Goal: Communication & Community: Answer question/provide support

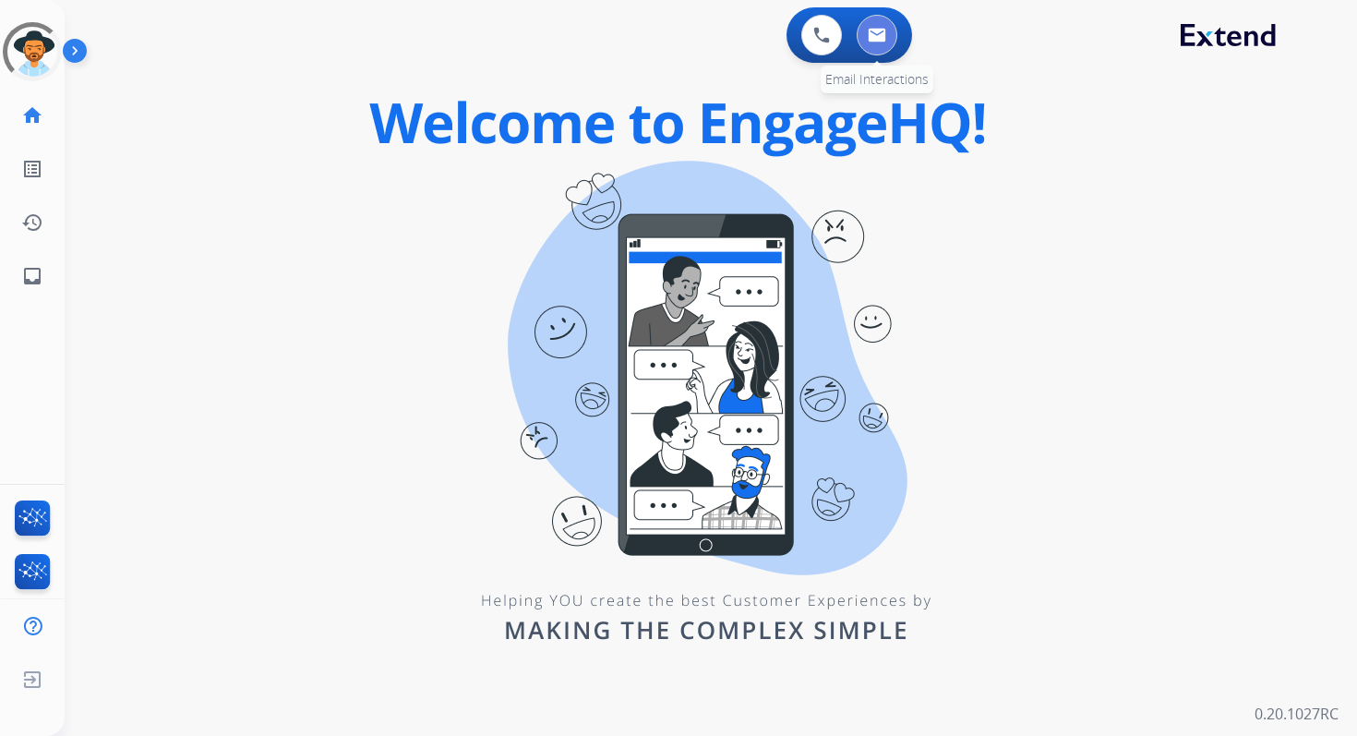
click at [879, 51] on button at bounding box center [877, 35] width 41 height 41
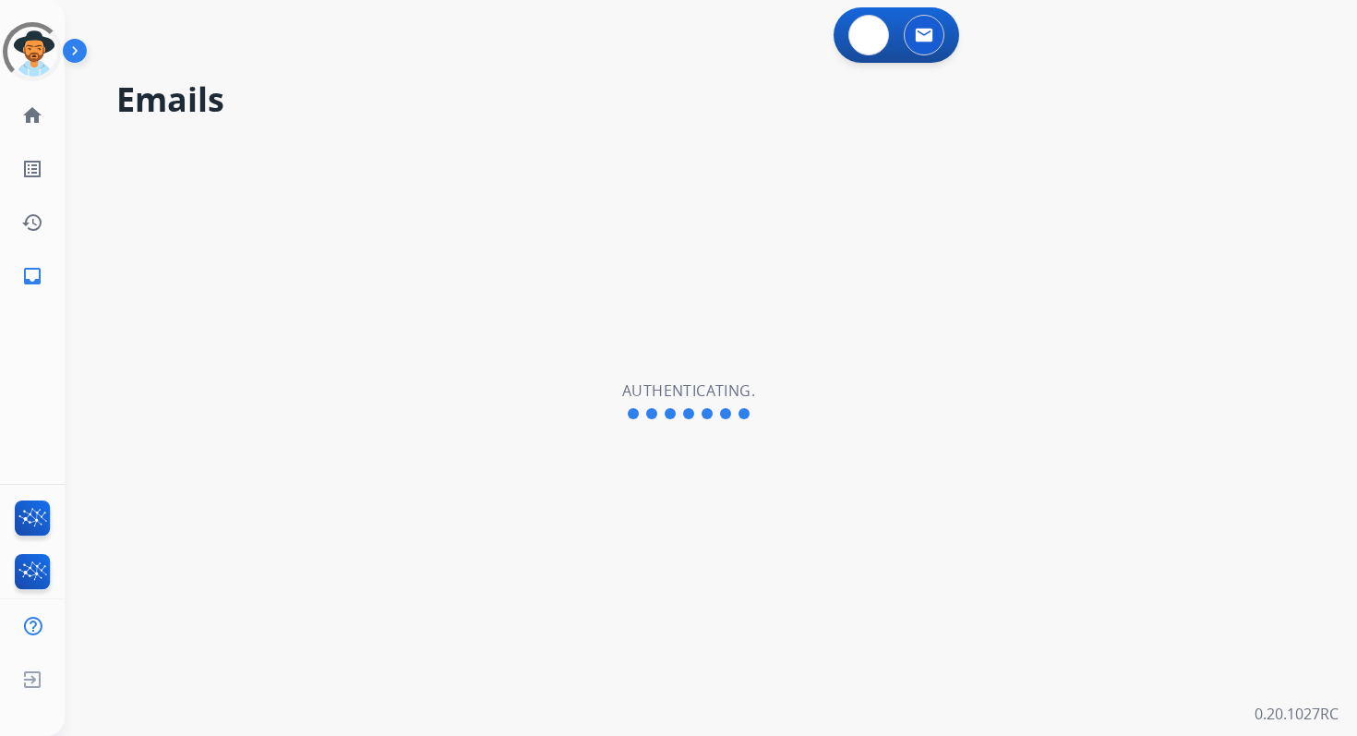
select select "**********"
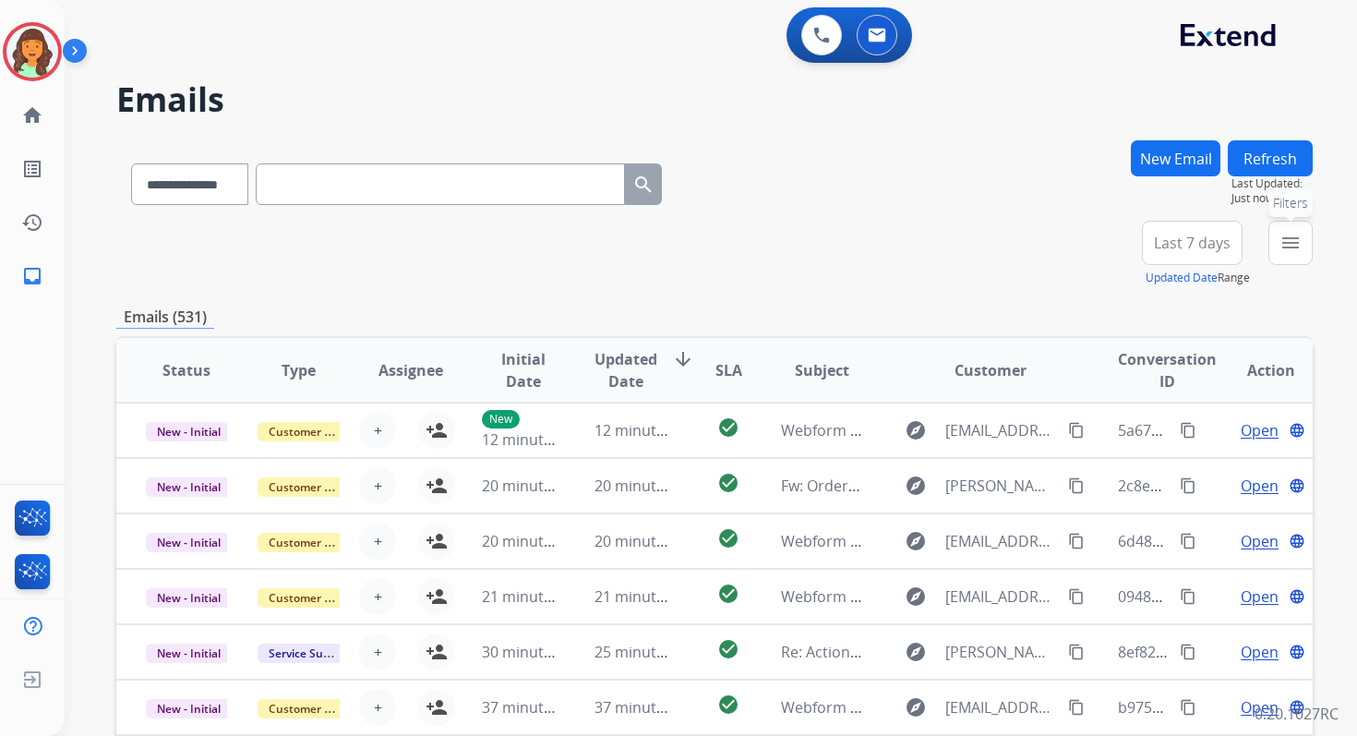
click at [1286, 241] on mat-icon "menu" at bounding box center [1290, 243] width 22 height 22
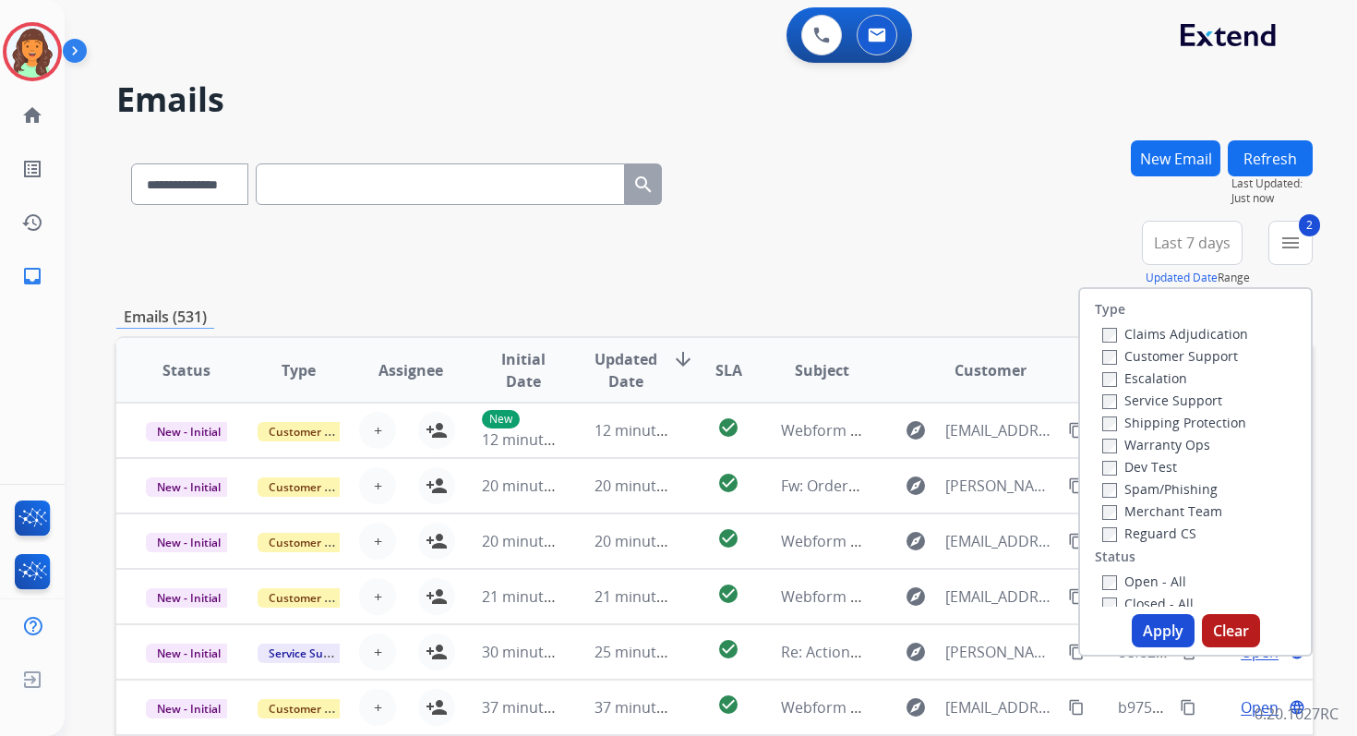
click at [1140, 624] on button "Apply" at bounding box center [1163, 630] width 63 height 33
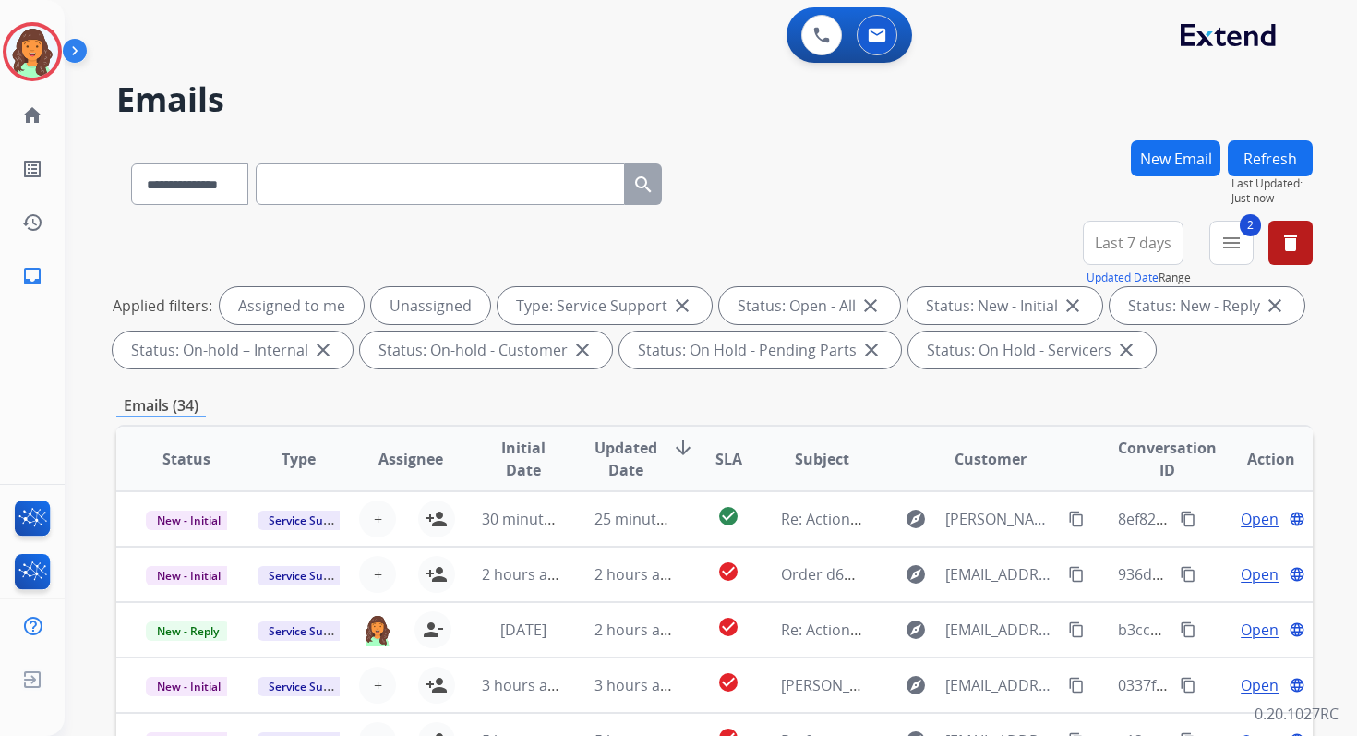
click at [808, 420] on div "**********" at bounding box center [714, 639] width 1196 height 999
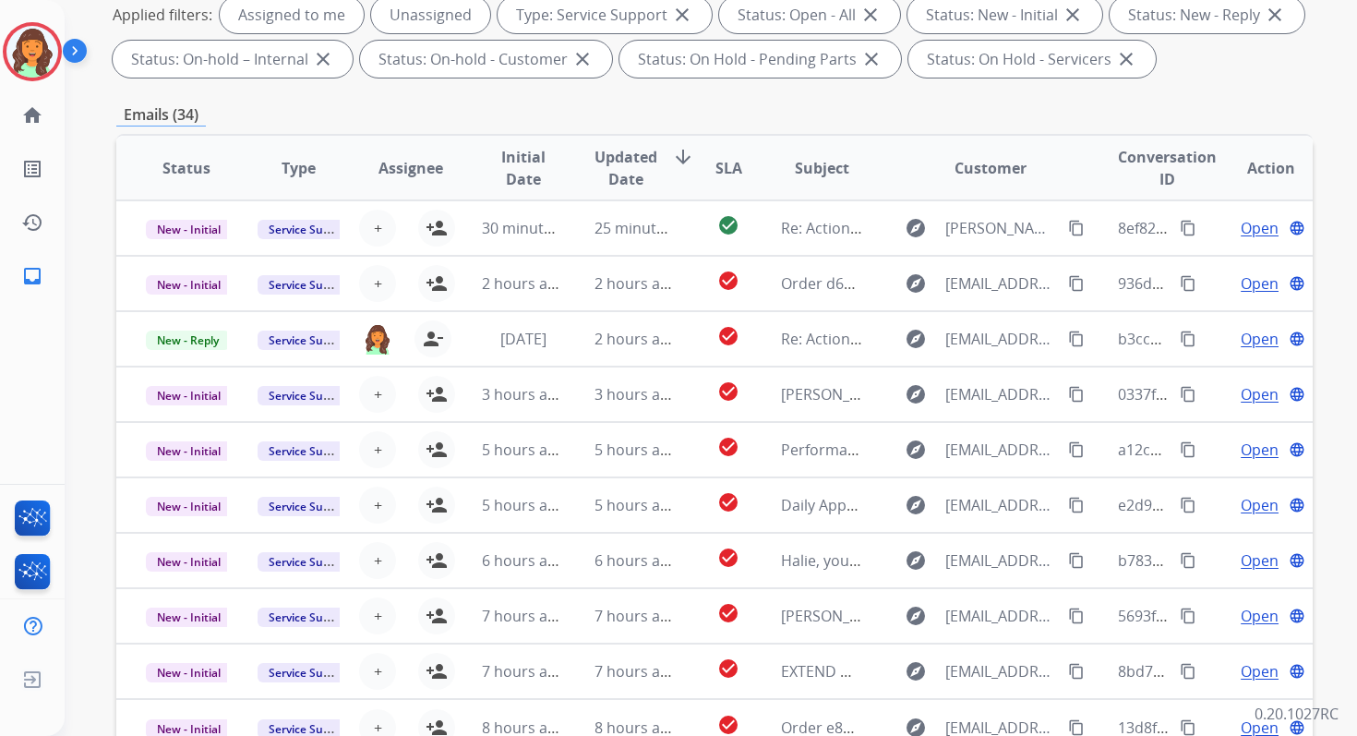
scroll to position [403, 0]
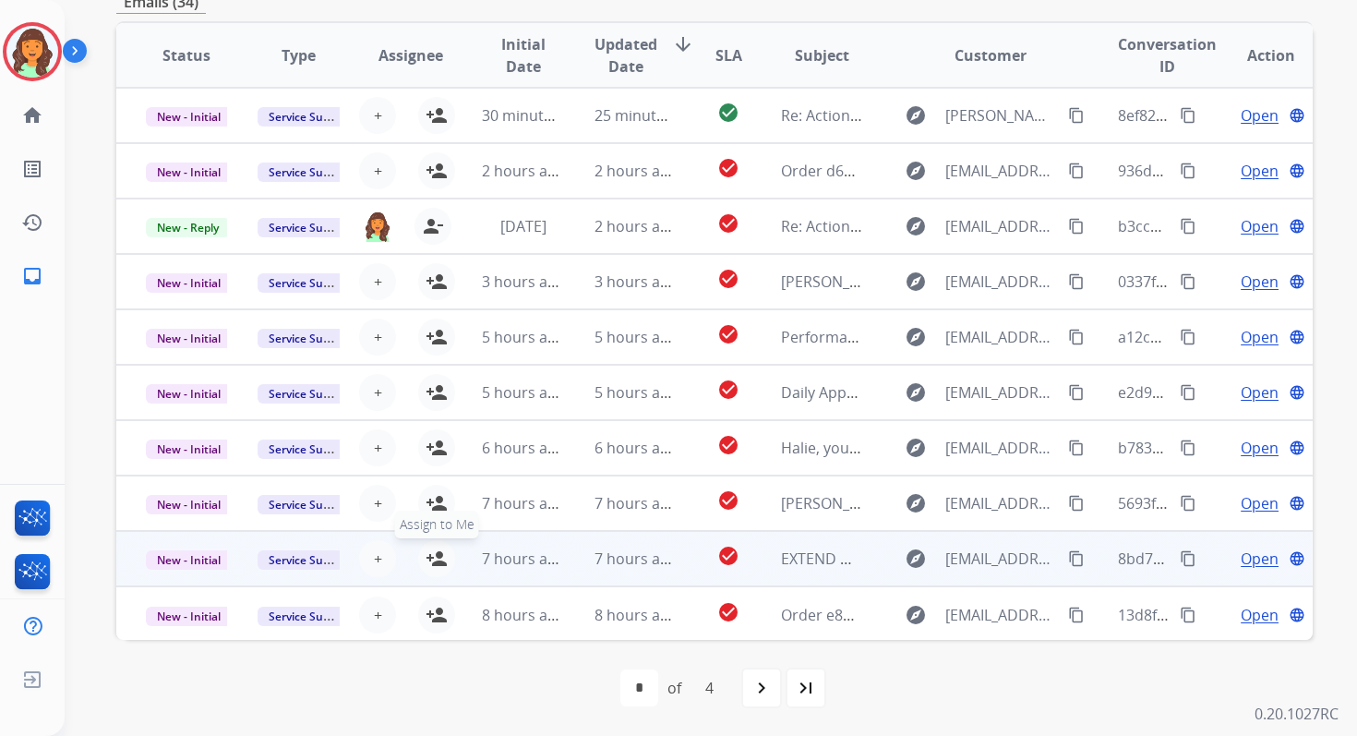
click at [426, 560] on mat-icon "person_add" at bounding box center [437, 558] width 22 height 22
click at [202, 559] on span "New - Initial" at bounding box center [189, 559] width 86 height 19
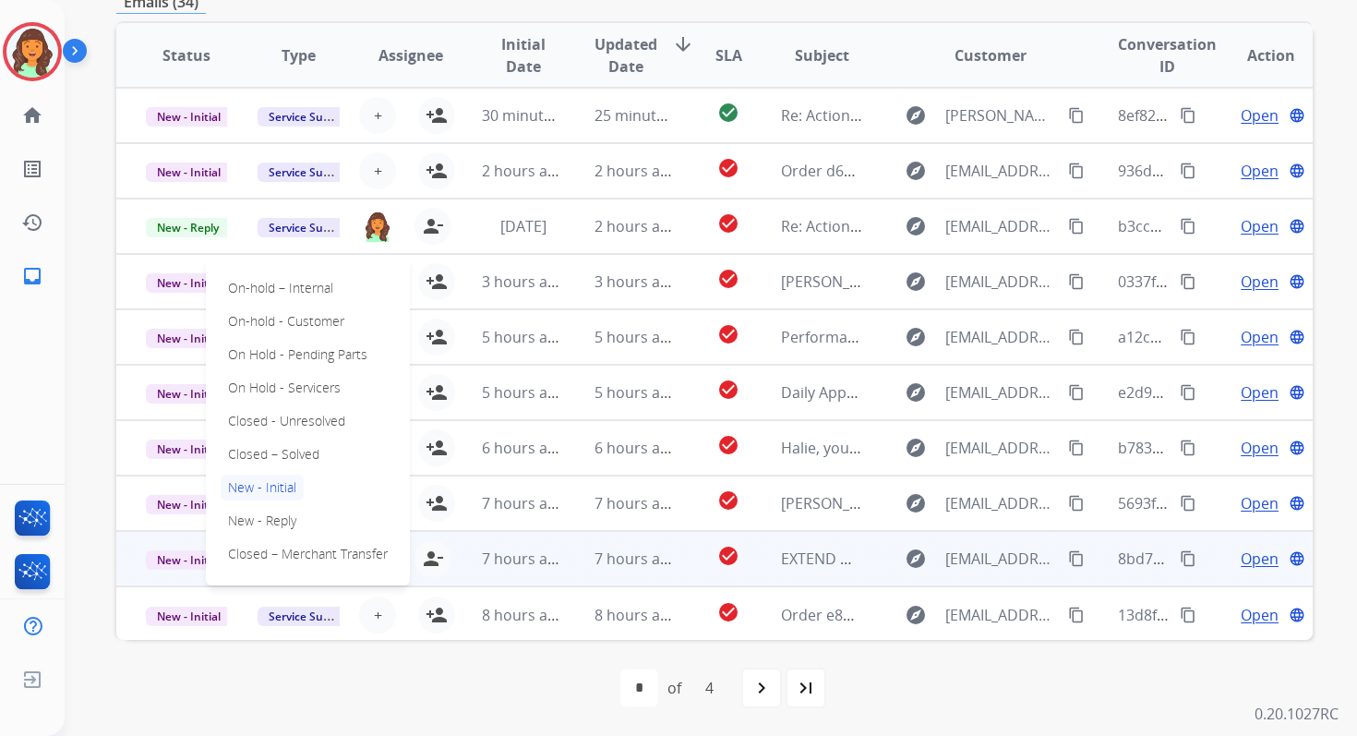
click at [529, 701] on div "first_page navigate_before * * * * of 4 navigate_next last_page" at bounding box center [714, 687] width 1196 height 37
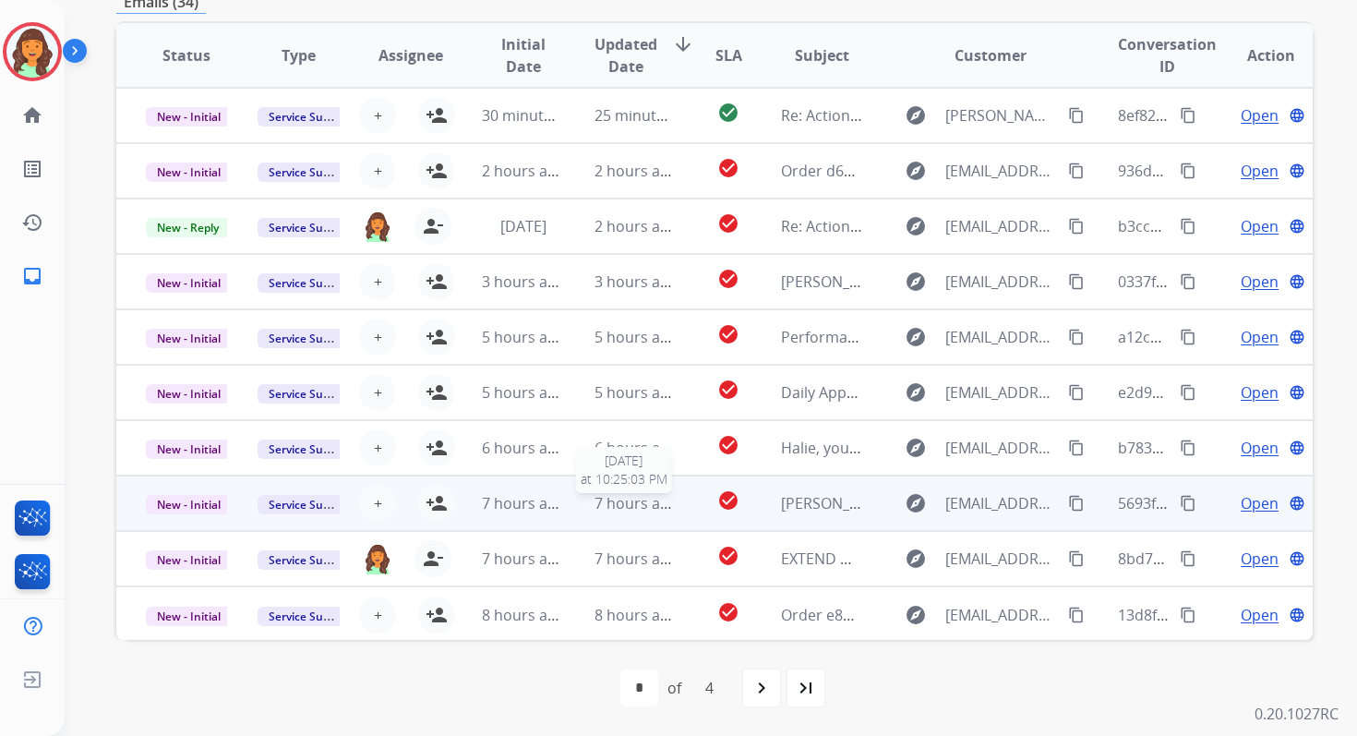
click at [647, 508] on span "7 hours ago" at bounding box center [636, 503] width 83 height 20
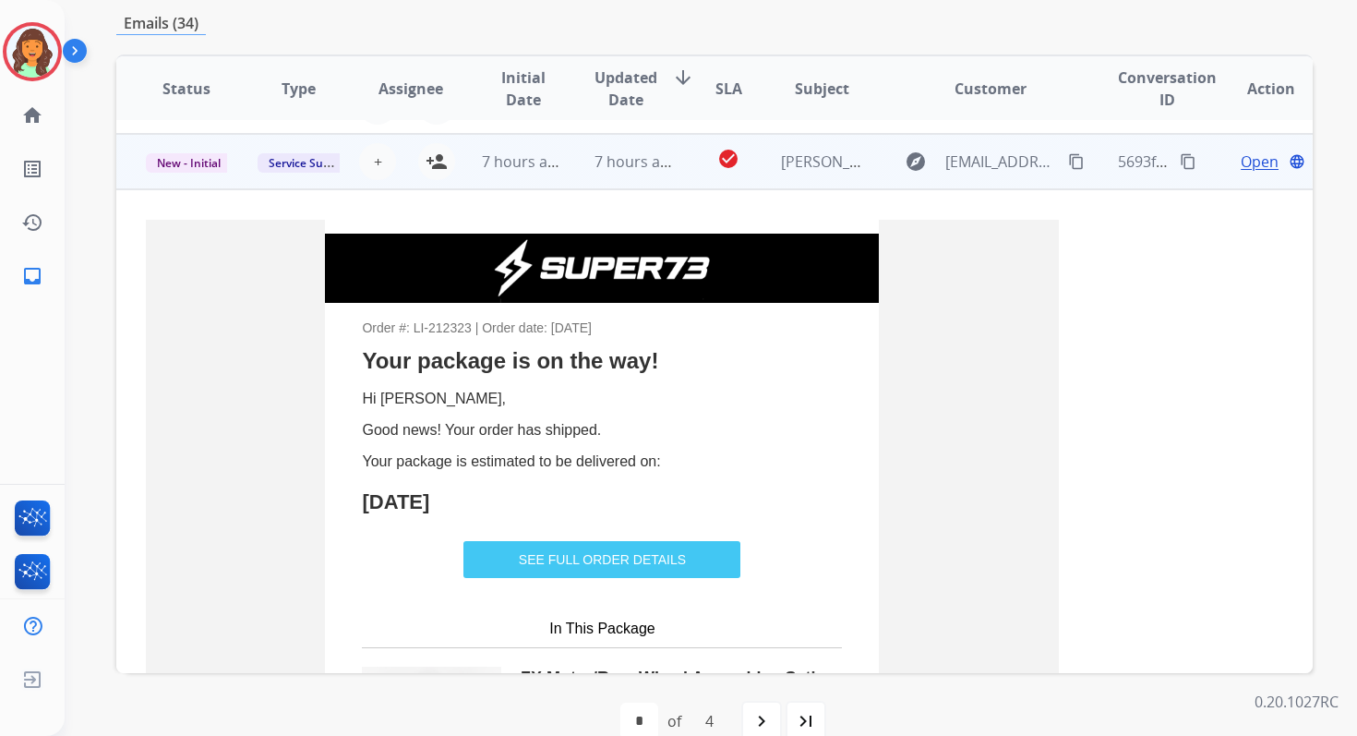
scroll to position [388, 0]
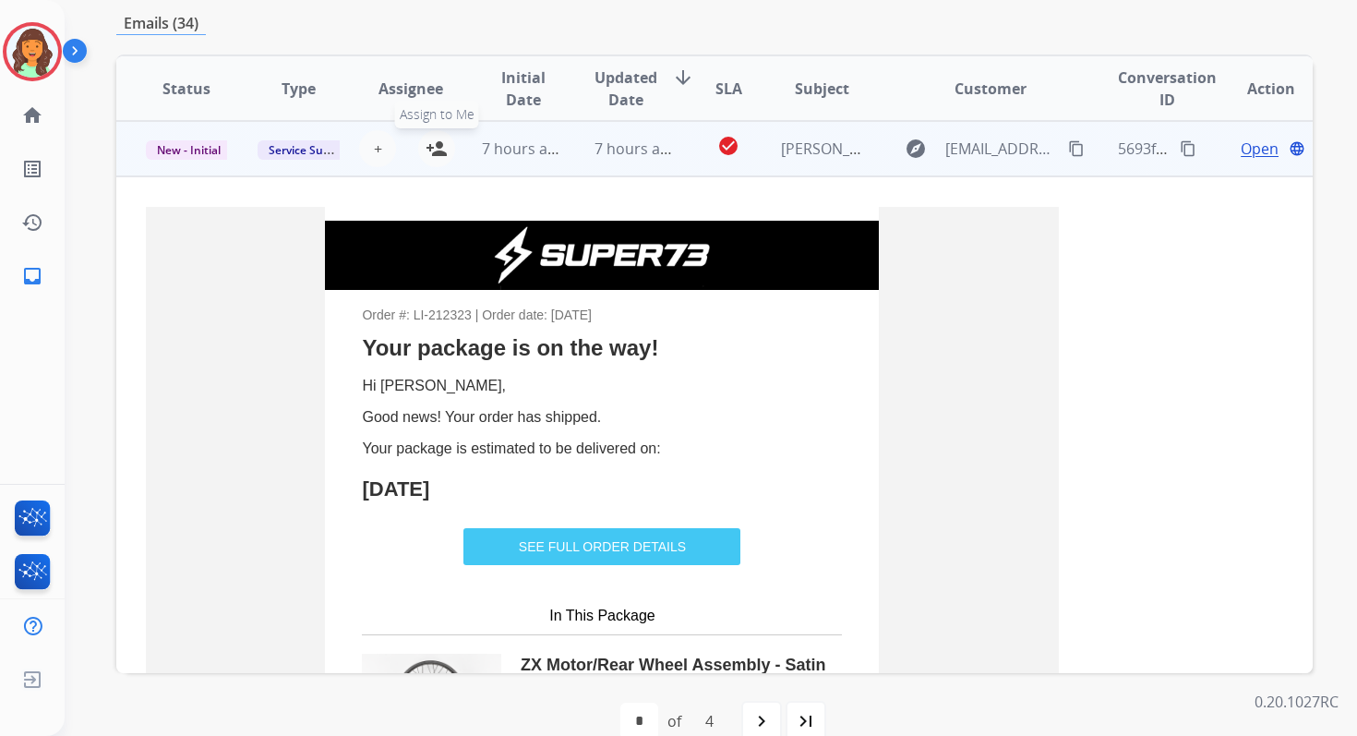
click at [444, 141] on button "person_add Assign to Me" at bounding box center [436, 148] width 37 height 37
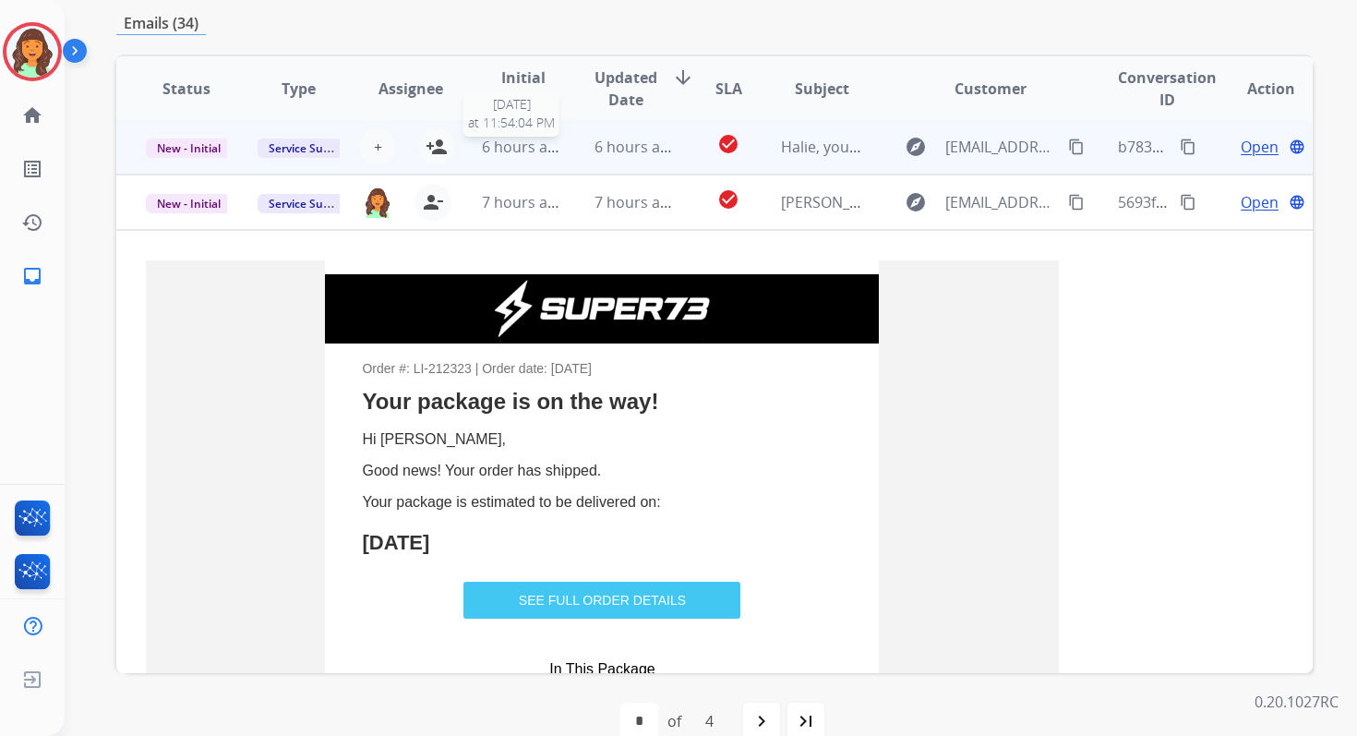
click at [524, 152] on span "6 hours ago" at bounding box center [523, 147] width 83 height 20
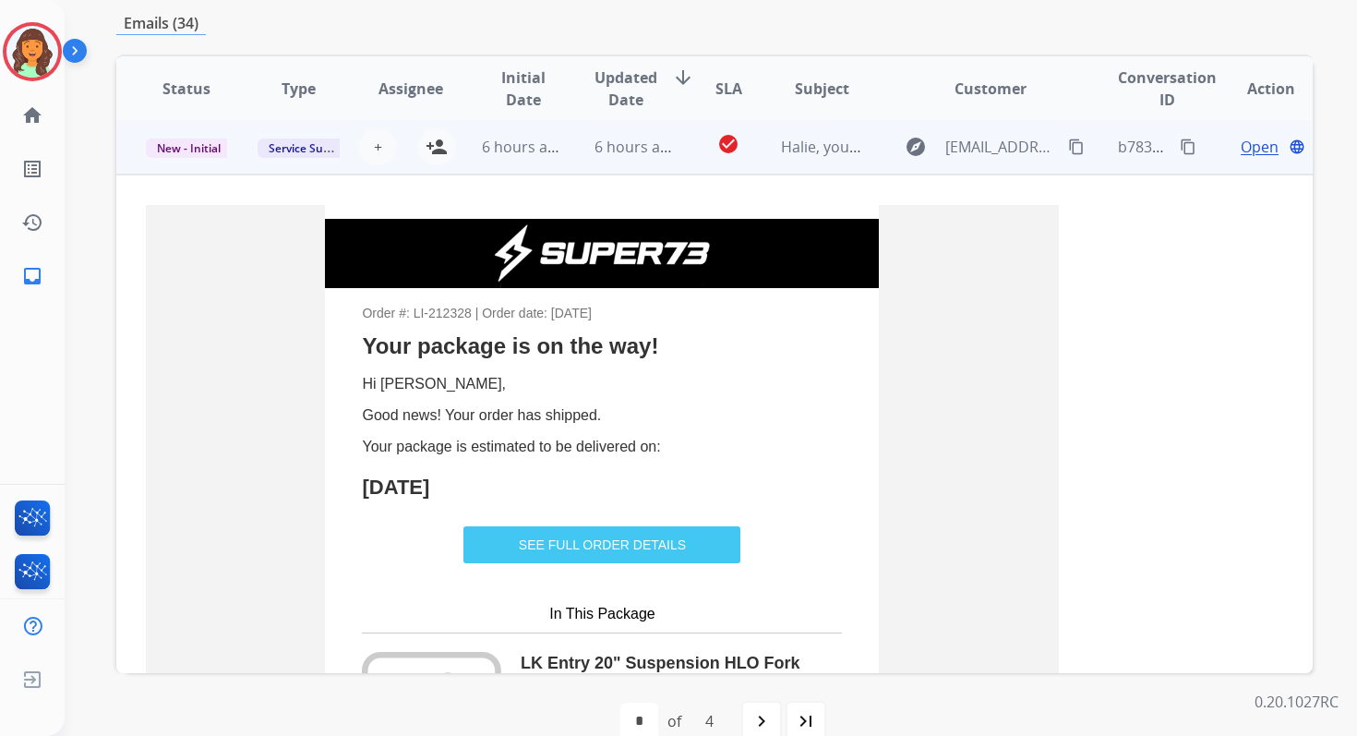
scroll to position [332, 0]
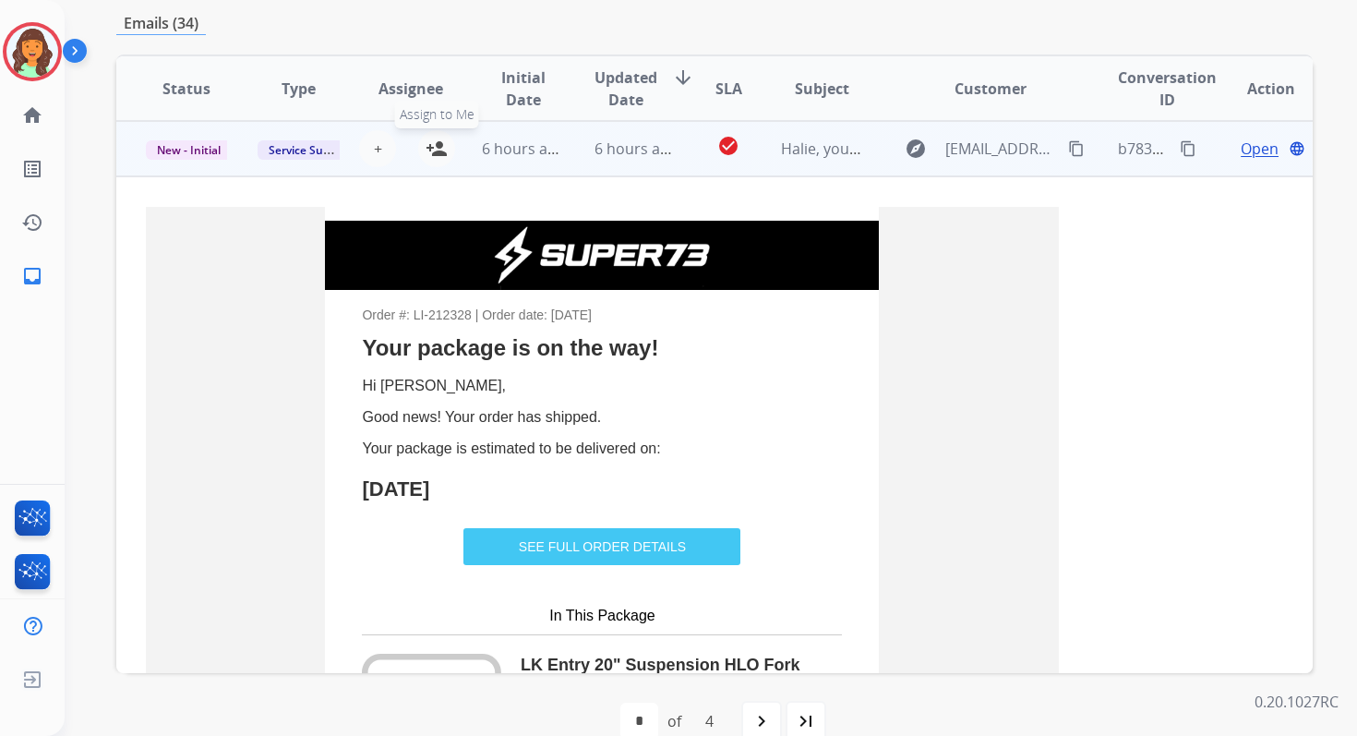
click at [438, 140] on mat-icon "person_add" at bounding box center [437, 149] width 22 height 22
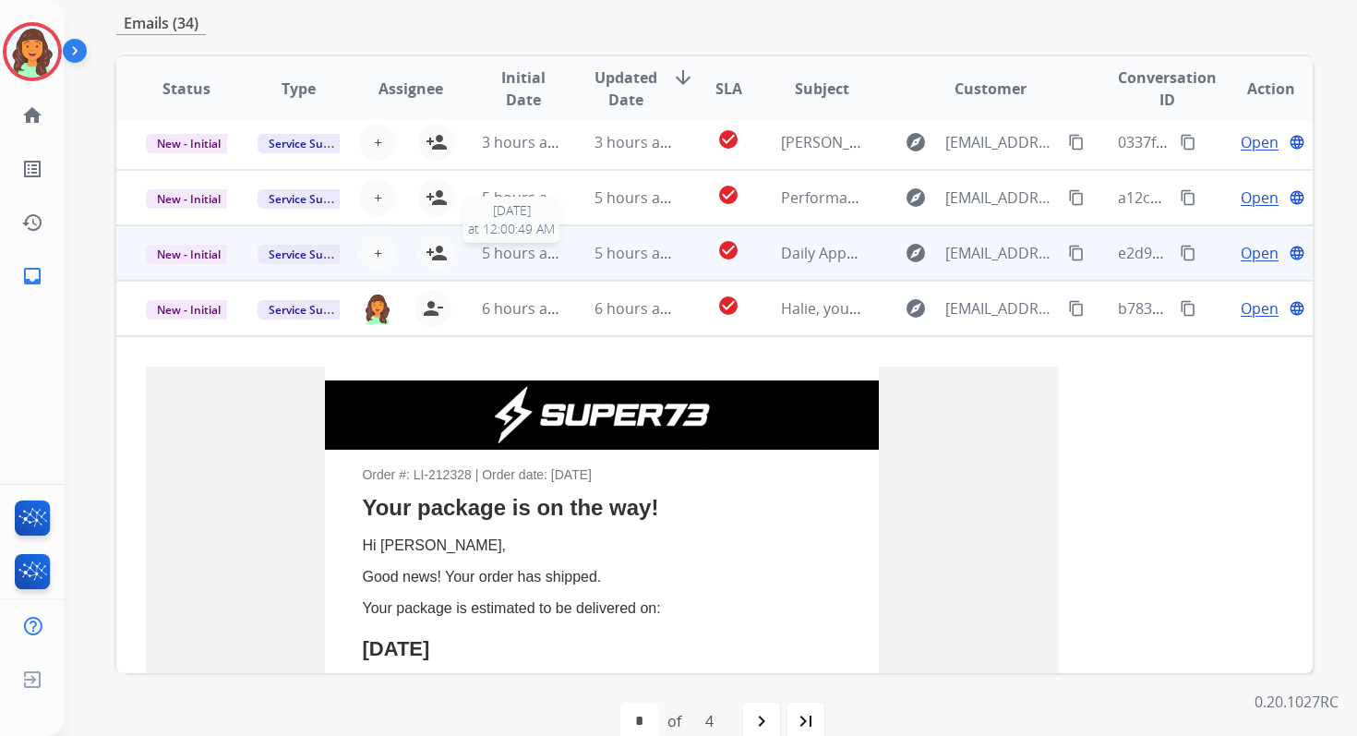
click at [521, 258] on span "5 hours ago" at bounding box center [523, 253] width 83 height 20
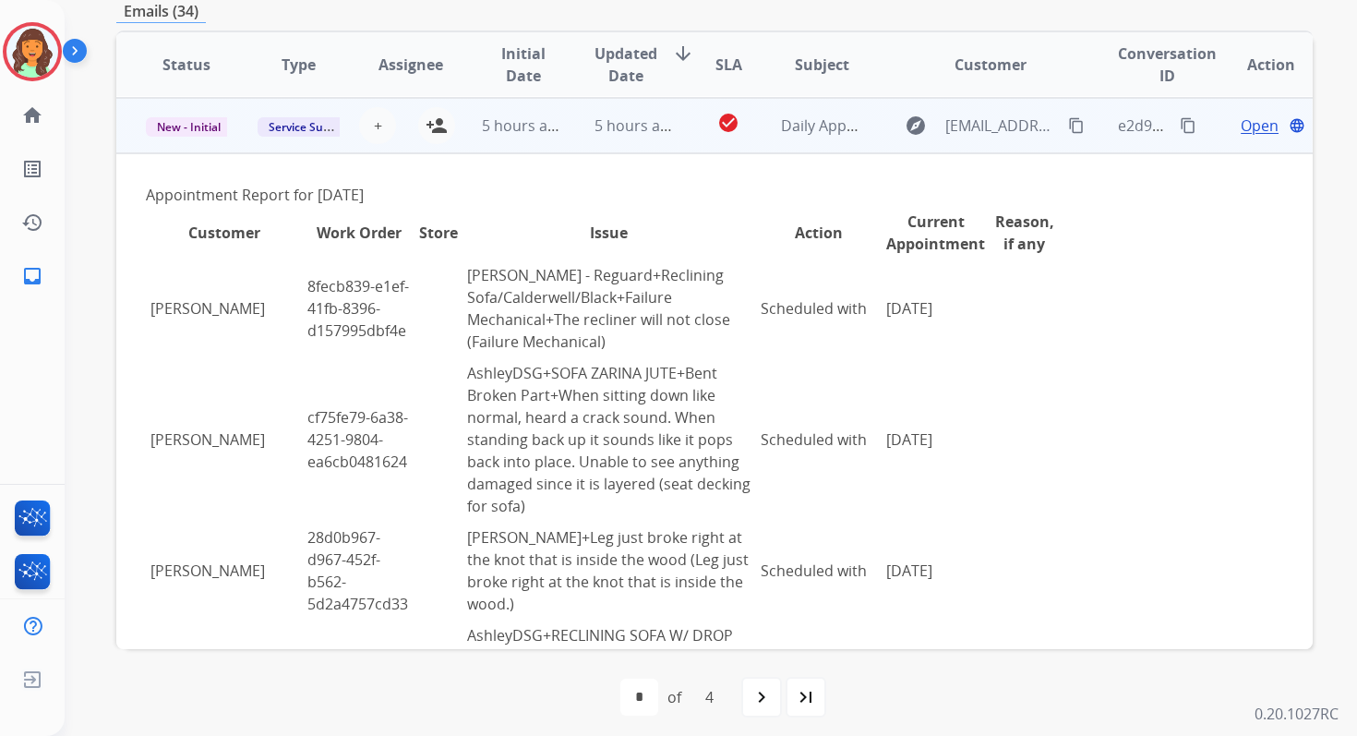
scroll to position [277, 0]
click at [374, 117] on span "+" at bounding box center [378, 125] width 8 height 22
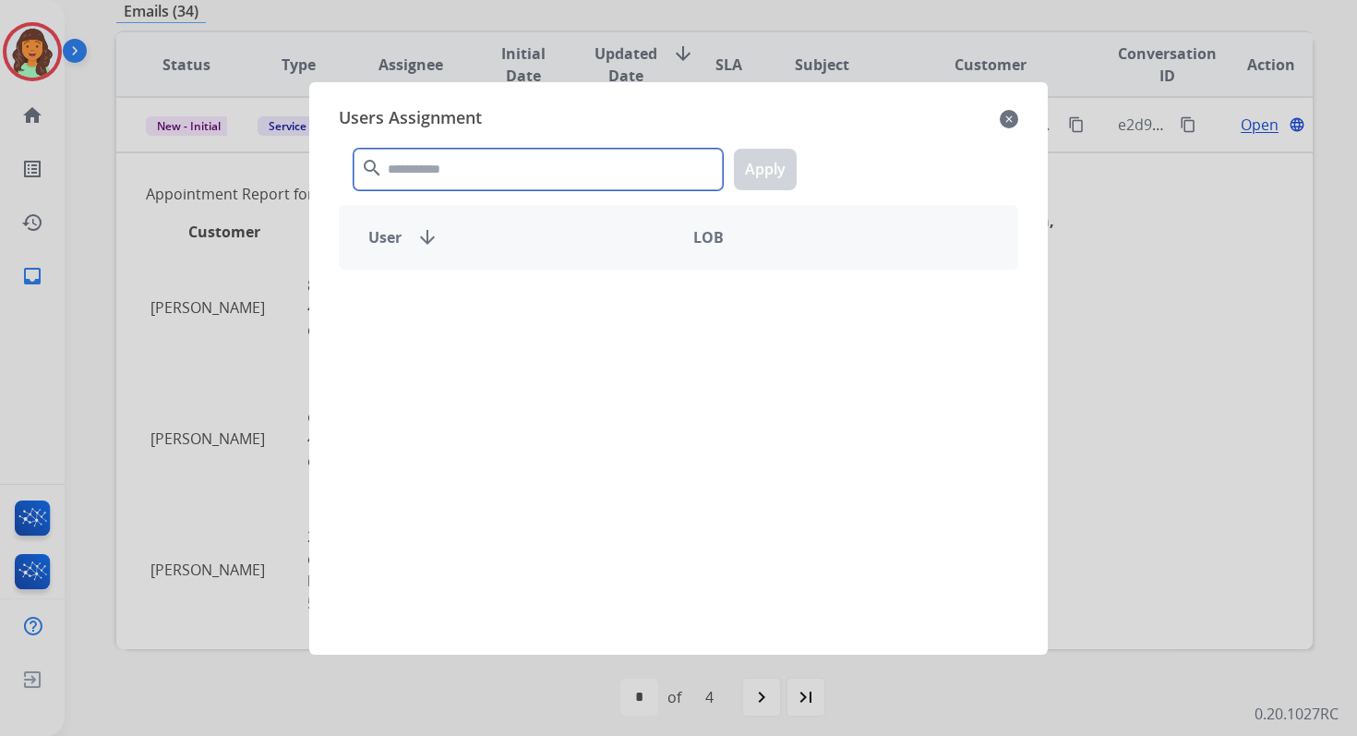
click at [452, 185] on input "text" at bounding box center [538, 170] width 369 height 42
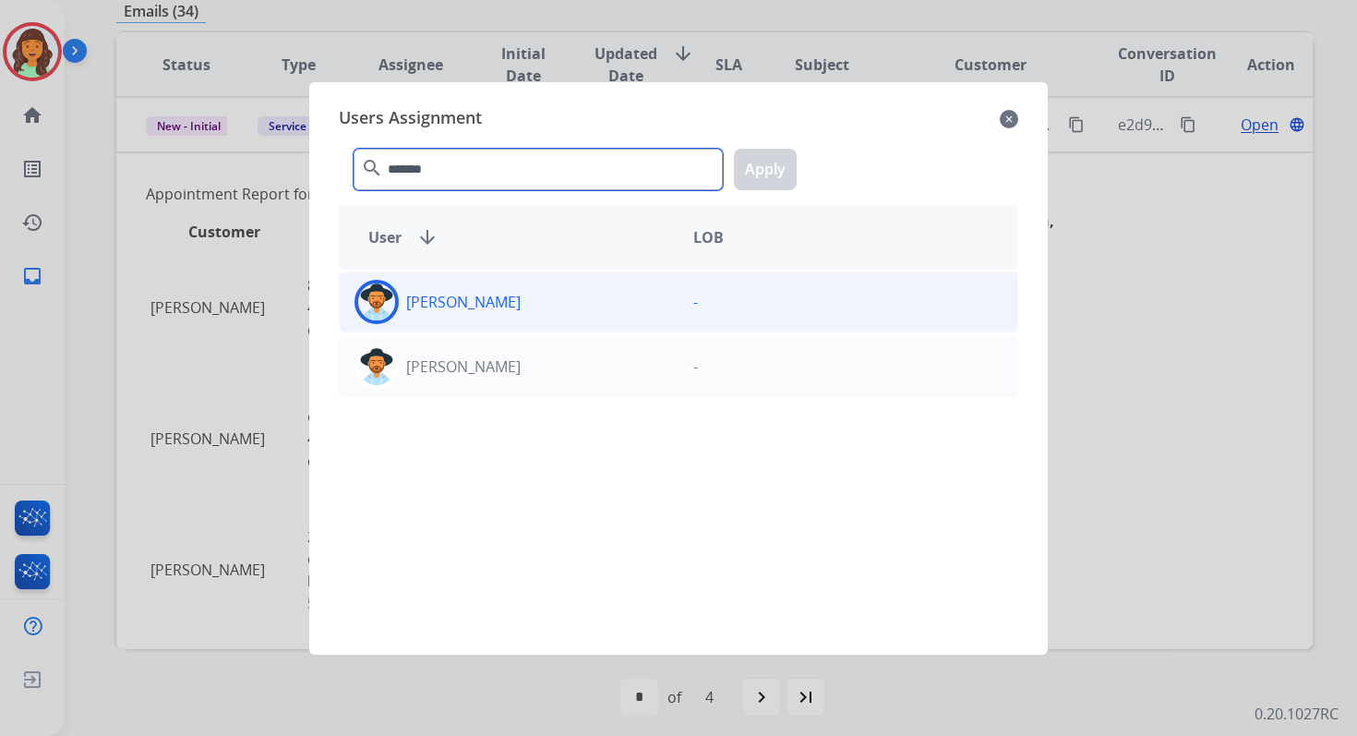
type input "*******"
click at [491, 312] on div "[PERSON_NAME]" at bounding box center [509, 302] width 339 height 44
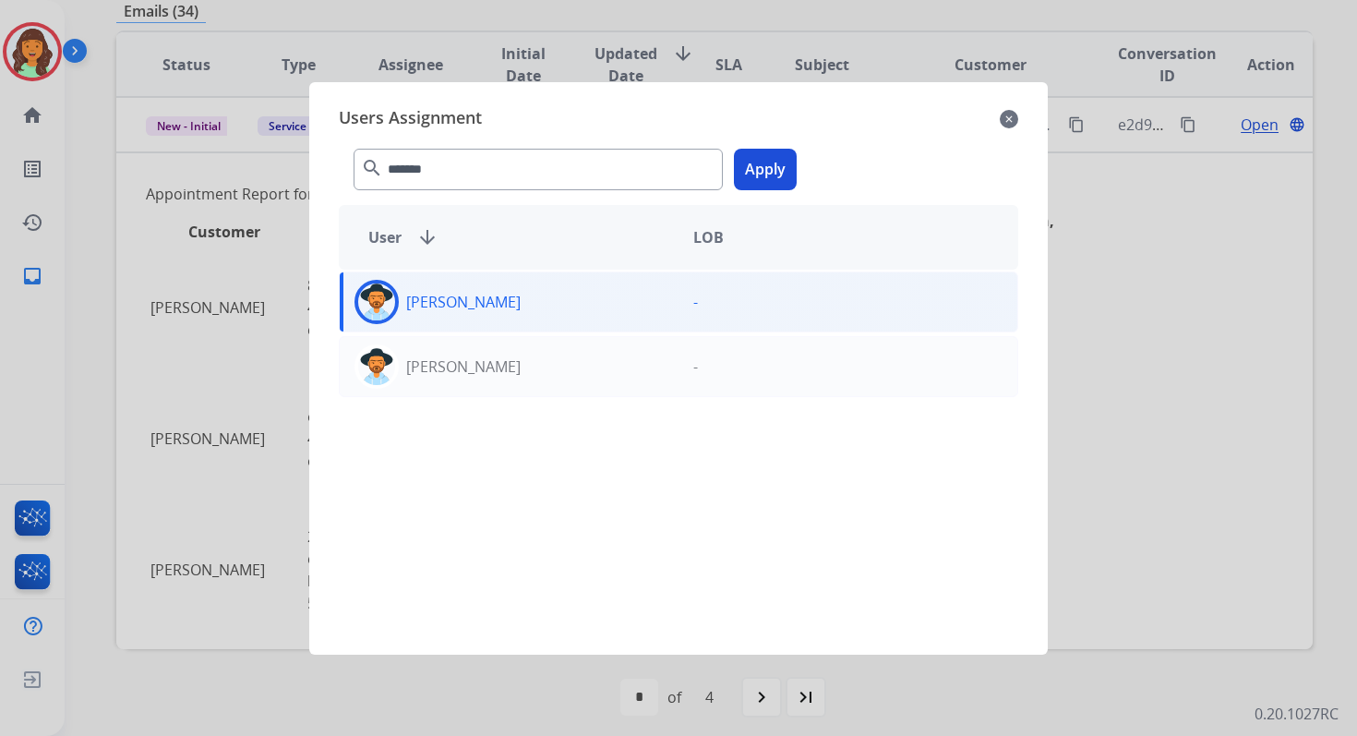
click at [763, 178] on button "Apply" at bounding box center [765, 170] width 63 height 42
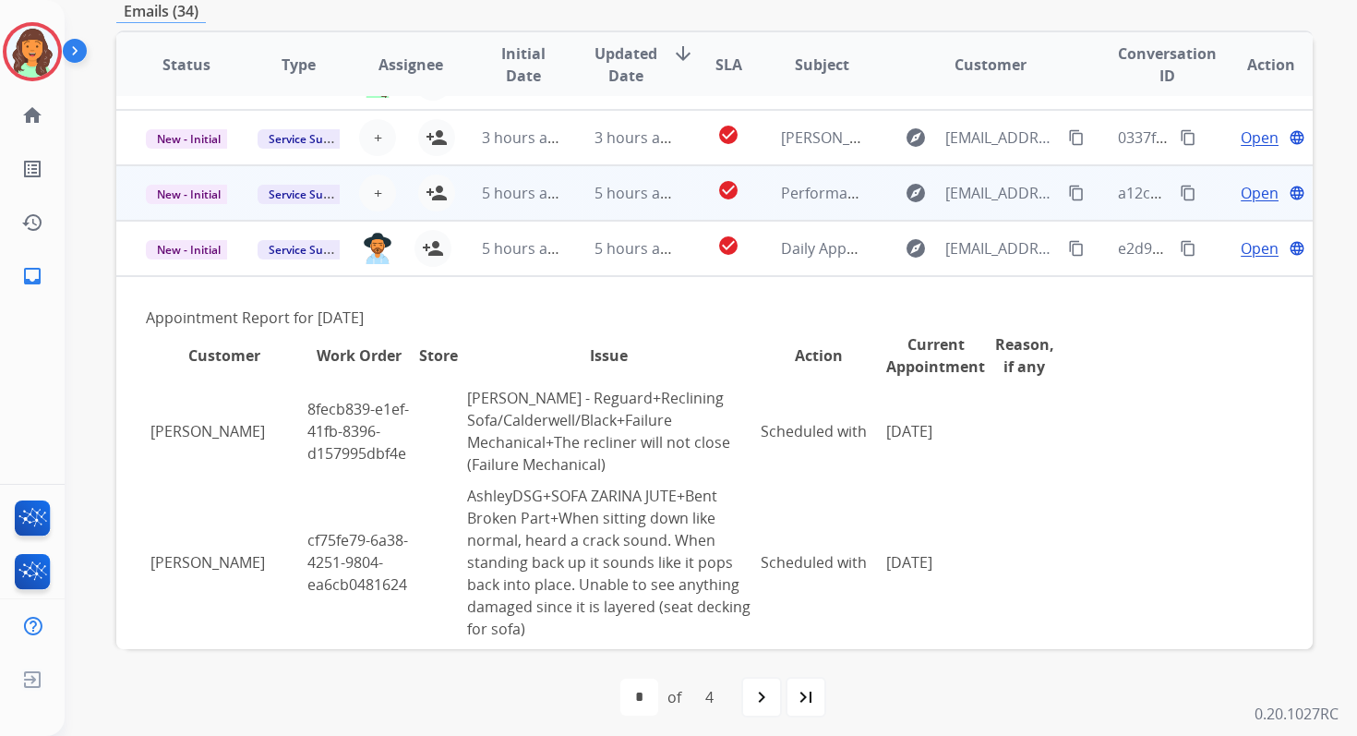
click at [637, 206] on td "5 hours ago" at bounding box center [621, 192] width 112 height 55
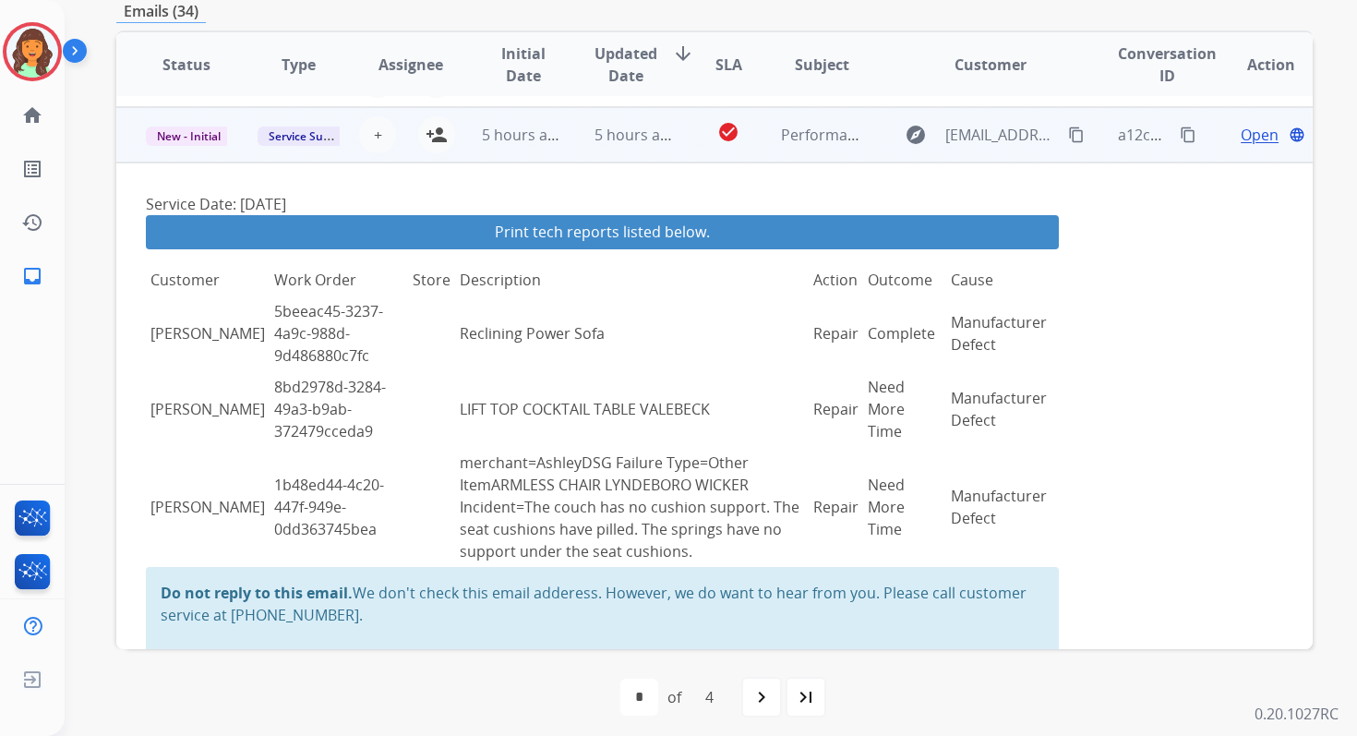
scroll to position [222, 0]
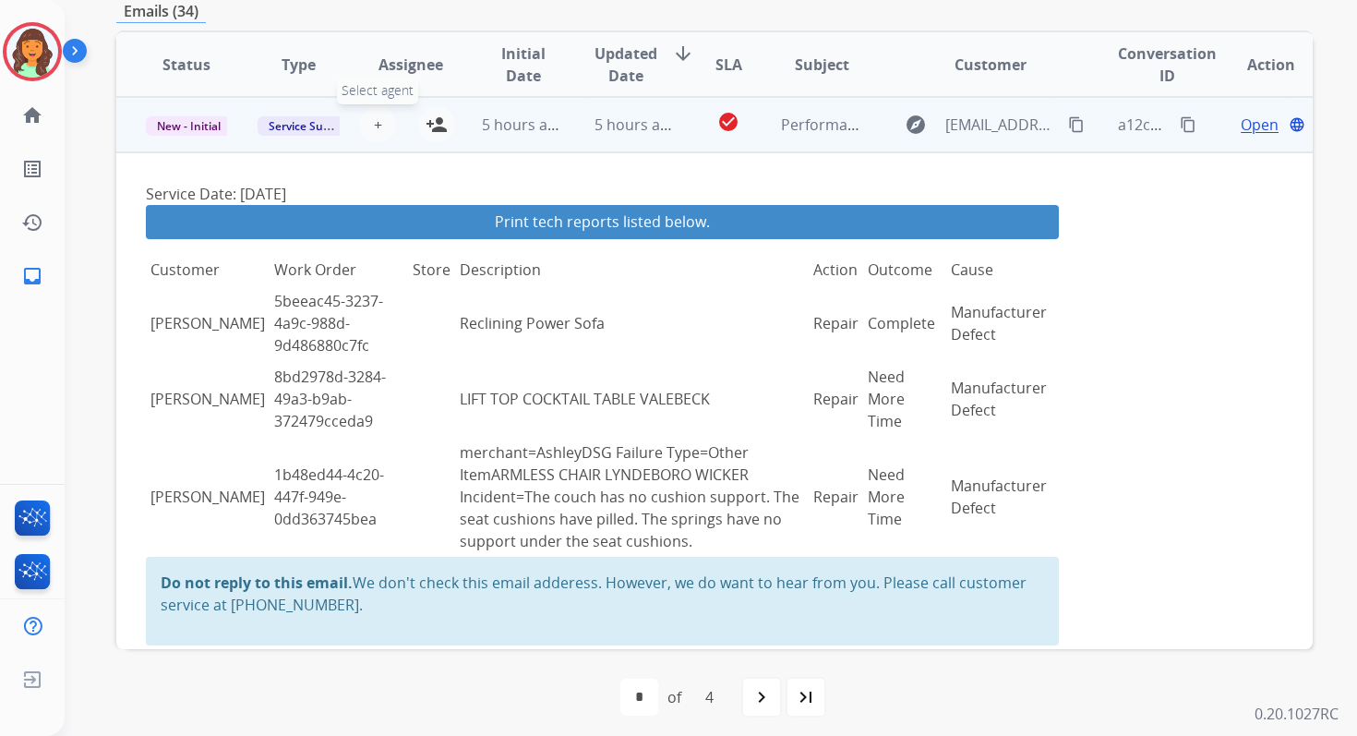
click at [381, 126] on button "+ Select agent" at bounding box center [377, 124] width 37 height 37
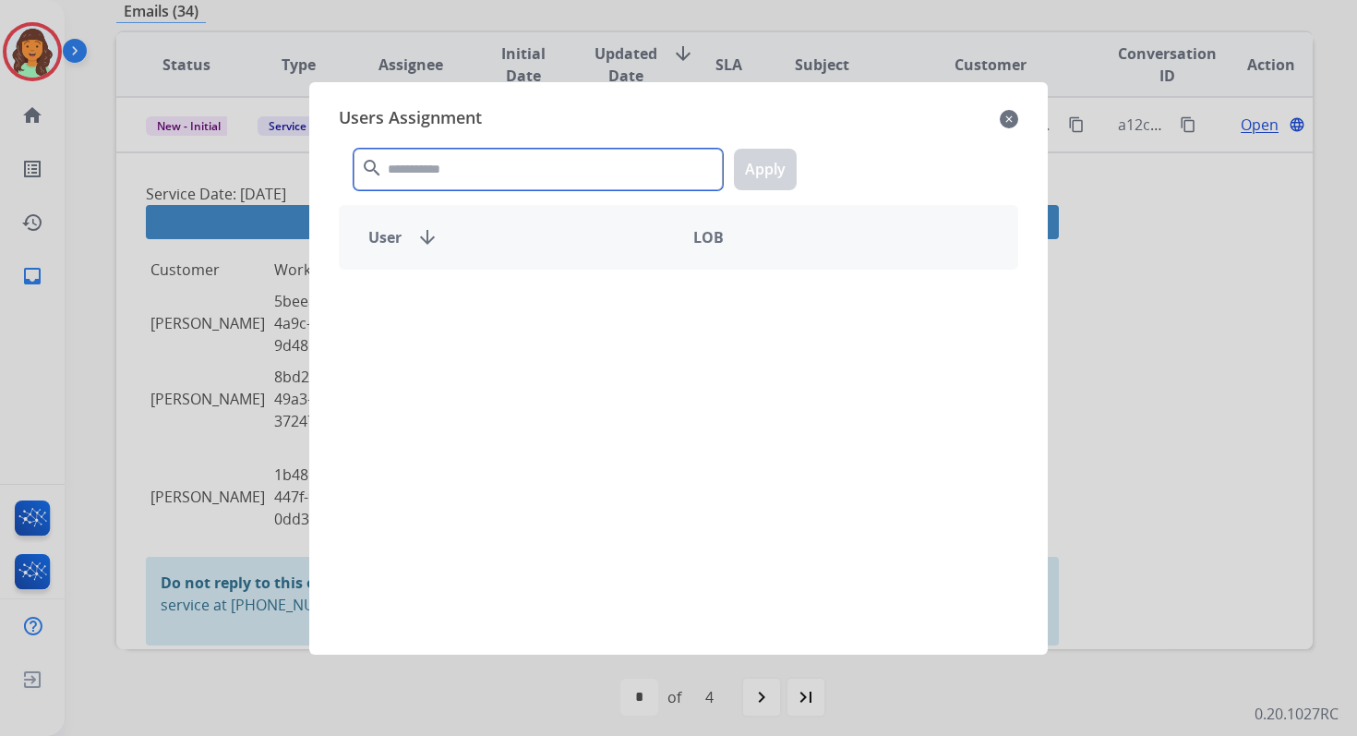
click at [433, 175] on input "text" at bounding box center [538, 170] width 369 height 42
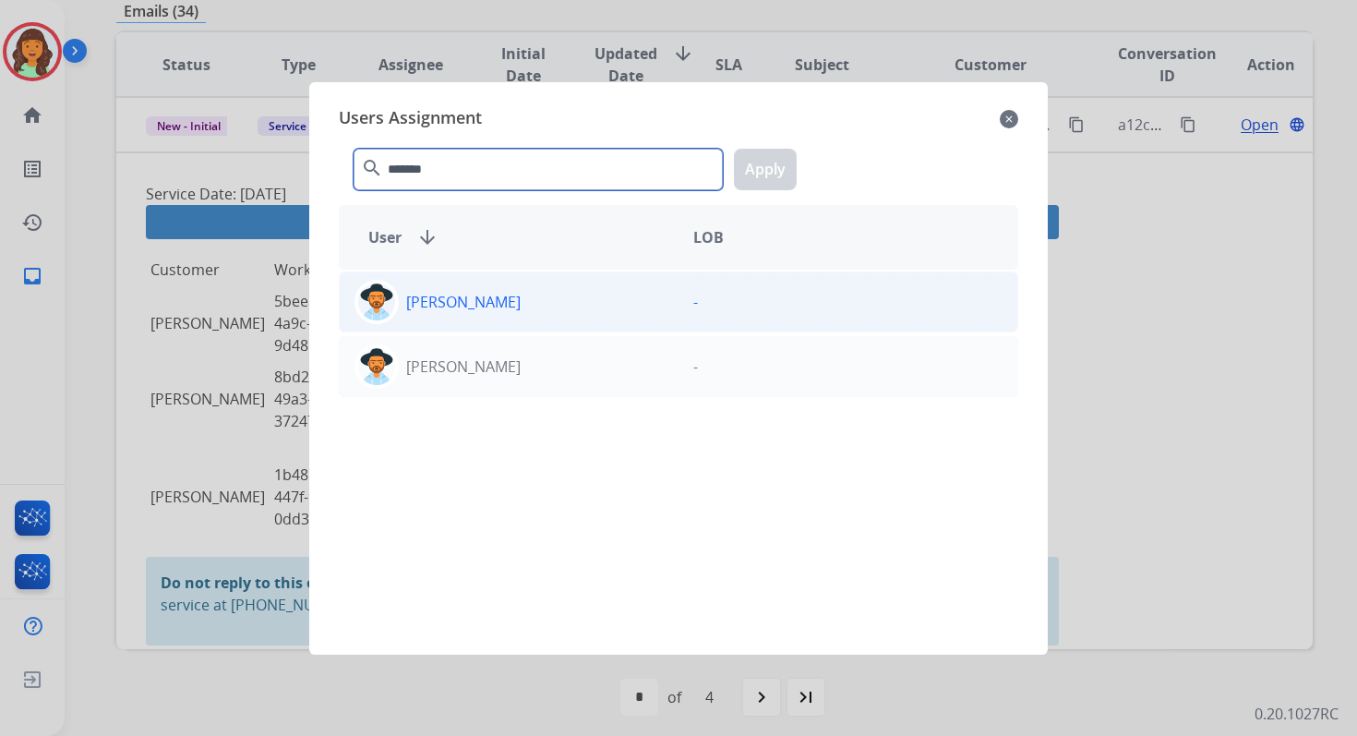
type input "*******"
click at [446, 320] on div "[PERSON_NAME]" at bounding box center [509, 302] width 339 height 44
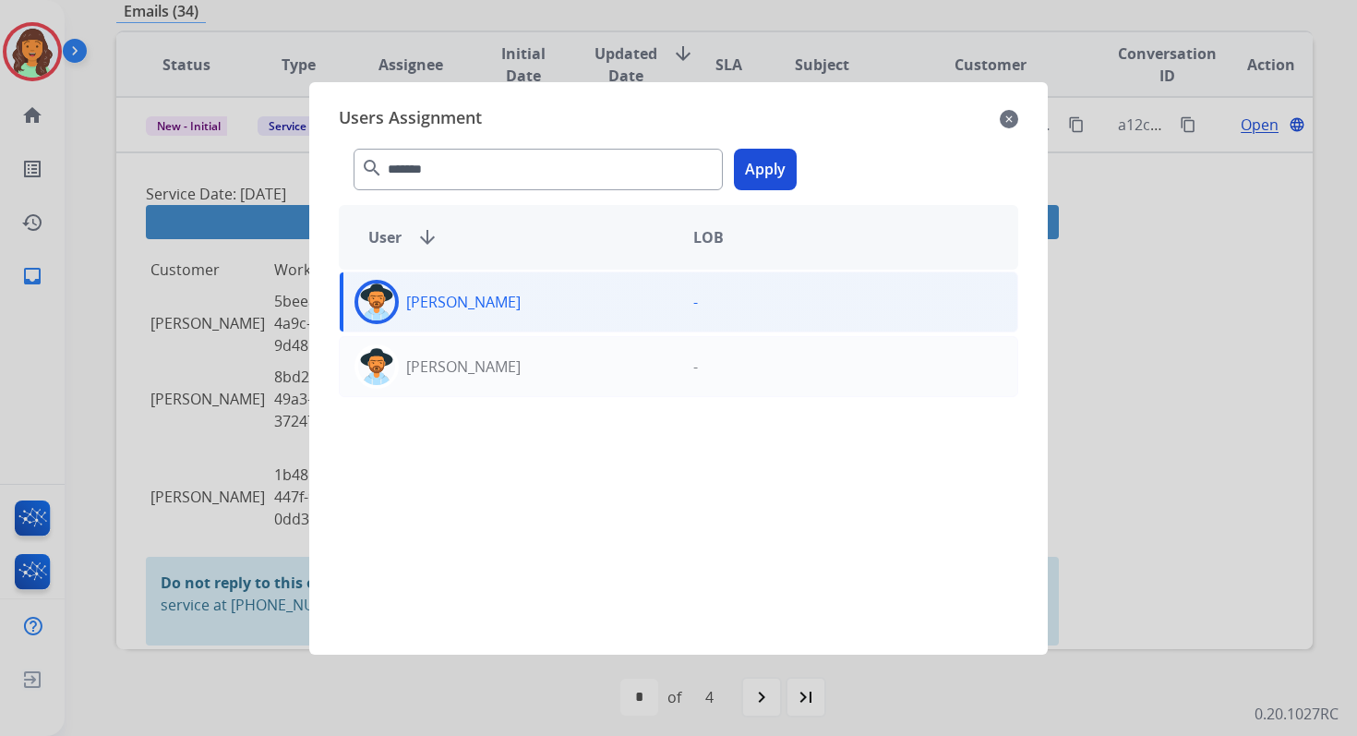
click at [758, 176] on button "Apply" at bounding box center [765, 170] width 63 height 42
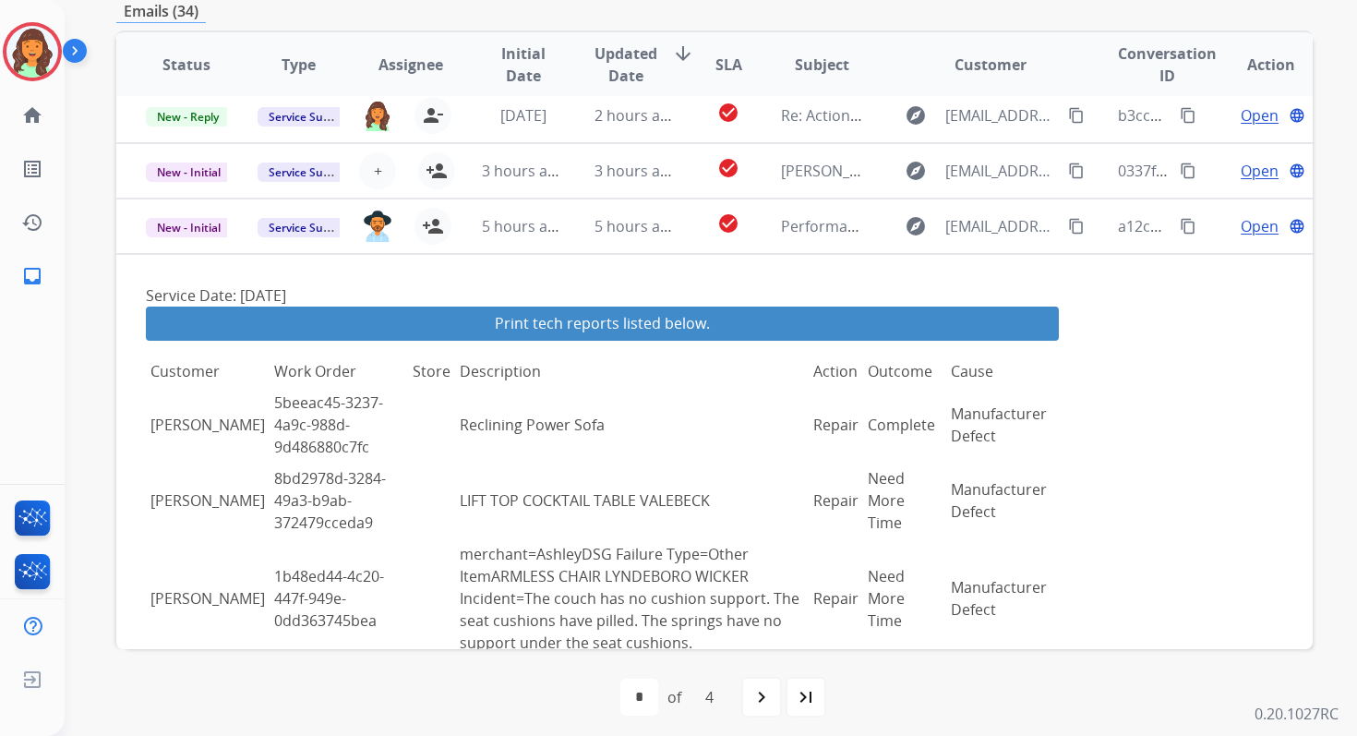
scroll to position [0, 0]
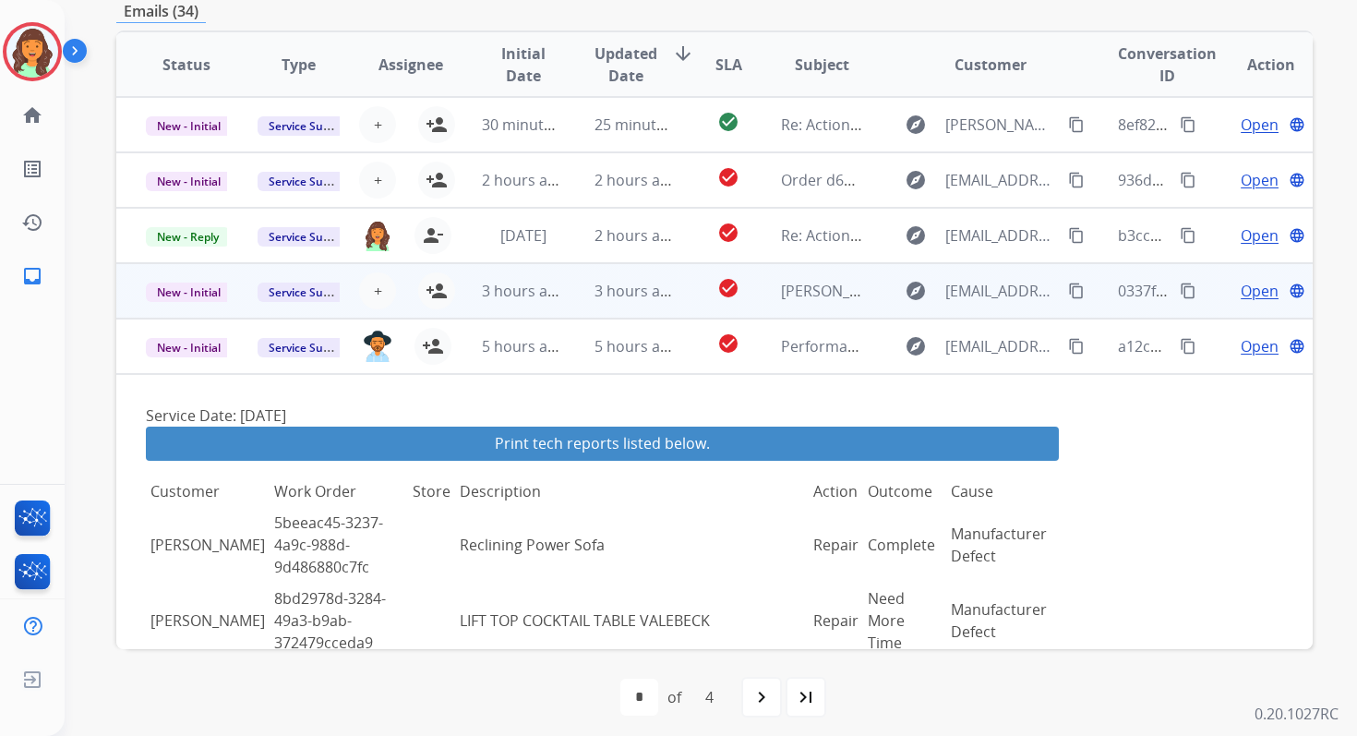
click at [576, 294] on td "3 hours ago" at bounding box center [621, 290] width 112 height 55
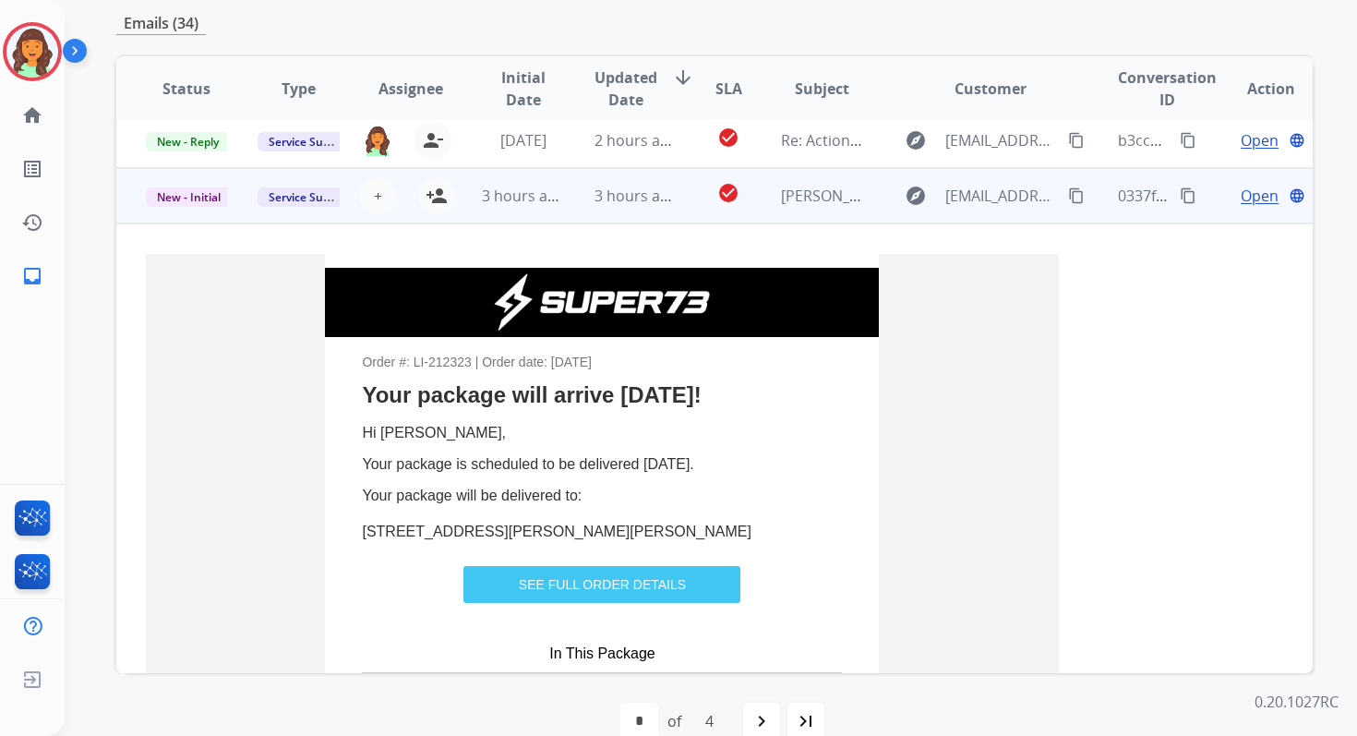
scroll to position [166, 0]
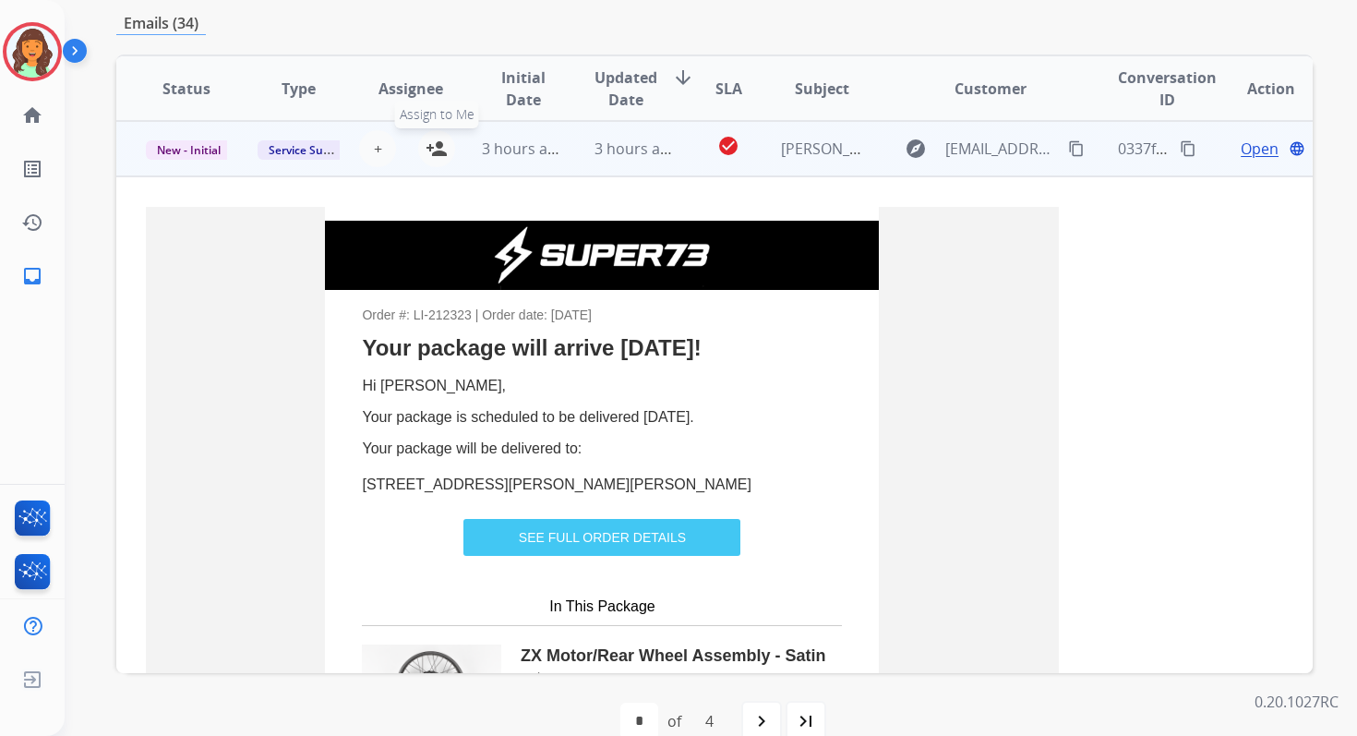
click at [436, 150] on mat-icon "person_add" at bounding box center [437, 149] width 22 height 22
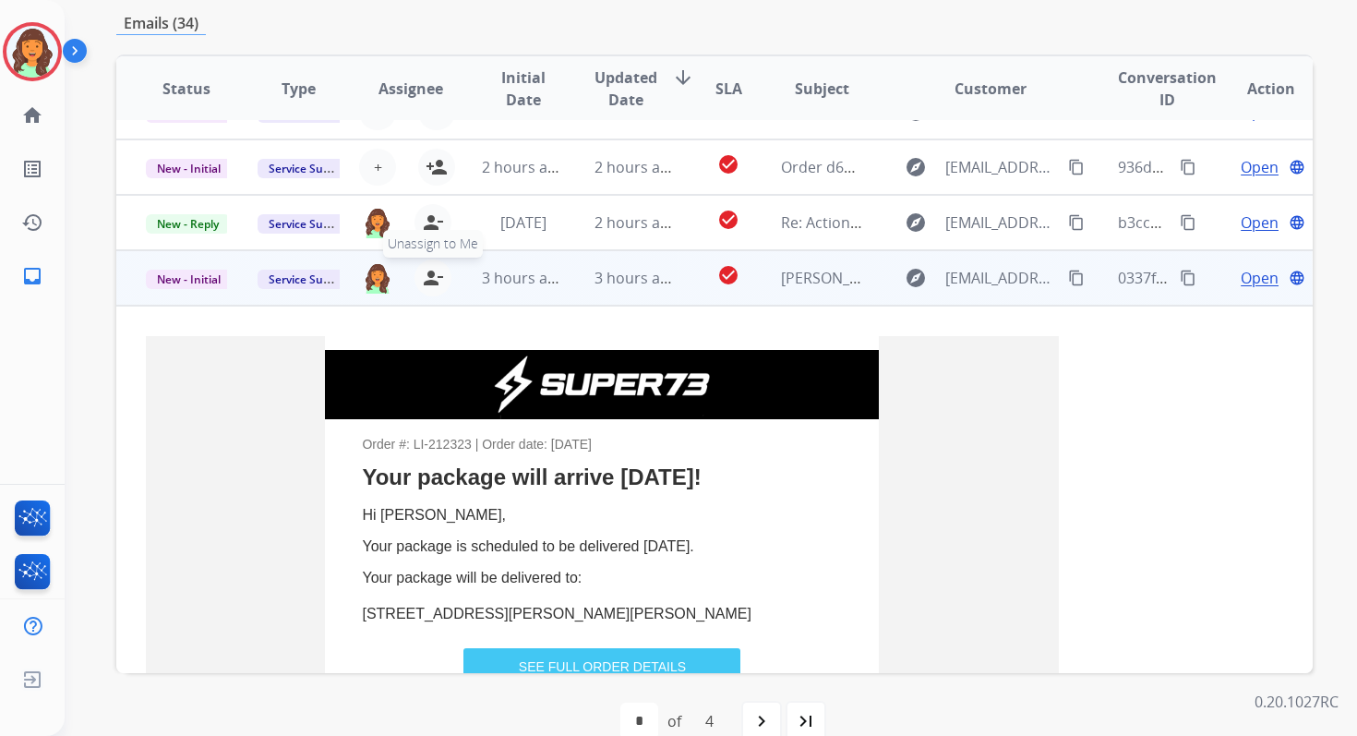
scroll to position [0, 0]
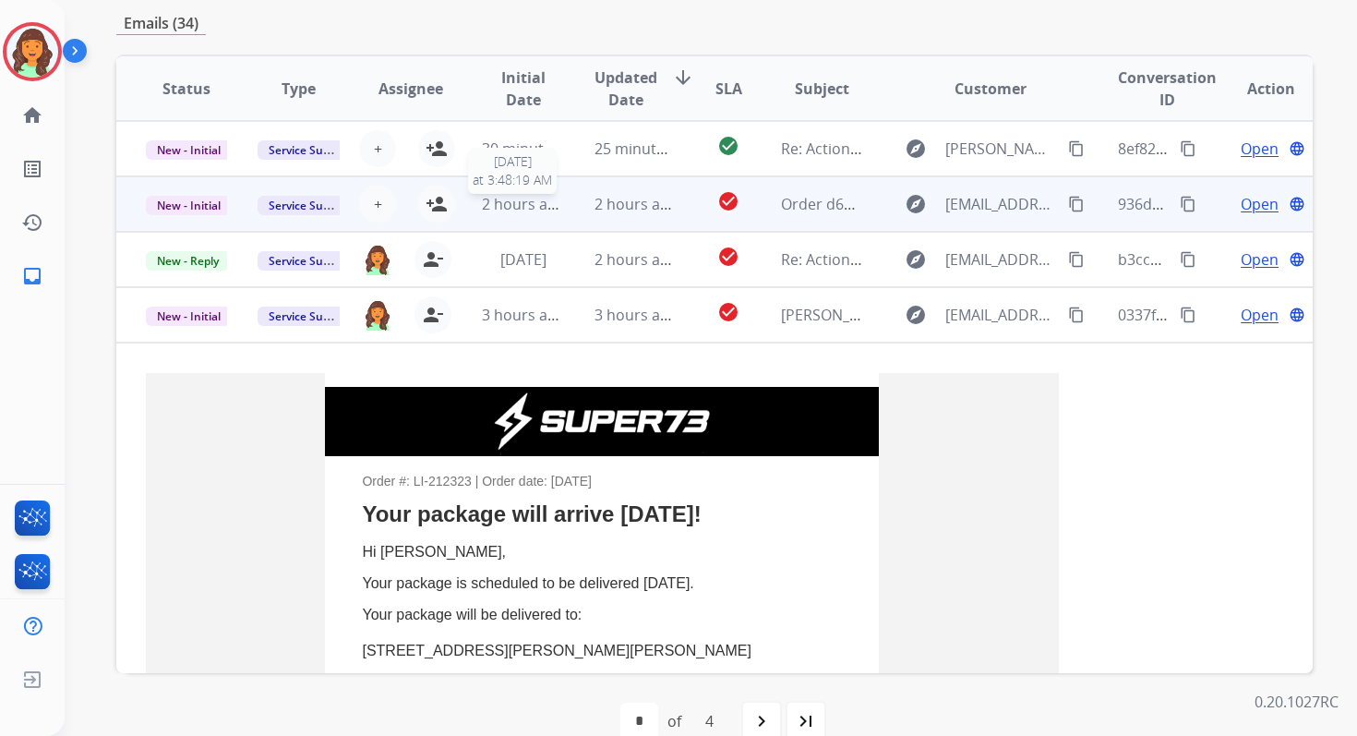
click at [497, 210] on span "2 hours ago" at bounding box center [523, 204] width 83 height 20
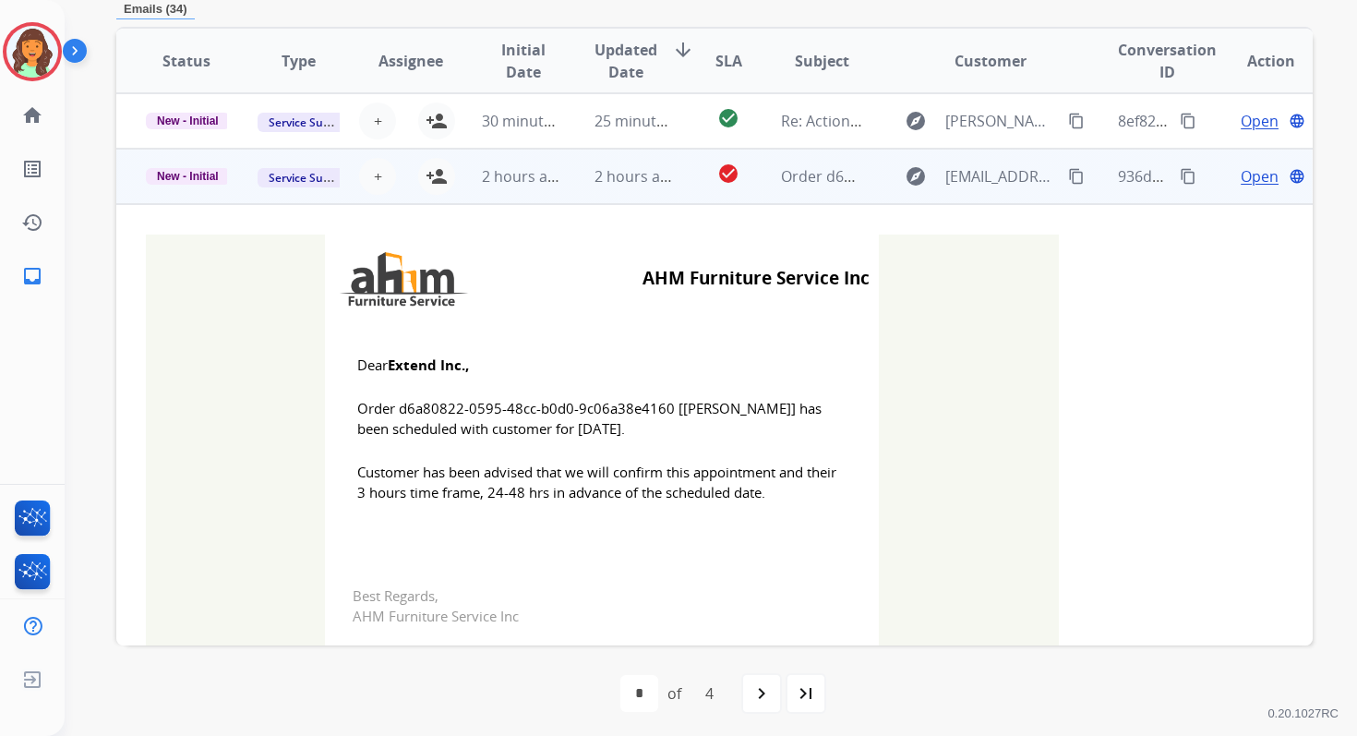
scroll to position [55, 0]
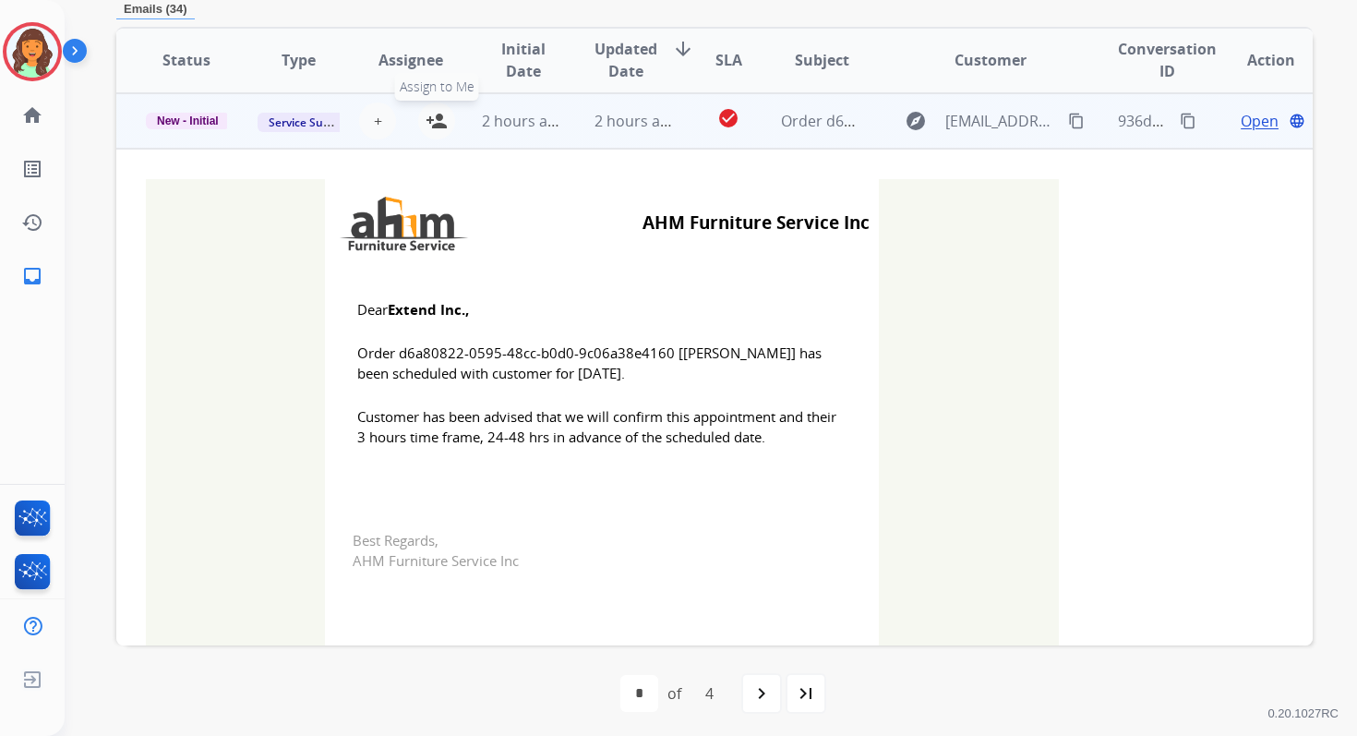
click at [432, 126] on mat-icon "person_add" at bounding box center [437, 121] width 22 height 22
click at [193, 126] on span "New - Initial" at bounding box center [188, 121] width 84 height 17
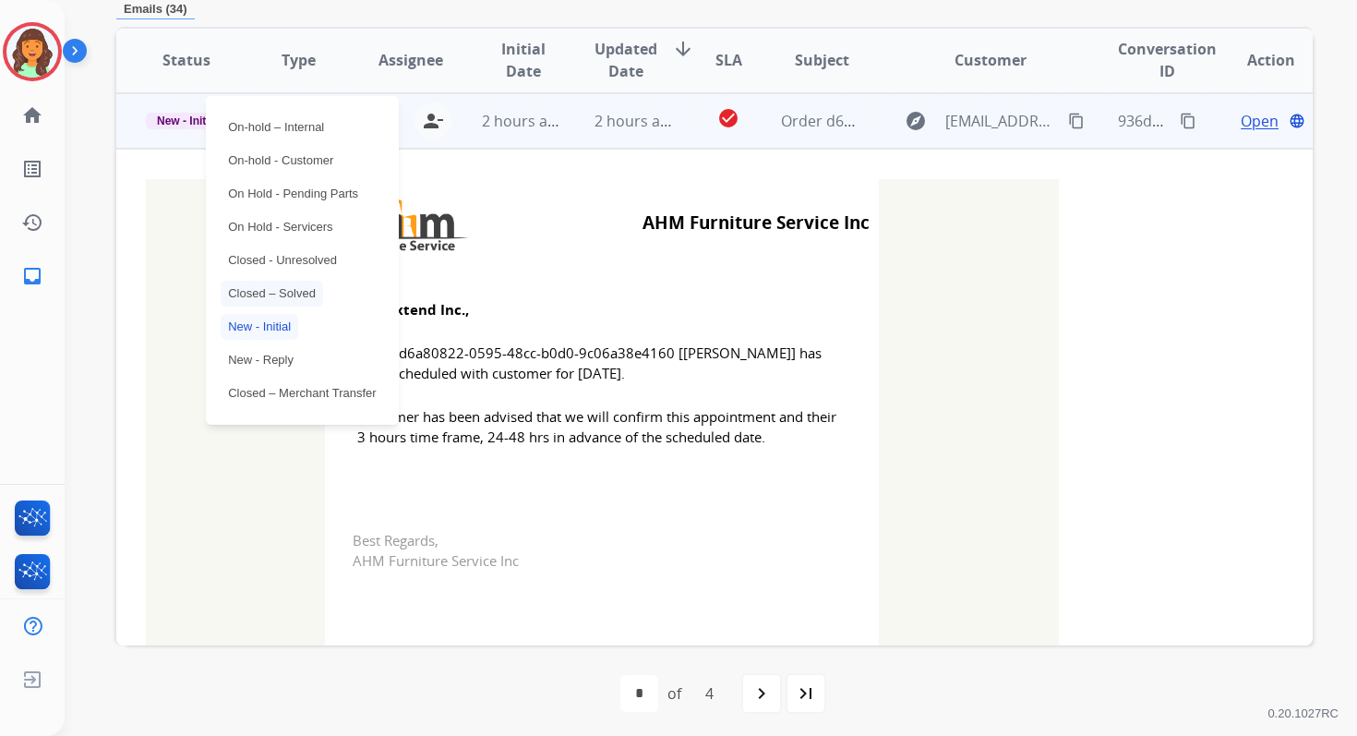
click at [266, 291] on p "Closed – Solved" at bounding box center [272, 294] width 102 height 26
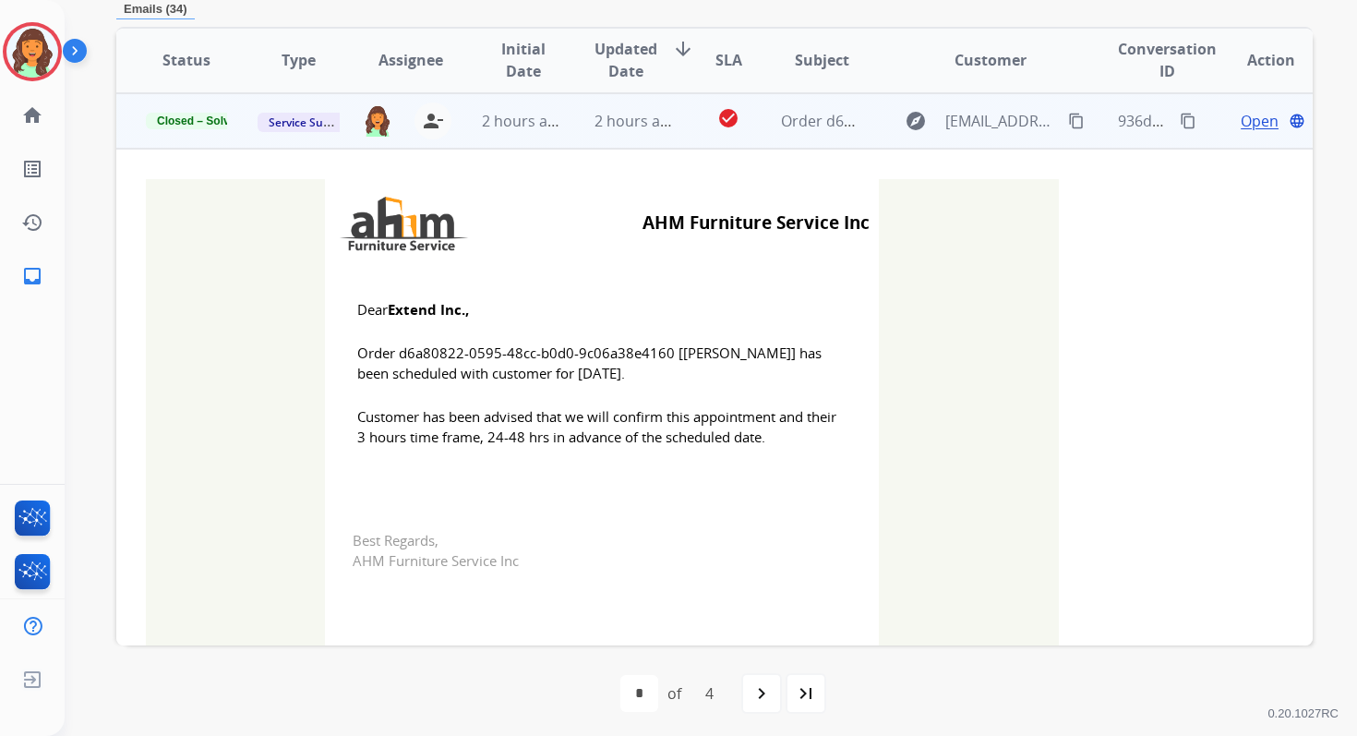
scroll to position [0, 0]
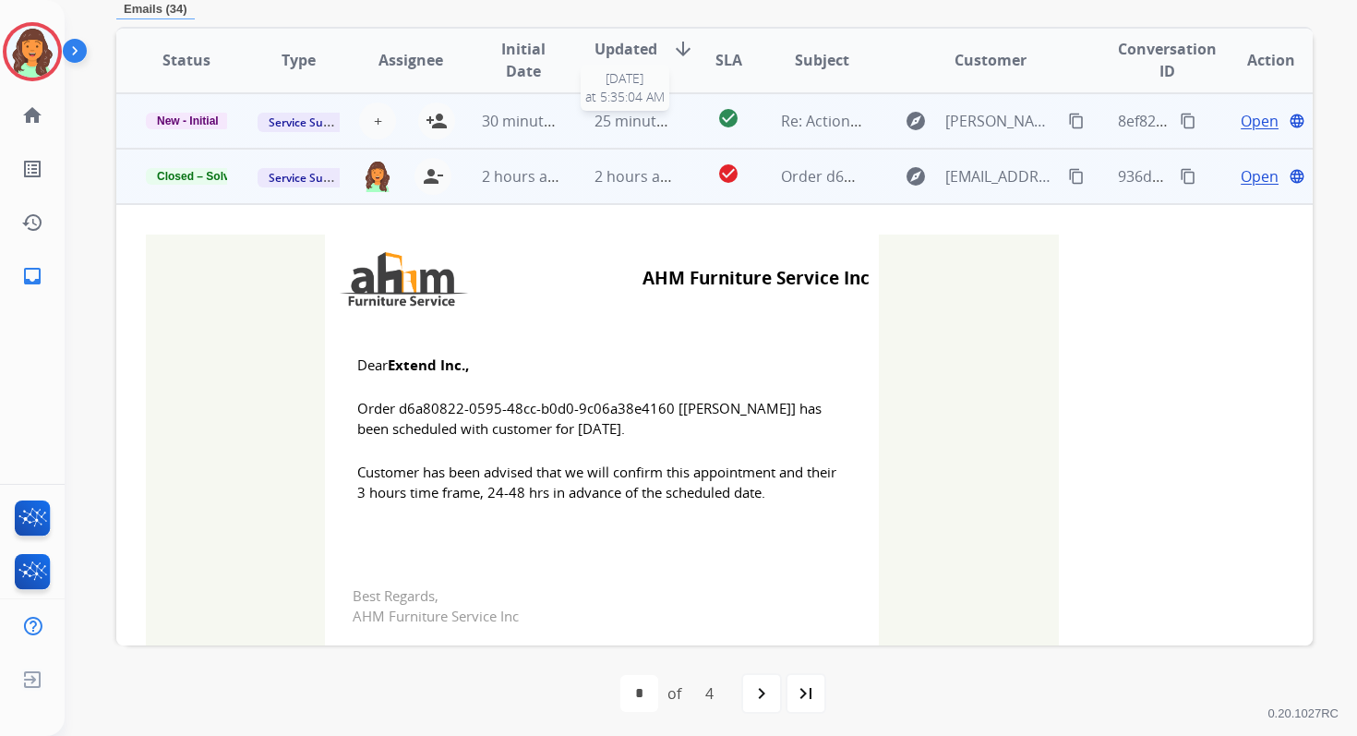
click at [595, 120] on span "25 minutes ago" at bounding box center [648, 121] width 107 height 20
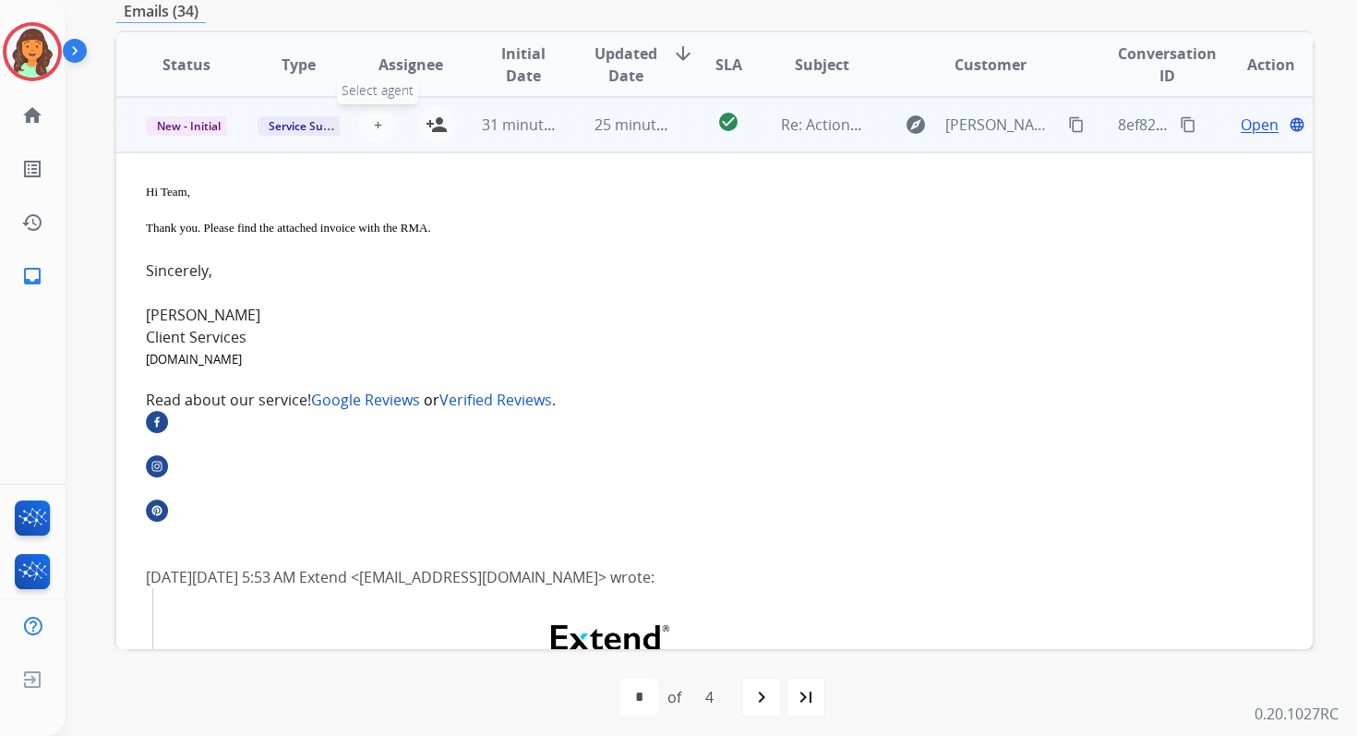
click at [374, 125] on span "+" at bounding box center [378, 125] width 8 height 22
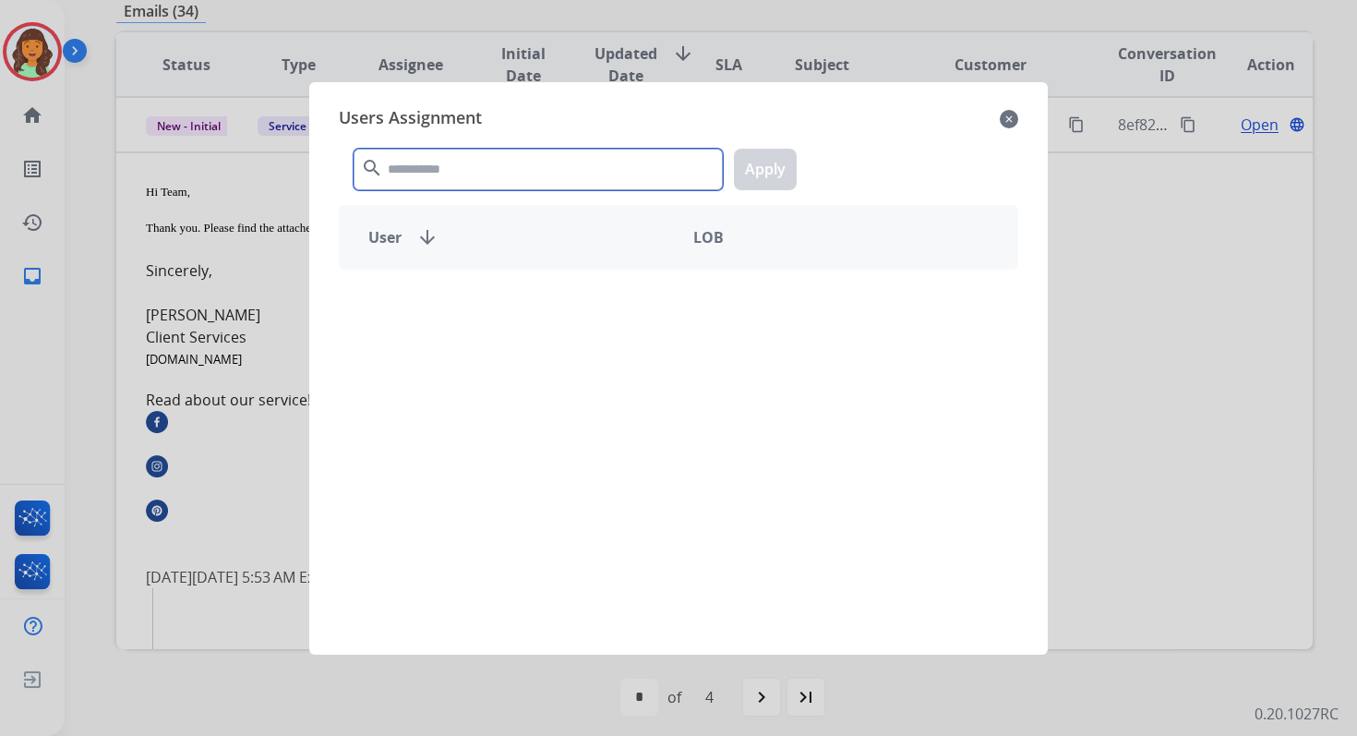
click at [439, 186] on input "text" at bounding box center [538, 170] width 369 height 42
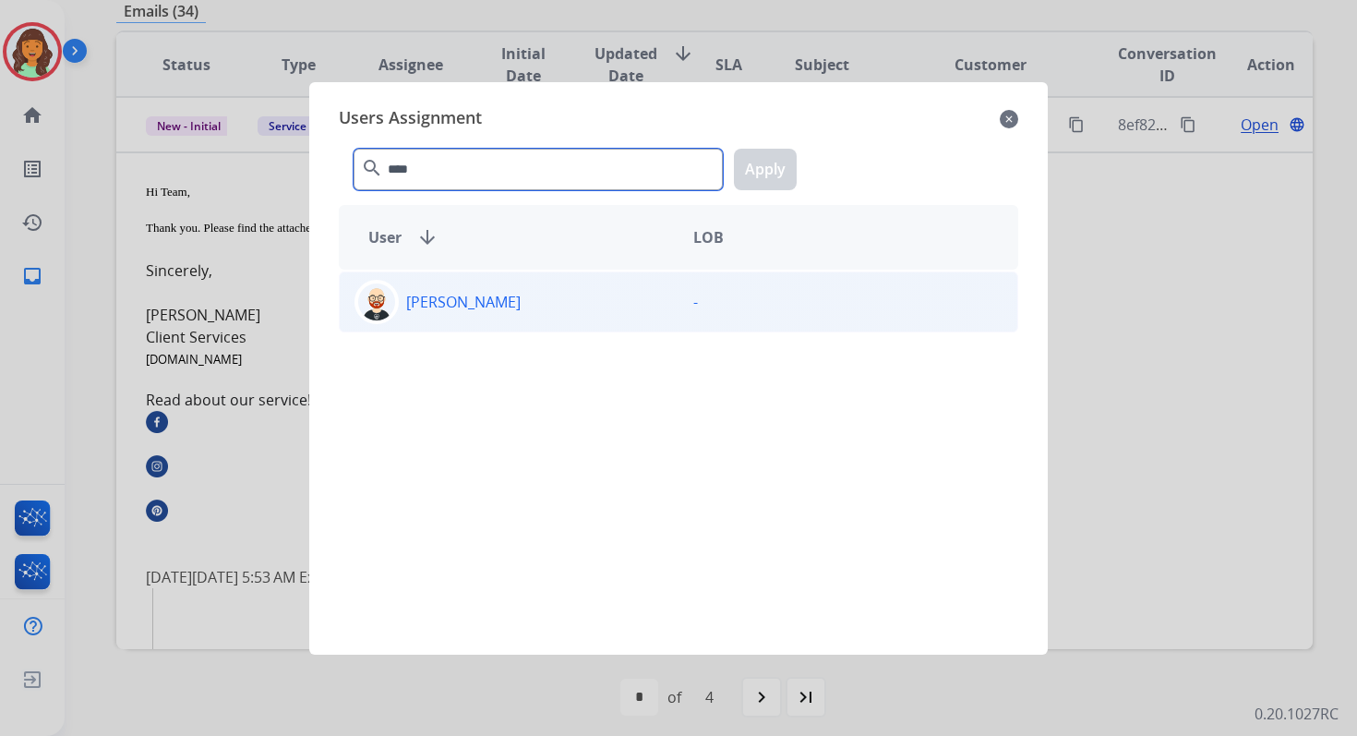
type input "****"
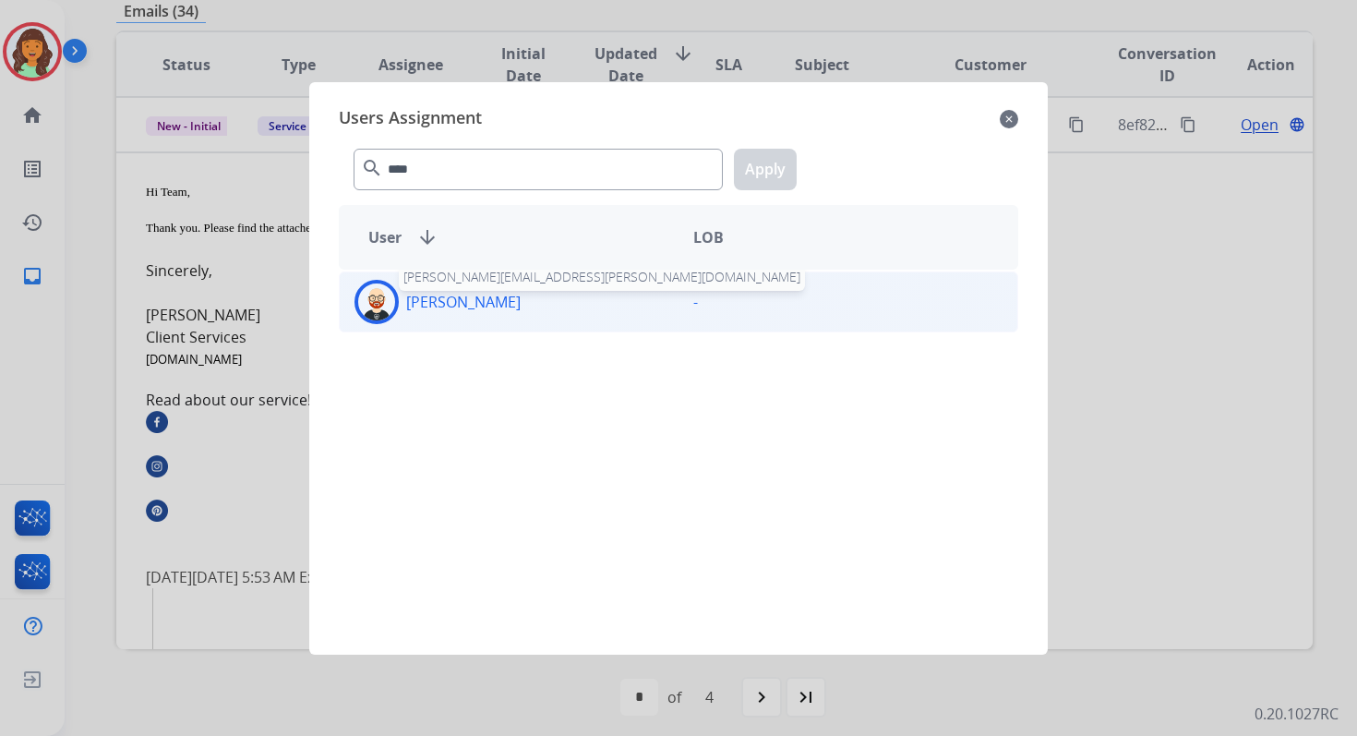
click at [486, 306] on p "[PERSON_NAME]" at bounding box center [463, 302] width 114 height 22
click at [775, 164] on button "Apply" at bounding box center [765, 170] width 63 height 42
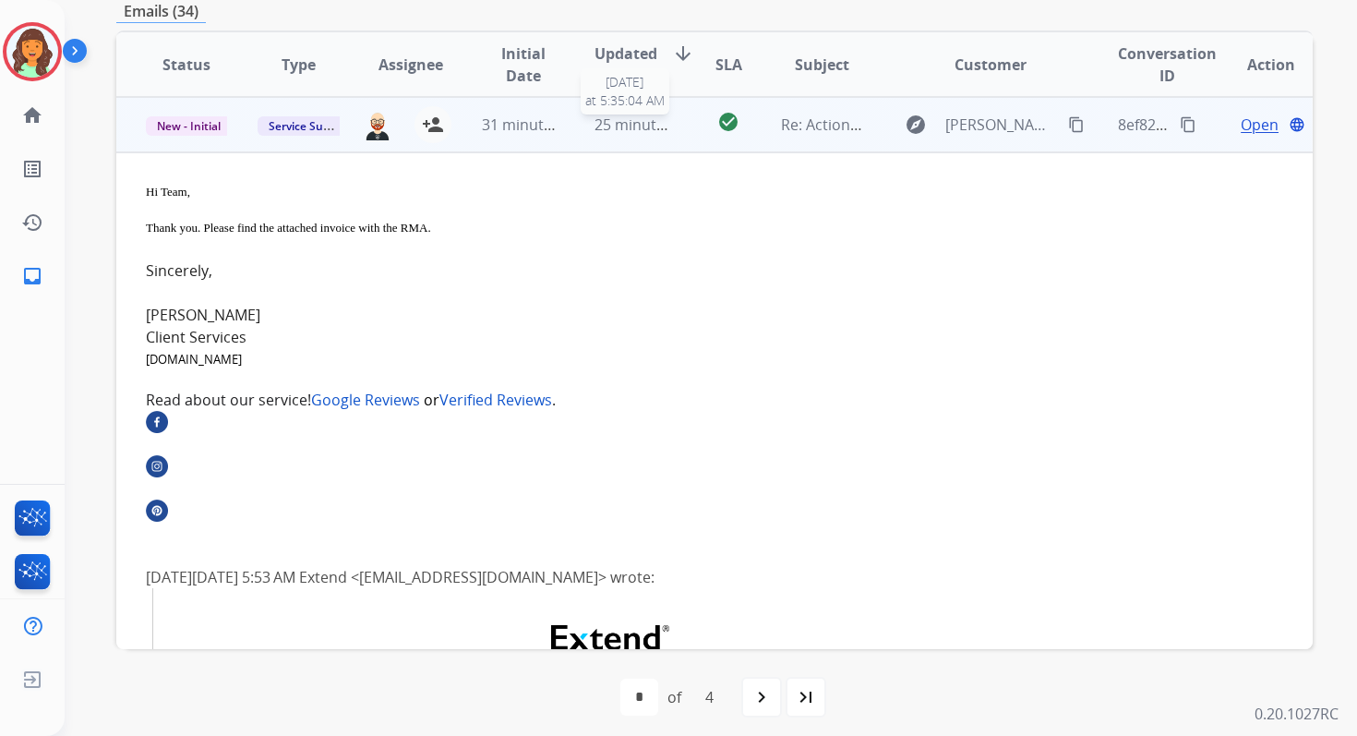
click at [622, 125] on span "25 minutes ago" at bounding box center [648, 124] width 107 height 20
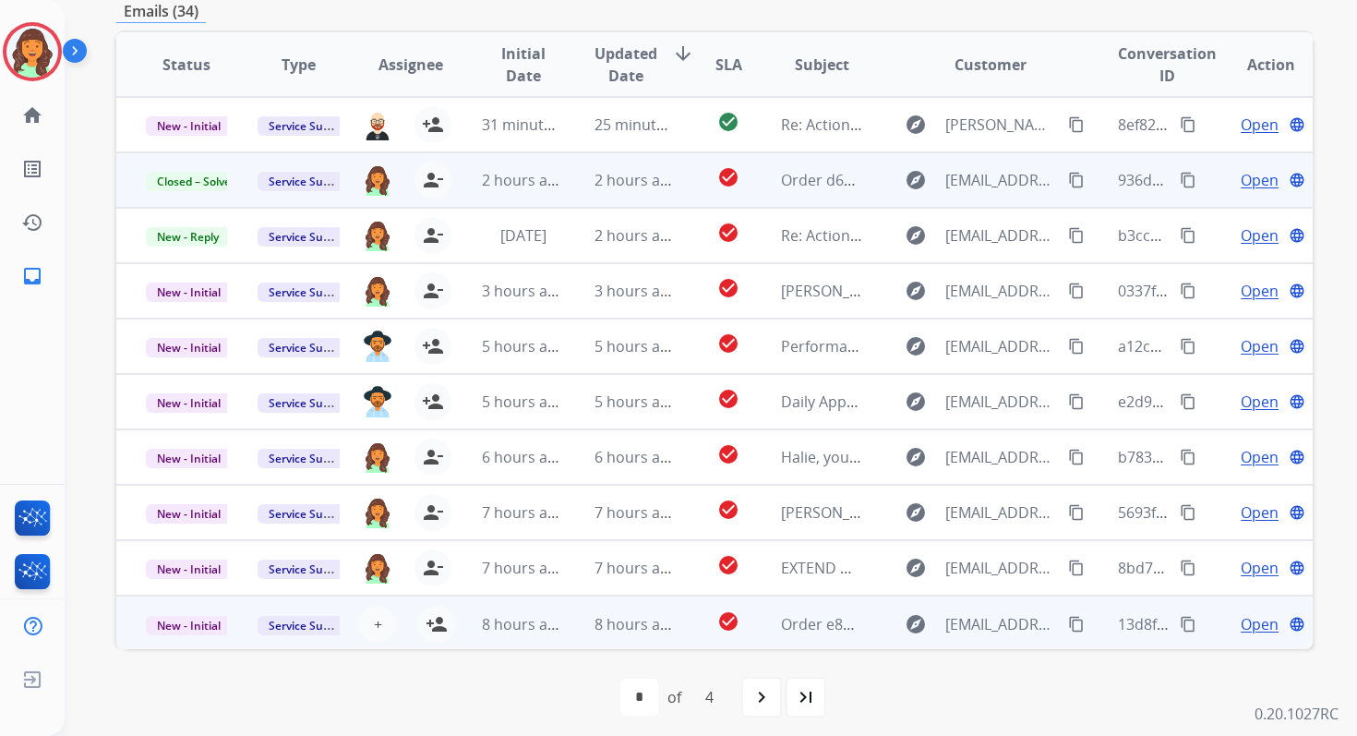
click at [596, 636] on td "8 hours ago" at bounding box center [621, 622] width 112 height 55
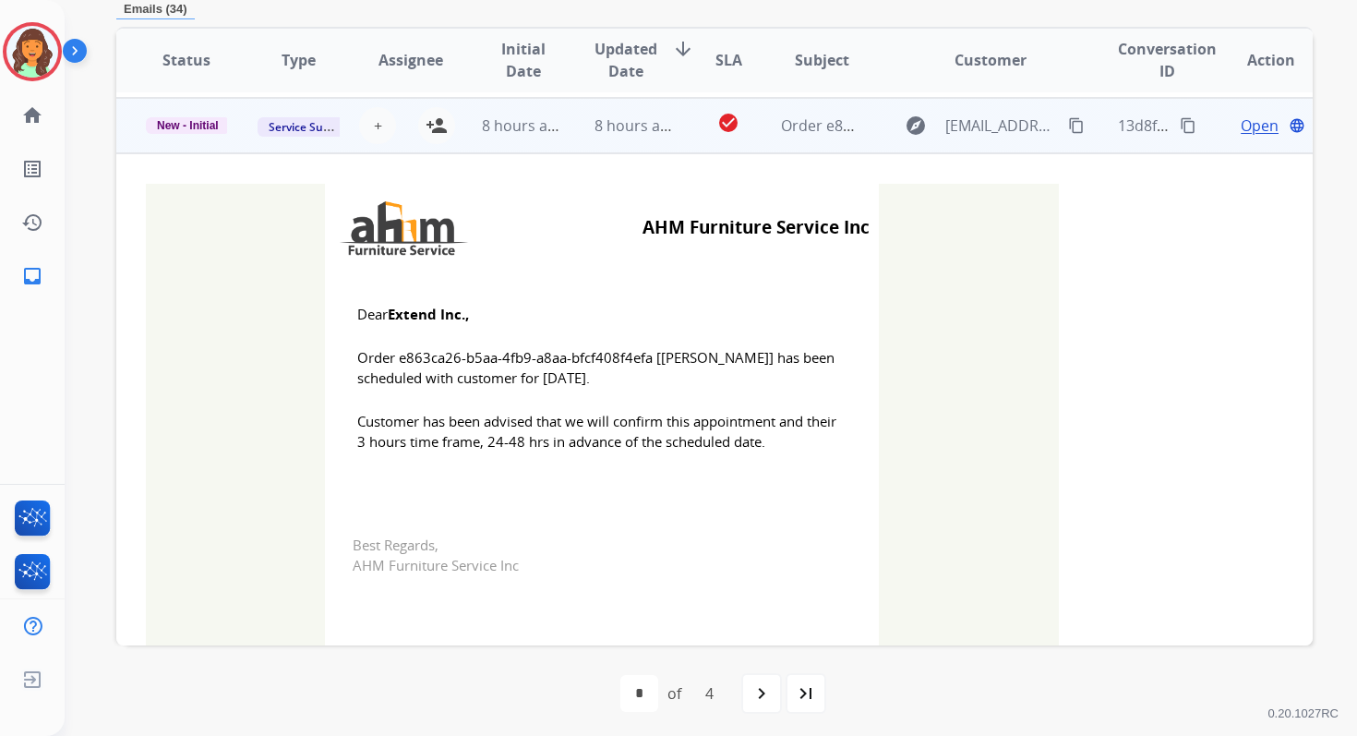
scroll to position [498, 0]
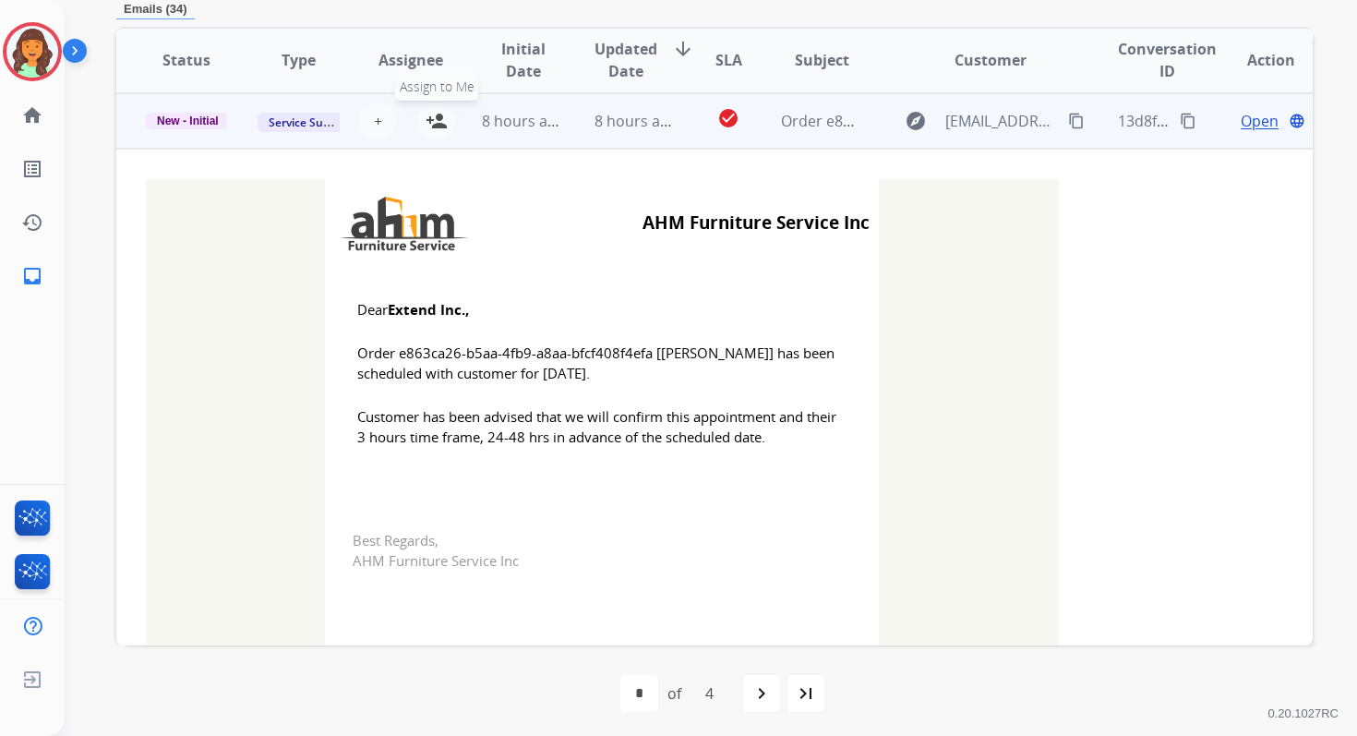
click at [438, 126] on mat-icon "person_add" at bounding box center [437, 121] width 22 height 22
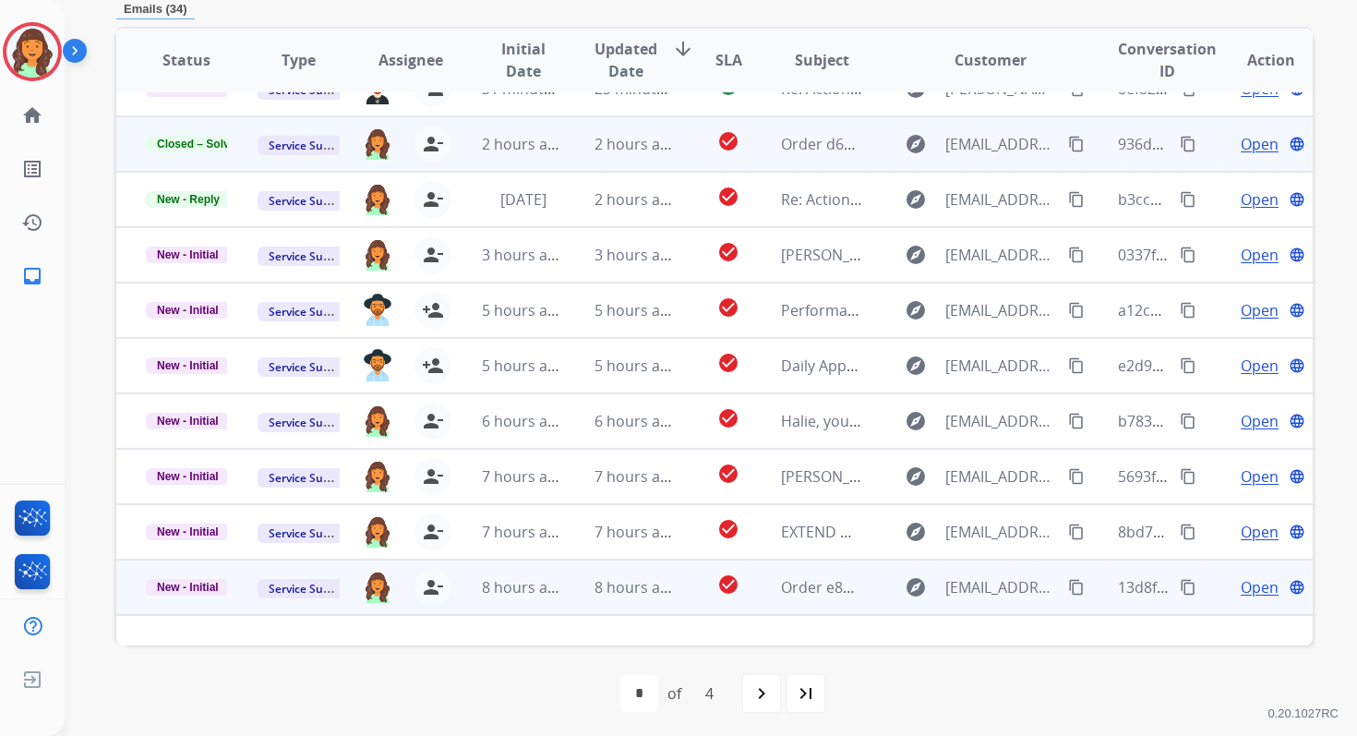
scroll to position [0, 0]
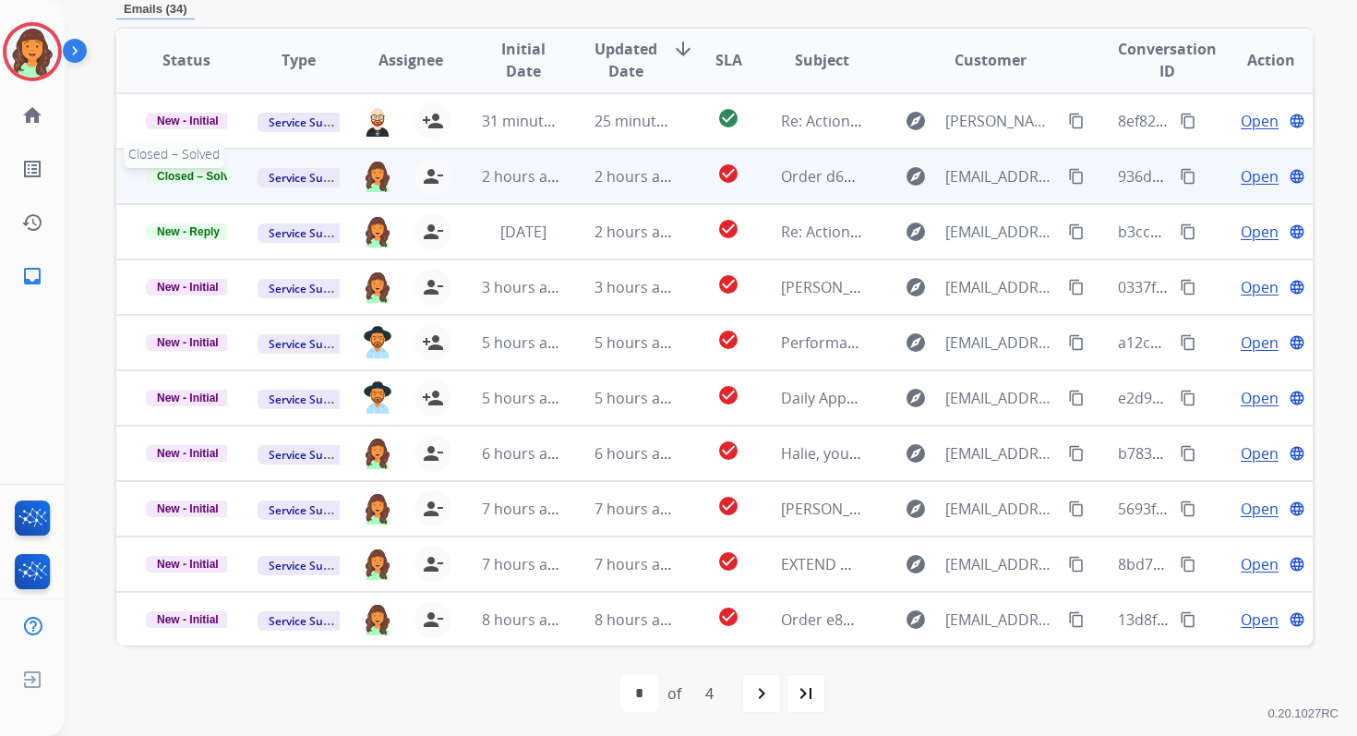
click at [186, 175] on span "Closed – Solved" at bounding box center [200, 176] width 108 height 17
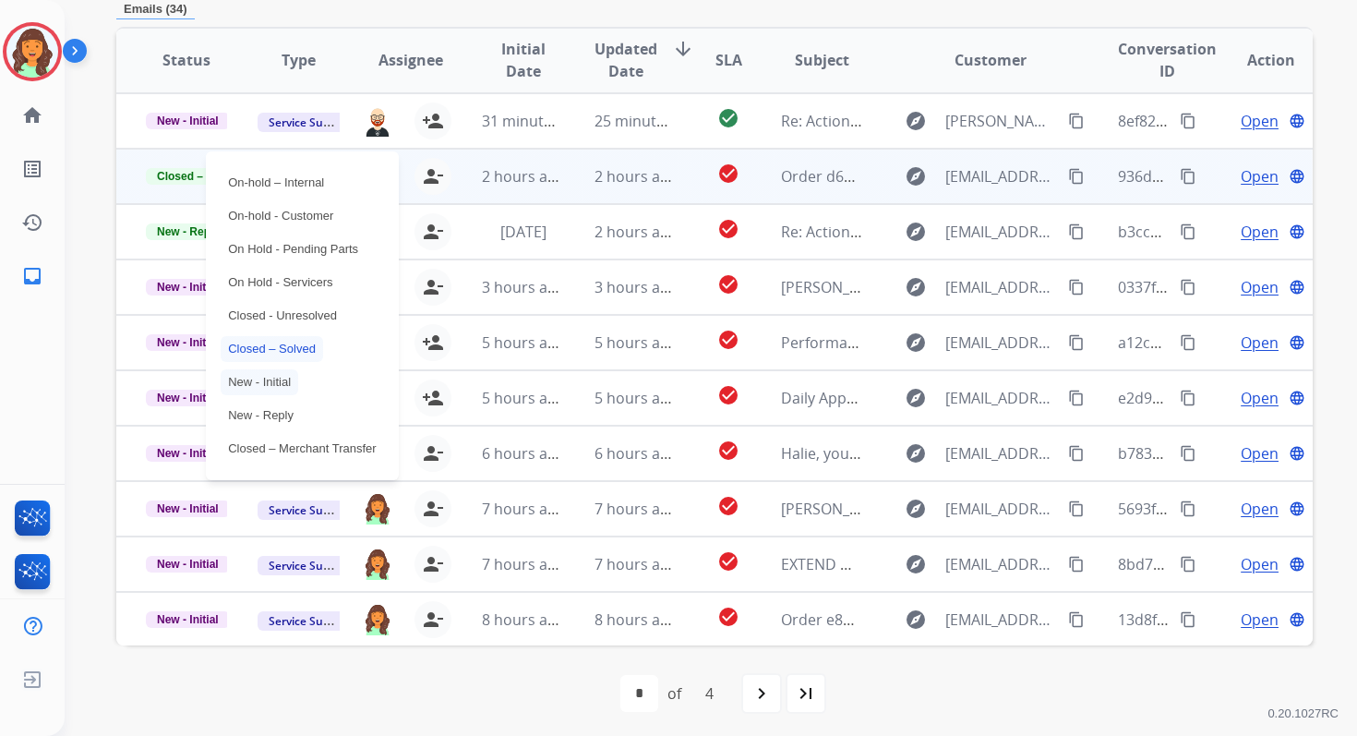
click at [270, 382] on p "New - Initial" at bounding box center [260, 382] width 78 height 26
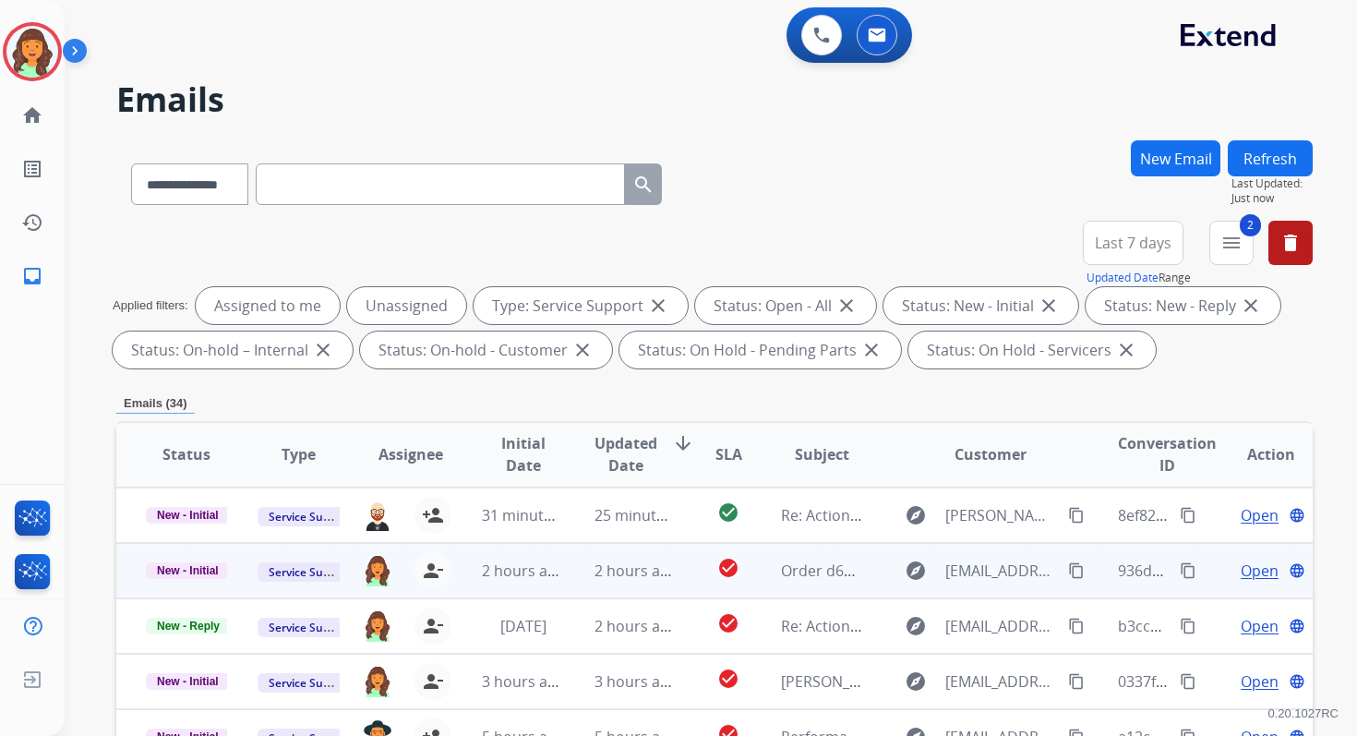
click at [1262, 170] on button "Refresh" at bounding box center [1270, 158] width 85 height 36
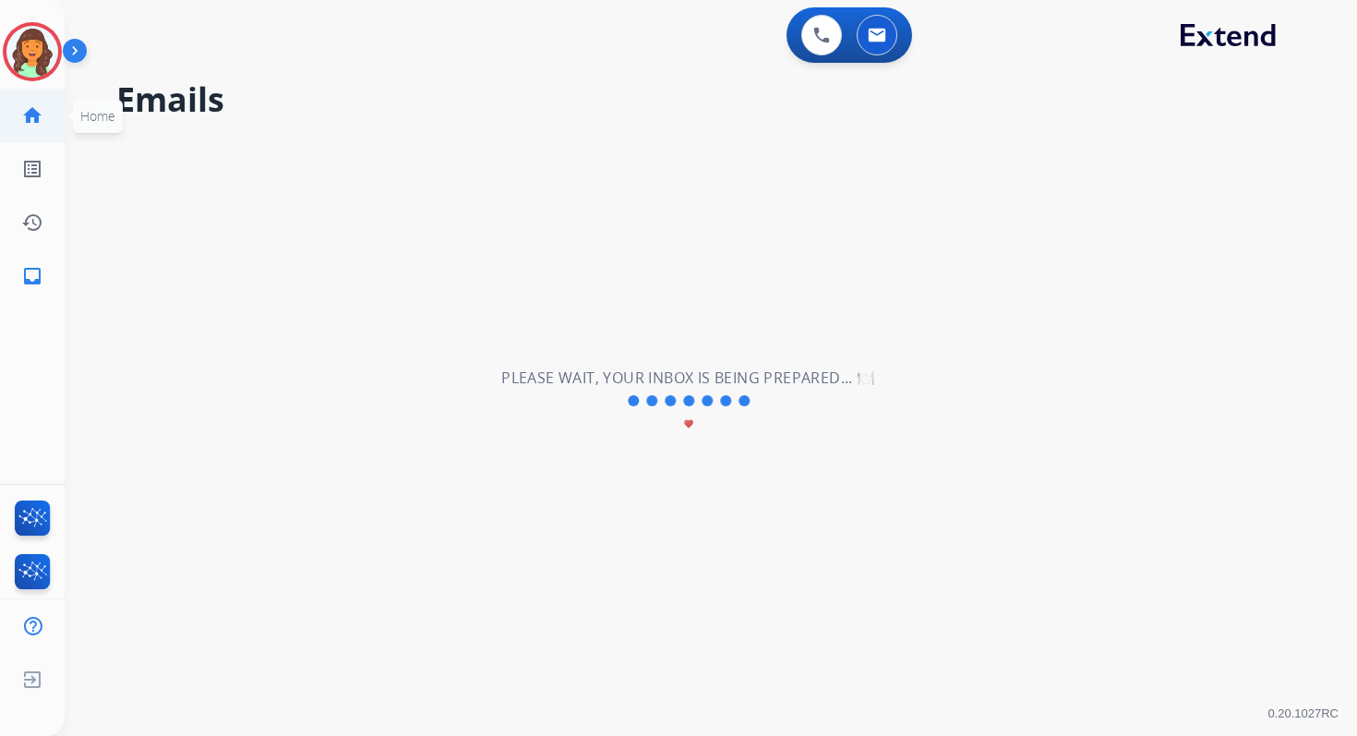
click at [39, 107] on mat-icon "home" at bounding box center [32, 115] width 22 height 22
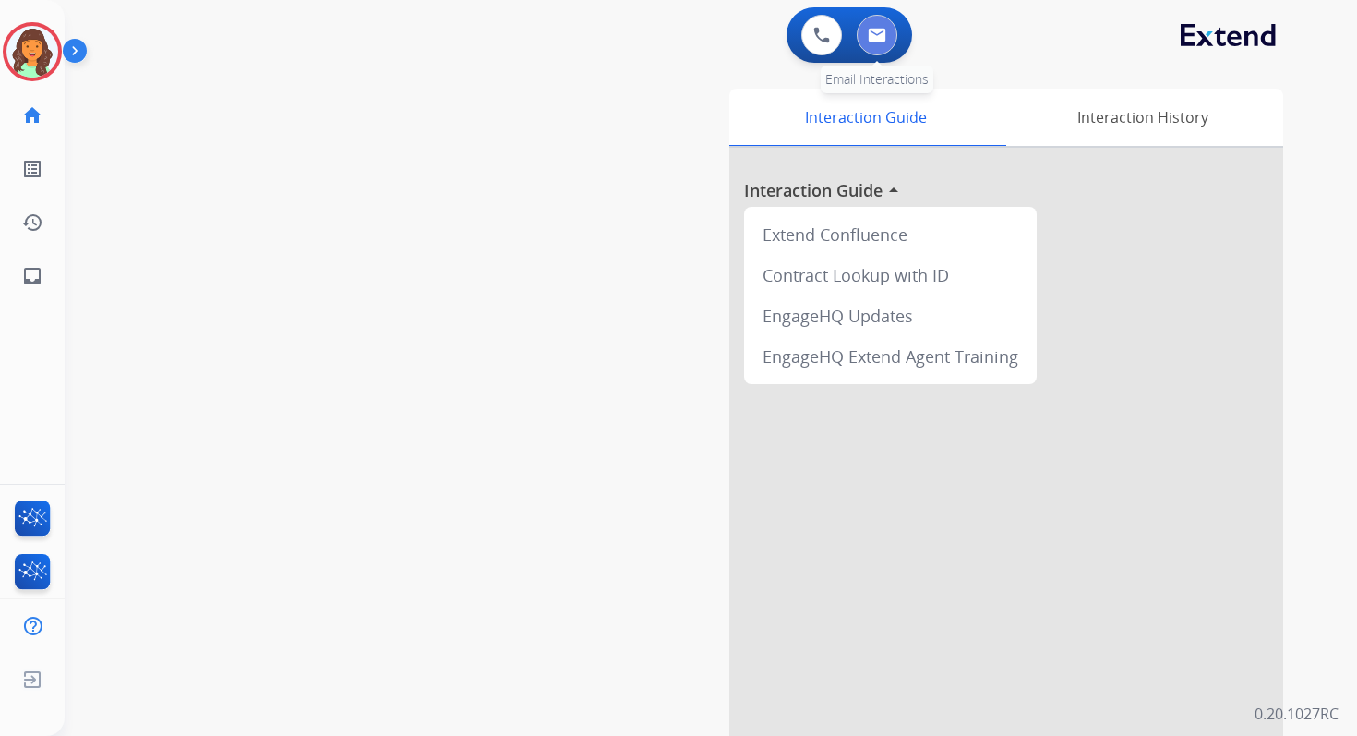
click at [879, 42] on button at bounding box center [877, 35] width 41 height 41
select select "**********"
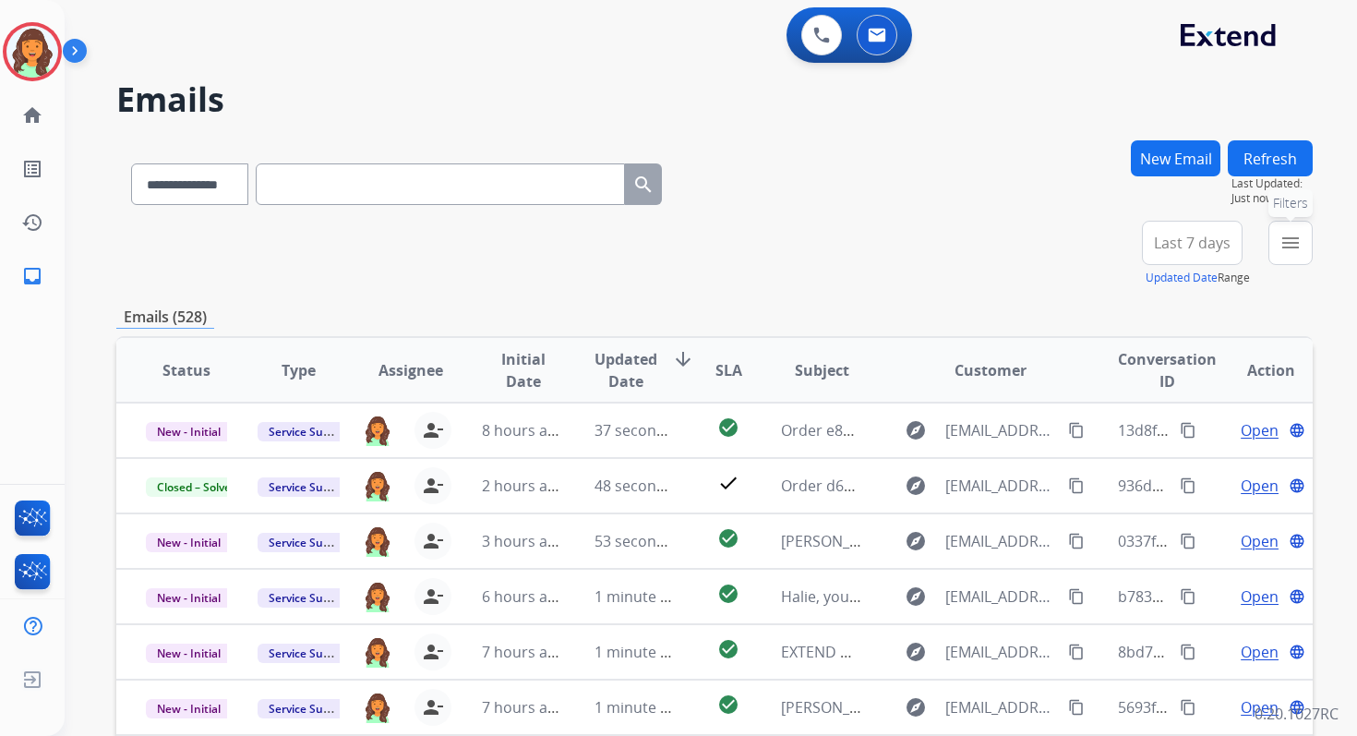
click at [1283, 245] on mat-icon "menu" at bounding box center [1290, 243] width 22 height 22
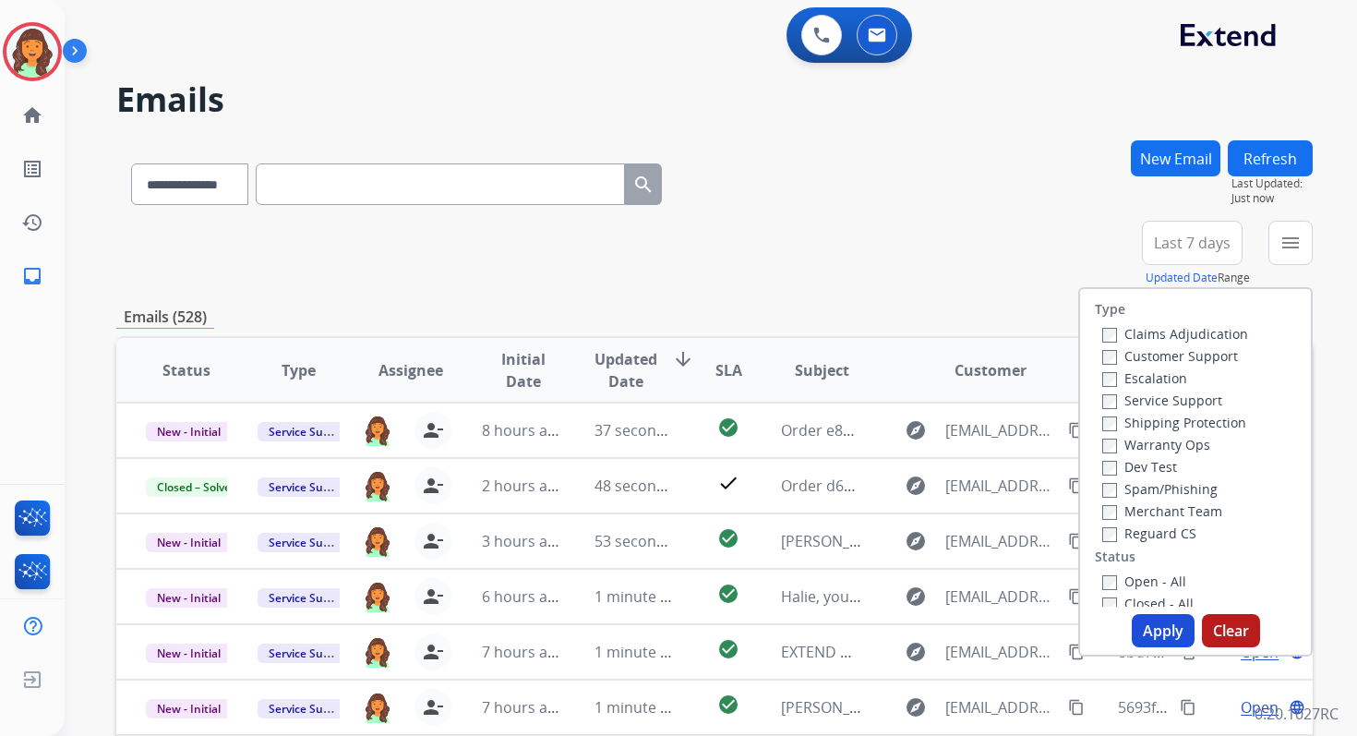
click at [1102, 409] on div "Service Support" at bounding box center [1175, 400] width 146 height 22
click at [1105, 576] on label "Open - All" at bounding box center [1144, 581] width 84 height 18
click at [1165, 640] on button "Apply" at bounding box center [1163, 630] width 63 height 33
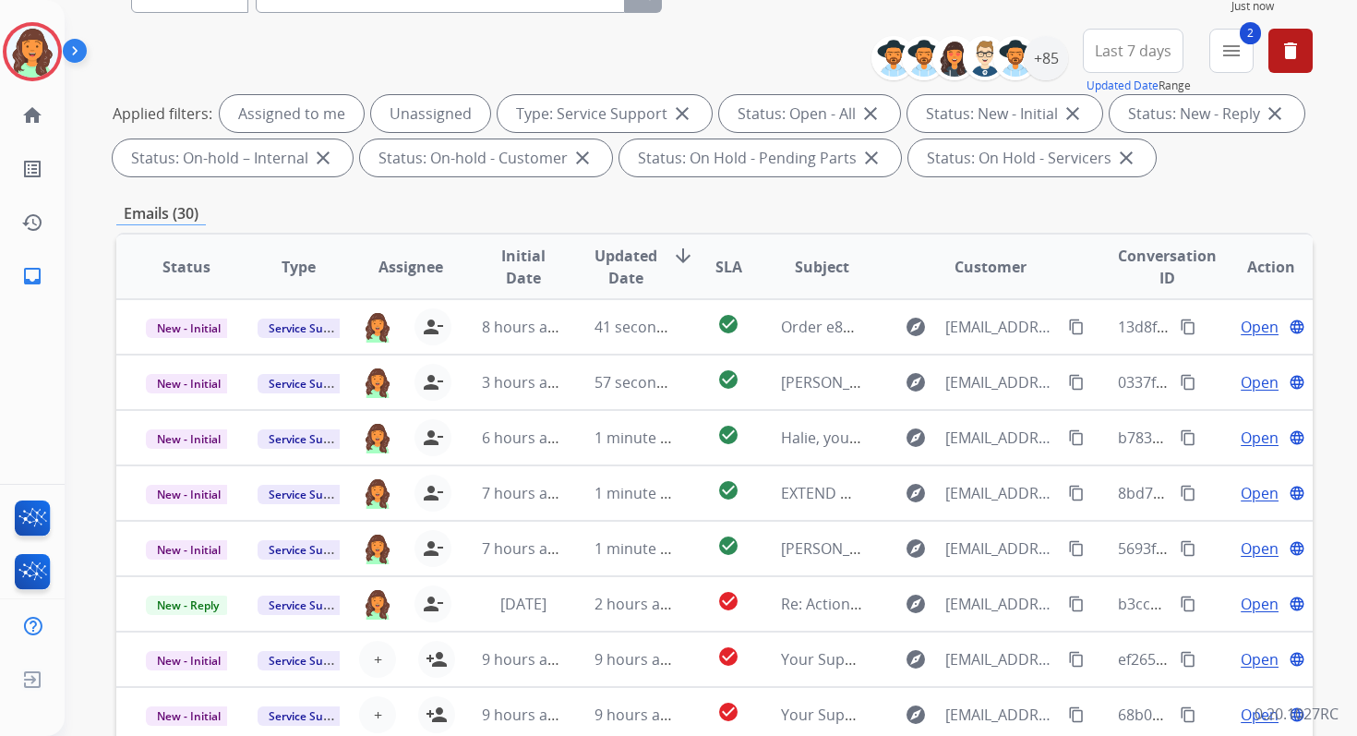
scroll to position [403, 0]
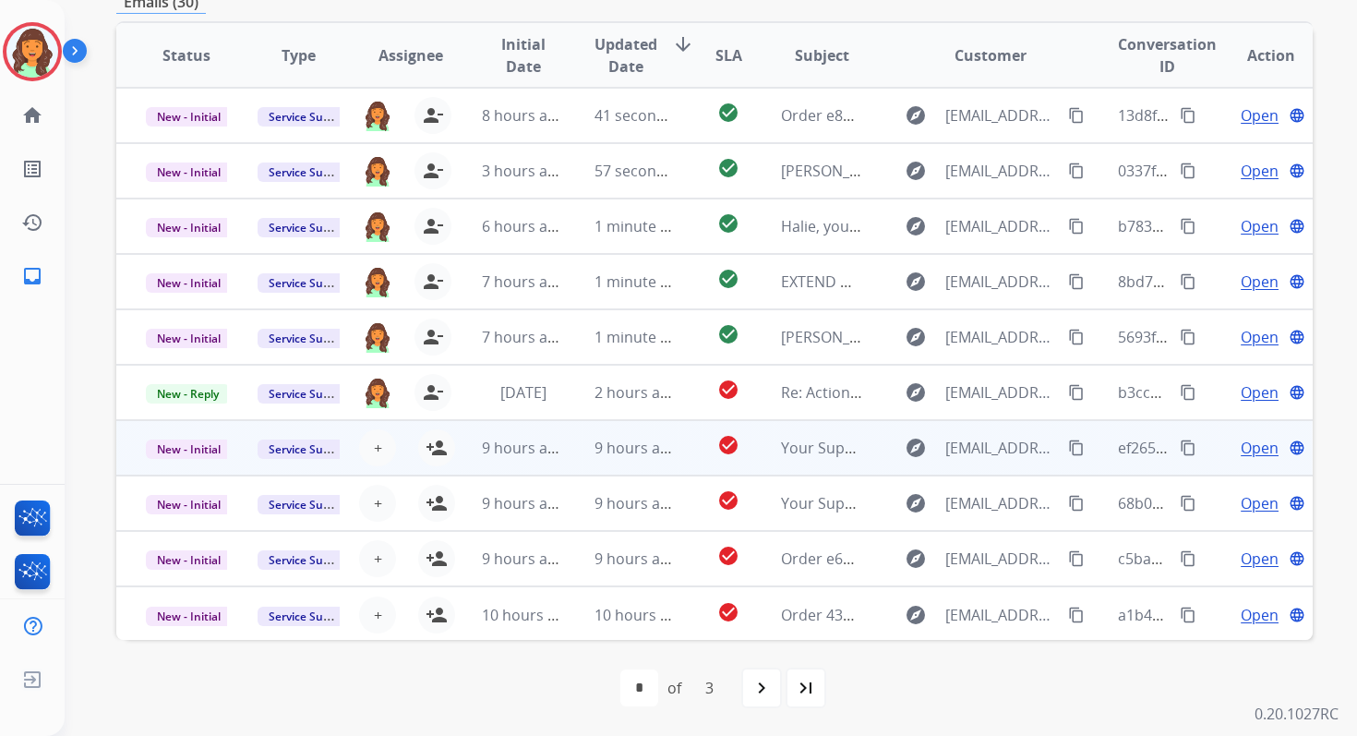
click at [578, 449] on td "9 hours ago" at bounding box center [621, 447] width 112 height 55
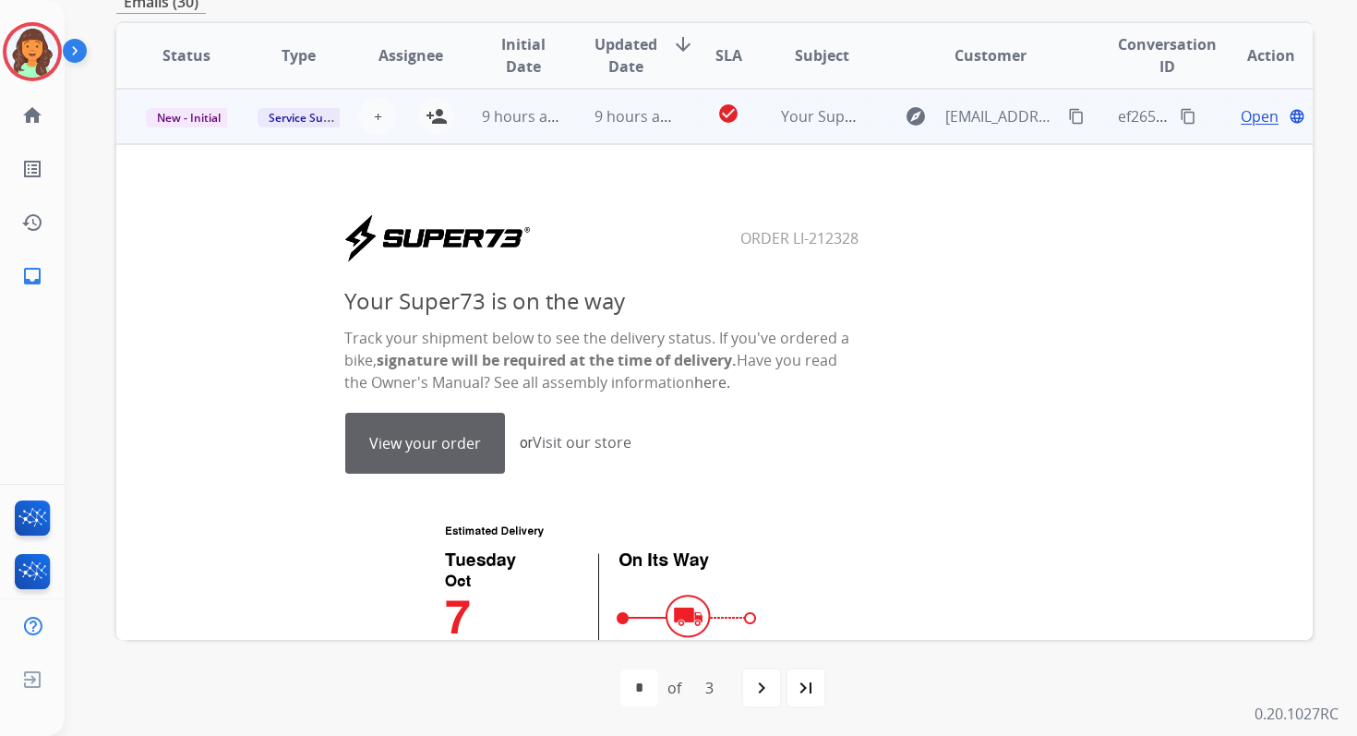
scroll to position [332, 0]
click at [439, 121] on mat-icon "person_add" at bounding box center [437, 115] width 22 height 22
click at [534, 121] on span "9 hours ago" at bounding box center [523, 115] width 83 height 20
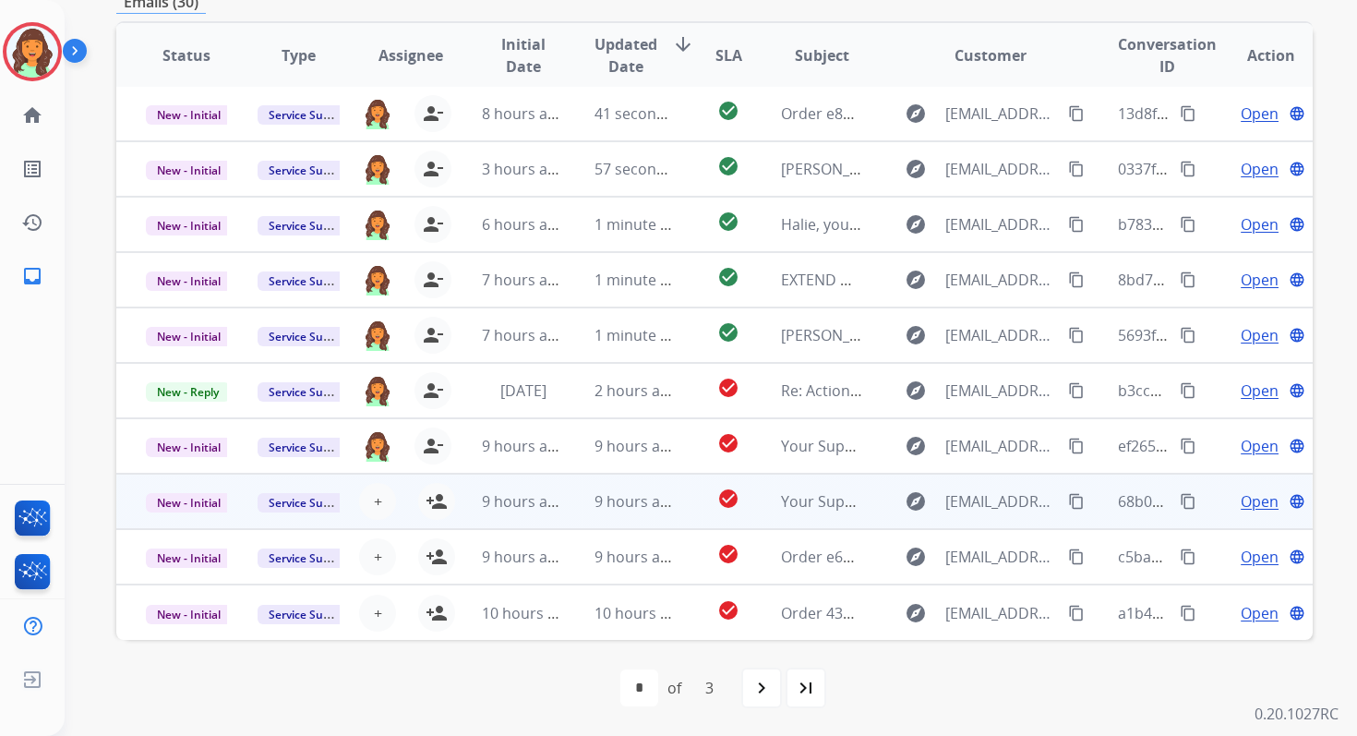
click at [494, 518] on td "9 hours ago" at bounding box center [508, 501] width 112 height 55
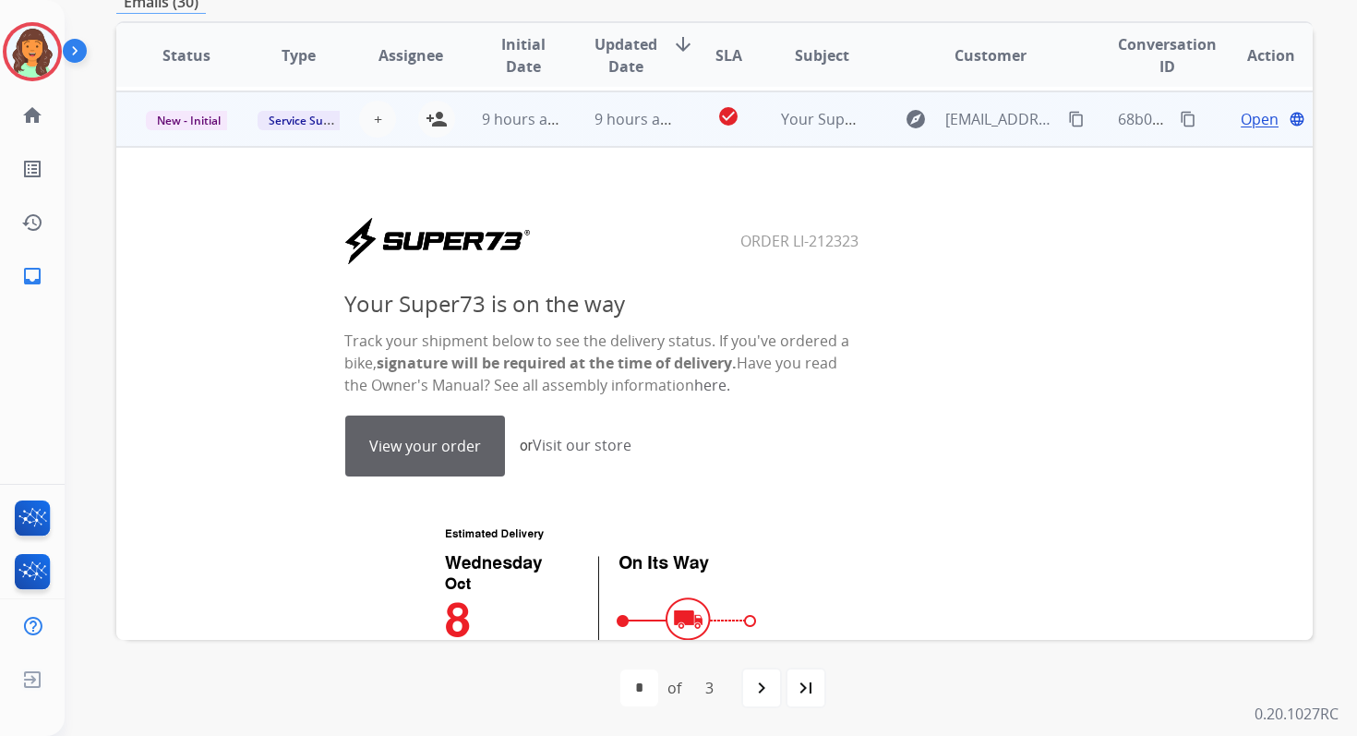
scroll to position [388, 0]
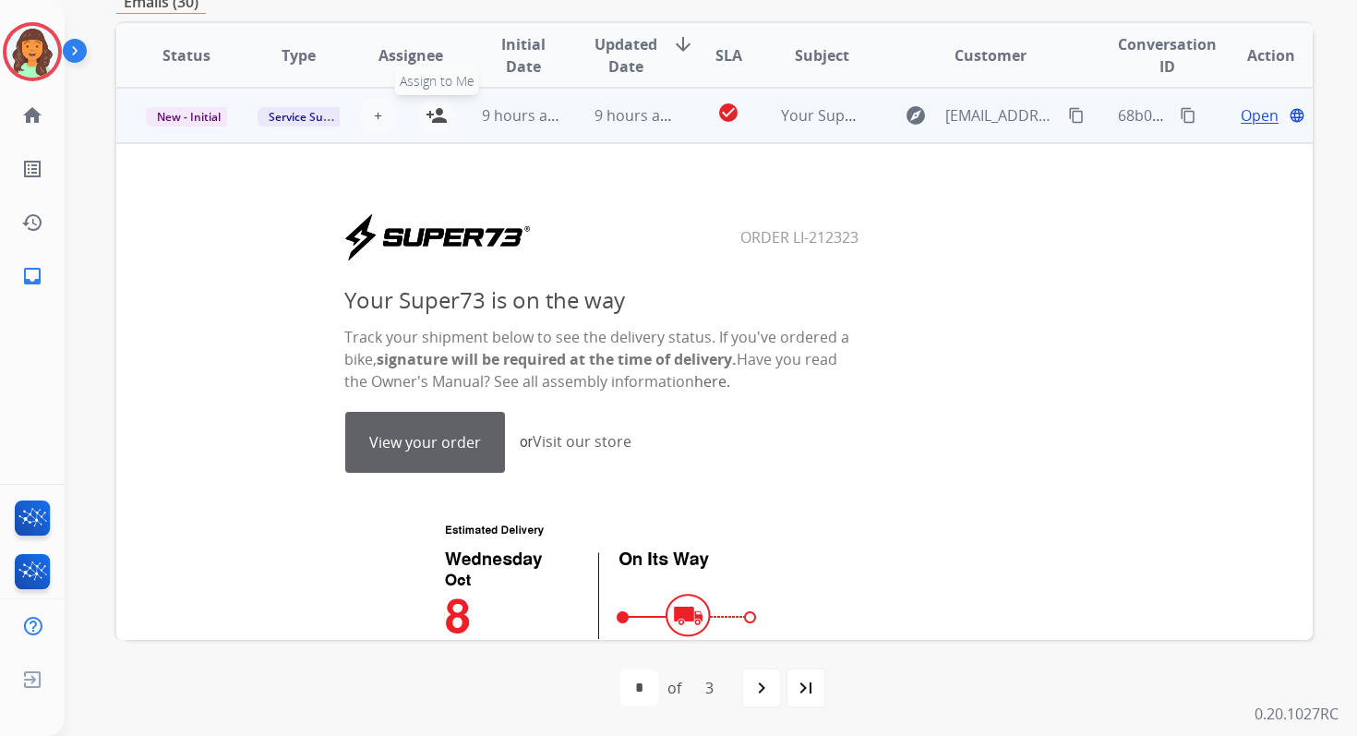
click at [435, 115] on mat-icon "person_add" at bounding box center [437, 115] width 22 height 22
click at [520, 117] on span "9 hours ago" at bounding box center [523, 115] width 83 height 20
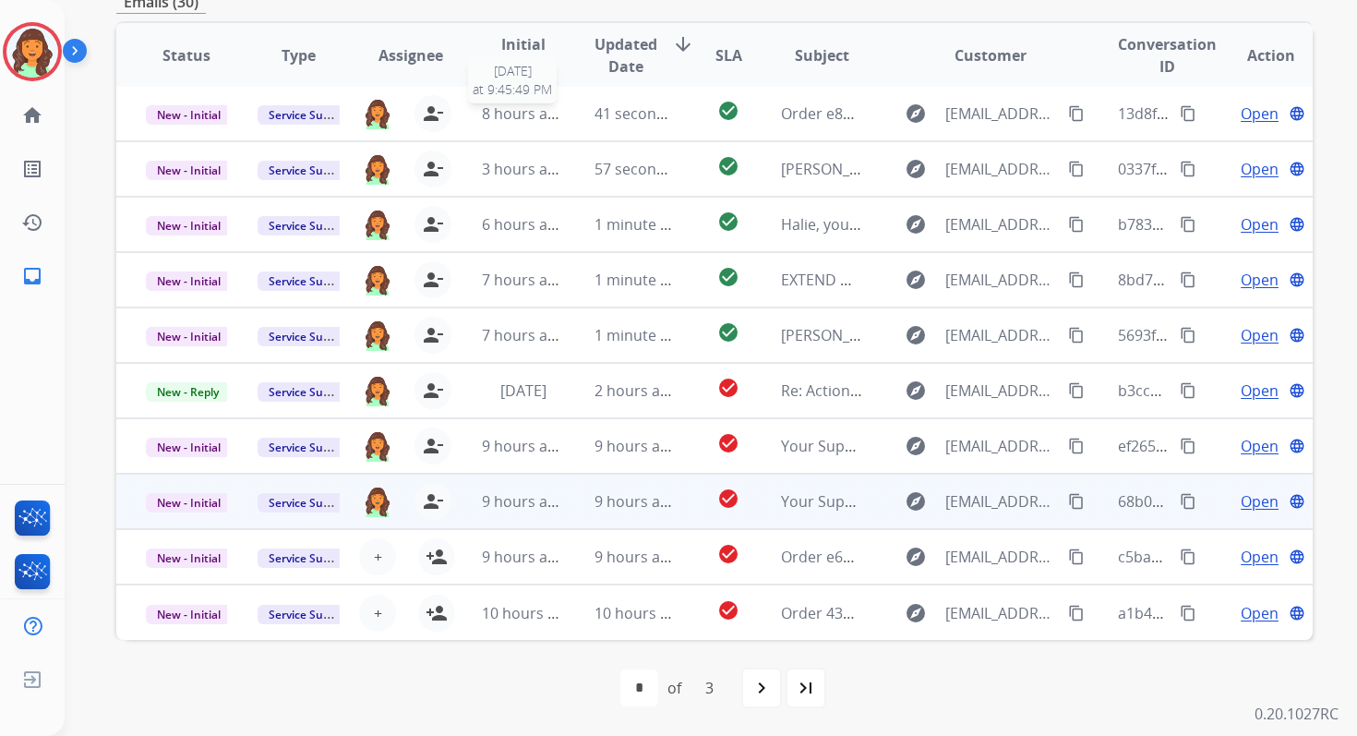
scroll to position [2, 0]
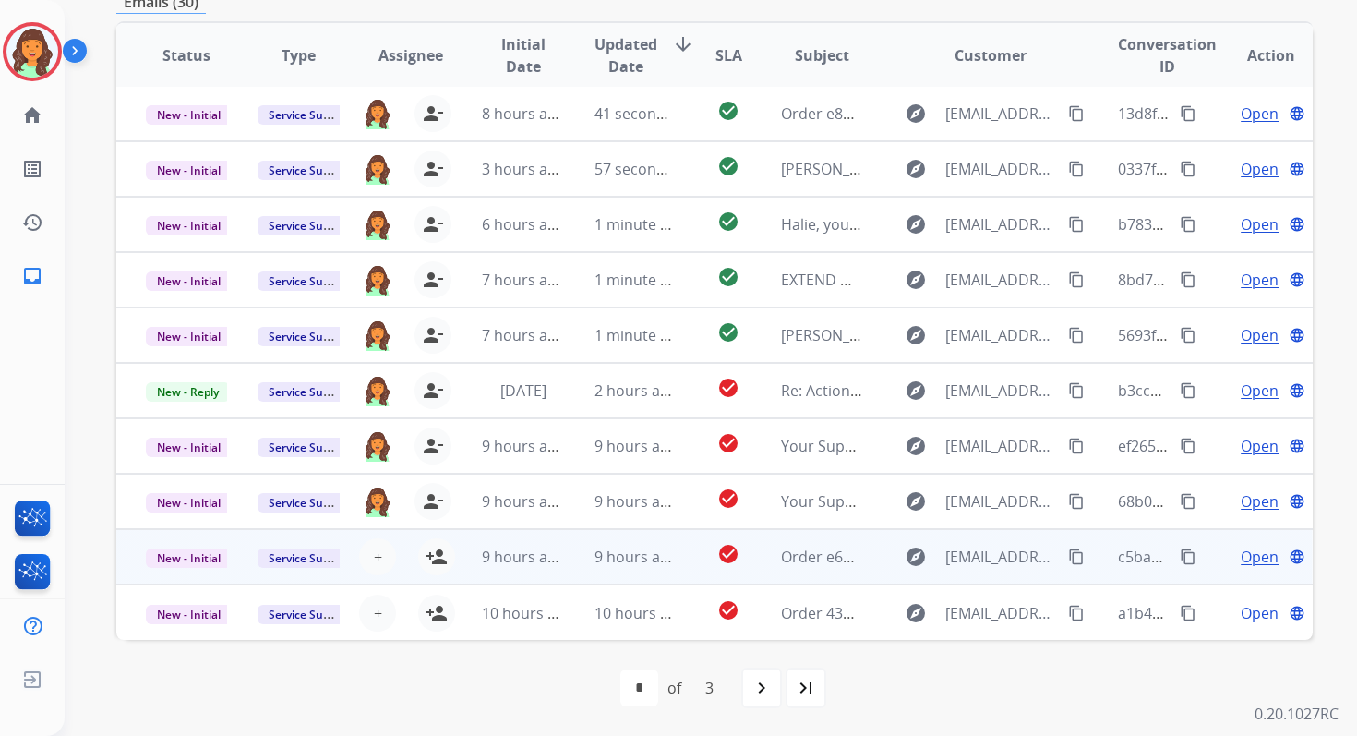
click at [565, 563] on td "9 hours ago" at bounding box center [621, 556] width 112 height 55
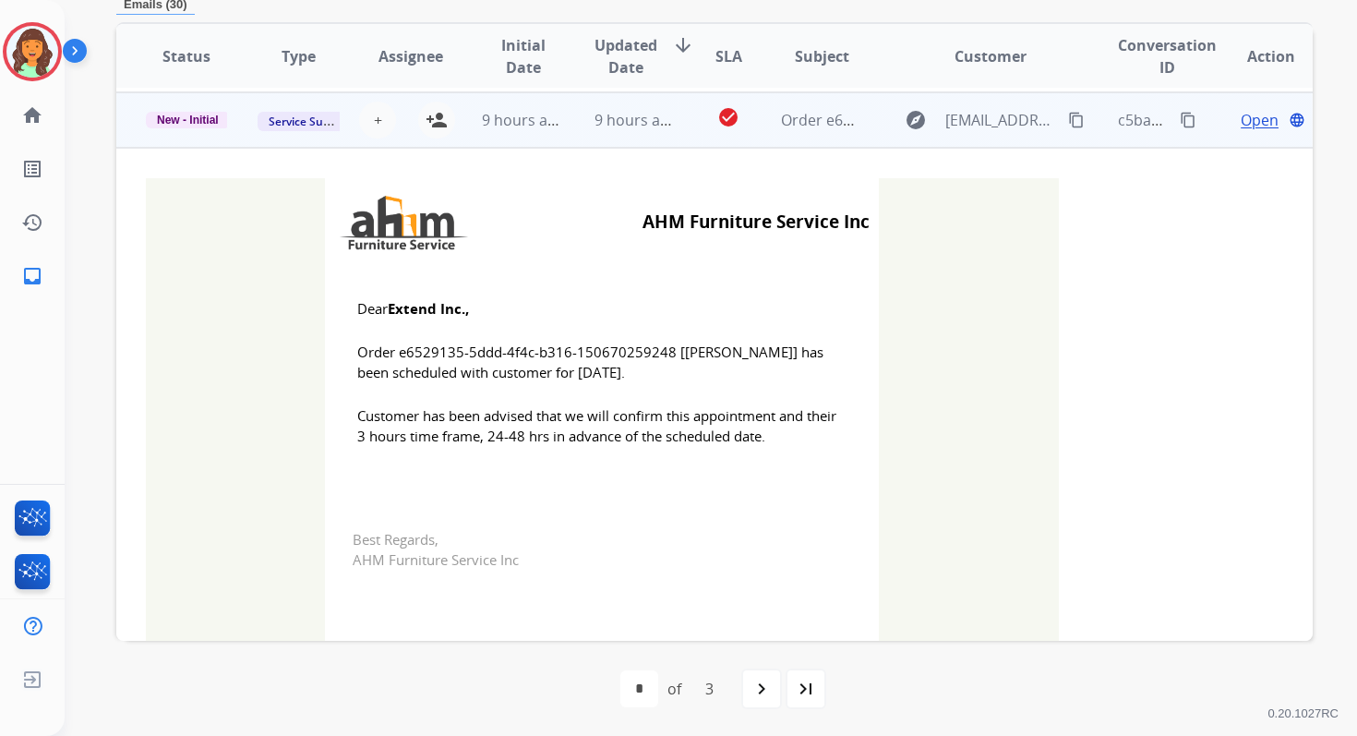
scroll to position [443, 0]
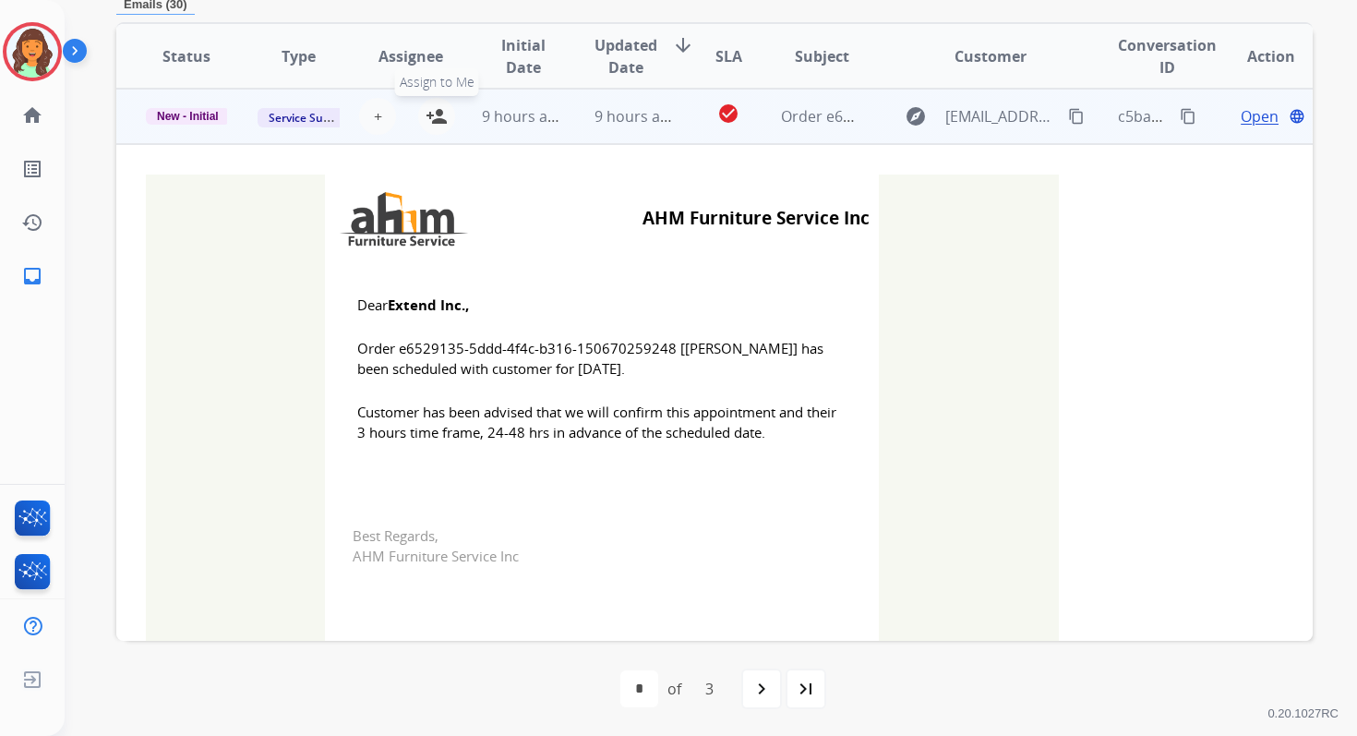
click at [436, 113] on mat-icon "person_add" at bounding box center [437, 116] width 22 height 22
click at [576, 127] on td "9 hours ago" at bounding box center [621, 116] width 112 height 55
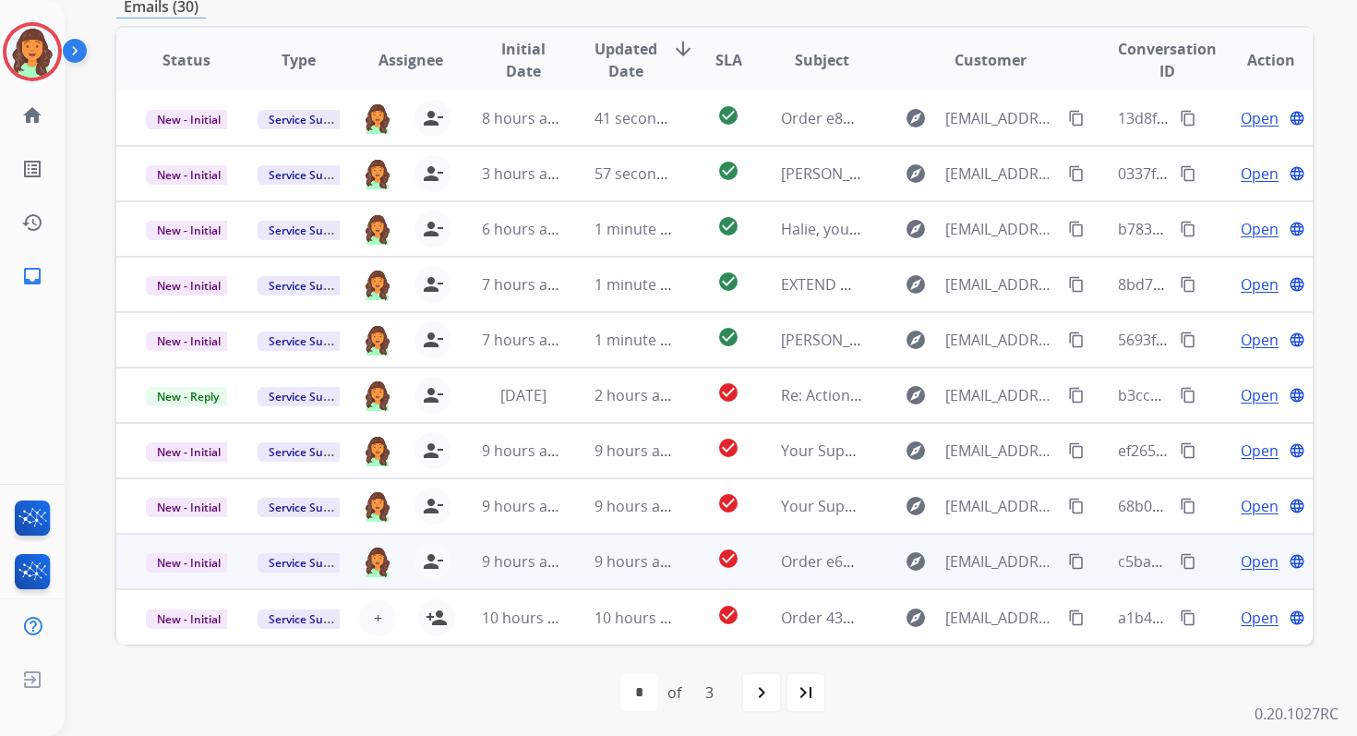
scroll to position [398, 0]
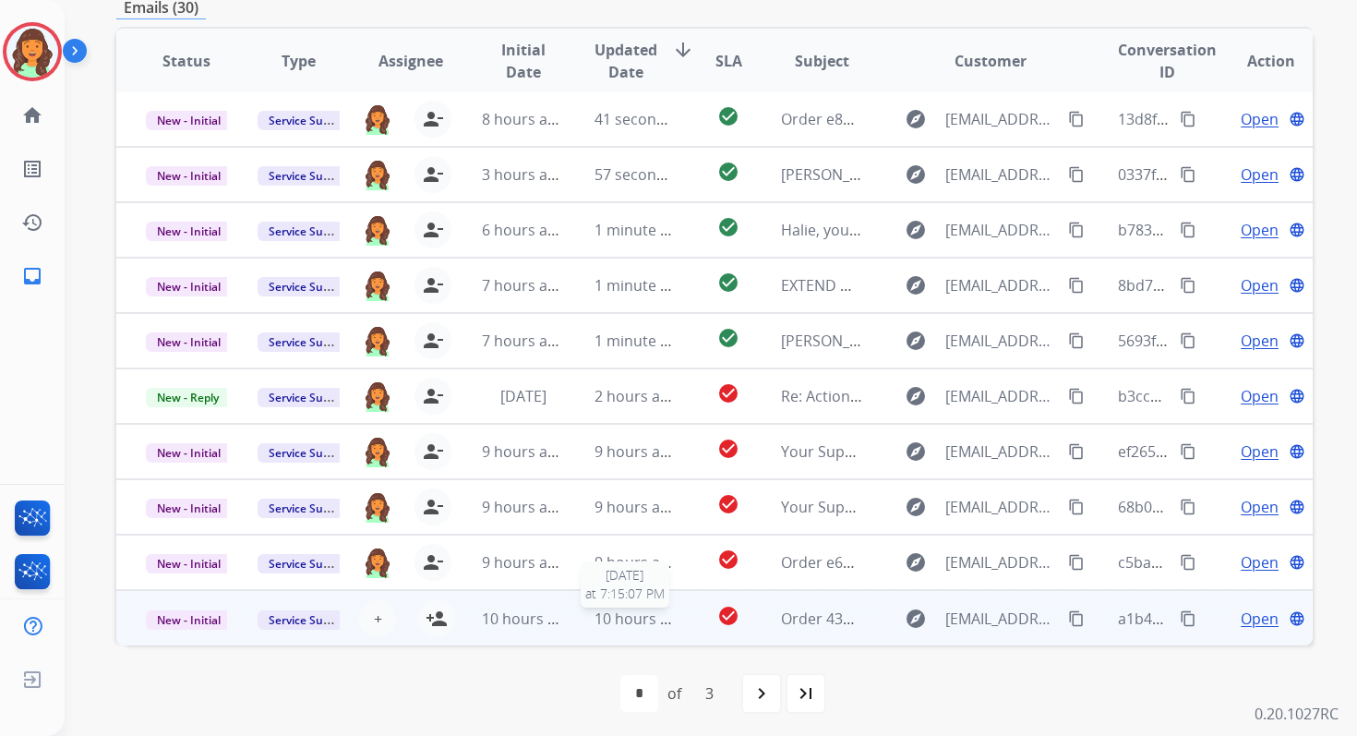
click at [619, 619] on span "10 hours ago" at bounding box center [640, 618] width 91 height 20
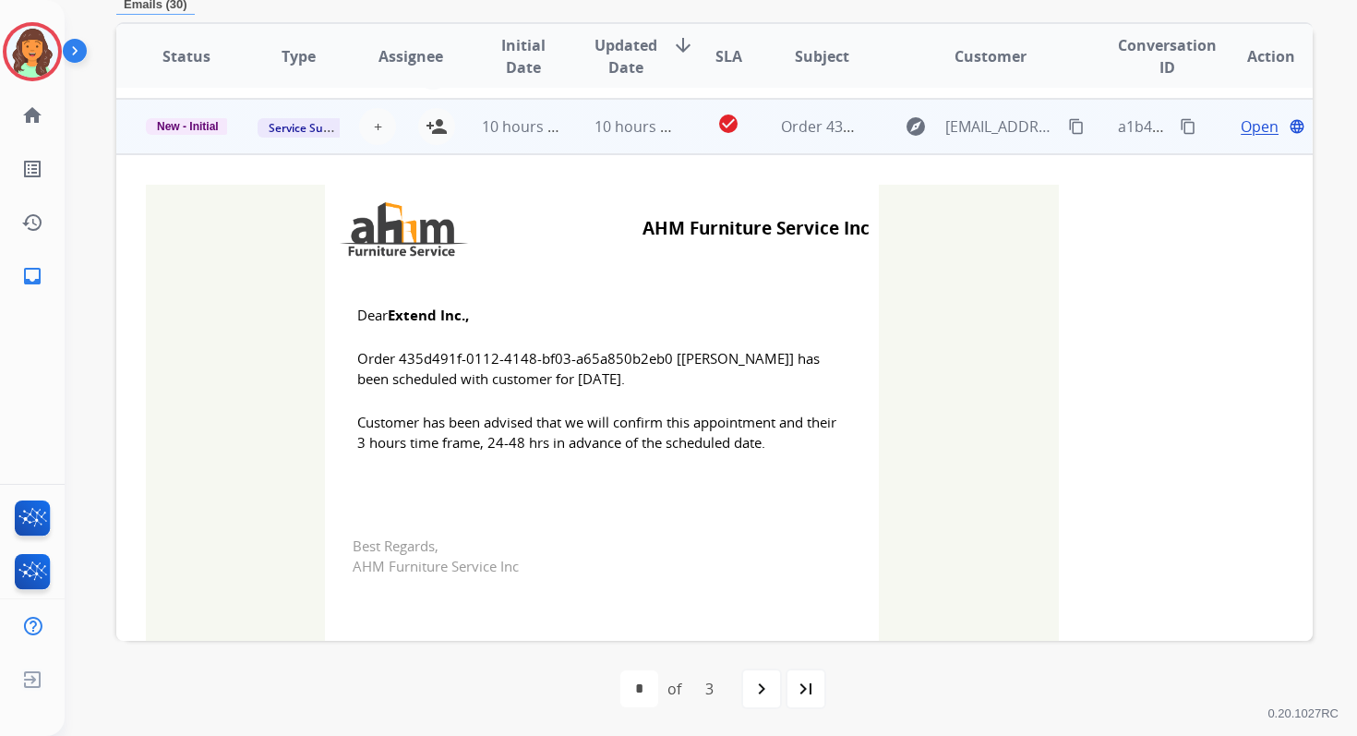
scroll to position [498, 0]
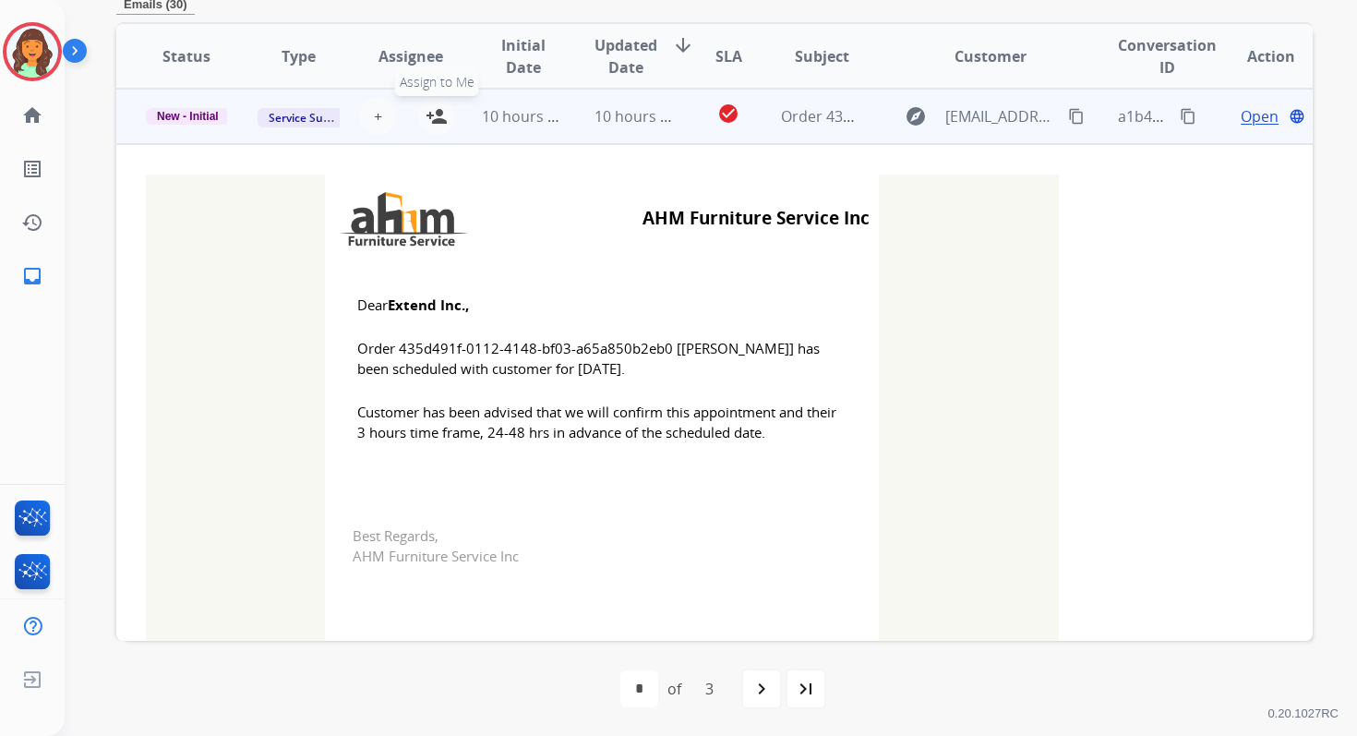
click at [438, 113] on mat-icon "person_add" at bounding box center [437, 116] width 22 height 22
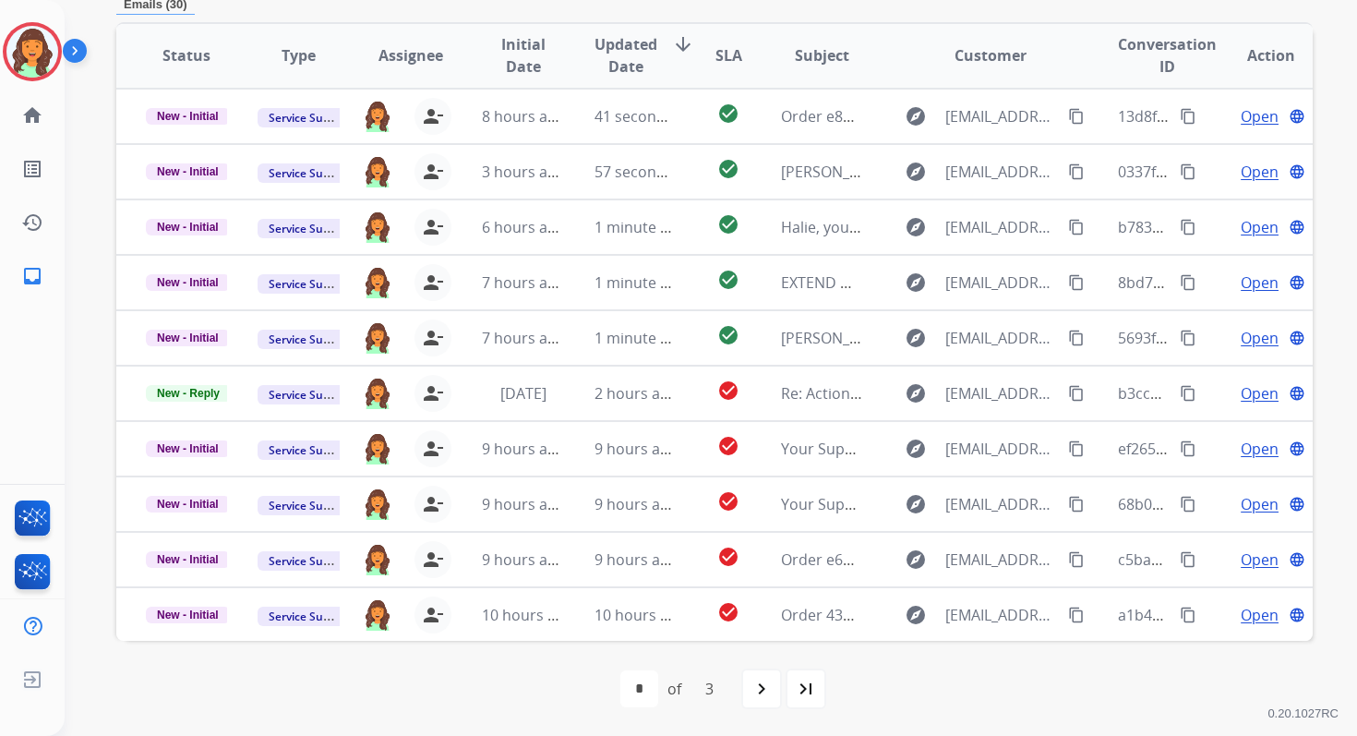
click at [783, 688] on div "first_page navigate_before * * * of 3 navigate_next last_page" at bounding box center [714, 688] width 1196 height 37
click at [768, 687] on mat-icon "navigate_next" at bounding box center [762, 689] width 22 height 22
select select "*"
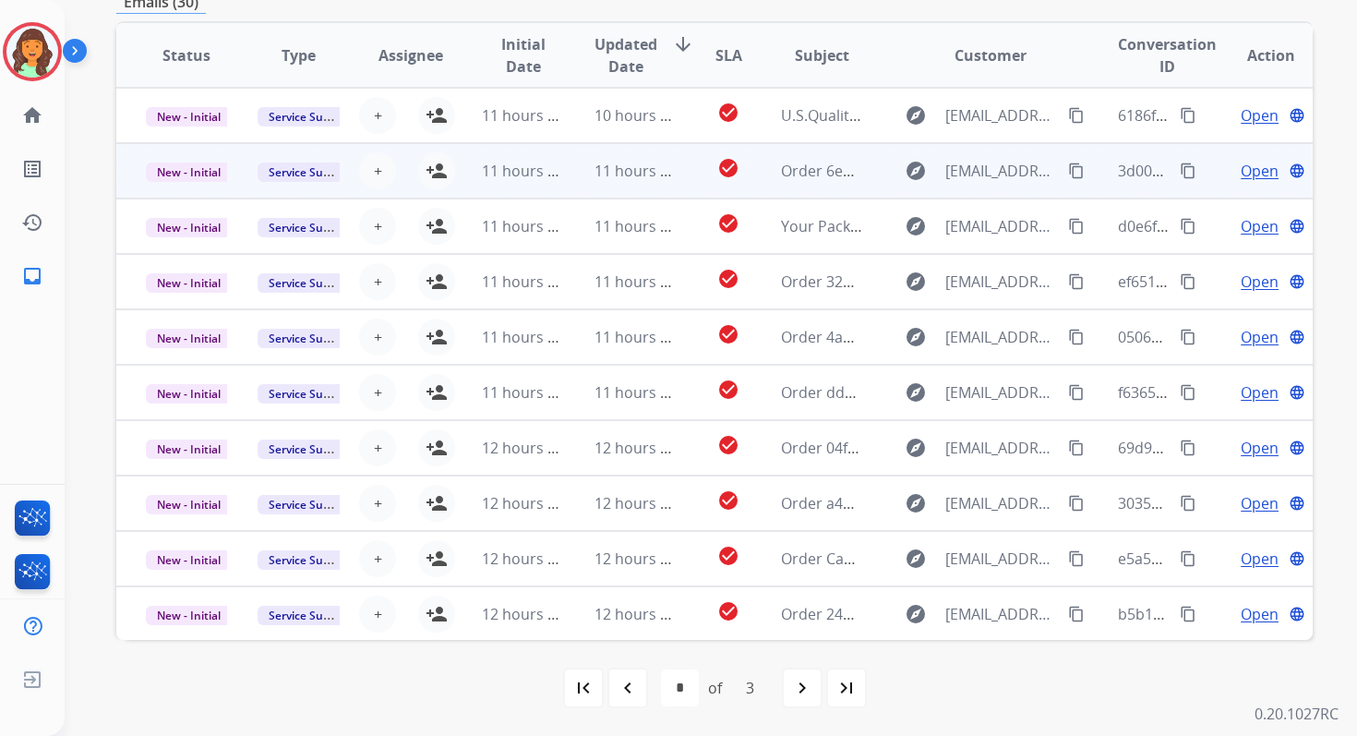
click at [607, 168] on span "11 hours ago" at bounding box center [640, 171] width 91 height 20
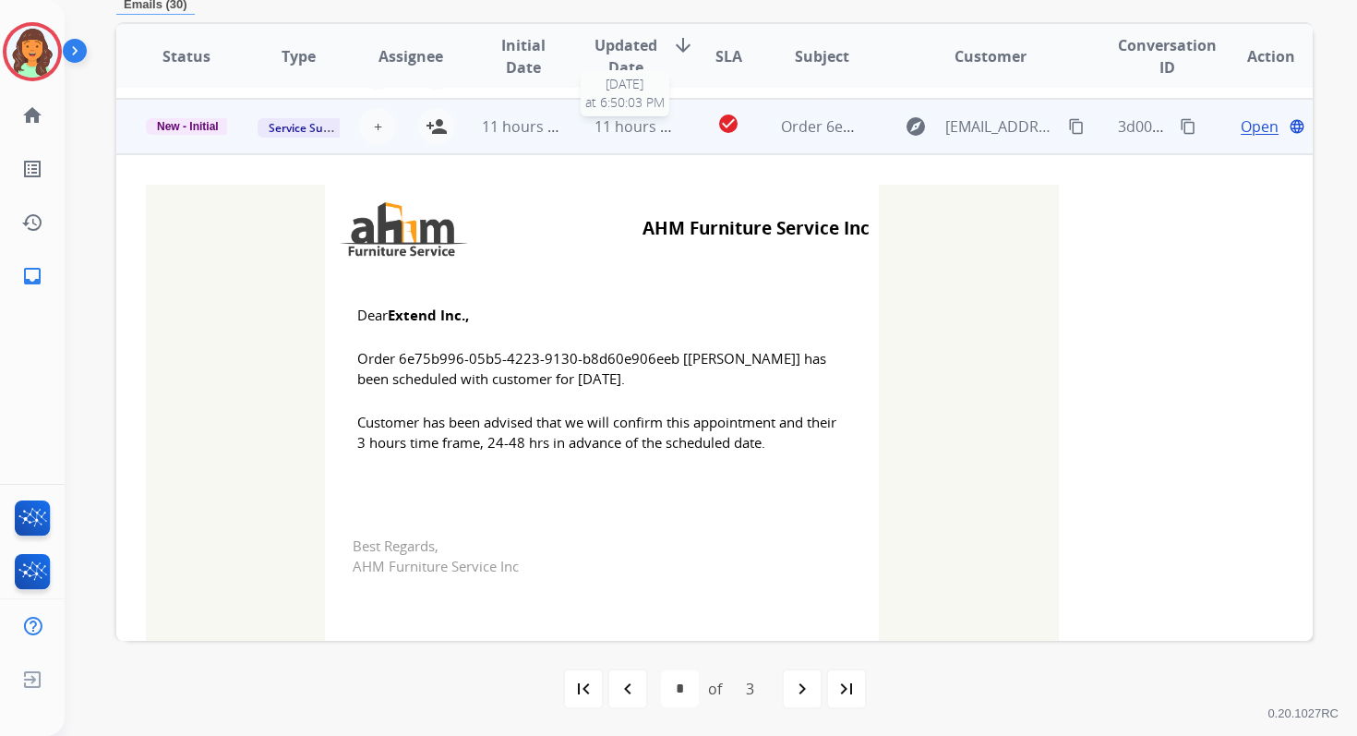
scroll to position [55, 0]
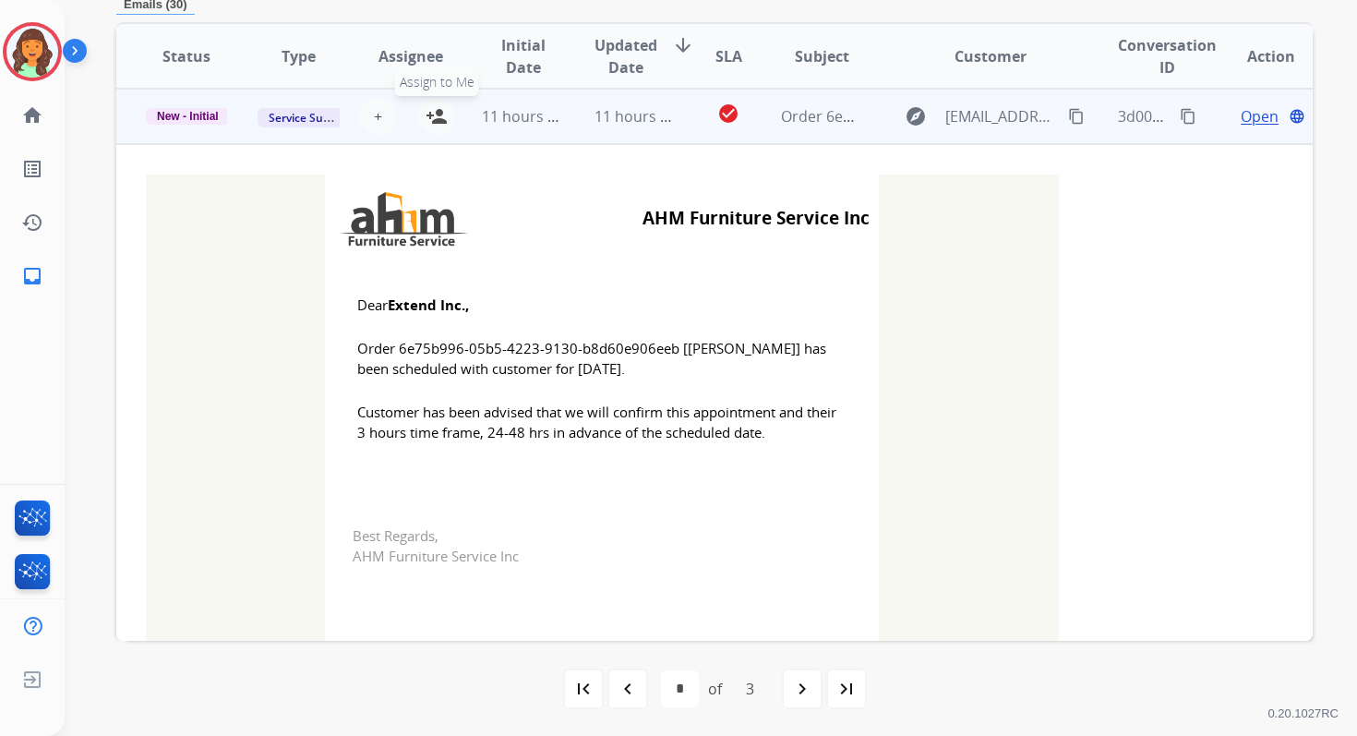
click at [434, 117] on mat-icon "person_add" at bounding box center [437, 116] width 22 height 22
click at [517, 117] on span "11 hours ago" at bounding box center [527, 116] width 91 height 20
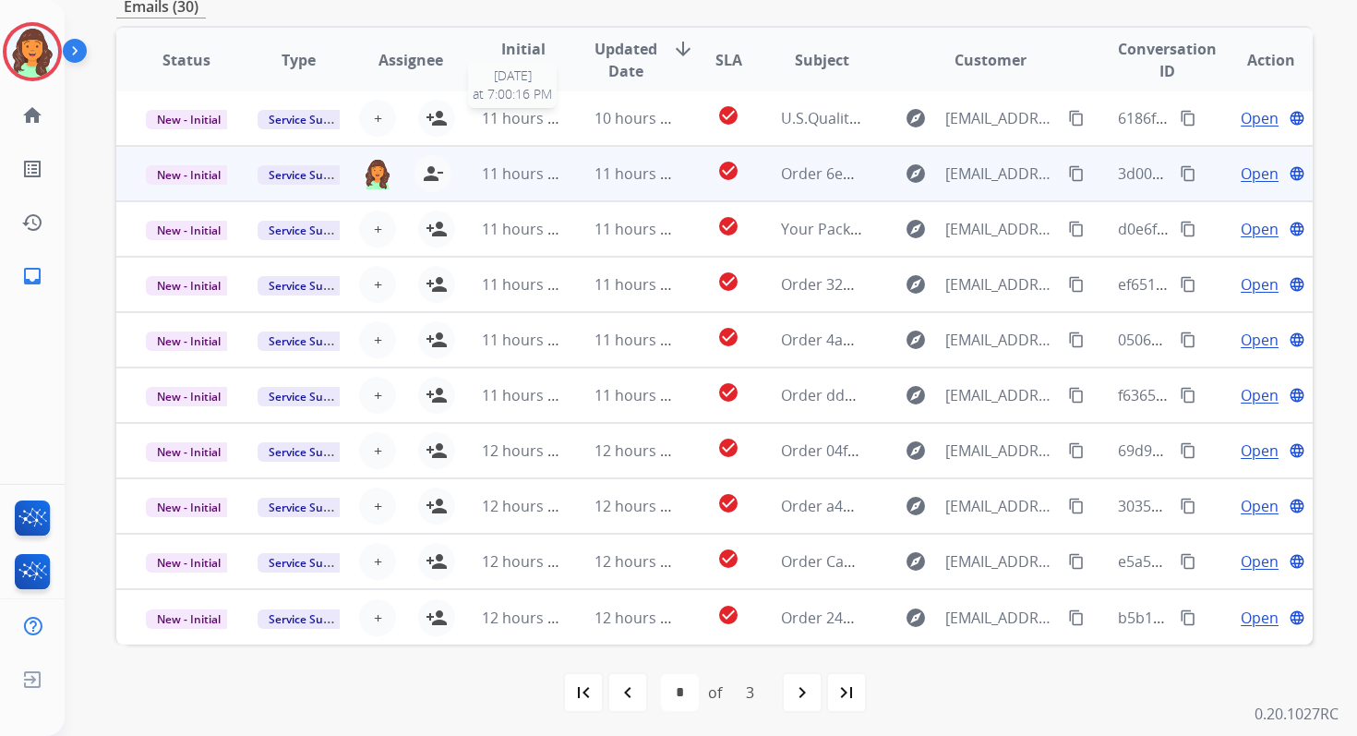
scroll to position [398, 0]
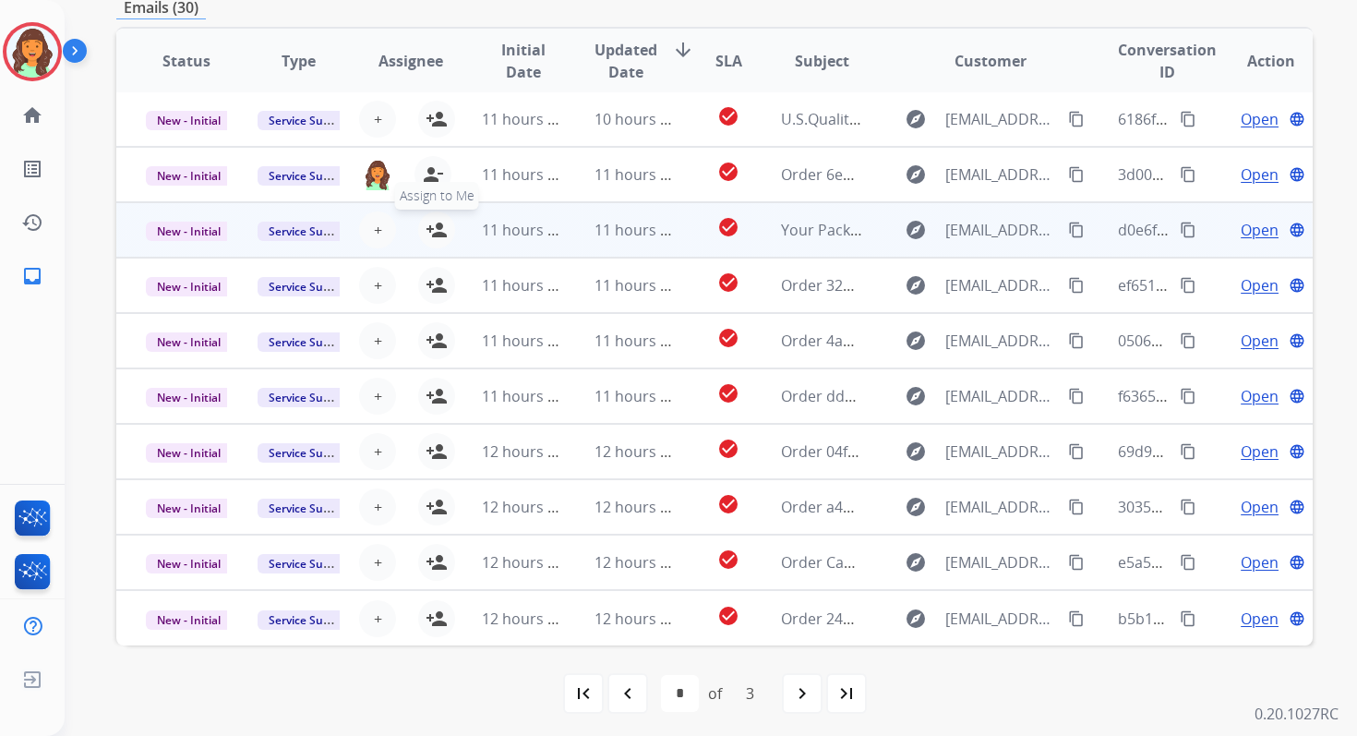
click at [436, 232] on mat-icon "person_add" at bounding box center [437, 230] width 22 height 22
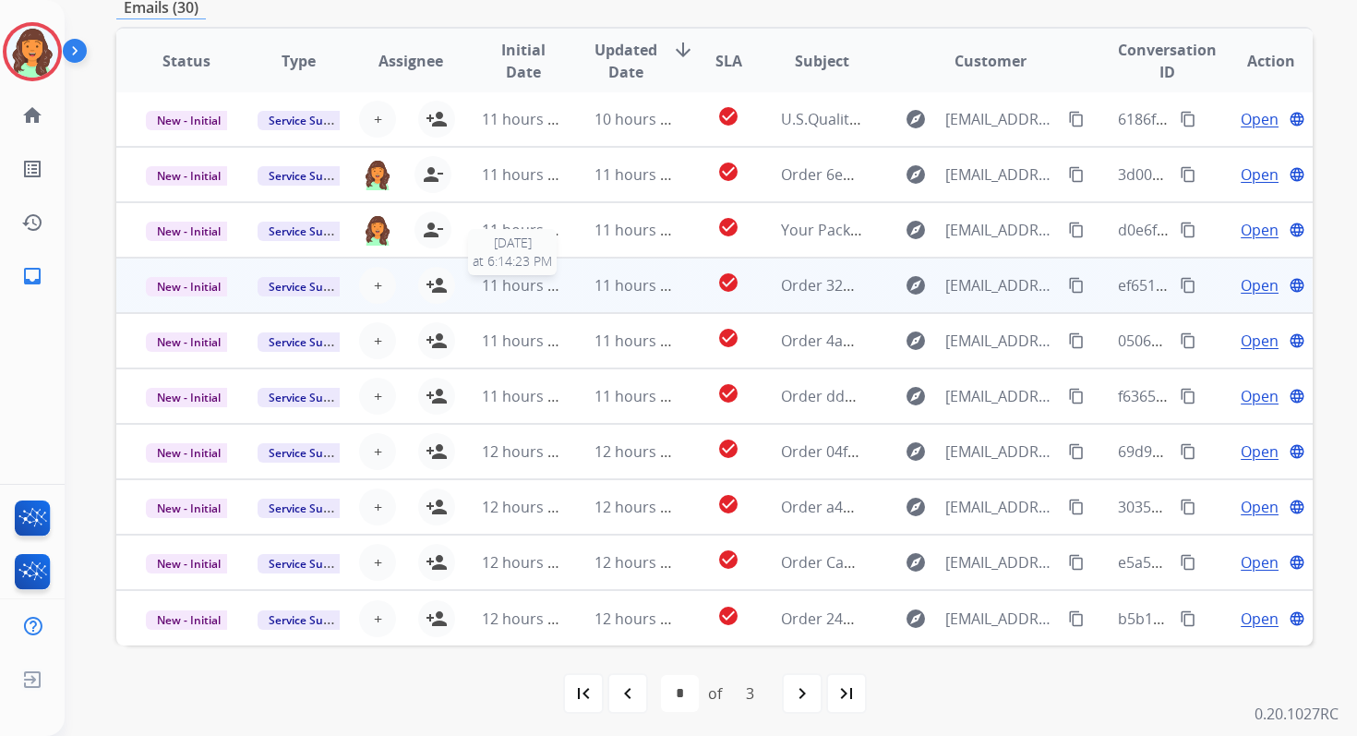
click at [528, 276] on span "11 hours ago" at bounding box center [527, 285] width 91 height 20
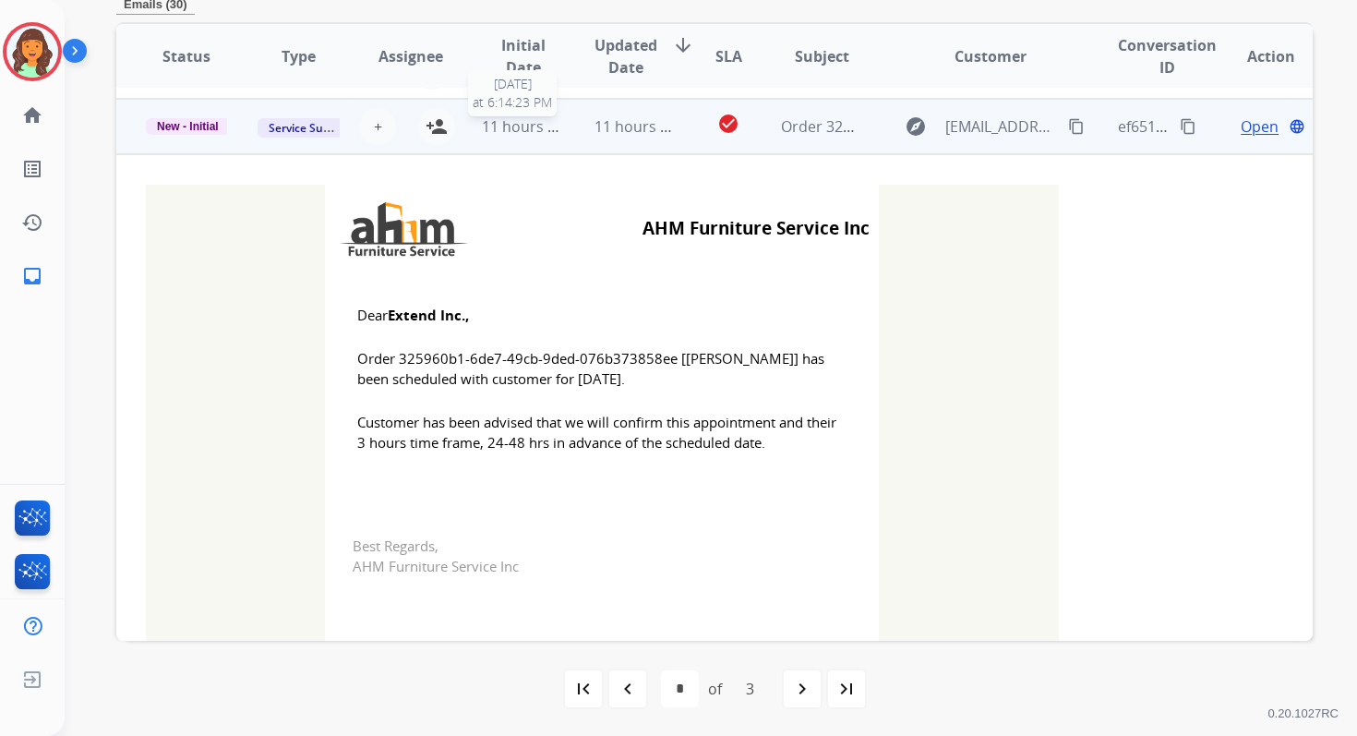
scroll to position [166, 0]
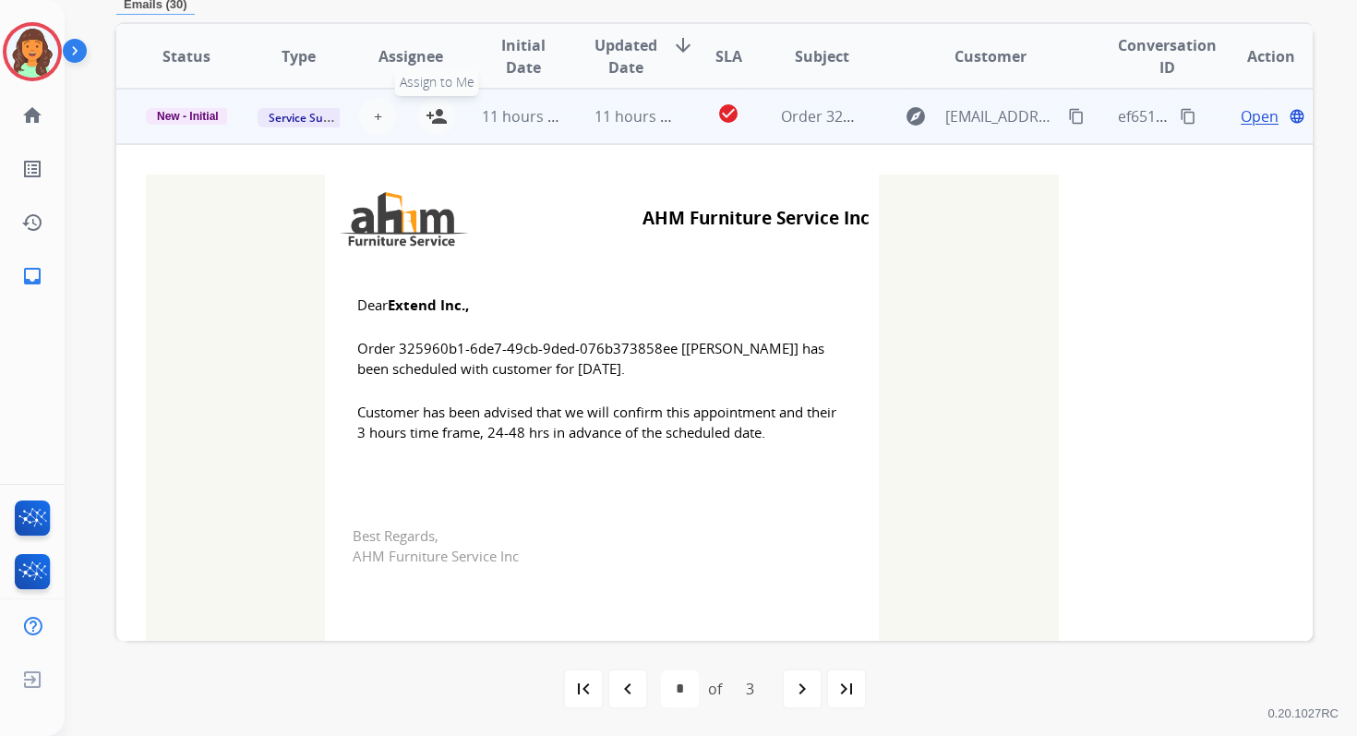
click at [438, 110] on mat-icon "person_add" at bounding box center [437, 116] width 22 height 22
click at [492, 116] on span "11 hours ago" at bounding box center [527, 116] width 91 height 20
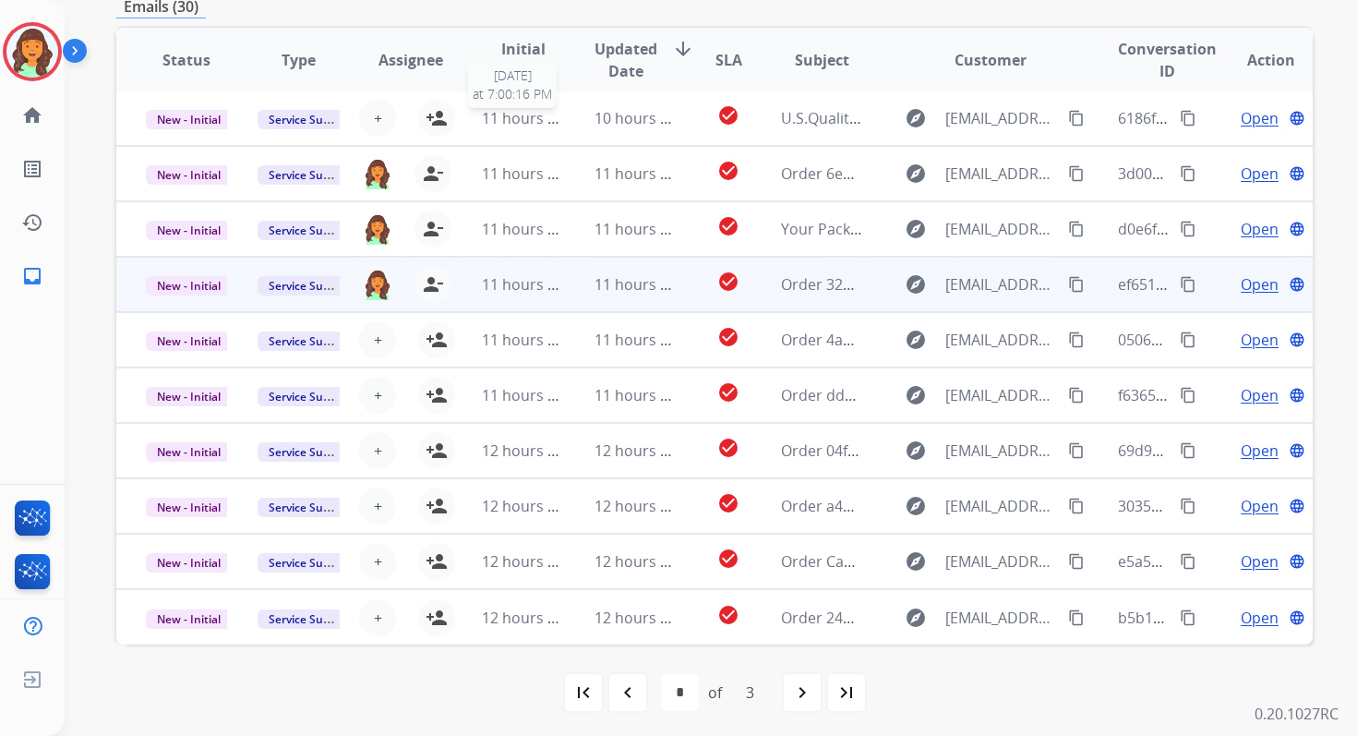
scroll to position [398, 0]
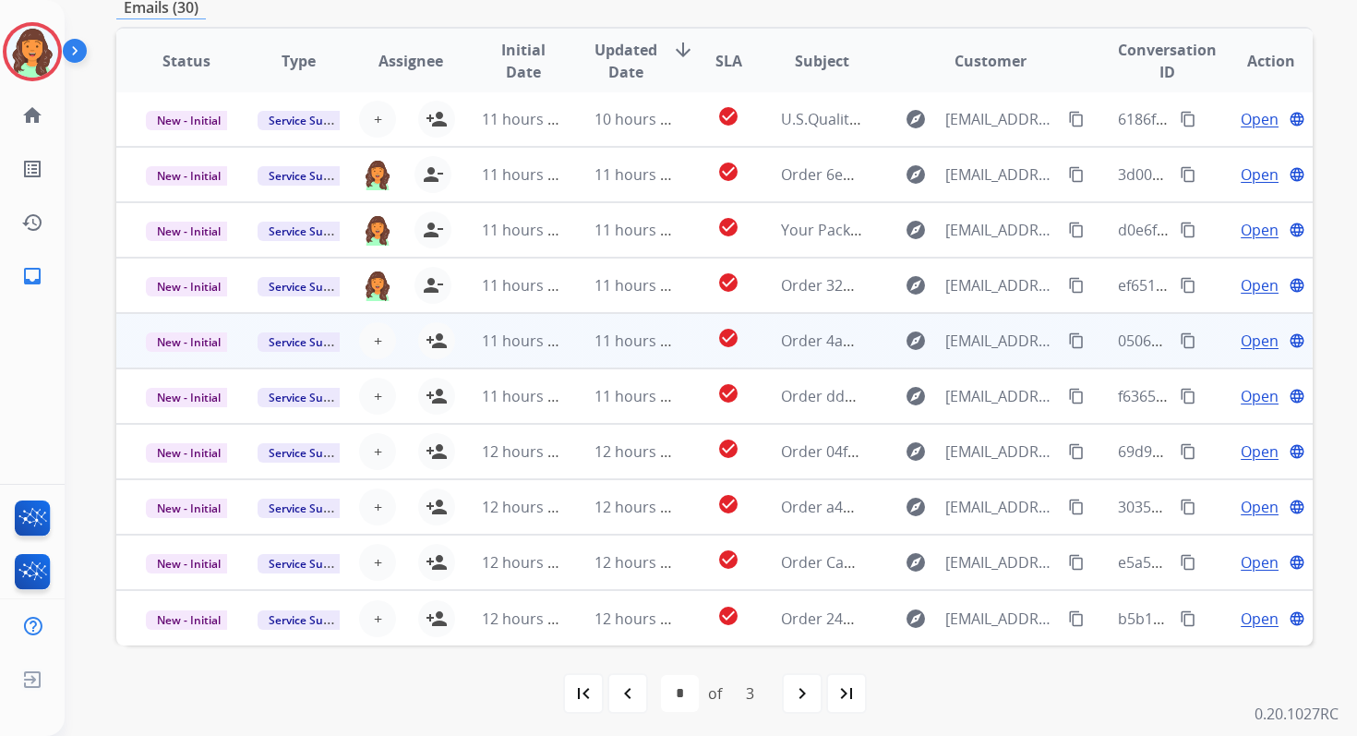
click at [522, 354] on td "11 hours ago" at bounding box center [508, 340] width 112 height 55
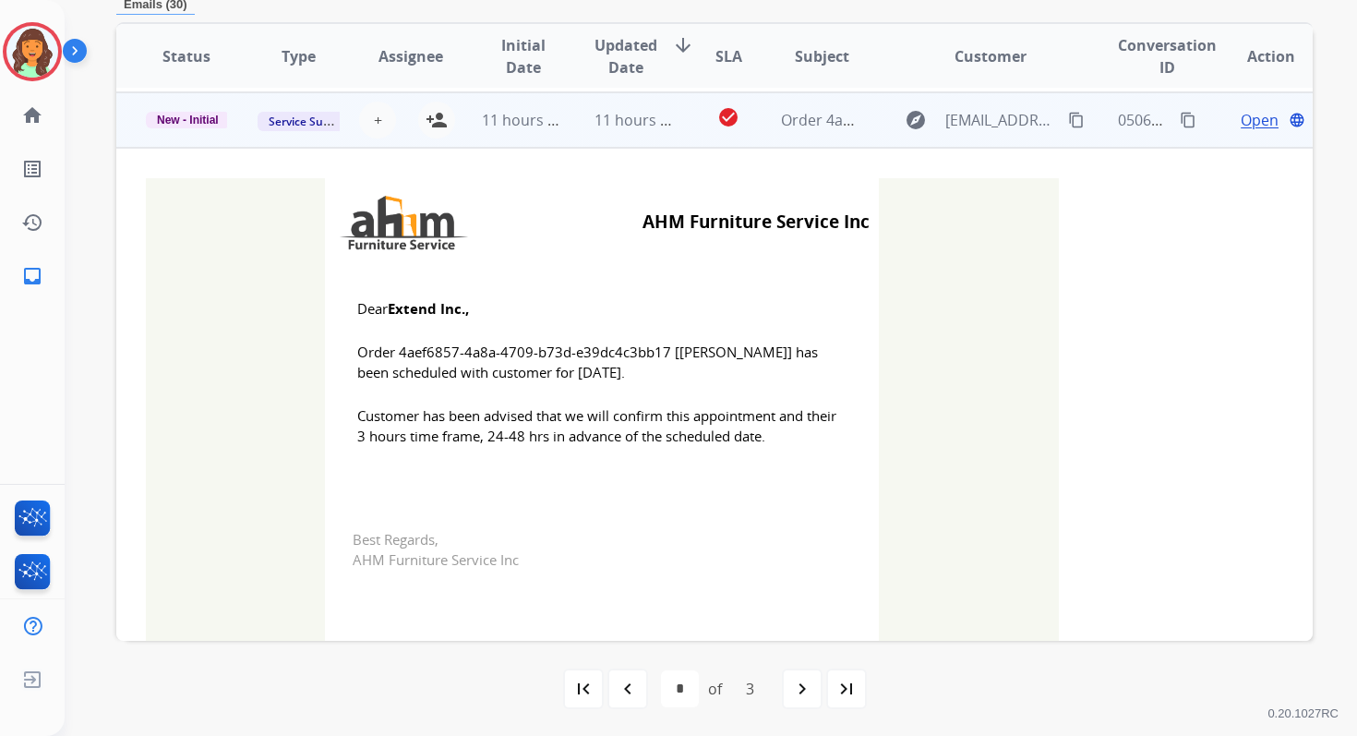
scroll to position [222, 0]
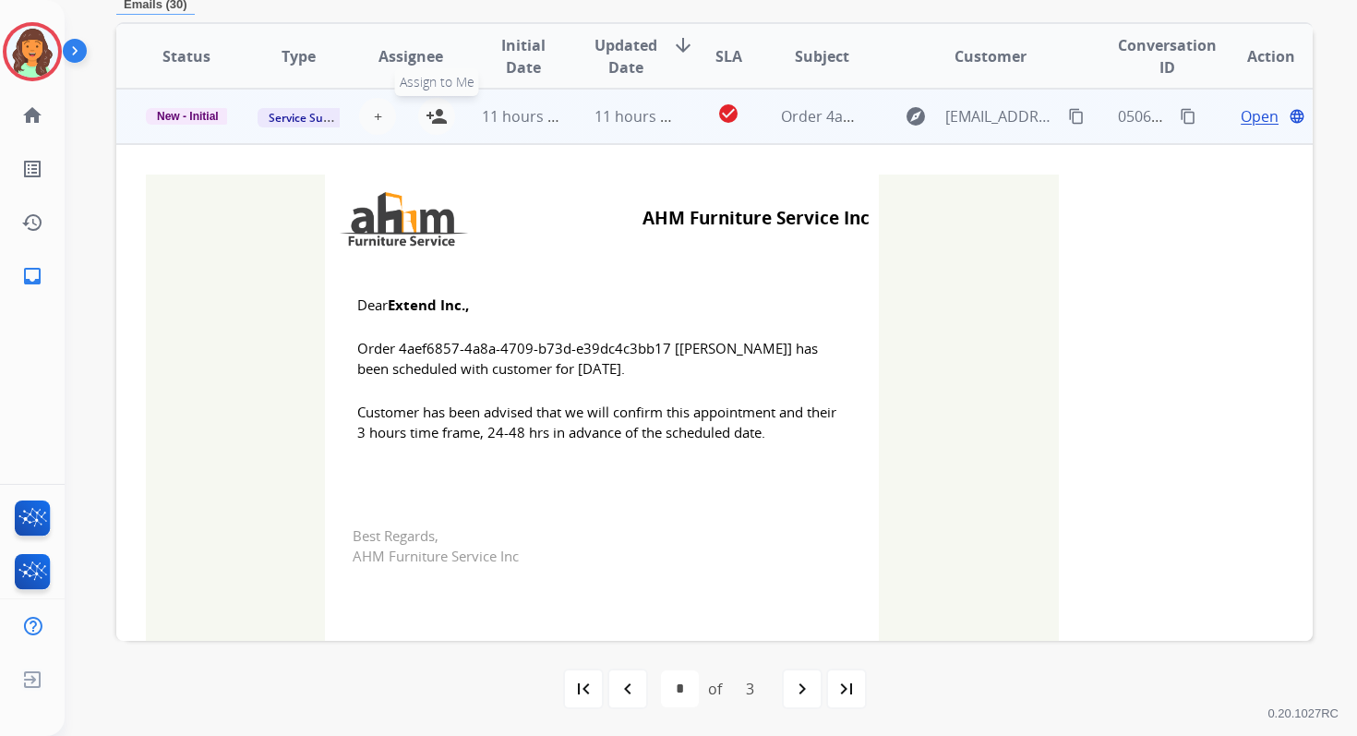
click at [426, 108] on mat-icon "person_add" at bounding box center [437, 116] width 22 height 22
click at [497, 116] on span "11 hours ago" at bounding box center [527, 116] width 91 height 20
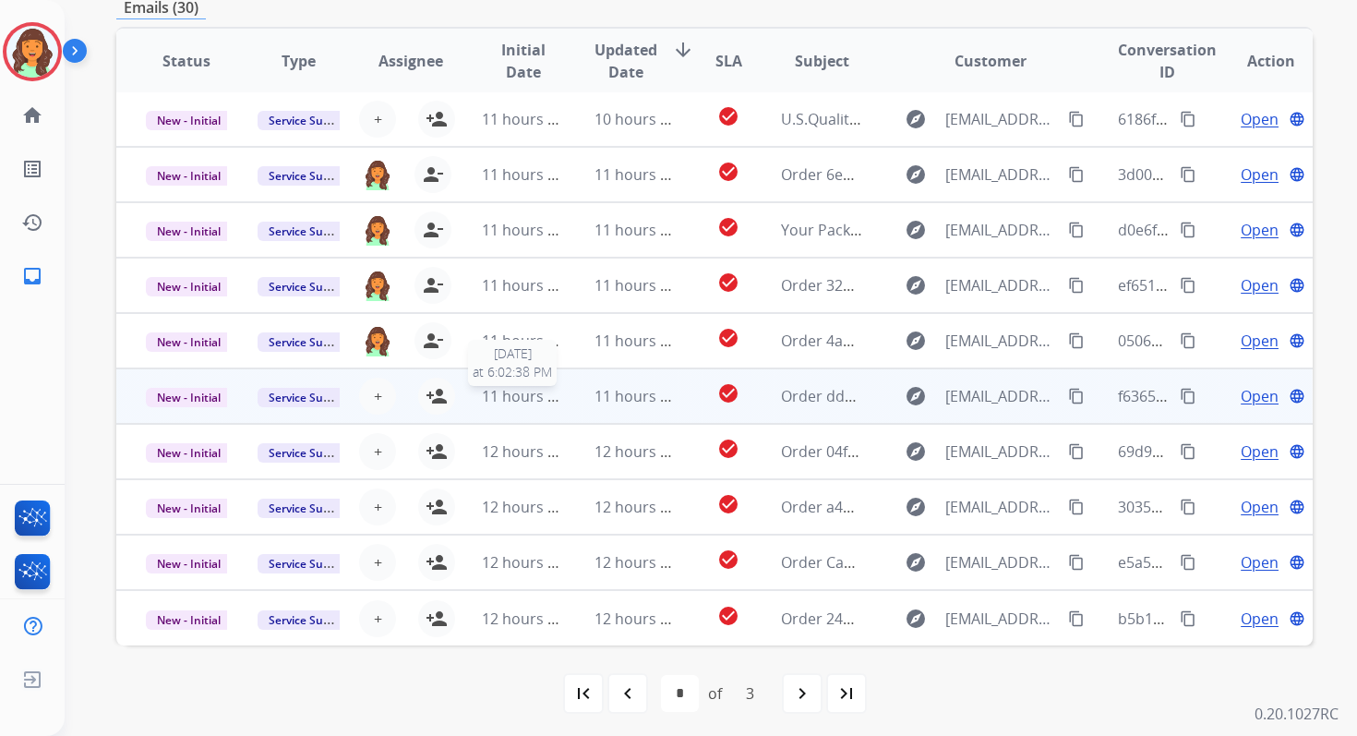
click at [541, 402] on span "11 hours ago" at bounding box center [527, 396] width 91 height 20
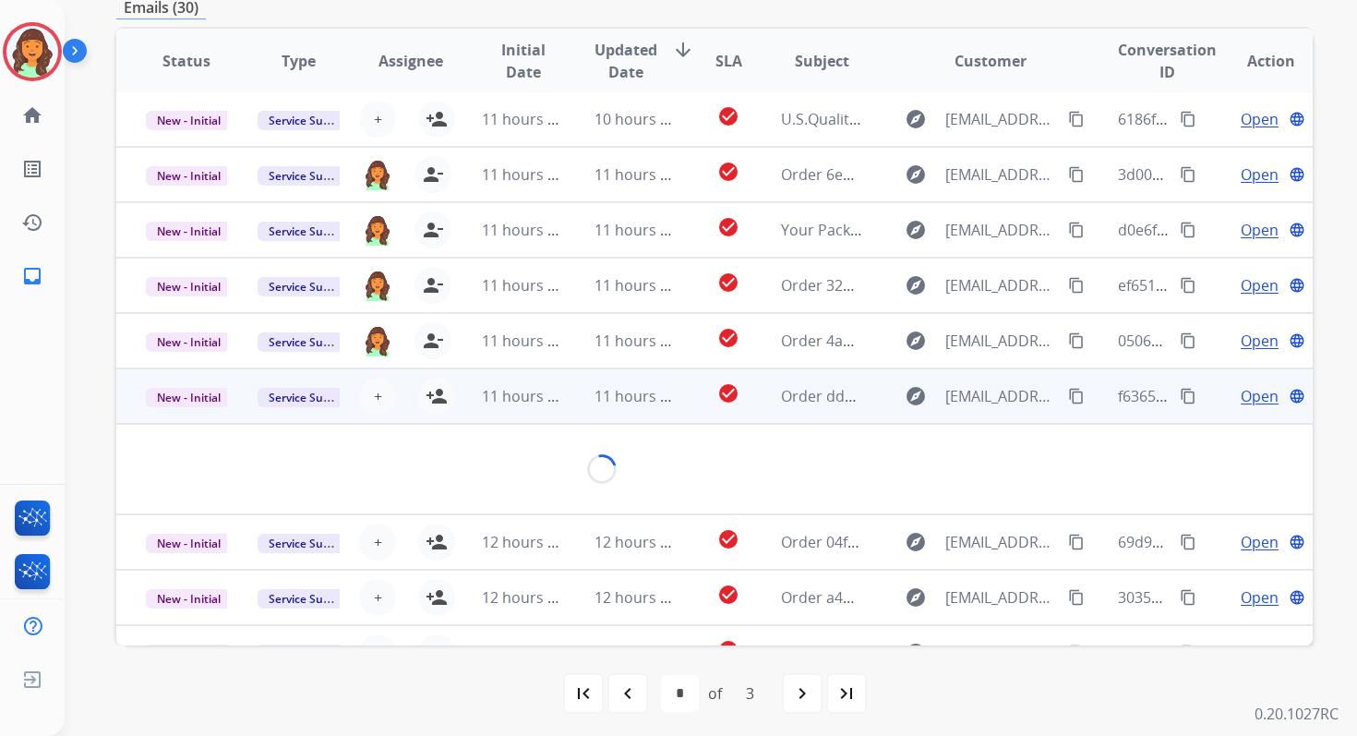
scroll to position [0, 0]
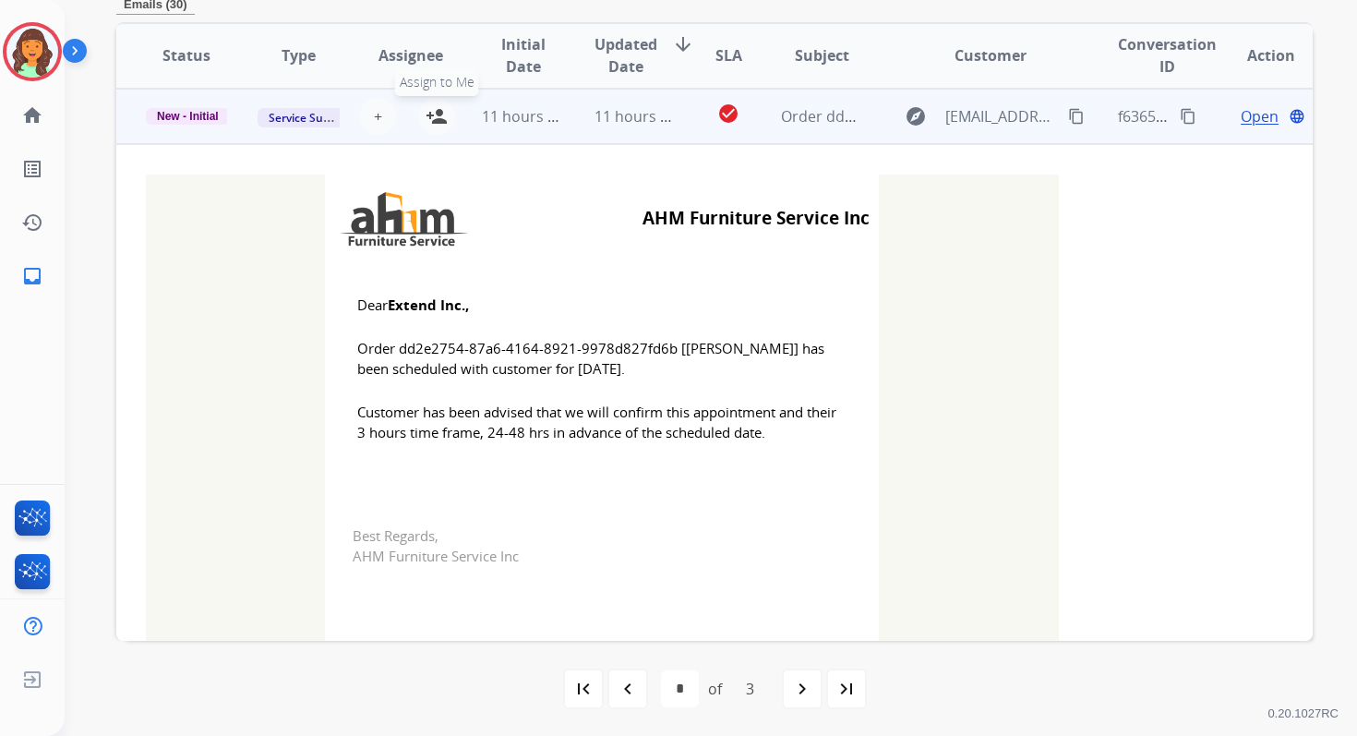
click at [434, 115] on mat-icon "person_add" at bounding box center [437, 116] width 22 height 22
click at [550, 119] on span "11 hours ago" at bounding box center [527, 116] width 91 height 20
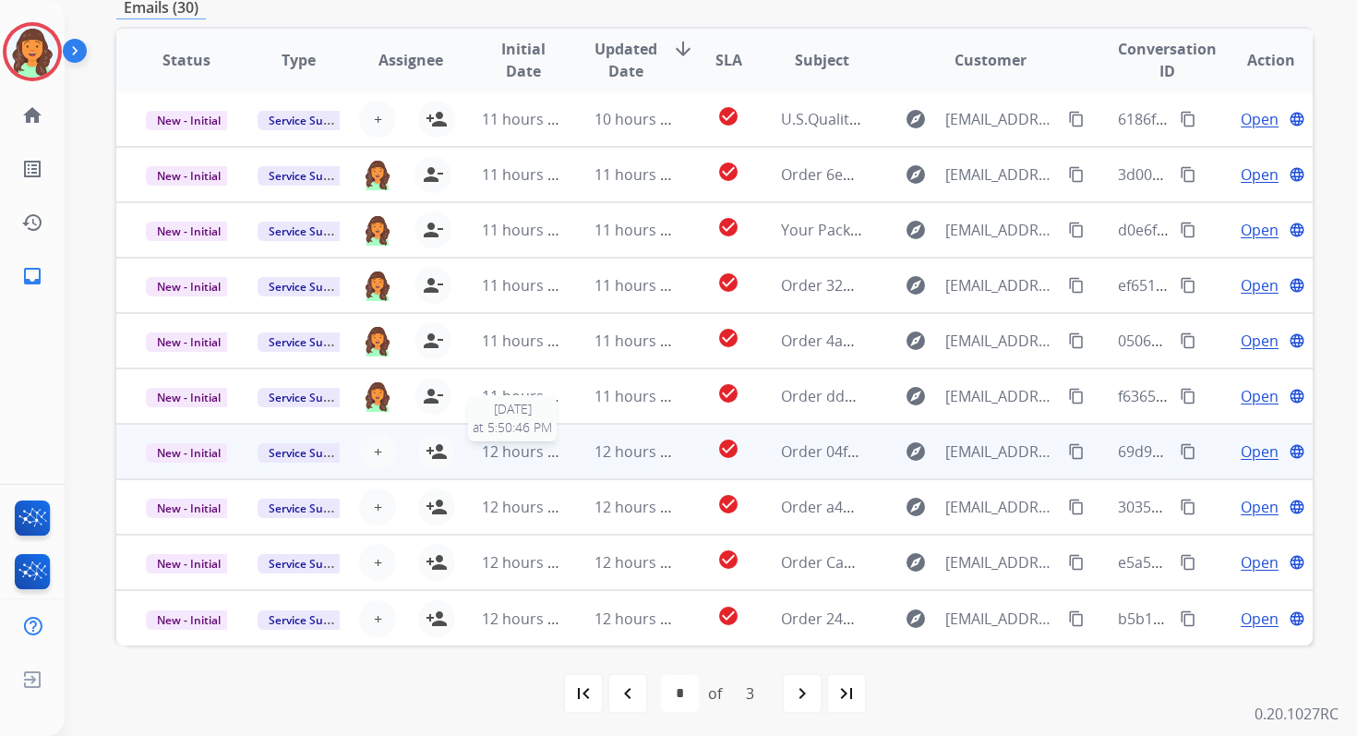
click at [537, 442] on span "12 hours ago" at bounding box center [527, 451] width 91 height 20
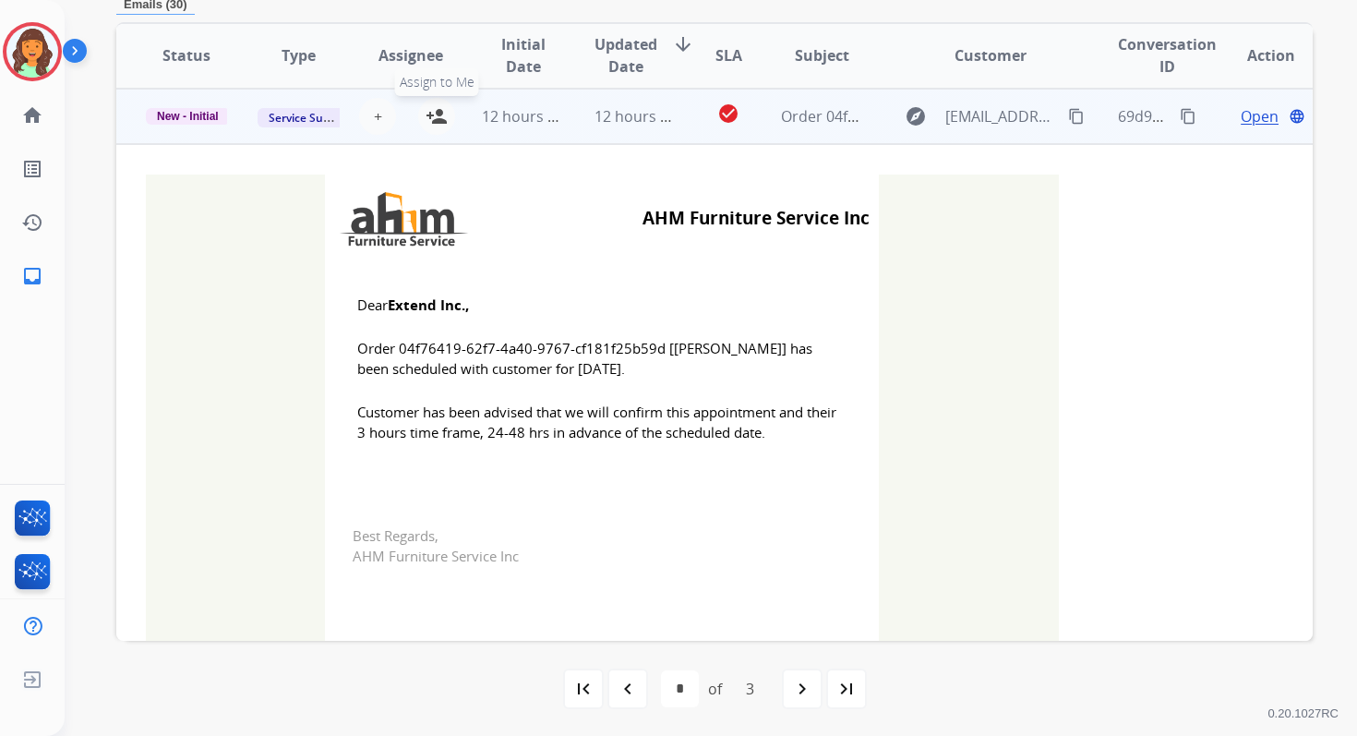
click at [429, 116] on mat-icon "person_add" at bounding box center [437, 116] width 22 height 22
click at [521, 129] on td "12 hours ago" at bounding box center [508, 116] width 112 height 55
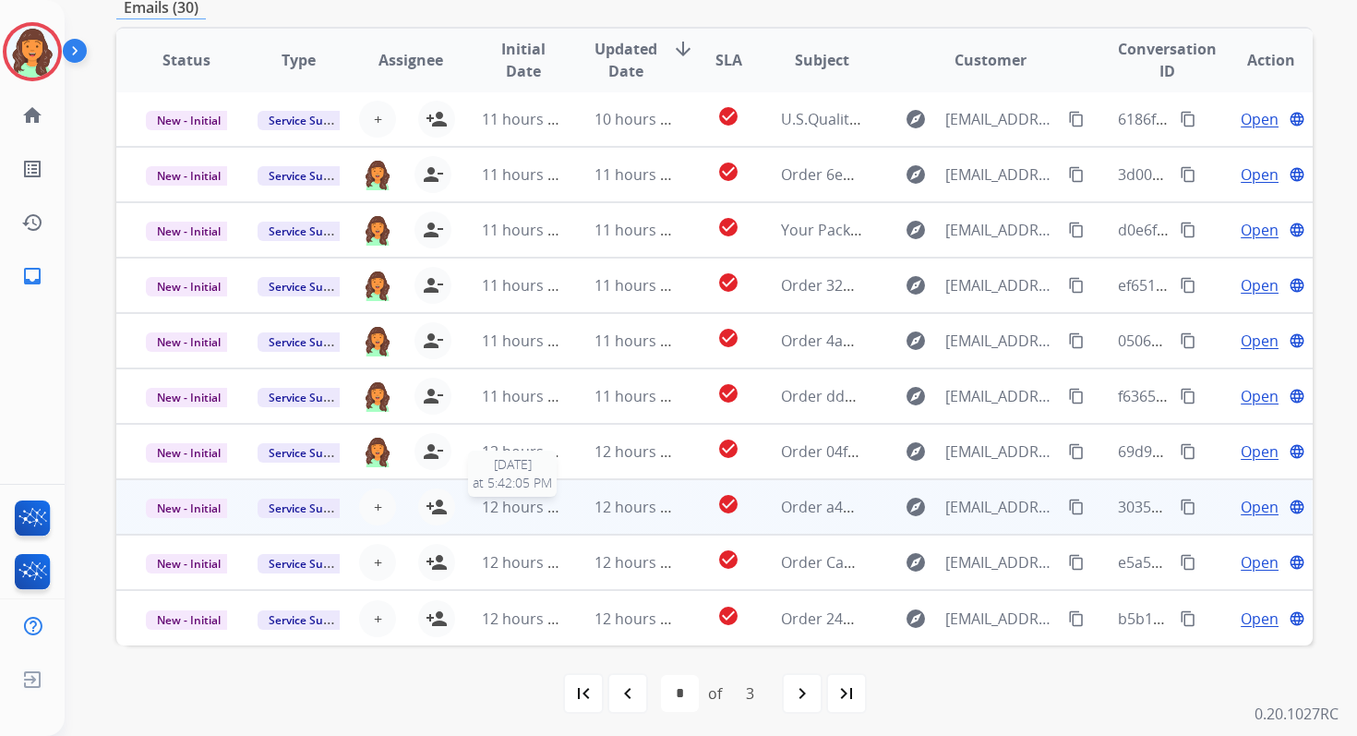
click at [531, 510] on span "12 hours ago" at bounding box center [527, 507] width 91 height 20
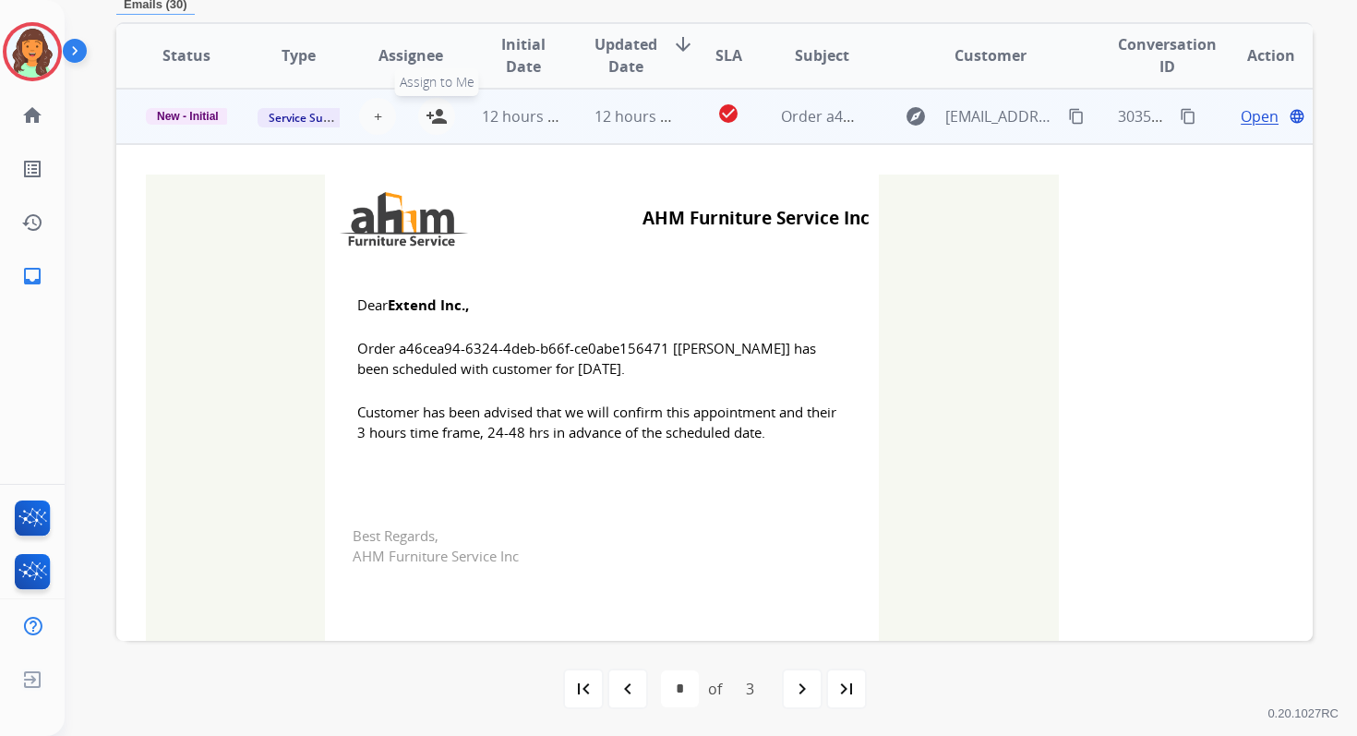
click at [432, 109] on mat-icon "person_add" at bounding box center [437, 116] width 22 height 22
click at [494, 103] on td "12 hours ago" at bounding box center [508, 116] width 112 height 55
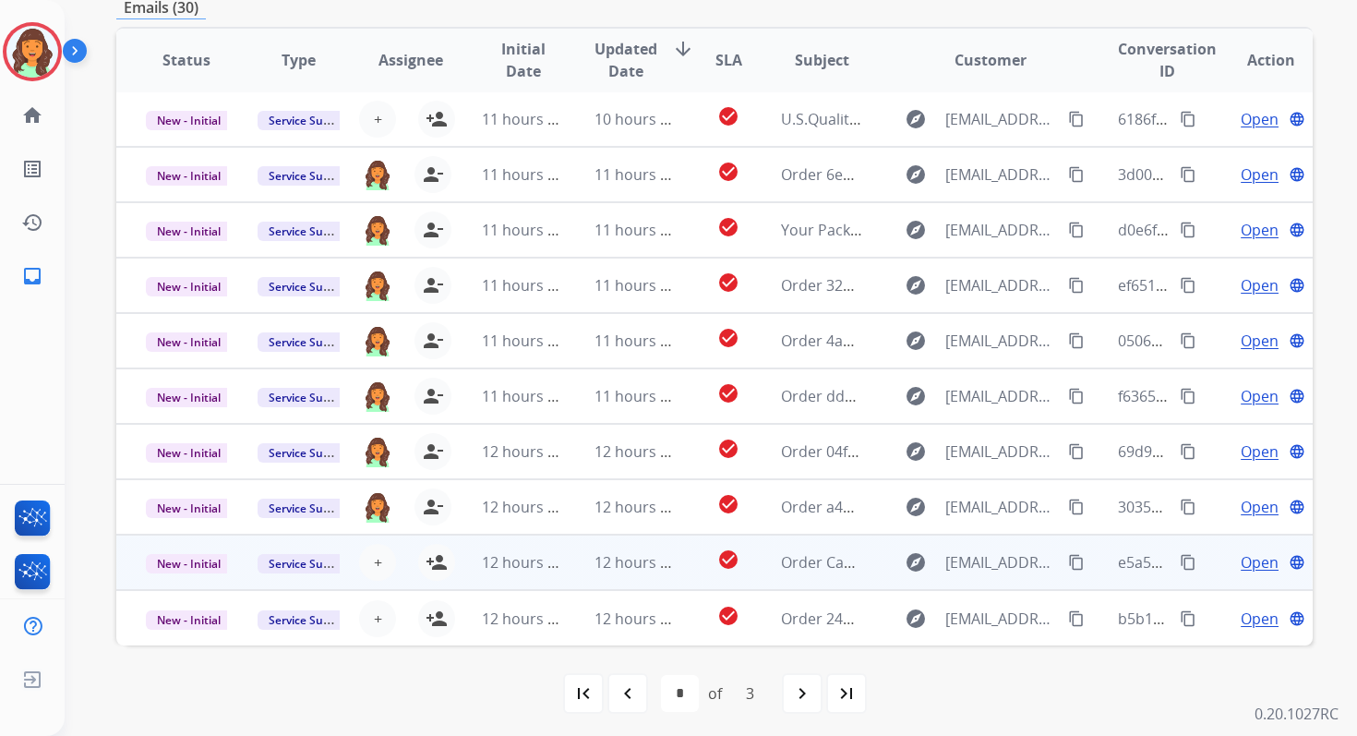
click at [509, 544] on td "12 hours ago" at bounding box center [508, 561] width 112 height 55
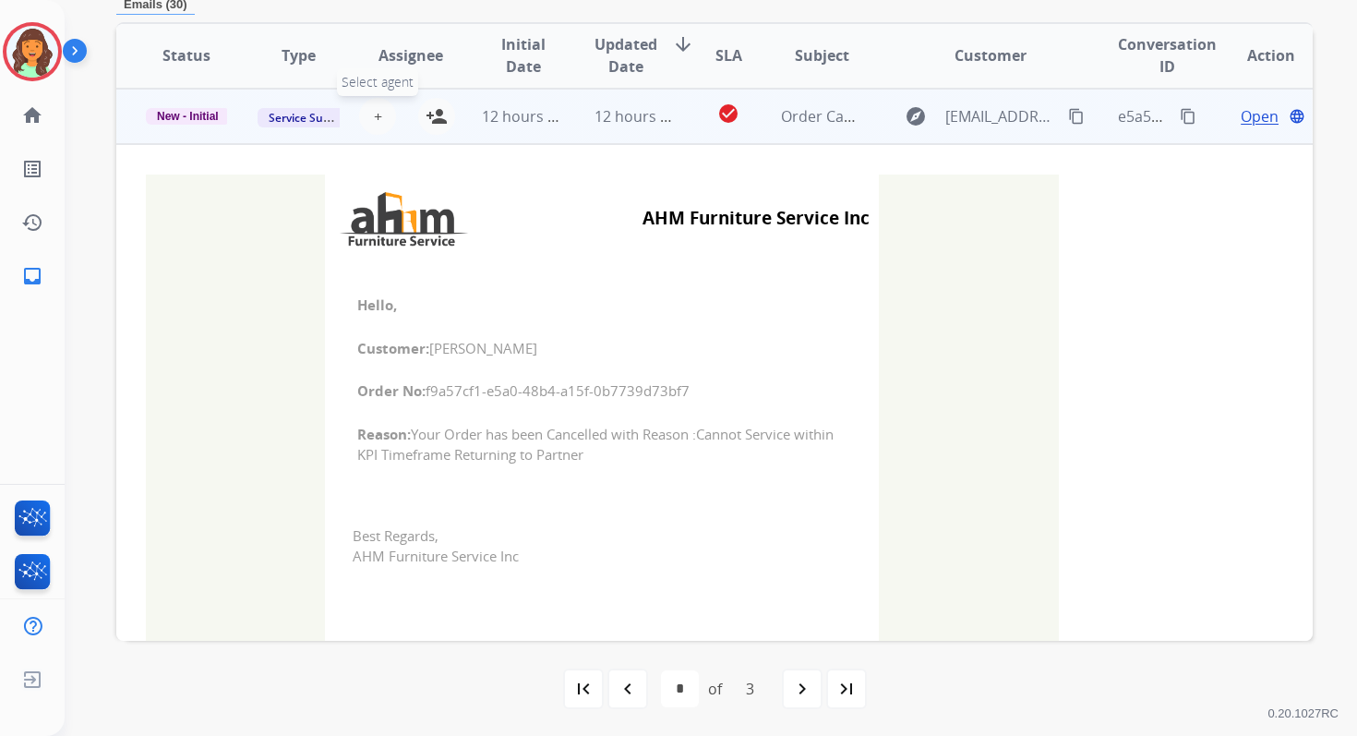
click at [377, 114] on span "+" at bounding box center [378, 116] width 8 height 22
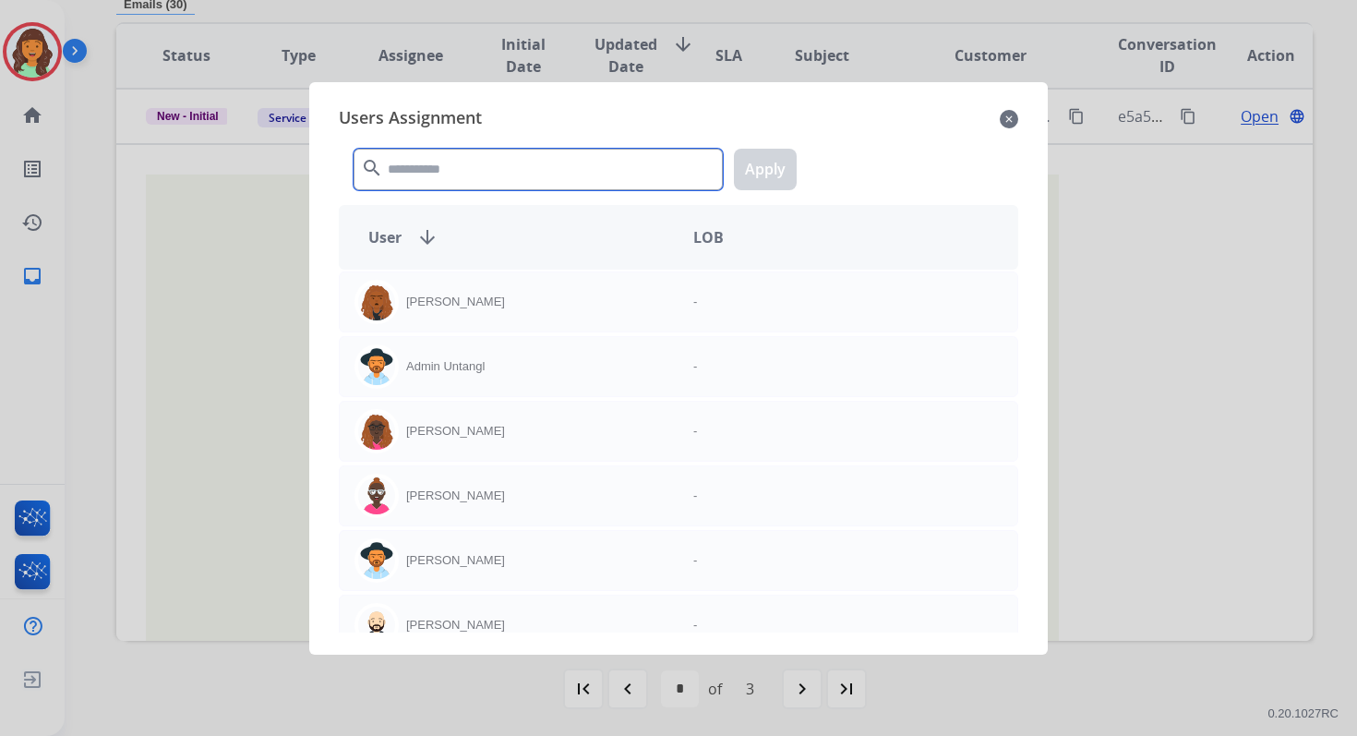
click at [437, 164] on input "text" at bounding box center [538, 170] width 369 height 42
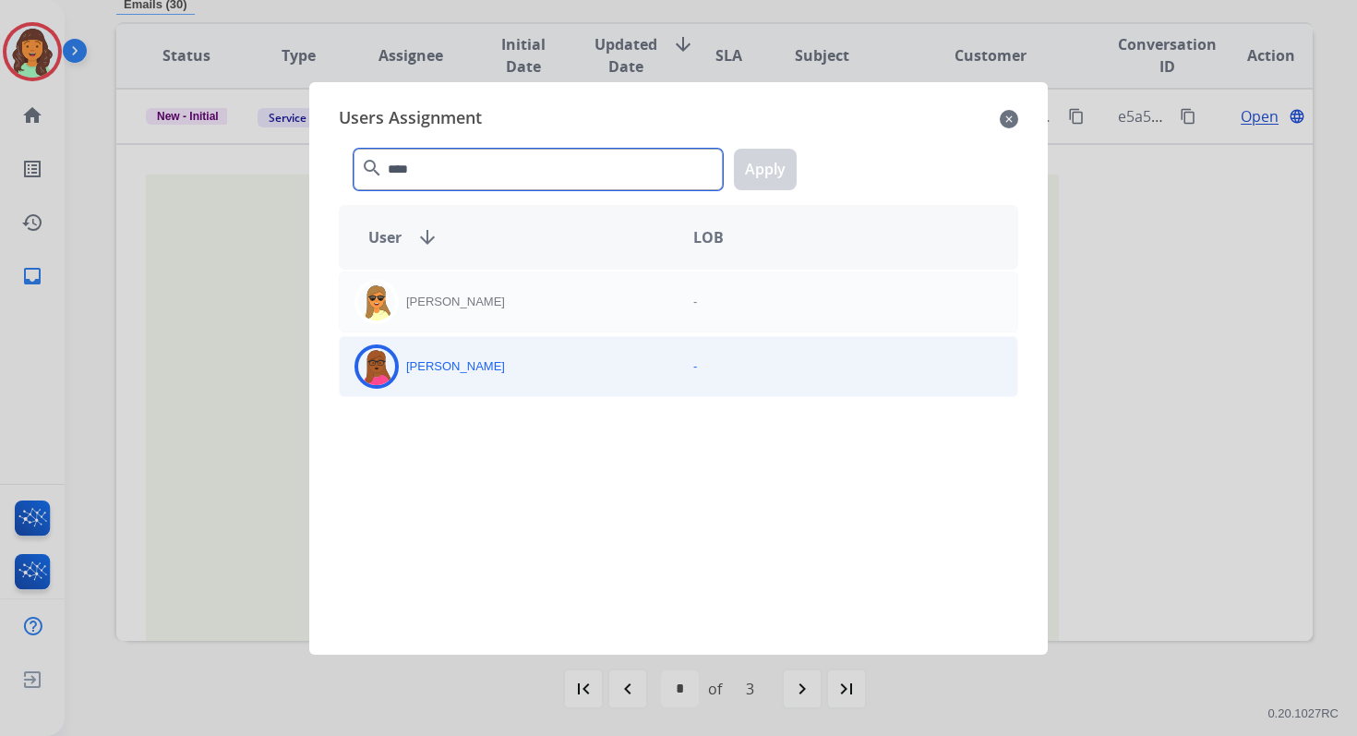
type input "****"
click at [471, 376] on div "[PERSON_NAME]" at bounding box center [509, 366] width 339 height 44
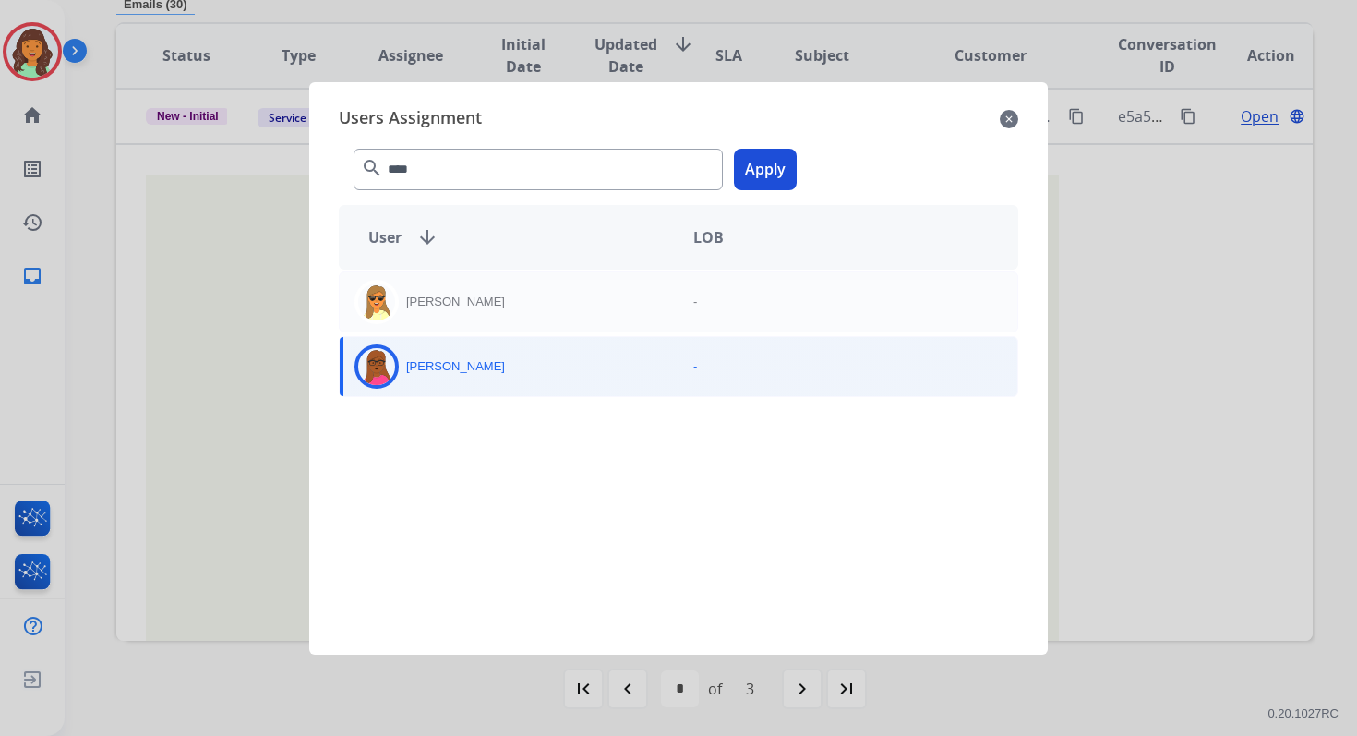
click at [778, 182] on button "Apply" at bounding box center [765, 170] width 63 height 42
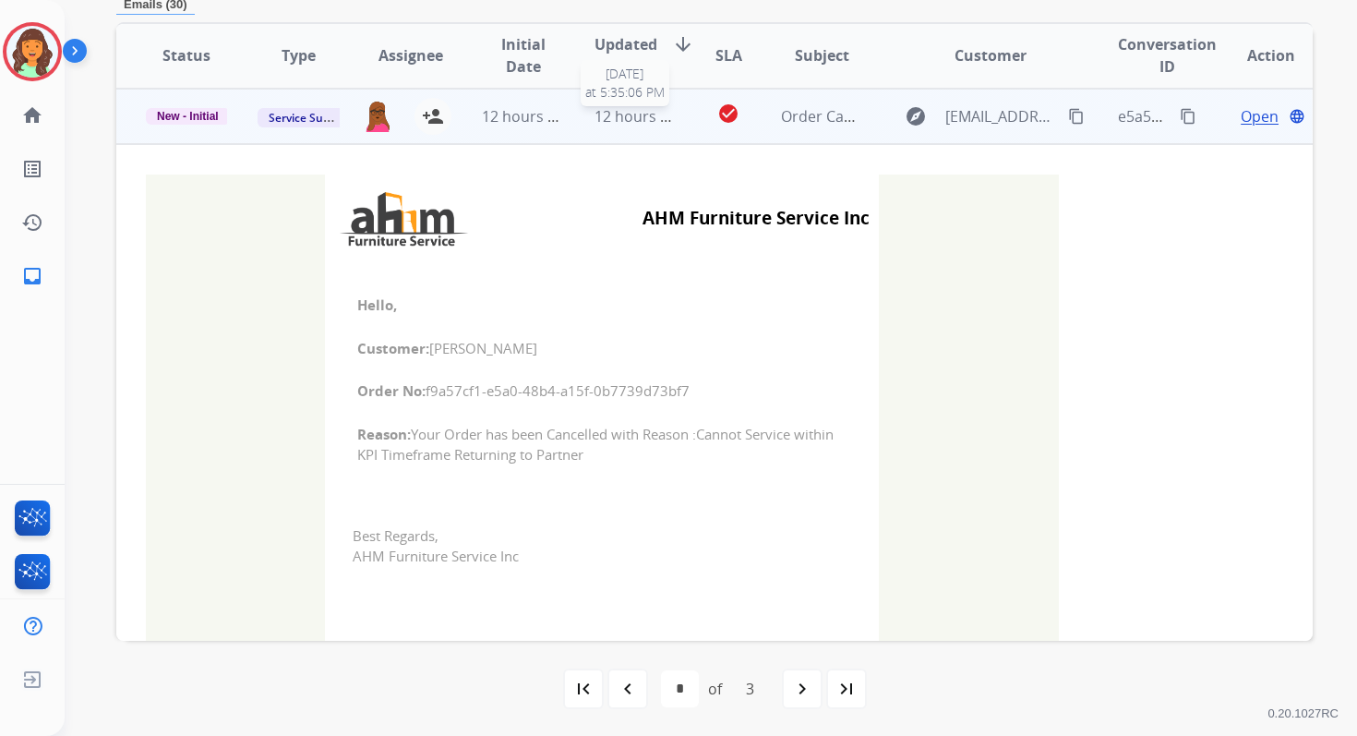
click at [648, 125] on span "12 hours ago" at bounding box center [640, 116] width 91 height 20
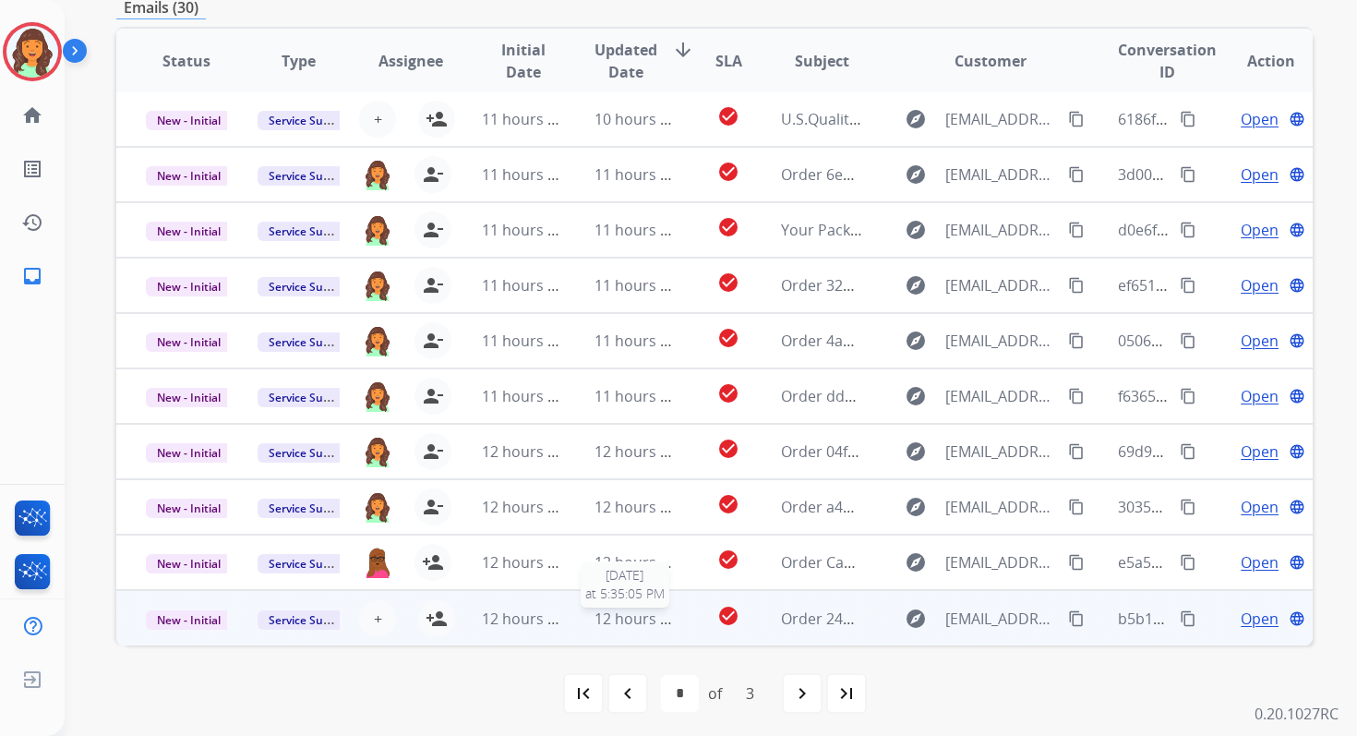
click at [649, 610] on span "12 hours ago" at bounding box center [640, 618] width 91 height 20
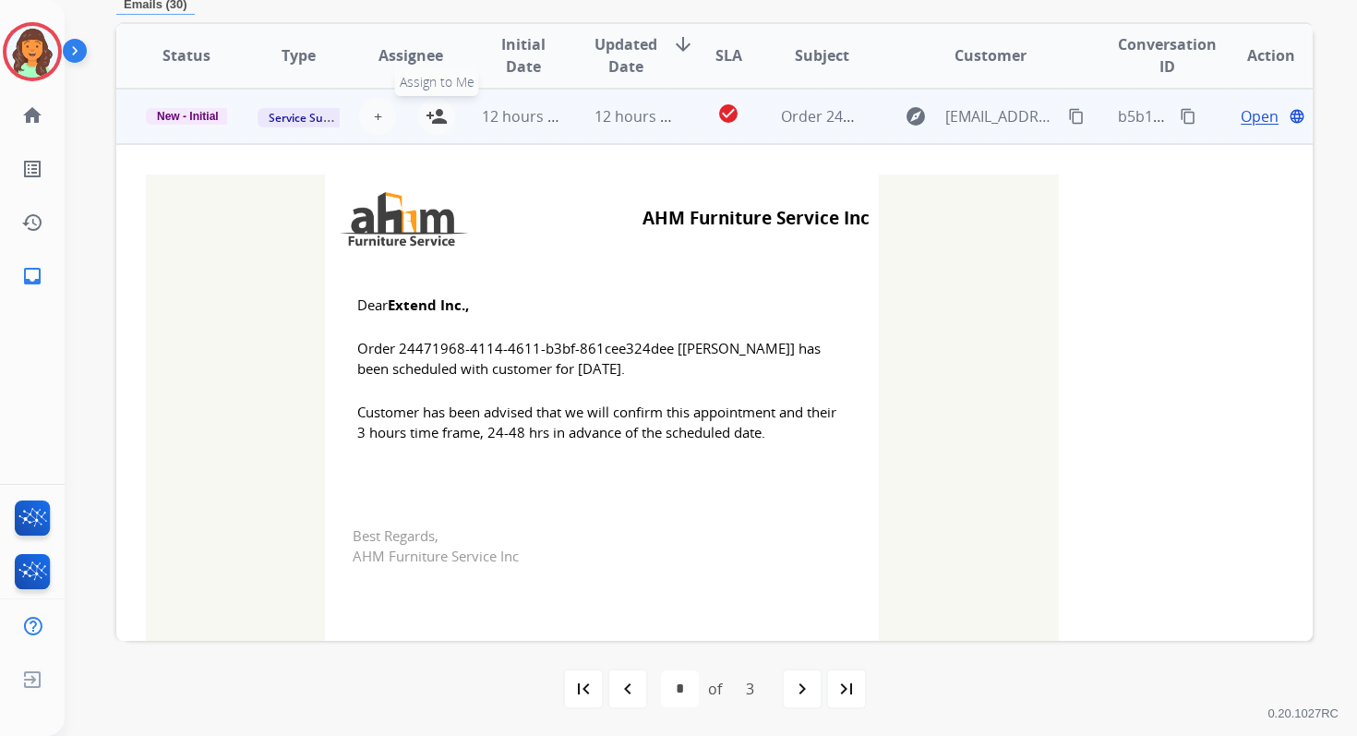
click at [429, 116] on mat-icon "person_add" at bounding box center [437, 116] width 22 height 22
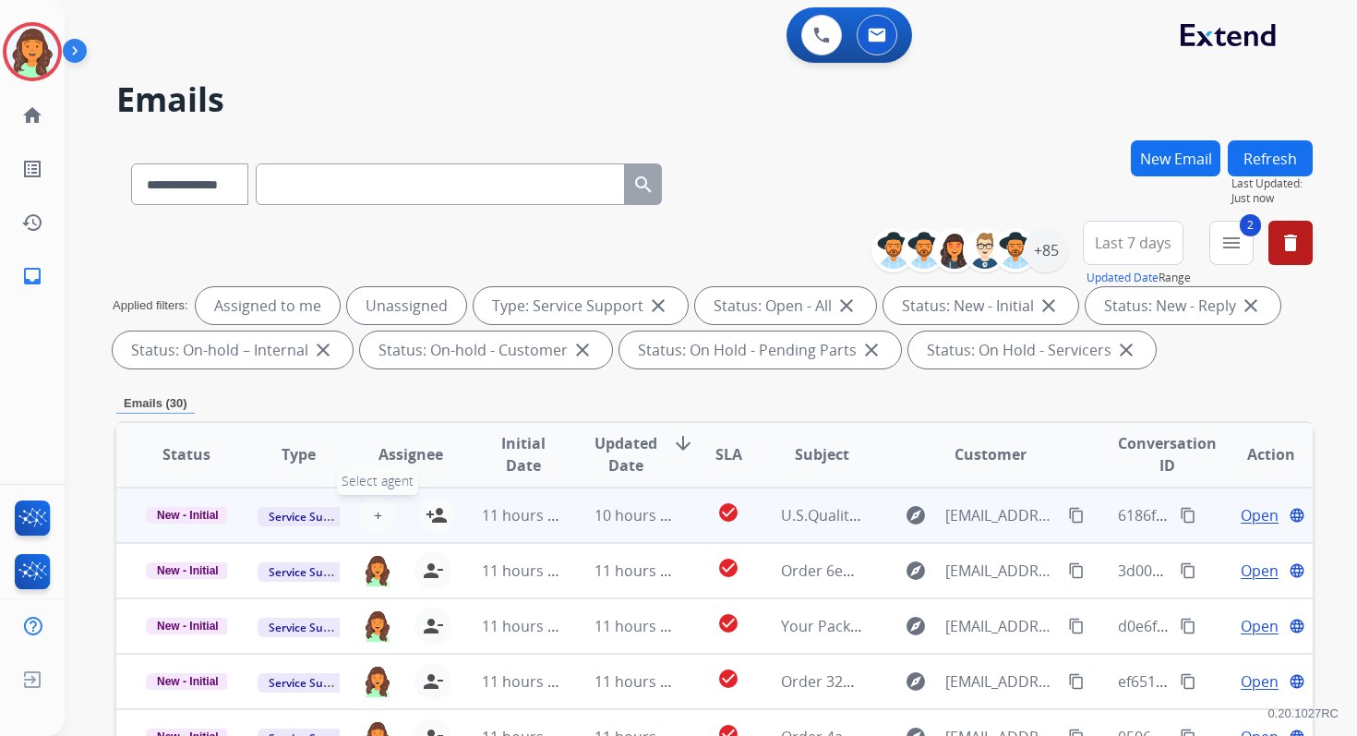
click at [376, 506] on span "+" at bounding box center [378, 515] width 8 height 22
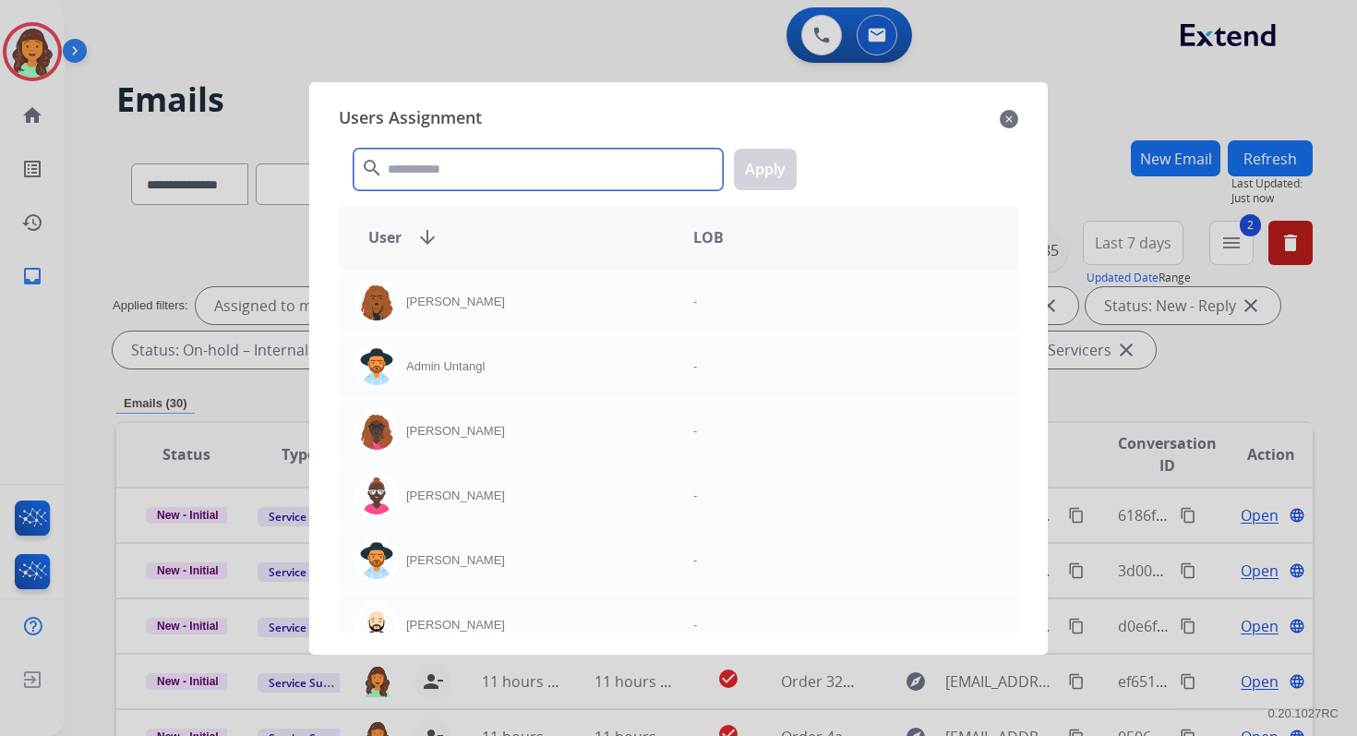
click at [514, 167] on input "text" at bounding box center [538, 170] width 369 height 42
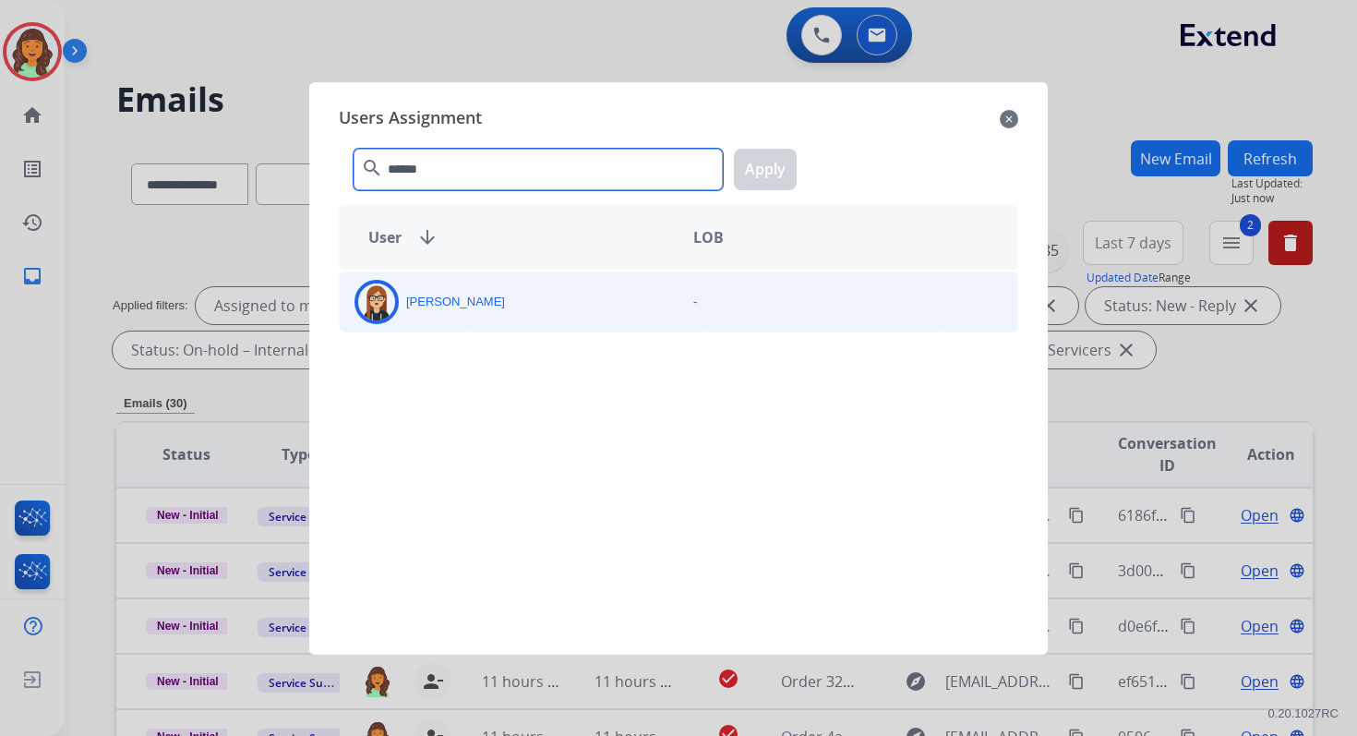
type input "******"
click at [485, 305] on div "[PERSON_NAME]" at bounding box center [509, 302] width 339 height 44
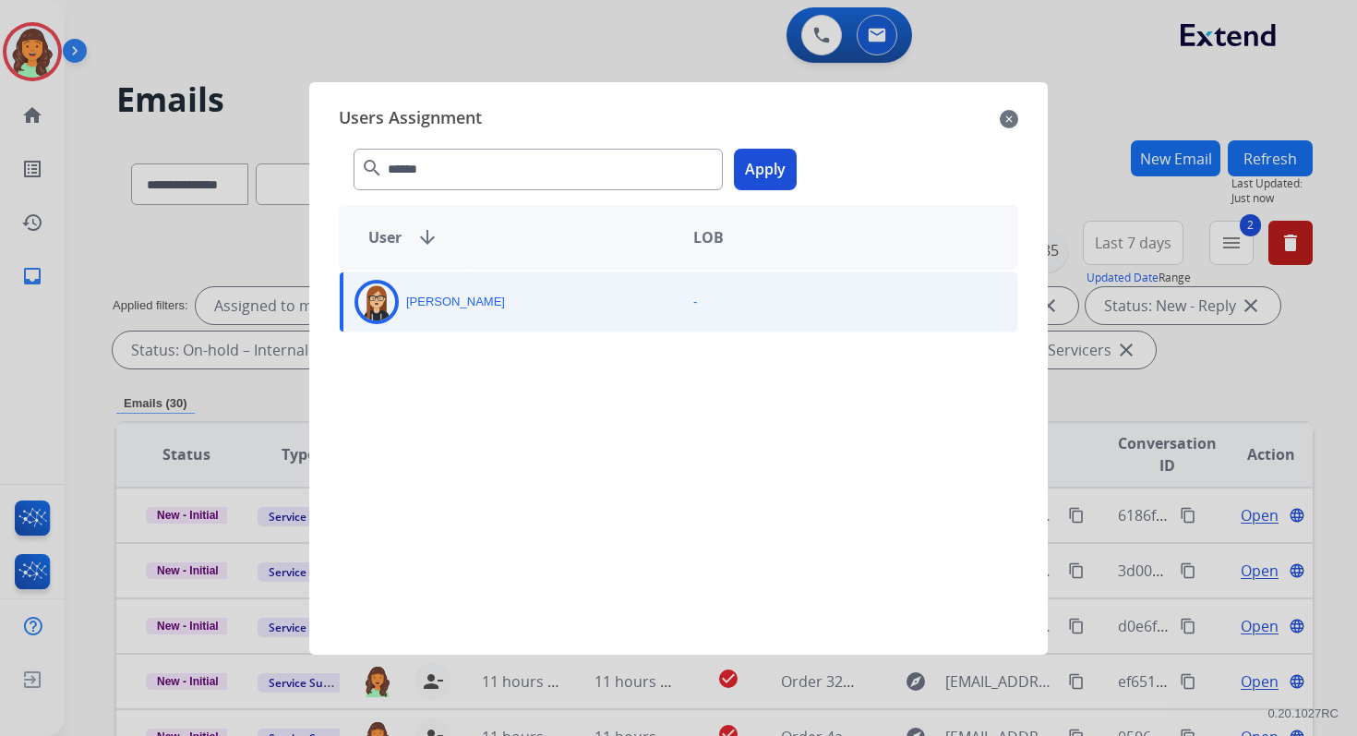
click at [765, 162] on button "Apply" at bounding box center [765, 170] width 63 height 42
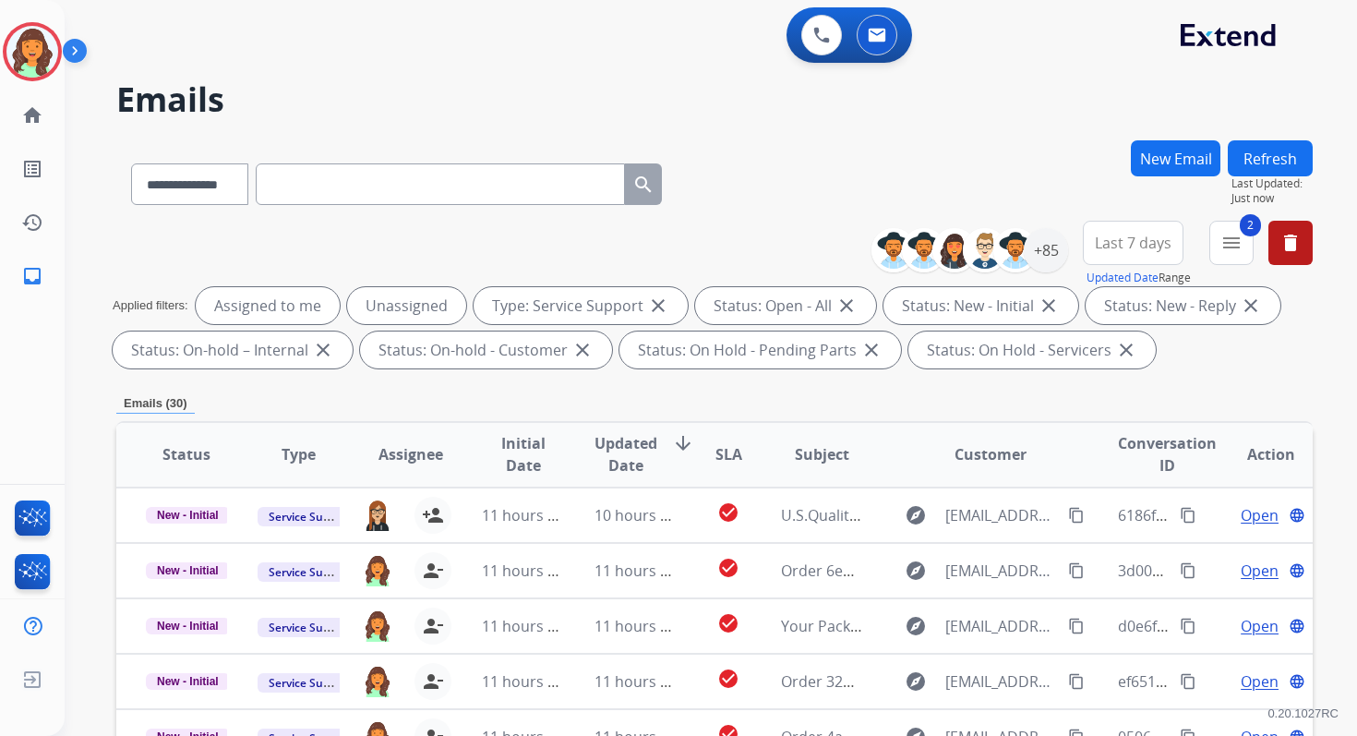
click at [1271, 154] on button "Refresh" at bounding box center [1270, 158] width 85 height 36
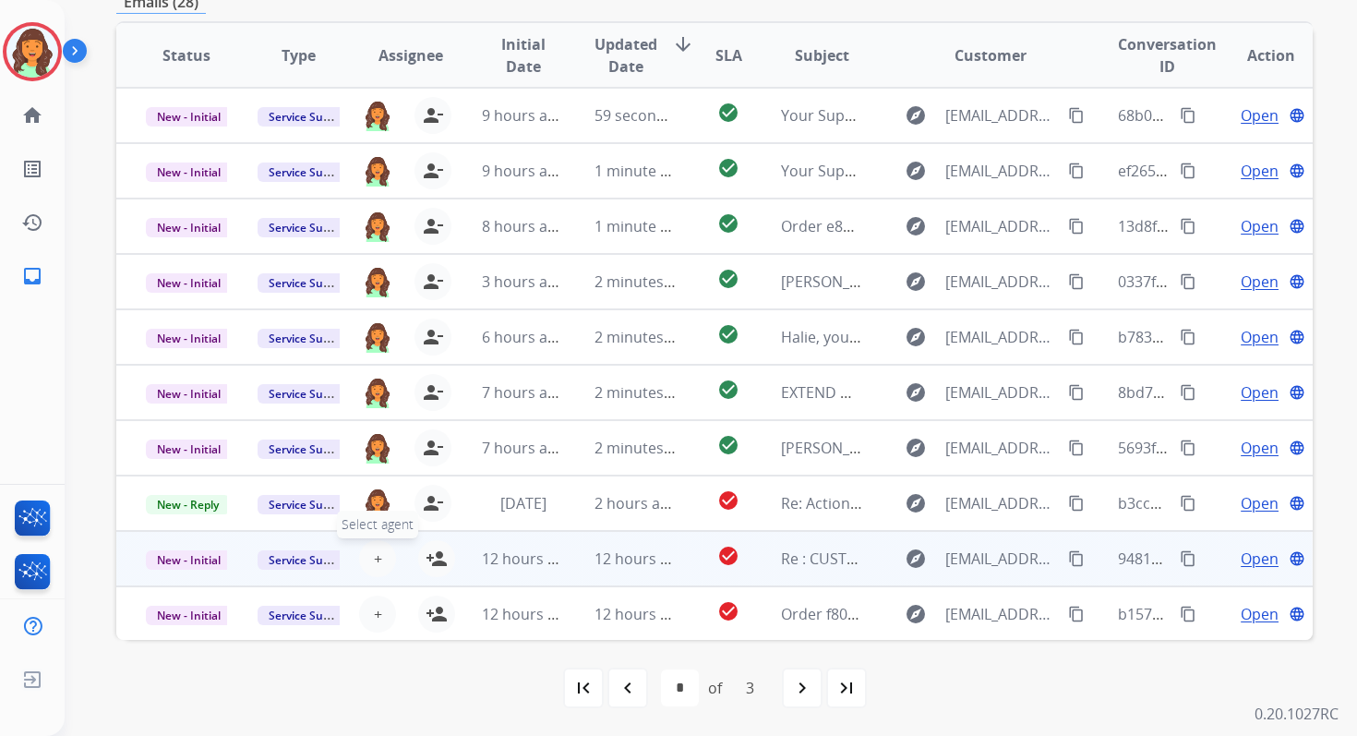
click at [383, 559] on button "+ Select agent" at bounding box center [377, 558] width 37 height 37
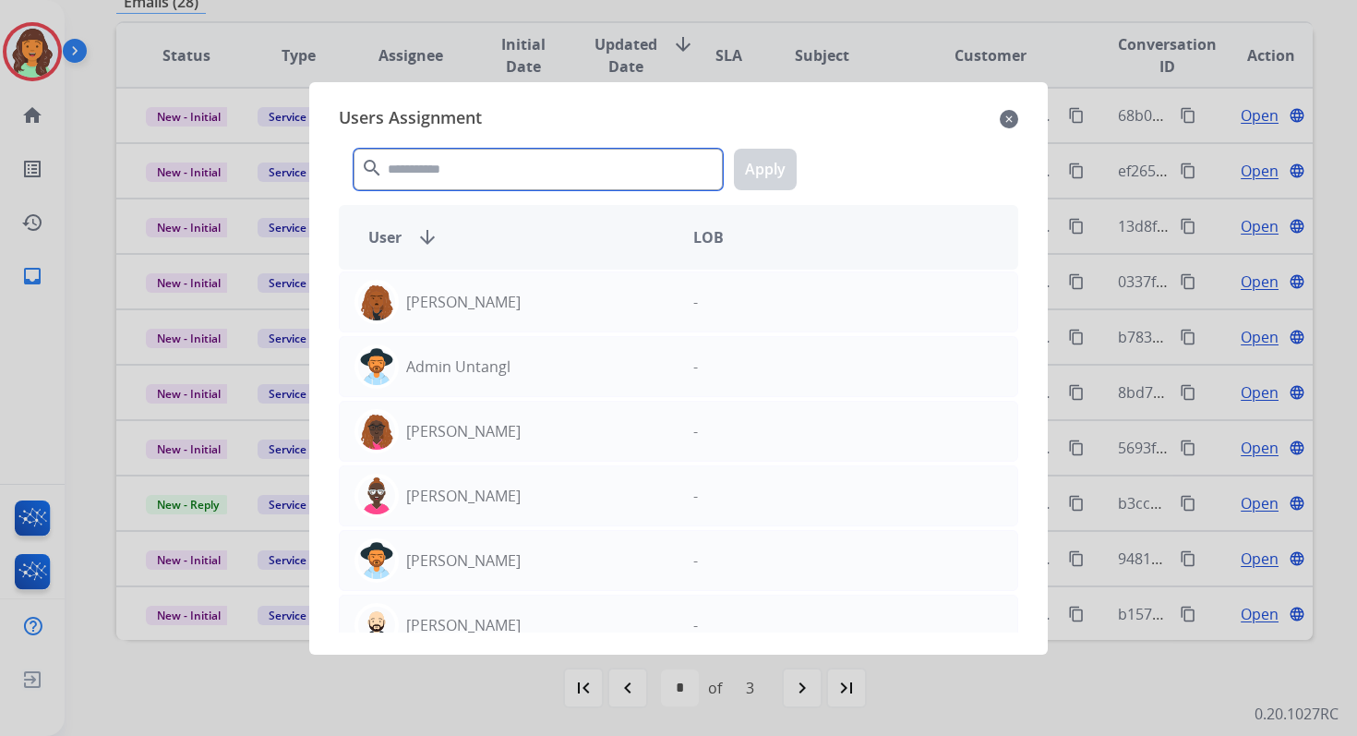
click at [525, 165] on input "text" at bounding box center [538, 170] width 369 height 42
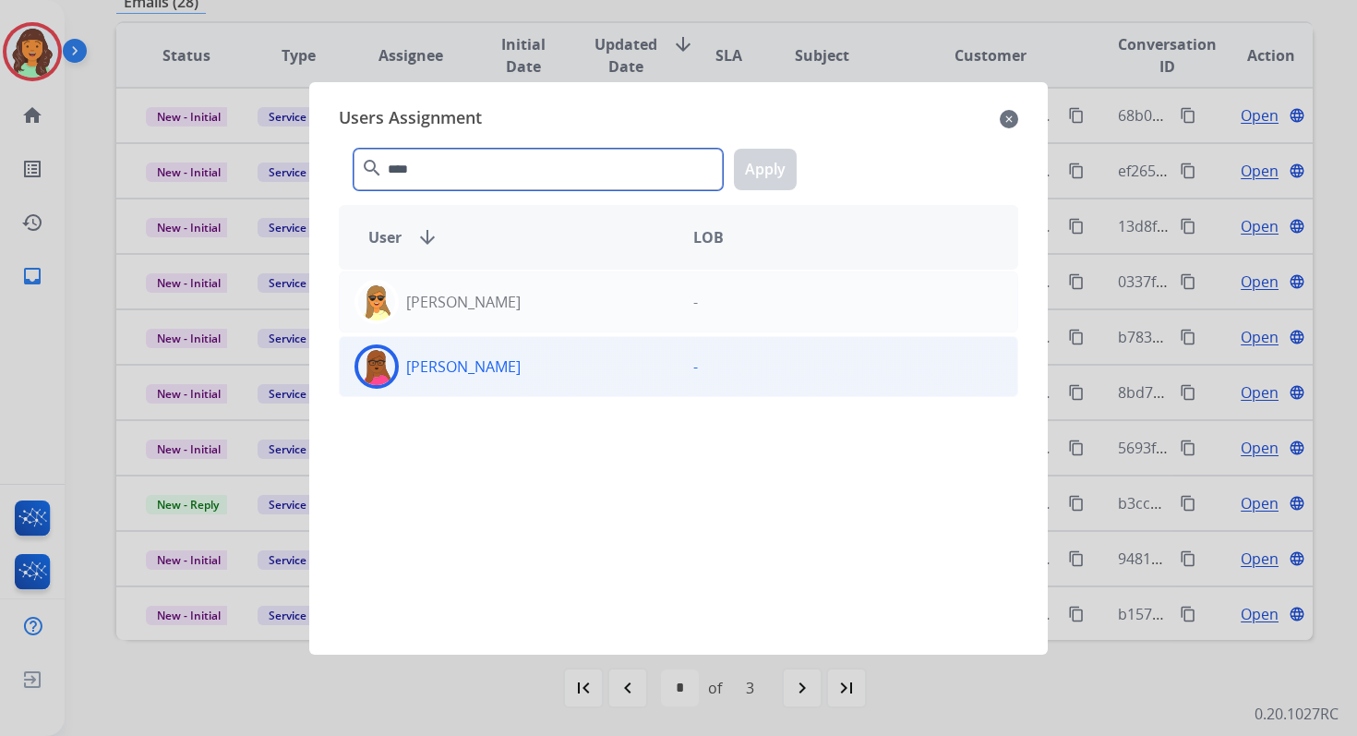
type input "****"
click at [542, 366] on div "[PERSON_NAME]" at bounding box center [509, 366] width 339 height 44
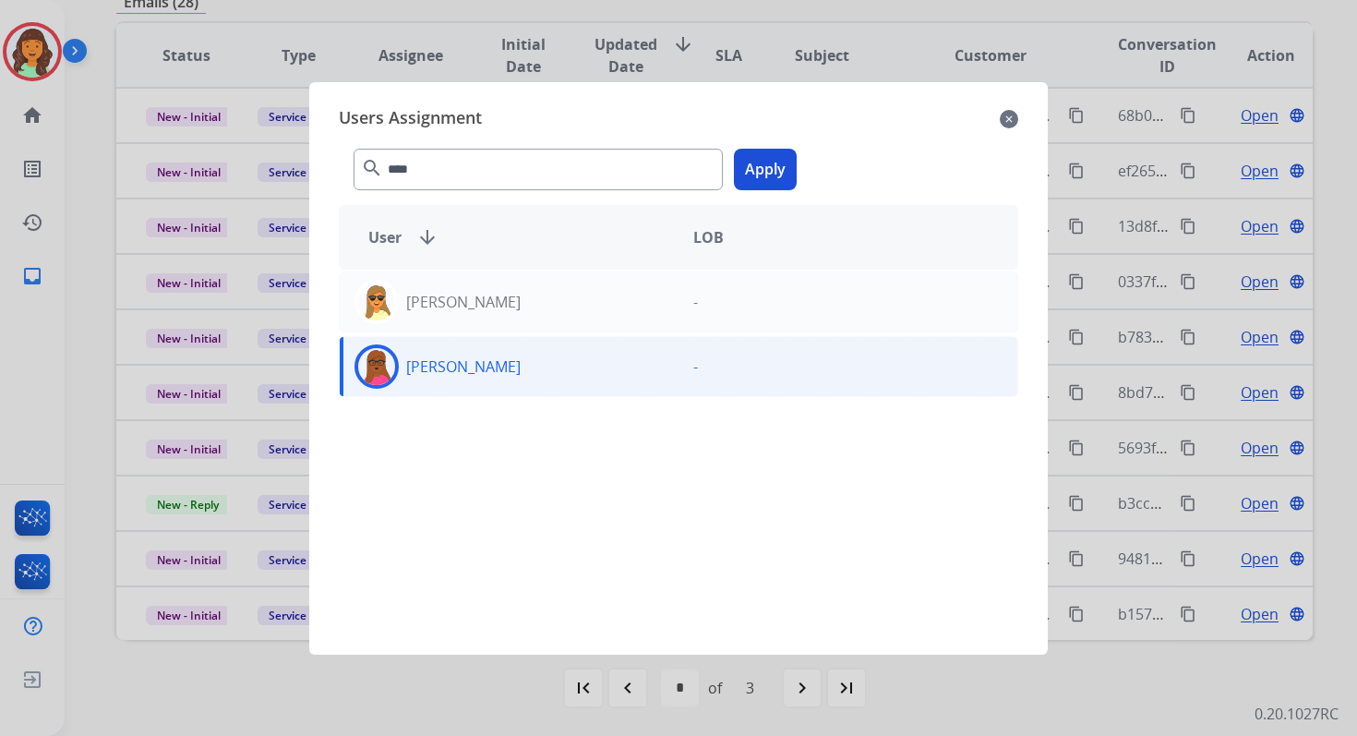
click at [766, 164] on button "Apply" at bounding box center [765, 170] width 63 height 42
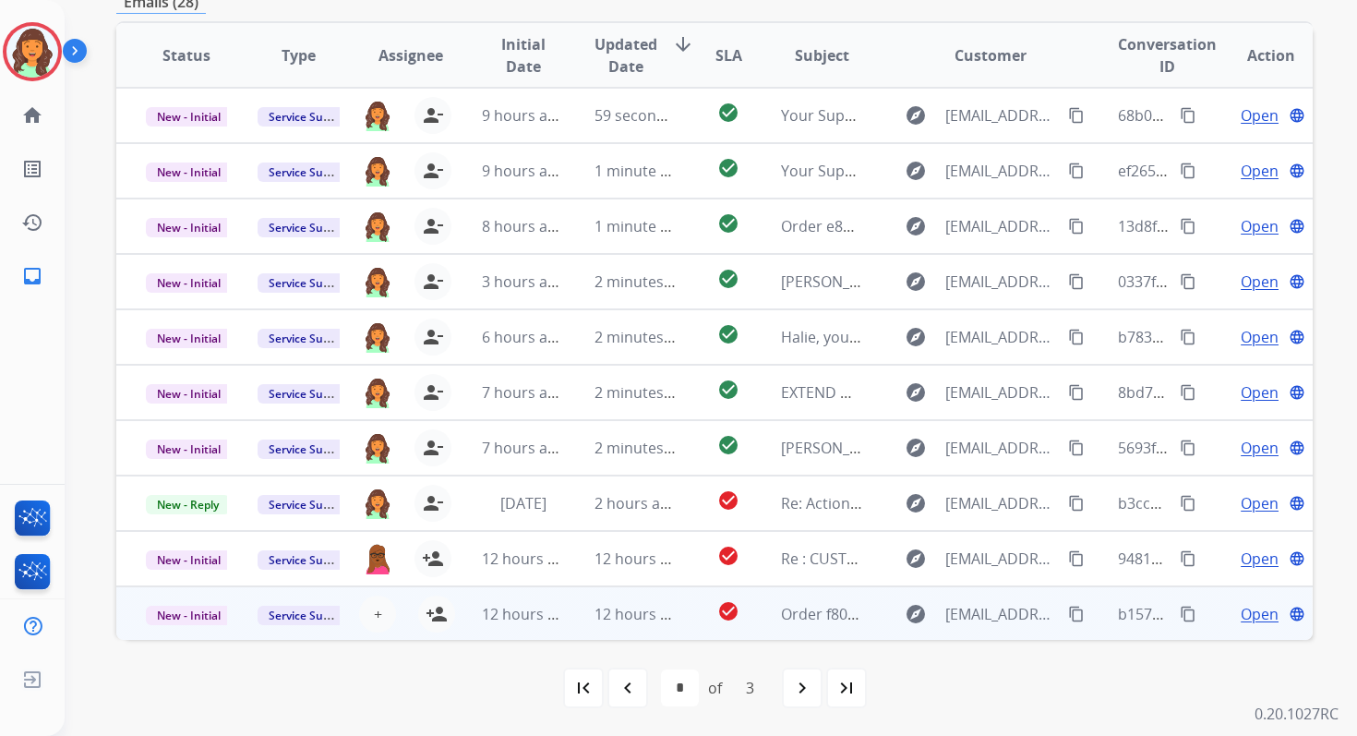
click at [583, 616] on td "12 hours ago" at bounding box center [621, 613] width 112 height 55
click at [622, 610] on span "12 hours ago" at bounding box center [640, 615] width 91 height 20
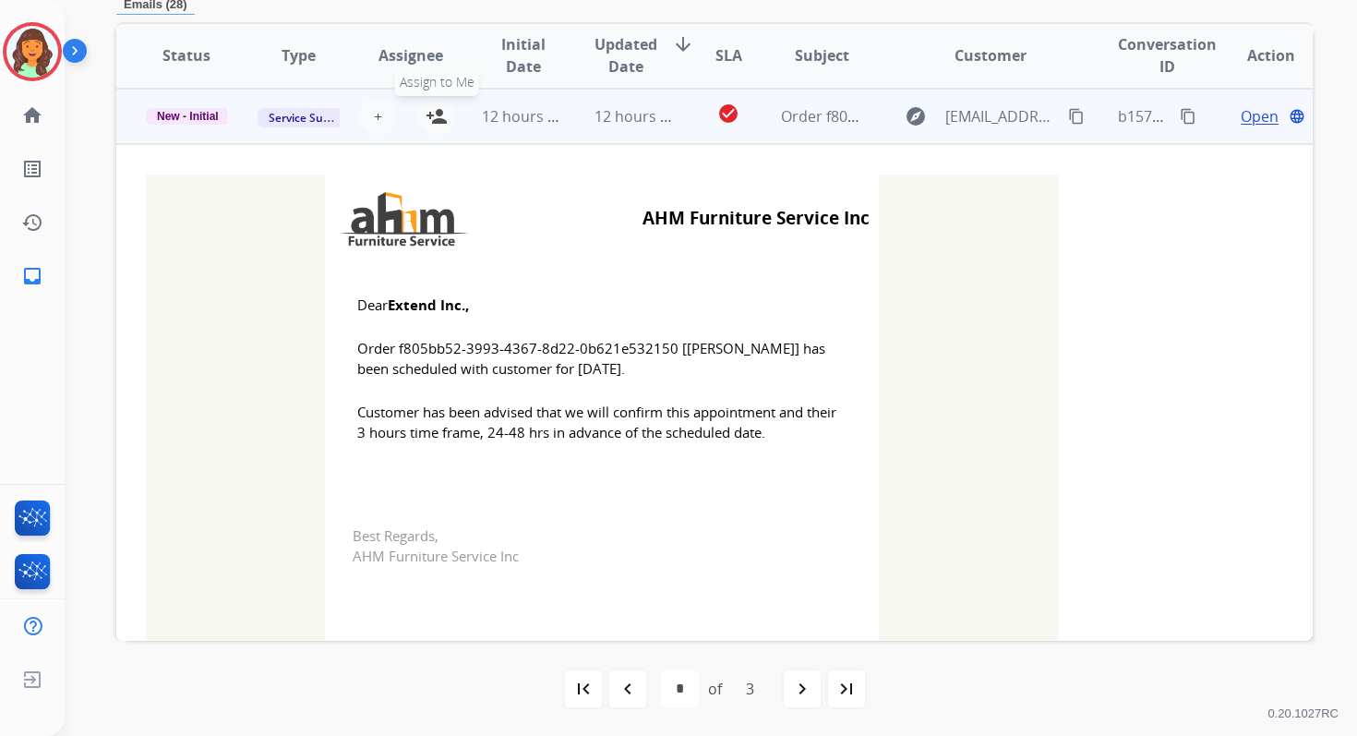
click at [435, 114] on mat-icon "person_add" at bounding box center [437, 116] width 22 height 22
click at [606, 118] on span "12 hours ago" at bounding box center [640, 116] width 91 height 20
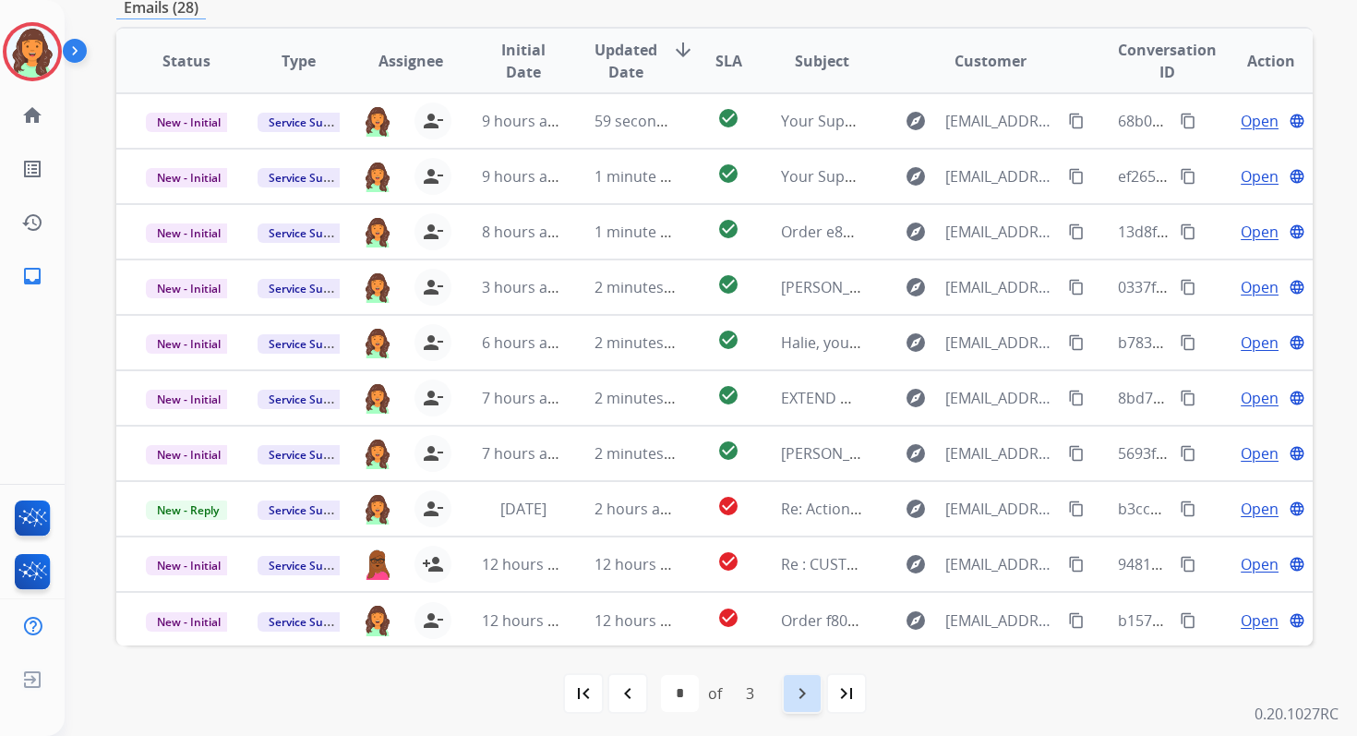
click at [795, 687] on mat-icon "navigate_next" at bounding box center [802, 693] width 22 height 22
select select "*"
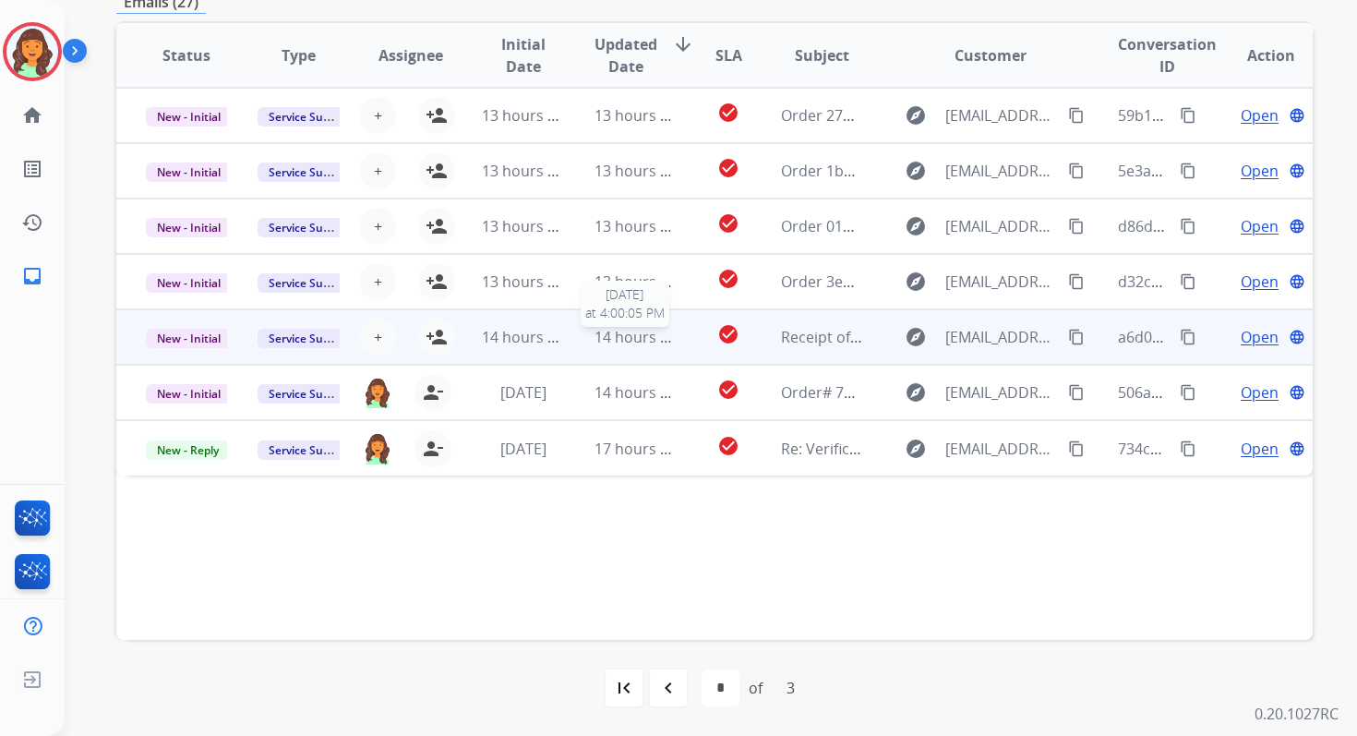
click at [620, 338] on span "14 hours ago" at bounding box center [640, 337] width 91 height 20
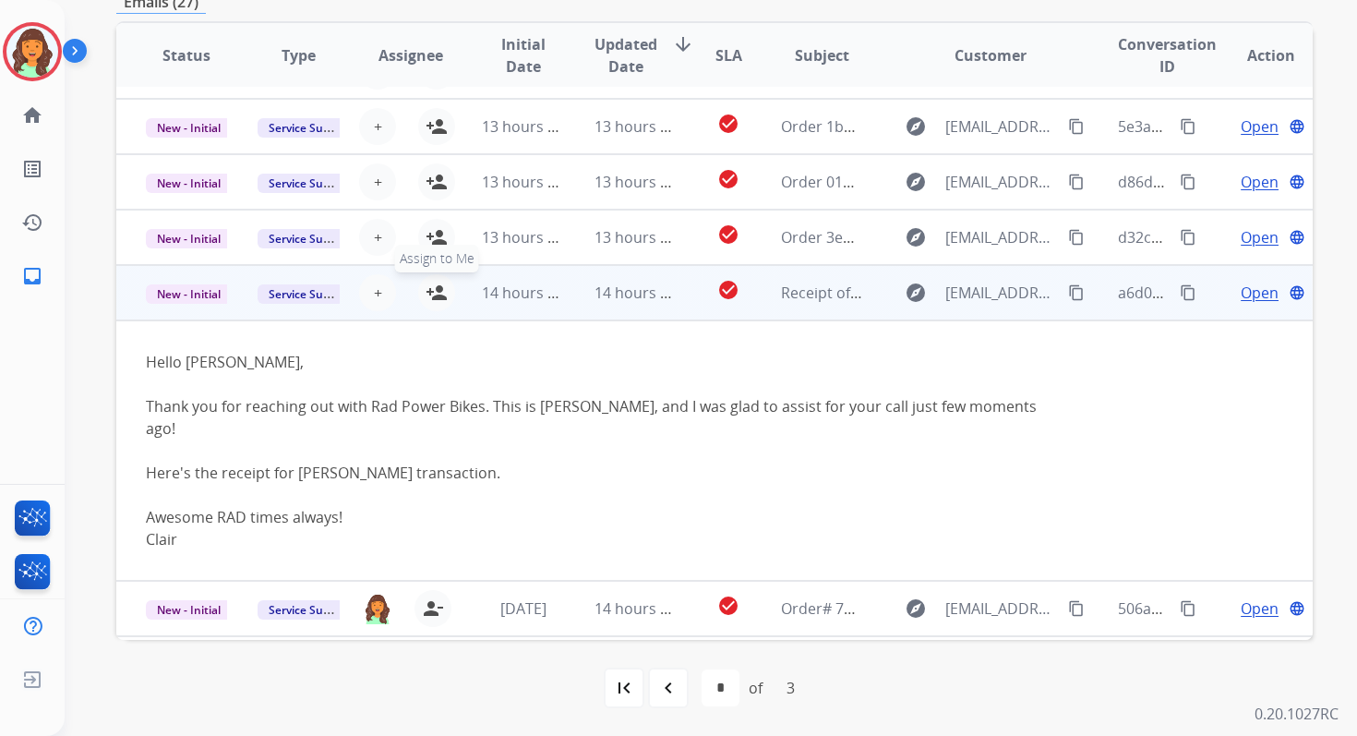
click at [437, 290] on mat-icon "person_add" at bounding box center [437, 293] width 22 height 22
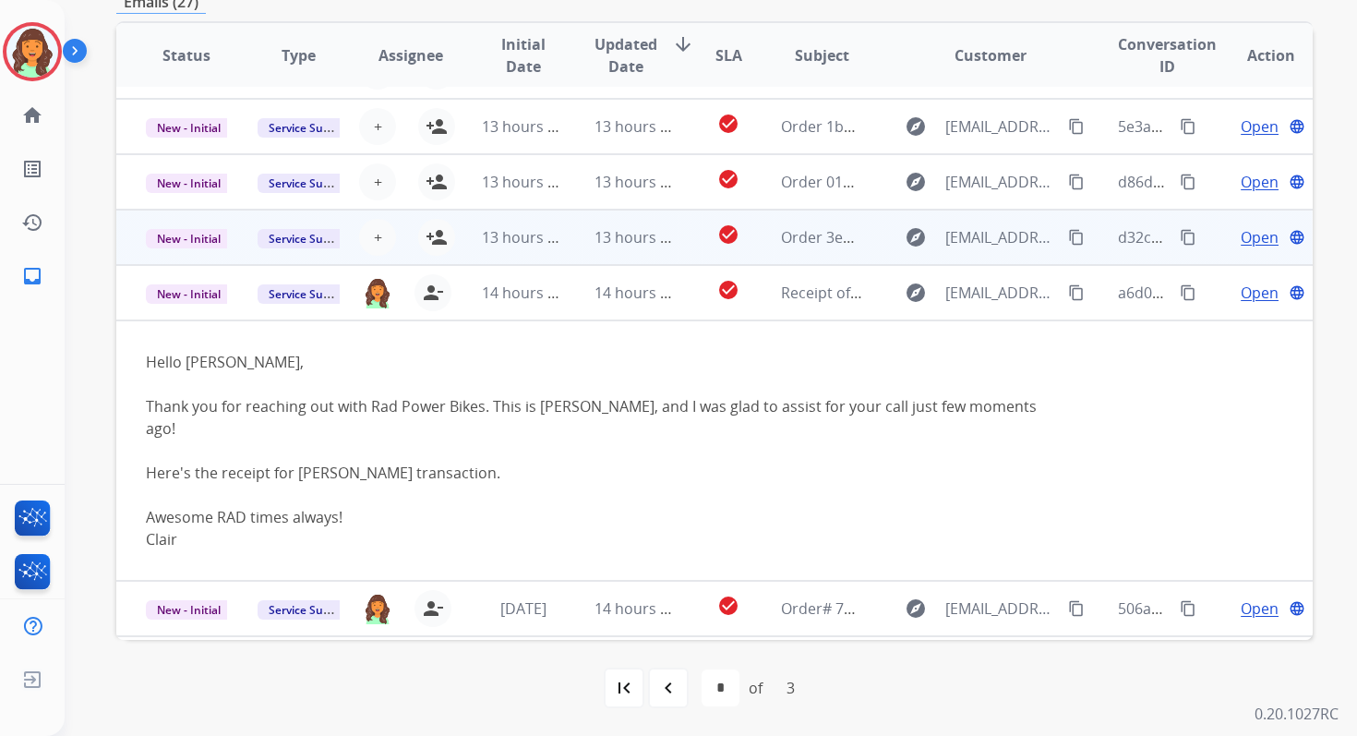
click at [550, 244] on span "13 hours ago" at bounding box center [527, 237] width 91 height 20
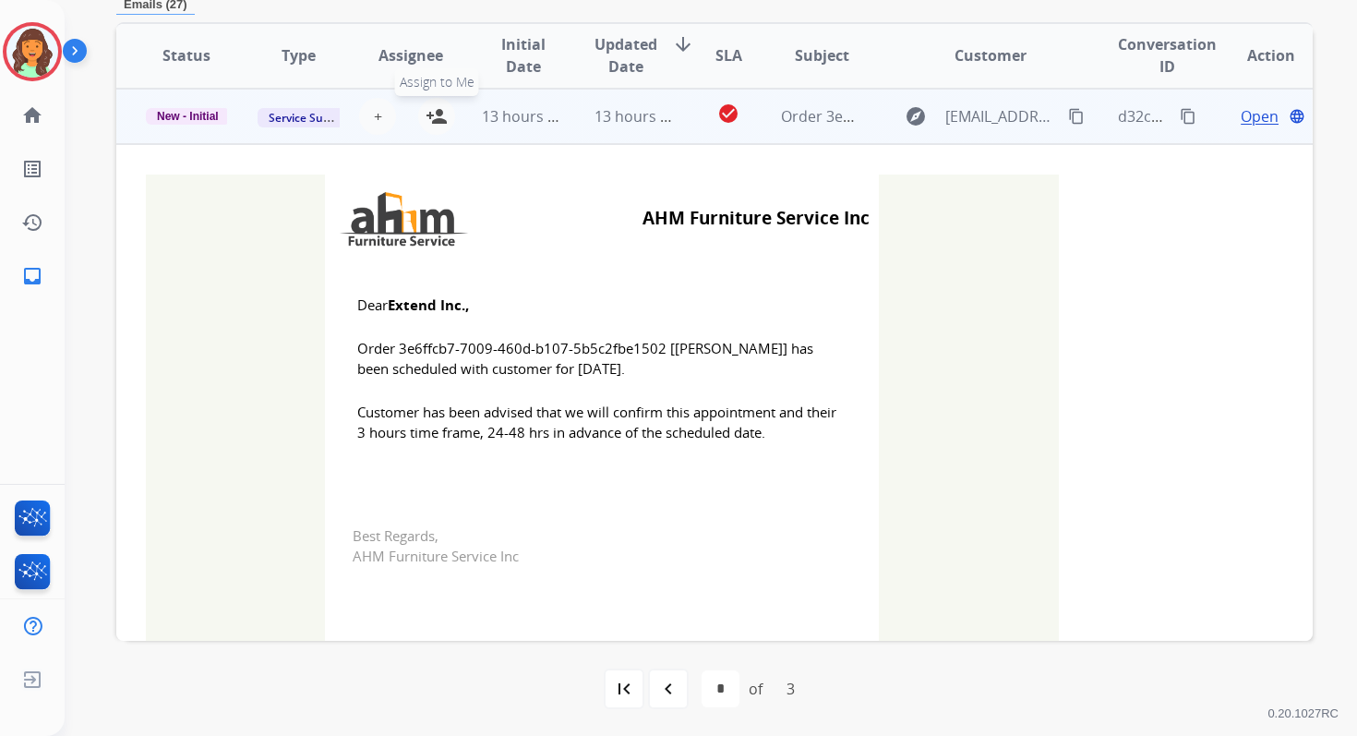
click at [433, 102] on button "person_add Assign to Me" at bounding box center [436, 116] width 37 height 37
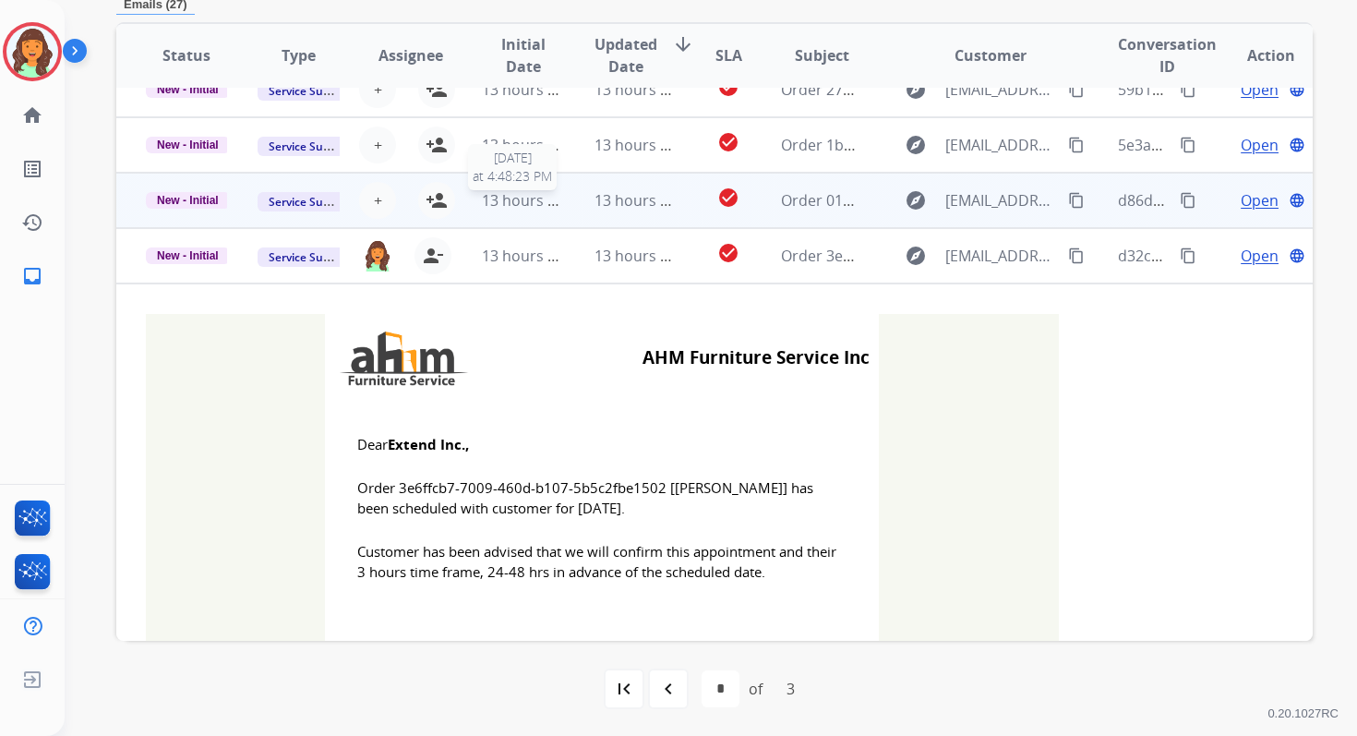
click at [519, 192] on span "13 hours ago" at bounding box center [527, 200] width 91 height 20
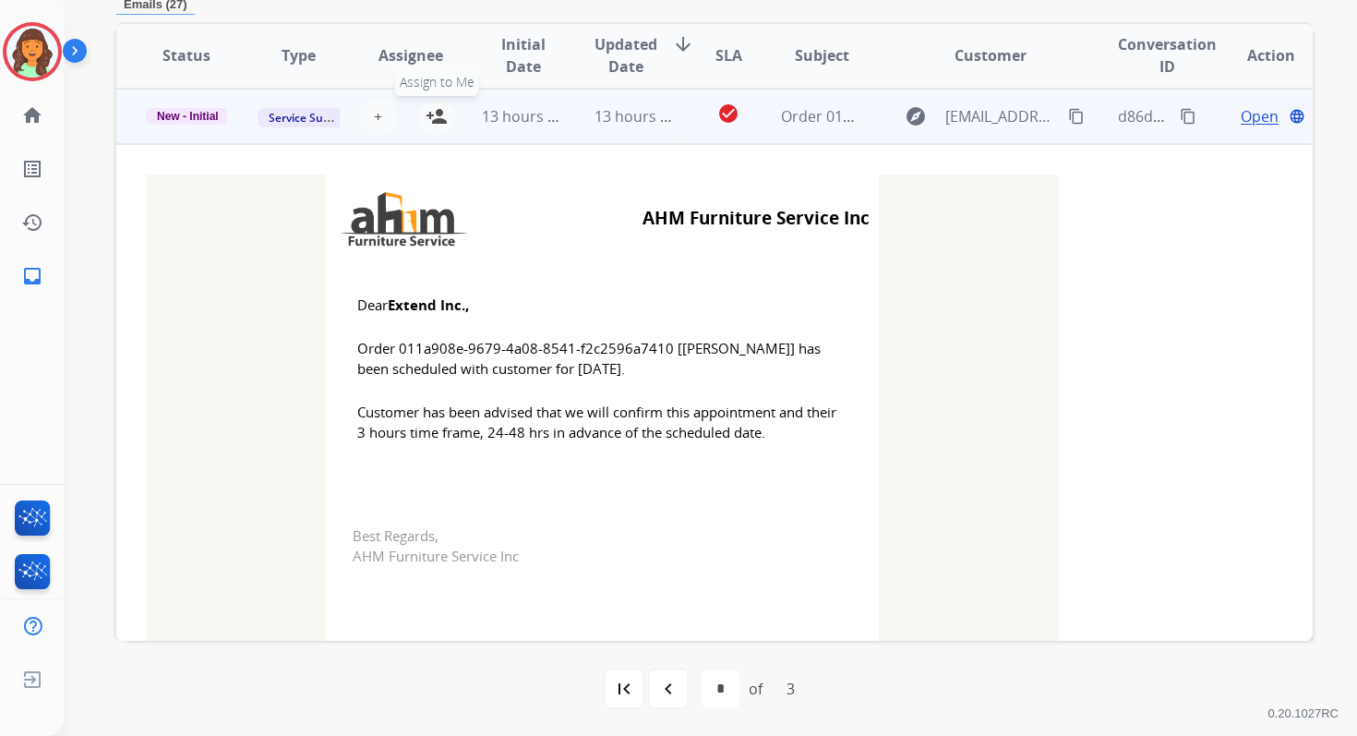
click at [430, 113] on mat-icon "person_add" at bounding box center [437, 116] width 22 height 22
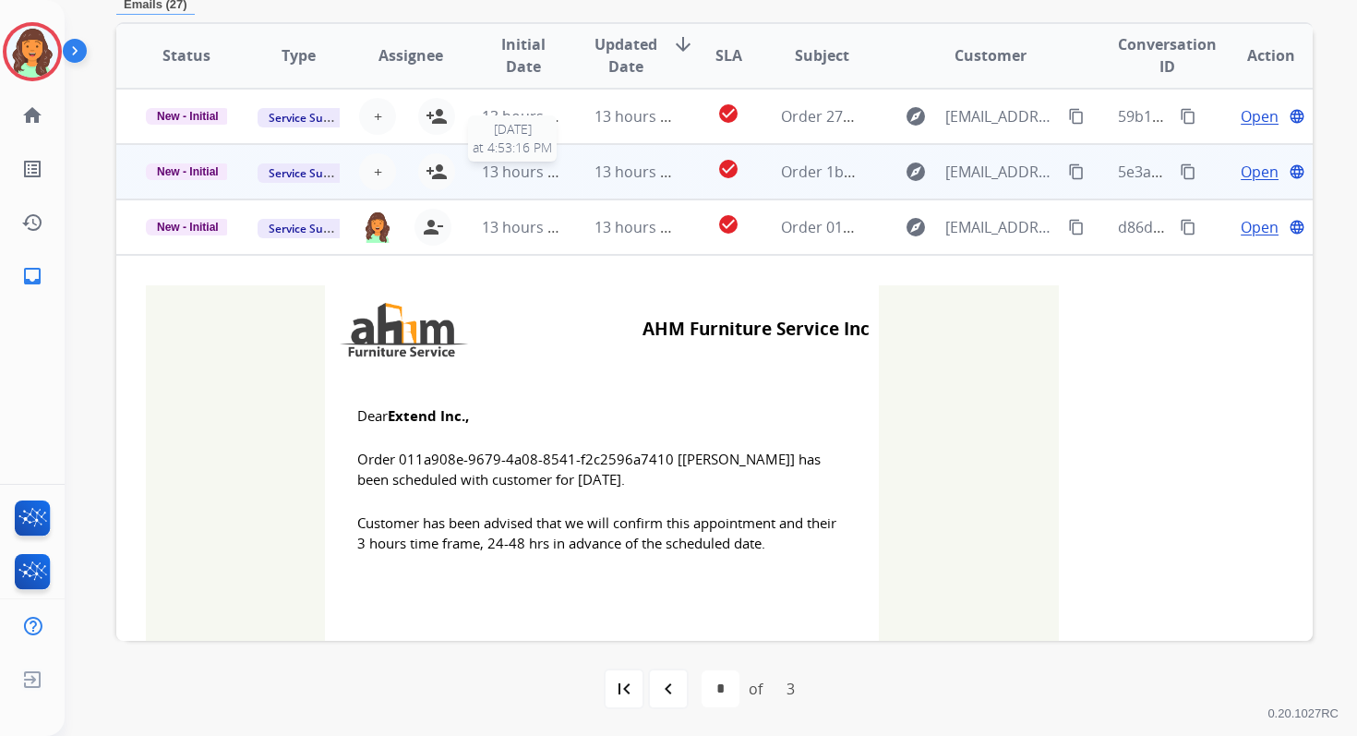
click at [523, 167] on span "13 hours ago" at bounding box center [527, 172] width 91 height 20
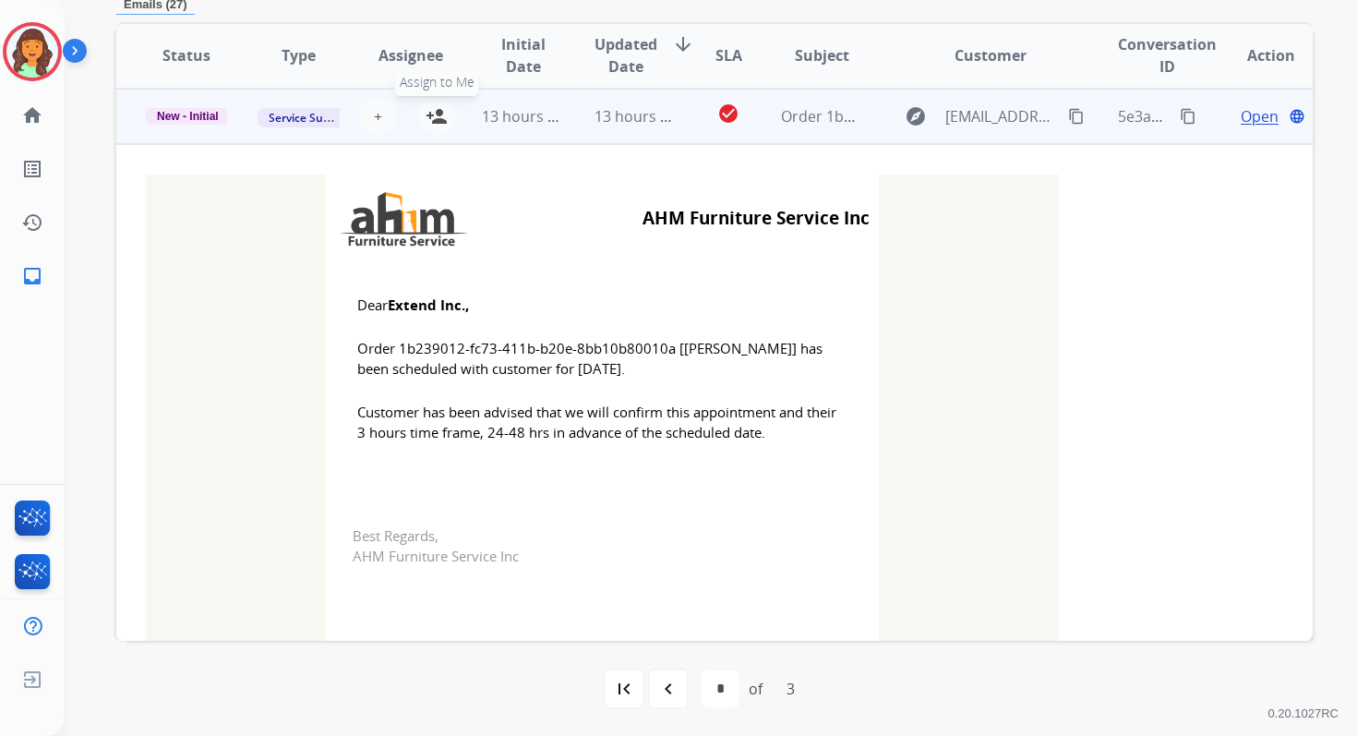
click at [429, 117] on mat-icon "person_add" at bounding box center [437, 116] width 22 height 22
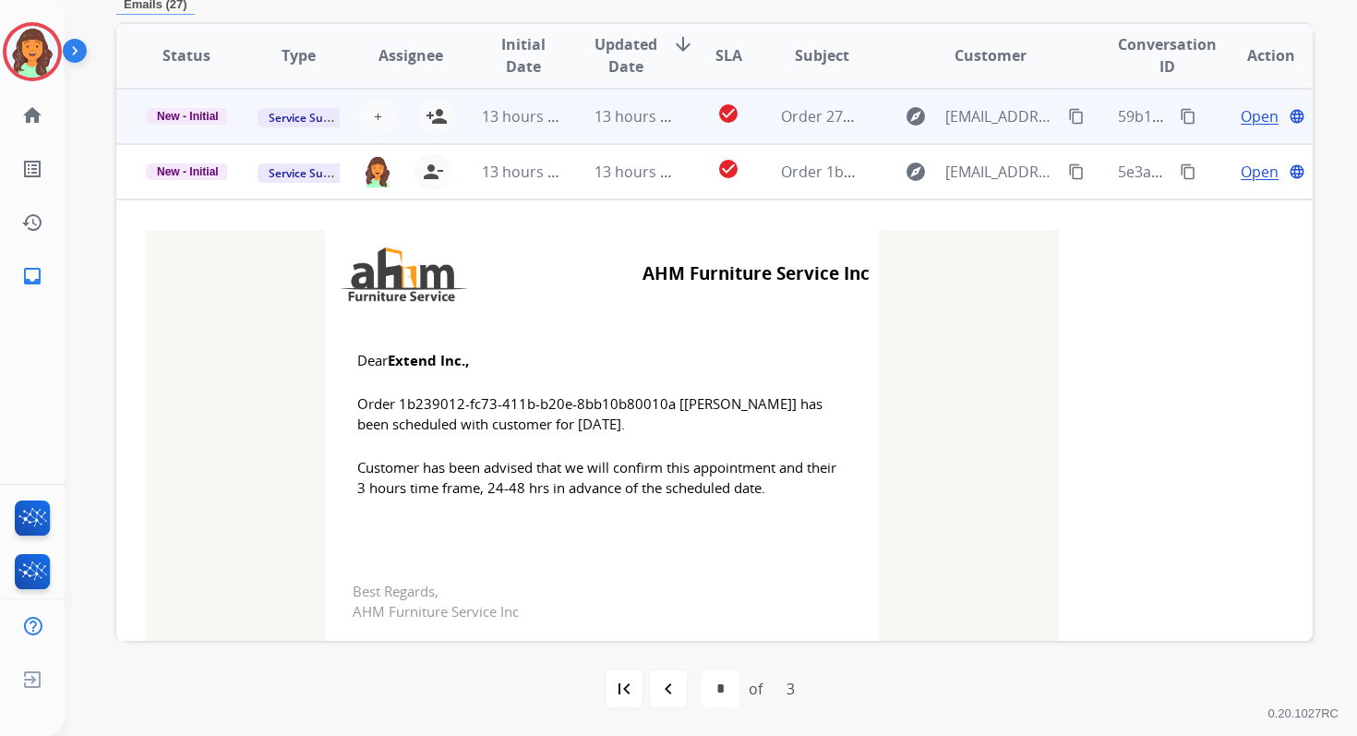
click at [548, 133] on td "13 hours ago" at bounding box center [508, 116] width 112 height 55
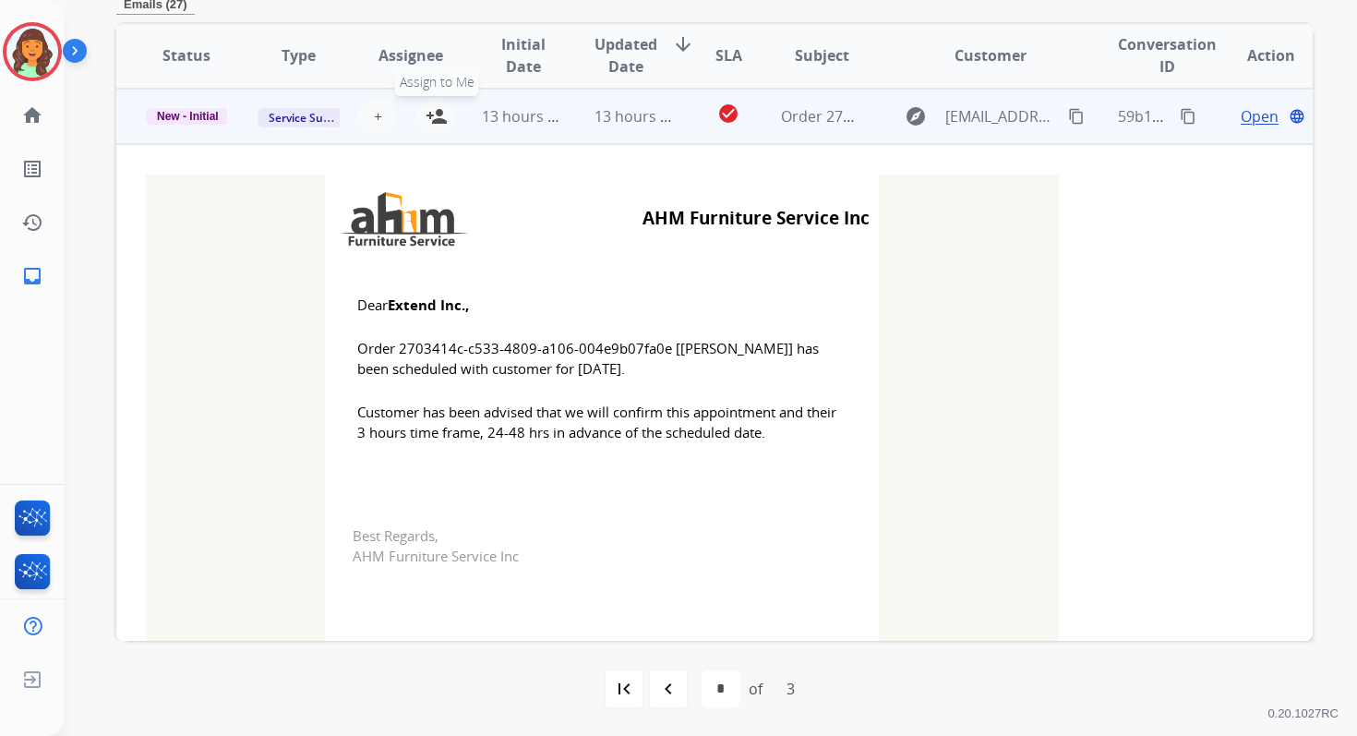
click at [435, 117] on mat-icon "person_add" at bounding box center [437, 116] width 22 height 22
click at [553, 105] on div "13 hours ago" at bounding box center [522, 116] width 81 height 22
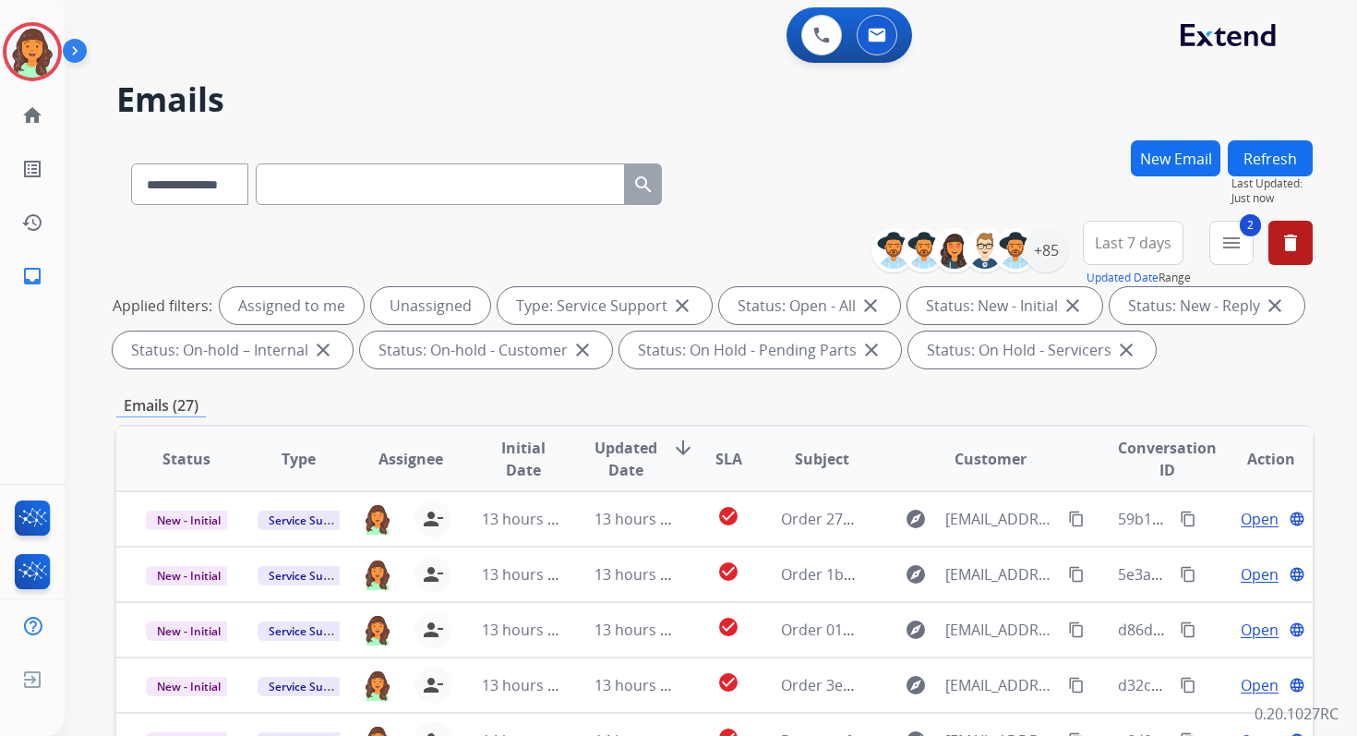
click at [1264, 149] on button "Refresh" at bounding box center [1270, 158] width 85 height 36
click at [1038, 254] on div "+85" at bounding box center [1046, 250] width 44 height 44
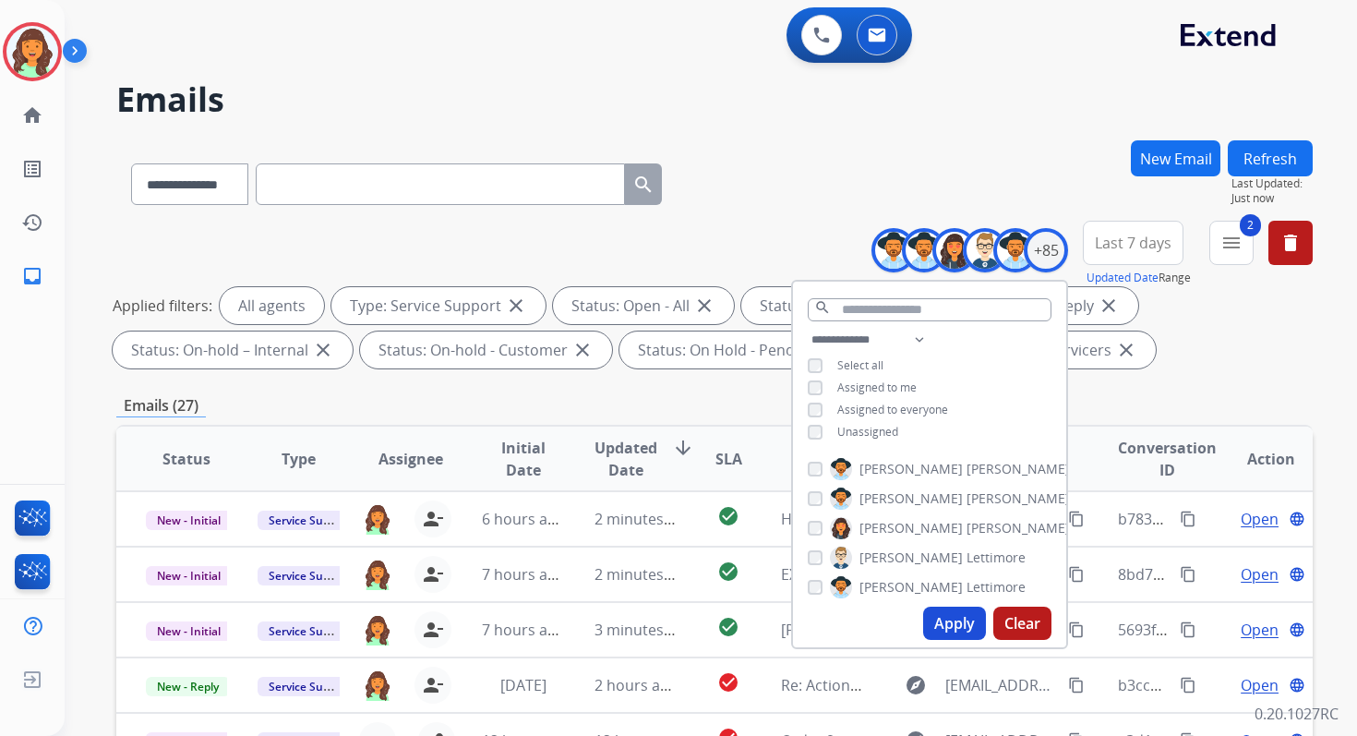
click at [955, 613] on button "Apply" at bounding box center [954, 623] width 63 height 33
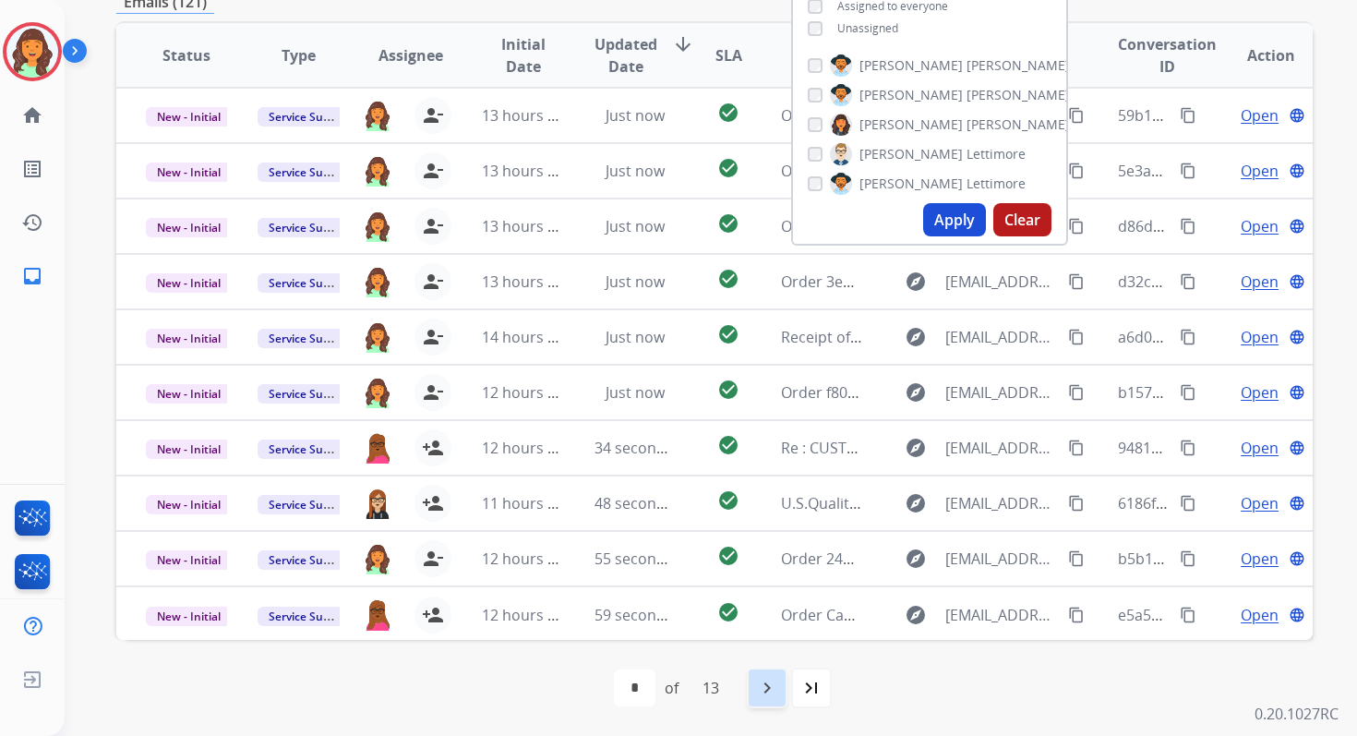
click at [765, 688] on mat-icon "navigate_next" at bounding box center [767, 688] width 22 height 22
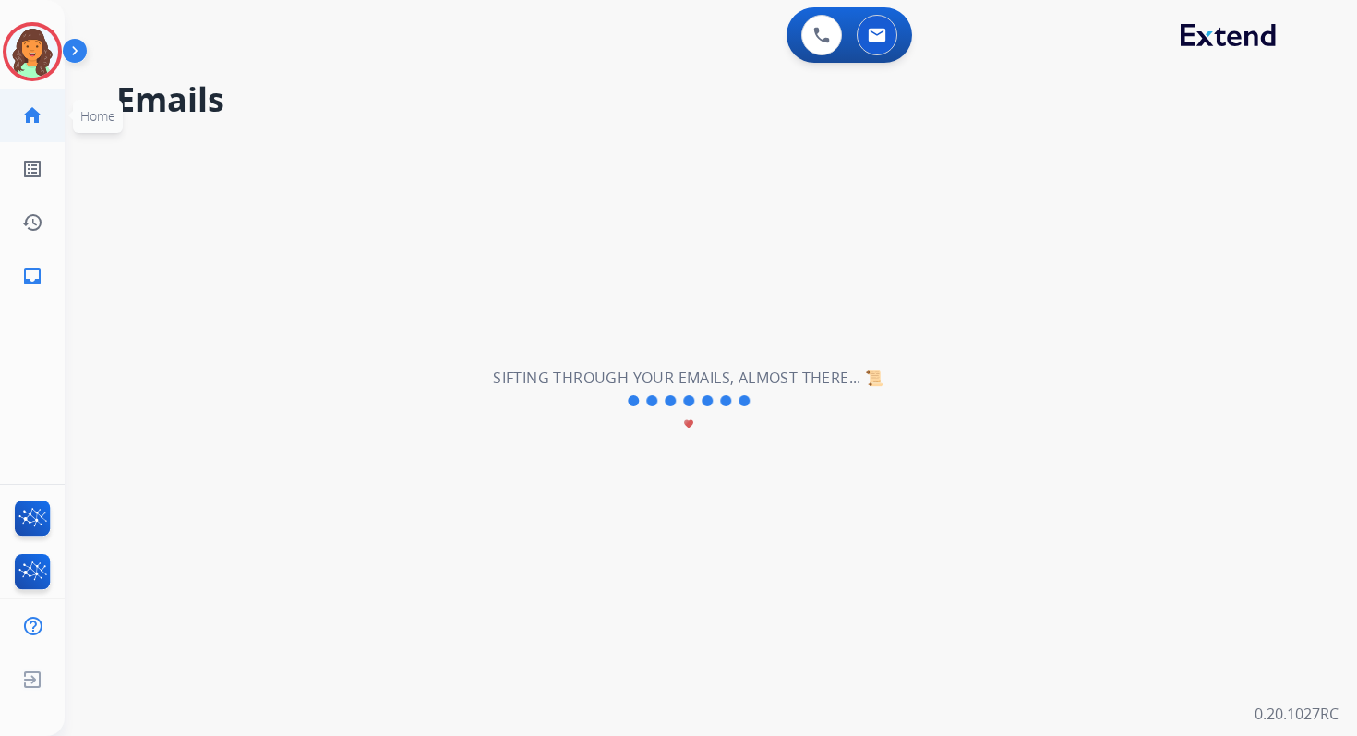
click at [29, 119] on mat-icon "home" at bounding box center [32, 115] width 22 height 22
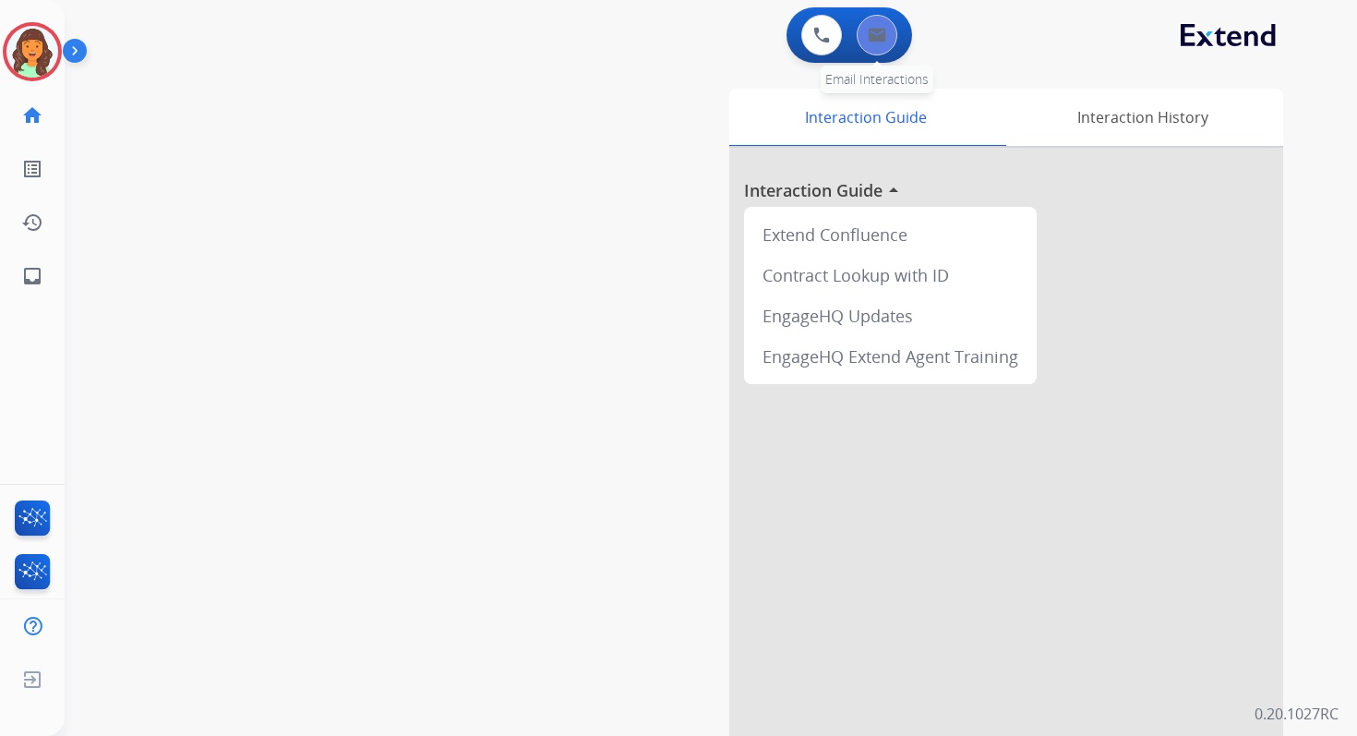
click at [877, 52] on button at bounding box center [877, 35] width 41 height 41
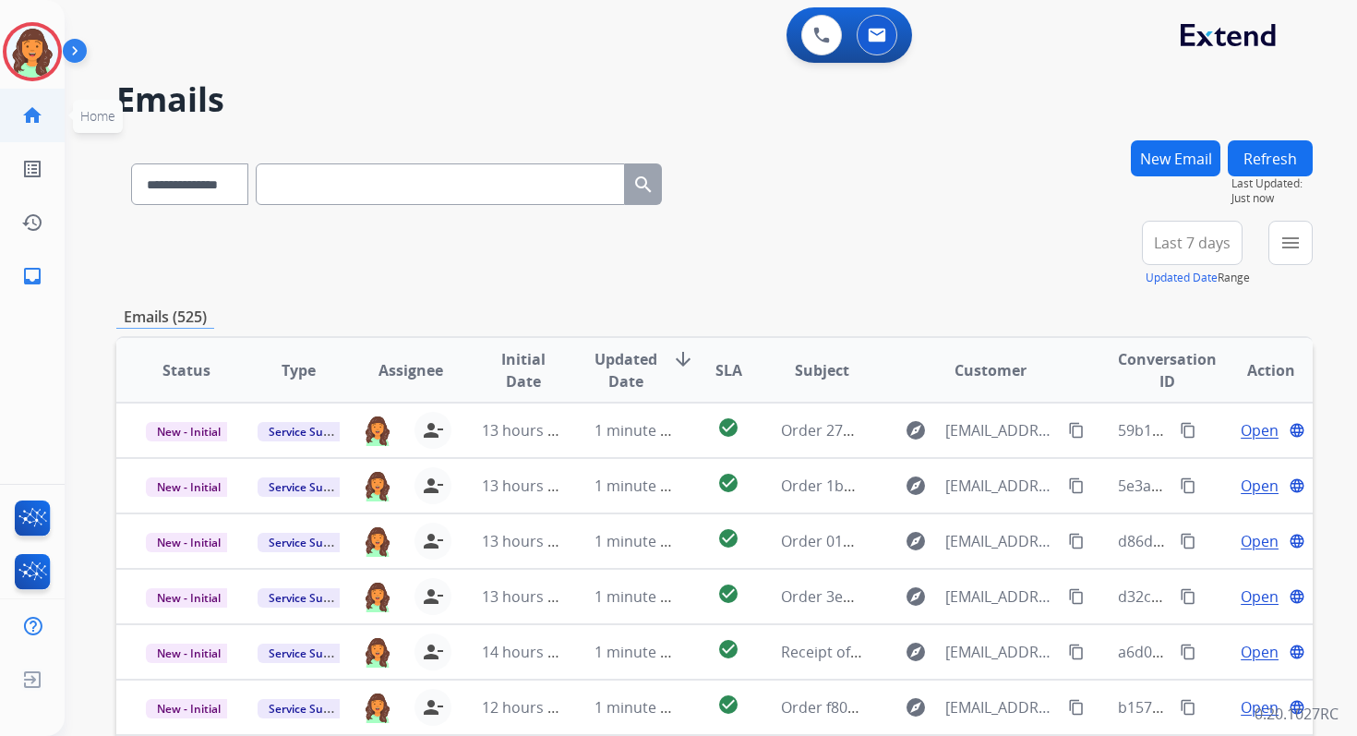
click at [33, 119] on mat-icon "home" at bounding box center [32, 115] width 22 height 22
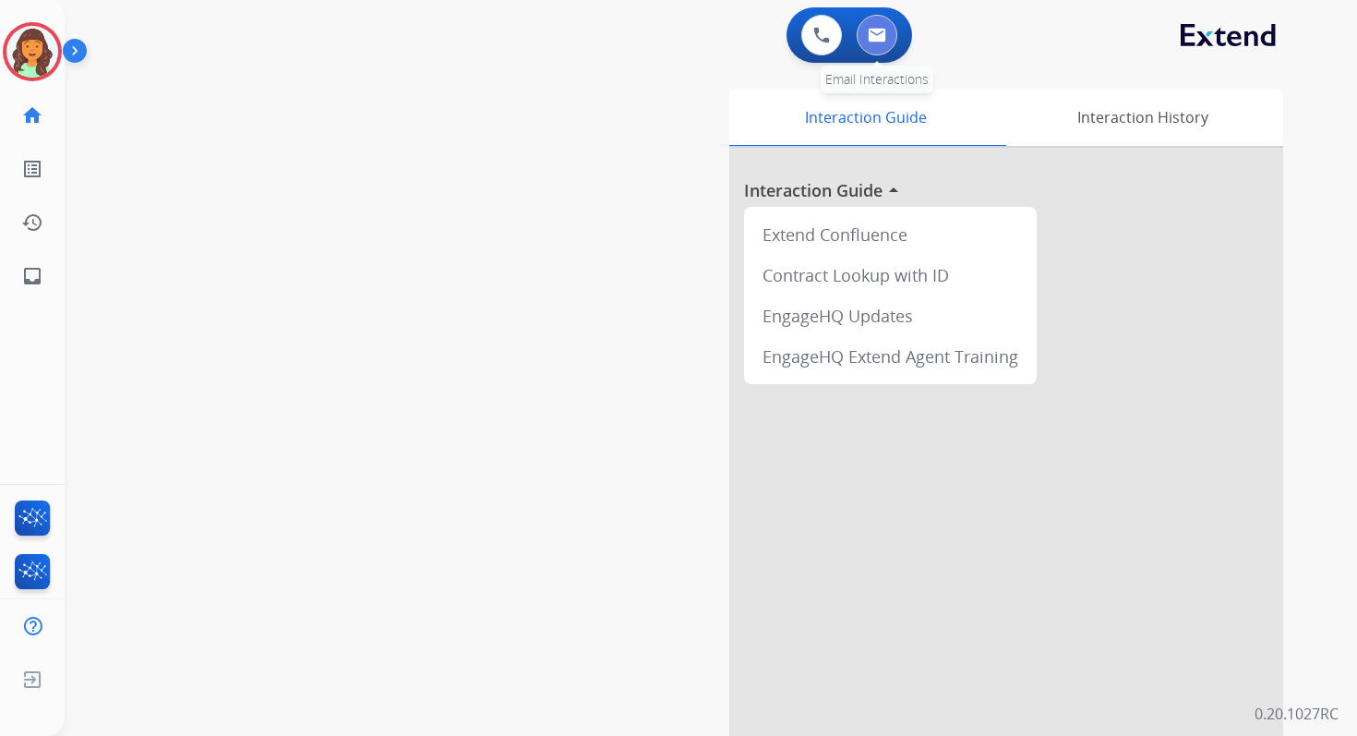
click at [872, 30] on img at bounding box center [877, 35] width 18 height 15
select select "**********"
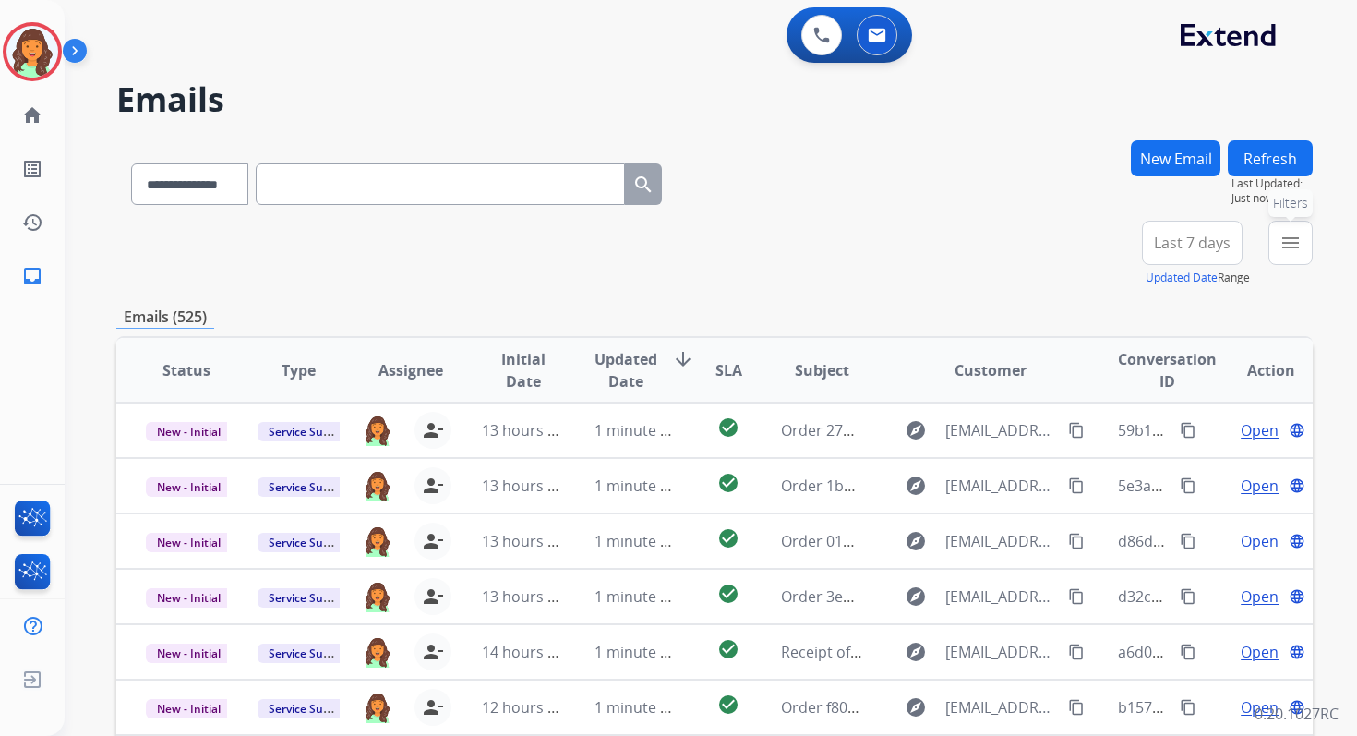
click at [1284, 242] on mat-icon "menu" at bounding box center [1290, 243] width 22 height 22
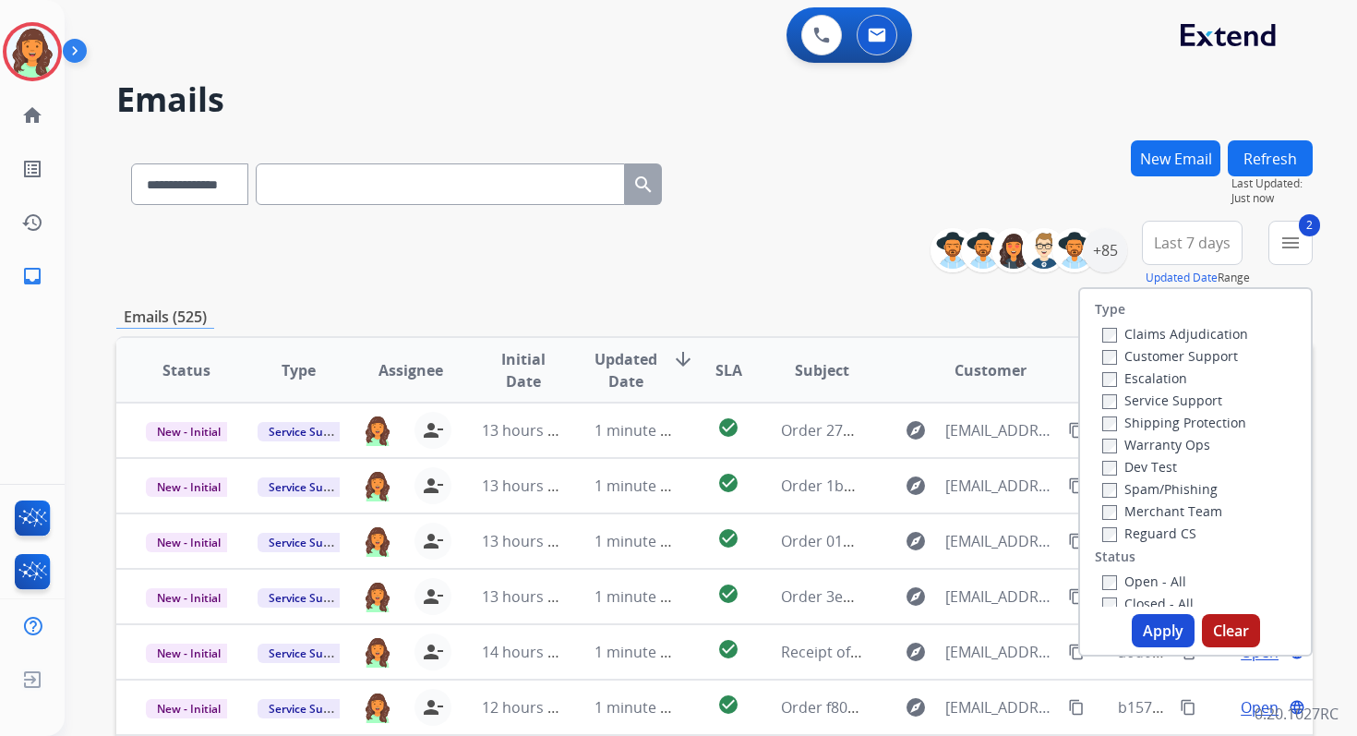
click at [1154, 632] on button "Apply" at bounding box center [1163, 630] width 63 height 33
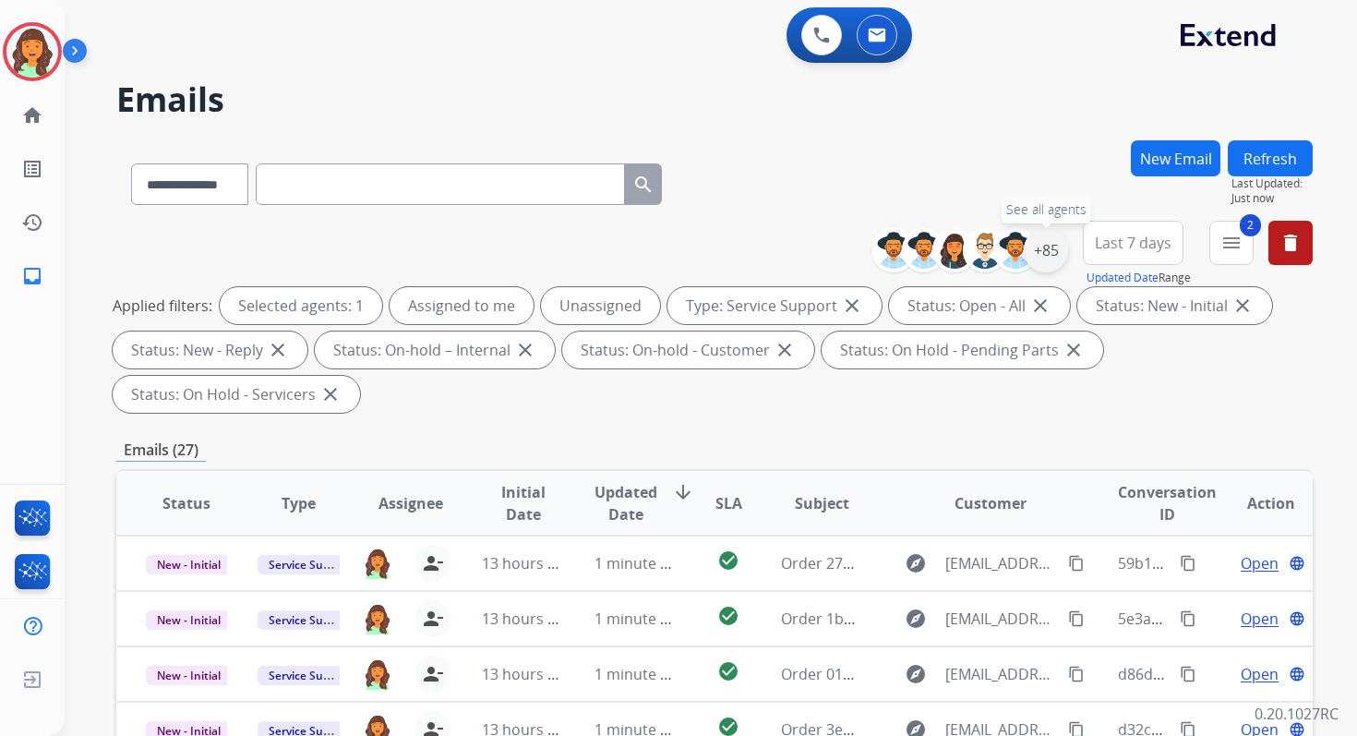
click at [1051, 252] on div "+85" at bounding box center [1046, 250] width 44 height 44
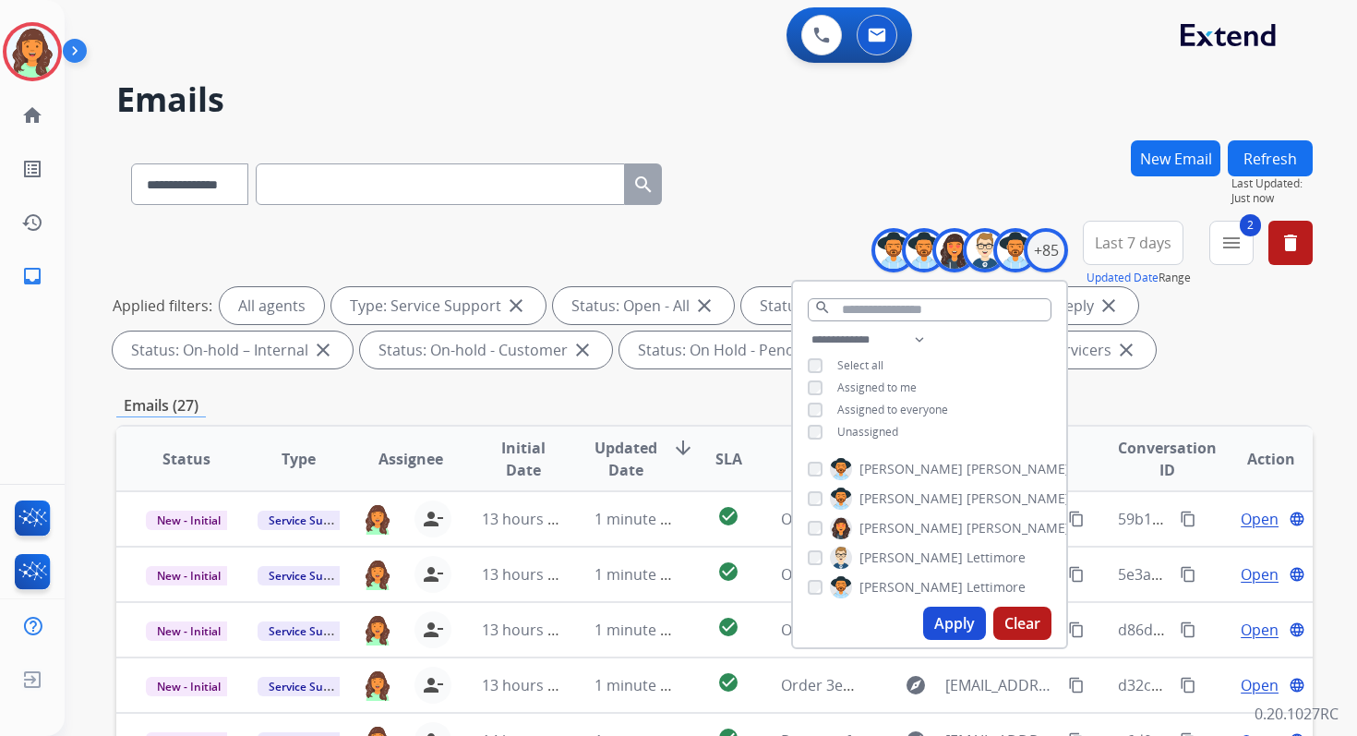
click at [943, 631] on button "Apply" at bounding box center [954, 623] width 63 height 33
click at [673, 406] on div "Emails (121)" at bounding box center [714, 405] width 1196 height 23
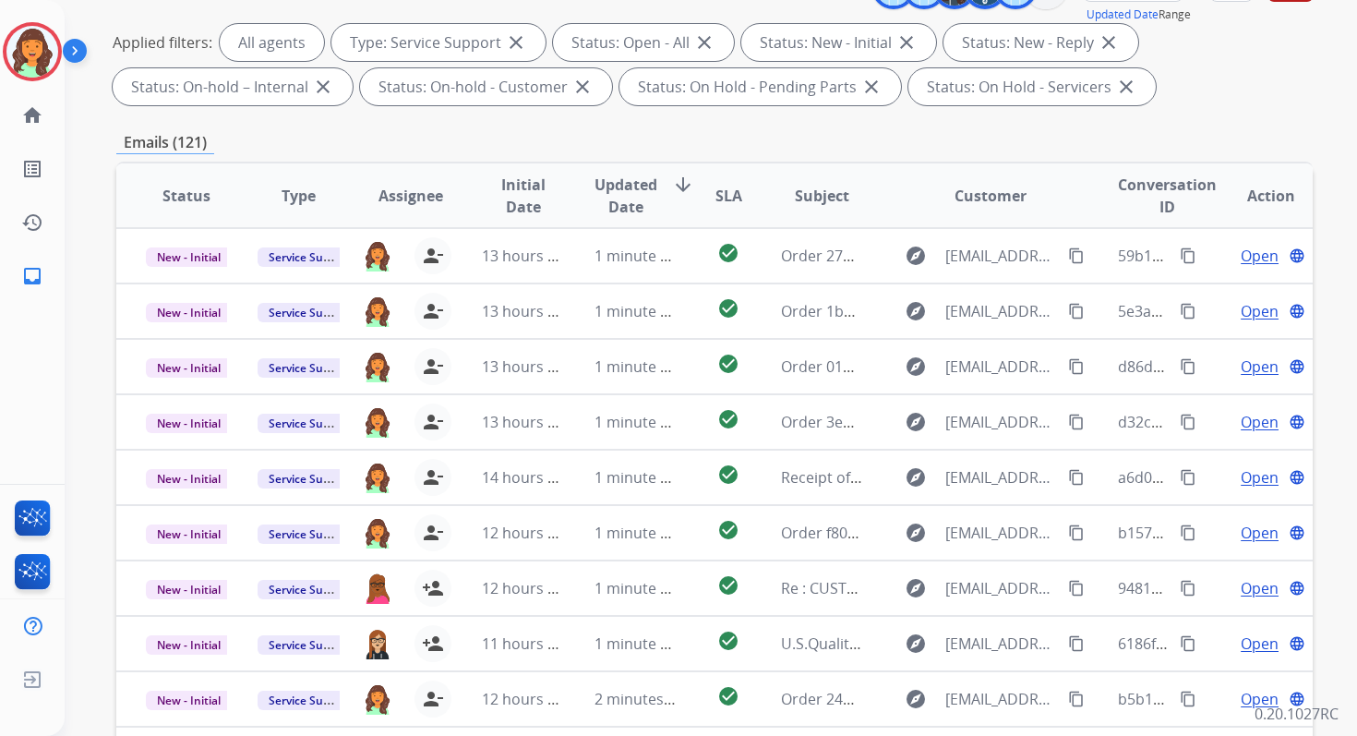
scroll to position [403, 0]
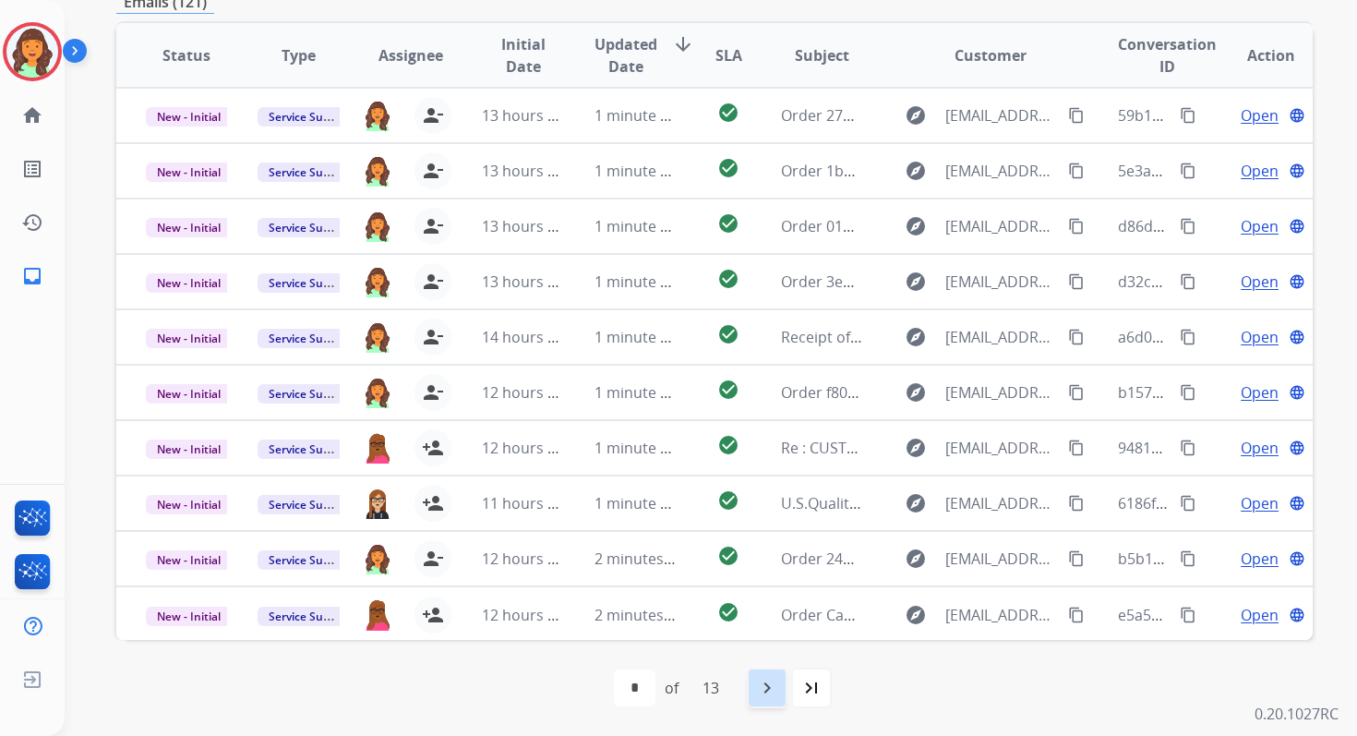
click at [768, 681] on mat-icon "navigate_next" at bounding box center [767, 688] width 22 height 22
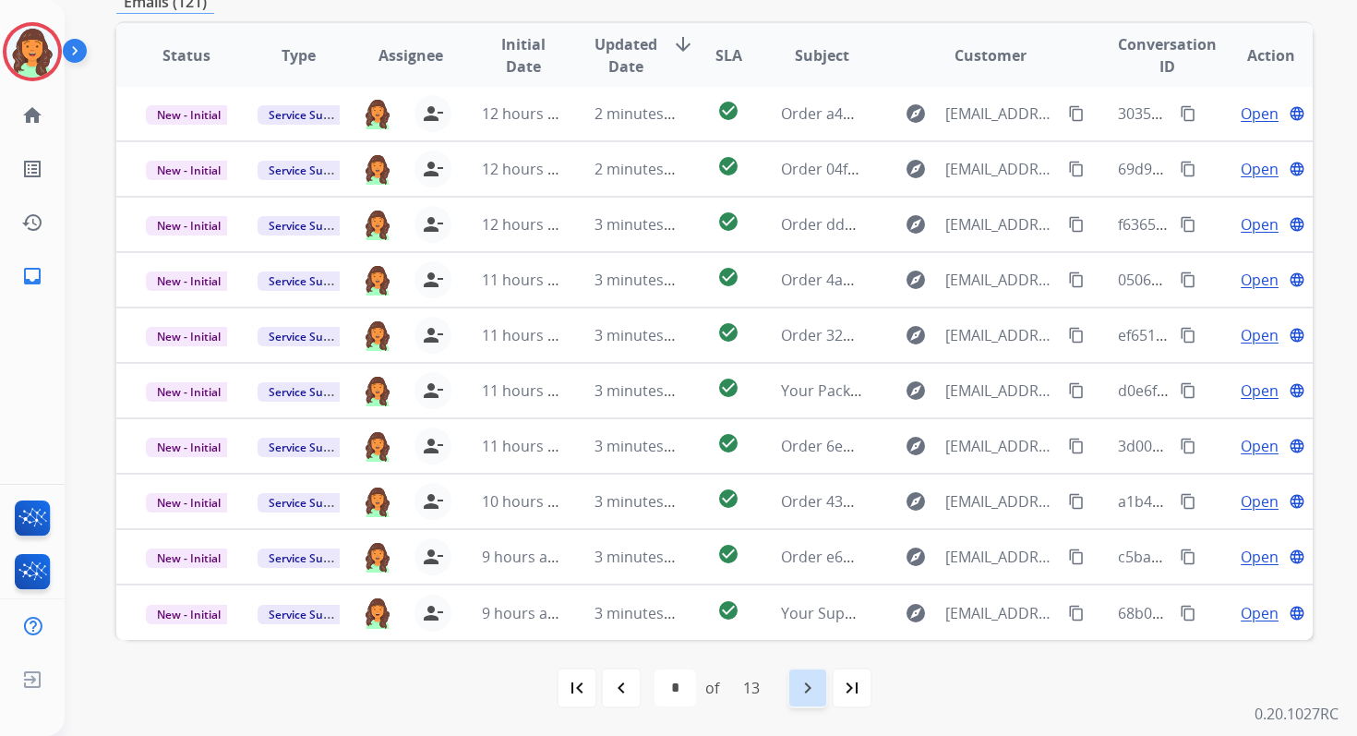
click at [805, 683] on mat-icon "navigate_next" at bounding box center [808, 688] width 22 height 22
click at [811, 680] on mat-icon "navigate_next" at bounding box center [808, 688] width 22 height 22
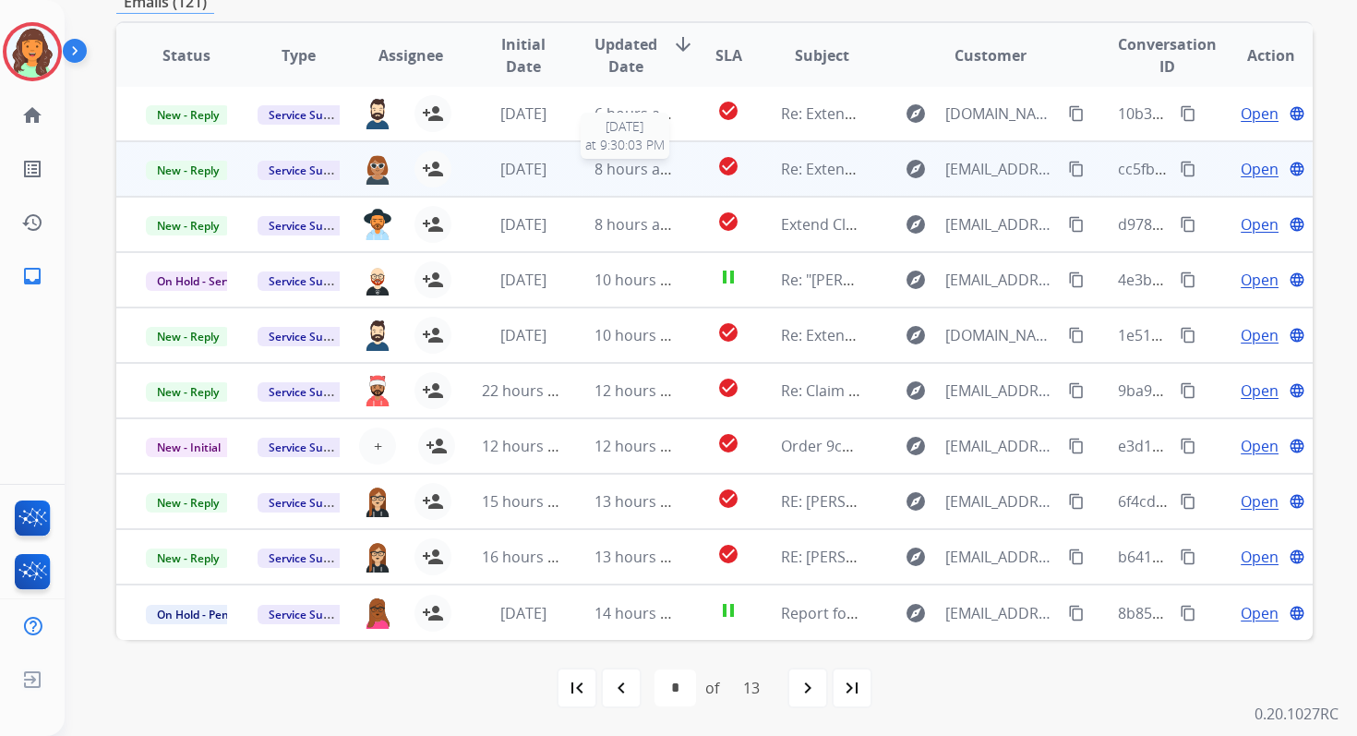
click at [646, 169] on span "8 hours ago" at bounding box center [636, 169] width 83 height 20
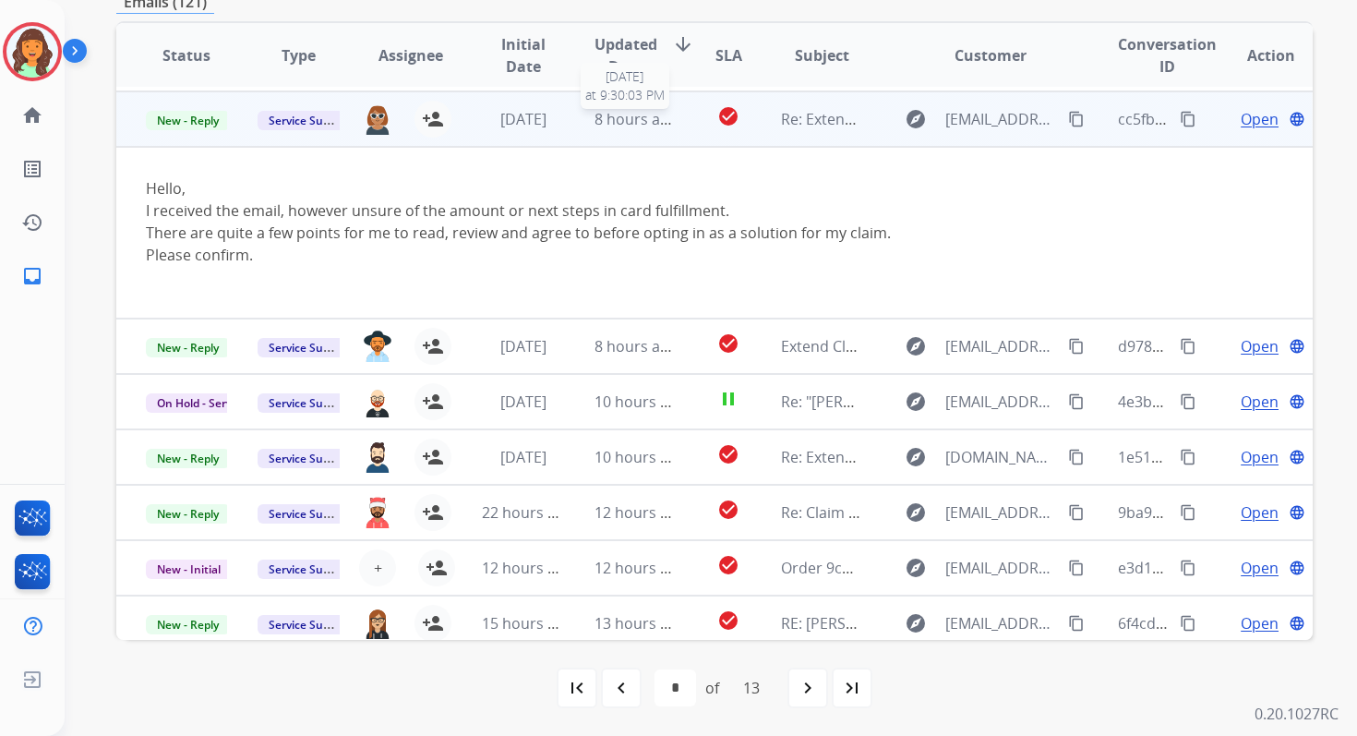
scroll to position [55, 0]
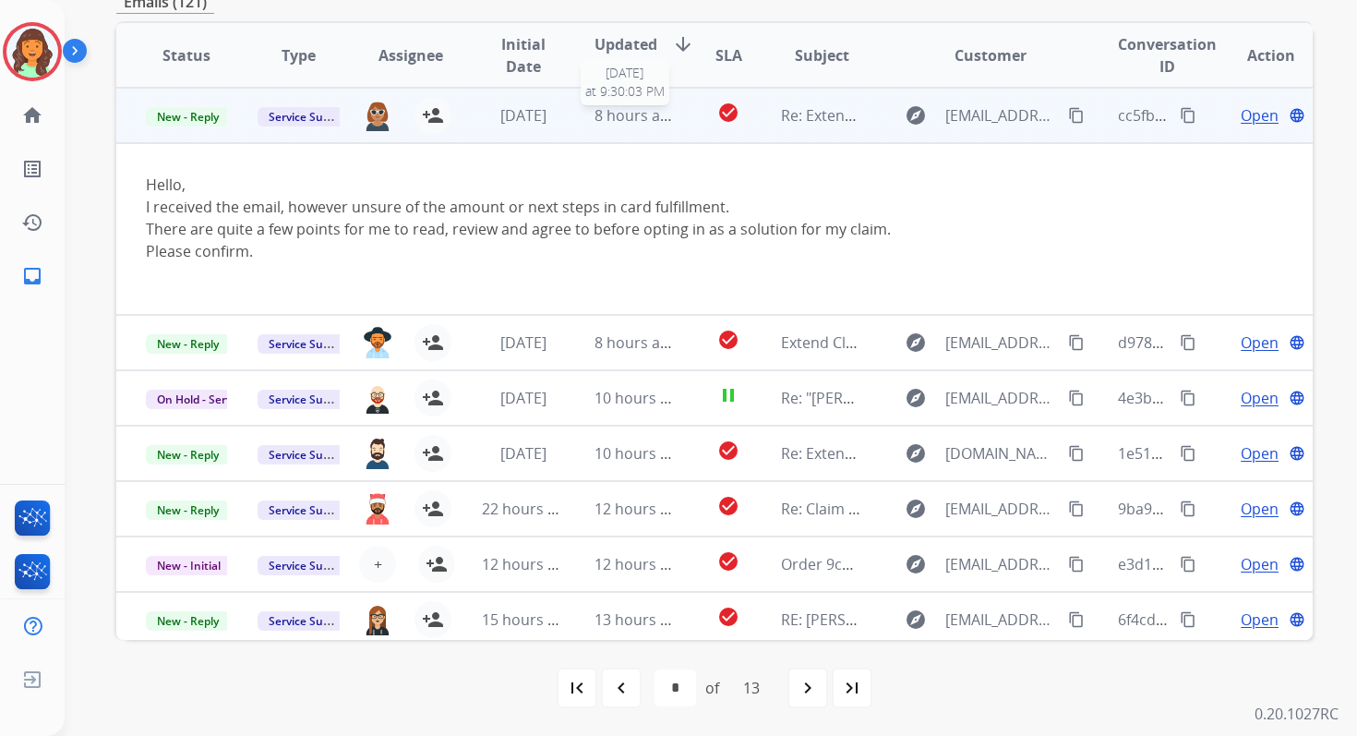
click at [595, 117] on span "8 hours ago" at bounding box center [636, 115] width 83 height 20
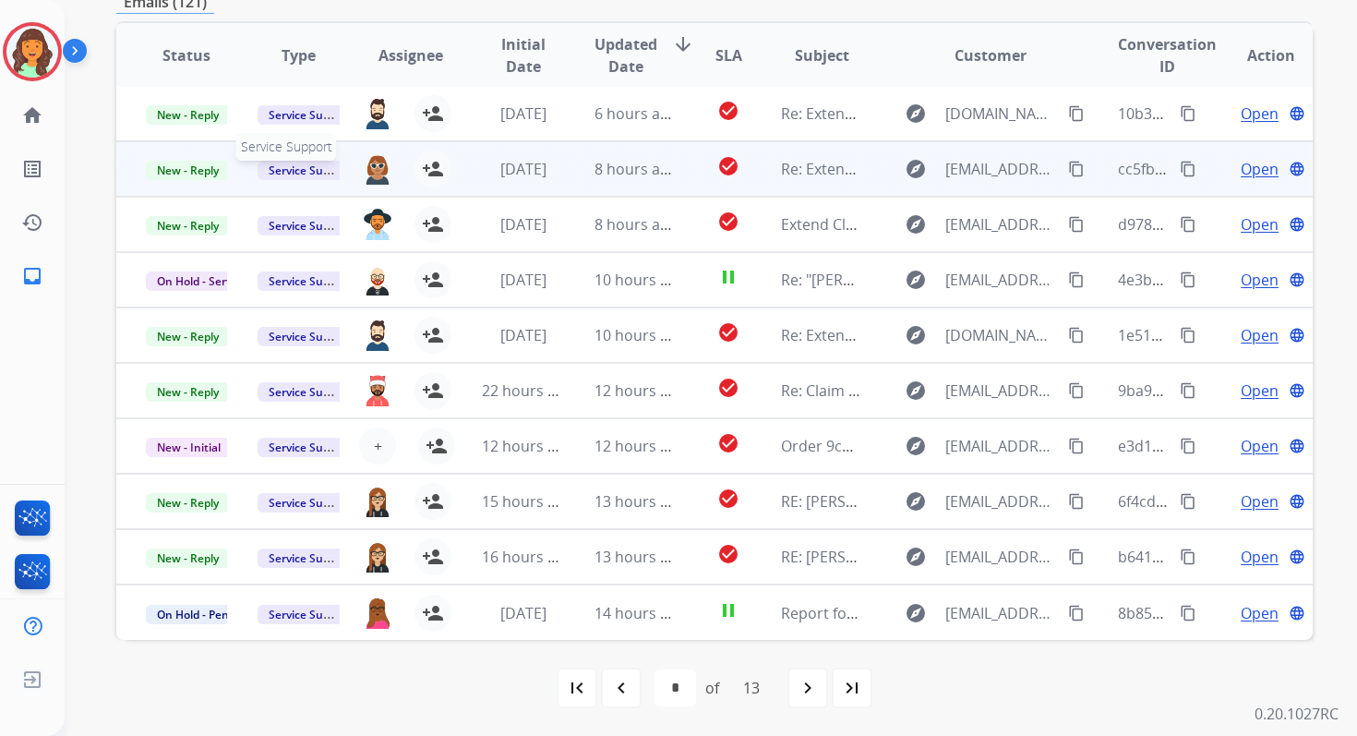
click at [282, 164] on span "Service Support" at bounding box center [310, 170] width 105 height 19
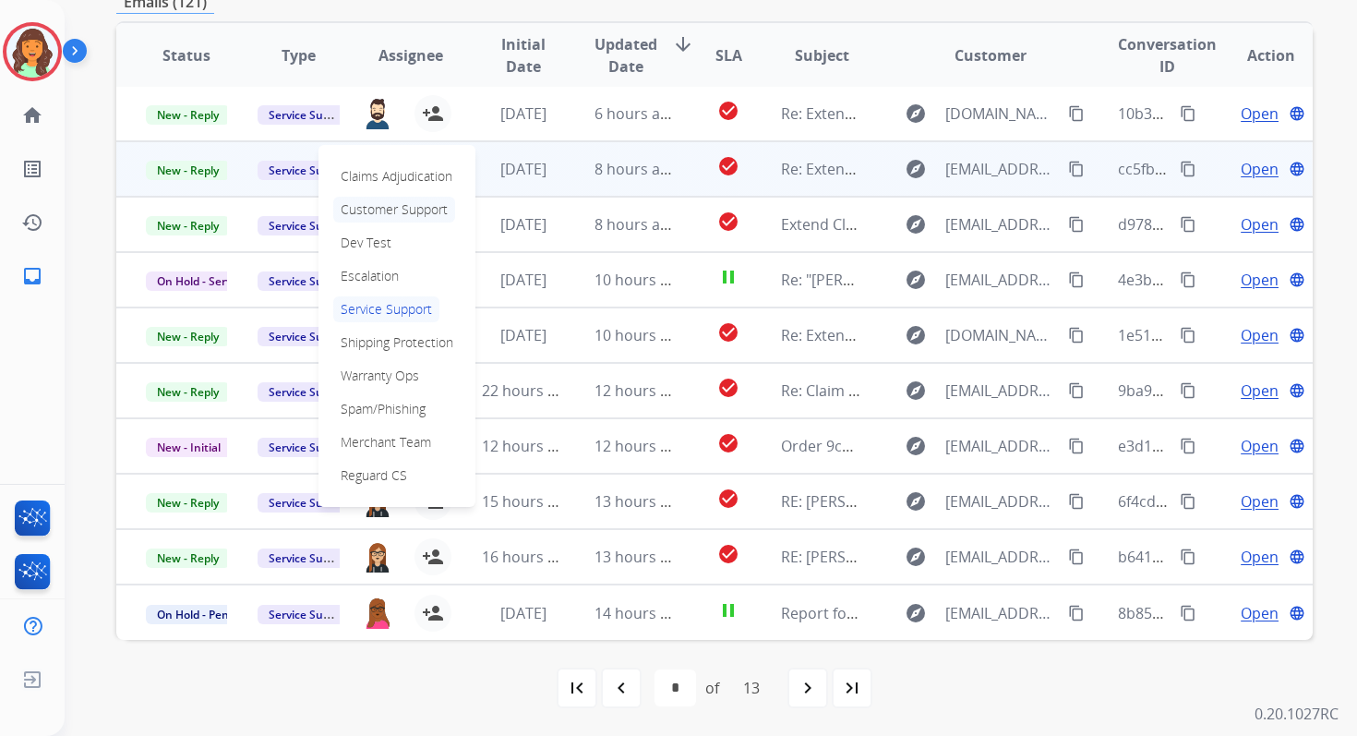
click at [366, 208] on p "Customer Support" at bounding box center [394, 210] width 122 height 26
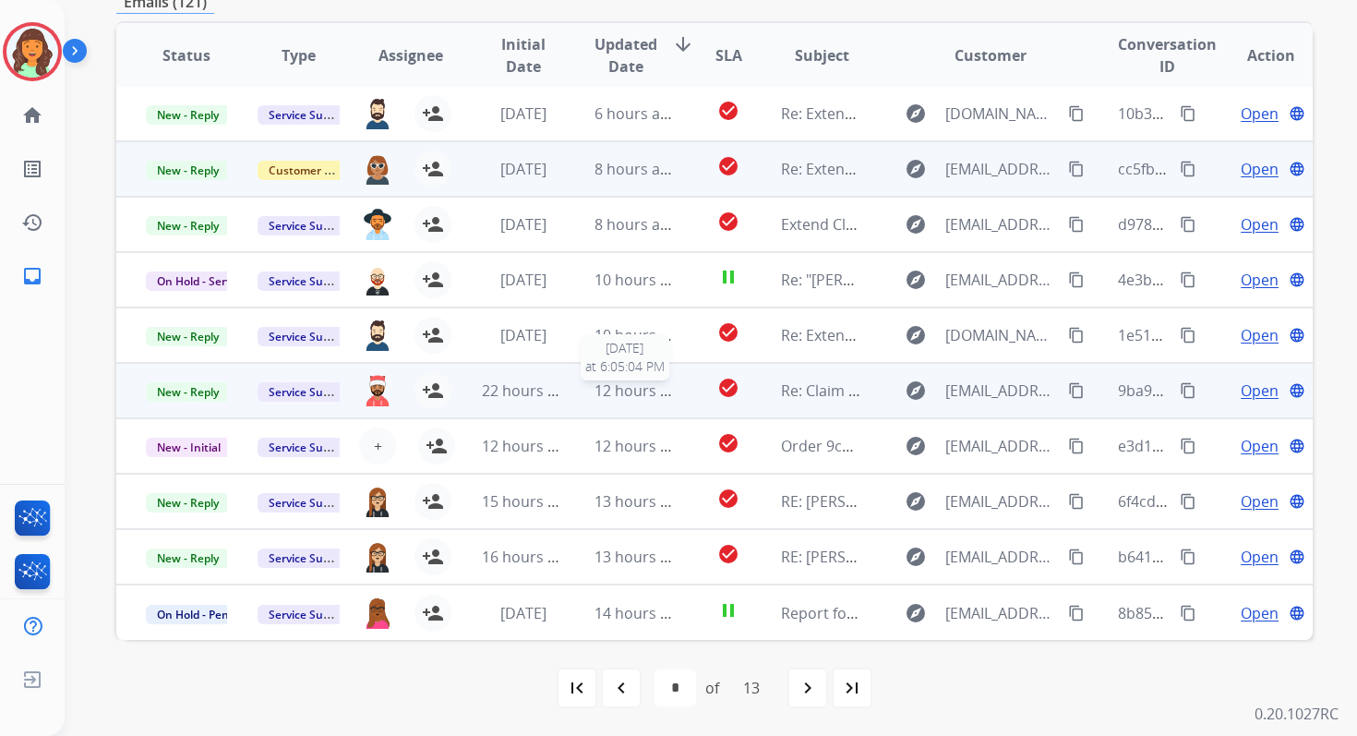
click at [616, 390] on span "12 hours ago" at bounding box center [640, 390] width 91 height 20
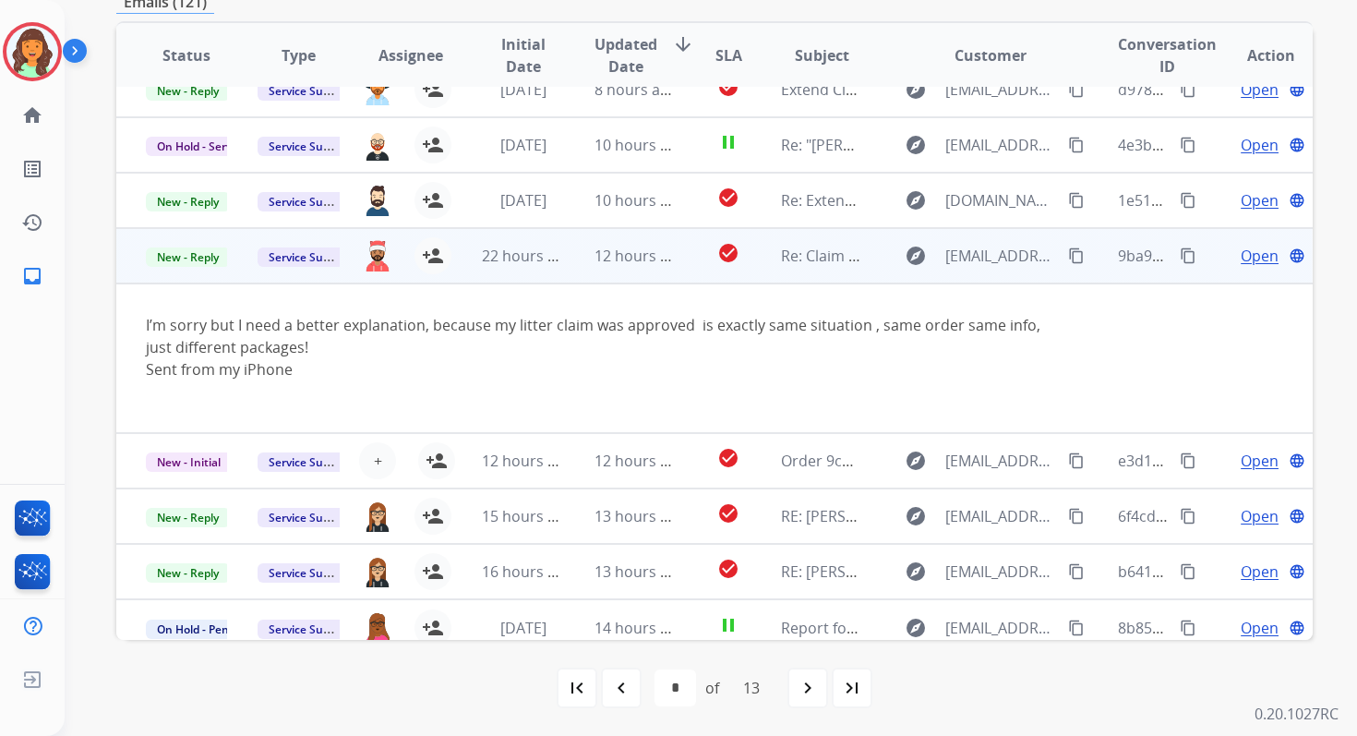
scroll to position [151, 0]
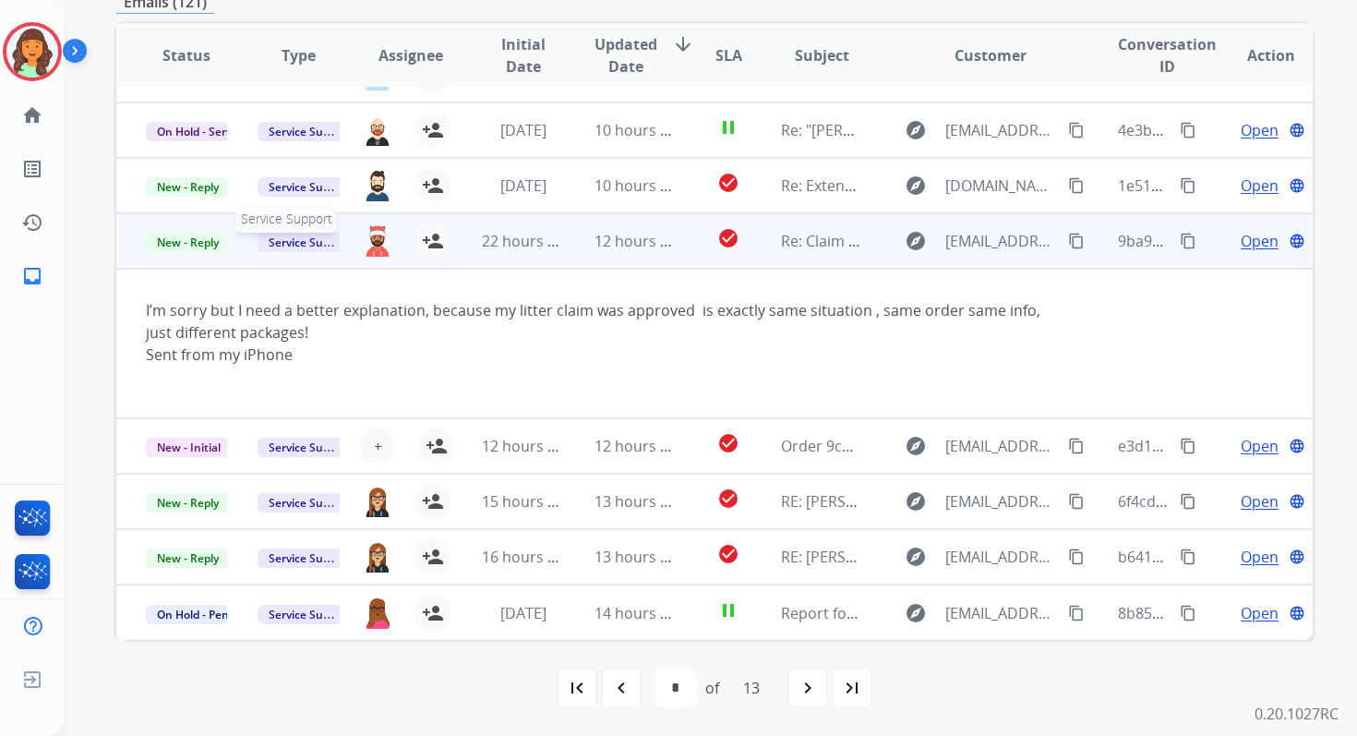
click at [296, 245] on span "Service Support" at bounding box center [310, 242] width 105 height 19
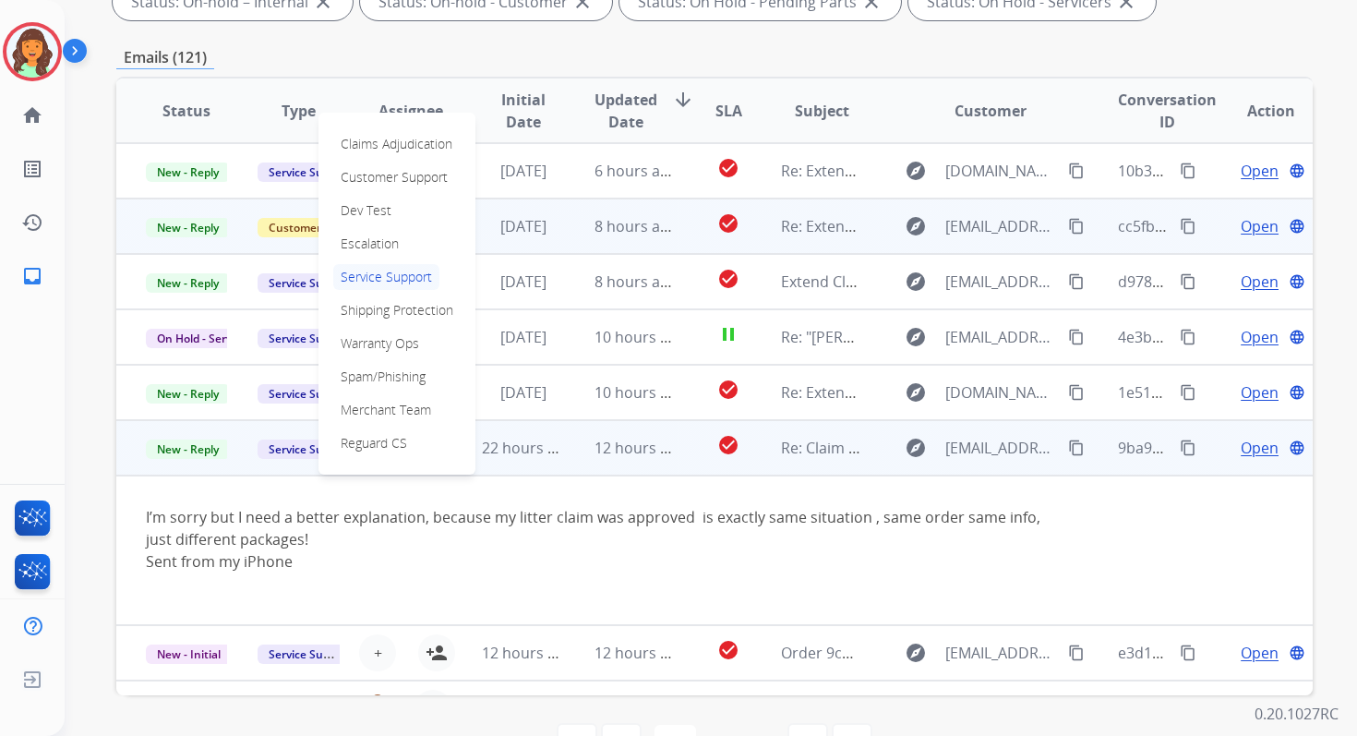
scroll to position [328, 0]
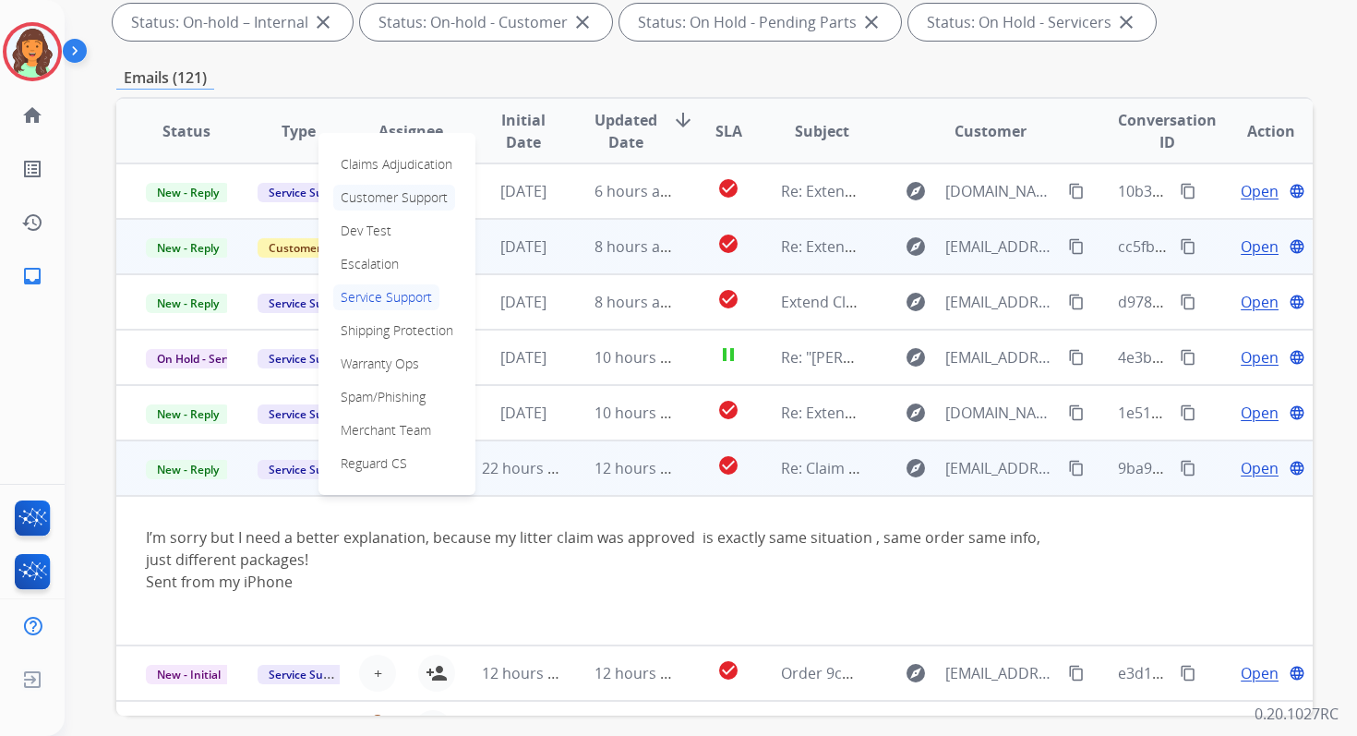
click at [364, 197] on p "Customer Support" at bounding box center [394, 198] width 122 height 26
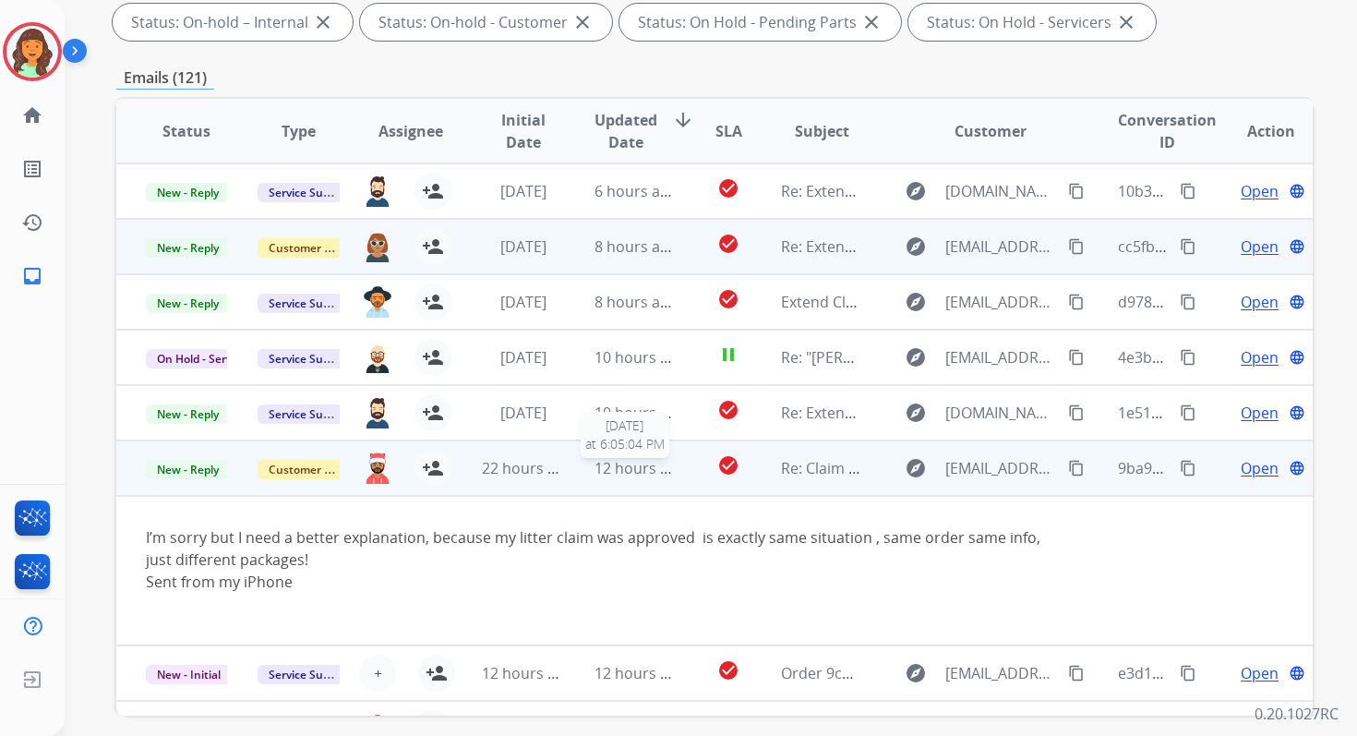
click at [624, 461] on span "12 hours ago" at bounding box center [640, 468] width 91 height 20
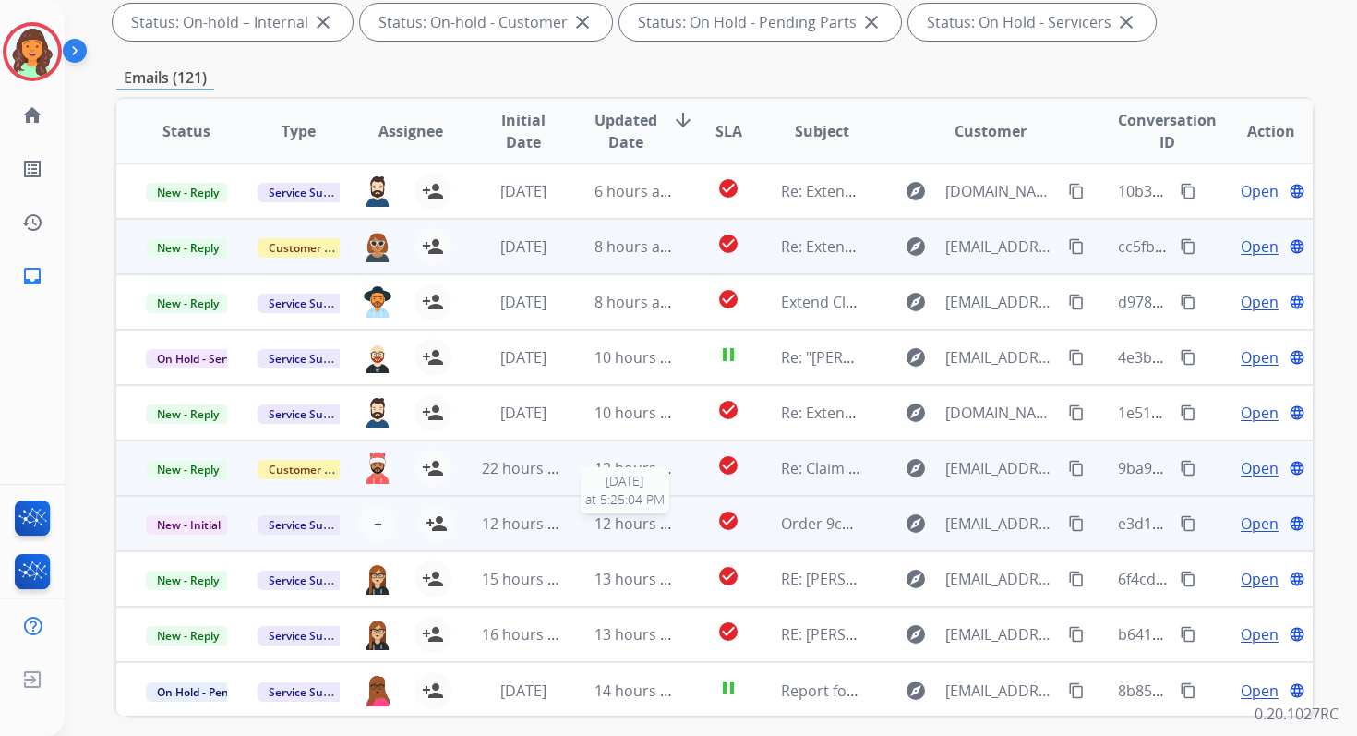
click at [623, 526] on span "12 hours ago" at bounding box center [640, 523] width 91 height 20
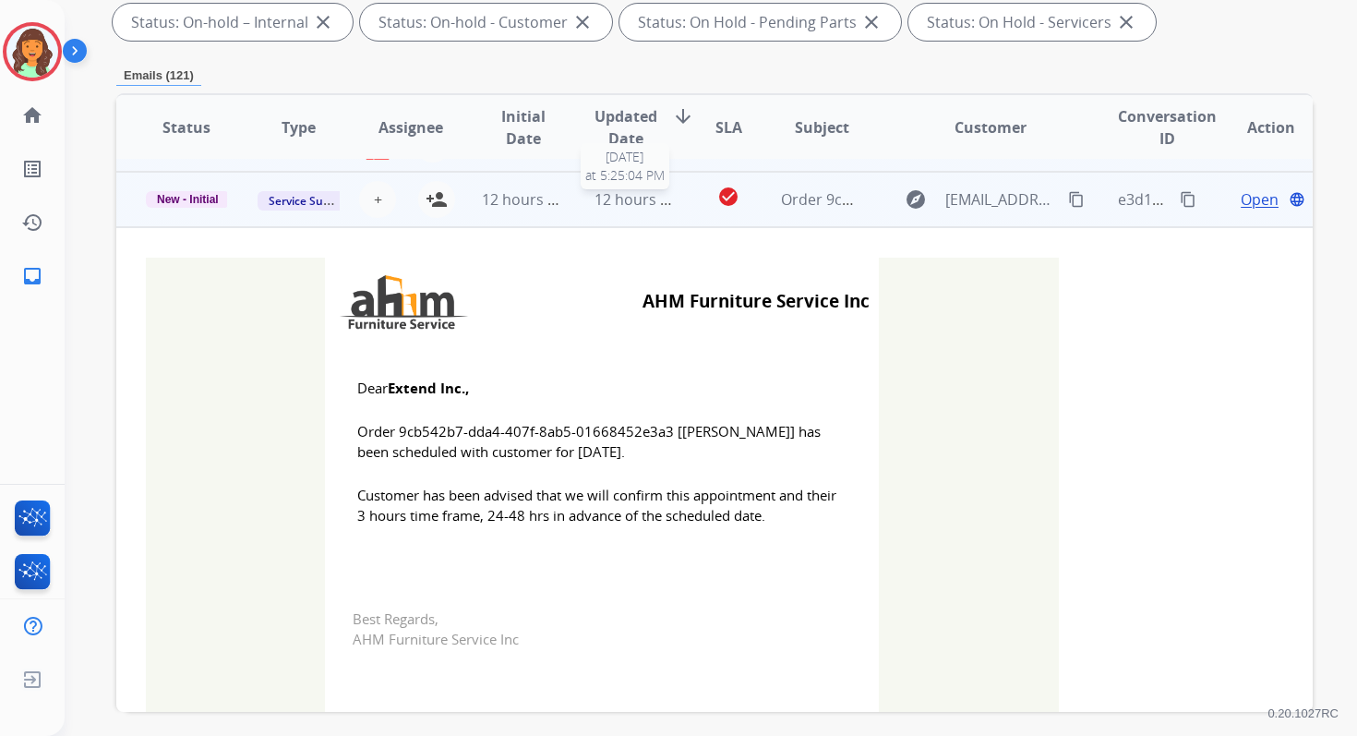
scroll to position [332, 0]
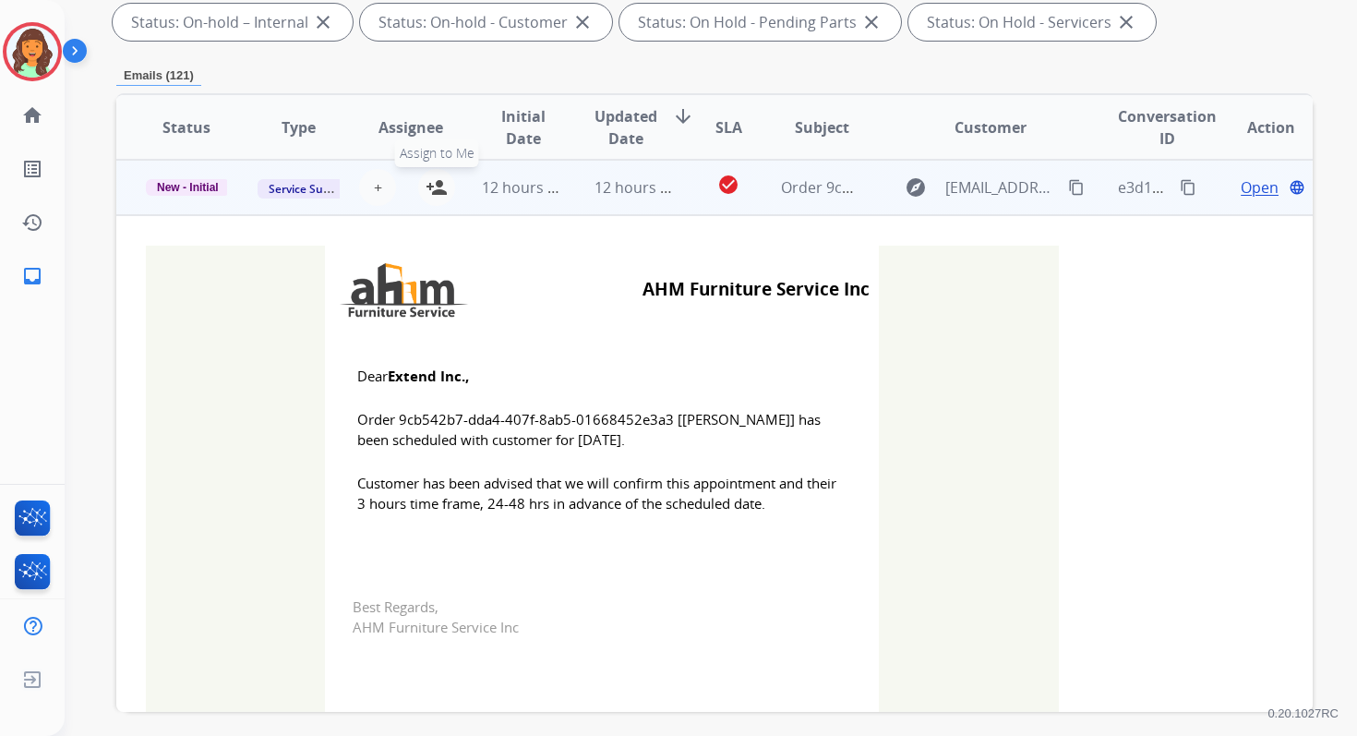
click at [427, 189] on mat-icon "person_add" at bounding box center [437, 187] width 22 height 22
click at [555, 202] on td "12 hours ago" at bounding box center [508, 187] width 112 height 55
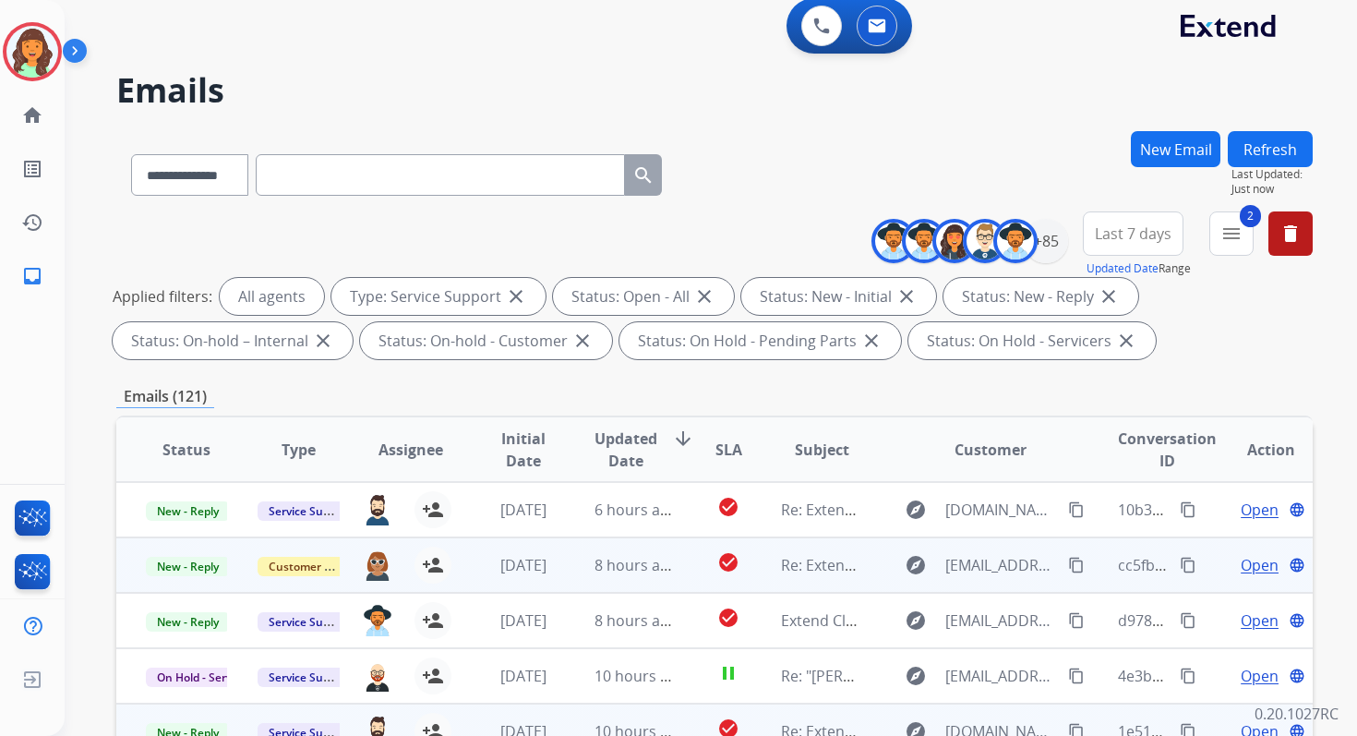
scroll to position [0, 0]
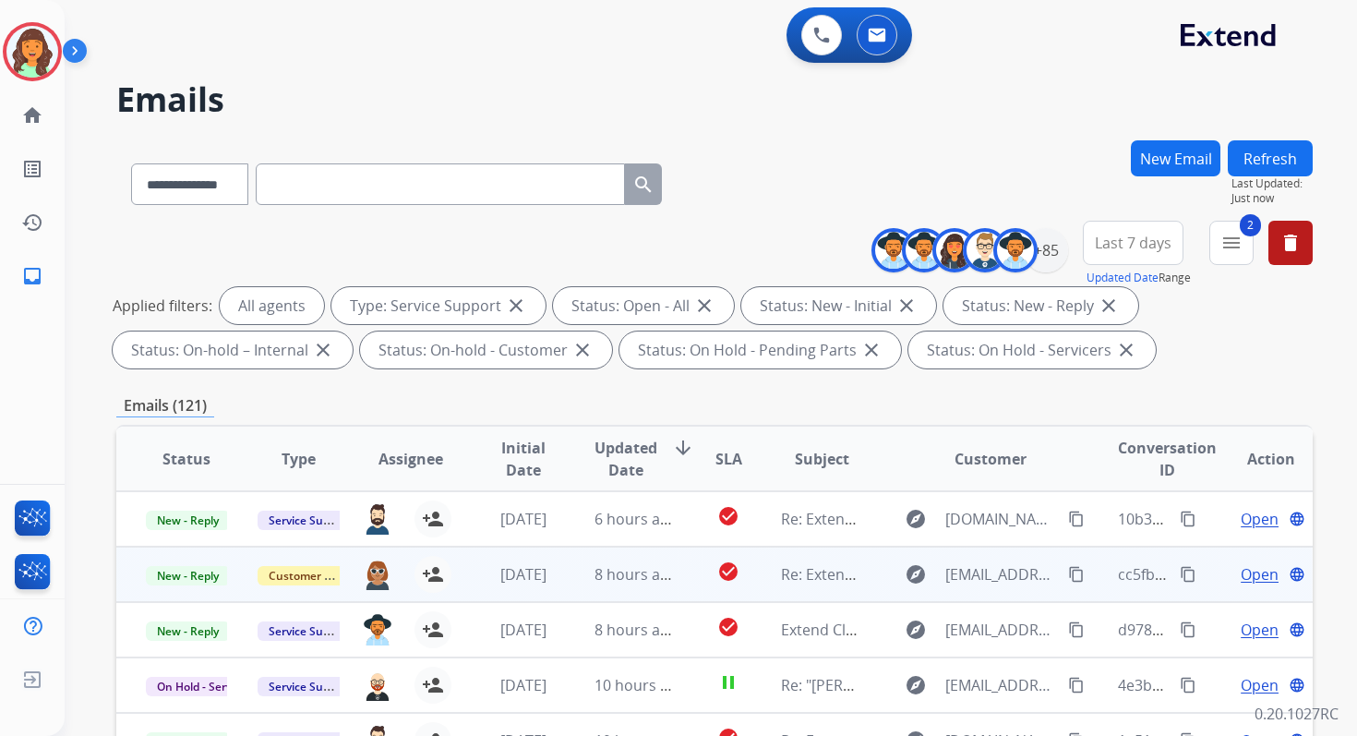
click at [1283, 151] on button "Refresh" at bounding box center [1270, 158] width 85 height 36
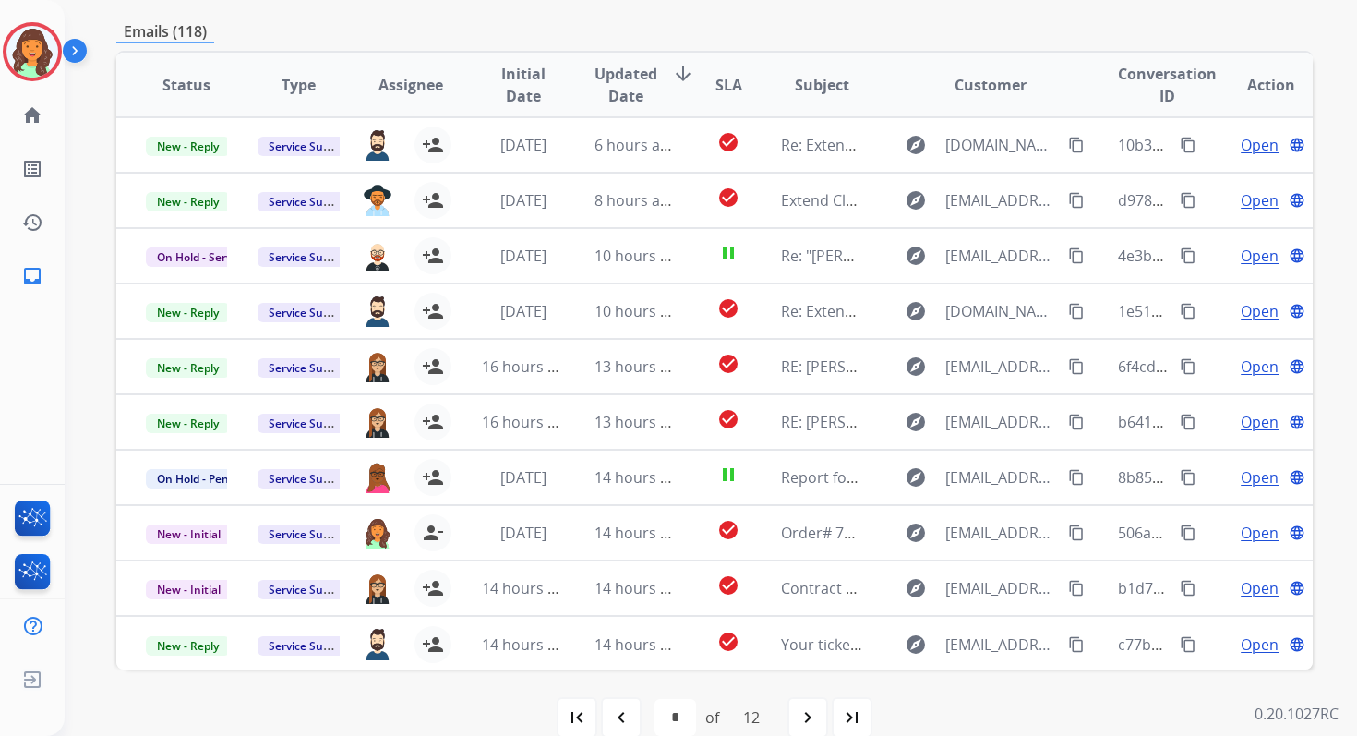
scroll to position [403, 0]
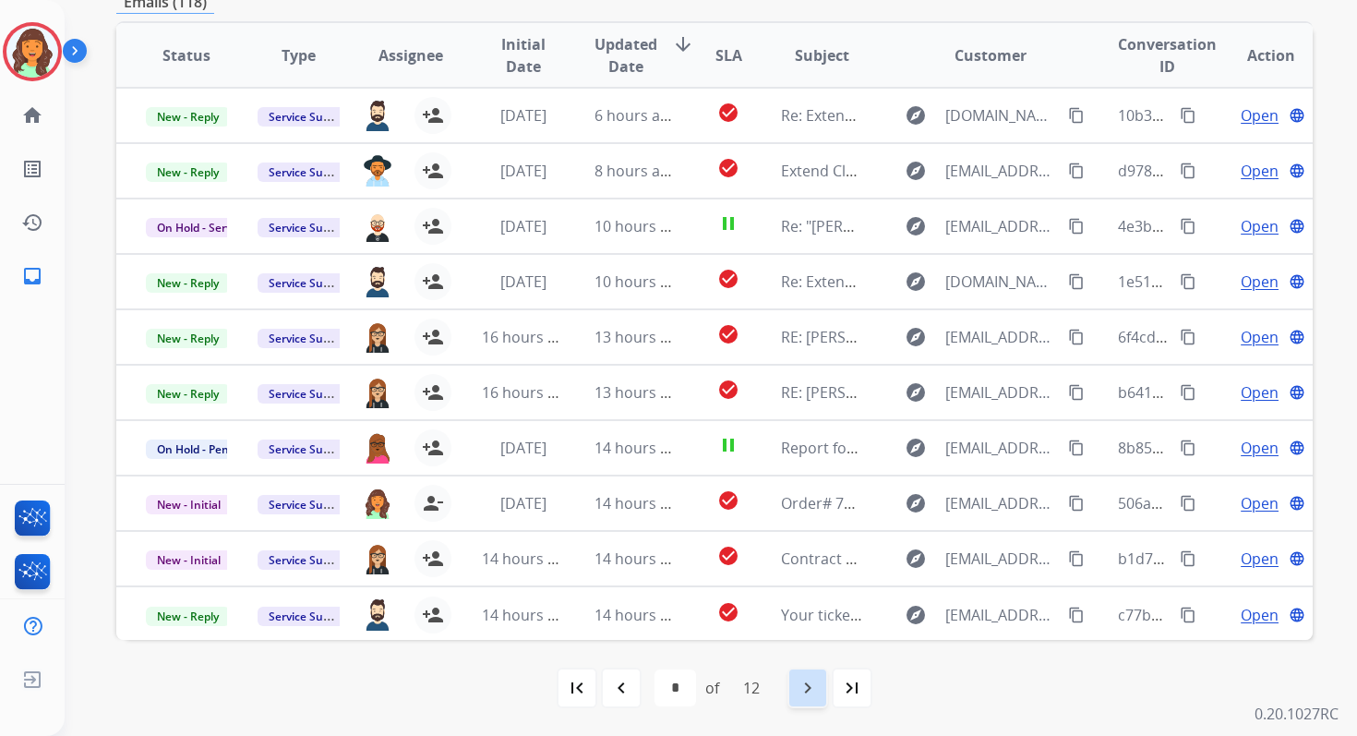
click at [812, 683] on mat-icon "navigate_next" at bounding box center [808, 688] width 22 height 22
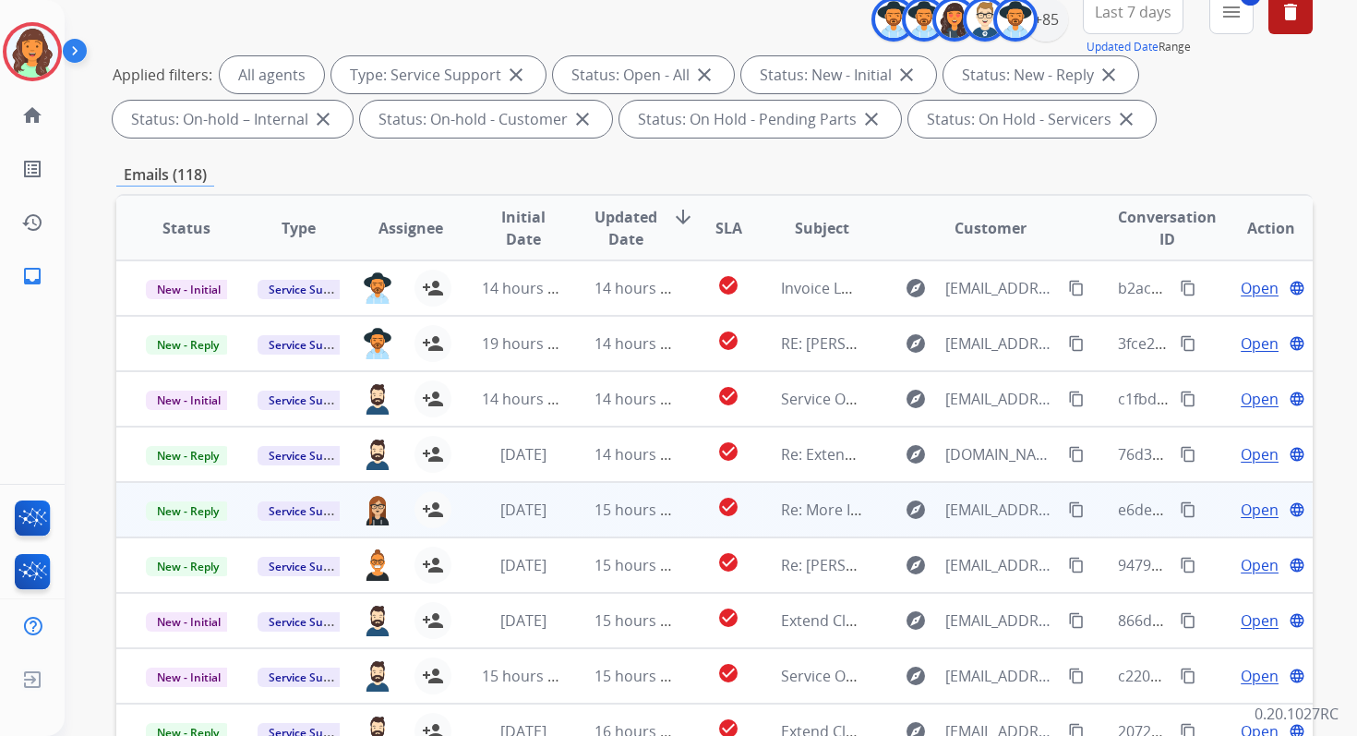
scroll to position [124, 0]
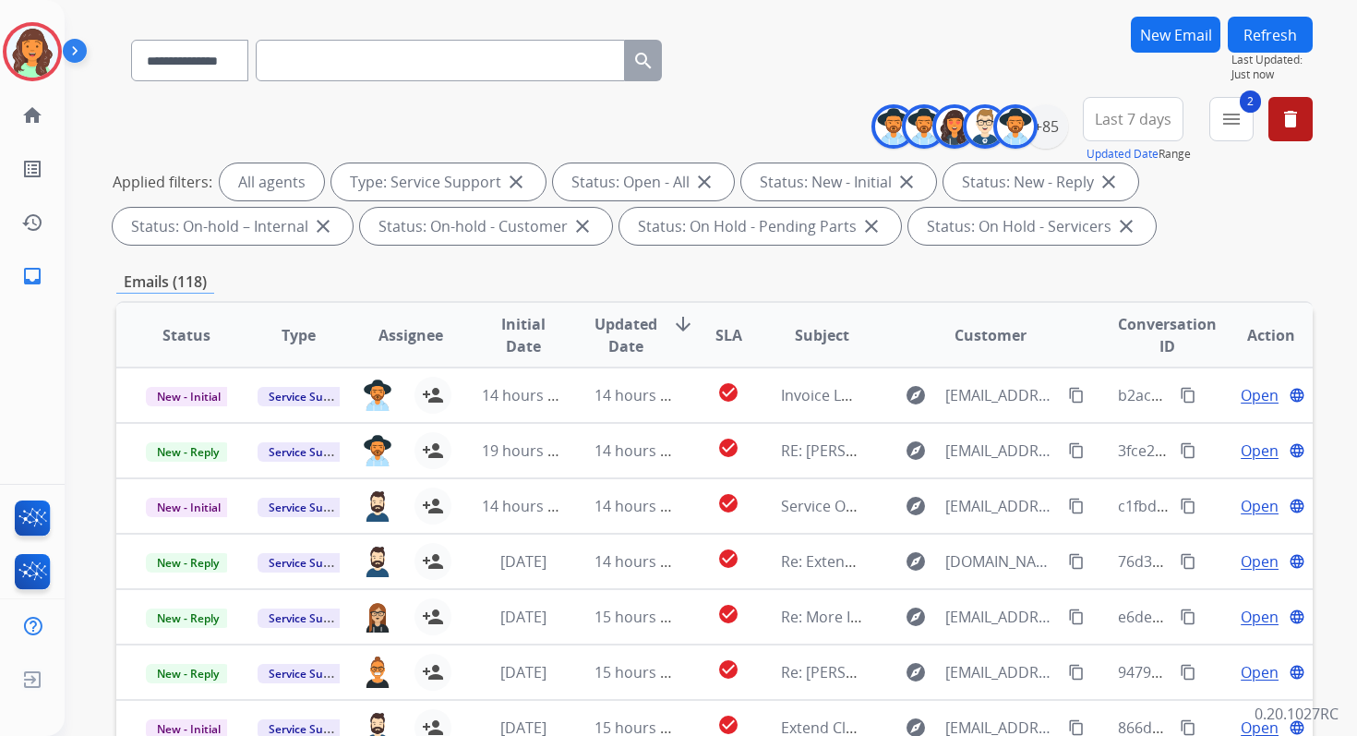
click at [1137, 136] on button "Last 7 days" at bounding box center [1133, 119] width 101 height 44
click at [1107, 345] on div "Last 90 days" at bounding box center [1127, 344] width 102 height 28
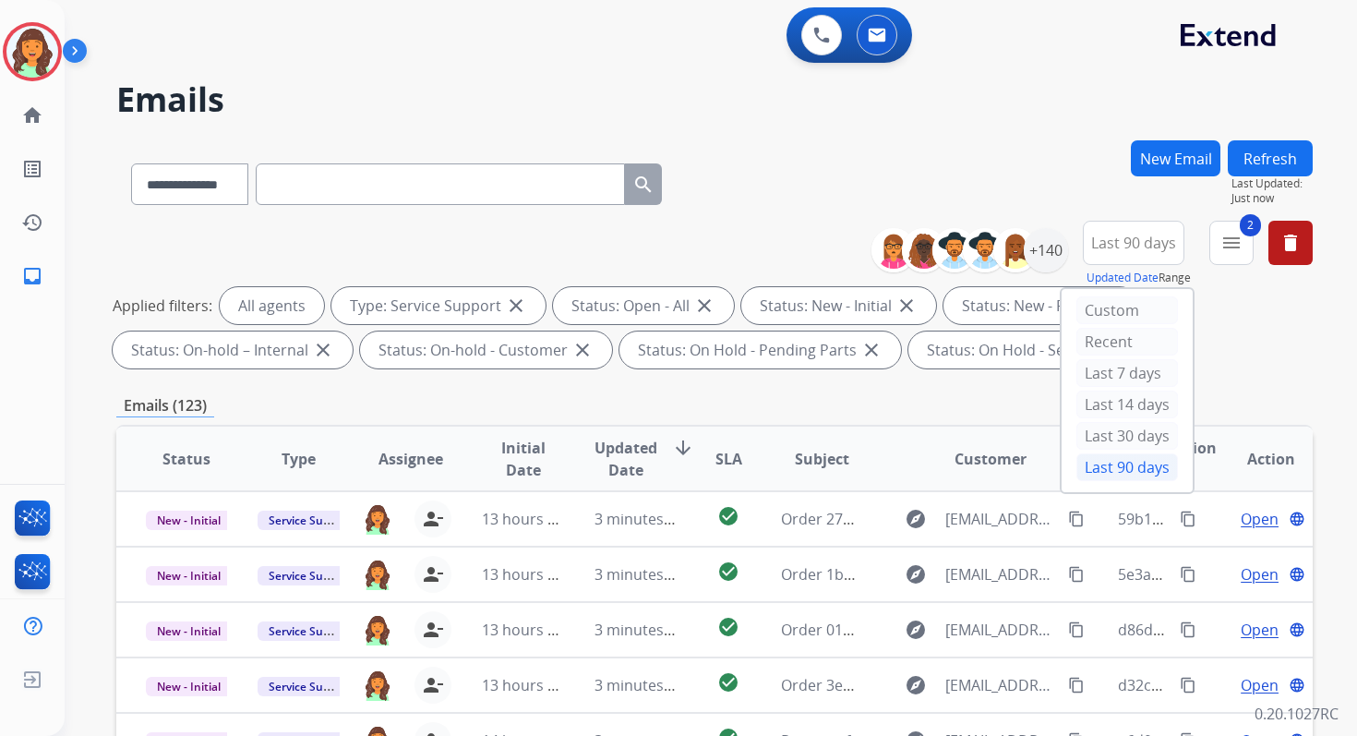
scroll to position [403, 0]
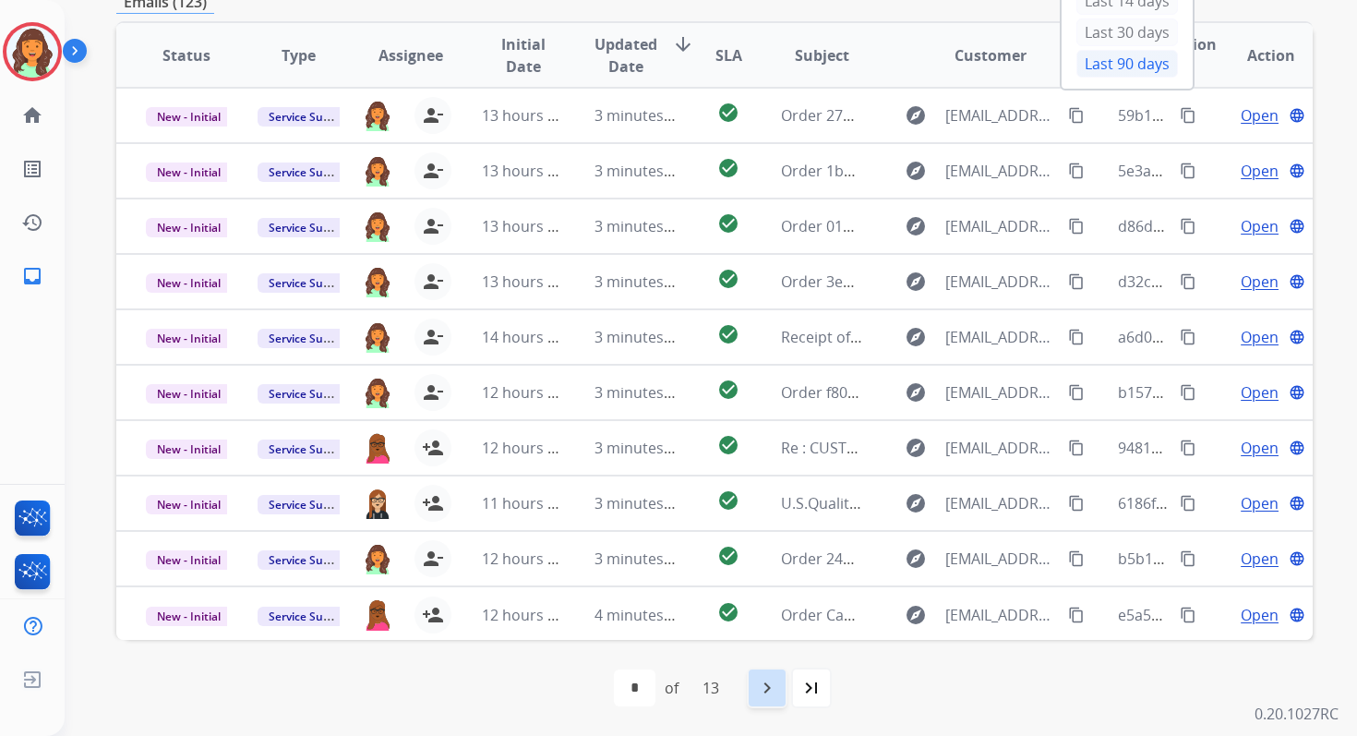
click at [771, 688] on mat-icon "navigate_next" at bounding box center [767, 688] width 22 height 22
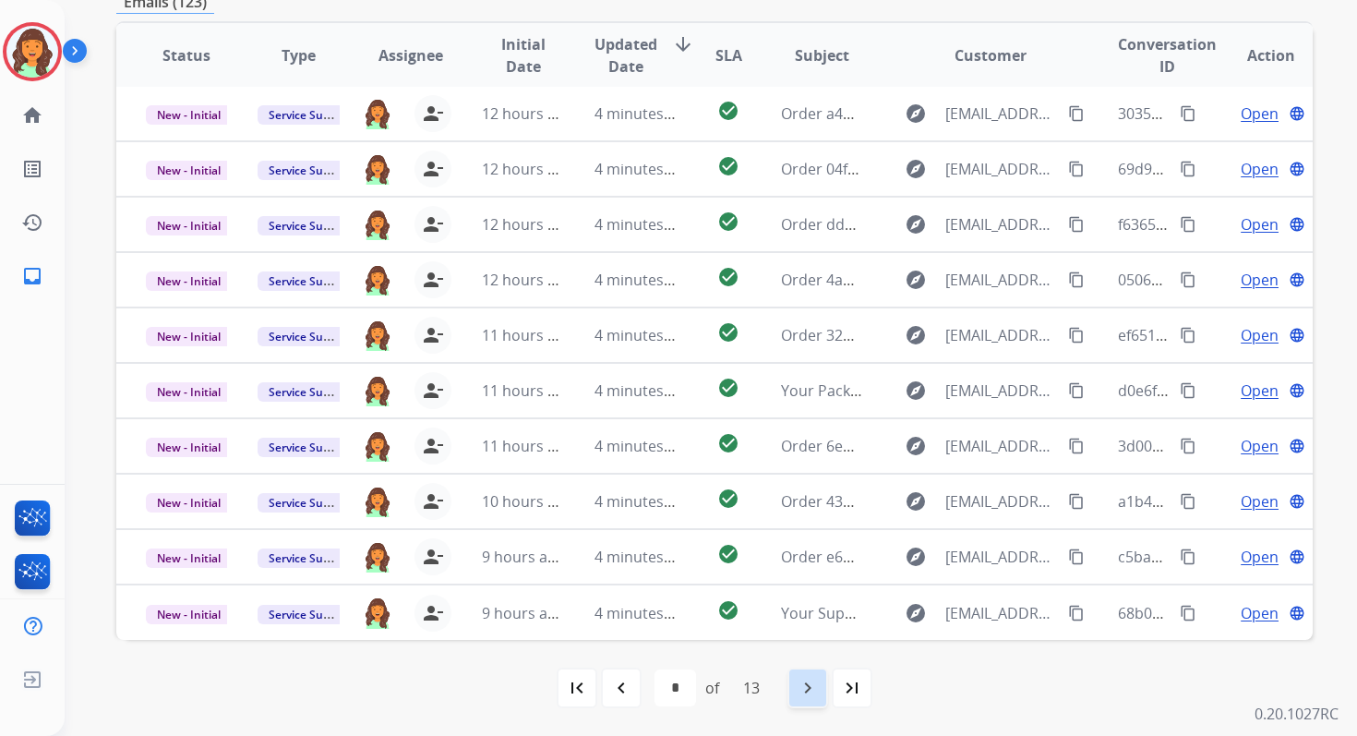
click at [811, 681] on mat-icon "navigate_next" at bounding box center [808, 688] width 22 height 22
click at [814, 681] on mat-icon "navigate_next" at bounding box center [808, 688] width 22 height 22
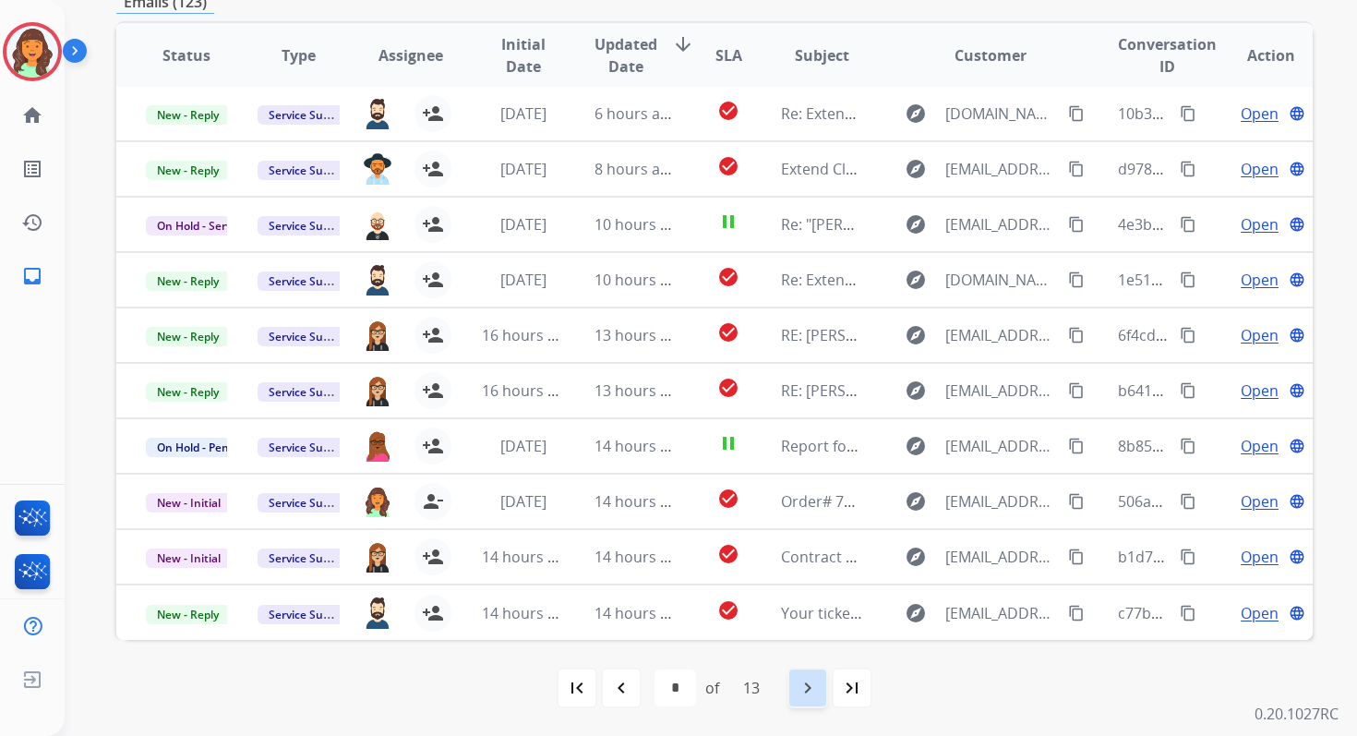
click at [814, 681] on mat-icon "navigate_next" at bounding box center [808, 688] width 22 height 22
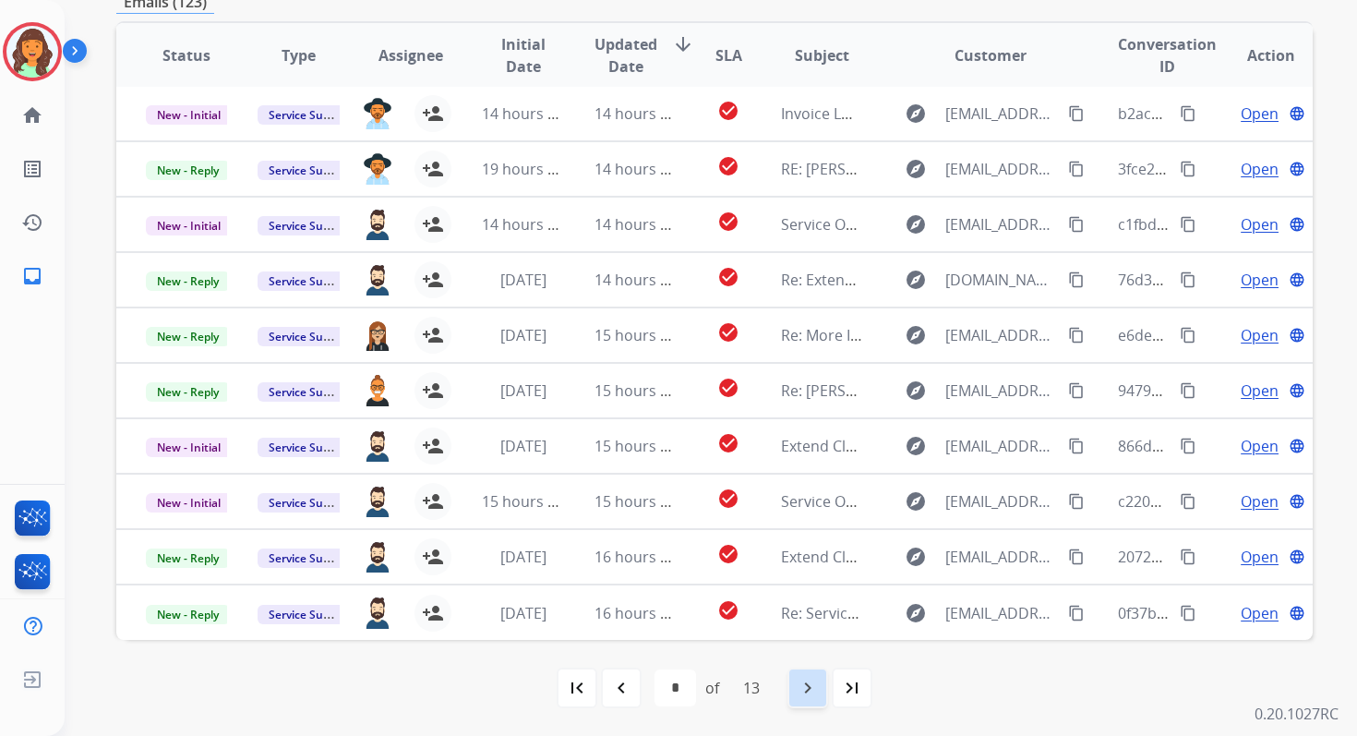
click at [814, 681] on mat-icon "navigate_next" at bounding box center [808, 688] width 22 height 22
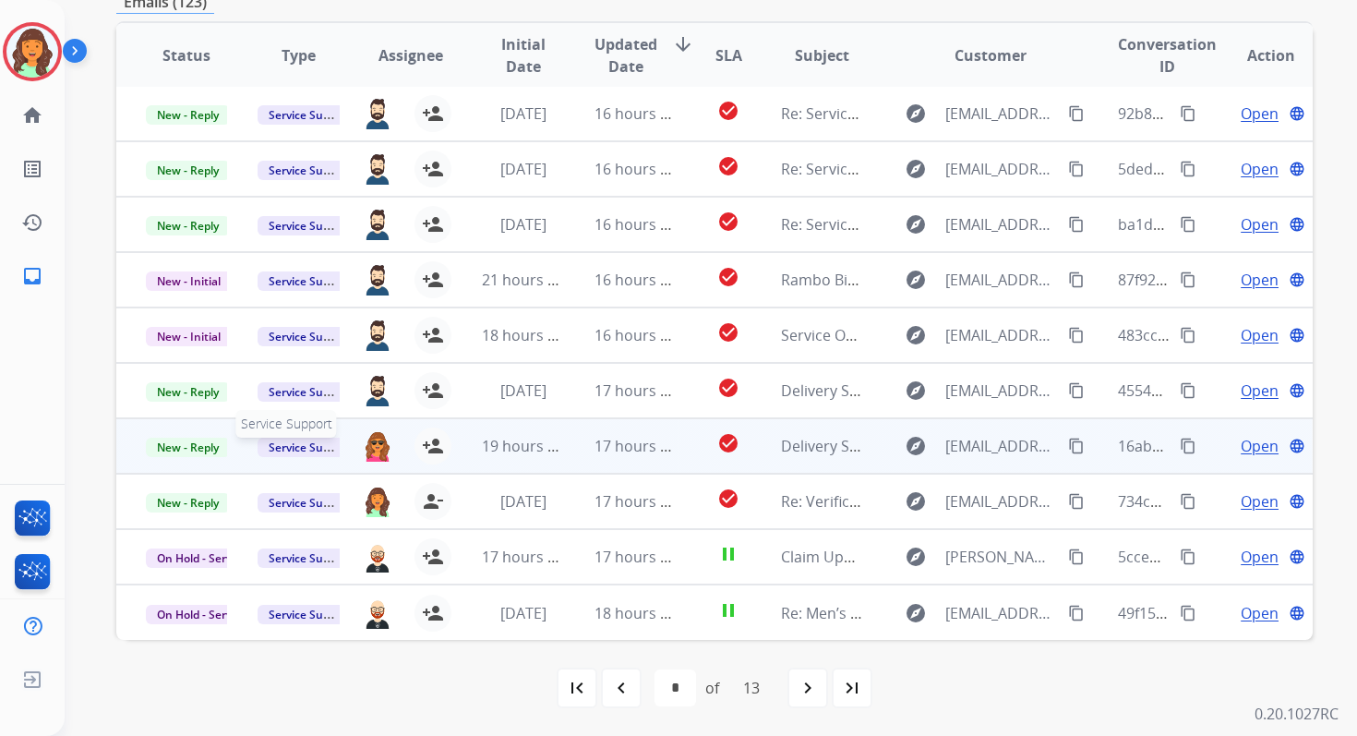
click at [291, 443] on span "Service Support" at bounding box center [310, 447] width 105 height 19
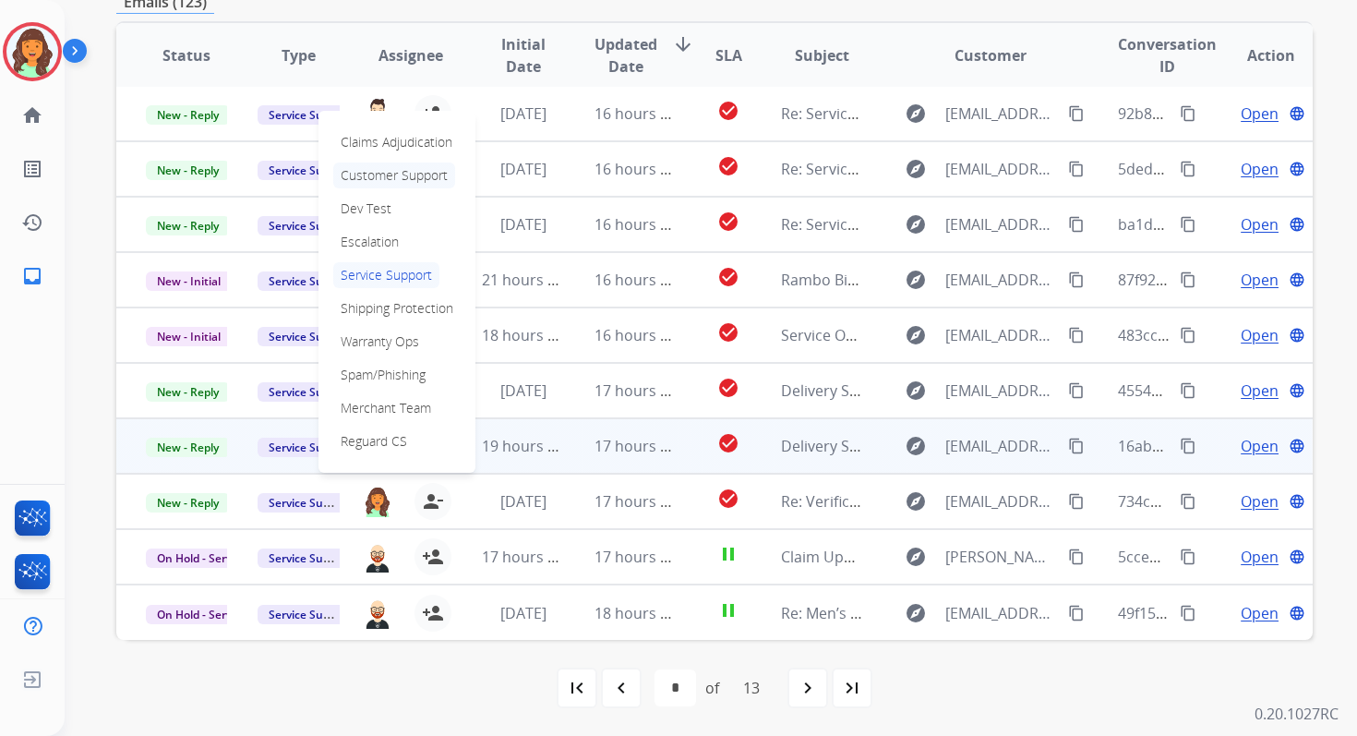
click at [415, 165] on p "Customer Support" at bounding box center [394, 175] width 122 height 26
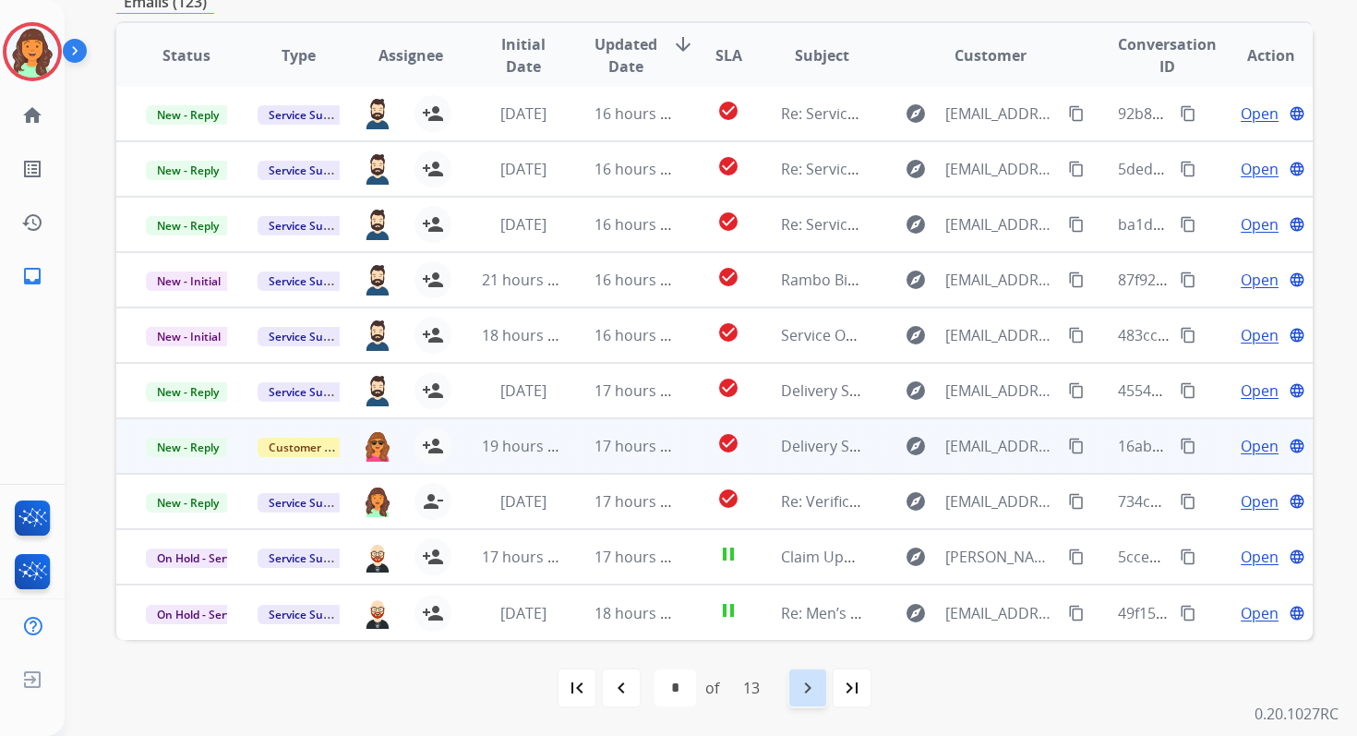
click at [807, 686] on mat-icon "navigate_next" at bounding box center [808, 688] width 22 height 22
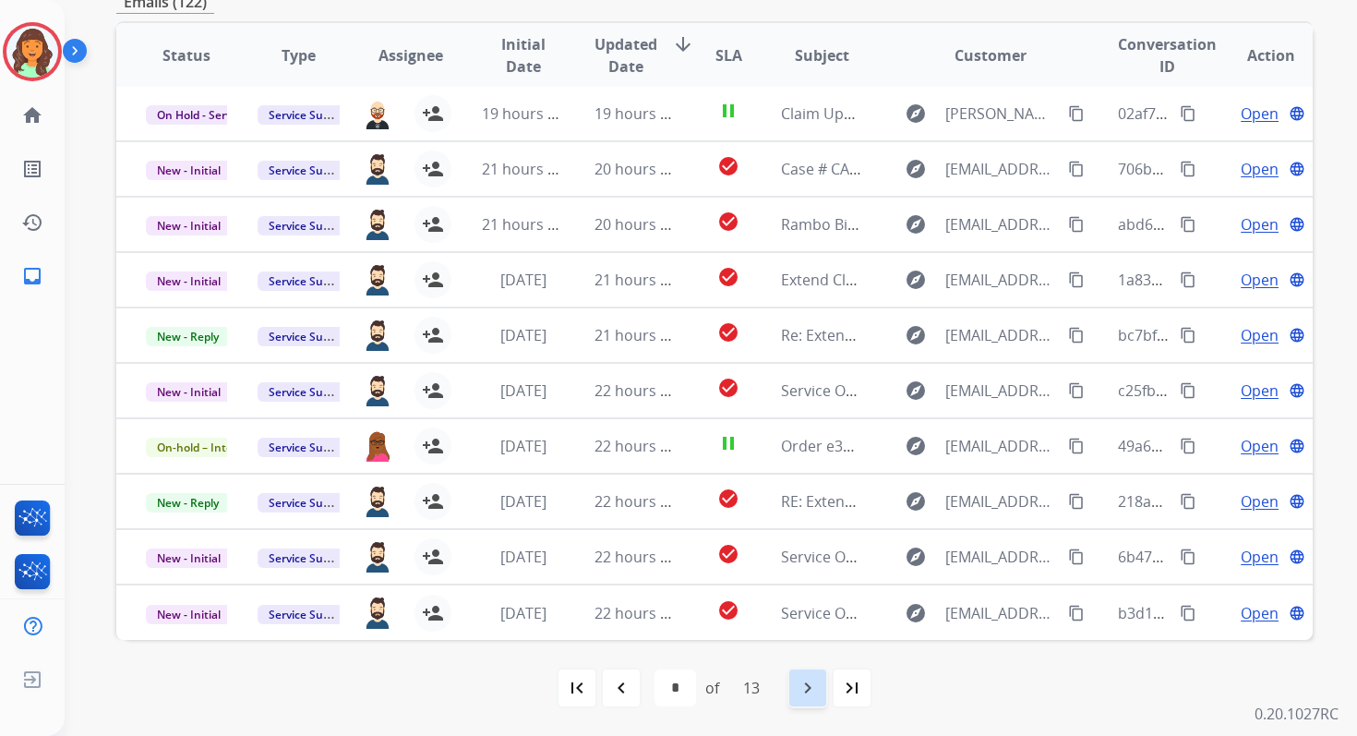
click at [807, 686] on mat-icon "navigate_next" at bounding box center [808, 688] width 22 height 22
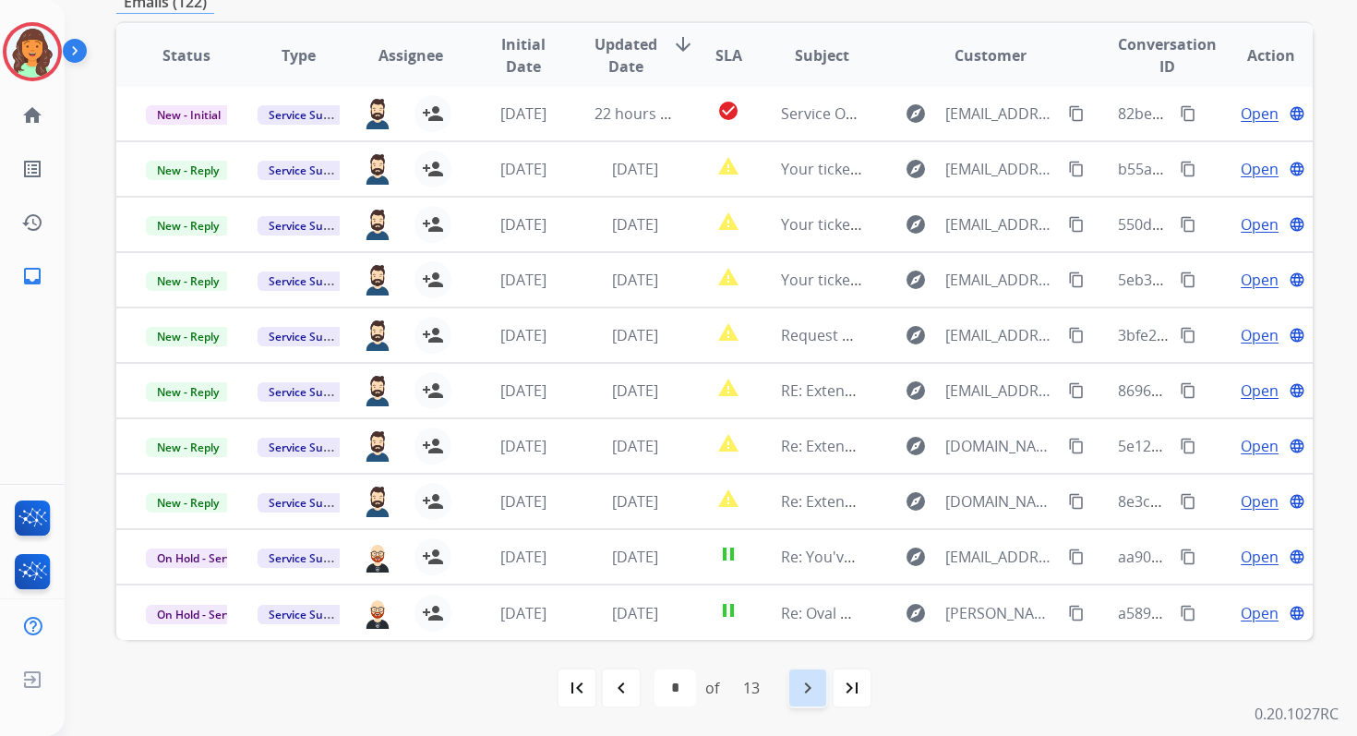
click at [807, 686] on mat-icon "navigate_next" at bounding box center [808, 688] width 22 height 22
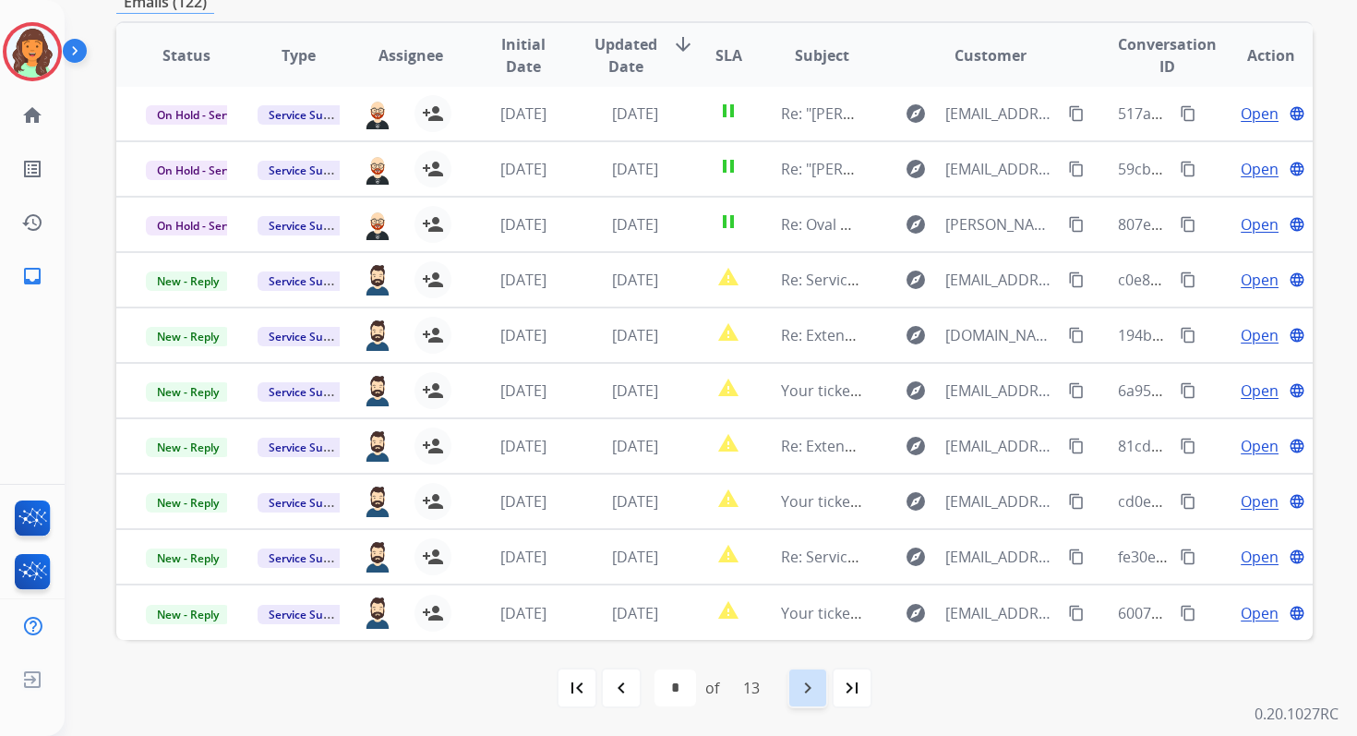
click at [807, 686] on mat-icon "navigate_next" at bounding box center [808, 688] width 22 height 22
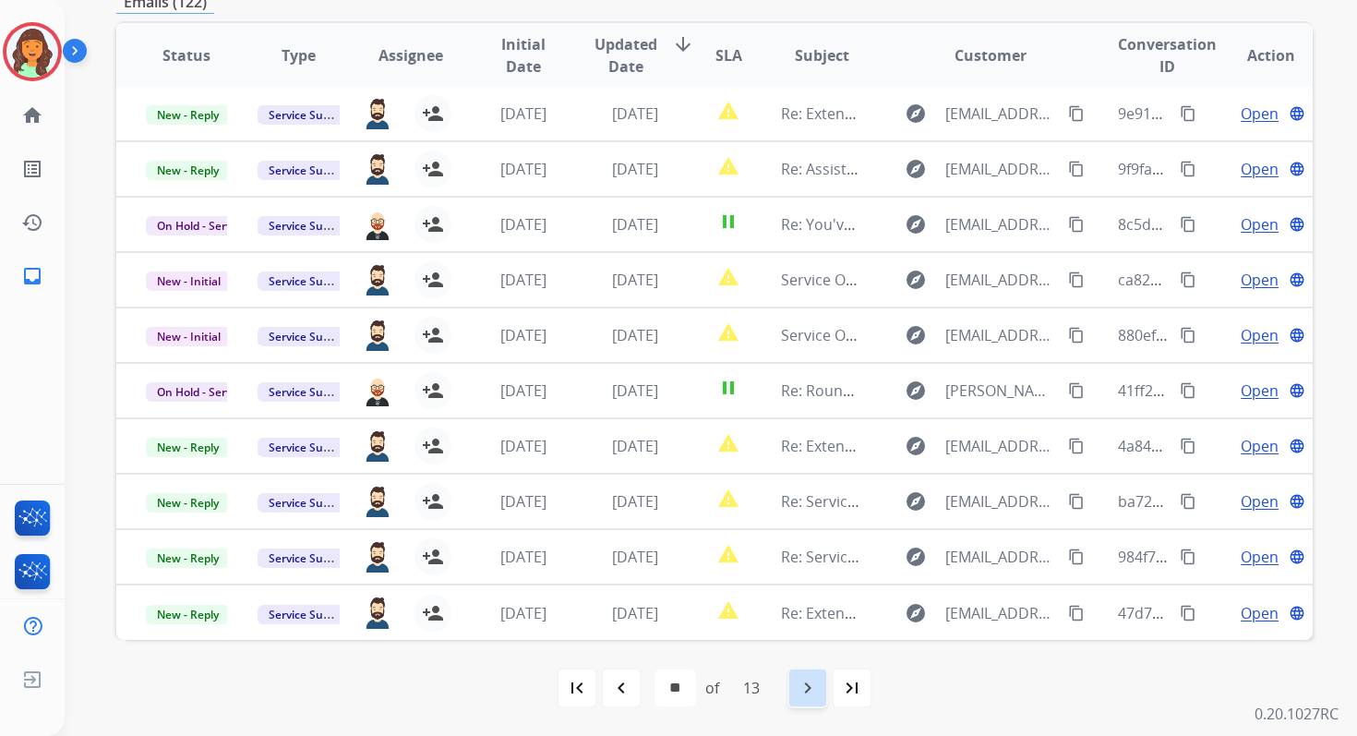
click at [807, 686] on mat-icon "navigate_next" at bounding box center [808, 688] width 22 height 22
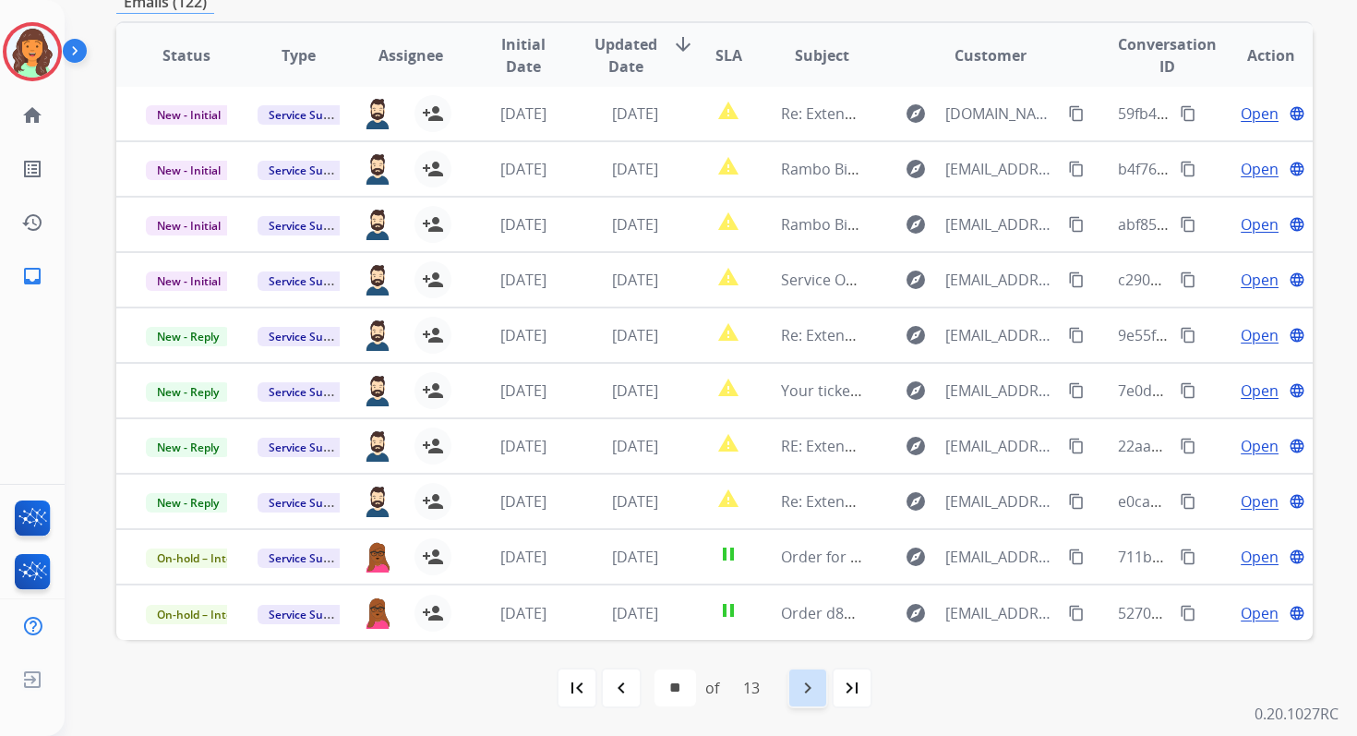
click at [807, 686] on mat-icon "navigate_next" at bounding box center [808, 688] width 22 height 22
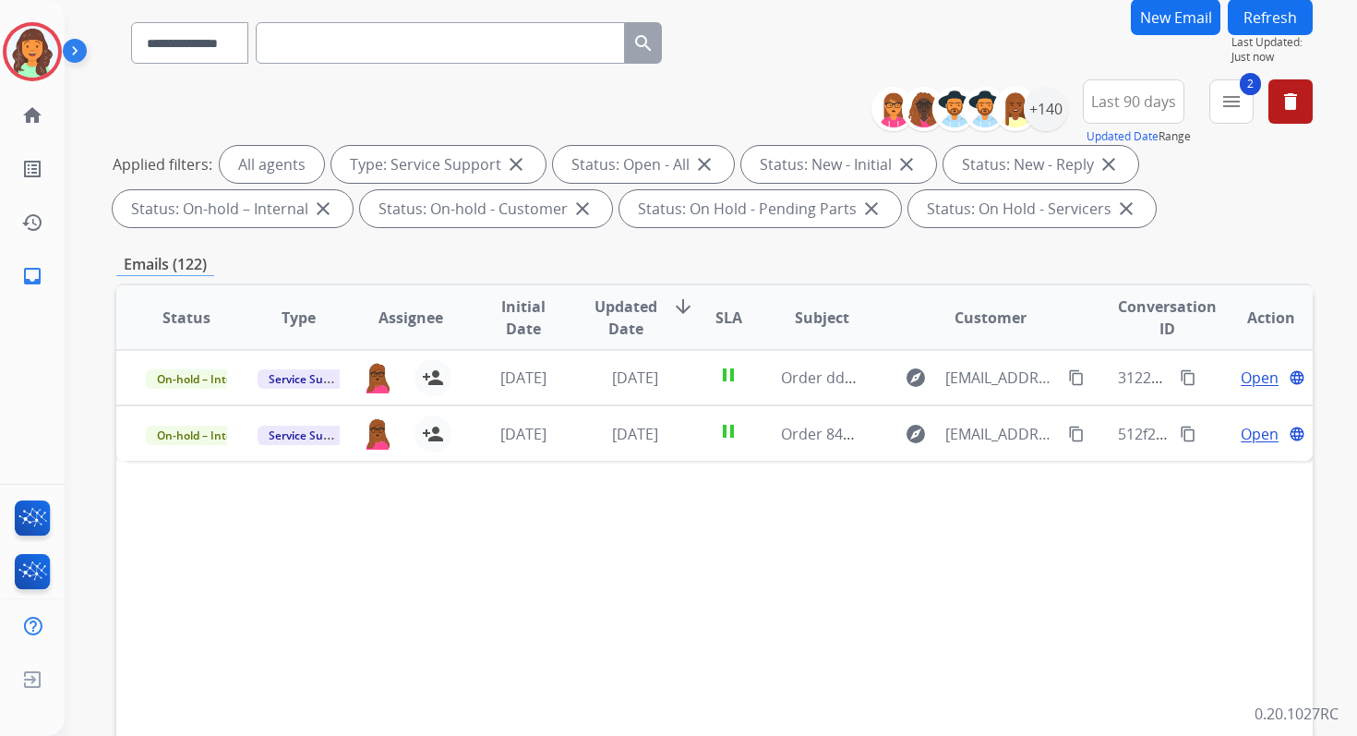
scroll to position [46, 0]
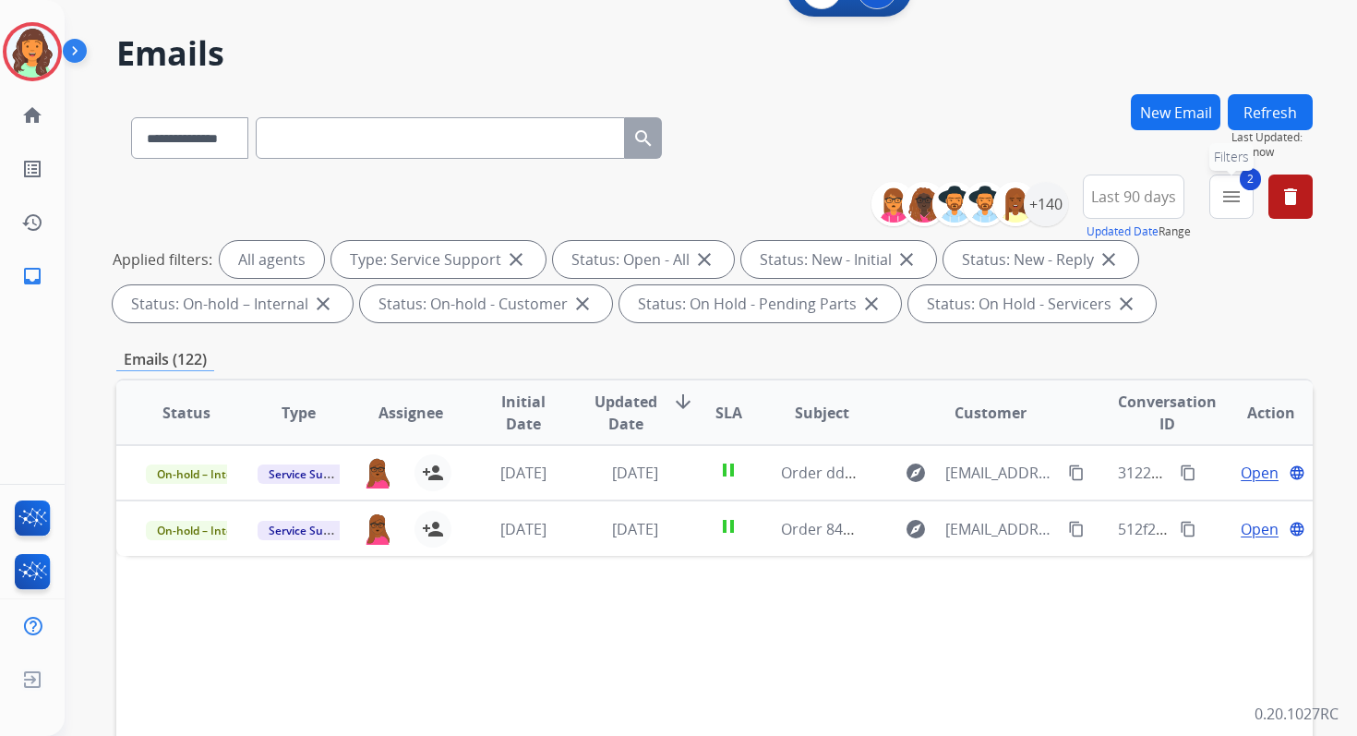
click at [1231, 201] on mat-icon "menu" at bounding box center [1231, 197] width 22 height 22
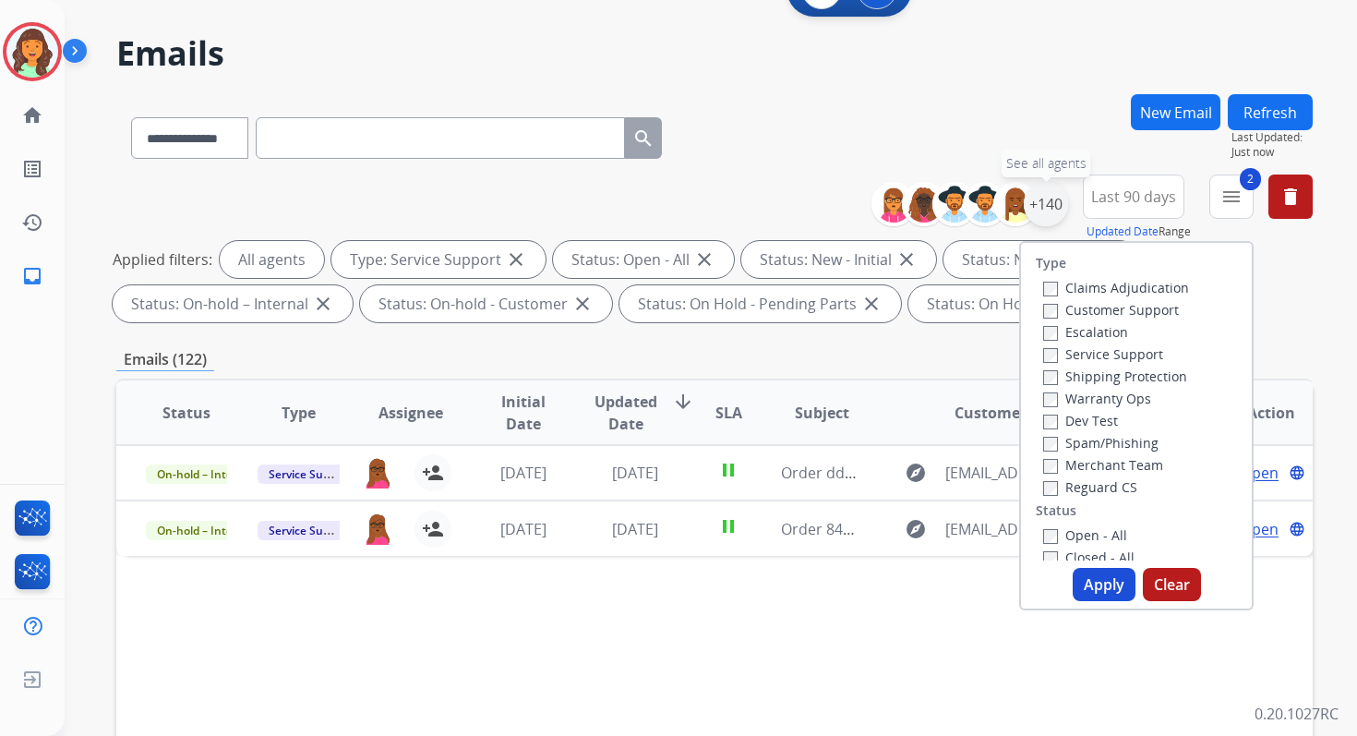
click at [1053, 217] on div "+140" at bounding box center [1046, 204] width 44 height 44
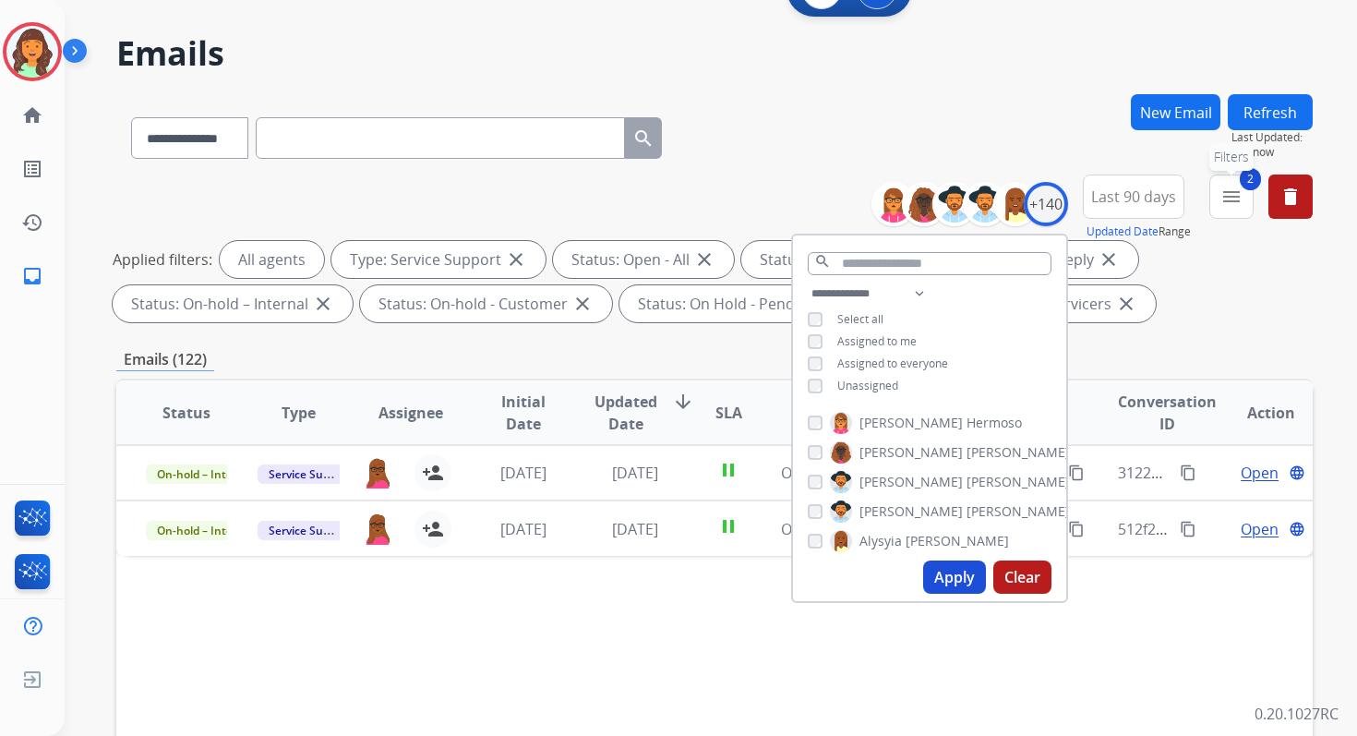
click at [1229, 203] on mat-icon "menu" at bounding box center [1231, 197] width 22 height 22
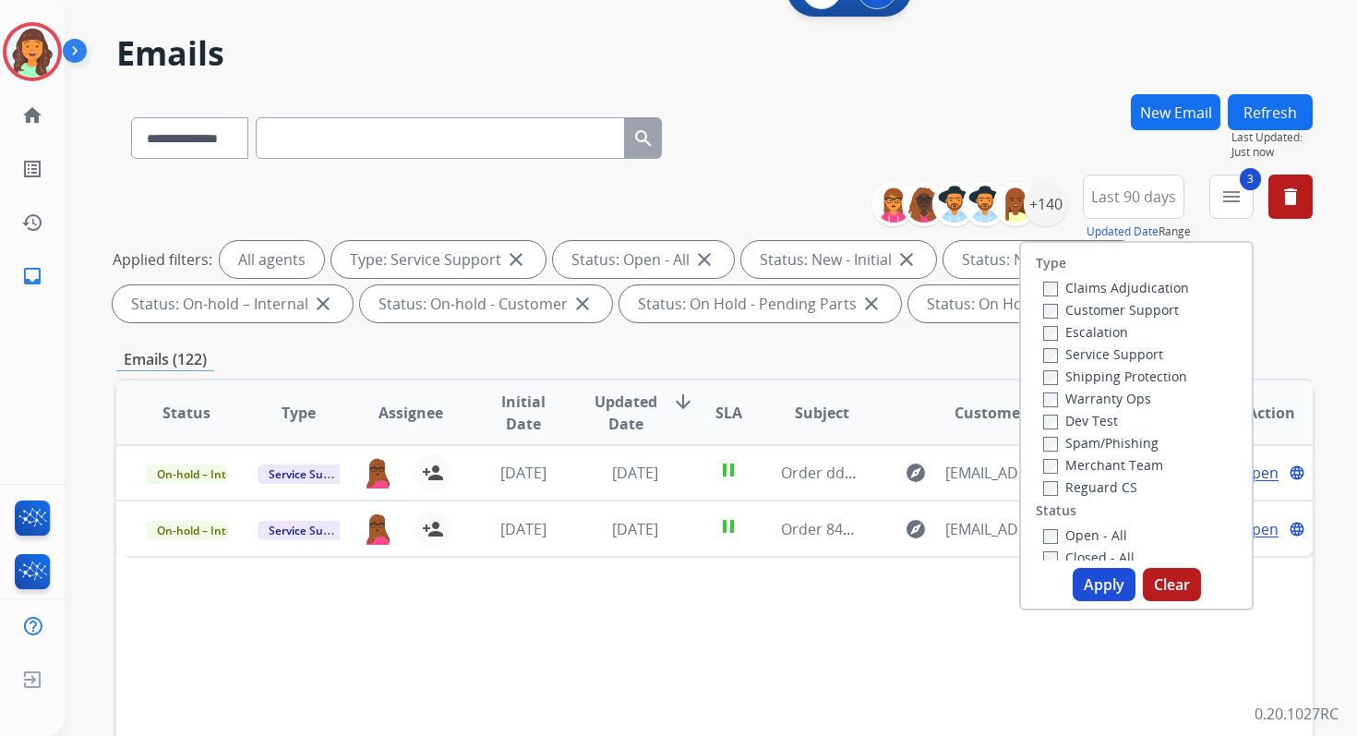
click at [1043, 527] on label "Open - All" at bounding box center [1085, 535] width 84 height 18
click at [1100, 579] on button "Apply" at bounding box center [1104, 584] width 63 height 33
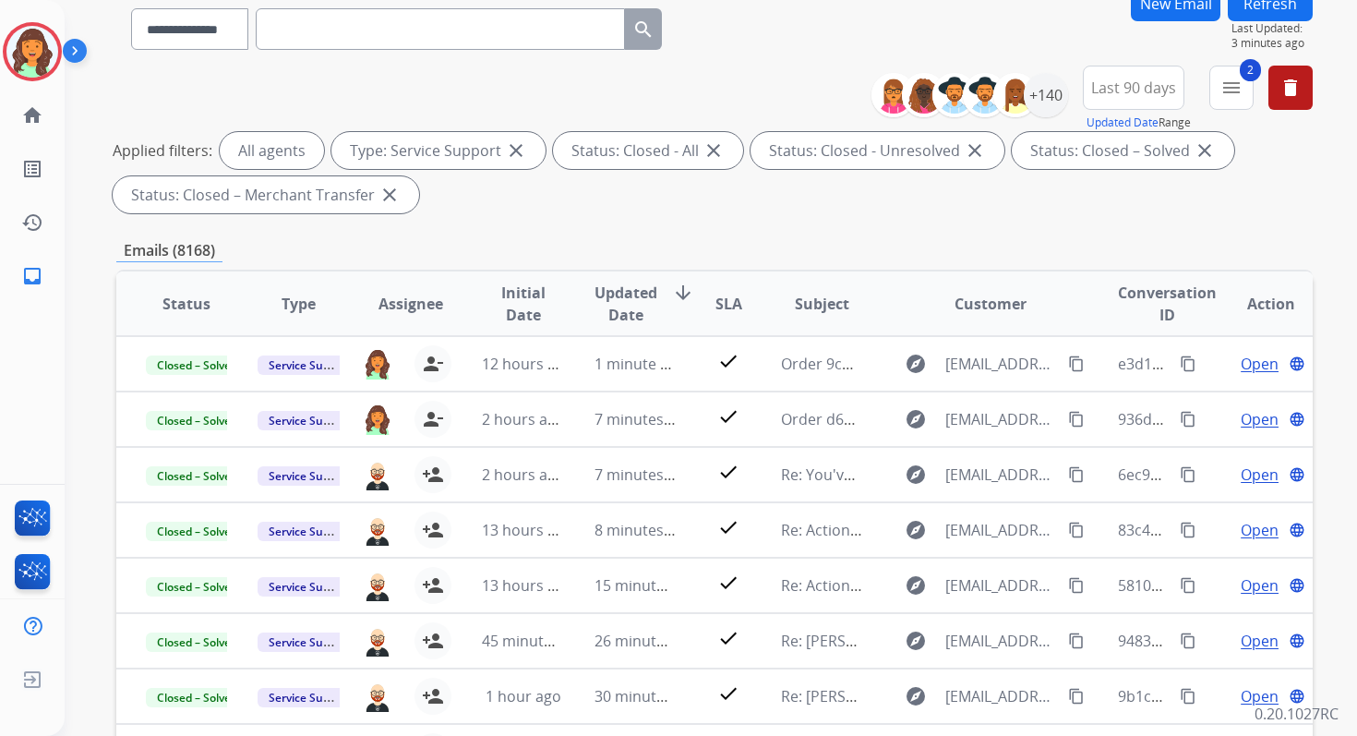
scroll to position [0, 0]
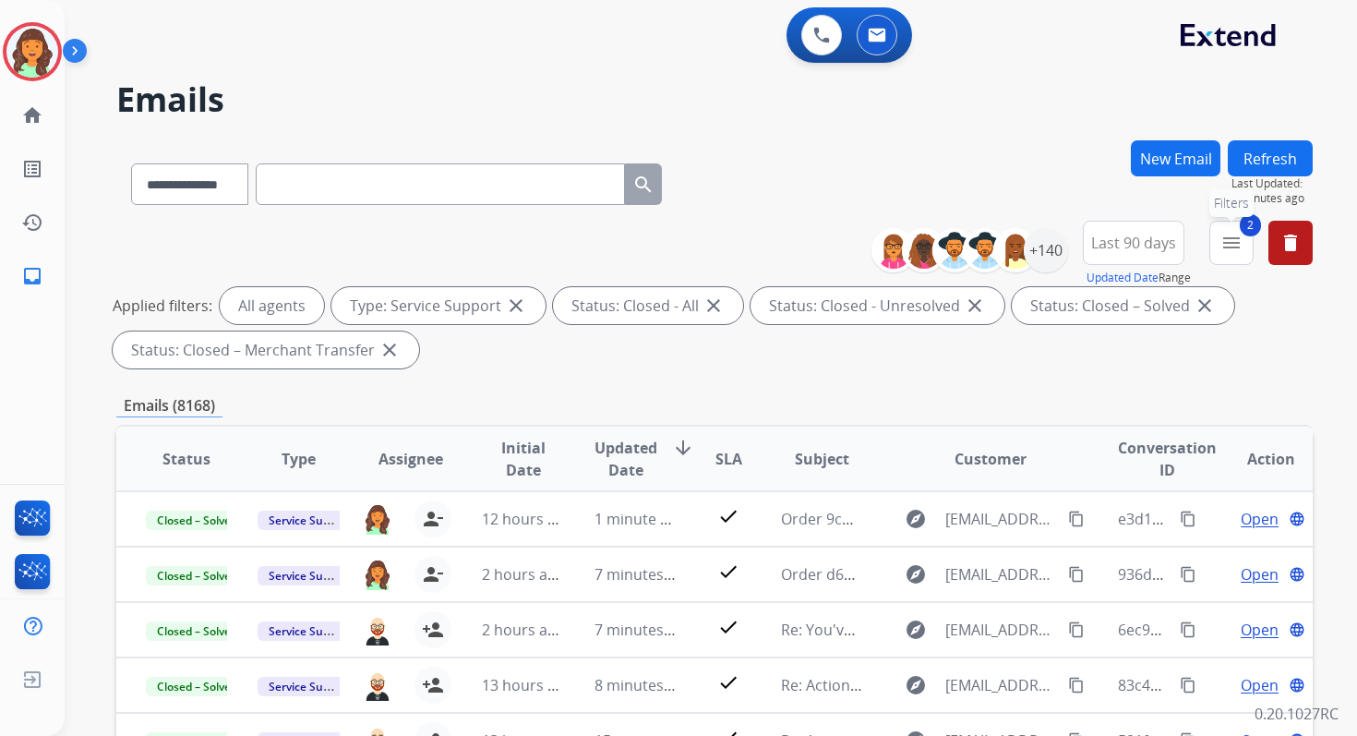
click at [1229, 248] on mat-icon "menu" at bounding box center [1231, 243] width 22 height 22
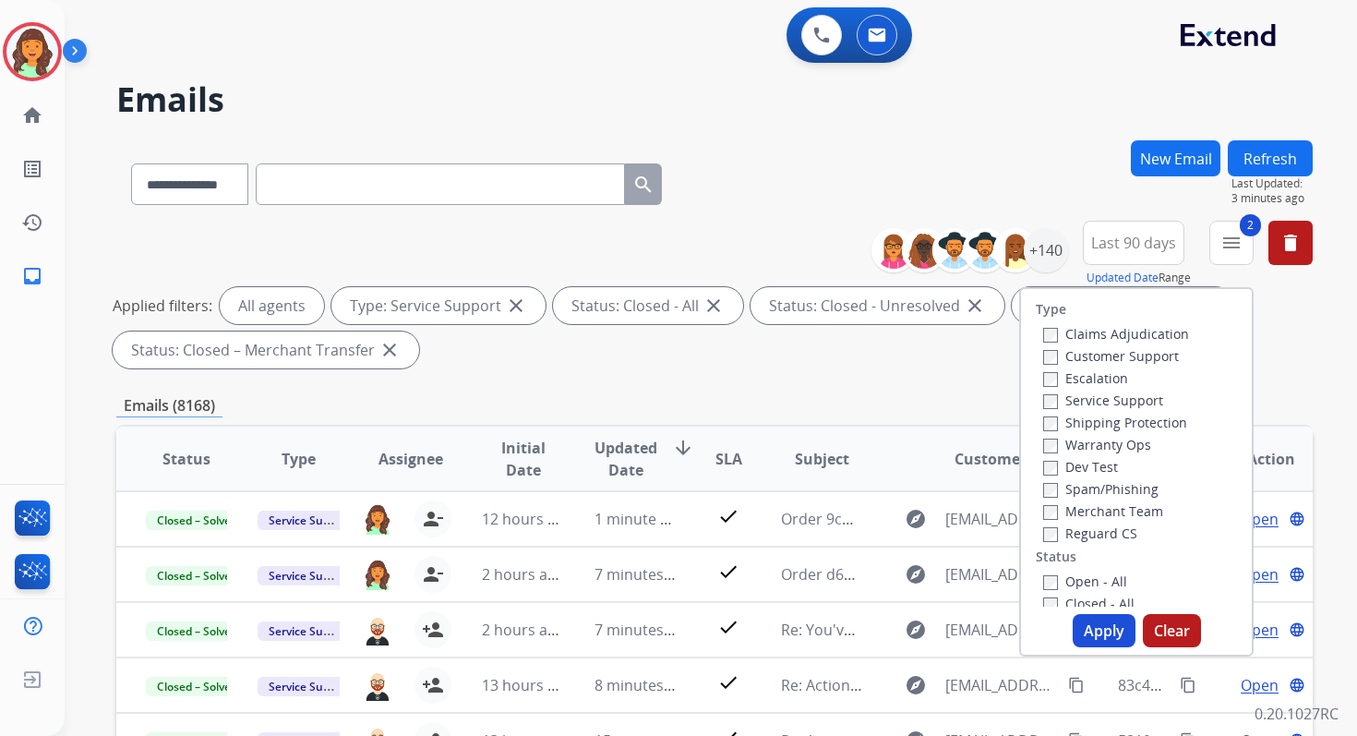
click at [1108, 629] on button "Apply" at bounding box center [1104, 630] width 63 height 33
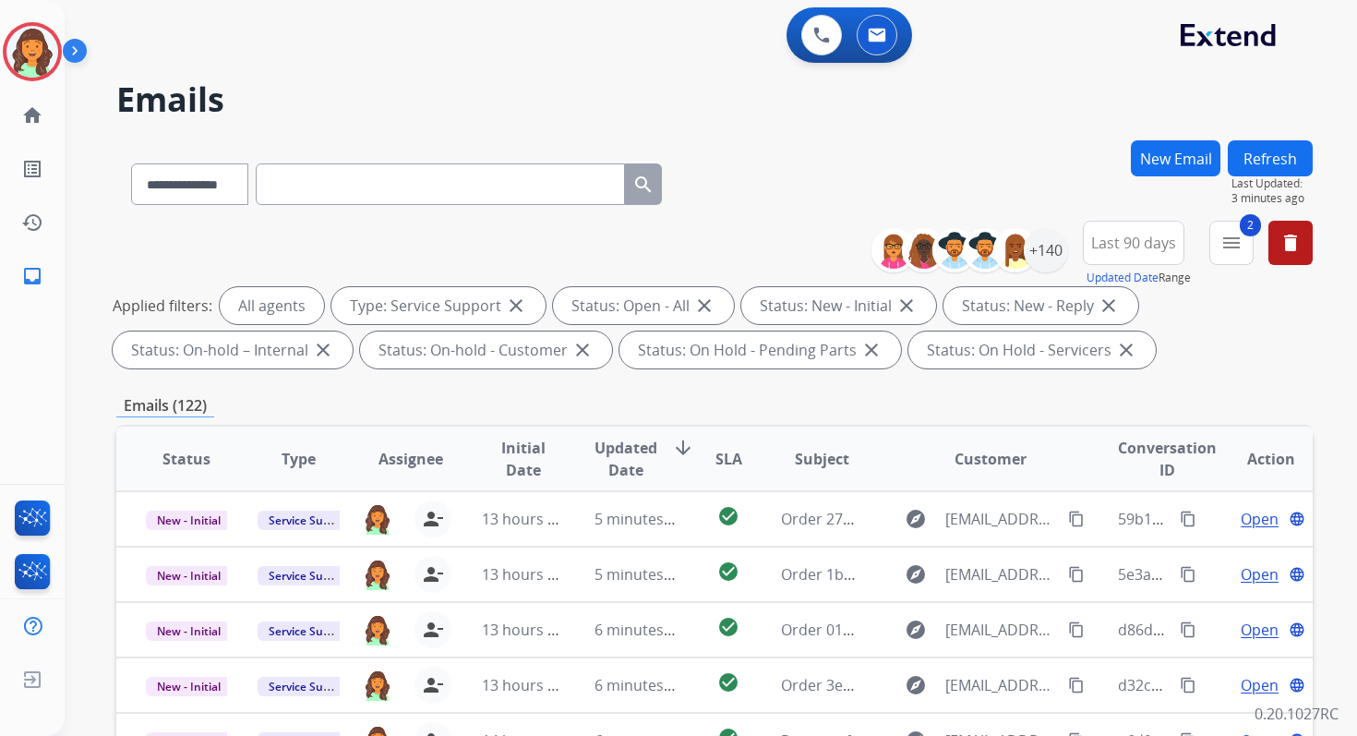
scroll to position [403, 0]
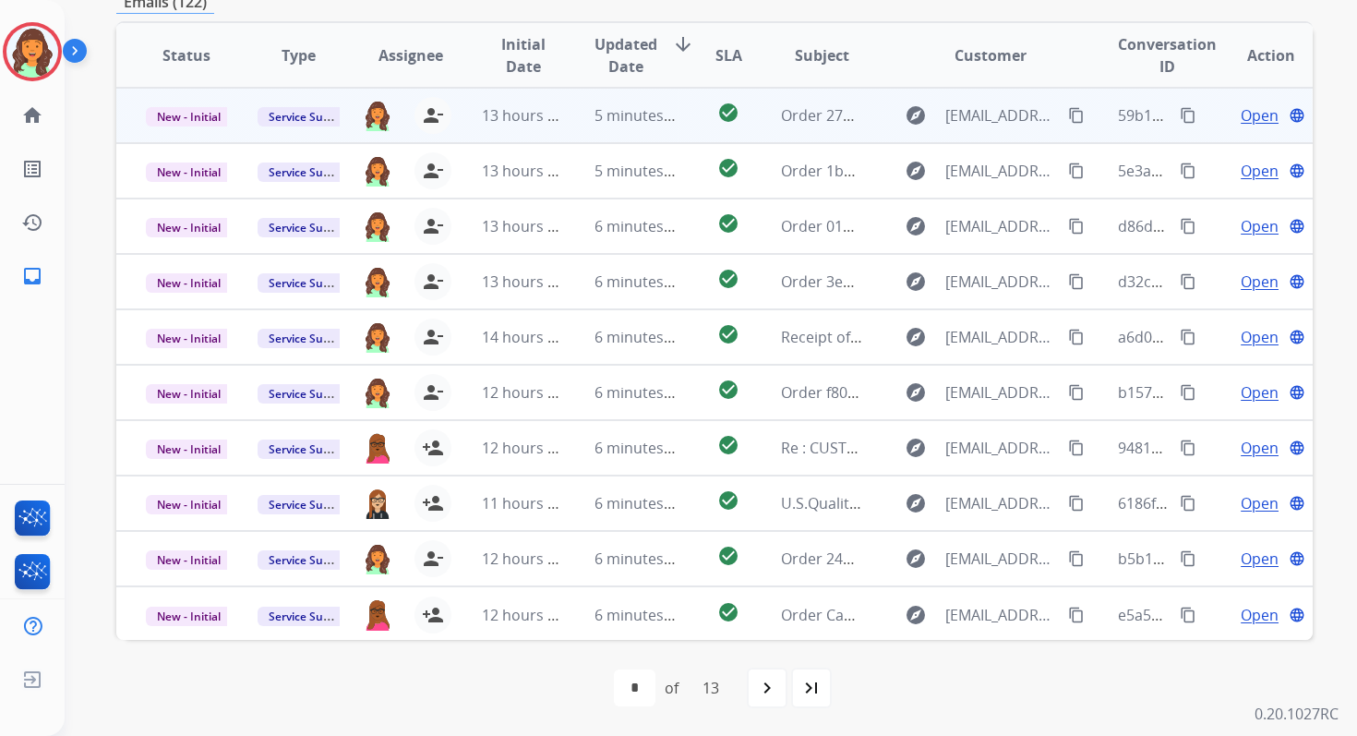
click at [601, 126] on td "5 minutes ago" at bounding box center [621, 115] width 112 height 55
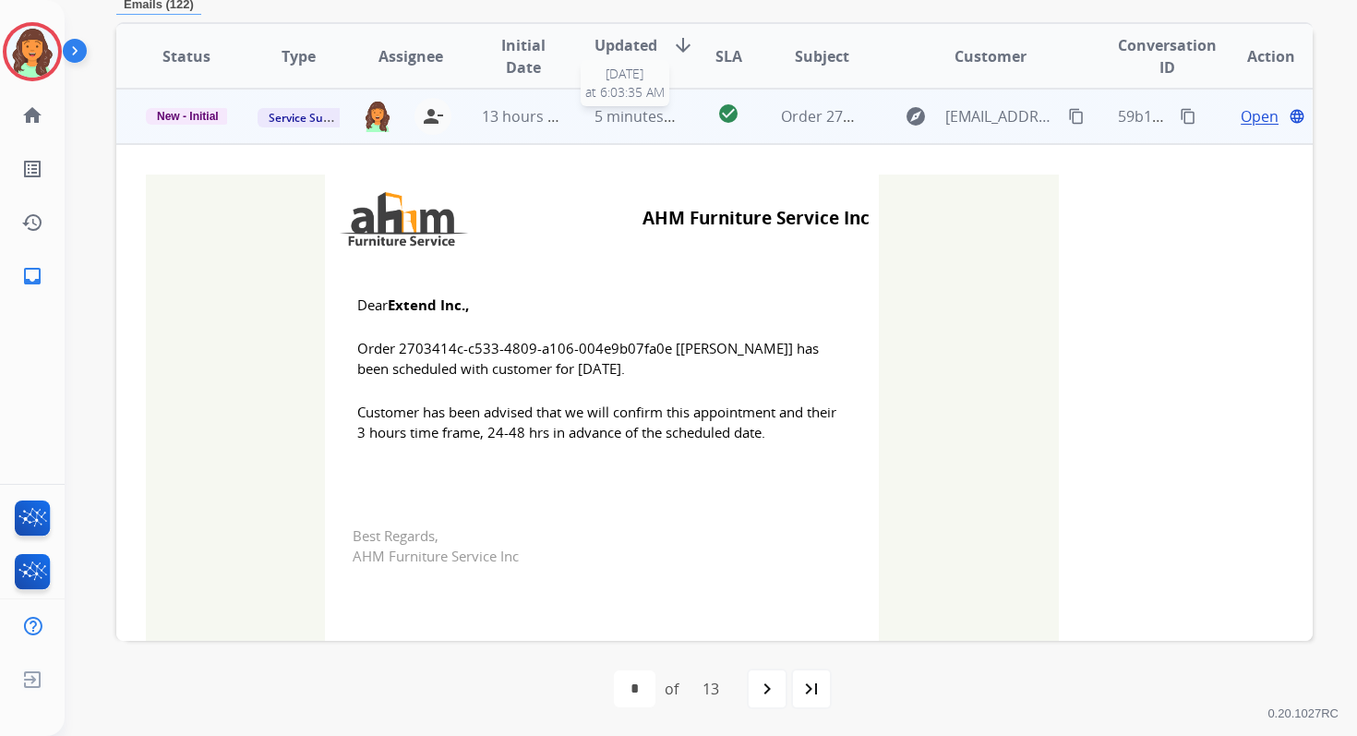
click at [598, 115] on span "5 minutes ago" at bounding box center [644, 116] width 99 height 20
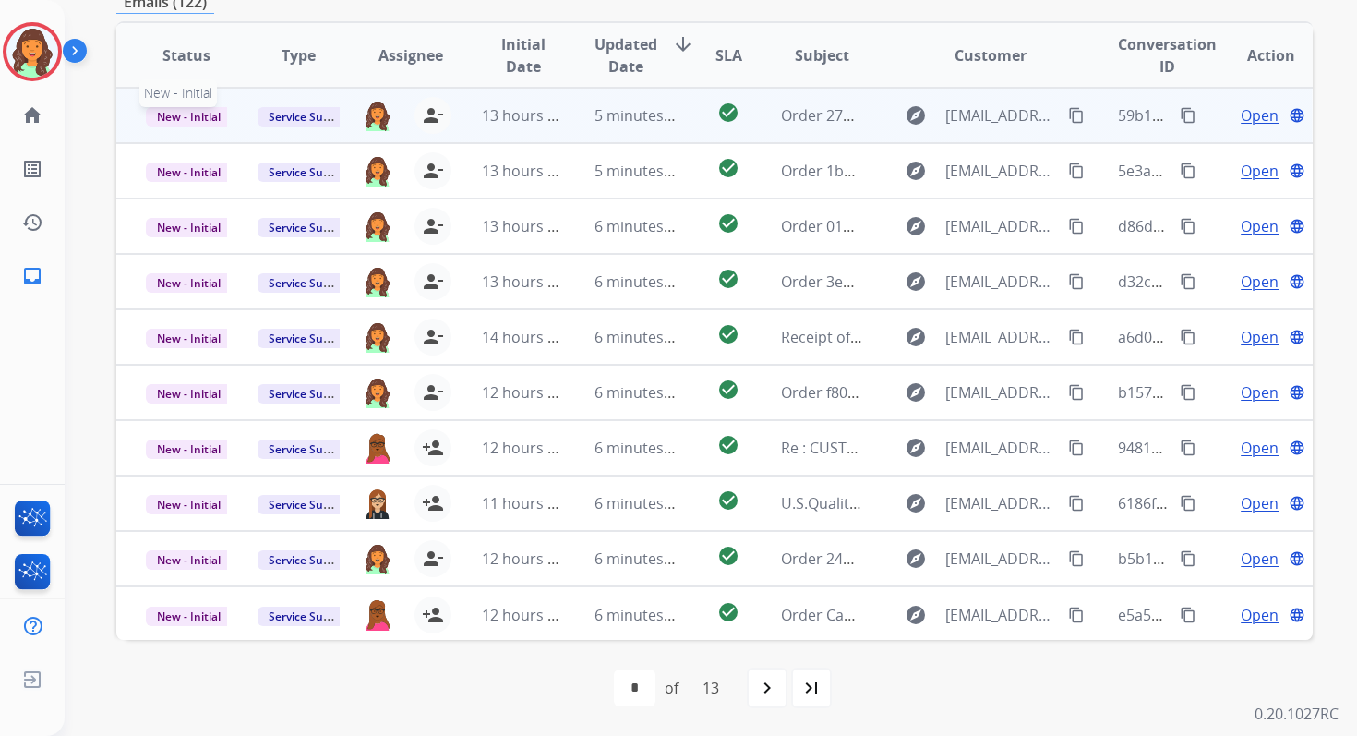
click at [202, 114] on span "New - Initial" at bounding box center [189, 116] width 86 height 19
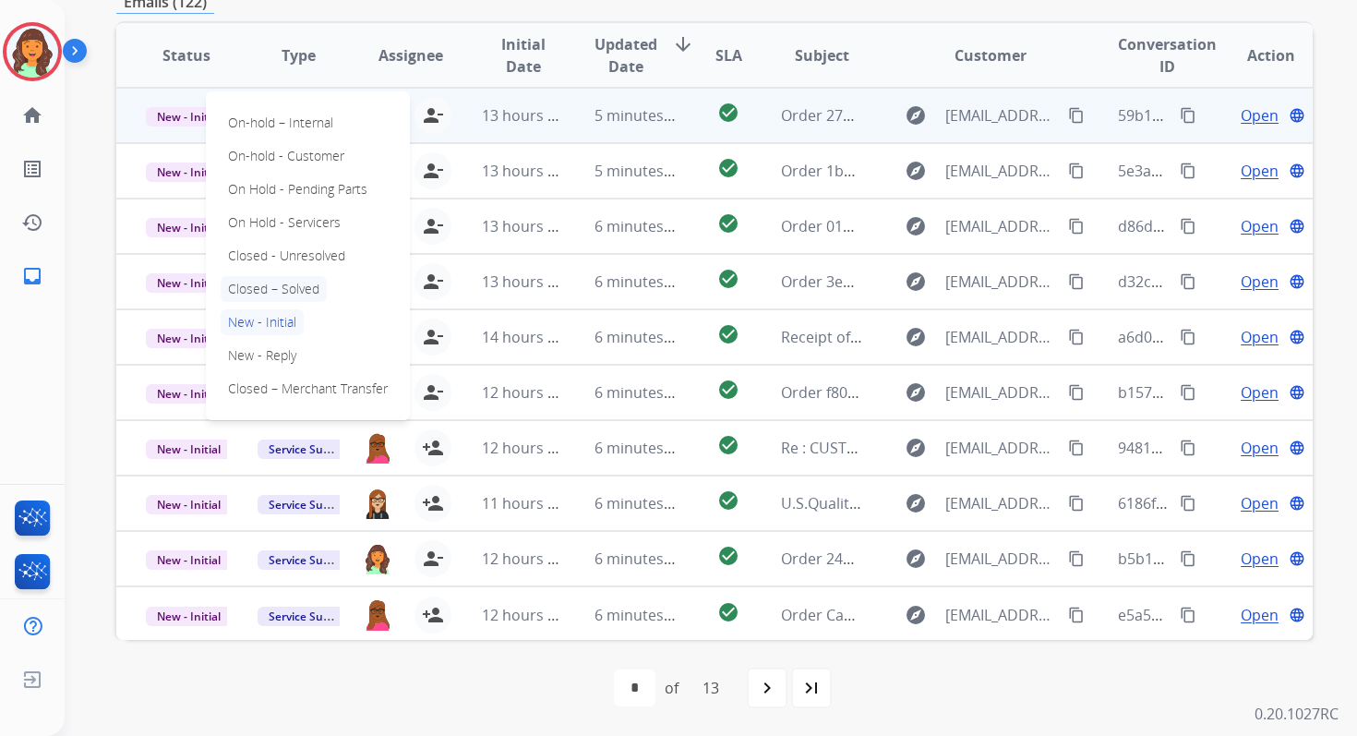
click at [275, 289] on p "Closed – Solved" at bounding box center [274, 289] width 106 height 26
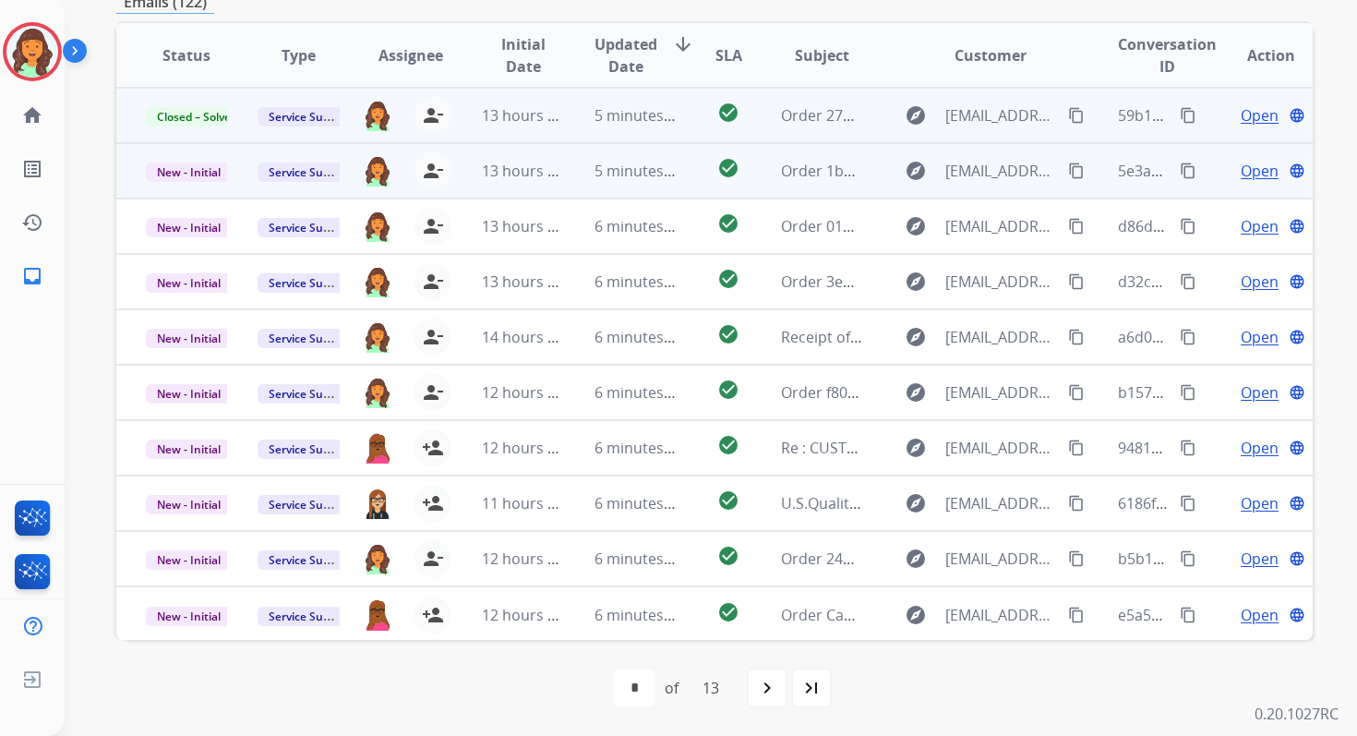
click at [565, 173] on td "5 minutes ago" at bounding box center [621, 170] width 112 height 55
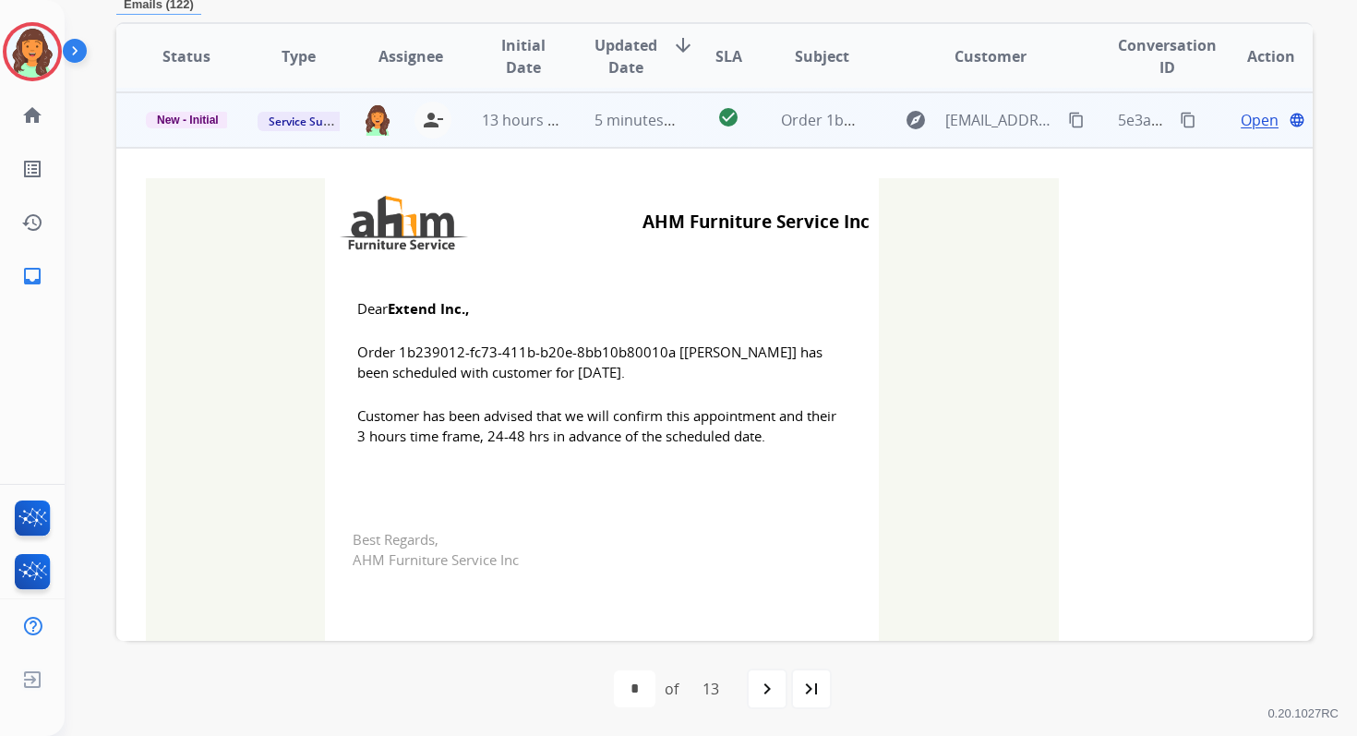
scroll to position [55, 0]
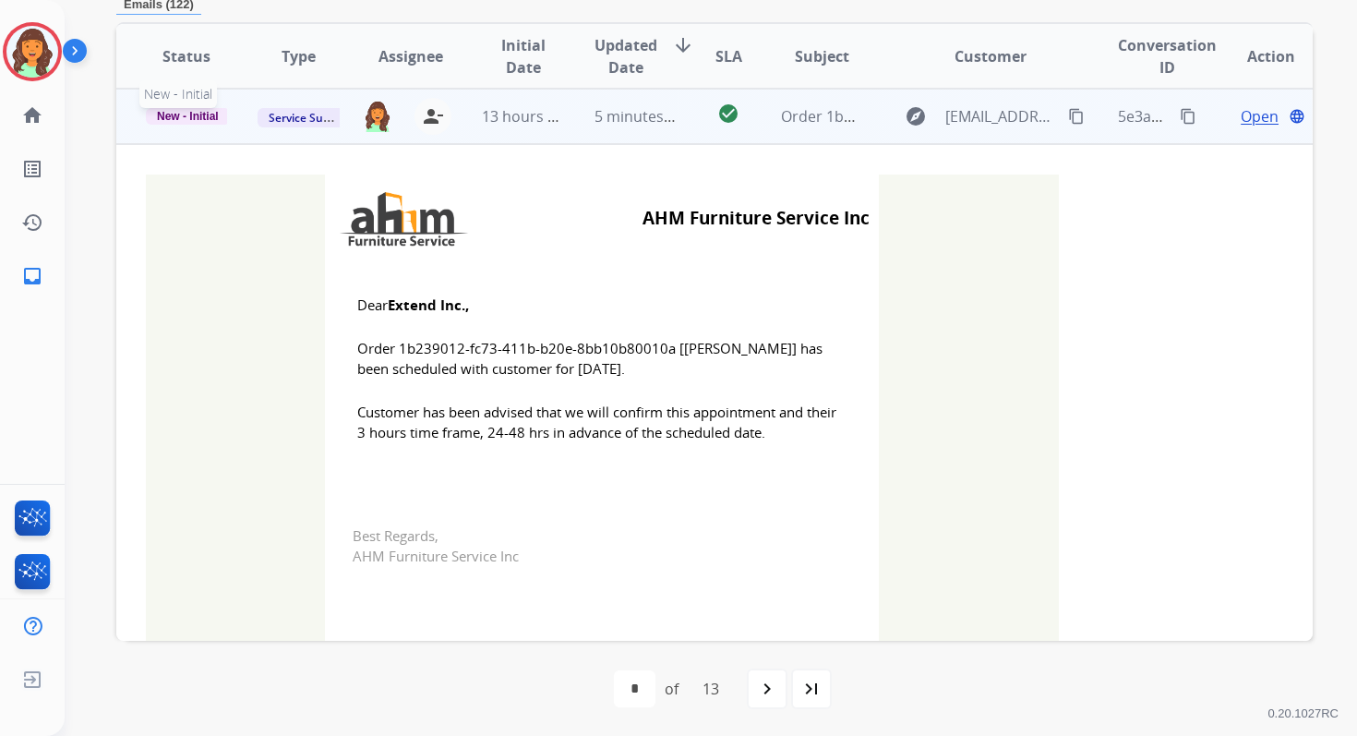
click at [203, 114] on span "New - Initial" at bounding box center [188, 116] width 84 height 17
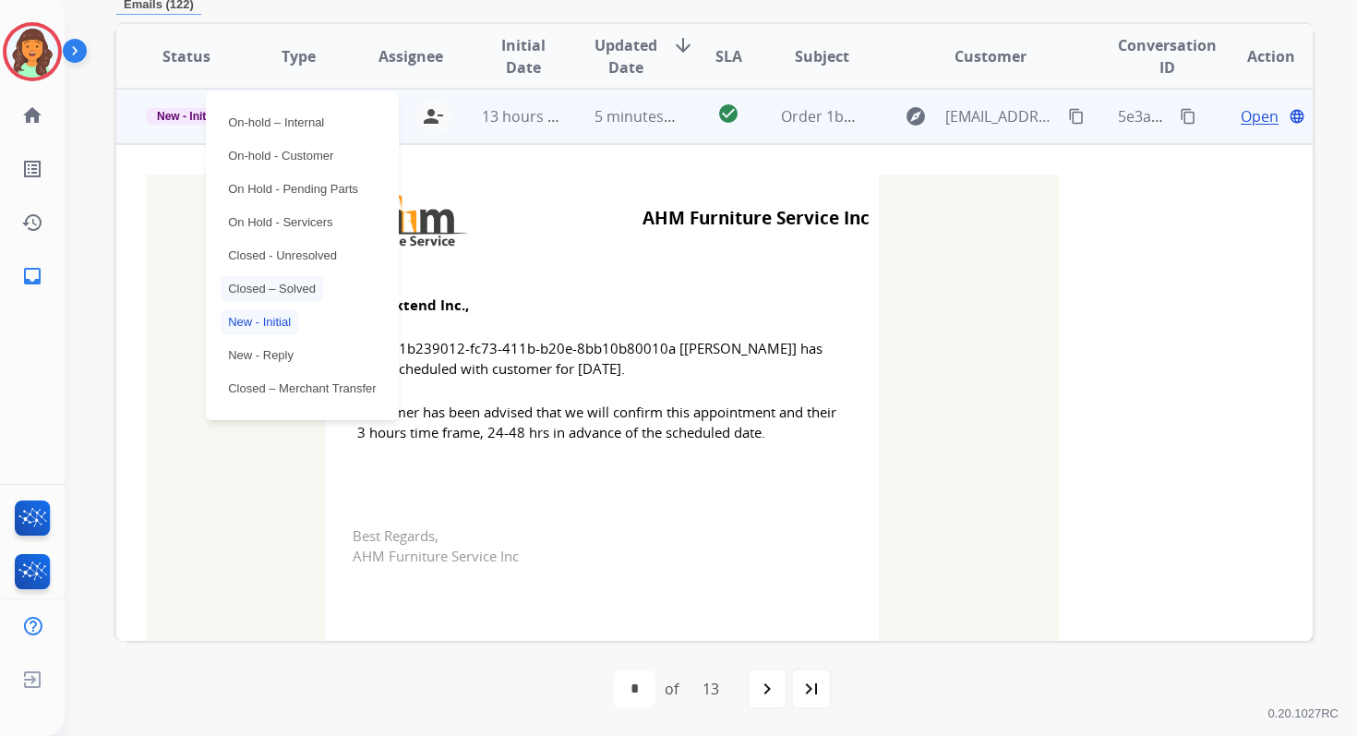
click at [277, 284] on p "Closed – Solved" at bounding box center [272, 289] width 102 height 26
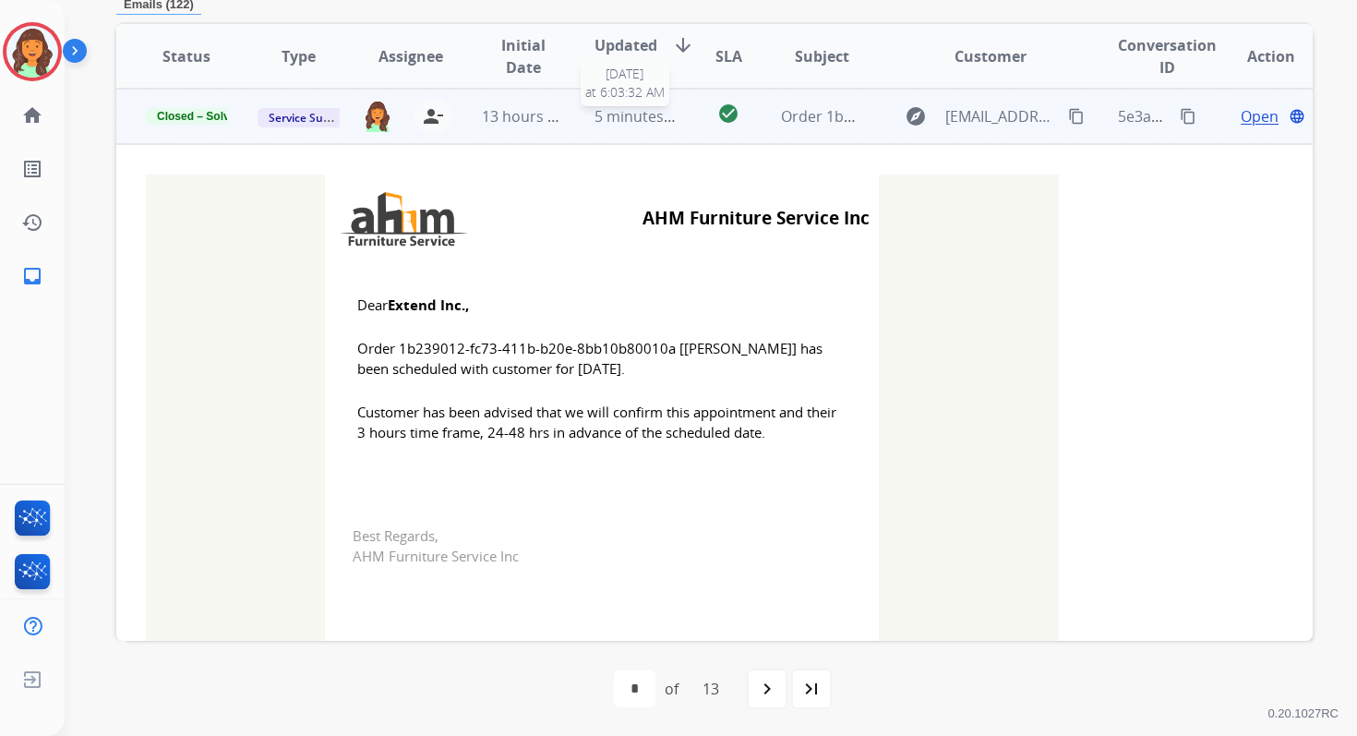
click at [595, 114] on span "5 minutes ago" at bounding box center [644, 116] width 99 height 20
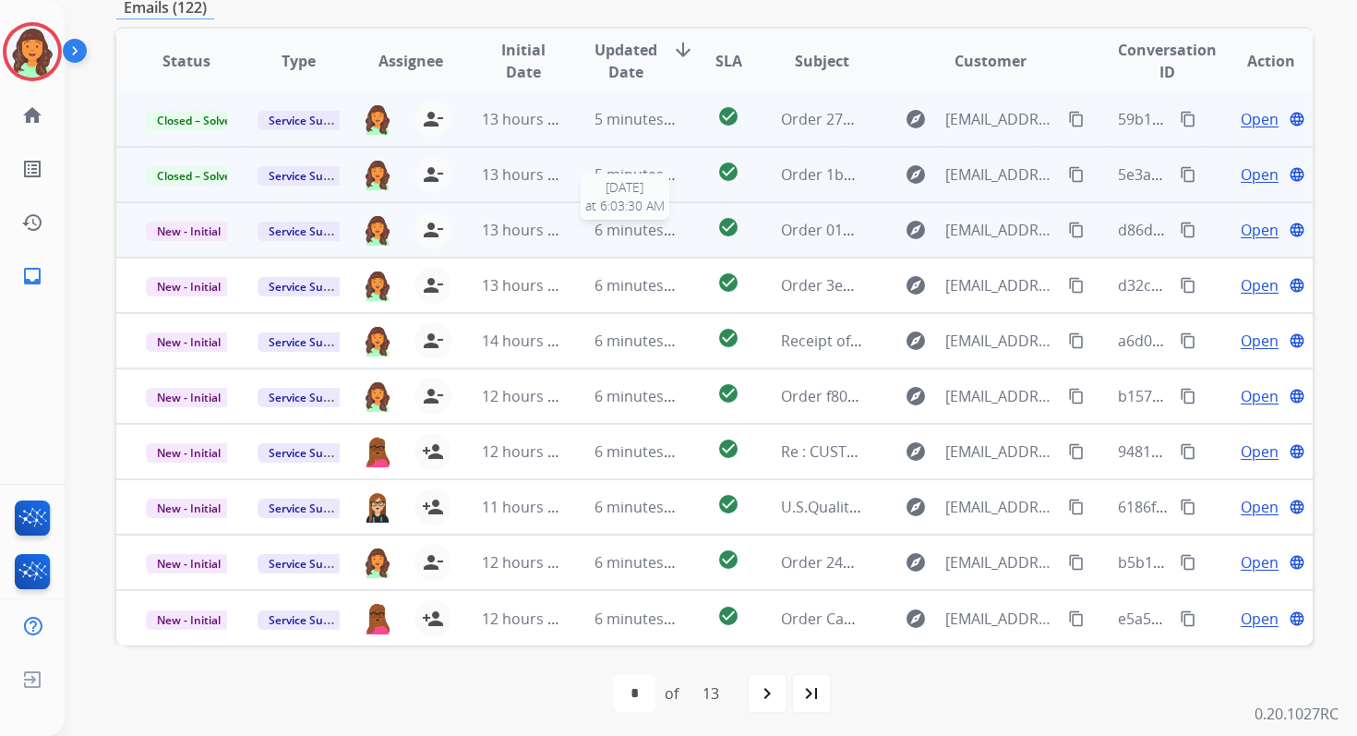
click at [631, 237] on span "6 minutes ago" at bounding box center [644, 230] width 99 height 20
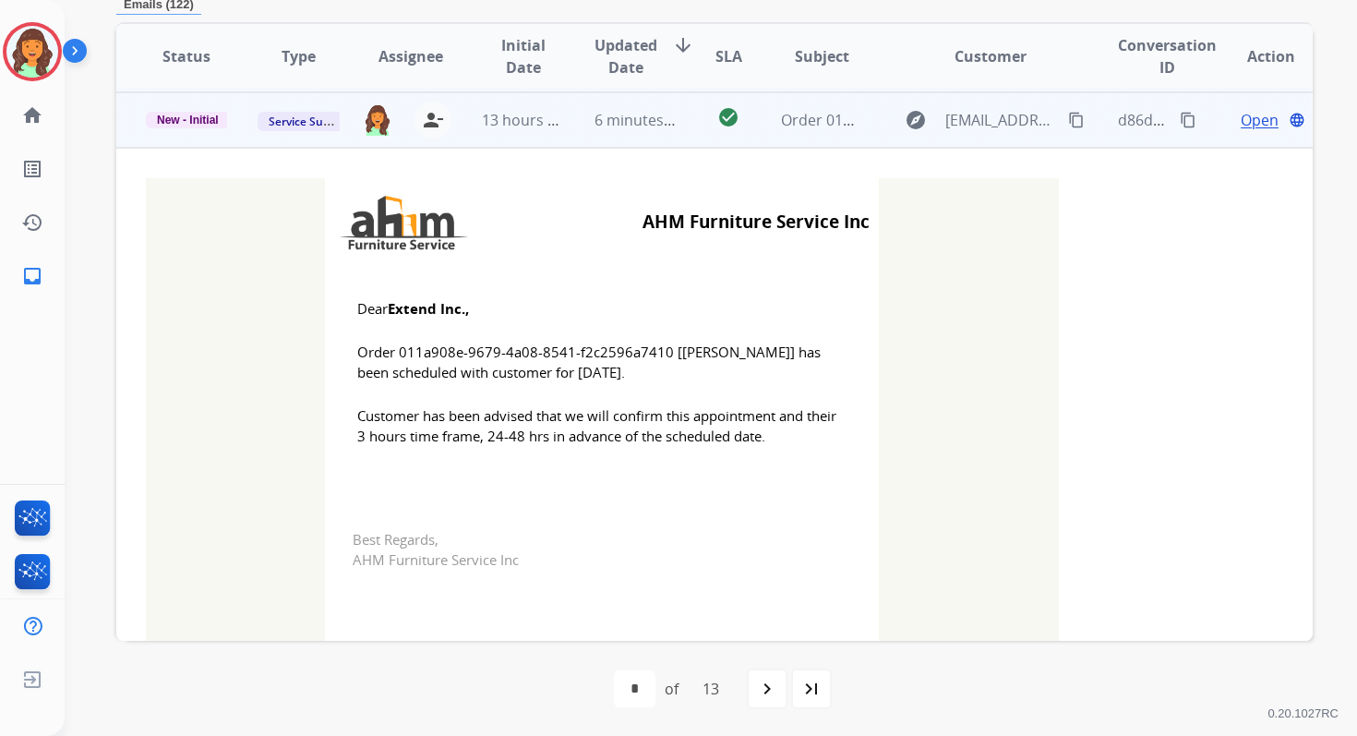
scroll to position [111, 0]
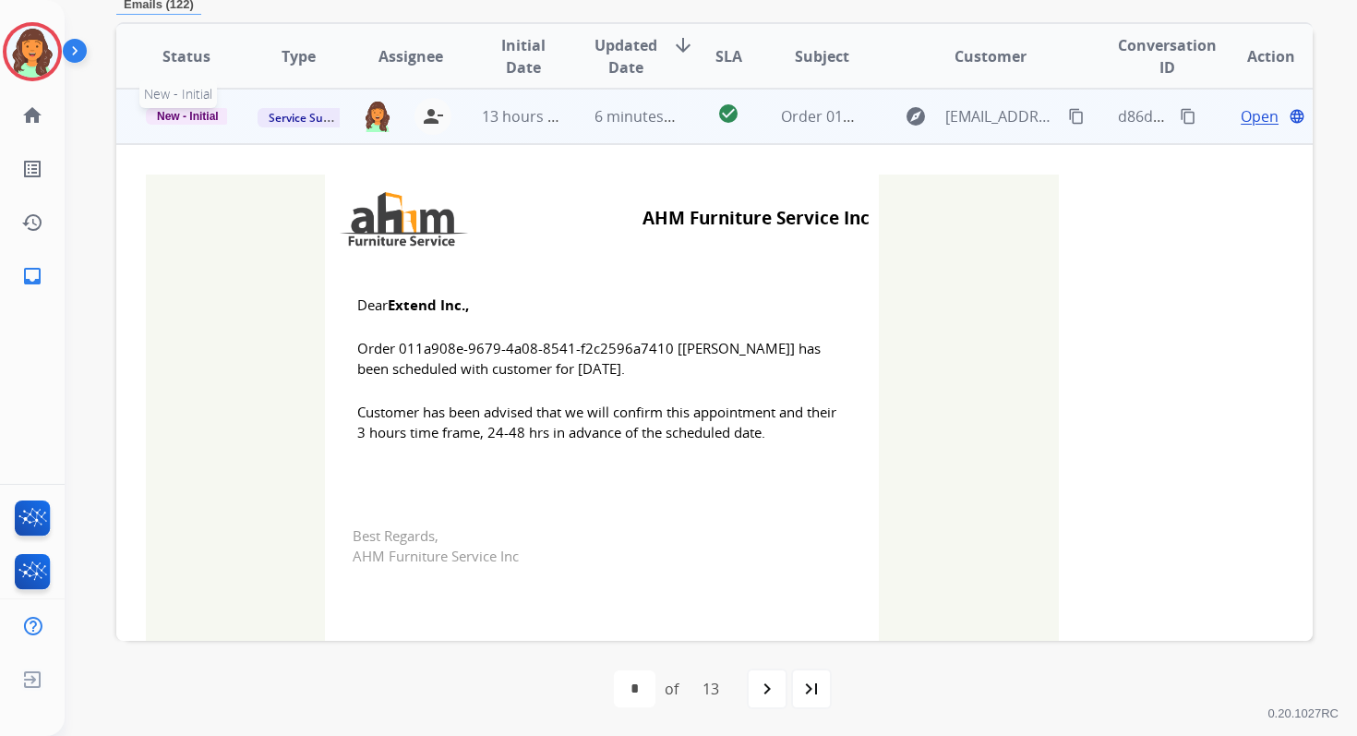
click at [175, 122] on span "New - Initial" at bounding box center [188, 116] width 84 height 17
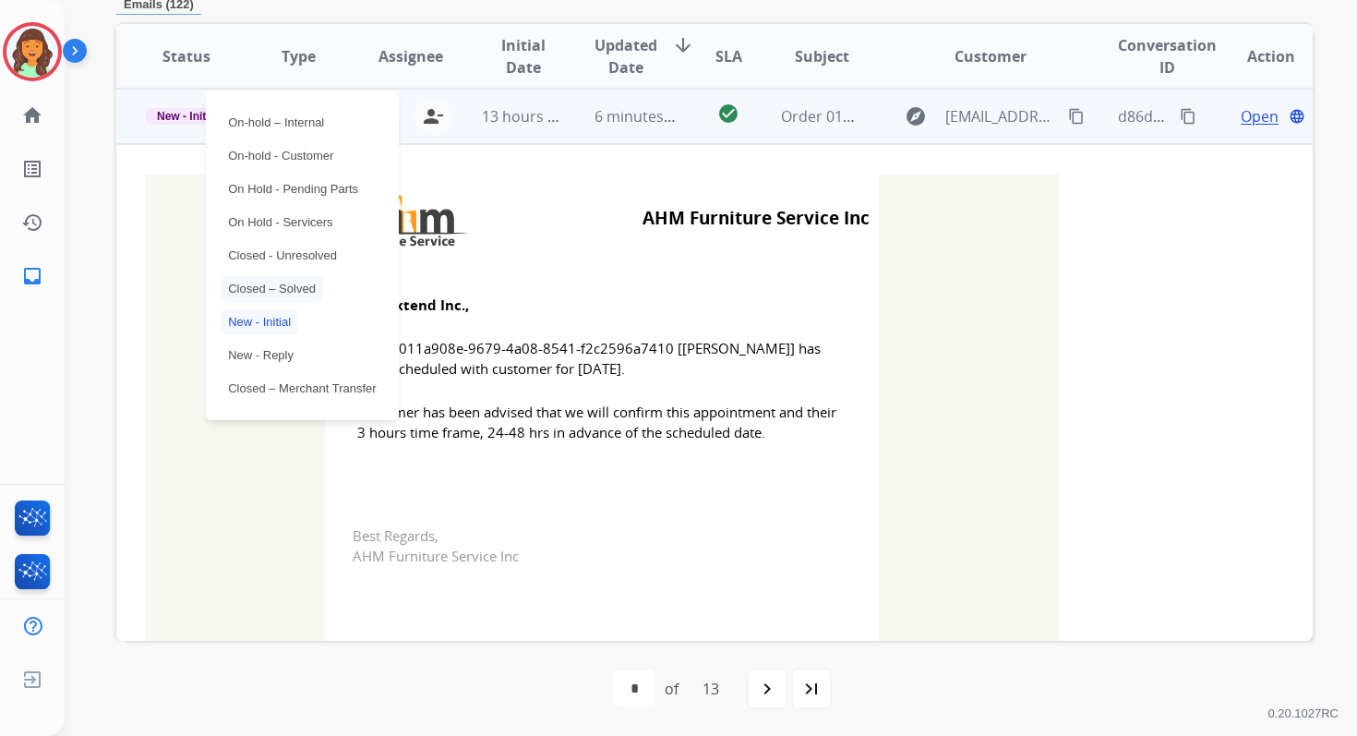
click at [273, 295] on p "Closed – Solved" at bounding box center [272, 289] width 102 height 26
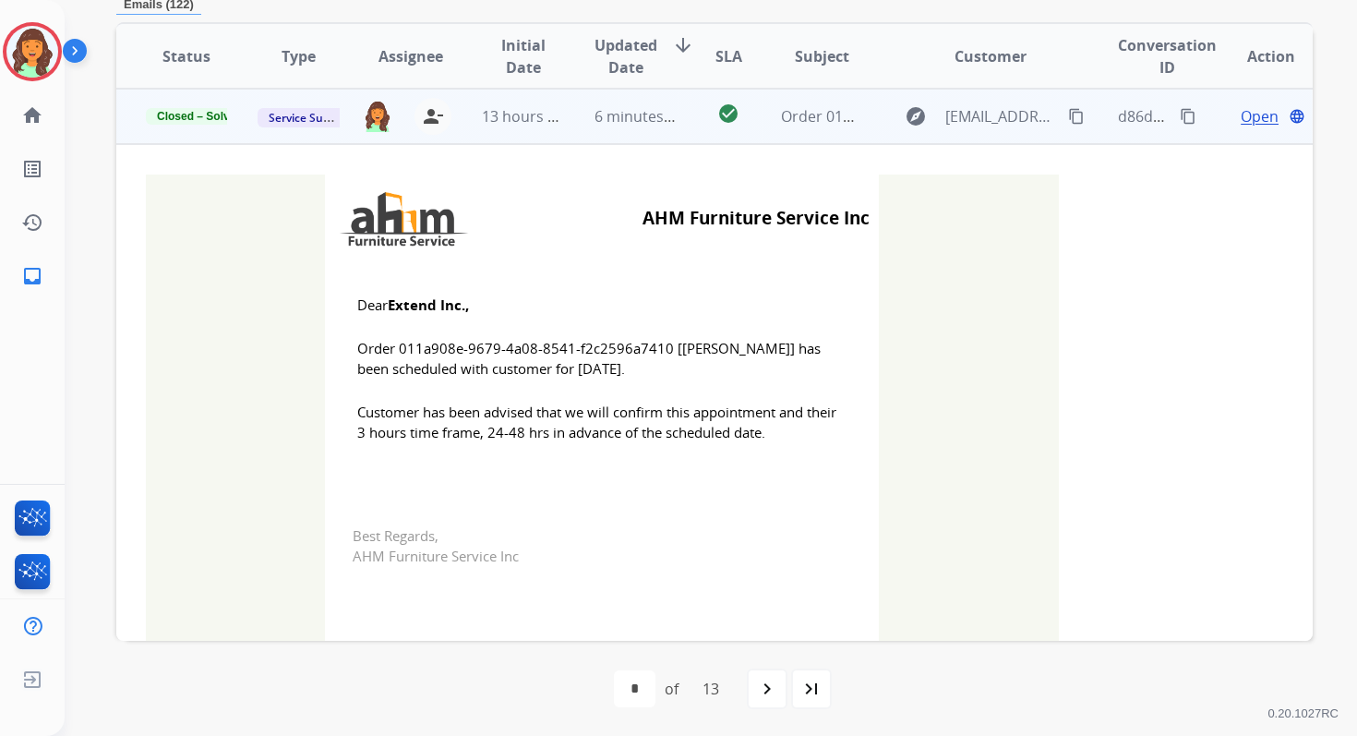
click at [595, 115] on span "6 minutes ago" at bounding box center [644, 116] width 99 height 20
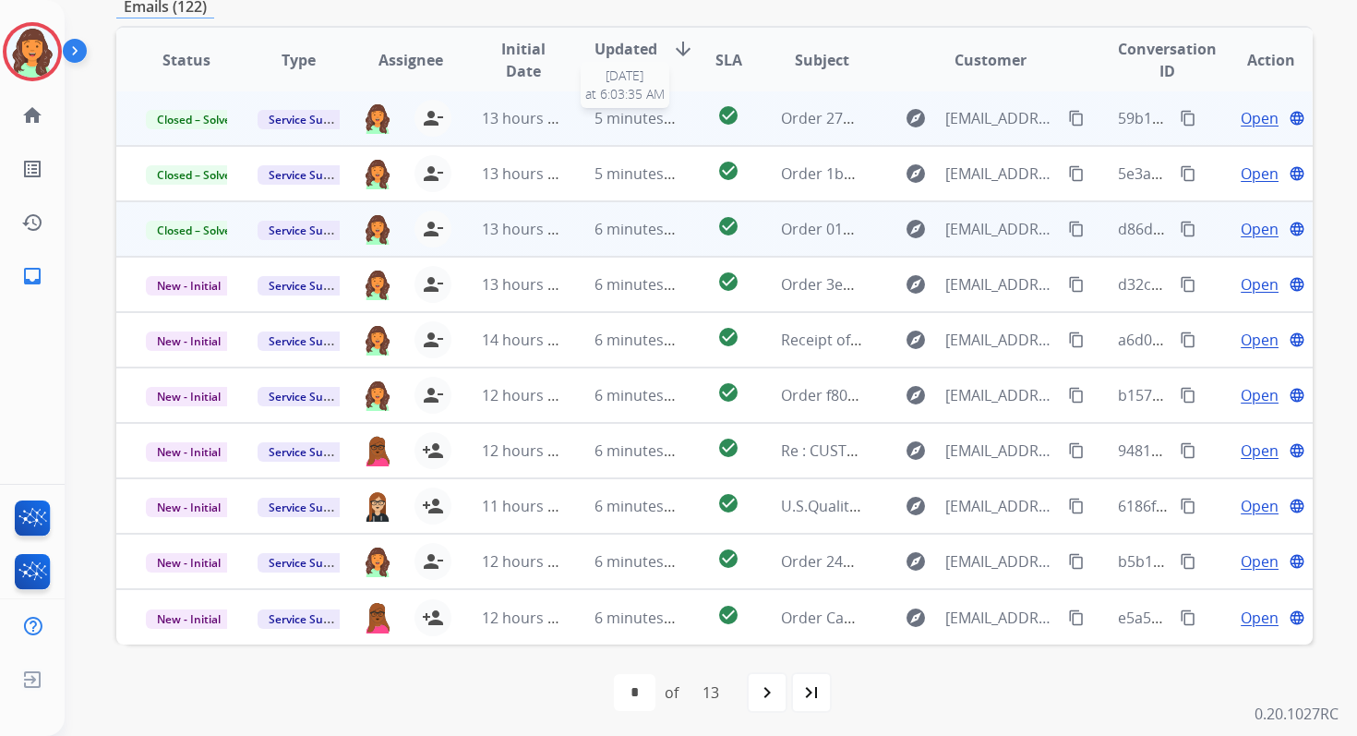
scroll to position [398, 0]
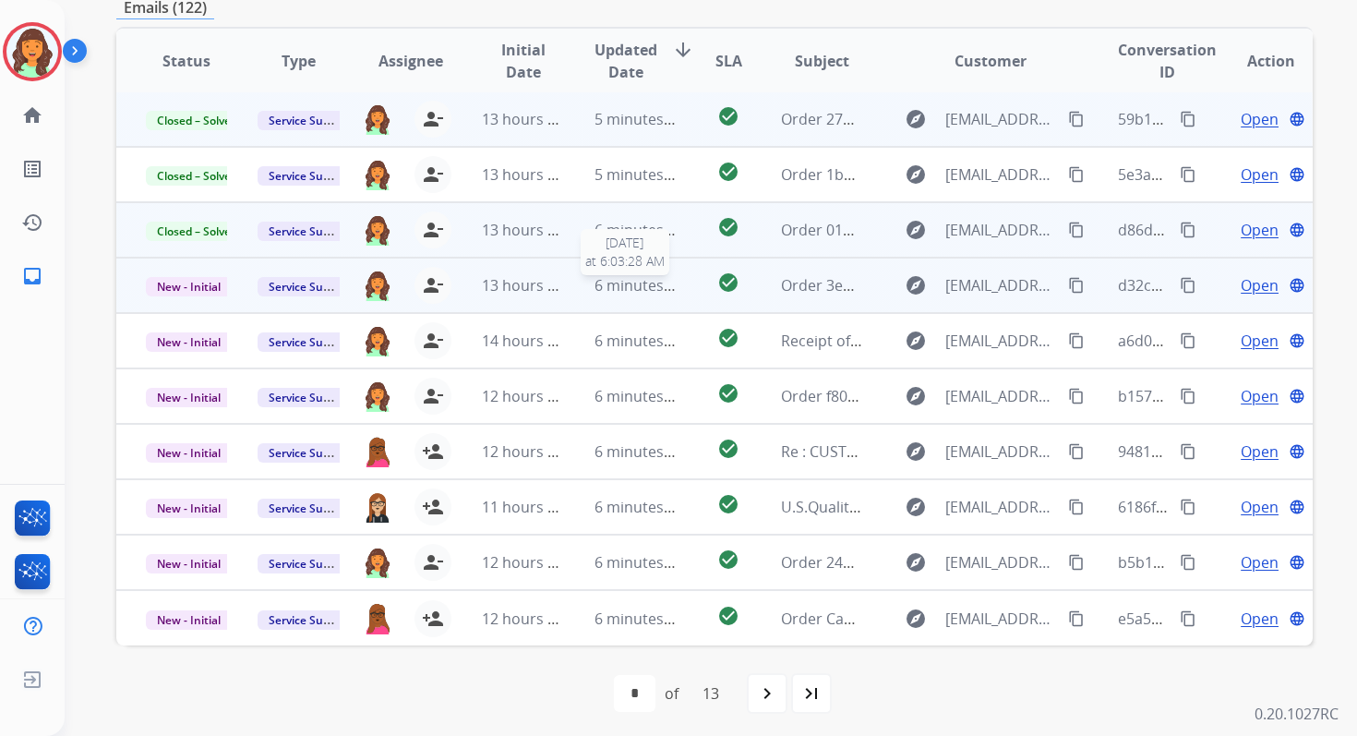
click at [646, 294] on span "6 minutes ago" at bounding box center [644, 285] width 99 height 20
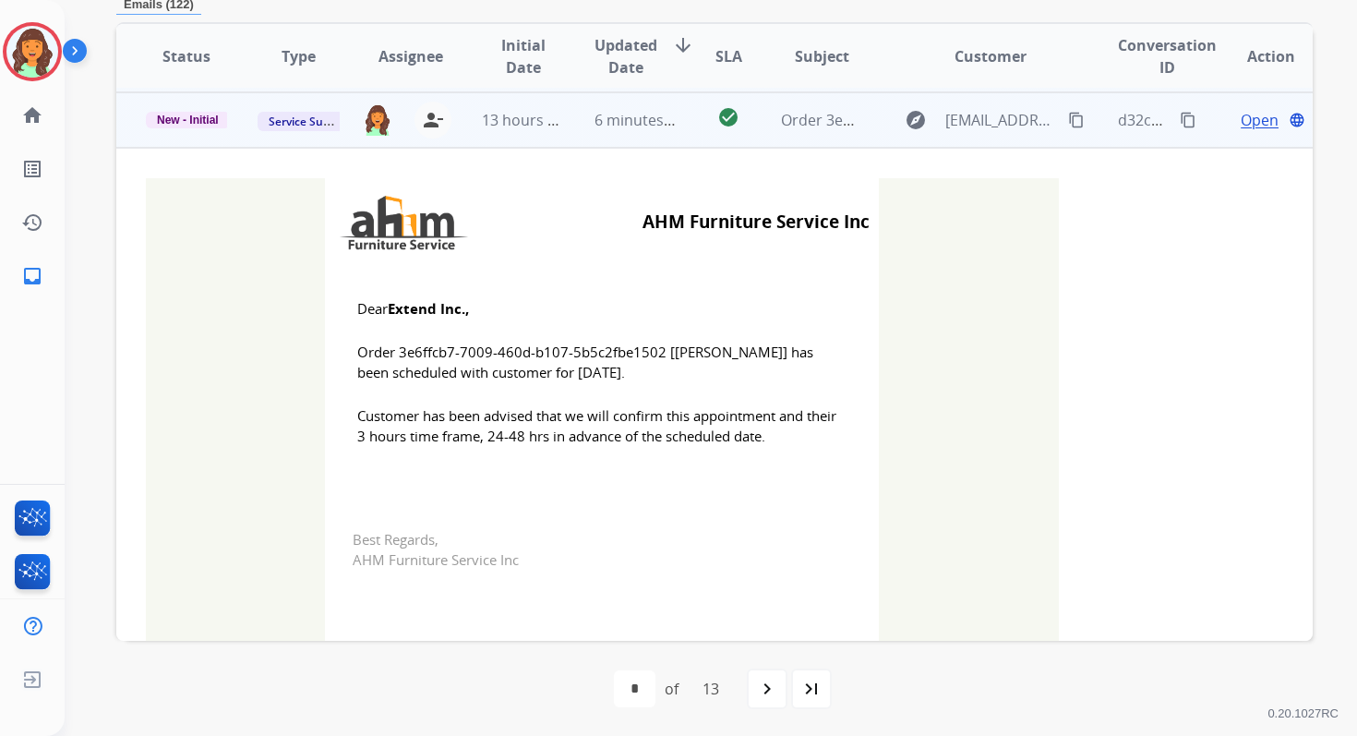
scroll to position [166, 0]
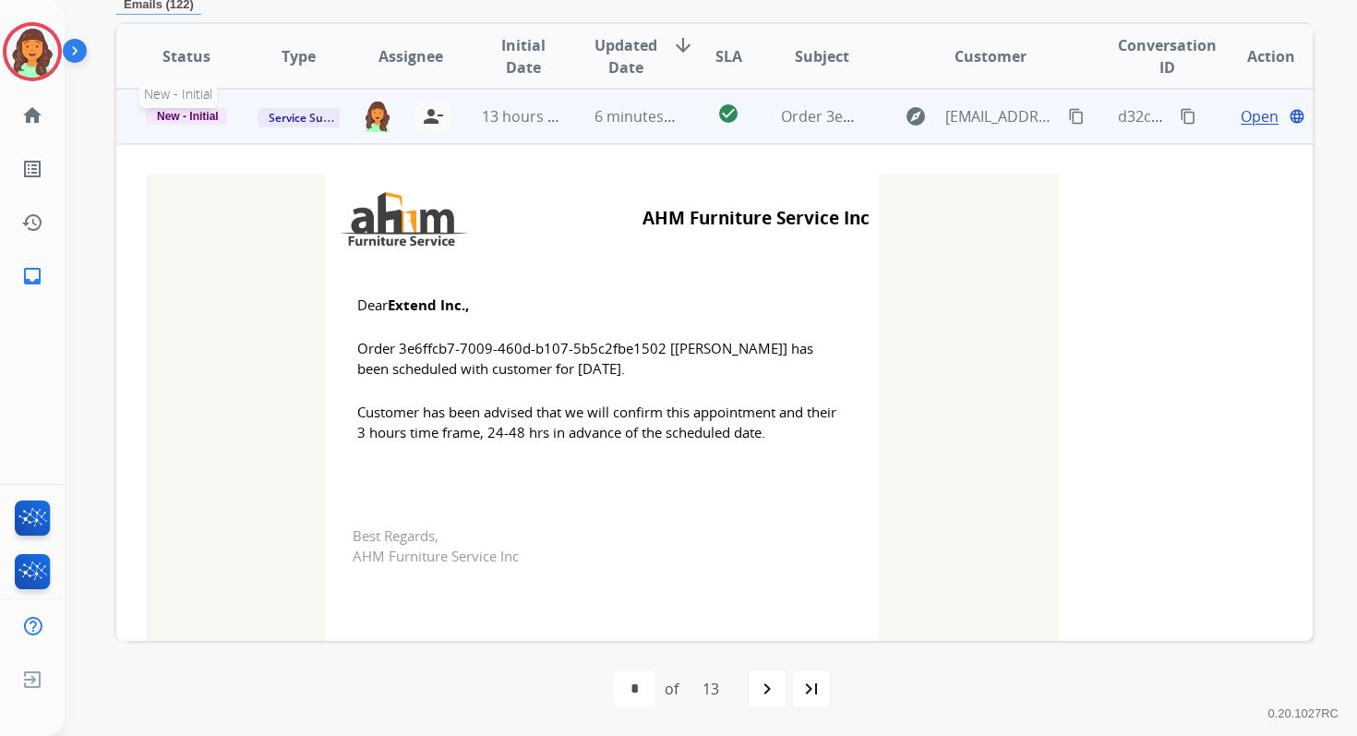
click at [188, 113] on span "New - Initial" at bounding box center [188, 116] width 84 height 17
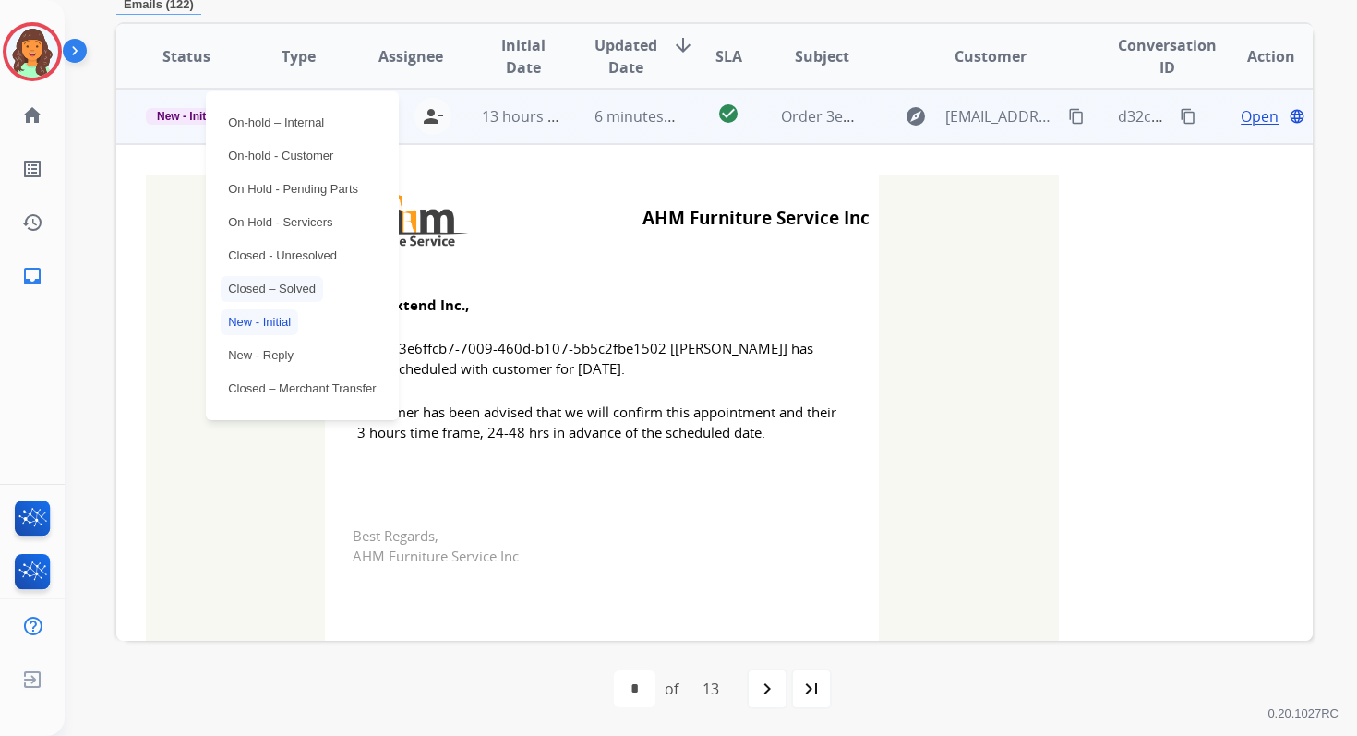
click at [278, 293] on p "Closed – Solved" at bounding box center [272, 289] width 102 height 26
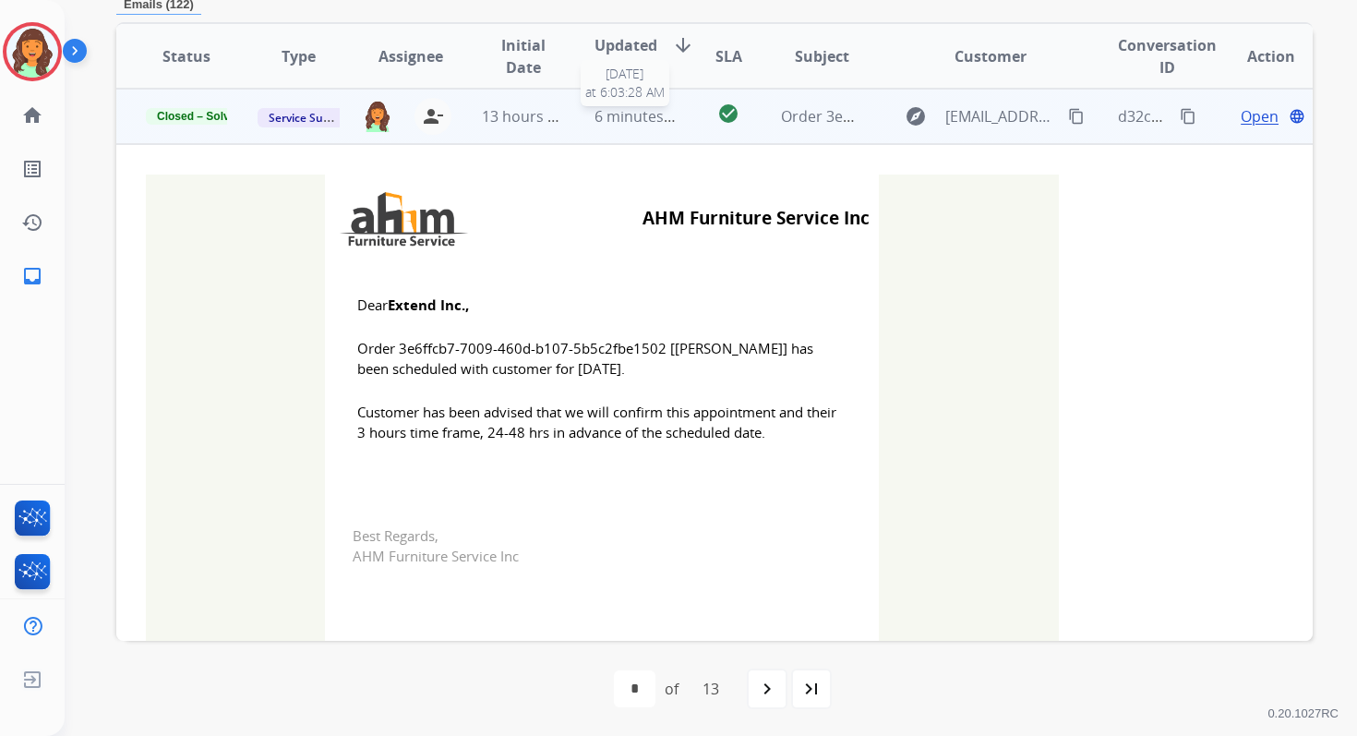
click at [631, 125] on span "6 minutes ago" at bounding box center [644, 116] width 99 height 20
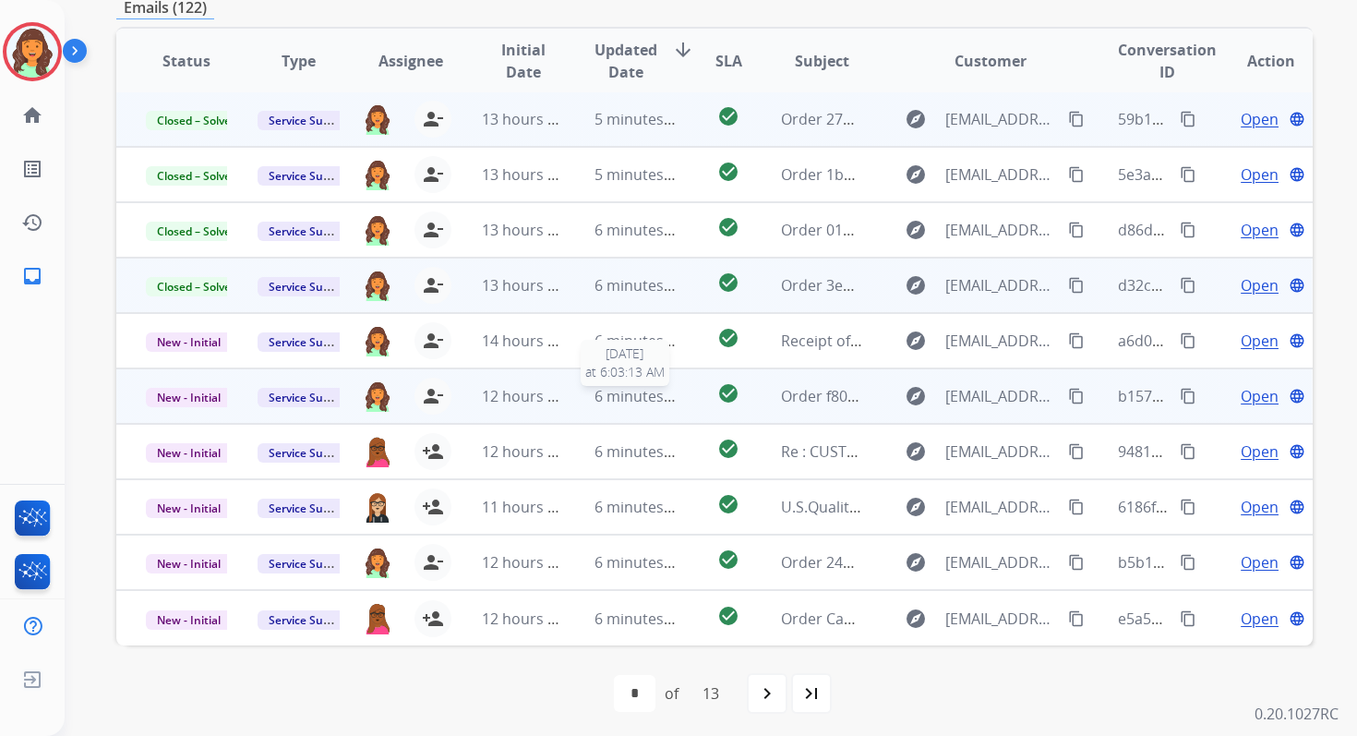
click at [633, 391] on span "6 minutes ago" at bounding box center [644, 396] width 99 height 20
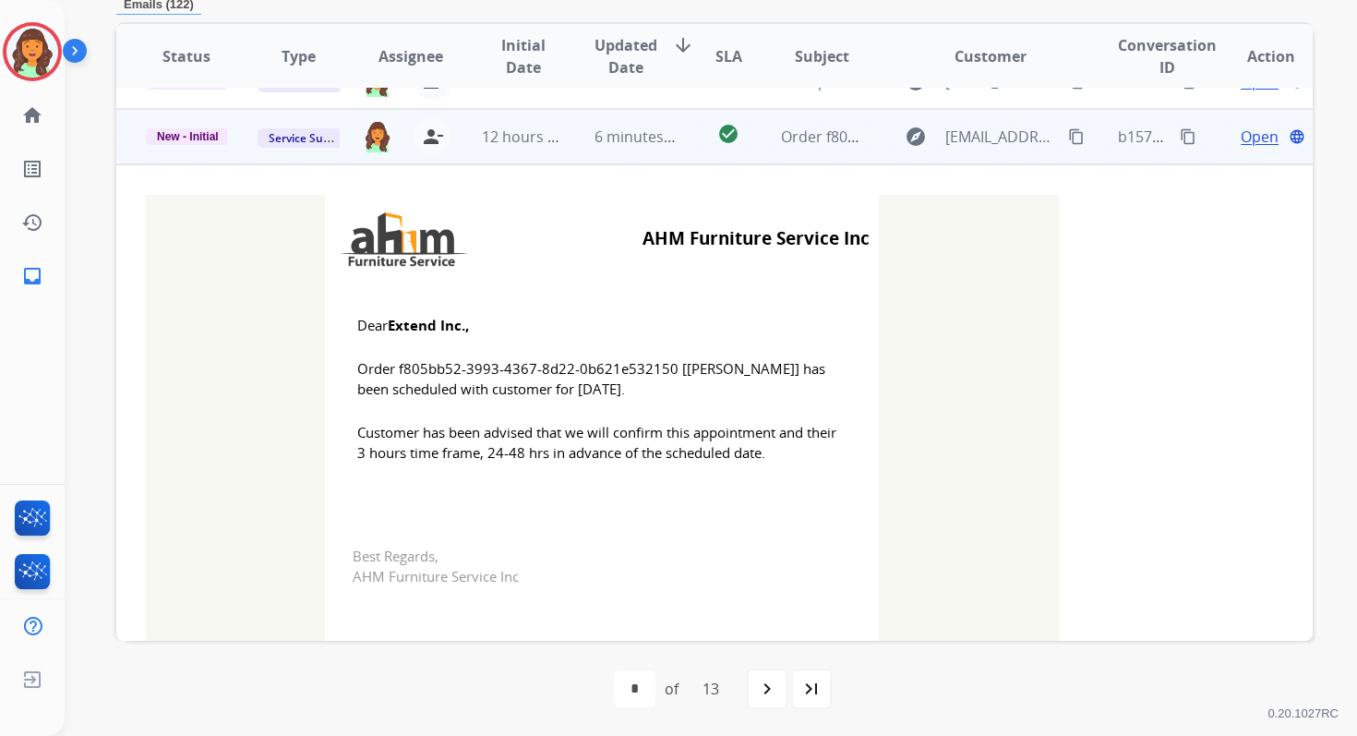
scroll to position [277, 0]
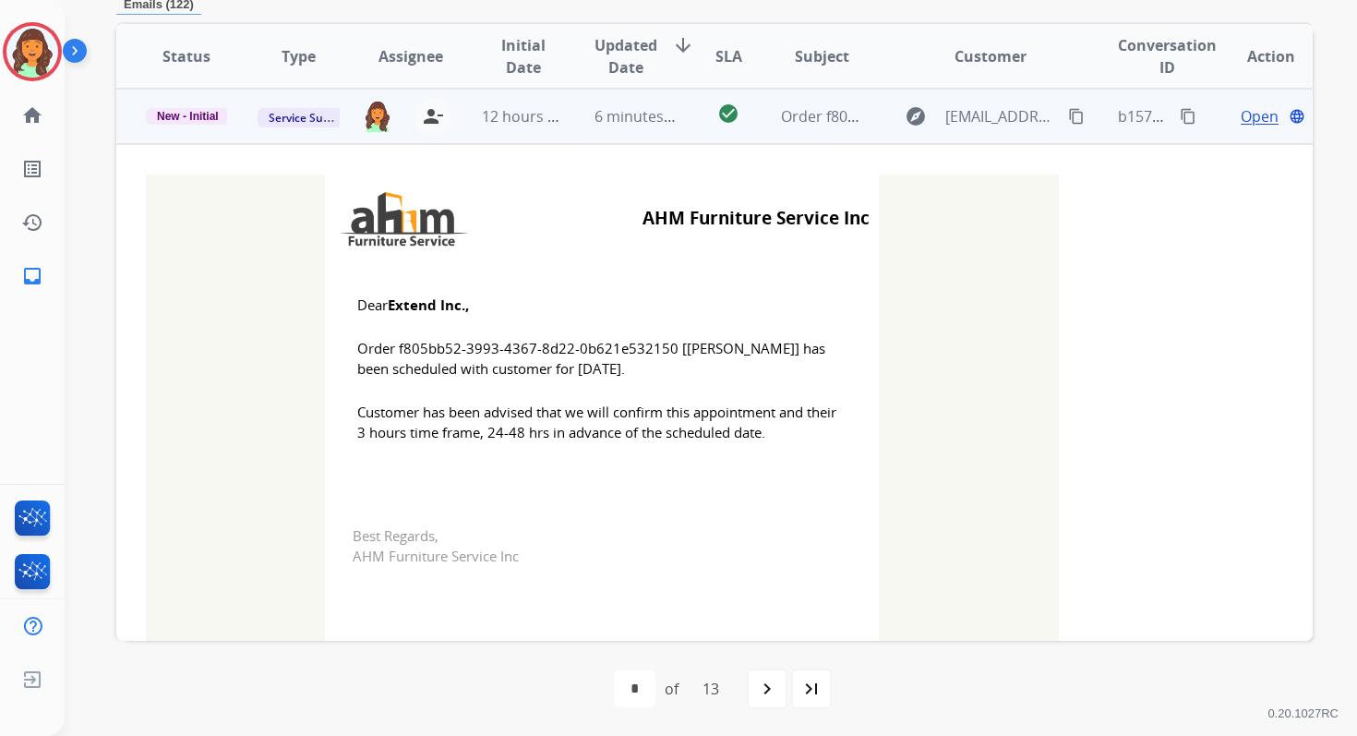
click at [207, 113] on span "New - Initial" at bounding box center [188, 116] width 84 height 17
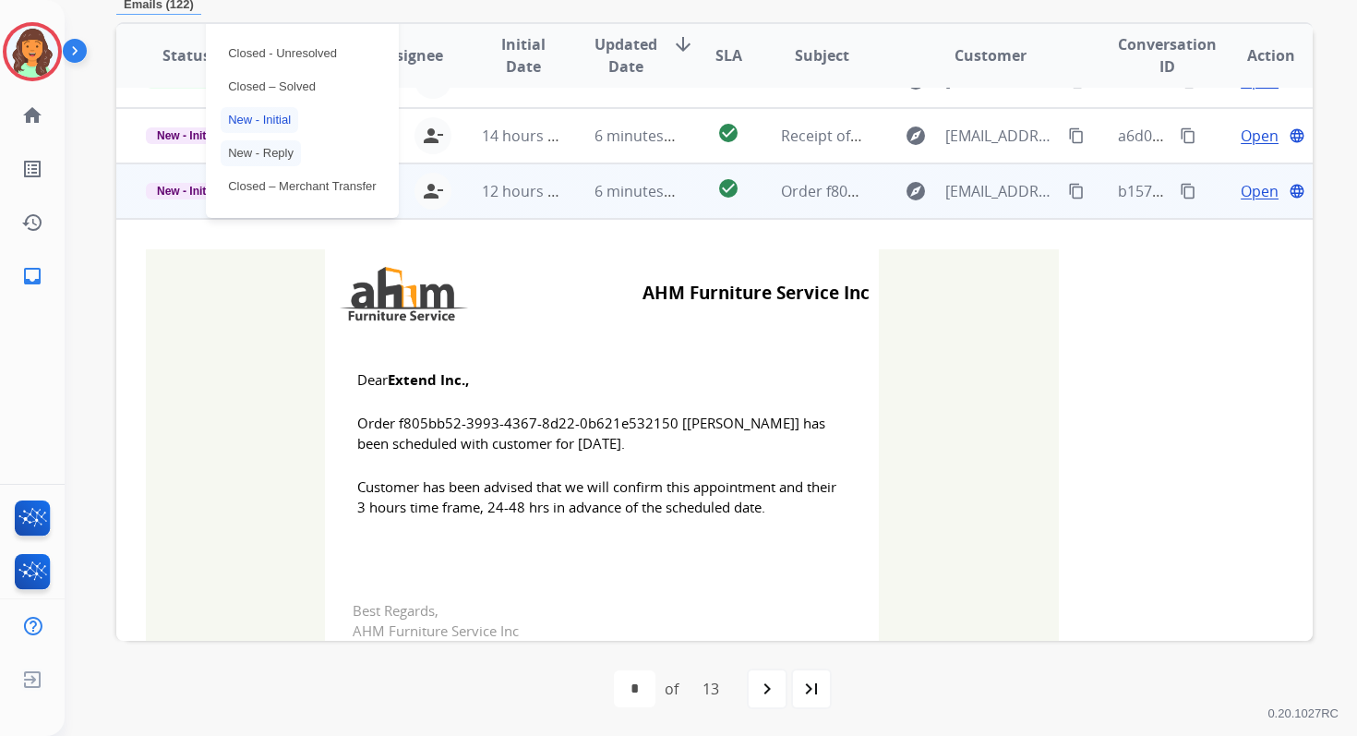
scroll to position [175, 0]
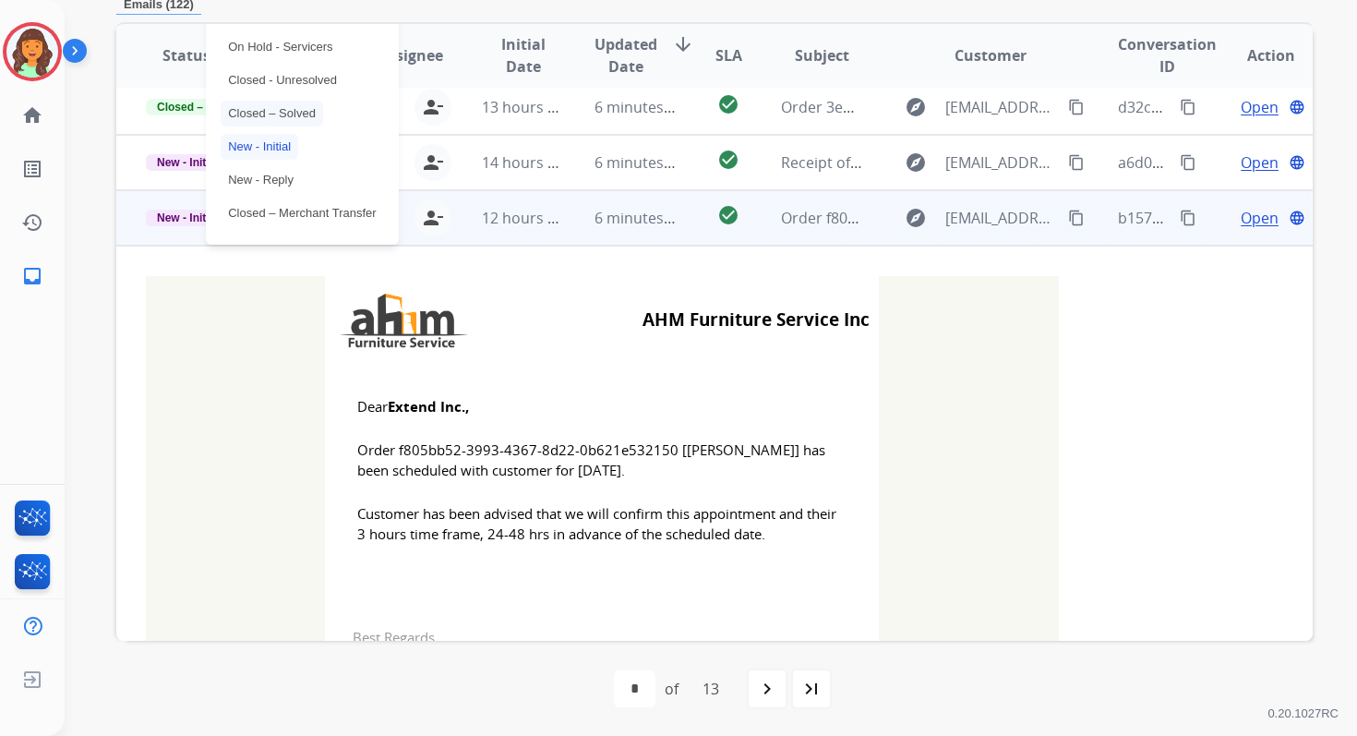
click at [261, 117] on p "Closed – Solved" at bounding box center [272, 114] width 102 height 26
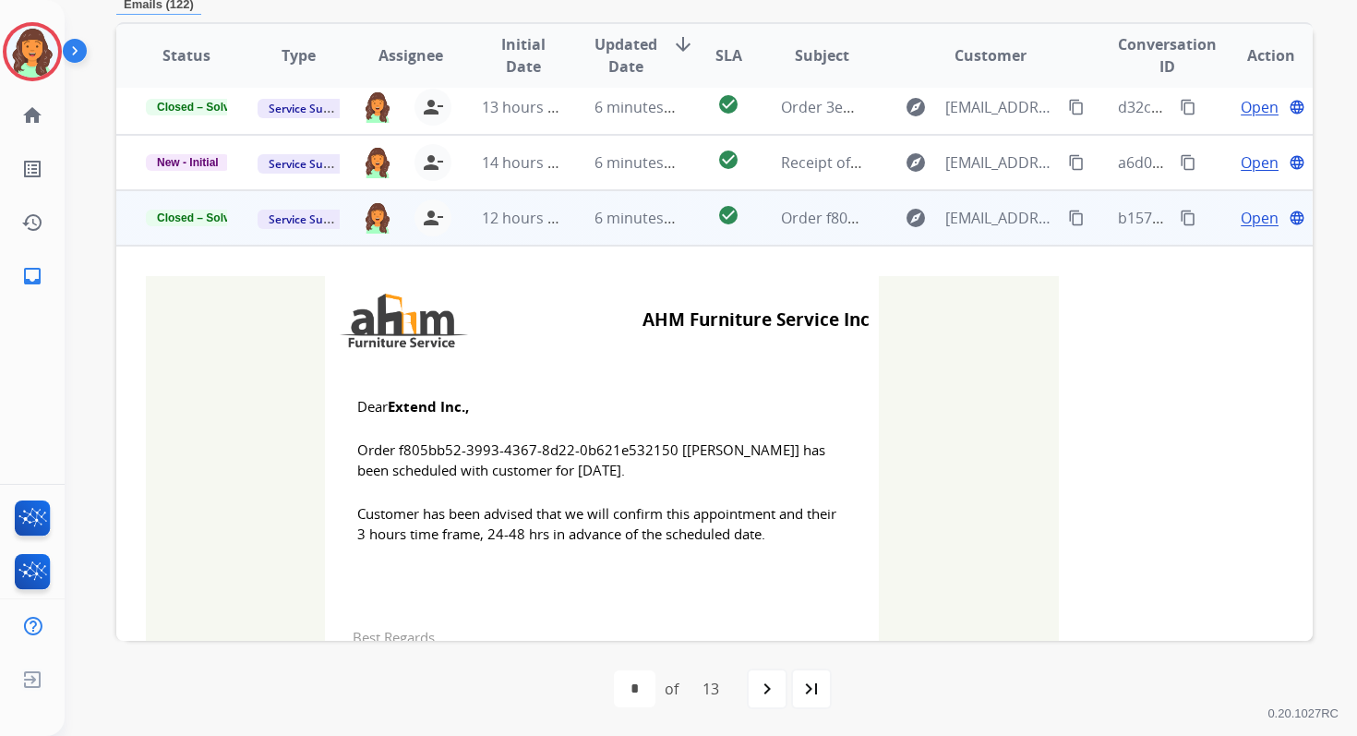
click at [566, 216] on td "6 minutes ago" at bounding box center [621, 217] width 112 height 55
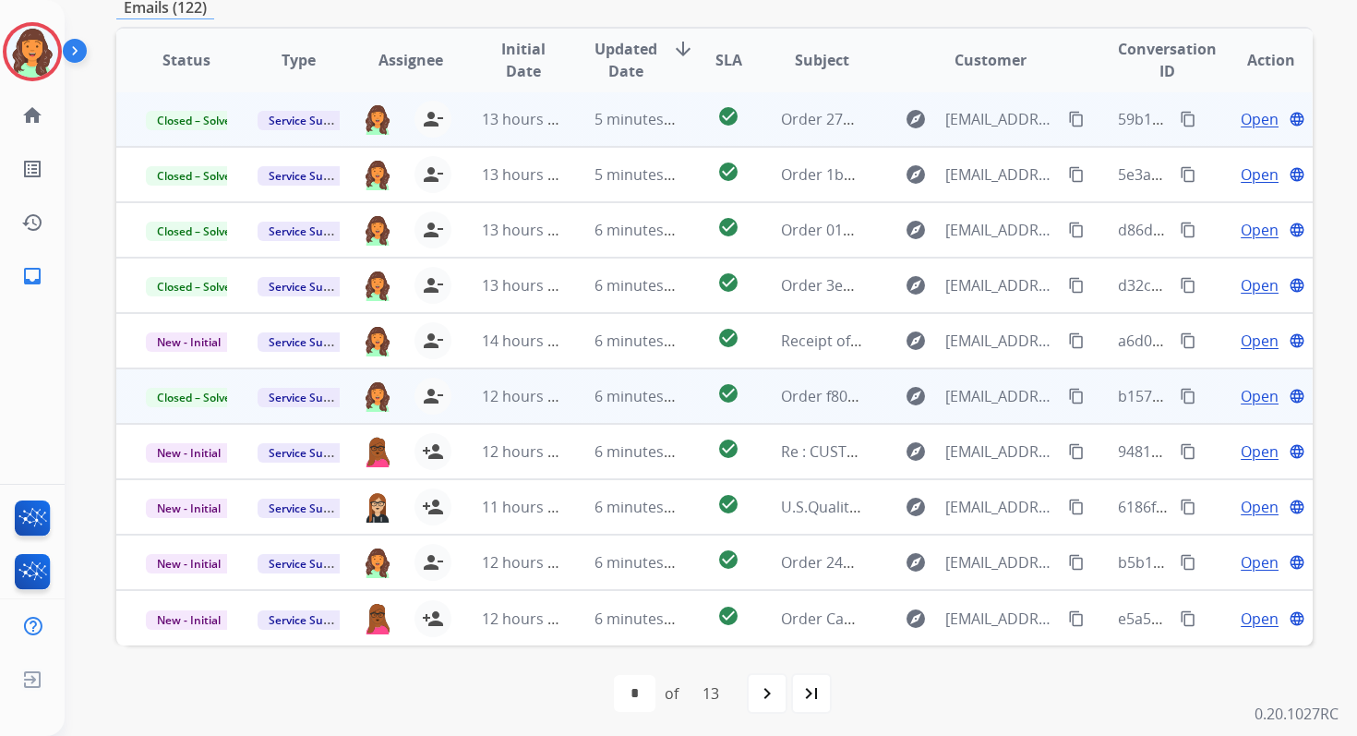
scroll to position [403, 0]
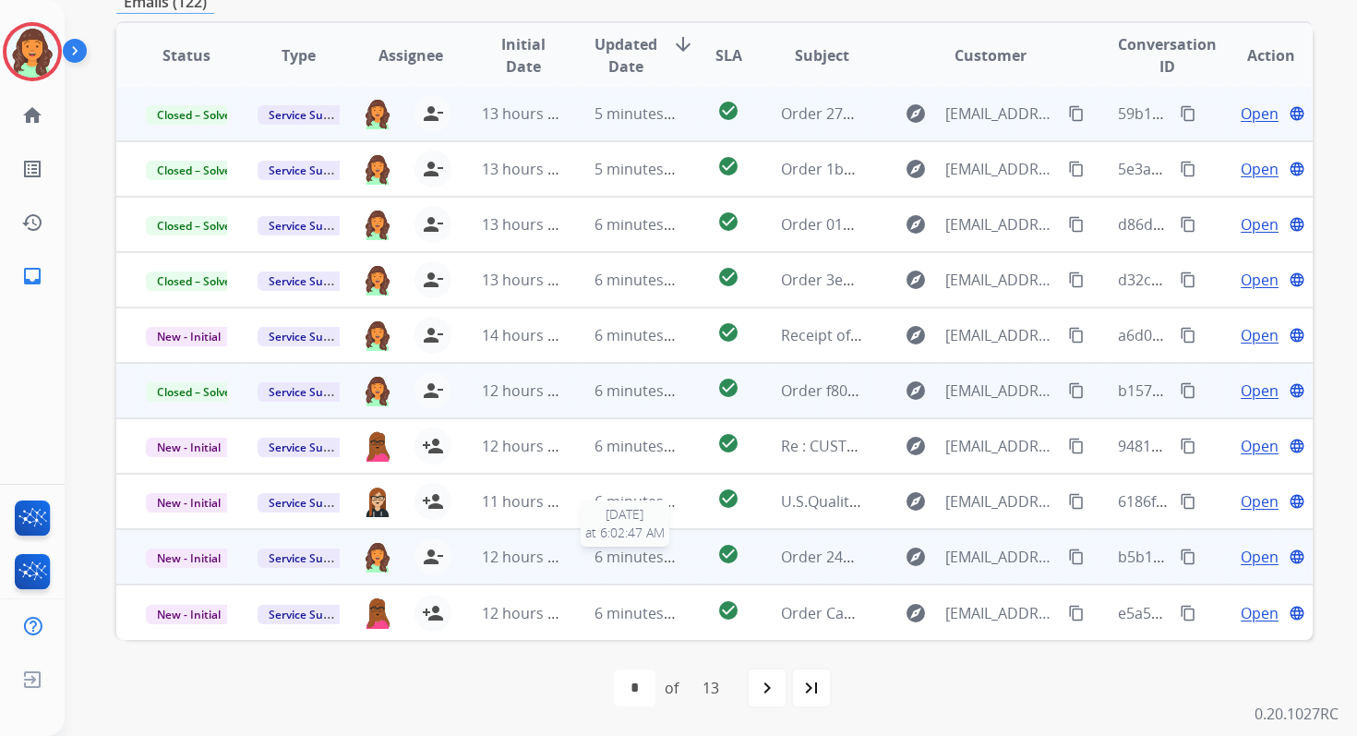
click at [626, 555] on span "6 minutes ago" at bounding box center [644, 556] width 99 height 20
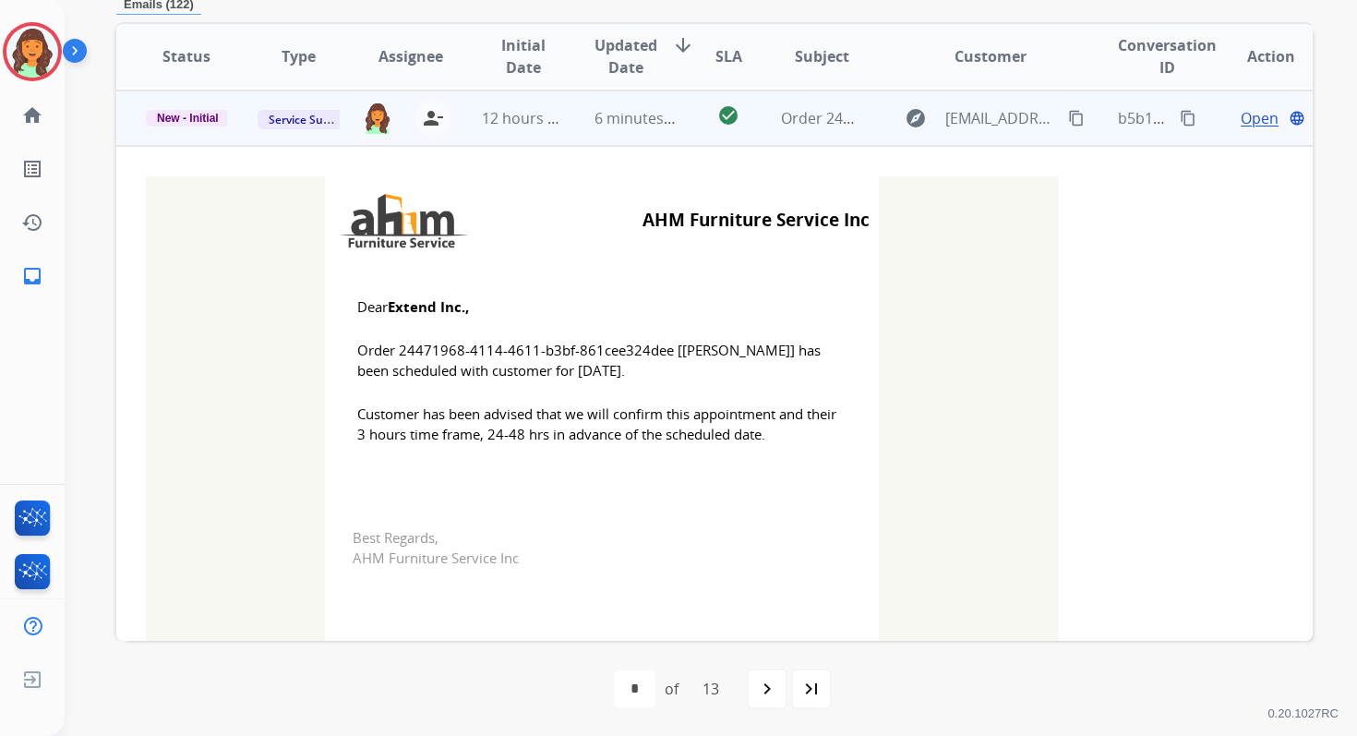
scroll to position [443, 0]
click at [209, 114] on span "New - Initial" at bounding box center [188, 116] width 84 height 17
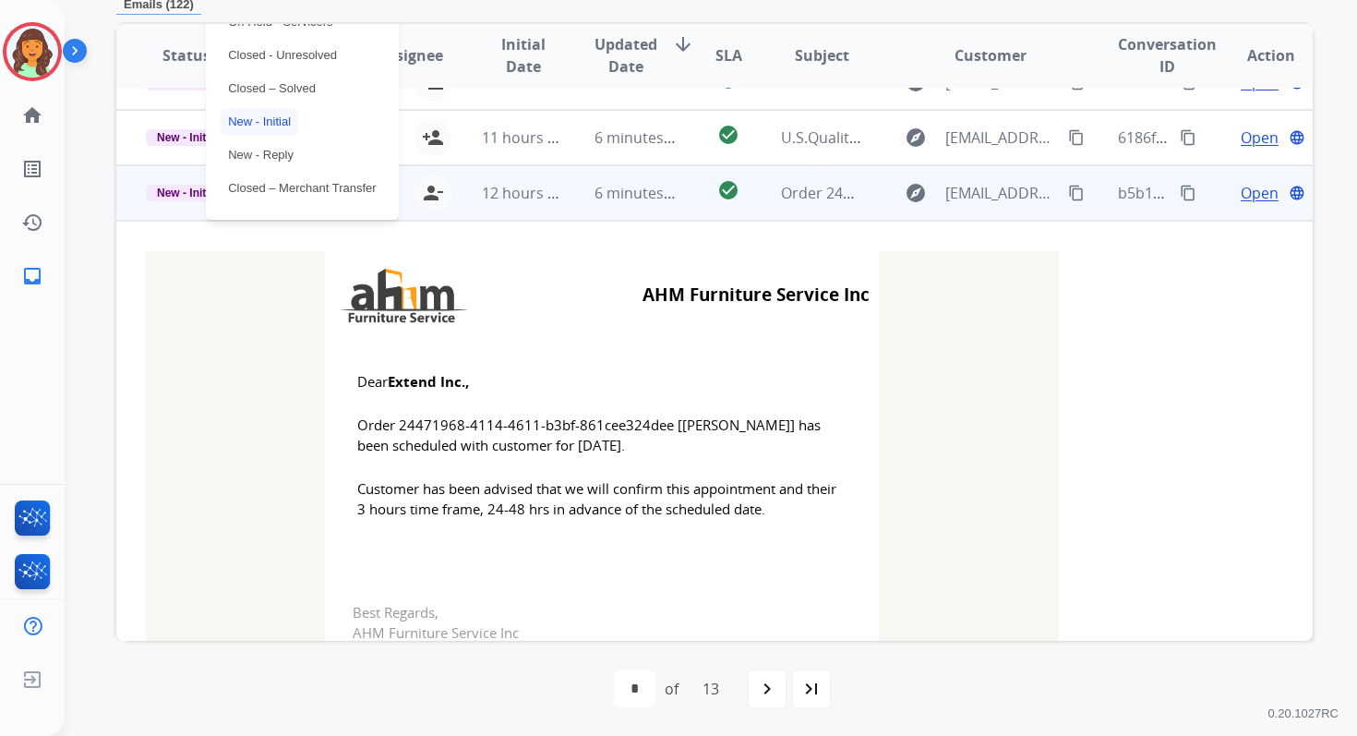
scroll to position [347, 0]
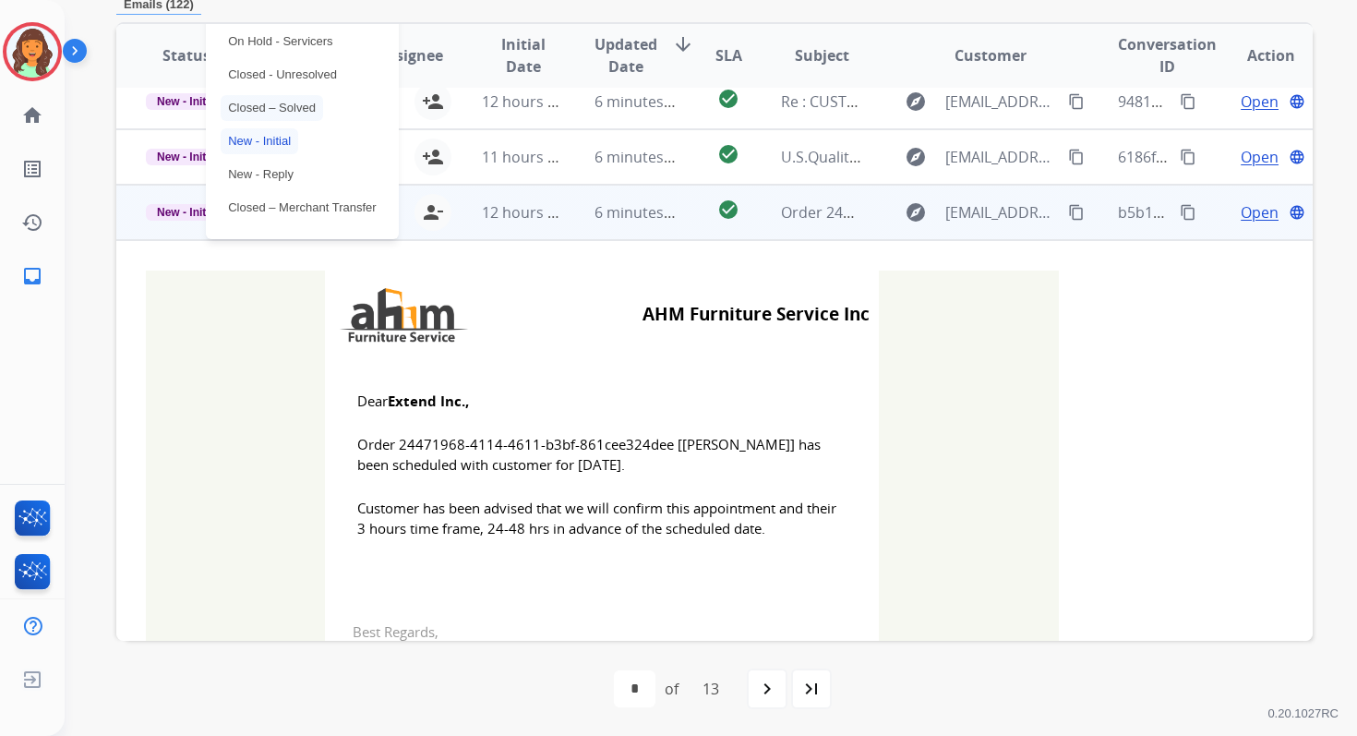
click at [247, 102] on p "Closed – Solved" at bounding box center [272, 108] width 102 height 26
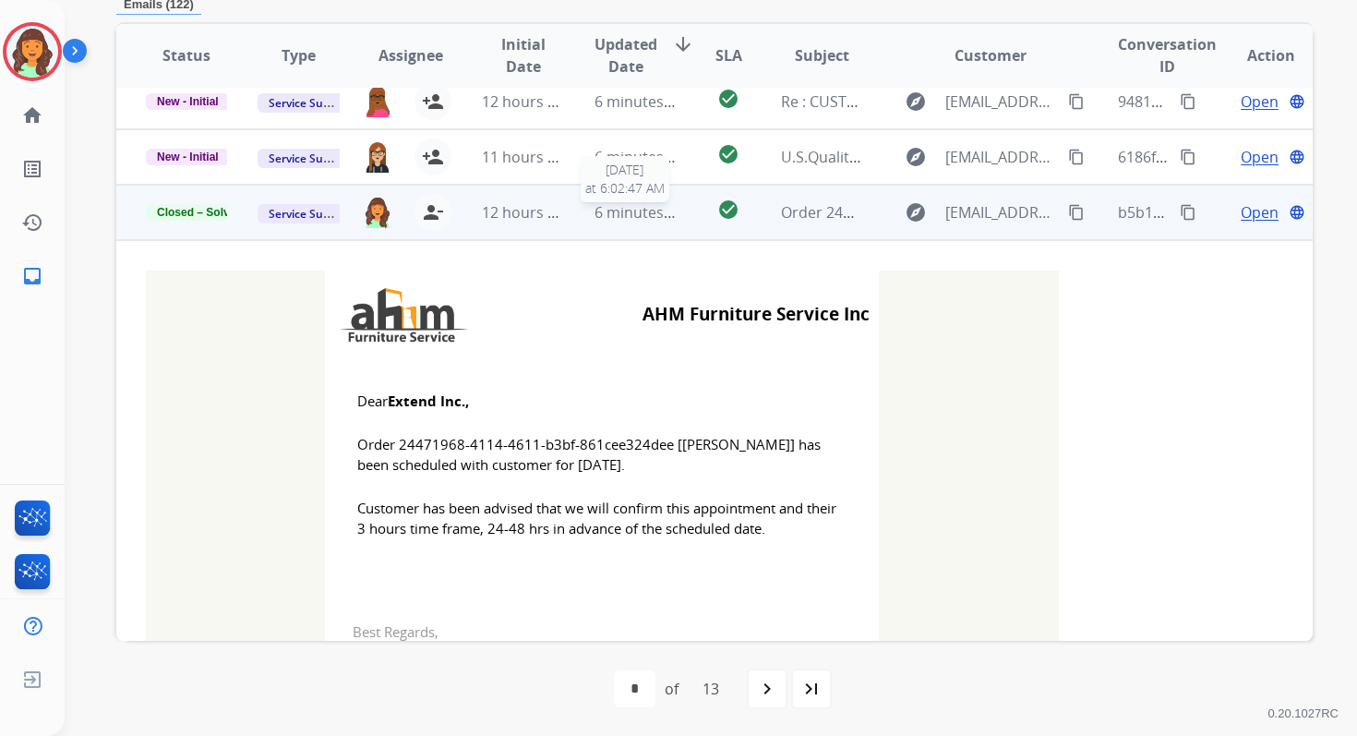
click at [627, 217] on span "6 minutes ago" at bounding box center [644, 212] width 99 height 20
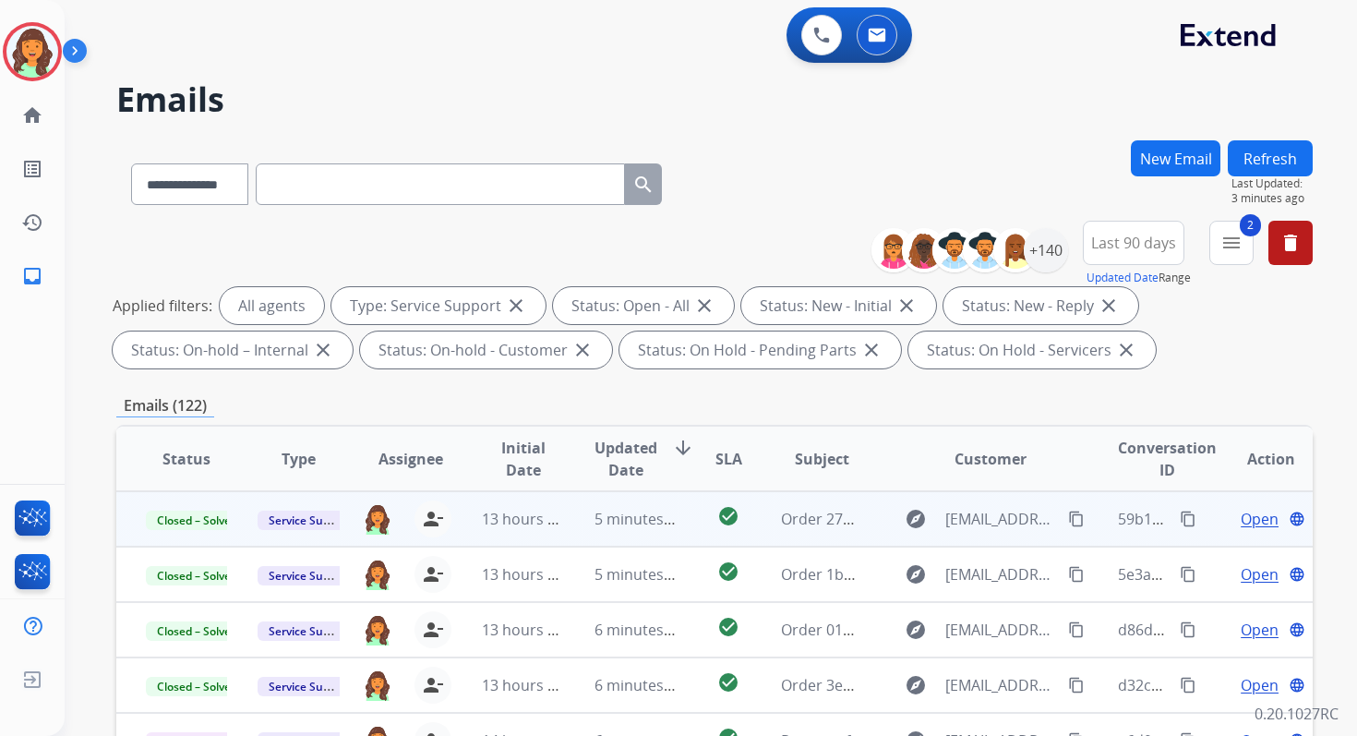
click at [1283, 162] on button "Refresh" at bounding box center [1270, 158] width 85 height 36
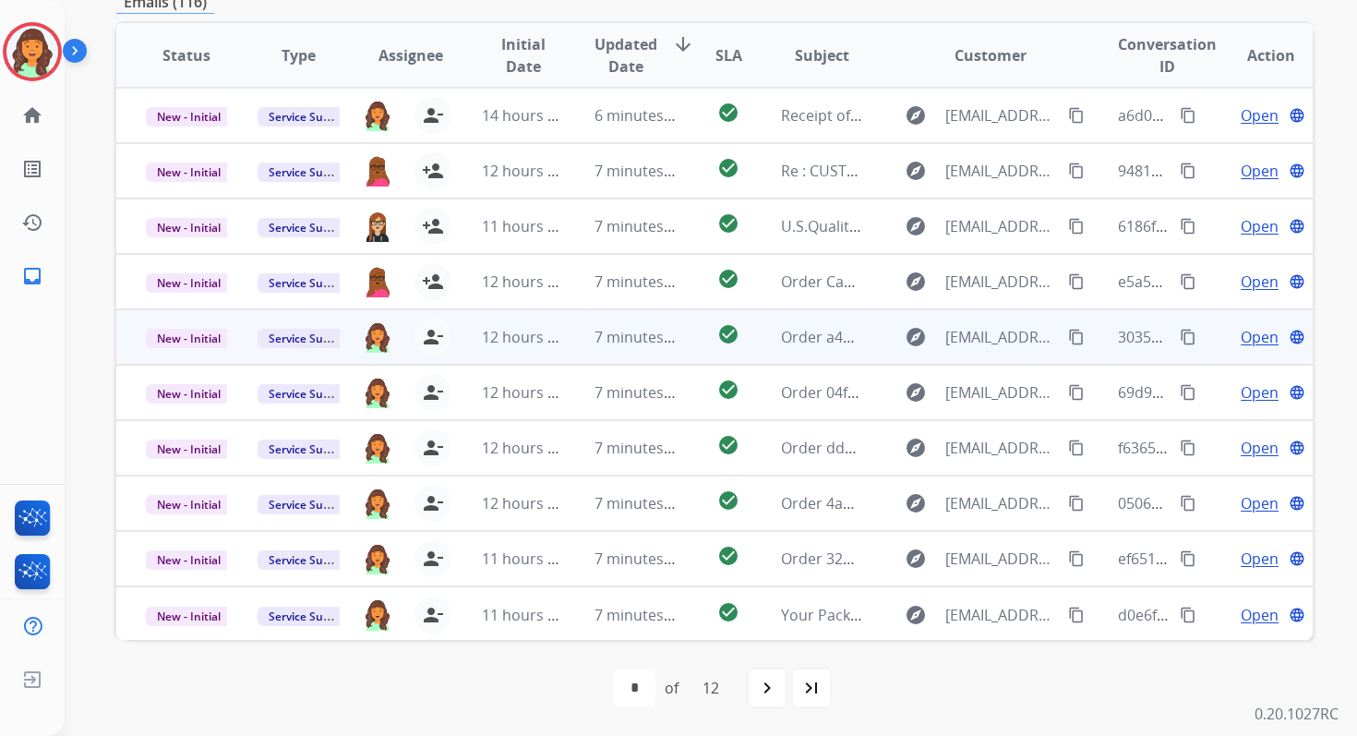
click at [616, 348] on td "7 minutes ago" at bounding box center [621, 336] width 112 height 55
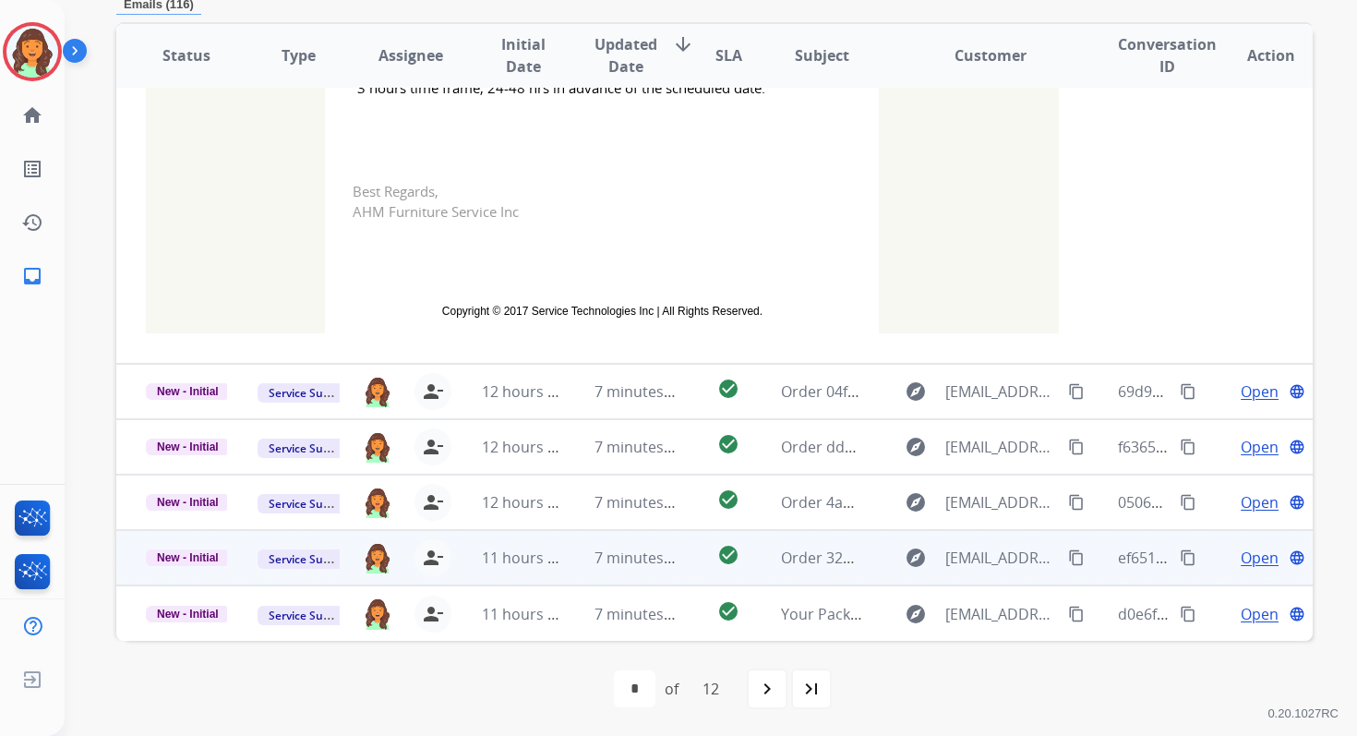
click at [621, 558] on span "7 minutes ago" at bounding box center [644, 557] width 99 height 20
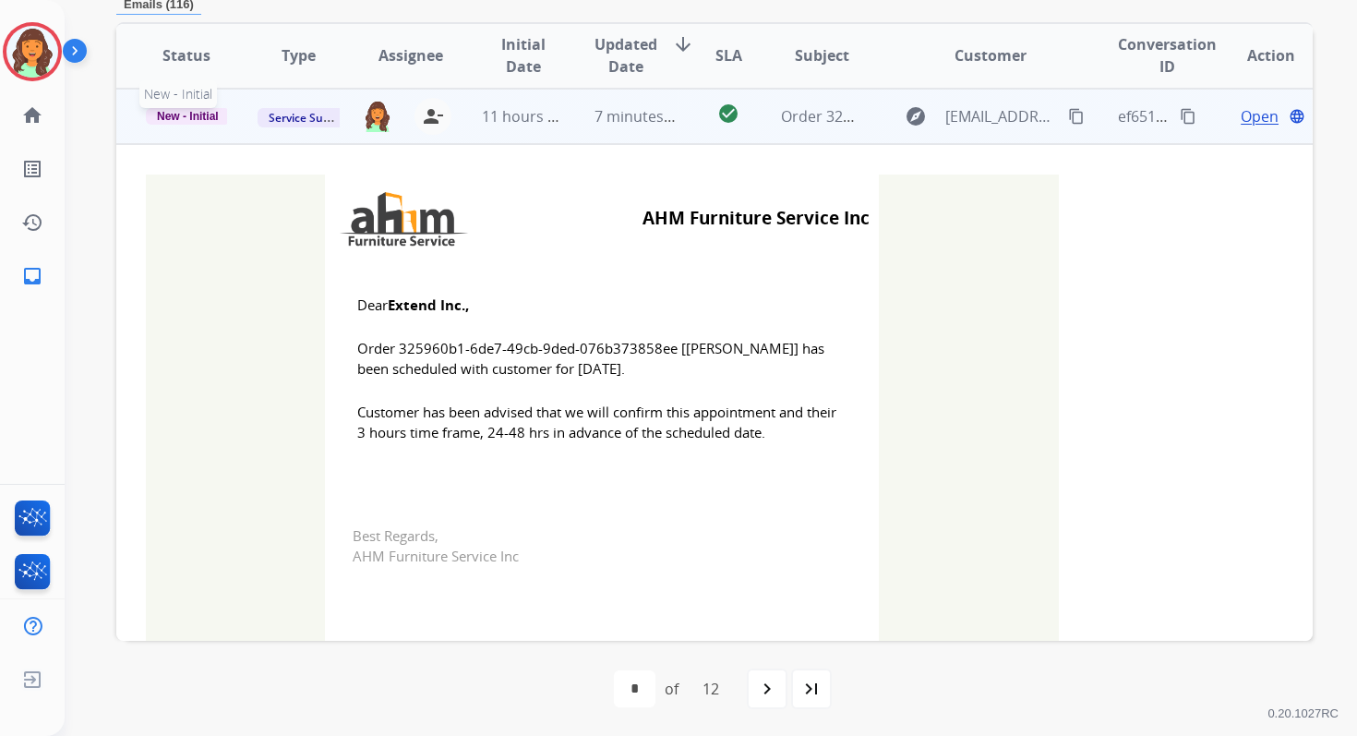
click at [200, 116] on span "New - Initial" at bounding box center [188, 116] width 84 height 17
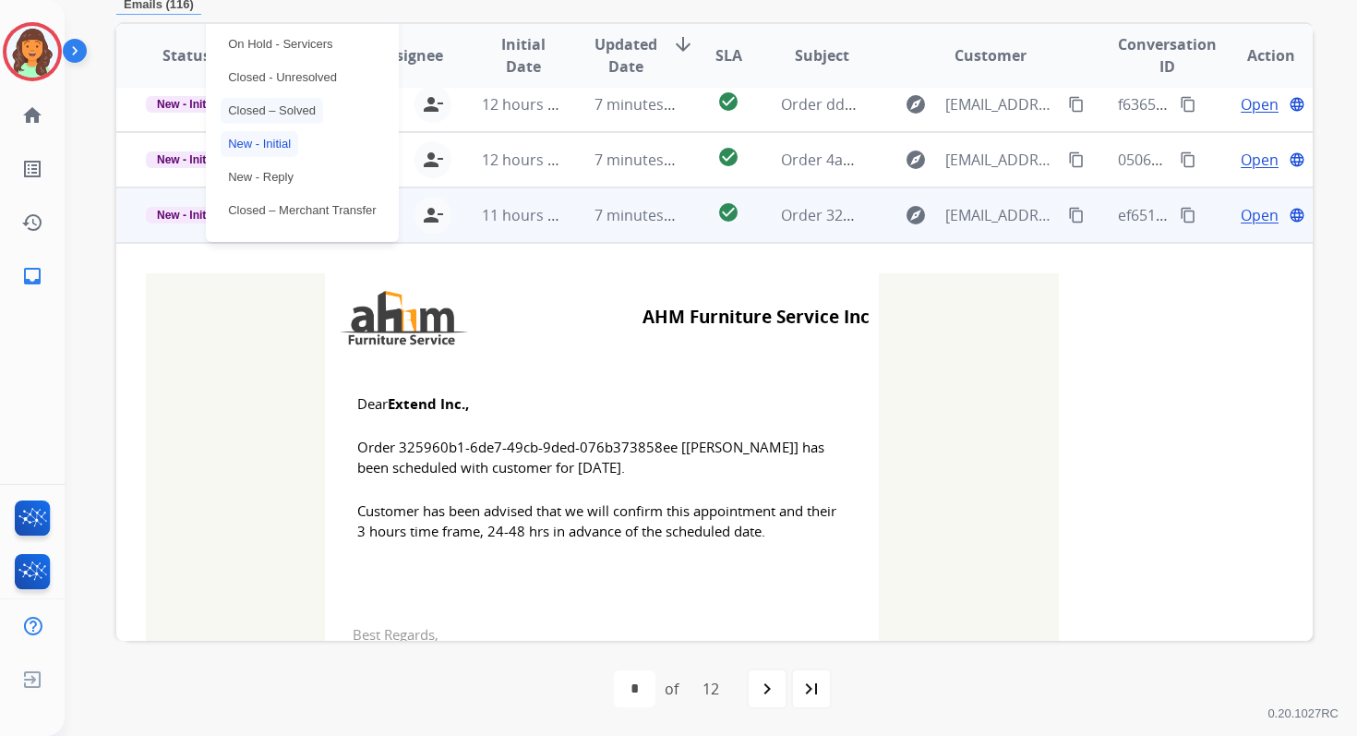
click at [246, 120] on p "Closed – Solved" at bounding box center [272, 111] width 102 height 26
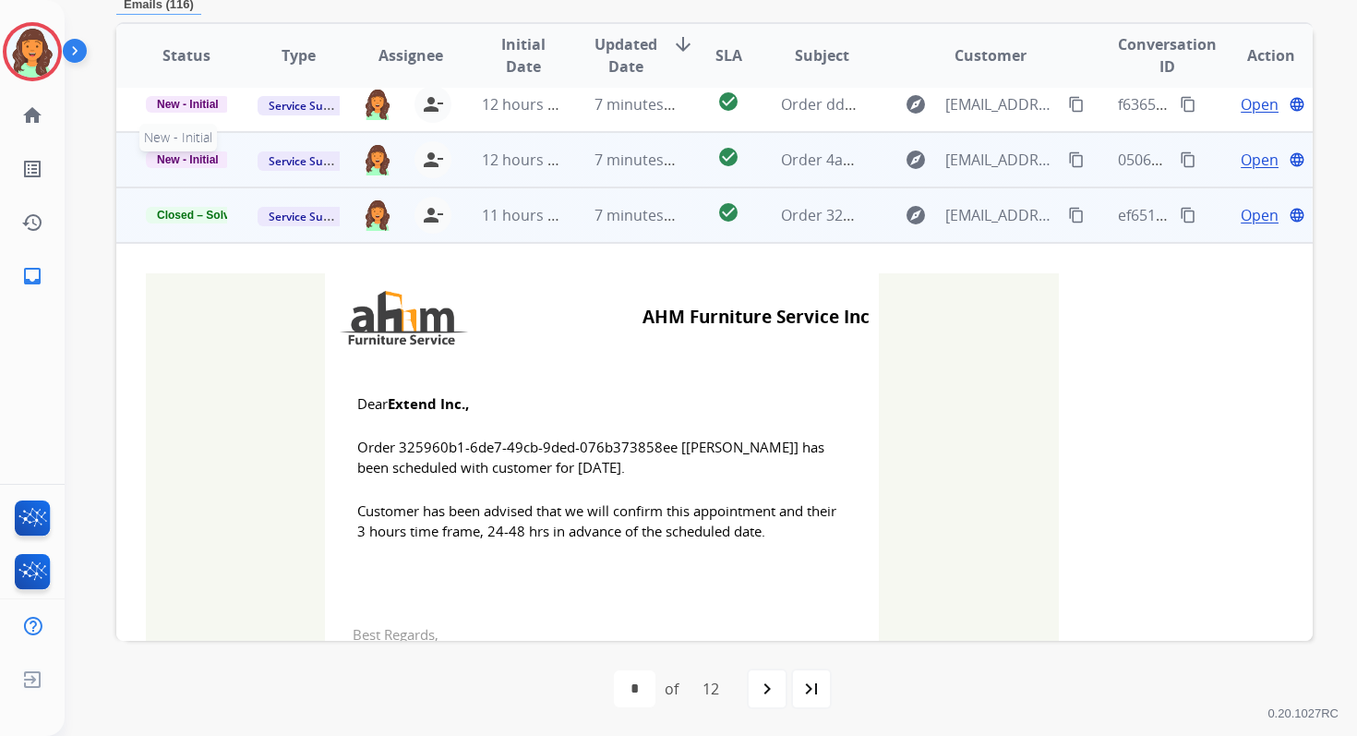
click at [210, 159] on span "New - Initial" at bounding box center [188, 159] width 84 height 17
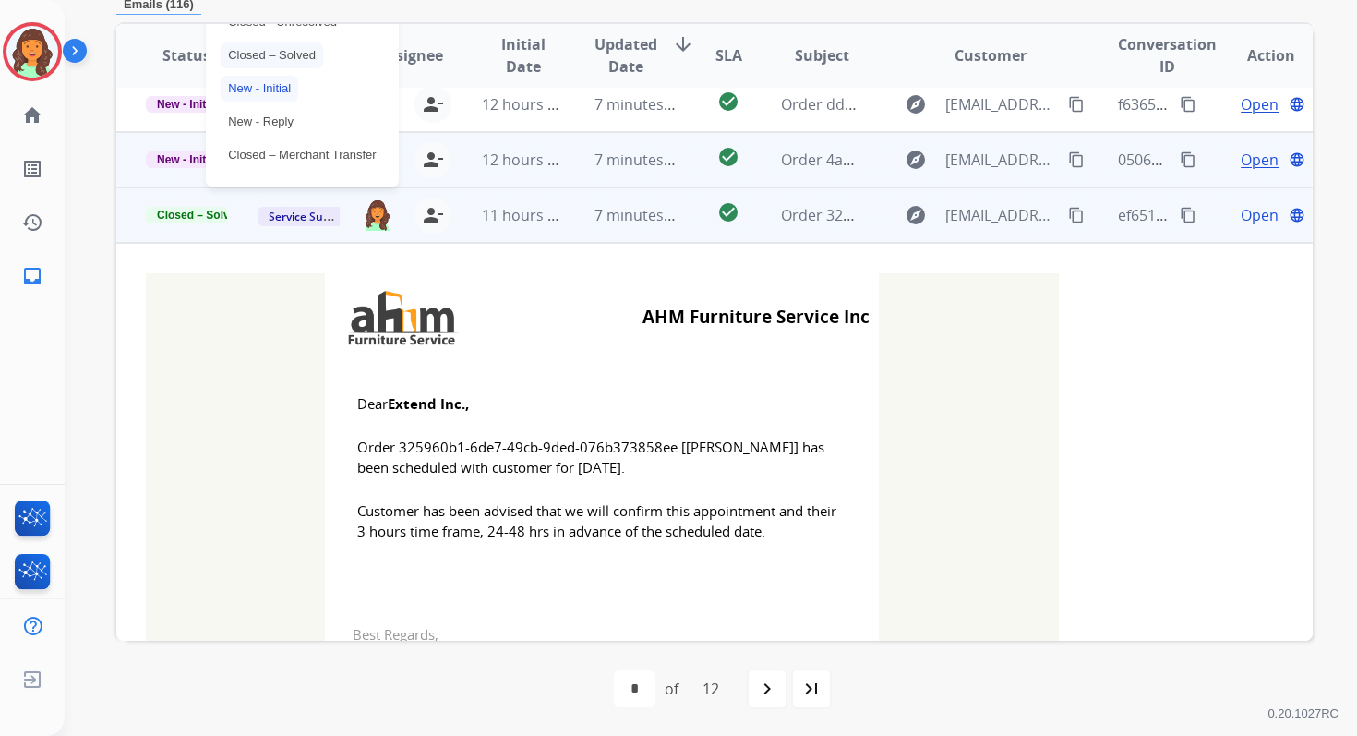
click at [260, 59] on p "Closed – Solved" at bounding box center [272, 55] width 102 height 26
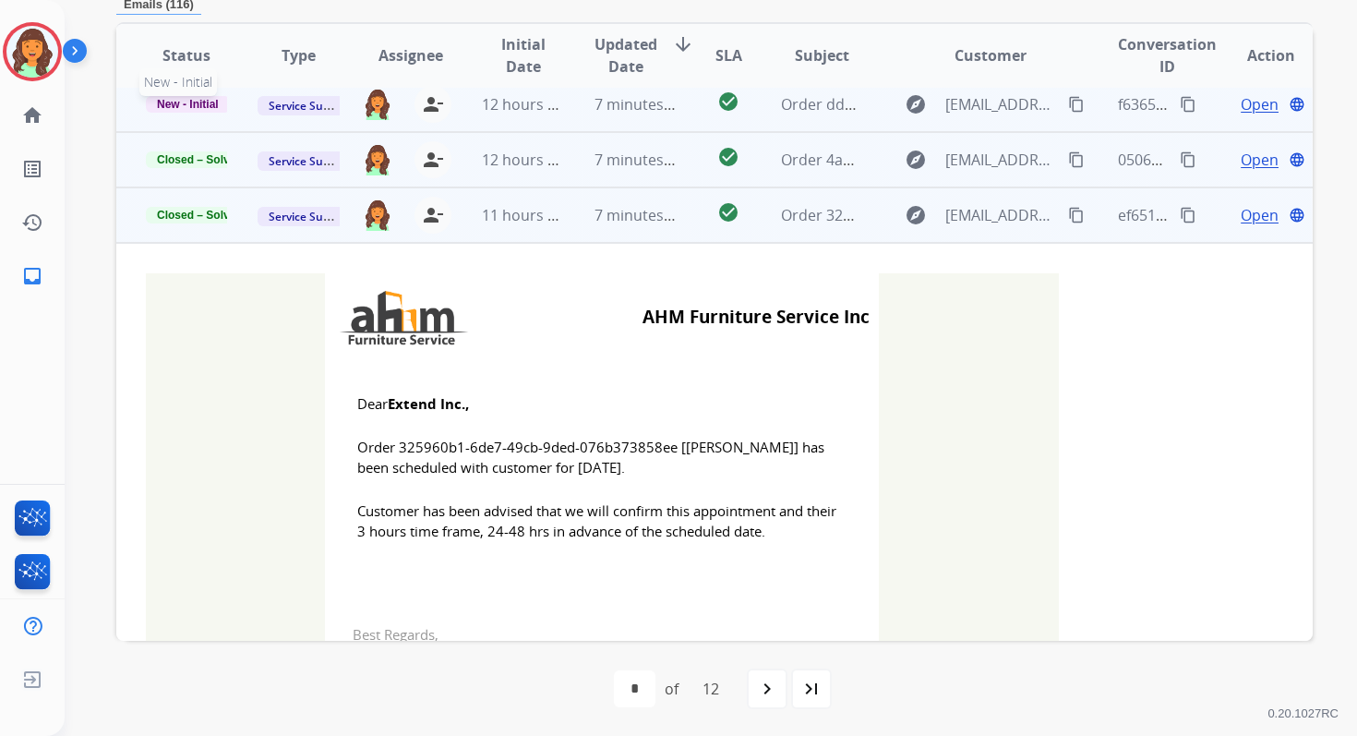
click at [196, 105] on span "New - Initial" at bounding box center [188, 104] width 84 height 17
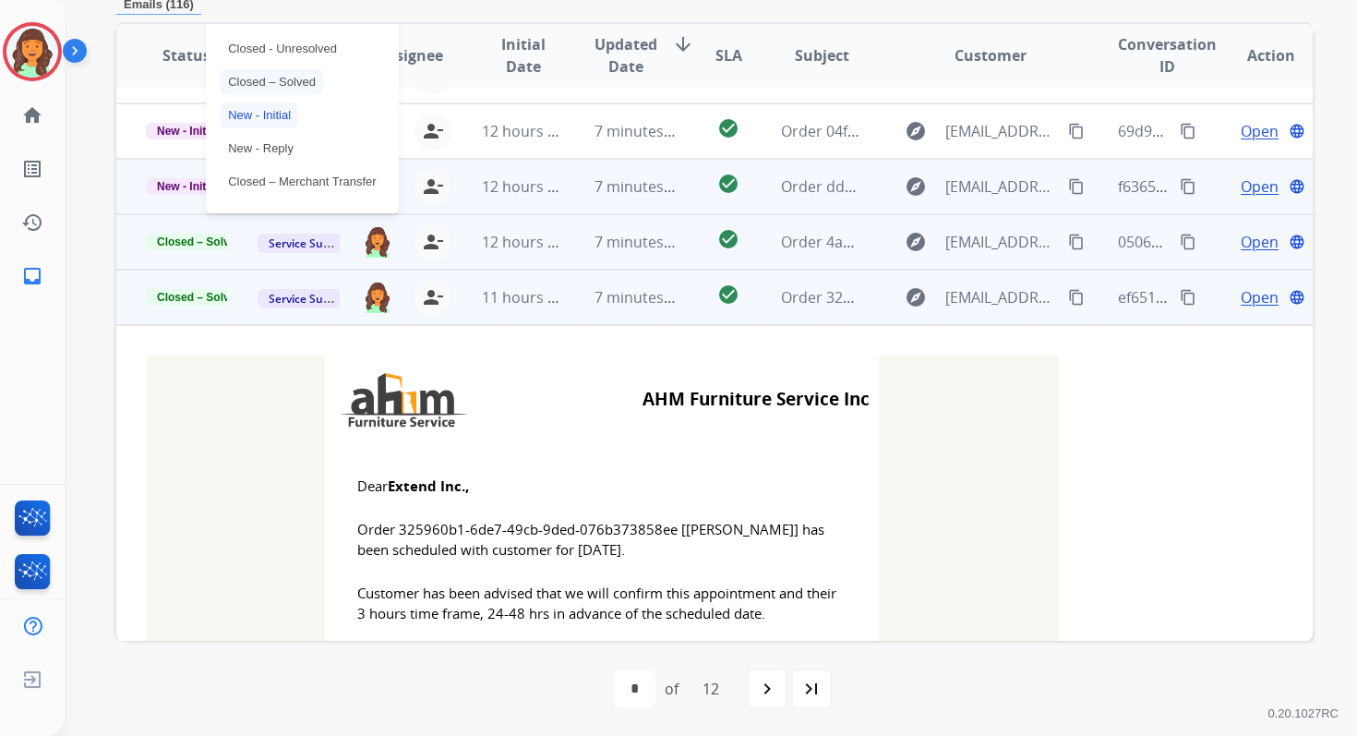
click at [255, 80] on p "Closed – Solved" at bounding box center [272, 82] width 102 height 26
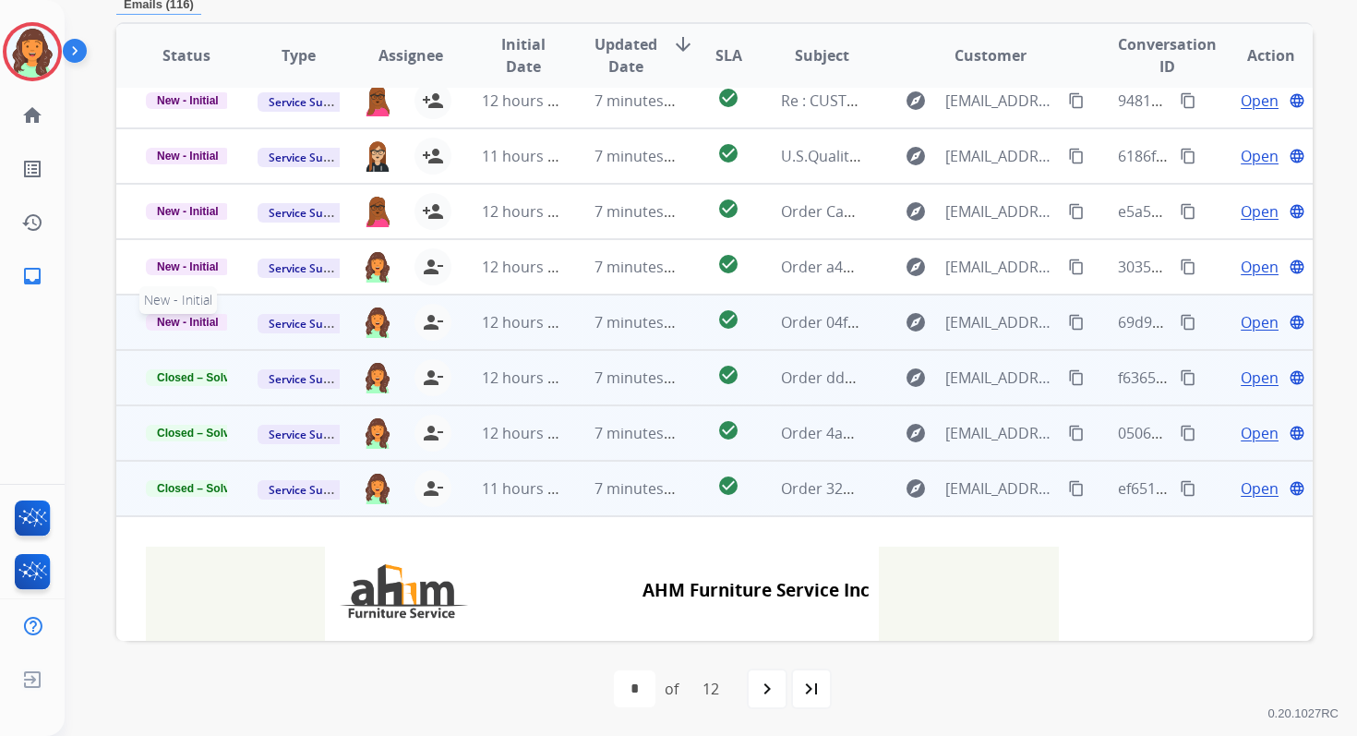
click at [204, 323] on span "New - Initial" at bounding box center [188, 322] width 84 height 17
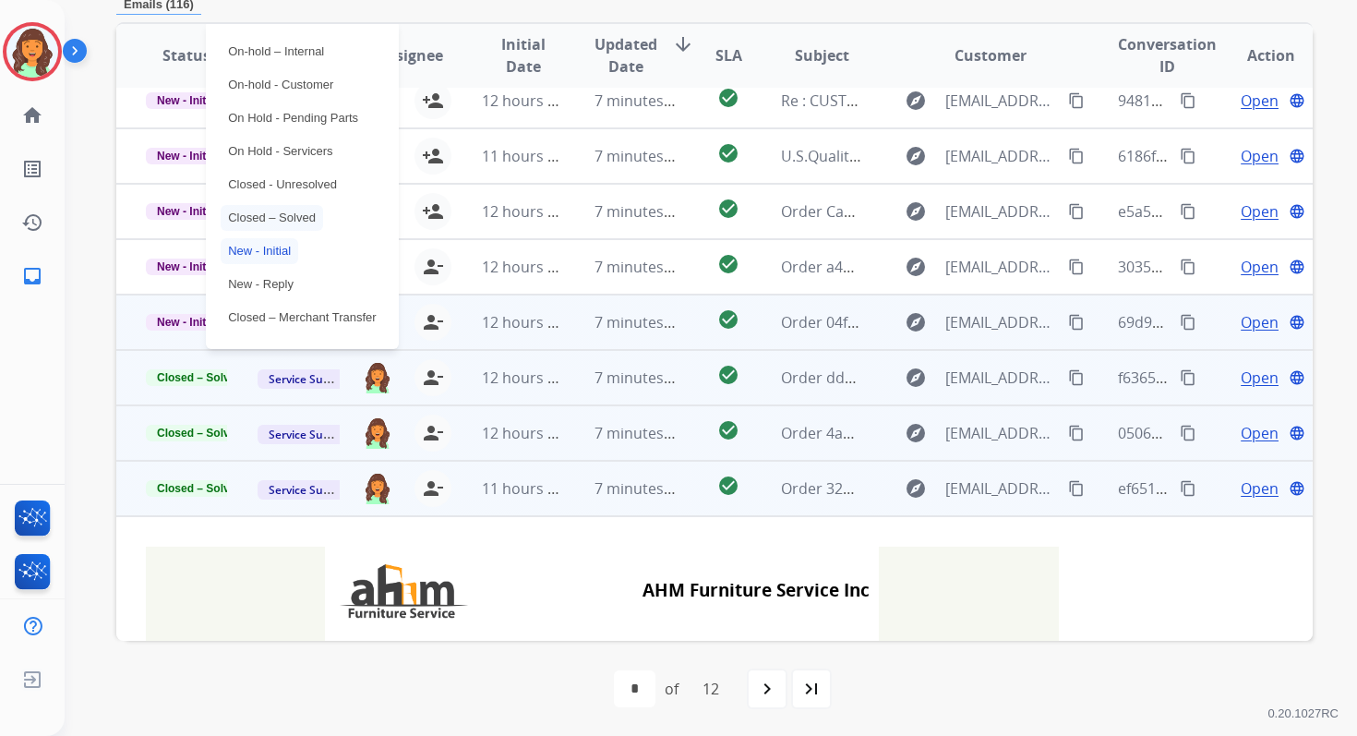
click at [263, 216] on p "Closed – Solved" at bounding box center [272, 218] width 102 height 26
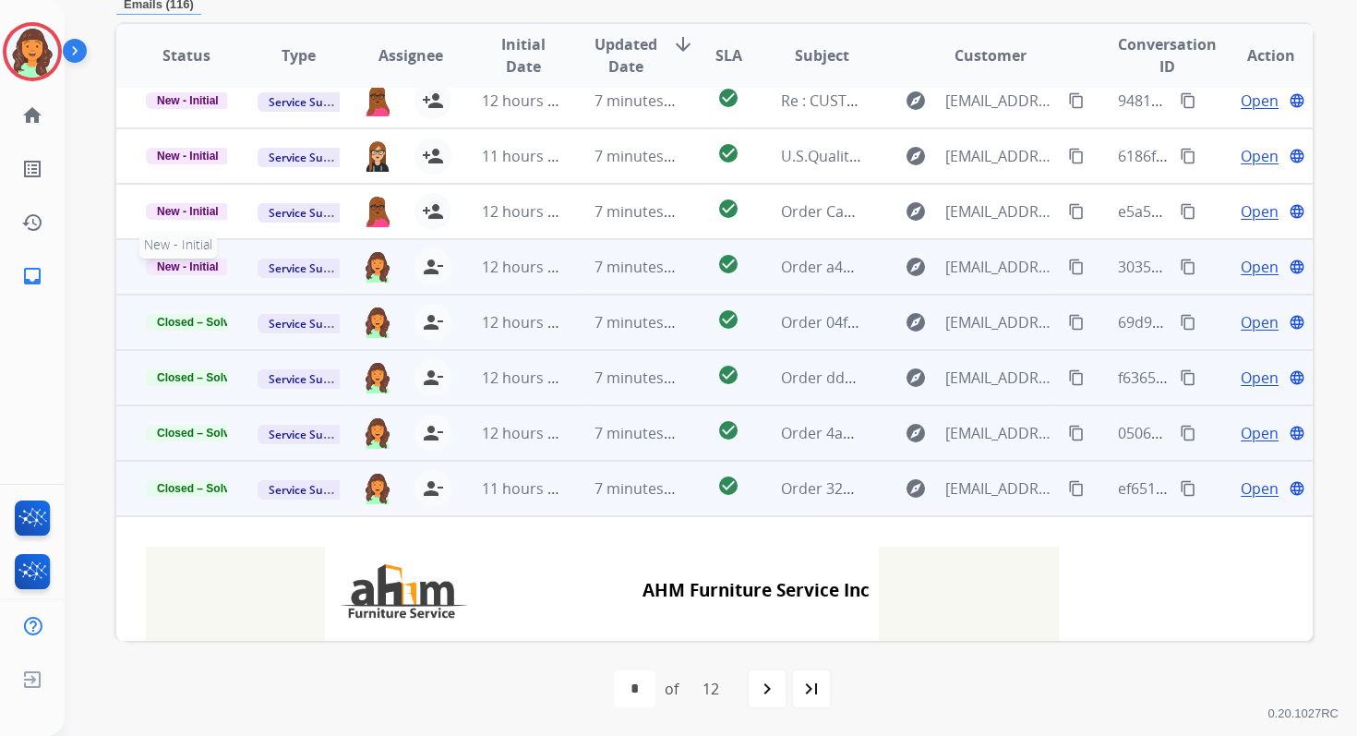
click at [204, 267] on span "New - Initial" at bounding box center [188, 266] width 84 height 17
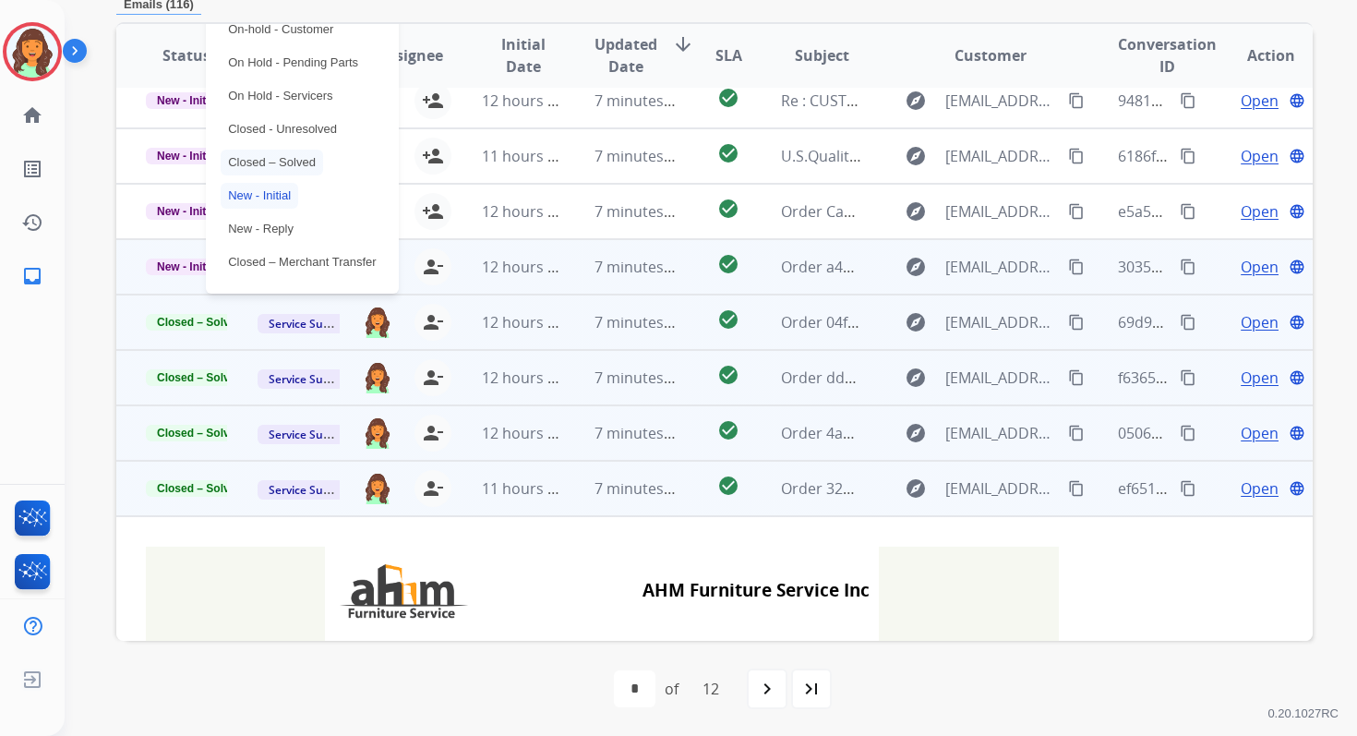
click at [252, 156] on p "Closed – Solved" at bounding box center [272, 163] width 102 height 26
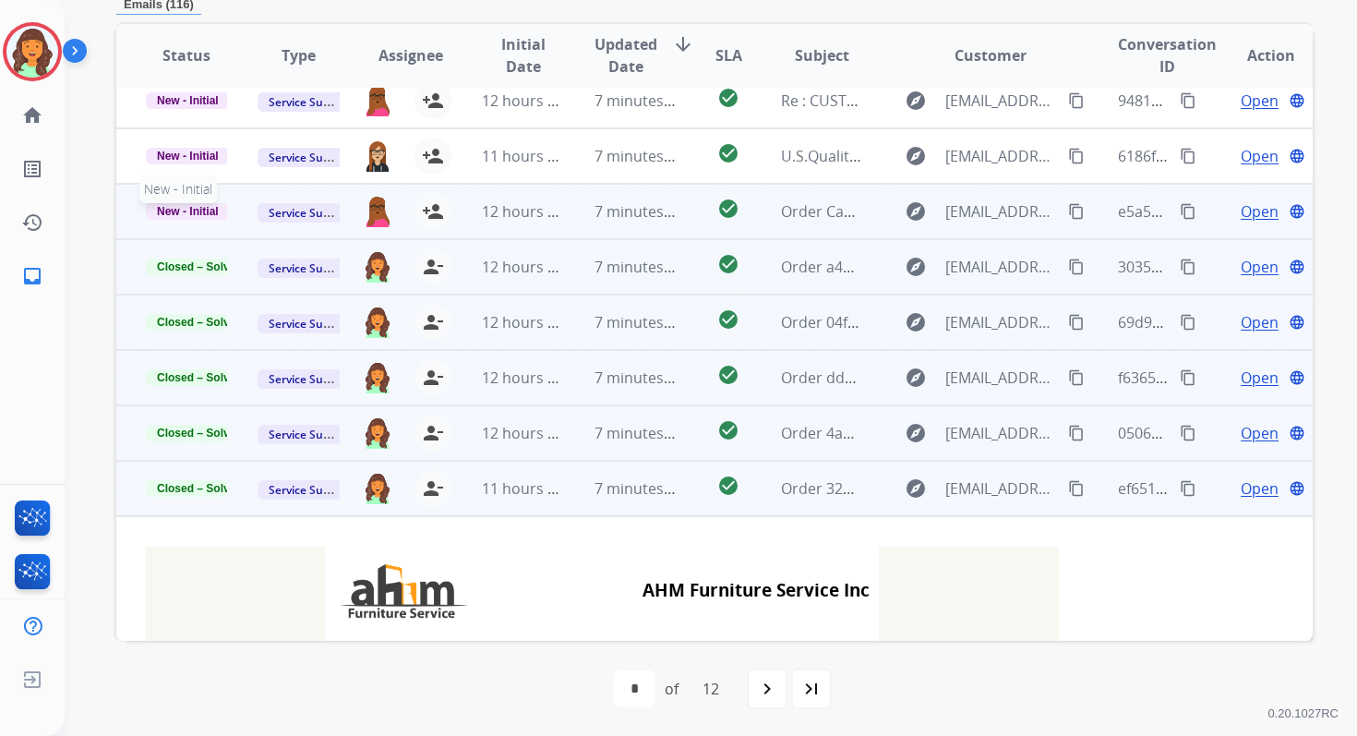
click at [192, 210] on span "New - Initial" at bounding box center [188, 211] width 84 height 17
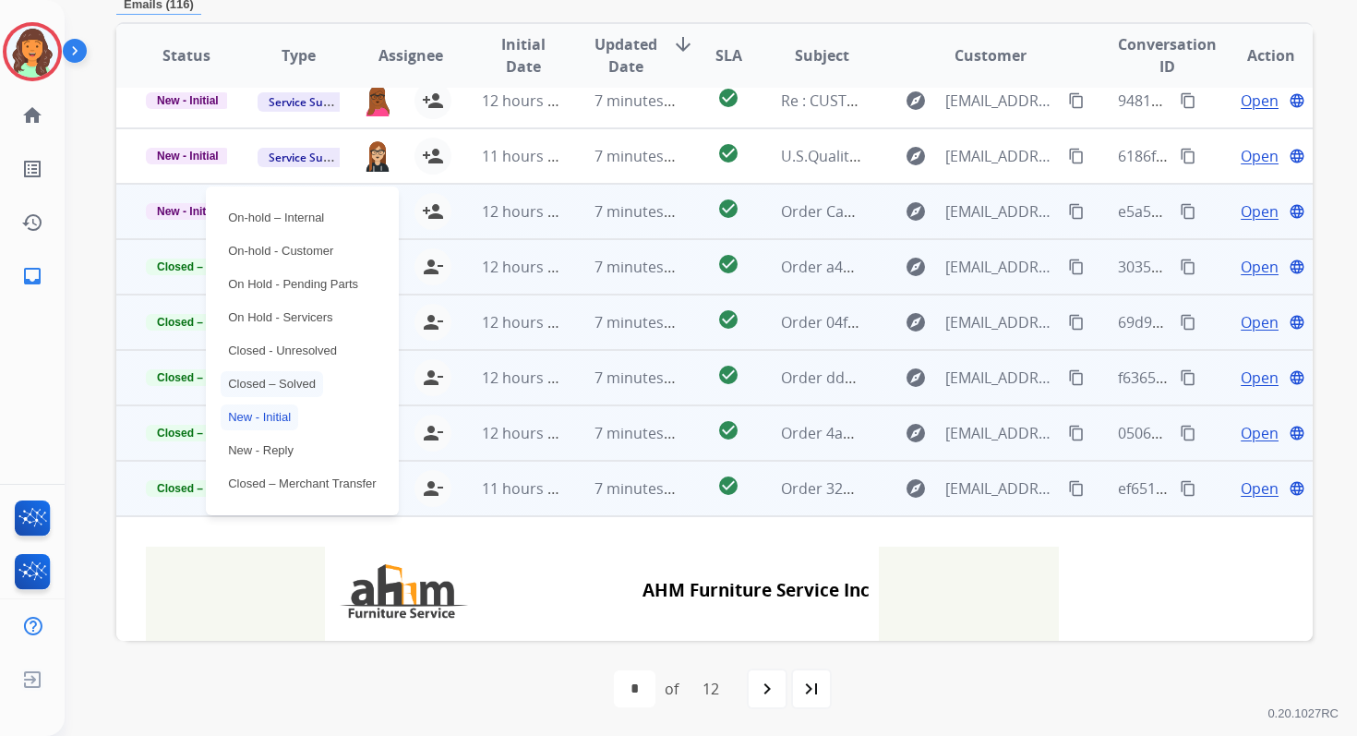
click at [265, 392] on p "Closed – Solved" at bounding box center [272, 384] width 102 height 26
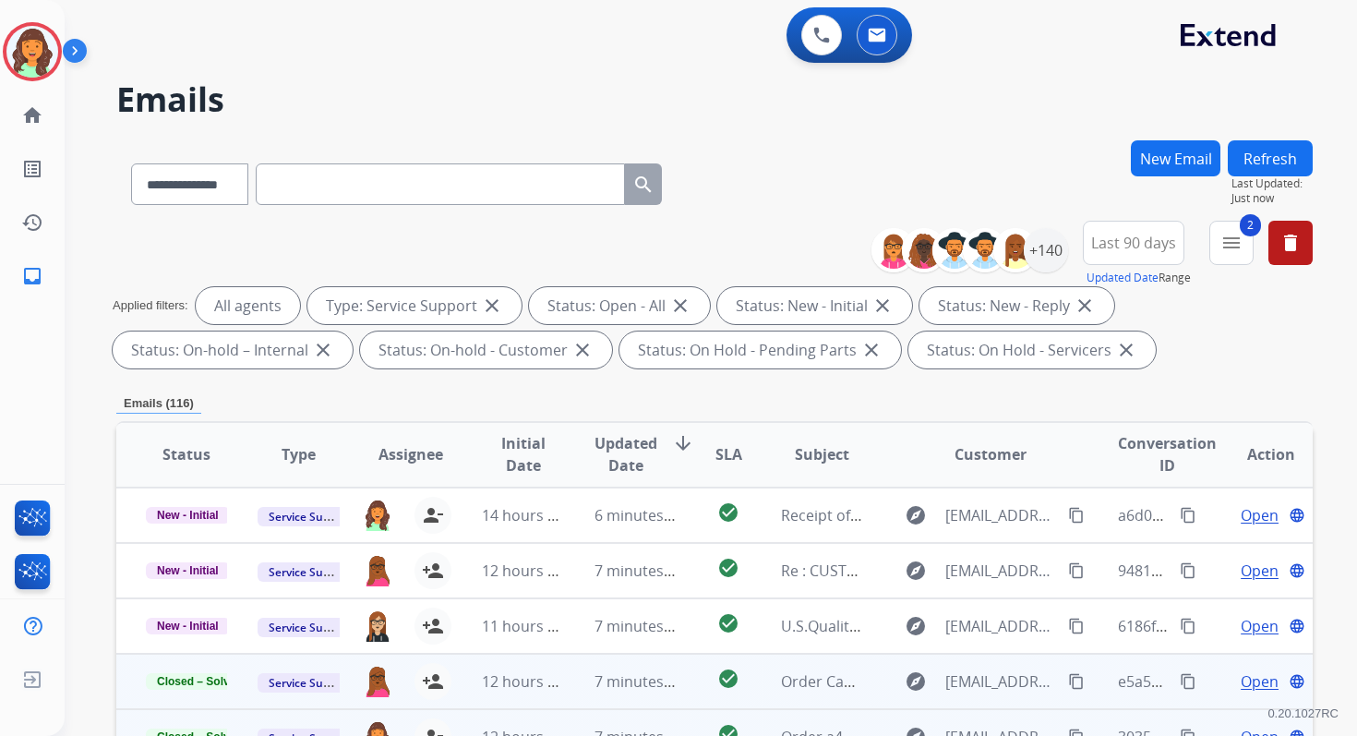
click at [1261, 150] on button "Refresh" at bounding box center [1270, 158] width 85 height 36
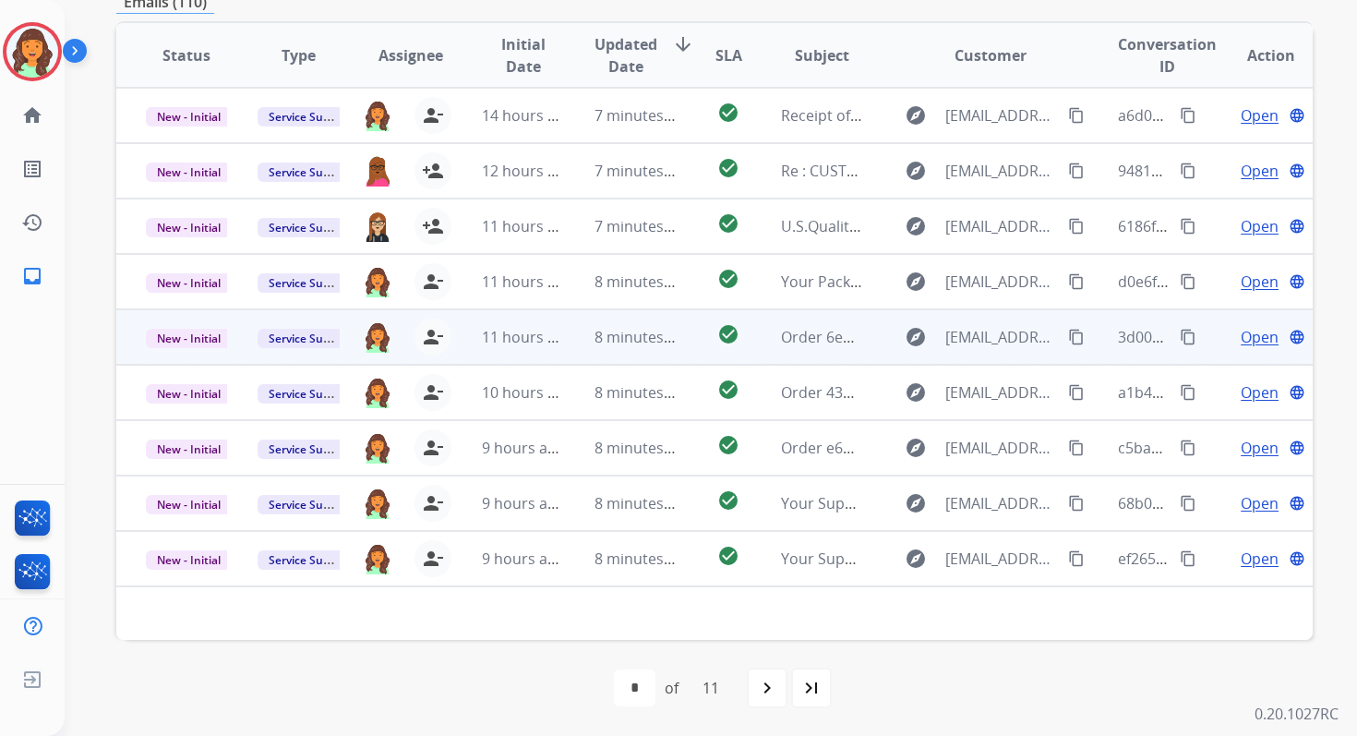
click at [567, 342] on td "8 minutes ago" at bounding box center [621, 336] width 112 height 55
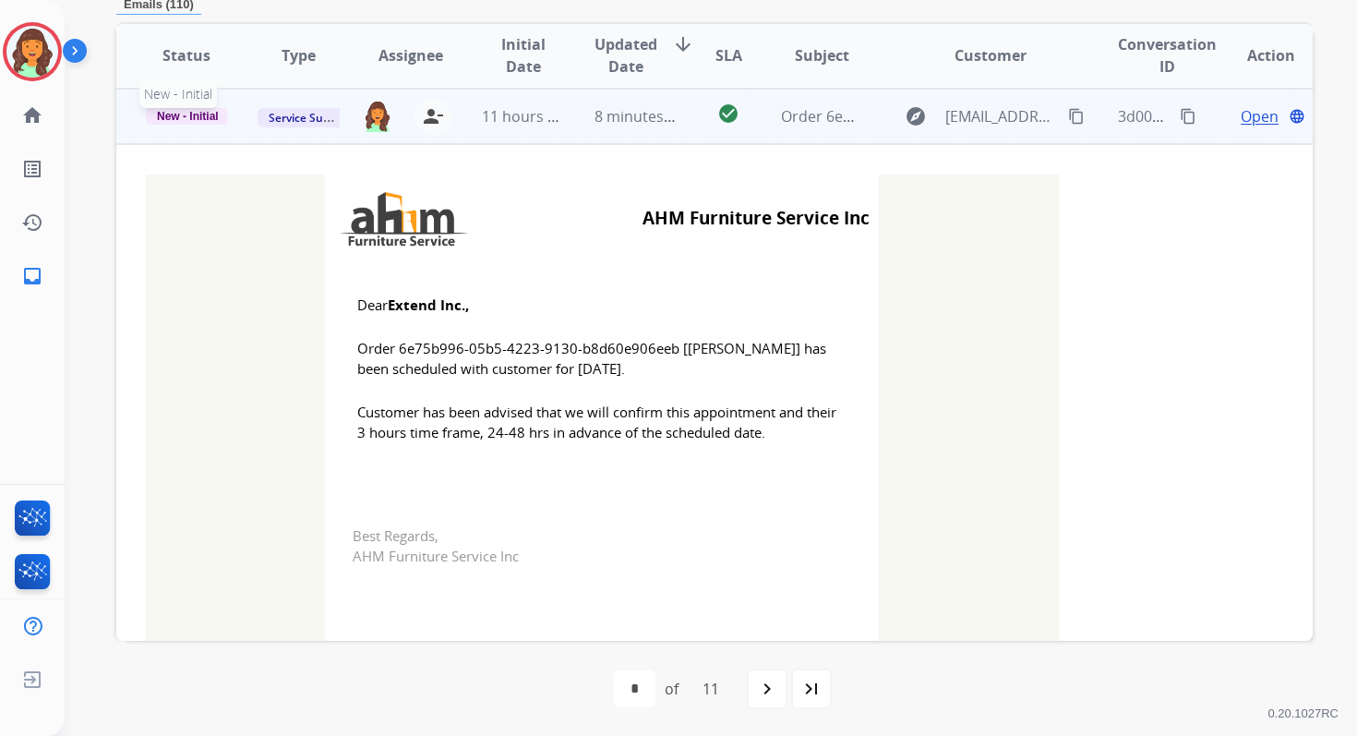
click at [186, 114] on span "New - Initial" at bounding box center [188, 116] width 84 height 17
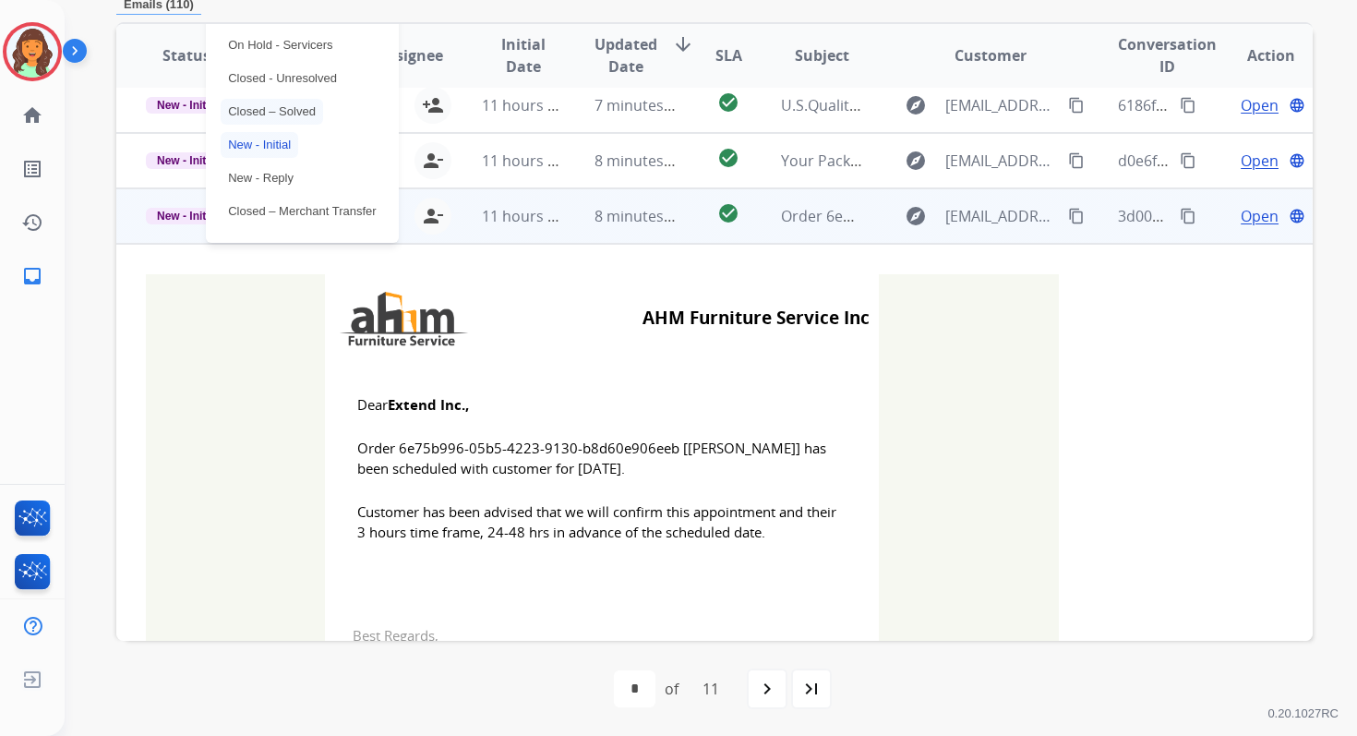
click at [255, 112] on p "Closed – Solved" at bounding box center [272, 112] width 102 height 26
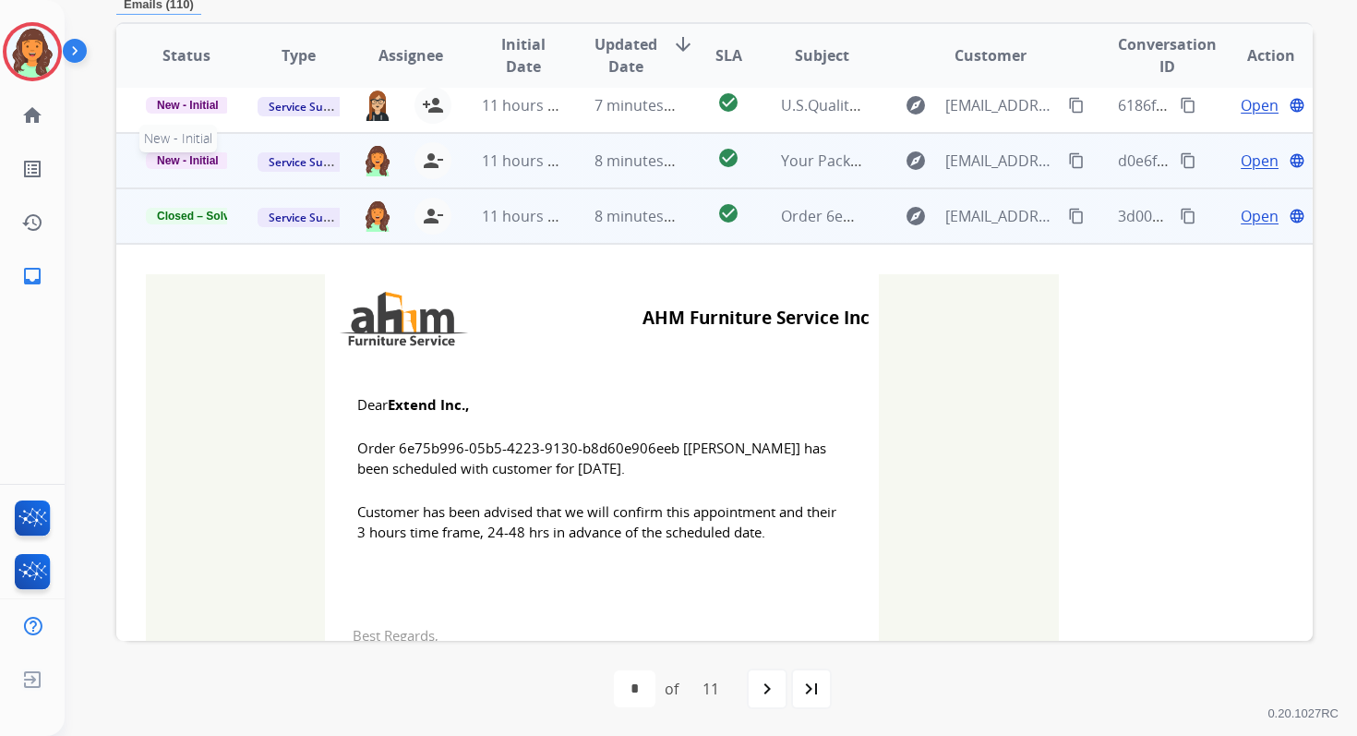
click at [200, 159] on span "New - Initial" at bounding box center [188, 160] width 84 height 17
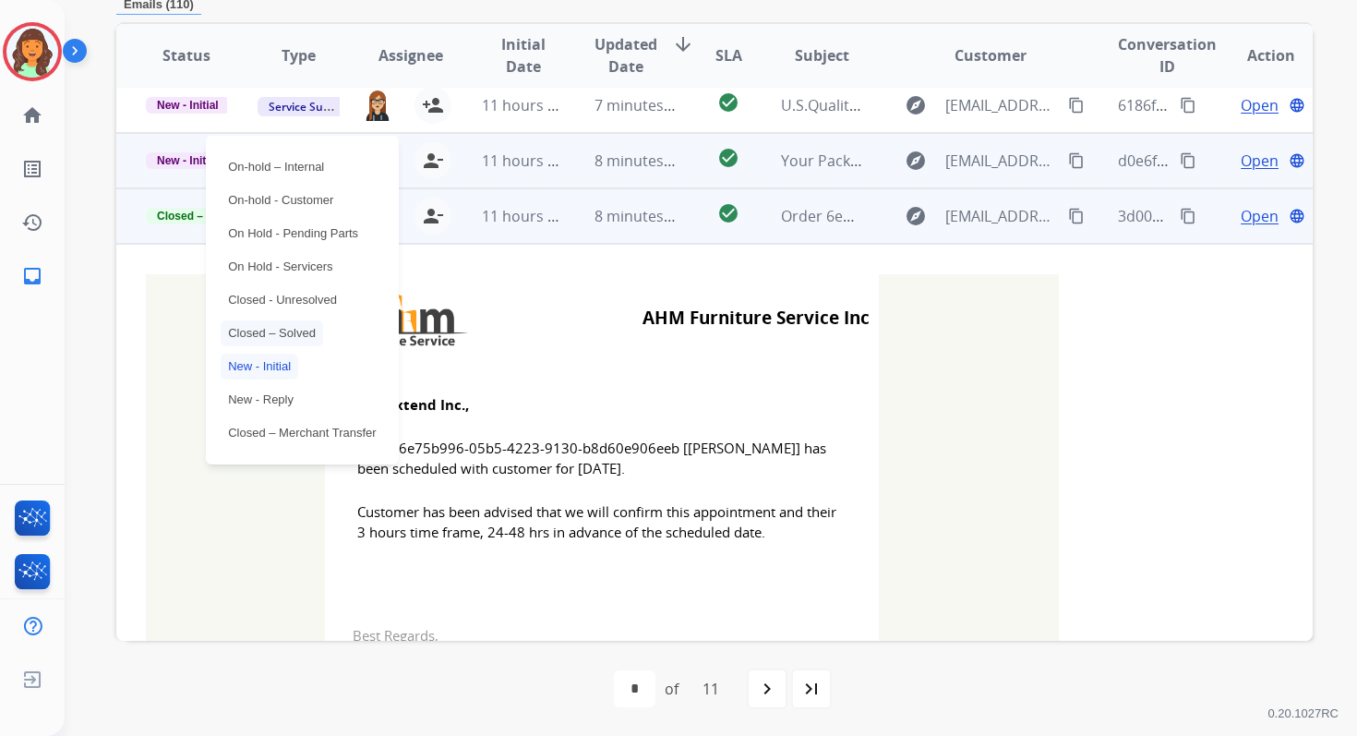
click at [273, 328] on p "Closed – Solved" at bounding box center [272, 333] width 102 height 26
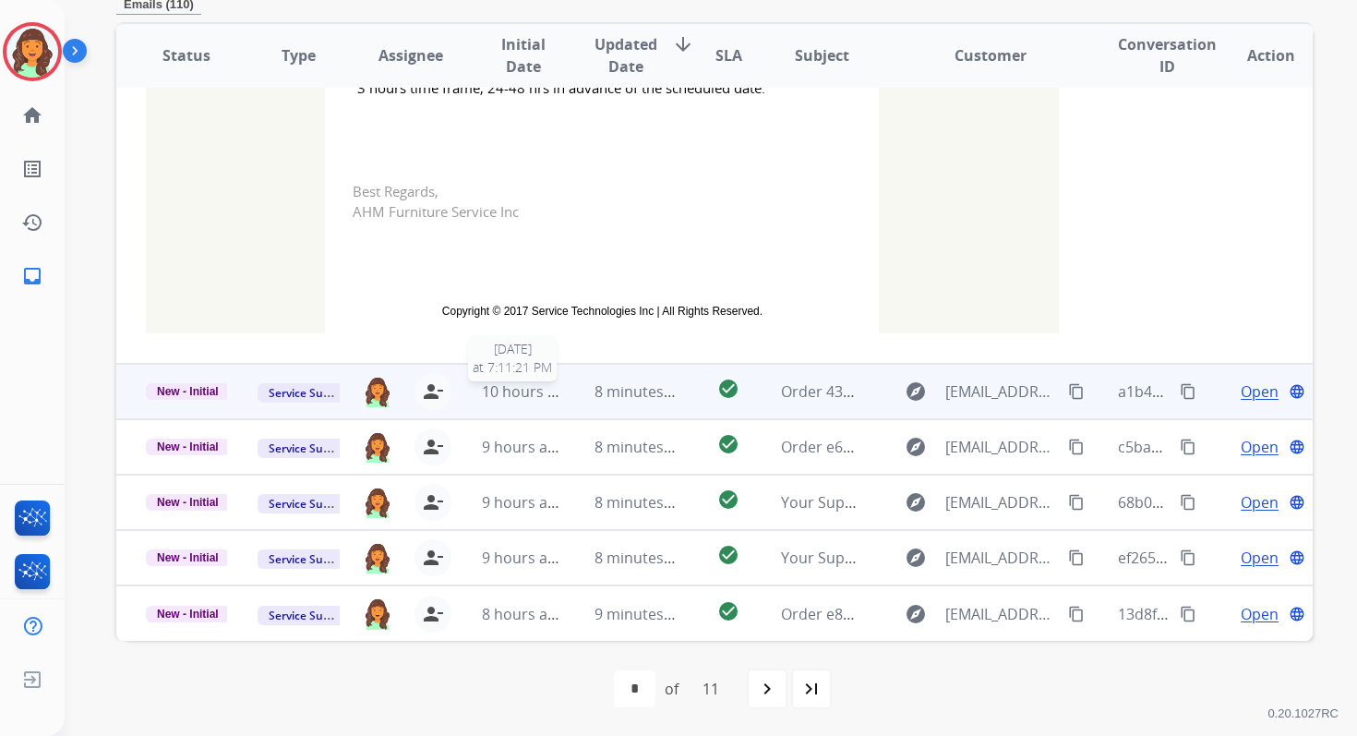
click at [552, 395] on span "10 hours ago" at bounding box center [527, 391] width 91 height 20
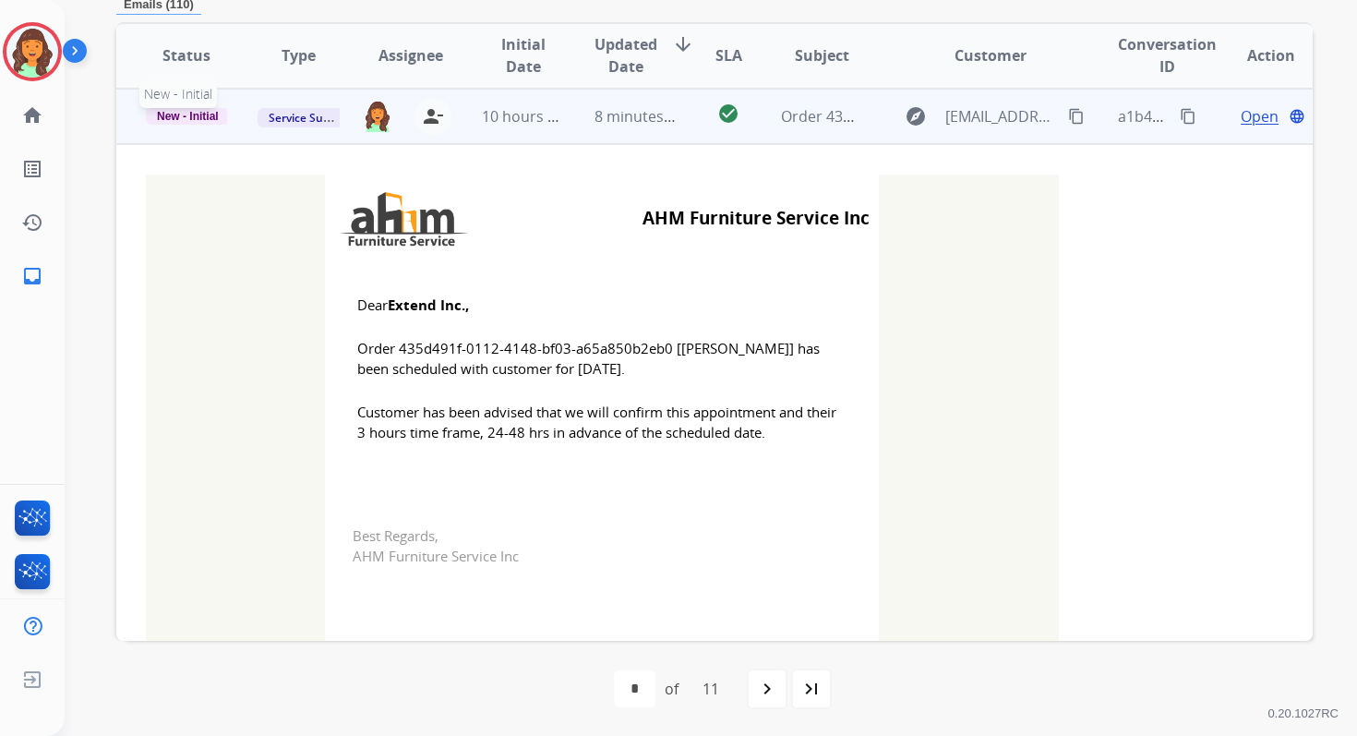
click at [188, 112] on span "New - Initial" at bounding box center [188, 116] width 84 height 17
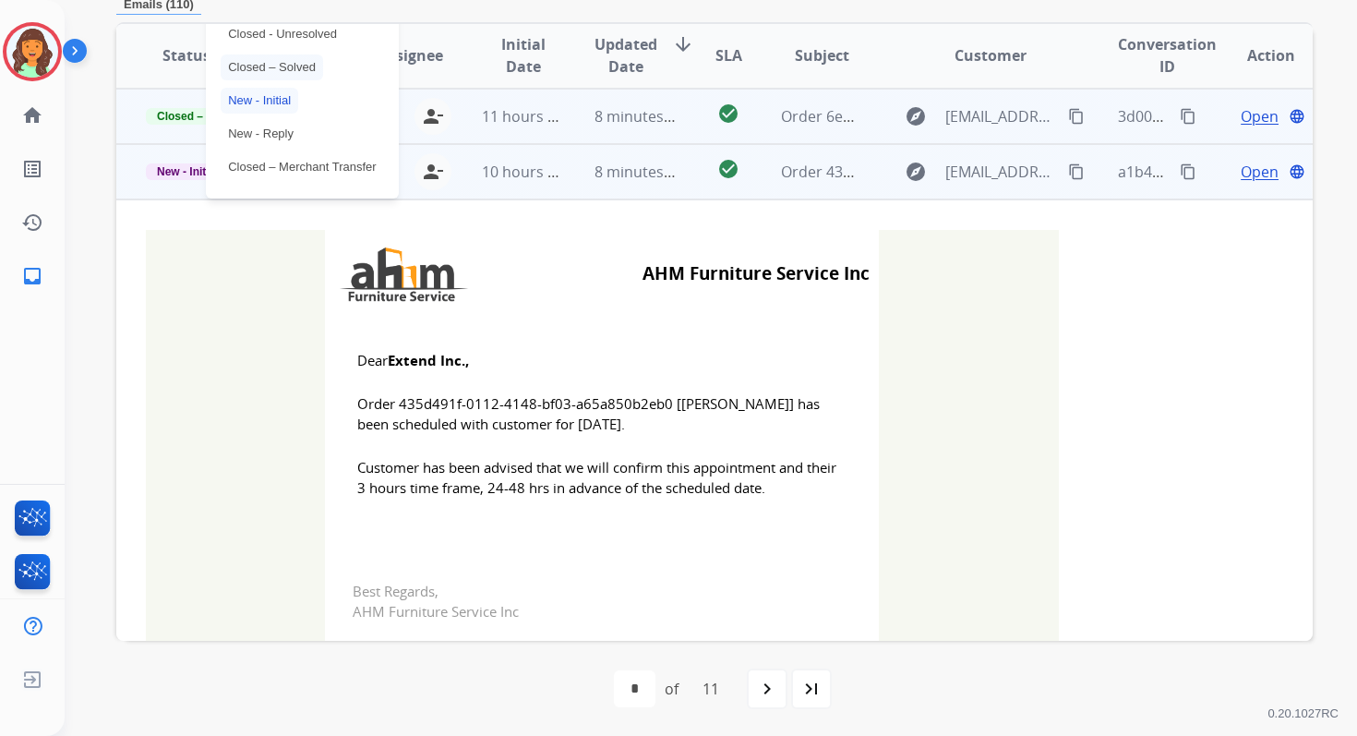
click at [251, 65] on p "Closed – Solved" at bounding box center [272, 67] width 102 height 26
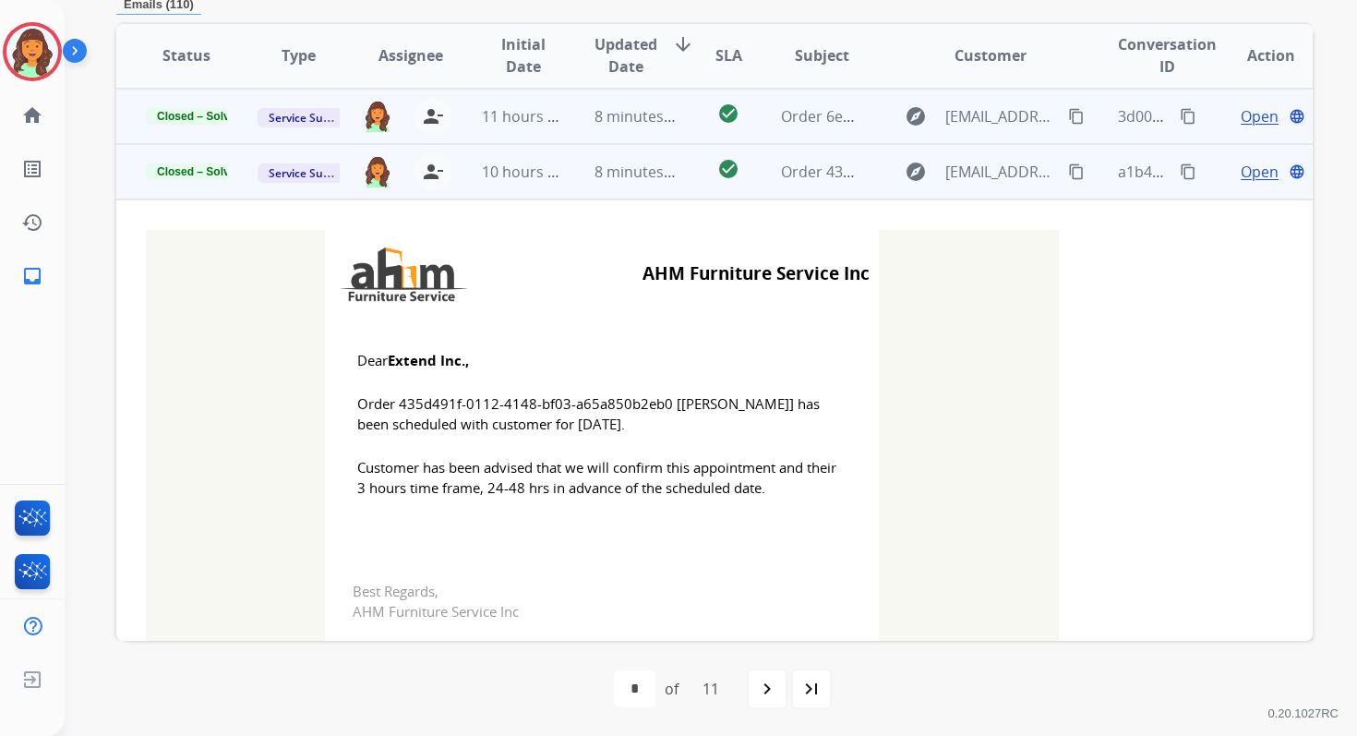
click at [506, 186] on td "10 hours ago" at bounding box center [508, 171] width 112 height 55
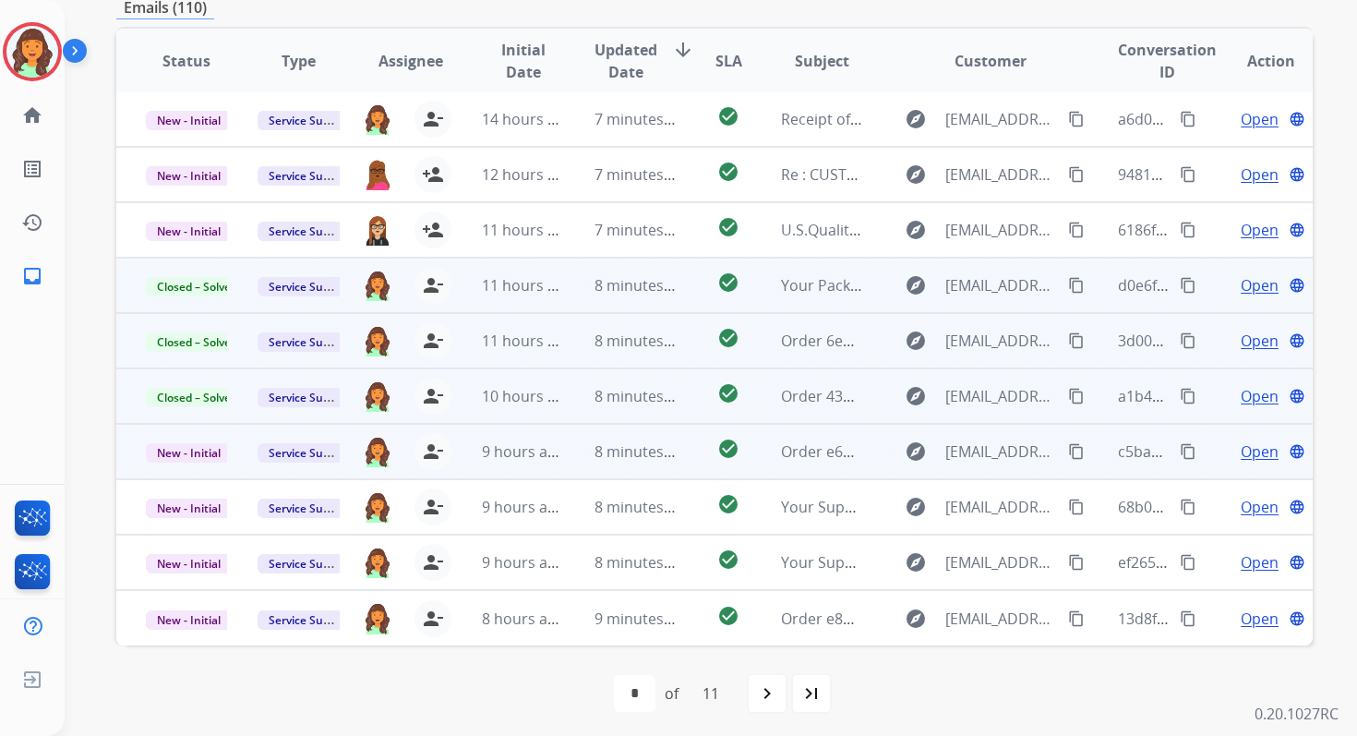
click at [569, 453] on td "8 minutes ago" at bounding box center [621, 451] width 112 height 55
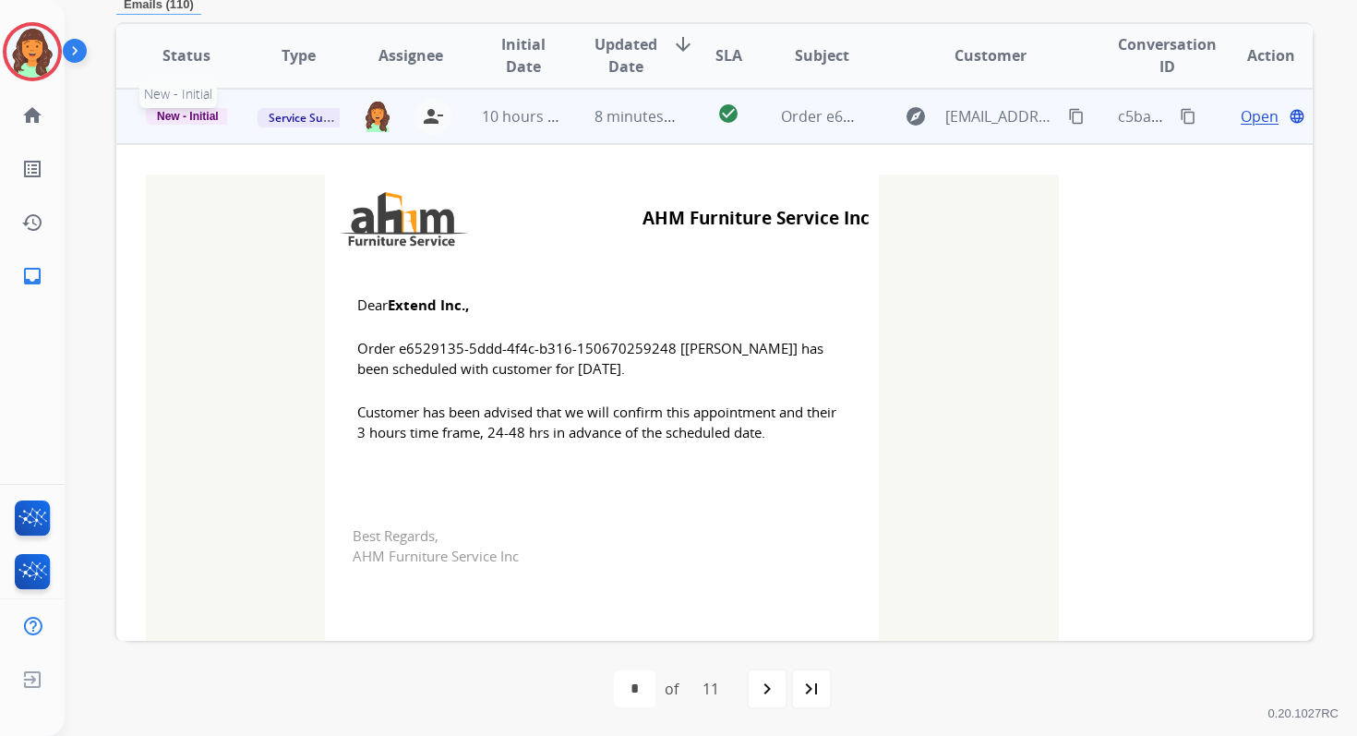
click at [204, 117] on span "New - Initial" at bounding box center [188, 116] width 84 height 17
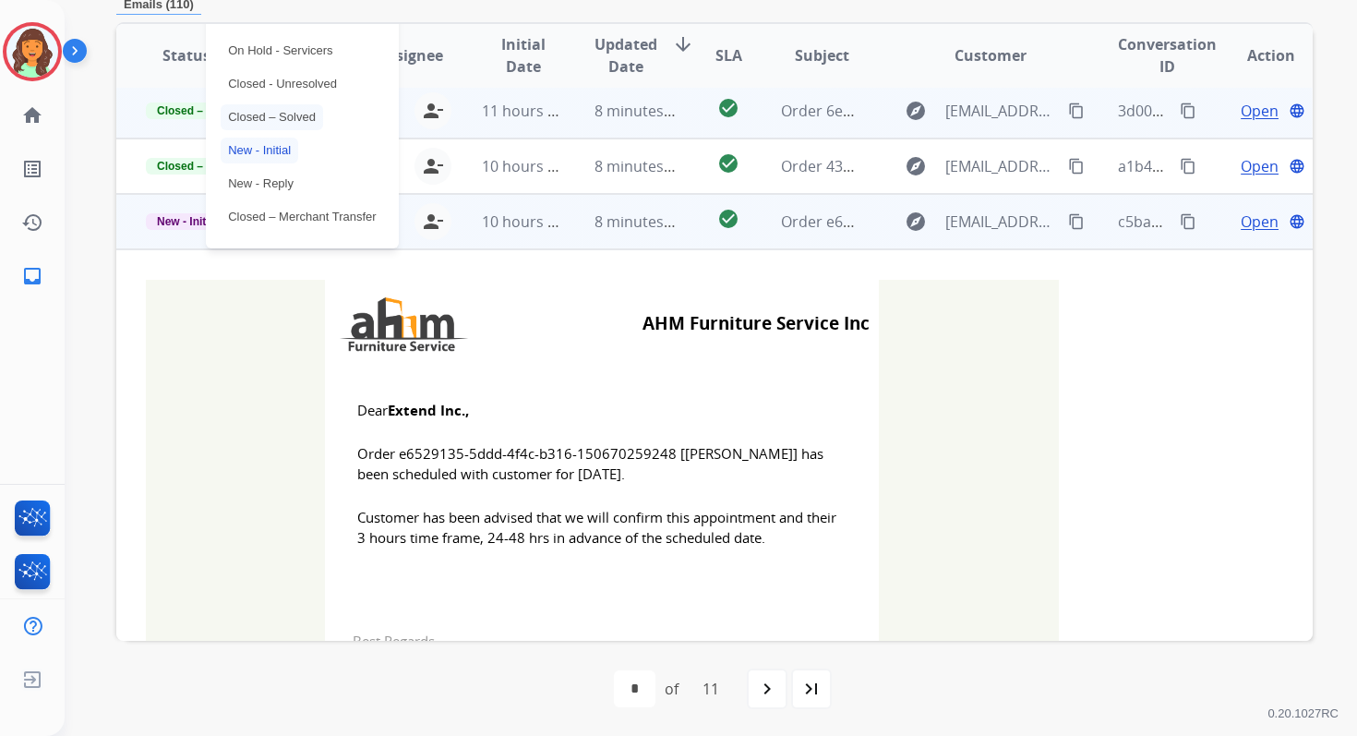
click at [258, 107] on p "Closed – Solved" at bounding box center [272, 117] width 102 height 26
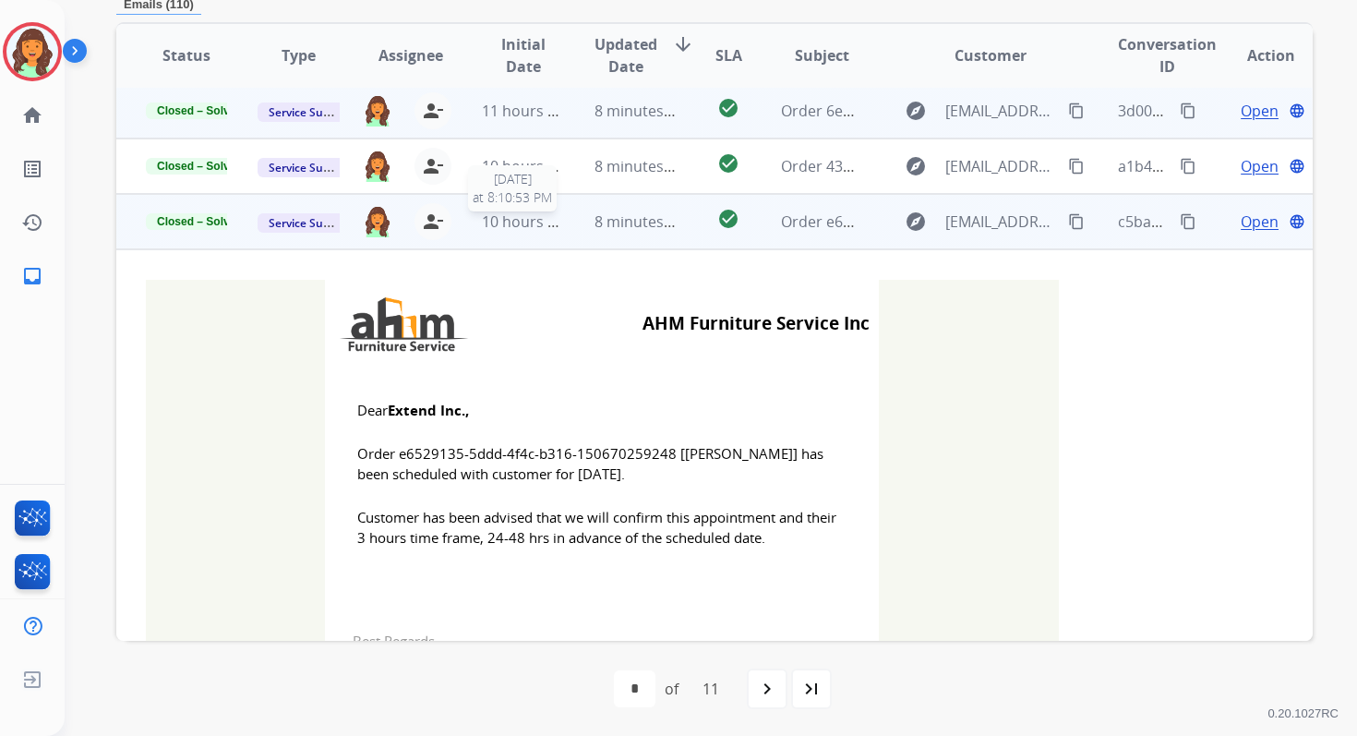
click at [528, 213] on span "10 hours ago" at bounding box center [527, 221] width 91 height 20
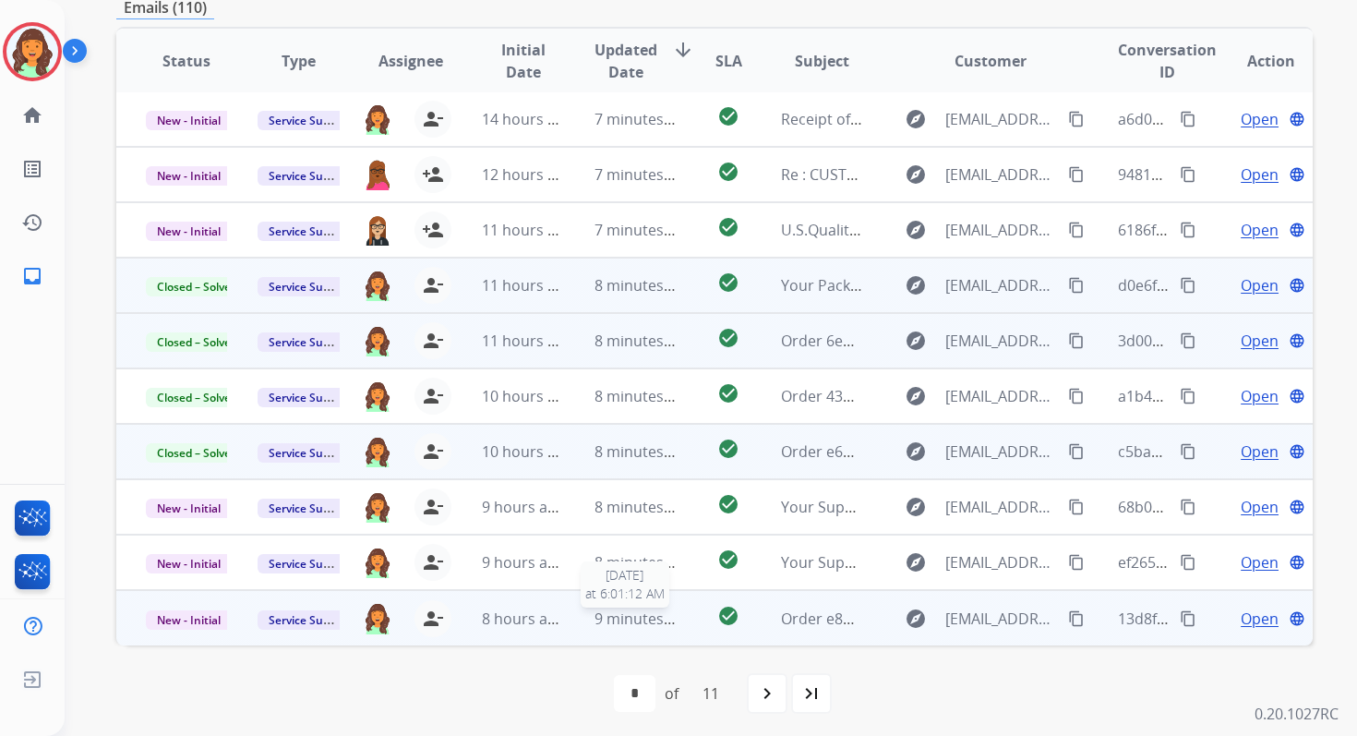
click at [595, 620] on span "9 minutes ago" at bounding box center [644, 618] width 99 height 20
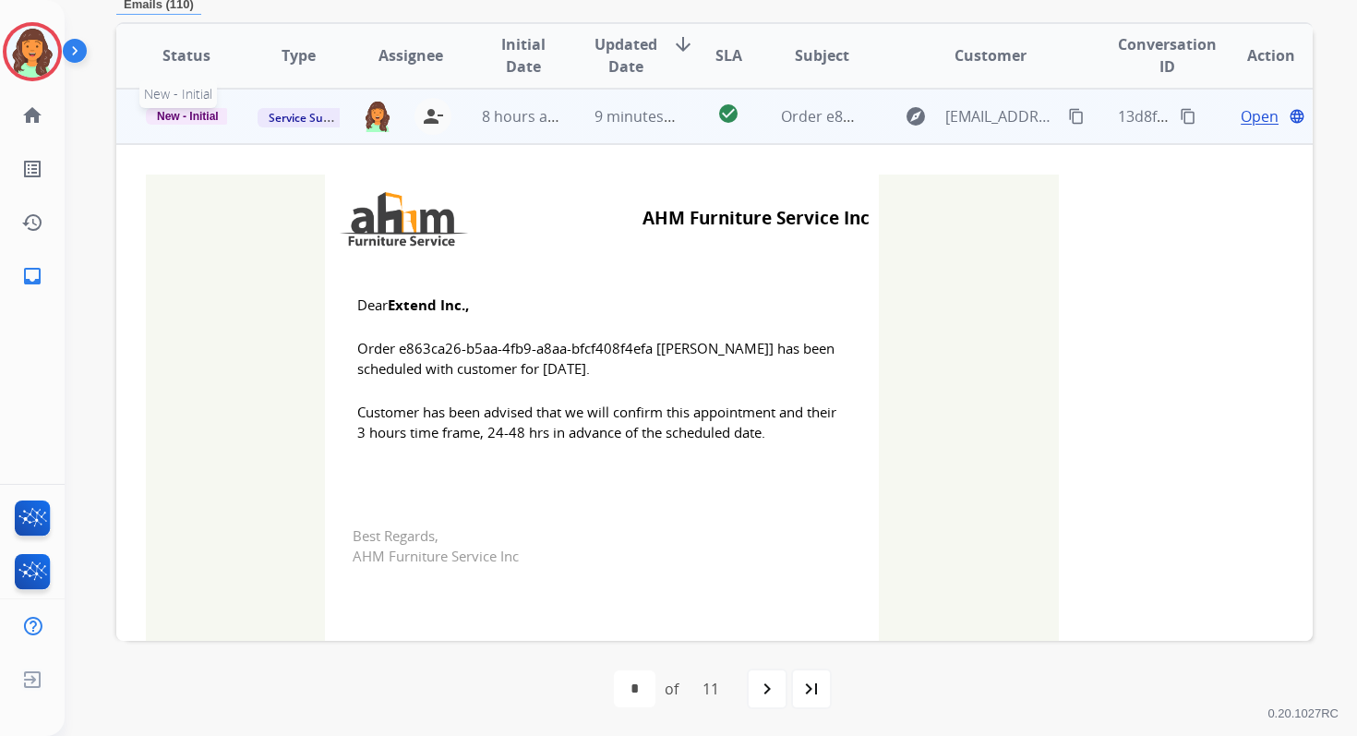
click at [196, 111] on span "New - Initial" at bounding box center [188, 116] width 84 height 17
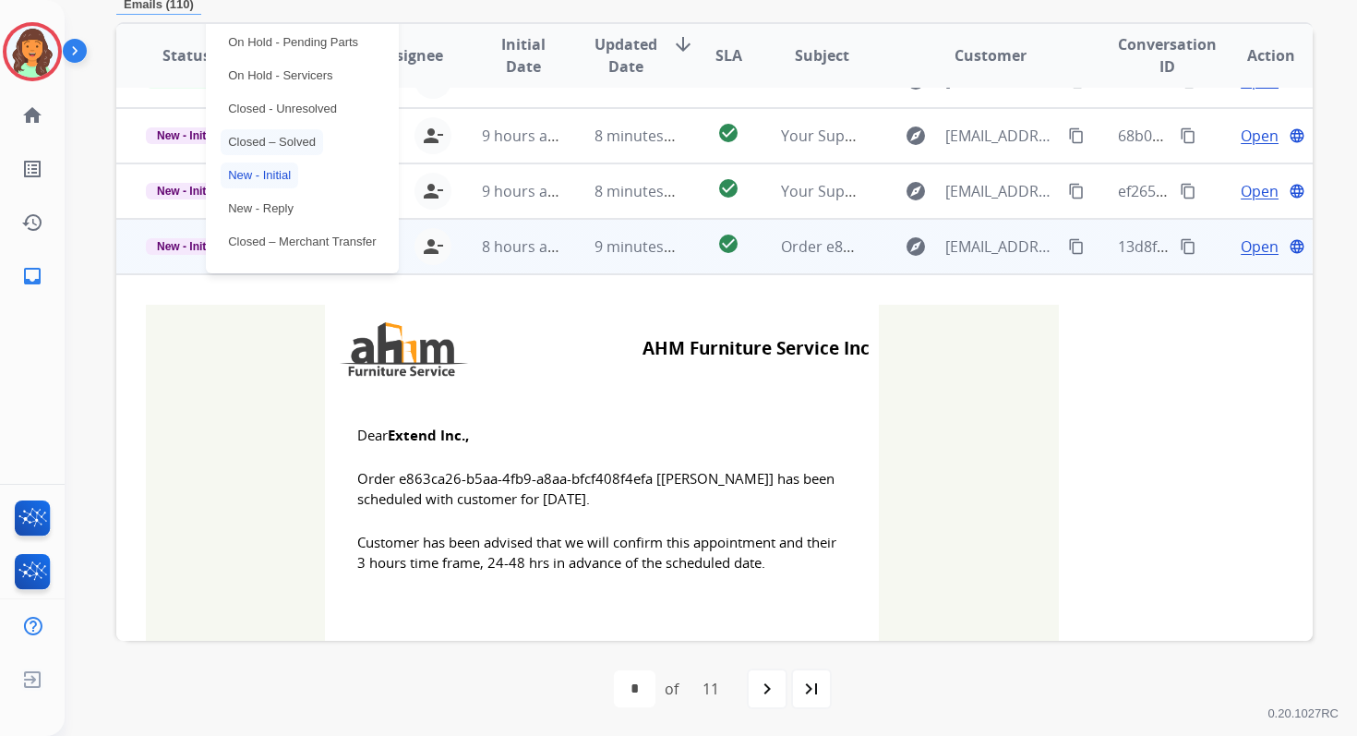
click at [256, 145] on p "Closed – Solved" at bounding box center [272, 142] width 102 height 26
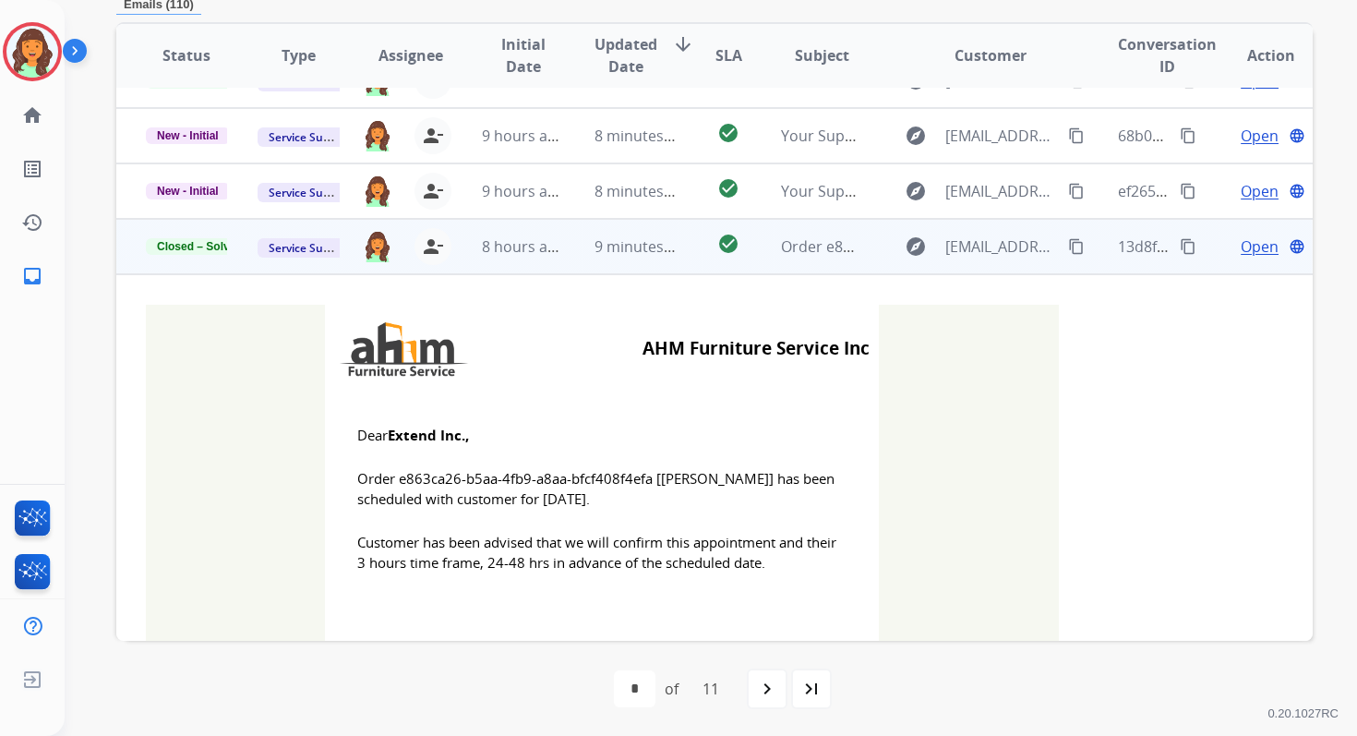
click at [576, 242] on td "9 minutes ago" at bounding box center [621, 246] width 112 height 55
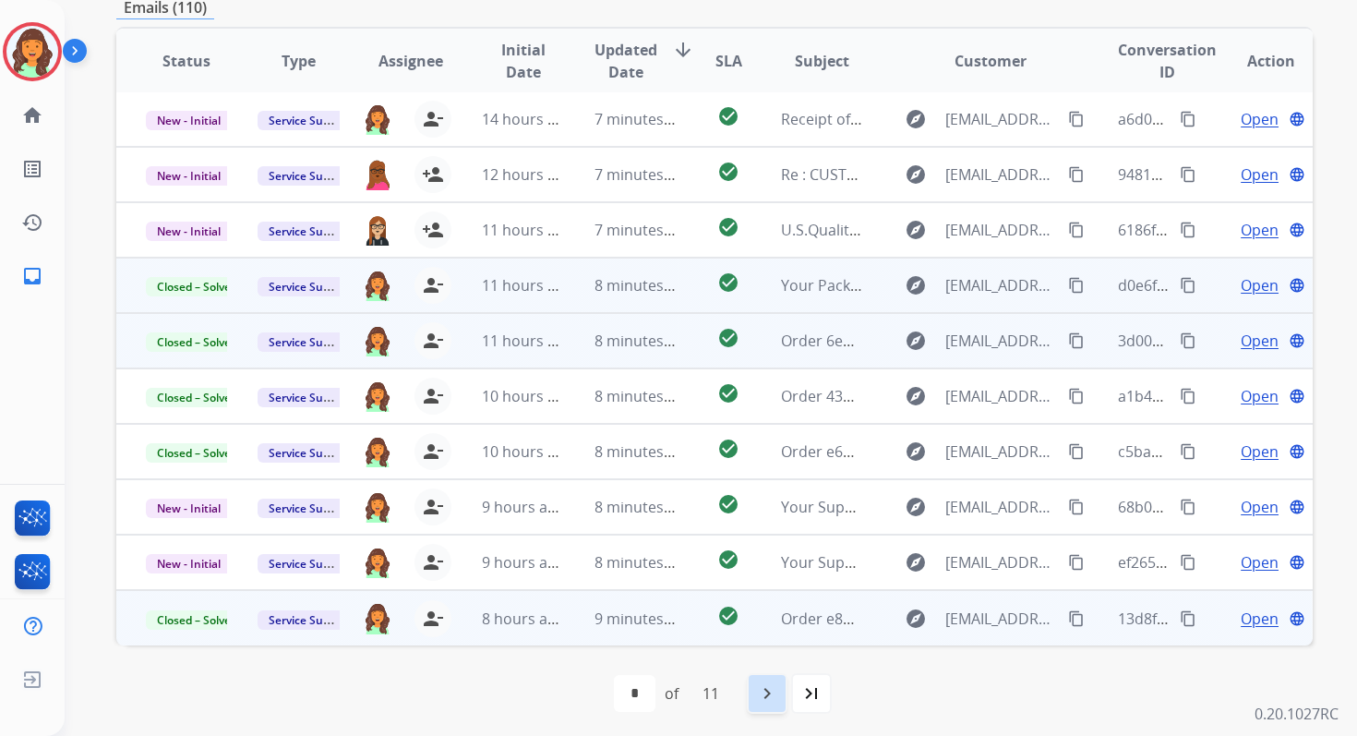
click at [786, 691] on div "navigate_next" at bounding box center [767, 693] width 41 height 41
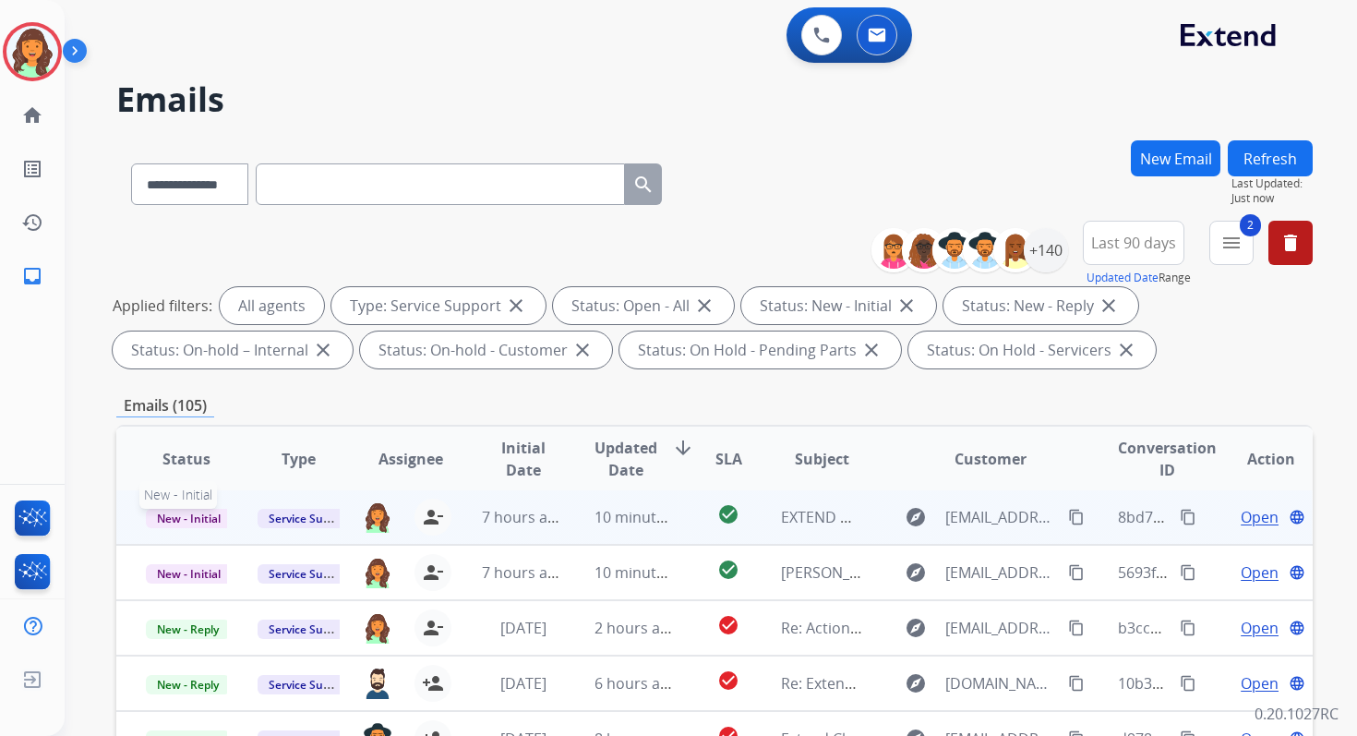
click at [199, 510] on span "New - Initial" at bounding box center [189, 518] width 86 height 19
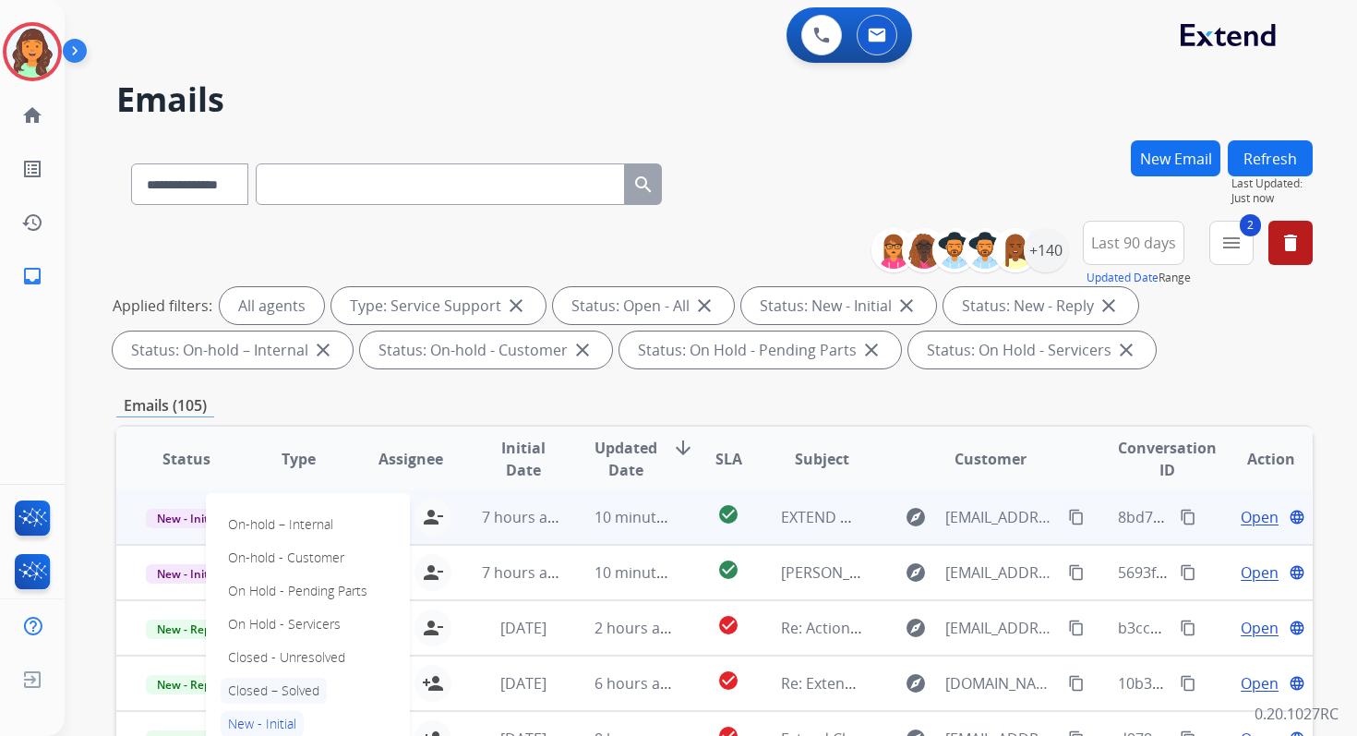
click at [288, 692] on p "Closed – Solved" at bounding box center [274, 691] width 106 height 26
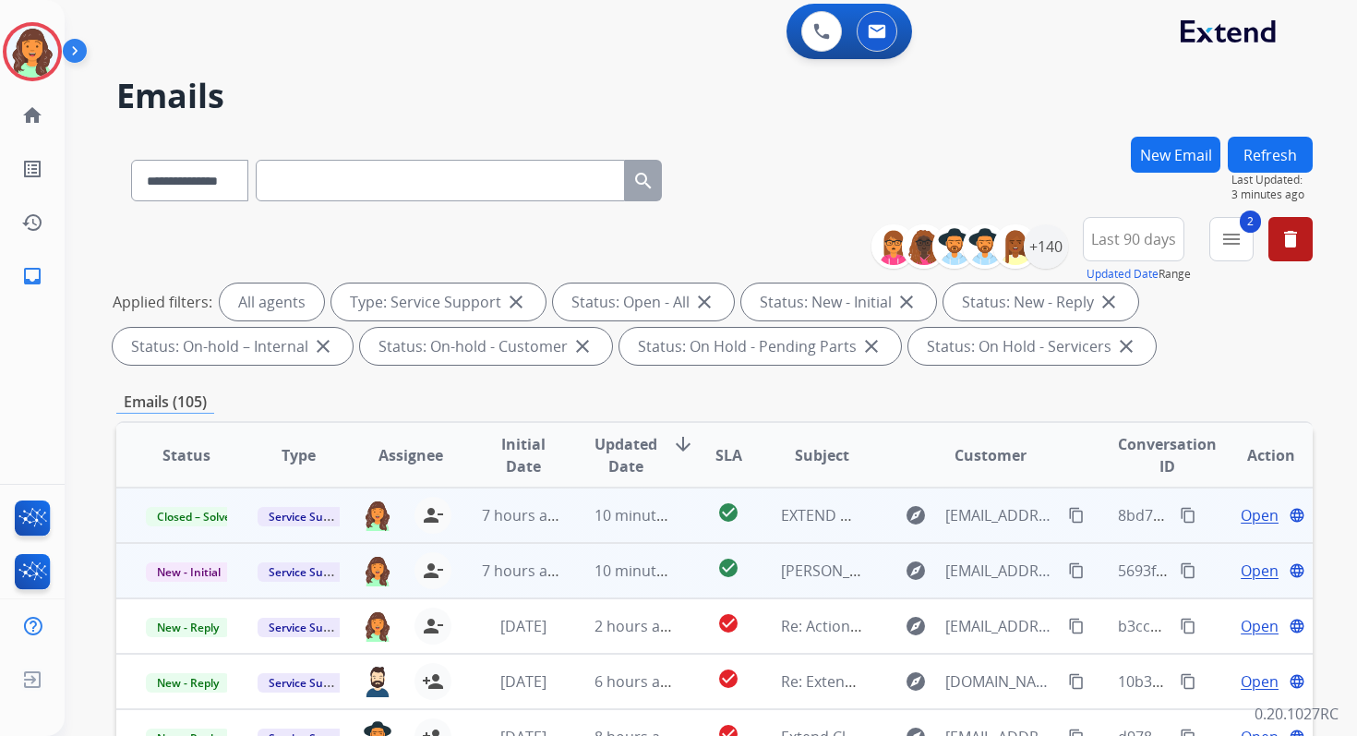
scroll to position [0, 0]
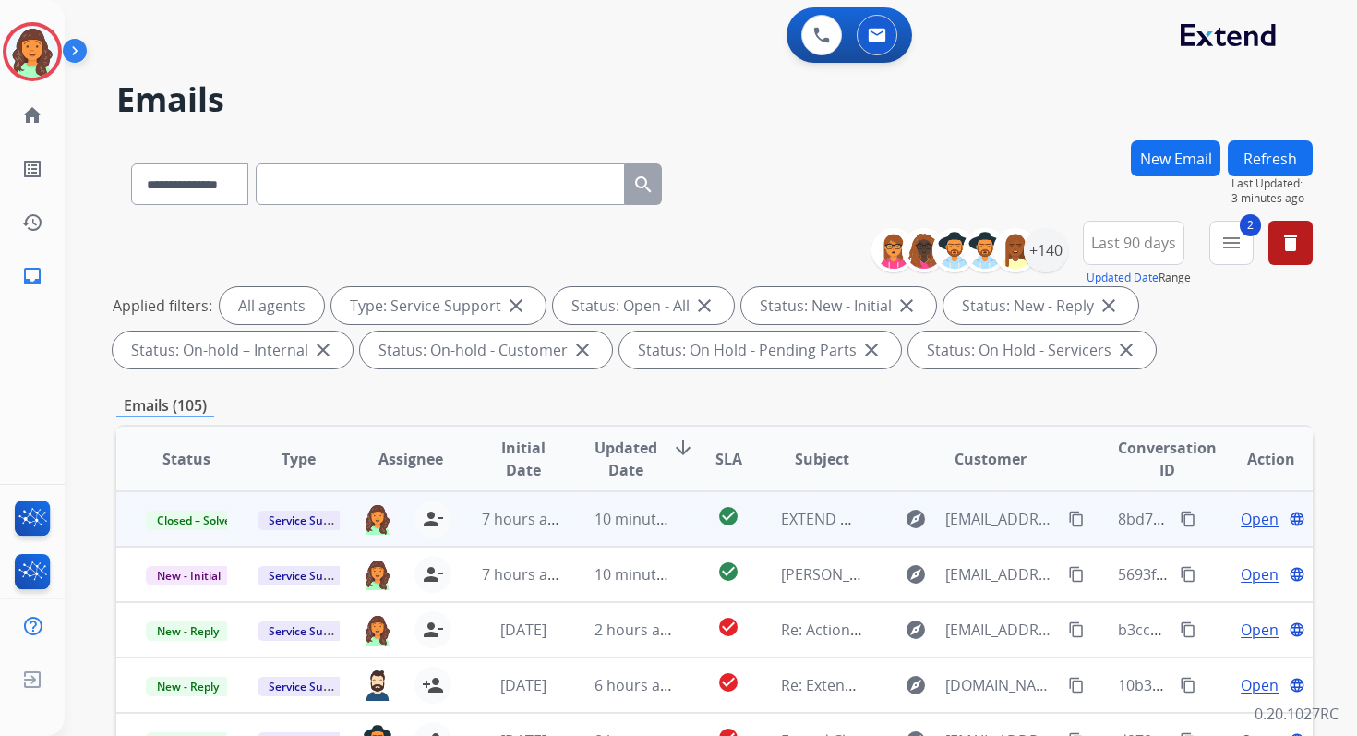
click at [1282, 151] on button "Refresh" at bounding box center [1270, 158] width 85 height 36
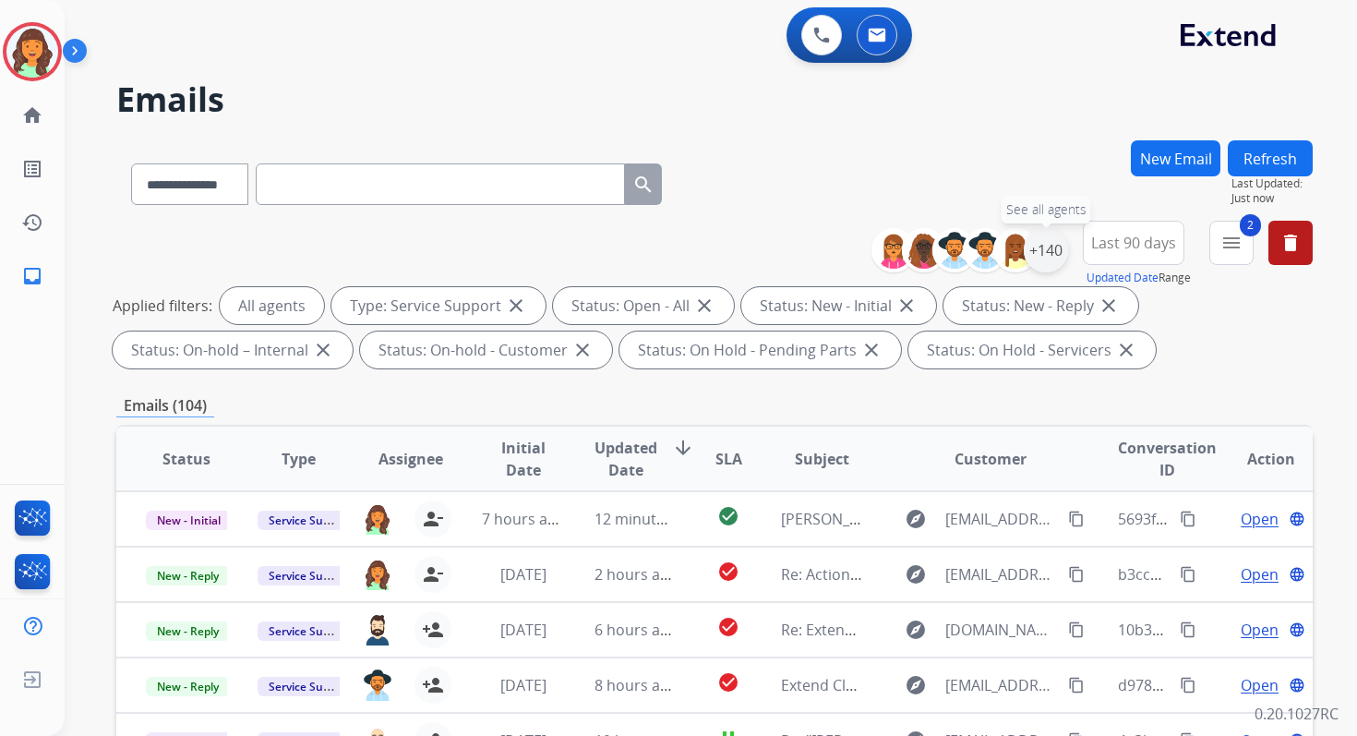
click at [1045, 246] on div "+140" at bounding box center [1046, 250] width 44 height 44
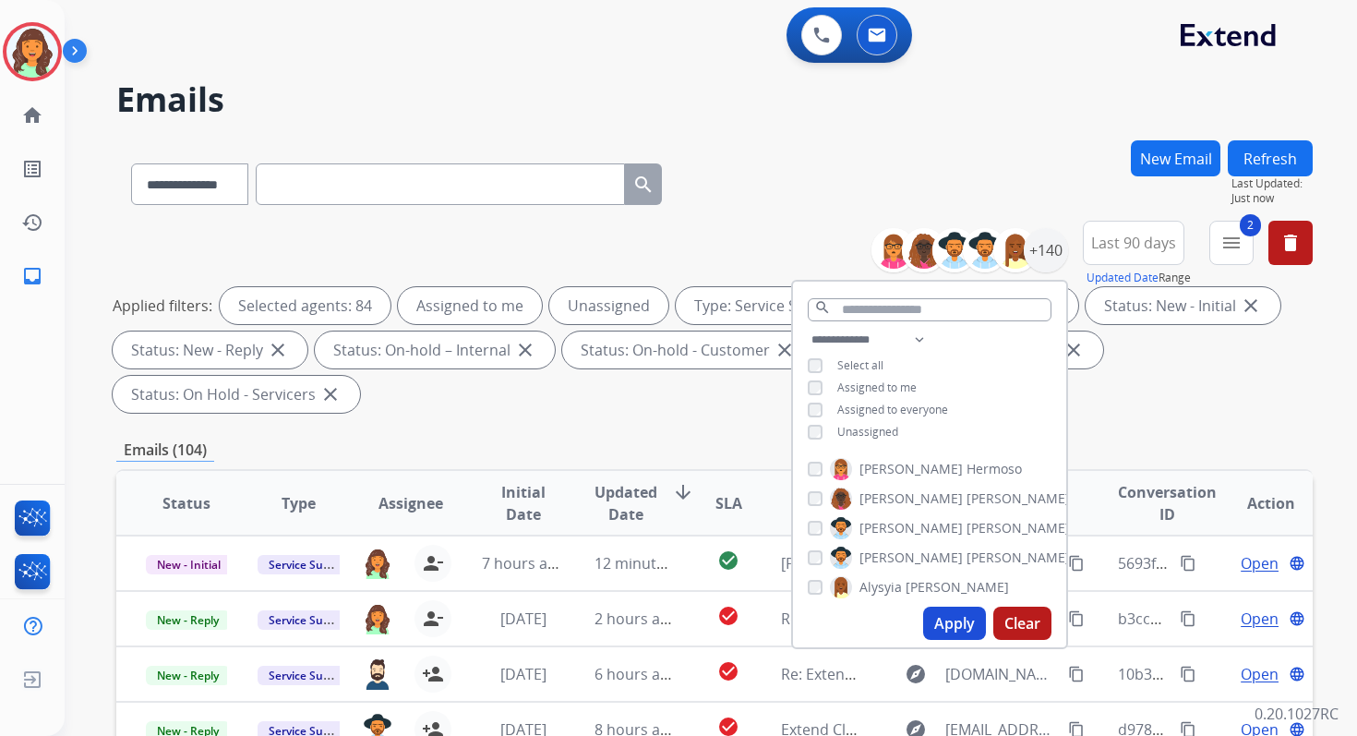
click at [951, 627] on button "Apply" at bounding box center [954, 623] width 63 height 33
select select "*"
click at [720, 425] on div "**********" at bounding box center [714, 661] width 1196 height 1043
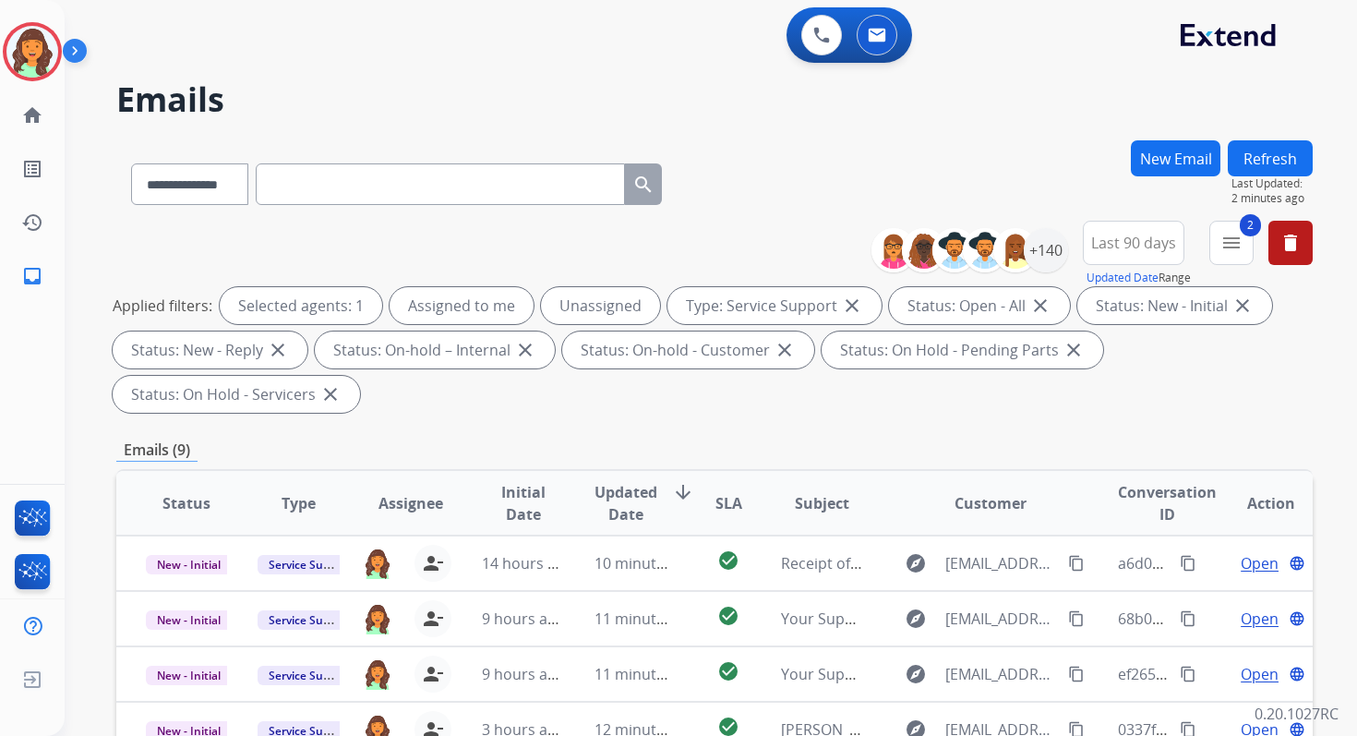
click at [1266, 141] on button "Refresh" at bounding box center [1270, 158] width 85 height 36
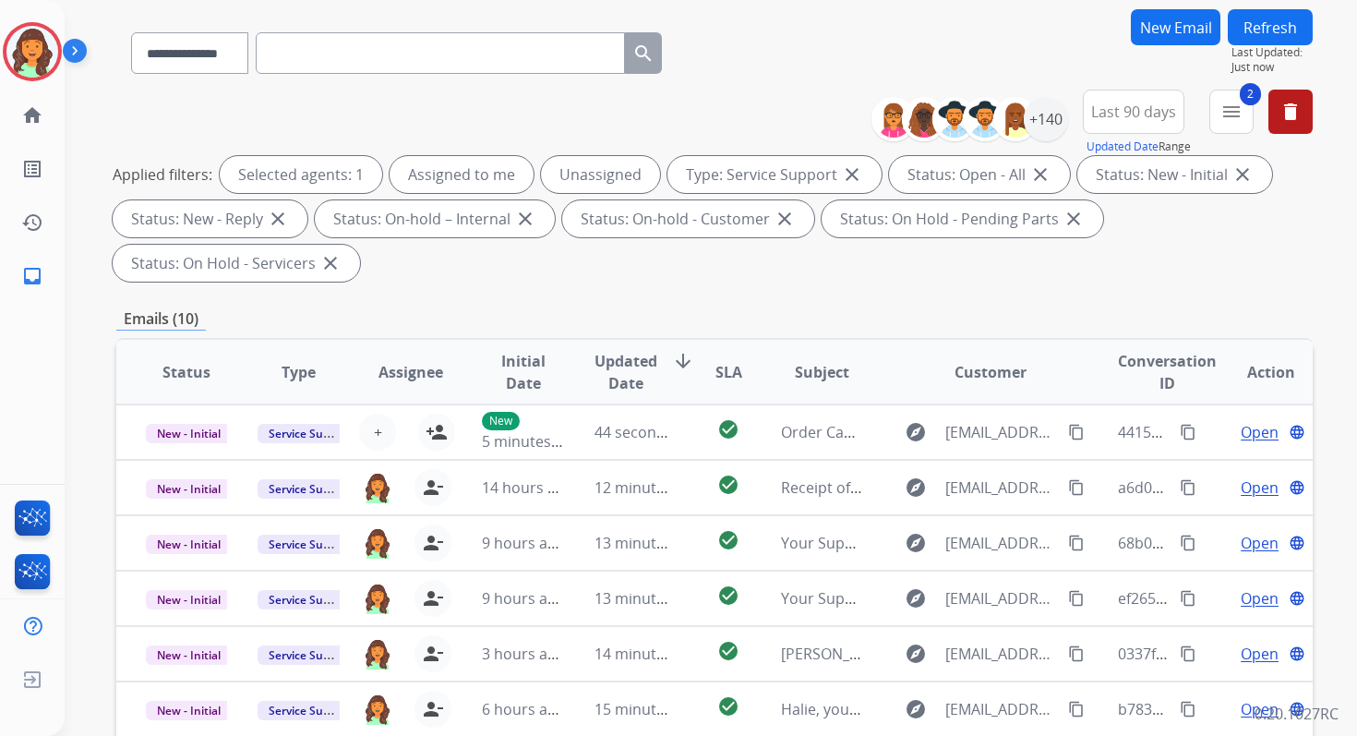
scroll to position [448, 0]
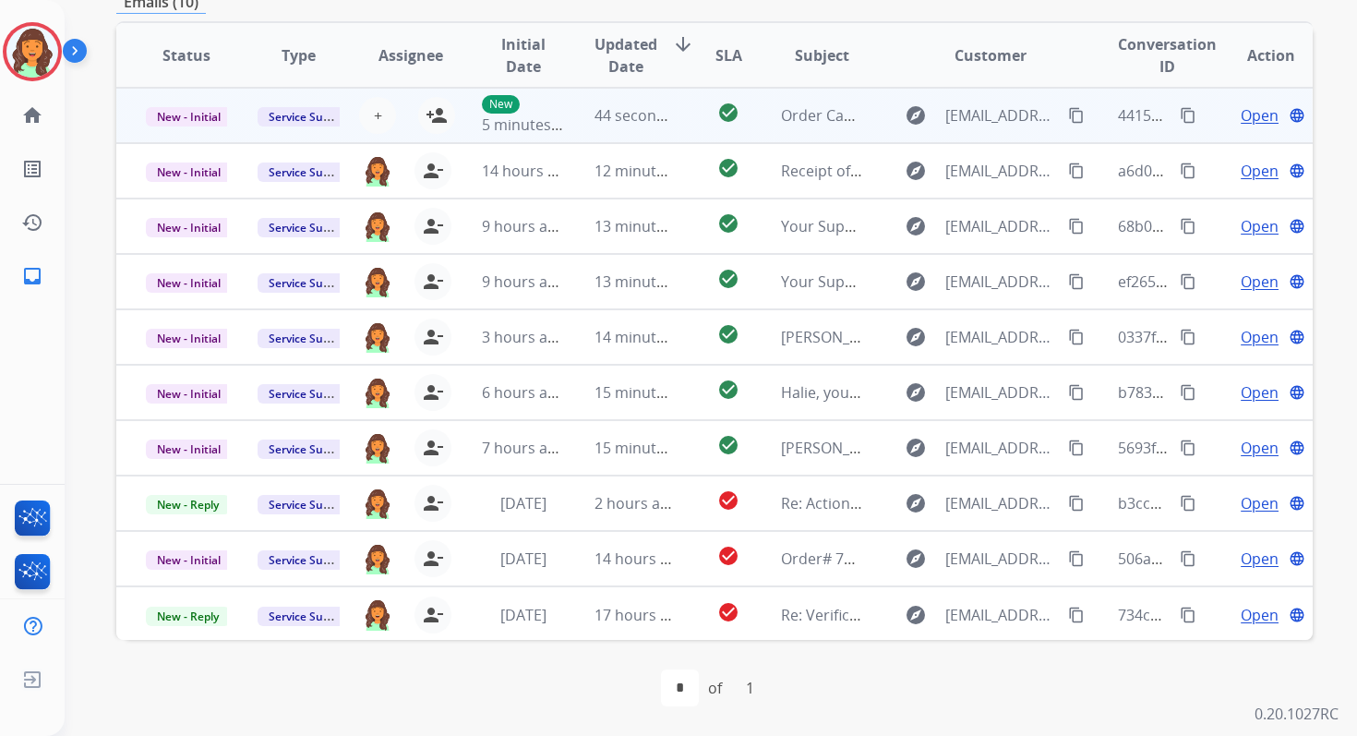
click at [667, 127] on td "44 seconds ago" at bounding box center [621, 115] width 112 height 55
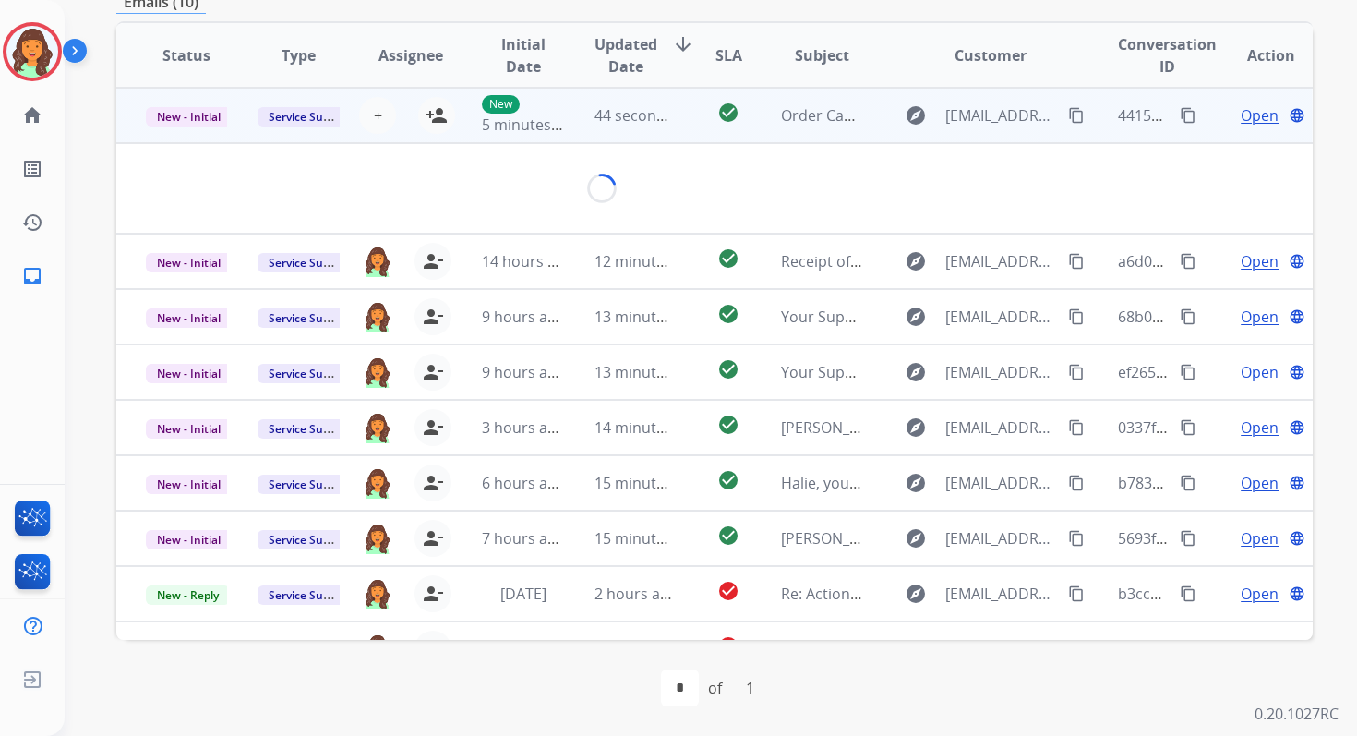
scroll to position [443, 0]
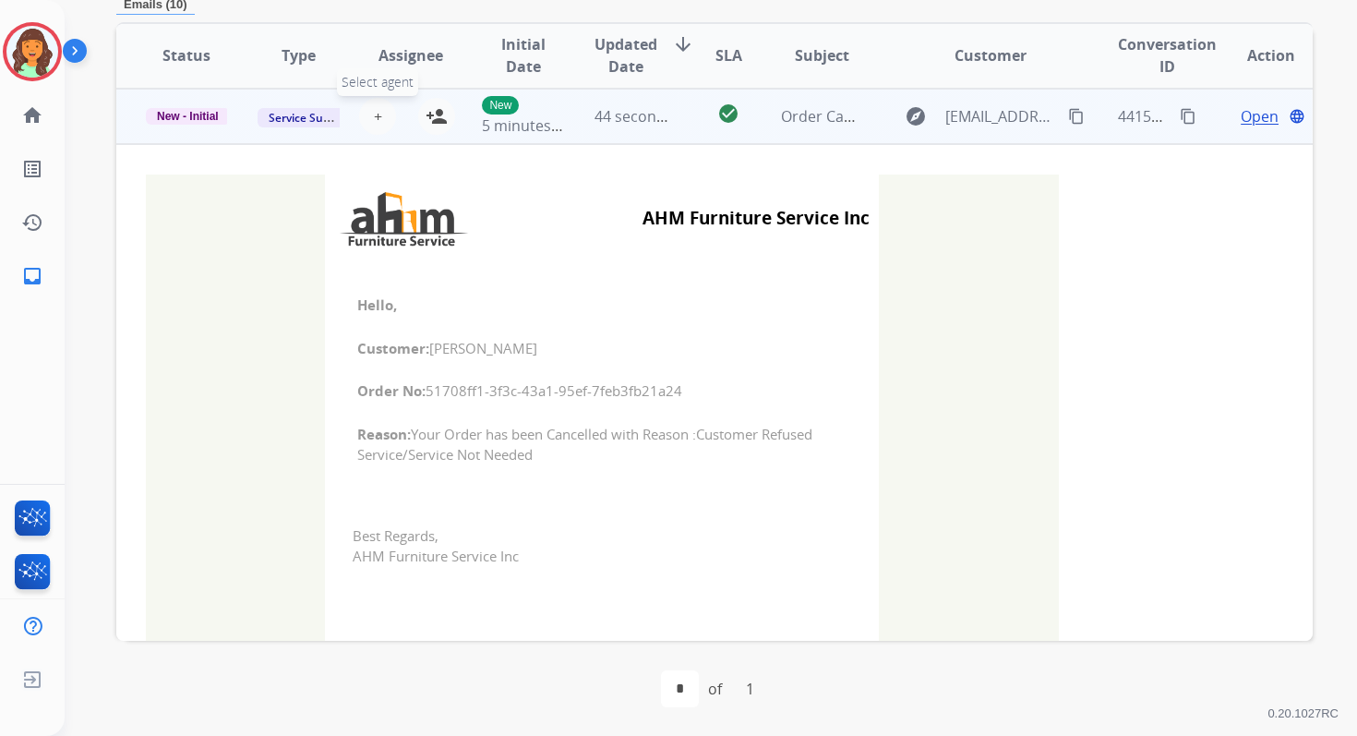
click at [374, 115] on span "+" at bounding box center [378, 116] width 8 height 22
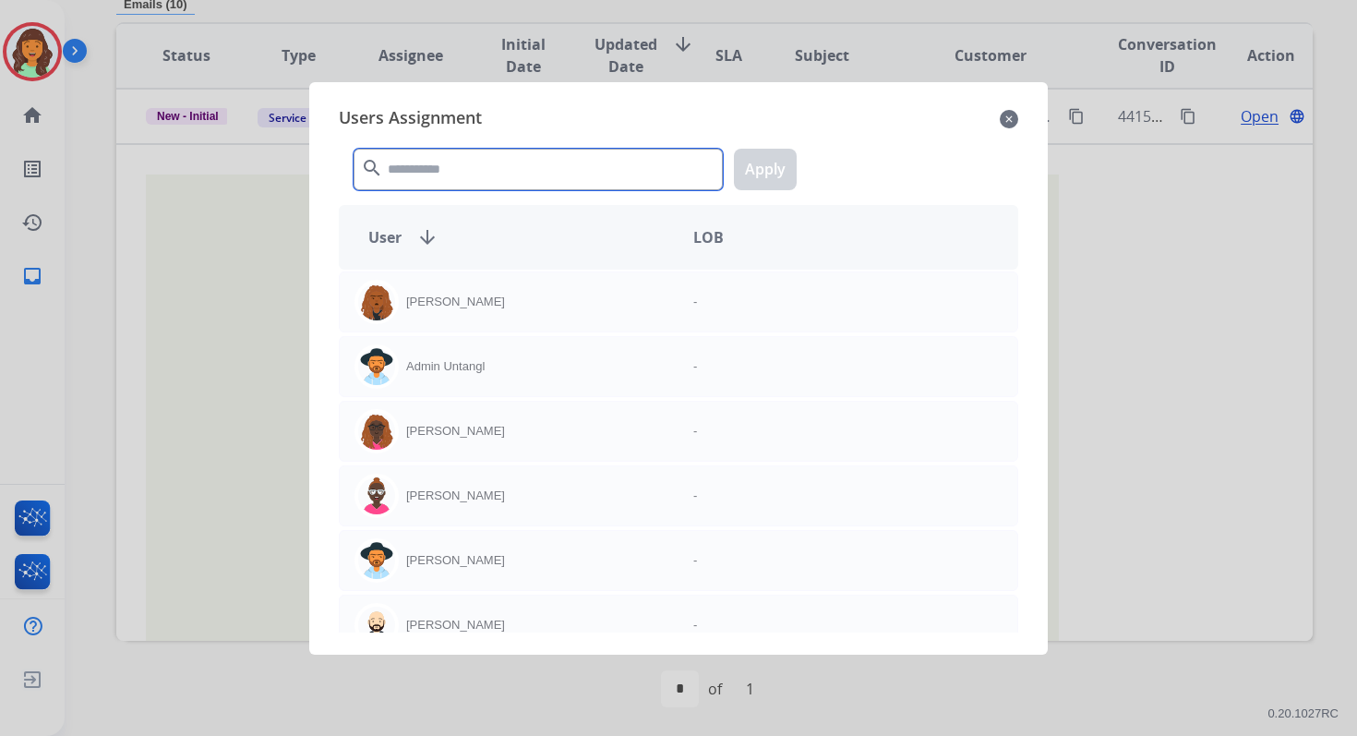
click at [455, 169] on input "text" at bounding box center [538, 170] width 369 height 42
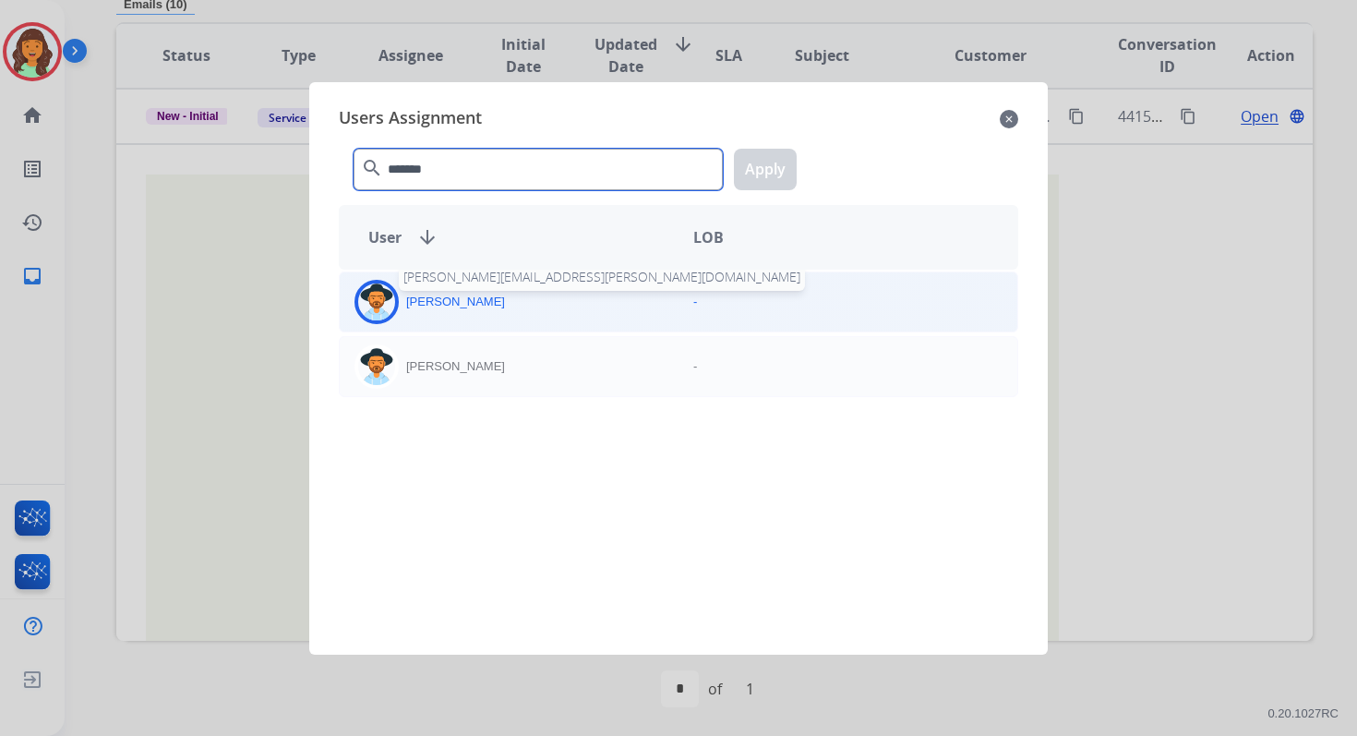
type input "*******"
click at [489, 308] on p "[PERSON_NAME]" at bounding box center [455, 302] width 99 height 18
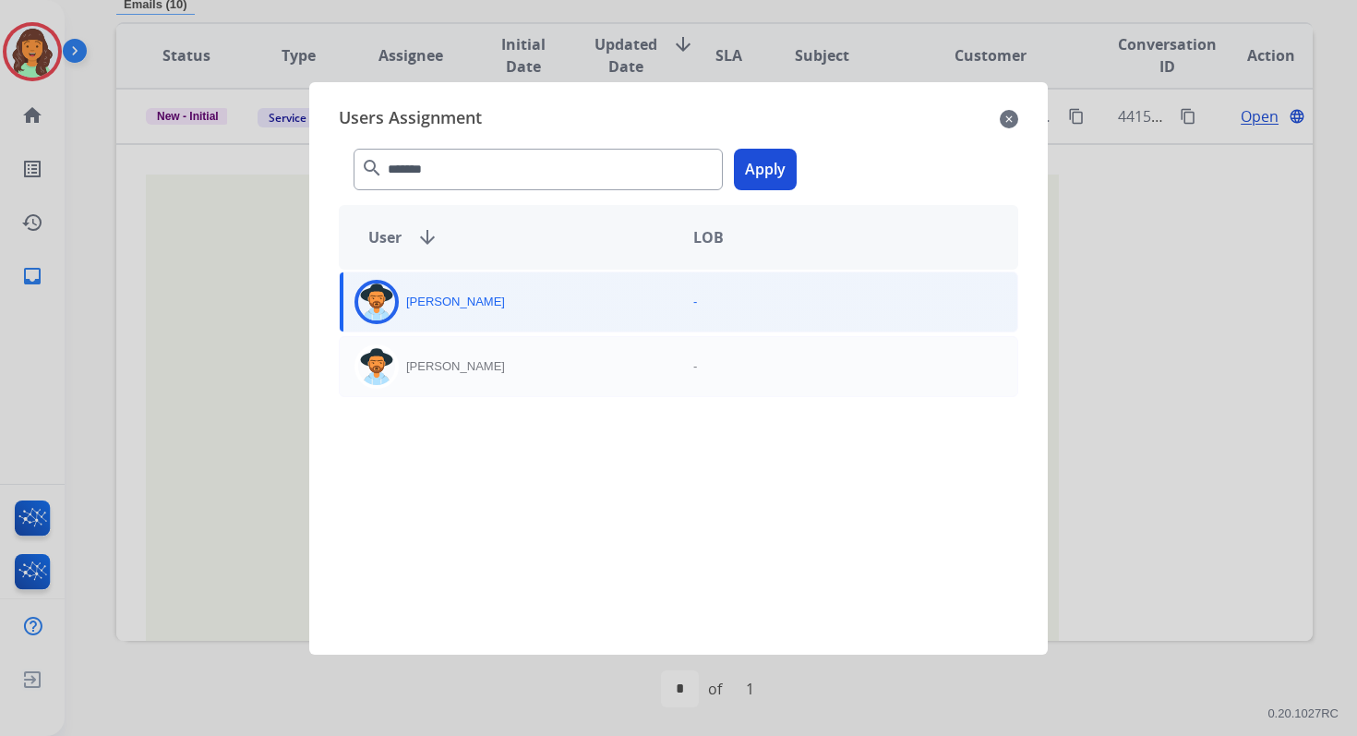
click at [750, 174] on button "Apply" at bounding box center [765, 170] width 63 height 42
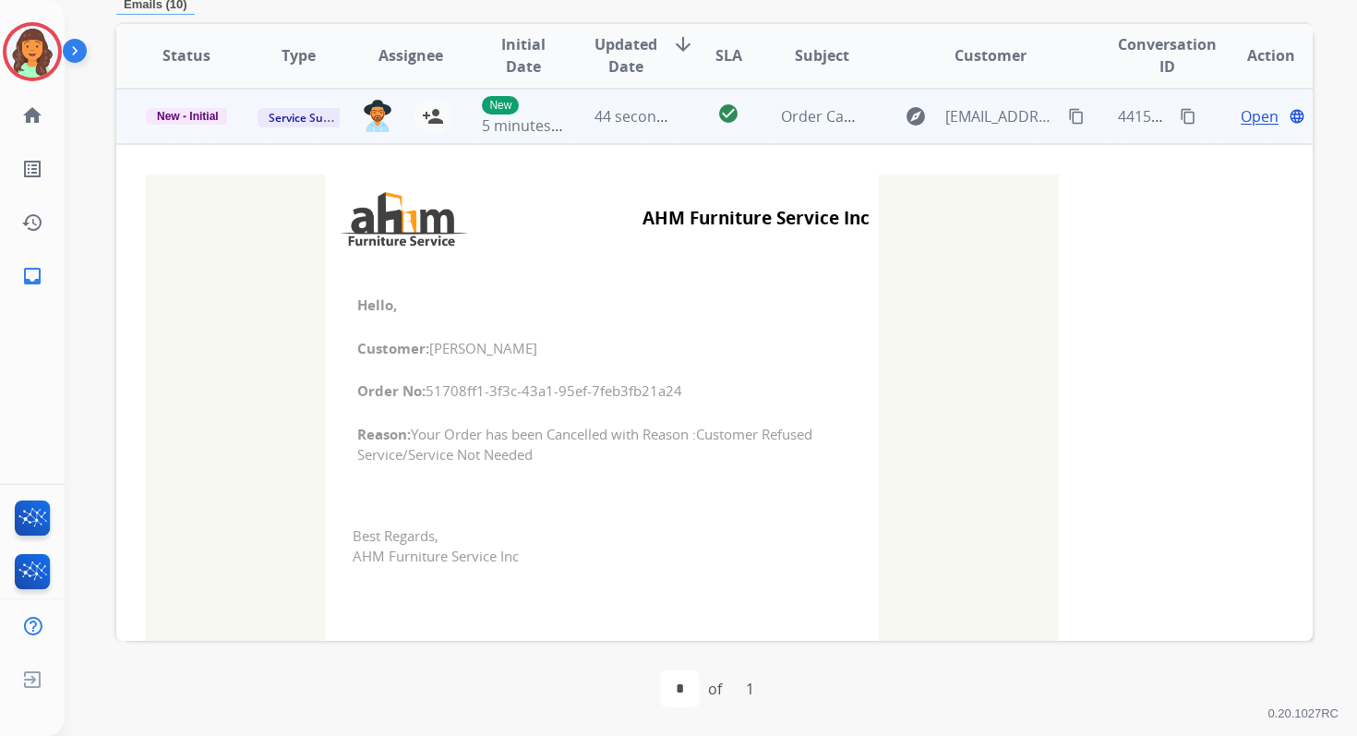
click at [621, 114] on span "44 seconds ago" at bounding box center [649, 116] width 108 height 20
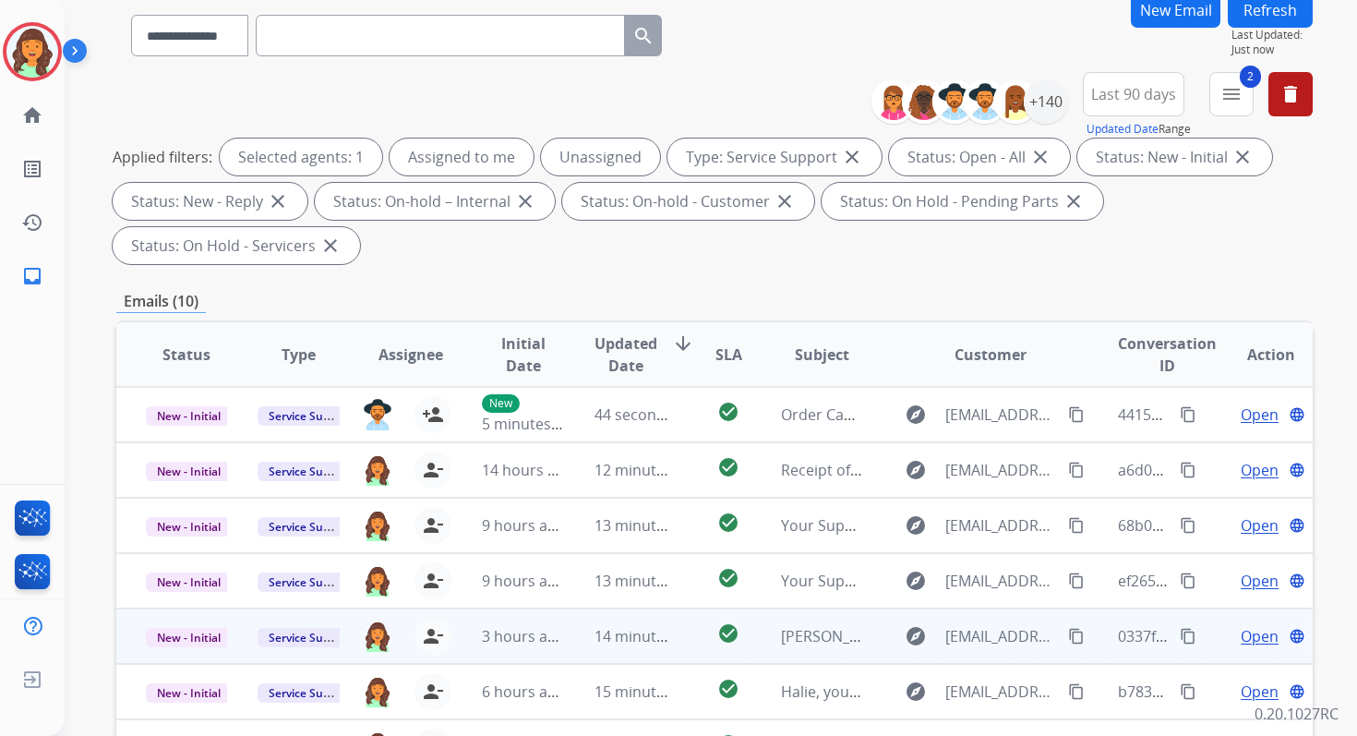
scroll to position [0, 0]
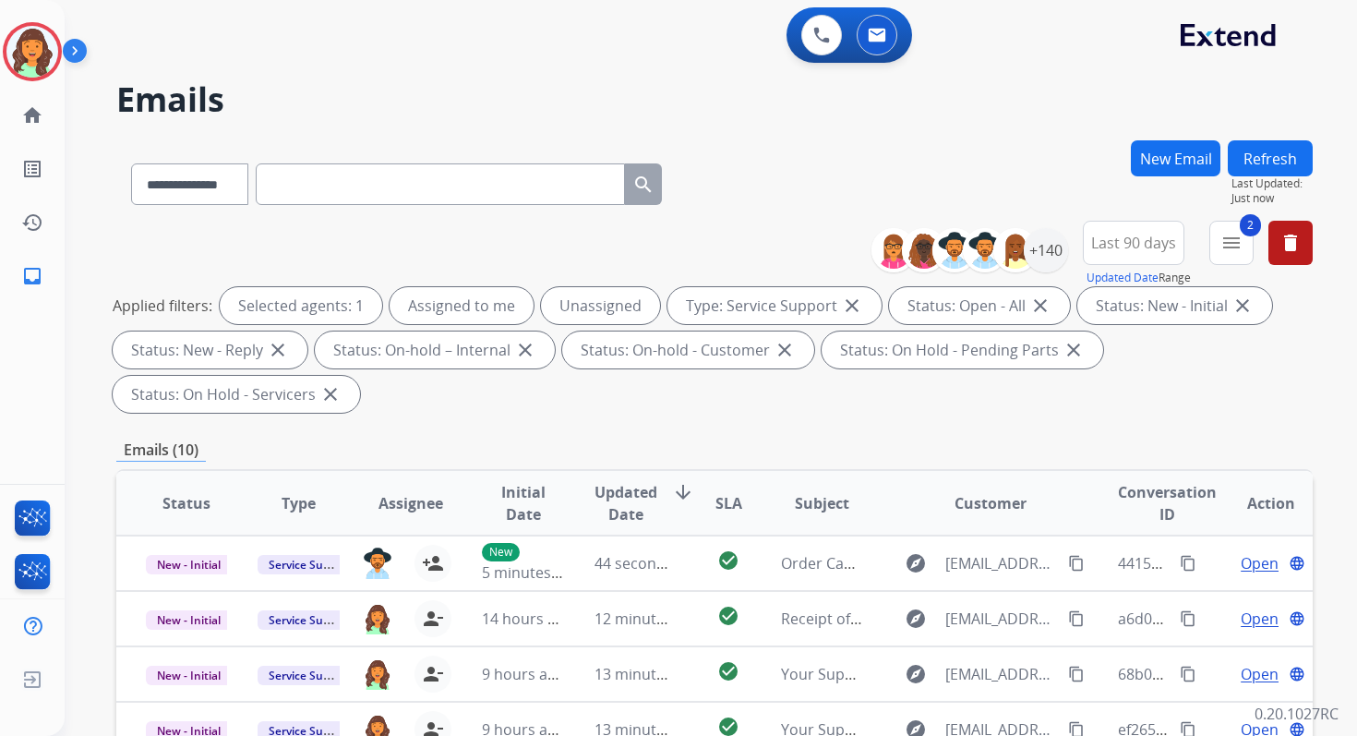
click at [1243, 157] on button "Refresh" at bounding box center [1270, 158] width 85 height 36
click at [620, 421] on div "**********" at bounding box center [714, 661] width 1196 height 1043
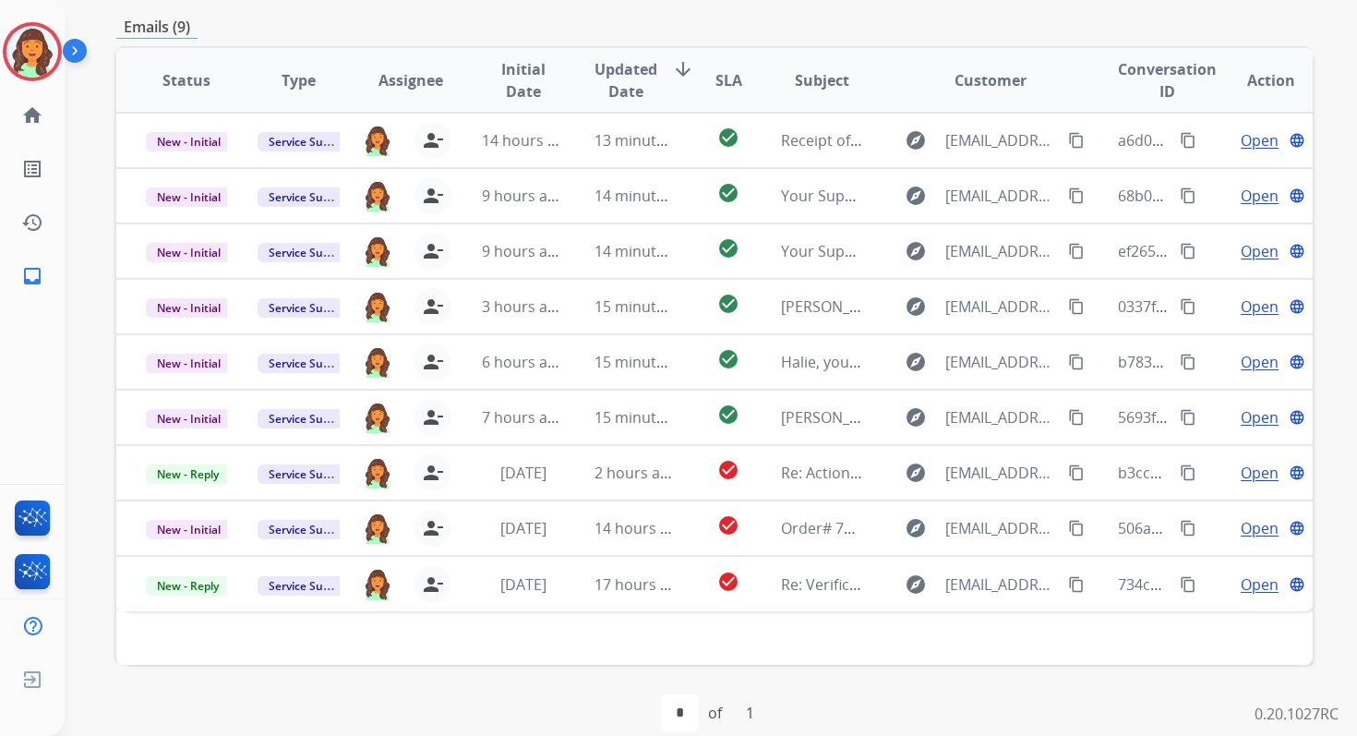
scroll to position [448, 0]
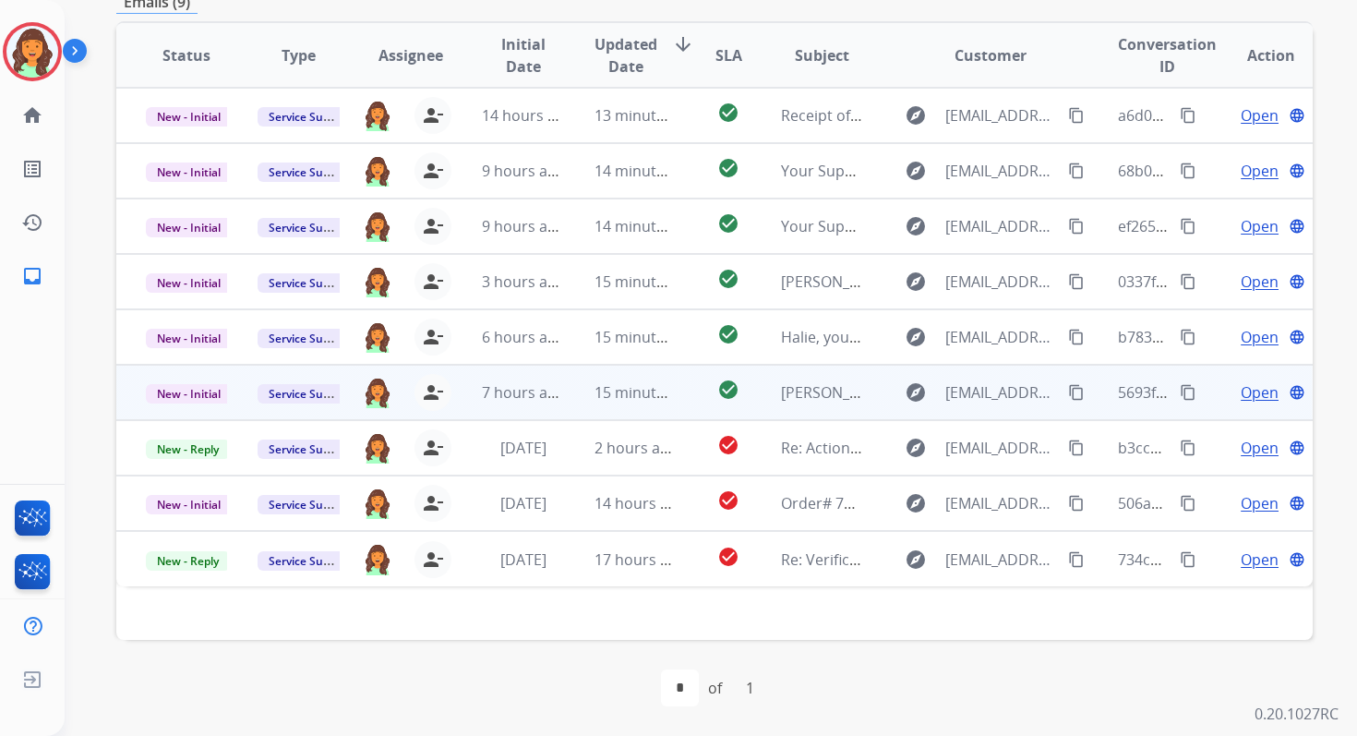
click at [613, 396] on span "15 minutes ago" at bounding box center [648, 392] width 107 height 20
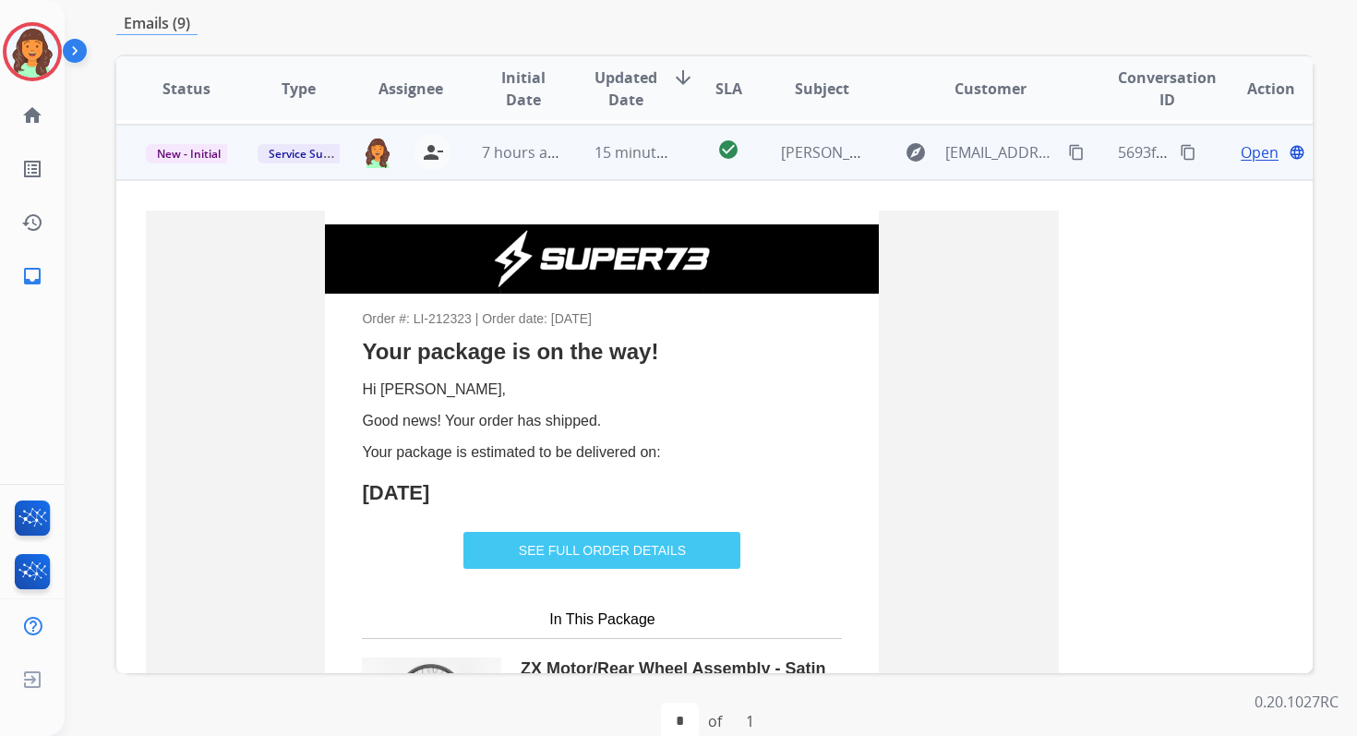
scroll to position [277, 0]
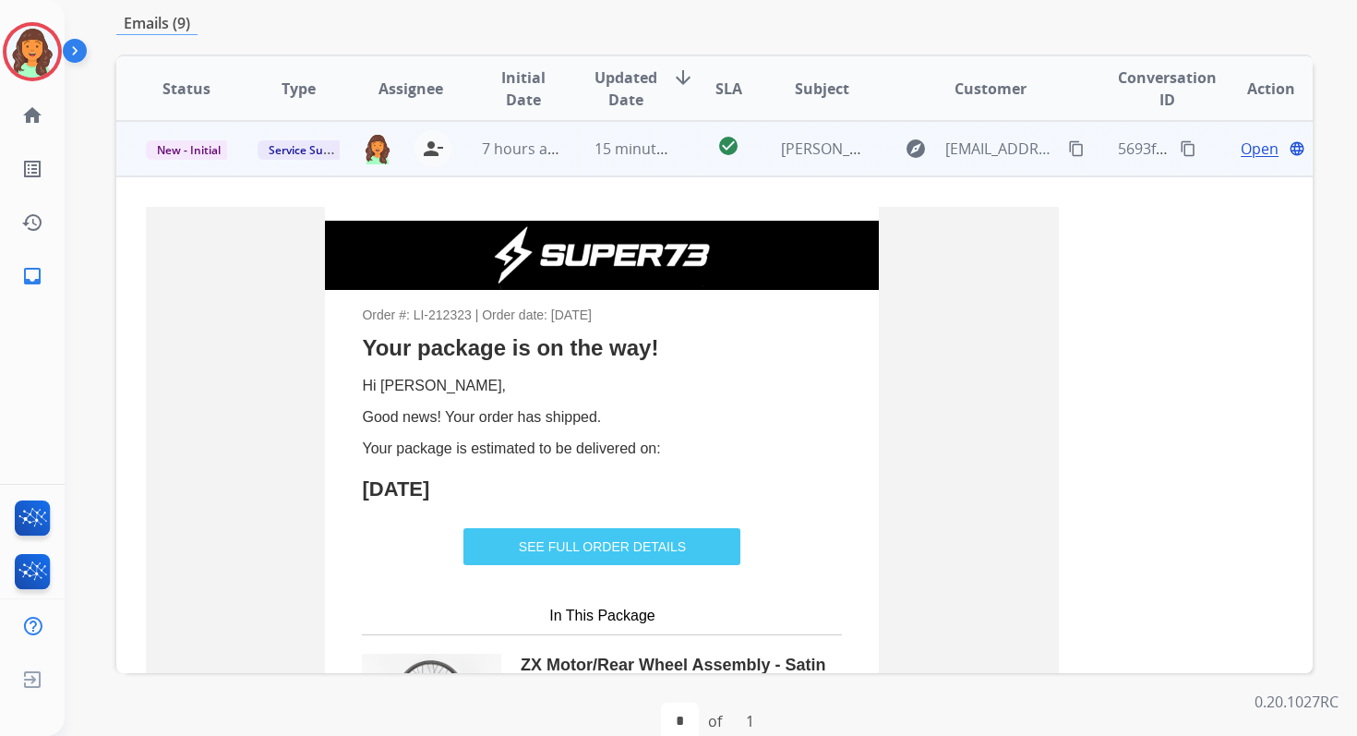
click at [599, 553] on link "SEE FULL ORDER DETAILS" at bounding box center [601, 547] width 277 height 34
click at [201, 143] on span "New - Initial" at bounding box center [189, 149] width 86 height 19
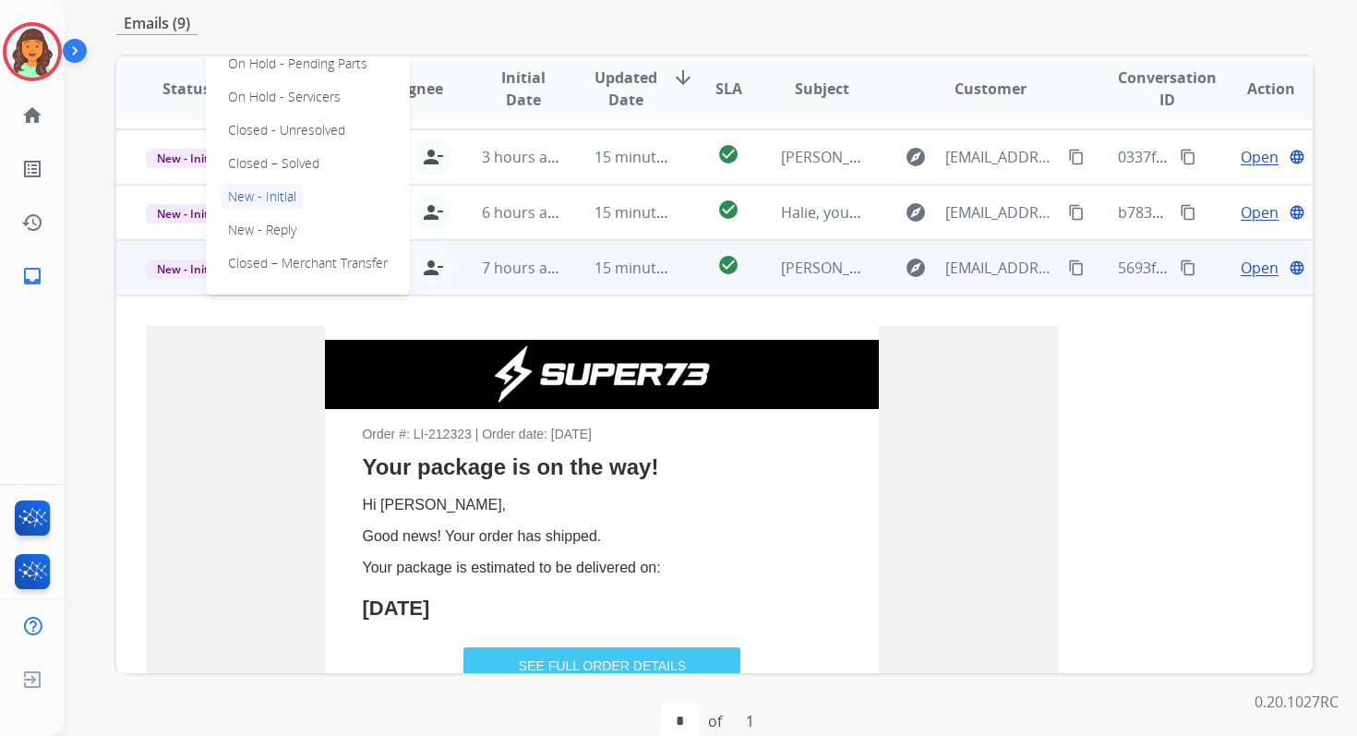
scroll to position [106, 0]
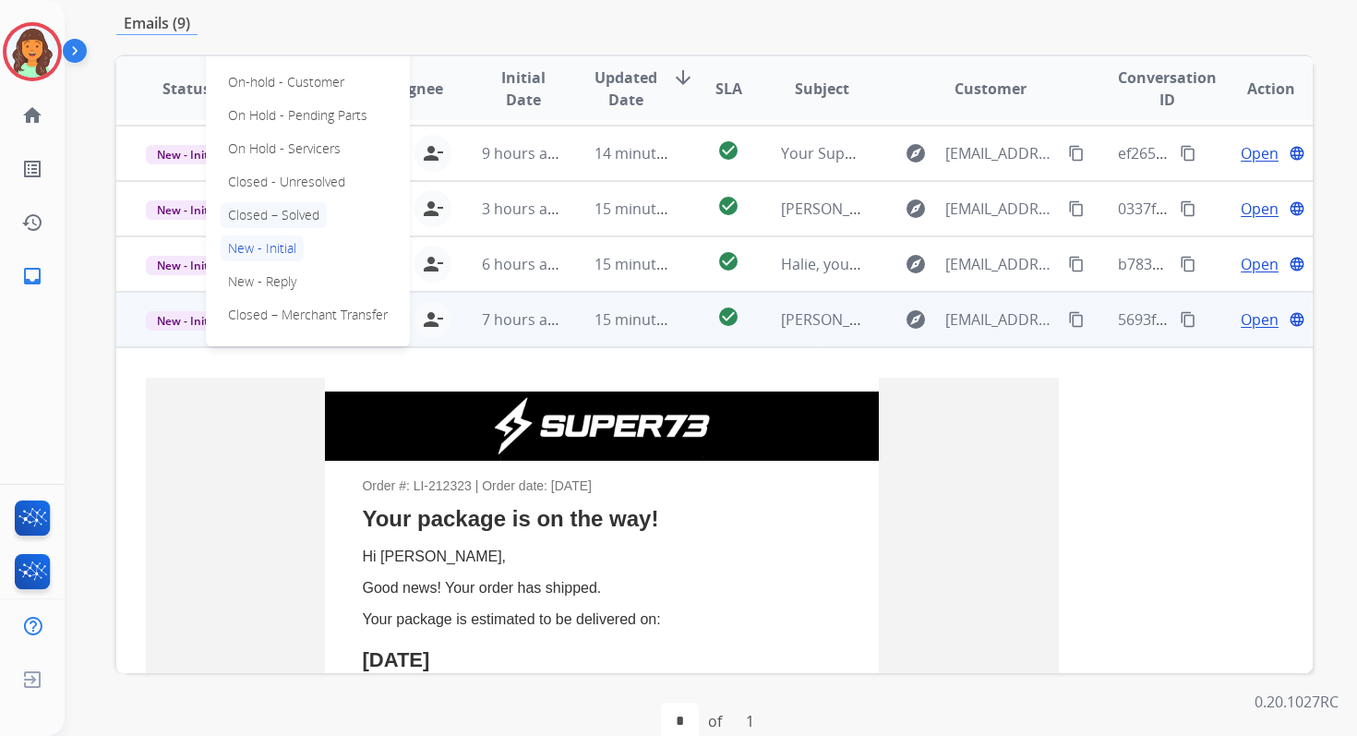
click at [258, 215] on p "Closed – Solved" at bounding box center [274, 215] width 106 height 26
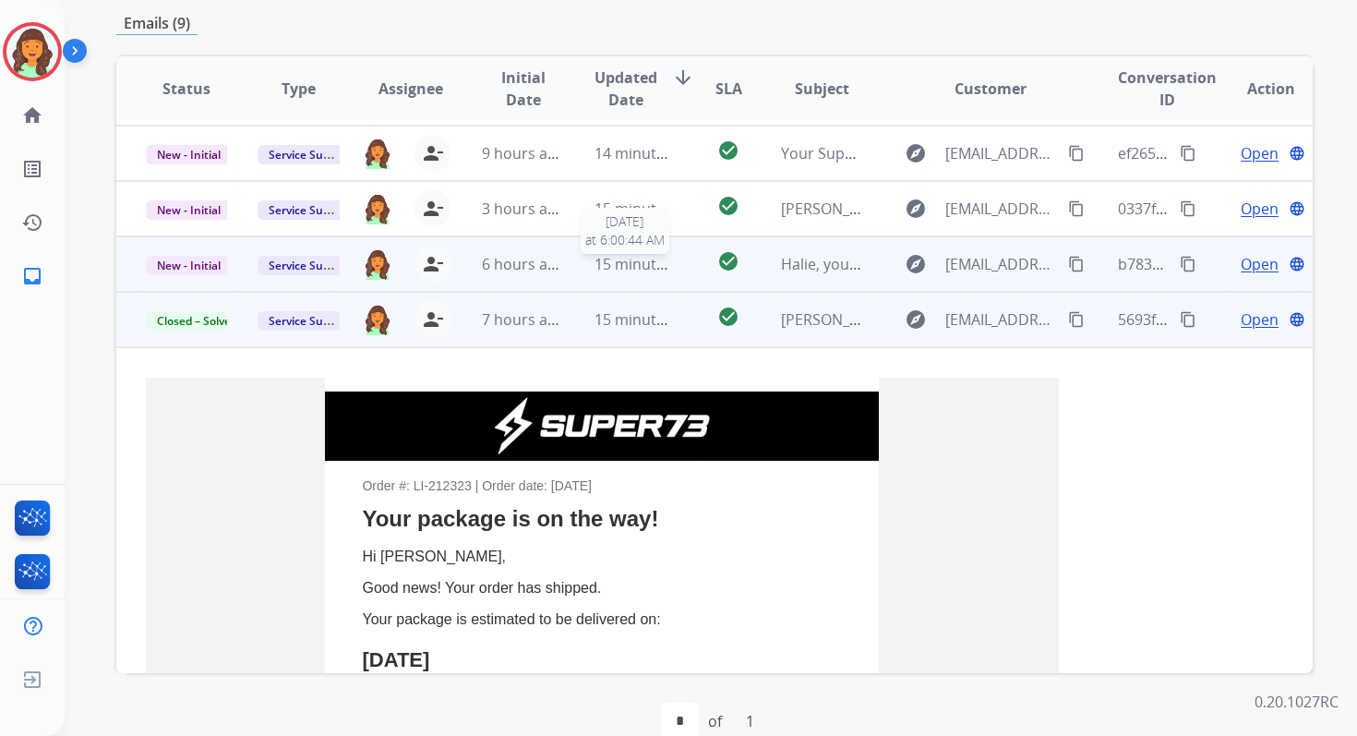
click at [595, 270] on span "15 minutes ago" at bounding box center [648, 264] width 107 height 20
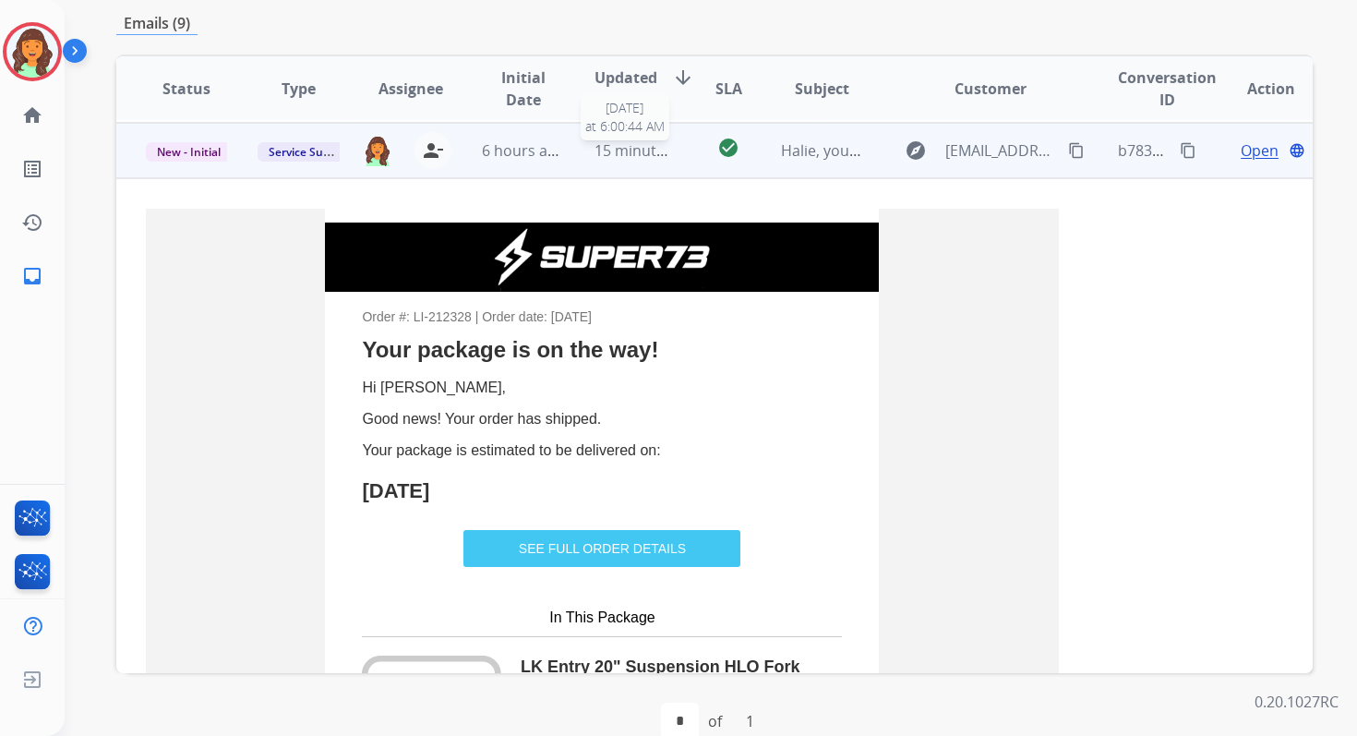
scroll to position [222, 0]
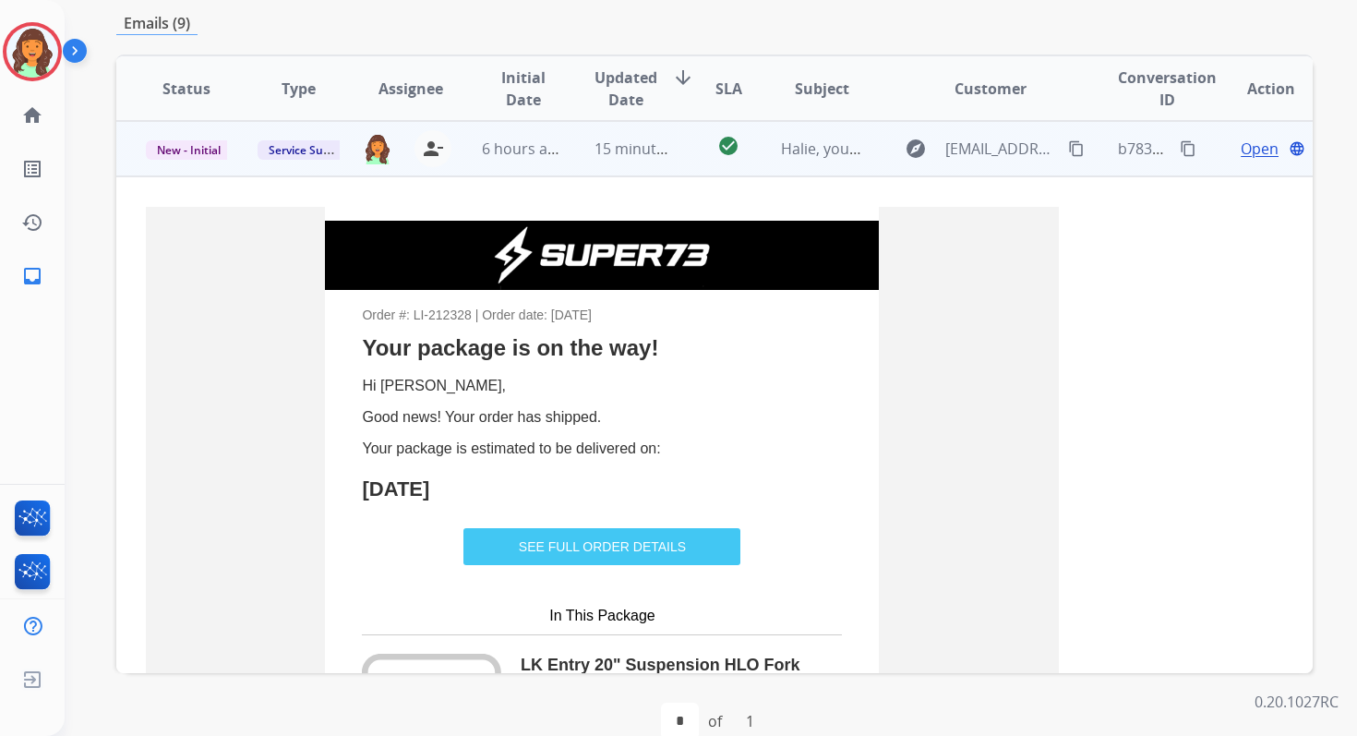
click at [609, 549] on link "SEE FULL ORDER DETAILS" at bounding box center [601, 547] width 277 height 34
click at [201, 150] on span "New - Initial" at bounding box center [189, 149] width 86 height 19
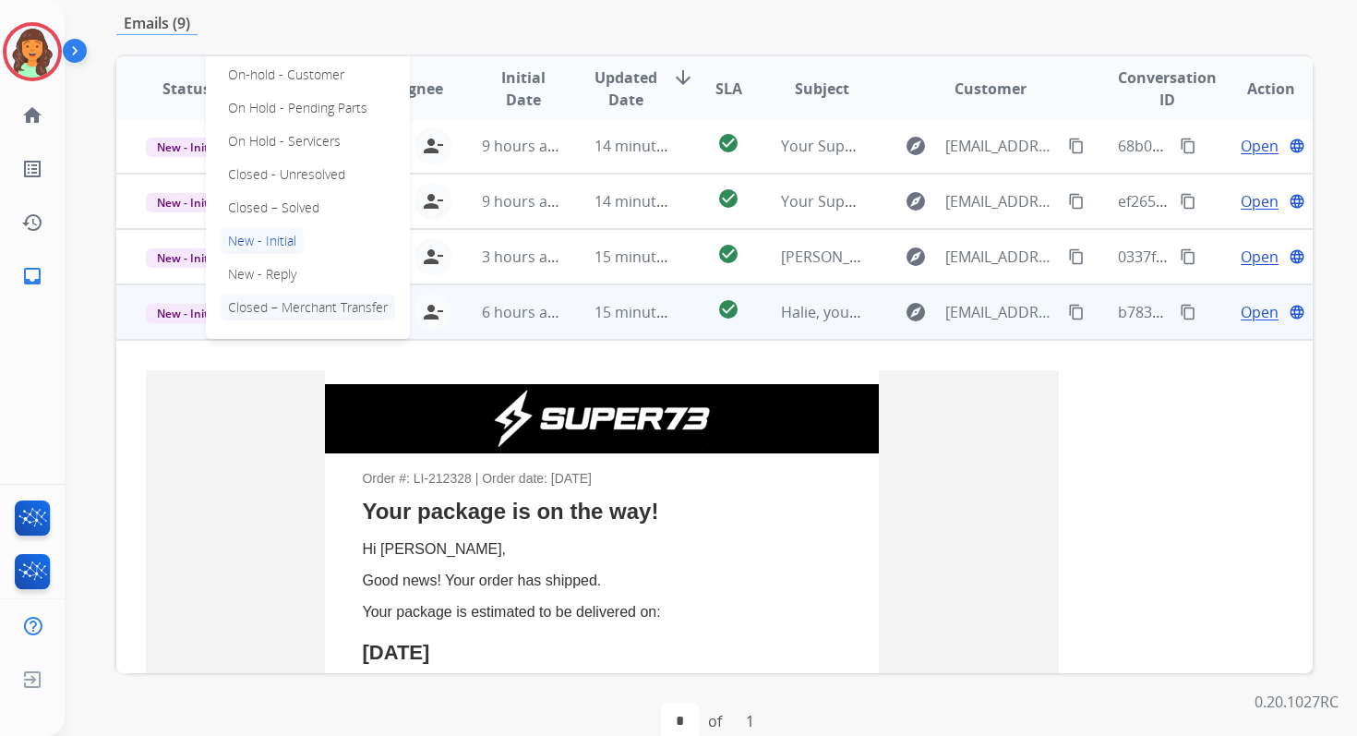
scroll to position [0, 0]
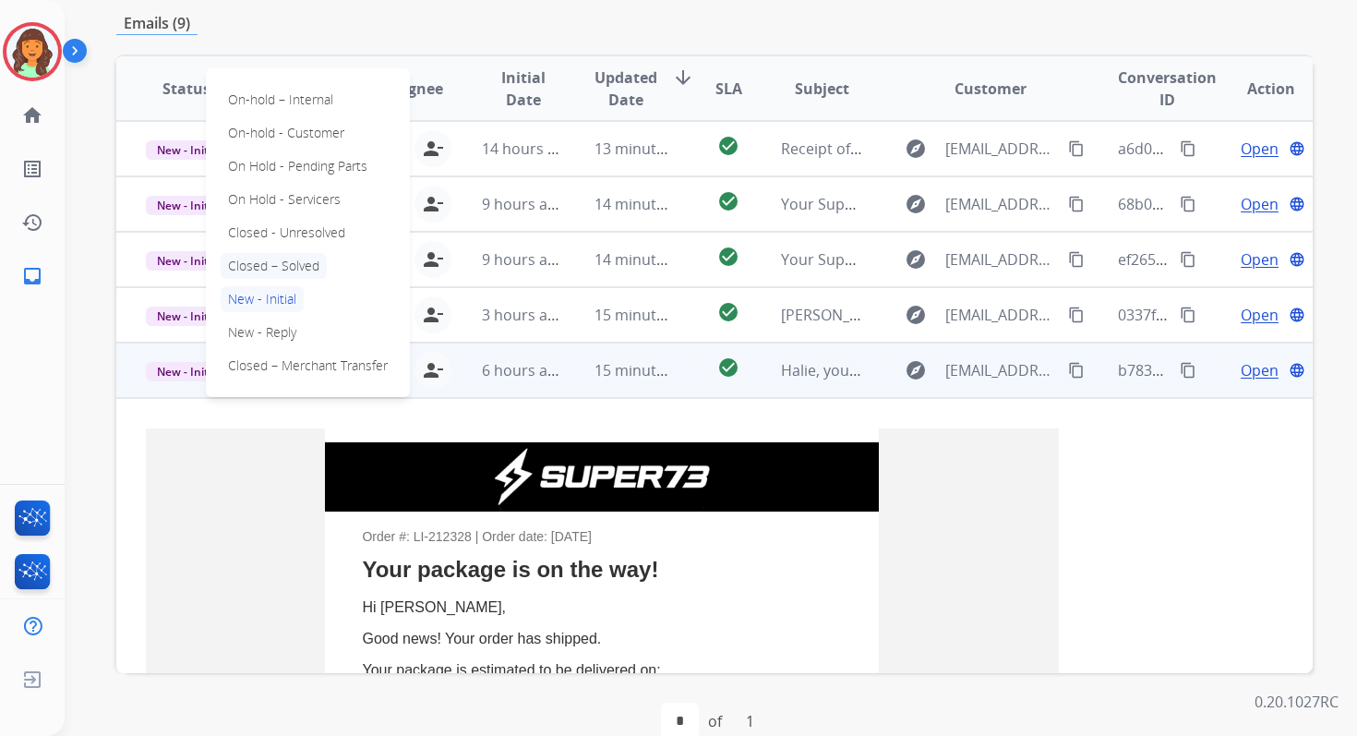
click at [263, 257] on p "Closed – Solved" at bounding box center [274, 266] width 106 height 26
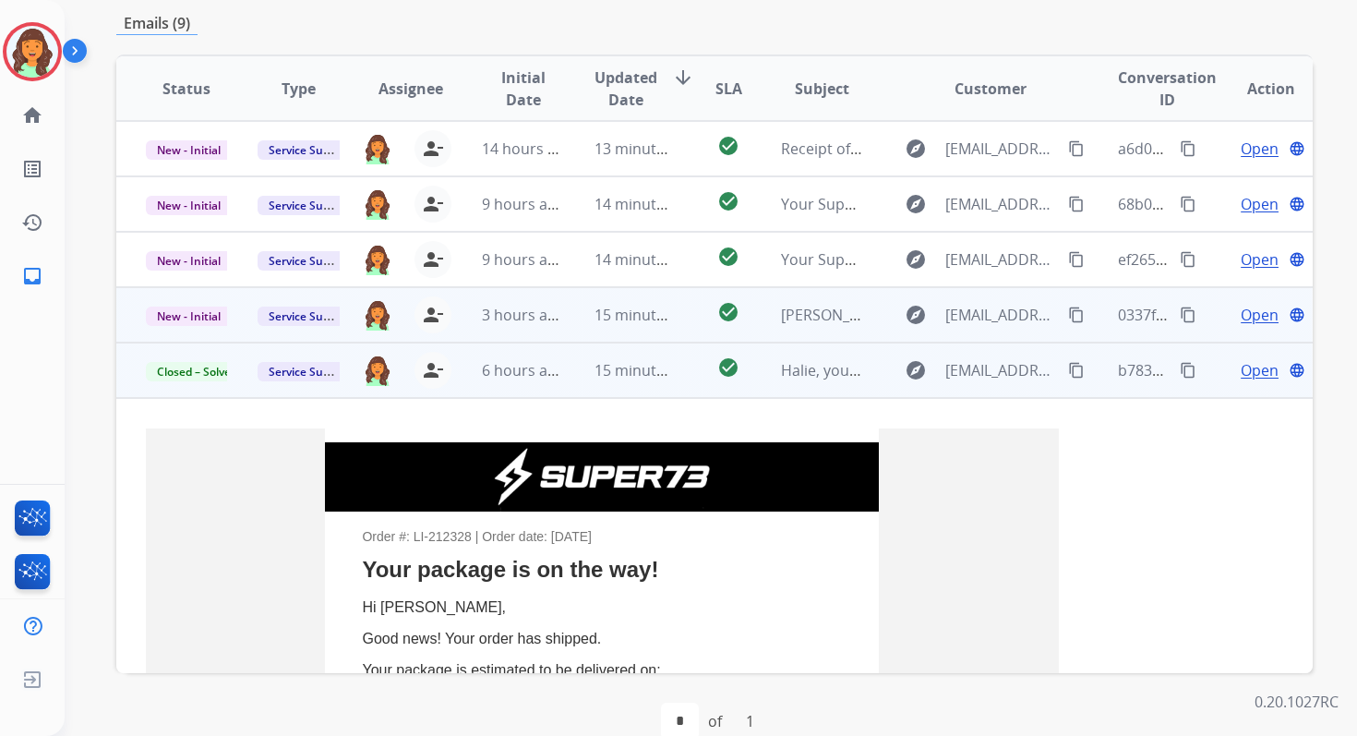
click at [588, 296] on td "15 minutes ago" at bounding box center [621, 314] width 112 height 55
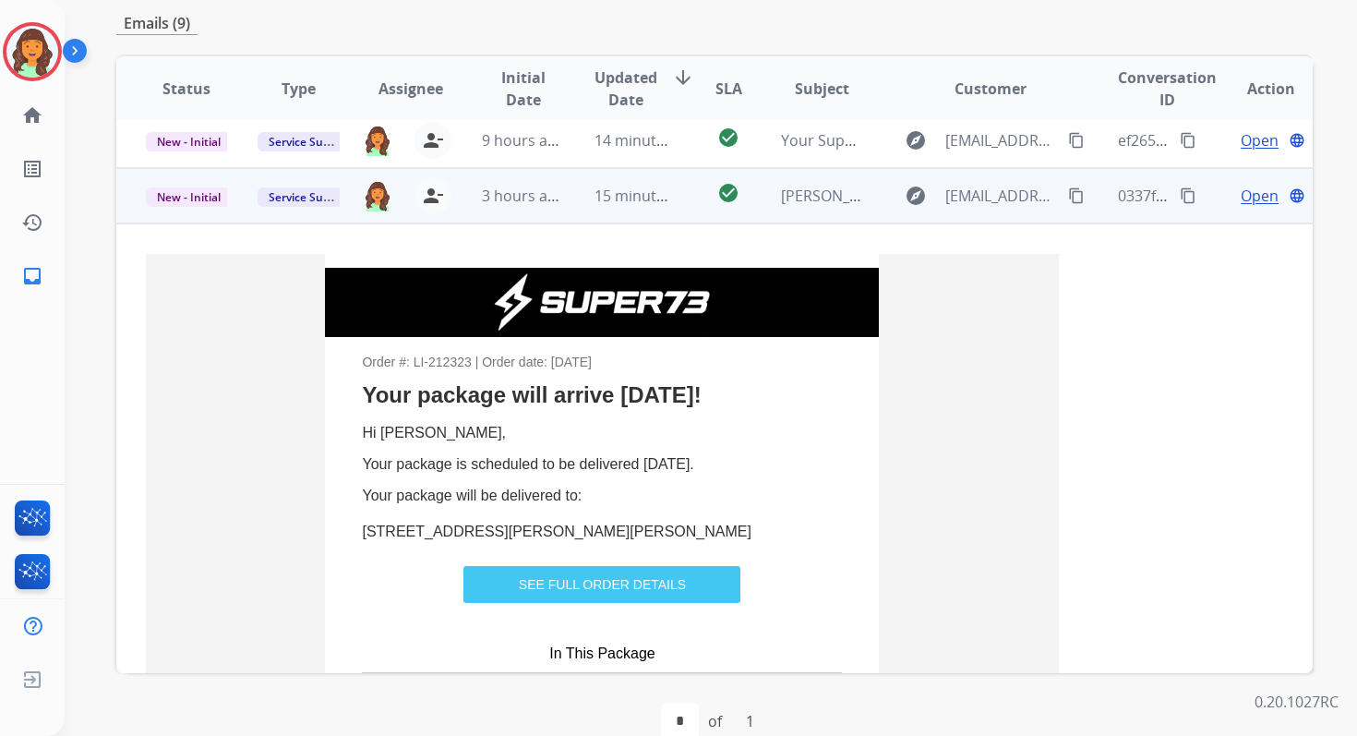
scroll to position [166, 0]
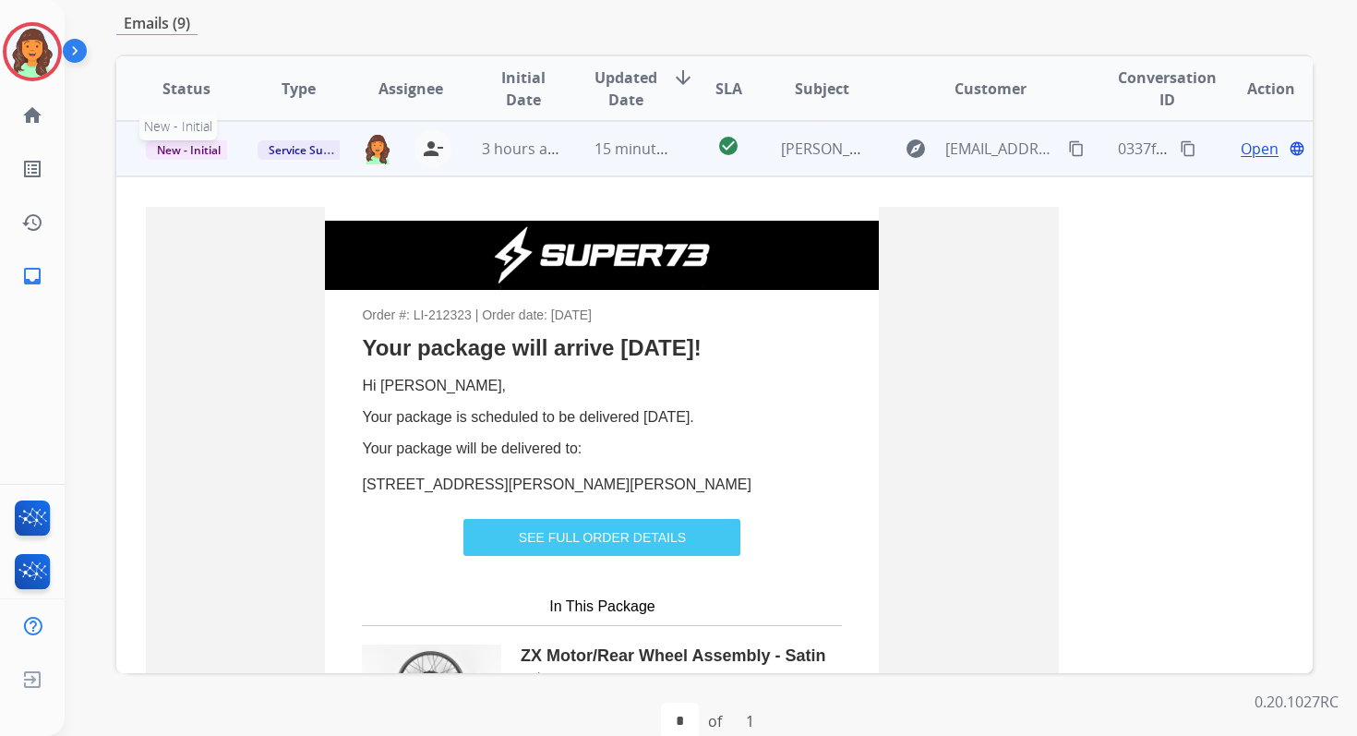
click at [207, 147] on span "New - Initial" at bounding box center [189, 149] width 86 height 19
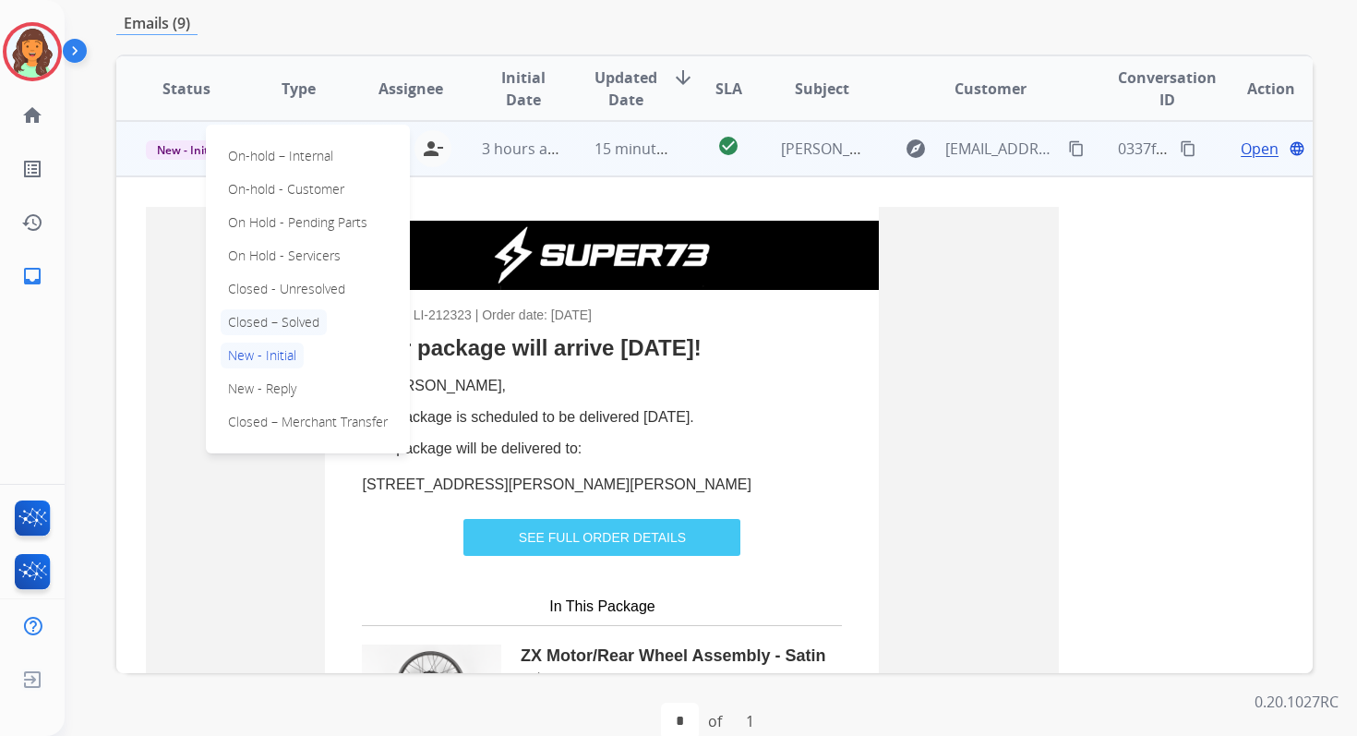
click at [266, 322] on p "Closed – Solved" at bounding box center [274, 322] width 106 height 26
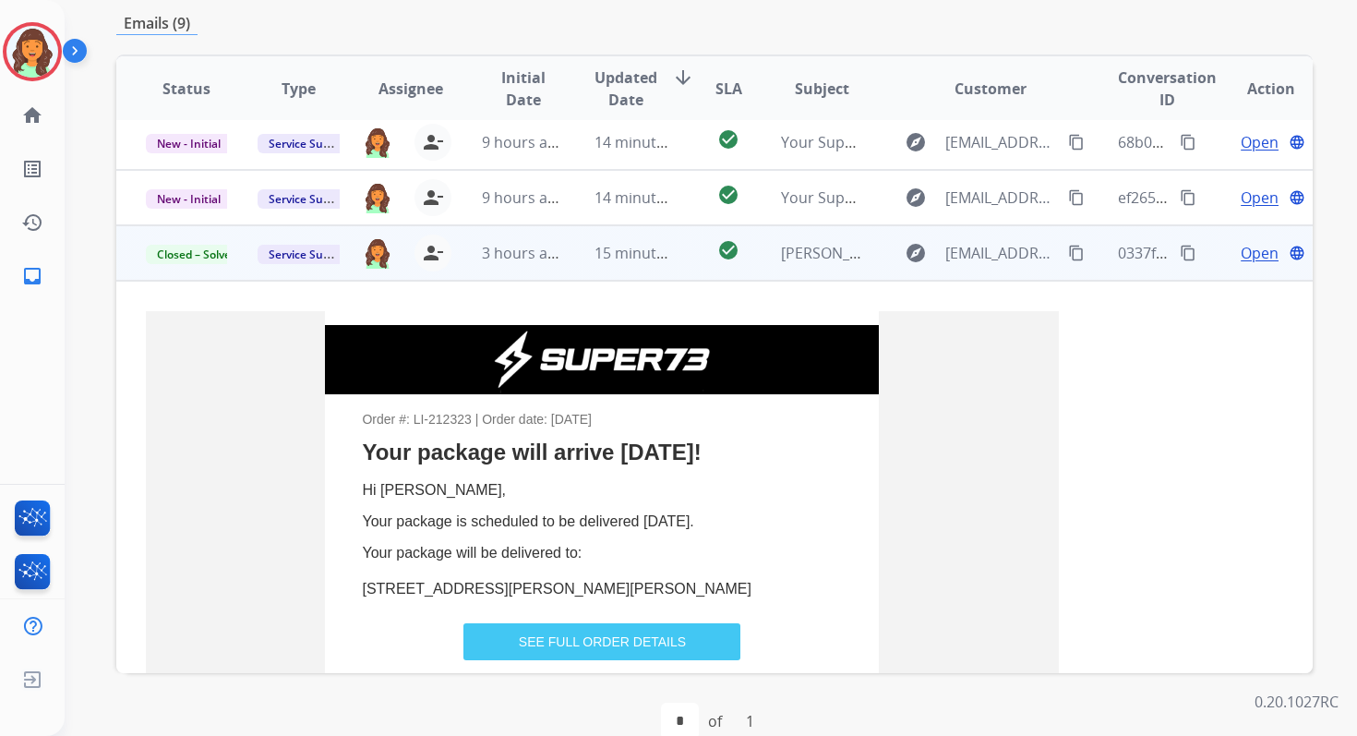
scroll to position [144, 0]
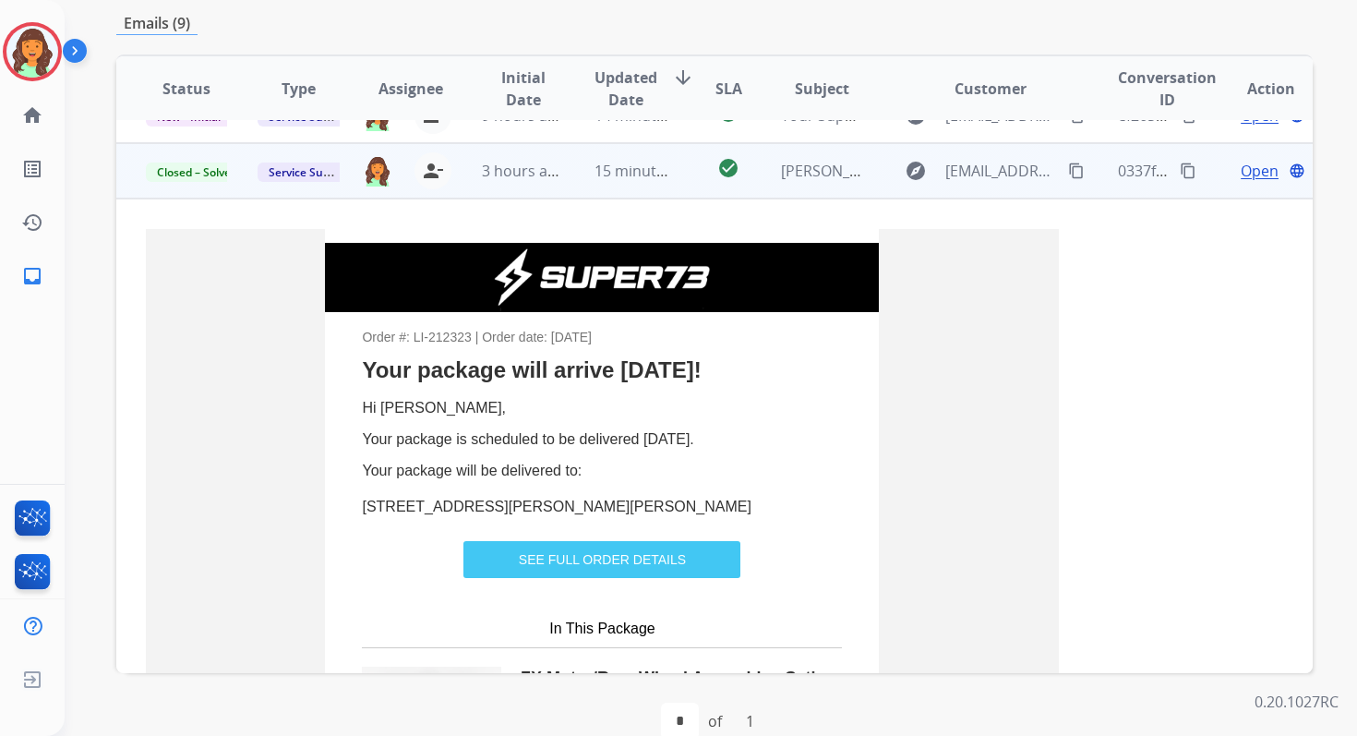
click at [574, 550] on link "SEE FULL ORDER DETAILS" at bounding box center [601, 560] width 277 height 34
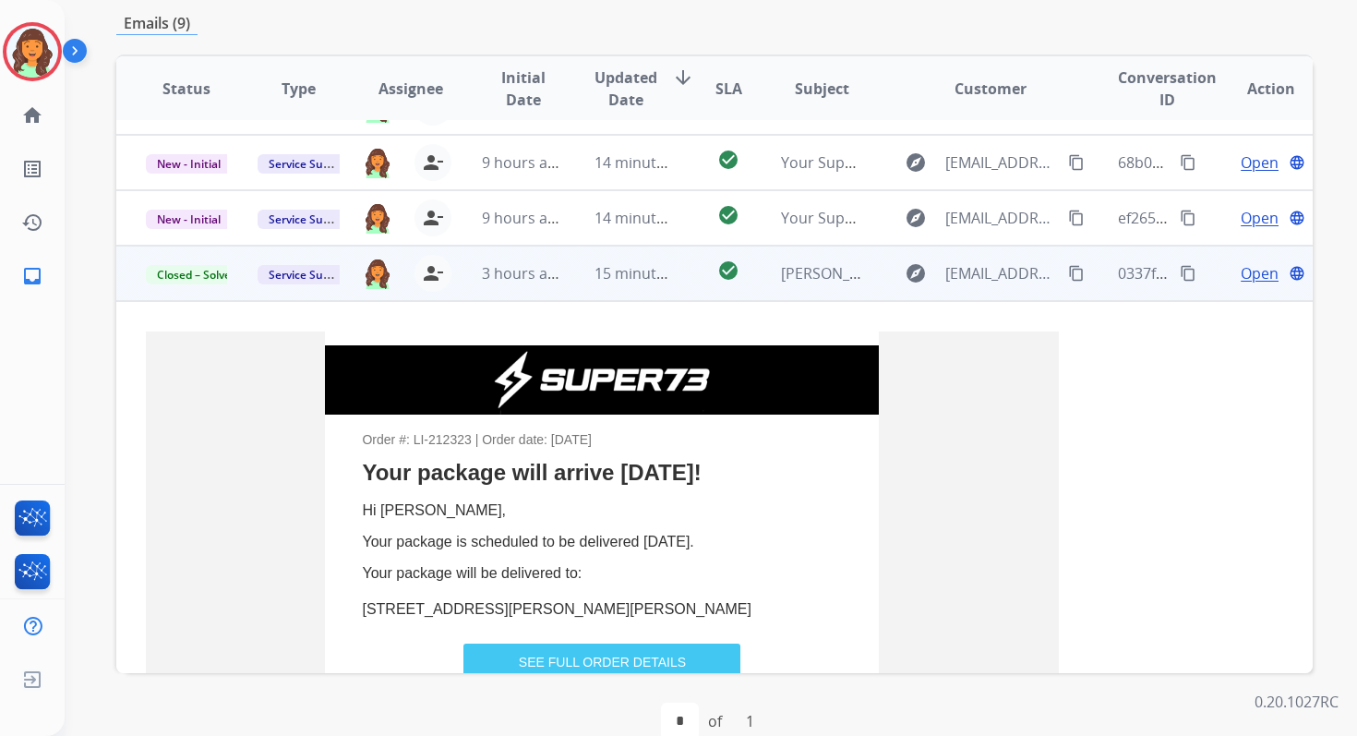
scroll to position [0, 0]
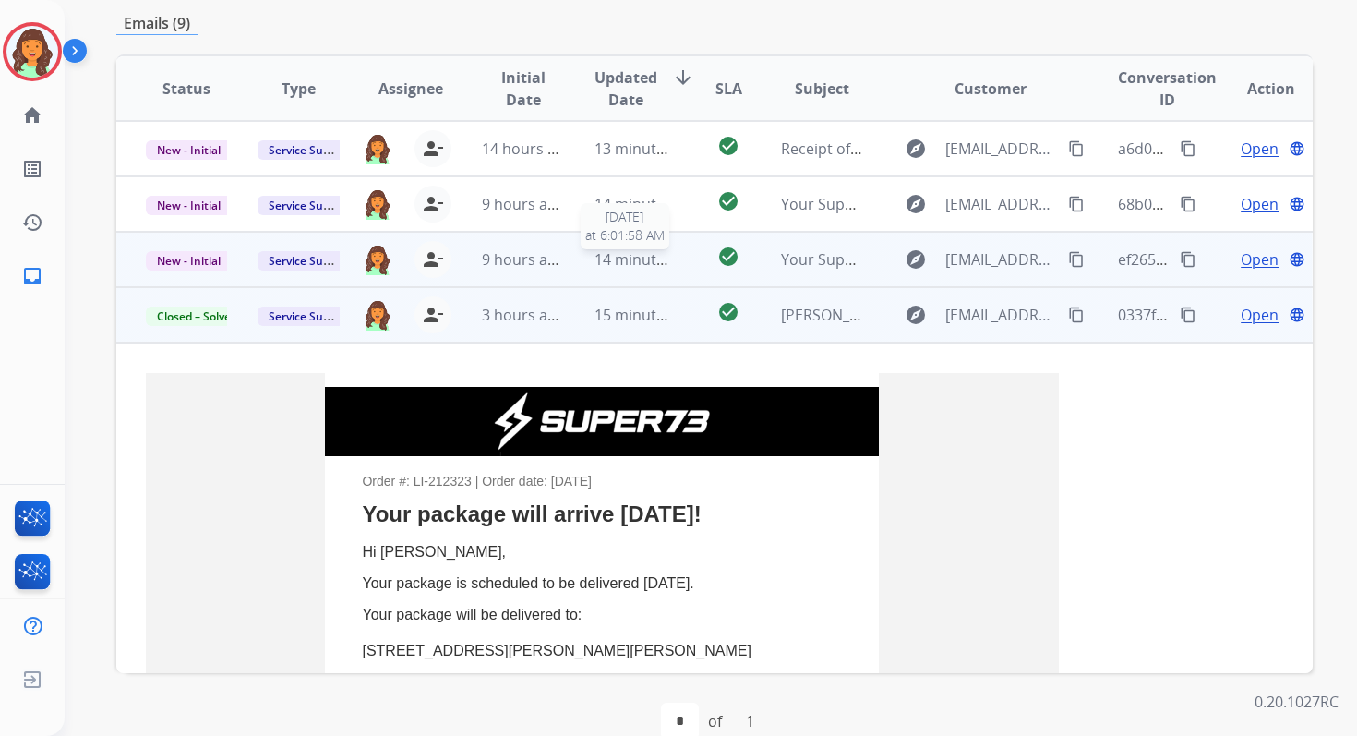
click at [608, 261] on span "14 minutes ago" at bounding box center [648, 259] width 107 height 20
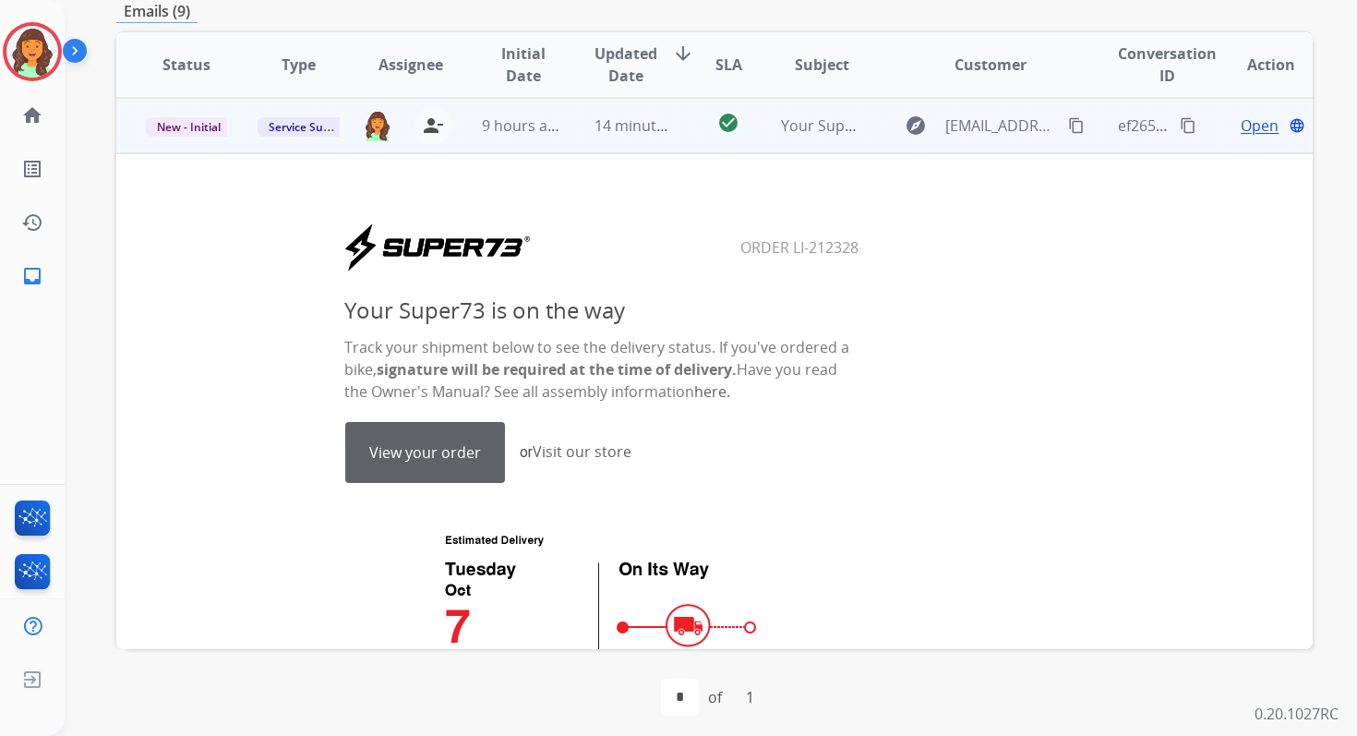
scroll to position [111, 0]
click at [441, 451] on link "View your order" at bounding box center [425, 451] width 158 height 59
click at [205, 121] on span "New - Initial" at bounding box center [189, 125] width 86 height 19
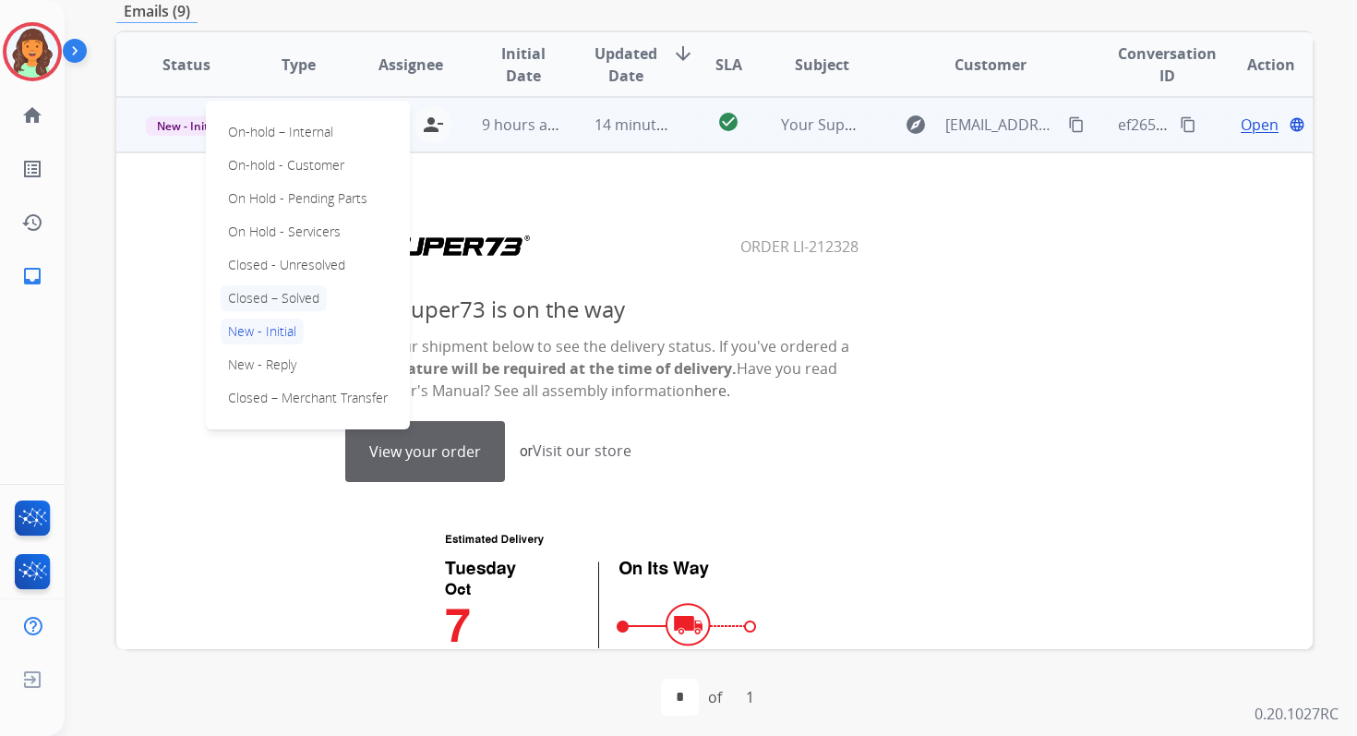
click at [270, 302] on p "Closed – Solved" at bounding box center [274, 298] width 106 height 26
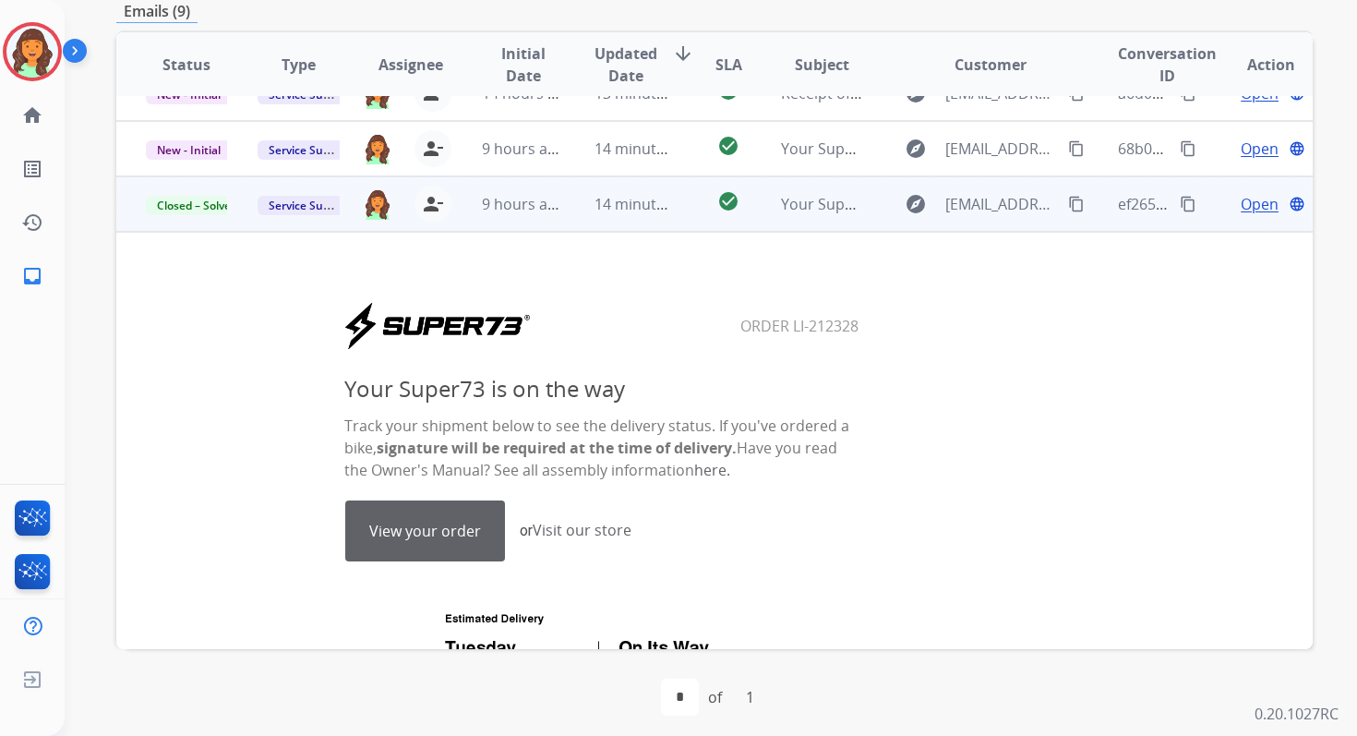
scroll to position [0, 0]
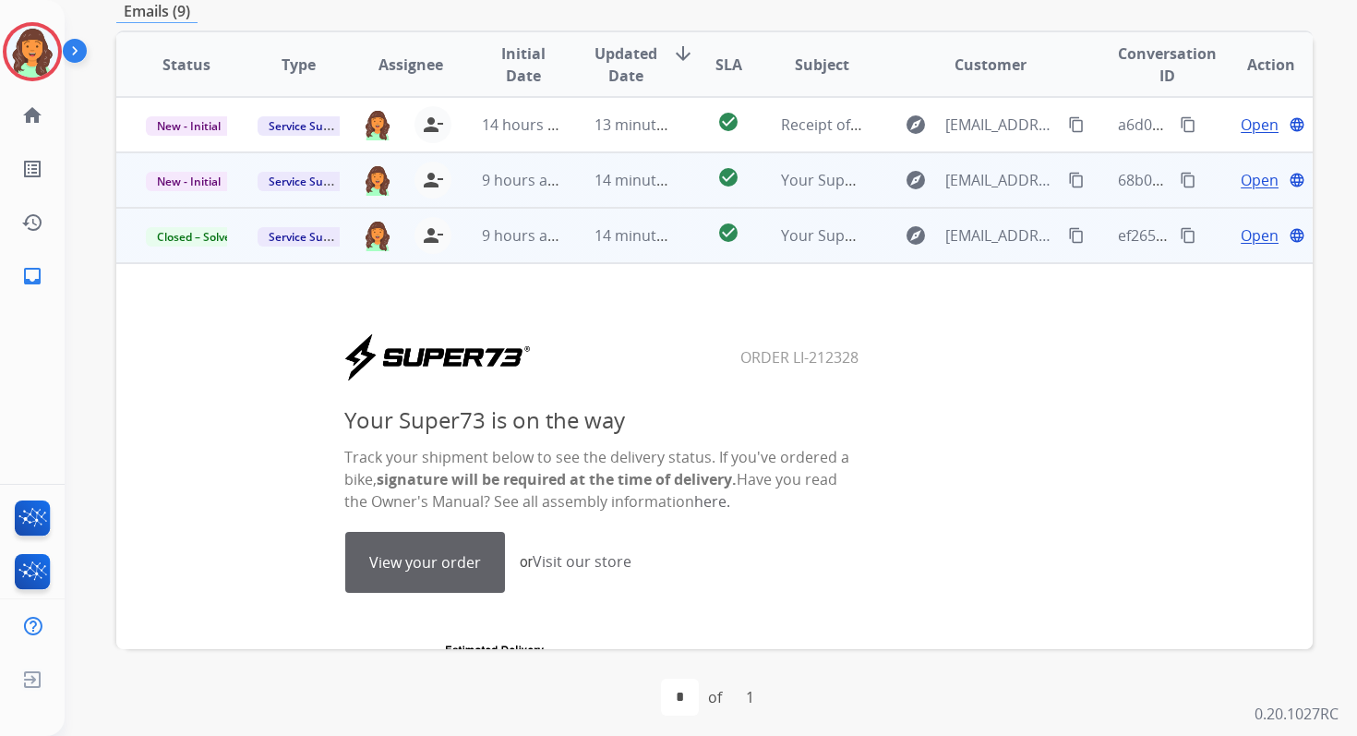
click at [583, 177] on td "14 minutes ago" at bounding box center [621, 179] width 112 height 55
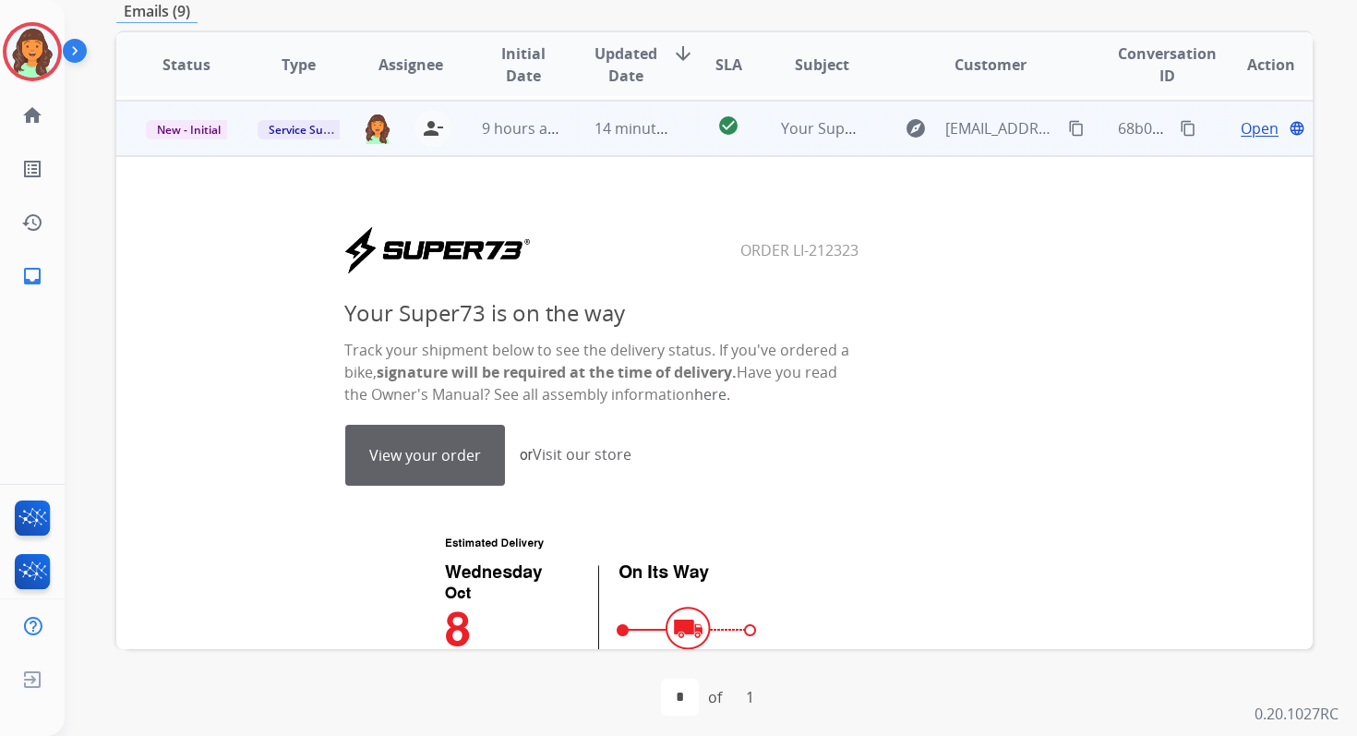
scroll to position [55, 0]
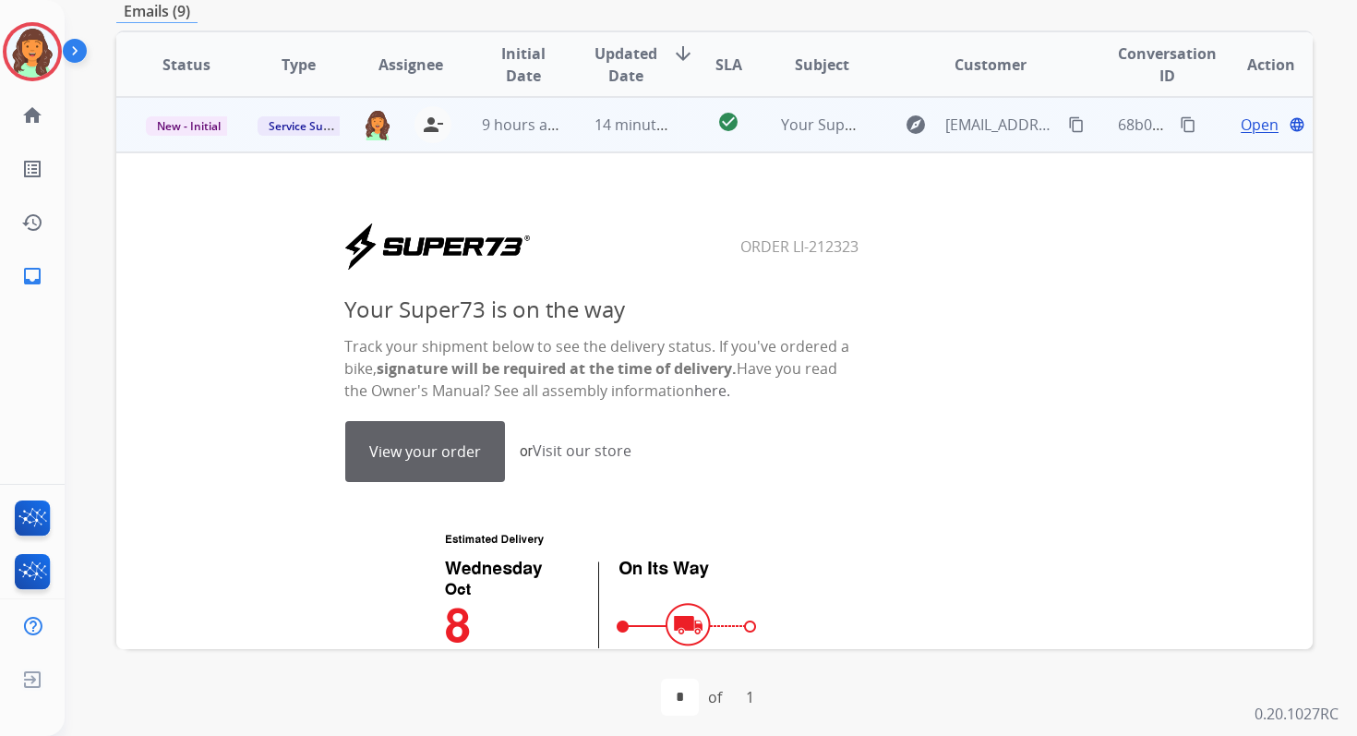
click at [423, 476] on link "View your order" at bounding box center [425, 451] width 158 height 59
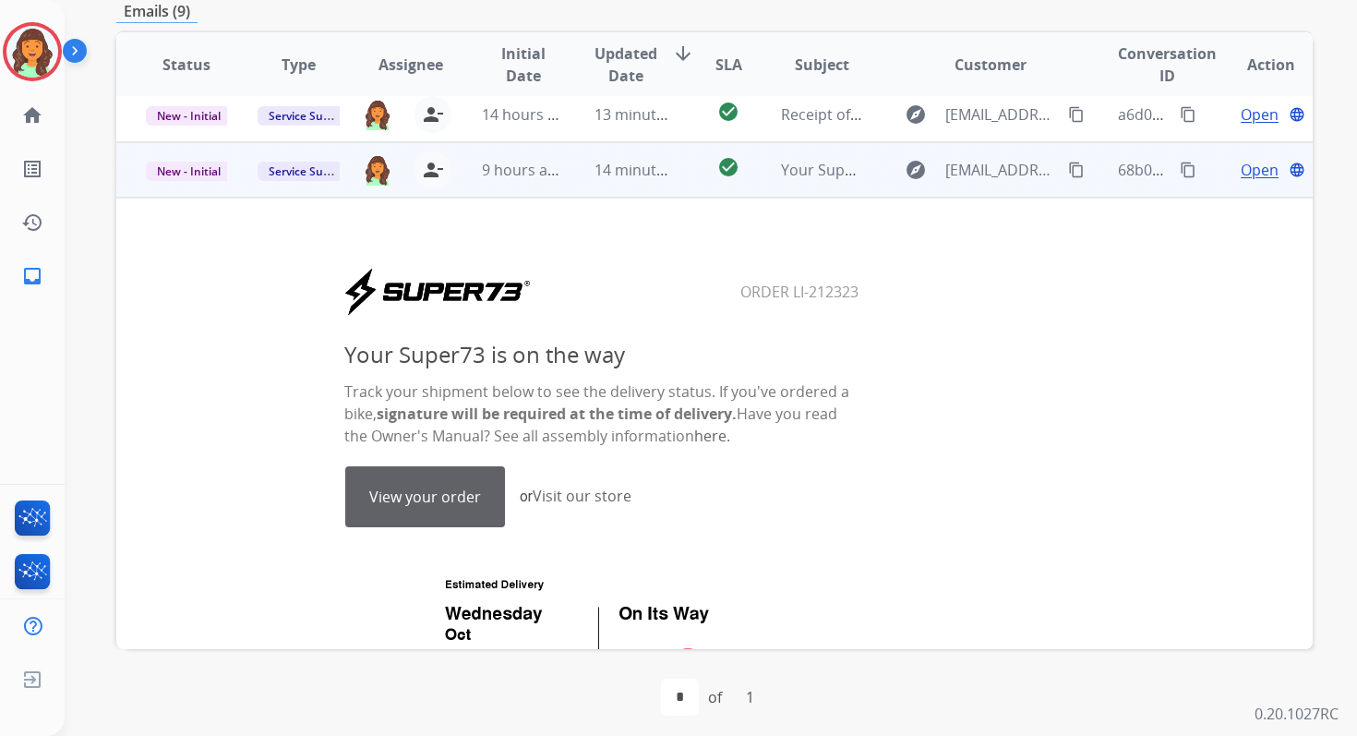
scroll to position [0, 0]
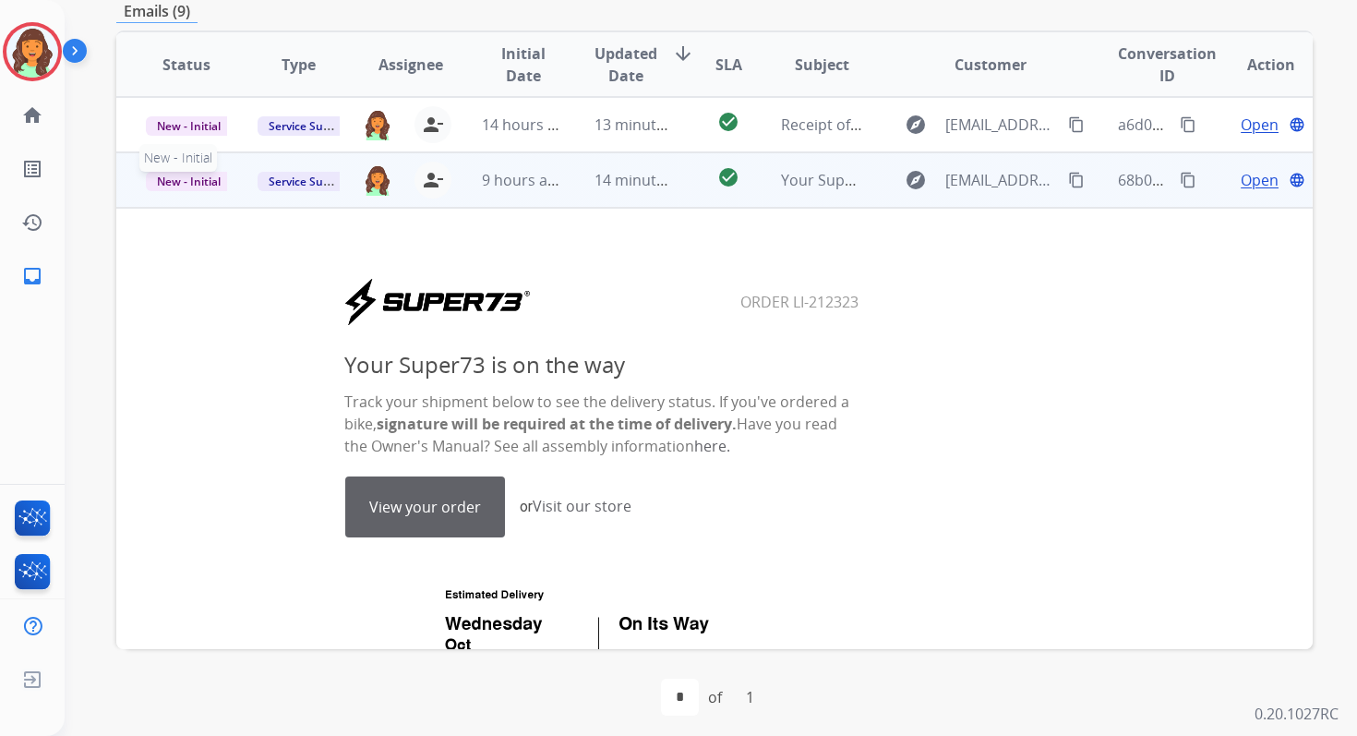
click at [216, 186] on span "New - Initial" at bounding box center [189, 181] width 86 height 19
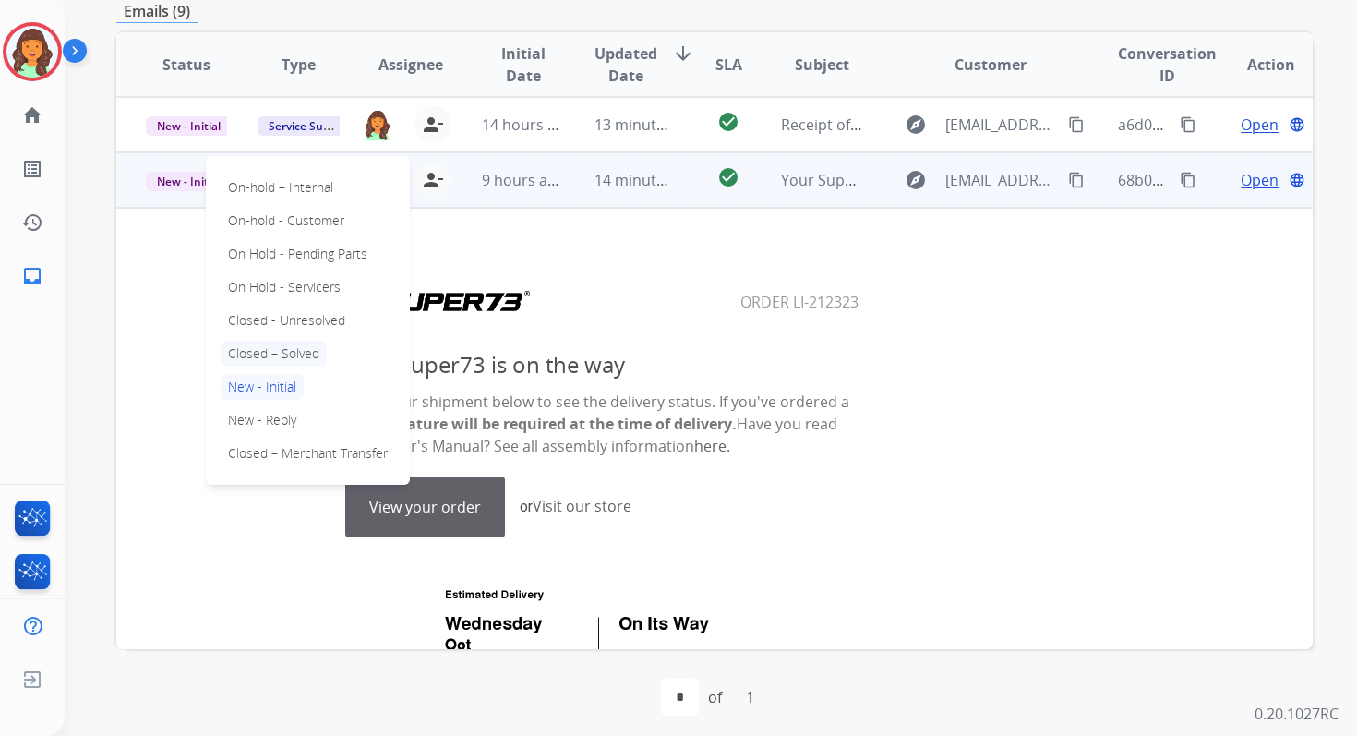
click at [269, 347] on p "Closed – Solved" at bounding box center [274, 354] width 106 height 26
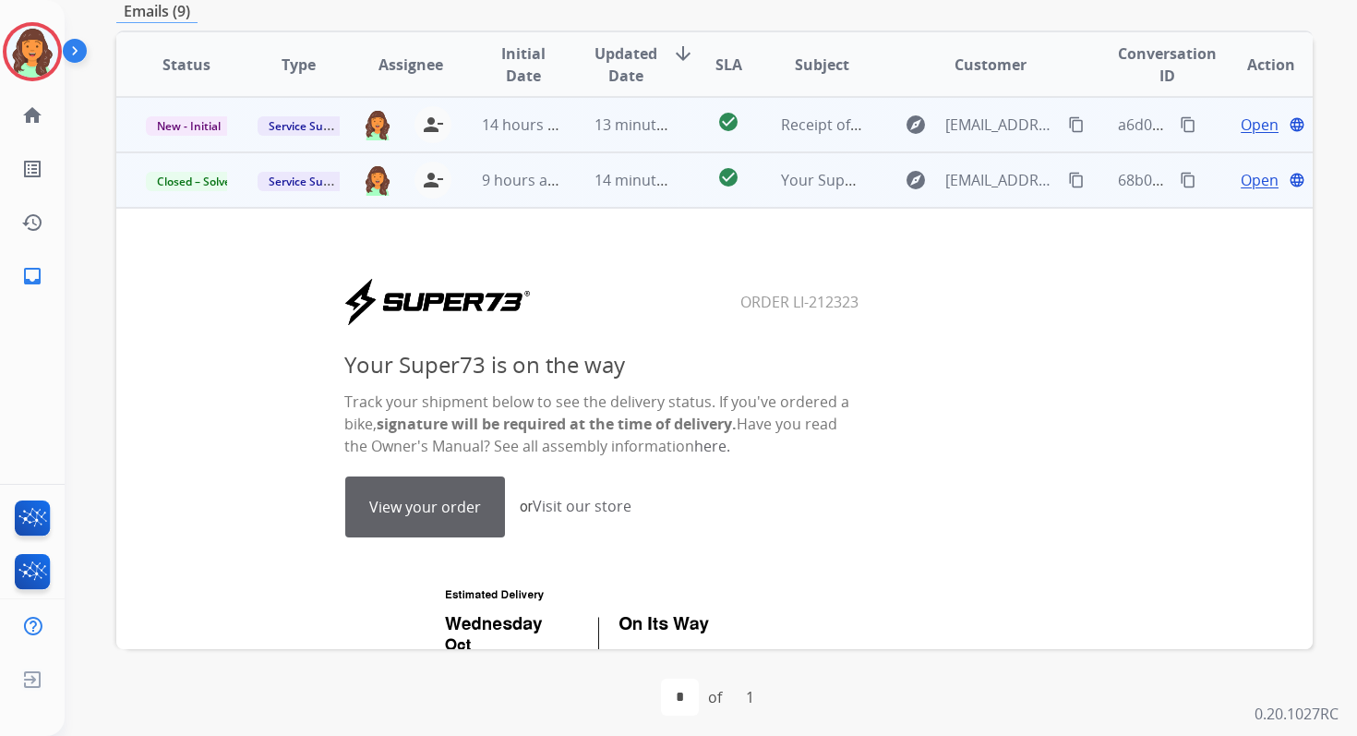
click at [574, 110] on td "13 minutes ago" at bounding box center [621, 124] width 112 height 55
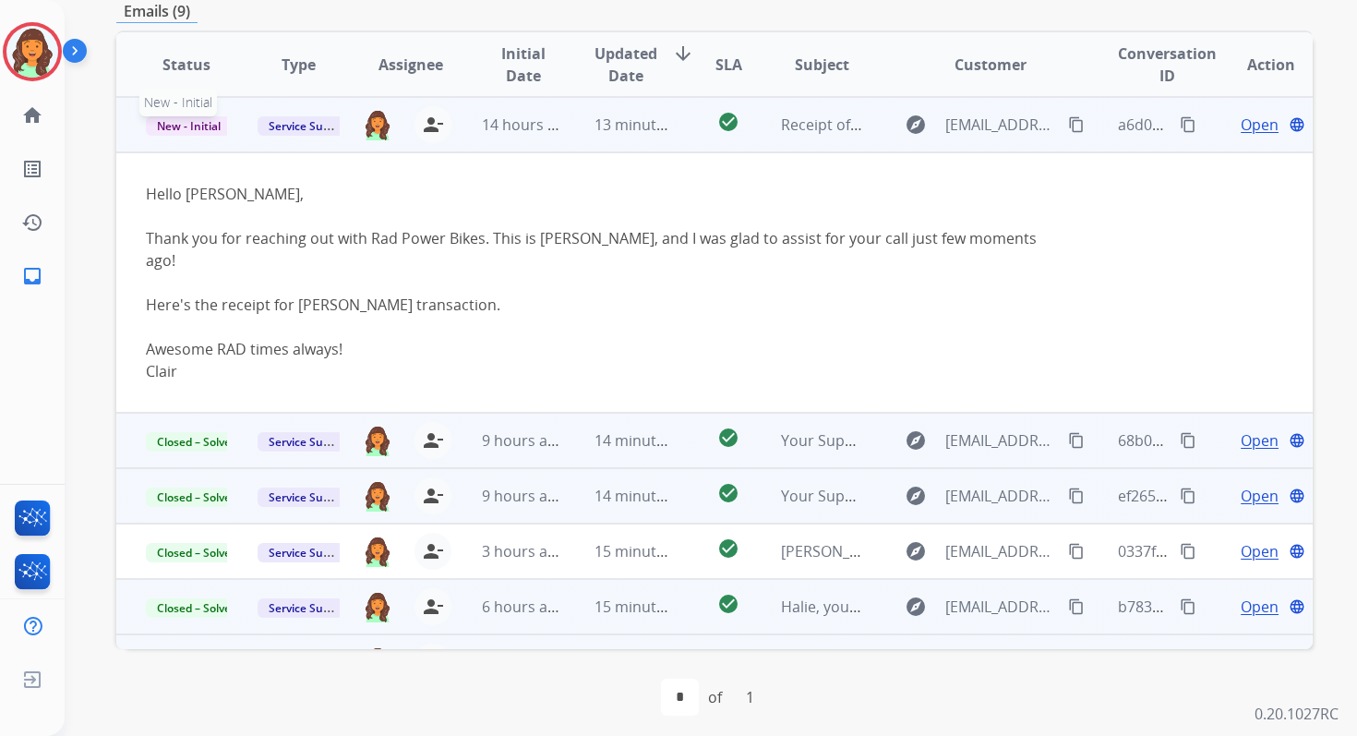
click at [173, 123] on span "New - Initial" at bounding box center [189, 125] width 86 height 19
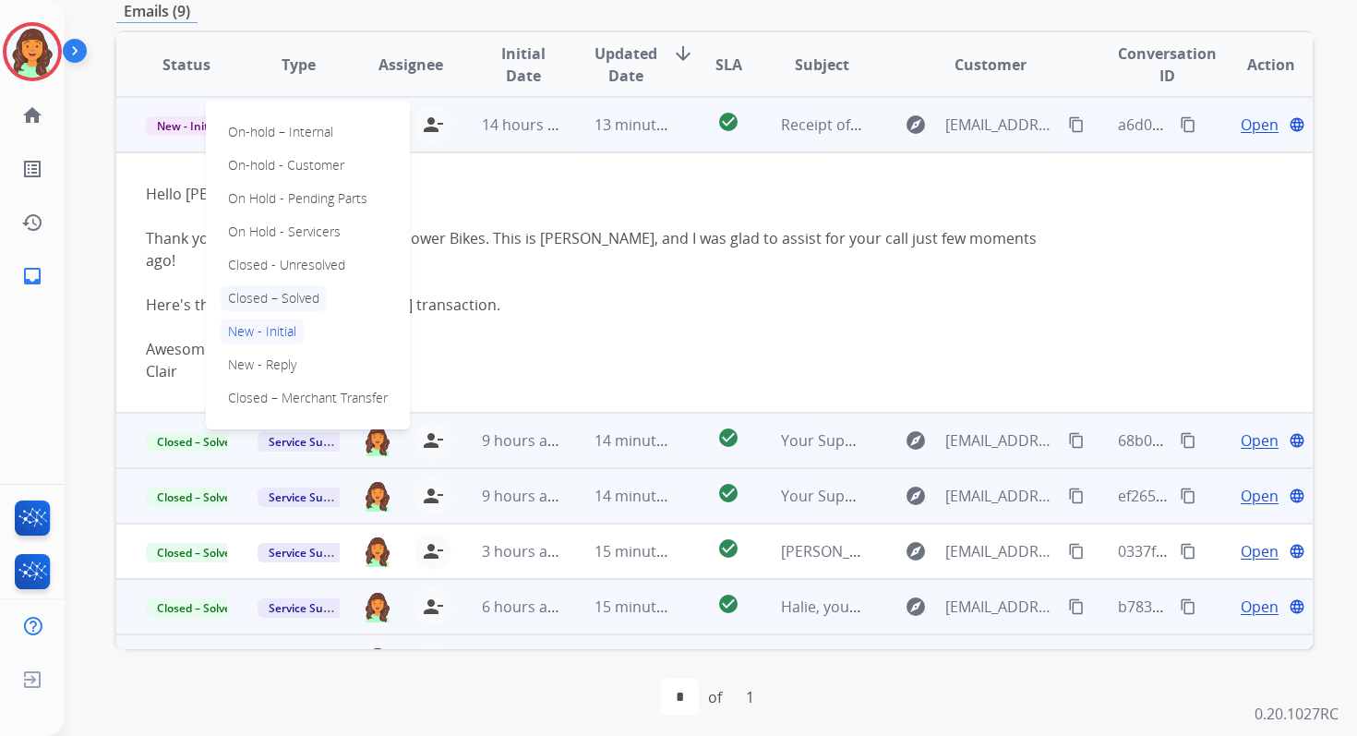
click at [247, 296] on p "Closed – Solved" at bounding box center [274, 298] width 106 height 26
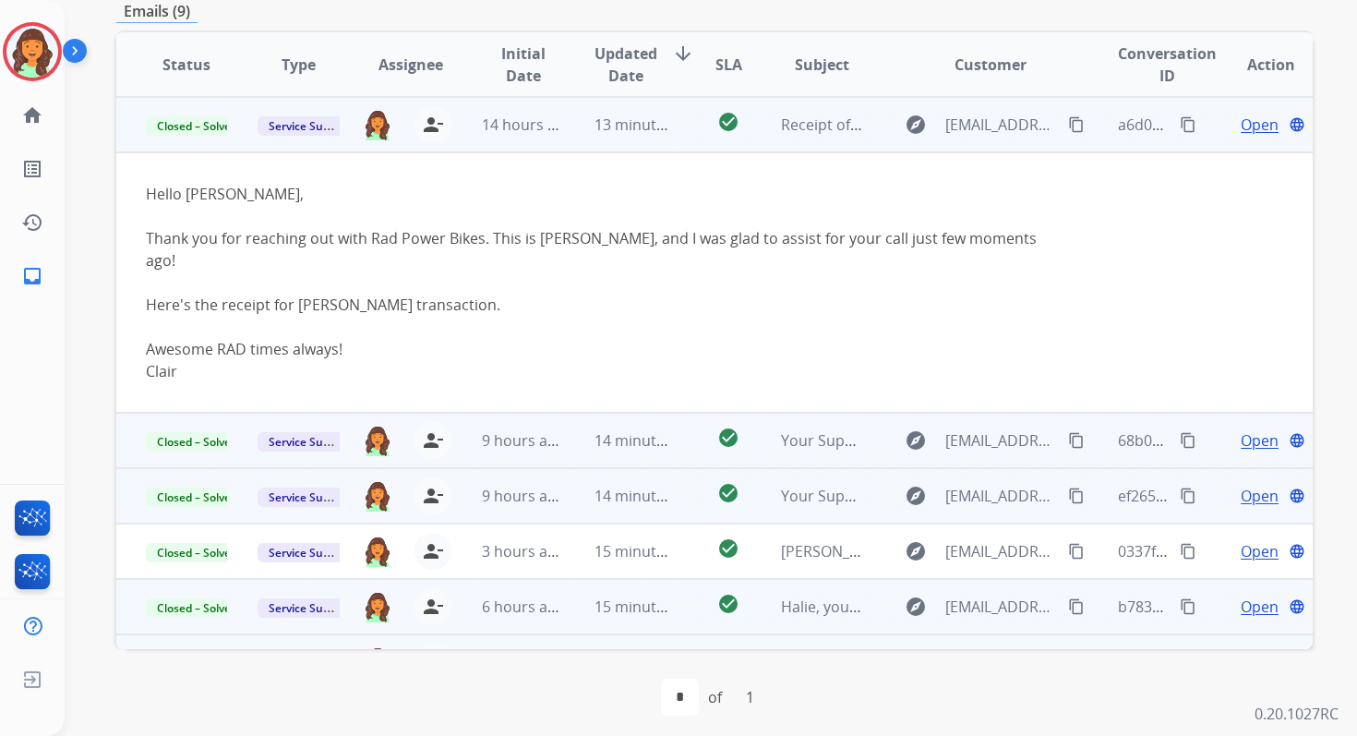
click at [664, 110] on td "13 minutes ago" at bounding box center [621, 124] width 112 height 55
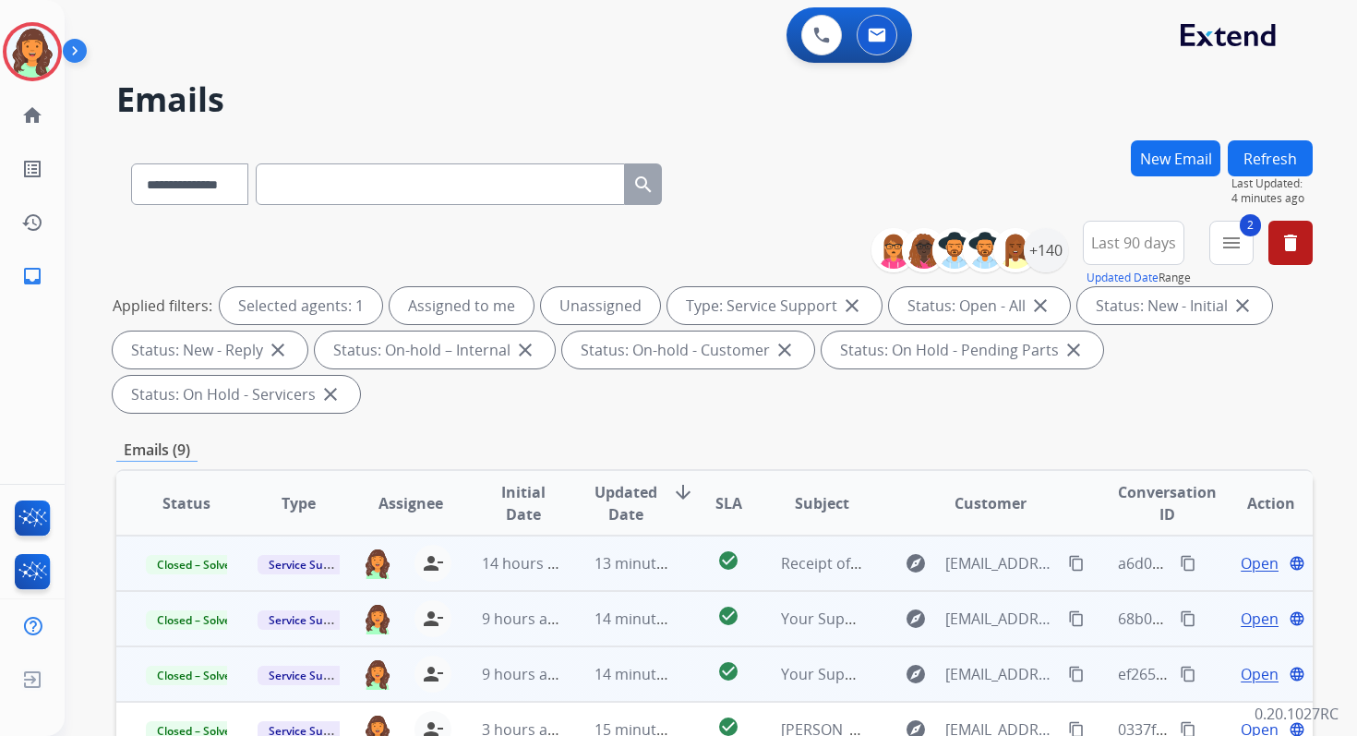
click at [1255, 157] on button "Refresh" at bounding box center [1270, 158] width 85 height 36
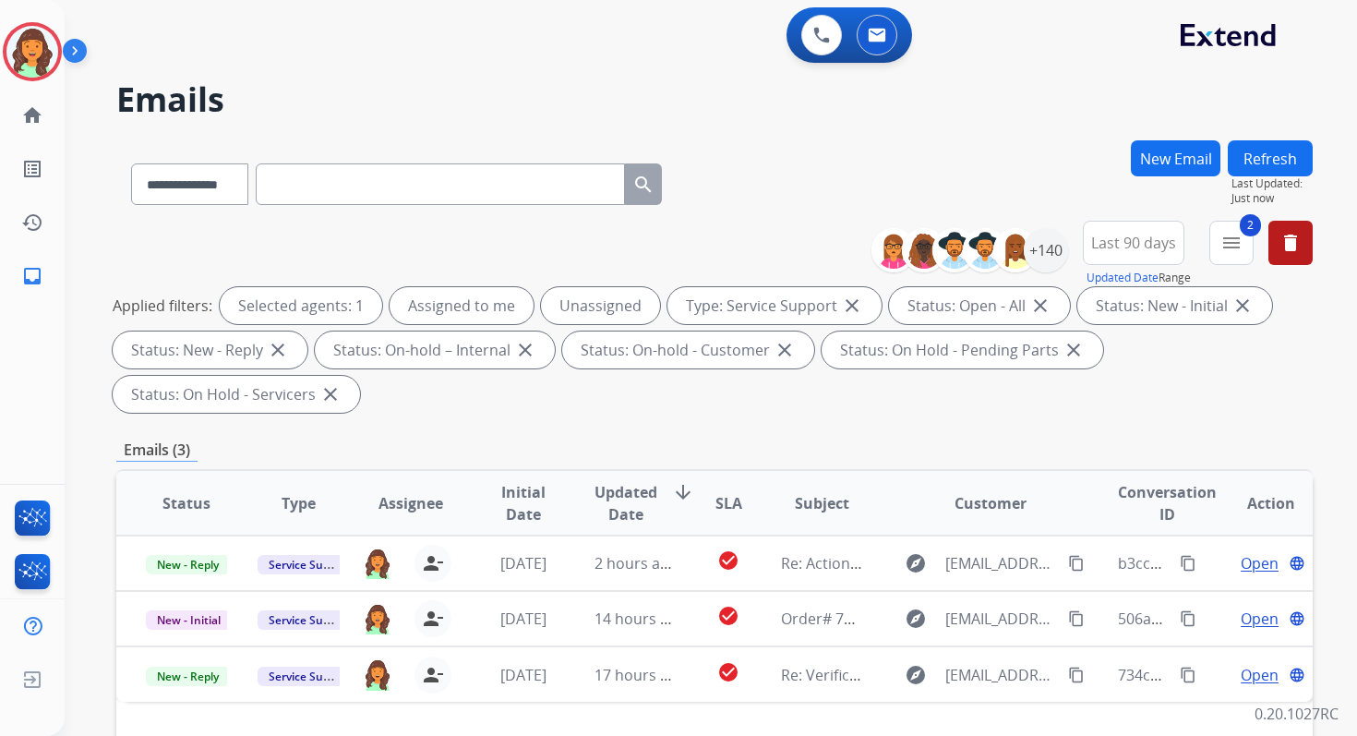
scroll to position [448, 0]
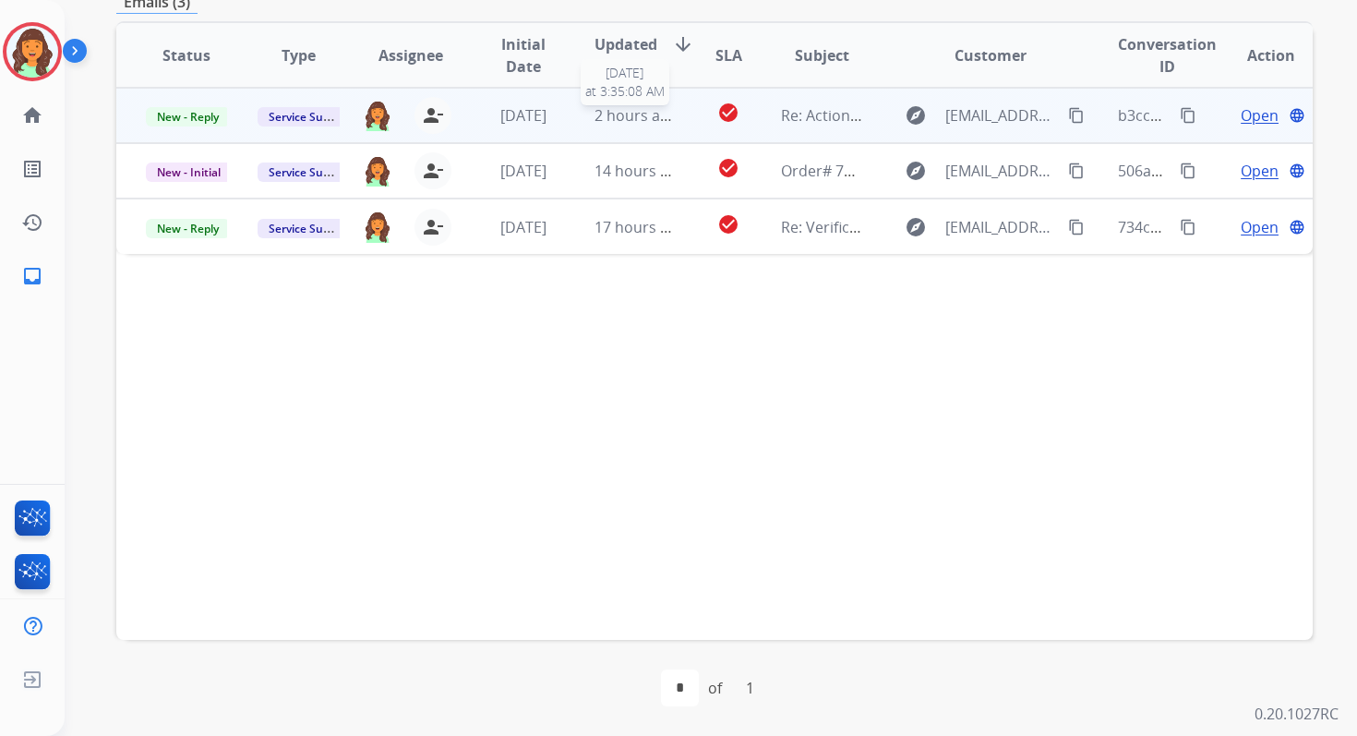
click at [640, 118] on span "2 hours ago" at bounding box center [636, 115] width 83 height 20
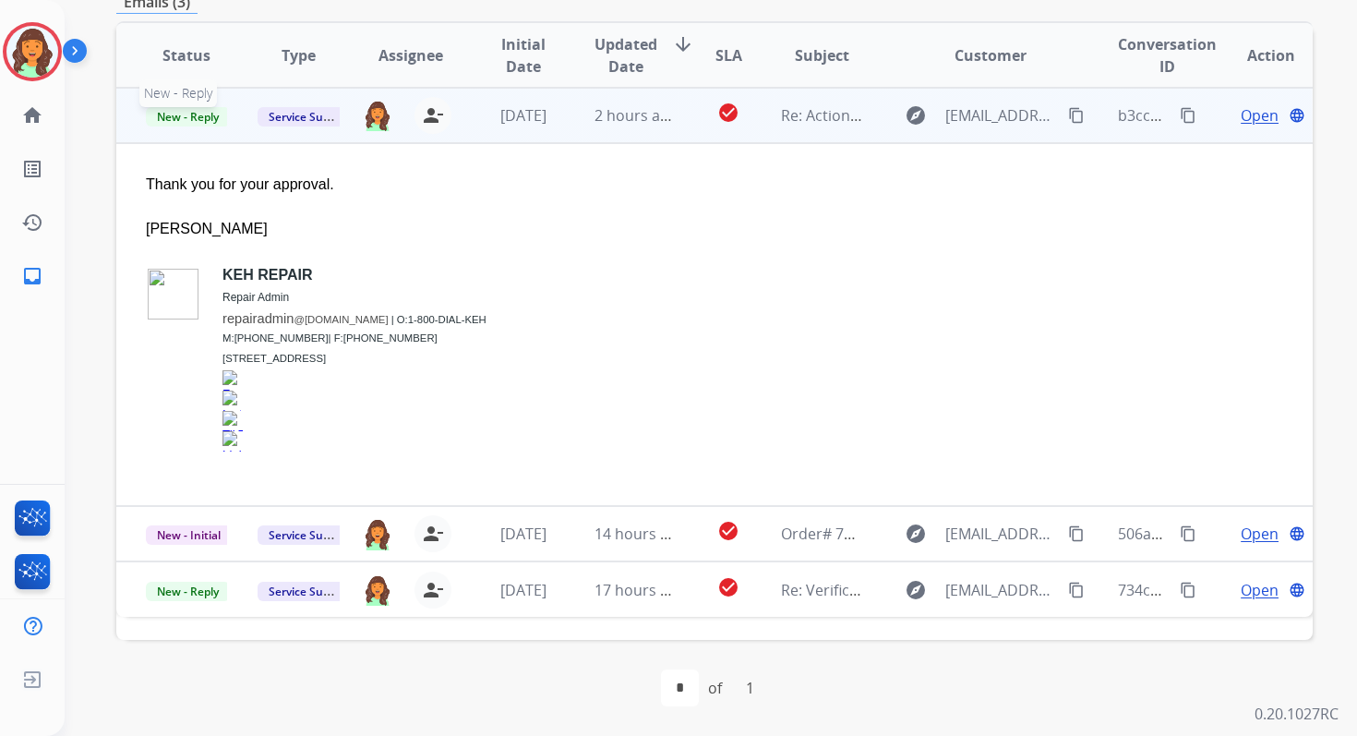
click at [168, 117] on span "New - Reply" at bounding box center [188, 116] width 84 height 19
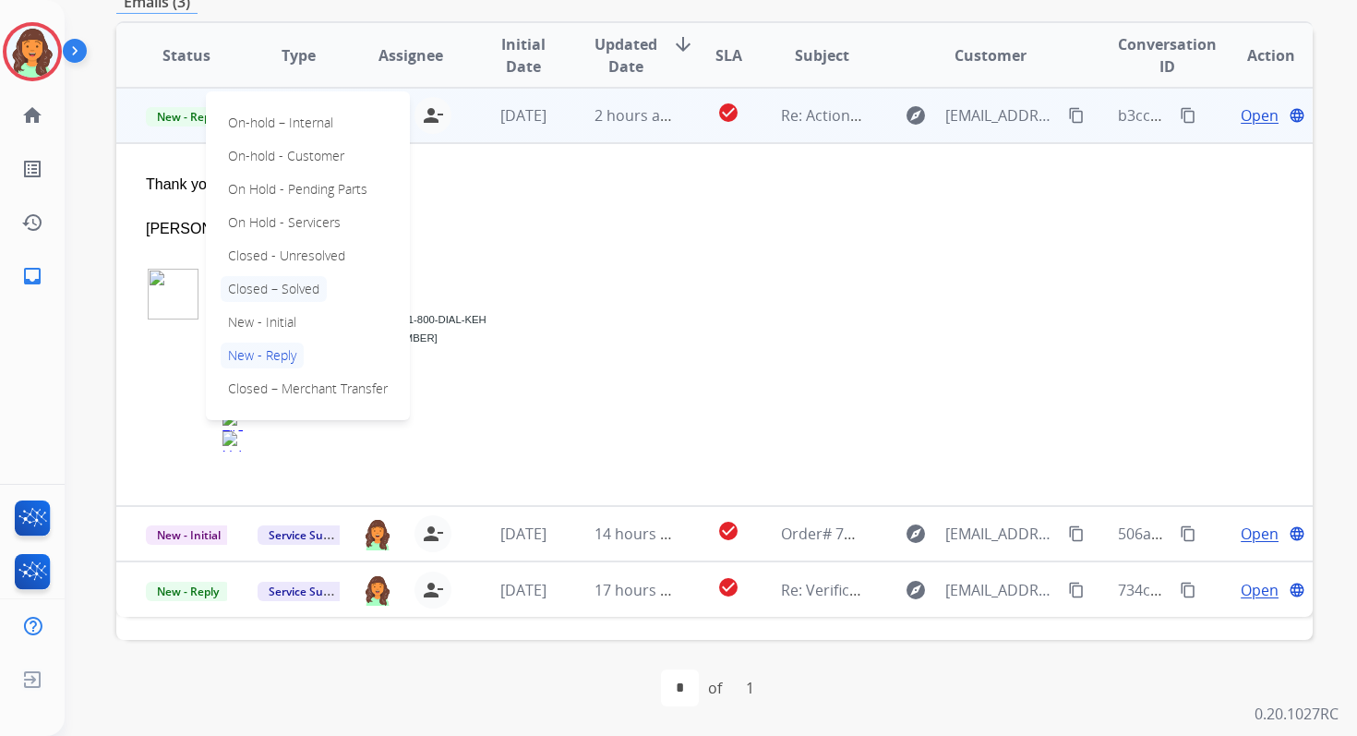
click at [248, 284] on p "Closed – Solved" at bounding box center [274, 289] width 106 height 26
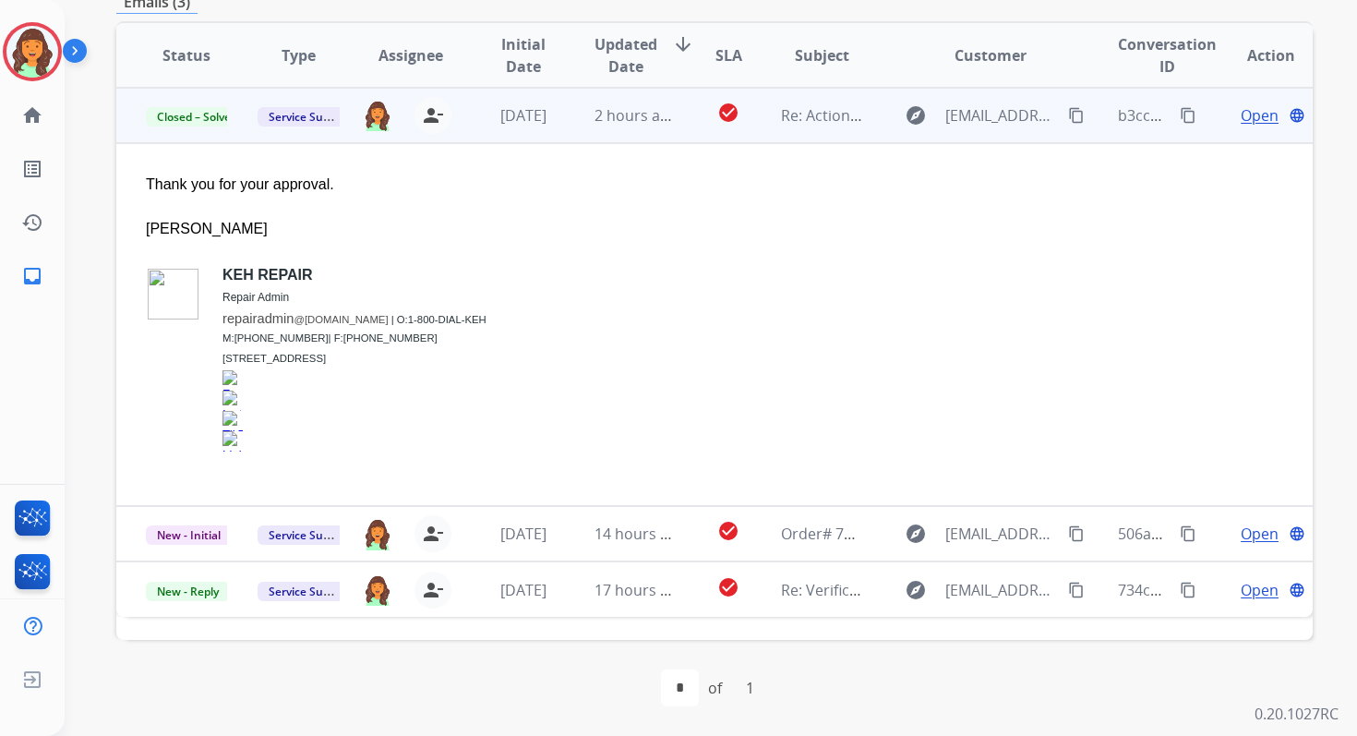
click at [613, 126] on div "2 hours ago" at bounding box center [635, 115] width 81 height 22
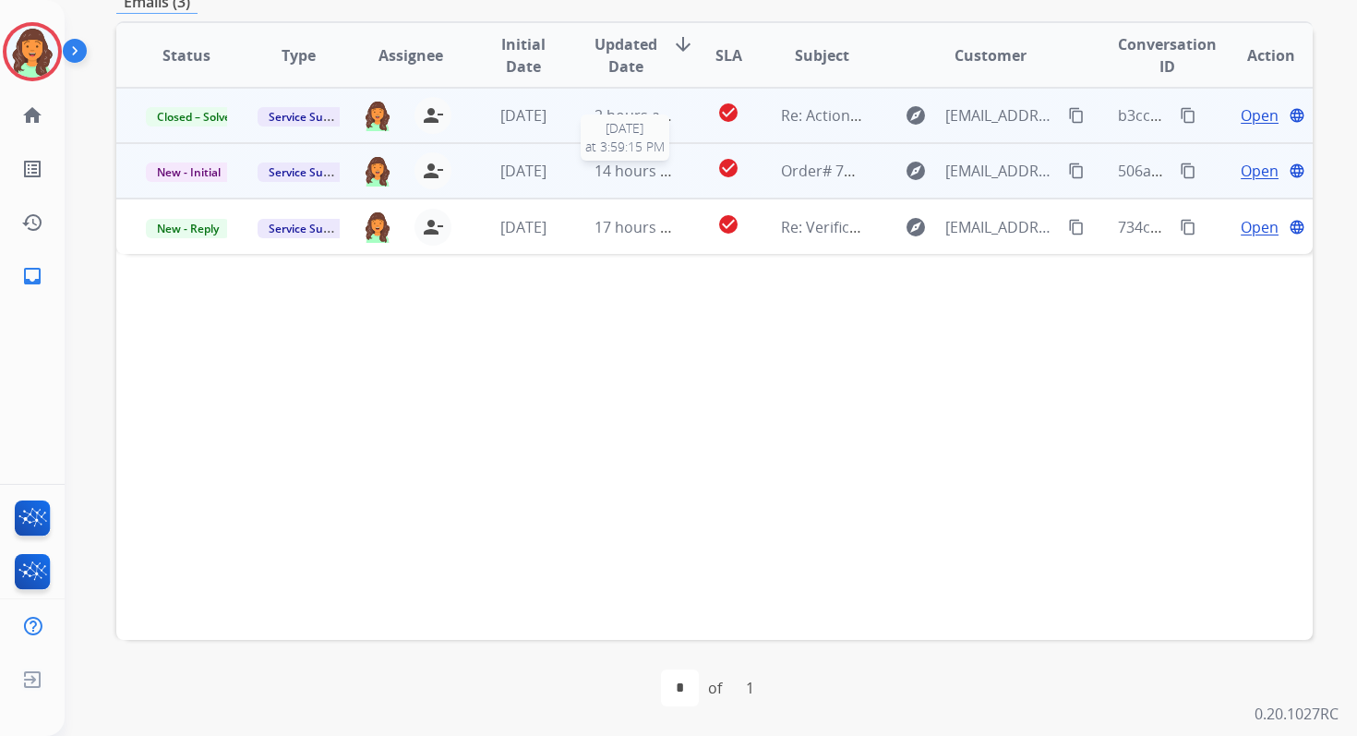
click at [632, 176] on span "14 hours ago" at bounding box center [640, 171] width 91 height 20
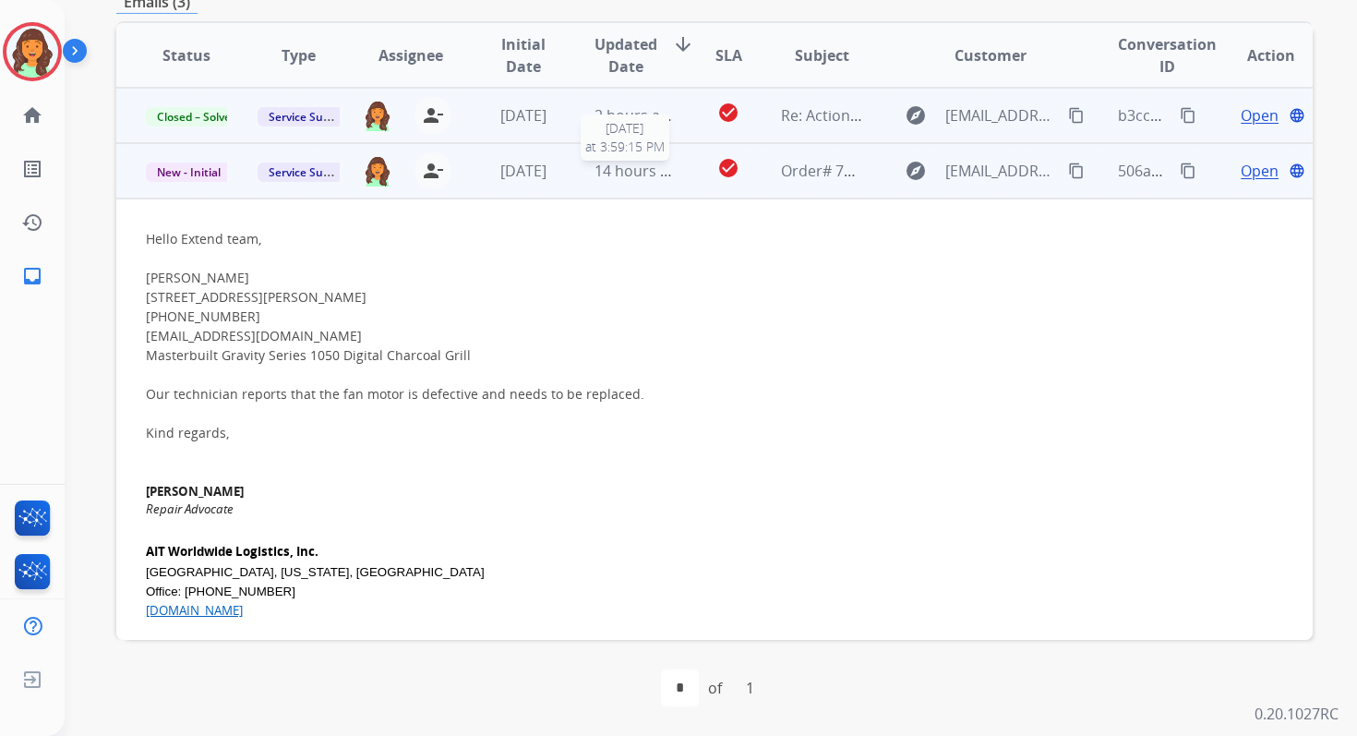
scroll to position [55, 0]
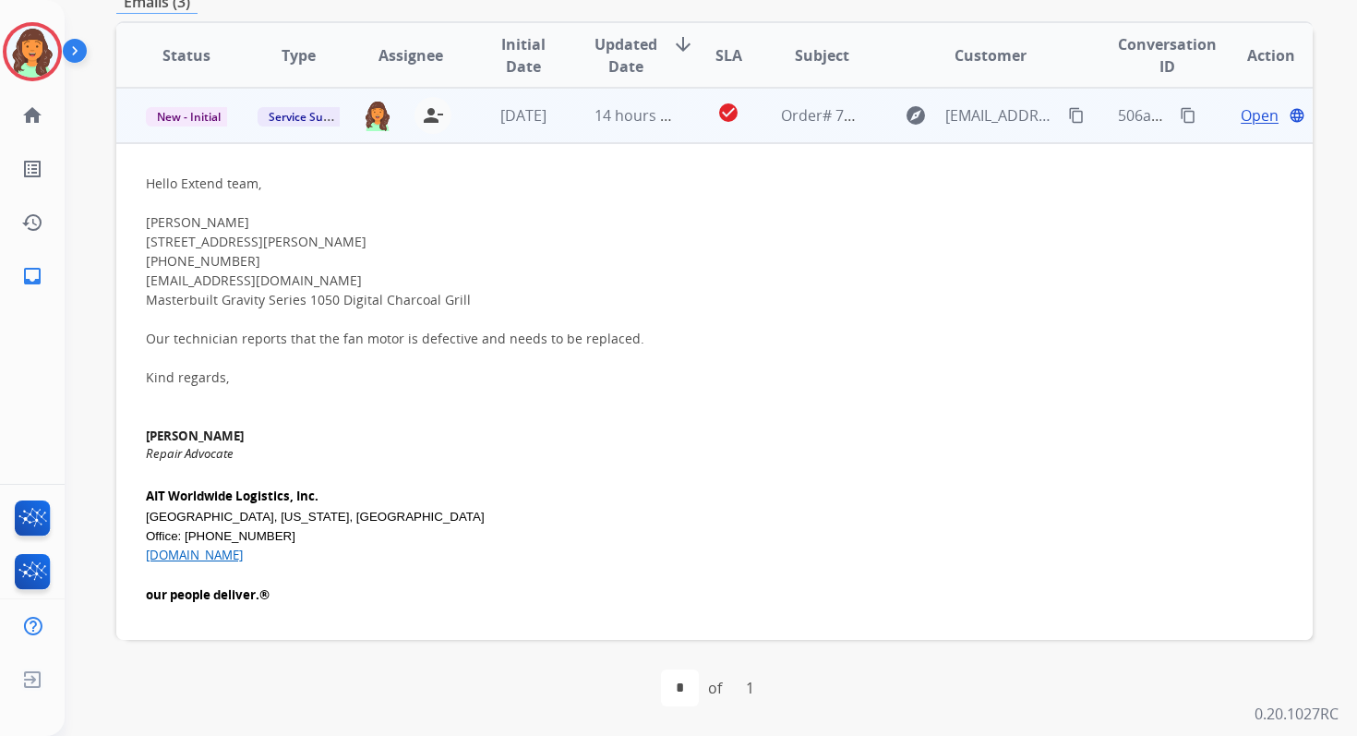
click at [1250, 112] on span "Open" at bounding box center [1260, 115] width 38 height 22
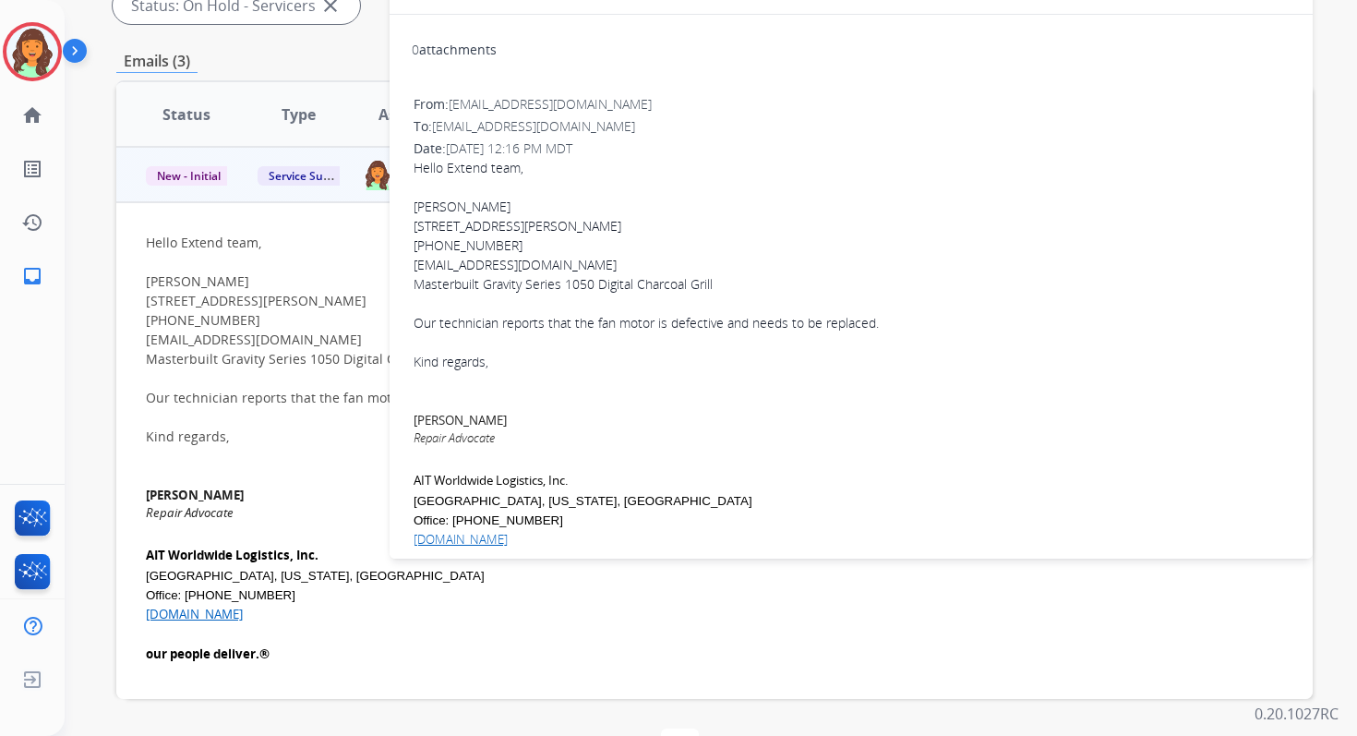
scroll to position [385, 0]
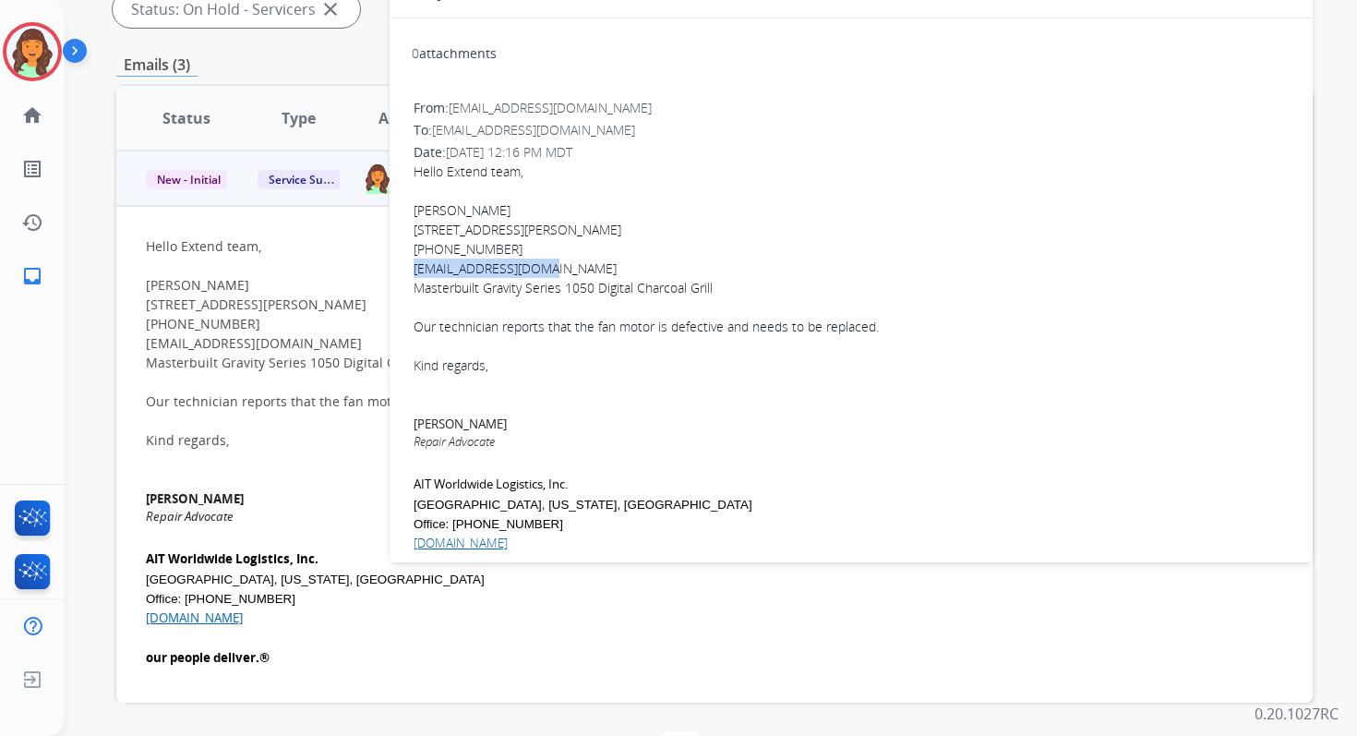
drag, startPoint x: 554, startPoint y: 264, endPoint x: 409, endPoint y: 264, distance: 144.9
click at [408, 264] on div "0 attachments From: repair@aitworldwide.com To: servicesupport@extend.com Date:…" at bounding box center [851, 416] width 923 height 766
copy div "johnniemoore@att.net"
click at [437, 294] on div "Masterbuilt Gravity Series 1050 Digital Charcoal Grill" at bounding box center [851, 287] width 875 height 19
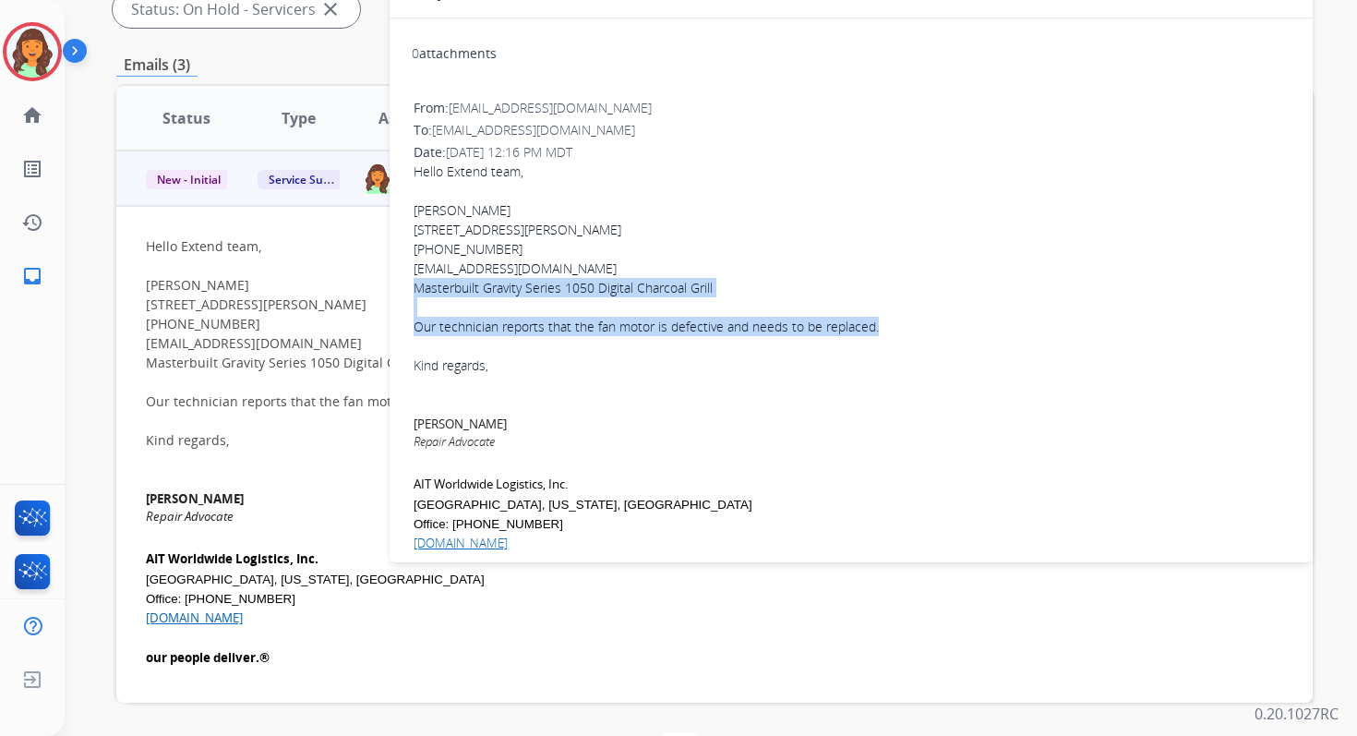
drag, startPoint x: 414, startPoint y: 285, endPoint x: 877, endPoint y: 324, distance: 465.0
click at [877, 324] on div "Hello Extend team, Johnnie Moore 14052 Versimo Ln Beaumont CA 92223 (301) 332-1…" at bounding box center [851, 297] width 875 height 271
copy div "Masterbuilt Gravity Series 1050 Digital Charcoal Grill Our technician reports t…"
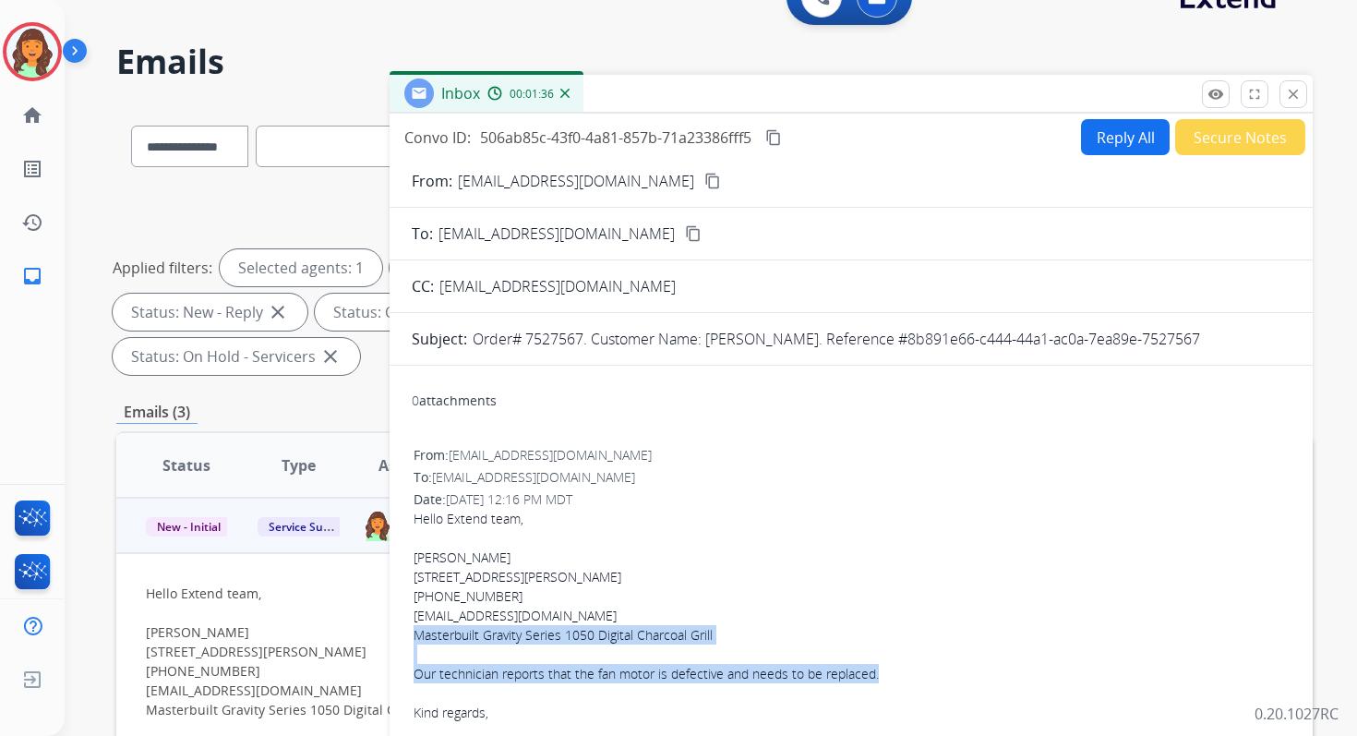
scroll to position [0, 0]
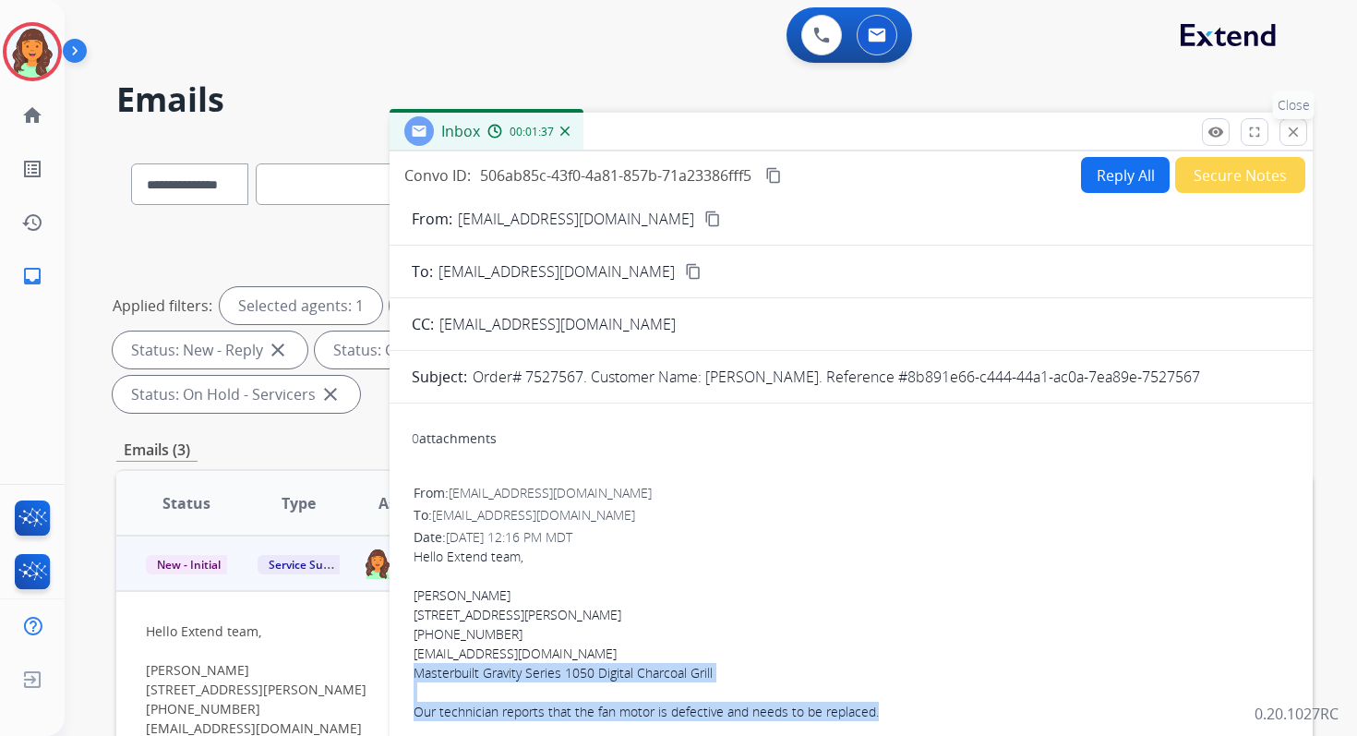
click at [1288, 131] on mat-icon "close" at bounding box center [1293, 132] width 17 height 17
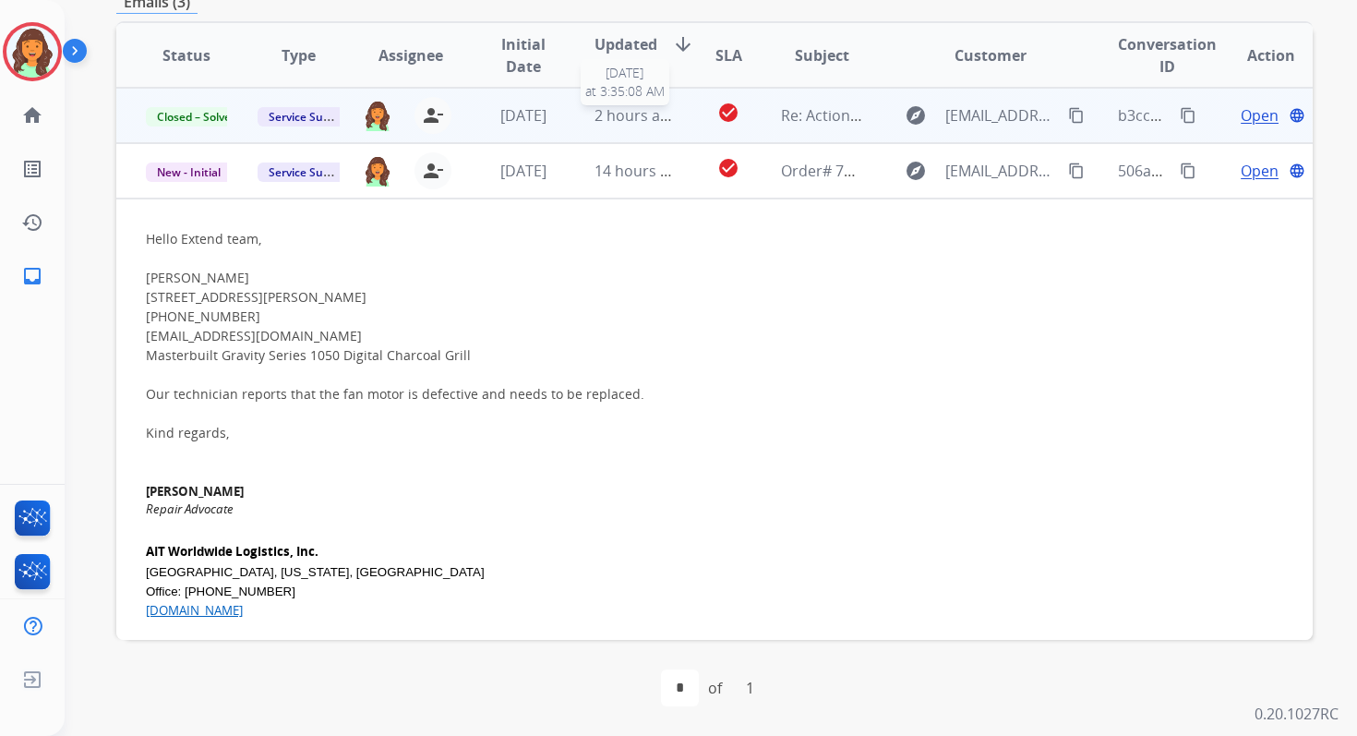
click at [657, 124] on span "2 hours ago" at bounding box center [636, 115] width 83 height 20
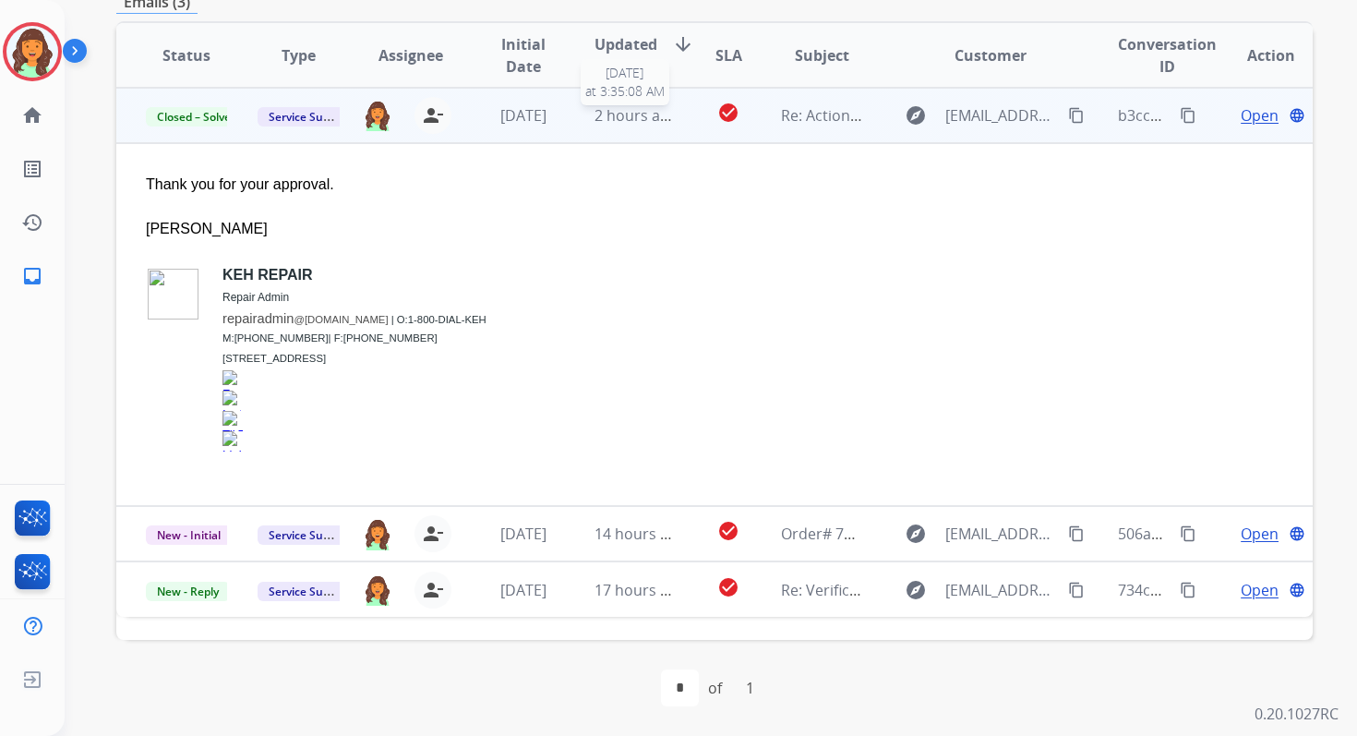
click at [657, 124] on span "2 hours ago" at bounding box center [636, 115] width 83 height 20
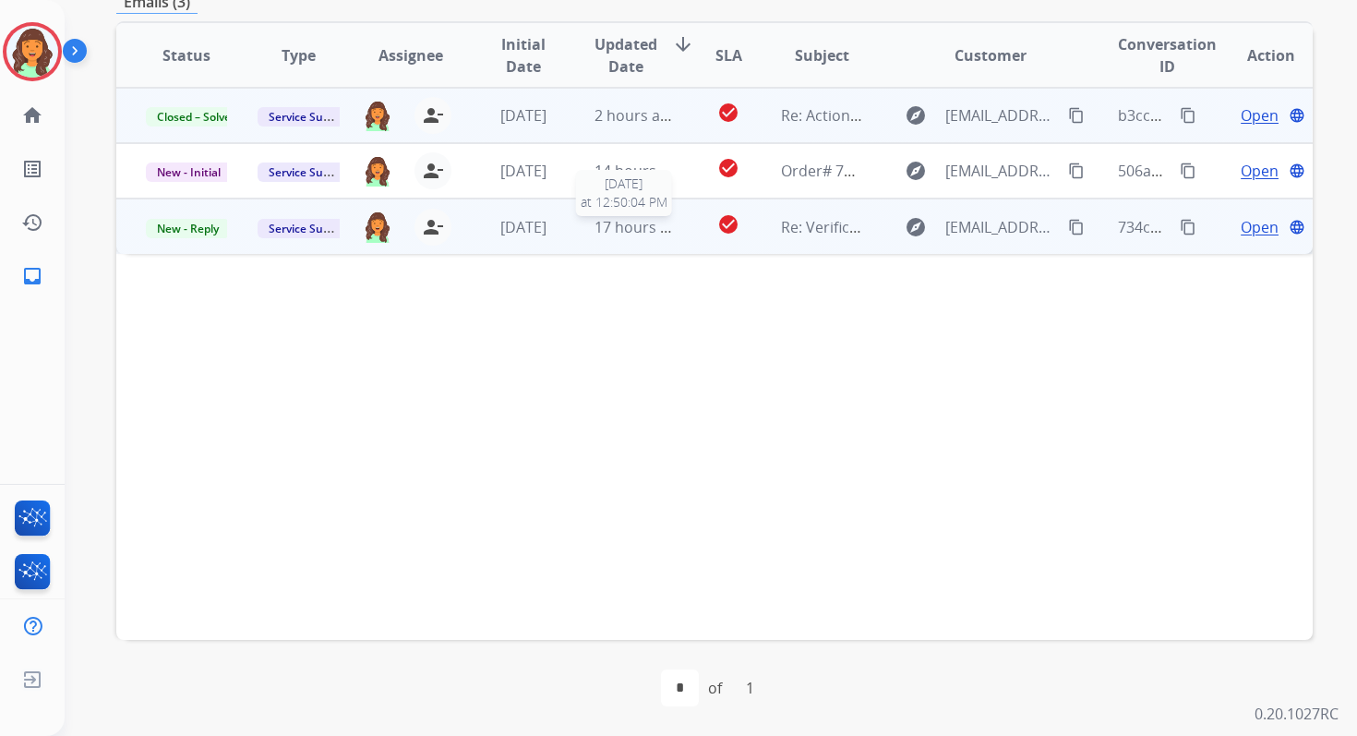
click at [667, 232] on span "17 hours ago" at bounding box center [640, 227] width 91 height 20
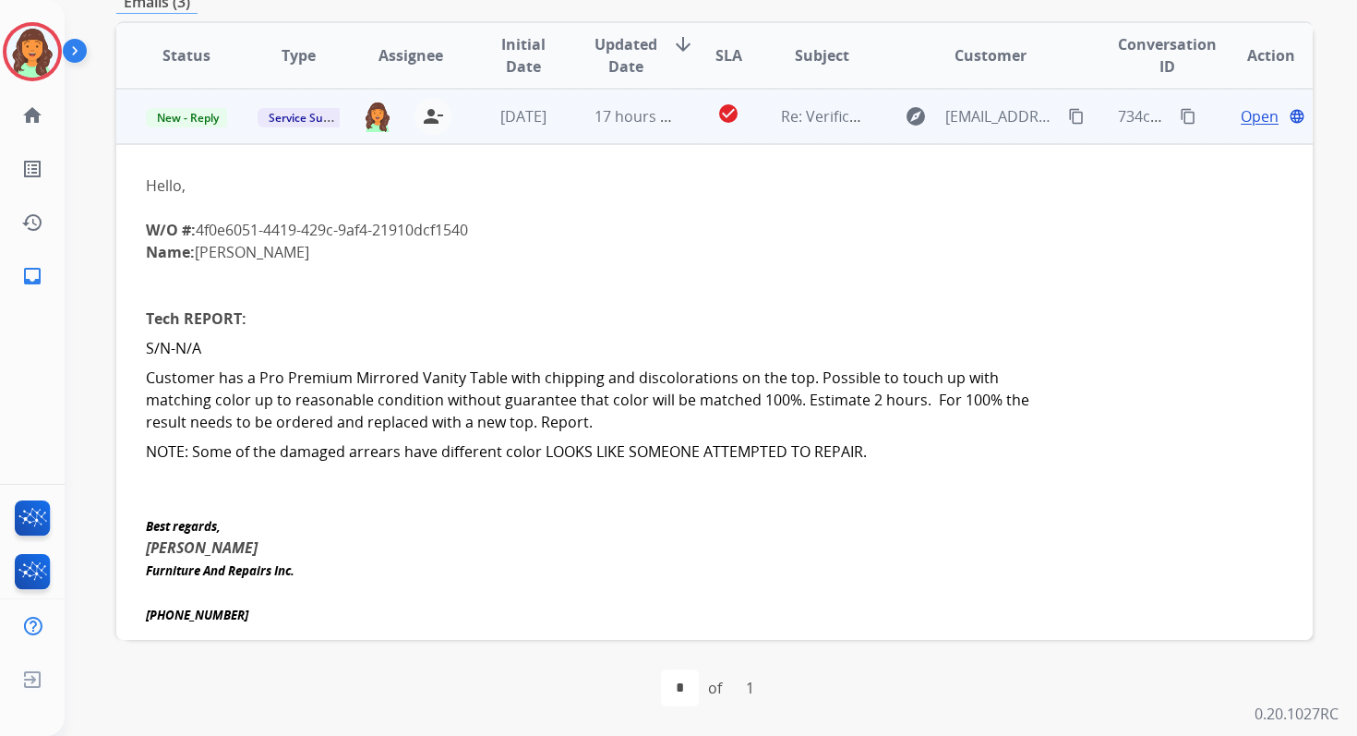
scroll to position [111, 0]
click at [1242, 115] on span "Open" at bounding box center [1260, 115] width 38 height 22
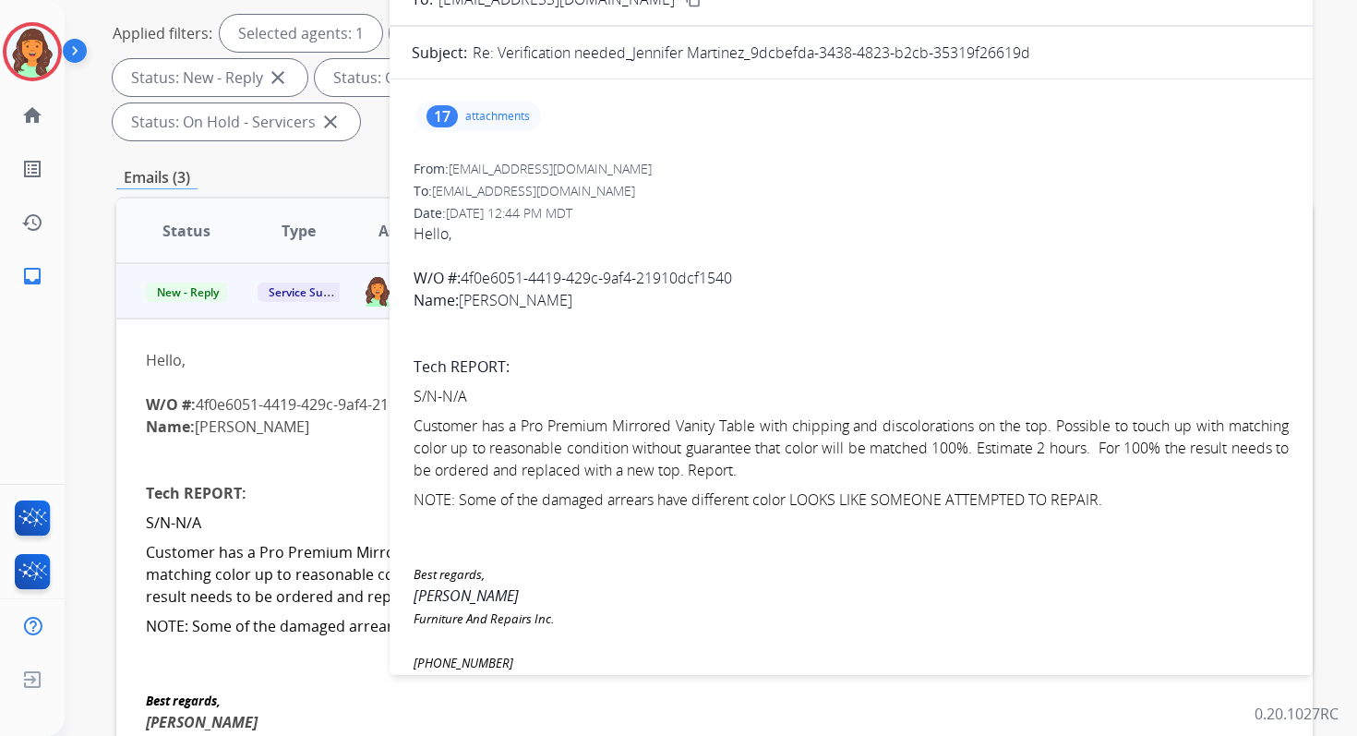
scroll to position [179, 0]
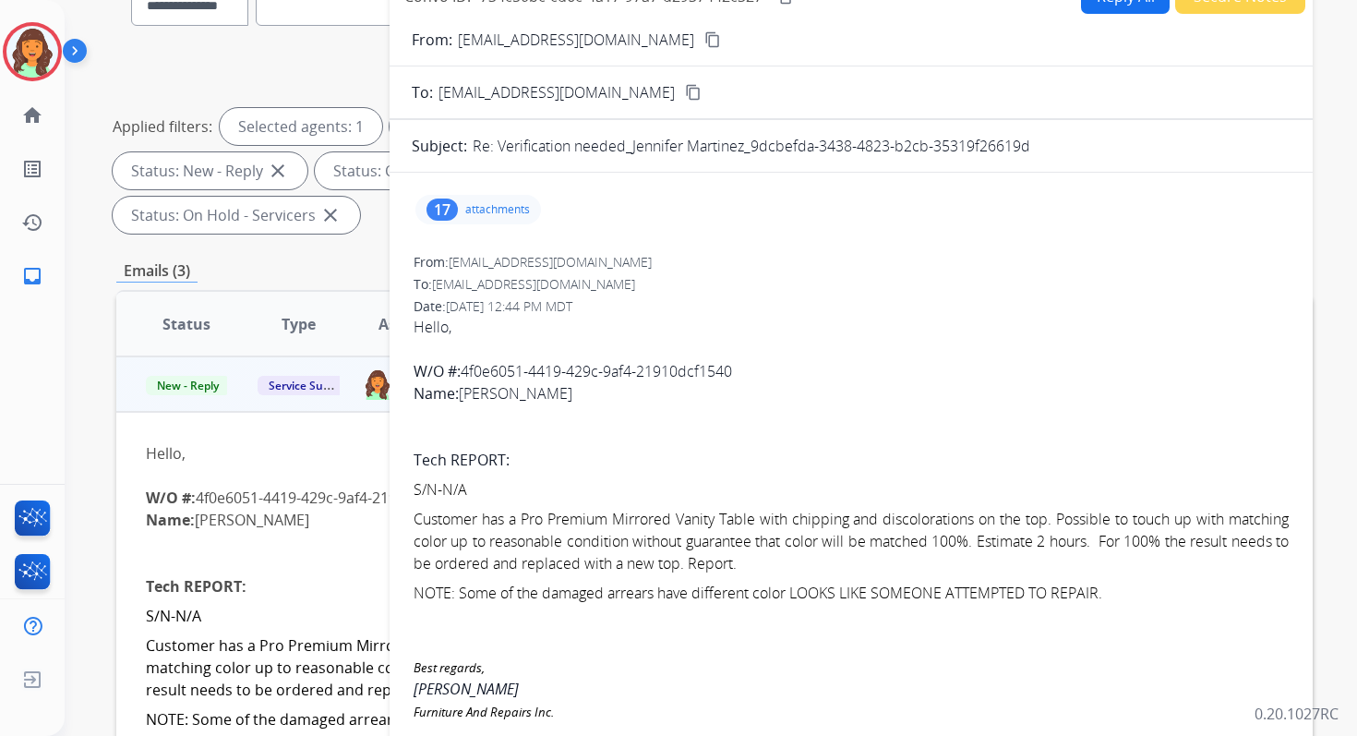
click at [462, 202] on div "17 attachments" at bounding box center [478, 210] width 126 height 30
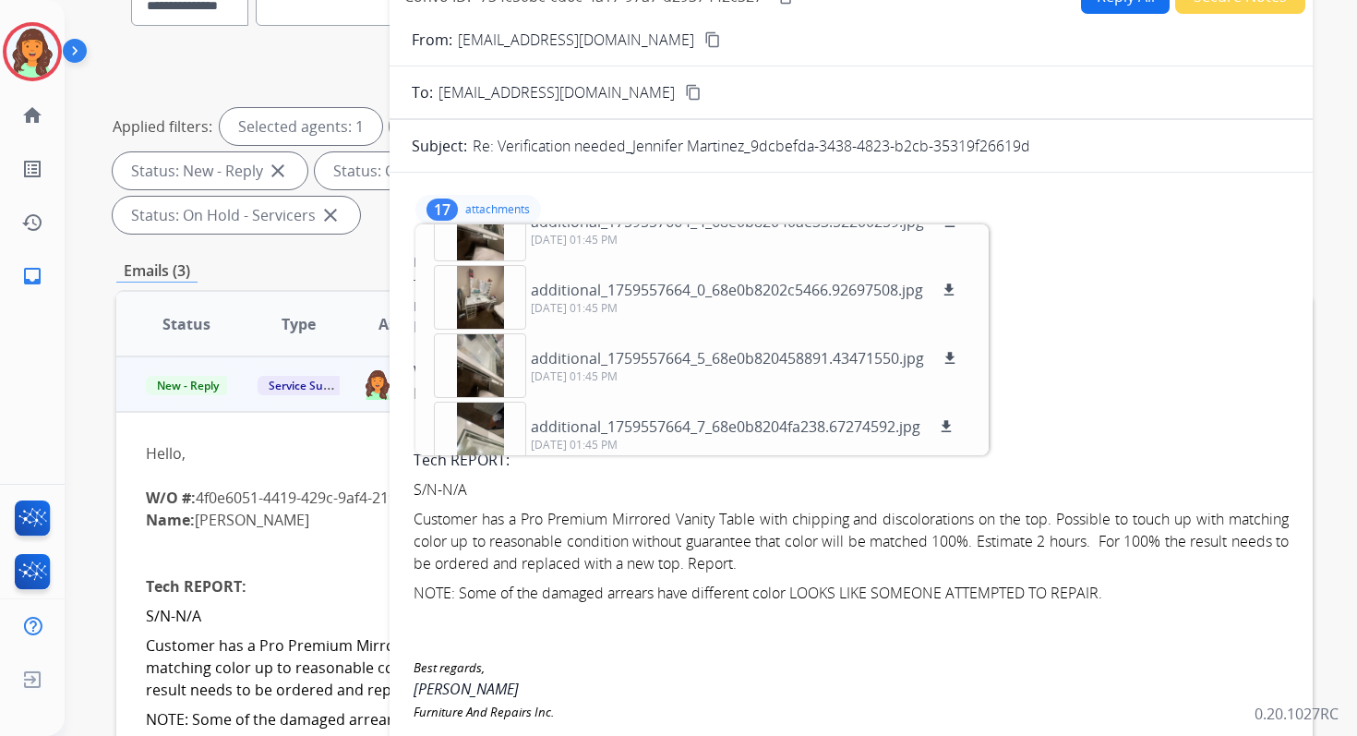
scroll to position [239, 0]
click at [487, 367] on div at bounding box center [480, 362] width 92 height 65
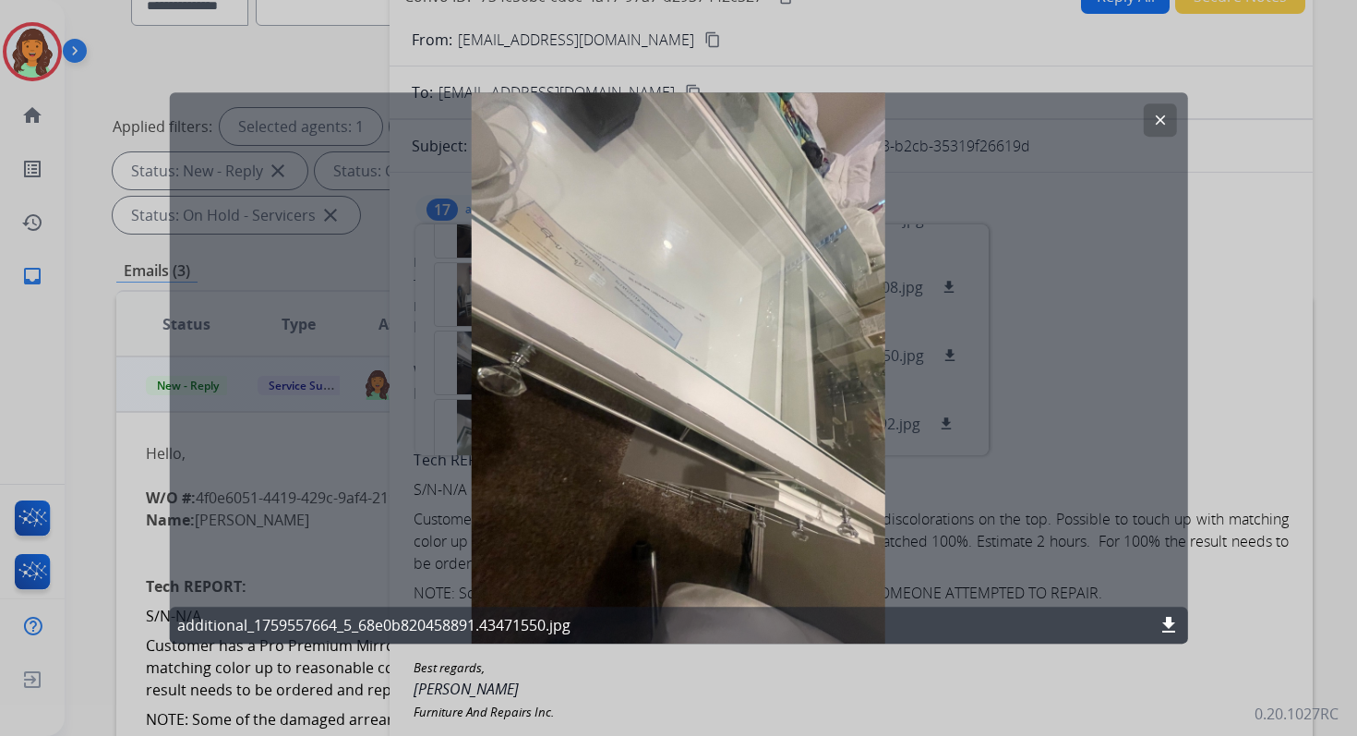
click at [1162, 113] on mat-icon "clear" at bounding box center [1159, 120] width 17 height 17
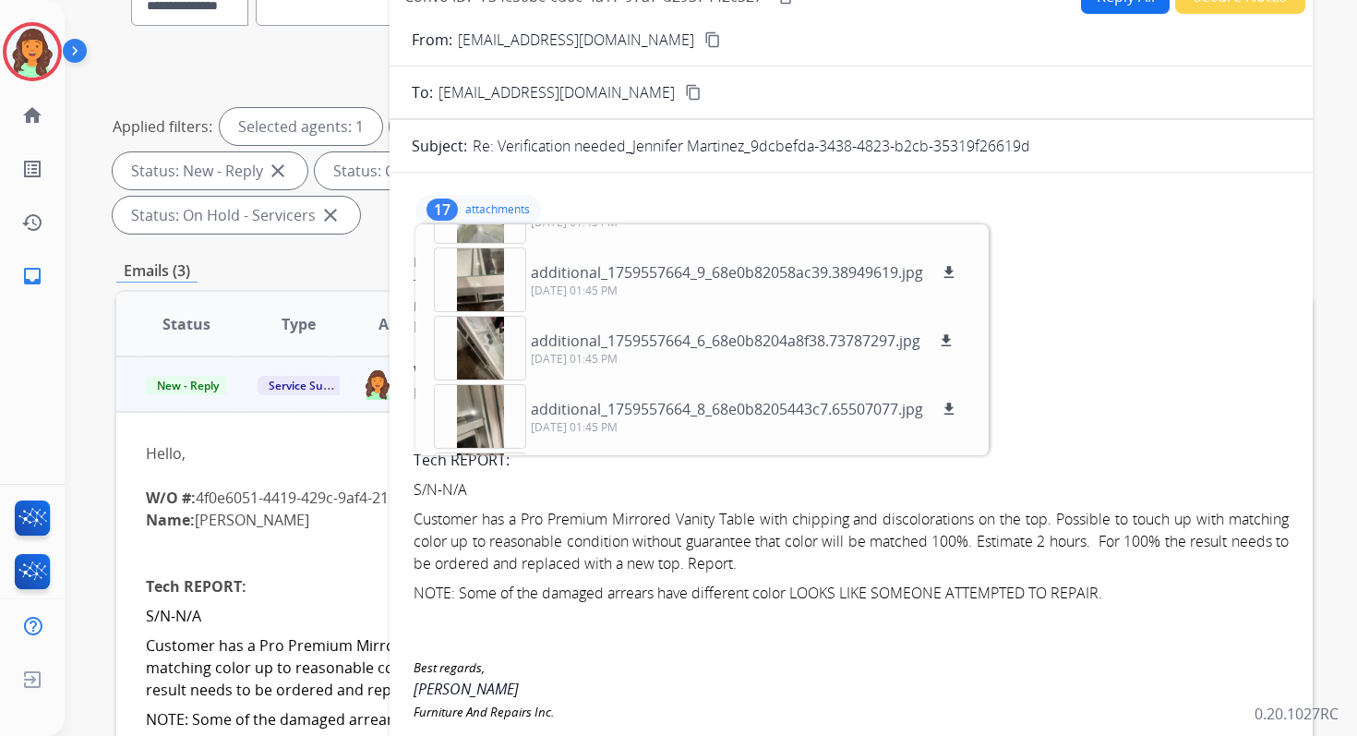
scroll to position [462, 0]
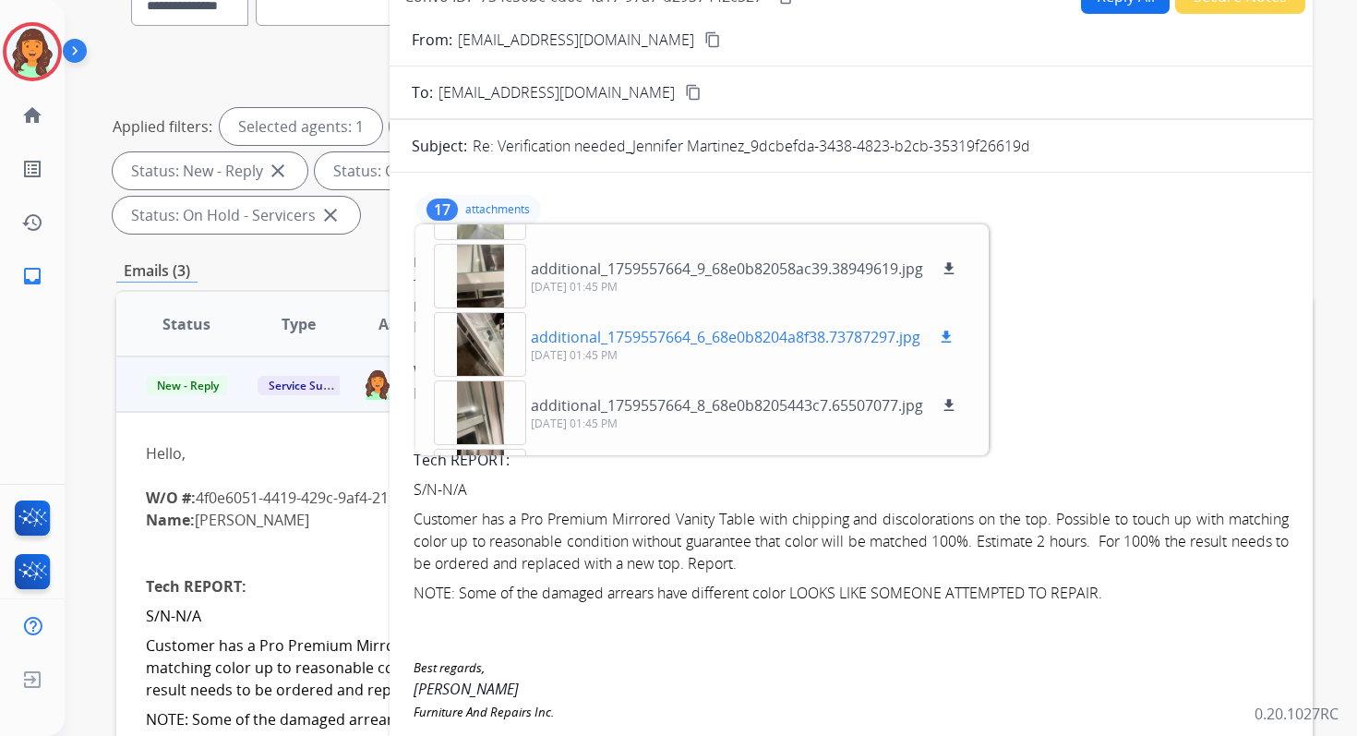
click at [473, 354] on div at bounding box center [480, 344] width 92 height 65
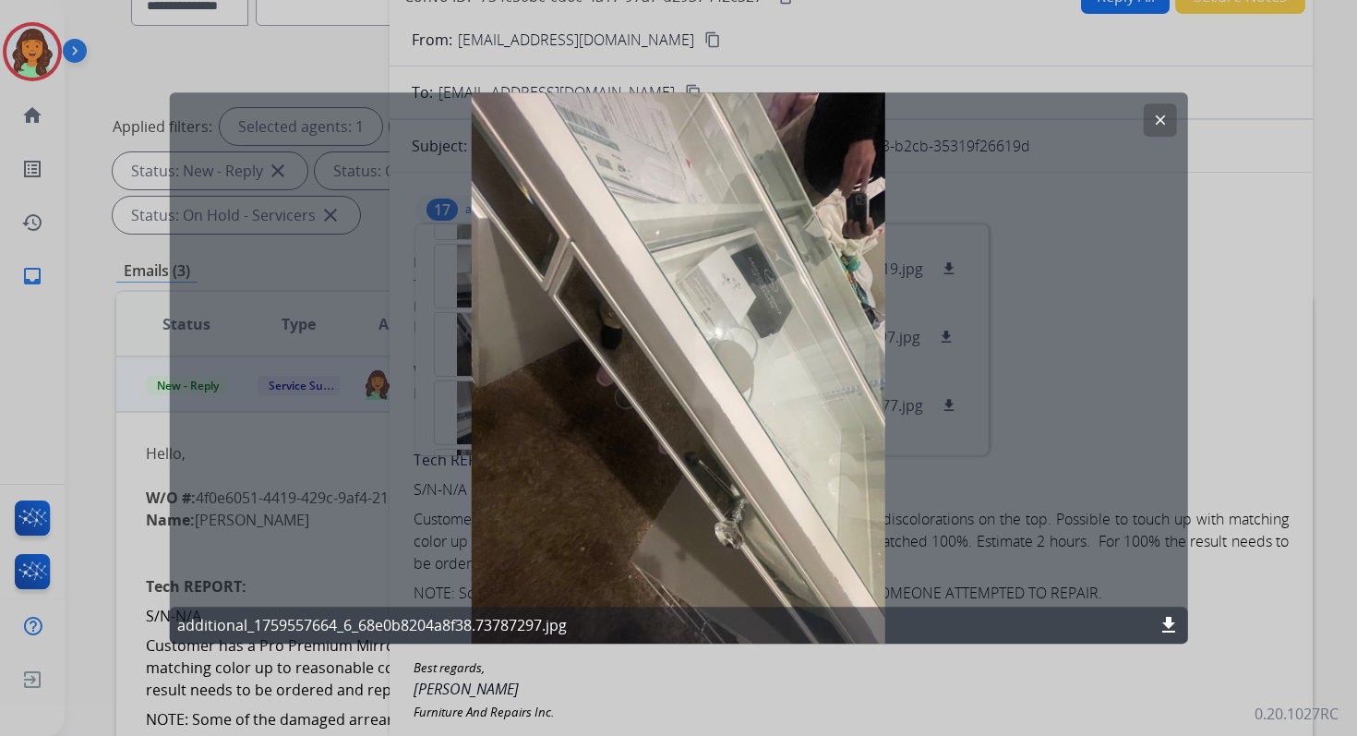
click at [1166, 114] on mat-icon "clear" at bounding box center [1159, 120] width 17 height 17
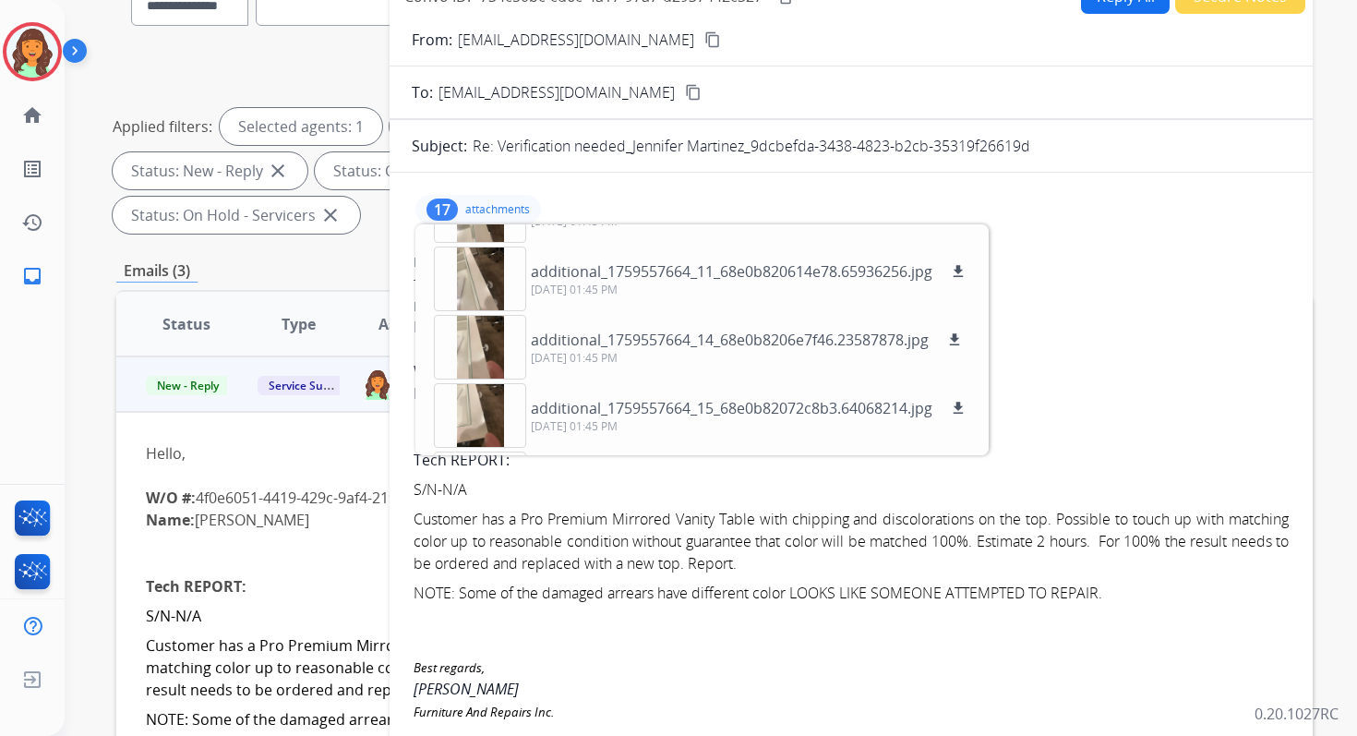
scroll to position [934, 0]
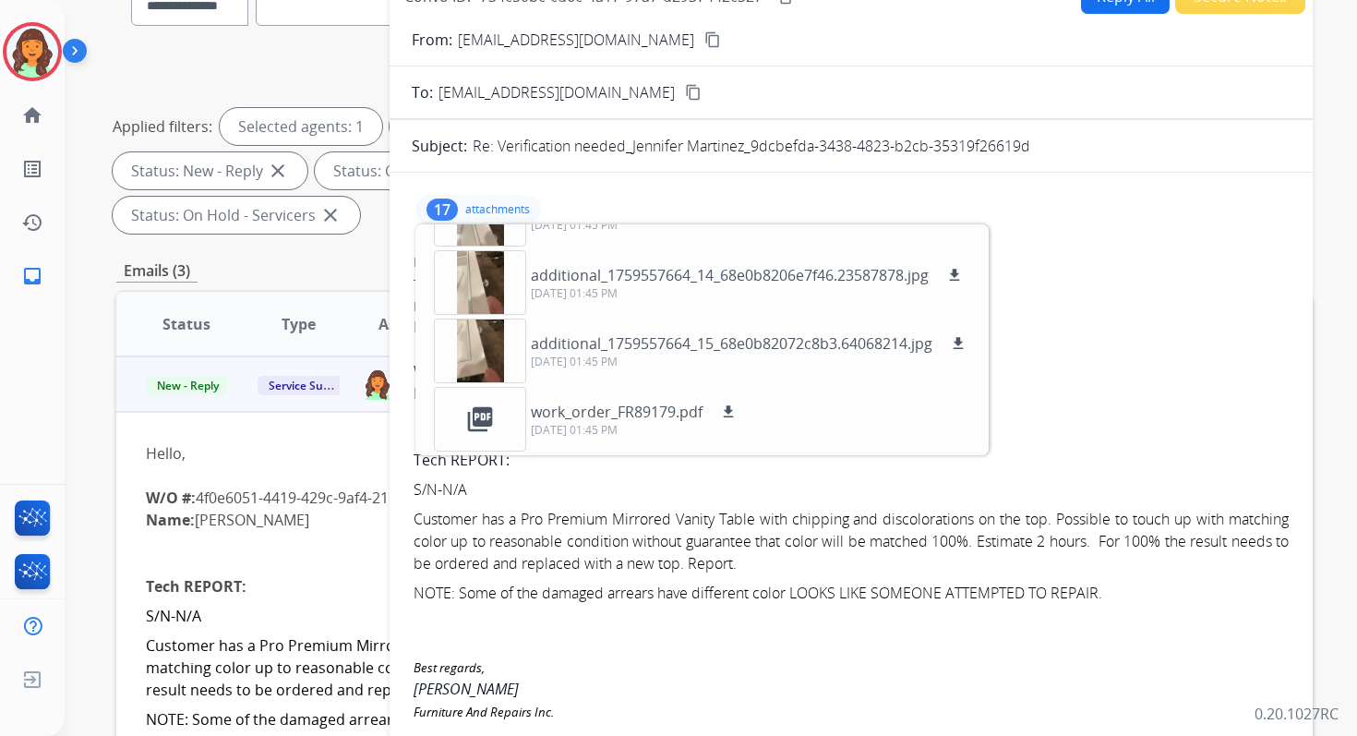
click at [487, 205] on p "attachments" at bounding box center [497, 209] width 65 height 15
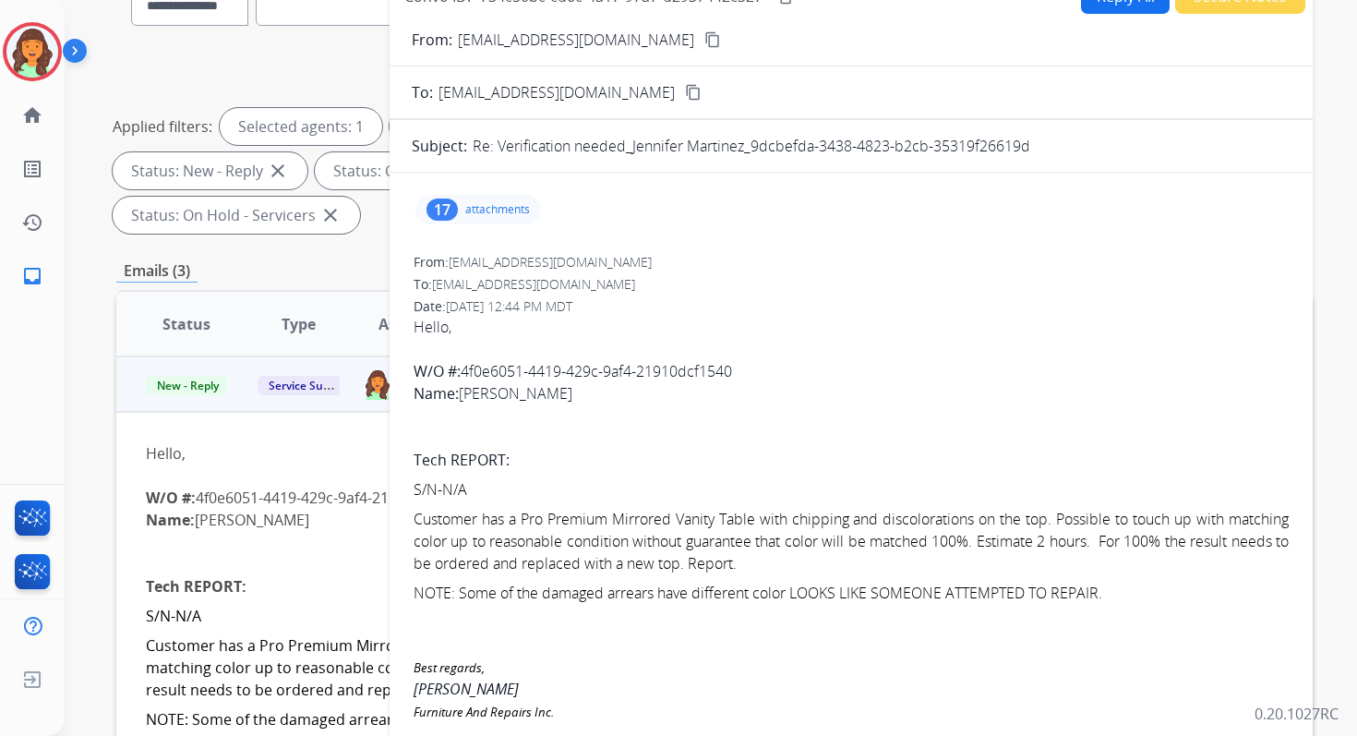
drag, startPoint x: 750, startPoint y: 144, endPoint x: 1189, endPoint y: 152, distance: 439.5
click at [1190, 151] on div "Re: Verification needed_Jennifer Martinez_9dcbefda-3438-4823-b2cb-35319f26619d" at bounding box center [882, 146] width 818 height 22
copy p "9dcbefda-3438-4823-b2cb-35319f26619d"
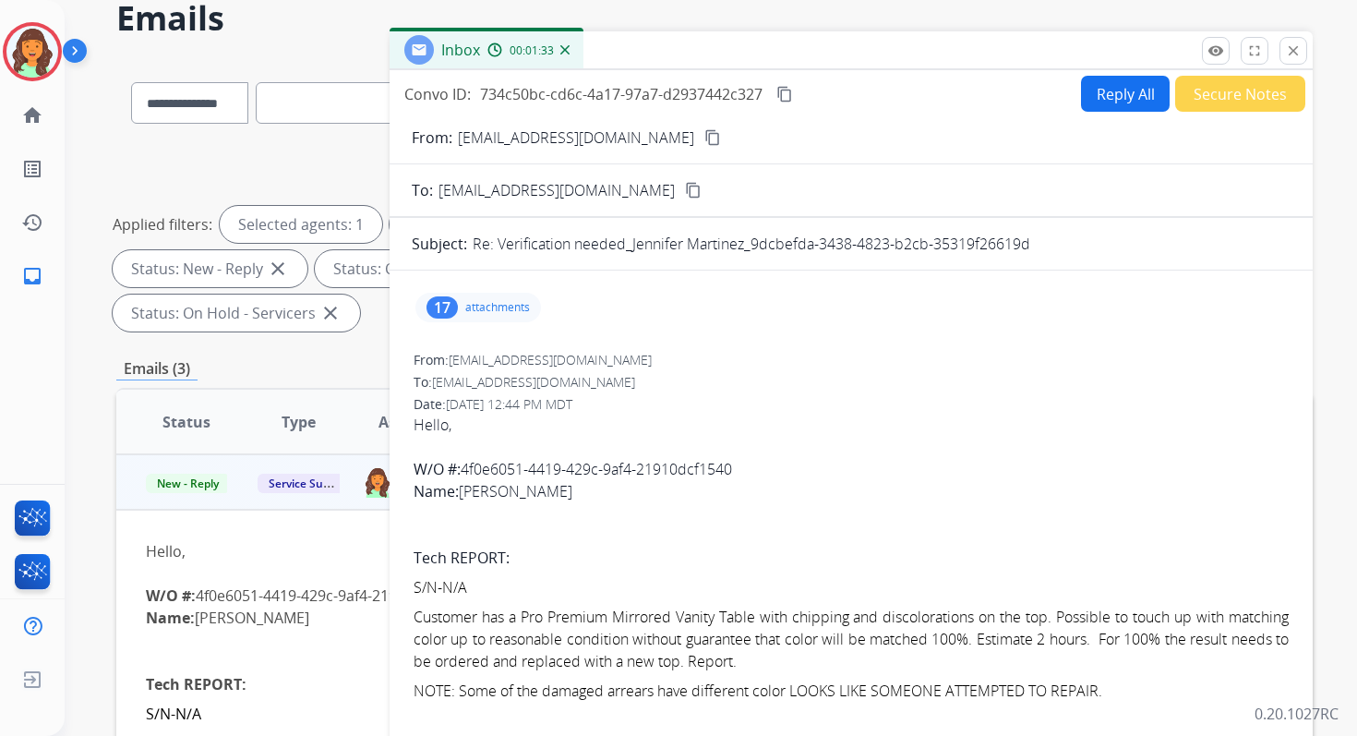
scroll to position [0, 0]
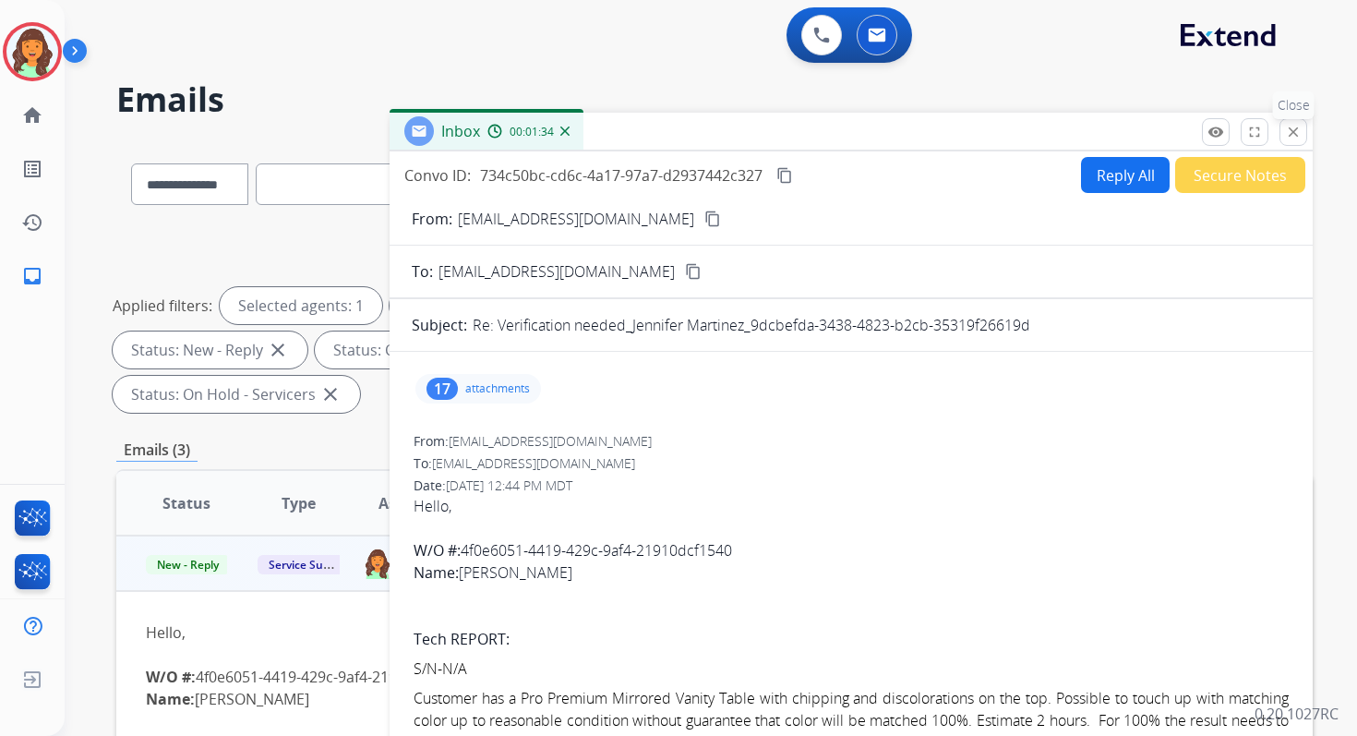
click at [1301, 122] on button "close Close" at bounding box center [1293, 132] width 28 height 28
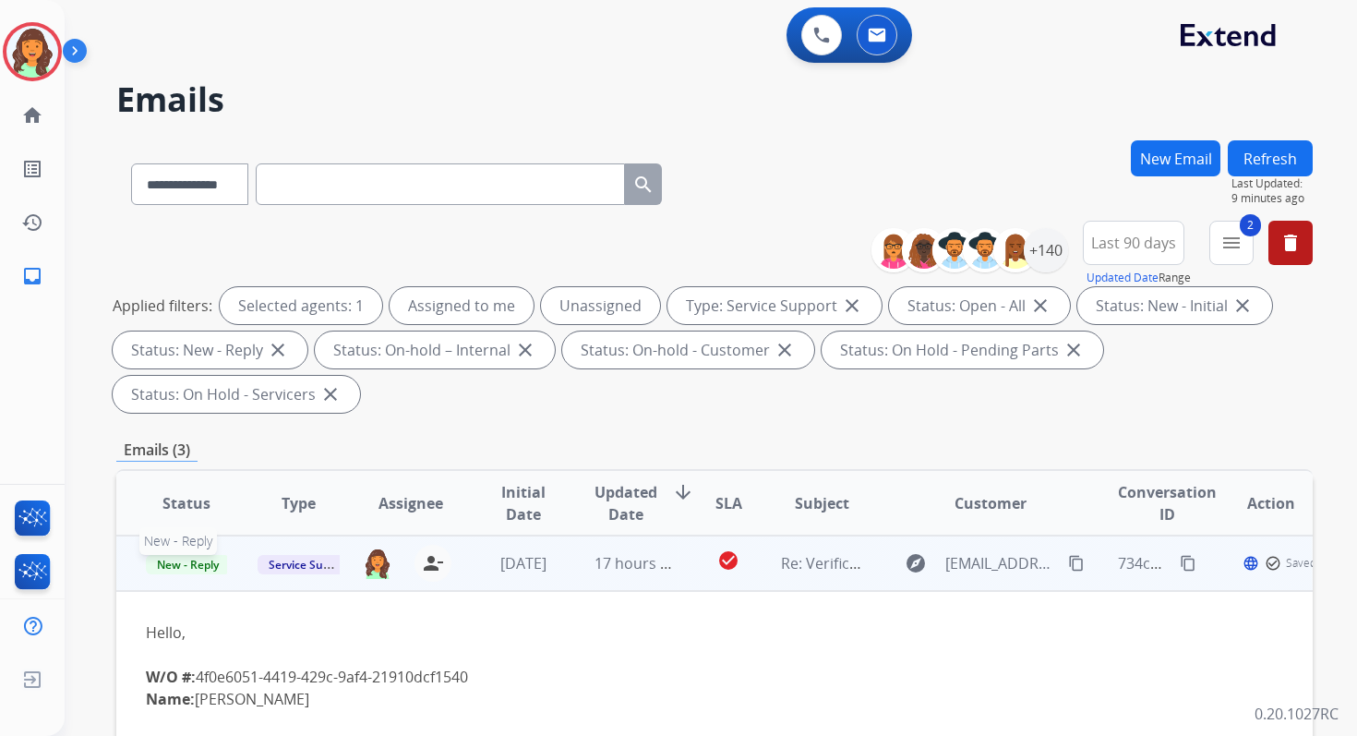
click at [193, 559] on span "New - Reply" at bounding box center [188, 564] width 84 height 19
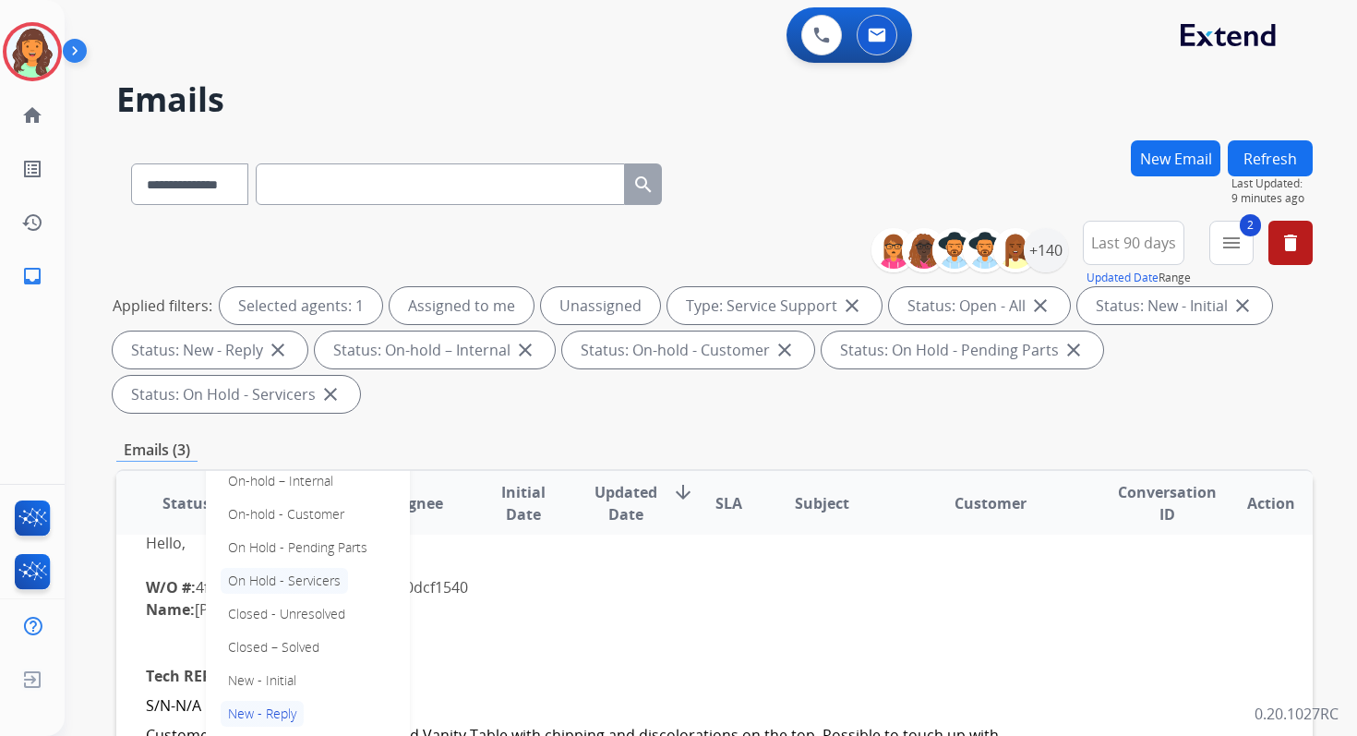
scroll to position [243, 0]
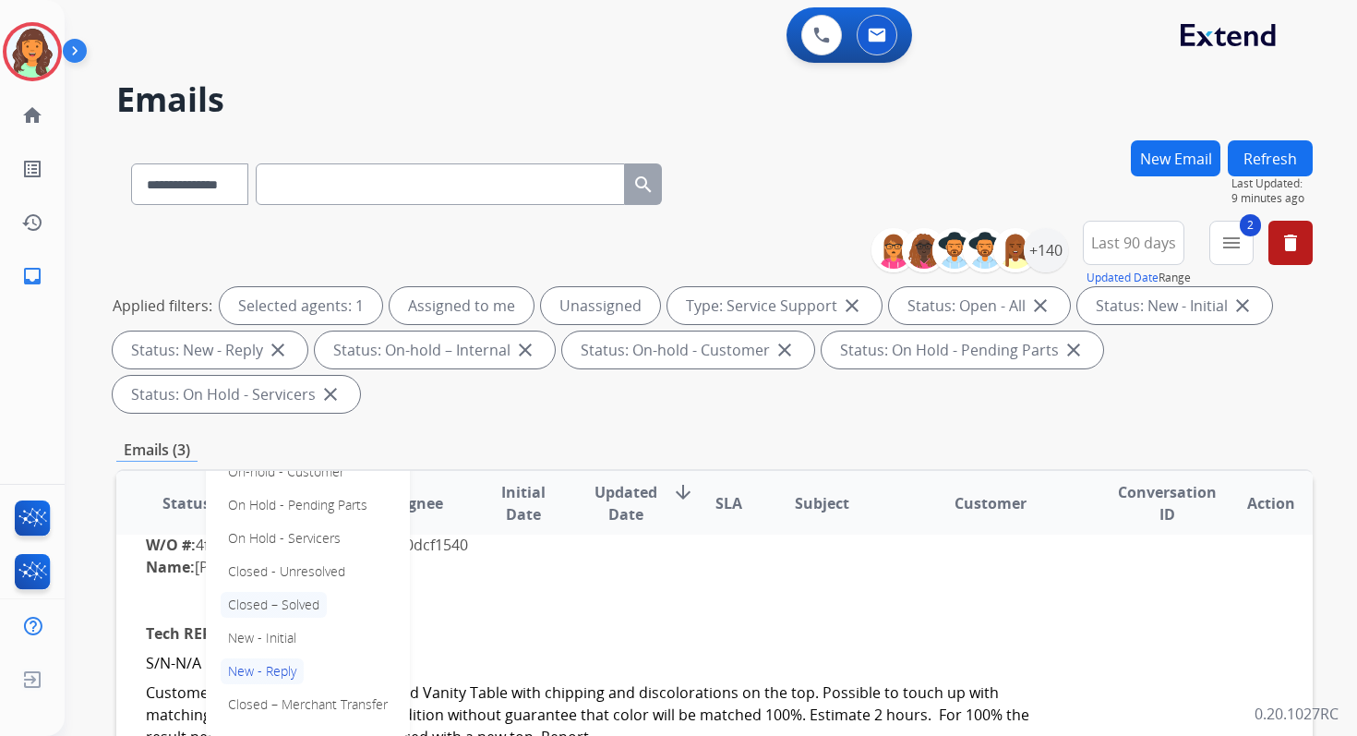
click at [255, 605] on p "Closed – Solved" at bounding box center [274, 605] width 106 height 26
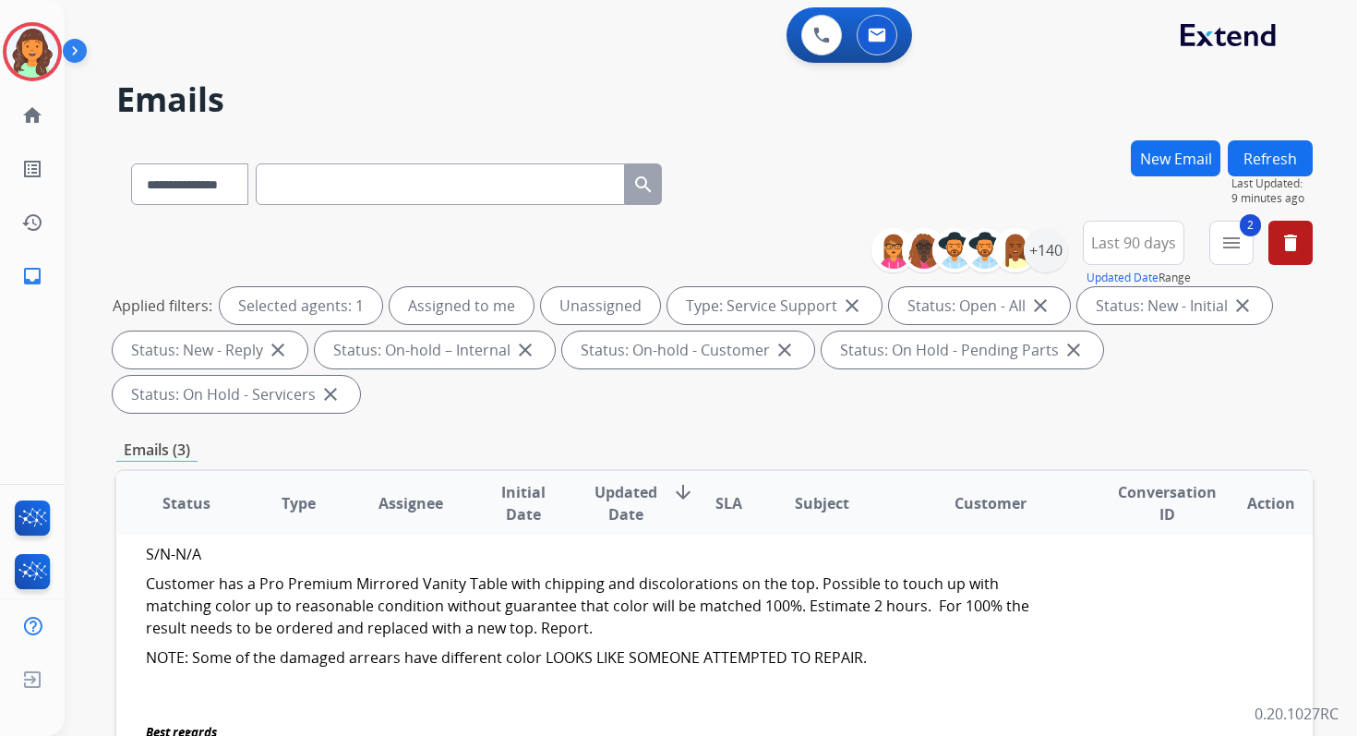
scroll to position [380, 0]
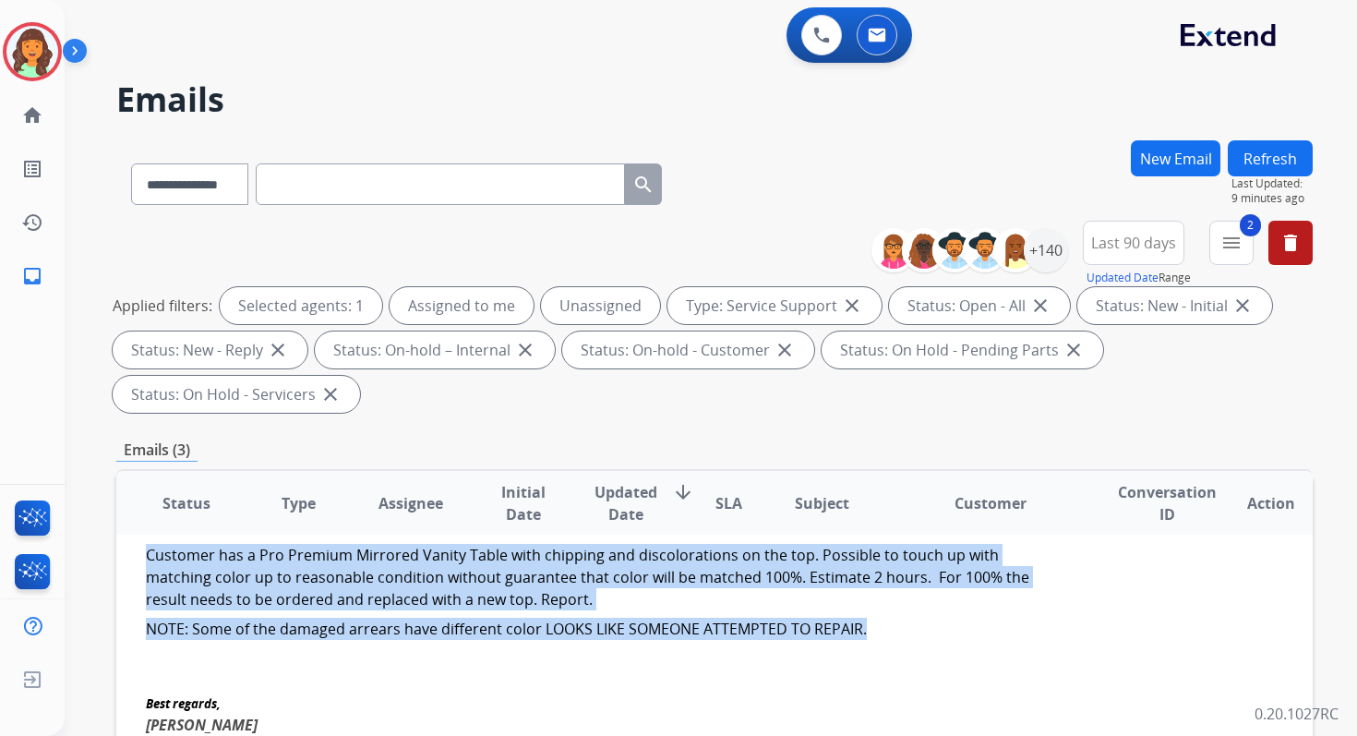
drag, startPoint x: 146, startPoint y: 554, endPoint x: 877, endPoint y: 637, distance: 735.8
click at [877, 637] on div "S/N-N/A Customer has a Pro Premium Mirrored Vanity Table with chipping and disc…" at bounding box center [602, 577] width 913 height 126
copy div "Customer has a Pro Premium Mirrored Vanity Table with chipping and discoloratio…"
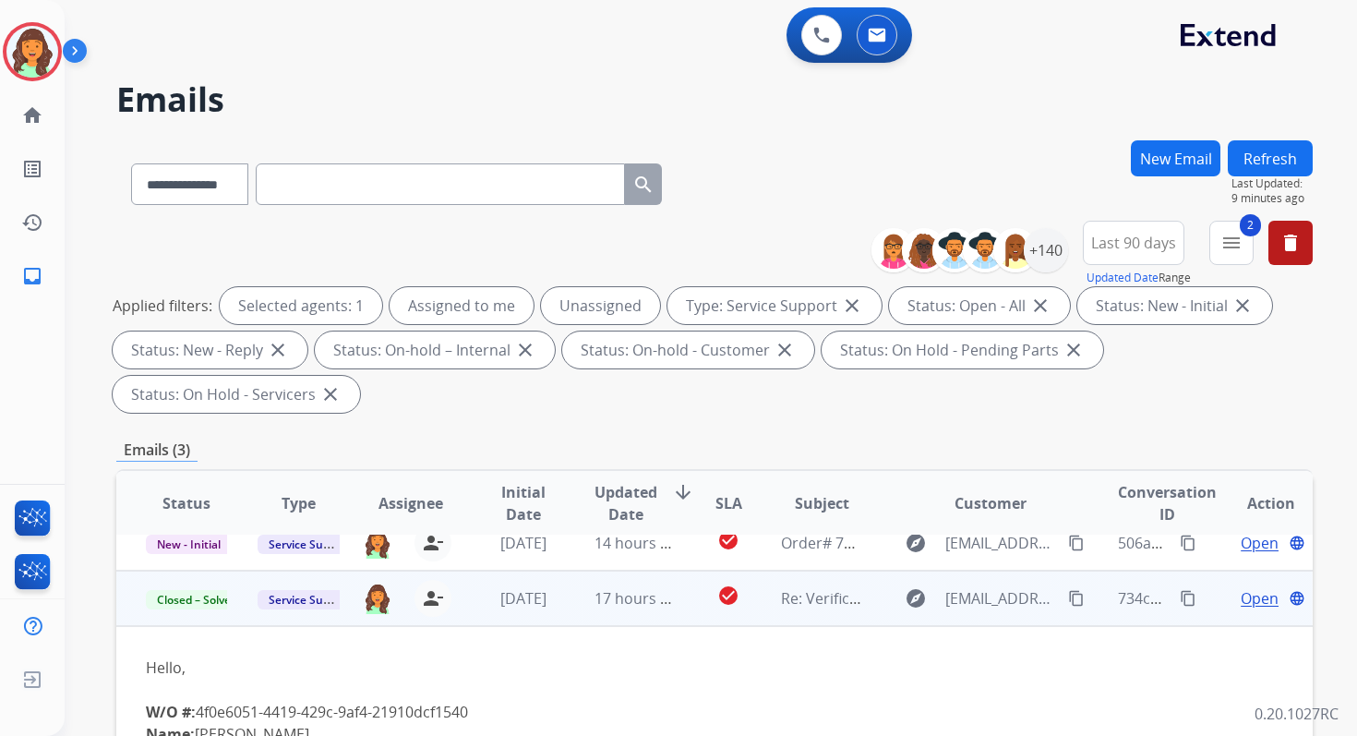
scroll to position [0, 0]
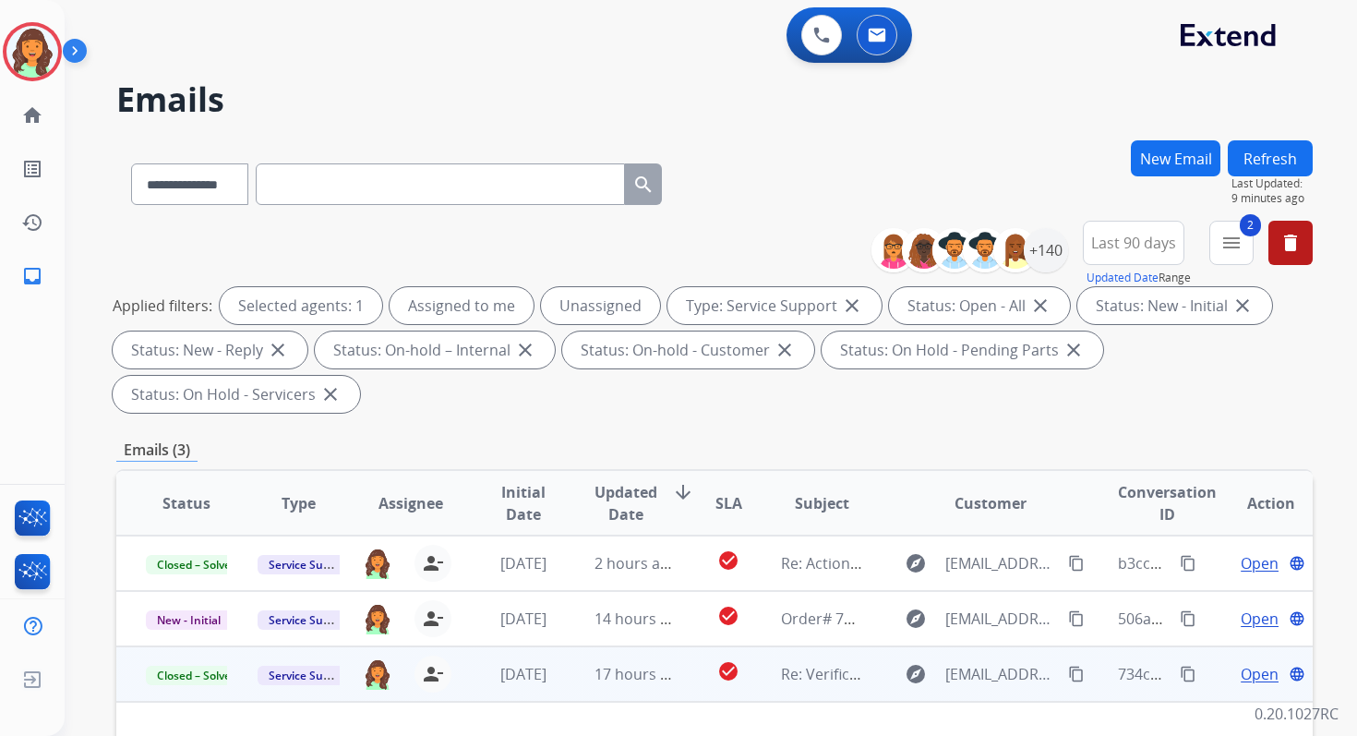
click at [1180, 668] on mat-icon "content_copy" at bounding box center [1188, 674] width 17 height 17
click at [1248, 157] on button "Refresh" at bounding box center [1270, 158] width 85 height 36
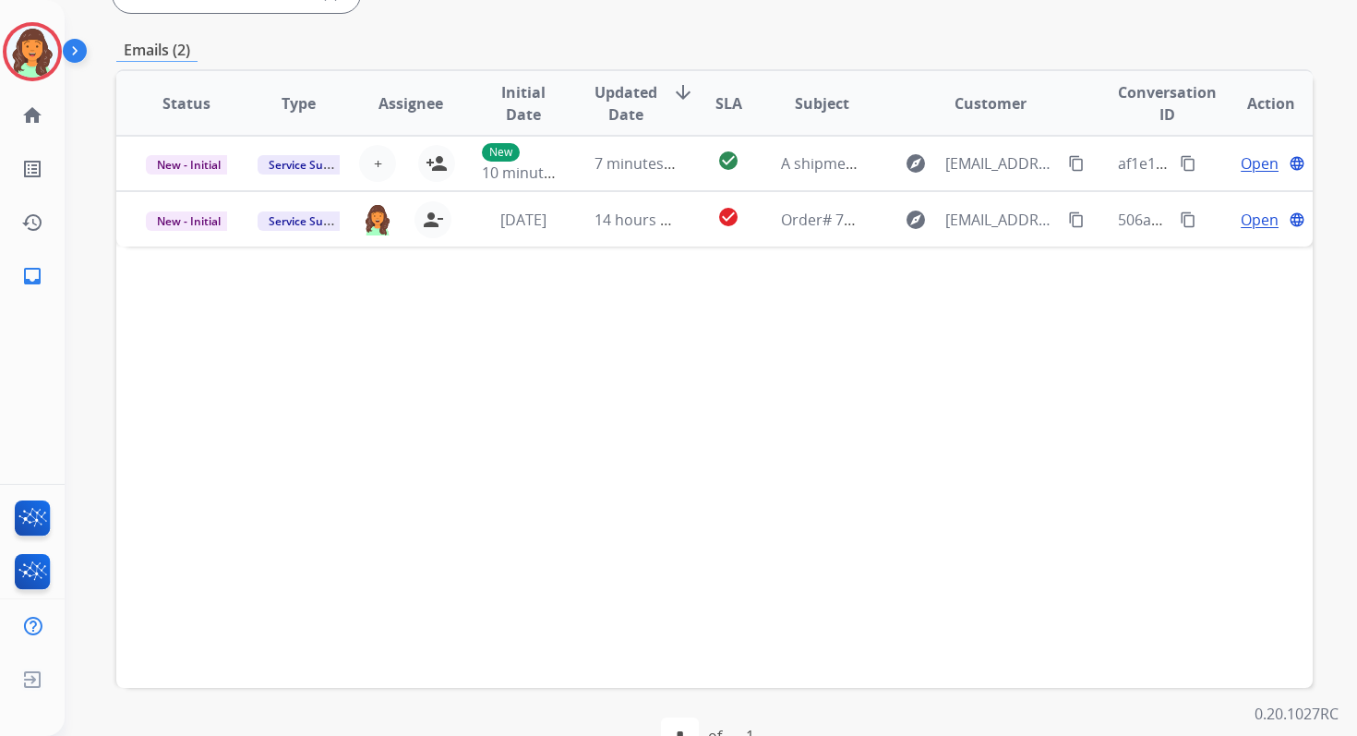
scroll to position [448, 0]
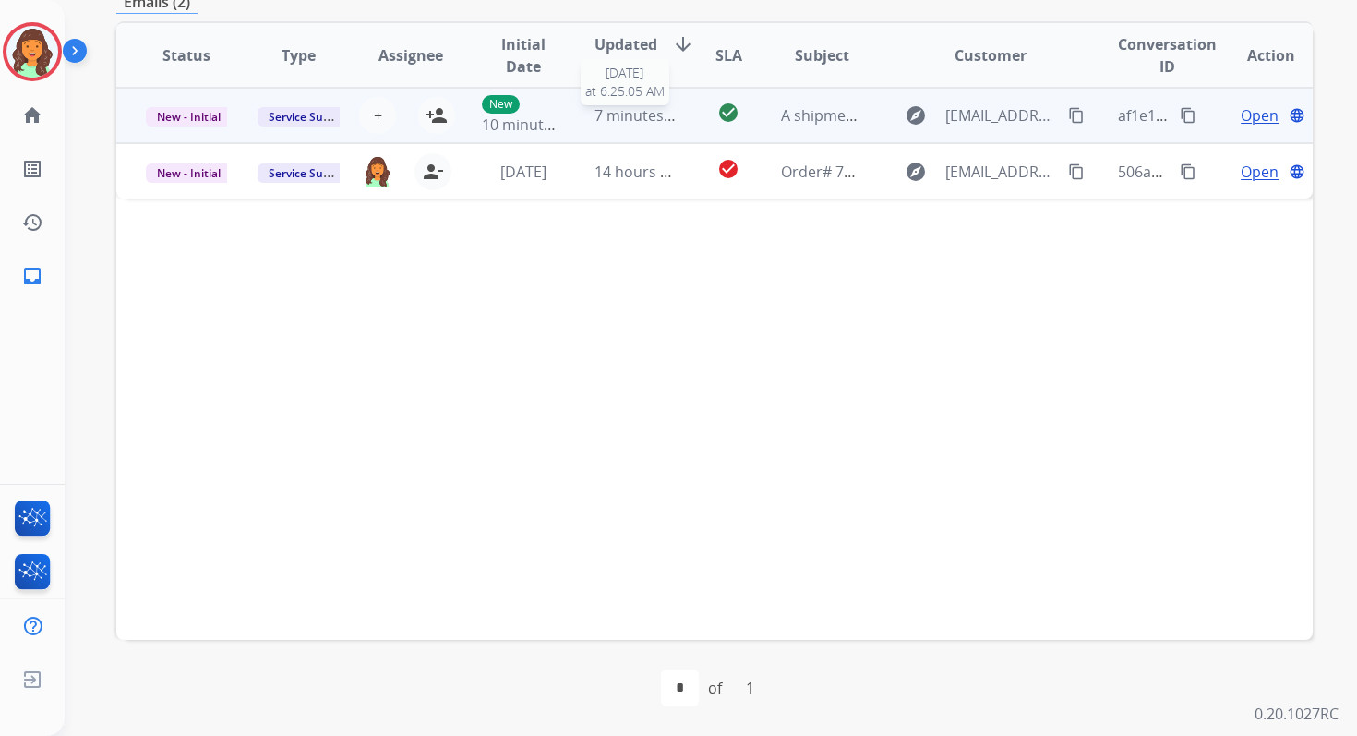
click at [618, 123] on span "7 minutes ago" at bounding box center [644, 115] width 99 height 20
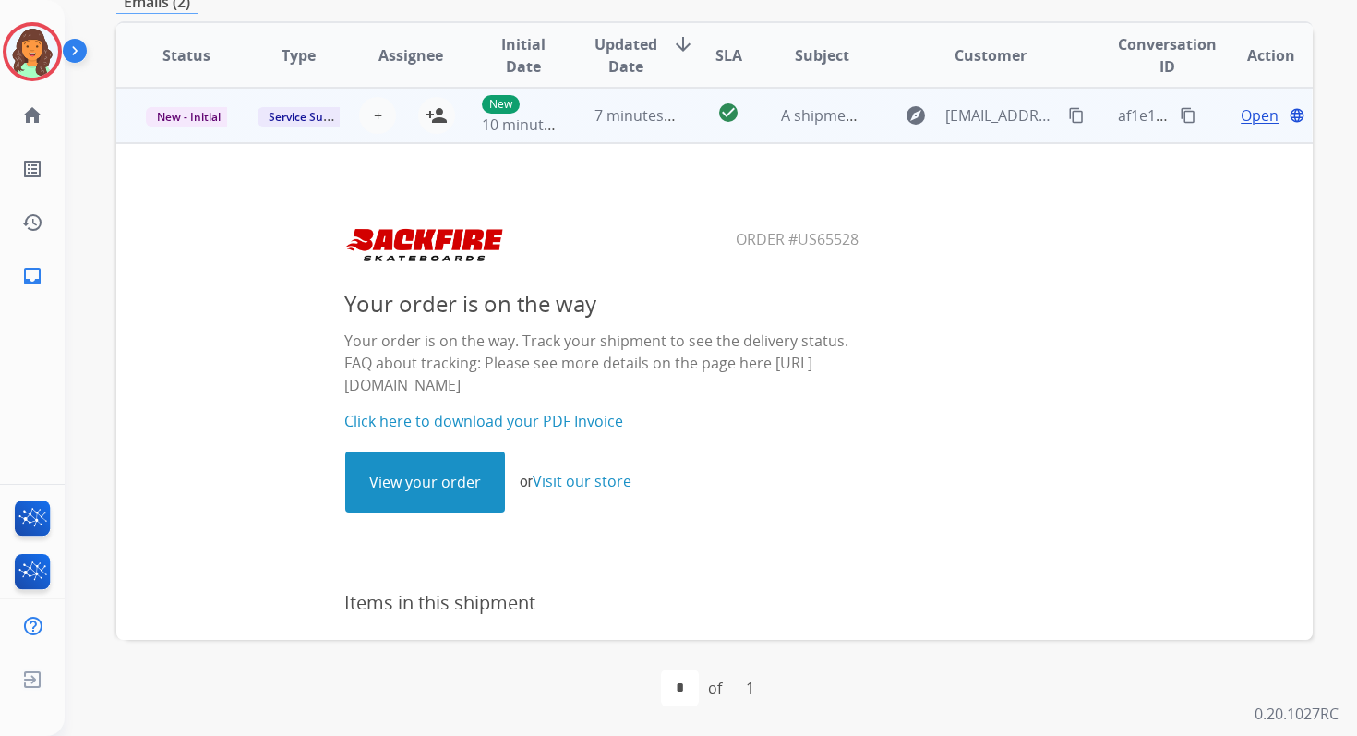
click at [450, 466] on link "View your order" at bounding box center [425, 481] width 158 height 59
click at [438, 116] on mat-icon "person_add" at bounding box center [437, 115] width 22 height 22
click at [197, 116] on span "New - Initial" at bounding box center [189, 116] width 86 height 19
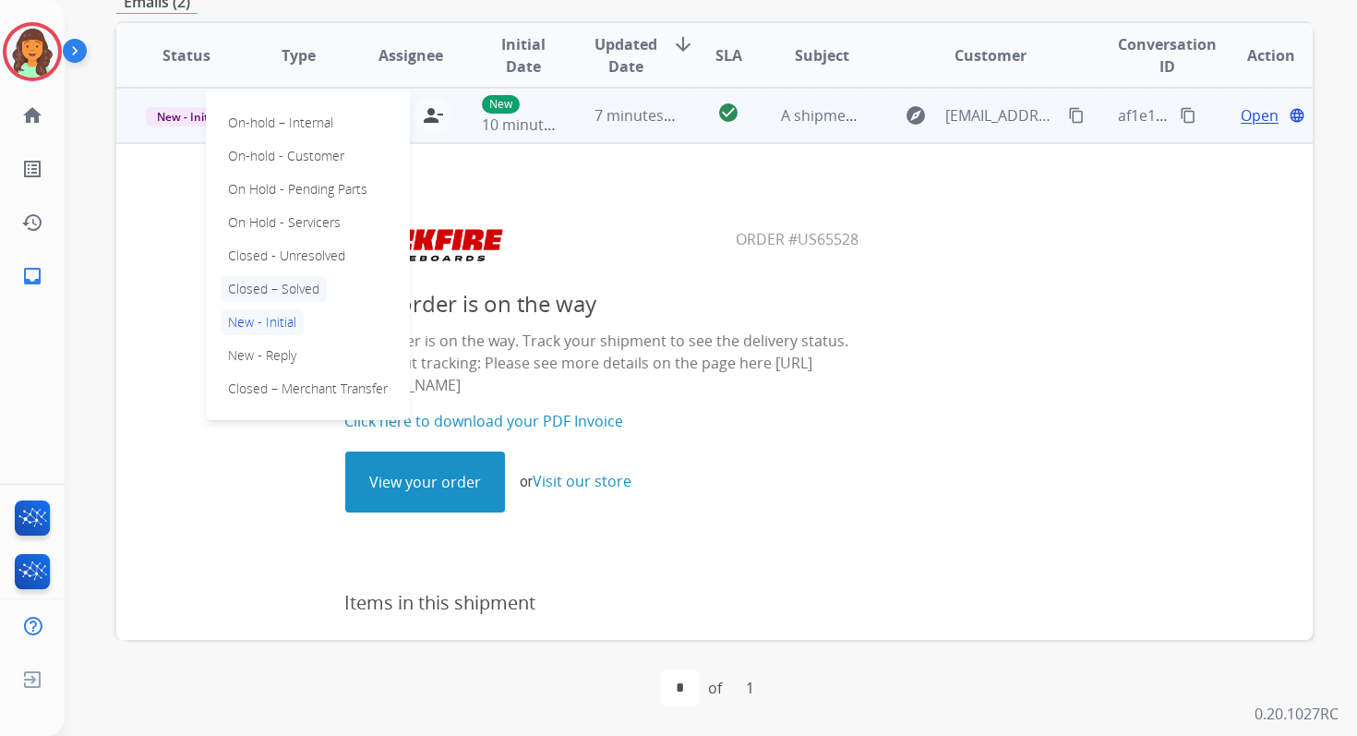
click at [280, 289] on p "Closed – Solved" at bounding box center [274, 289] width 106 height 26
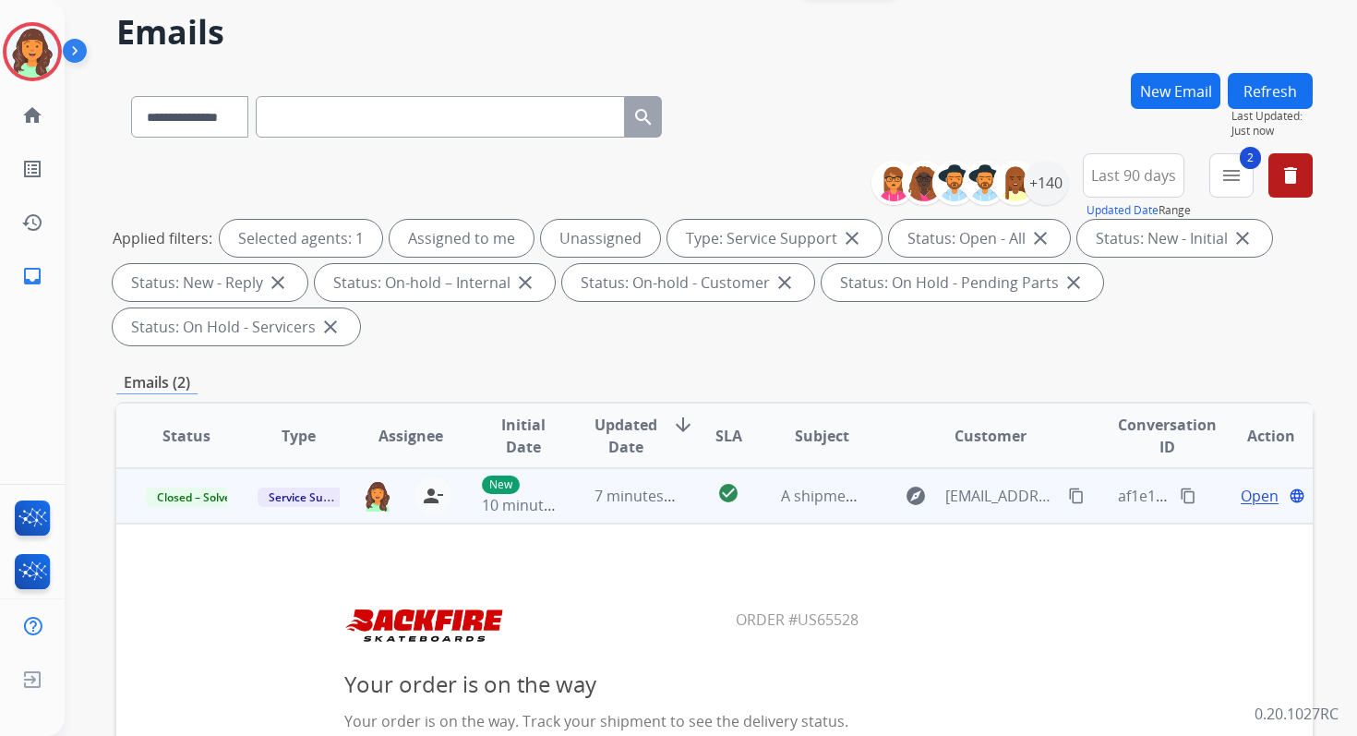
scroll to position [0, 0]
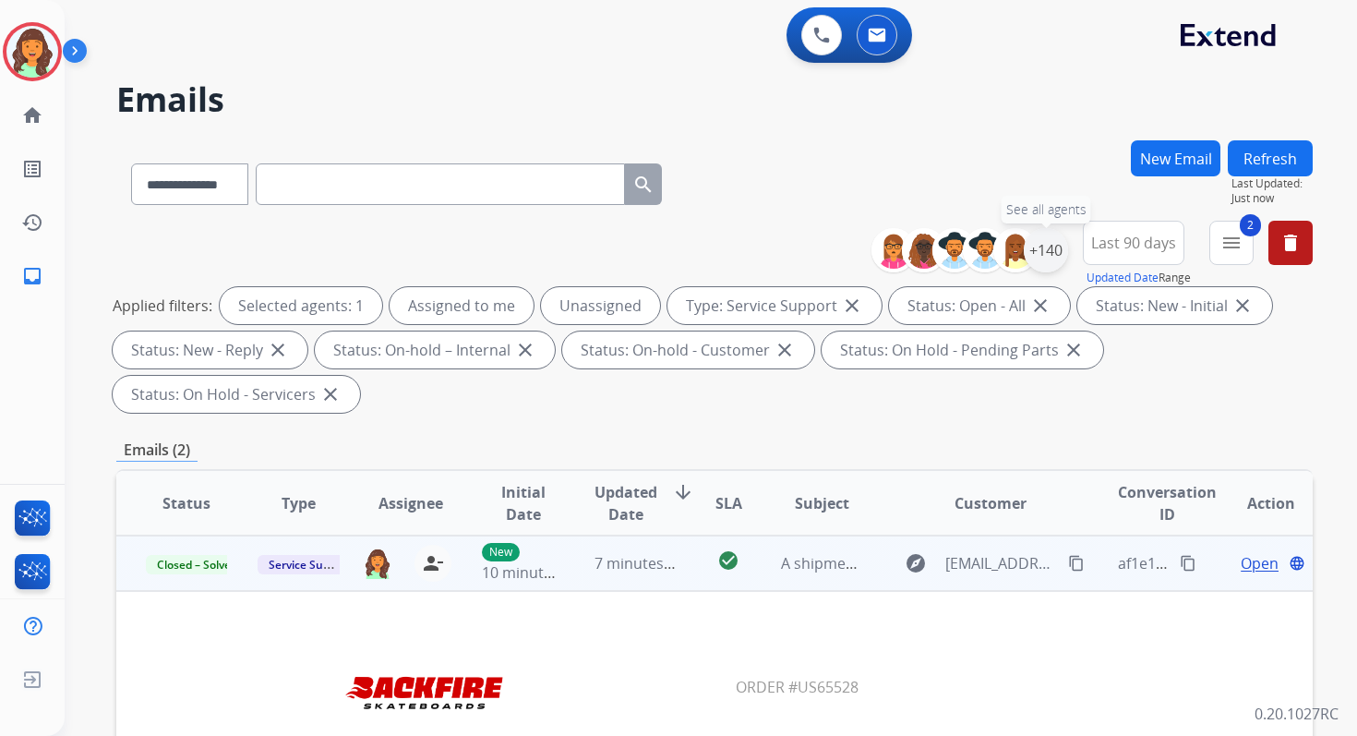
click at [1047, 245] on div "+140" at bounding box center [1046, 250] width 44 height 44
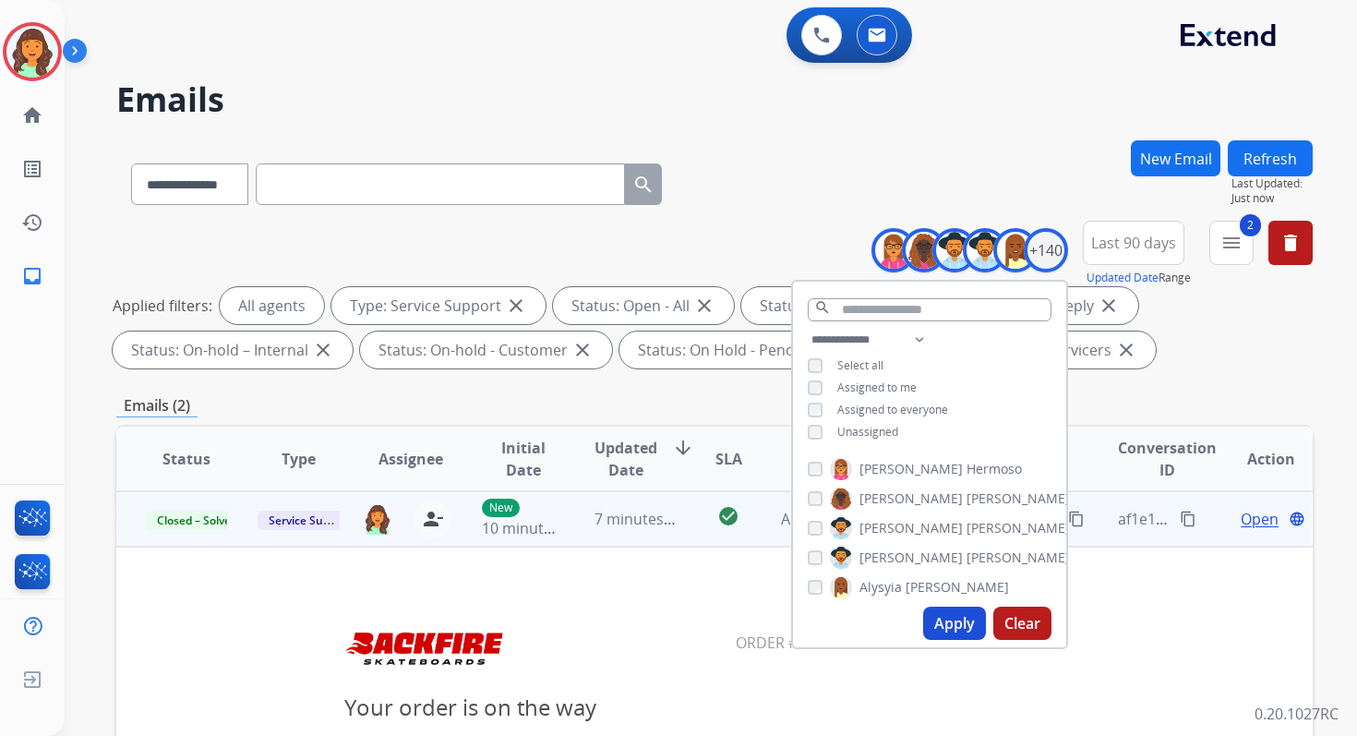
click at [944, 623] on button "Apply" at bounding box center [954, 623] width 63 height 33
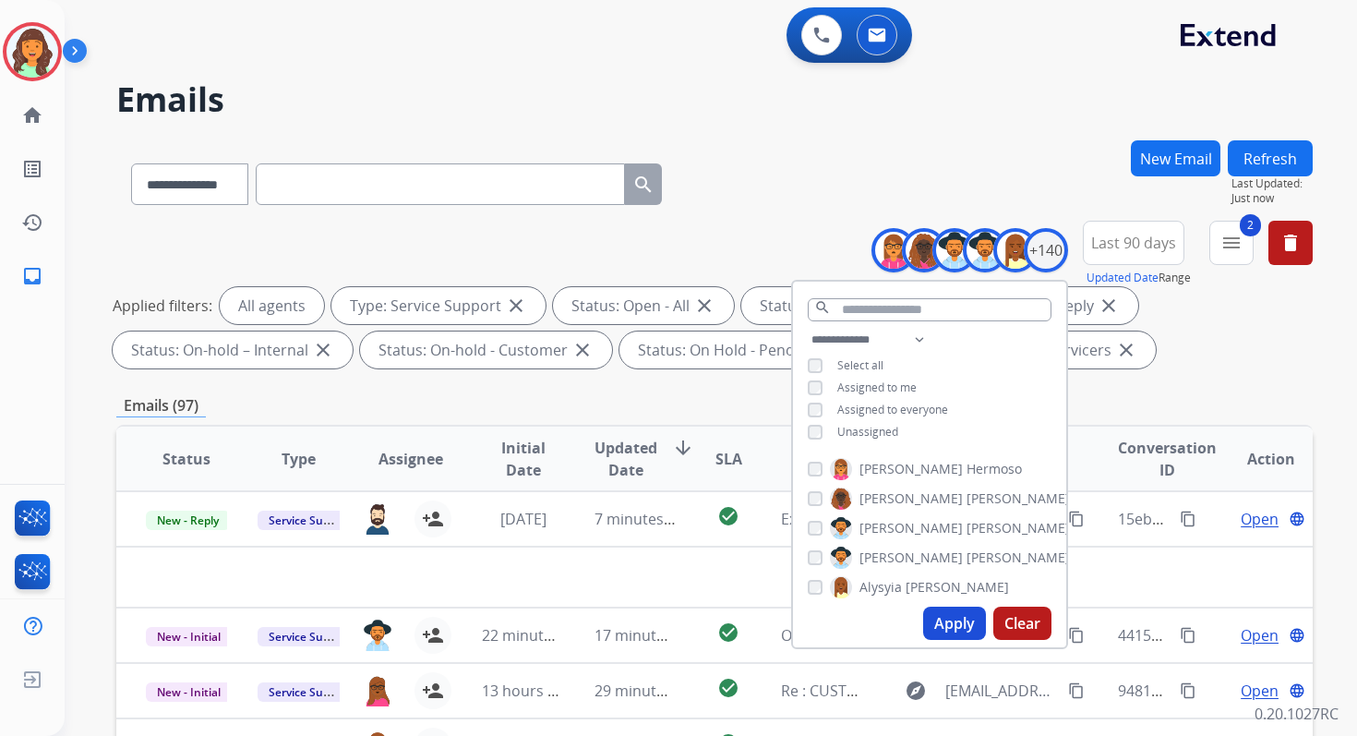
click at [690, 402] on div "Emails (97)" at bounding box center [714, 405] width 1196 height 23
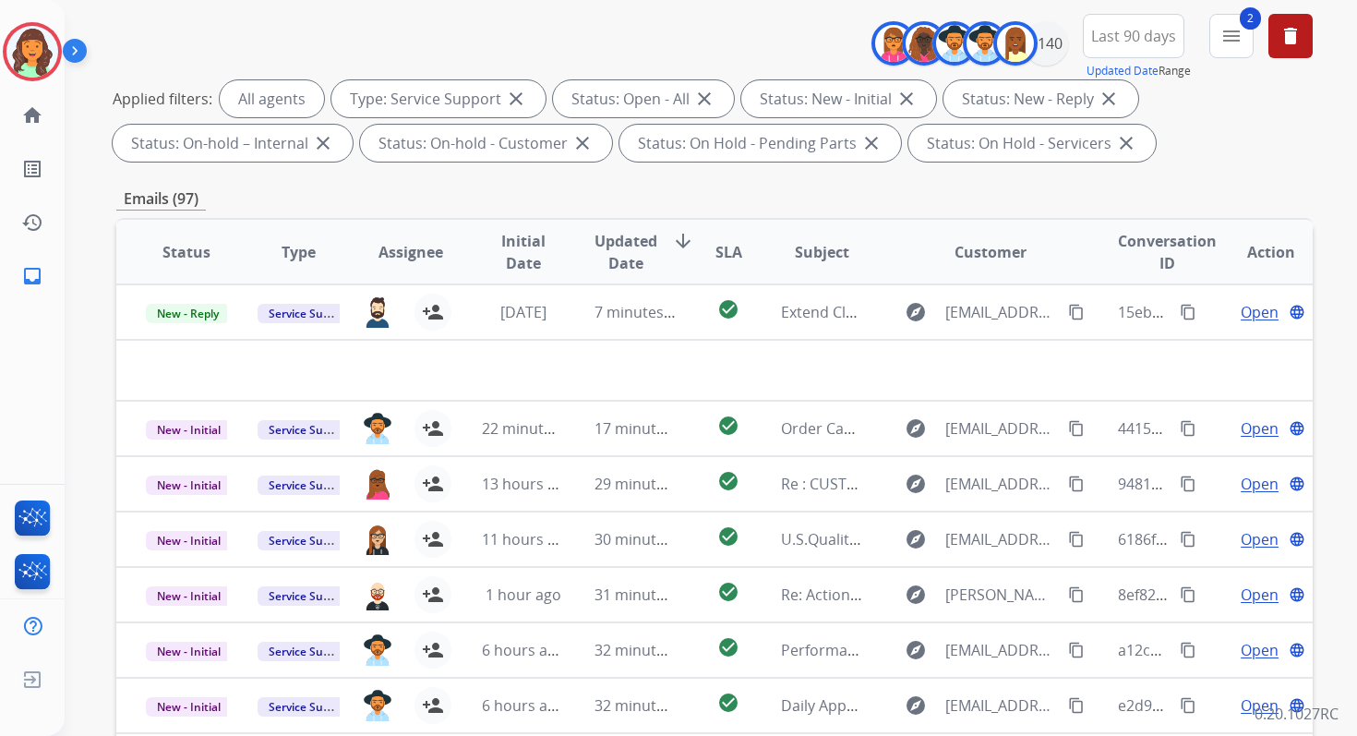
scroll to position [403, 0]
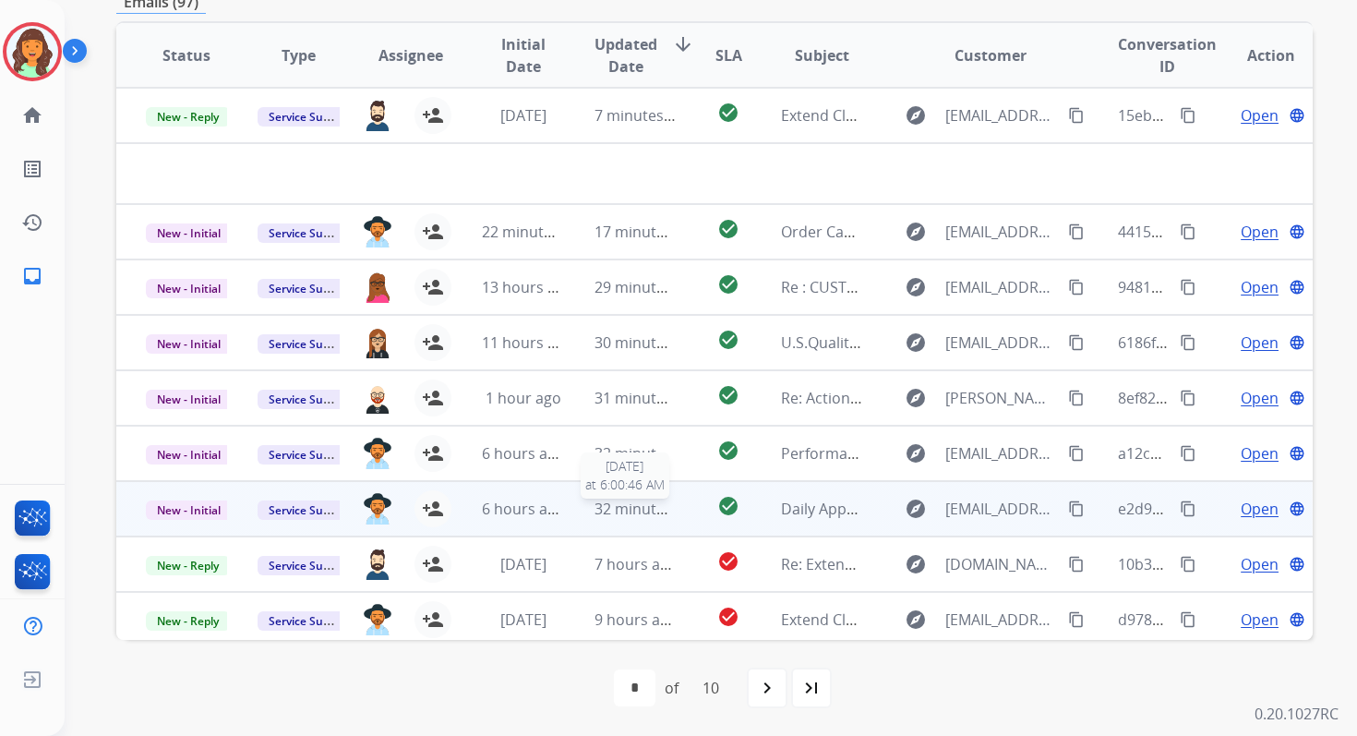
click at [636, 506] on span "32 minutes ago" at bounding box center [648, 508] width 107 height 20
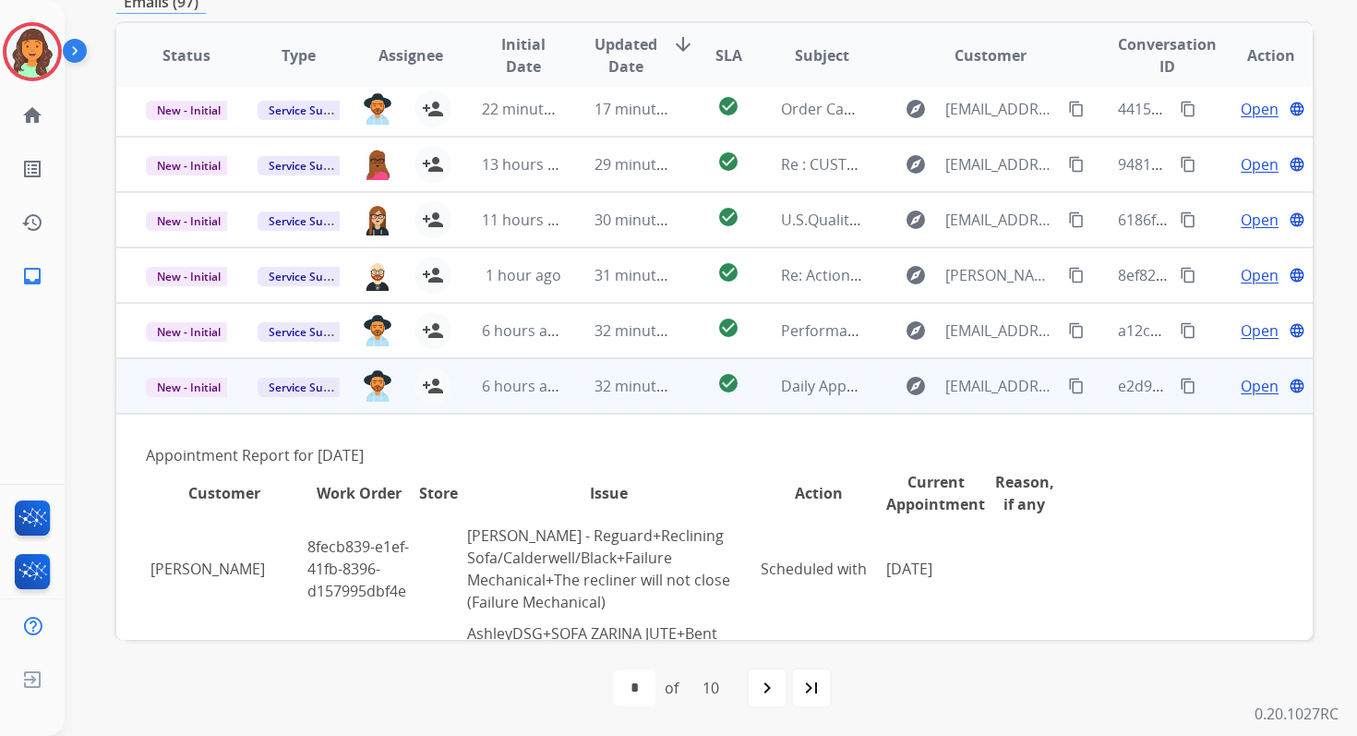
scroll to position [0, 0]
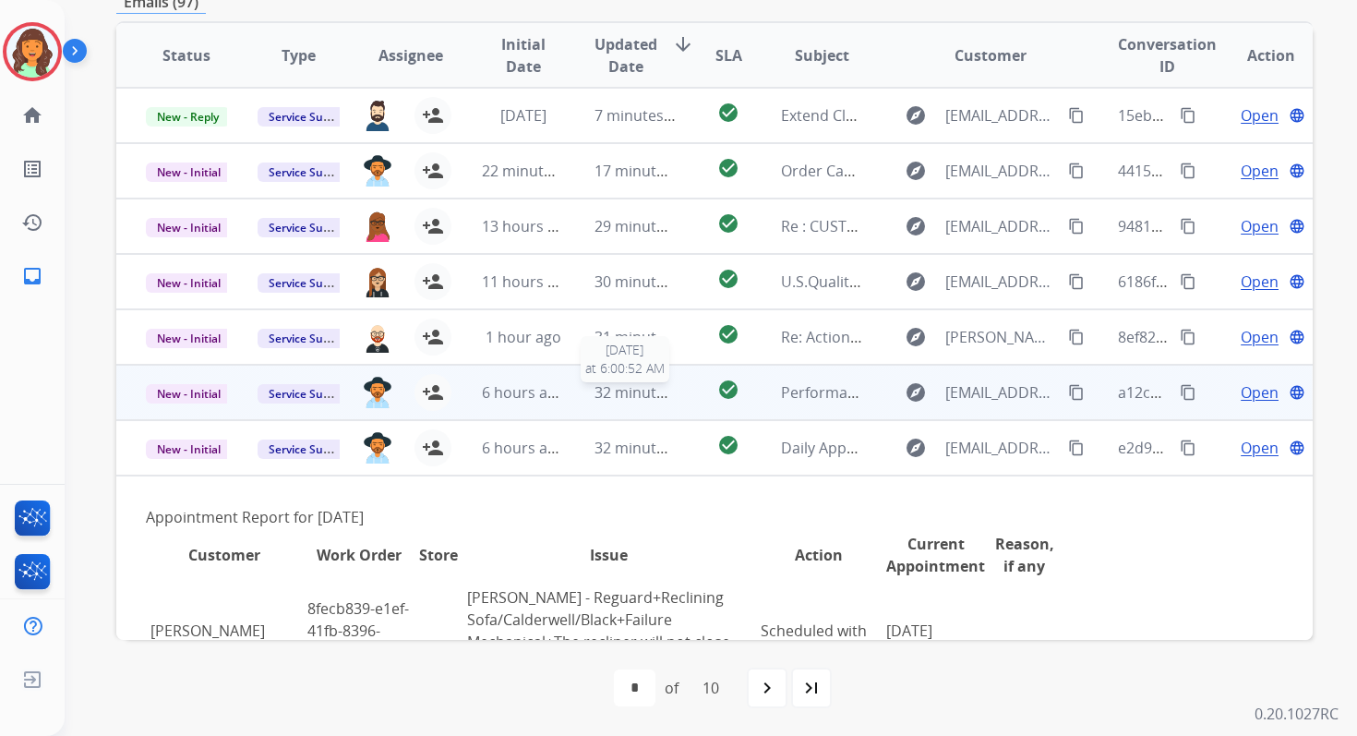
click at [606, 394] on span "32 minutes ago" at bounding box center [648, 392] width 107 height 20
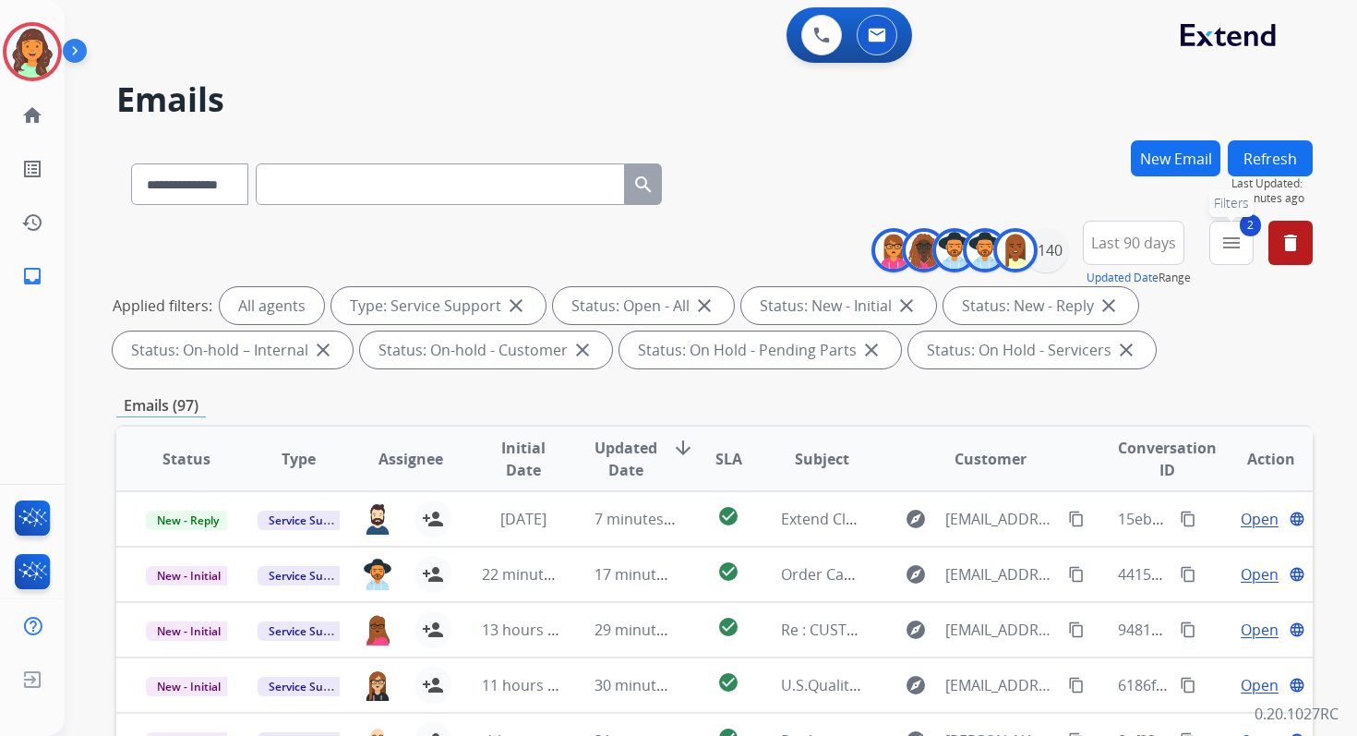
click at [1241, 251] on mat-icon "menu" at bounding box center [1231, 243] width 22 height 22
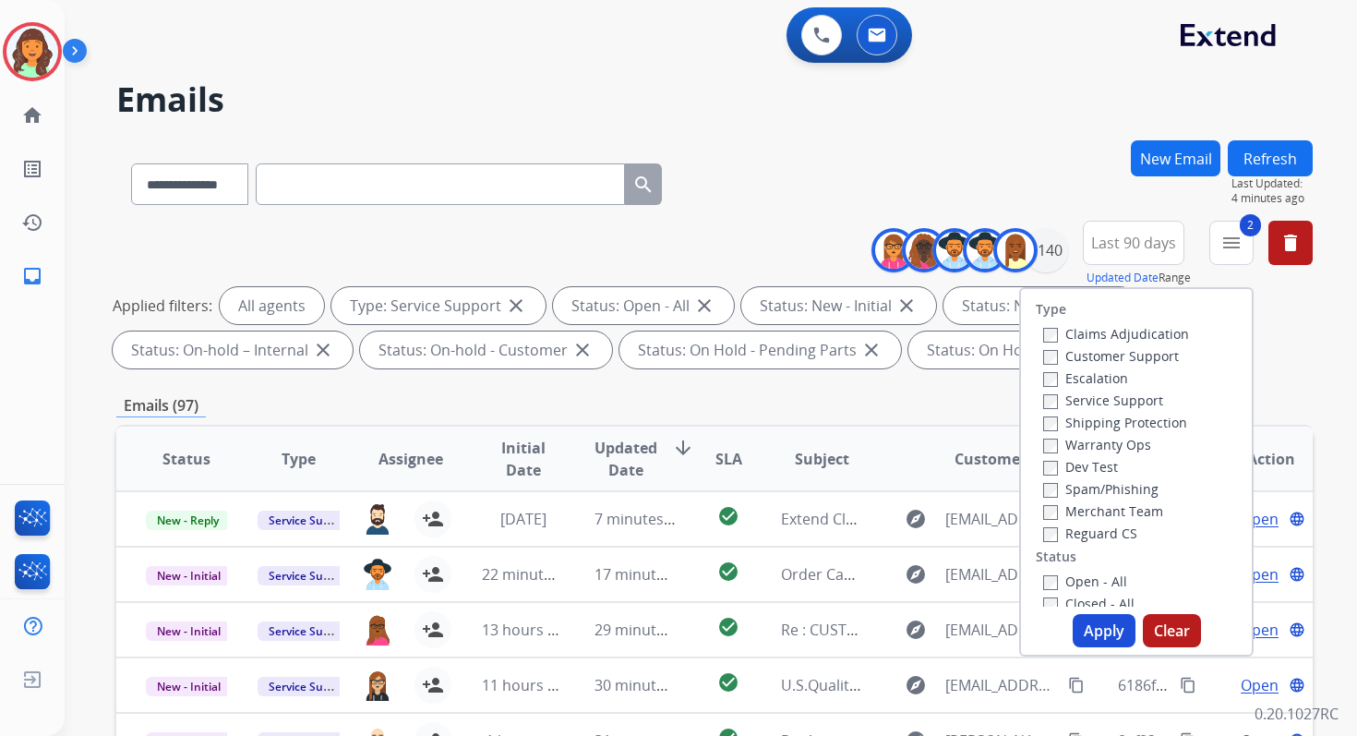
click at [1075, 631] on button "Apply" at bounding box center [1104, 630] width 63 height 33
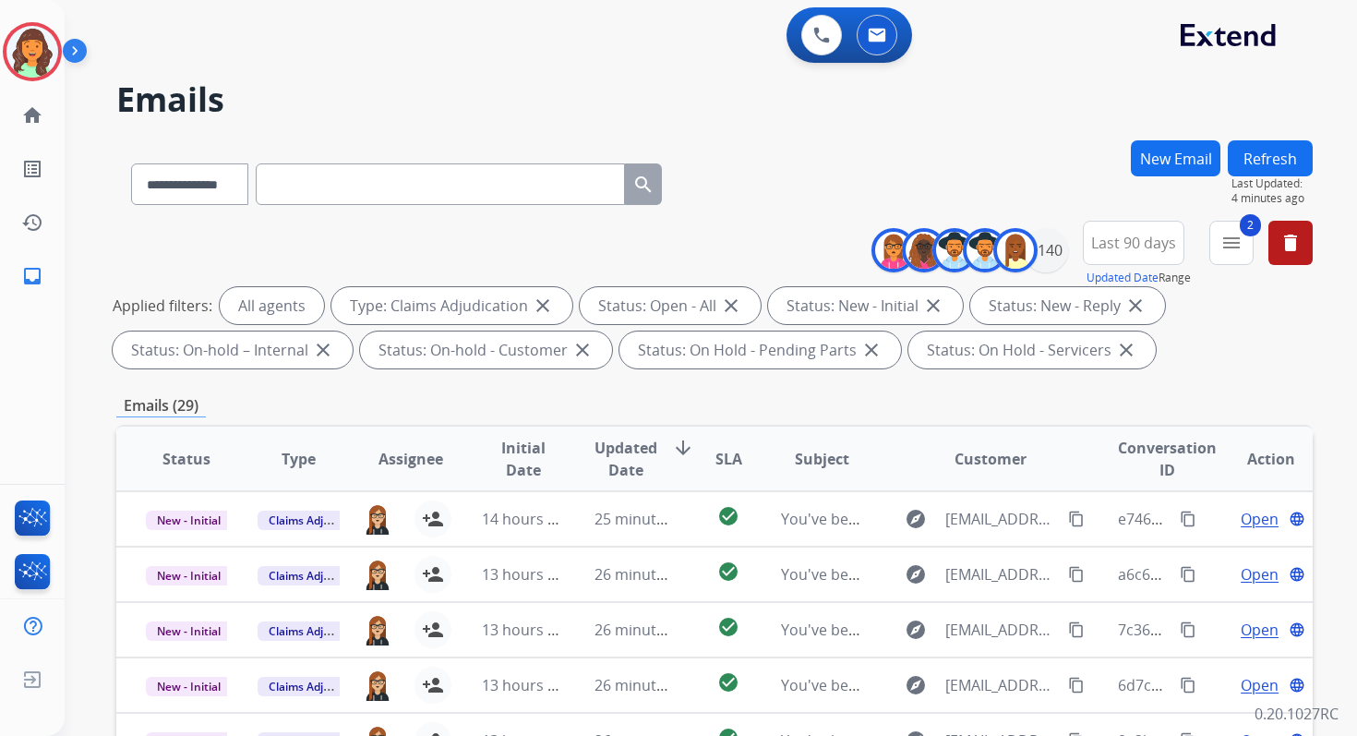
scroll to position [403, 0]
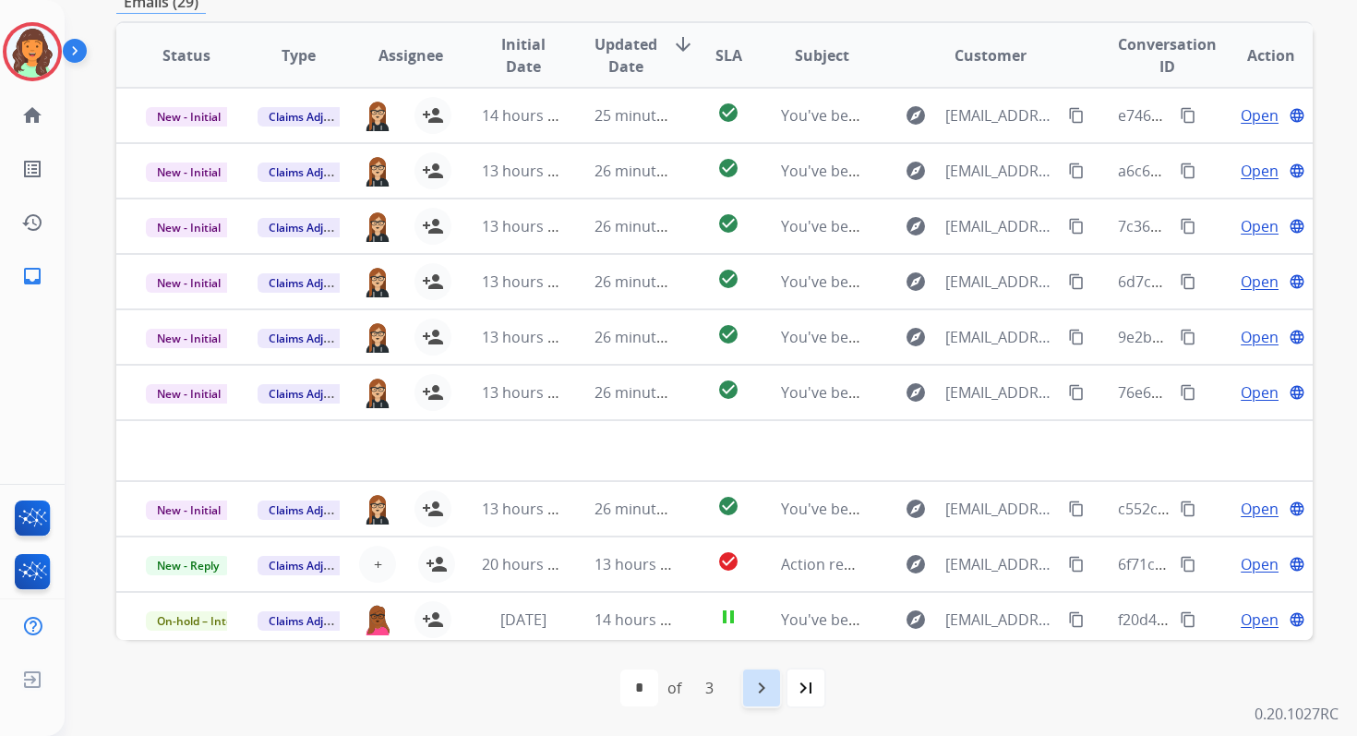
click at [769, 685] on mat-icon "navigate_next" at bounding box center [762, 688] width 22 height 22
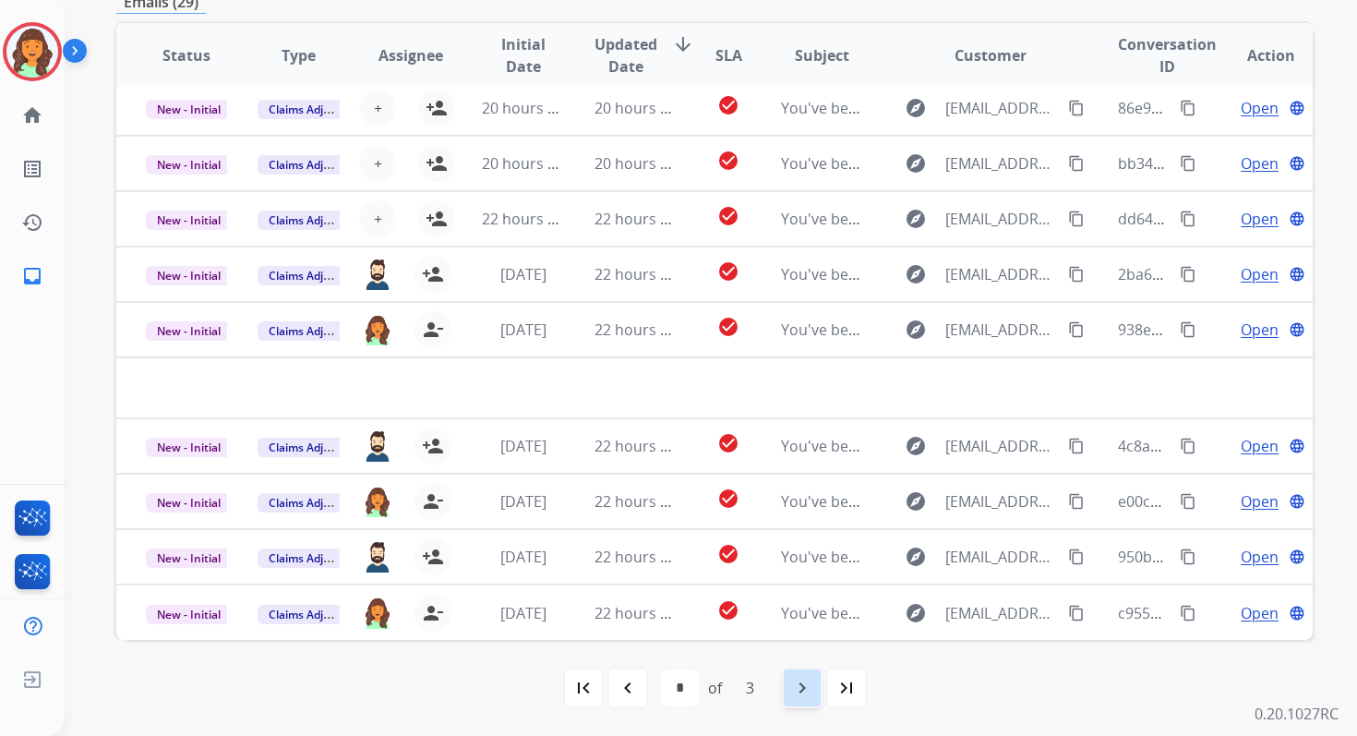
click at [805, 682] on mat-icon "navigate_next" at bounding box center [802, 688] width 22 height 22
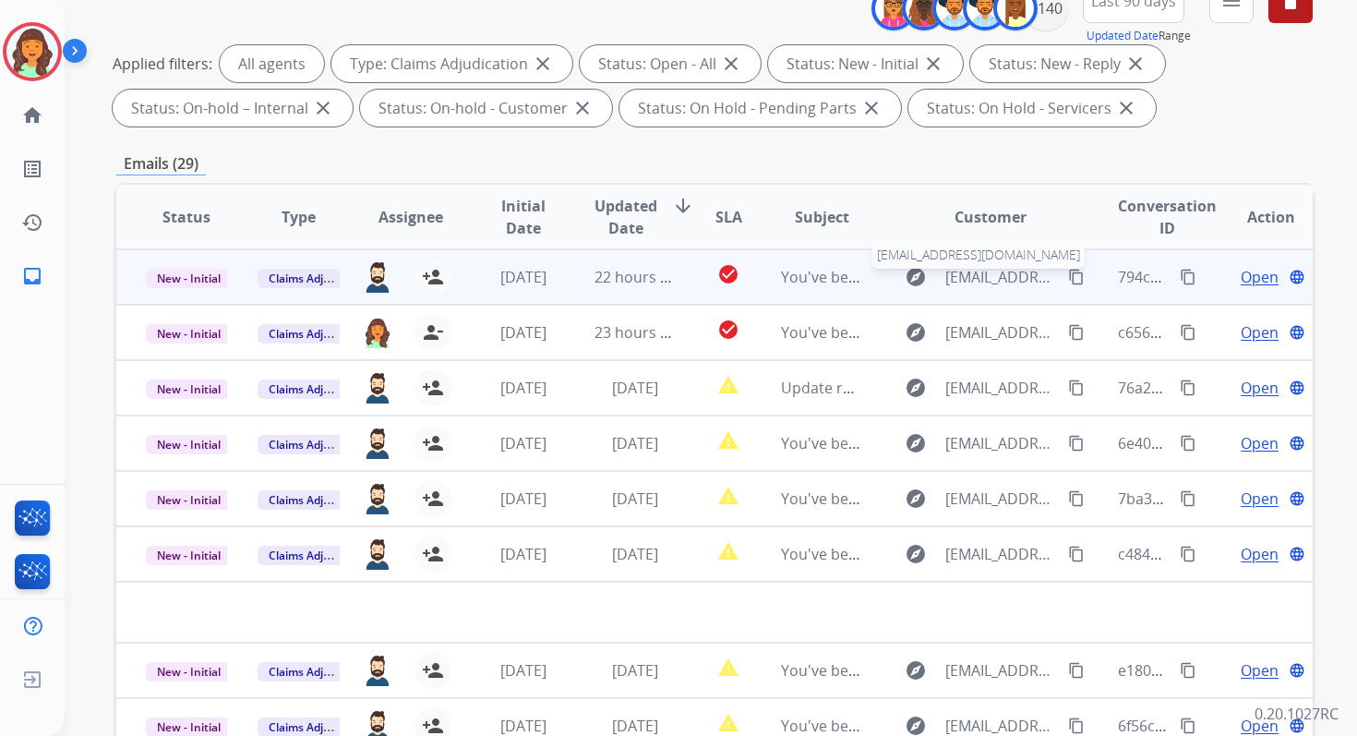
scroll to position [95, 0]
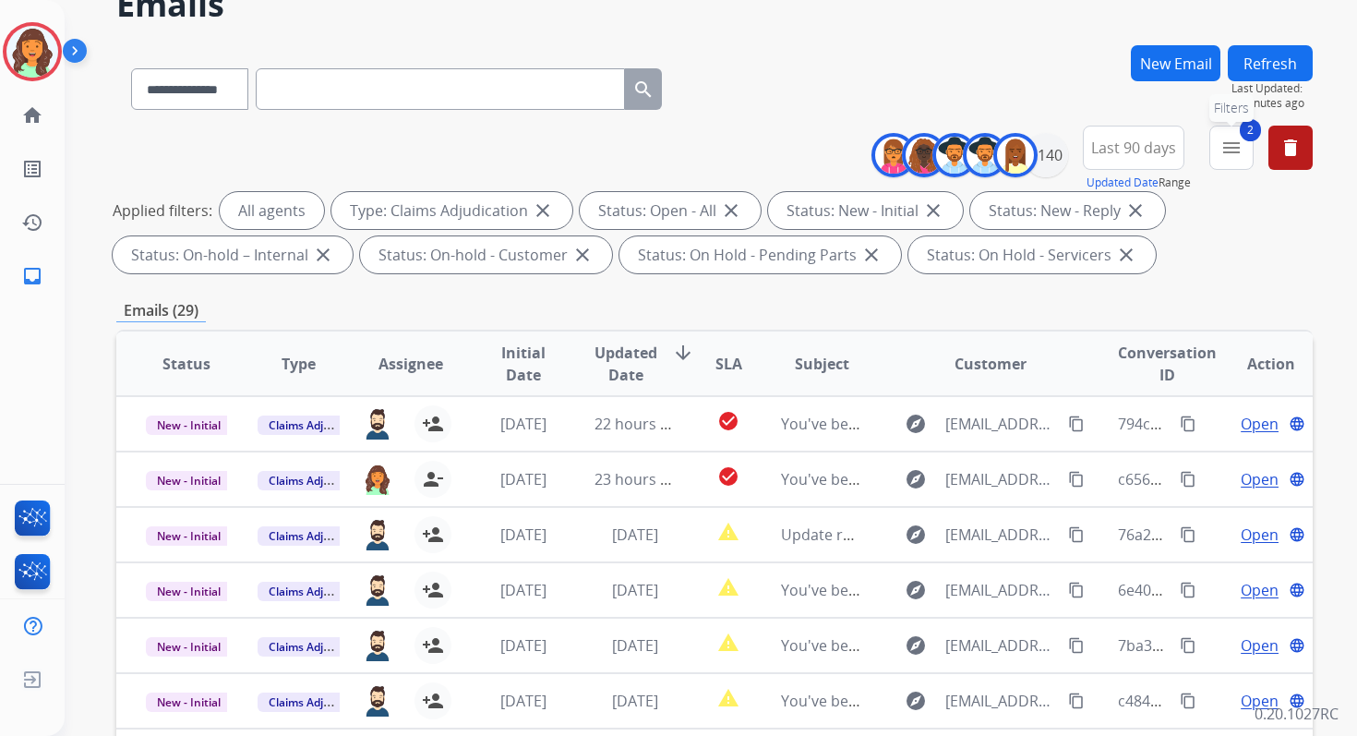
click at [1226, 157] on mat-icon "menu" at bounding box center [1231, 148] width 22 height 22
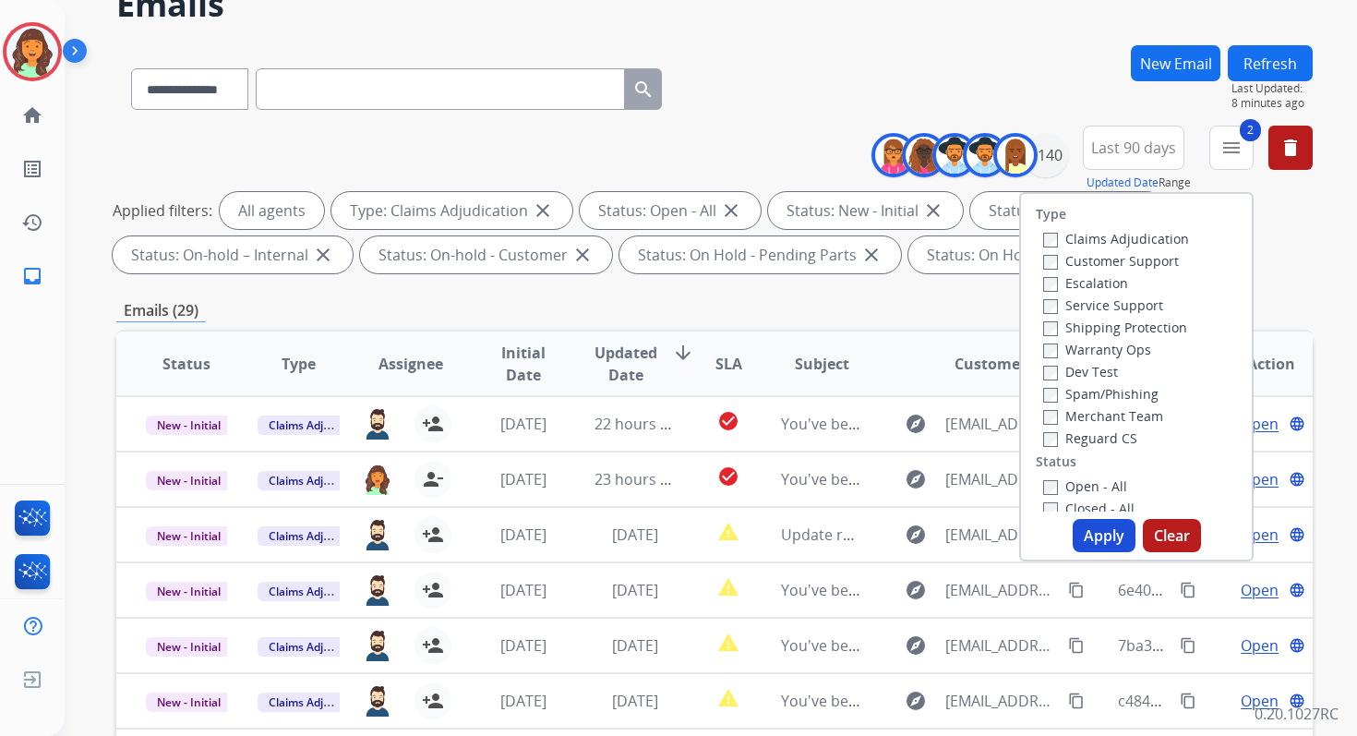
click at [1092, 523] on button "Apply" at bounding box center [1104, 535] width 63 height 33
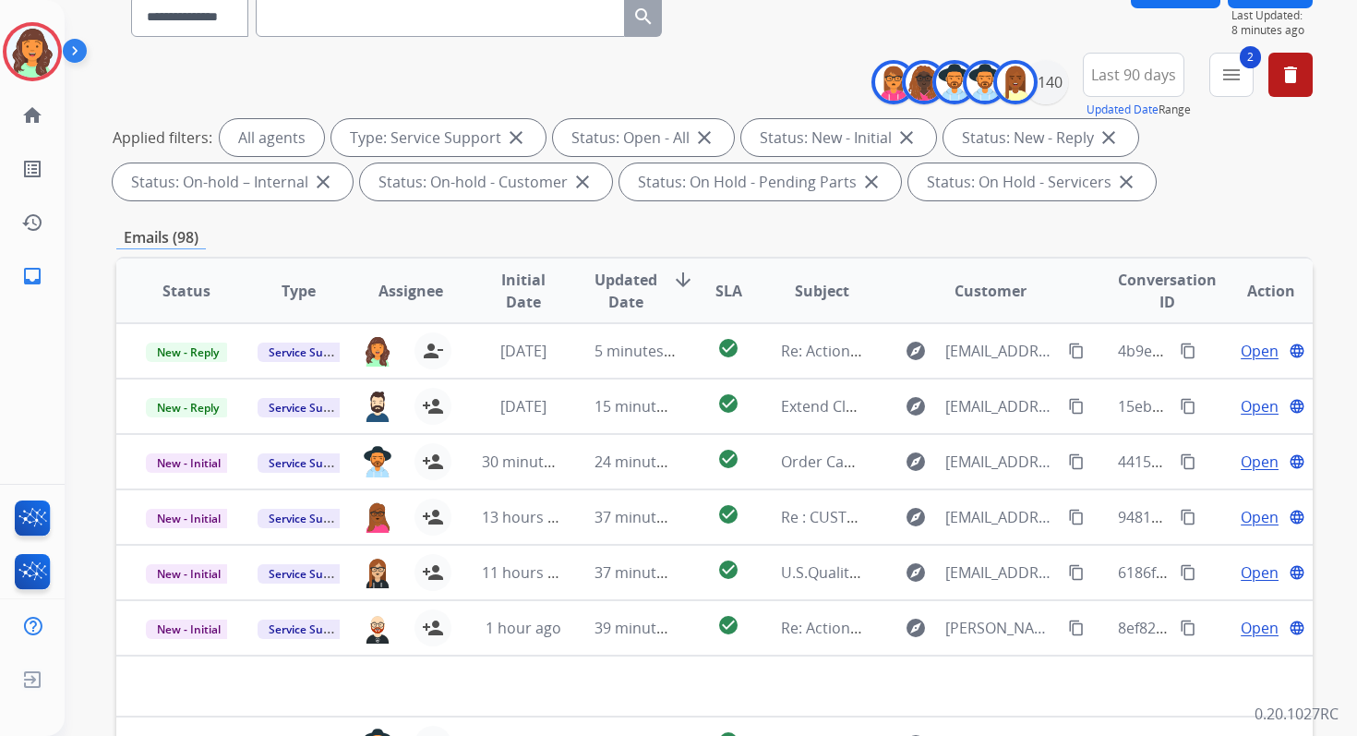
scroll to position [403, 0]
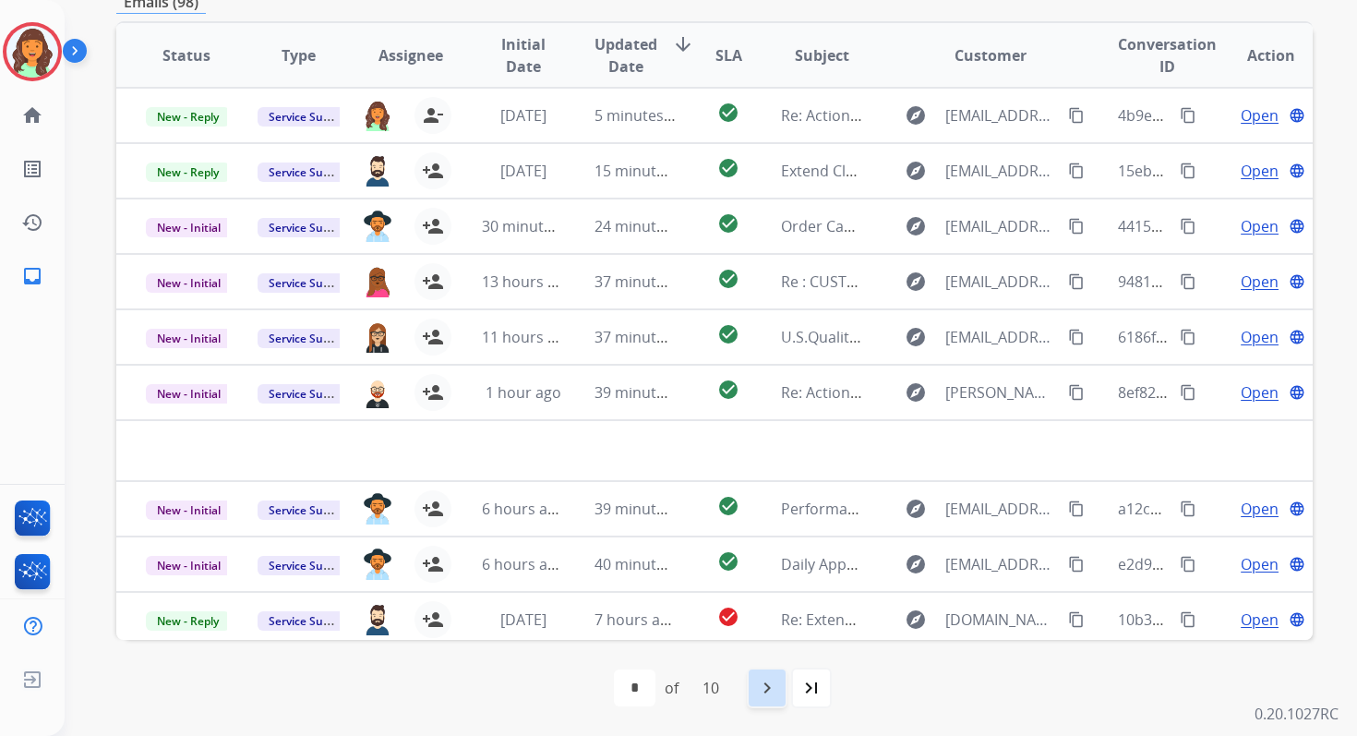
click at [771, 680] on mat-icon "navigate_next" at bounding box center [767, 688] width 22 height 22
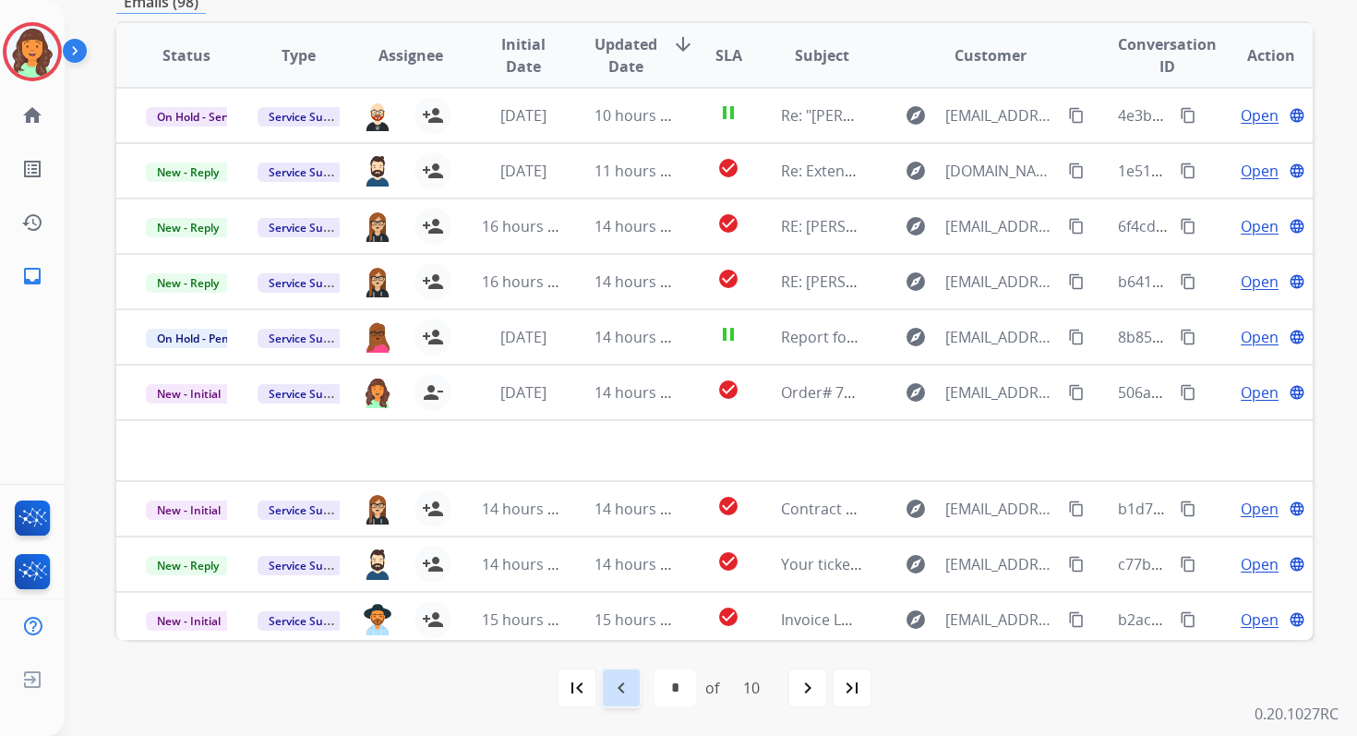
click at [630, 677] on div "navigate_before" at bounding box center [621, 687] width 41 height 41
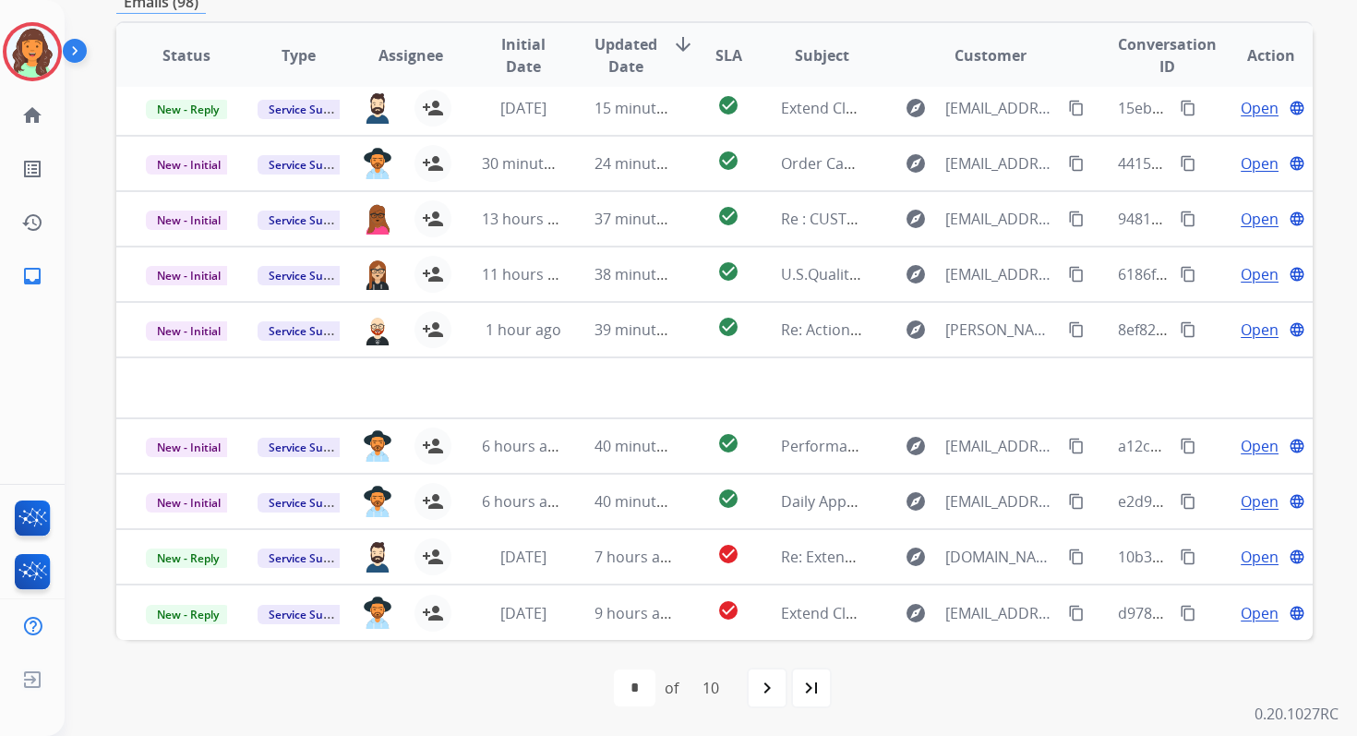
scroll to position [0, 0]
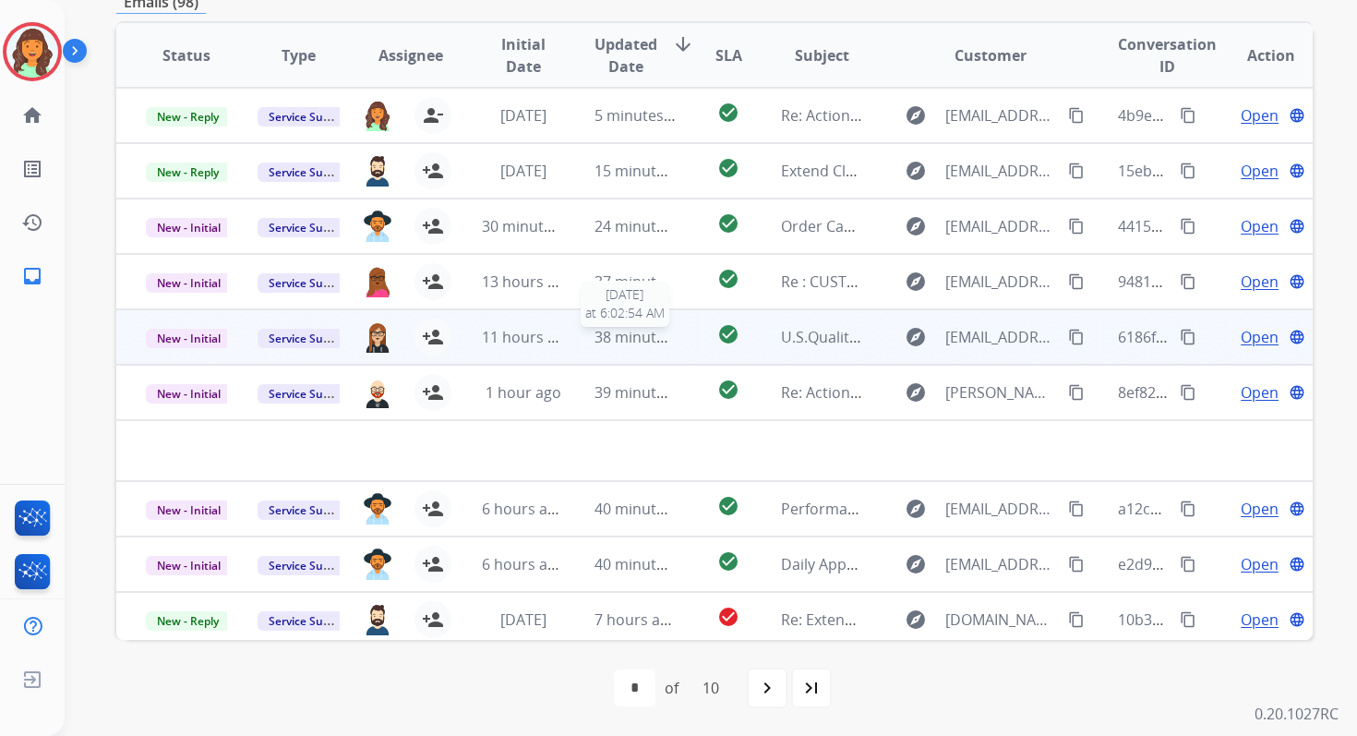
click at [633, 335] on span "38 minutes ago" at bounding box center [648, 337] width 107 height 20
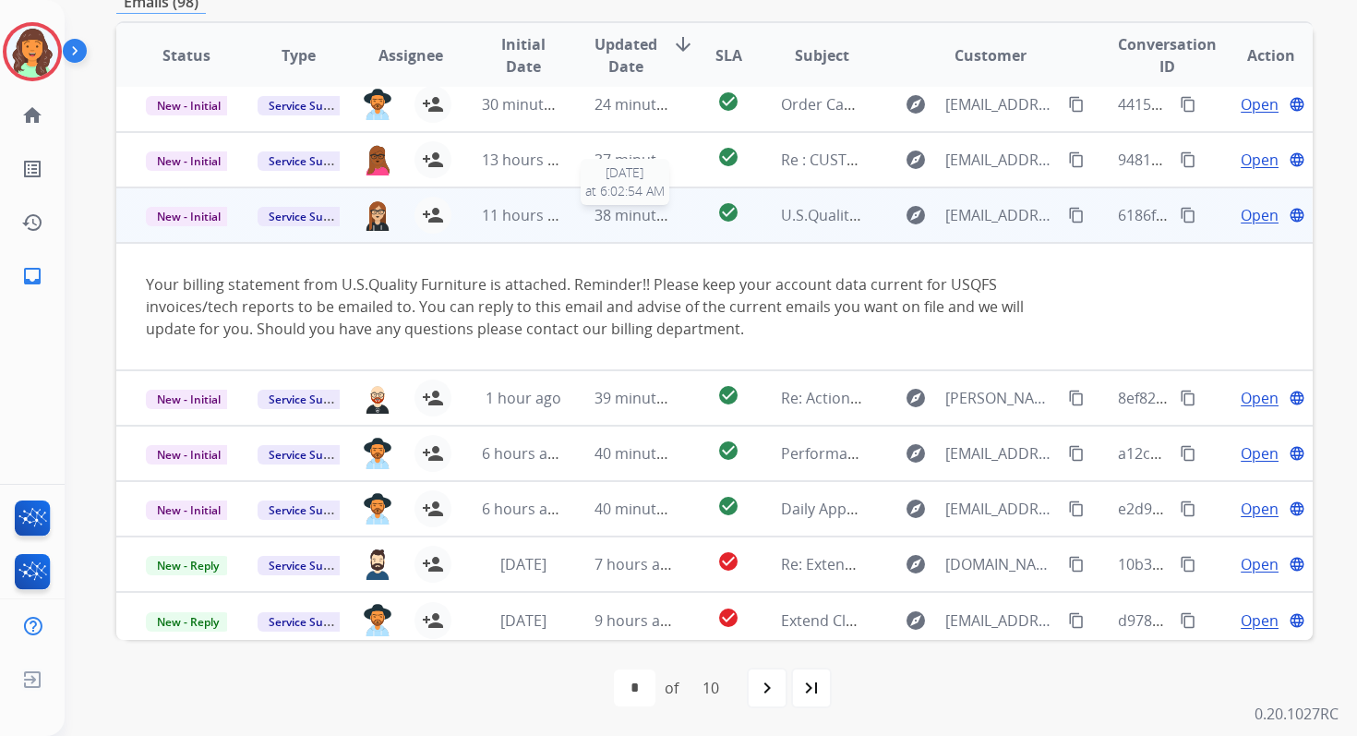
scroll to position [129, 0]
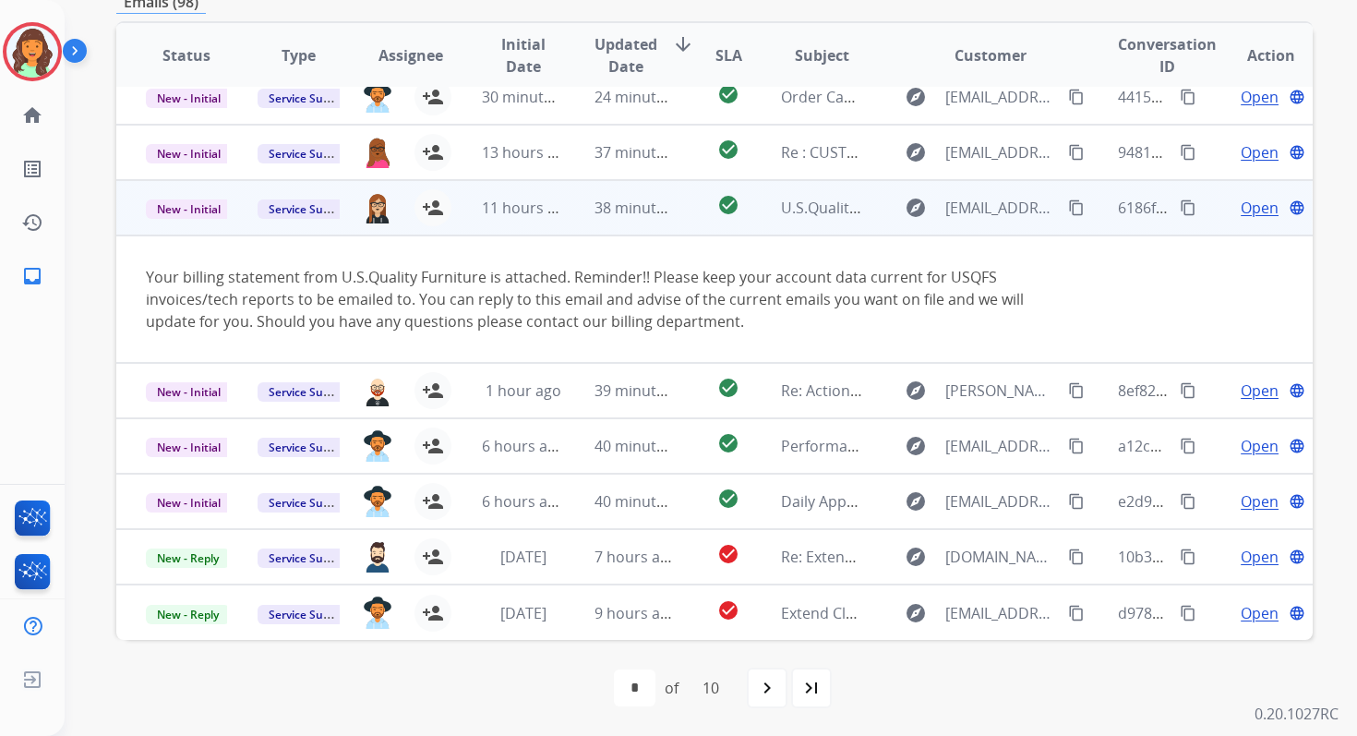
click at [1256, 207] on span "Open" at bounding box center [1260, 208] width 38 height 22
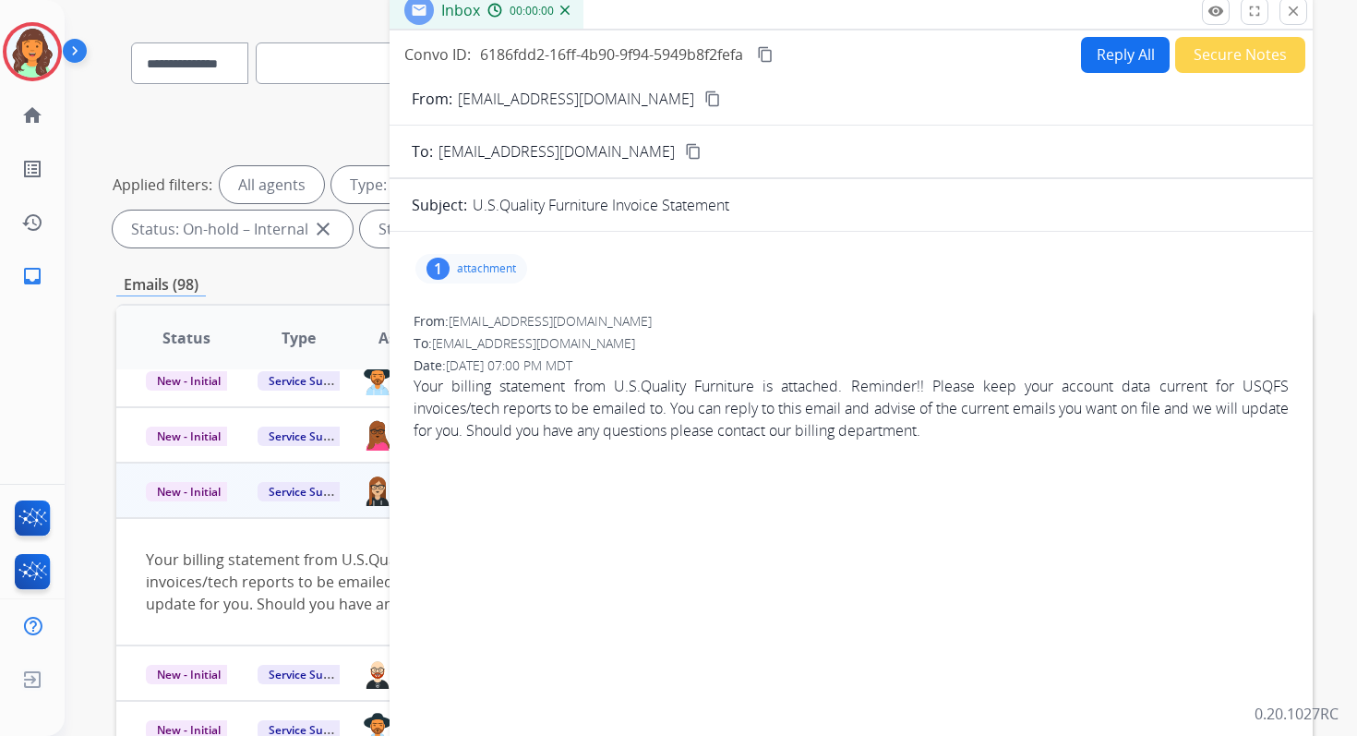
scroll to position [39, 0]
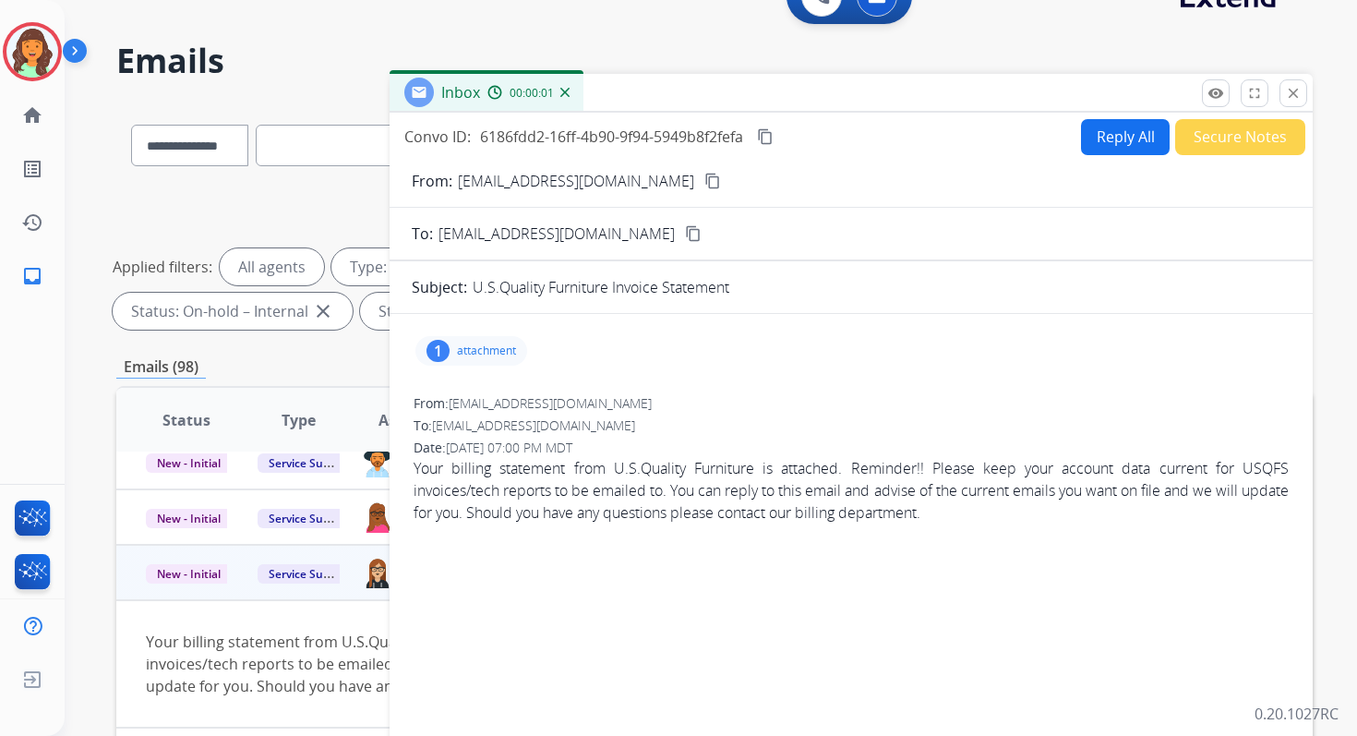
click at [510, 339] on div "1 attachment" at bounding box center [471, 351] width 112 height 30
click at [494, 387] on div "picture_as_pdf" at bounding box center [480, 401] width 92 height 65
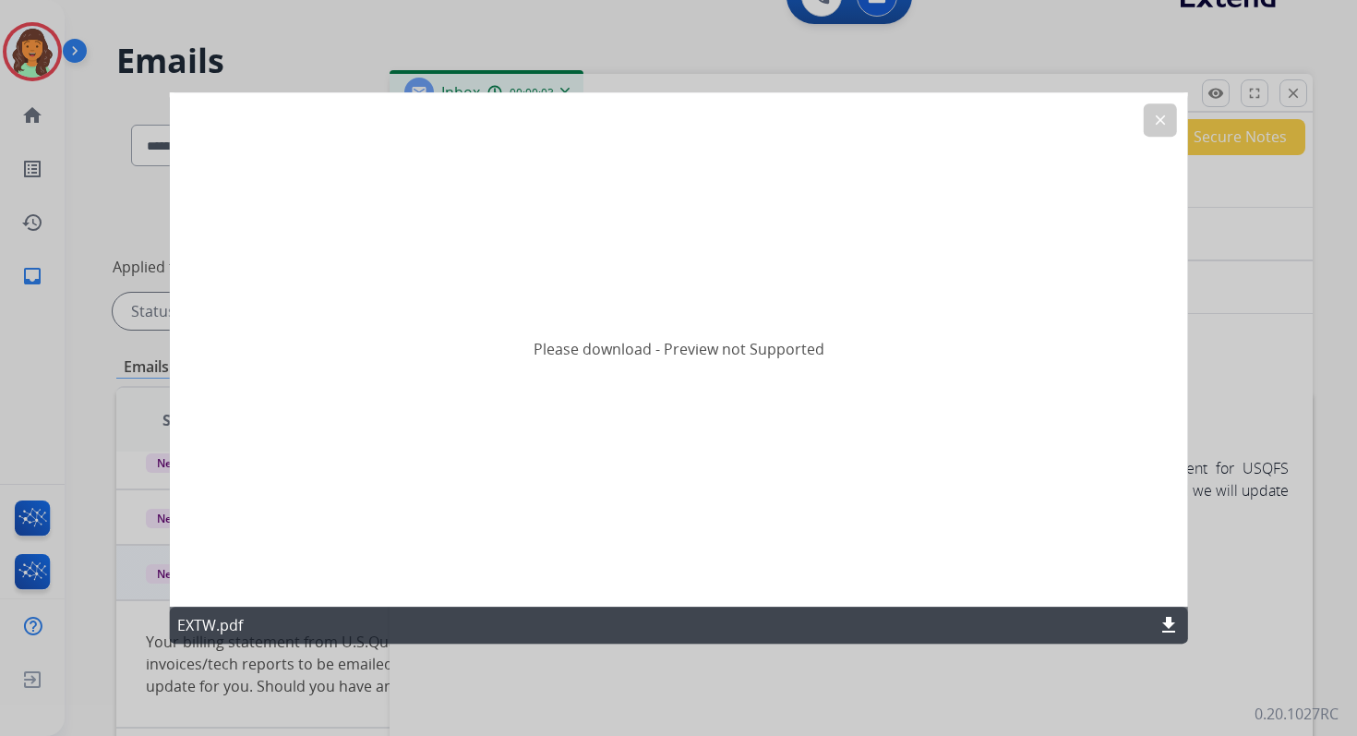
click at [1170, 630] on mat-icon "download" at bounding box center [1169, 625] width 22 height 22
click at [1171, 111] on button "clear" at bounding box center [1159, 119] width 33 height 33
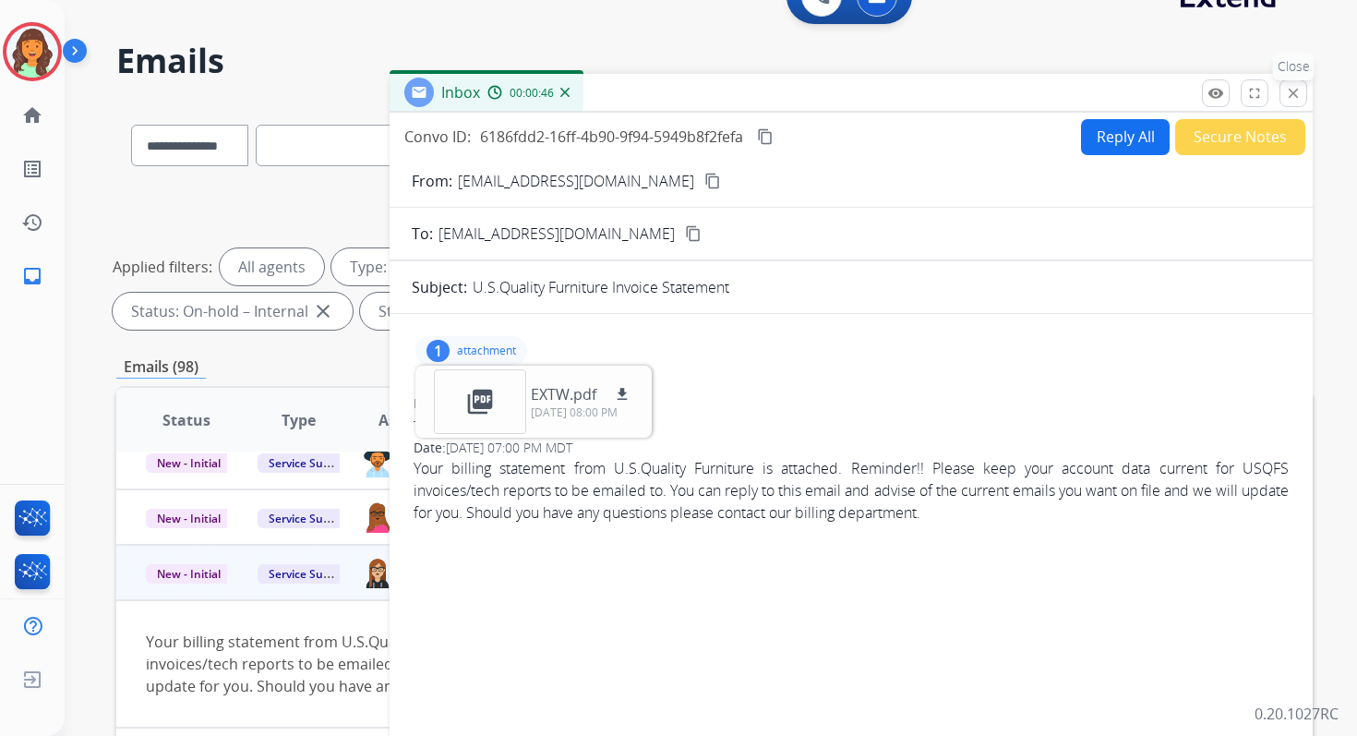
click at [1293, 99] on mat-icon "close" at bounding box center [1293, 93] width 17 height 17
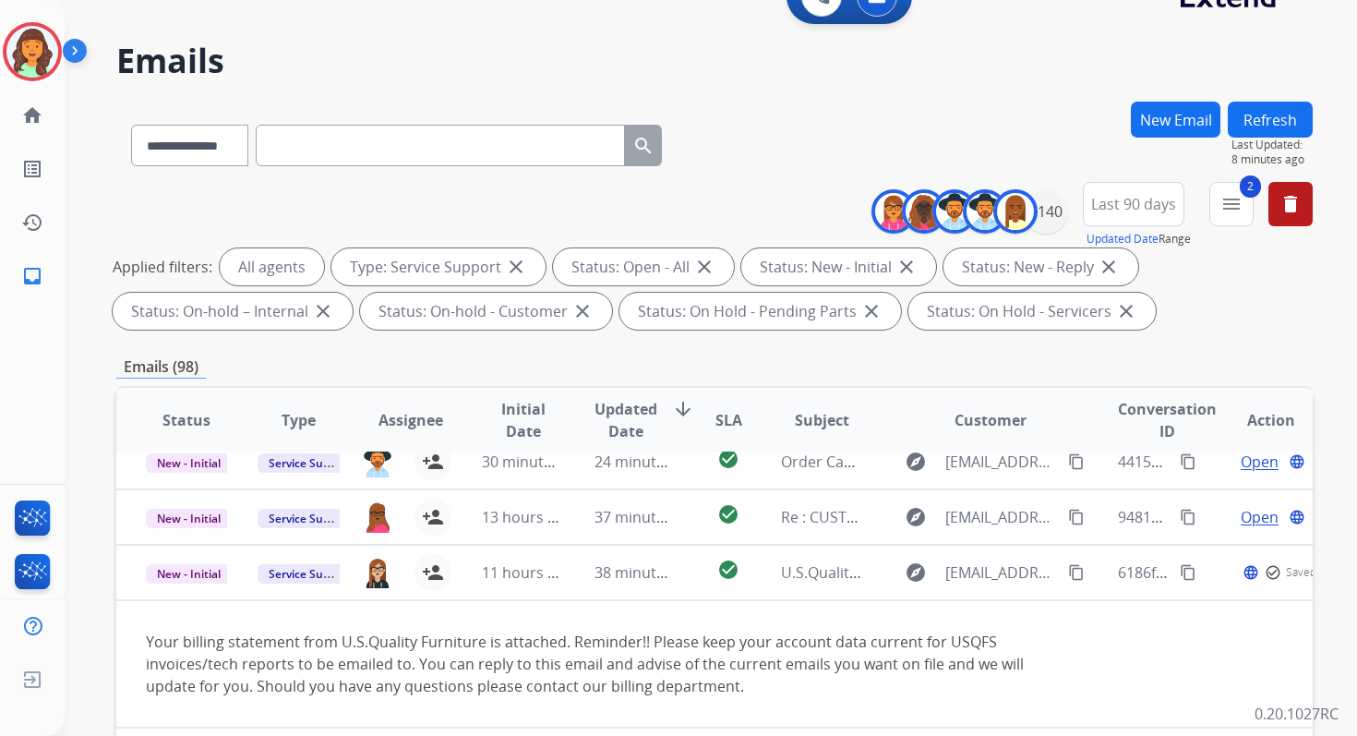
scroll to position [0, 0]
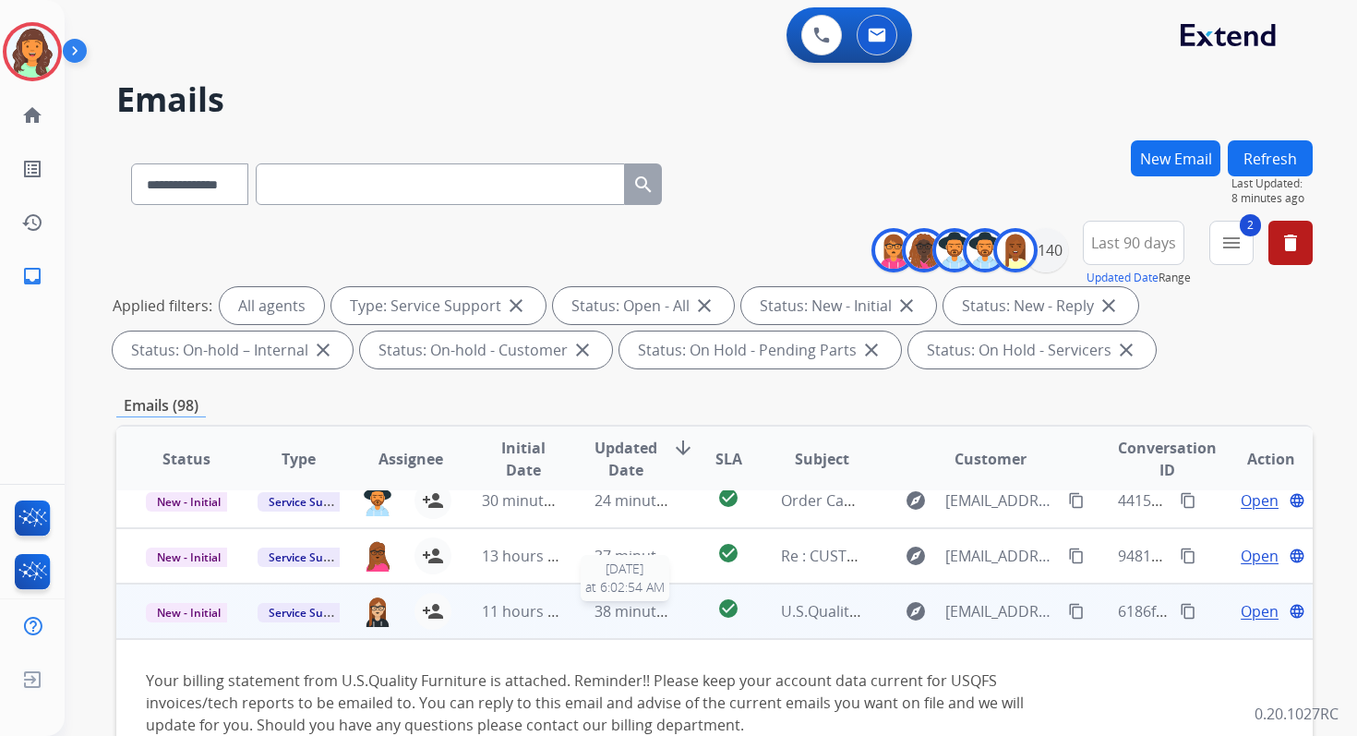
click at [644, 609] on span "38 minutes ago" at bounding box center [648, 611] width 107 height 20
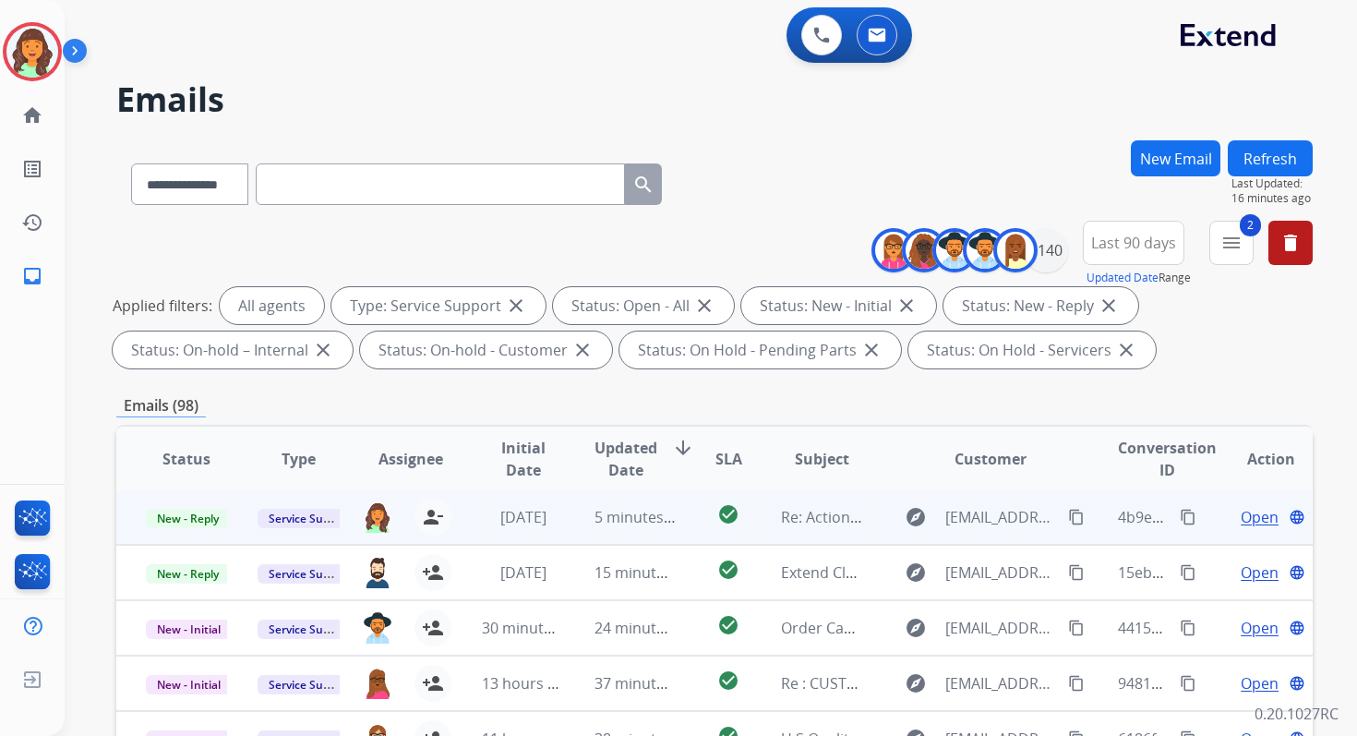
click at [628, 525] on span "5 minutes ago" at bounding box center [644, 517] width 99 height 20
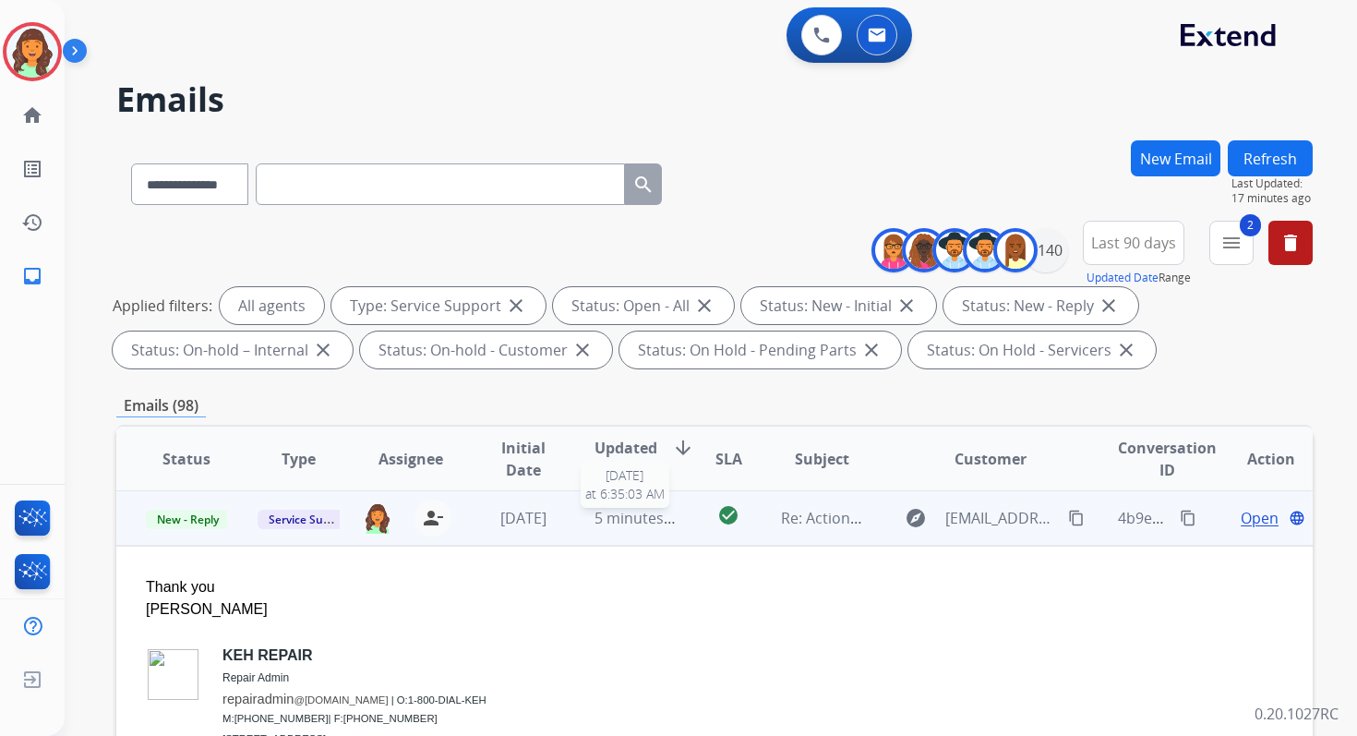
scroll to position [0, 0]
click at [194, 522] on span "New - Reply" at bounding box center [188, 519] width 84 height 19
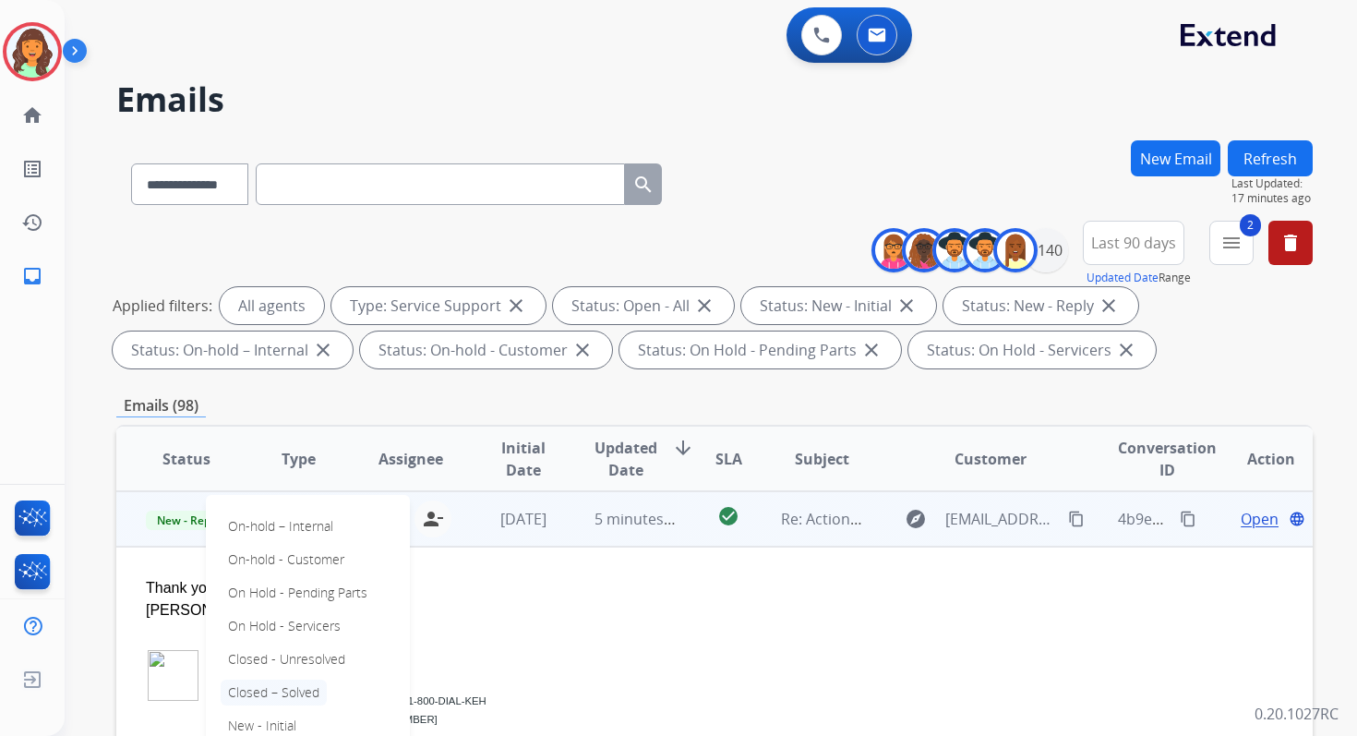
click at [273, 685] on p "Closed – Solved" at bounding box center [274, 692] width 106 height 26
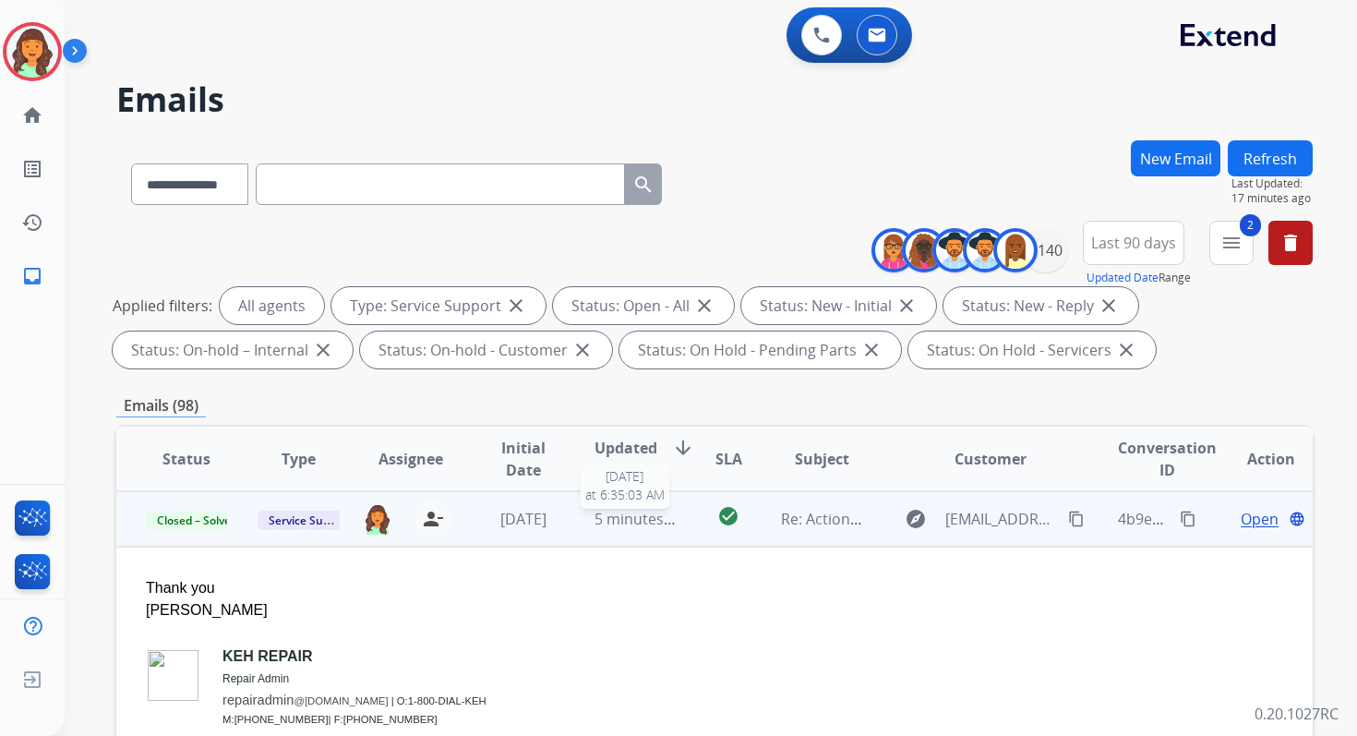
click at [595, 521] on span "5 minutes ago" at bounding box center [644, 519] width 99 height 20
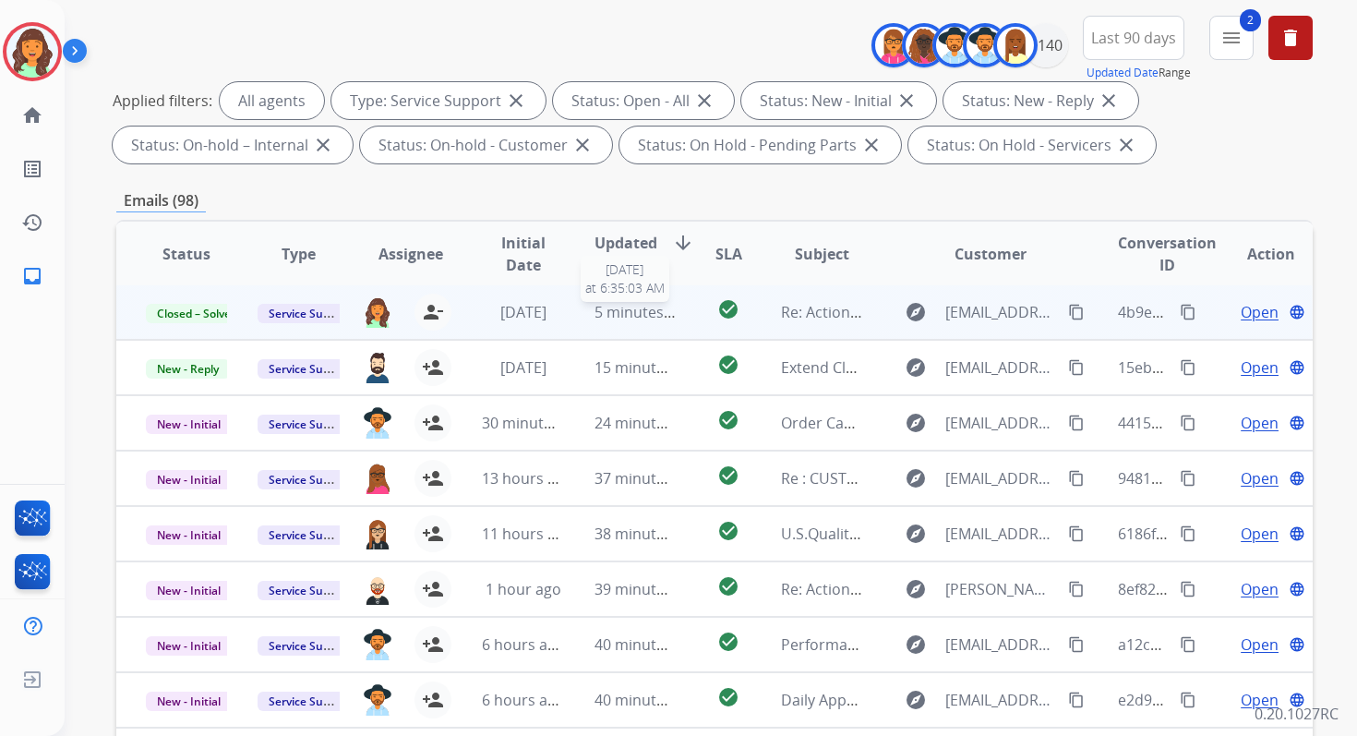
scroll to position [403, 0]
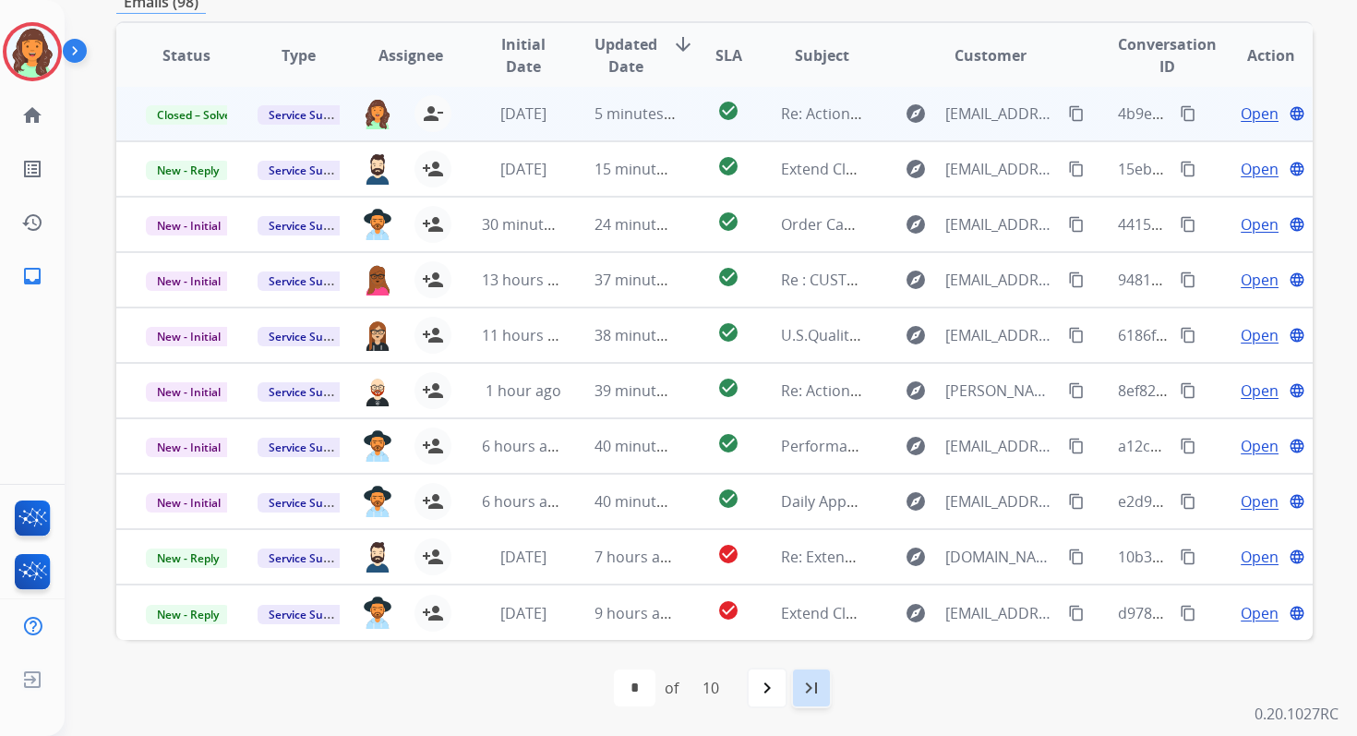
click at [822, 684] on mat-icon "last_page" at bounding box center [811, 688] width 22 height 22
select select "**"
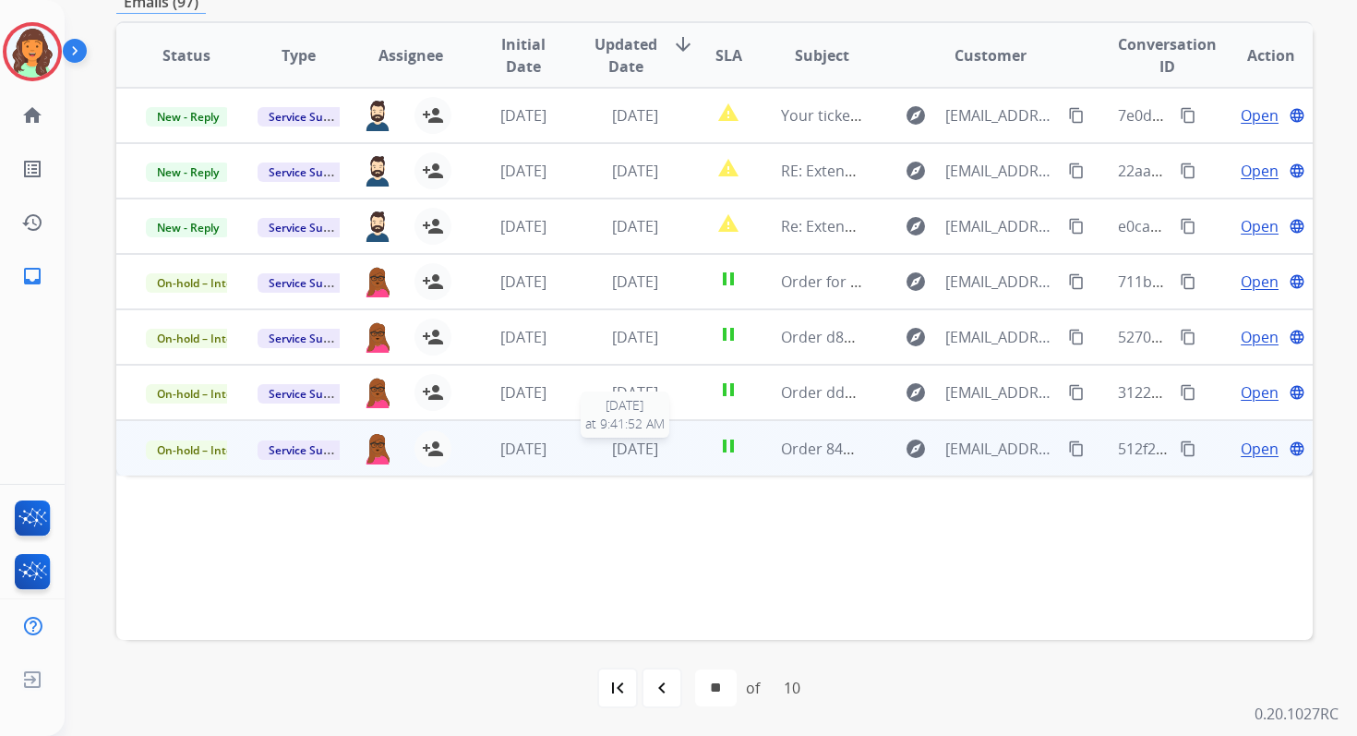
click at [651, 445] on span "[DATE]" at bounding box center [635, 448] width 46 height 20
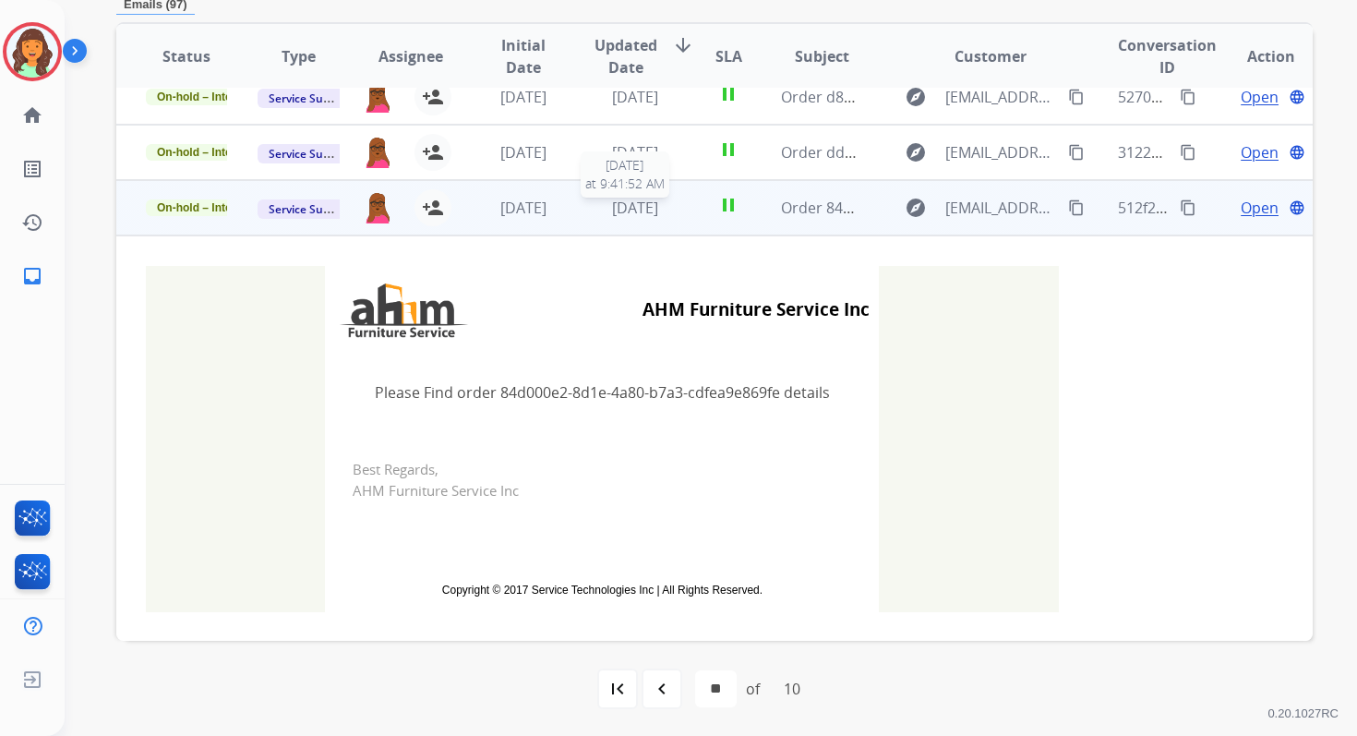
scroll to position [242, 0]
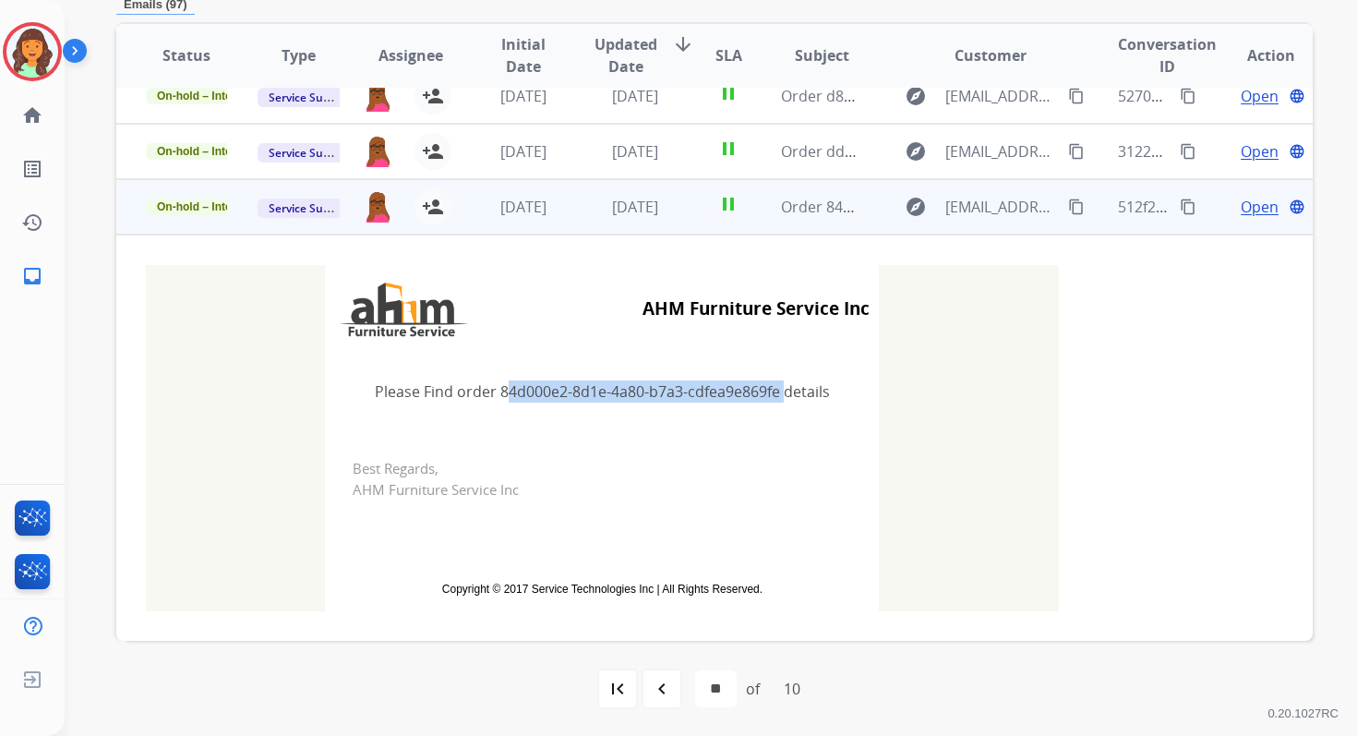
drag, startPoint x: 494, startPoint y: 390, endPoint x: 776, endPoint y: 385, distance: 282.5
click at [776, 385] on td "Please Find order 84d000e2-8d1e-4a80-b7a3-cdfea9e869fe details" at bounding box center [602, 392] width 554 height 78
copy td "84d000e2-8d1e-4a80-b7a3-cdfea9e869fe"
click at [199, 204] on span "On-hold – Internal" at bounding box center [204, 206] width 117 height 17
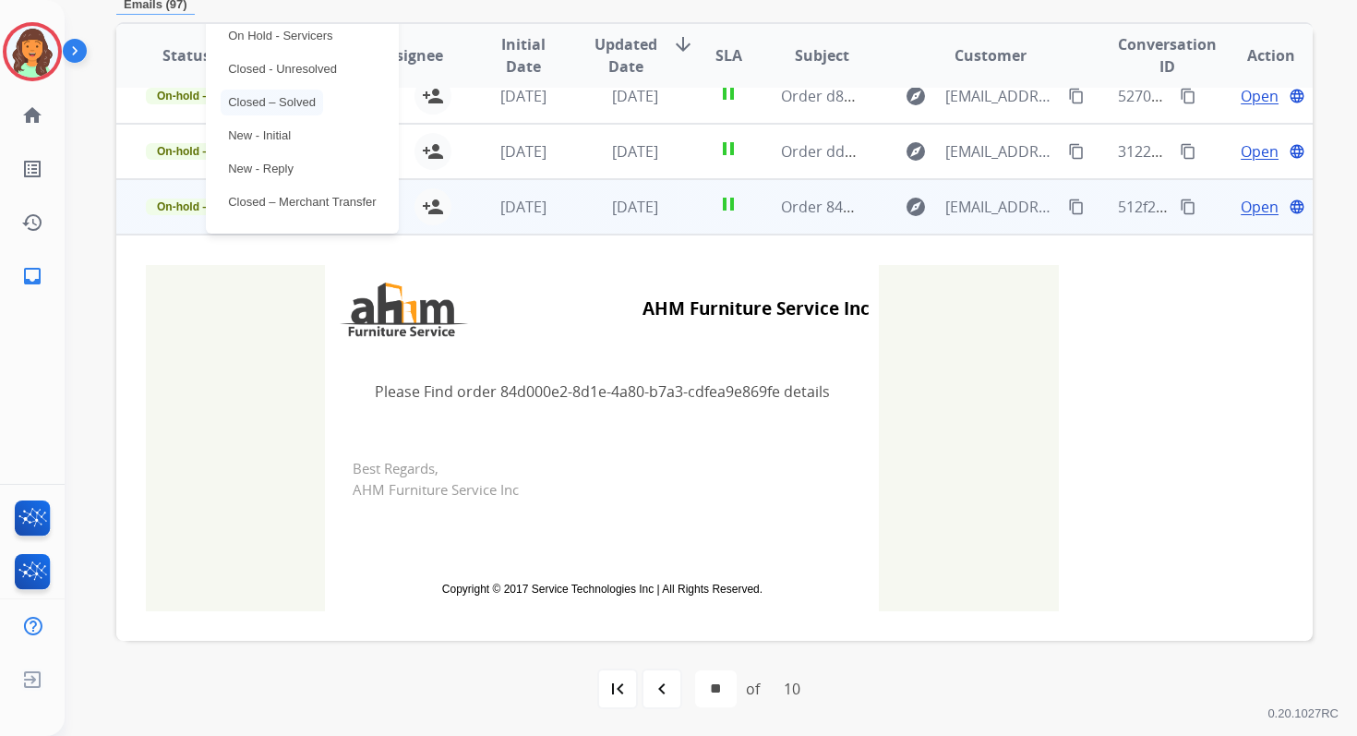
click at [271, 91] on p "Closed – Solved" at bounding box center [272, 103] width 102 height 26
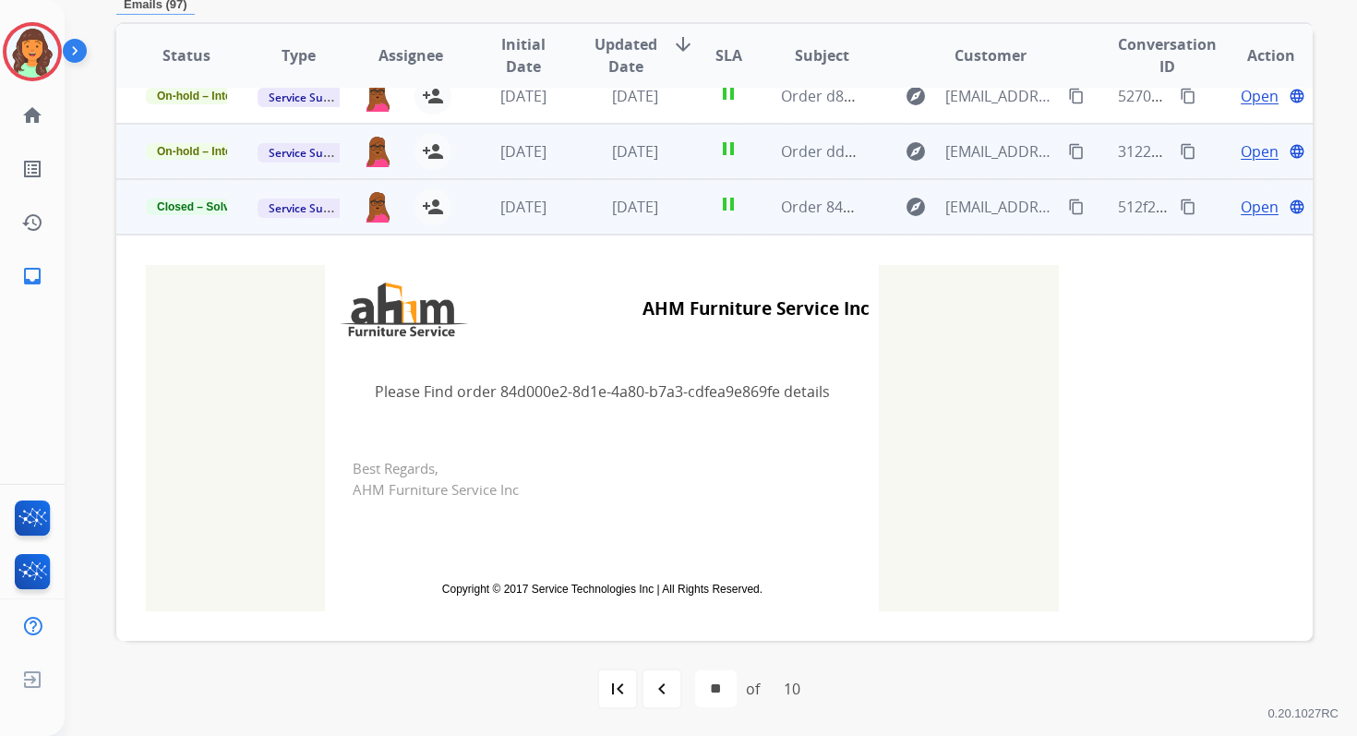
click at [565, 158] on td "[DATE]" at bounding box center [621, 151] width 112 height 55
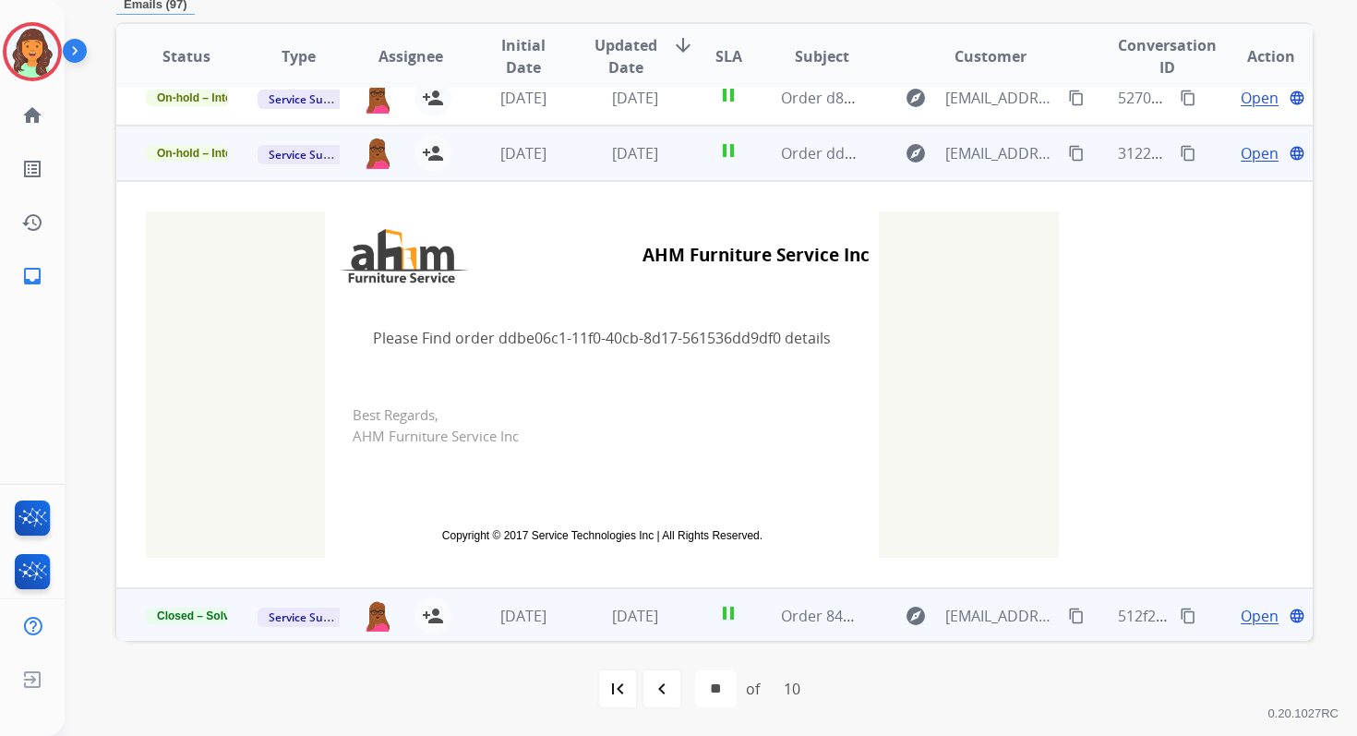
scroll to position [243, 0]
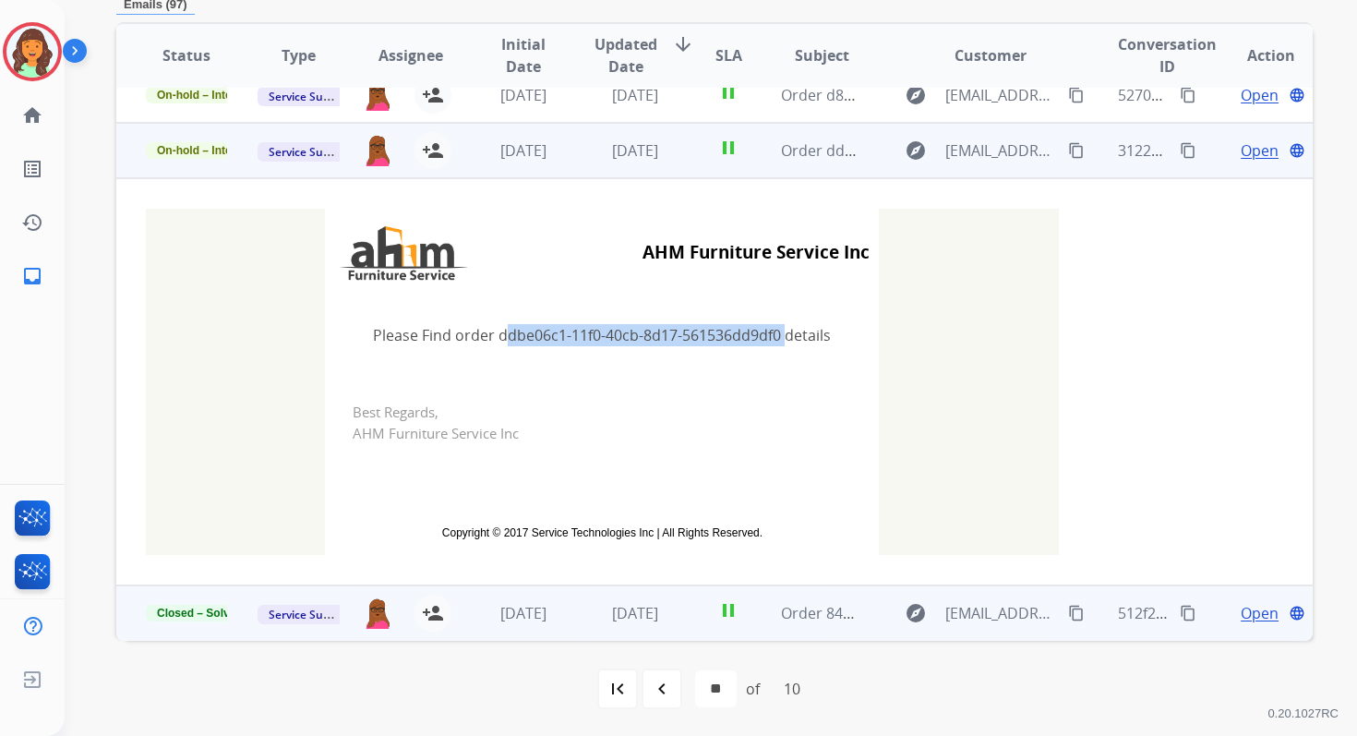
drag, startPoint x: 493, startPoint y: 335, endPoint x: 774, endPoint y: 337, distance: 280.6
click at [773, 337] on td "Please Find order ddbe06c1-11f0-40cb-8d17-561536dd9df0 details" at bounding box center [602, 335] width 554 height 78
copy td "ddbe06c1-11f0-40cb-8d17-561536dd9df0"
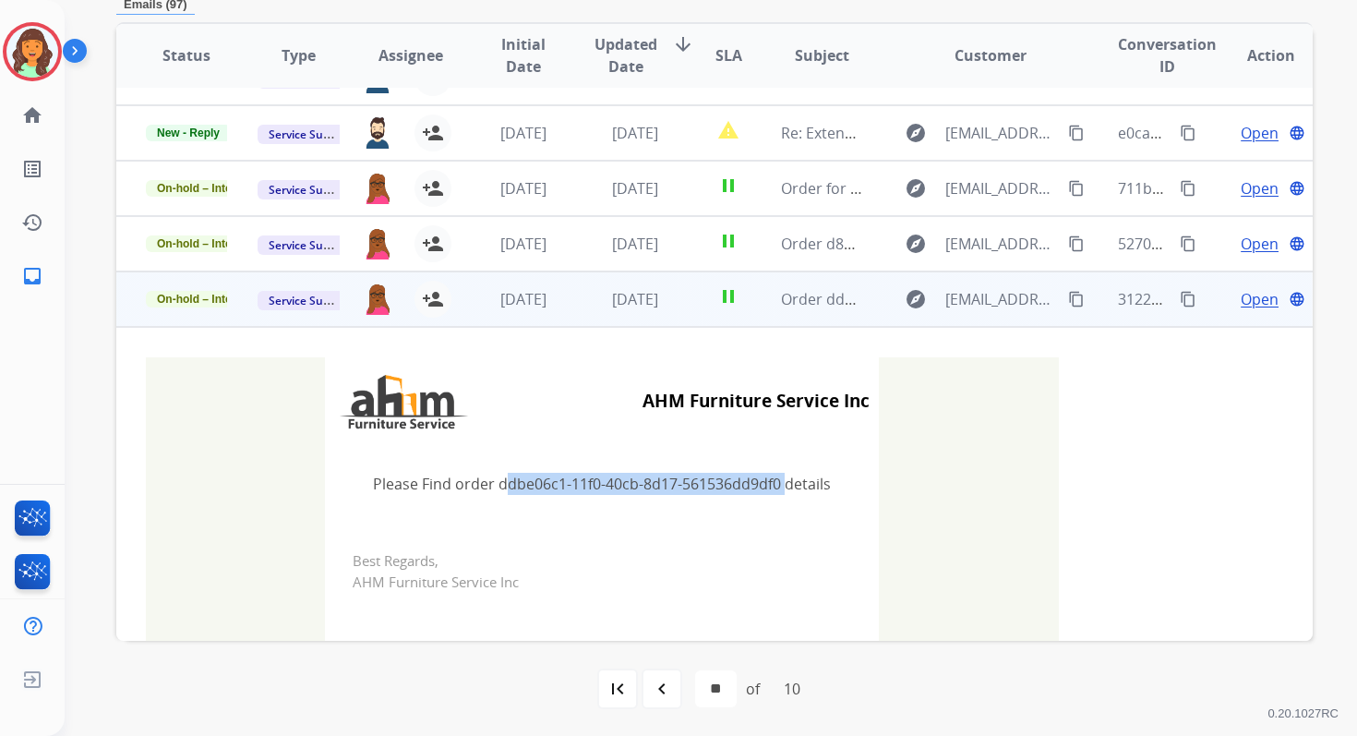
scroll to position [68, 0]
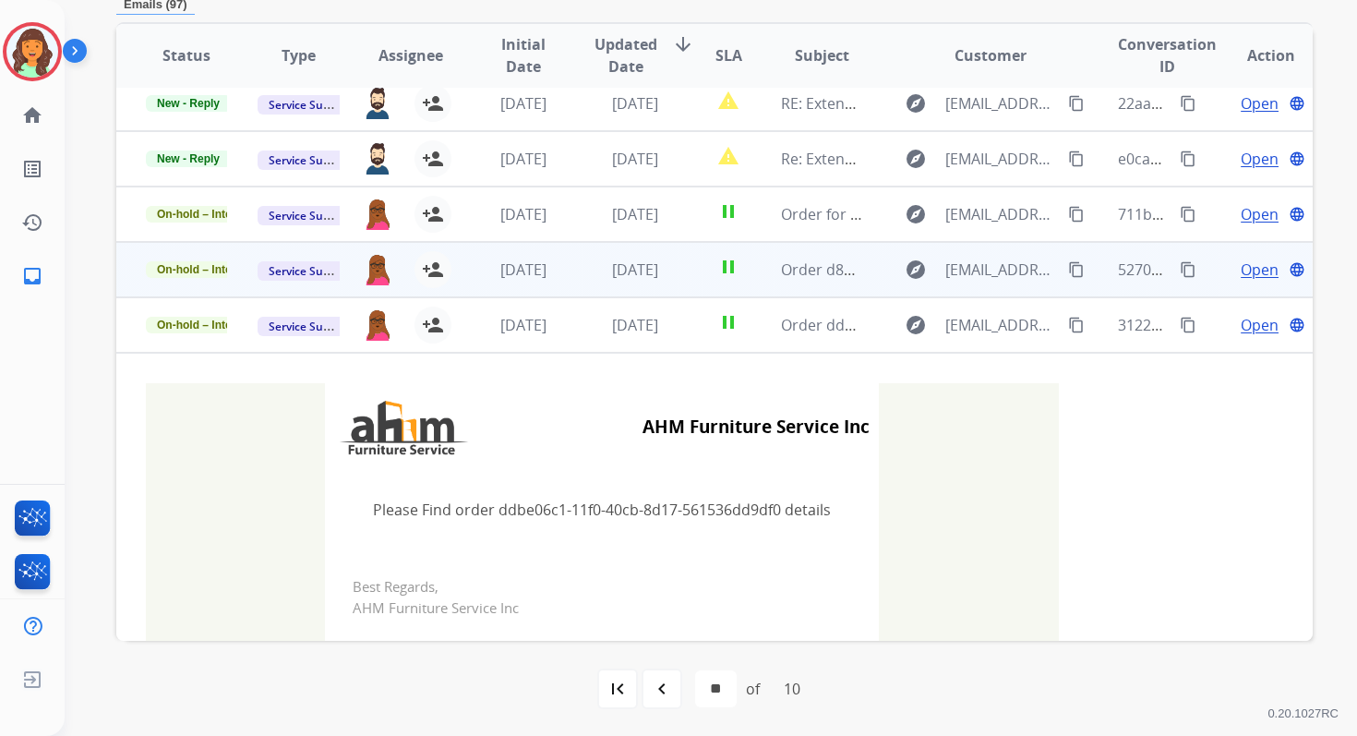
click at [613, 252] on td "[DATE]" at bounding box center [621, 269] width 112 height 55
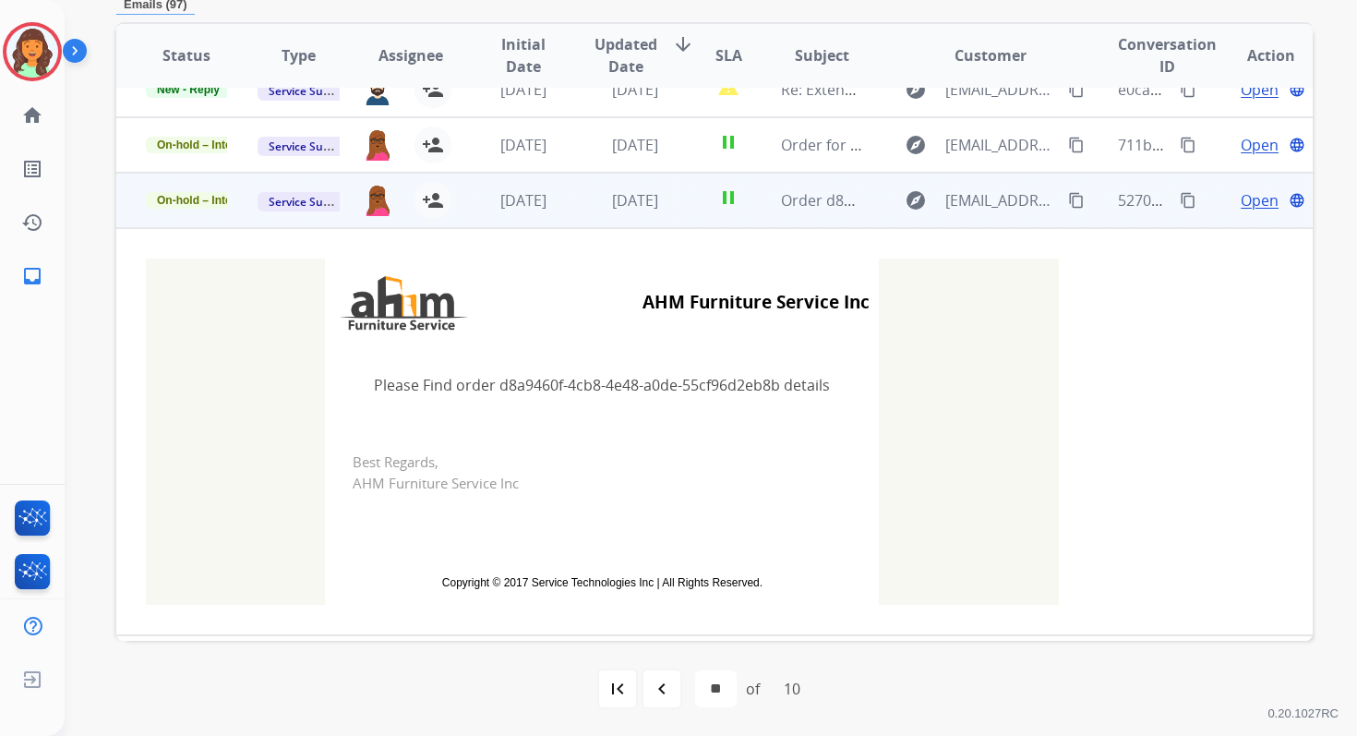
scroll to position [222, 0]
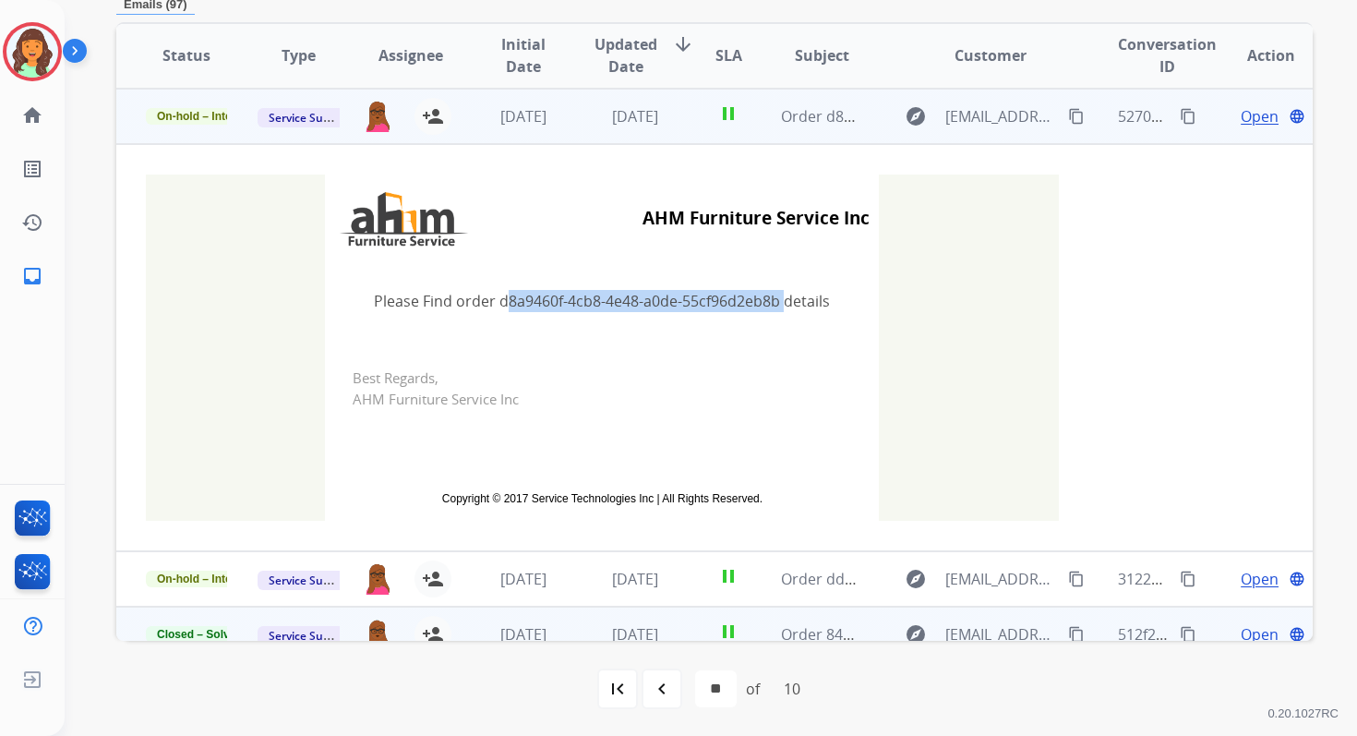
drag, startPoint x: 496, startPoint y: 303, endPoint x: 773, endPoint y: 294, distance: 277.1
click at [773, 294] on td "Please Find order d8a9460f-4cb8-4e48-a0de-55cf96d2eb8b details" at bounding box center [602, 301] width 554 height 78
copy td "d8a9460f-4cb8-4e48-a0de-55cf96d2eb8b"
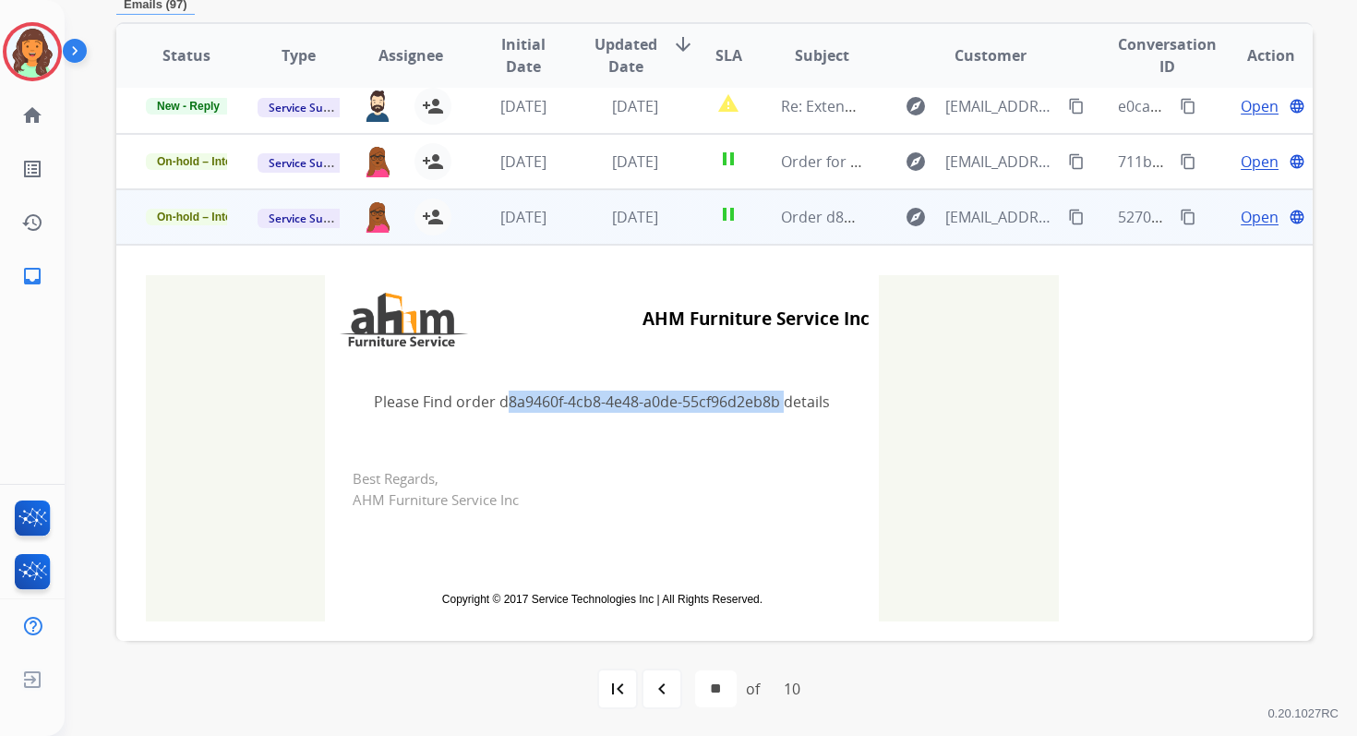
scroll to position [103, 0]
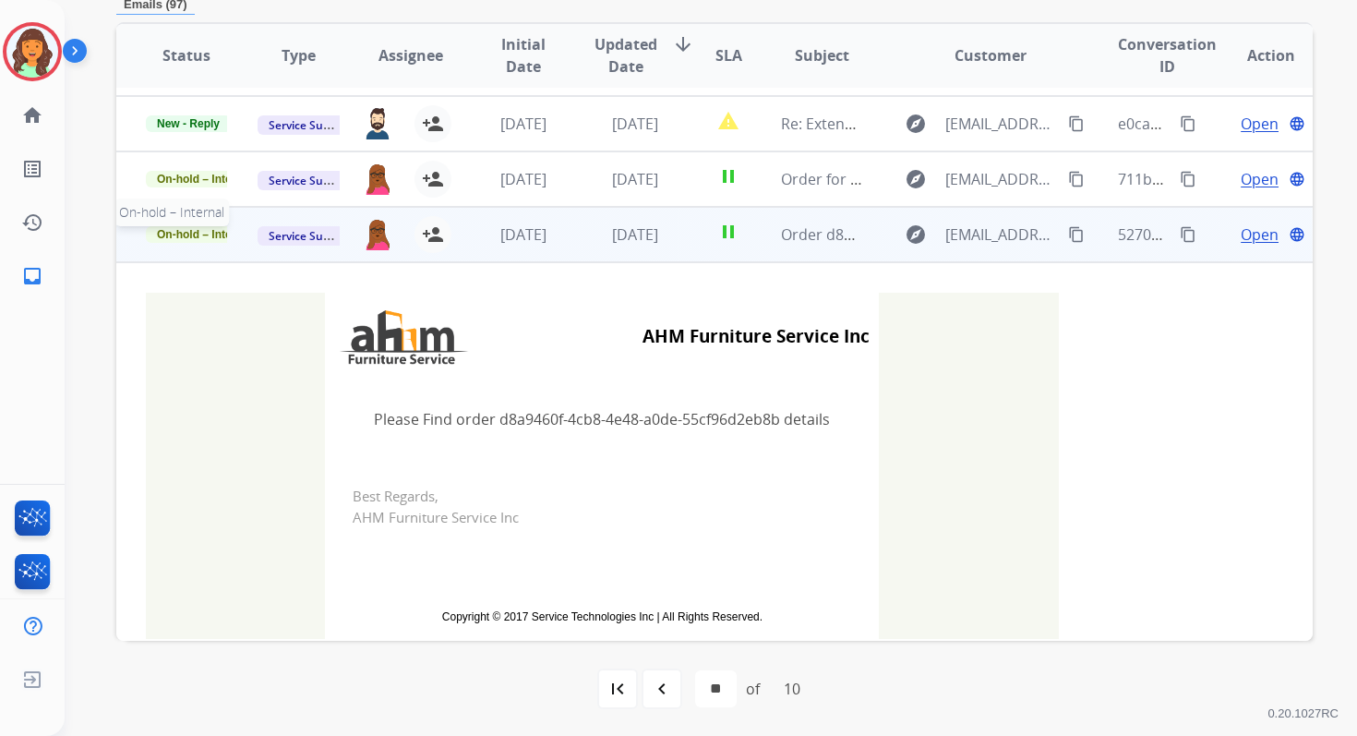
click at [208, 233] on span "On-hold – Internal" at bounding box center [204, 234] width 117 height 17
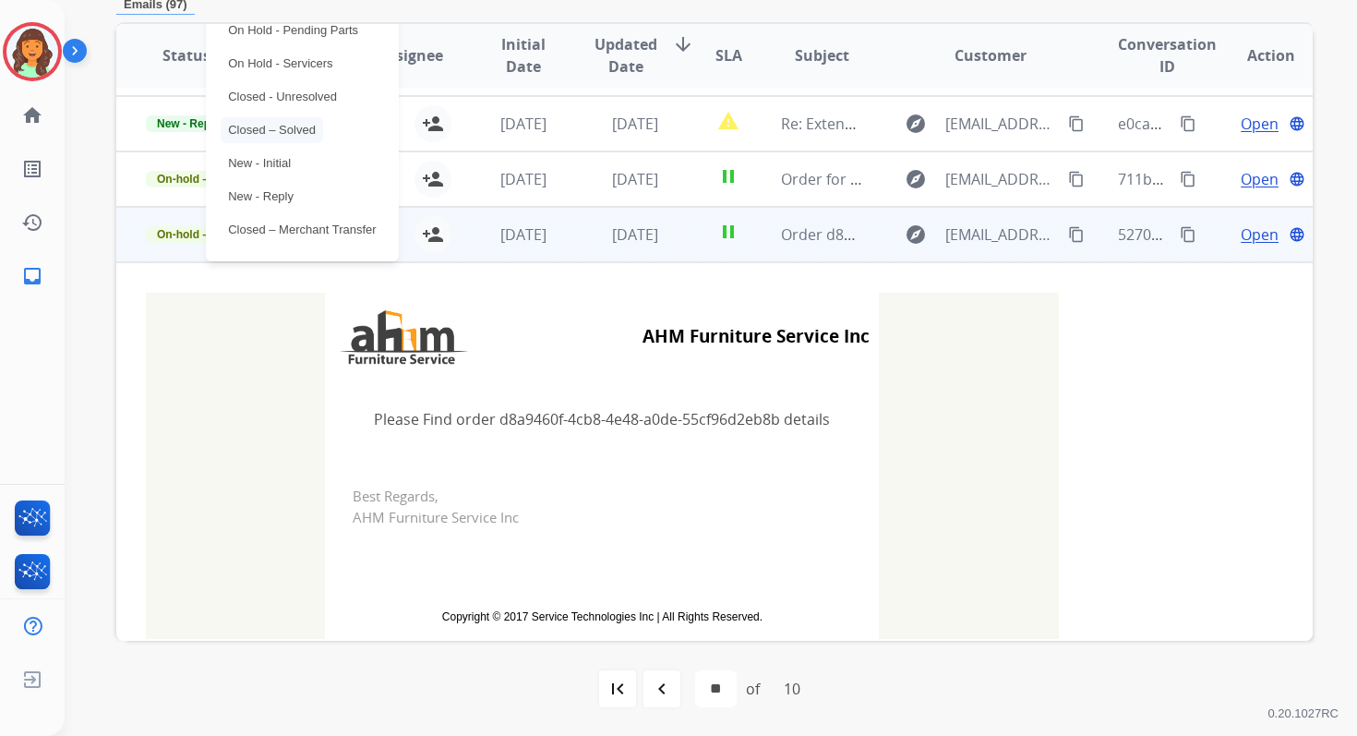
click at [268, 132] on p "Closed – Solved" at bounding box center [272, 130] width 102 height 26
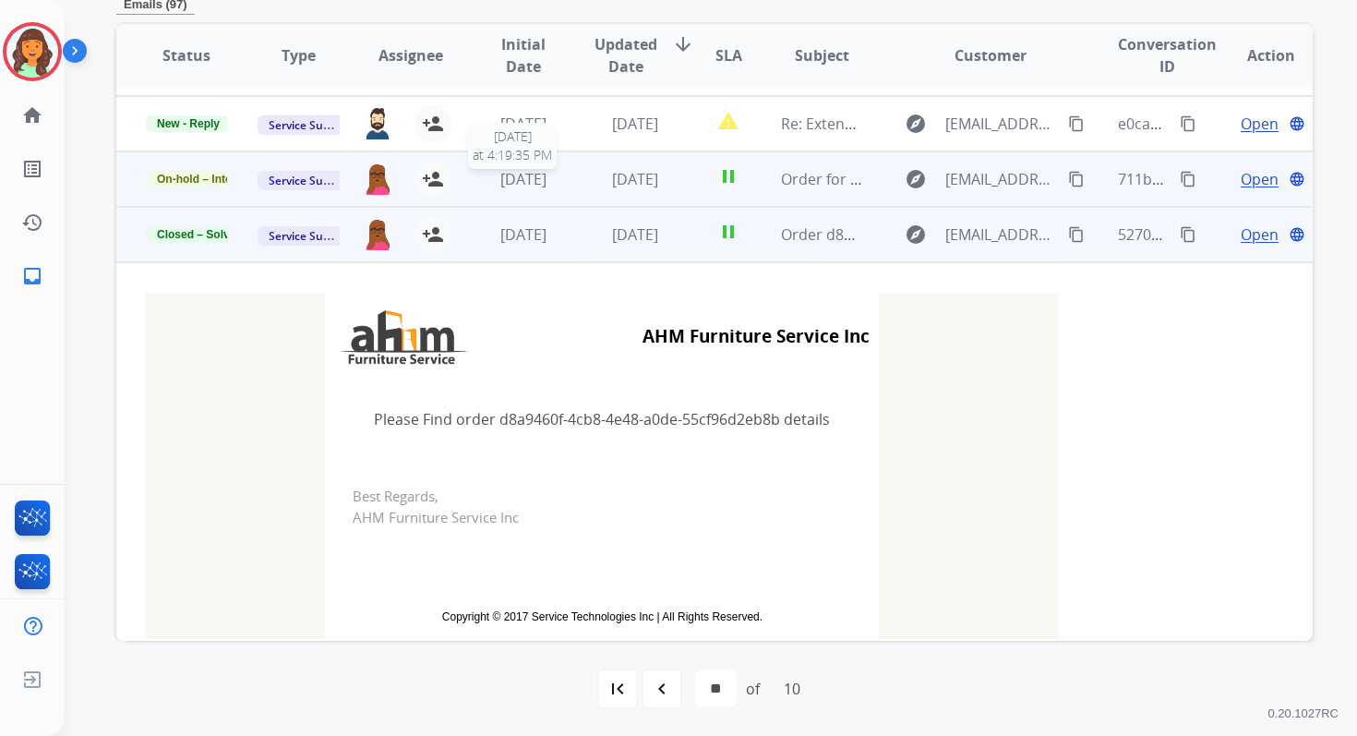
click at [565, 178] on td "[DATE]" at bounding box center [621, 178] width 112 height 55
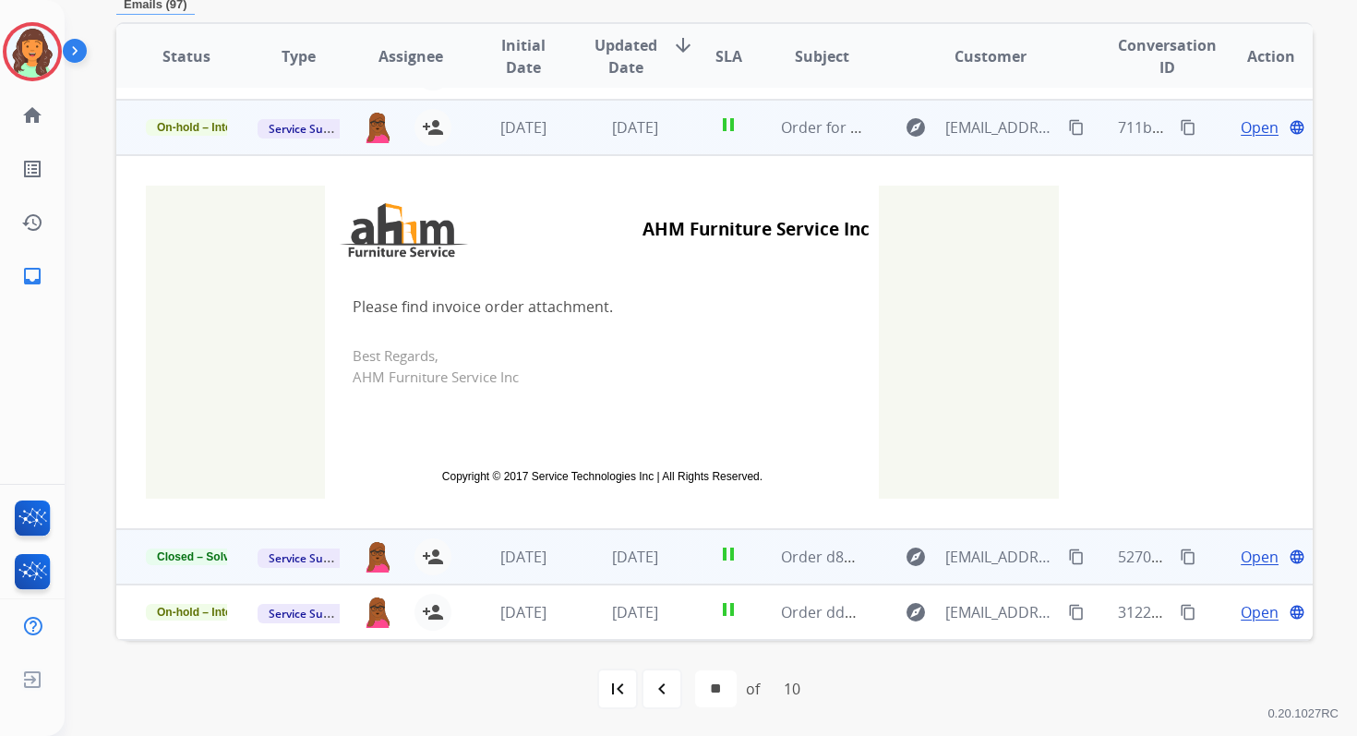
scroll to position [166, 0]
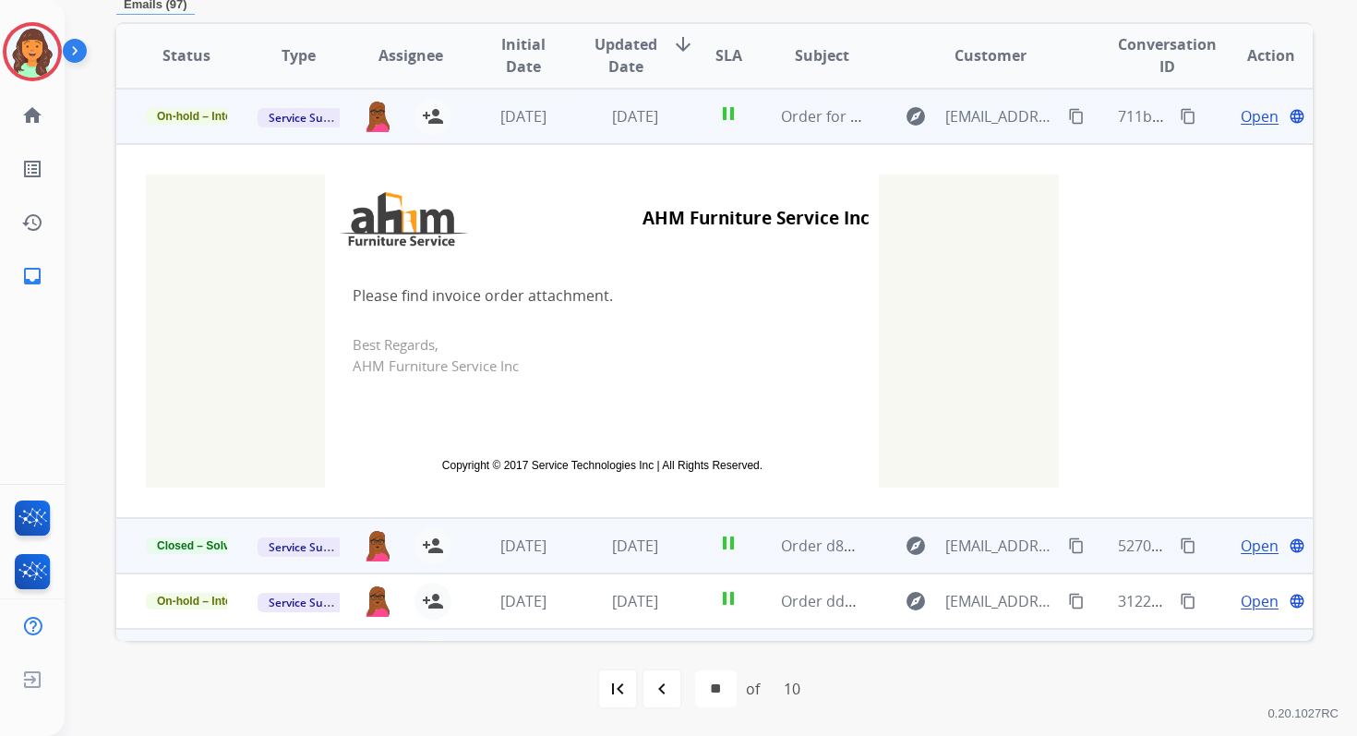
click at [1253, 117] on span "Open" at bounding box center [1260, 116] width 38 height 22
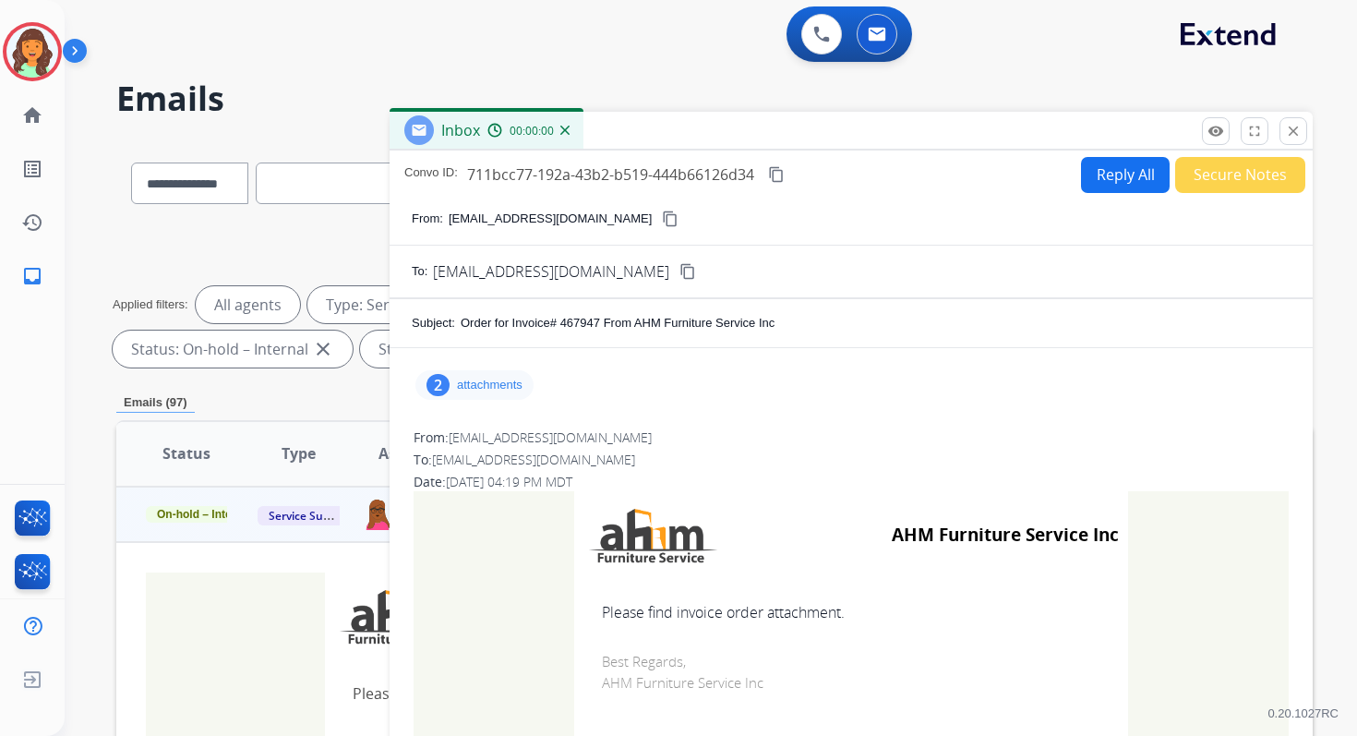
scroll to position [0, 0]
click at [437, 391] on div "2" at bounding box center [437, 386] width 23 height 22
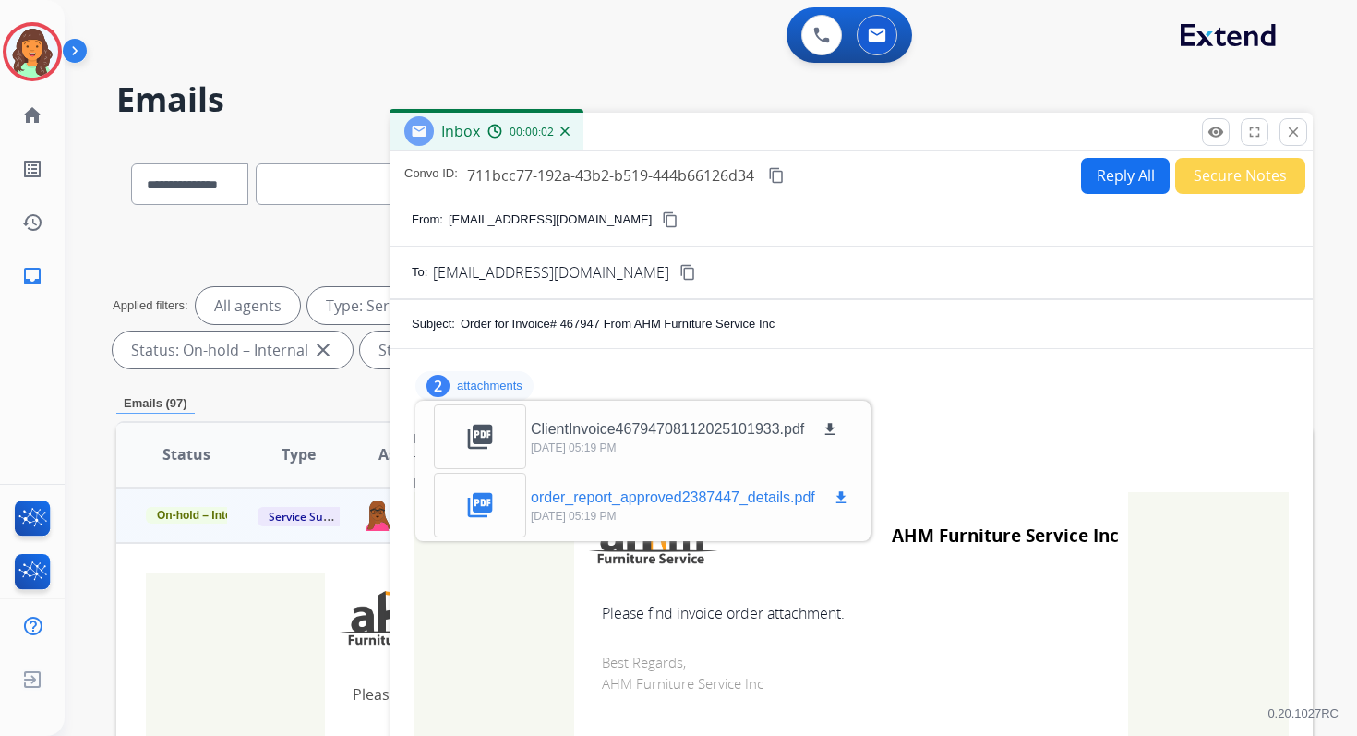
click at [478, 500] on mat-icon "picture_as_pdf" at bounding box center [480, 505] width 30 height 30
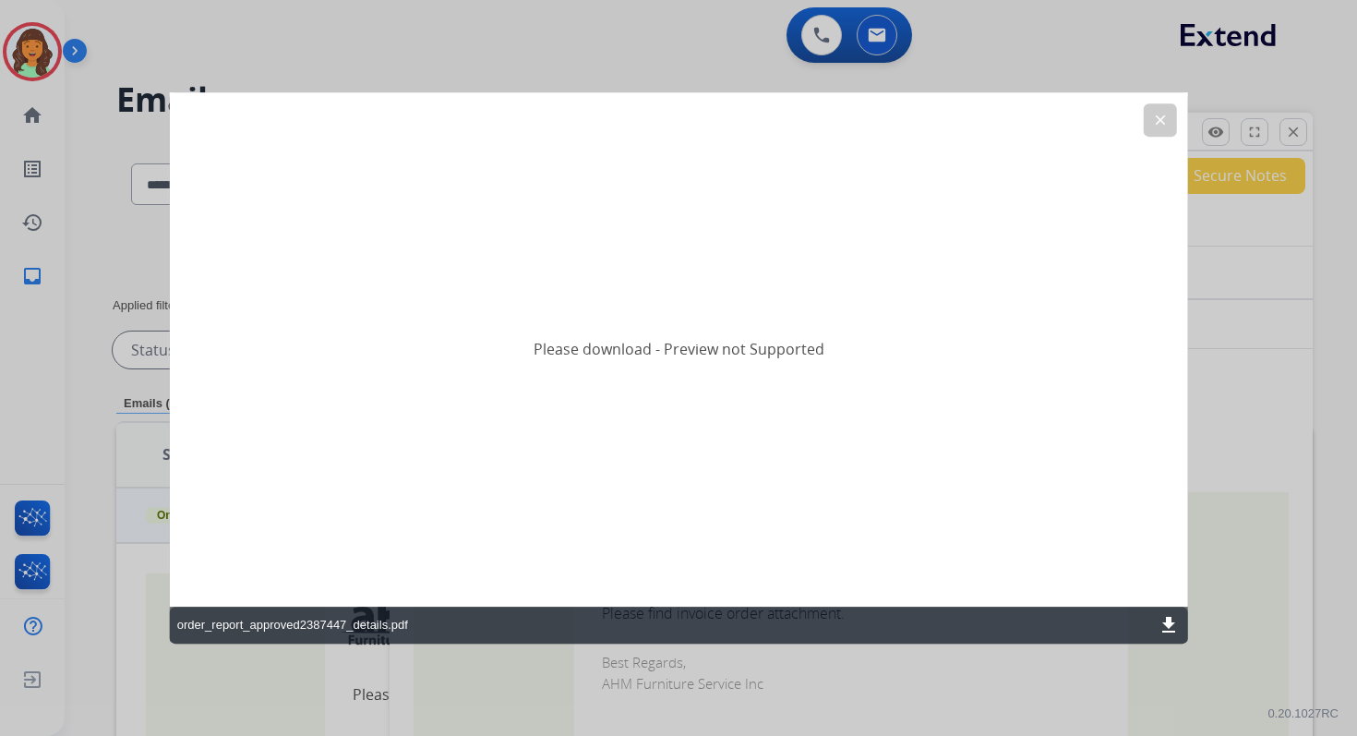
click at [1157, 618] on div "order_report_approved2387447_details.pdf download" at bounding box center [679, 625] width 1018 height 37
click at [1172, 623] on mat-icon "download" at bounding box center [1169, 625] width 22 height 22
click at [1164, 135] on button "clear" at bounding box center [1159, 119] width 33 height 33
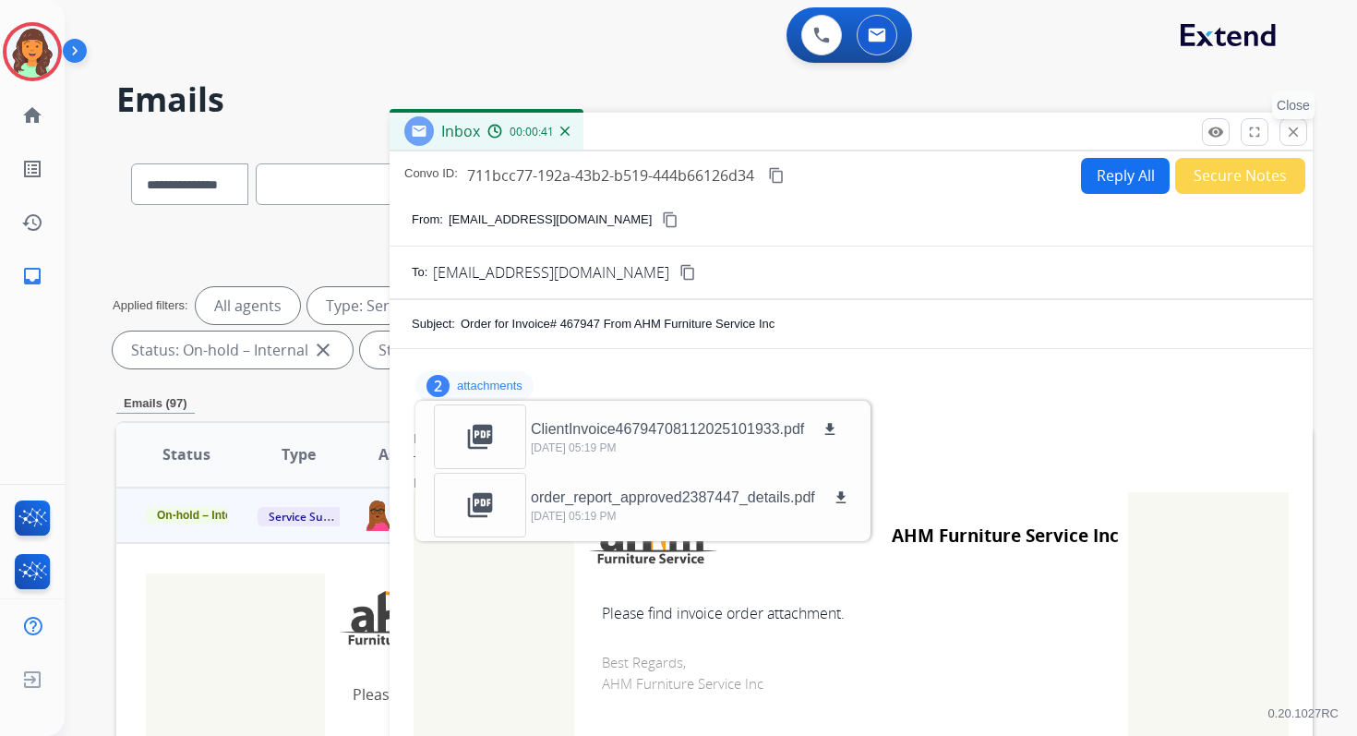
click at [1297, 135] on mat-icon "close" at bounding box center [1293, 132] width 17 height 17
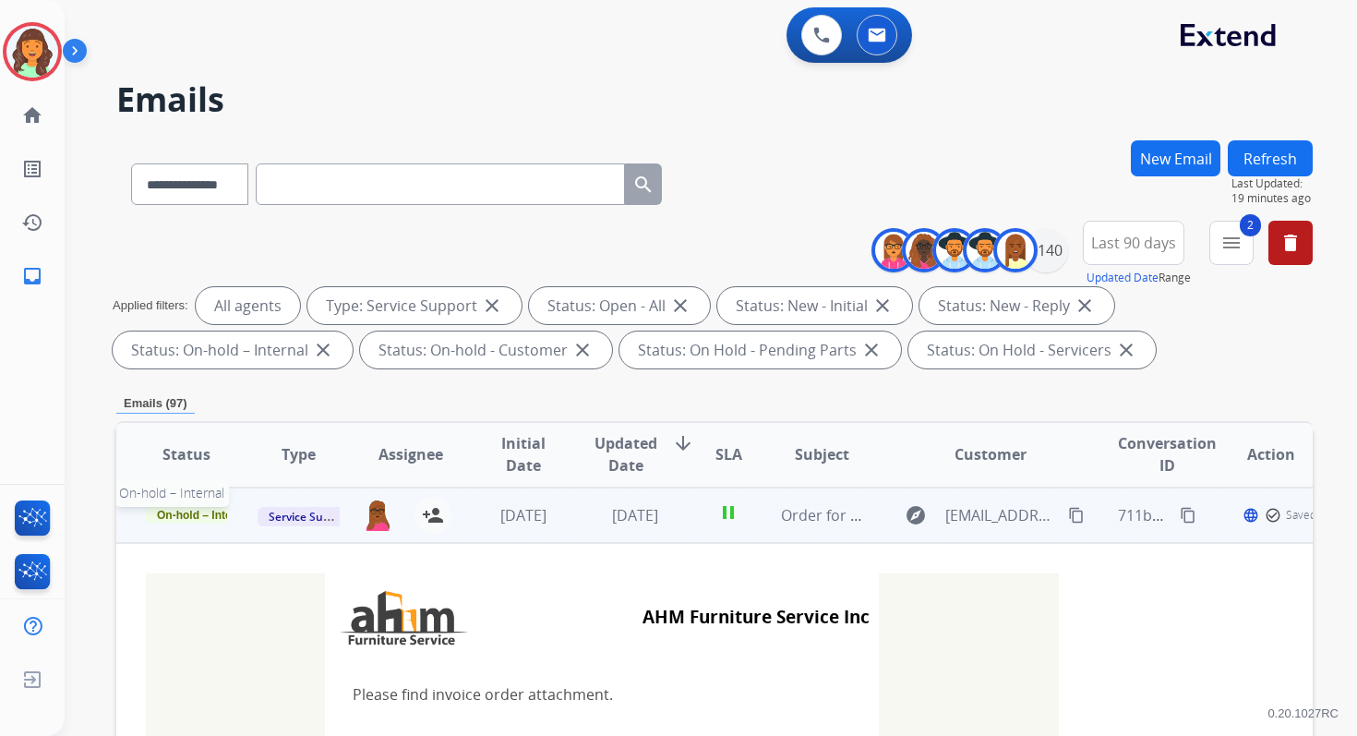
click at [208, 514] on span "On-hold – Internal" at bounding box center [204, 515] width 117 height 17
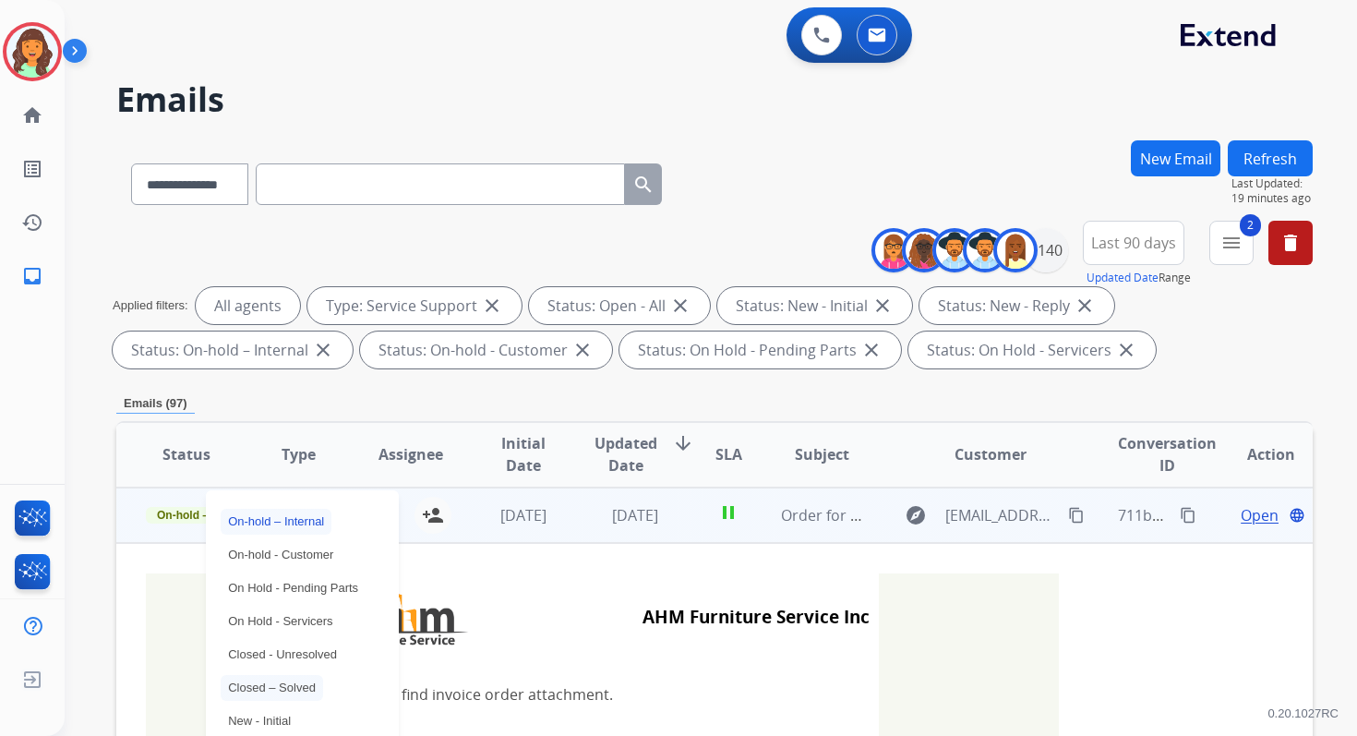
click at [266, 690] on p "Closed – Solved" at bounding box center [272, 688] width 102 height 26
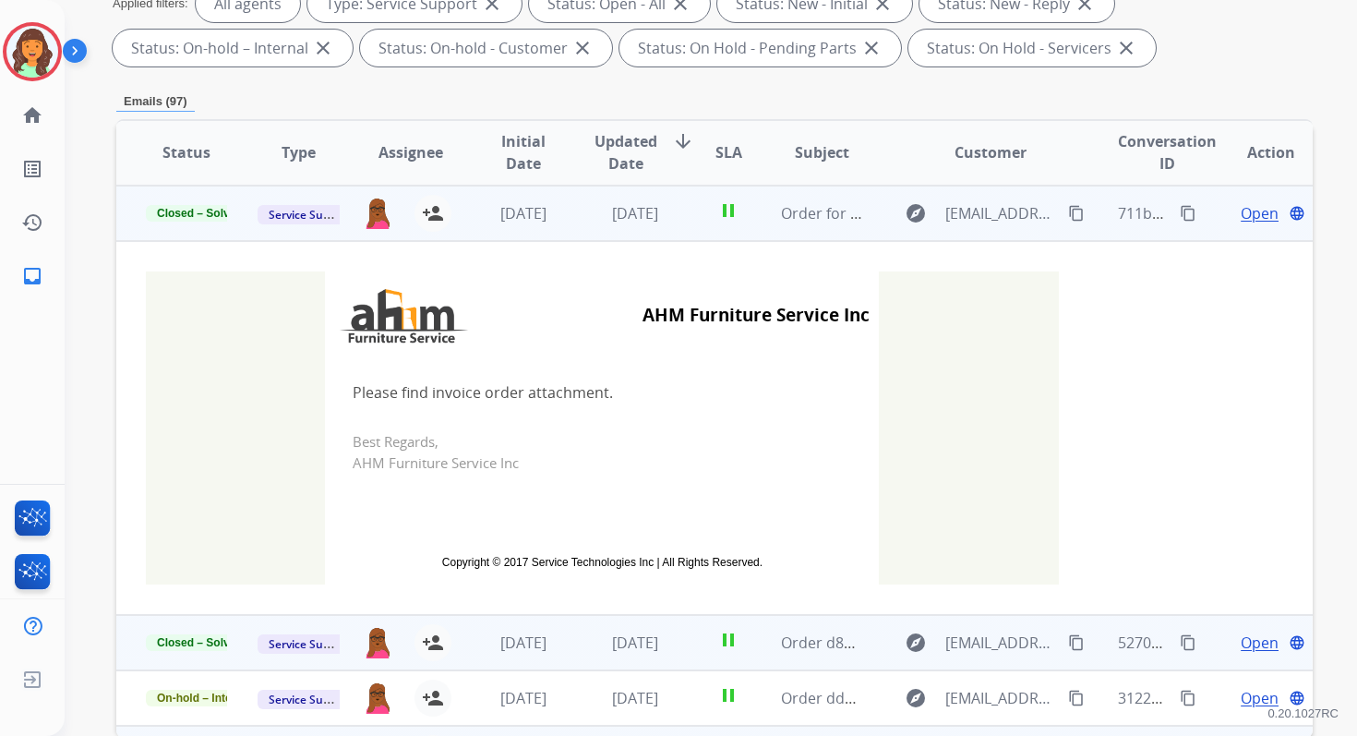
scroll to position [399, 0]
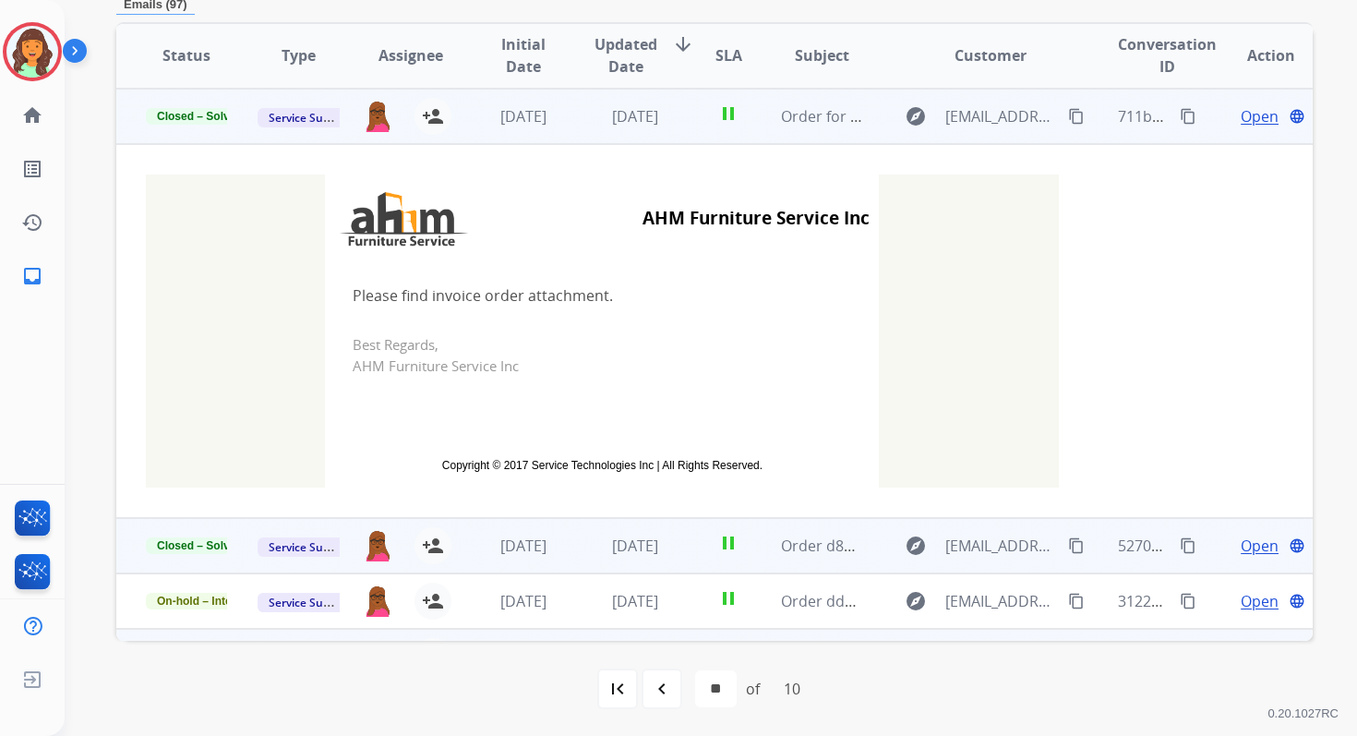
click at [612, 130] on td "[DATE]" at bounding box center [621, 116] width 112 height 55
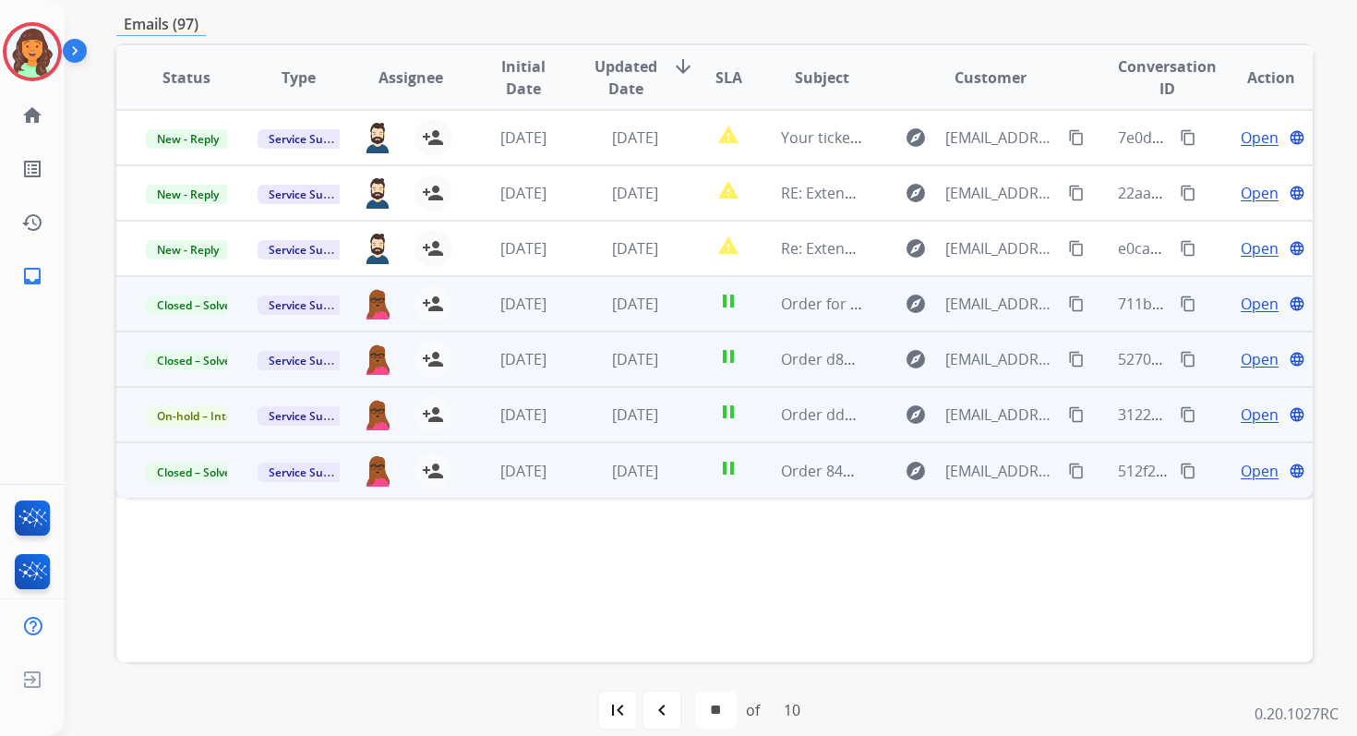
scroll to position [403, 0]
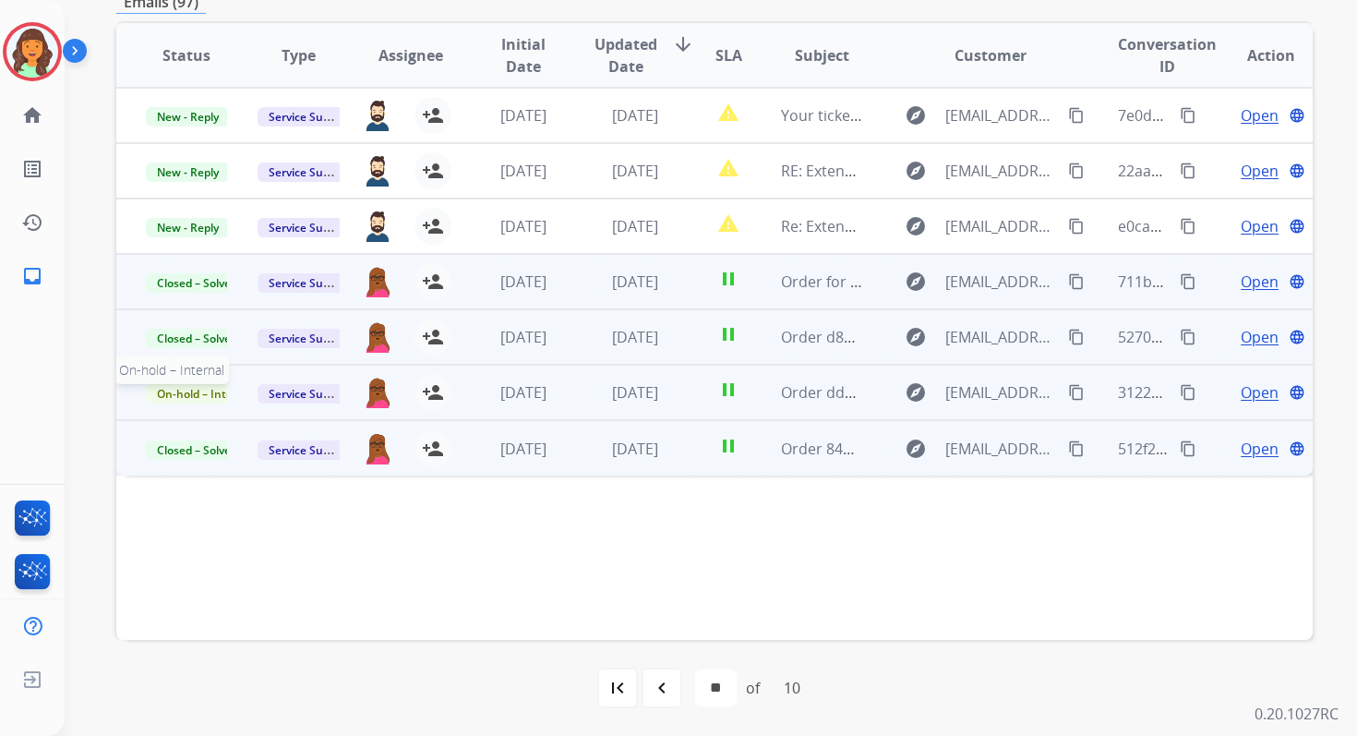
click at [183, 392] on span "On-hold – Internal" at bounding box center [205, 393] width 119 height 19
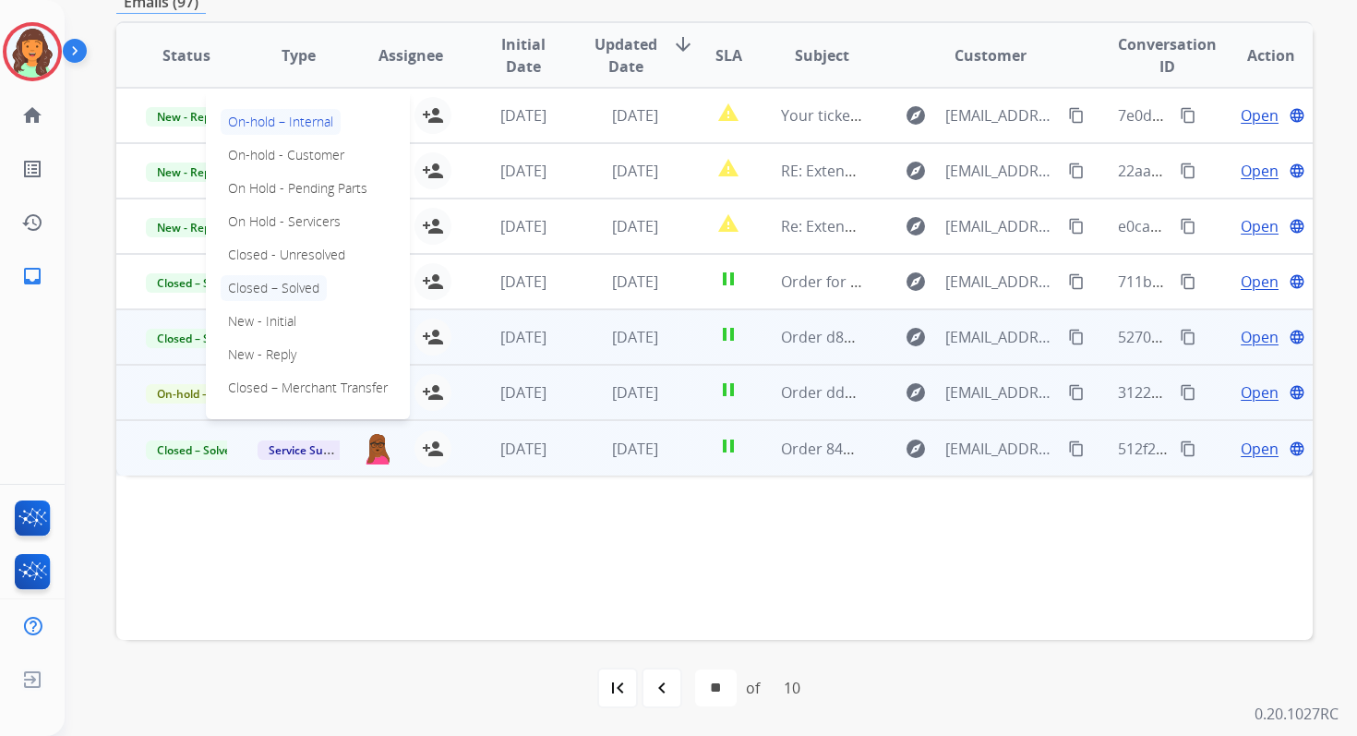
click at [270, 284] on p "Closed – Solved" at bounding box center [274, 288] width 106 height 26
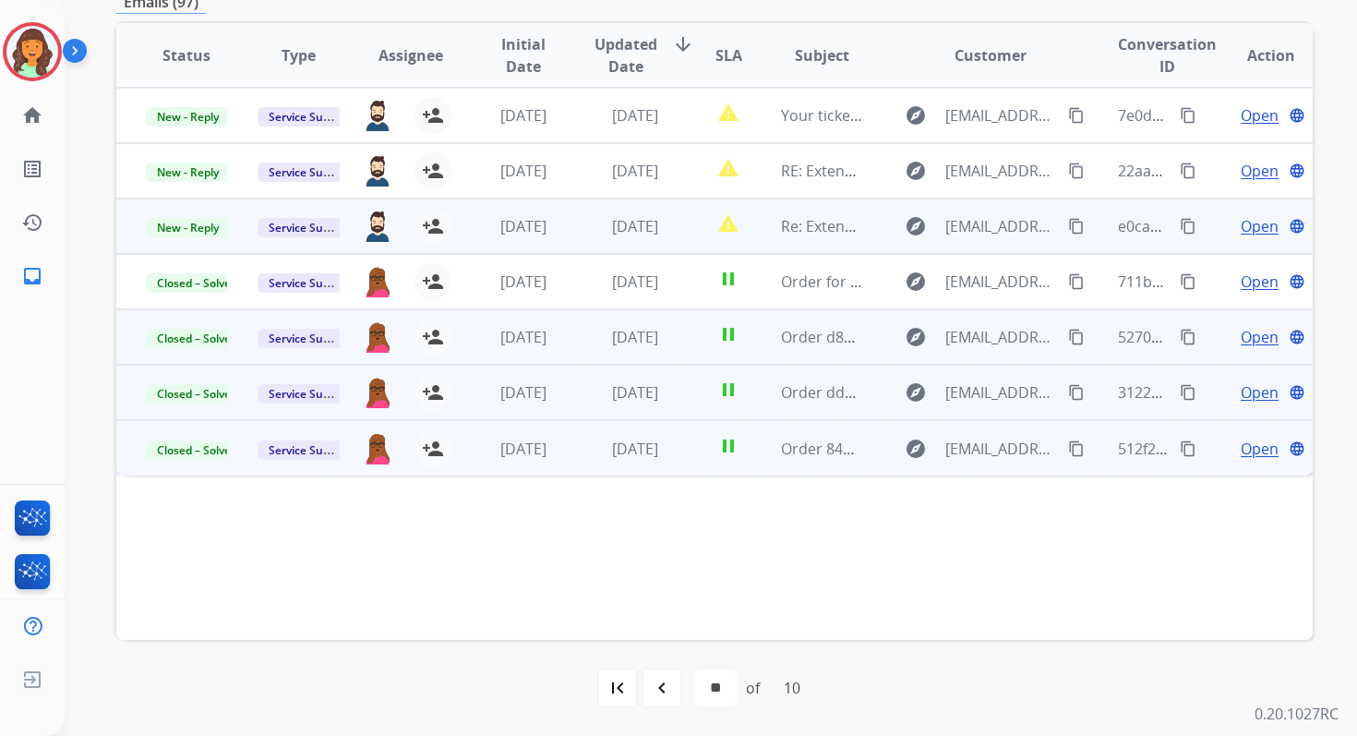
click at [628, 240] on td "[DATE]" at bounding box center [621, 225] width 112 height 55
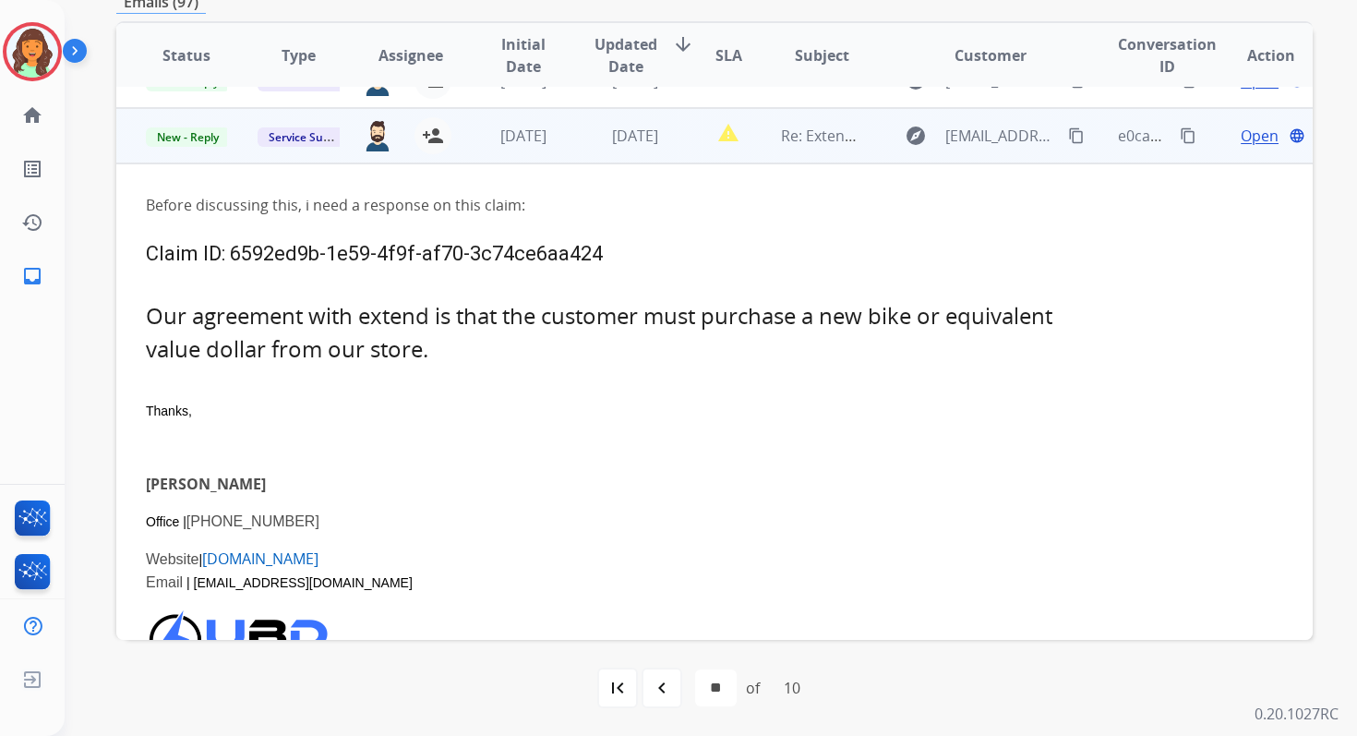
scroll to position [111, 0]
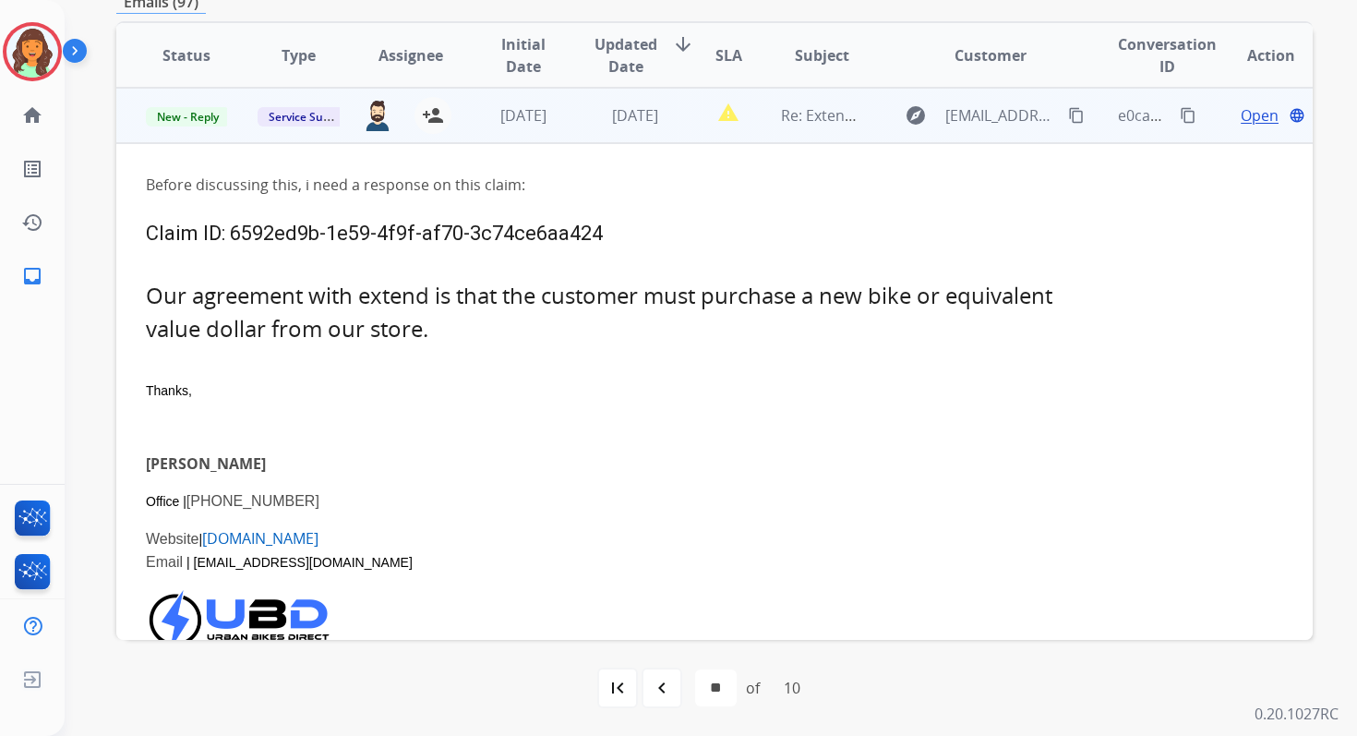
click at [1247, 116] on span "Open" at bounding box center [1260, 115] width 38 height 22
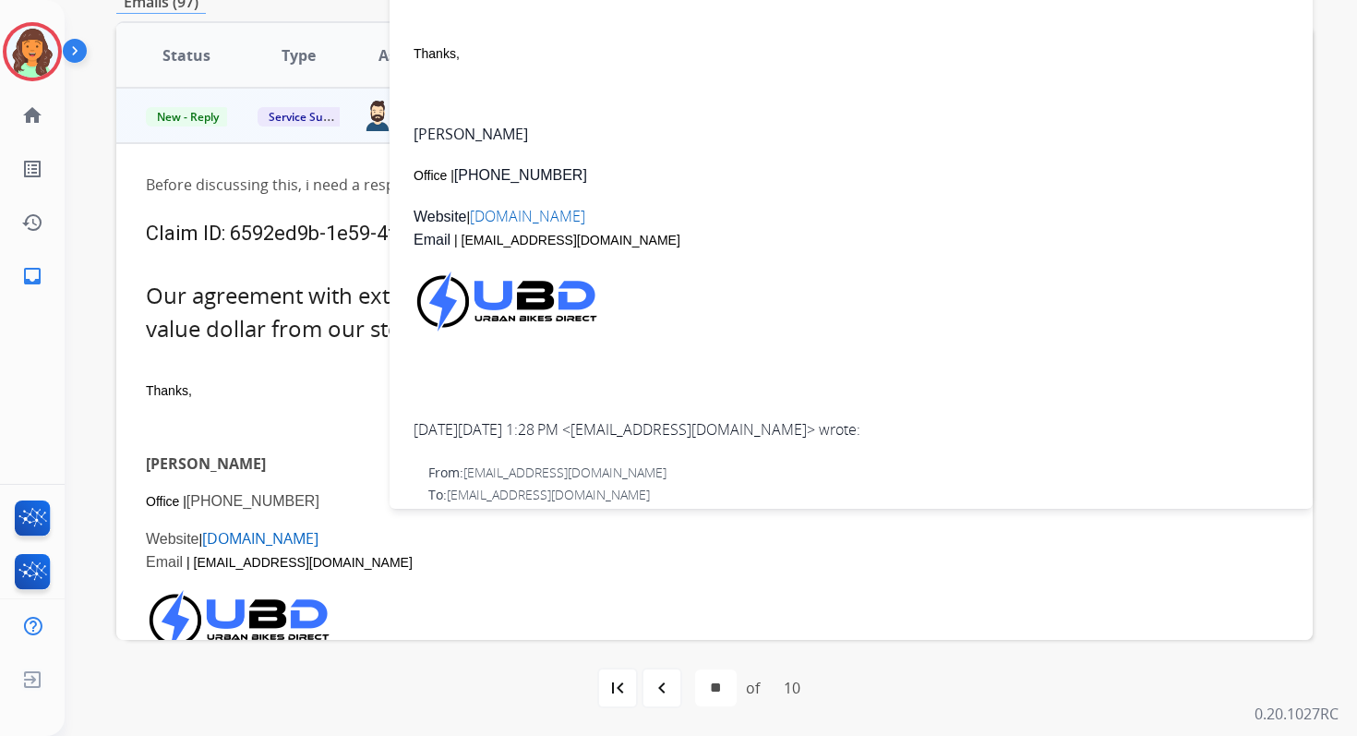
scroll to position [0, 0]
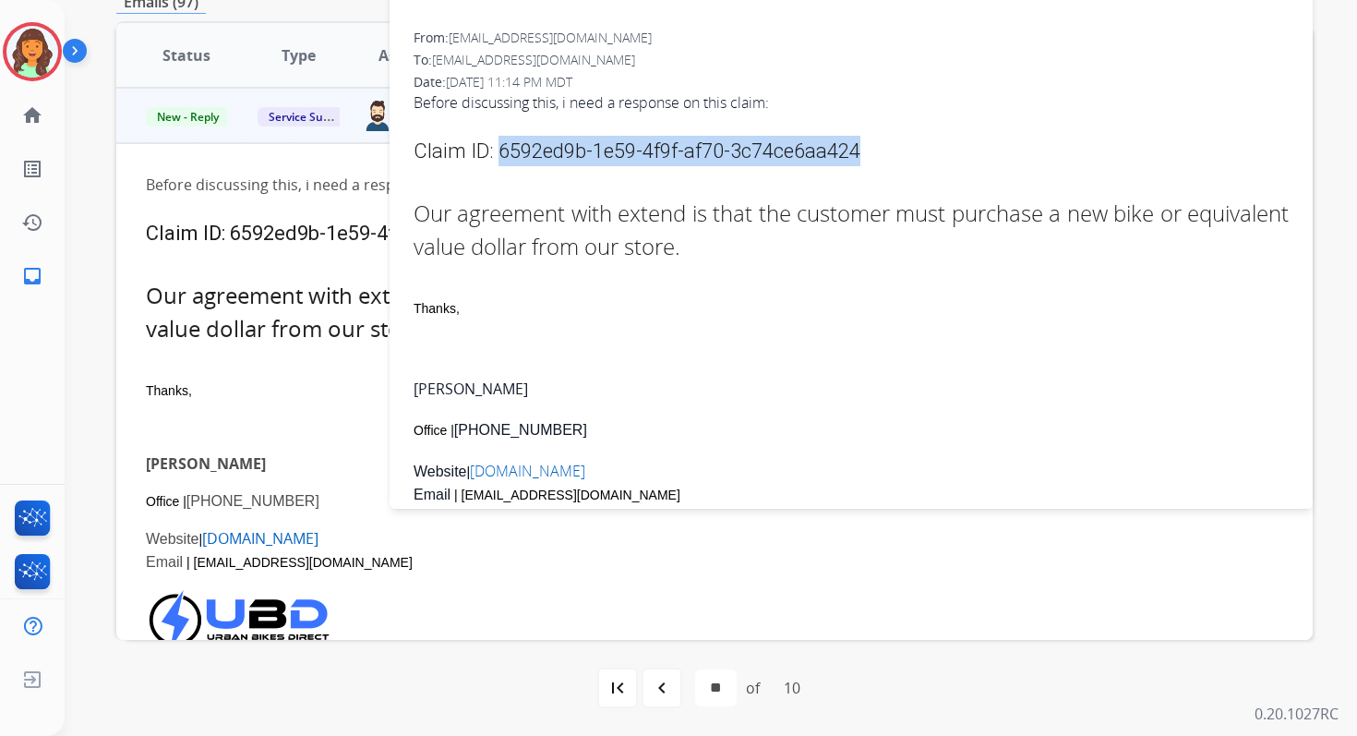
drag, startPoint x: 496, startPoint y: 145, endPoint x: 867, endPoint y: 145, distance: 371.1
click at [867, 145] on div "Claim ID: 6592ed9b-1e59-4f9f-af70-3c74ce6aa424" at bounding box center [851, 151] width 875 height 30
copy span "6592ed9b-1e59-4f9f-af70-3c74ce6aa424"
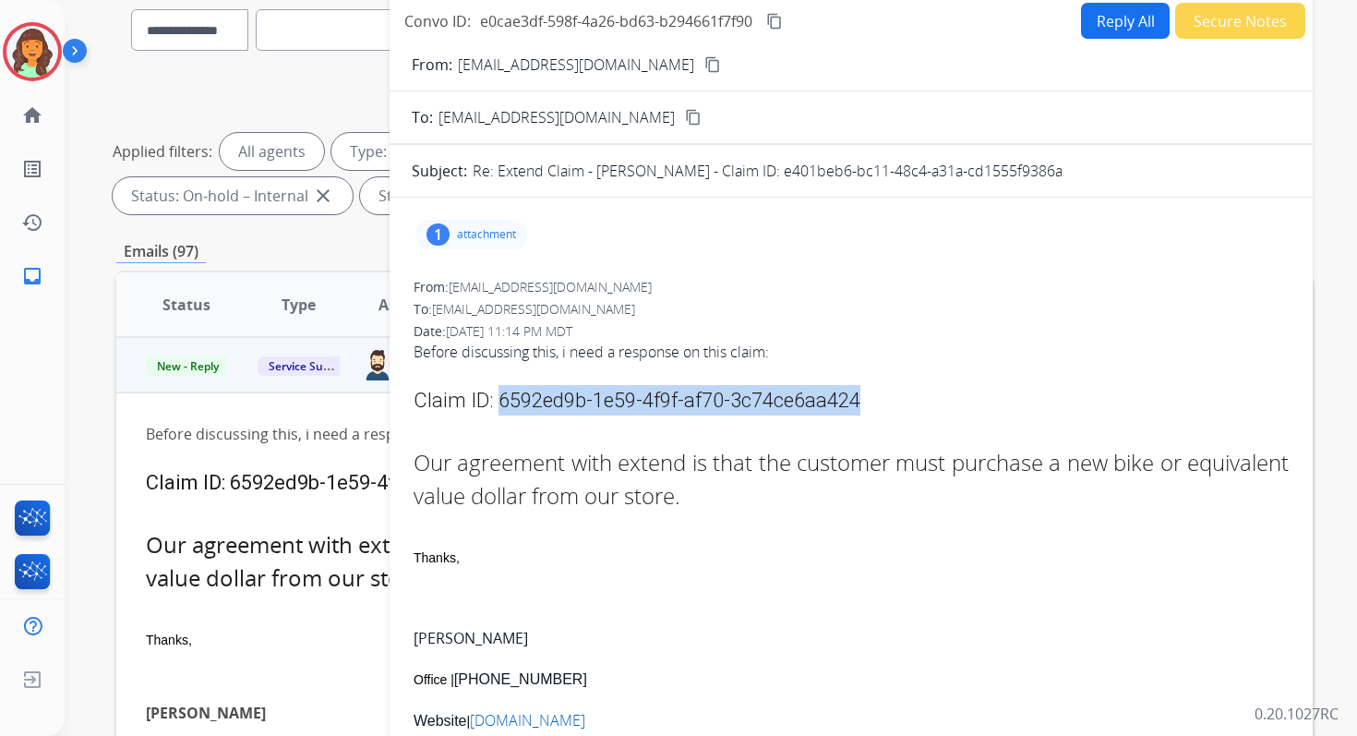
click at [1101, 23] on button "Reply All" at bounding box center [1125, 21] width 89 height 36
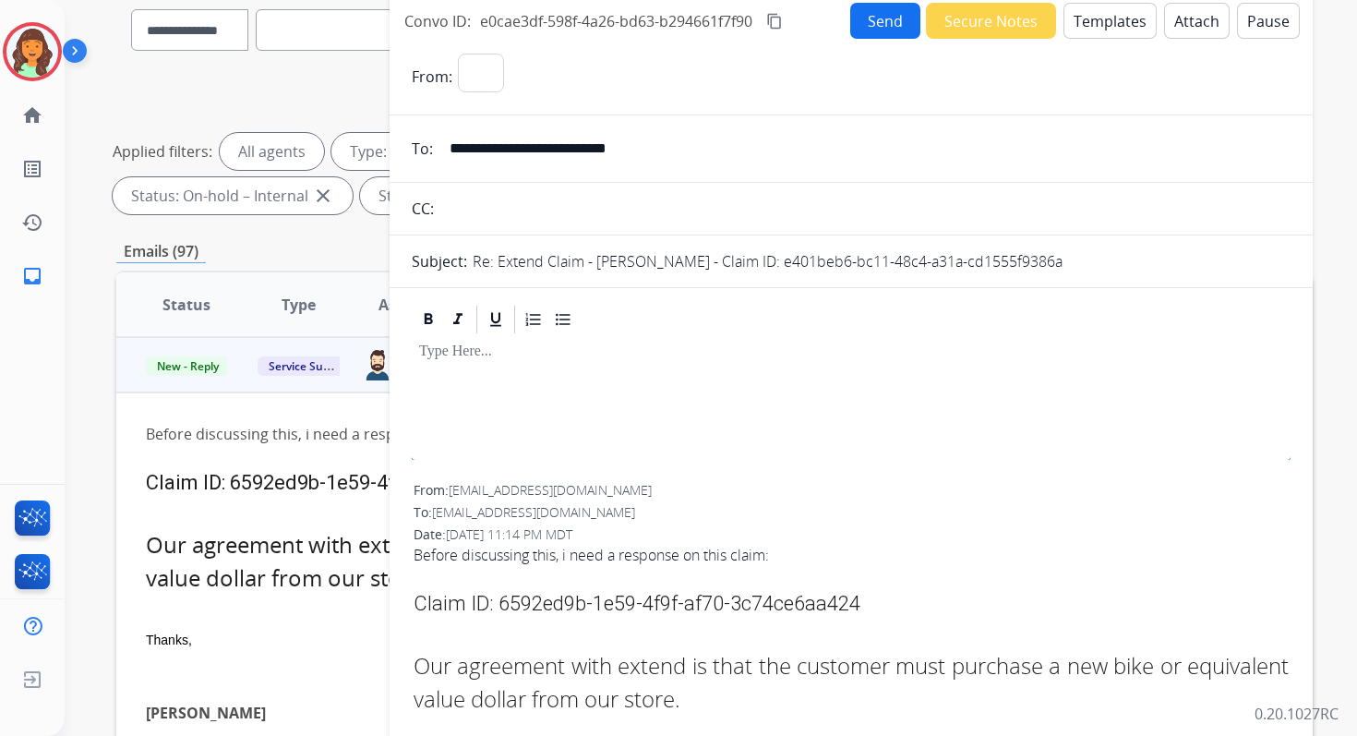
select select "**********"
click at [1101, 23] on button "Templates" at bounding box center [1109, 21] width 93 height 36
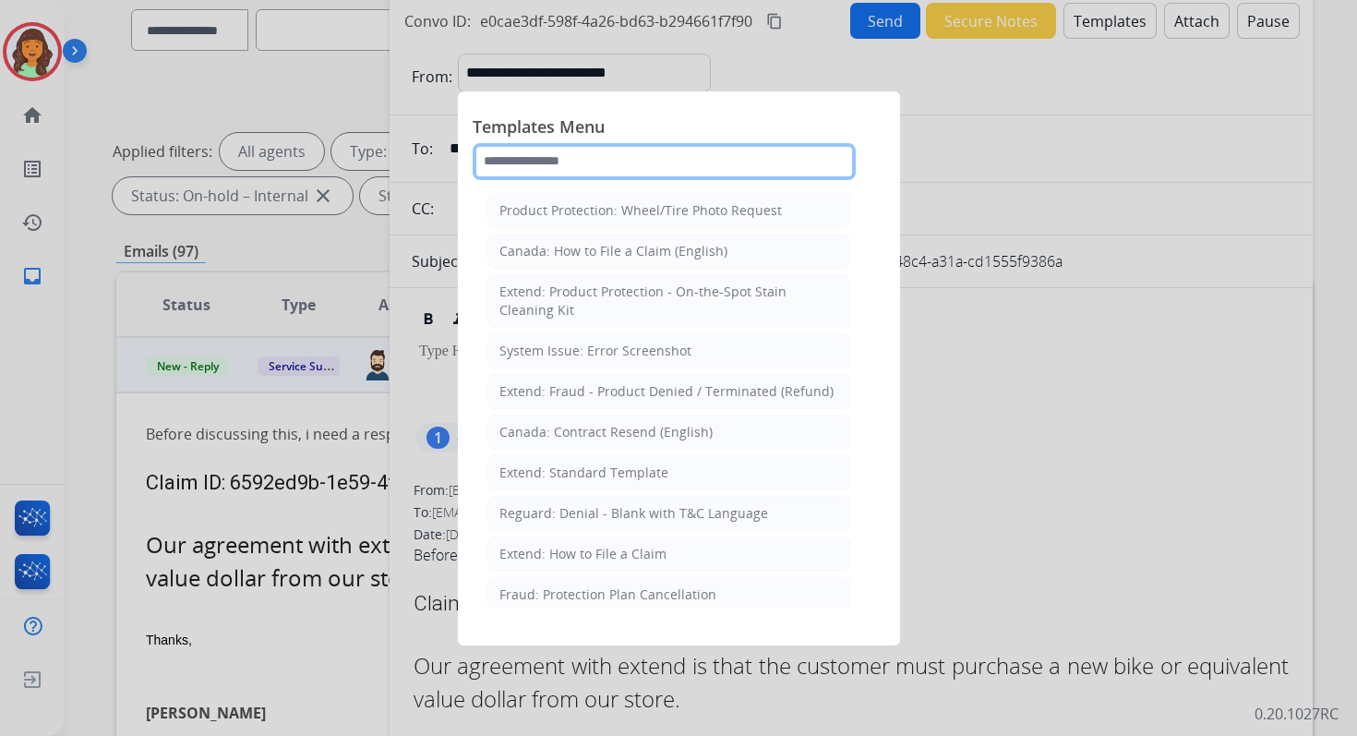
click at [588, 159] on input "text" at bounding box center [664, 161] width 383 height 37
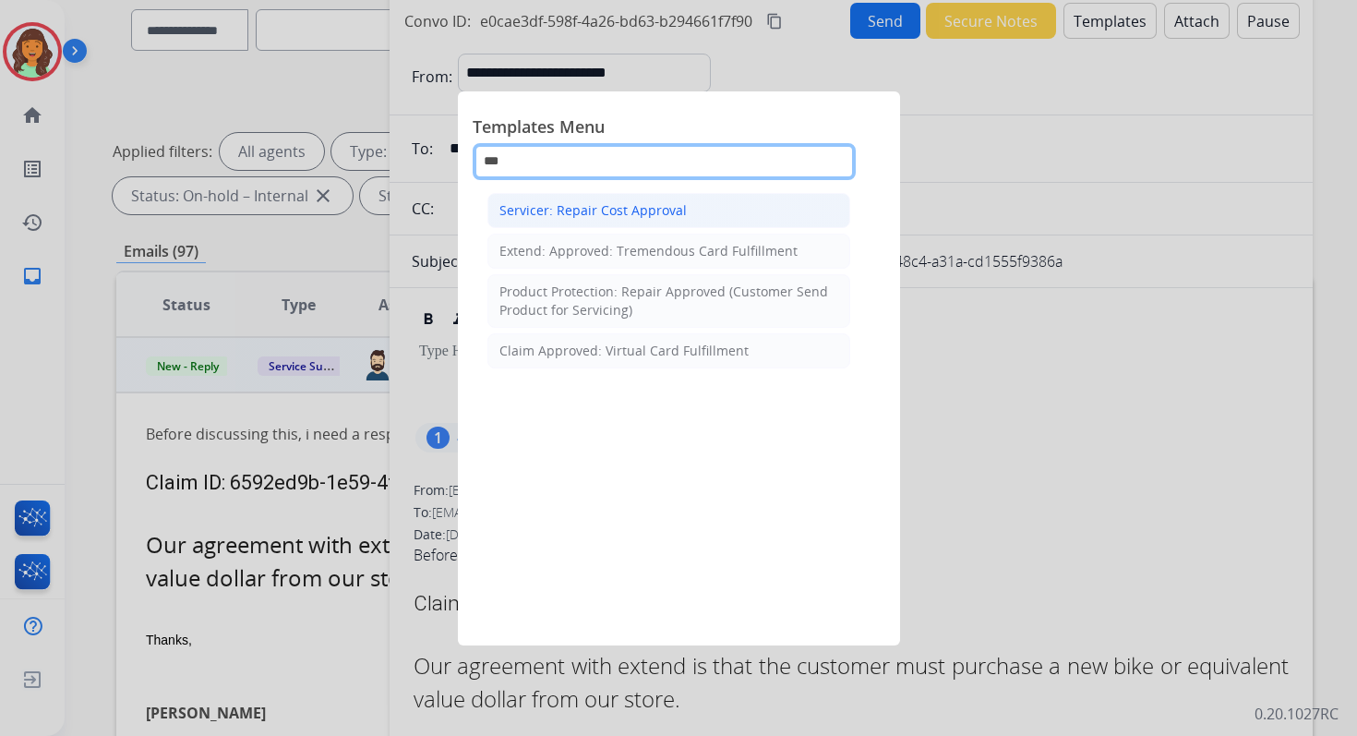
type input "***"
click at [621, 219] on li "Servicer: Repair Cost Approval" at bounding box center [668, 210] width 363 height 35
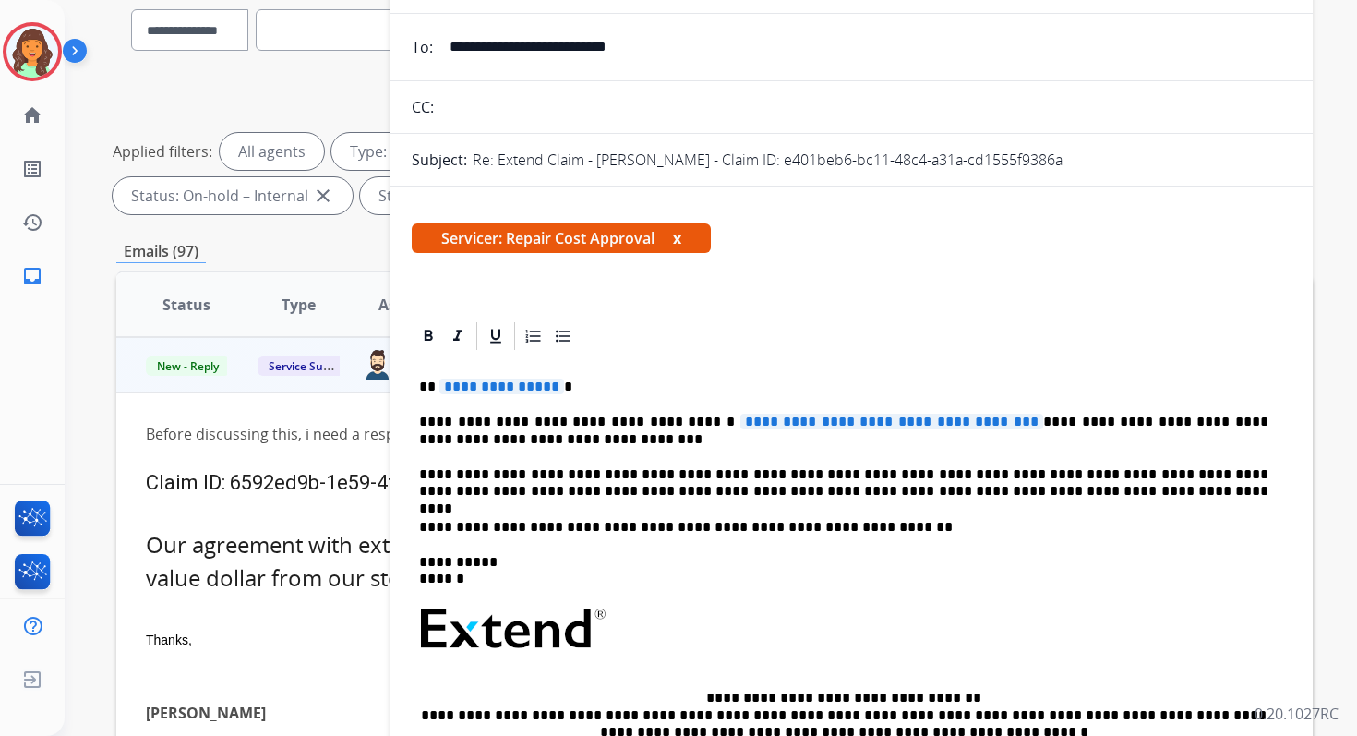
scroll to position [117, 0]
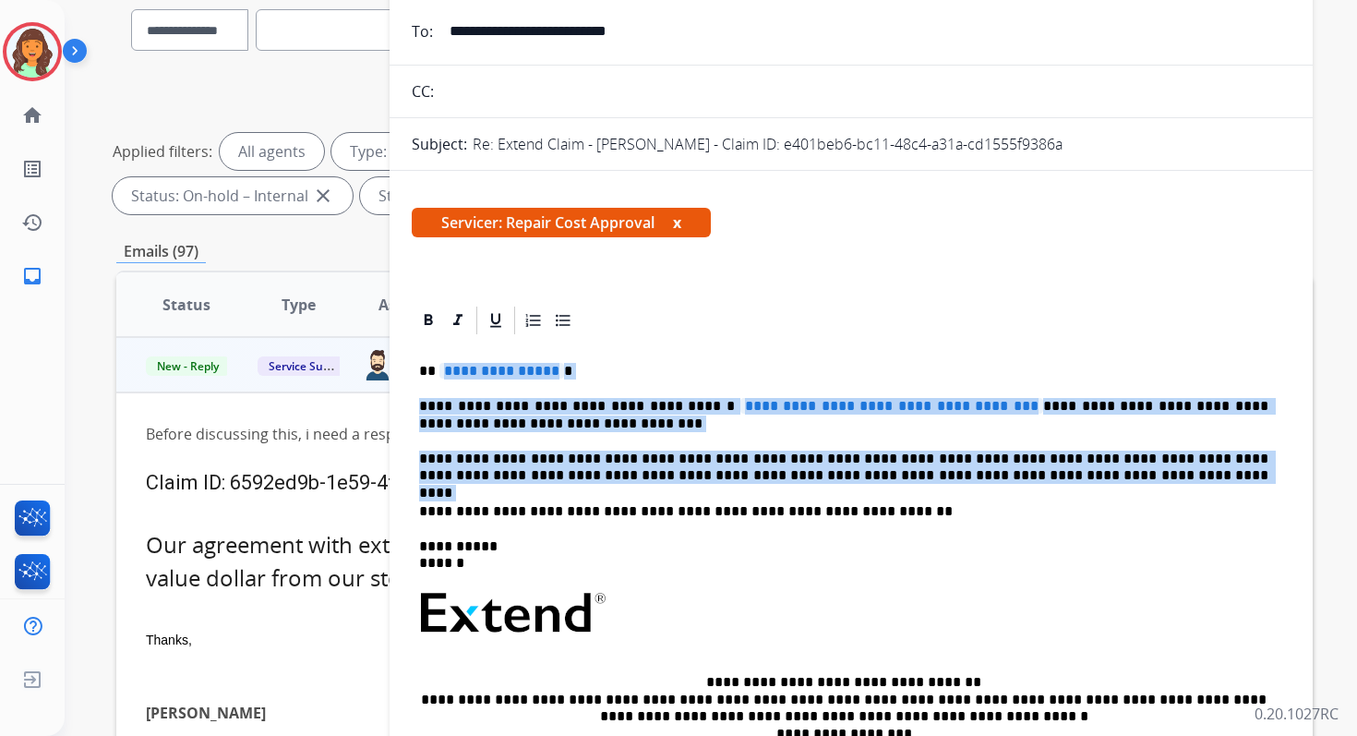
drag, startPoint x: 442, startPoint y: 371, endPoint x: 1057, endPoint y: 490, distance: 626.2
click at [1057, 490] on div "**********" at bounding box center [851, 604] width 879 height 534
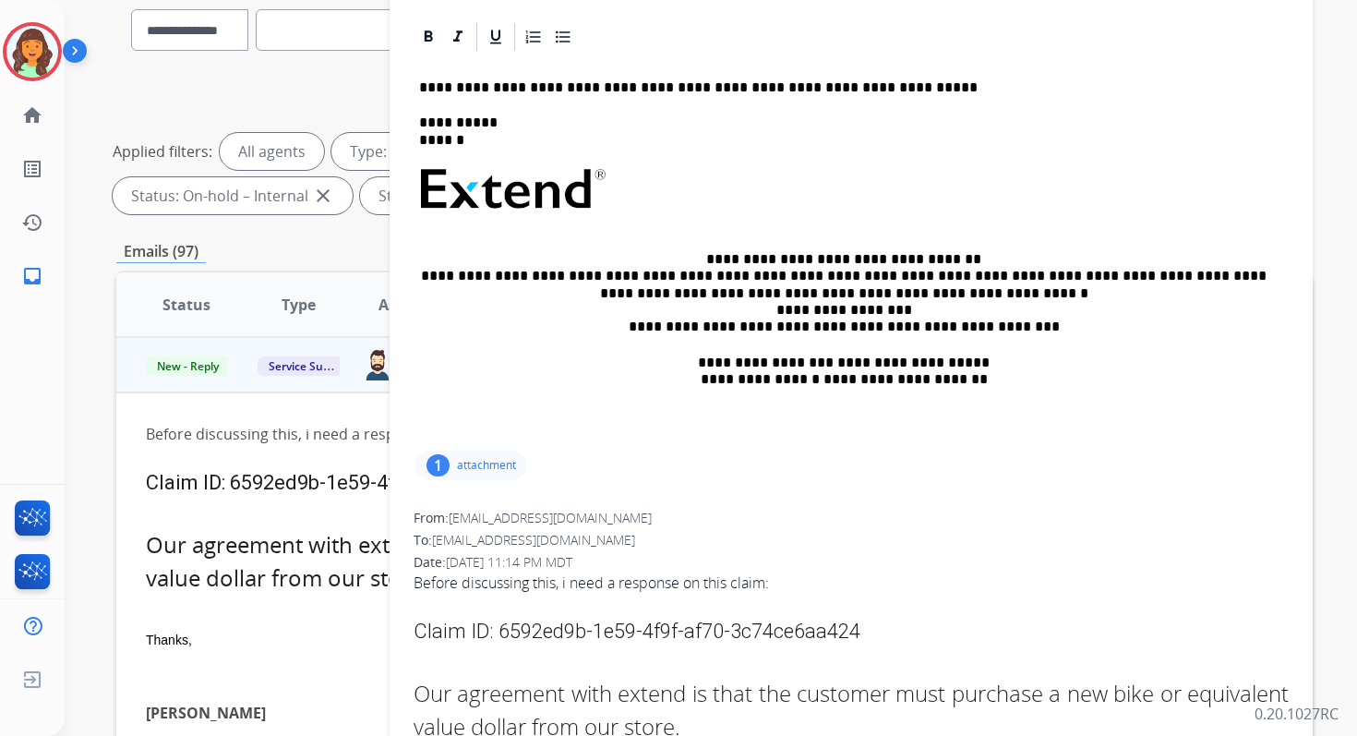
scroll to position [677, 0]
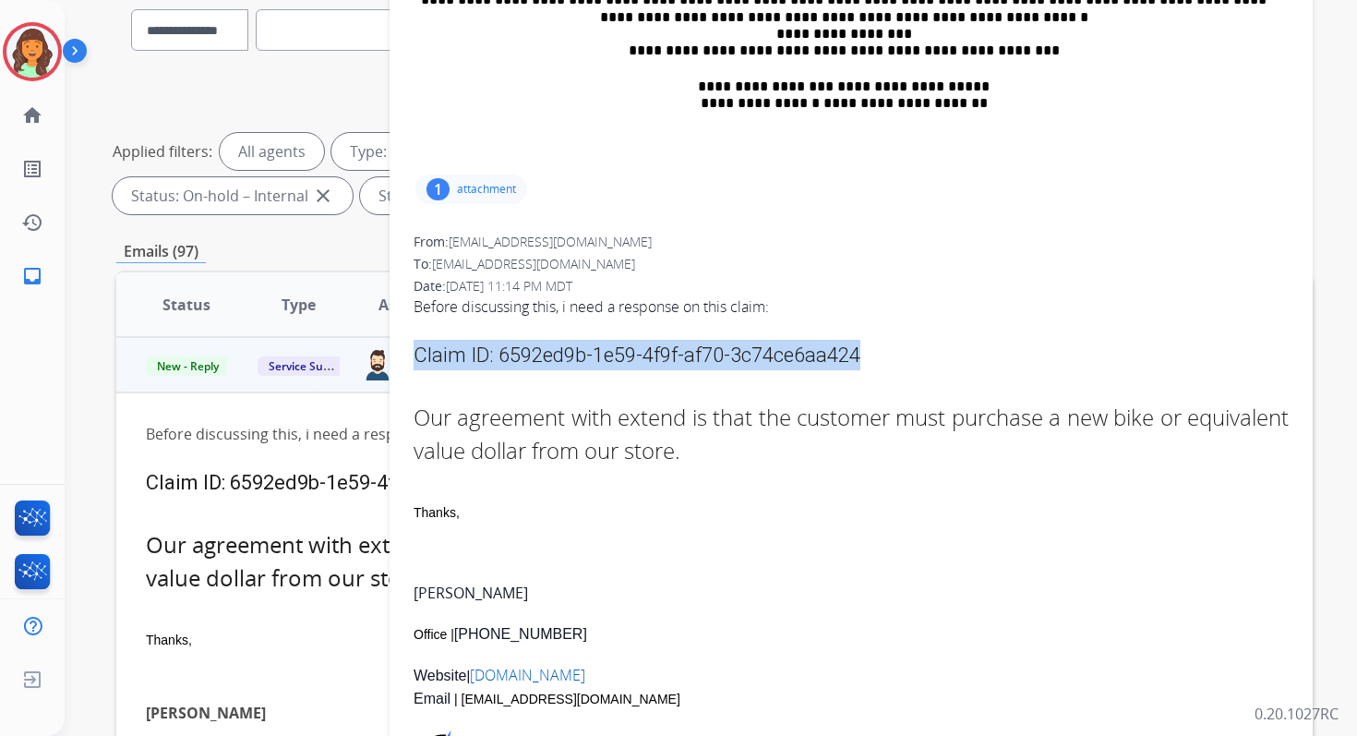
drag, startPoint x: 416, startPoint y: 354, endPoint x: 912, endPoint y: 342, distance: 495.9
click at [912, 342] on div "Claim ID: 6592ed9b-1e59-4f9f-af70-3c74ce6aa424" at bounding box center [851, 355] width 875 height 30
copy span "Claim ID: 6592ed9b-1e59-4f9f-af70-3c74ce6aa424"
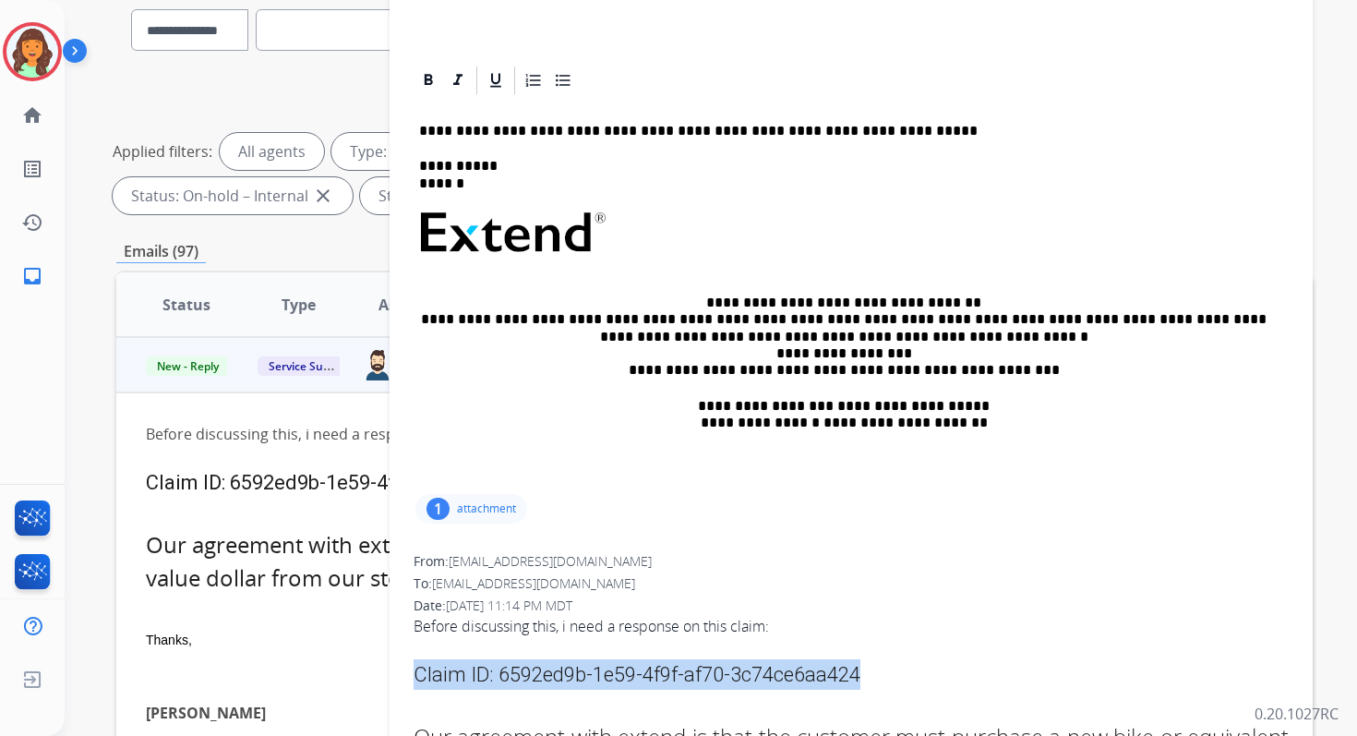
scroll to position [82, 0]
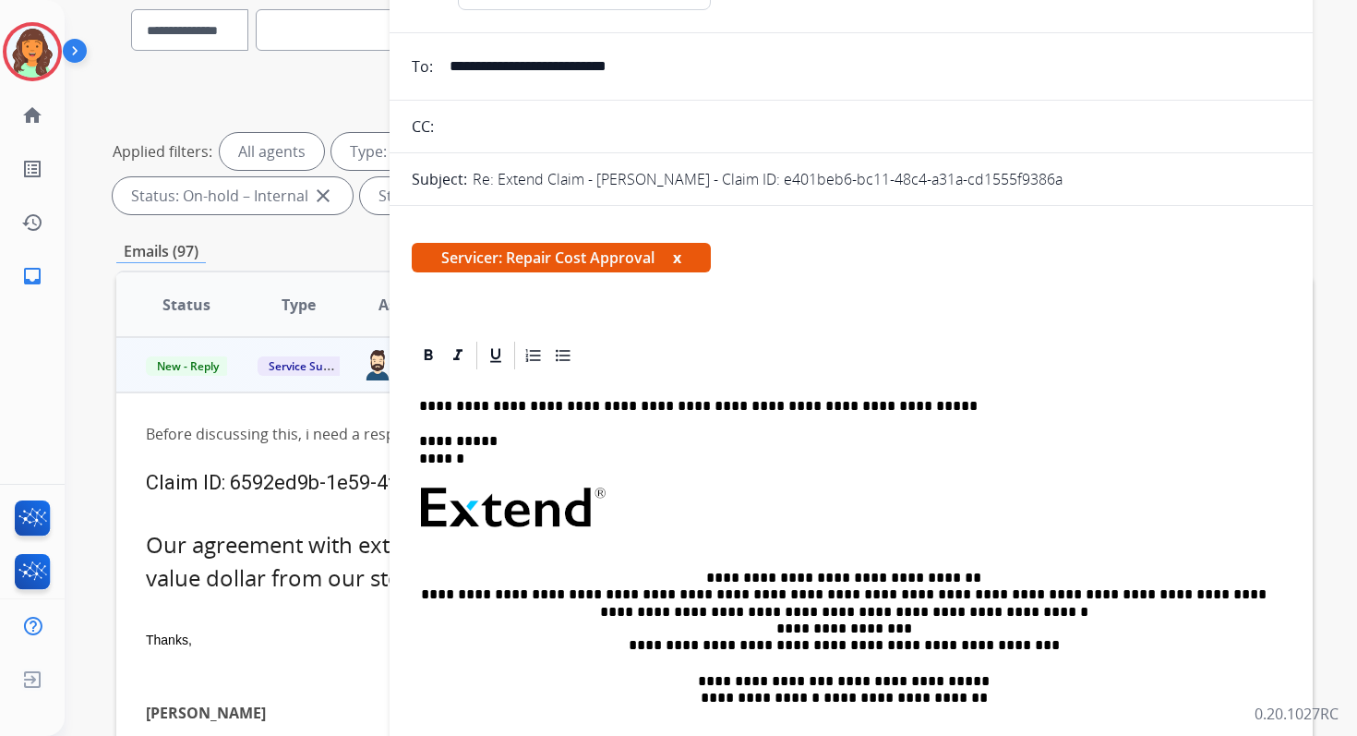
click at [438, 404] on p "**********" at bounding box center [843, 406] width 849 height 17
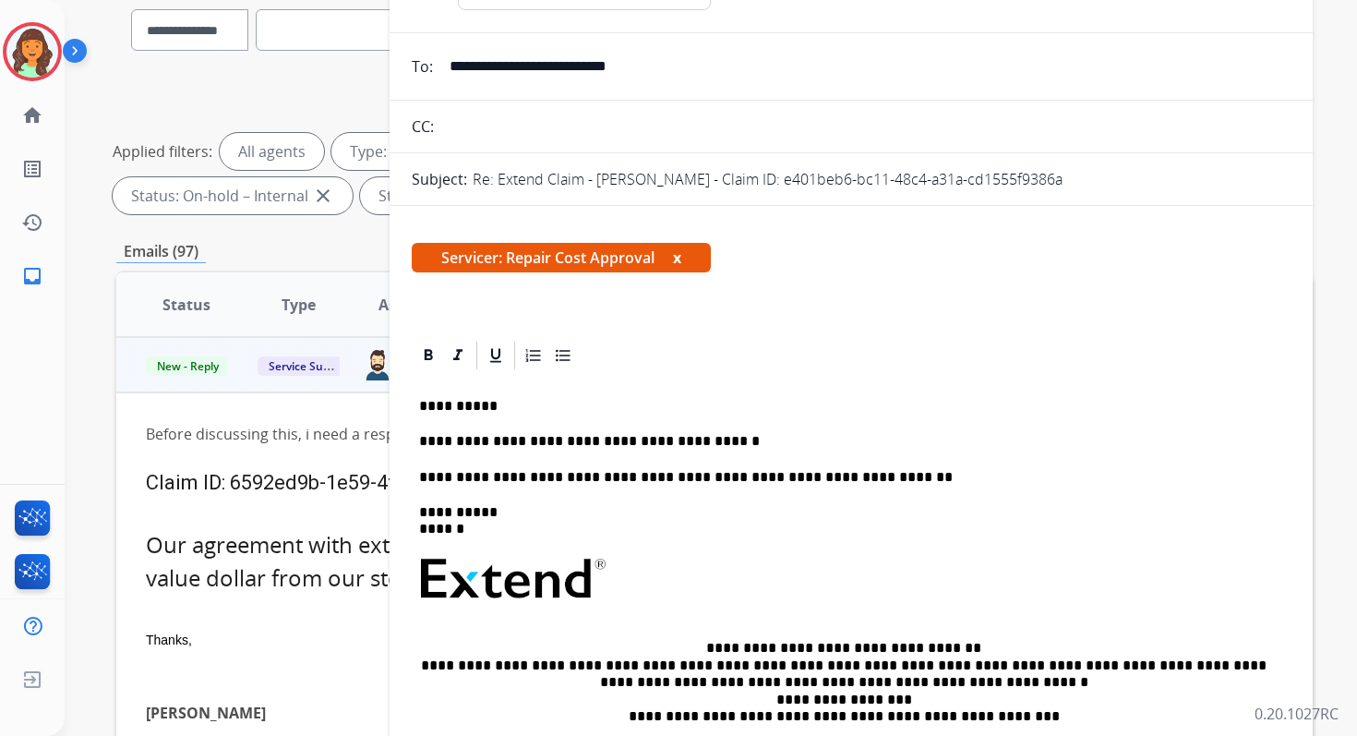
click at [747, 435] on p "**********" at bounding box center [843, 441] width 849 height 17
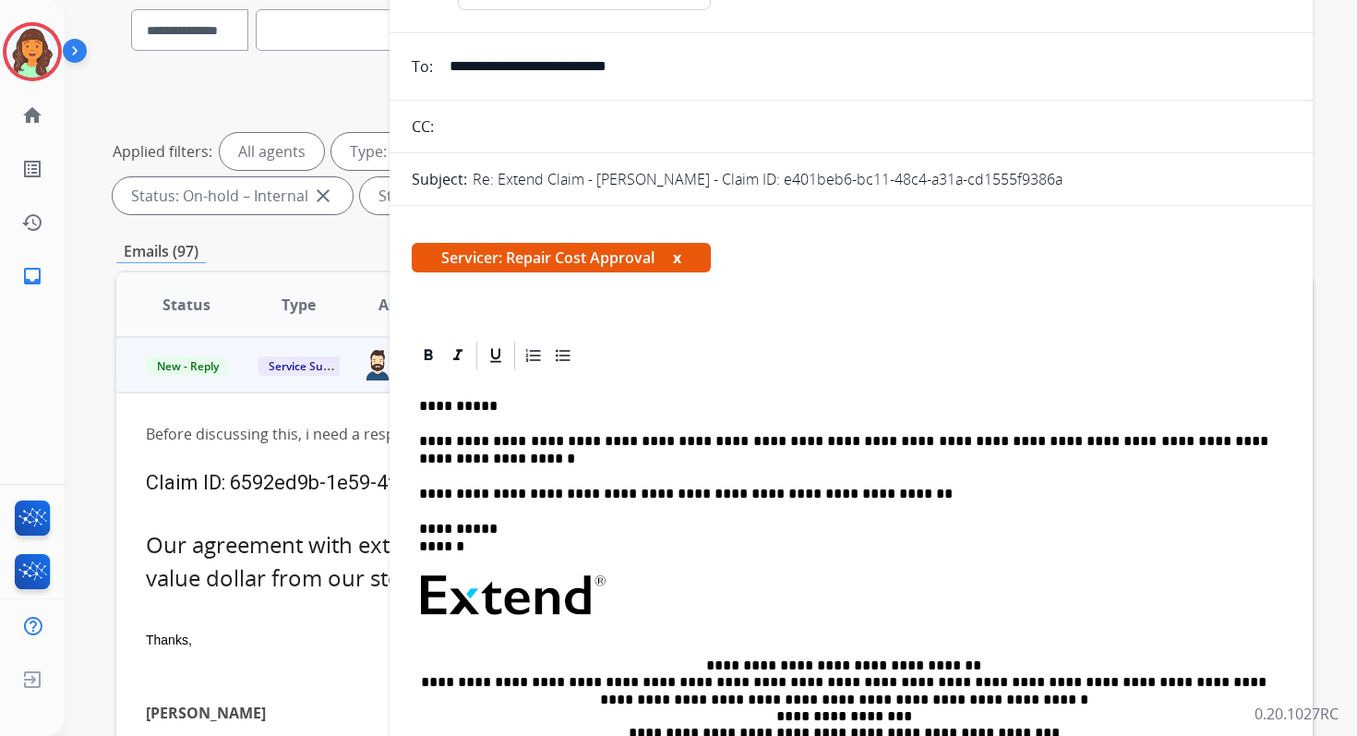
click at [507, 409] on p "**********" at bounding box center [843, 406] width 849 height 17
click at [732, 446] on p "**********" at bounding box center [843, 450] width 849 height 34
click at [453, 461] on p "**********" at bounding box center [843, 450] width 849 height 34
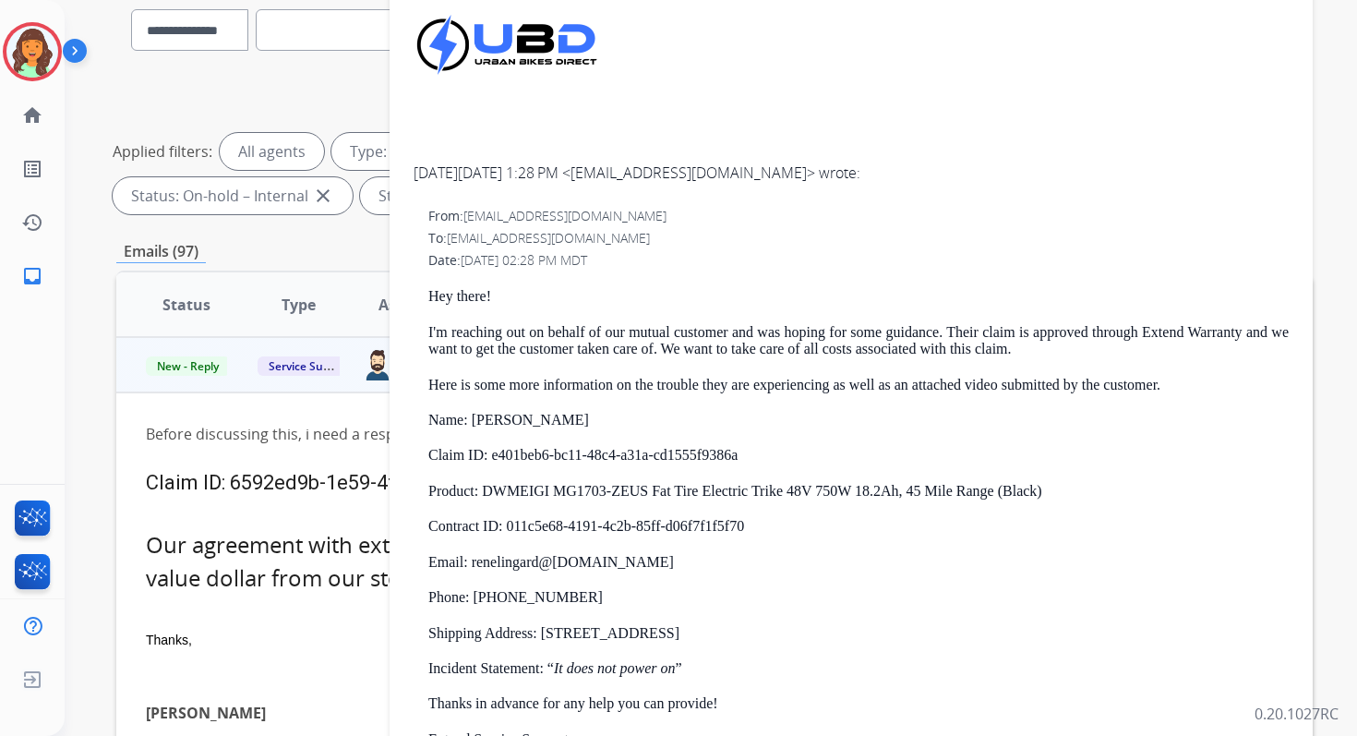
scroll to position [1471, 0]
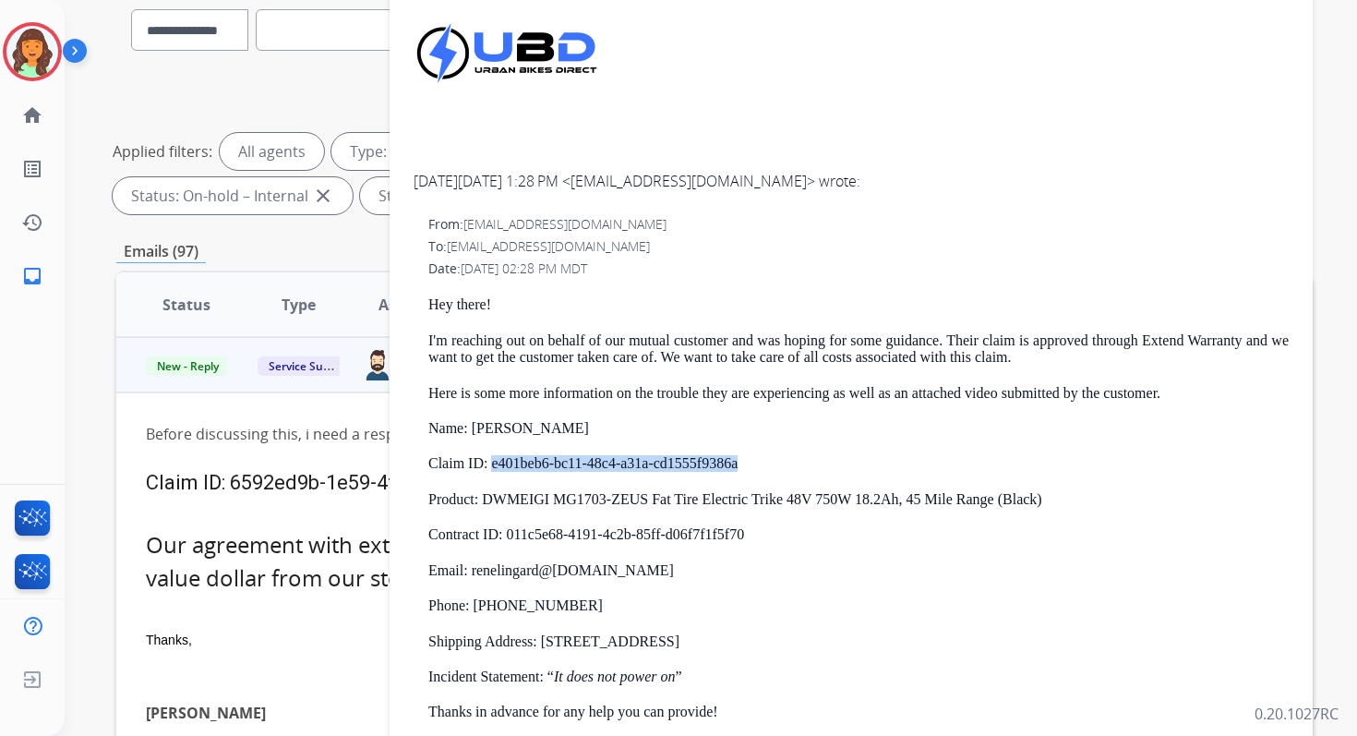
drag, startPoint x: 493, startPoint y: 463, endPoint x: 774, endPoint y: 469, distance: 280.7
click at [774, 469] on p "Claim ID: e401beb6-bc11-48c4-a31a-cd1555f9386a" at bounding box center [858, 463] width 860 height 17
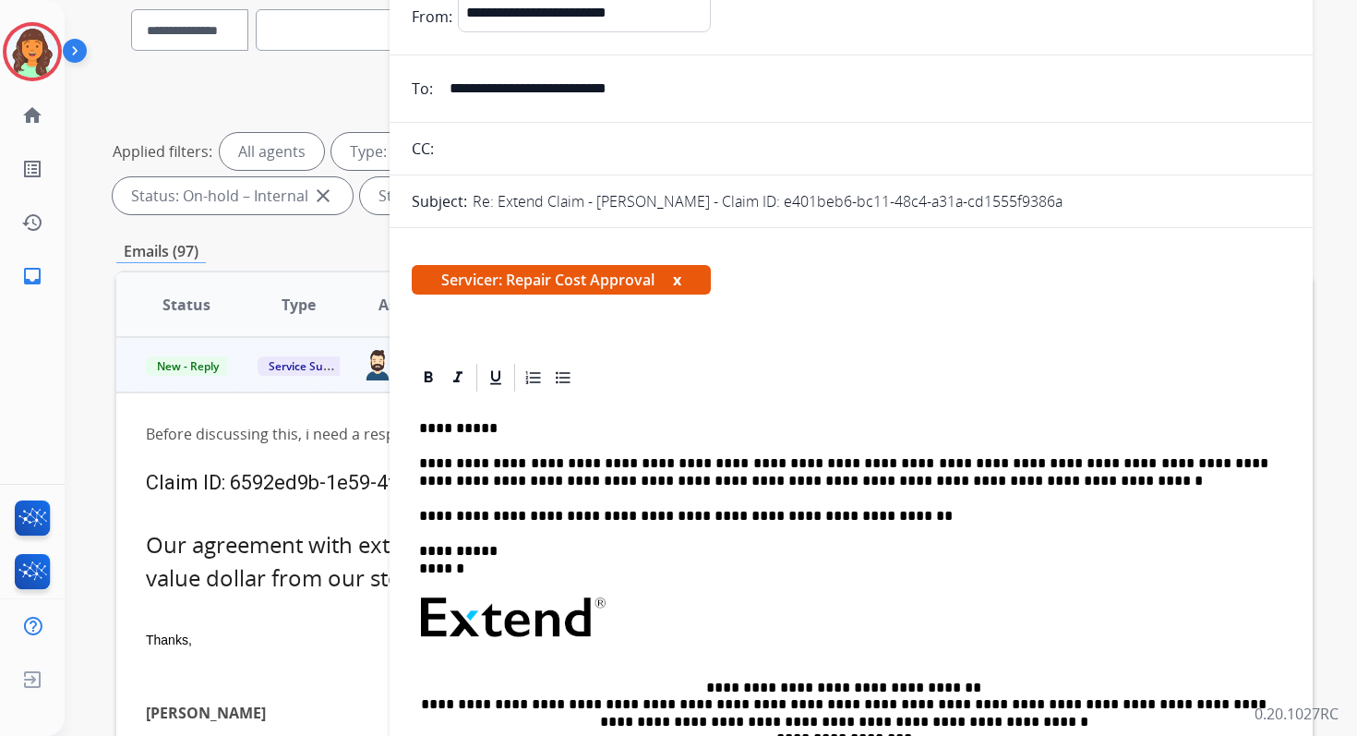
scroll to position [0, 0]
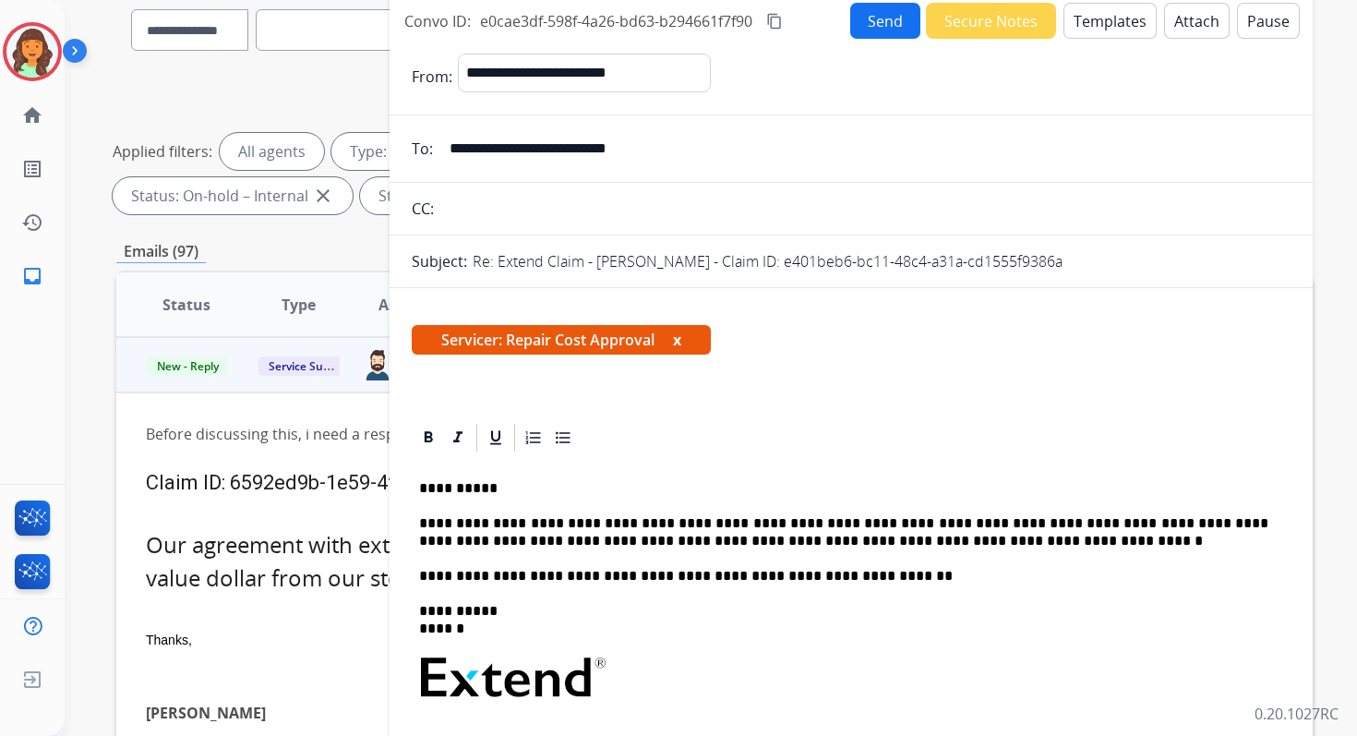
click at [956, 537] on p "**********" at bounding box center [843, 532] width 849 height 34
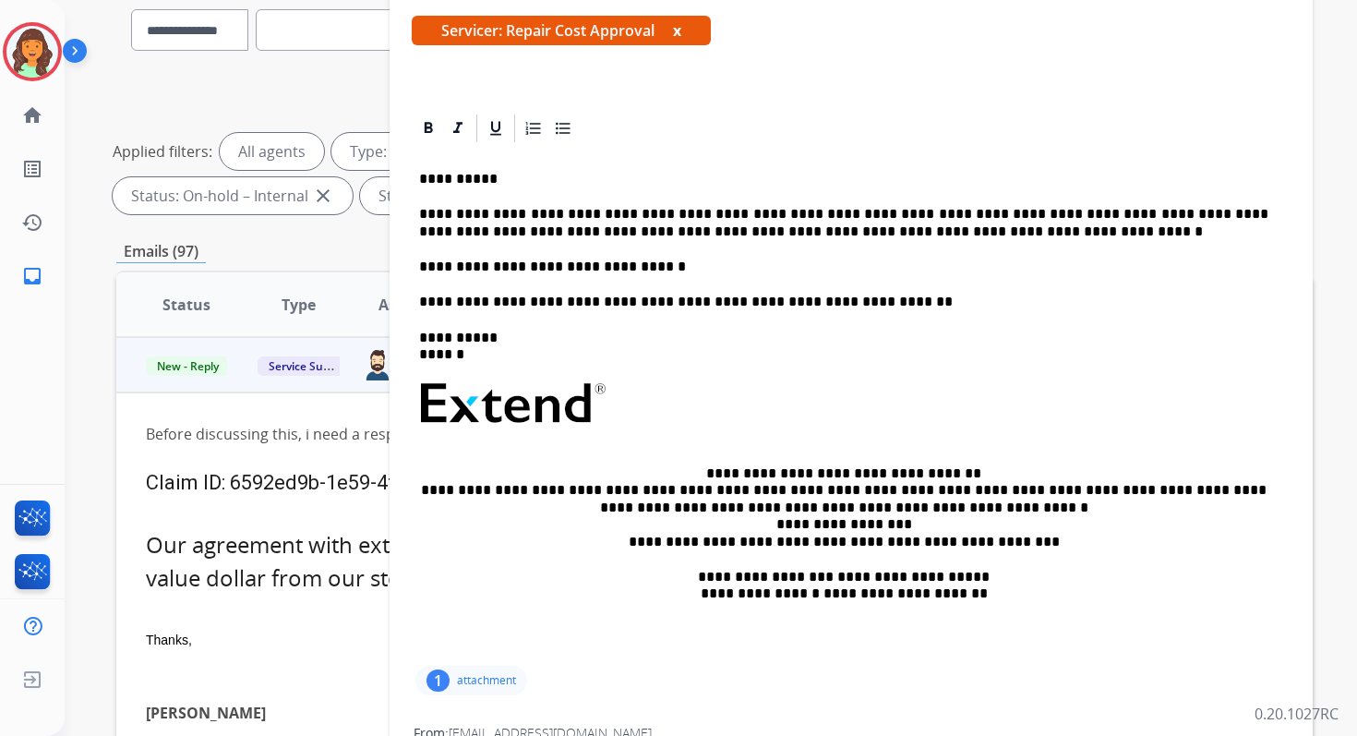
scroll to position [201, 0]
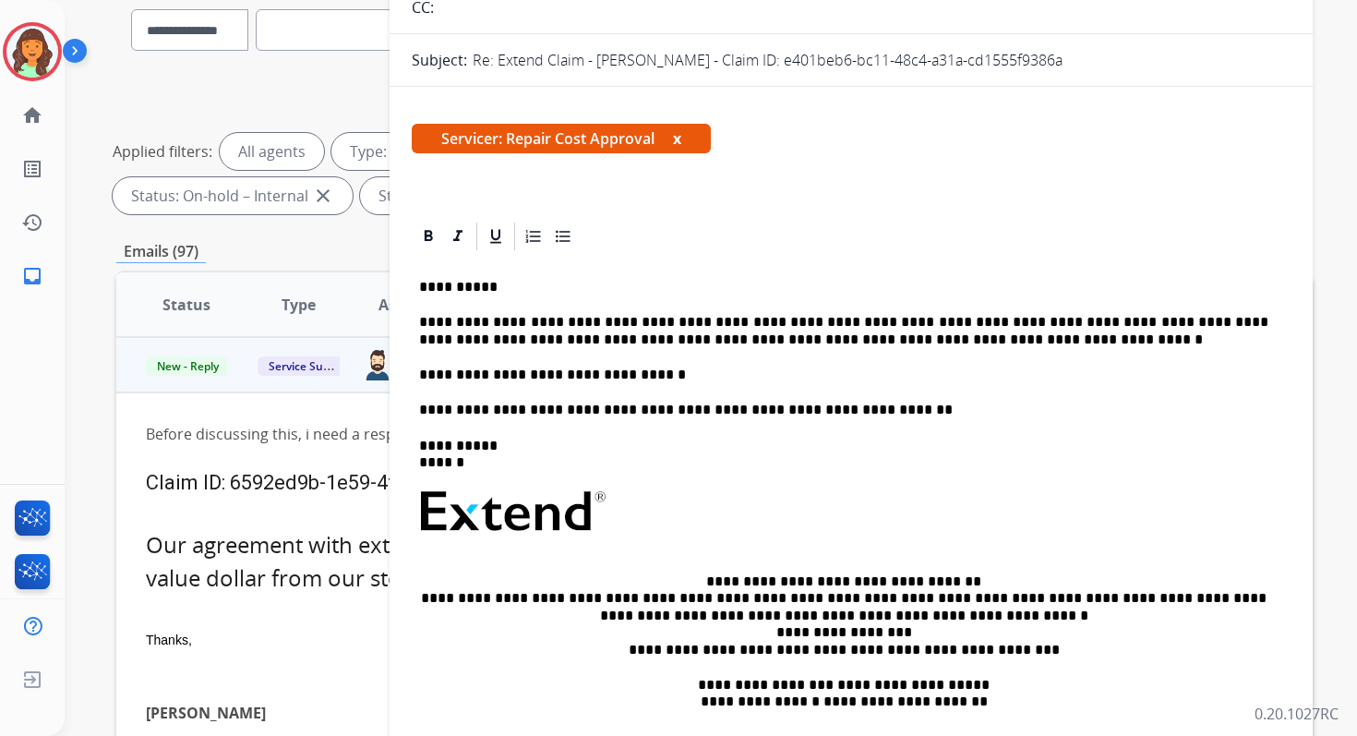
click at [416, 376] on div "**********" at bounding box center [851, 511] width 879 height 517
click at [762, 369] on p "**********" at bounding box center [843, 374] width 849 height 17
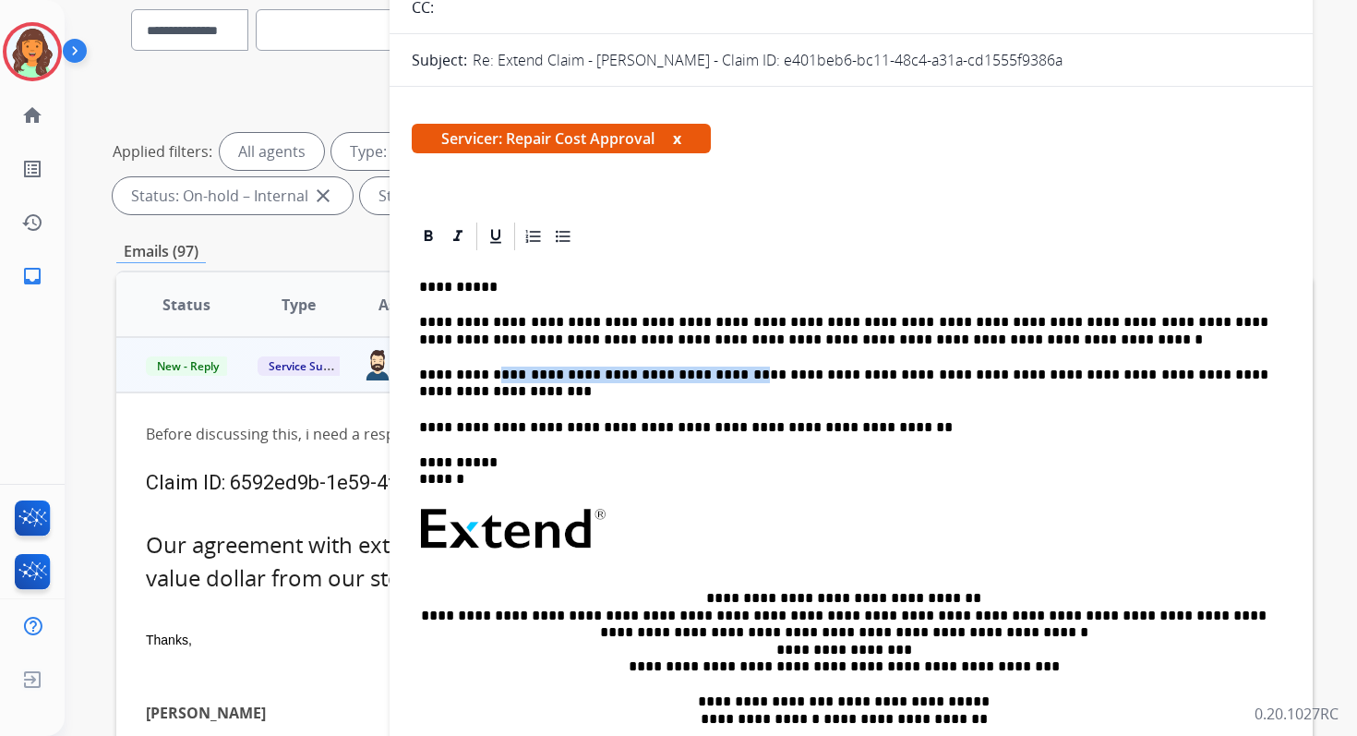
drag, startPoint x: 493, startPoint y: 375, endPoint x: 738, endPoint y: 368, distance: 244.7
click at [738, 368] on p "**********" at bounding box center [843, 383] width 849 height 34
click at [952, 375] on p "**********" at bounding box center [843, 383] width 849 height 34
click at [550, 395] on p "**********" at bounding box center [843, 383] width 849 height 34
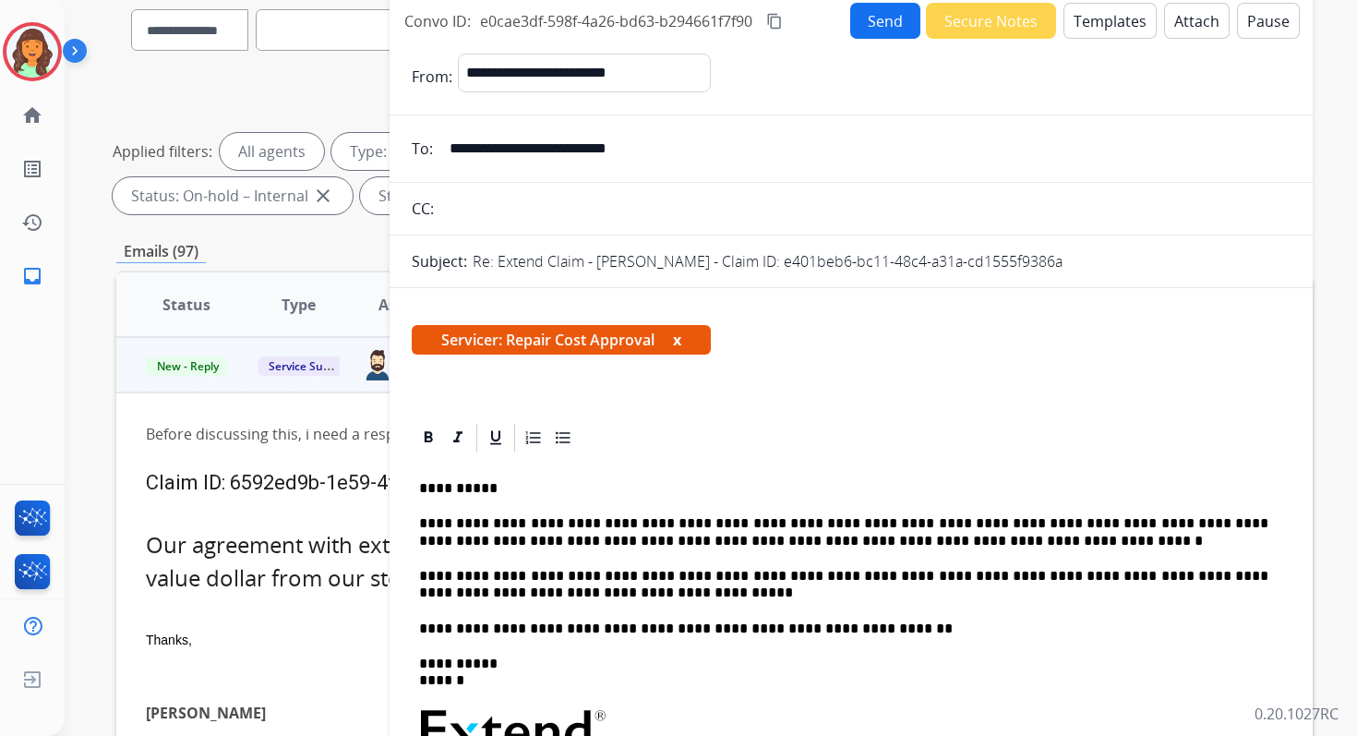
click at [867, 16] on button "Send" at bounding box center [885, 21] width 70 height 36
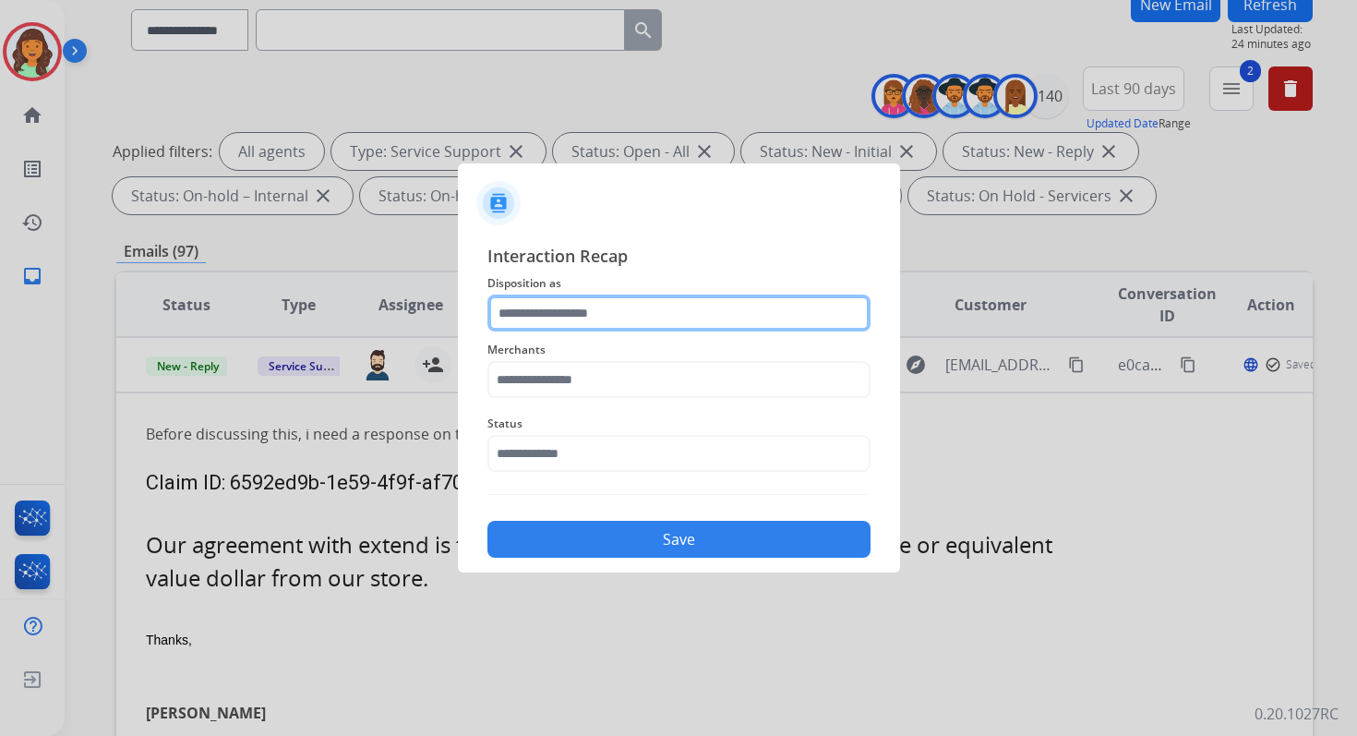
click at [558, 312] on input "text" at bounding box center [678, 312] width 383 height 37
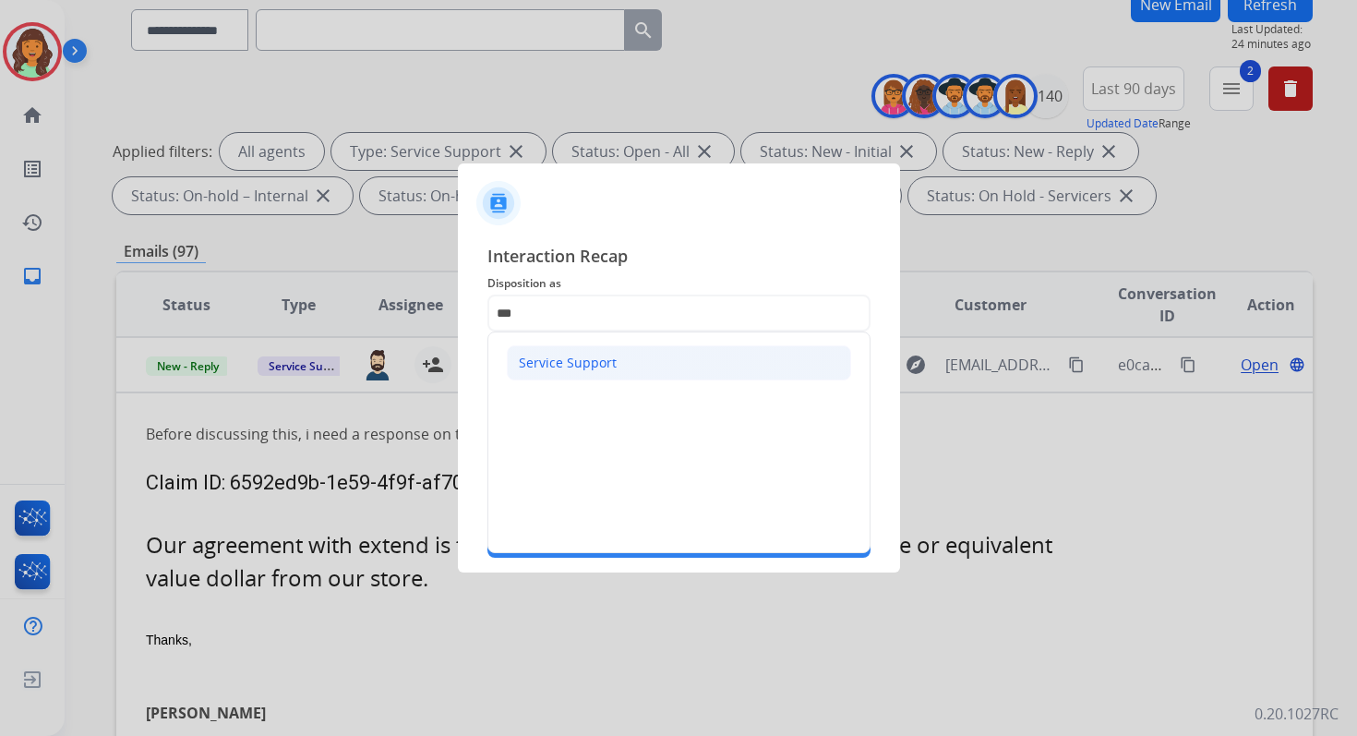
click at [558, 356] on div "Service Support" at bounding box center [568, 363] width 98 height 18
type input "**********"
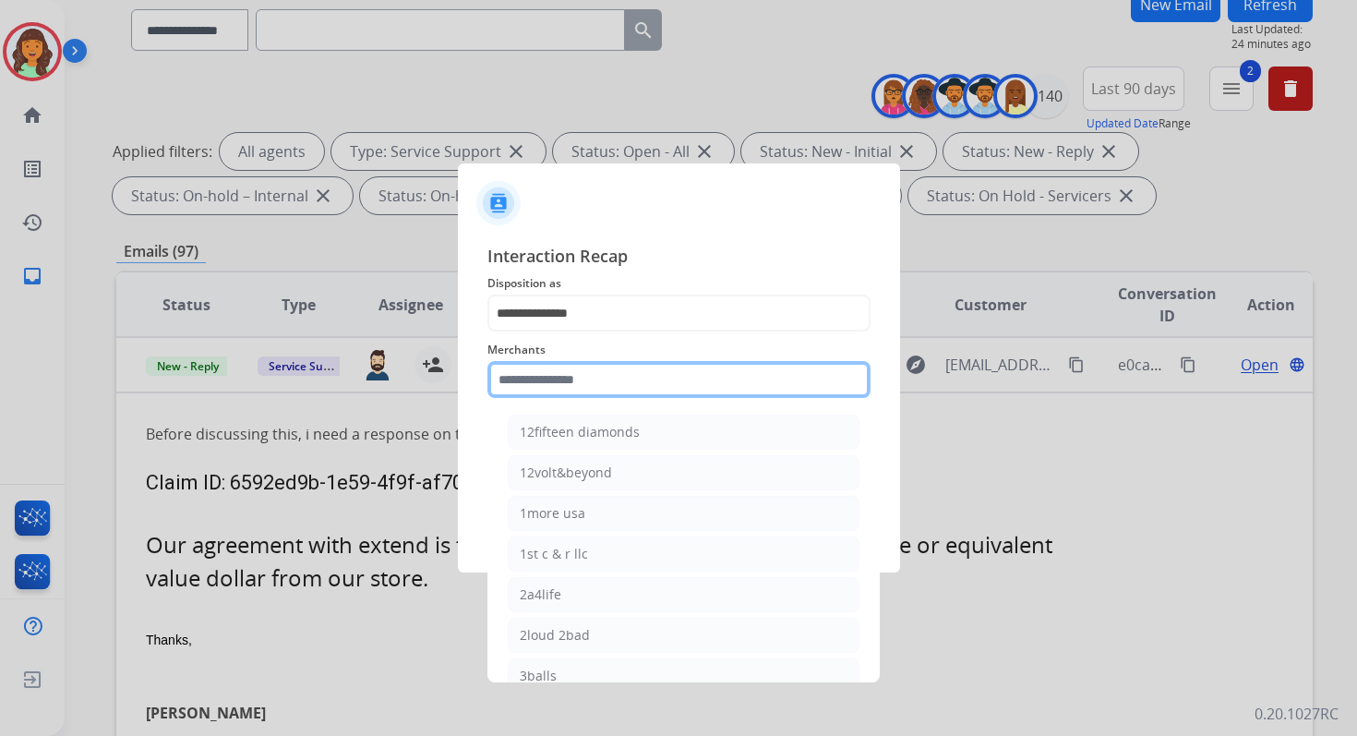
click at [560, 364] on input "text" at bounding box center [678, 379] width 383 height 37
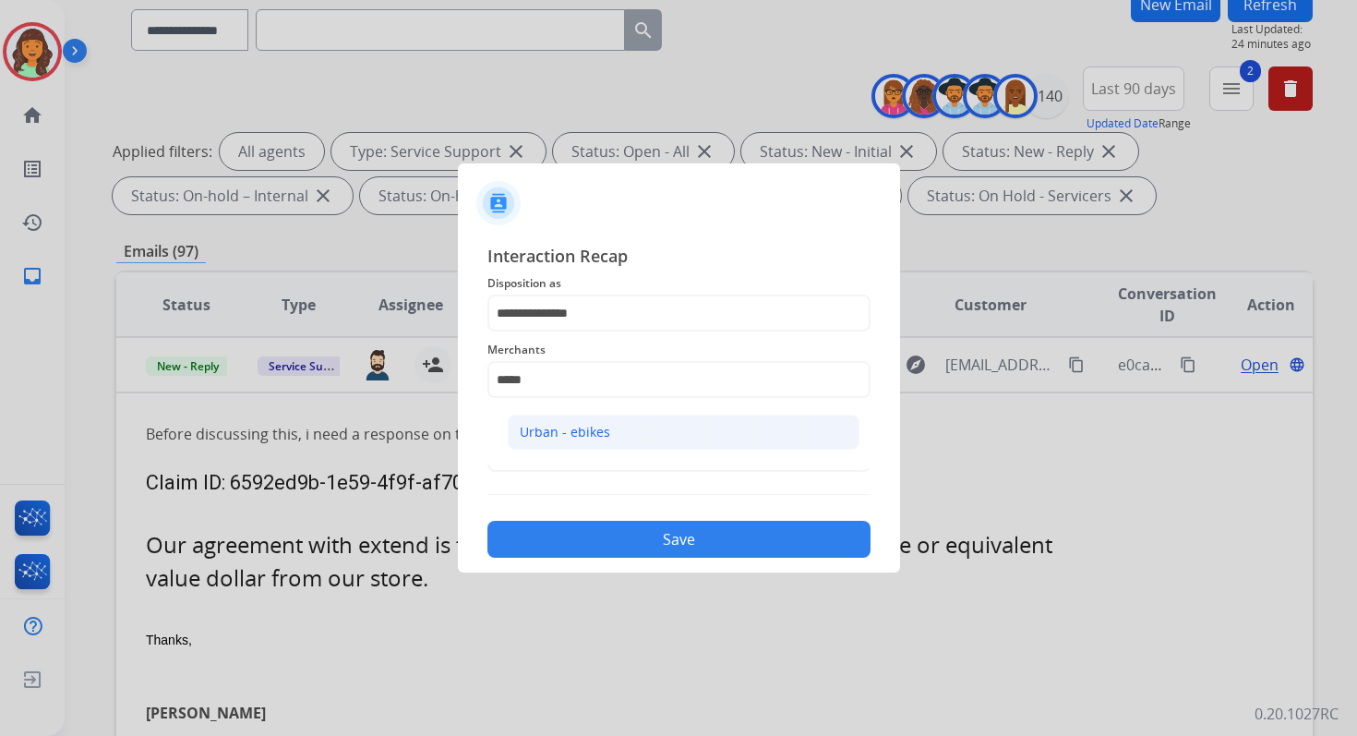
click at [568, 442] on li "Urban - ebikes" at bounding box center [684, 431] width 352 height 35
type input "**********"
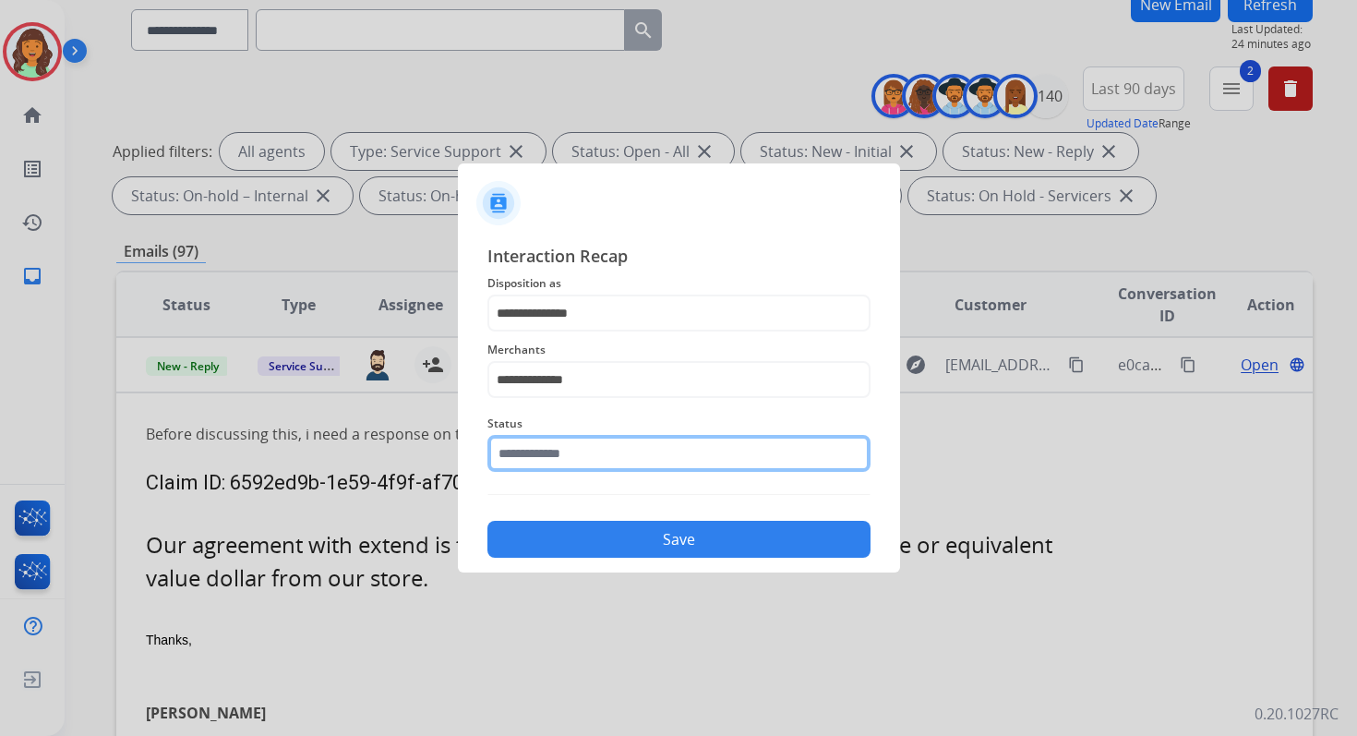
click at [564, 454] on input "text" at bounding box center [678, 453] width 383 height 37
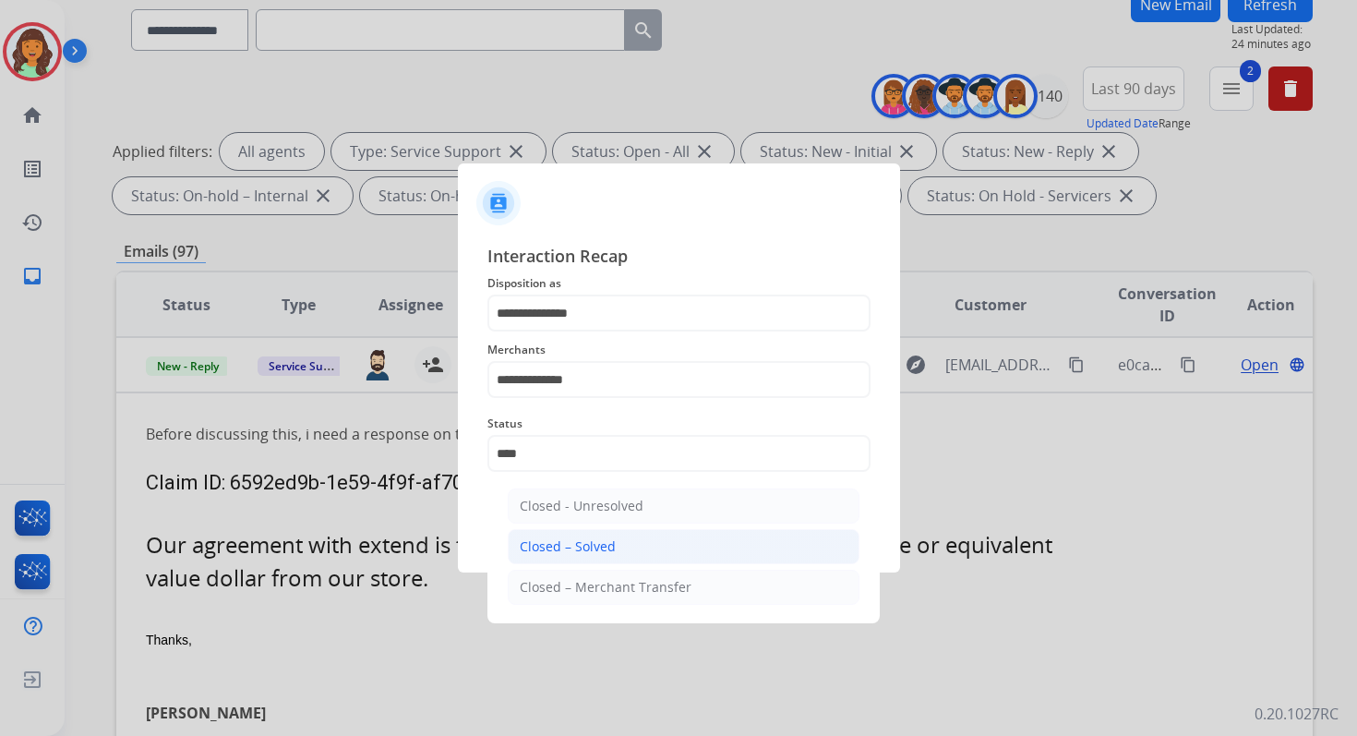
click at [611, 556] on li "Closed – Solved" at bounding box center [684, 546] width 352 height 35
type input "**********"
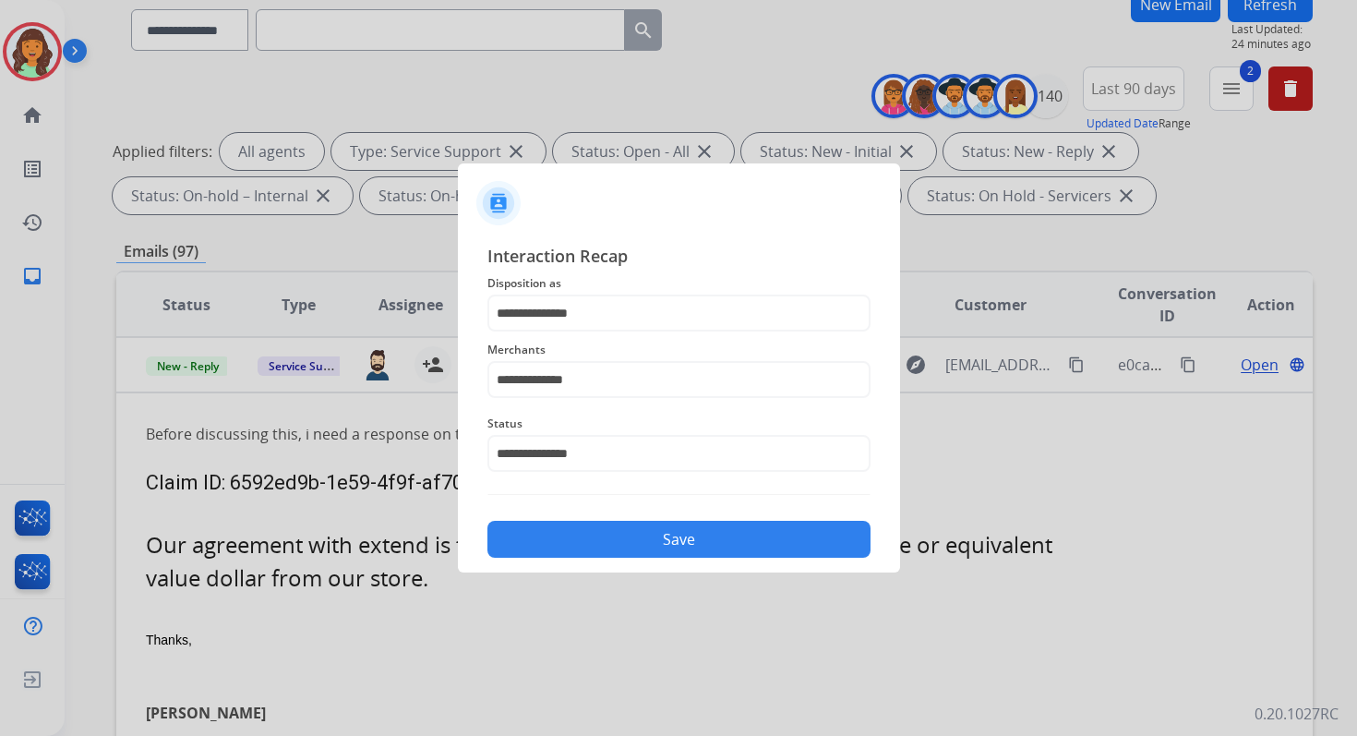
click at [665, 532] on button "Save" at bounding box center [678, 539] width 383 height 37
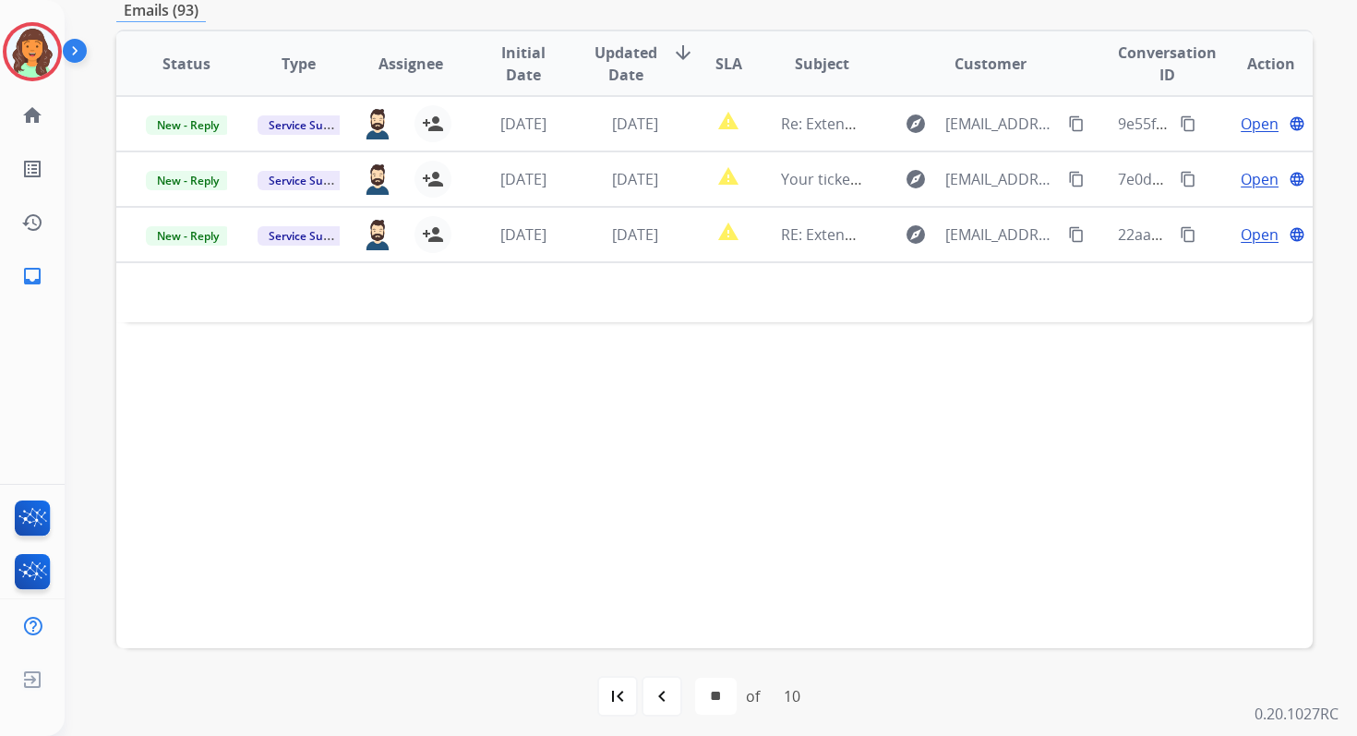
scroll to position [402, 0]
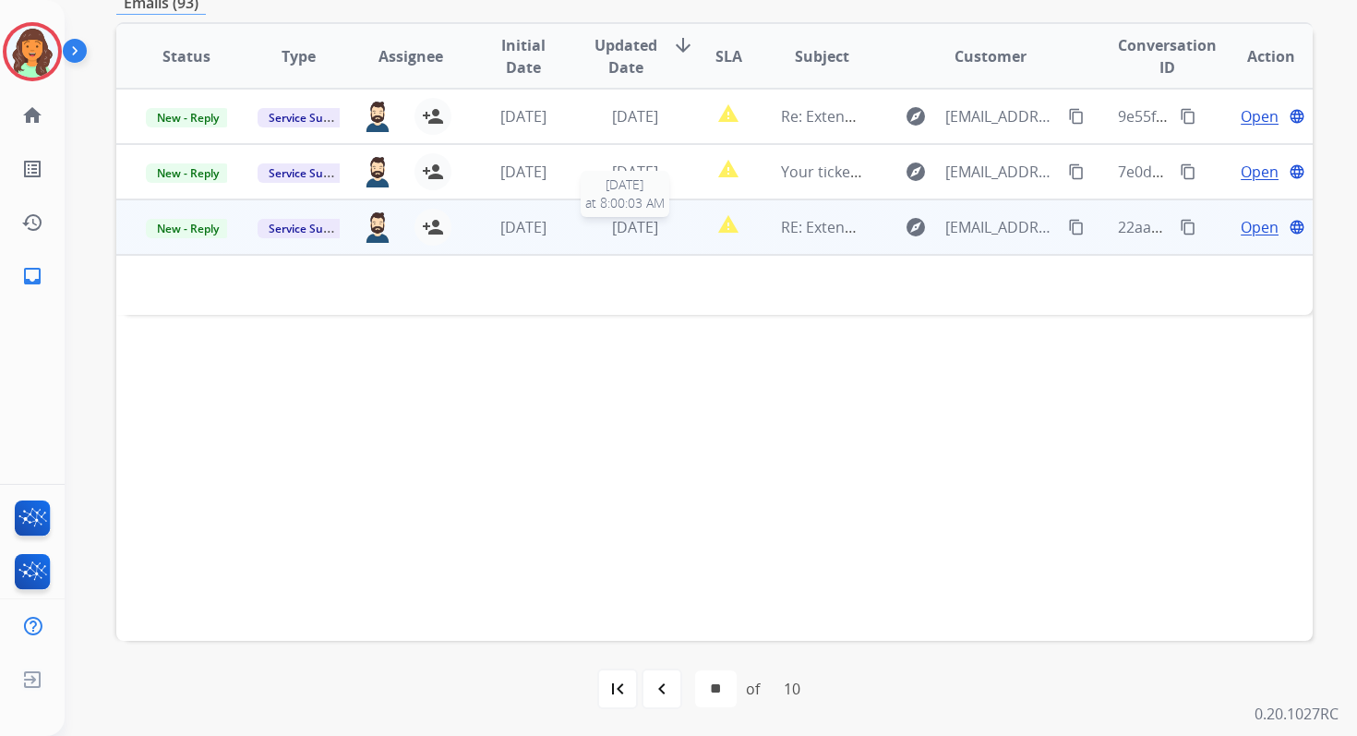
click at [639, 232] on span "4 days ago" at bounding box center [635, 227] width 46 height 20
click at [639, 232] on span "4 days ago" at bounding box center [635, 228] width 46 height 20
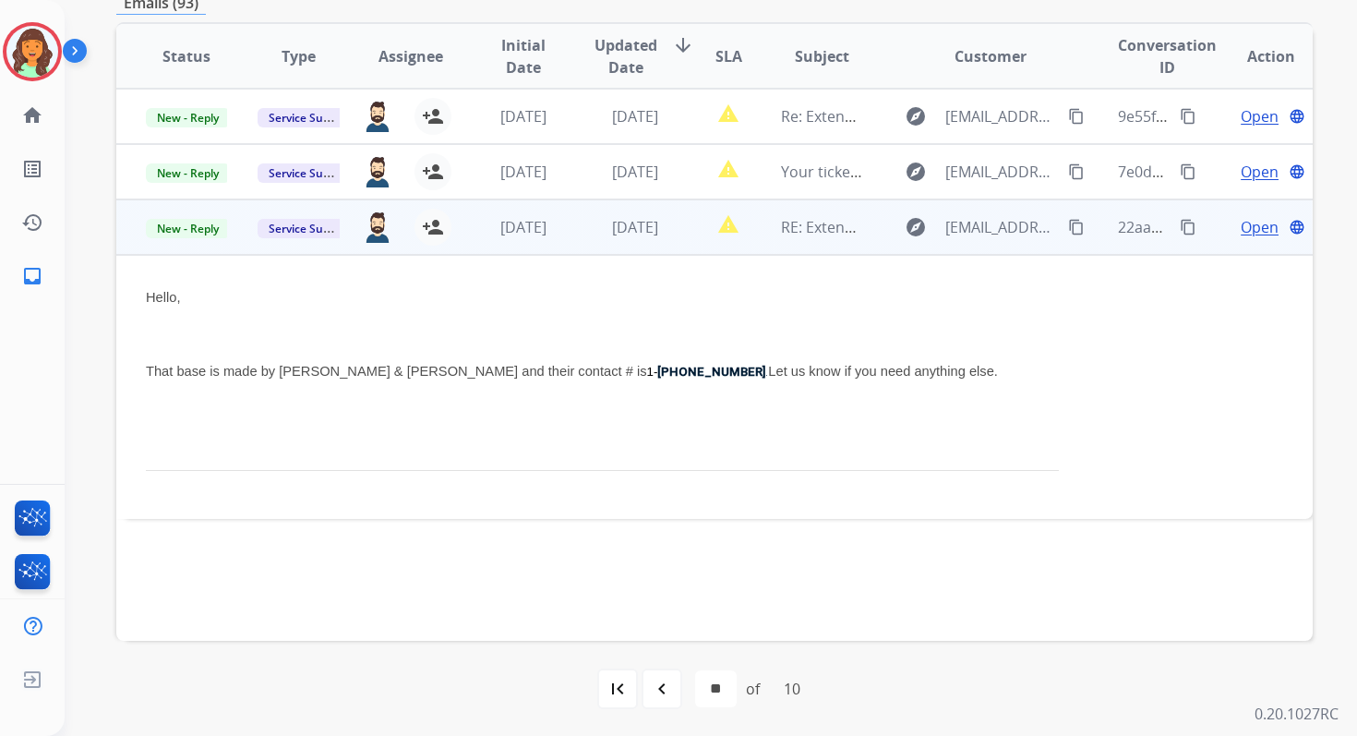
click at [1241, 229] on span "Open" at bounding box center [1260, 227] width 38 height 22
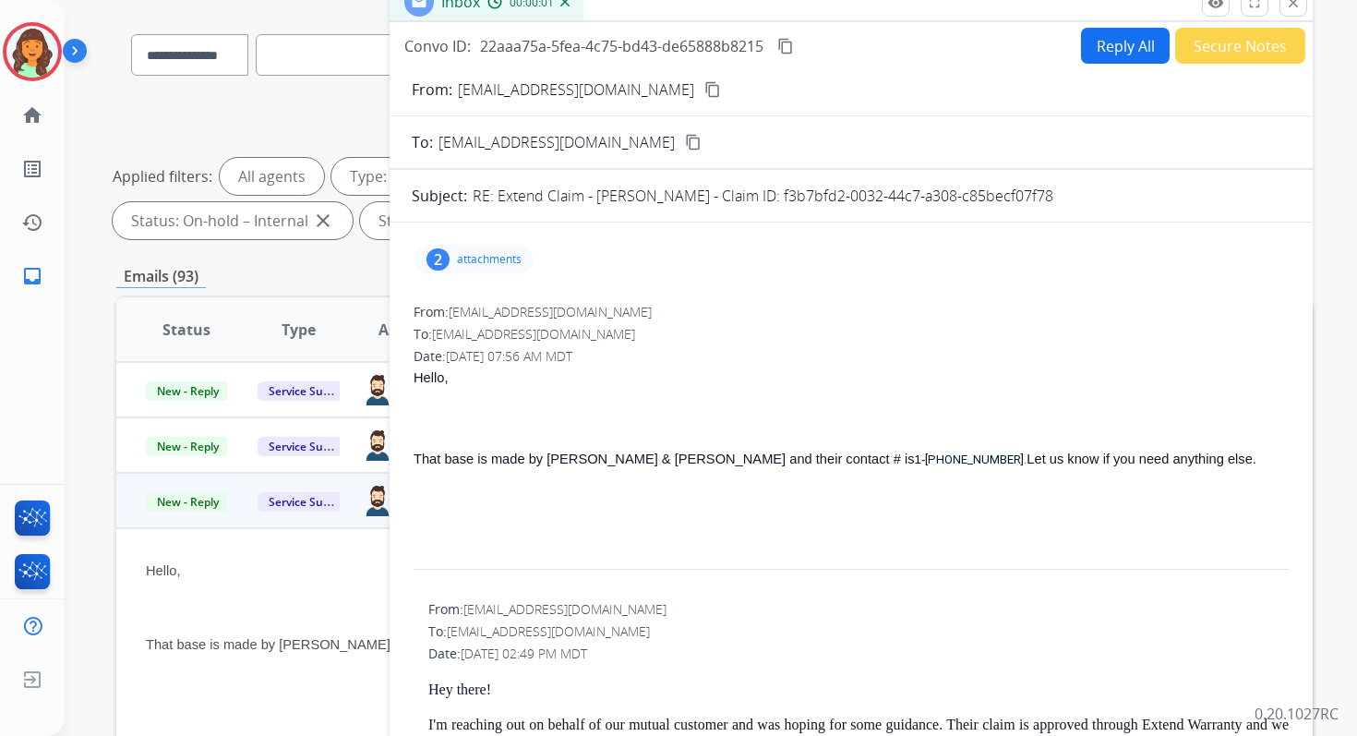
scroll to position [34, 0]
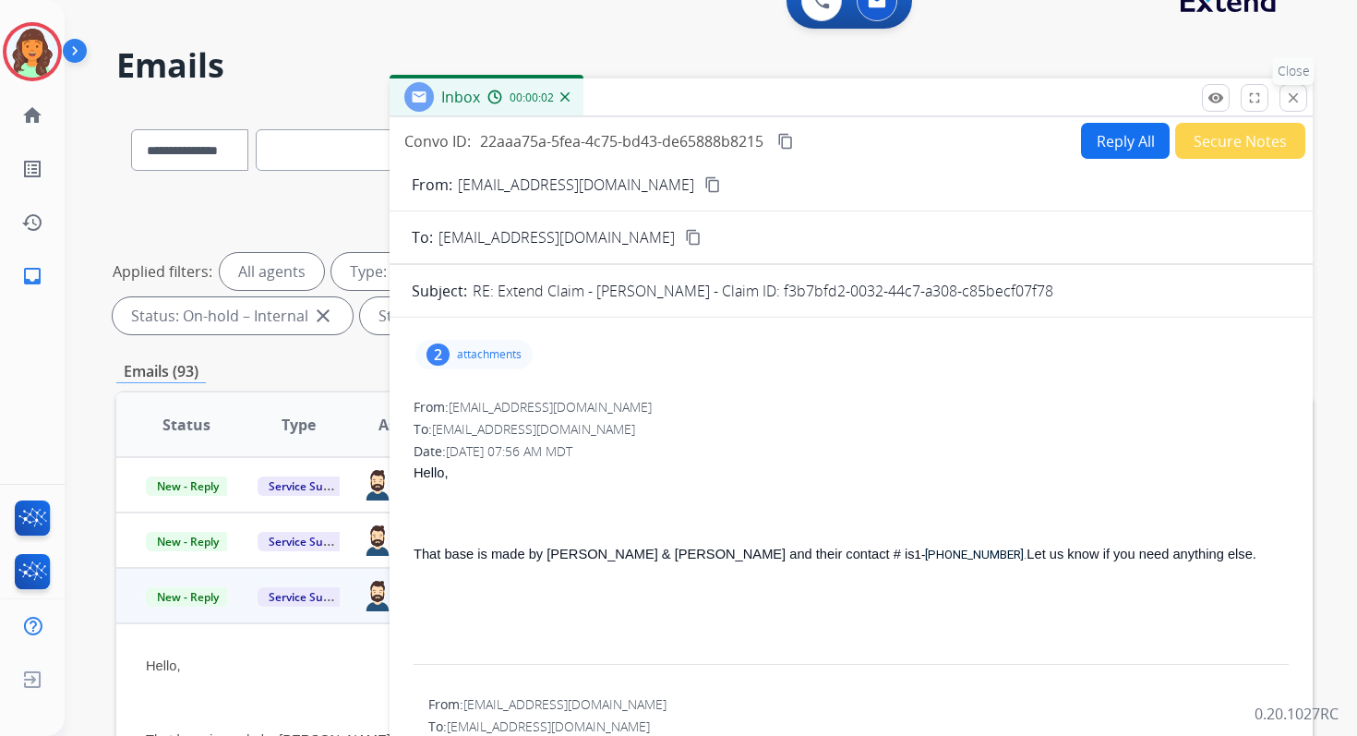
click at [1289, 95] on mat-icon "close" at bounding box center [1293, 98] width 17 height 17
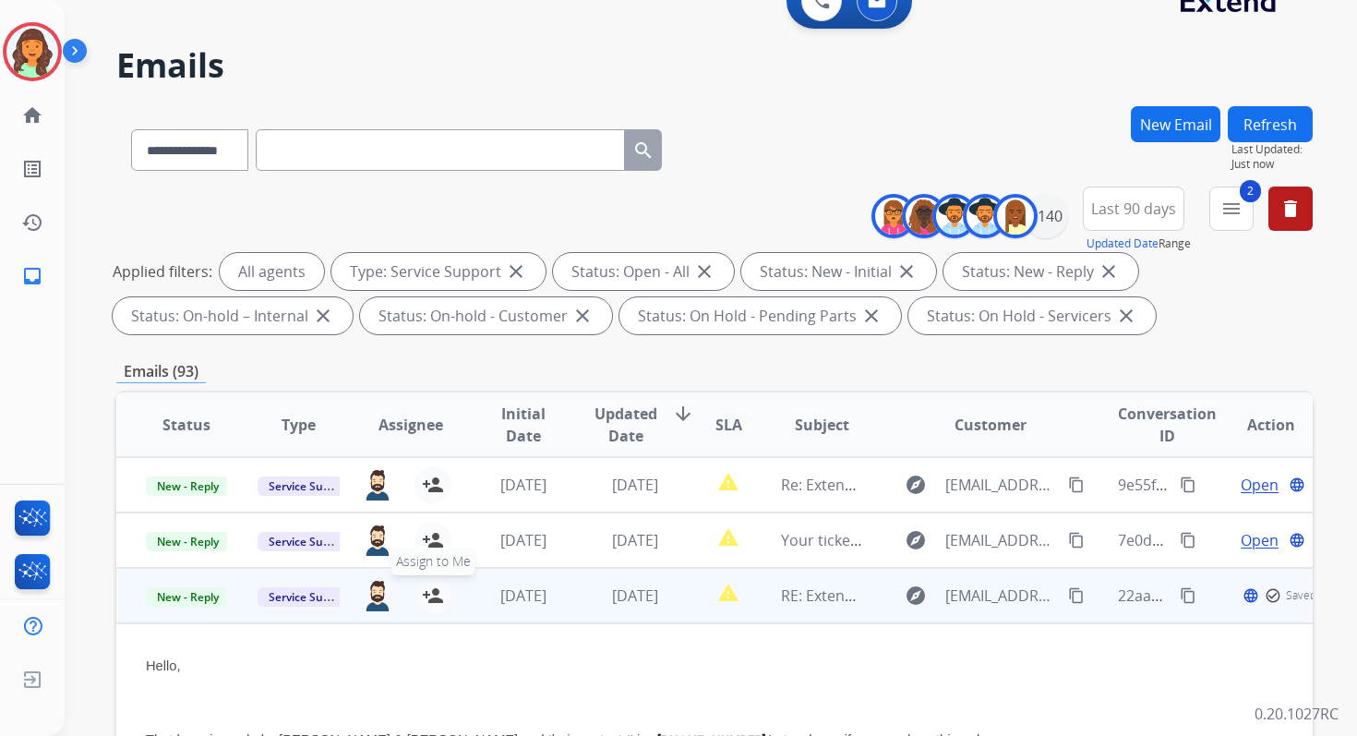
click at [437, 595] on mat-icon "person_add" at bounding box center [433, 595] width 22 height 22
click at [1244, 597] on span "Open" at bounding box center [1260, 595] width 38 height 22
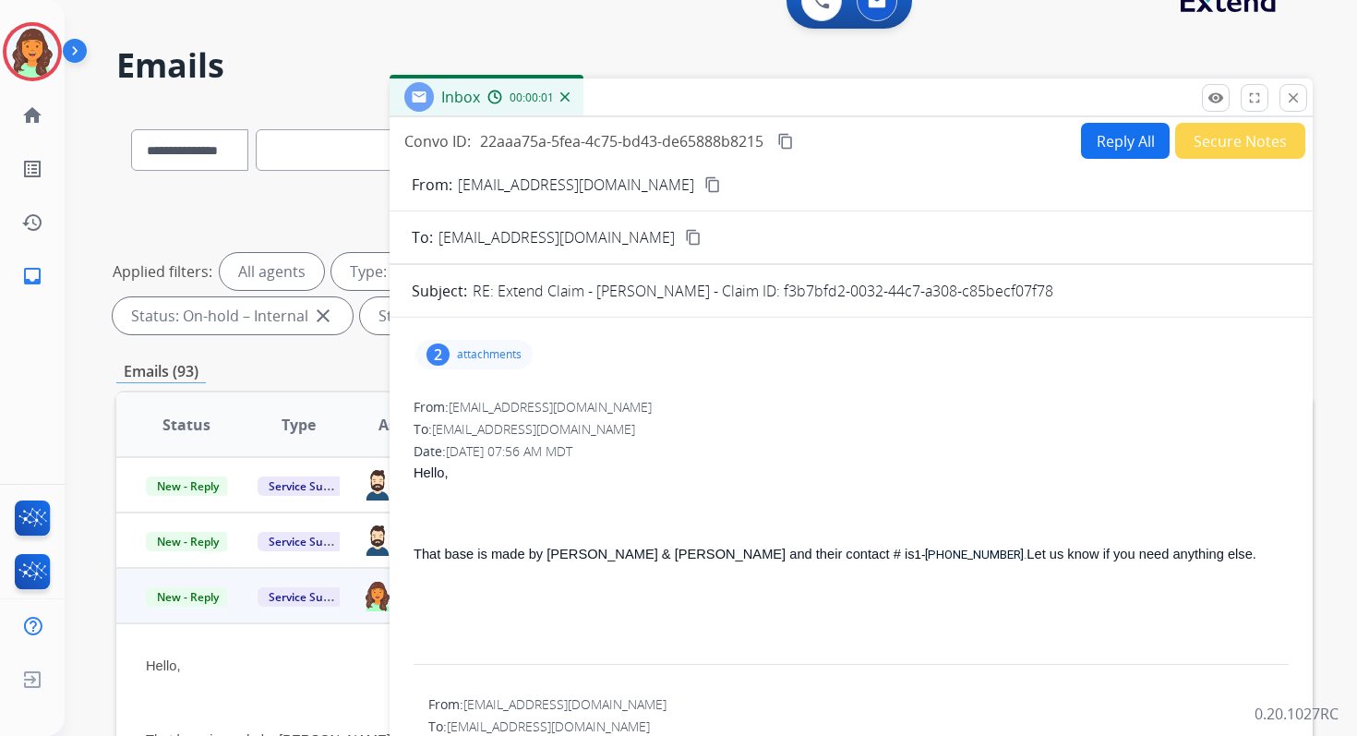
scroll to position [44, 0]
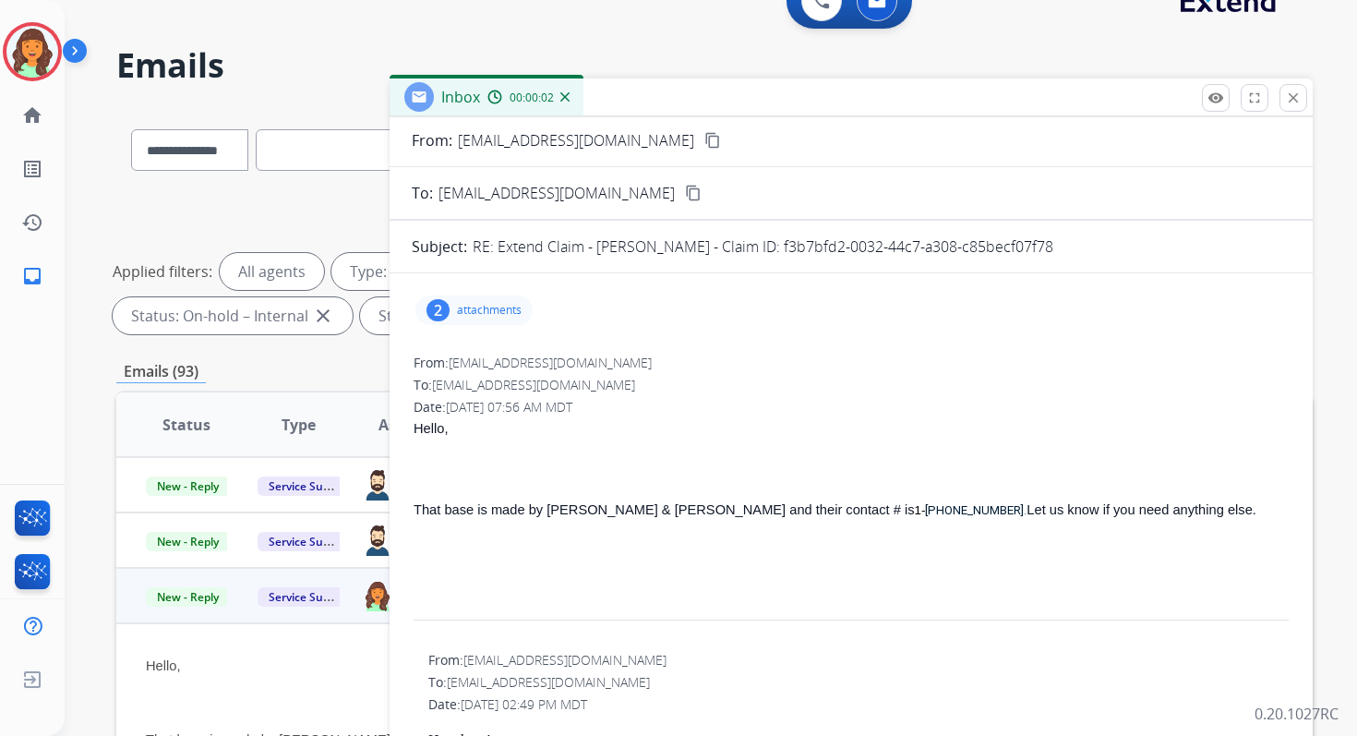
drag, startPoint x: 597, startPoint y: 249, endPoint x: 1097, endPoint y: 259, distance: 499.5
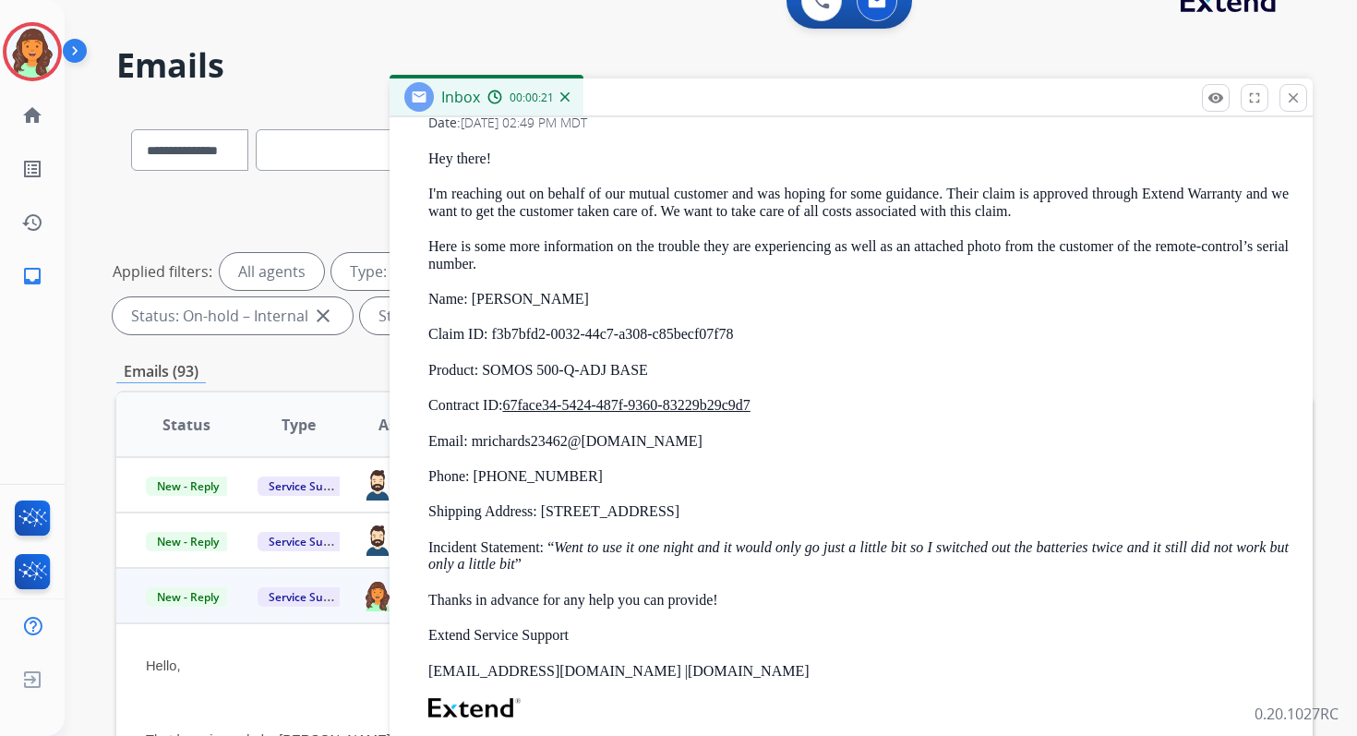
scroll to position [617, 0]
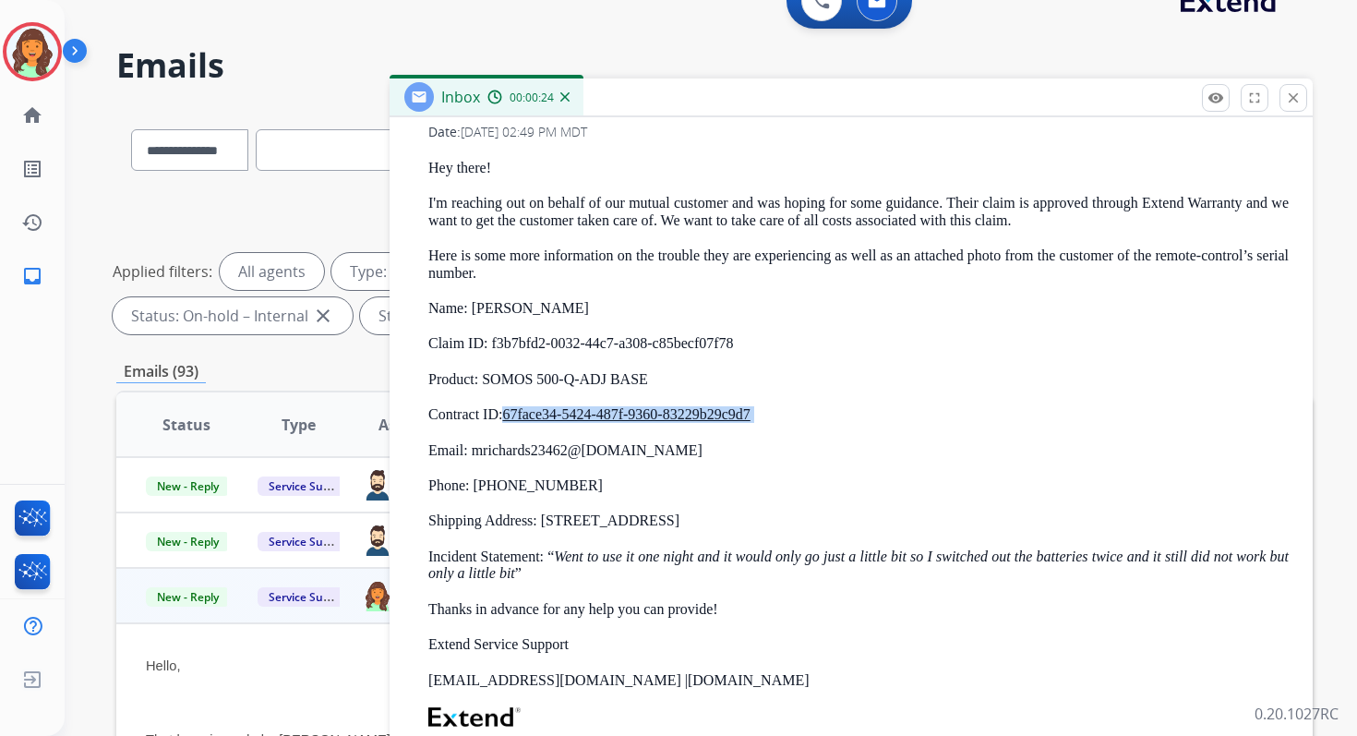
drag, startPoint x: 504, startPoint y: 417, endPoint x: 763, endPoint y: 426, distance: 258.6
click at [763, 426] on div "Hey there! I'm reaching out on behalf of our mutual customer and was hoping for…" at bounding box center [858, 562] width 860 height 805
drag, startPoint x: 491, startPoint y: 342, endPoint x: 779, endPoint y: 342, distance: 288.0
click at [779, 342] on p "Claim ID: f3b7bfd2-0032-44c7-a308-c85becf07f78" at bounding box center [858, 343] width 860 height 17
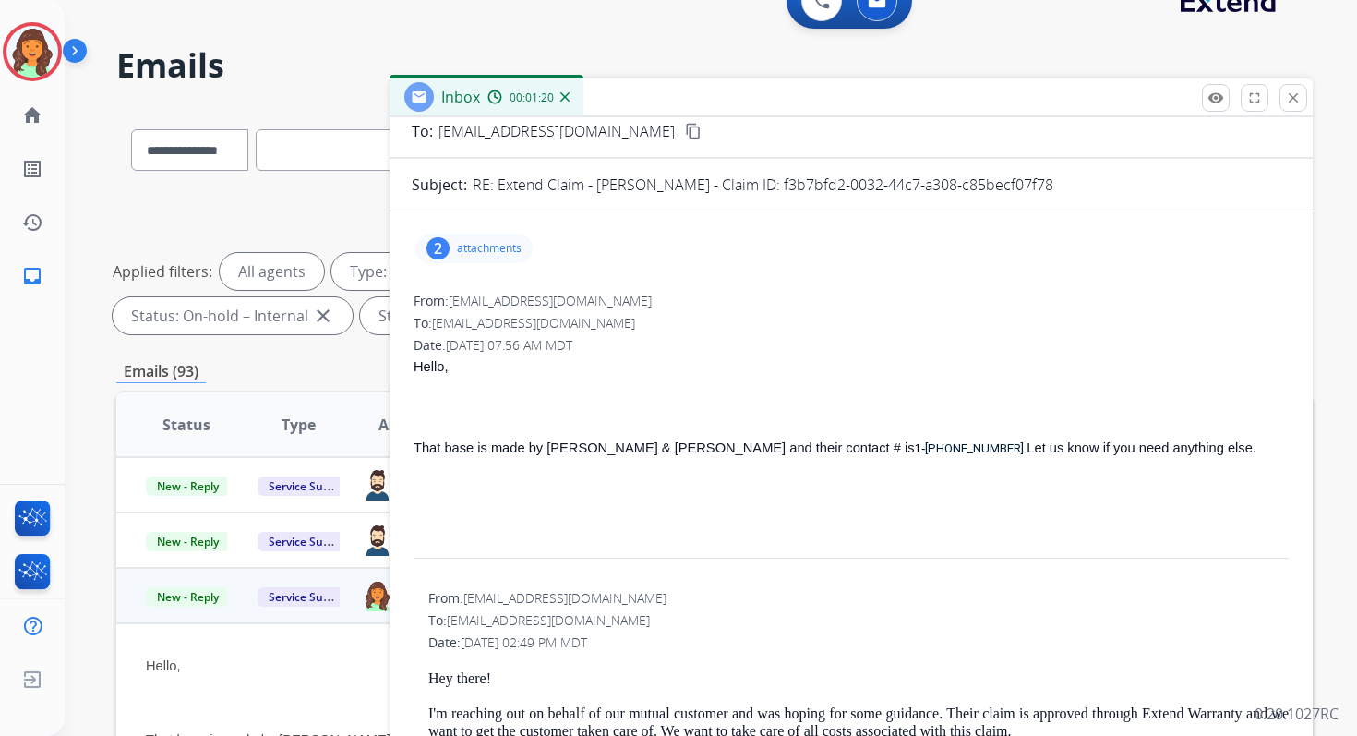
scroll to position [0, 0]
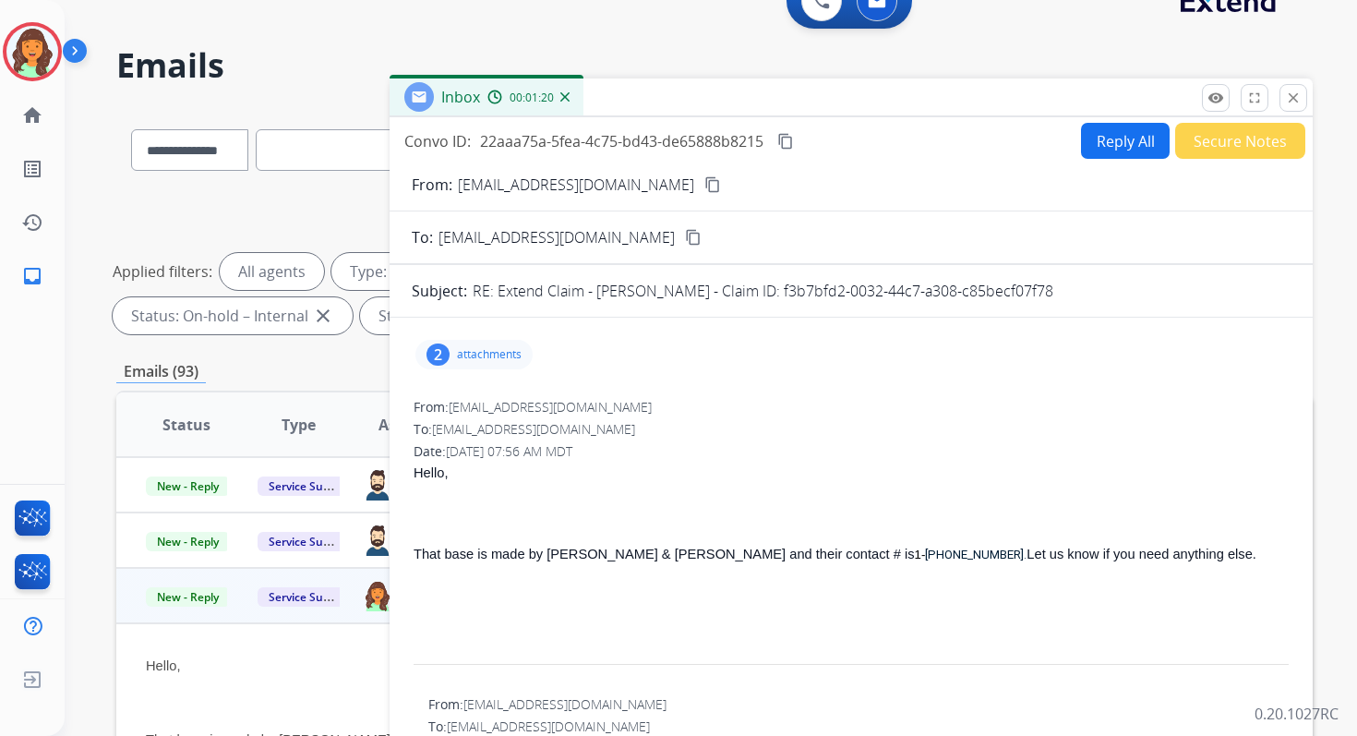
click at [481, 359] on p "attachments" at bounding box center [489, 354] width 65 height 15
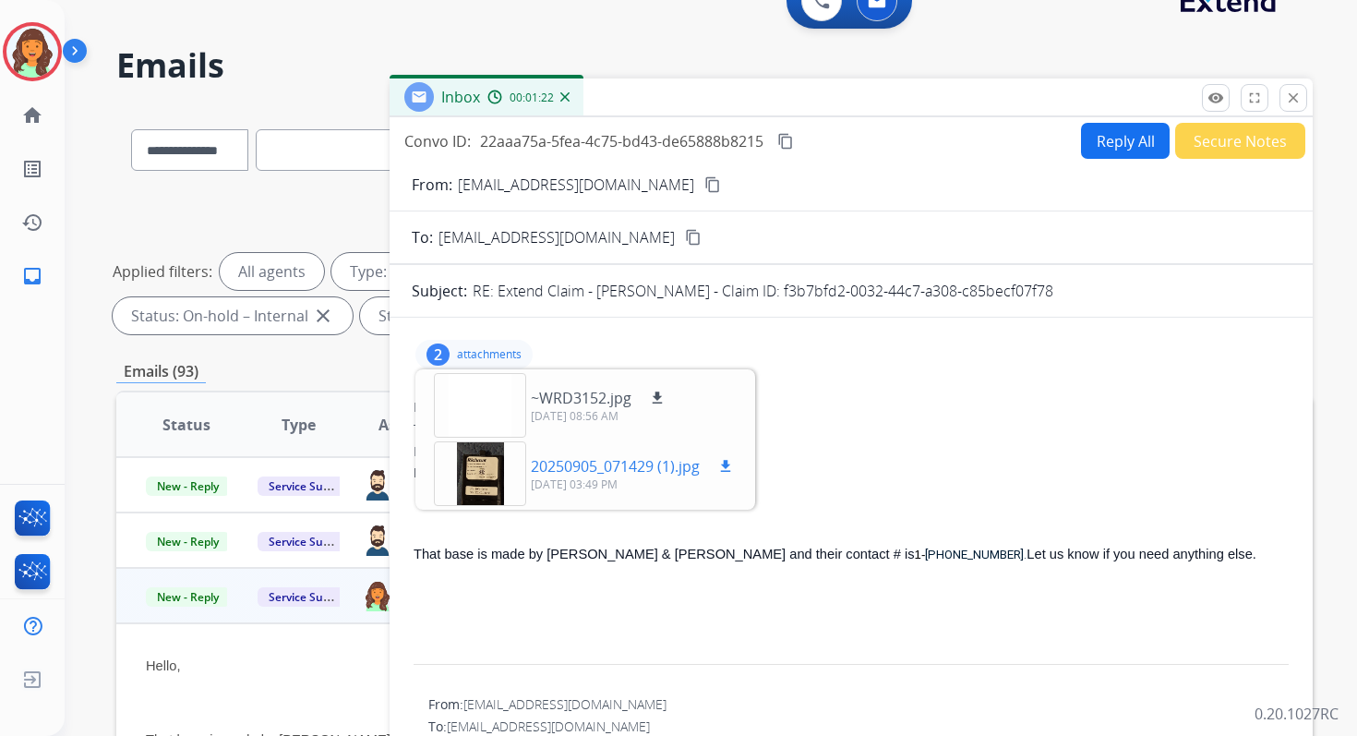
click at [497, 464] on div at bounding box center [480, 473] width 92 height 65
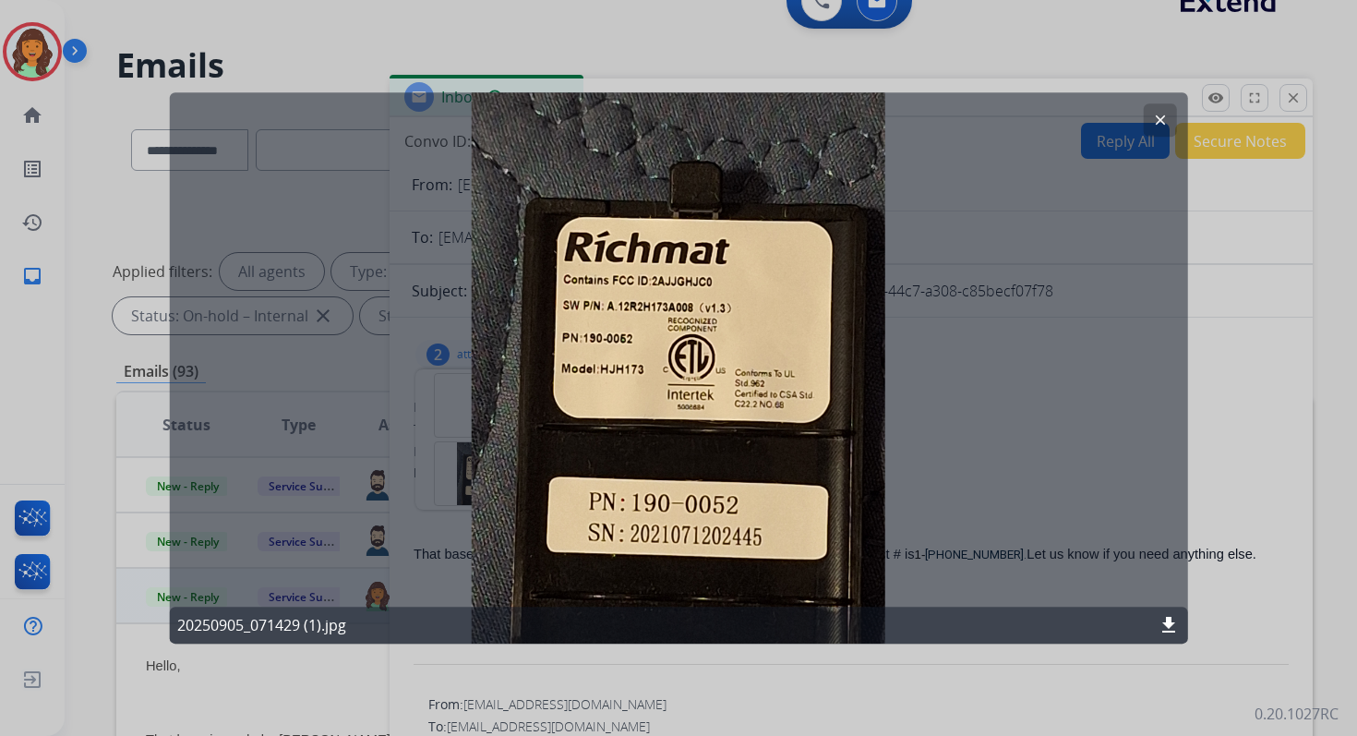
click at [1167, 617] on mat-icon "download" at bounding box center [1169, 625] width 22 height 22
click at [1158, 113] on mat-icon "clear" at bounding box center [1159, 120] width 17 height 17
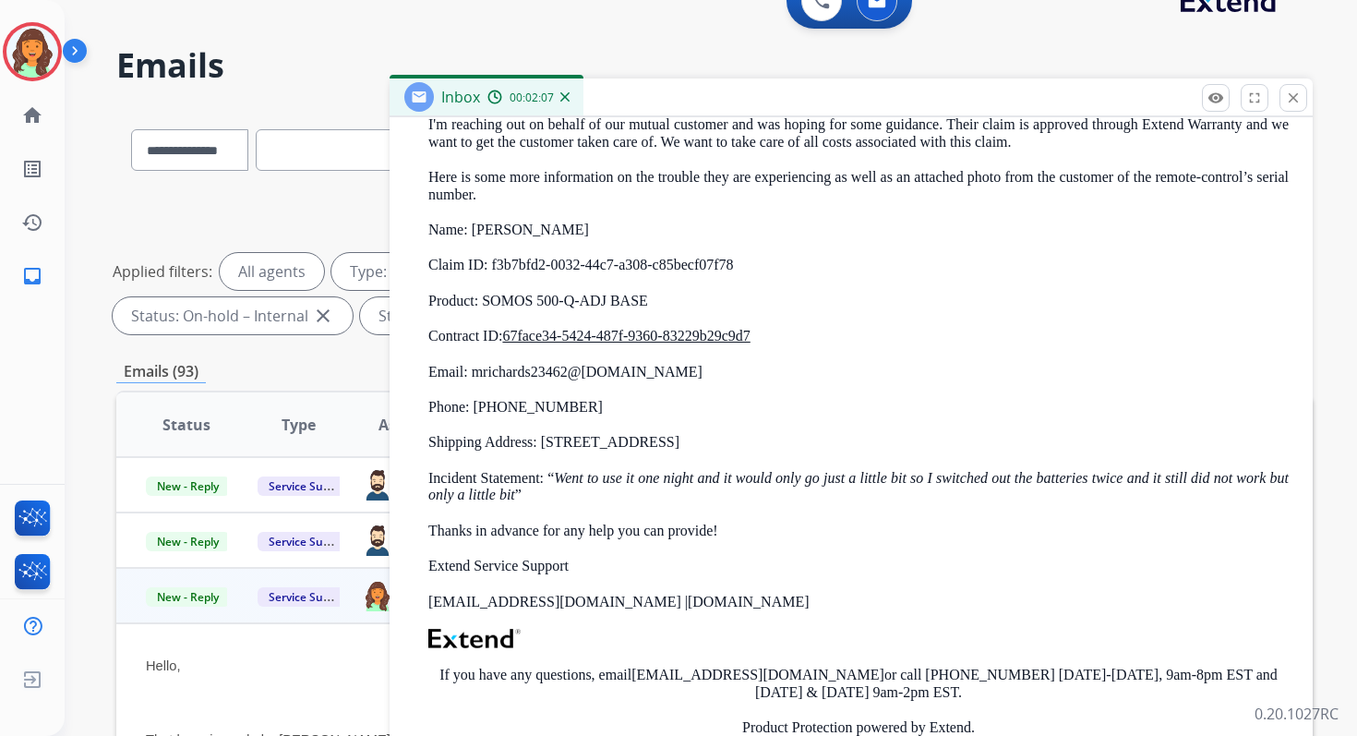
scroll to position [736, 0]
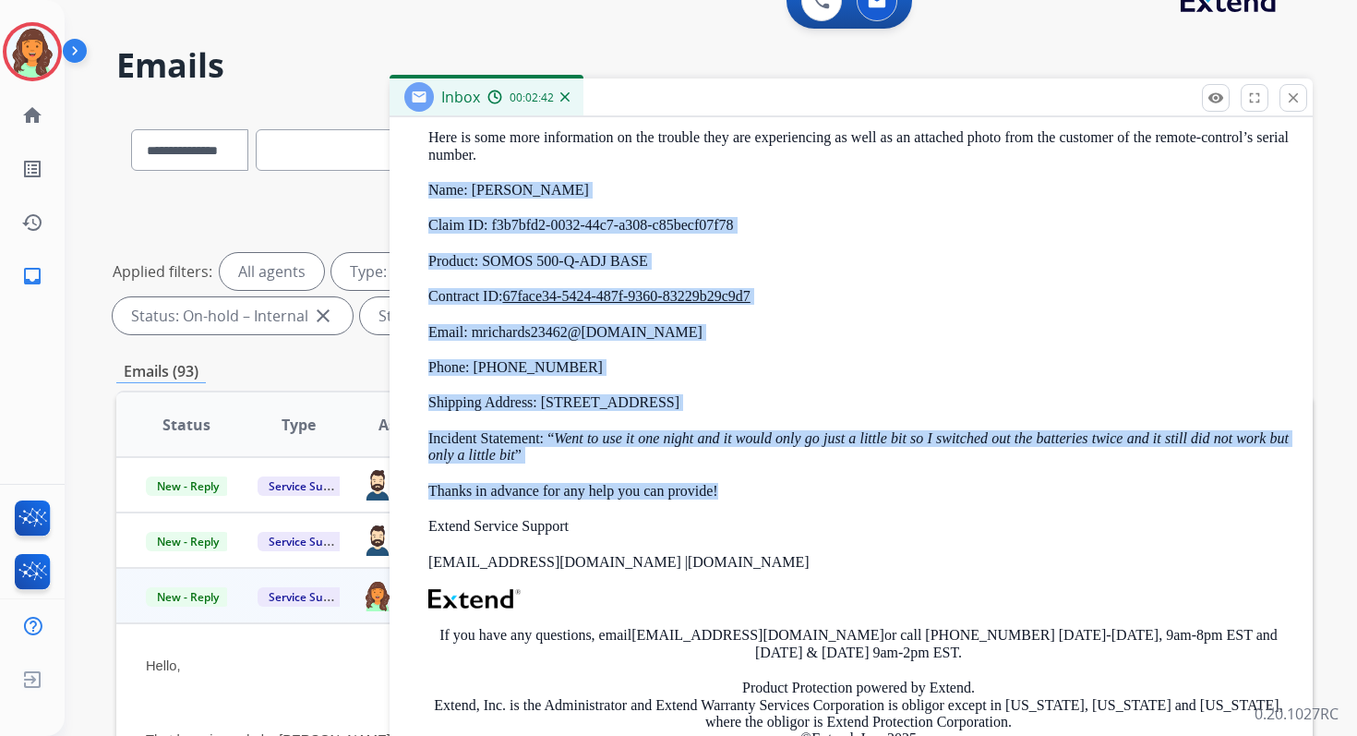
drag, startPoint x: 430, startPoint y: 188, endPoint x: 774, endPoint y: 489, distance: 456.6
click at [774, 489] on div "Hey there! I'm reaching out on behalf of our mutual customer and was hoping for…" at bounding box center [858, 444] width 860 height 805
click at [759, 440] on em "Went to use it one night and it would only go just a little bit so I switched o…" at bounding box center [858, 446] width 860 height 32
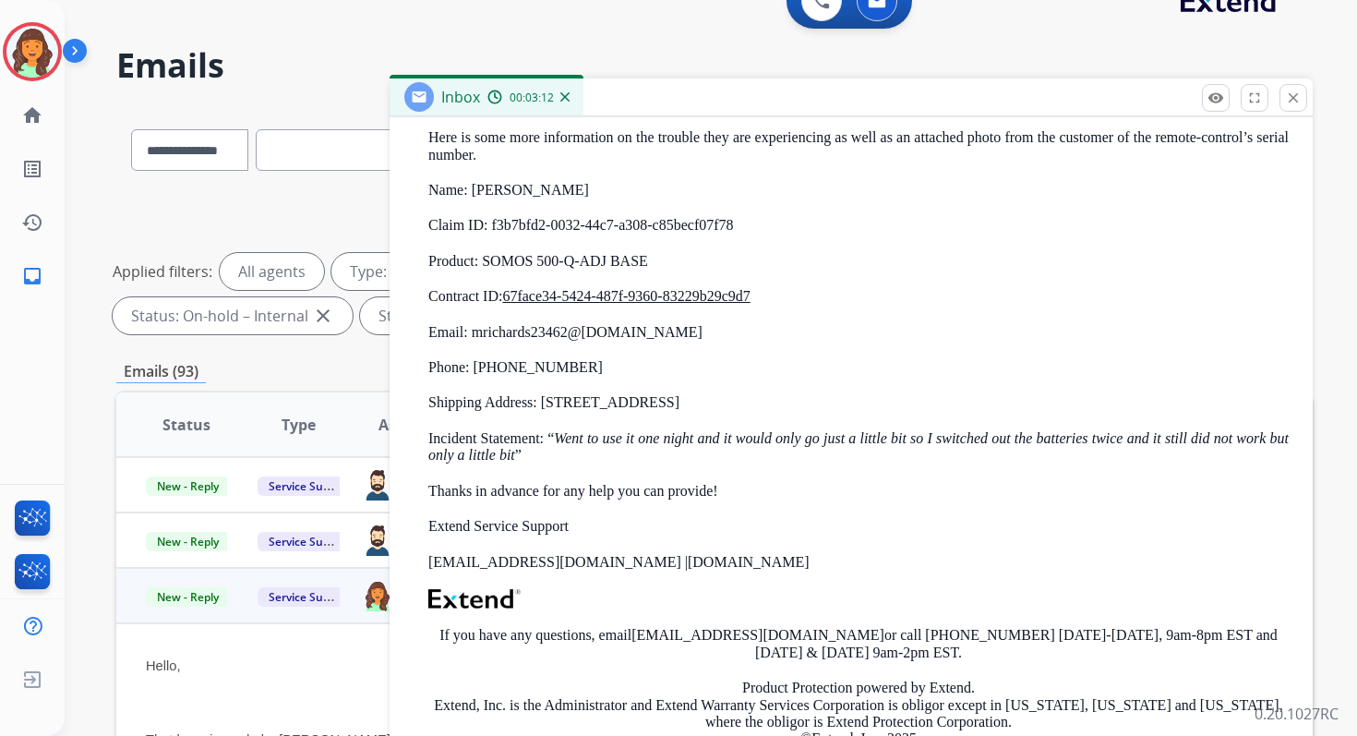
drag, startPoint x: 428, startPoint y: 189, endPoint x: 863, endPoint y: 401, distance: 483.5
click at [863, 401] on div "Hey there! I'm reaching out on behalf of our mutual customer and was hoping for…" at bounding box center [858, 444] width 860 height 805
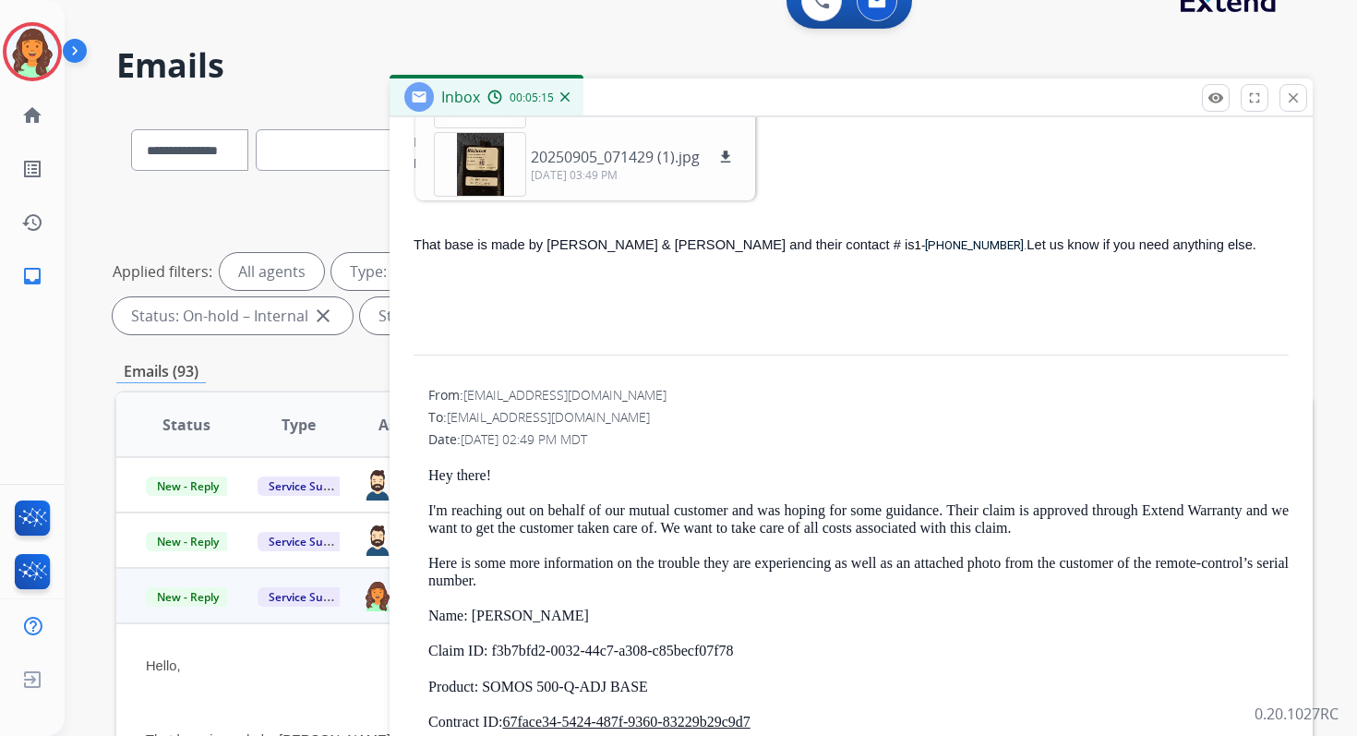
scroll to position [59, 0]
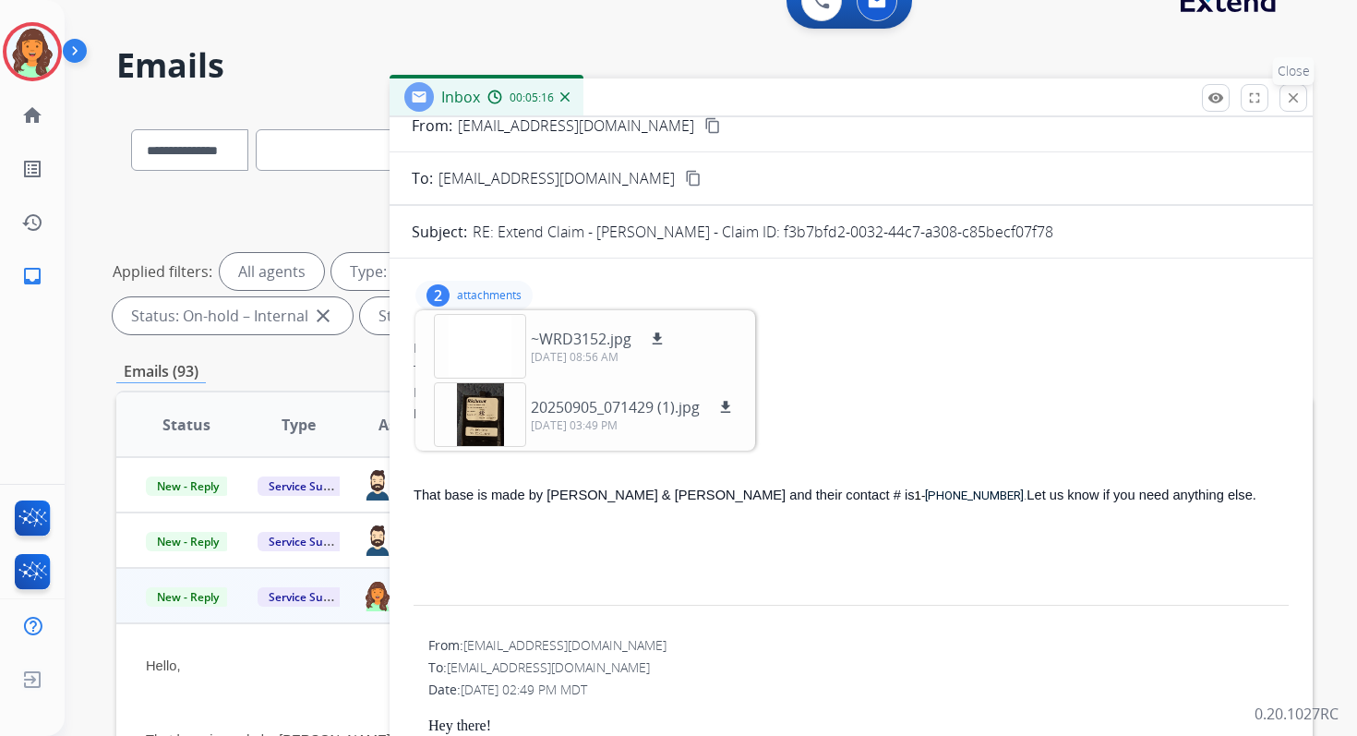
click at [1296, 99] on mat-icon "close" at bounding box center [1293, 98] width 17 height 17
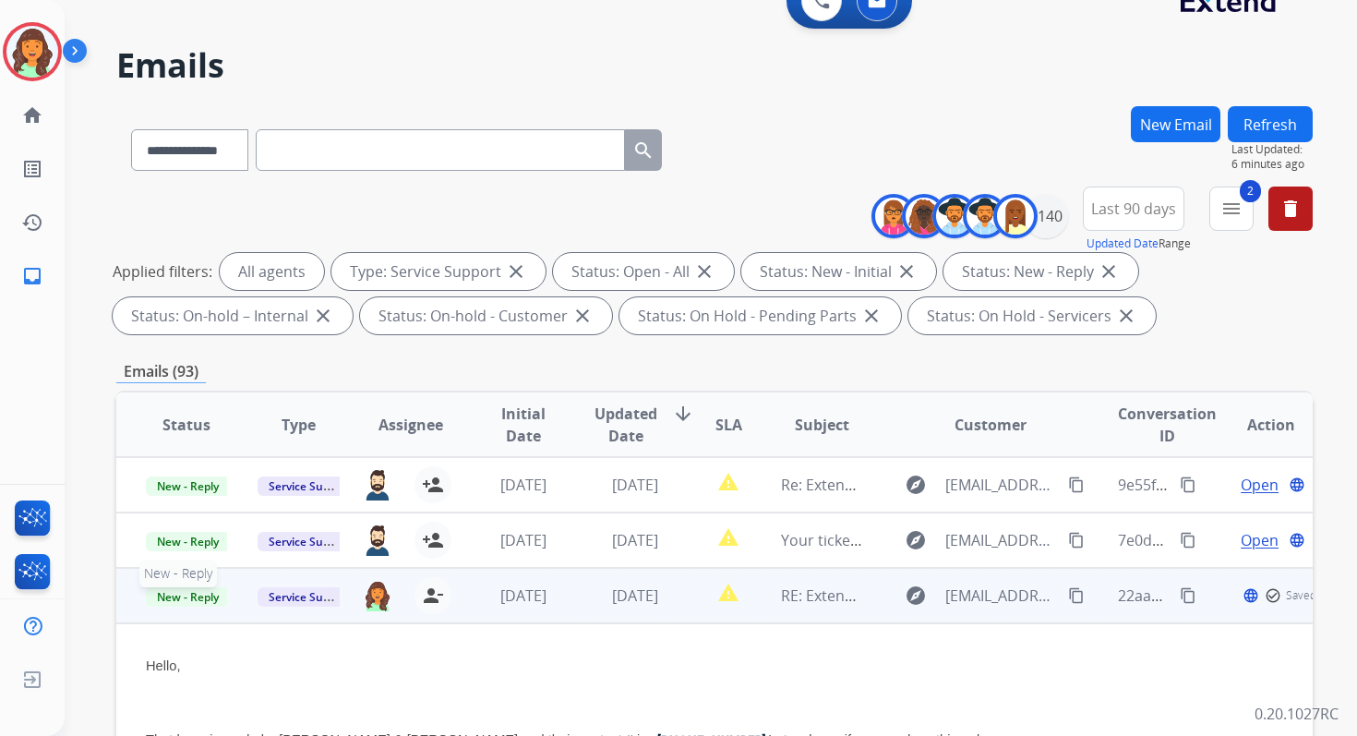
click at [190, 599] on span "New - Reply" at bounding box center [188, 596] width 84 height 19
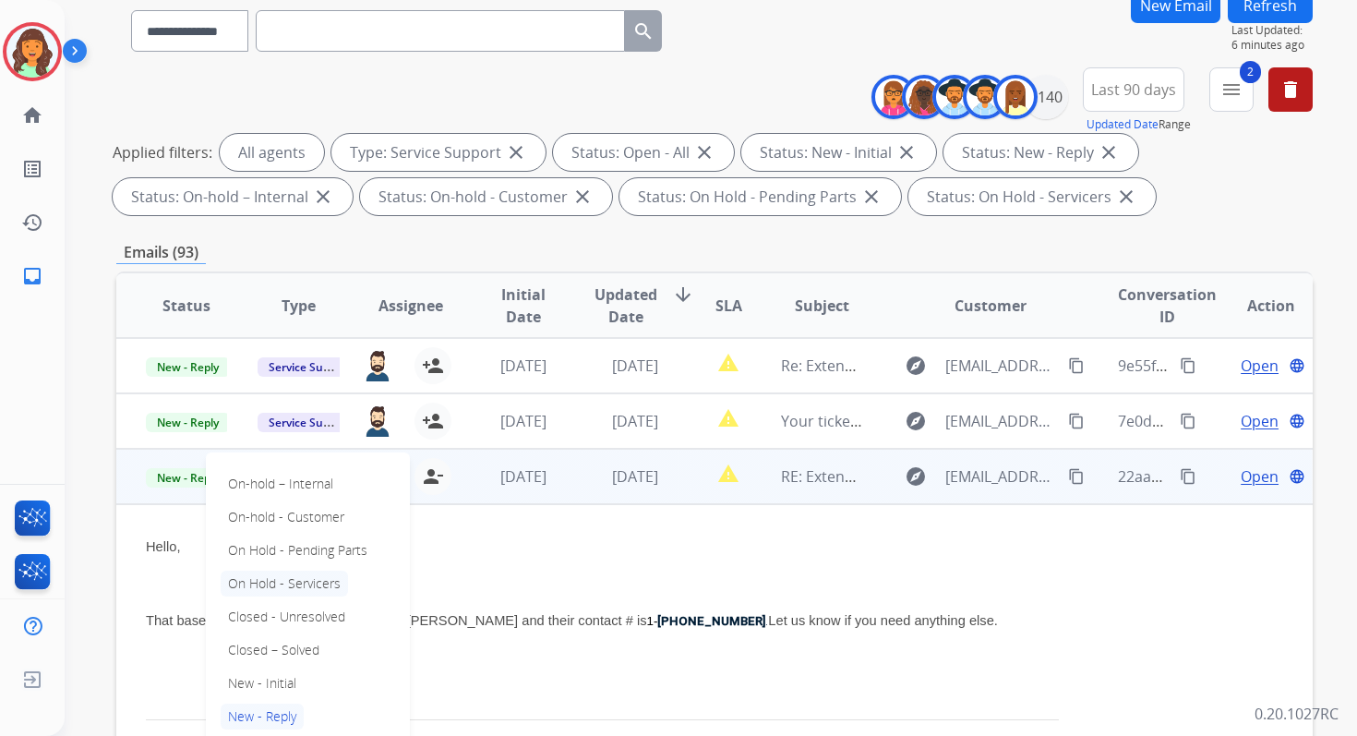
scroll to position [213, 0]
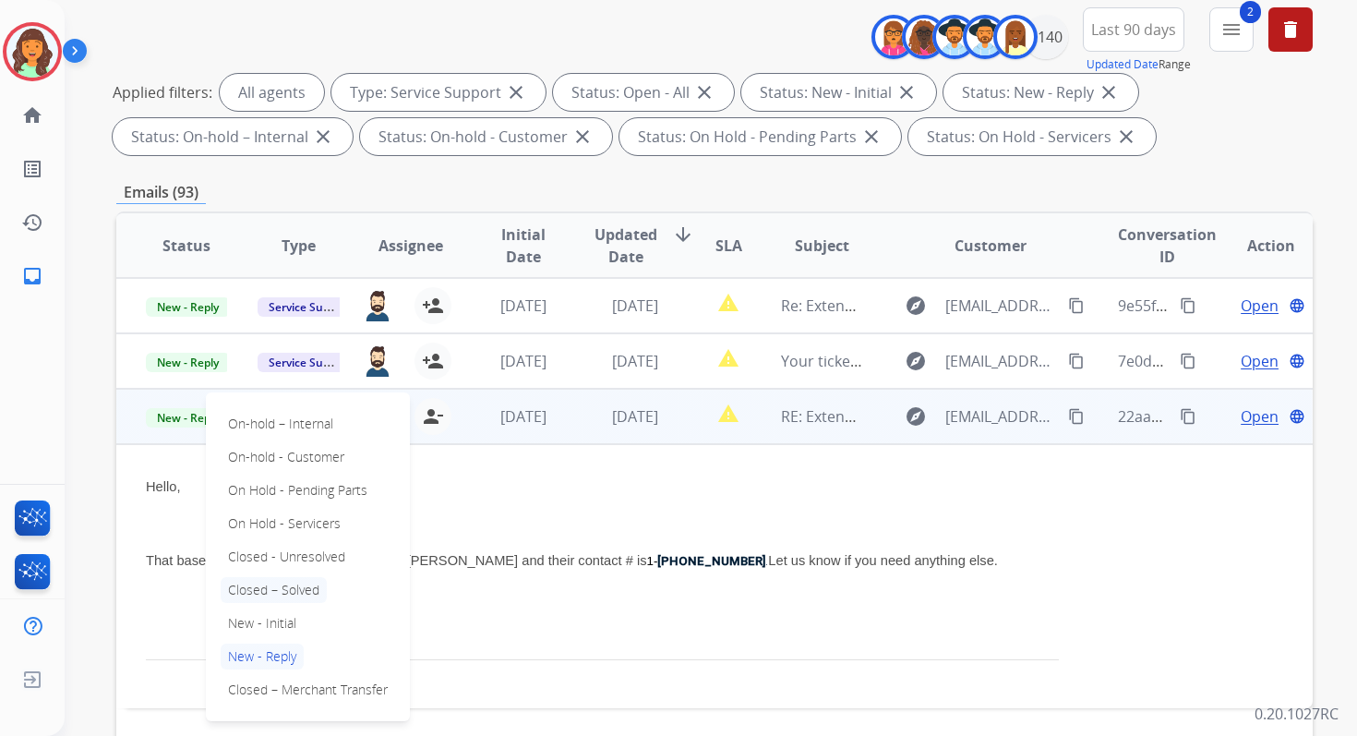
click at [262, 592] on p "Closed – Solved" at bounding box center [274, 590] width 106 height 26
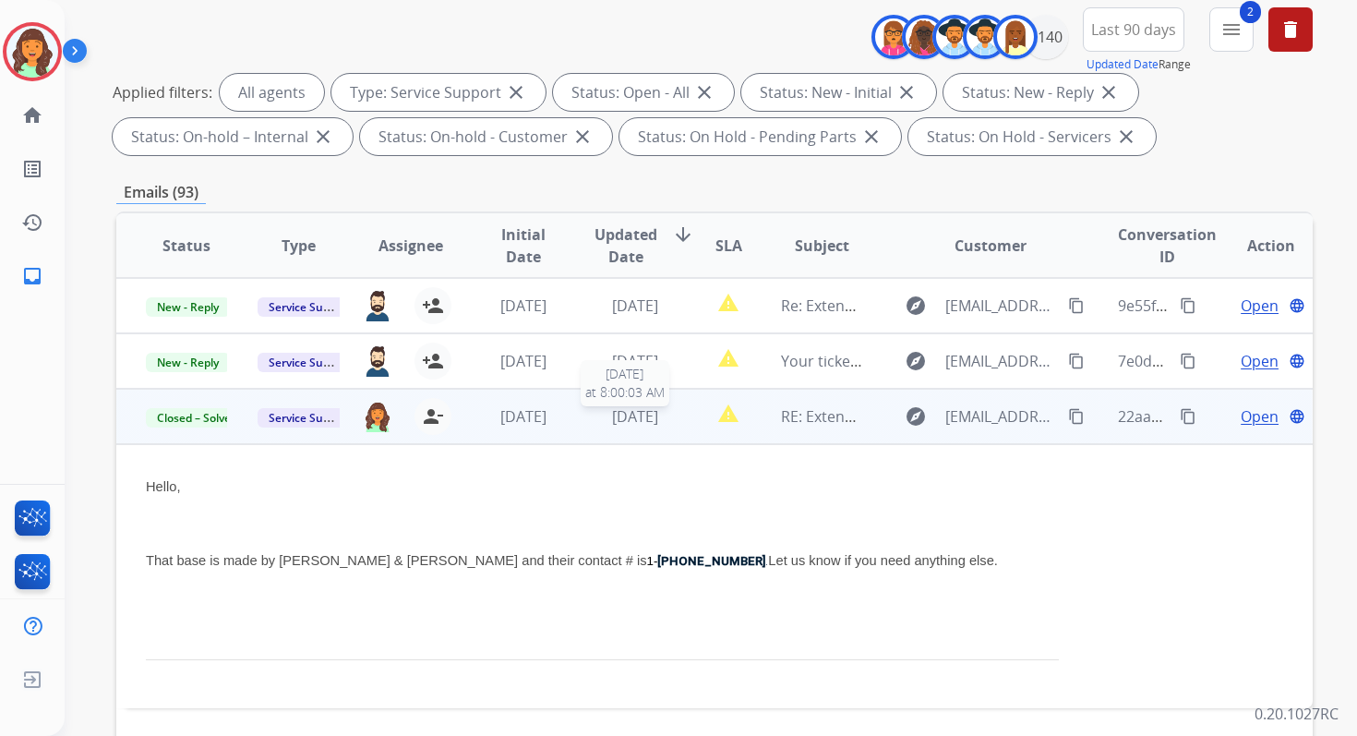
click at [616, 426] on div "4 days ago" at bounding box center [635, 416] width 81 height 22
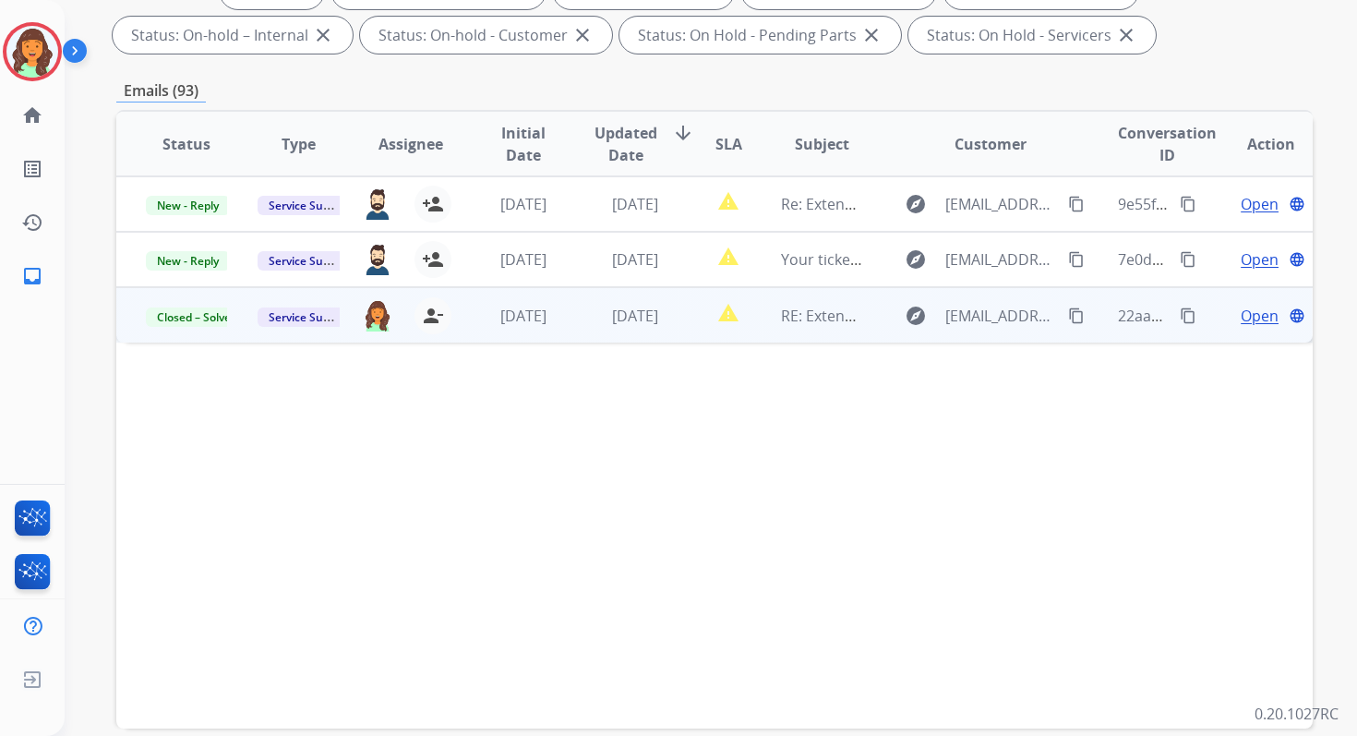
scroll to position [403, 0]
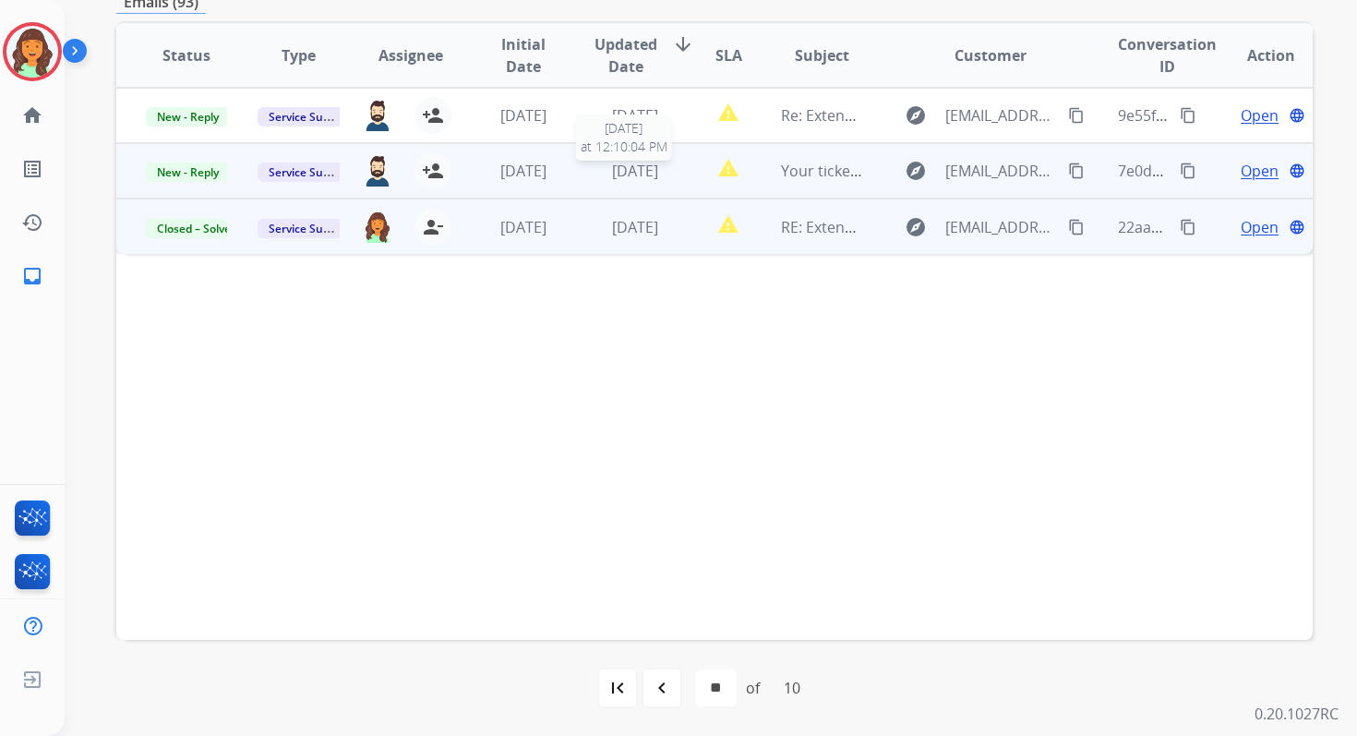
click at [642, 162] on span "4 days ago" at bounding box center [635, 171] width 46 height 20
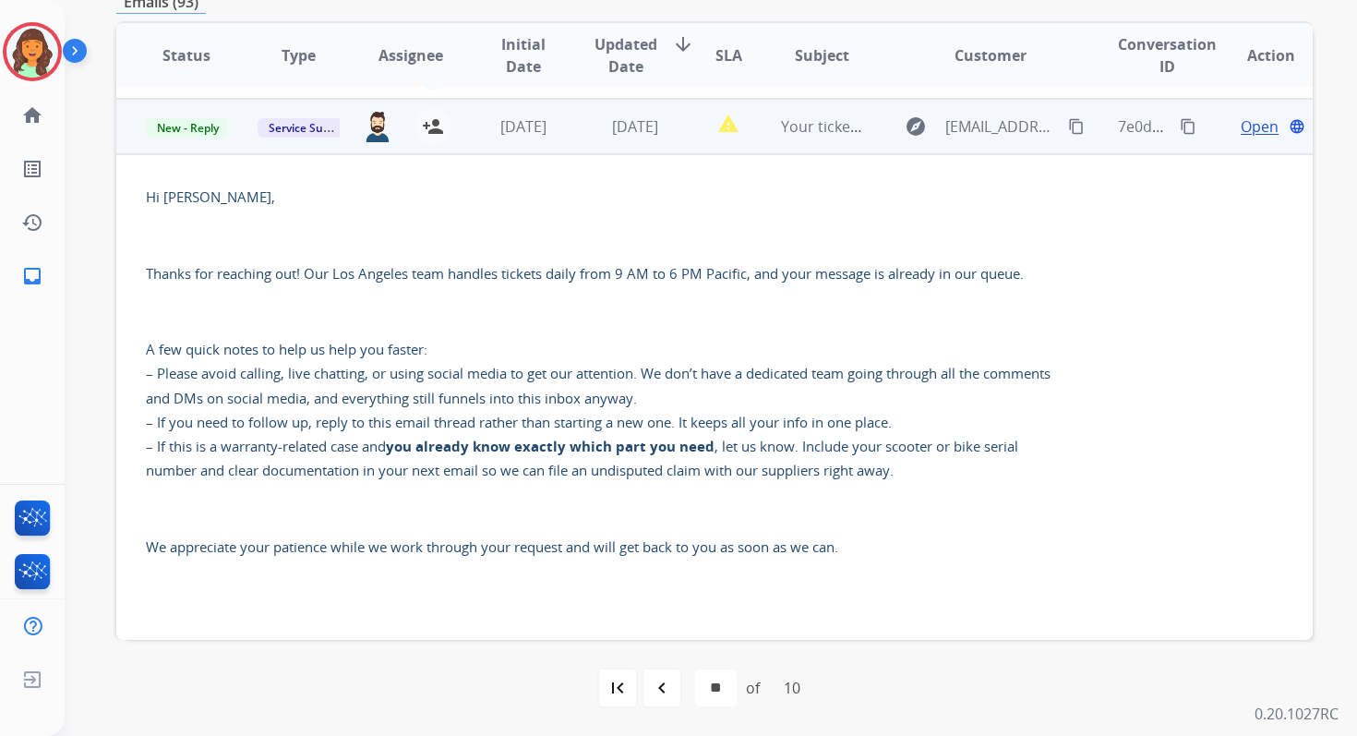
scroll to position [0, 0]
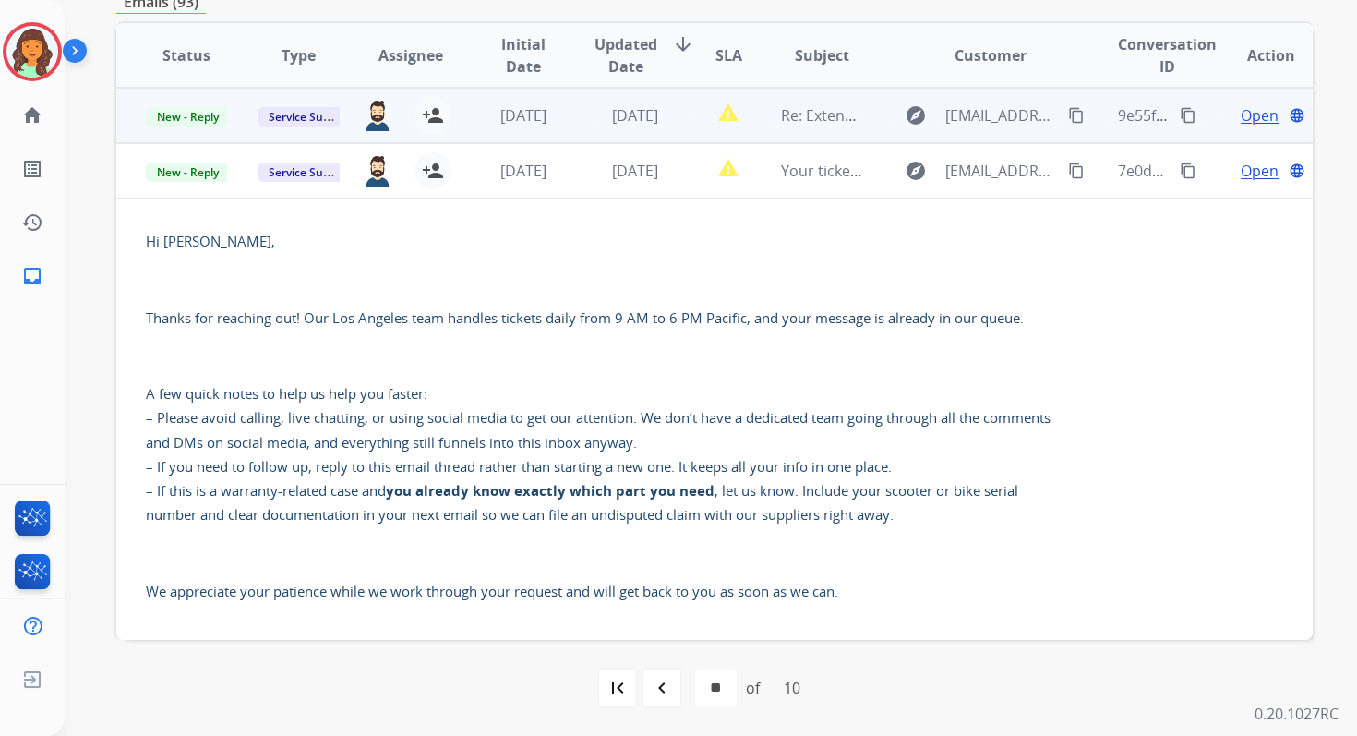
click at [677, 121] on td "report_problem" at bounding box center [714, 115] width 75 height 55
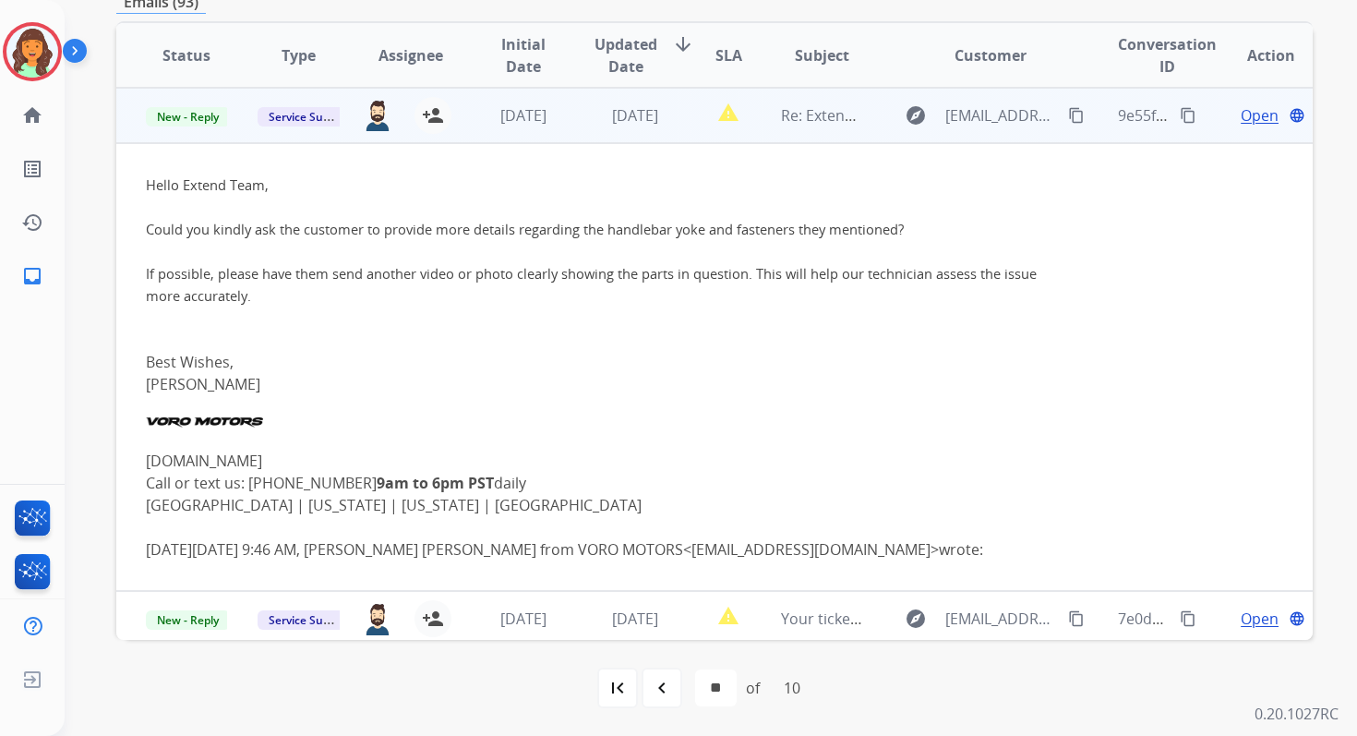
click at [1241, 122] on span "Open" at bounding box center [1260, 115] width 38 height 22
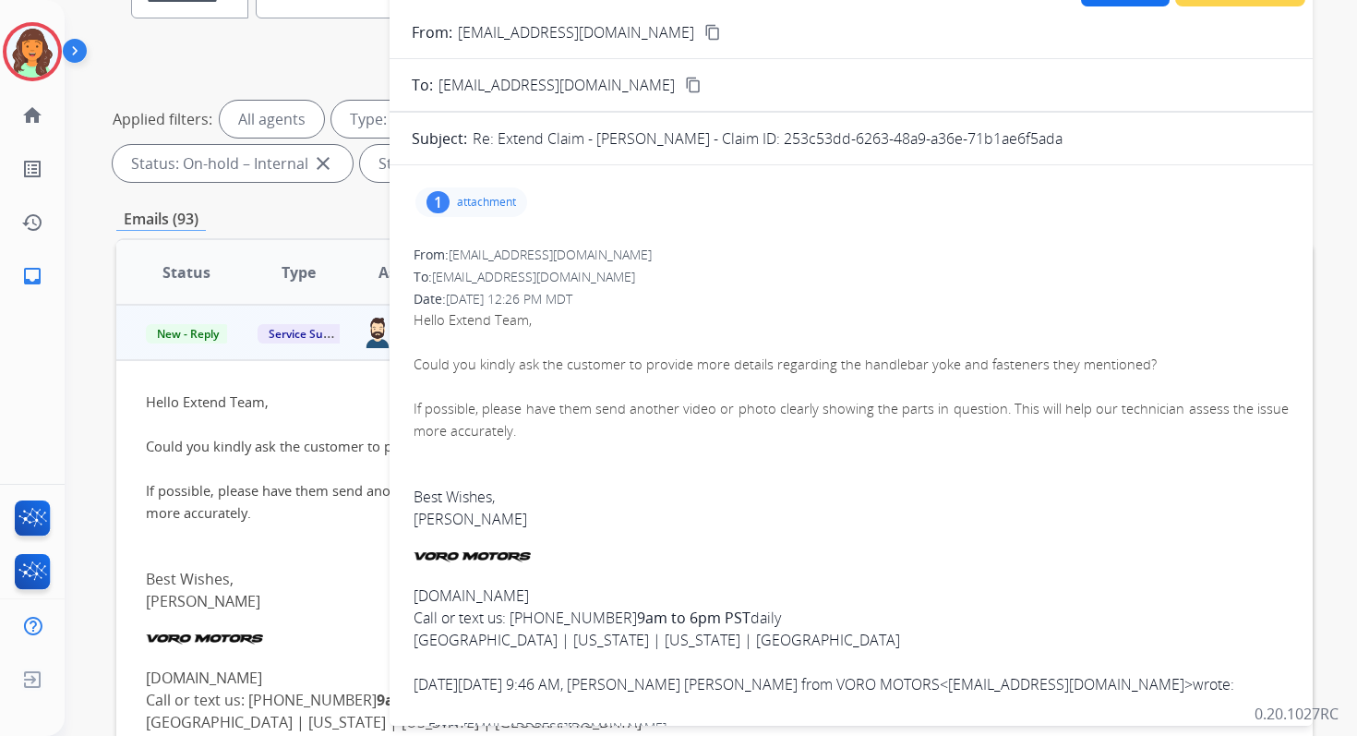
scroll to position [132, 0]
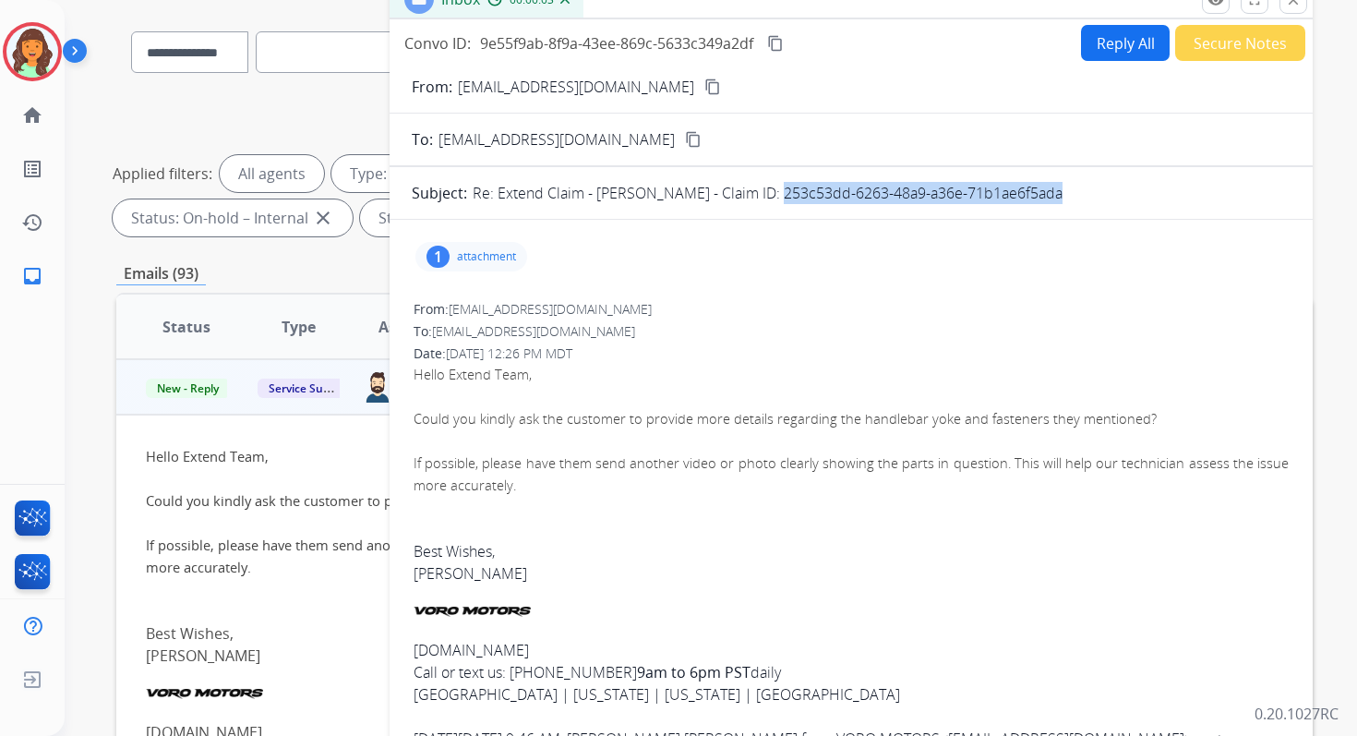
drag, startPoint x: 773, startPoint y: 190, endPoint x: 1063, endPoint y: 194, distance: 289.9
click at [1063, 194] on div "Re: Extend Claim - BLAKE NELSON - Claim ID: 253c53dd-6263-48a9-a36e-71b1ae6f5ada" at bounding box center [882, 193] width 818 height 22
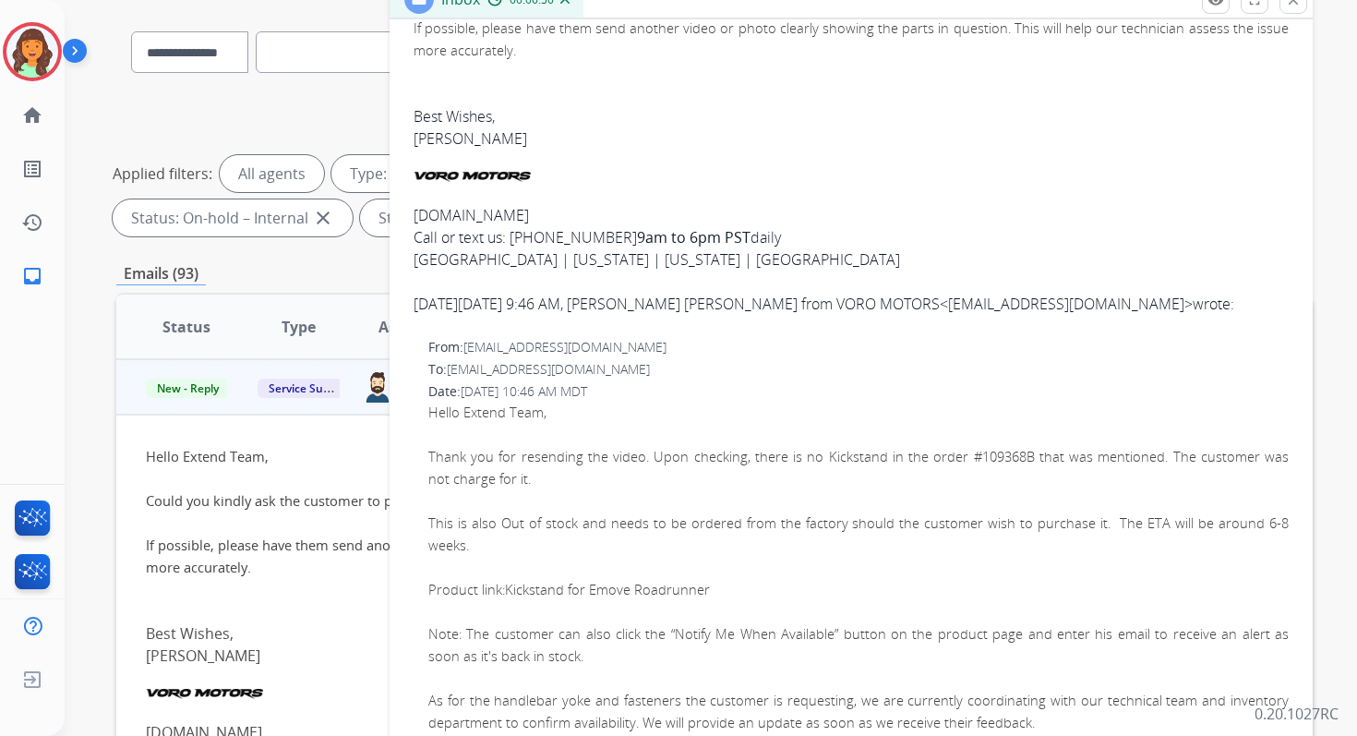
scroll to position [423, 0]
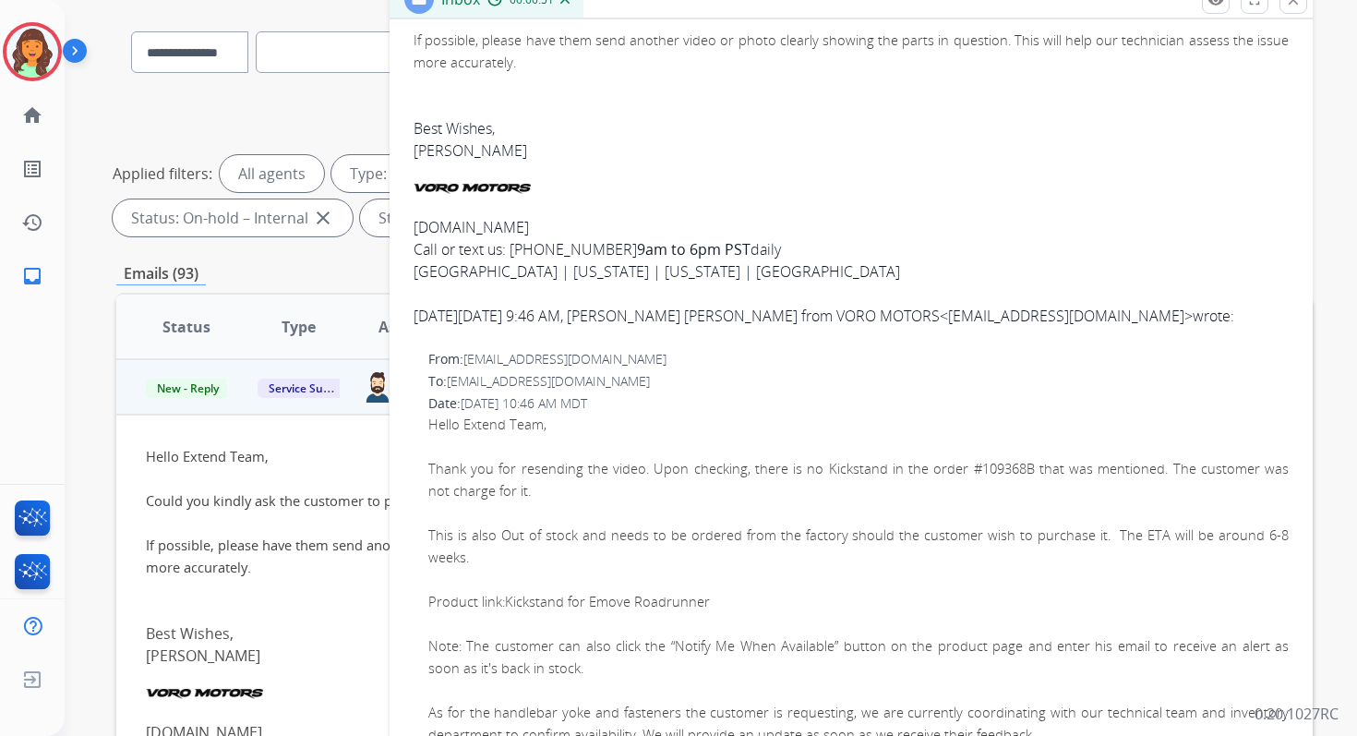
click at [1299, 1] on mat-icon "close" at bounding box center [1293, 0] width 17 height 17
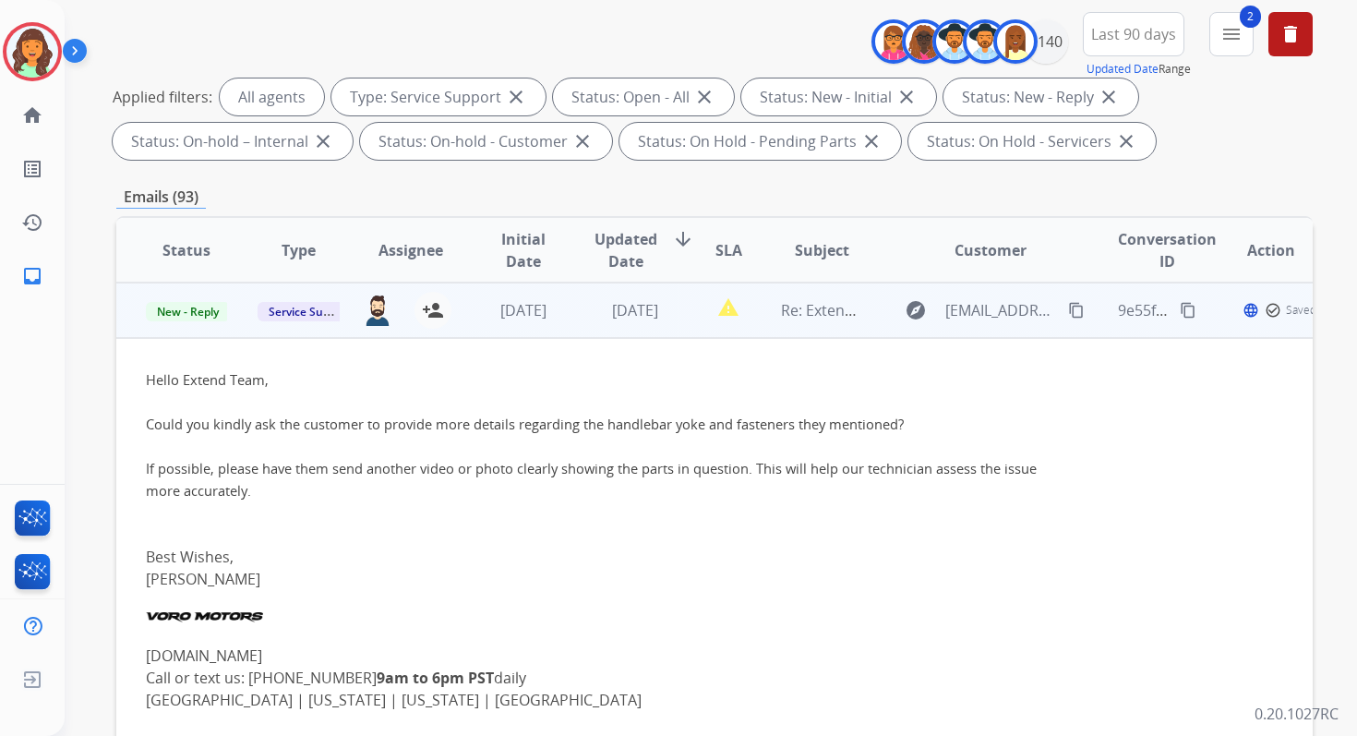
scroll to position [403, 0]
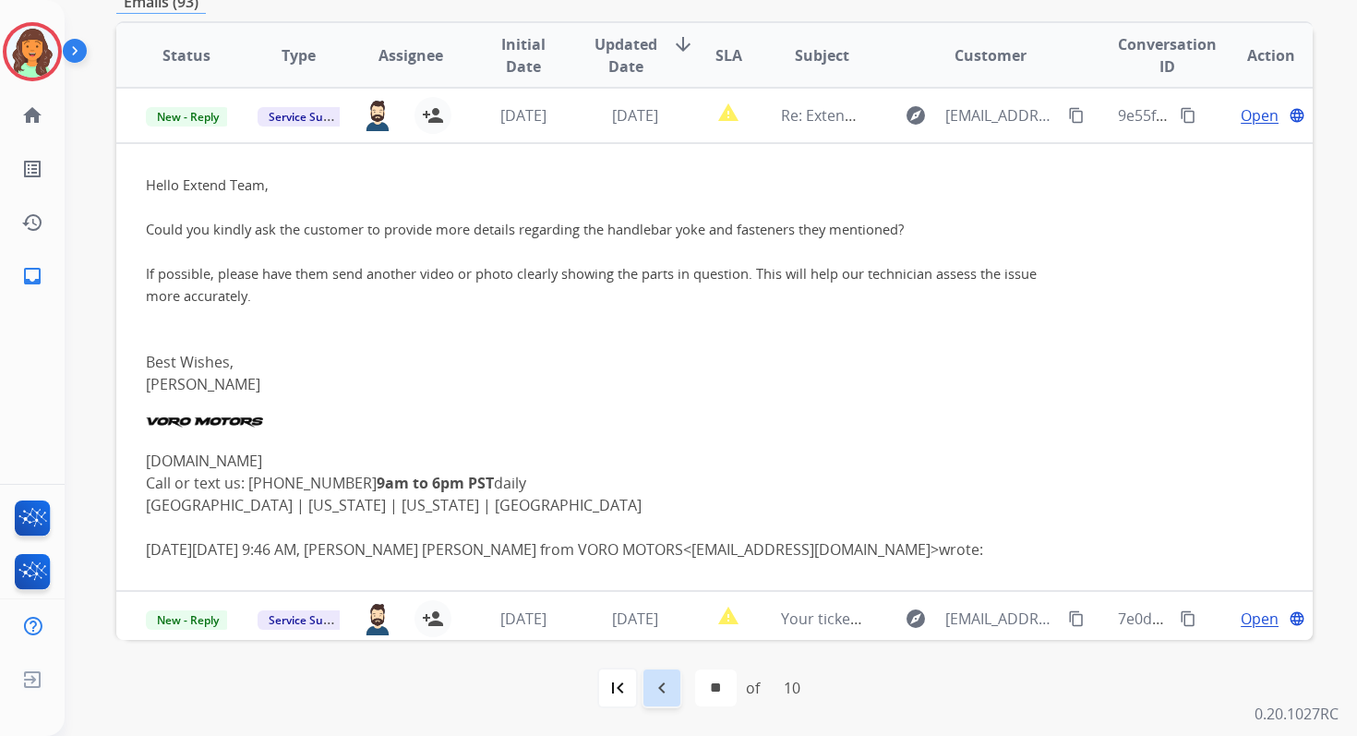
click at [665, 702] on div "navigate_before" at bounding box center [662, 687] width 41 height 41
select select "*"
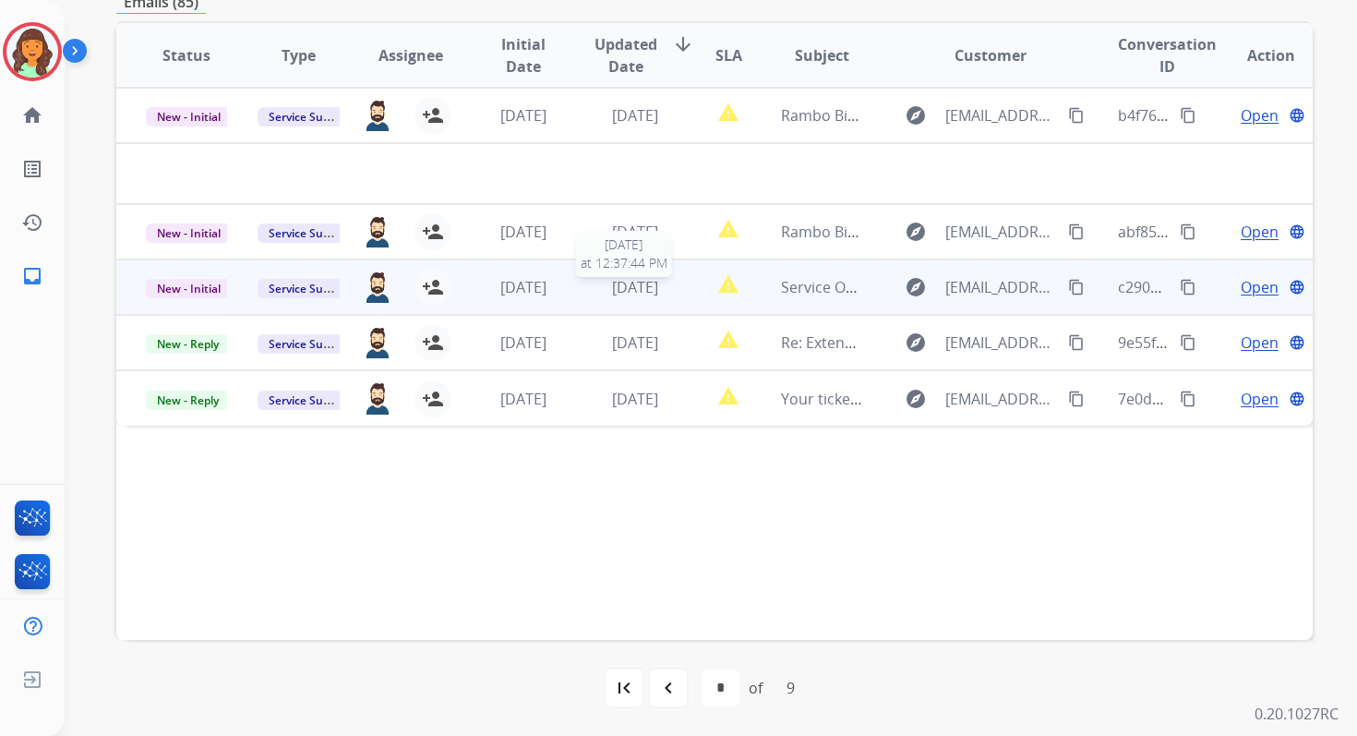
click at [623, 283] on span "4 days ago" at bounding box center [635, 287] width 46 height 20
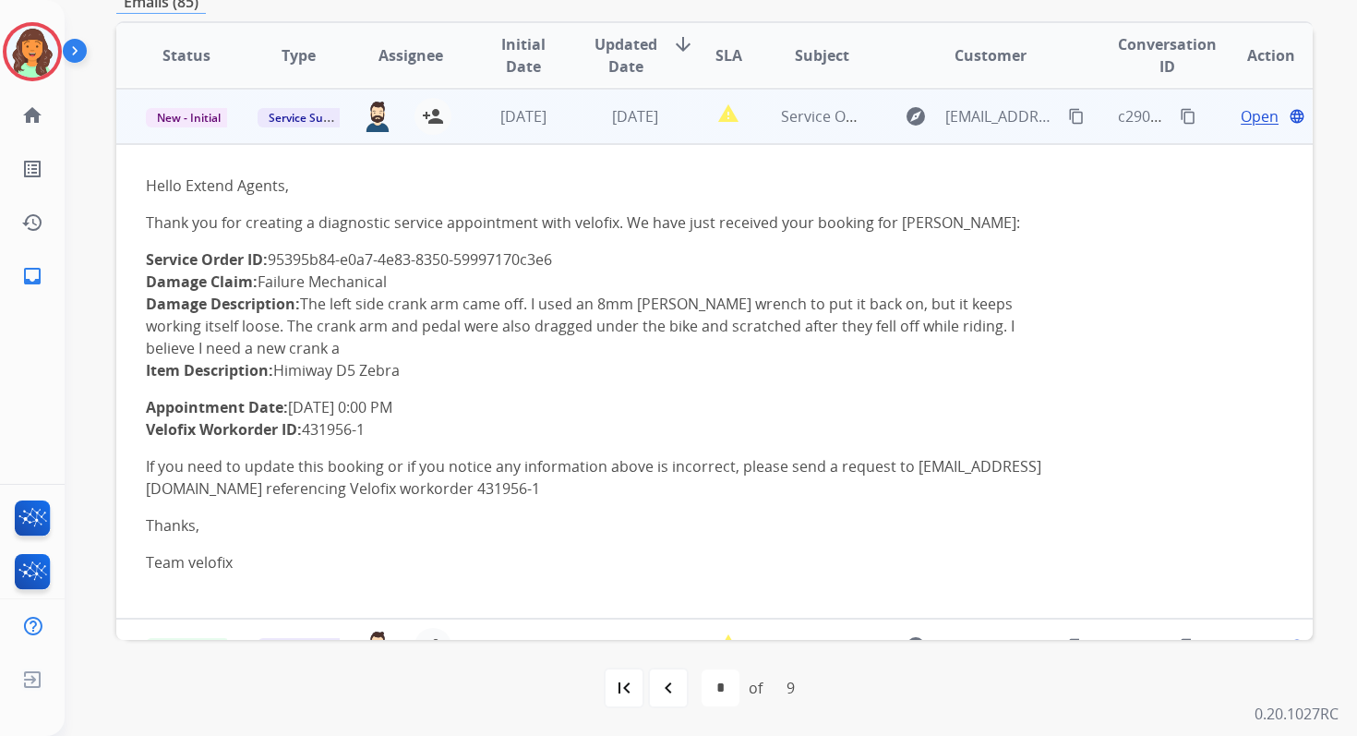
scroll to position [111, 0]
drag, startPoint x: 272, startPoint y: 257, endPoint x: 583, endPoint y: 258, distance: 310.2
click at [583, 258] on p "Service Order ID: 95395b84-e0a7-4e83-8350-59997170c3e6 Damage Claim: Failure Me…" at bounding box center [602, 313] width 913 height 133
click at [433, 114] on mat-icon "person_add" at bounding box center [433, 115] width 22 height 22
click at [212, 117] on span "New - Initial" at bounding box center [189, 116] width 86 height 19
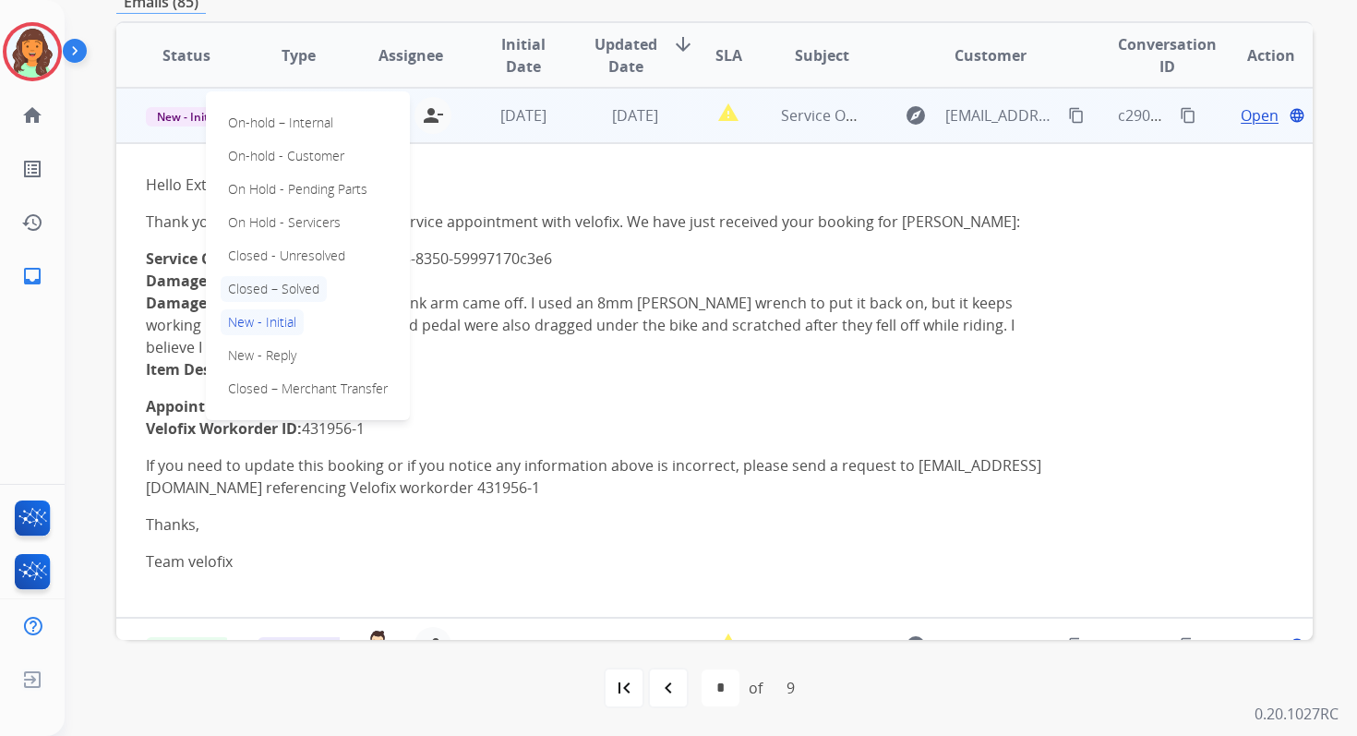
click at [270, 289] on p "Closed – Solved" at bounding box center [274, 289] width 106 height 26
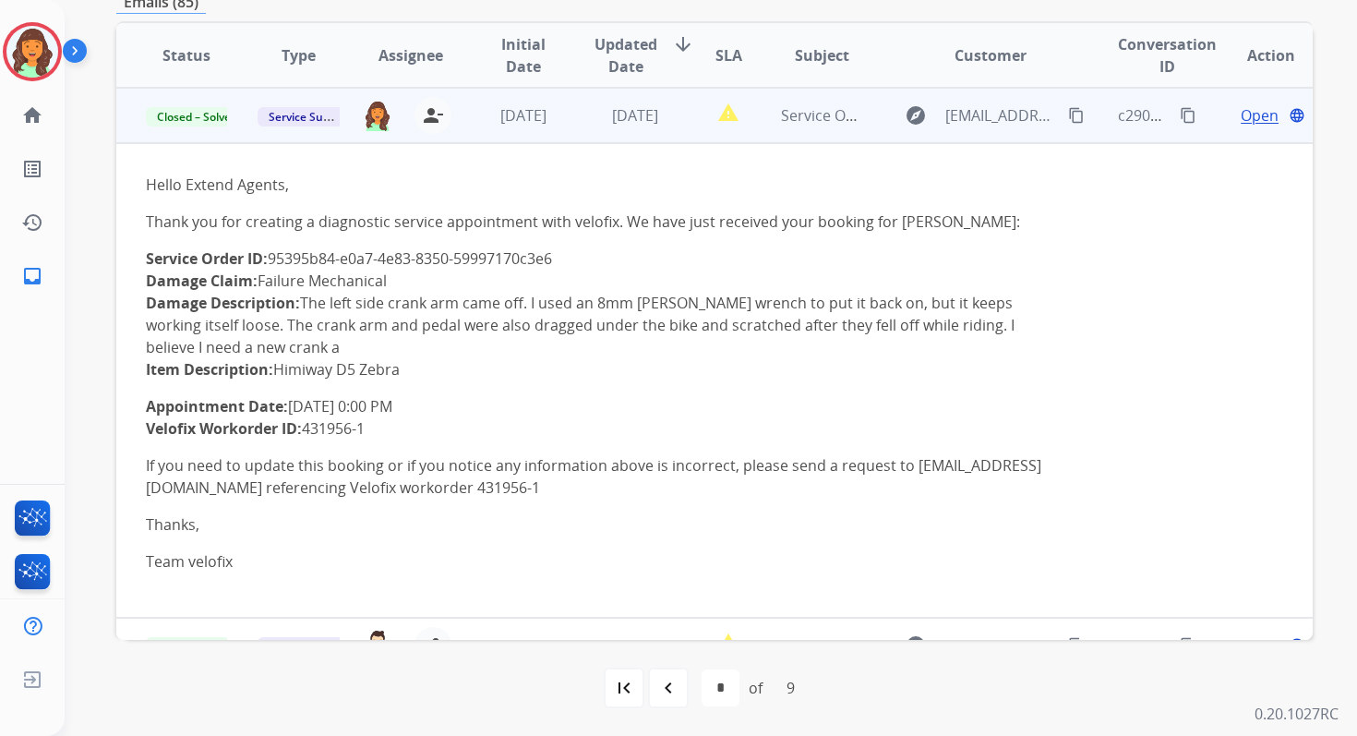
drag, startPoint x: 146, startPoint y: 405, endPoint x: 486, endPoint y: 399, distance: 340.7
click at [486, 399] on p "Appointment Date: 2025-10-08 0:00 PM Velofix Workorder ID: 431956-1" at bounding box center [602, 417] width 913 height 44
click at [1180, 113] on mat-icon "content_copy" at bounding box center [1188, 115] width 17 height 17
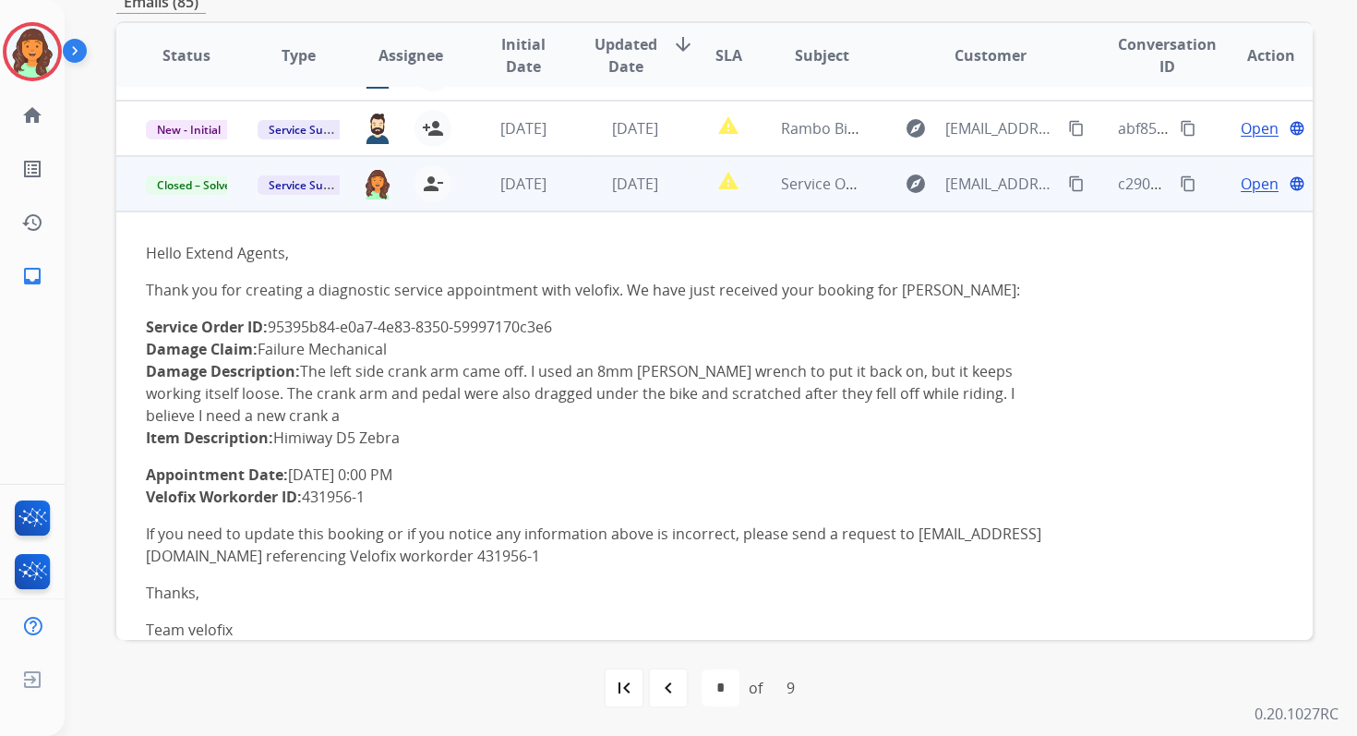
scroll to position [0, 0]
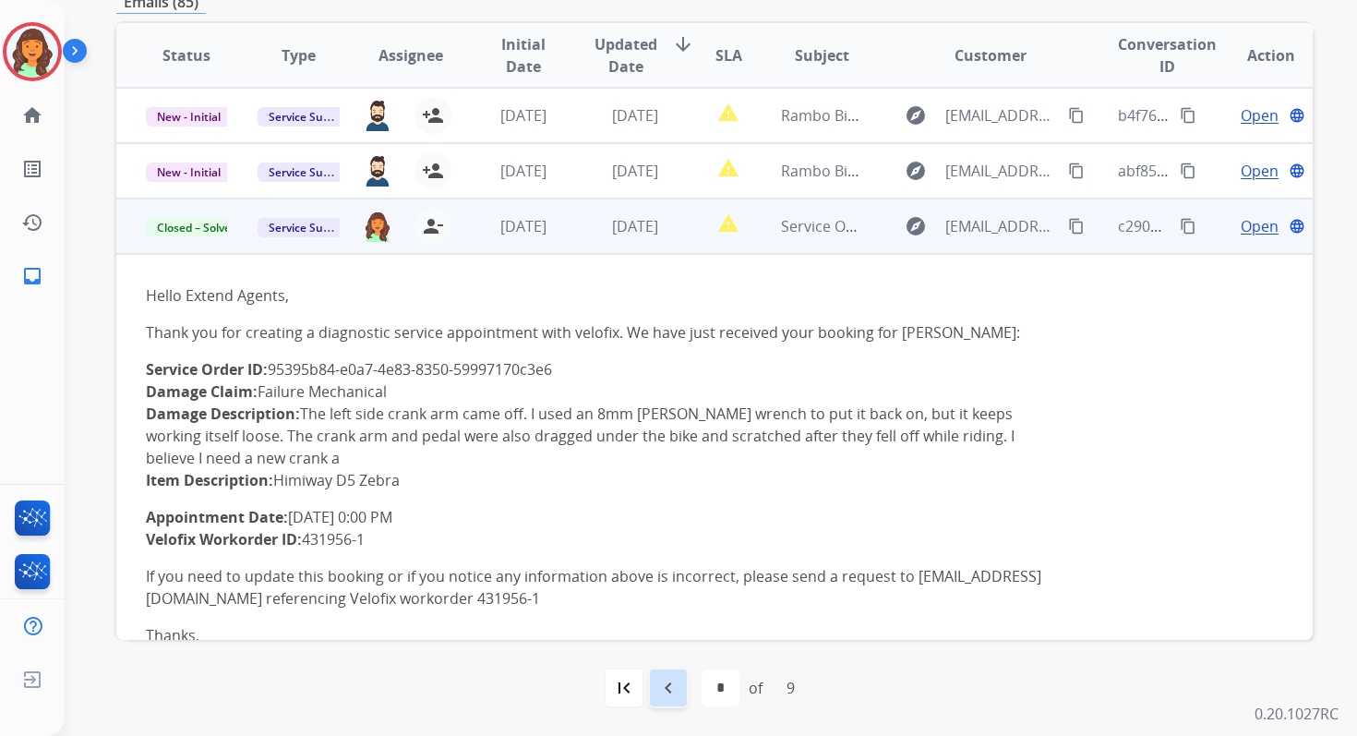
click at [667, 691] on mat-icon "navigate_before" at bounding box center [668, 688] width 22 height 22
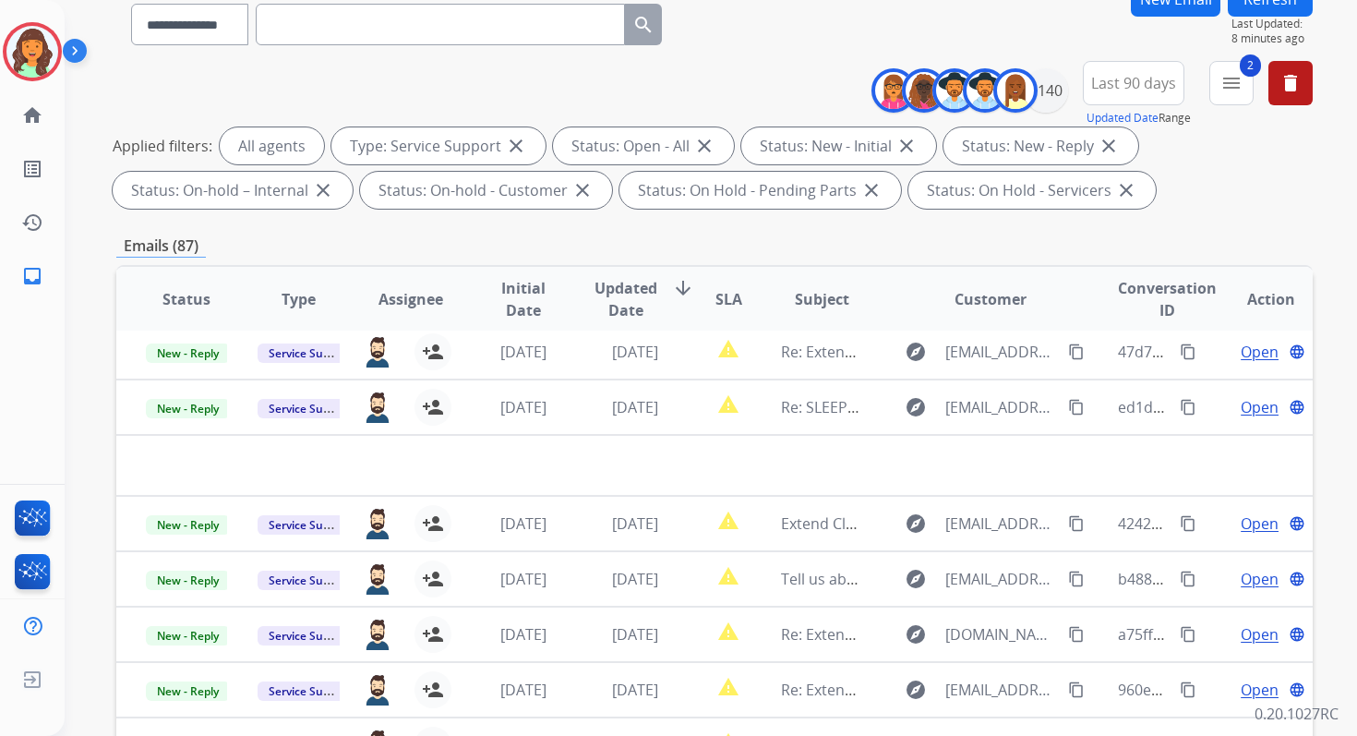
scroll to position [403, 0]
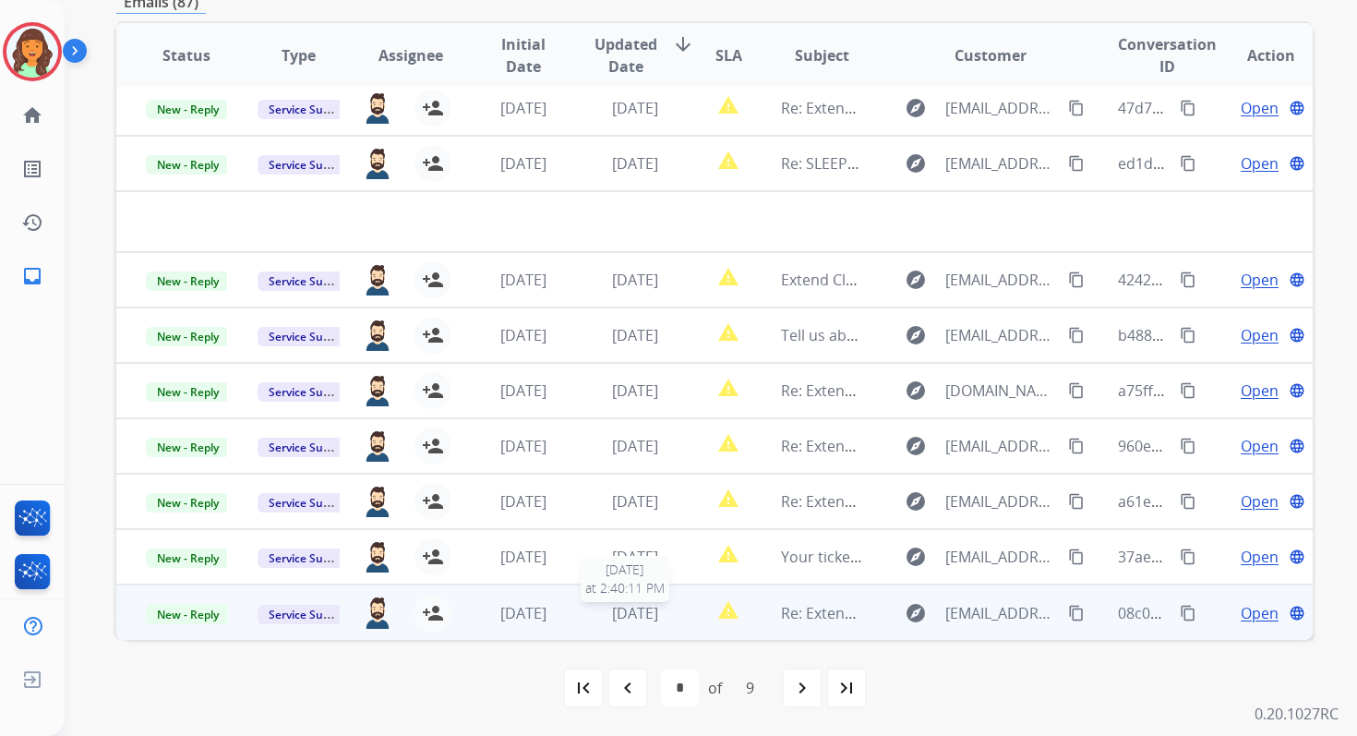
click at [656, 607] on span "4 days ago" at bounding box center [635, 613] width 46 height 20
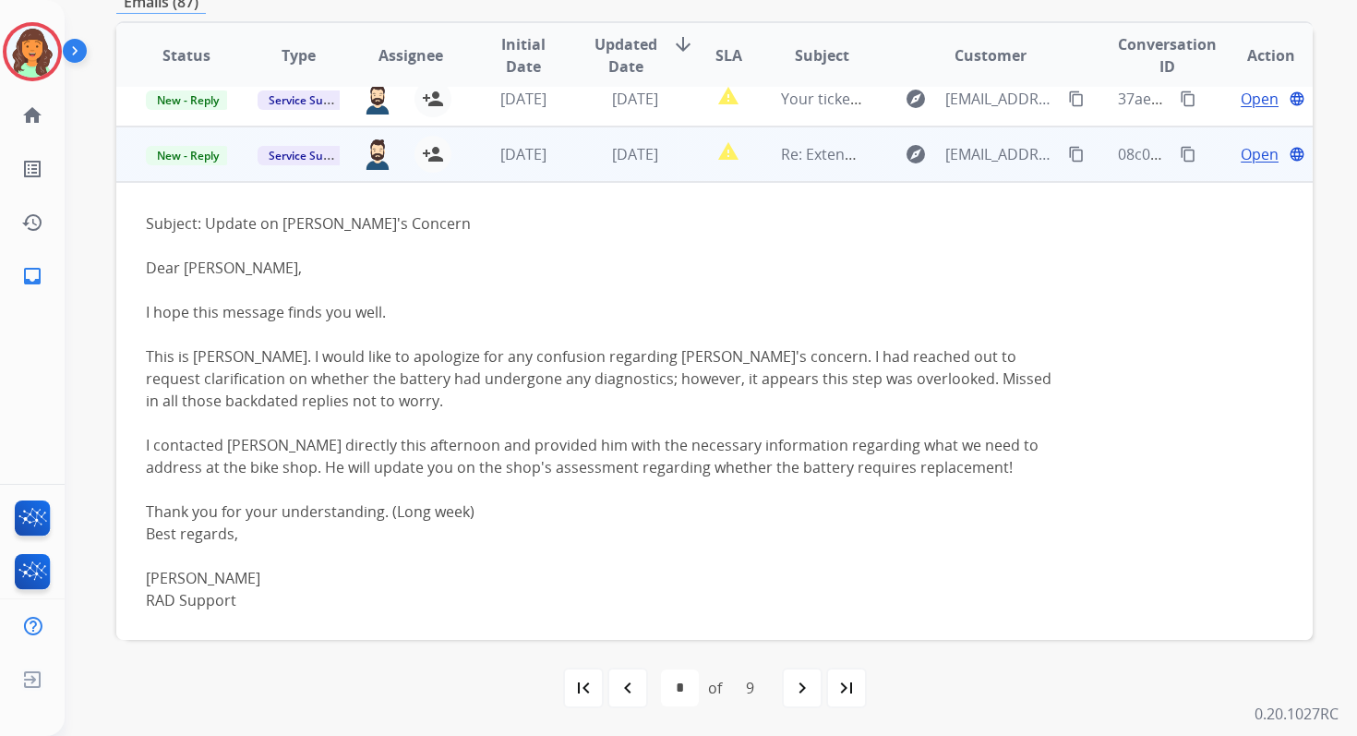
scroll to position [461, 0]
click at [1253, 148] on span "Open" at bounding box center [1260, 153] width 38 height 22
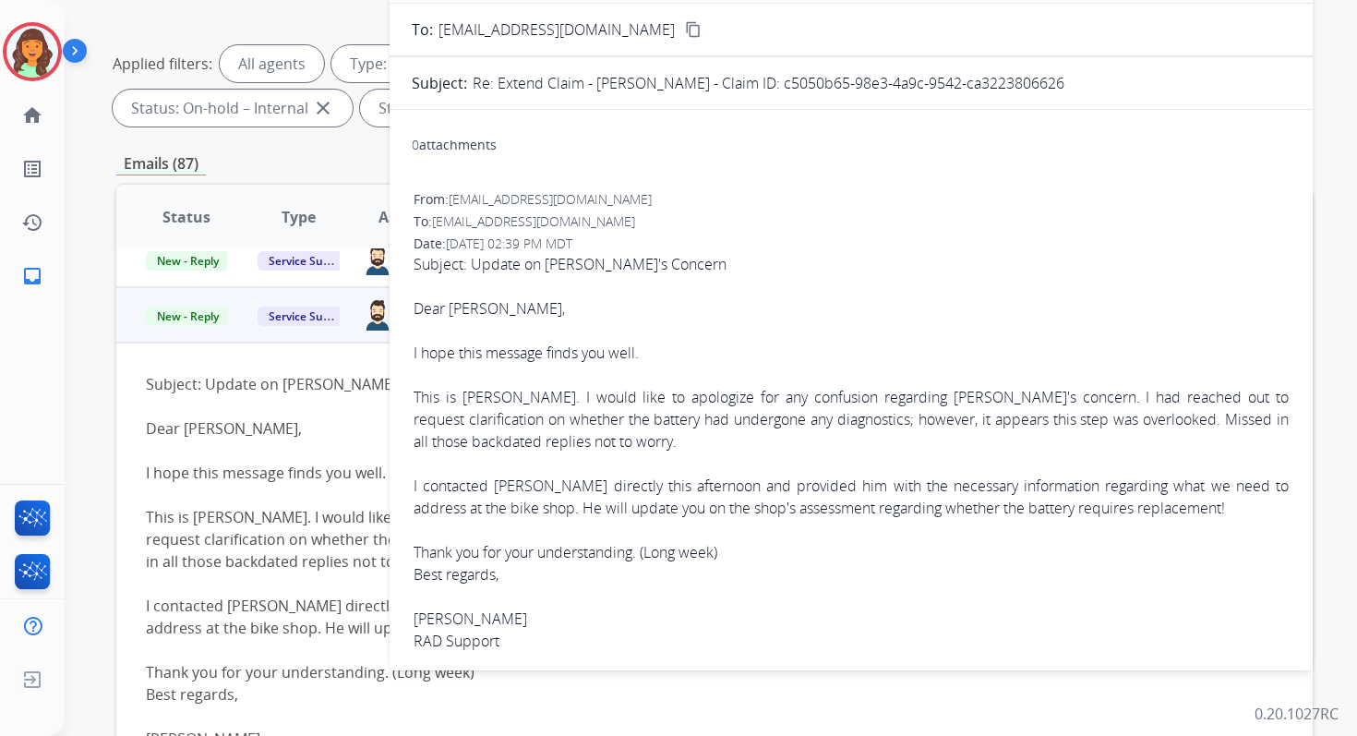
scroll to position [155, 0]
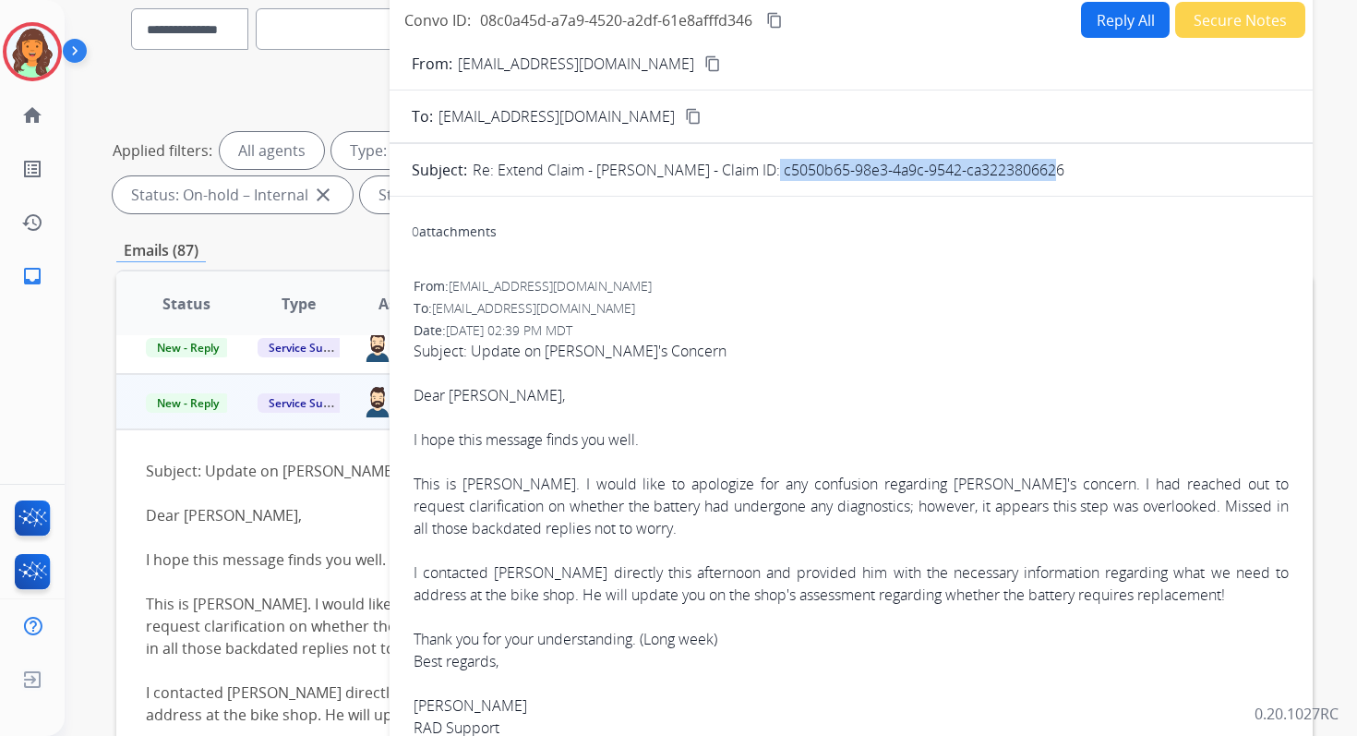
drag, startPoint x: 751, startPoint y: 172, endPoint x: 1148, endPoint y: 174, distance: 397.0
click at [1147, 174] on div "Re: Extend Claim - Bob Watkins - Claim ID: c5050b65-98e3-4a9c-9542-ca3223806626" at bounding box center [882, 170] width 818 height 22
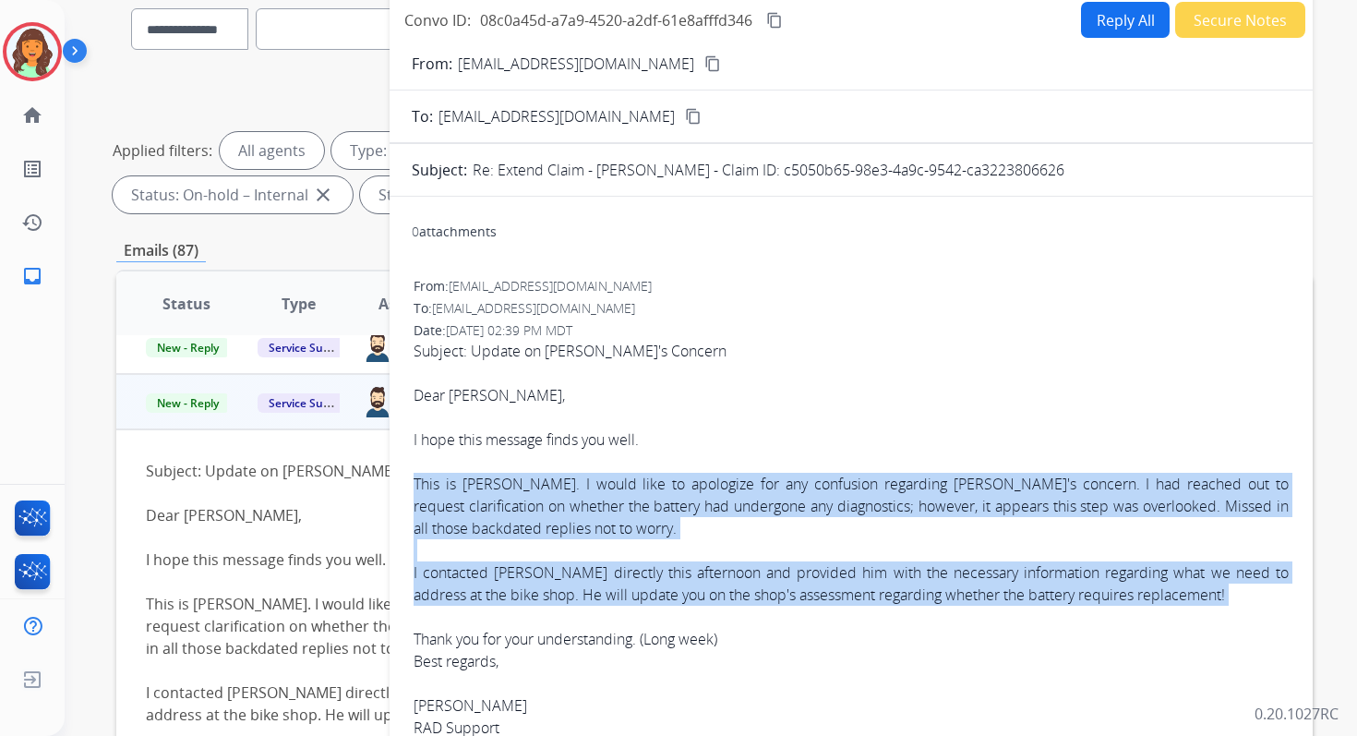
drag, startPoint x: 414, startPoint y: 478, endPoint x: 1221, endPoint y: 606, distance: 817.7
click at [1221, 606] on div "Subject: Update on Bob's Concern Dear Clarissa, I hope this message finds you w…" at bounding box center [851, 517] width 875 height 354
click at [781, 22] on mat-icon "content_copy" at bounding box center [774, 20] width 17 height 17
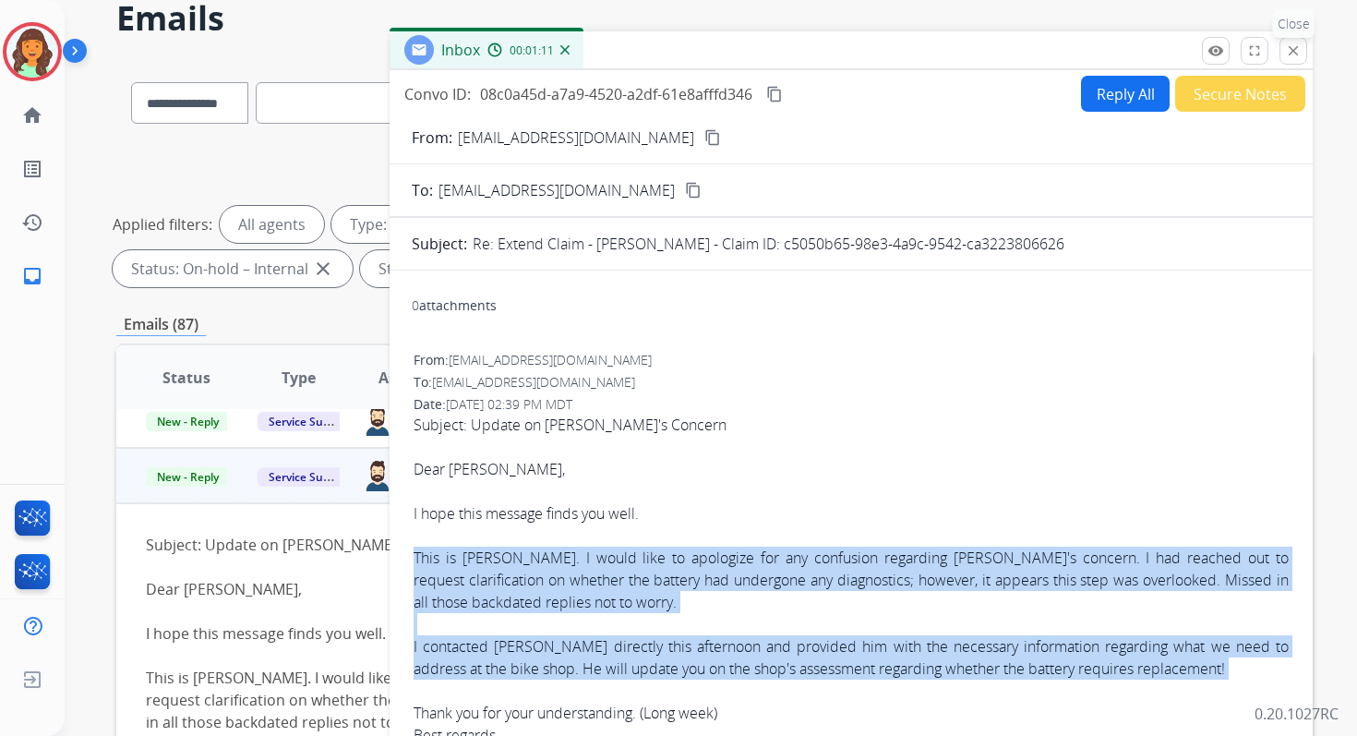
click at [1299, 54] on mat-icon "close" at bounding box center [1293, 50] width 17 height 17
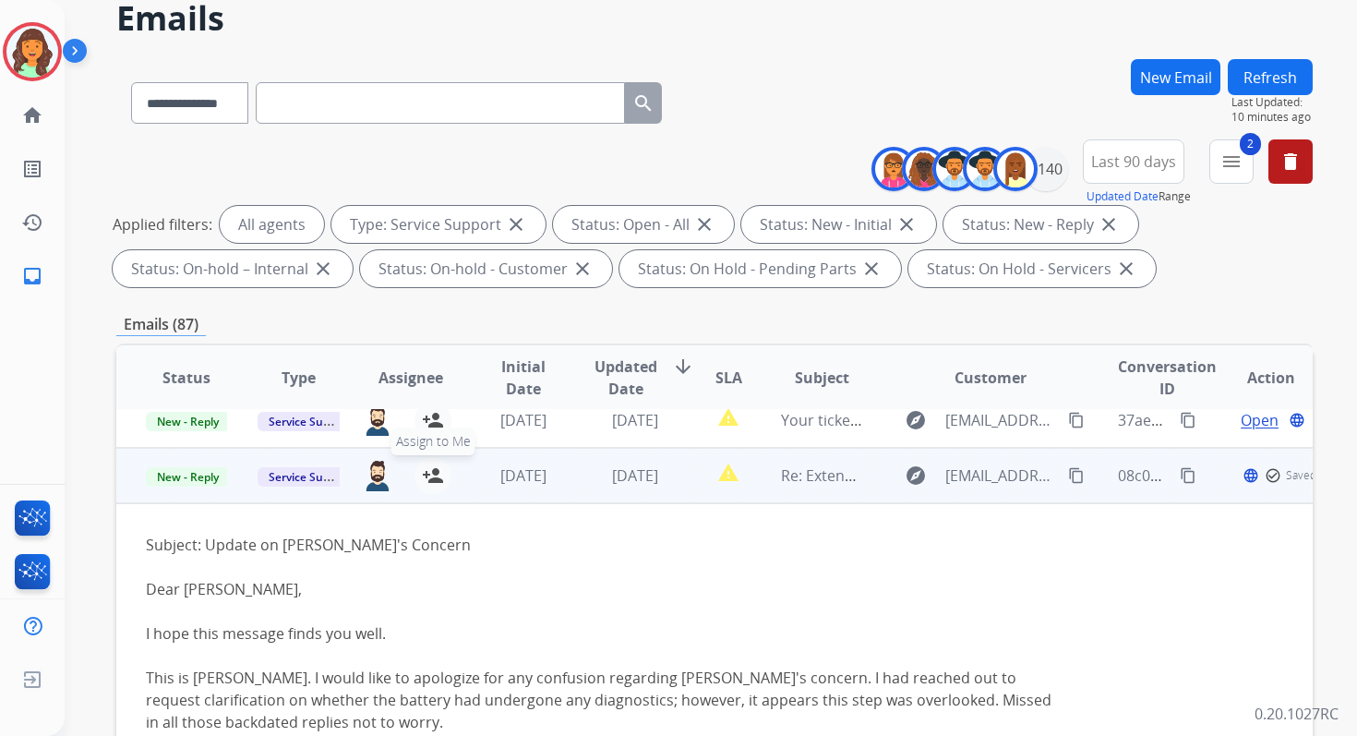
click at [425, 473] on mat-icon "person_add" at bounding box center [433, 475] width 22 height 22
click at [195, 469] on span "New - Reply" at bounding box center [188, 476] width 84 height 19
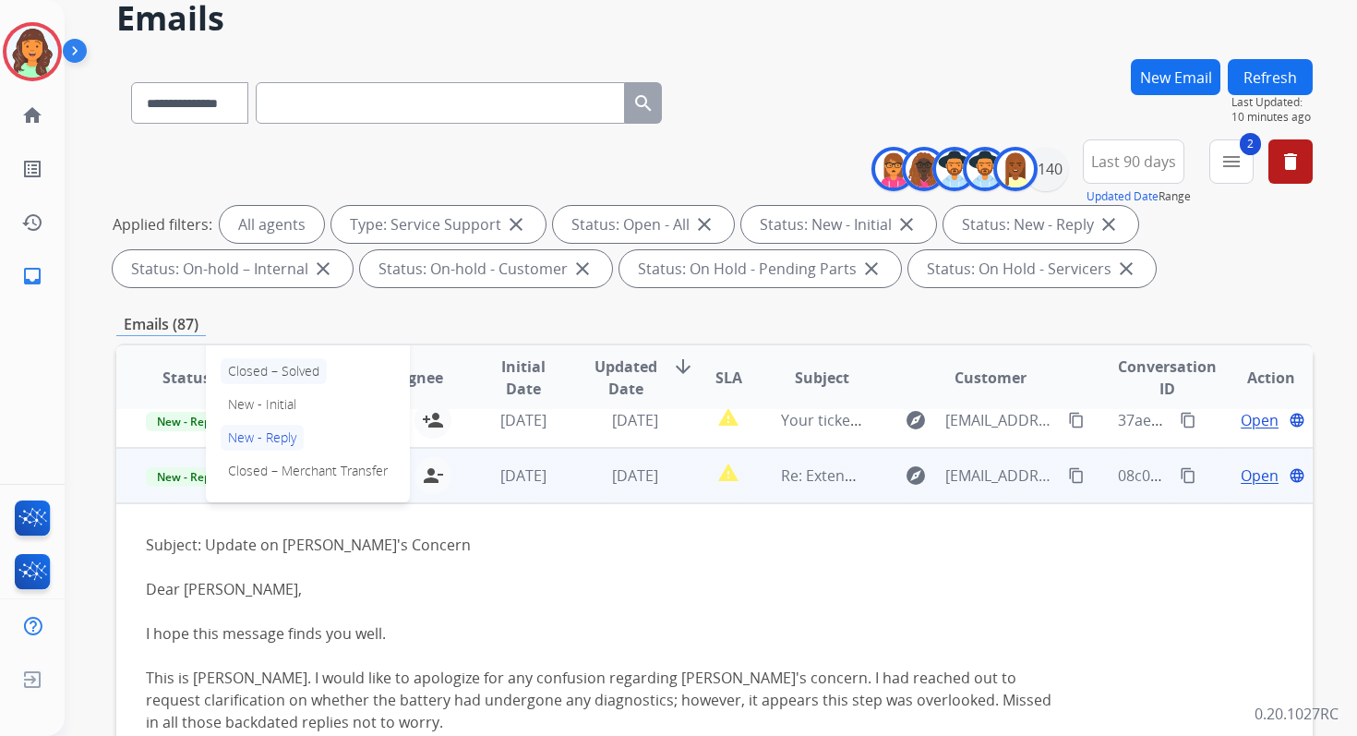
click at [265, 378] on p "Closed – Solved" at bounding box center [274, 371] width 106 height 26
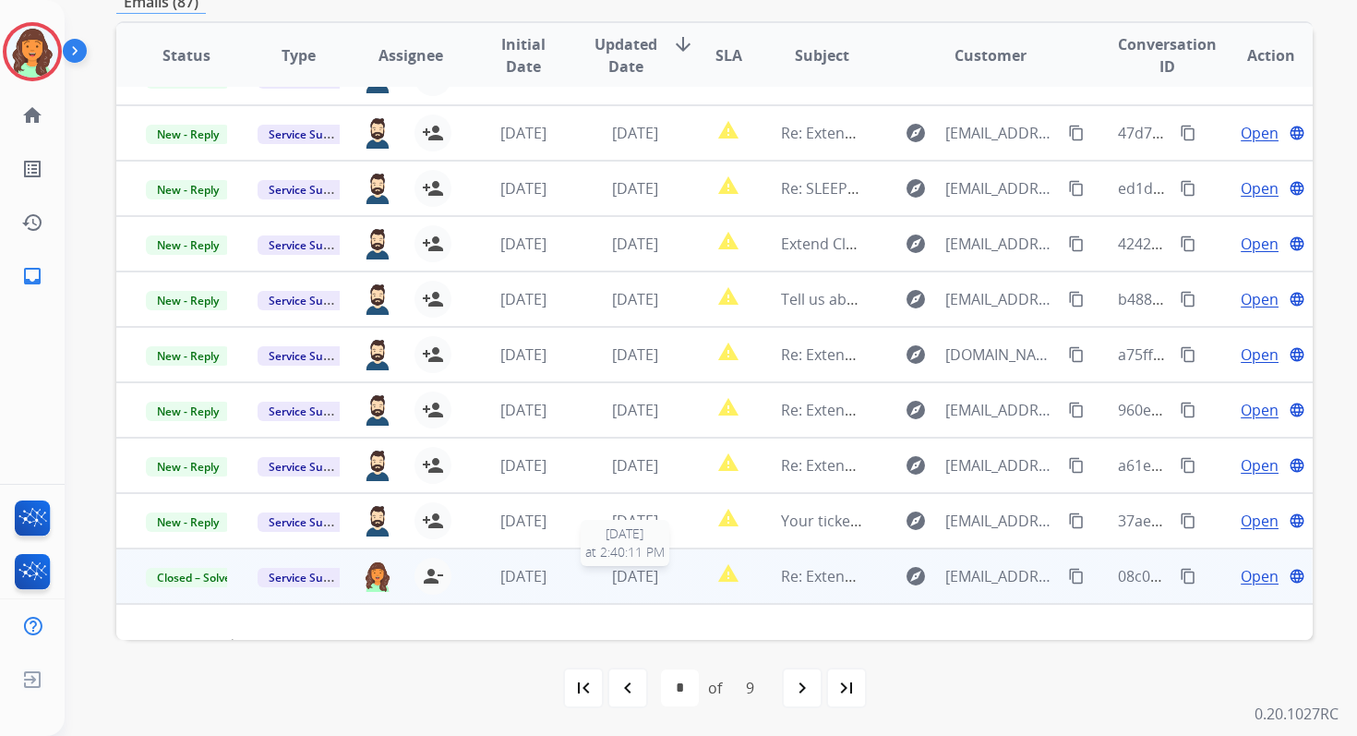
scroll to position [0, 0]
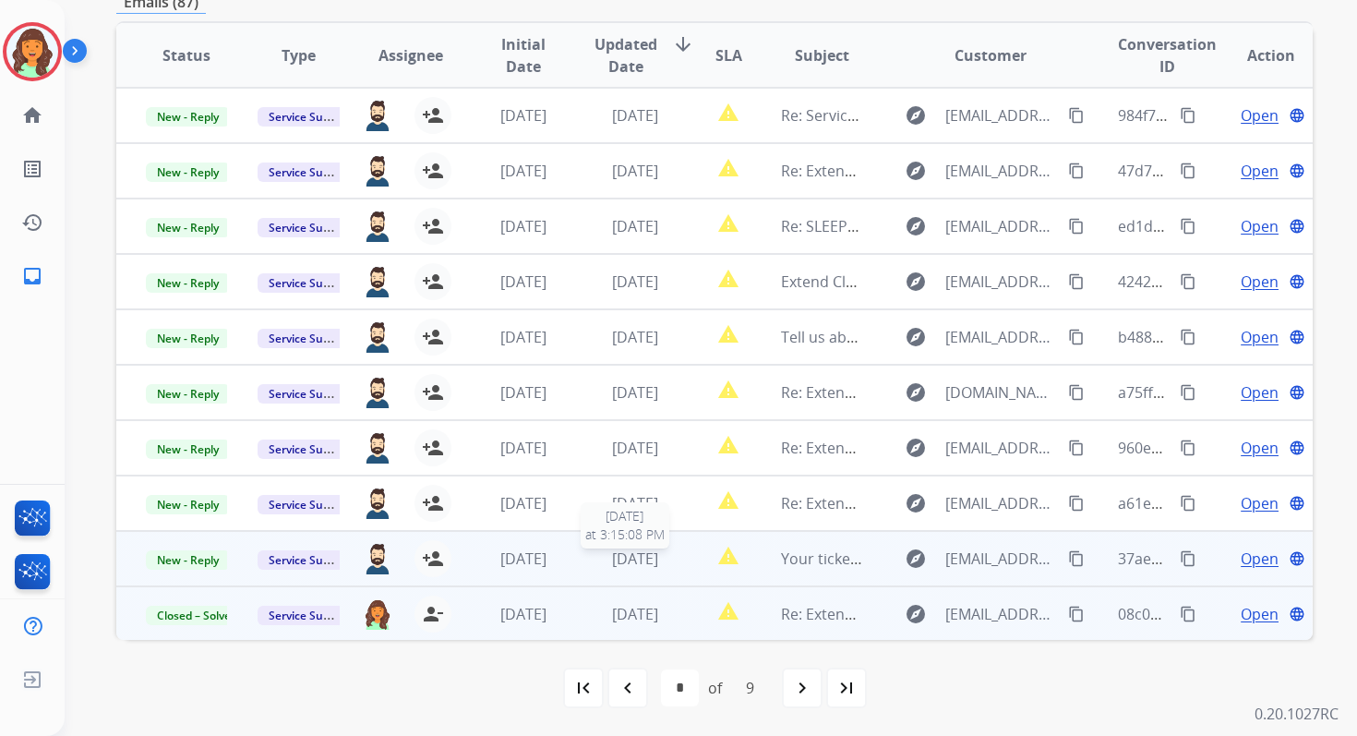
click at [639, 562] on span "4 days ago" at bounding box center [635, 558] width 46 height 20
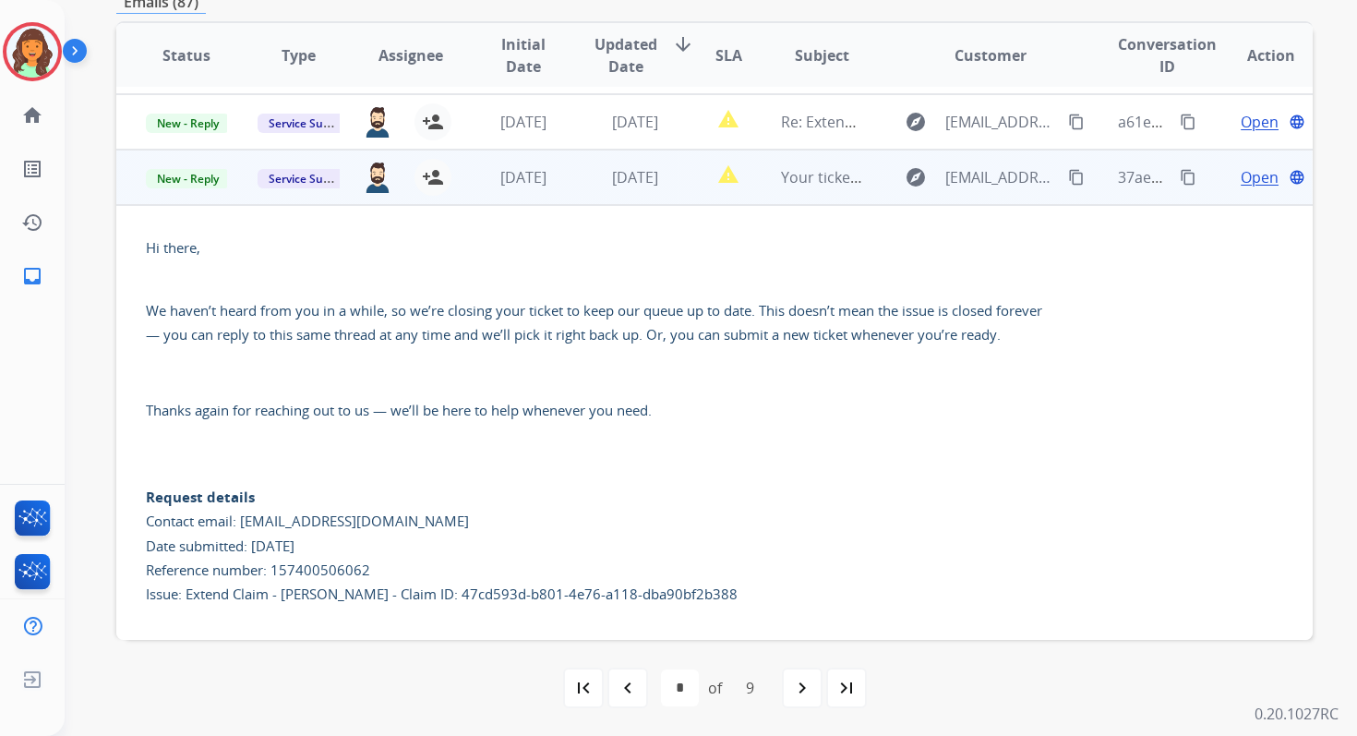
scroll to position [383, 0]
click at [1242, 173] on span "Open" at bounding box center [1260, 175] width 38 height 22
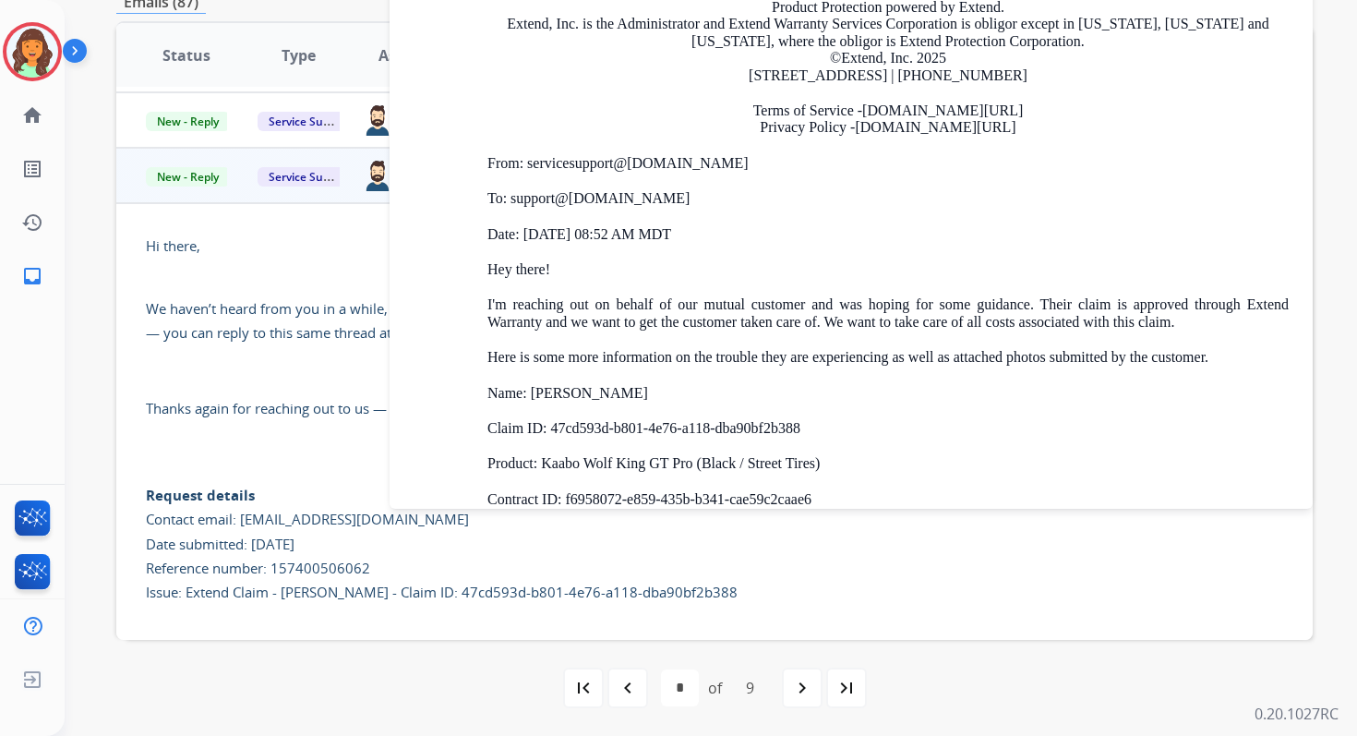
scroll to position [4185, 0]
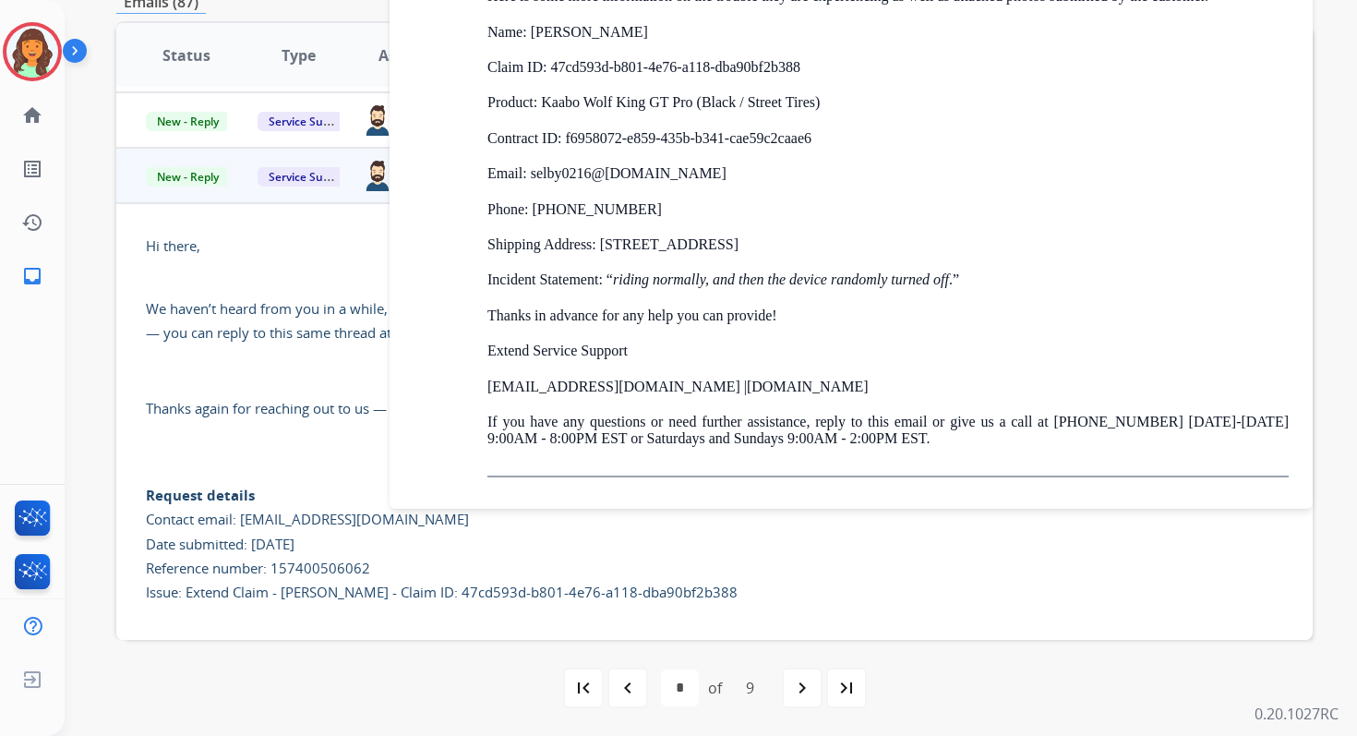
click at [534, 173] on p "Email: selby0216@ gmail.com" at bounding box center [887, 173] width 801 height 17
drag, startPoint x: 551, startPoint y: 64, endPoint x: 837, endPoint y: 65, distance: 286.2
click at [837, 65] on p "Claim ID: 47cd593d-b801-4e76-a118-dba90bf2b388" at bounding box center [887, 67] width 801 height 17
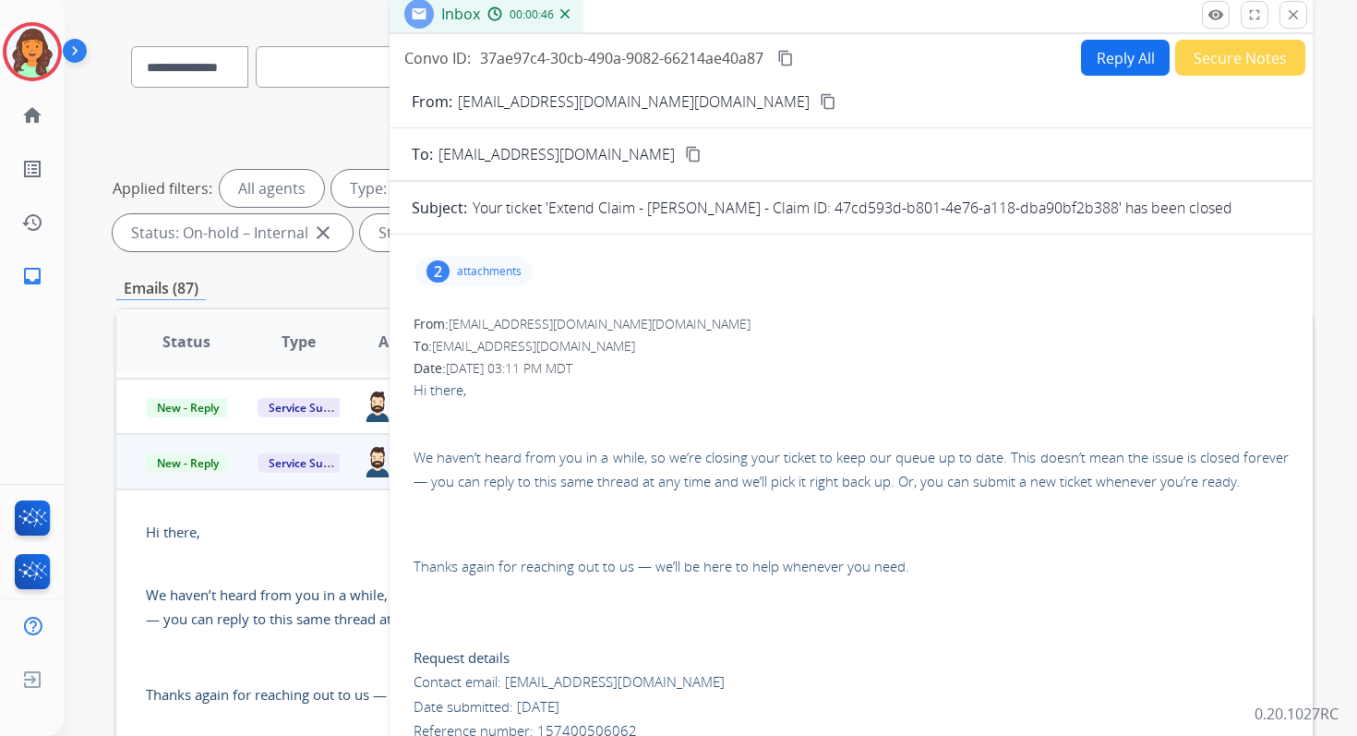
scroll to position [114, 0]
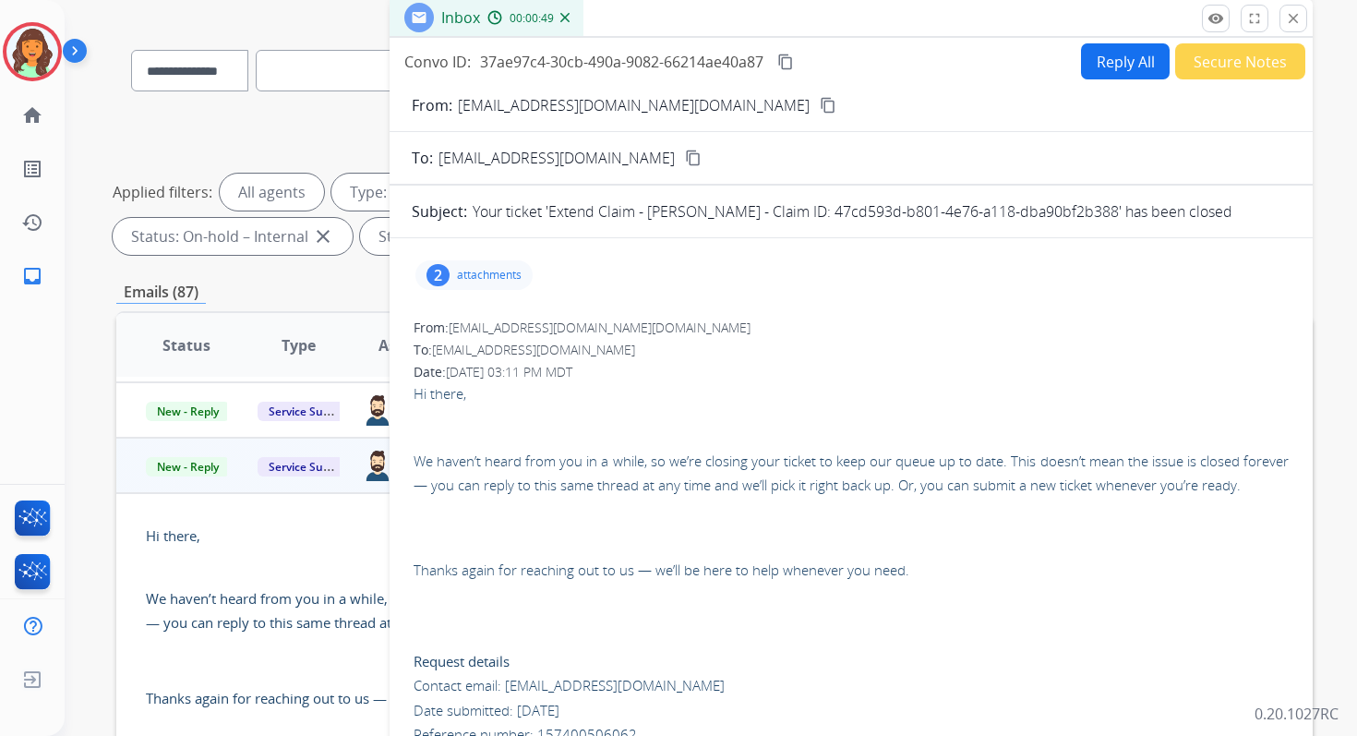
click at [789, 64] on mat-icon "content_copy" at bounding box center [785, 62] width 17 height 17
click at [1291, 17] on mat-icon "close" at bounding box center [1293, 18] width 17 height 17
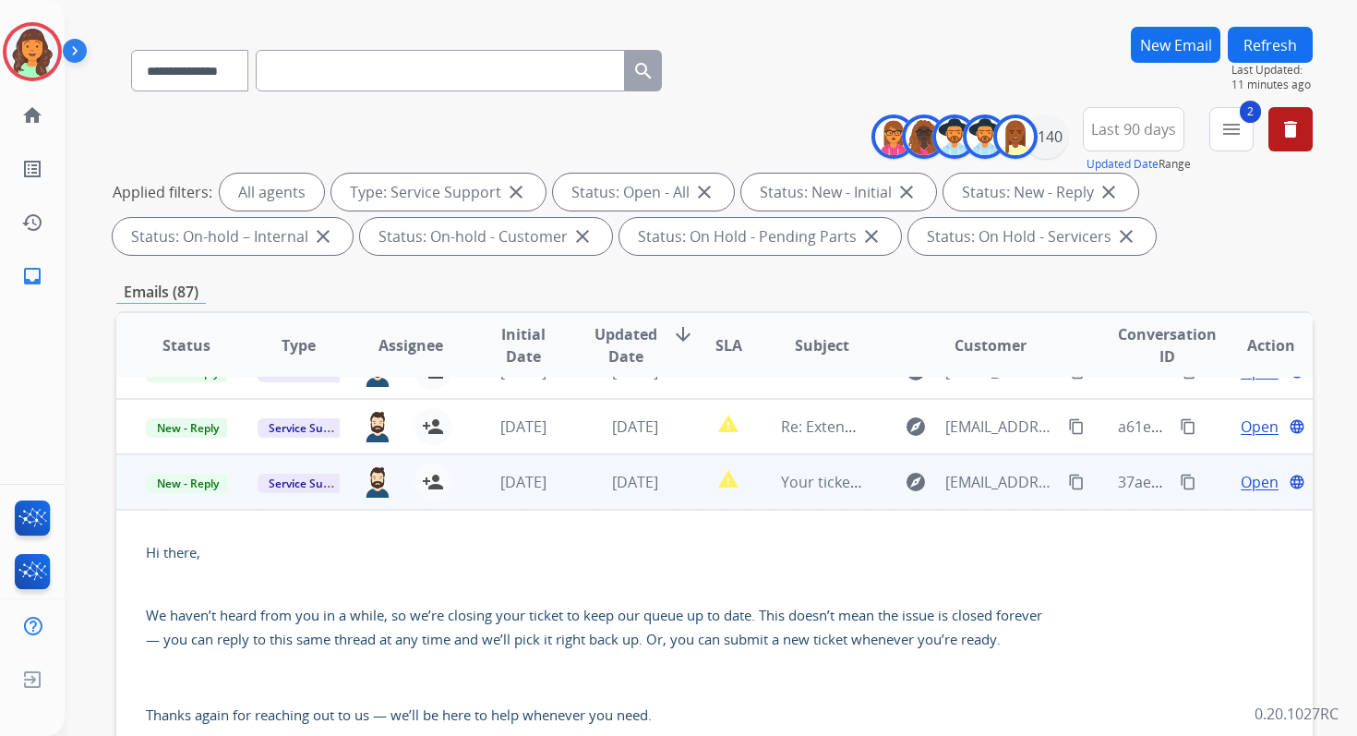
scroll to position [358, 0]
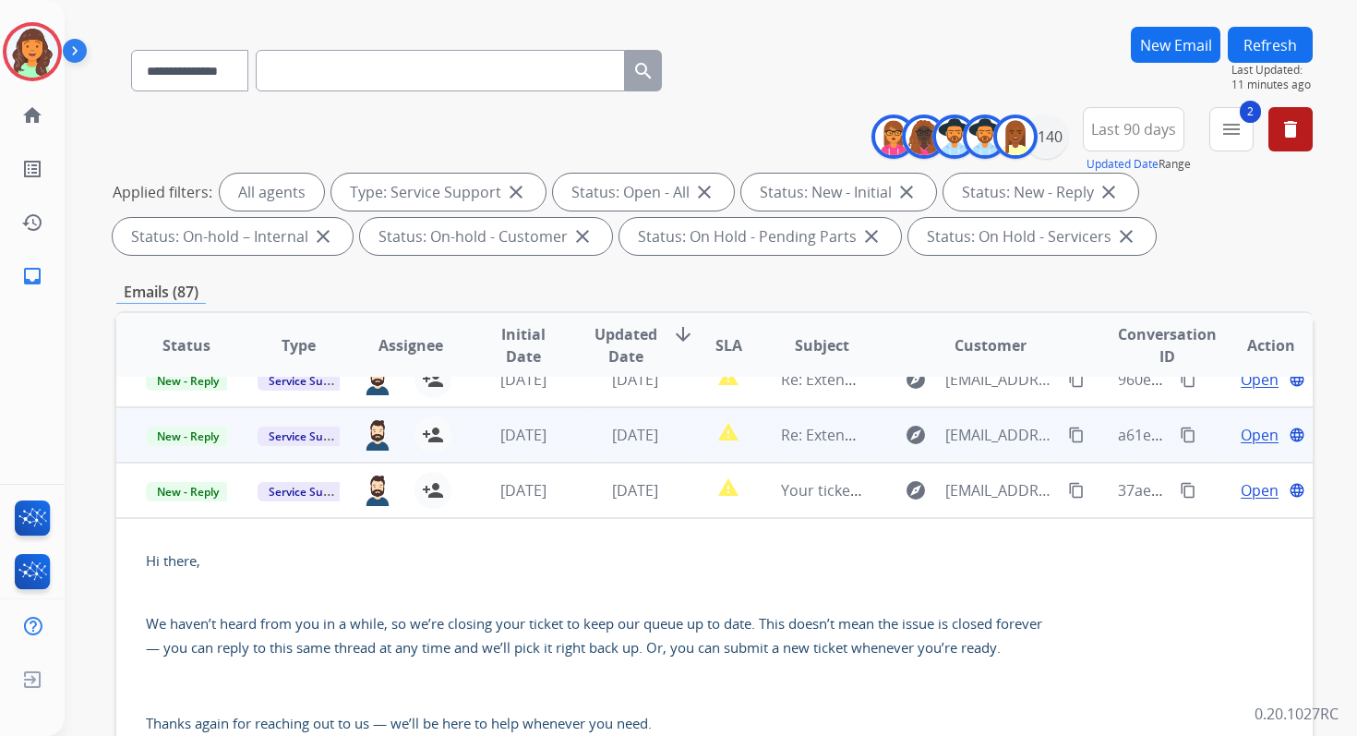
click at [613, 445] on div "4 days ago" at bounding box center [635, 435] width 81 height 22
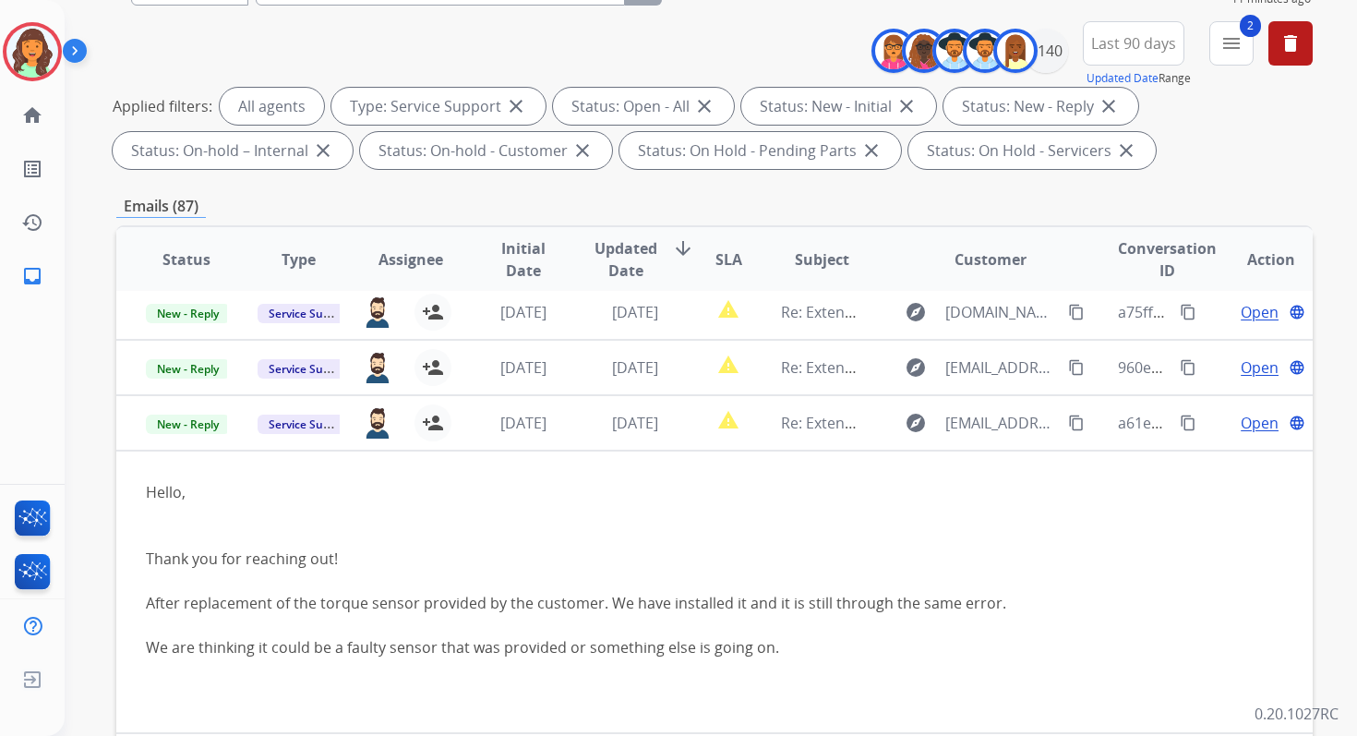
scroll to position [403, 0]
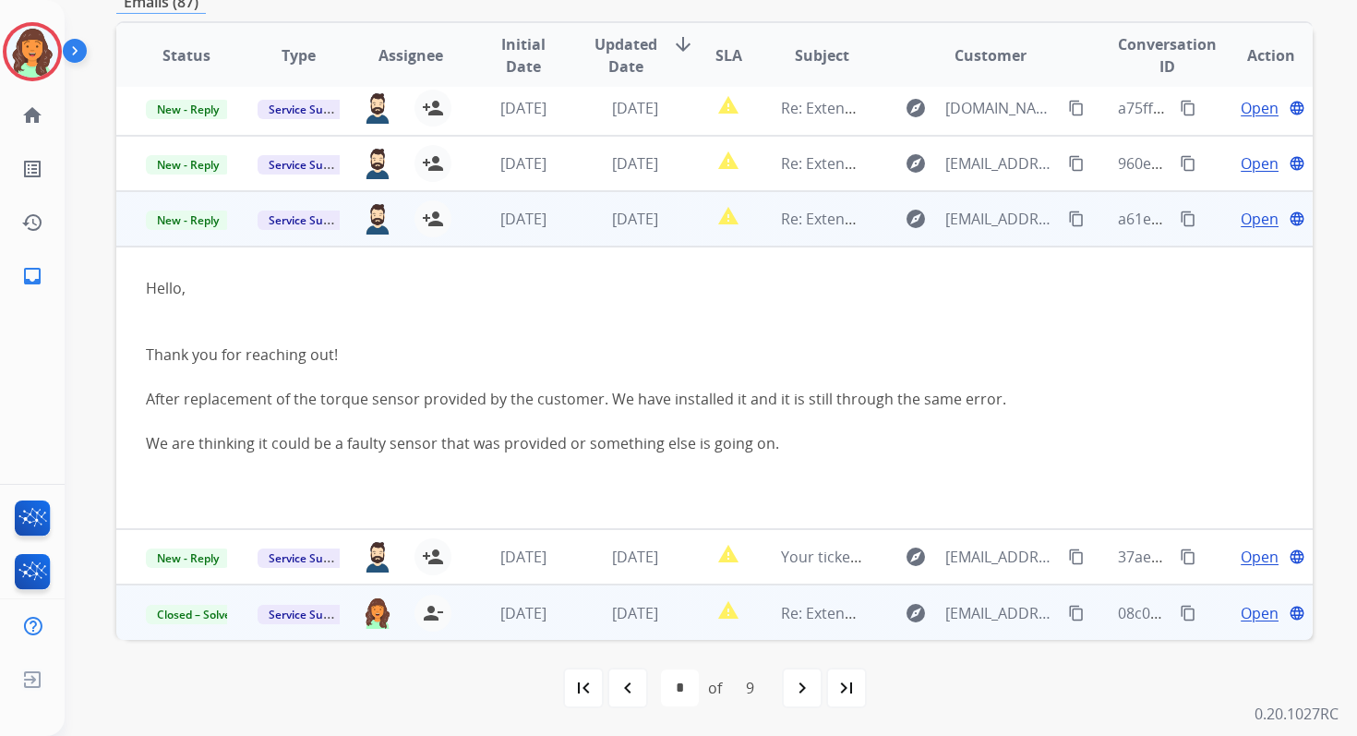
click at [1244, 217] on span "Open" at bounding box center [1260, 219] width 38 height 22
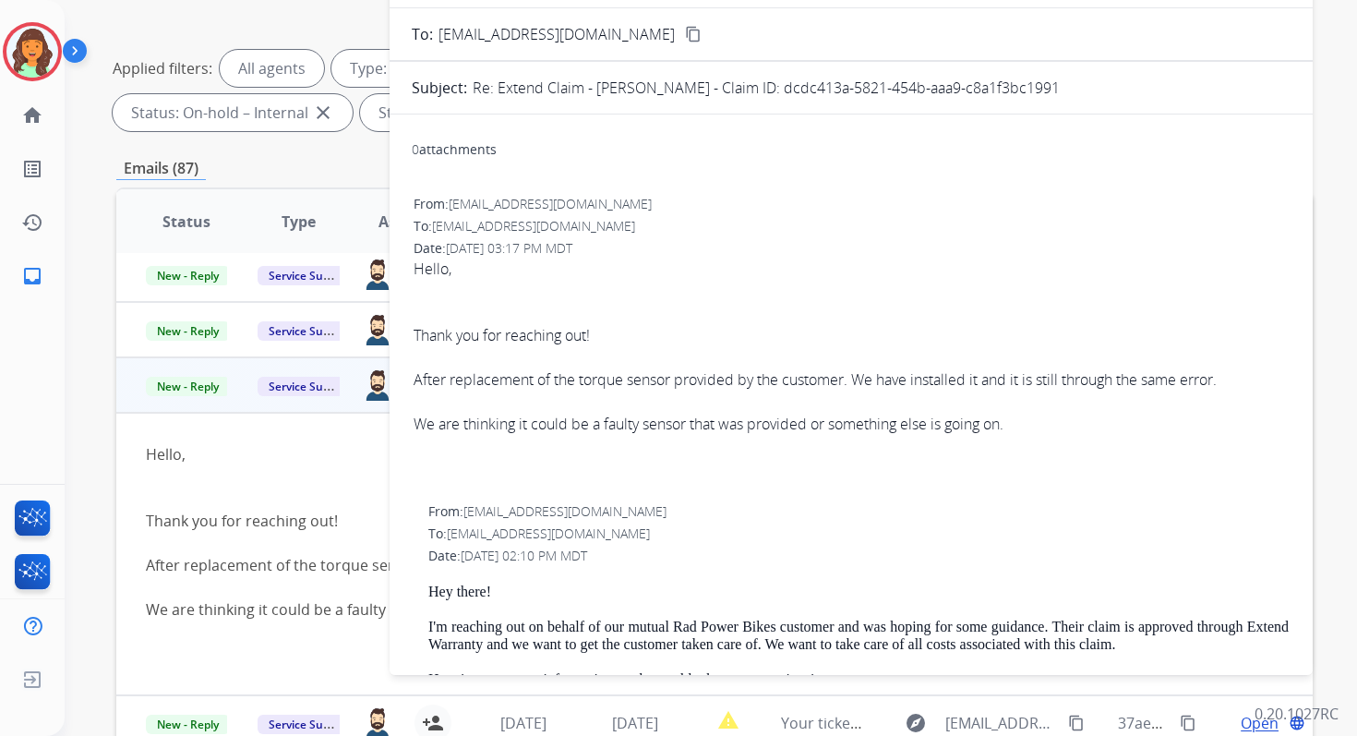
scroll to position [138, 0]
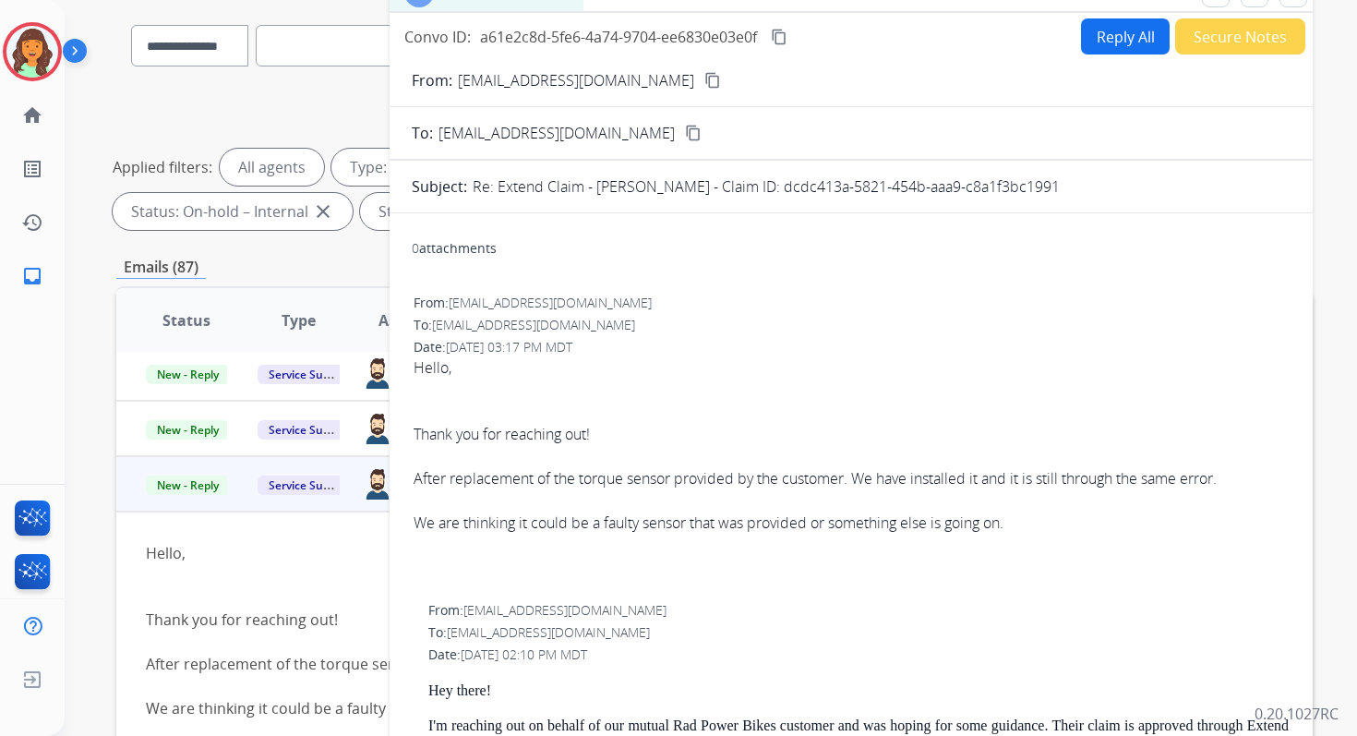
drag, startPoint x: 783, startPoint y: 187, endPoint x: 1109, endPoint y: 198, distance: 326.1
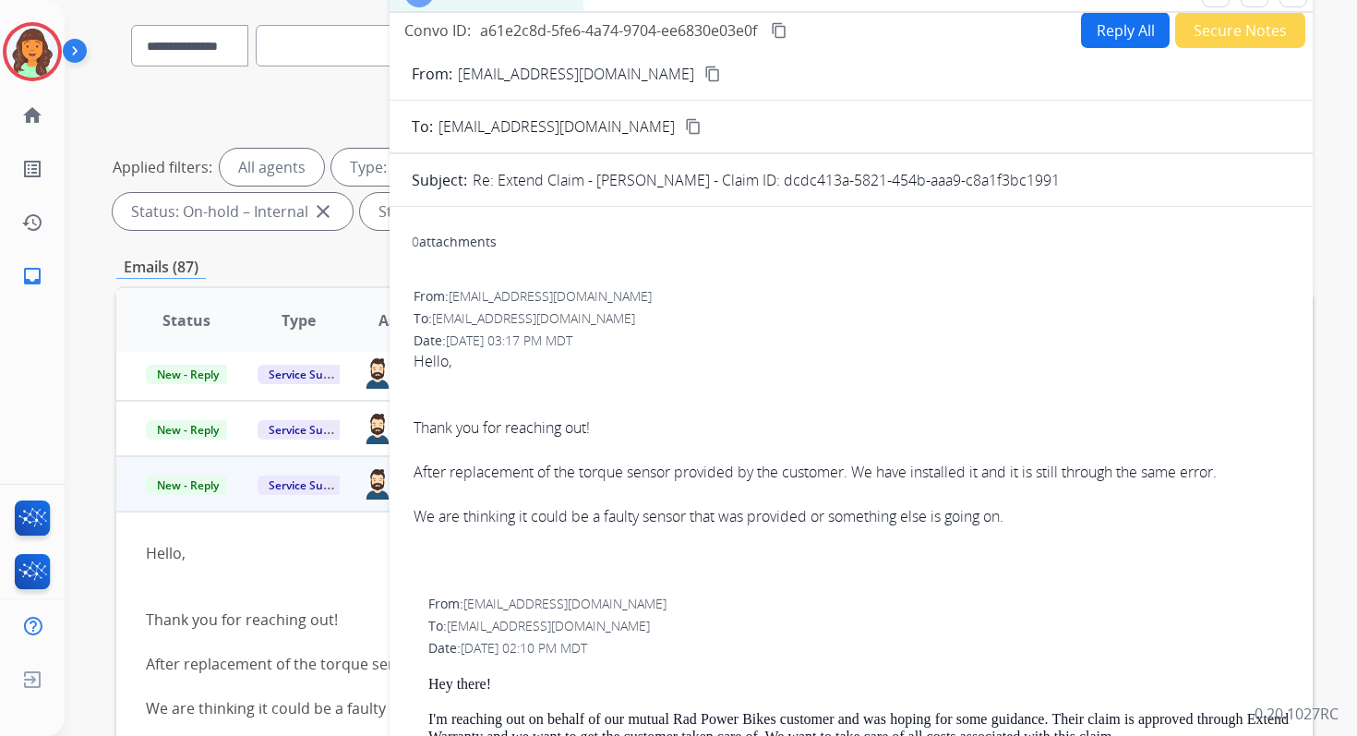
scroll to position [0, 0]
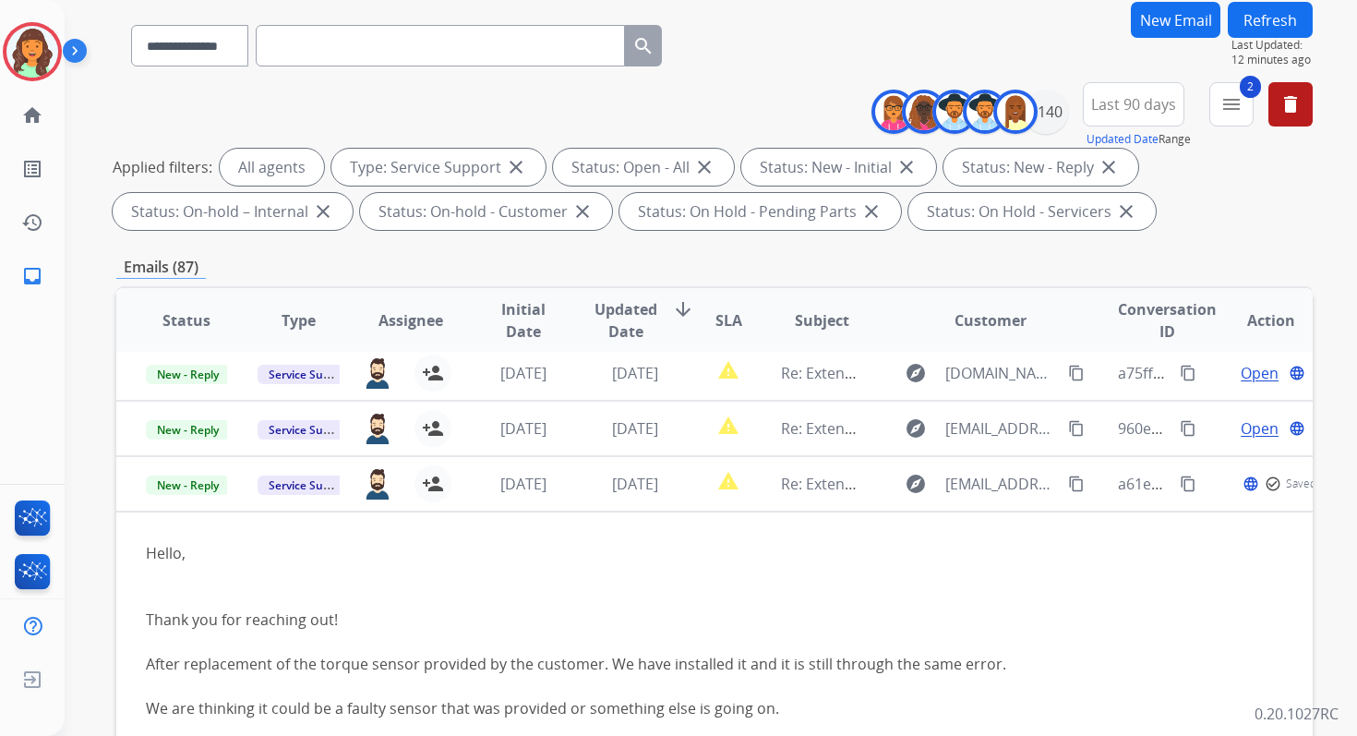
scroll to position [299, 0]
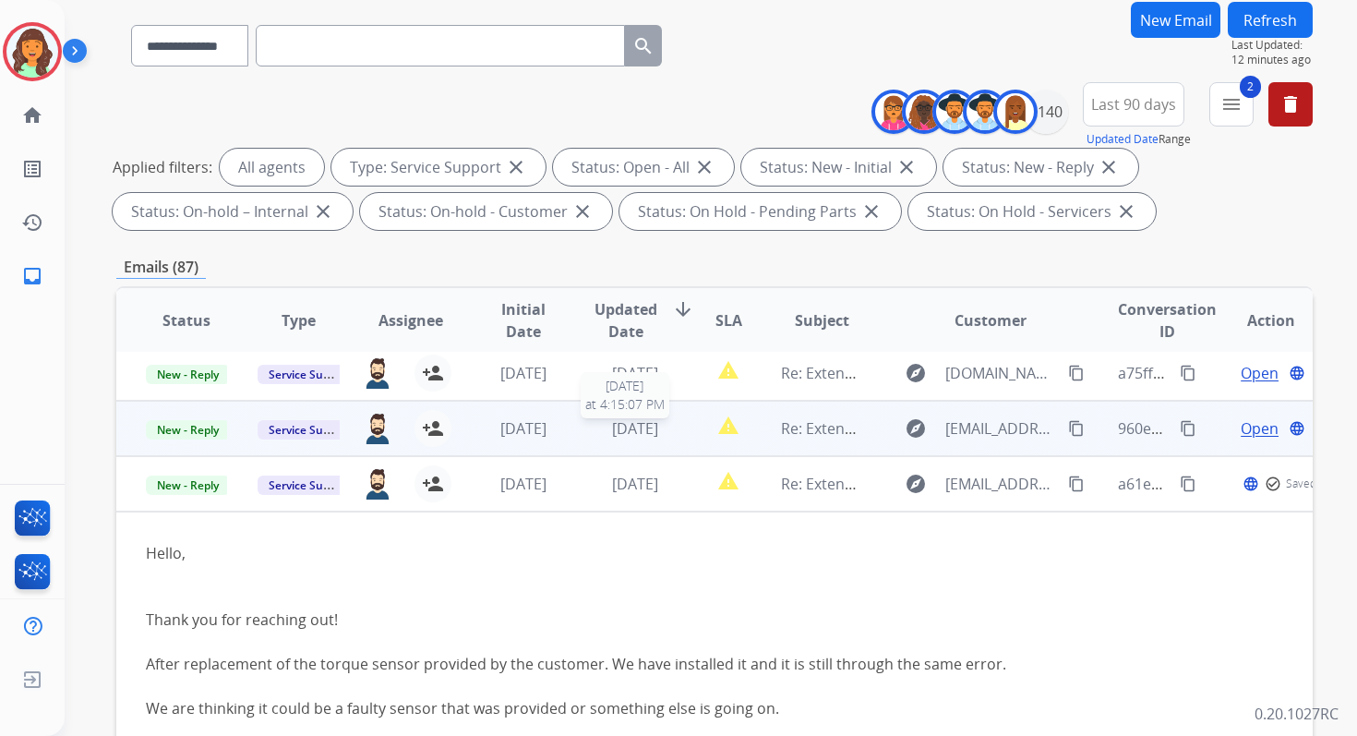
click at [613, 424] on div "4 days ago" at bounding box center [635, 428] width 81 height 22
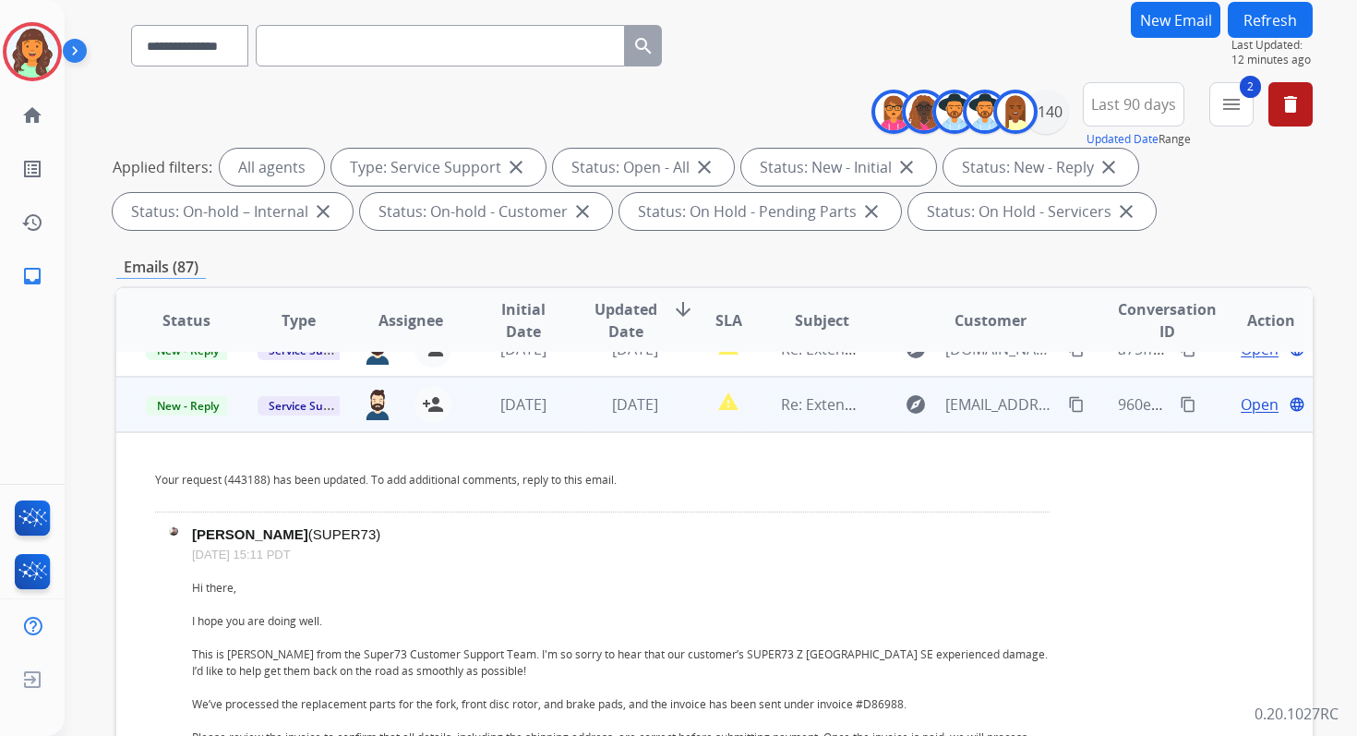
scroll to position [303, 0]
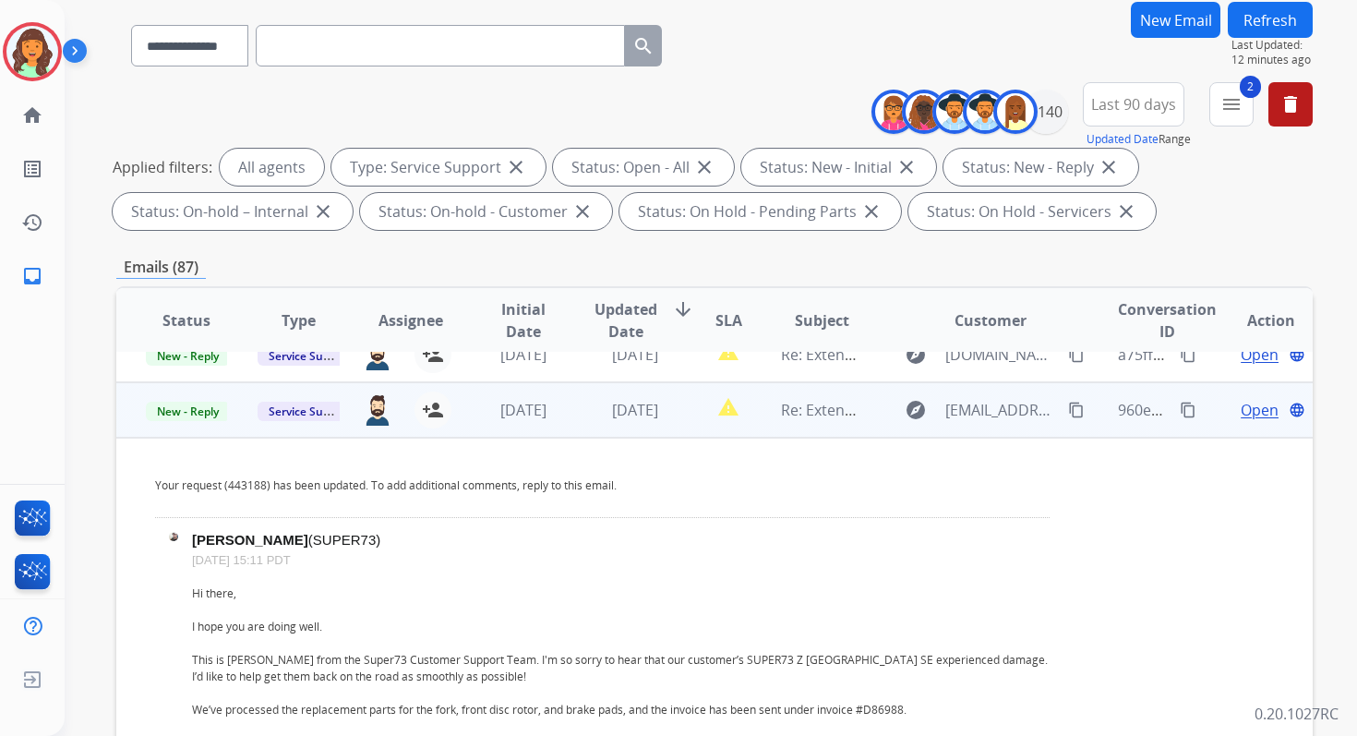
click at [1252, 407] on span "Open" at bounding box center [1260, 410] width 38 height 22
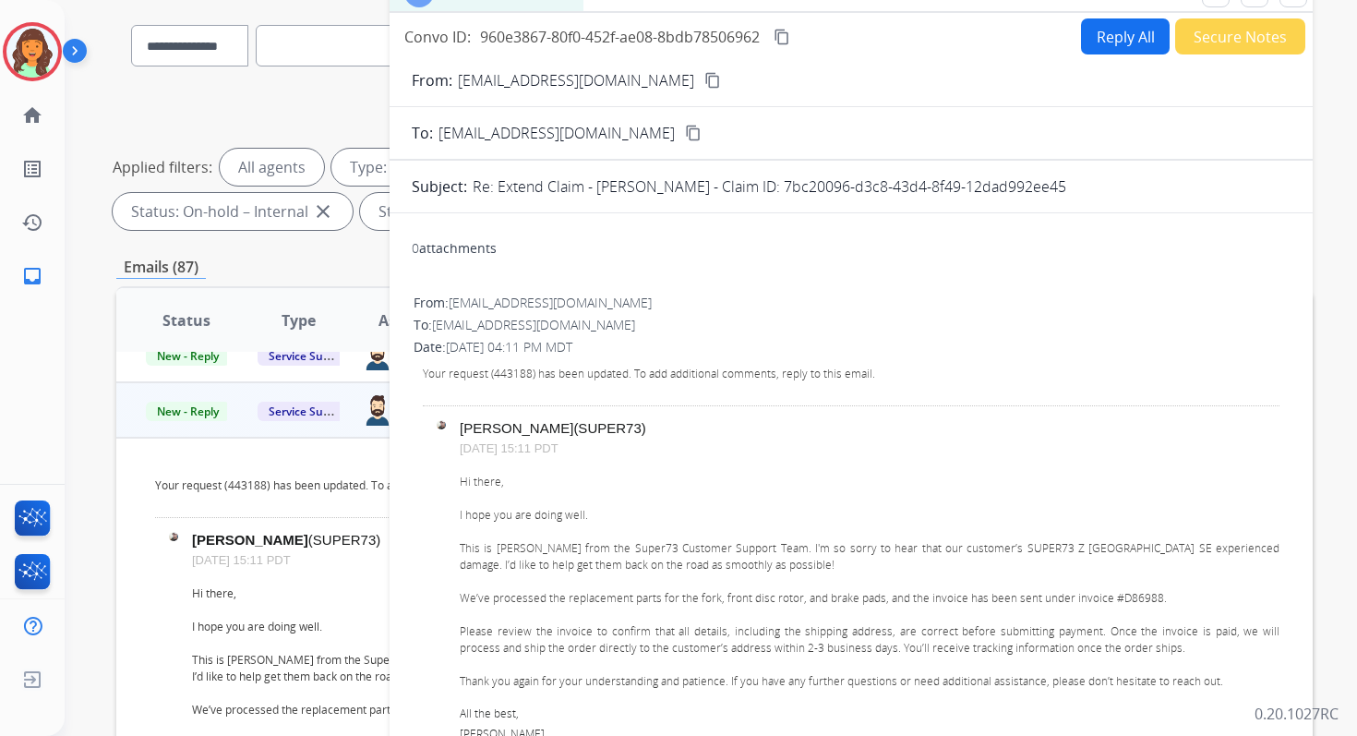
drag, startPoint x: 778, startPoint y: 184, endPoint x: 1111, endPoint y: 191, distance: 332.4
click at [1111, 191] on div "Re: Extend Claim - John J Lechleiter - Claim ID: 7bc20096-d3c8-43d4-8f49-12dad9…" at bounding box center [882, 186] width 818 height 22
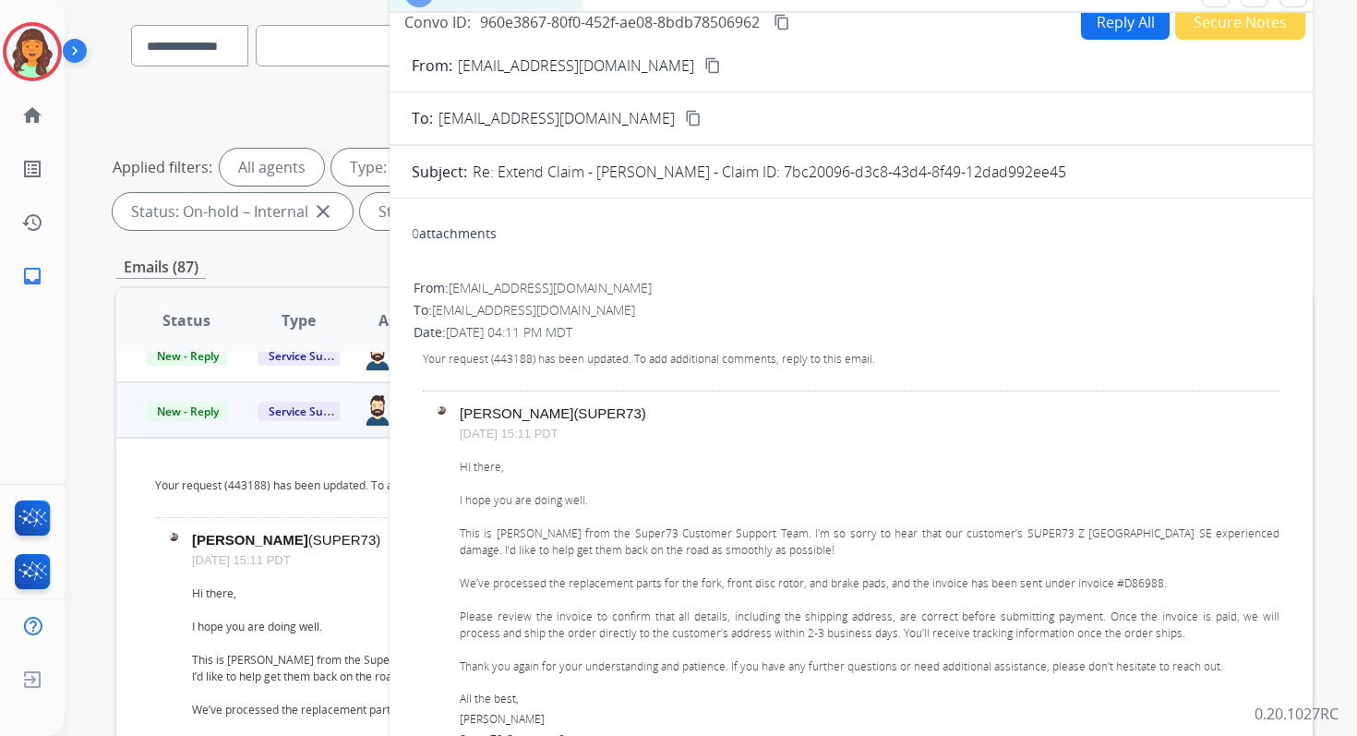
scroll to position [0, 0]
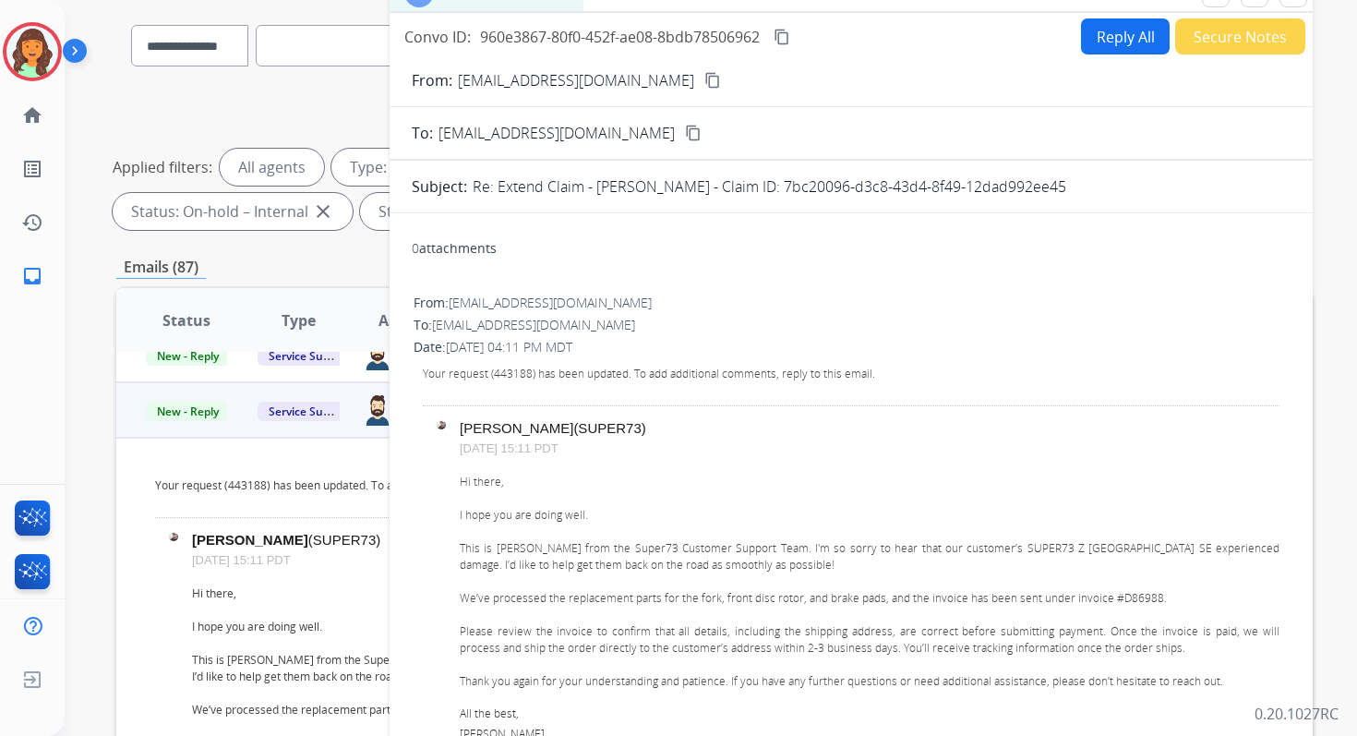
click at [1102, 37] on button "Reply All" at bounding box center [1125, 36] width 89 height 36
select select "**********"
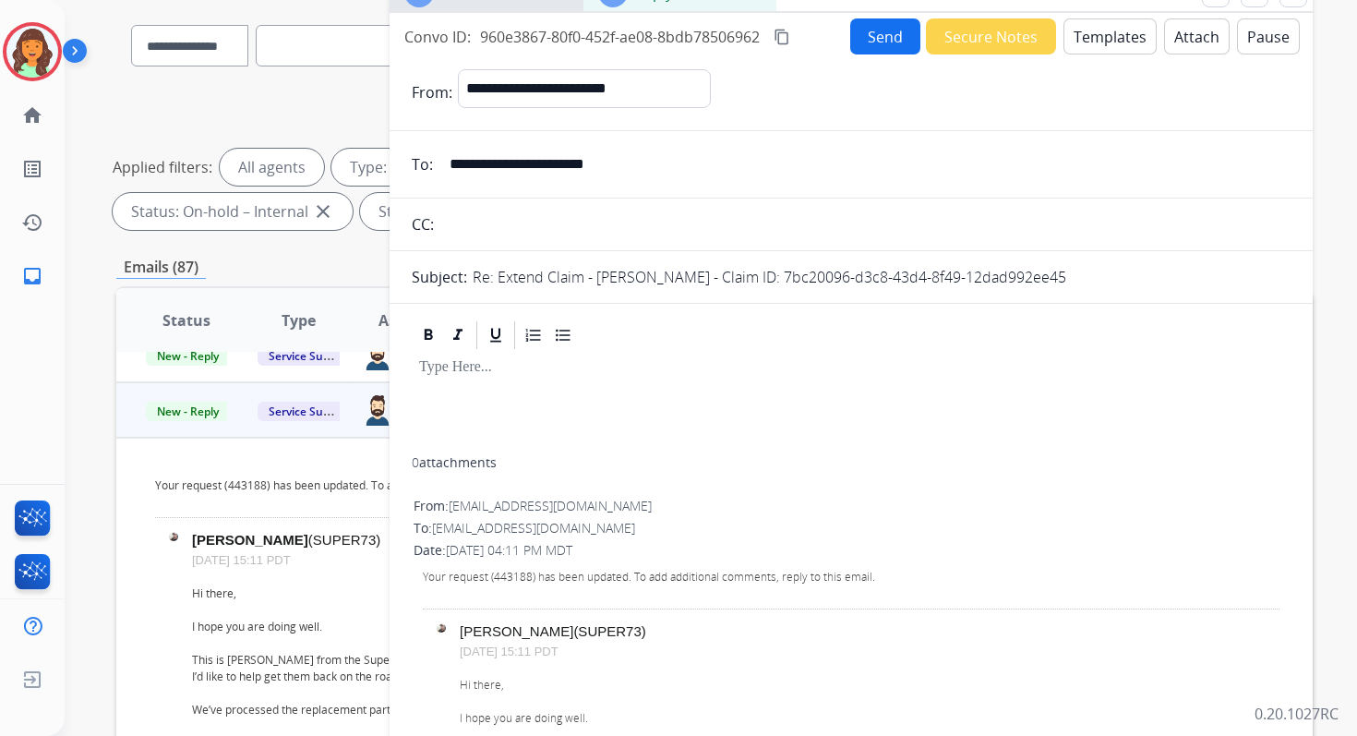
click at [1102, 37] on button "Templates" at bounding box center [1109, 36] width 93 height 36
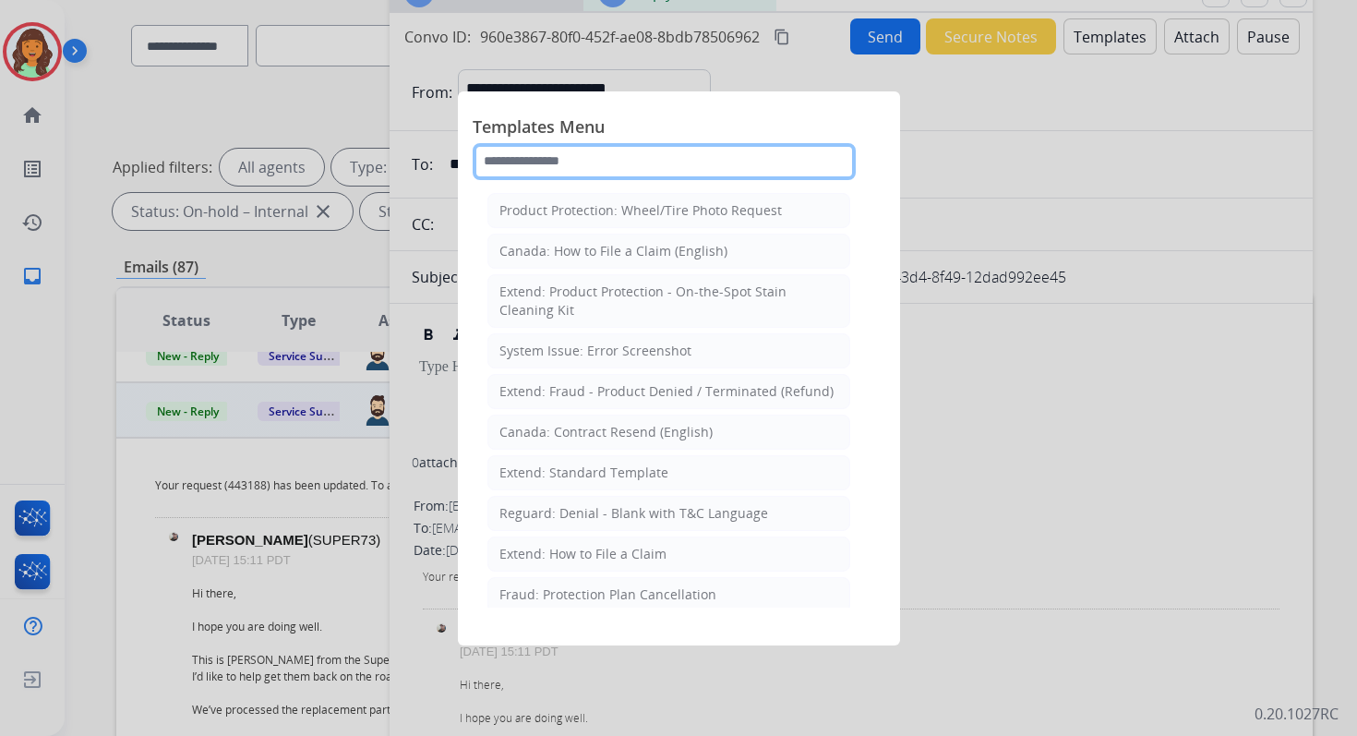
click at [561, 155] on input "text" at bounding box center [664, 161] width 383 height 37
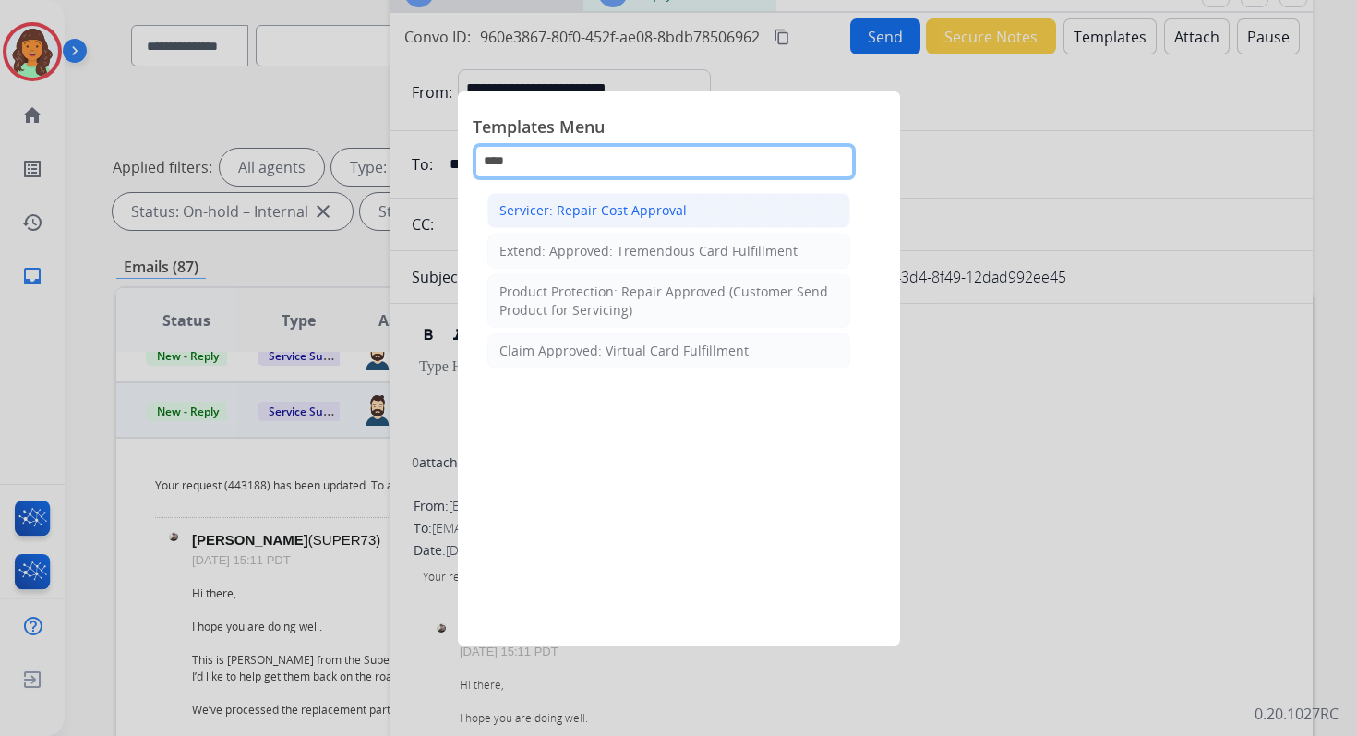
type input "****"
click at [583, 204] on div "Servicer: Repair Cost Approval" at bounding box center [592, 210] width 187 height 18
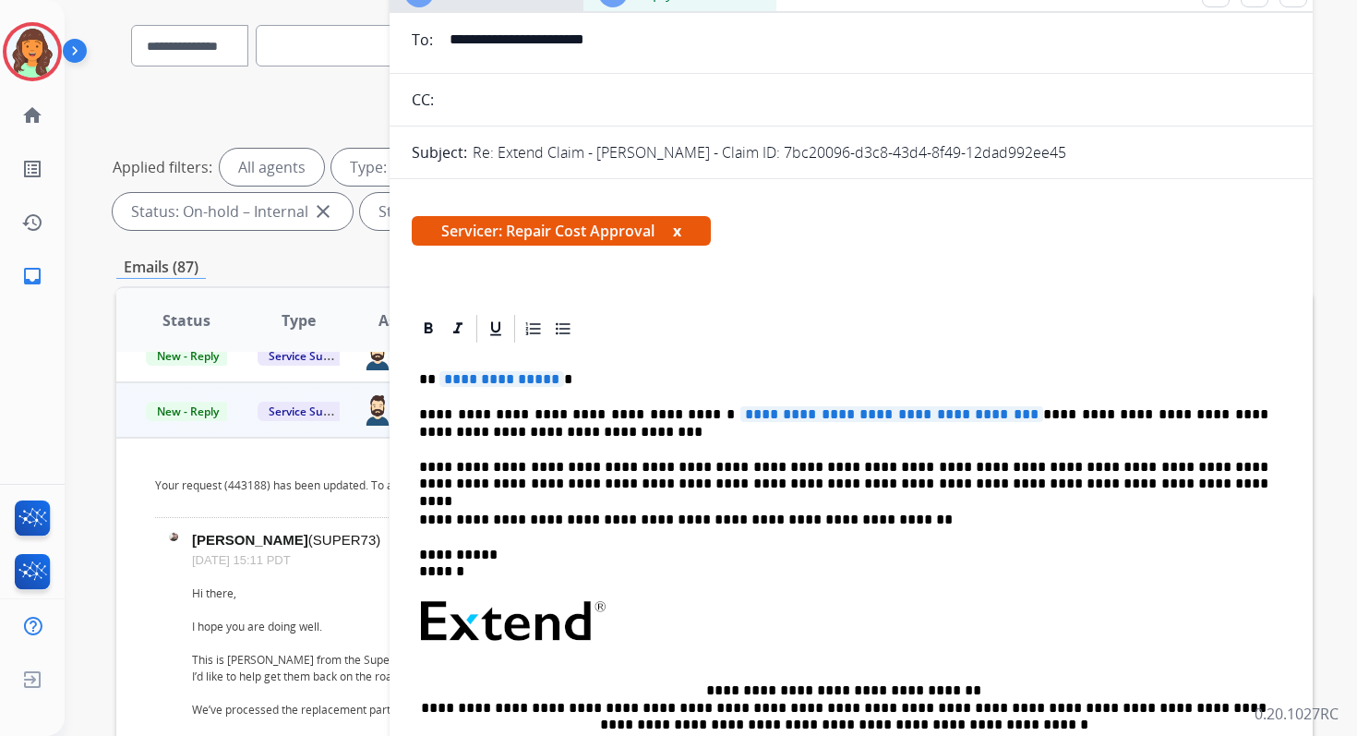
scroll to position [134, 0]
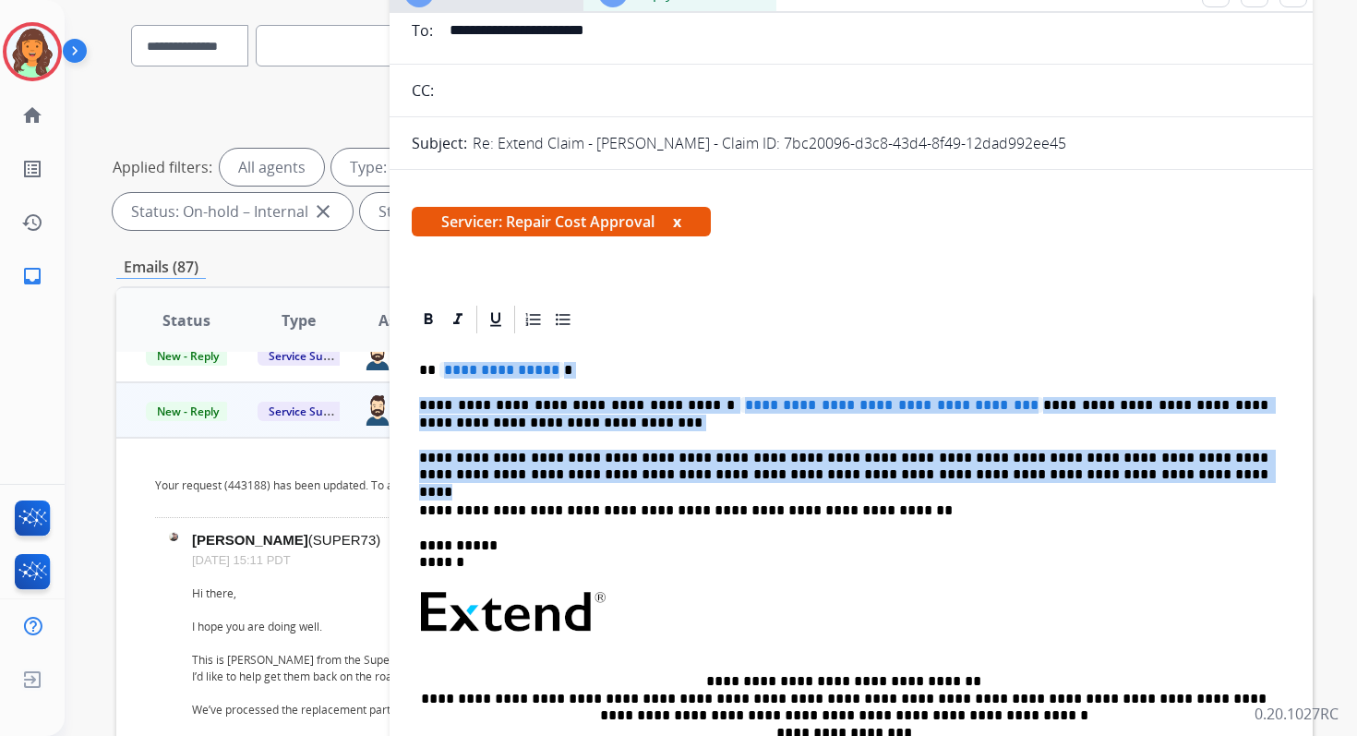
drag, startPoint x: 441, startPoint y: 369, endPoint x: 1066, endPoint y: 483, distance: 635.2
click at [1066, 483] on div "**********" at bounding box center [851, 614] width 879 height 556
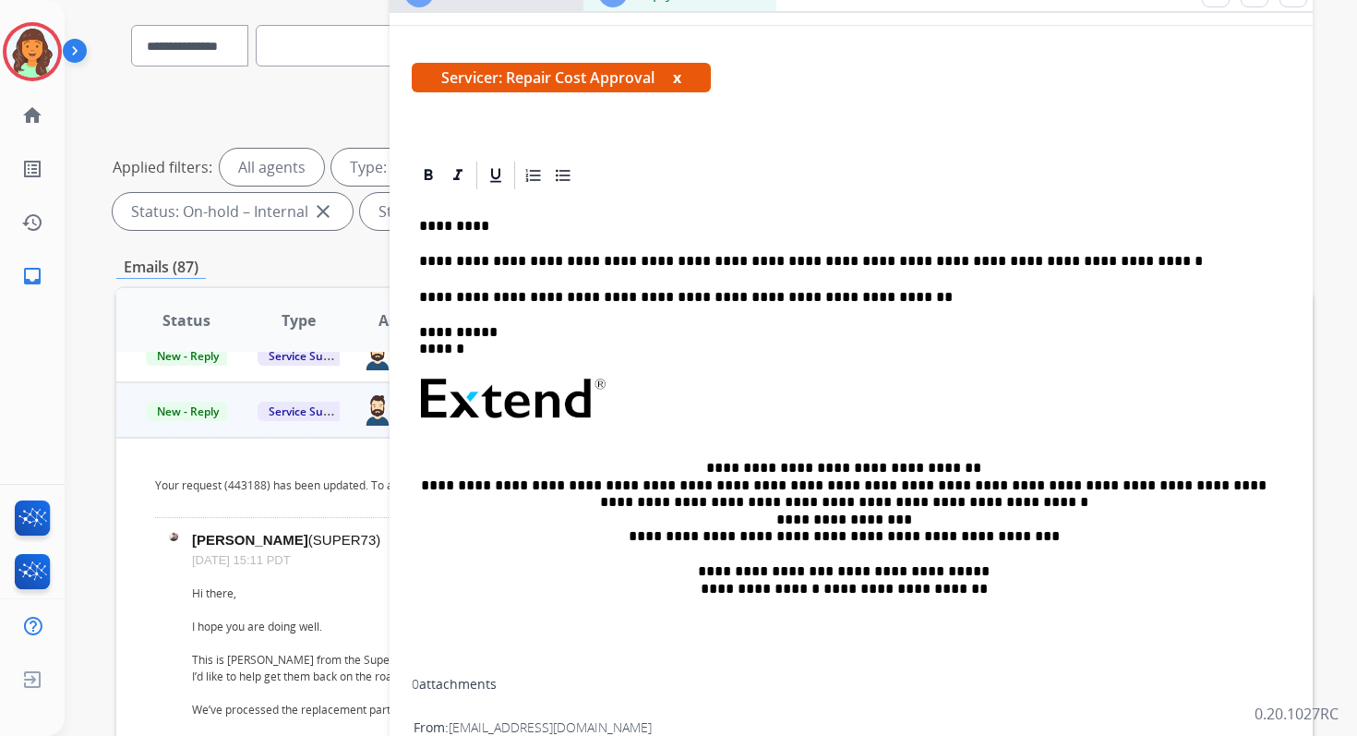
scroll to position [0, 0]
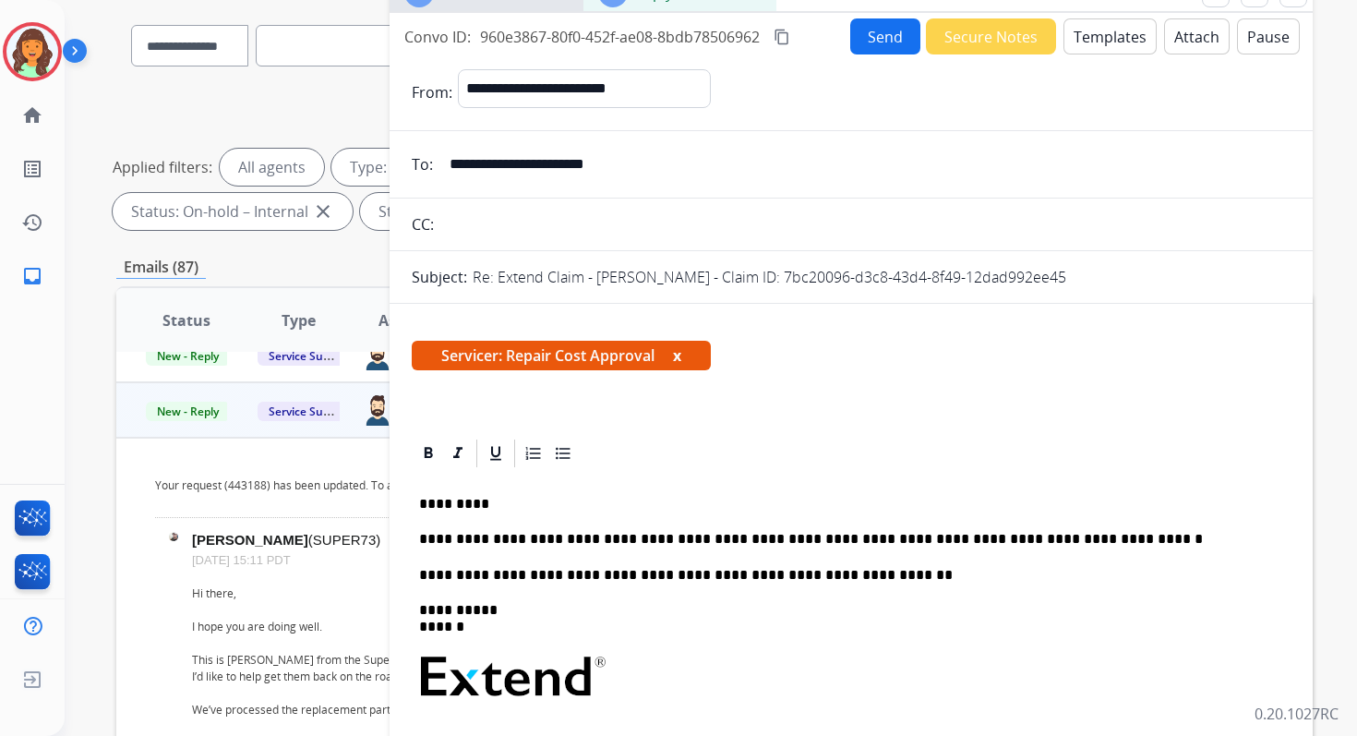
click at [896, 46] on button "Send" at bounding box center [885, 36] width 70 height 36
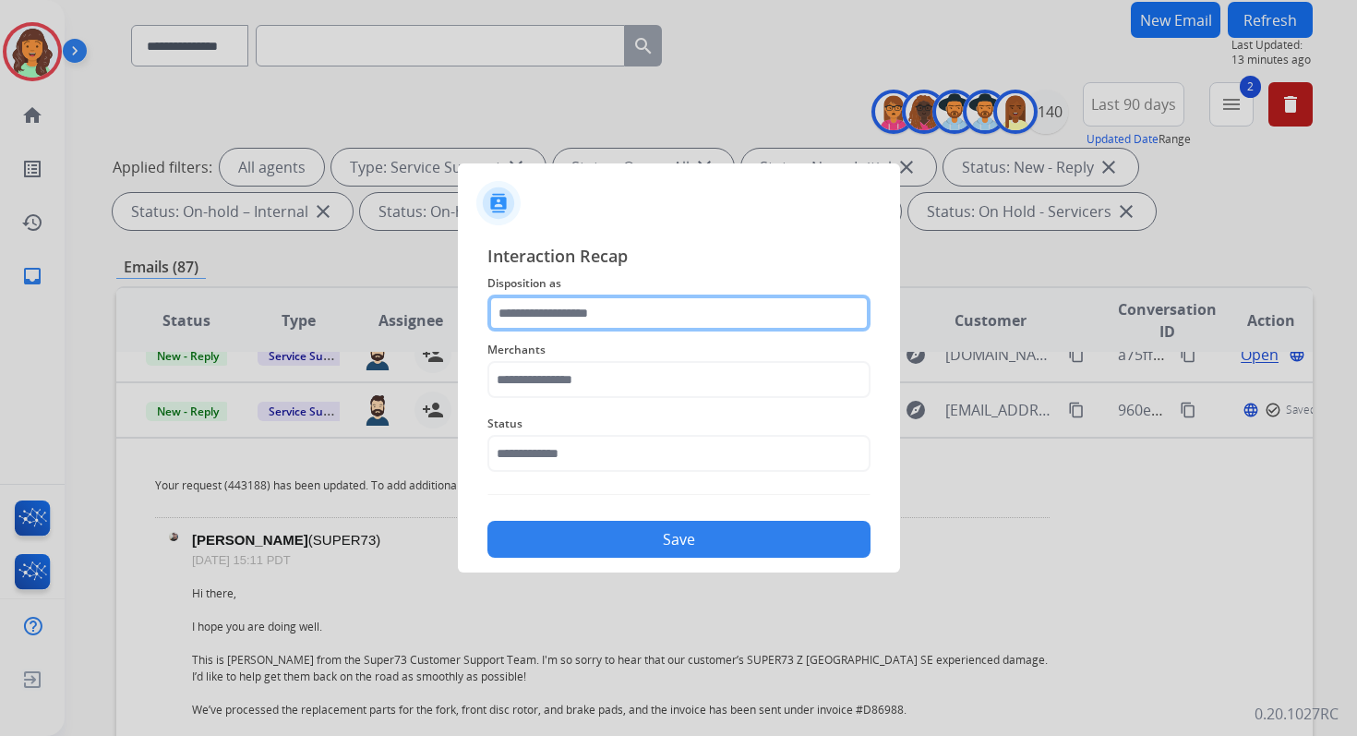
click at [605, 314] on input "text" at bounding box center [678, 312] width 383 height 37
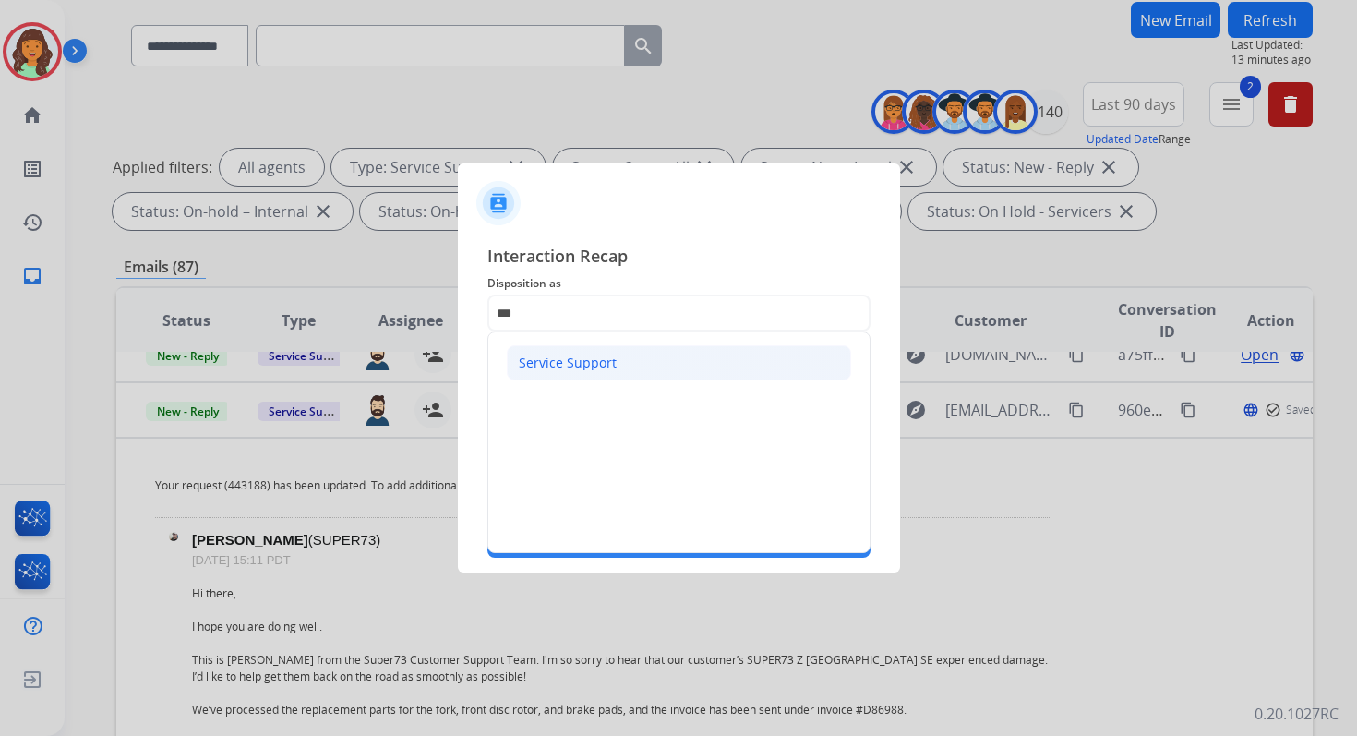
click at [564, 360] on div "Service Support" at bounding box center [568, 363] width 98 height 18
type input "**********"
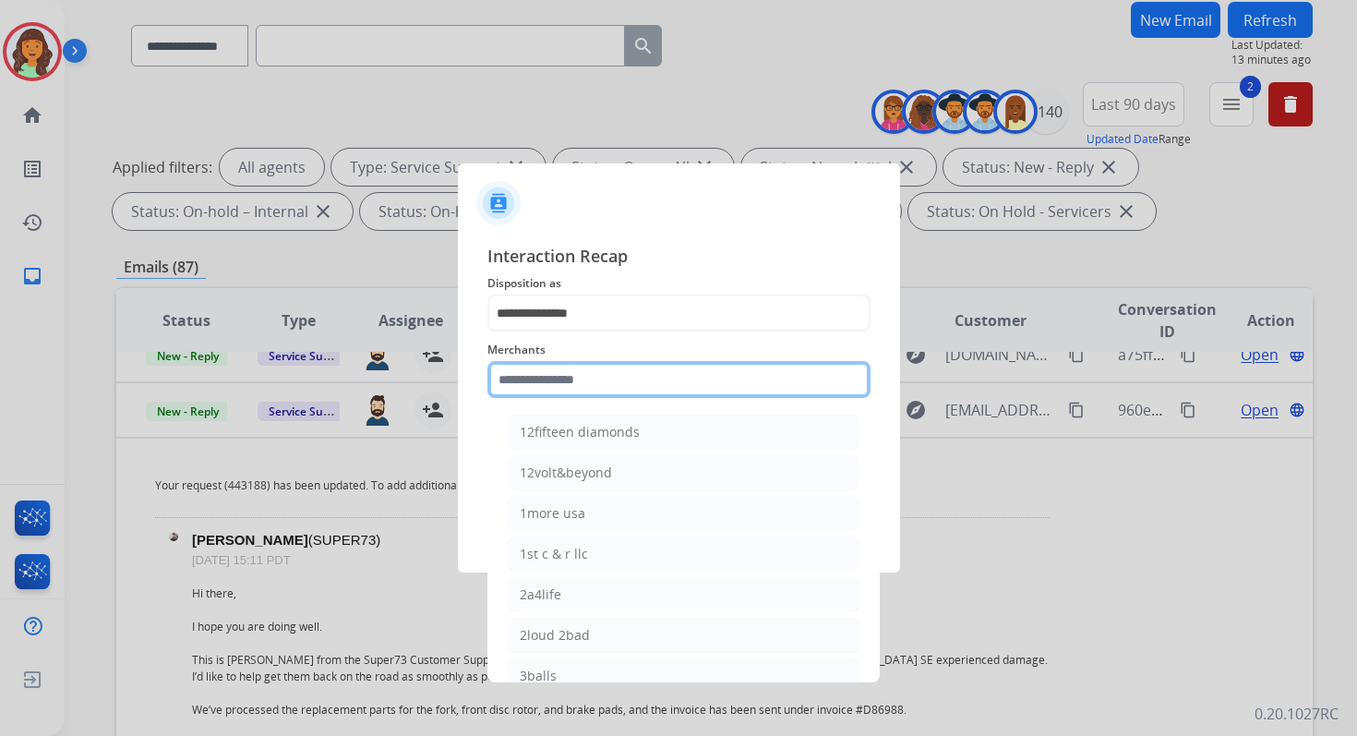
click at [566, 376] on input "text" at bounding box center [678, 379] width 383 height 37
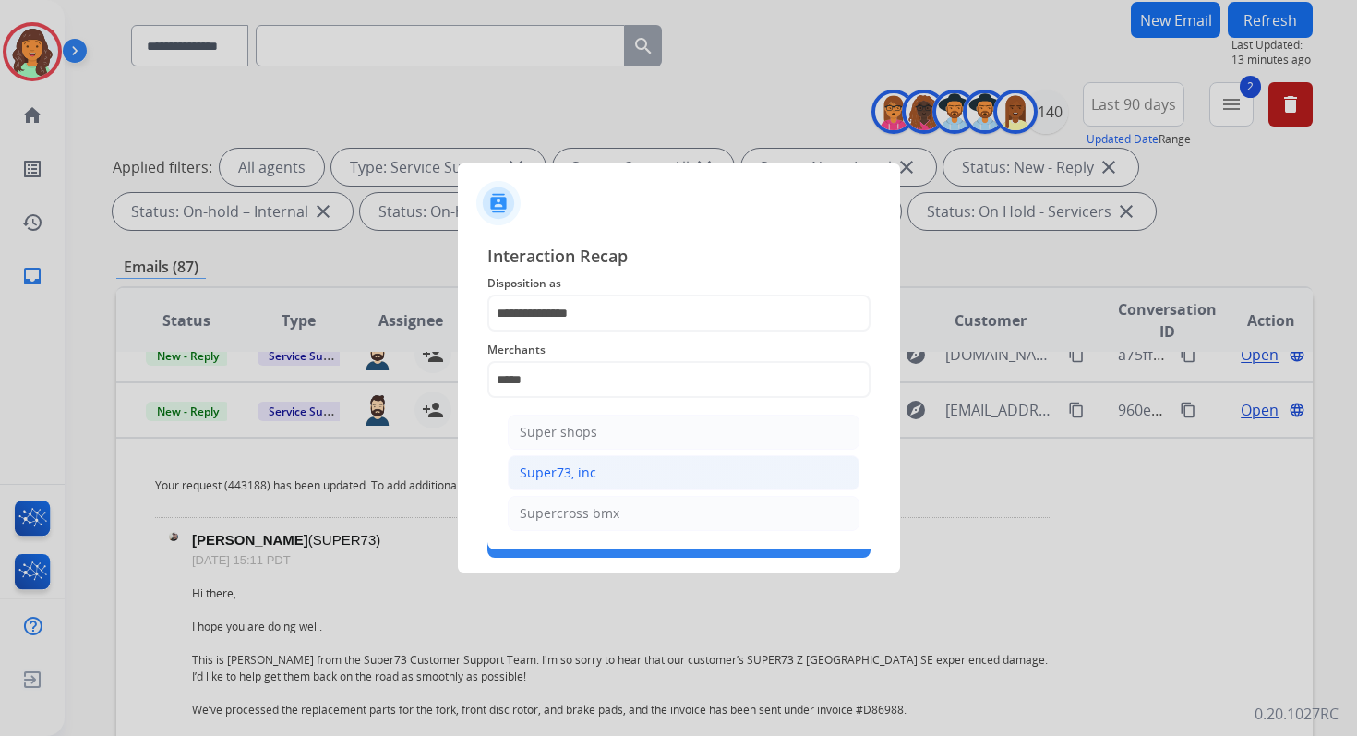
click at [582, 467] on div "Super73, inc." at bounding box center [560, 472] width 80 height 18
type input "**********"
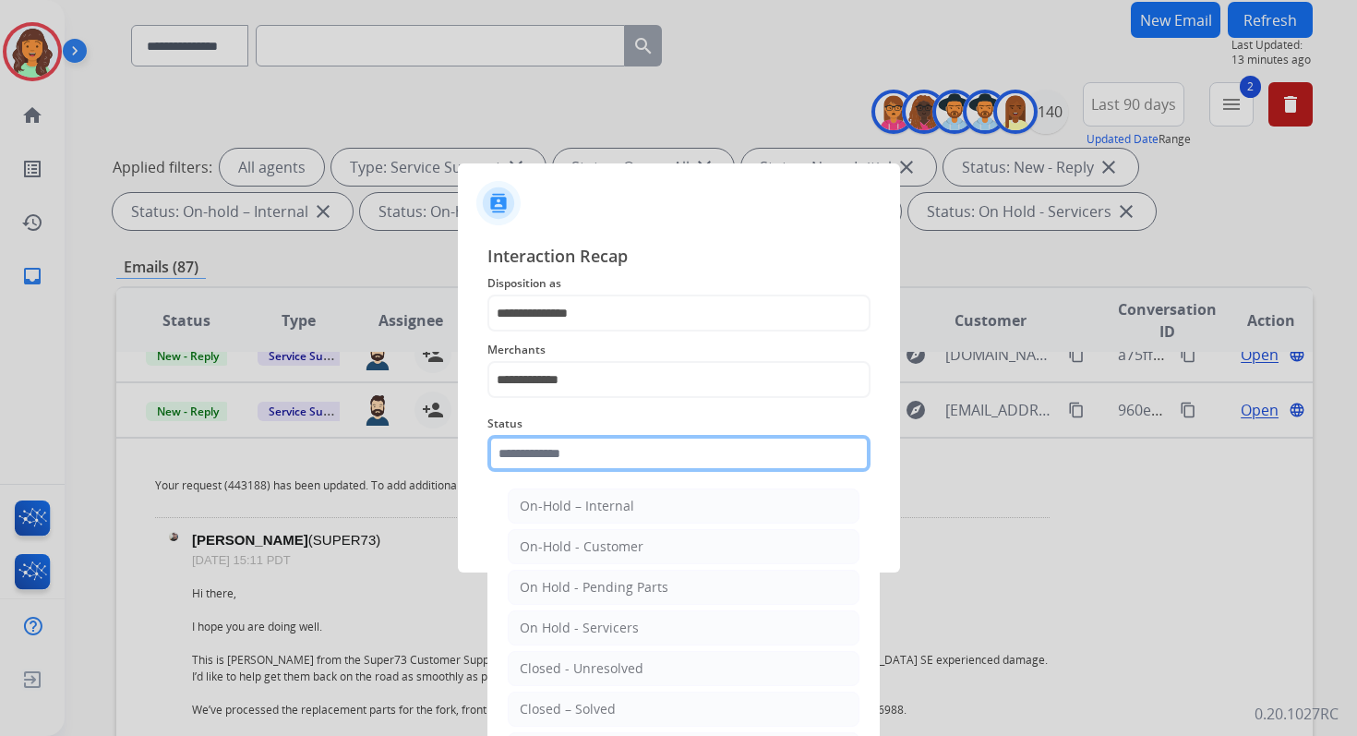
click at [582, 452] on input "text" at bounding box center [678, 453] width 383 height 37
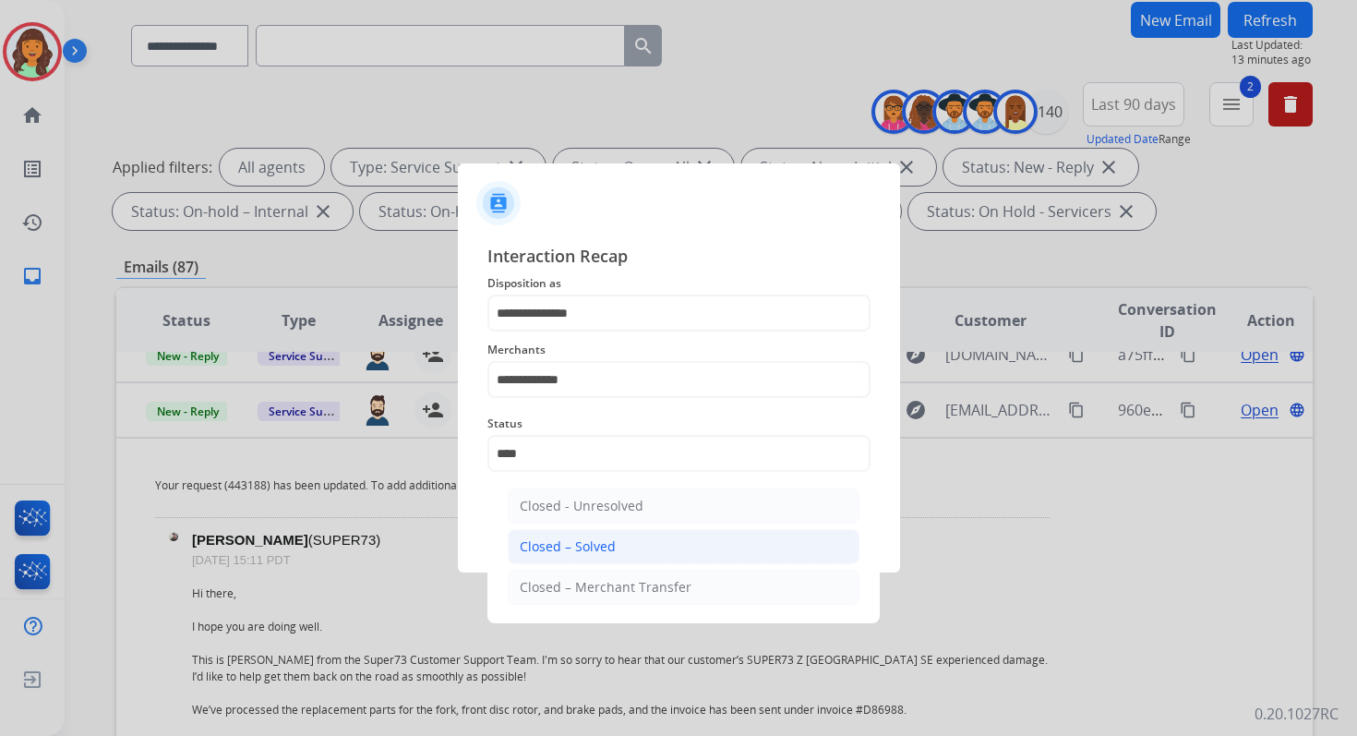
click at [610, 541] on div "Closed – Solved" at bounding box center [568, 546] width 96 height 18
type input "**********"
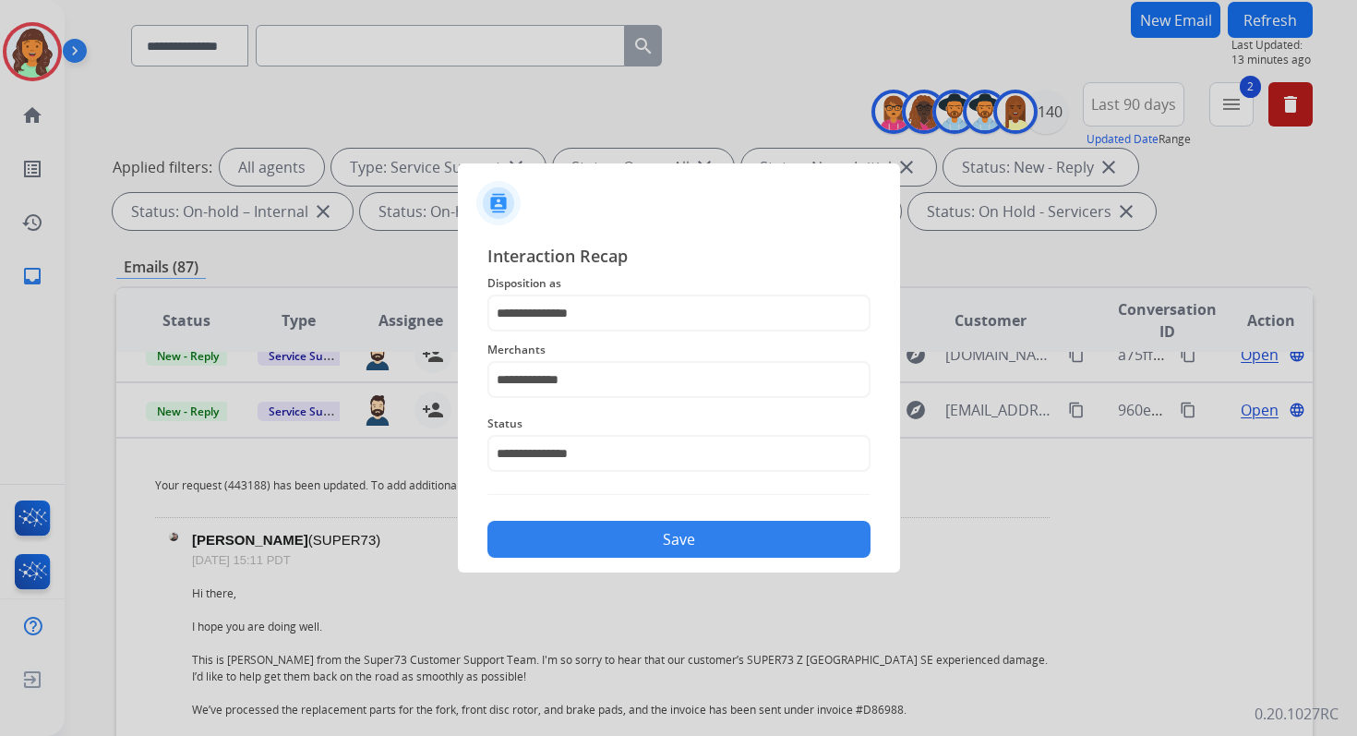
click at [610, 541] on button "Save" at bounding box center [678, 539] width 383 height 37
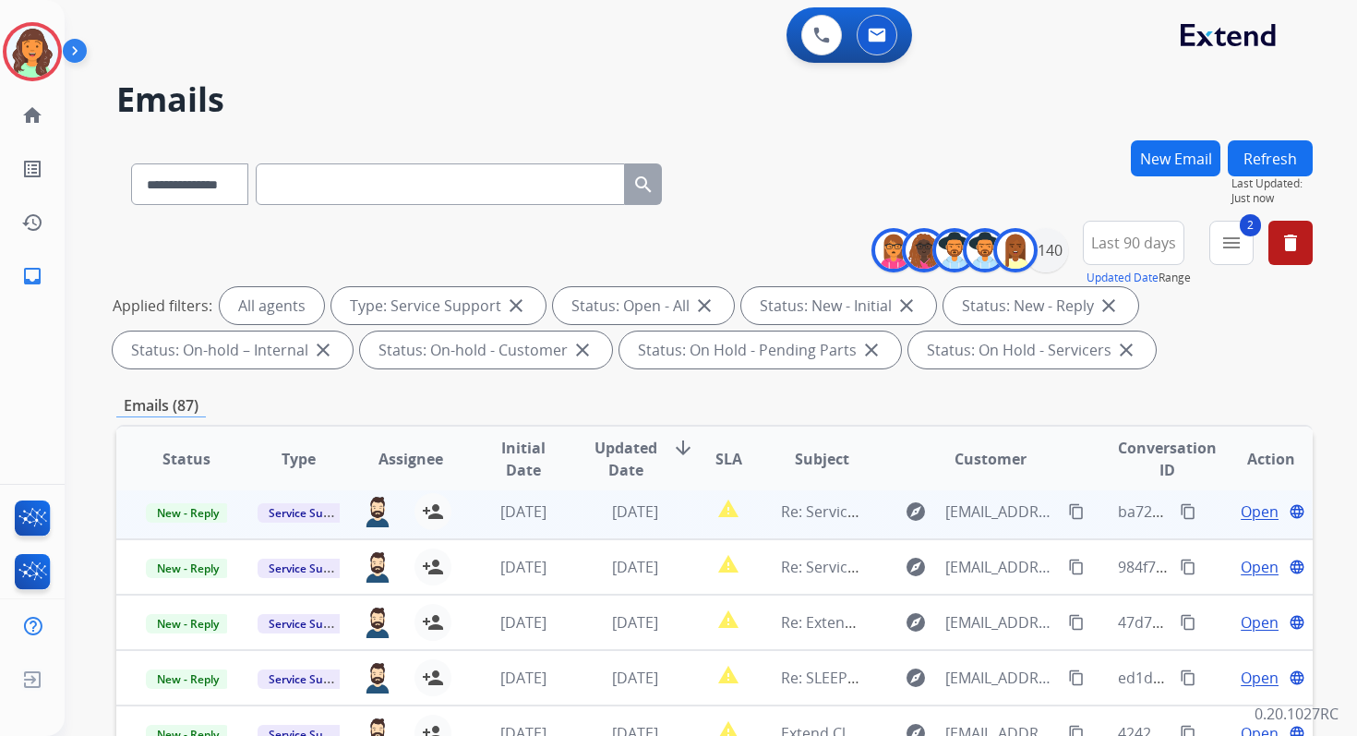
scroll to position [403, 0]
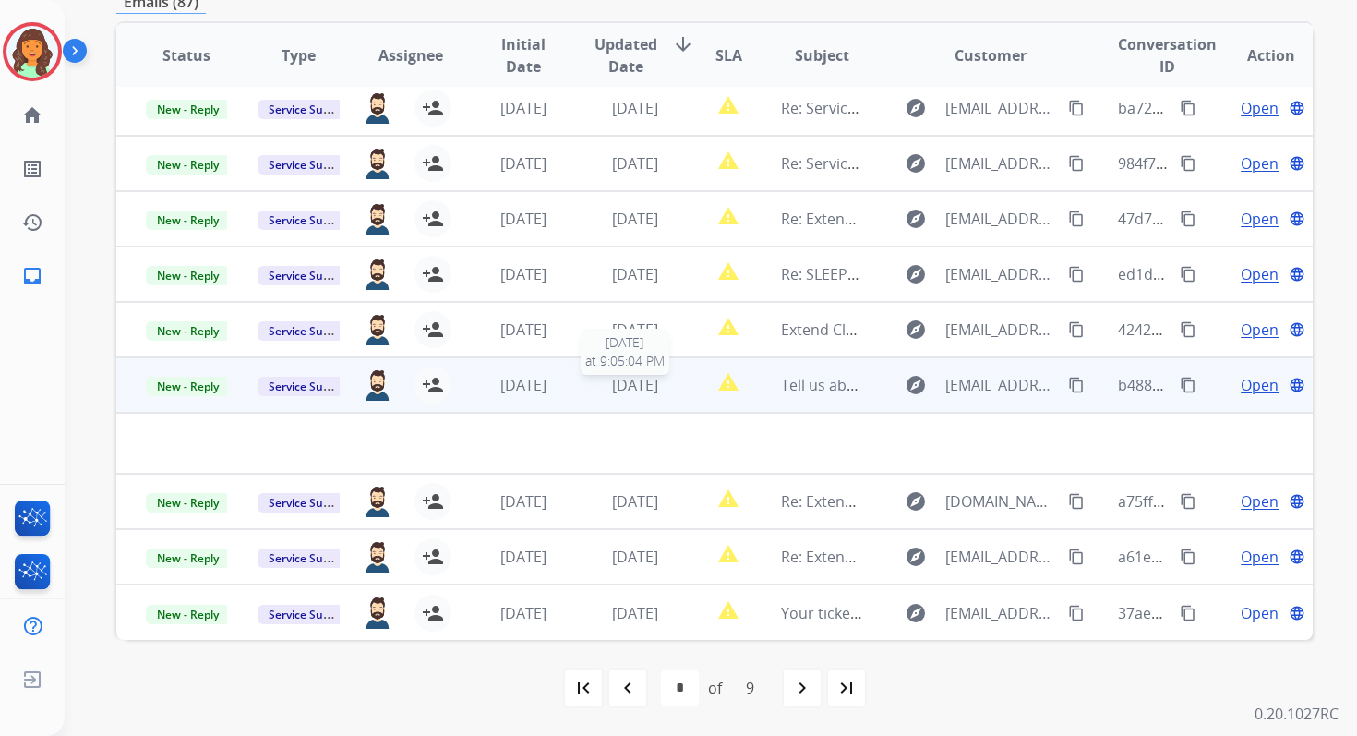
click at [624, 386] on span "4 days ago" at bounding box center [635, 385] width 46 height 20
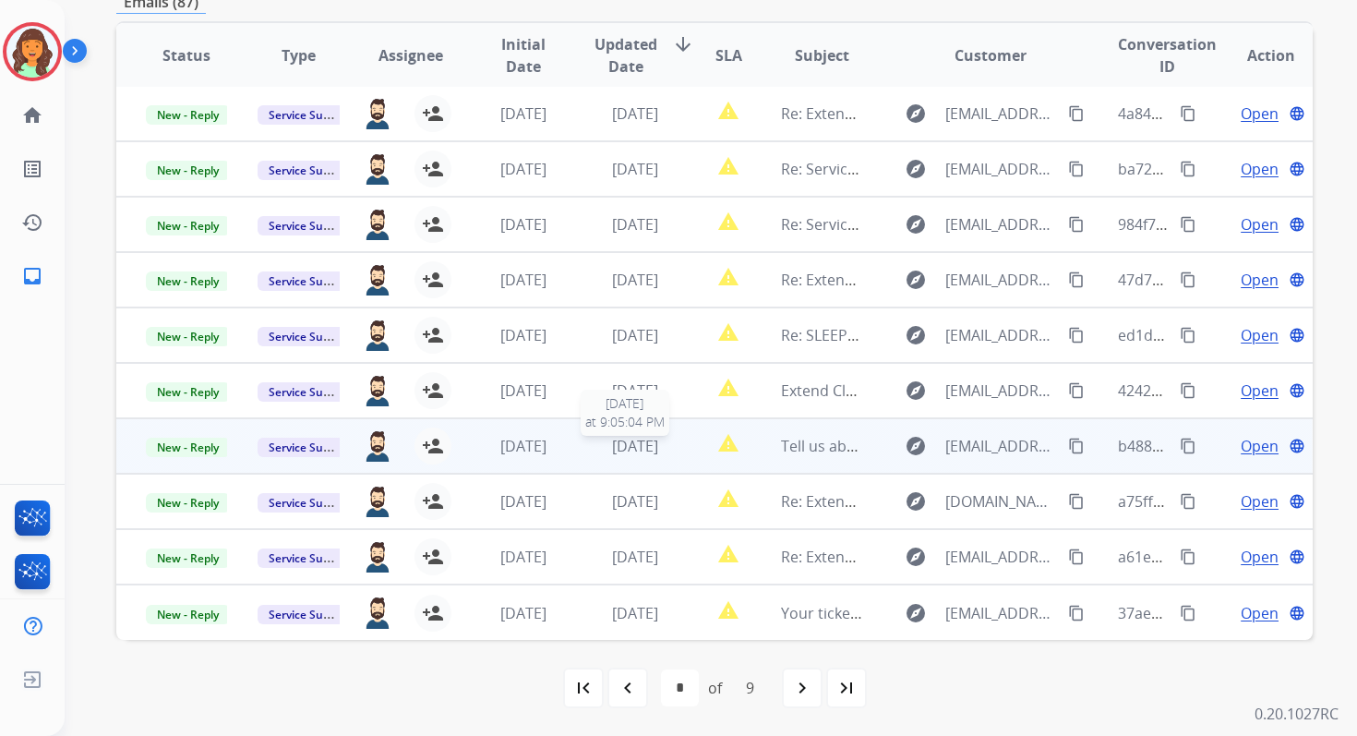
click at [639, 444] on span "4 days ago" at bounding box center [635, 446] width 46 height 20
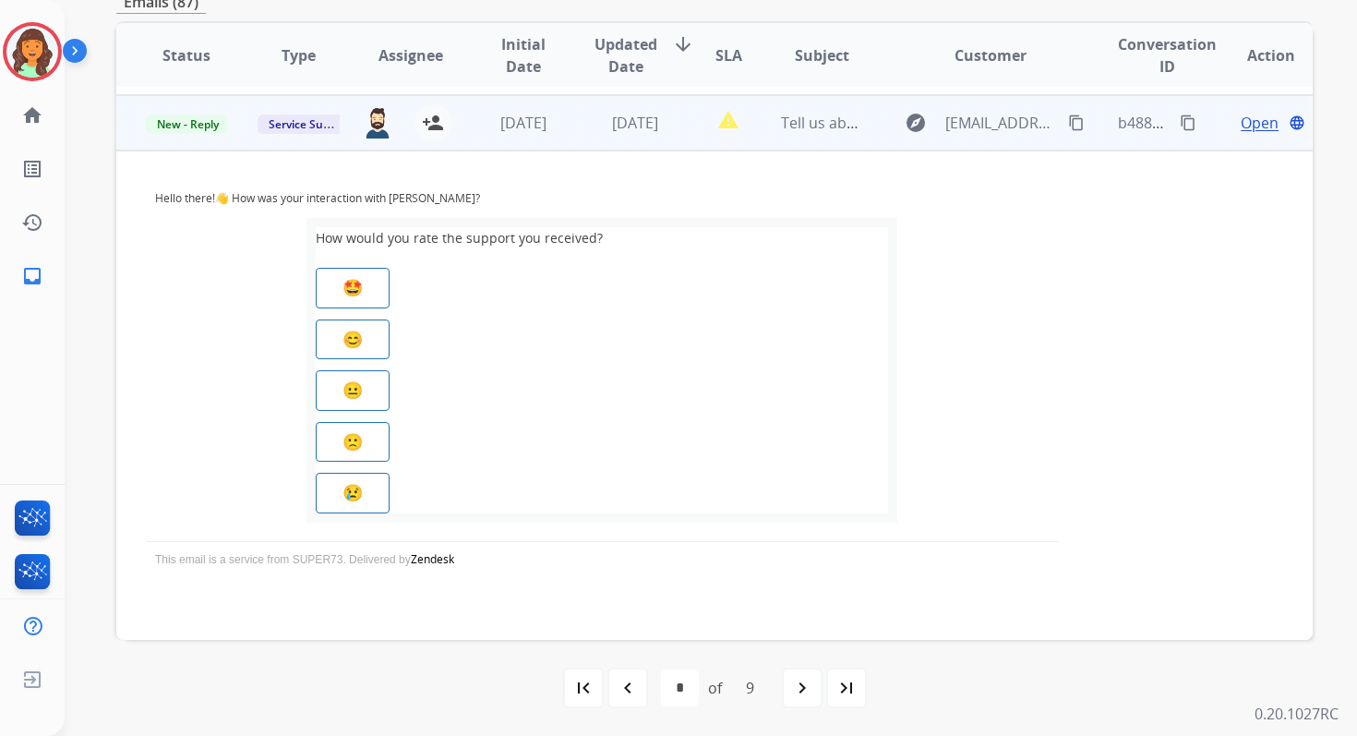
scroll to position [332, 0]
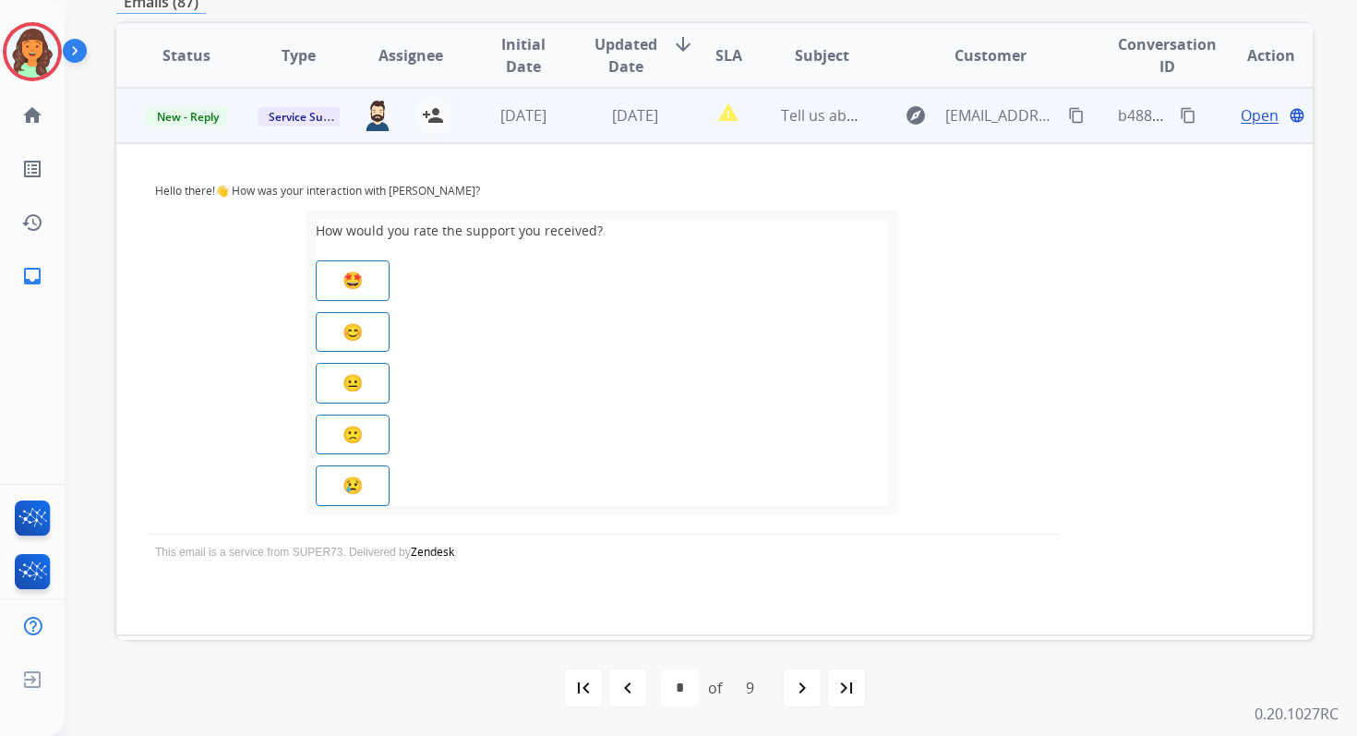
click at [1241, 115] on span "Open" at bounding box center [1260, 115] width 38 height 22
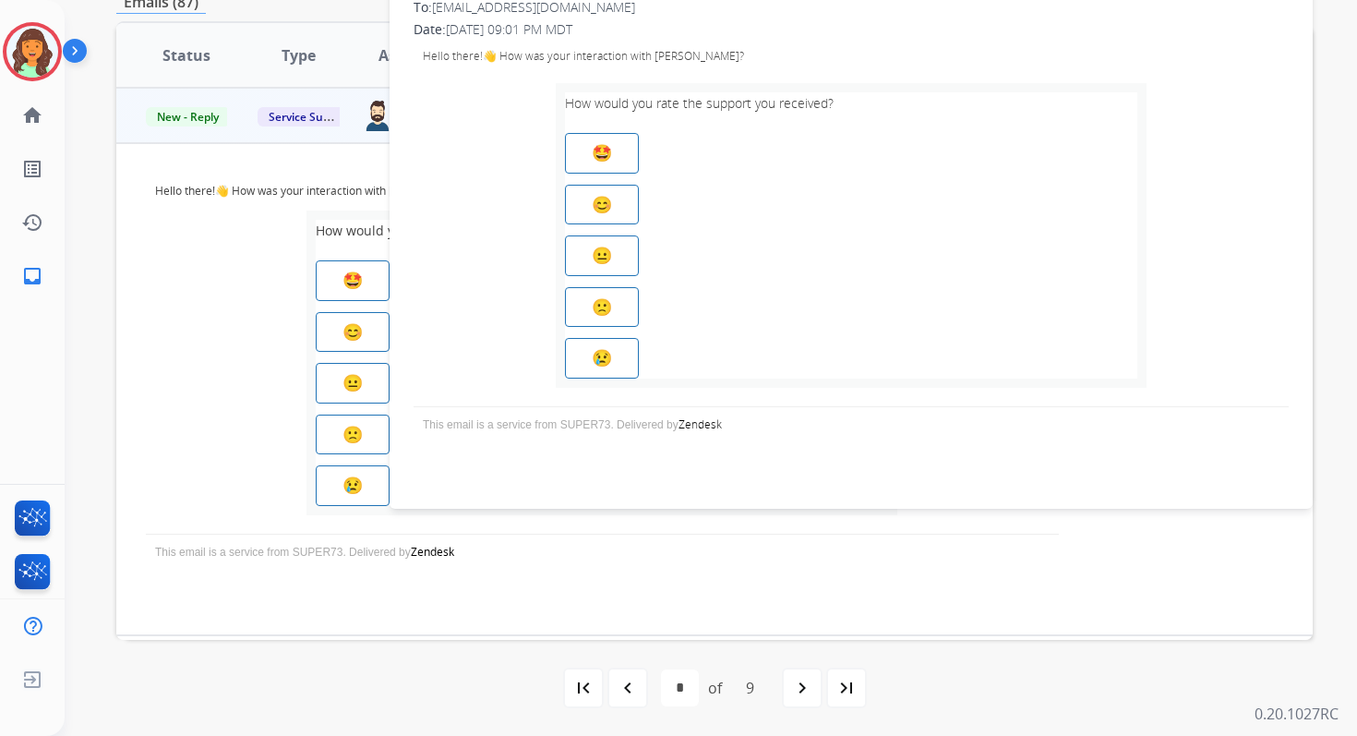
scroll to position [0, 0]
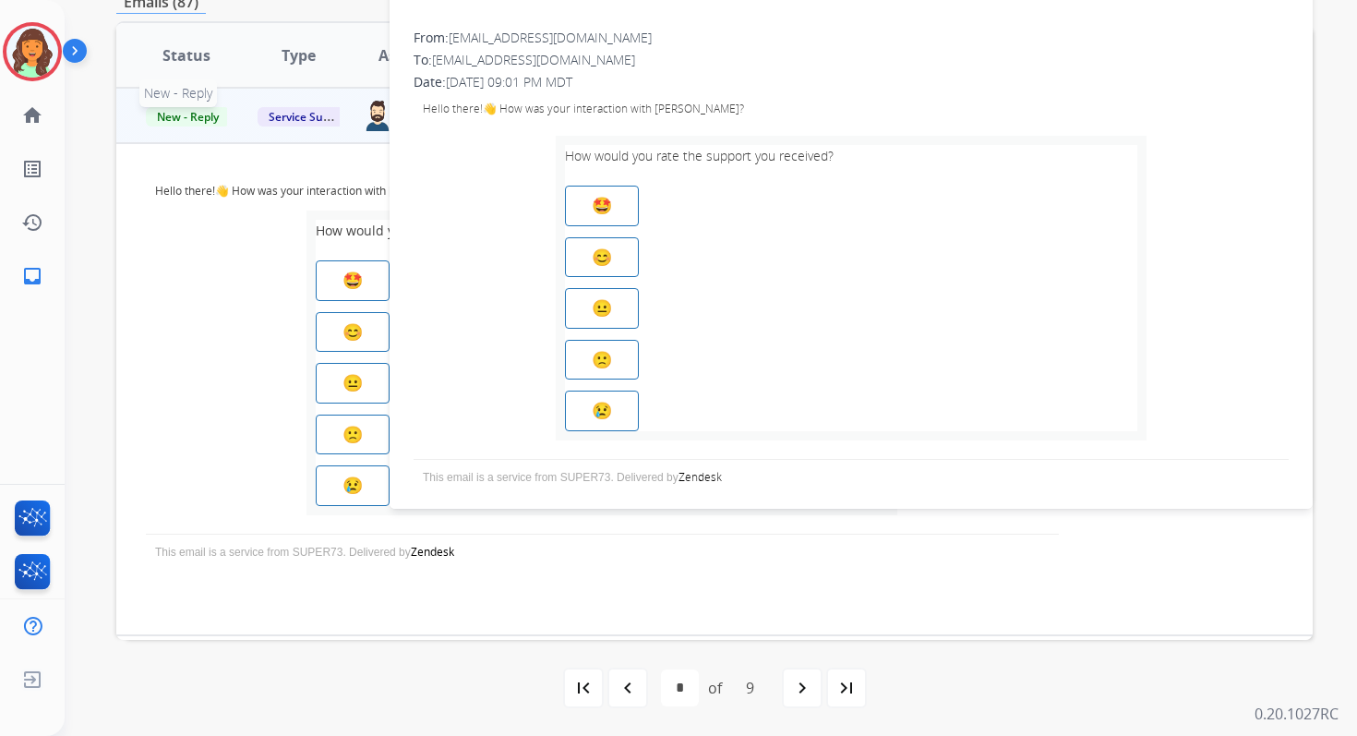
click at [195, 114] on span "New - Reply" at bounding box center [188, 116] width 84 height 19
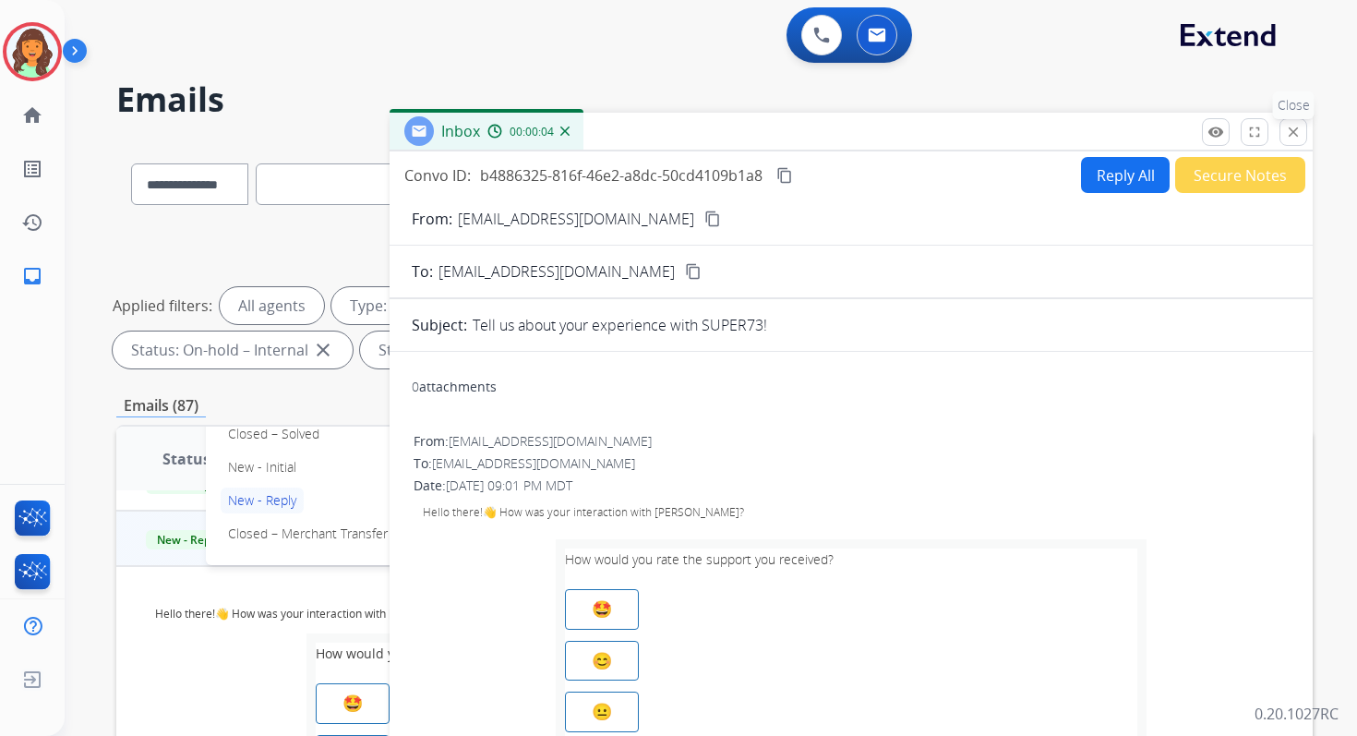
click at [1296, 135] on mat-icon "close" at bounding box center [1293, 132] width 17 height 17
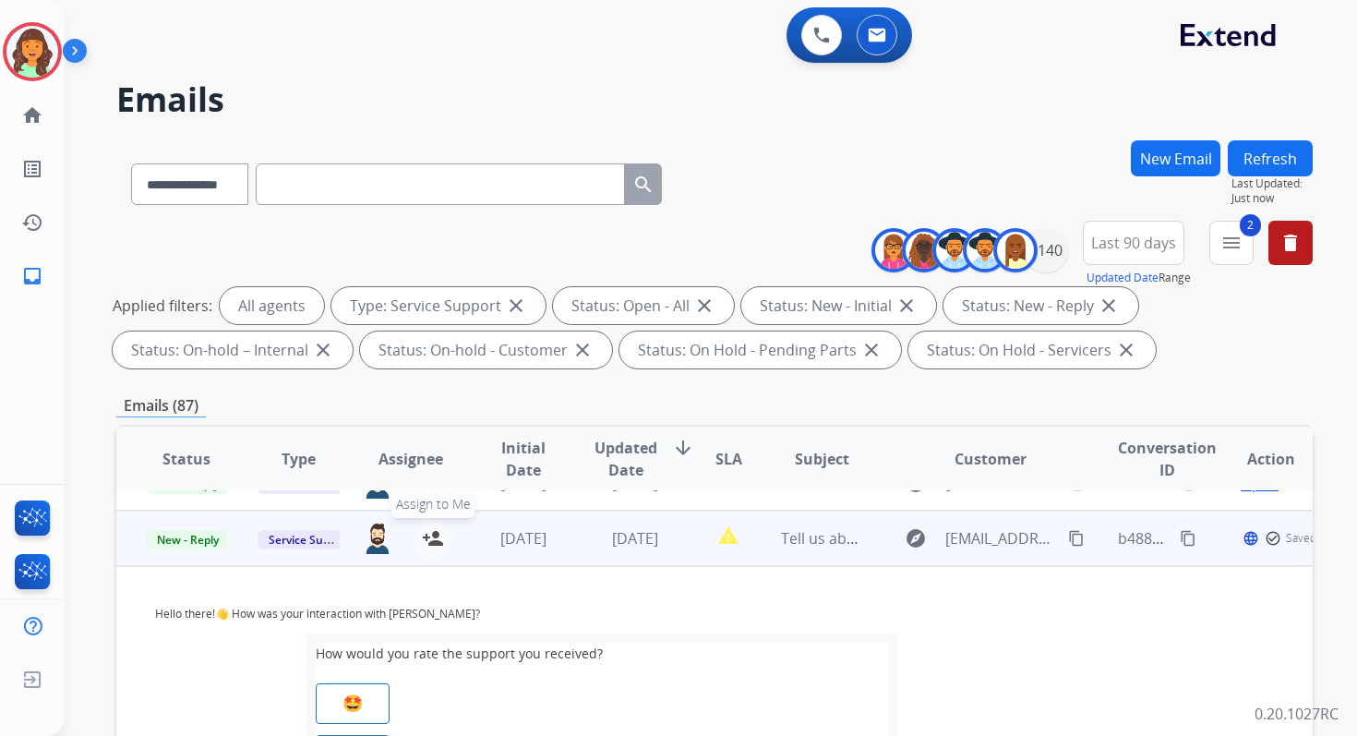
click at [436, 537] on mat-icon "person_add" at bounding box center [433, 538] width 22 height 22
click at [183, 539] on span "New - Reply" at bounding box center [188, 539] width 84 height 19
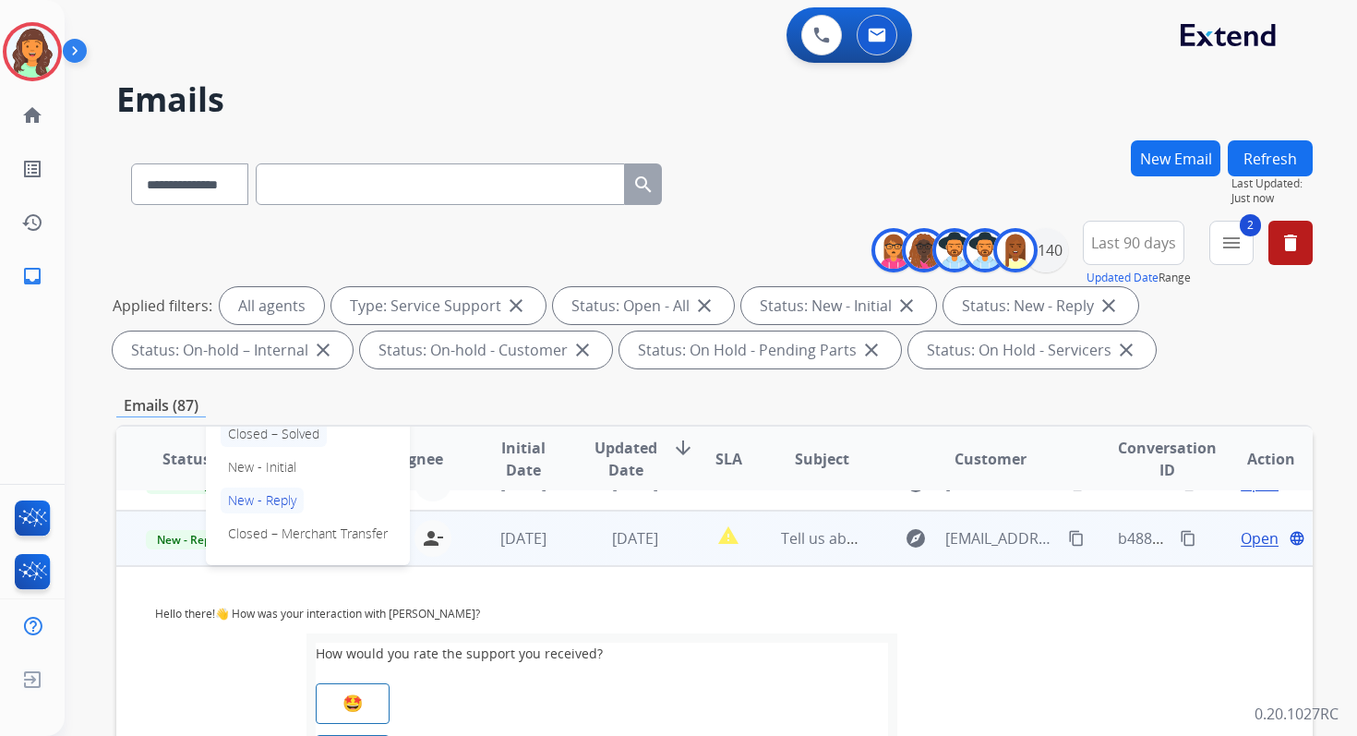
click at [263, 431] on p "Closed – Solved" at bounding box center [274, 434] width 106 height 26
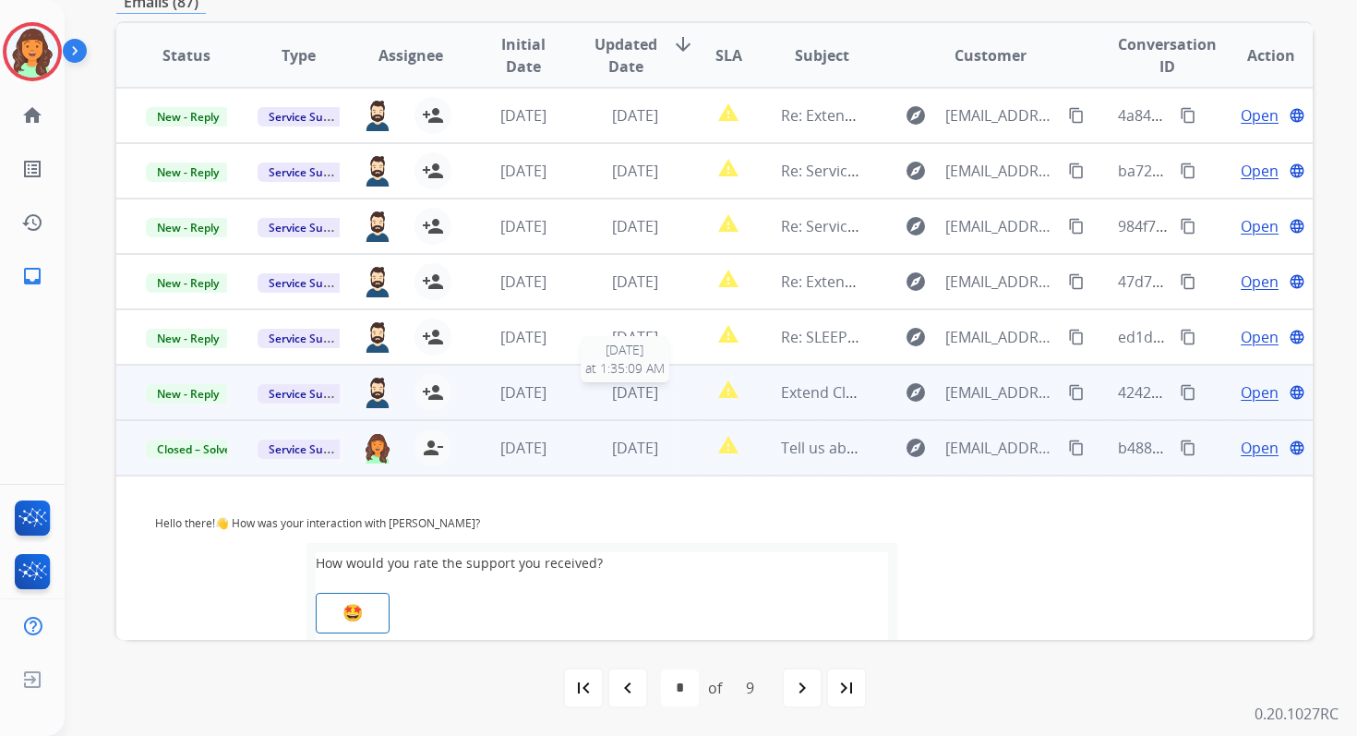
click at [617, 383] on span "4 days ago" at bounding box center [635, 392] width 46 height 20
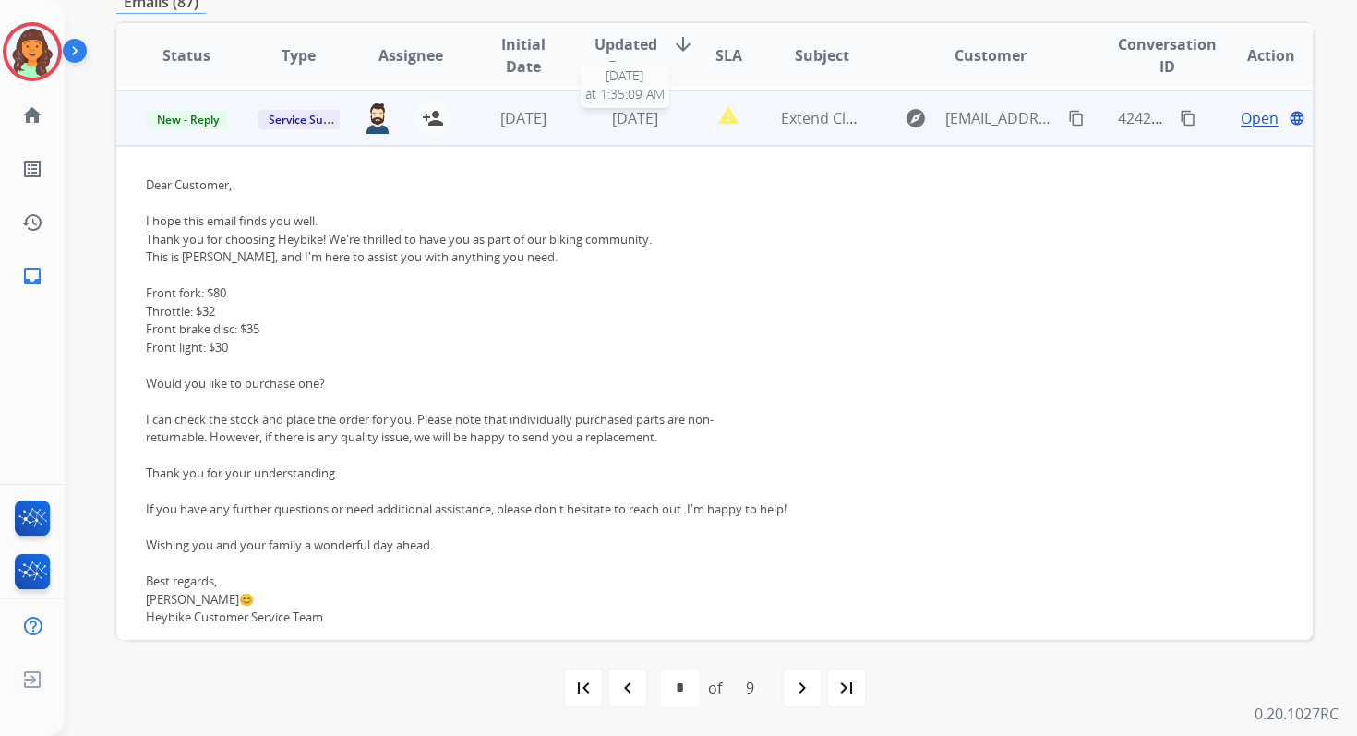
scroll to position [277, 0]
click at [1242, 114] on span "Open" at bounding box center [1260, 115] width 38 height 22
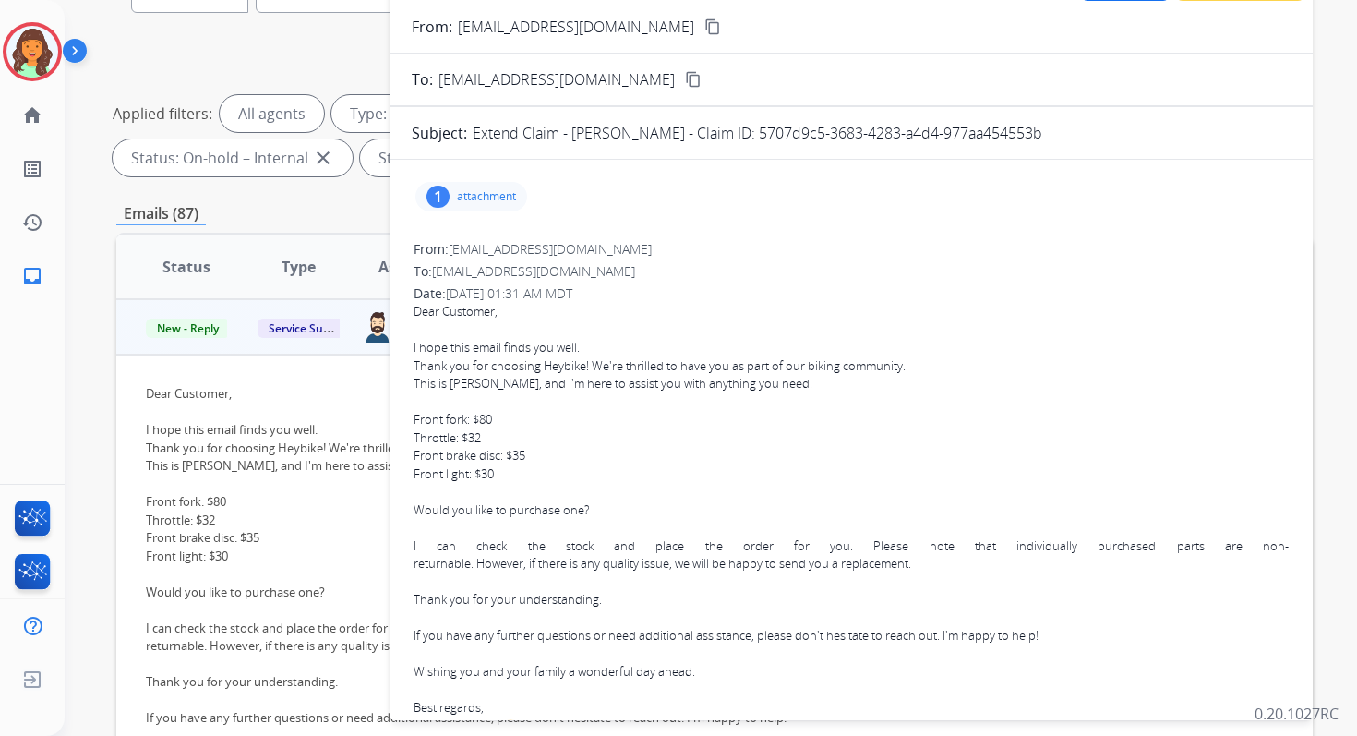
scroll to position [0, 0]
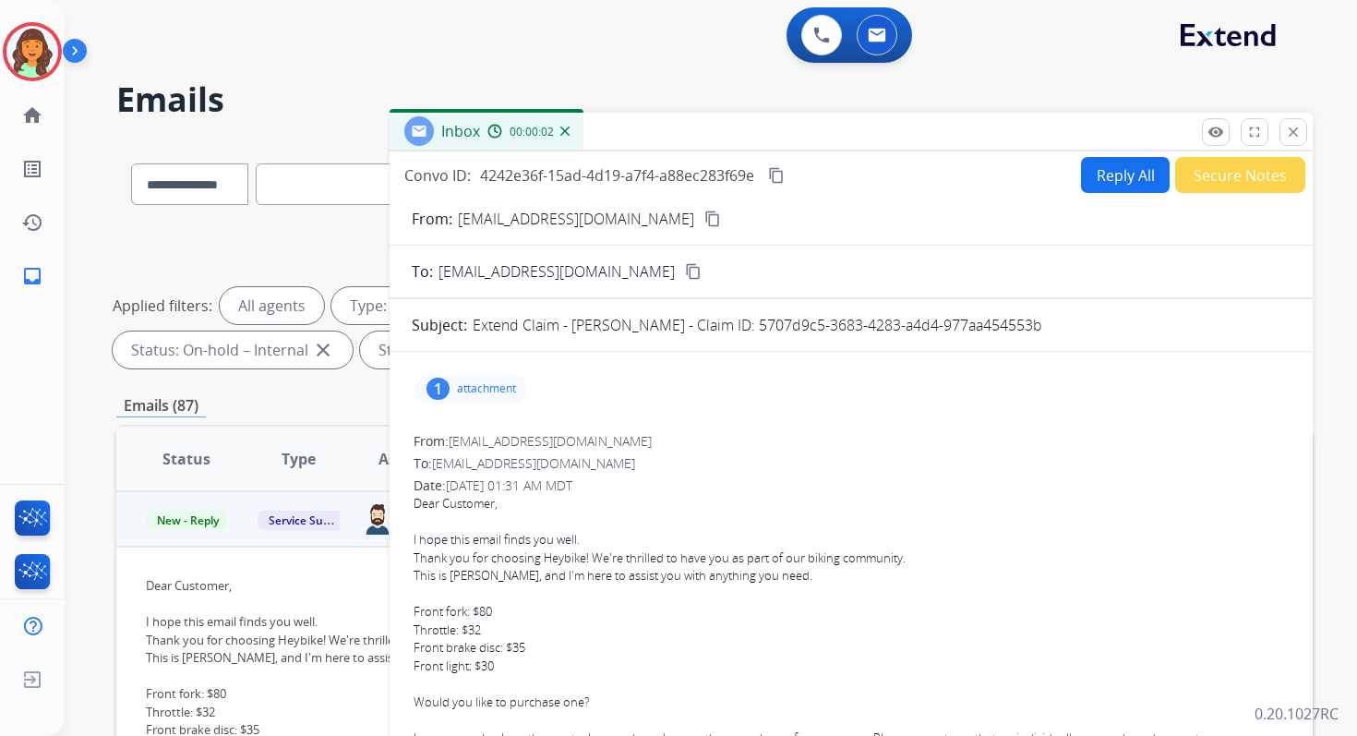
drag, startPoint x: 792, startPoint y: 325, endPoint x: 1155, endPoint y: 324, distance: 362.8
click at [1155, 325] on div "Extend Claim - MICHAEL FITZGERALD - Claim ID: 5707d9c5-3683-4283-a4d4-977aa4545…" at bounding box center [882, 325] width 818 height 22
click at [1117, 178] on button "Reply All" at bounding box center [1125, 175] width 89 height 36
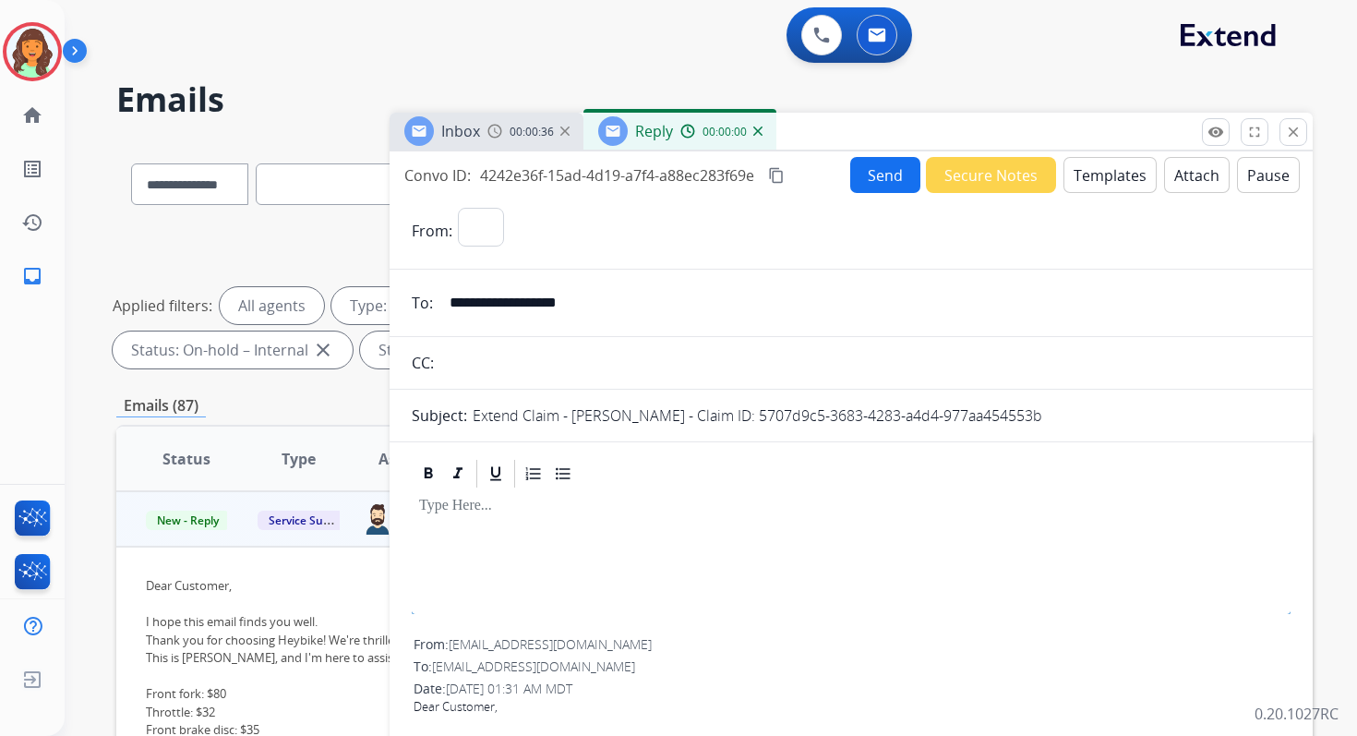
click at [1117, 178] on button "Templates" at bounding box center [1109, 175] width 93 height 36
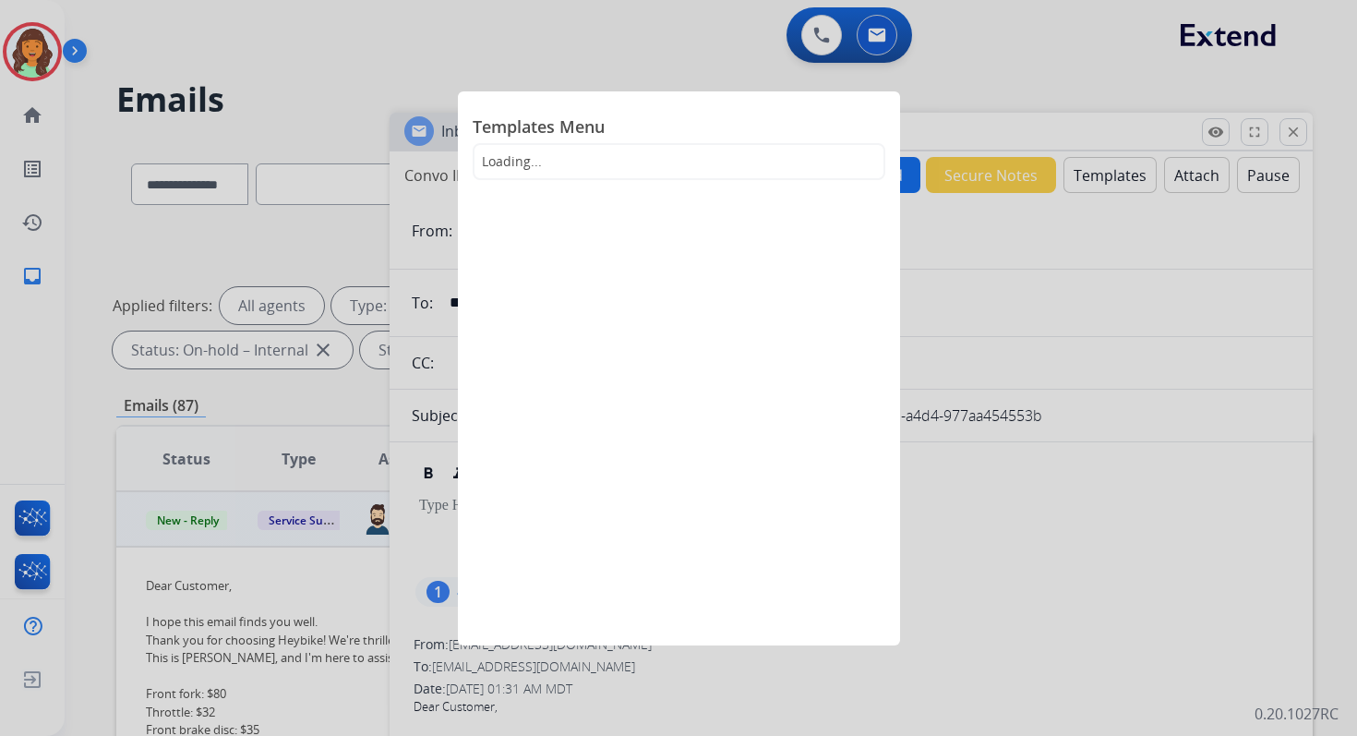
select select "**********"
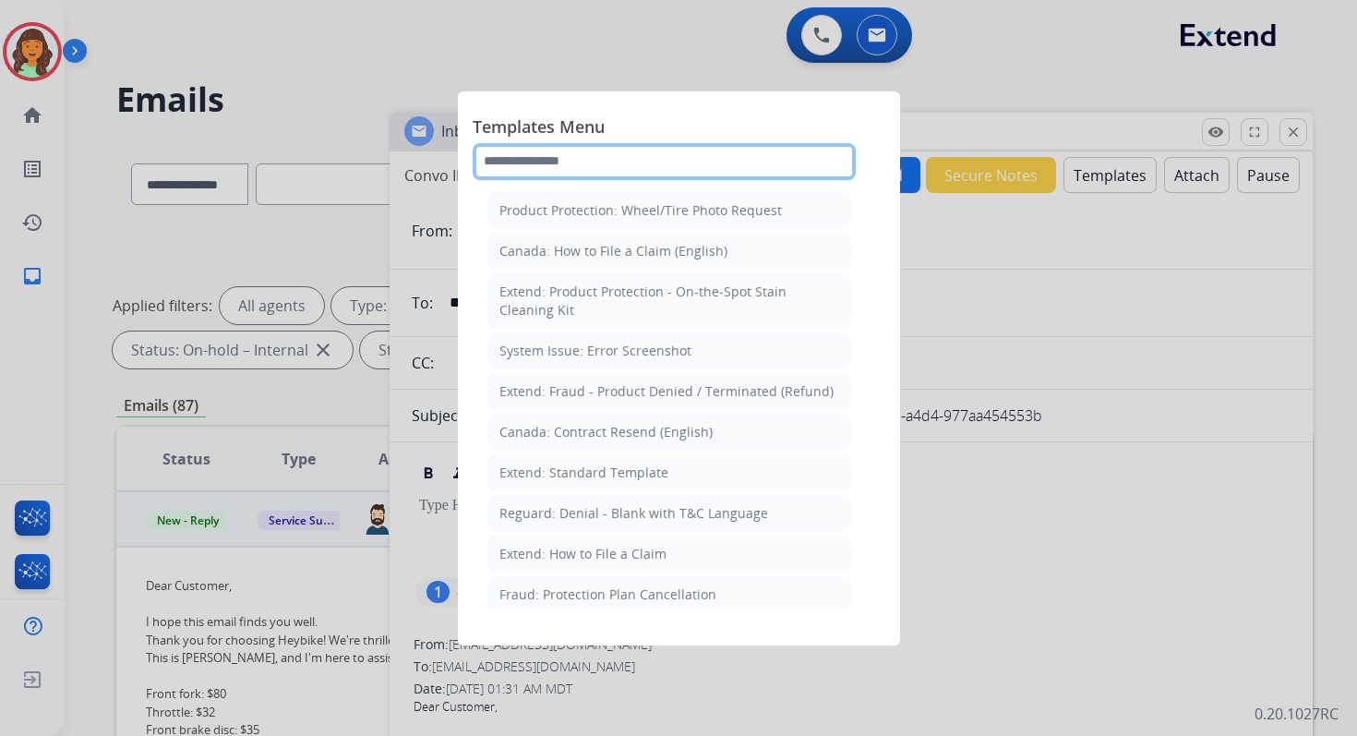
click at [610, 158] on input "text" at bounding box center [664, 161] width 383 height 37
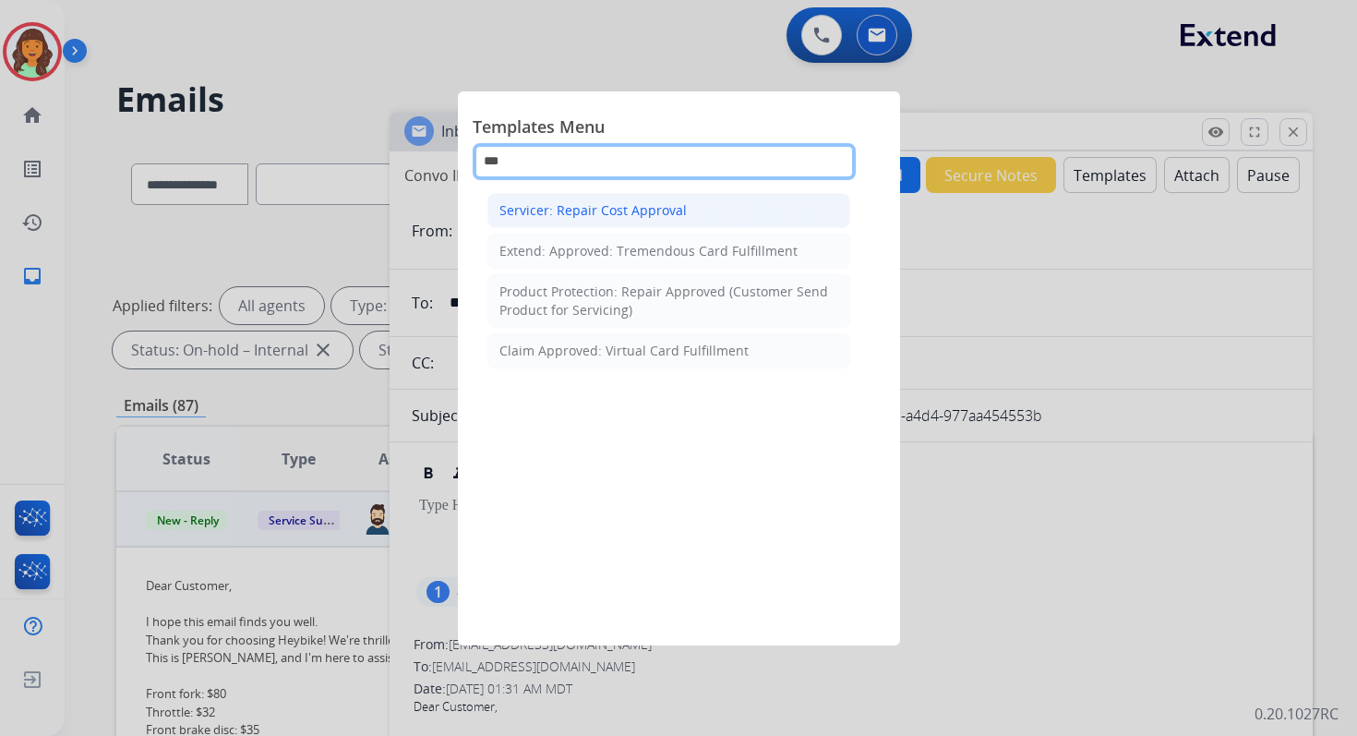
type input "***"
click at [642, 210] on div "Servicer: Repair Cost Approval" at bounding box center [592, 210] width 187 height 18
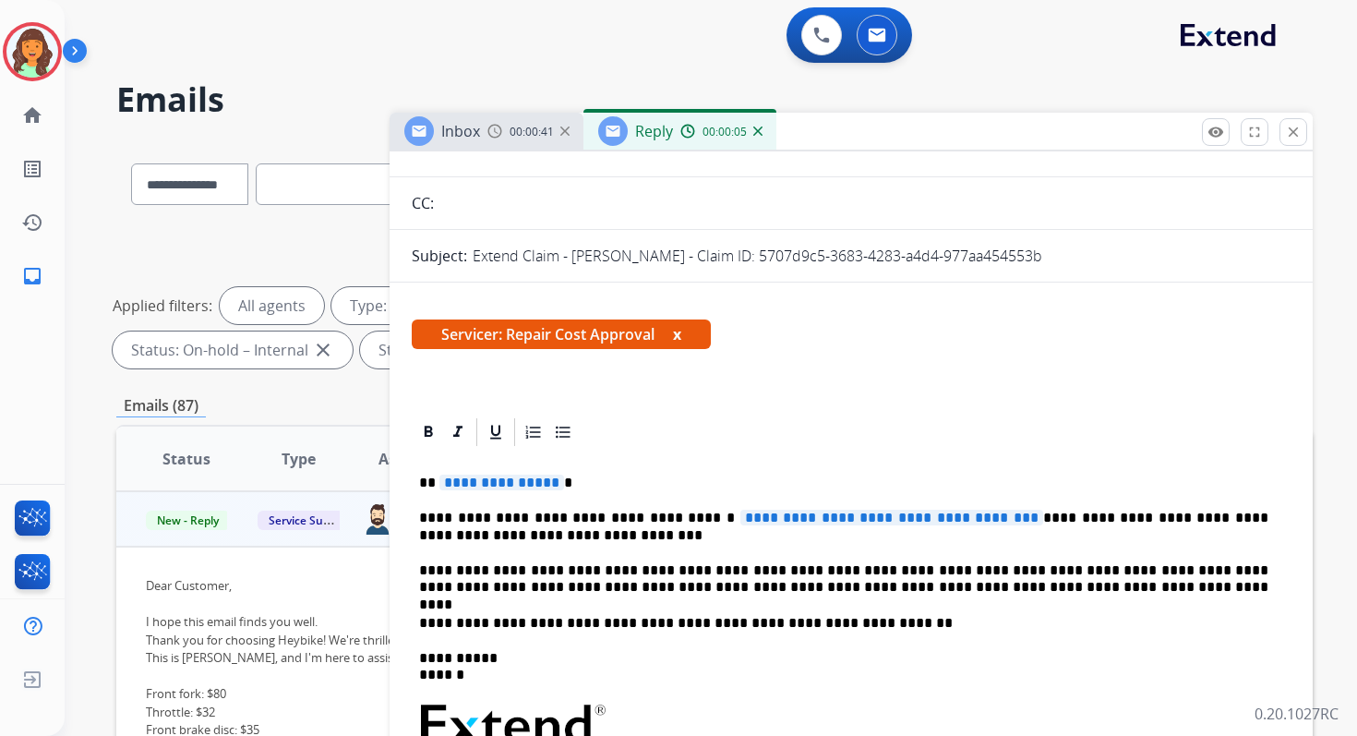
scroll to position [216, 0]
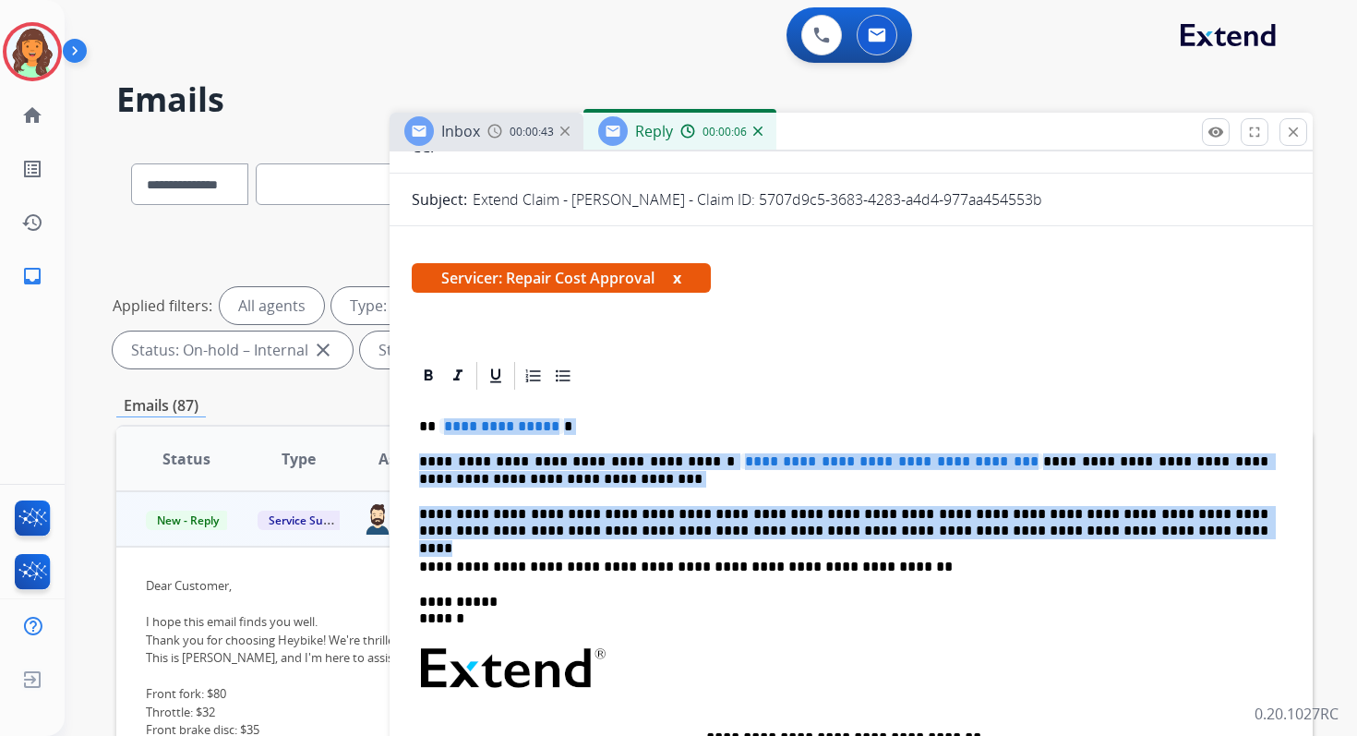
drag, startPoint x: 438, startPoint y: 426, endPoint x: 1038, endPoint y: 533, distance: 608.6
click at [1038, 533] on div "**********" at bounding box center [851, 659] width 879 height 534
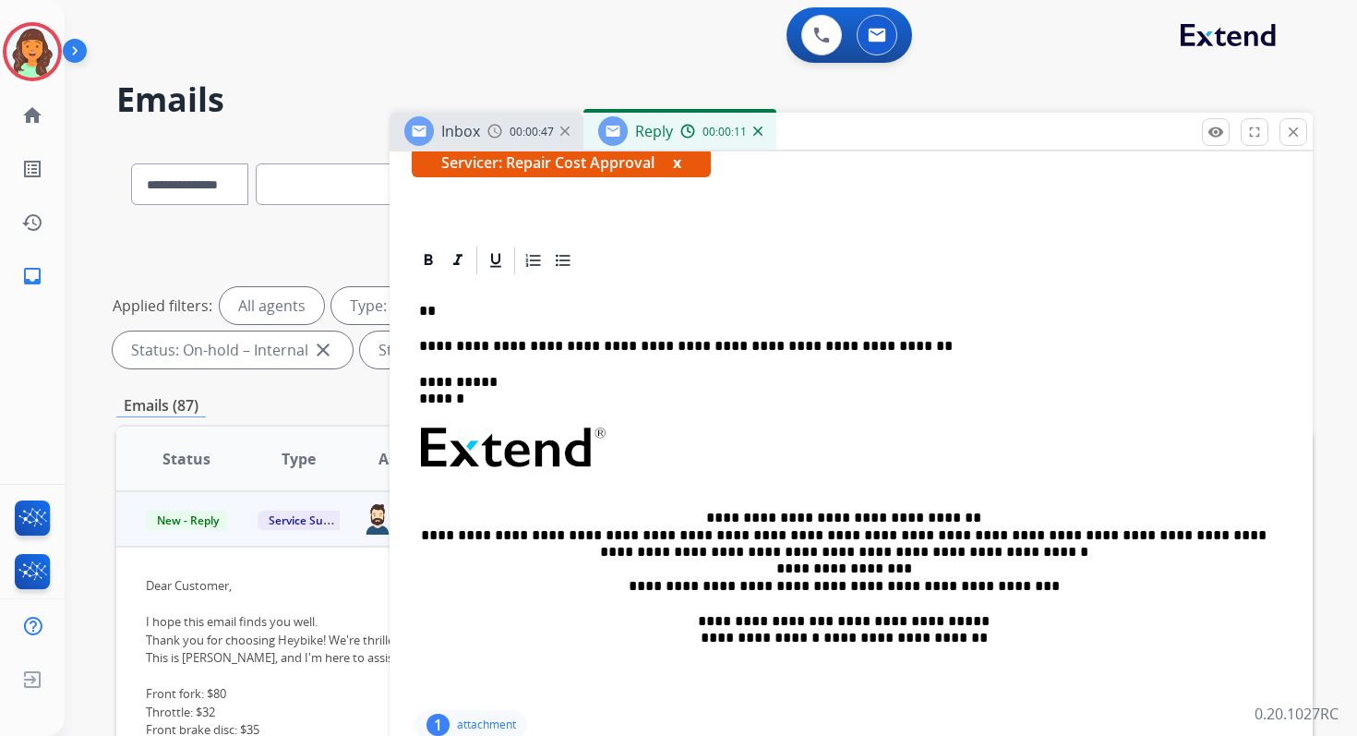
scroll to position [298, 0]
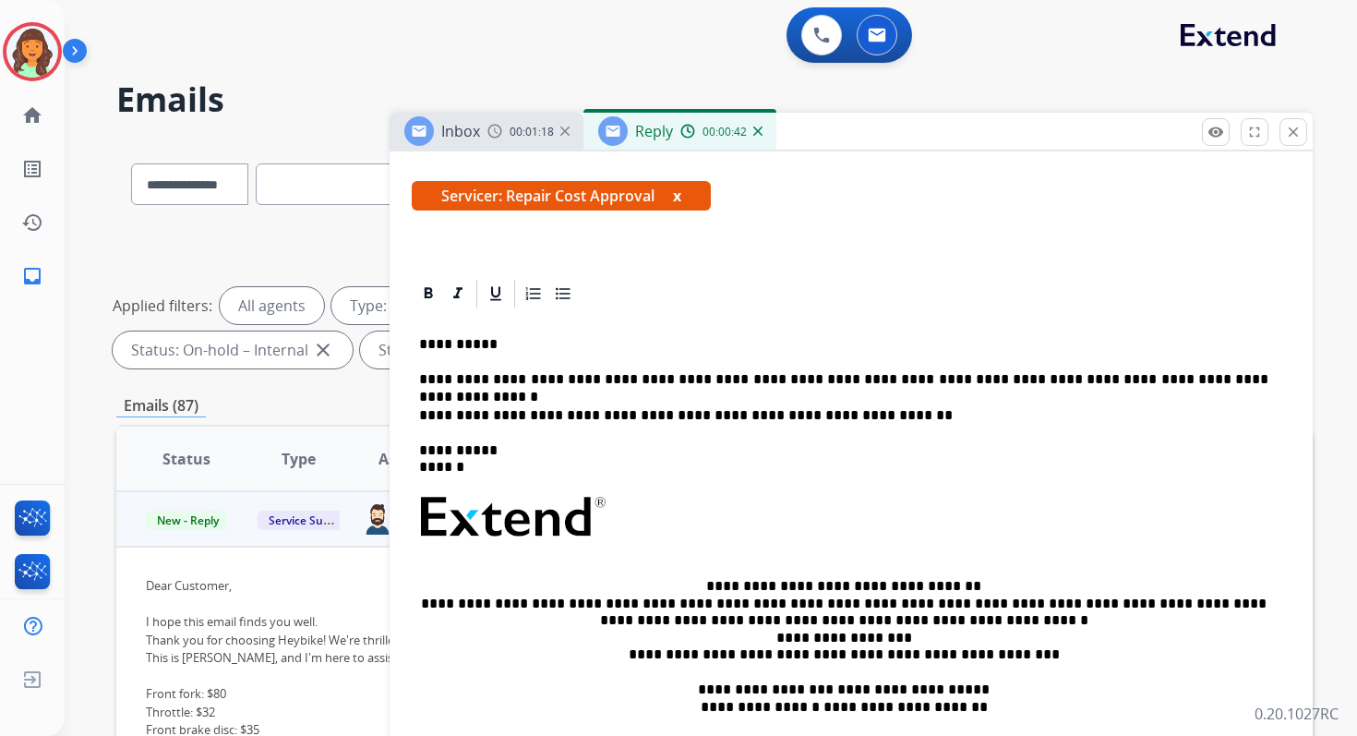
click at [765, 388] on p "**********" at bounding box center [843, 379] width 849 height 17
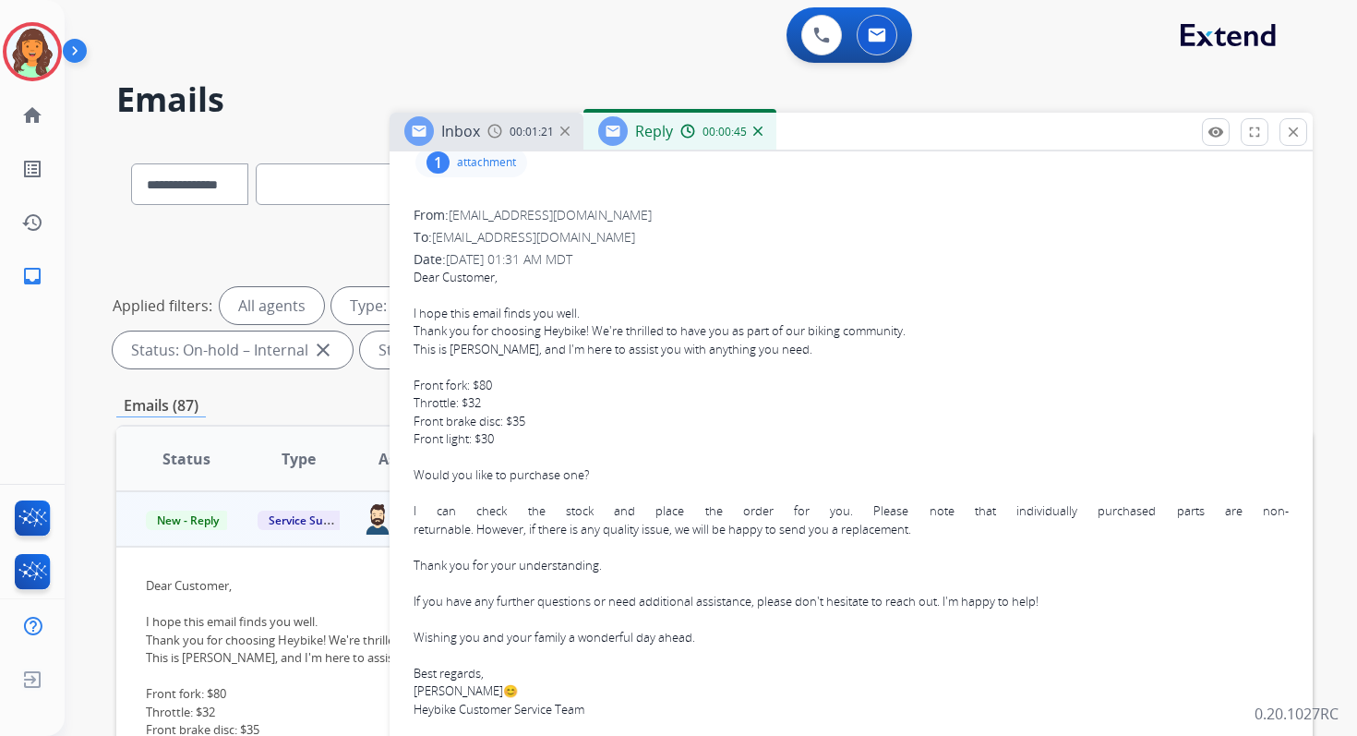
scroll to position [956, 0]
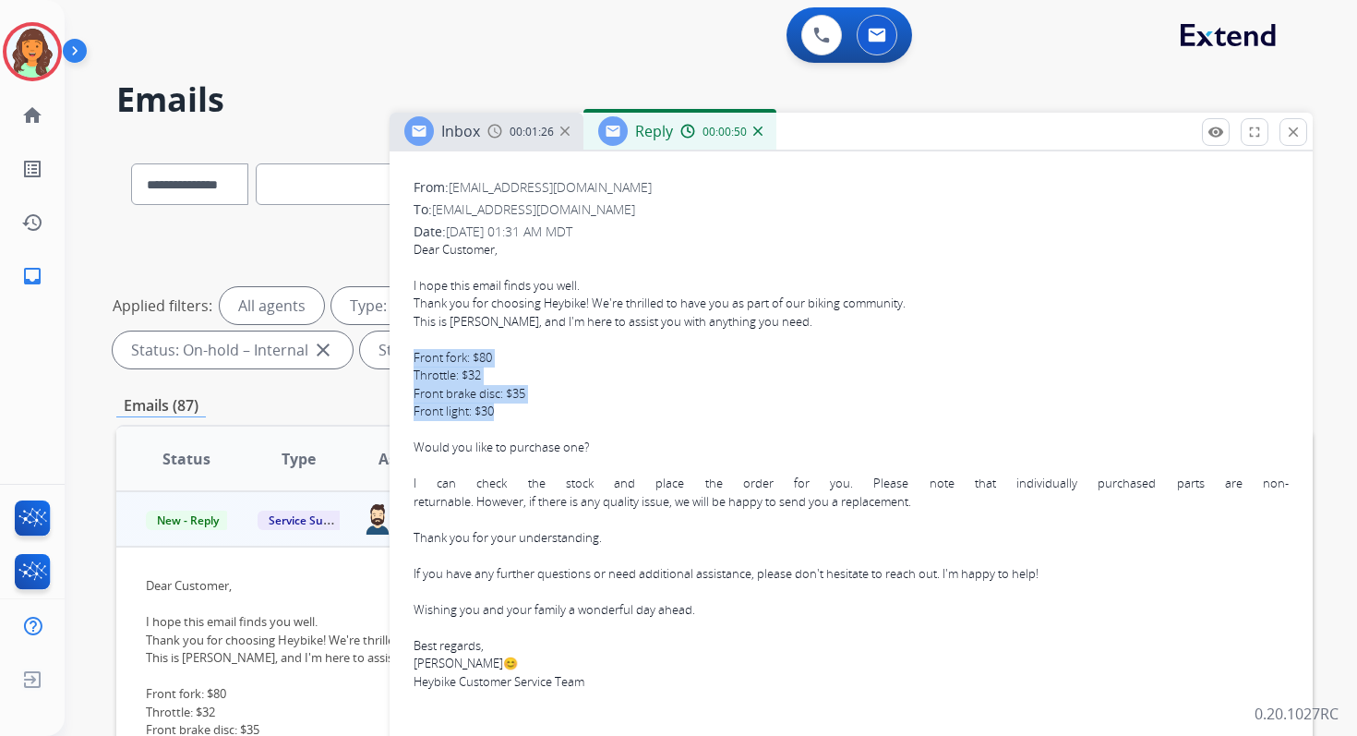
drag, startPoint x: 414, startPoint y: 354, endPoint x: 540, endPoint y: 410, distance: 138.1
click at [540, 410] on span "Dear Customer, I hope this email finds you well. Thank you for choosing Heybike…" at bounding box center [851, 477] width 875 height 473
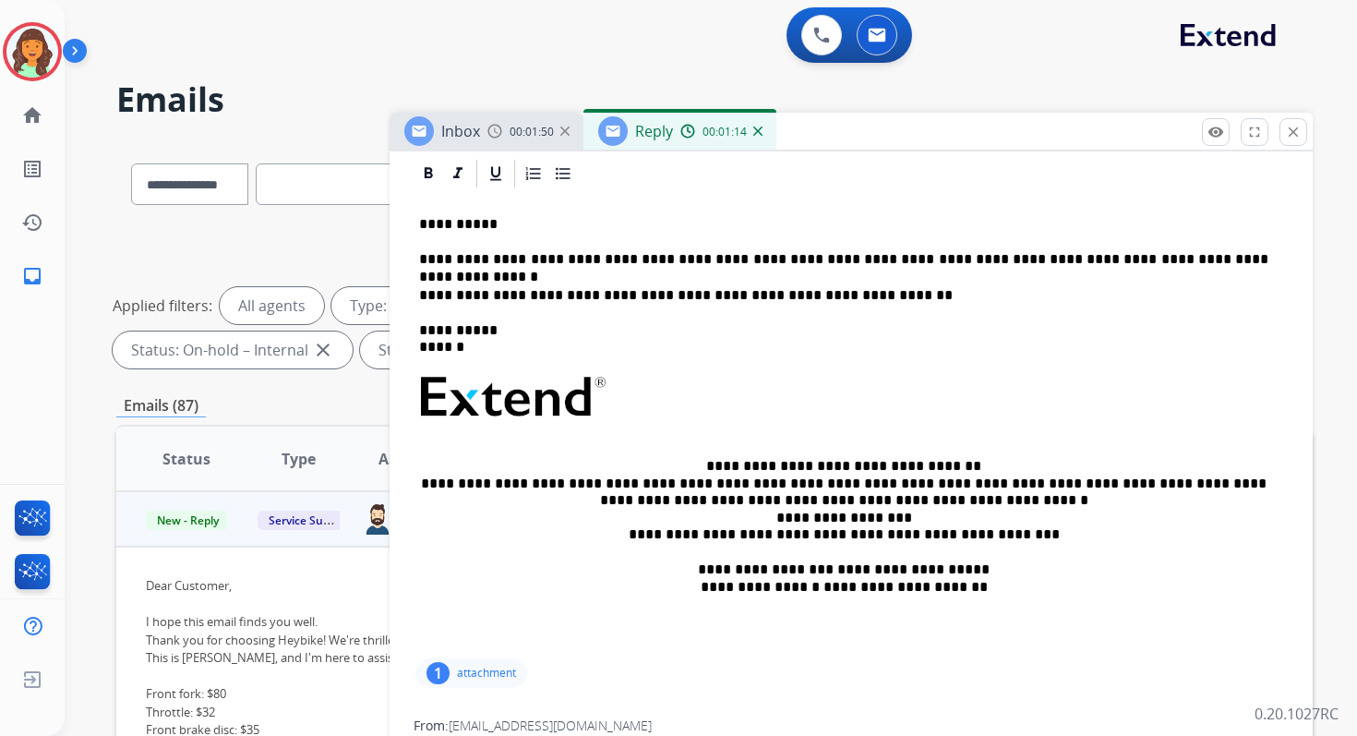
scroll to position [0, 0]
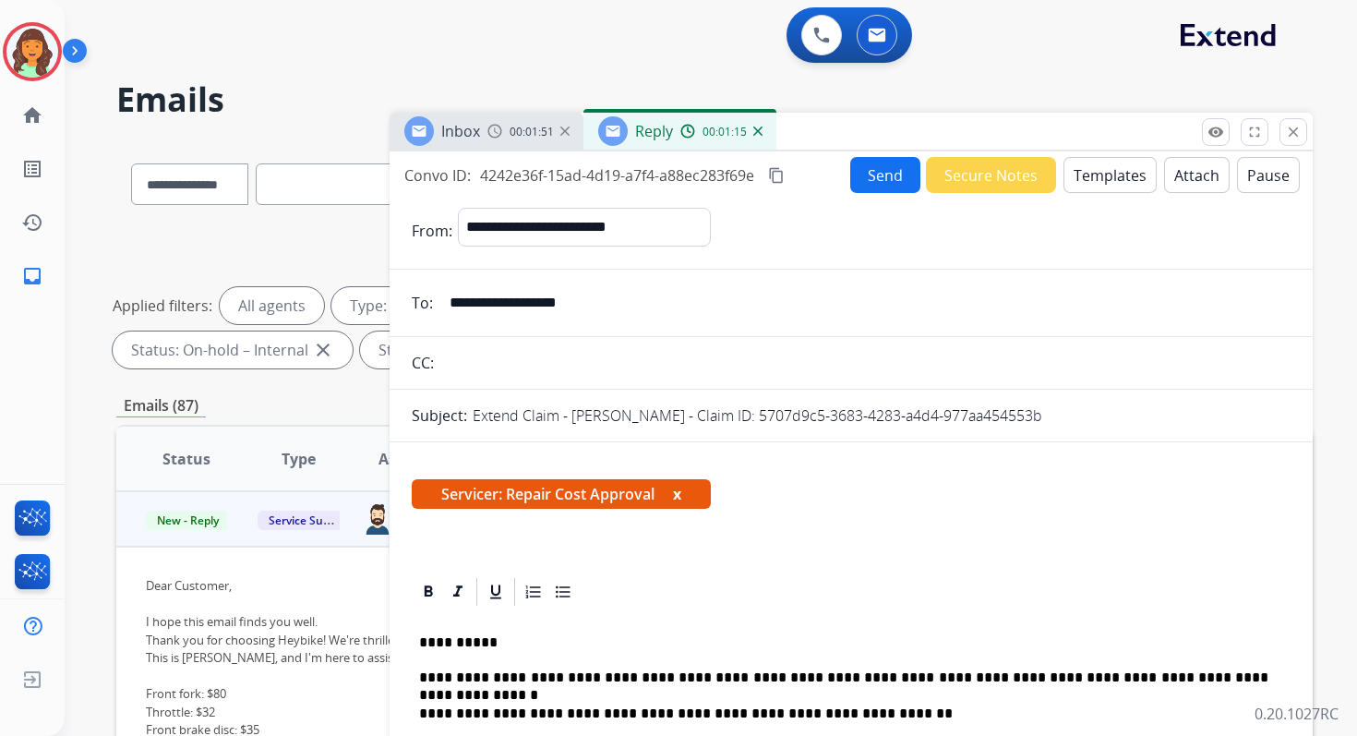
click at [774, 173] on mat-icon "content_copy" at bounding box center [776, 175] width 17 height 17
click at [872, 185] on button "Send" at bounding box center [885, 175] width 70 height 36
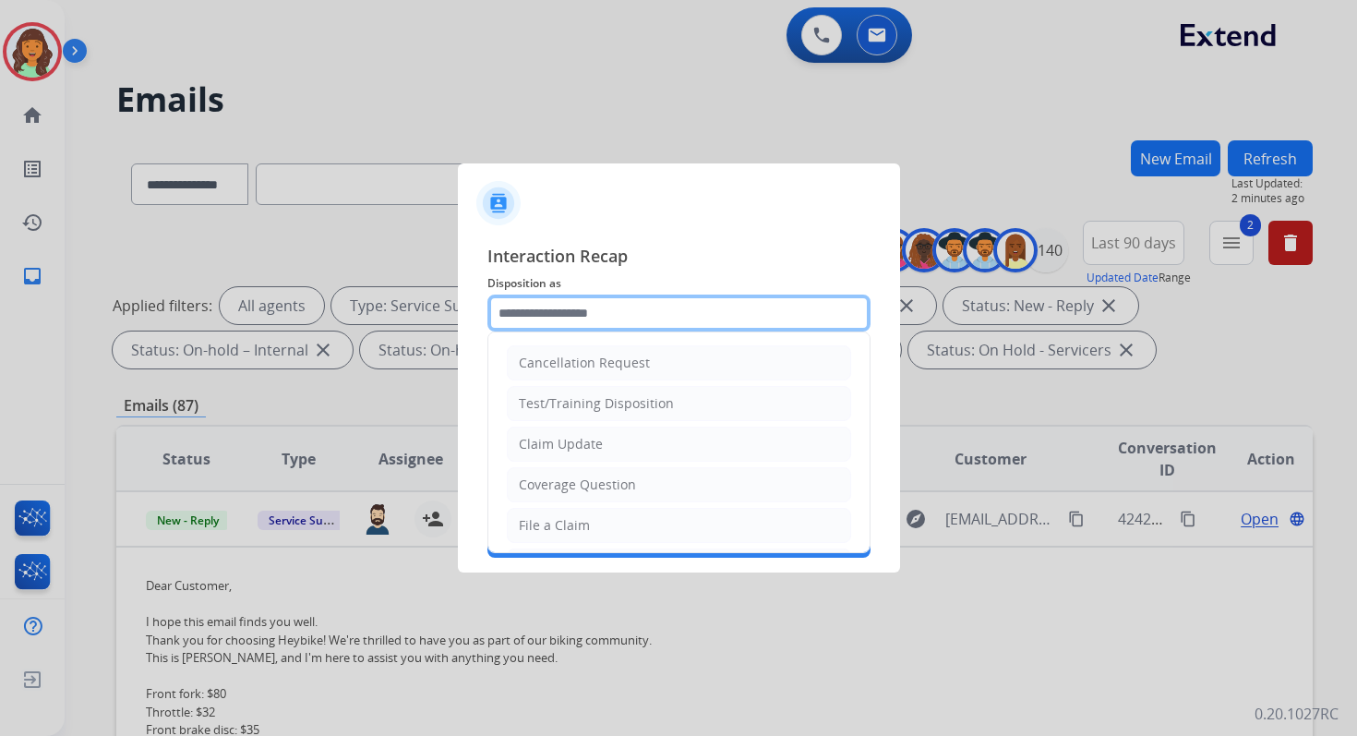
click at [594, 296] on input "text" at bounding box center [678, 312] width 383 height 37
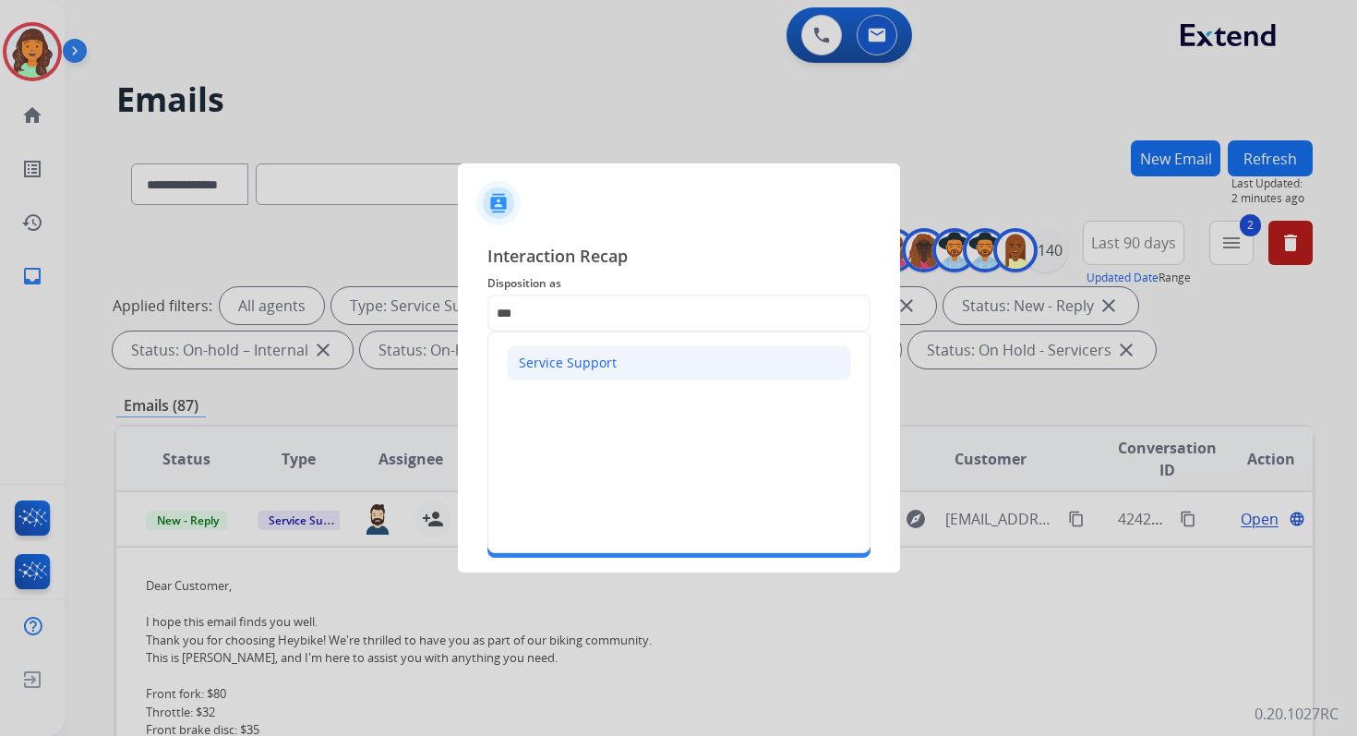
click at [565, 366] on div "Service Support" at bounding box center [568, 363] width 98 height 18
type input "**********"
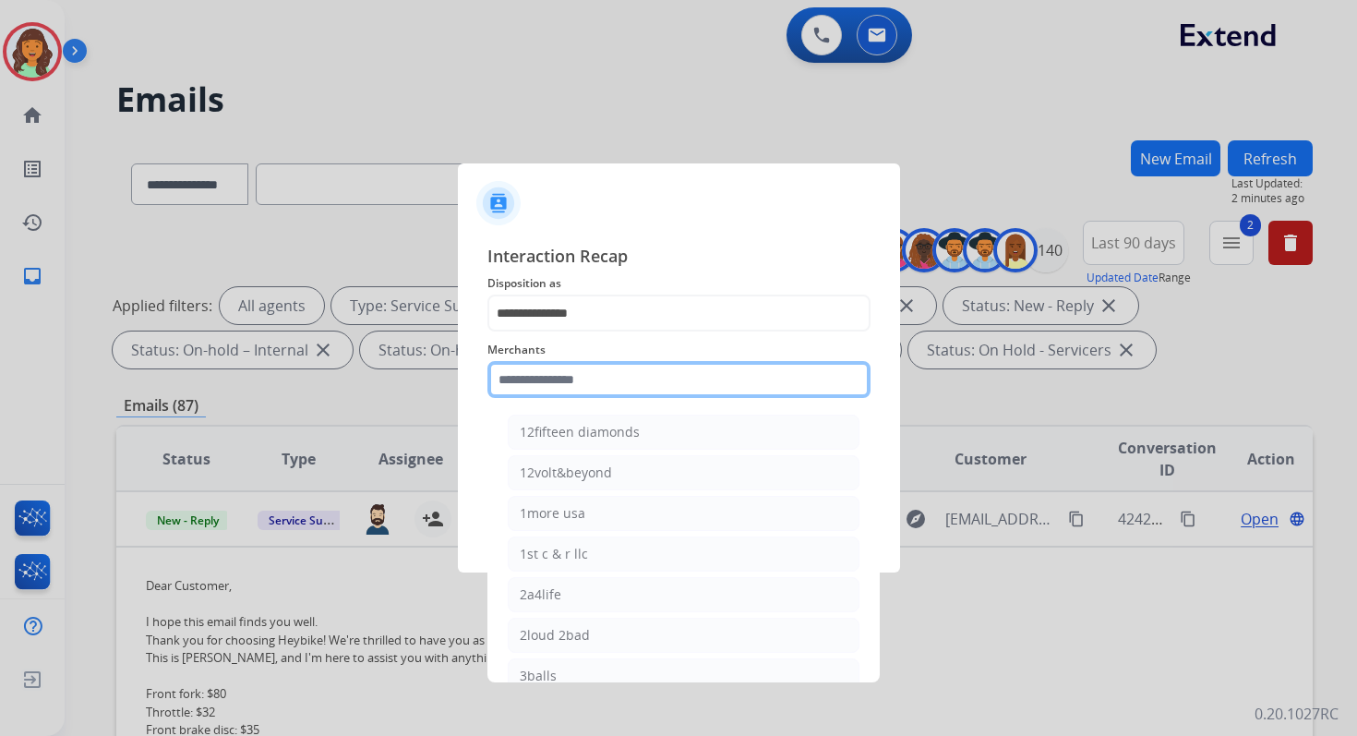
click at [573, 393] on input "text" at bounding box center [678, 379] width 383 height 37
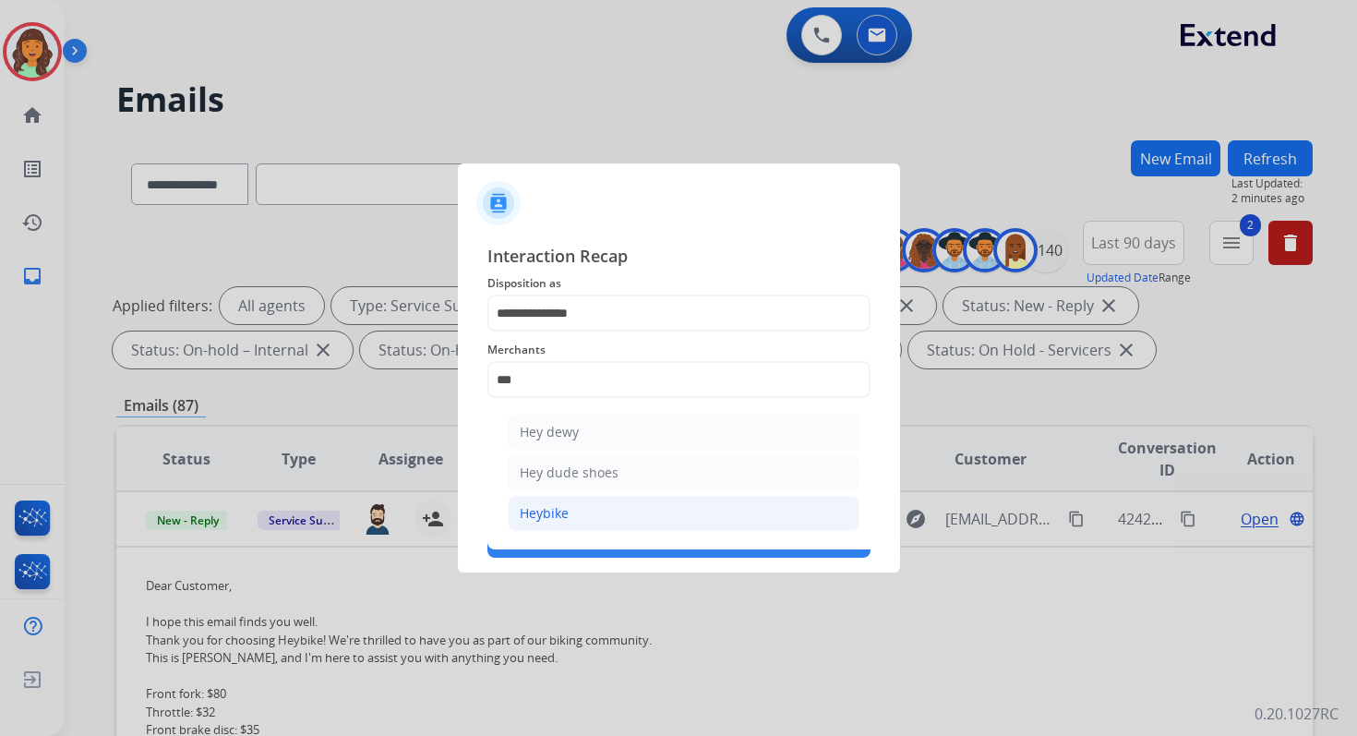
click at [582, 512] on li "Heybike" at bounding box center [684, 513] width 352 height 35
type input "*******"
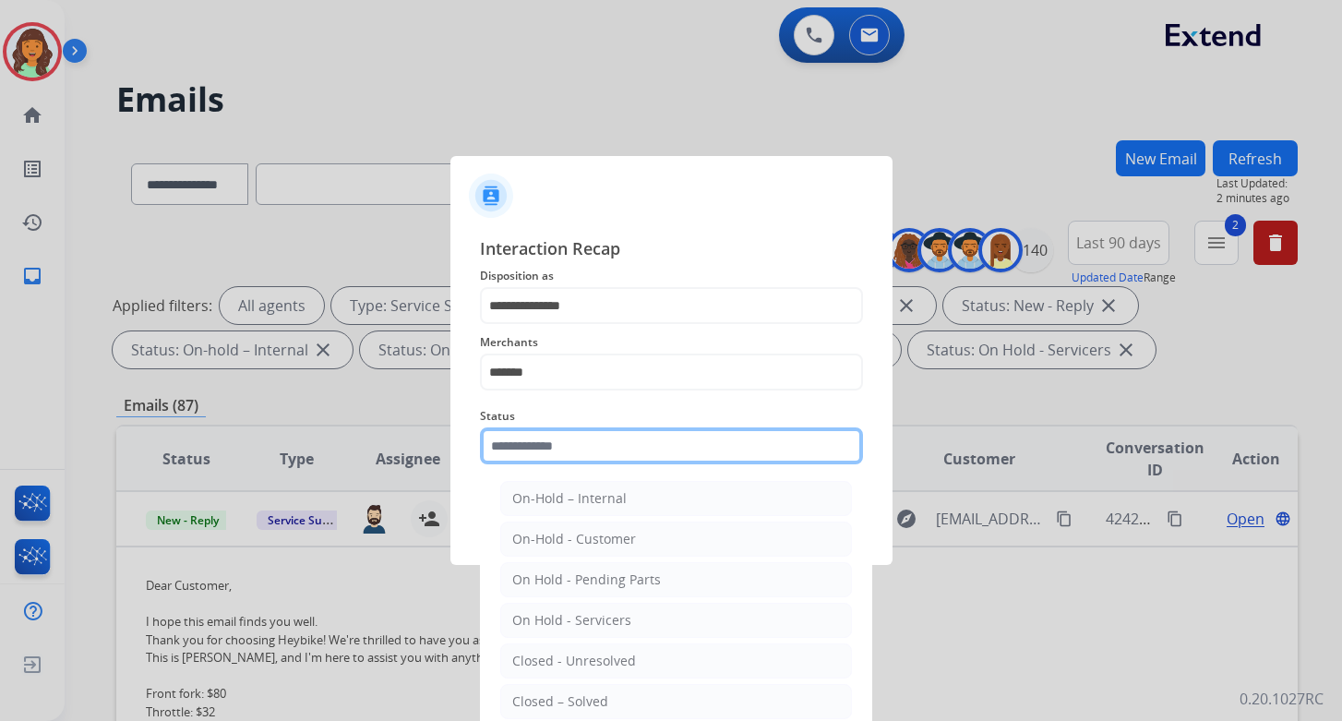
click at [584, 443] on input "text" at bounding box center [671, 445] width 383 height 37
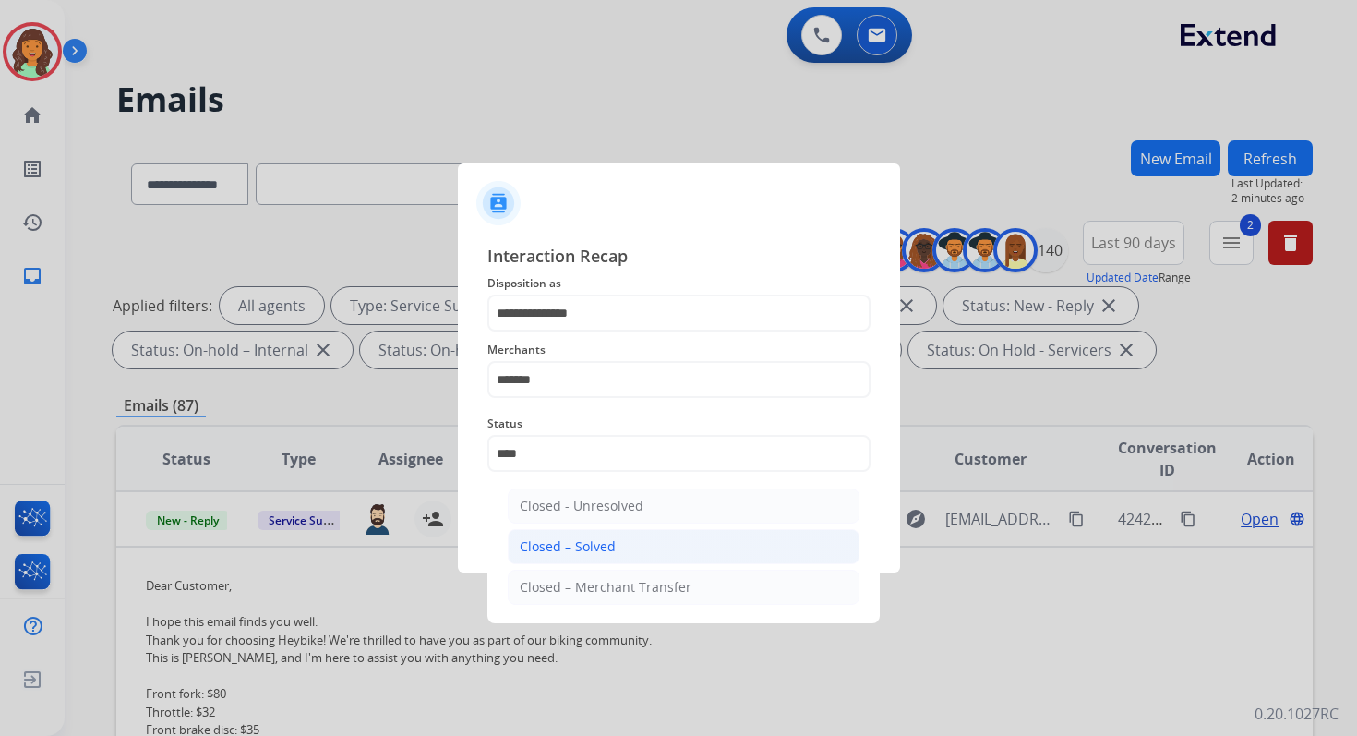
click at [608, 551] on div "Closed – Solved" at bounding box center [568, 546] width 96 height 18
type input "**********"
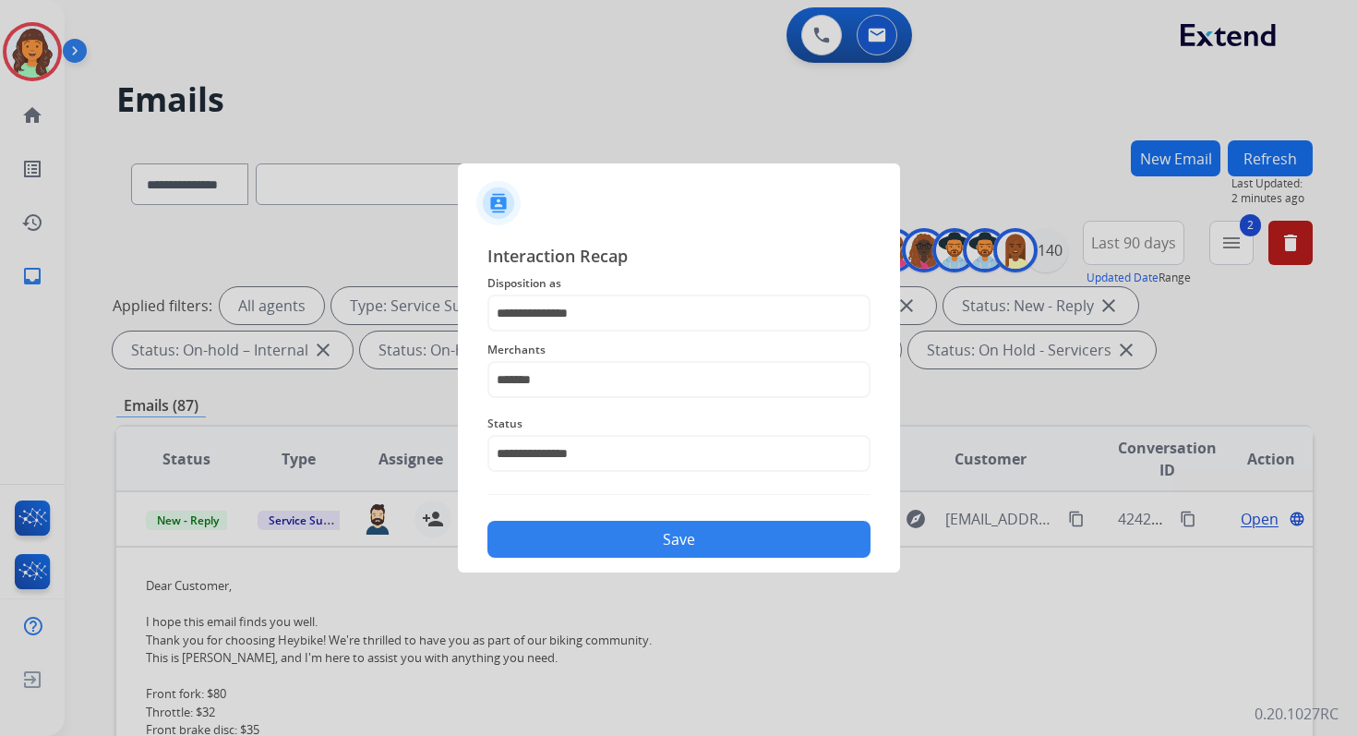
click at [634, 543] on button "Save" at bounding box center [678, 539] width 383 height 37
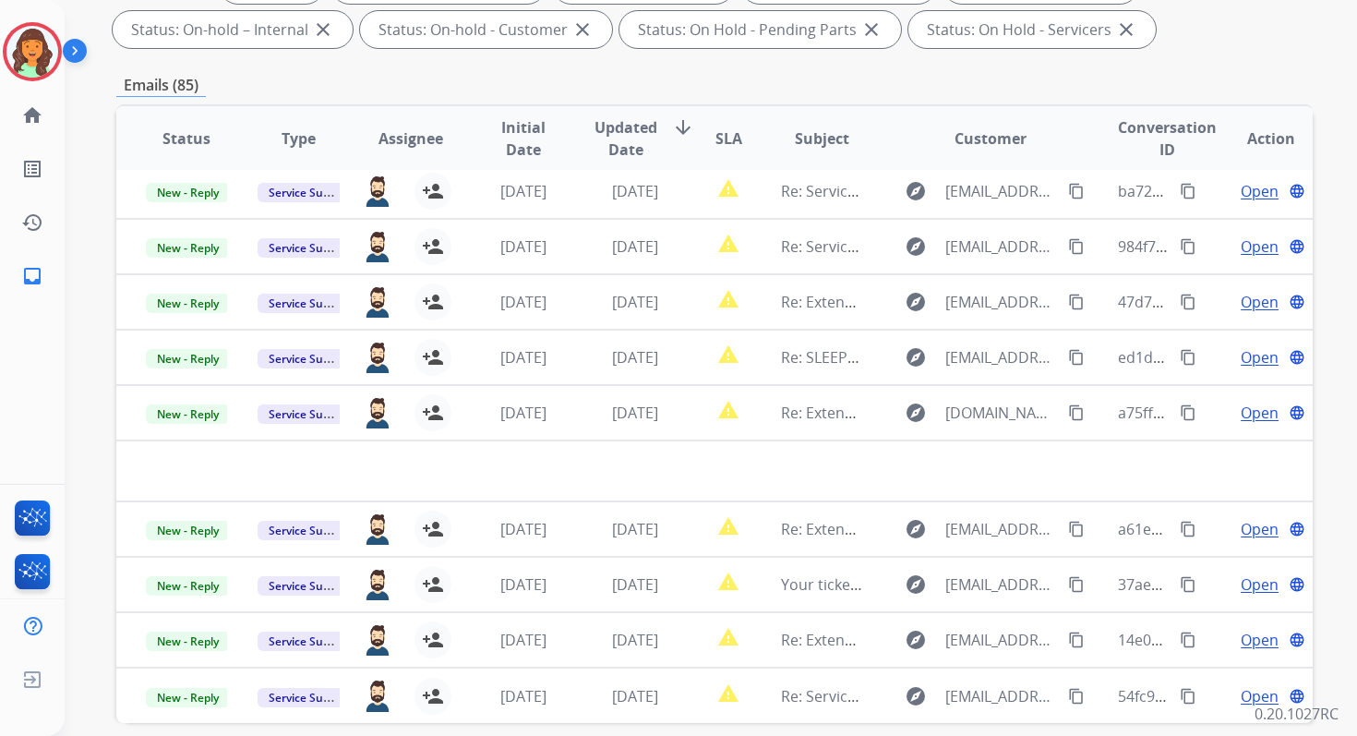
scroll to position [403, 0]
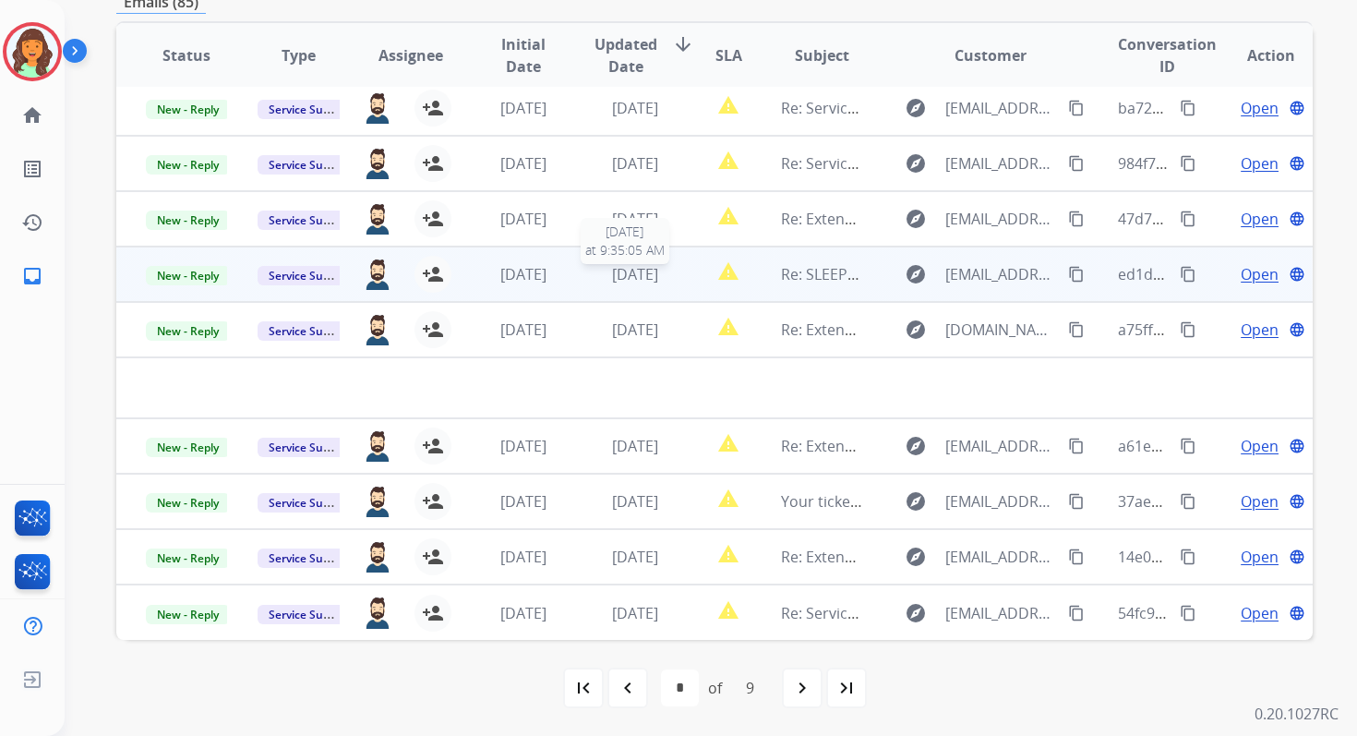
click at [658, 278] on span "[DATE]" at bounding box center [635, 274] width 46 height 20
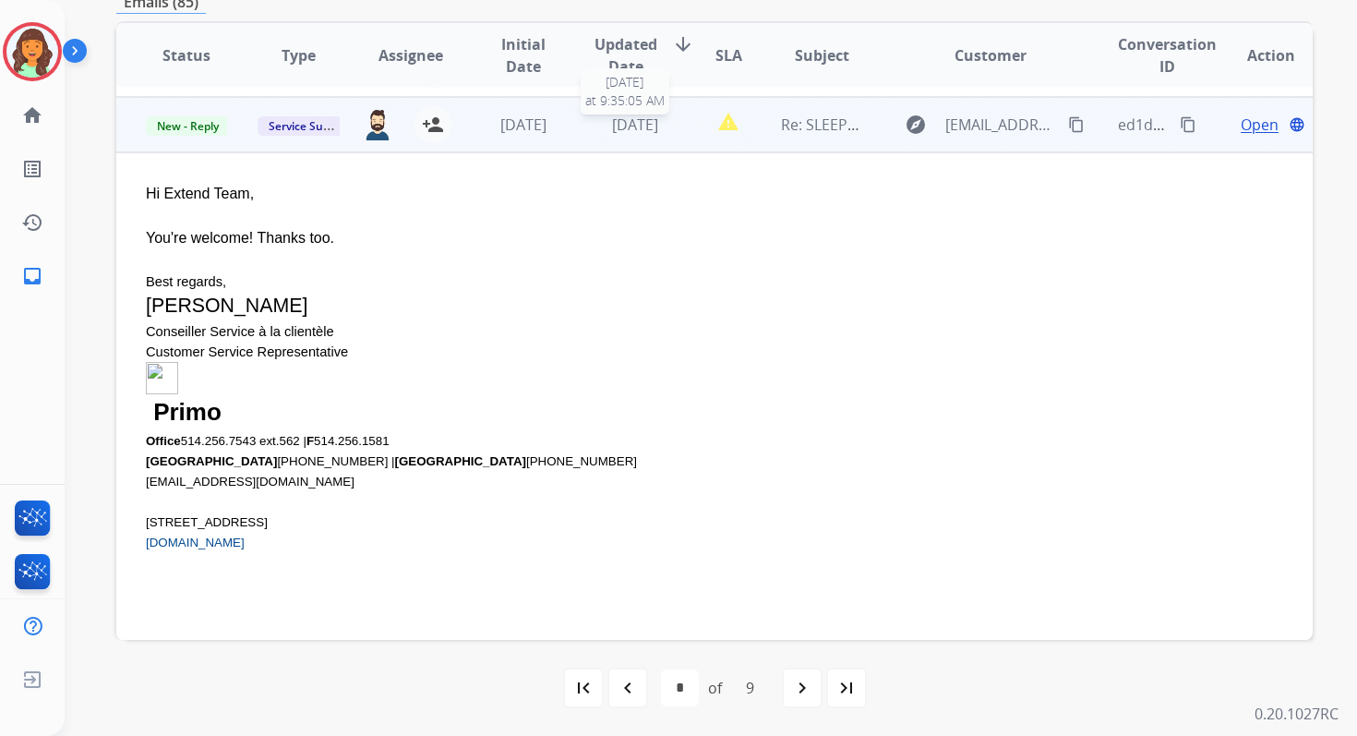
scroll to position [222, 0]
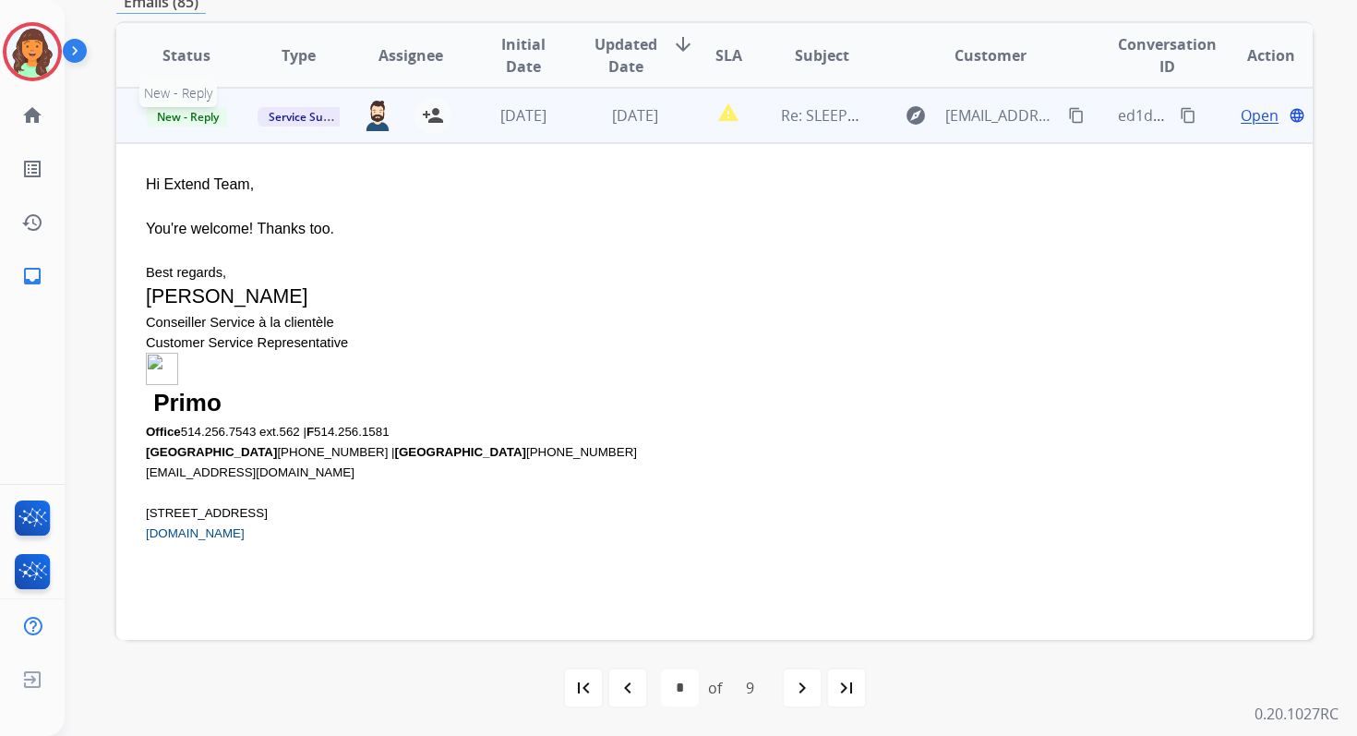
click at [202, 119] on span "New - Reply" at bounding box center [188, 116] width 84 height 19
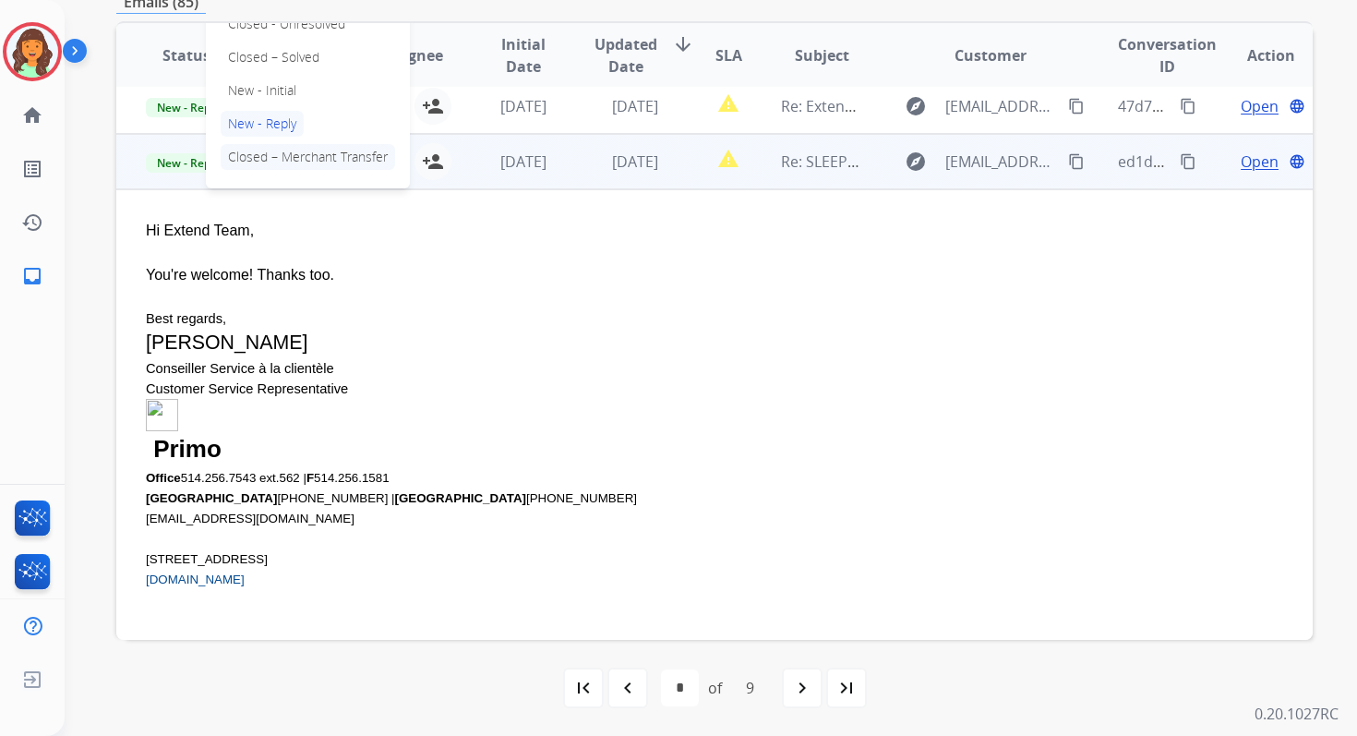
scroll to position [139, 0]
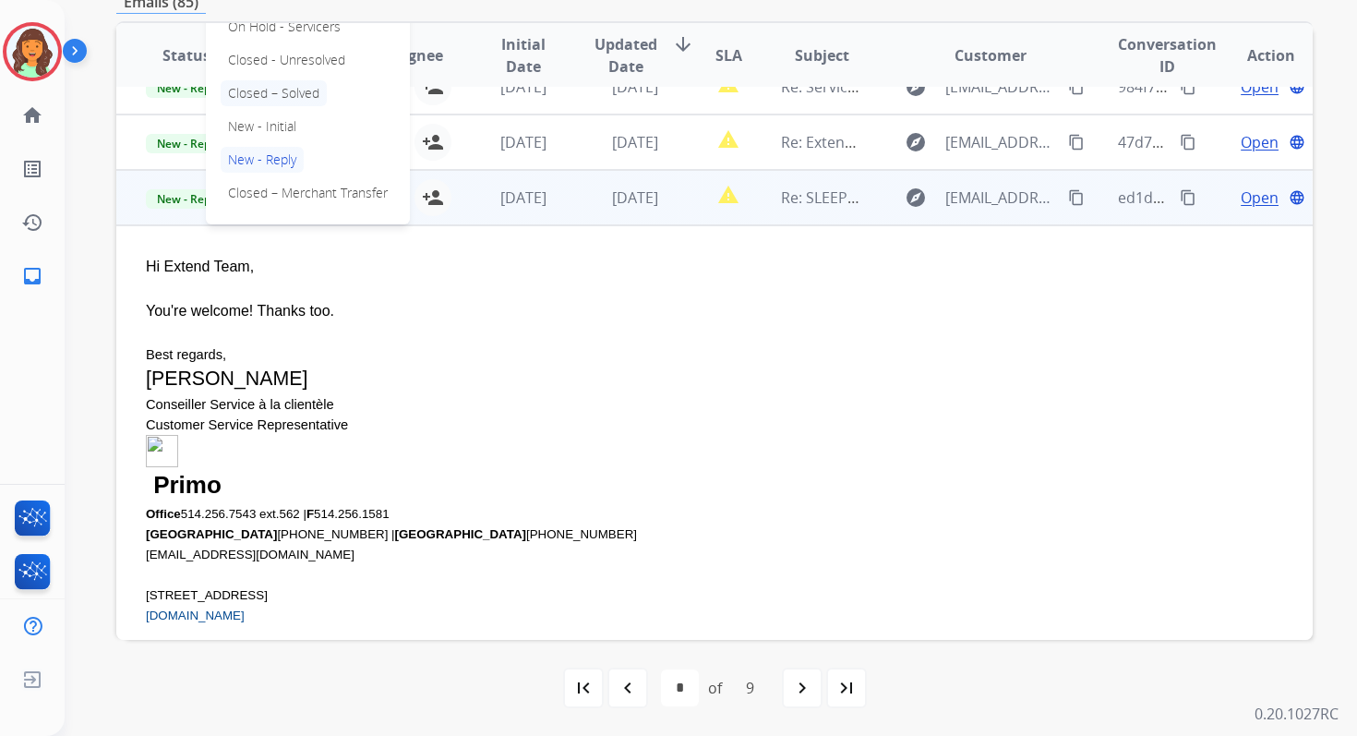
click at [260, 90] on p "Closed – Solved" at bounding box center [274, 93] width 106 height 26
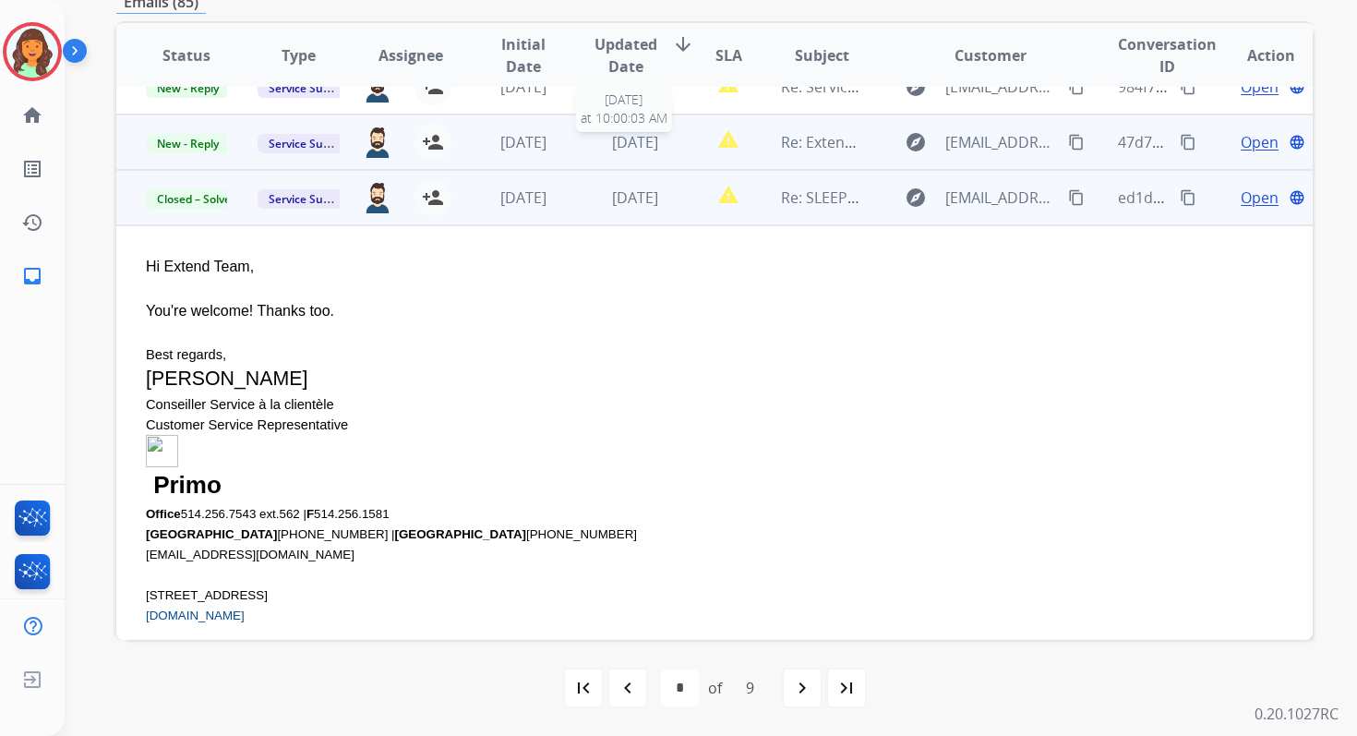
click at [612, 149] on span "[DATE]" at bounding box center [635, 142] width 46 height 20
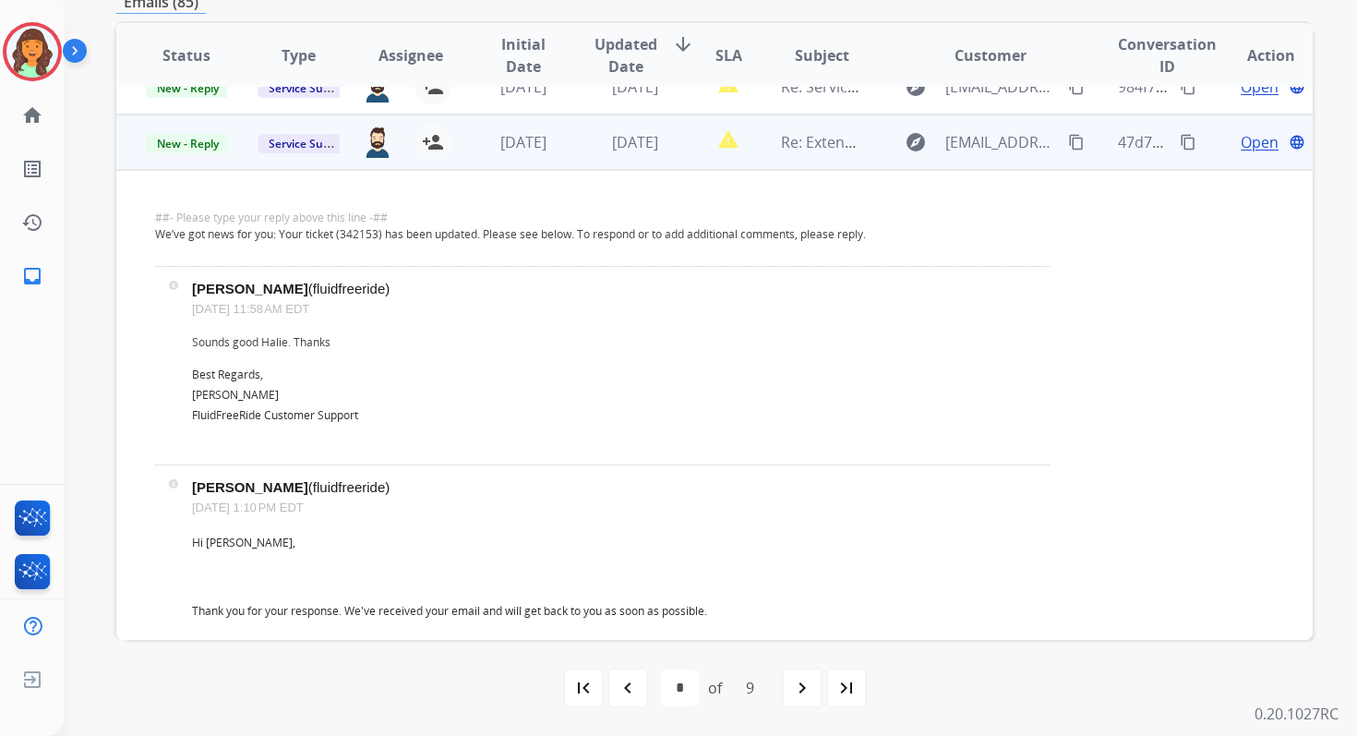
scroll to position [166, 0]
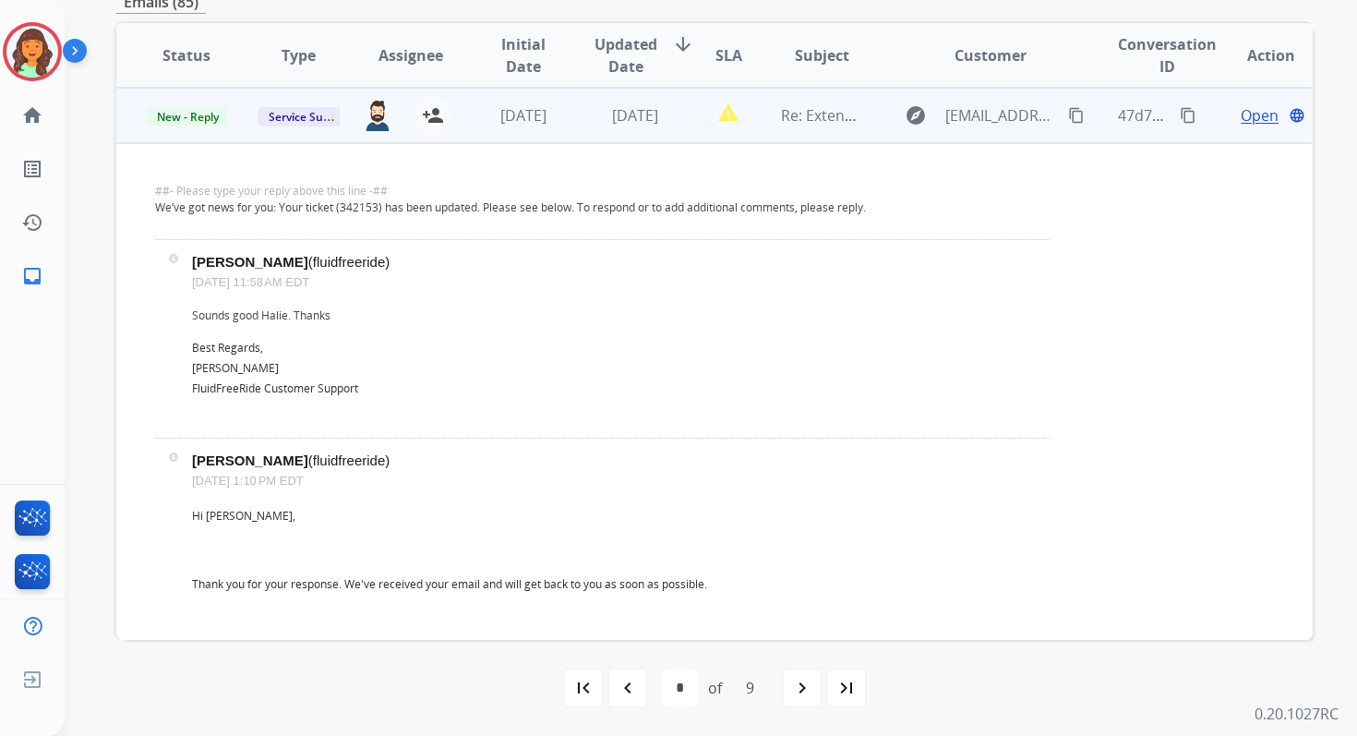
click at [1241, 116] on span "Open" at bounding box center [1260, 115] width 38 height 22
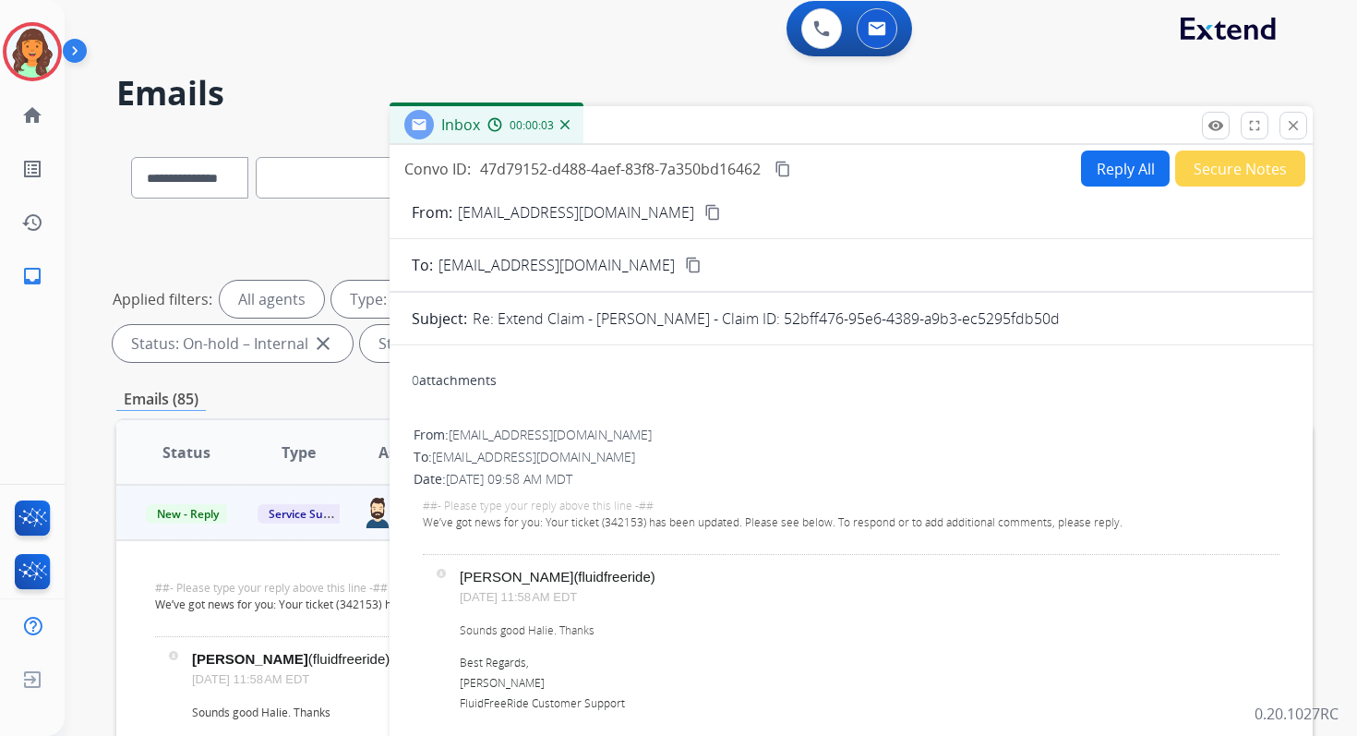
scroll to position [0, 0]
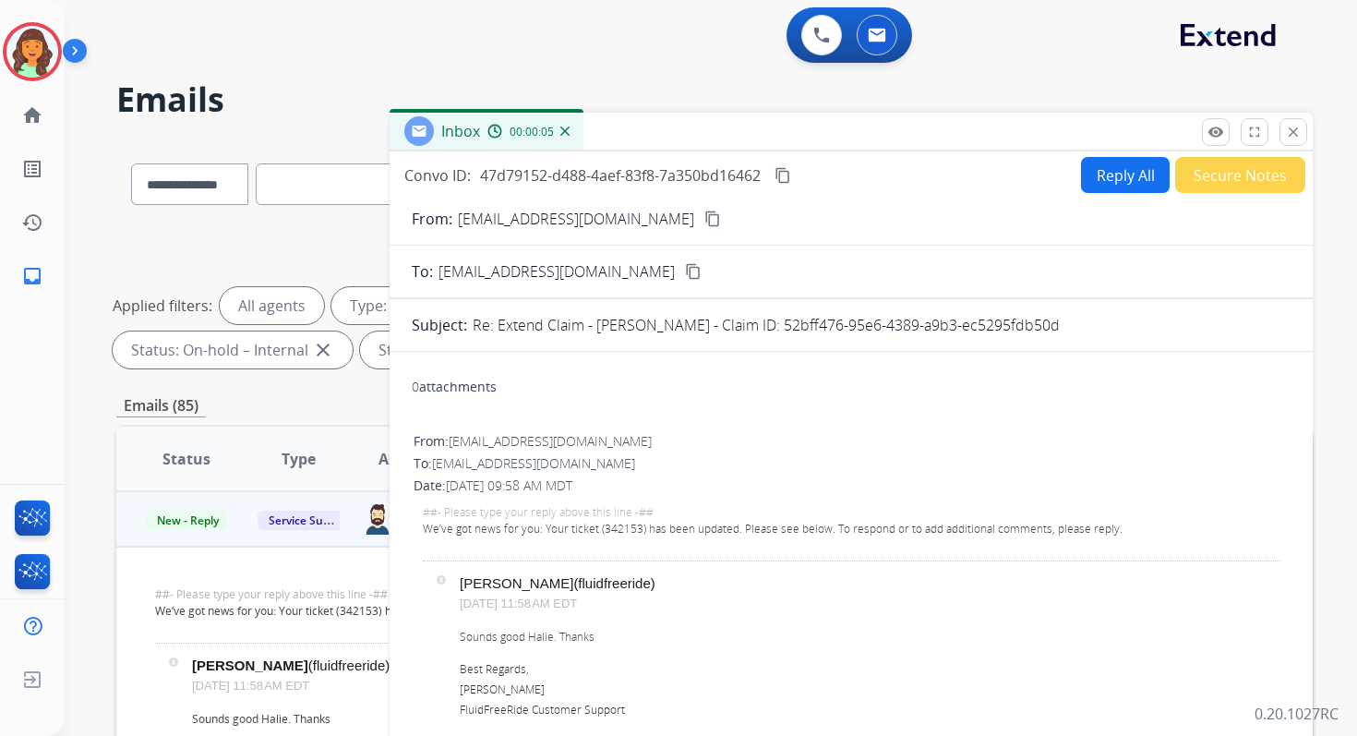
drag, startPoint x: 759, startPoint y: 322, endPoint x: 1059, endPoint y: 322, distance: 300.0
click at [1059, 322] on div "Re: Extend Claim - Siddhu Rapeti - Claim ID: 52bff476-95e6-4389-a9b3-ec5295fdb5…" at bounding box center [882, 325] width 818 height 22
drag, startPoint x: 1054, startPoint y: 322, endPoint x: 761, endPoint y: 324, distance: 293.6
click at [761, 324] on div "Re: Extend Claim - Siddhu Rapeti - Claim ID: 52bff476-95e6-4389-a9b3-ec5295fdb5…" at bounding box center [882, 325] width 818 height 22
click at [1290, 135] on mat-icon "close" at bounding box center [1293, 132] width 17 height 17
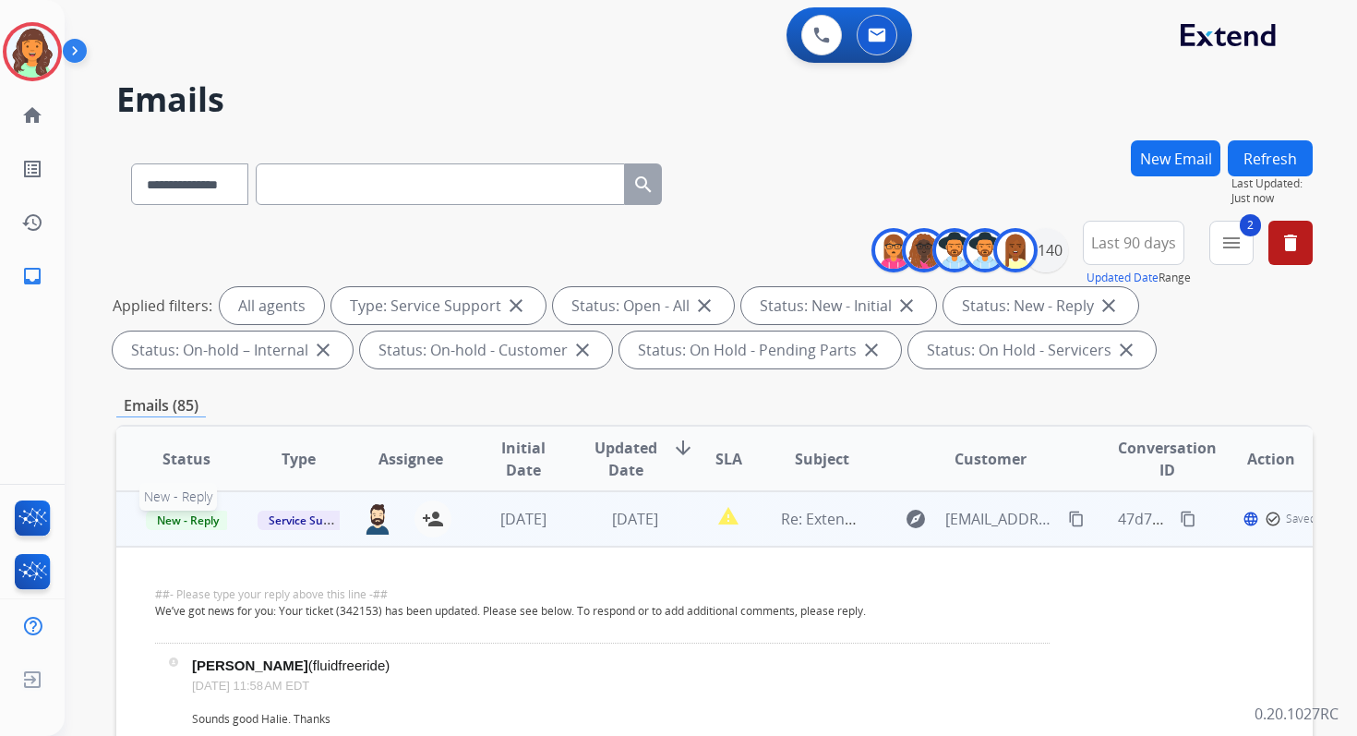
click at [201, 516] on span "New - Reply" at bounding box center [188, 519] width 84 height 19
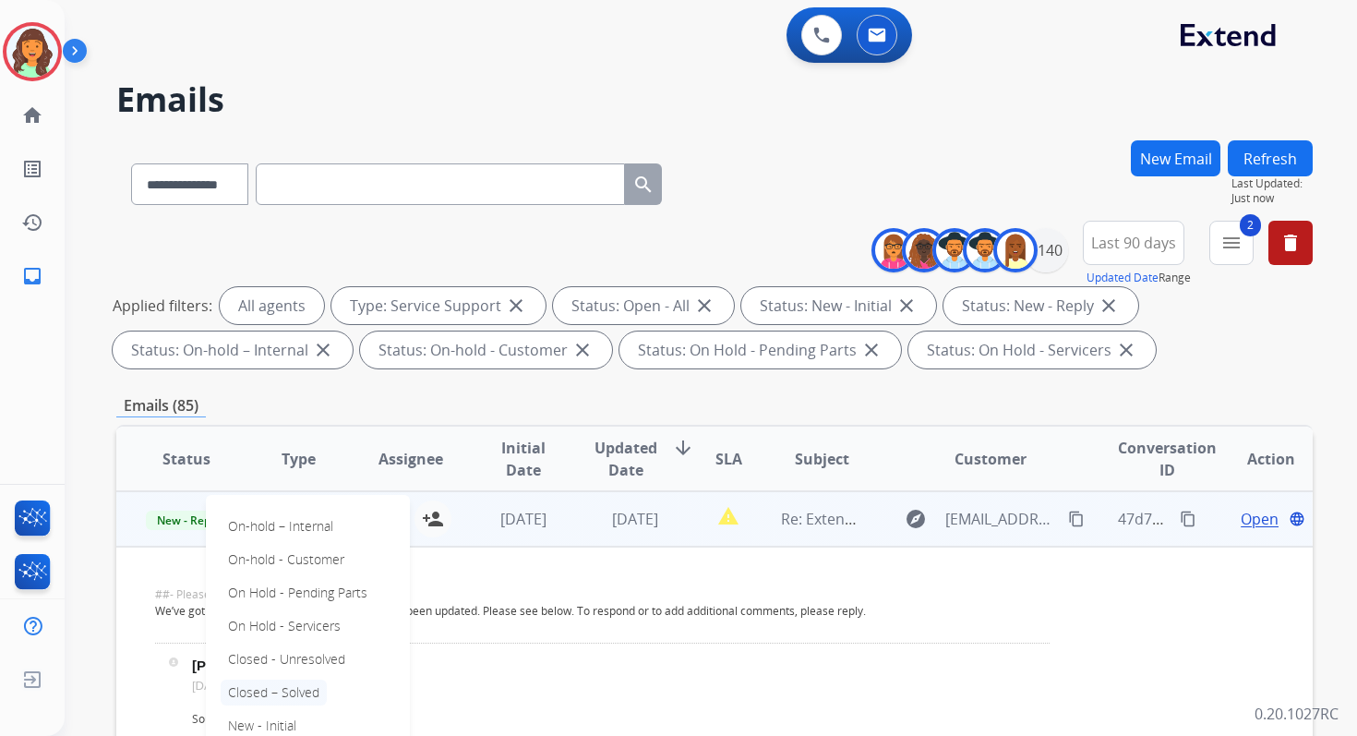
click at [270, 696] on p "Closed – Solved" at bounding box center [274, 692] width 106 height 26
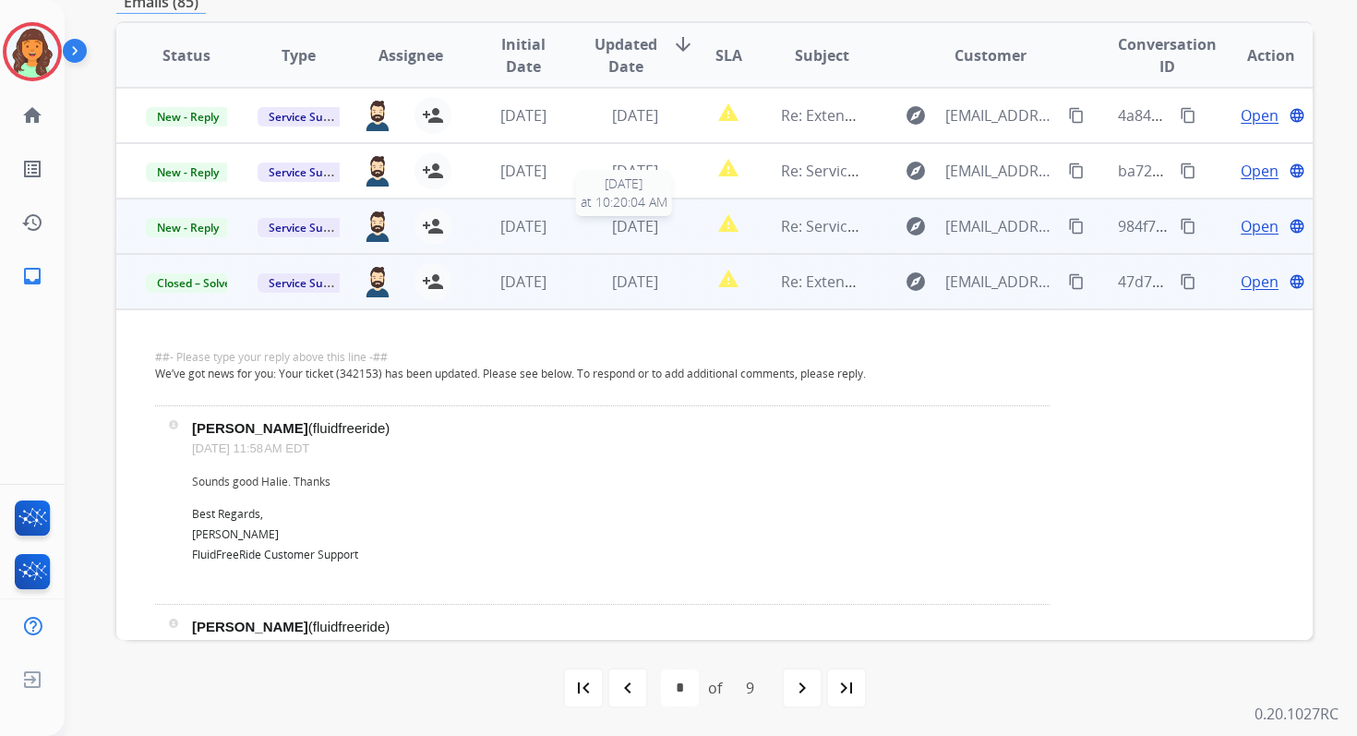
click at [625, 230] on span "[DATE]" at bounding box center [635, 226] width 46 height 20
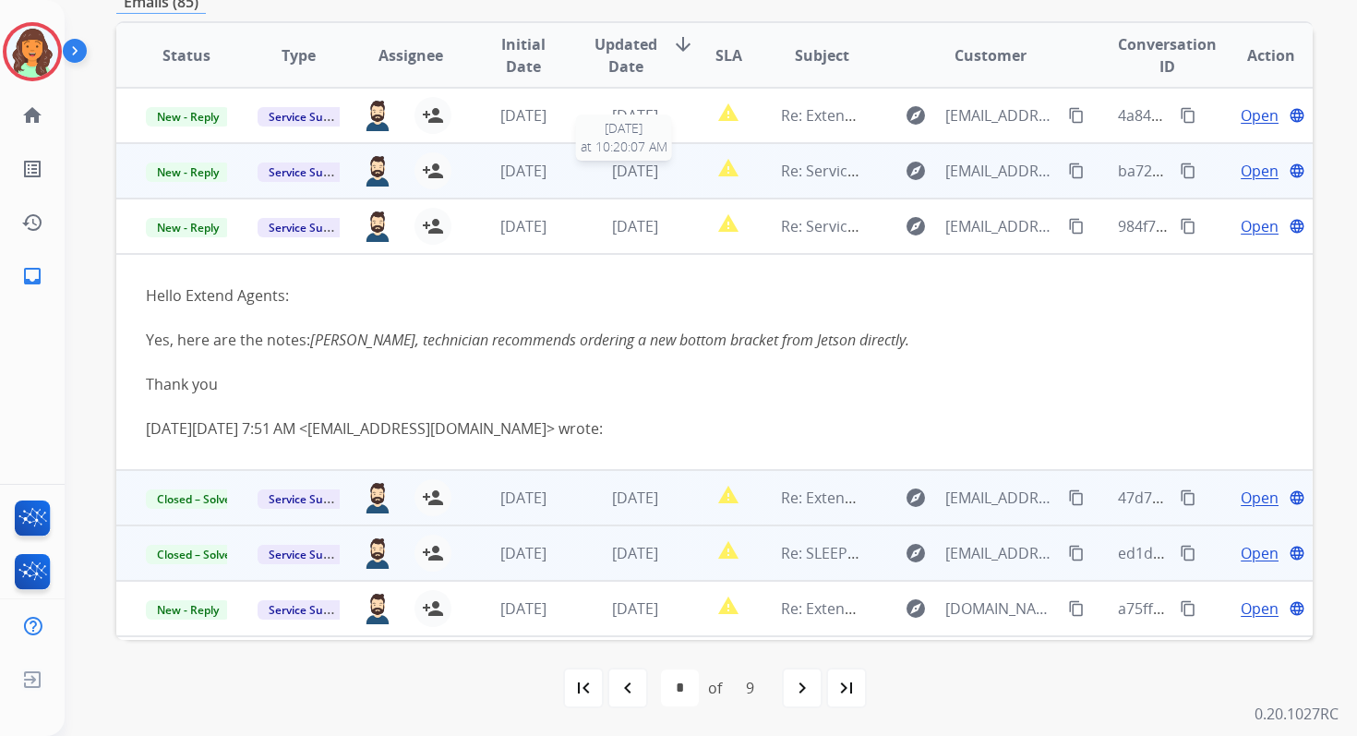
click at [642, 175] on span "[DATE]" at bounding box center [635, 171] width 46 height 20
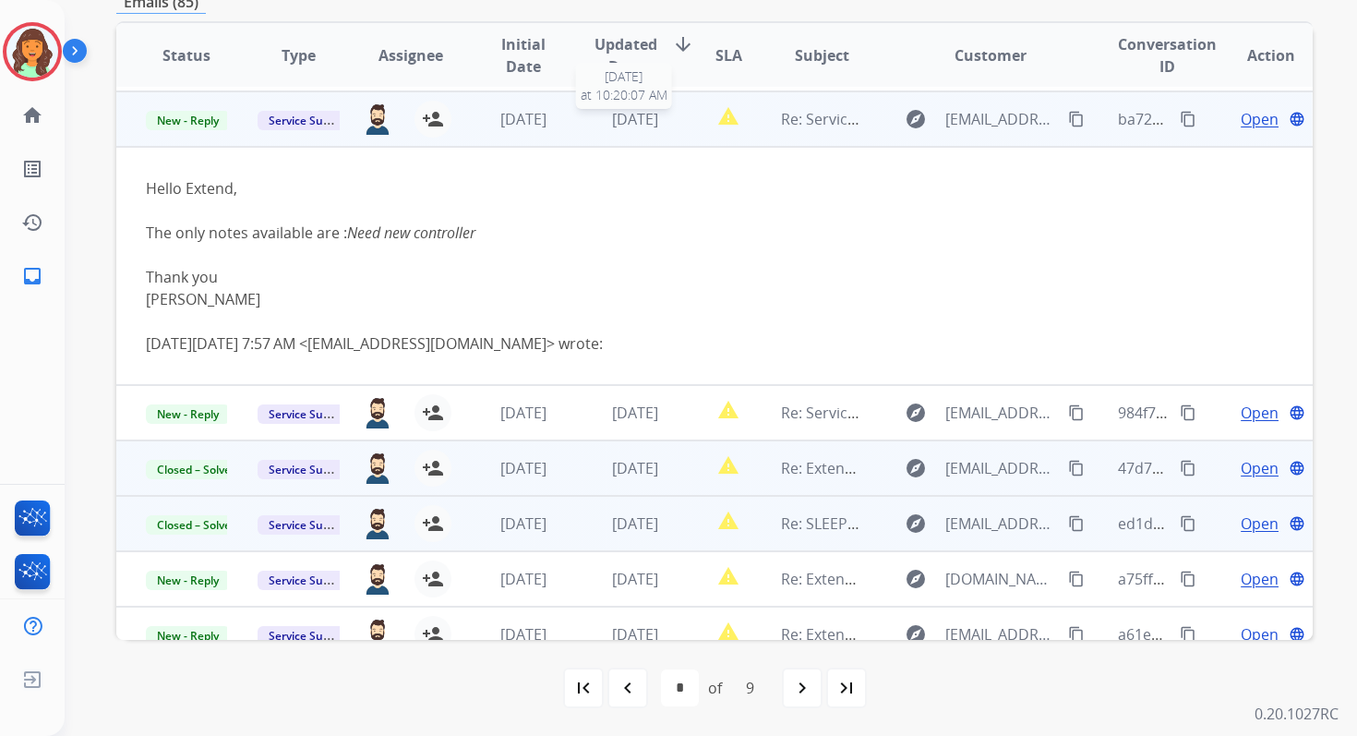
scroll to position [55, 0]
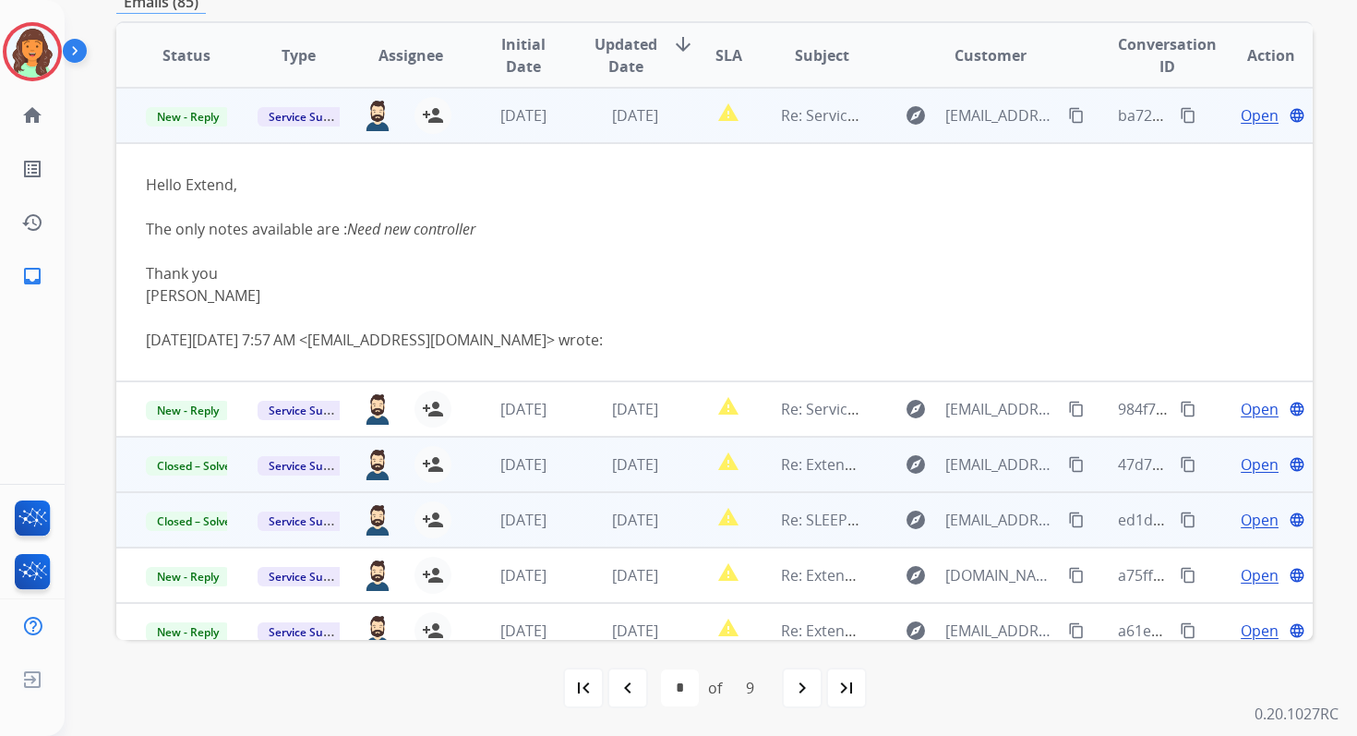
click at [1244, 119] on span "Open" at bounding box center [1260, 115] width 38 height 22
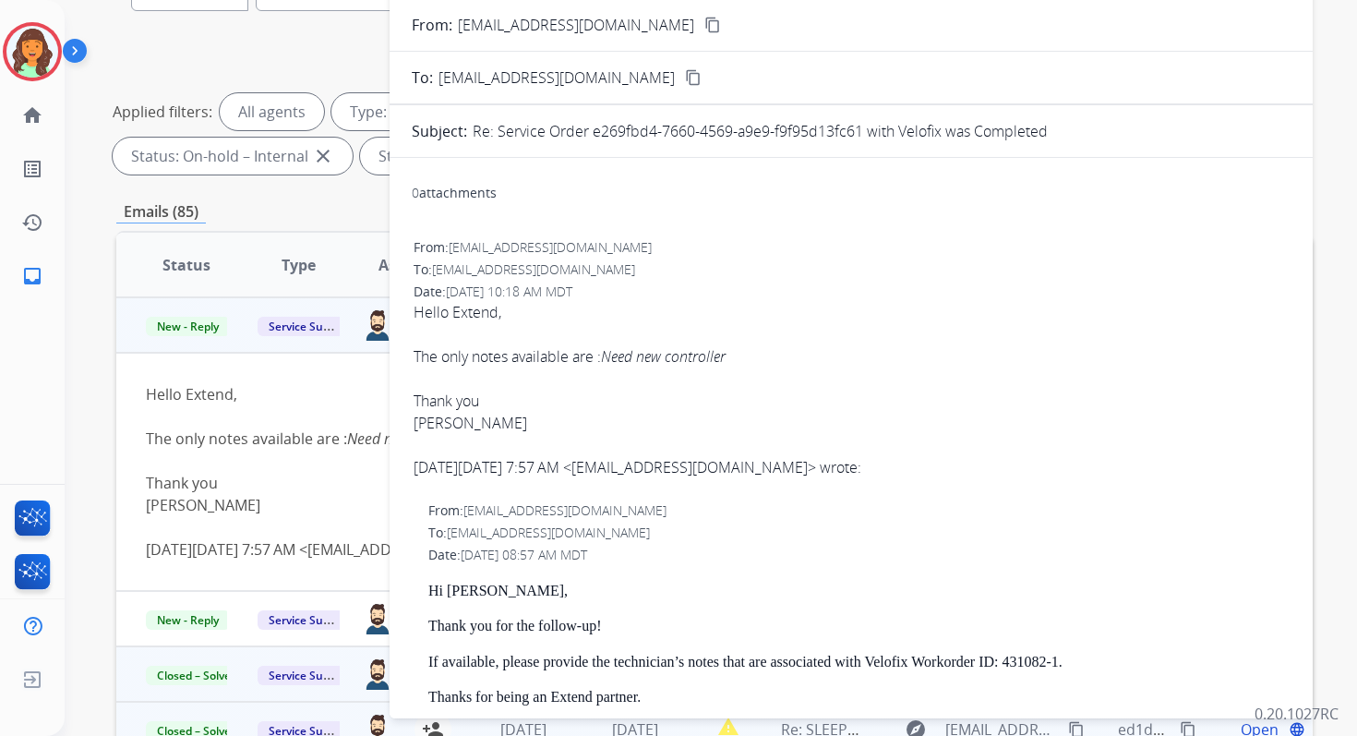
scroll to position [35, 0]
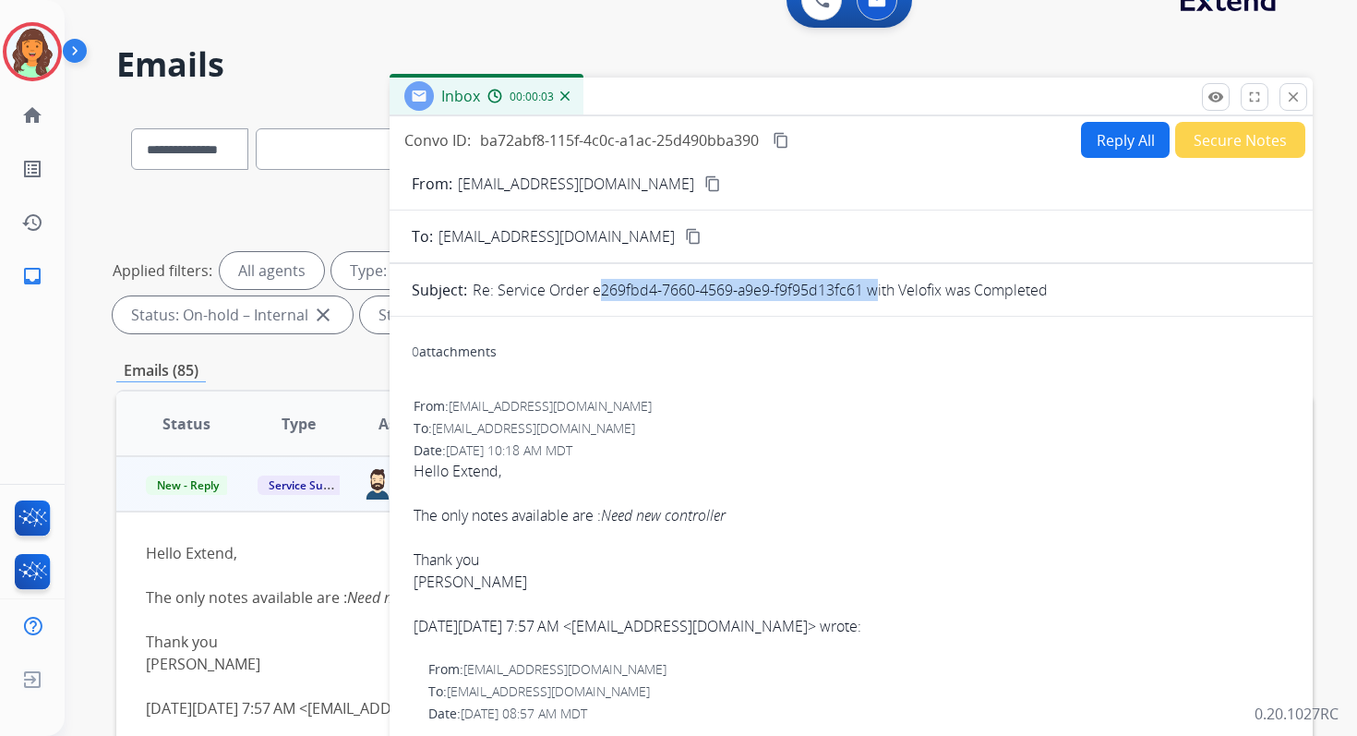
drag, startPoint x: 591, startPoint y: 291, endPoint x: 864, endPoint y: 291, distance: 273.2
click at [864, 291] on p "Re: Service Order e269fbd4-7660-4569-a9e9-f9f95d13fc61 with Velofix was Complet…" at bounding box center [760, 290] width 575 height 22
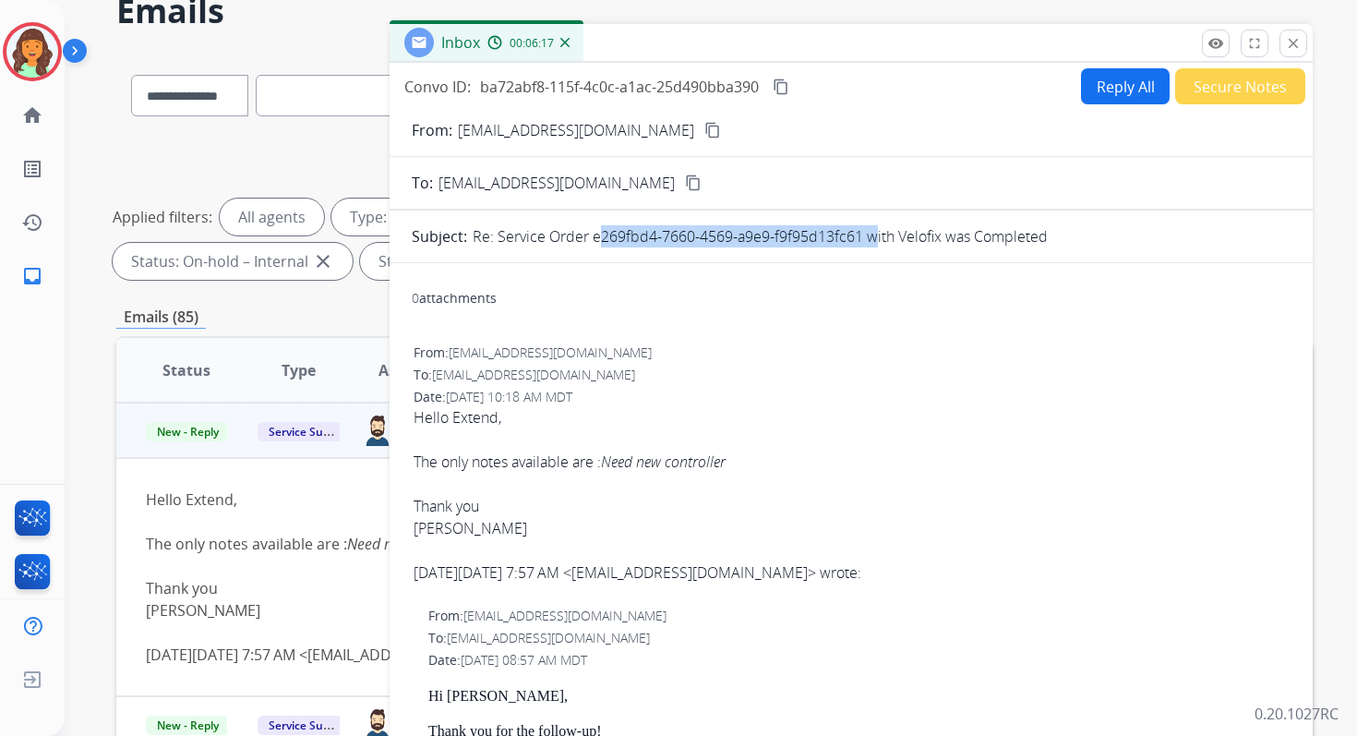
scroll to position [0, 0]
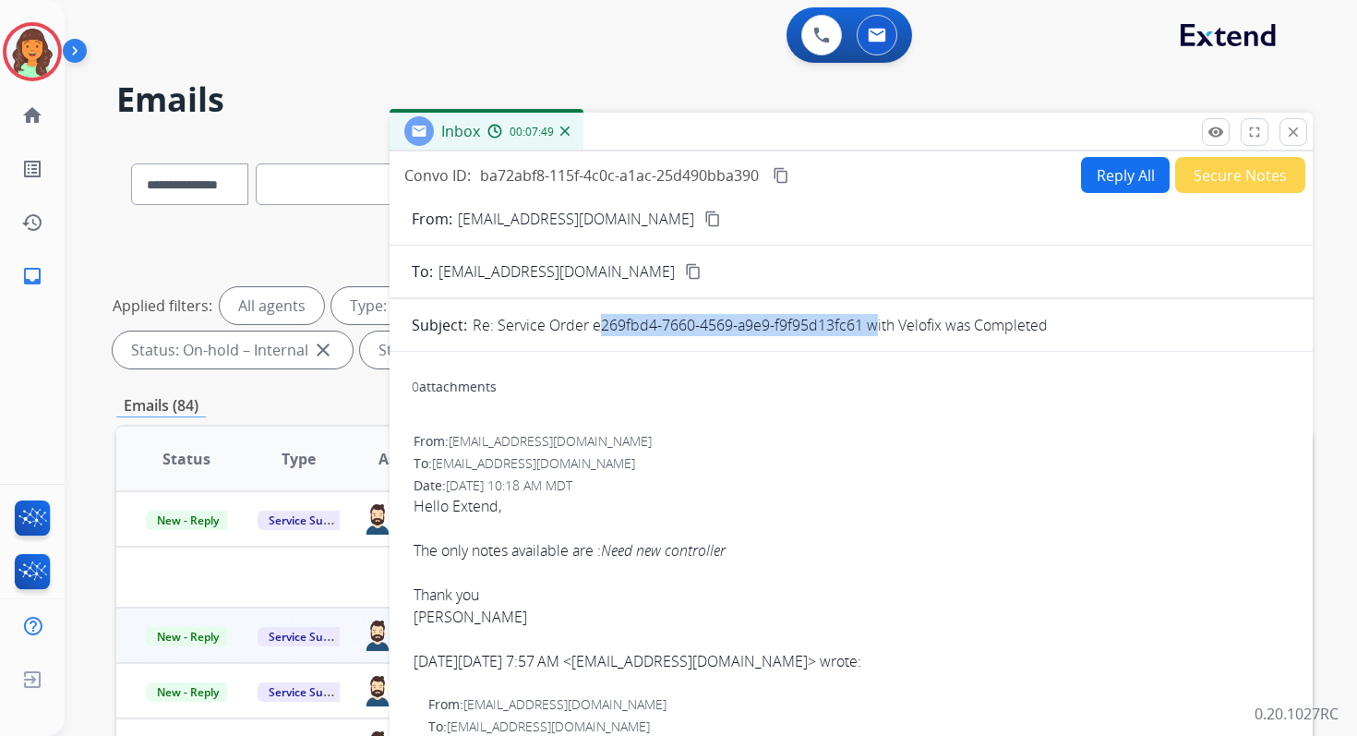
click at [1121, 182] on button "Reply All" at bounding box center [1125, 175] width 89 height 36
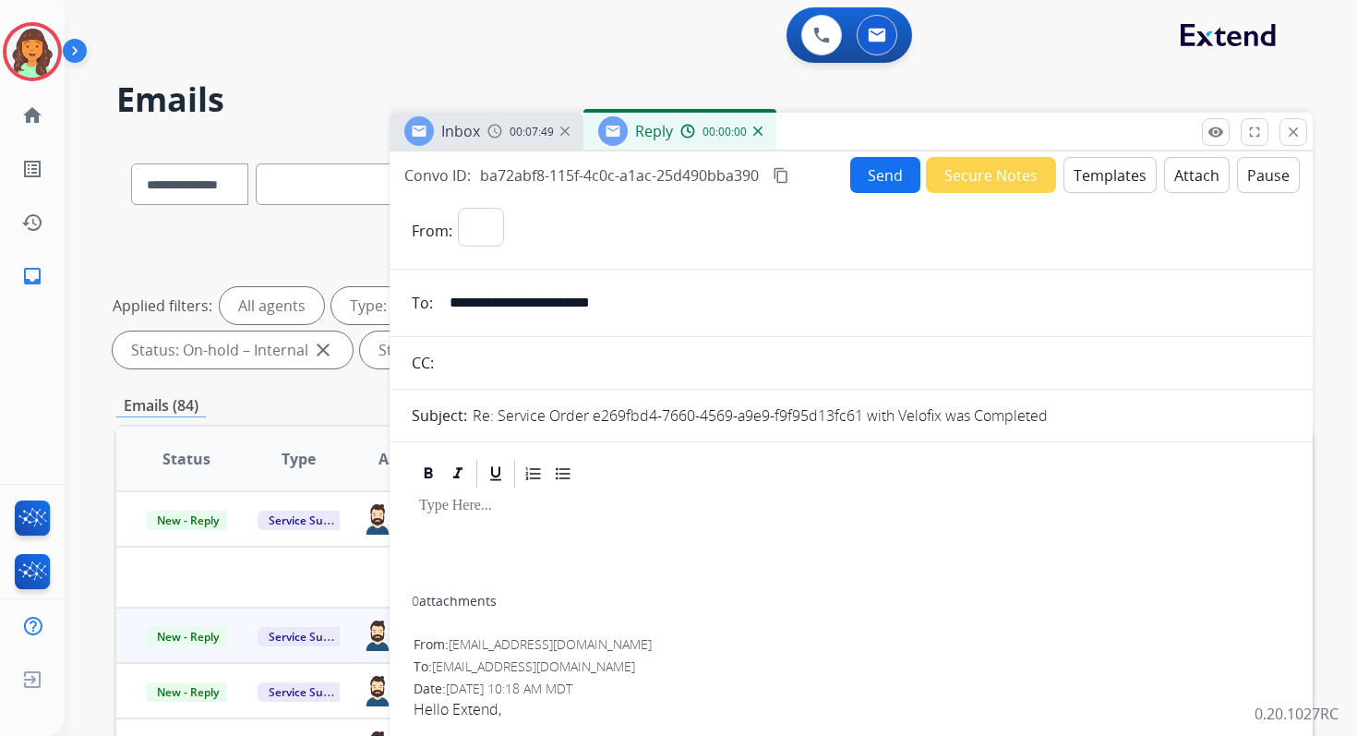
select select "**********"
click at [1121, 182] on button "Templates" at bounding box center [1109, 175] width 93 height 36
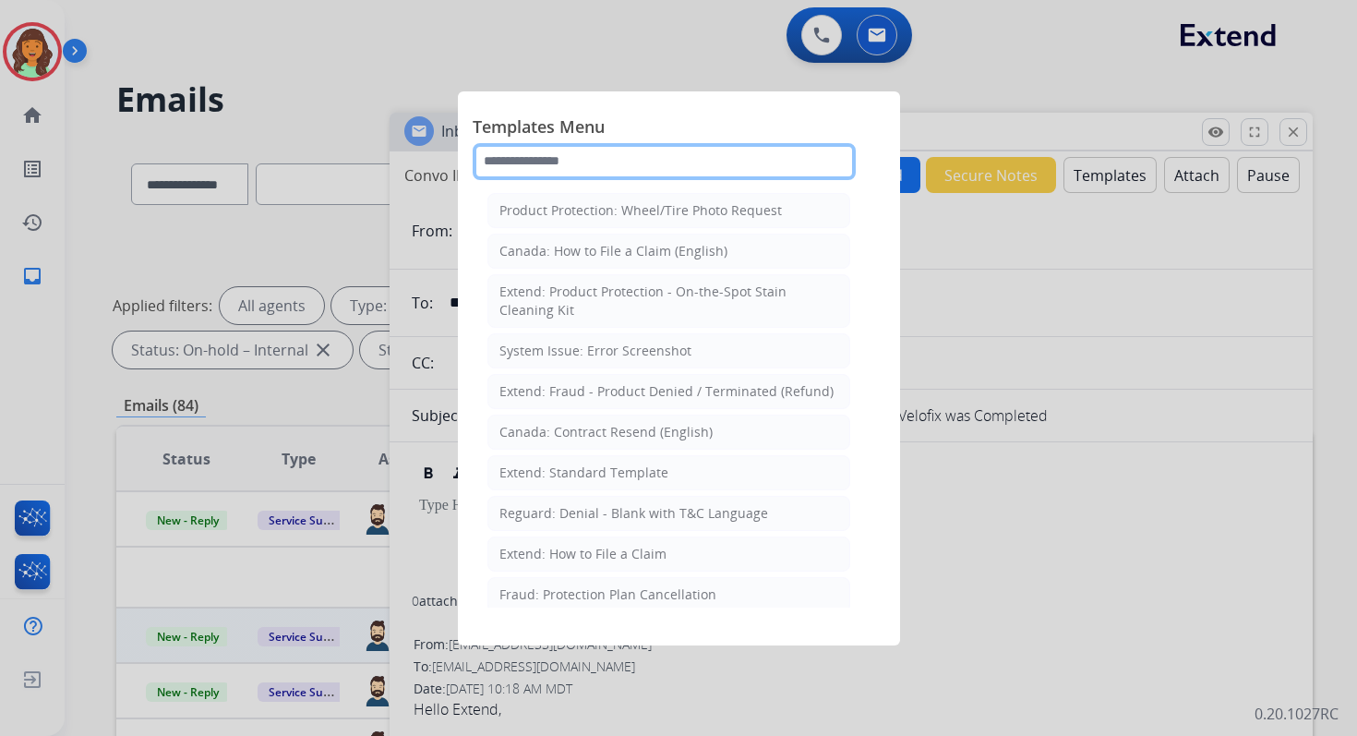
click at [570, 153] on input "text" at bounding box center [664, 161] width 383 height 37
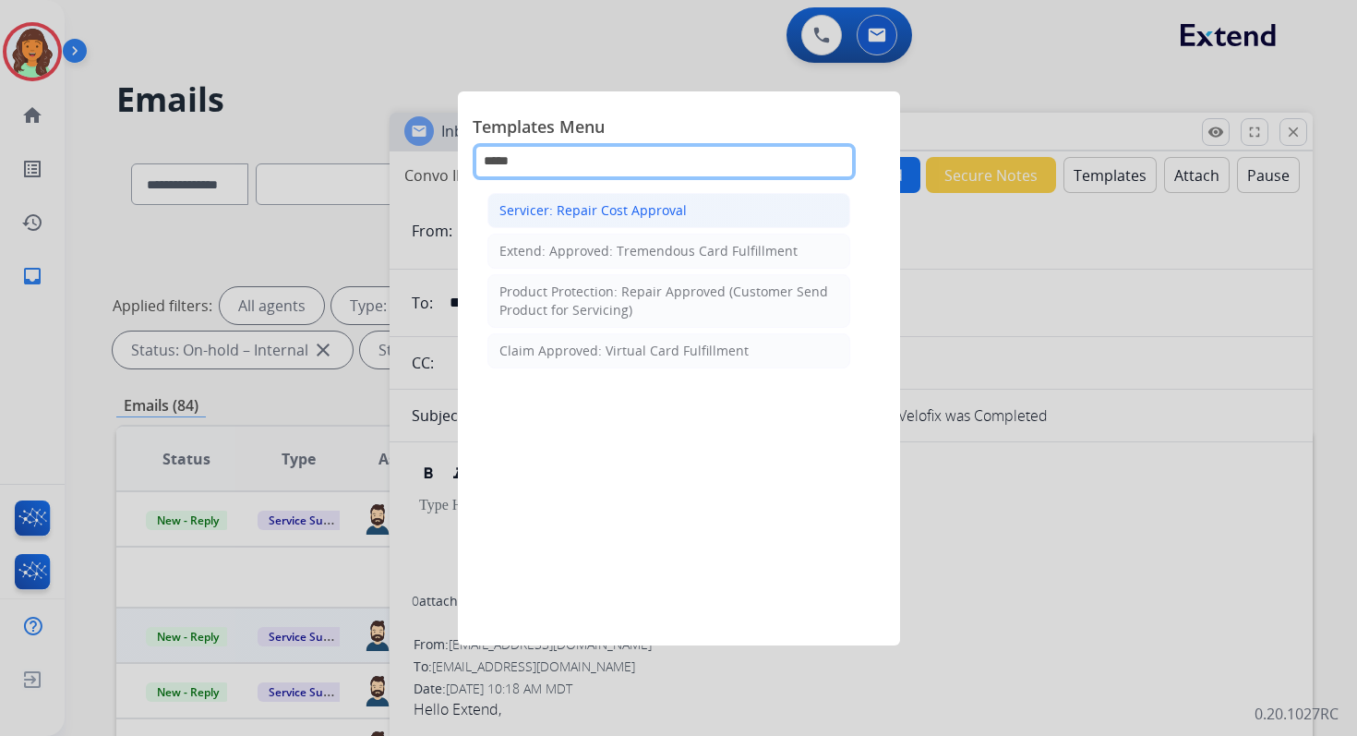
type input "*****"
click at [597, 210] on div "Servicer: Repair Cost Approval" at bounding box center [592, 210] width 187 height 18
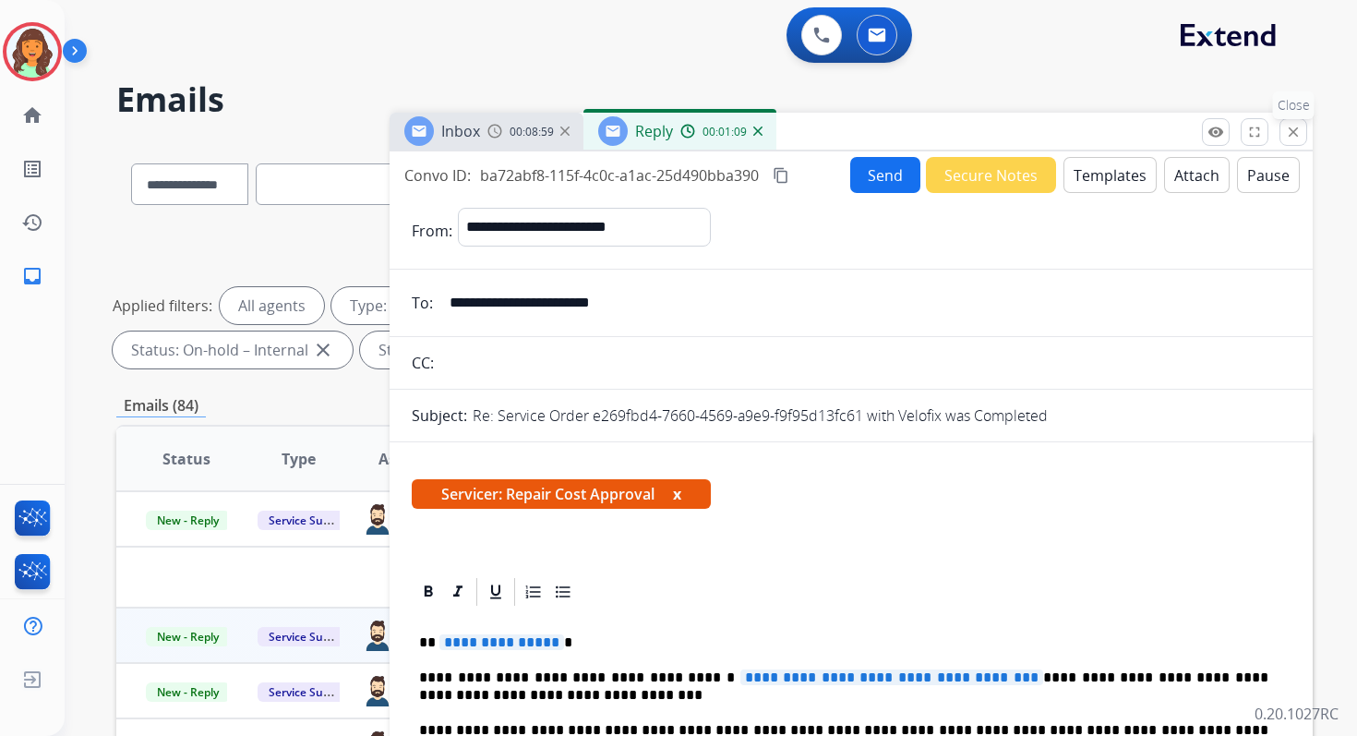
click at [1294, 129] on mat-icon "close" at bounding box center [1293, 132] width 17 height 17
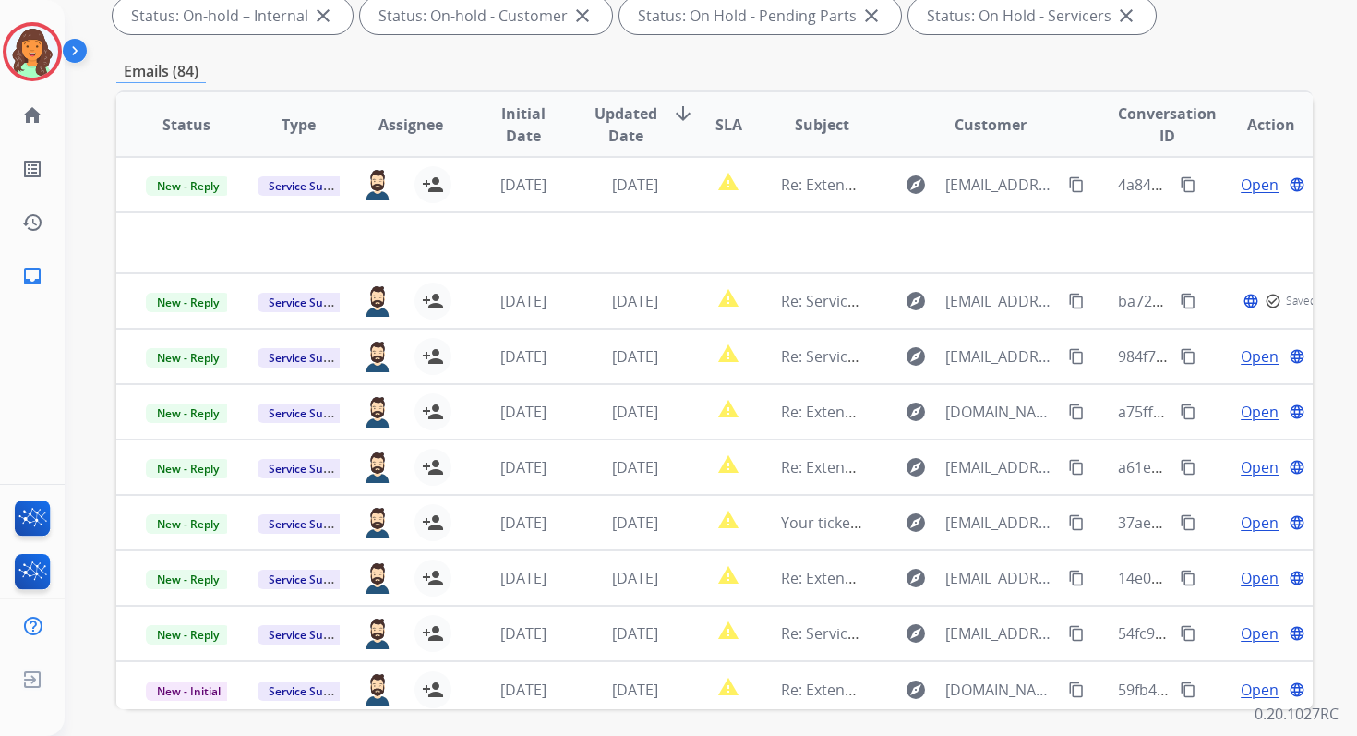
scroll to position [403, 0]
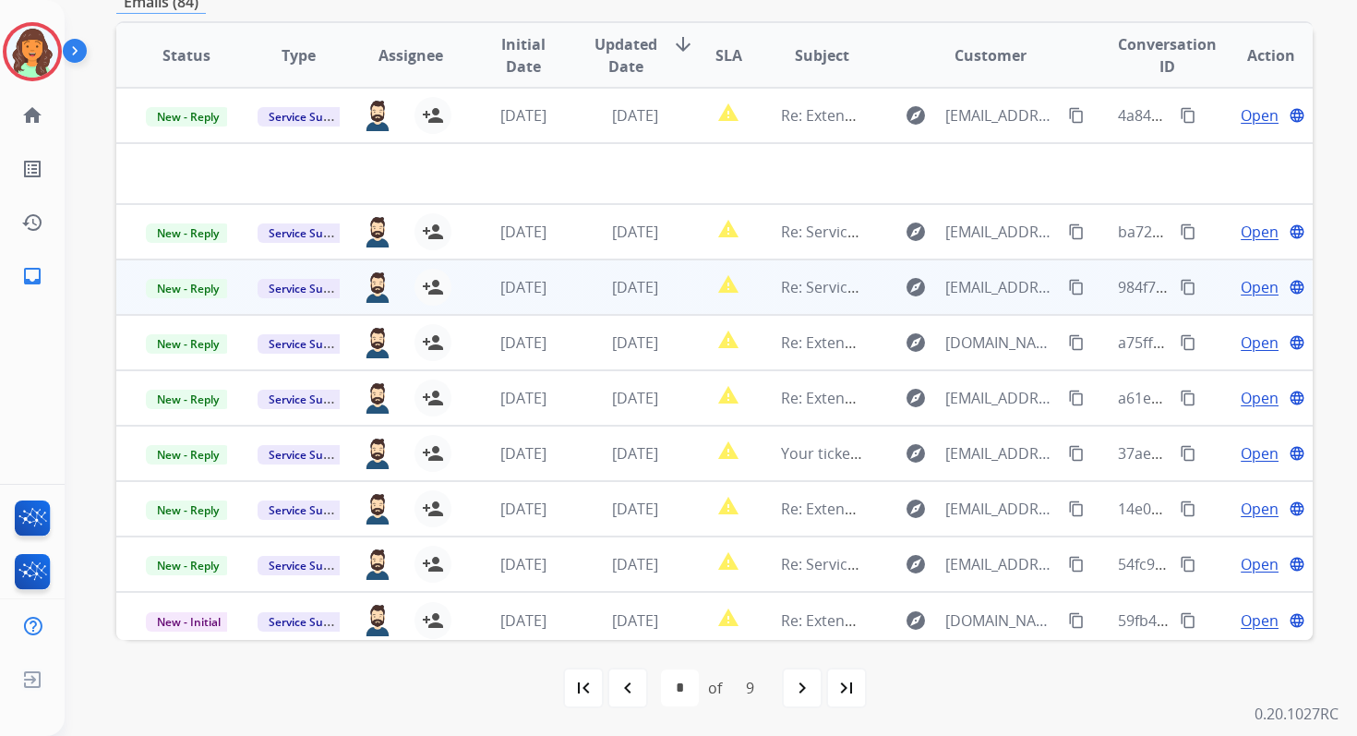
click at [636, 300] on td "[DATE]" at bounding box center [621, 286] width 112 height 55
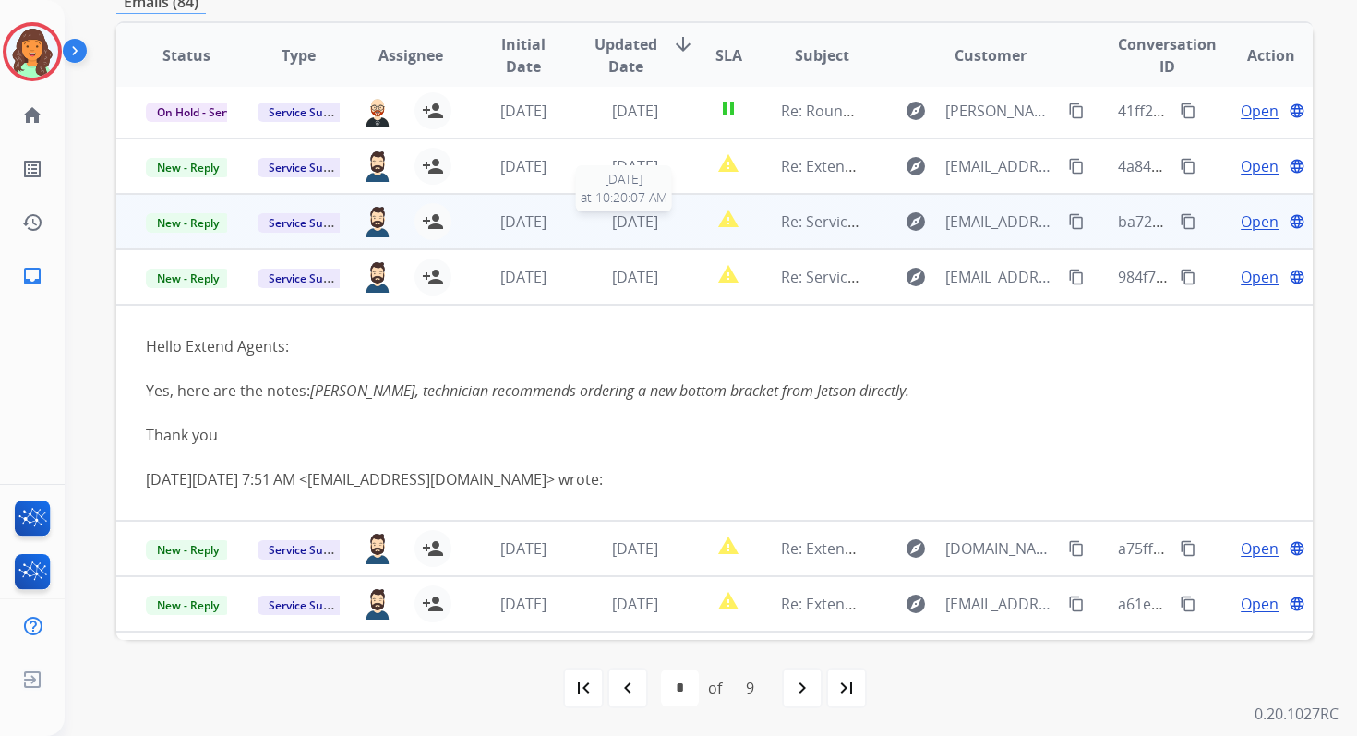
click at [632, 212] on span "[DATE]" at bounding box center [635, 221] width 46 height 20
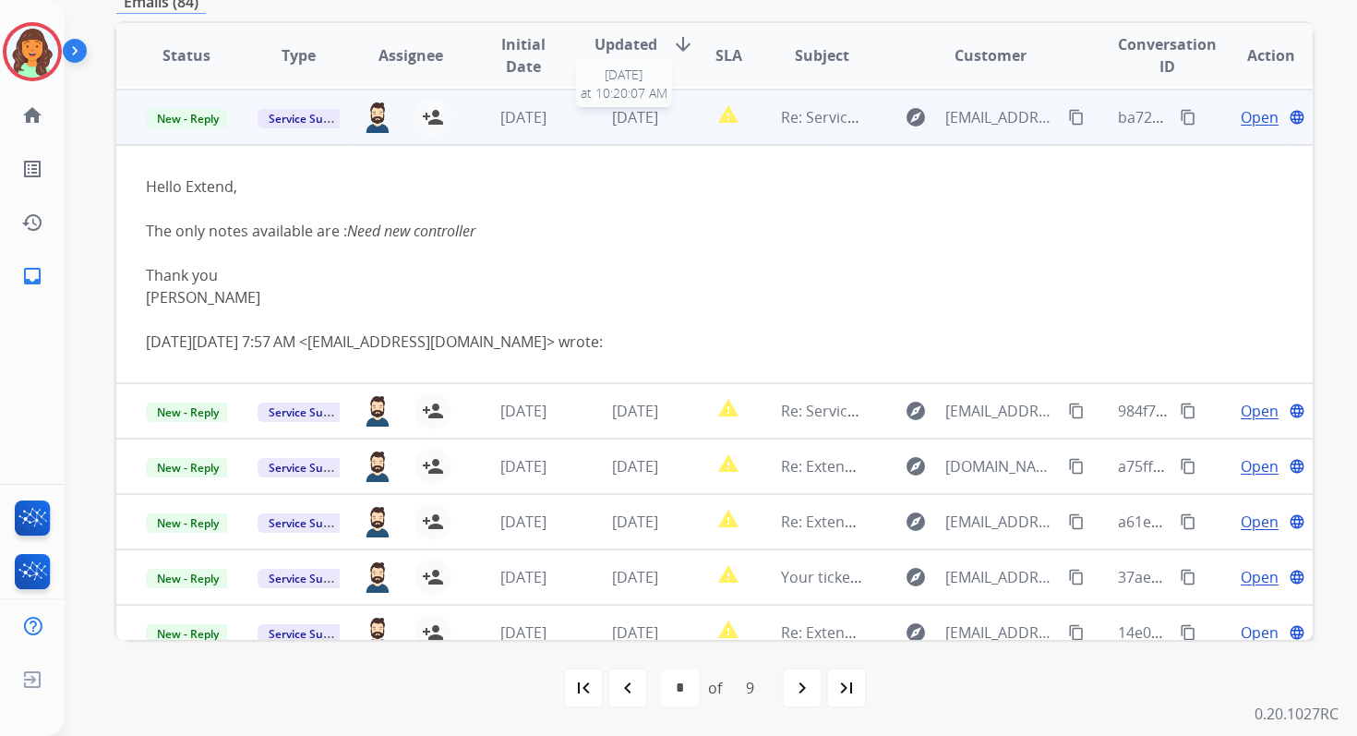
scroll to position [111, 0]
click at [1241, 111] on span "Open" at bounding box center [1260, 115] width 38 height 22
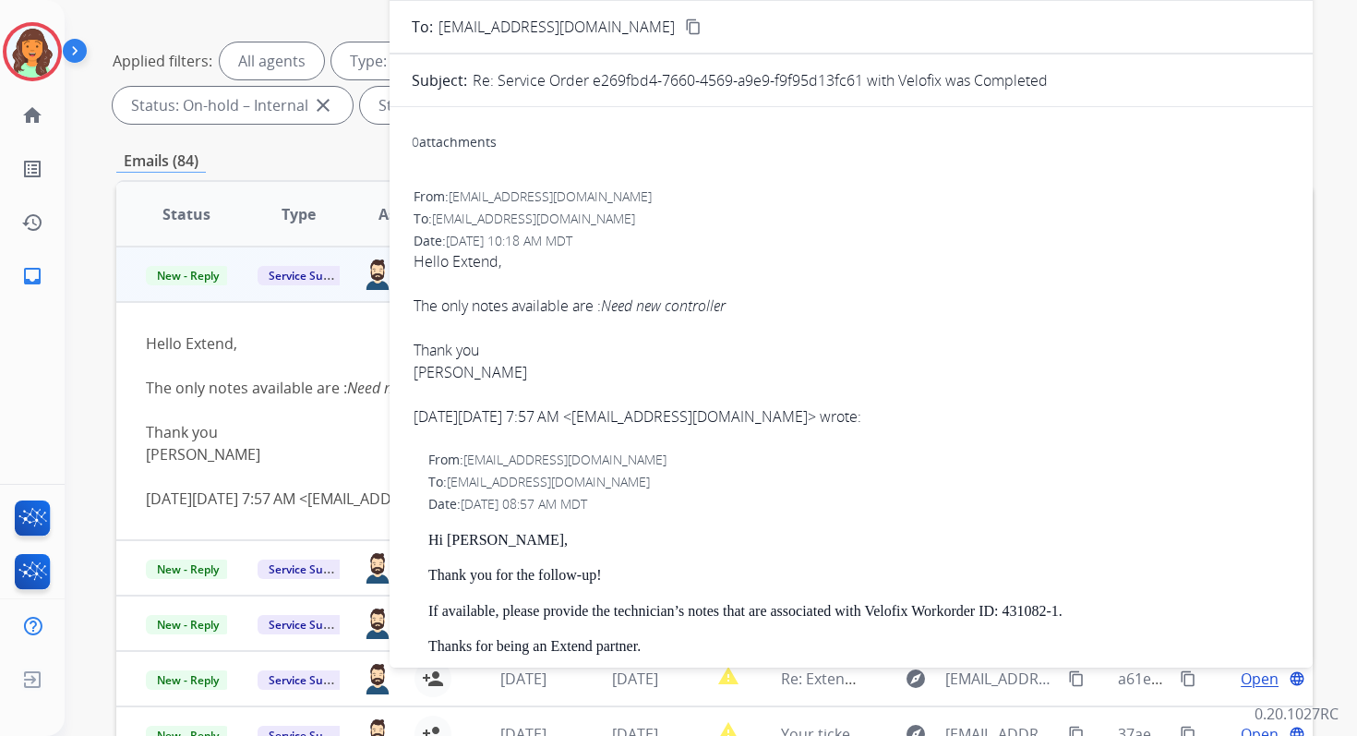
scroll to position [81, 0]
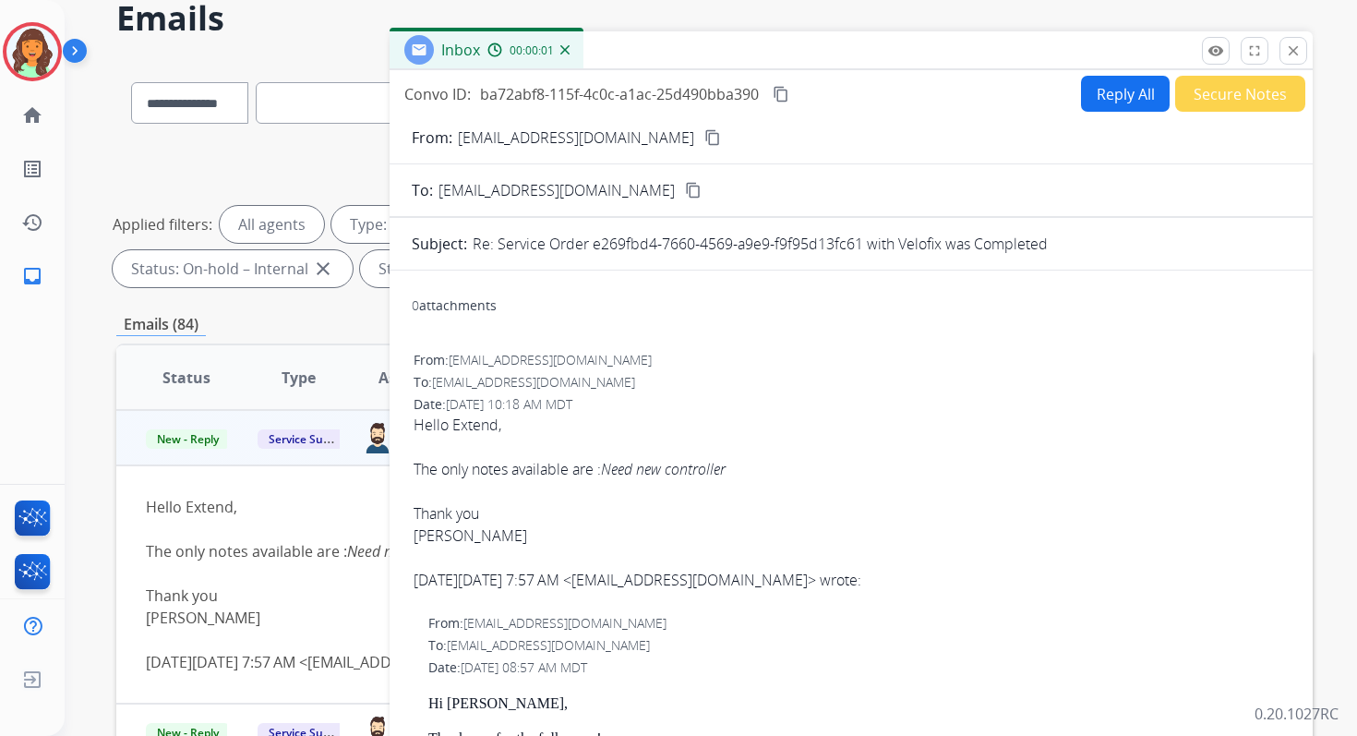
click at [1125, 102] on button "Reply All" at bounding box center [1125, 94] width 89 height 36
select select "**********"
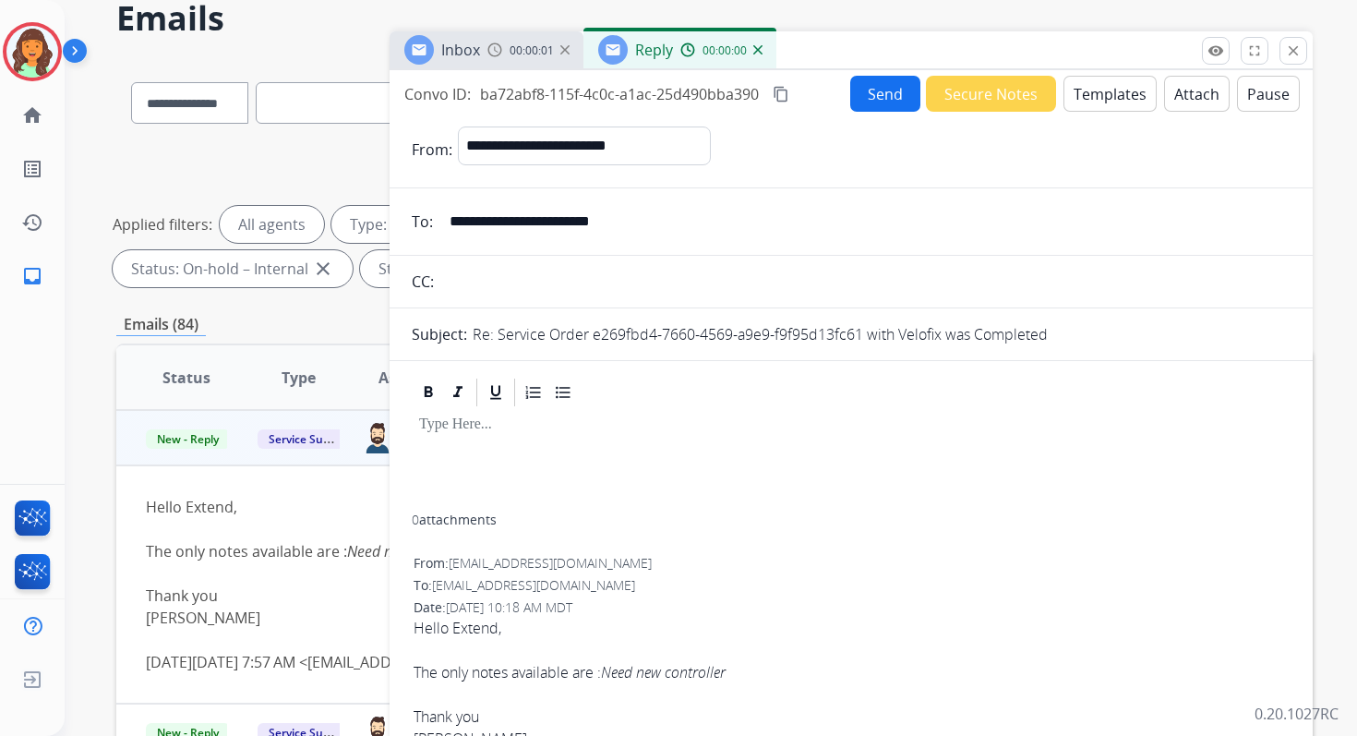
click at [1102, 94] on button "Templates" at bounding box center [1109, 94] width 93 height 36
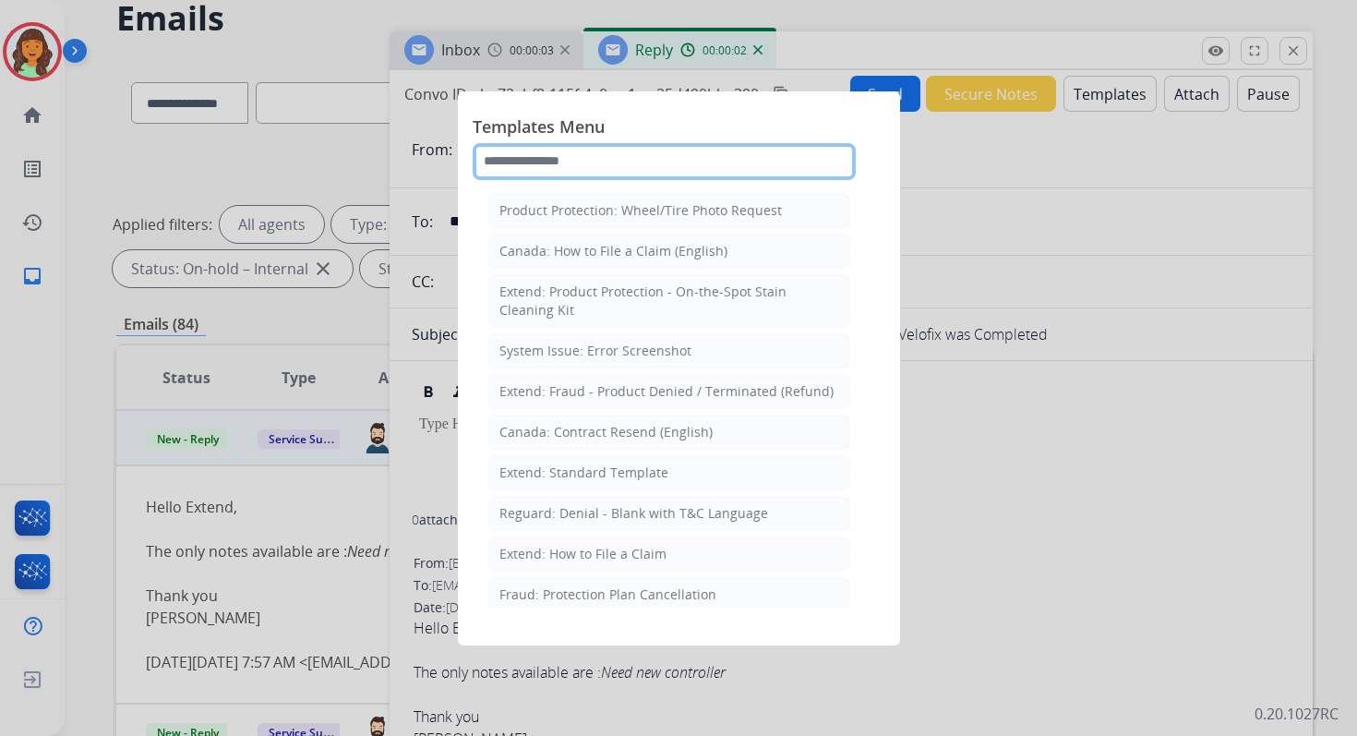
click at [583, 164] on input "text" at bounding box center [664, 161] width 383 height 37
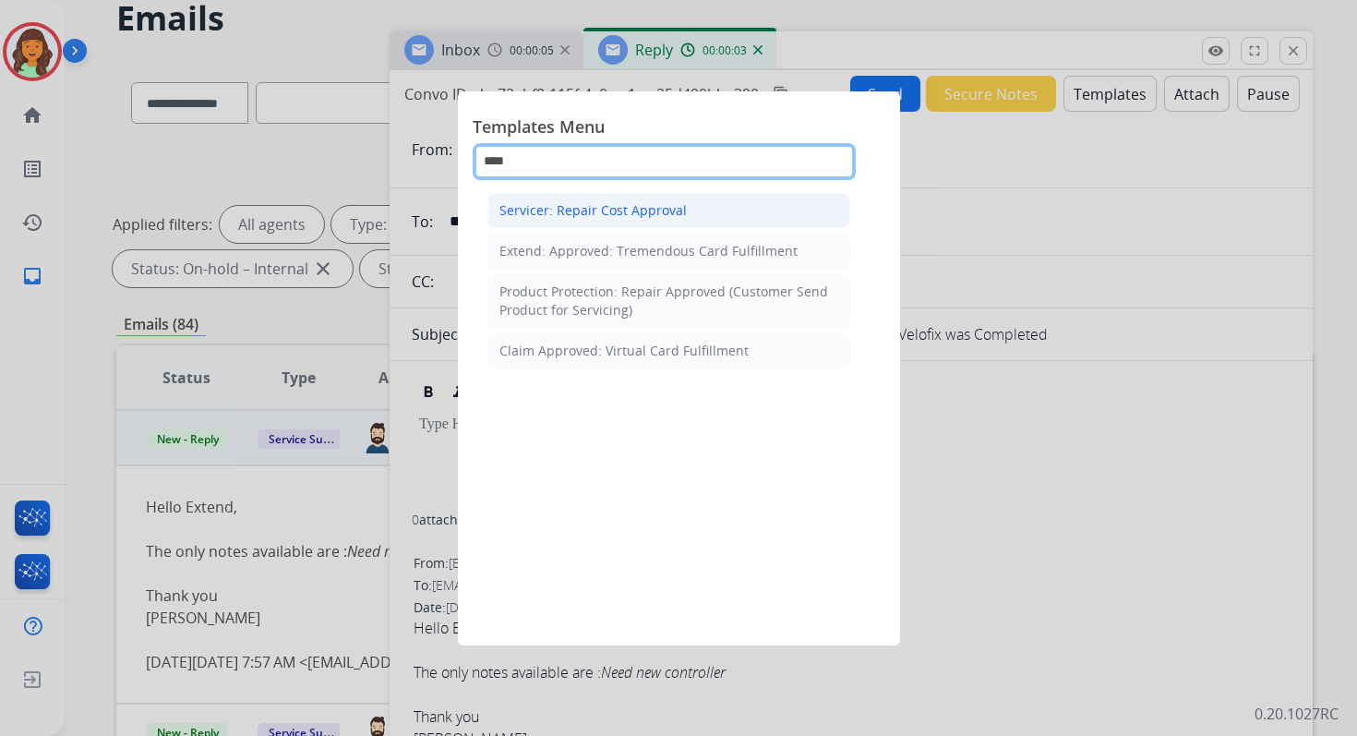
type input "****"
click at [613, 215] on div "Servicer: Repair Cost Approval" at bounding box center [592, 210] width 187 height 18
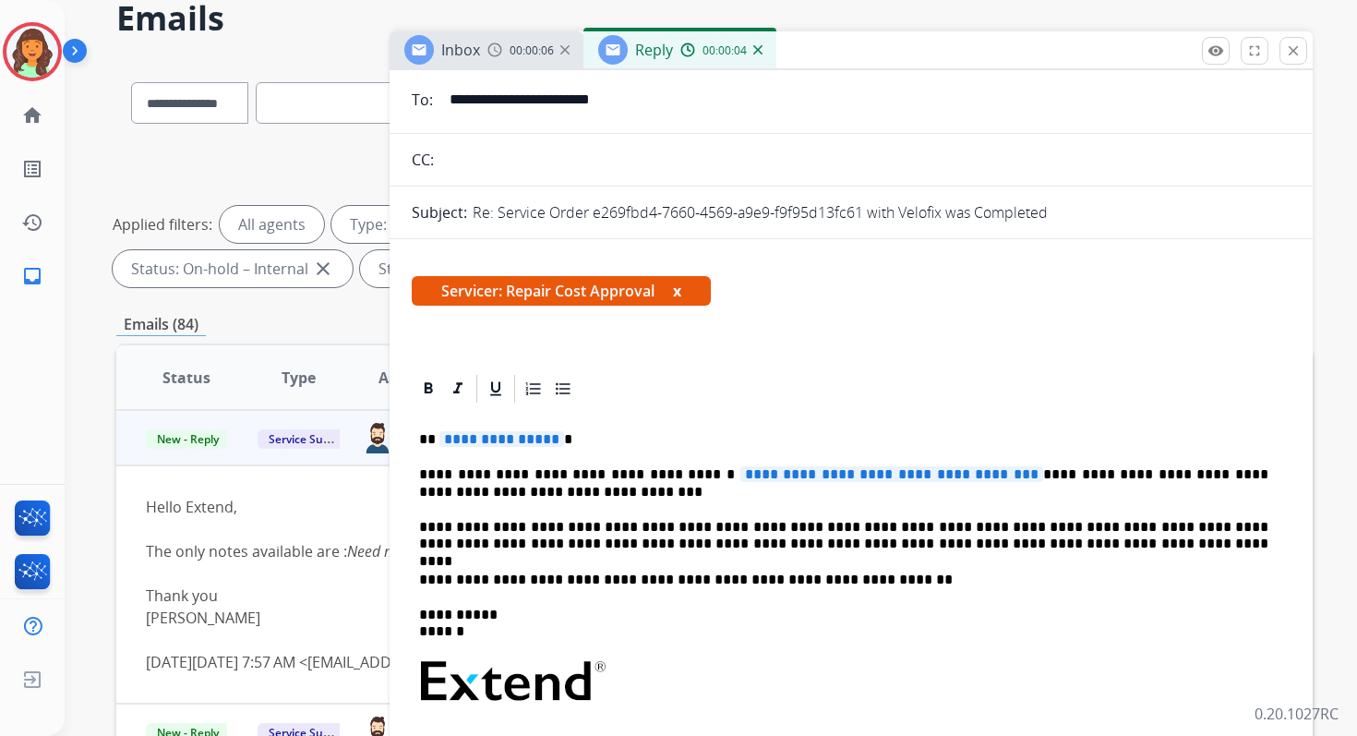
scroll to position [189, 0]
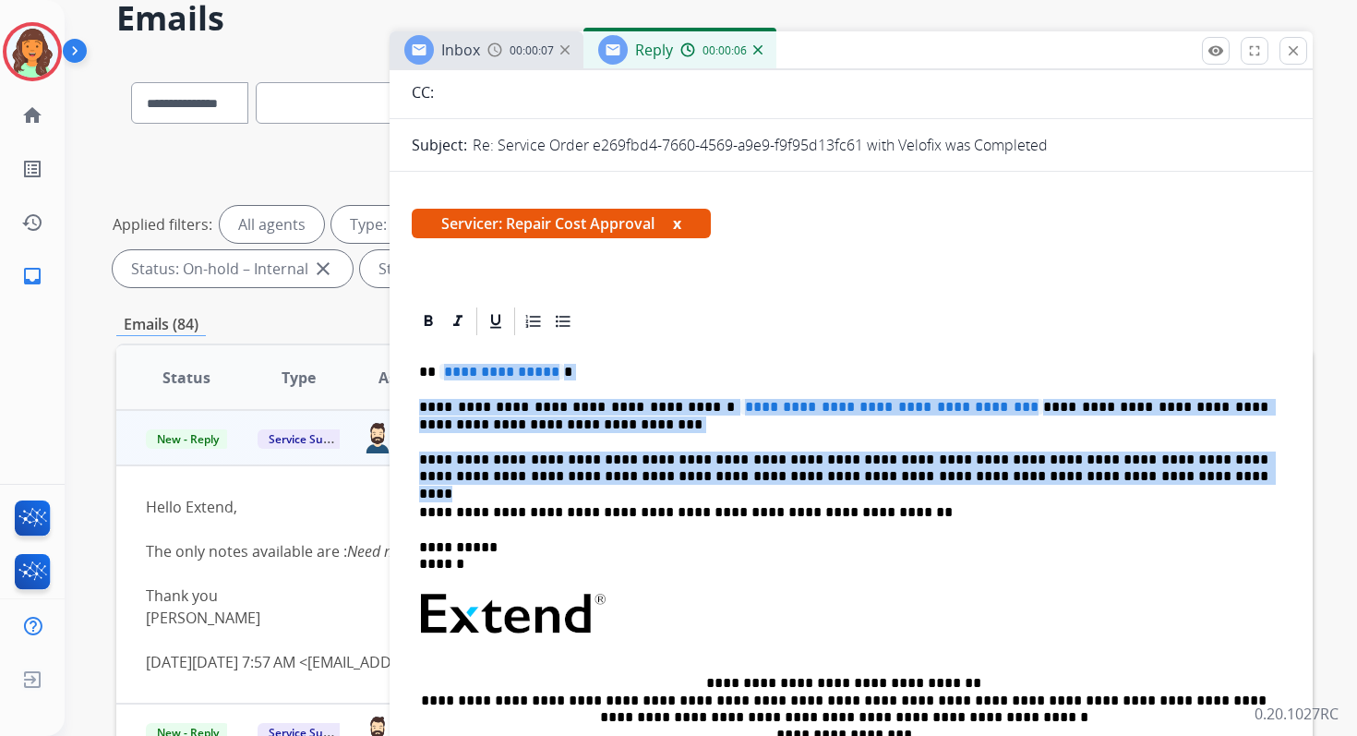
drag, startPoint x: 436, startPoint y: 368, endPoint x: 1024, endPoint y: 472, distance: 597.1
click at [1024, 473] on div "**********" at bounding box center [851, 616] width 879 height 556
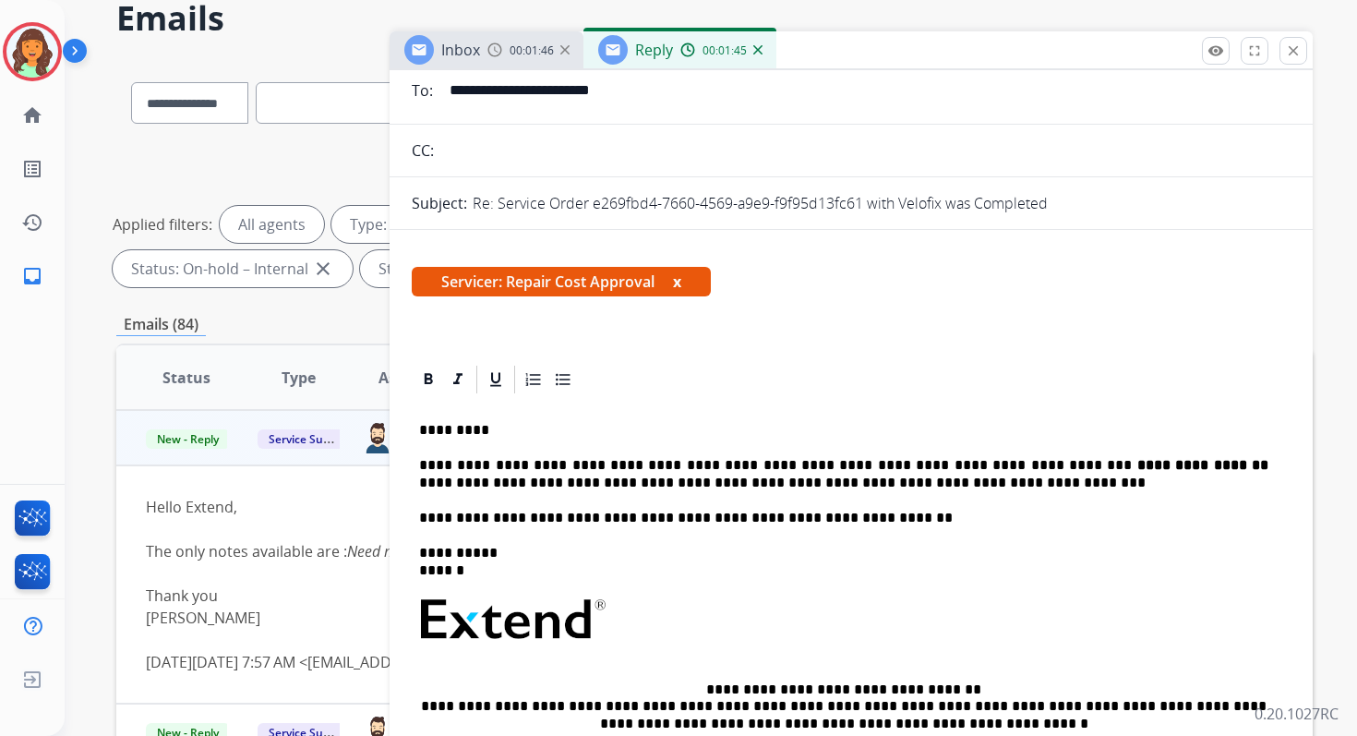
scroll to position [134, 0]
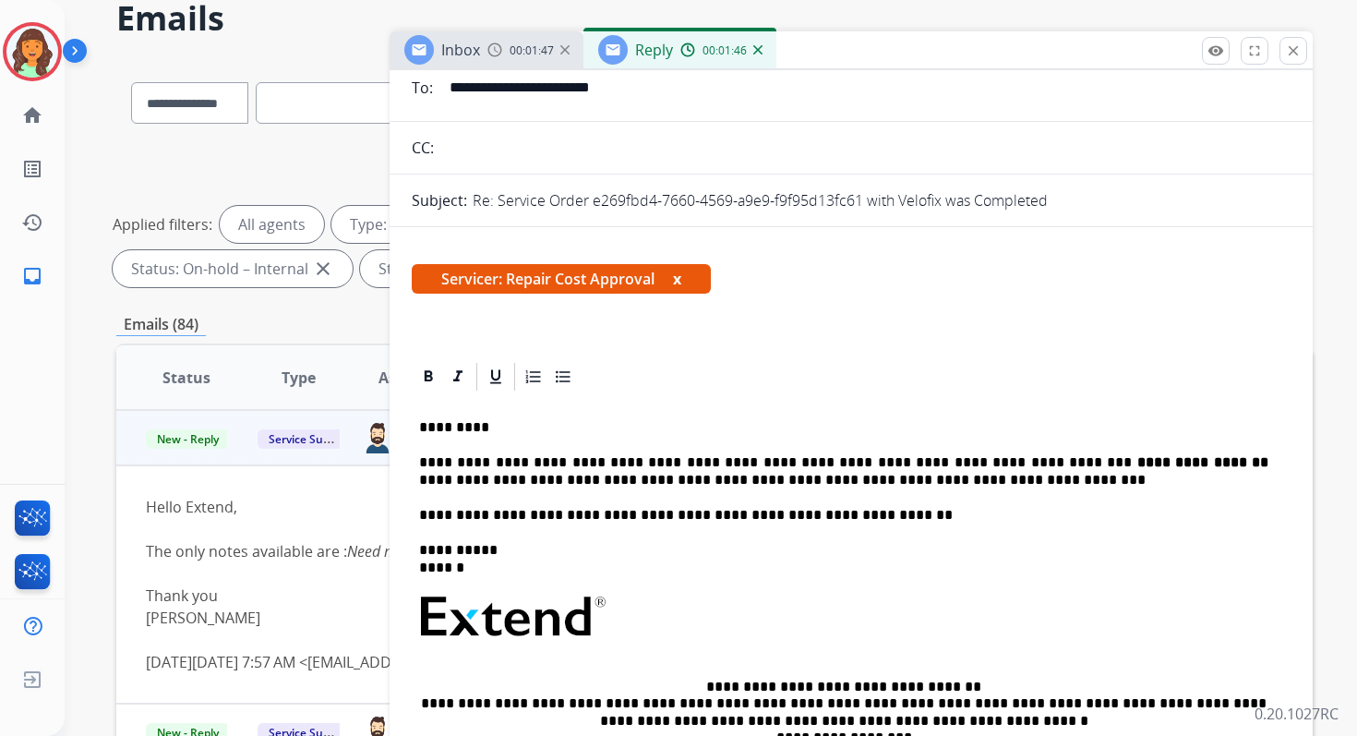
click at [413, 463] on div "**********" at bounding box center [851, 644] width 879 height 503
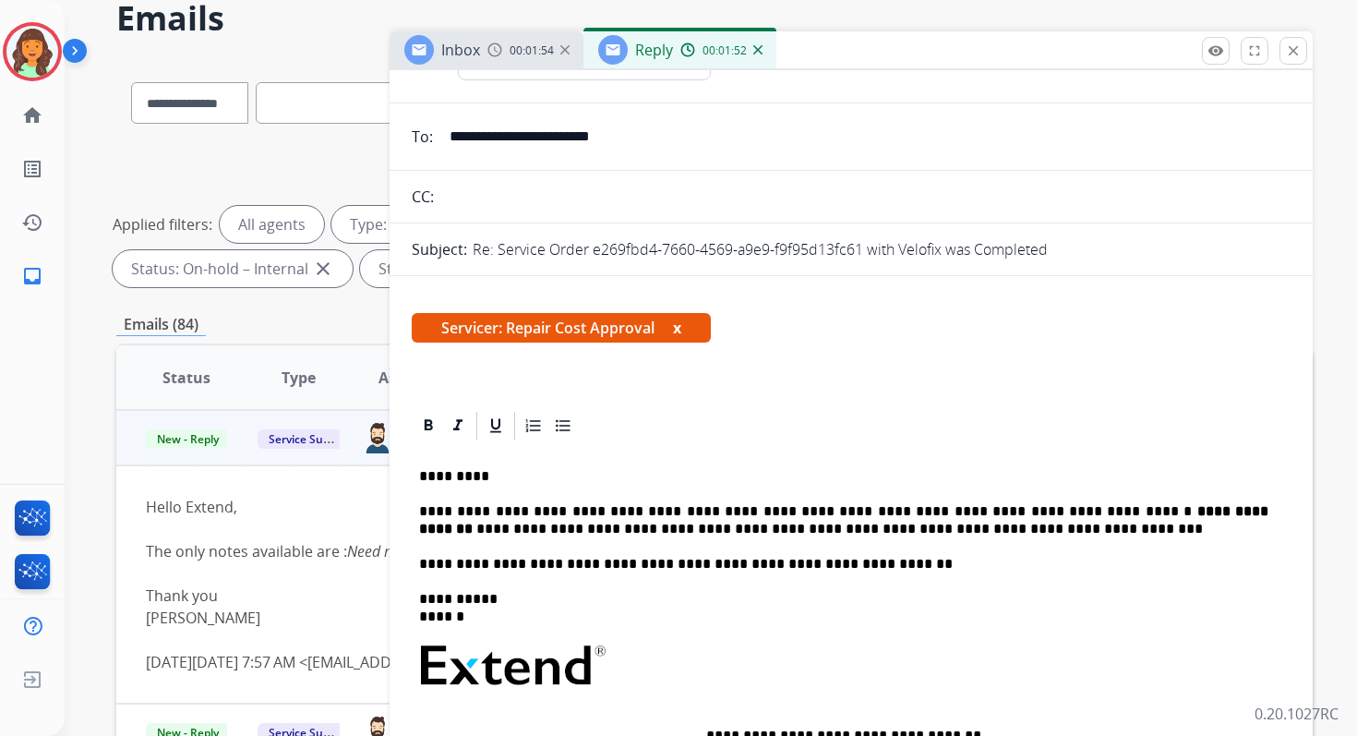
scroll to position [0, 0]
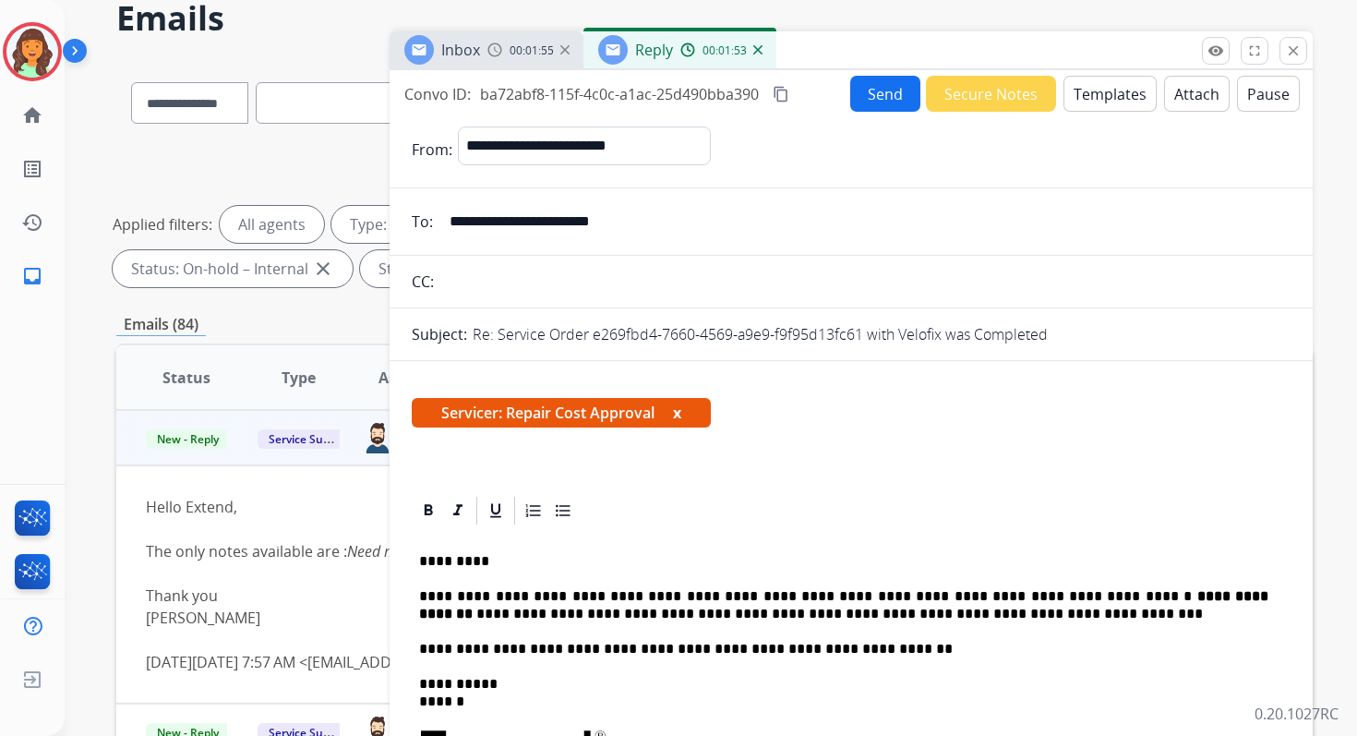
click at [787, 95] on mat-icon "content_copy" at bounding box center [781, 94] width 17 height 17
click at [895, 95] on button "Send" at bounding box center [885, 94] width 70 height 36
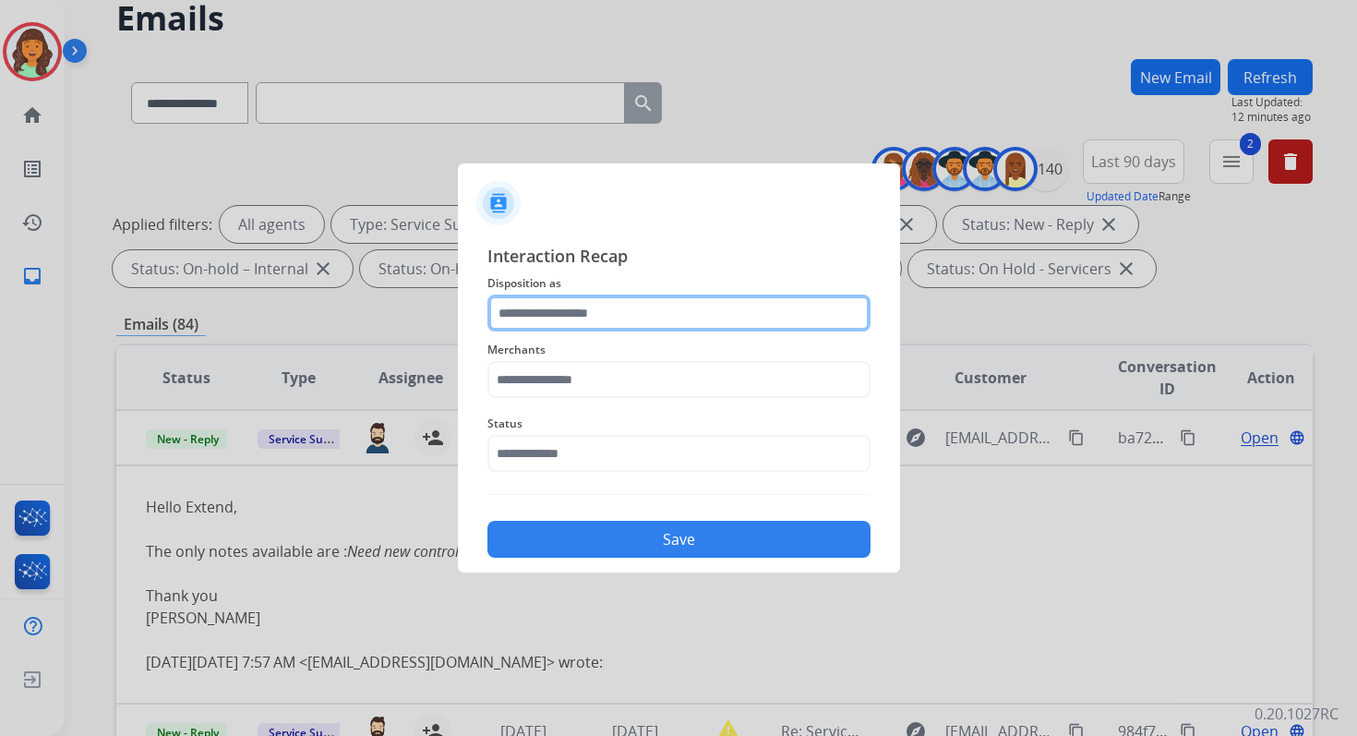
click at [648, 310] on input "text" at bounding box center [678, 312] width 383 height 37
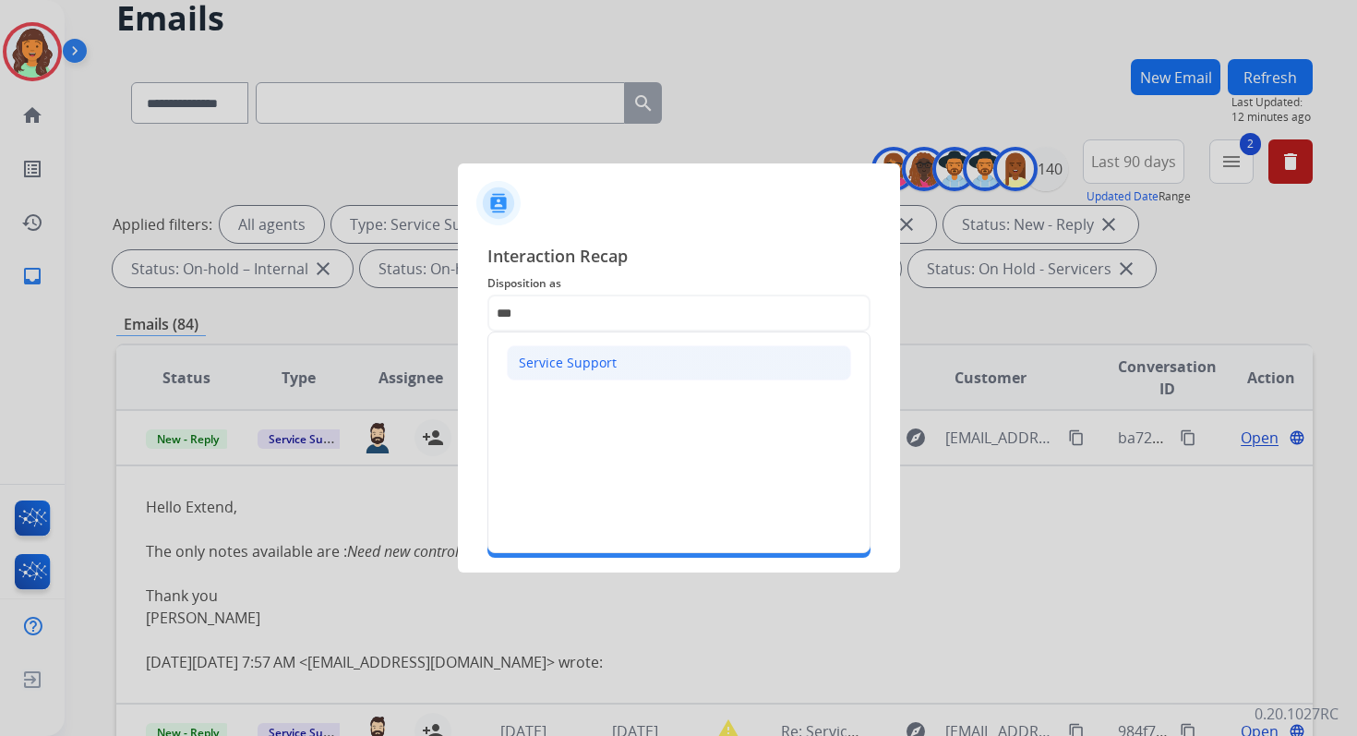
click at [577, 354] on div "Service Support" at bounding box center [568, 363] width 98 height 18
type input "**********"
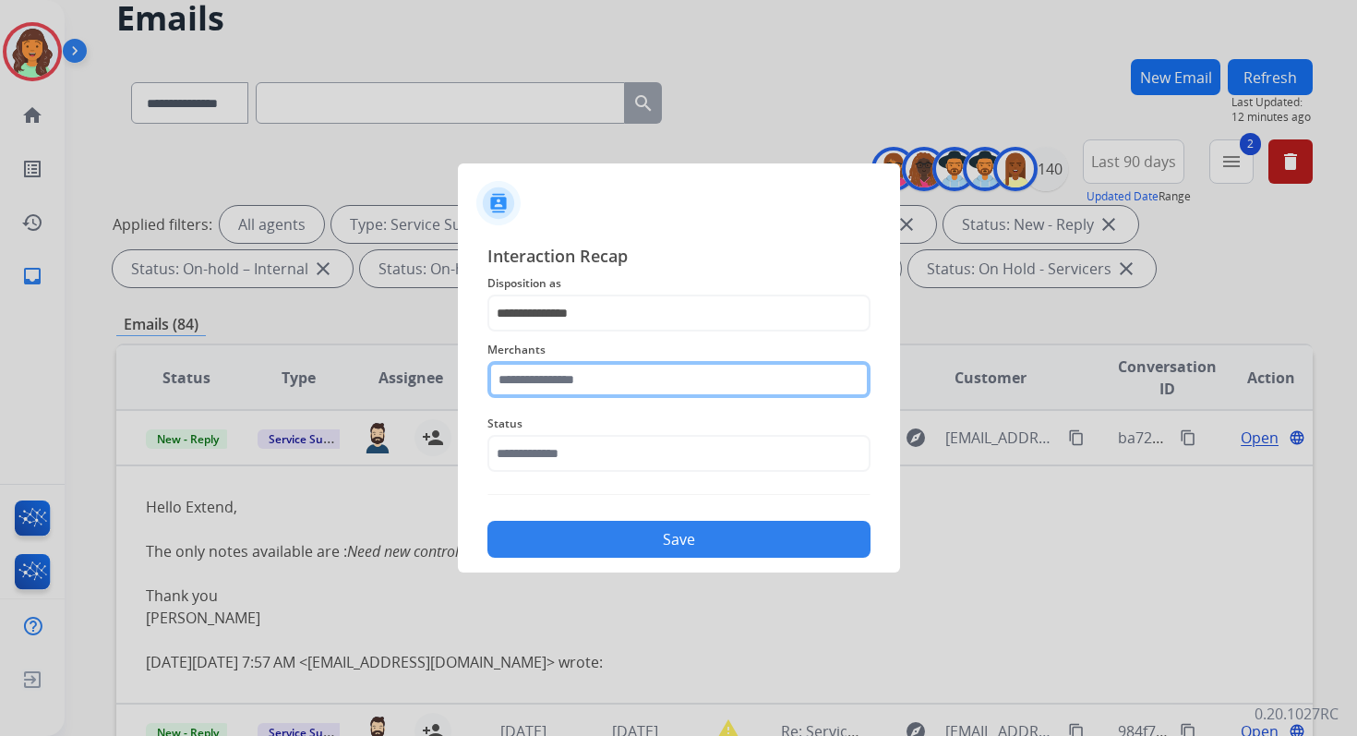
click at [583, 376] on input "text" at bounding box center [678, 379] width 383 height 37
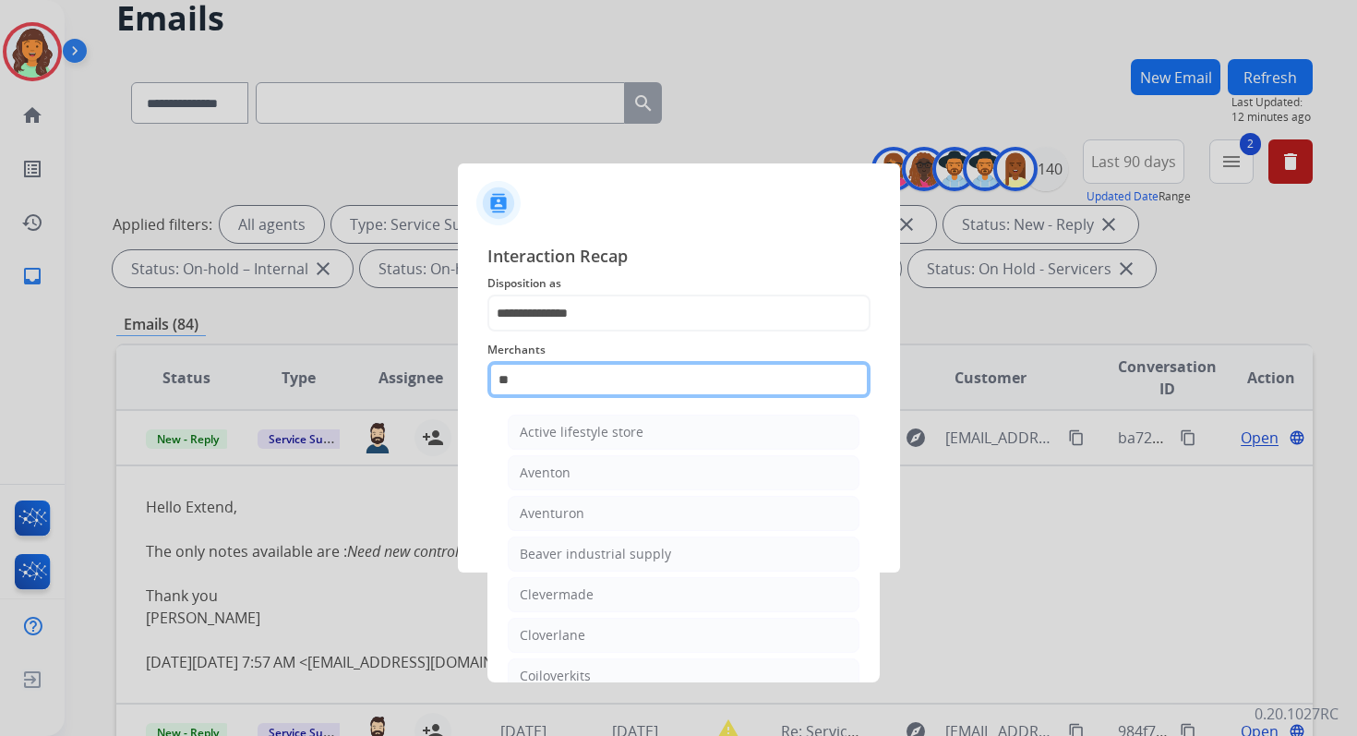
type input "*"
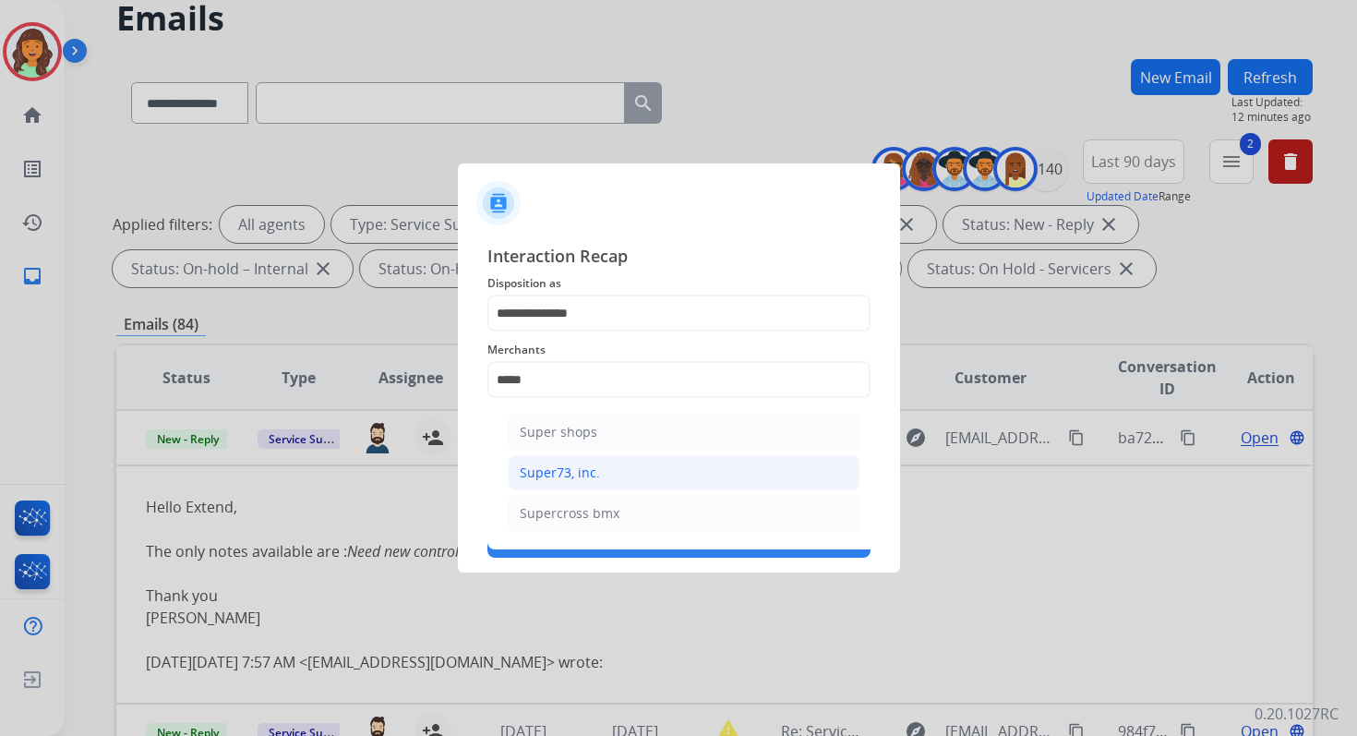
click at [564, 474] on div "Super73, inc." at bounding box center [560, 472] width 80 height 18
type input "**********"
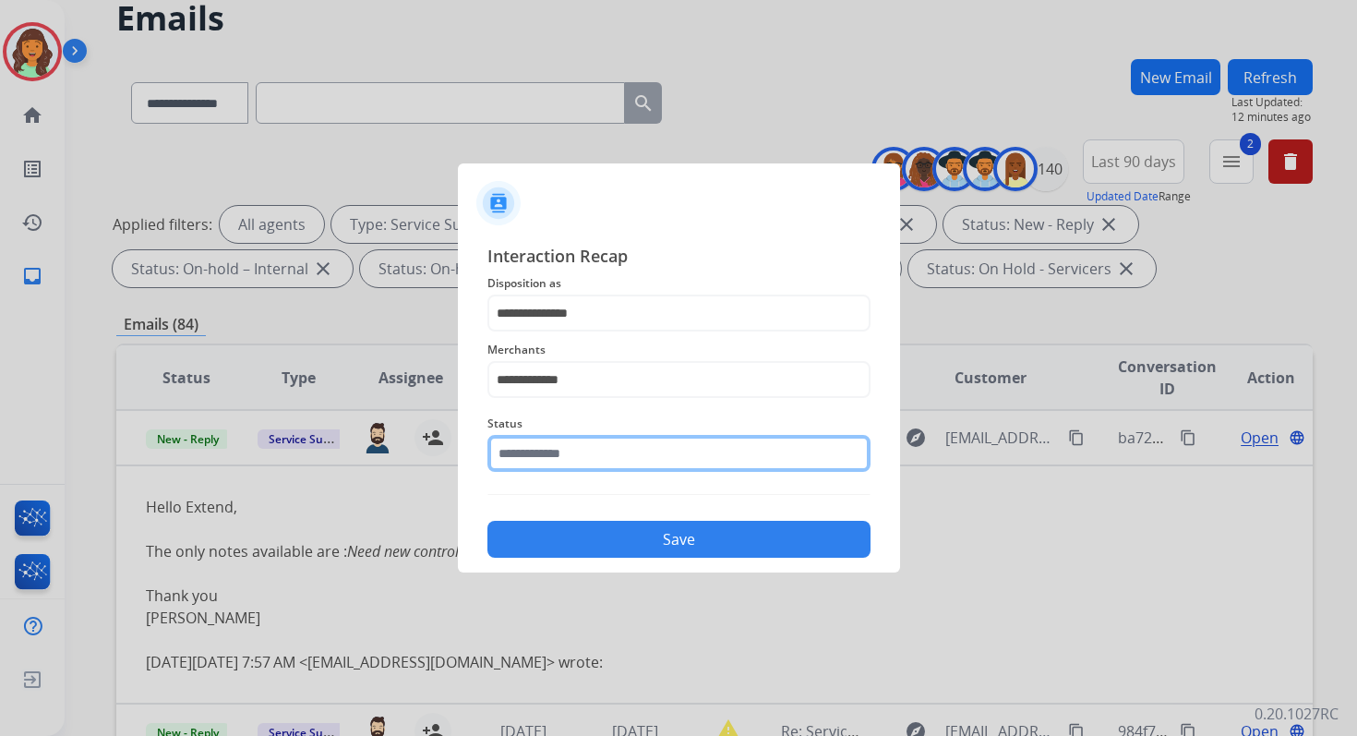
click at [568, 456] on input "text" at bounding box center [678, 453] width 383 height 37
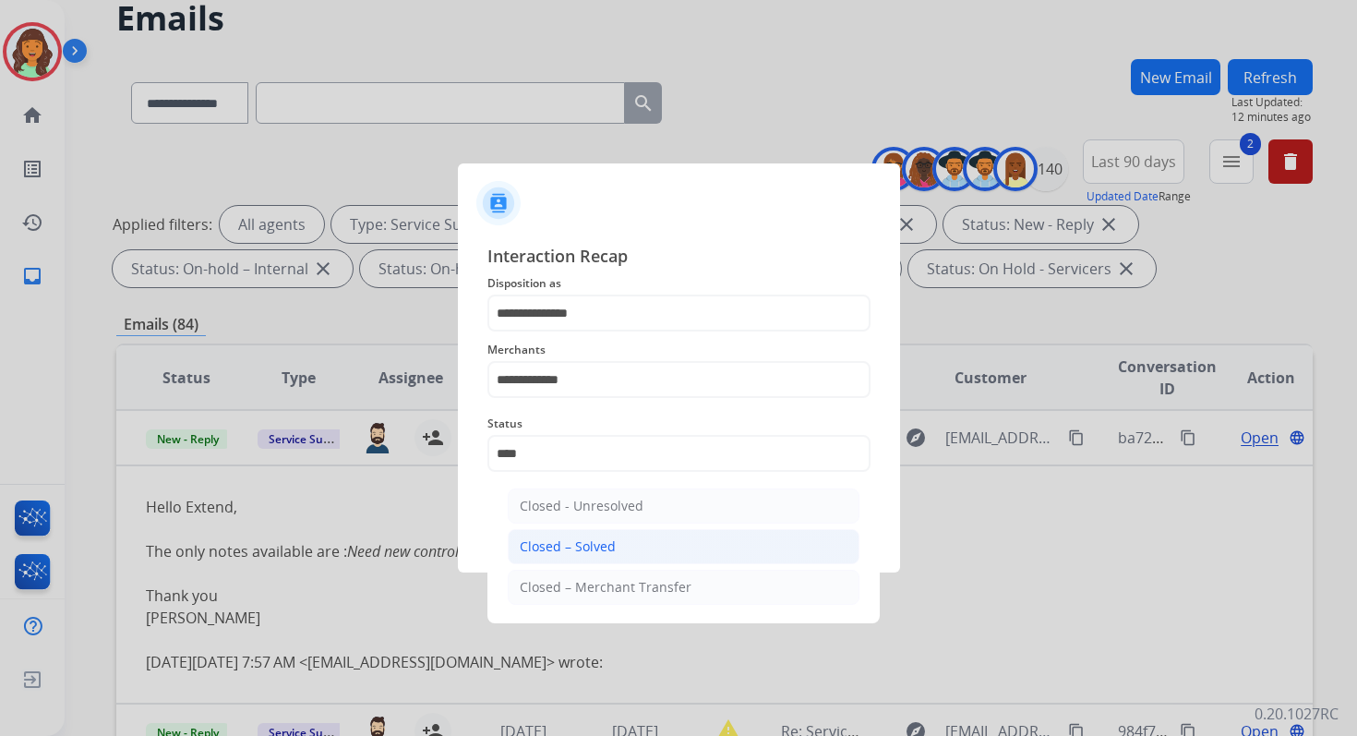
click at [583, 543] on div "Closed – Solved" at bounding box center [568, 546] width 96 height 18
type input "**********"
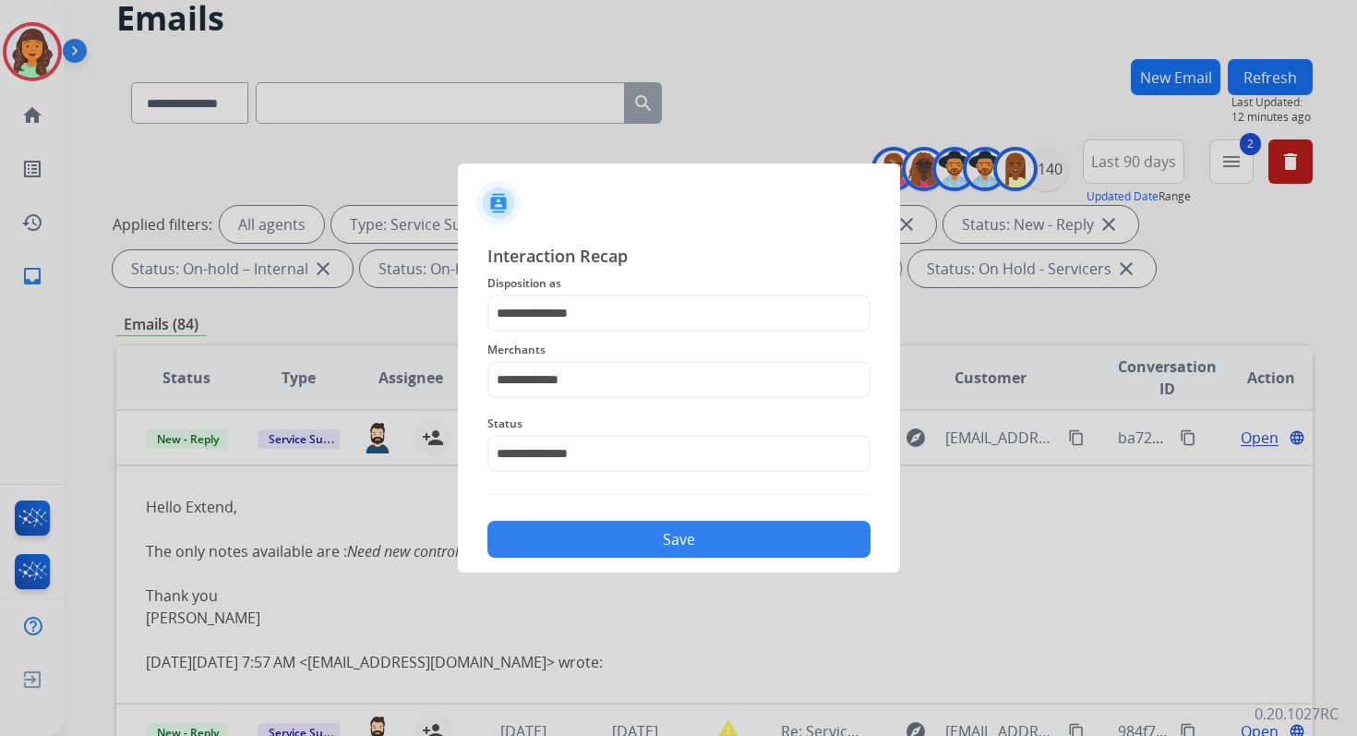
click at [583, 544] on button "Save" at bounding box center [678, 539] width 383 height 37
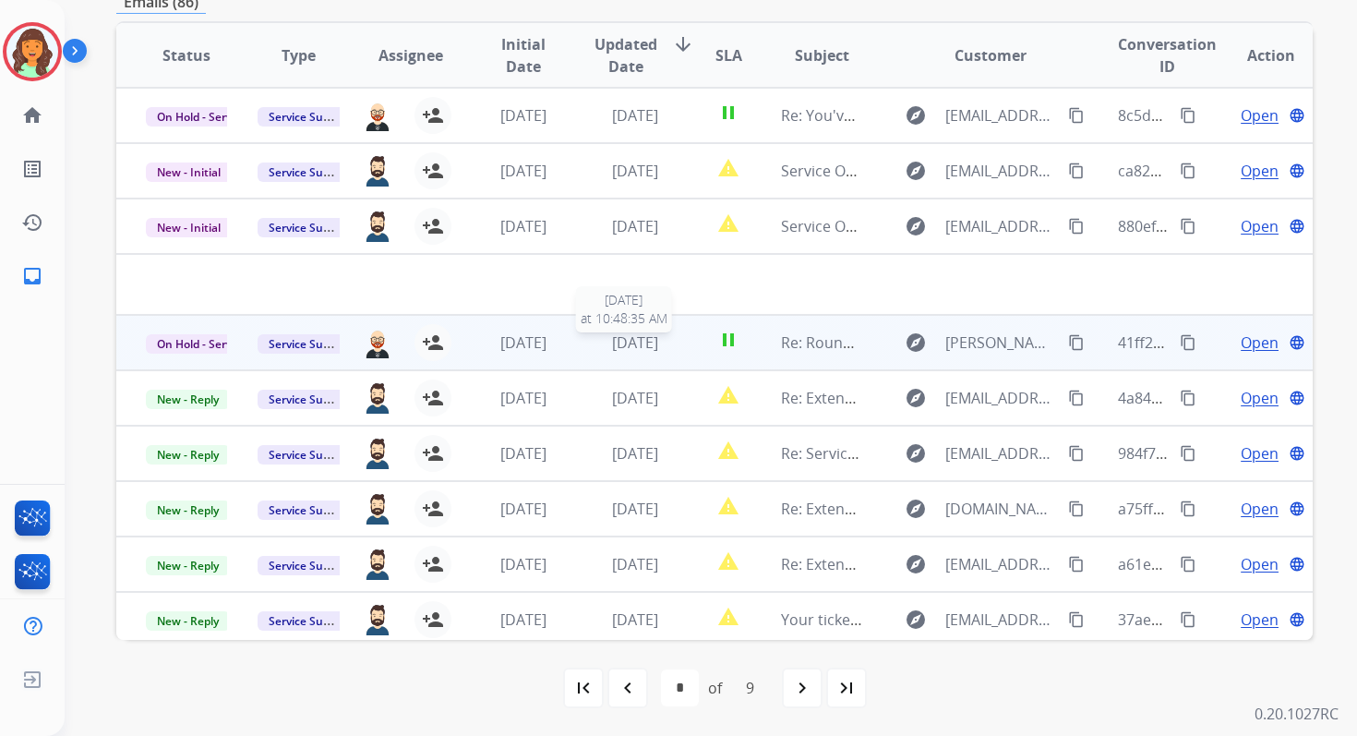
click at [626, 346] on span "[DATE]" at bounding box center [635, 342] width 46 height 20
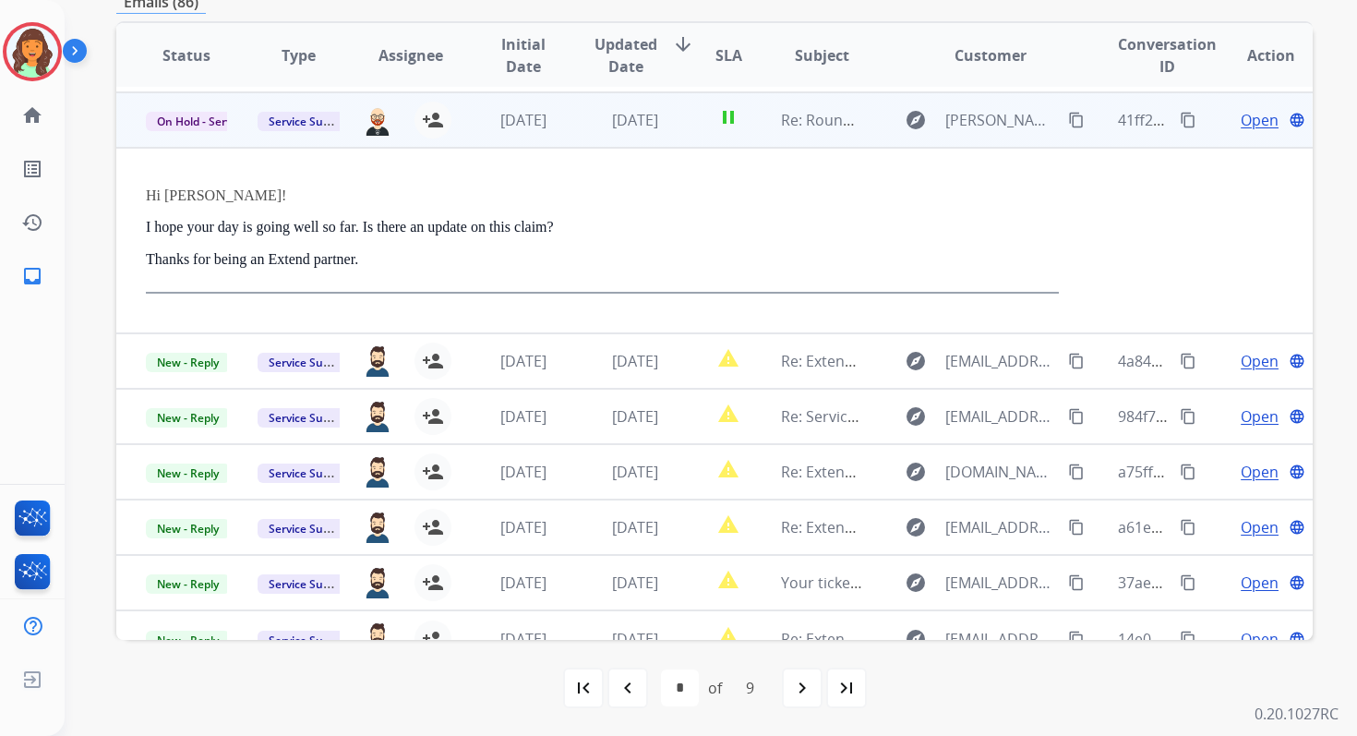
scroll to position [166, 0]
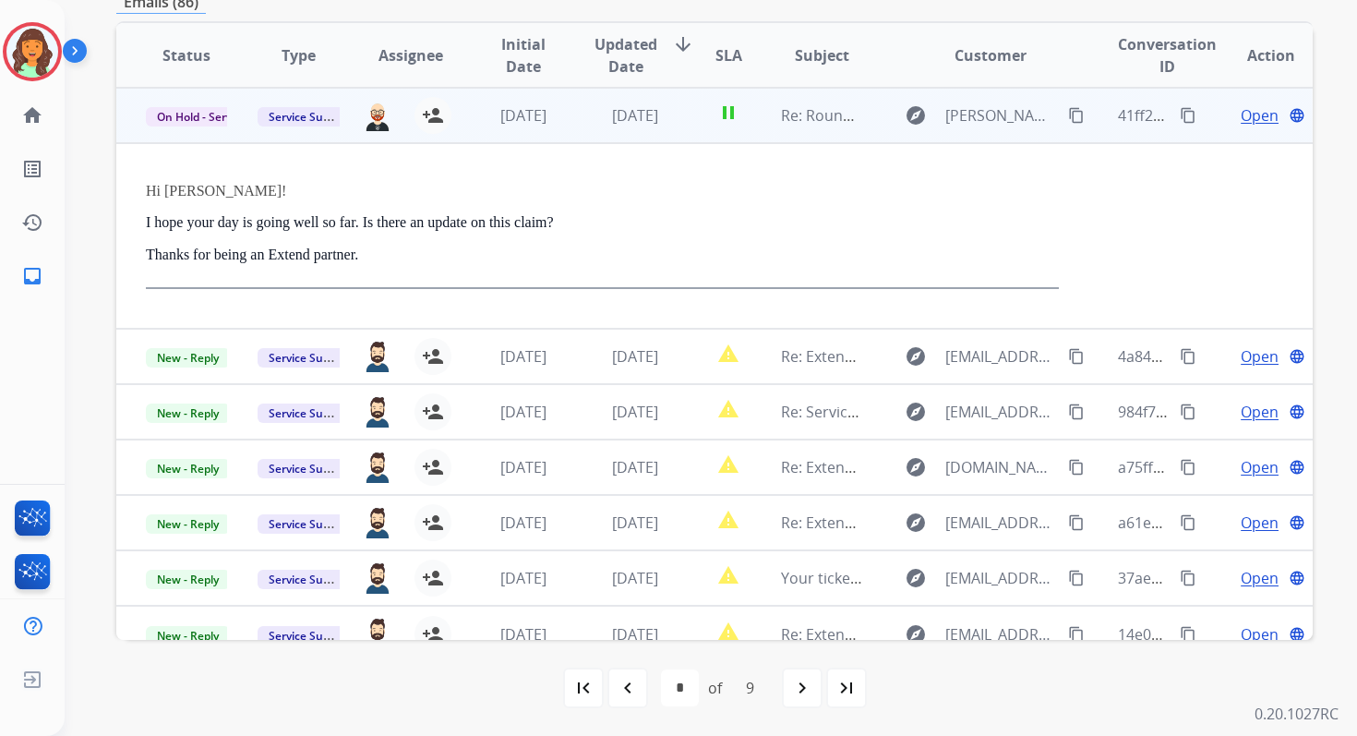
click at [625, 125] on span "[DATE]" at bounding box center [635, 115] width 46 height 20
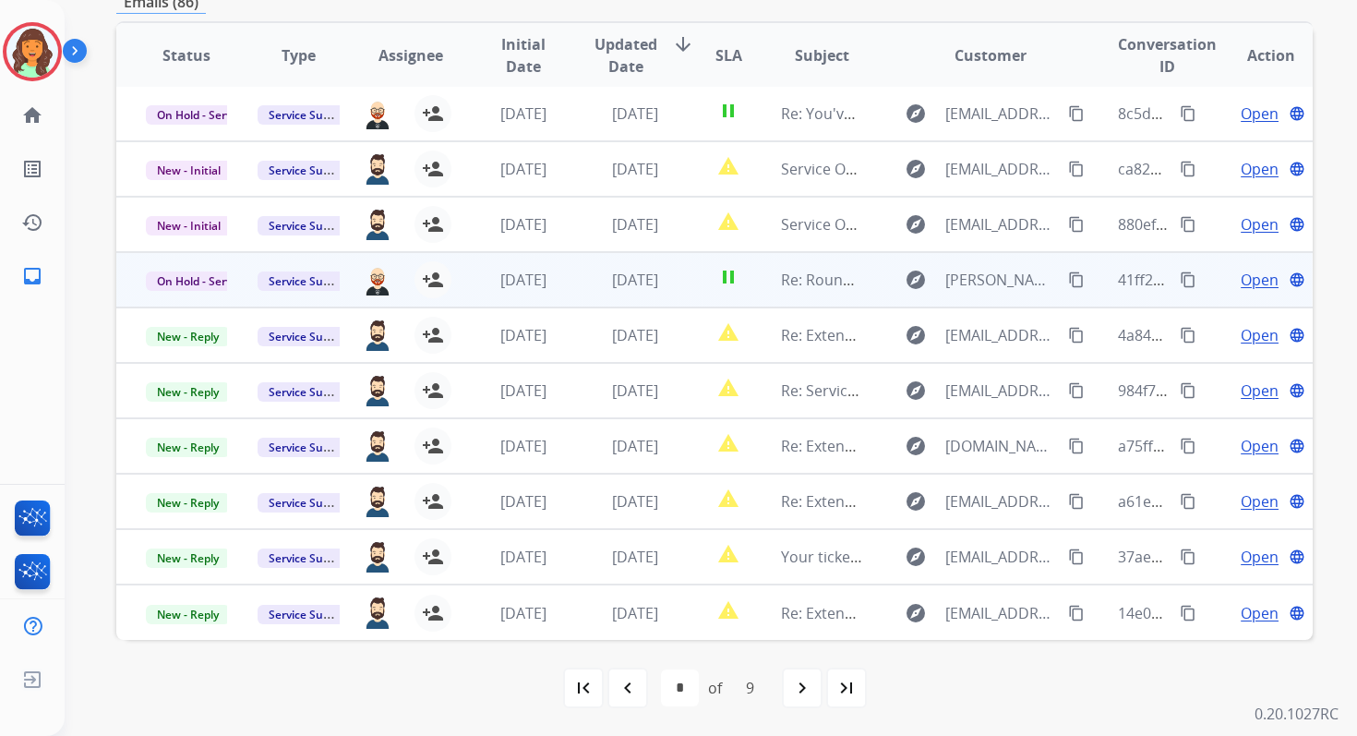
scroll to position [2, 0]
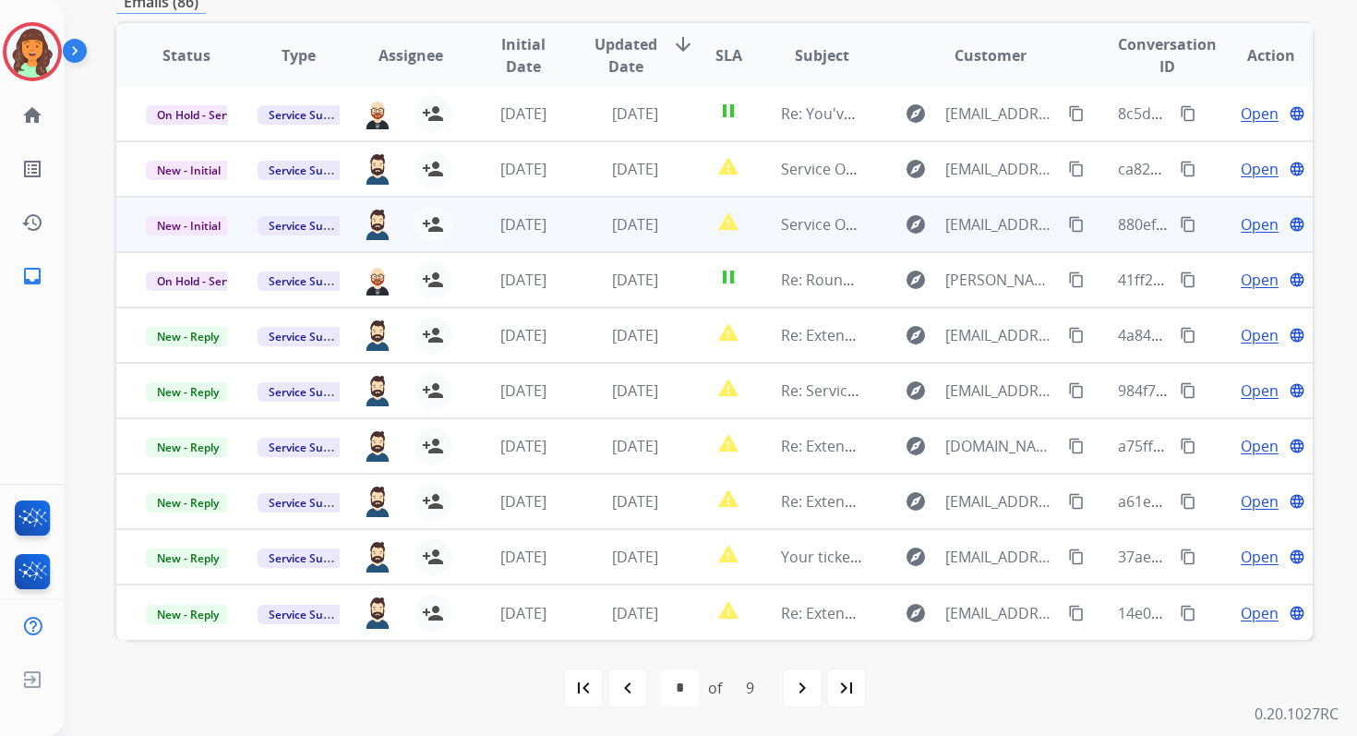
click at [640, 238] on td "[DATE]" at bounding box center [621, 224] width 112 height 55
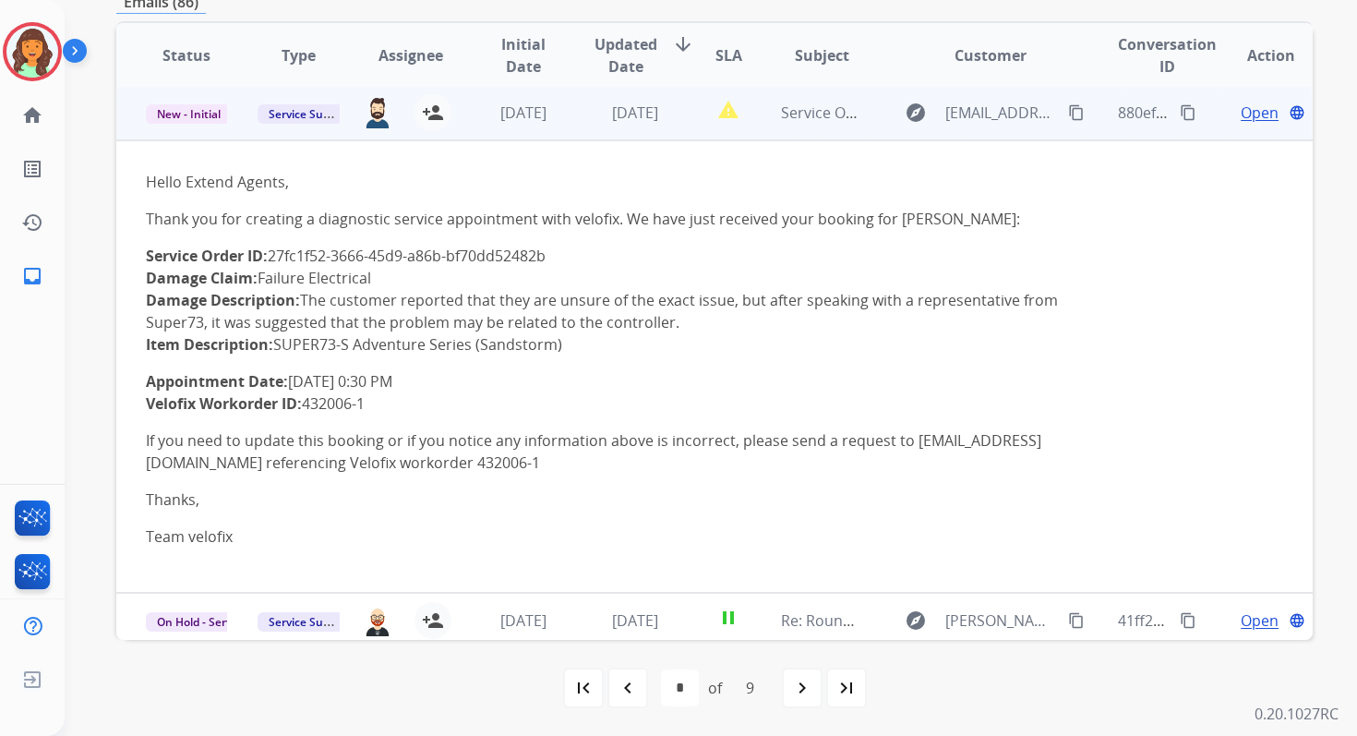
scroll to position [111, 0]
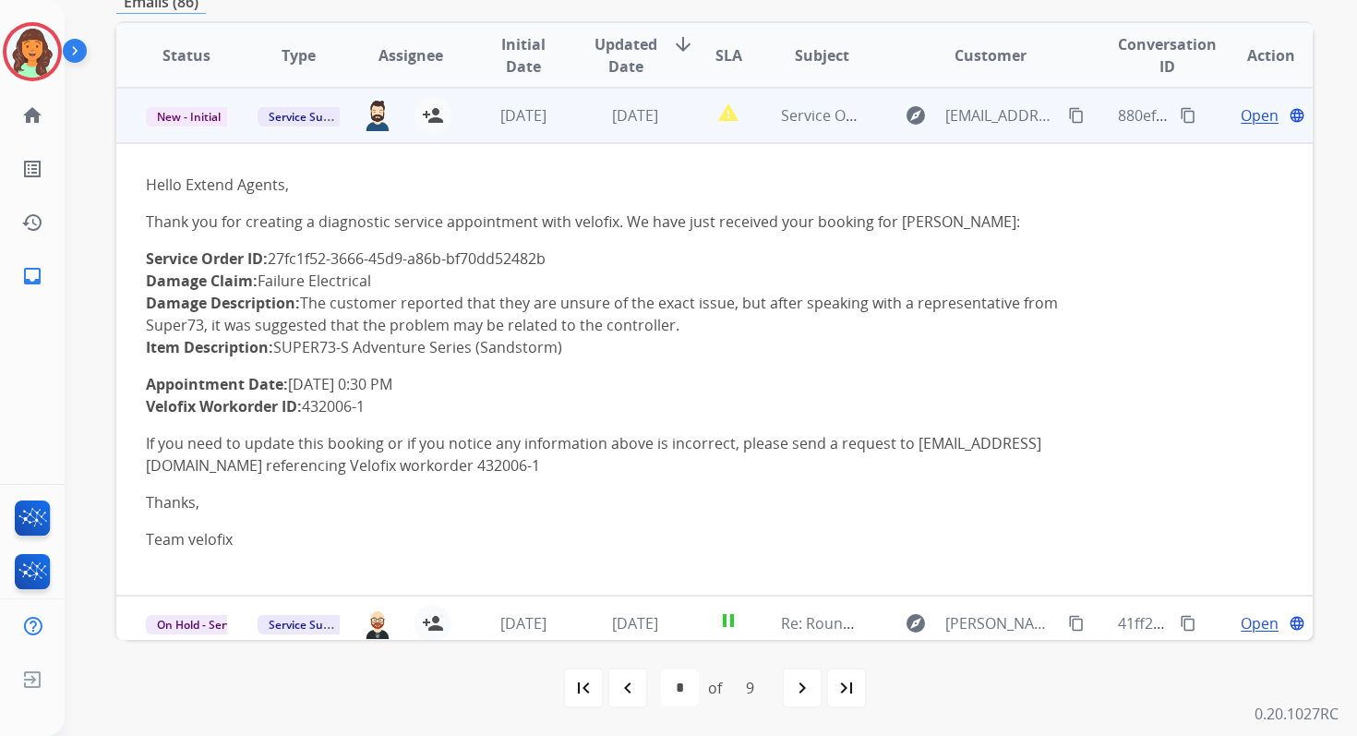
drag, startPoint x: 272, startPoint y: 259, endPoint x: 583, endPoint y: 263, distance: 310.2
click at [583, 263] on p "Service Order ID: 27fc1f52-3666-45d9-a86b-bf70dd52482b Damage Claim: Failure El…" at bounding box center [602, 302] width 913 height 111
drag, startPoint x: 144, startPoint y: 383, endPoint x: 440, endPoint y: 385, distance: 296.3
click at [440, 385] on td "Hello Extend Agents, Thank you for creating a diagnostic service appointment wi…" at bounding box center [602, 369] width 972 height 452
click at [1180, 110] on mat-icon "content_copy" at bounding box center [1188, 115] width 17 height 17
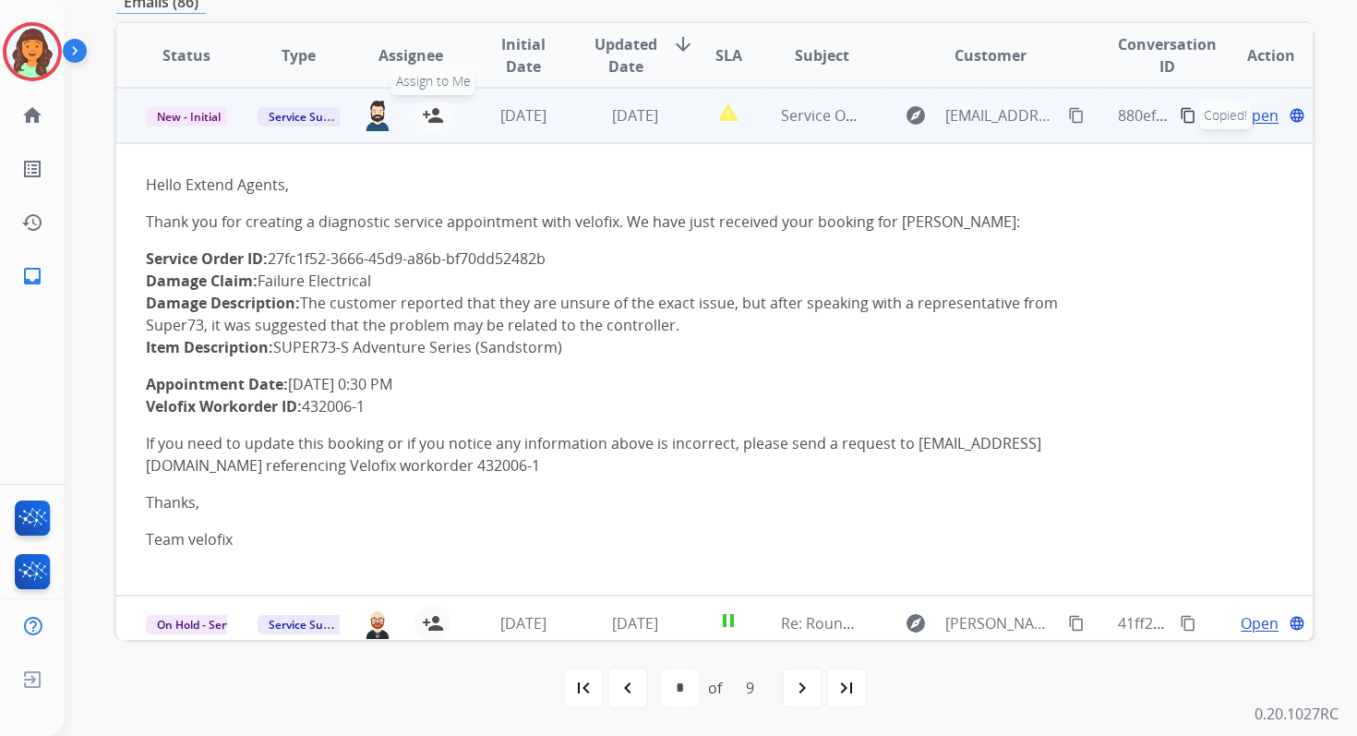
click at [426, 114] on mat-icon "person_add" at bounding box center [433, 115] width 22 height 22
click at [196, 114] on span "New - Initial" at bounding box center [189, 116] width 86 height 19
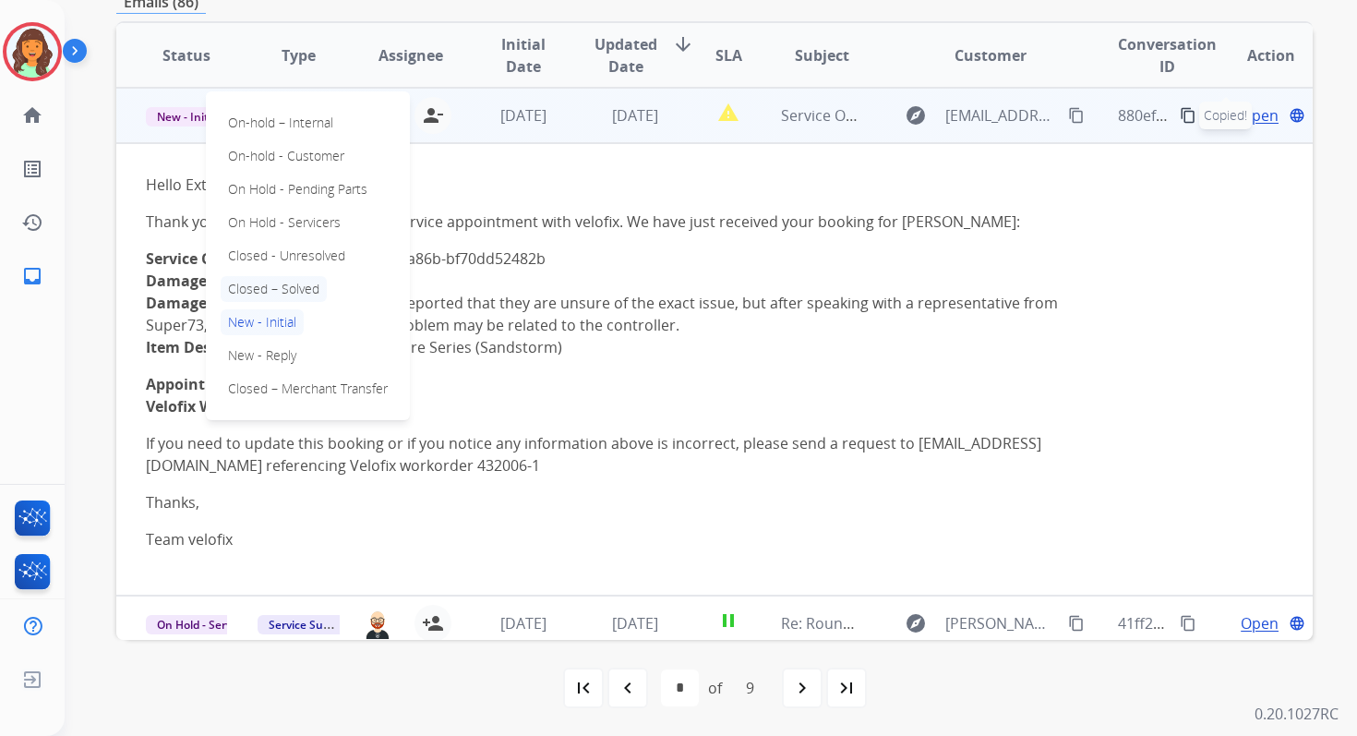
click at [258, 289] on p "Closed – Solved" at bounding box center [274, 289] width 106 height 26
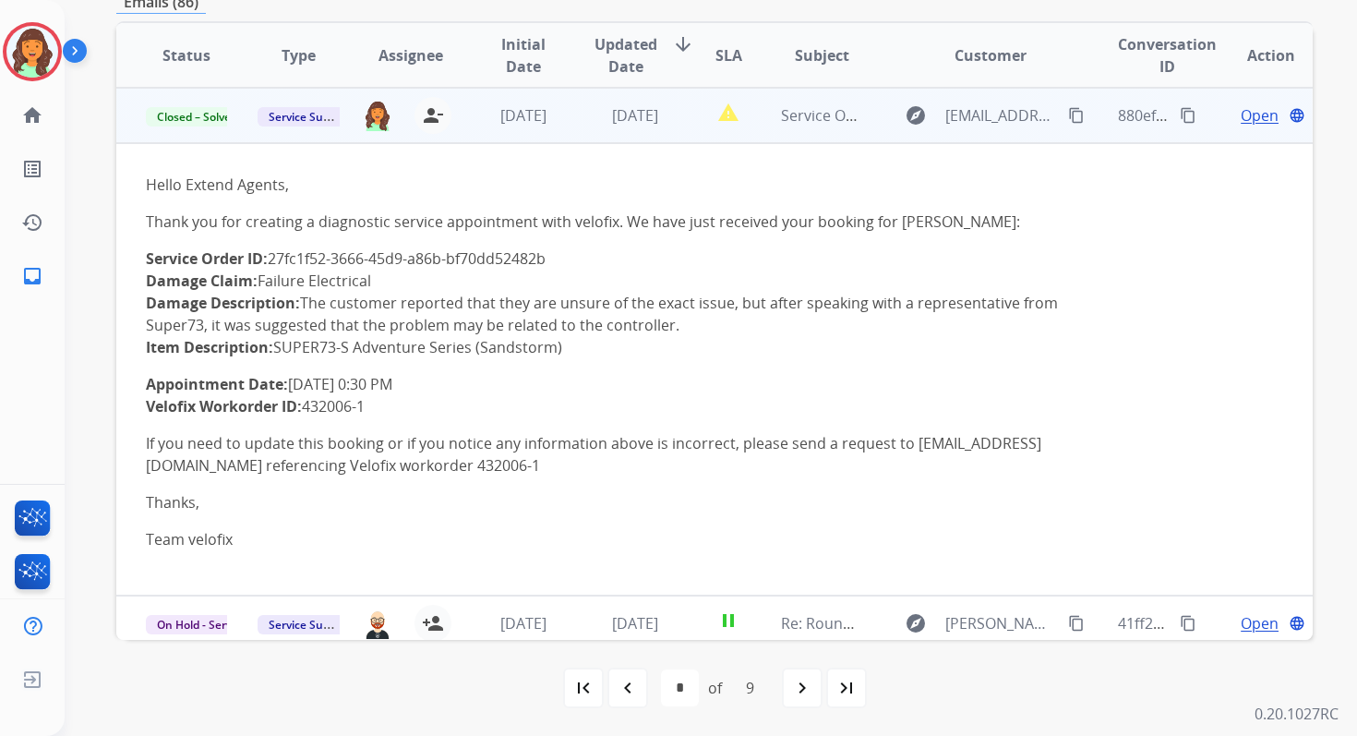
scroll to position [0, 0]
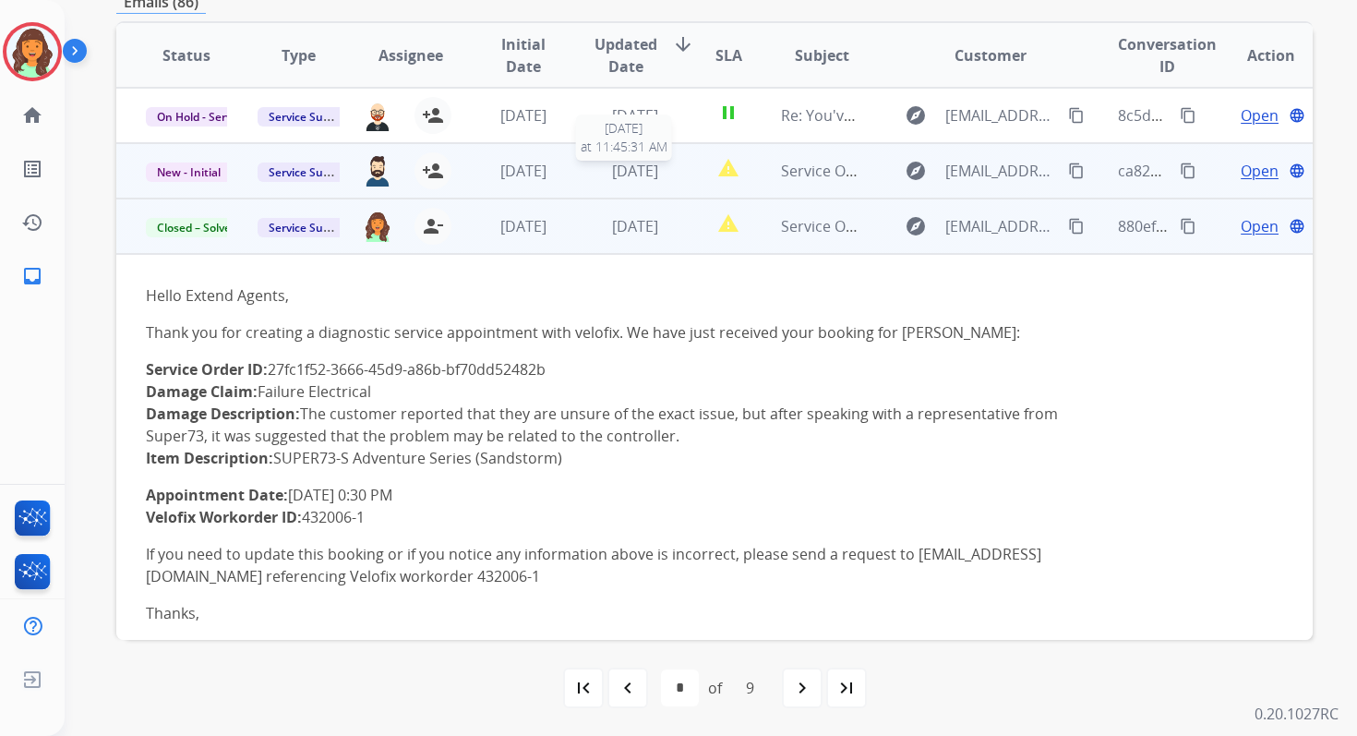
click at [653, 173] on span "[DATE]" at bounding box center [635, 171] width 46 height 20
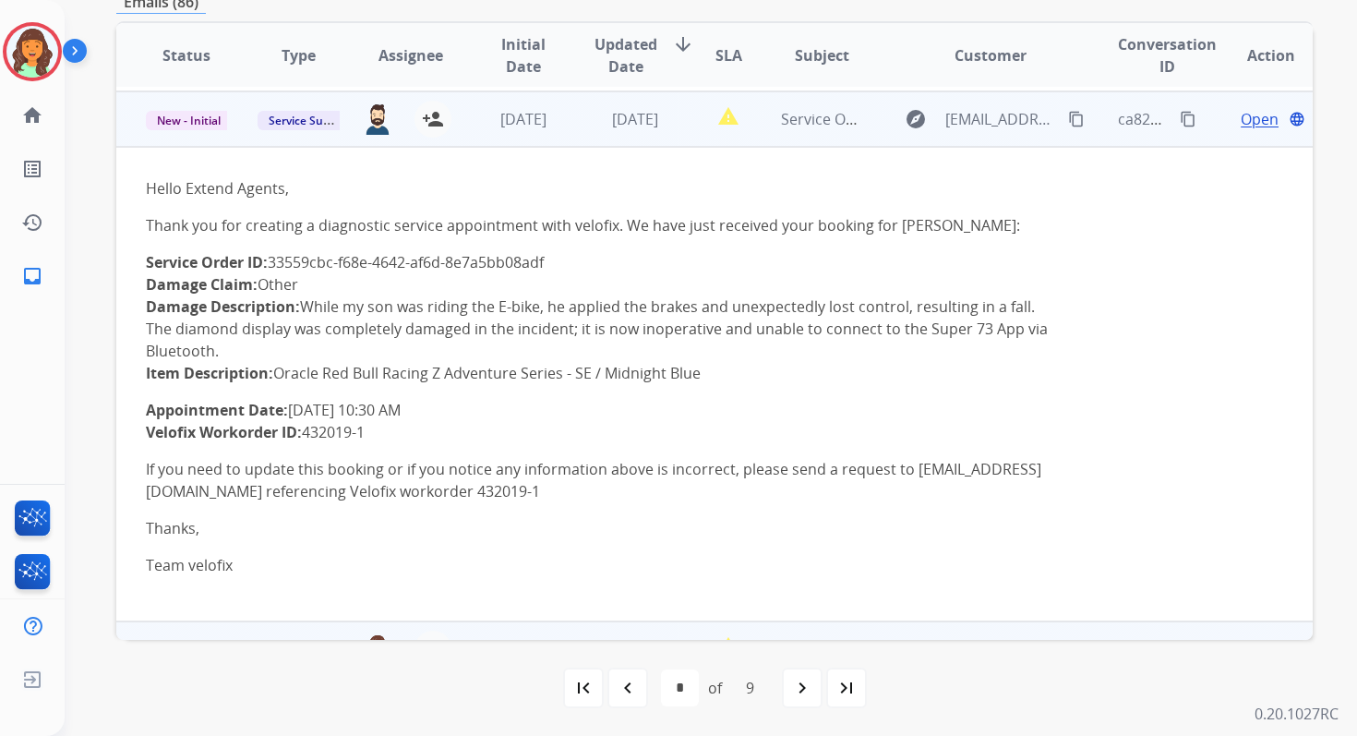
scroll to position [55, 0]
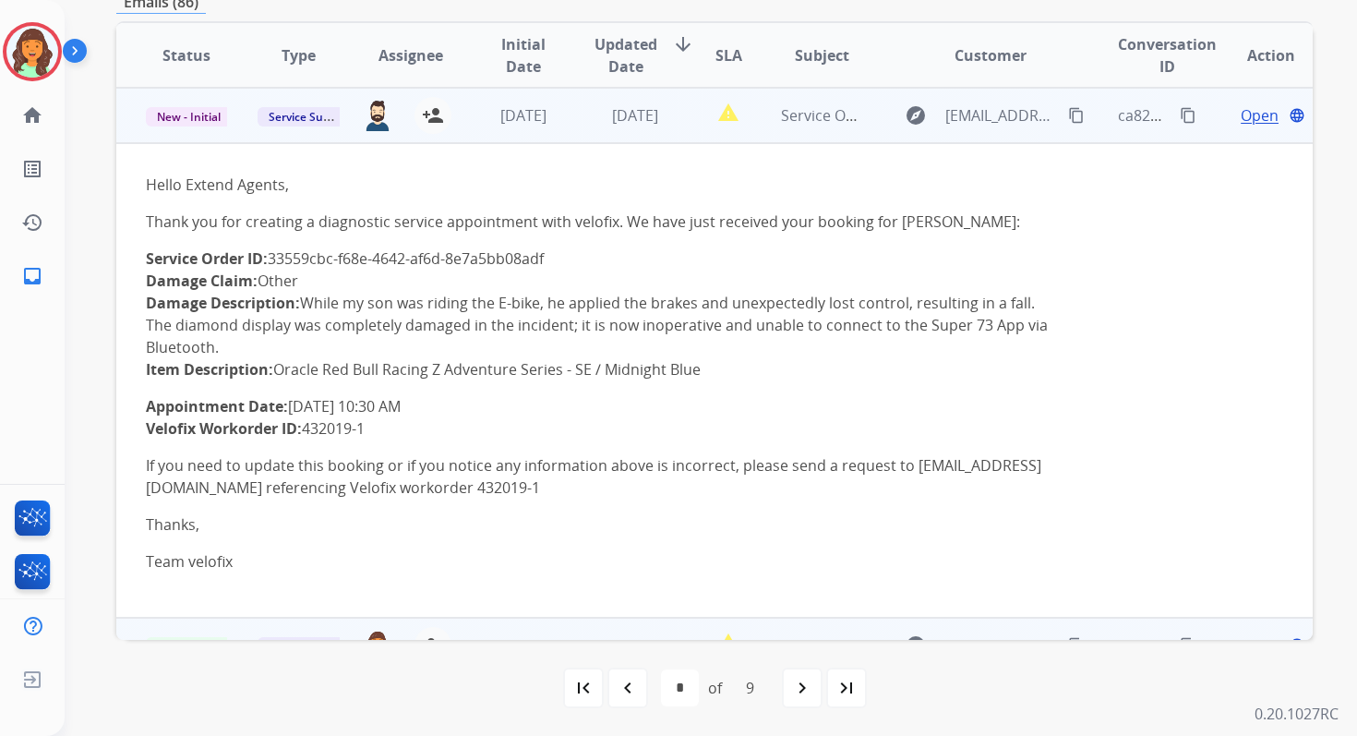
drag, startPoint x: 275, startPoint y: 257, endPoint x: 608, endPoint y: 262, distance: 333.3
click at [608, 262] on p "Service Order ID: 33559cbc-f68e-4642-af6d-8e7a5bb08adf Damage Claim: Other Dama…" at bounding box center [602, 313] width 913 height 133
drag, startPoint x: 148, startPoint y: 404, endPoint x: 464, endPoint y: 403, distance: 316.6
click at [464, 403] on p "Appointment Date: 2025-10-16 10:30 AM Velofix Workorder ID: 432019-1" at bounding box center [602, 417] width 913 height 44
click at [1180, 111] on mat-icon "content_copy" at bounding box center [1188, 115] width 17 height 17
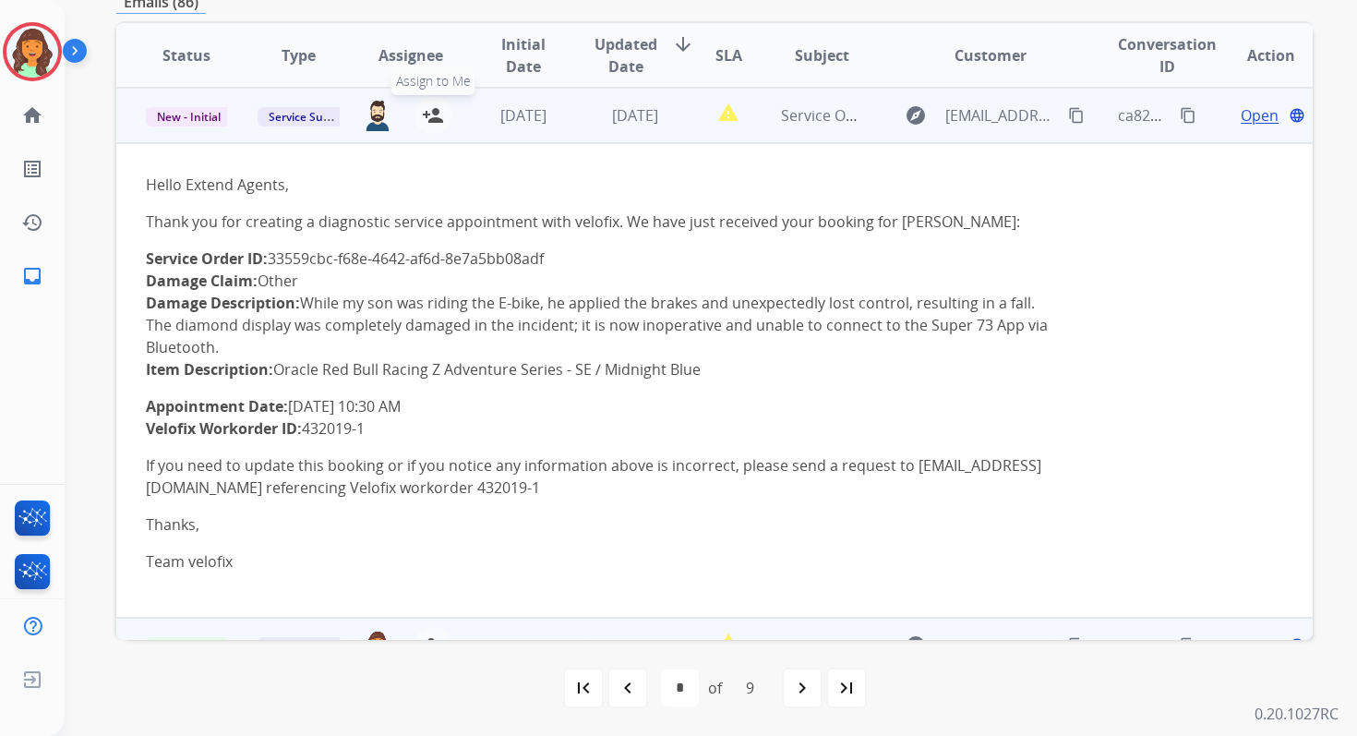
click at [438, 110] on mat-icon "person_add" at bounding box center [433, 115] width 22 height 22
click at [202, 115] on span "New - Initial" at bounding box center [189, 116] width 86 height 19
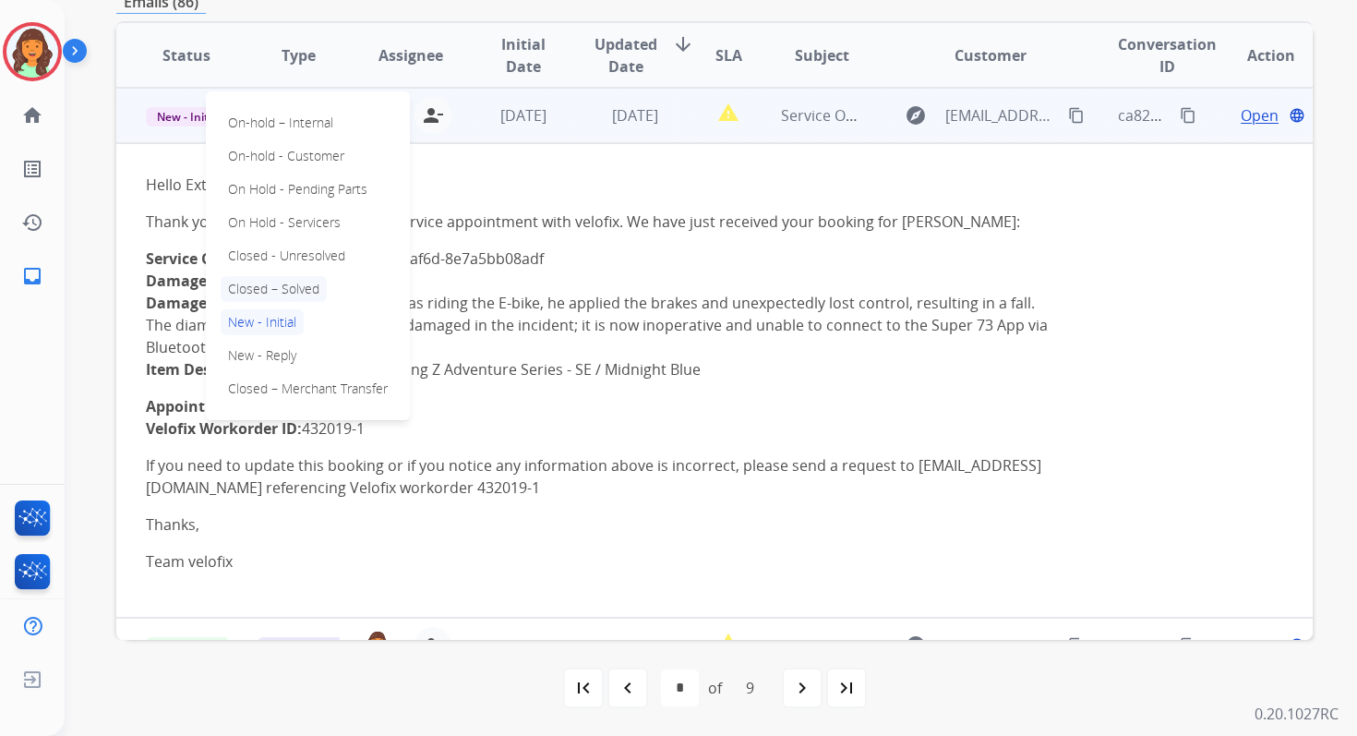
click at [273, 285] on p "Closed – Solved" at bounding box center [274, 289] width 106 height 26
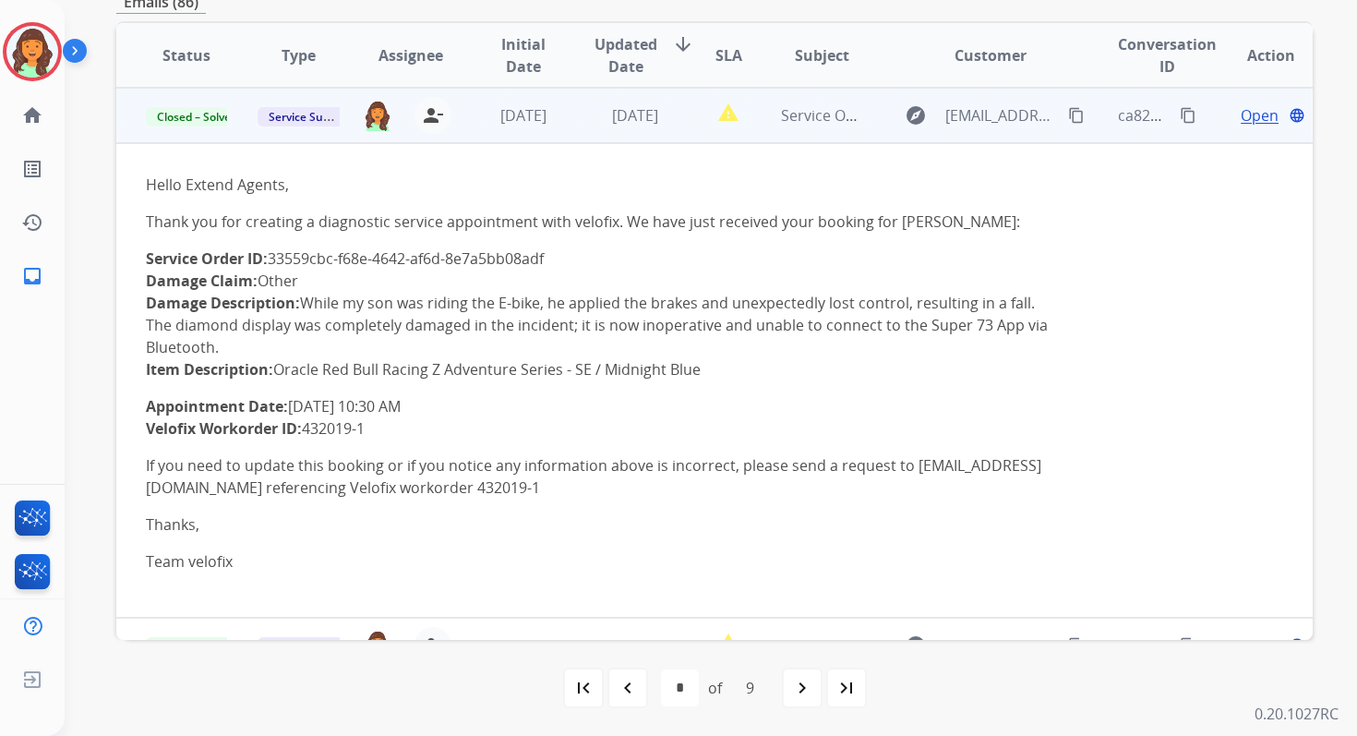
scroll to position [0, 0]
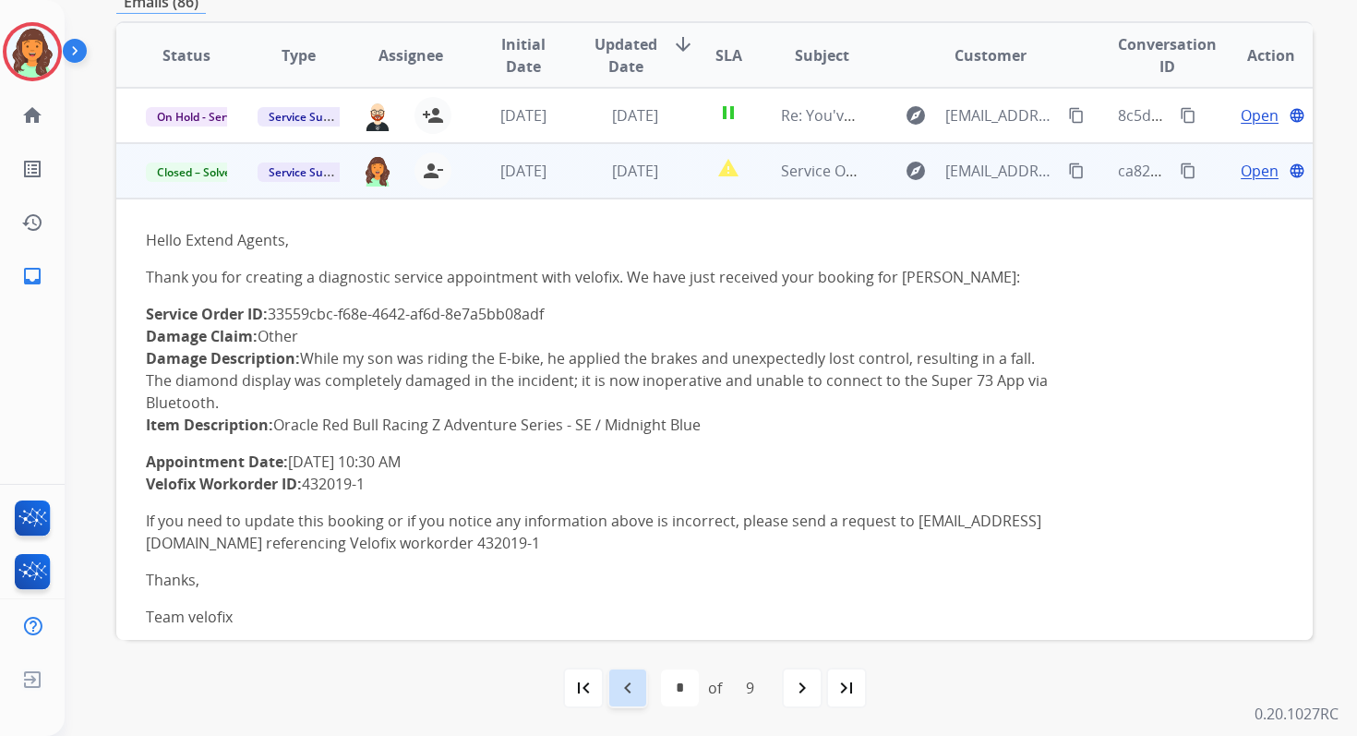
click at [632, 679] on mat-icon "navigate_before" at bounding box center [628, 688] width 22 height 22
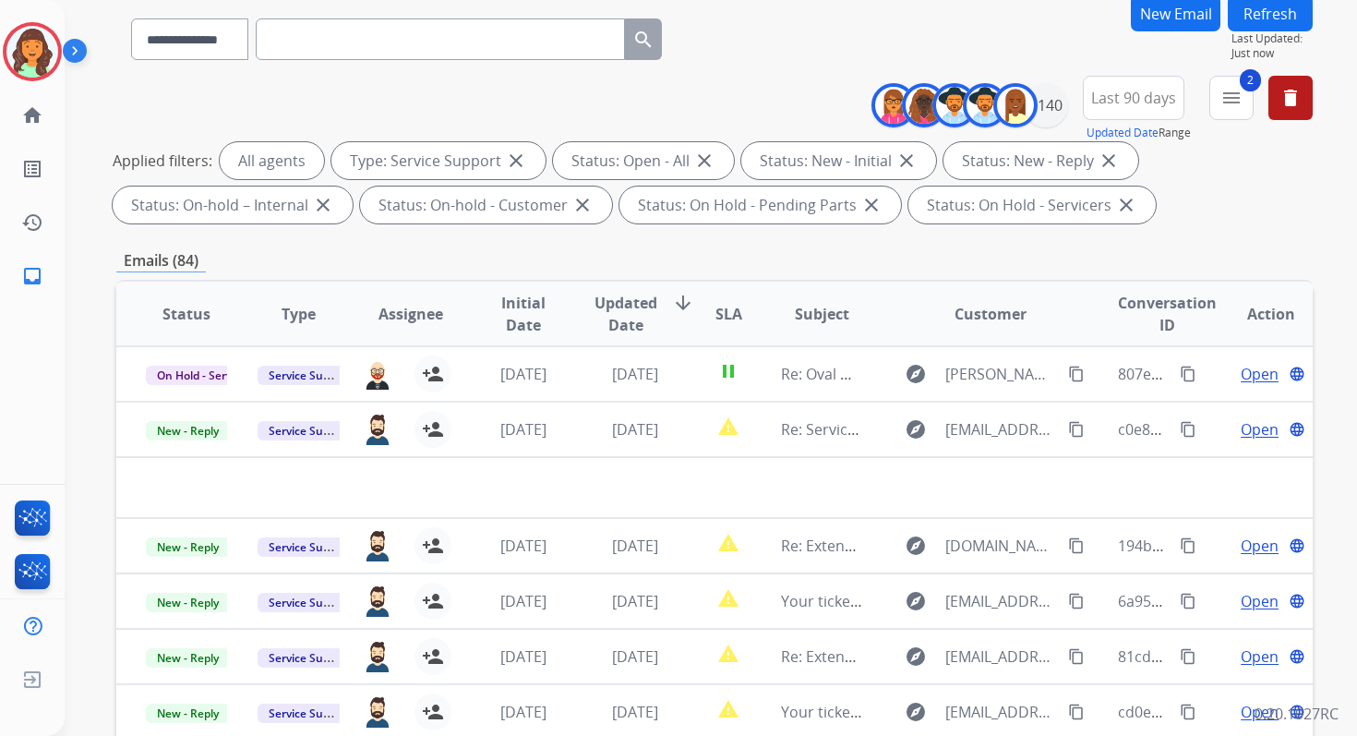
scroll to position [403, 0]
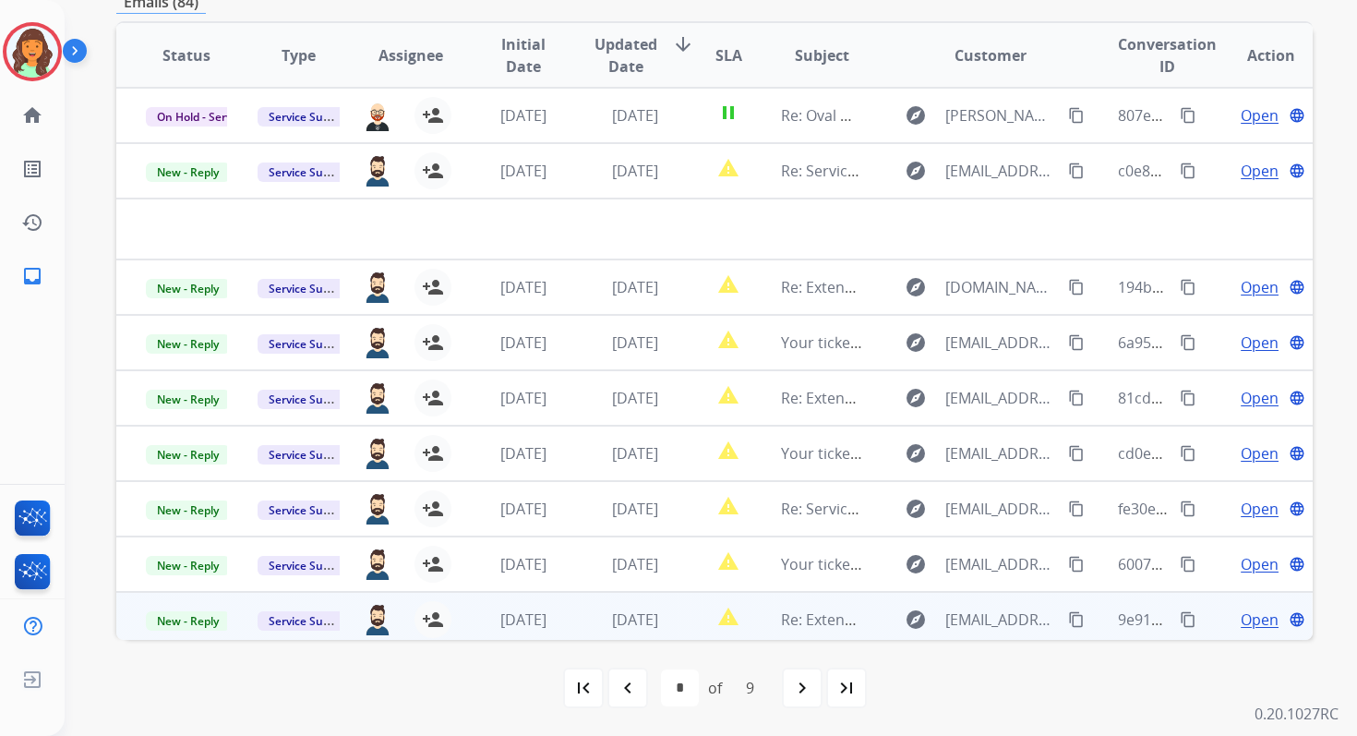
click at [634, 603] on td "[DATE]" at bounding box center [621, 619] width 112 height 55
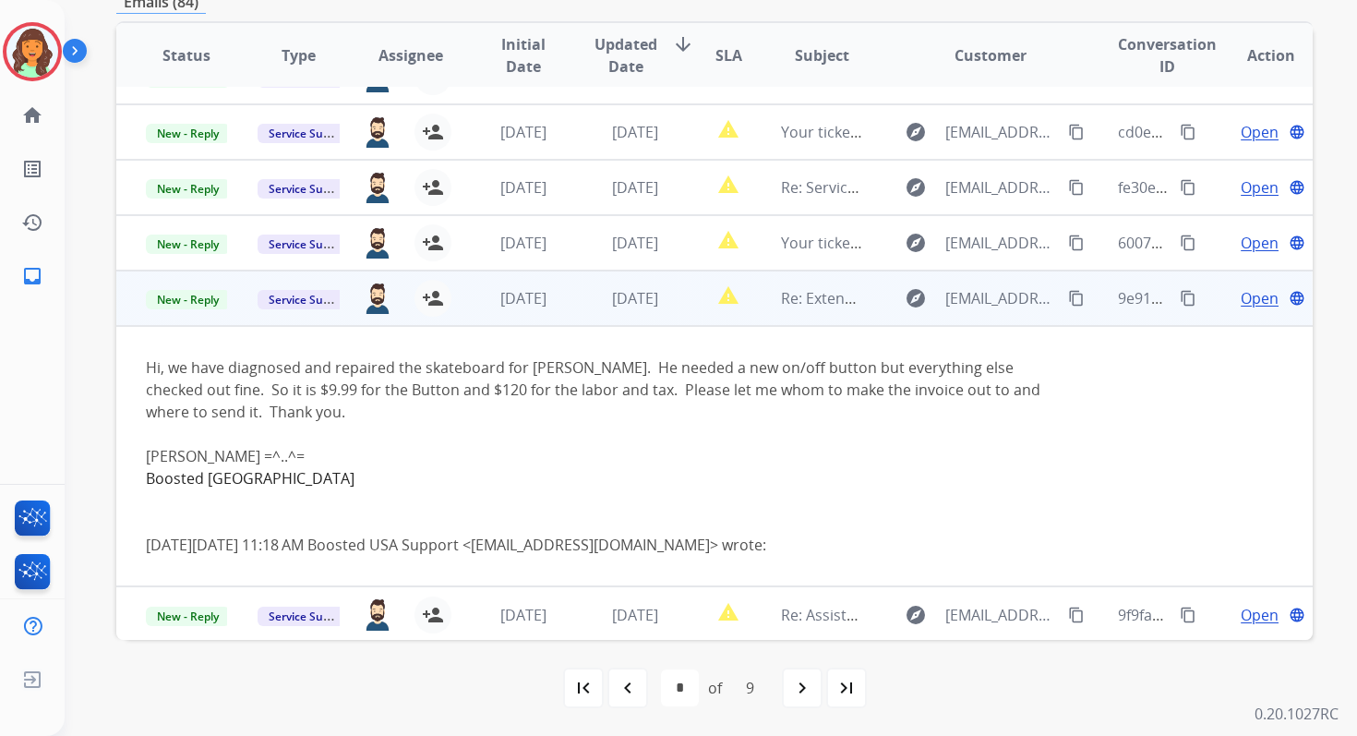
scroll to position [262, 0]
click at [1244, 298] on span "Open" at bounding box center [1260, 296] width 38 height 22
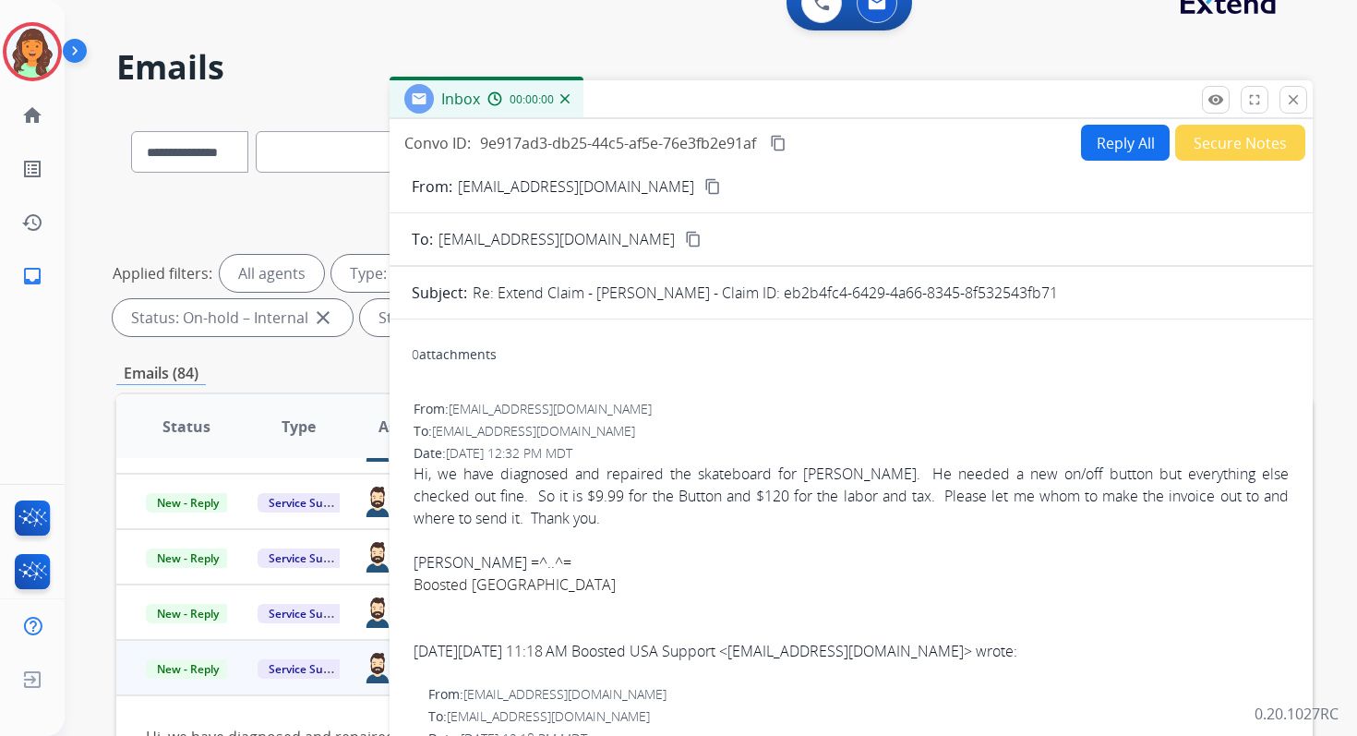
scroll to position [0, 0]
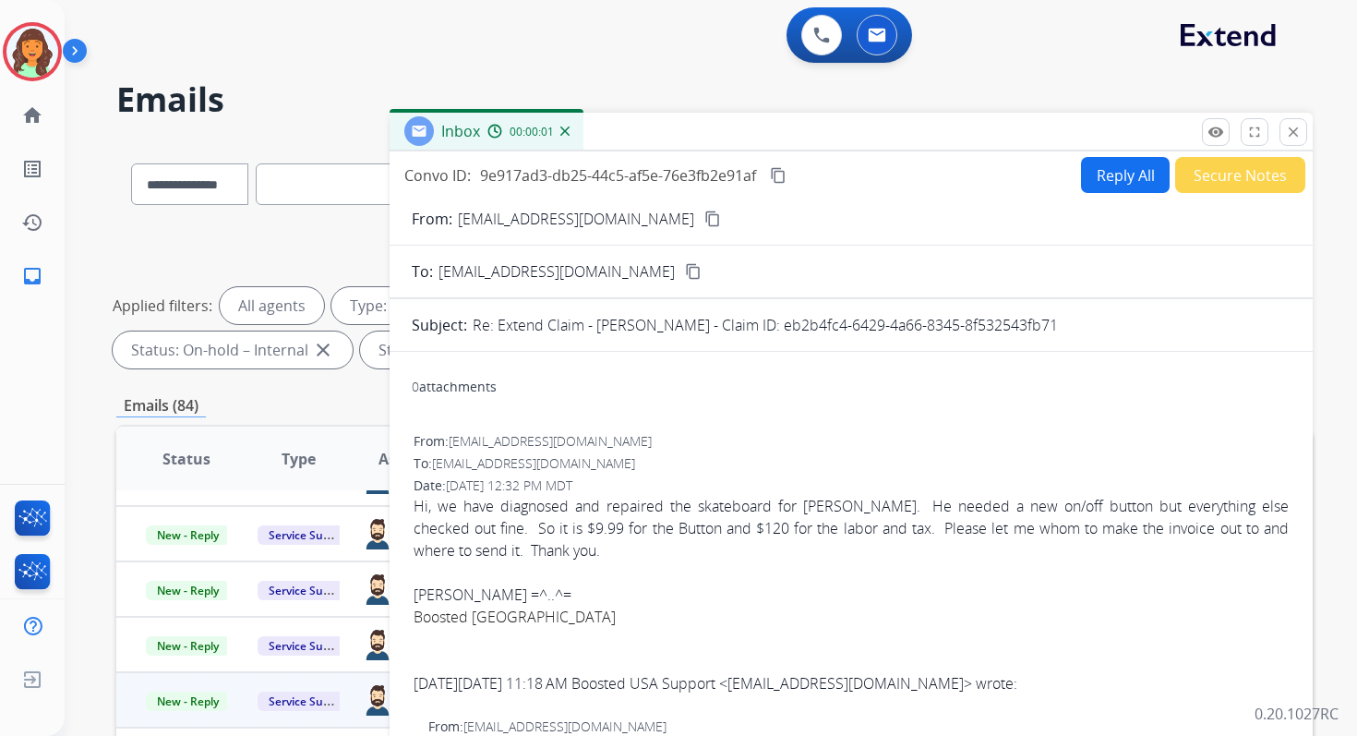
click at [1095, 171] on button "Reply All" at bounding box center [1125, 175] width 89 height 36
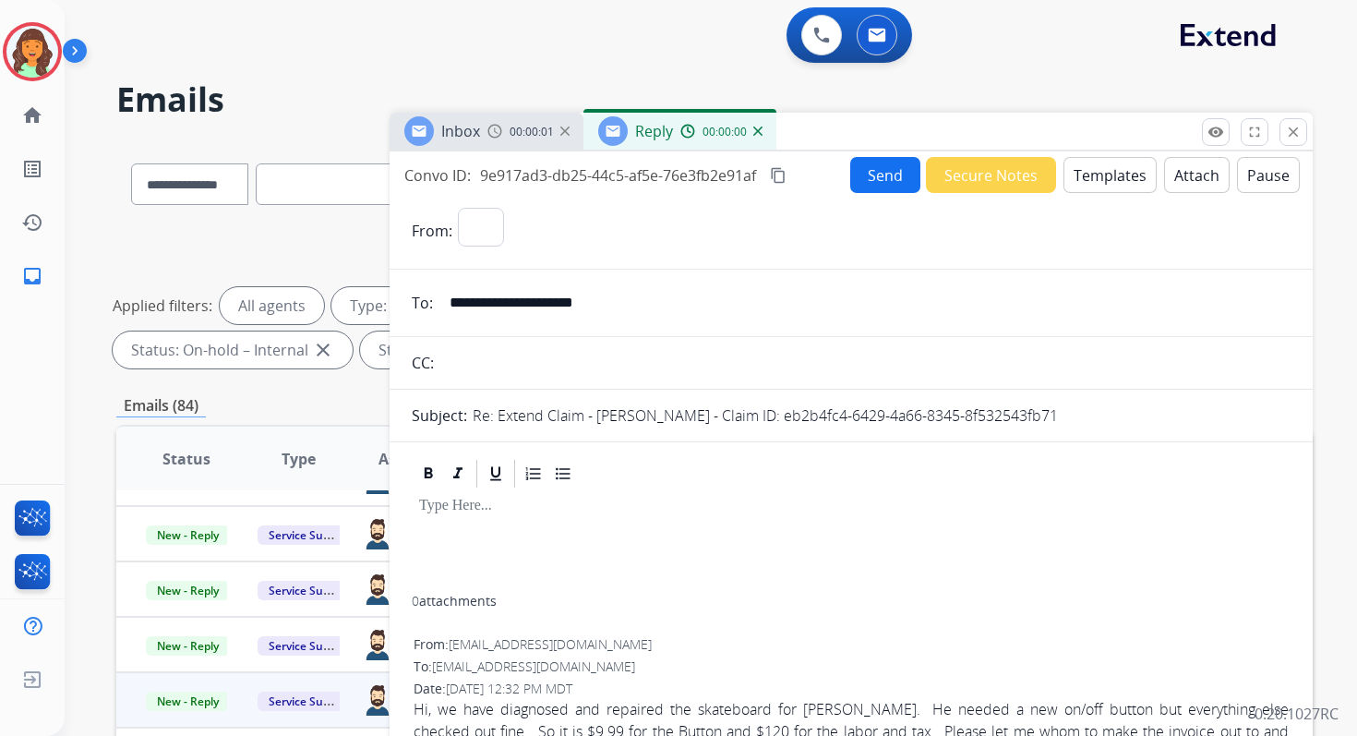
click at [1095, 171] on button "Templates" at bounding box center [1109, 175] width 93 height 36
select select "**********"
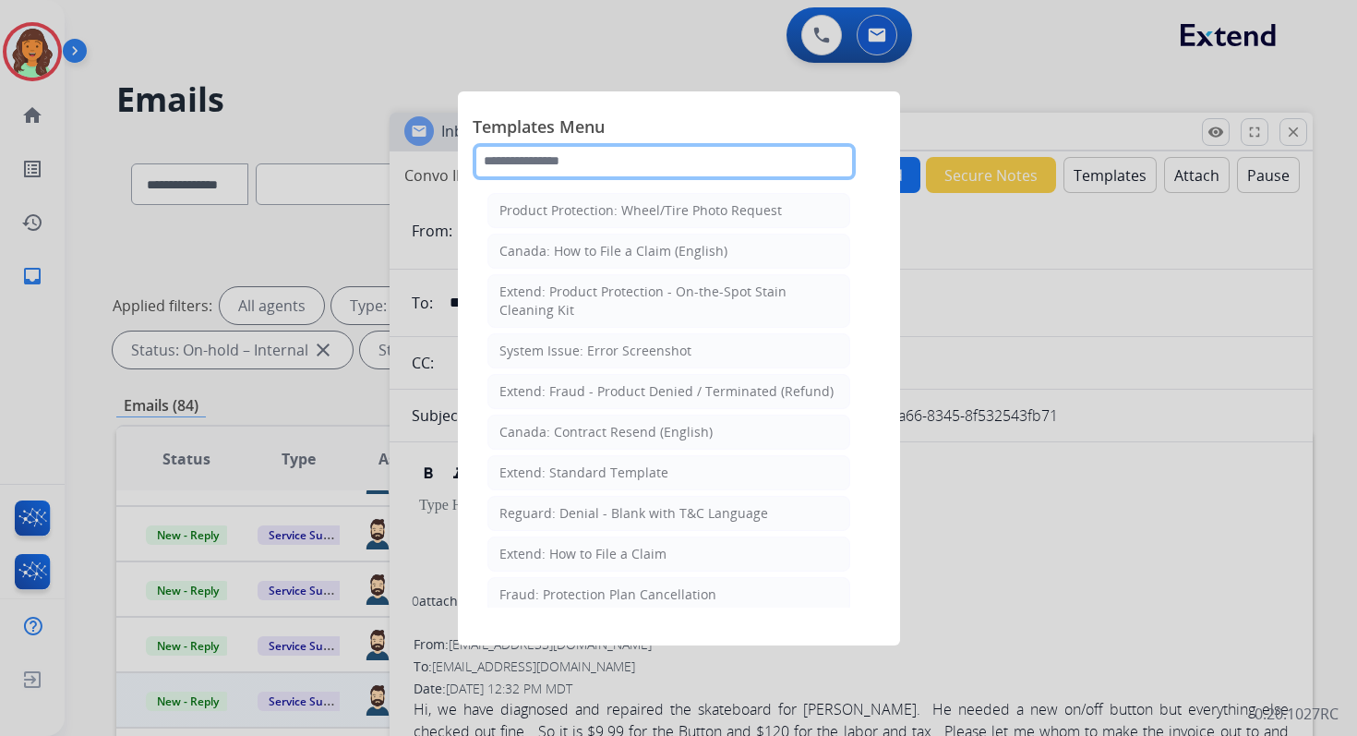
click at [560, 162] on input "text" at bounding box center [664, 161] width 383 height 37
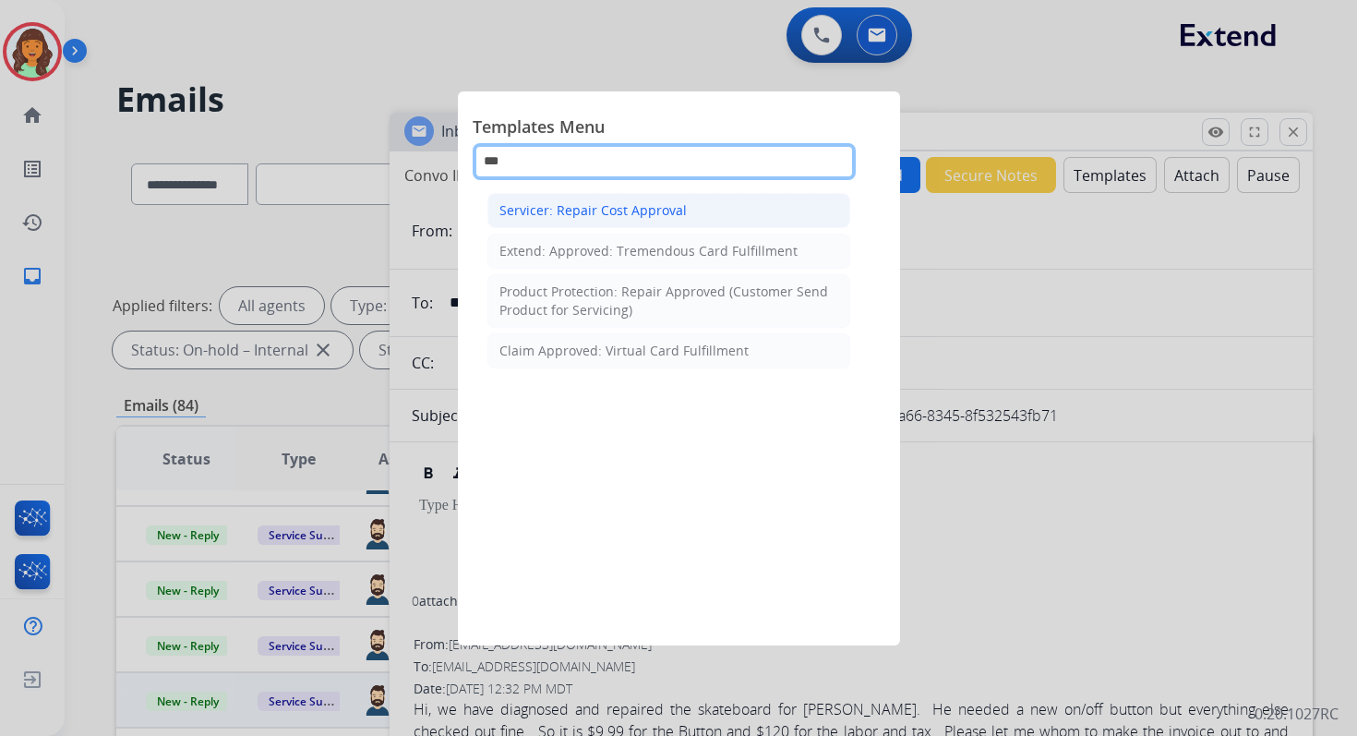
type input "***"
click at [593, 205] on div "Servicer: Repair Cost Approval" at bounding box center [592, 210] width 187 height 18
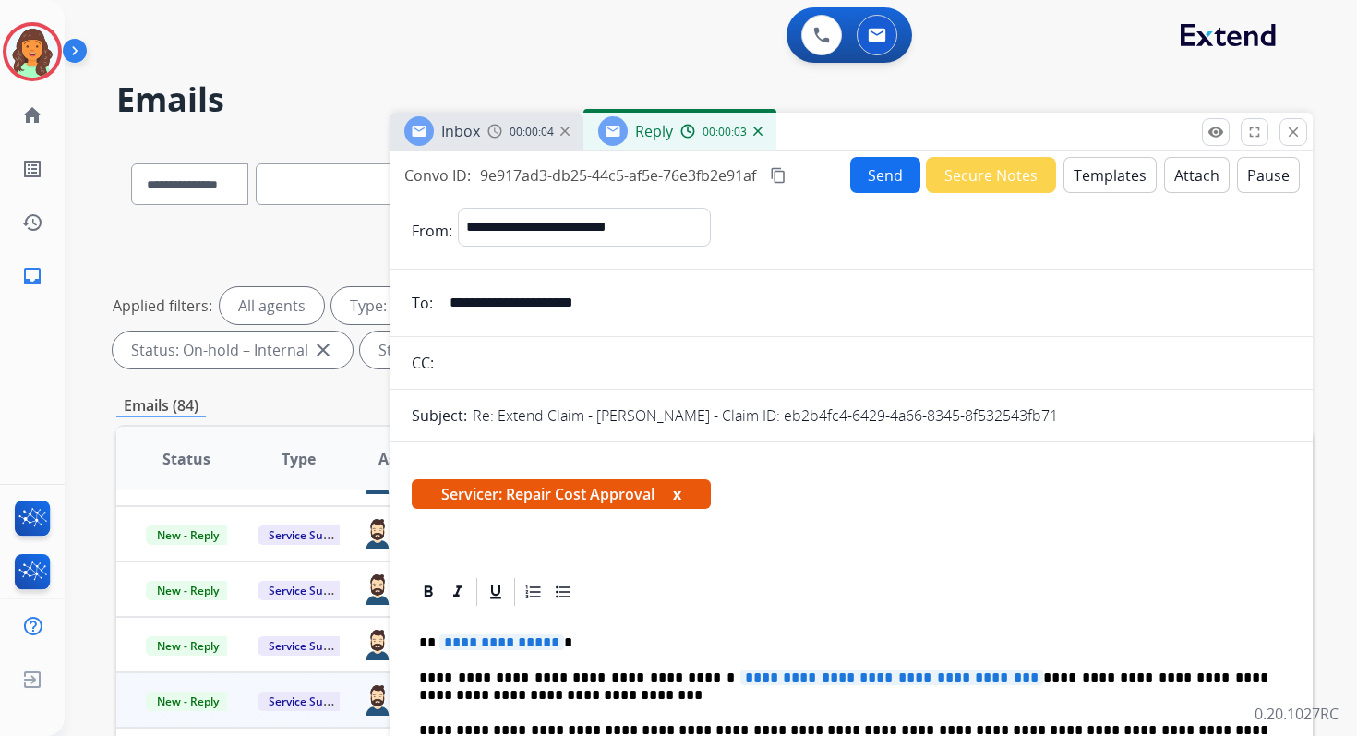
scroll to position [258, 0]
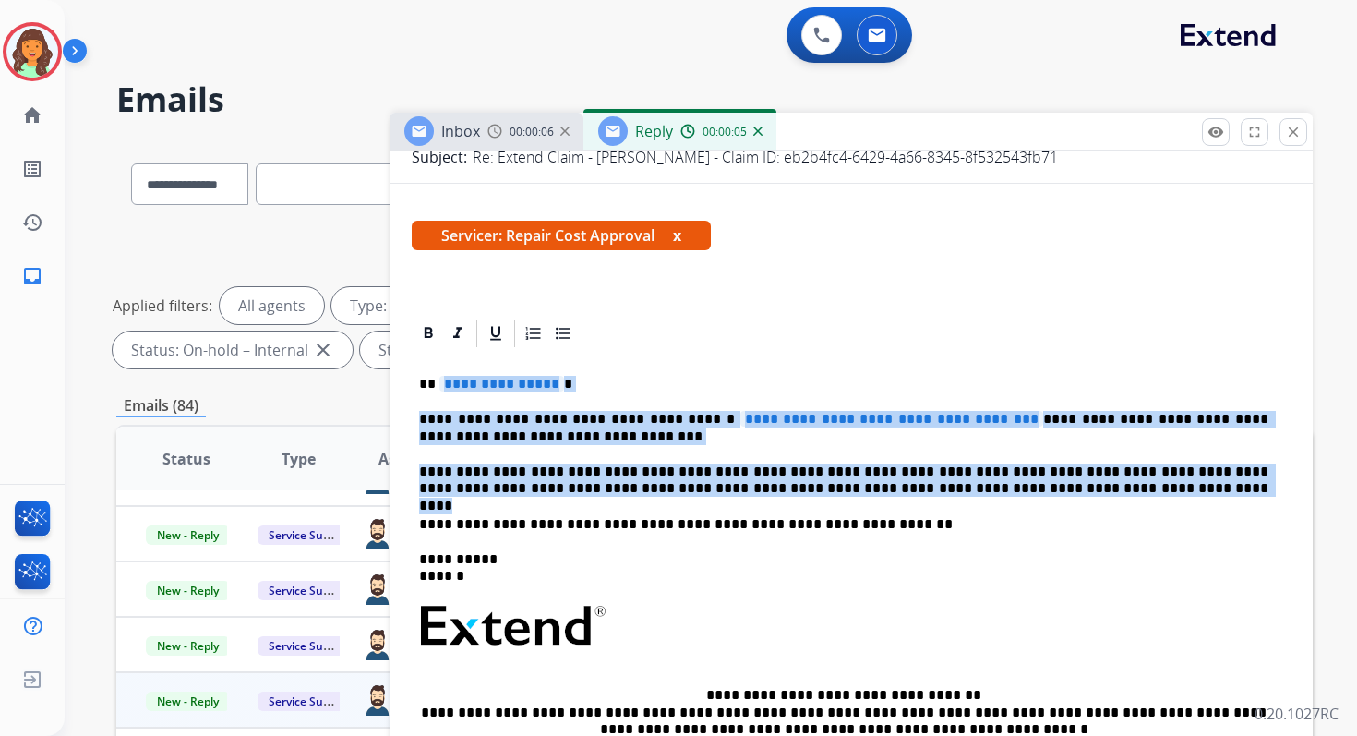
drag, startPoint x: 438, startPoint y: 383, endPoint x: 1032, endPoint y: 494, distance: 604.7
click at [1031, 494] on div "**********" at bounding box center [851, 628] width 879 height 556
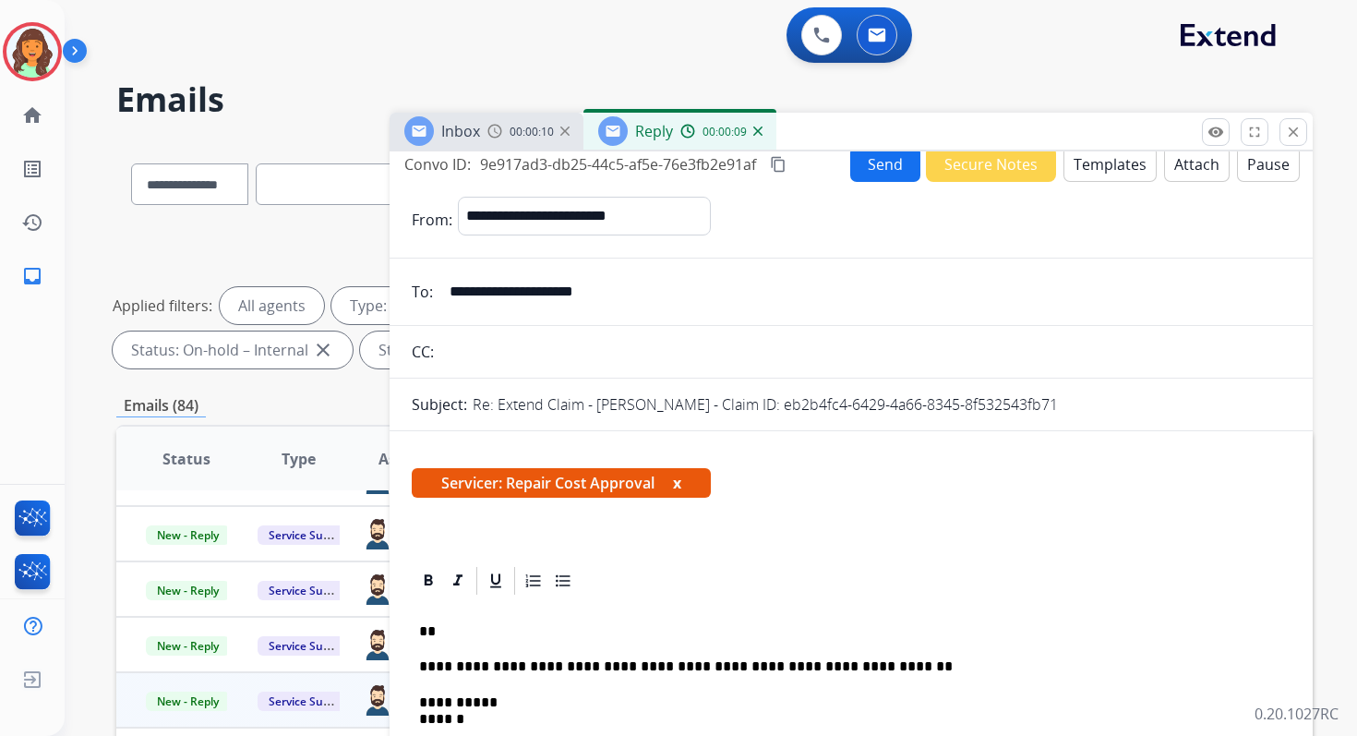
scroll to position [24, 0]
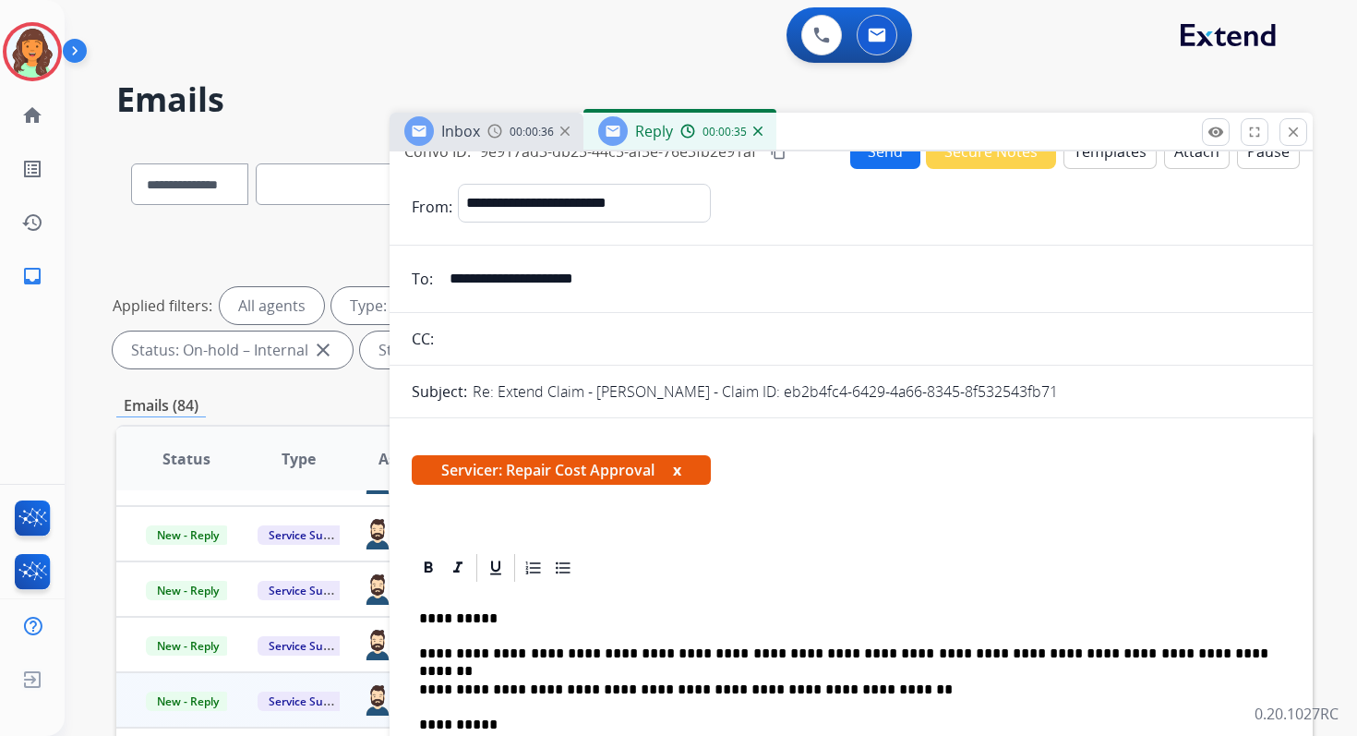
click at [525, 656] on p "**********" at bounding box center [843, 653] width 849 height 17
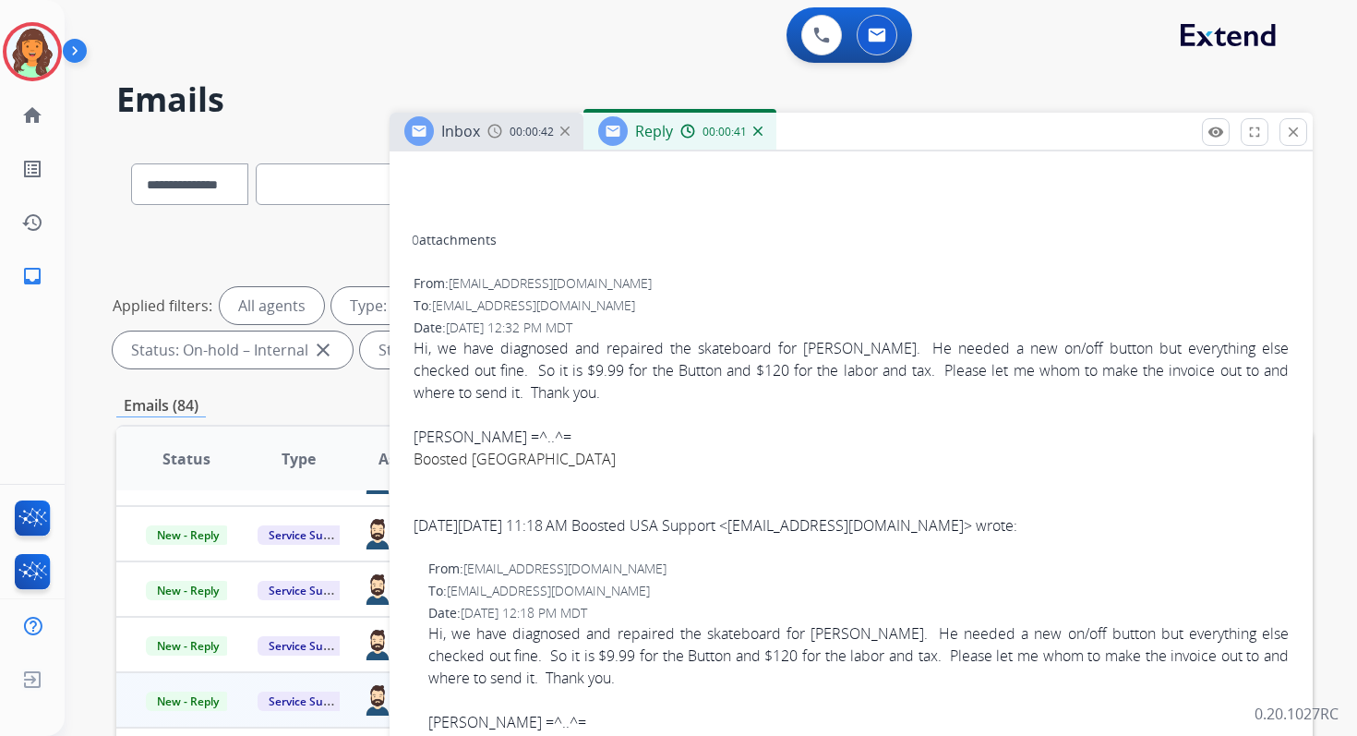
scroll to position [0, 0]
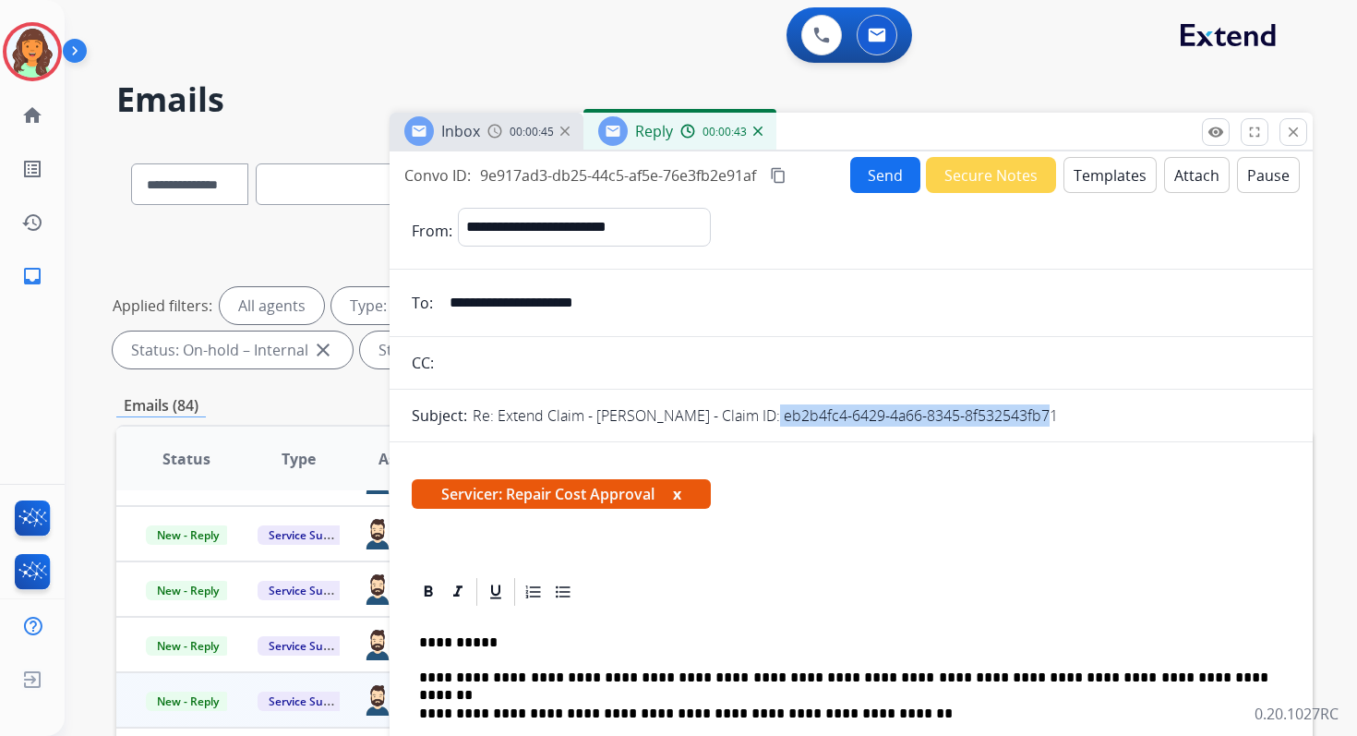
drag, startPoint x: 746, startPoint y: 415, endPoint x: 1082, endPoint y: 420, distance: 336.1
click at [1082, 420] on div "Re: Extend Claim - Paul Hoesly - Claim ID: eb2b4fc4-6429-4a66-8345-8f532543fb71" at bounding box center [882, 415] width 818 height 22
click at [777, 176] on mat-icon "content_copy" at bounding box center [778, 175] width 17 height 17
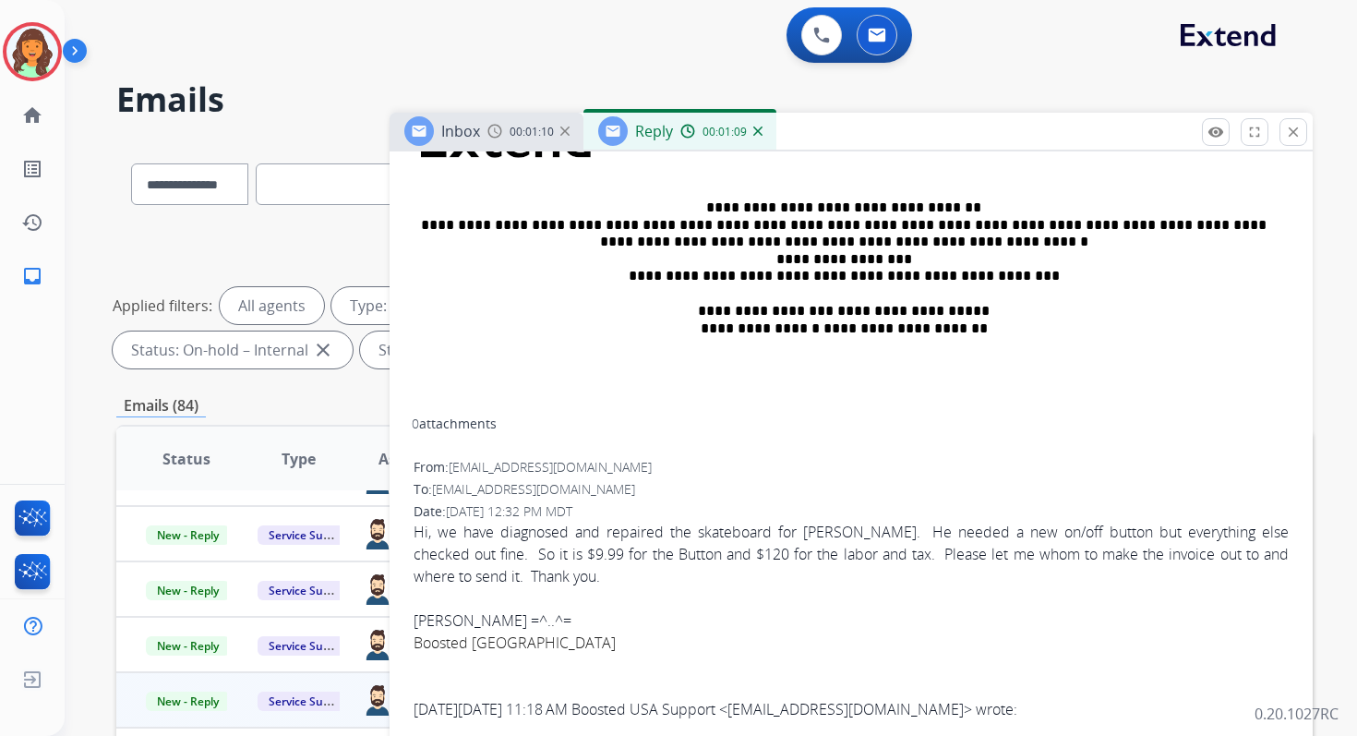
scroll to position [931, 0]
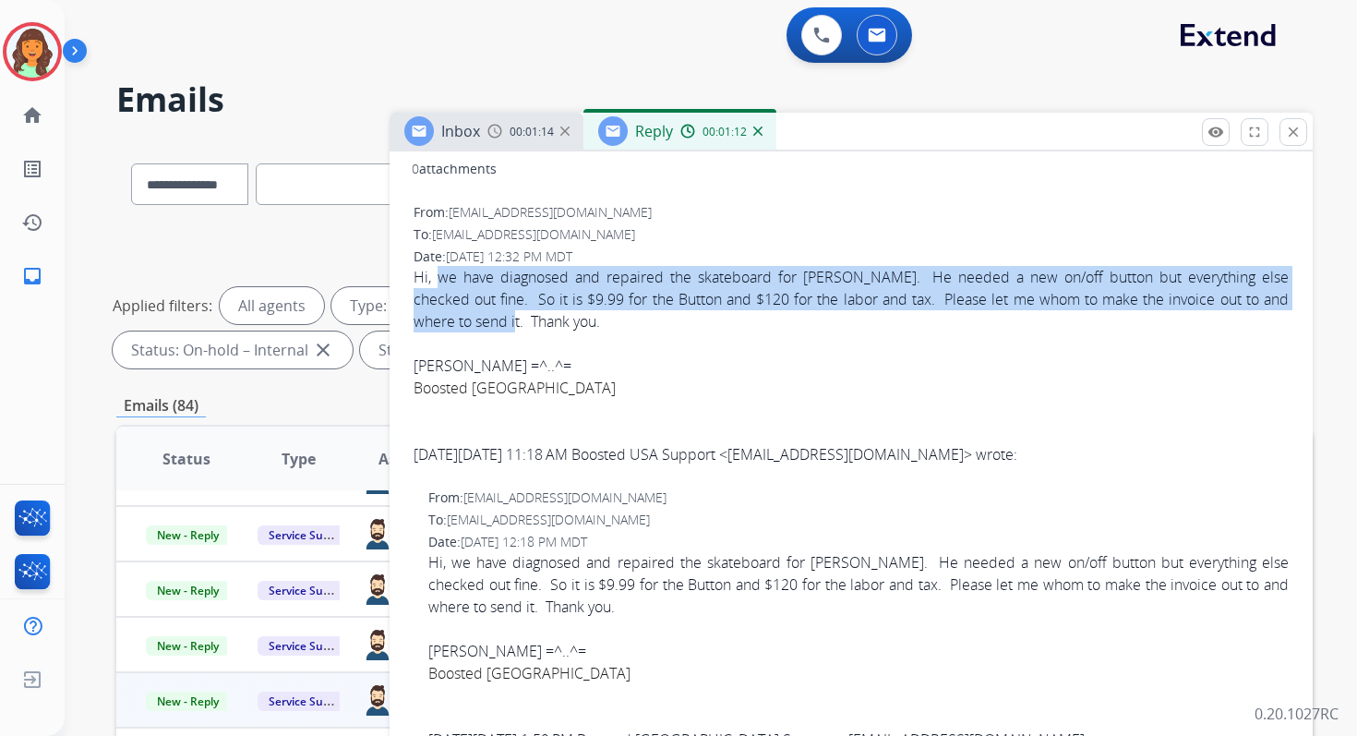
drag, startPoint x: 435, startPoint y: 277, endPoint x: 479, endPoint y: 324, distance: 64.7
click at [479, 324] on div "Hi, we have diagnosed and repaired the skateboard for Paul Hoesly. He needed a …" at bounding box center [851, 299] width 875 height 66
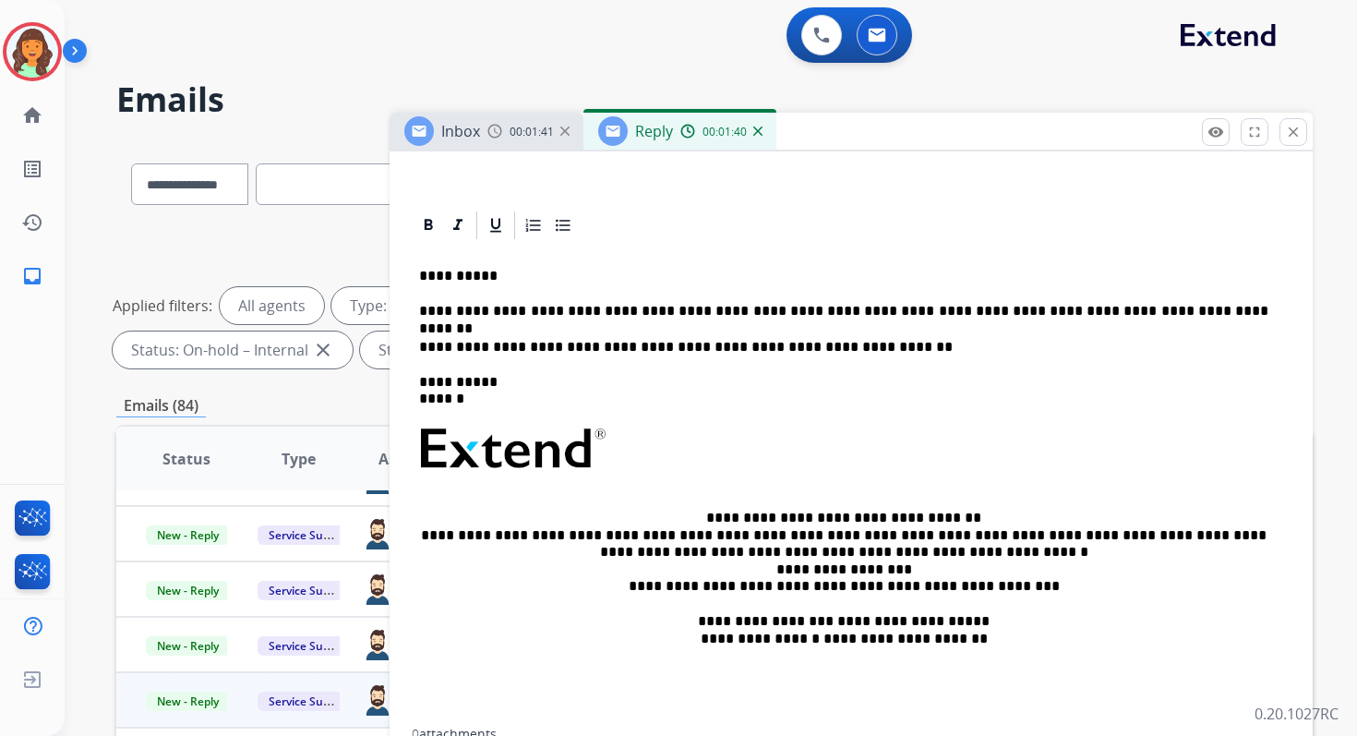
scroll to position [0, 0]
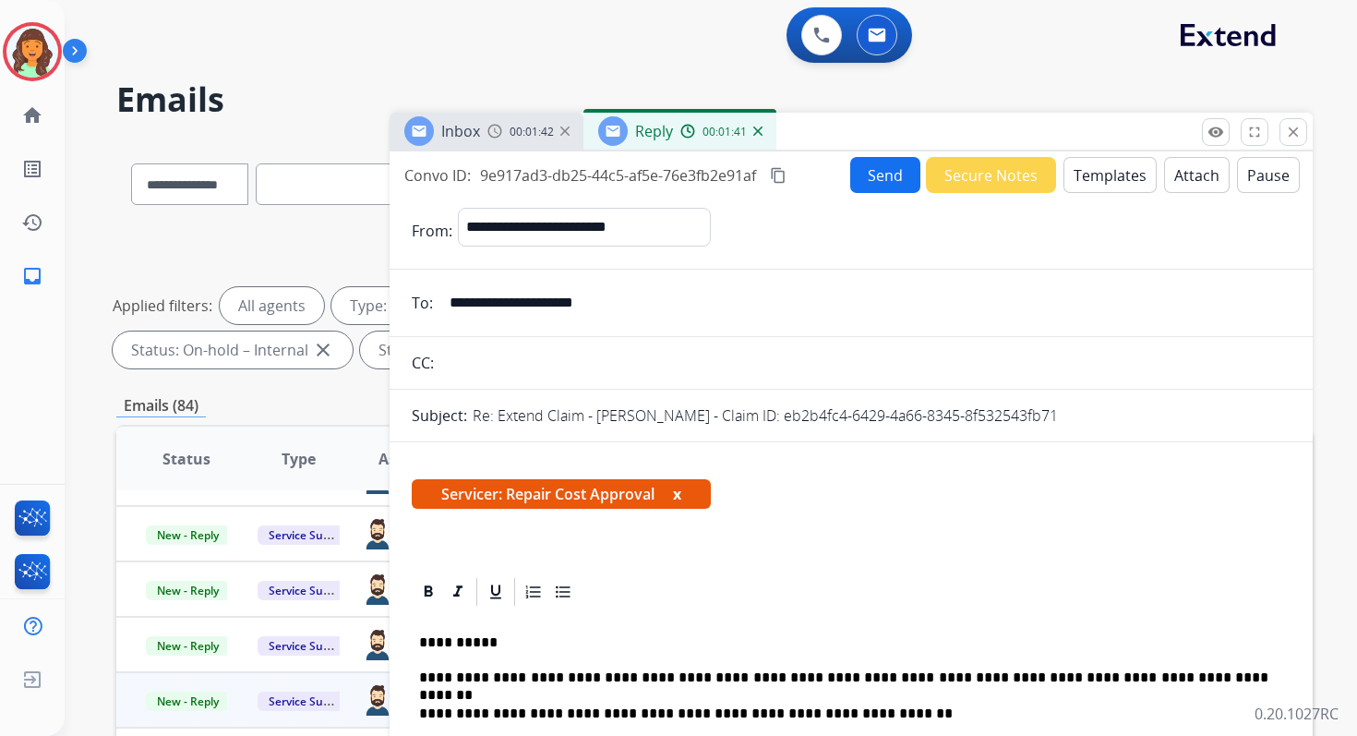
click at [879, 176] on button "Send" at bounding box center [885, 175] width 70 height 36
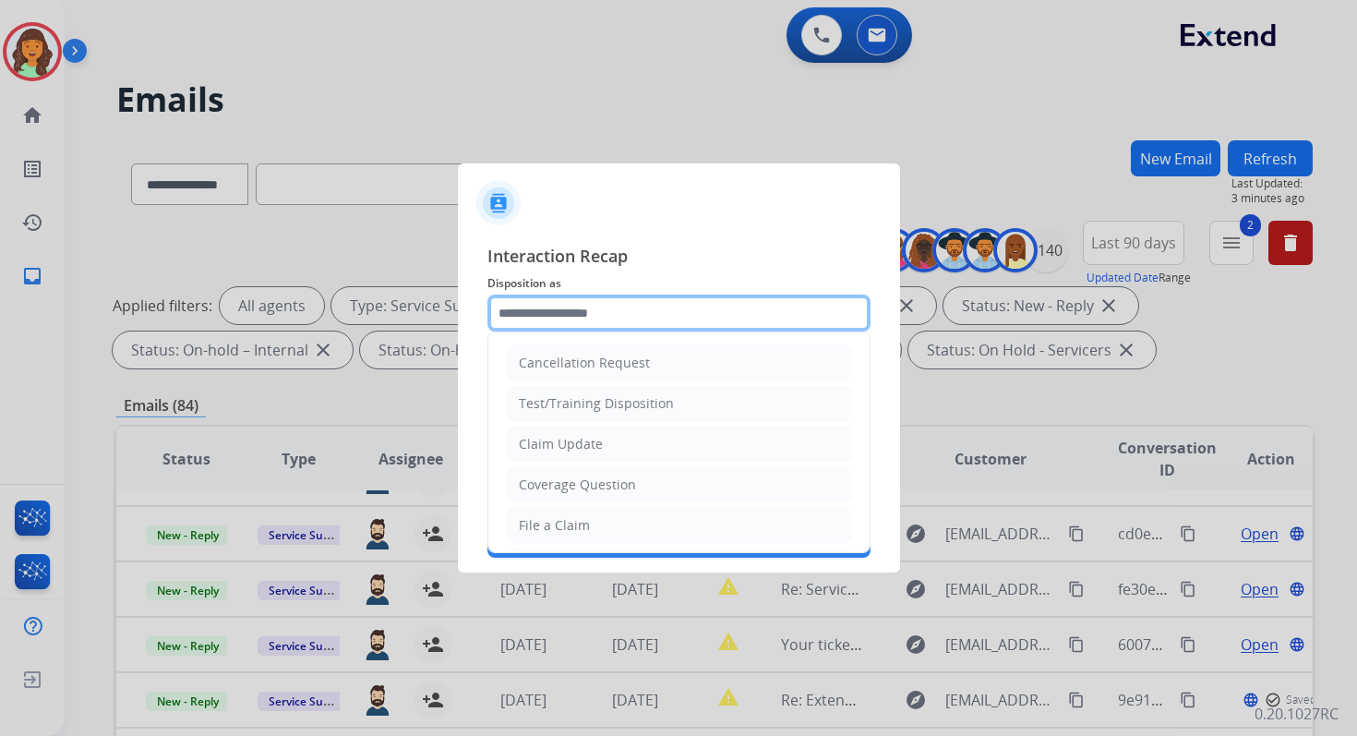
click at [587, 309] on input "text" at bounding box center [678, 312] width 383 height 37
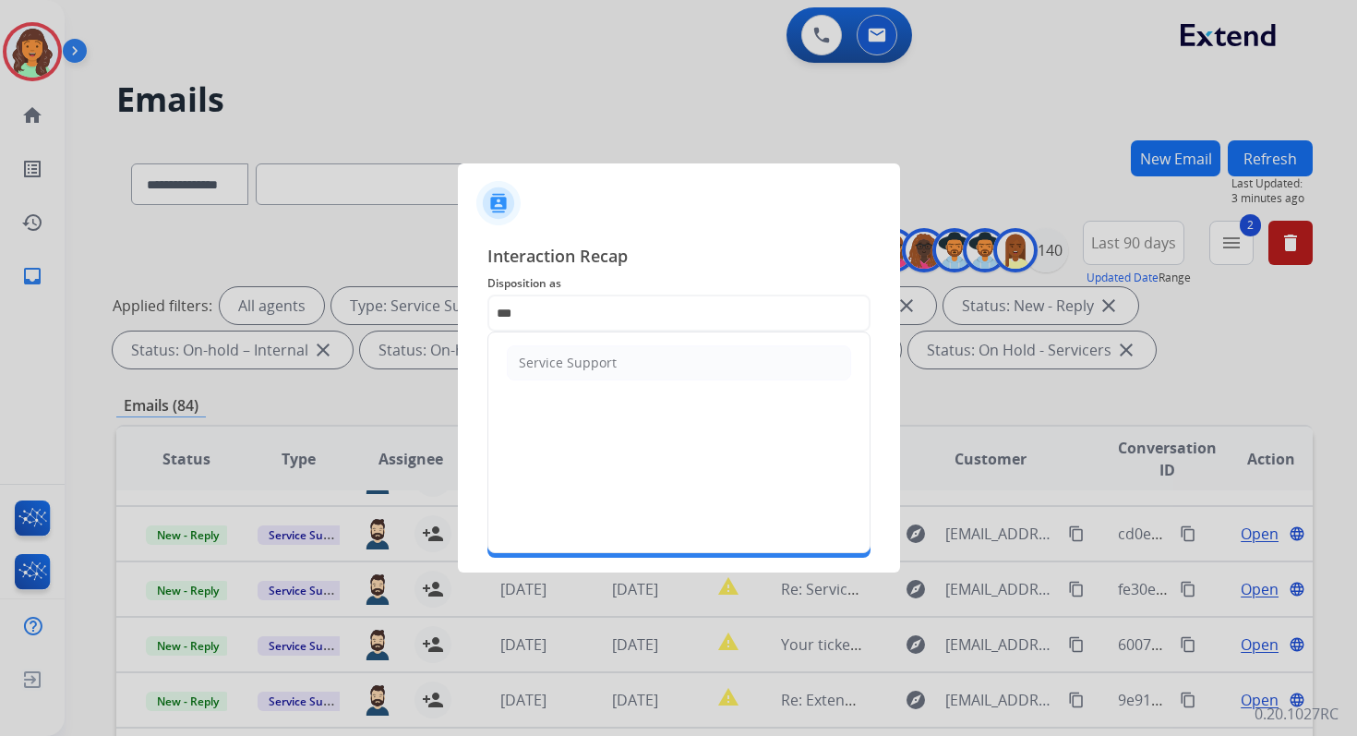
click at [599, 352] on li "Service Support" at bounding box center [679, 362] width 344 height 35
type input "**********"
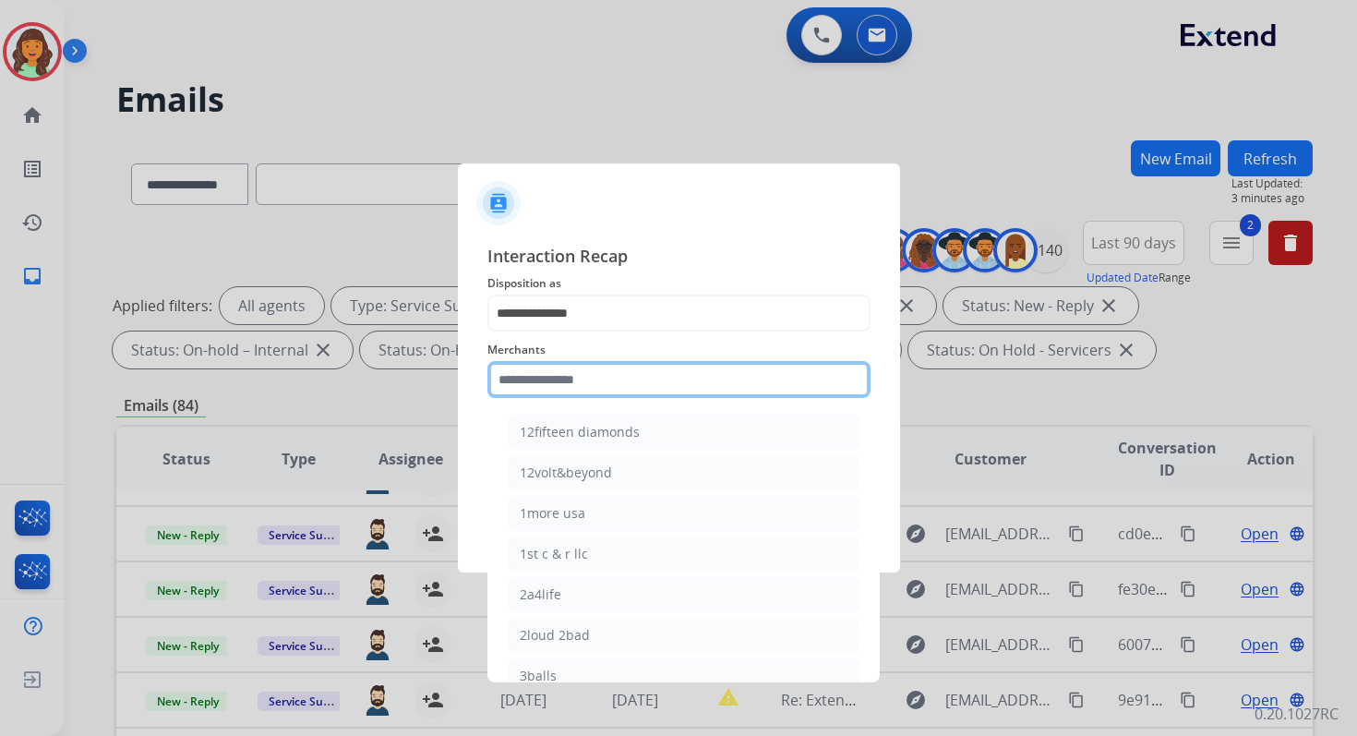
click at [599, 375] on input "text" at bounding box center [678, 379] width 383 height 37
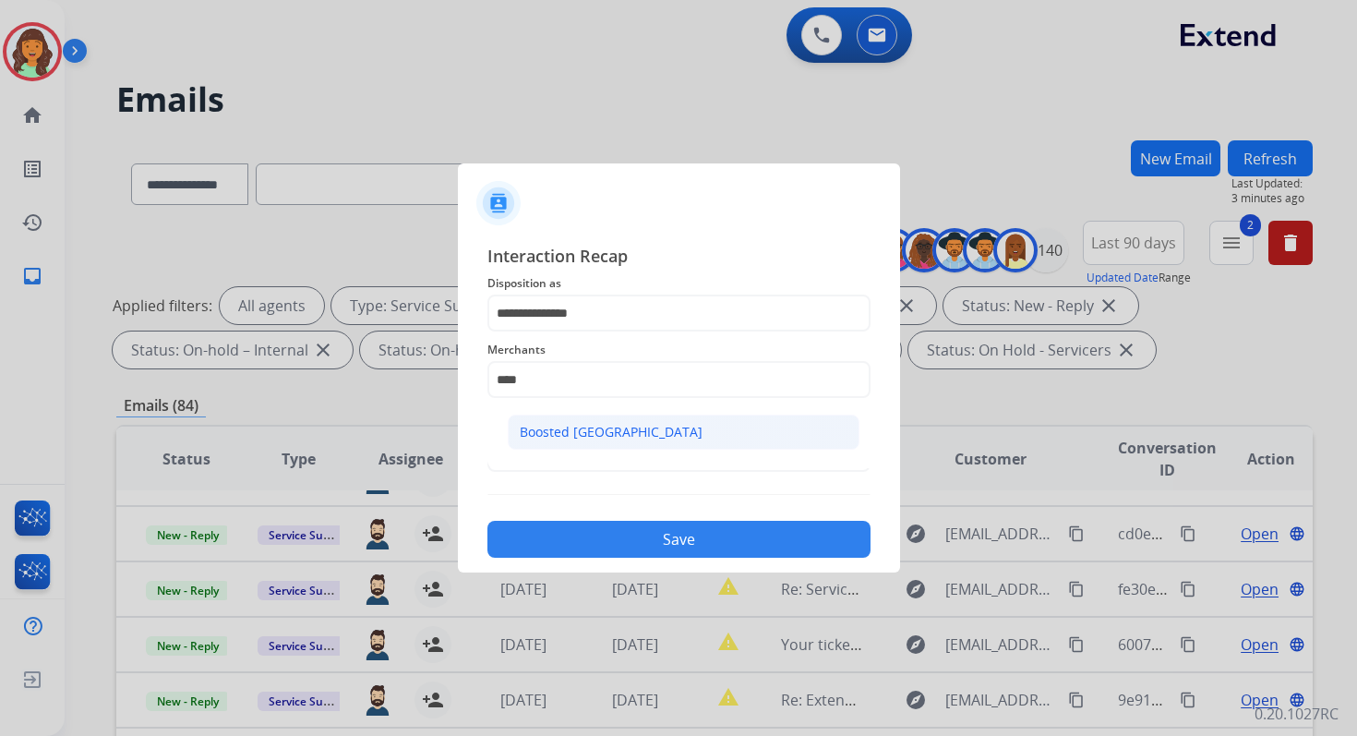
click at [551, 425] on div "Boosted [GEOGRAPHIC_DATA]" at bounding box center [611, 432] width 183 height 18
type input "**********"
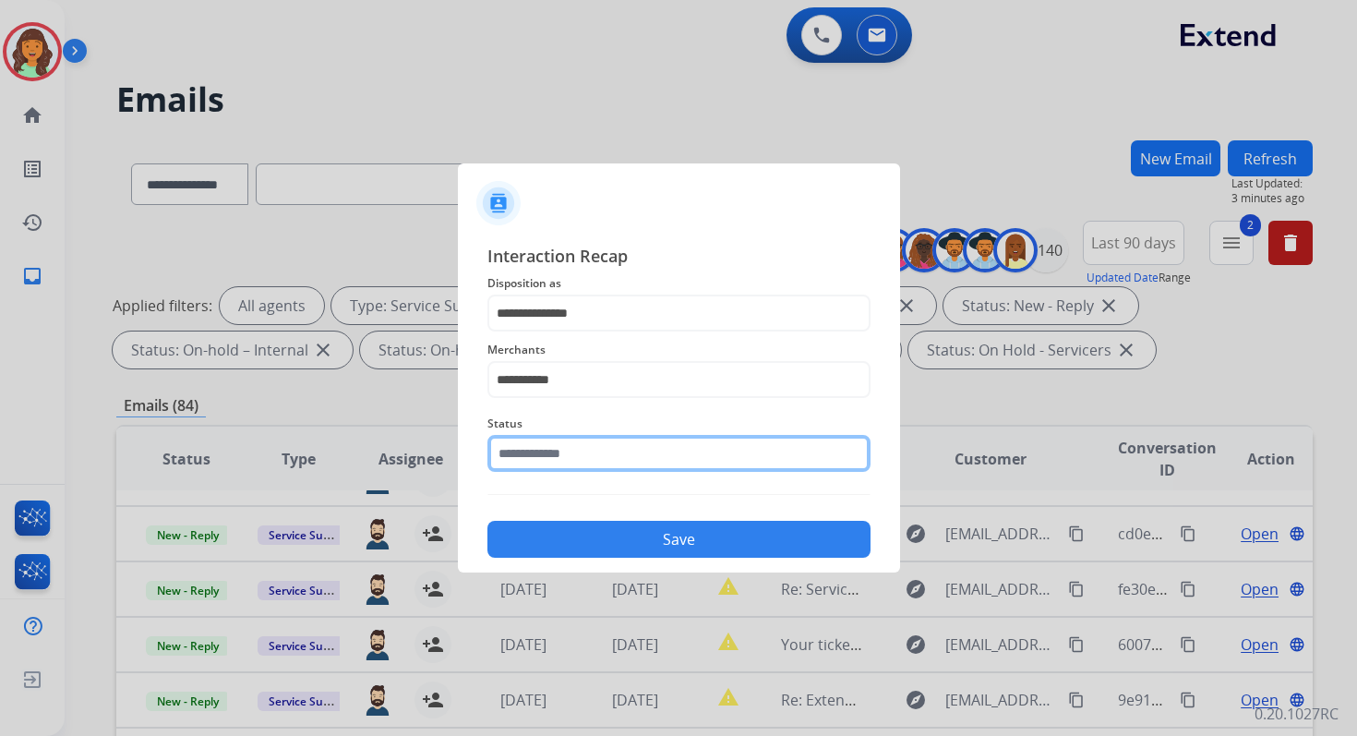
click at [558, 454] on input "text" at bounding box center [678, 453] width 383 height 37
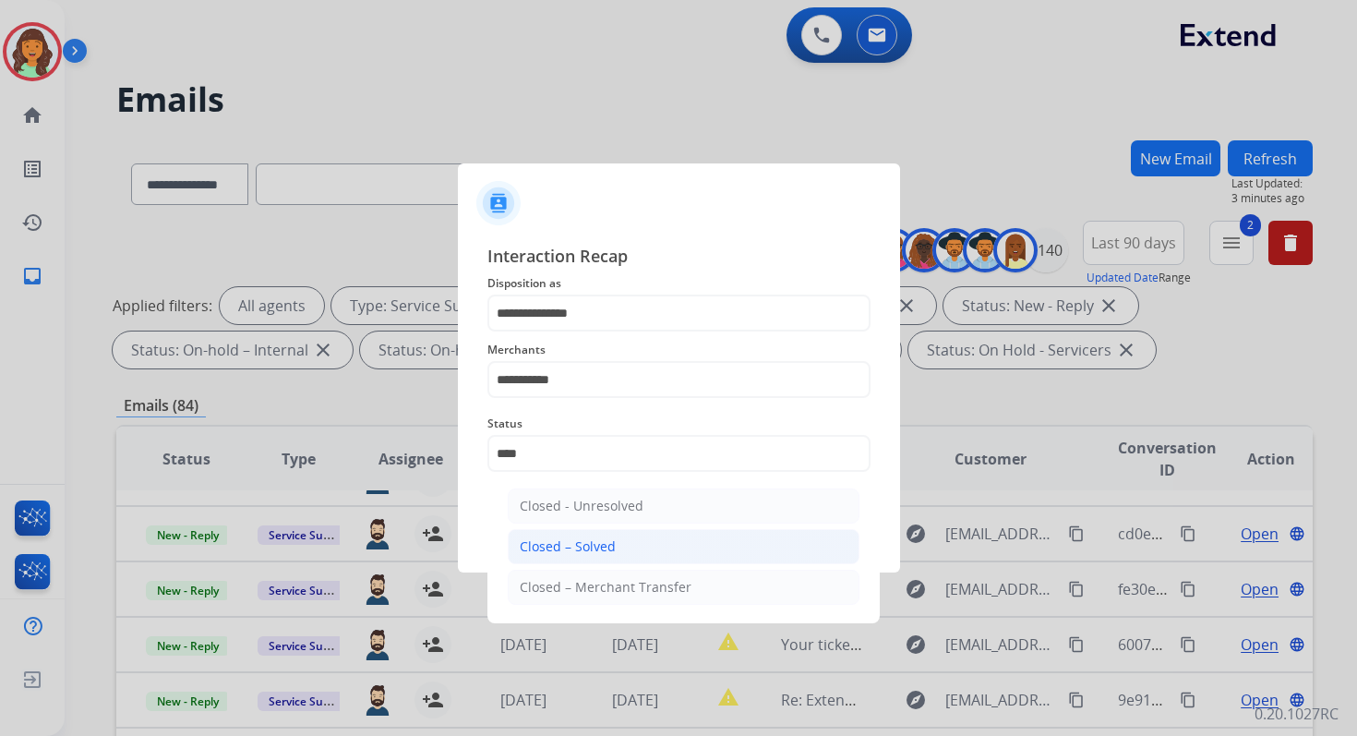
click at [590, 545] on div "Closed – Solved" at bounding box center [568, 546] width 96 height 18
type input "**********"
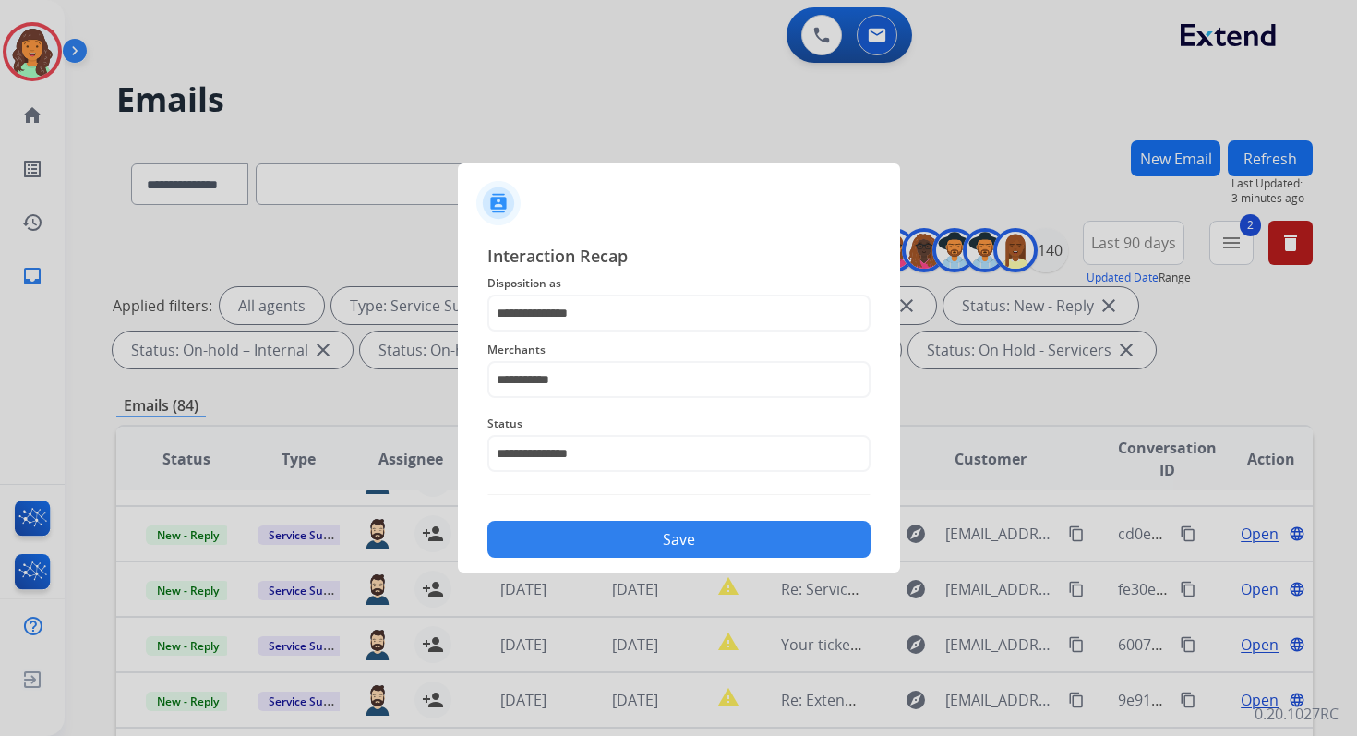
click at [590, 545] on button "Save" at bounding box center [678, 539] width 383 height 37
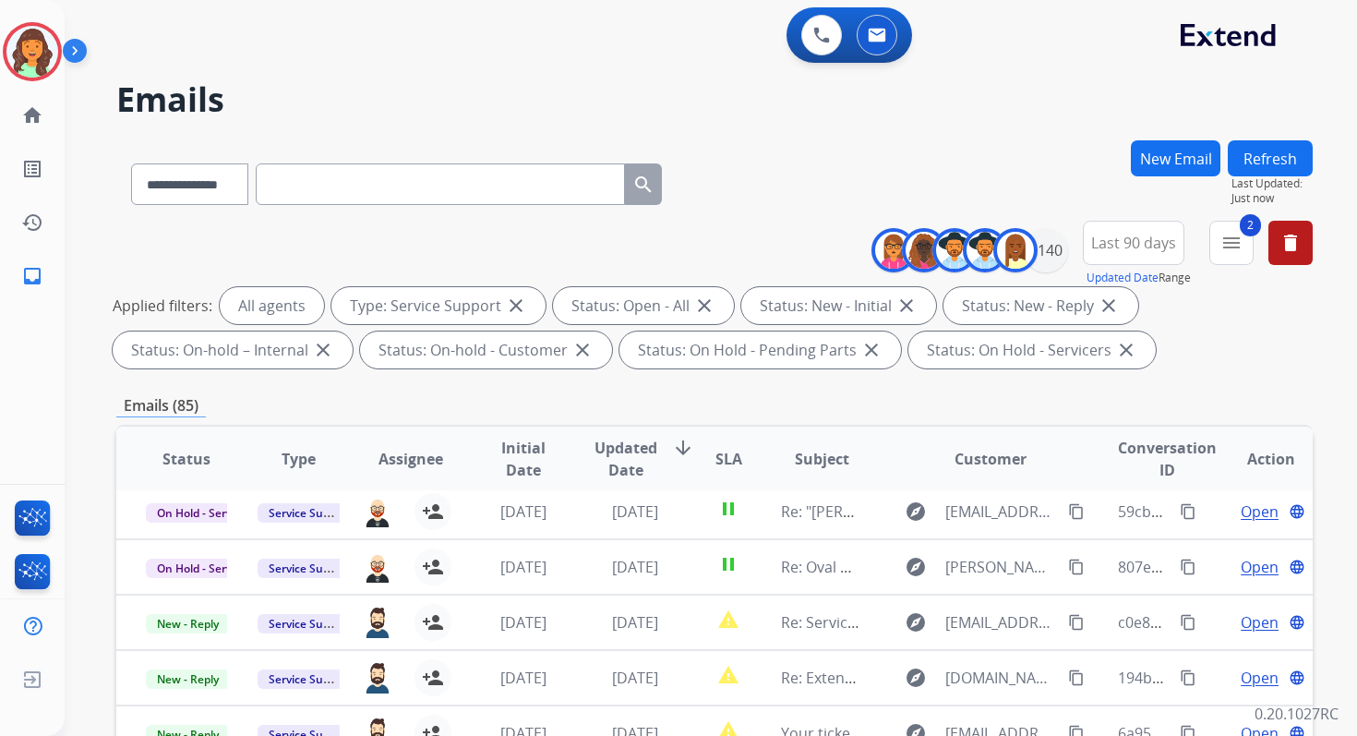
scroll to position [403, 0]
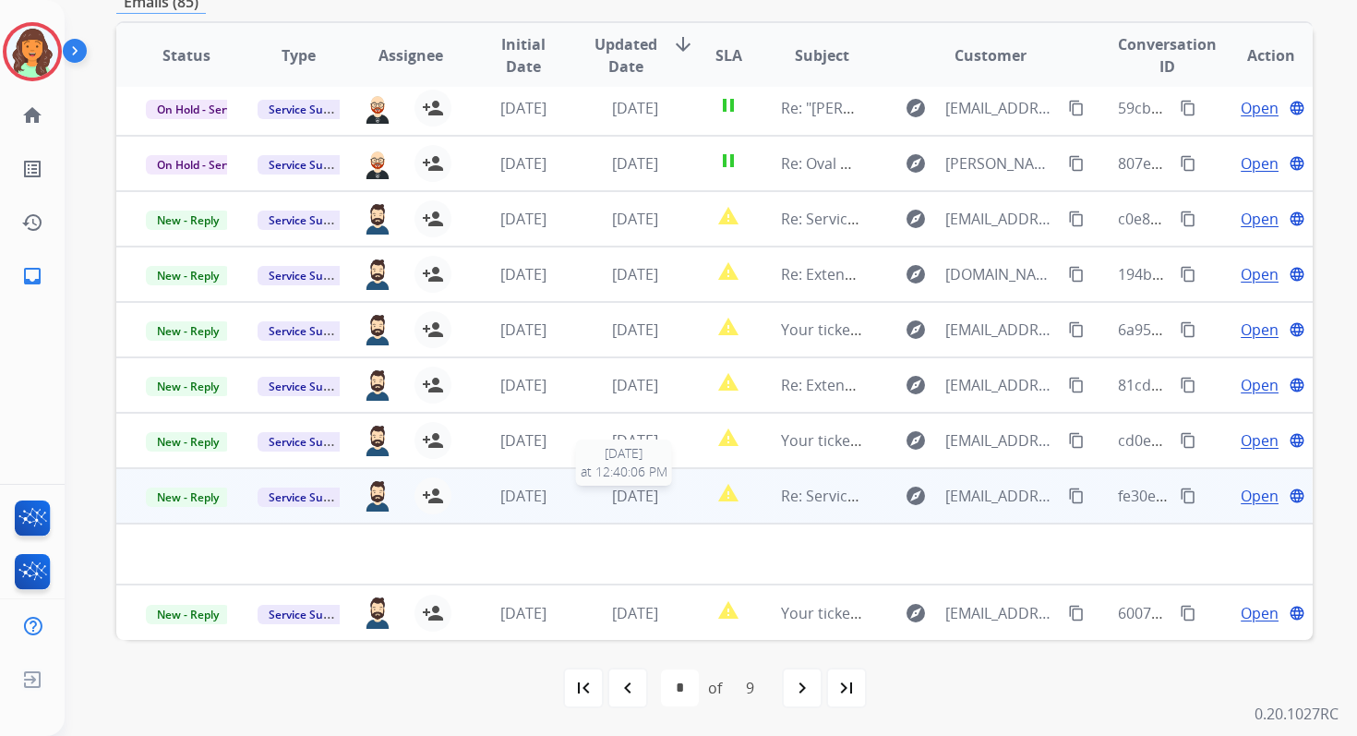
click at [648, 497] on span "[DATE]" at bounding box center [635, 496] width 46 height 20
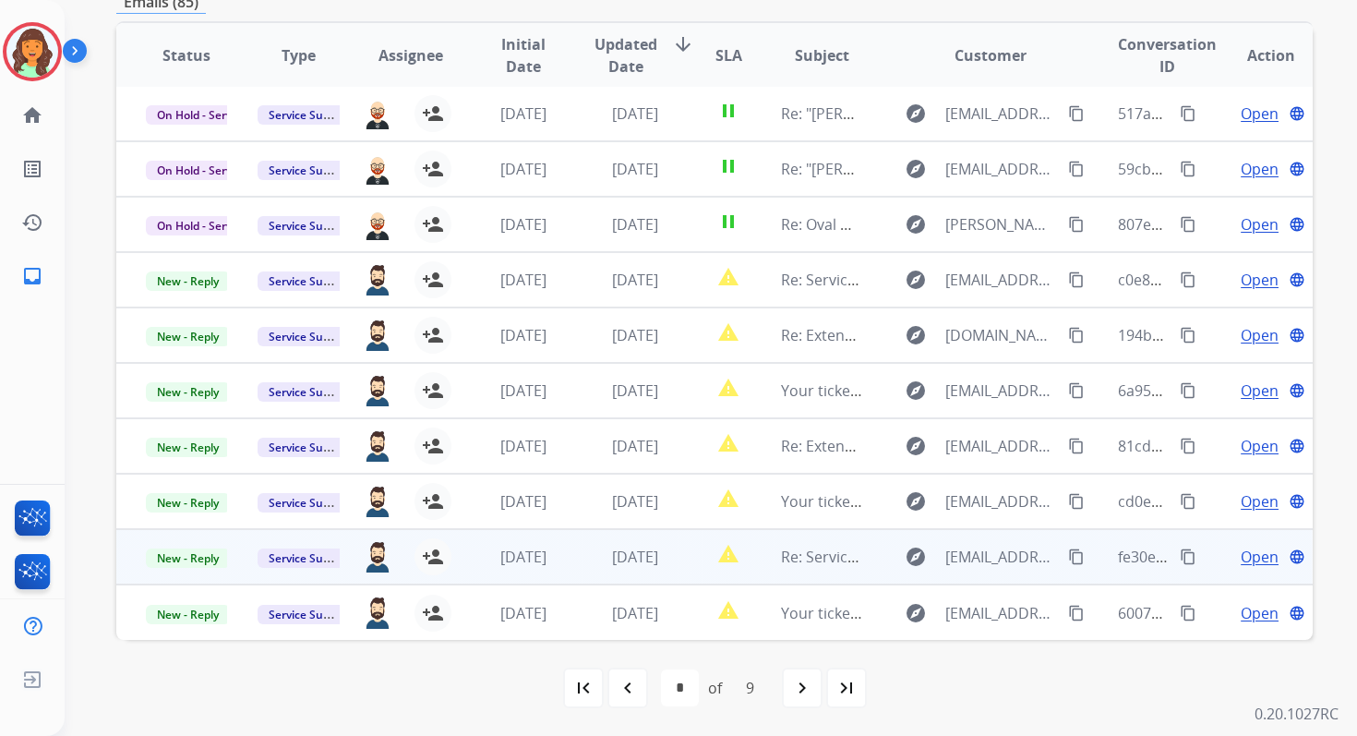
click at [642, 564] on span "[DATE]" at bounding box center [635, 556] width 46 height 20
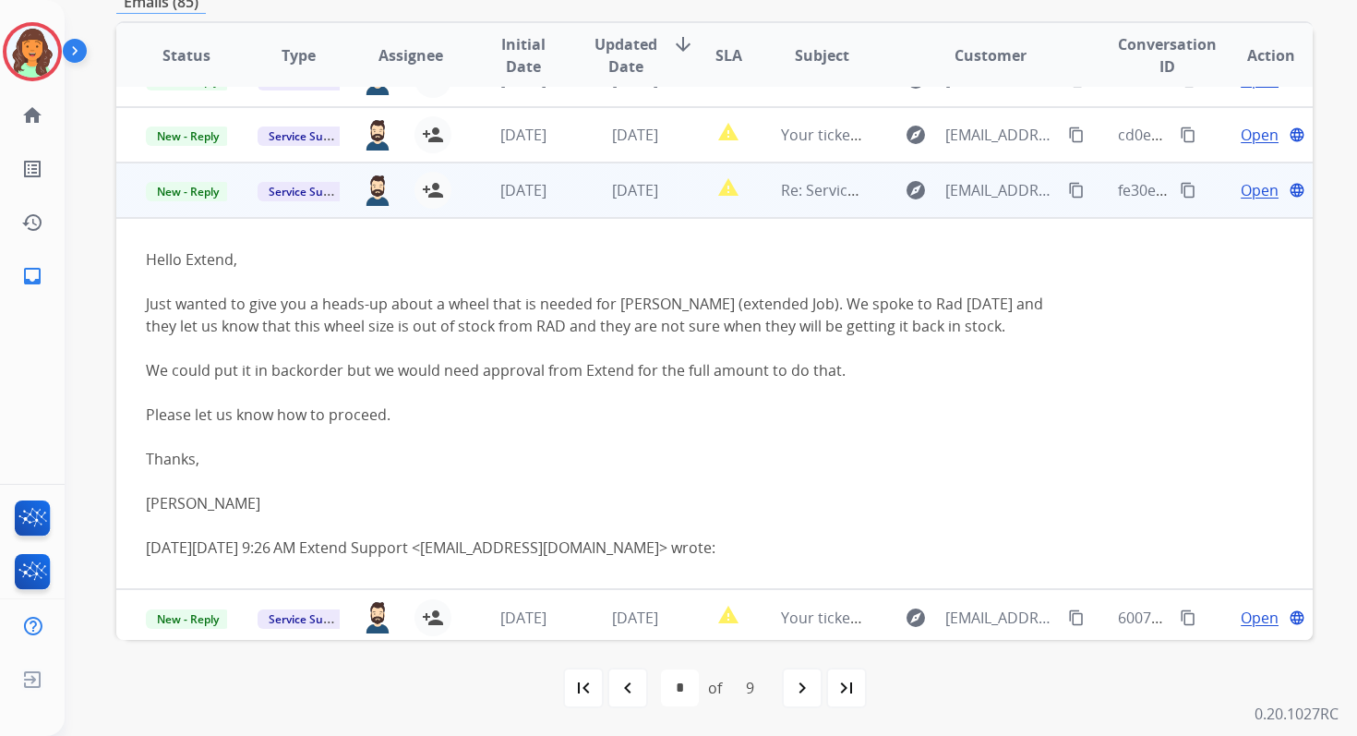
scroll to position [373, 0]
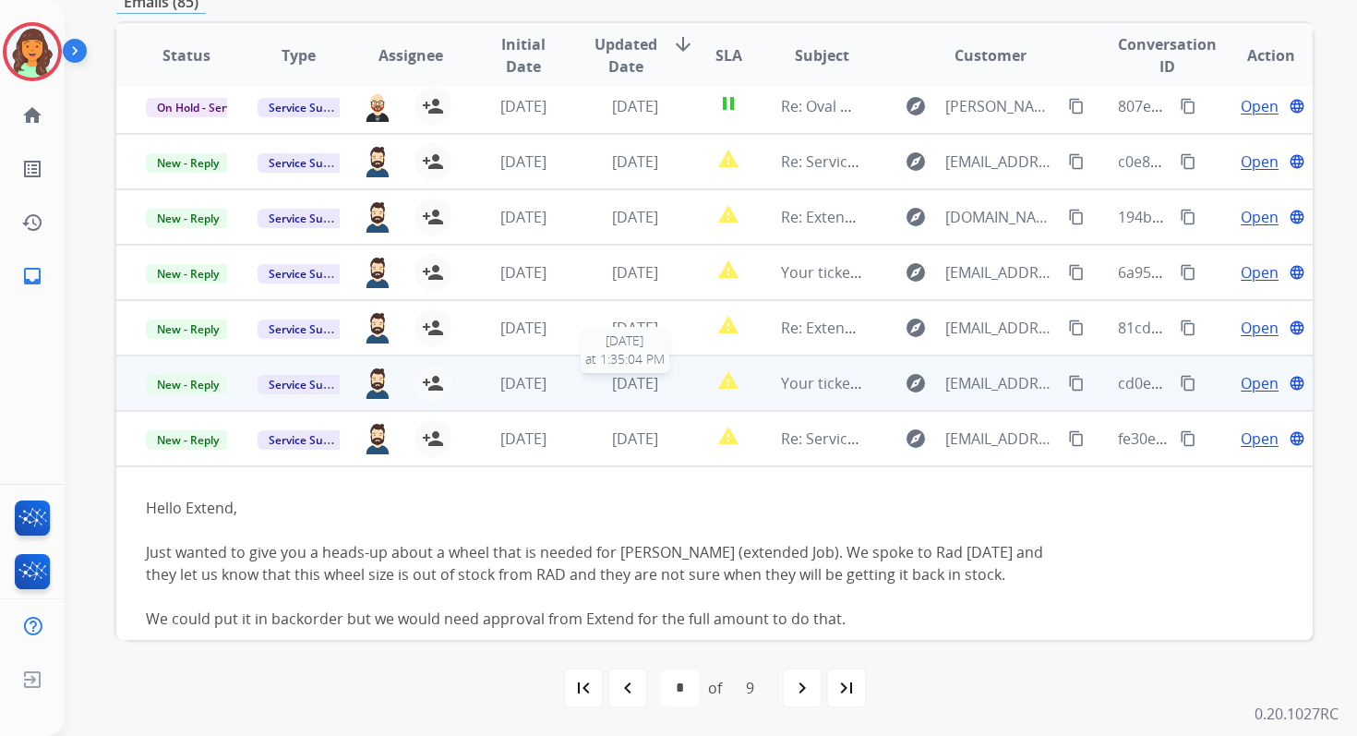
click at [614, 390] on span "[DATE]" at bounding box center [635, 383] width 46 height 20
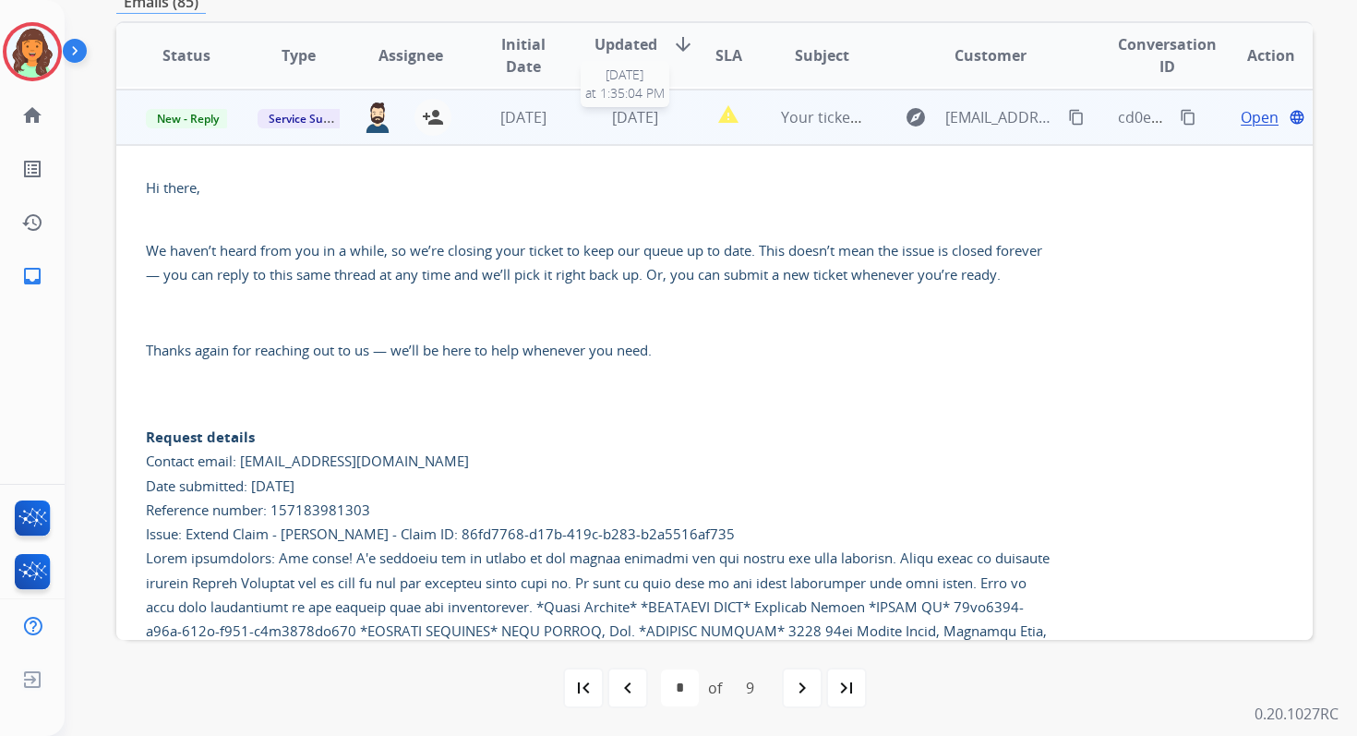
scroll to position [388, 0]
click at [1241, 119] on span "Open" at bounding box center [1260, 115] width 38 height 22
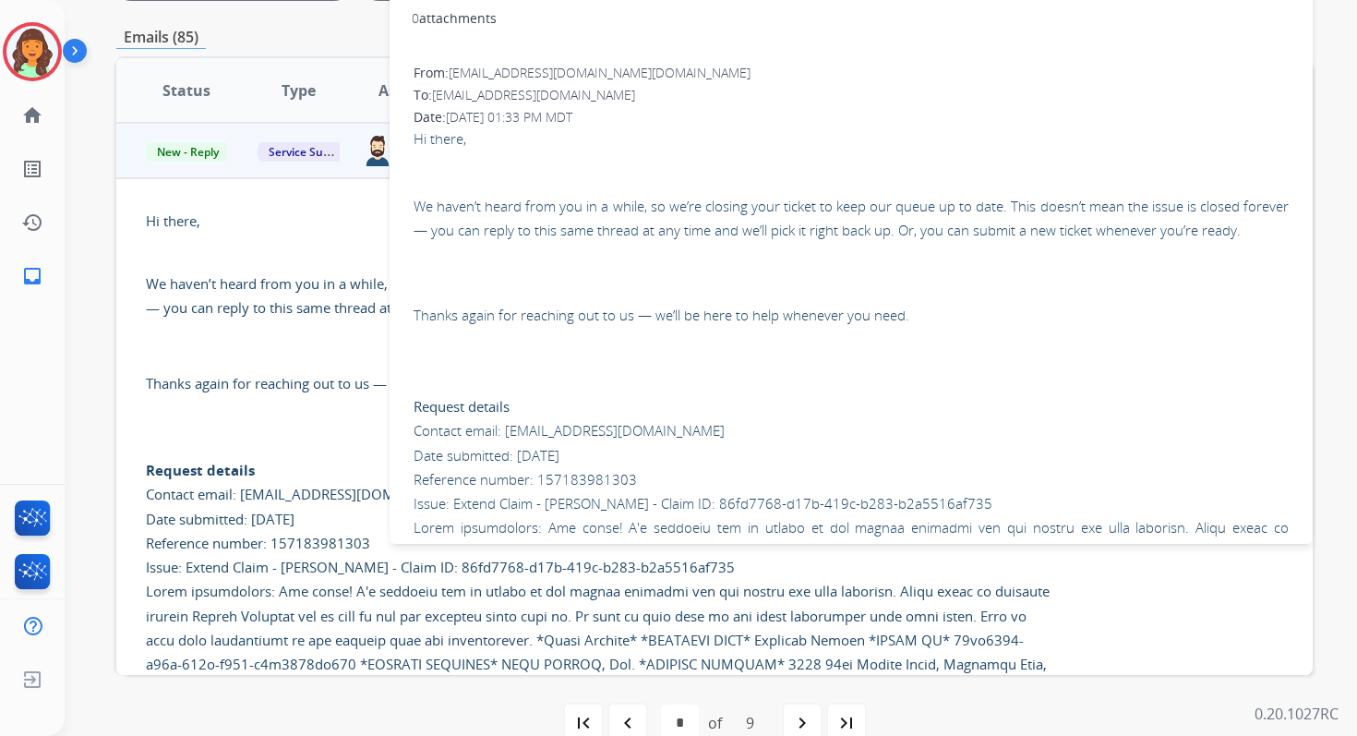
scroll to position [79, 0]
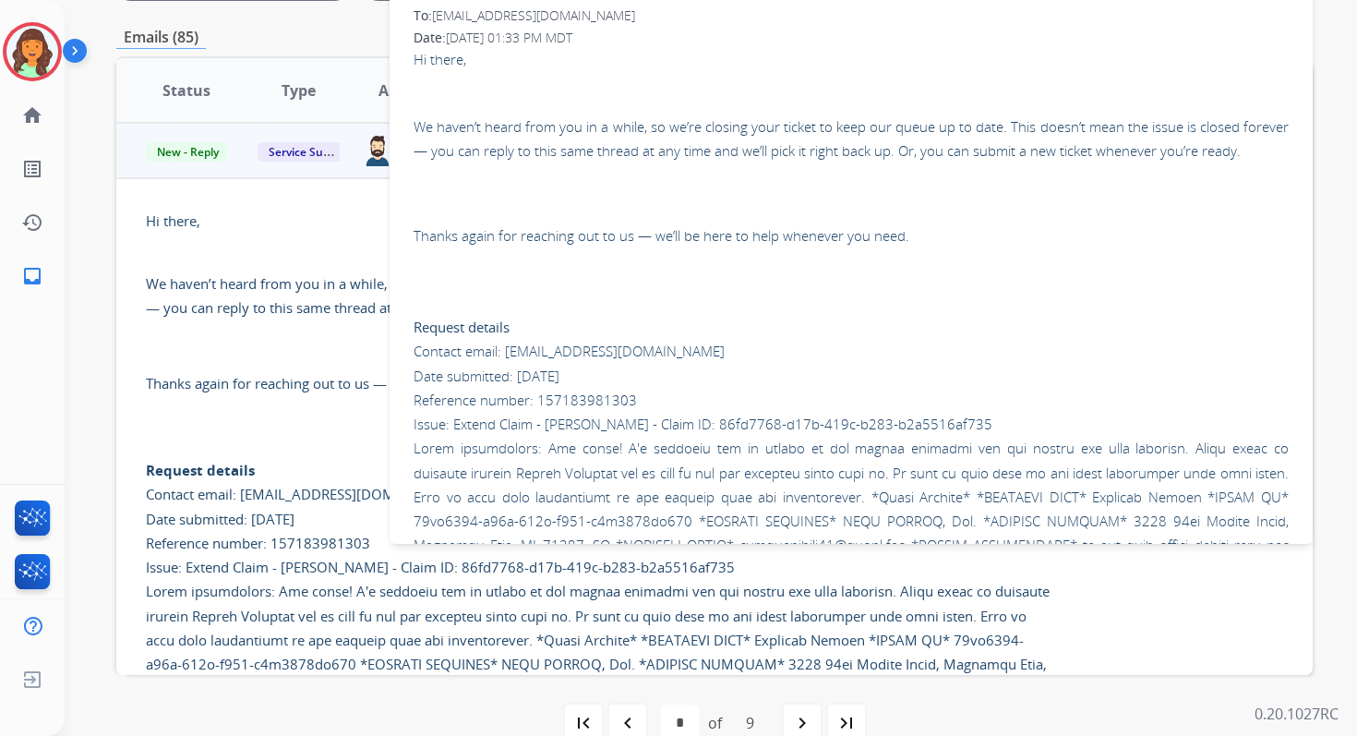
drag, startPoint x: 710, startPoint y: 450, endPoint x: 1017, endPoint y: 450, distance: 307.4
click at [1017, 450] on p "Request details Contact email: servicesupport@extend.com Date submitted: 09/26/…" at bounding box center [851, 570] width 875 height 606
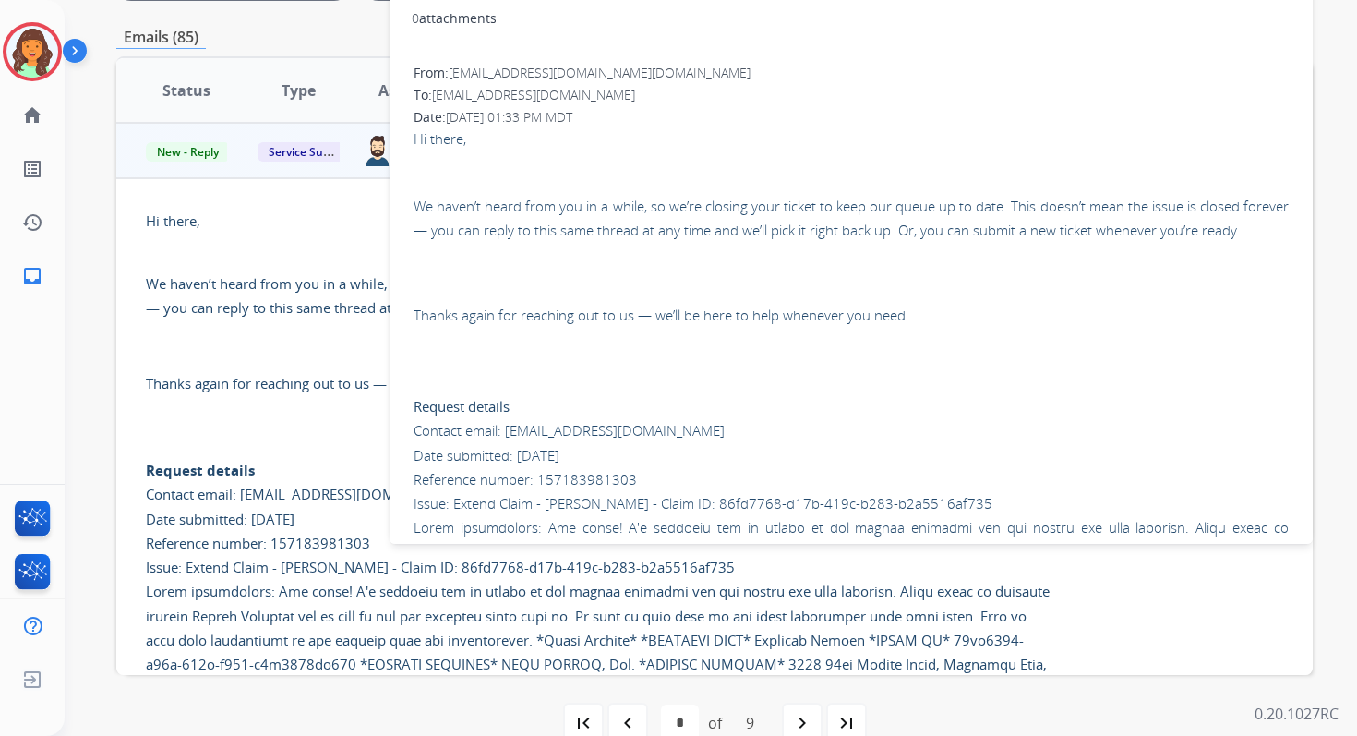
scroll to position [0, 0]
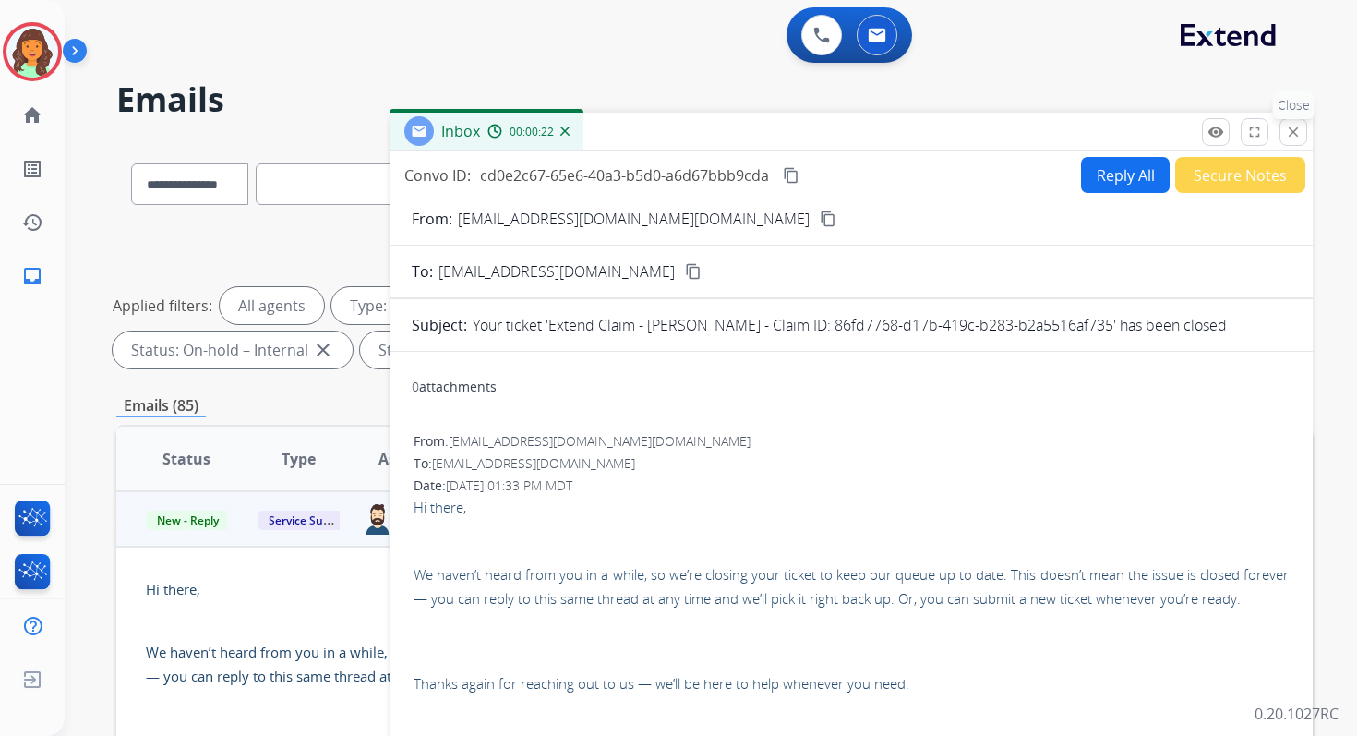
click at [1286, 128] on mat-icon "close" at bounding box center [1293, 132] width 17 height 17
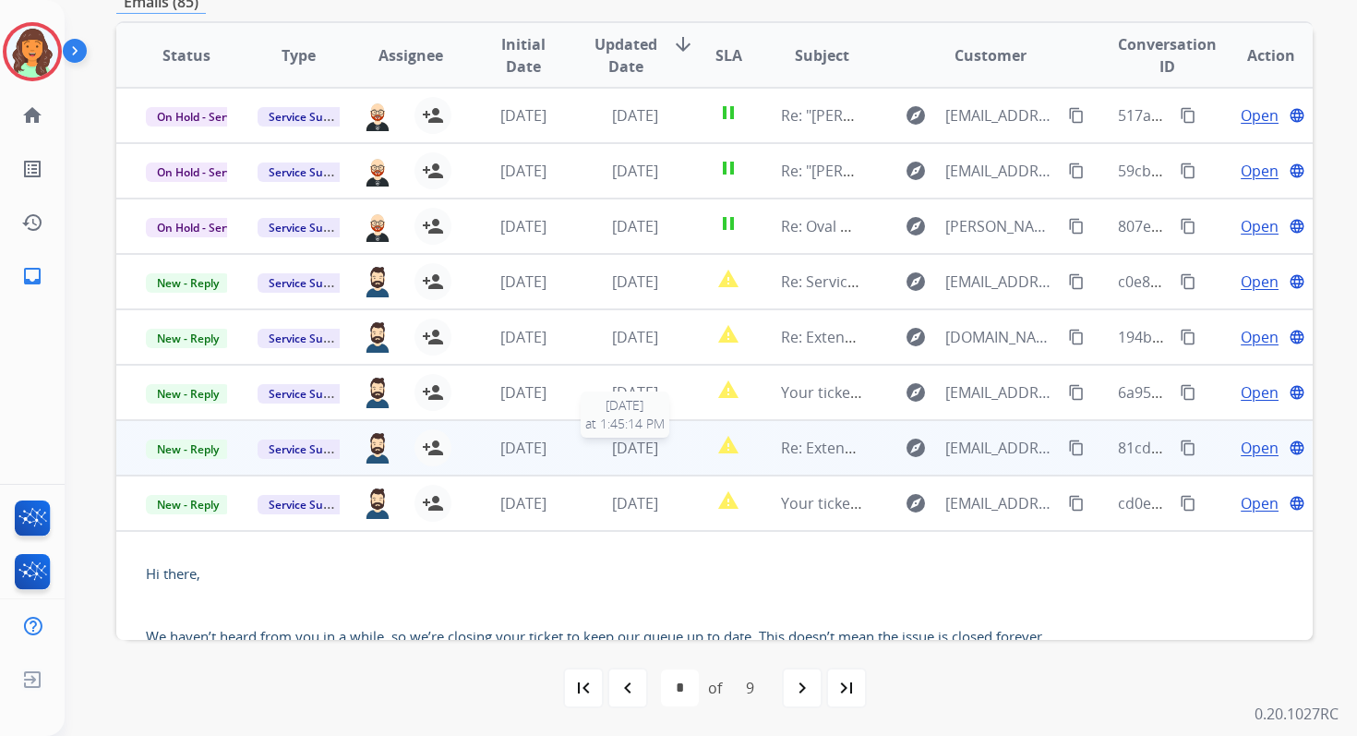
click at [642, 455] on span "[DATE]" at bounding box center [635, 448] width 46 height 20
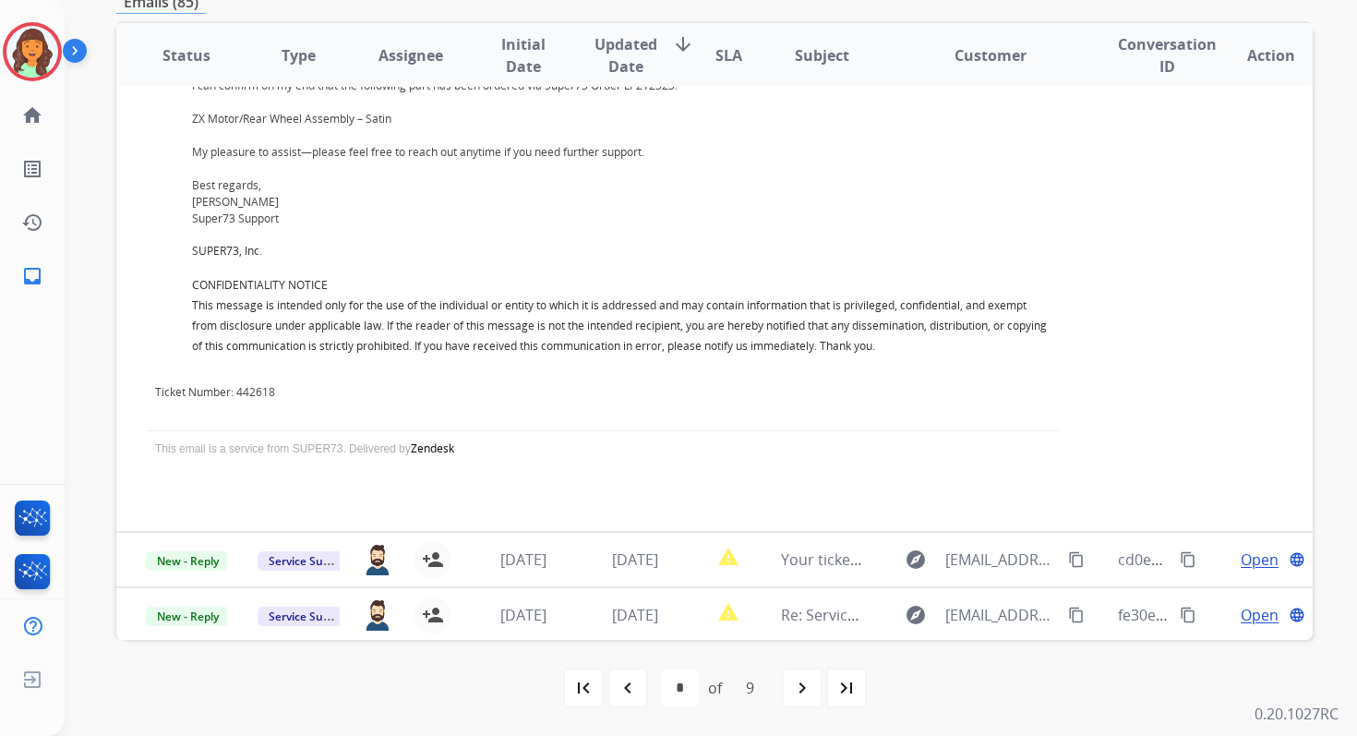
scroll to position [637, 0]
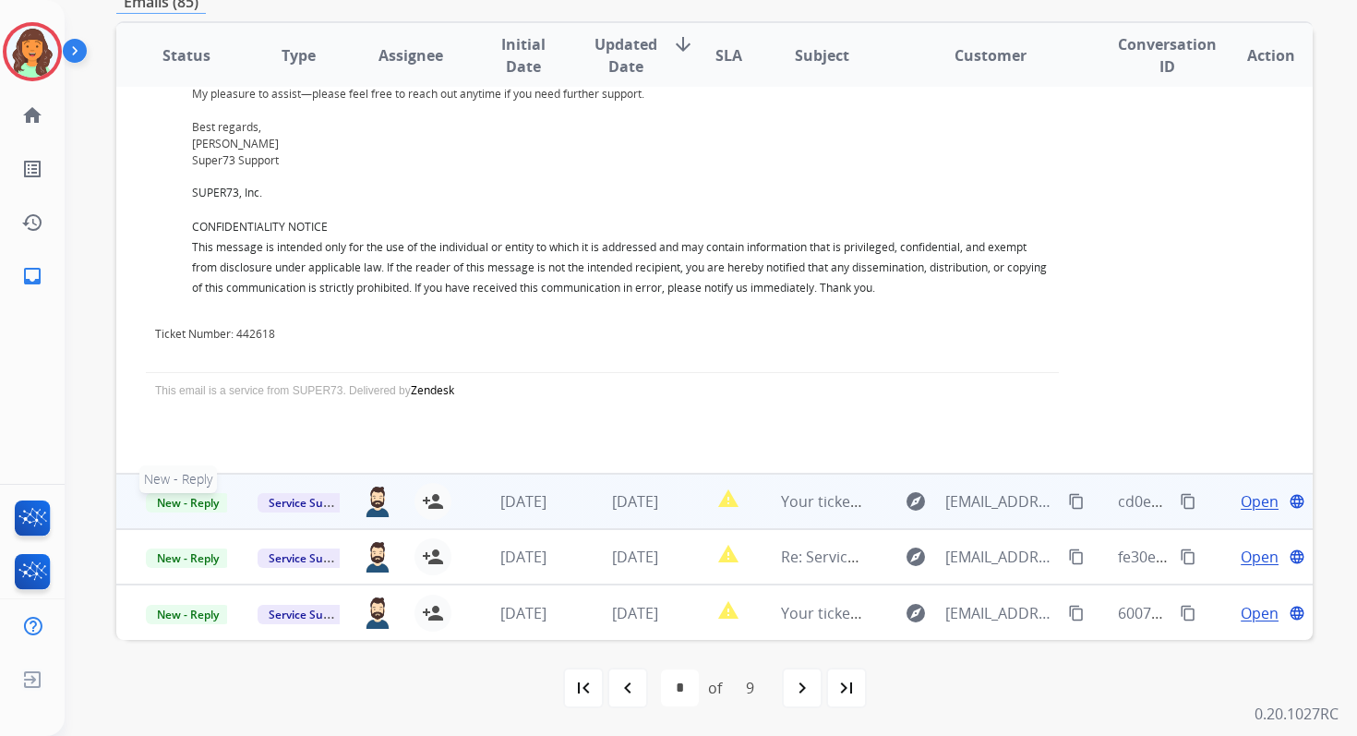
click at [196, 499] on span "New - Reply" at bounding box center [188, 502] width 84 height 19
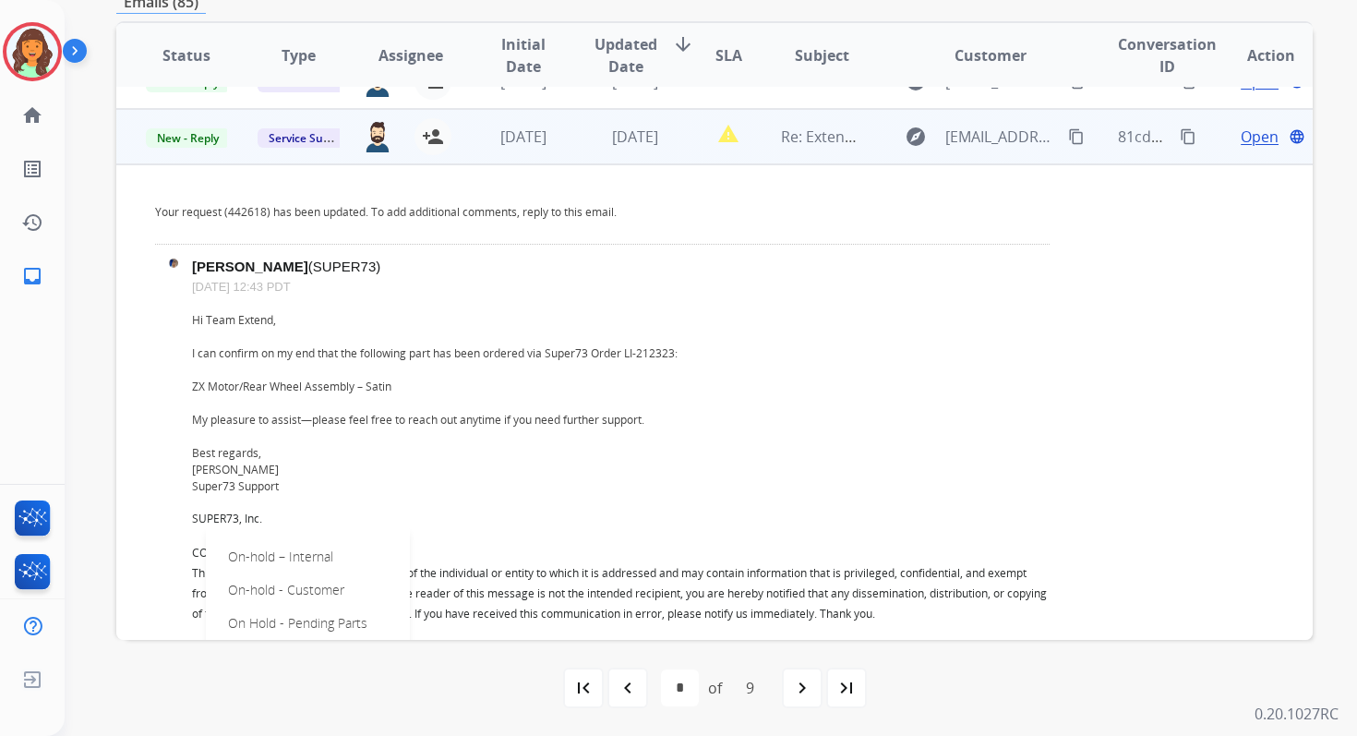
scroll to position [323, 0]
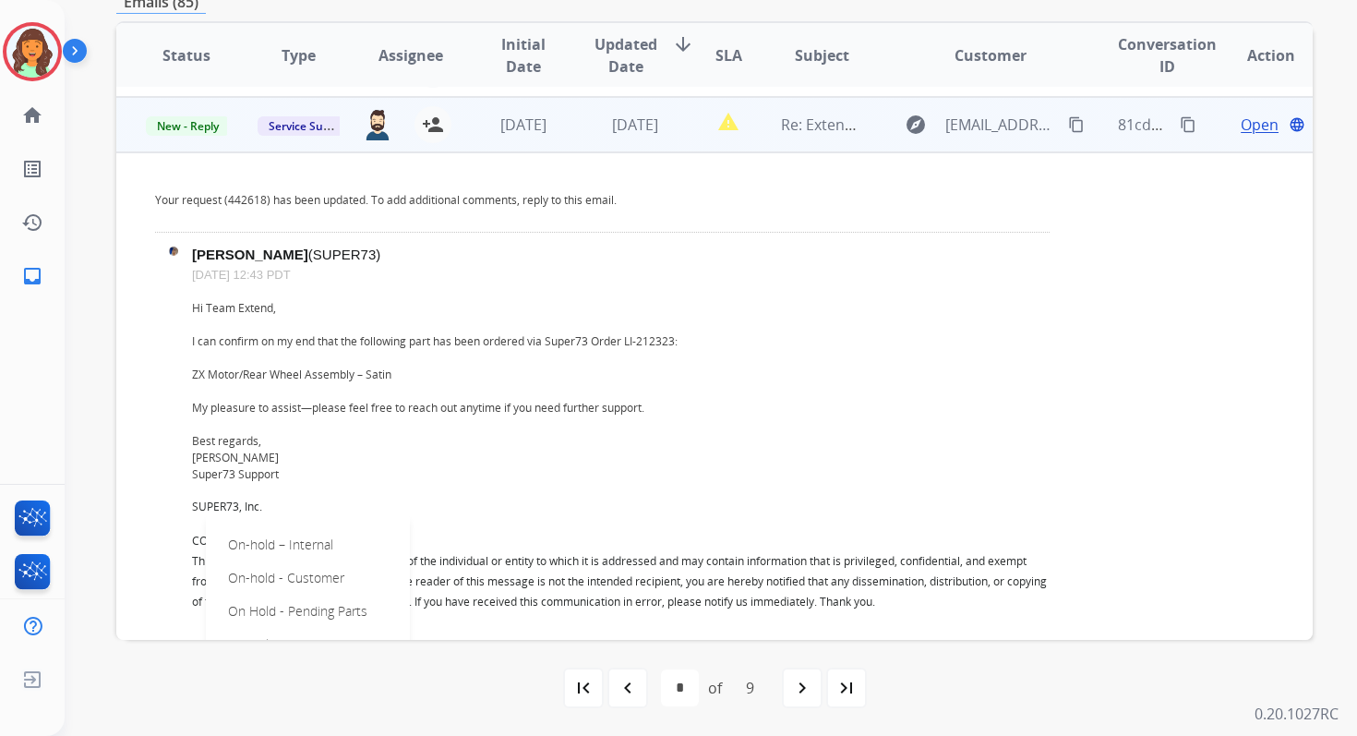
click at [1241, 119] on span "Open" at bounding box center [1260, 125] width 38 height 22
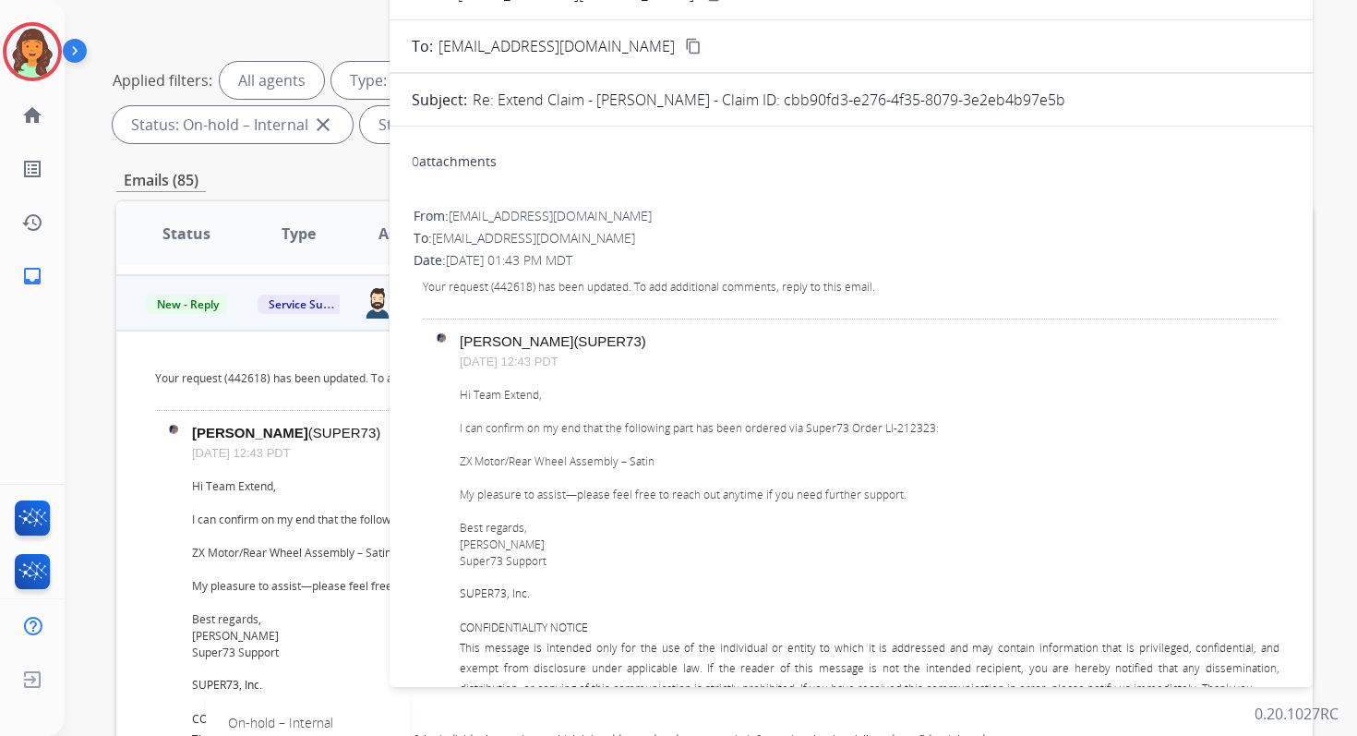
scroll to position [210, 0]
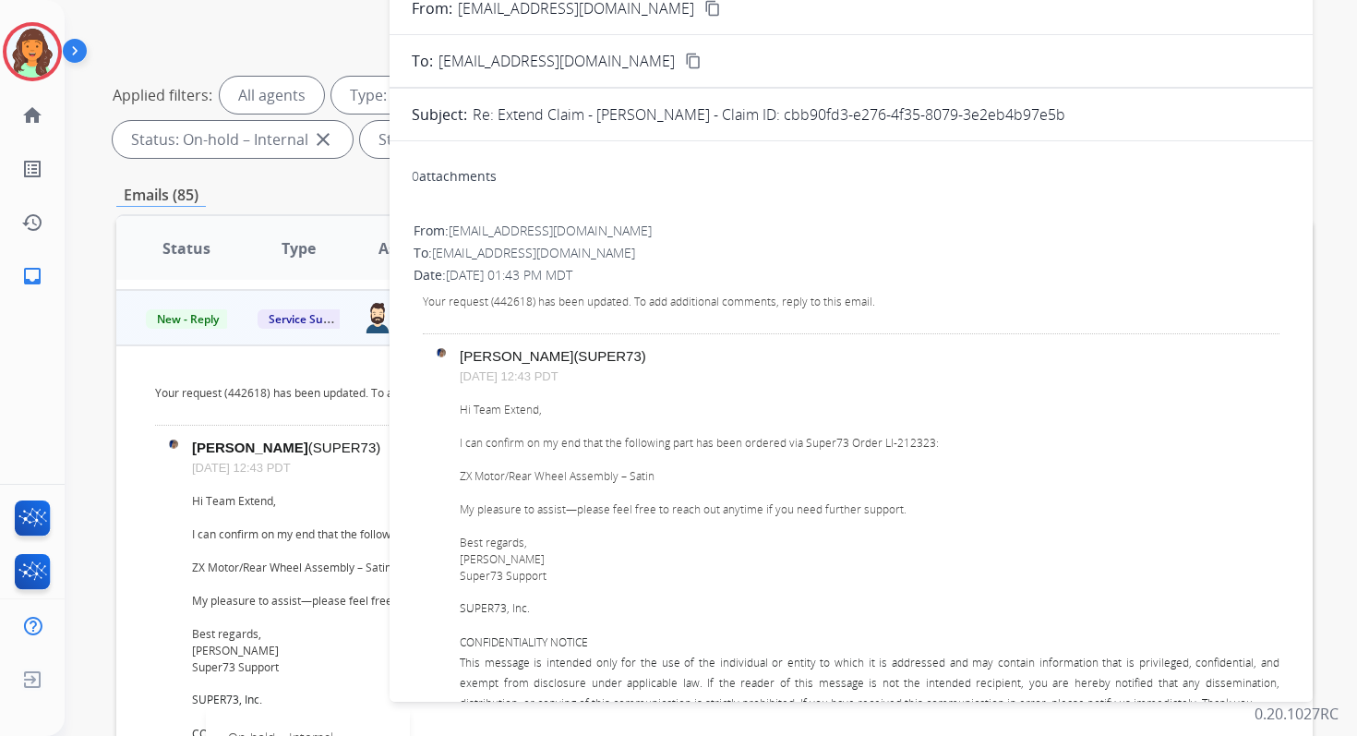
drag, startPoint x: 787, startPoint y: 114, endPoint x: 1089, endPoint y: 114, distance: 302.8
click at [1089, 114] on div "Re: Extend Claim - Brittany Simmons - Claim ID: cbb90fd3-e276-4f35-8079-3e2eb4b…" at bounding box center [882, 114] width 818 height 22
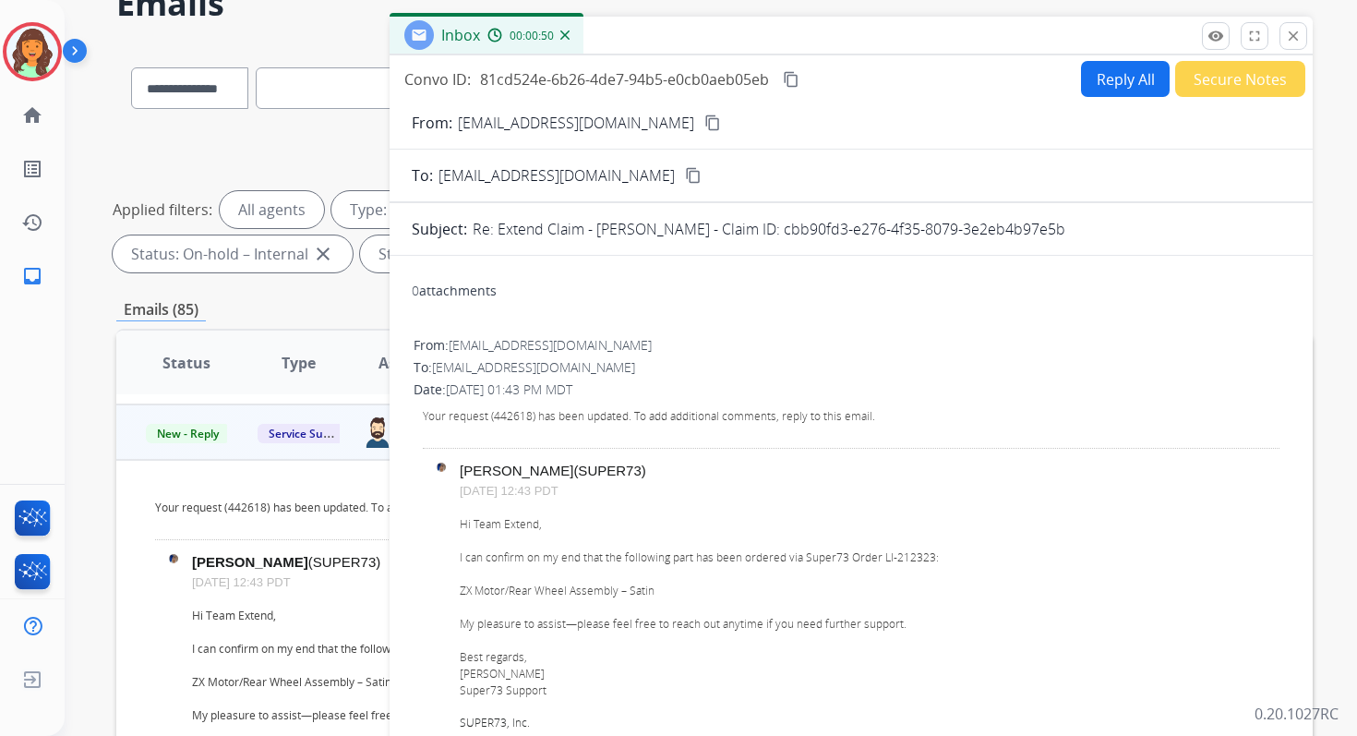
scroll to position [43, 0]
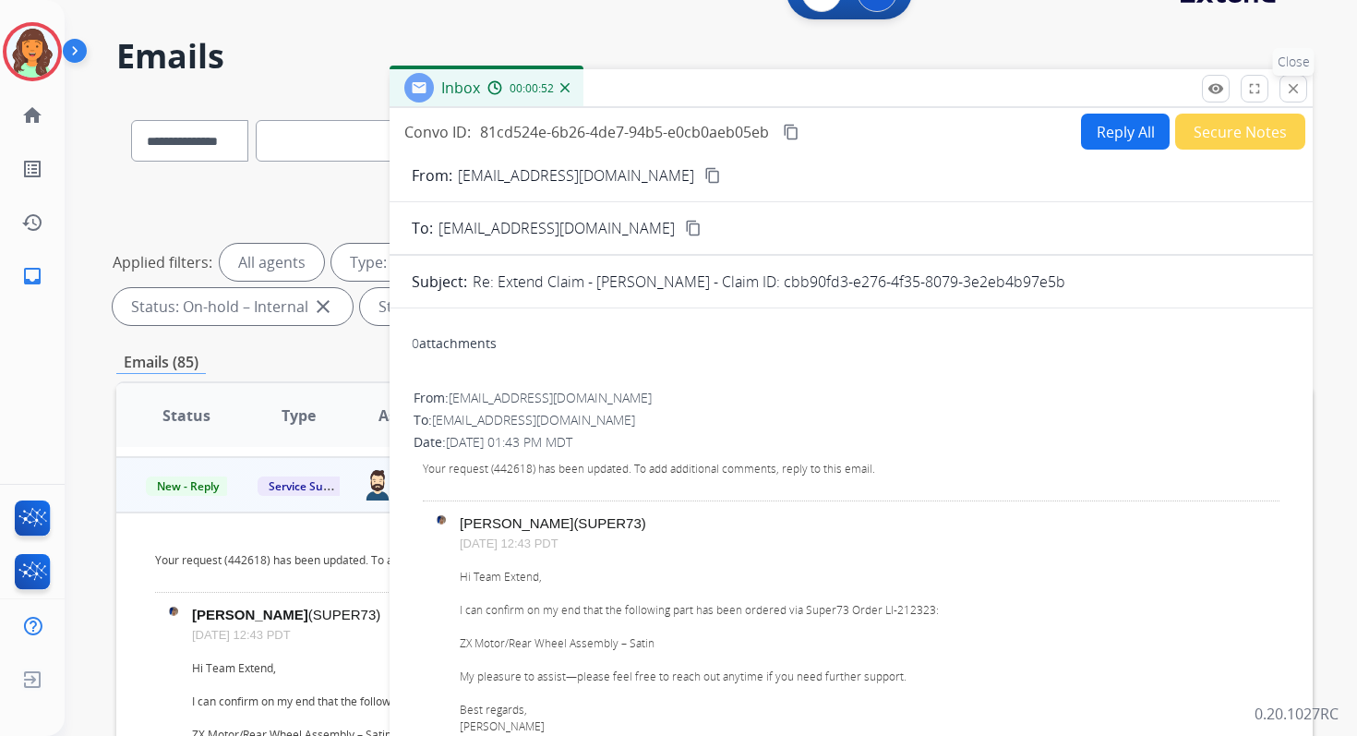
click at [1288, 81] on mat-icon "close" at bounding box center [1293, 88] width 17 height 17
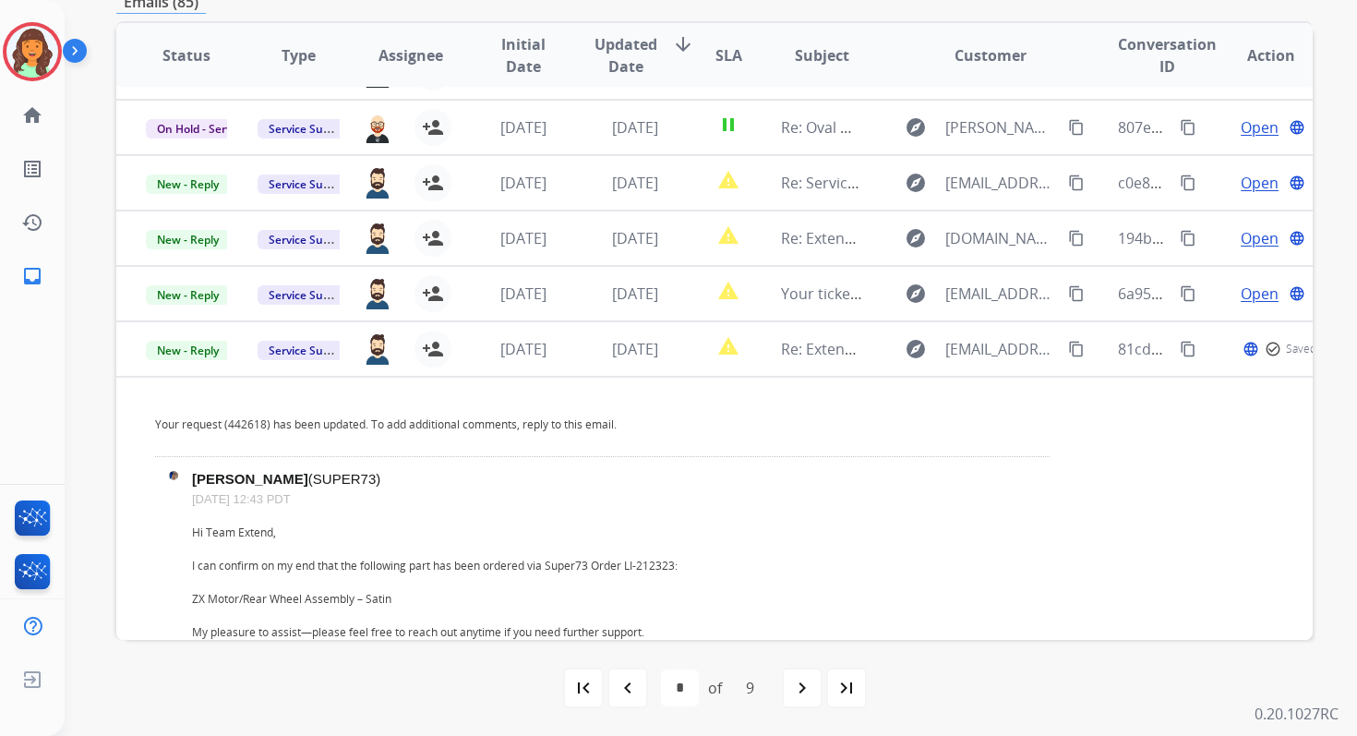
scroll to position [0, 0]
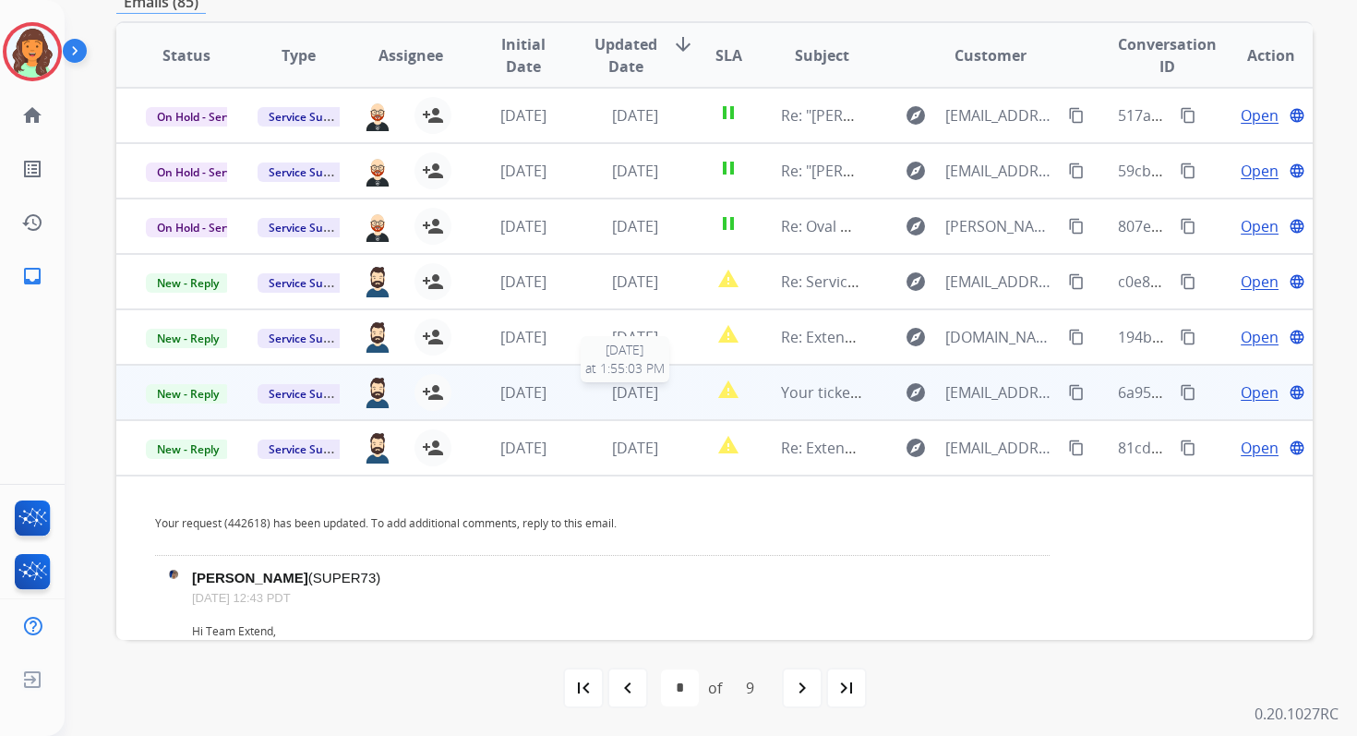
click at [658, 389] on span "[DATE]" at bounding box center [635, 392] width 46 height 20
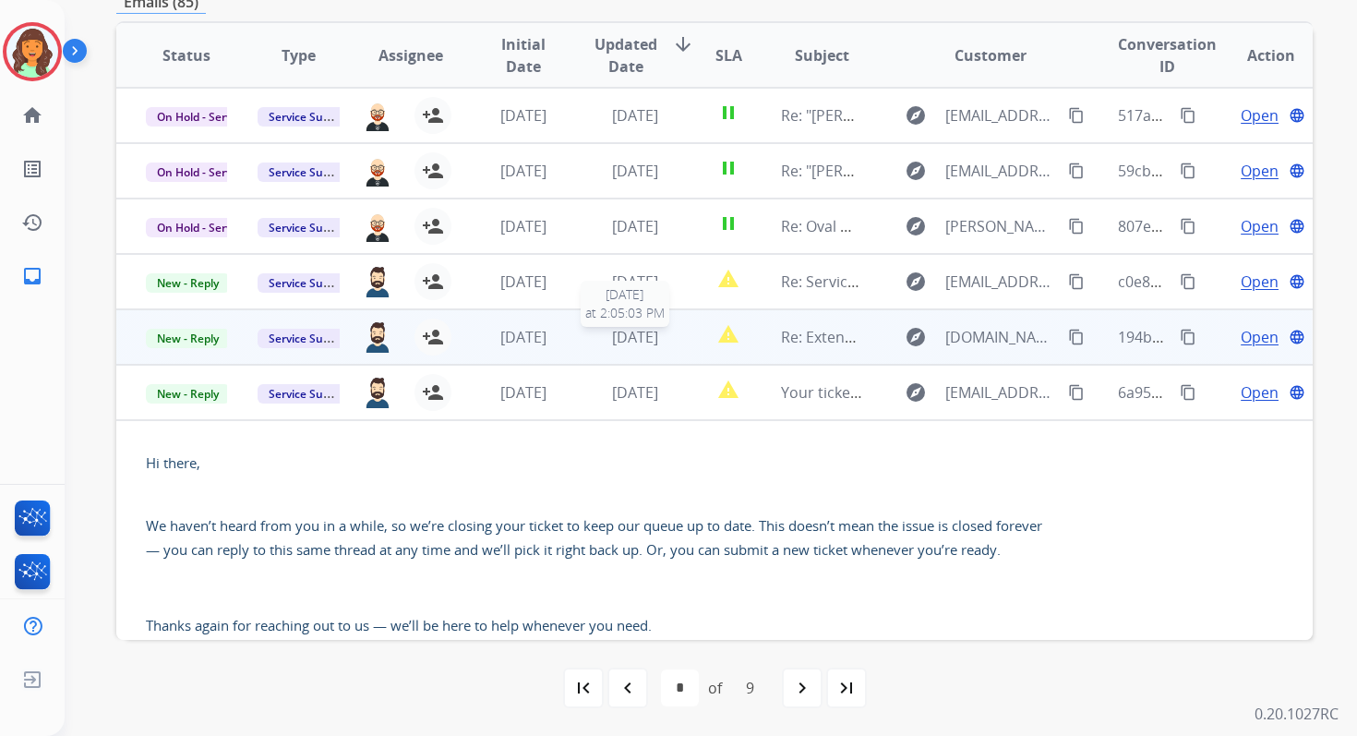
click at [654, 343] on span "[DATE]" at bounding box center [635, 337] width 46 height 20
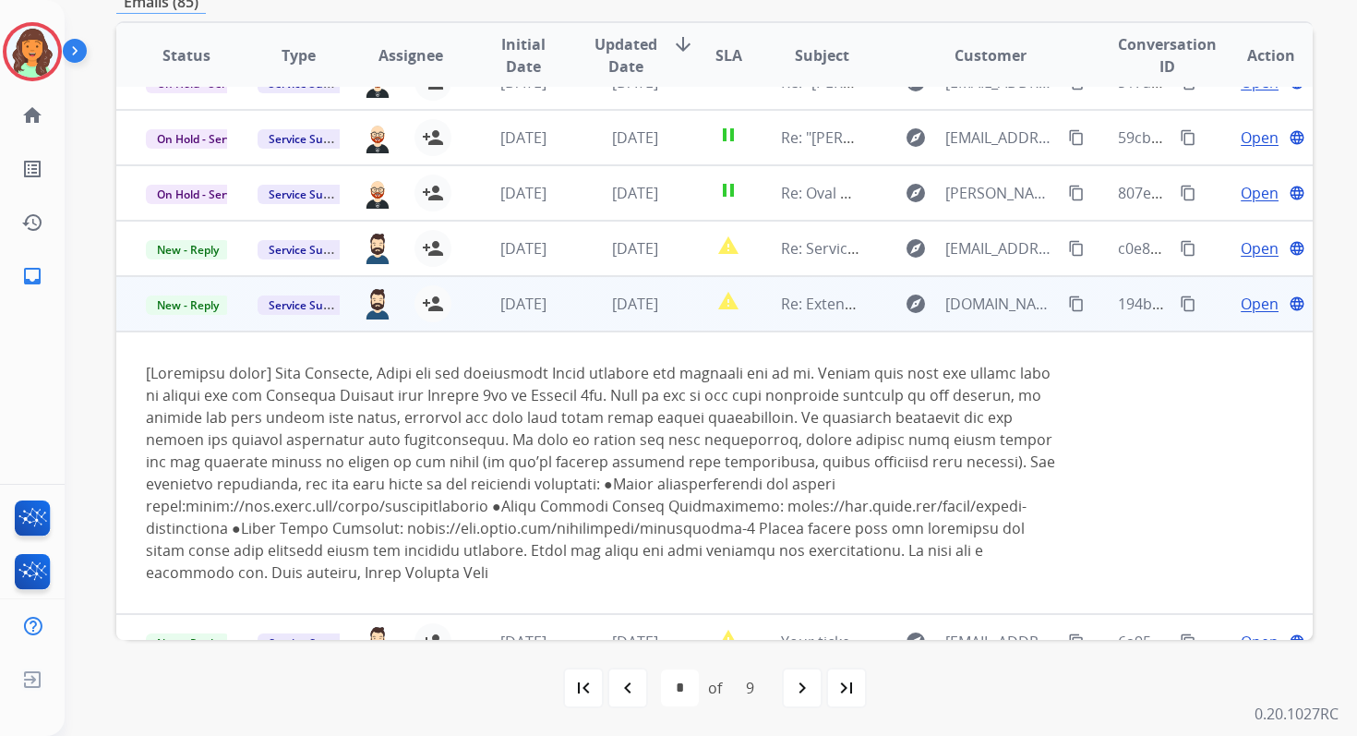
scroll to position [31, 0]
click at [1251, 302] on span "Open" at bounding box center [1260, 305] width 38 height 22
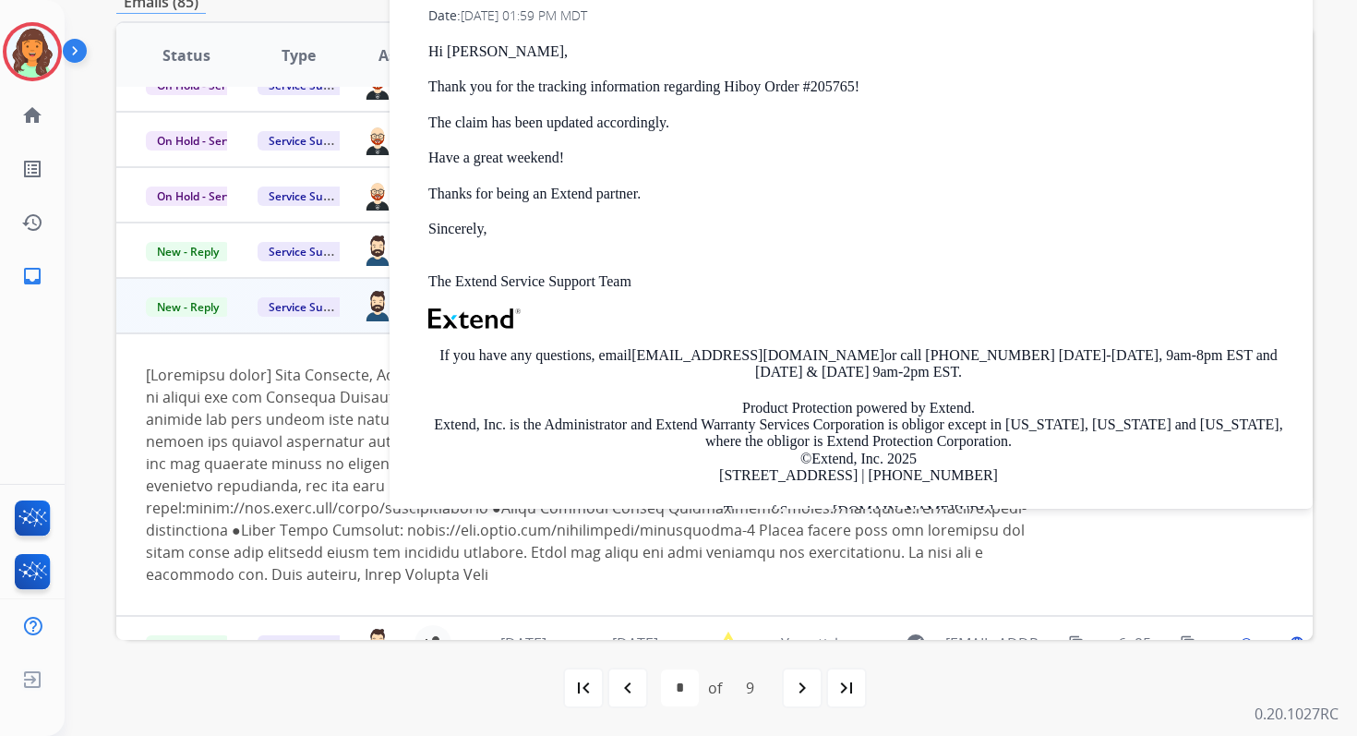
scroll to position [0, 0]
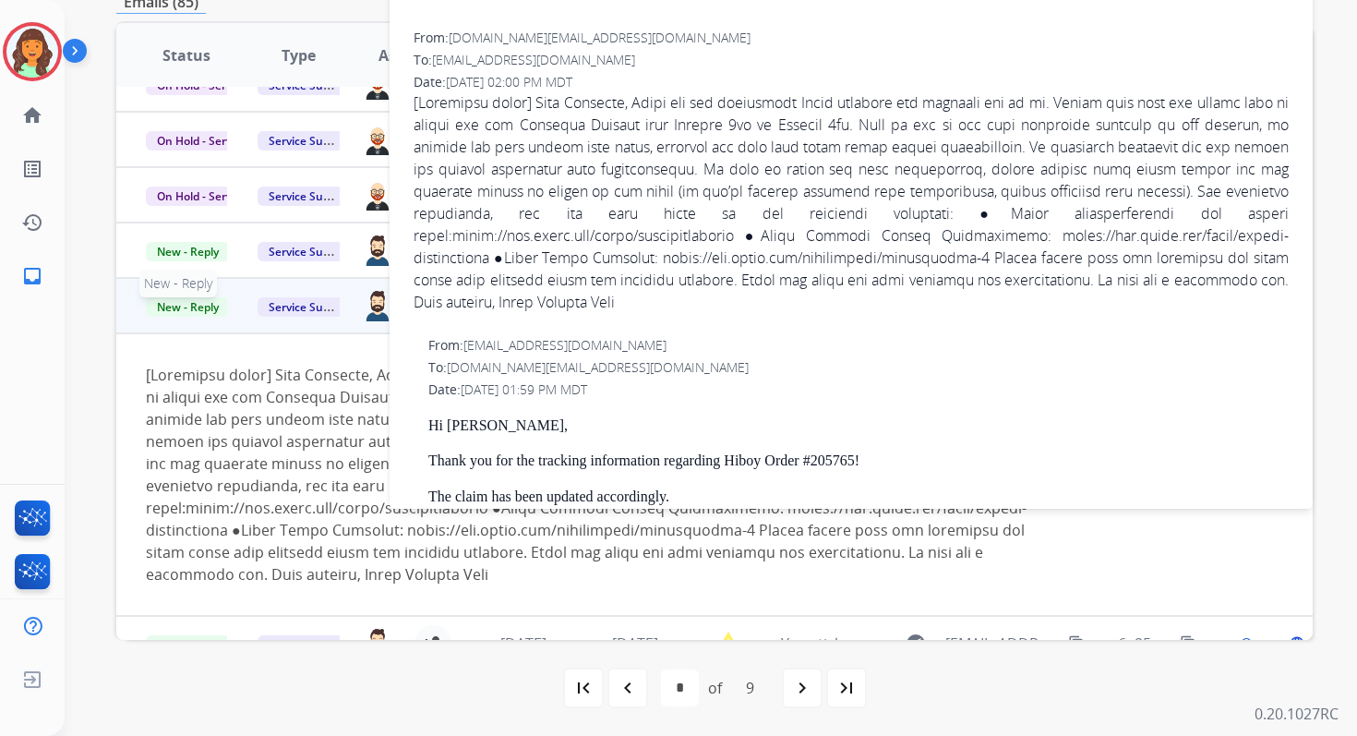
click at [209, 306] on span "New - Reply" at bounding box center [188, 306] width 84 height 19
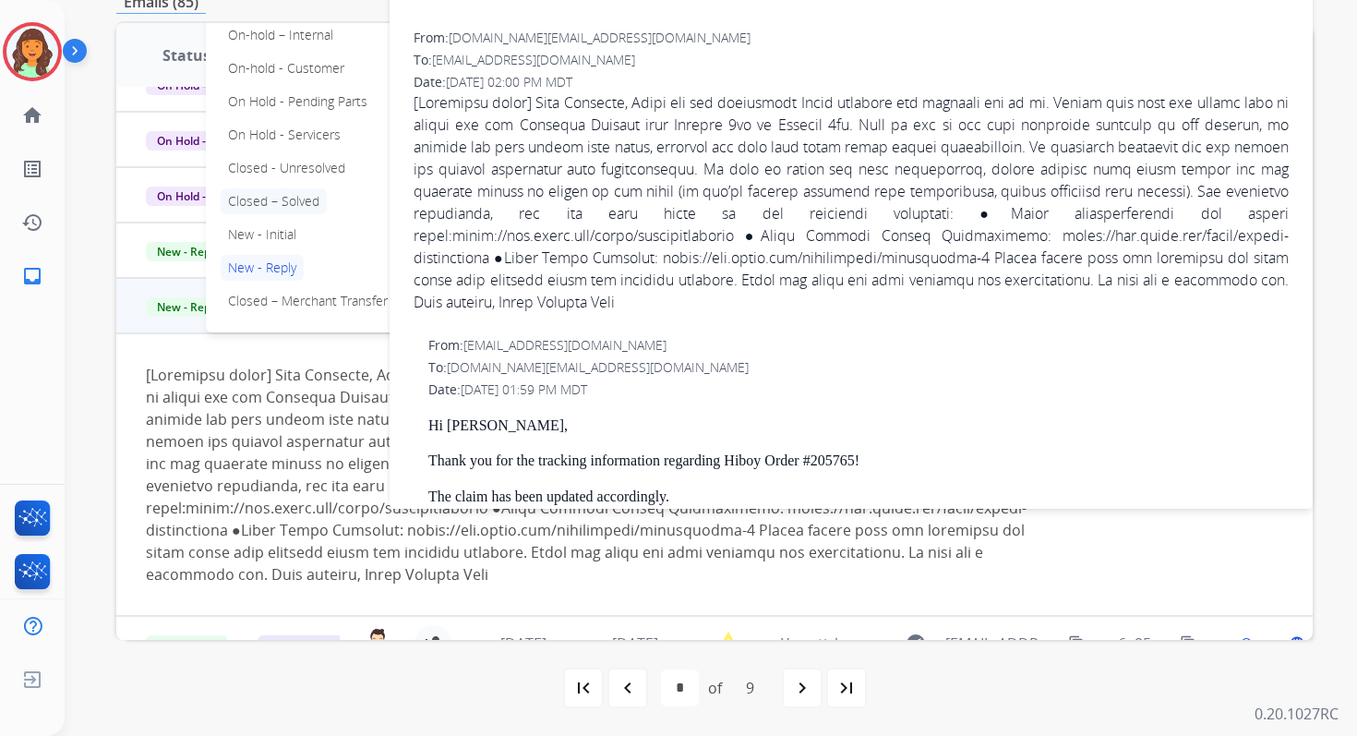
click at [265, 209] on p "Closed – Solved" at bounding box center [274, 201] width 106 height 26
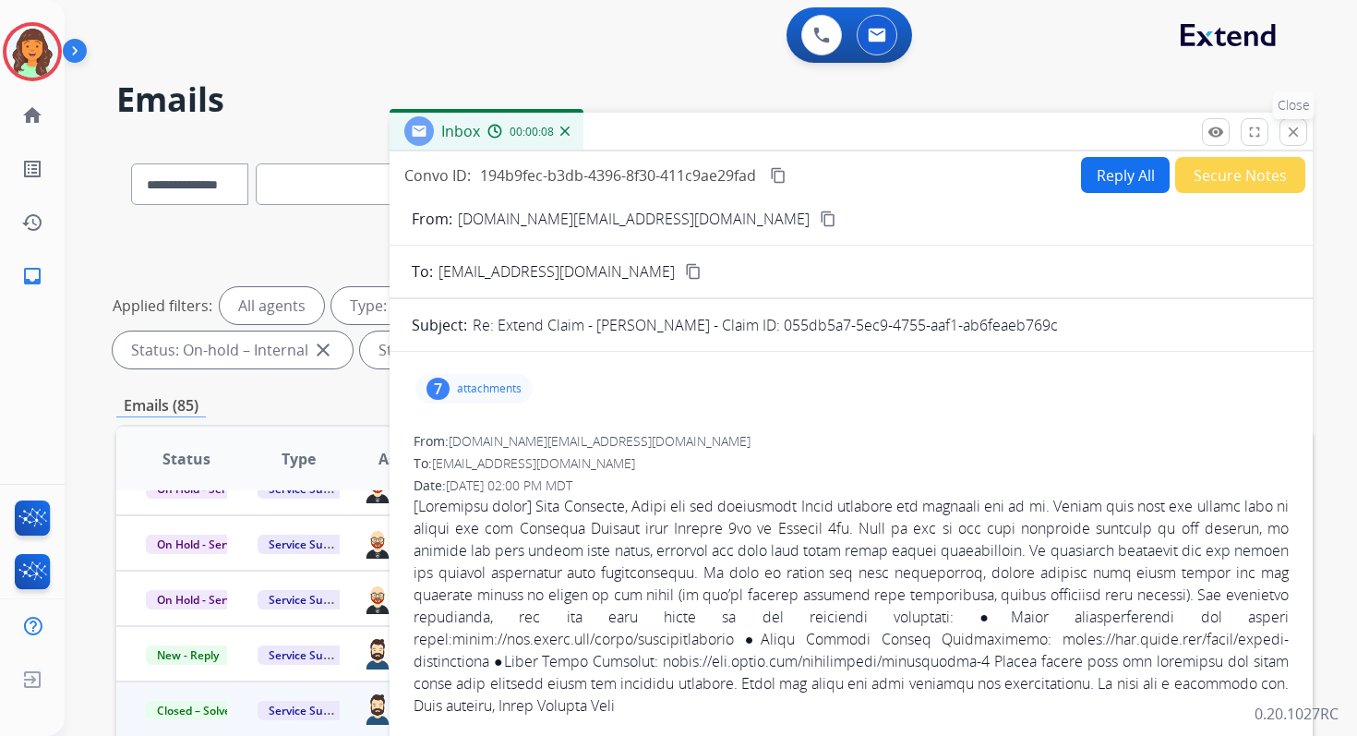
click at [1297, 126] on mat-icon "close" at bounding box center [1293, 132] width 17 height 17
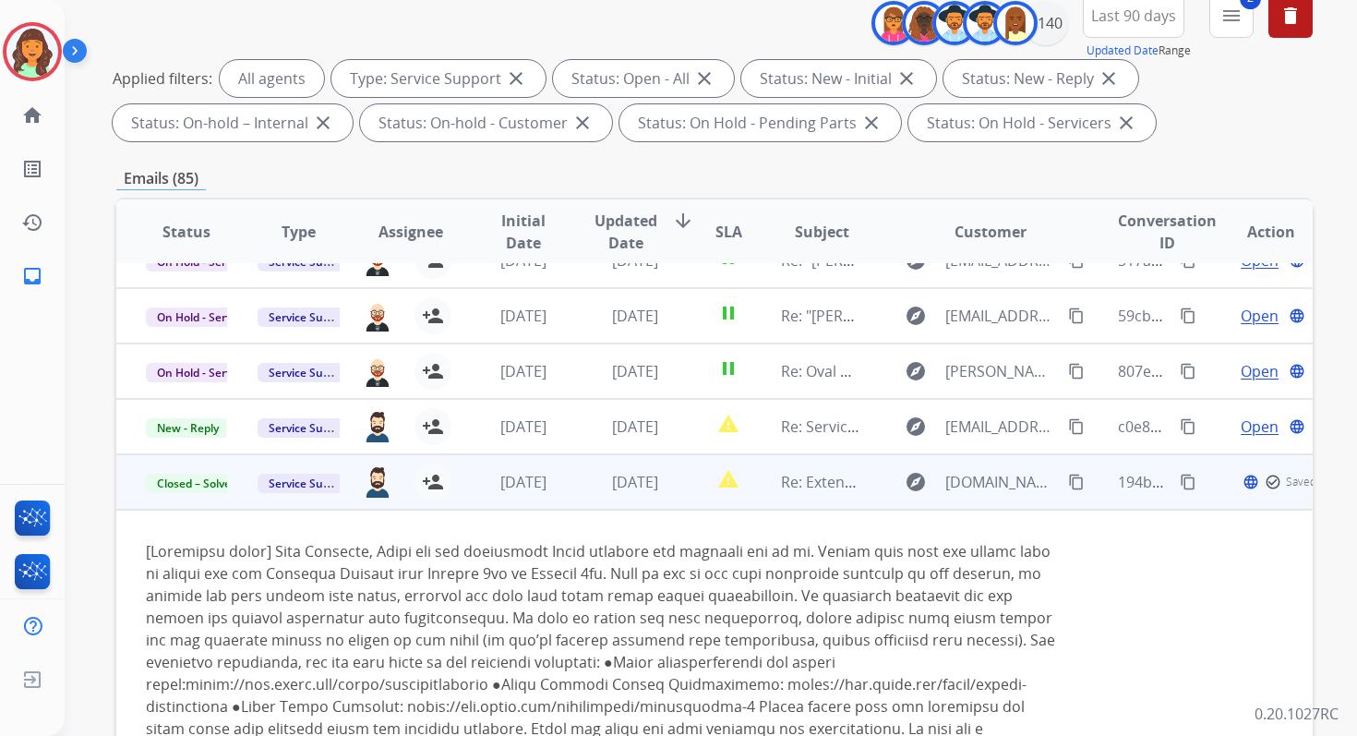
scroll to position [403, 0]
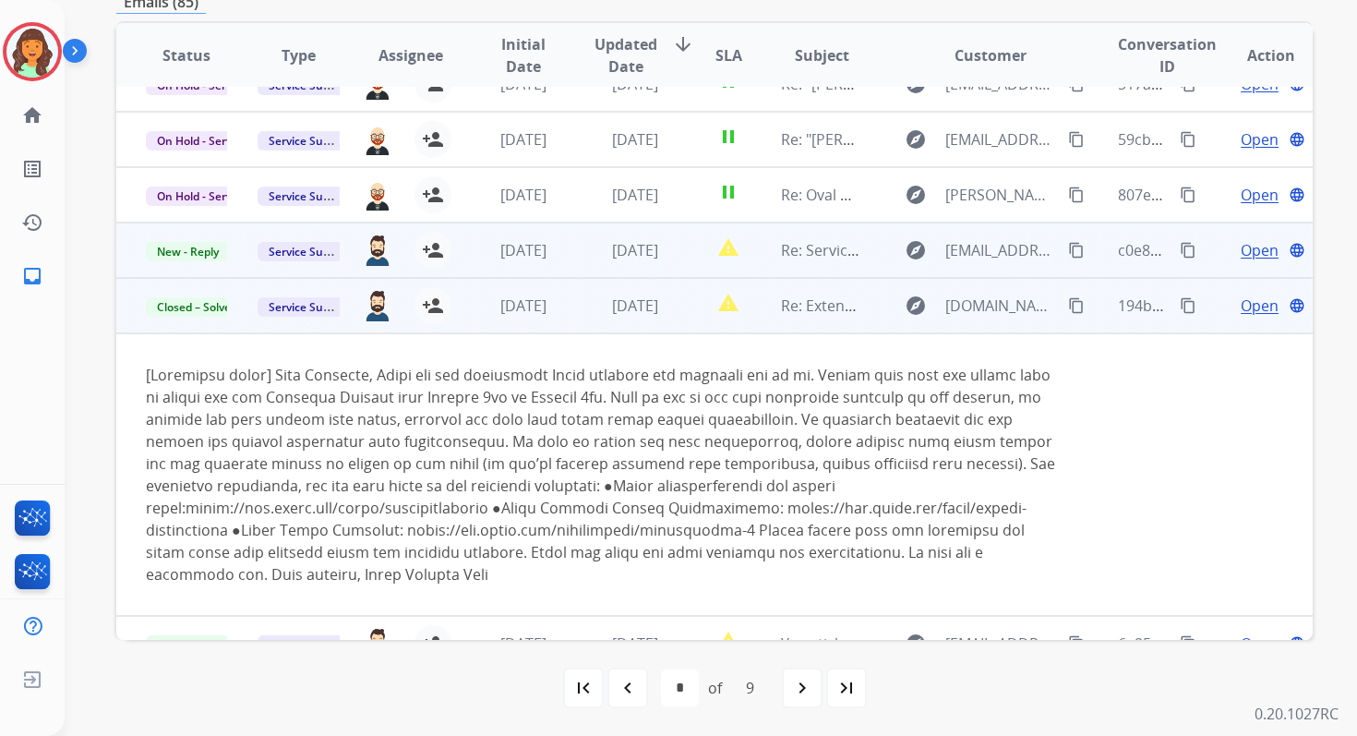
click at [581, 263] on td "[DATE]" at bounding box center [621, 249] width 112 height 55
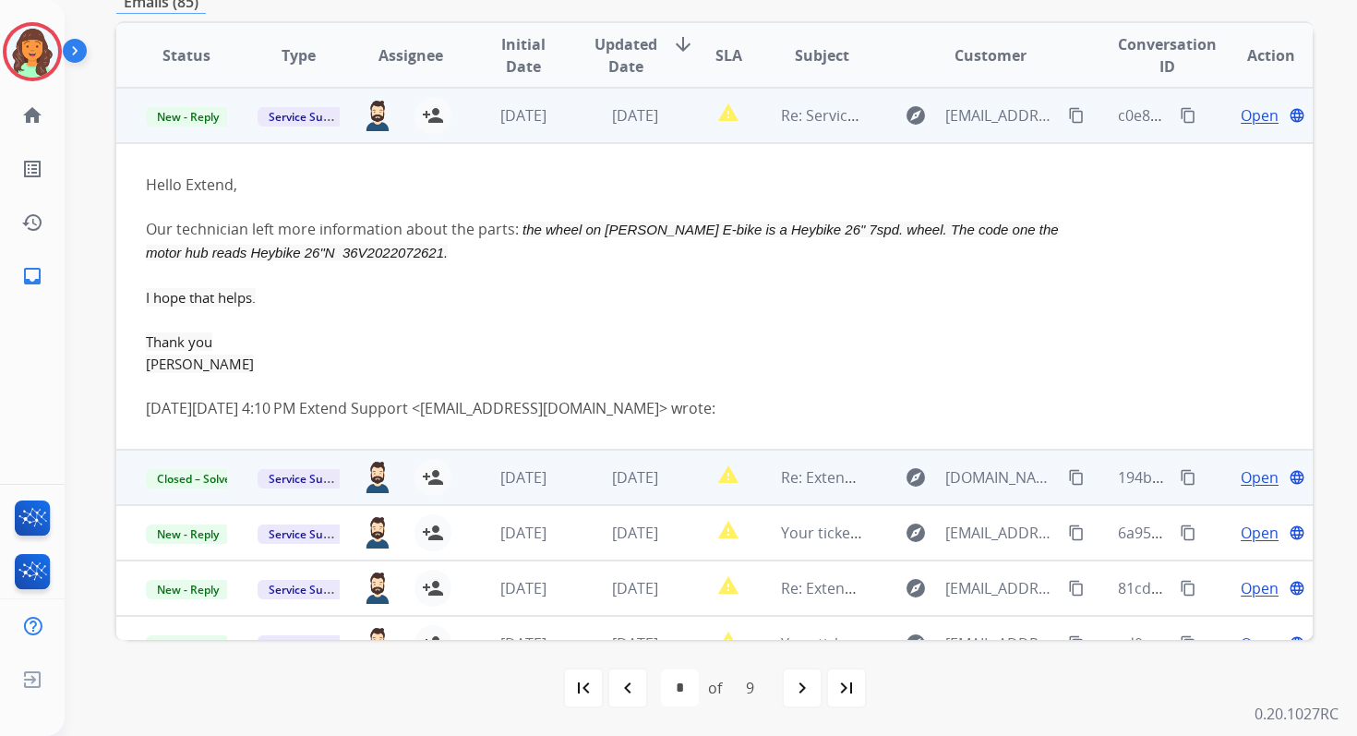
scroll to position [0, 0]
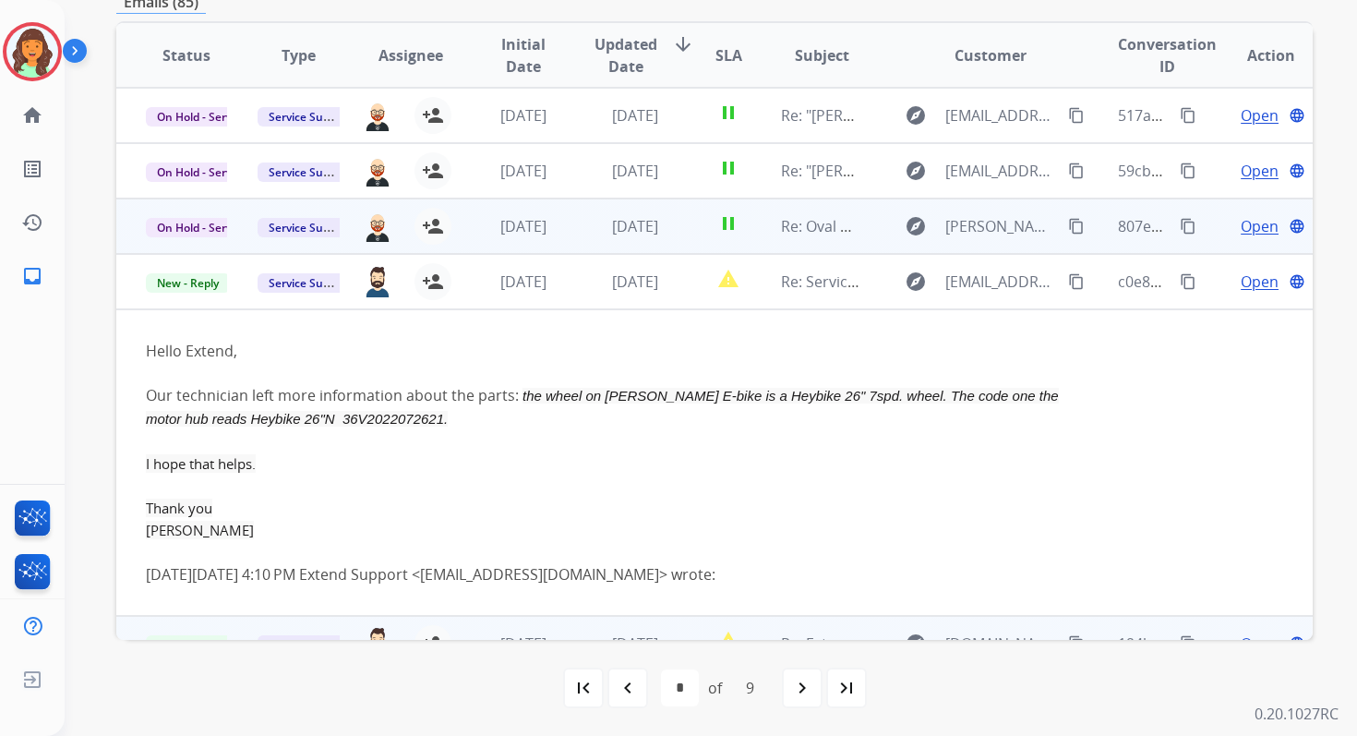
click at [585, 222] on td "[DATE]" at bounding box center [621, 225] width 112 height 55
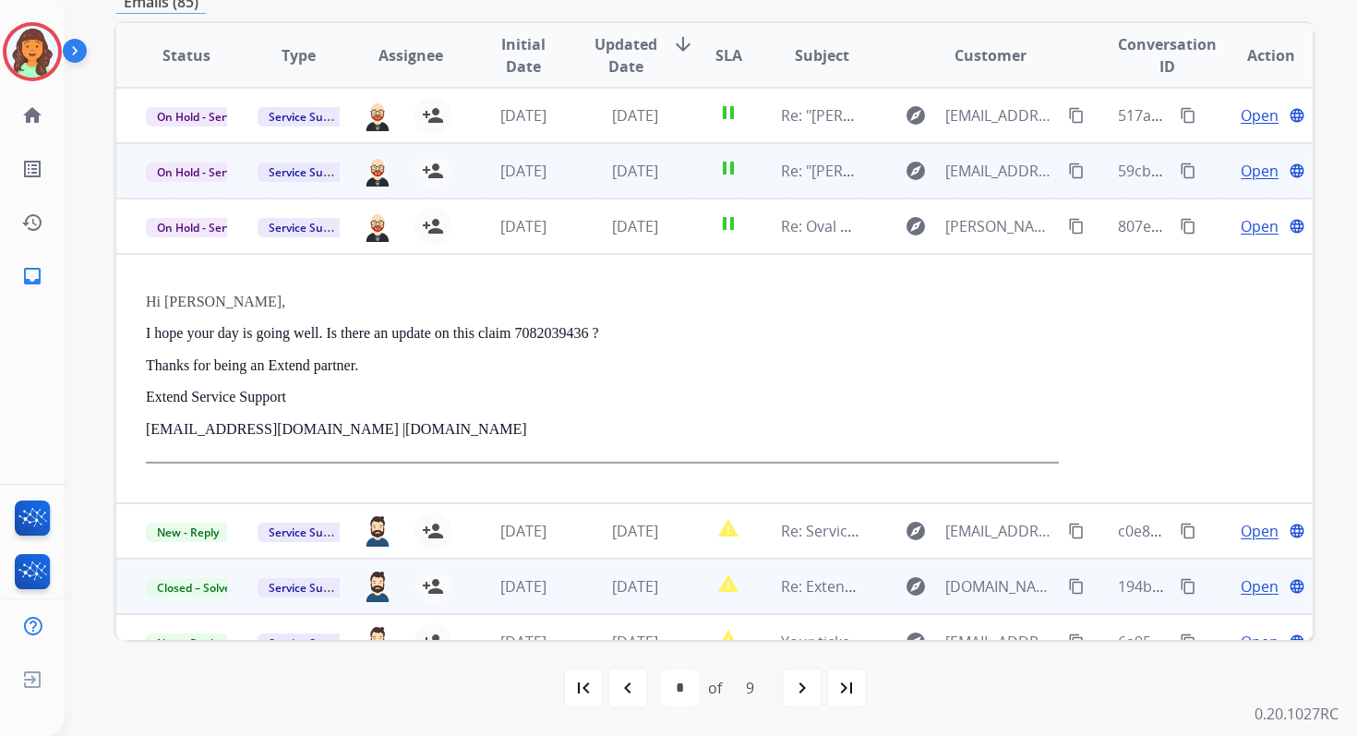
click at [582, 174] on td "[DATE]" at bounding box center [621, 170] width 112 height 55
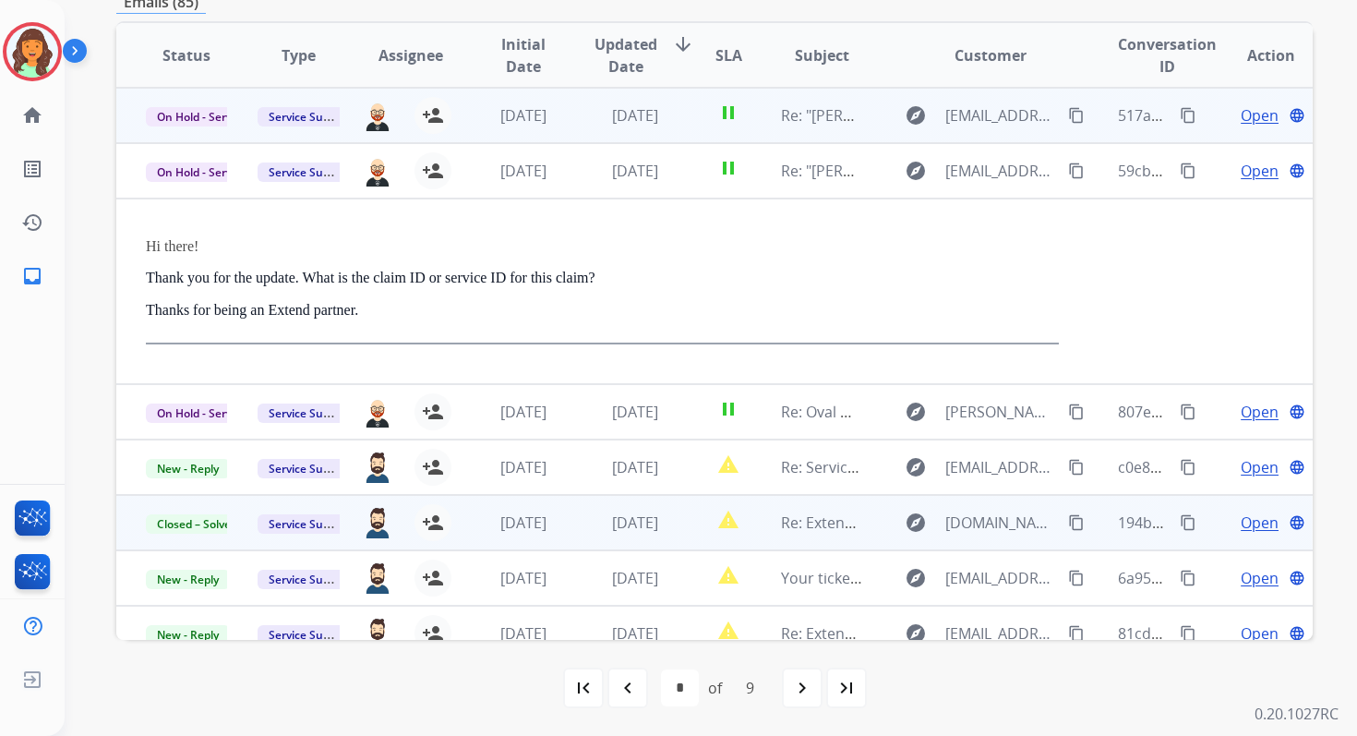
click at [578, 115] on td "[DATE]" at bounding box center [621, 115] width 112 height 55
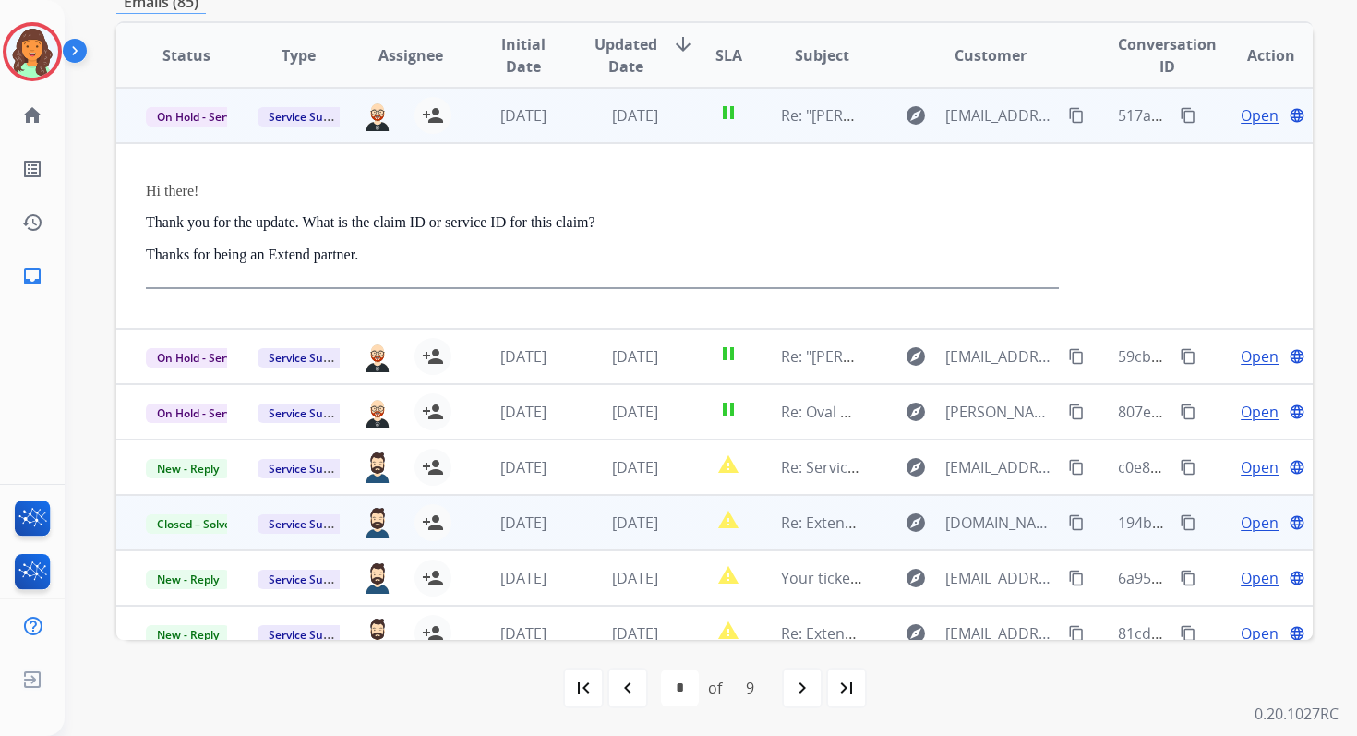
click at [578, 114] on td "[DATE]" at bounding box center [621, 115] width 112 height 55
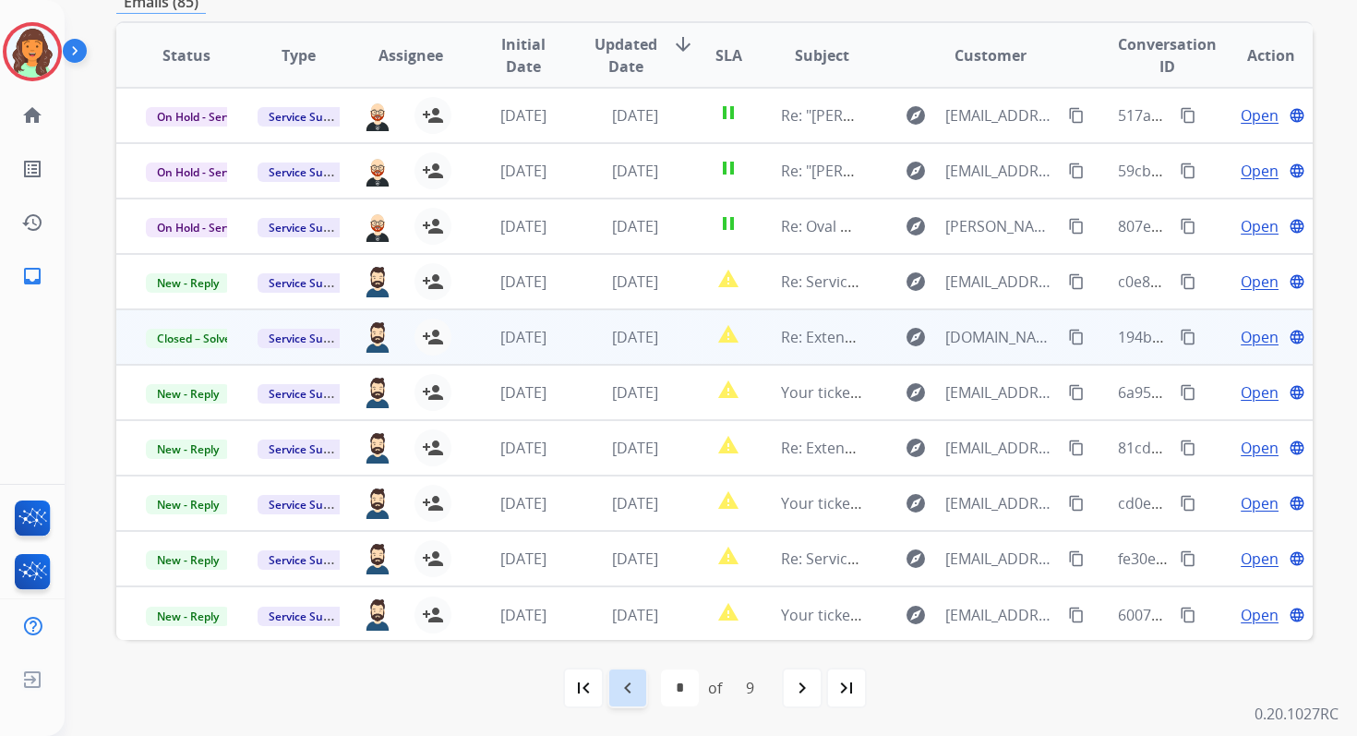
click at [640, 686] on div "navigate_before" at bounding box center [627, 687] width 41 height 41
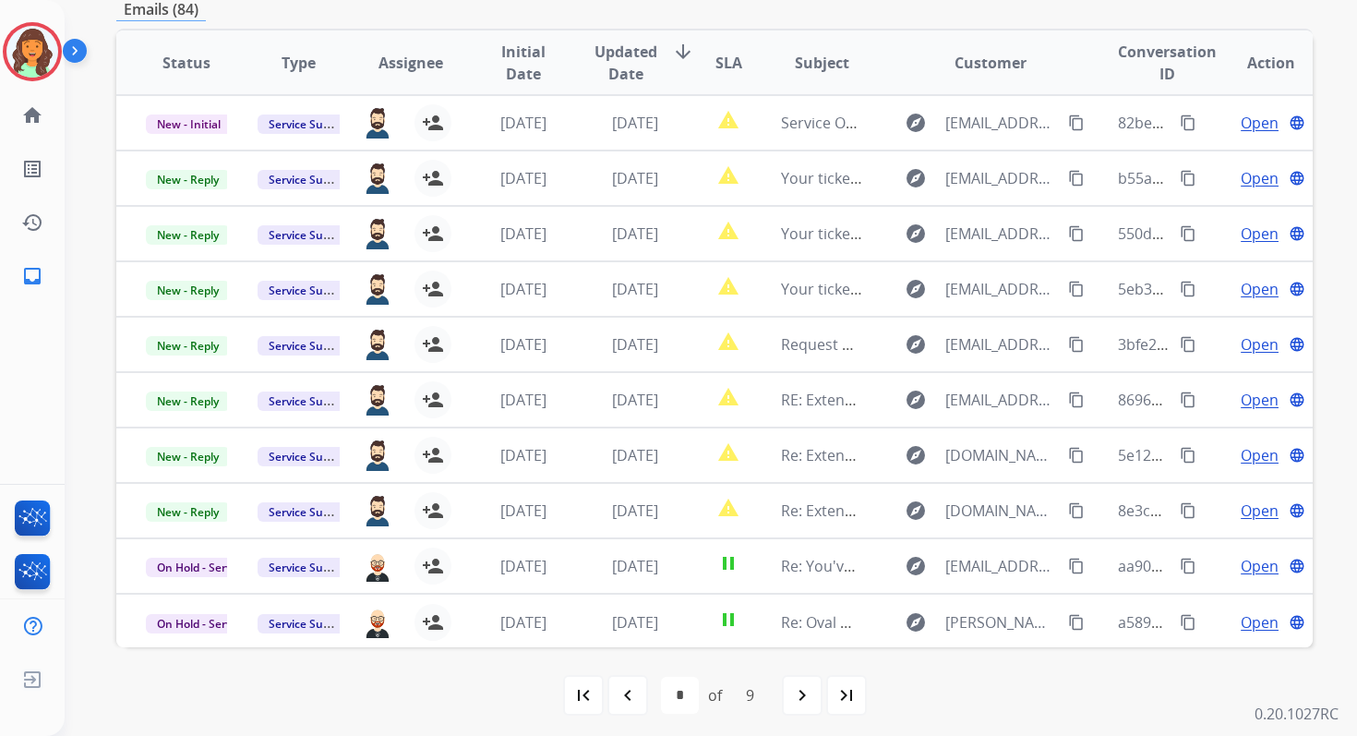
scroll to position [403, 0]
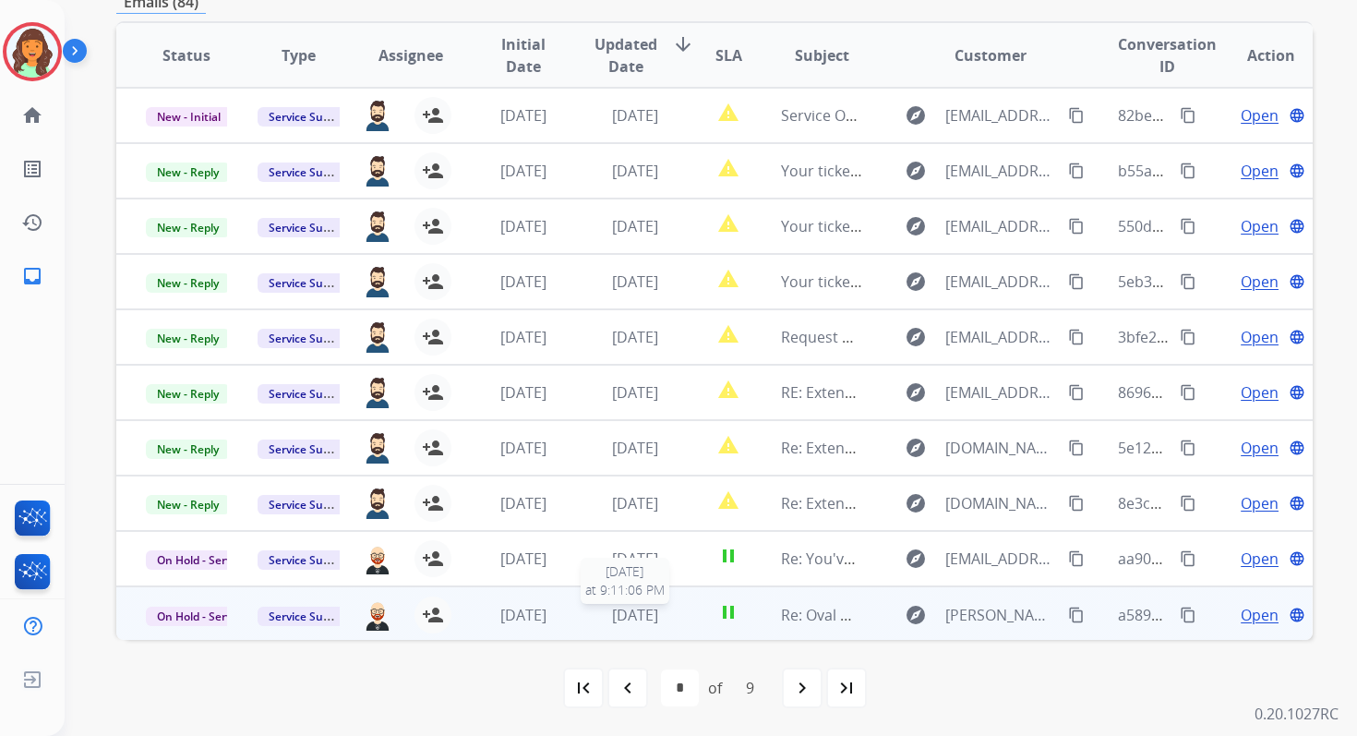
click at [630, 610] on span "[DATE]" at bounding box center [635, 615] width 46 height 20
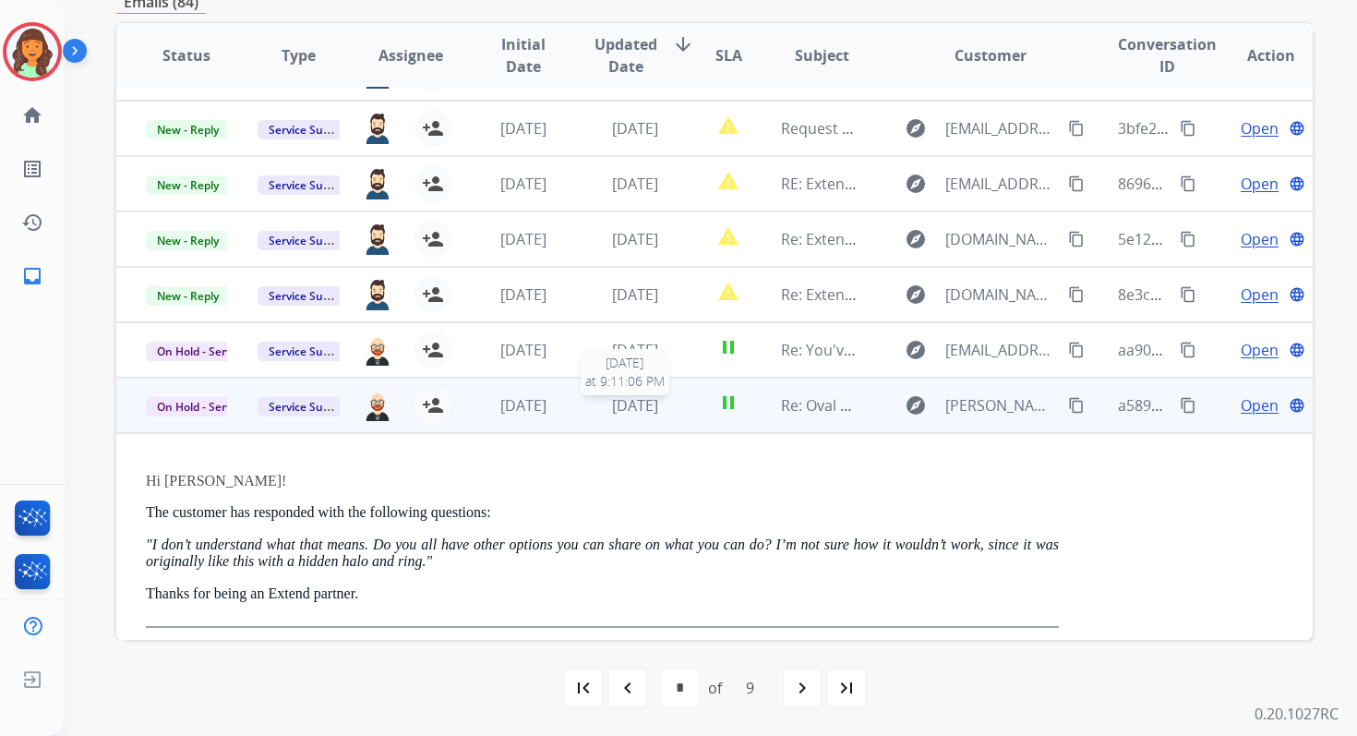
scroll to position [235, 0]
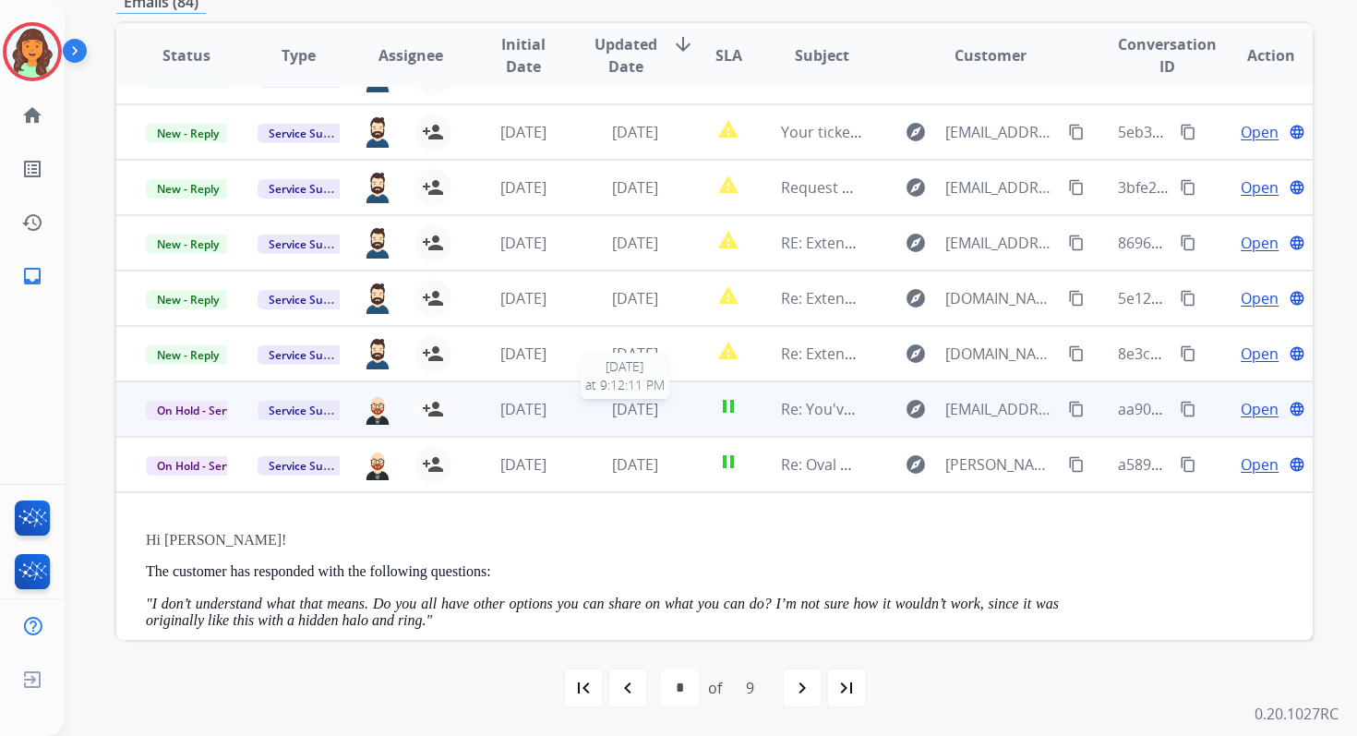
click at [612, 402] on span "[DATE]" at bounding box center [635, 409] width 46 height 20
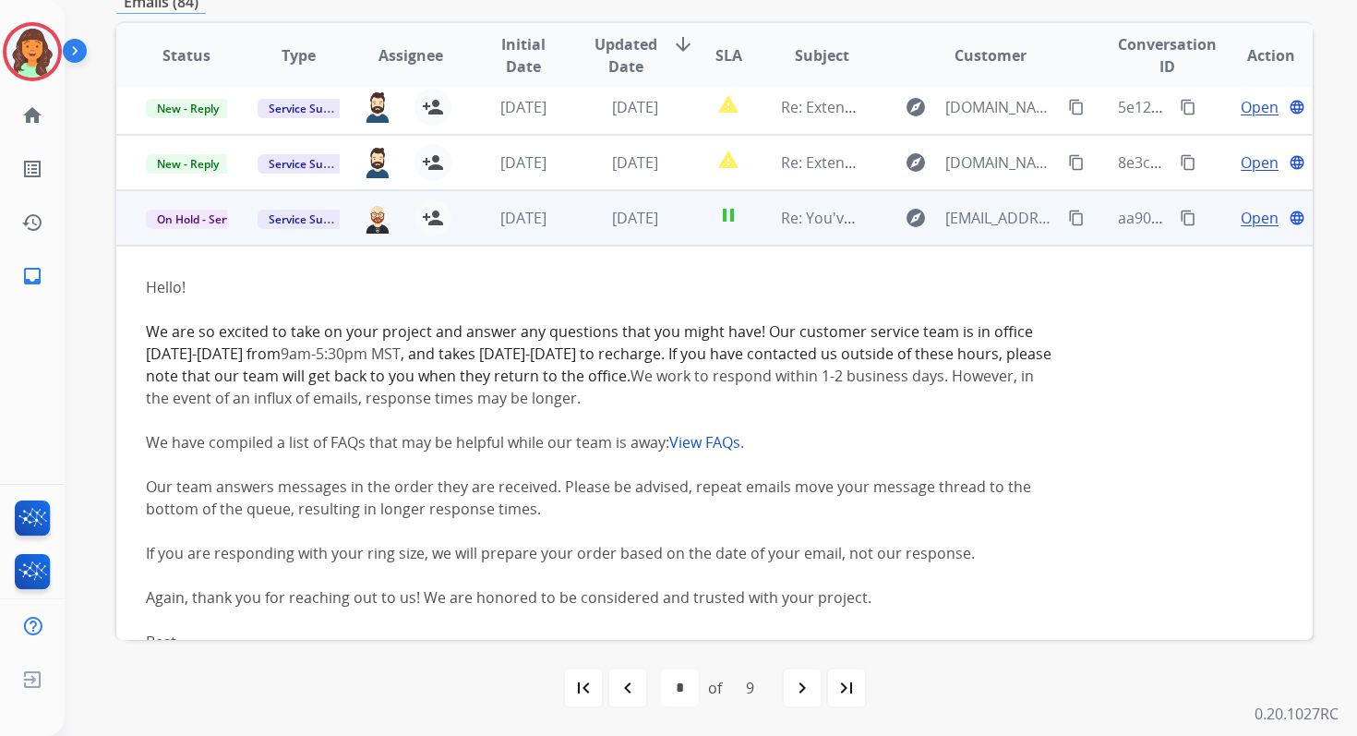
scroll to position [259, 0]
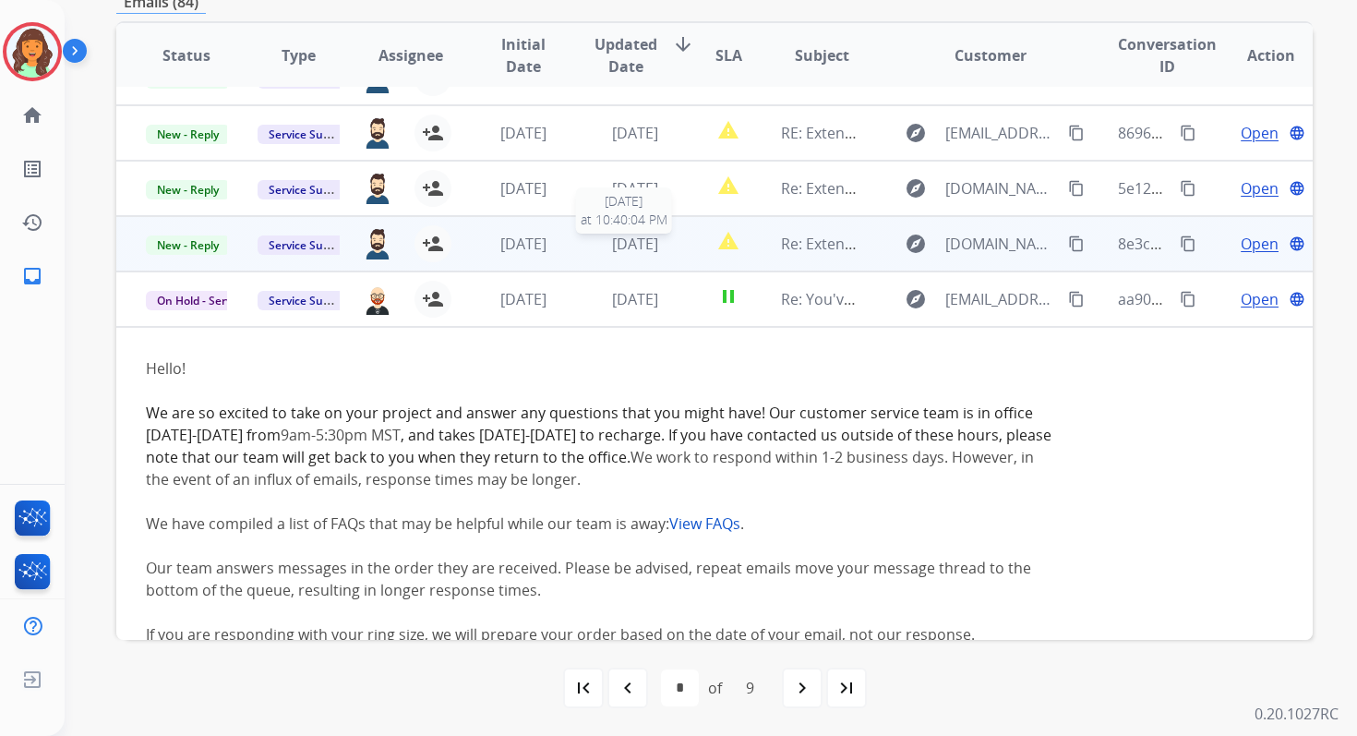
click at [643, 247] on span "[DATE]" at bounding box center [635, 244] width 46 height 20
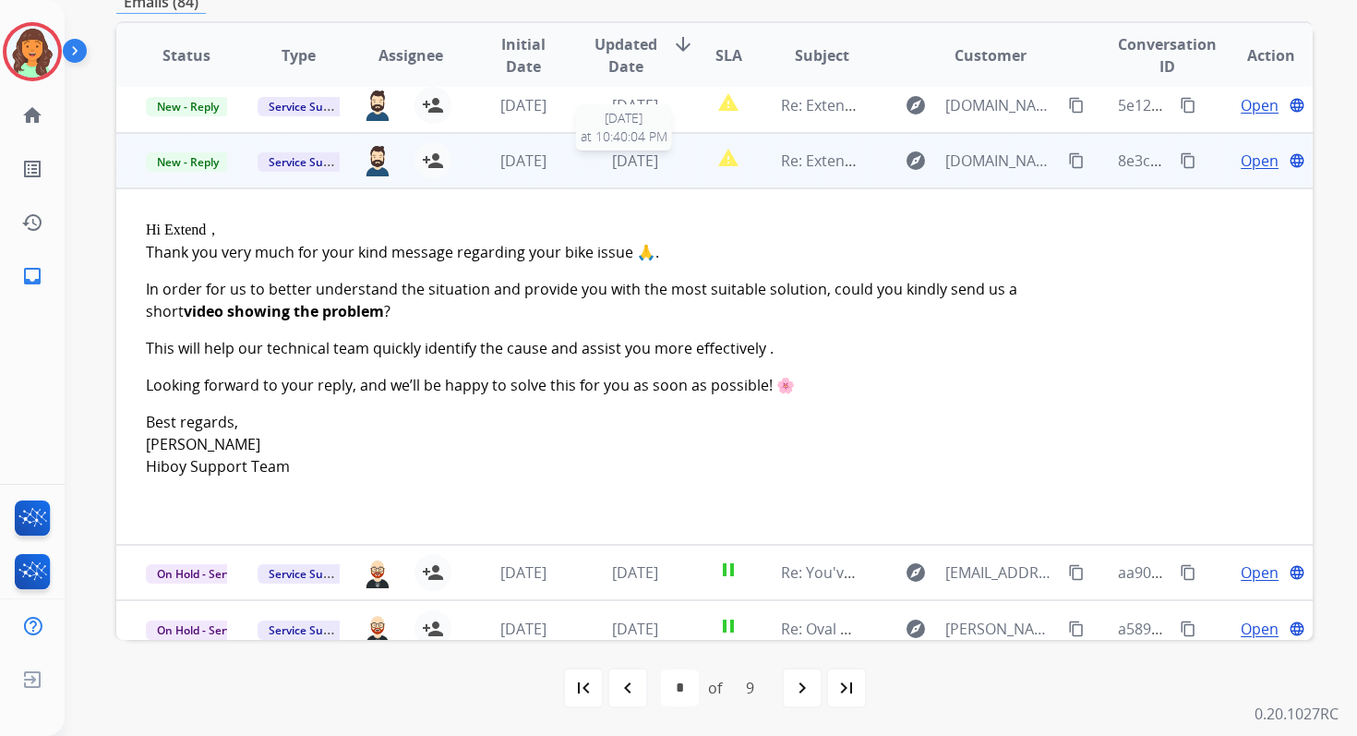
scroll to position [358, 0]
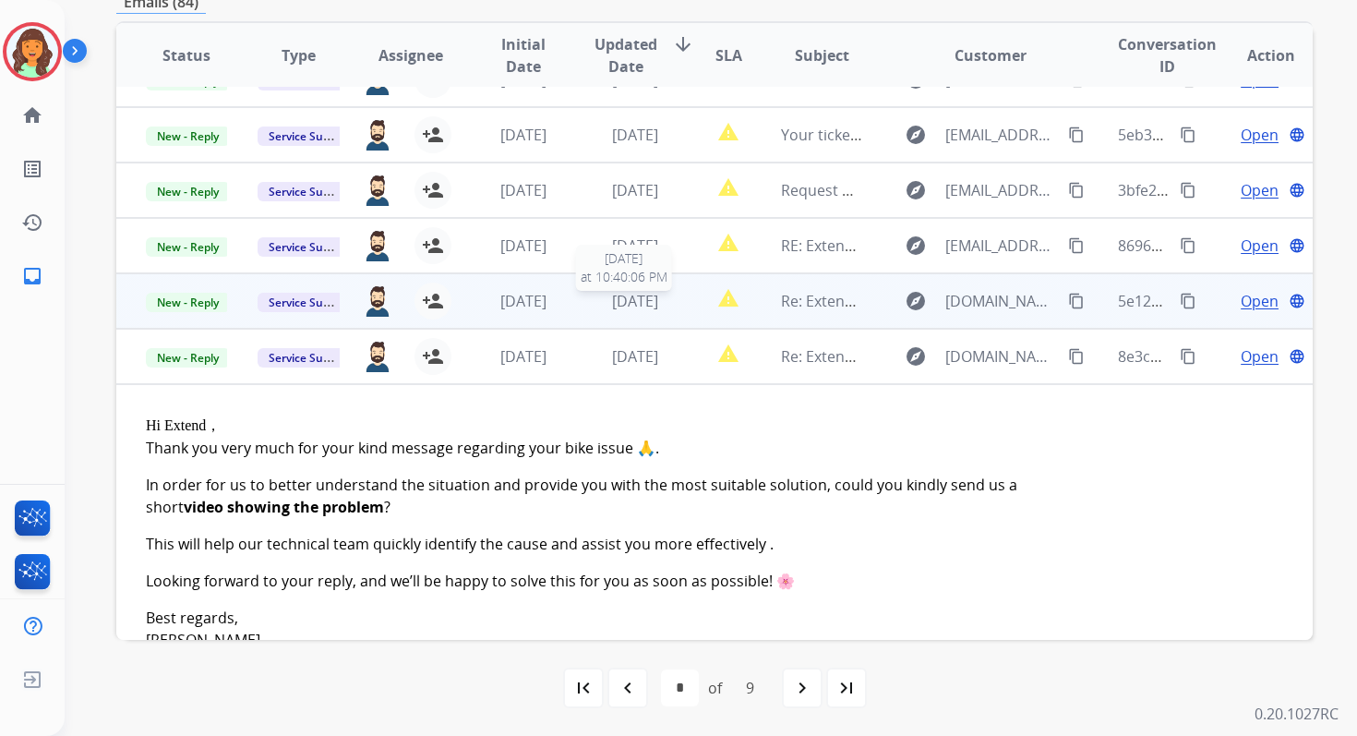
click at [648, 306] on span "[DATE]" at bounding box center [635, 301] width 46 height 20
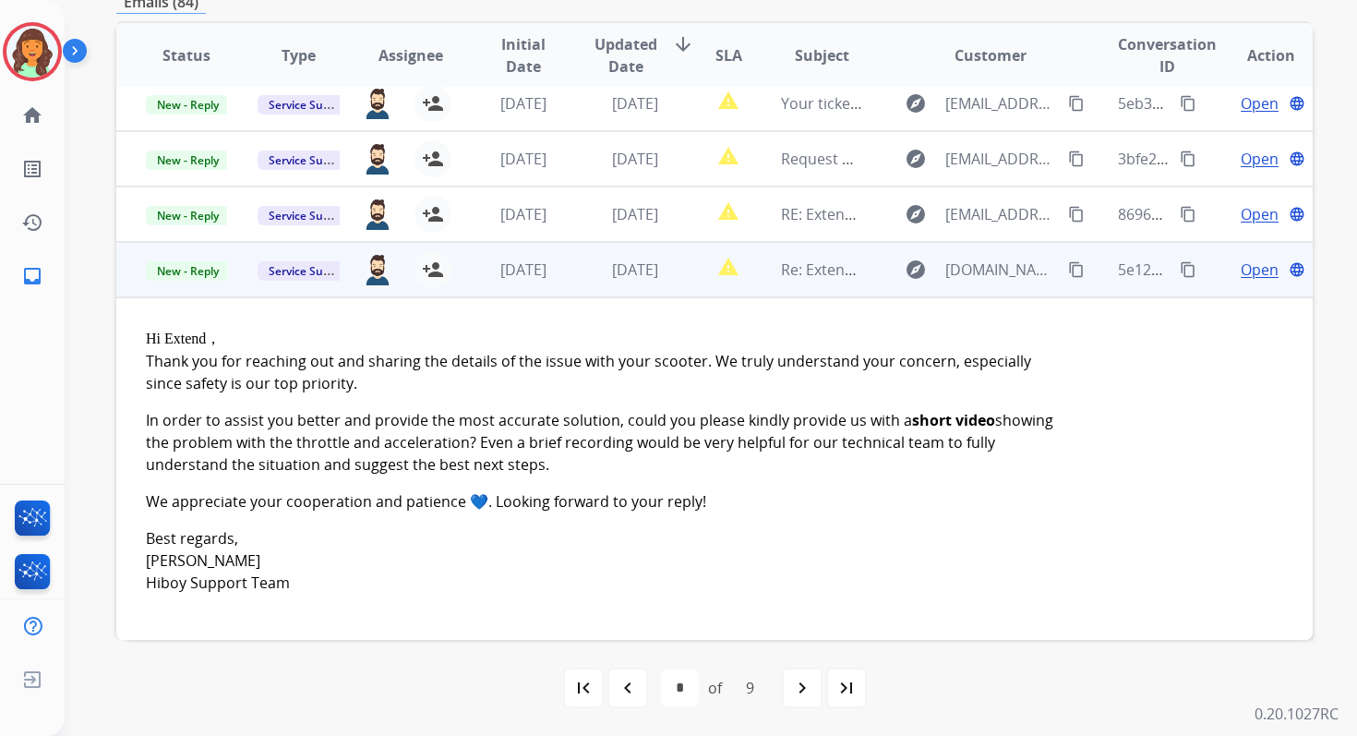
scroll to position [53, 0]
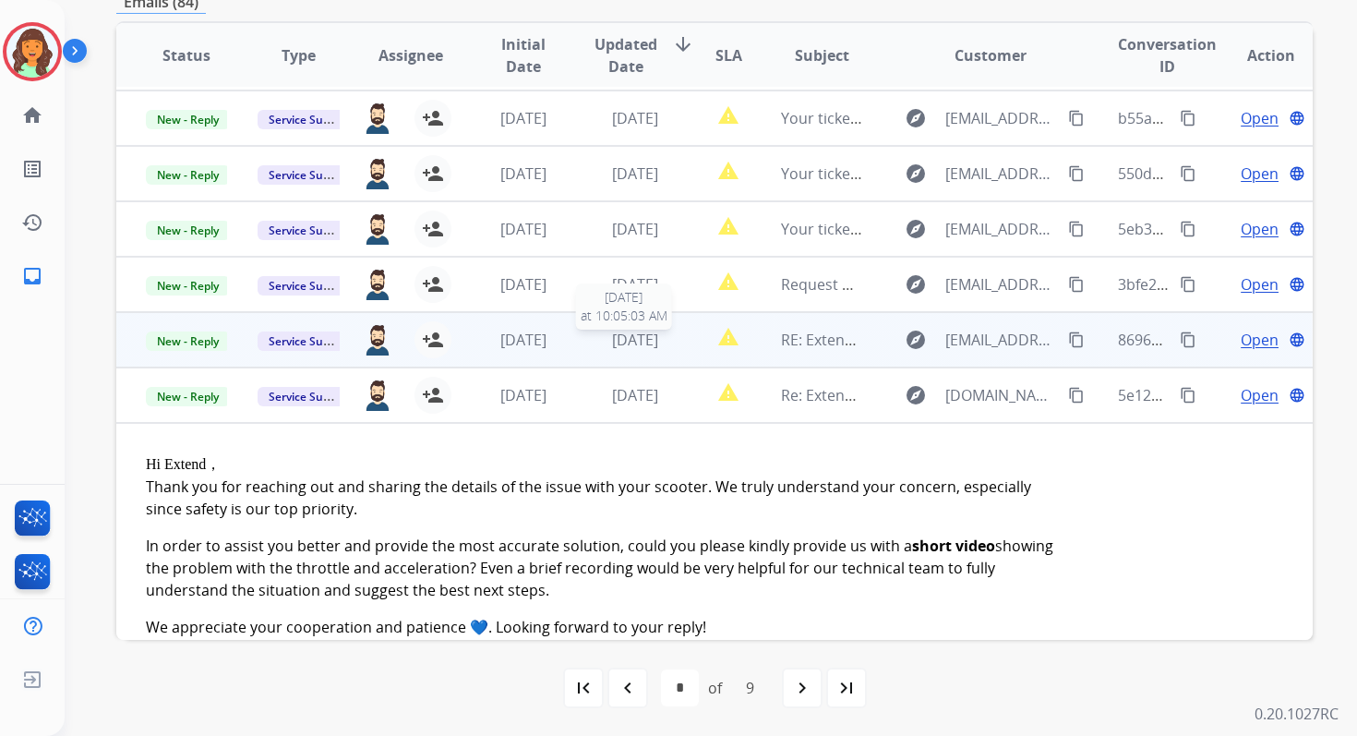
click at [630, 333] on span "2 days ago" at bounding box center [635, 340] width 46 height 20
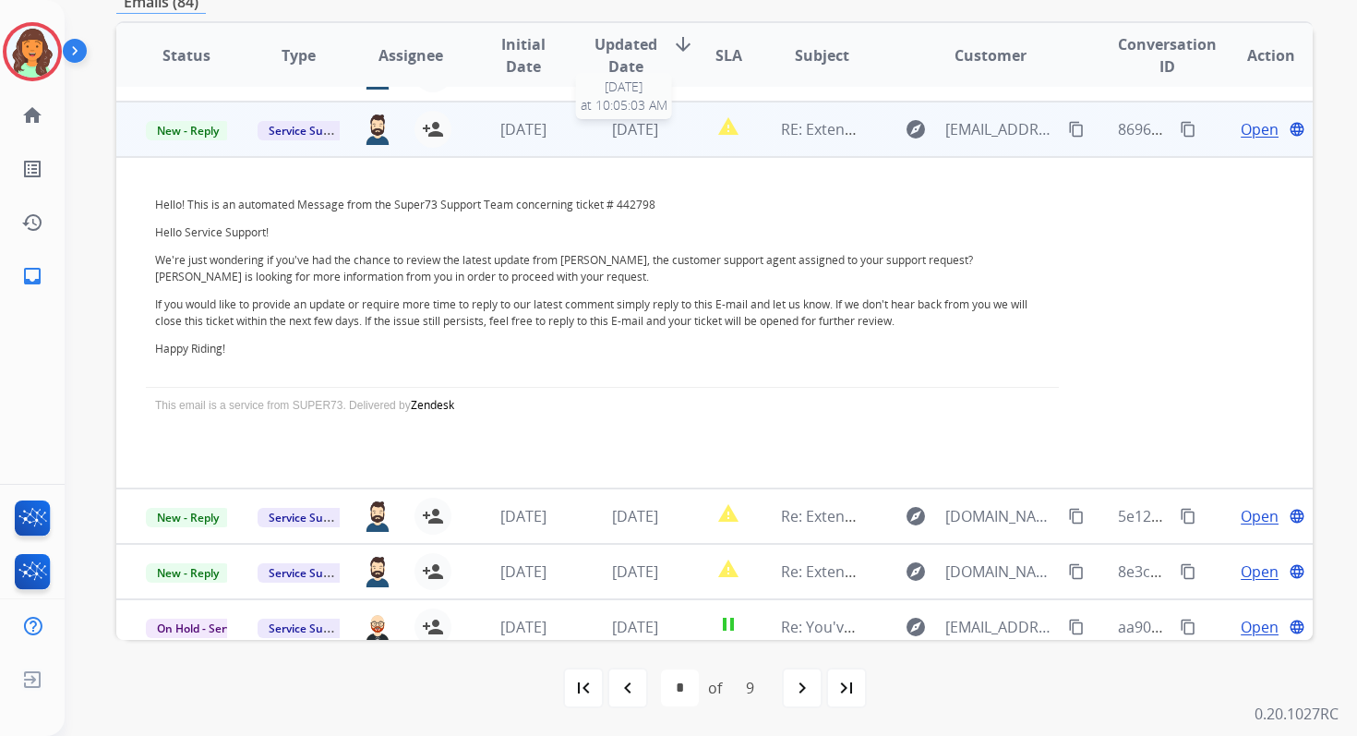
scroll to position [277, 0]
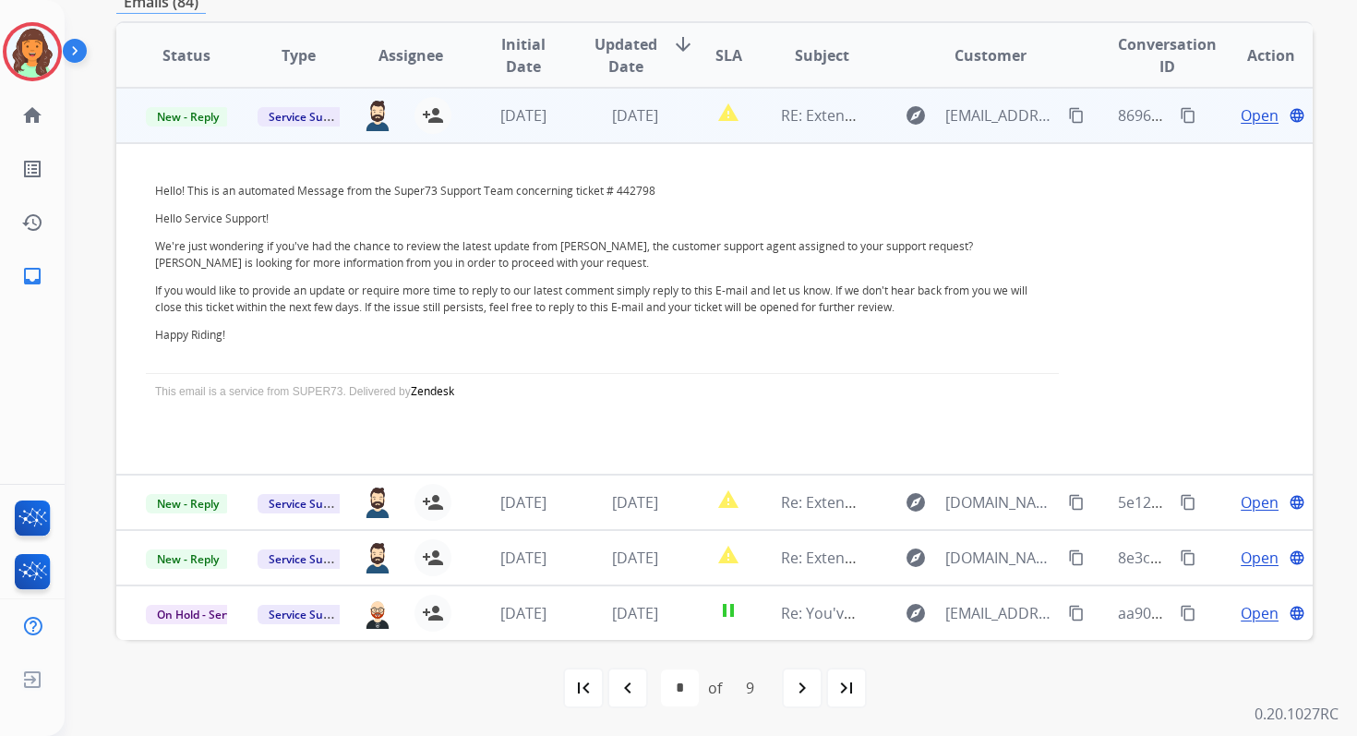
click at [1243, 114] on span "Open" at bounding box center [1260, 115] width 38 height 22
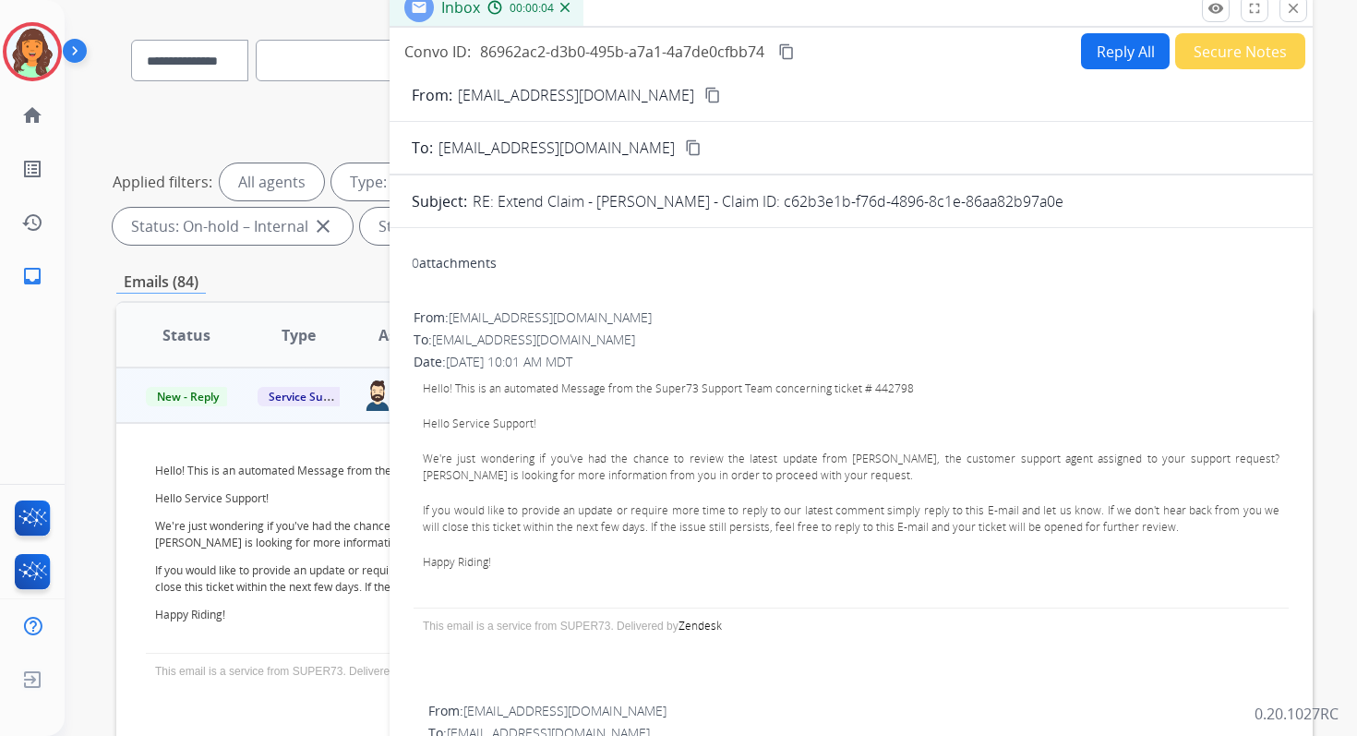
scroll to position [0, 0]
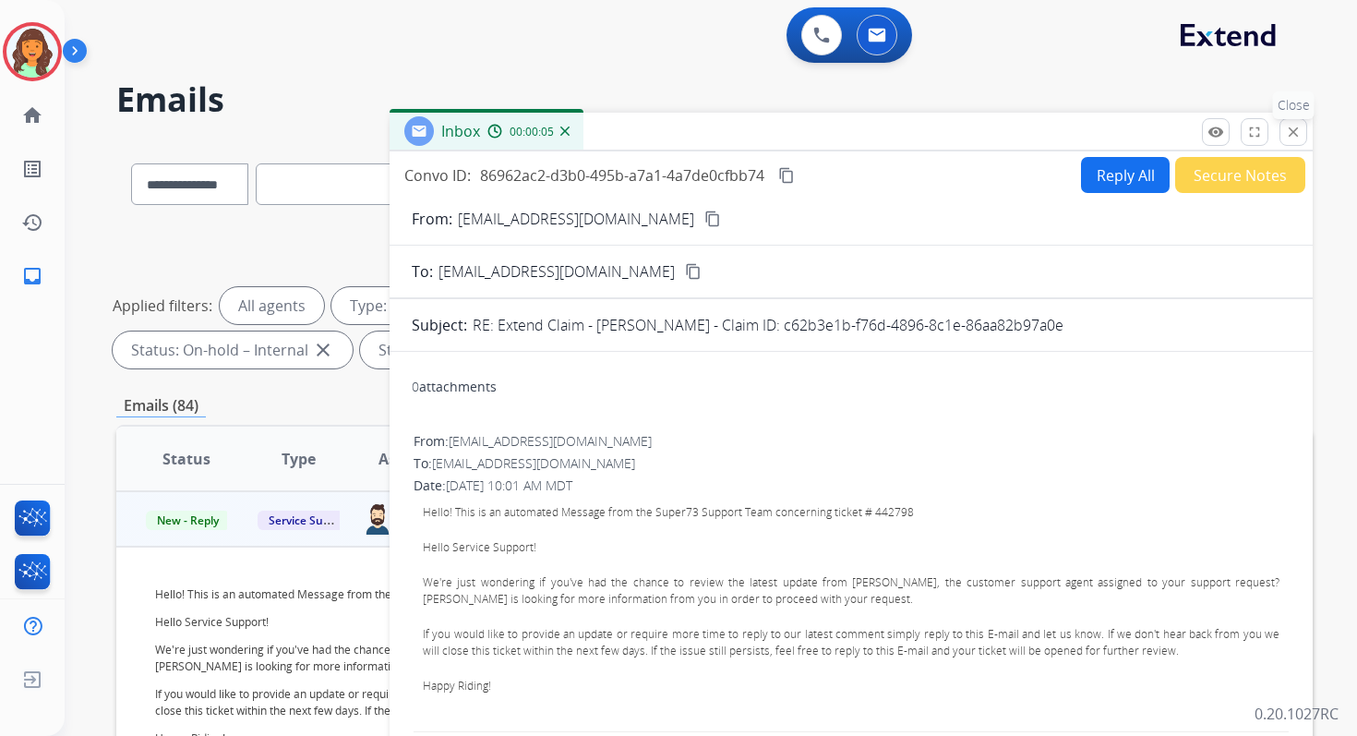
click at [1287, 127] on mat-icon "close" at bounding box center [1293, 132] width 17 height 17
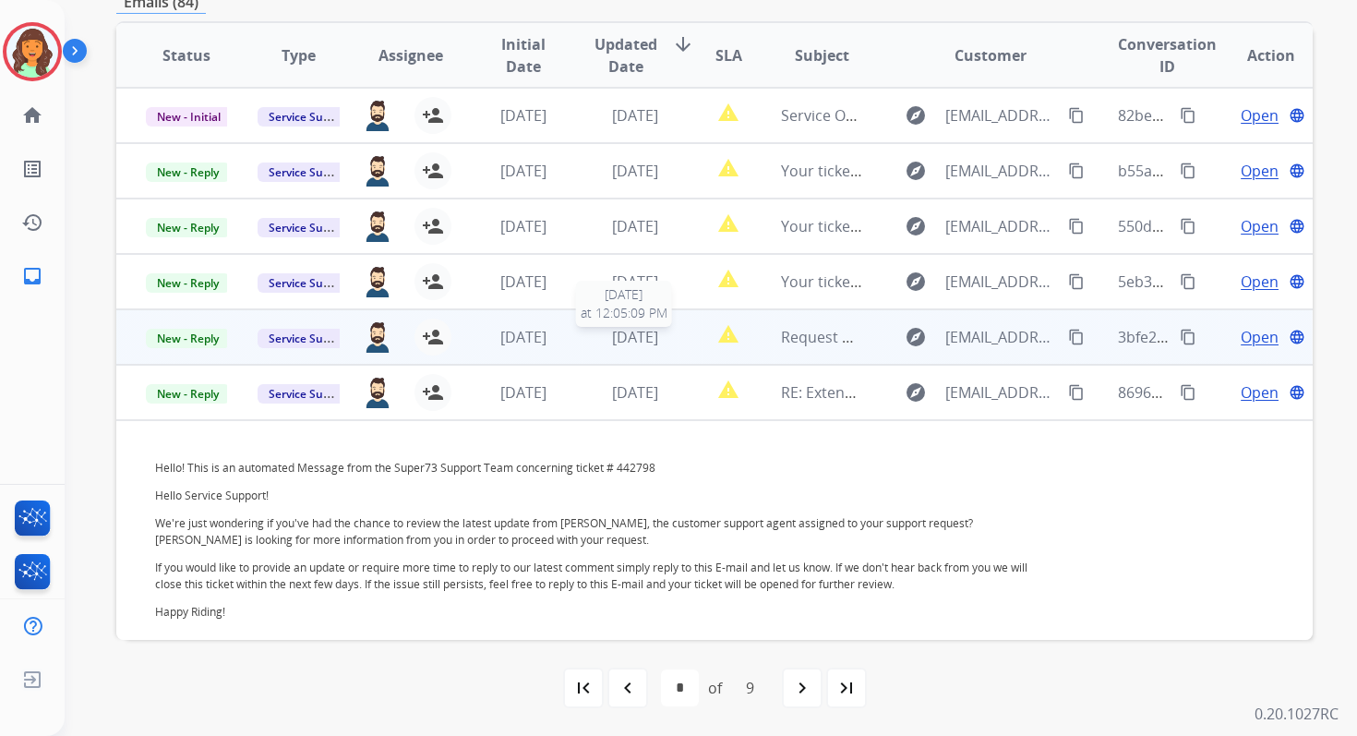
click at [643, 336] on span "2 days ago" at bounding box center [635, 337] width 46 height 20
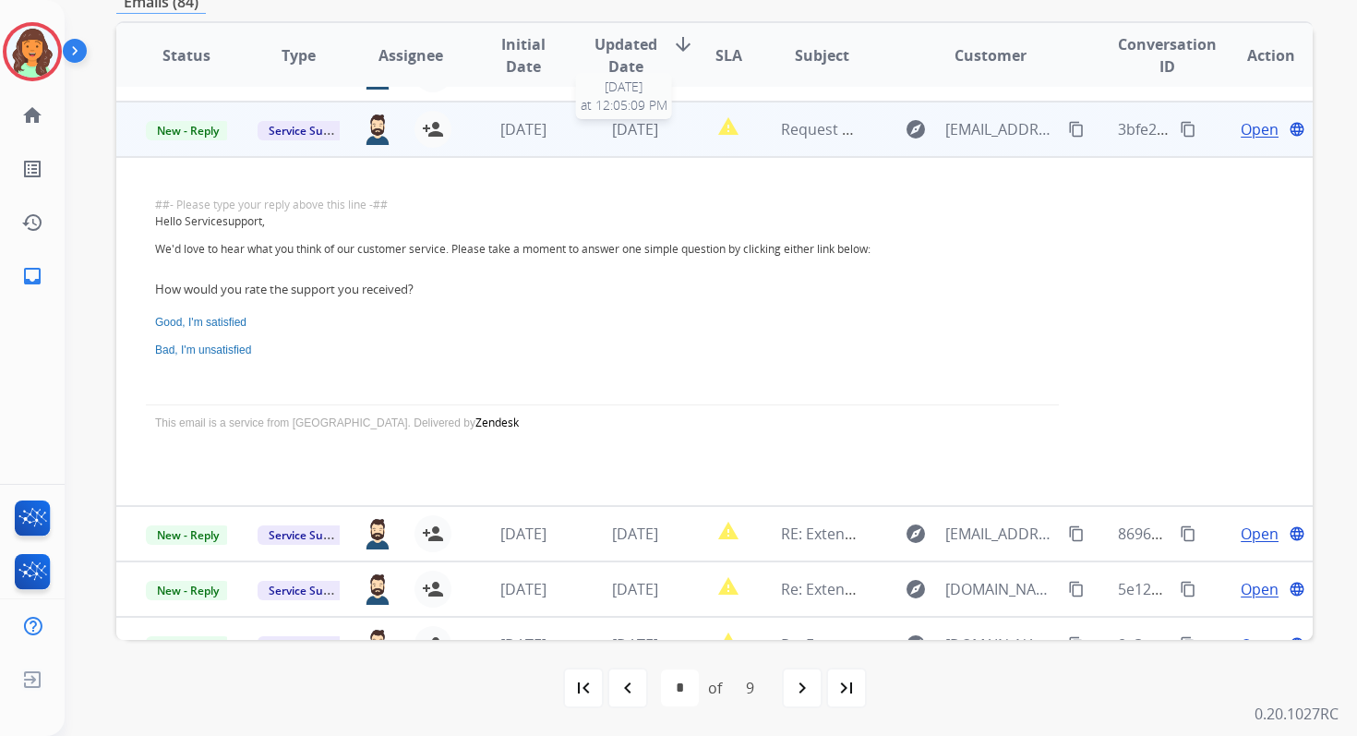
scroll to position [222, 0]
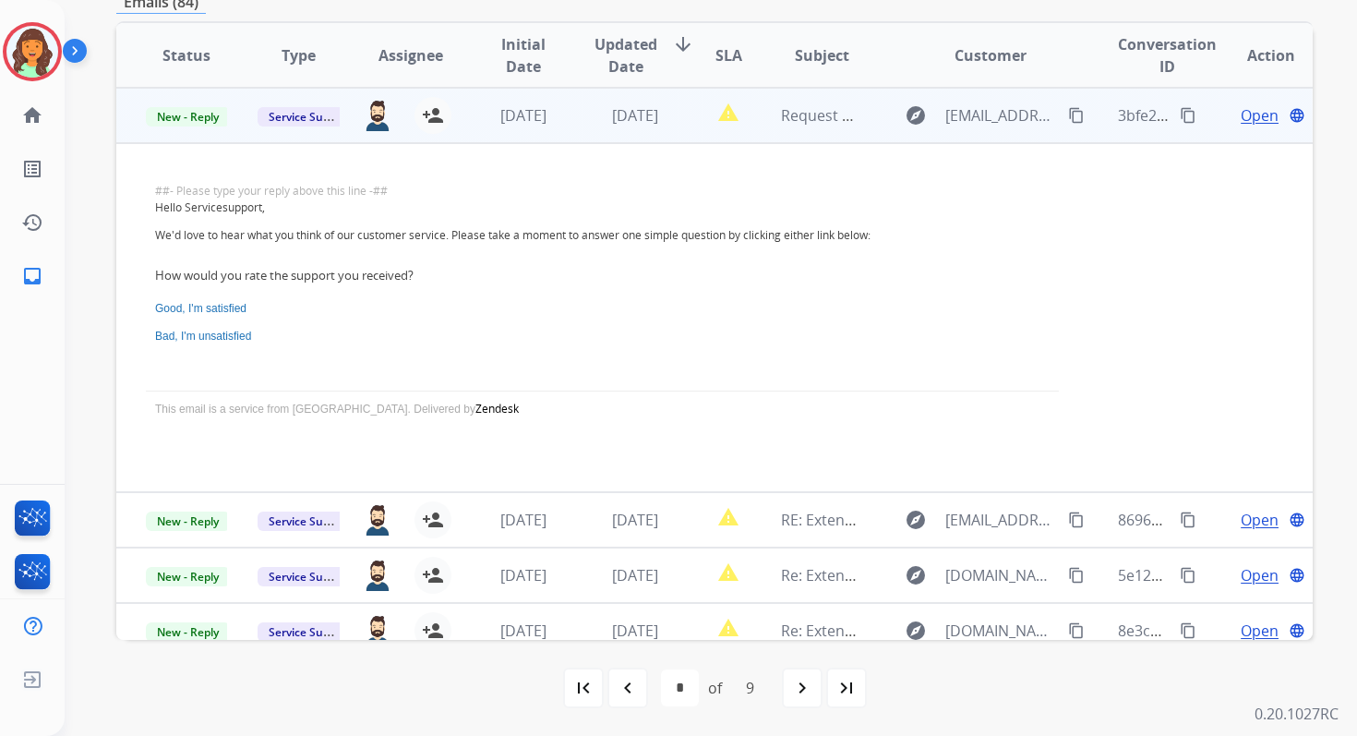
click at [1247, 115] on span "Open" at bounding box center [1260, 115] width 38 height 22
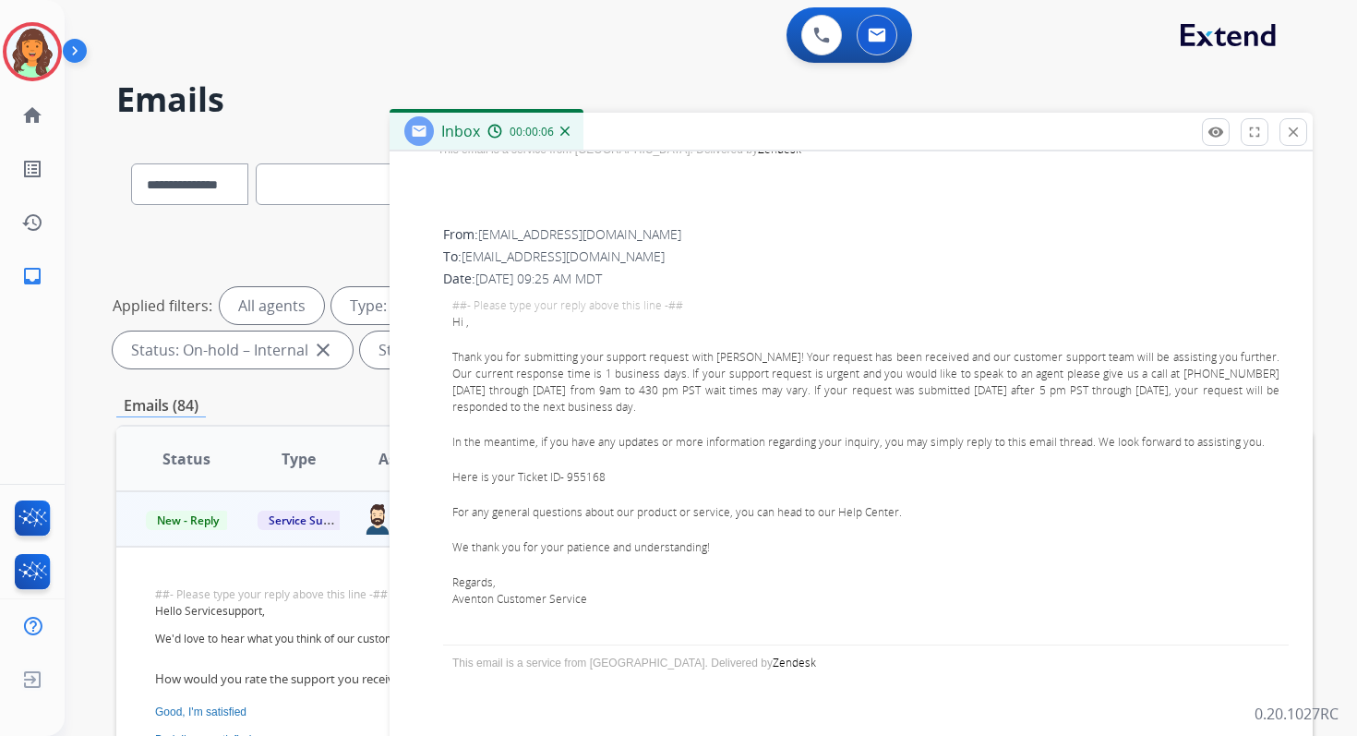
scroll to position [3218, 0]
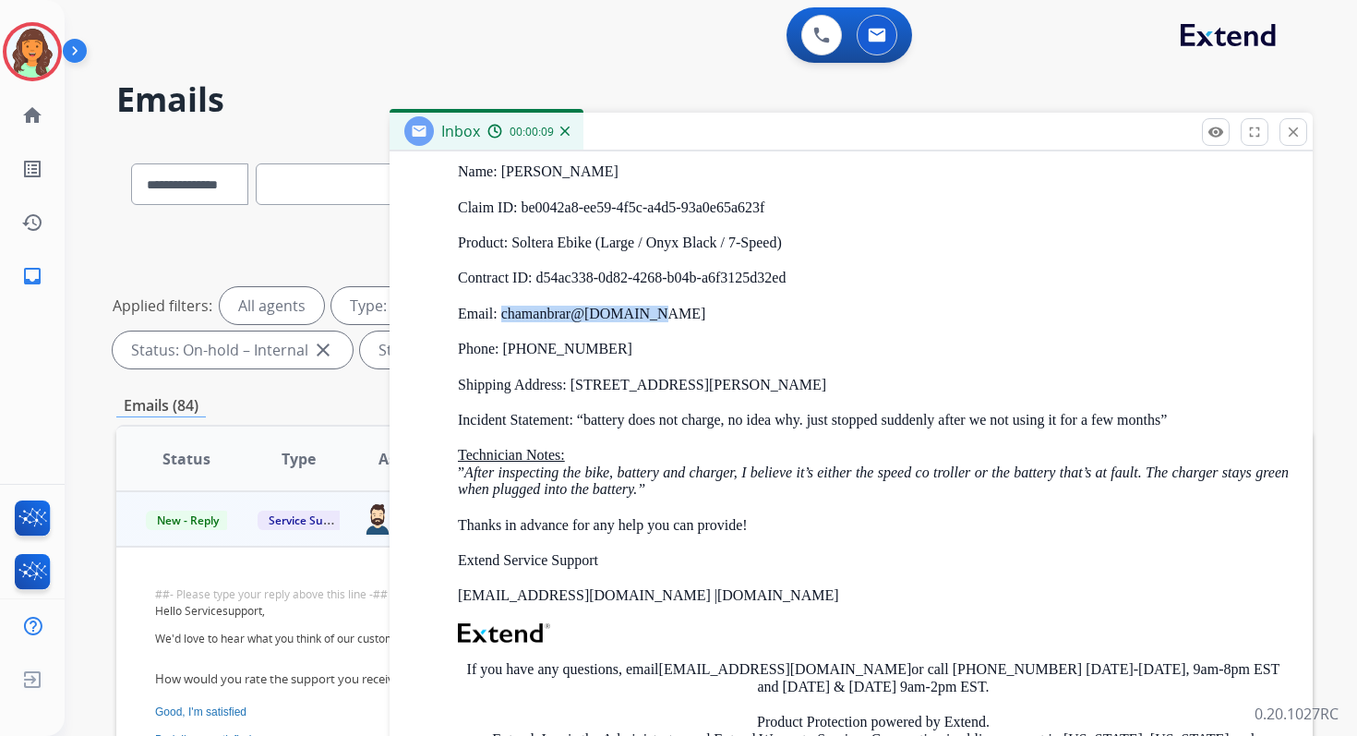
drag, startPoint x: 655, startPoint y: 310, endPoint x: 502, endPoint y: 311, distance: 152.3
click at [501, 311] on p "Email: chamanbrar@ gmail.com" at bounding box center [873, 314] width 831 height 17
click at [1287, 126] on mat-icon "close" at bounding box center [1293, 132] width 17 height 17
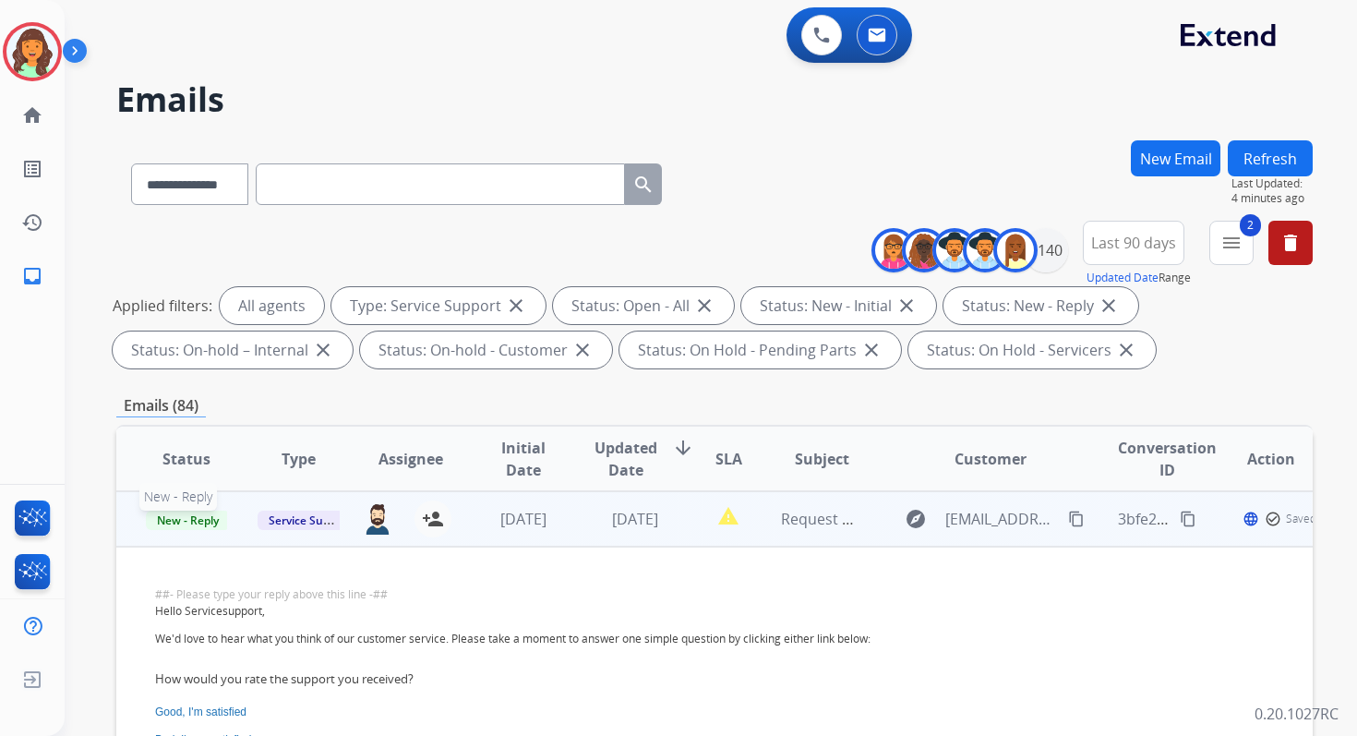
click at [207, 520] on span "New - Reply" at bounding box center [188, 519] width 84 height 19
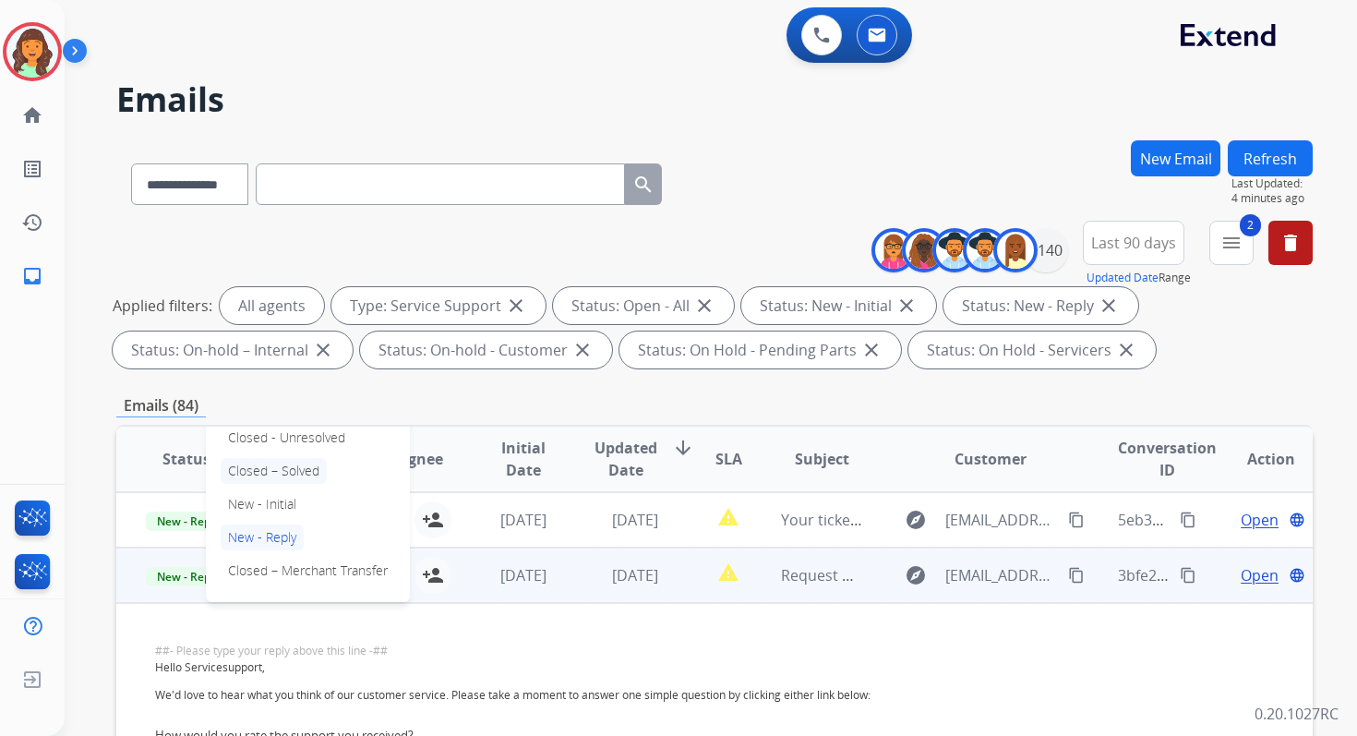
click at [264, 466] on p "Closed – Solved" at bounding box center [274, 471] width 106 height 26
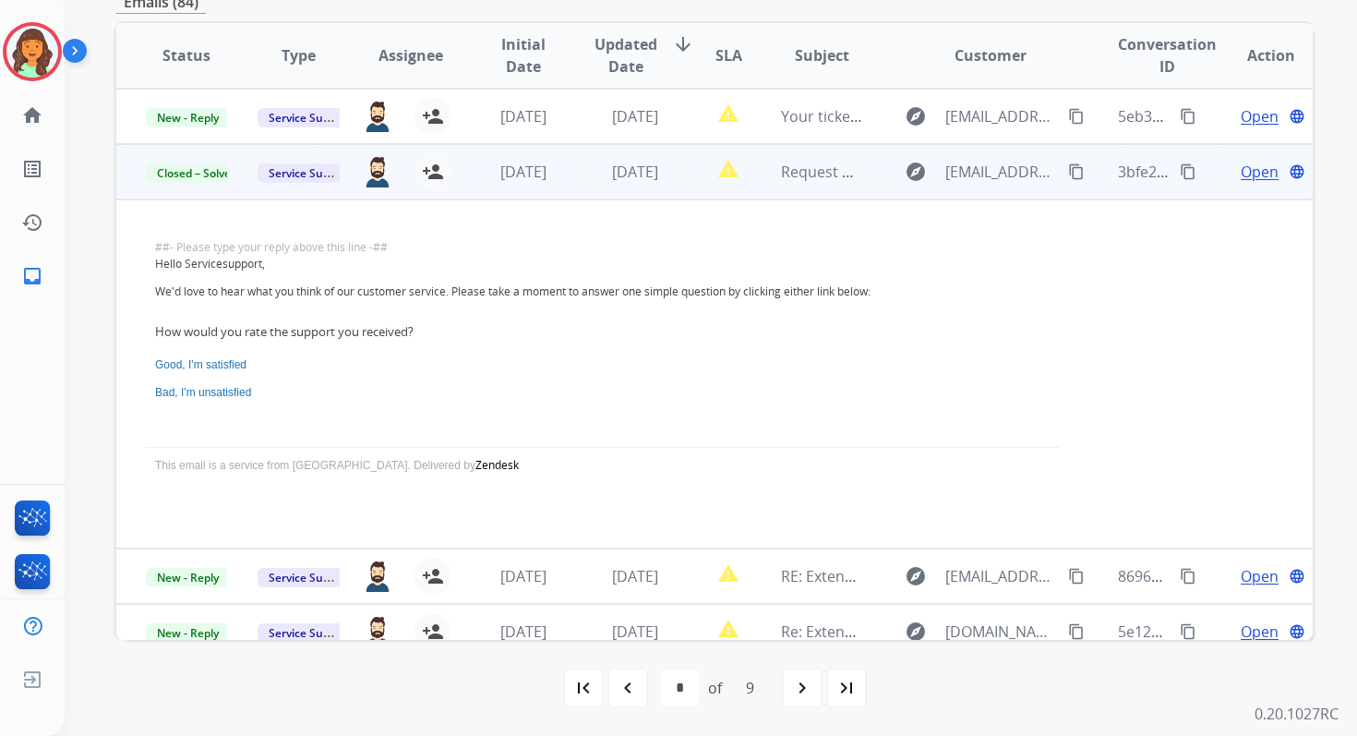
scroll to position [0, 0]
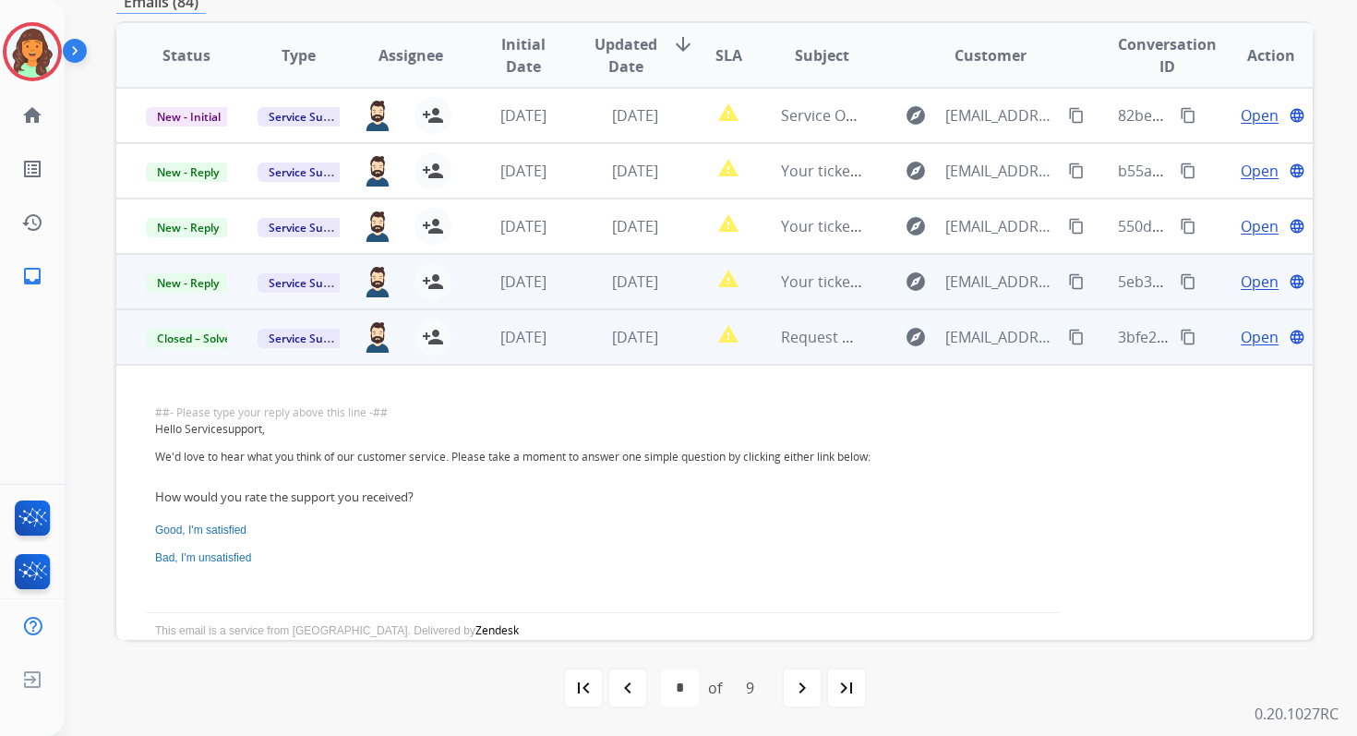
click at [616, 294] on td "2 days ago" at bounding box center [621, 281] width 112 height 55
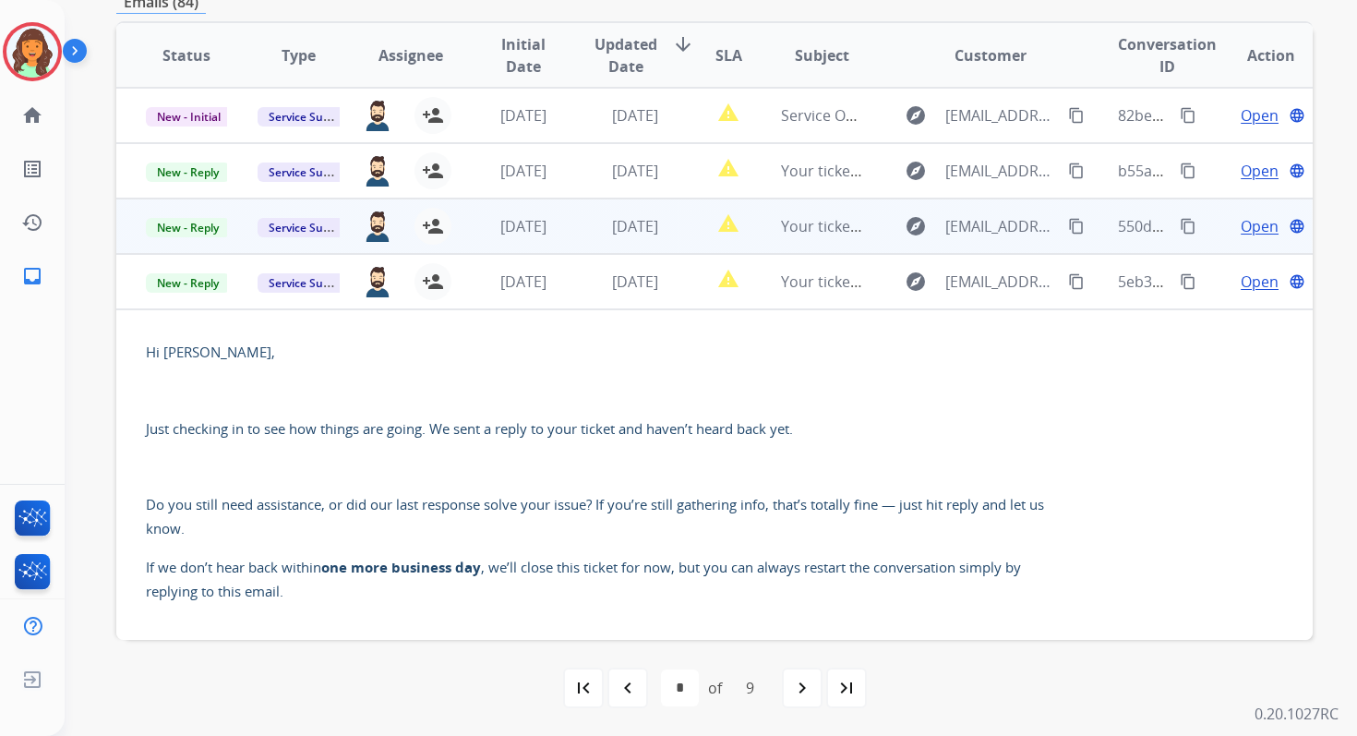
click at [619, 228] on span "2 days ago" at bounding box center [635, 226] width 46 height 20
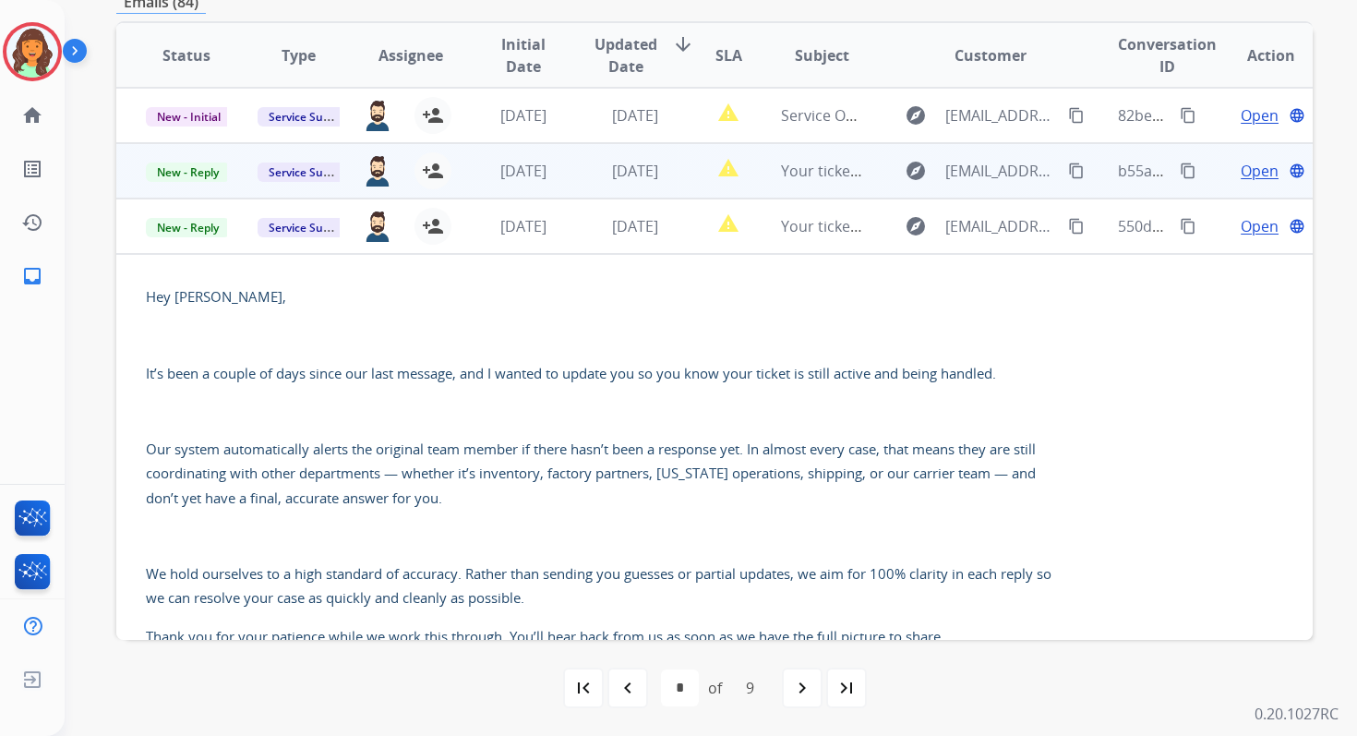
click at [681, 177] on td "report_problem" at bounding box center [714, 170] width 75 height 55
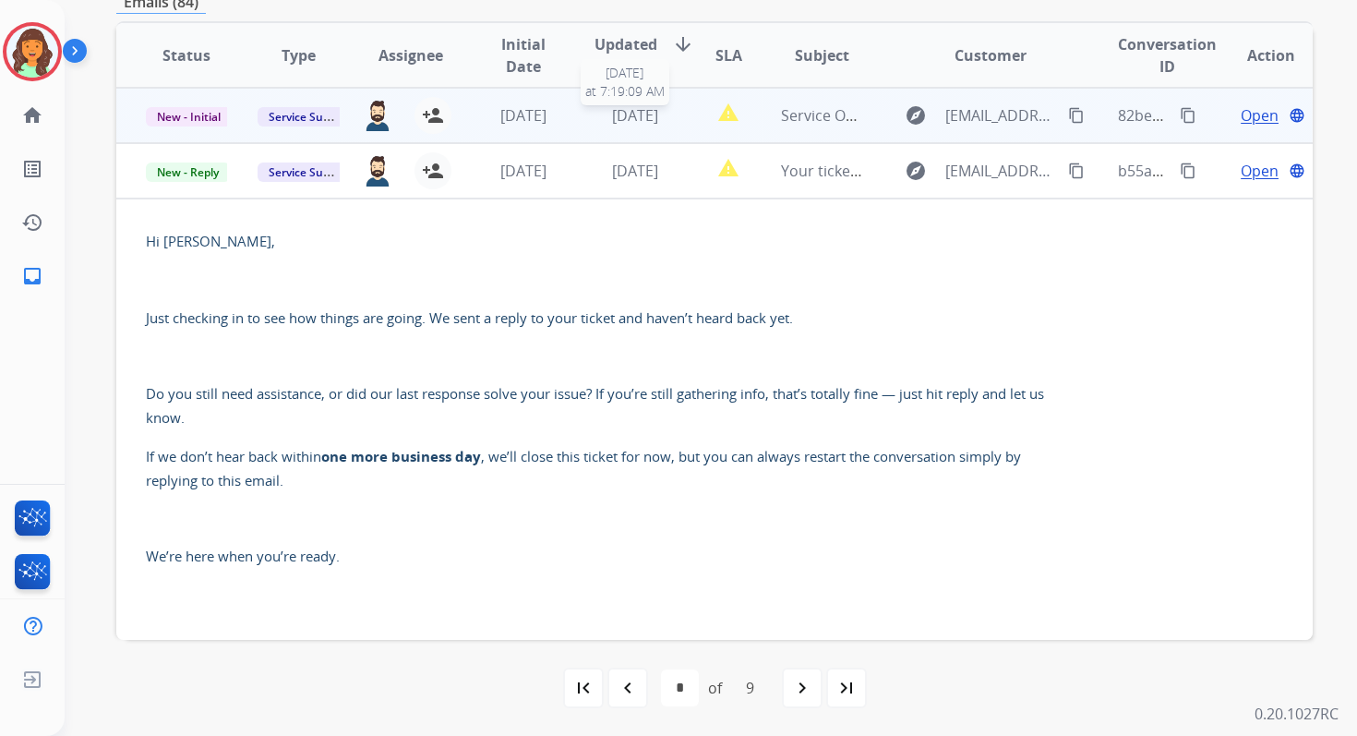
click at [645, 112] on span "[DATE]" at bounding box center [635, 115] width 46 height 20
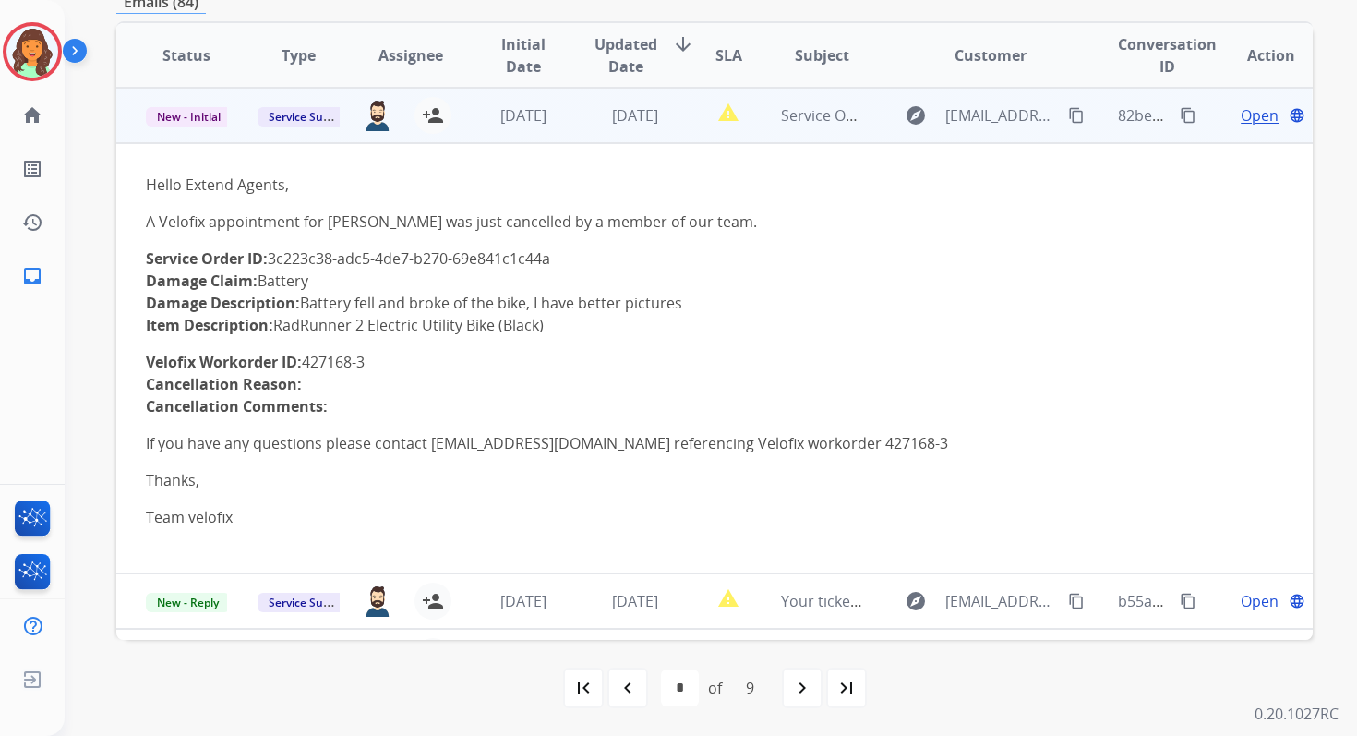
drag, startPoint x: 274, startPoint y: 259, endPoint x: 565, endPoint y: 255, distance: 290.8
click at [565, 255] on p "Service Order ID: 3c223c38-adc5-4de7-b270-69e841c1c44a Damage Claim: Battery Da…" at bounding box center [602, 291] width 913 height 89
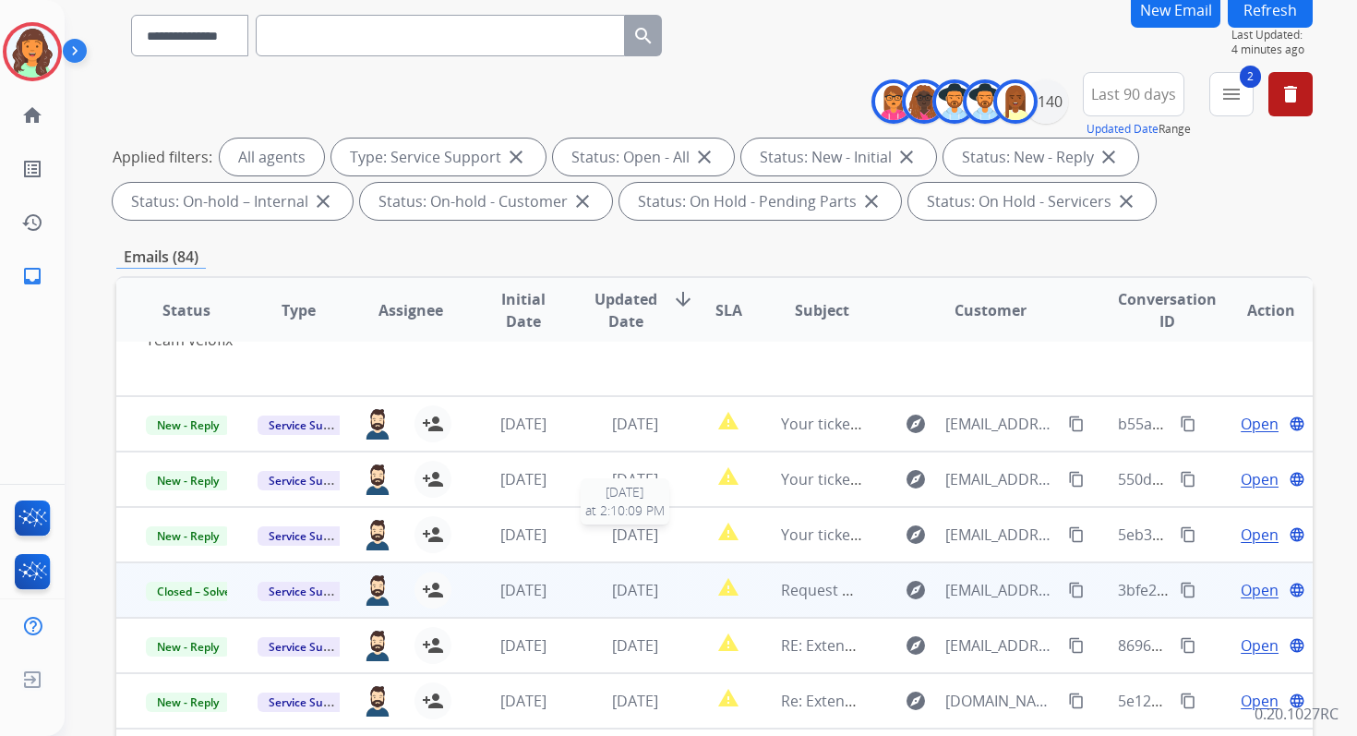
scroll to position [403, 0]
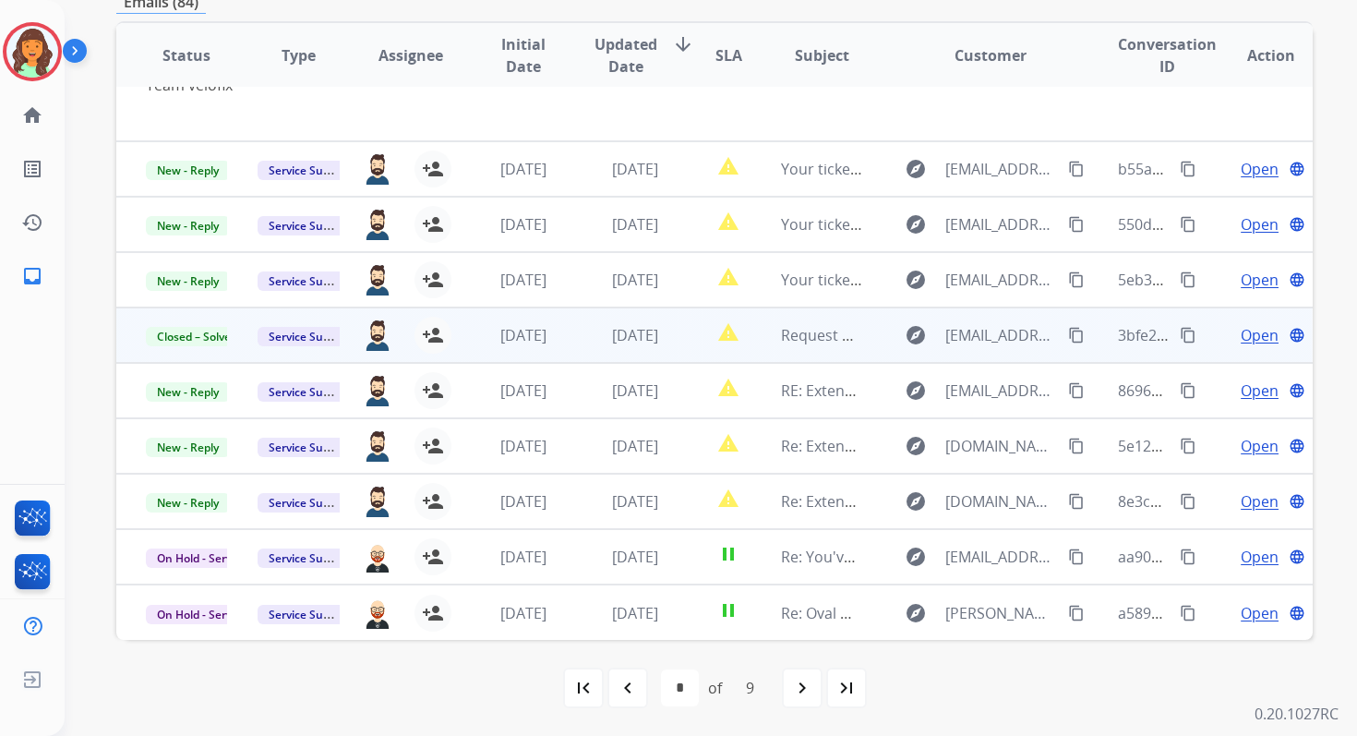
click at [626, 715] on div "first_page navigate_before * * * * * * * * * of 9 navigate_next last_page" at bounding box center [714, 688] width 1196 height 96
click at [628, 670] on div "navigate_before" at bounding box center [627, 687] width 41 height 41
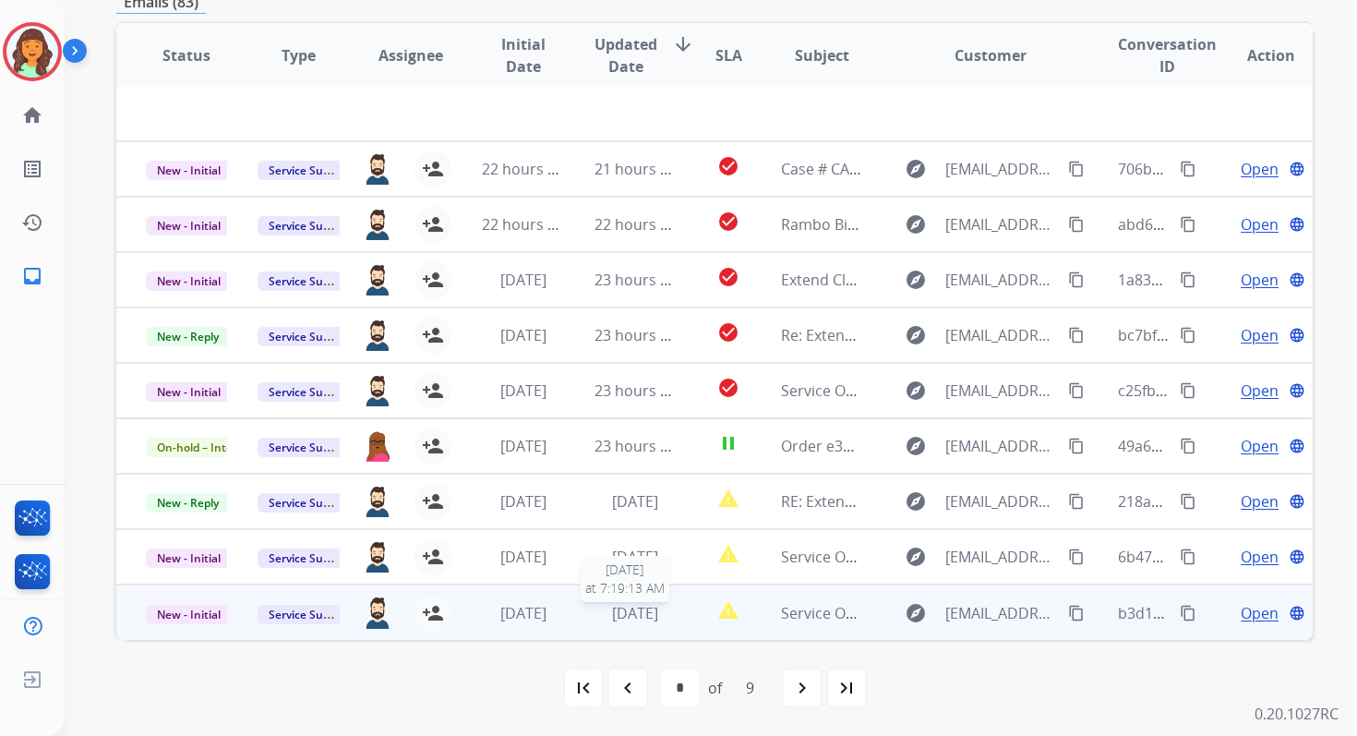
click at [634, 604] on span "[DATE]" at bounding box center [635, 613] width 46 height 20
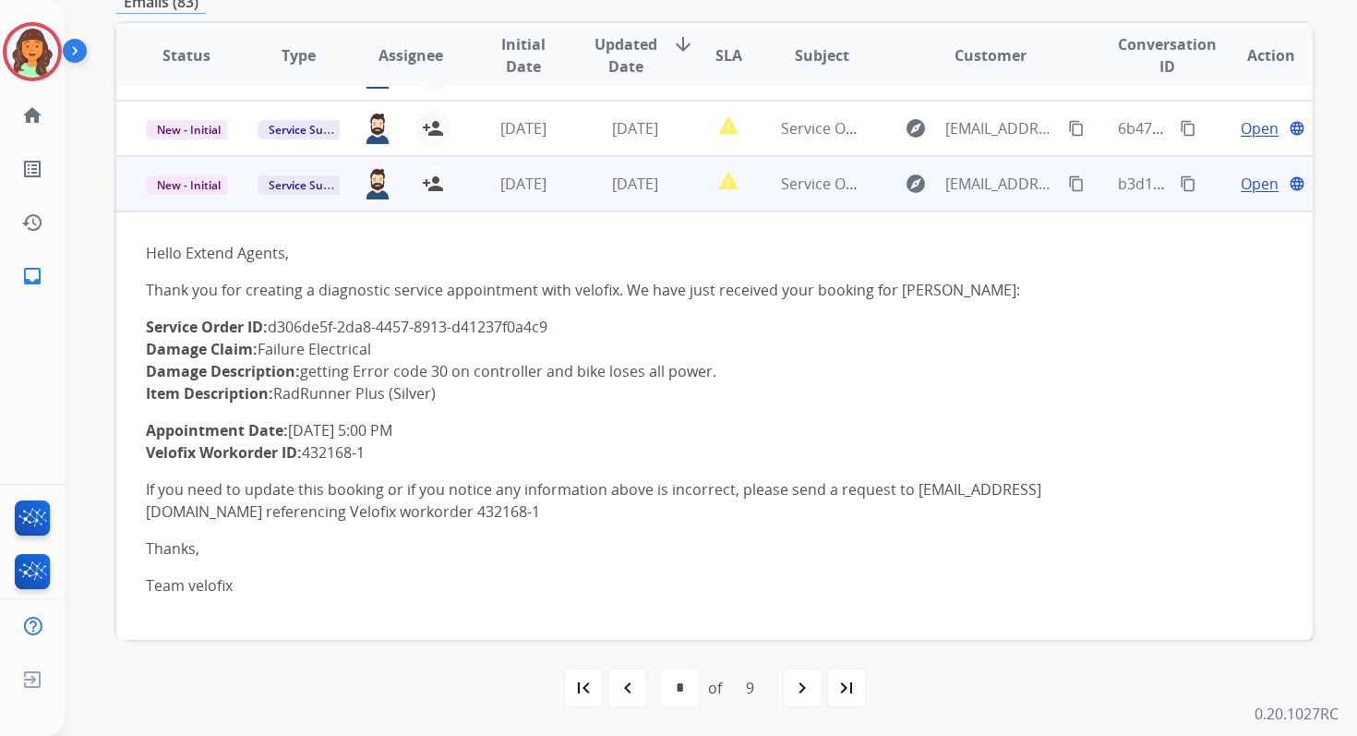
scroll to position [431, 0]
drag, startPoint x: 272, startPoint y: 328, endPoint x: 571, endPoint y: 314, distance: 299.4
click at [571, 315] on p "Service Order ID: d306de5f-2da8-4457-8913-d41237f0a4c9 Damage Claim: Failure El…" at bounding box center [602, 359] width 913 height 89
click at [276, 326] on p "Service Order ID: d306de5f-2da8-4457-8913-d41237f0a4c9 Damage Claim: Failure El…" at bounding box center [602, 359] width 913 height 89
drag, startPoint x: 276, startPoint y: 326, endPoint x: 559, endPoint y: 327, distance: 283.4
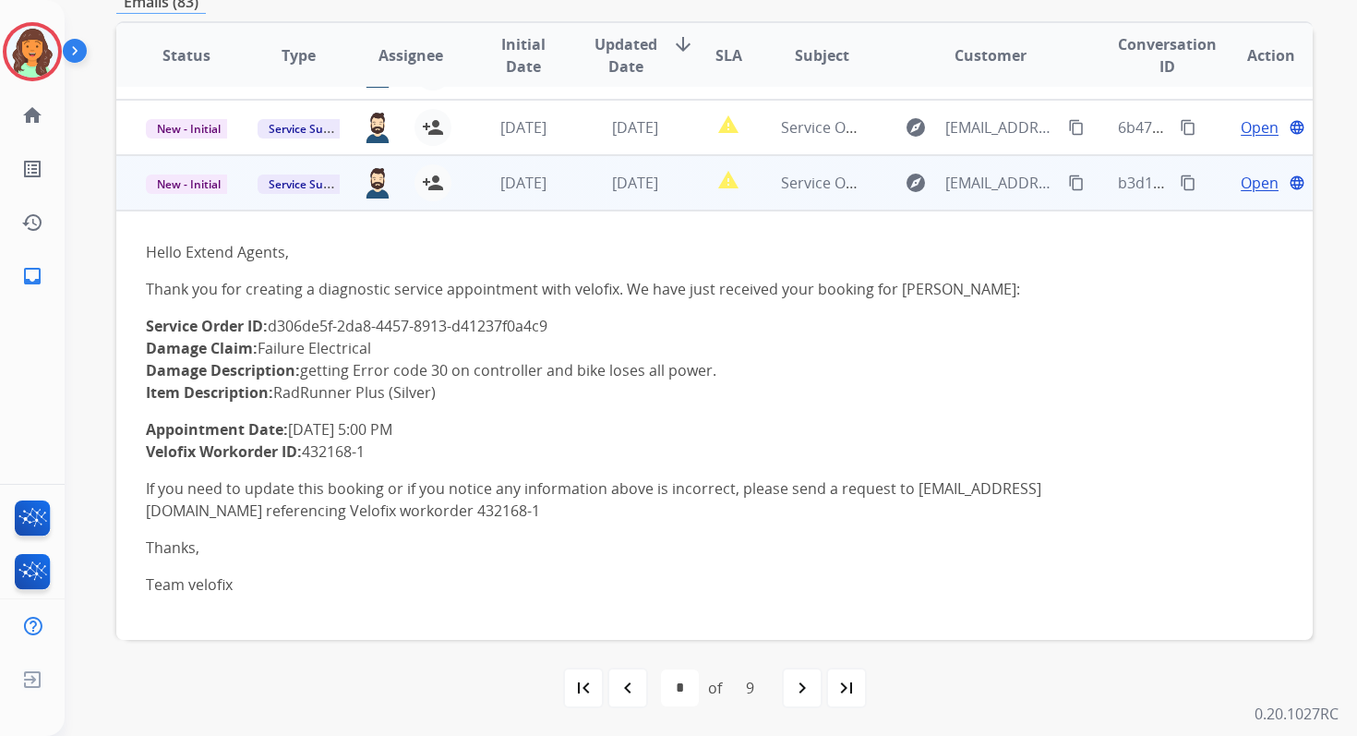
click at [559, 327] on p "Service Order ID: d306de5f-2da8-4457-8913-d41237f0a4c9 Damage Claim: Failure El…" at bounding box center [602, 359] width 913 height 89
click at [1180, 184] on mat-icon "content_copy" at bounding box center [1188, 182] width 17 height 17
click at [1180, 183] on mat-icon "content_copy" at bounding box center [1188, 182] width 17 height 17
drag, startPoint x: 145, startPoint y: 429, endPoint x: 445, endPoint y: 423, distance: 300.1
click at [445, 423] on p "Appointment Date: 2025-10-05 5:00 PM Velofix Workorder ID: 432168-1" at bounding box center [602, 440] width 913 height 44
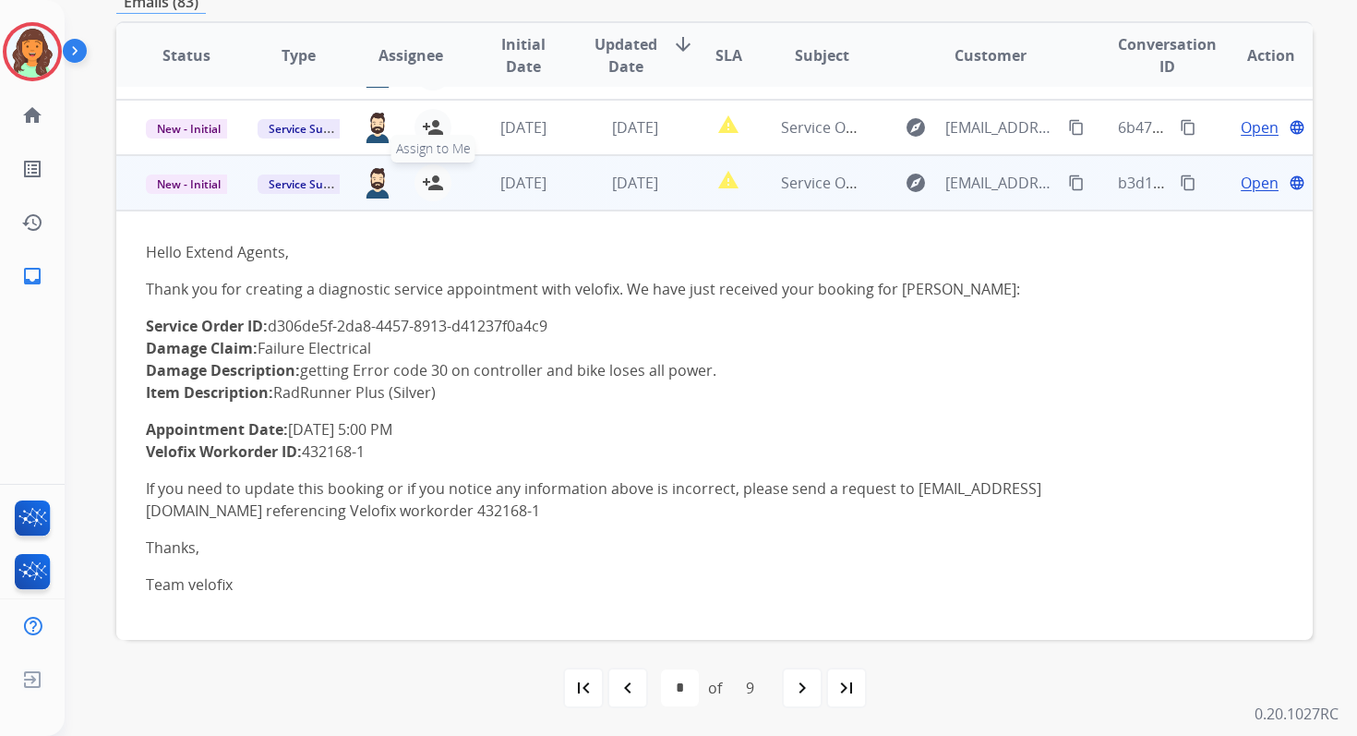
click at [435, 189] on mat-icon "person_add" at bounding box center [433, 183] width 22 height 22
click at [203, 180] on span "New - Initial" at bounding box center [189, 183] width 86 height 19
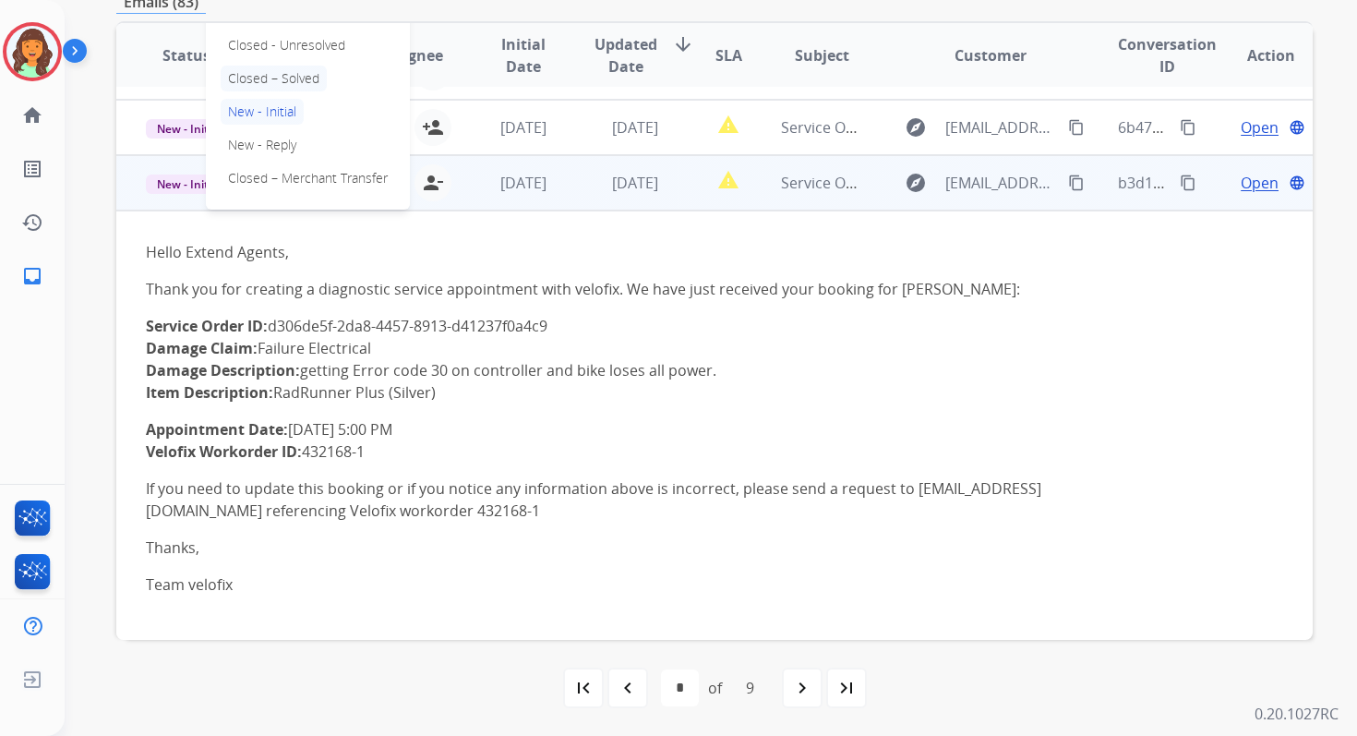
click at [274, 77] on p "Closed – Solved" at bounding box center [274, 79] width 106 height 26
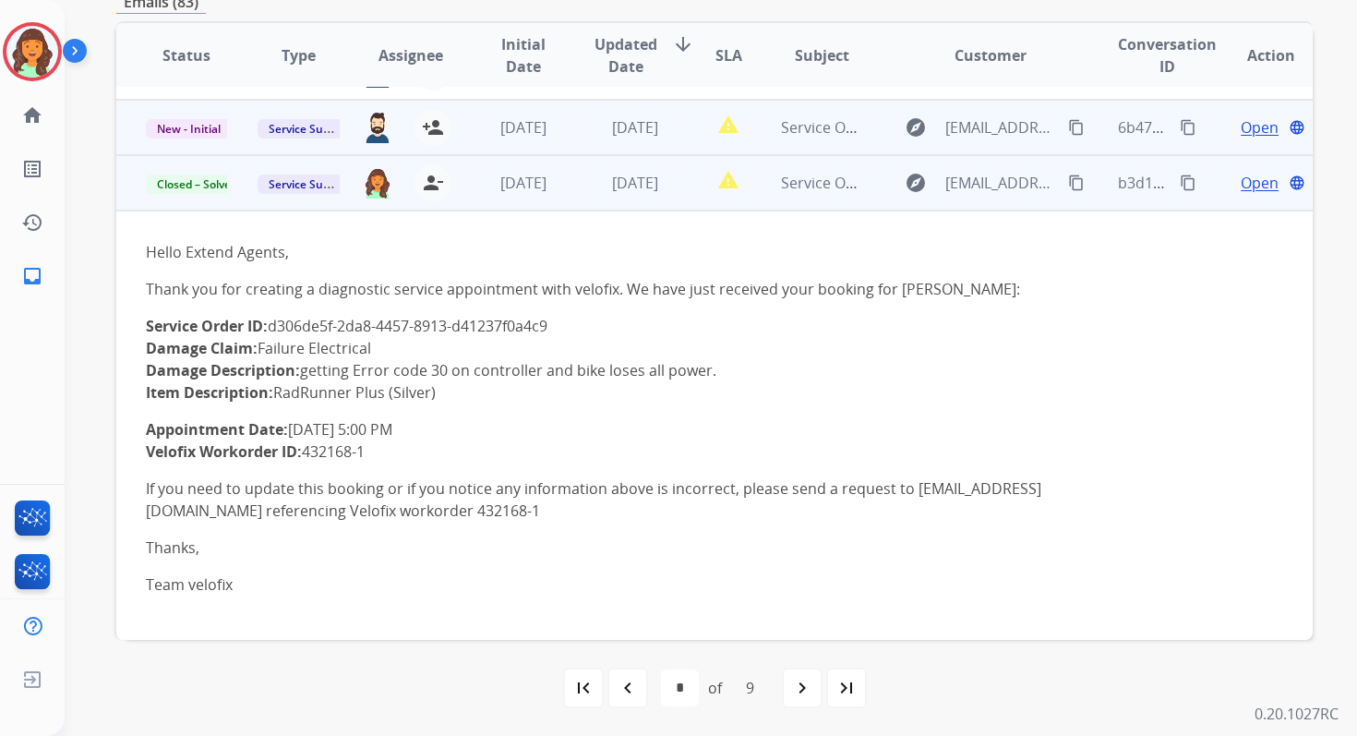
click at [588, 127] on td "[DATE]" at bounding box center [621, 127] width 112 height 55
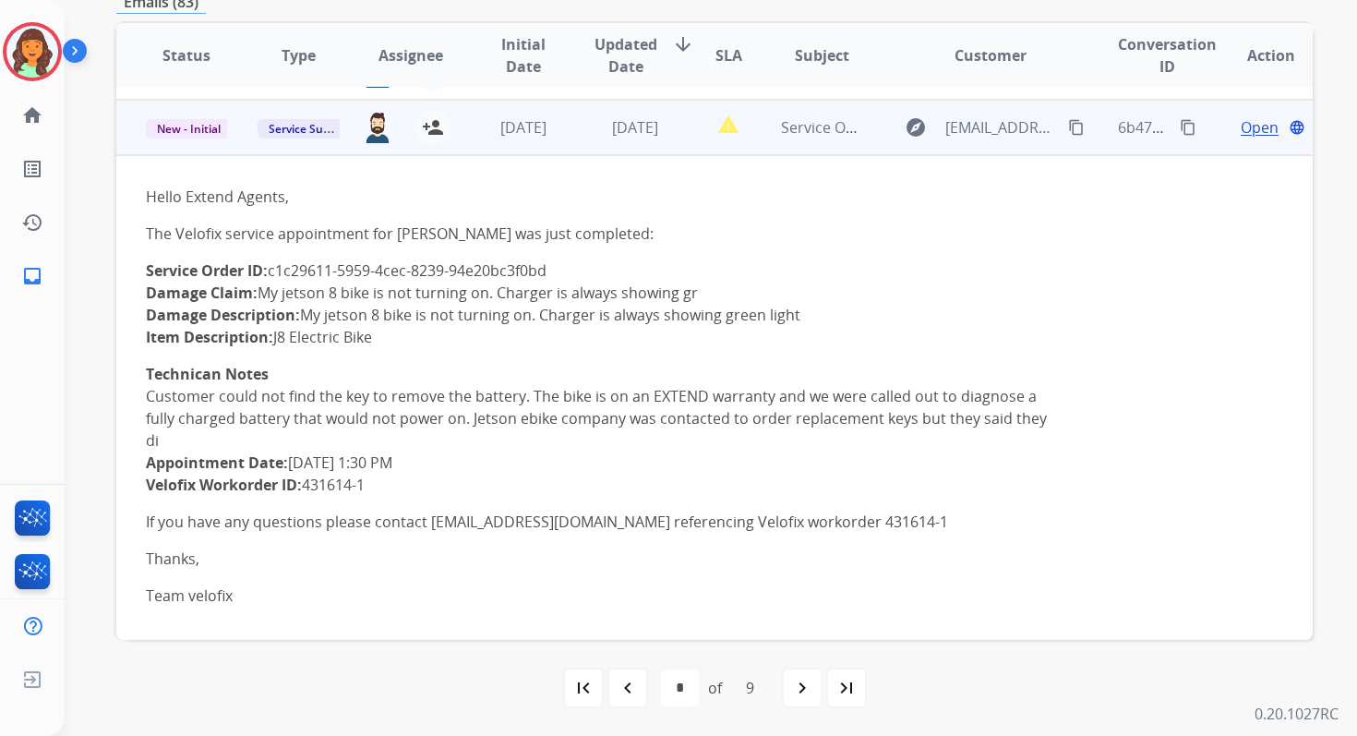
scroll to position [443, 0]
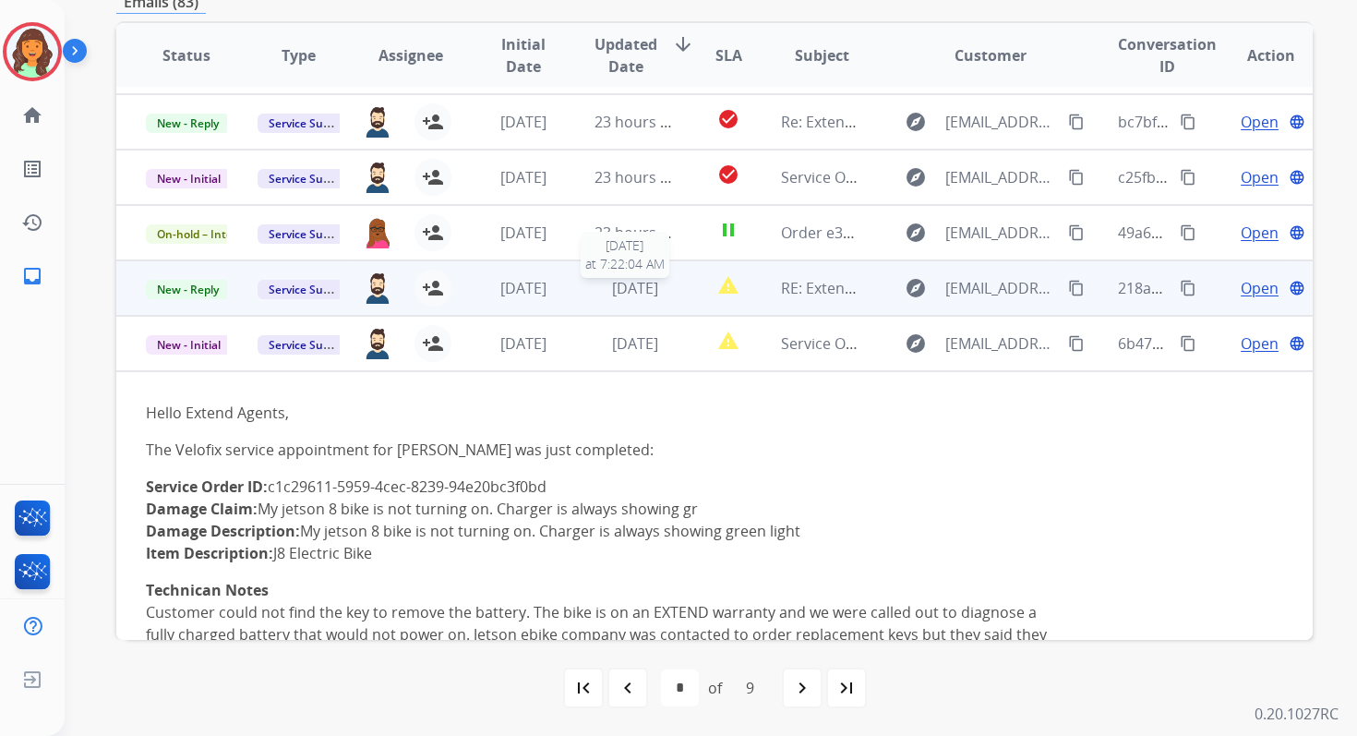
click at [633, 294] on span "[DATE]" at bounding box center [635, 288] width 46 height 20
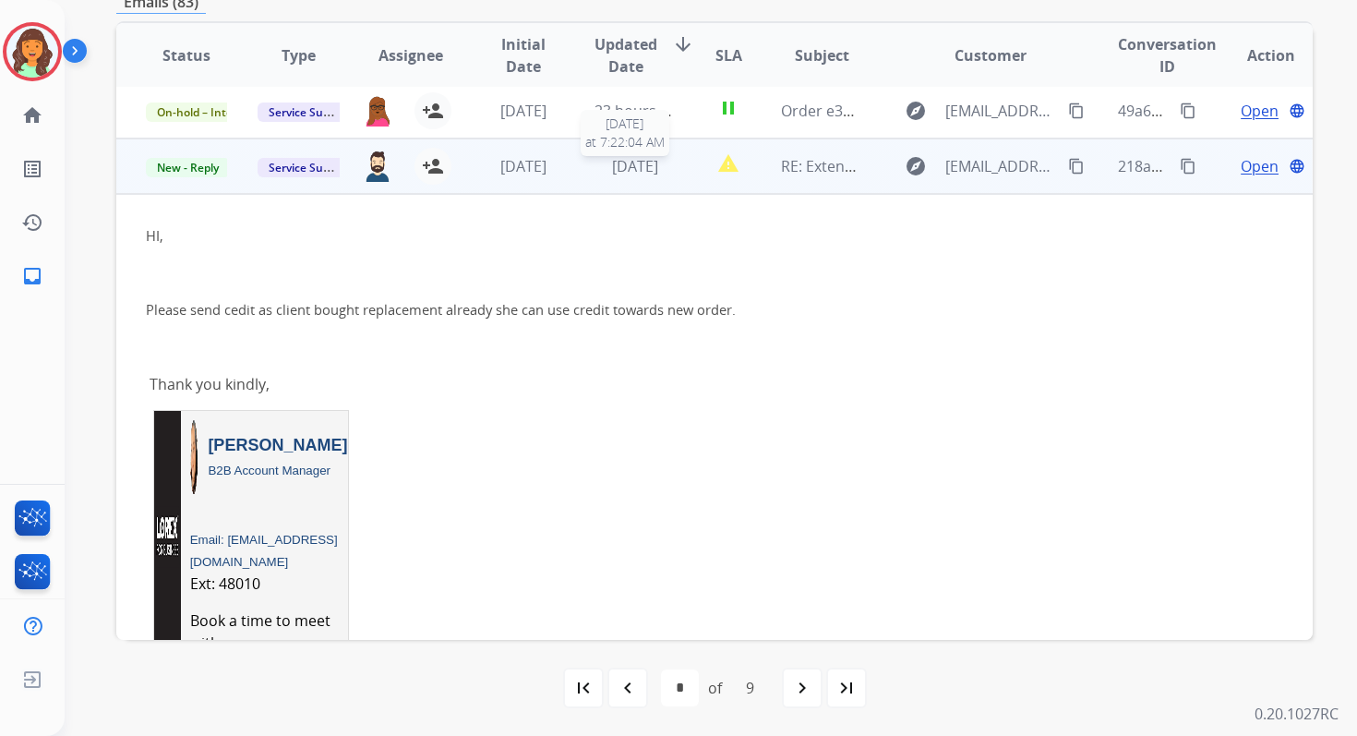
scroll to position [388, 0]
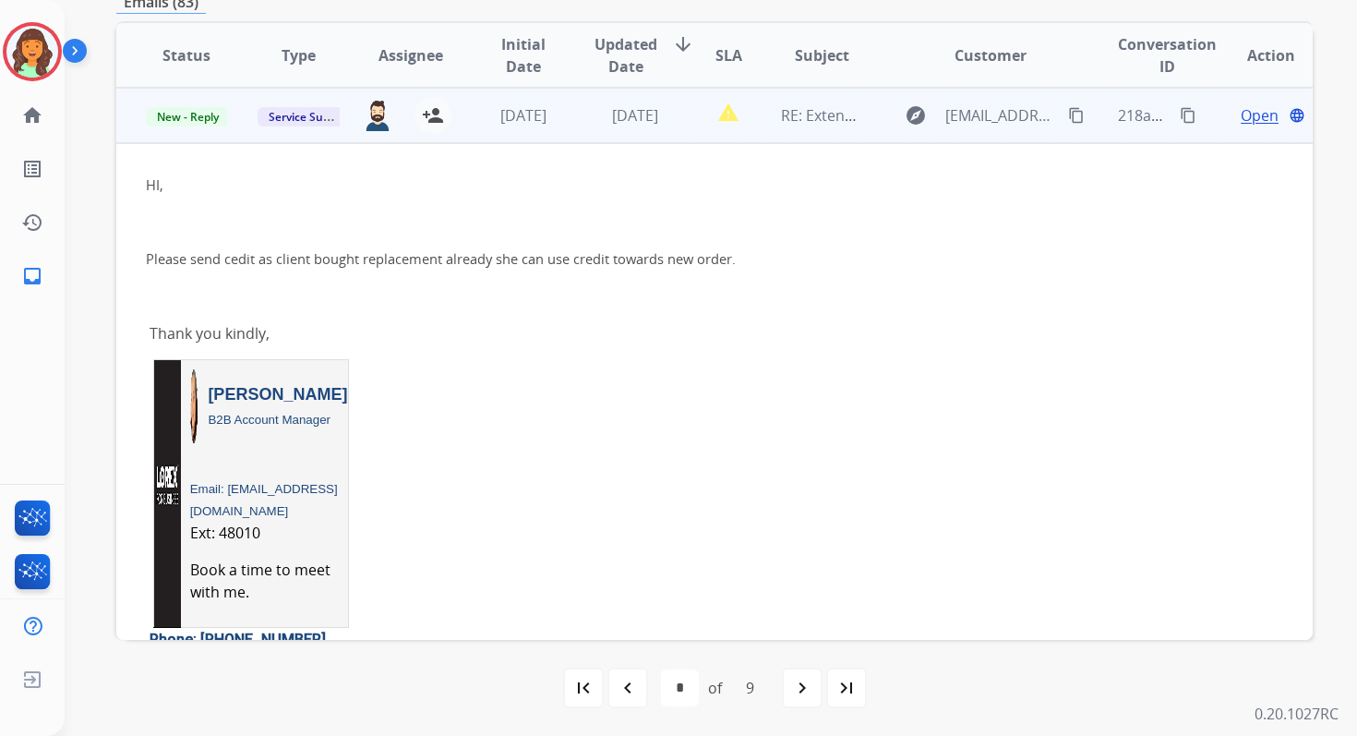
click at [1241, 118] on span "Open" at bounding box center [1260, 115] width 38 height 22
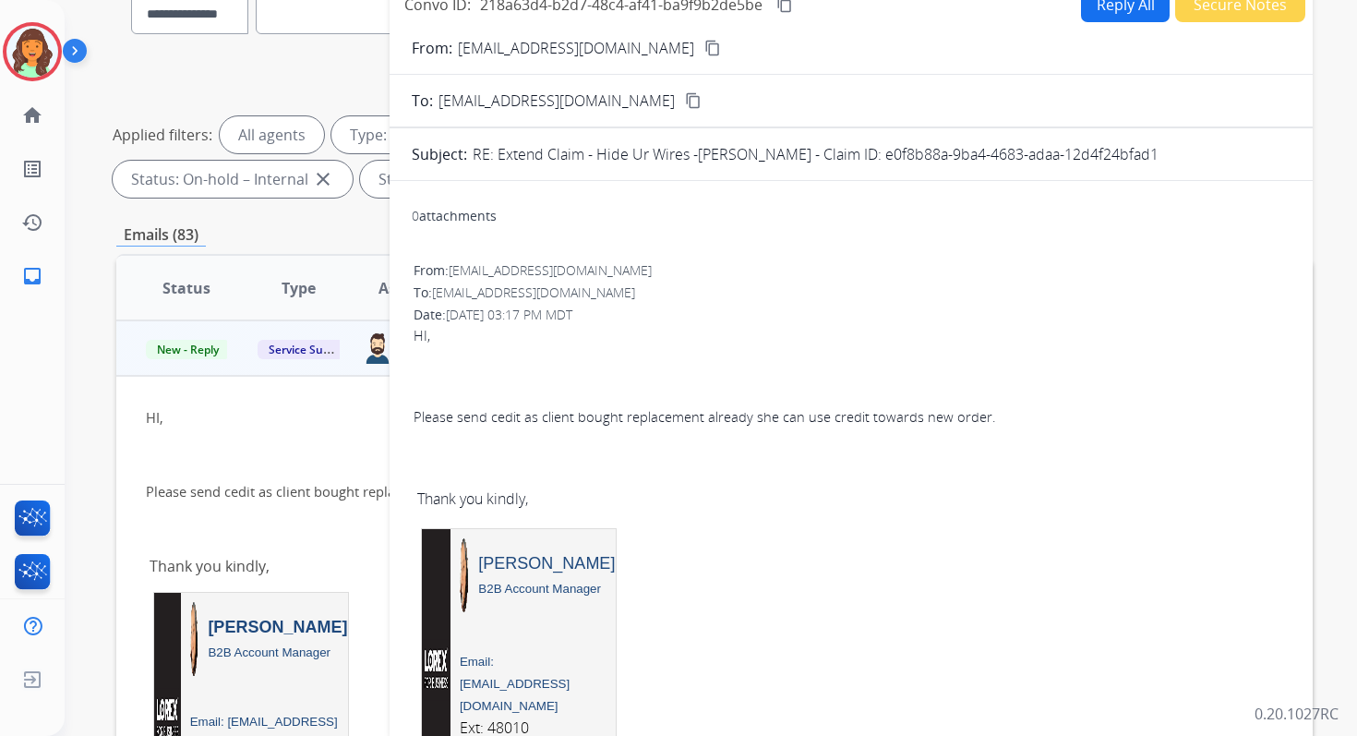
scroll to position [77, 0]
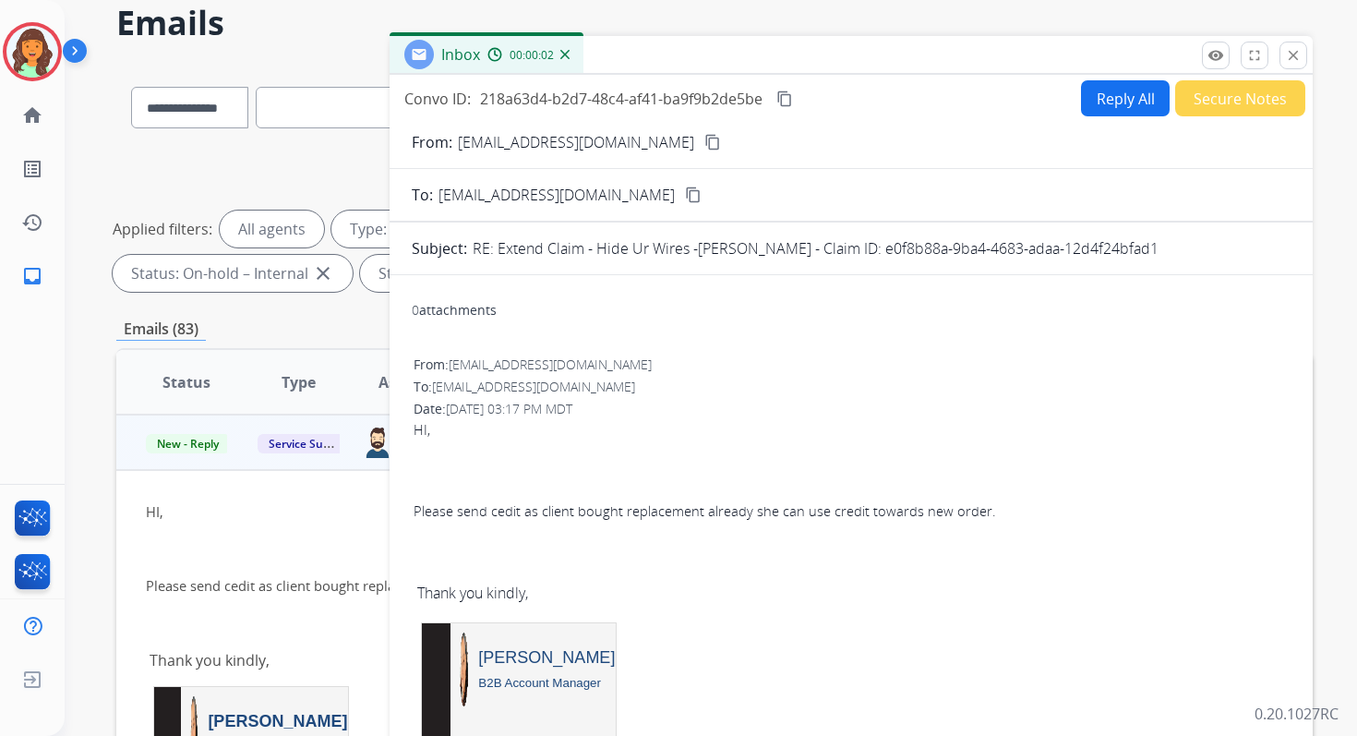
drag, startPoint x: 890, startPoint y: 247, endPoint x: 1153, endPoint y: 248, distance: 263.1
click at [1152, 248] on p "RE: Extend Claim - Hide Ur Wires -Shanell Lombardo - Claim ID: e0f8b88a-9ba4-46…" at bounding box center [816, 248] width 686 height 22
drag, startPoint x: 1169, startPoint y: 247, endPoint x: 895, endPoint y: 254, distance: 274.2
click at [895, 254] on div "RE: Extend Claim - Hide Ur Wires -Shanell Lombardo - Claim ID: e0f8b88a-9ba4-46…" at bounding box center [882, 248] width 818 height 22
click at [1295, 50] on mat-icon "close" at bounding box center [1293, 55] width 17 height 17
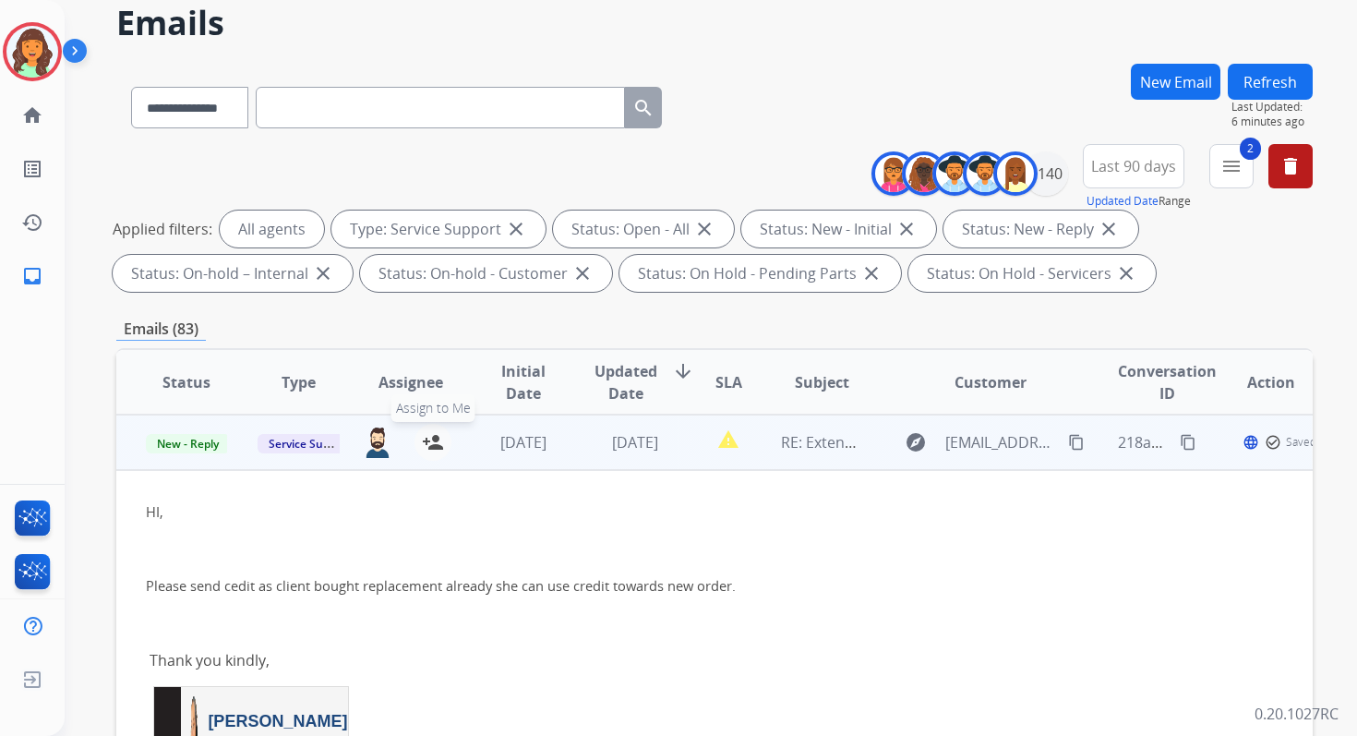
click at [429, 438] on mat-icon "person_add" at bounding box center [433, 442] width 22 height 22
click at [1180, 442] on mat-icon "content_copy" at bounding box center [1188, 442] width 17 height 17
click at [453, 583] on span "Please send cedit as client bought replacement already she can use credit towar…" at bounding box center [441, 585] width 590 height 18
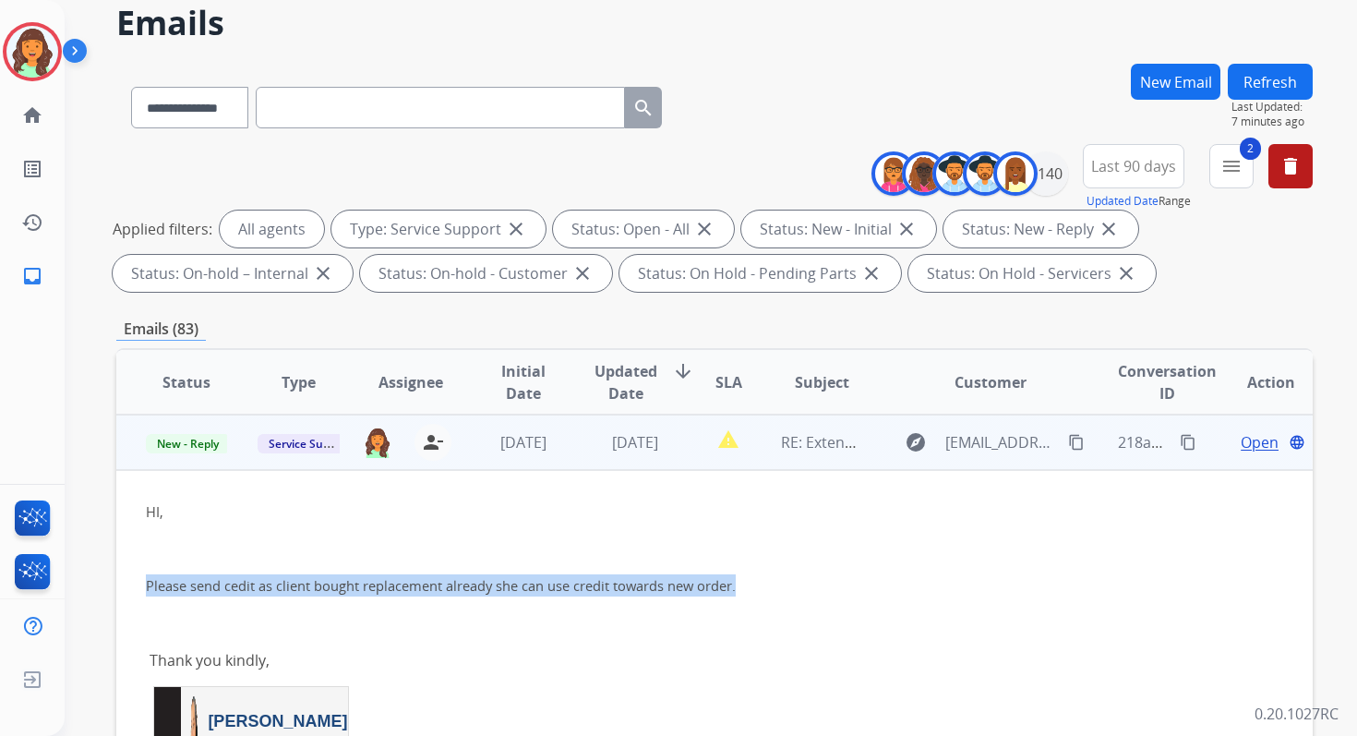
click at [453, 583] on span "Please send cedit as client bought replacement already she can use credit towar…" at bounding box center [441, 585] width 590 height 18
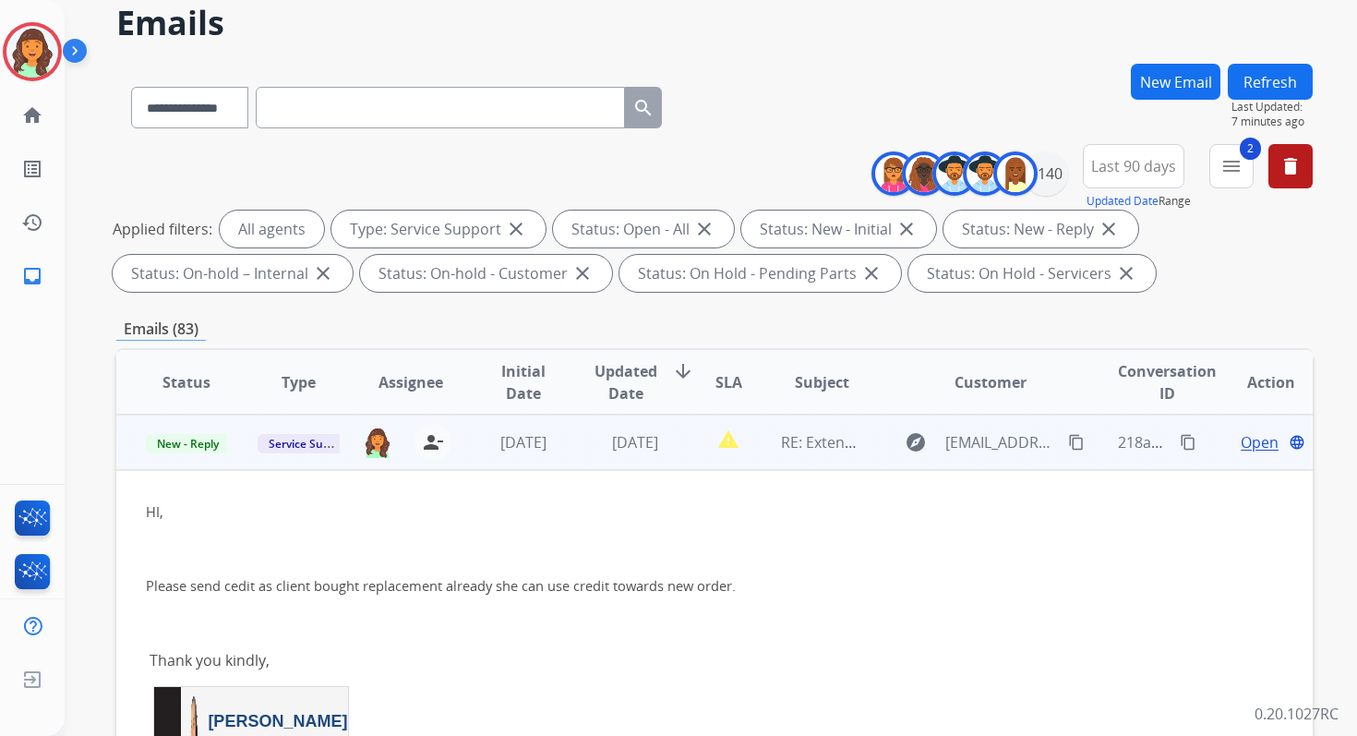
click at [1251, 440] on span "Open" at bounding box center [1260, 442] width 38 height 22
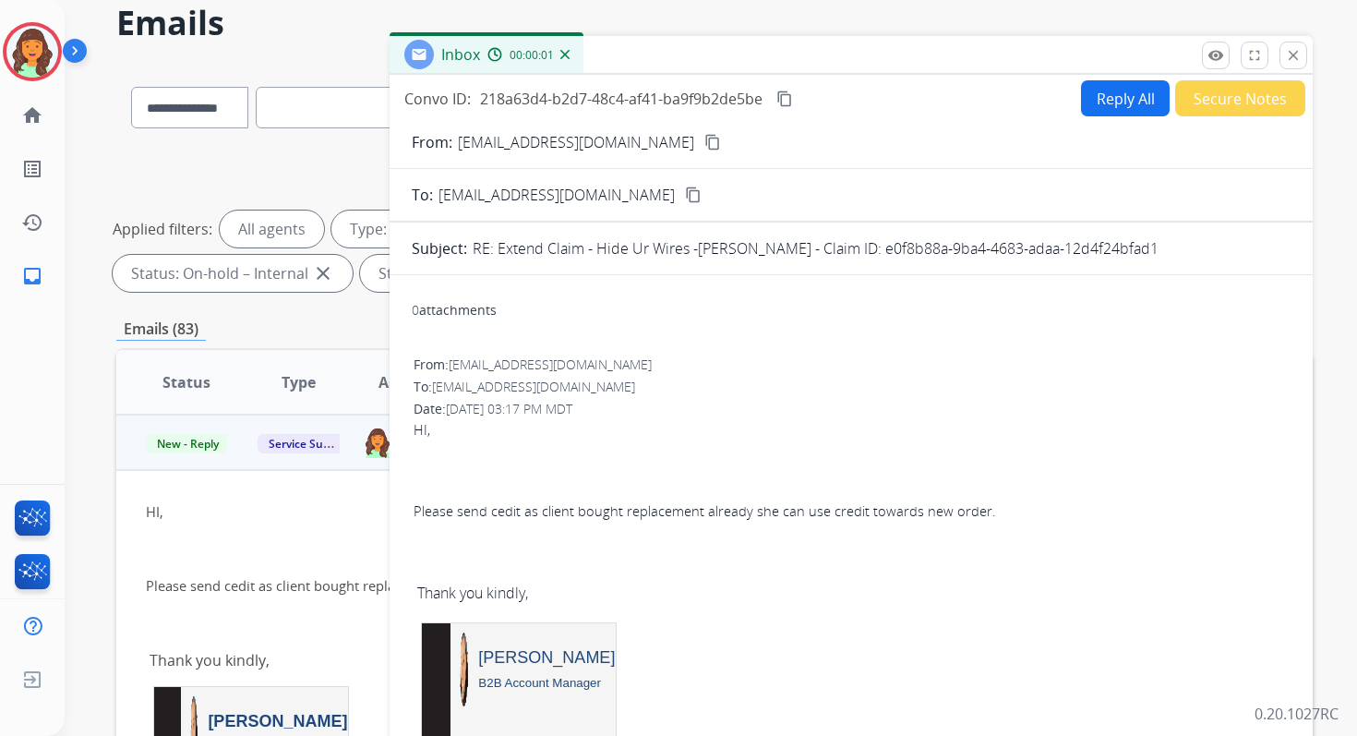
click at [1108, 87] on button "Reply All" at bounding box center [1125, 98] width 89 height 36
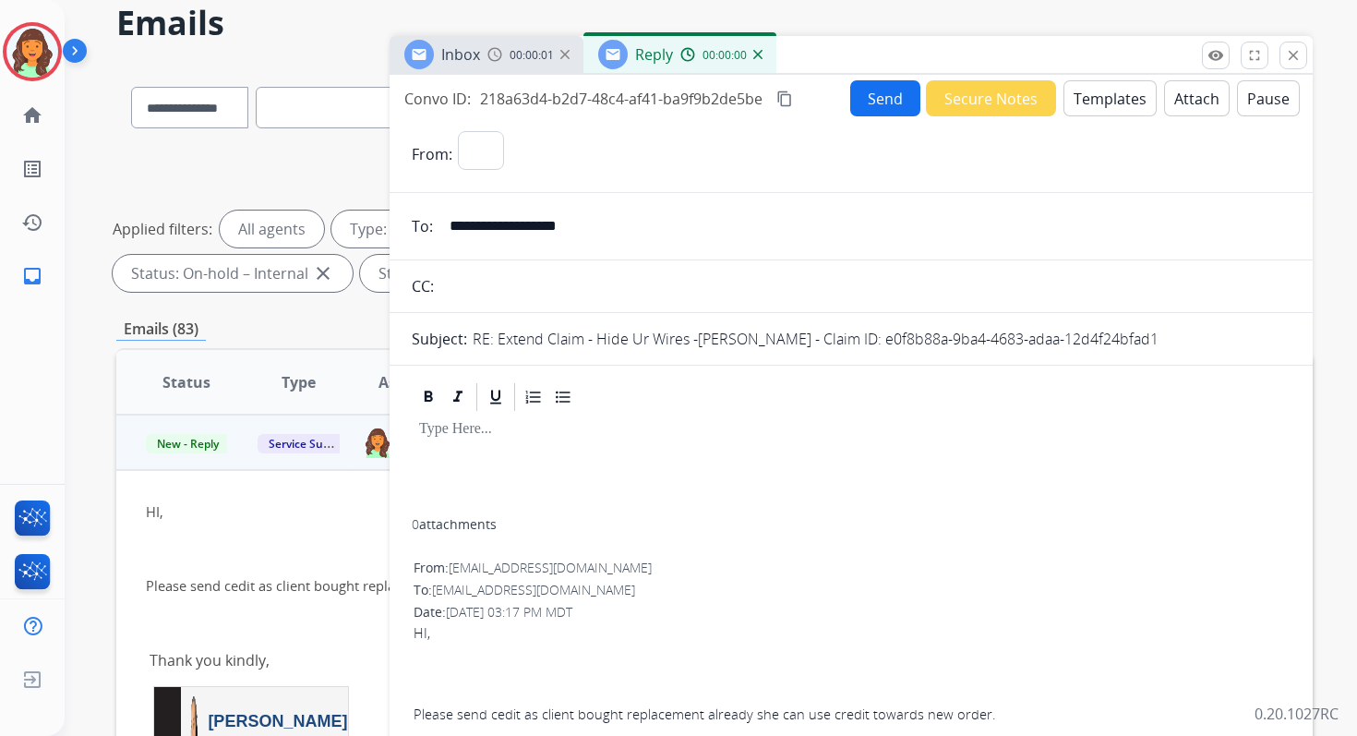
select select "**********"
click at [1107, 90] on button "Templates" at bounding box center [1109, 98] width 93 height 36
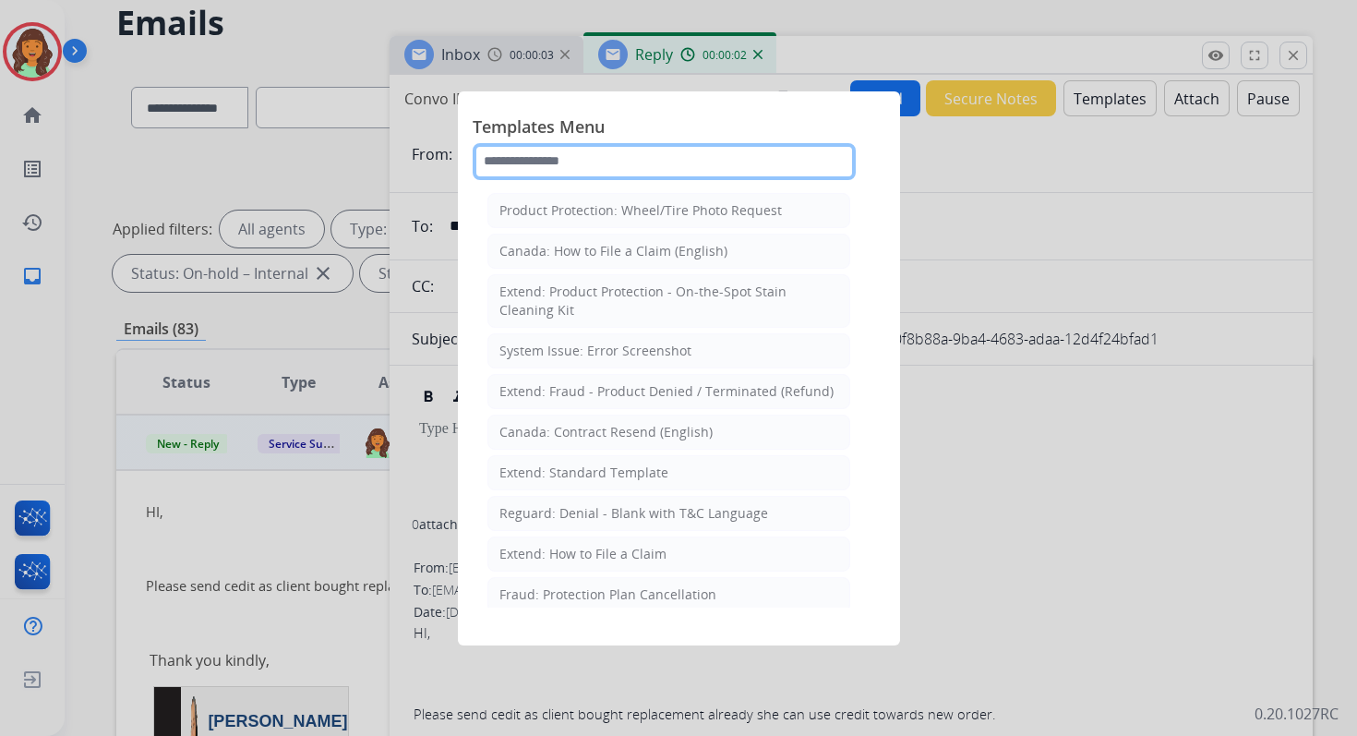
click at [555, 163] on input "text" at bounding box center [664, 161] width 383 height 37
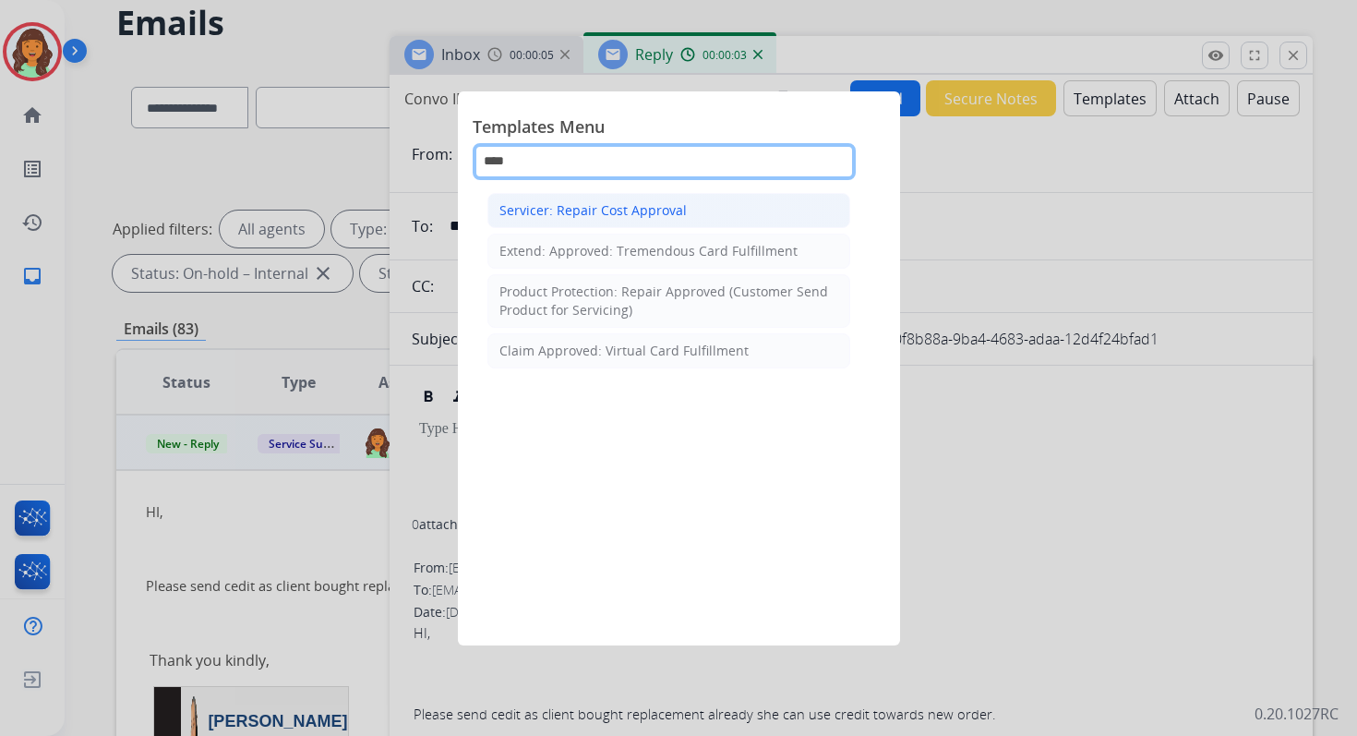
type input "****"
click at [551, 211] on div "Servicer: Repair Cost Approval" at bounding box center [592, 210] width 187 height 18
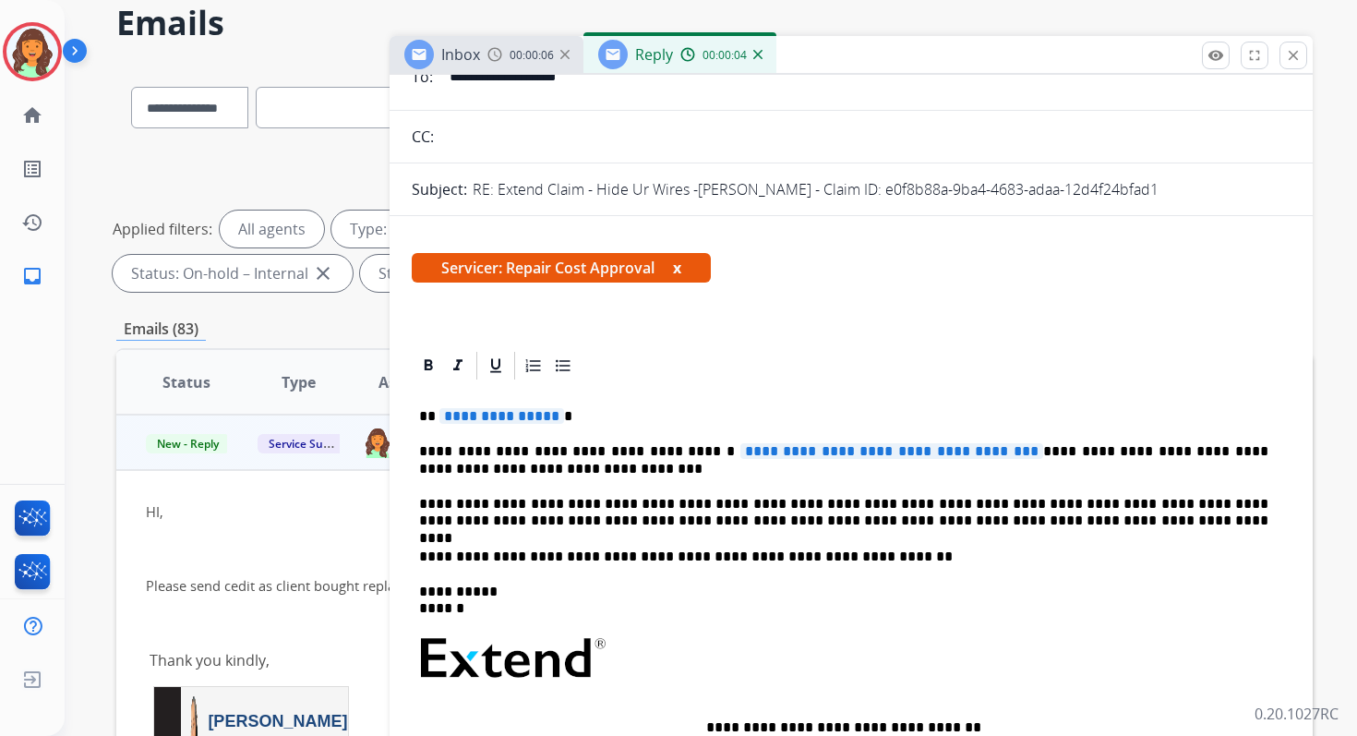
scroll to position [179, 0]
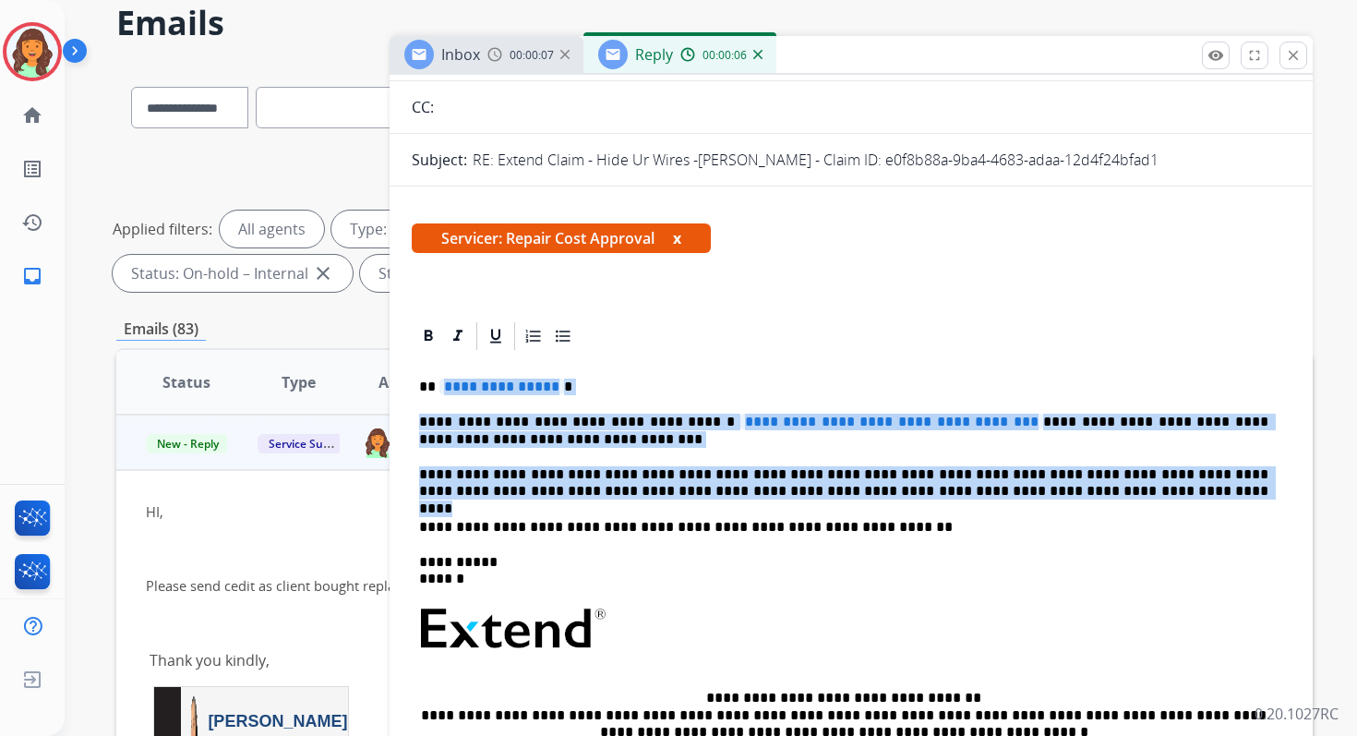
drag, startPoint x: 439, startPoint y: 380, endPoint x: 1022, endPoint y: 489, distance: 592.6
click at [1022, 489] on div "**********" at bounding box center [851, 631] width 879 height 556
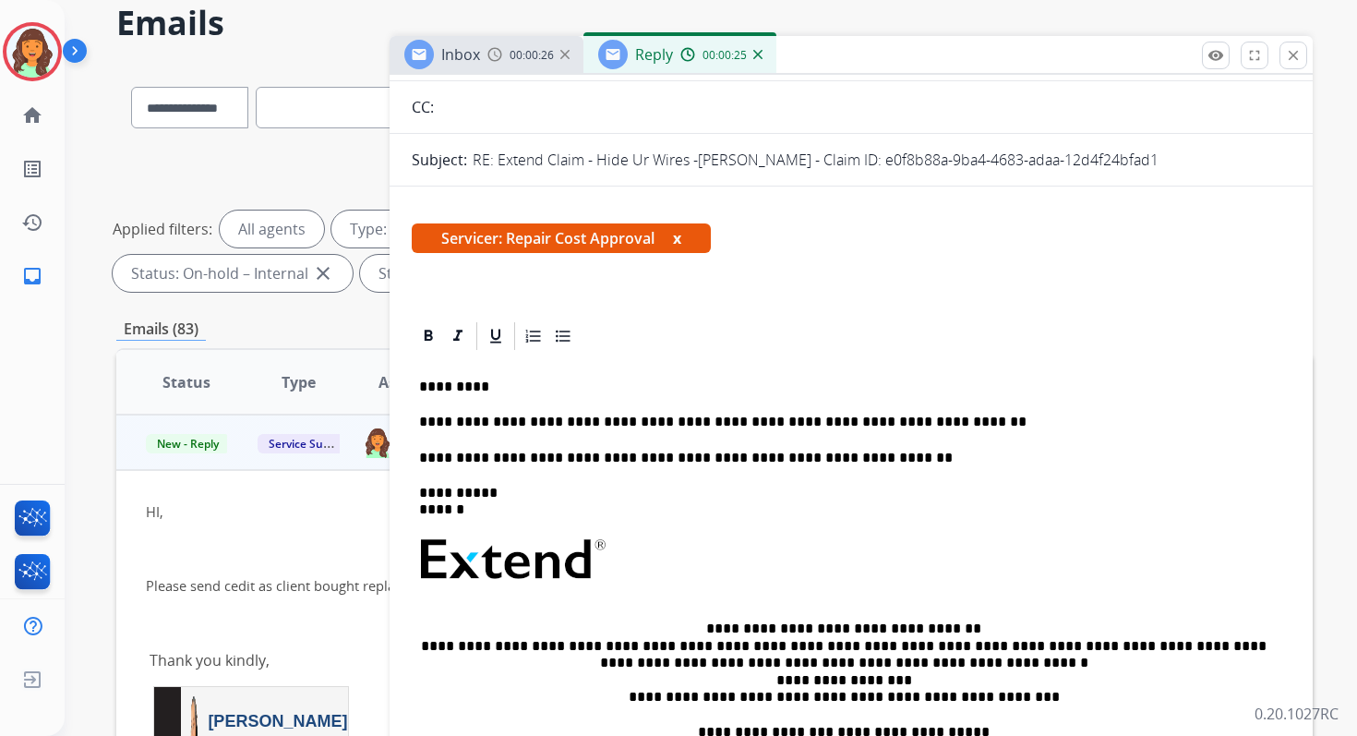
click at [611, 421] on p "**********" at bounding box center [843, 422] width 849 height 17
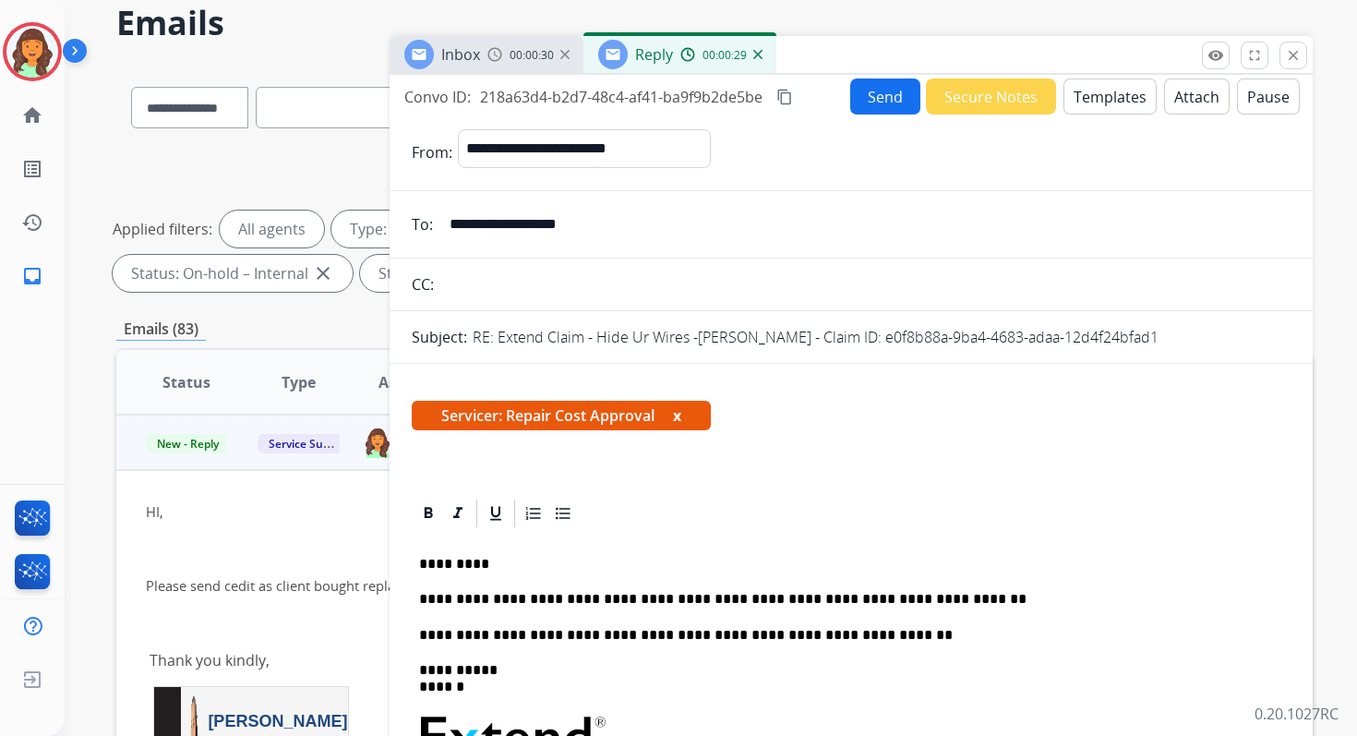
scroll to position [0, 0]
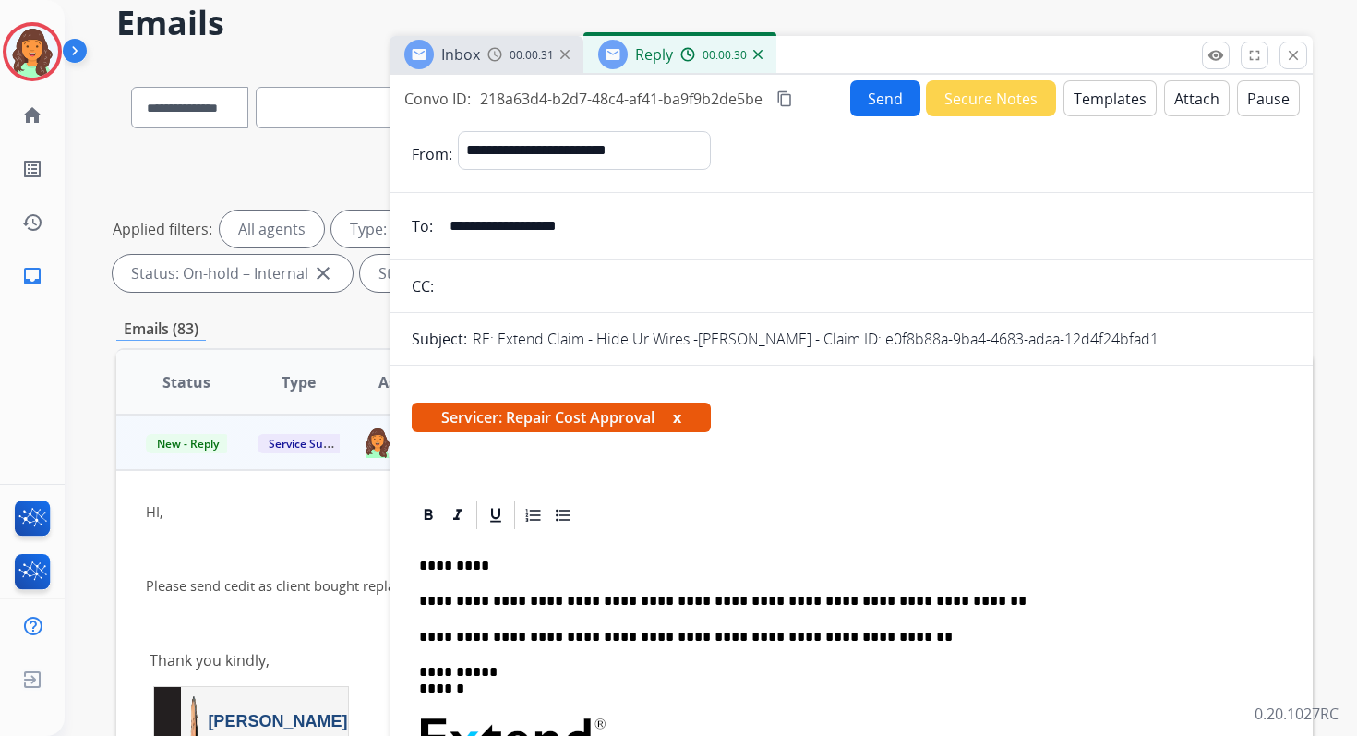
click at [778, 106] on button "content_copy" at bounding box center [785, 99] width 22 height 22
click at [861, 101] on button "Send" at bounding box center [885, 98] width 70 height 36
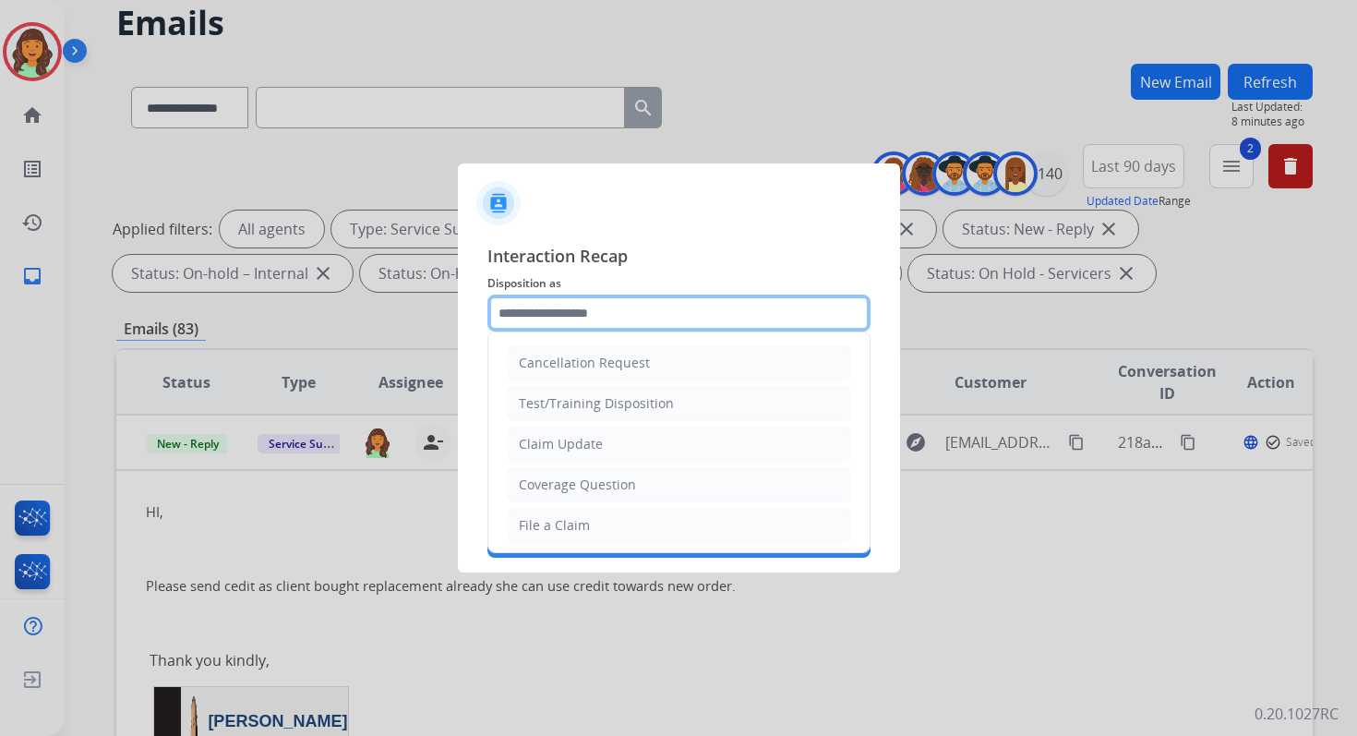
click at [544, 304] on input "text" at bounding box center [678, 312] width 383 height 37
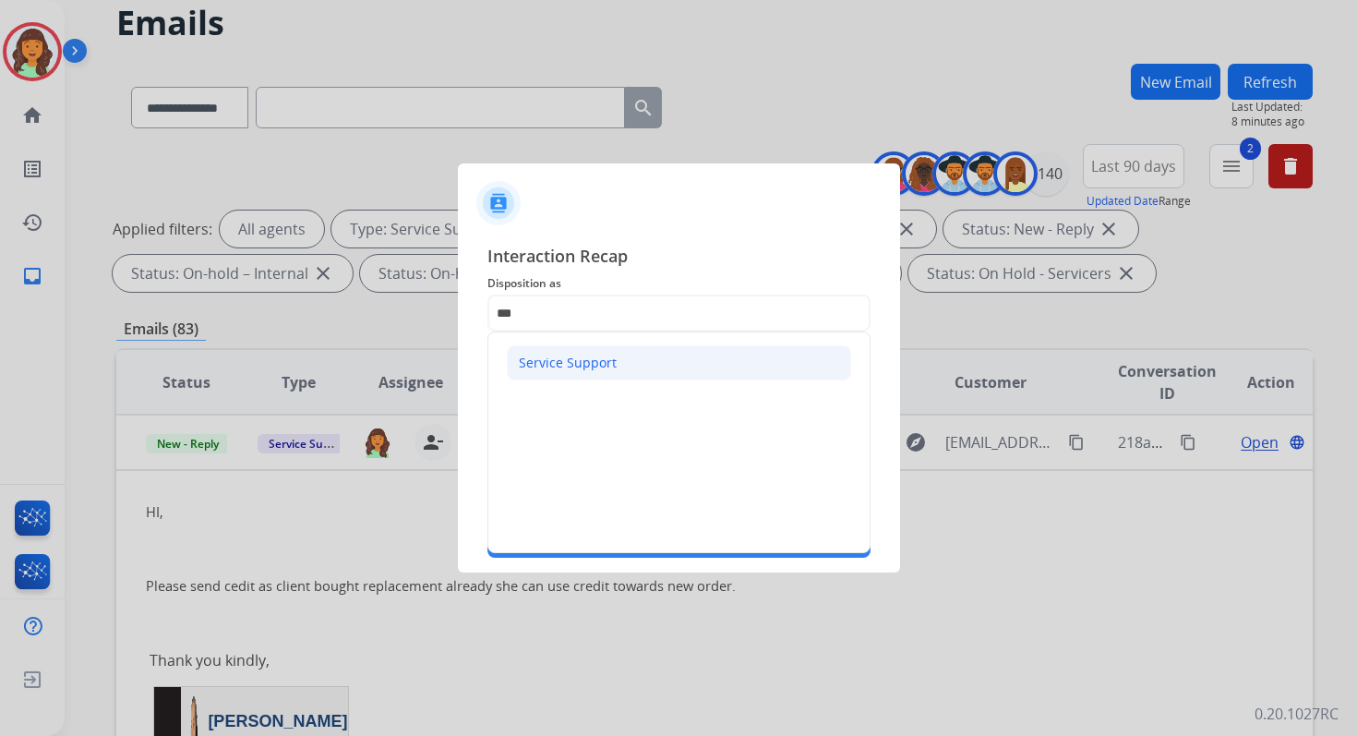
click at [524, 354] on div "Service Support" at bounding box center [568, 363] width 98 height 18
type input "**********"
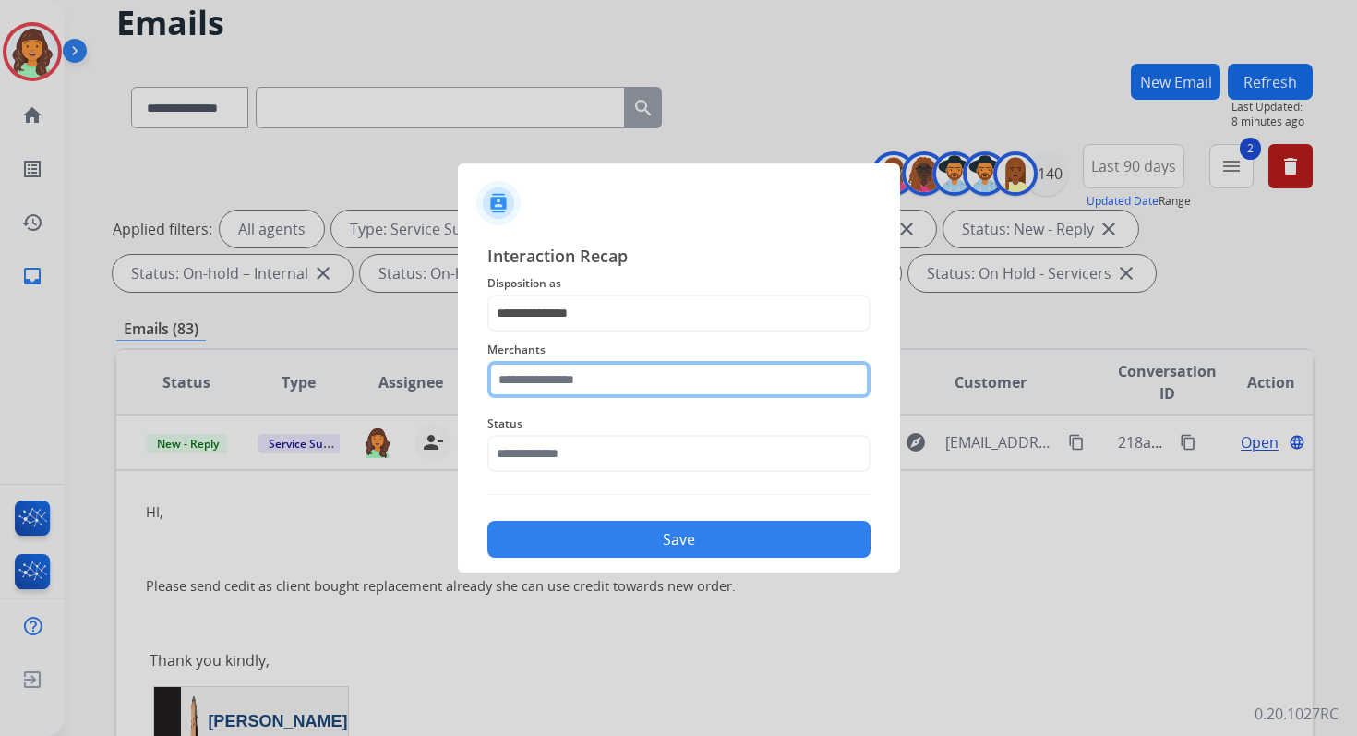
click at [544, 376] on input "text" at bounding box center [678, 379] width 383 height 37
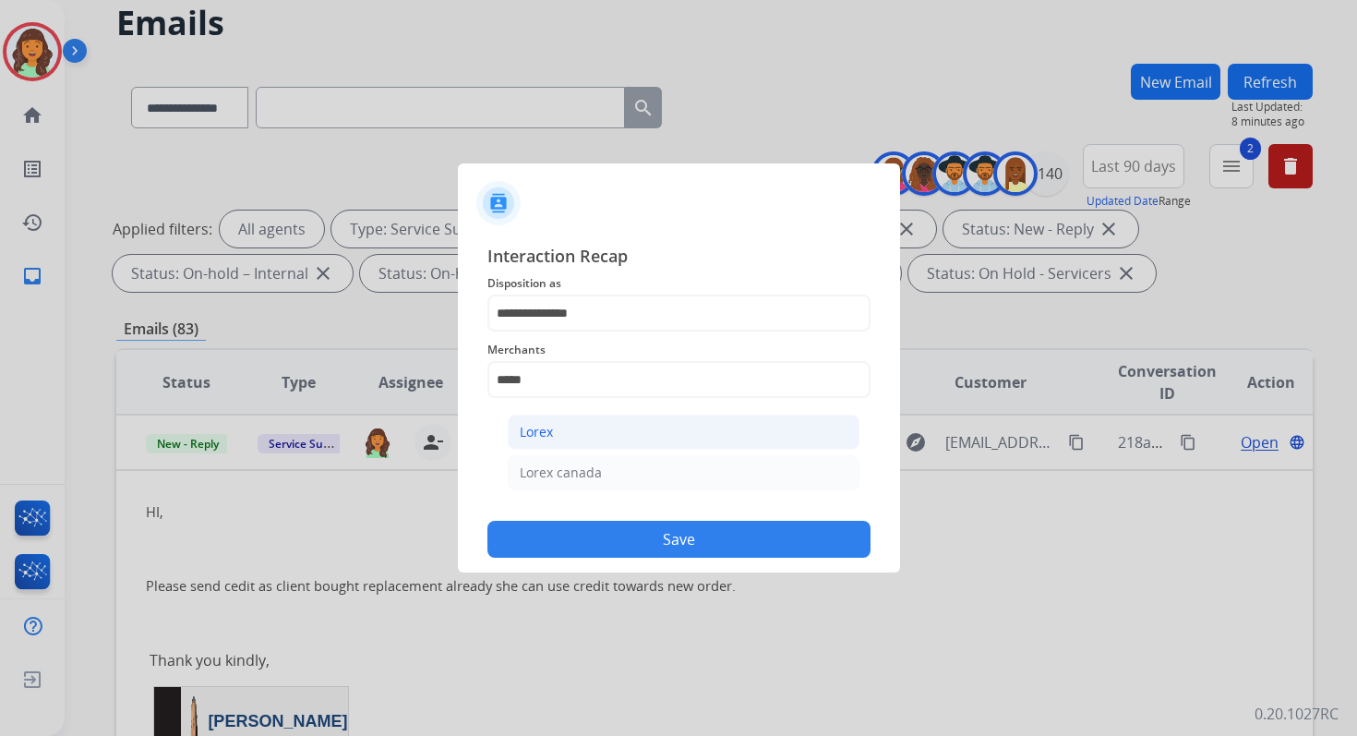
click at [546, 435] on div "Lorex" at bounding box center [536, 432] width 33 height 18
type input "*****"
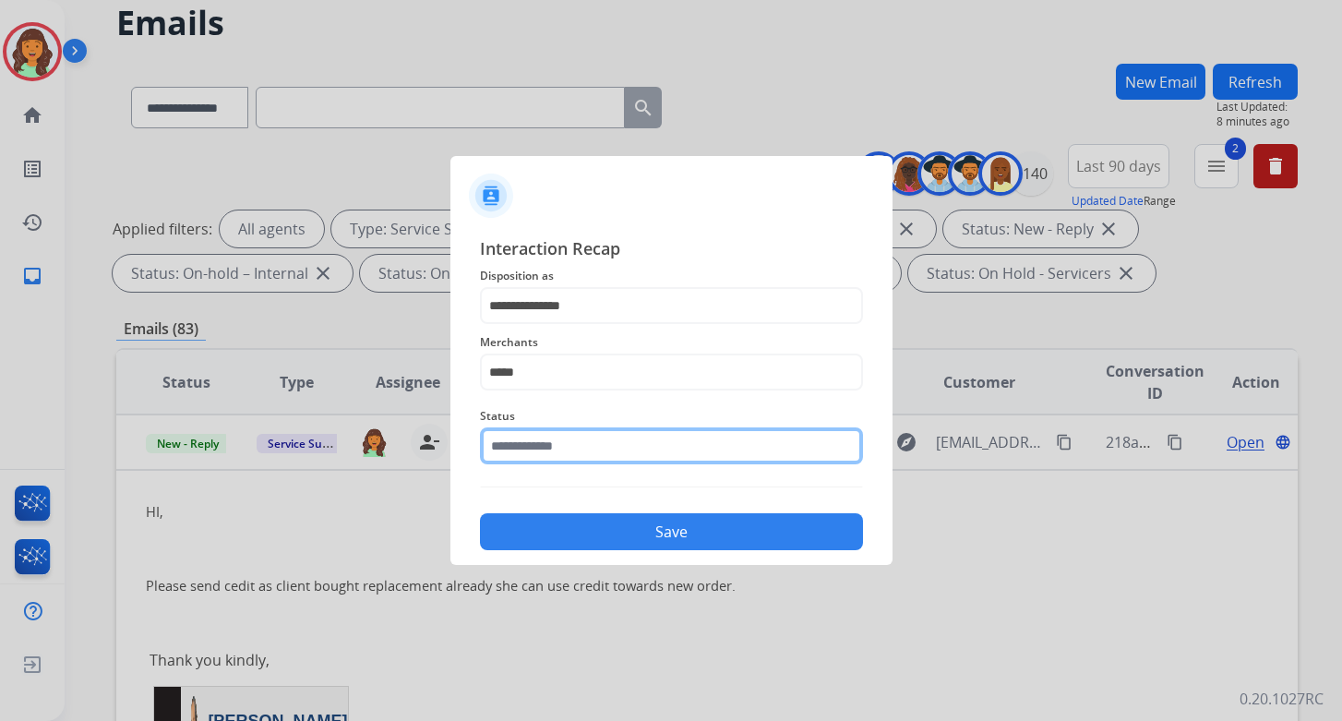
click at [546, 443] on input "text" at bounding box center [671, 445] width 383 height 37
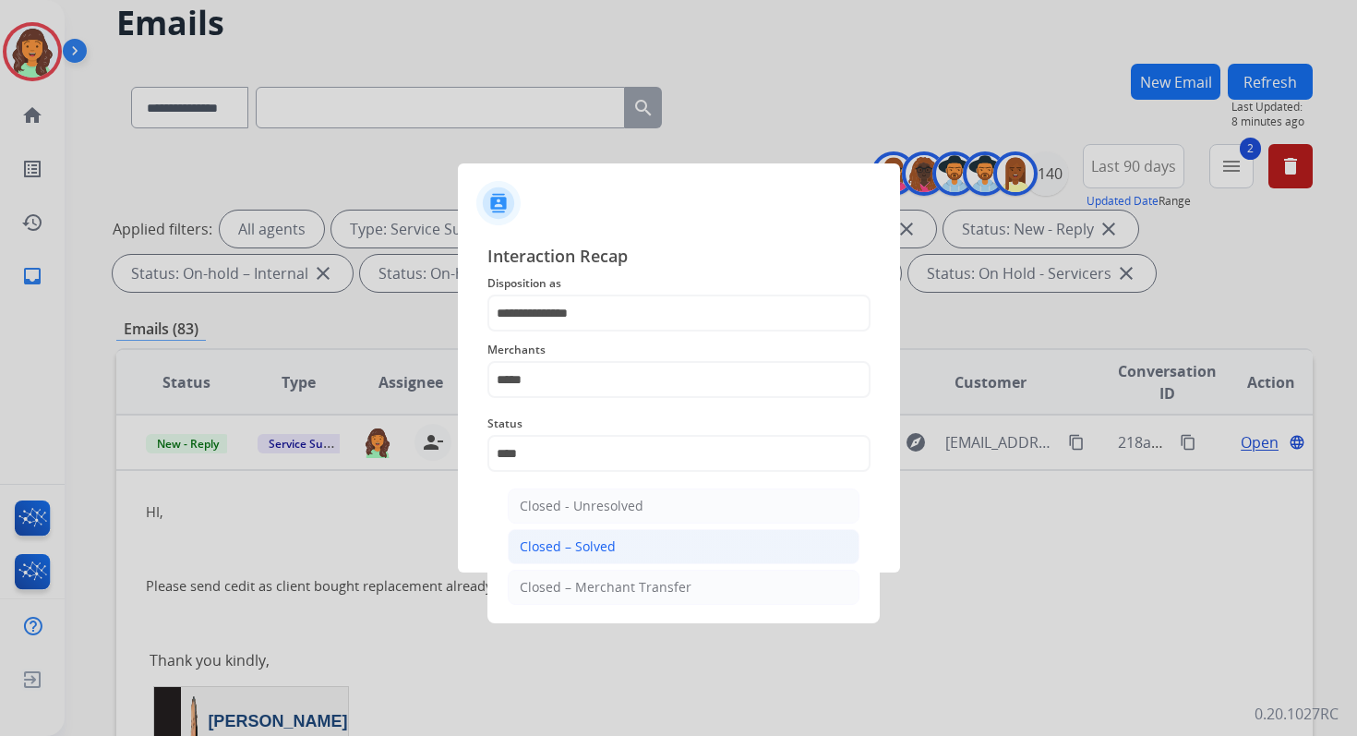
click at [597, 541] on div "Closed – Solved" at bounding box center [568, 546] width 96 height 18
type input "**********"
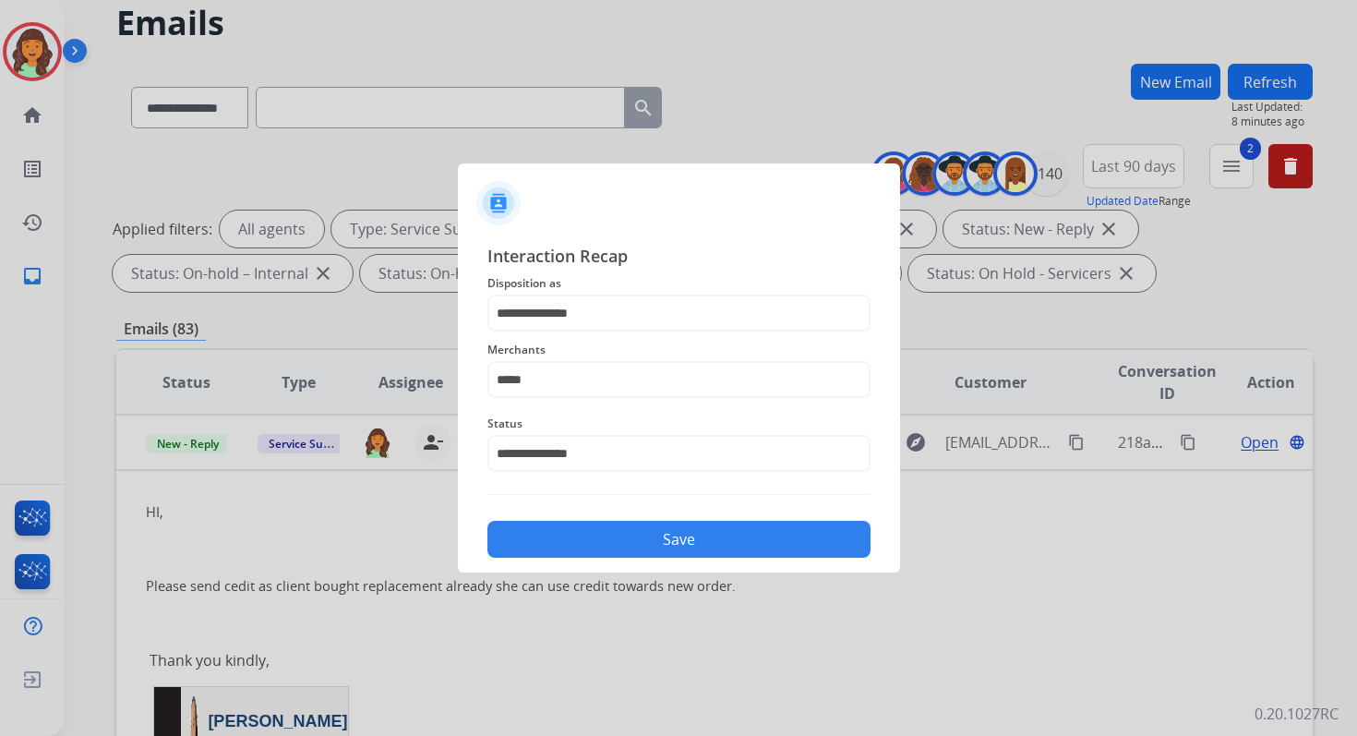
click at [597, 541] on button "Save" at bounding box center [678, 539] width 383 height 37
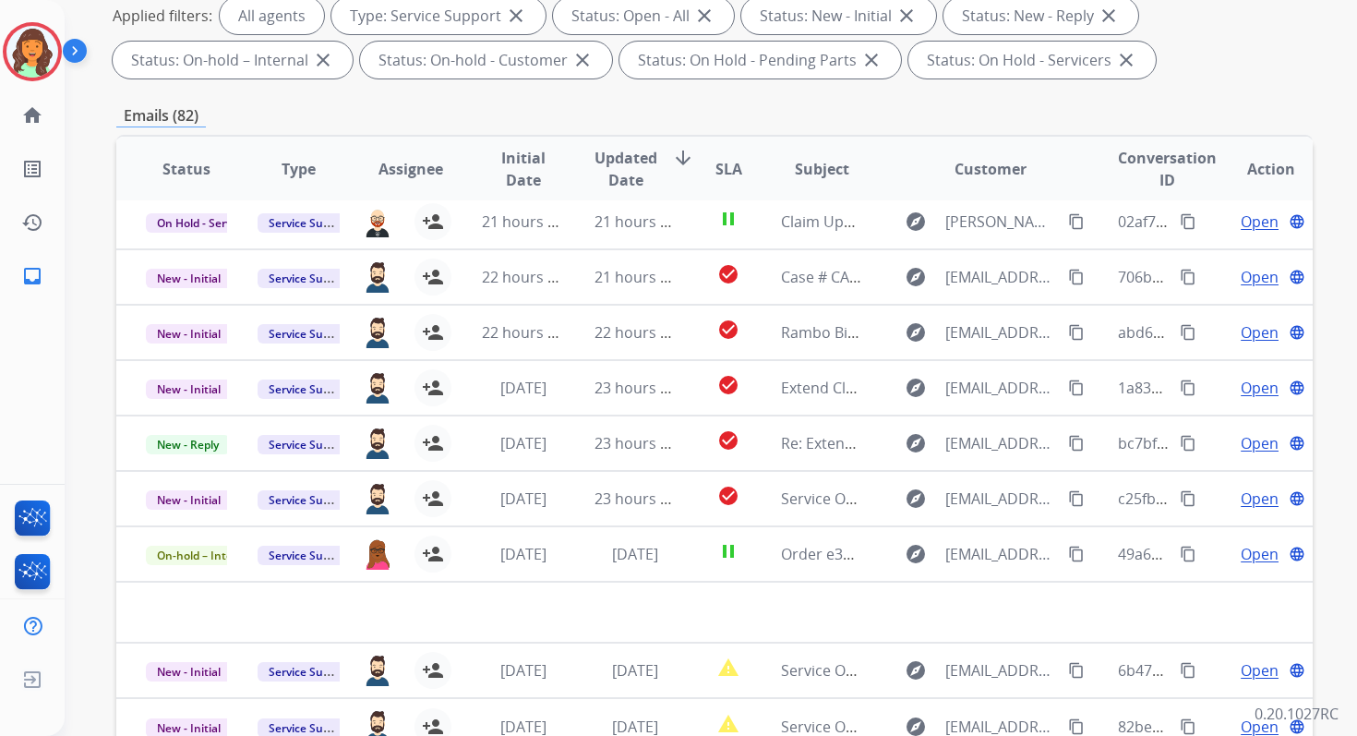
scroll to position [403, 0]
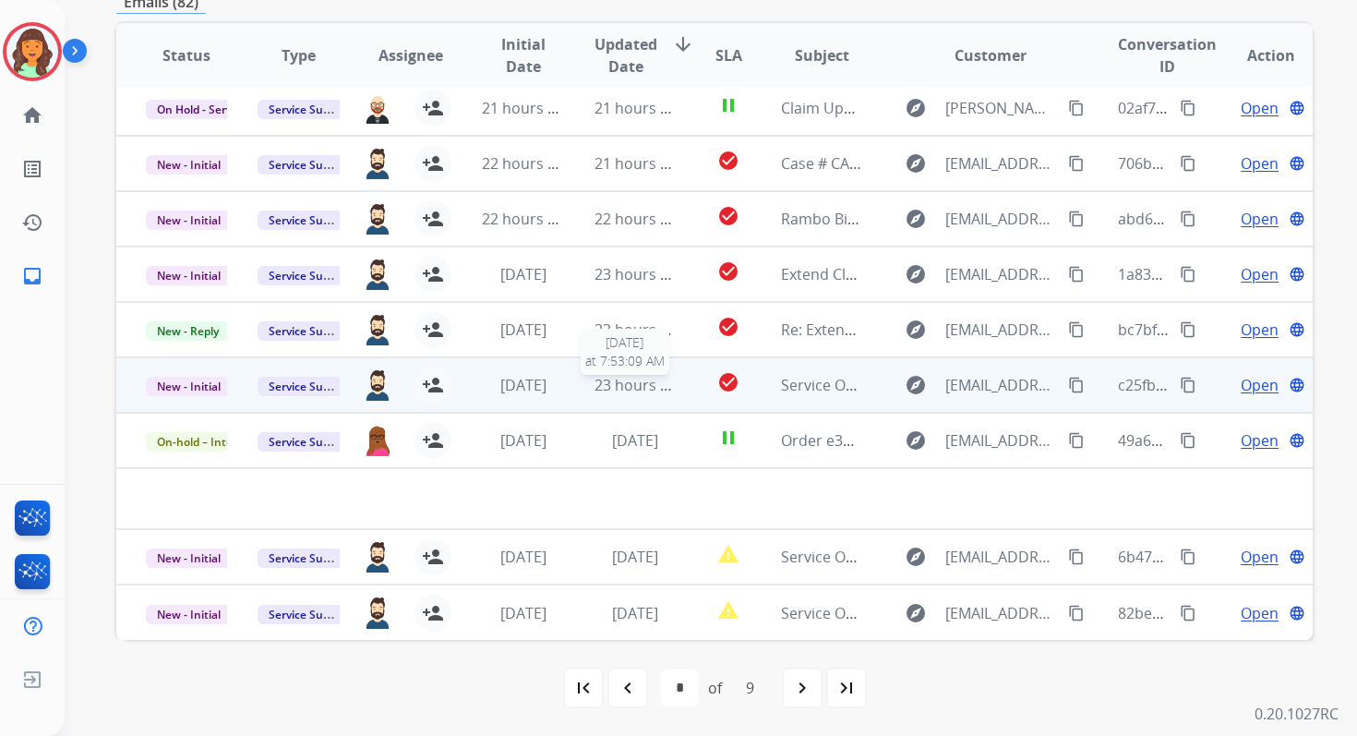
click at [644, 387] on span "23 hours ago" at bounding box center [640, 385] width 91 height 20
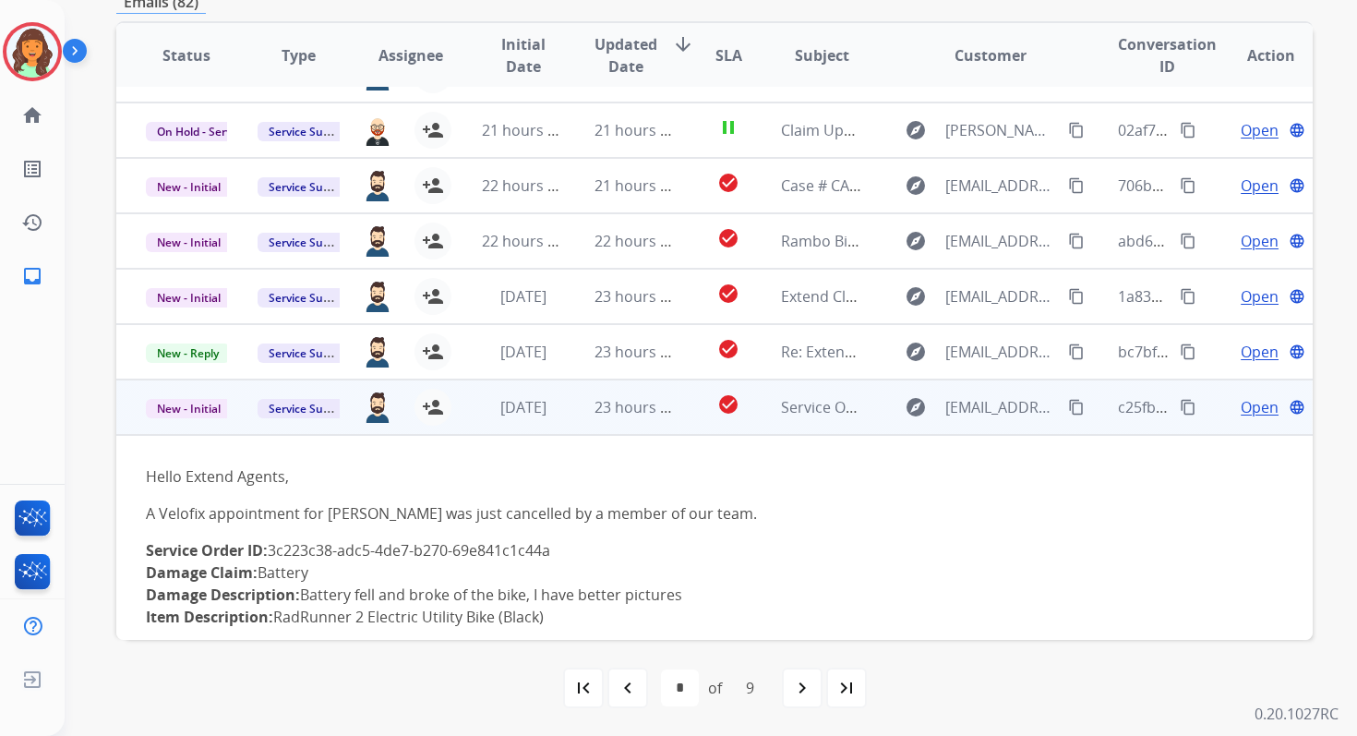
scroll to position [31, 0]
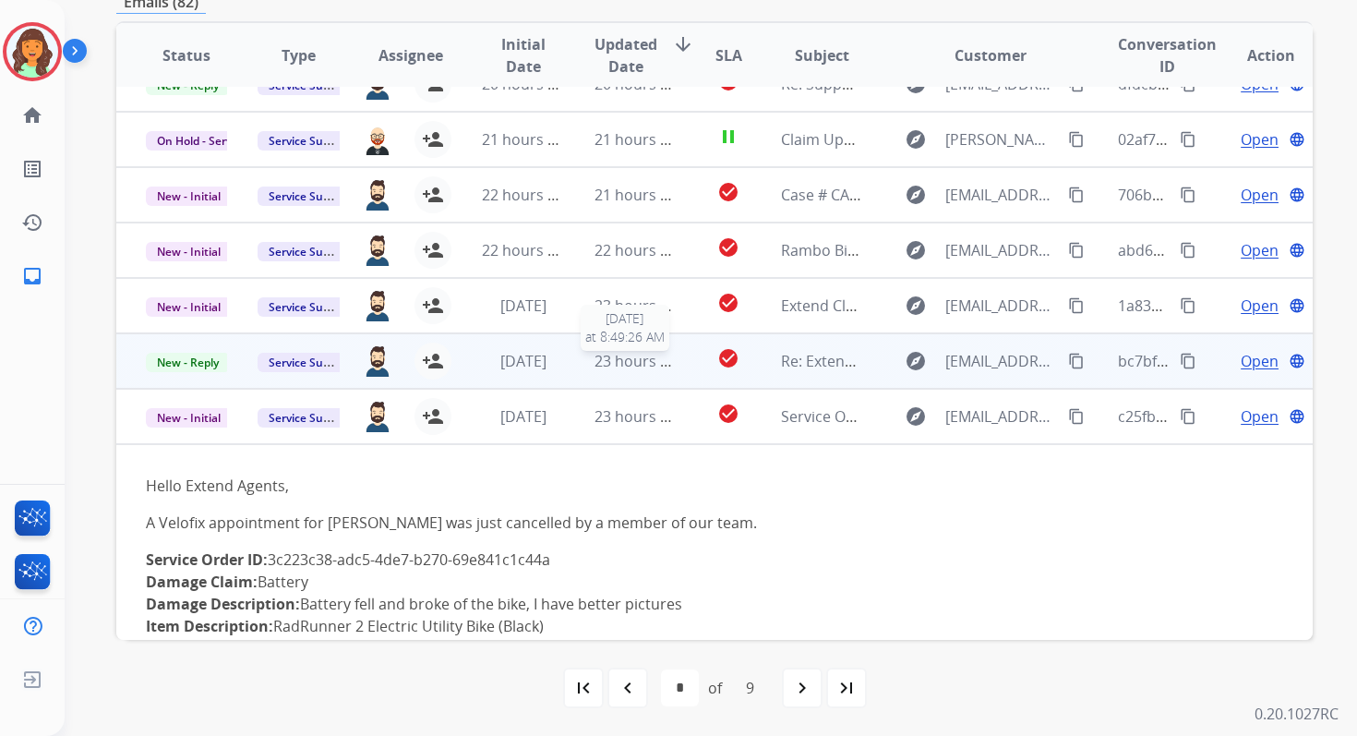
click at [641, 364] on span "23 hours ago" at bounding box center [640, 361] width 91 height 20
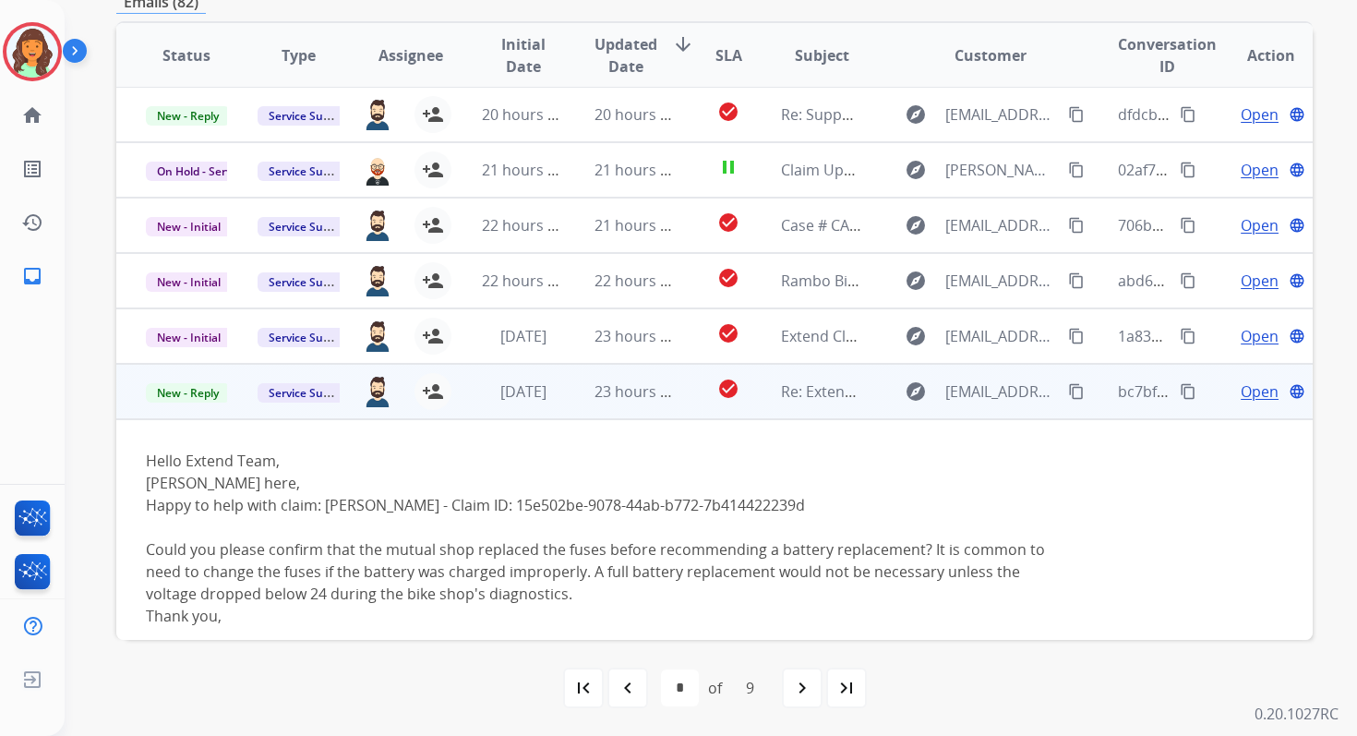
scroll to position [0, 0]
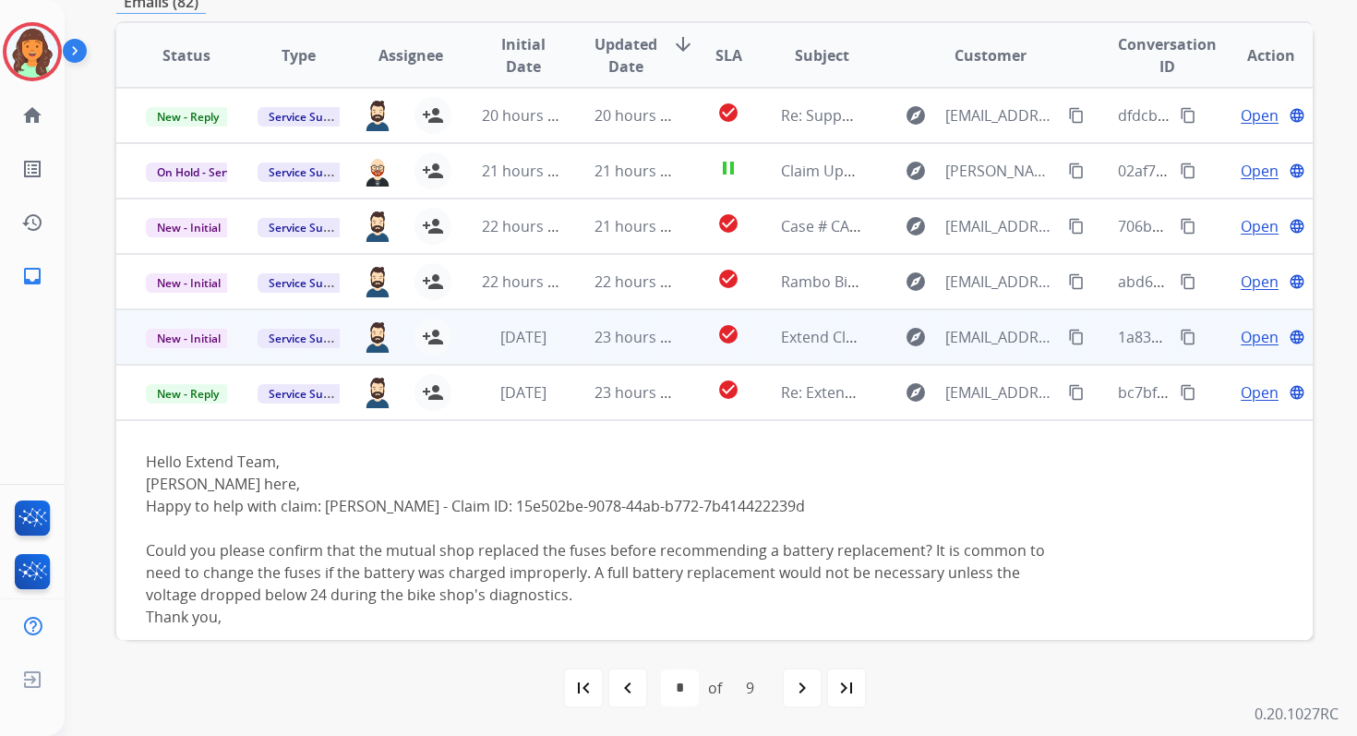
click at [640, 355] on td "23 hours ago" at bounding box center [621, 336] width 112 height 55
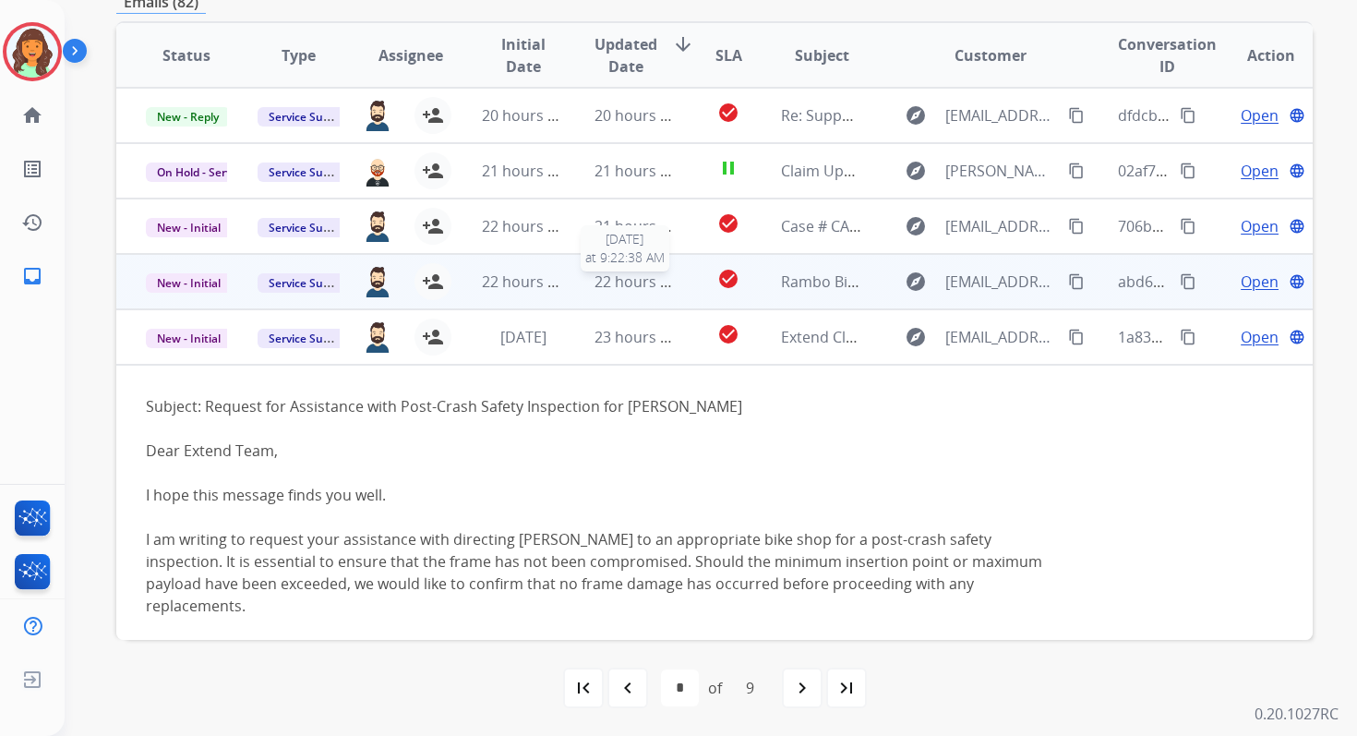
click at [624, 274] on span "22 hours ago" at bounding box center [640, 281] width 91 height 20
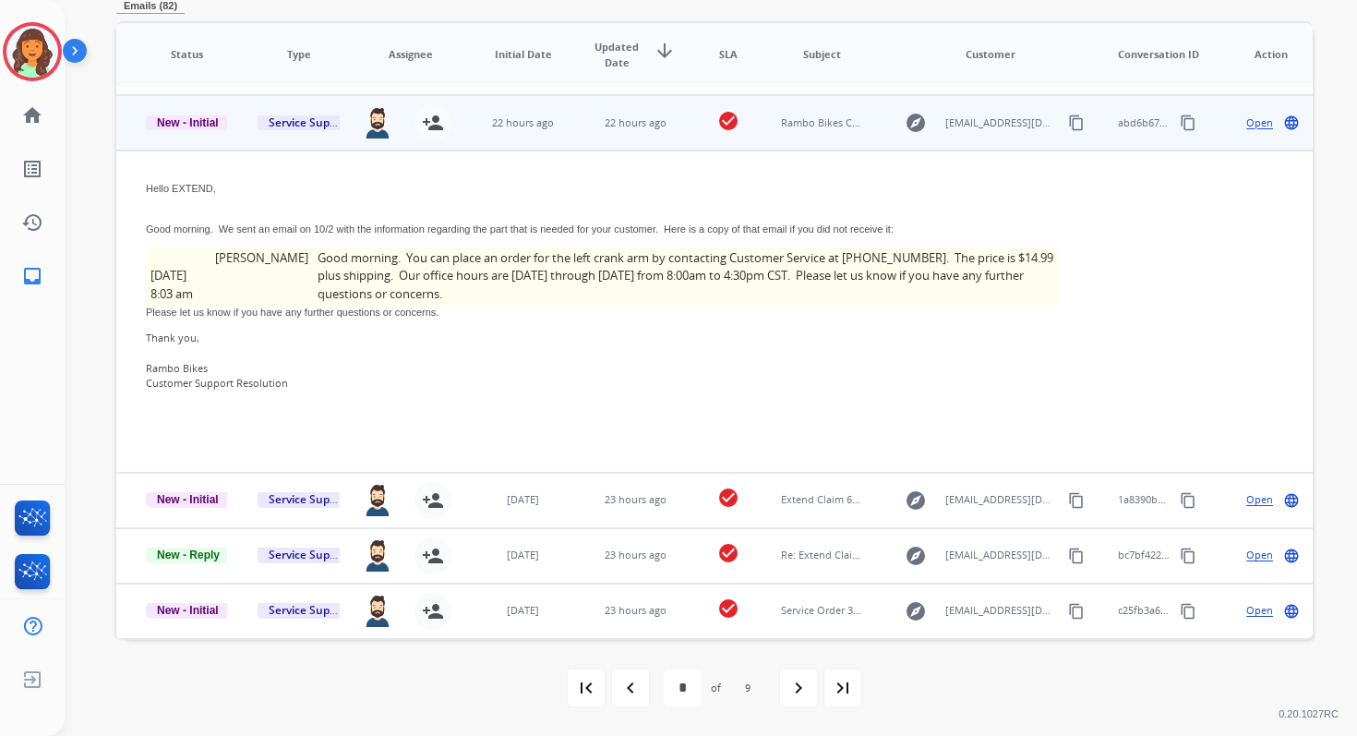
scroll to position [166, 0]
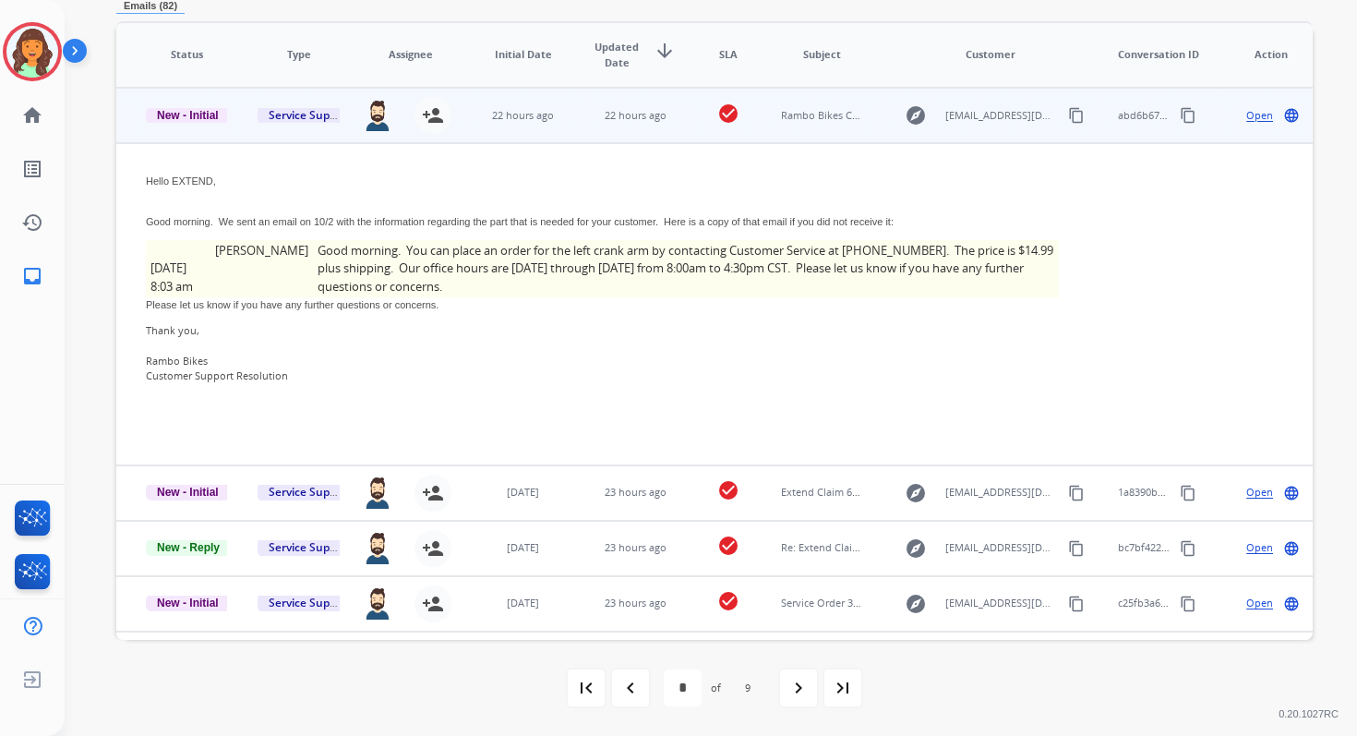
click at [518, 257] on td "Good morning. You can place an order for the left crank arm by contacting Custo…" at bounding box center [686, 269] width 746 height 58
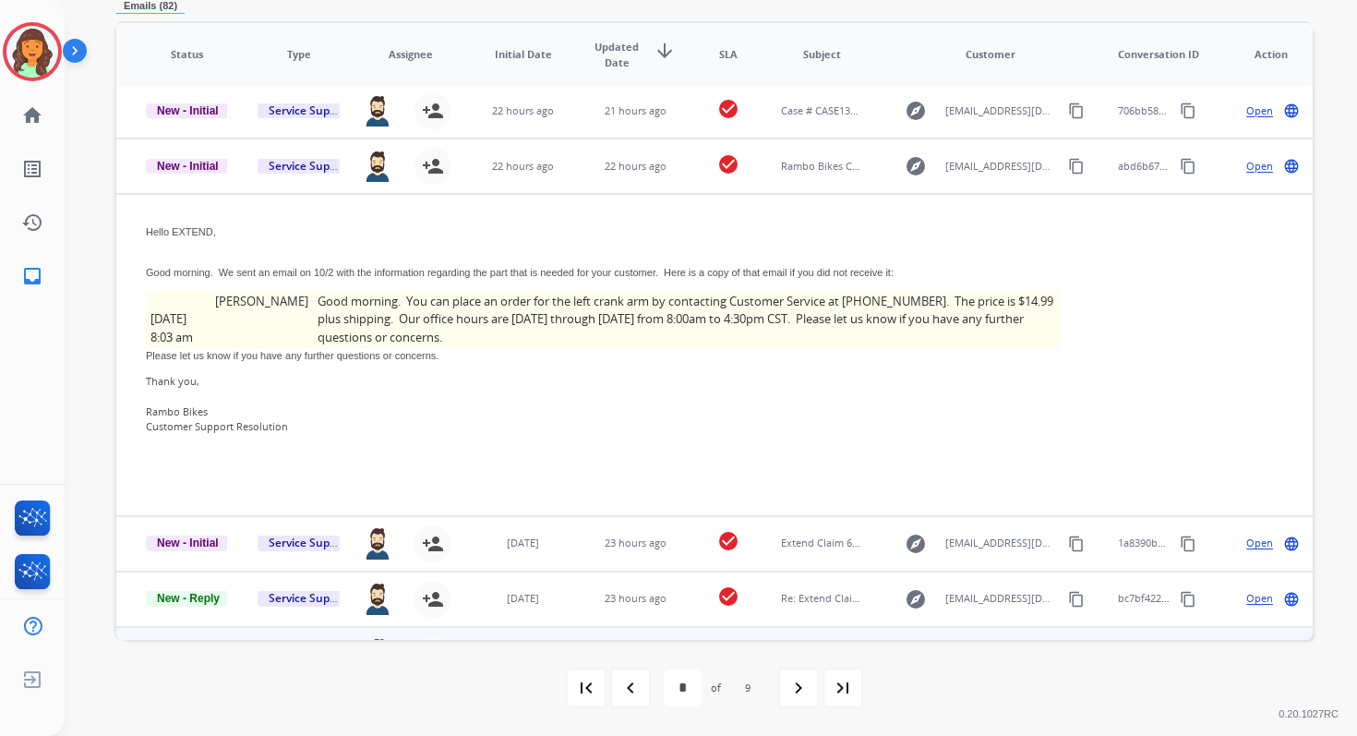
scroll to position [0, 0]
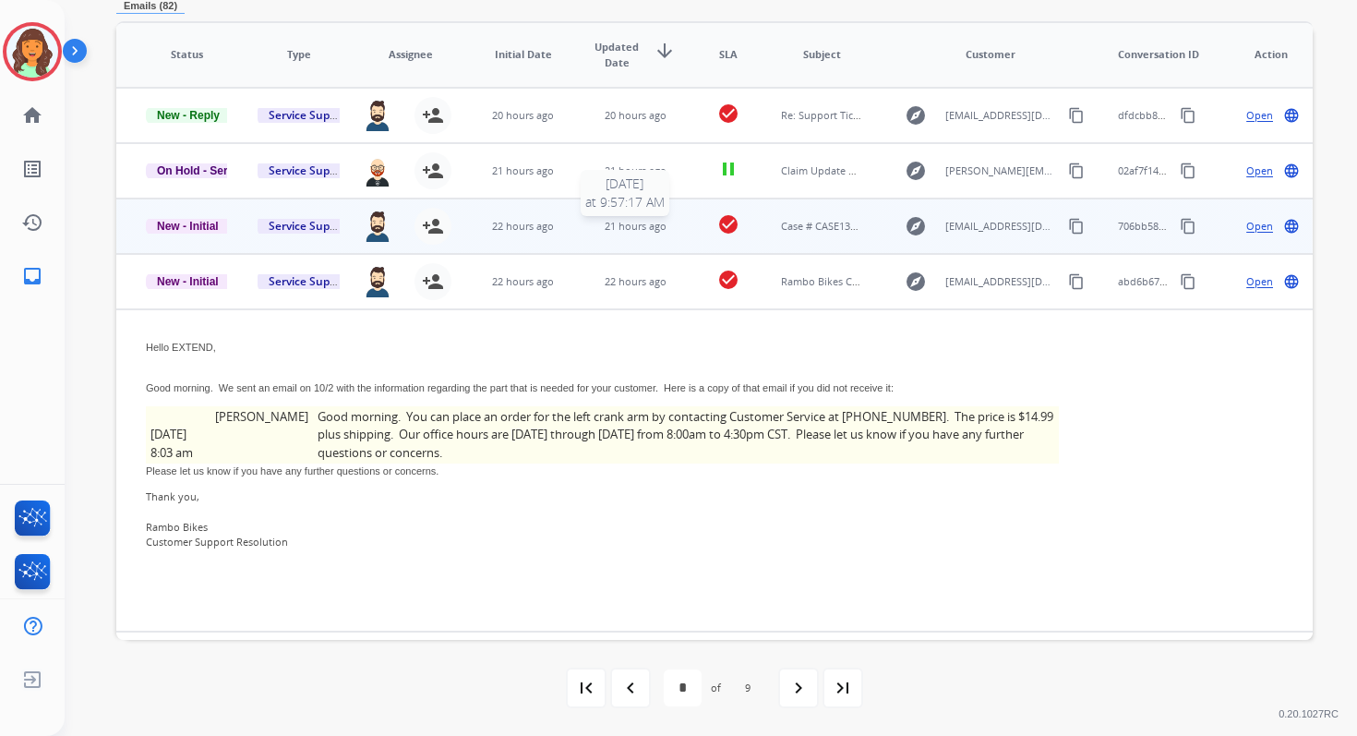
click at [636, 224] on span "21 hours ago" at bounding box center [636, 226] width 62 height 14
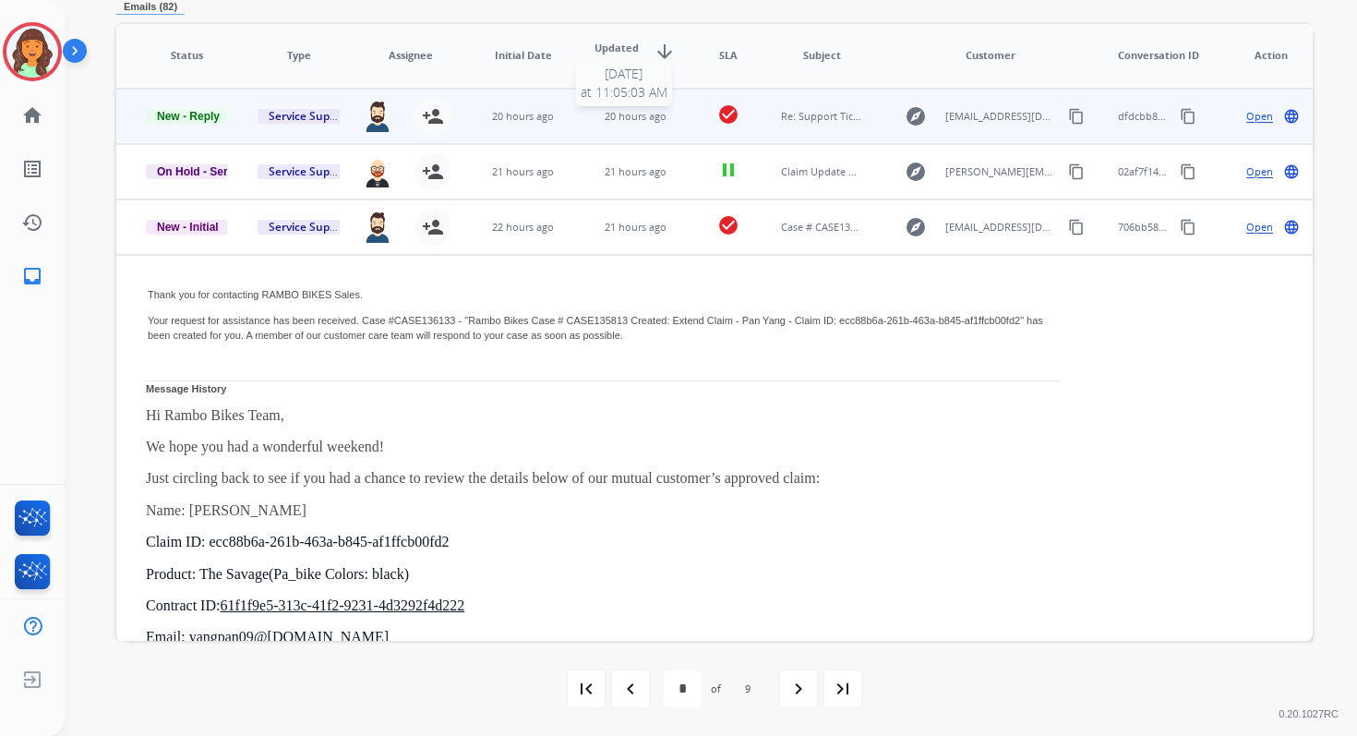
click at [626, 112] on span "20 hours ago" at bounding box center [636, 116] width 62 height 14
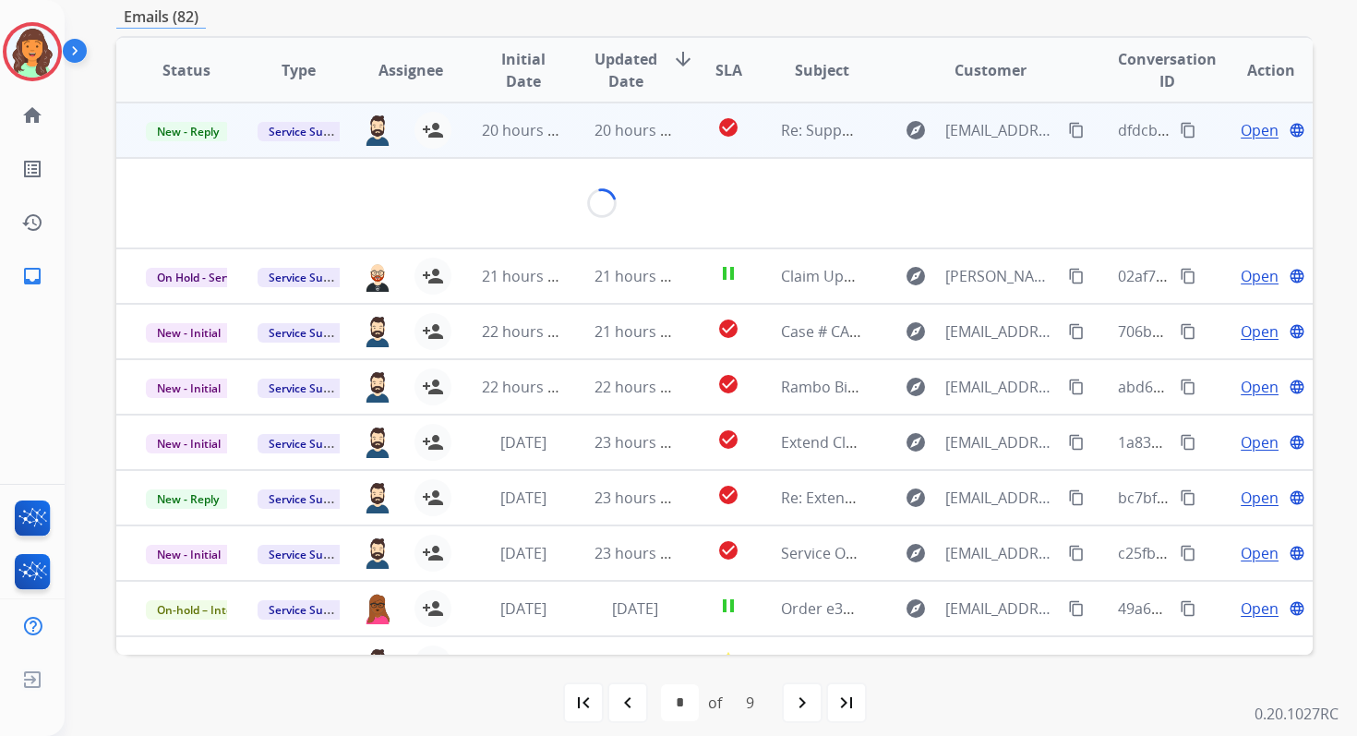
scroll to position [395, 0]
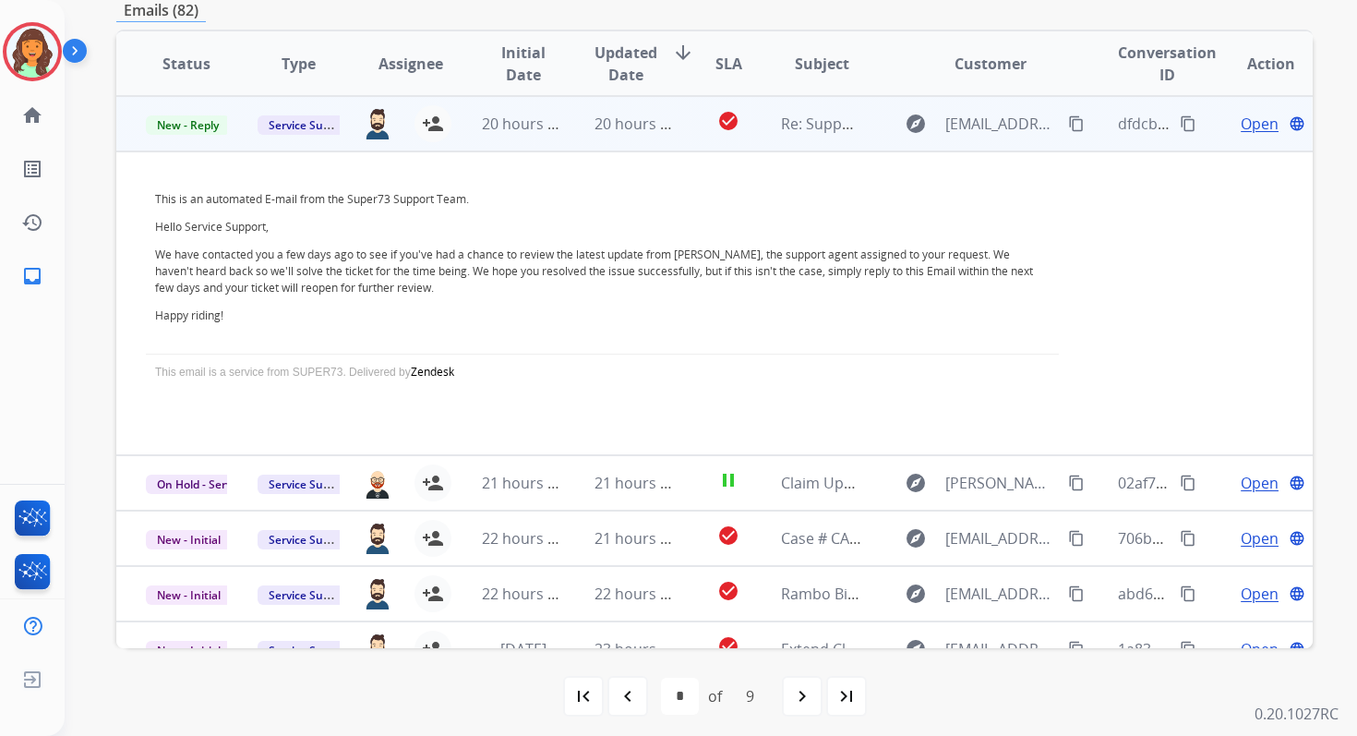
click at [1246, 115] on span "Open" at bounding box center [1260, 124] width 38 height 22
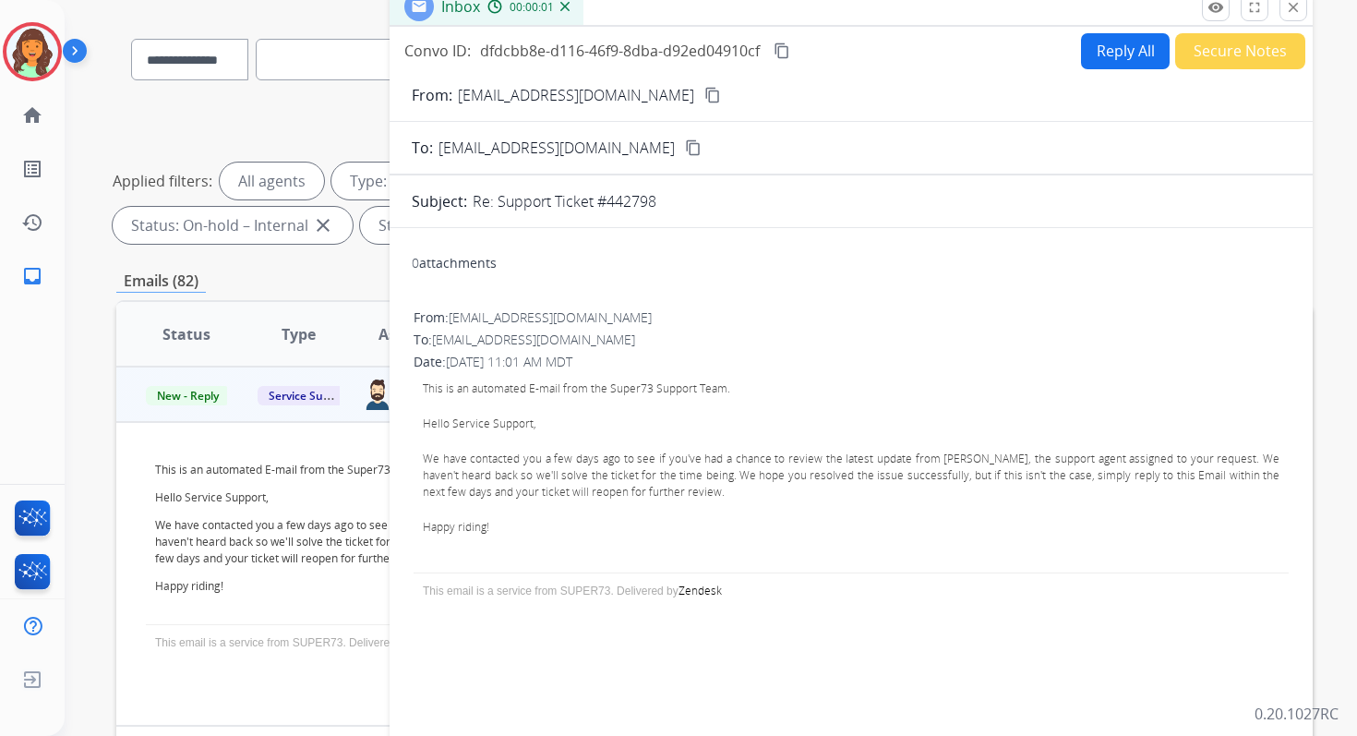
scroll to position [0, 0]
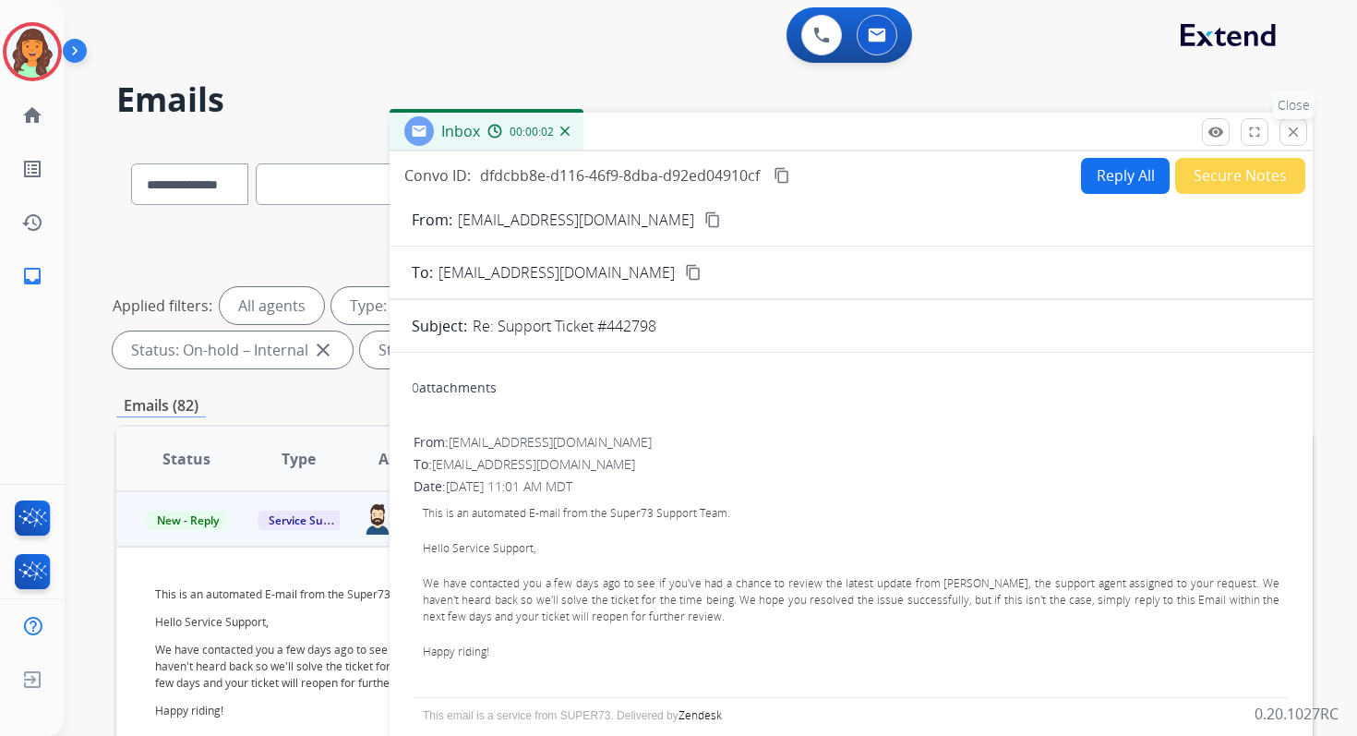
click at [1289, 128] on mat-icon "close" at bounding box center [1293, 132] width 17 height 17
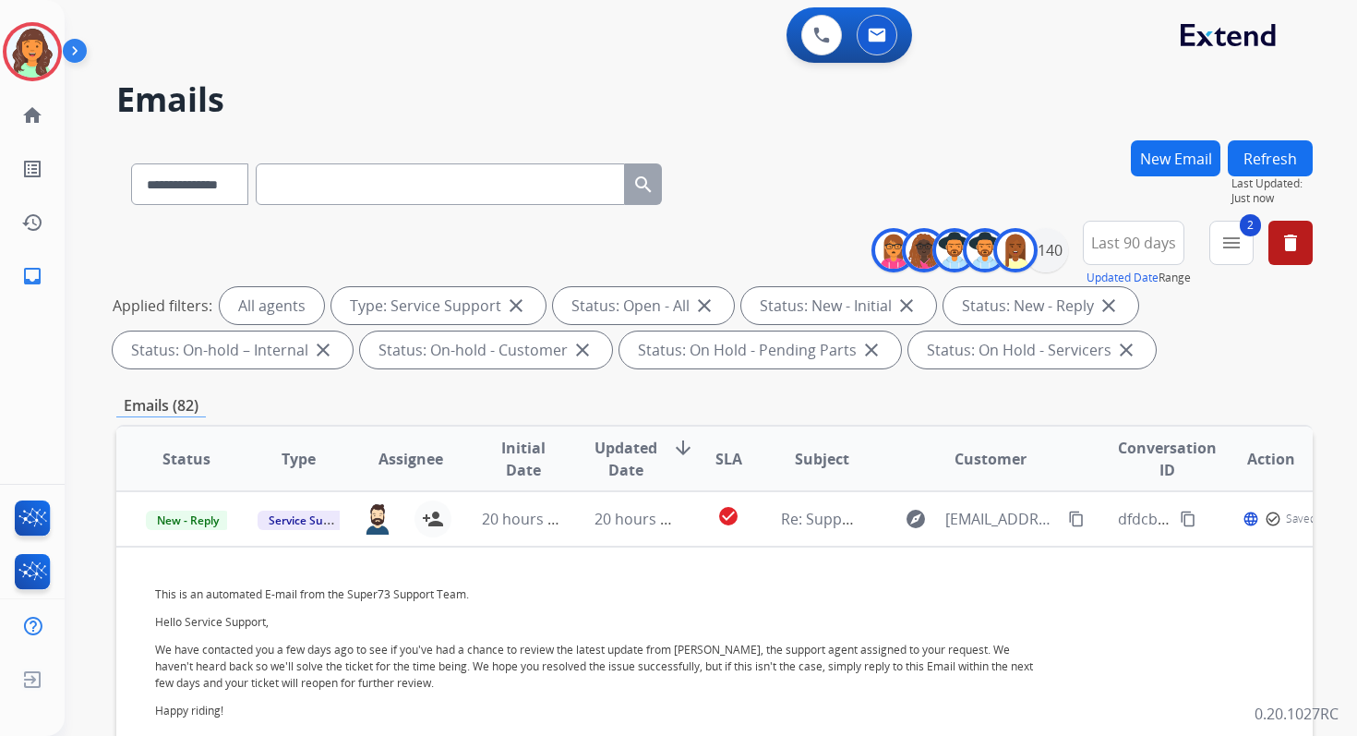
scroll to position [403, 0]
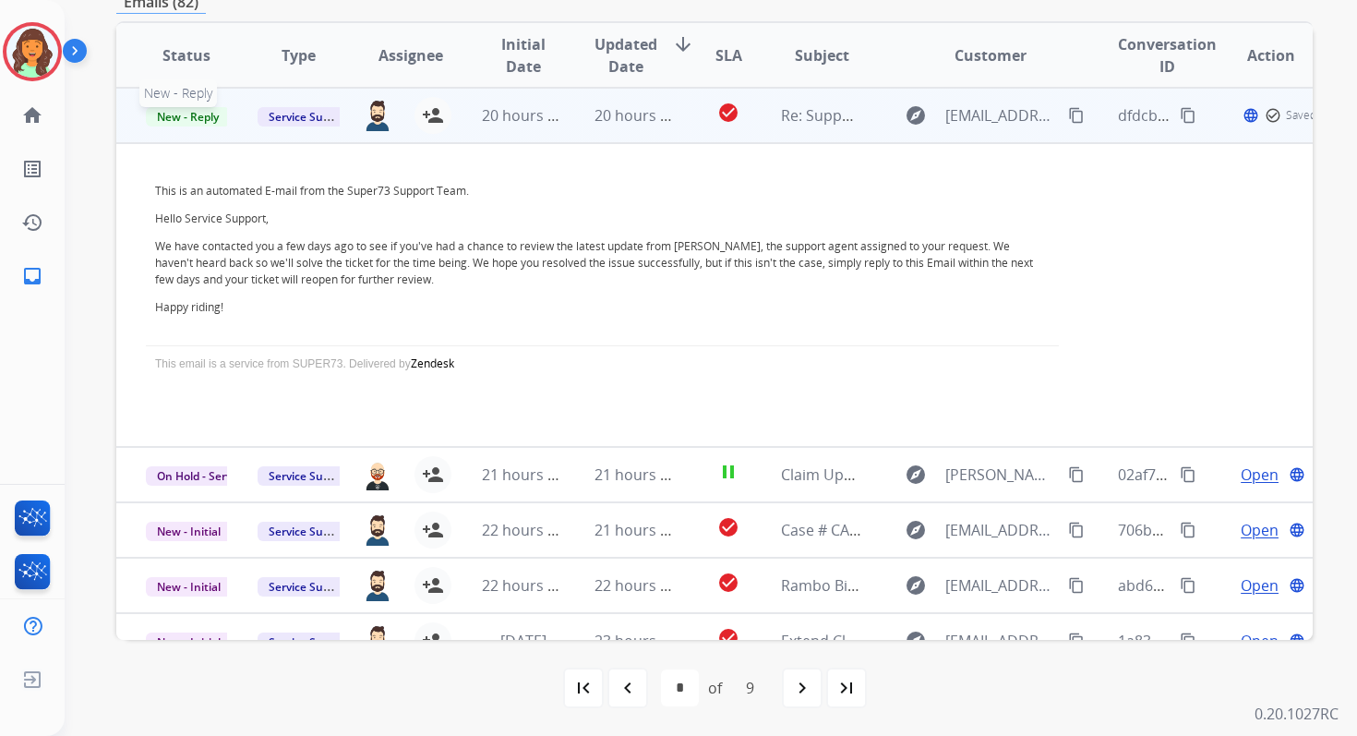
click at [188, 120] on span "New - Reply" at bounding box center [188, 116] width 84 height 19
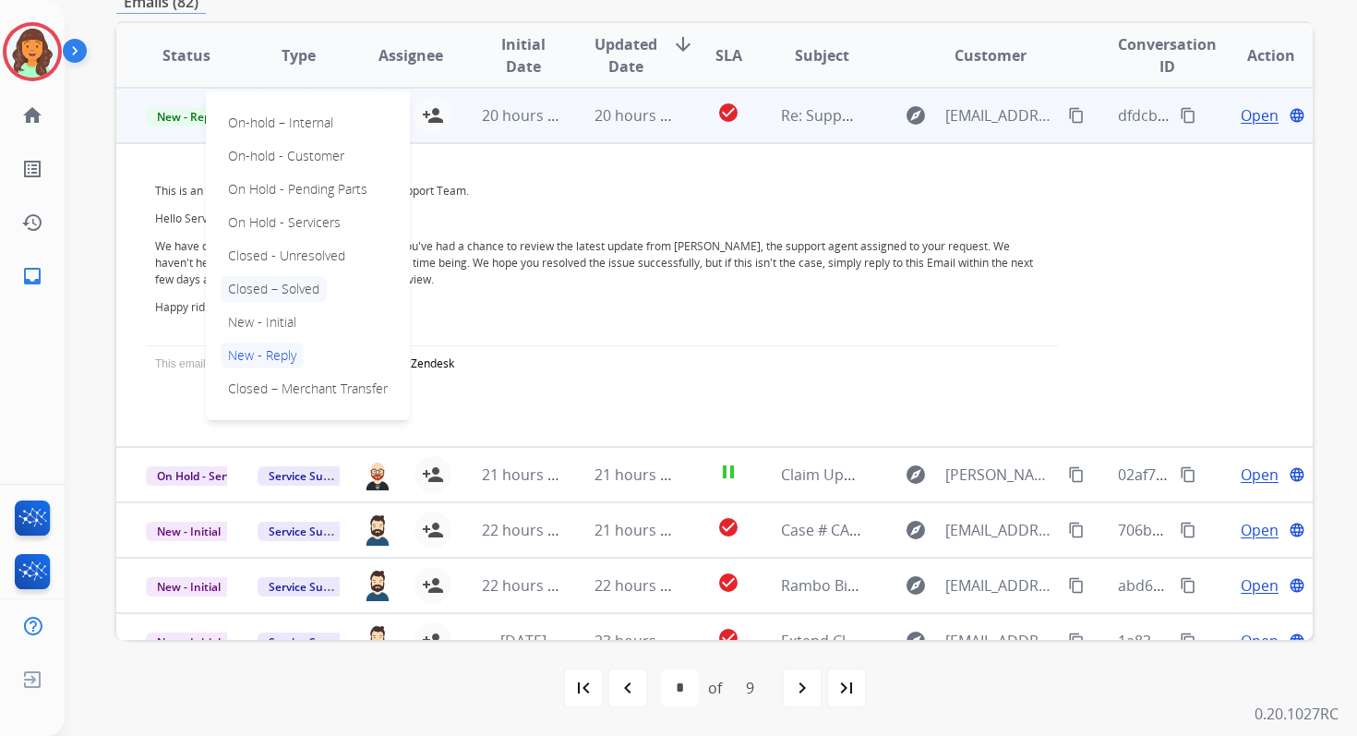
click at [264, 287] on p "Closed – Solved" at bounding box center [274, 289] width 106 height 26
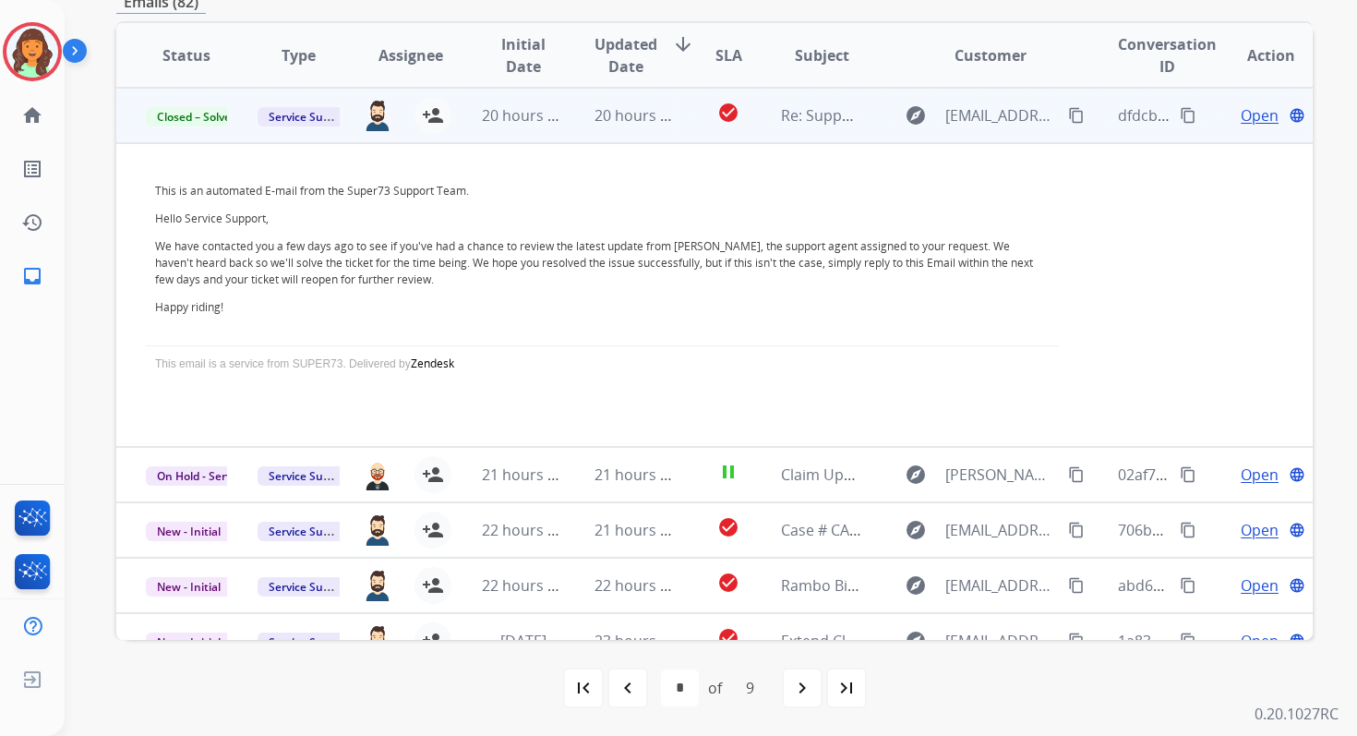
click at [582, 113] on td "20 hours ago" at bounding box center [621, 115] width 112 height 55
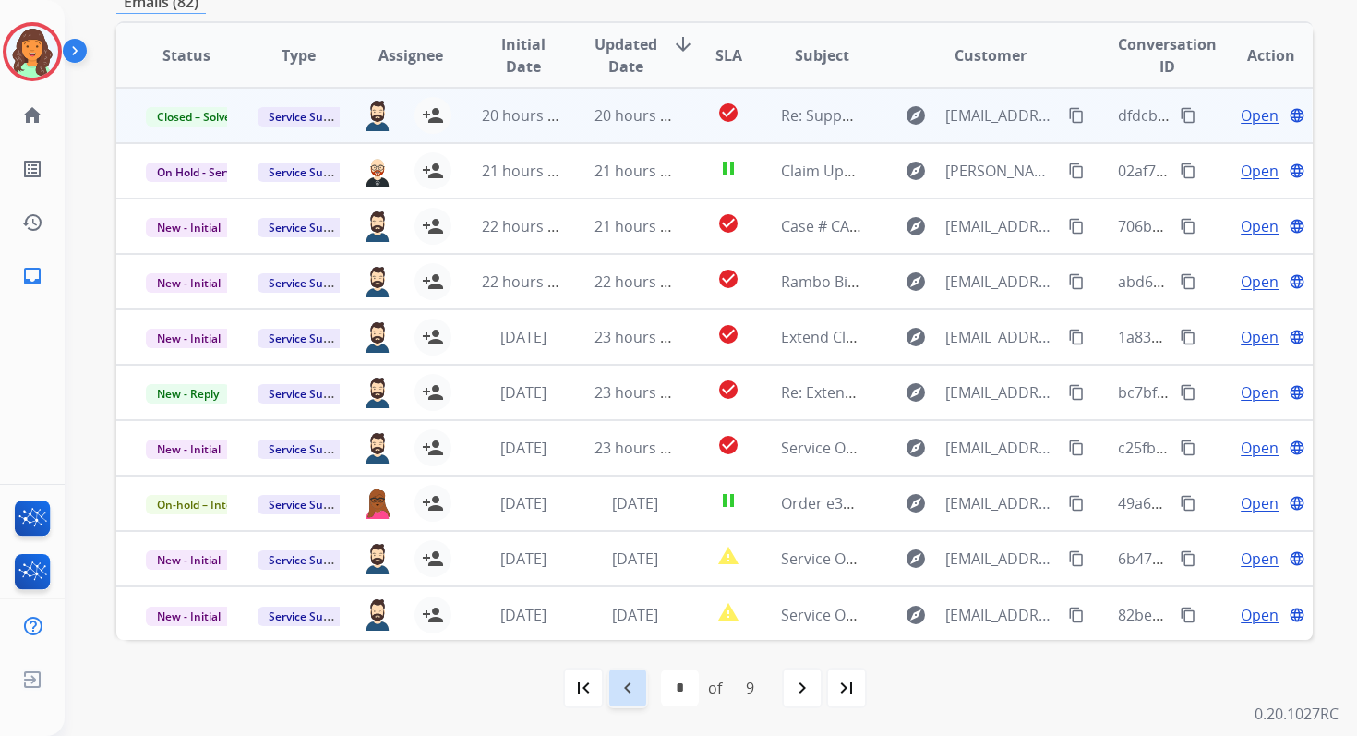
click at [635, 692] on mat-icon "navigate_before" at bounding box center [628, 688] width 22 height 22
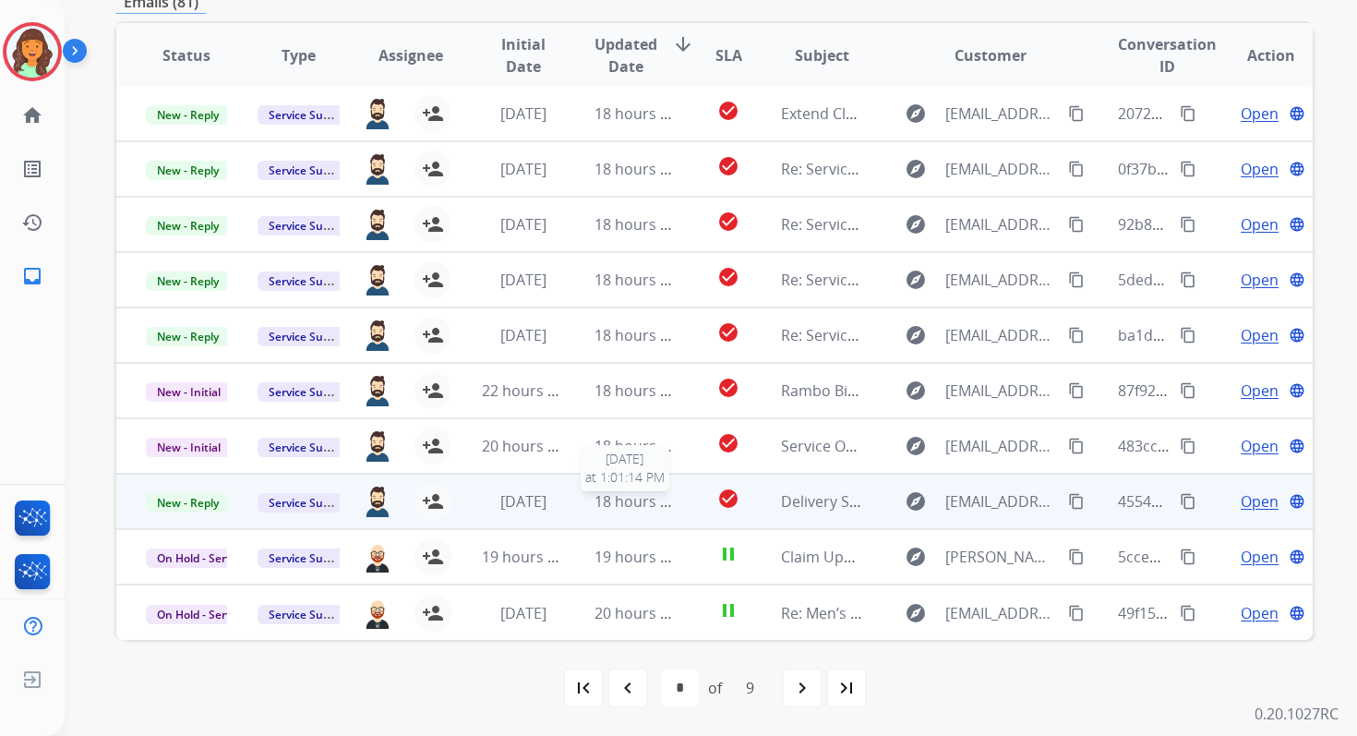
click at [616, 499] on span "18 hours ago" at bounding box center [640, 501] width 91 height 20
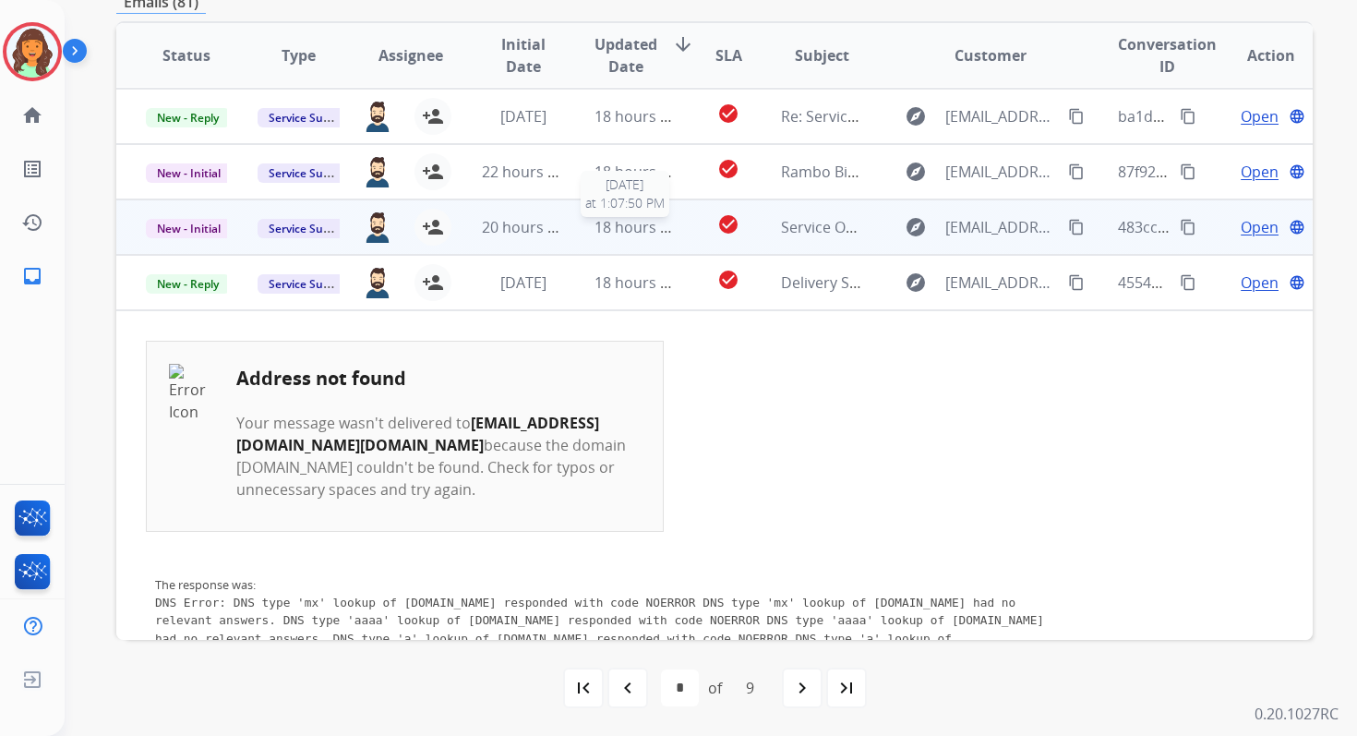
click at [609, 226] on span "18 hours ago" at bounding box center [640, 227] width 91 height 20
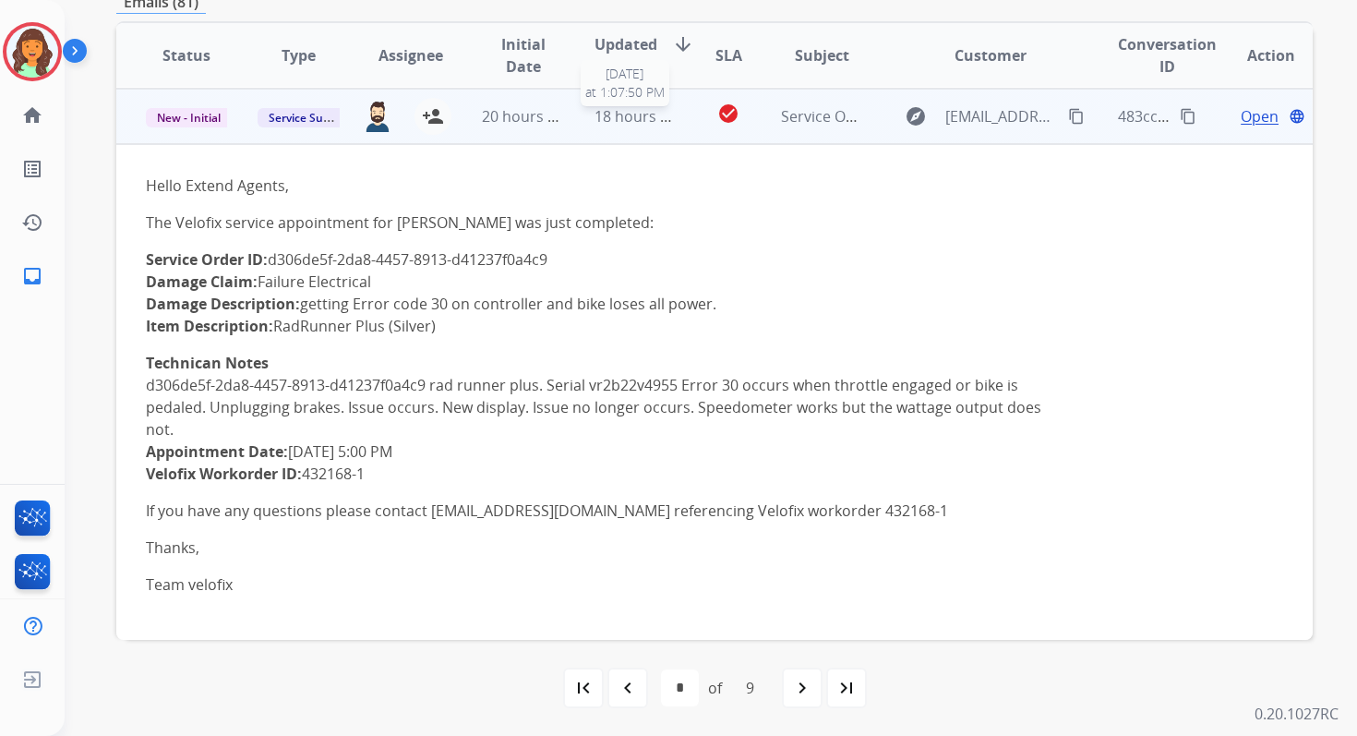
scroll to position [332, 0]
drag, startPoint x: 273, startPoint y: 259, endPoint x: 566, endPoint y: 255, distance: 292.7
click at [566, 255] on p "Service Order ID: d306de5f-2da8-4457-8913-d41237f0a4c9 Damage Claim: Failure El…" at bounding box center [602, 291] width 913 height 89
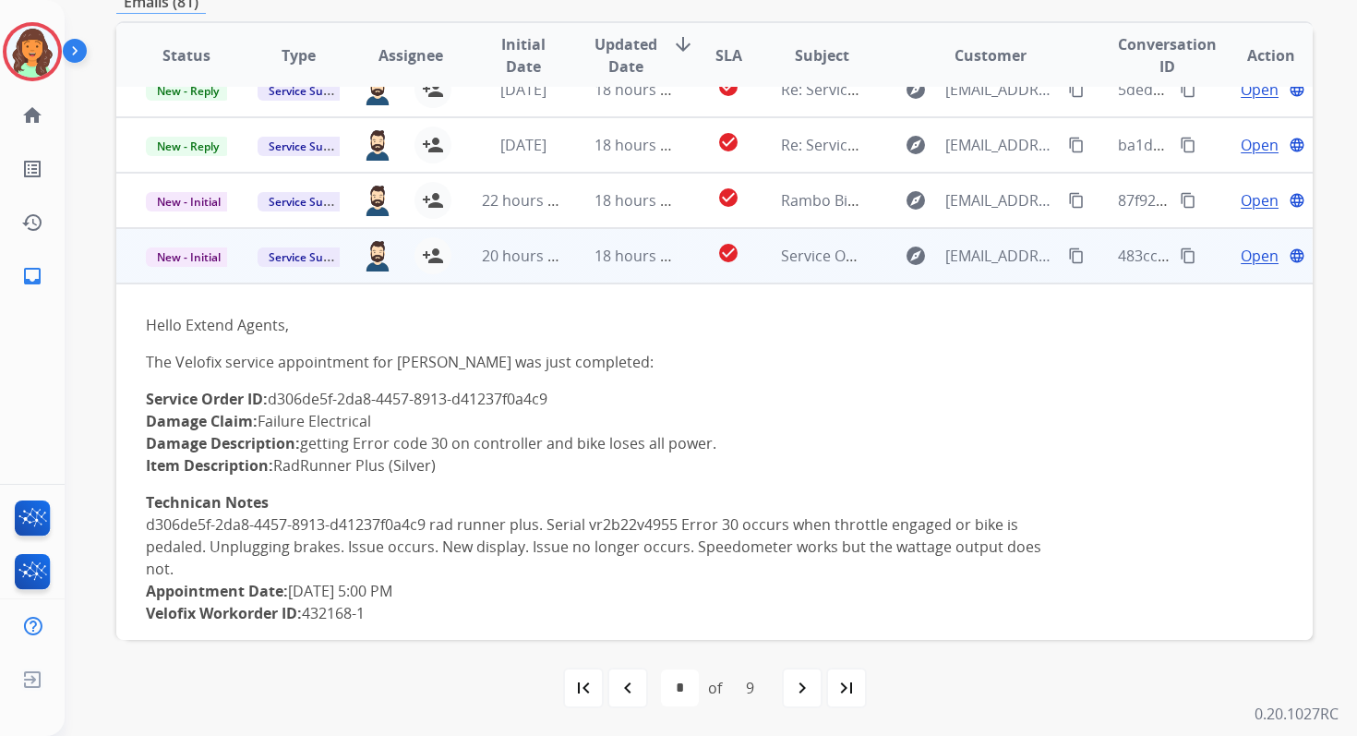
scroll to position [27, 0]
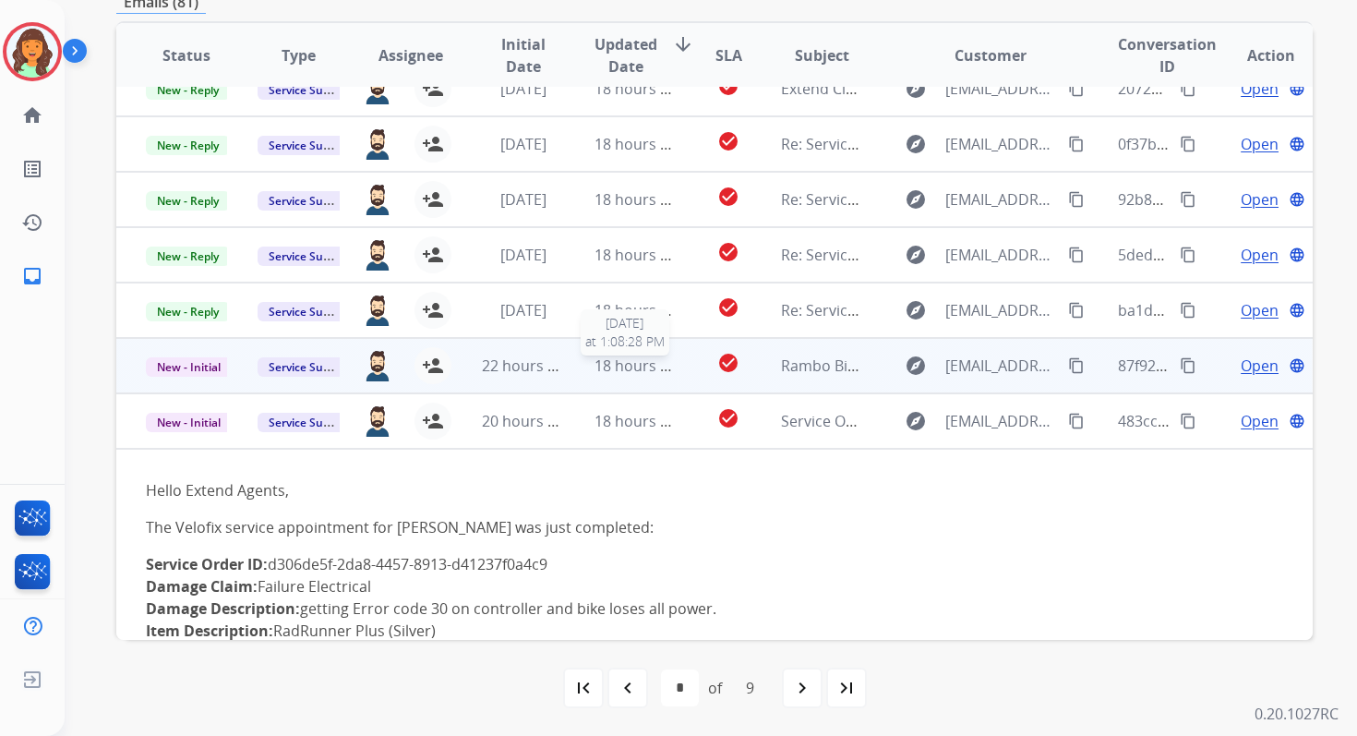
click at [625, 367] on span "18 hours ago" at bounding box center [640, 365] width 91 height 20
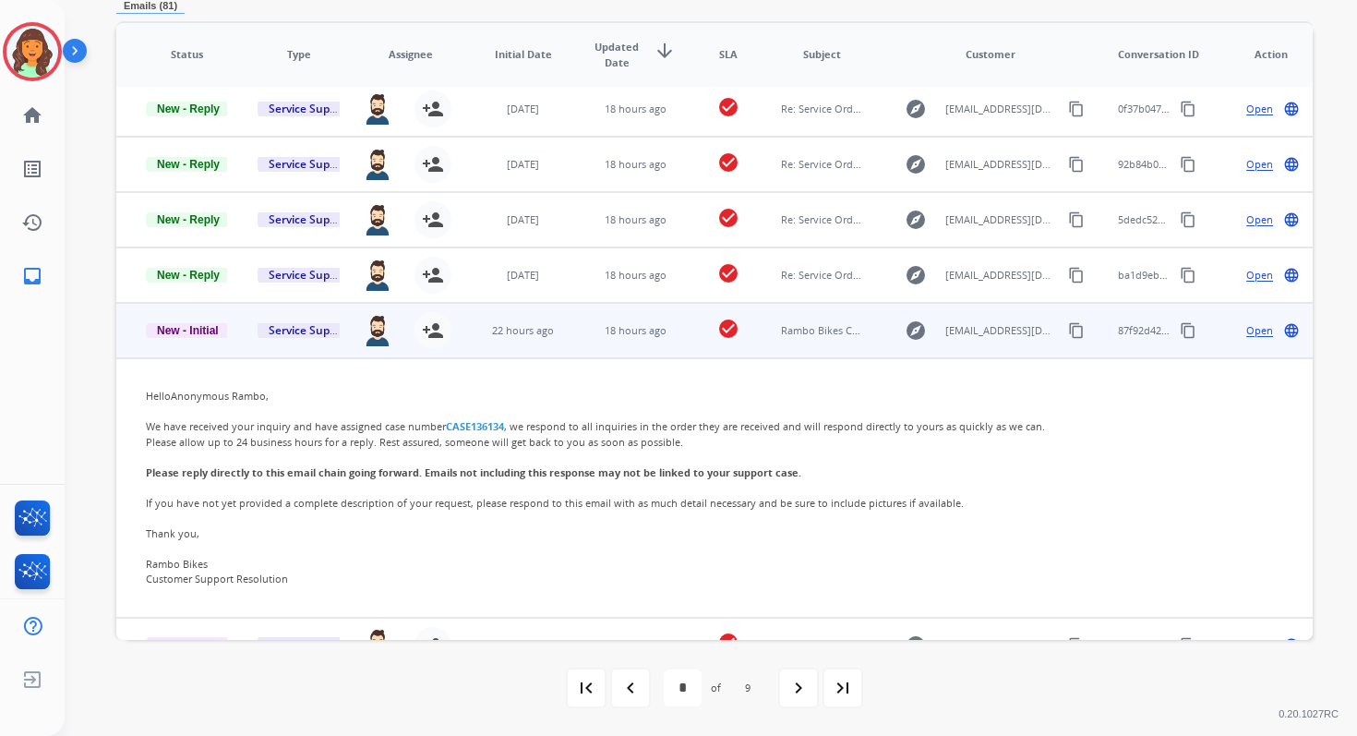
scroll to position [0, 0]
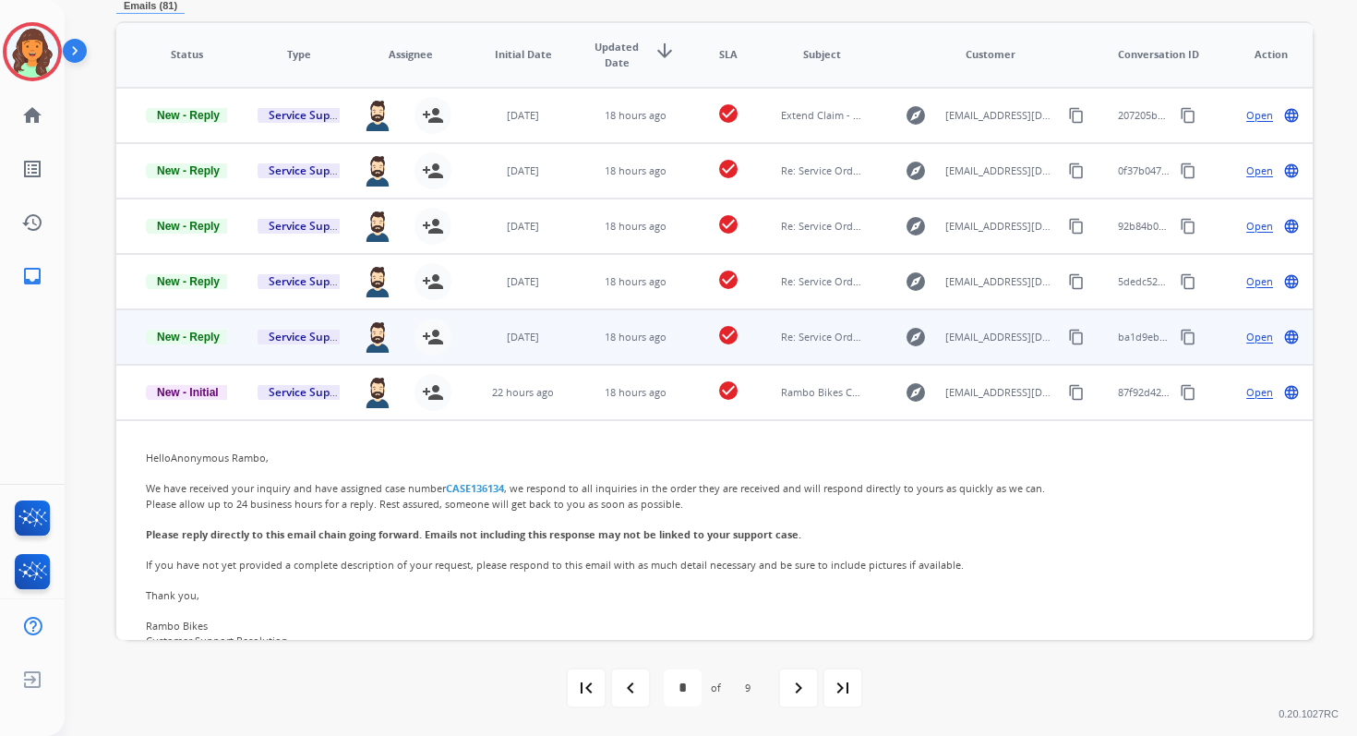
click at [624, 328] on td "18 hours ago" at bounding box center [621, 336] width 112 height 55
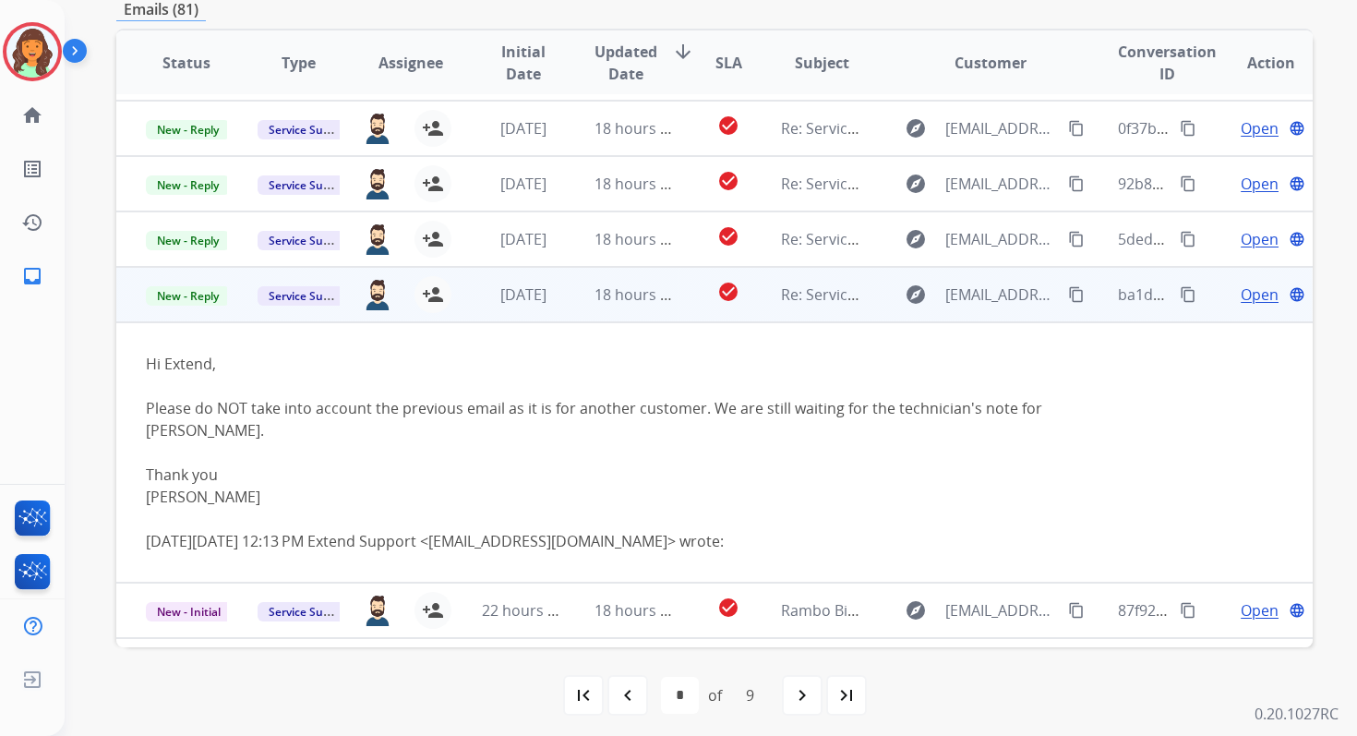
scroll to position [17, 0]
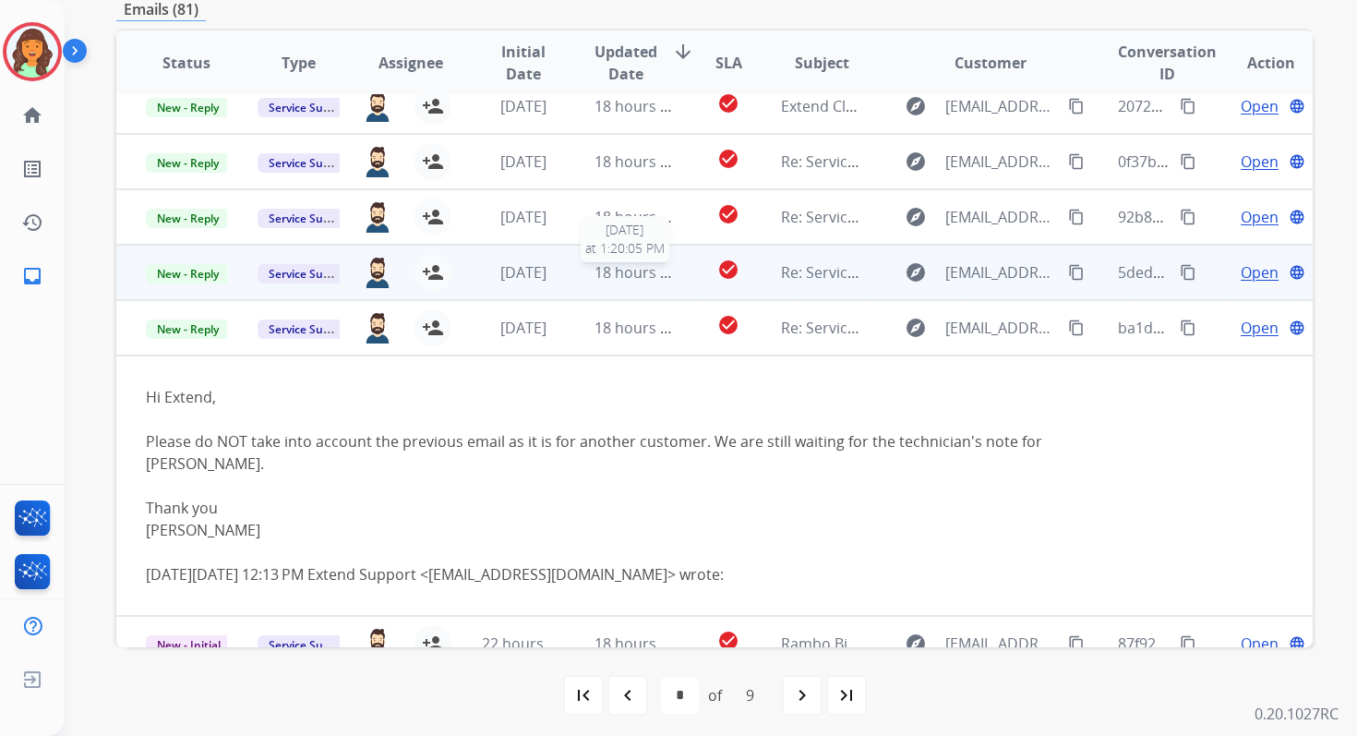
click at [617, 266] on span "18 hours ago" at bounding box center [640, 272] width 91 height 20
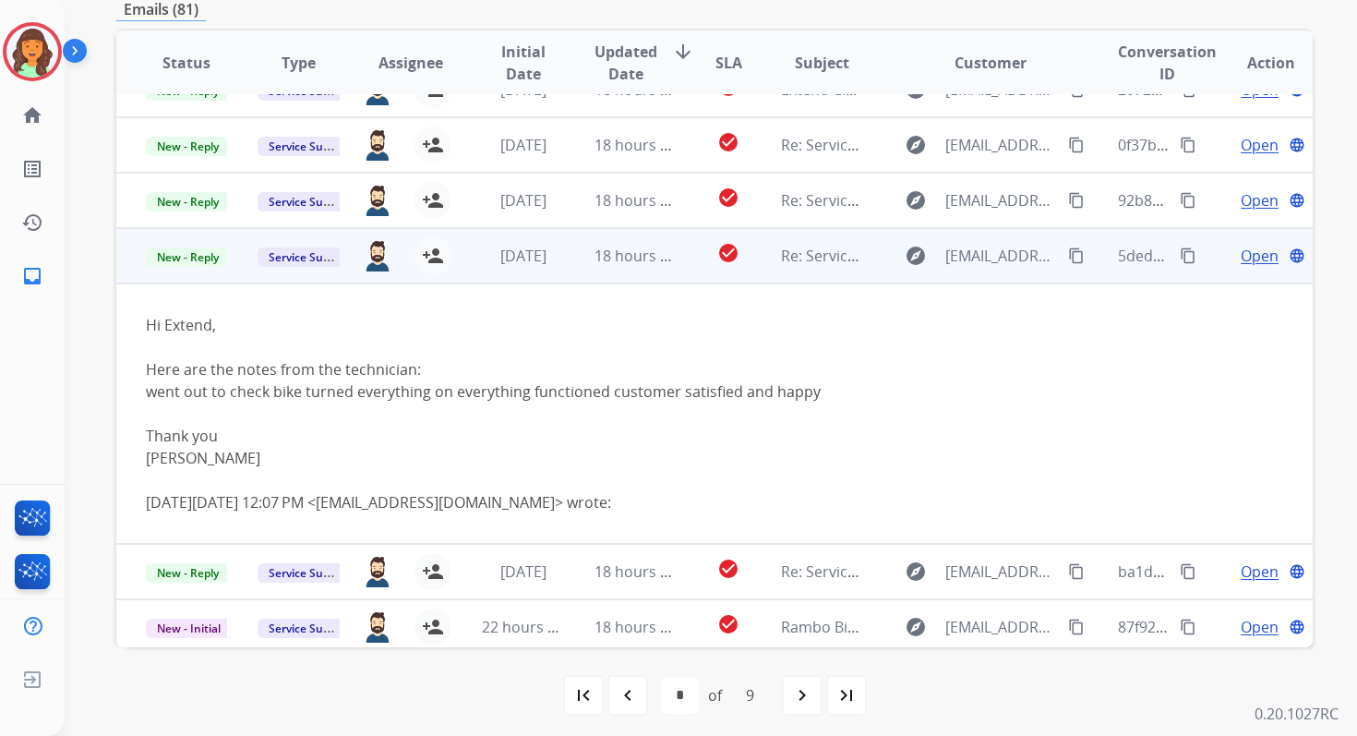
scroll to position [26, 0]
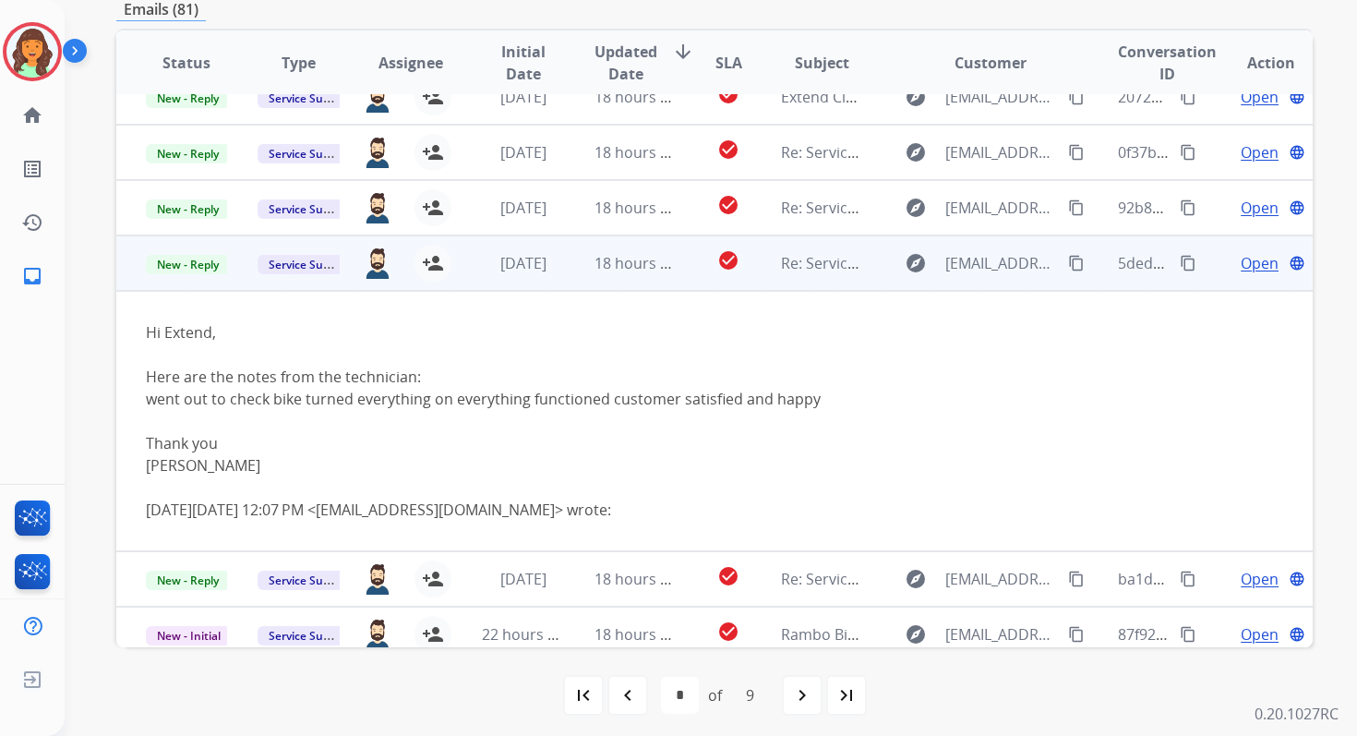
click at [1243, 266] on span "Open" at bounding box center [1260, 263] width 38 height 22
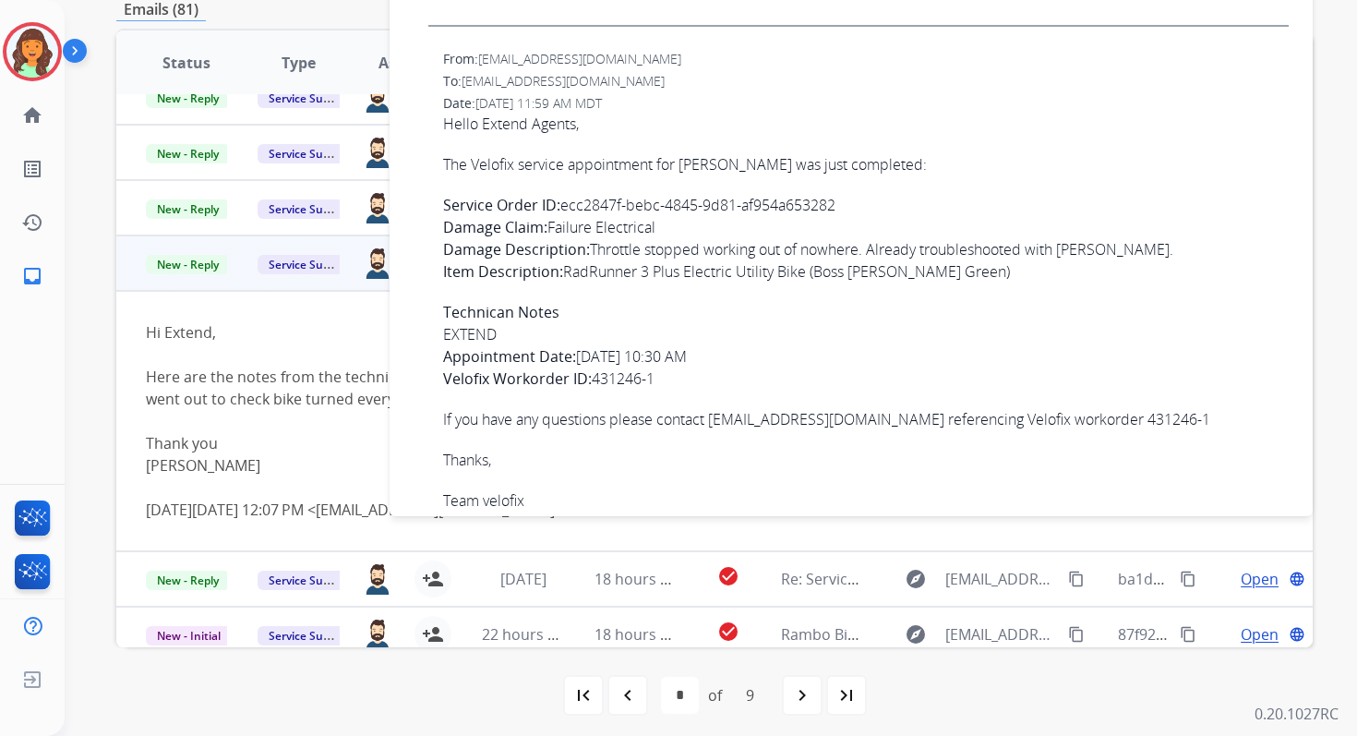
scroll to position [965, 0]
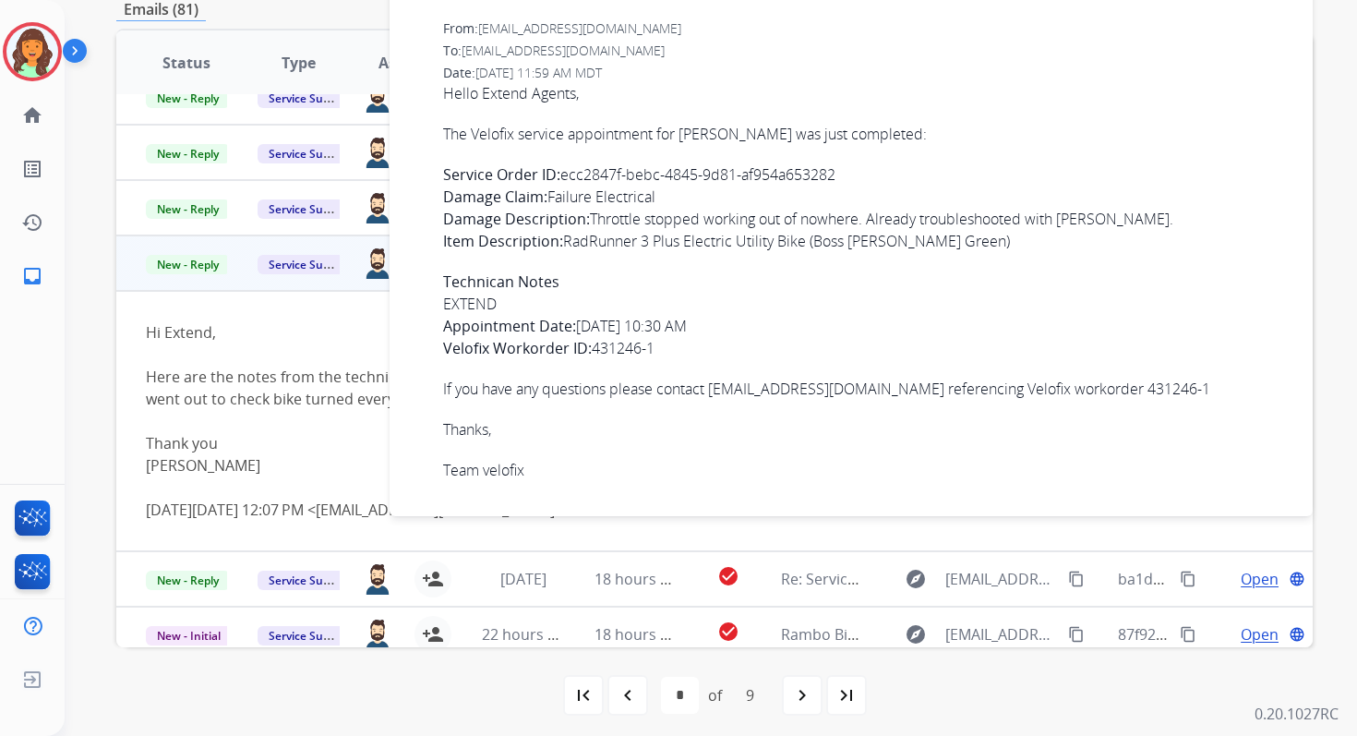
drag, startPoint x: 565, startPoint y: 176, endPoint x: 863, endPoint y: 179, distance: 298.2
click at [863, 179] on p "Service Order ID: ecc2847f-bebc-4845-9d81-af954a653282 Damage Claim: Failure El…" at bounding box center [866, 207] width 846 height 89
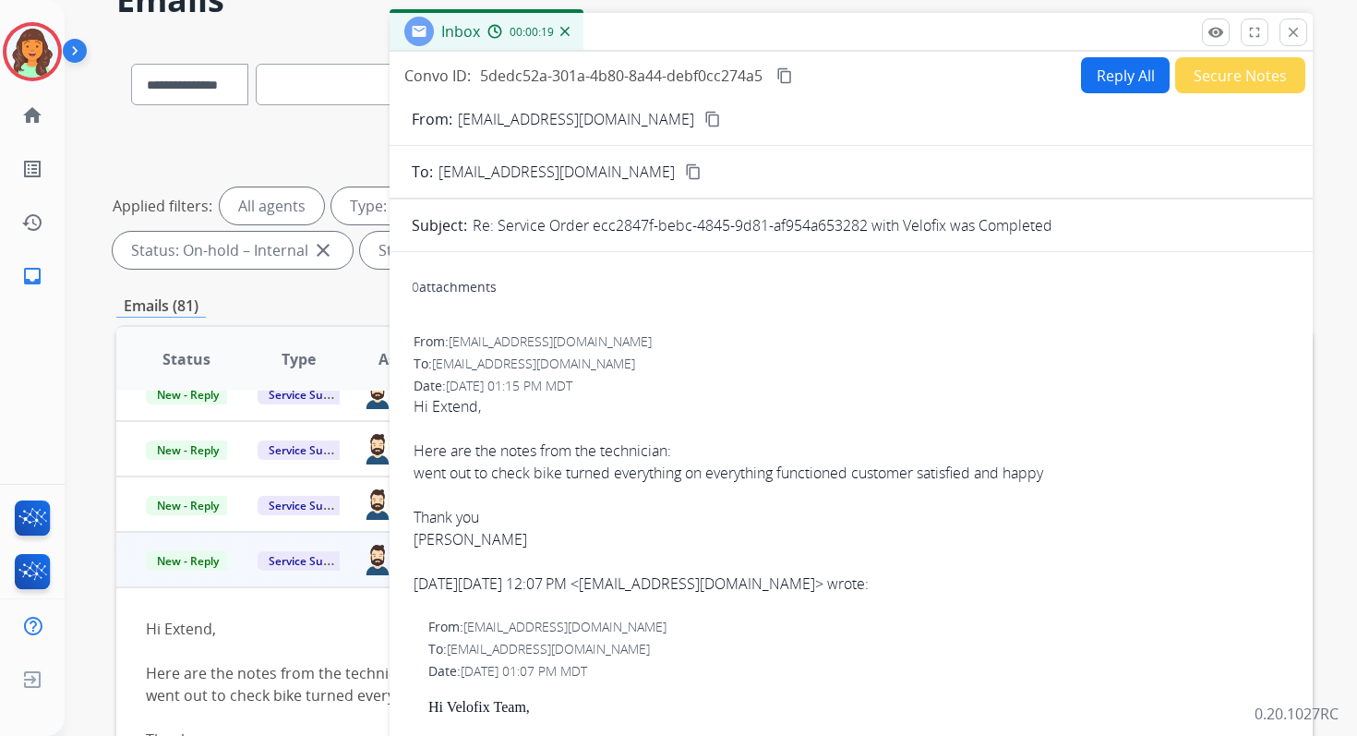
scroll to position [37, 0]
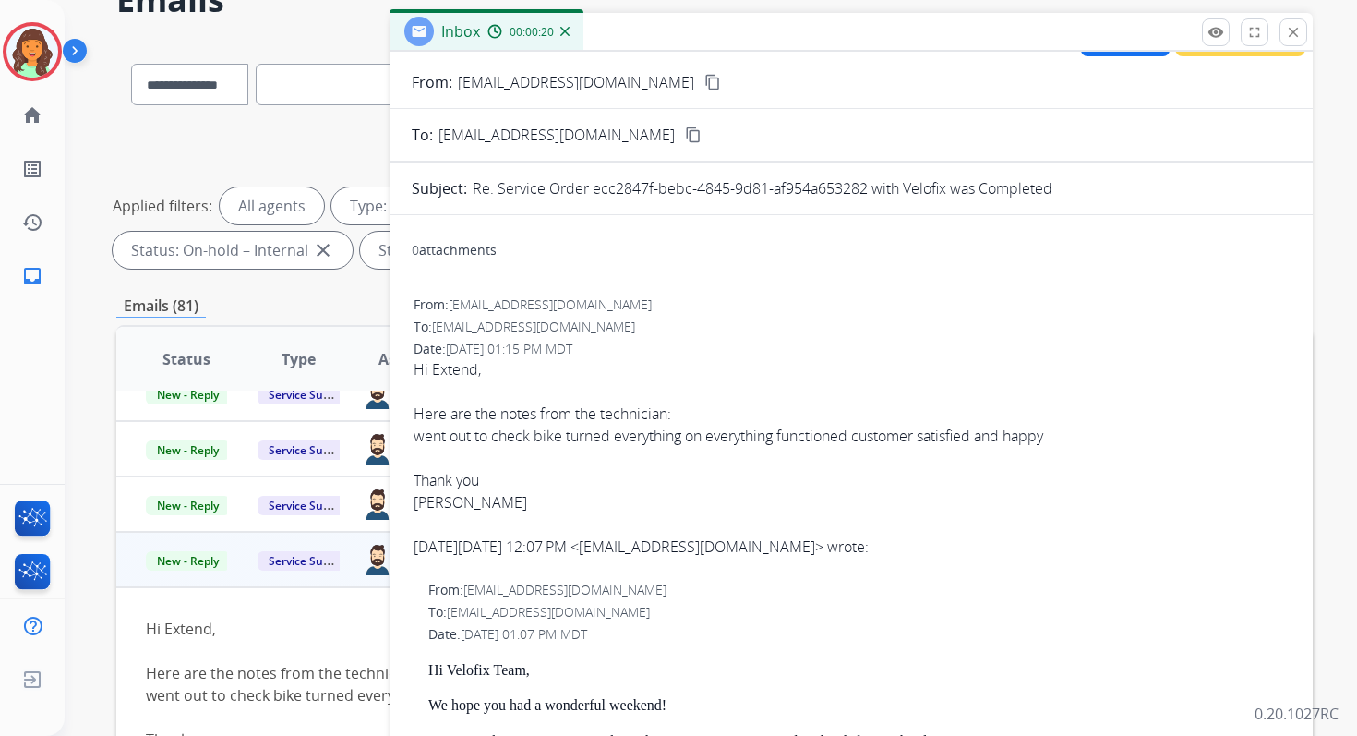
click at [779, 442] on div "went out to check bike turned everything on everything functioned customer sati…" at bounding box center [851, 436] width 875 height 22
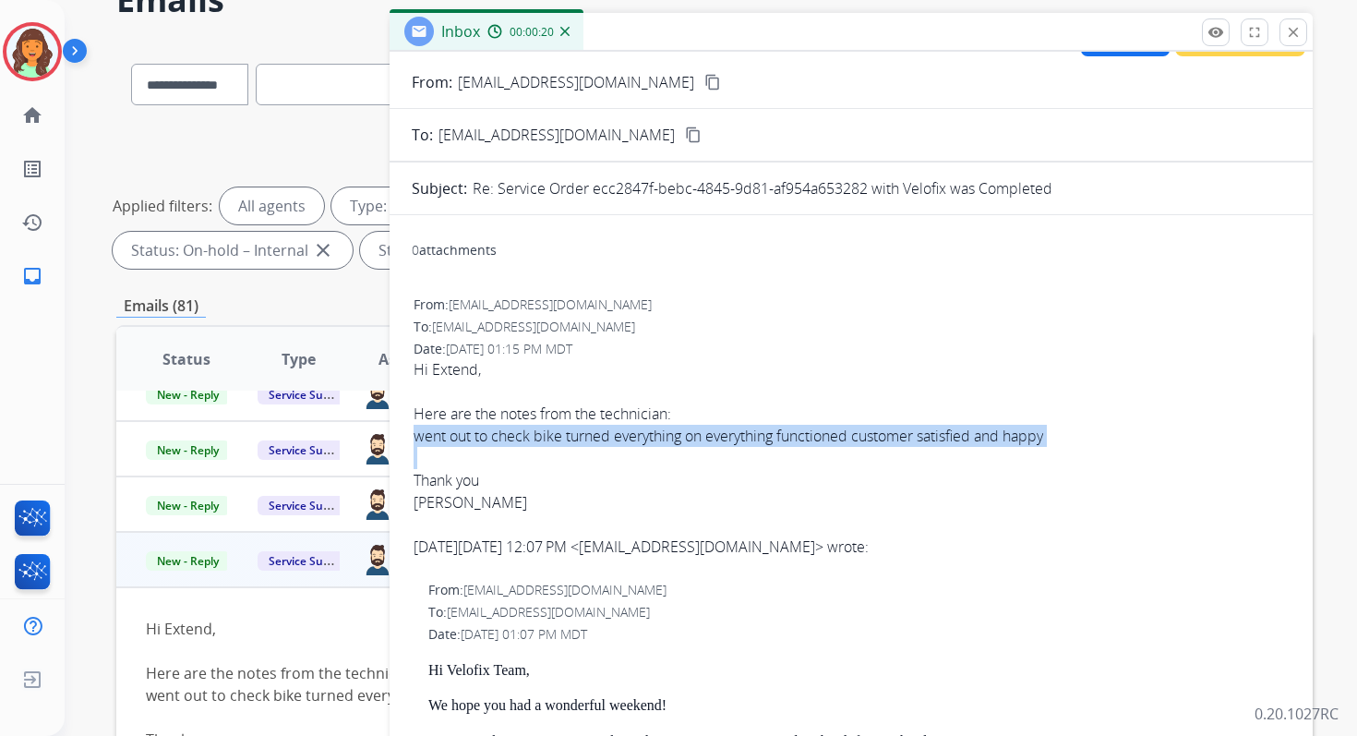
click at [779, 442] on div "went out to check bike turned everything on everything functioned customer sati…" at bounding box center [851, 436] width 875 height 22
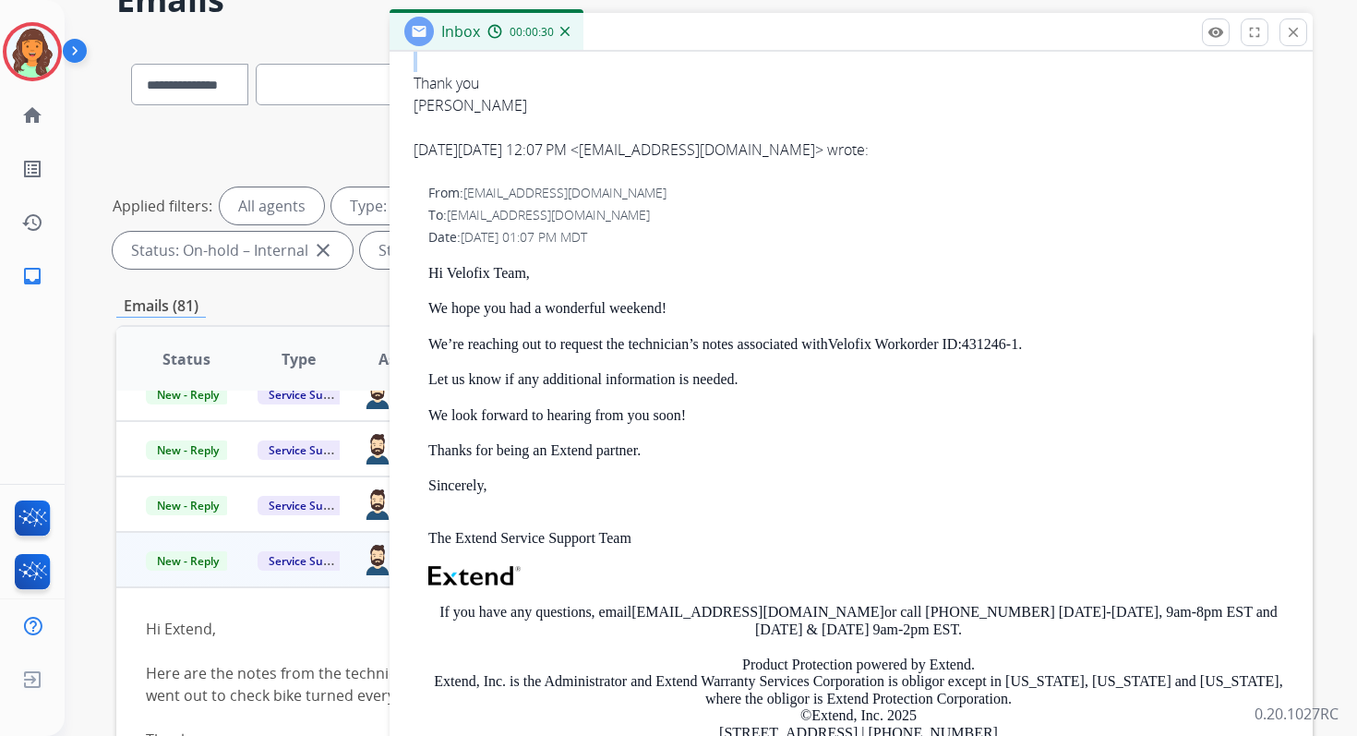
scroll to position [0, 0]
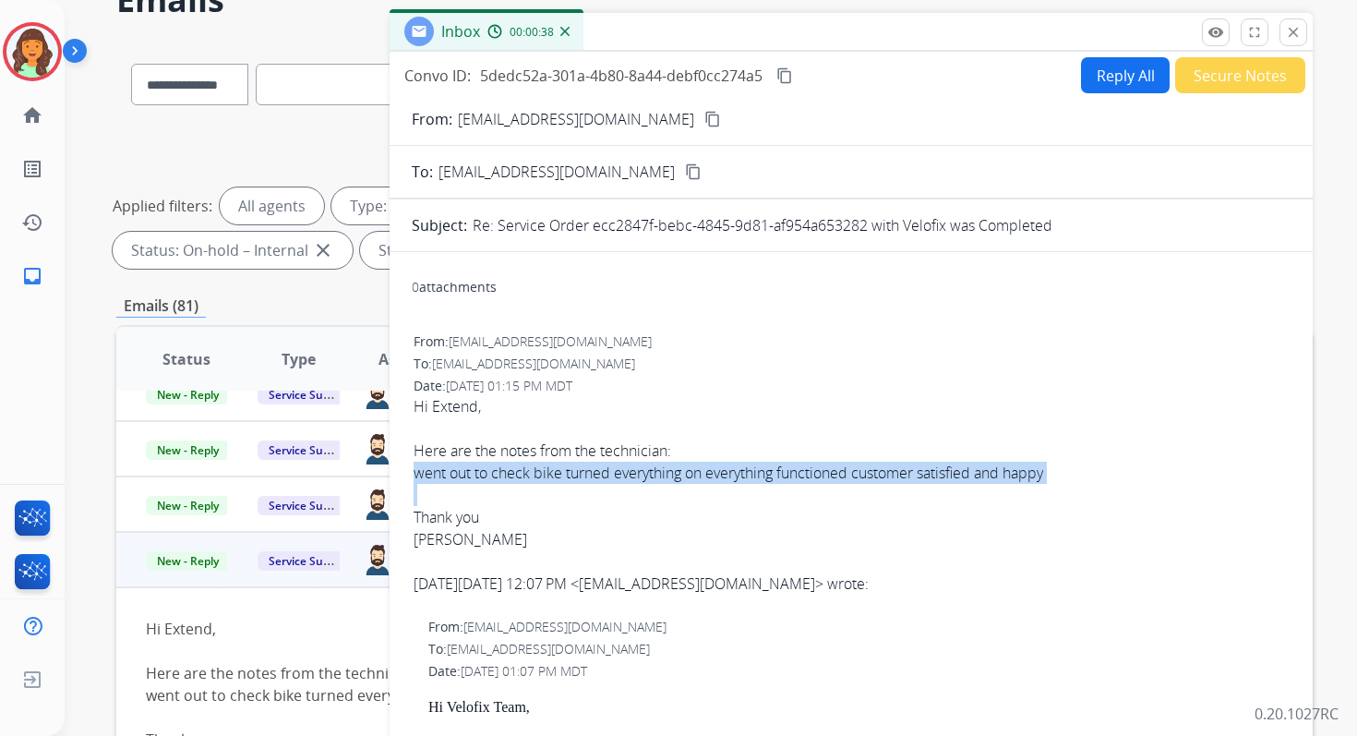
click at [792, 77] on mat-icon "content_copy" at bounding box center [784, 75] width 17 height 17
click at [1285, 34] on mat-icon "close" at bounding box center [1293, 32] width 17 height 17
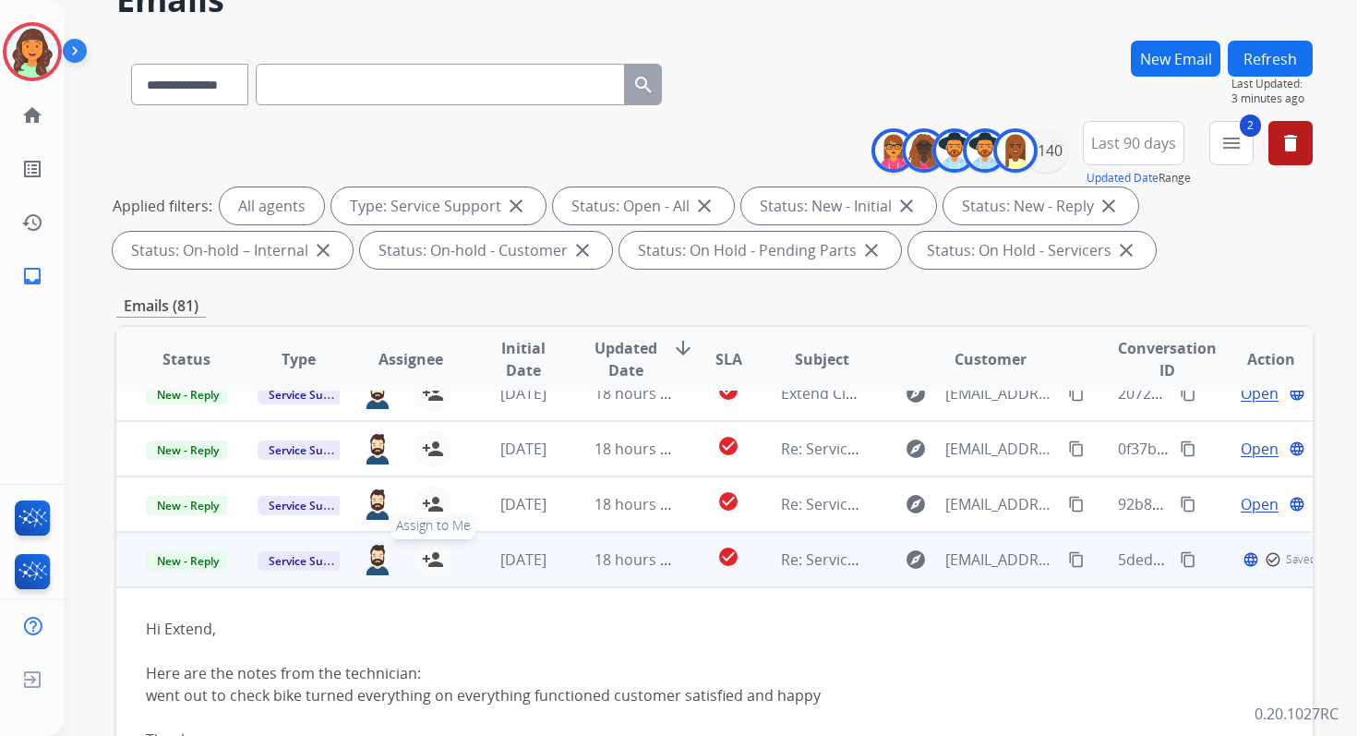
click at [429, 560] on mat-icon "person_add" at bounding box center [433, 559] width 22 height 22
click at [185, 557] on span "New - Reply" at bounding box center [188, 560] width 84 height 19
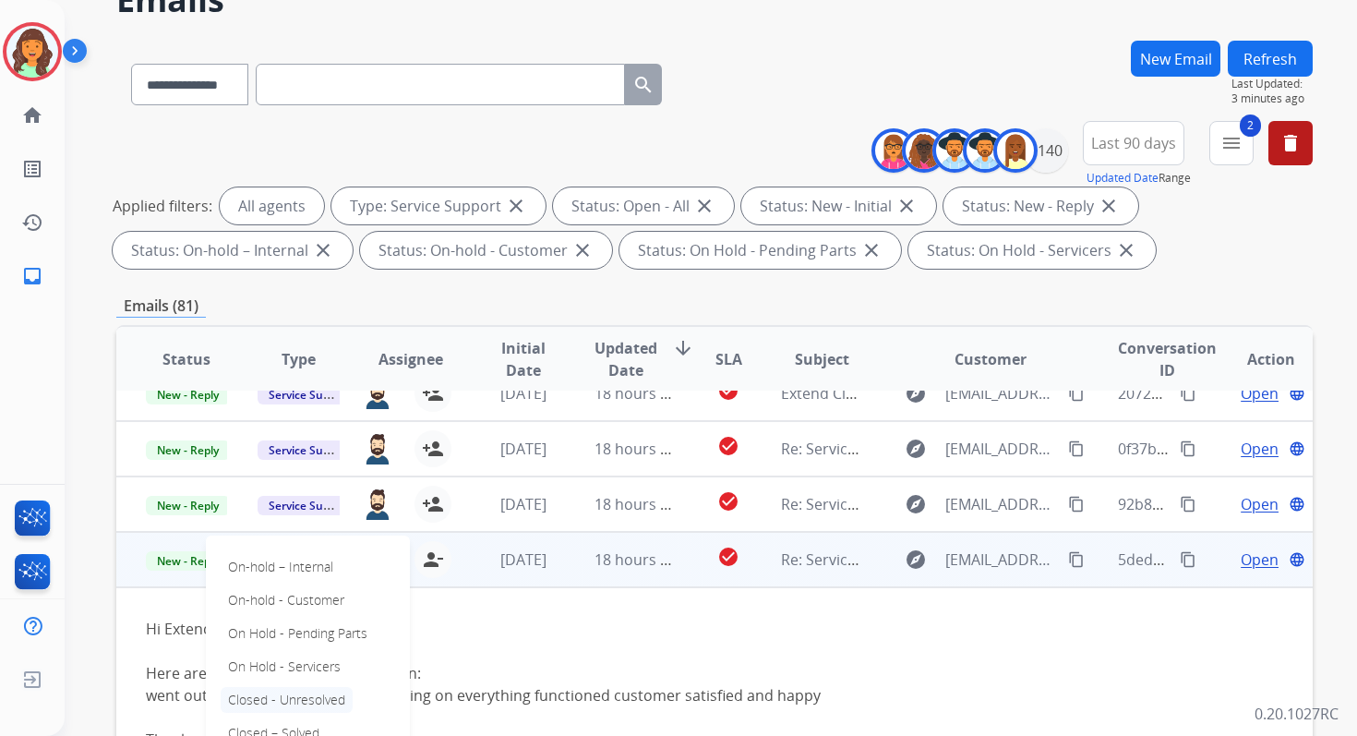
scroll to position [30, 0]
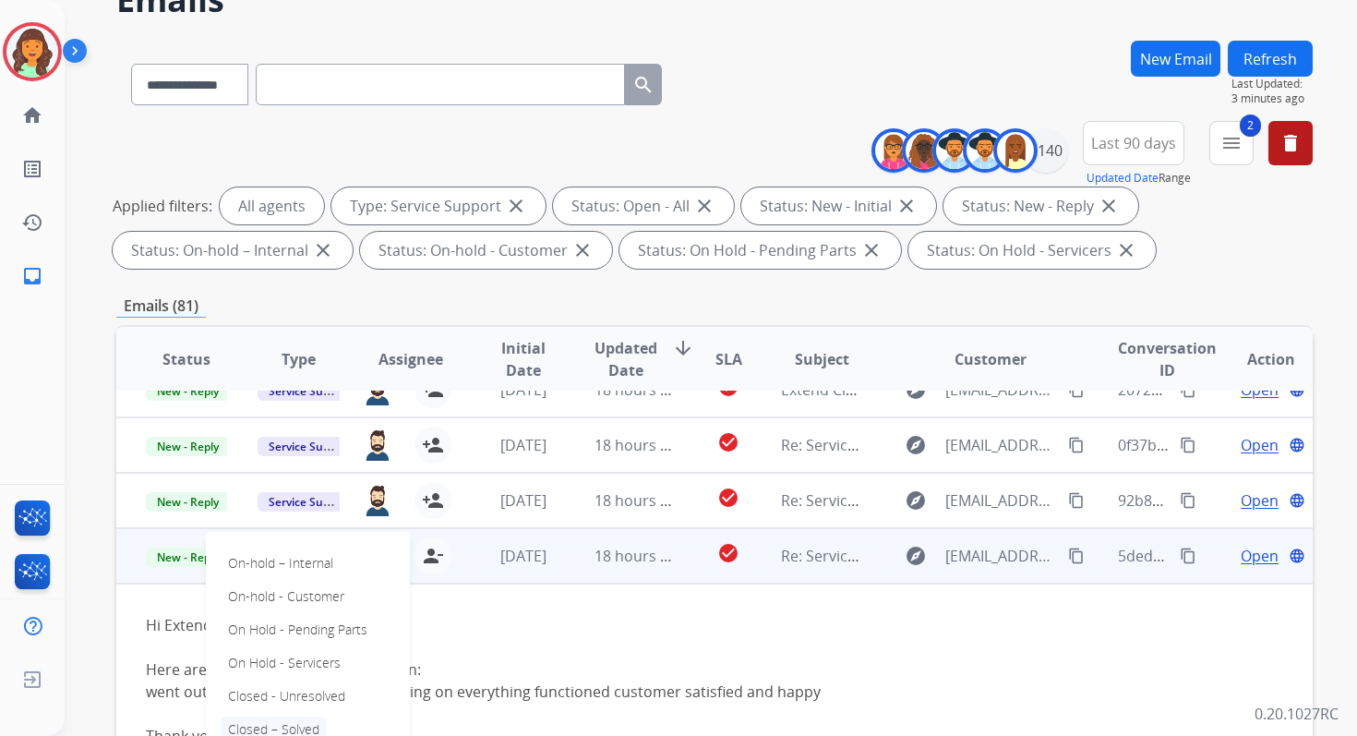
click at [283, 729] on p "Closed – Solved" at bounding box center [274, 729] width 106 height 26
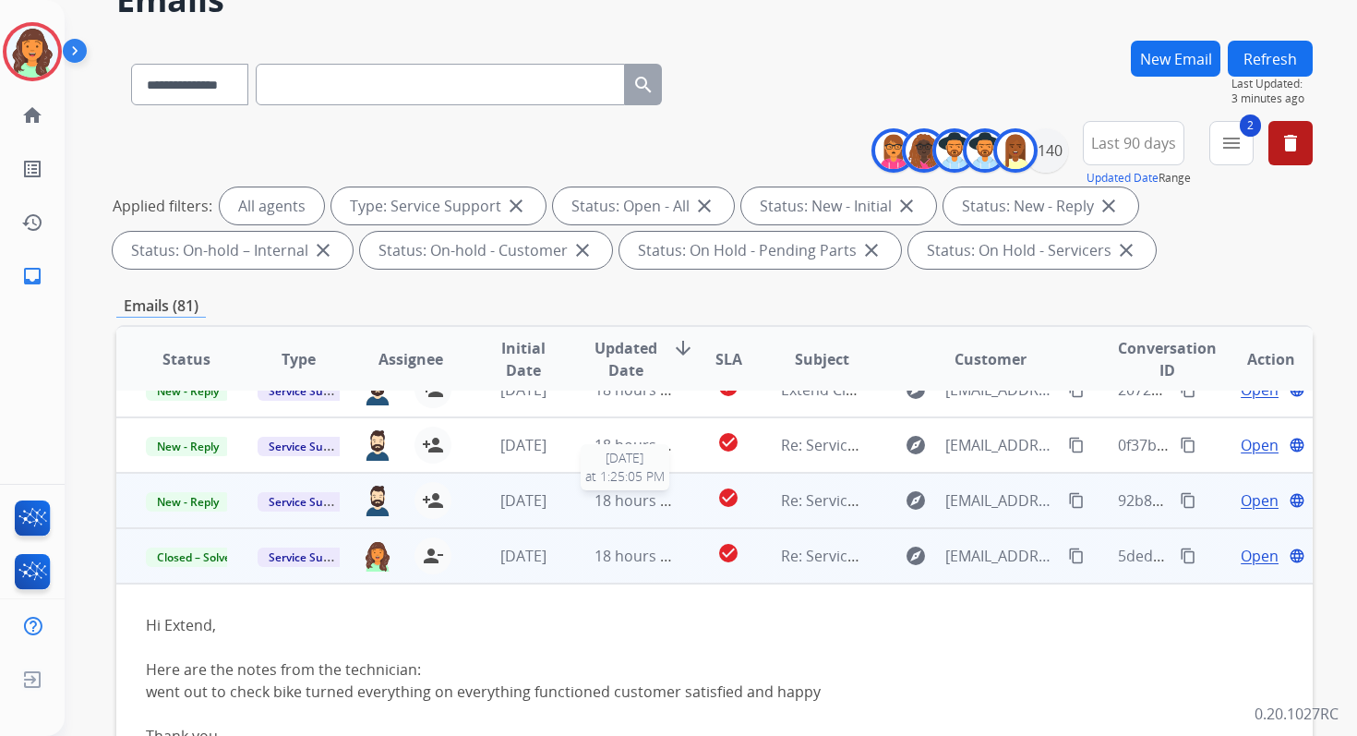
click at [609, 509] on span "18 hours ago" at bounding box center [640, 500] width 91 height 20
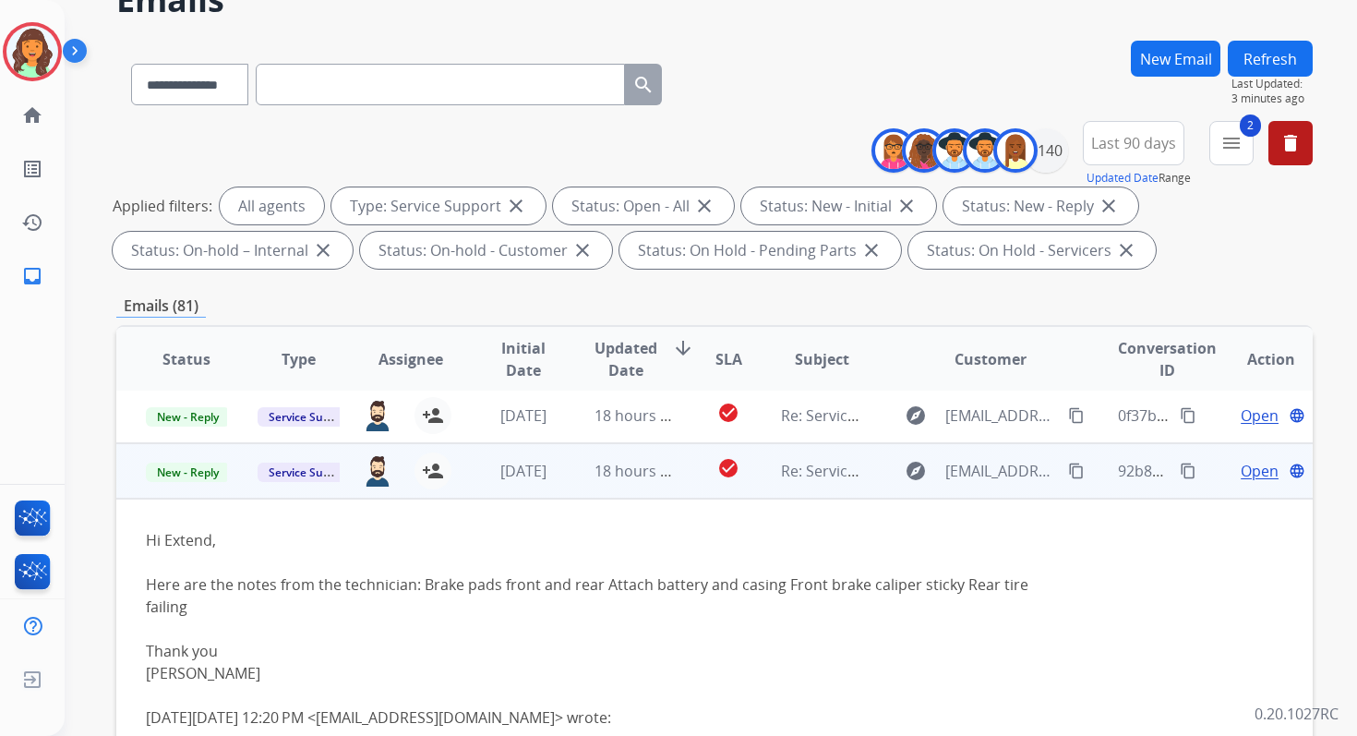
scroll to position [54, 0]
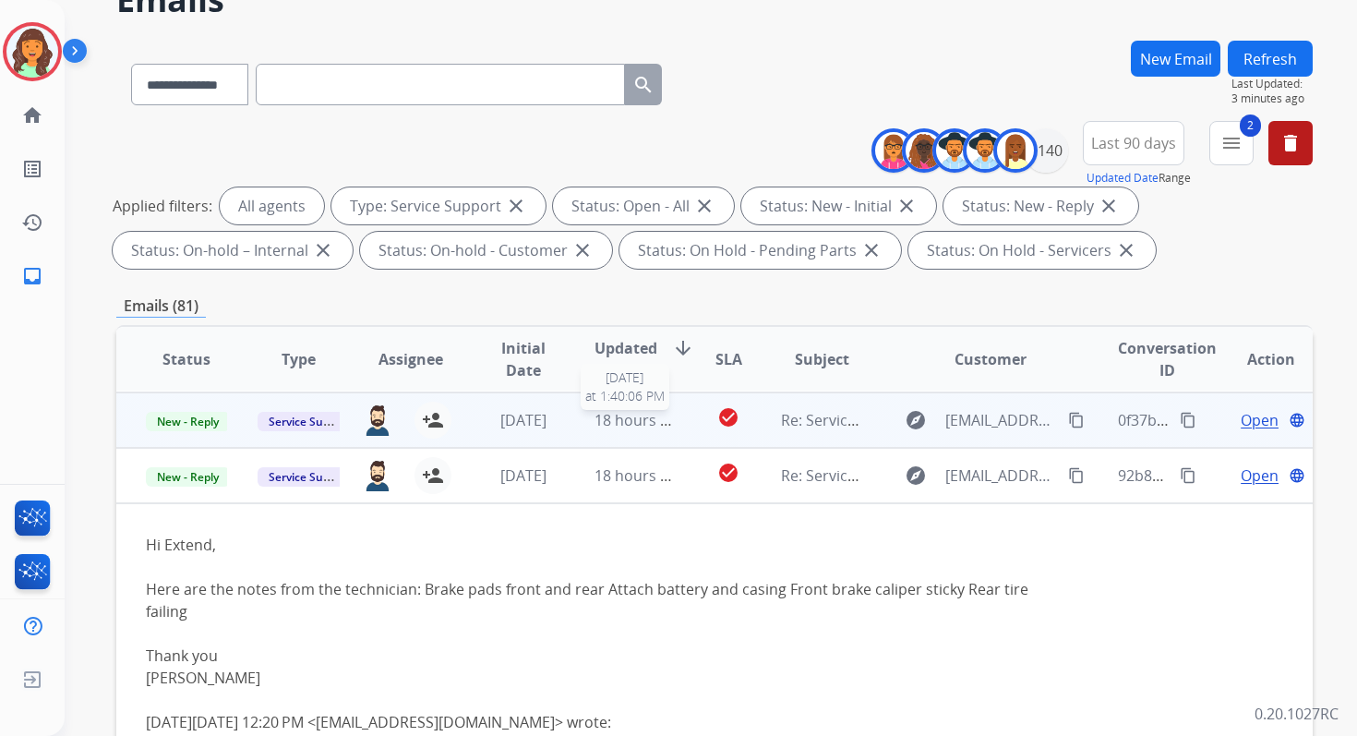
click at [615, 428] on span "18 hours ago" at bounding box center [640, 420] width 91 height 20
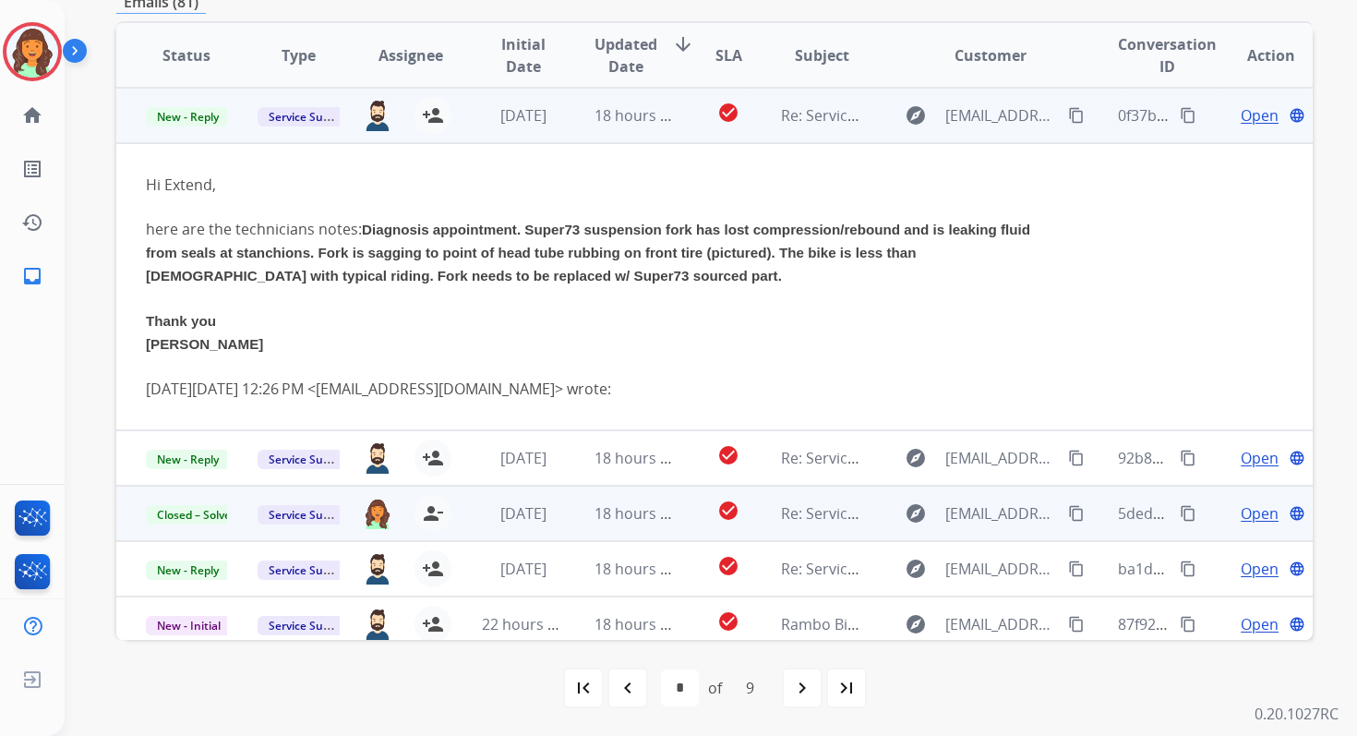
scroll to position [0, 0]
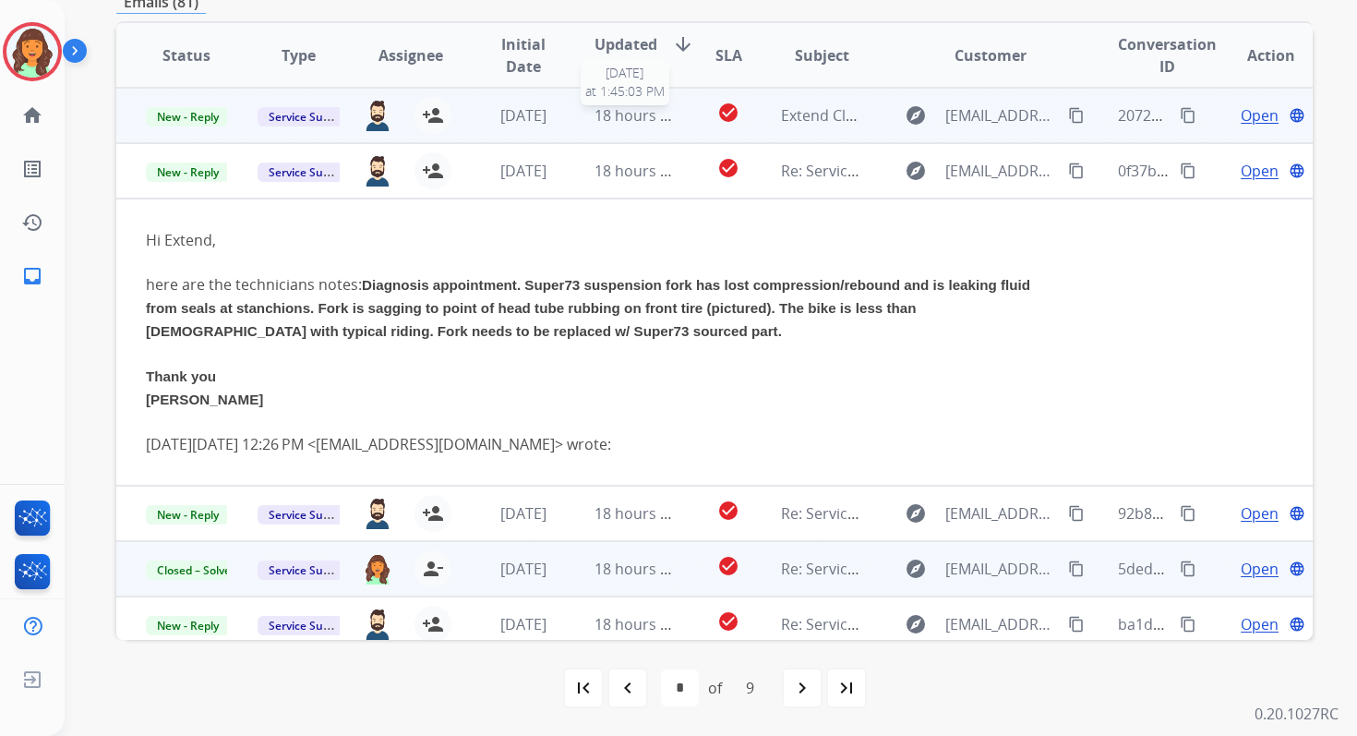
click at [635, 120] on span "18 hours ago" at bounding box center [640, 115] width 91 height 20
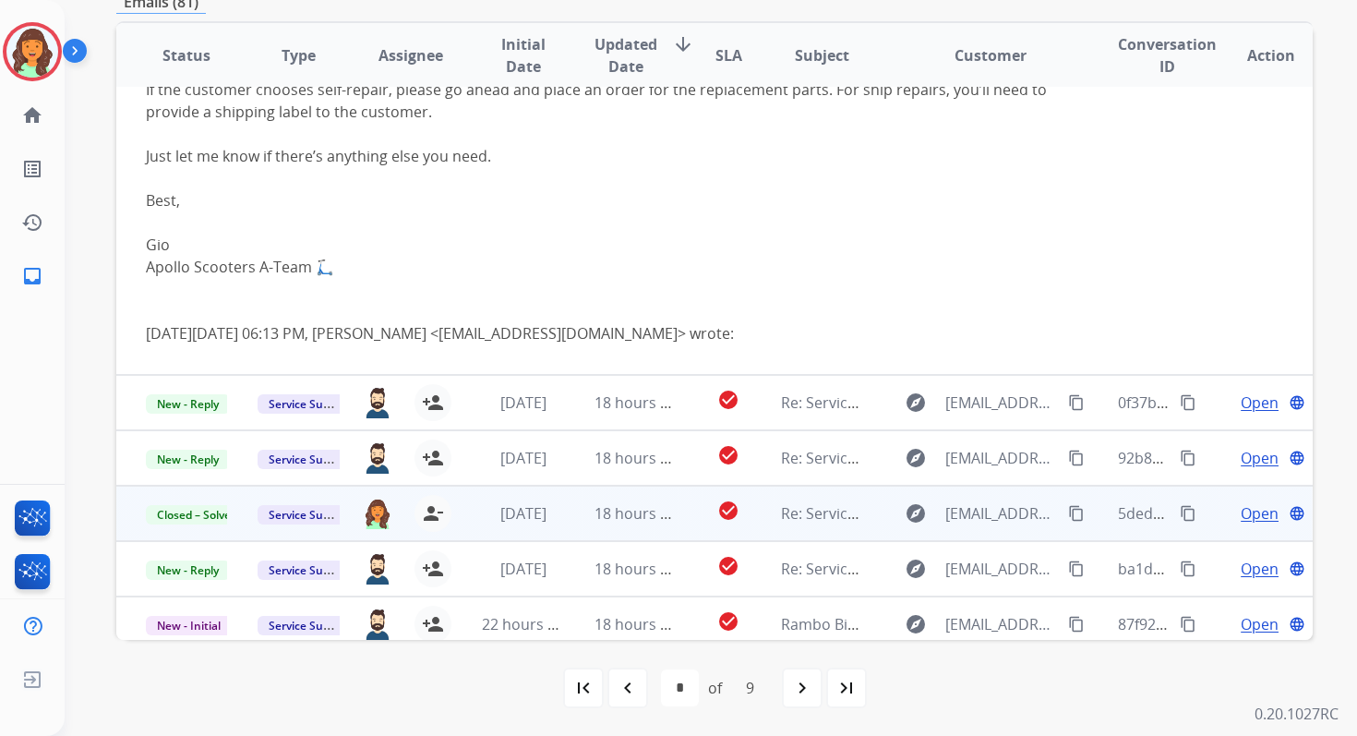
scroll to position [484, 0]
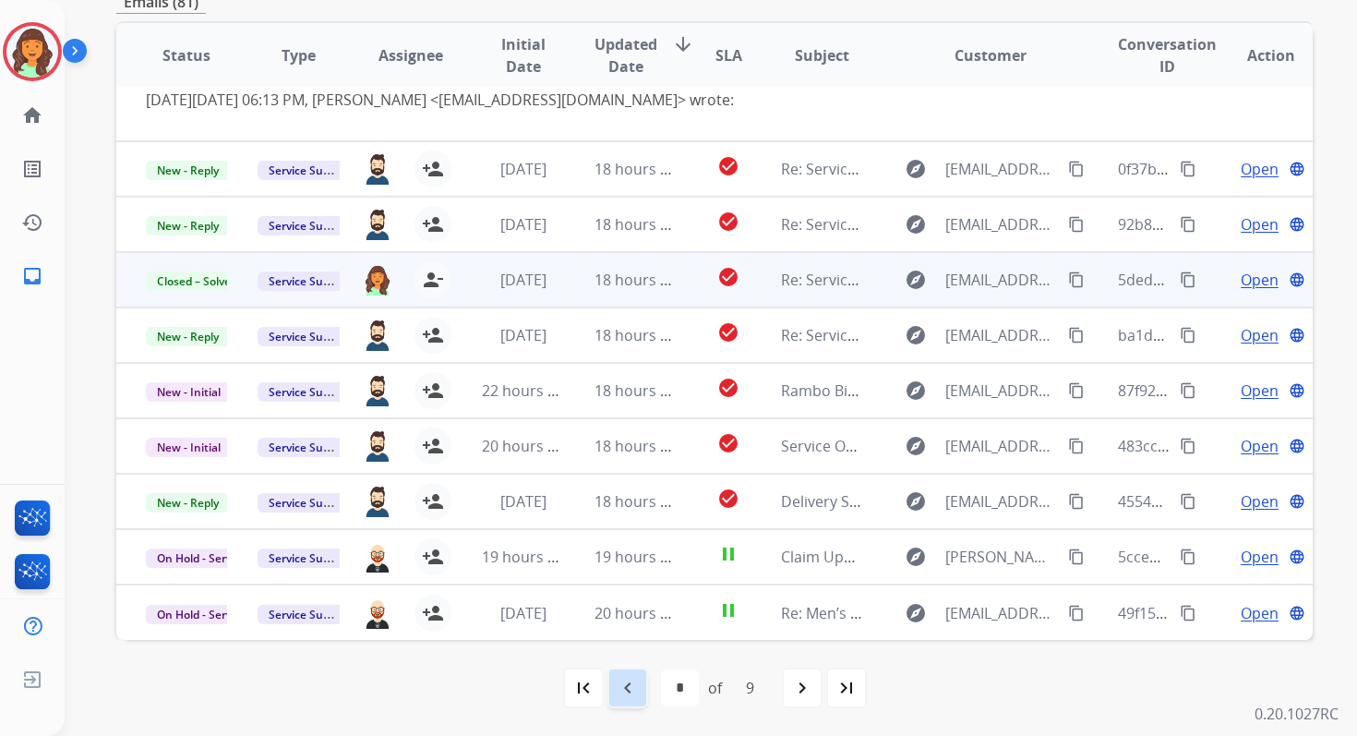
click at [618, 699] on div "navigate_before" at bounding box center [627, 687] width 41 height 41
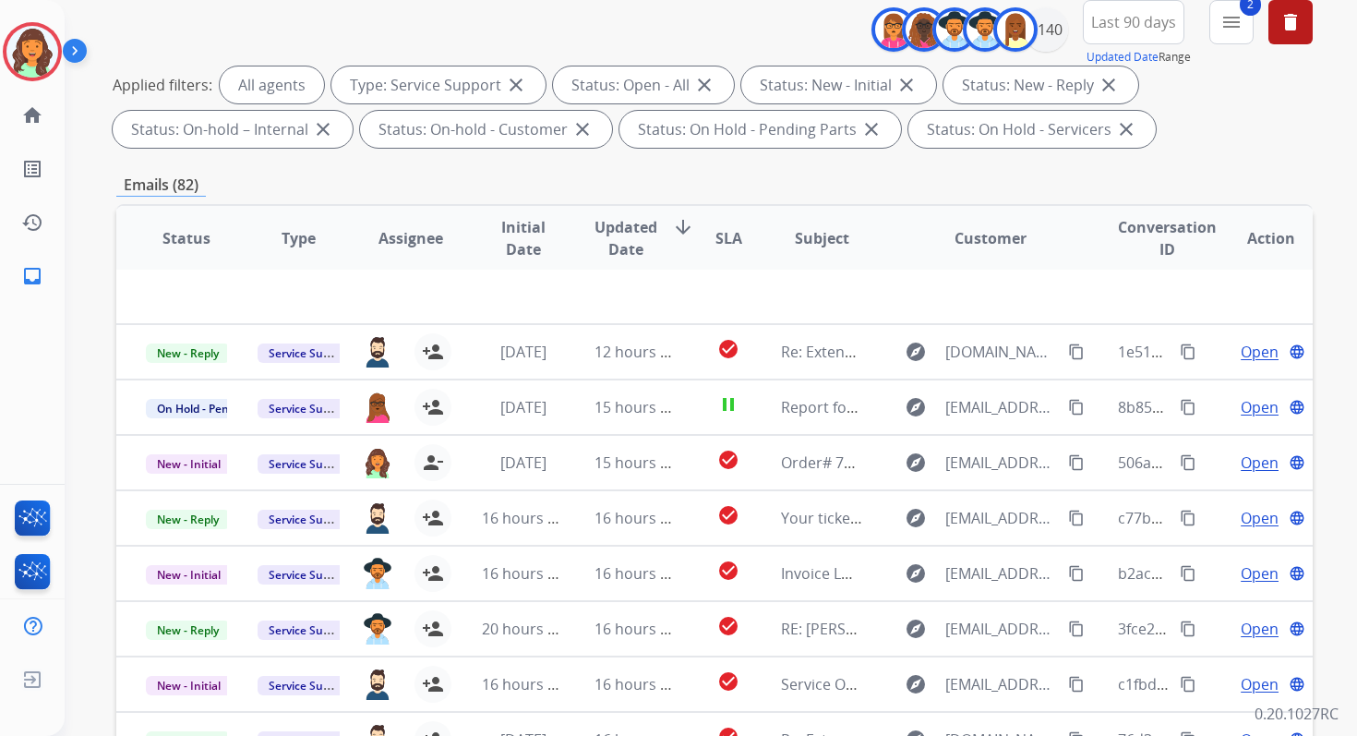
scroll to position [403, 0]
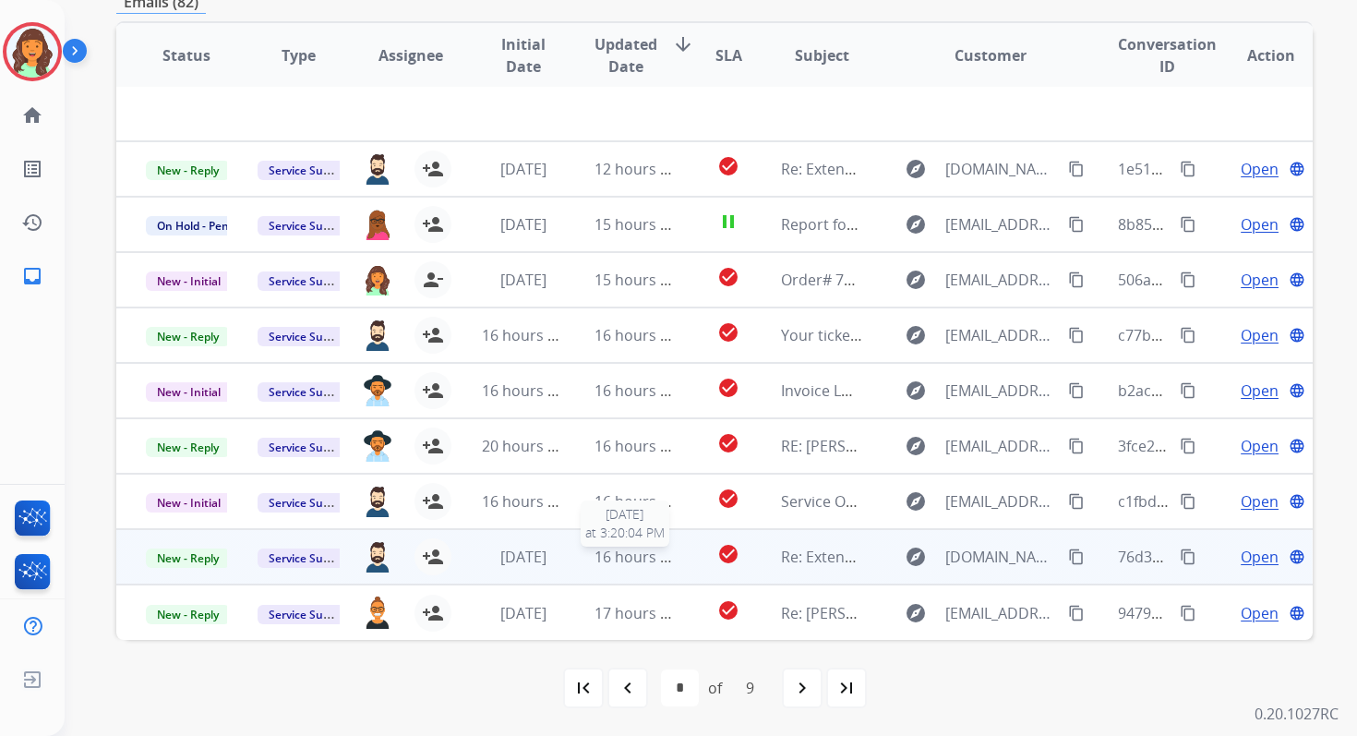
click at [603, 557] on span "16 hours ago" at bounding box center [640, 556] width 91 height 20
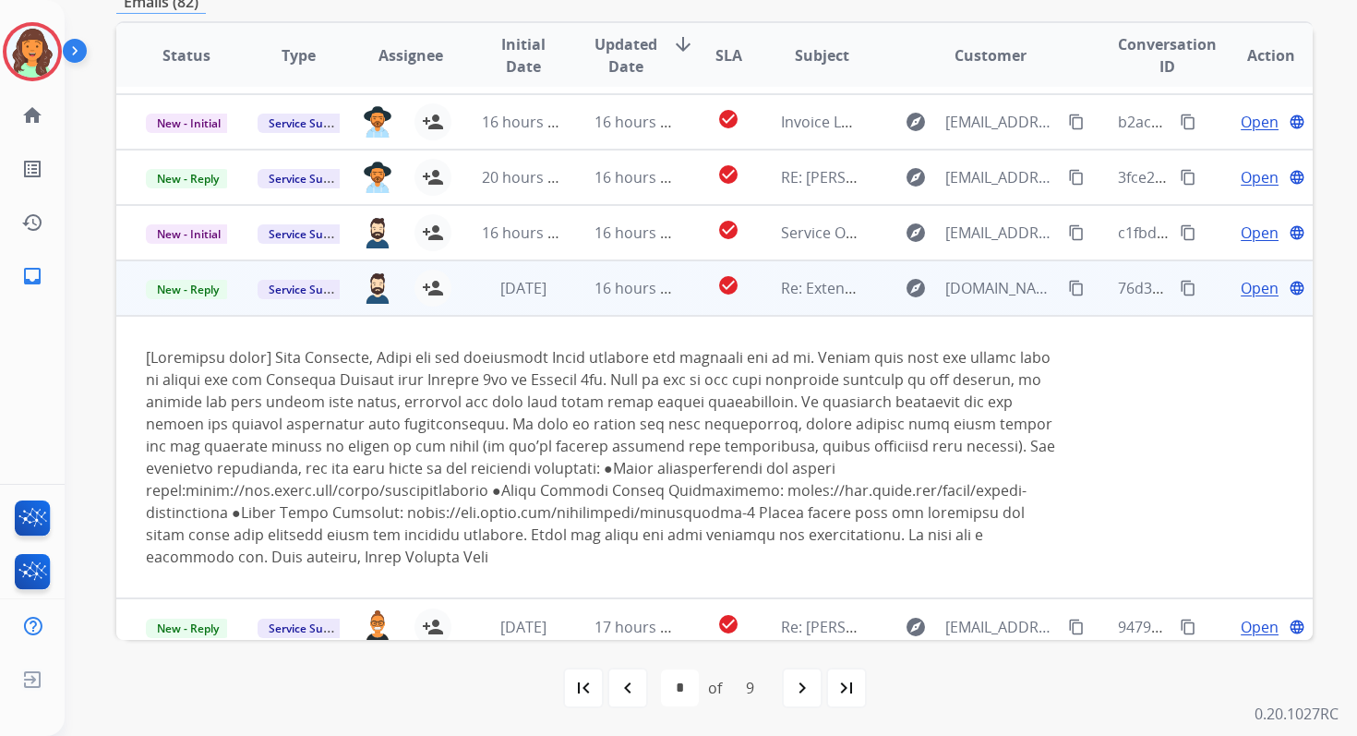
scroll to position [284, 0]
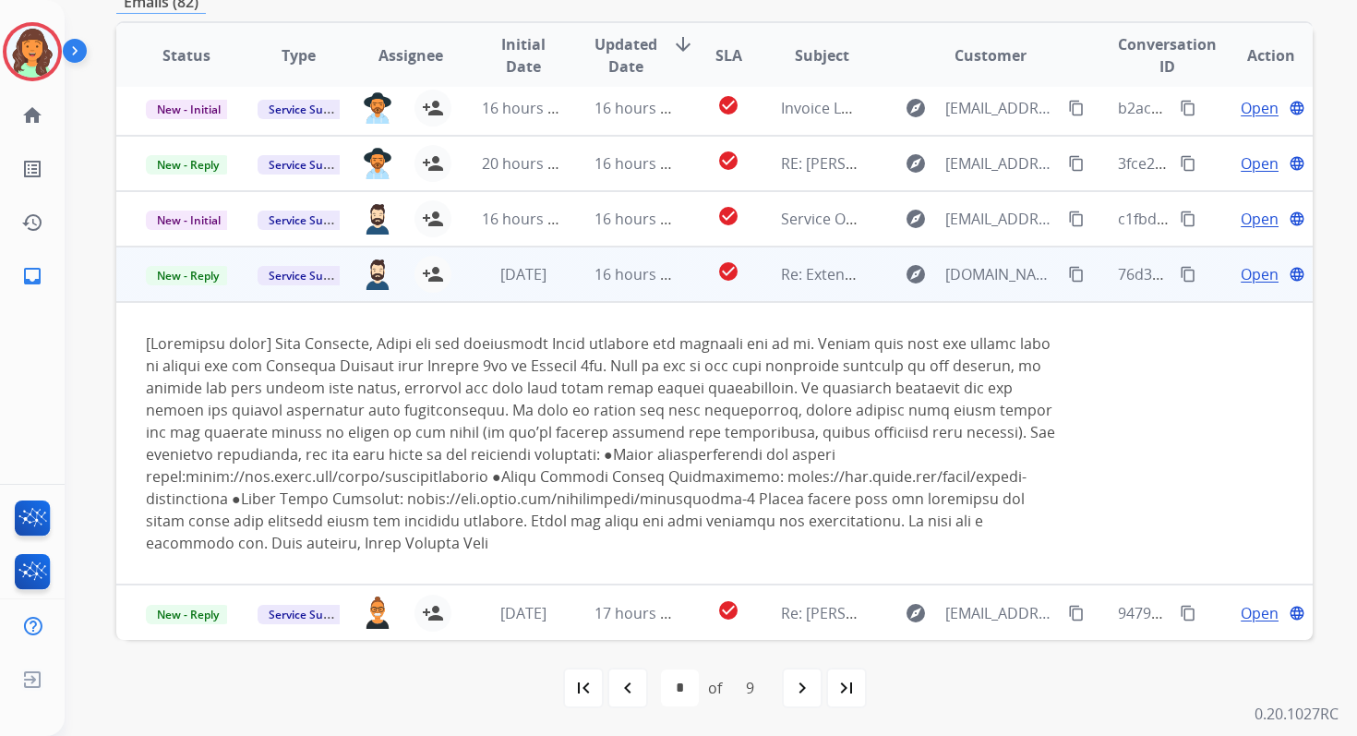
click at [1241, 276] on span "Open" at bounding box center [1260, 274] width 38 height 22
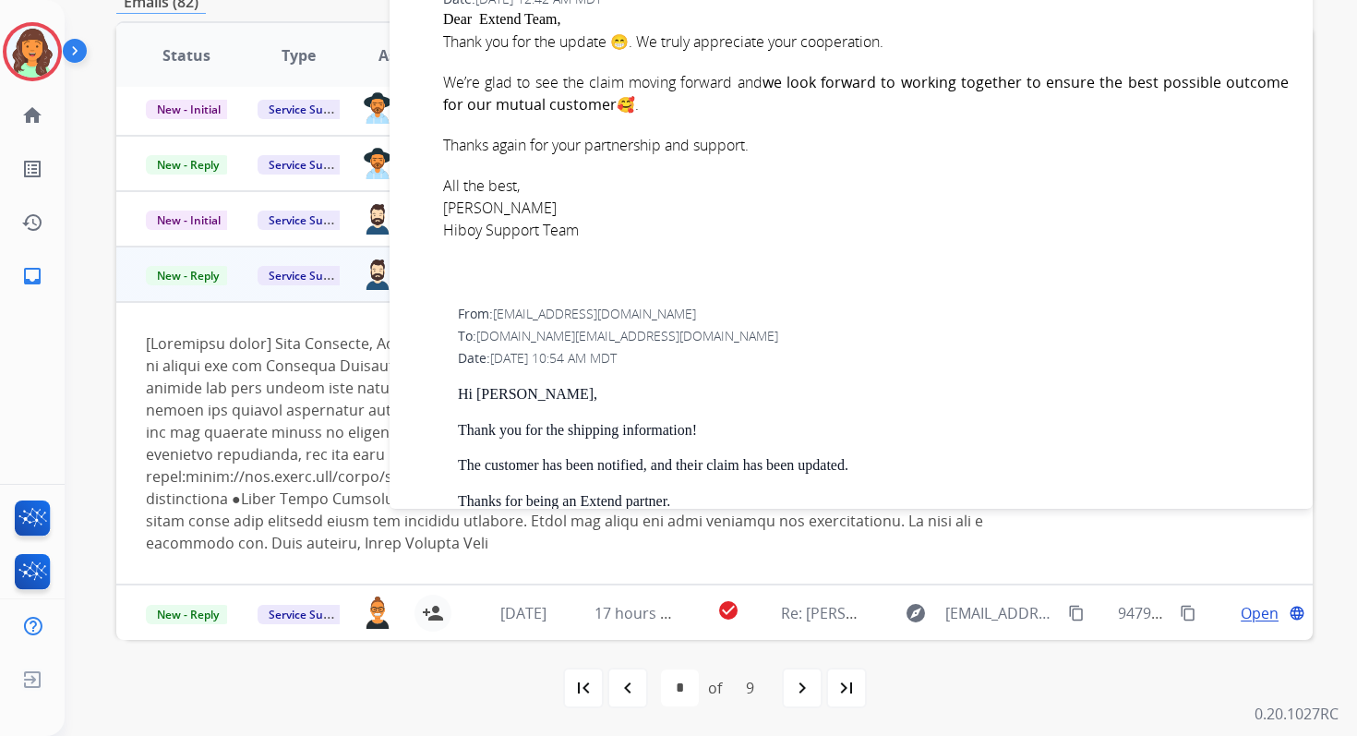
scroll to position [1171, 0]
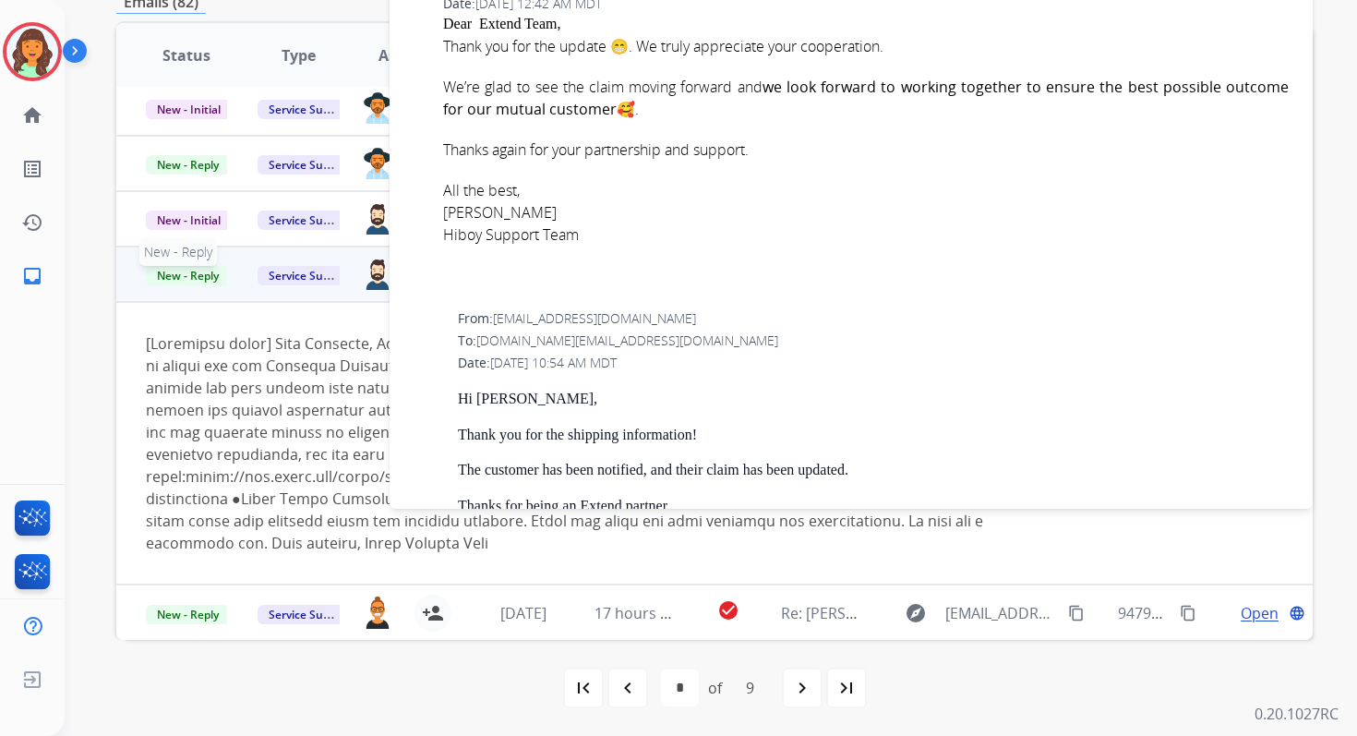
click at [195, 277] on span "New - Reply" at bounding box center [188, 275] width 84 height 19
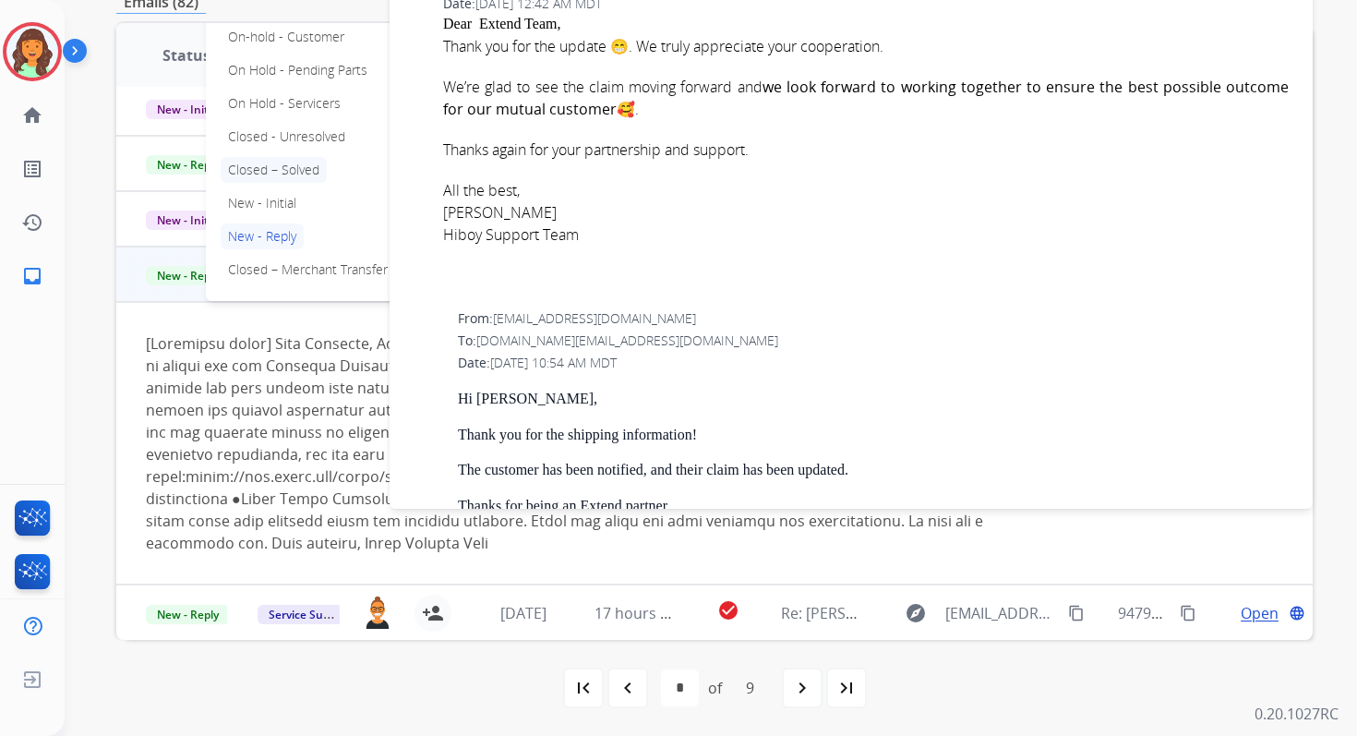
click at [274, 166] on p "Closed – Solved" at bounding box center [274, 170] width 106 height 26
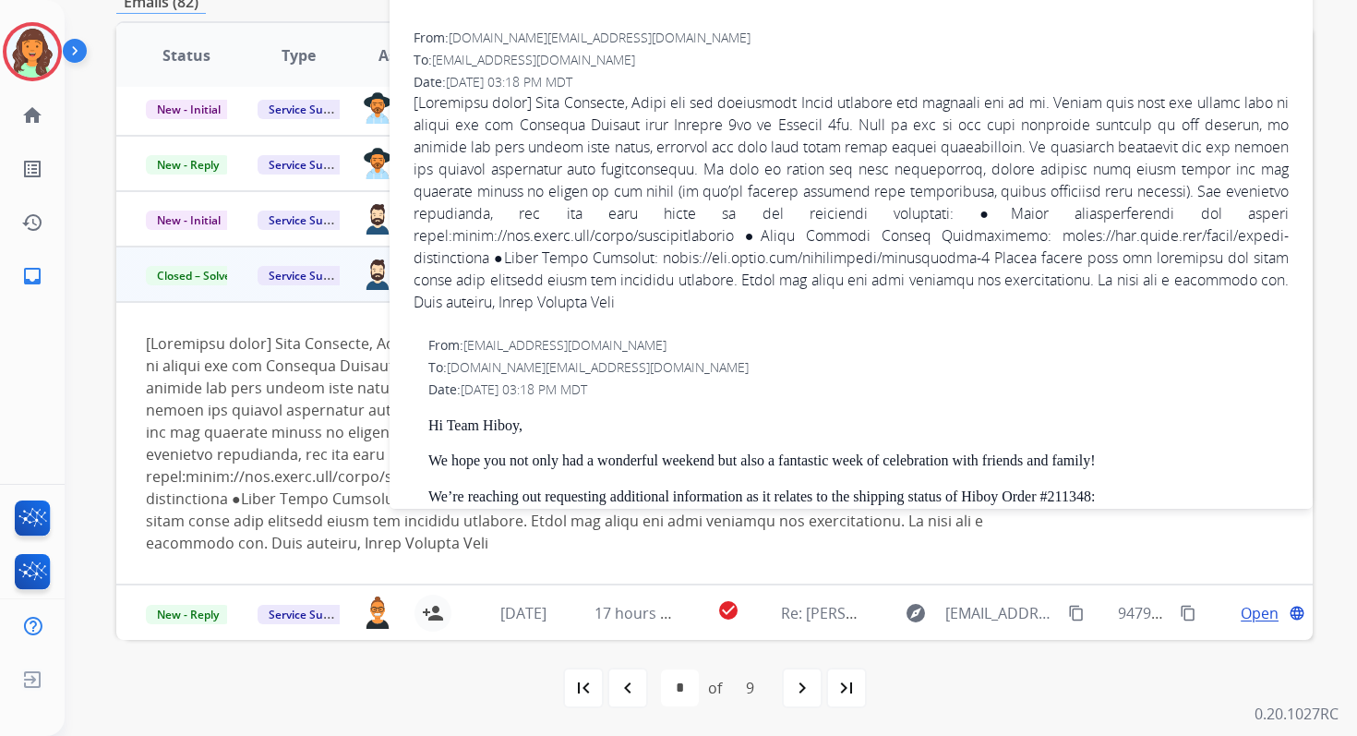
scroll to position [0, 0]
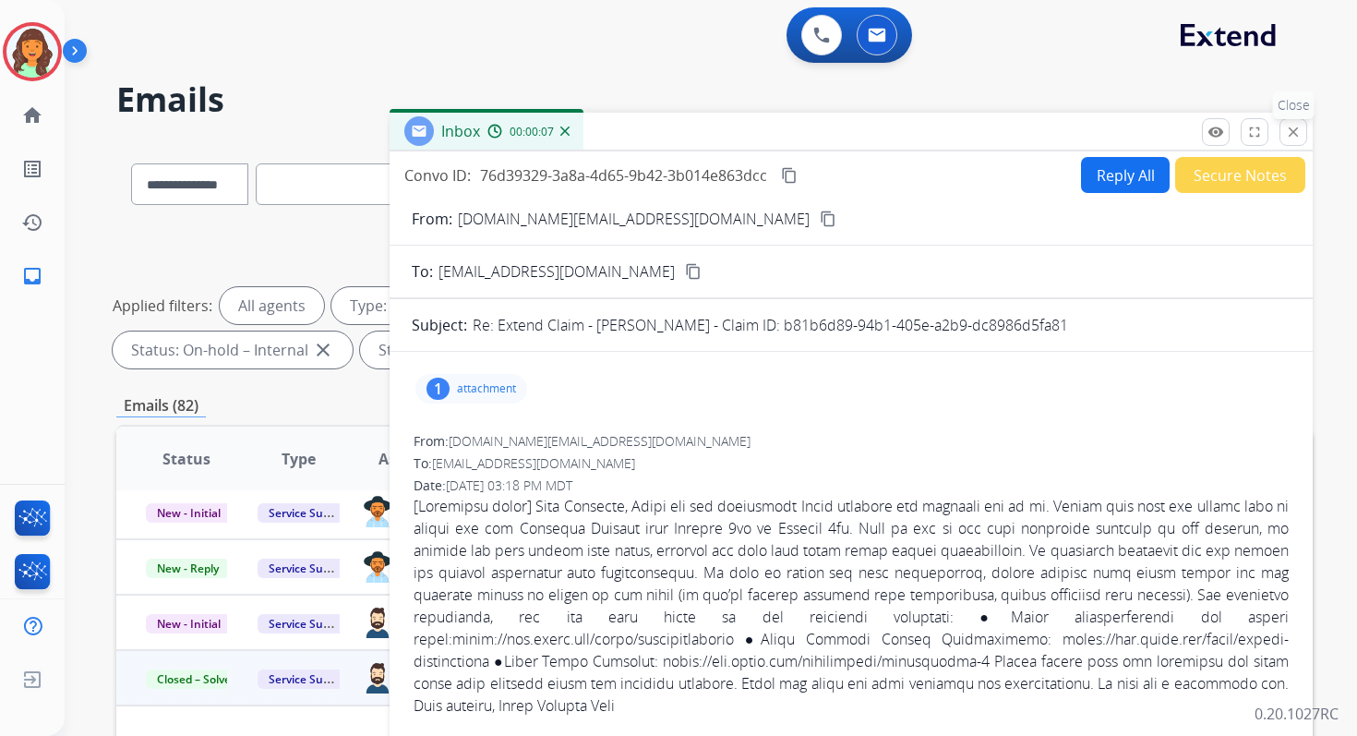
click at [1285, 135] on mat-icon "close" at bounding box center [1293, 132] width 17 height 17
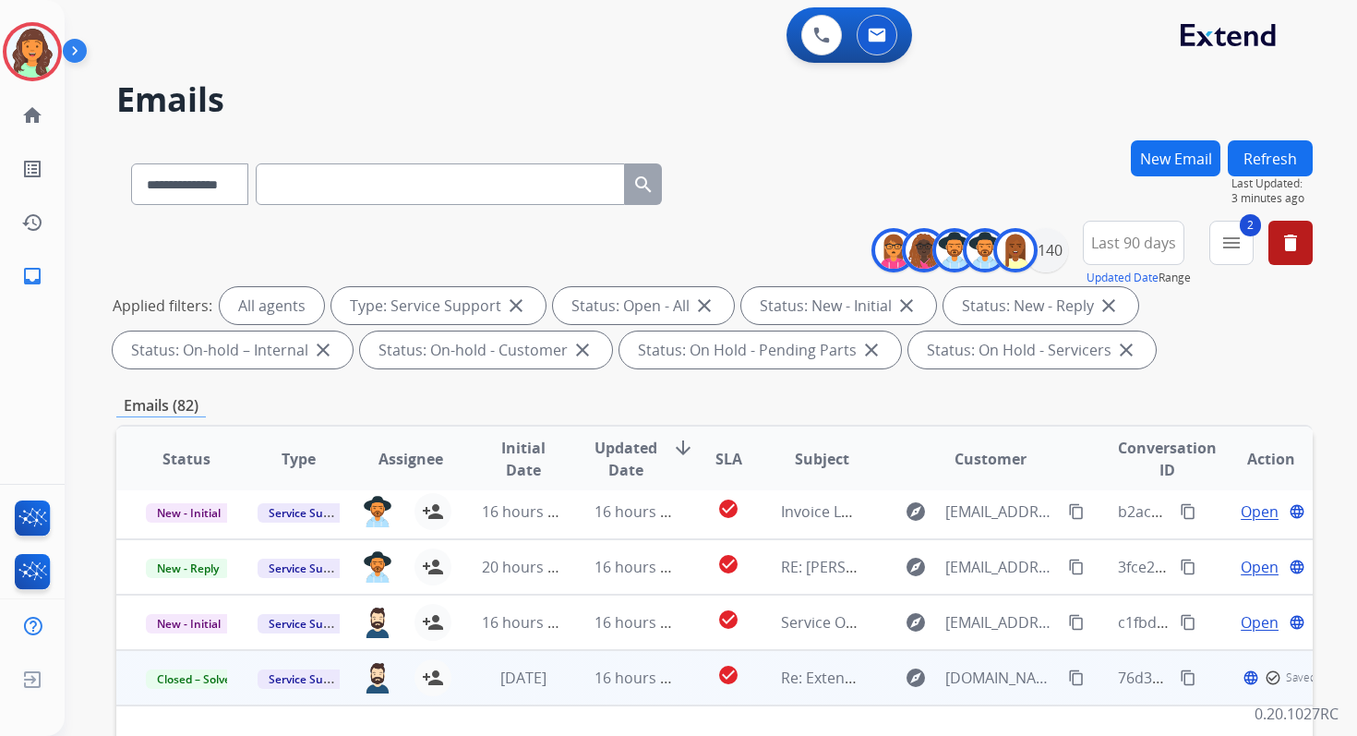
scroll to position [403, 0]
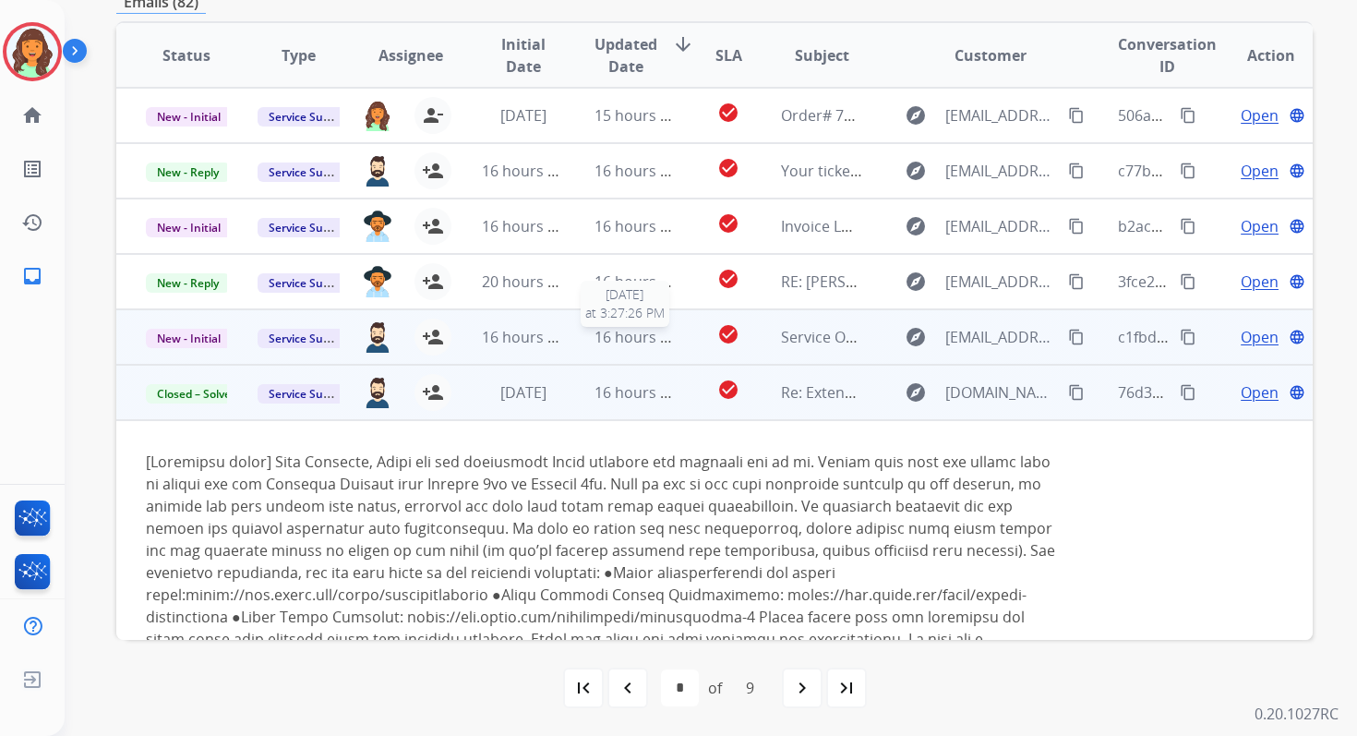
click at [619, 339] on span "16 hours ago" at bounding box center [640, 337] width 91 height 20
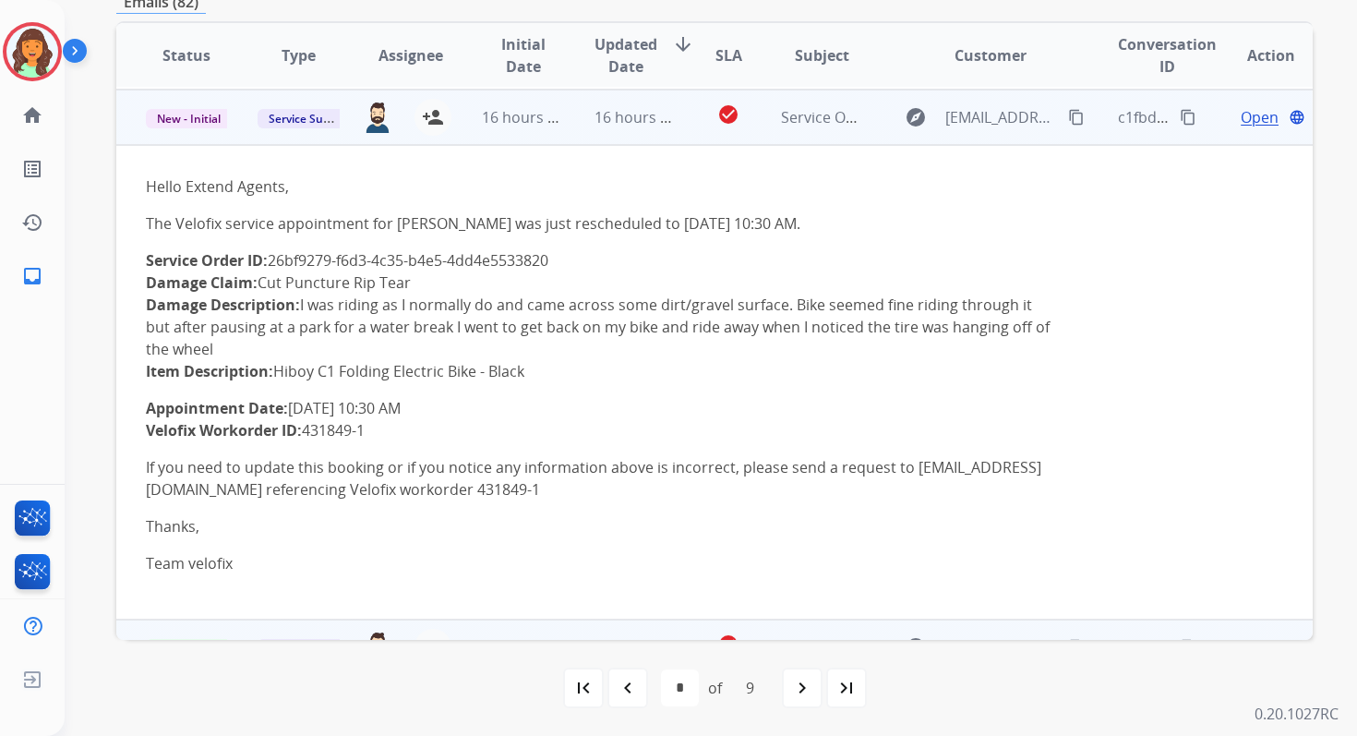
scroll to position [388, 0]
drag, startPoint x: 273, startPoint y: 258, endPoint x: 559, endPoint y: 257, distance: 286.2
click at [559, 257] on p "Service Order ID: 26bf9279-f6d3-4c35-b4e5-4dd4e5533820 Damage Claim: Cut Punctu…" at bounding box center [602, 313] width 913 height 133
click at [144, 409] on td "Hello Extend Agents, The Velofix service appointment for Lea Silver was just re…" at bounding box center [602, 380] width 972 height 474
drag, startPoint x: 144, startPoint y: 409, endPoint x: 438, endPoint y: 408, distance: 293.6
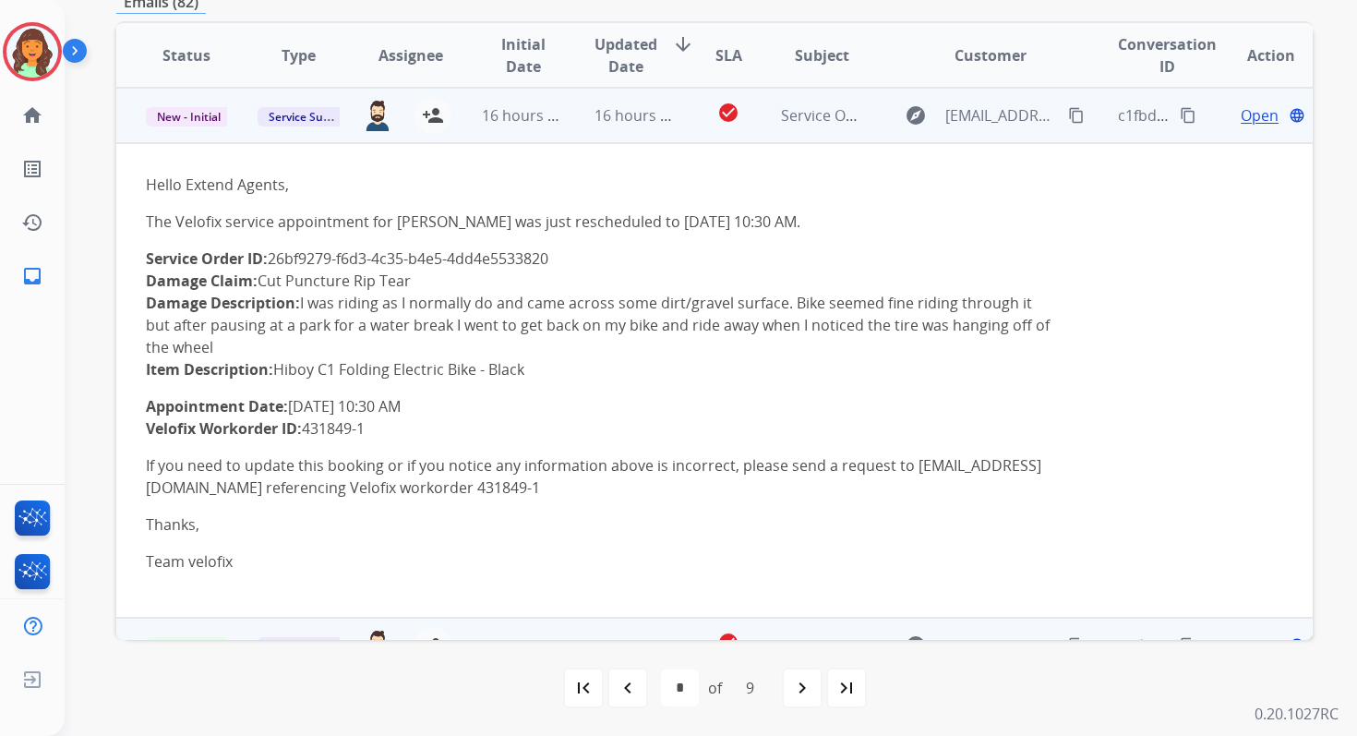
click at [438, 408] on td "Hello Extend Agents, The Velofix service appointment for Lea Silver was just re…" at bounding box center [602, 380] width 972 height 474
click at [1180, 113] on mat-icon "content_copy" at bounding box center [1188, 115] width 17 height 17
click at [208, 117] on span "New - Initial" at bounding box center [189, 116] width 86 height 19
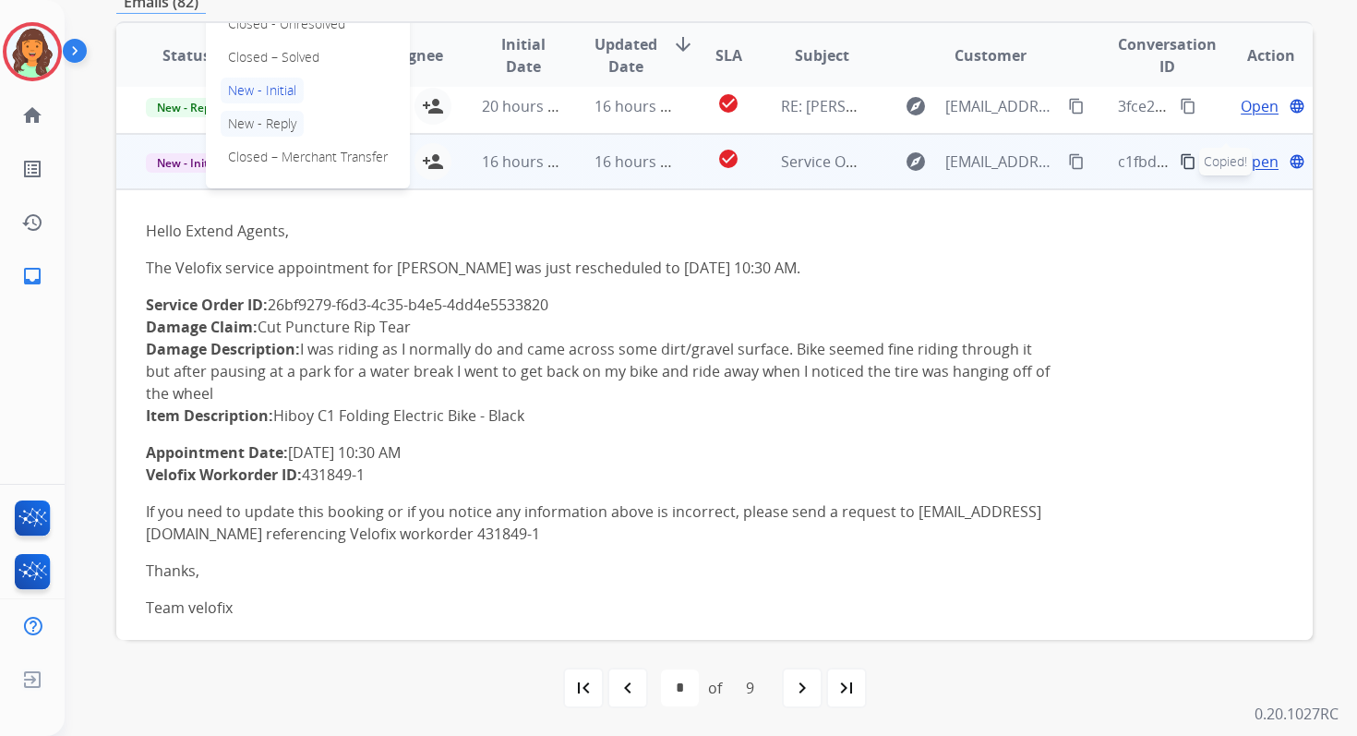
scroll to position [330, 0]
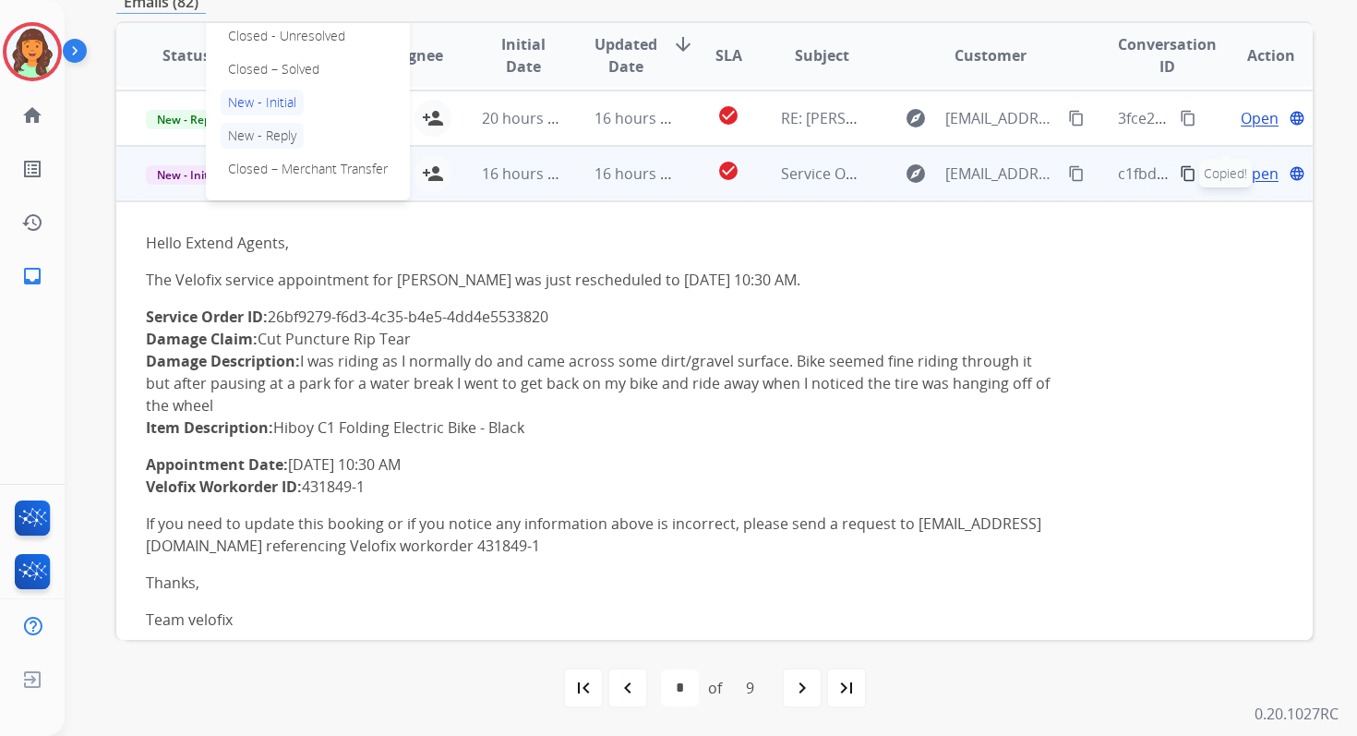
click at [252, 74] on p "Closed – Solved" at bounding box center [274, 69] width 106 height 26
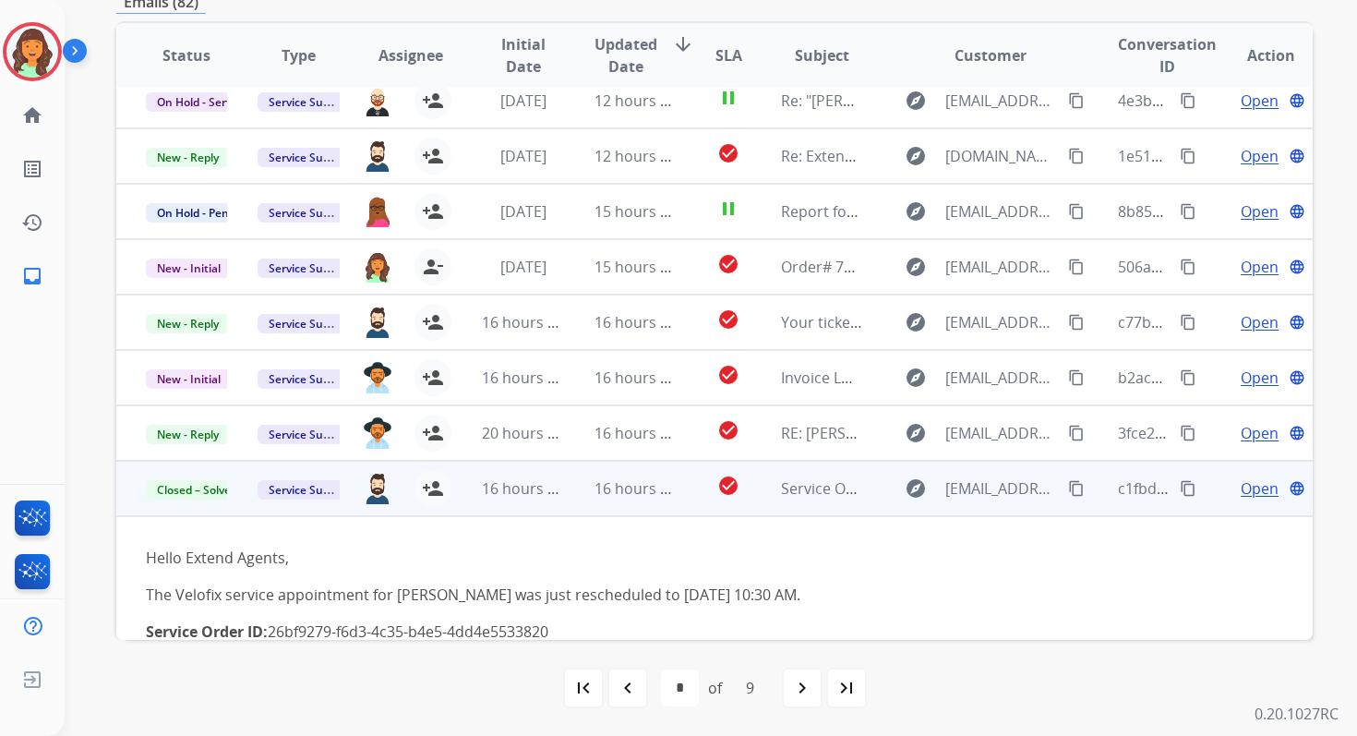
scroll to position [10, 0]
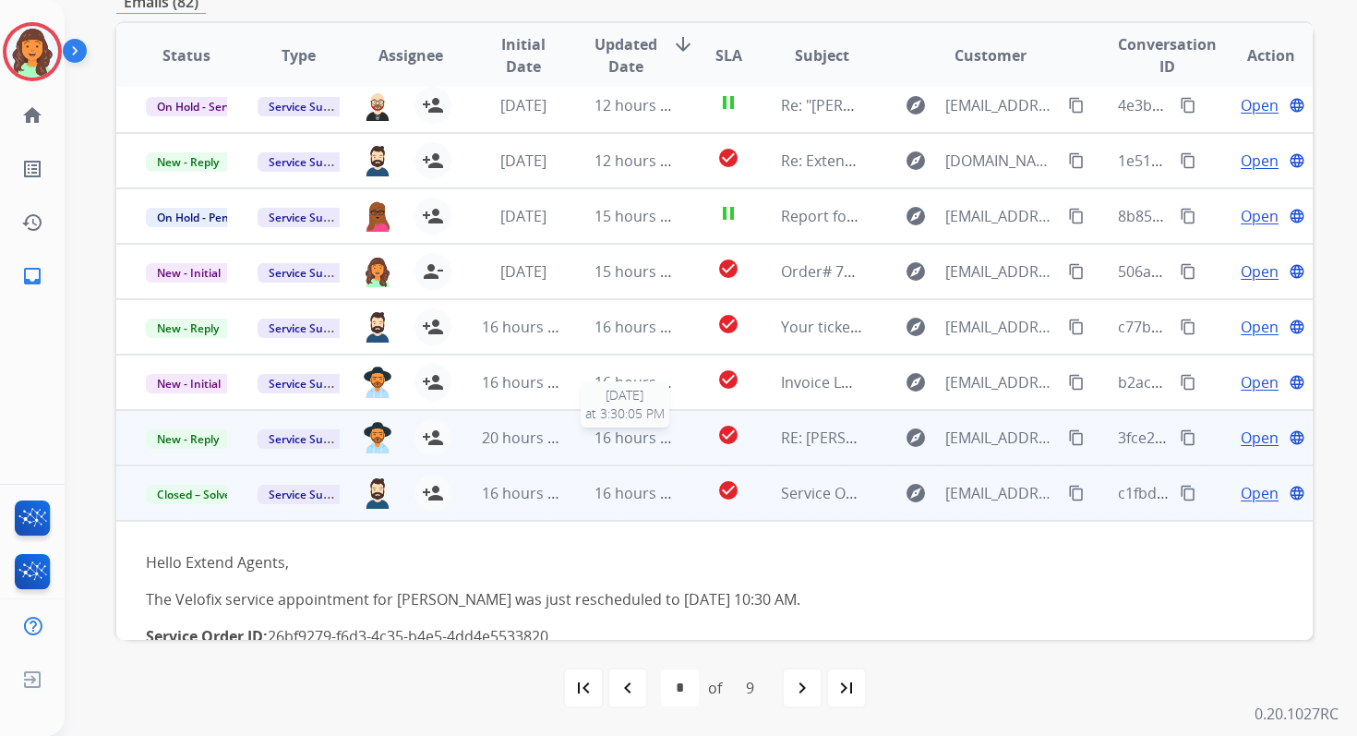
click at [597, 436] on span "16 hours ago" at bounding box center [640, 437] width 91 height 20
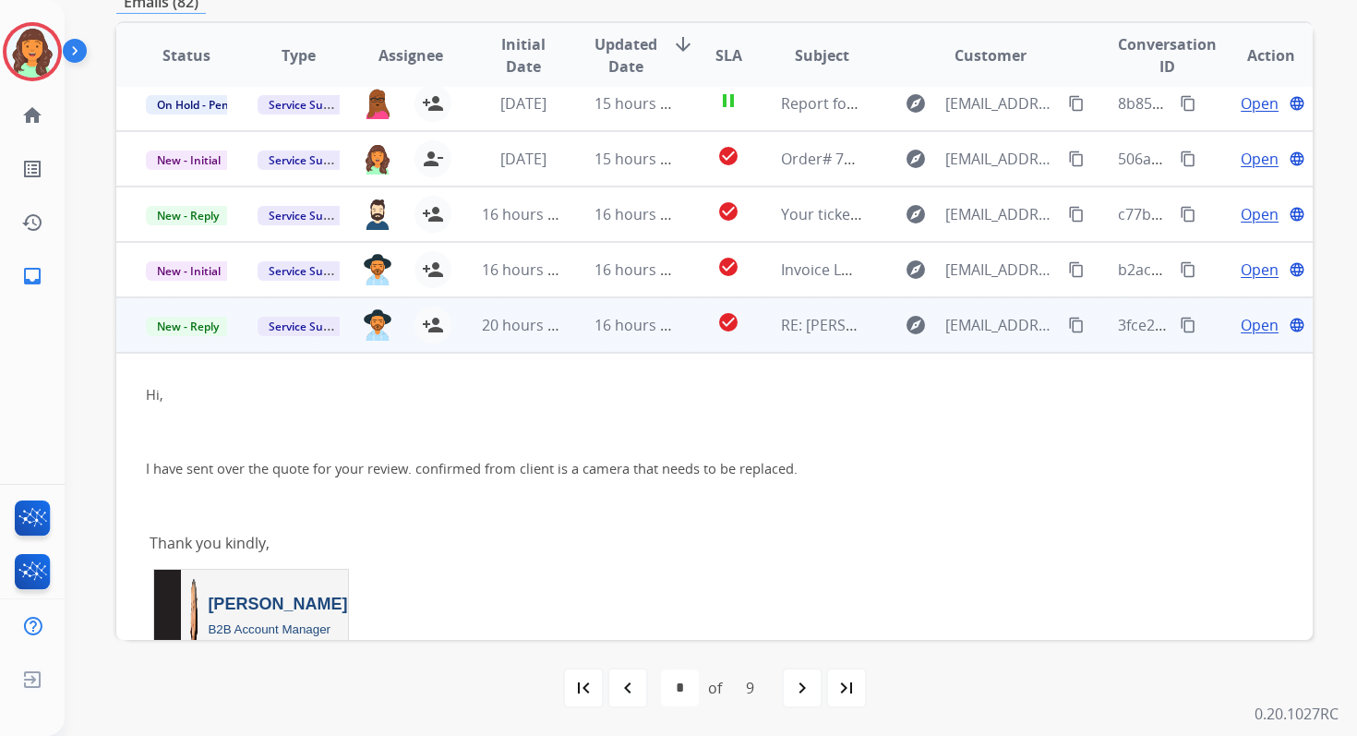
scroll to position [109, 0]
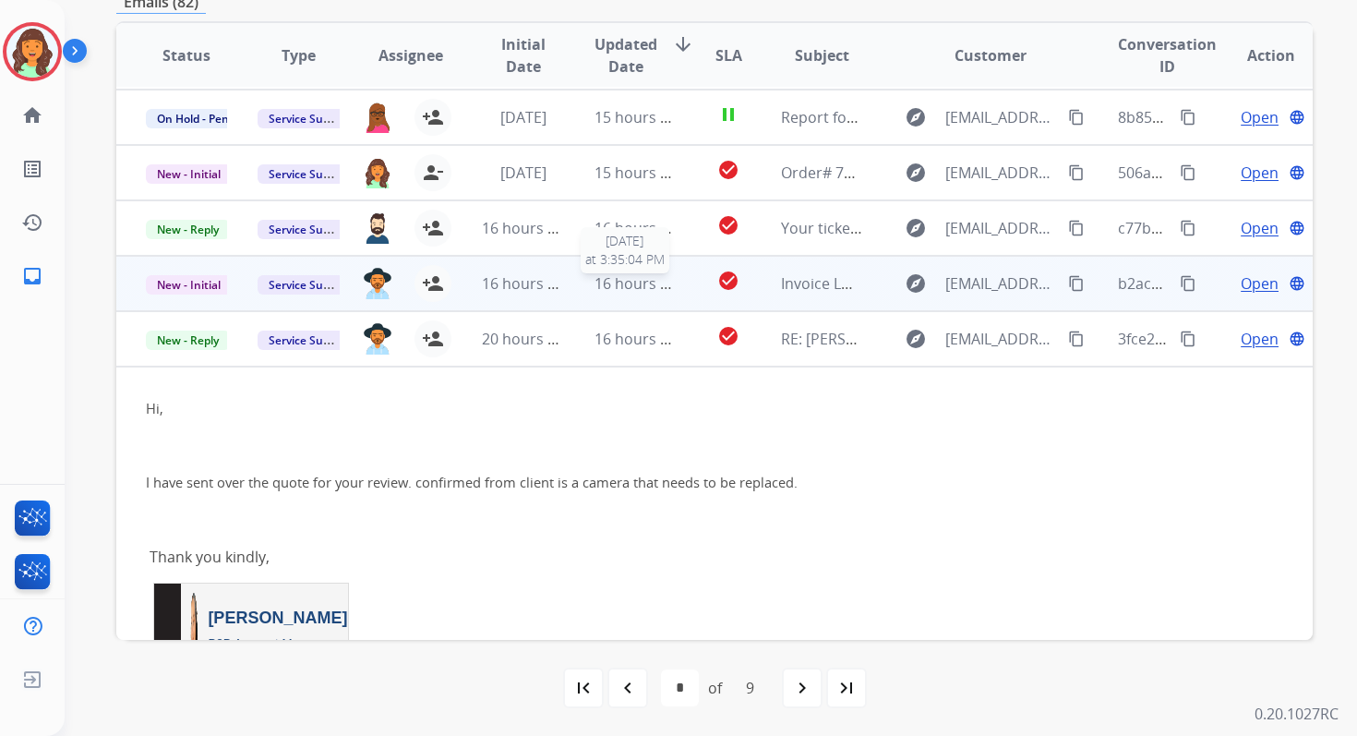
click at [595, 287] on span "16 hours ago" at bounding box center [640, 283] width 91 height 20
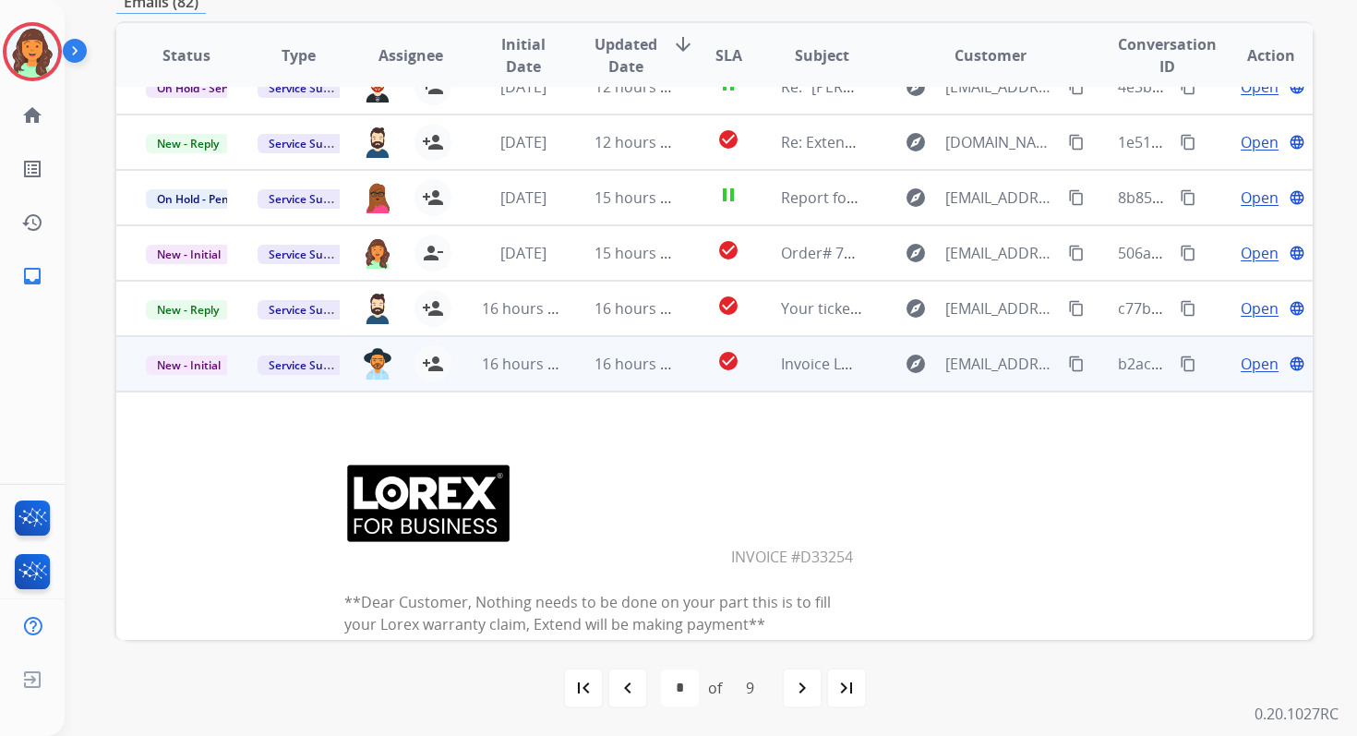
scroll to position [0, 0]
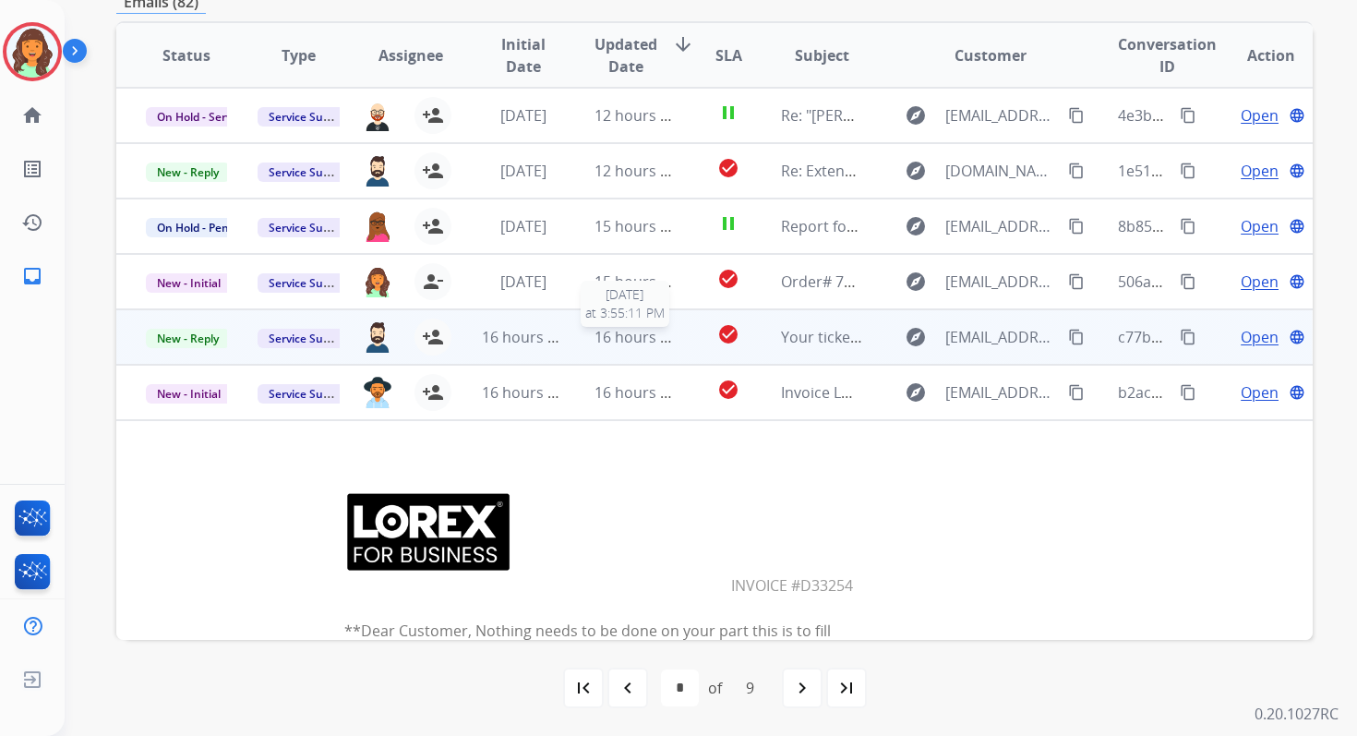
click at [602, 333] on span "16 hours ago" at bounding box center [640, 337] width 91 height 20
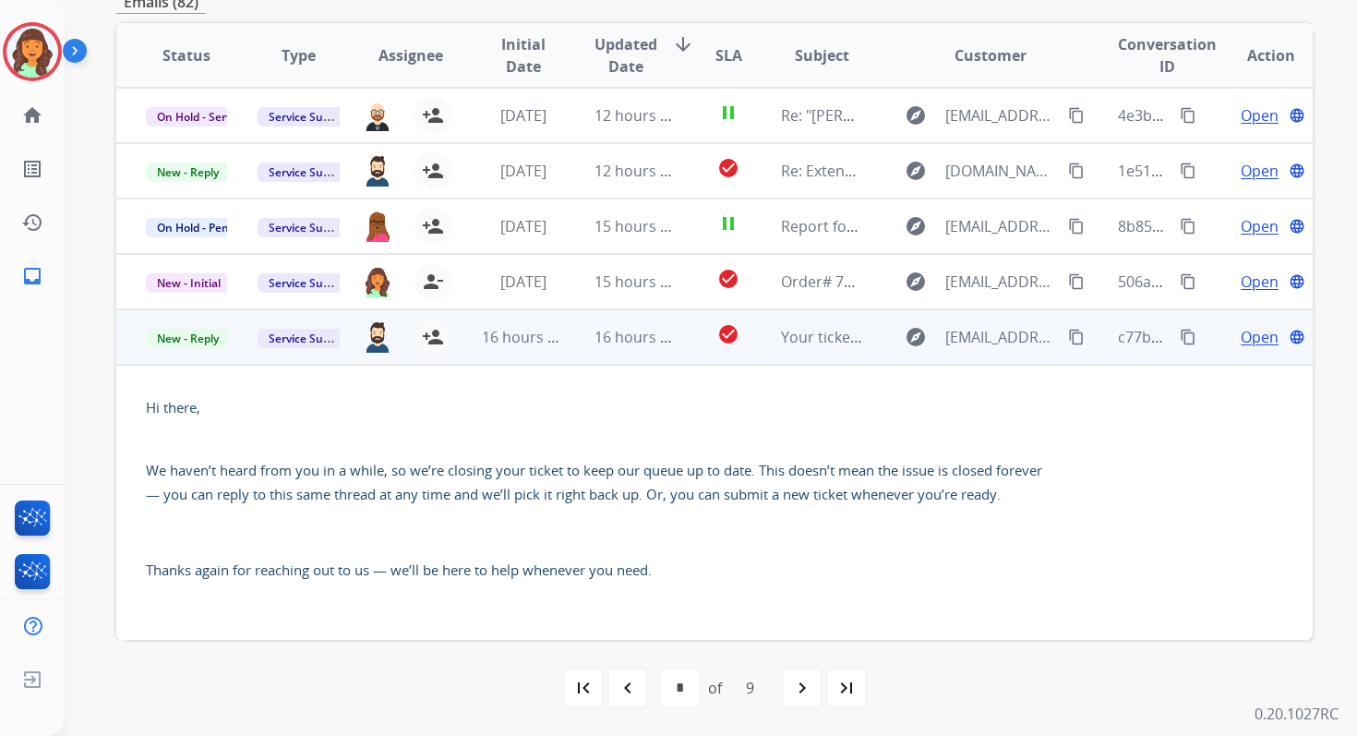
click at [1249, 342] on span "Open" at bounding box center [1260, 337] width 38 height 22
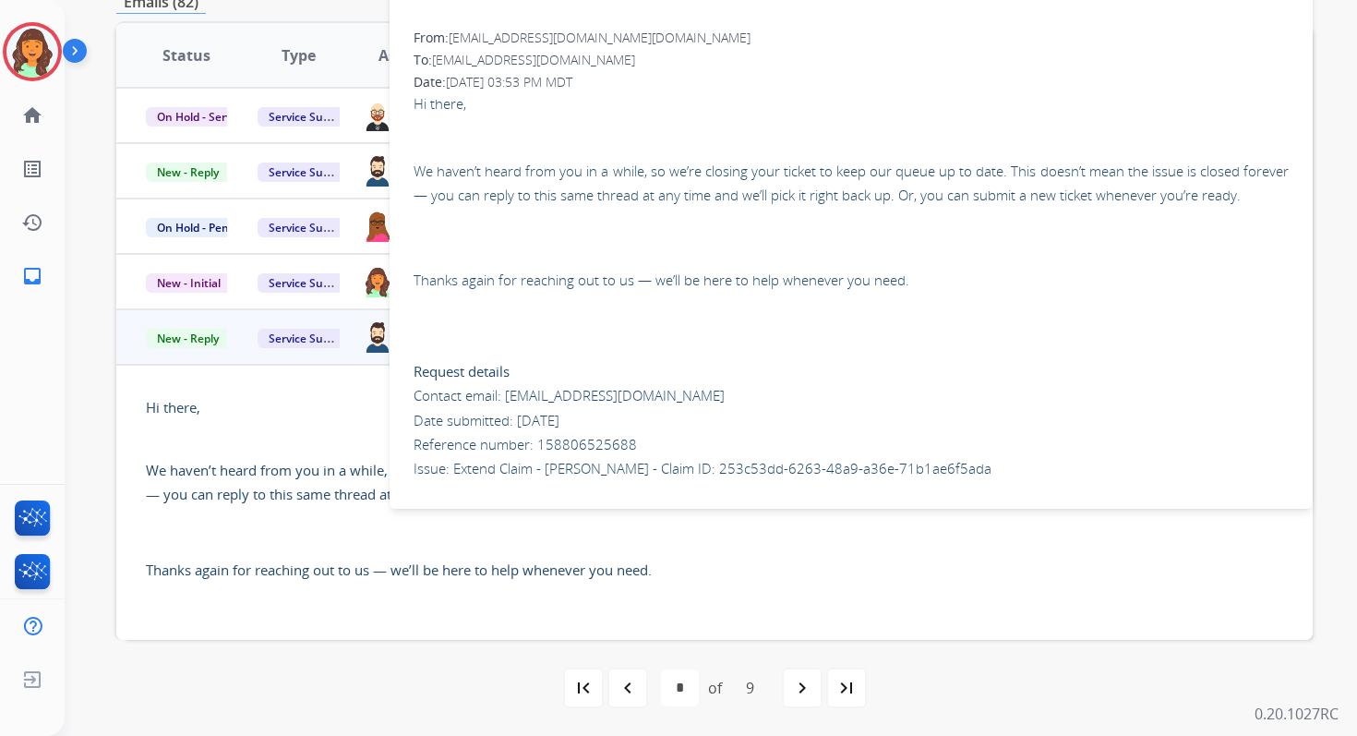
scroll to position [46, 0]
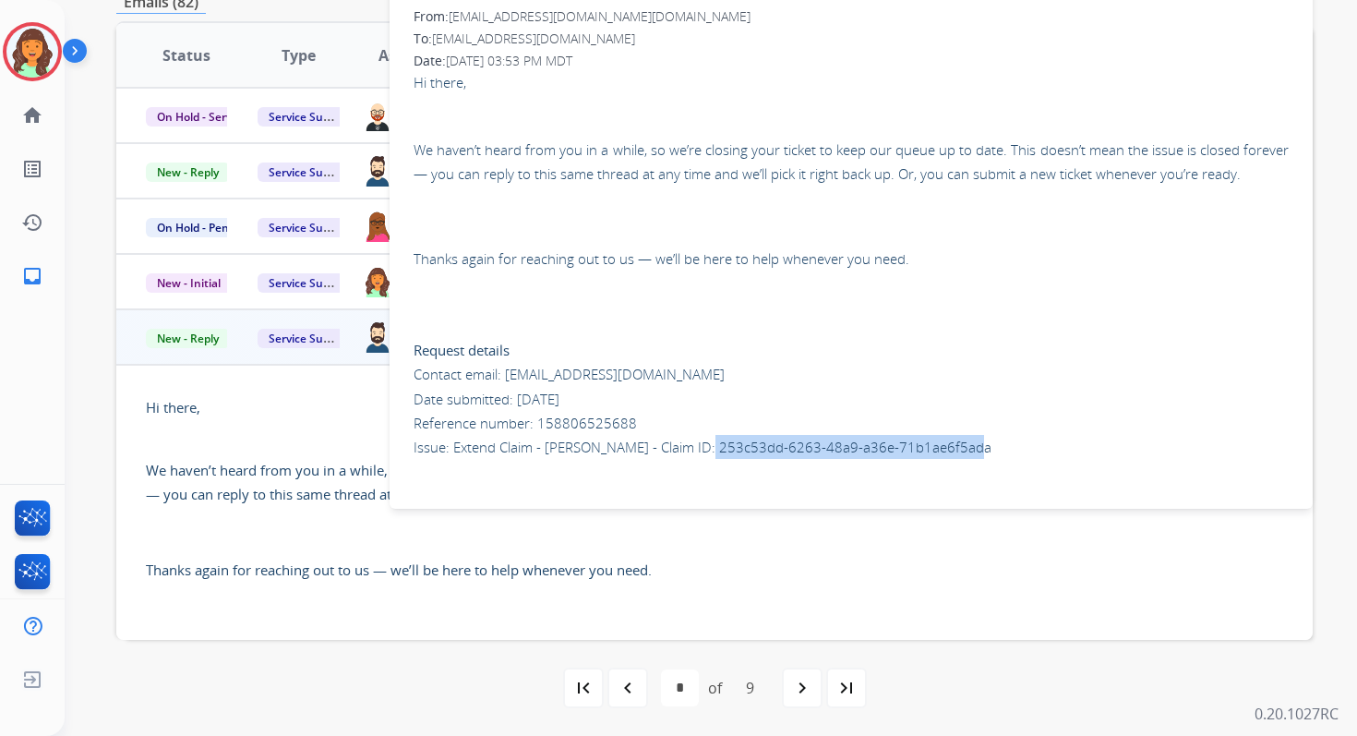
drag, startPoint x: 713, startPoint y: 448, endPoint x: 998, endPoint y: 439, distance: 285.4
click at [998, 439] on p "Request details Contact email: servicesupport@extend.com Date submitted: 09/29/…" at bounding box center [851, 375] width 875 height 170
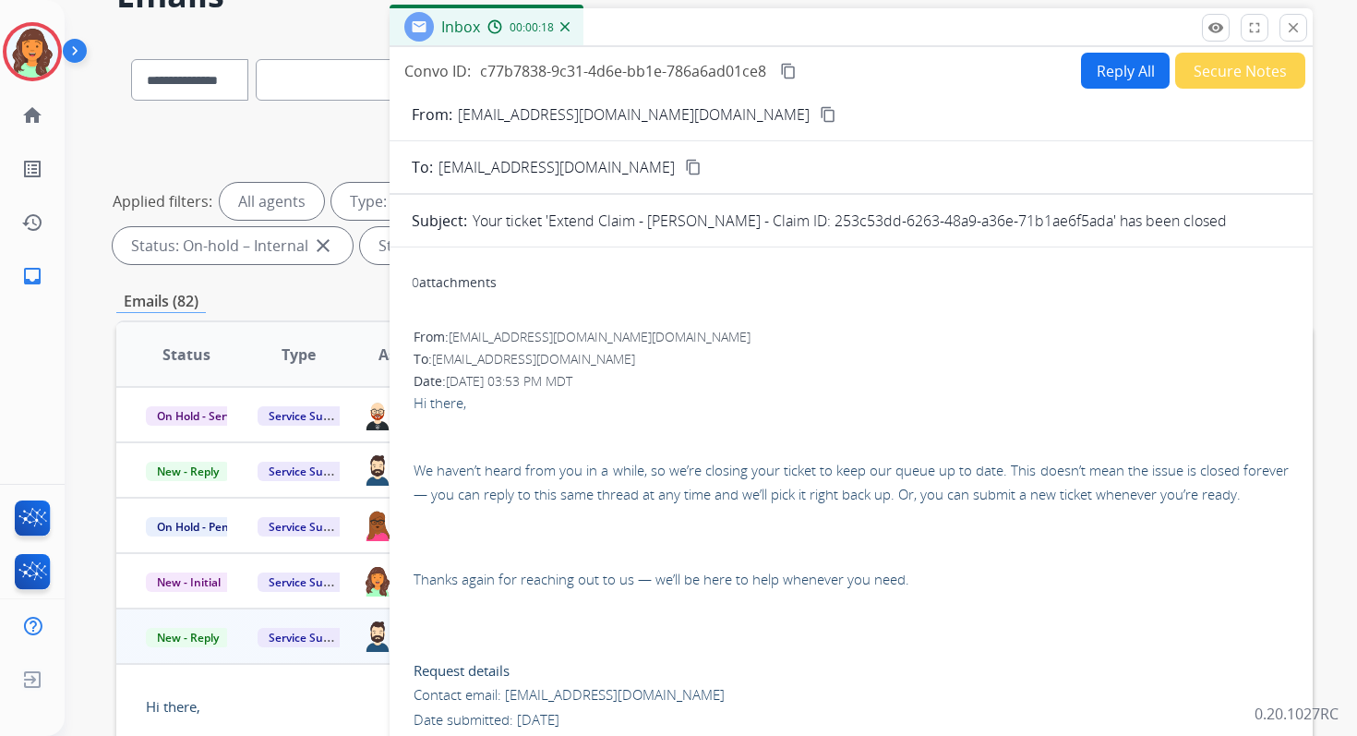
scroll to position [0, 0]
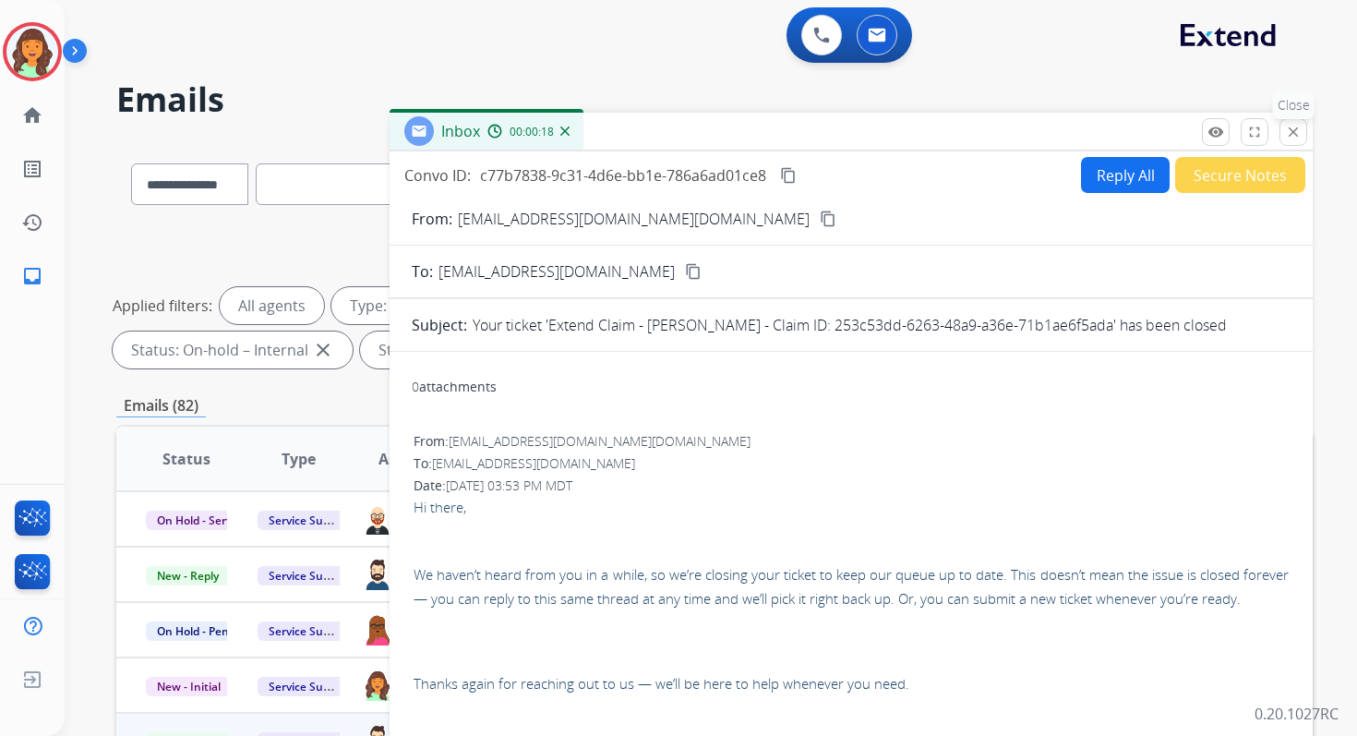
click at [1286, 127] on mat-icon "close" at bounding box center [1293, 132] width 17 height 17
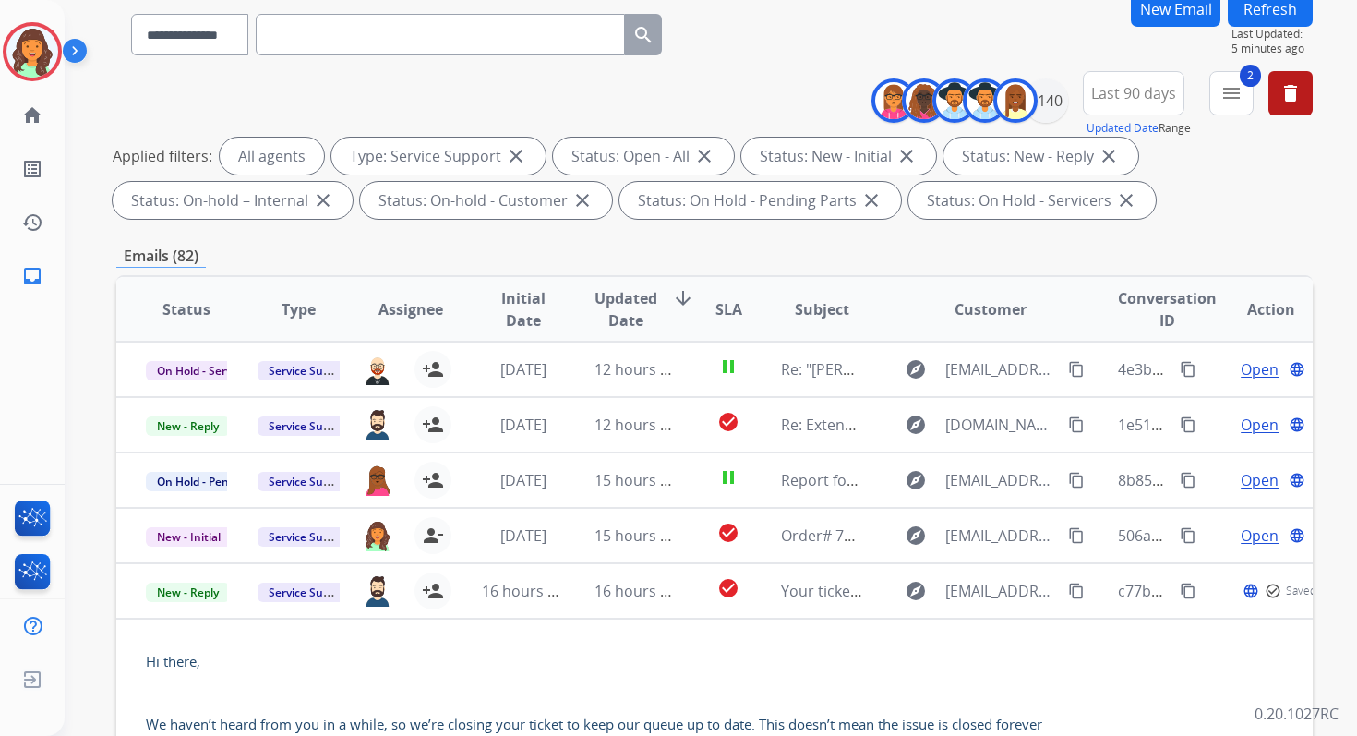
scroll to position [403, 0]
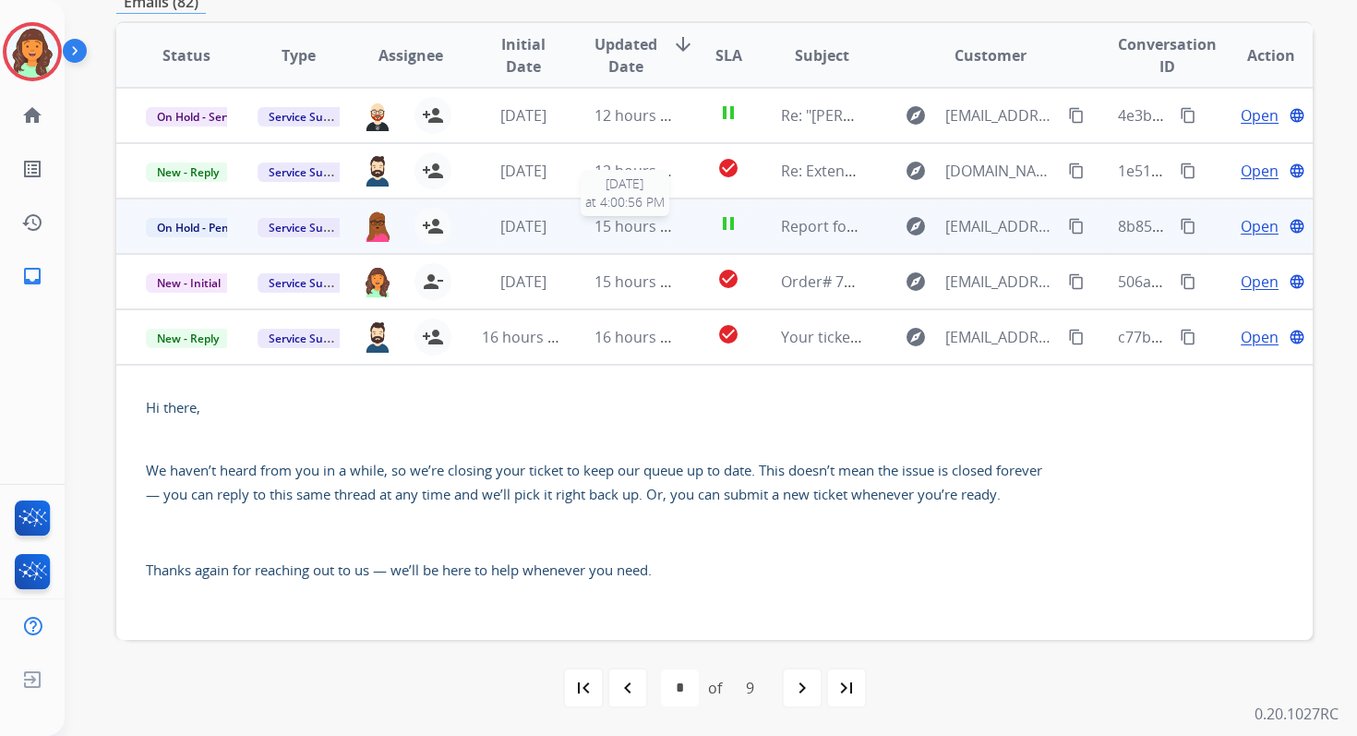
click at [604, 221] on span "15 hours ago" at bounding box center [640, 226] width 91 height 20
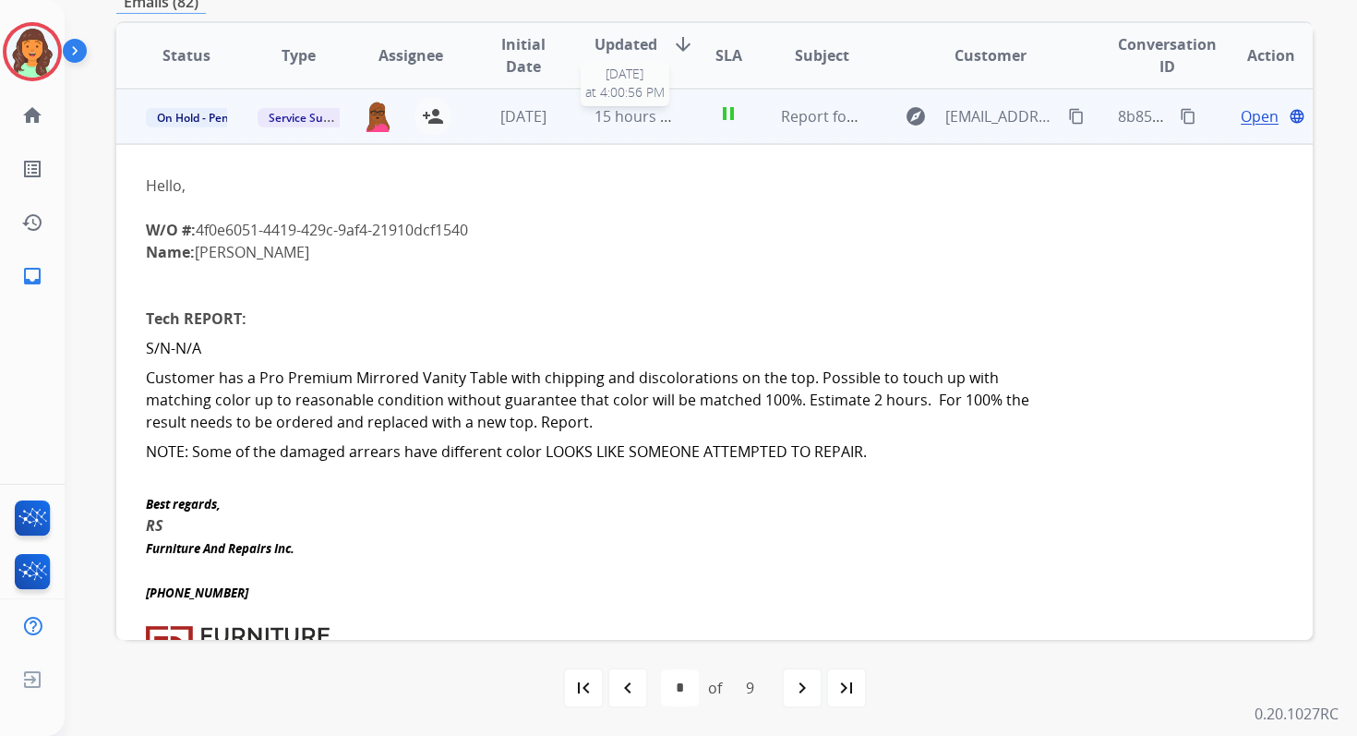
scroll to position [111, 0]
click at [429, 114] on mat-icon "person_add" at bounding box center [433, 115] width 22 height 22
click at [190, 114] on span "On Hold - Pending Parts" at bounding box center [220, 116] width 148 height 19
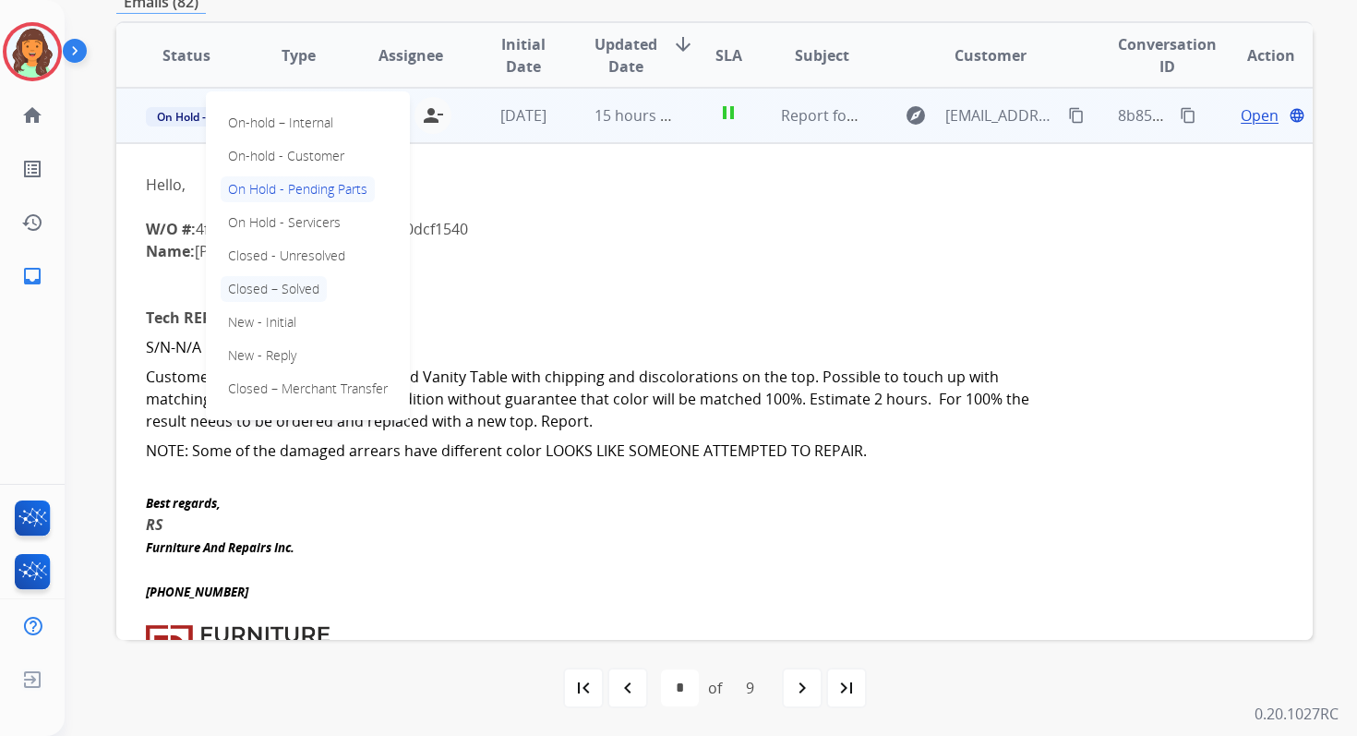
click at [269, 285] on p "Closed – Solved" at bounding box center [274, 289] width 106 height 26
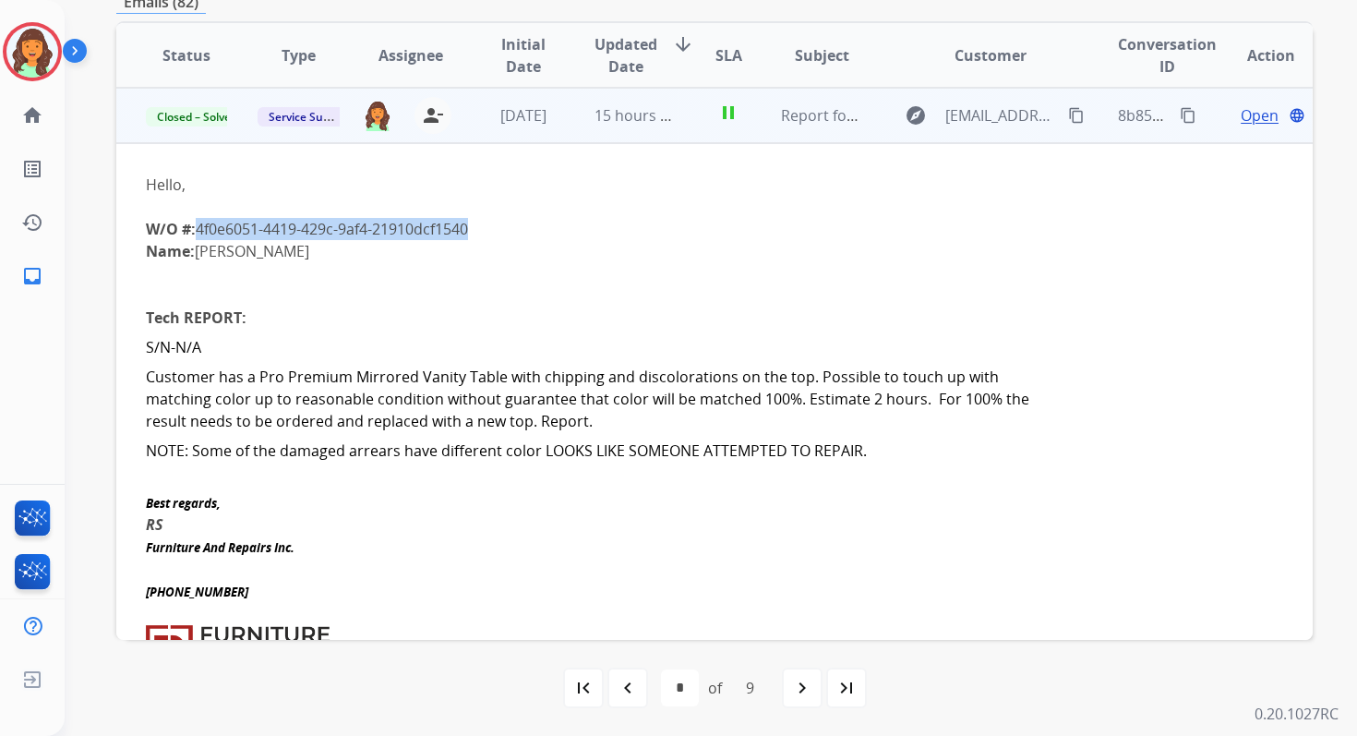
drag, startPoint x: 199, startPoint y: 231, endPoint x: 489, endPoint y: 223, distance: 290.0
click at [489, 223] on div "W/O #: 4f0e6051-4419-429c-9af4-21910dcf1540" at bounding box center [602, 229] width 913 height 22
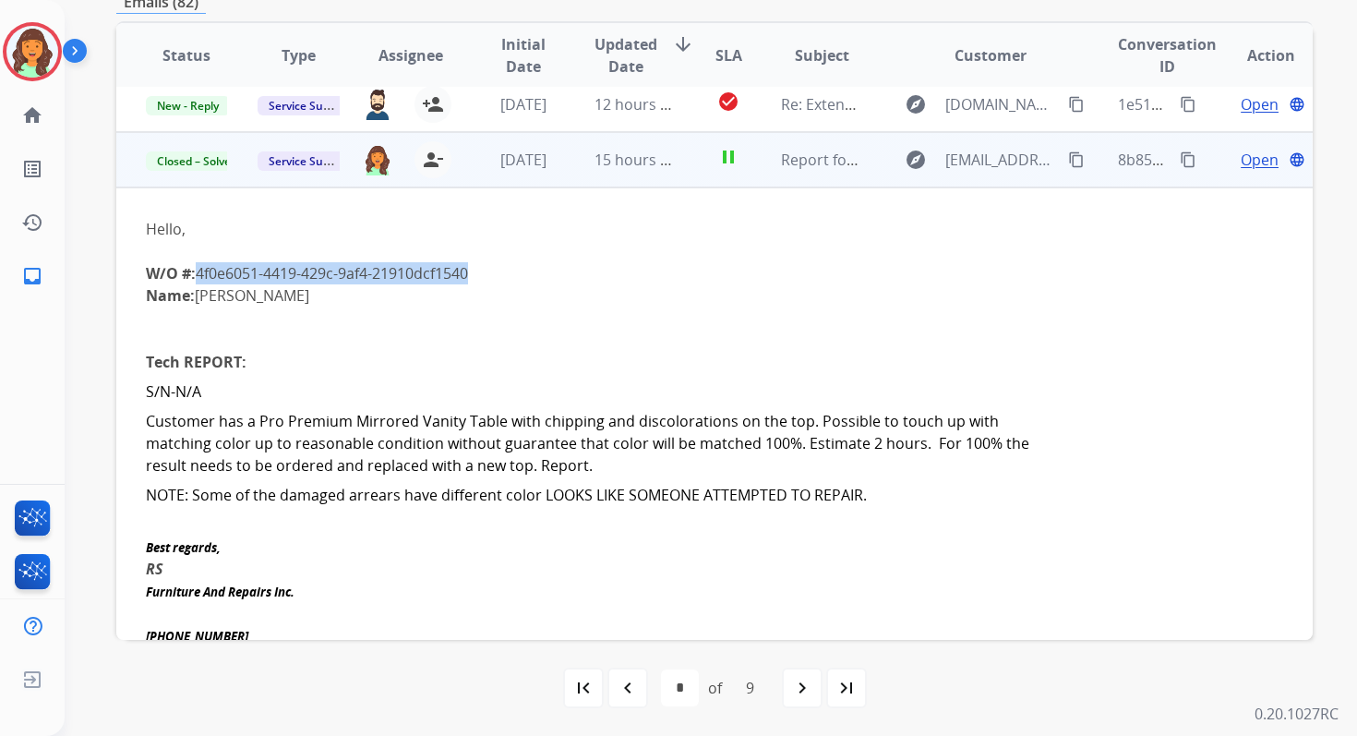
scroll to position [0, 0]
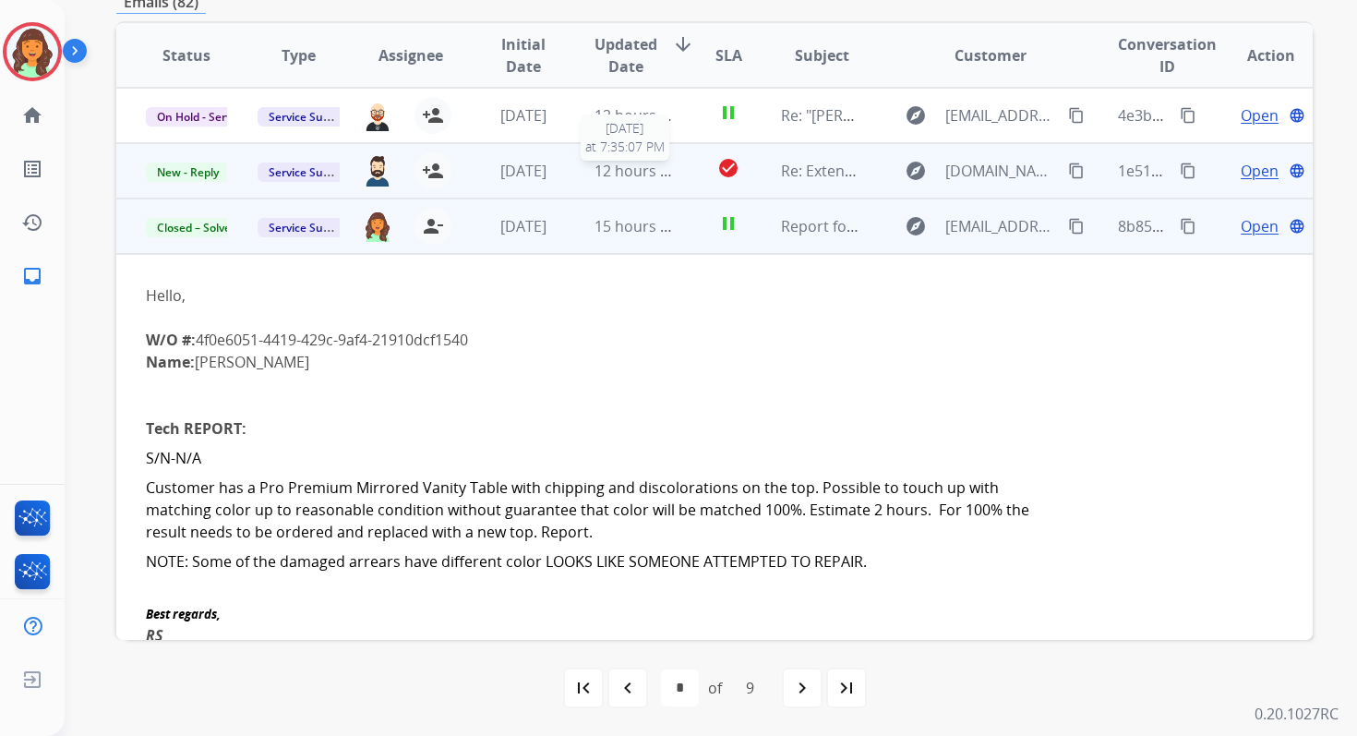
click at [595, 174] on span "12 hours ago" at bounding box center [640, 171] width 91 height 20
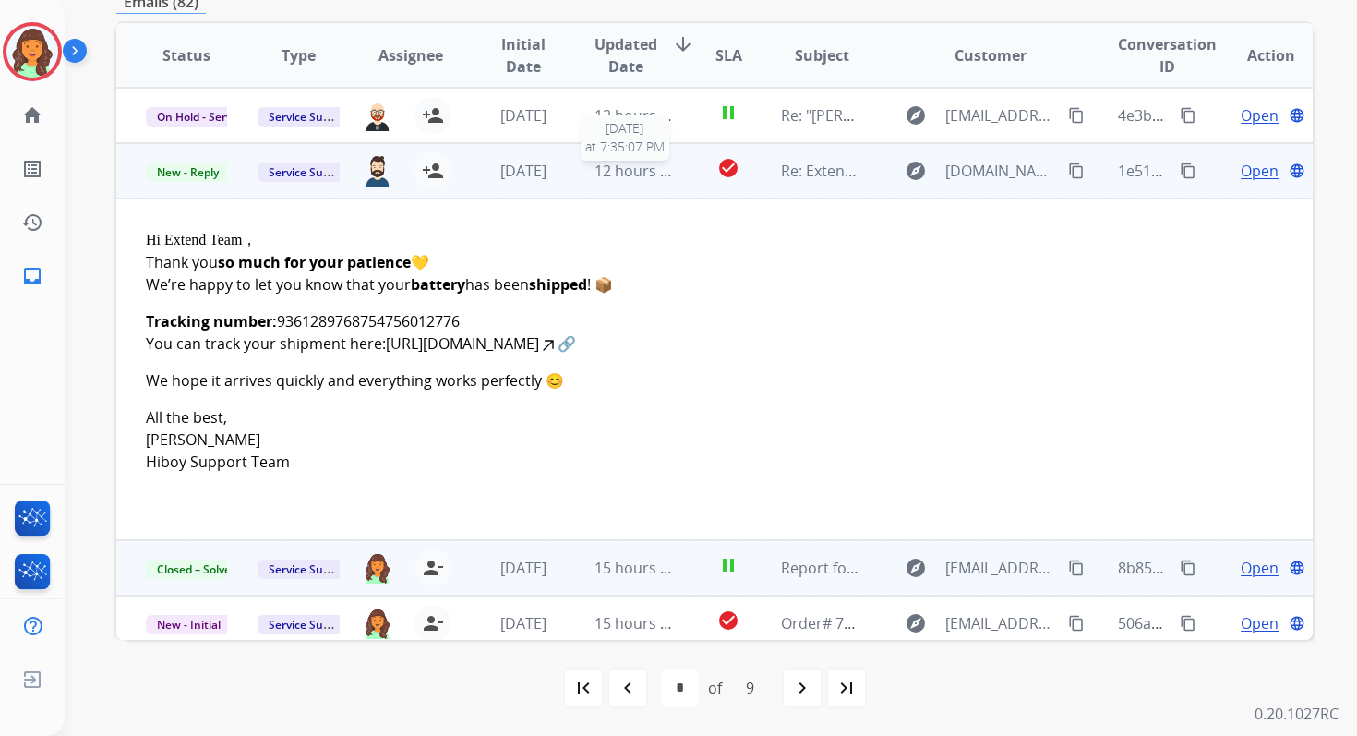
scroll to position [55, 0]
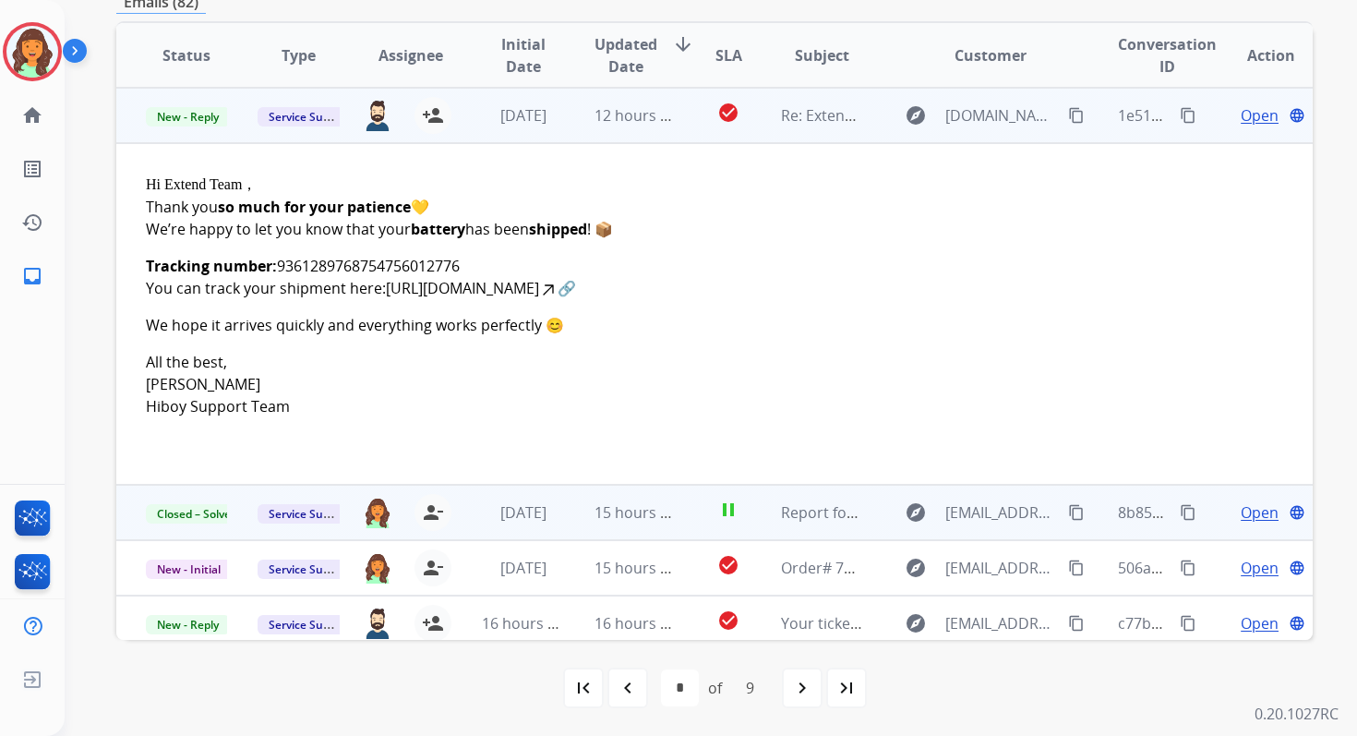
click at [1251, 118] on span "Open" at bounding box center [1260, 115] width 38 height 22
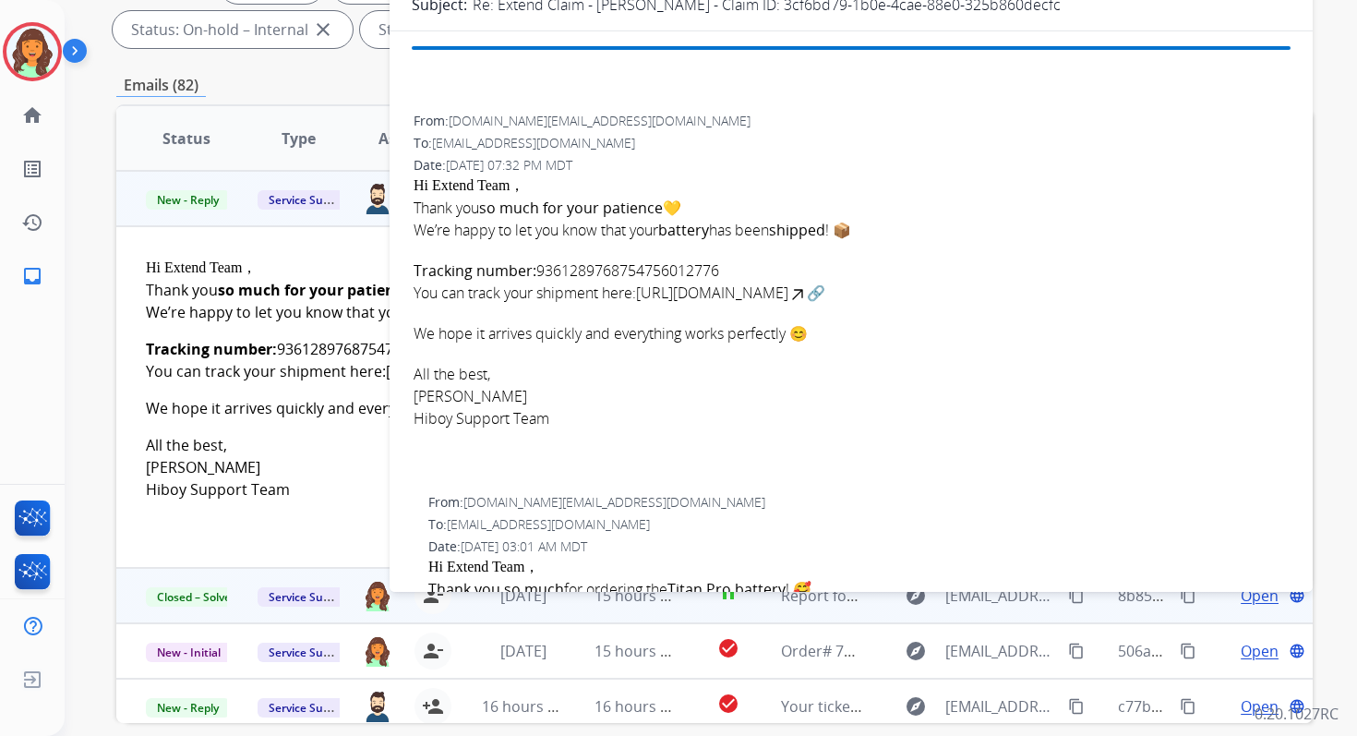
scroll to position [182, 0]
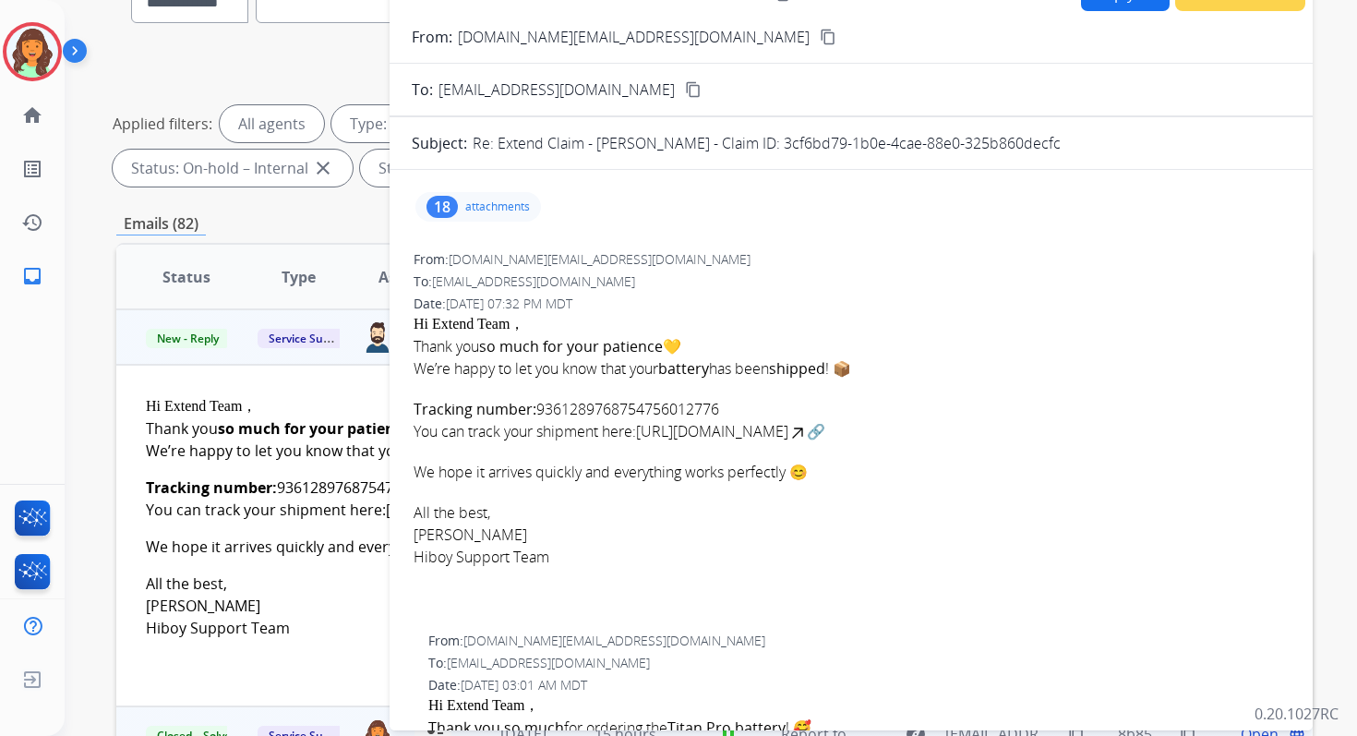
drag, startPoint x: 791, startPoint y: 141, endPoint x: 1096, endPoint y: 143, distance: 304.6
click at [1096, 143] on div "Re: Extend Claim - Jon Berhow-Rivera - Claim ID: 3cf6bd79-1b0e-4cae-88e0-325b86…" at bounding box center [882, 143] width 818 height 22
drag, startPoint x: 414, startPoint y: 404, endPoint x: 750, endPoint y: 404, distance: 336.0
click at [750, 404] on p "Tracking number: 9361289768754756012776 You can track your shipment here: https…" at bounding box center [851, 420] width 875 height 44
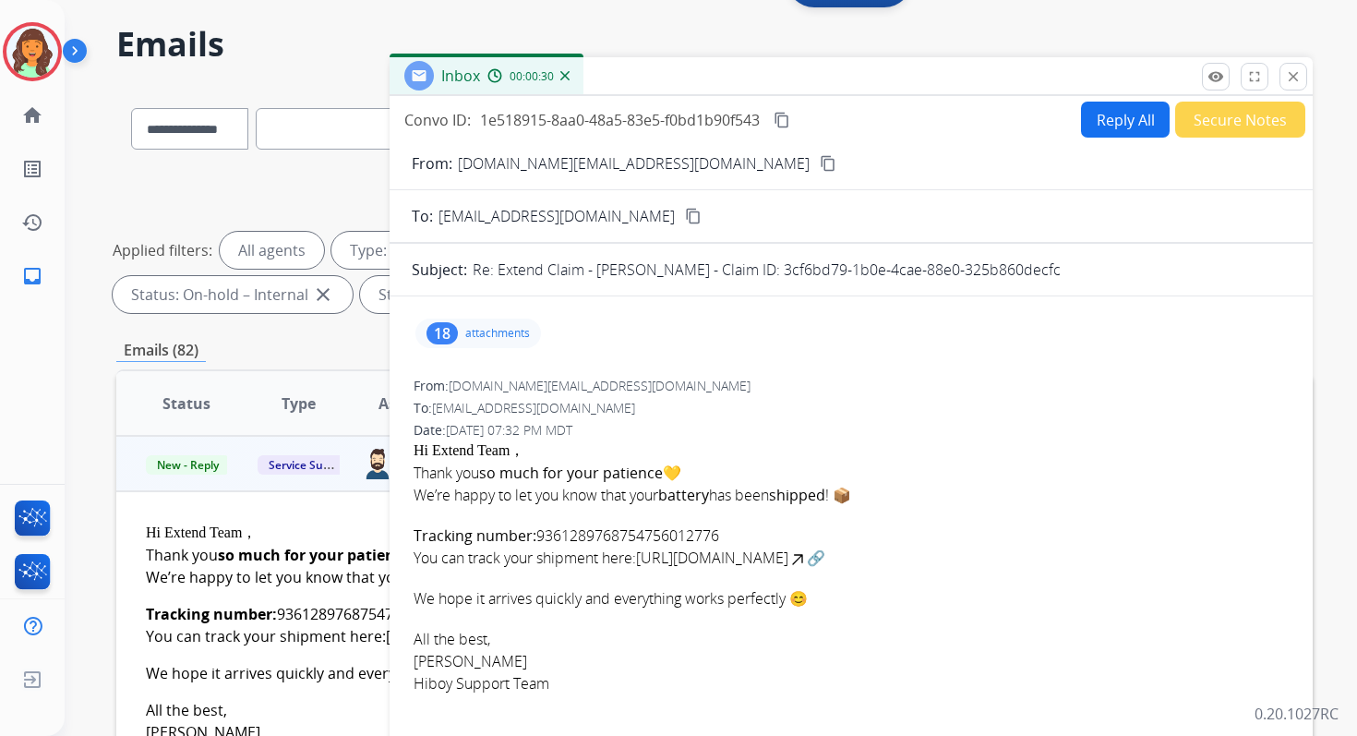
scroll to position [9, 0]
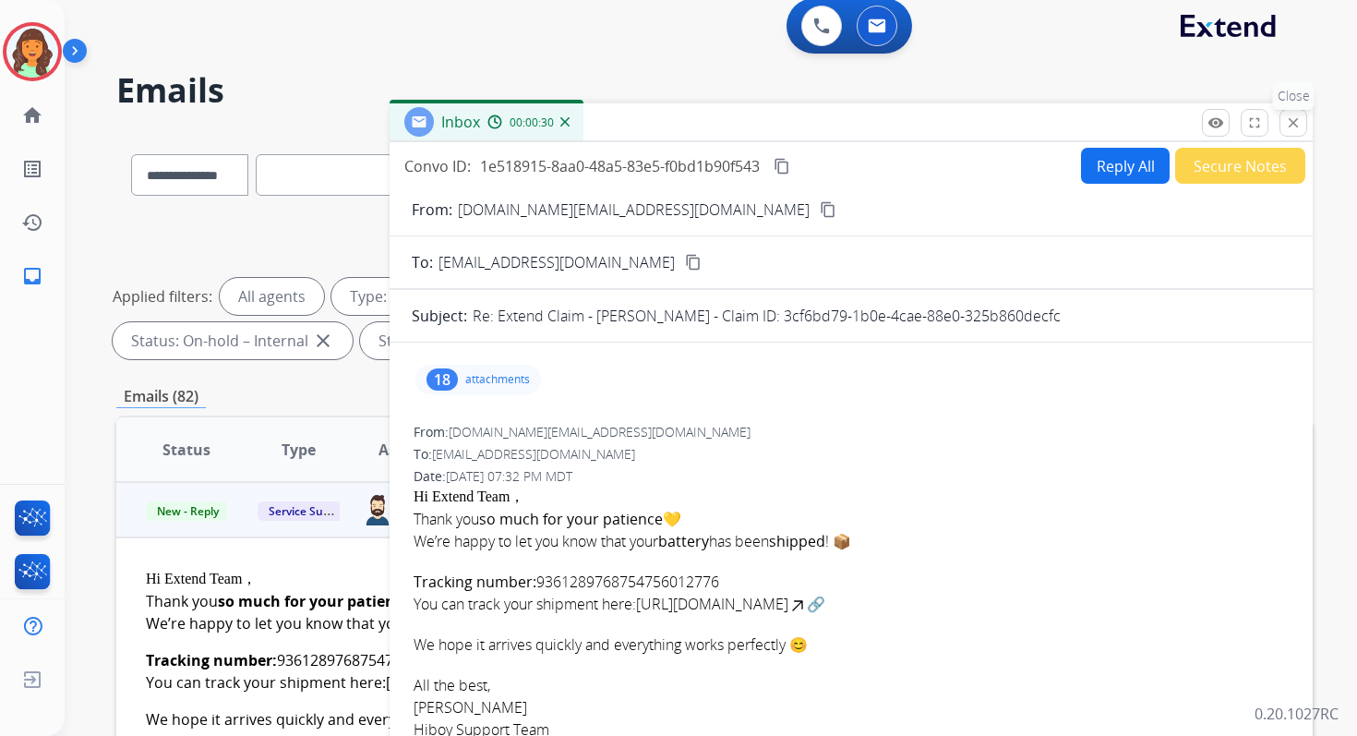
click at [1287, 120] on mat-icon "close" at bounding box center [1293, 122] width 17 height 17
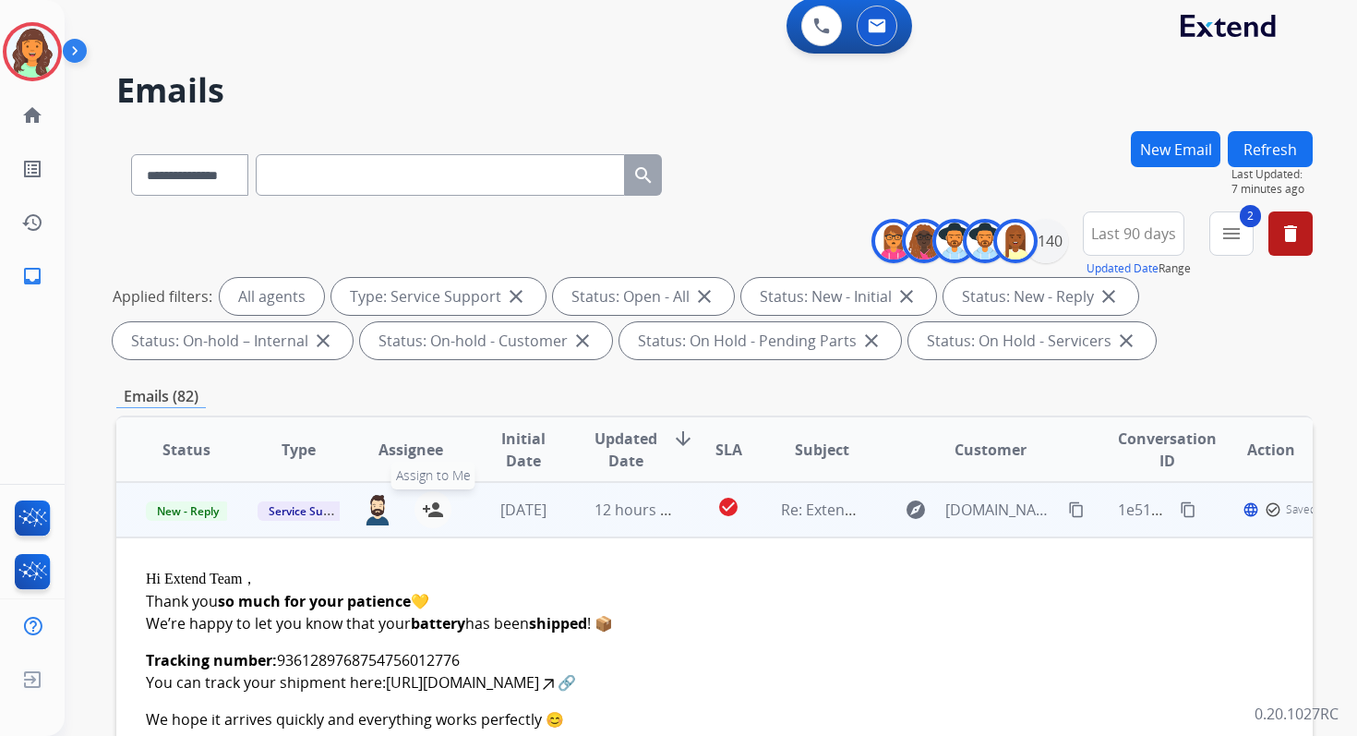
click at [427, 507] on mat-icon "person_add" at bounding box center [433, 509] width 22 height 22
click at [190, 513] on span "New - Reply" at bounding box center [188, 510] width 84 height 19
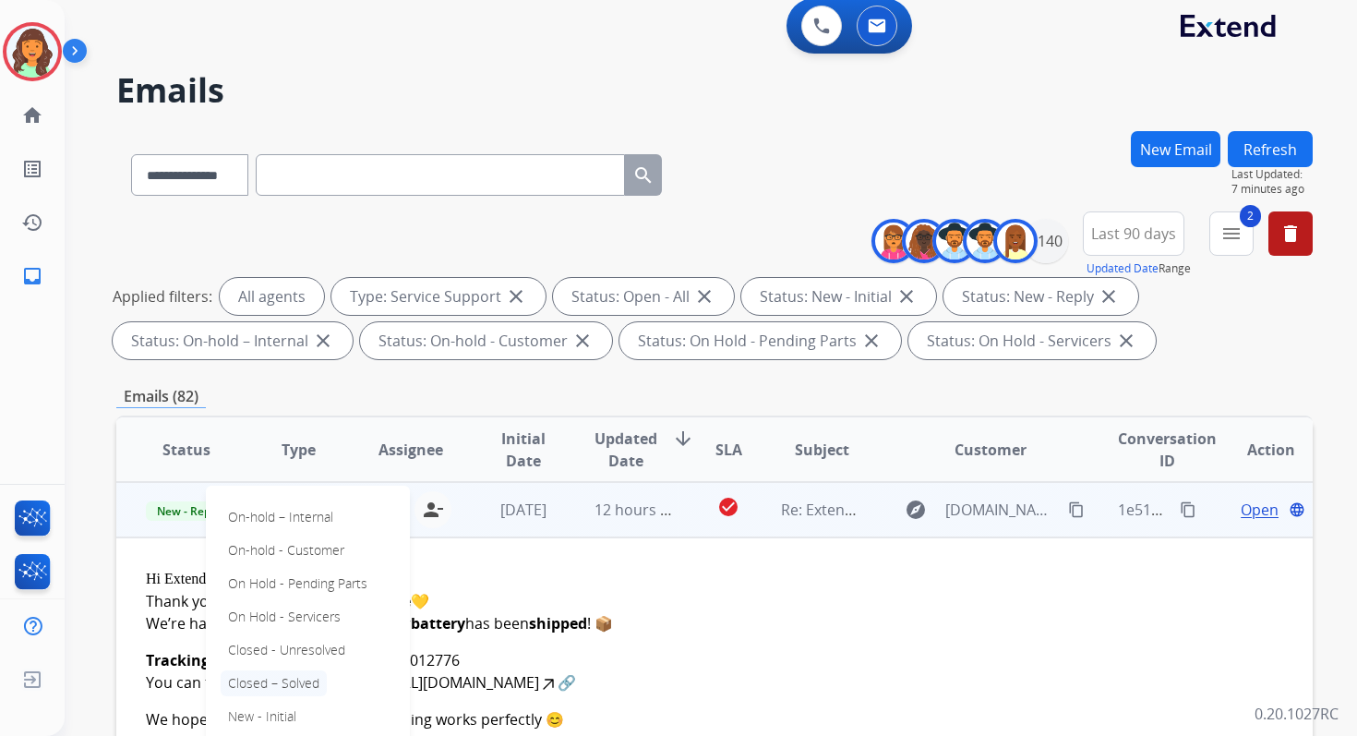
click at [261, 679] on p "Closed – Solved" at bounding box center [274, 683] width 106 height 26
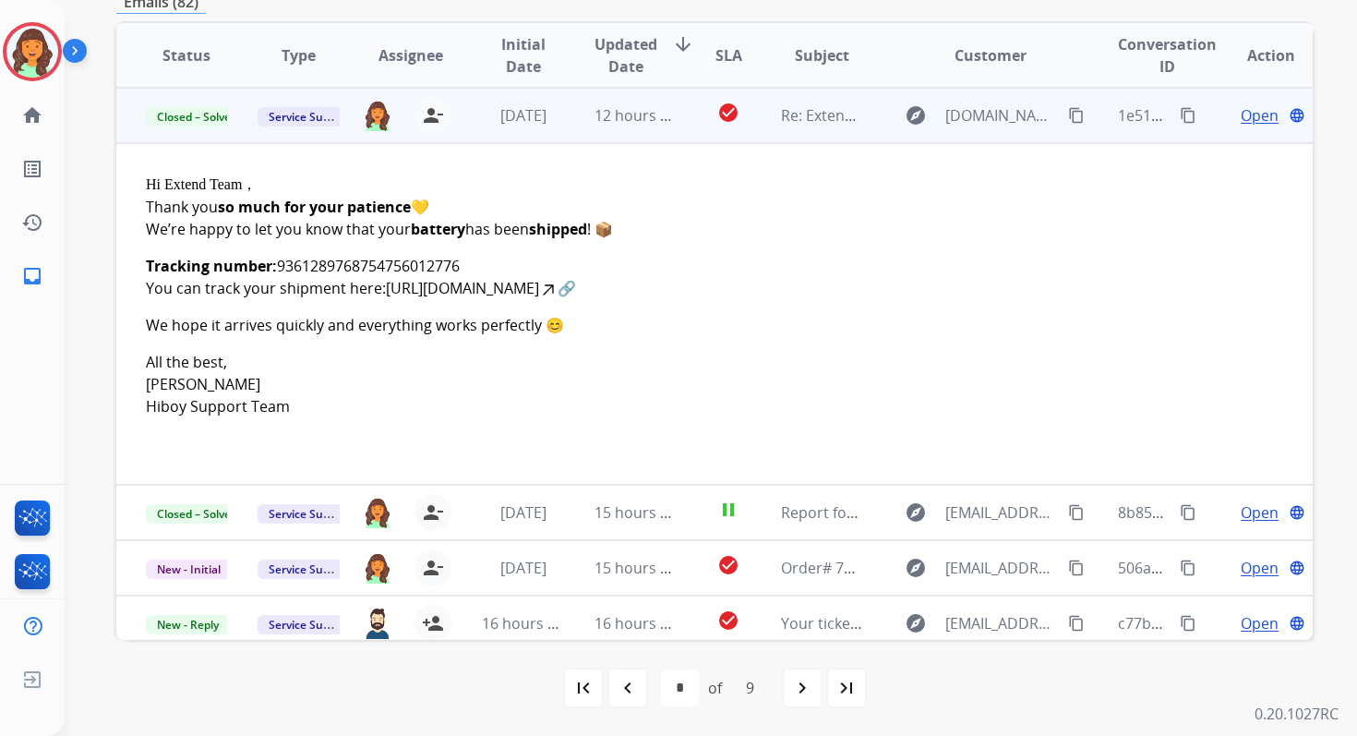
scroll to position [0, 0]
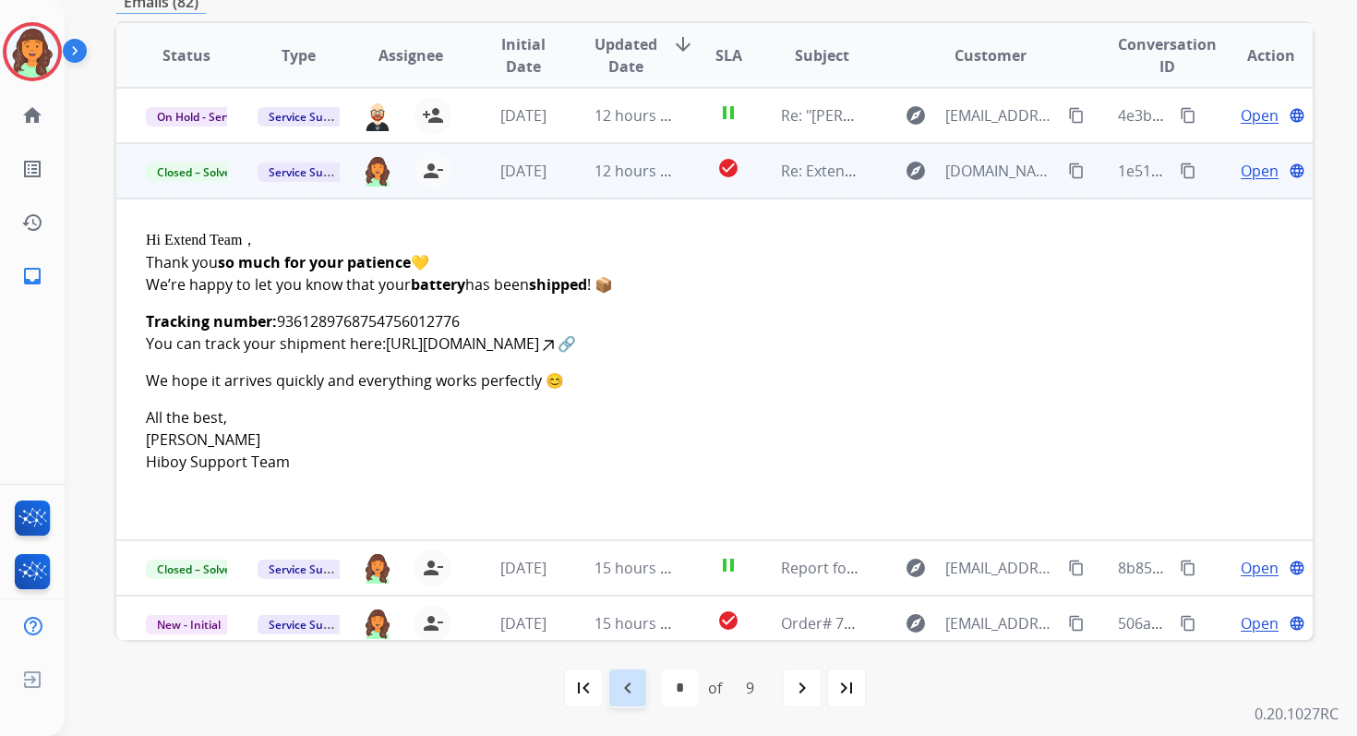
click at [630, 683] on mat-icon "navigate_before" at bounding box center [628, 688] width 22 height 22
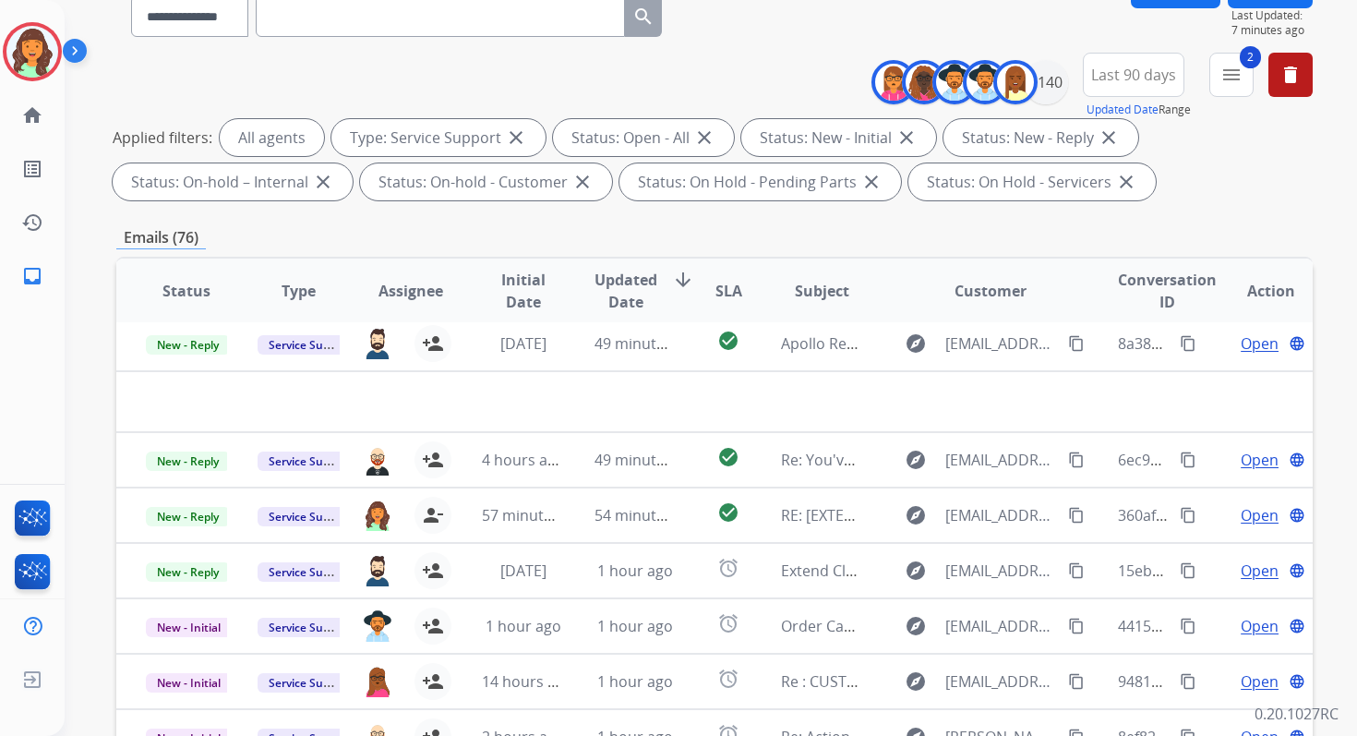
scroll to position [403, 0]
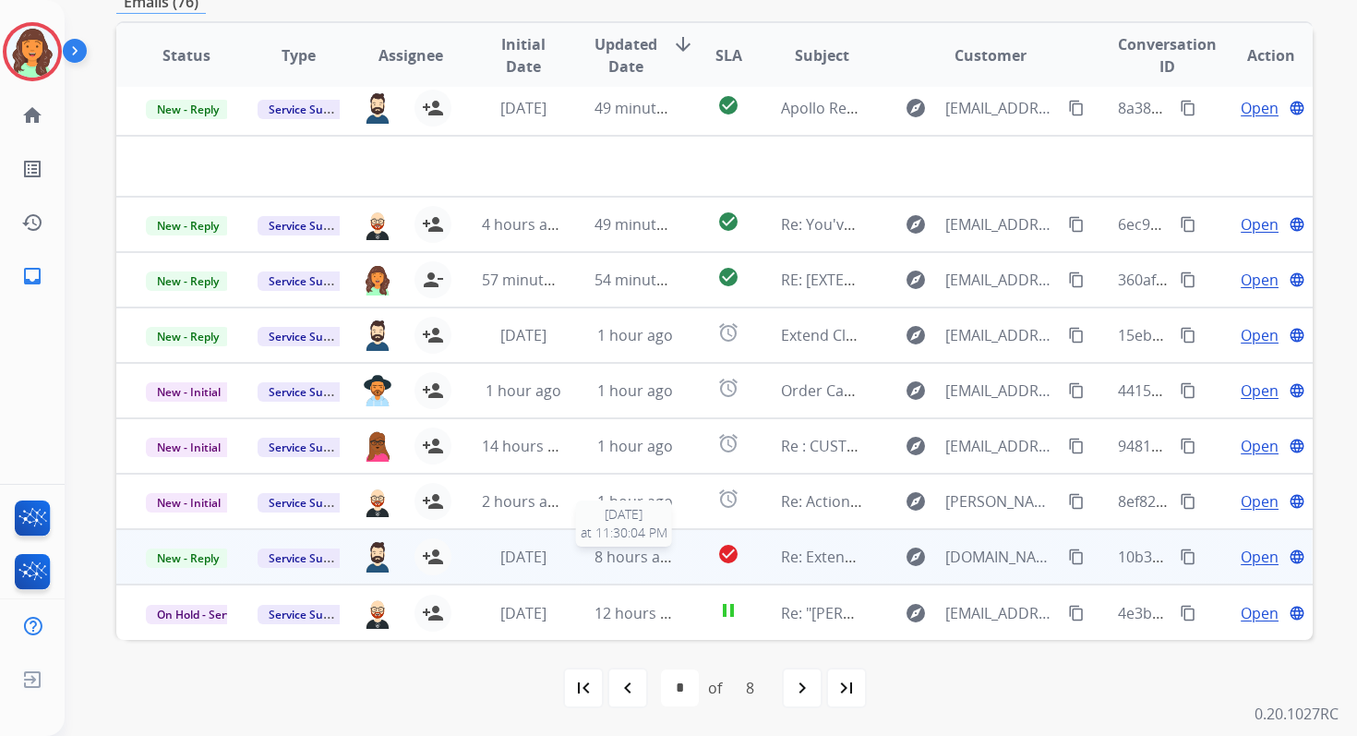
click at [645, 558] on span "8 hours ago" at bounding box center [636, 556] width 83 height 20
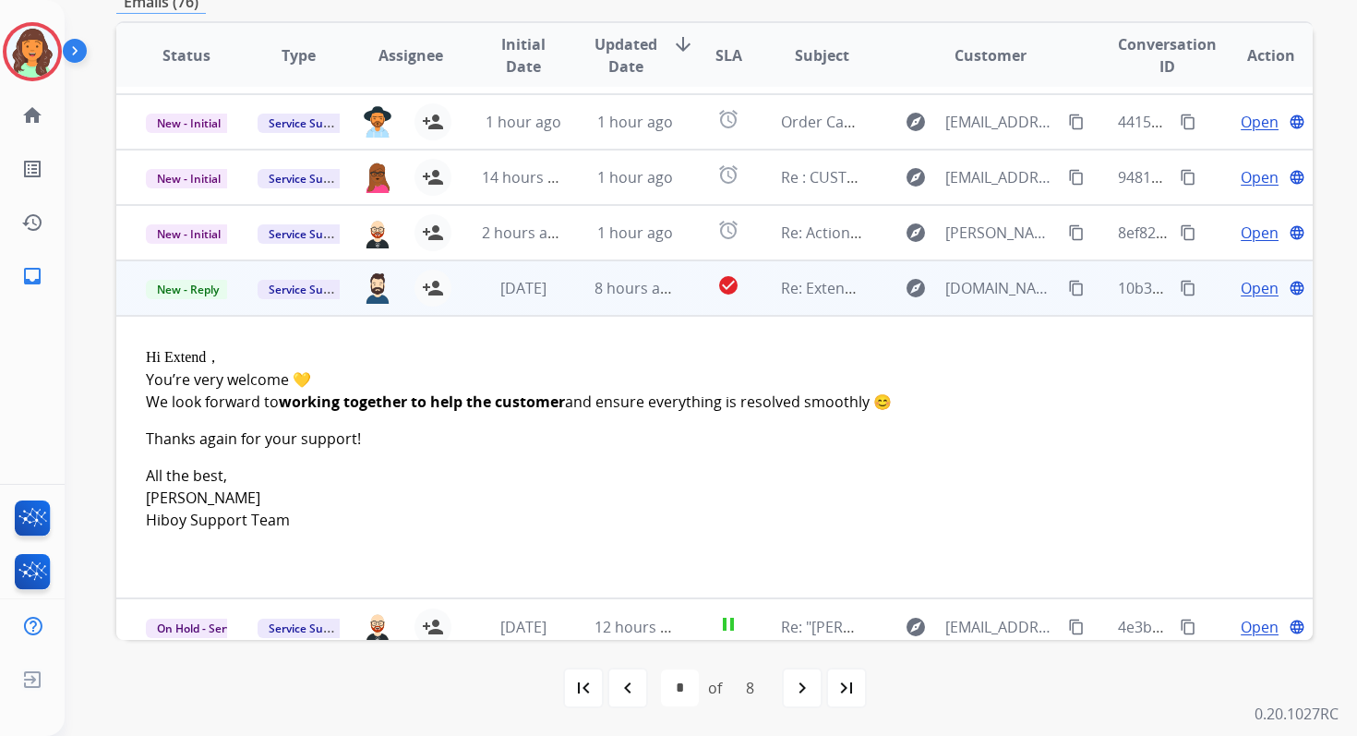
scroll to position [284, 0]
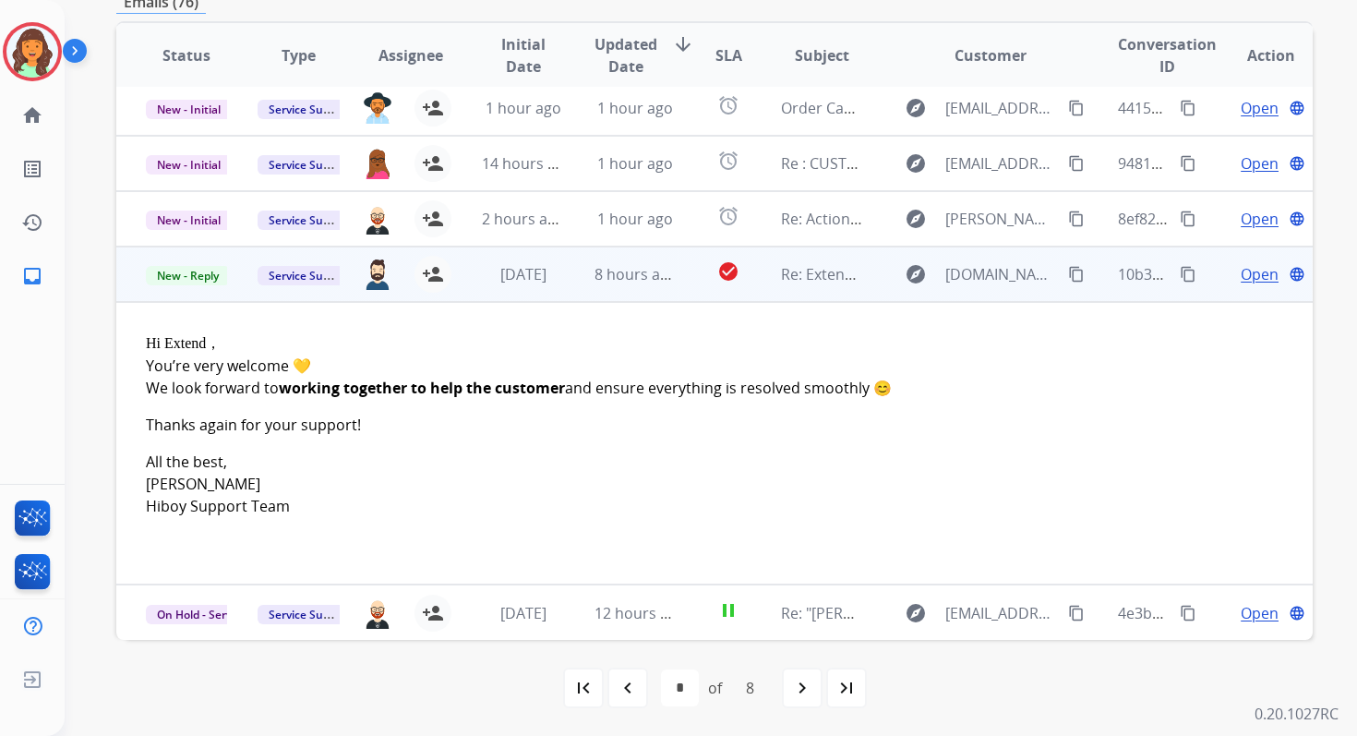
click at [1257, 271] on span "Open" at bounding box center [1260, 274] width 38 height 22
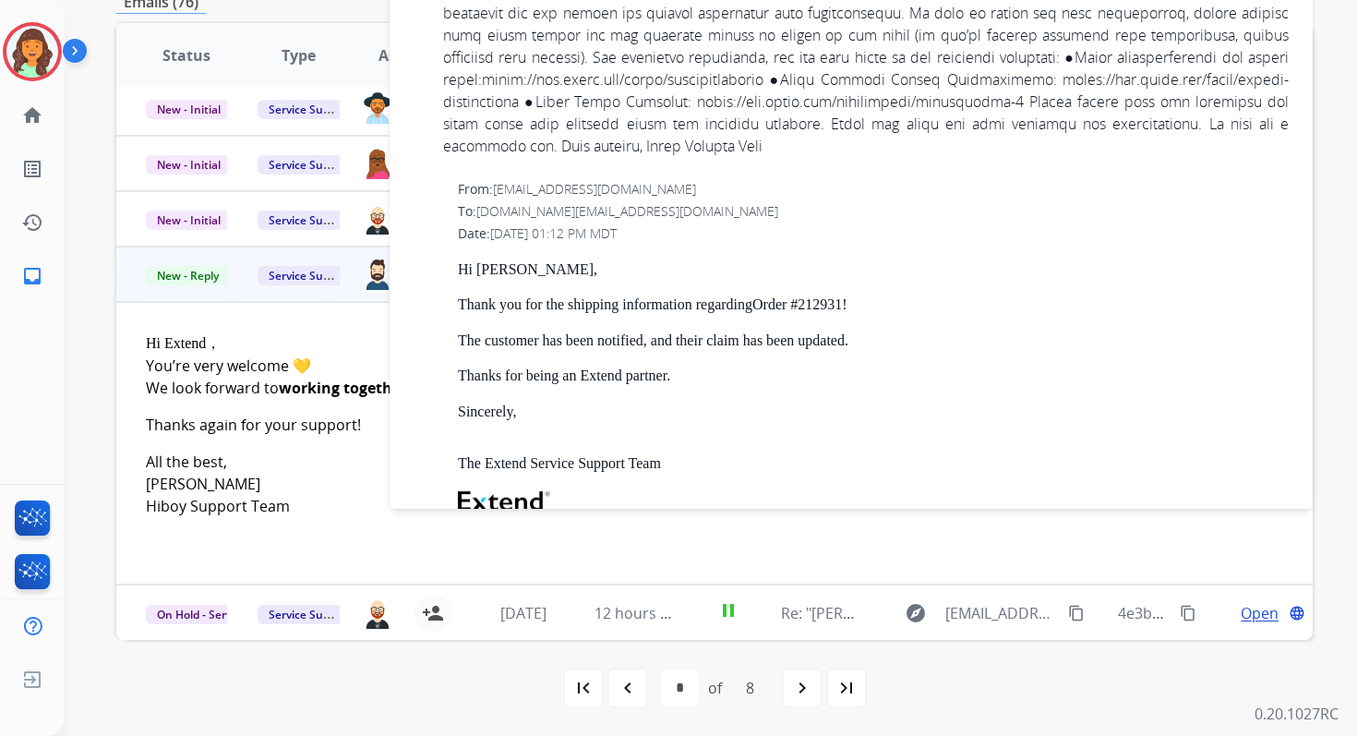
scroll to position [840, 0]
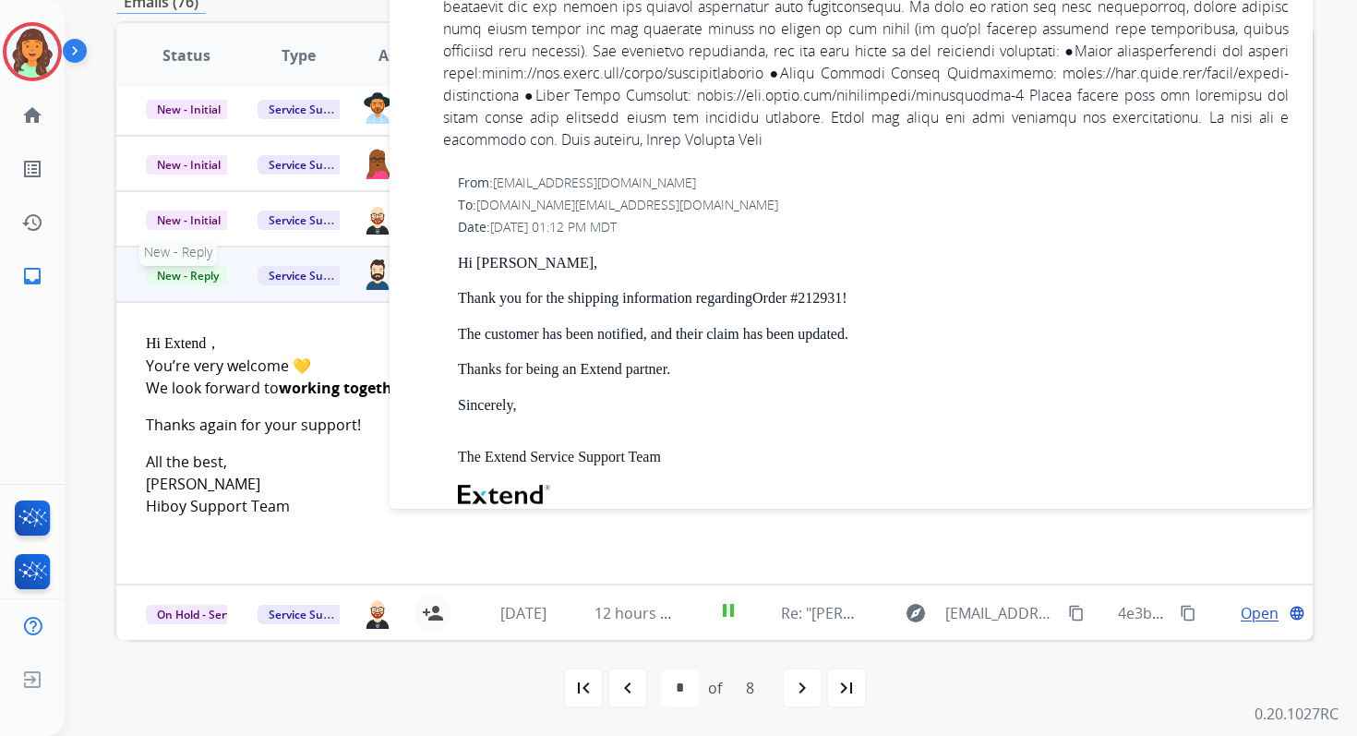
click at [204, 278] on span "New - Reply" at bounding box center [188, 275] width 84 height 19
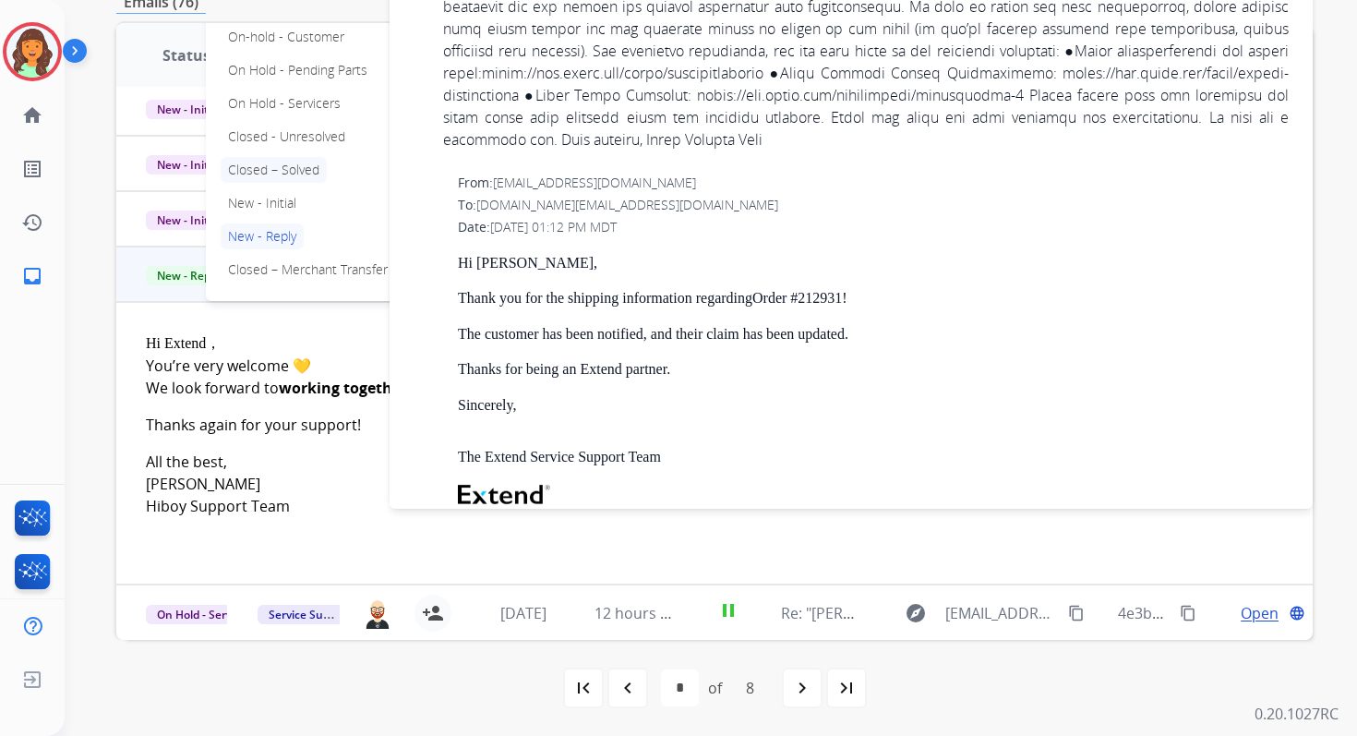
click at [270, 166] on p "Closed – Solved" at bounding box center [274, 170] width 106 height 26
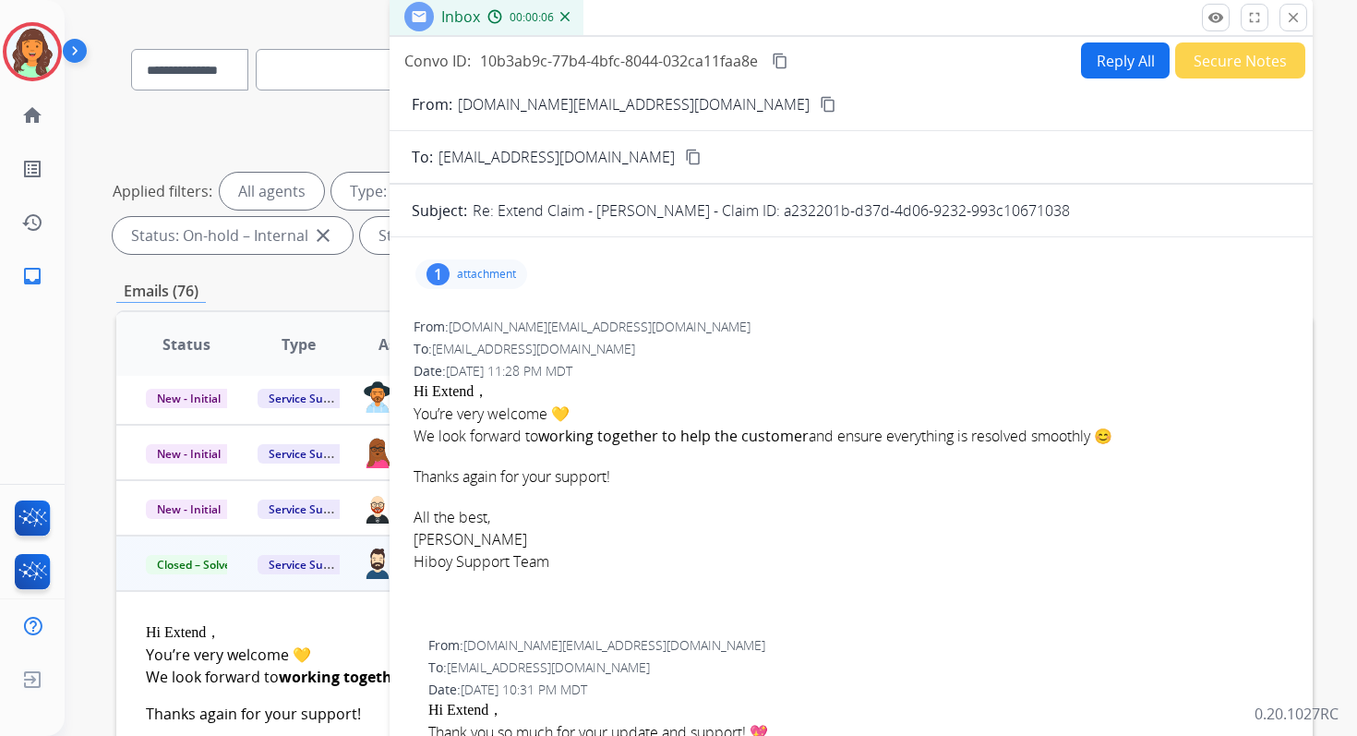
scroll to position [0, 0]
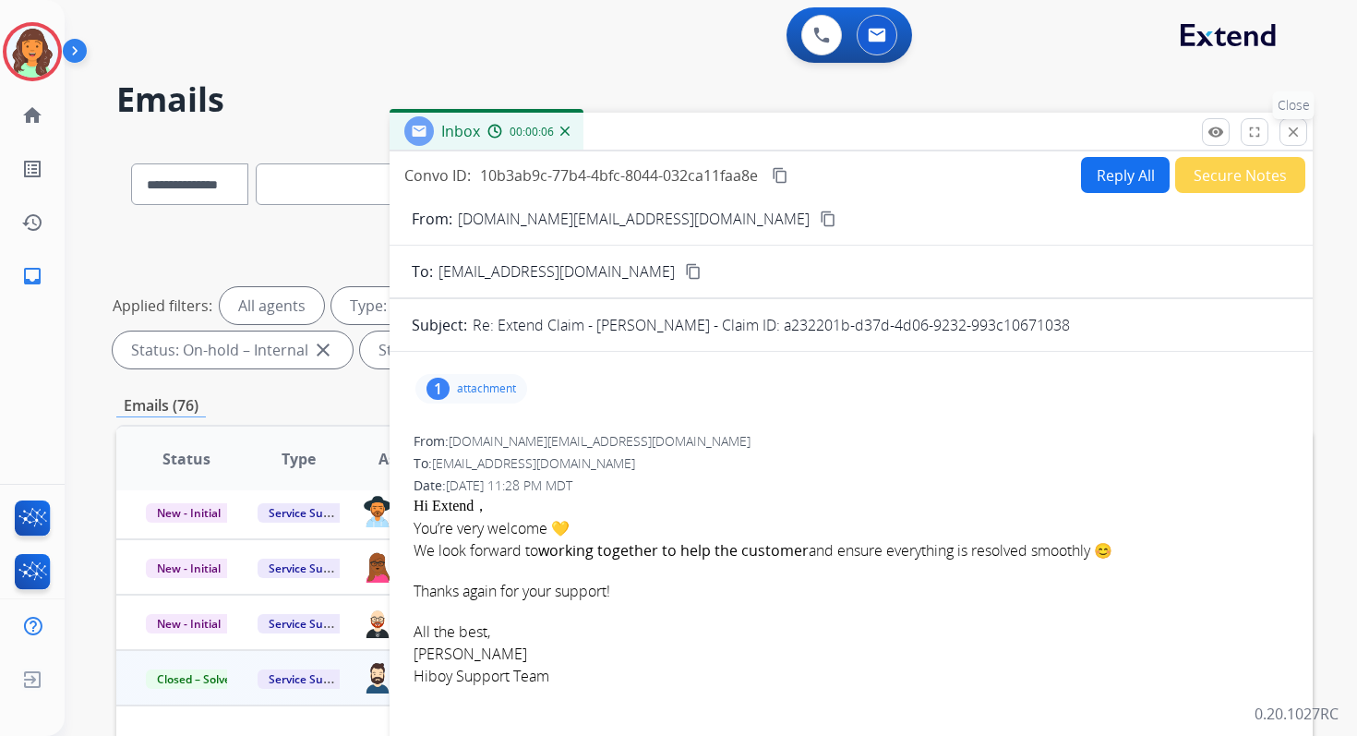
click at [1291, 129] on mat-icon "close" at bounding box center [1293, 132] width 17 height 17
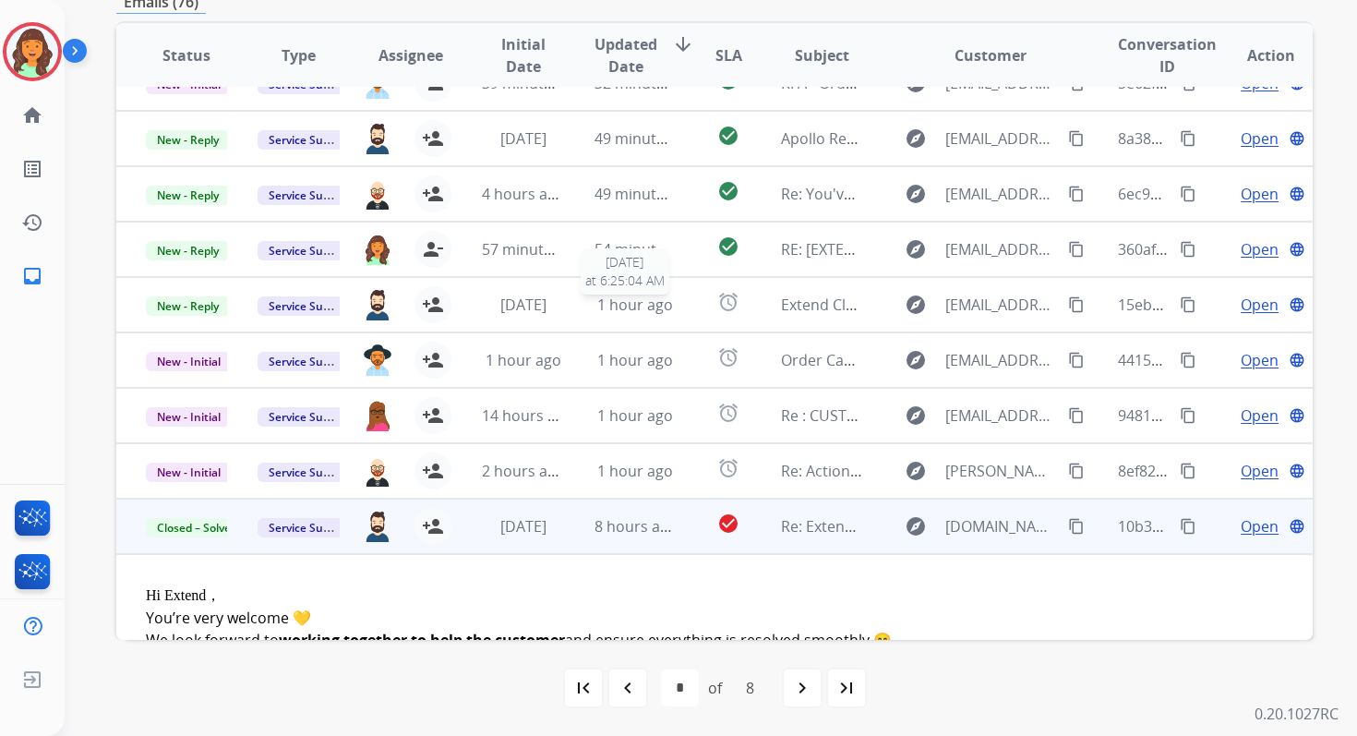
scroll to position [25, 0]
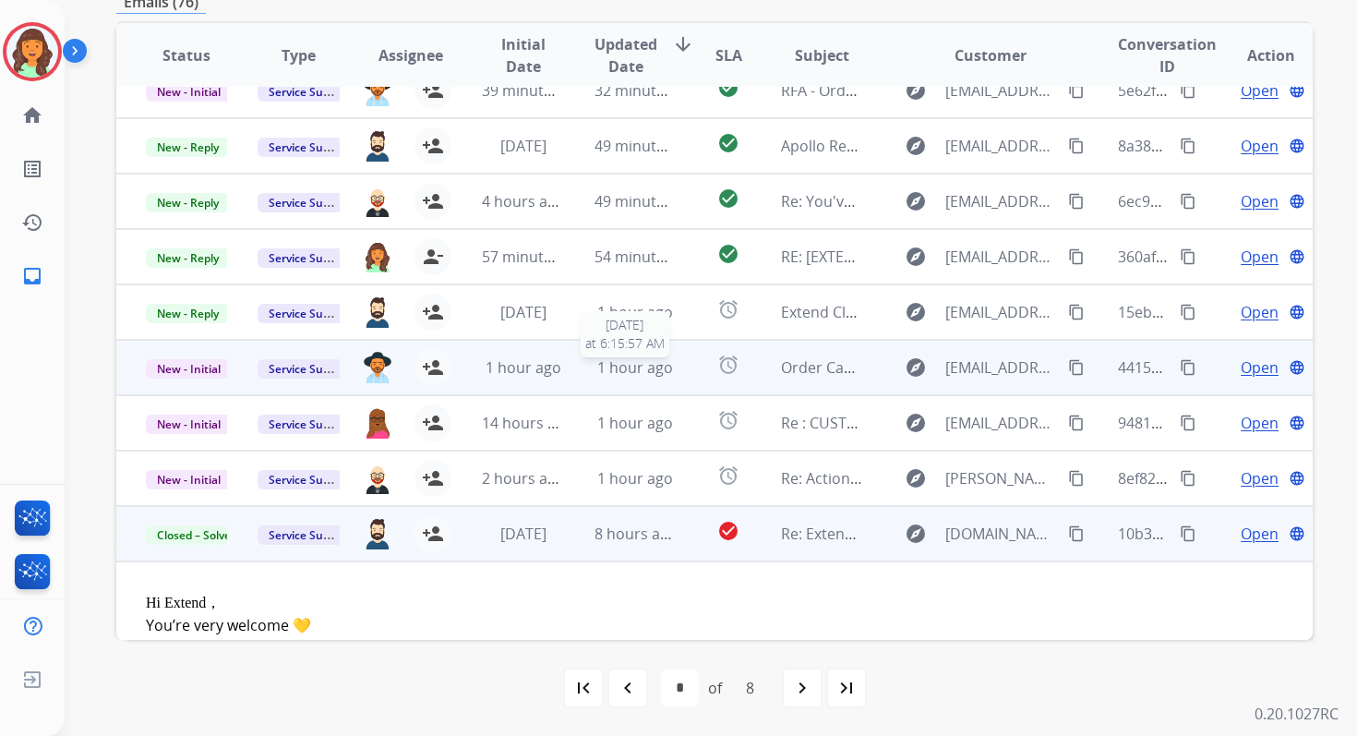
click at [615, 365] on span "1 hour ago" at bounding box center [635, 367] width 76 height 20
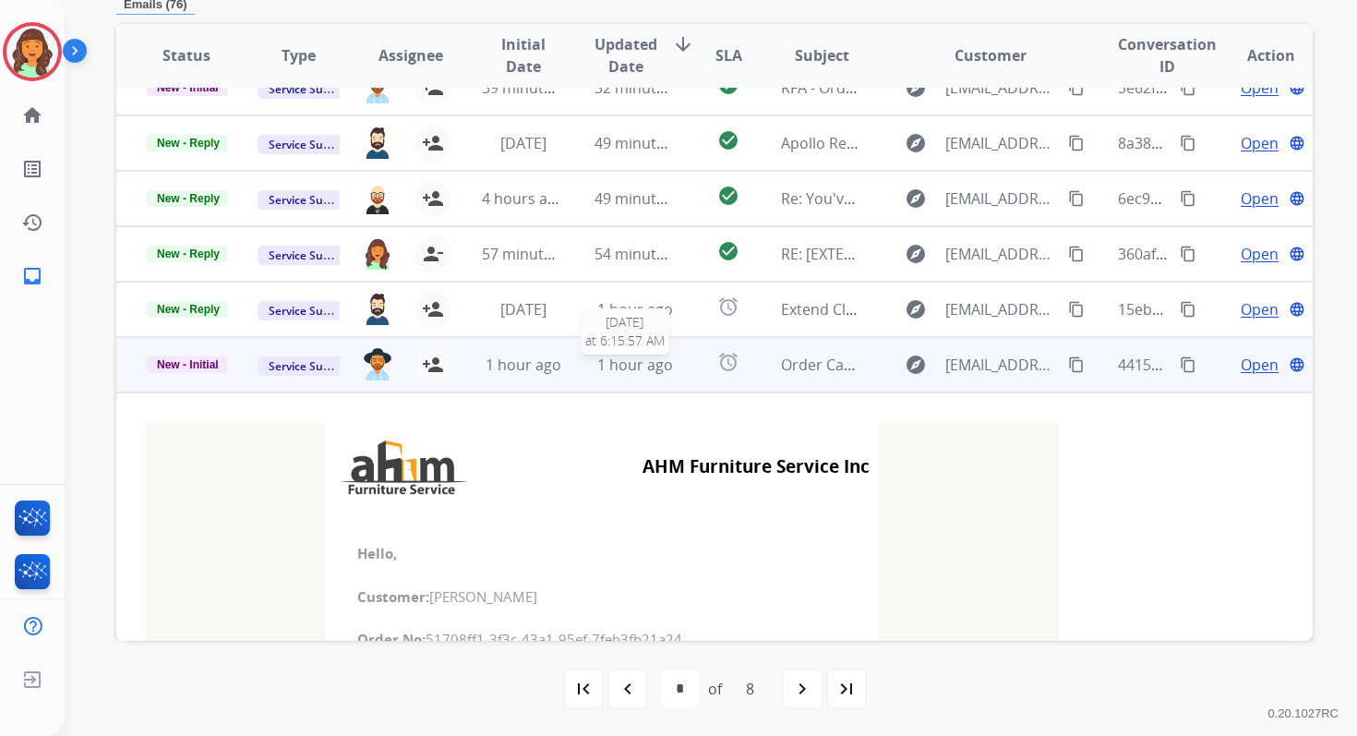
scroll to position [0, 0]
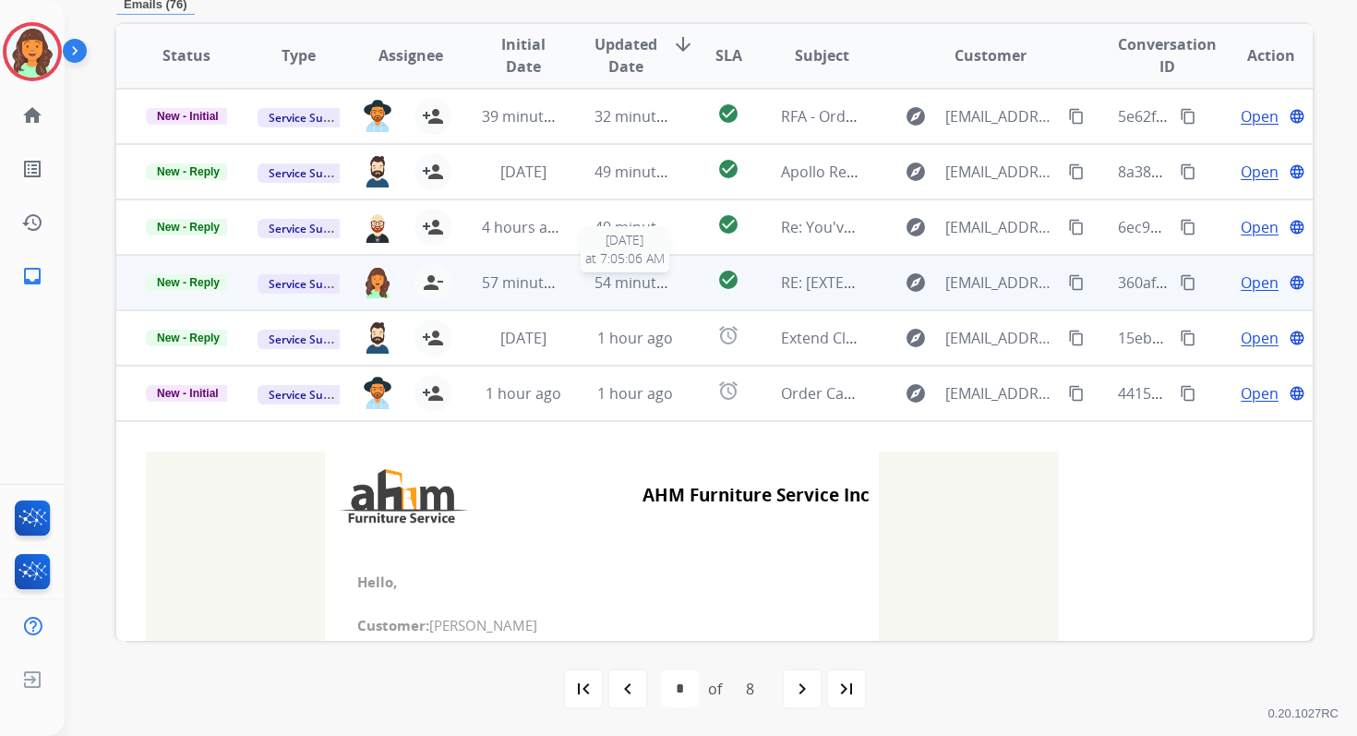
click at [604, 288] on span "54 minutes ago" at bounding box center [648, 282] width 107 height 20
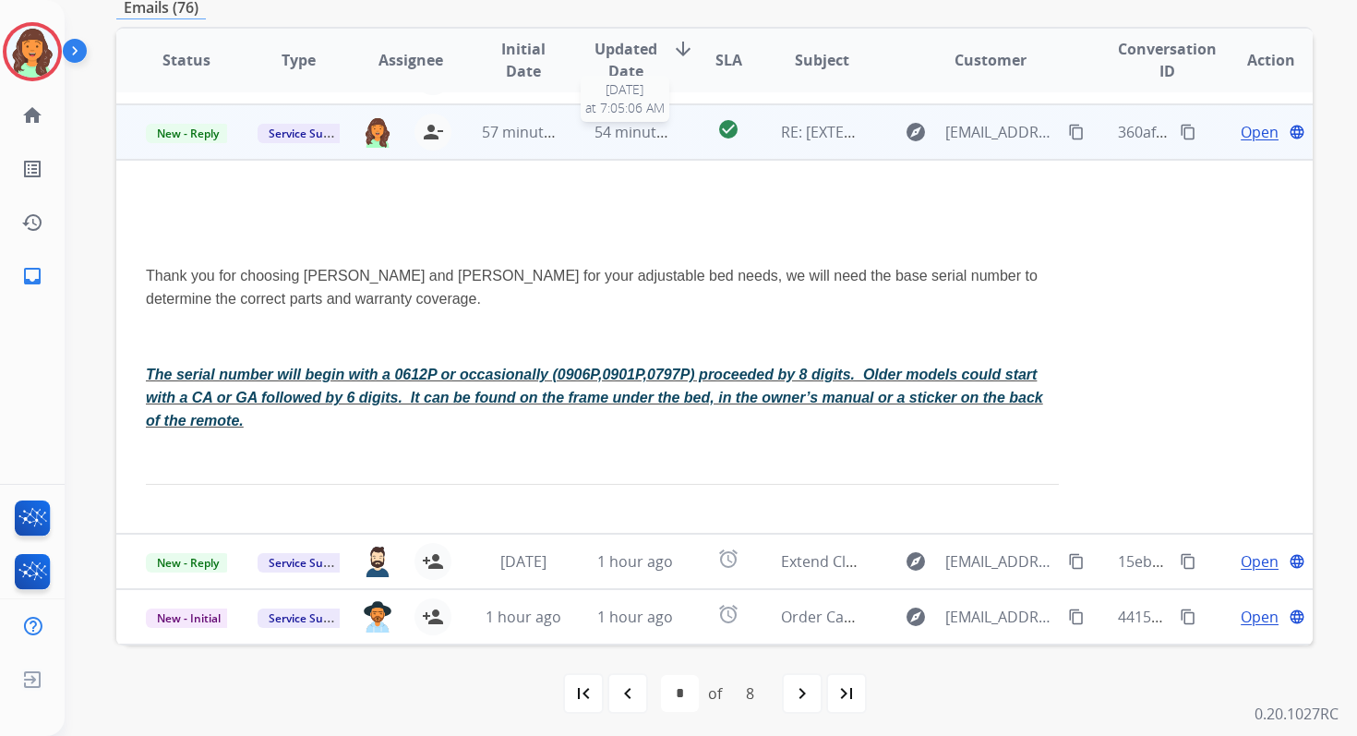
scroll to position [166, 0]
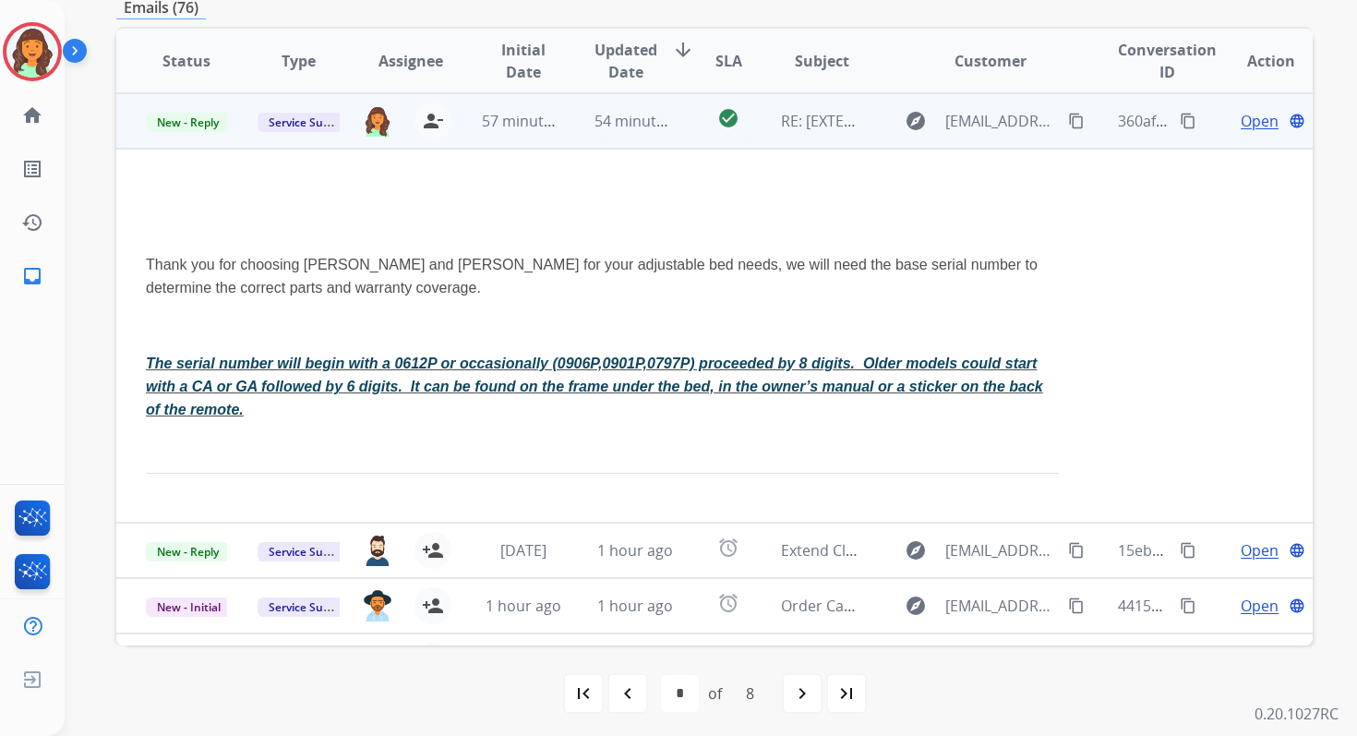
click at [1242, 125] on span "Open" at bounding box center [1260, 121] width 38 height 22
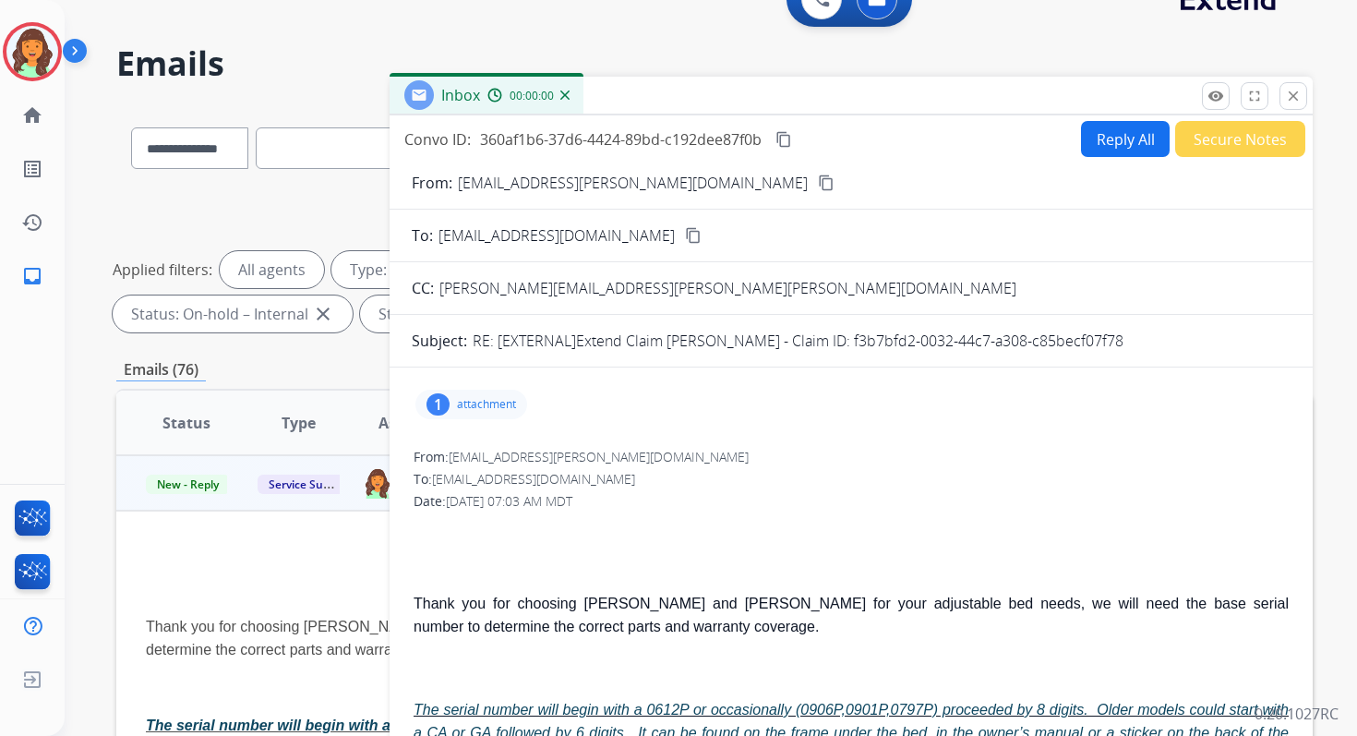
scroll to position [0, 0]
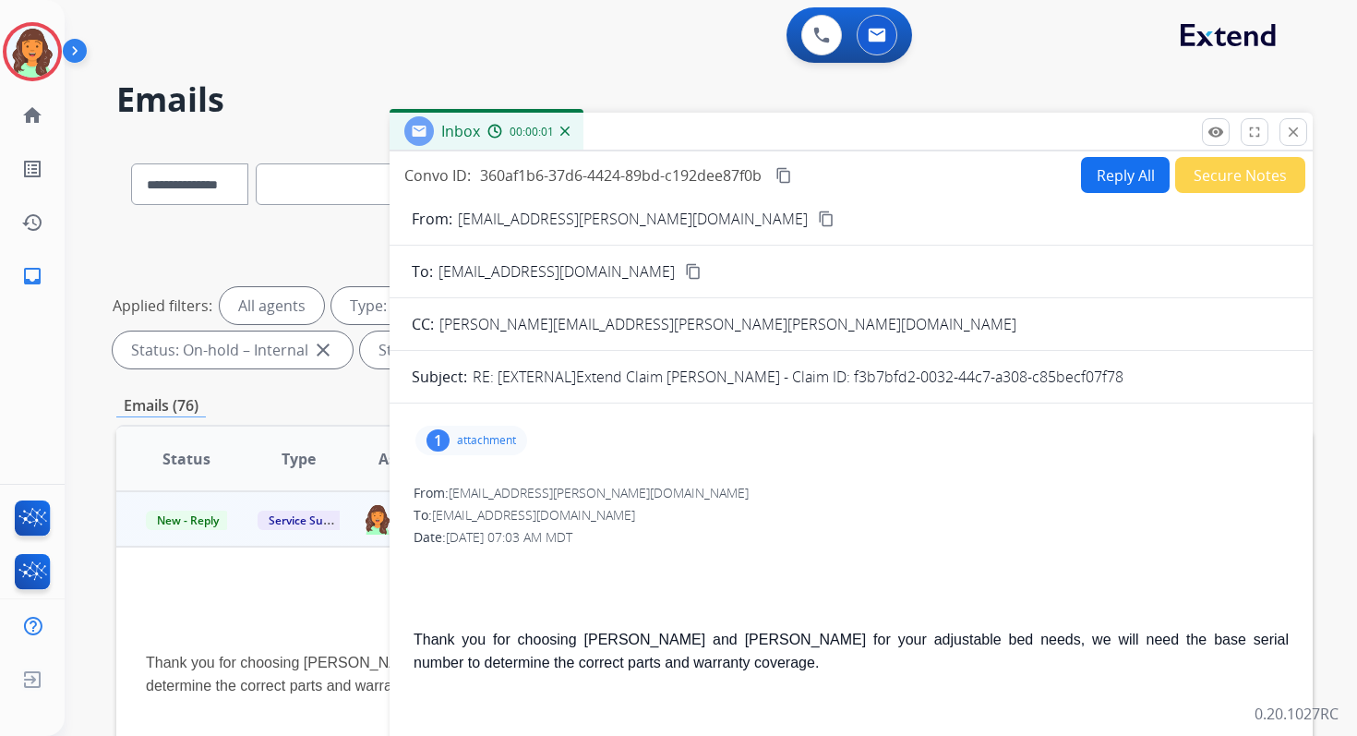
click at [474, 442] on p "attachment" at bounding box center [486, 440] width 59 height 15
click at [482, 492] on div at bounding box center [480, 491] width 92 height 65
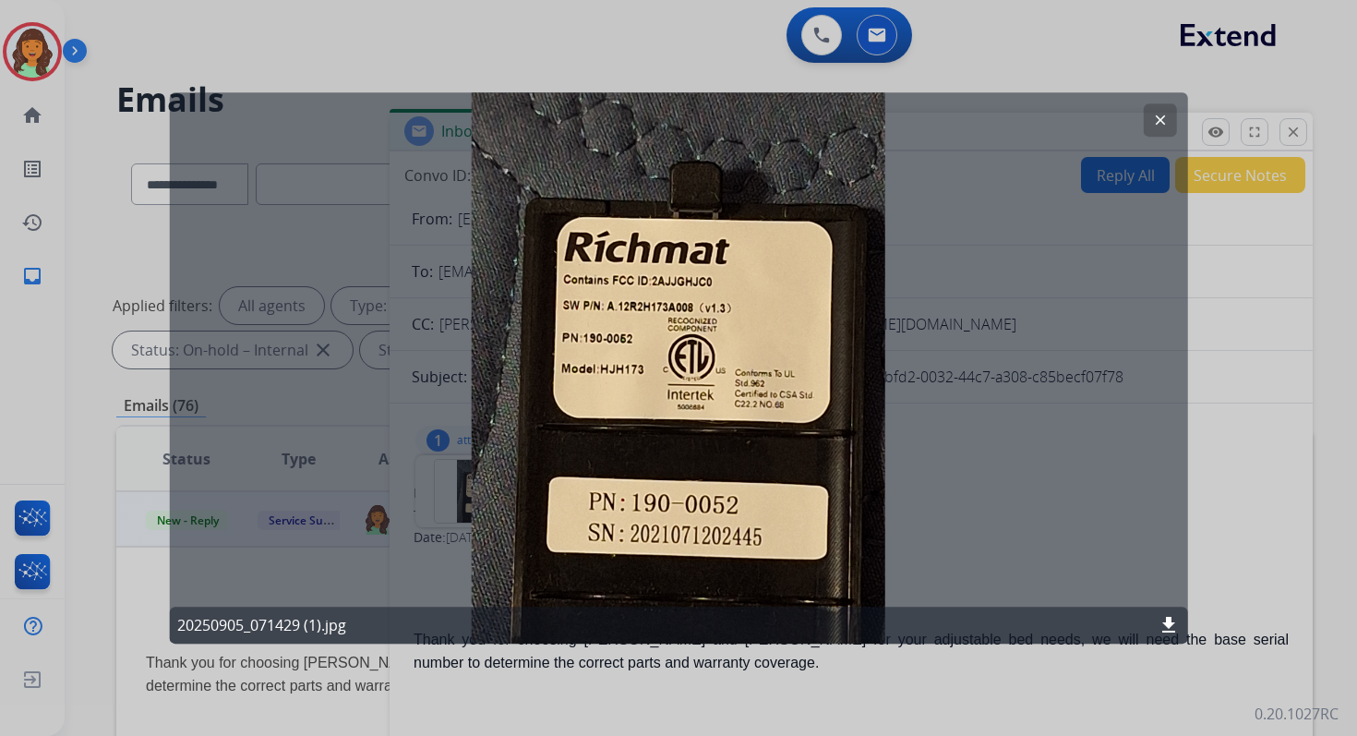
click at [1149, 114] on button "clear" at bounding box center [1159, 119] width 33 height 33
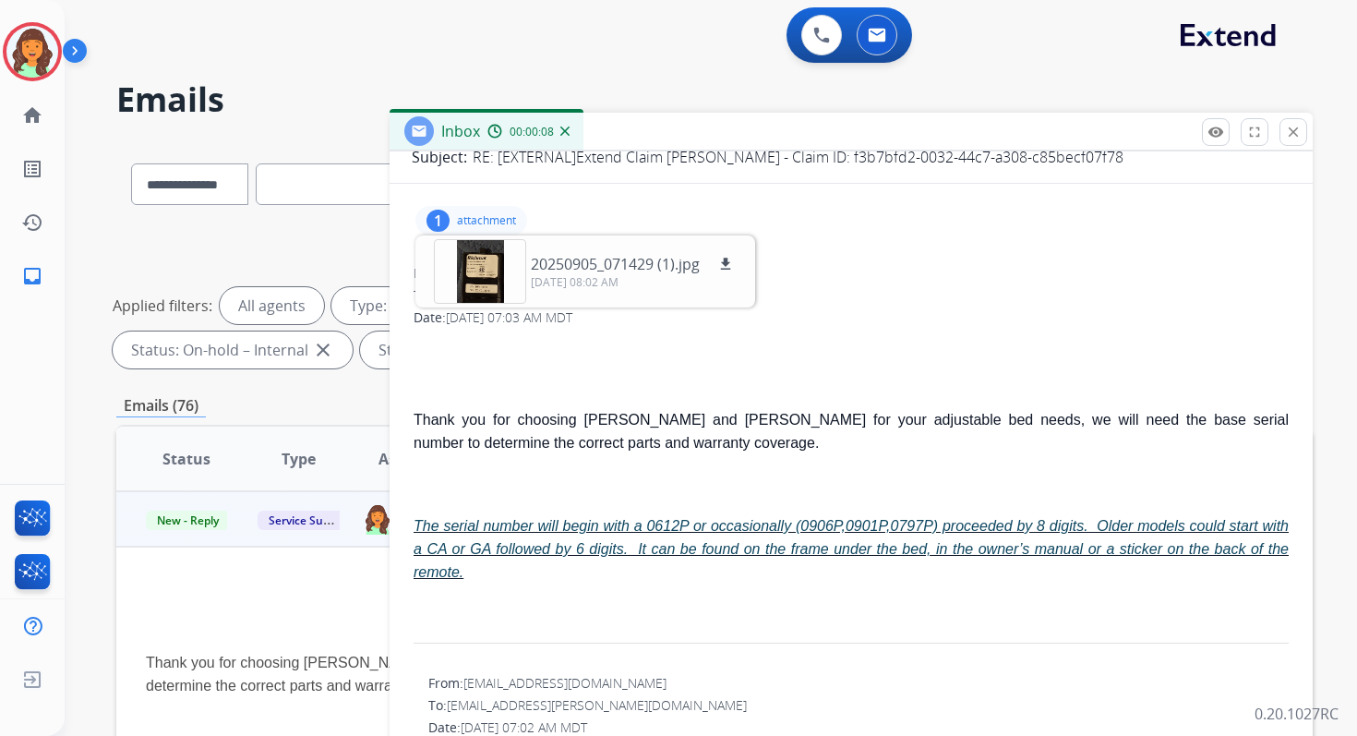
scroll to position [227, 0]
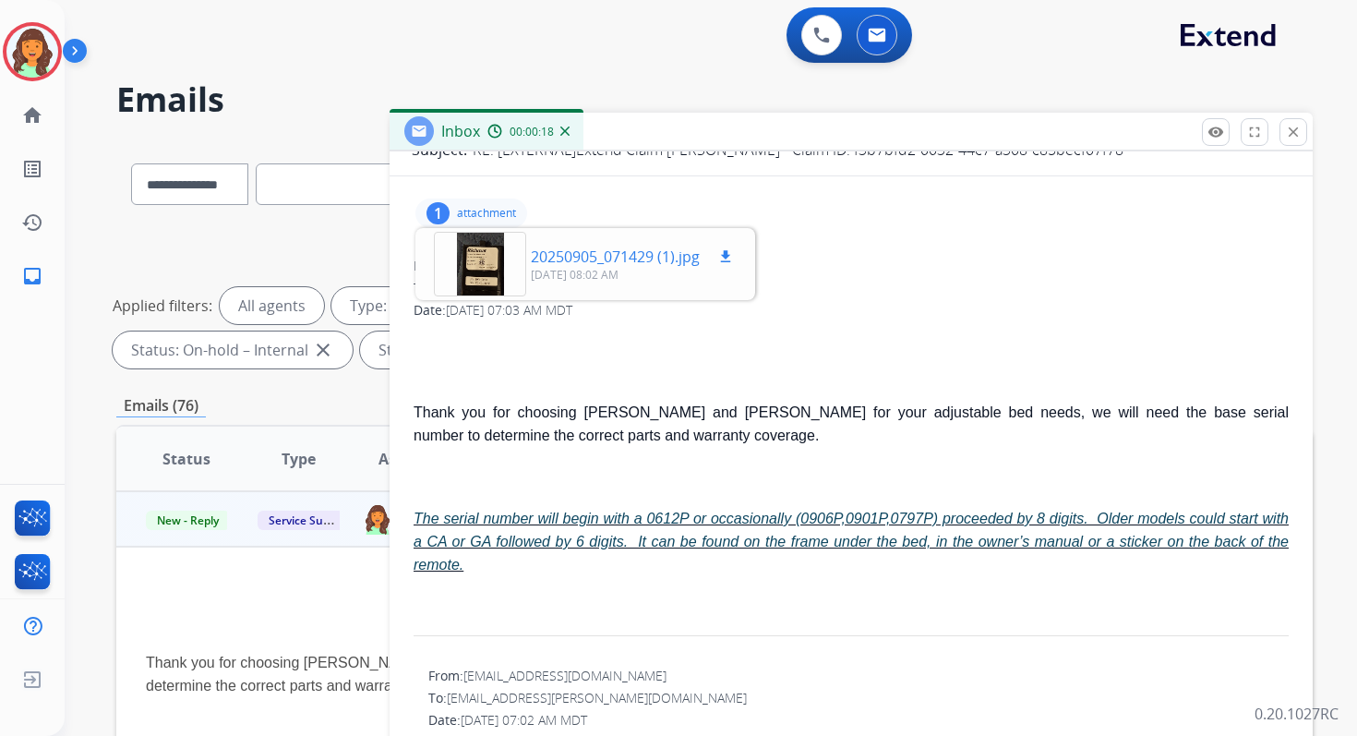
click at [475, 263] on div at bounding box center [480, 264] width 92 height 65
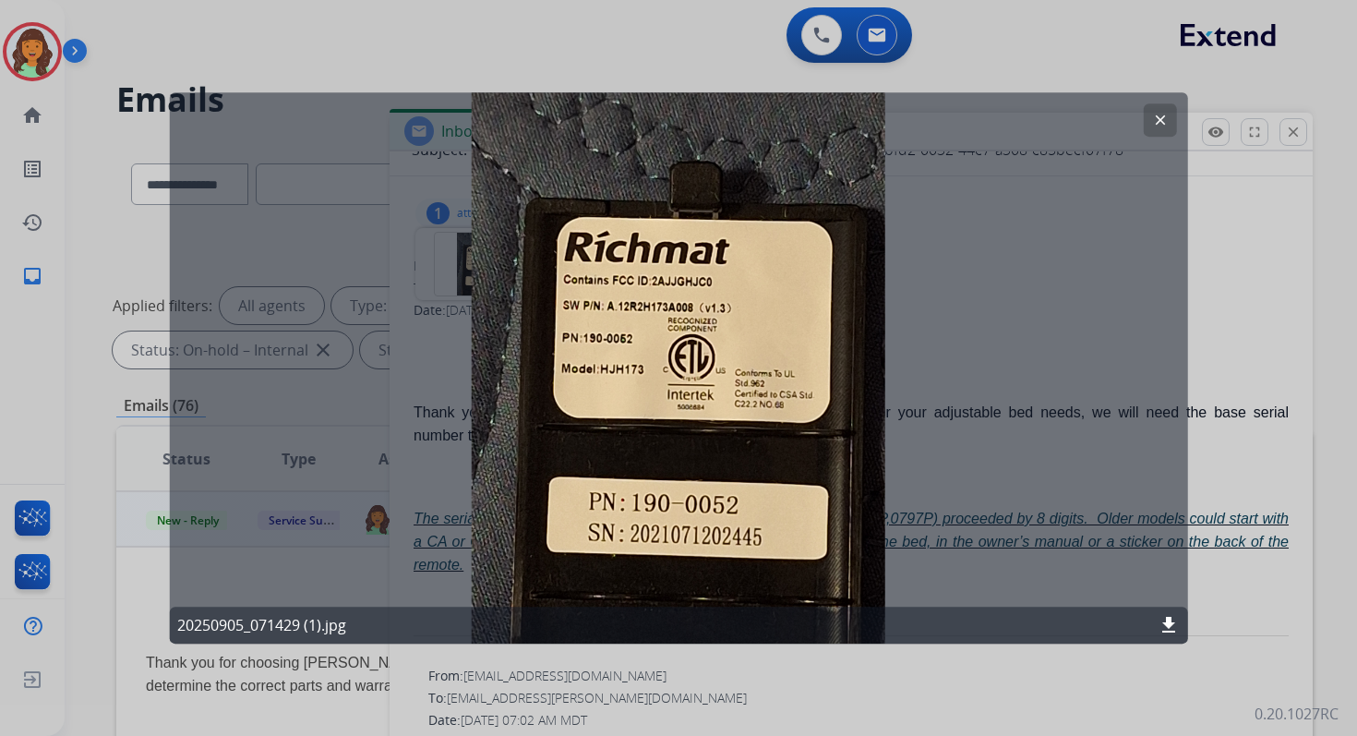
click at [1165, 121] on mat-icon "clear" at bounding box center [1159, 120] width 17 height 17
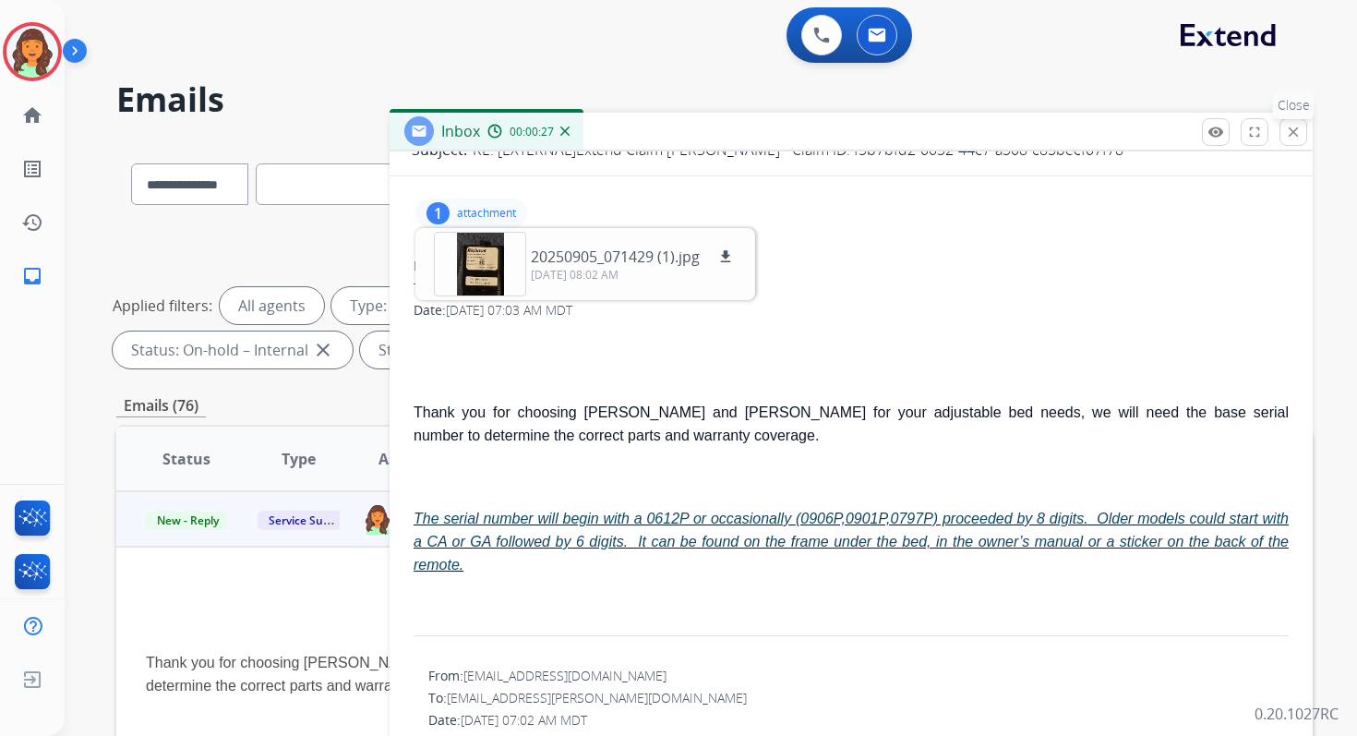
click at [1295, 127] on mat-icon "close" at bounding box center [1293, 132] width 17 height 17
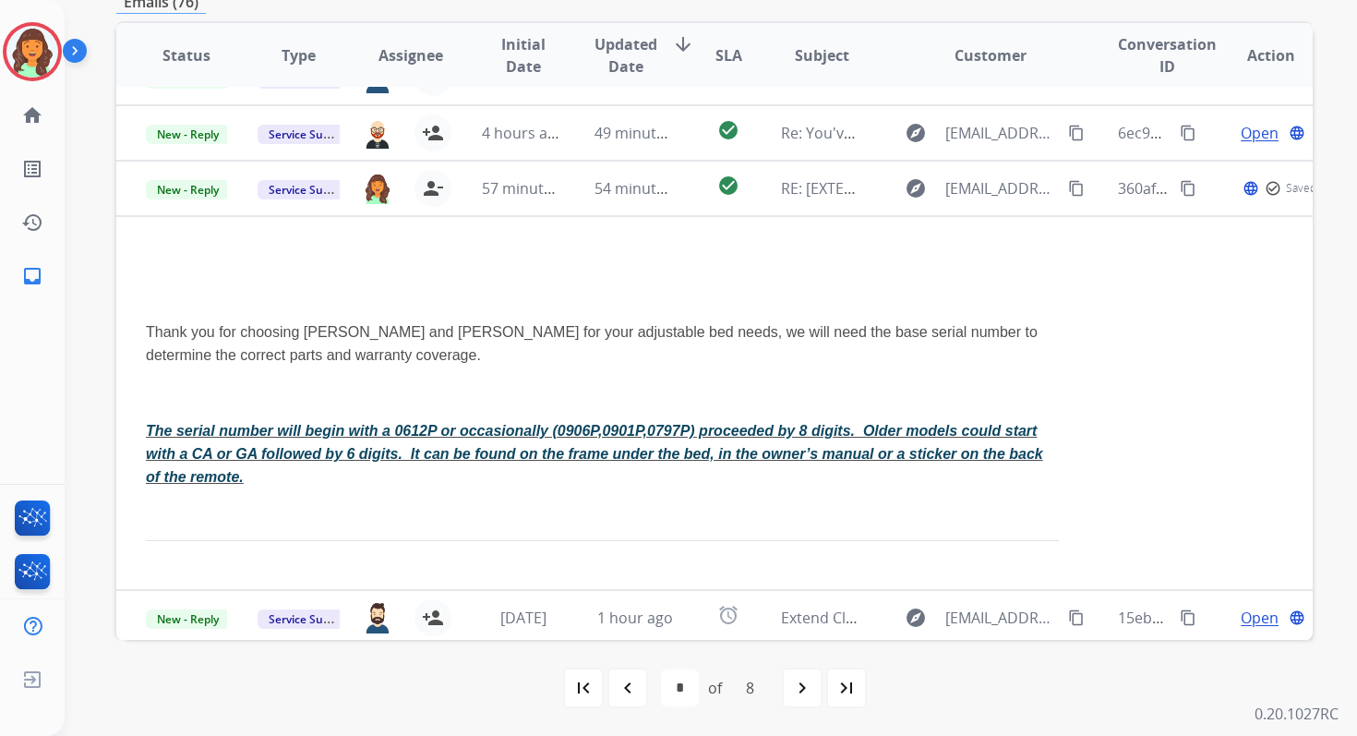
scroll to position [0, 0]
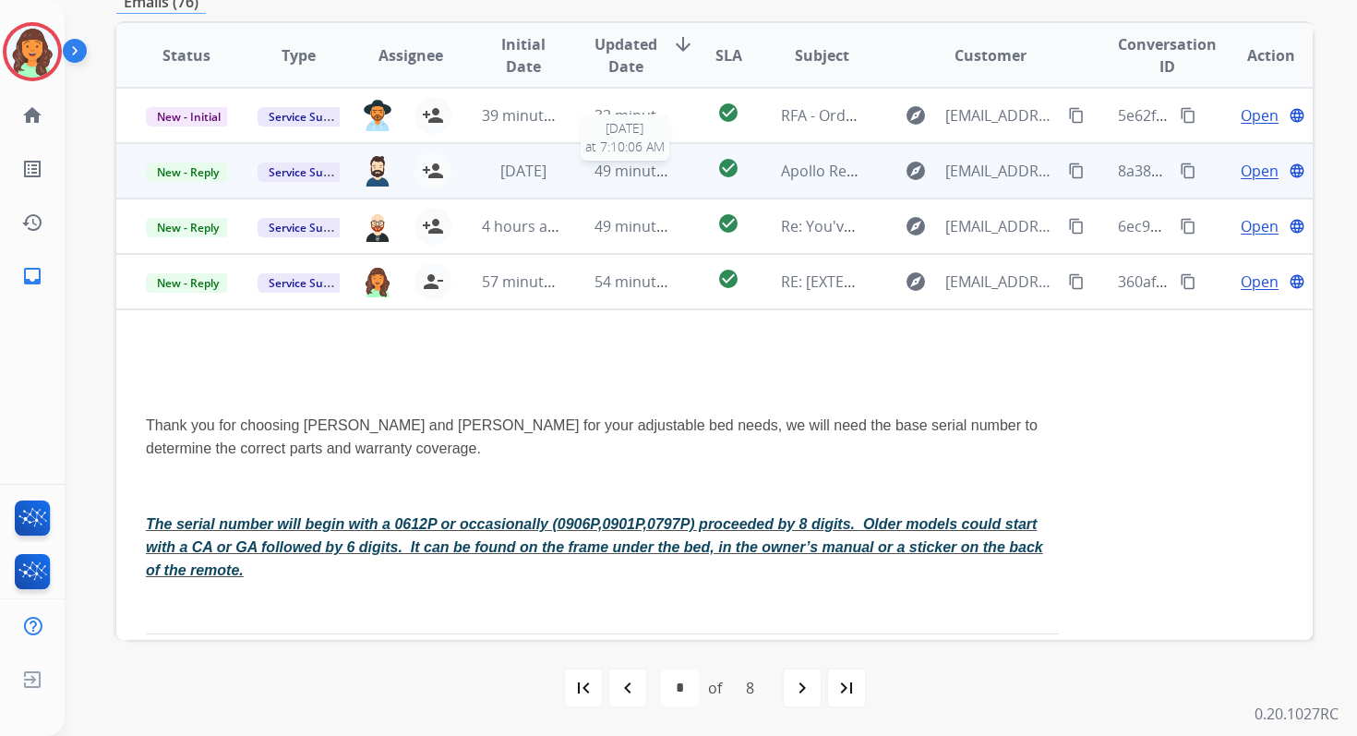
click at [621, 174] on span "49 minutes ago" at bounding box center [648, 171] width 107 height 20
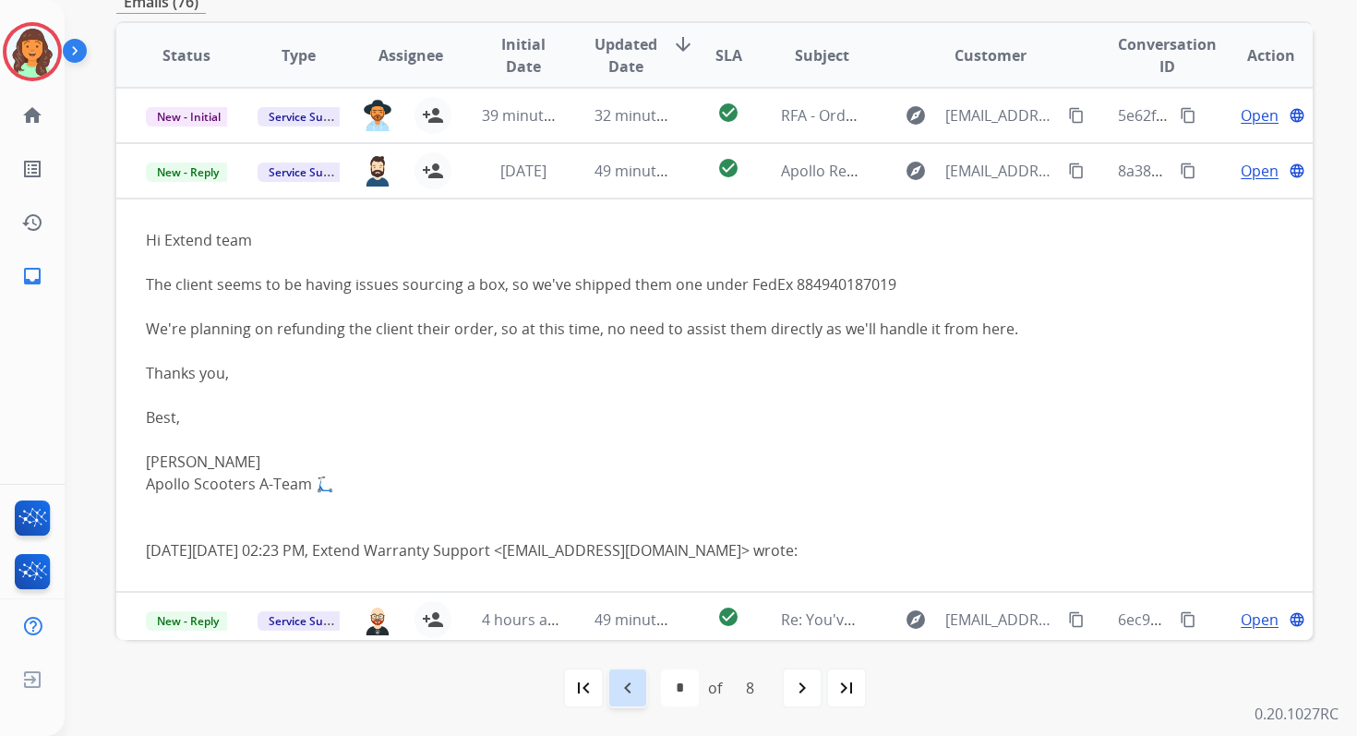
click at [642, 688] on div "navigate_before" at bounding box center [627, 687] width 41 height 41
select select "*"
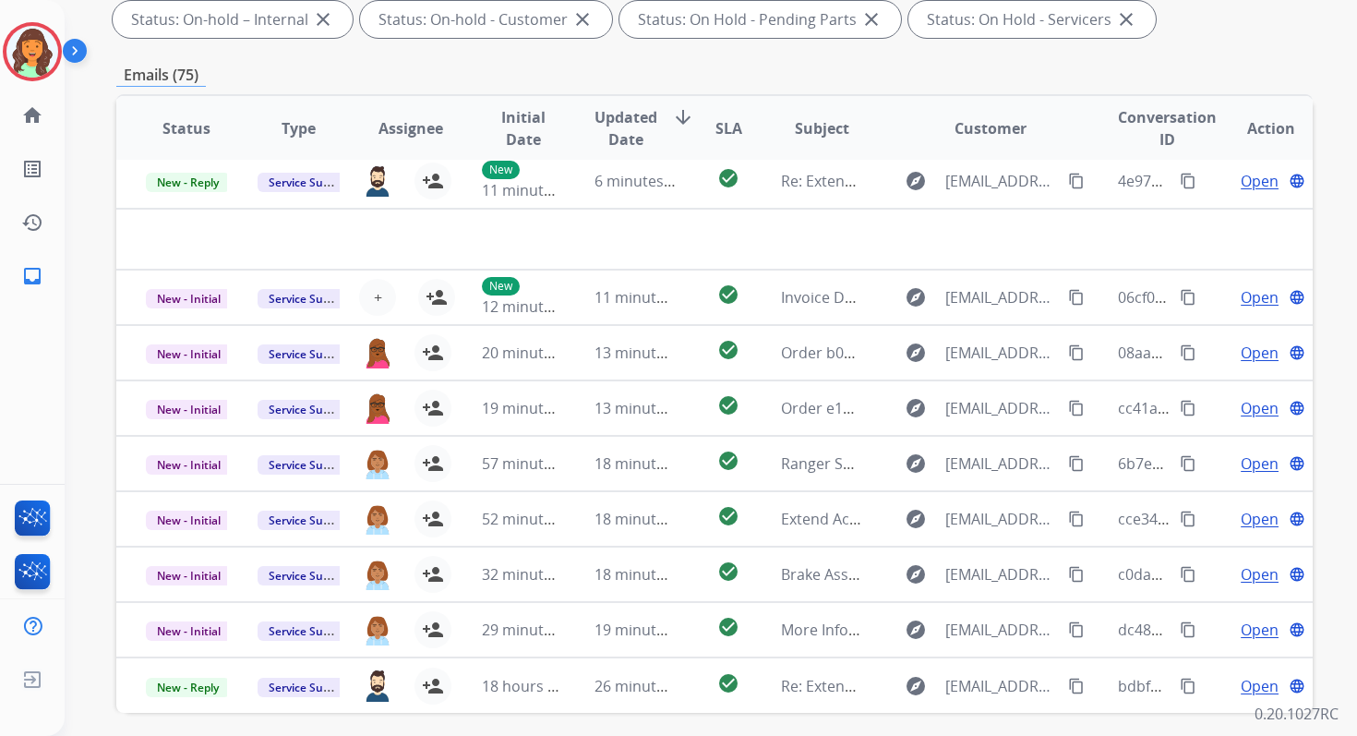
scroll to position [403, 0]
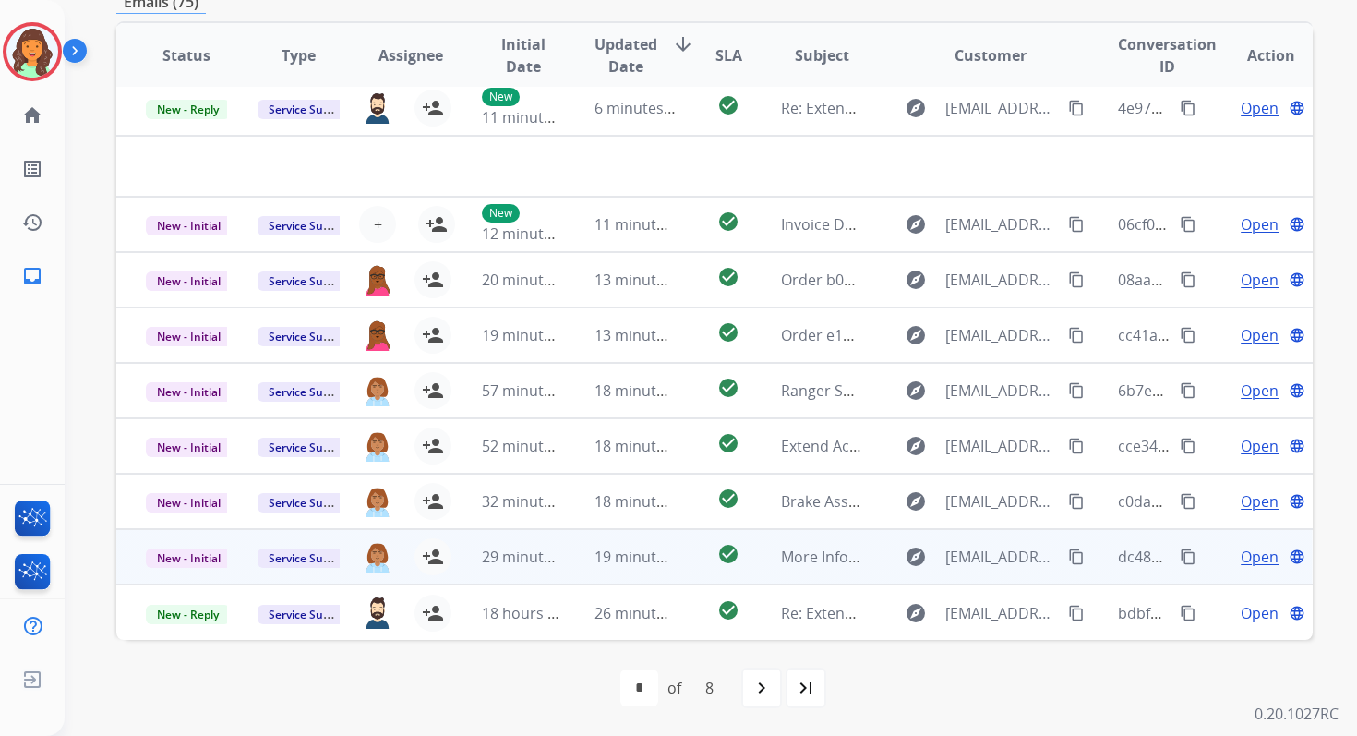
click at [1180, 554] on mat-icon "content_copy" at bounding box center [1188, 556] width 17 height 17
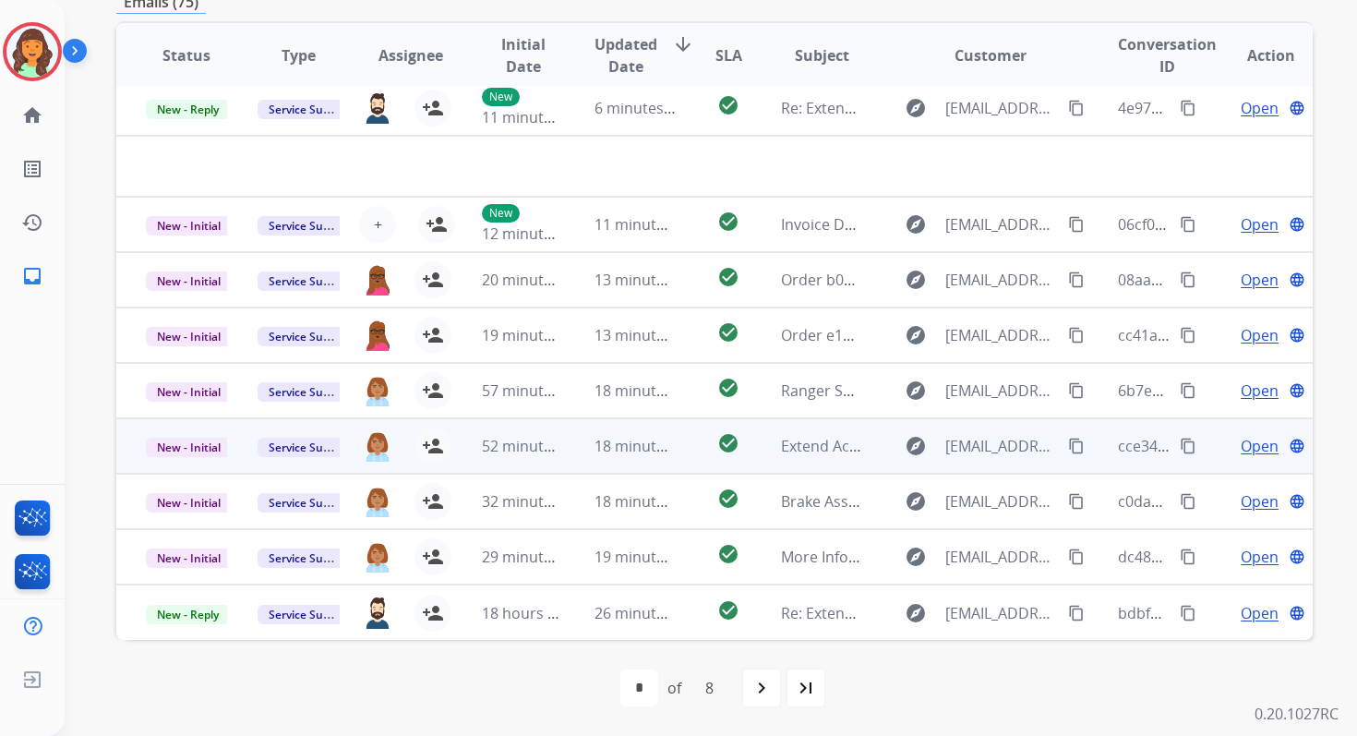
click at [1180, 442] on mat-icon "content_copy" at bounding box center [1188, 446] width 17 height 17
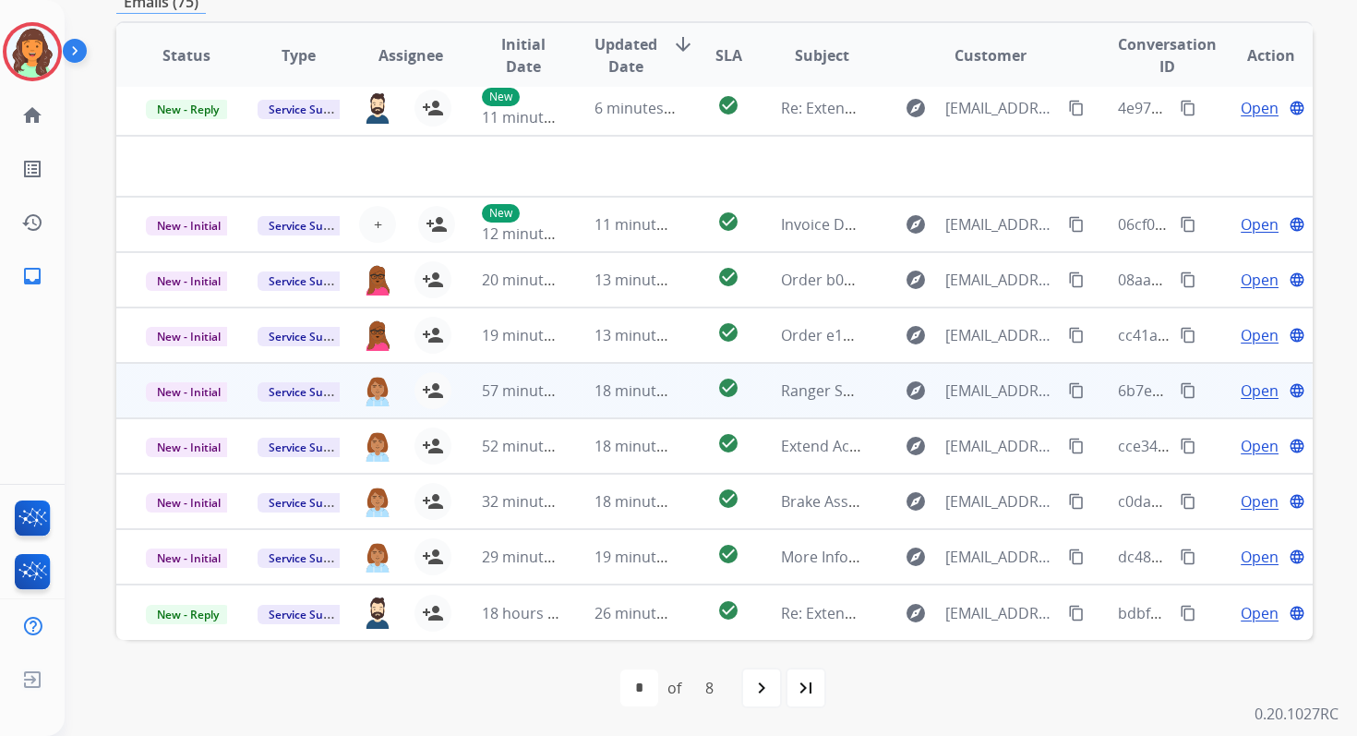
click at [1180, 387] on mat-icon "content_copy" at bounding box center [1188, 390] width 17 height 17
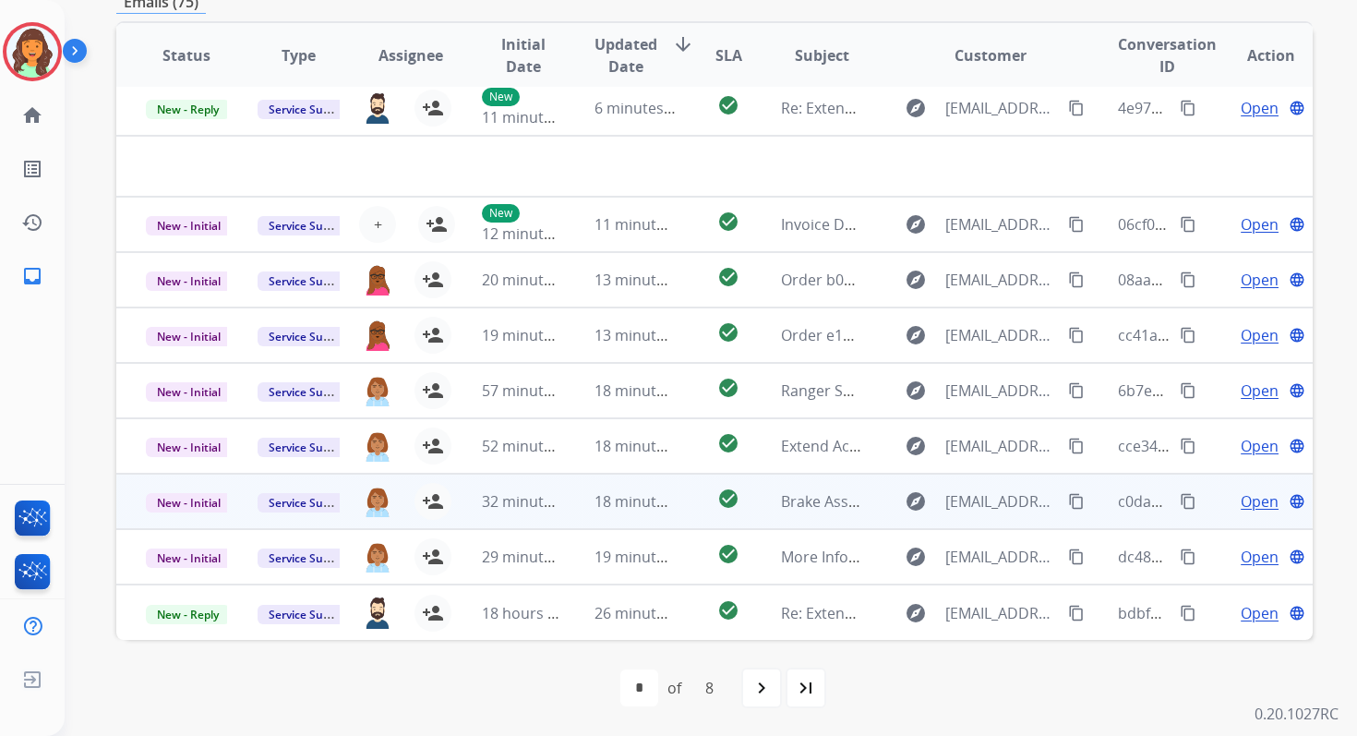
click at [1180, 502] on mat-icon "content_copy" at bounding box center [1188, 501] width 17 height 17
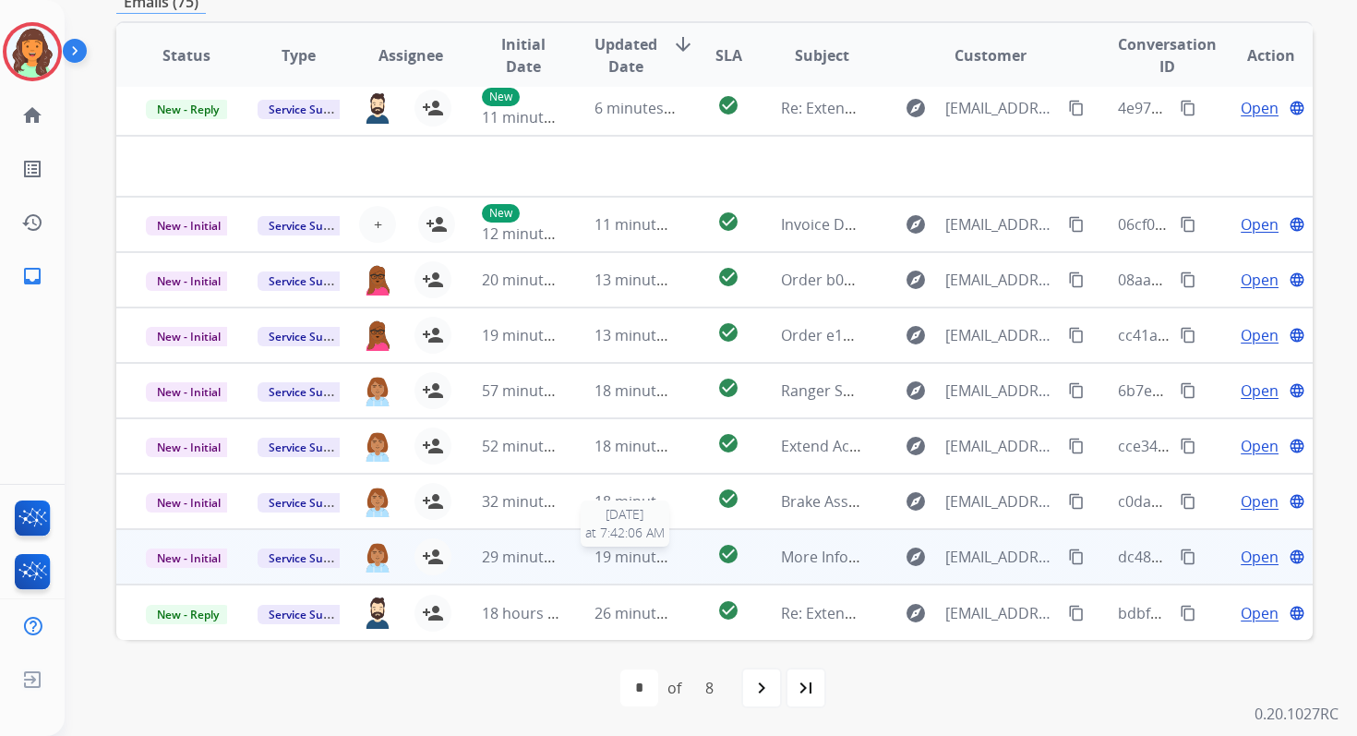
click at [595, 558] on span "19 minutes ago" at bounding box center [648, 556] width 107 height 20
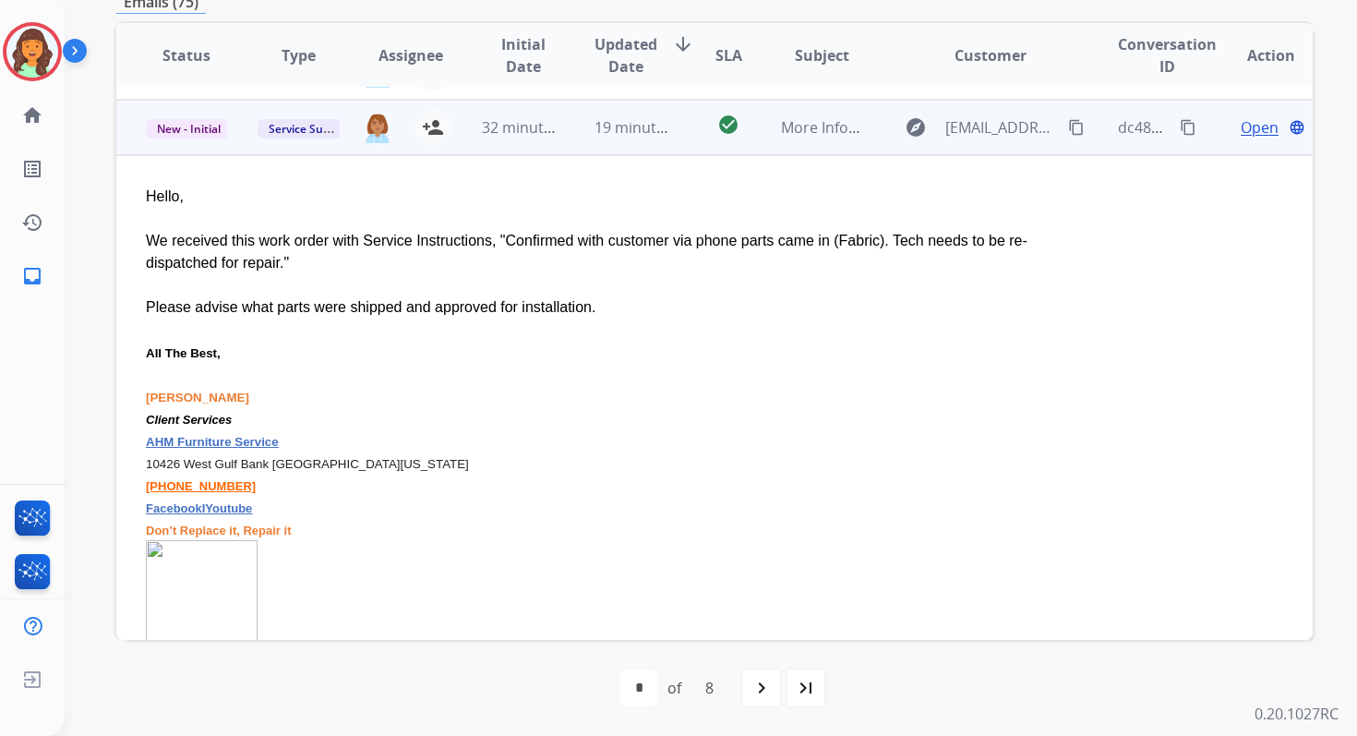
scroll to position [443, 0]
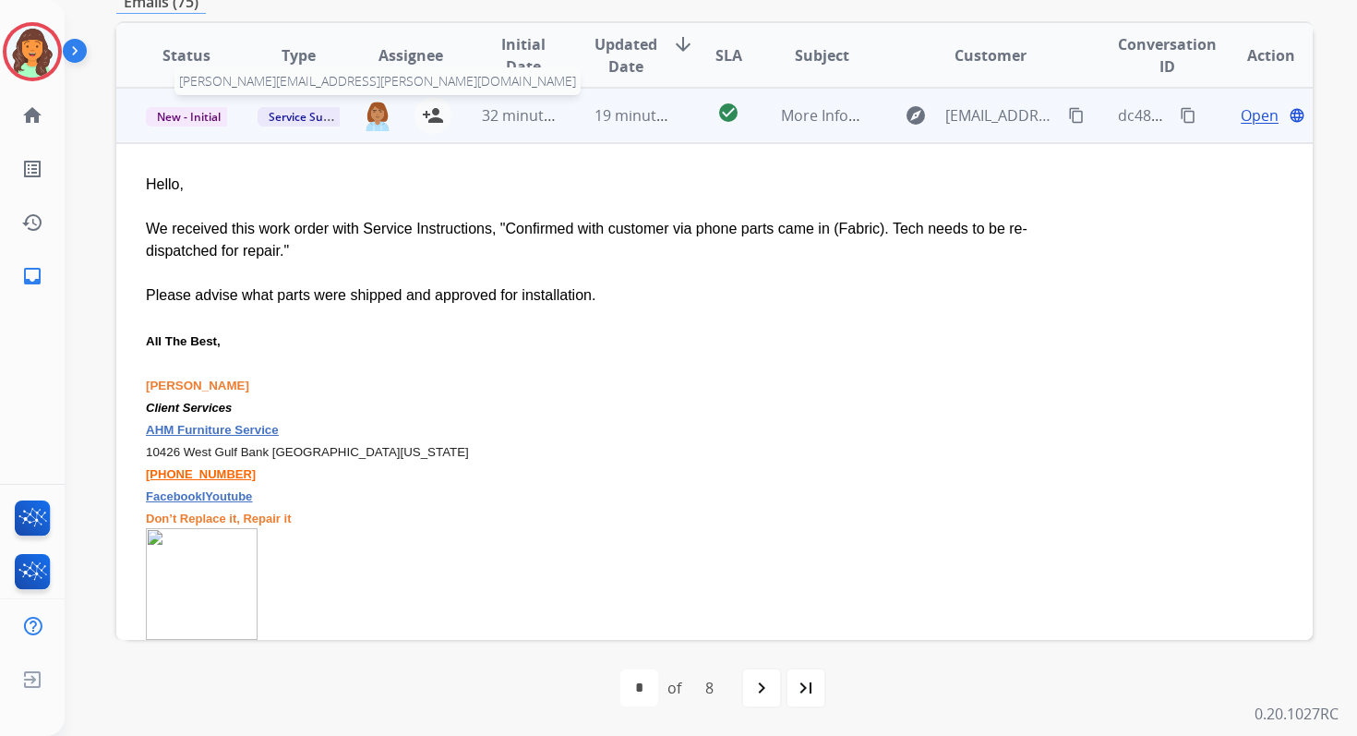
click at [375, 119] on img at bounding box center [378, 115] width 30 height 31
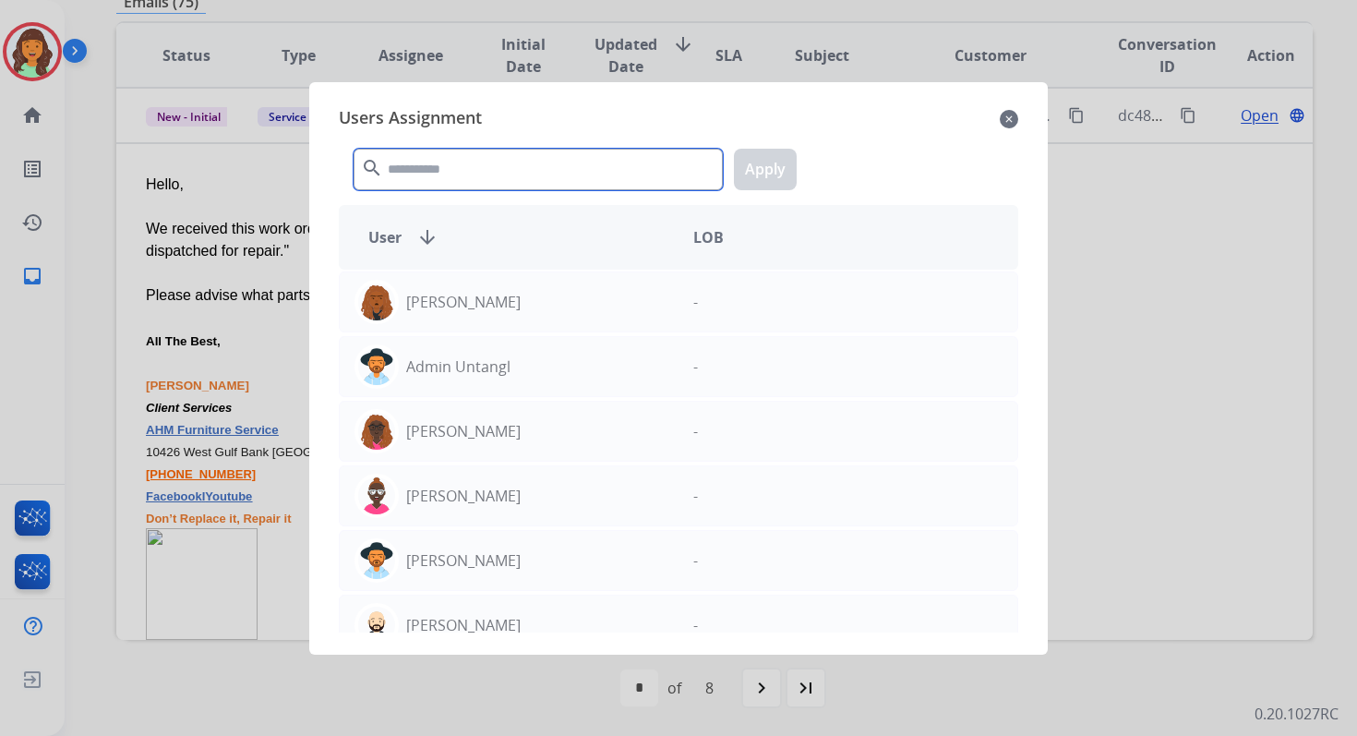
click at [422, 182] on input "text" at bounding box center [538, 170] width 369 height 42
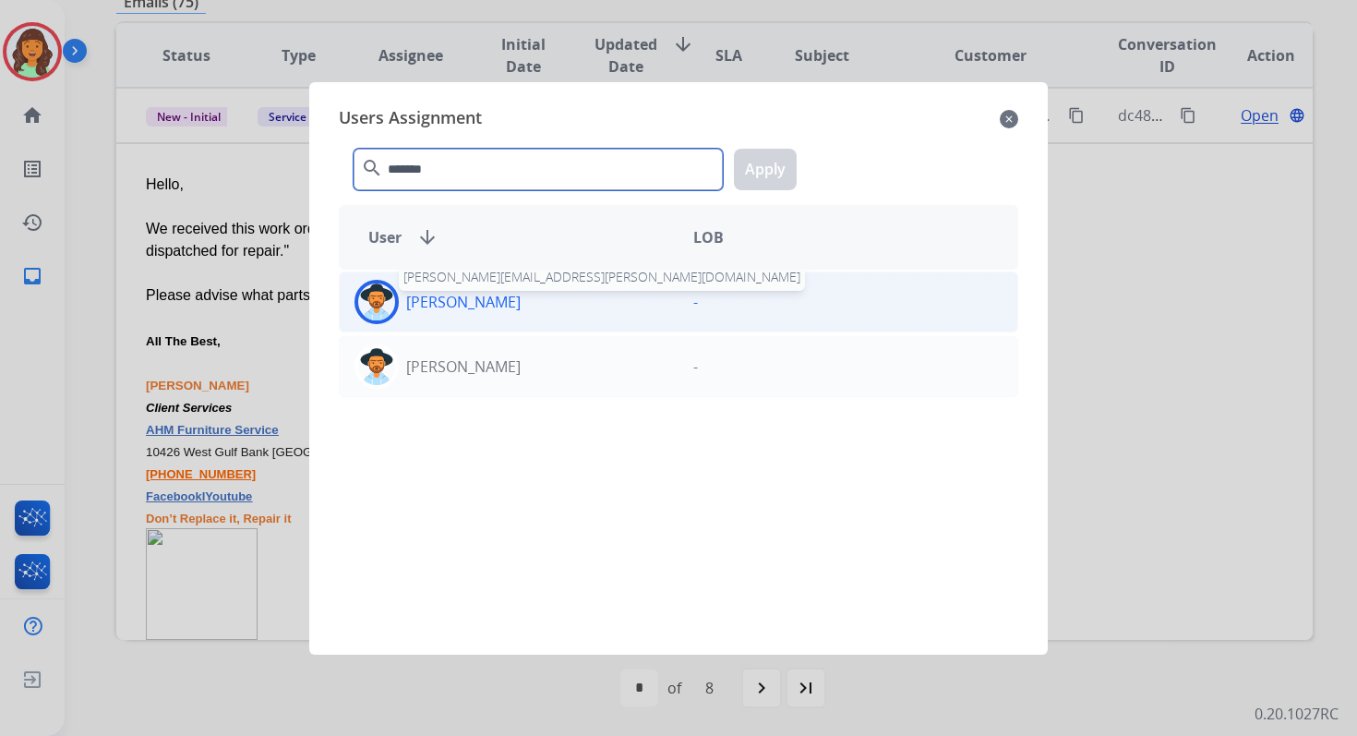
type input "*******"
click at [474, 296] on p "[PERSON_NAME]" at bounding box center [463, 302] width 114 height 22
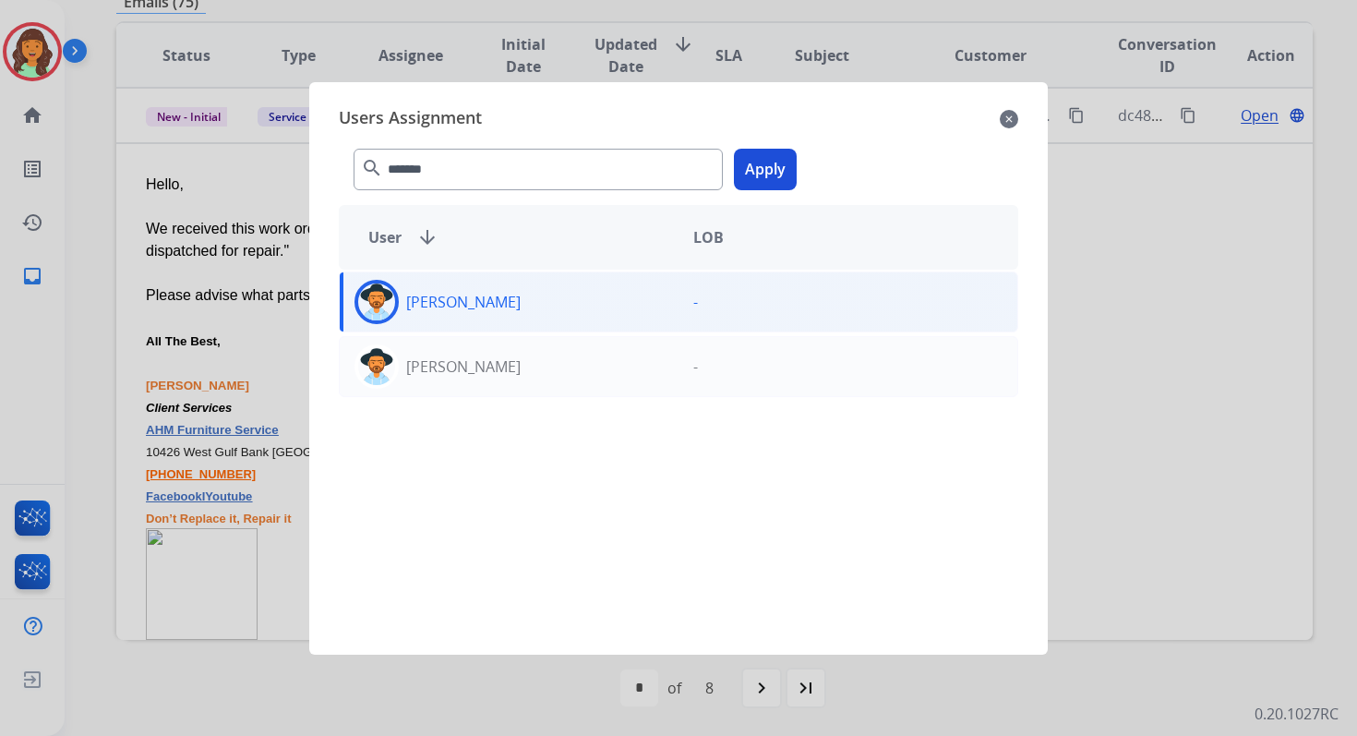
click at [756, 177] on button "Apply" at bounding box center [765, 170] width 63 height 42
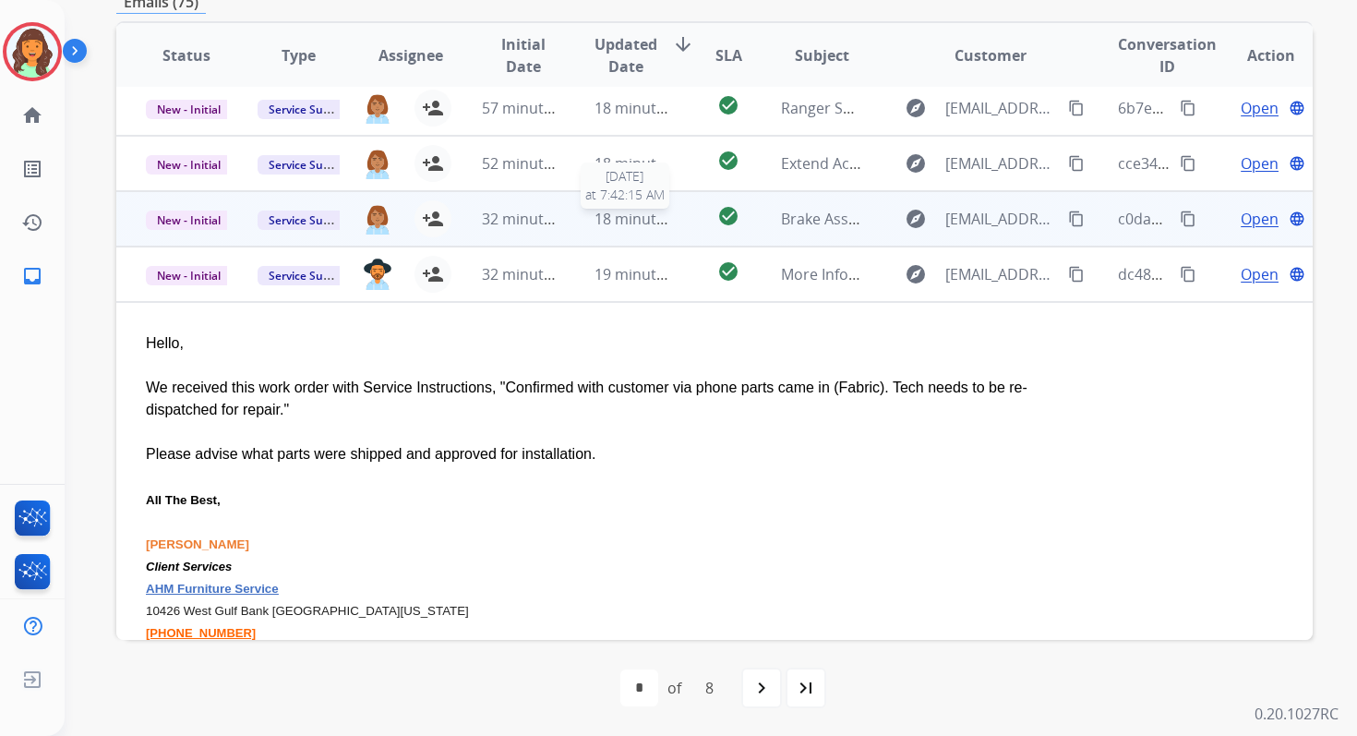
click at [622, 223] on span "18 minutes ago" at bounding box center [648, 219] width 107 height 20
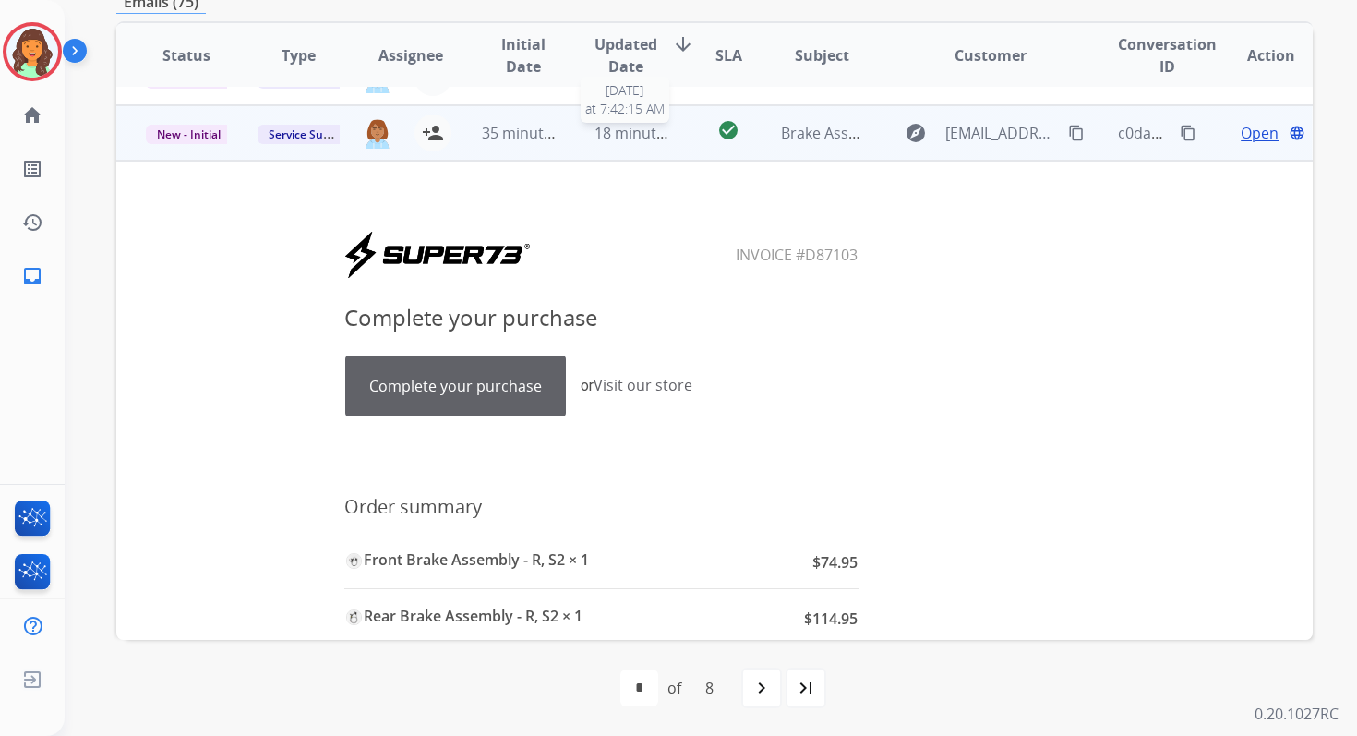
scroll to position [388, 0]
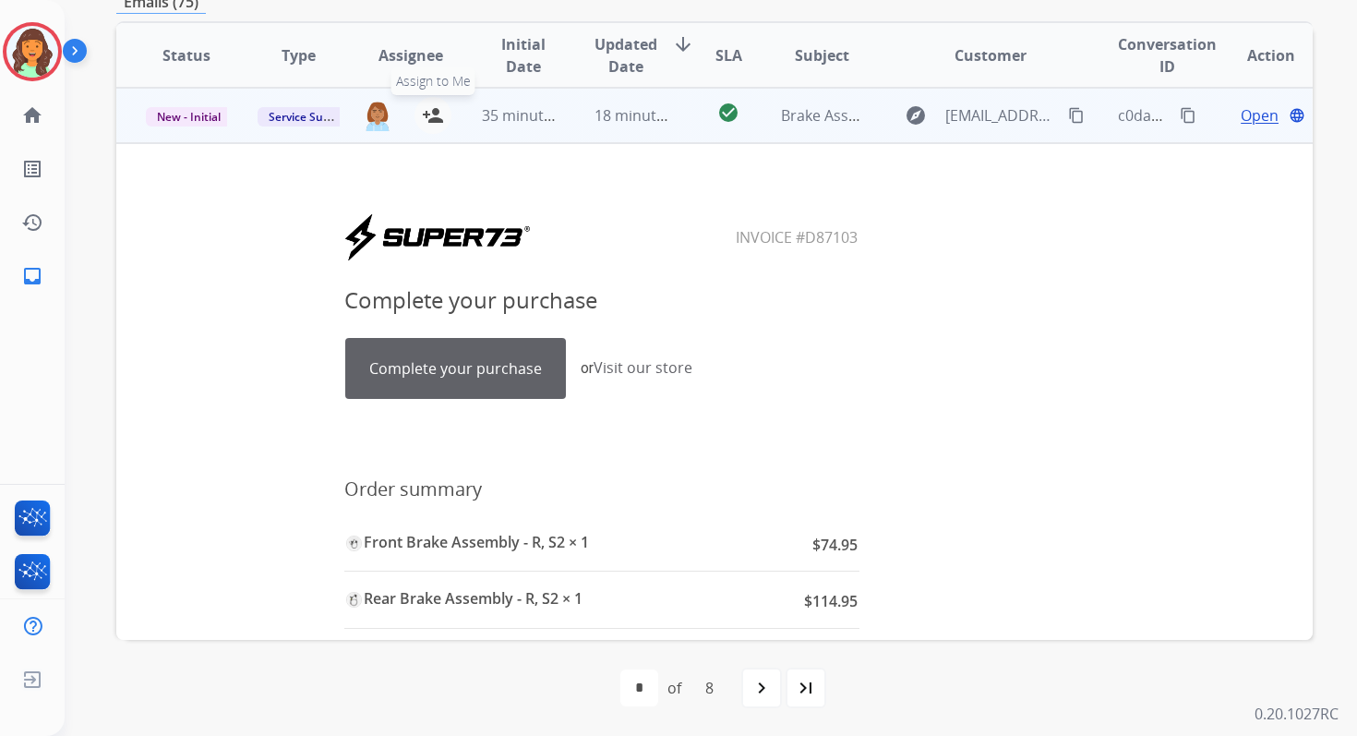
click at [436, 122] on mat-icon "person_add" at bounding box center [433, 115] width 22 height 22
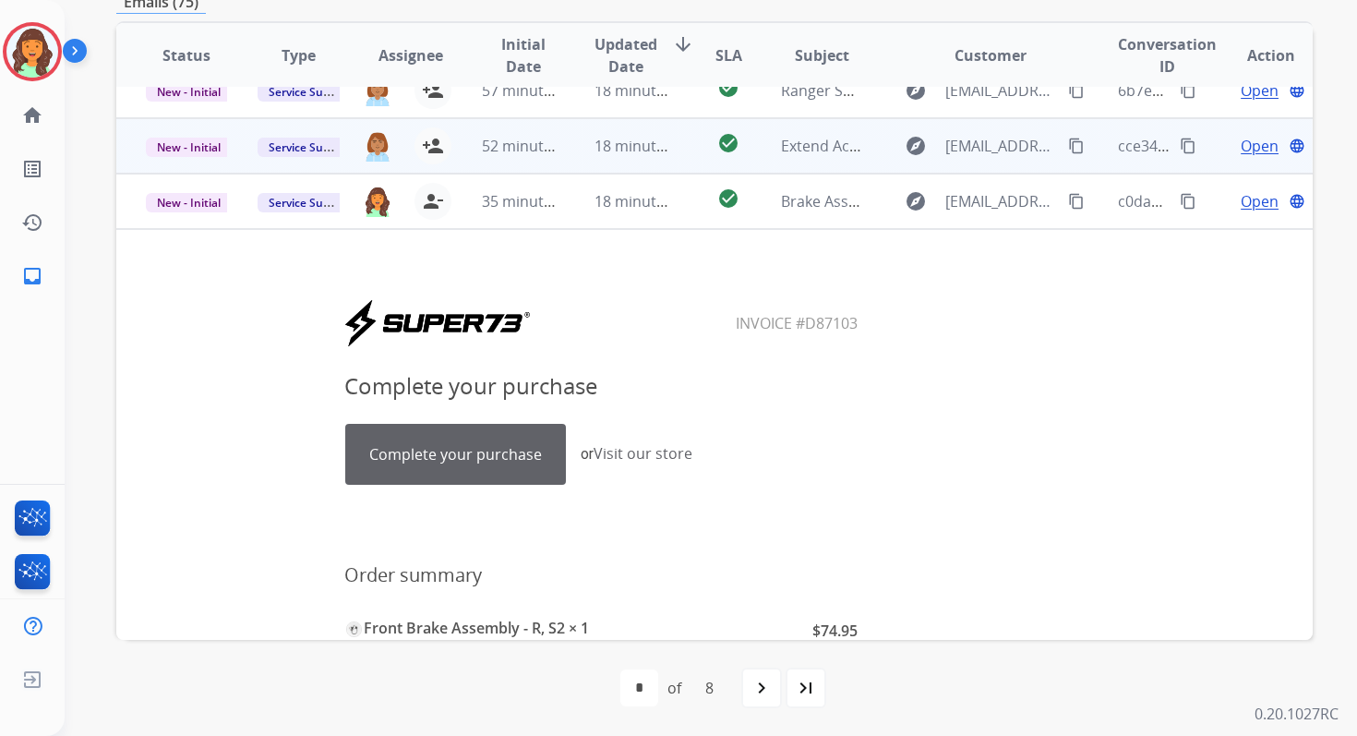
click at [583, 155] on td "18 minutes ago" at bounding box center [621, 145] width 112 height 55
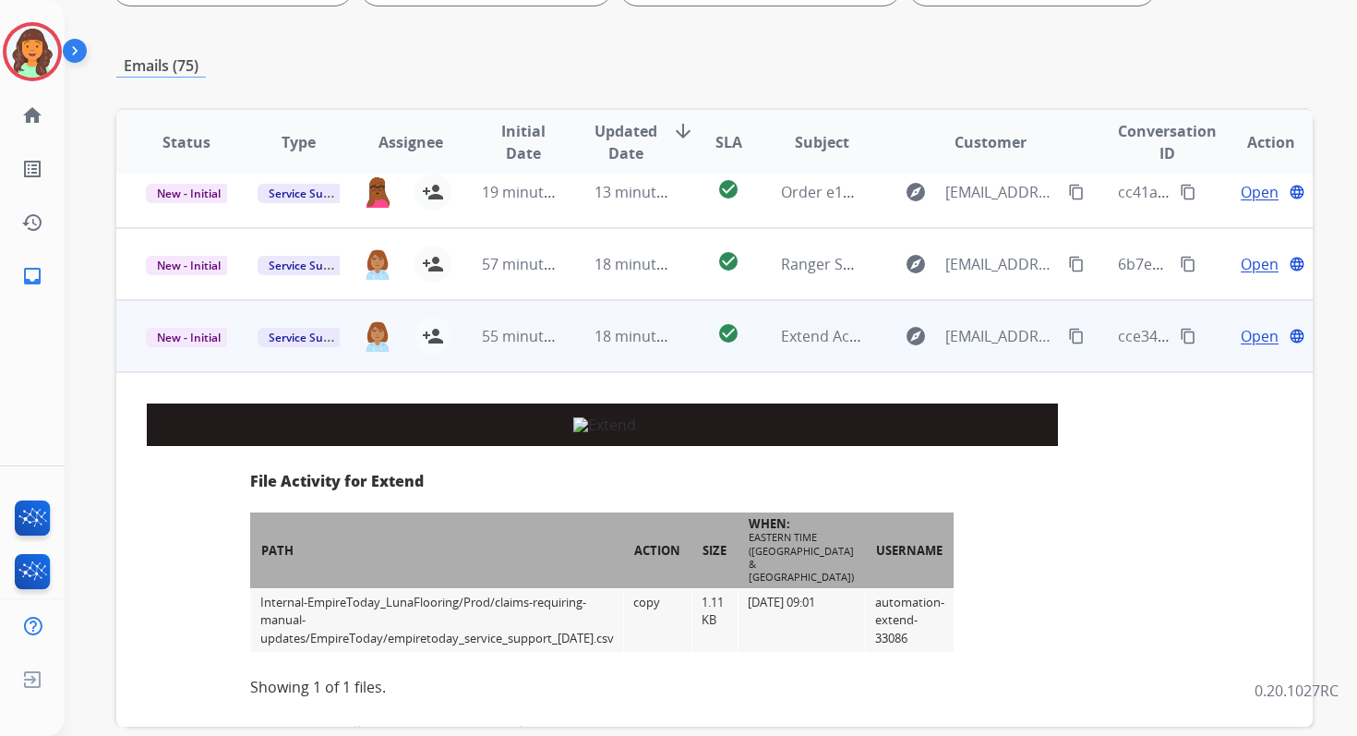
scroll to position [332, 0]
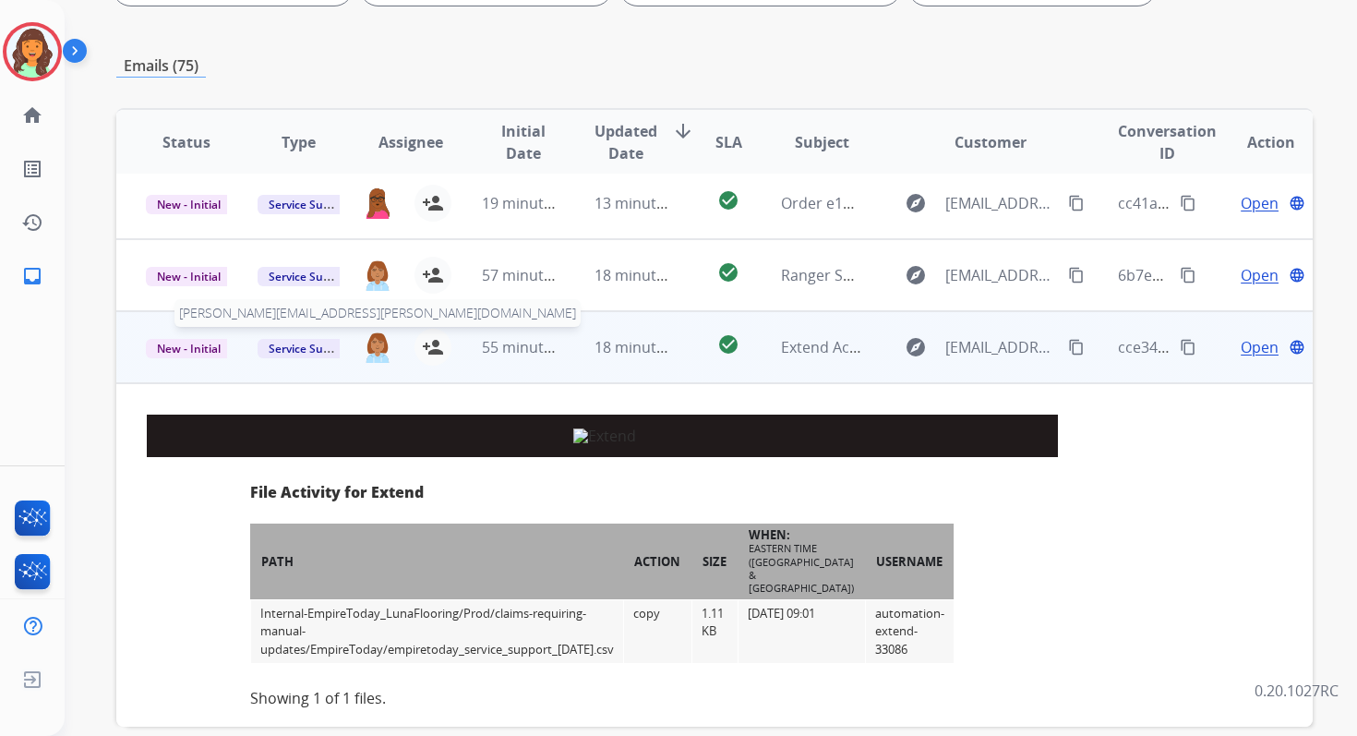
click at [376, 343] on img at bounding box center [378, 345] width 30 height 31
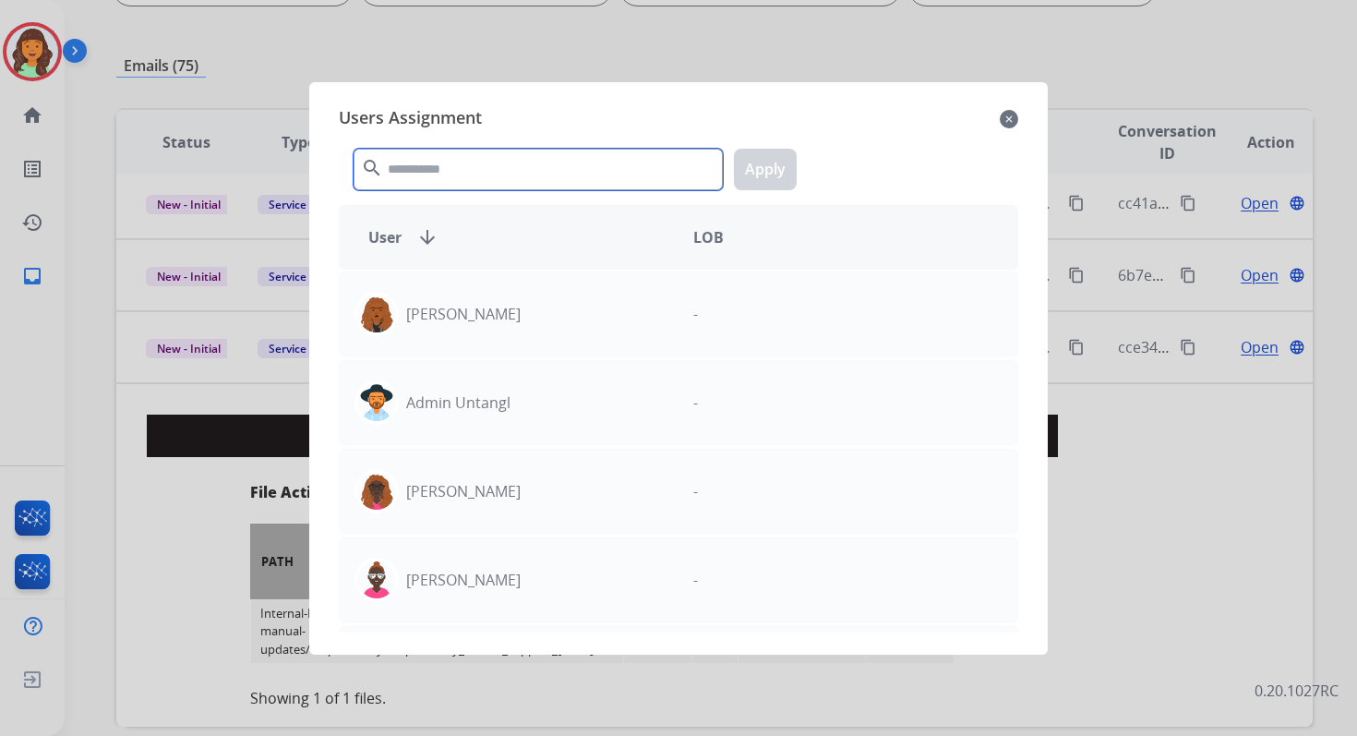
click at [428, 164] on input "text" at bounding box center [538, 170] width 369 height 42
type input "**"
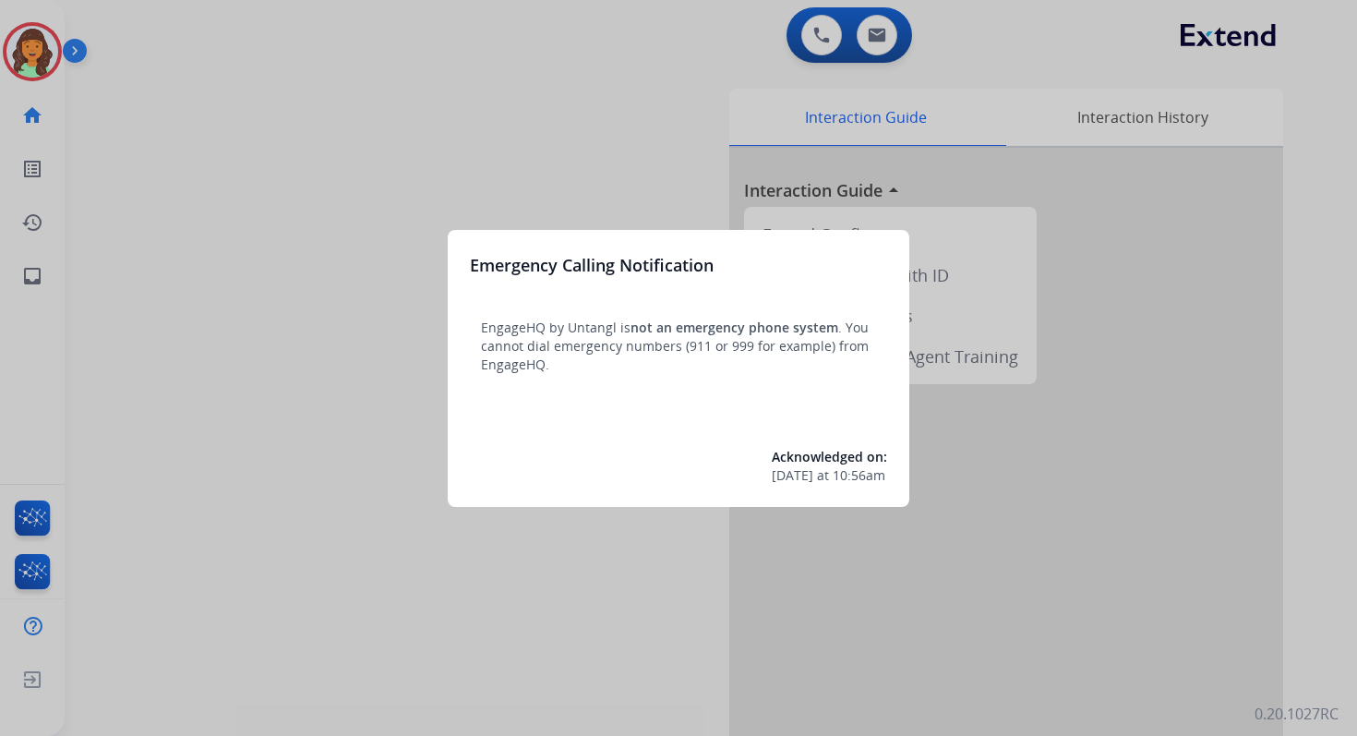
click at [883, 30] on div at bounding box center [678, 368] width 1357 height 736
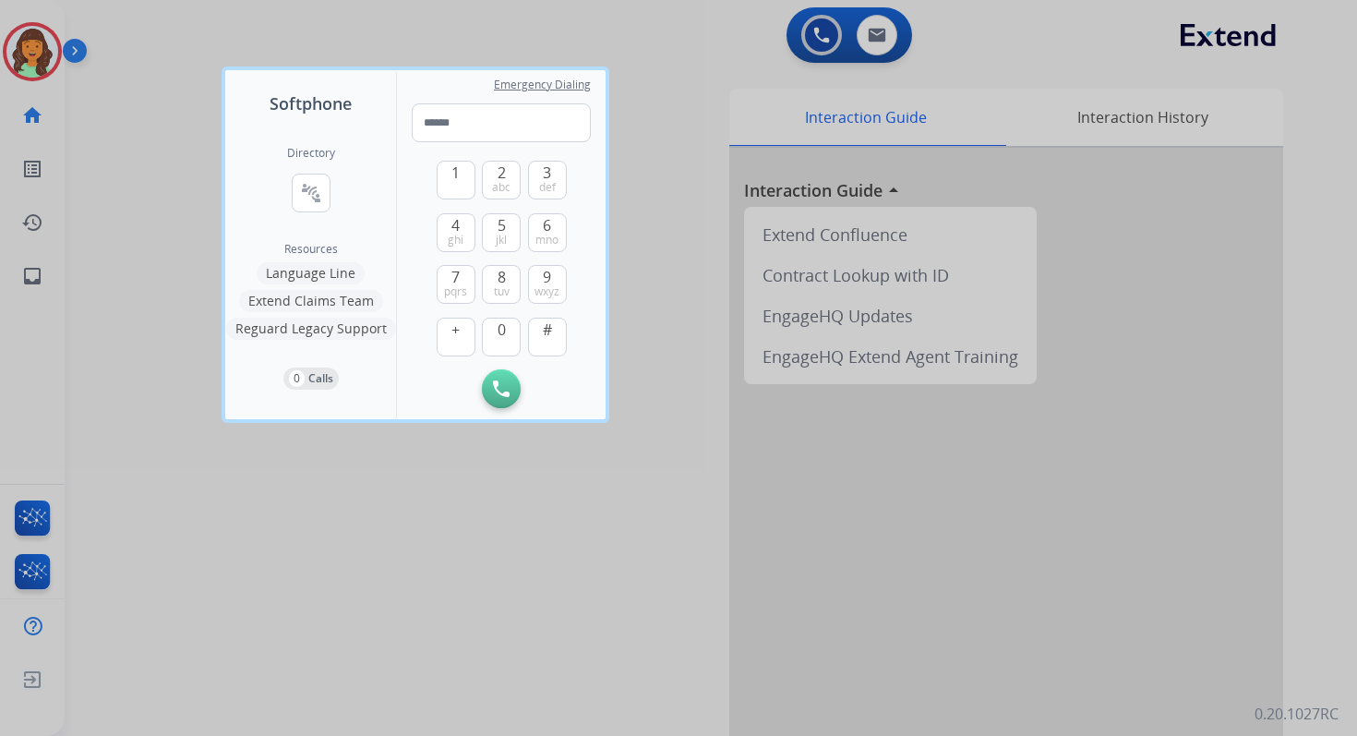
click at [883, 30] on div at bounding box center [678, 368] width 1357 height 736
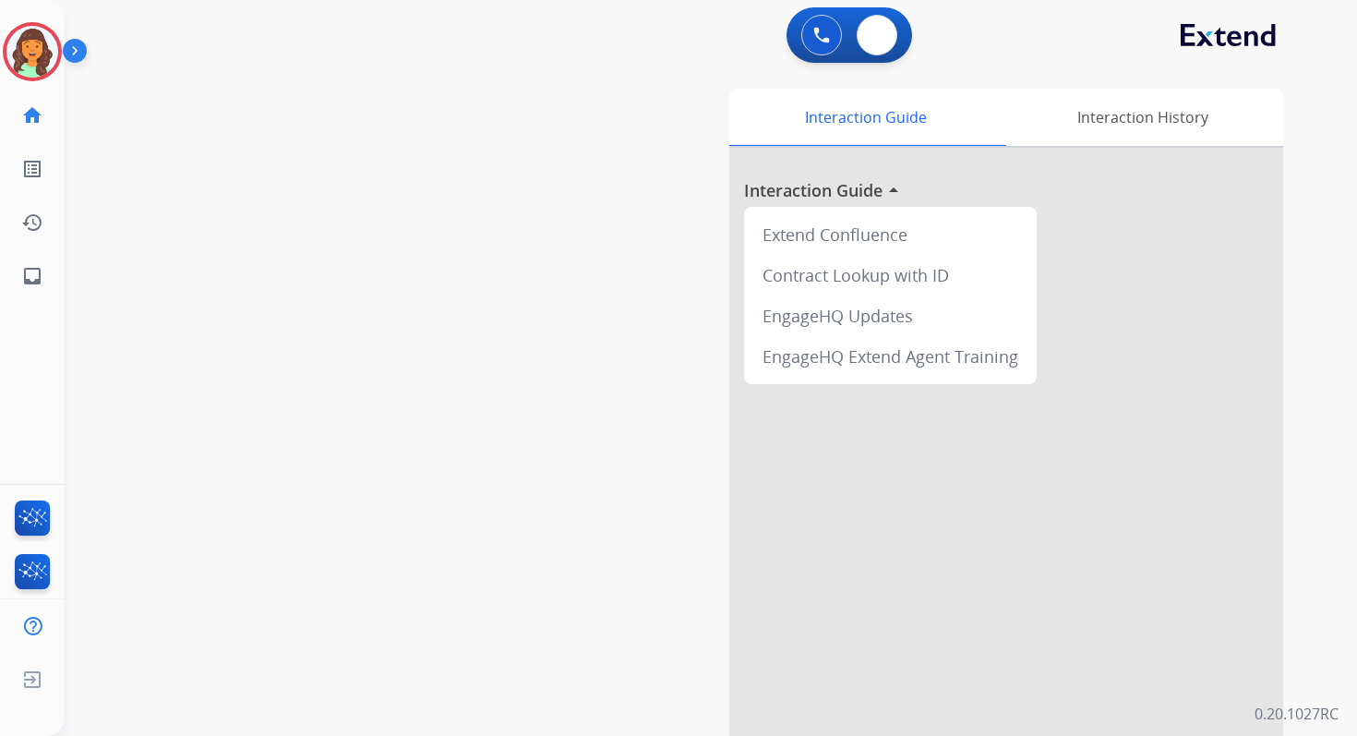
click at [883, 30] on img at bounding box center [877, 35] width 18 height 15
select select "**********"
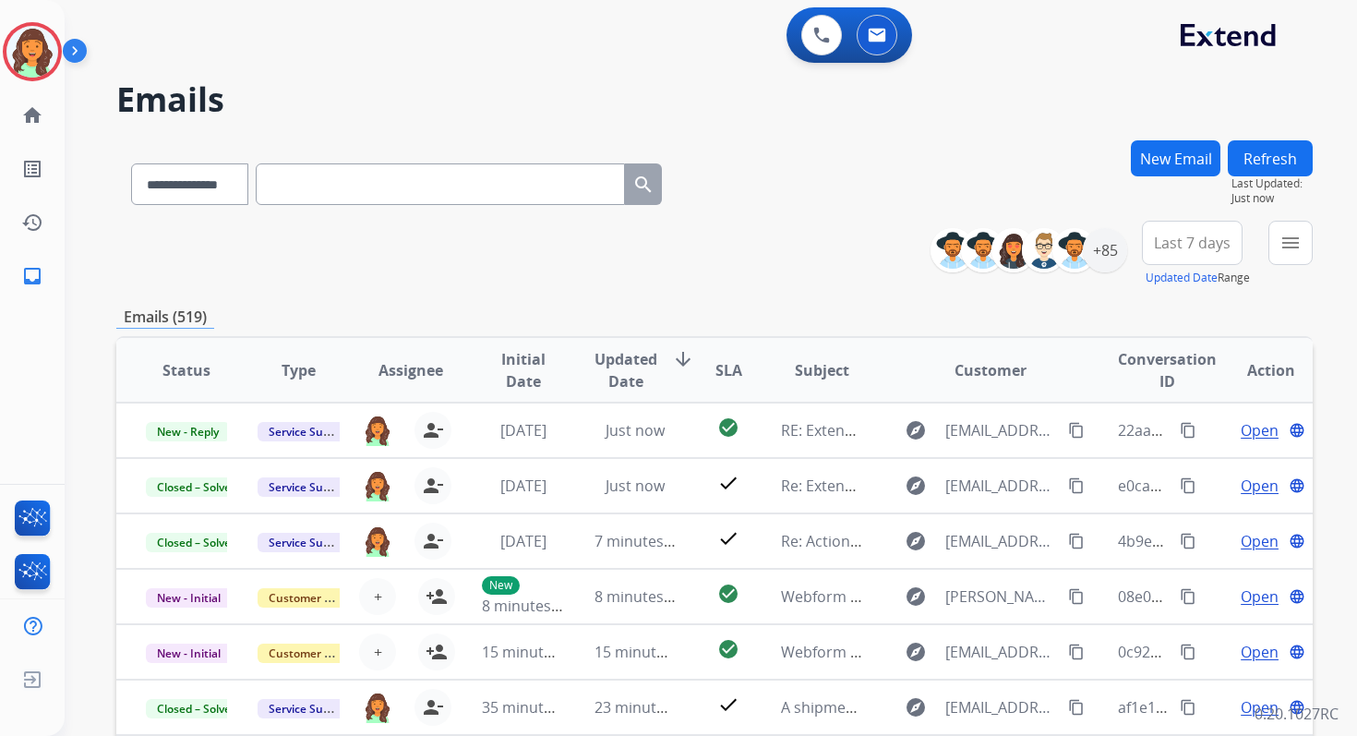
click at [1172, 167] on button "New Email" at bounding box center [1176, 158] width 90 height 36
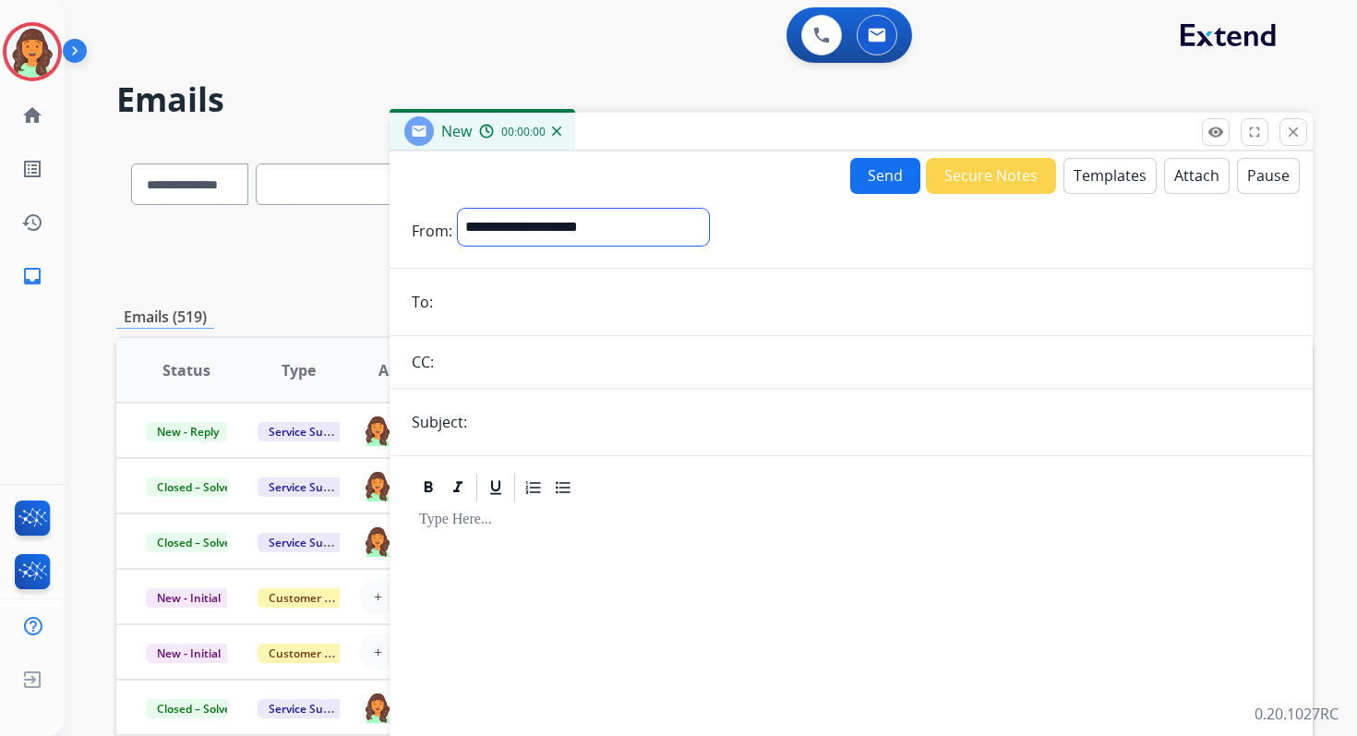
click at [589, 217] on select "**********" at bounding box center [583, 227] width 251 height 37
select select "**********"
click at [458, 209] on select "**********" at bounding box center [583, 227] width 251 height 37
click at [473, 296] on input "email" at bounding box center [864, 303] width 852 height 37
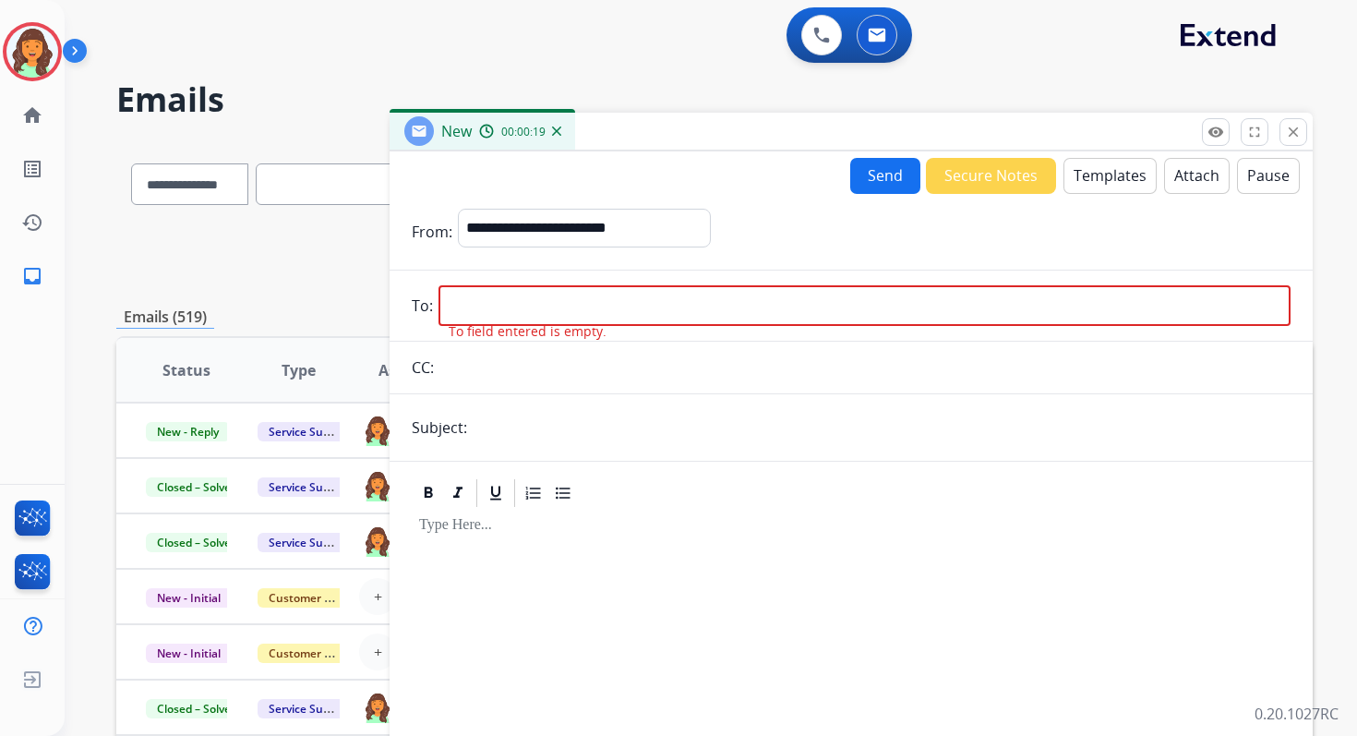
paste input "**********"
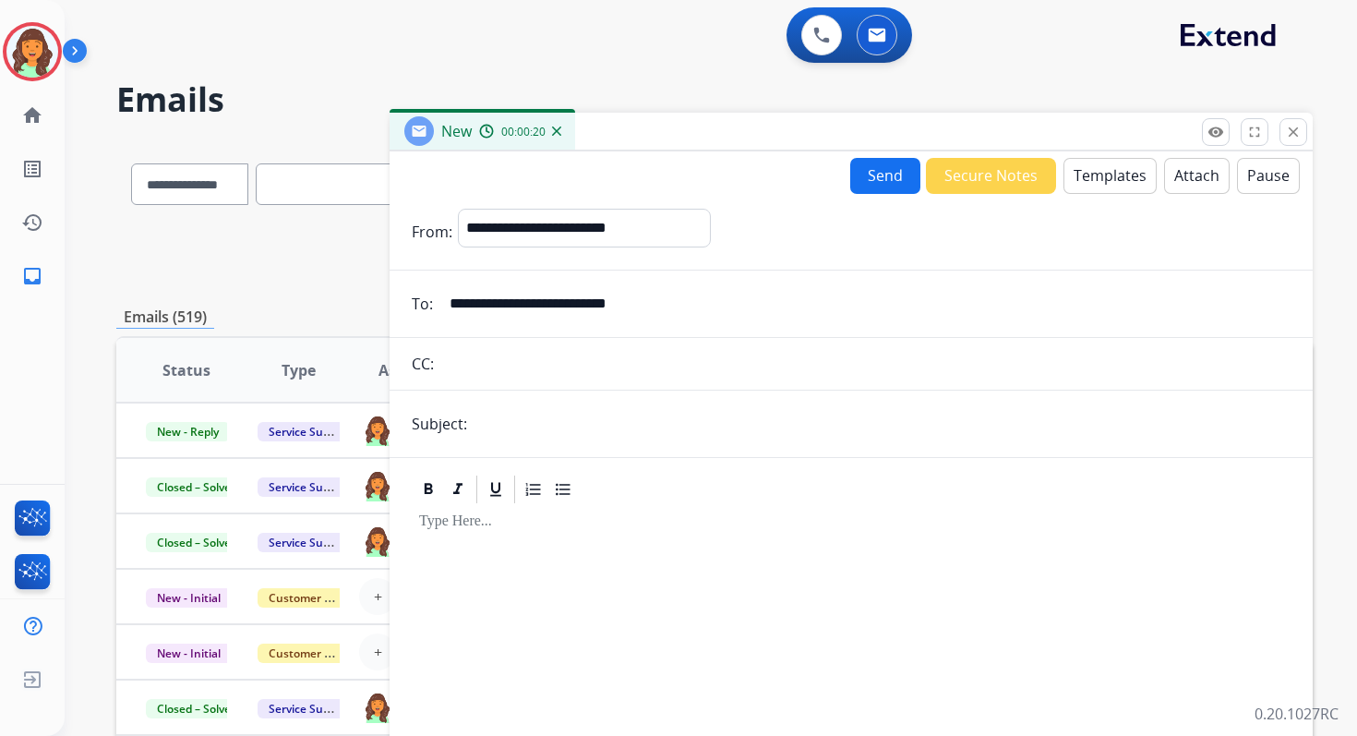
type input "**********"
click at [656, 368] on input "text" at bounding box center [864, 363] width 851 height 37
click at [498, 419] on input "text" at bounding box center [882, 423] width 818 height 37
paste input "**********"
type input "**********"
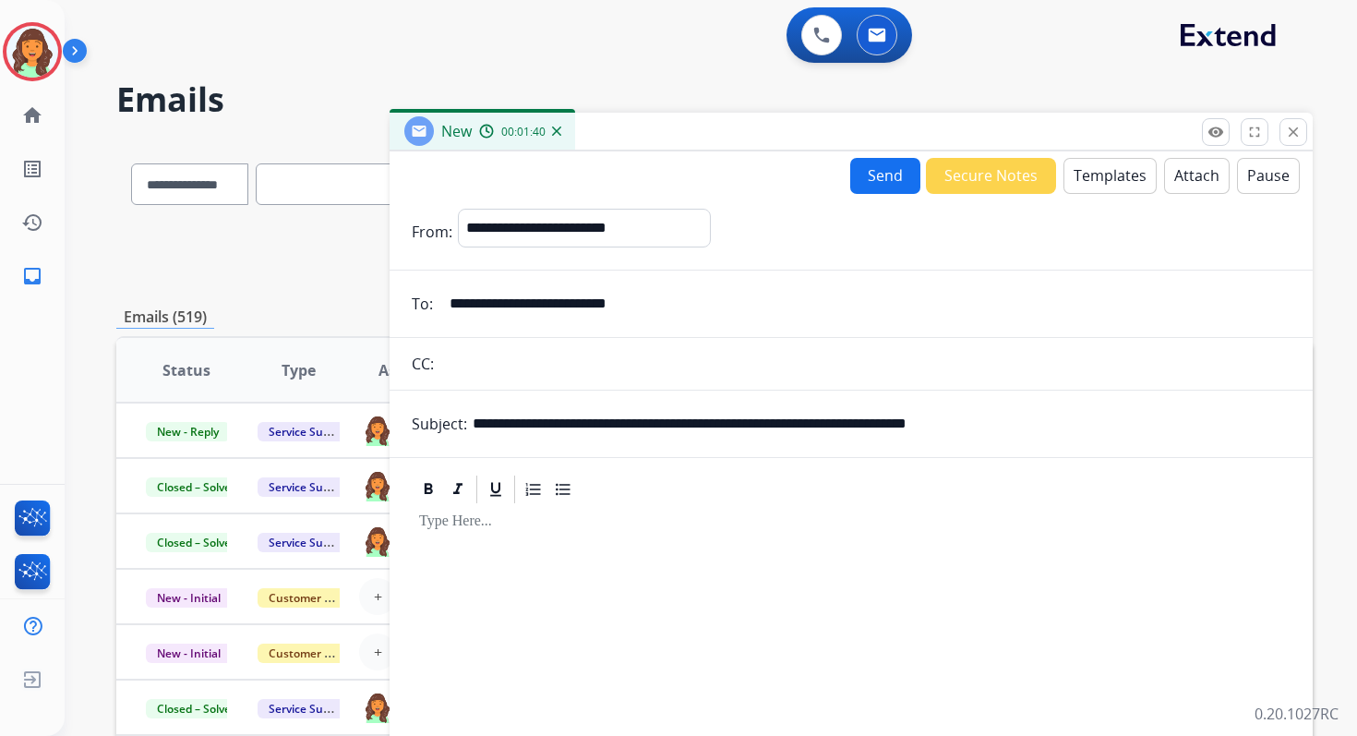
click at [1193, 170] on button "Attach" at bounding box center [1197, 176] width 66 height 36
click at [1100, 188] on button "Templates" at bounding box center [1109, 176] width 93 height 36
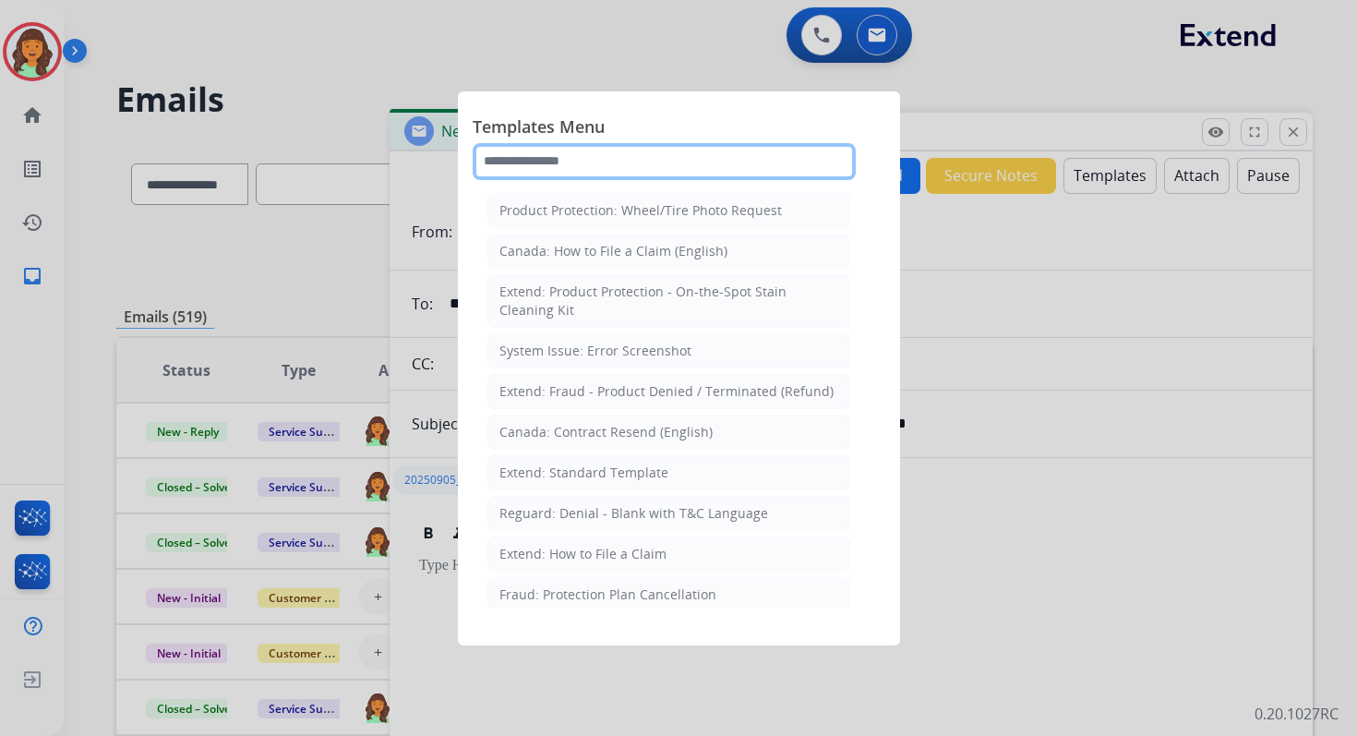
click at [602, 164] on input "text" at bounding box center [664, 161] width 383 height 37
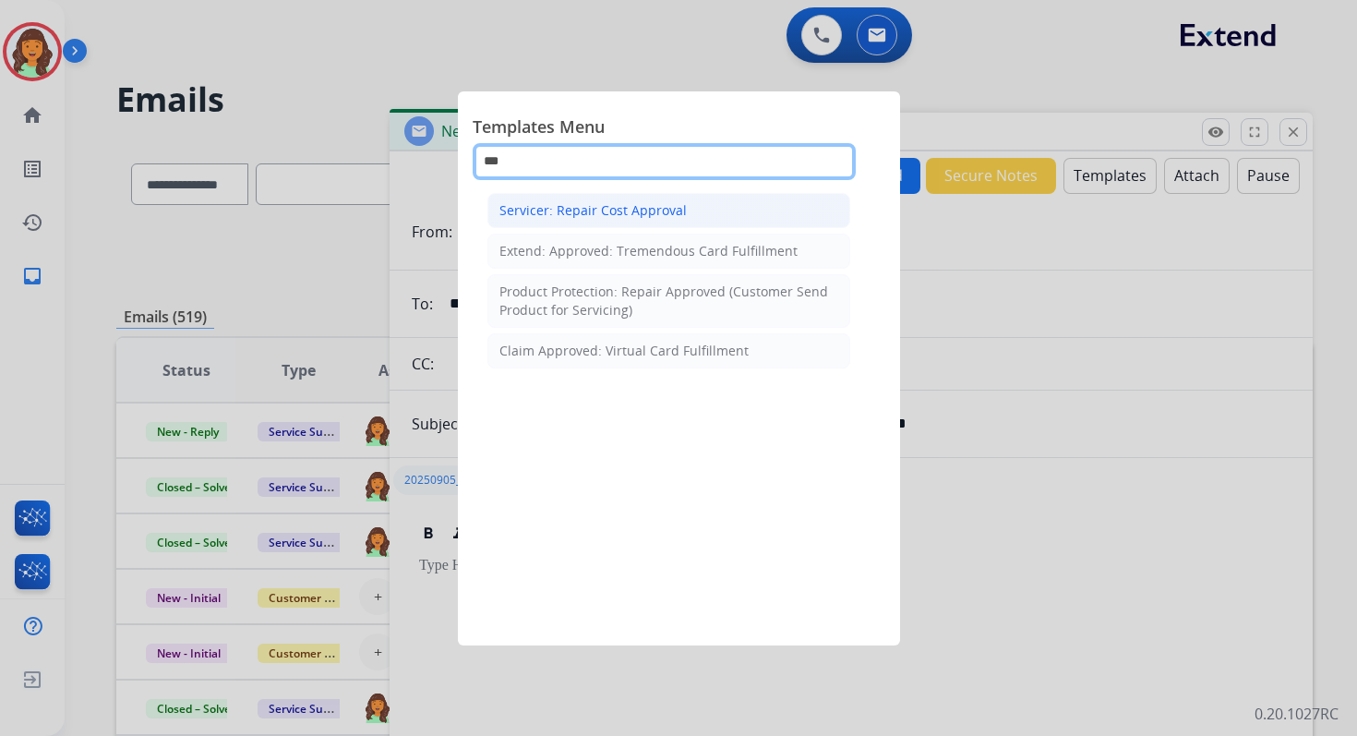
type input "***"
click at [634, 210] on div "Servicer: Repair Cost Approval" at bounding box center [592, 210] width 187 height 18
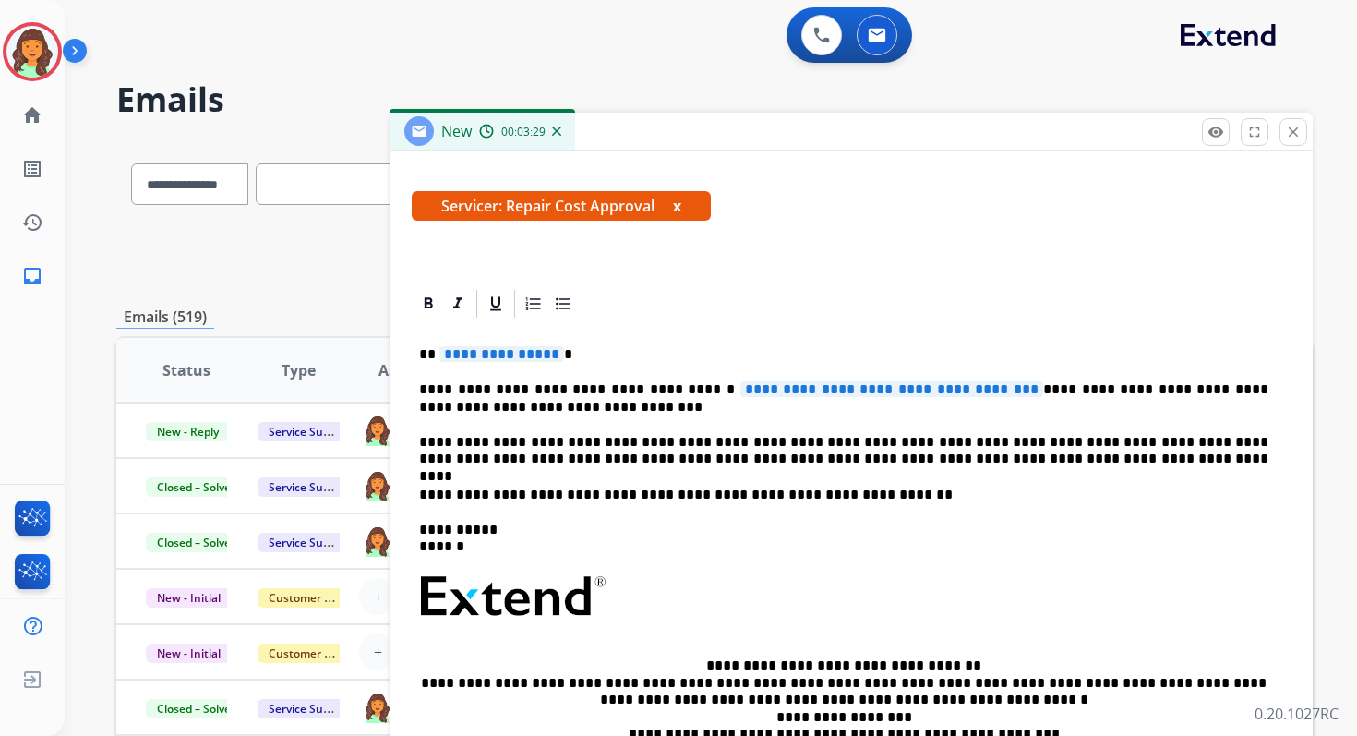
scroll to position [363, 0]
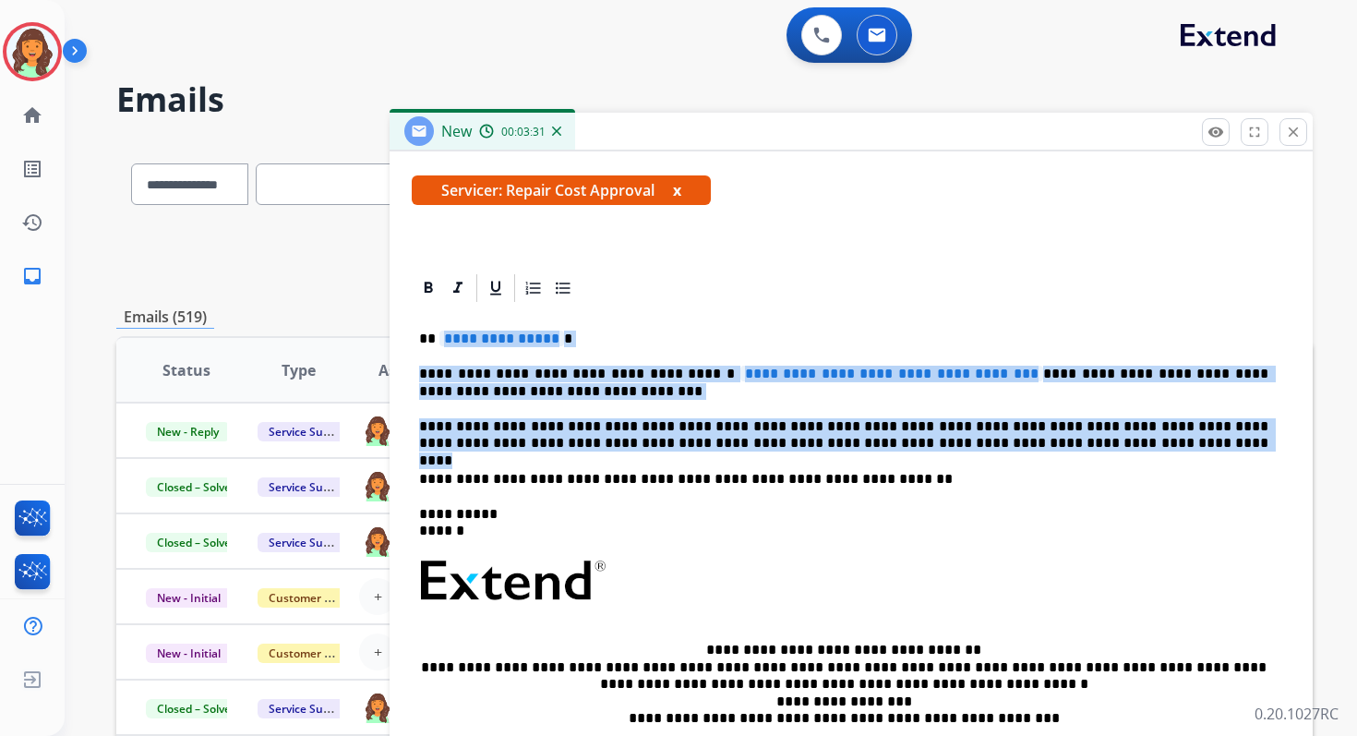
drag, startPoint x: 438, startPoint y: 334, endPoint x: 1037, endPoint y: 440, distance: 607.5
click at [1037, 440] on div "**********" at bounding box center [851, 572] width 879 height 534
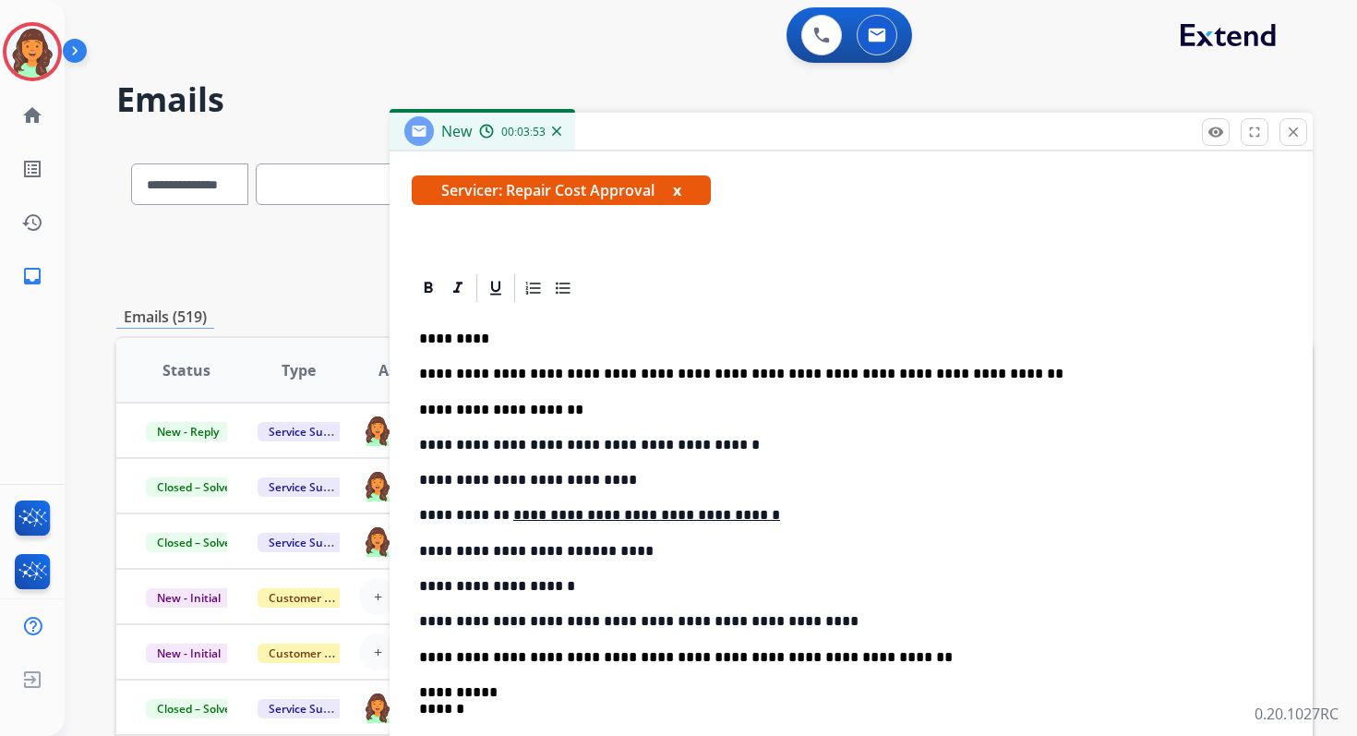
click at [966, 374] on p "**********" at bounding box center [843, 374] width 849 height 17
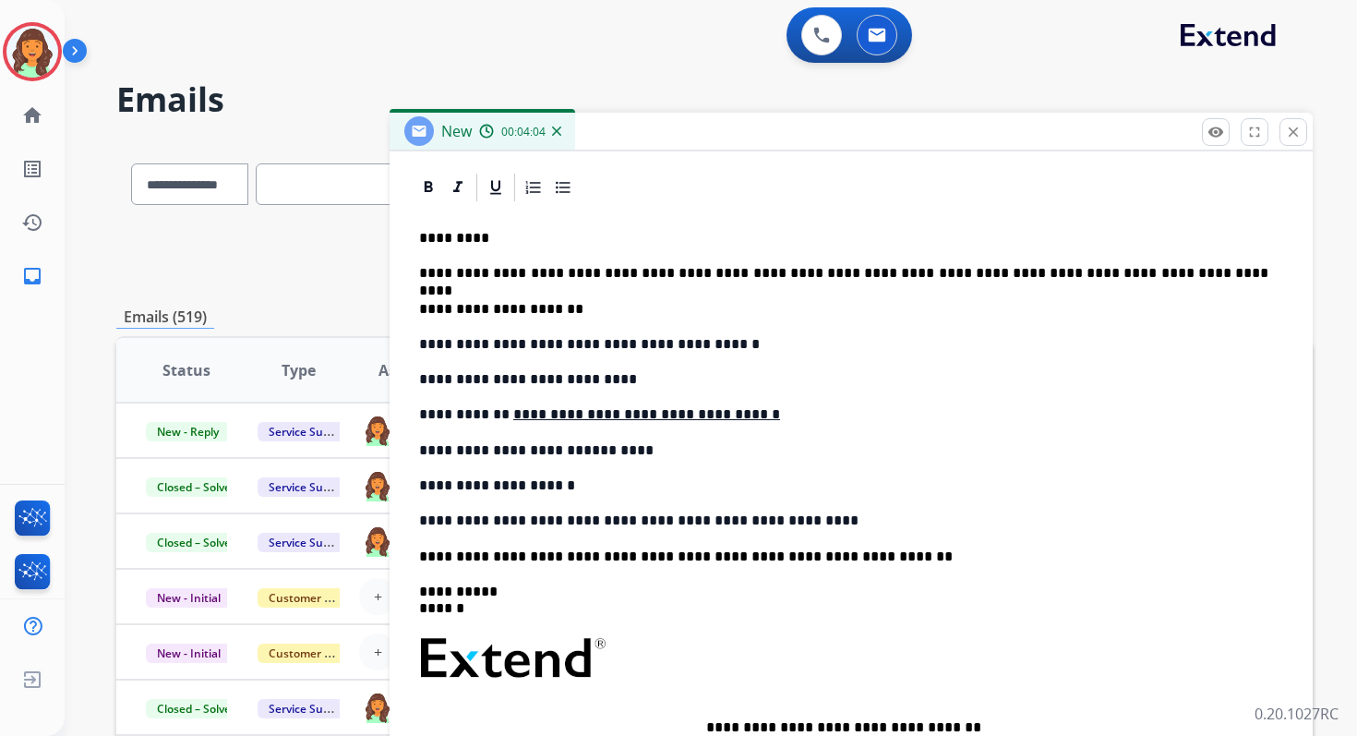
scroll to position [466, 0]
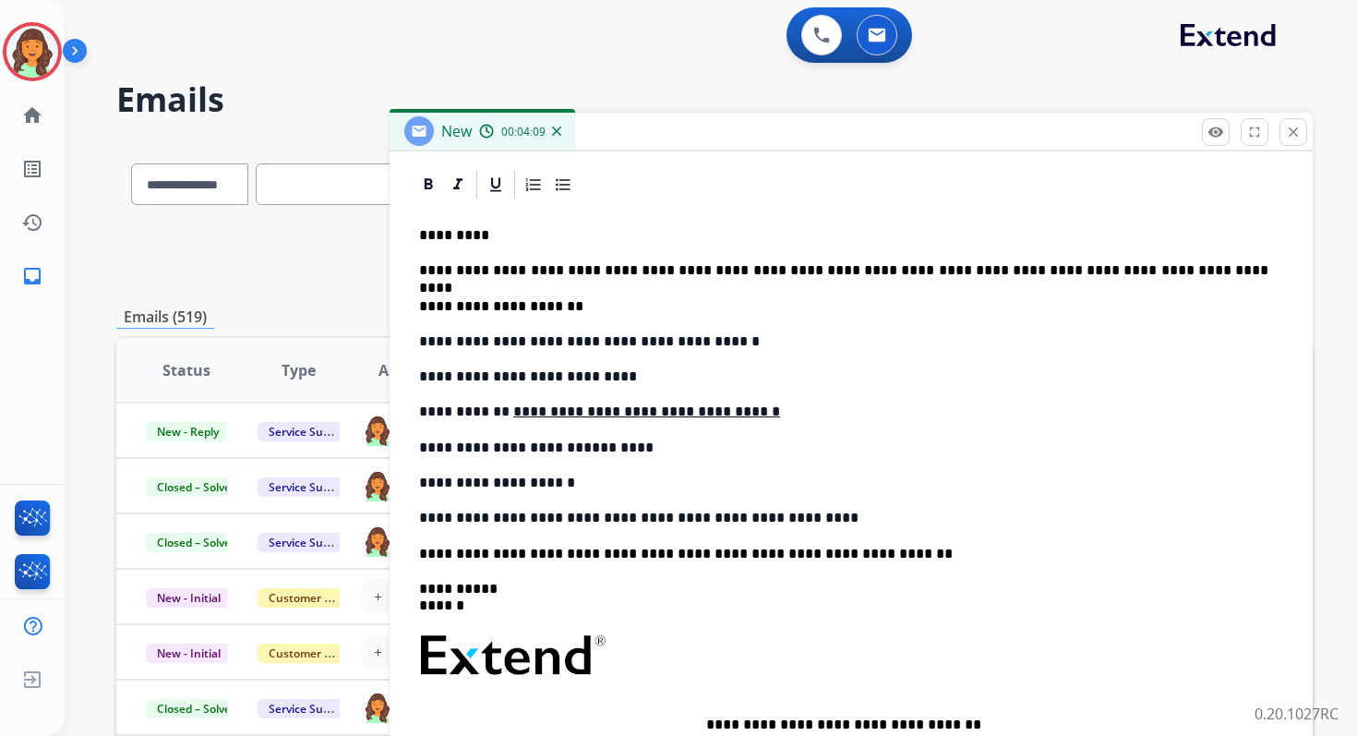
click at [762, 271] on p "**********" at bounding box center [843, 270] width 849 height 17
click at [759, 271] on p "**********" at bounding box center [843, 270] width 849 height 17
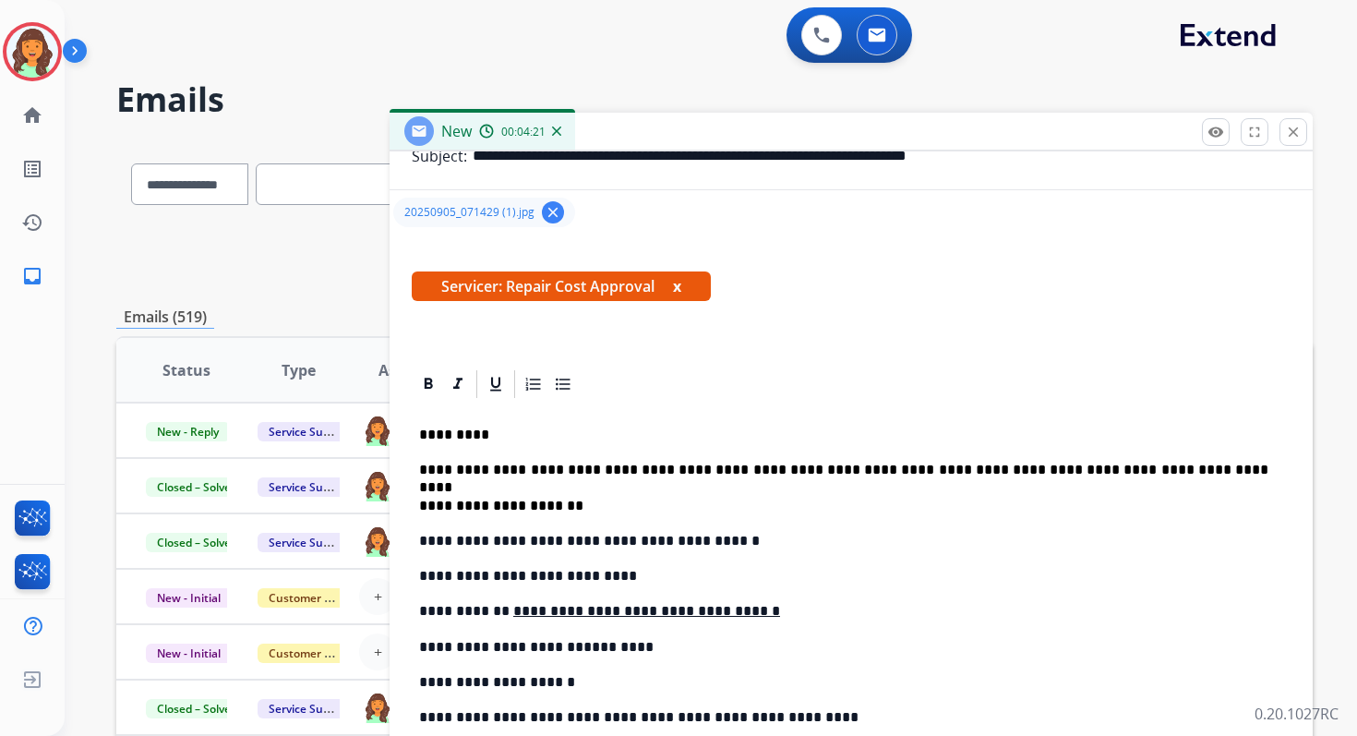
scroll to position [0, 0]
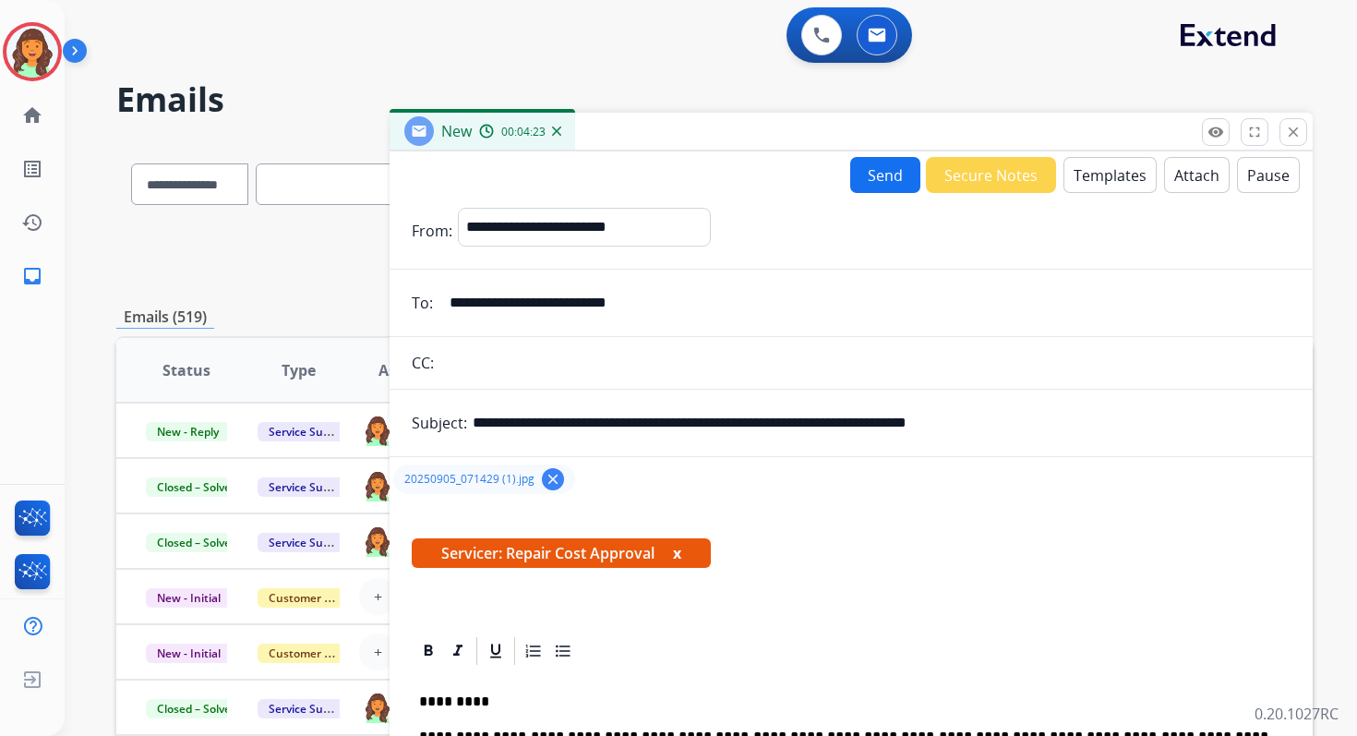
click at [520, 366] on input "text" at bounding box center [864, 362] width 851 height 37
paste input "**********"
type input "**********"
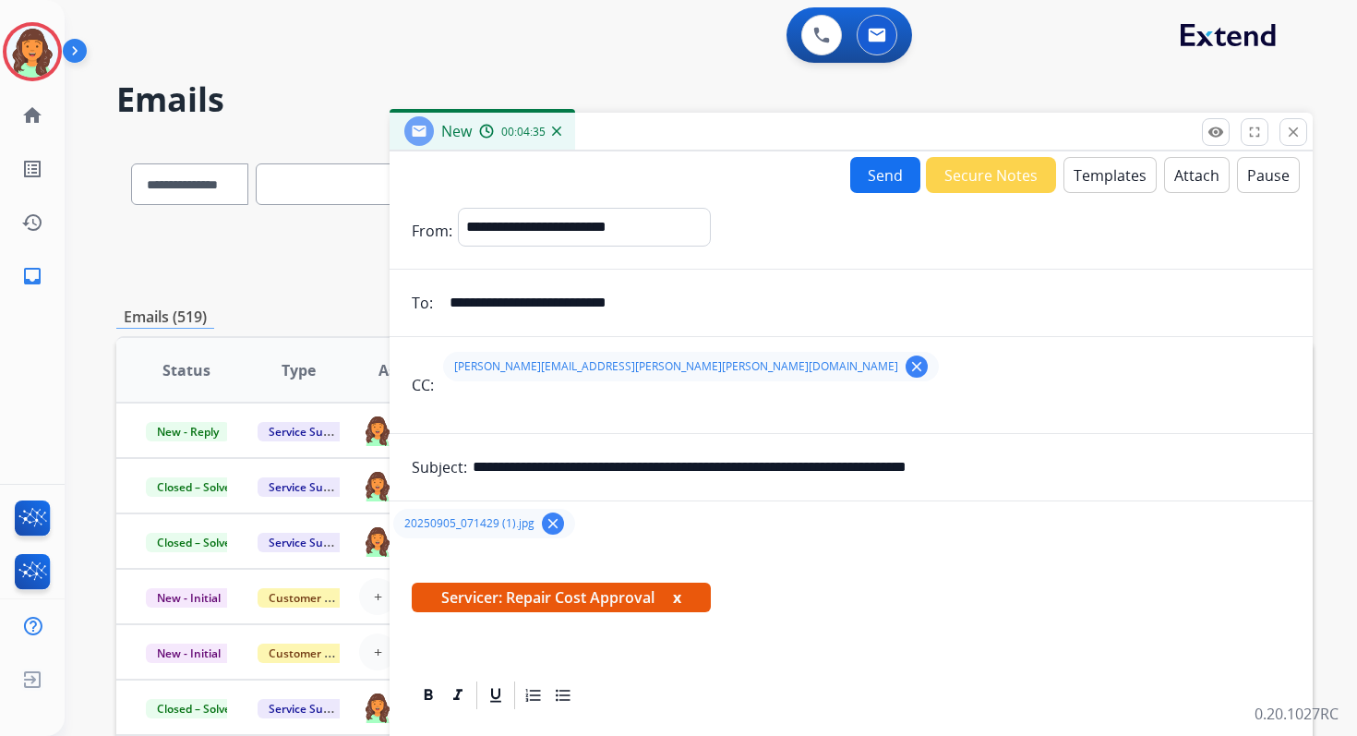
click at [859, 181] on button "Send" at bounding box center [885, 175] width 70 height 36
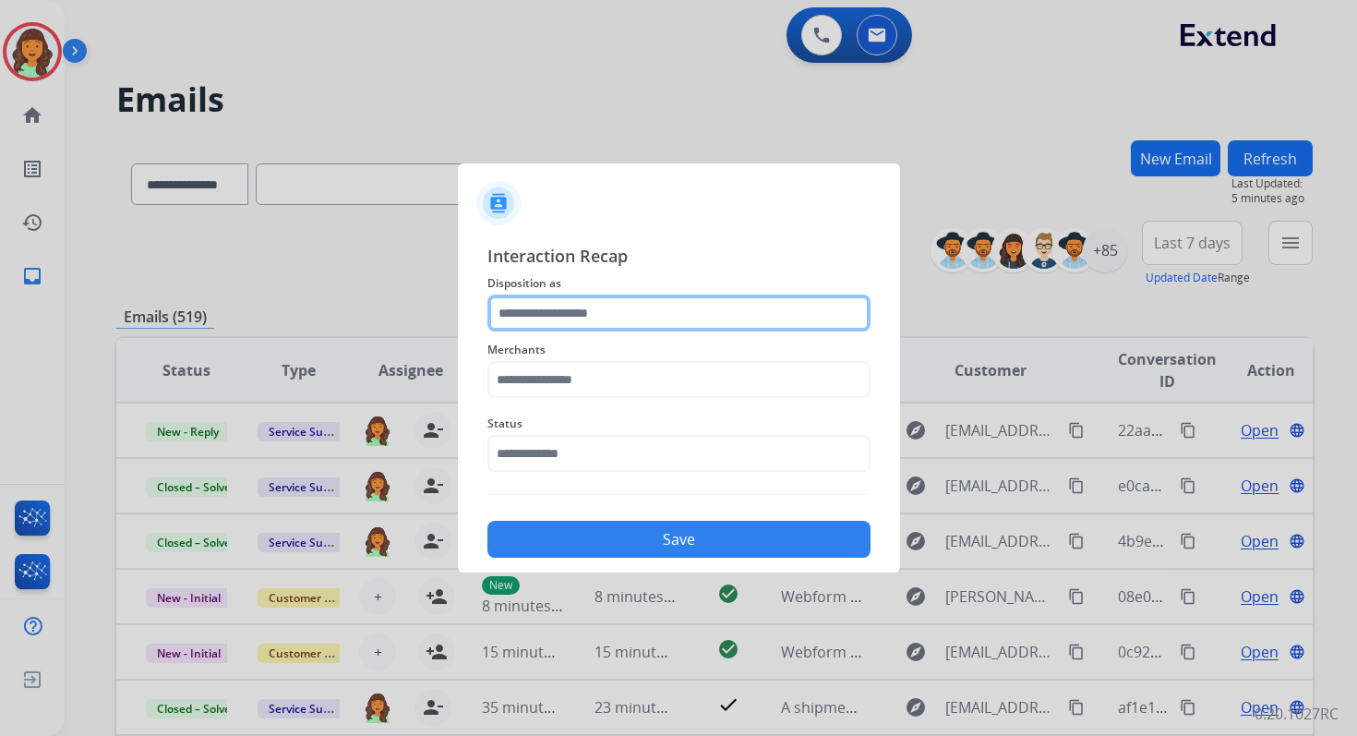
click at [597, 296] on input "text" at bounding box center [678, 312] width 383 height 37
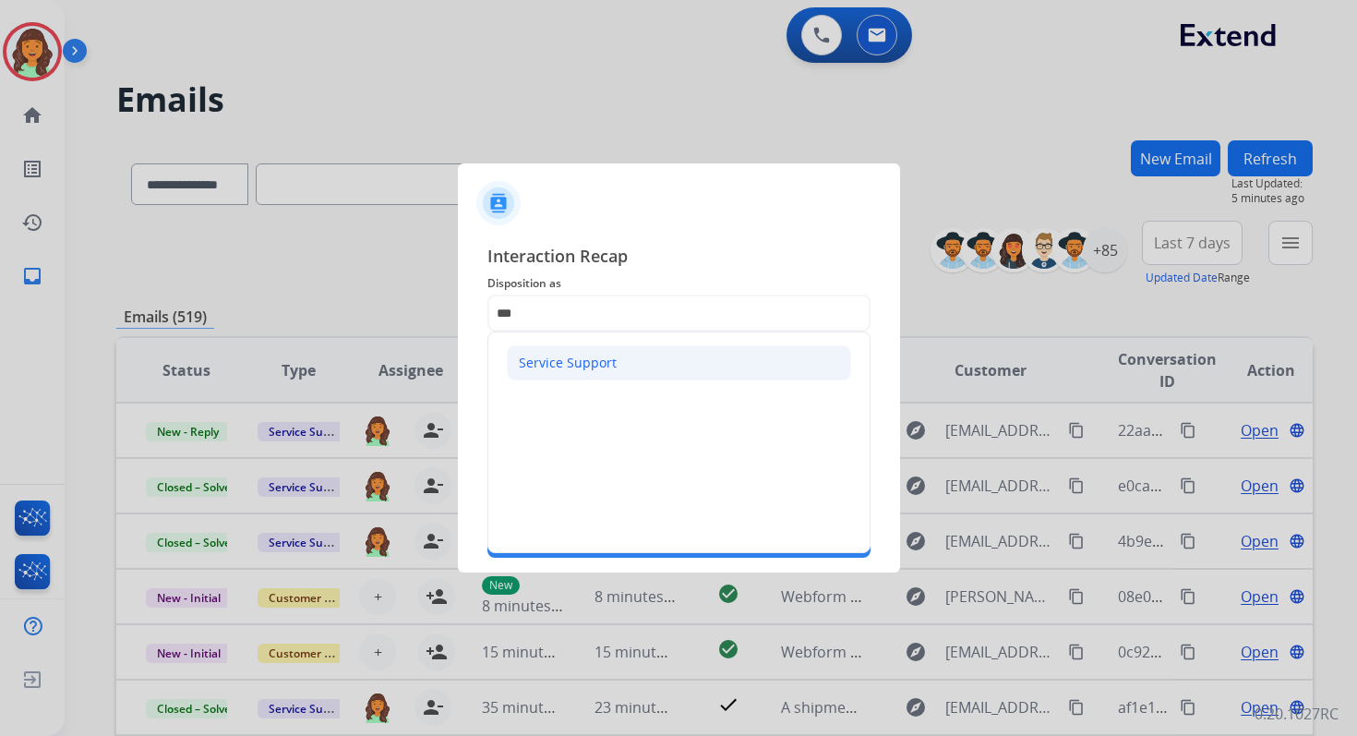
click at [591, 349] on li "Service Support" at bounding box center [679, 362] width 344 height 35
type input "**********"
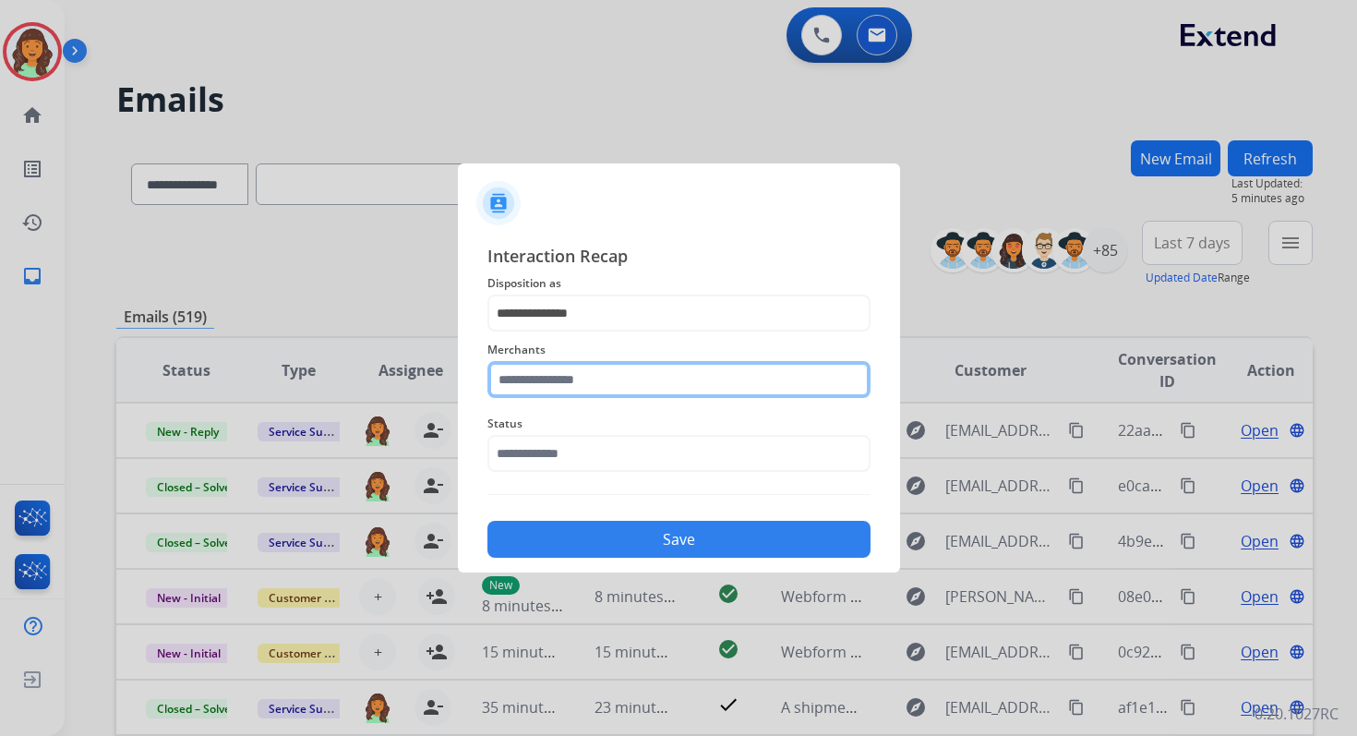
click at [591, 370] on input "text" at bounding box center [678, 379] width 383 height 37
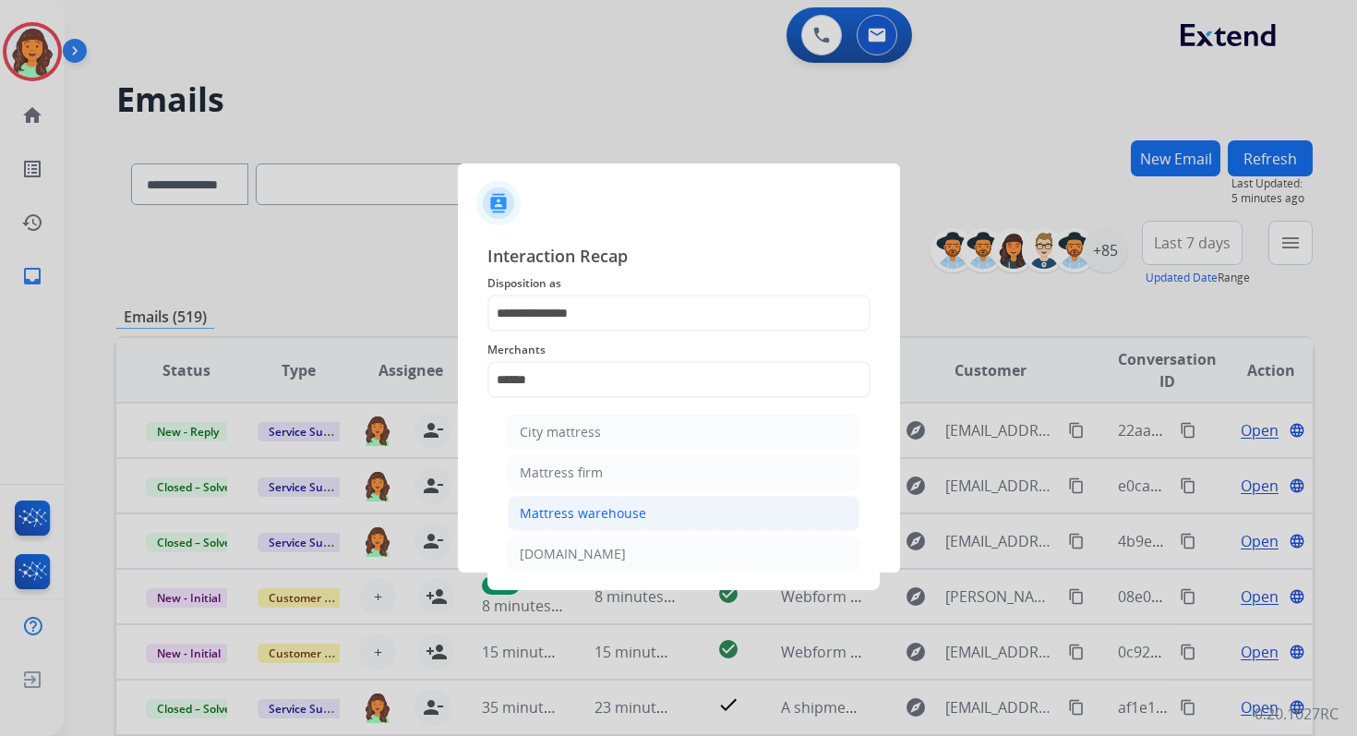
click at [610, 508] on div "Mattress warehouse" at bounding box center [583, 513] width 126 height 18
type input "**********"
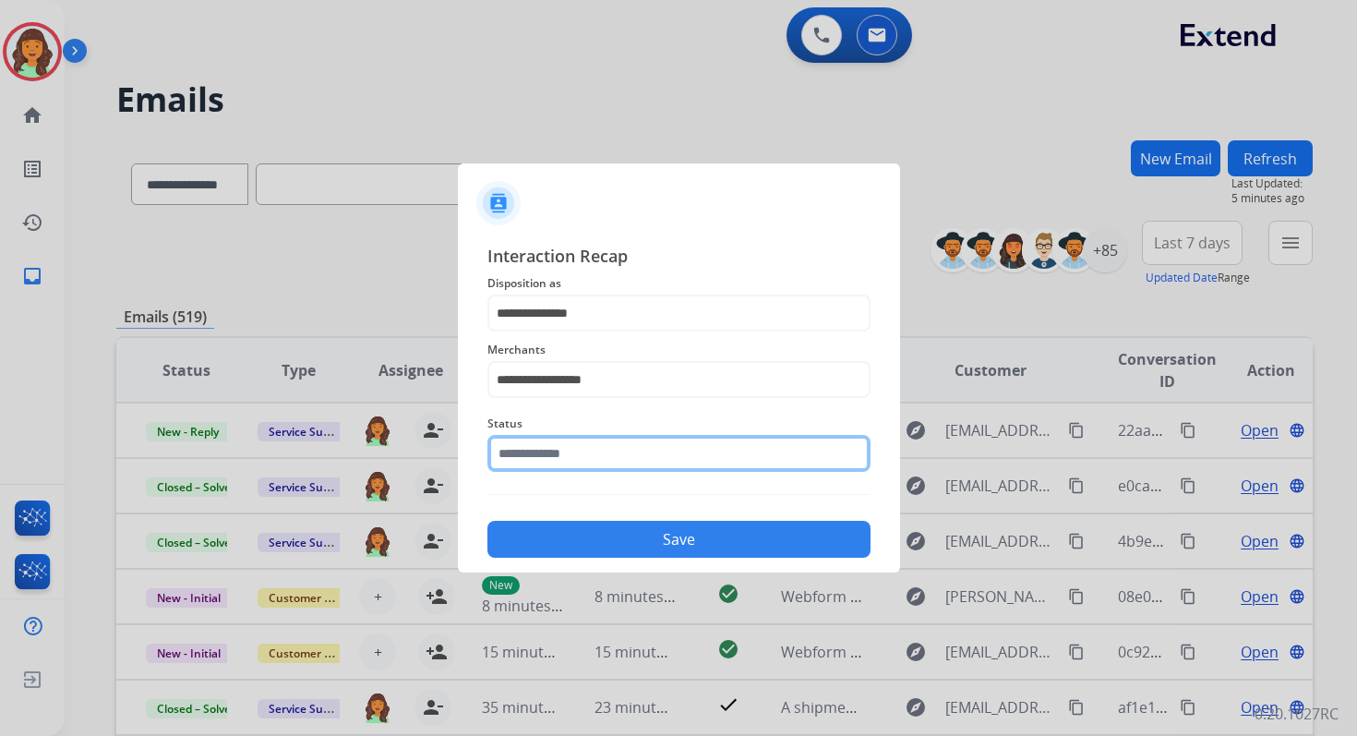
click at [570, 453] on input "text" at bounding box center [678, 453] width 383 height 37
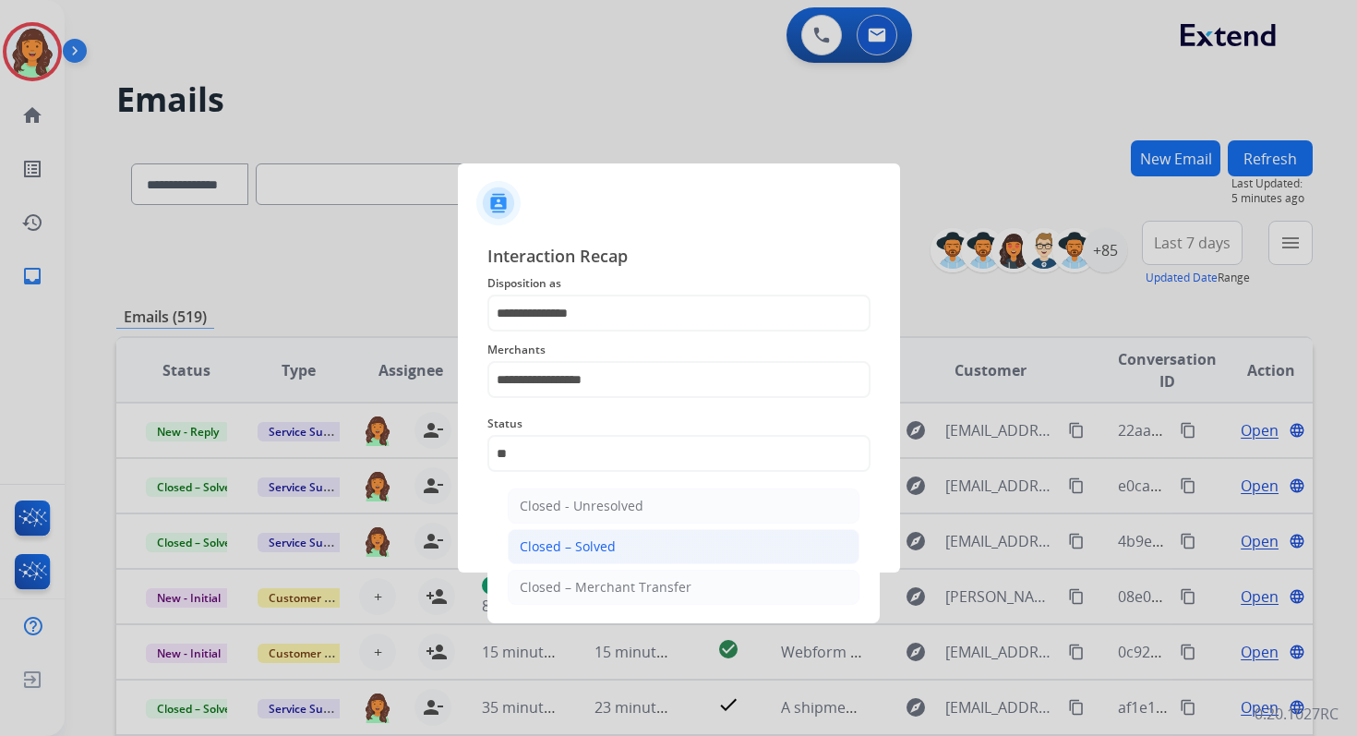
click at [595, 534] on li "Closed – Solved" at bounding box center [684, 546] width 352 height 35
type input "**********"
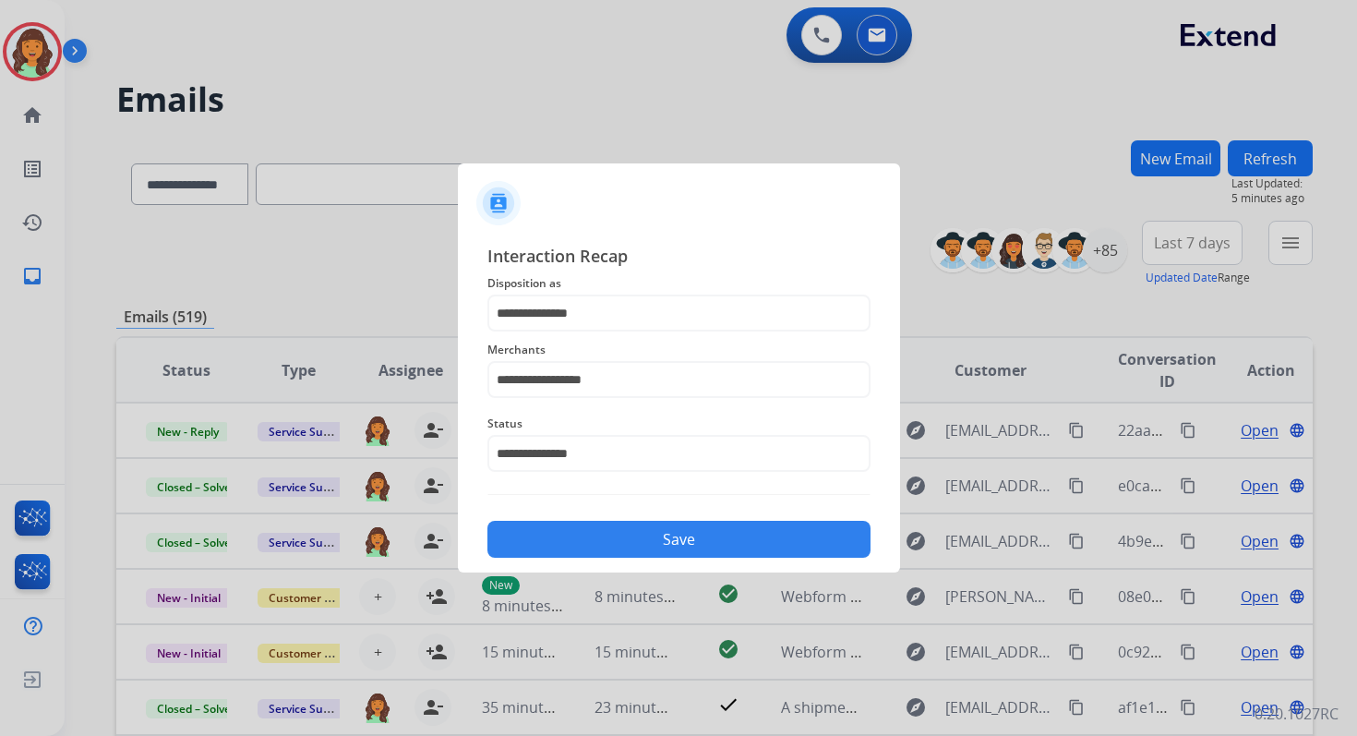
click at [595, 534] on button "Save" at bounding box center [678, 539] width 383 height 37
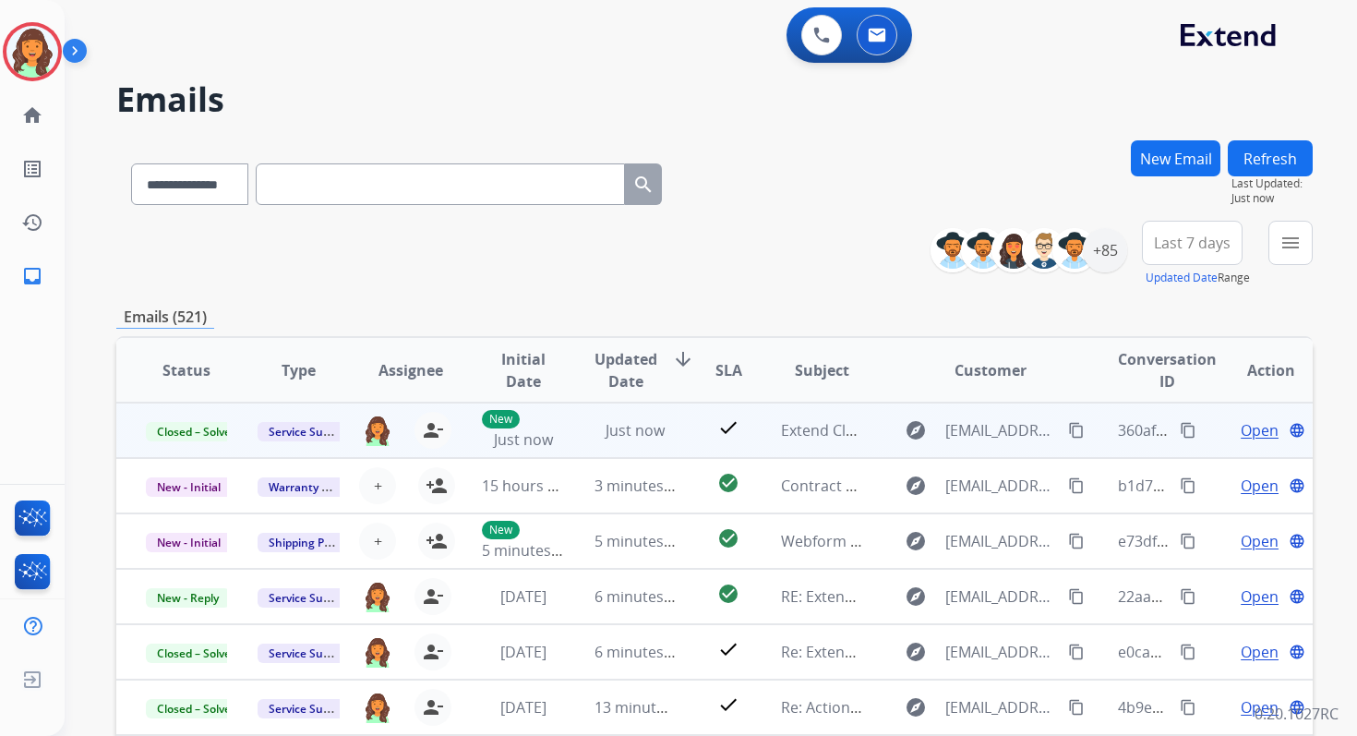
click at [1180, 427] on mat-icon "content_copy" at bounding box center [1188, 430] width 17 height 17
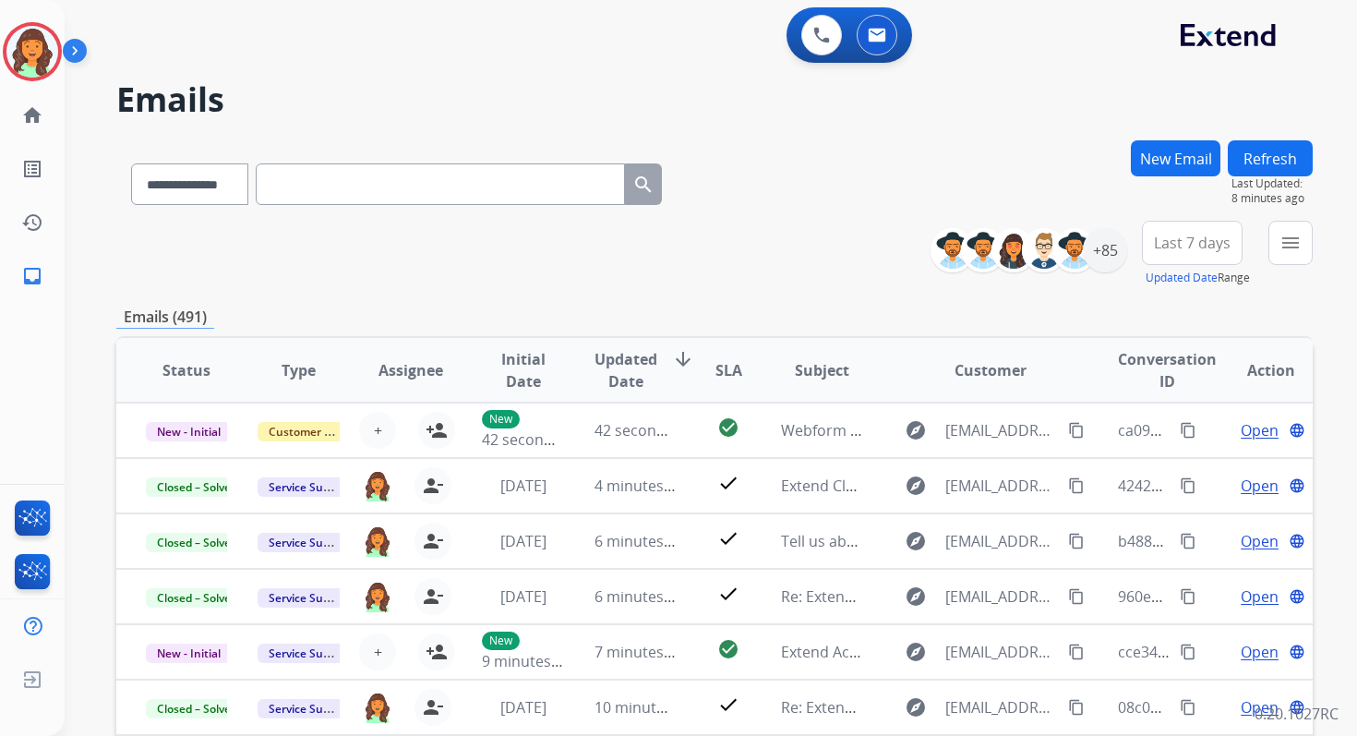
click at [1177, 161] on button "New Email" at bounding box center [1176, 158] width 90 height 36
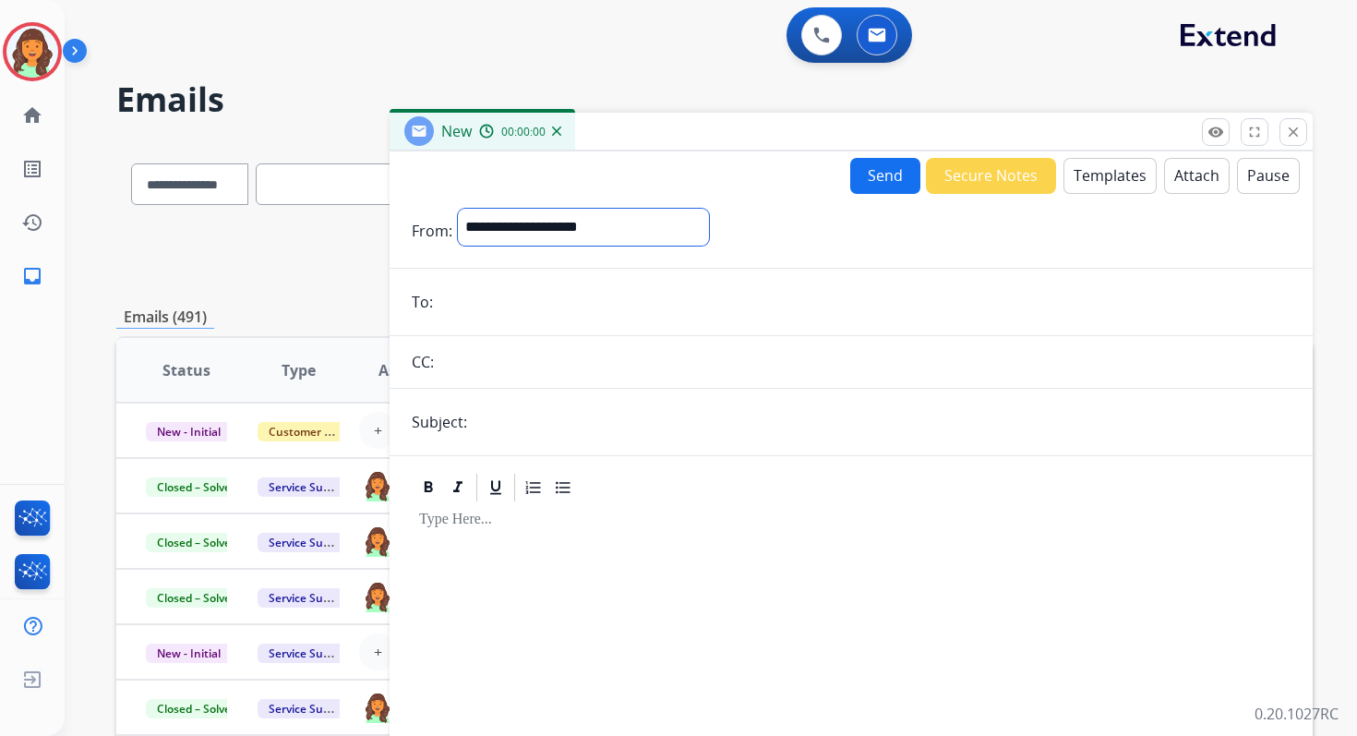
click at [527, 221] on select "**********" at bounding box center [583, 227] width 251 height 37
select select "**********"
click at [458, 209] on select "**********" at bounding box center [583, 227] width 251 height 37
click at [498, 309] on input "email" at bounding box center [864, 303] width 852 height 37
type input "**********"
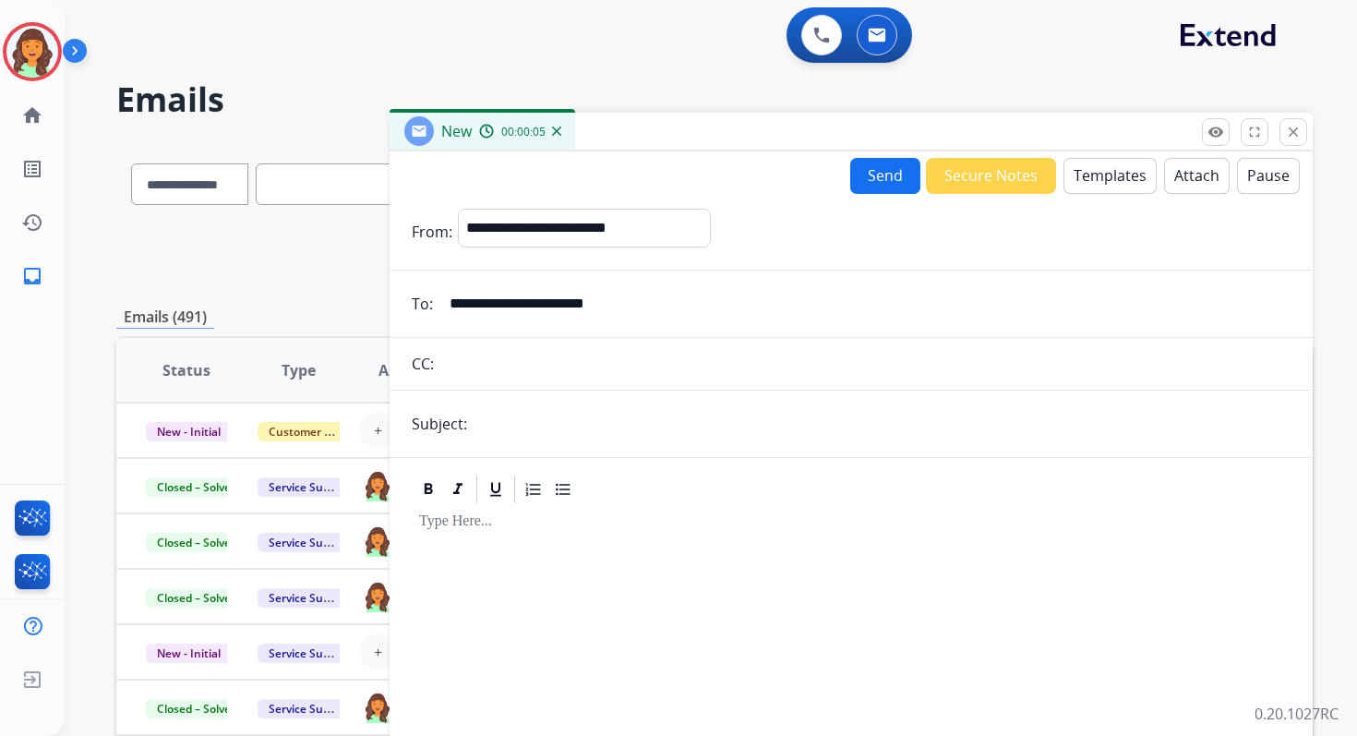
click at [547, 412] on input "text" at bounding box center [882, 423] width 818 height 37
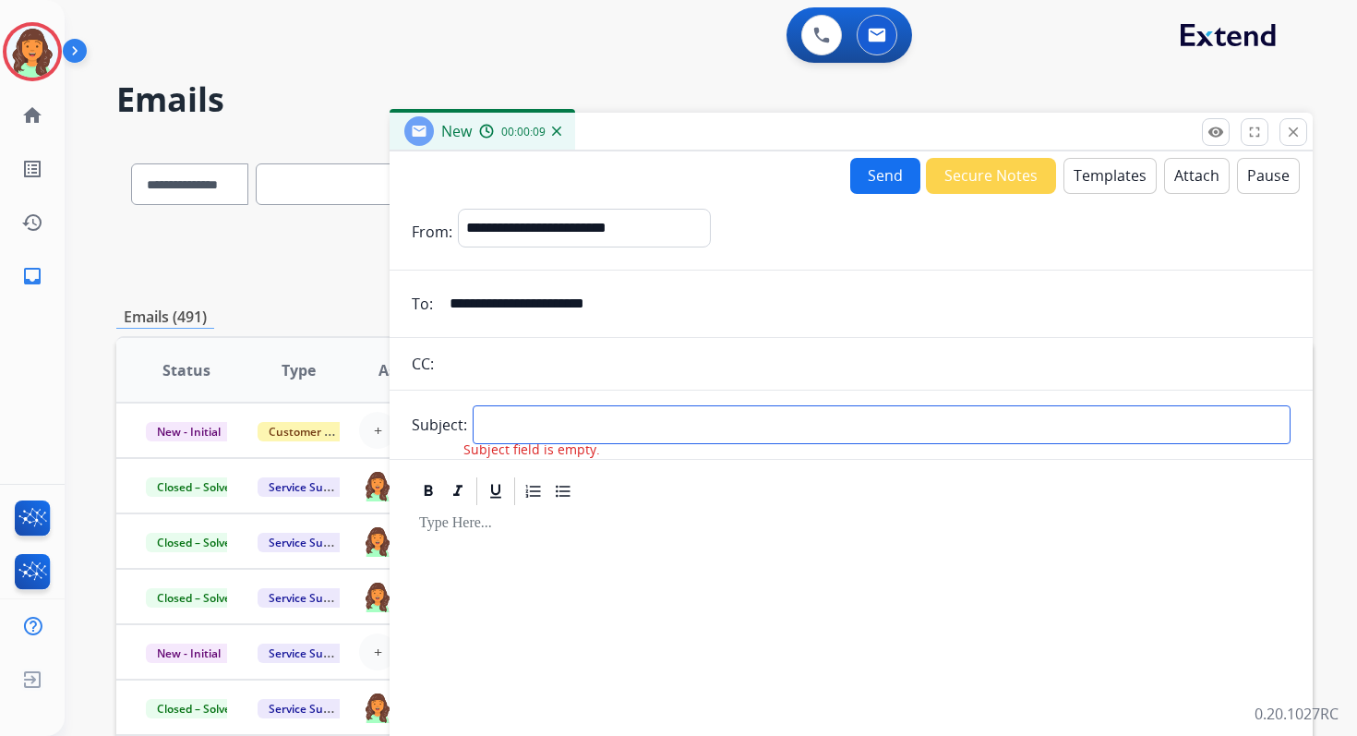
paste input "**********"
type input "**********"
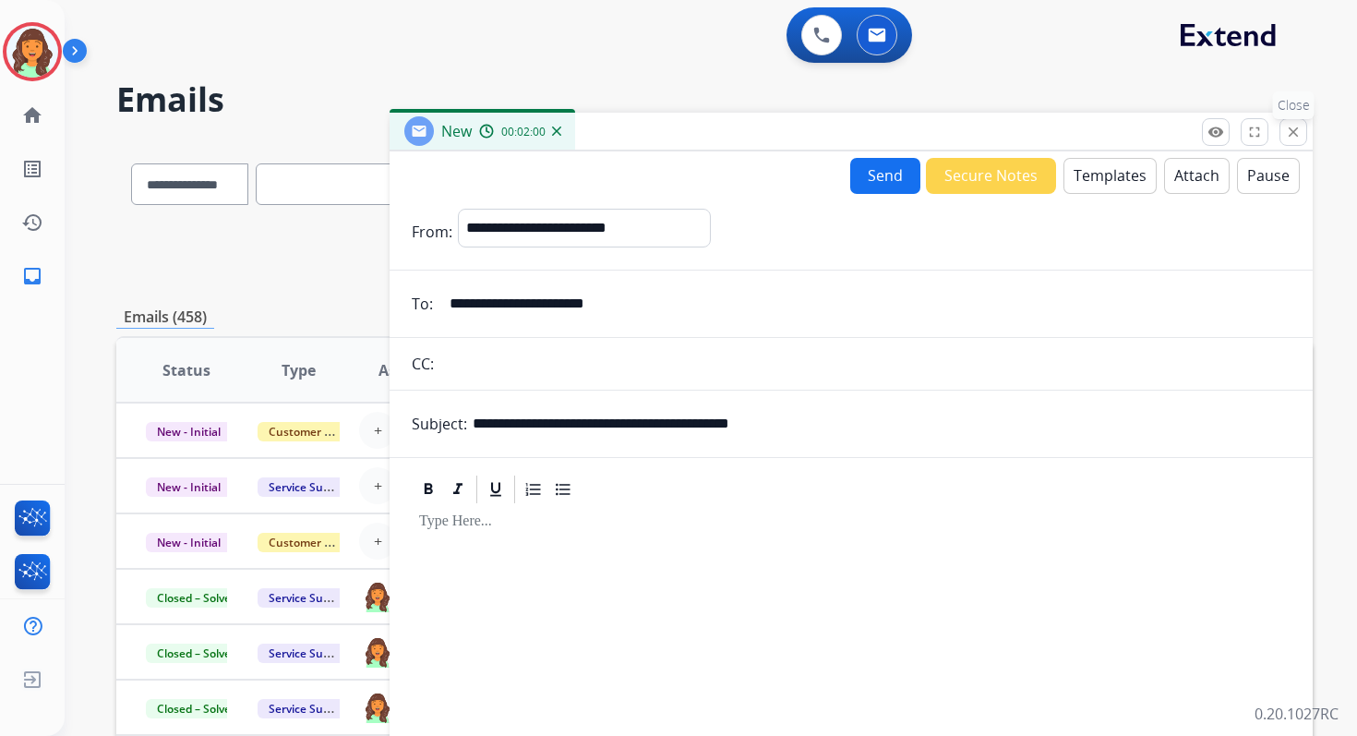
click at [1296, 126] on mat-icon "close" at bounding box center [1293, 132] width 17 height 17
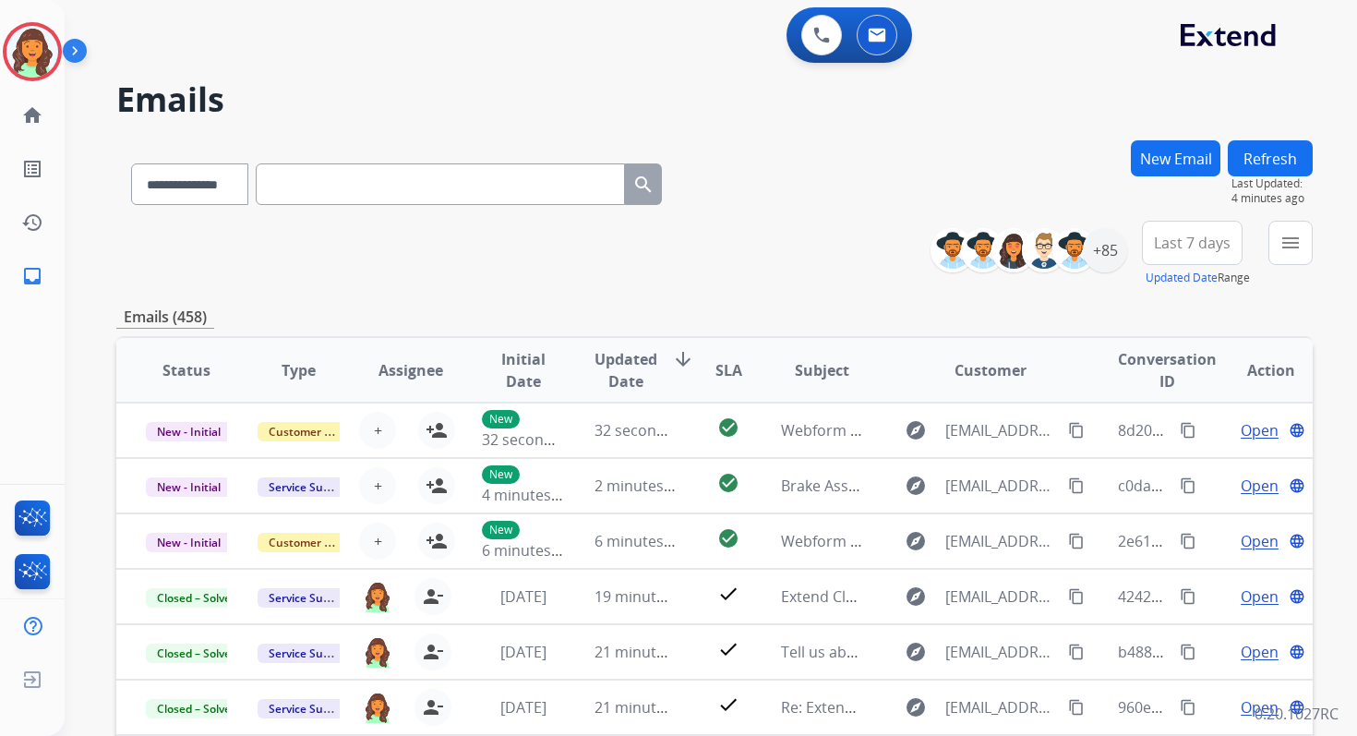
click at [312, 188] on input "text" at bounding box center [440, 184] width 369 height 42
paste input "**********"
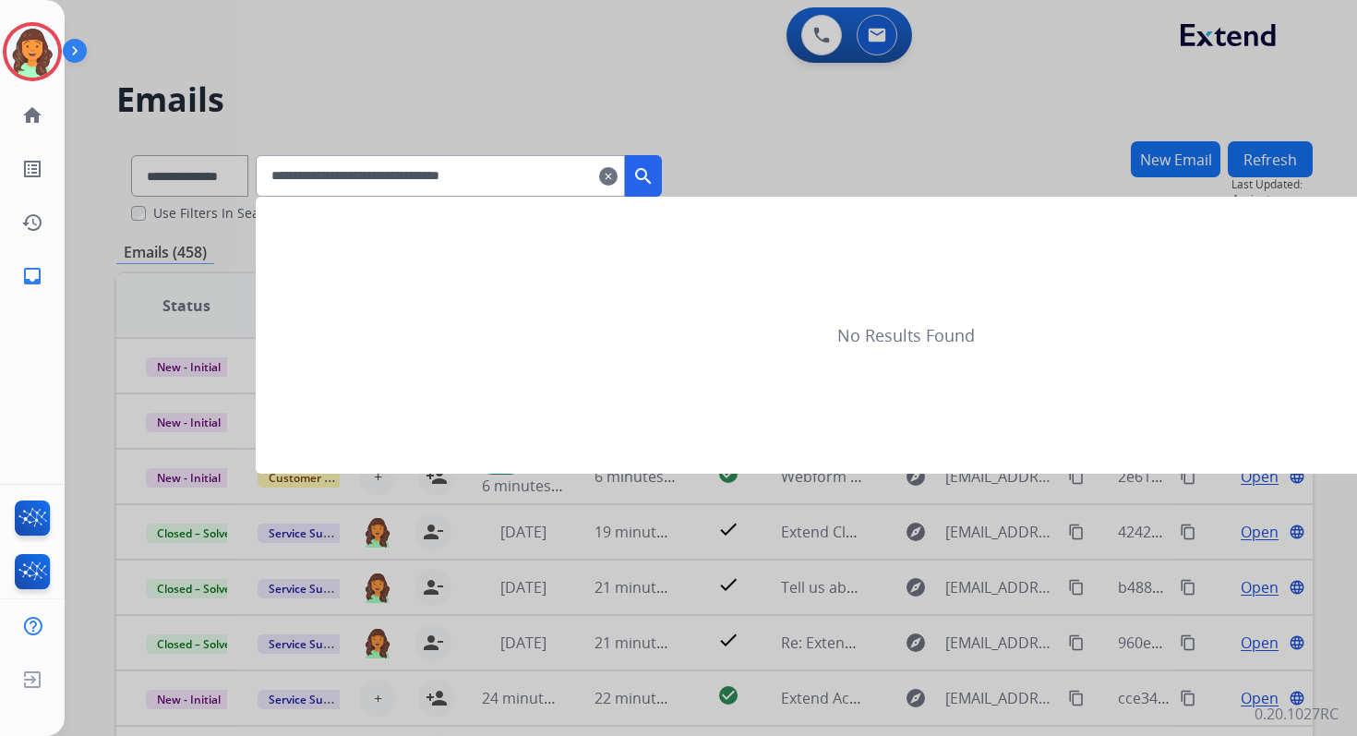
type input "**********"
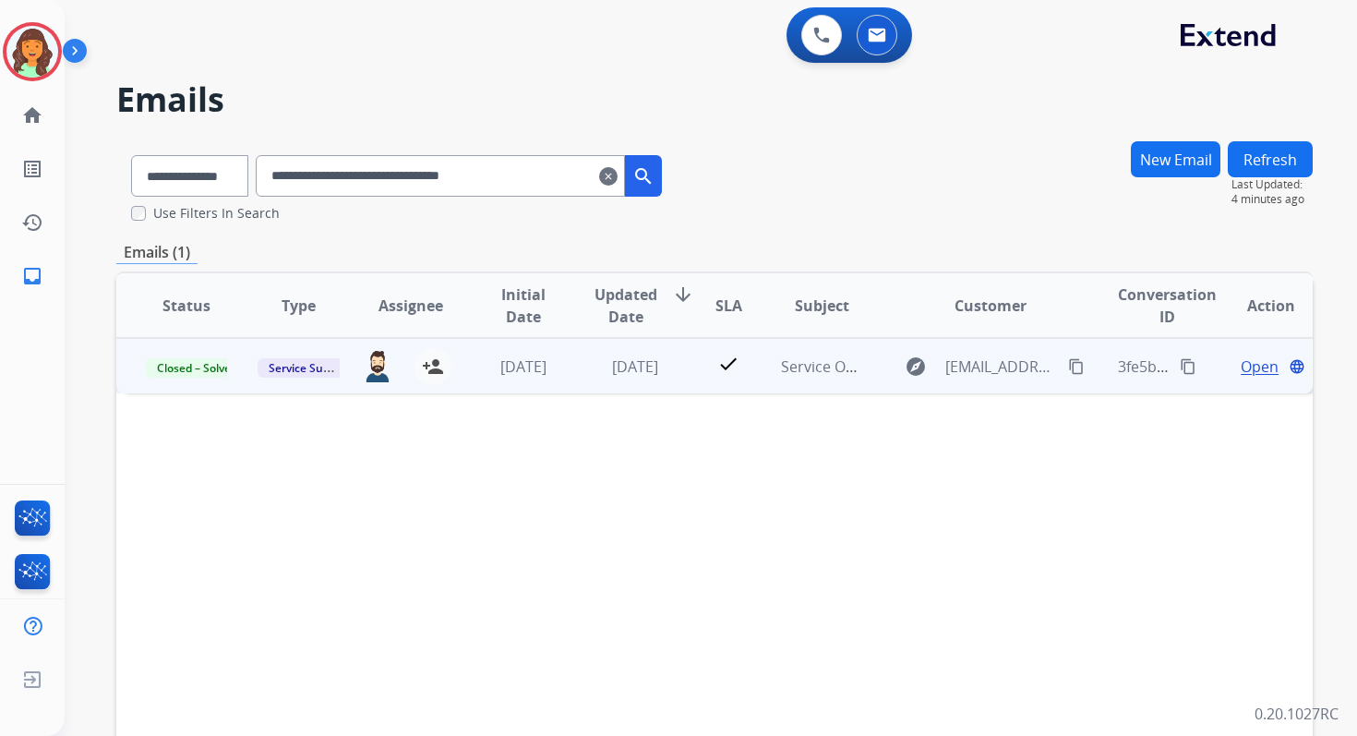
click at [1253, 373] on span "Open" at bounding box center [1260, 366] width 38 height 22
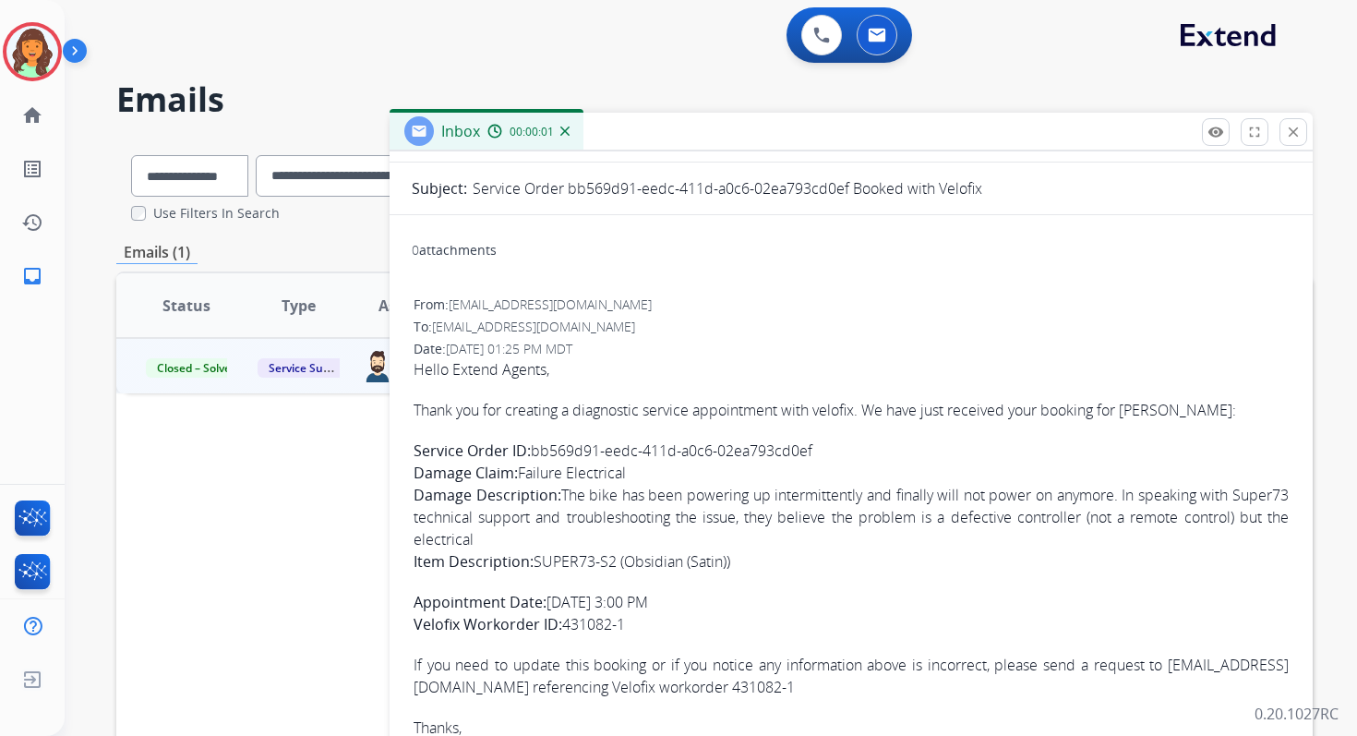
scroll to position [213, 0]
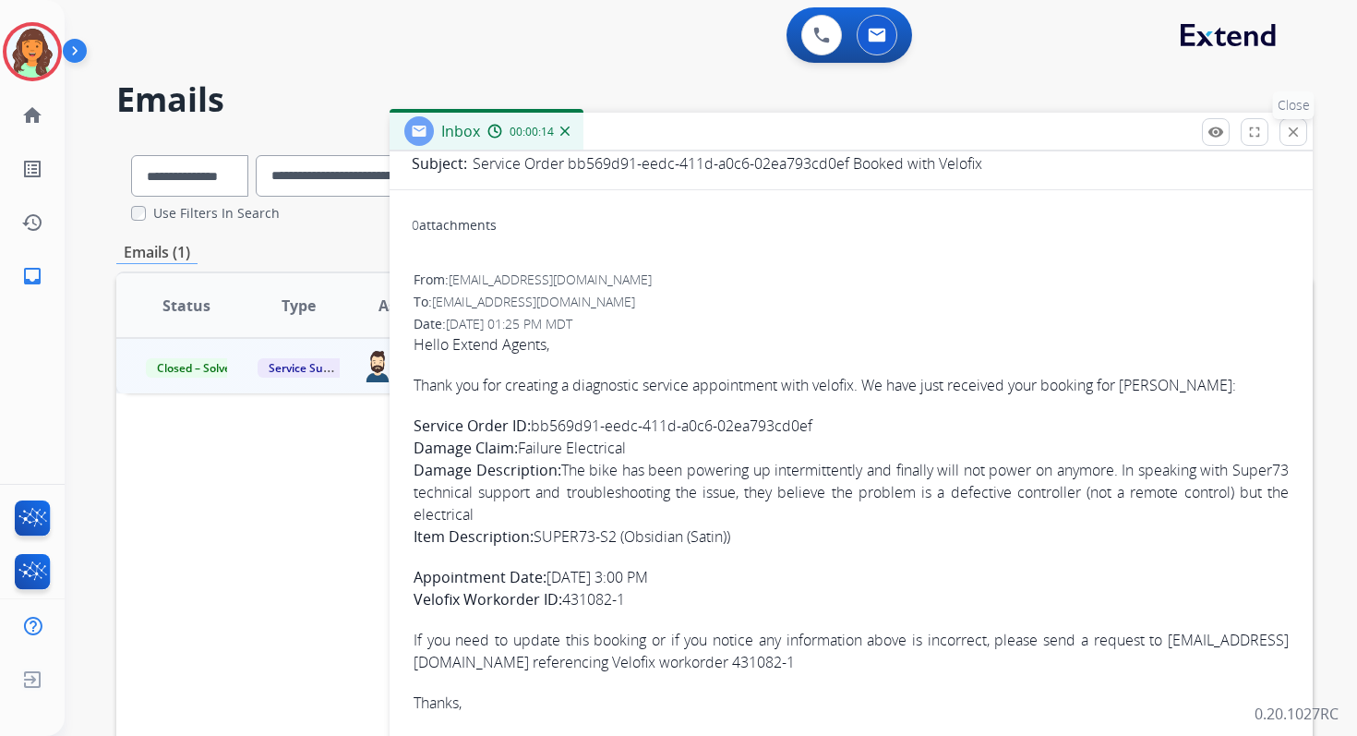
click at [1299, 133] on mat-icon "close" at bounding box center [1293, 132] width 17 height 17
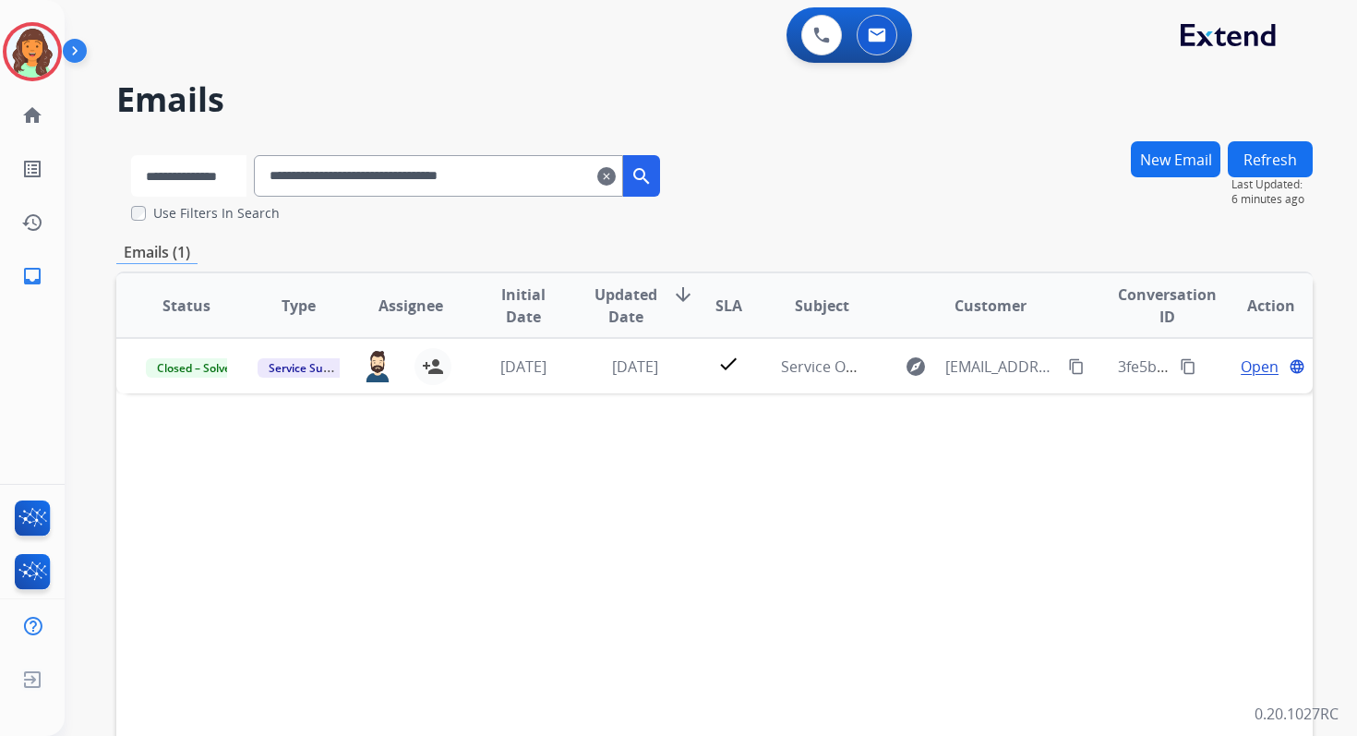
click at [218, 176] on select "**********" at bounding box center [188, 176] width 115 height 42
select select "*******"
click at [131, 155] on select "**********" at bounding box center [188, 176] width 115 height 42
click at [323, 182] on input "**********" at bounding box center [440, 176] width 369 height 42
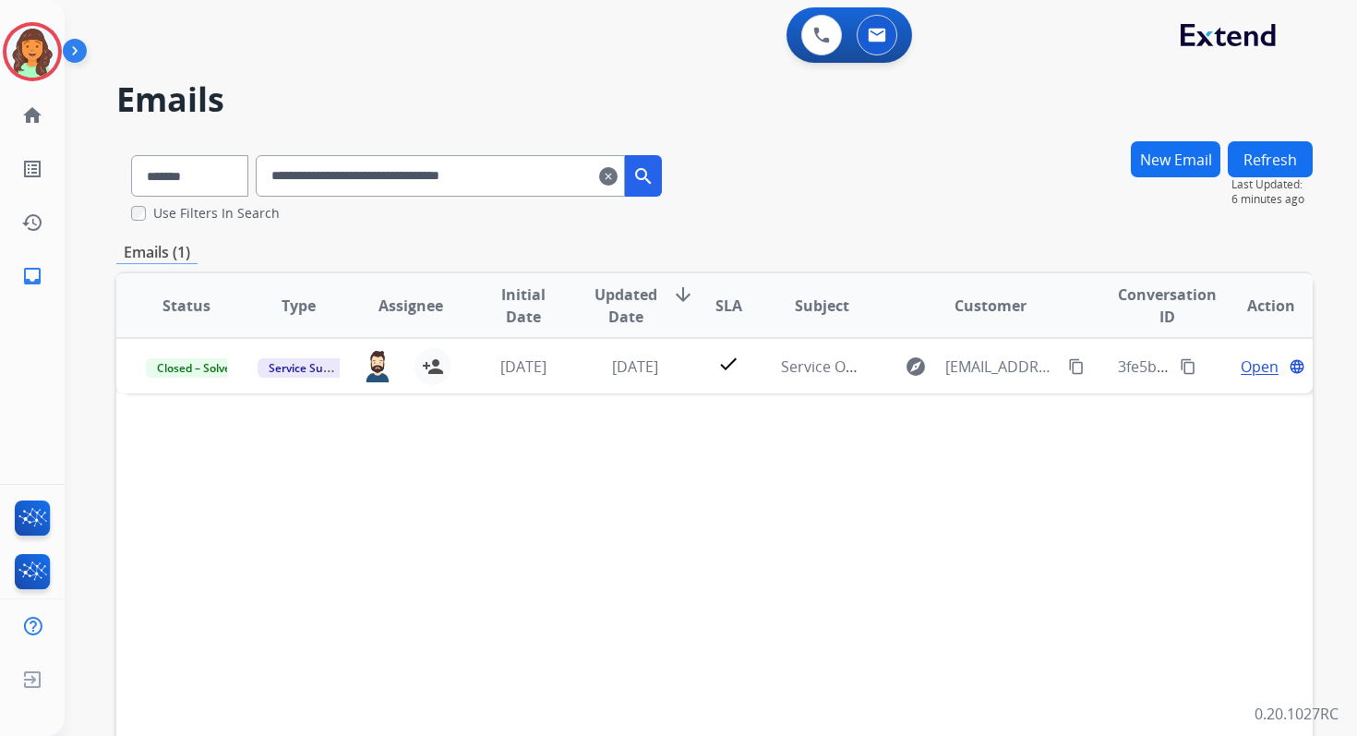
click at [323, 182] on input "**********" at bounding box center [440, 176] width 369 height 42
paste input "text"
type input "**********"
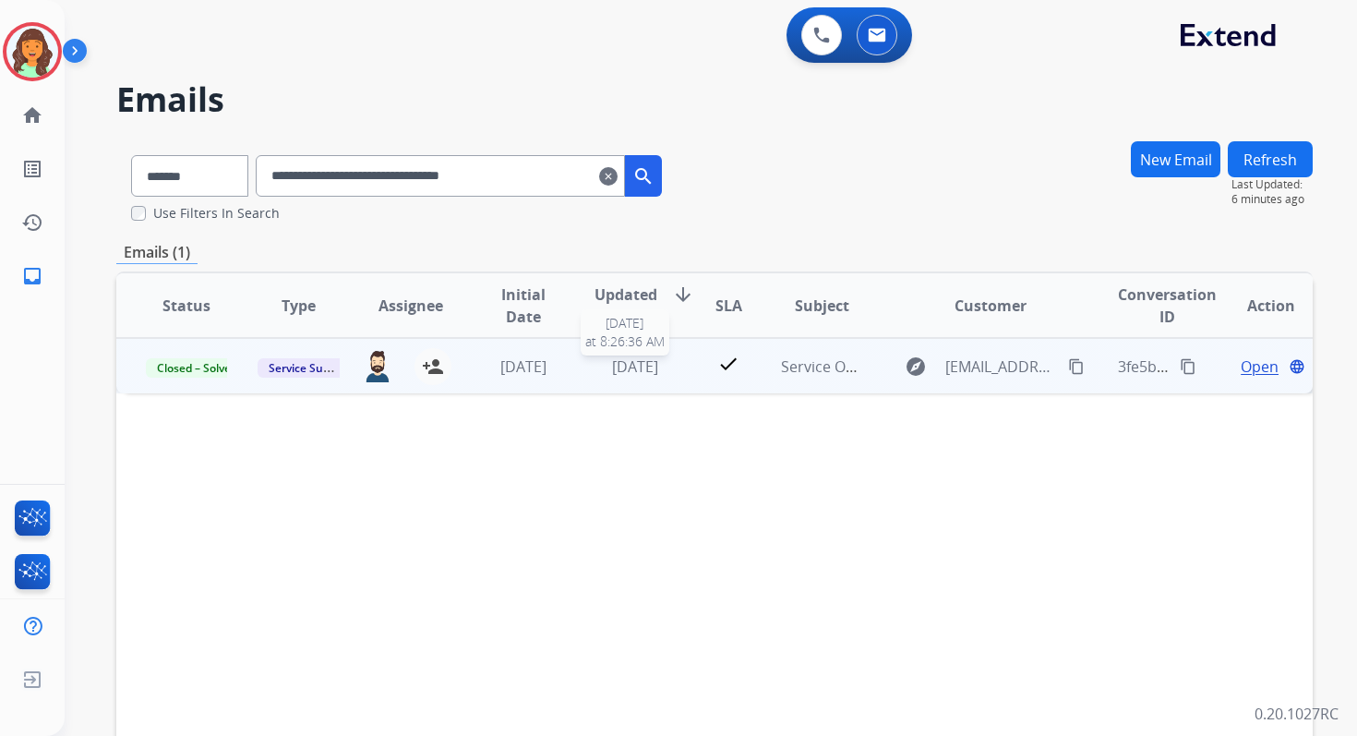
click at [624, 377] on div "[DATE]" at bounding box center [635, 366] width 81 height 22
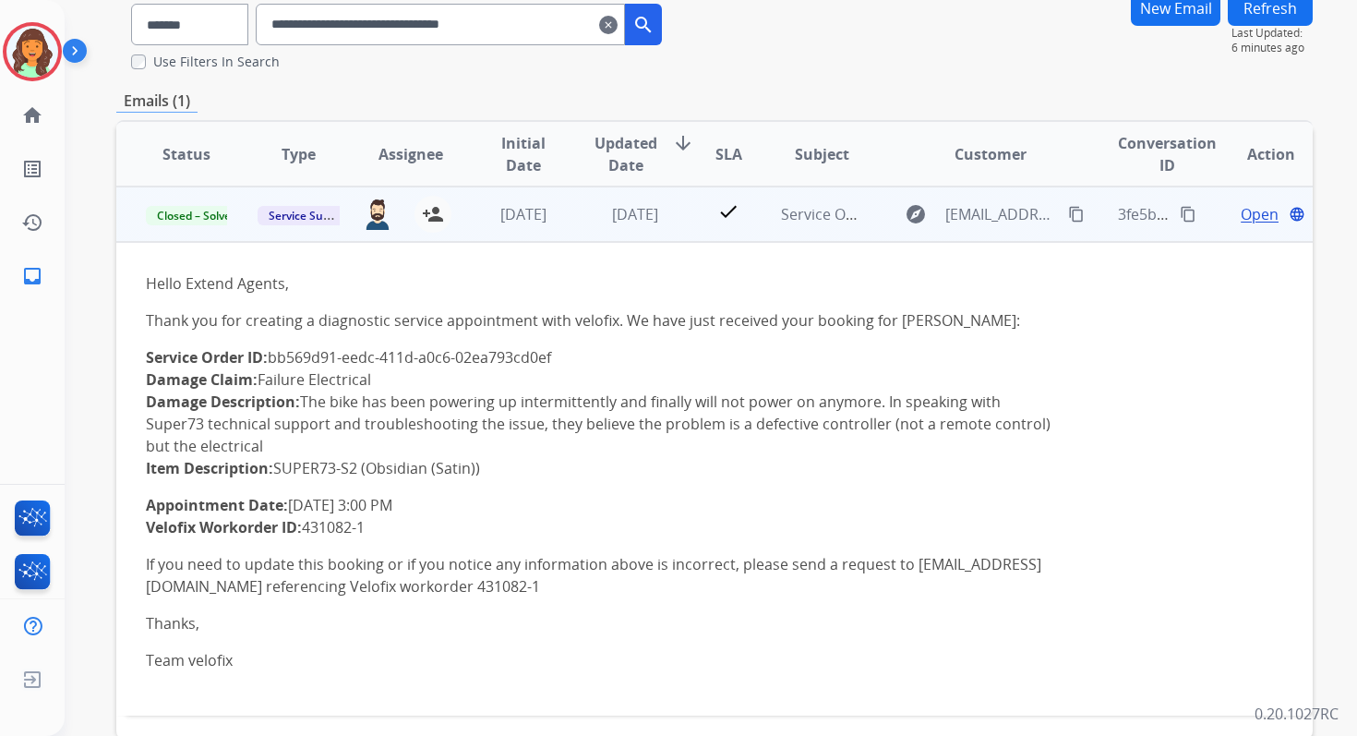
scroll to position [155, 0]
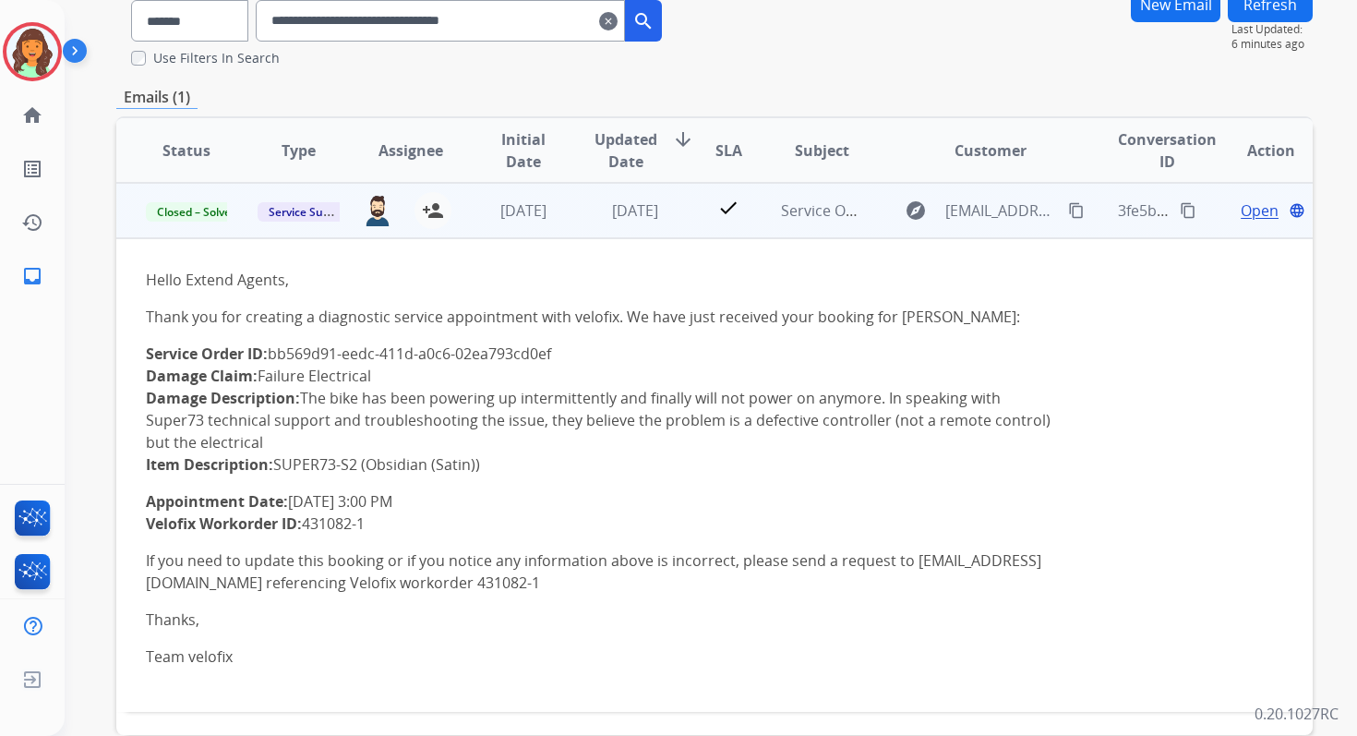
drag, startPoint x: 147, startPoint y: 352, endPoint x: 578, endPoint y: 355, distance: 431.1
click at [578, 355] on p "Service Order ID: bb569d91-eedc-411d-a0c6-02ea793cd0ef Damage Claim: Failure El…" at bounding box center [602, 408] width 913 height 133
copy p "Service Order ID: bb569d91-eedc-411d-a0c6-02ea793cd0ef"
click at [1242, 204] on span "Open" at bounding box center [1260, 210] width 38 height 22
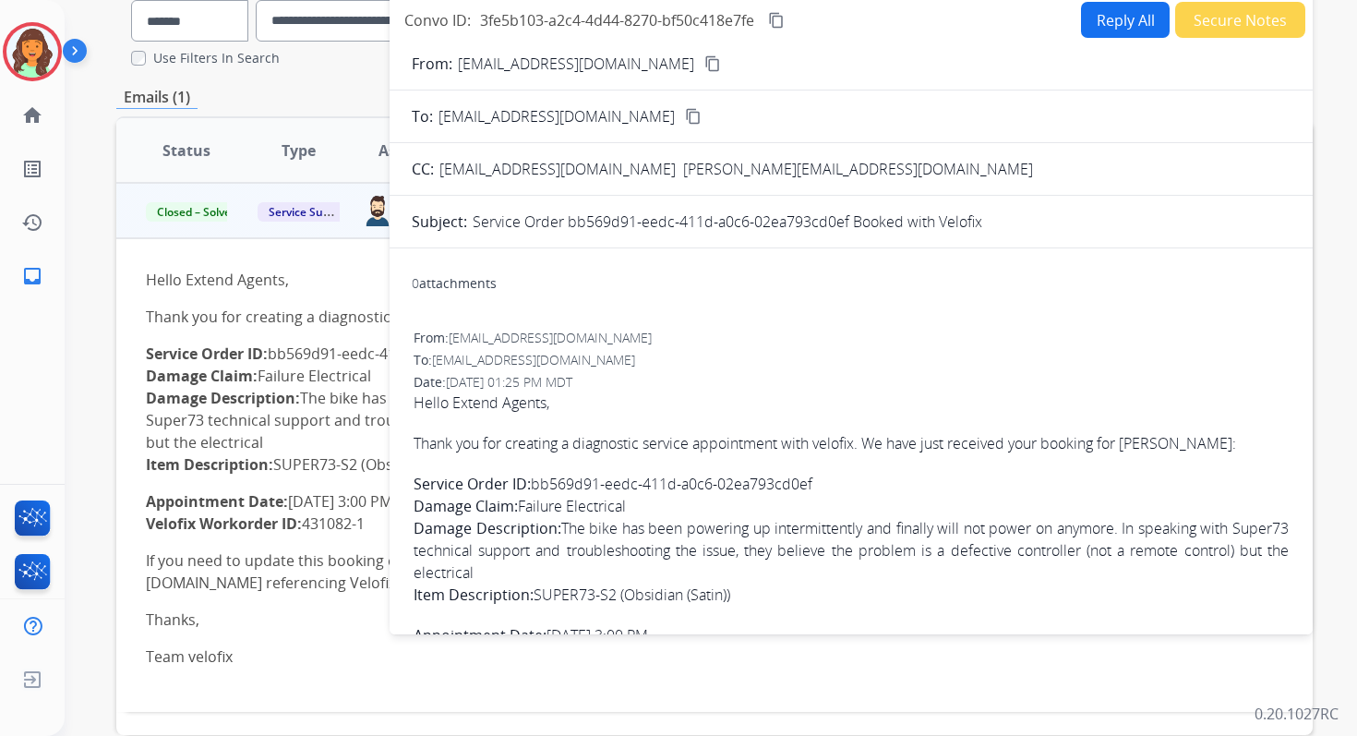
scroll to position [151, 0]
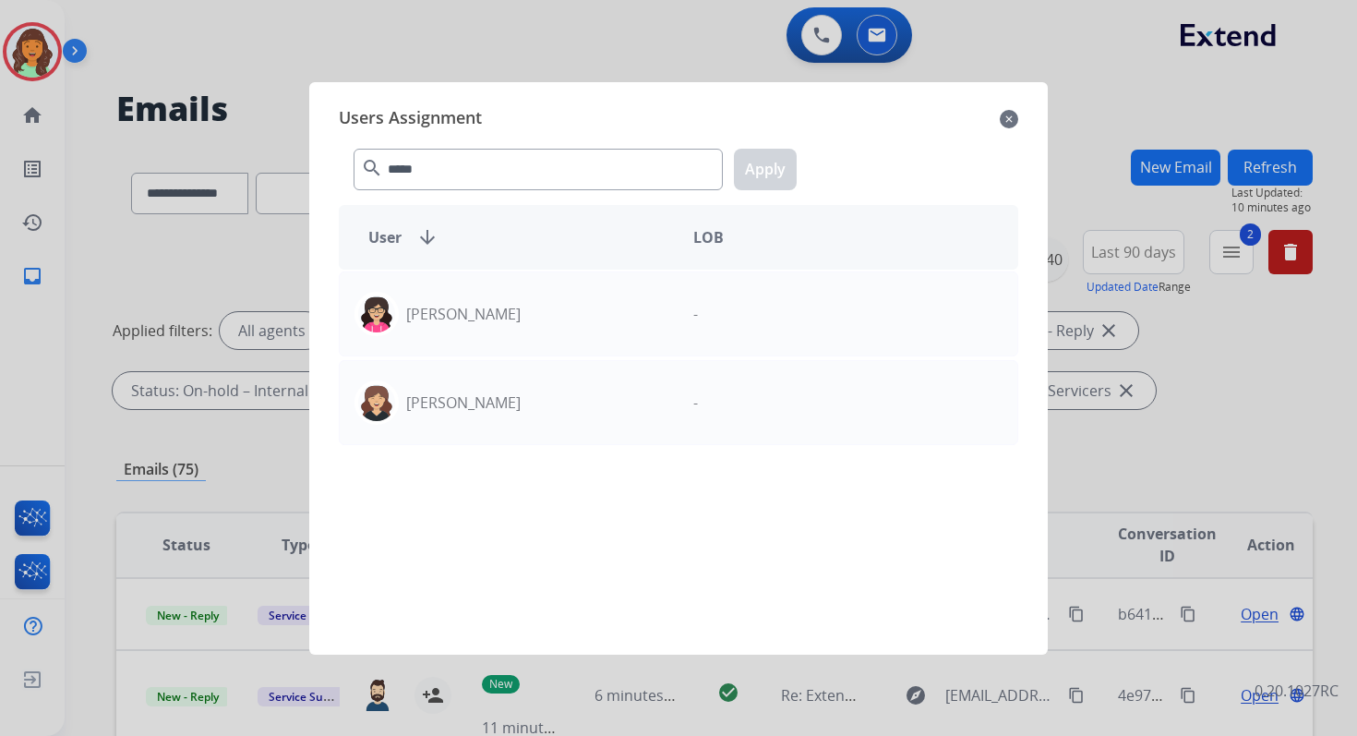
select select "**********"
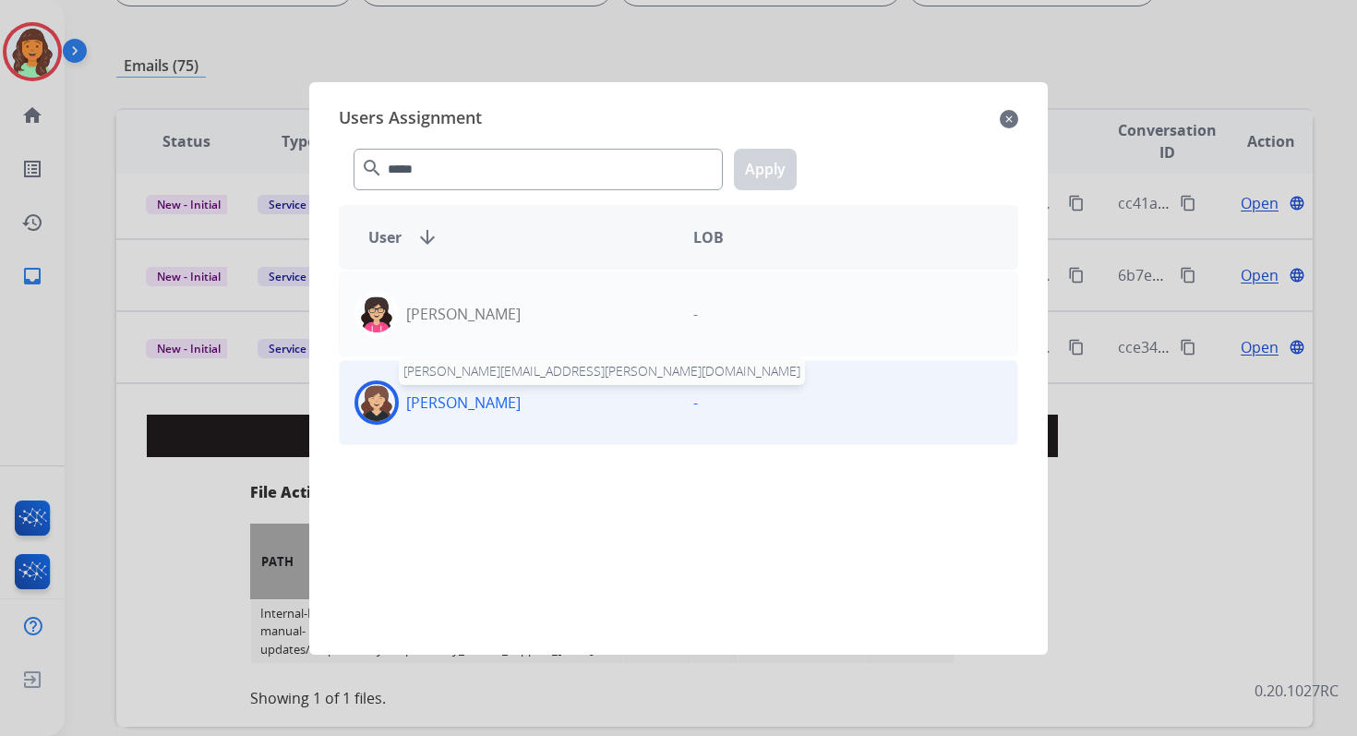
type input "*****"
click at [482, 401] on p "[PERSON_NAME]" at bounding box center [463, 402] width 114 height 22
click at [763, 163] on button "Apply" at bounding box center [765, 170] width 63 height 42
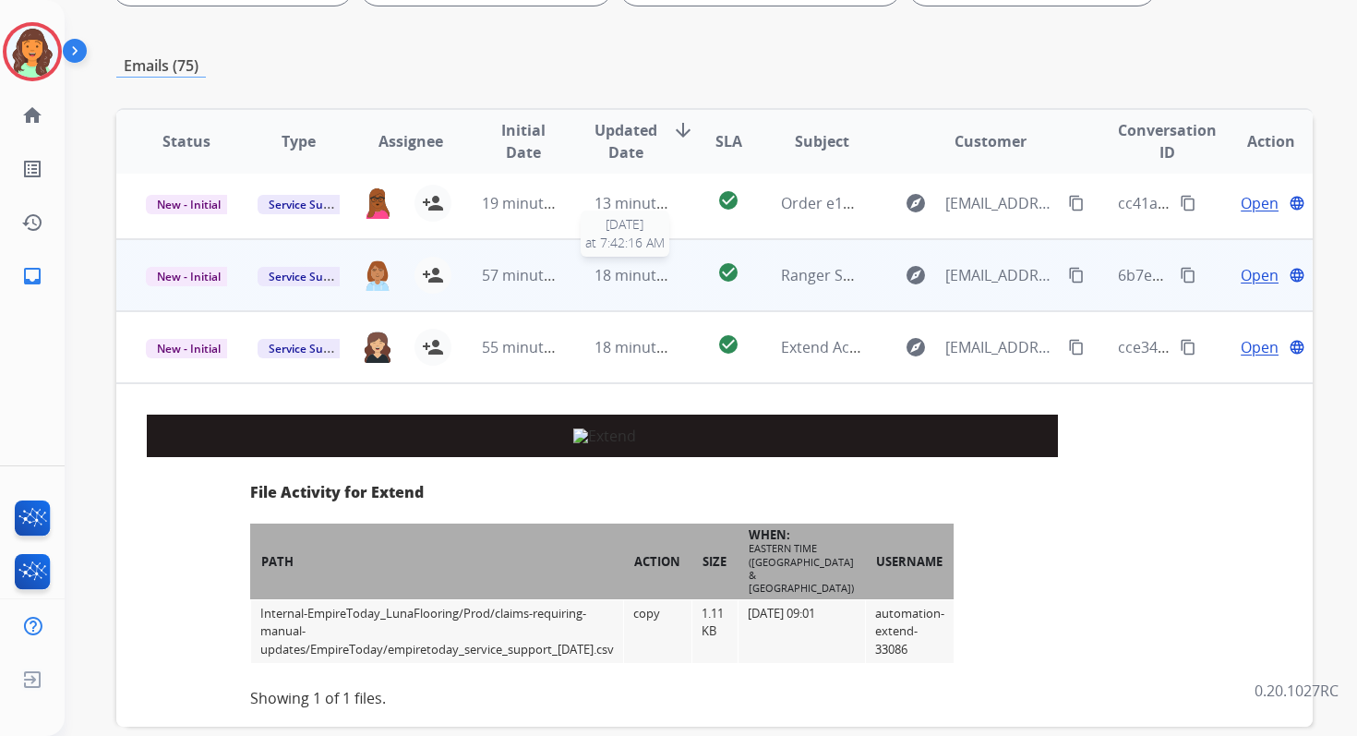
click at [612, 282] on span "18 minutes ago" at bounding box center [648, 275] width 107 height 20
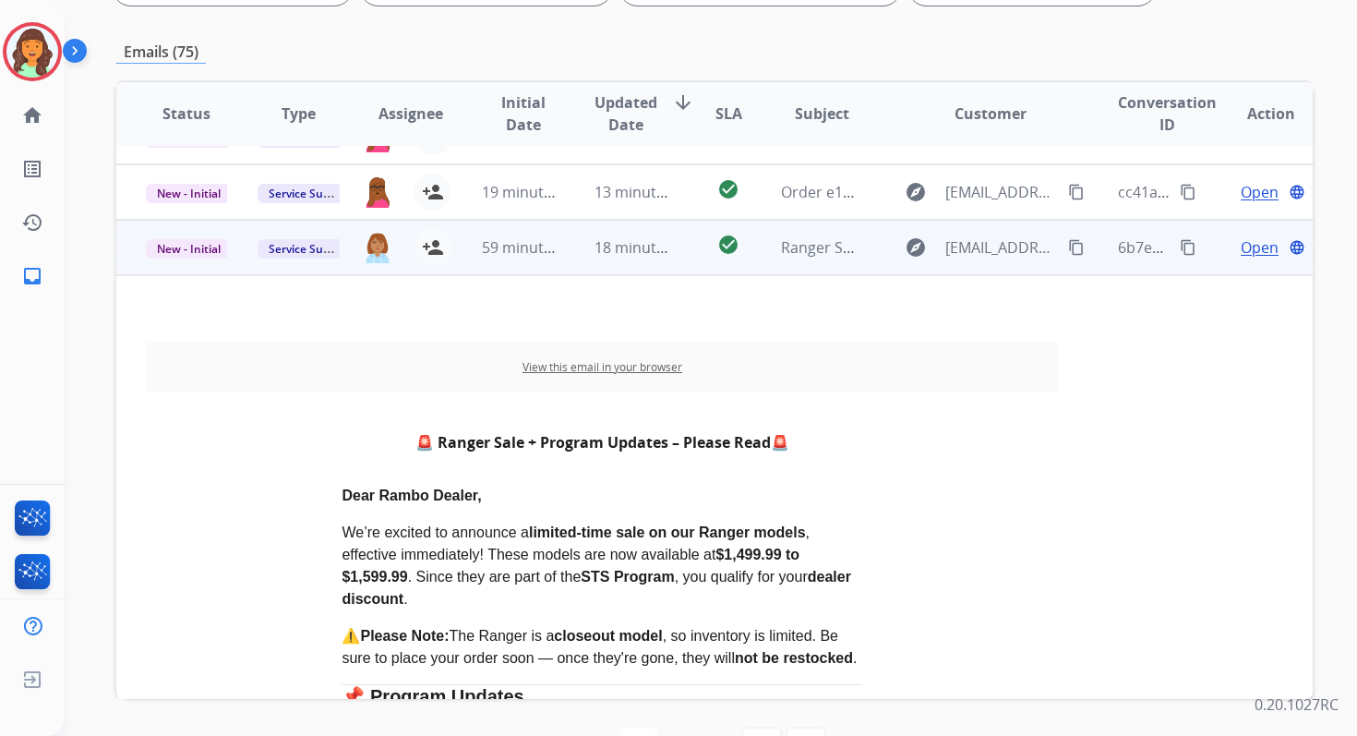
scroll to position [277, 0]
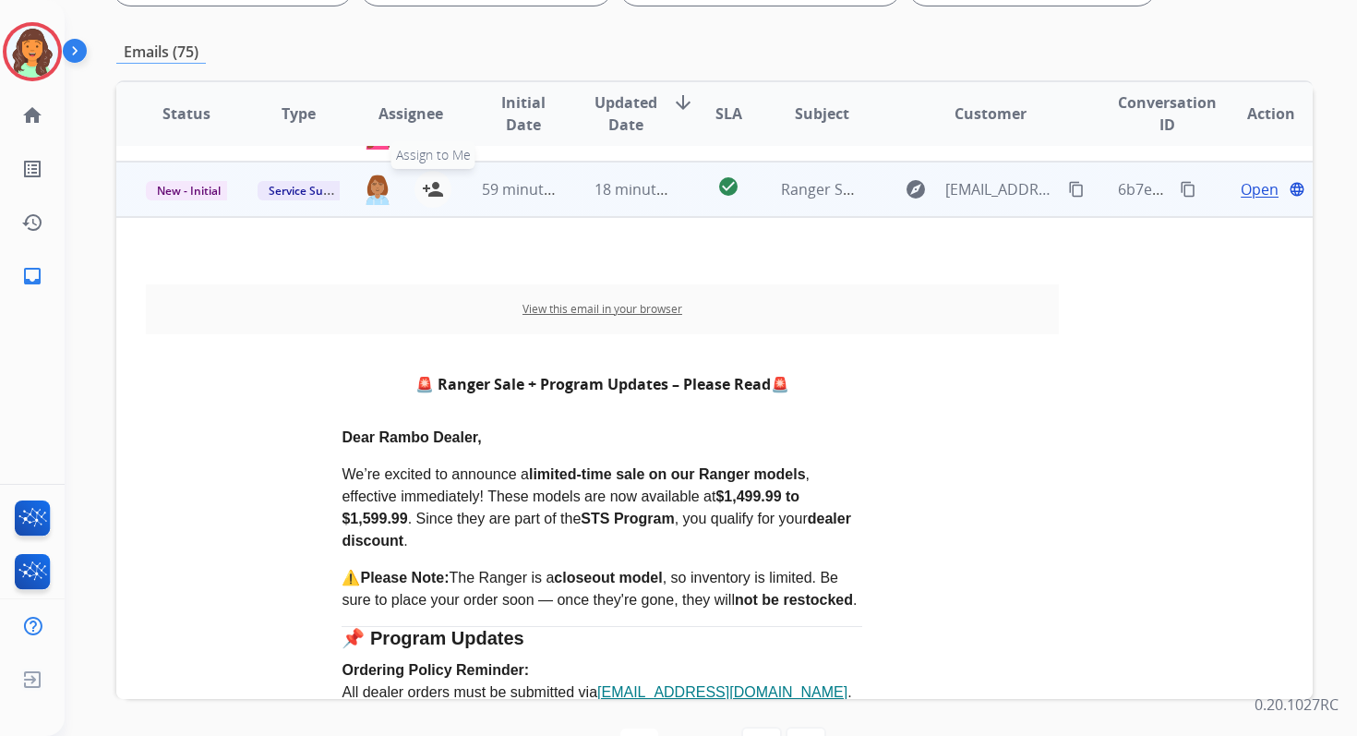
click at [427, 186] on mat-icon "person_add" at bounding box center [433, 189] width 22 height 22
click at [317, 190] on span "Service Support" at bounding box center [310, 190] width 105 height 19
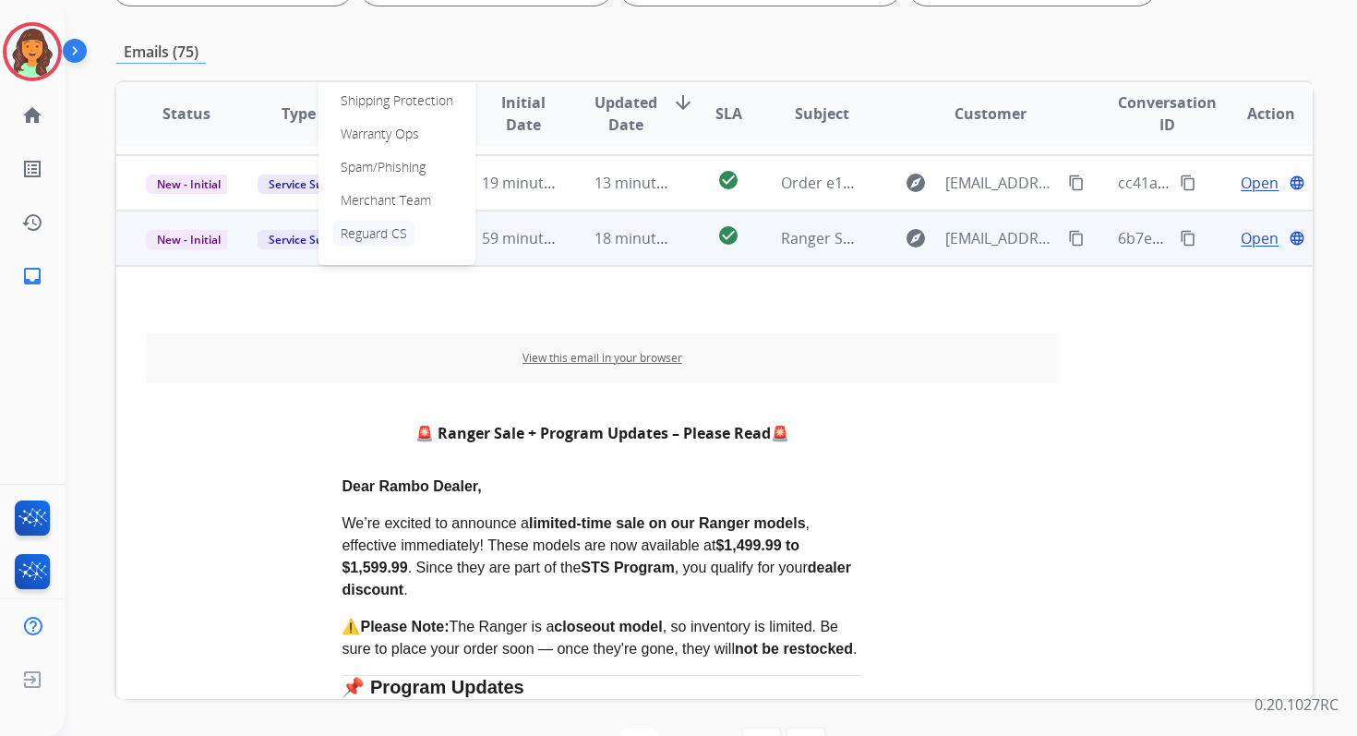
scroll to position [205, 0]
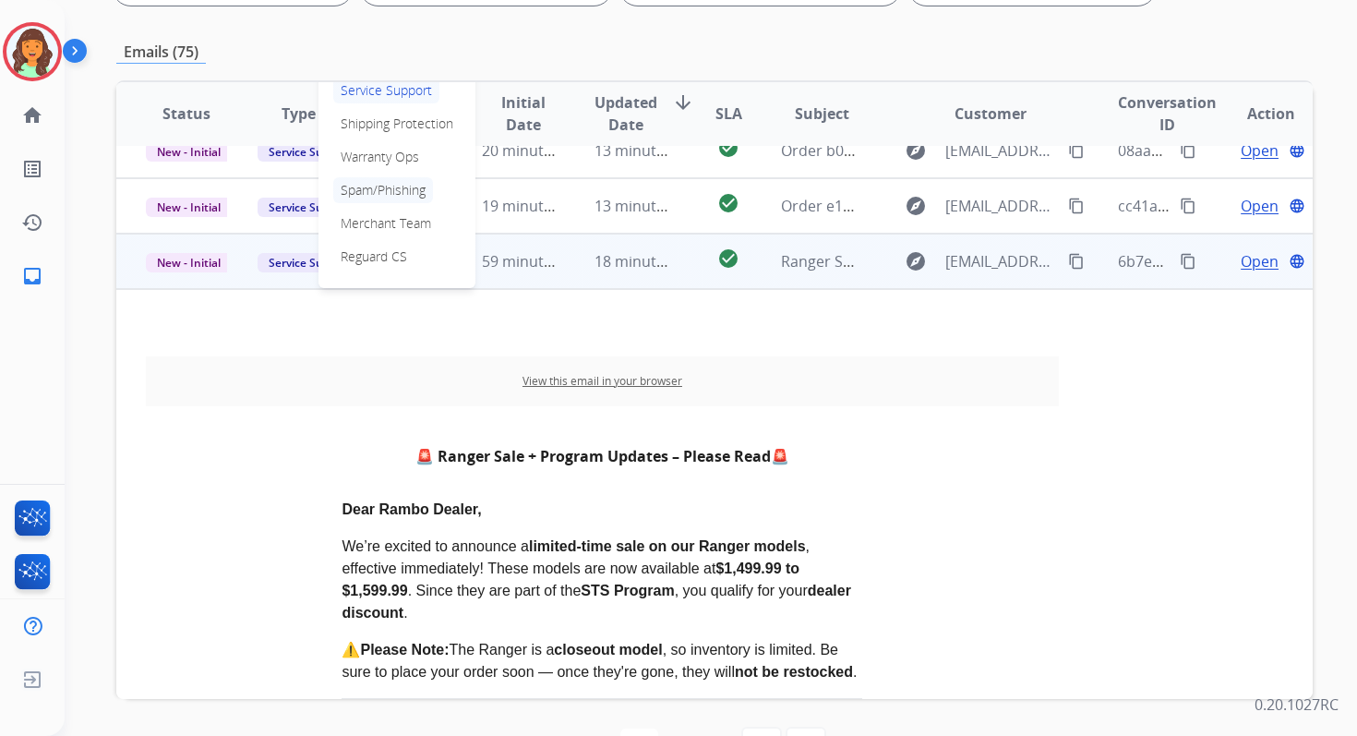
click at [360, 189] on p "Spam/Phishing" at bounding box center [383, 190] width 100 height 26
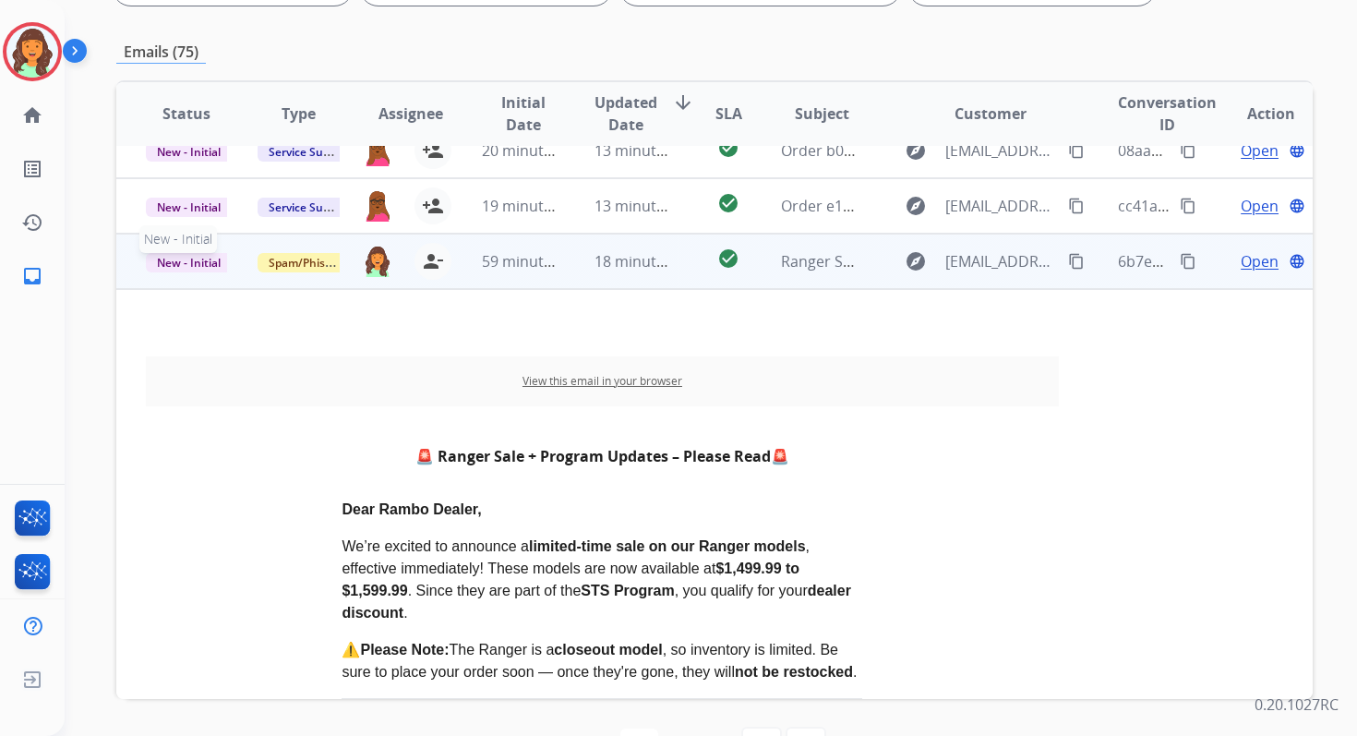
click at [196, 262] on span "New - Initial" at bounding box center [189, 262] width 86 height 19
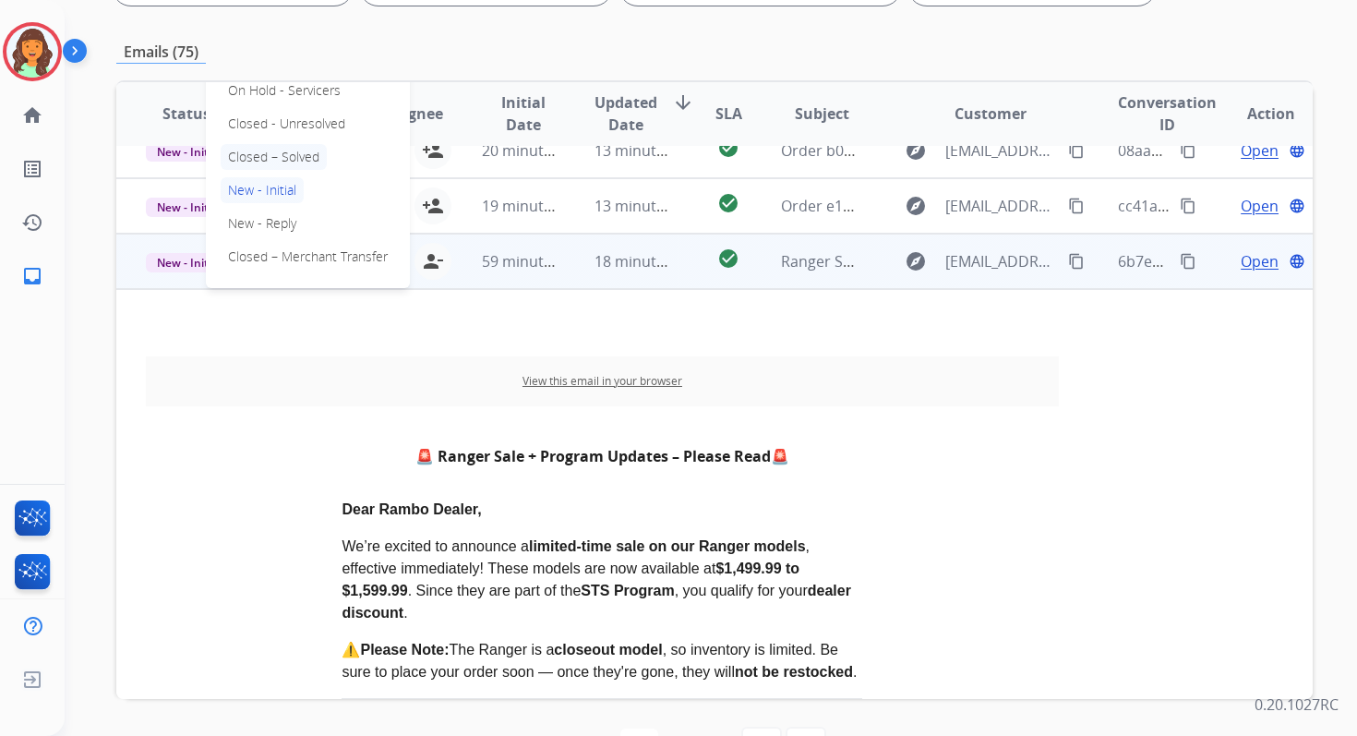
click at [268, 150] on p "Closed – Solved" at bounding box center [274, 157] width 106 height 26
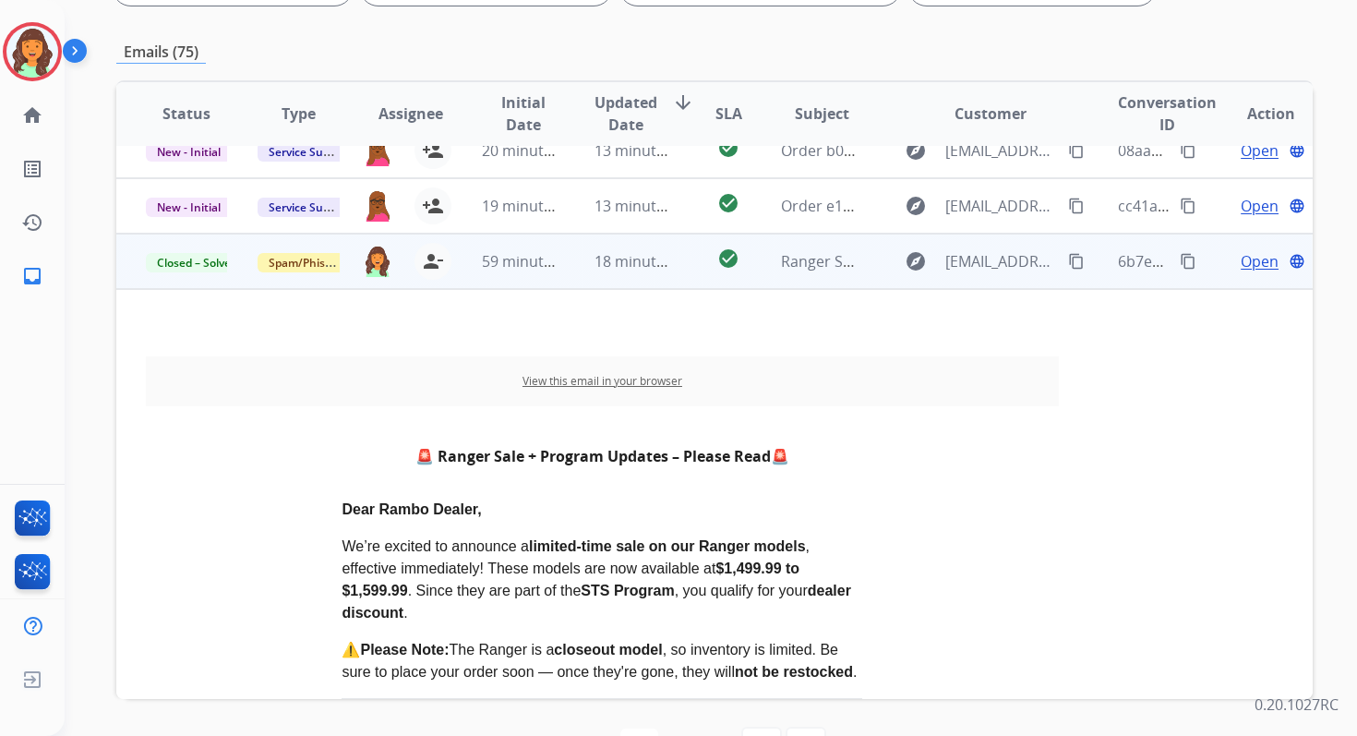
click at [604, 269] on span "18 minutes ago" at bounding box center [648, 261] width 107 height 20
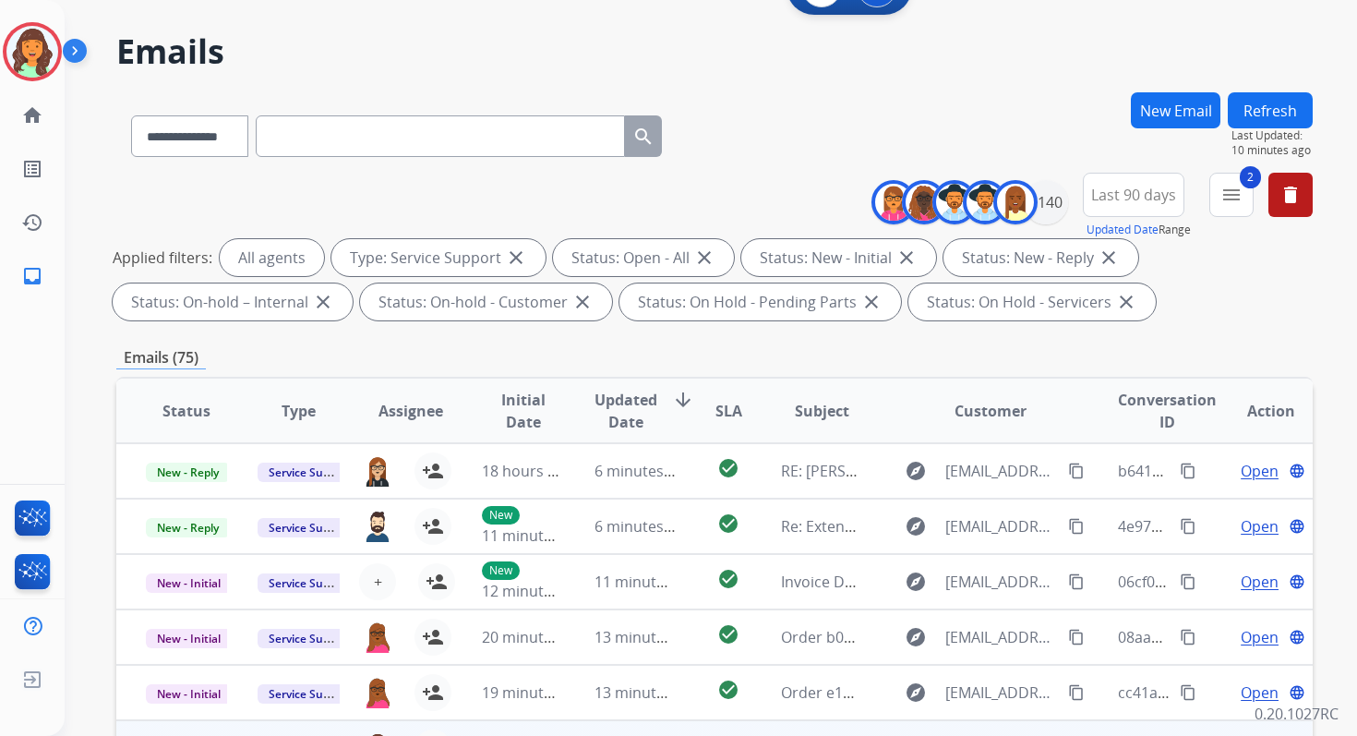
scroll to position [0, 0]
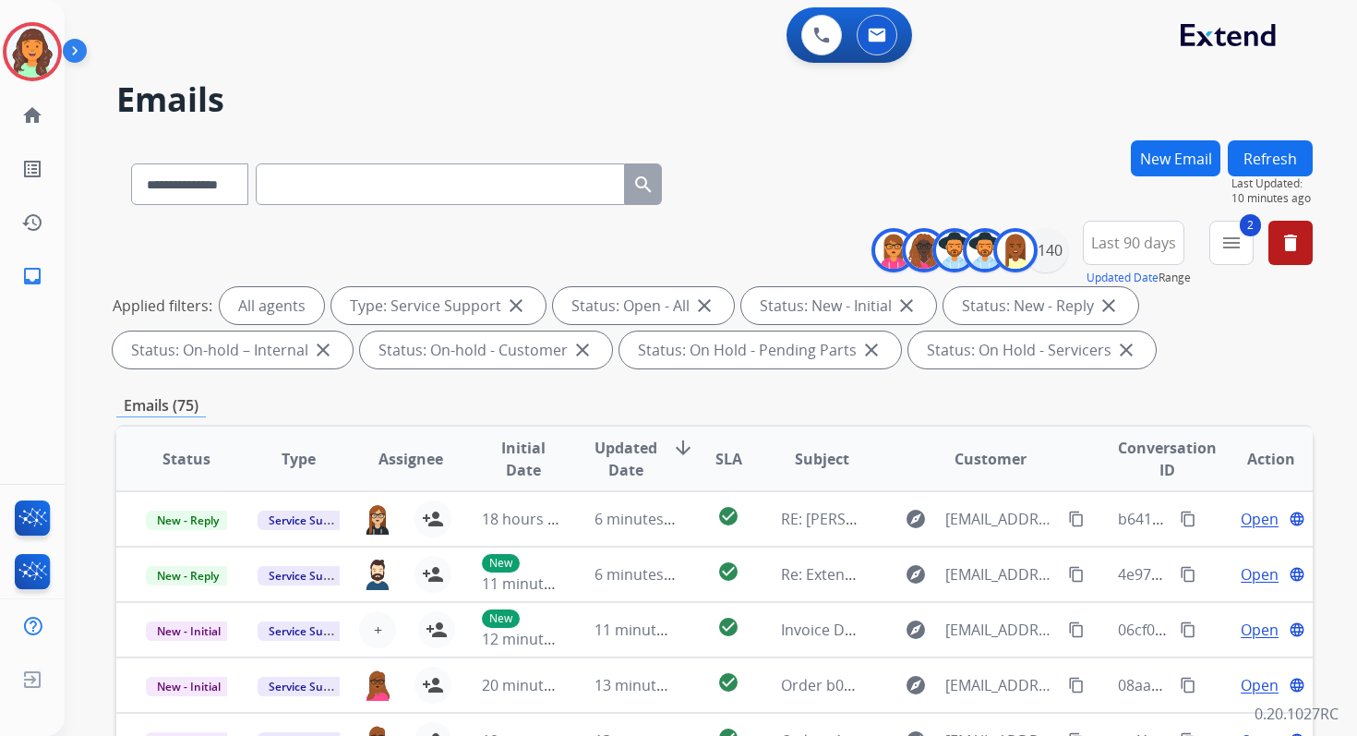
click at [1277, 139] on div "**********" at bounding box center [689, 434] width 1248 height 736
click at [1276, 150] on button "Refresh" at bounding box center [1270, 158] width 85 height 36
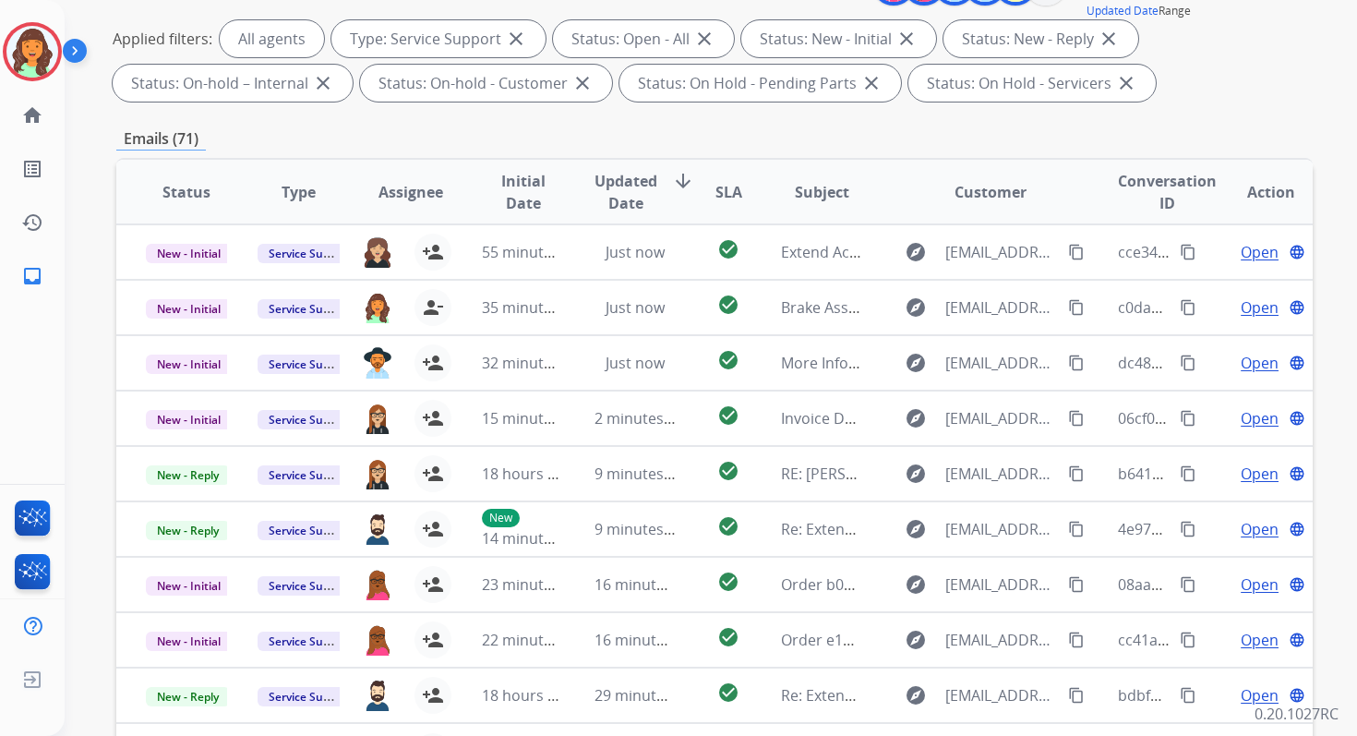
scroll to position [403, 0]
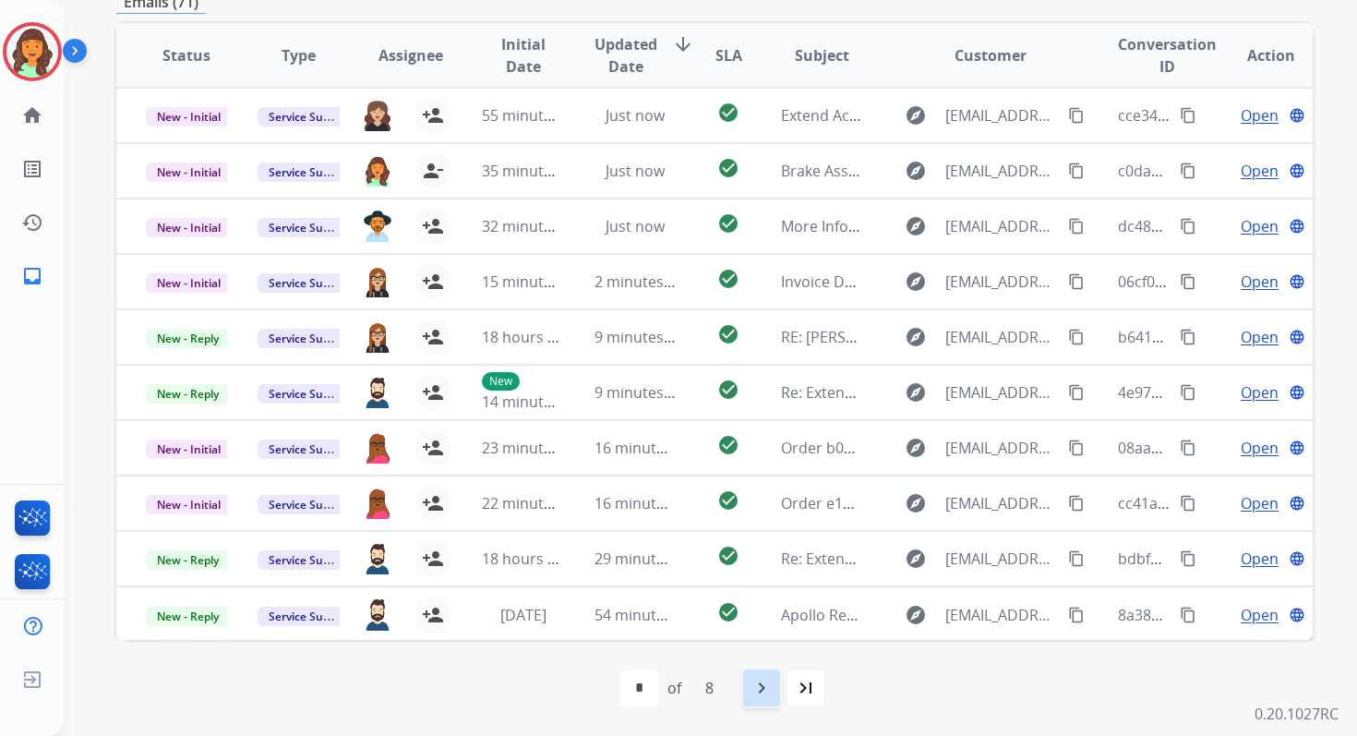
click at [768, 679] on mat-icon "navigate_next" at bounding box center [762, 688] width 22 height 22
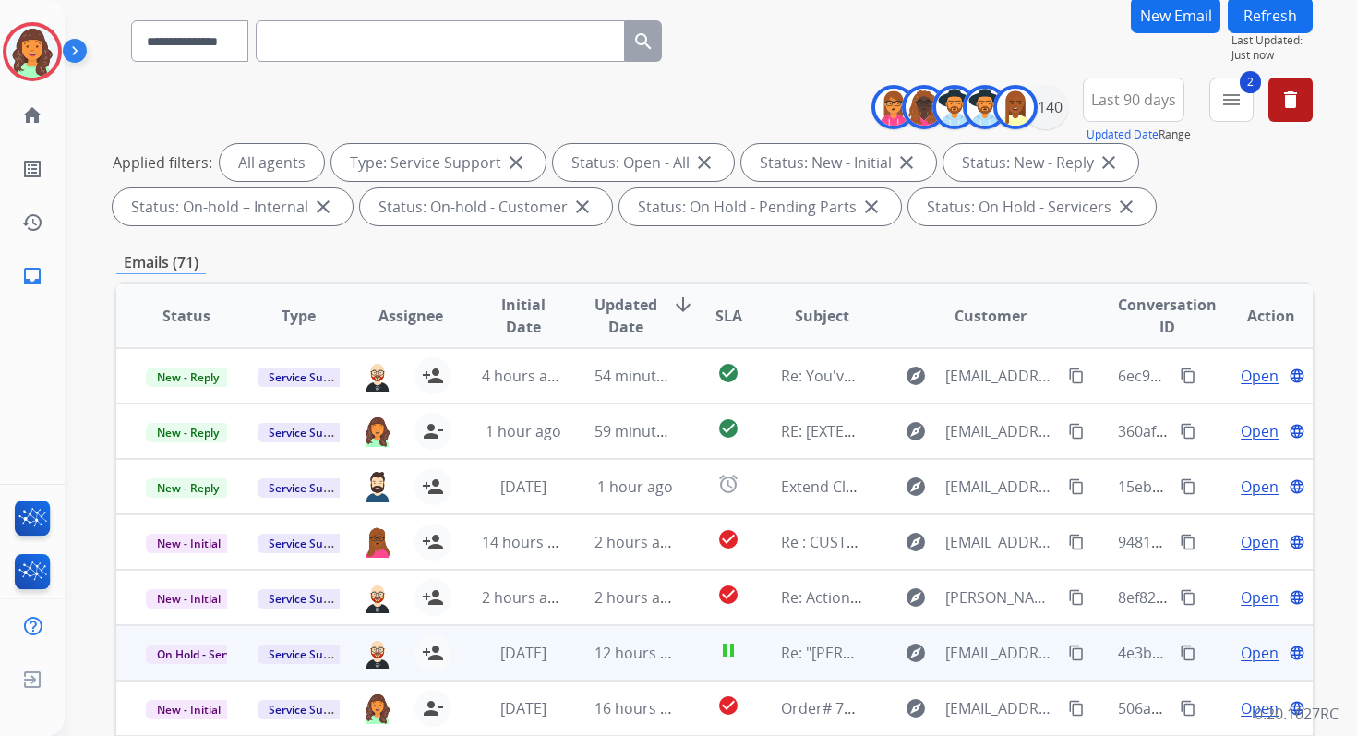
scroll to position [0, 0]
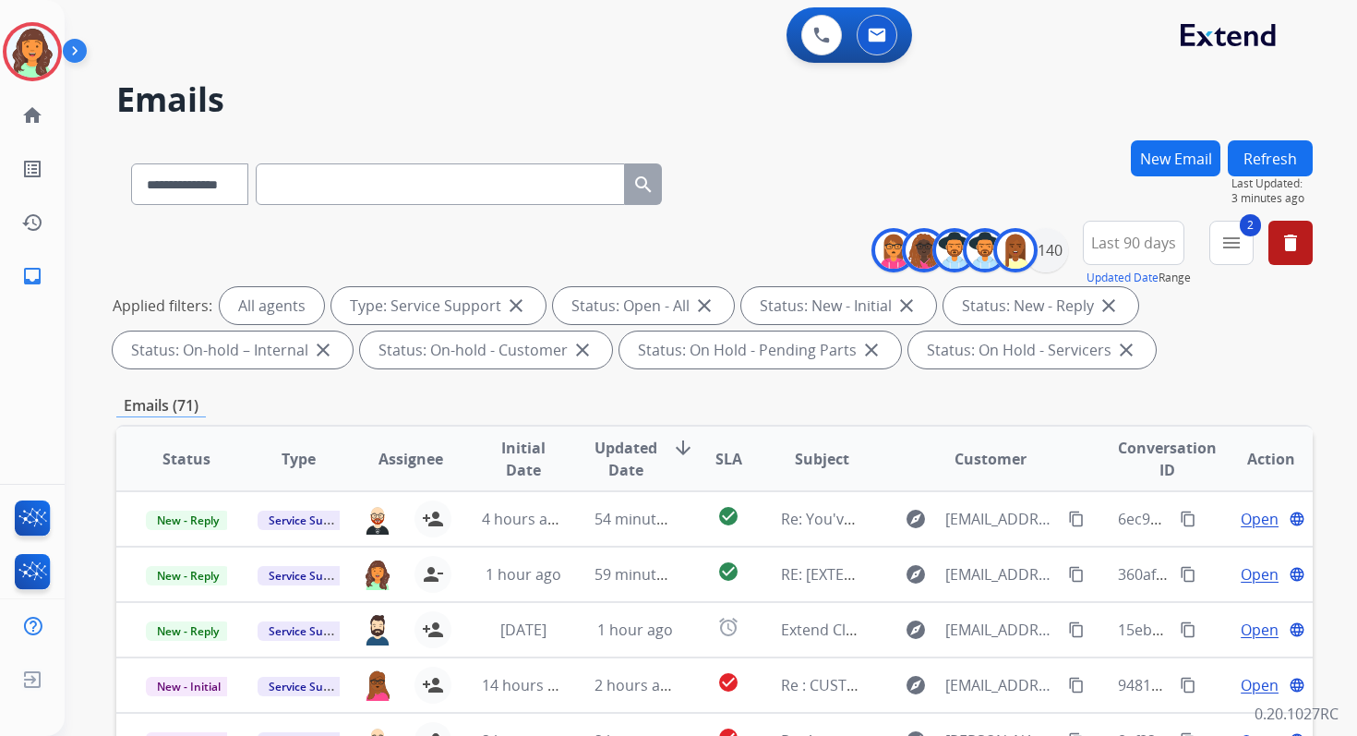
click at [867, 400] on div "Emails (71)" at bounding box center [714, 405] width 1196 height 23
click at [1242, 241] on mat-icon "menu" at bounding box center [1231, 243] width 22 height 22
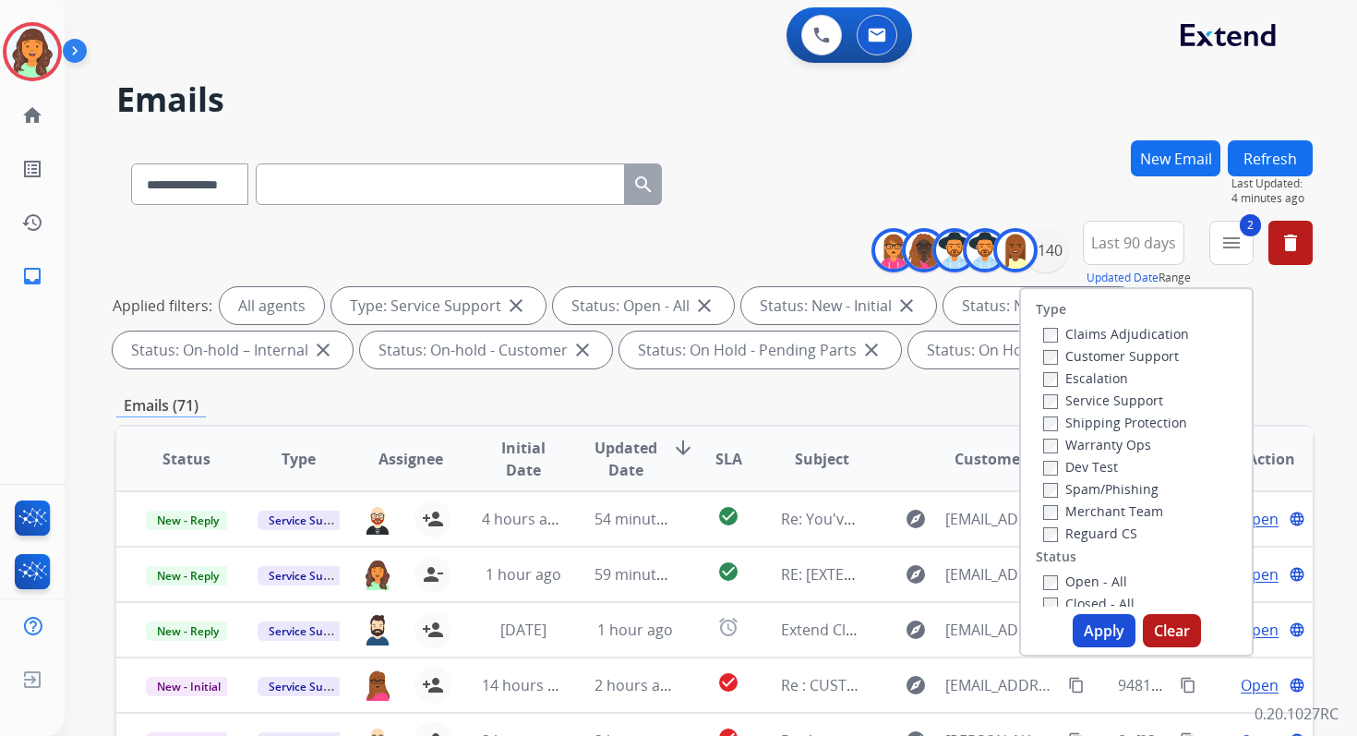
click at [1052, 180] on div "**********" at bounding box center [714, 180] width 1196 height 80
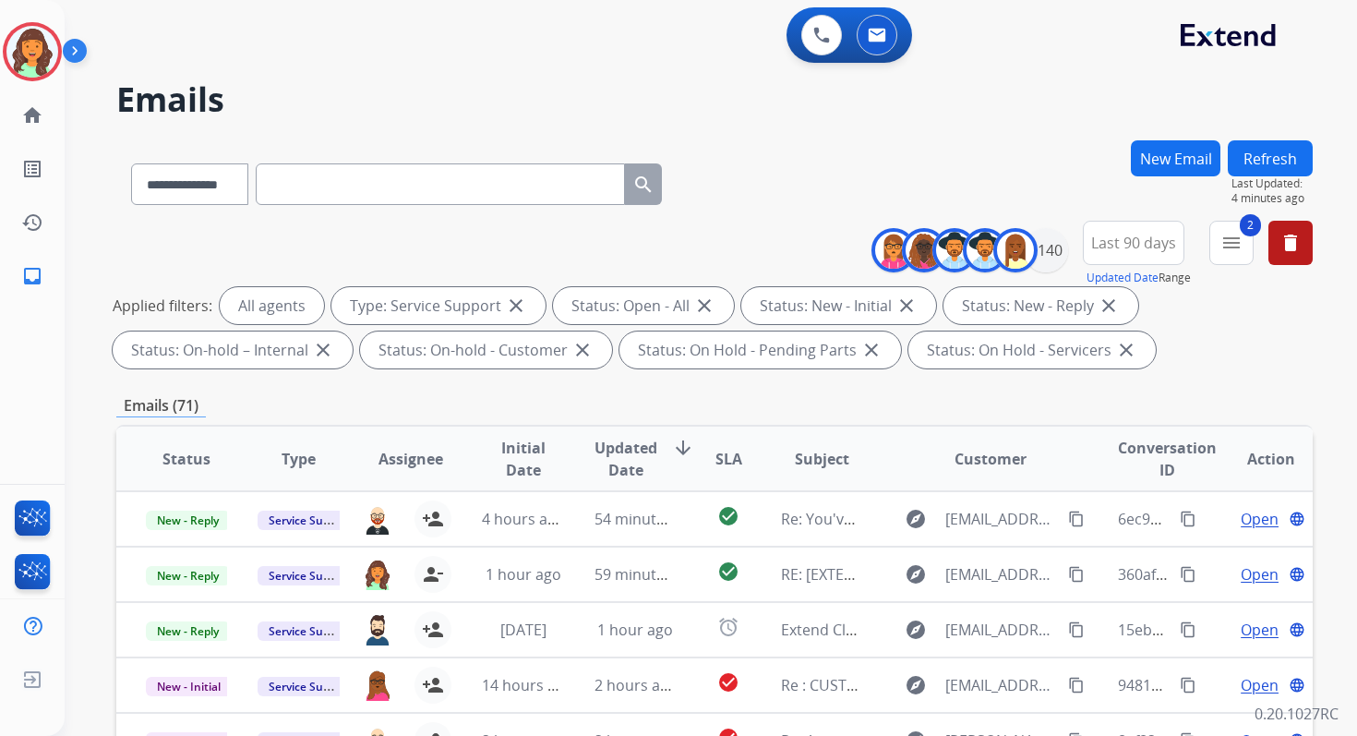
click at [866, 130] on div "**********" at bounding box center [689, 434] width 1248 height 736
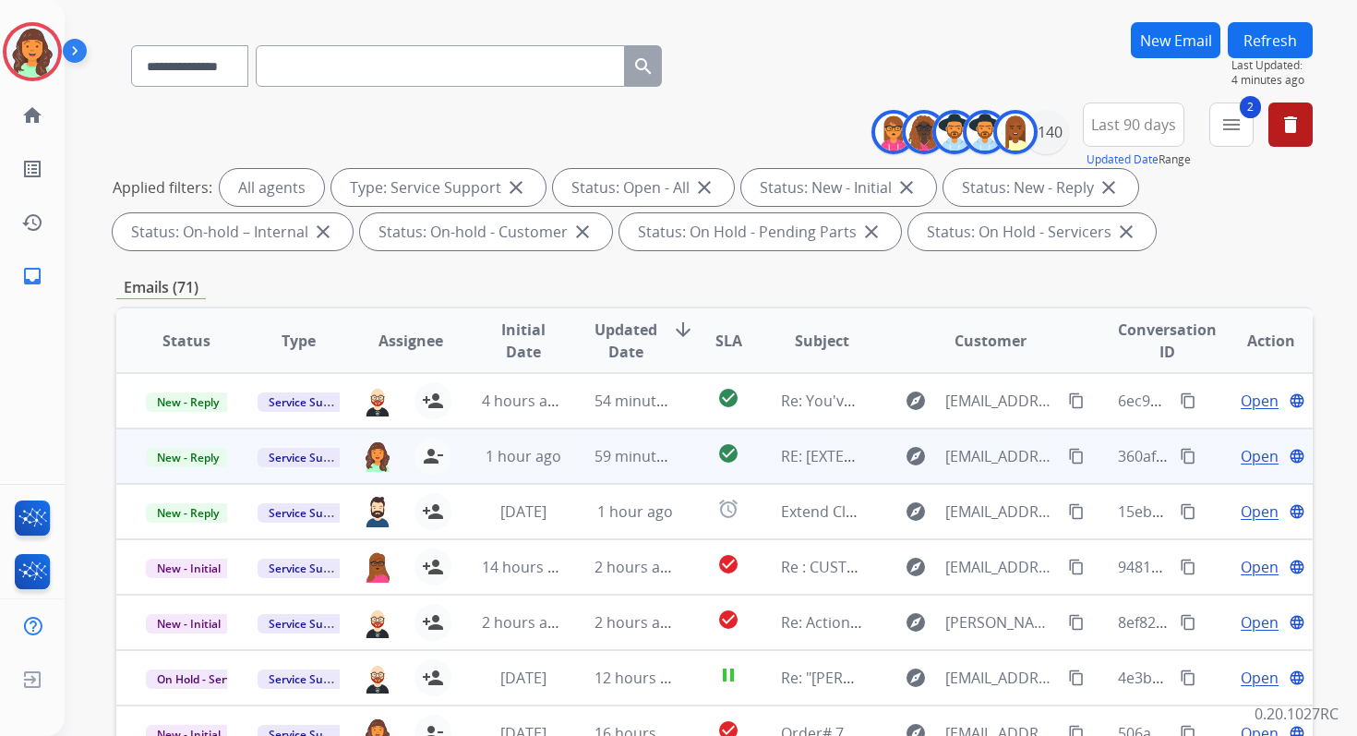
scroll to position [117, 0]
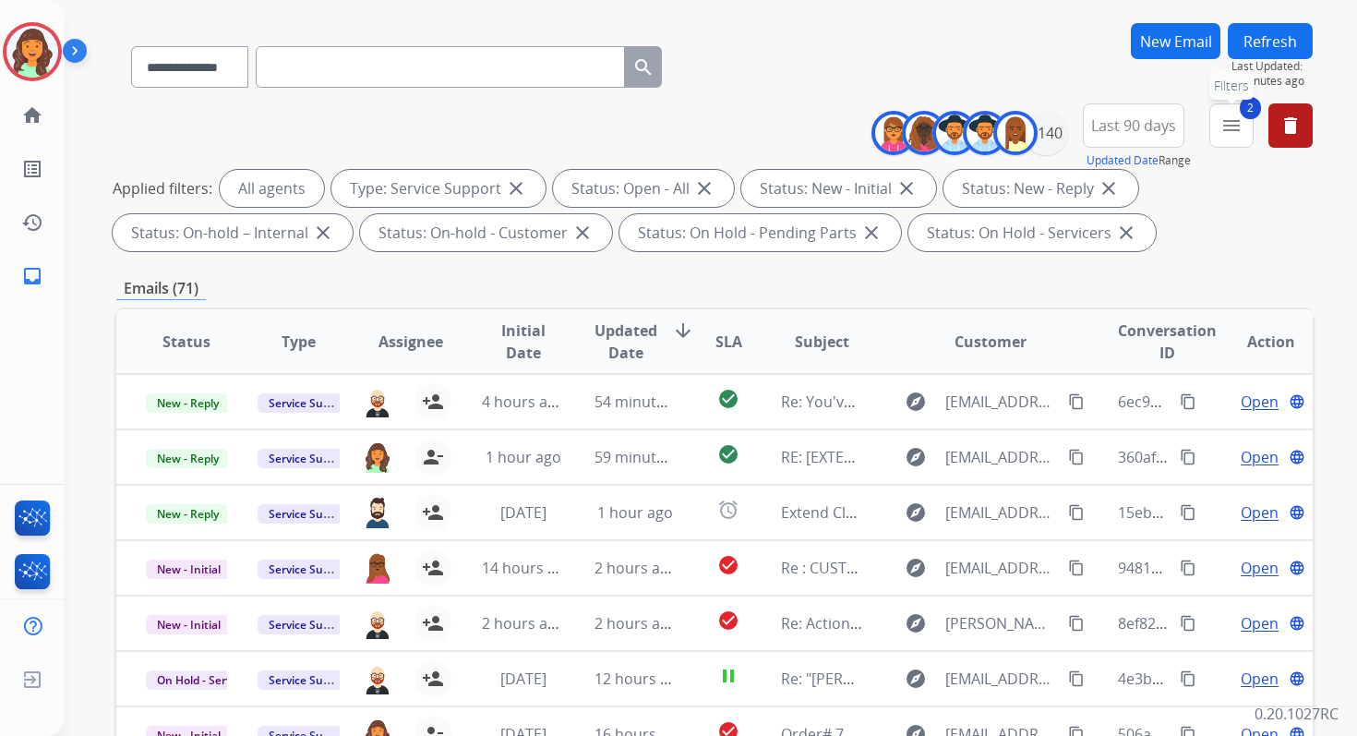
click at [1231, 120] on mat-icon "menu" at bounding box center [1231, 125] width 22 height 22
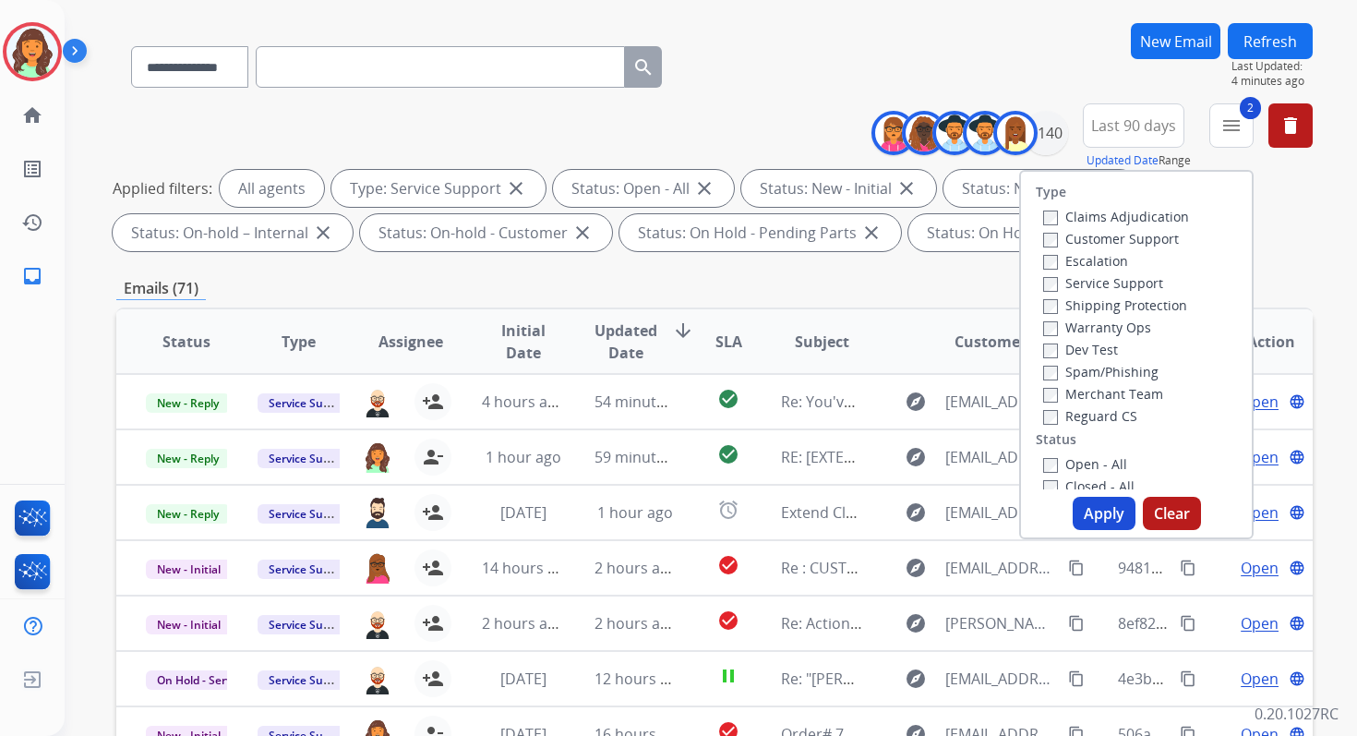
click at [1110, 511] on button "Apply" at bounding box center [1104, 513] width 63 height 33
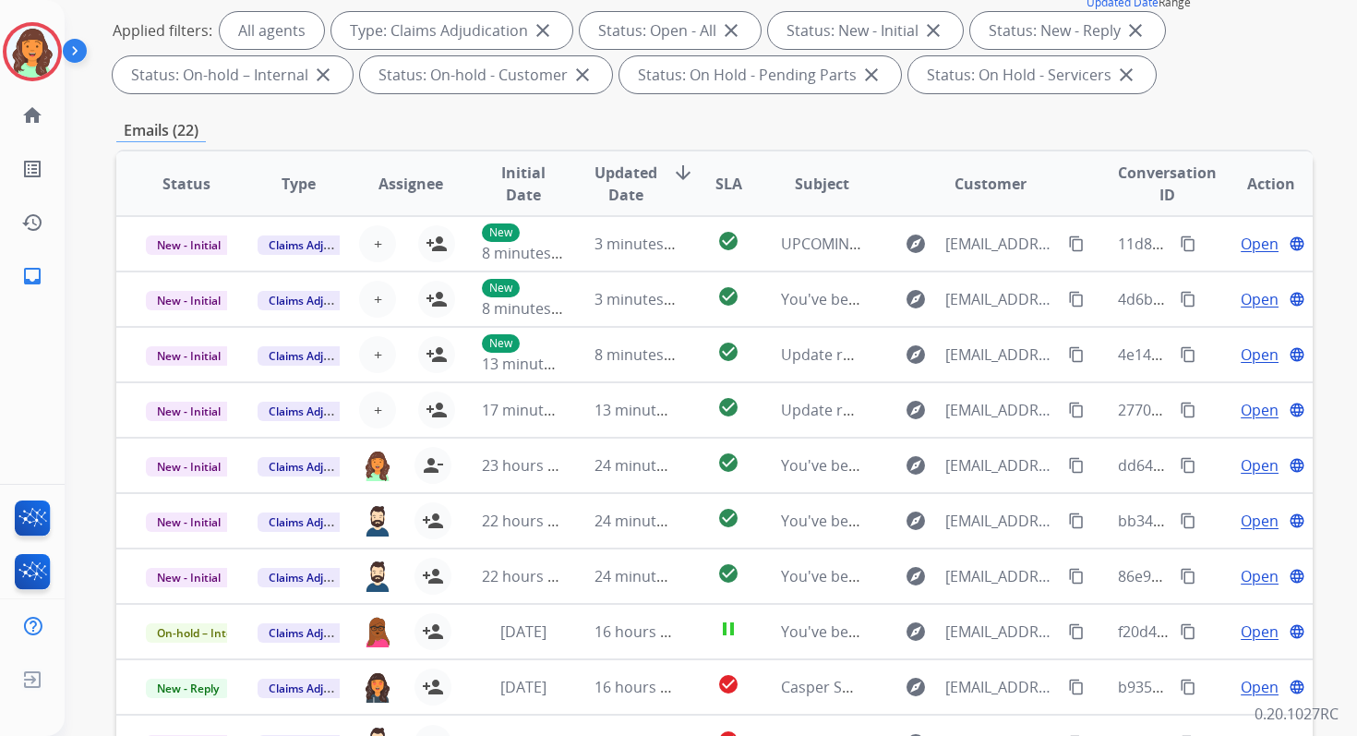
scroll to position [403, 0]
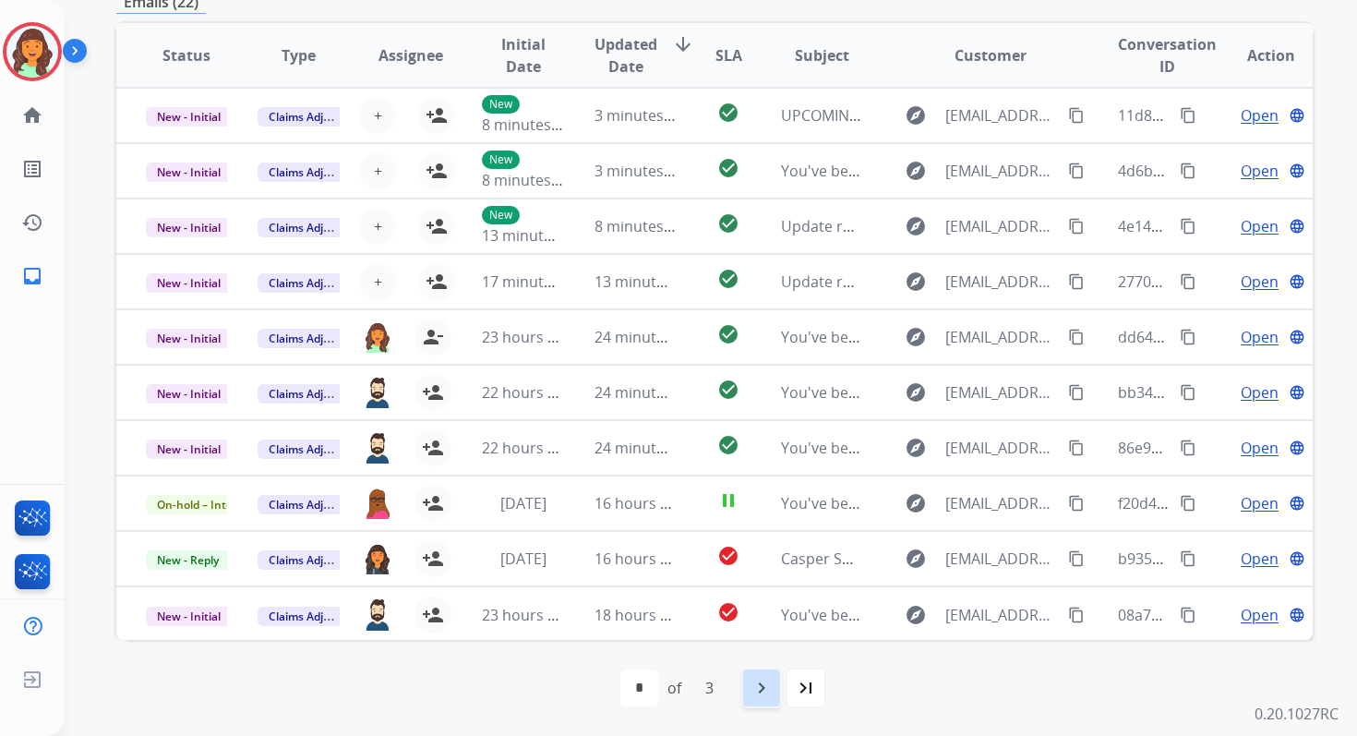
click at [753, 686] on mat-icon "navigate_next" at bounding box center [762, 688] width 22 height 22
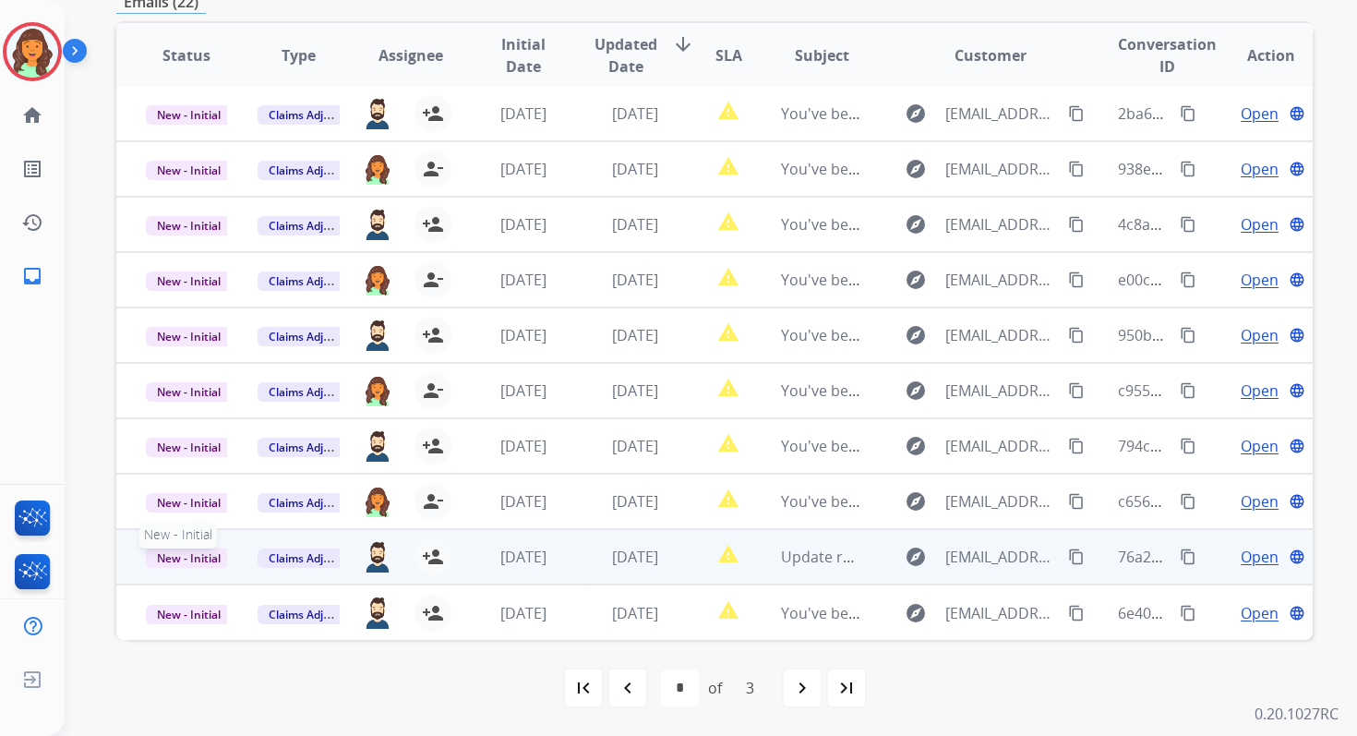
click at [196, 550] on span "New - Initial" at bounding box center [189, 557] width 86 height 19
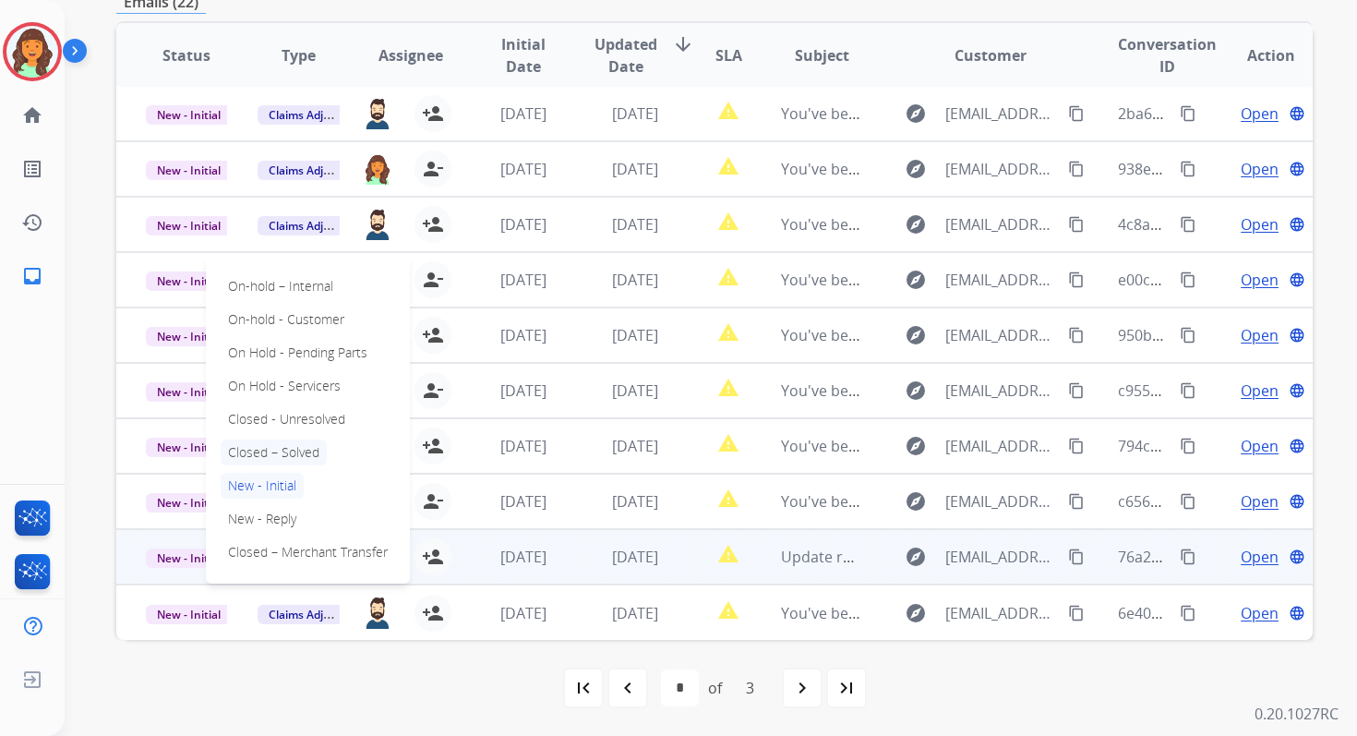
click at [258, 457] on p "Closed – Solved" at bounding box center [274, 452] width 106 height 26
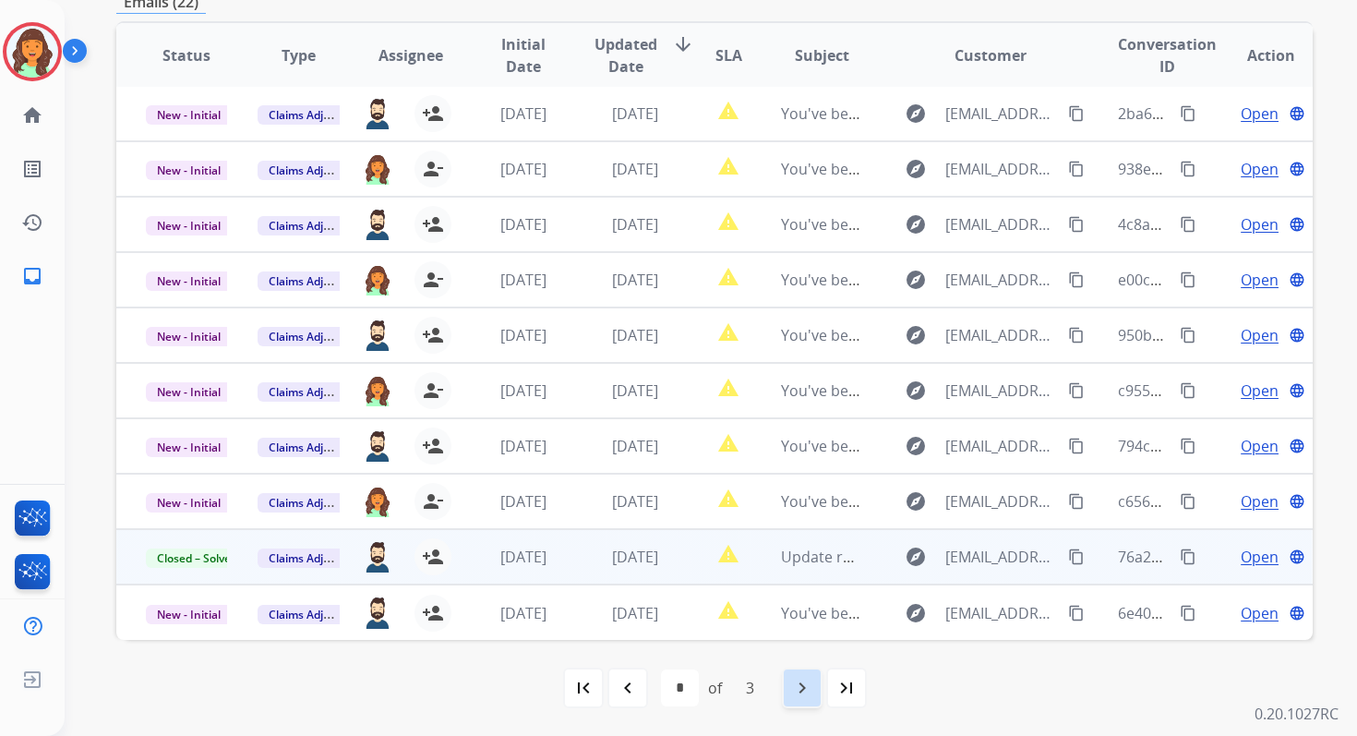
click at [797, 682] on mat-icon "navigate_next" at bounding box center [802, 688] width 22 height 22
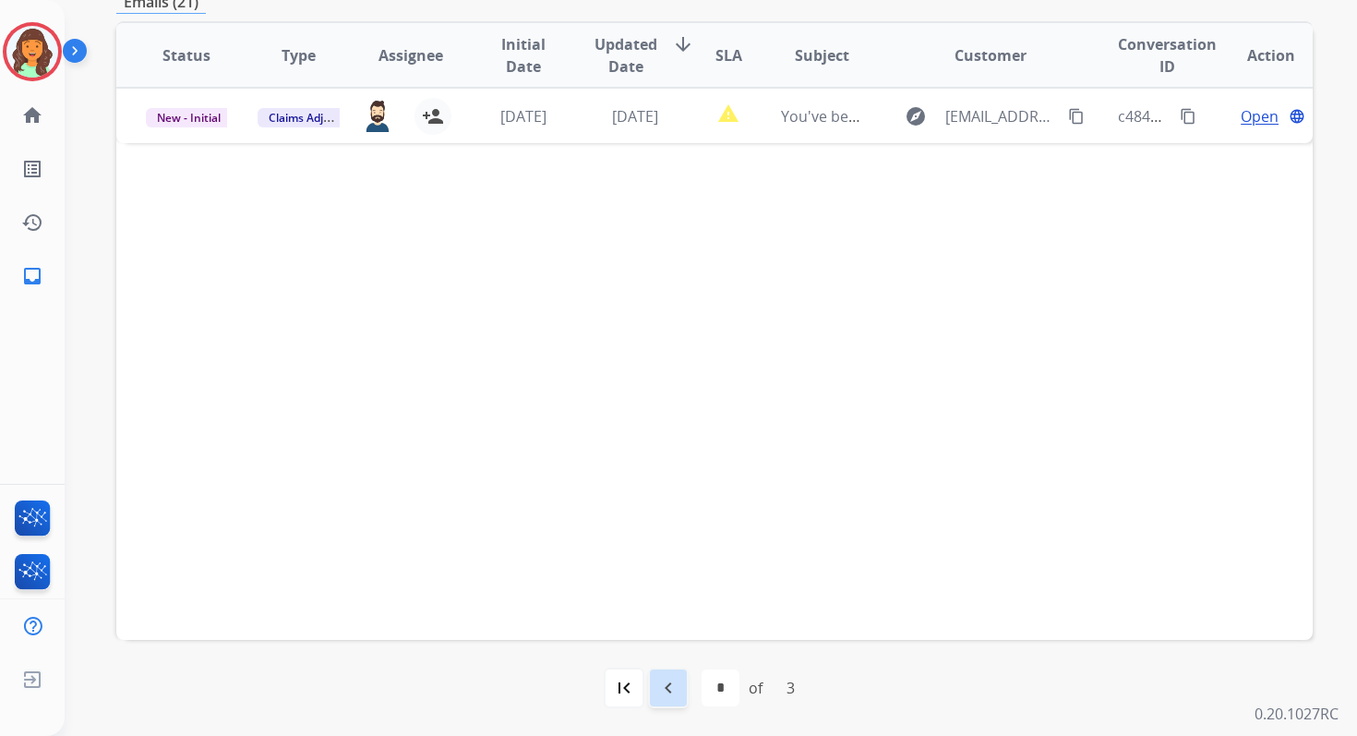
click at [676, 691] on mat-icon "navigate_before" at bounding box center [668, 688] width 22 height 22
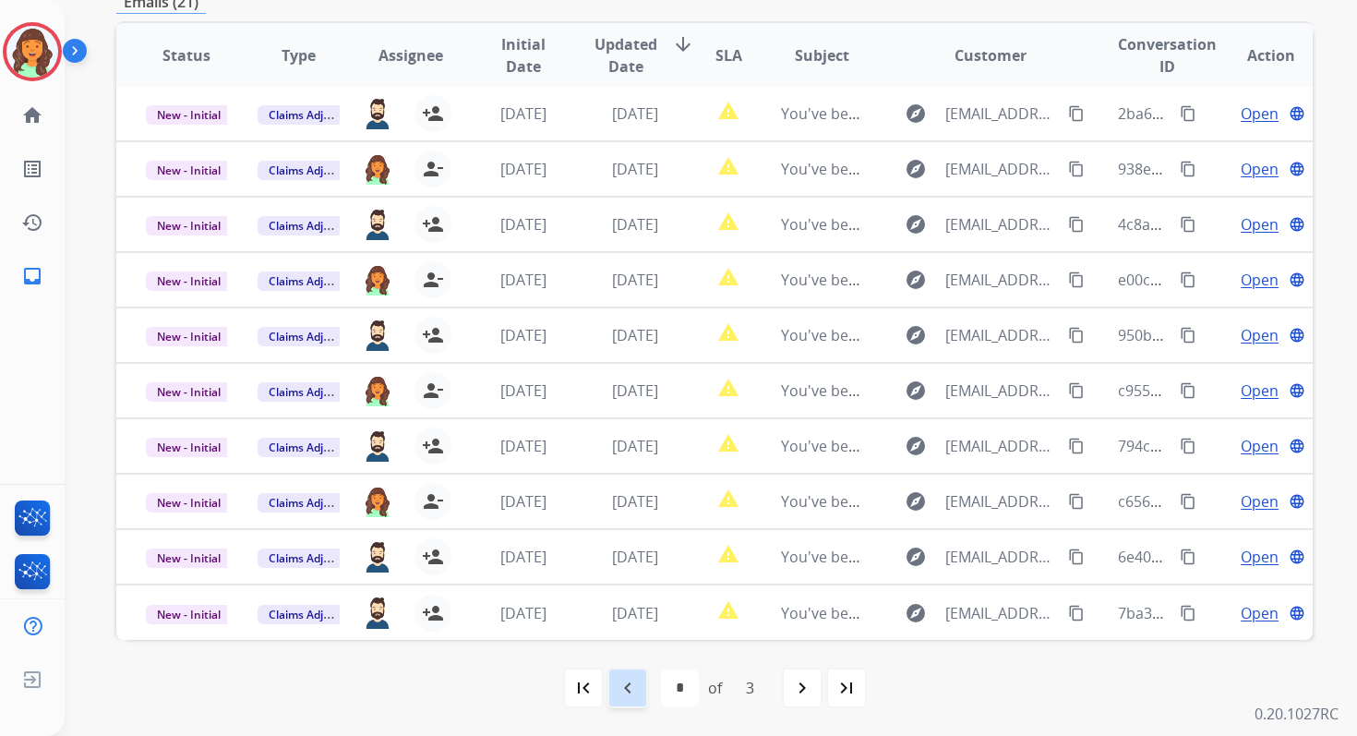
click at [643, 687] on div "navigate_before" at bounding box center [627, 687] width 41 height 41
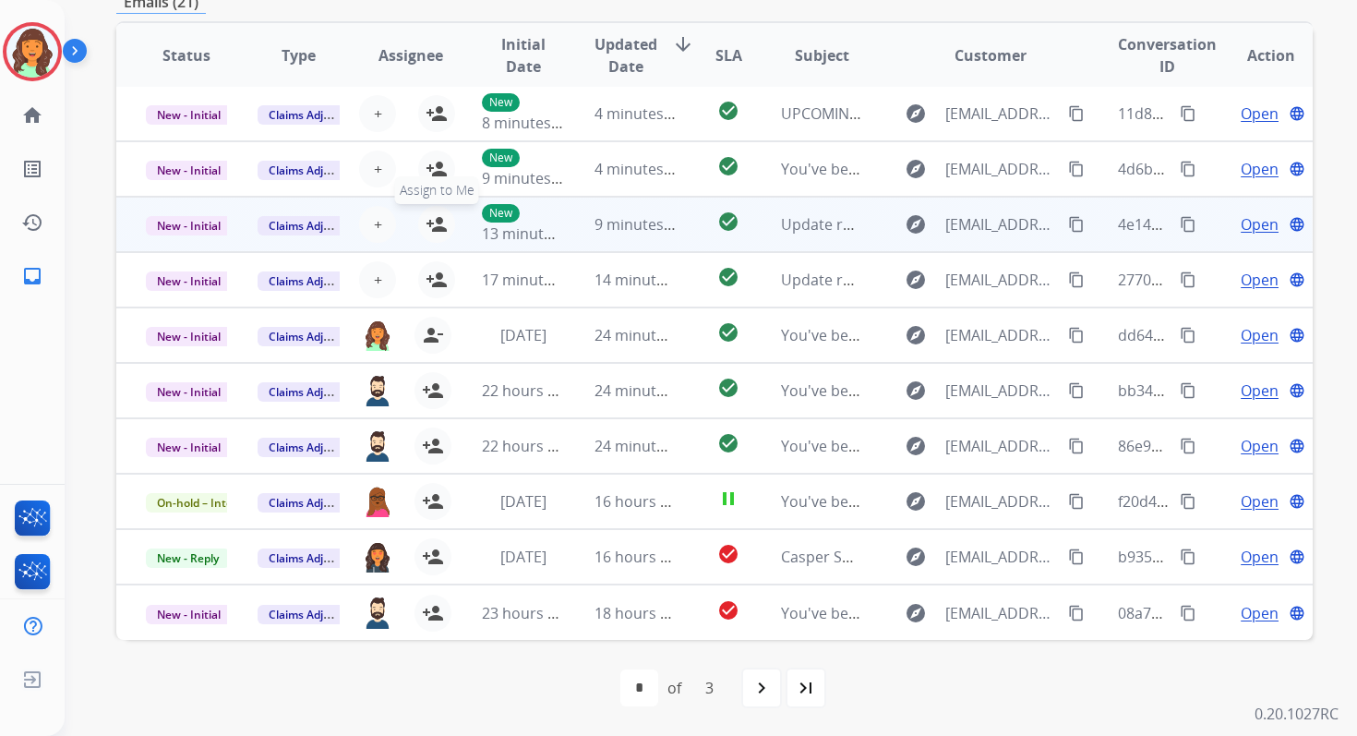
click at [430, 224] on mat-icon "person_add" at bounding box center [437, 224] width 22 height 22
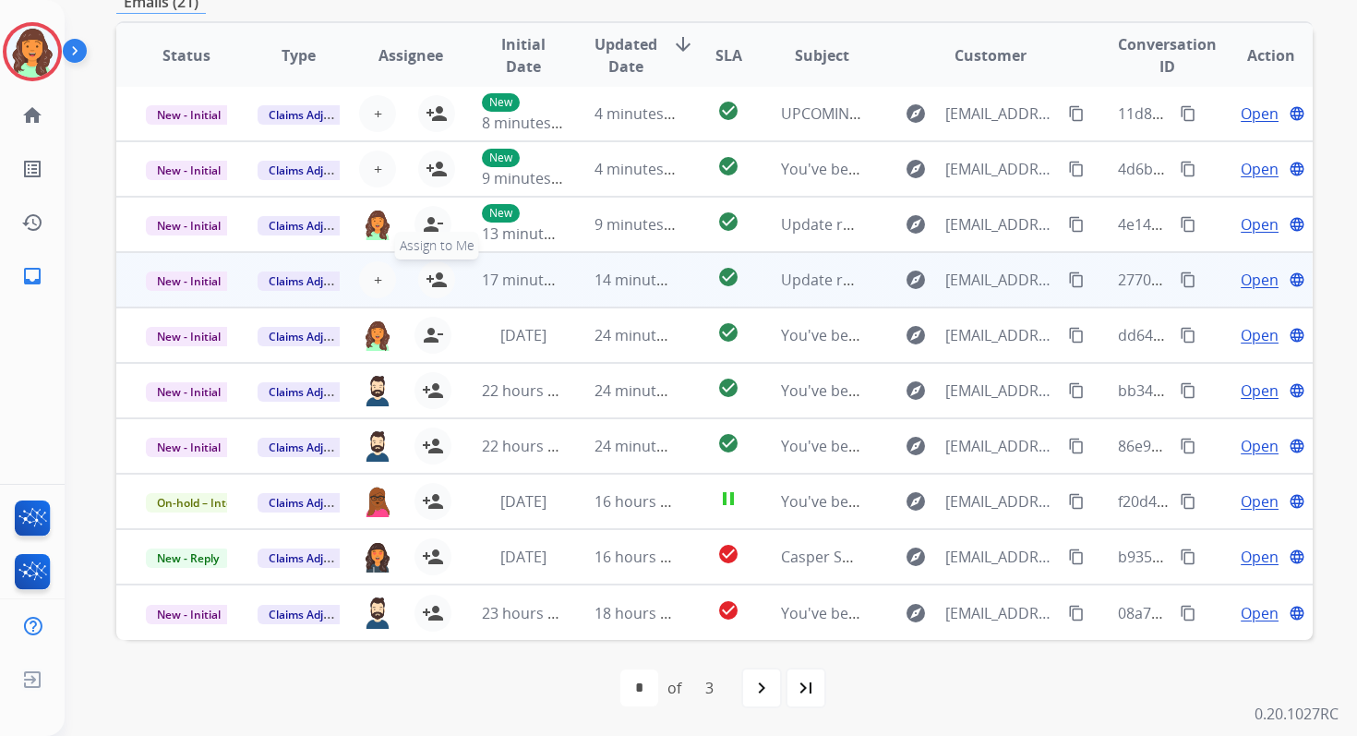
click at [432, 281] on mat-icon "person_add" at bounding box center [437, 280] width 22 height 22
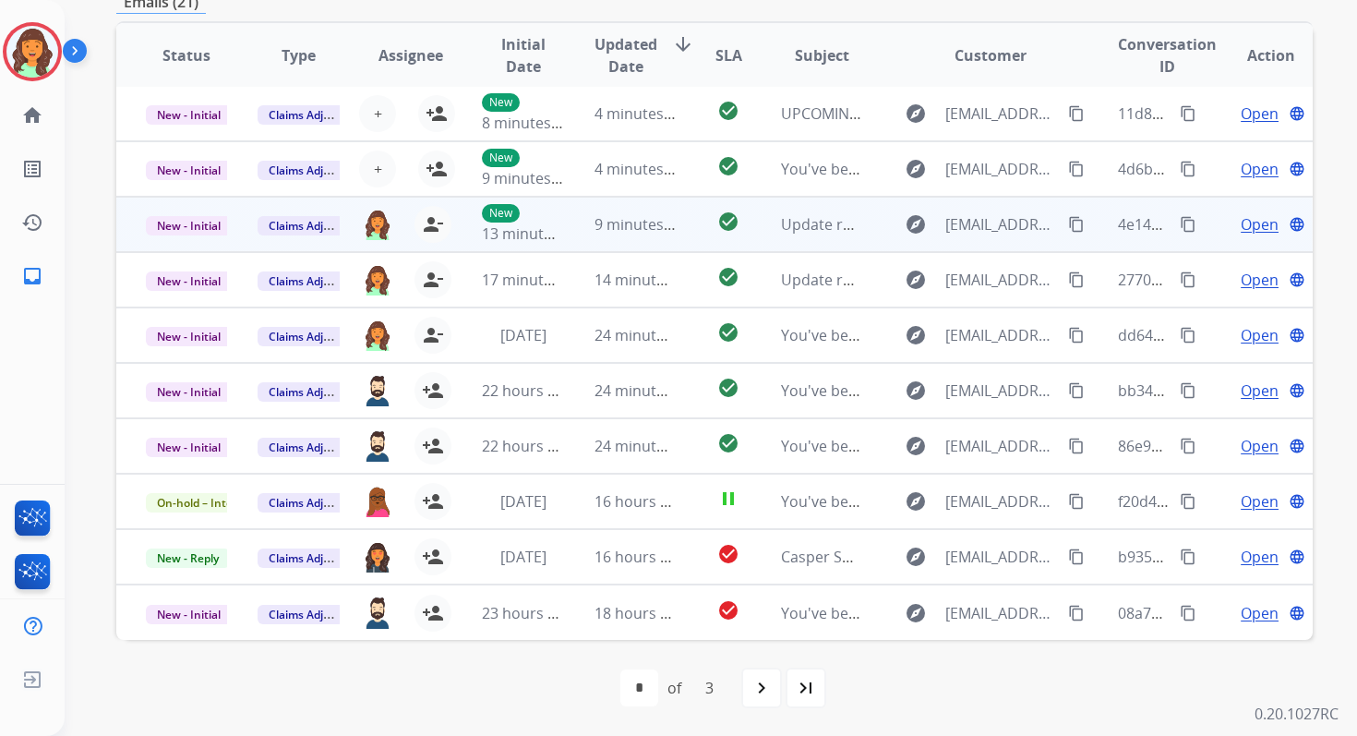
click at [210, 218] on span "New - Initial" at bounding box center [189, 225] width 86 height 19
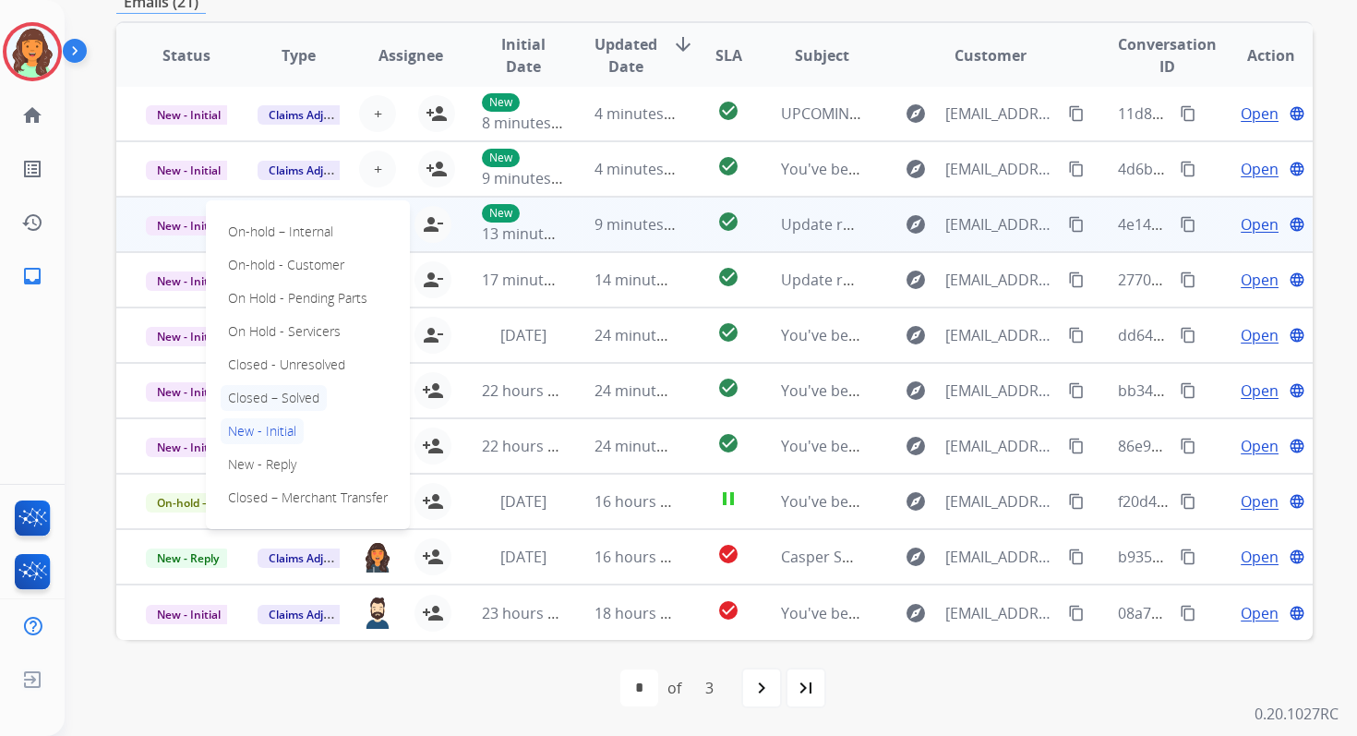
click at [272, 399] on p "Closed – Solved" at bounding box center [274, 398] width 106 height 26
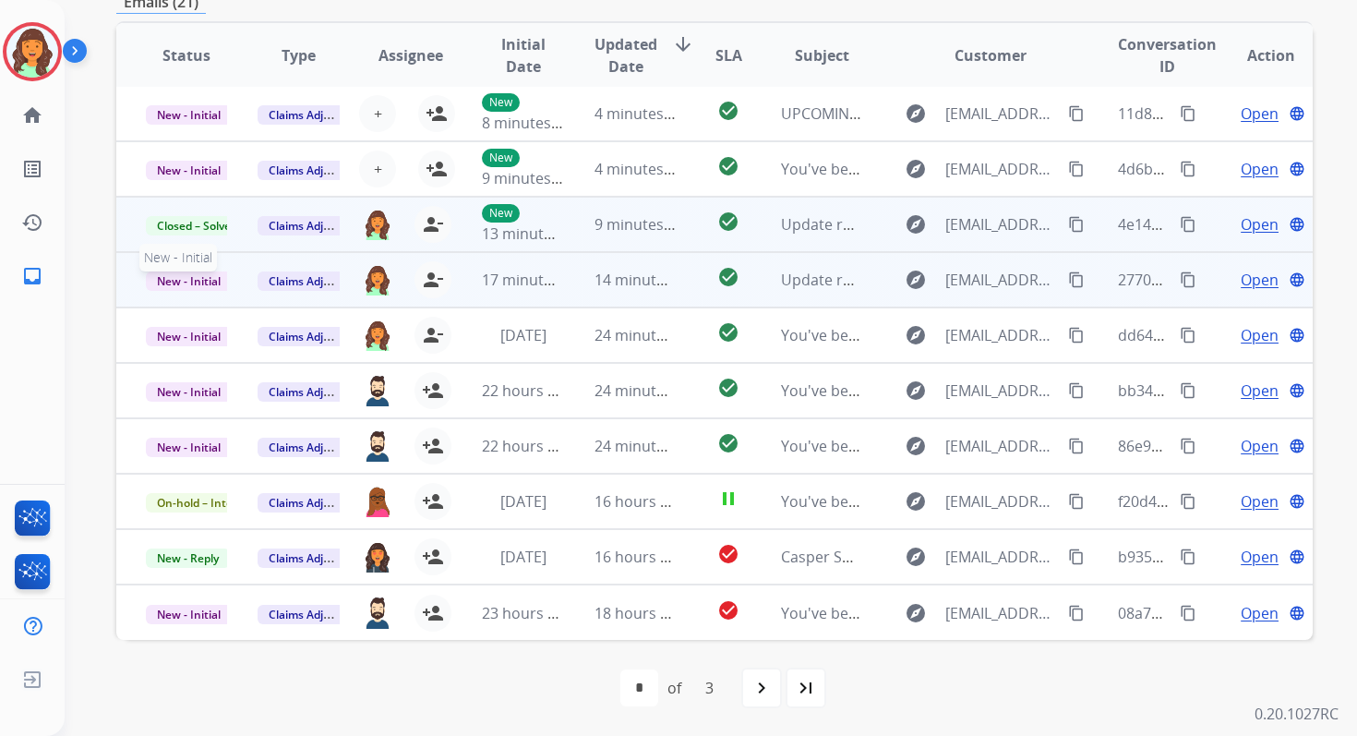
click at [202, 274] on span "New - Initial" at bounding box center [189, 280] width 86 height 19
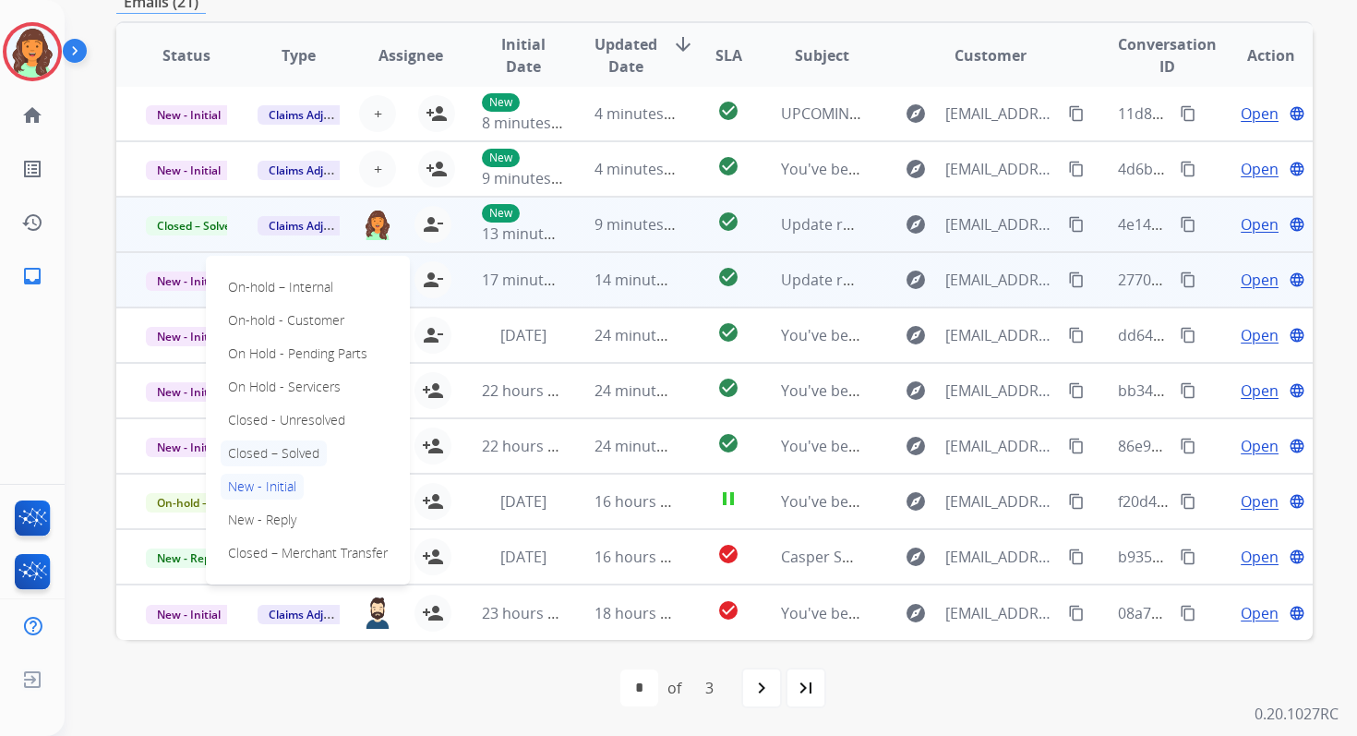
click at [276, 458] on p "Closed – Solved" at bounding box center [274, 453] width 106 height 26
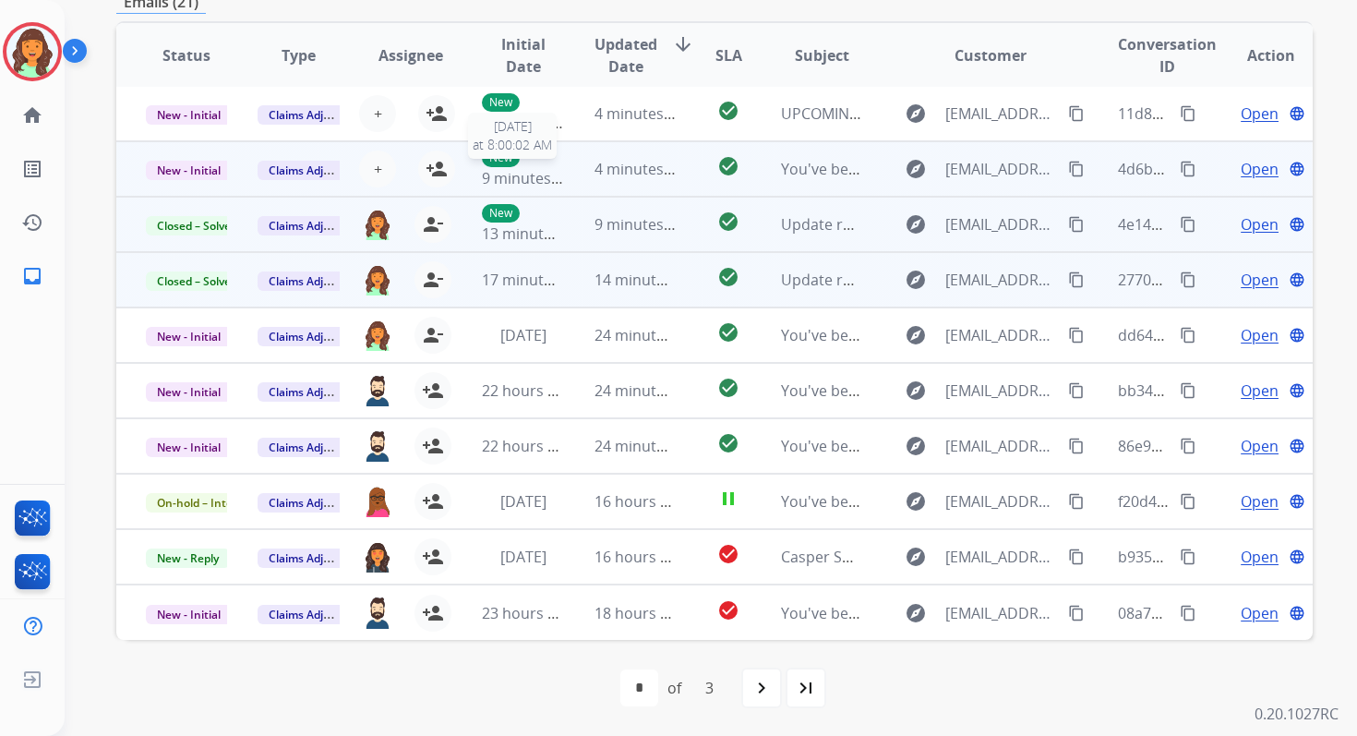
click at [557, 175] on span "9 minutes ago" at bounding box center [531, 178] width 99 height 20
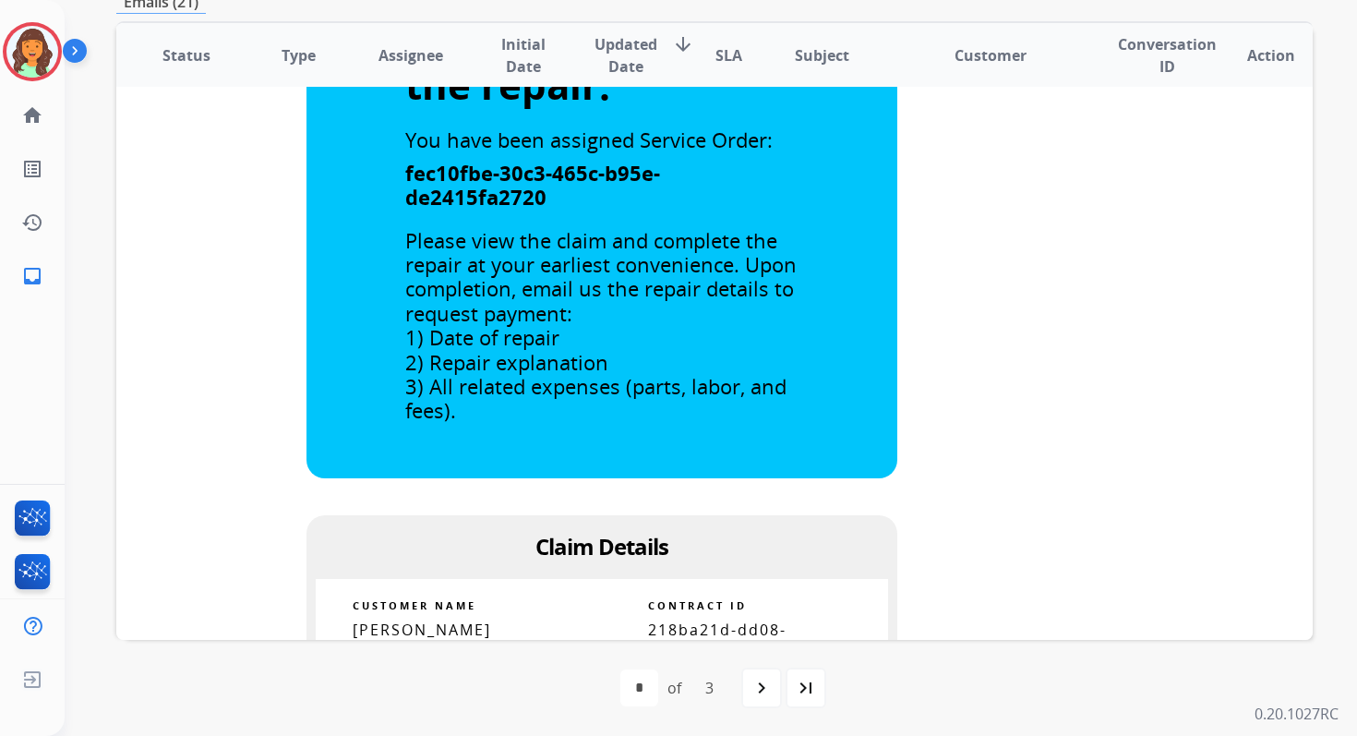
scroll to position [0, 0]
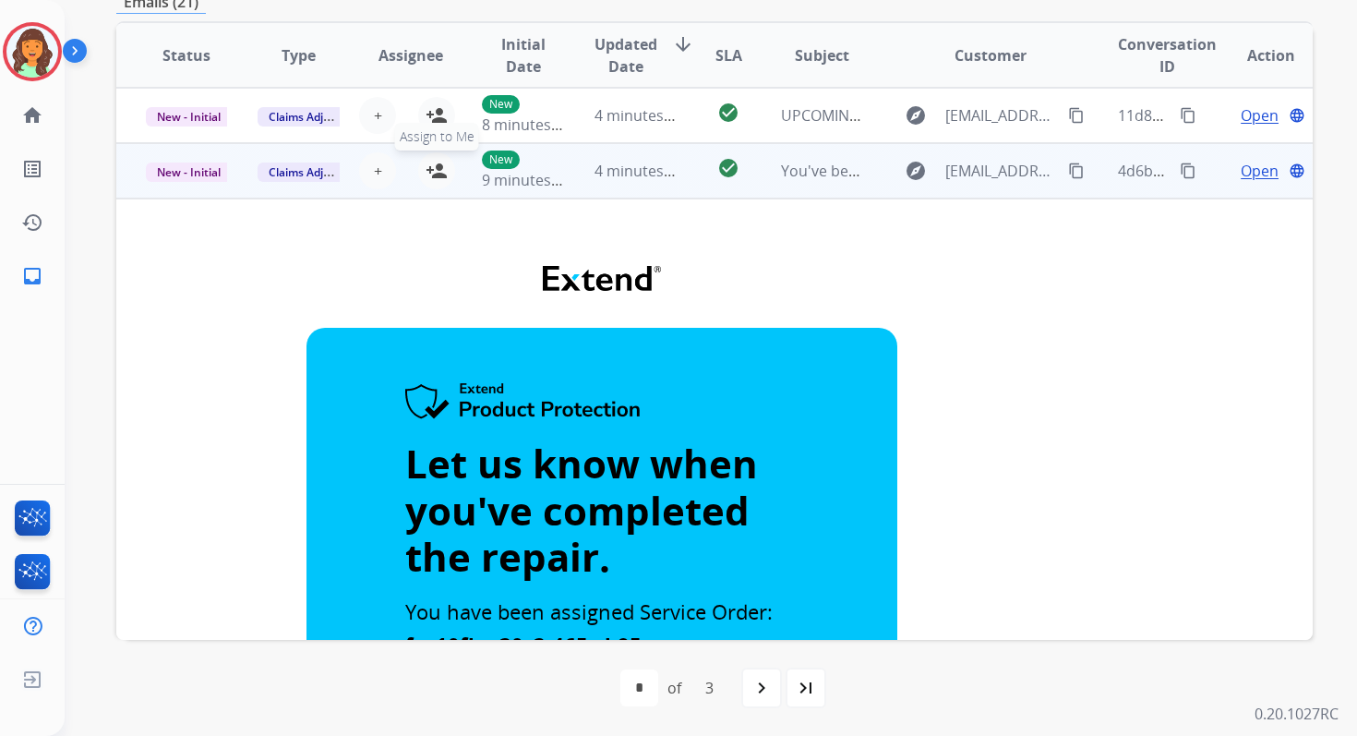
click at [431, 161] on mat-icon "person_add" at bounding box center [437, 171] width 22 height 22
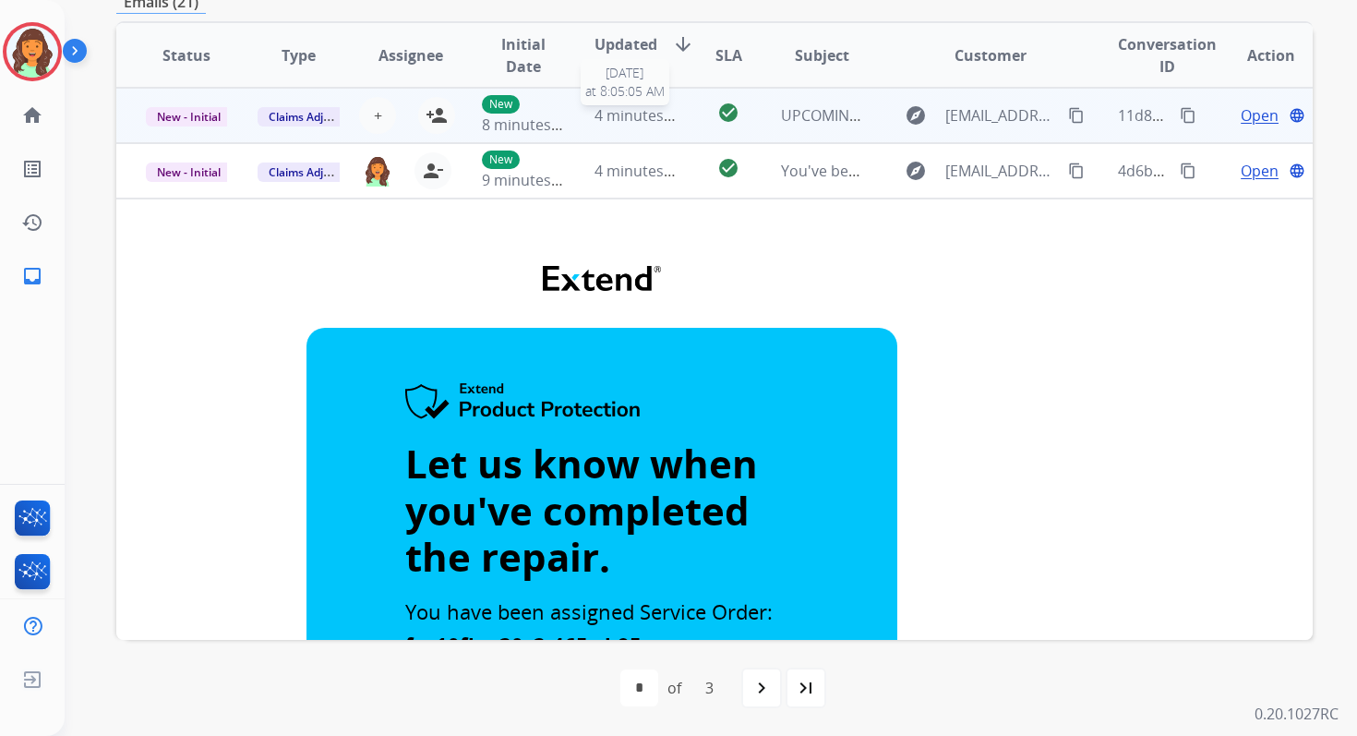
click at [600, 124] on span "4 minutes ago" at bounding box center [644, 115] width 99 height 20
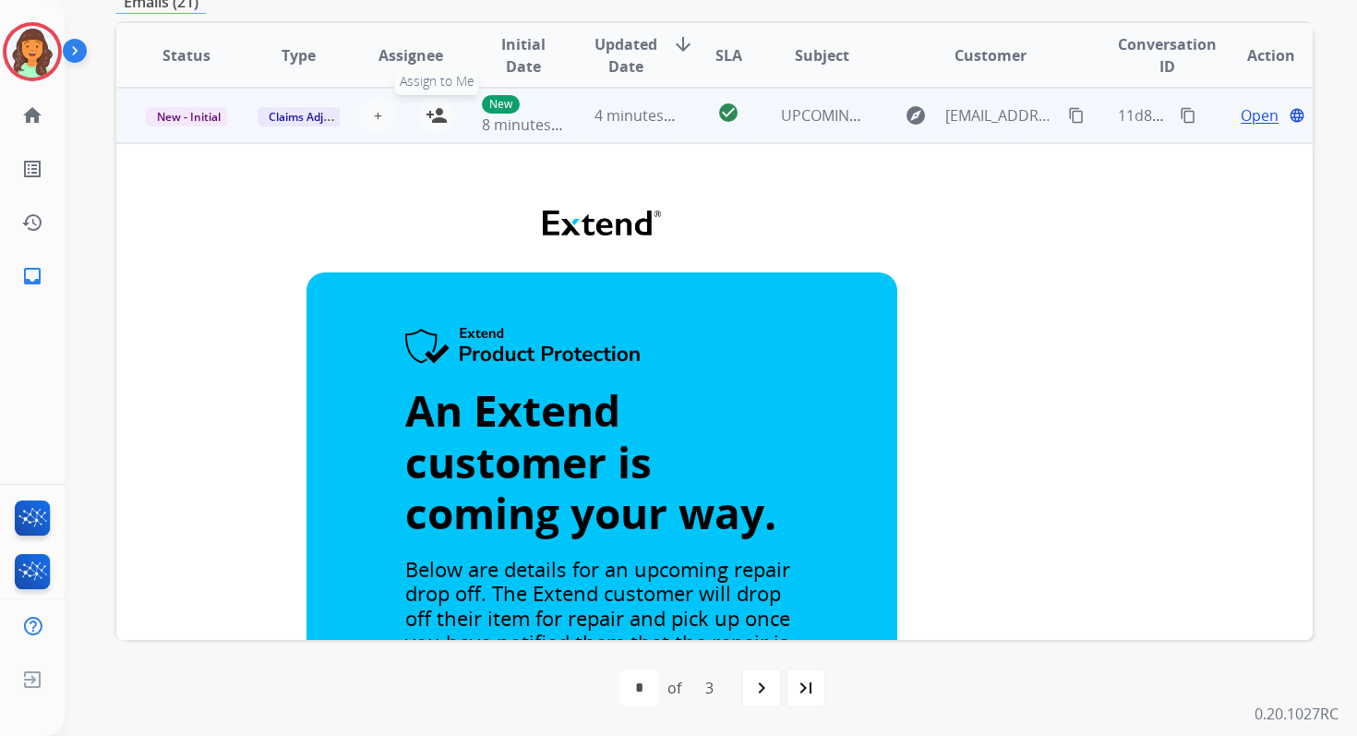
click at [437, 112] on mat-icon "person_add" at bounding box center [437, 115] width 22 height 22
click at [565, 107] on td "4 minutes ago" at bounding box center [621, 115] width 112 height 55
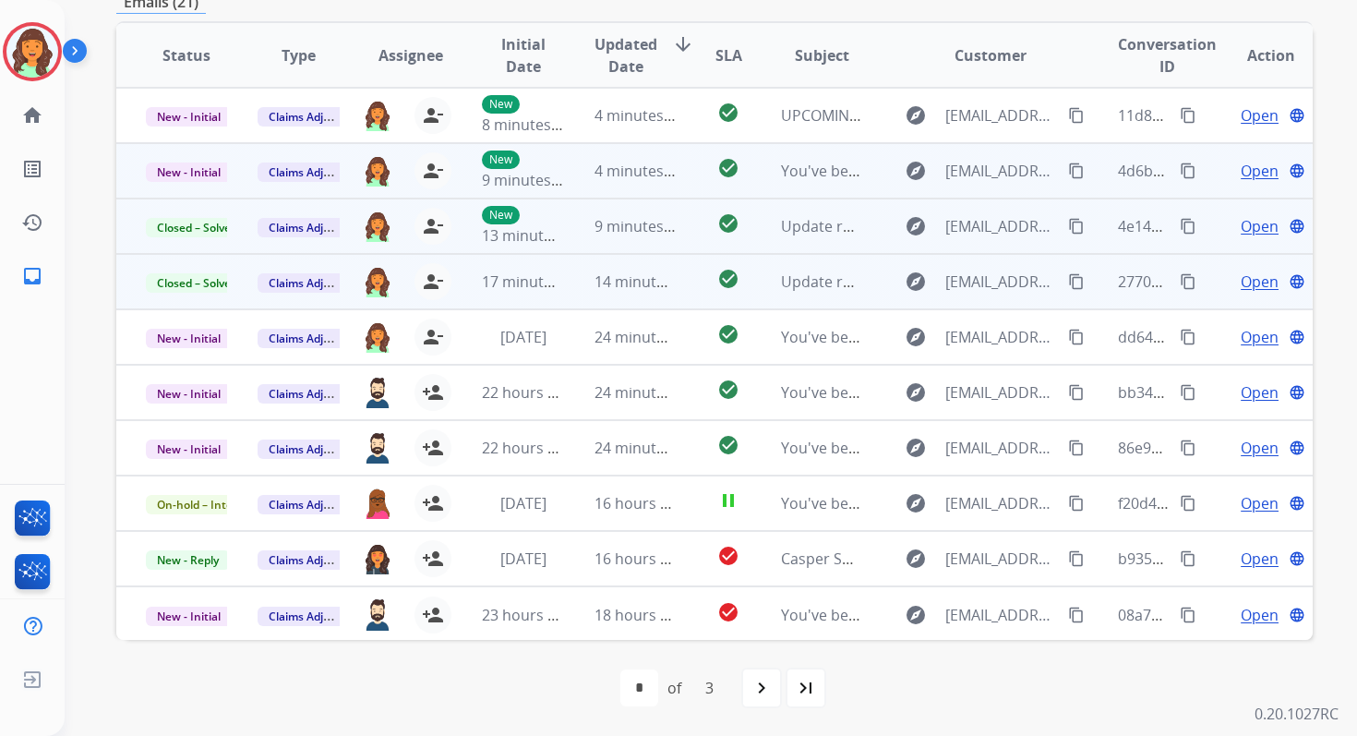
click at [573, 193] on td "4 minutes ago" at bounding box center [621, 170] width 112 height 55
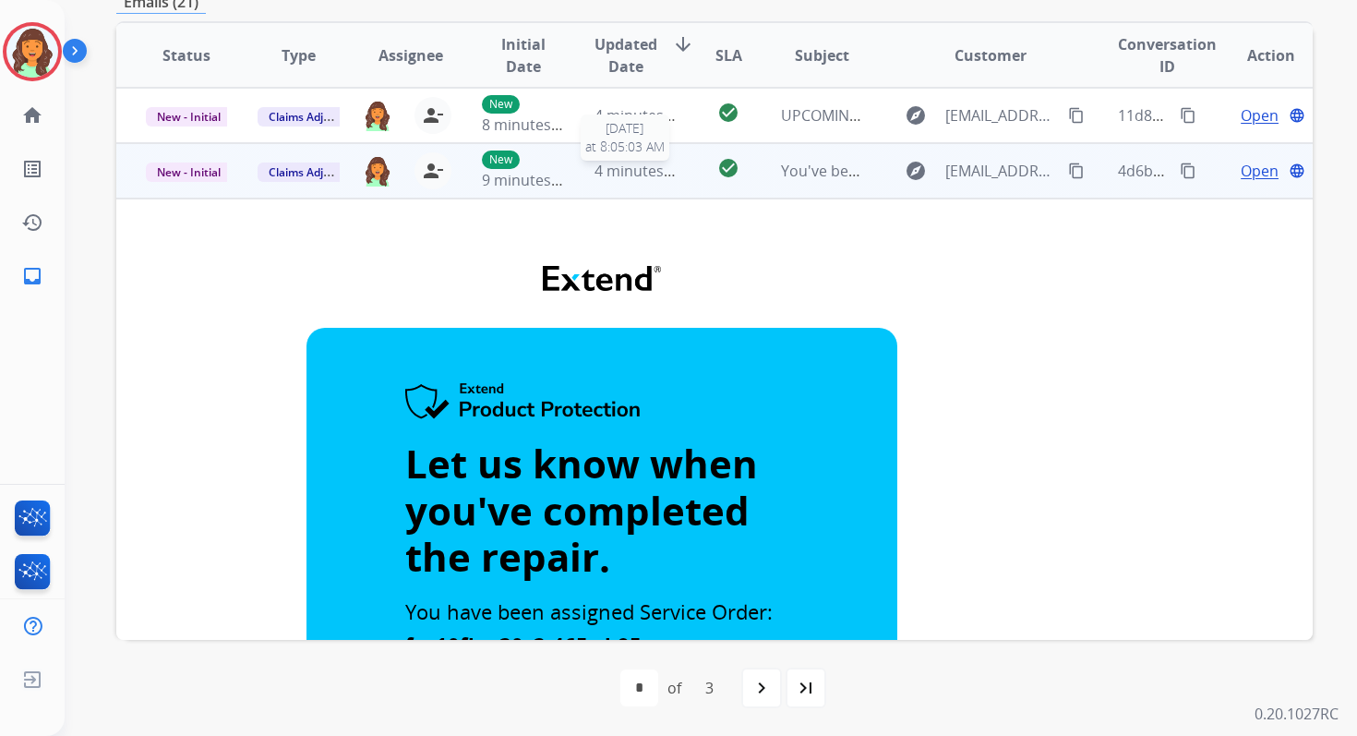
click at [616, 175] on span "4 minutes ago" at bounding box center [644, 171] width 99 height 20
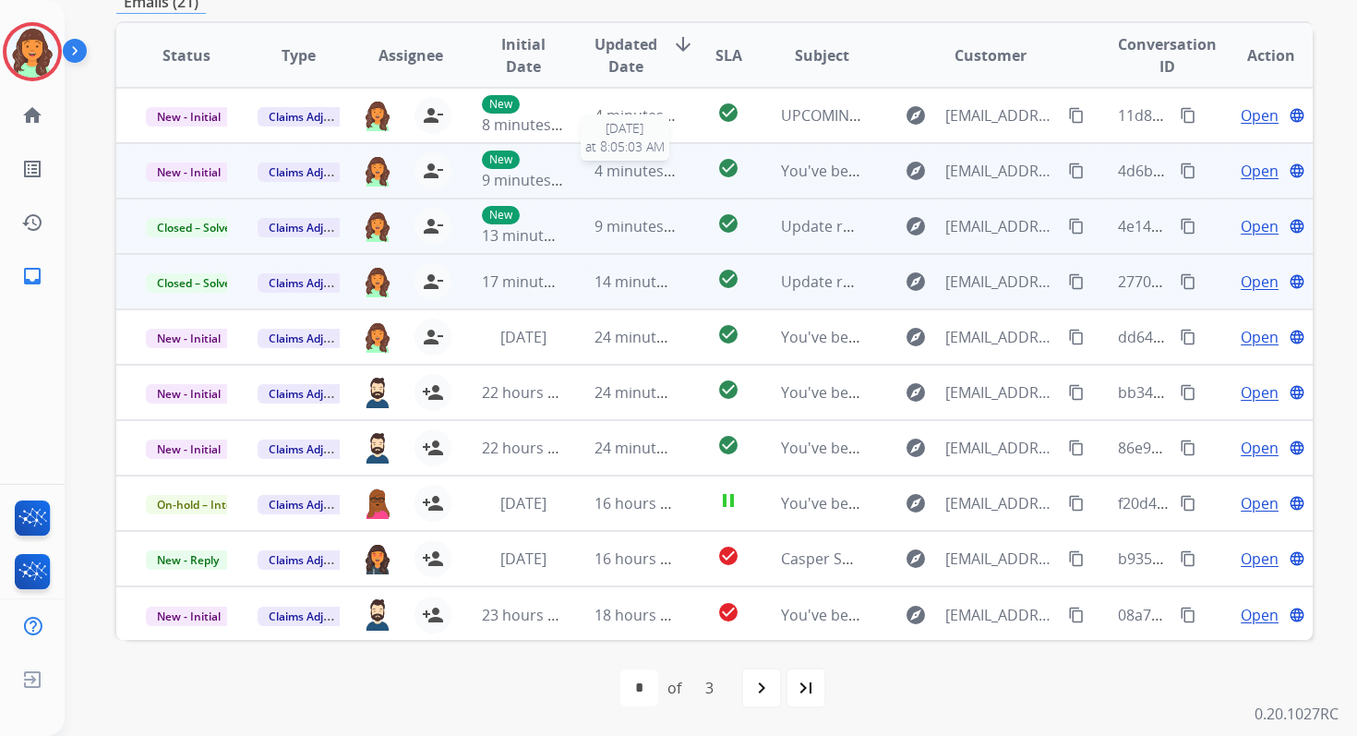
click at [624, 173] on span "4 minutes ago" at bounding box center [644, 171] width 99 height 20
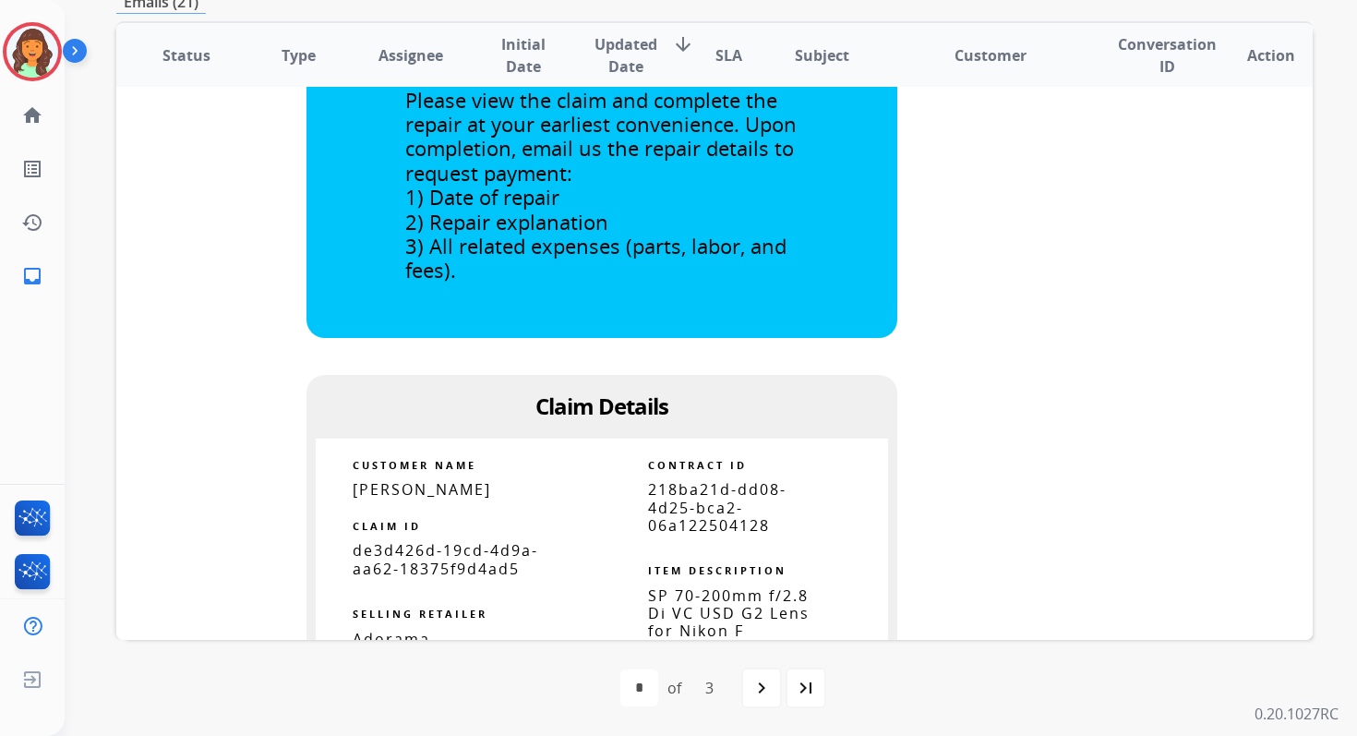
scroll to position [638, 0]
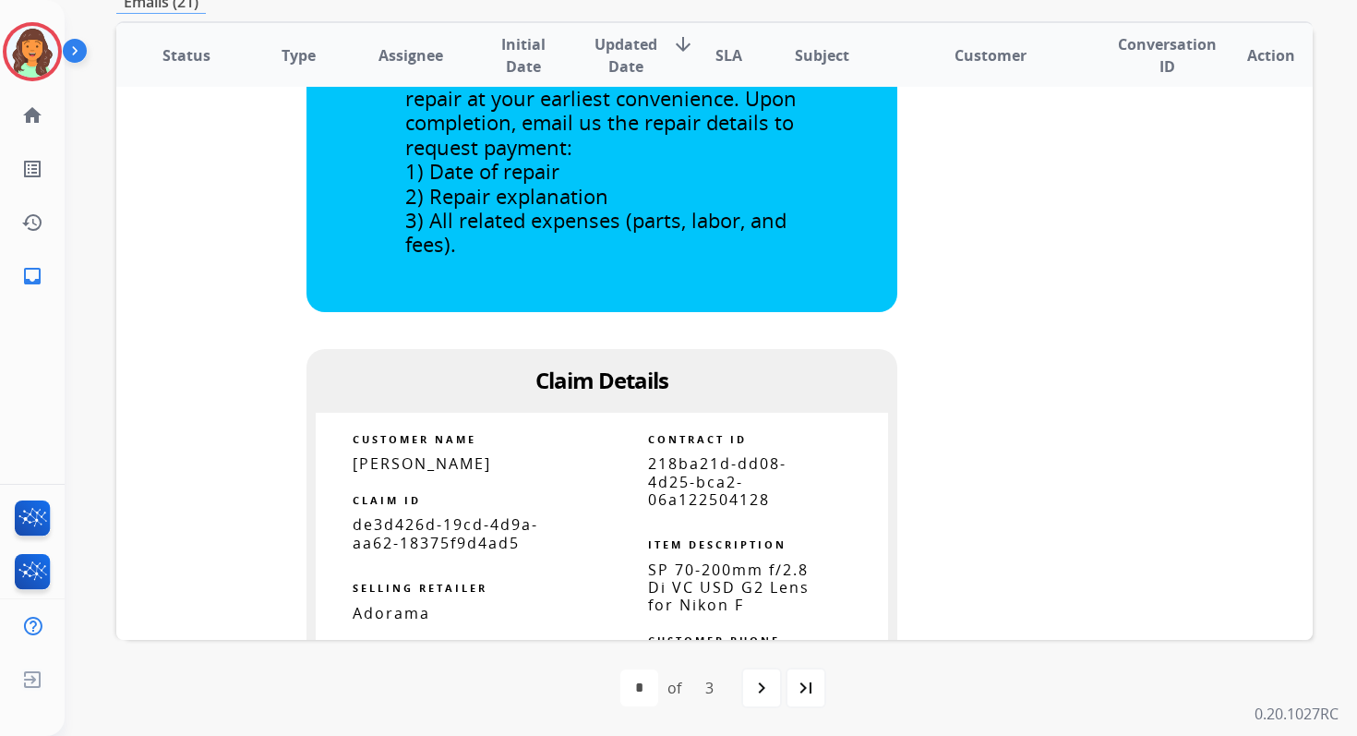
click at [699, 464] on span "218ba21d-dd08-4d25-bca2-06a122504128" at bounding box center [717, 480] width 138 height 55
copy tbody
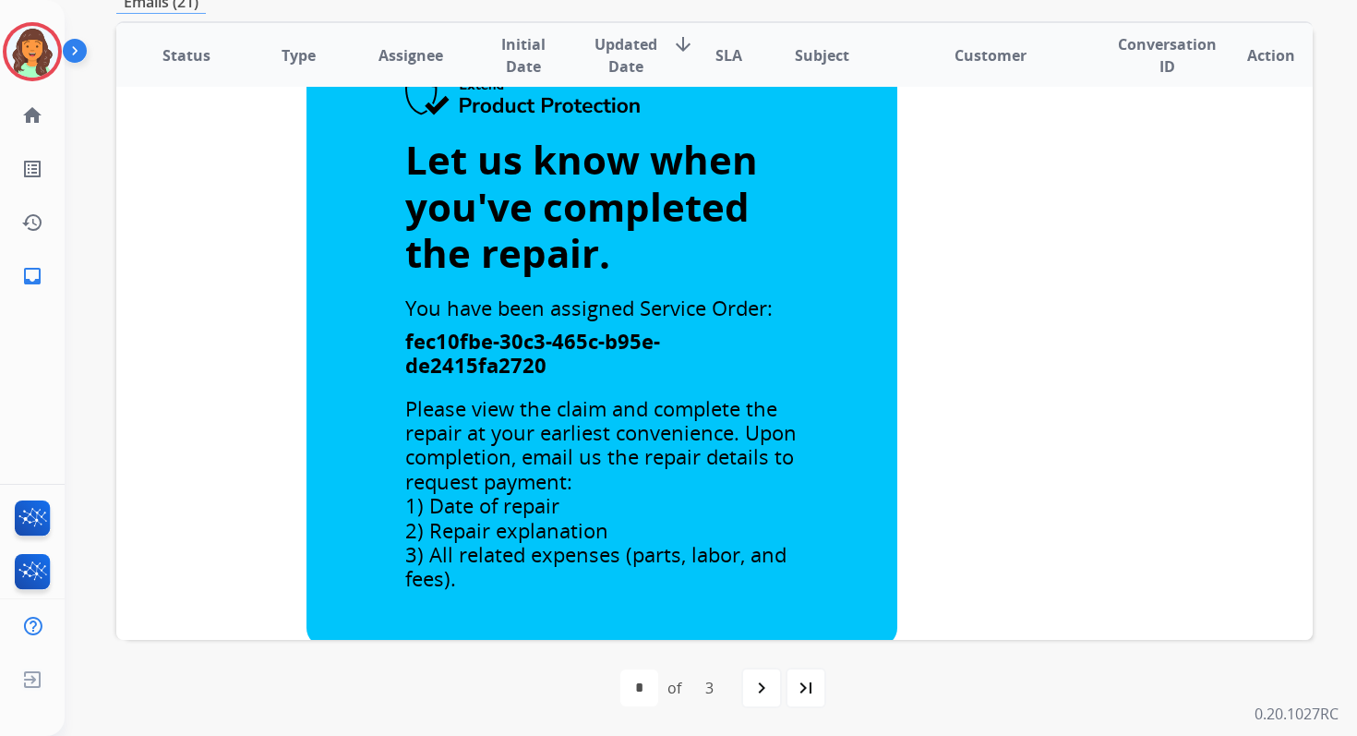
scroll to position [0, 0]
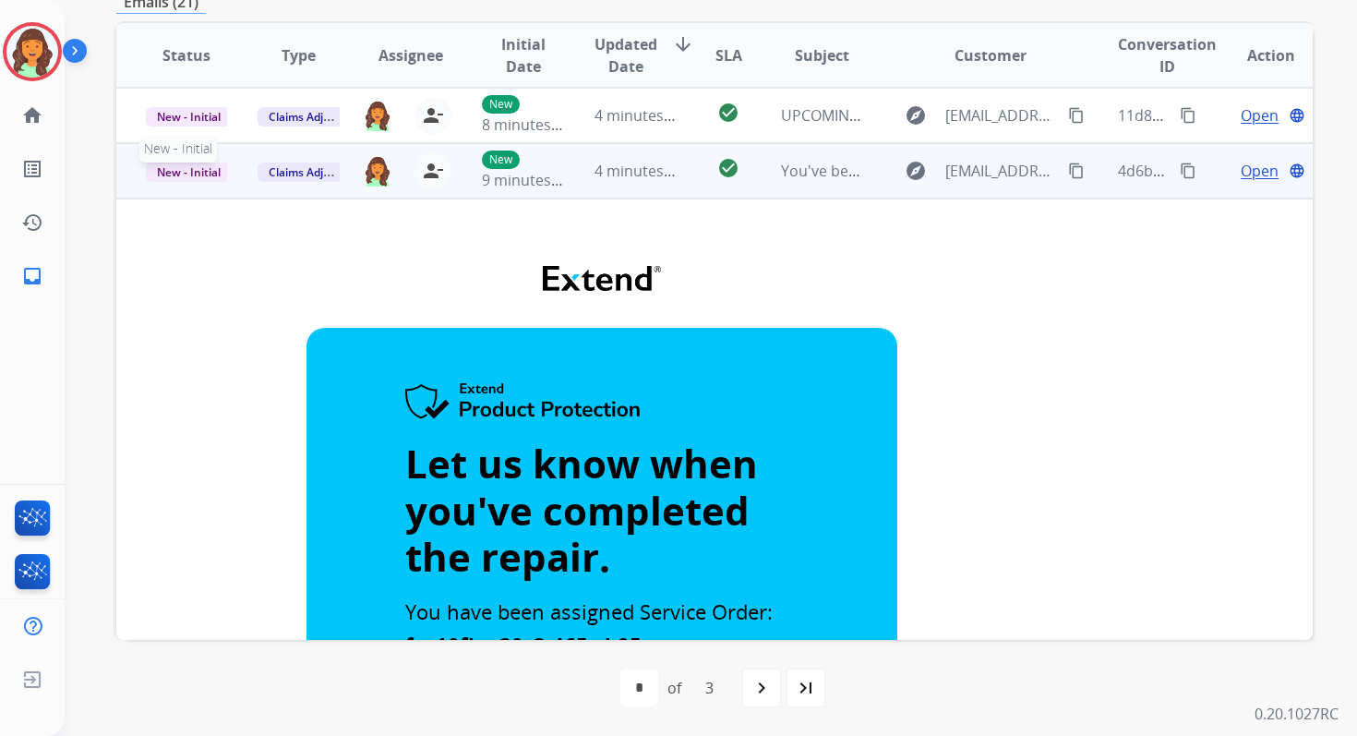
click at [199, 174] on span "New - Initial" at bounding box center [189, 171] width 86 height 19
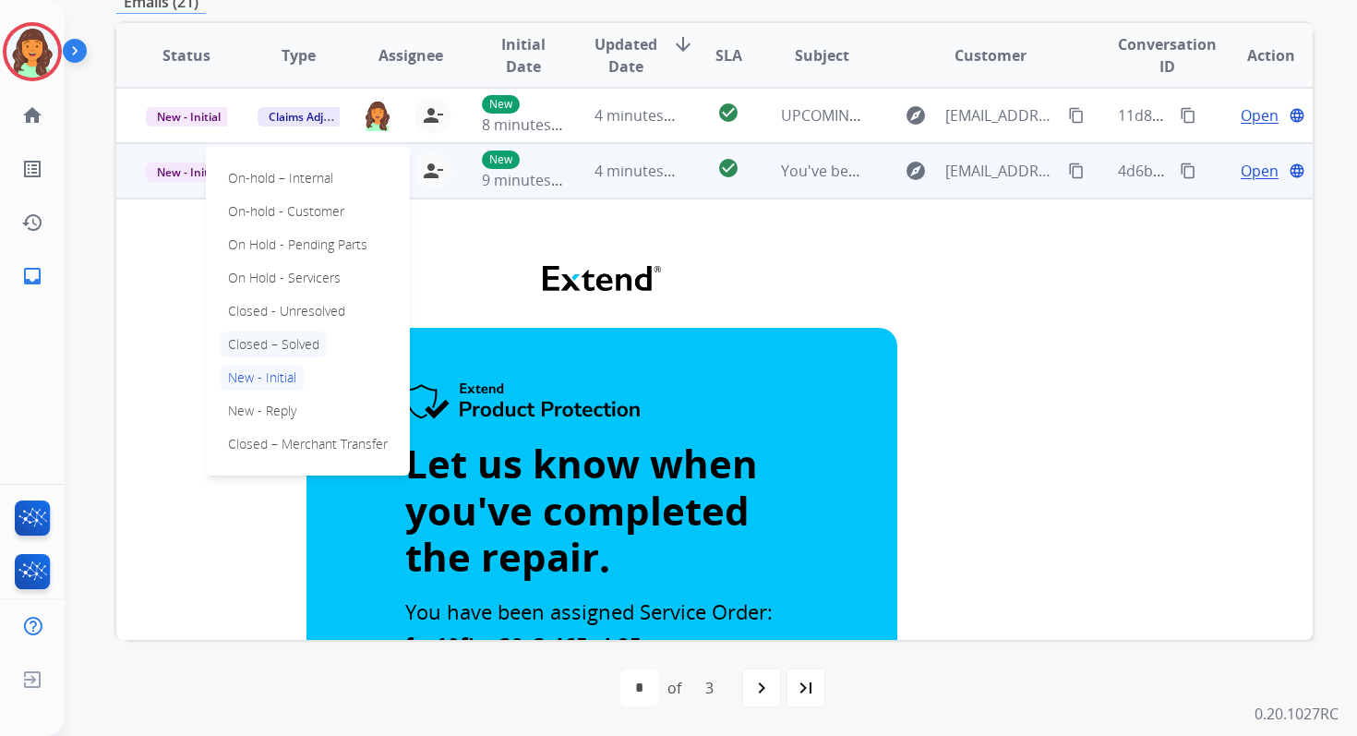
click at [286, 332] on p "Closed – Solved" at bounding box center [274, 344] width 106 height 26
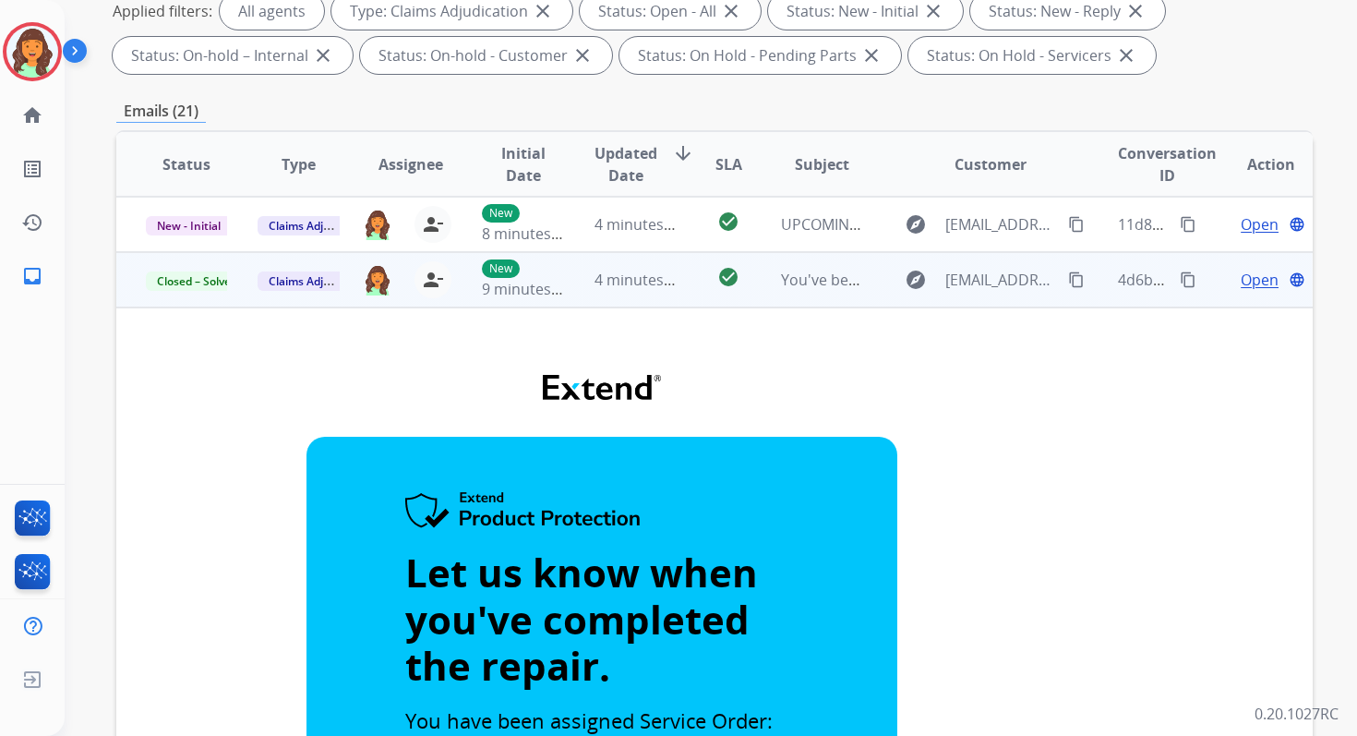
scroll to position [260, 0]
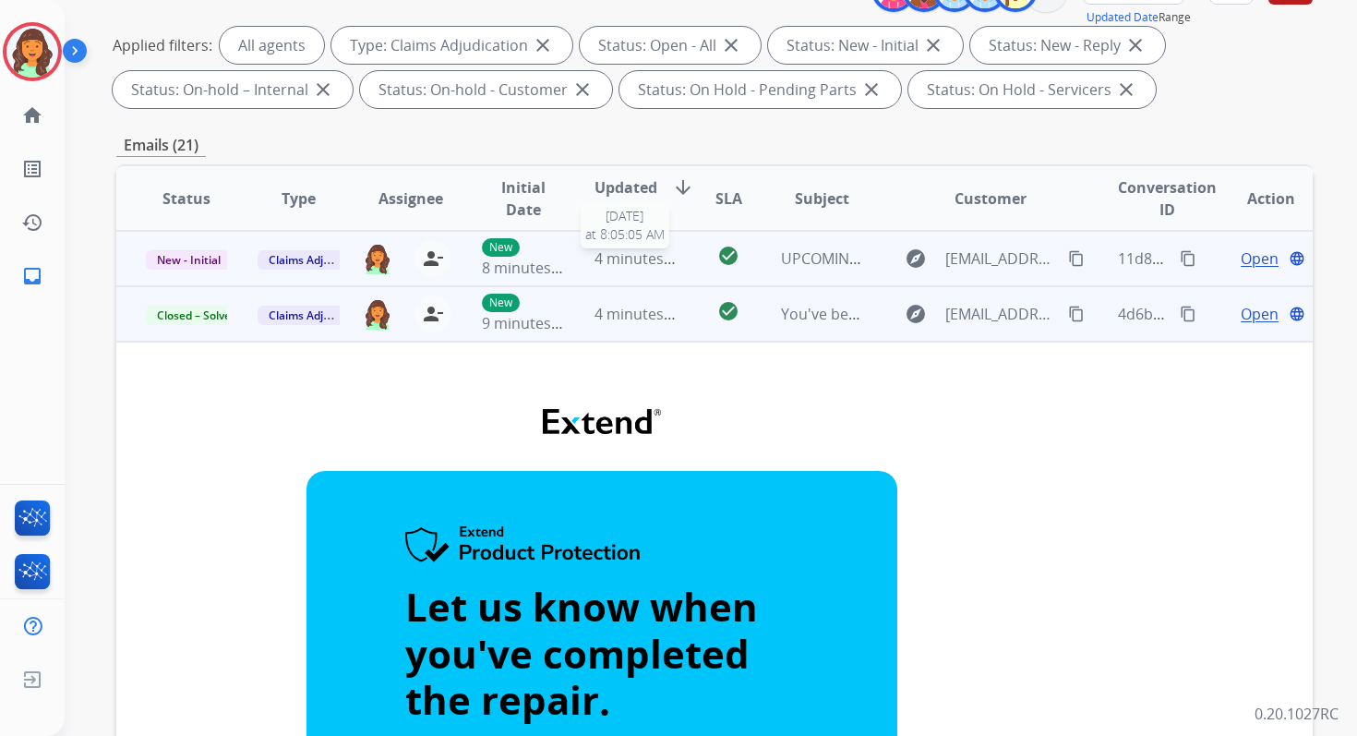
click at [647, 258] on span "4 minutes ago" at bounding box center [644, 258] width 99 height 20
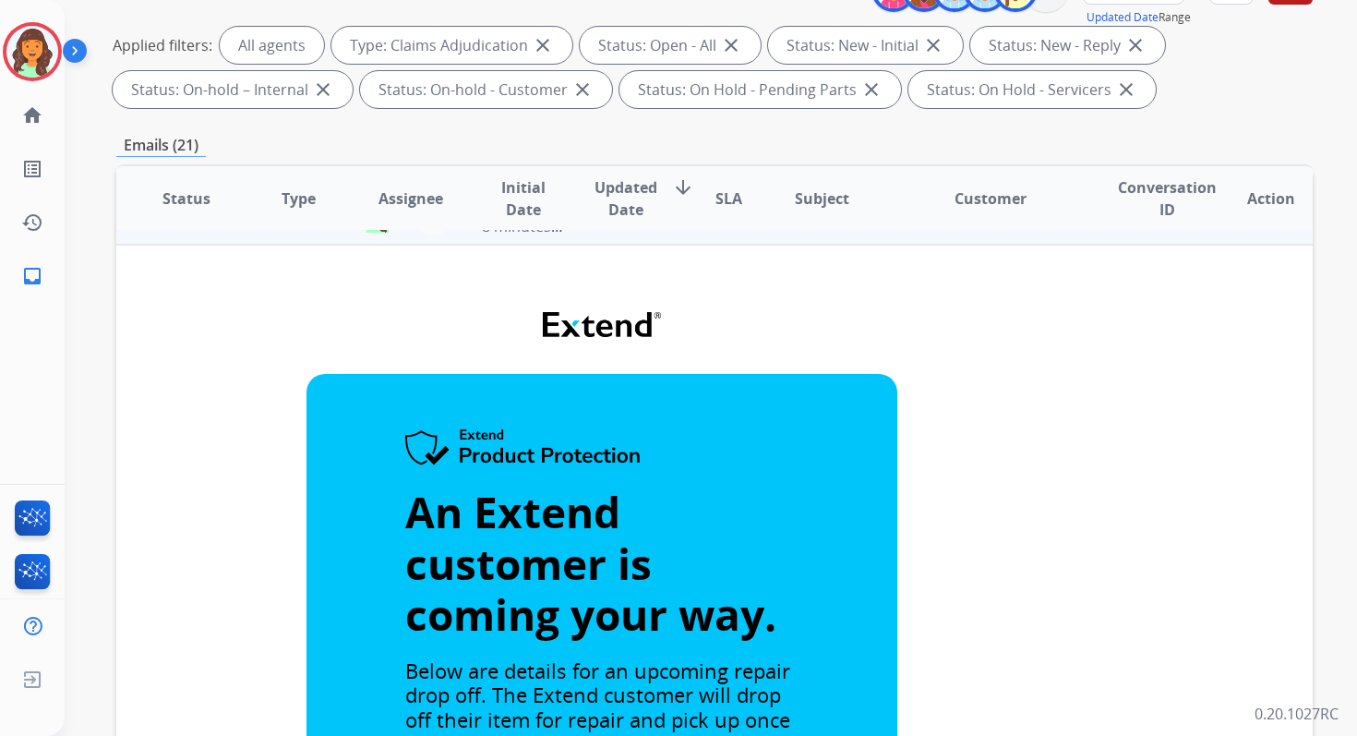
scroll to position [0, 0]
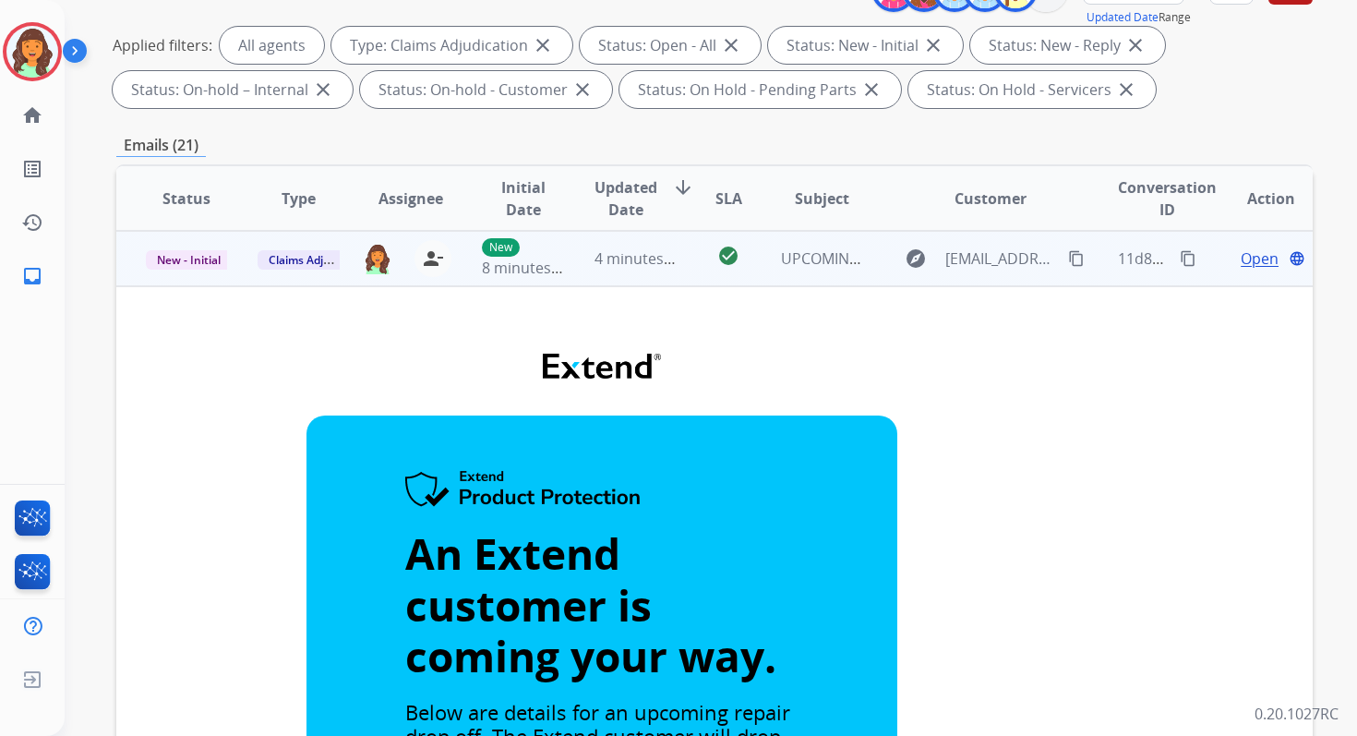
click at [202, 265] on span "New - Initial" at bounding box center [189, 259] width 86 height 19
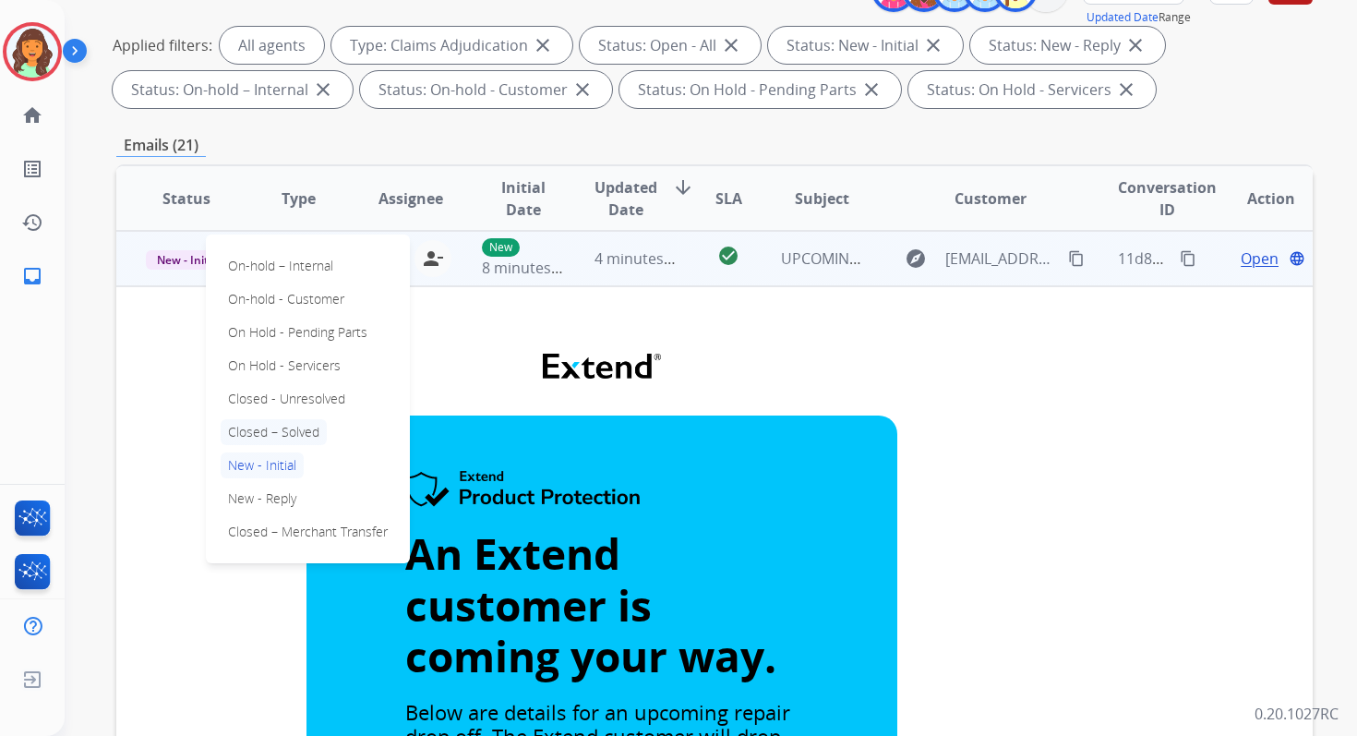
click at [270, 435] on p "Closed – Solved" at bounding box center [274, 432] width 106 height 26
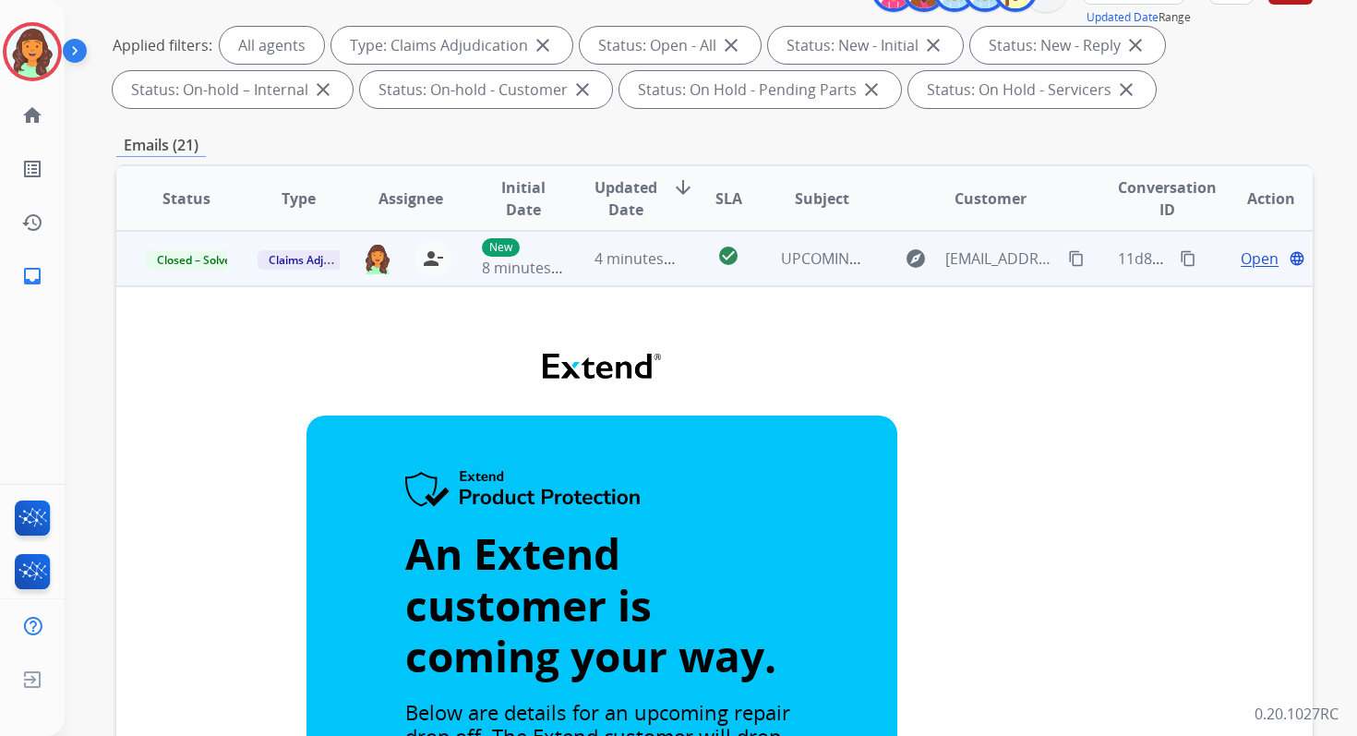
click at [655, 261] on span "4 minutes ago" at bounding box center [644, 258] width 99 height 20
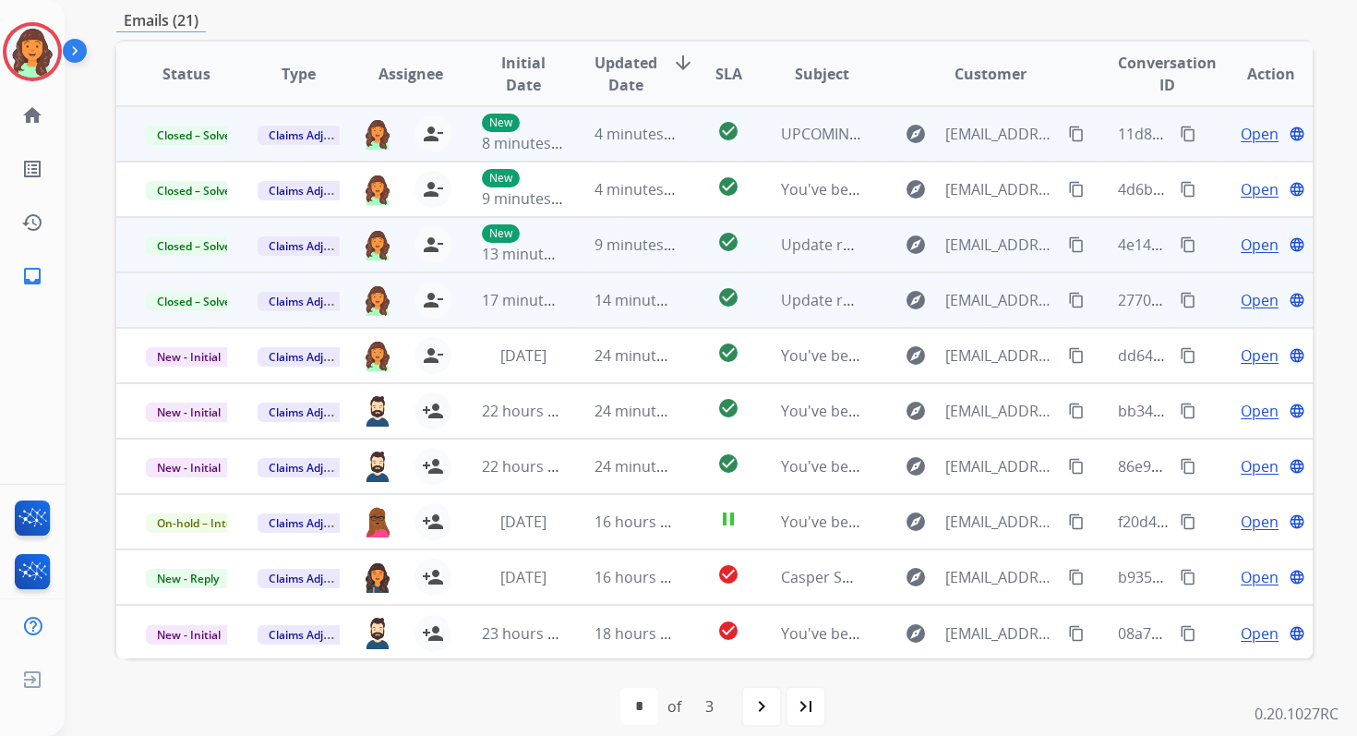
scroll to position [403, 0]
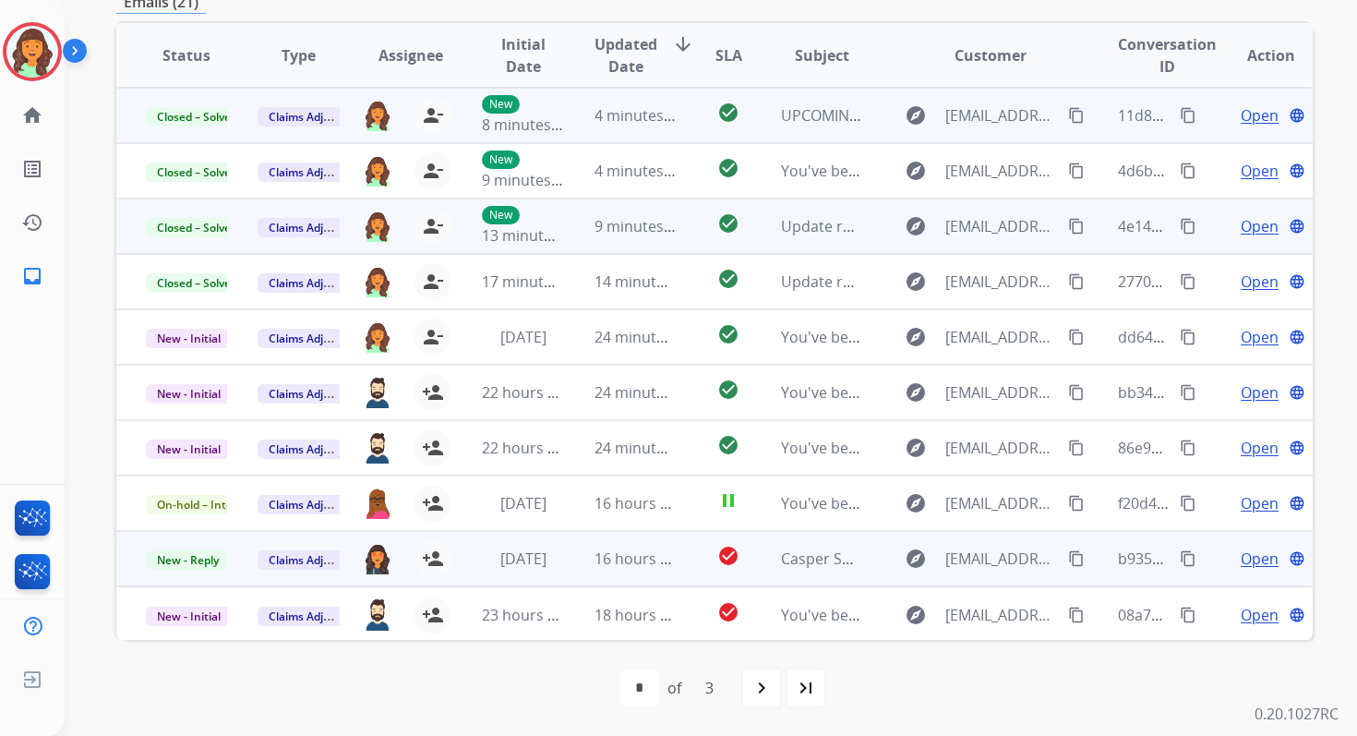
click at [565, 560] on td "16 hours ago" at bounding box center [621, 558] width 112 height 55
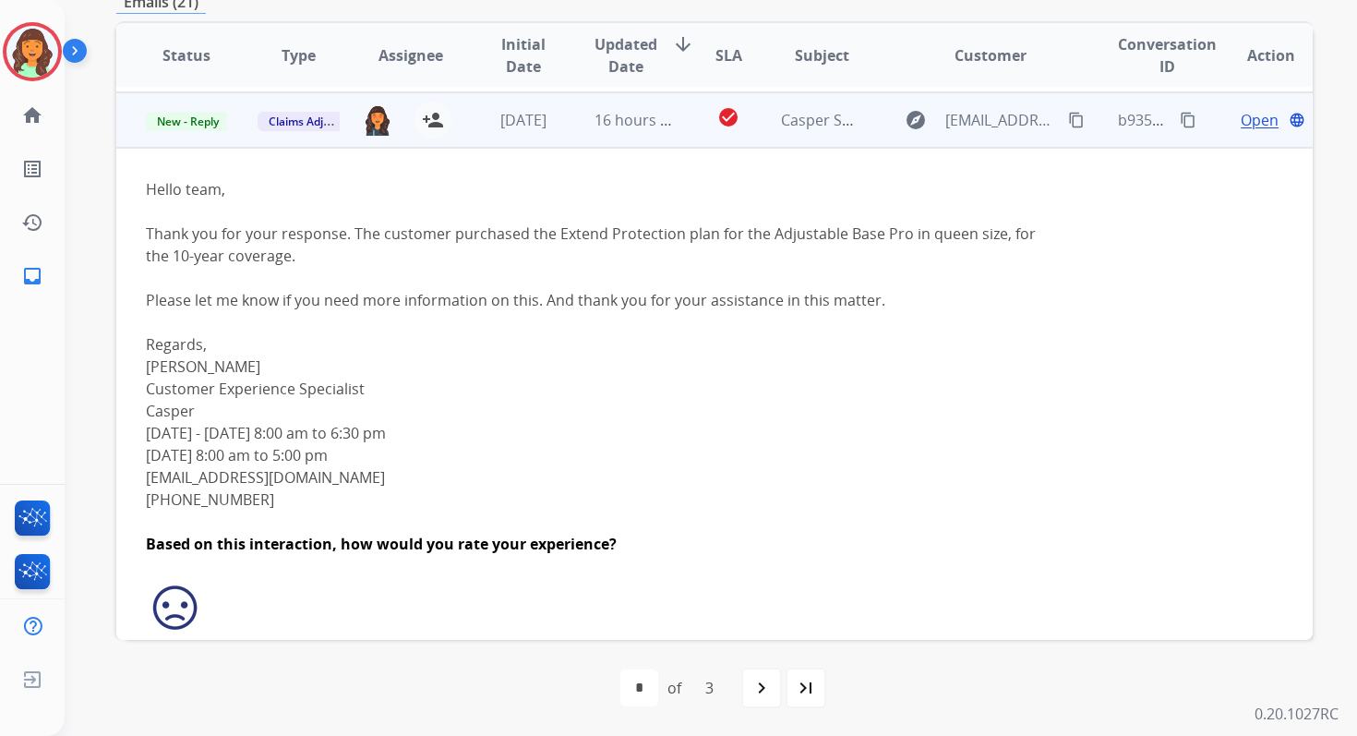
scroll to position [443, 0]
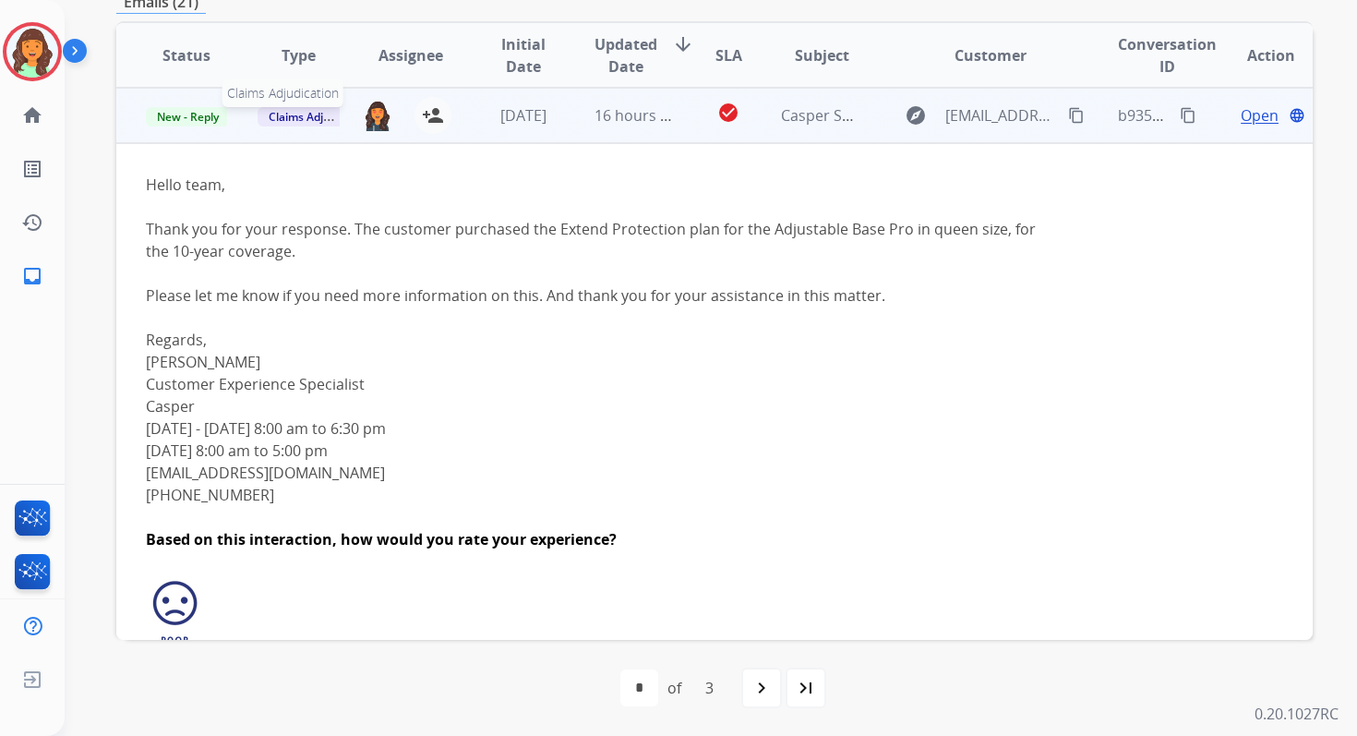
click at [306, 116] on span "Claims Adjudication" at bounding box center [321, 116] width 126 height 19
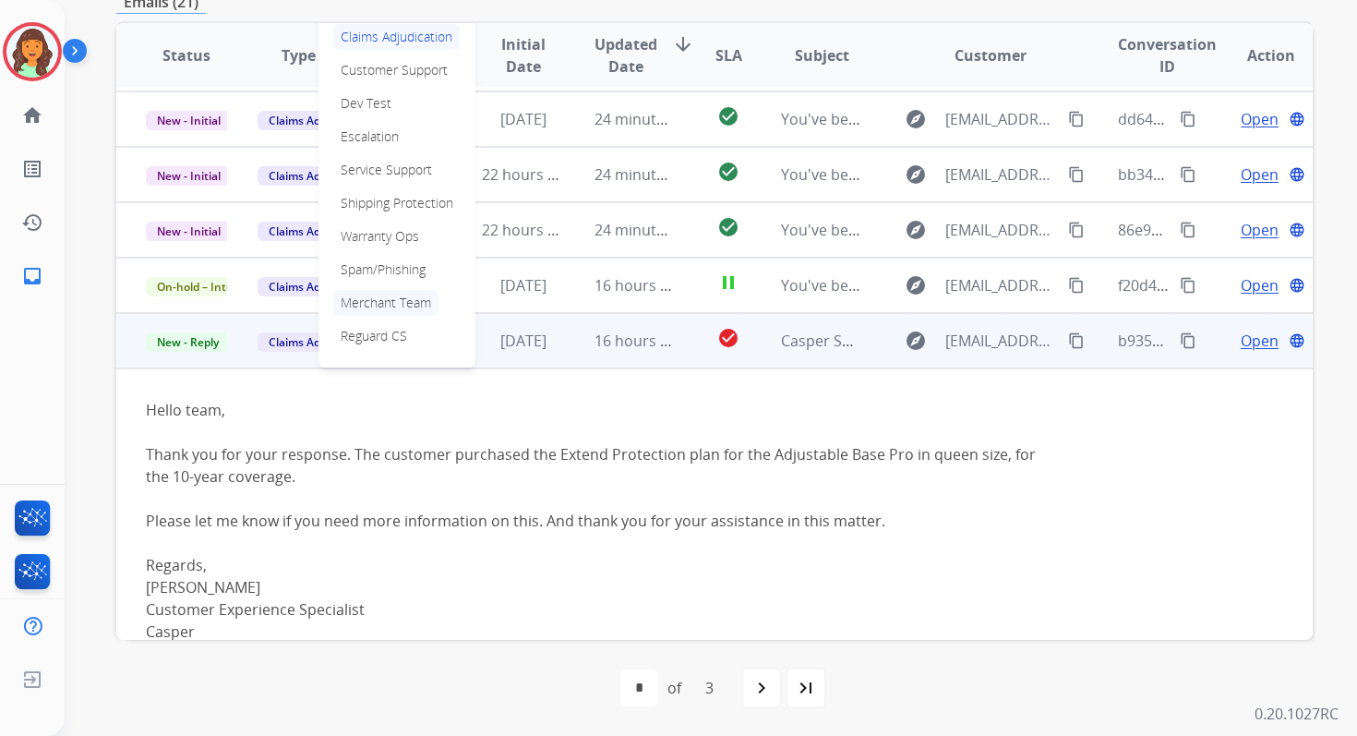
scroll to position [196, 0]
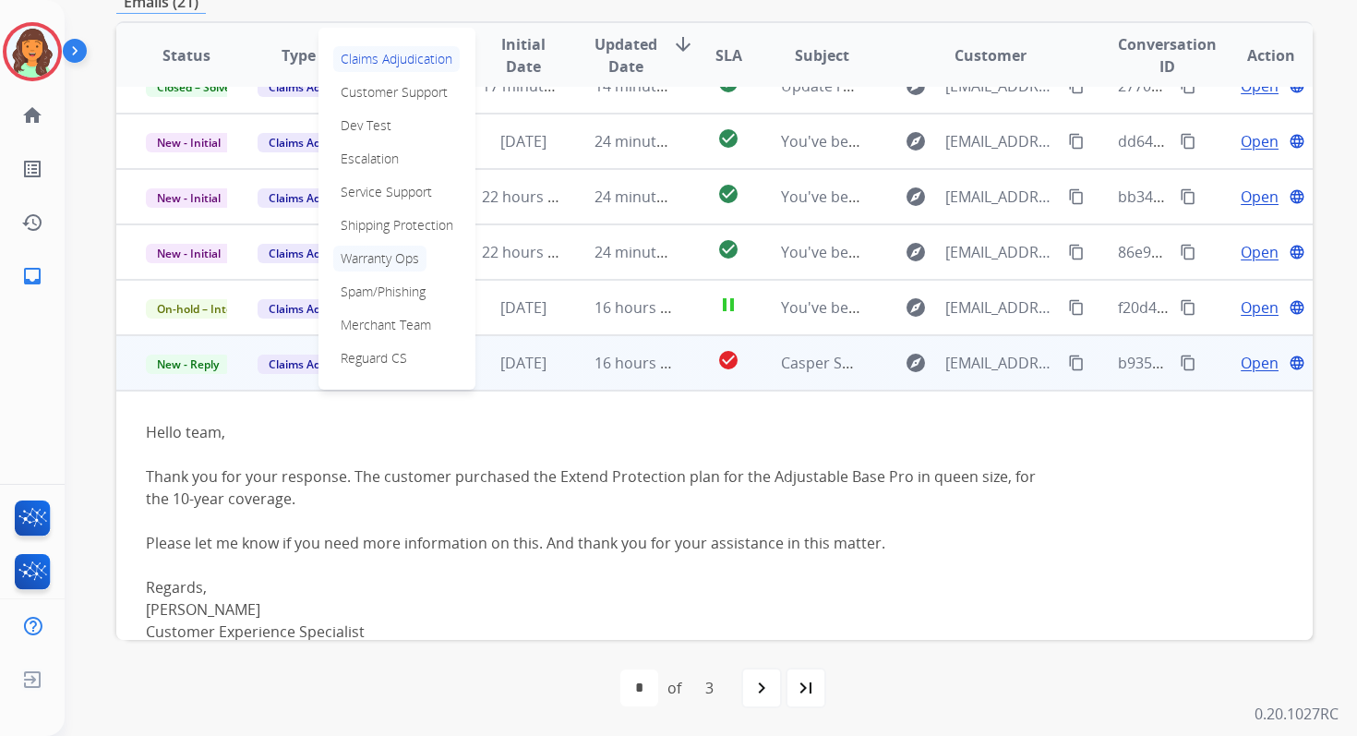
click at [378, 261] on p "Warranty Ops" at bounding box center [379, 259] width 93 height 26
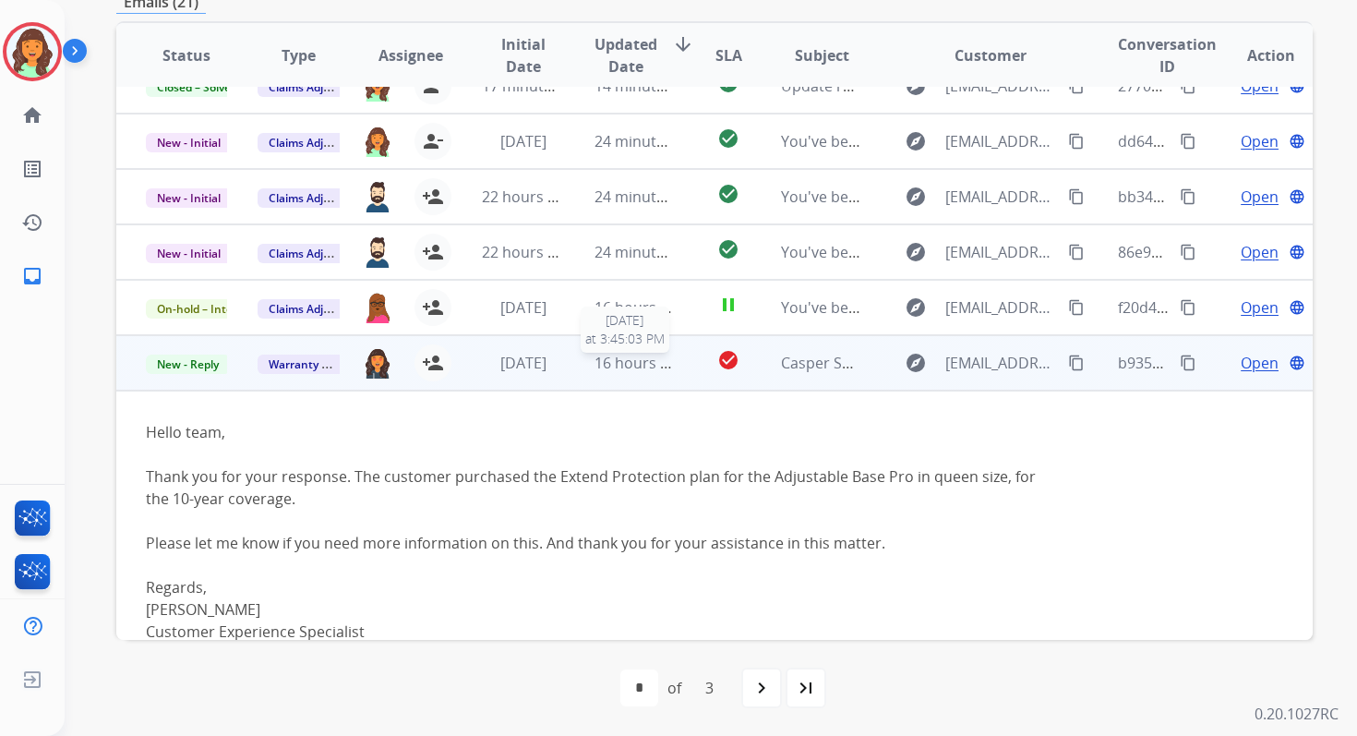
click at [648, 371] on span "16 hours ago" at bounding box center [640, 363] width 91 height 20
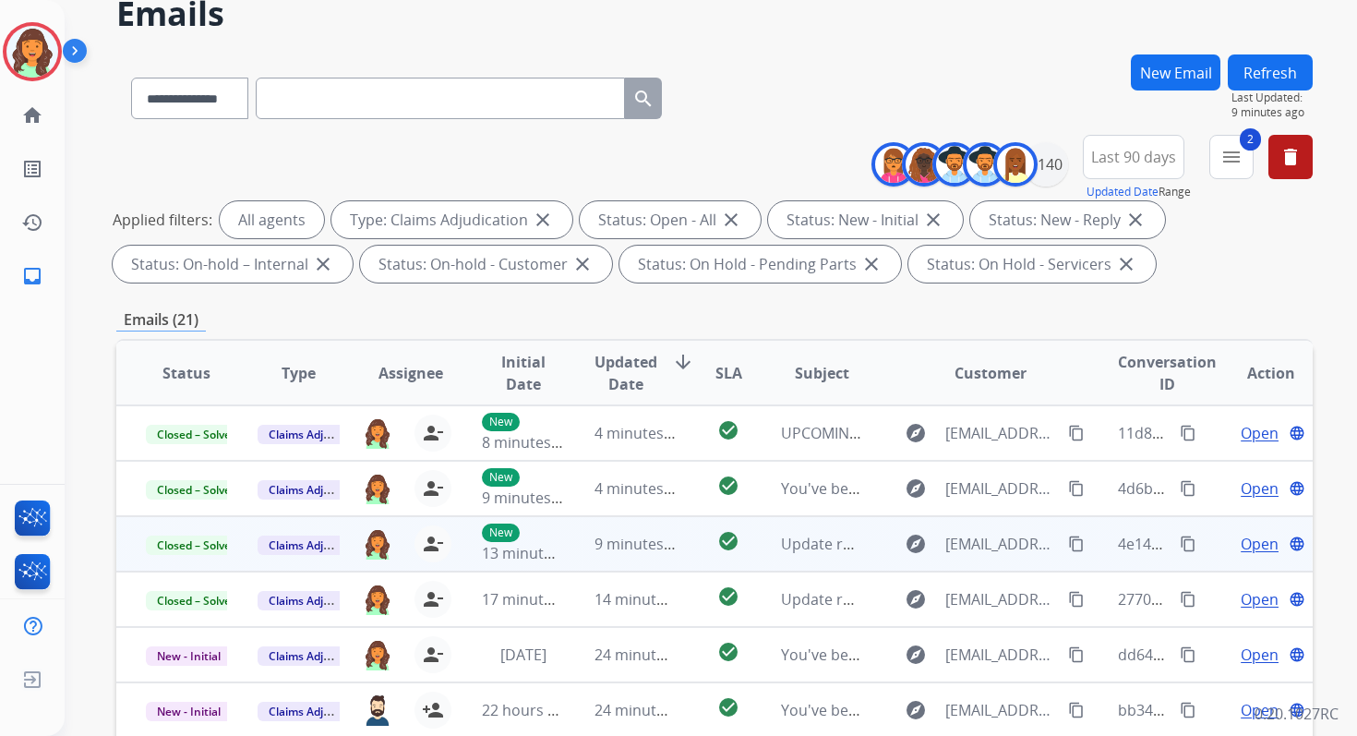
scroll to position [0, 0]
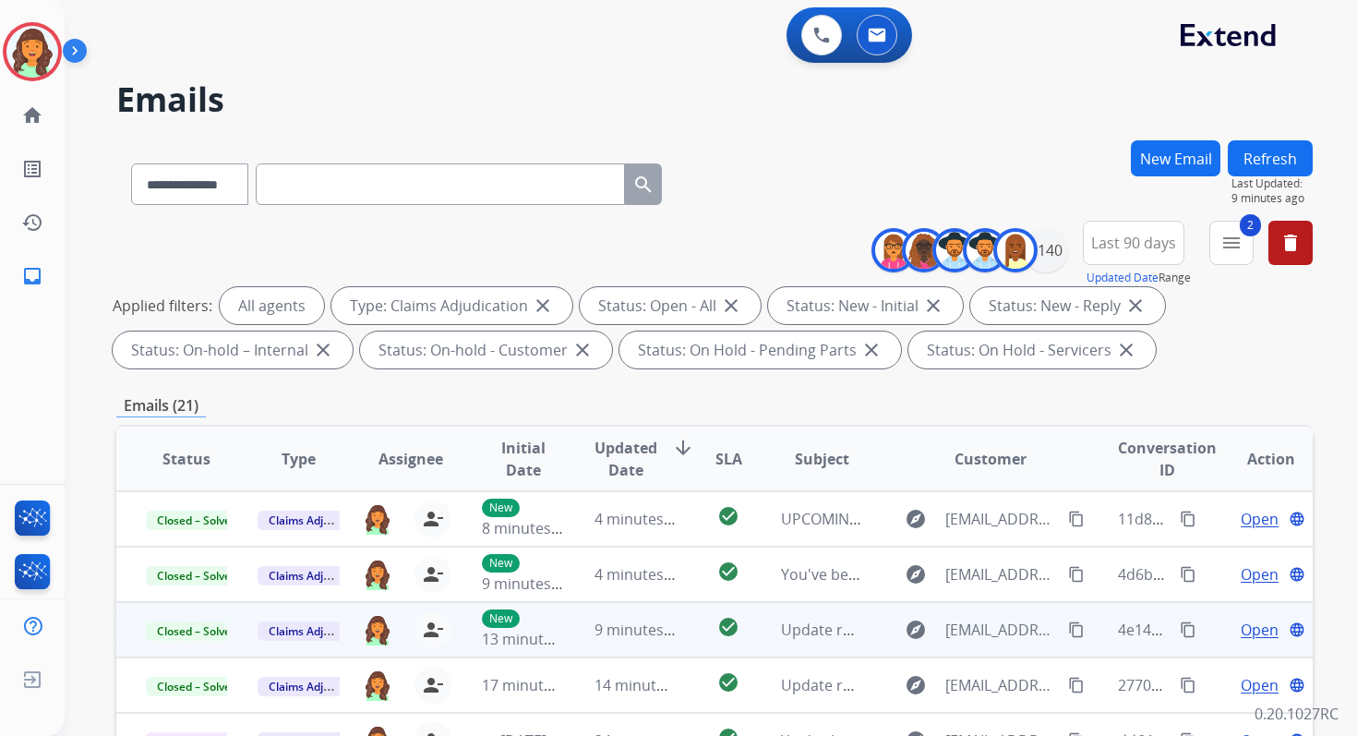
click at [1275, 164] on button "Refresh" at bounding box center [1270, 158] width 85 height 36
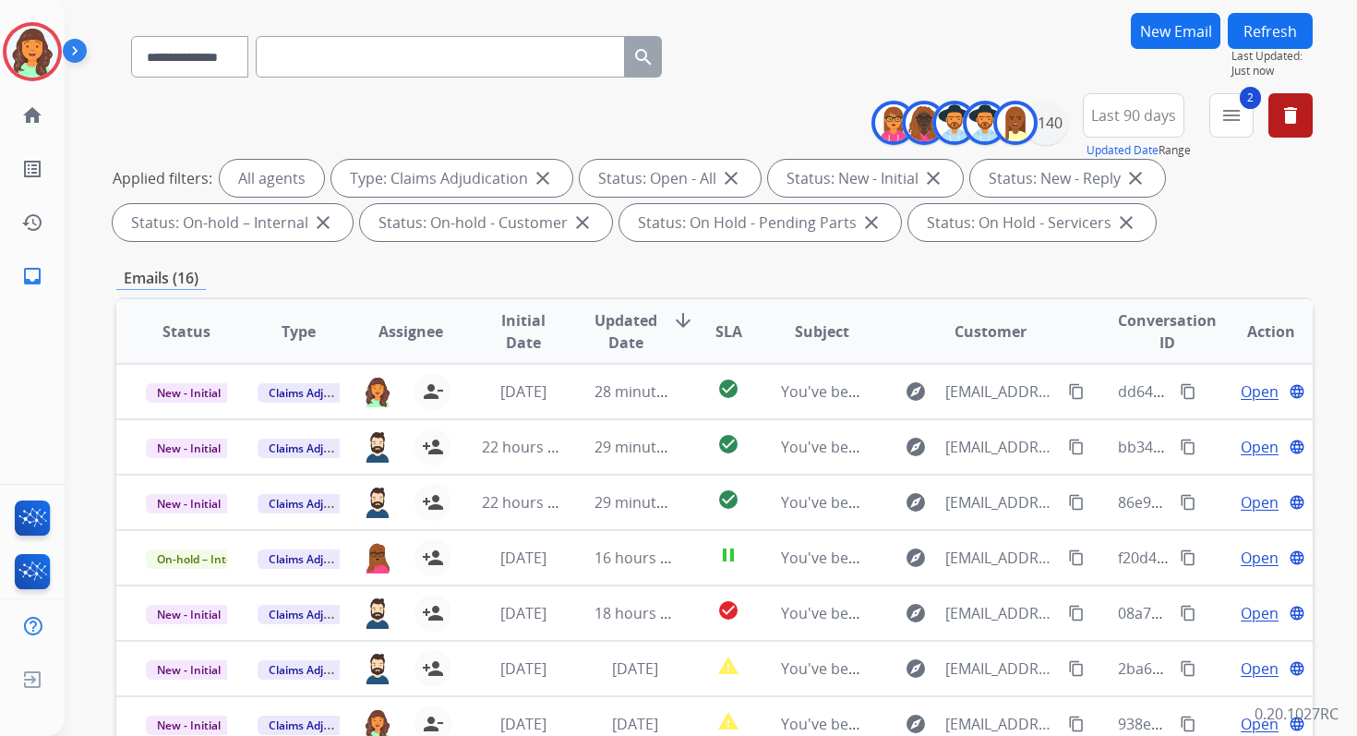
scroll to position [403, 0]
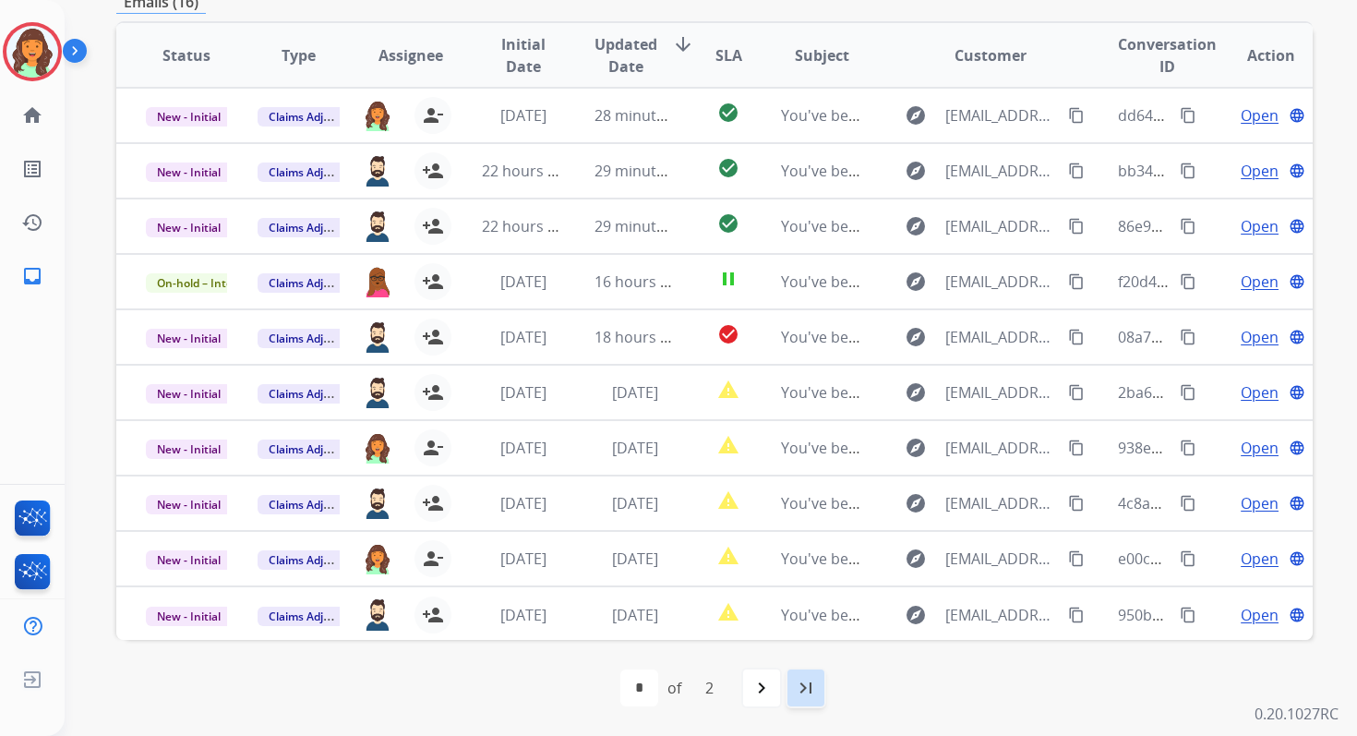
click at [811, 677] on mat-icon "last_page" at bounding box center [806, 688] width 22 height 22
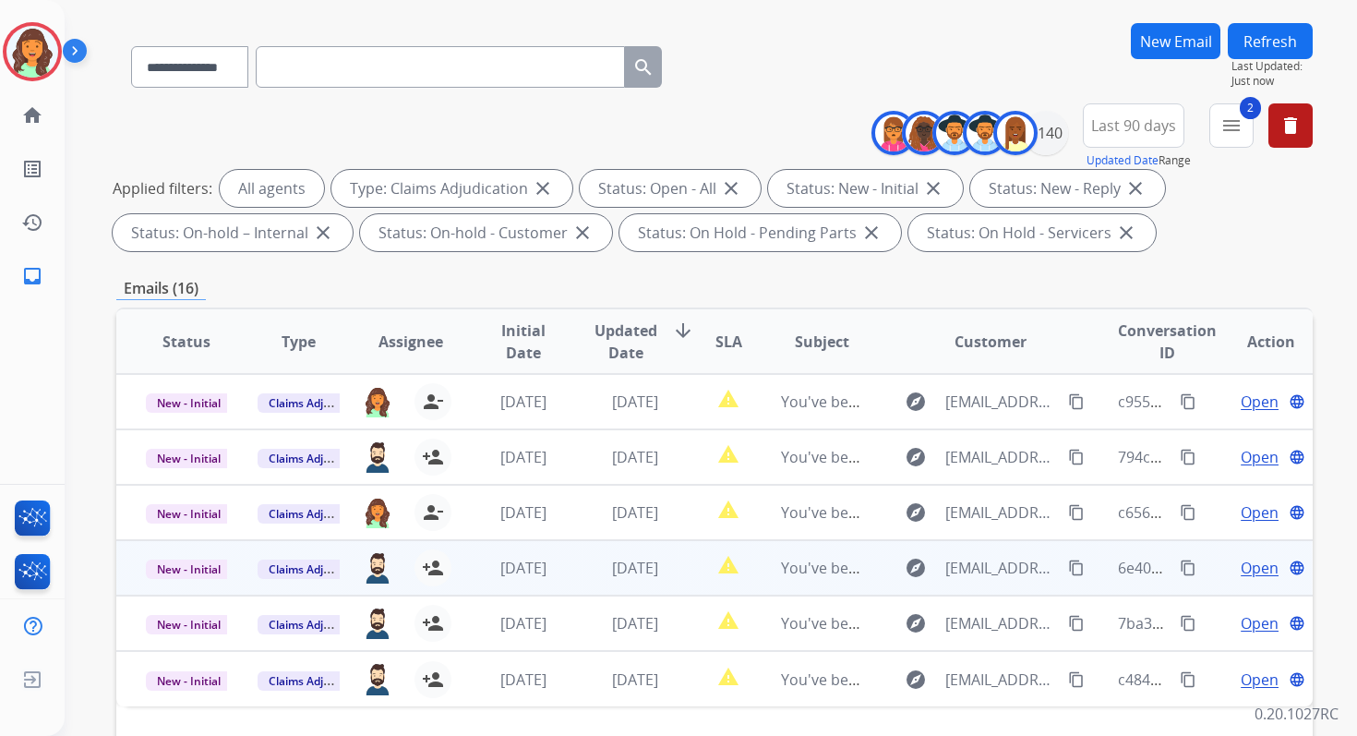
scroll to position [42, 0]
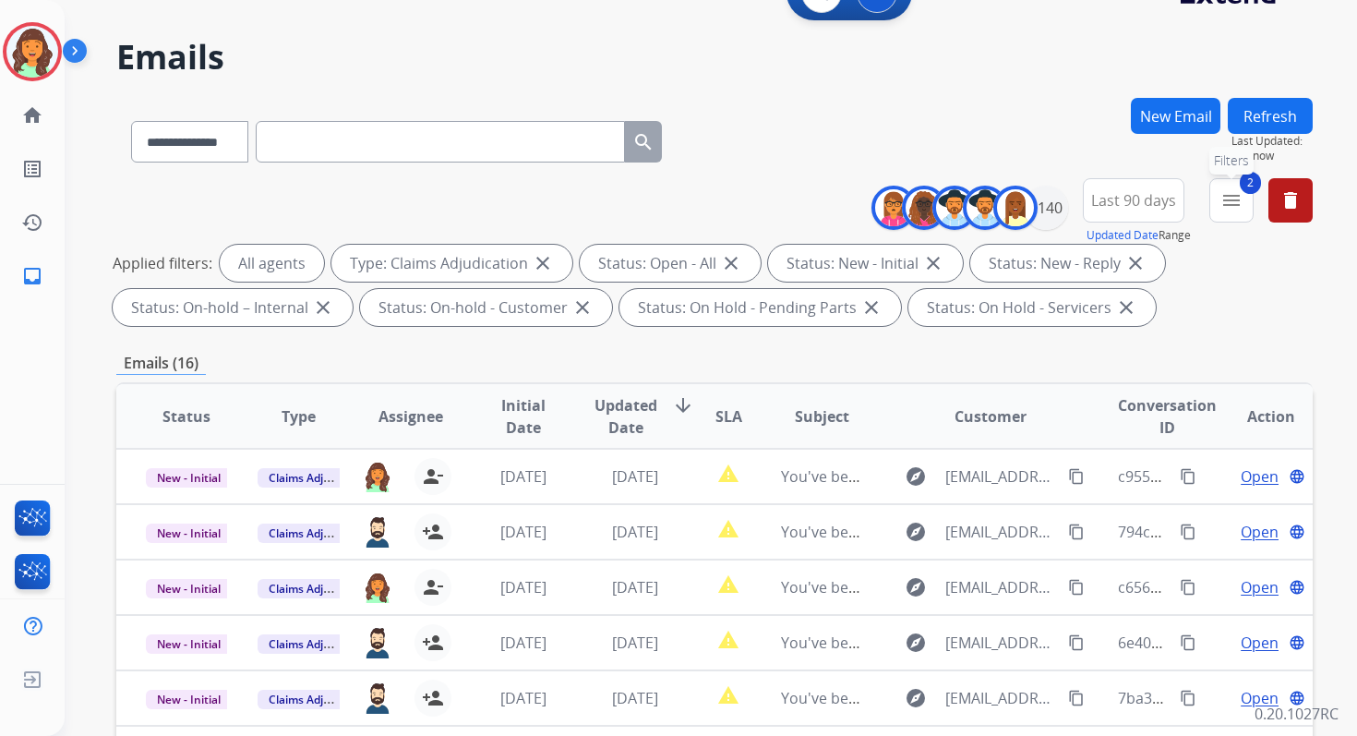
click at [1239, 190] on mat-icon "menu" at bounding box center [1231, 200] width 22 height 22
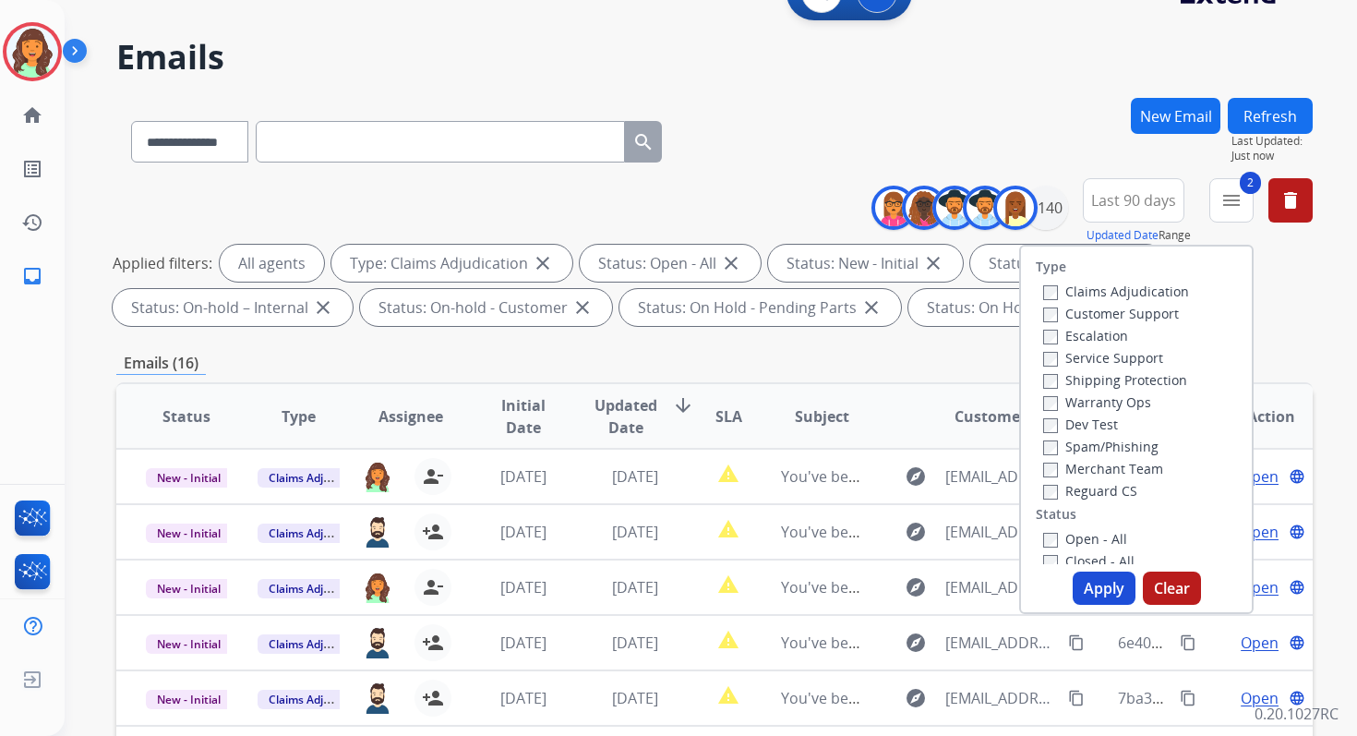
click at [1103, 591] on button "Apply" at bounding box center [1104, 587] width 63 height 33
select select "*"
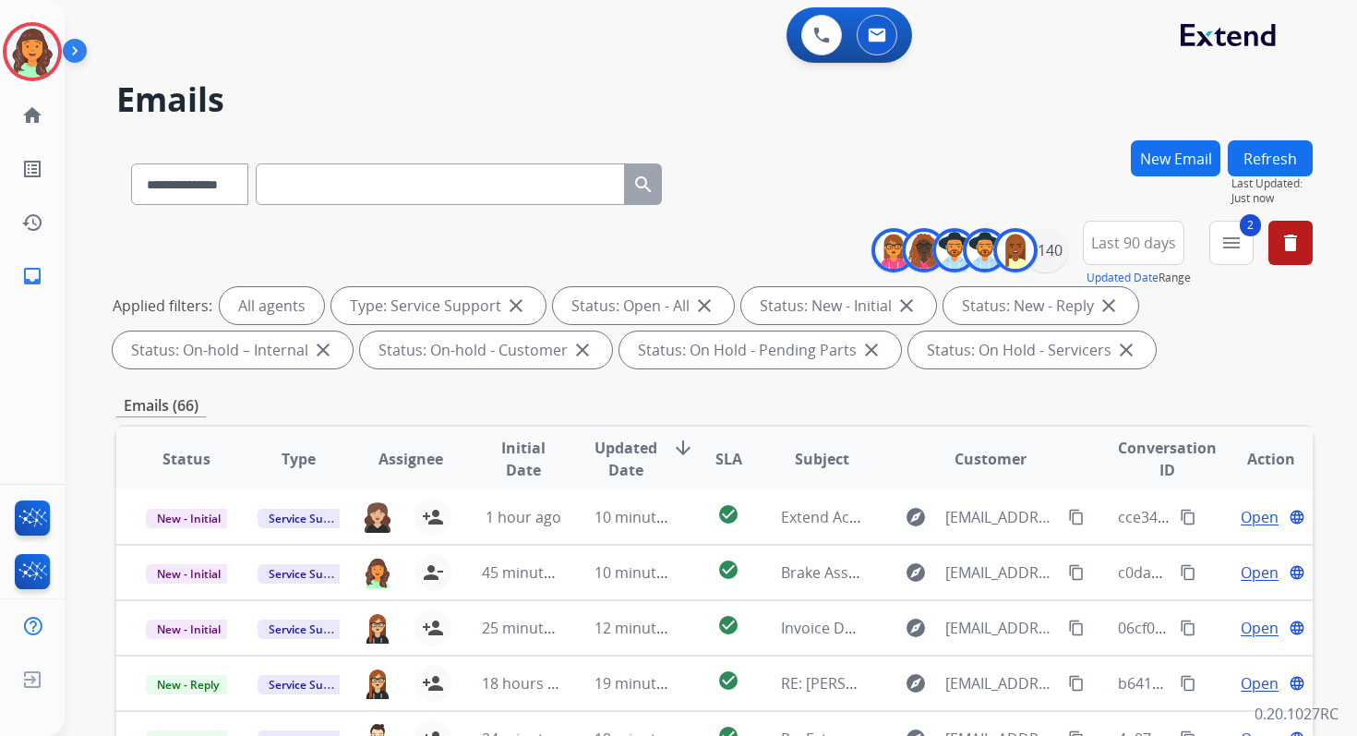
scroll to position [403, 0]
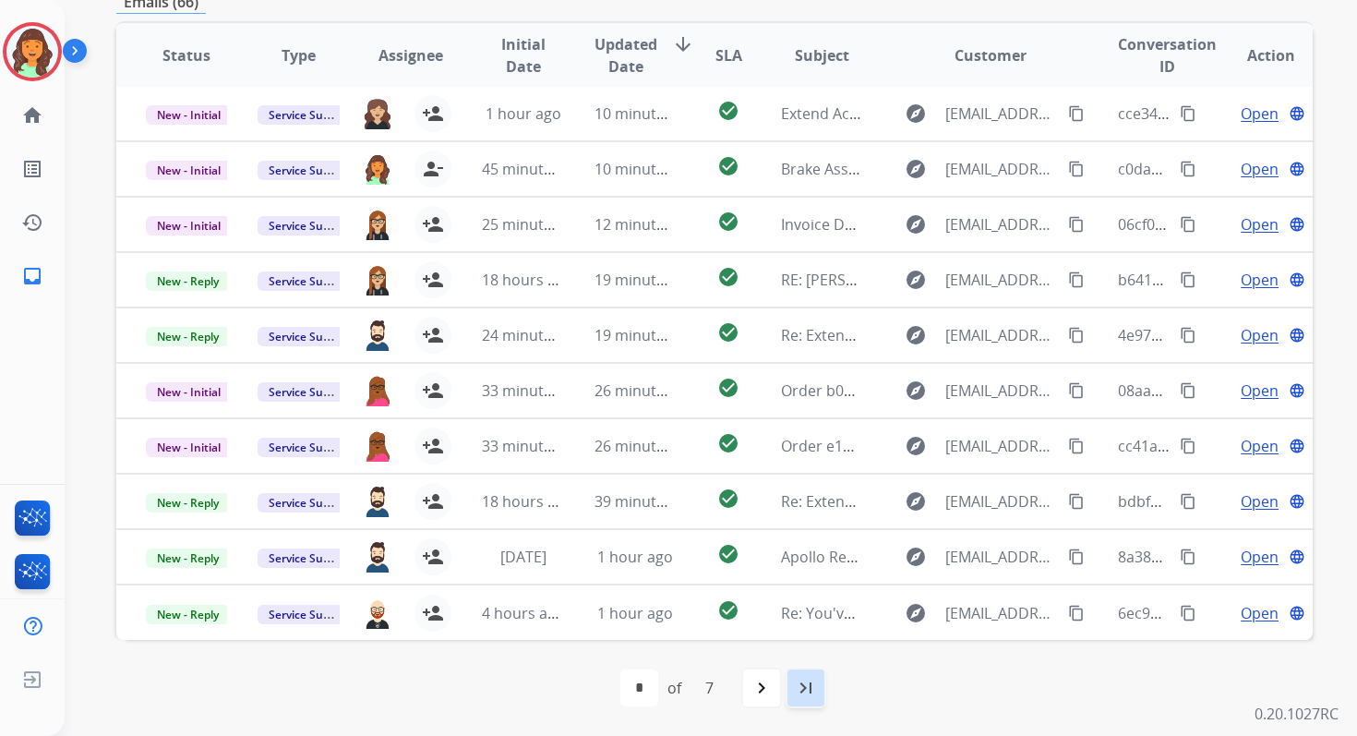
click at [814, 691] on mat-icon "last_page" at bounding box center [806, 688] width 22 height 22
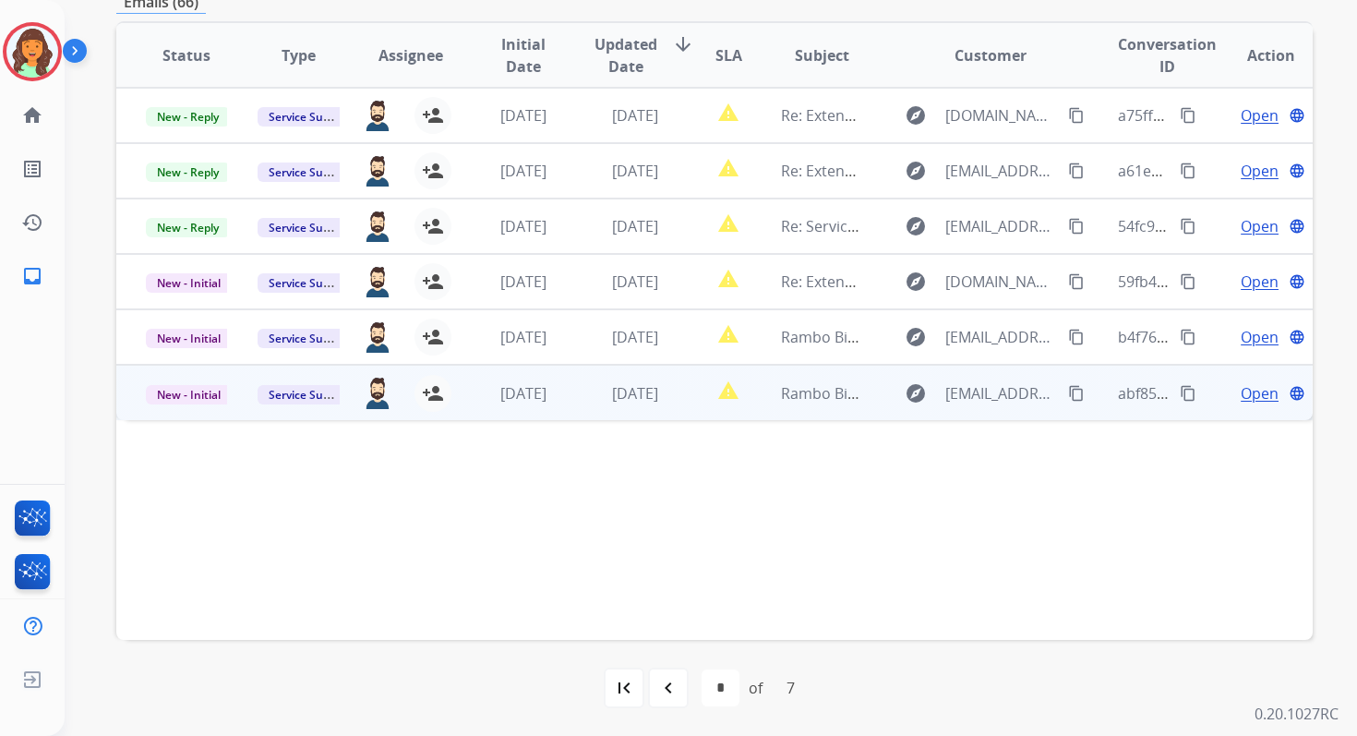
scroll to position [0, 0]
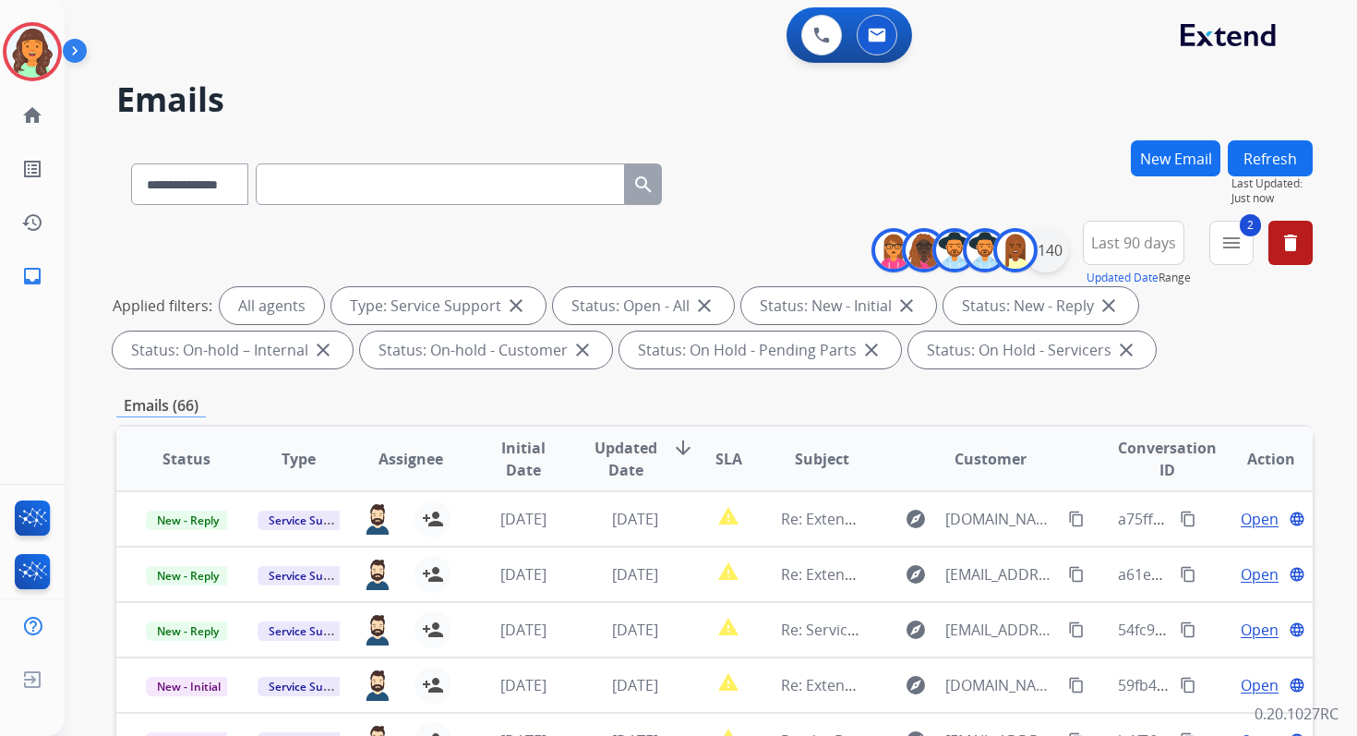
click at [1054, 249] on div "+140" at bounding box center [1046, 250] width 44 height 44
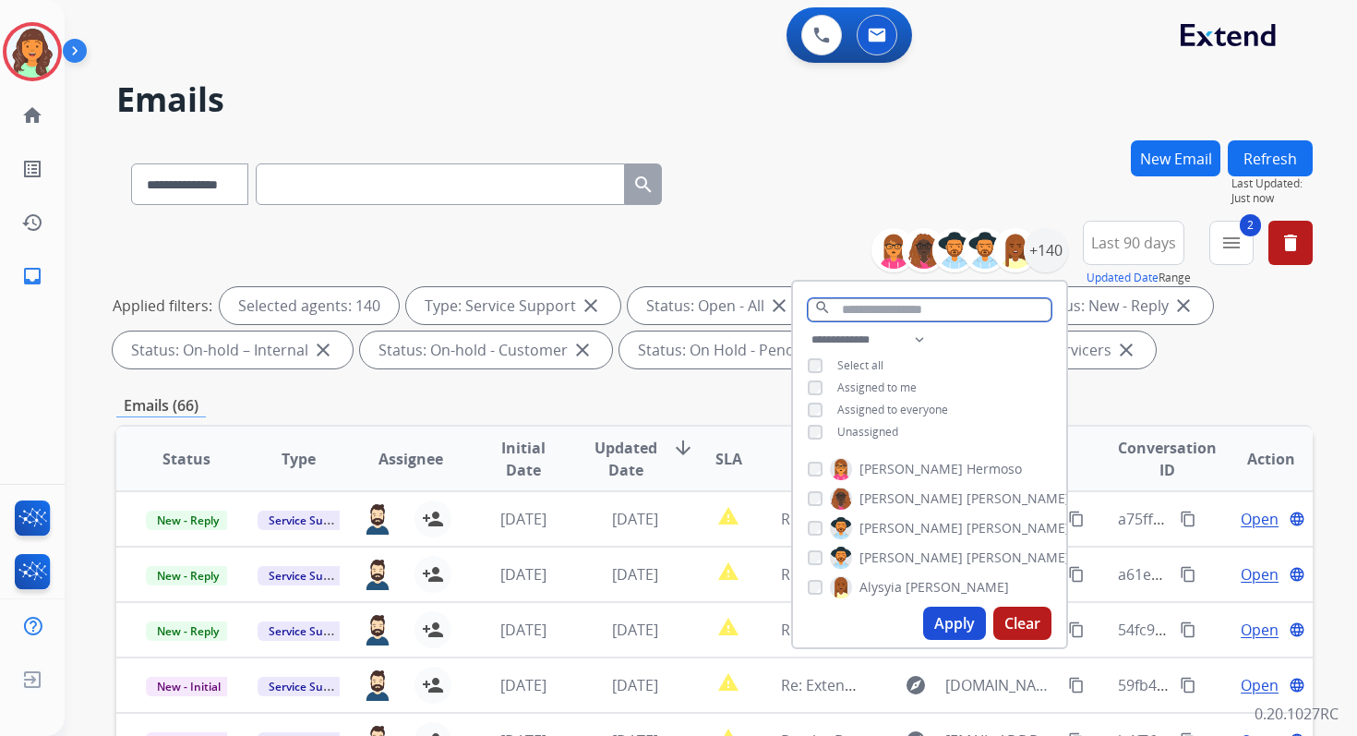
click at [858, 310] on input "text" at bounding box center [930, 309] width 244 height 23
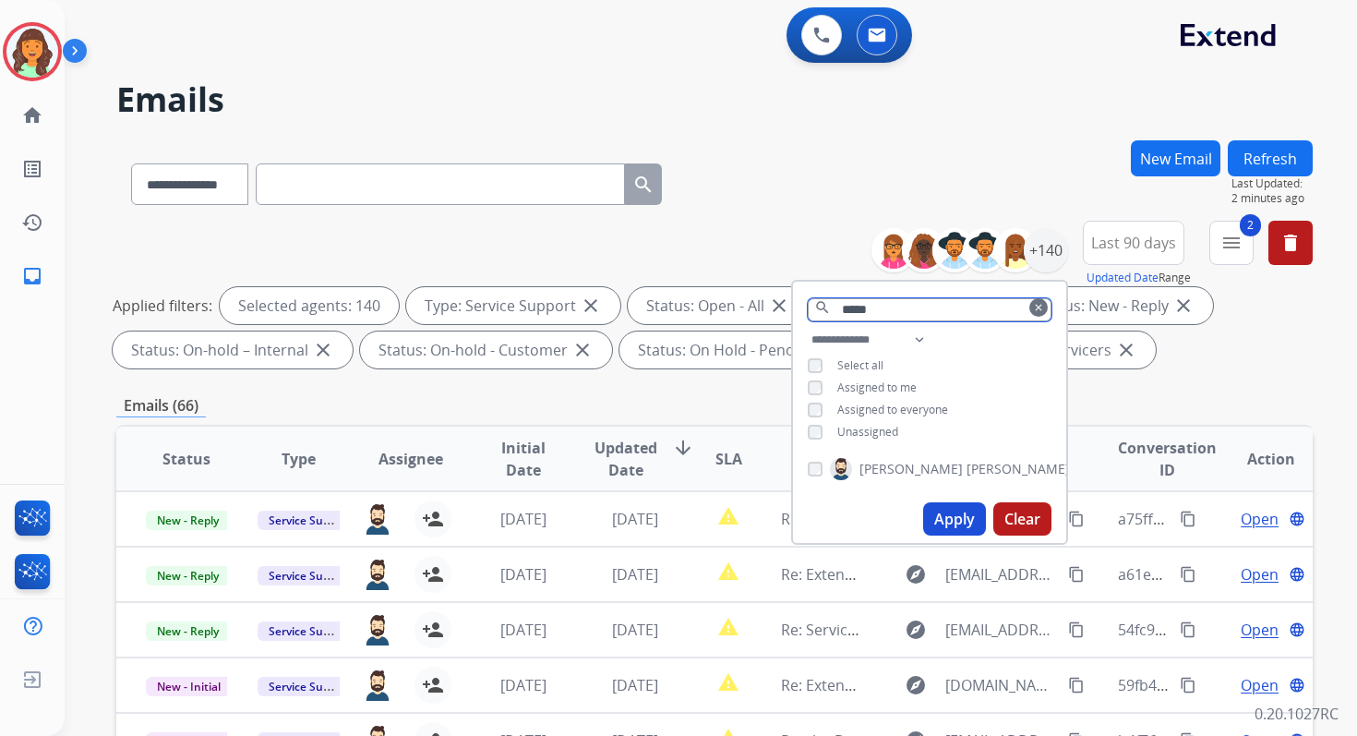
type input "*****"
click at [952, 527] on button "Apply" at bounding box center [954, 518] width 63 height 33
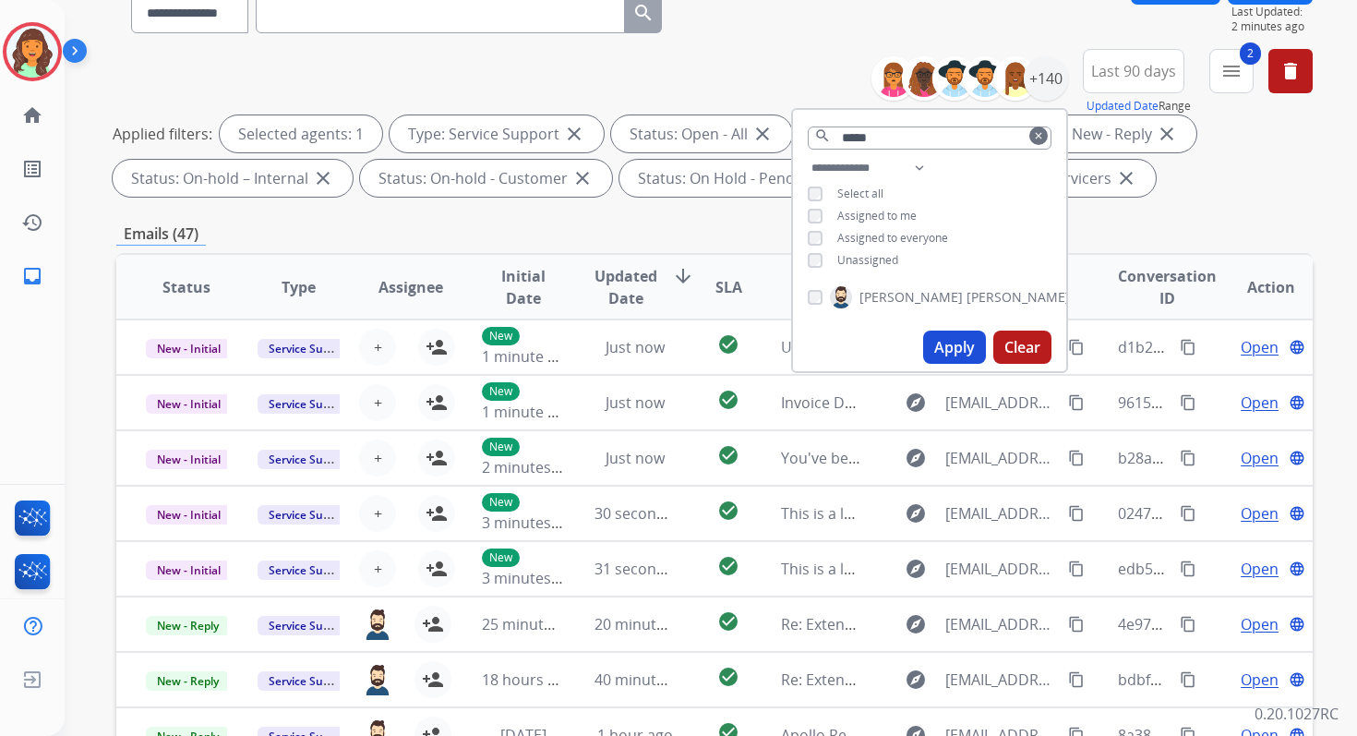
scroll to position [403, 0]
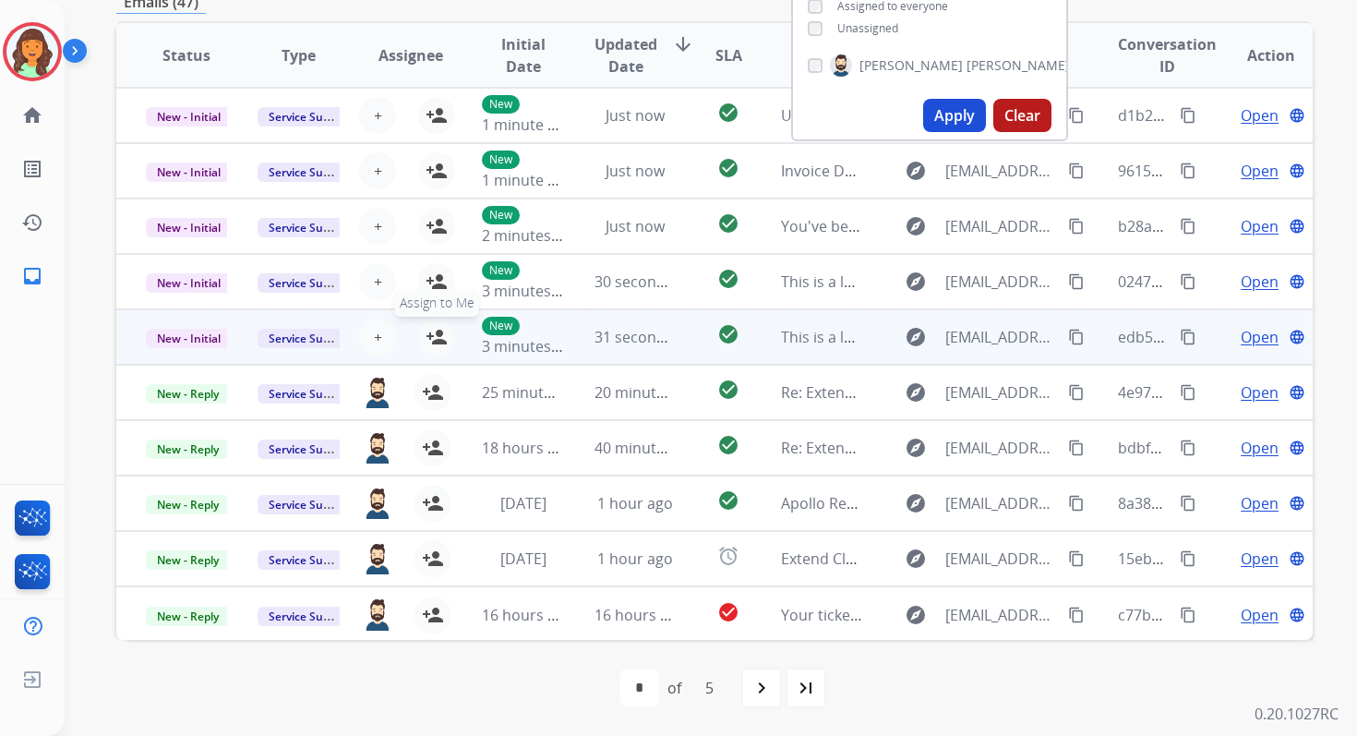
click at [435, 330] on mat-icon "person_add" at bounding box center [437, 337] width 22 height 22
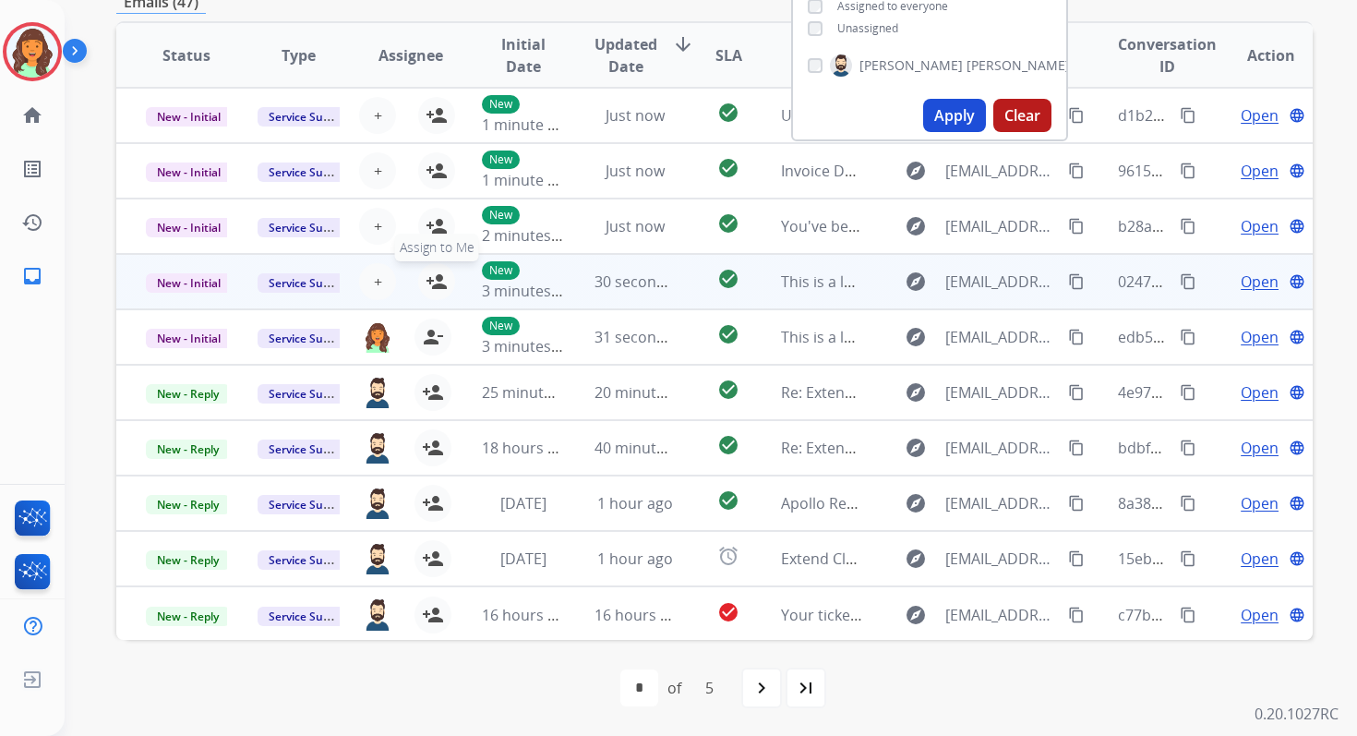
click at [436, 272] on mat-icon "person_add" at bounding box center [437, 281] width 22 height 22
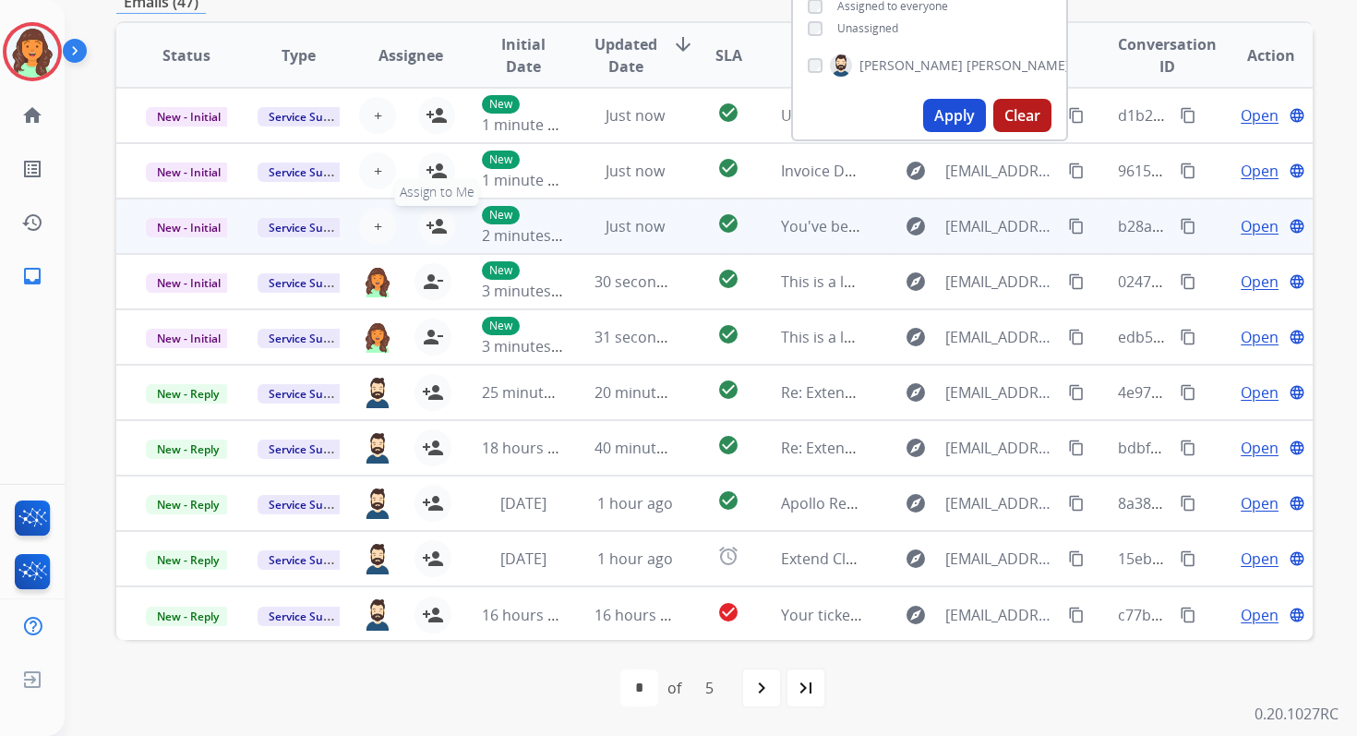
click at [431, 218] on mat-icon "person_add" at bounding box center [437, 226] width 22 height 22
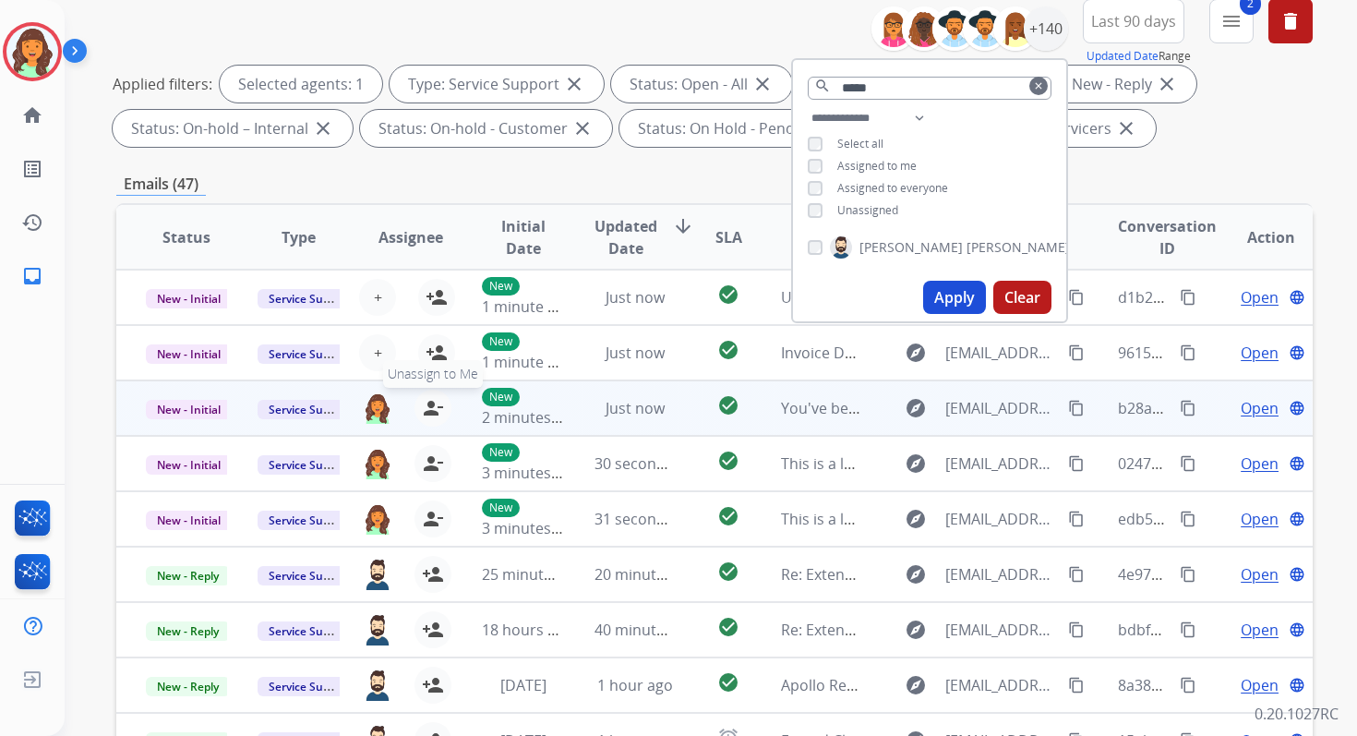
scroll to position [190, 0]
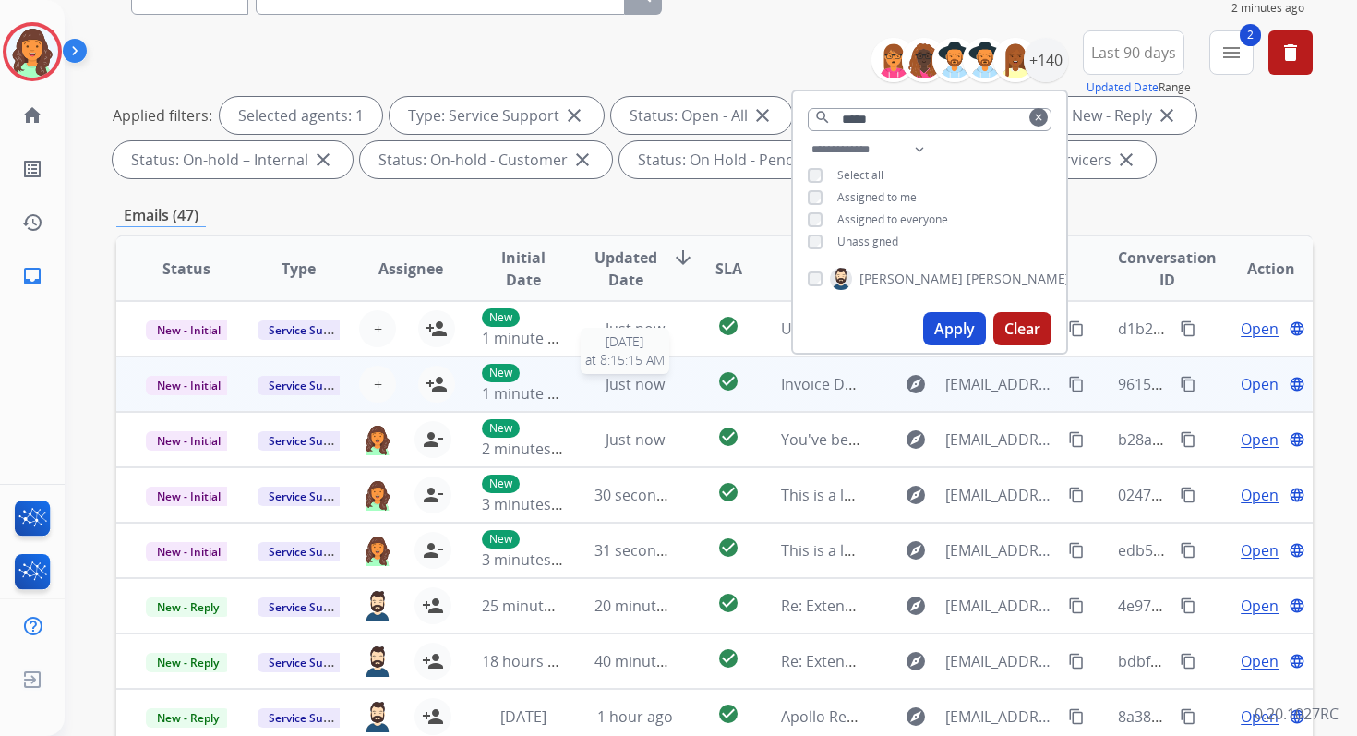
click at [627, 388] on span "Just now" at bounding box center [635, 384] width 59 height 20
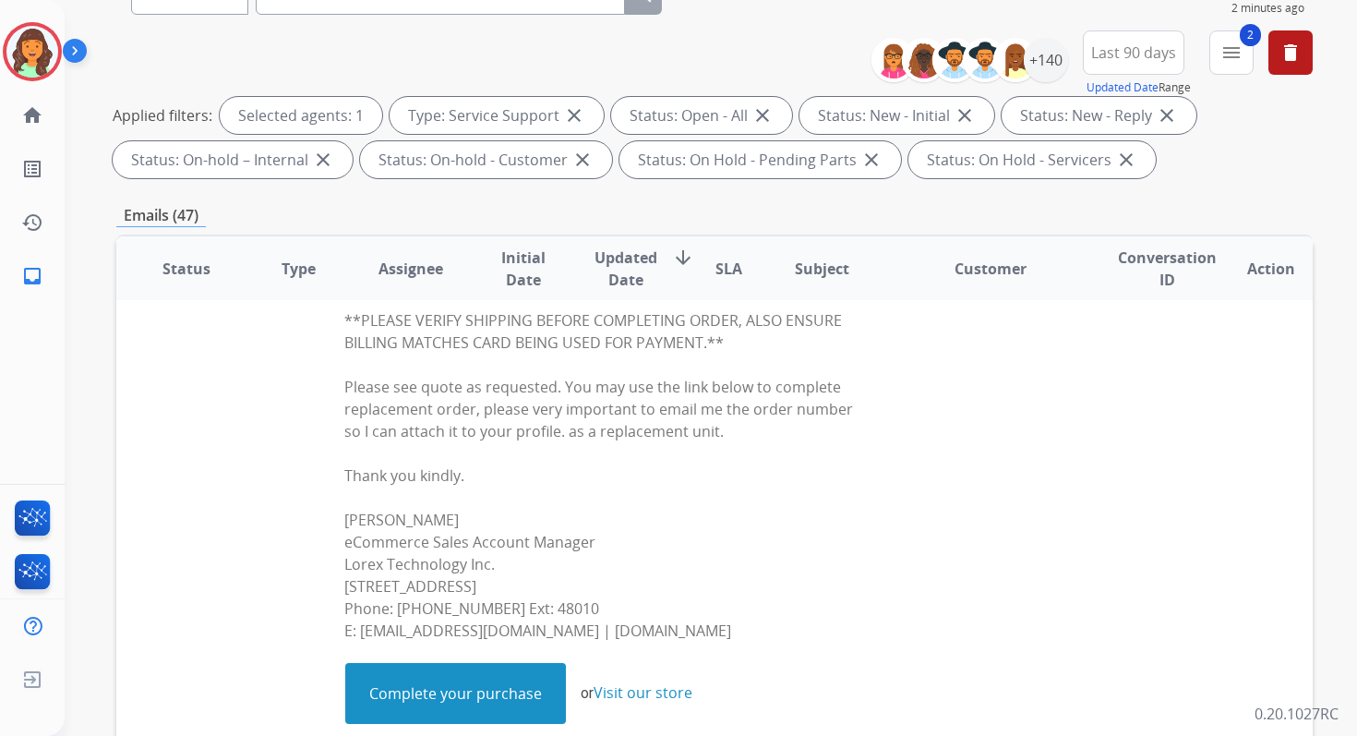
scroll to position [0, 0]
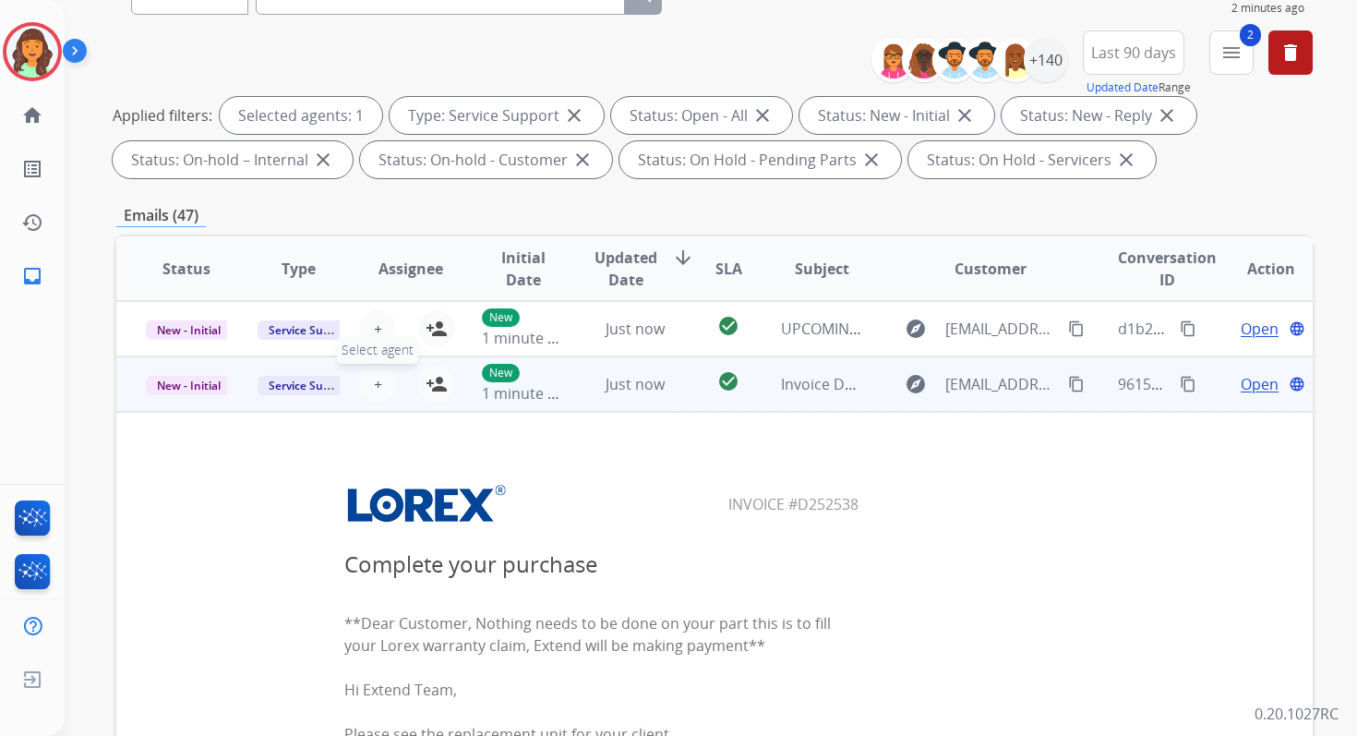
click at [378, 383] on span "+" at bounding box center [378, 384] width 8 height 22
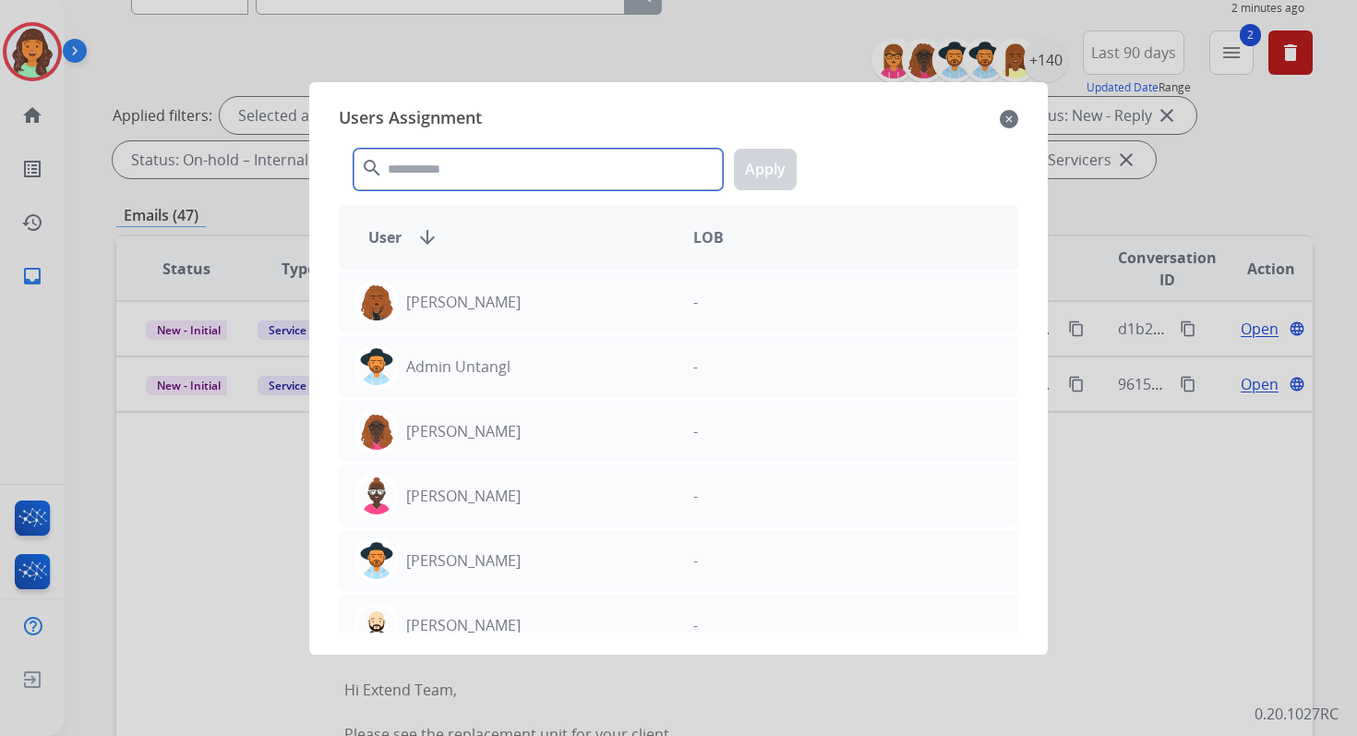
click at [490, 171] on input "text" at bounding box center [538, 170] width 369 height 42
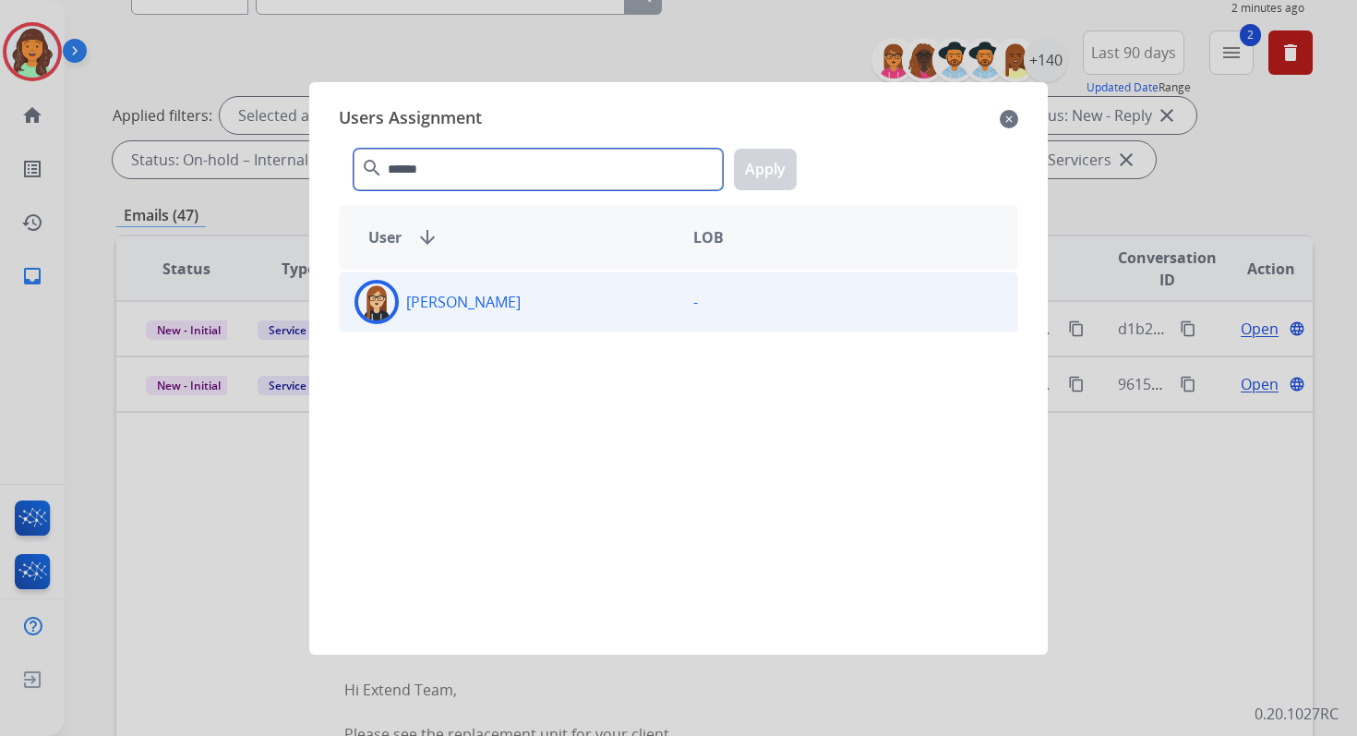
type input "******"
click at [518, 305] on div "[PERSON_NAME]" at bounding box center [509, 302] width 339 height 44
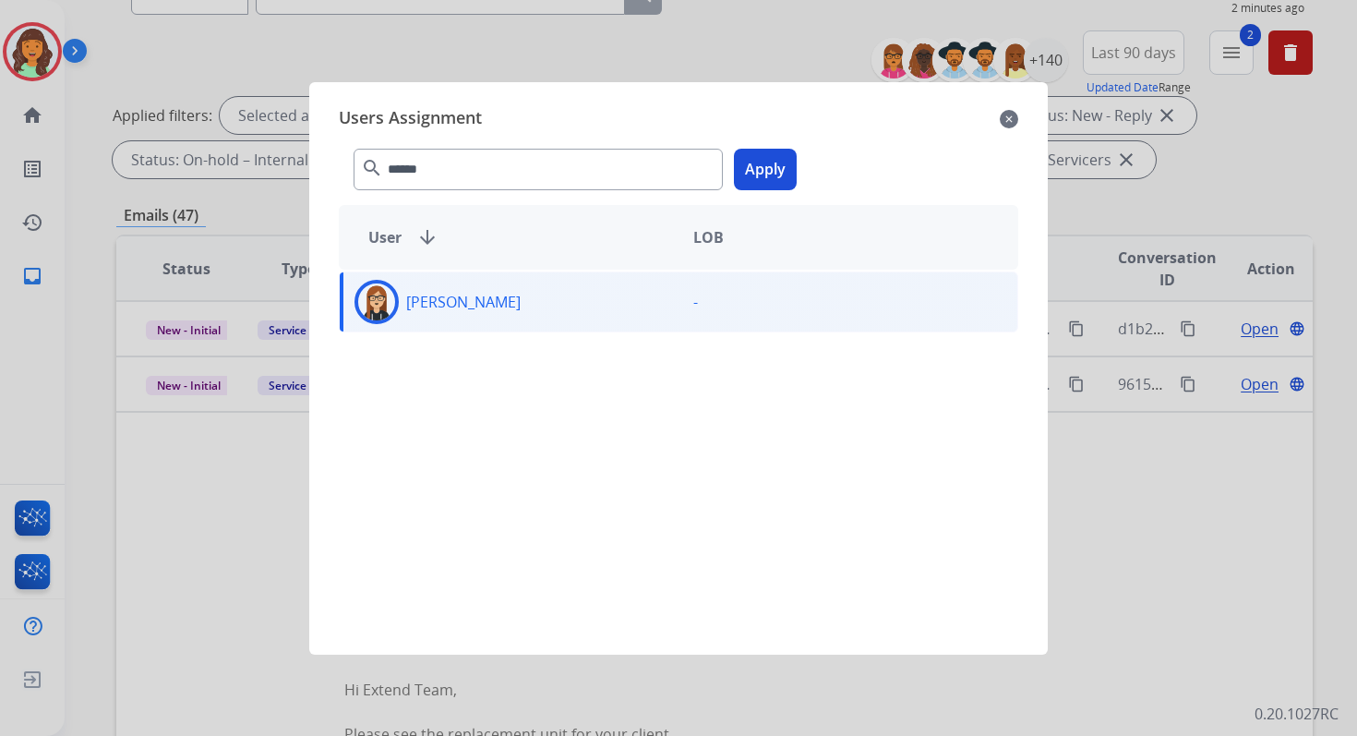
click at [758, 175] on button "Apply" at bounding box center [765, 170] width 63 height 42
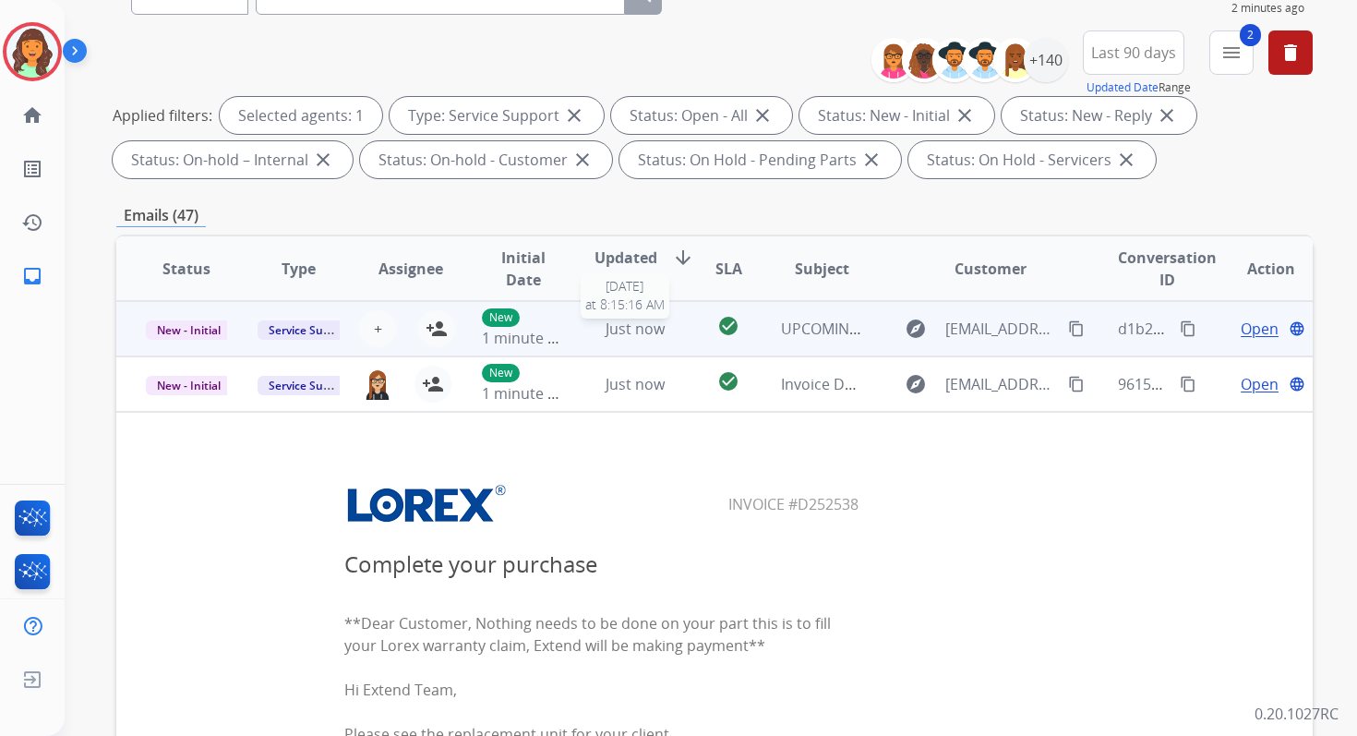
click at [631, 330] on span "Just now" at bounding box center [635, 328] width 59 height 20
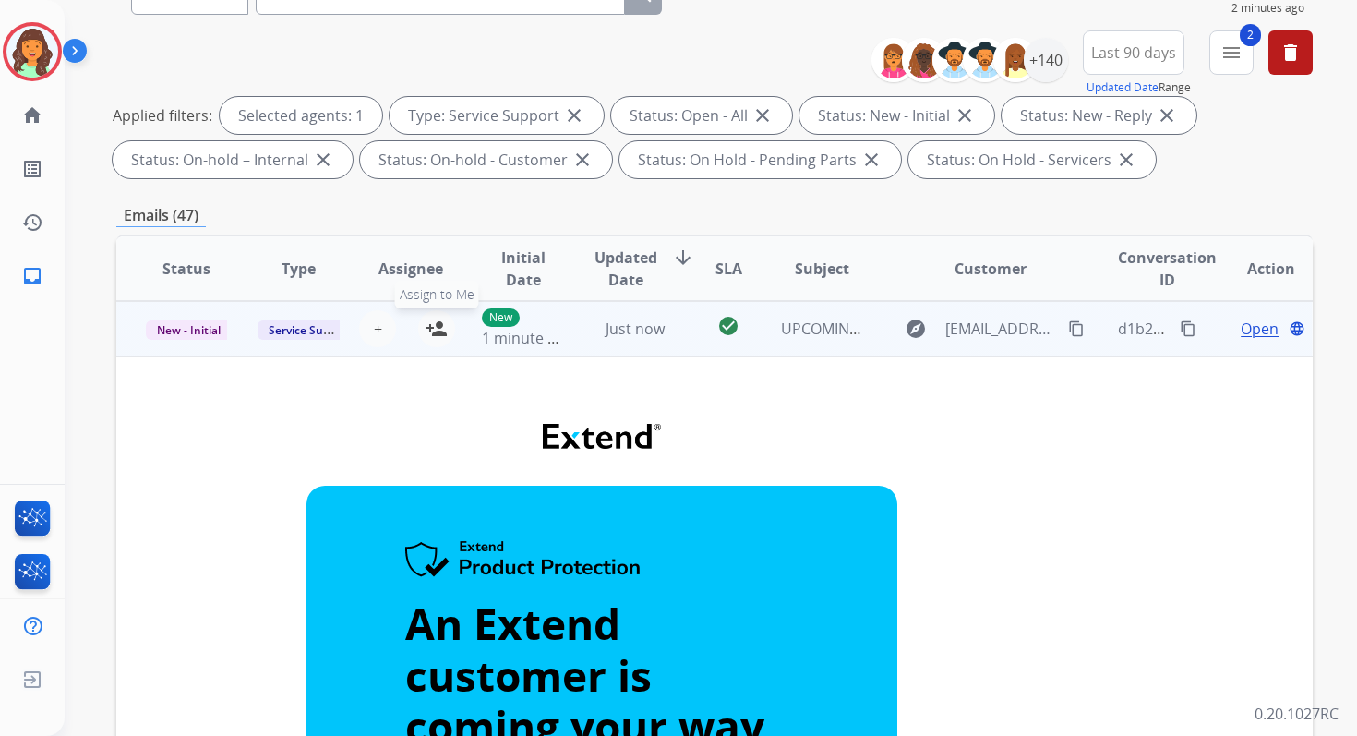
click at [438, 321] on mat-icon "person_add" at bounding box center [437, 329] width 22 height 22
click at [616, 323] on span "Just now" at bounding box center [635, 328] width 59 height 20
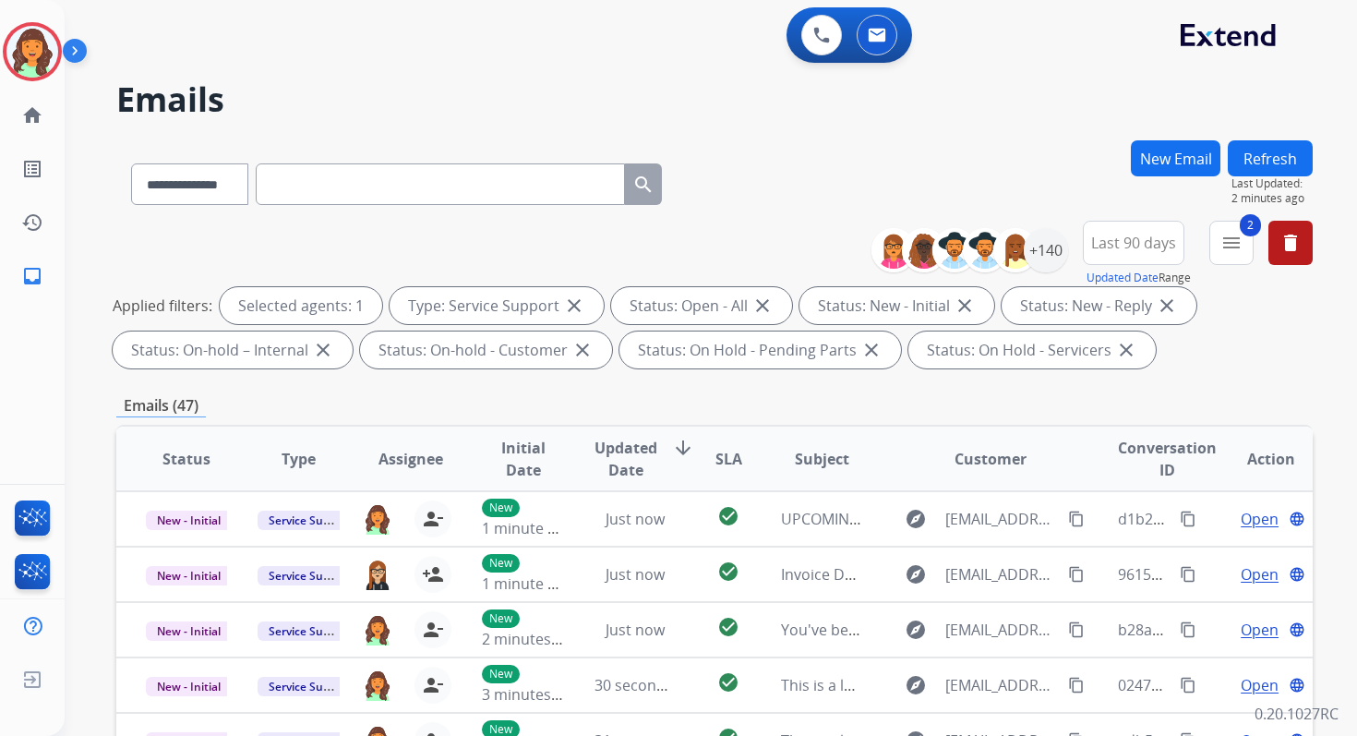
click at [1259, 143] on button "Refresh" at bounding box center [1270, 158] width 85 height 36
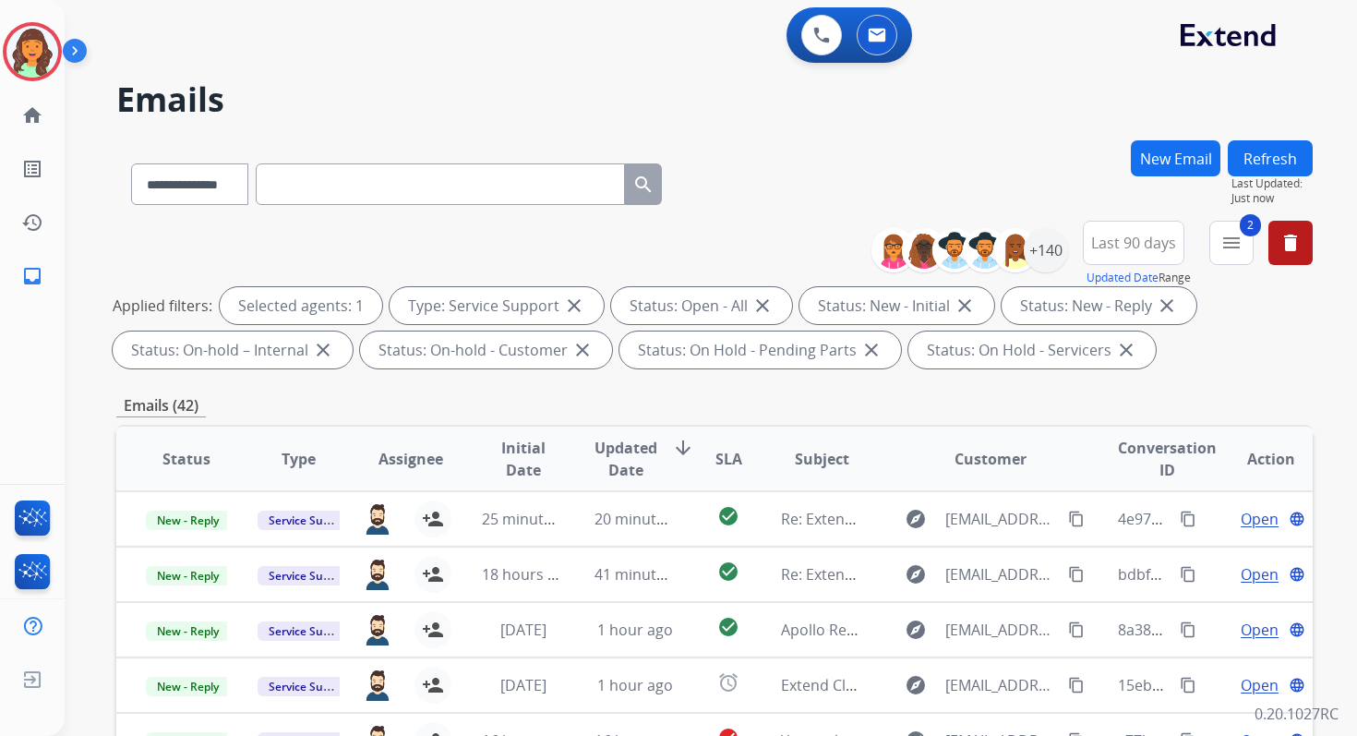
scroll to position [403, 0]
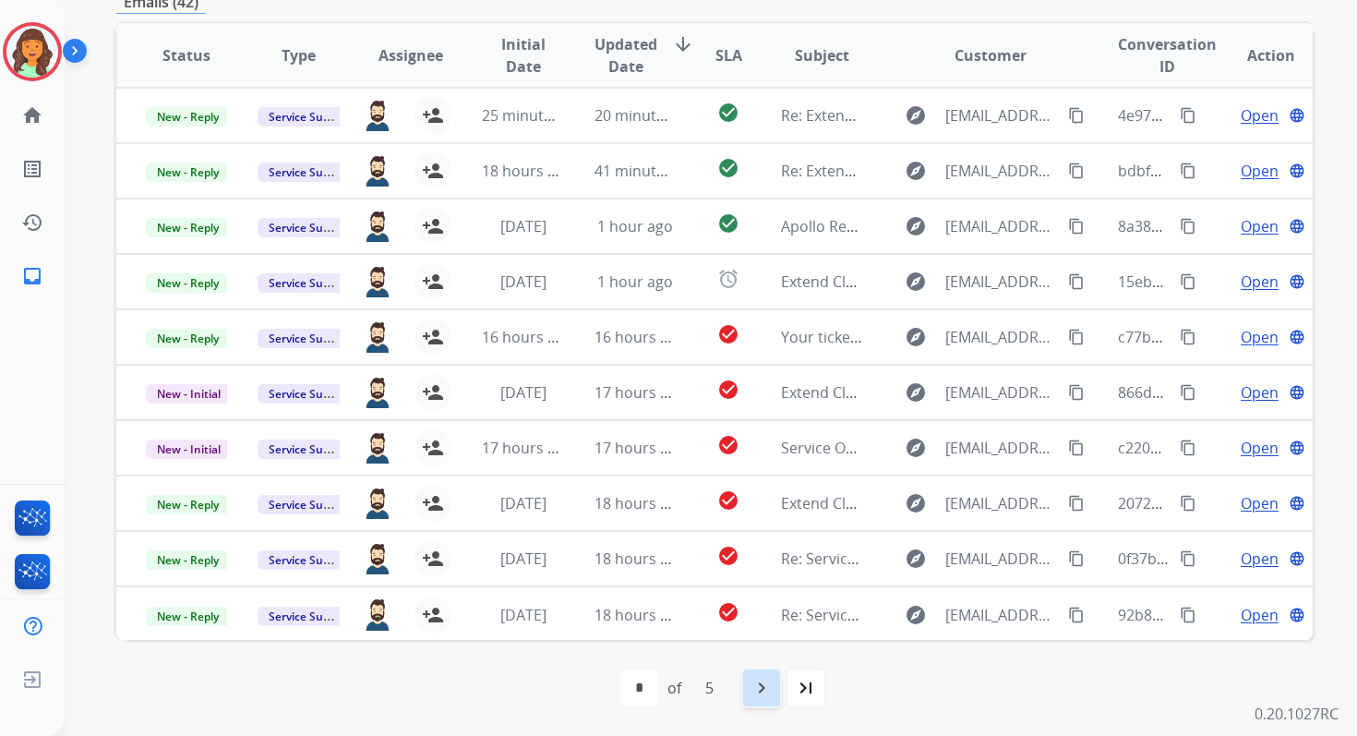
click at [764, 680] on mat-icon "navigate_next" at bounding box center [762, 688] width 22 height 22
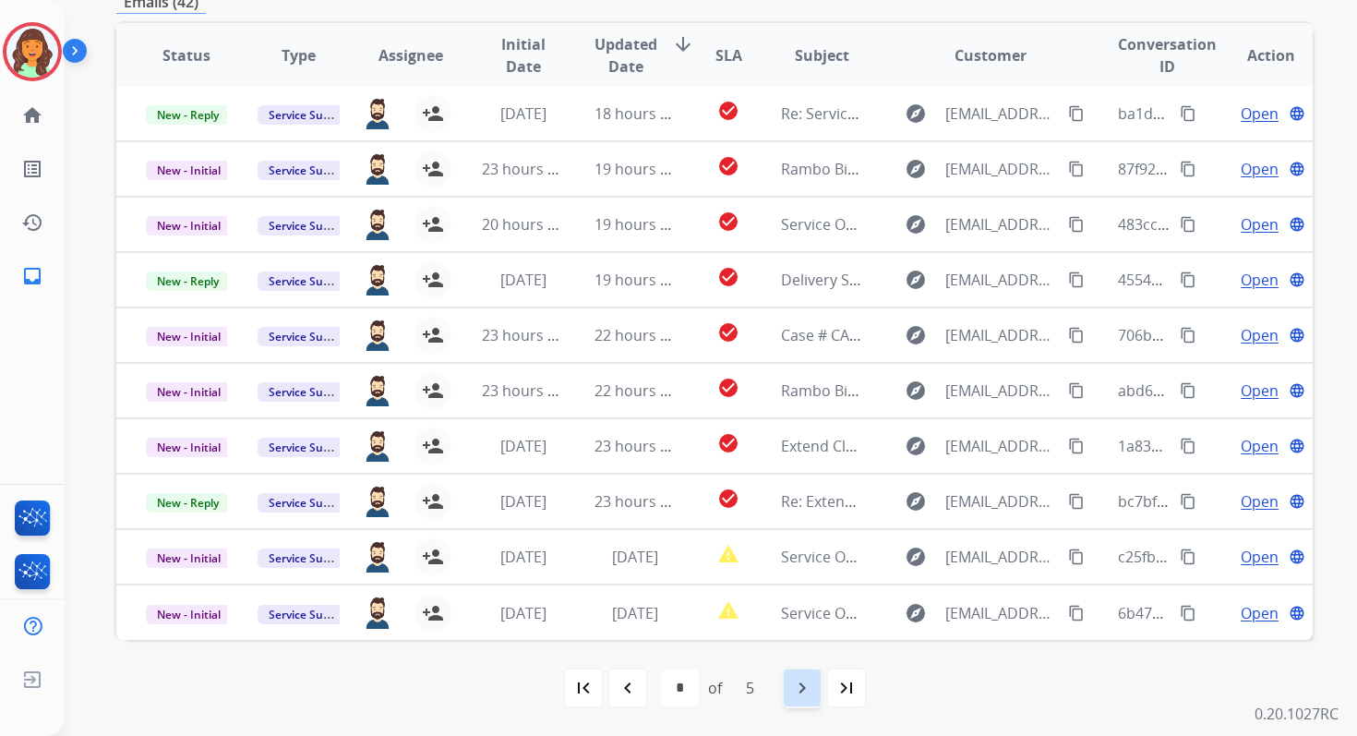
click at [817, 677] on div "navigate_next" at bounding box center [802, 687] width 41 height 41
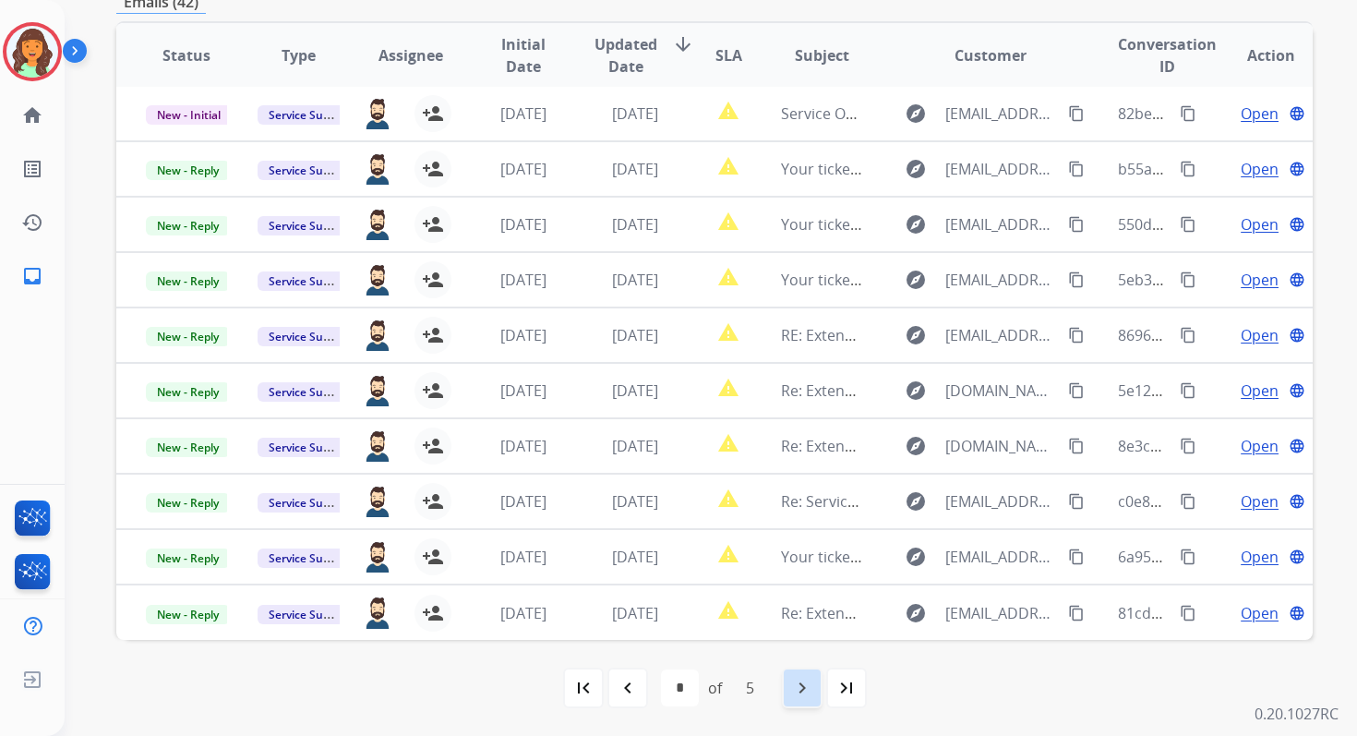
click at [814, 680] on div "navigate_next" at bounding box center [802, 687] width 41 height 41
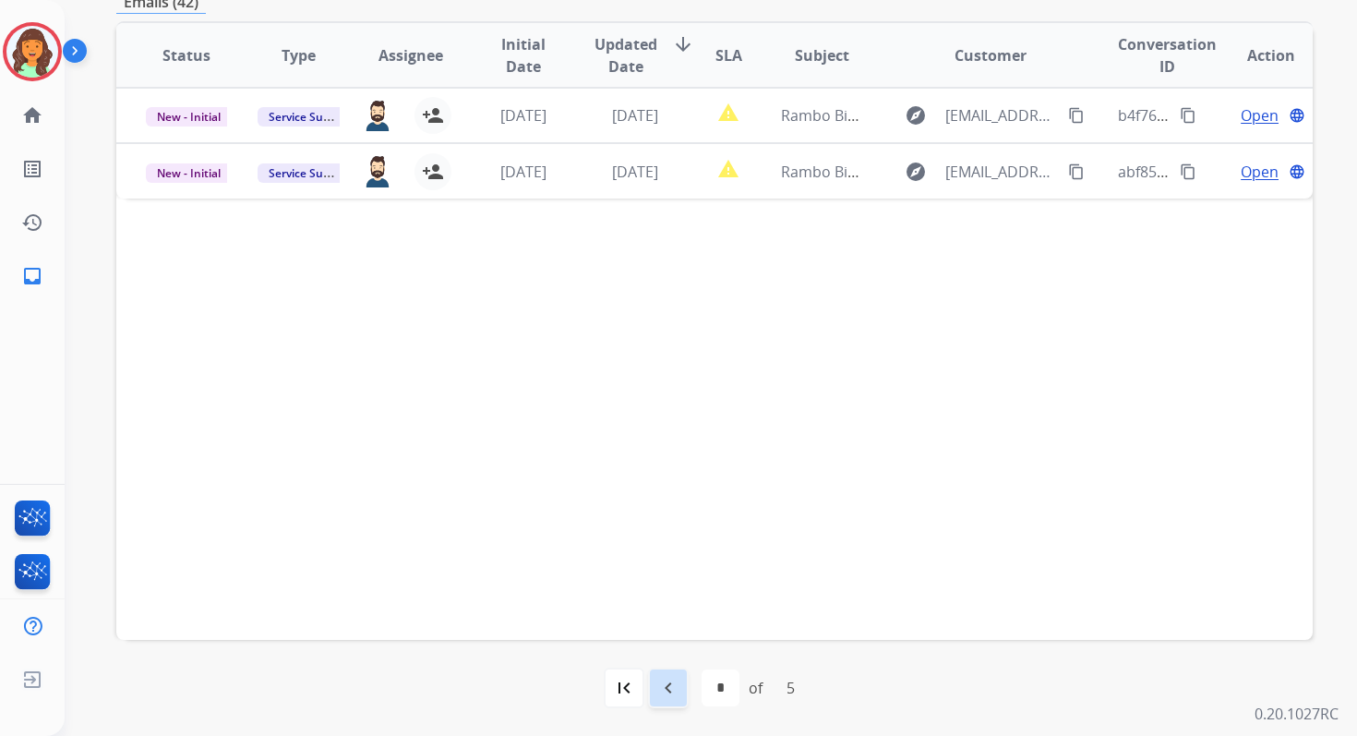
click at [673, 684] on mat-icon "navigate_before" at bounding box center [668, 688] width 22 height 22
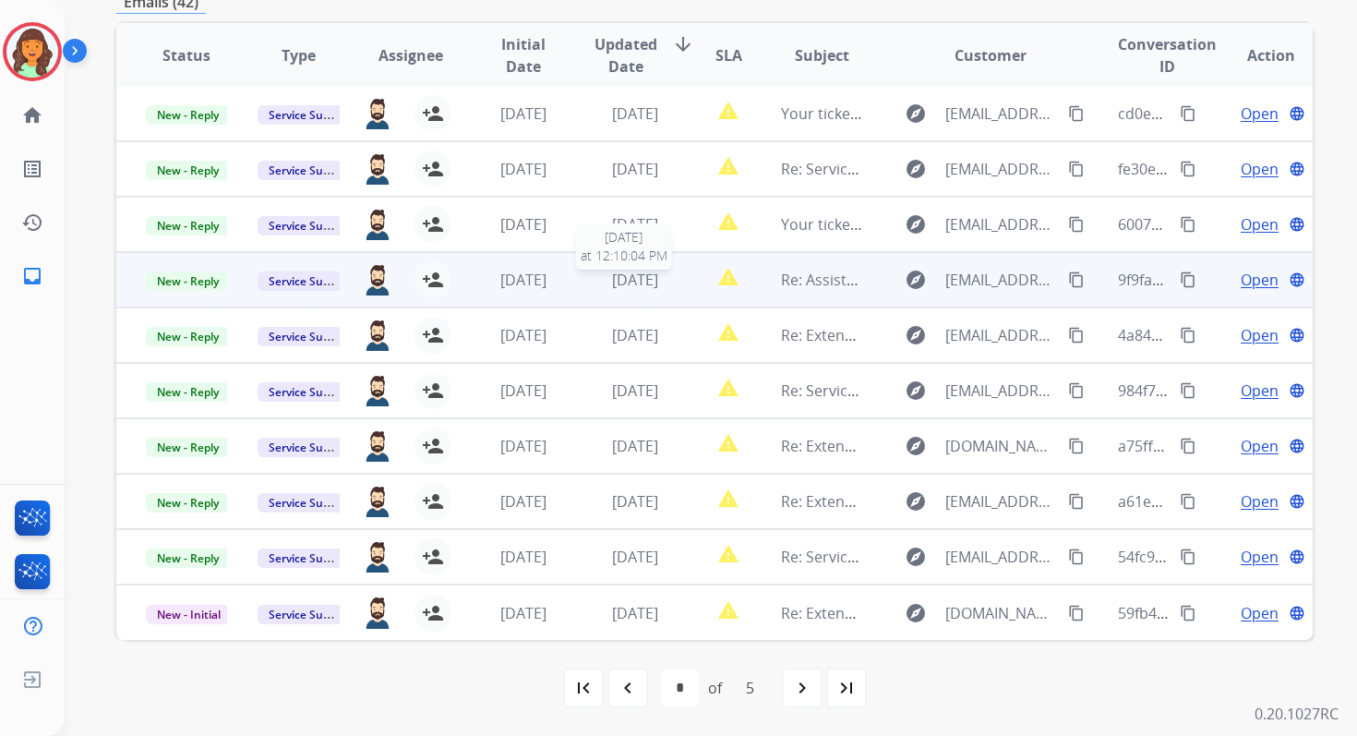
click at [649, 272] on span "[DATE]" at bounding box center [635, 280] width 46 height 20
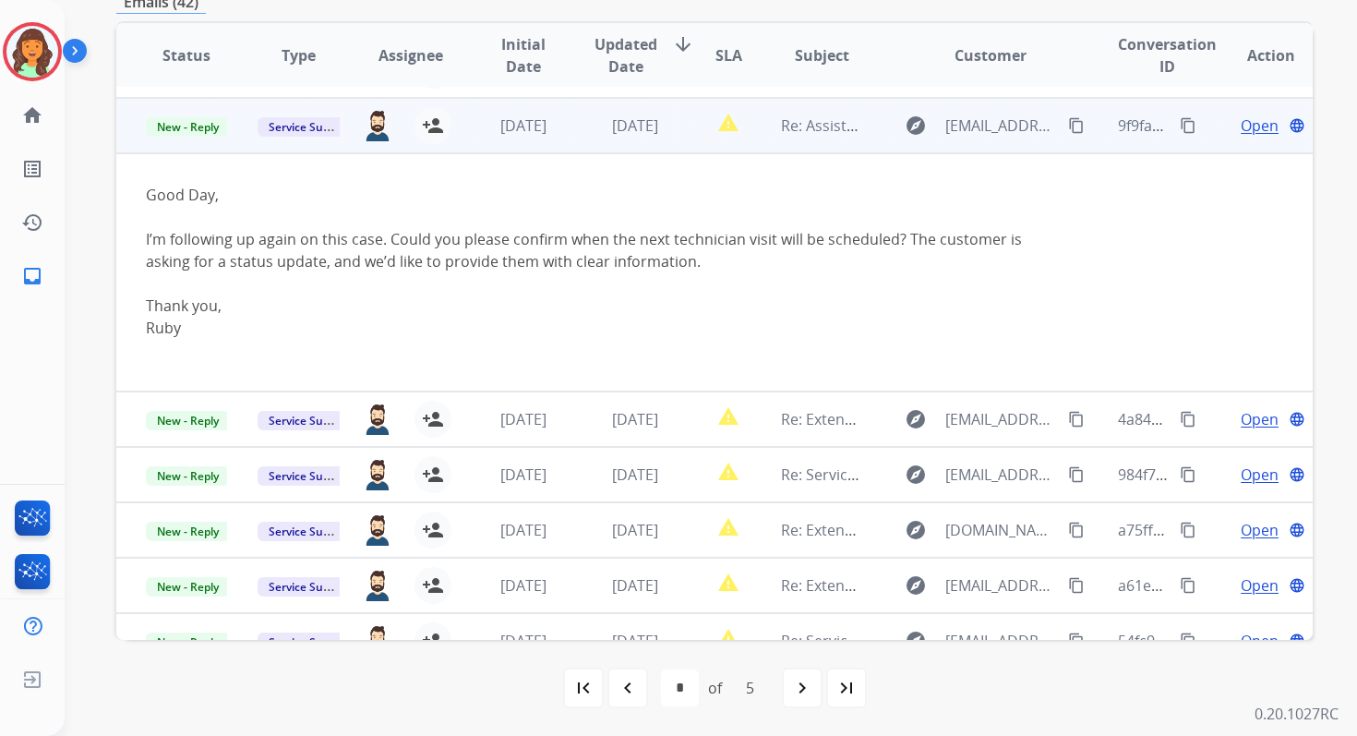
scroll to position [166, 0]
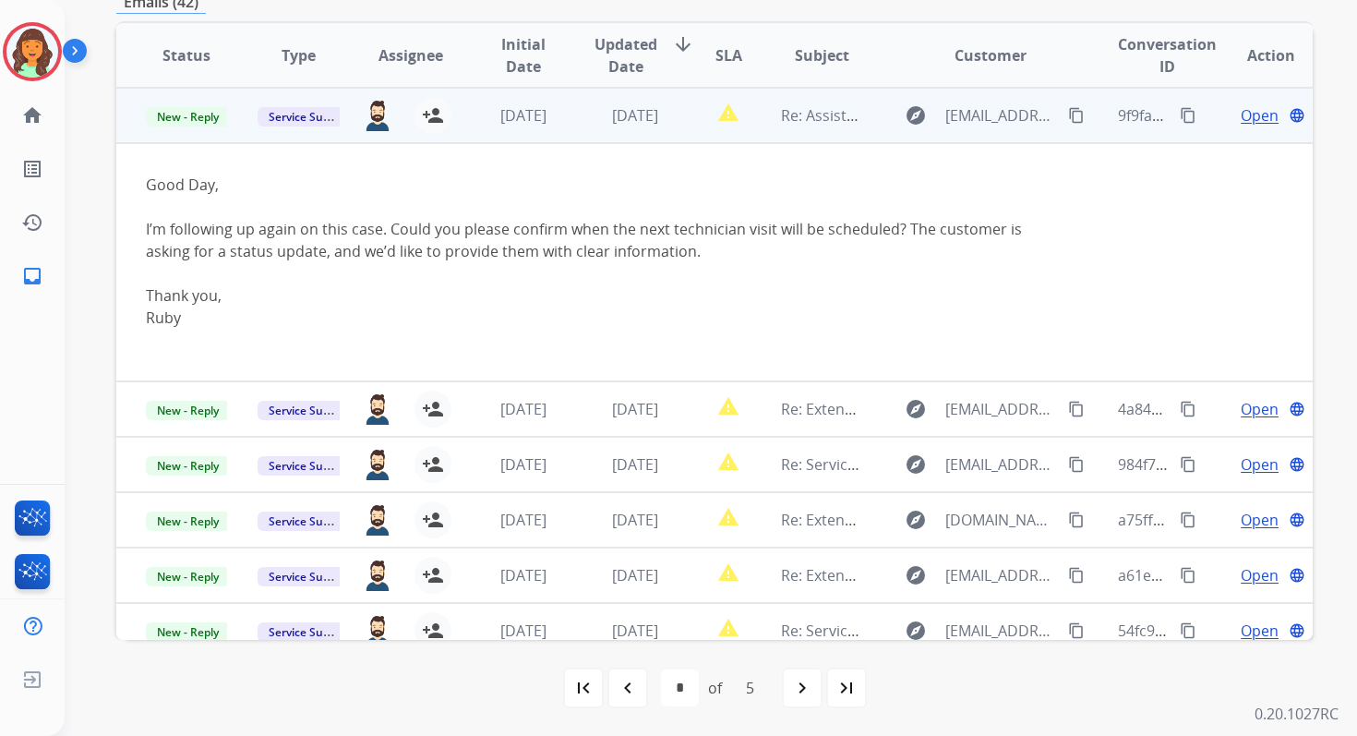
click at [1247, 115] on span "Open" at bounding box center [1260, 115] width 38 height 22
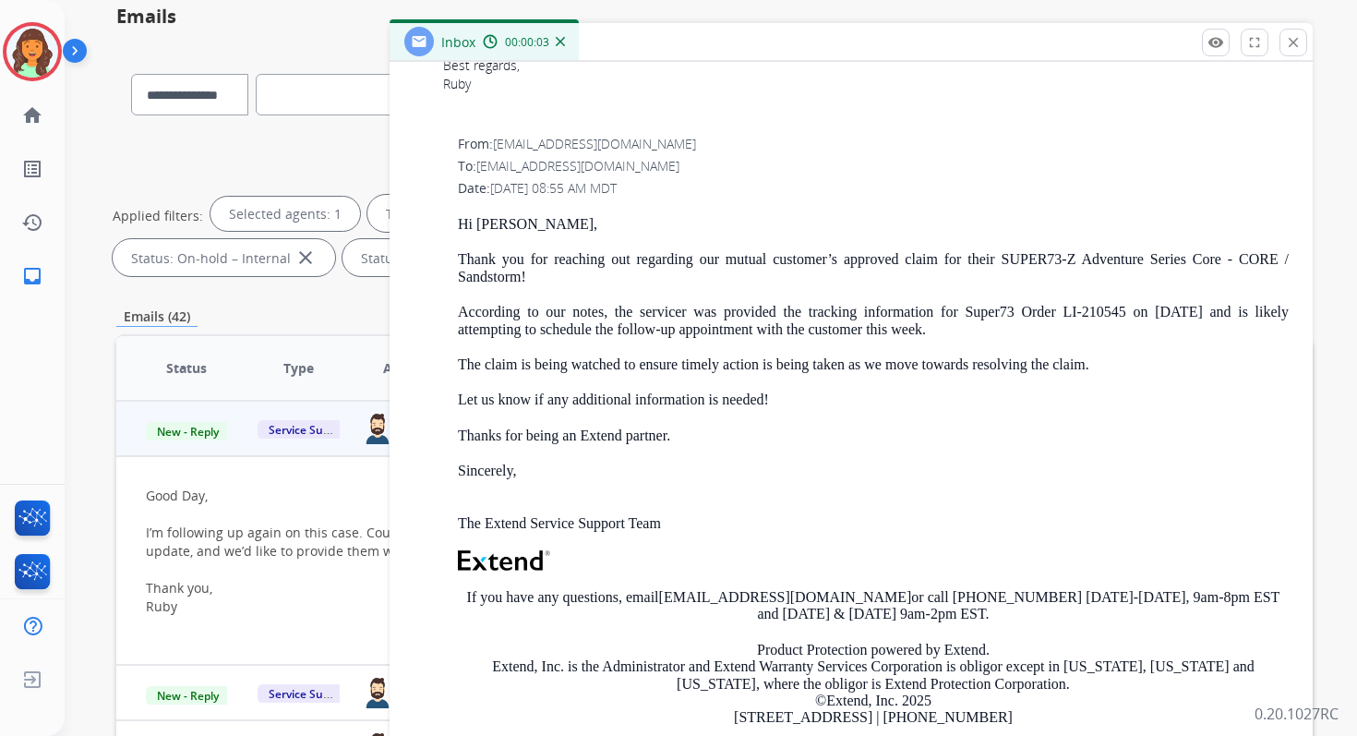
scroll to position [994, 0]
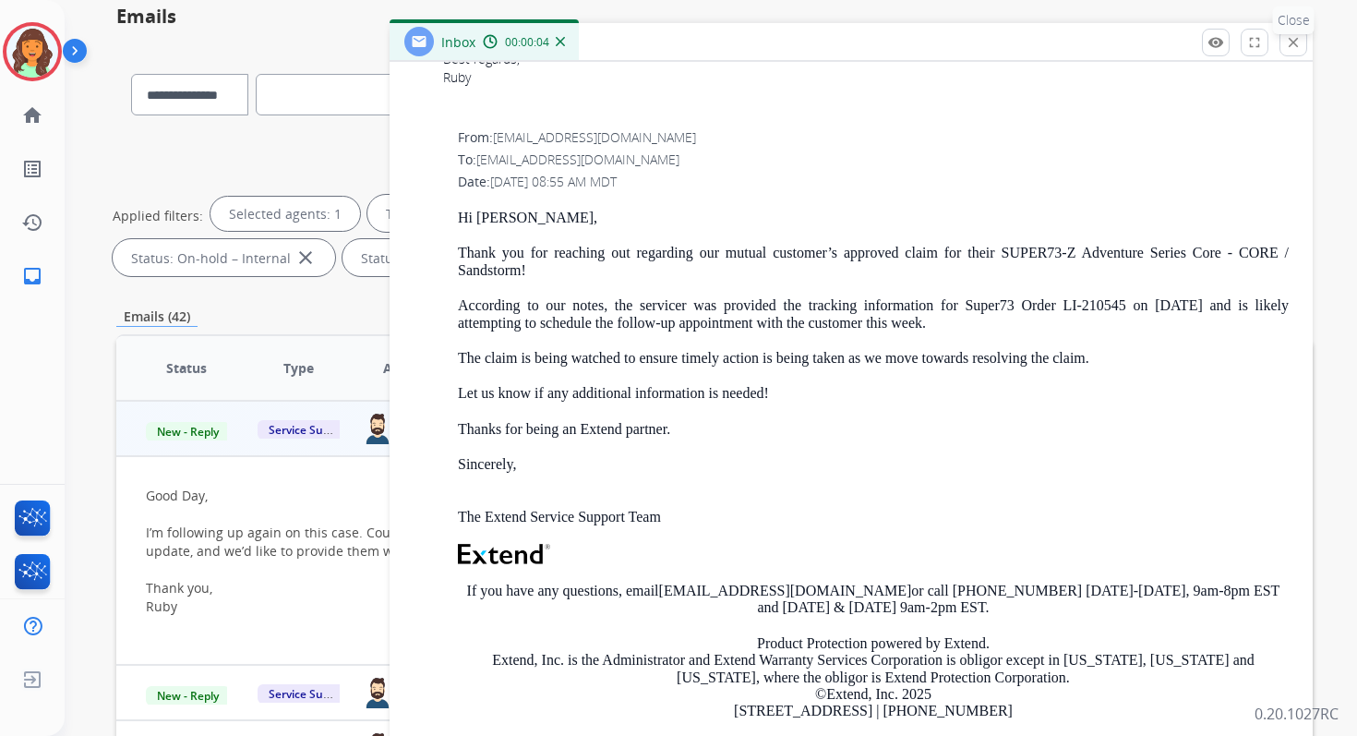
click at [1284, 46] on button "close Close" at bounding box center [1293, 43] width 28 height 28
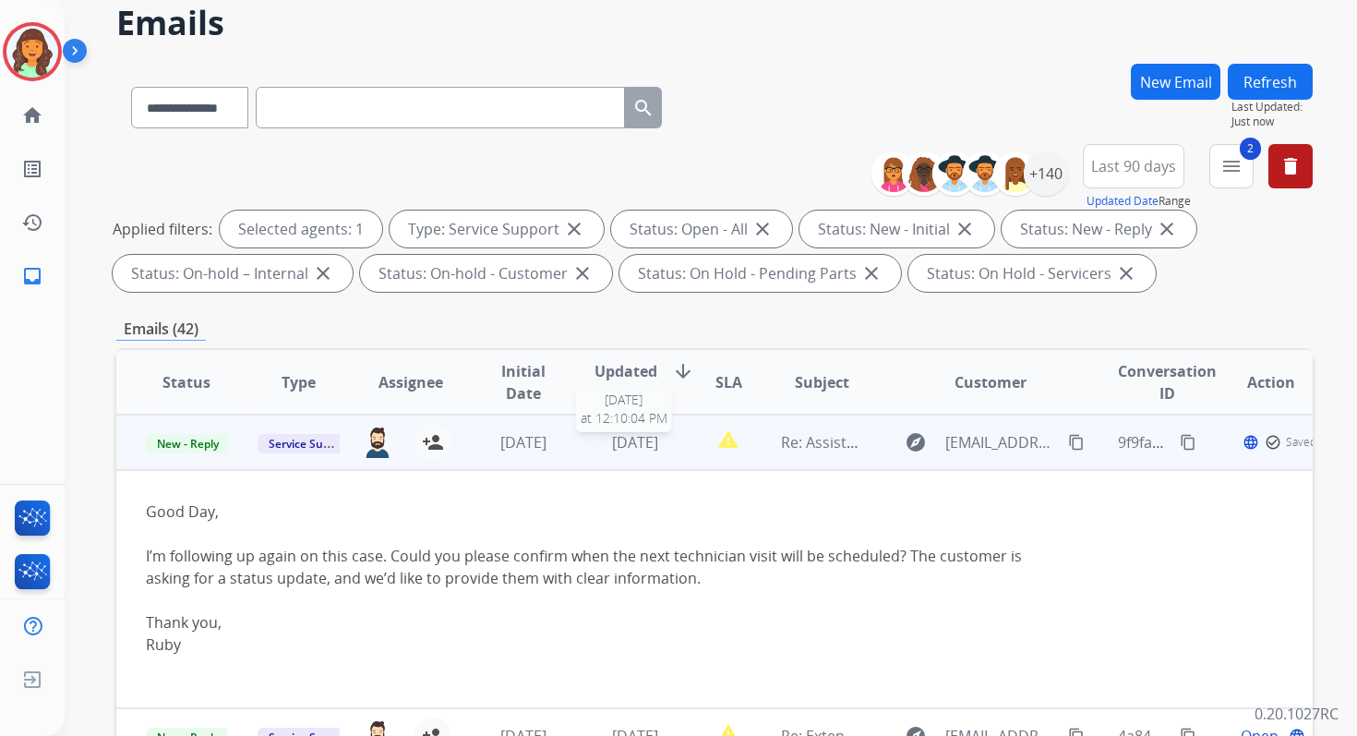
click at [635, 450] on span "[DATE]" at bounding box center [635, 442] width 46 height 20
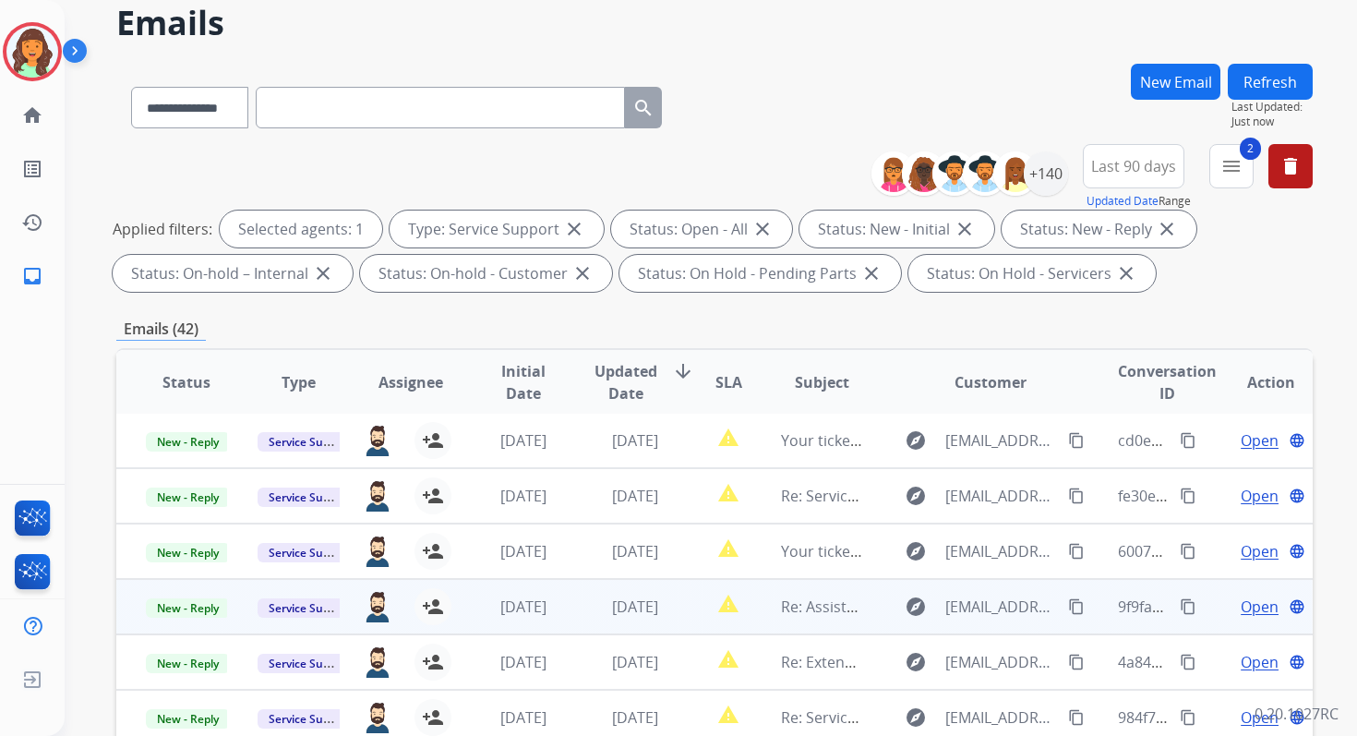
scroll to position [403, 0]
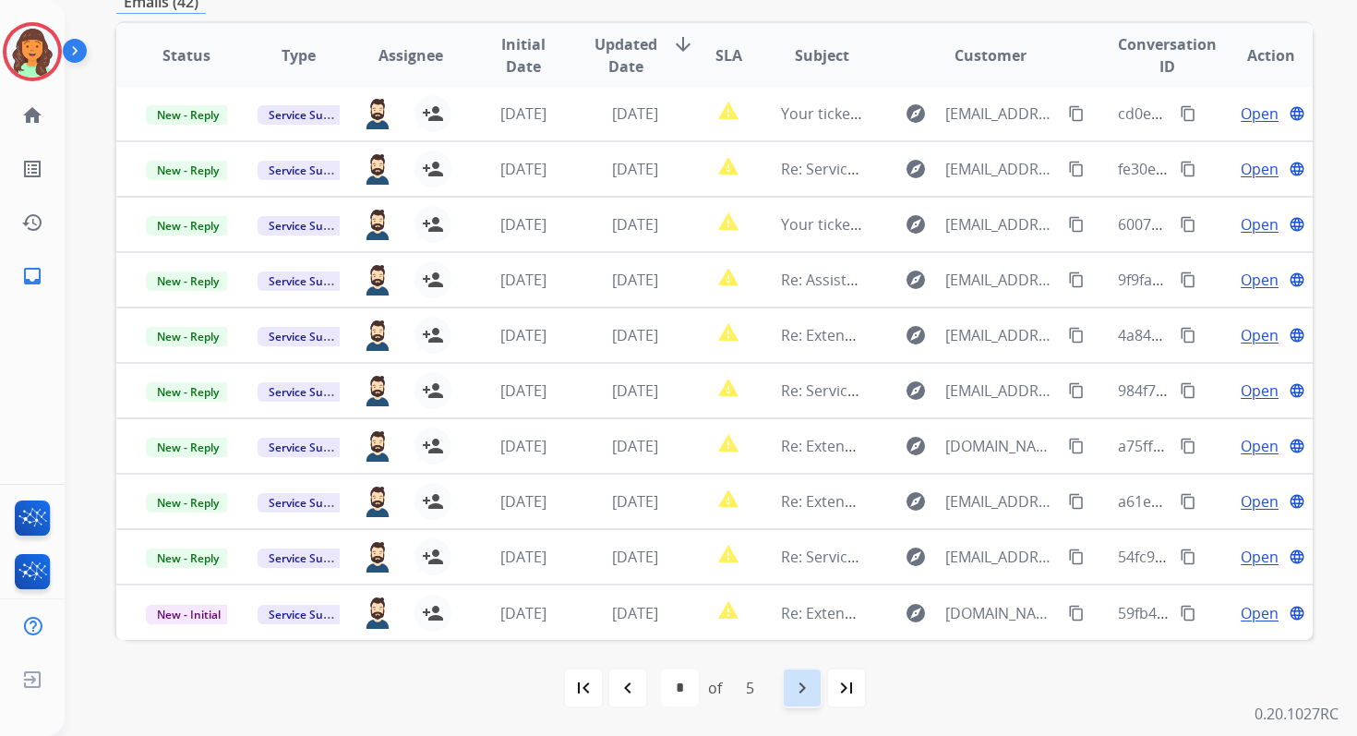
click at [810, 679] on mat-icon "navigate_next" at bounding box center [802, 688] width 22 height 22
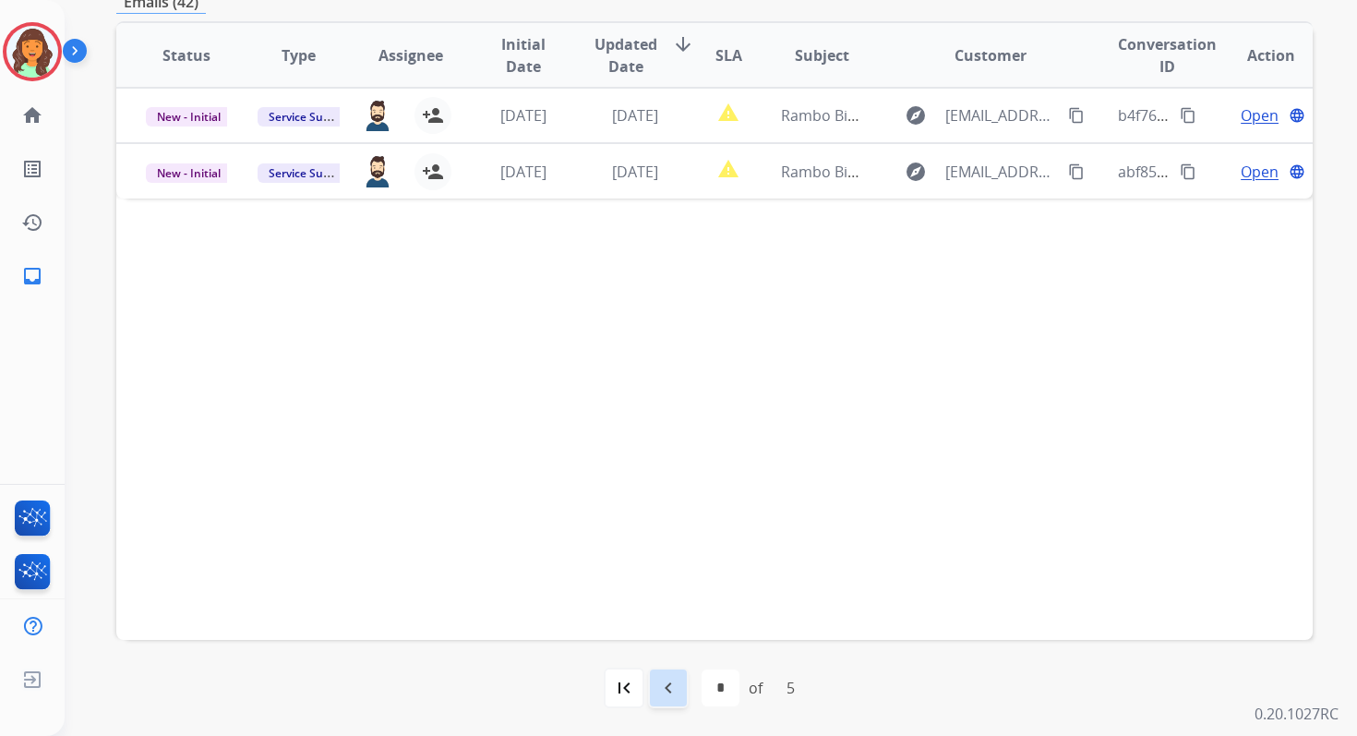
click at [676, 679] on mat-icon "navigate_before" at bounding box center [668, 688] width 22 height 22
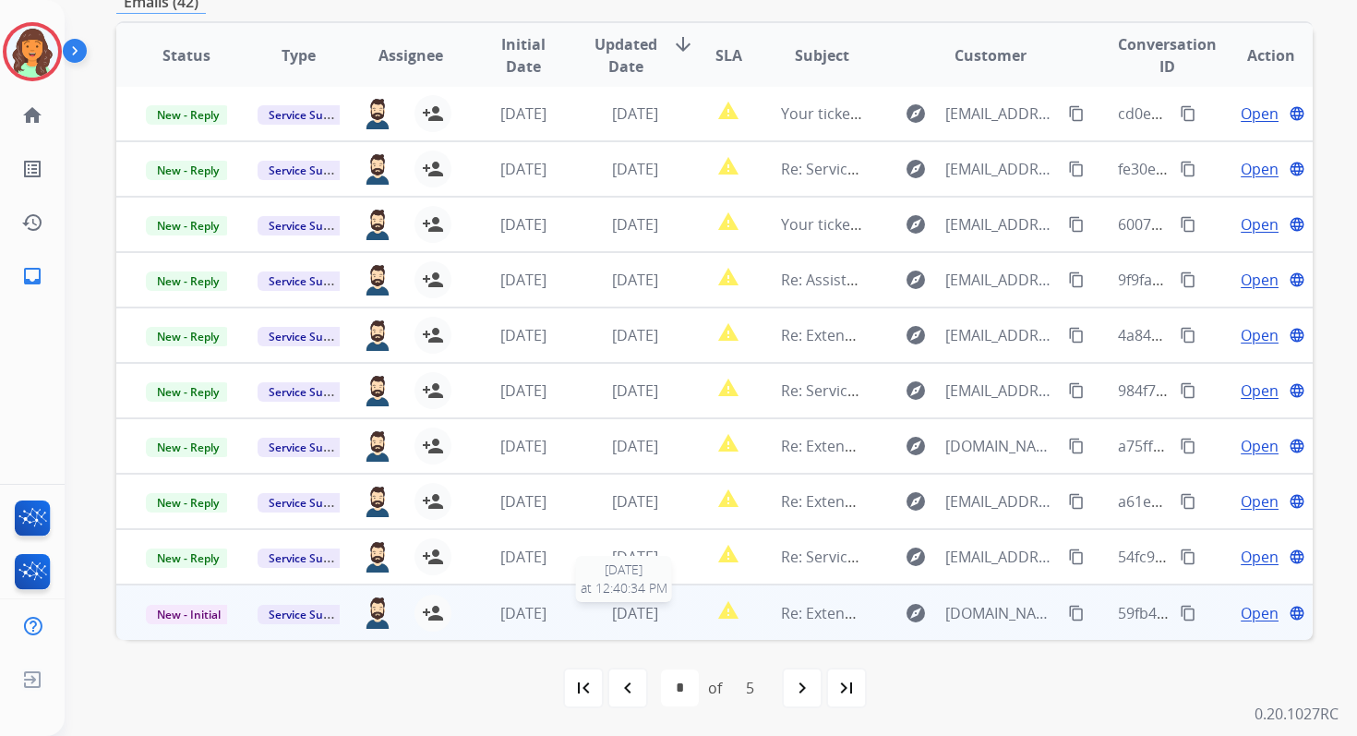
click at [655, 603] on span "4 days ago" at bounding box center [635, 613] width 46 height 20
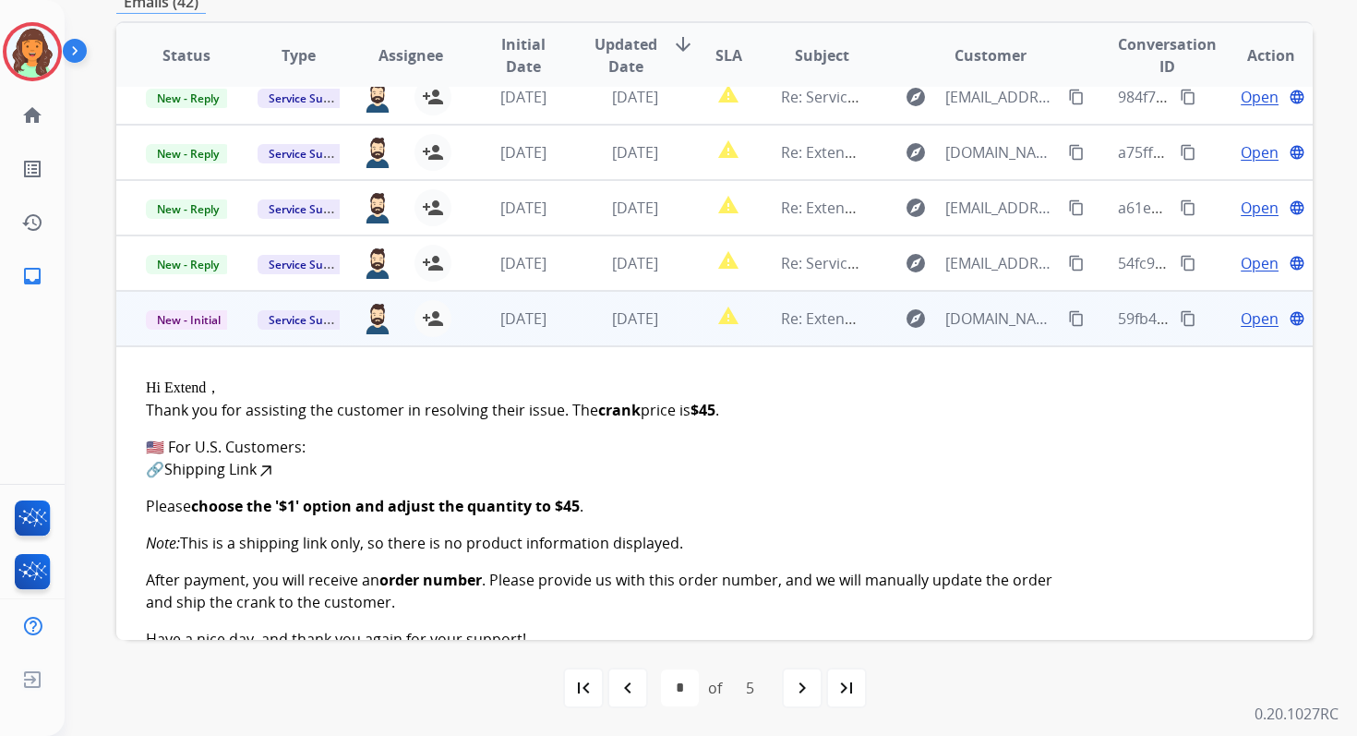
scroll to position [294, 0]
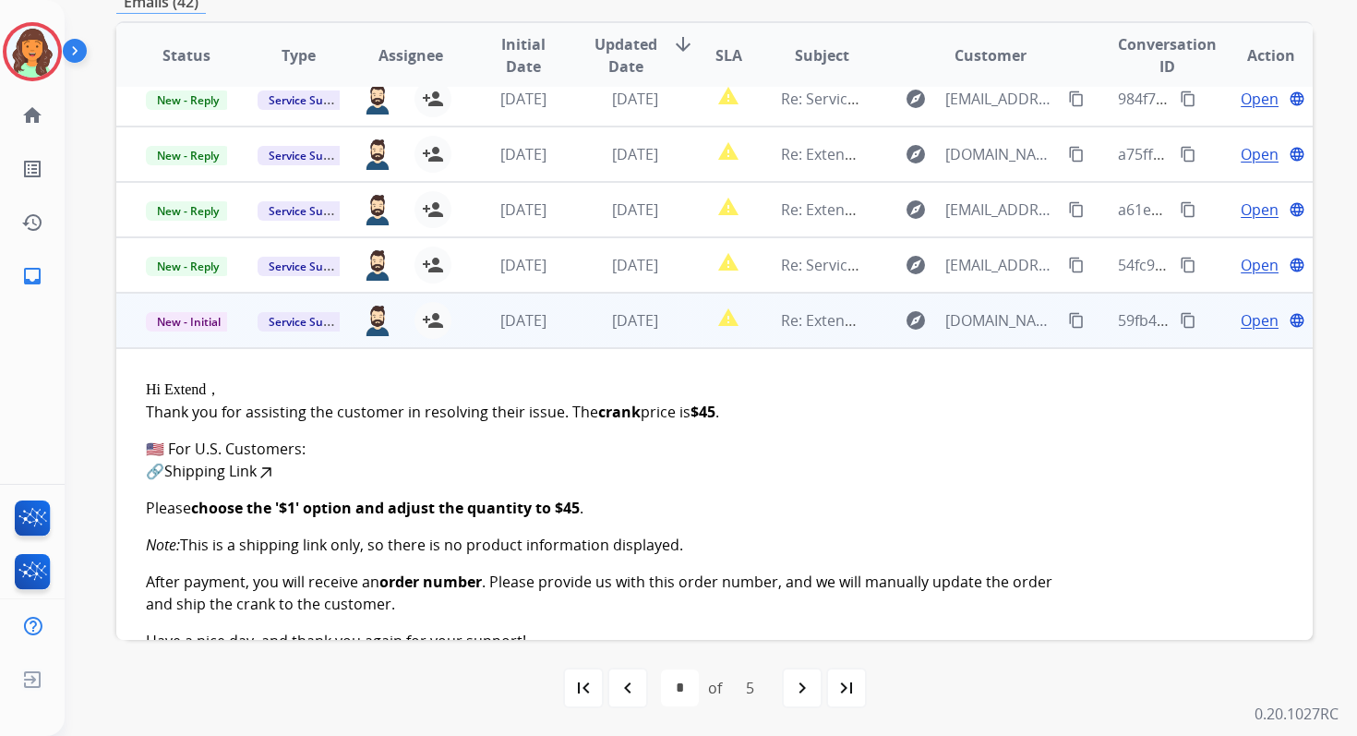
click at [624, 330] on div "4 days ago" at bounding box center [635, 320] width 81 height 22
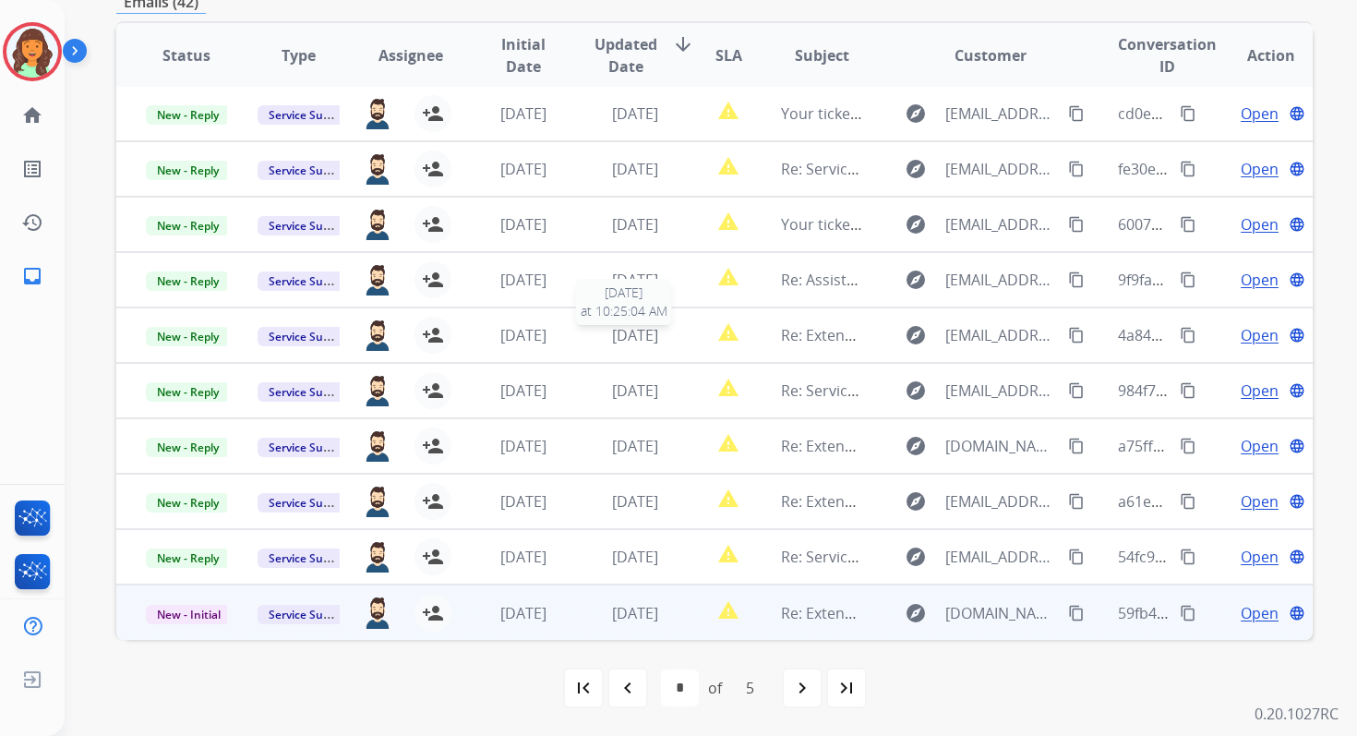
scroll to position [2, 0]
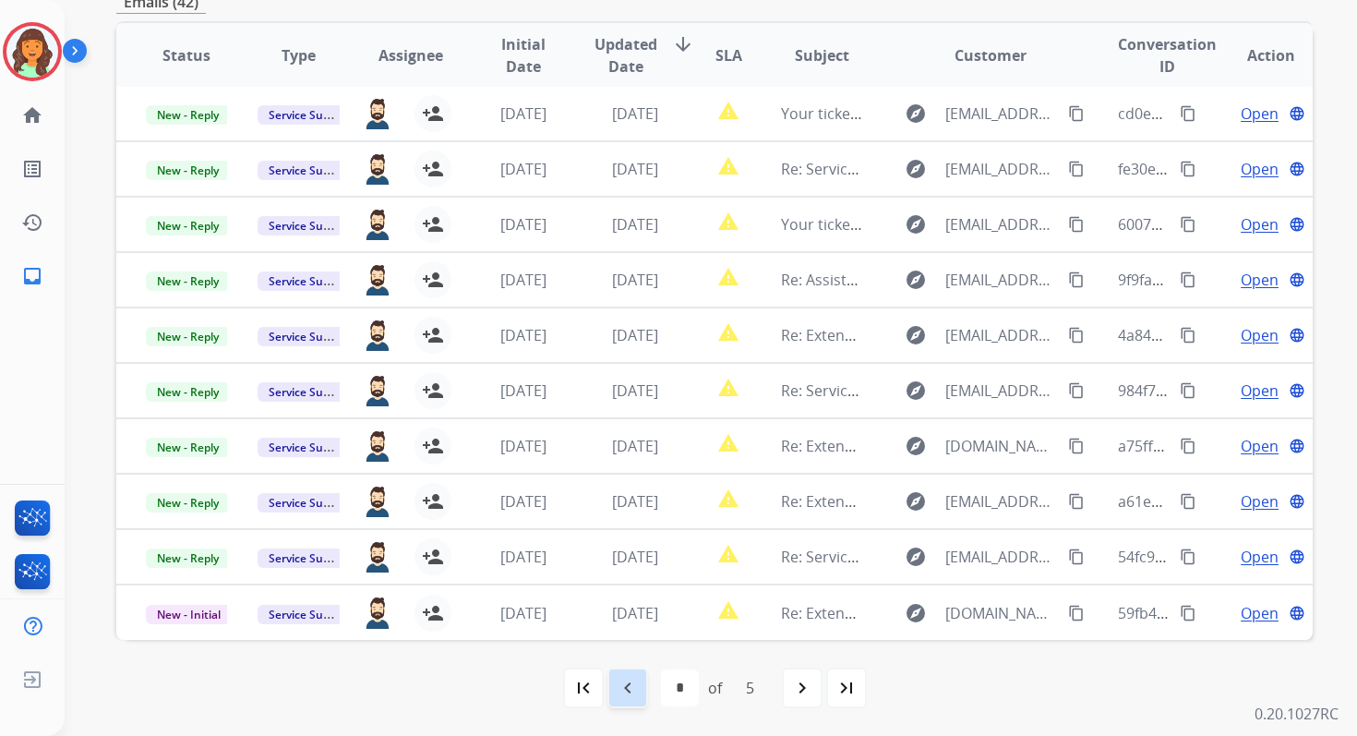
click at [636, 687] on mat-icon "navigate_before" at bounding box center [628, 688] width 22 height 22
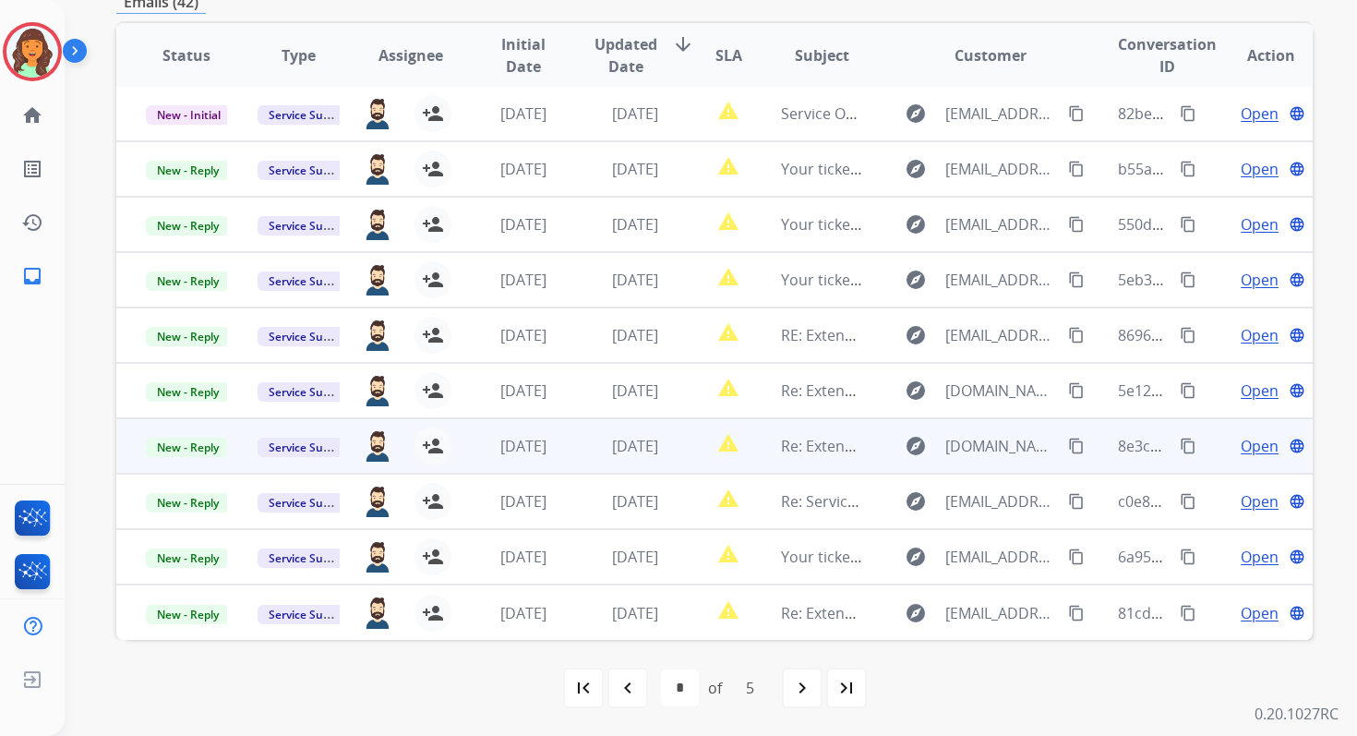
click at [660, 433] on td "3 days ago" at bounding box center [621, 445] width 112 height 55
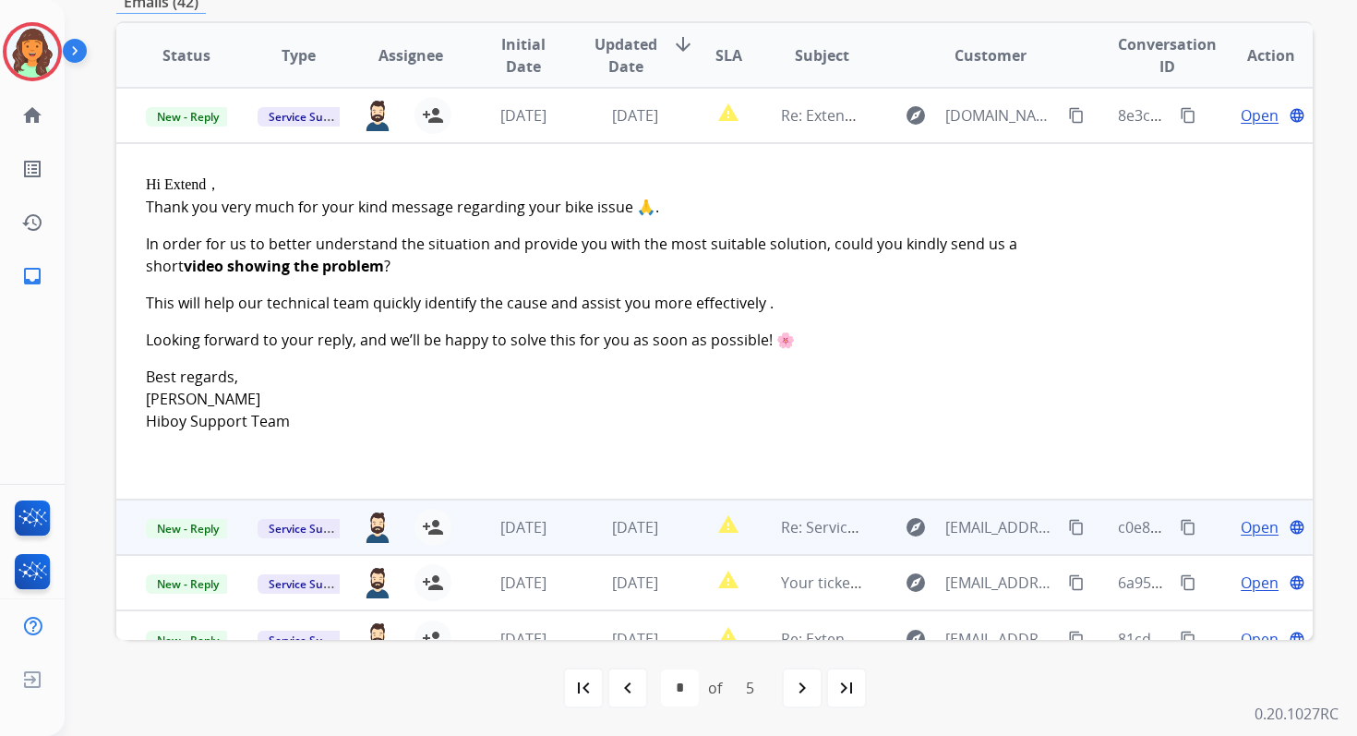
scroll to position [358, 0]
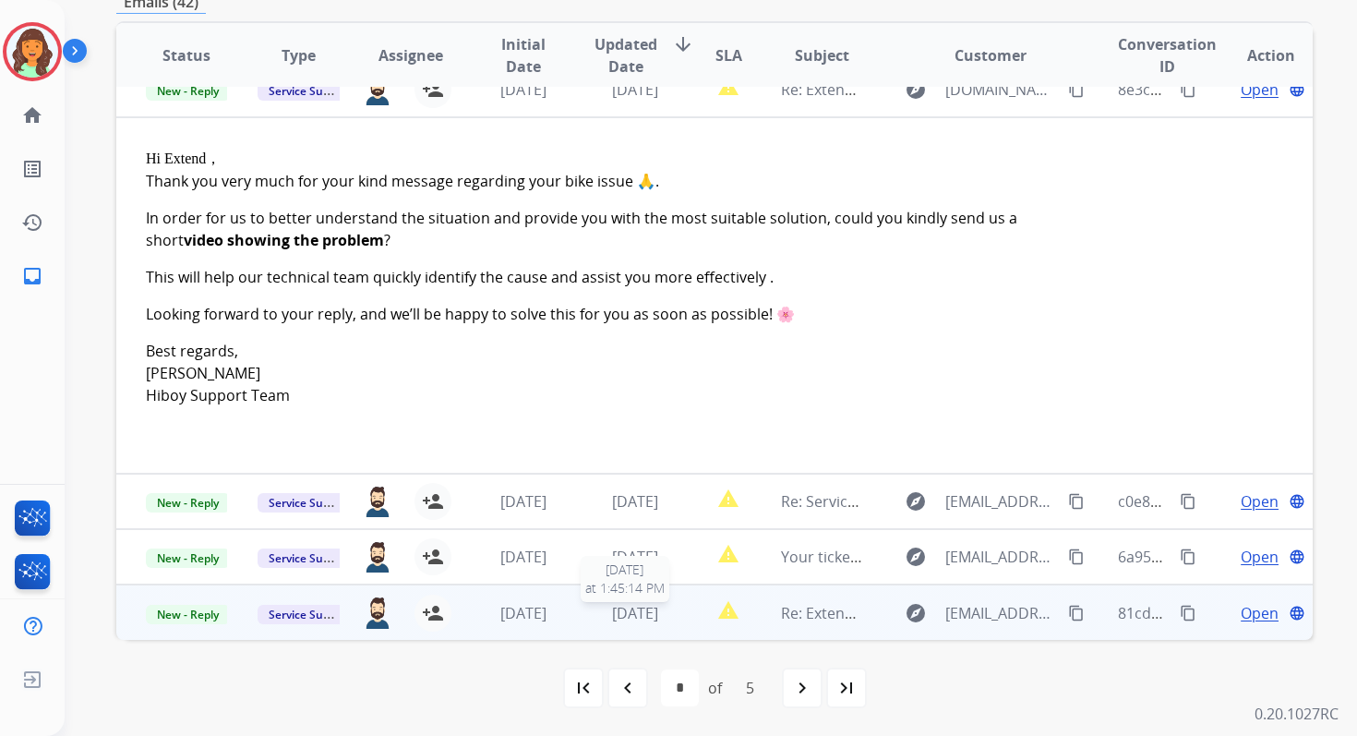
click at [638, 611] on span "[DATE]" at bounding box center [635, 613] width 46 height 20
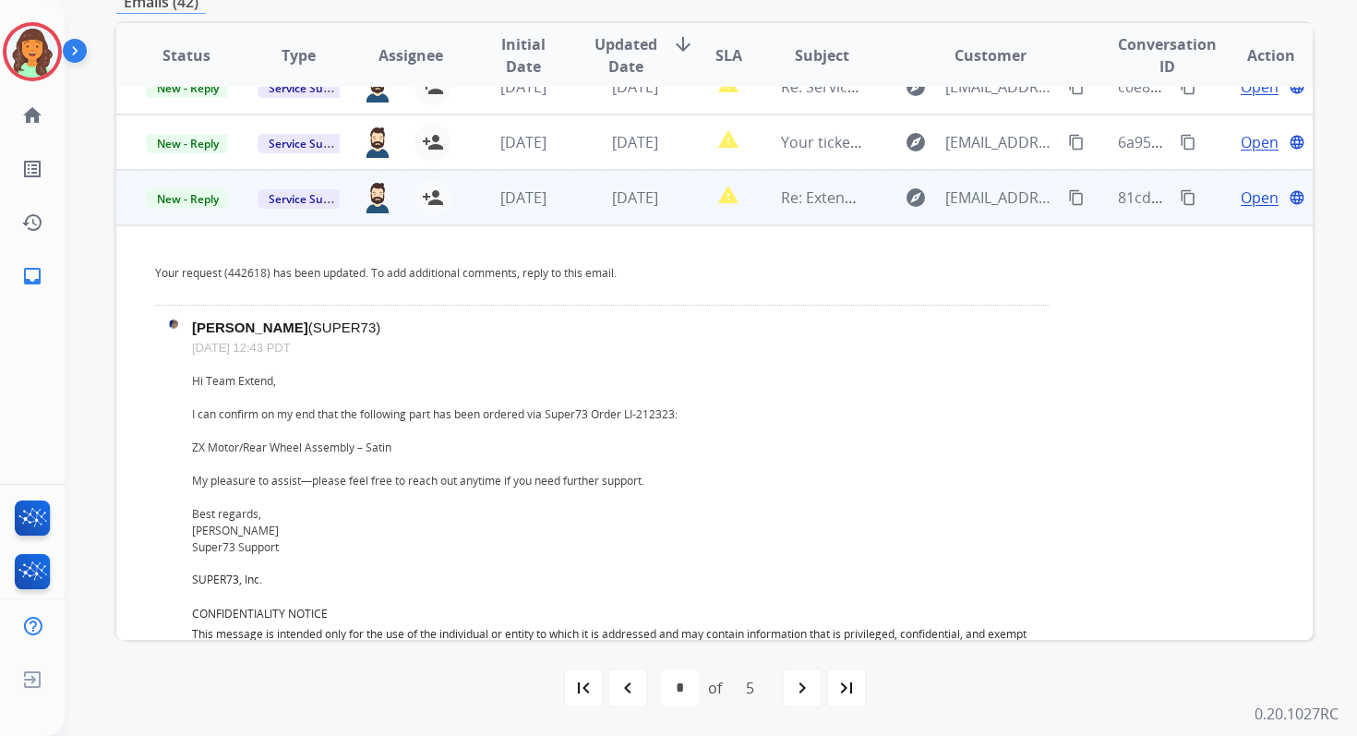
scroll to position [415, 0]
click at [1246, 198] on span "Open" at bounding box center [1260, 198] width 38 height 22
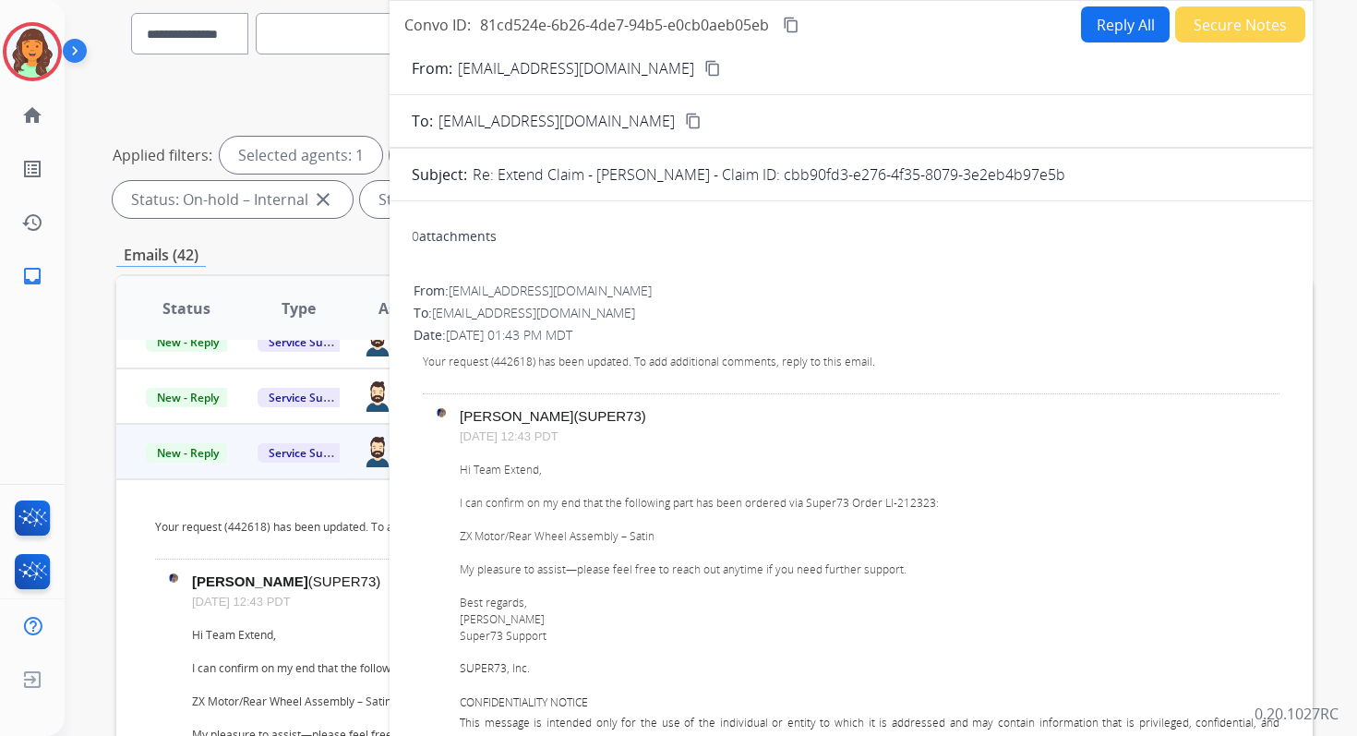
scroll to position [79, 0]
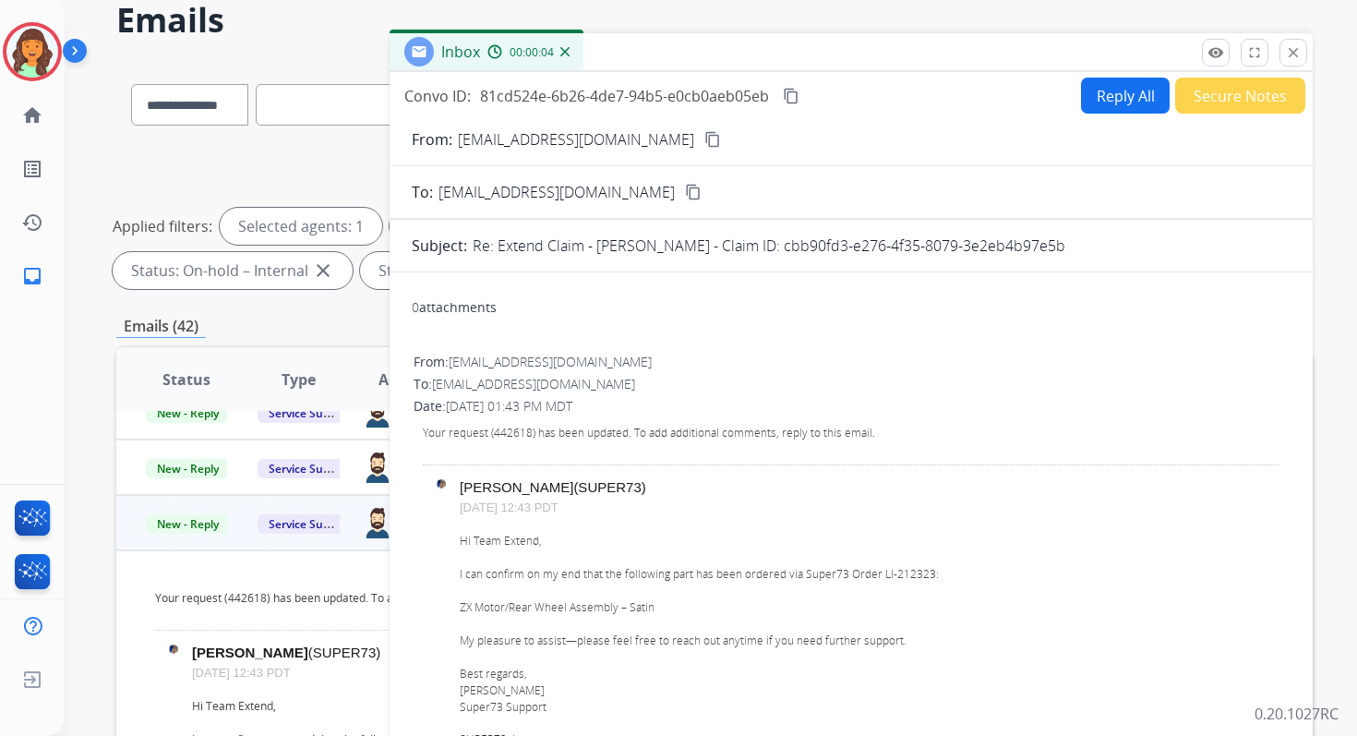
drag, startPoint x: 787, startPoint y: 246, endPoint x: 1118, endPoint y: 261, distance: 331.7
copy p "cbb90fd3-e276-4f35-8079-3e2eb4b97e5b"
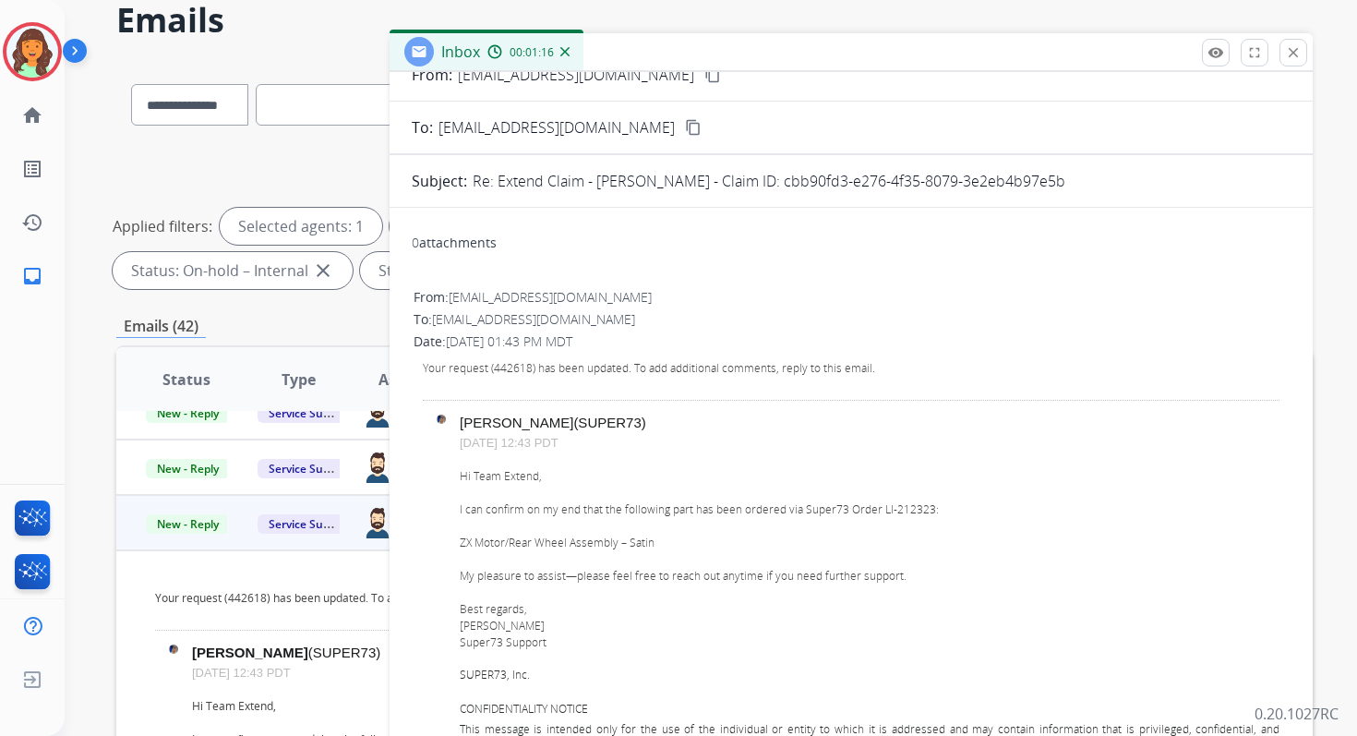
scroll to position [0, 0]
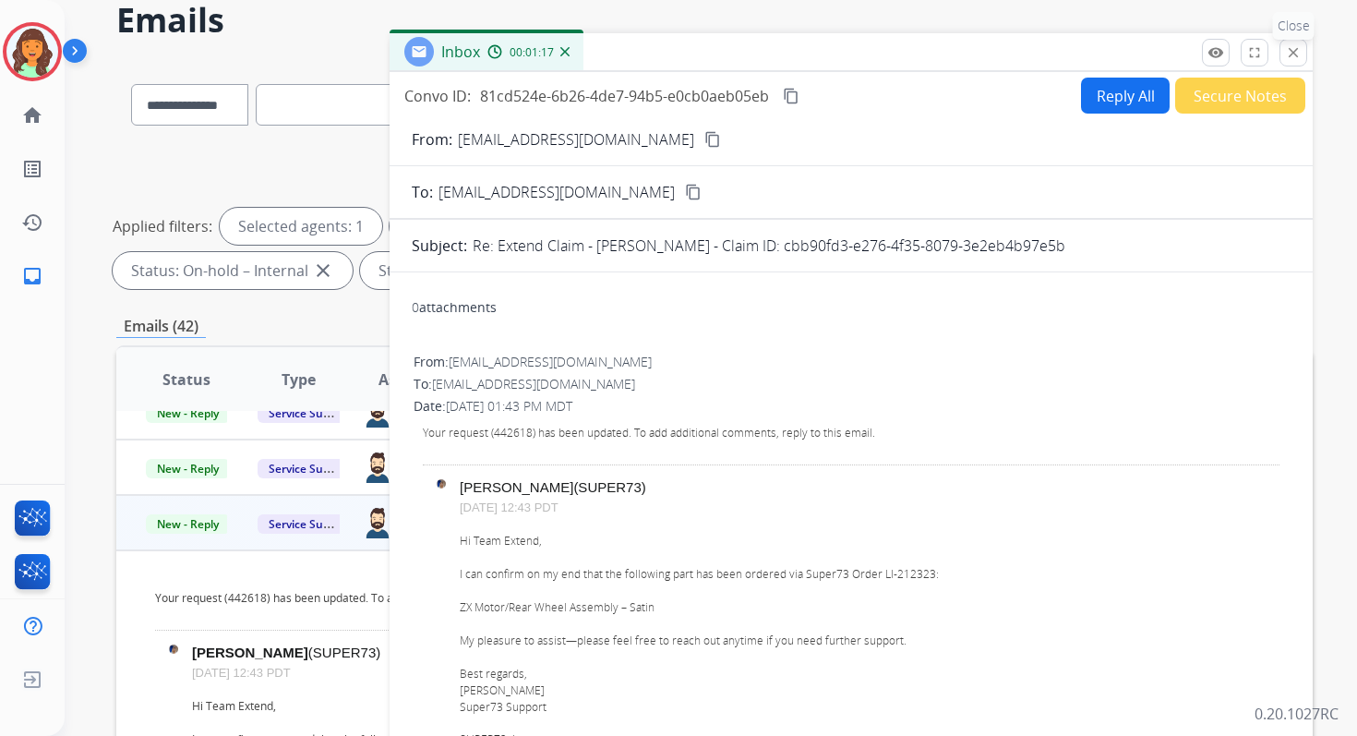
click at [1287, 49] on mat-icon "close" at bounding box center [1293, 52] width 17 height 17
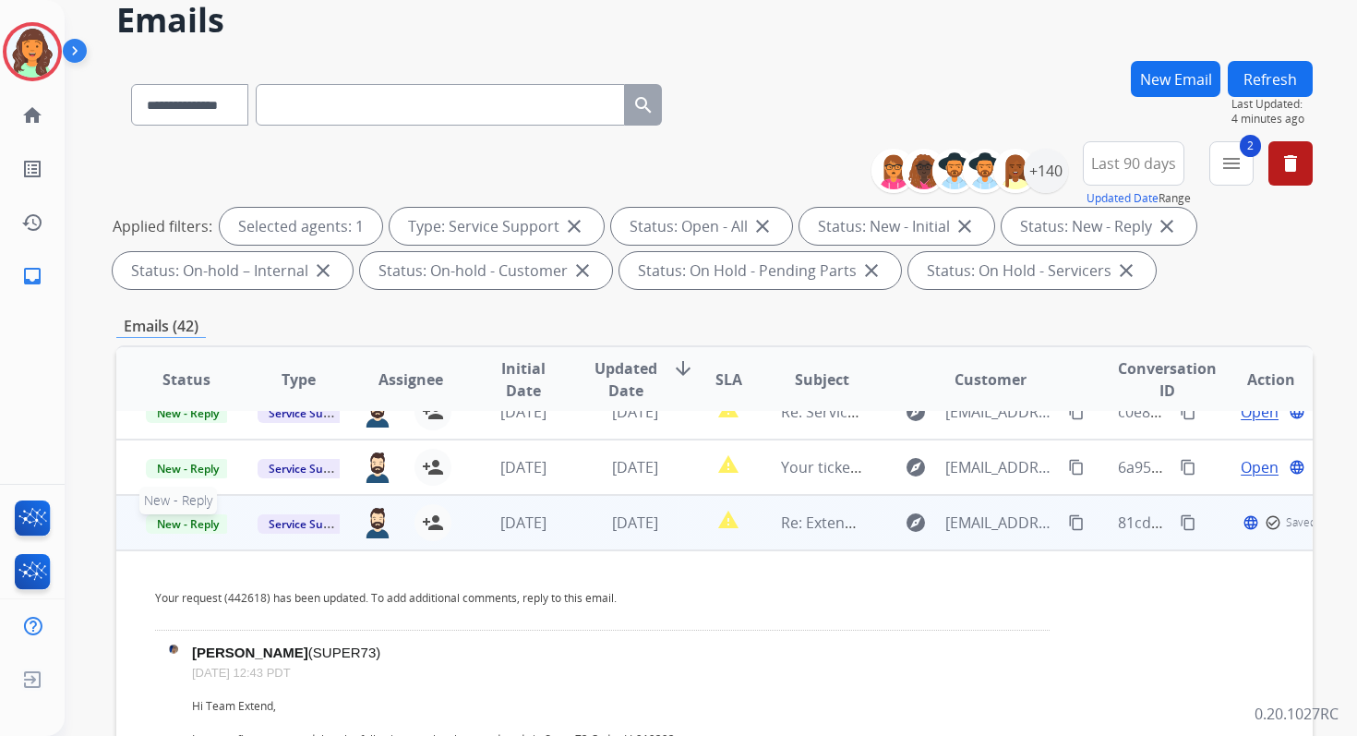
click at [184, 525] on span "New - Reply" at bounding box center [188, 523] width 84 height 19
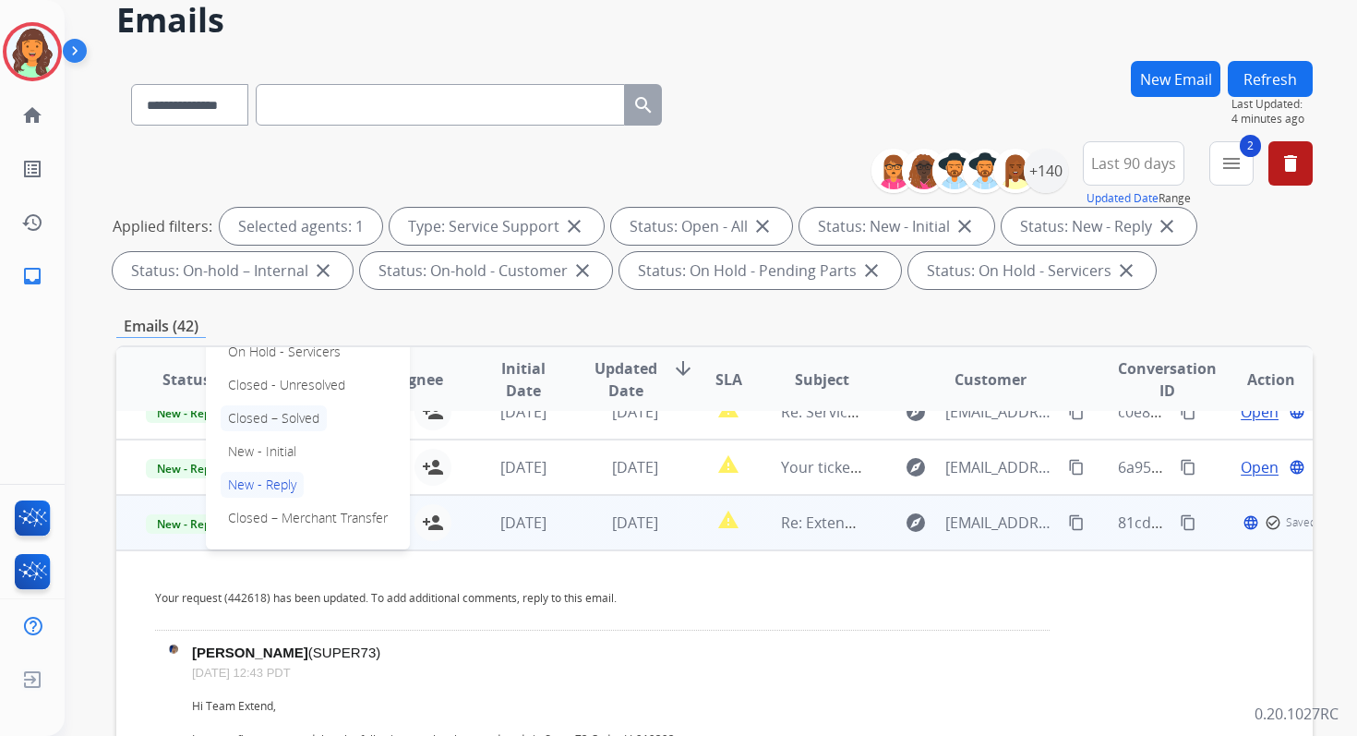
click at [282, 418] on p "Closed – Solved" at bounding box center [274, 418] width 106 height 26
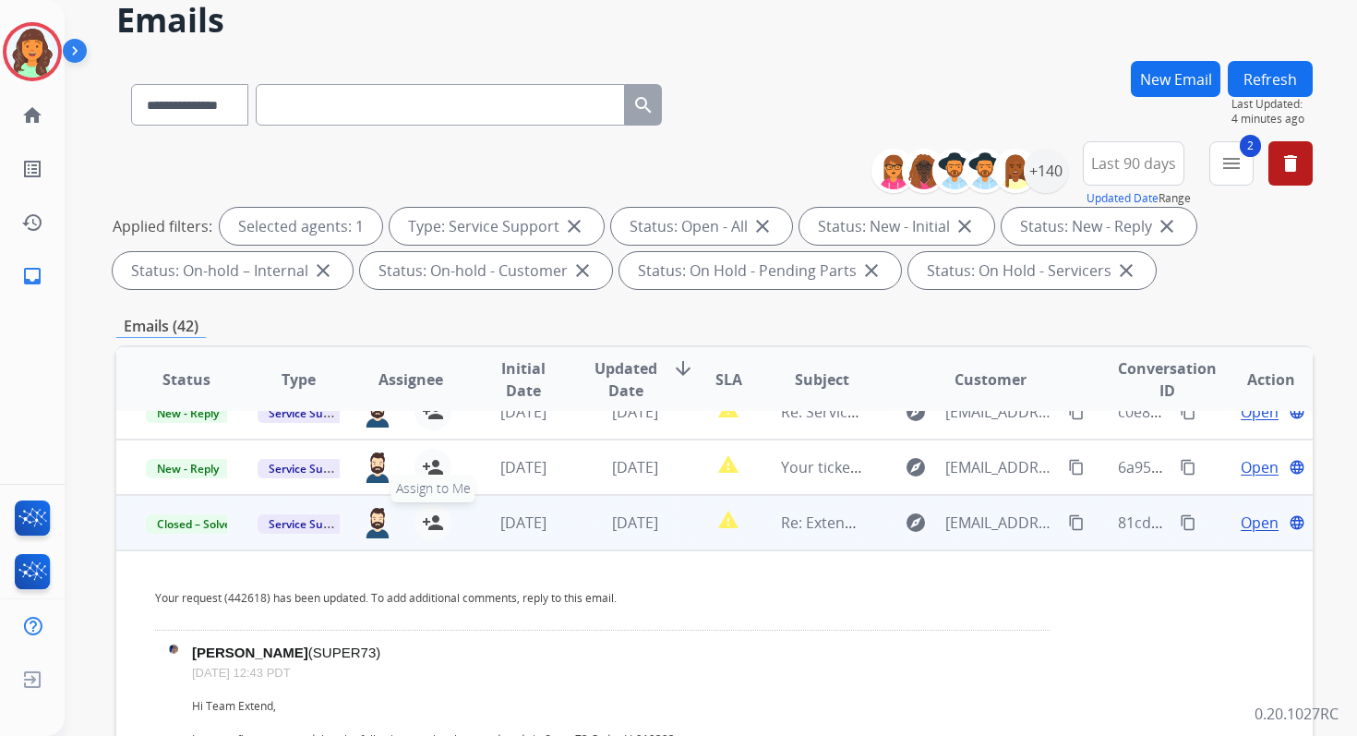
click at [431, 524] on mat-icon "person_add" at bounding box center [433, 522] width 22 height 22
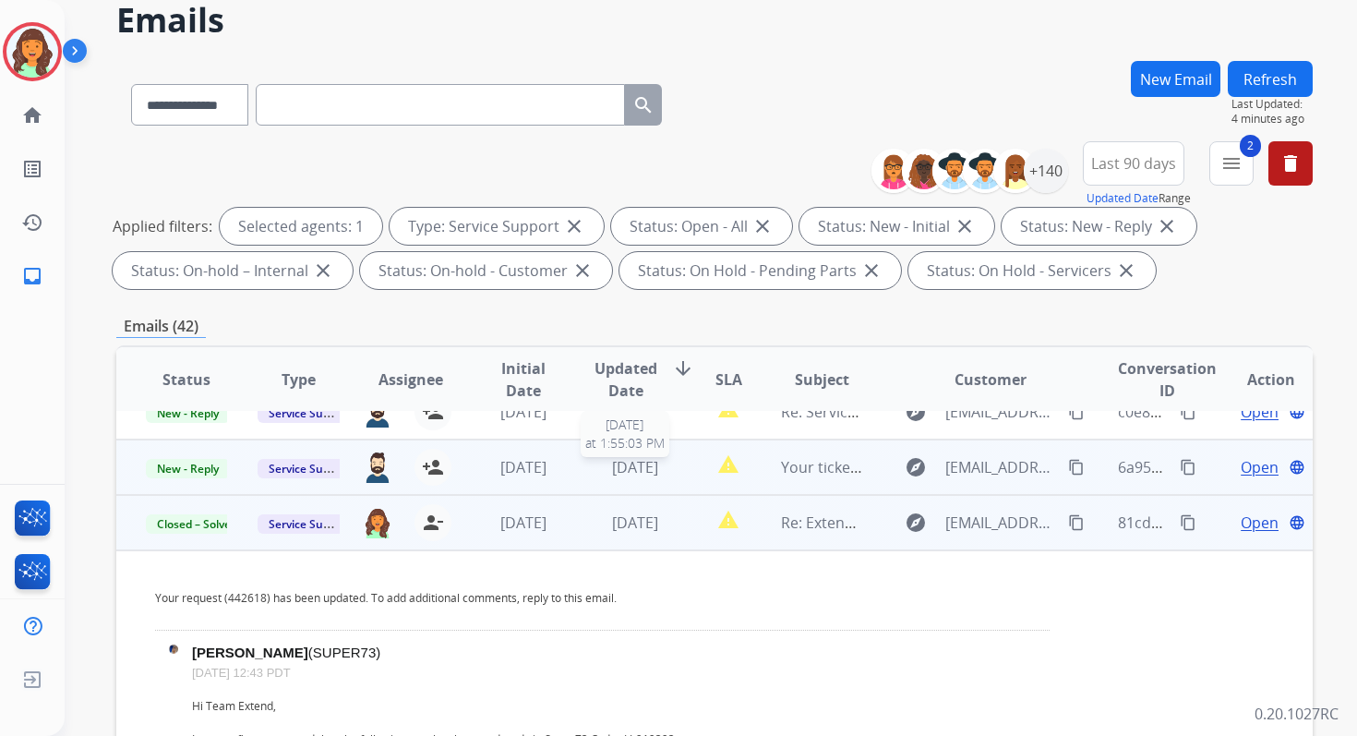
click at [612, 473] on span "[DATE]" at bounding box center [635, 467] width 46 height 20
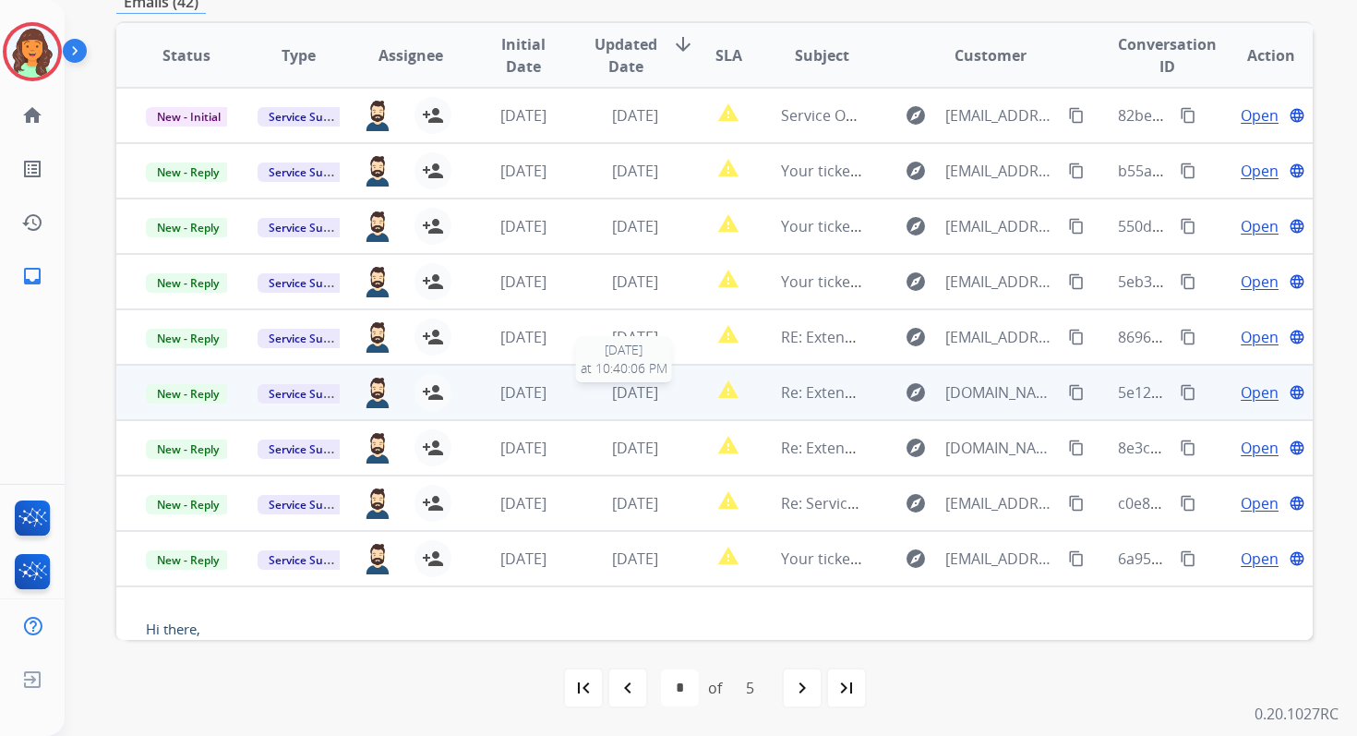
click at [623, 387] on span "[DATE]" at bounding box center [635, 392] width 46 height 20
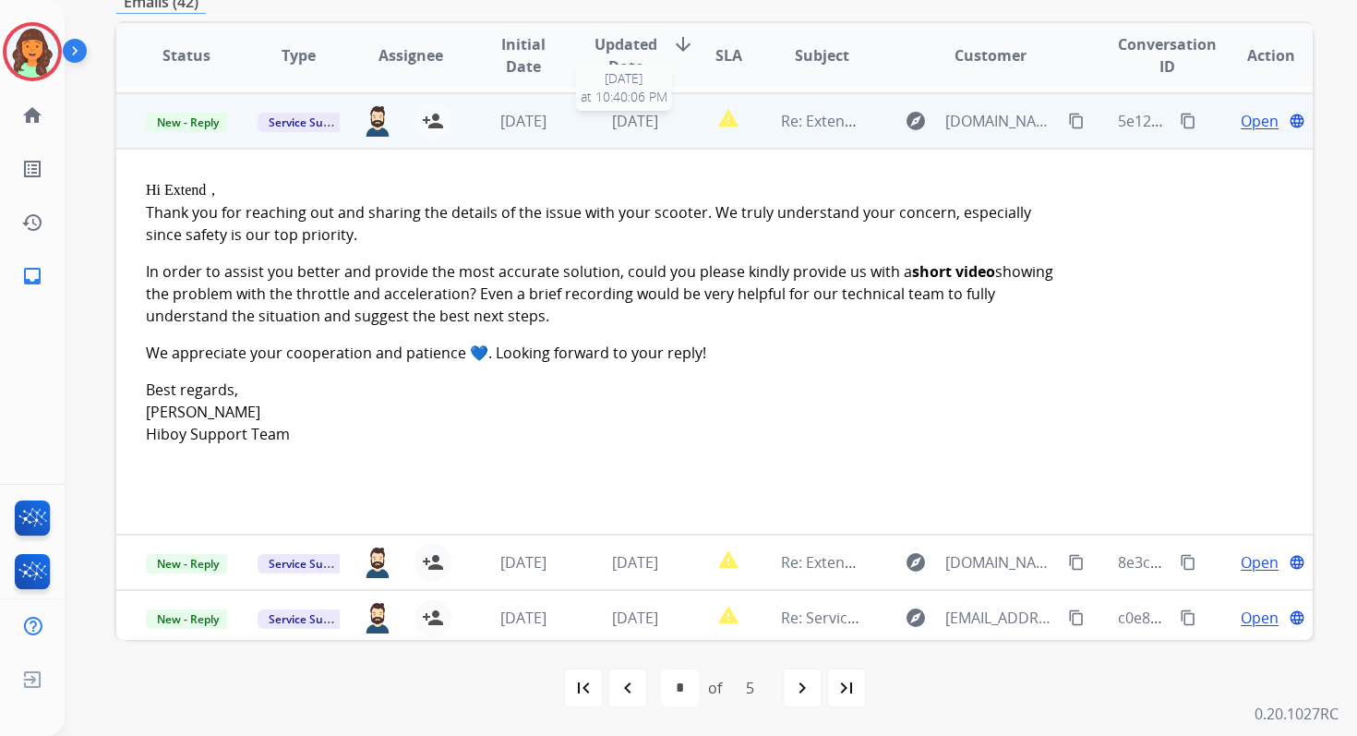
scroll to position [277, 0]
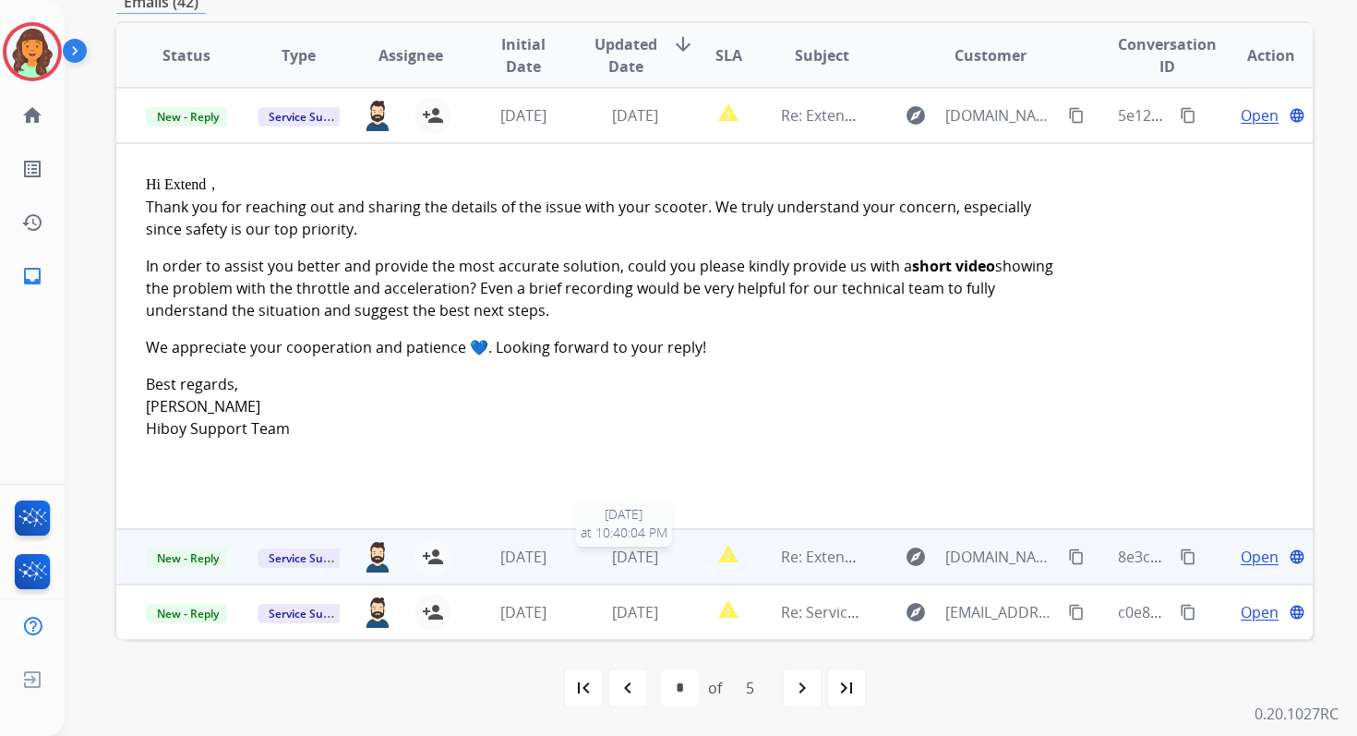
click at [656, 557] on span "[DATE]" at bounding box center [635, 556] width 46 height 20
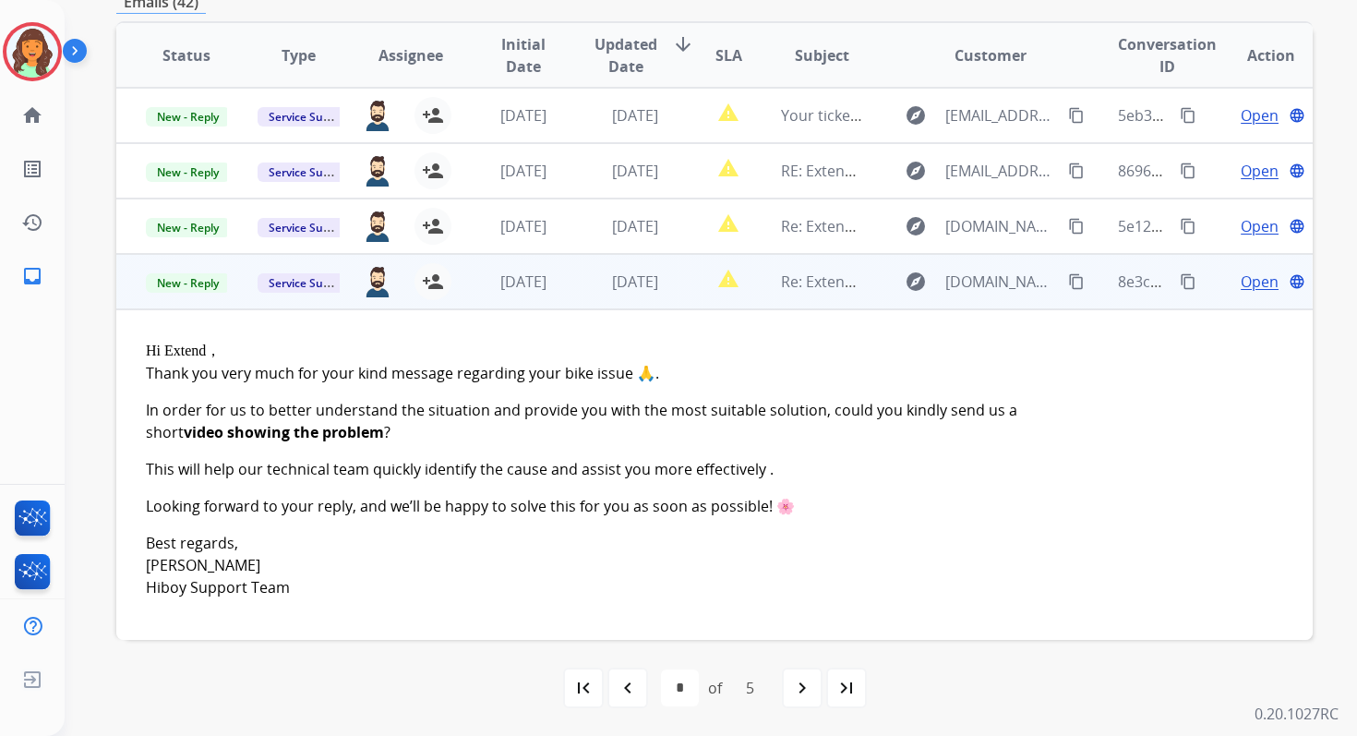
scroll to position [42, 0]
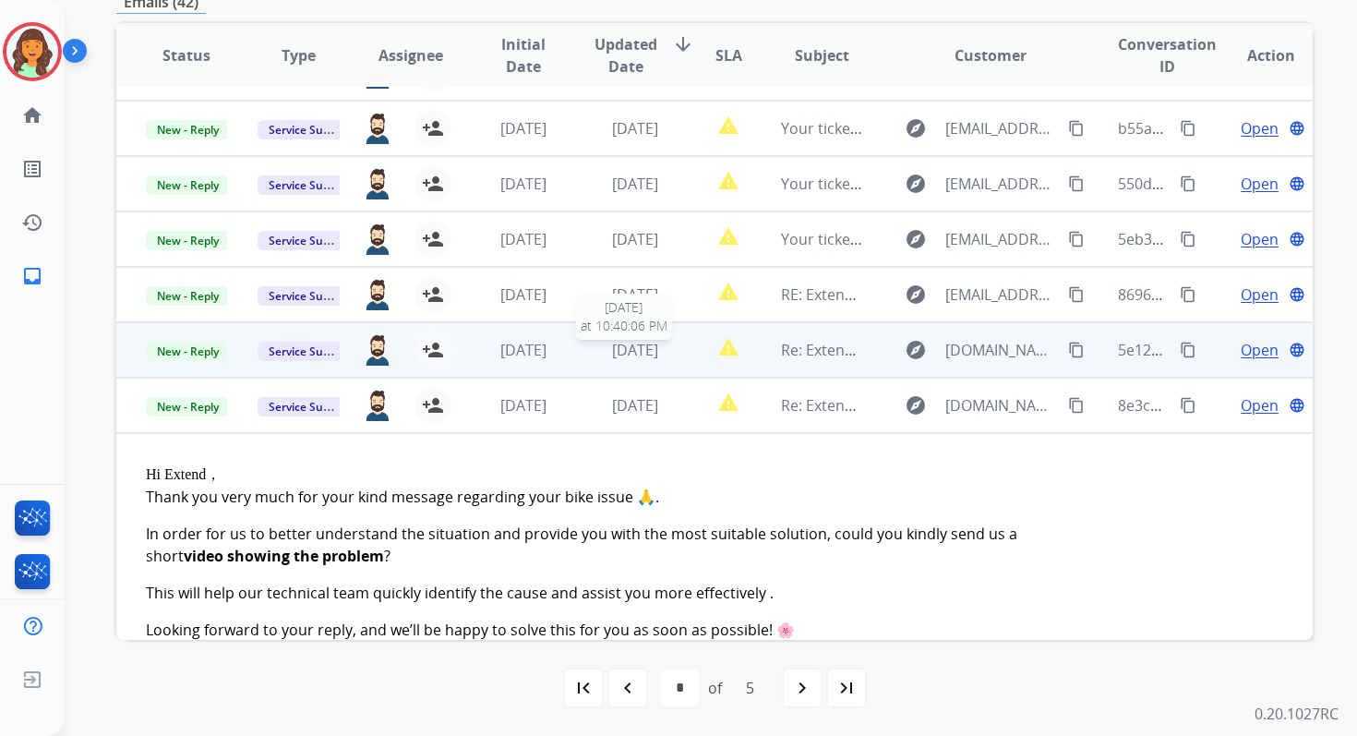
click at [630, 352] on span "[DATE]" at bounding box center [635, 350] width 46 height 20
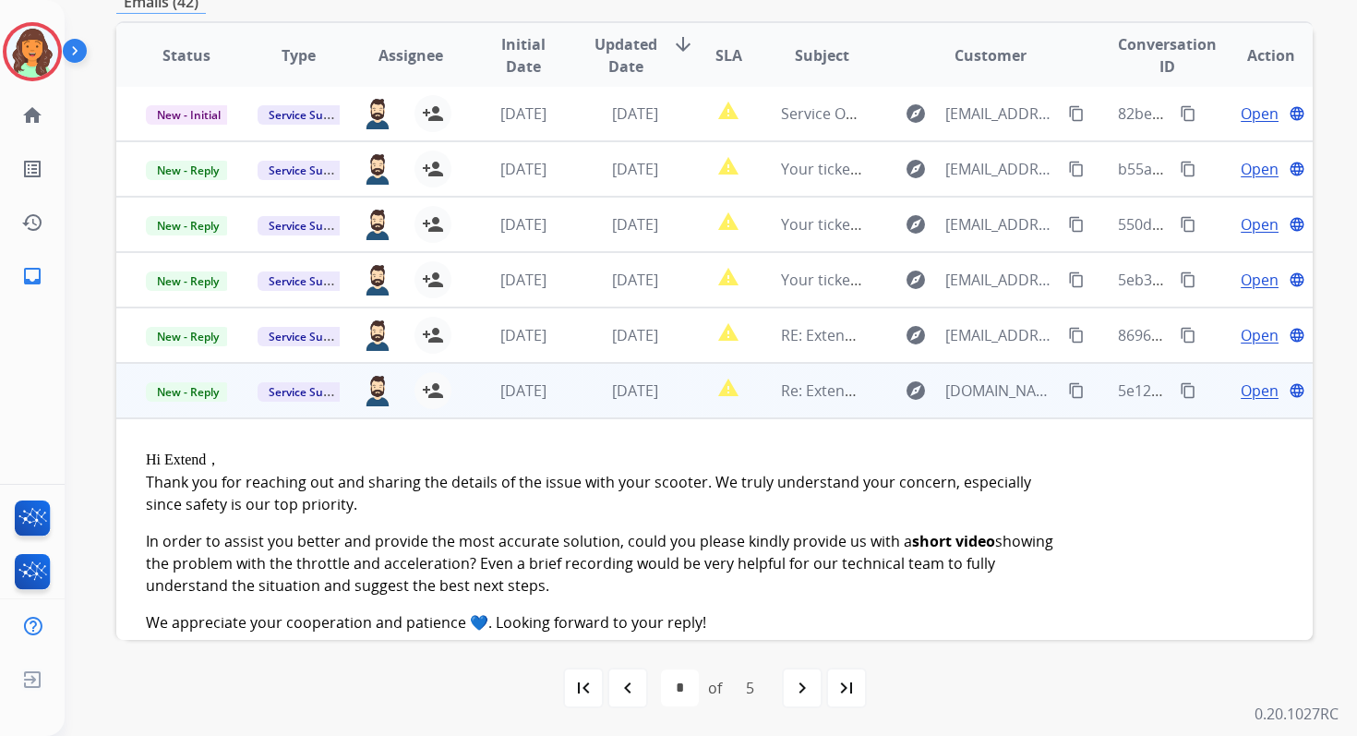
scroll to position [0, 0]
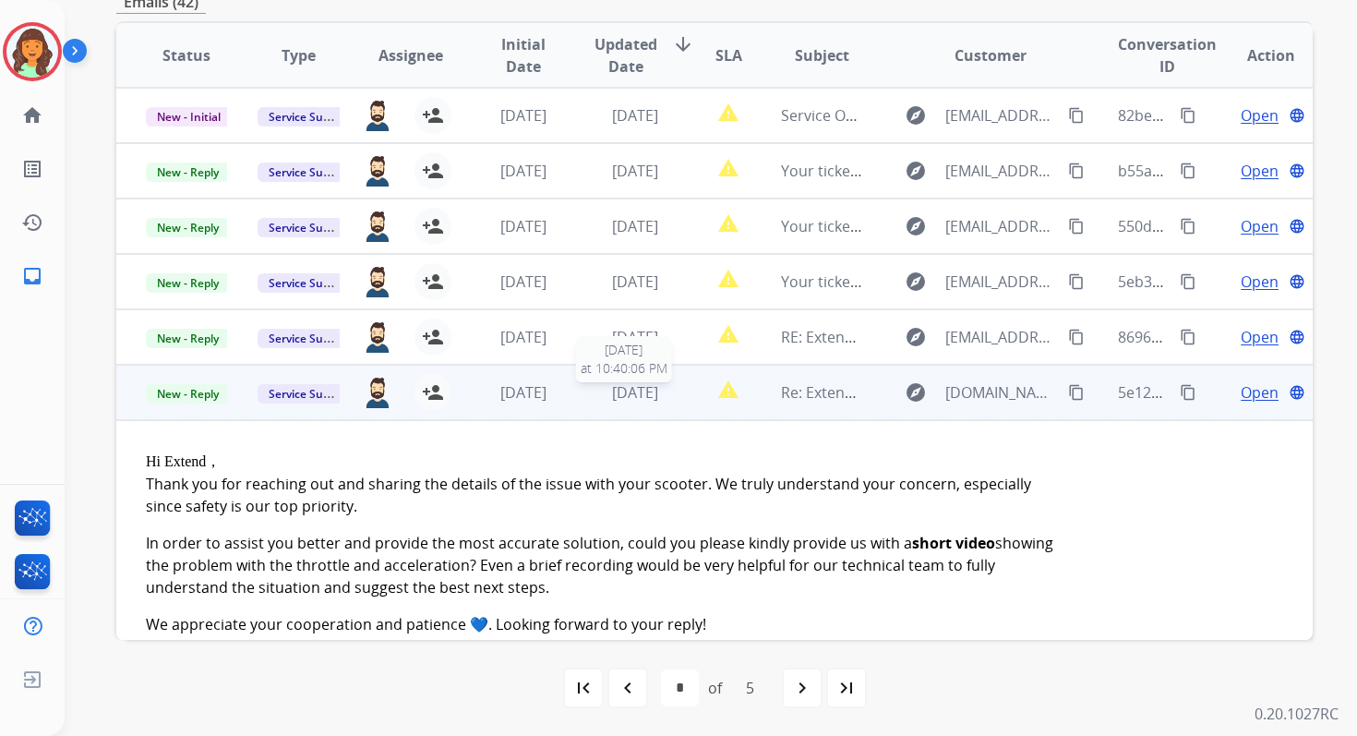
click at [641, 398] on span "[DATE]" at bounding box center [635, 392] width 46 height 20
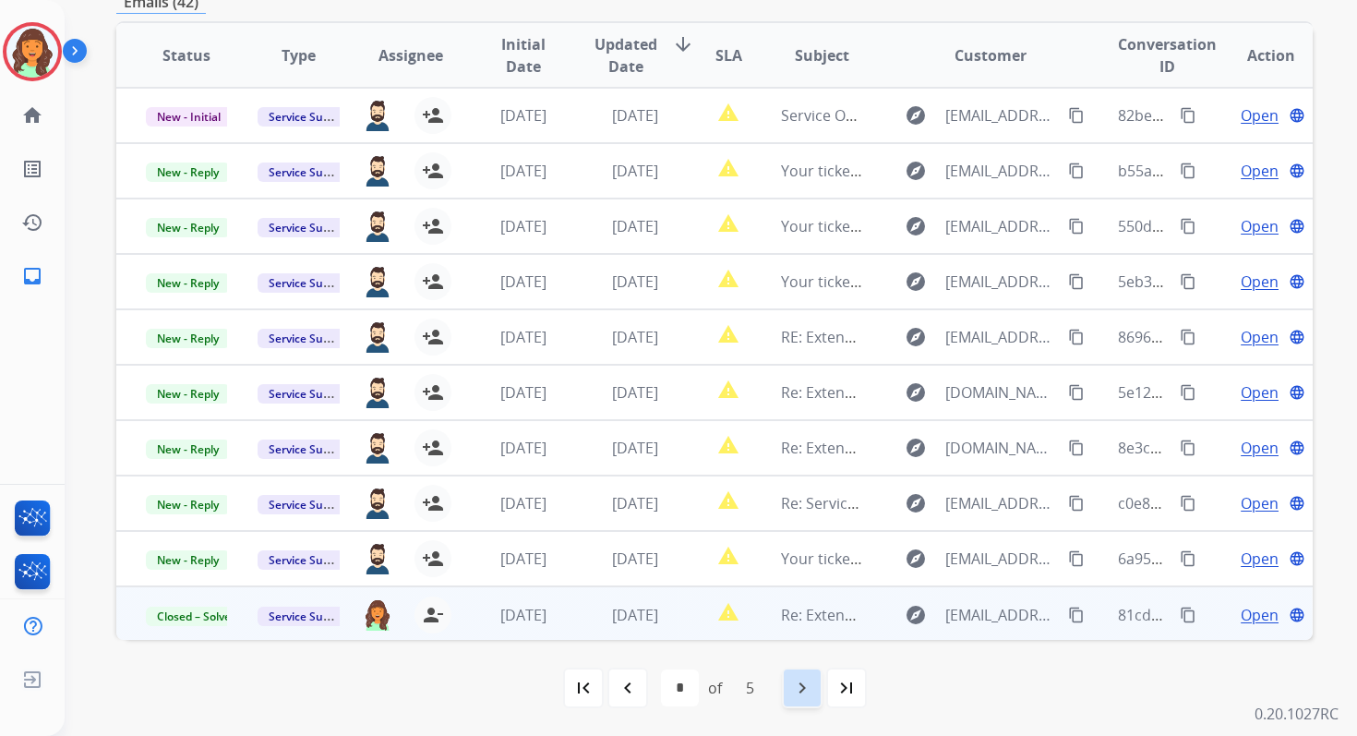
click at [796, 682] on mat-icon "navigate_next" at bounding box center [802, 688] width 22 height 22
select select "*"
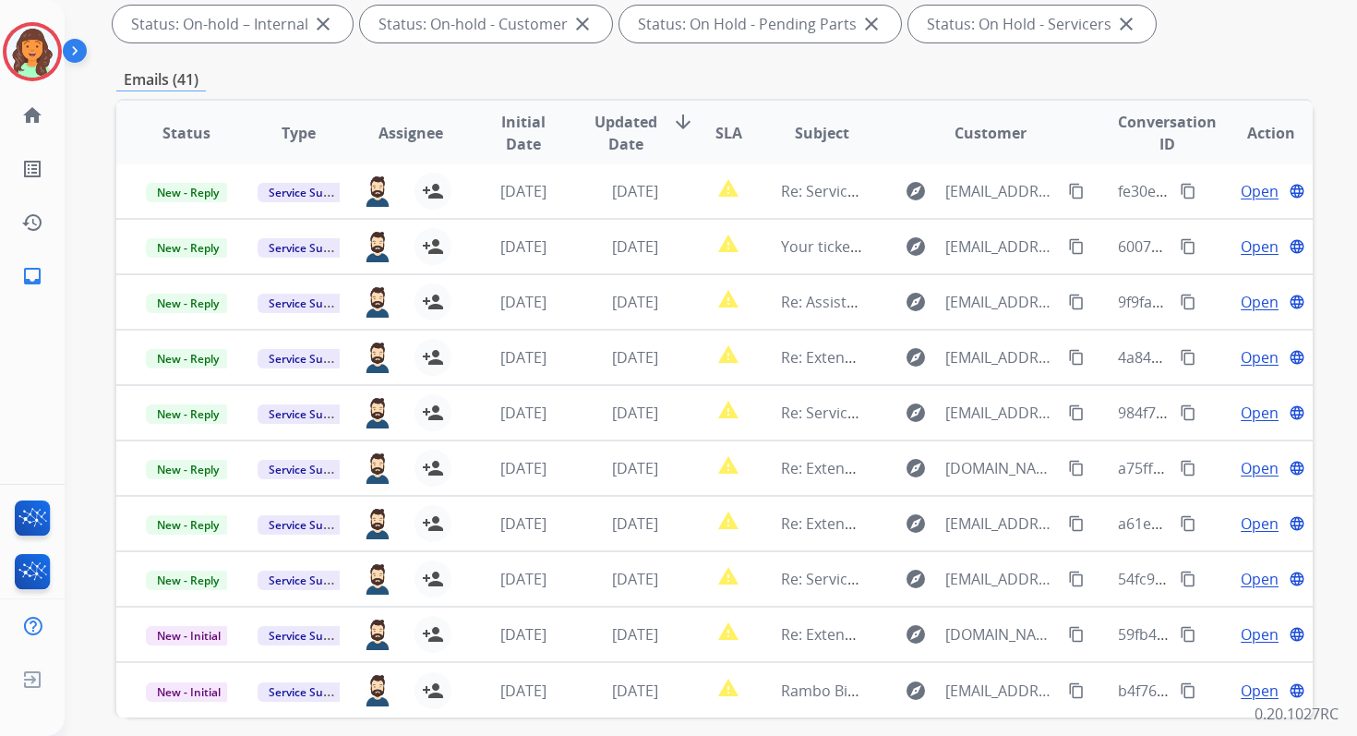
scroll to position [403, 0]
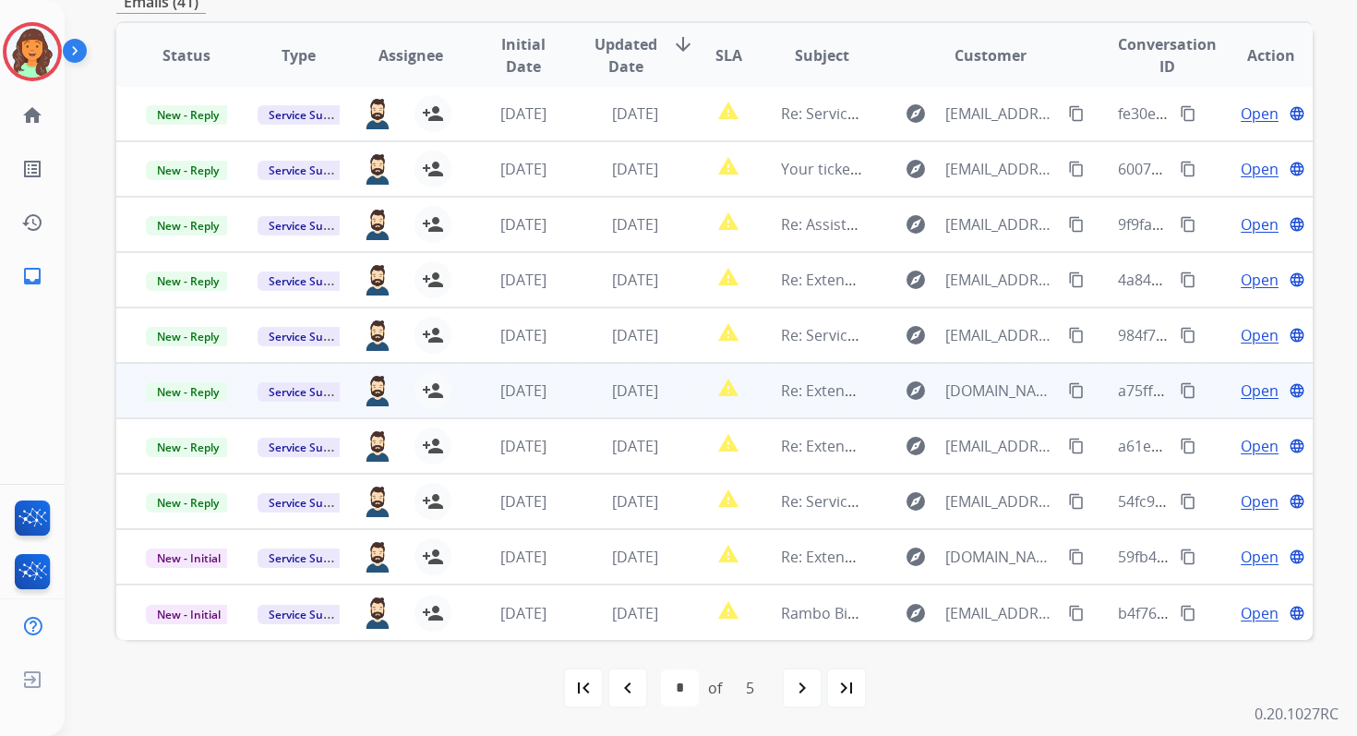
click at [677, 380] on td "report_problem" at bounding box center [714, 390] width 75 height 55
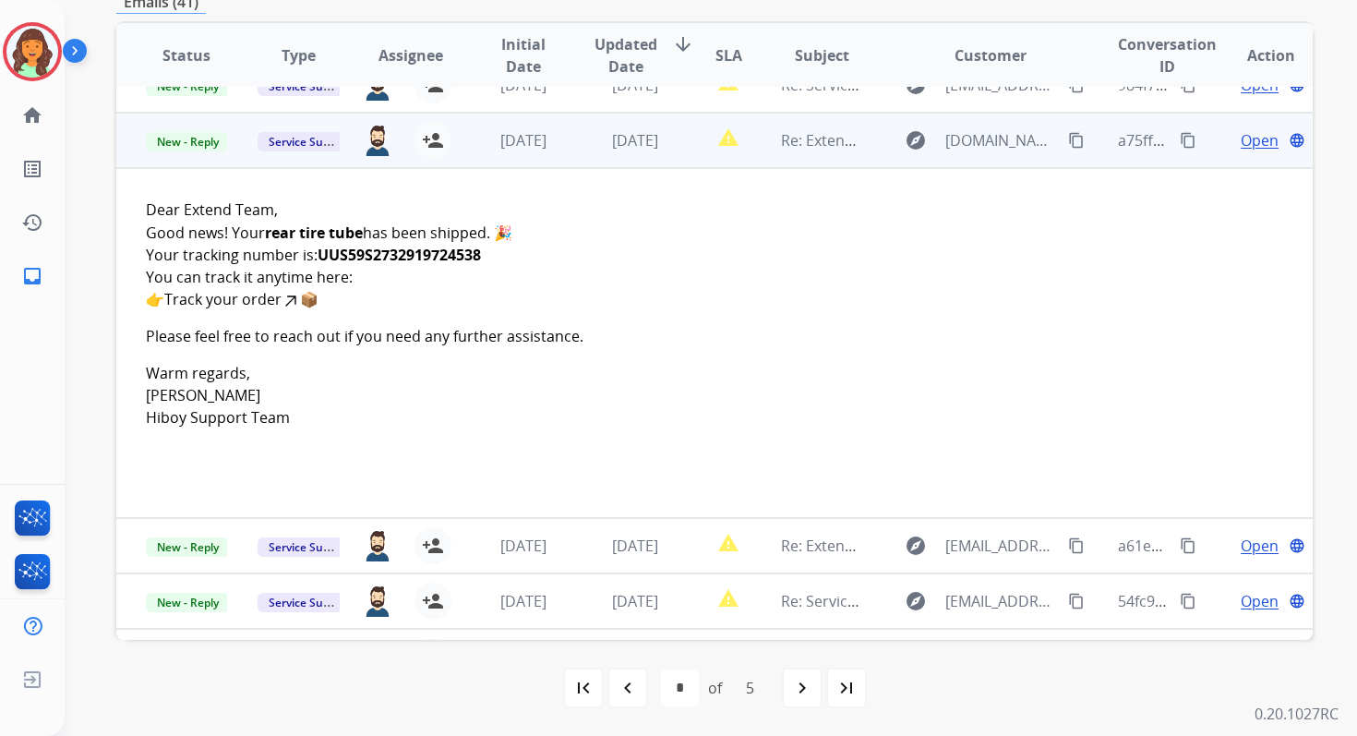
scroll to position [277, 0]
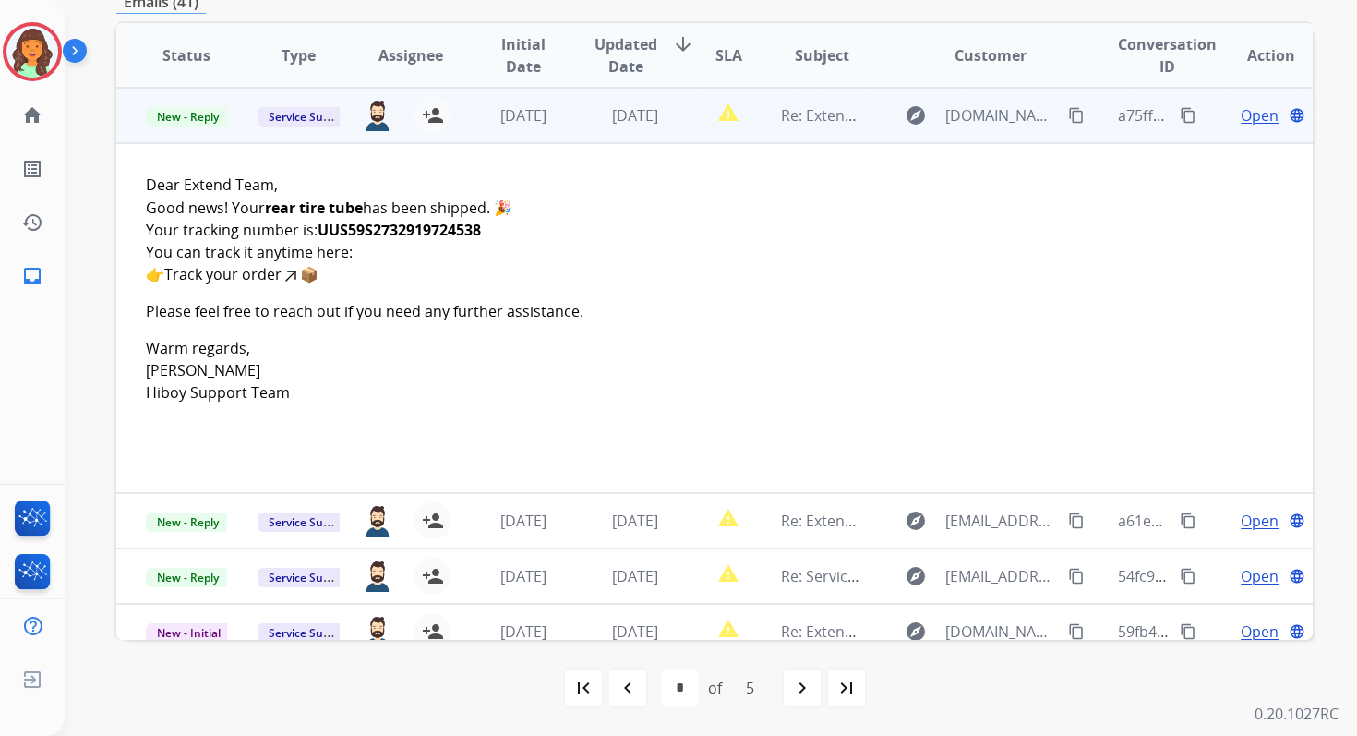
click at [1241, 118] on span "Open" at bounding box center [1260, 115] width 38 height 22
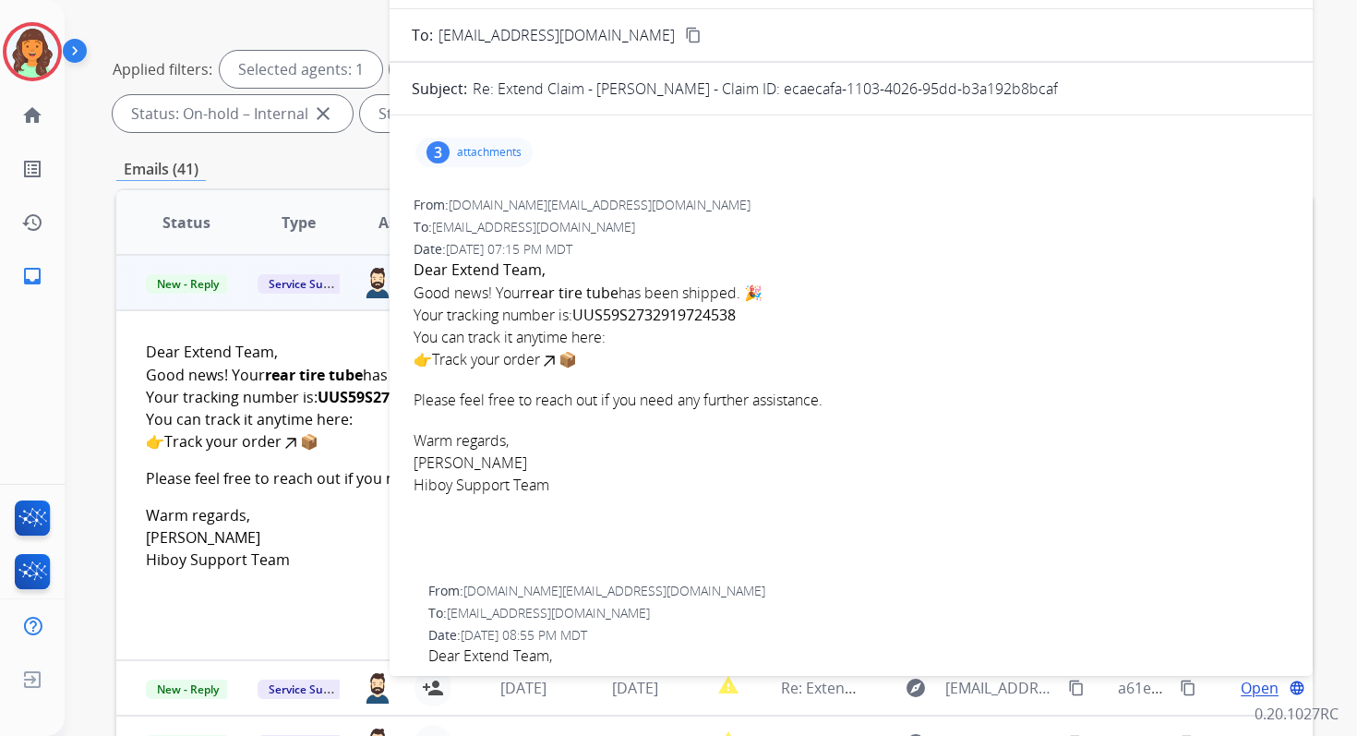
scroll to position [141, 0]
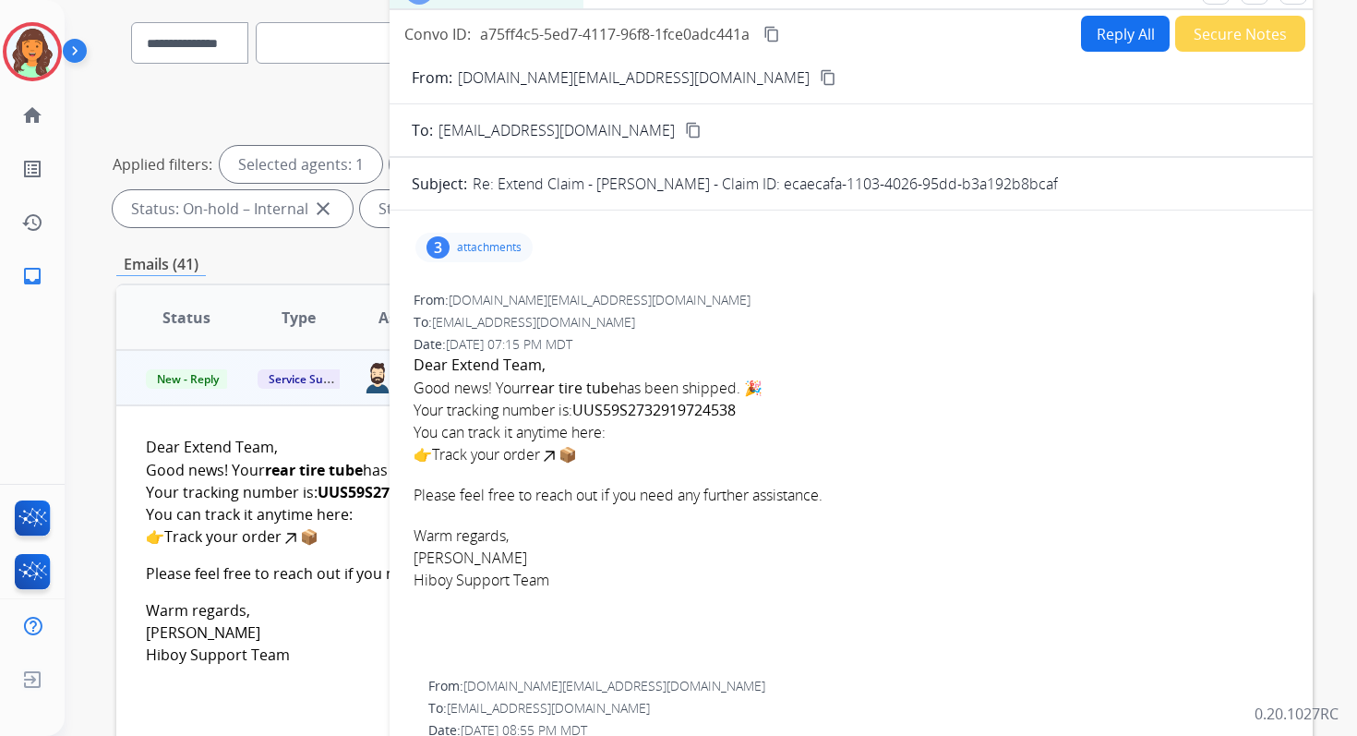
drag, startPoint x: 788, startPoint y: 185, endPoint x: 1106, endPoint y: 190, distance: 317.6
click at [1106, 191] on div "Re: Extend Claim - Wenceslao Garcia - Claim ID: ecaecafa-1103-4026-95dd-b3a192b…" at bounding box center [882, 184] width 818 height 22
copy p "ecaecafa-1103-4026-95dd-b3a192b8bcaf"
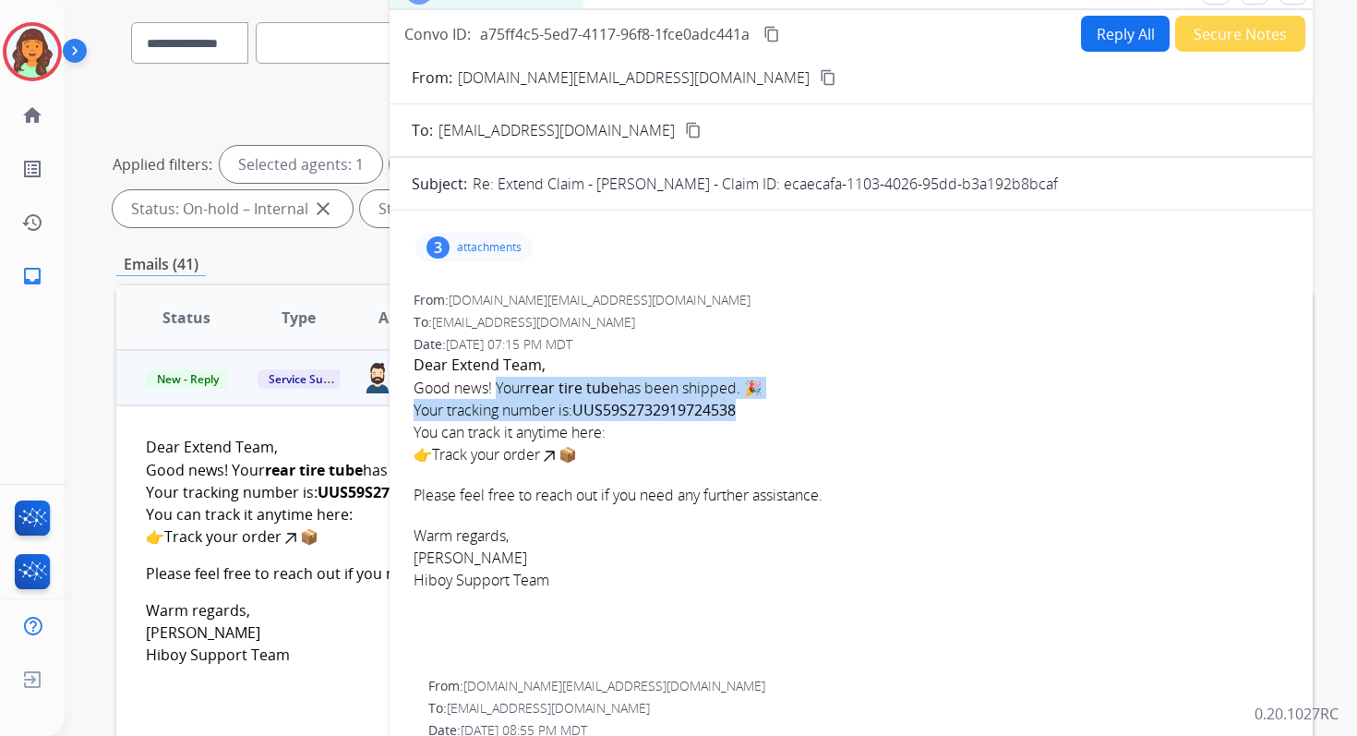
drag, startPoint x: 496, startPoint y: 385, endPoint x: 756, endPoint y: 407, distance: 261.3
click at [756, 407] on p "Good news! Your rear tire tube has been shipped. 🎉 Your tracking number is: UUS…" at bounding box center [851, 421] width 875 height 89
copy p "Your rear tire tube has been shipped. 🎉 Your tracking number is: UUS59S27329197…"
click at [775, 29] on mat-icon "content_copy" at bounding box center [771, 34] width 17 height 17
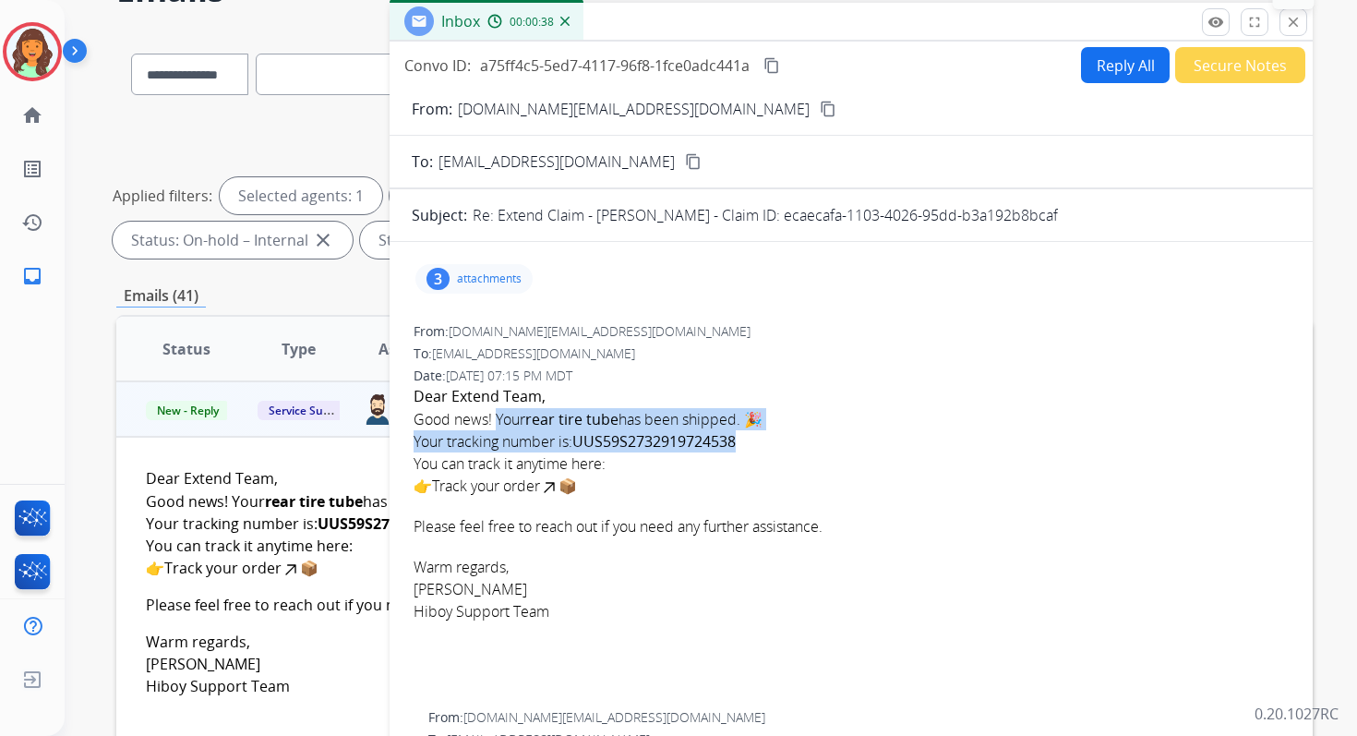
click at [1291, 20] on mat-icon "close" at bounding box center [1293, 22] width 17 height 17
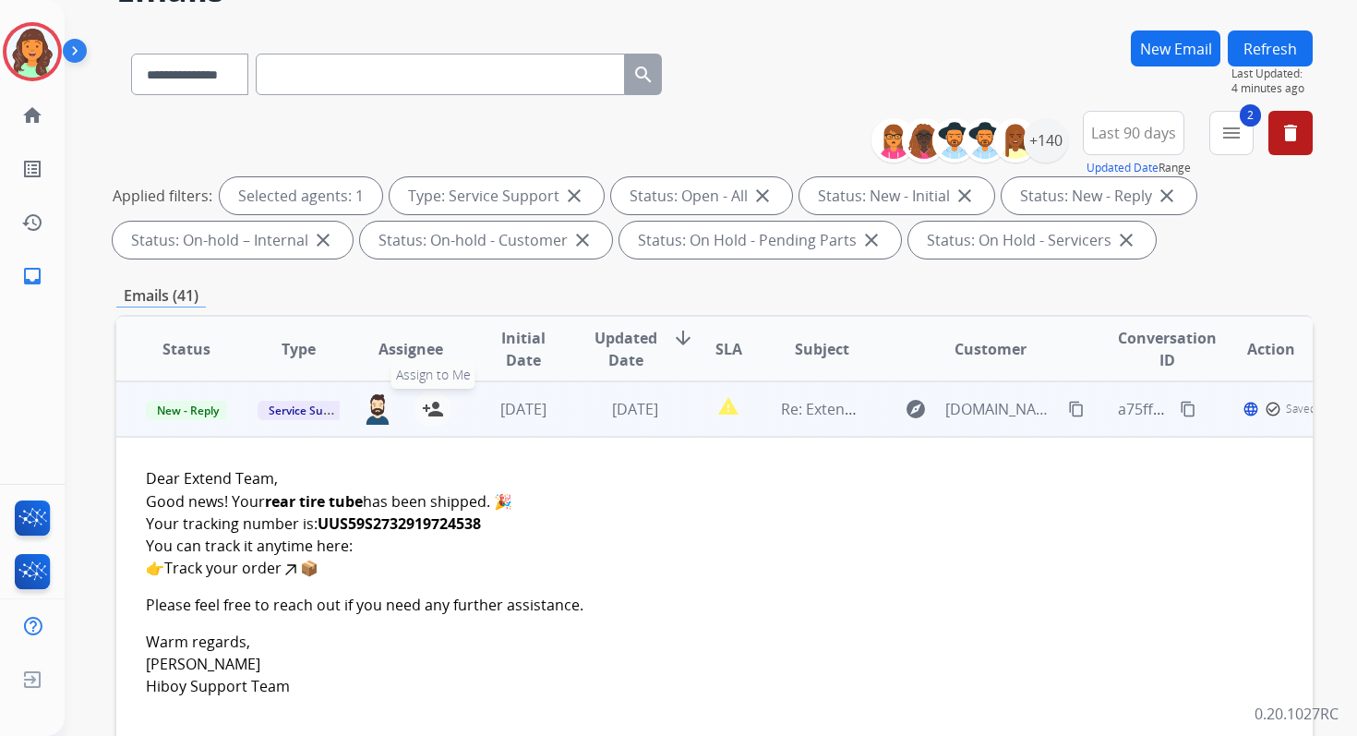
click at [431, 406] on mat-icon "person_add" at bounding box center [433, 409] width 22 height 22
click at [202, 407] on span "New - Reply" at bounding box center [188, 410] width 84 height 19
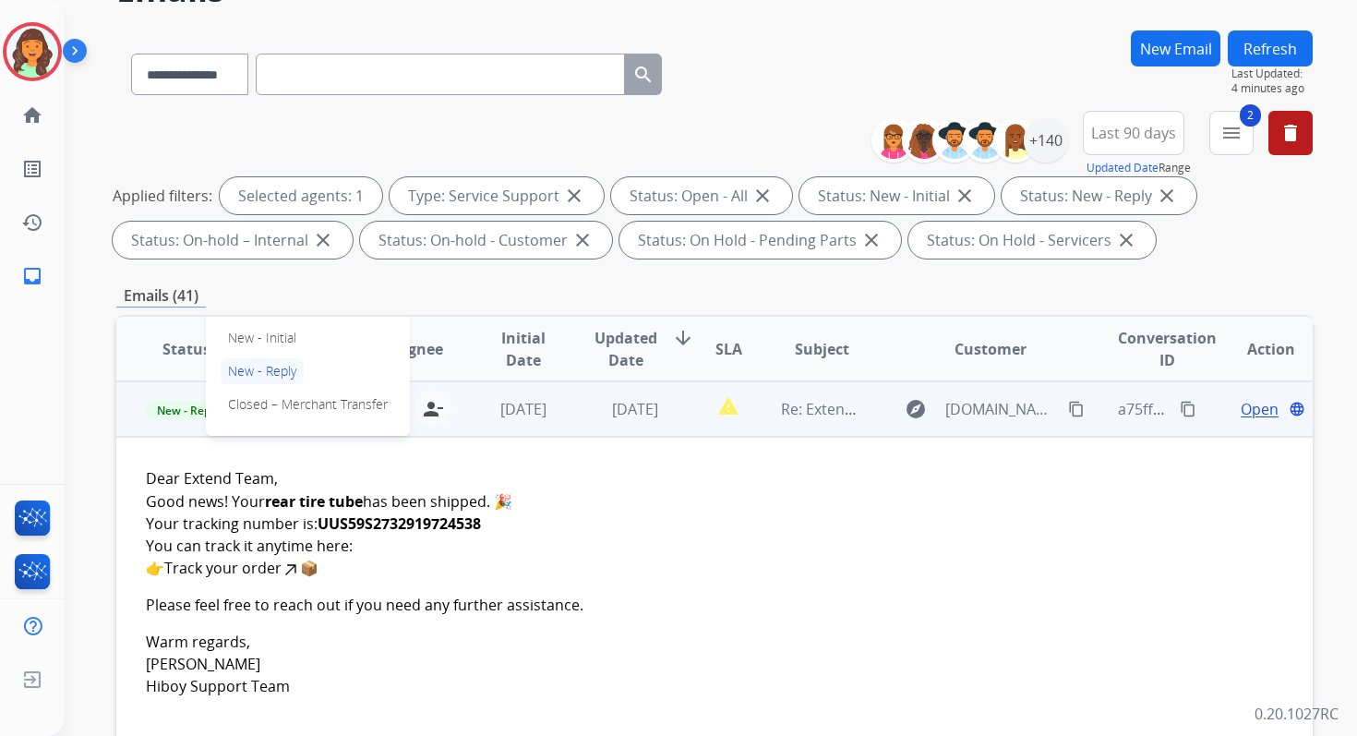
scroll to position [196, 0]
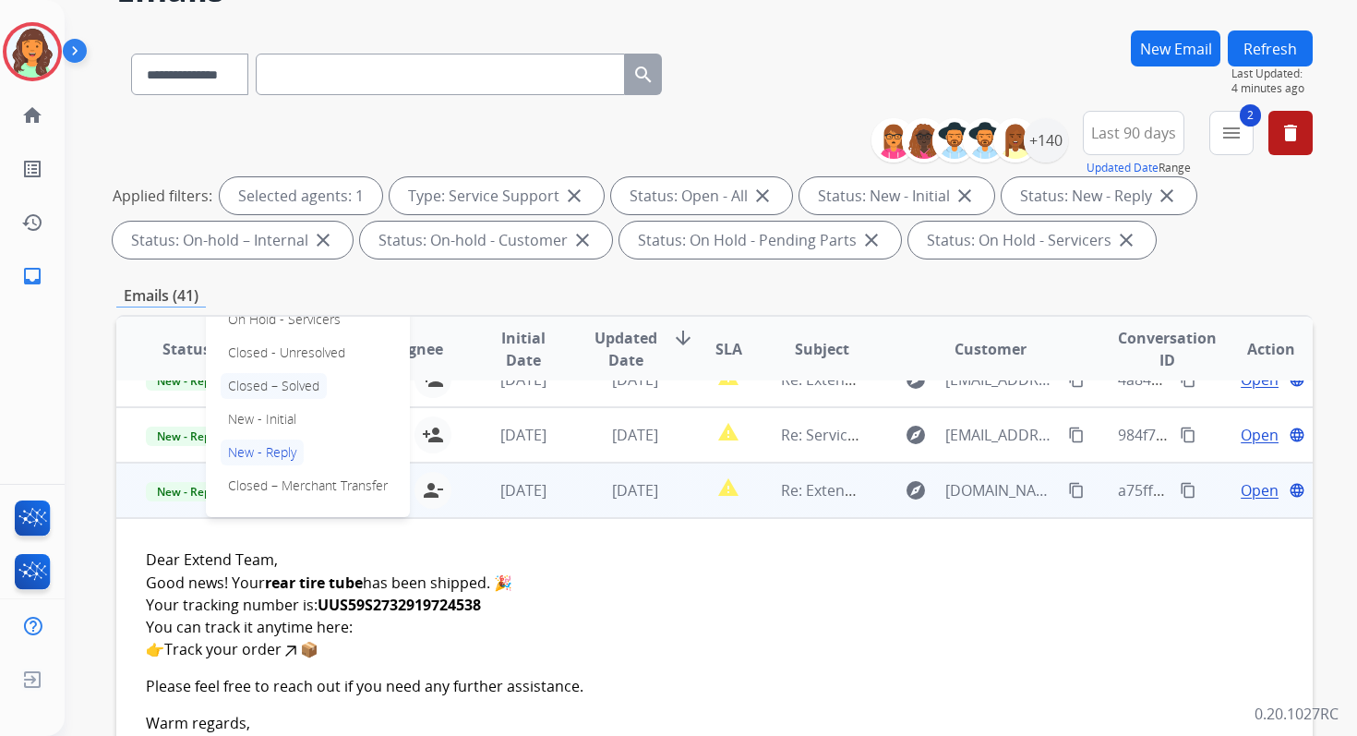
click at [270, 383] on p "Closed – Solved" at bounding box center [274, 386] width 106 height 26
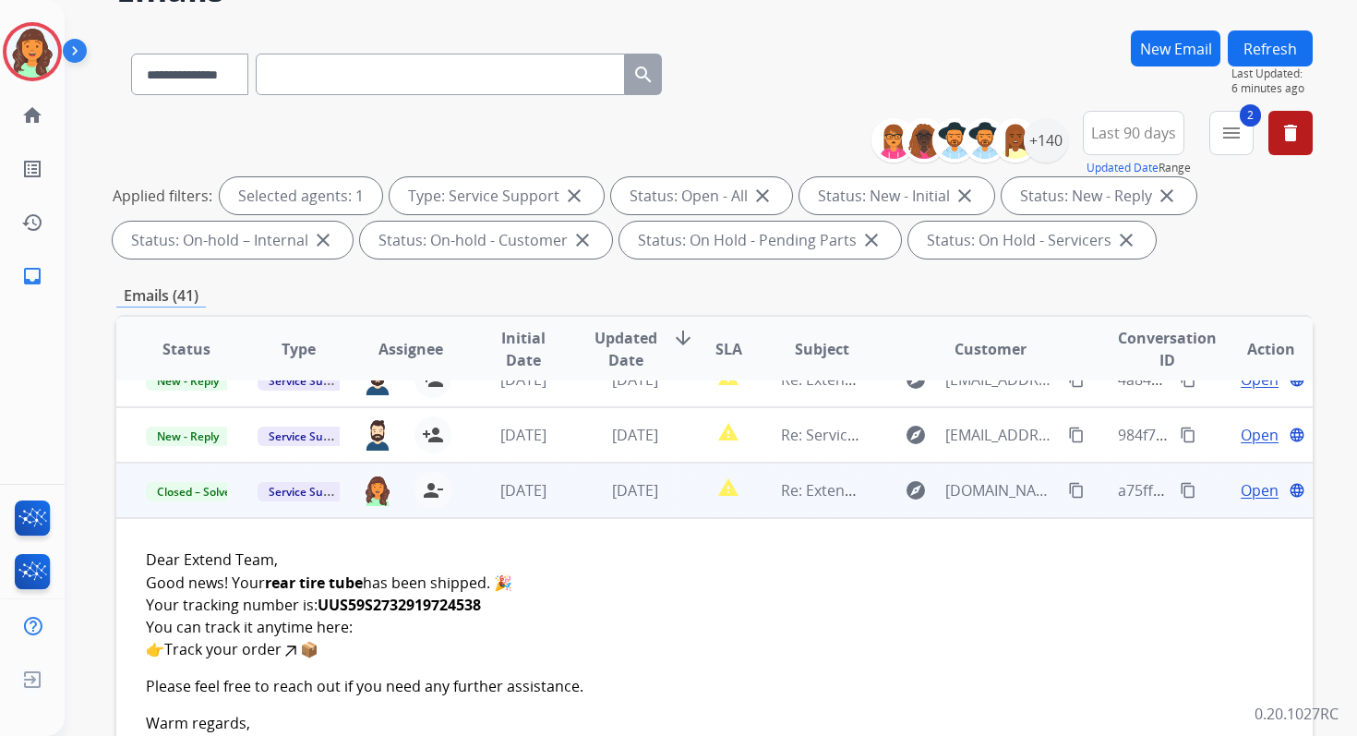
click at [1264, 48] on button "Refresh" at bounding box center [1270, 48] width 85 height 36
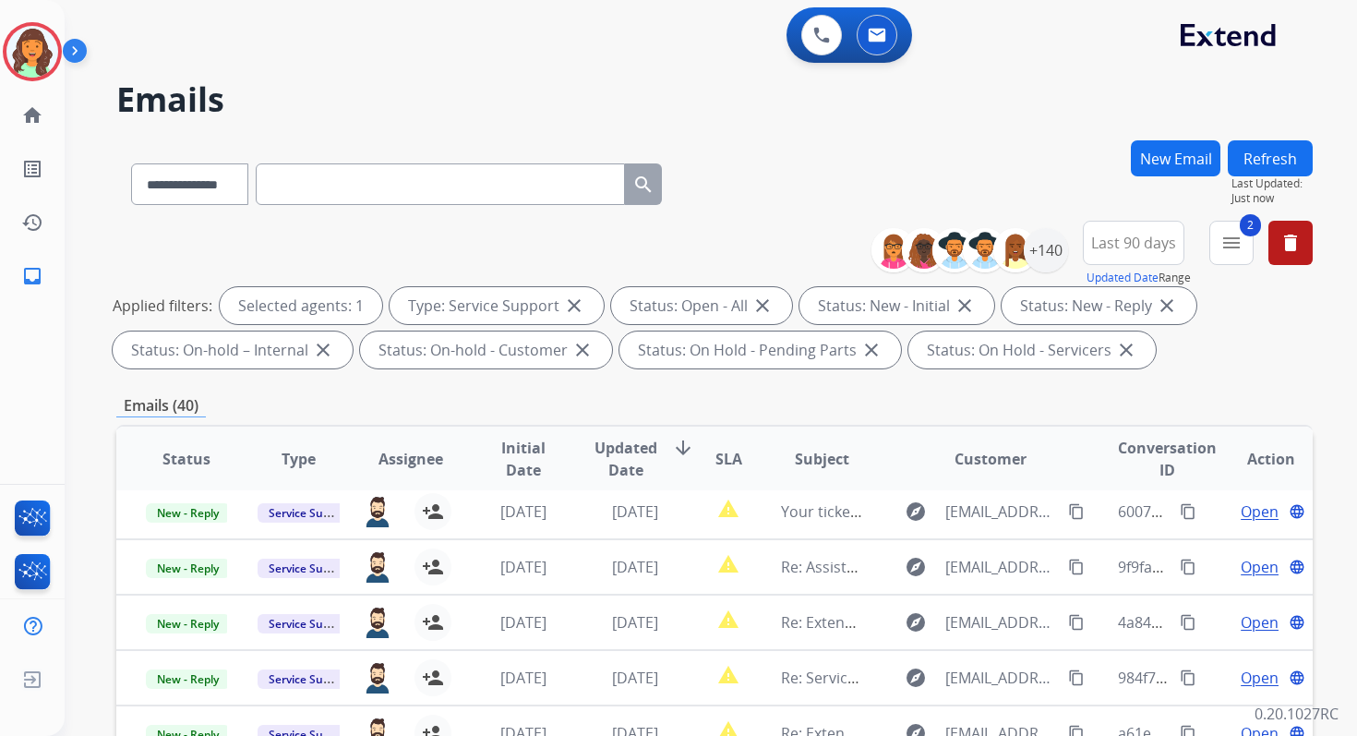
scroll to position [403, 0]
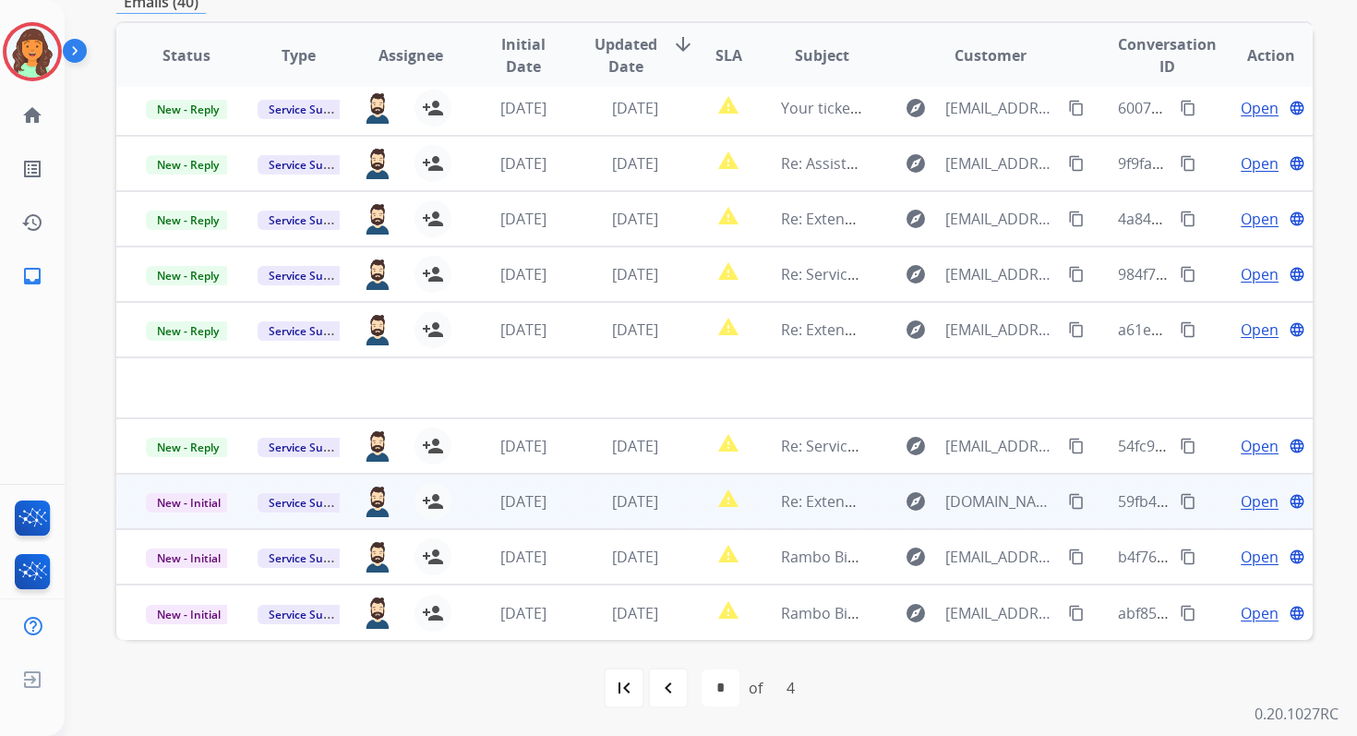
click at [659, 489] on td "4 days ago" at bounding box center [621, 501] width 112 height 55
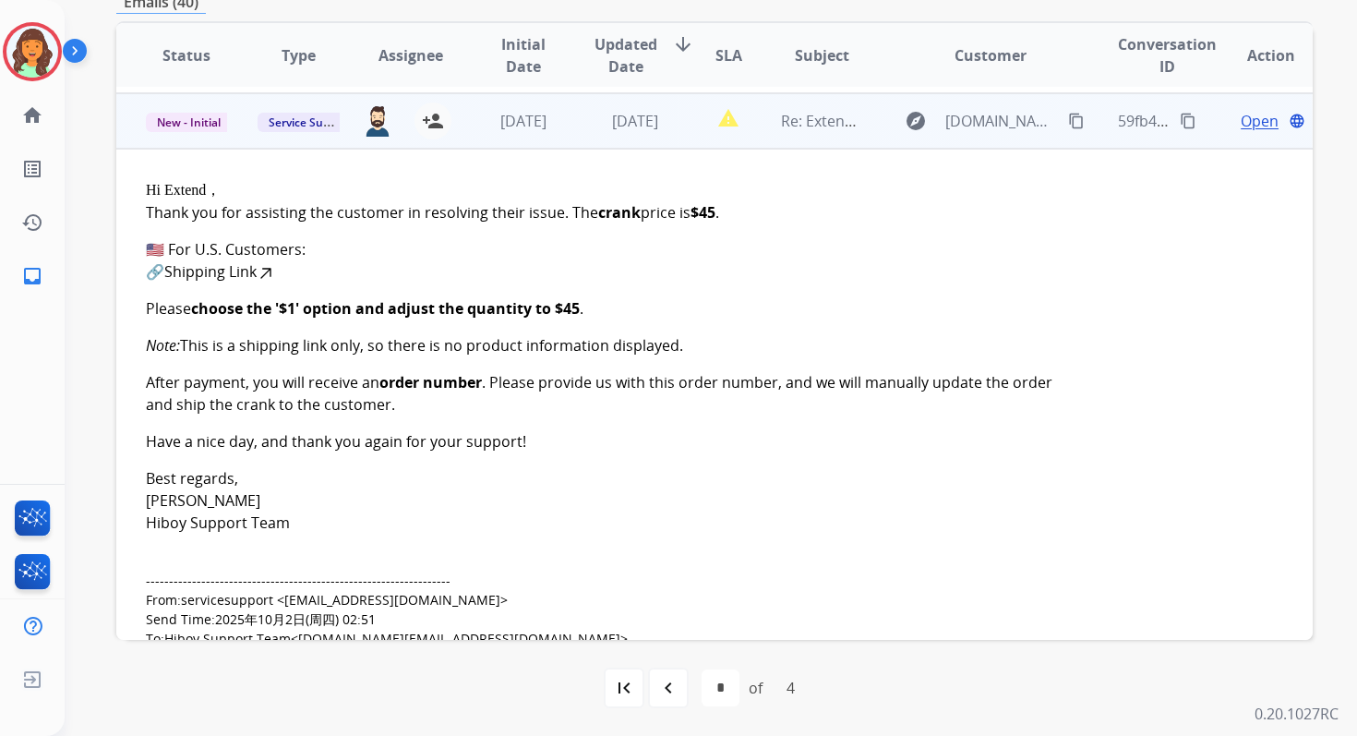
scroll to position [388, 0]
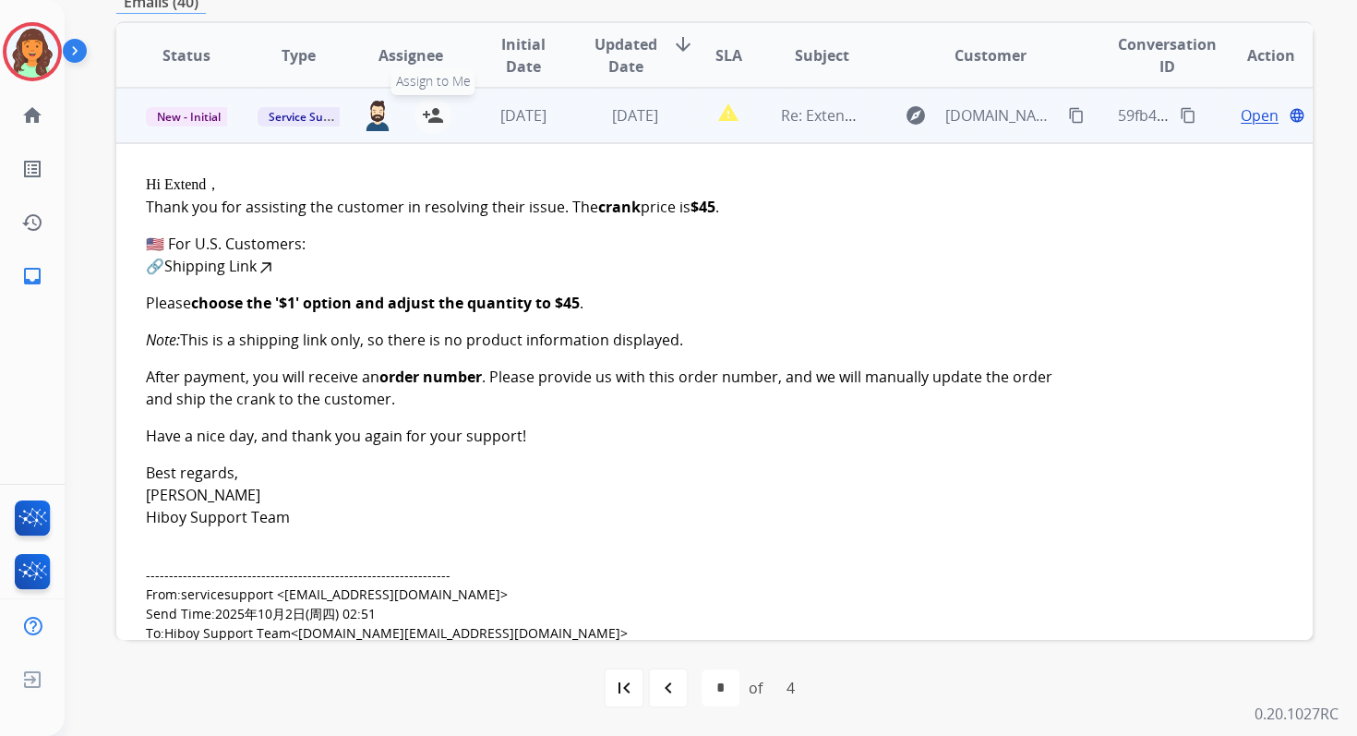
click at [428, 121] on mat-icon "person_add" at bounding box center [433, 115] width 22 height 22
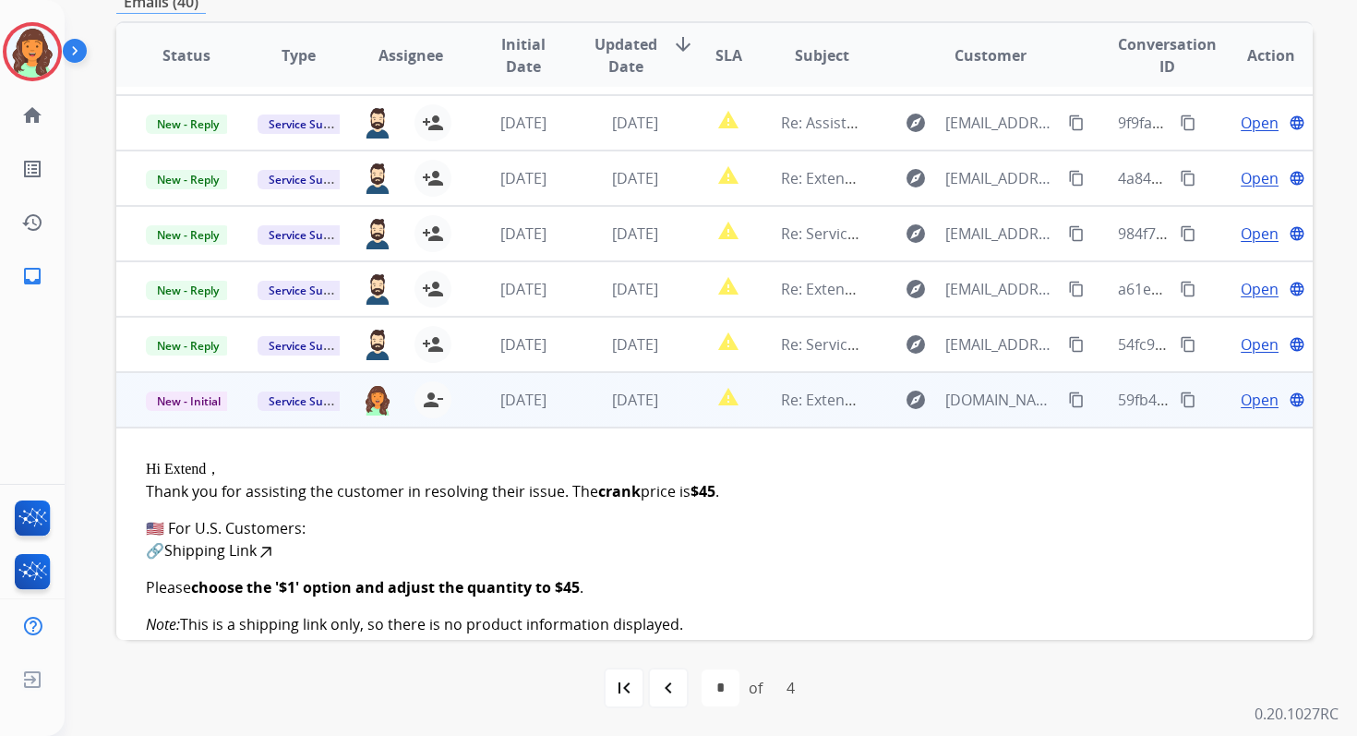
scroll to position [87, 0]
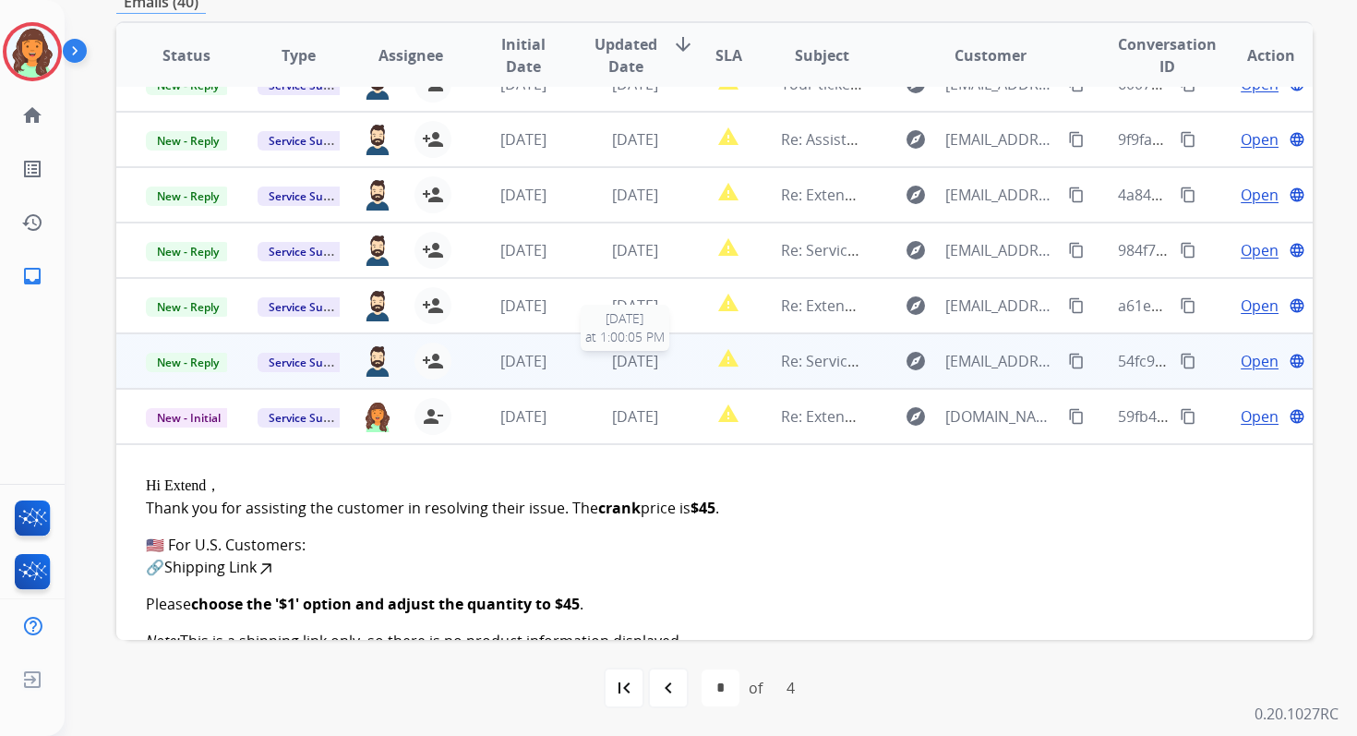
click at [642, 360] on span "4 days ago" at bounding box center [635, 361] width 46 height 20
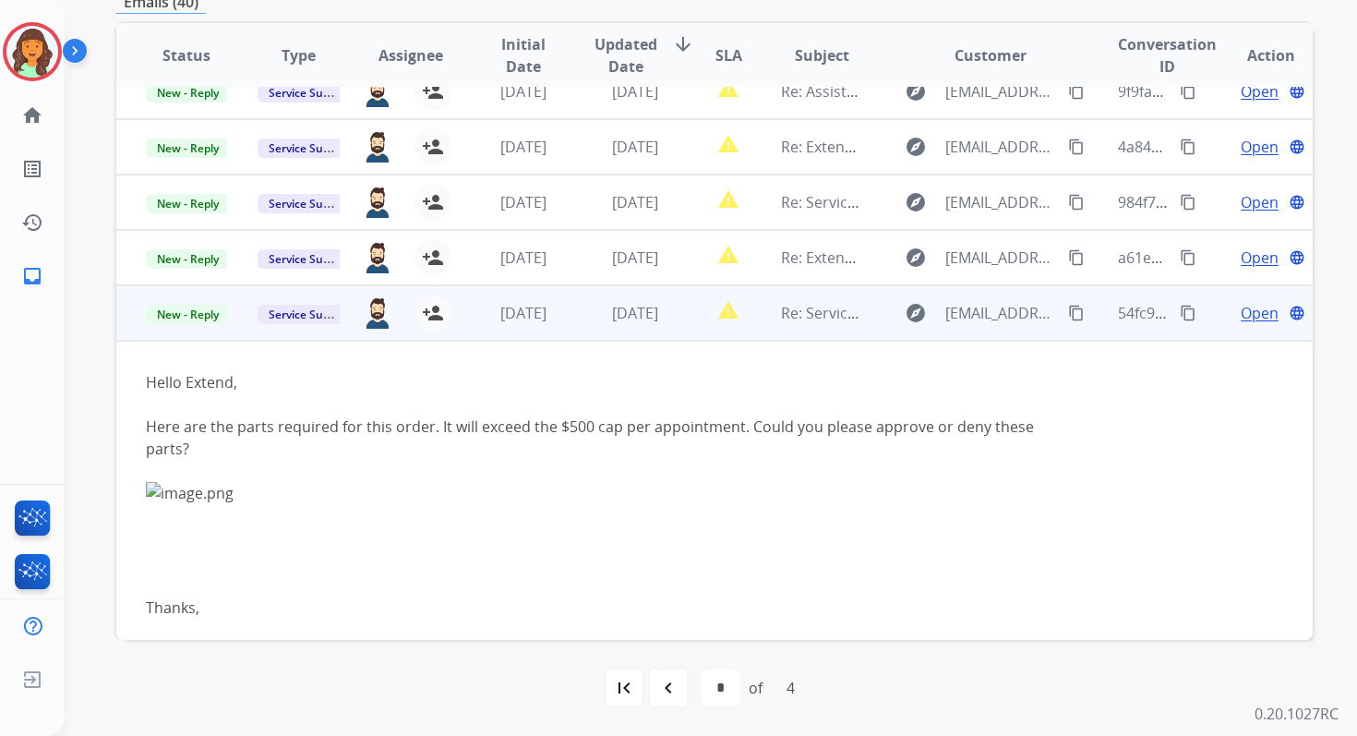
scroll to position [0, 0]
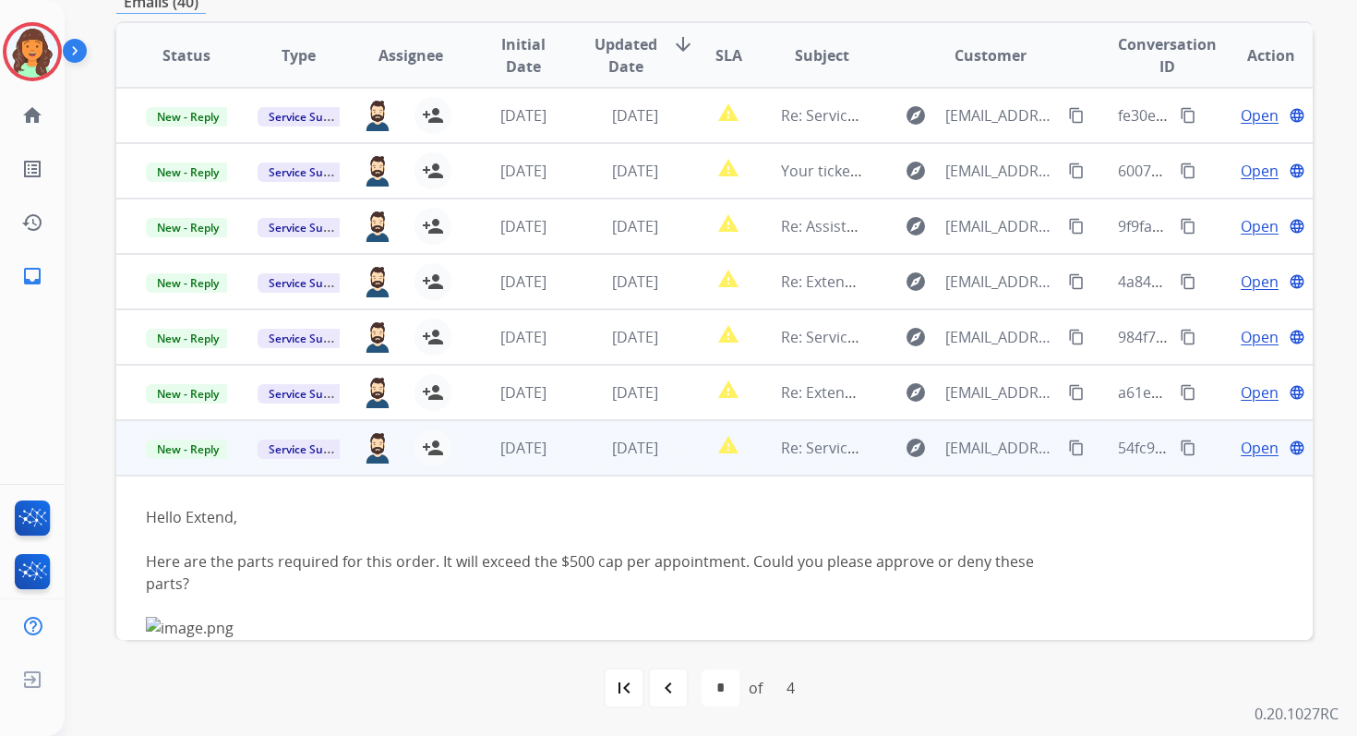
click at [1246, 449] on span "Open" at bounding box center [1260, 448] width 38 height 22
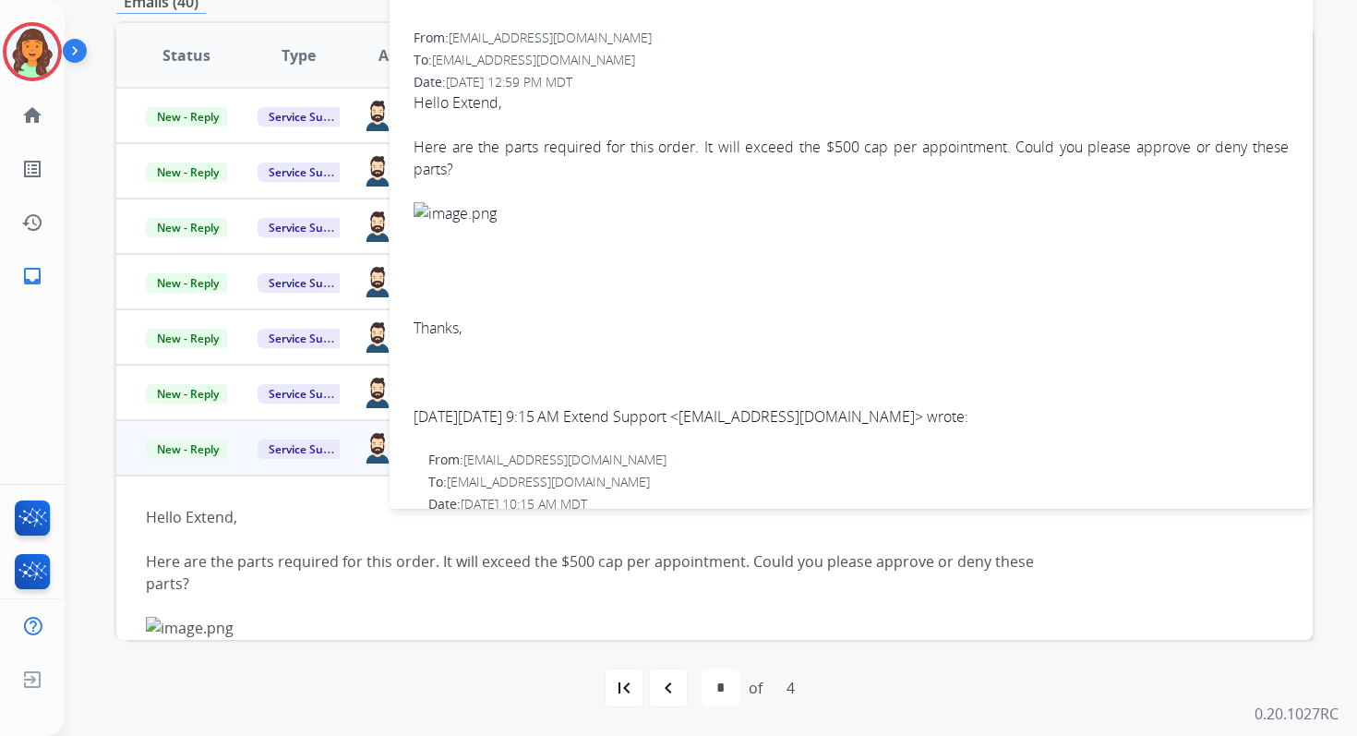
scroll to position [154, 0]
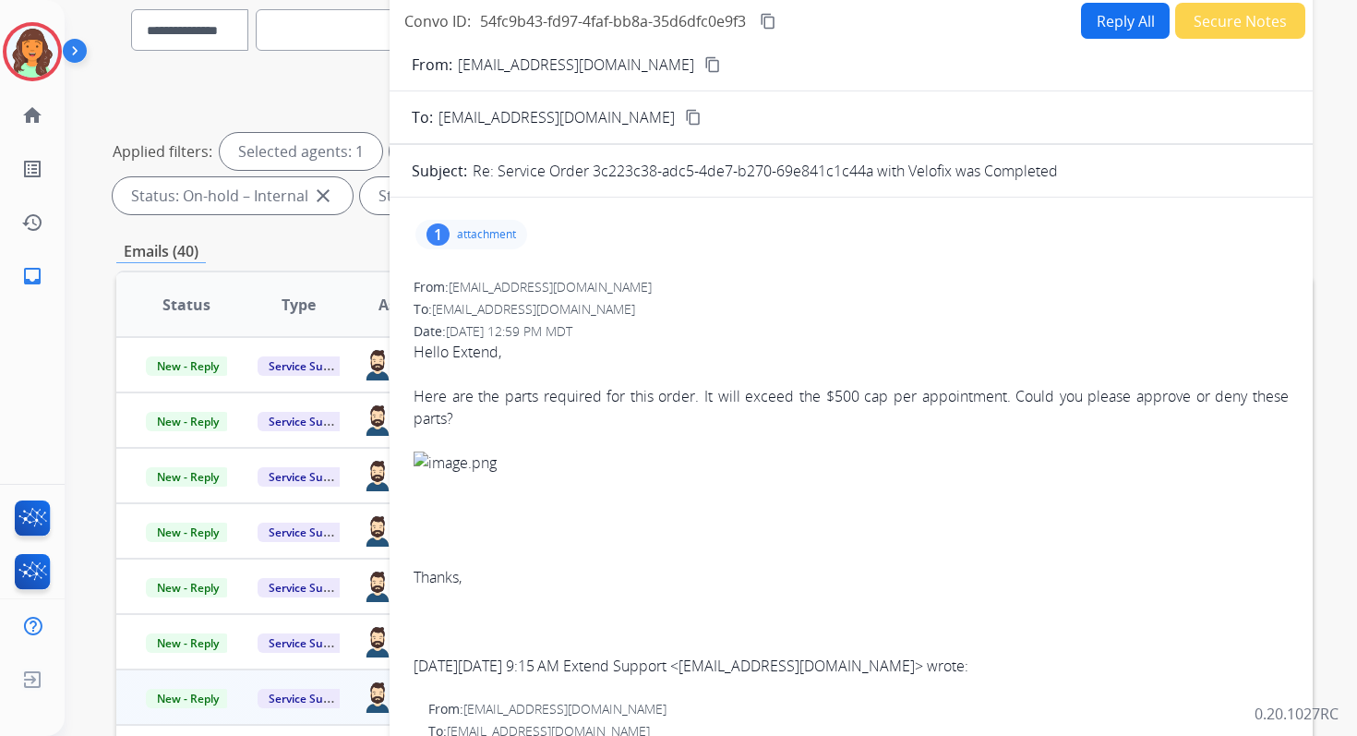
click at [1109, 9] on button "Reply All" at bounding box center [1125, 21] width 89 height 36
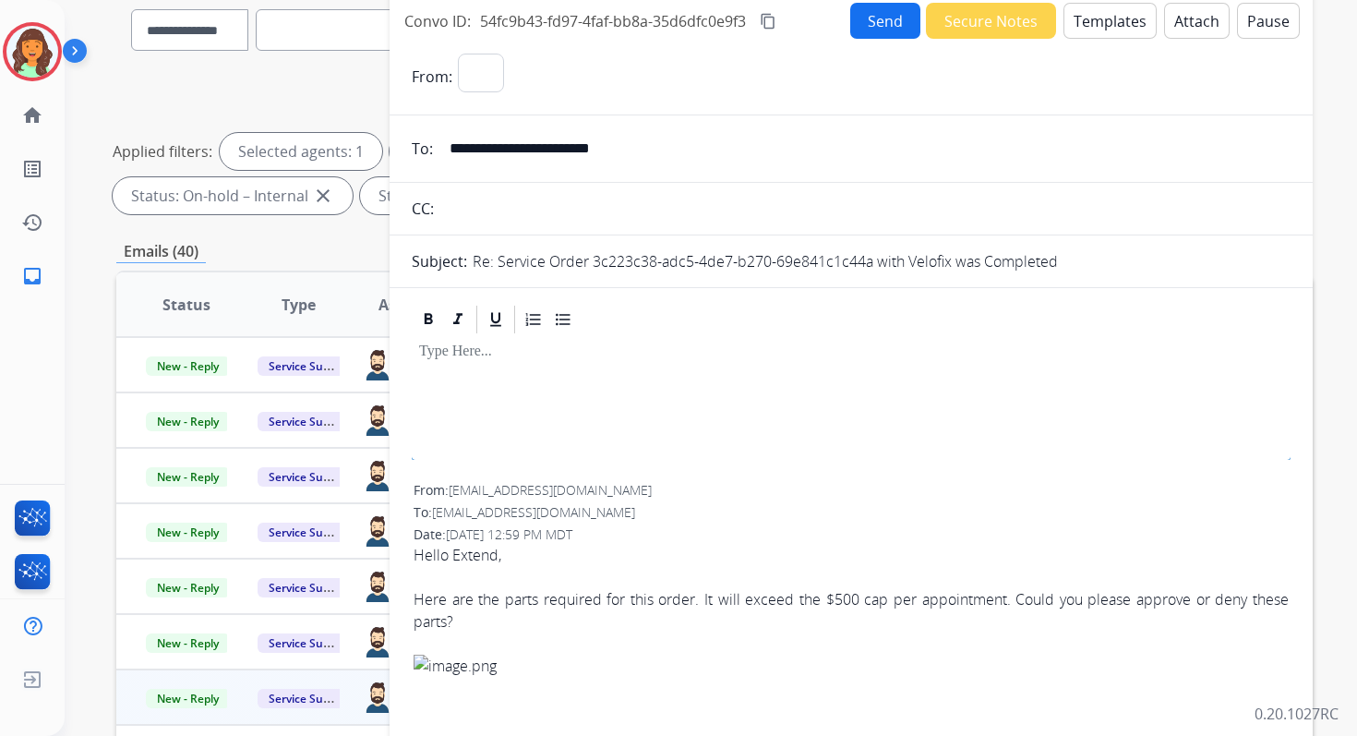
select select "**********"
click at [1104, 23] on button "Templates" at bounding box center [1109, 21] width 93 height 36
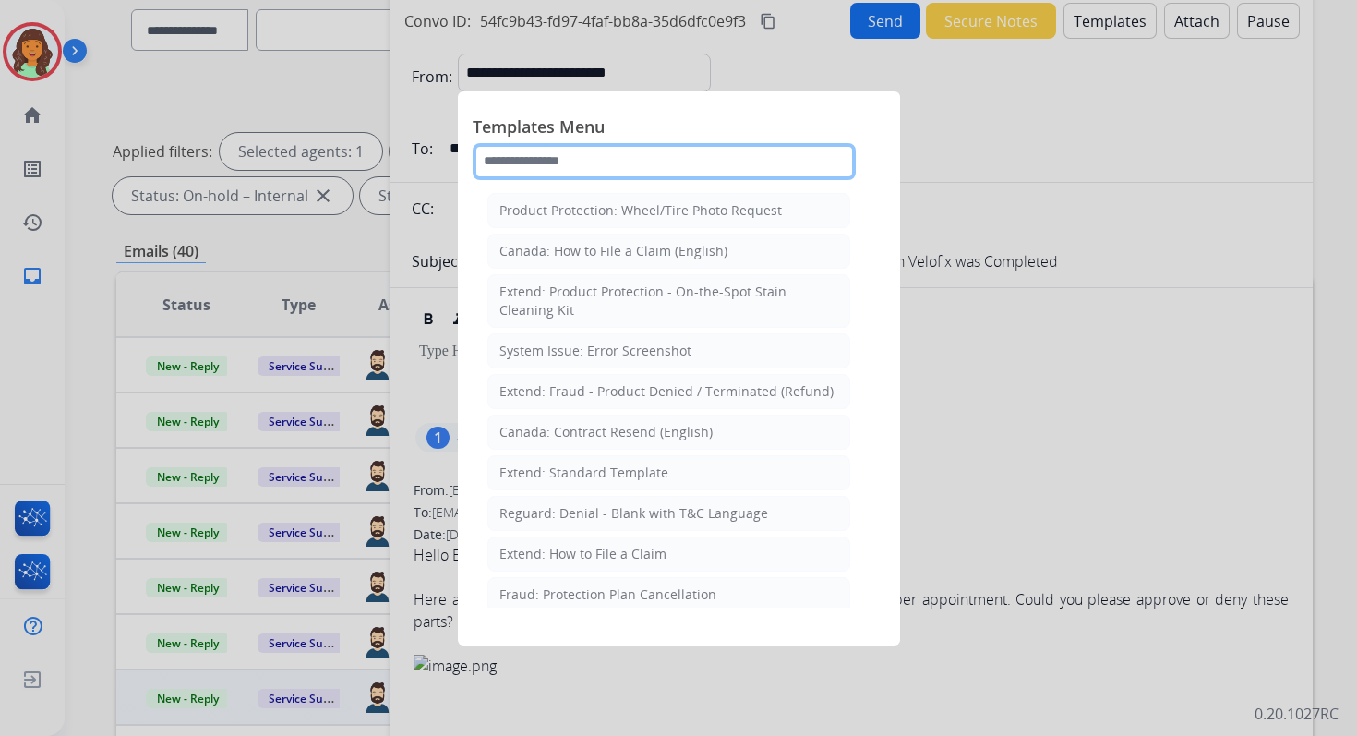
click at [607, 171] on input "text" at bounding box center [664, 161] width 383 height 37
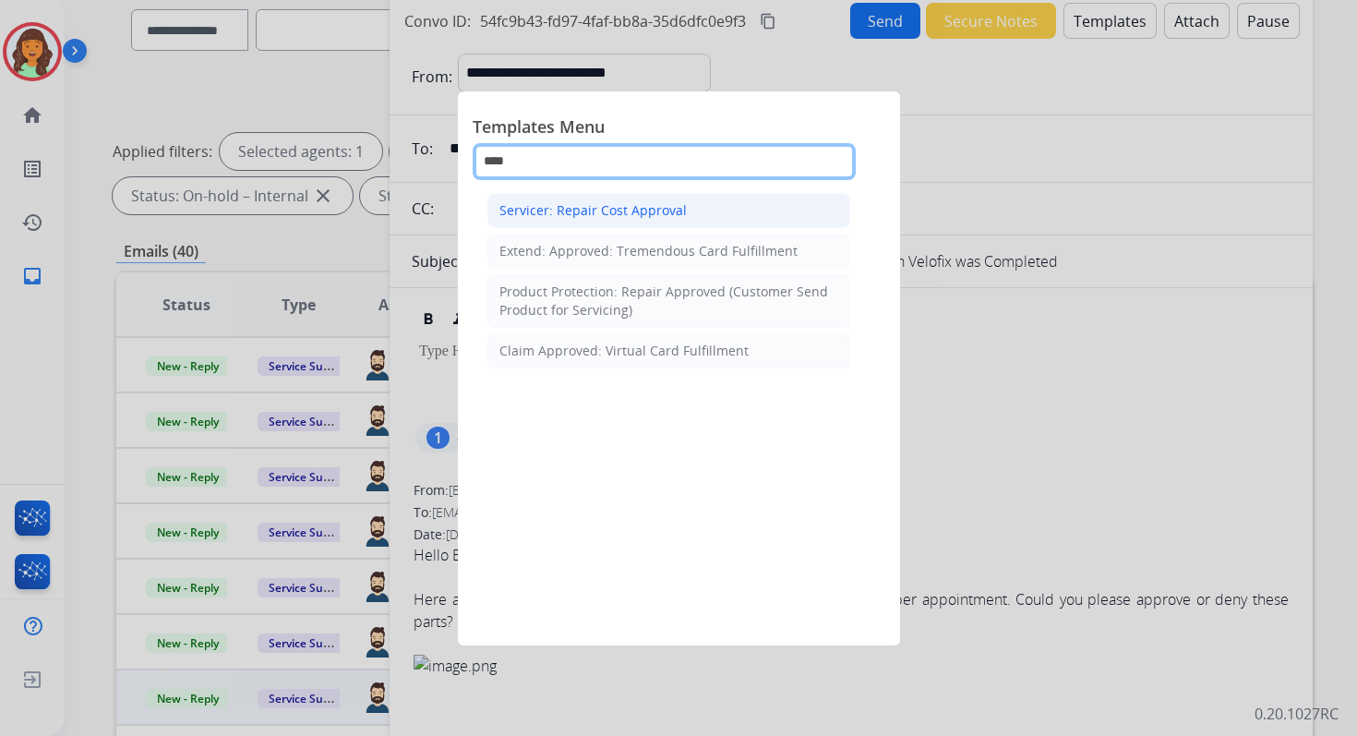
type input "****"
click at [600, 210] on div "Servicer: Repair Cost Approval" at bounding box center [592, 210] width 187 height 18
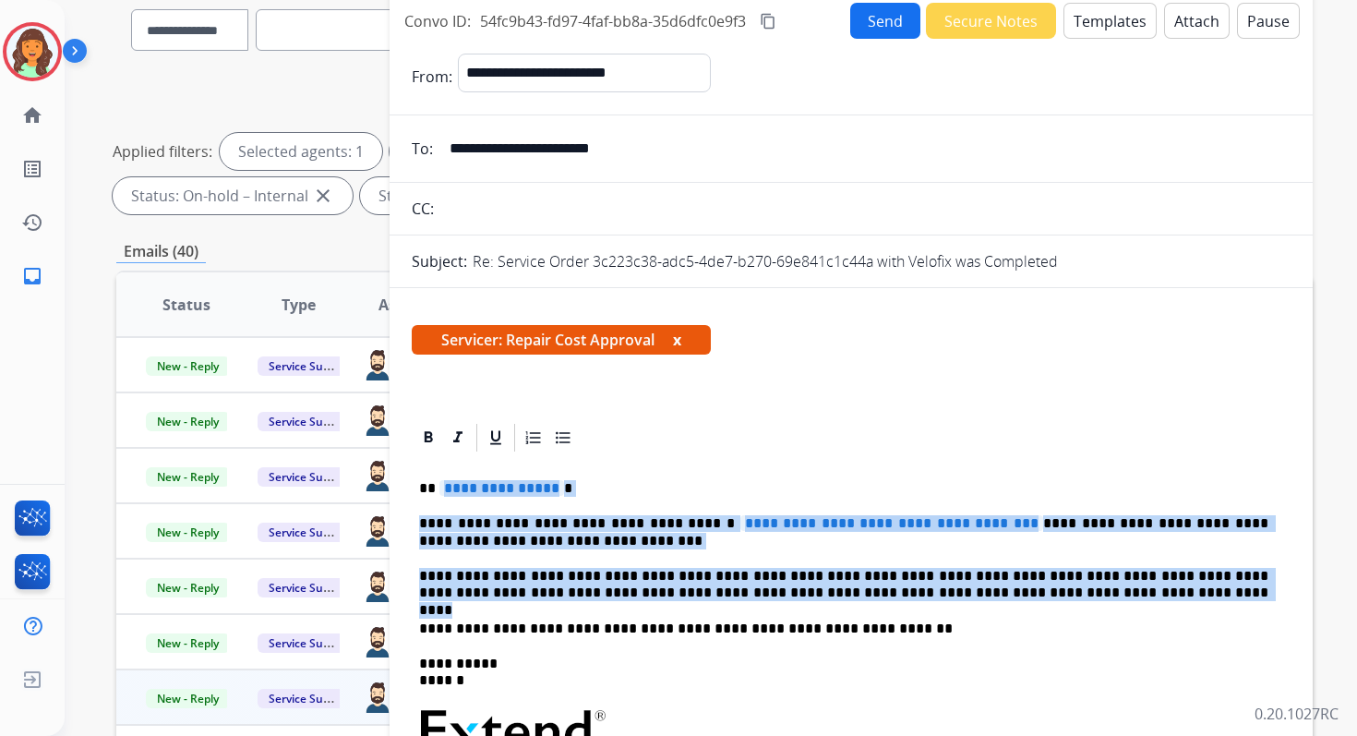
drag, startPoint x: 439, startPoint y: 488, endPoint x: 1055, endPoint y: 595, distance: 624.8
click at [1055, 595] on div "**********" at bounding box center [851, 721] width 879 height 534
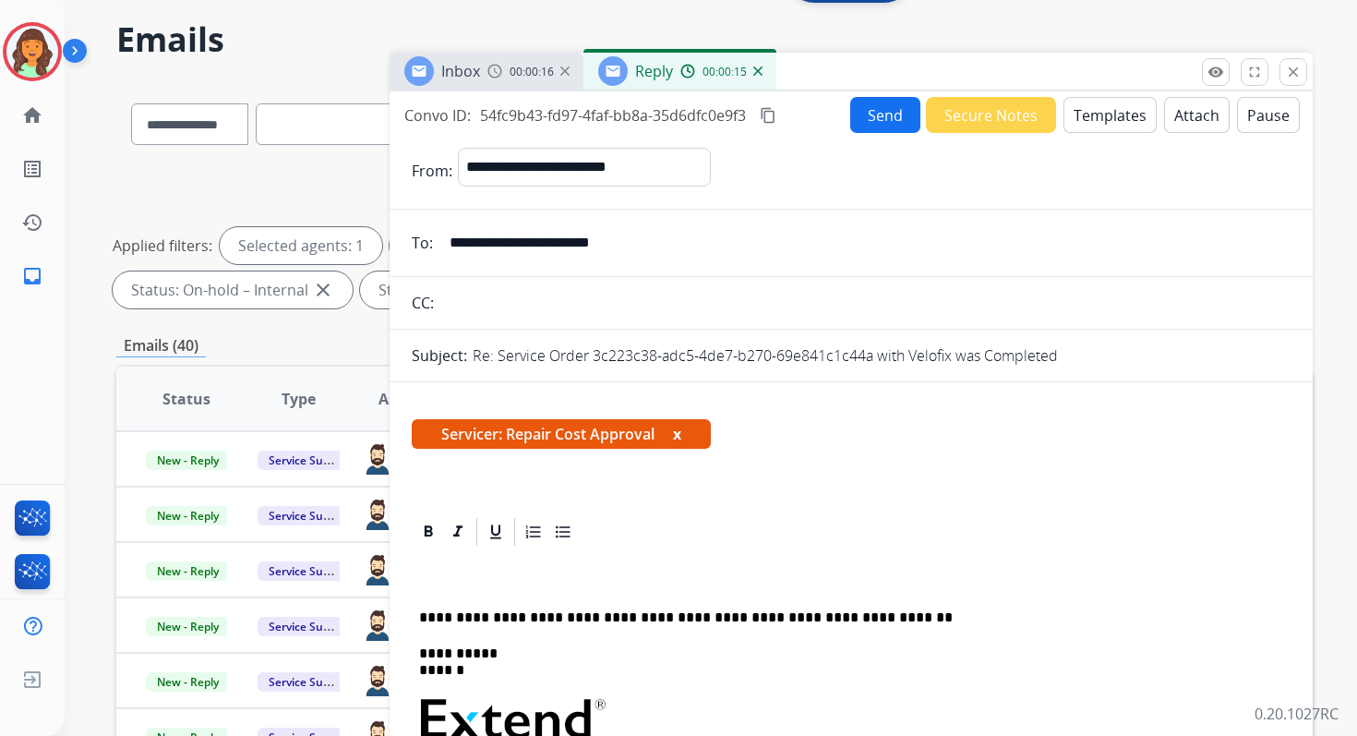
scroll to position [0, 0]
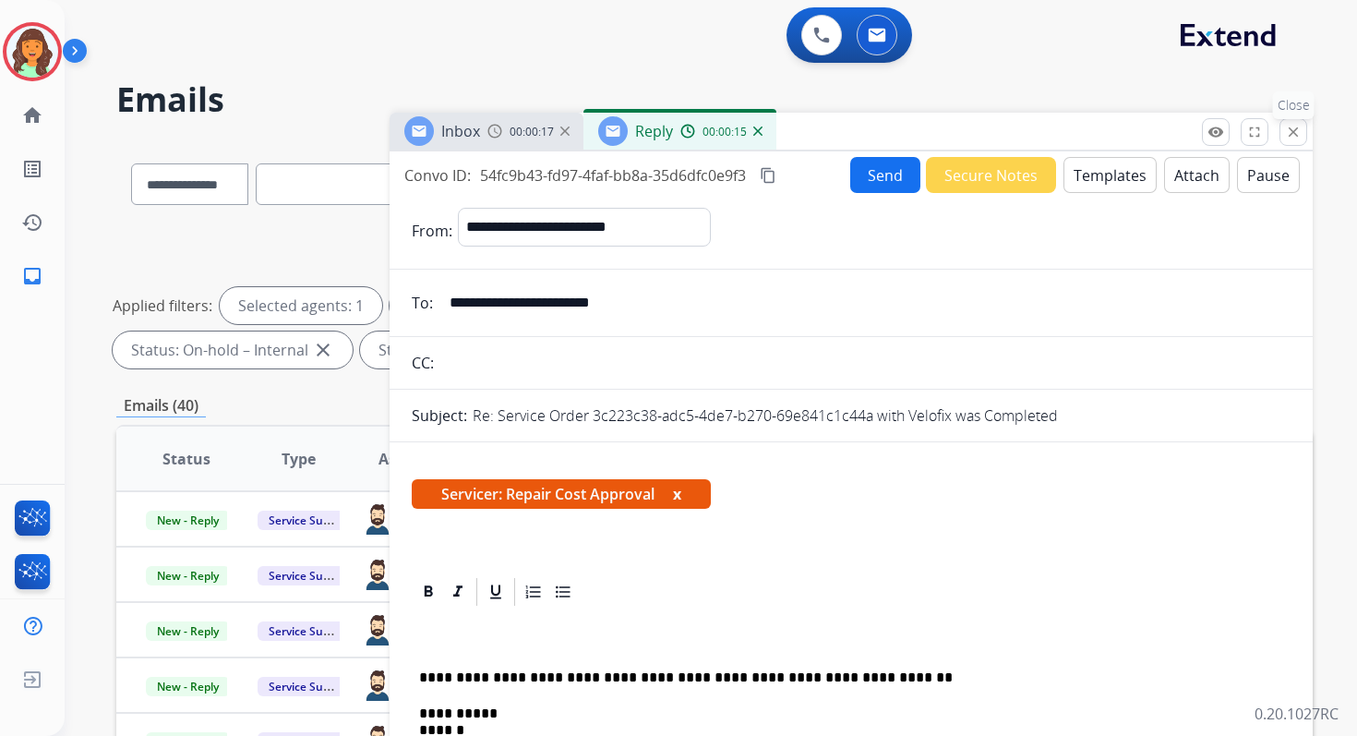
click at [1283, 132] on button "close Close" at bounding box center [1293, 132] width 28 height 28
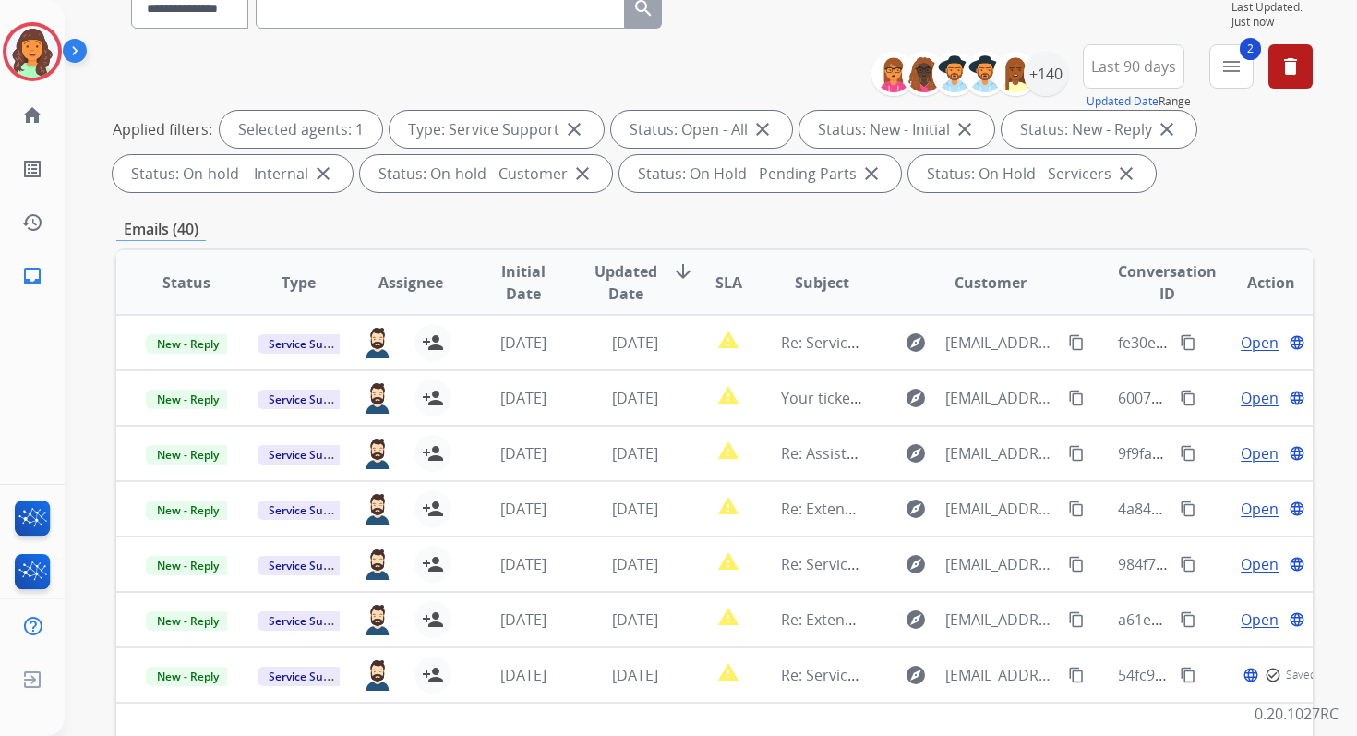
scroll to position [403, 0]
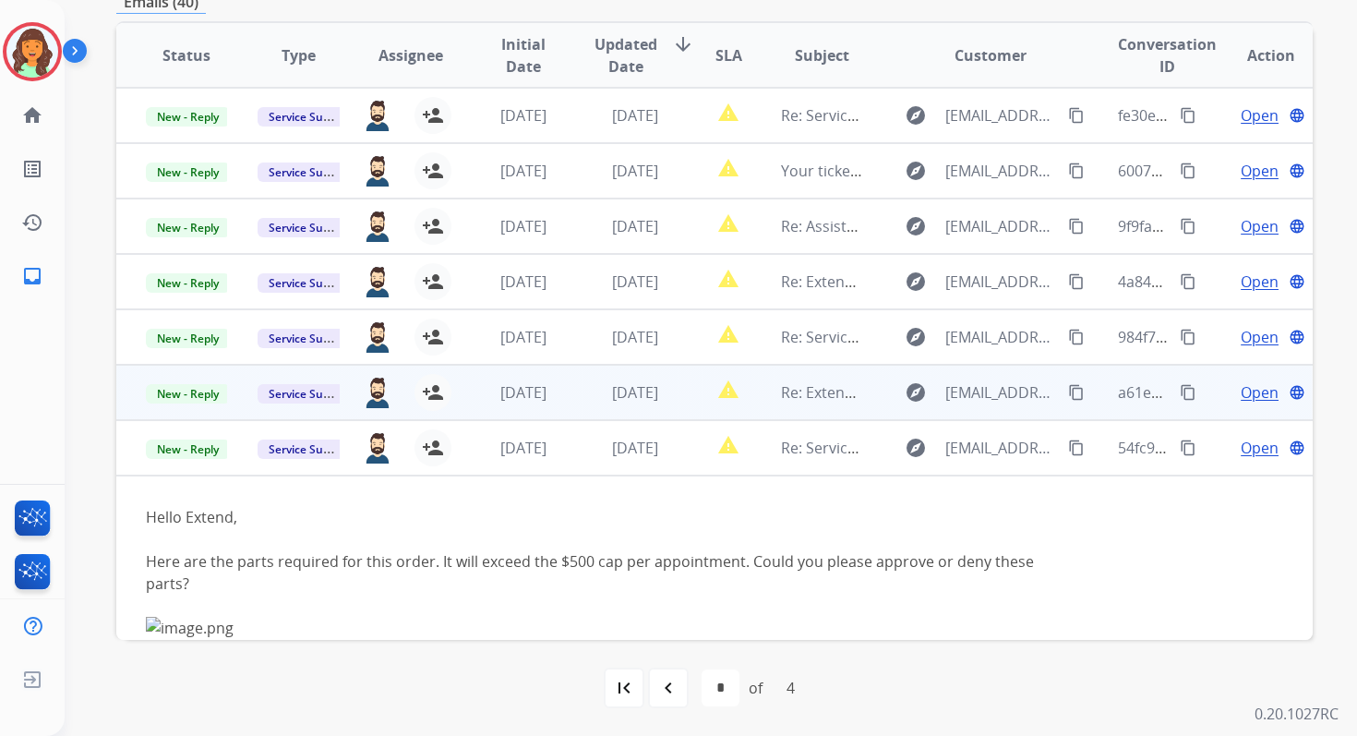
click at [646, 411] on td "4 days ago" at bounding box center [621, 392] width 112 height 55
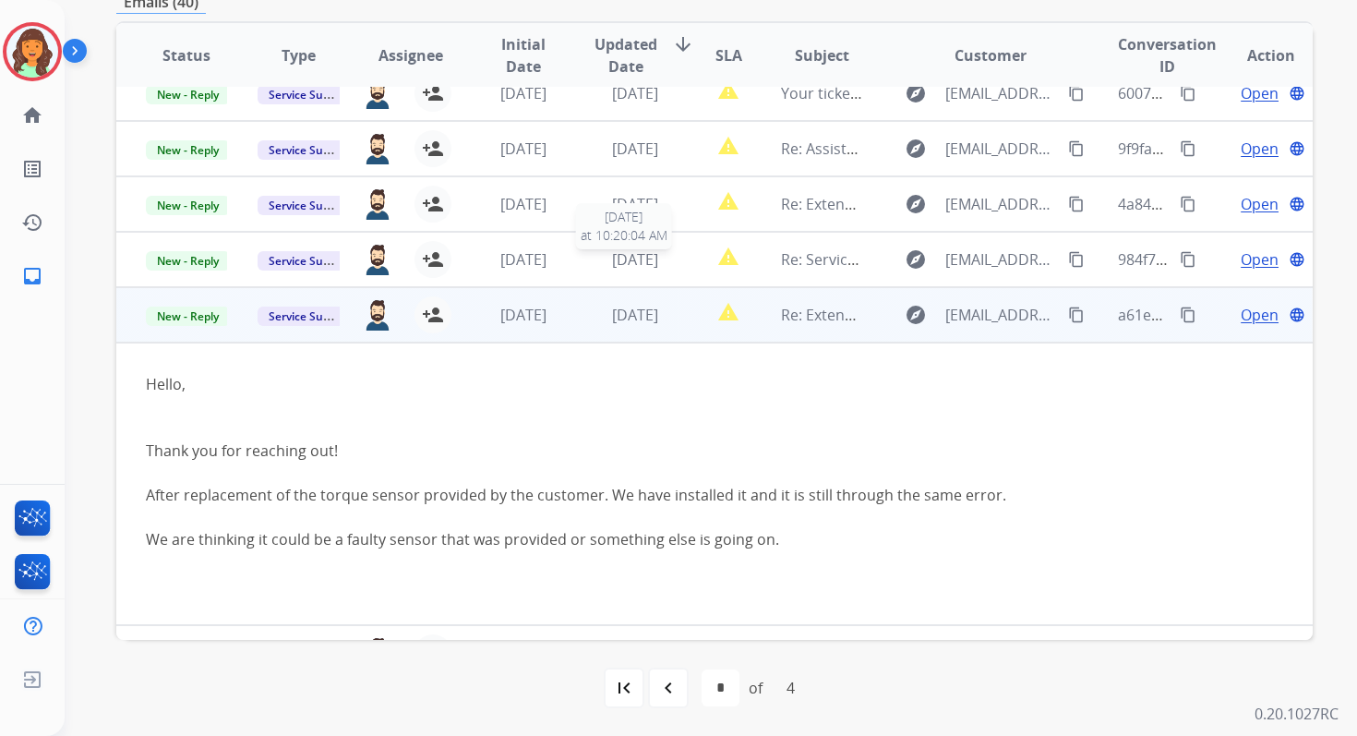
scroll to position [0, 0]
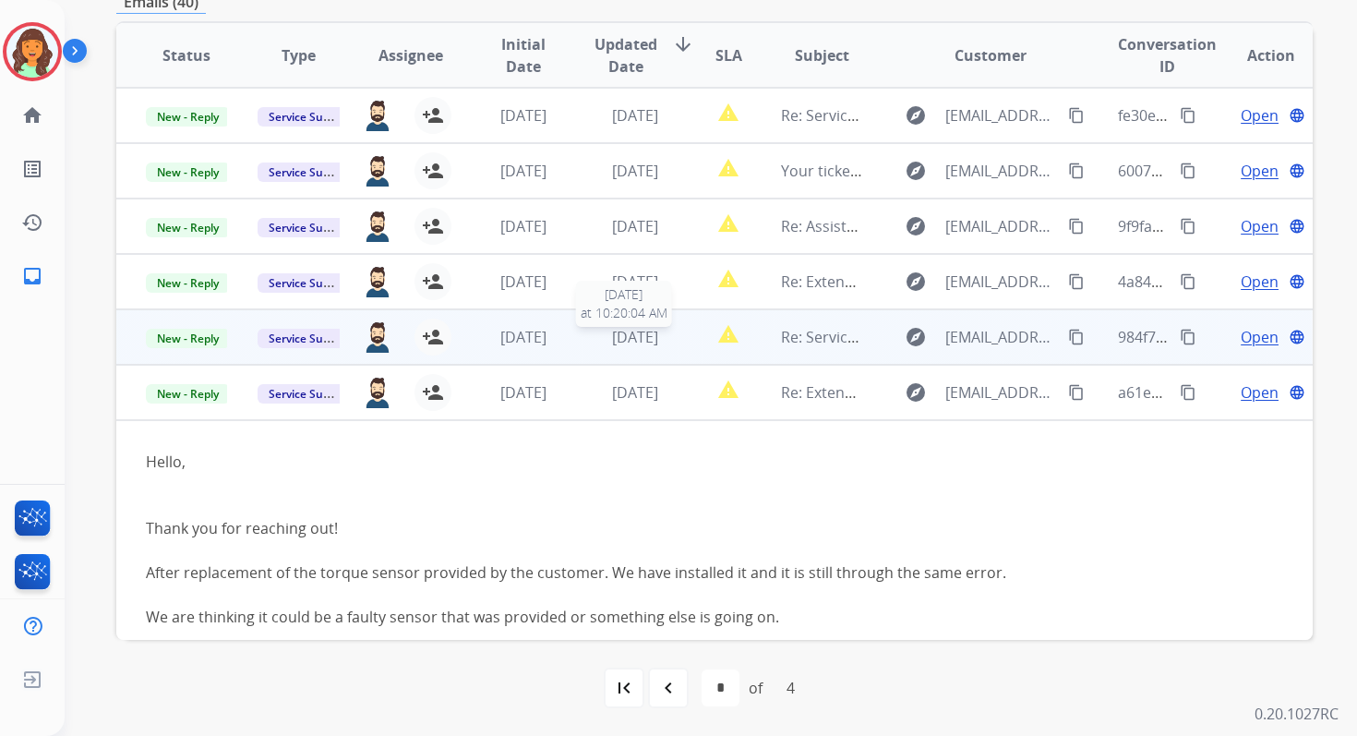
click at [628, 336] on span "[DATE]" at bounding box center [635, 337] width 46 height 20
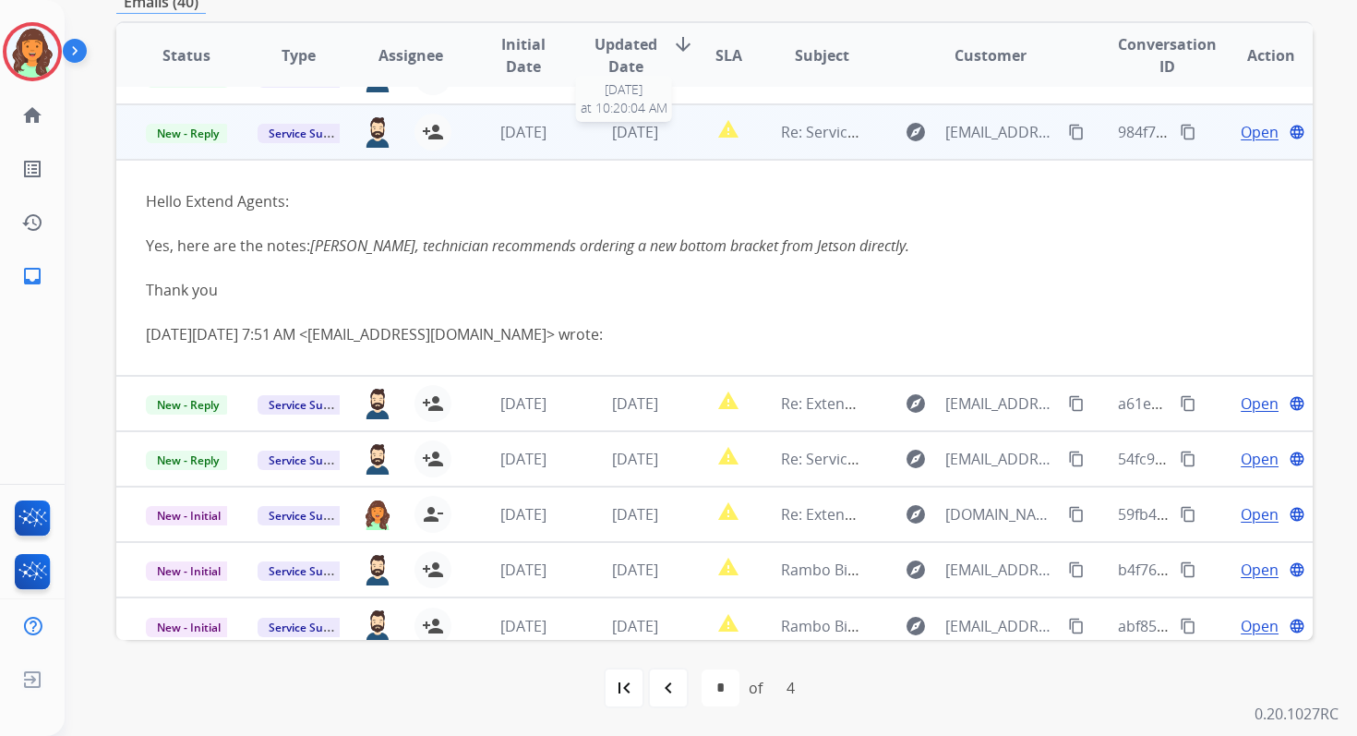
scroll to position [218, 0]
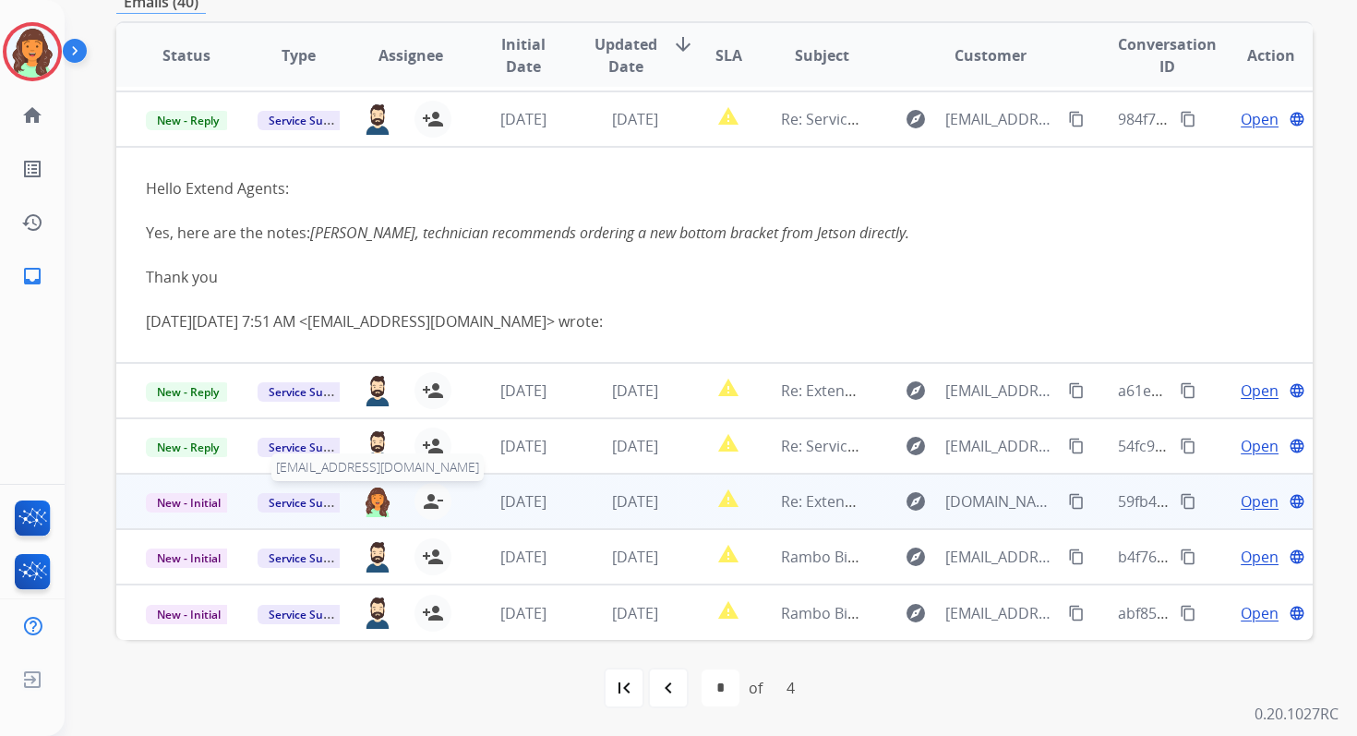
click at [370, 499] on img at bounding box center [378, 501] width 30 height 31
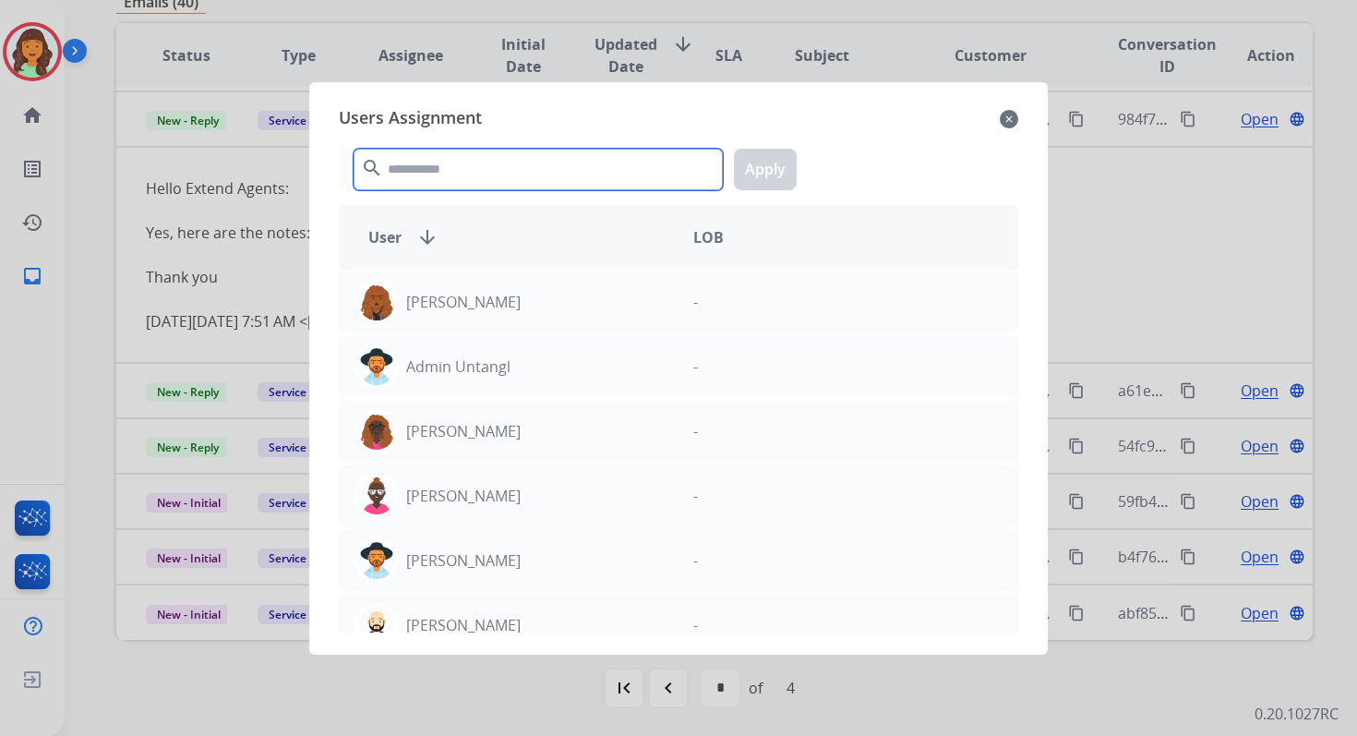
click at [465, 165] on input "text" at bounding box center [538, 170] width 369 height 42
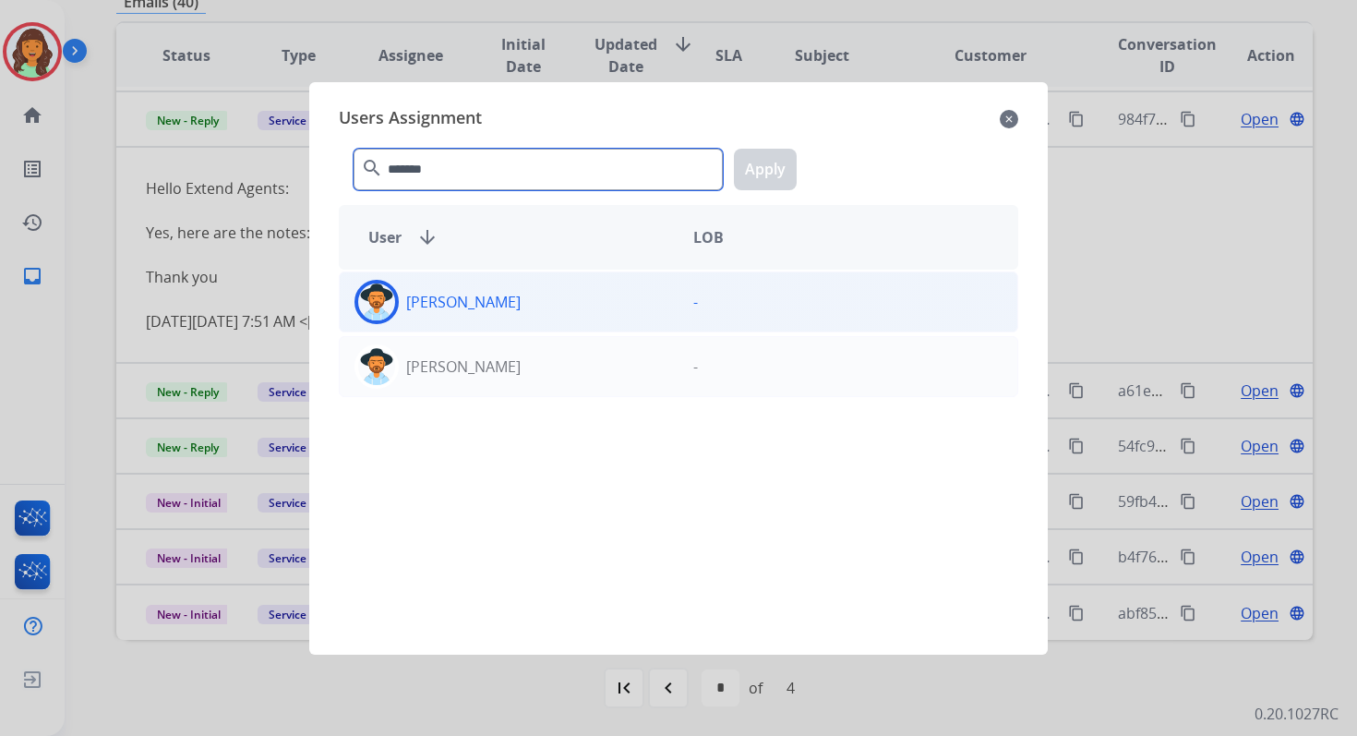
type input "*******"
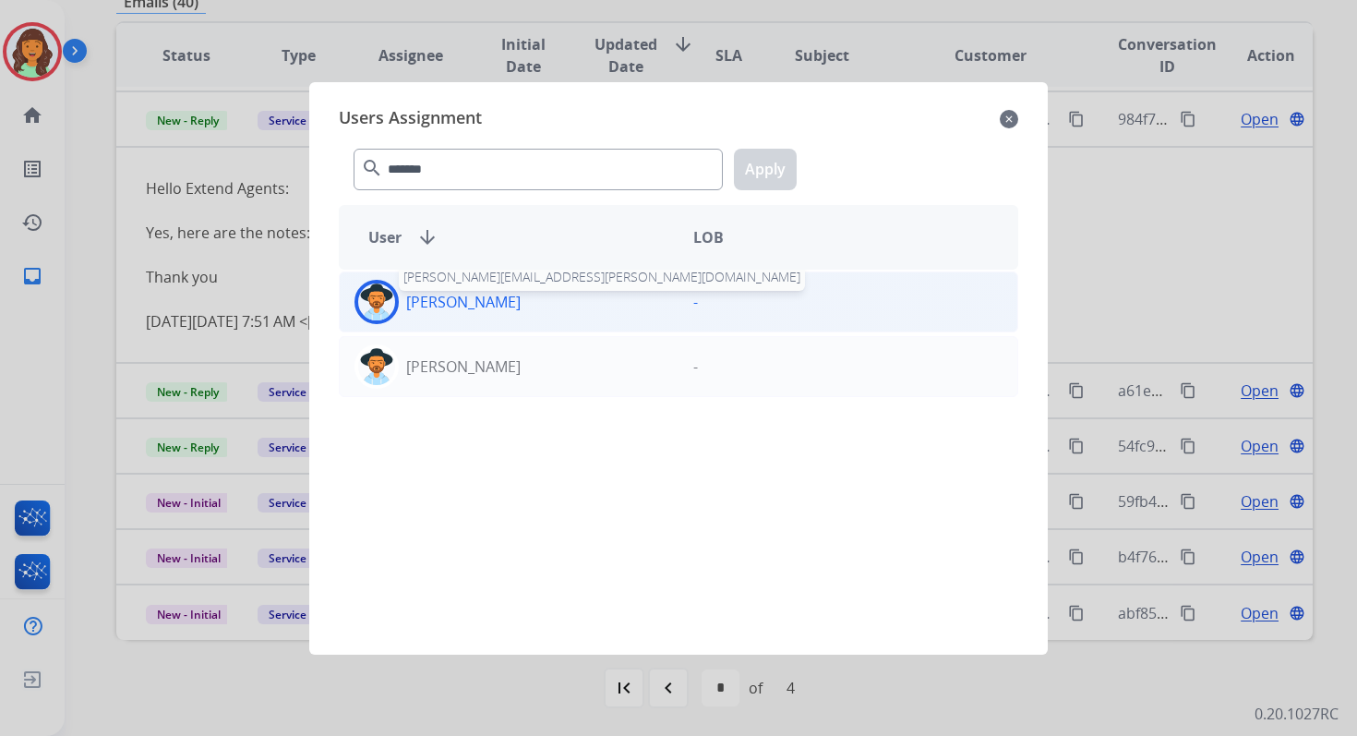
click at [496, 302] on p "[PERSON_NAME]" at bounding box center [463, 302] width 114 height 22
click at [778, 172] on button "Apply" at bounding box center [765, 170] width 63 height 42
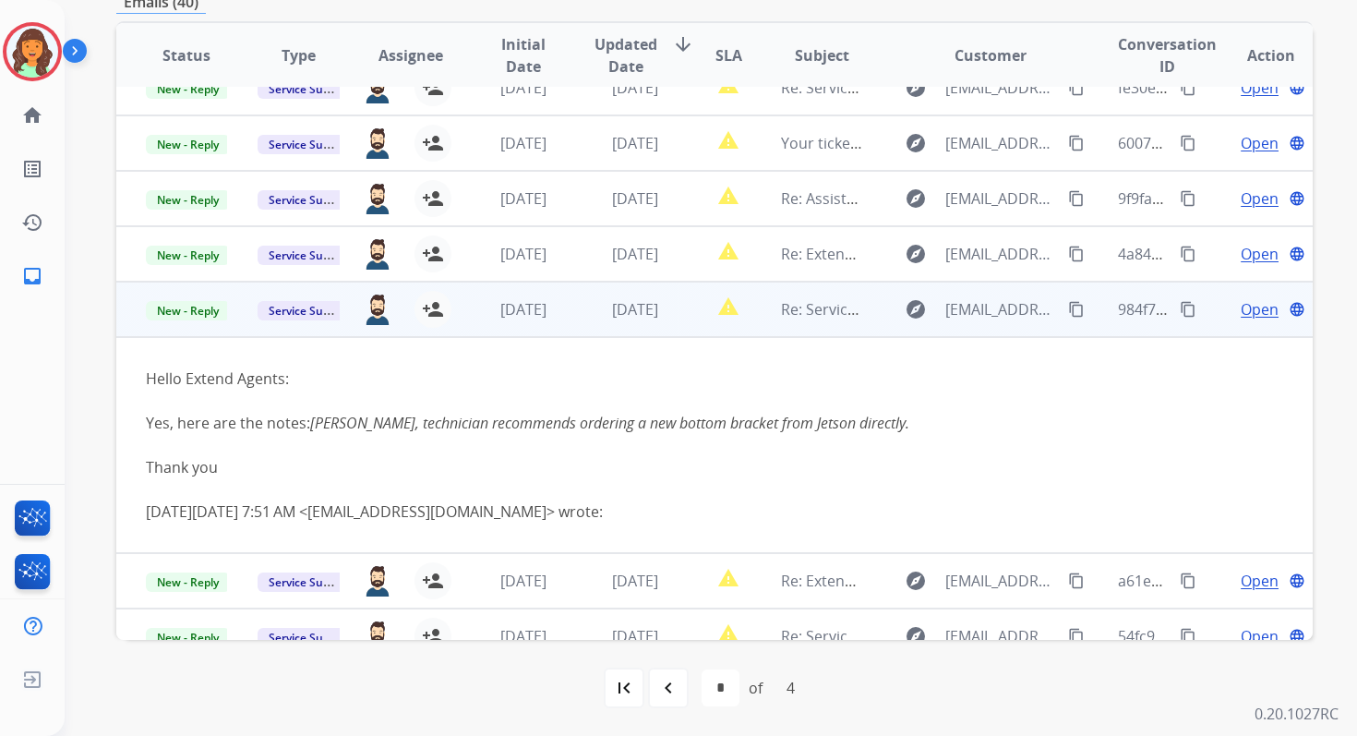
scroll to position [19, 0]
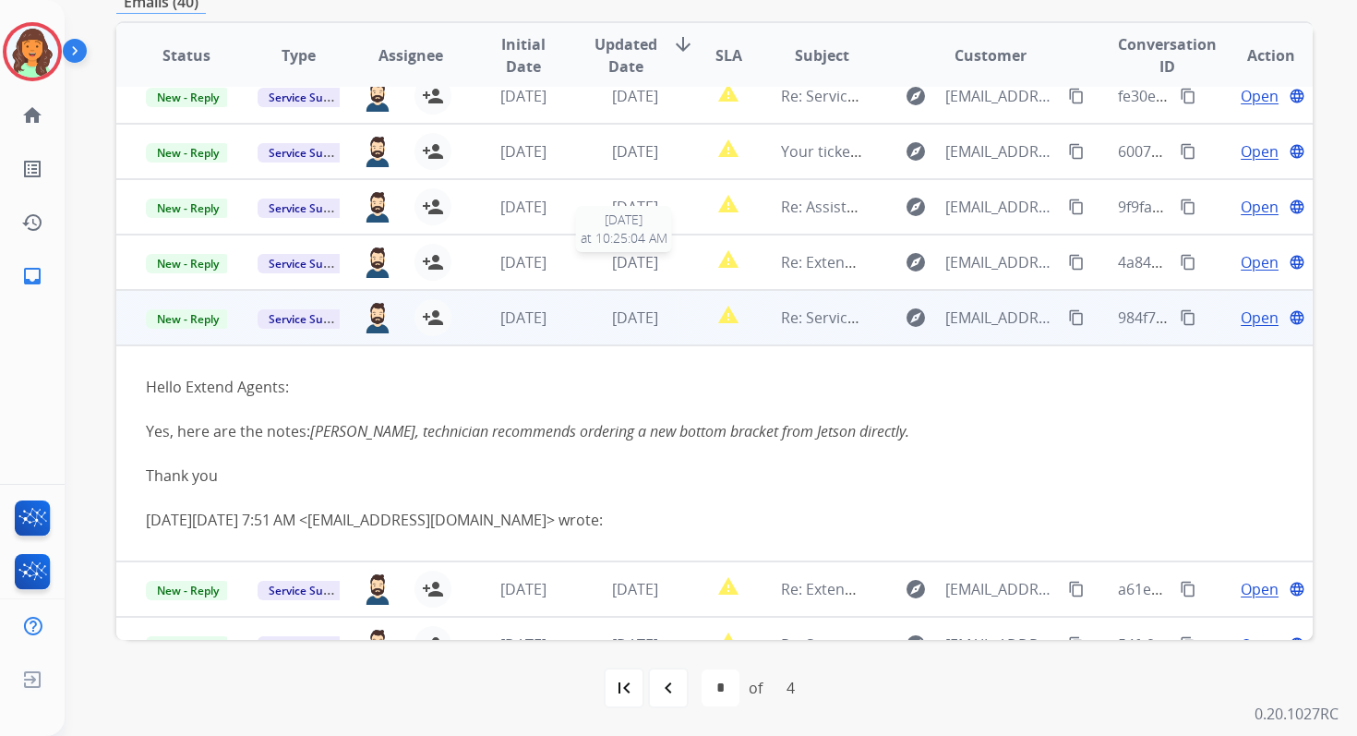
click at [658, 261] on span "[DATE]" at bounding box center [635, 262] width 46 height 20
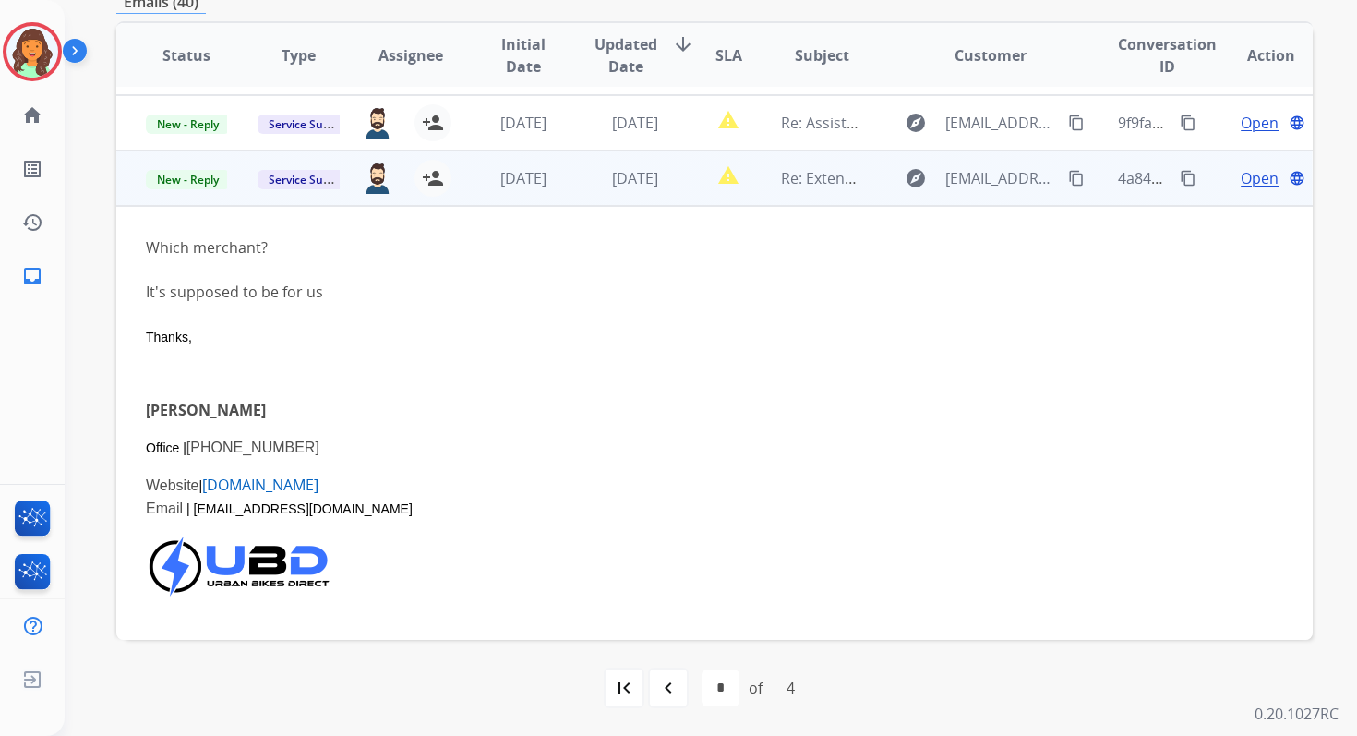
scroll to position [101, 0]
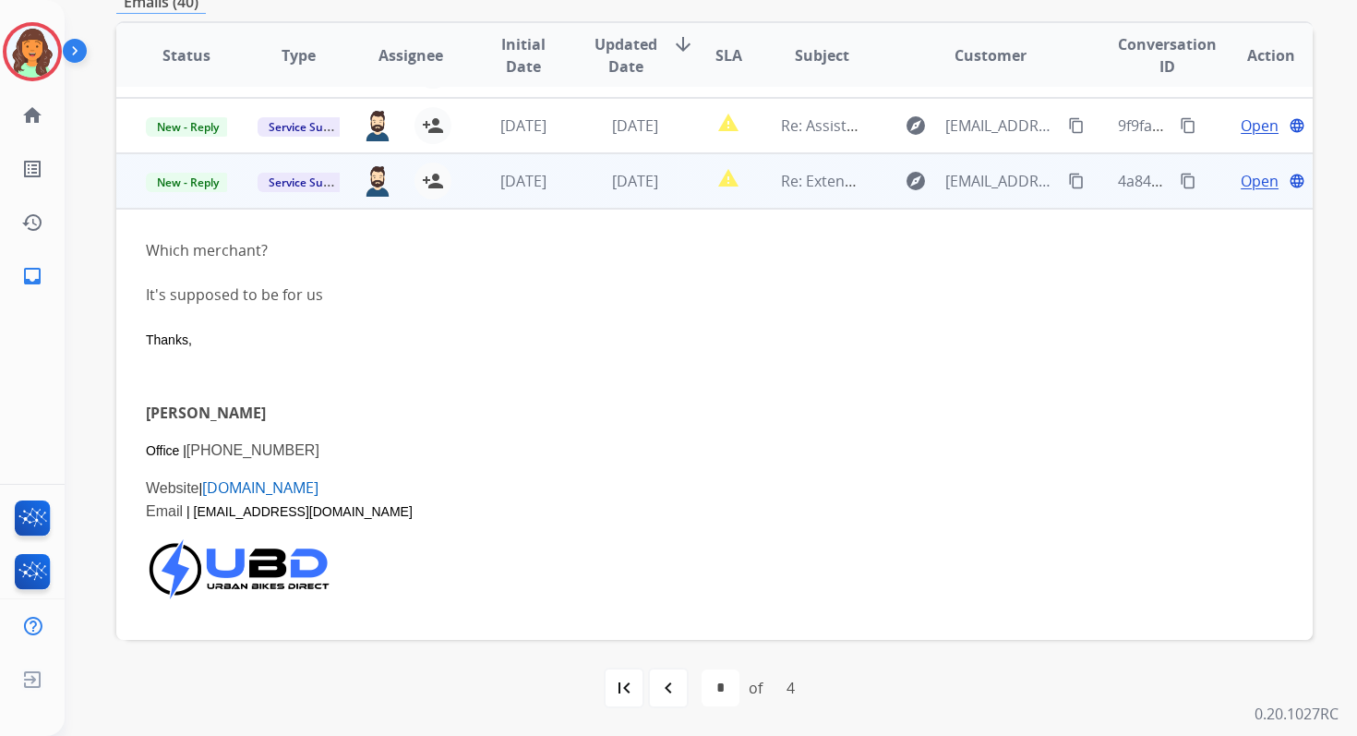
click at [1241, 186] on span "Open" at bounding box center [1260, 181] width 38 height 22
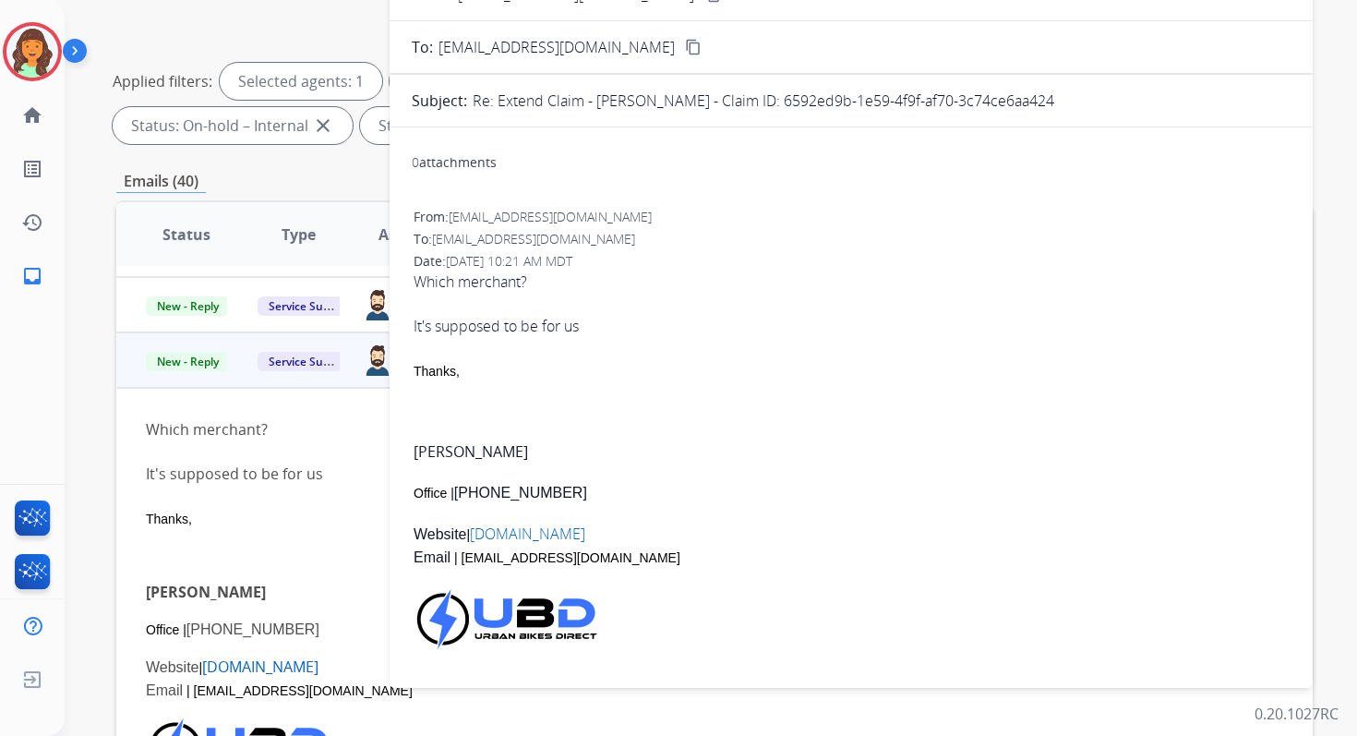
scroll to position [0, 0]
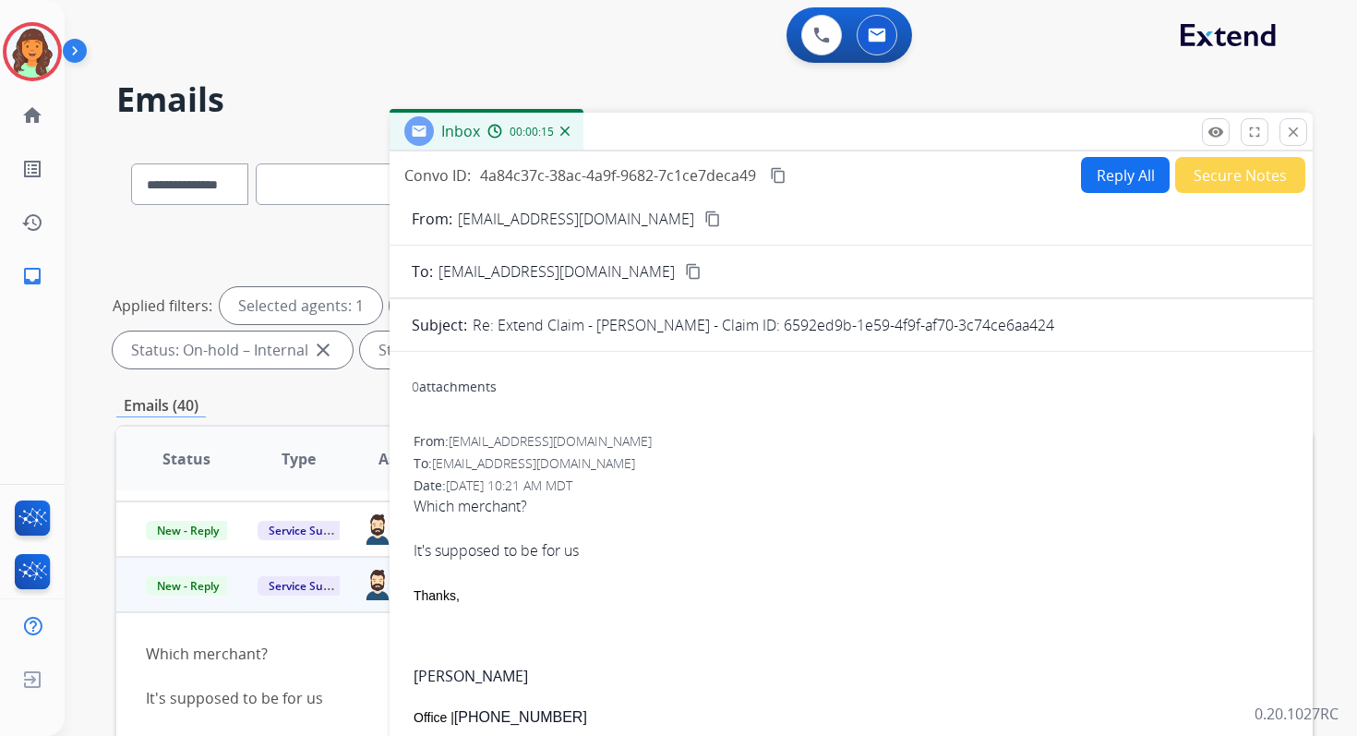
click at [1103, 182] on button "Reply All" at bounding box center [1125, 175] width 89 height 36
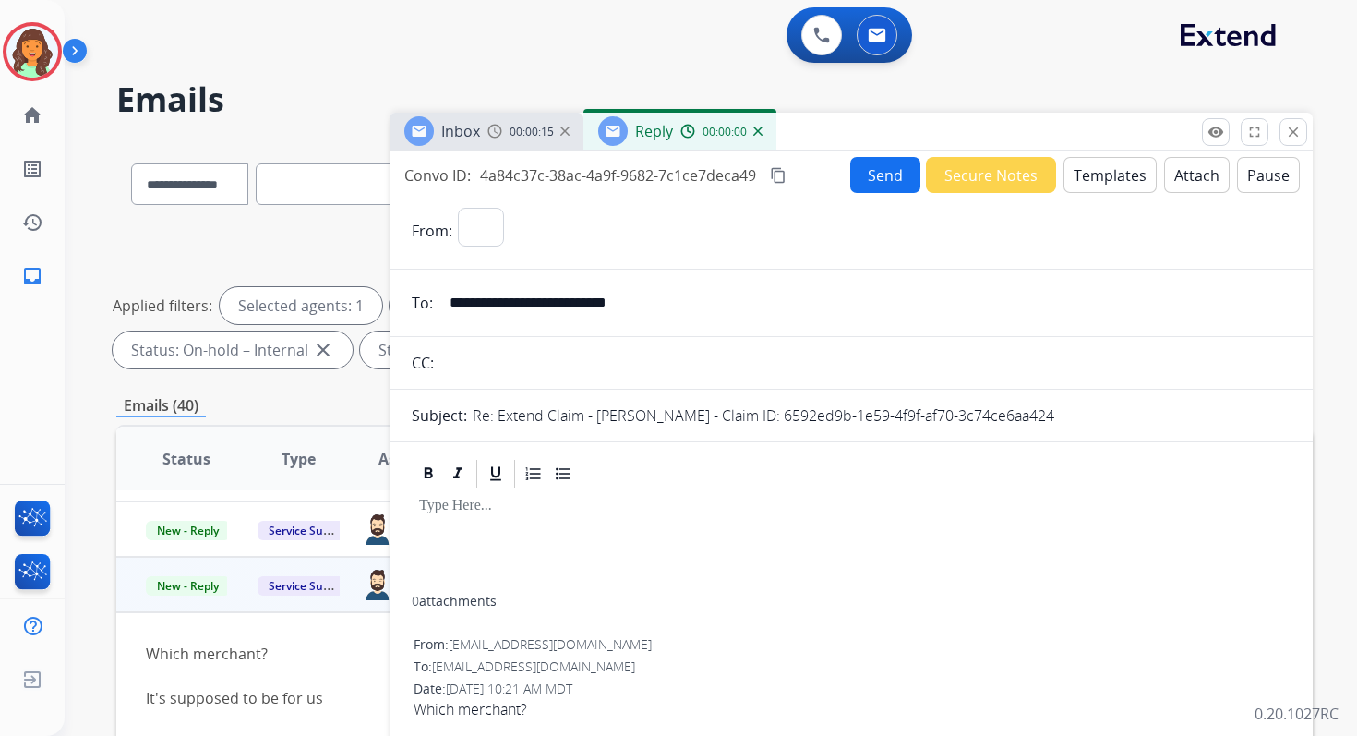
select select "**********"
click at [1103, 182] on button "Templates" at bounding box center [1109, 175] width 93 height 36
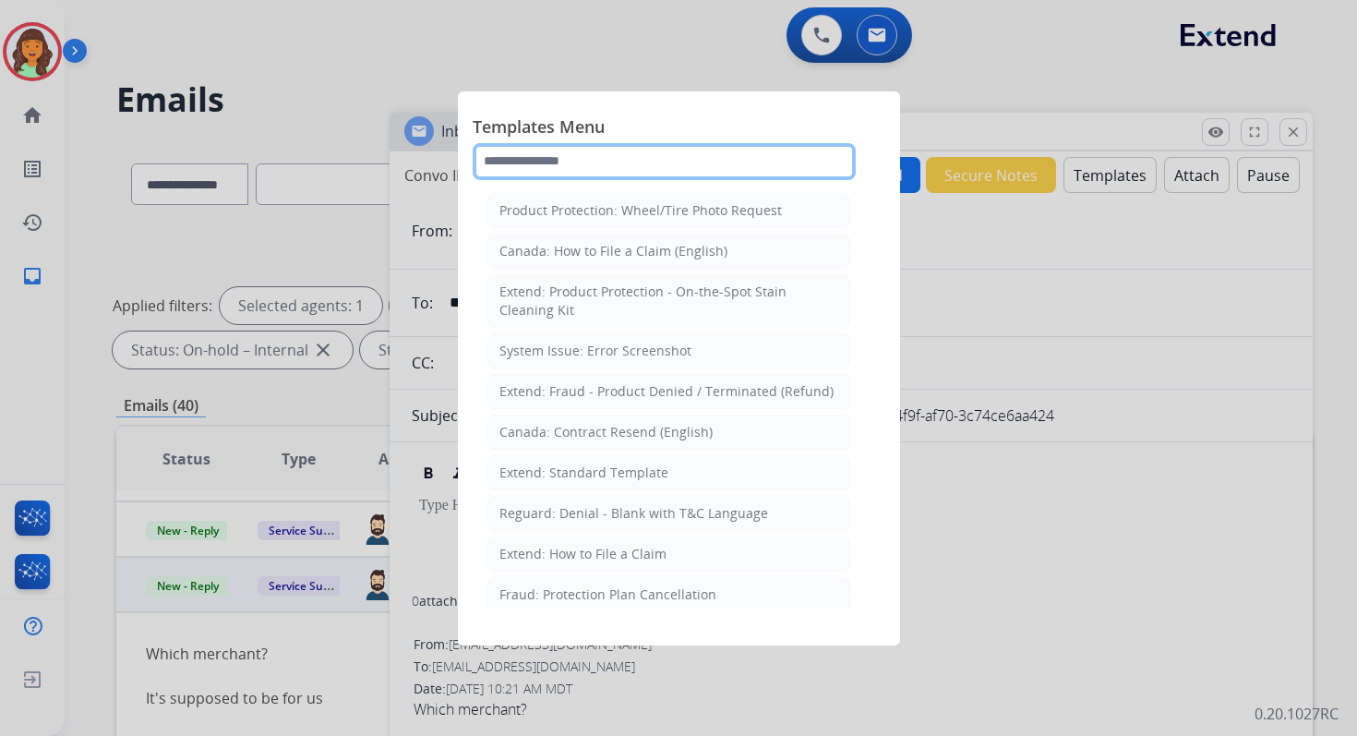
click at [566, 167] on input "text" at bounding box center [664, 161] width 383 height 37
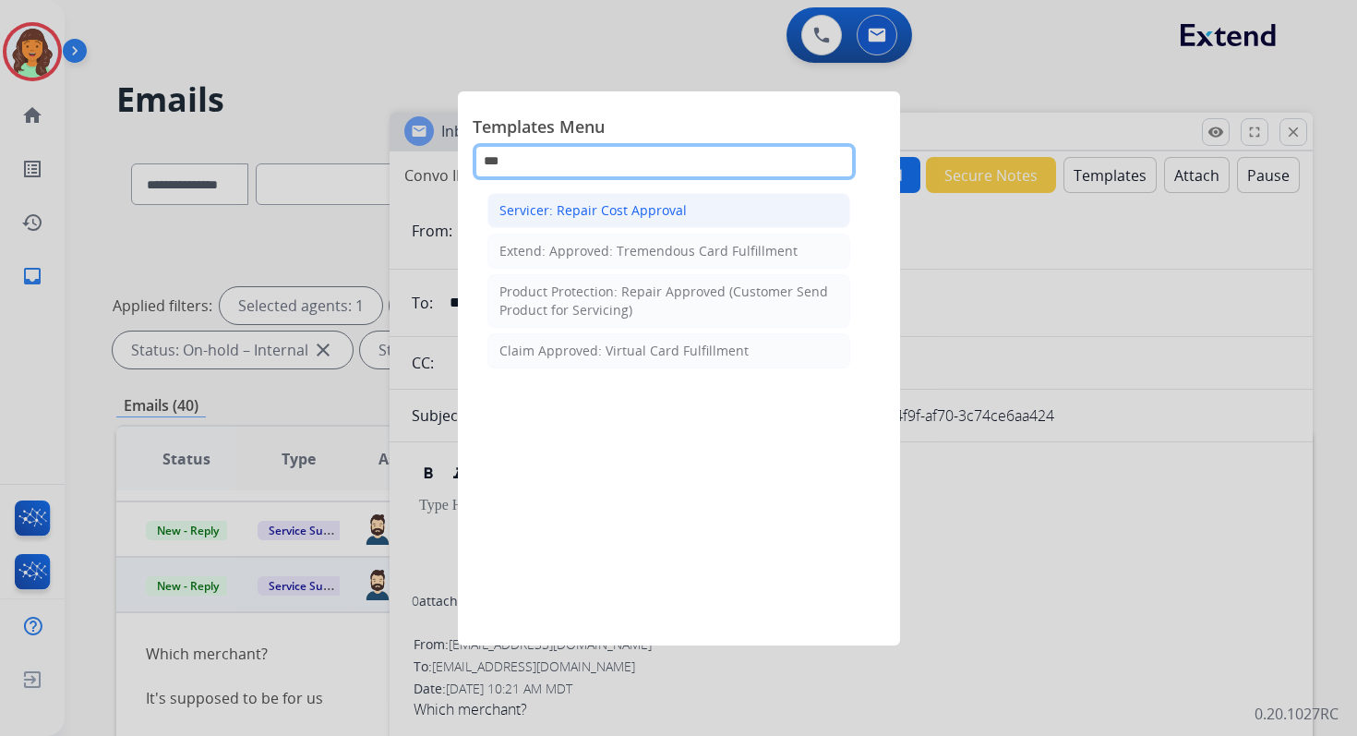
type input "***"
click at [603, 215] on div "Servicer: Repair Cost Approval" at bounding box center [592, 210] width 187 height 18
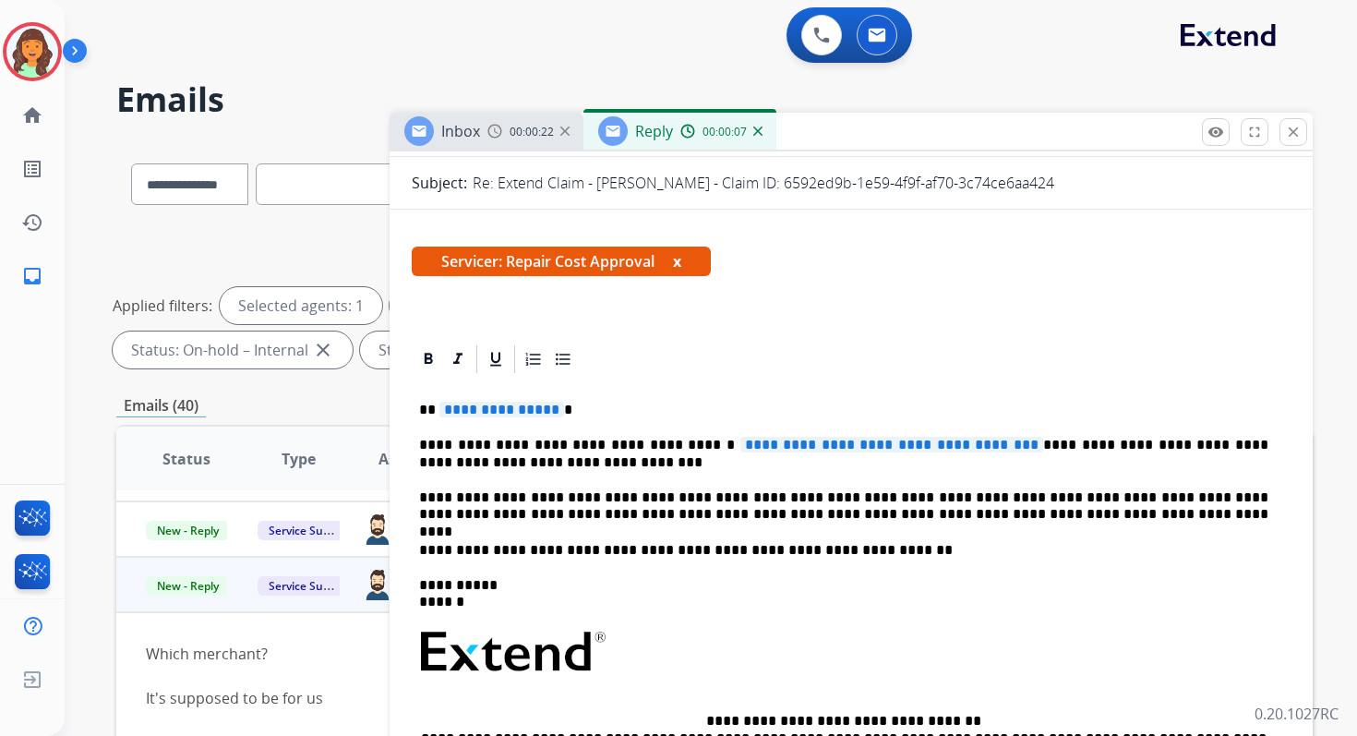
scroll to position [253, 0]
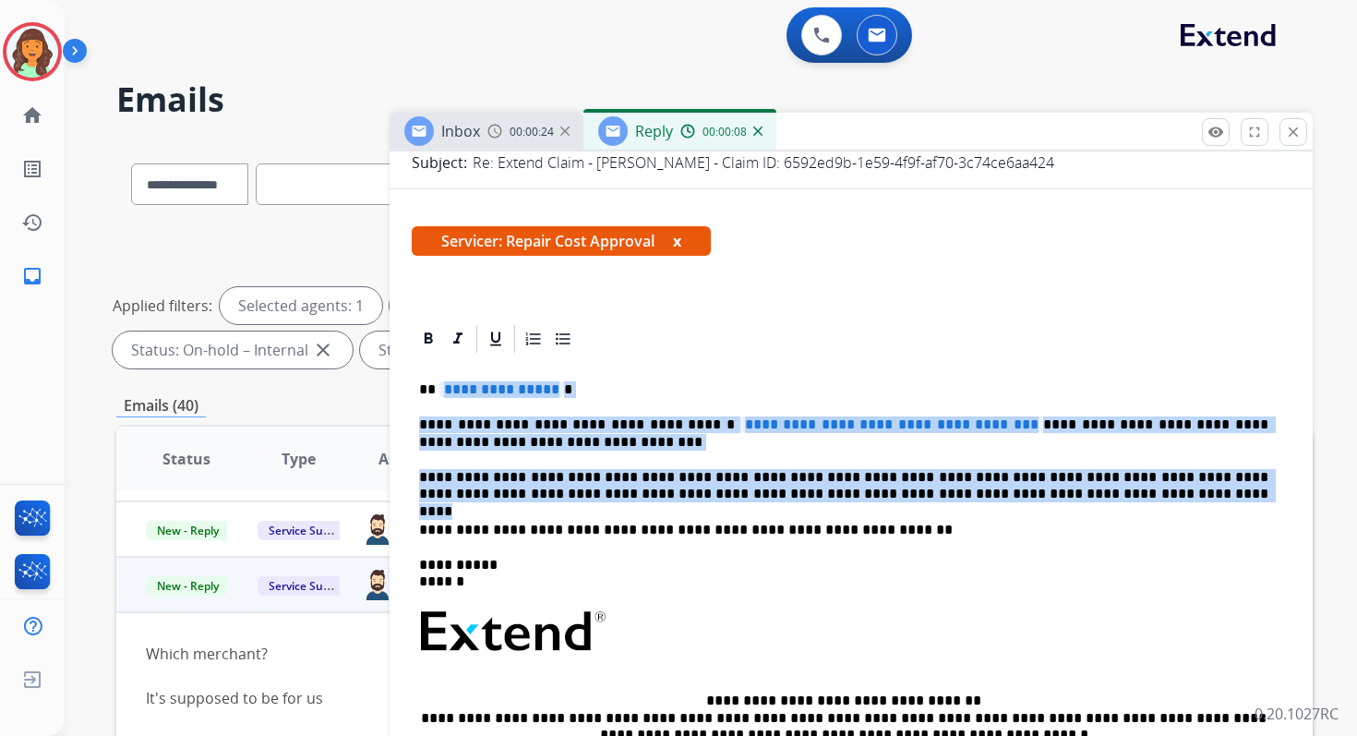
drag, startPoint x: 440, startPoint y: 391, endPoint x: 1036, endPoint y: 494, distance: 604.2
click at [1036, 495] on div "**********" at bounding box center [851, 633] width 879 height 556
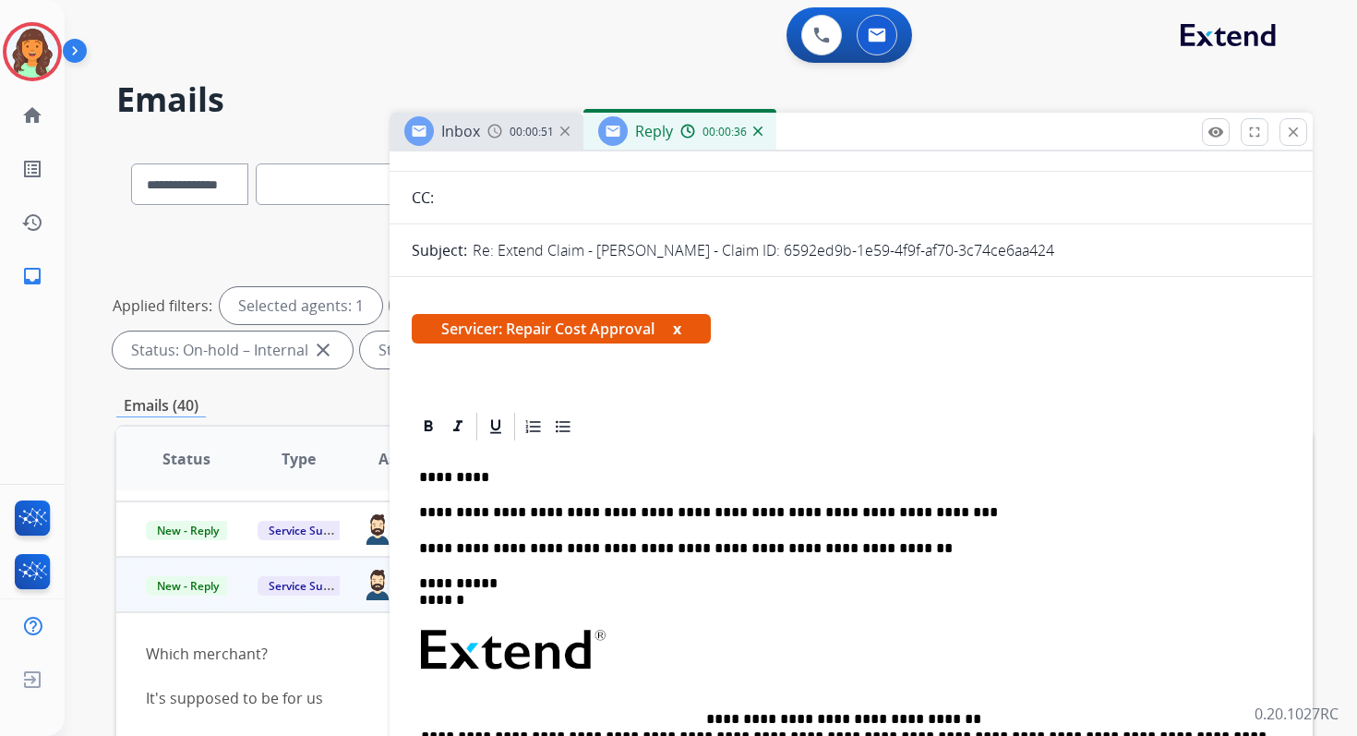
scroll to position [0, 0]
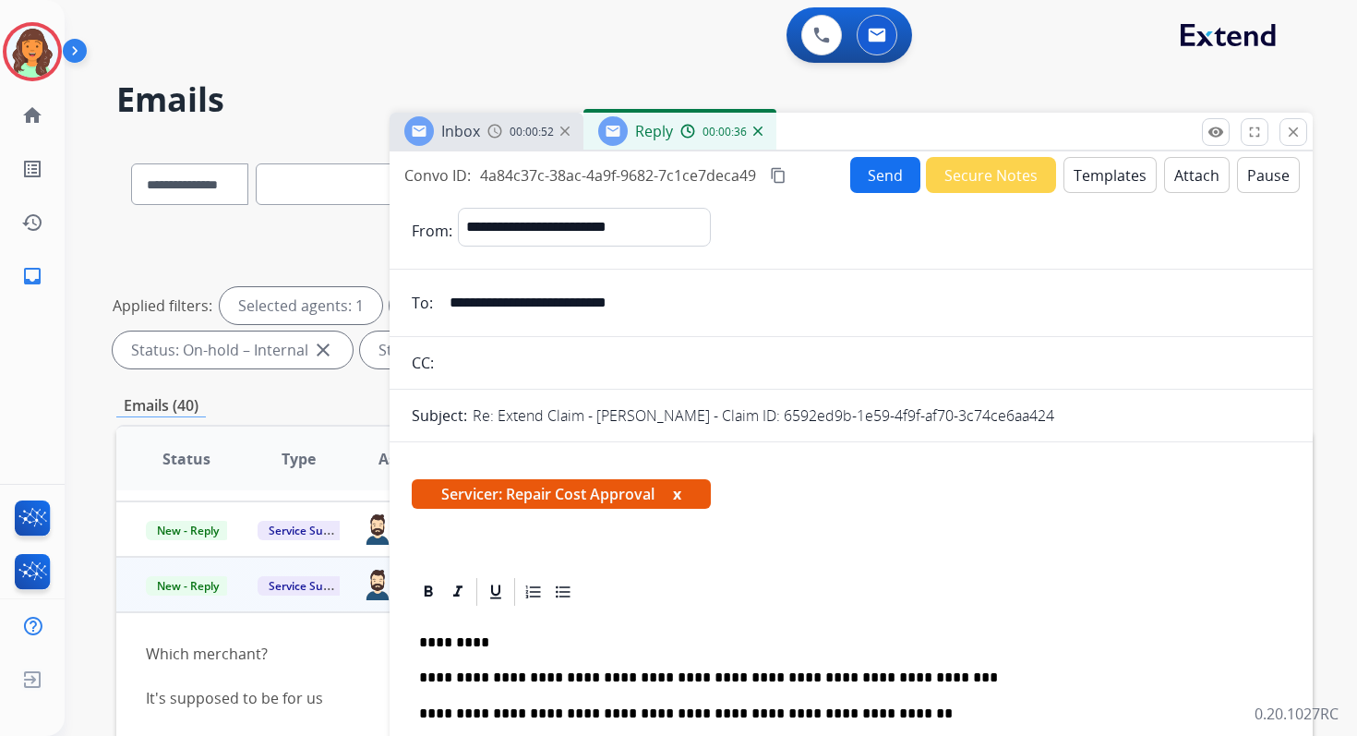
click at [865, 152] on div "**********" at bounding box center [851, 527] width 923 height 753
click at [868, 171] on button "Send" at bounding box center [885, 175] width 70 height 36
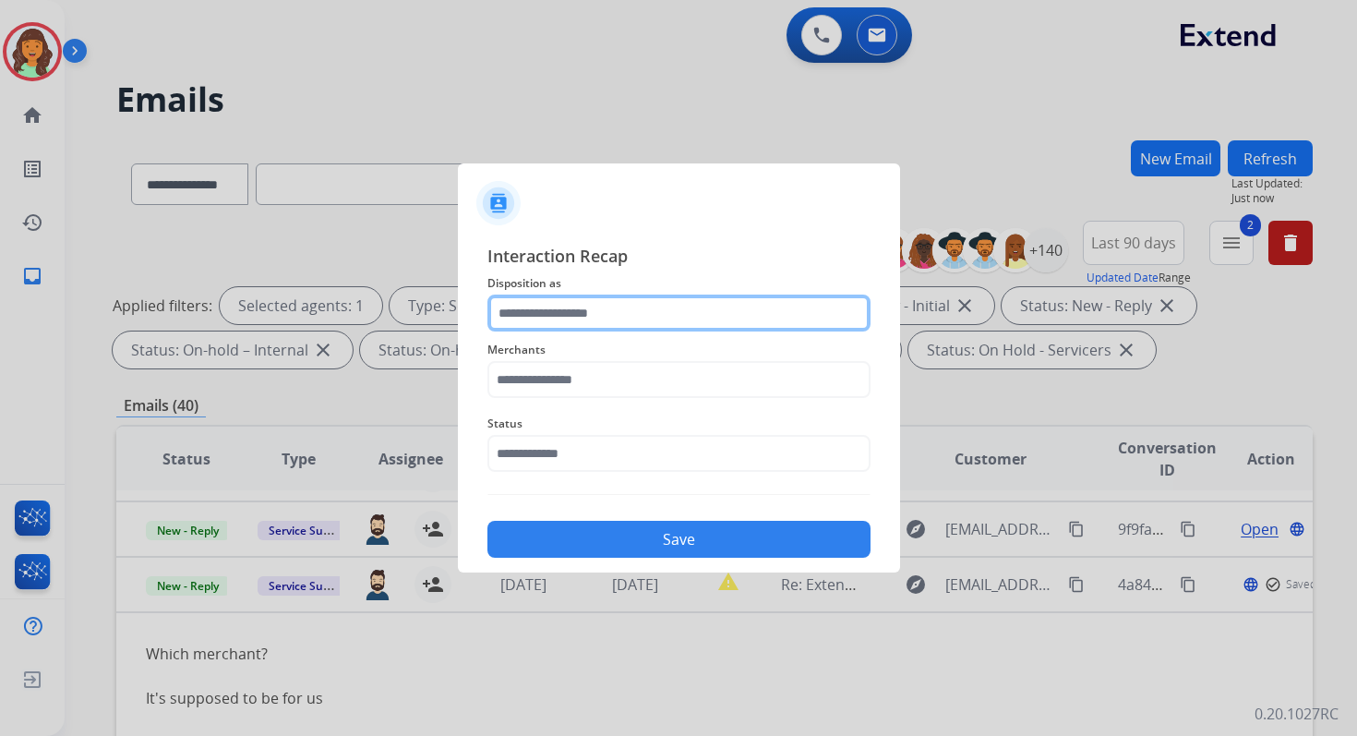
click at [587, 315] on input "text" at bounding box center [678, 312] width 383 height 37
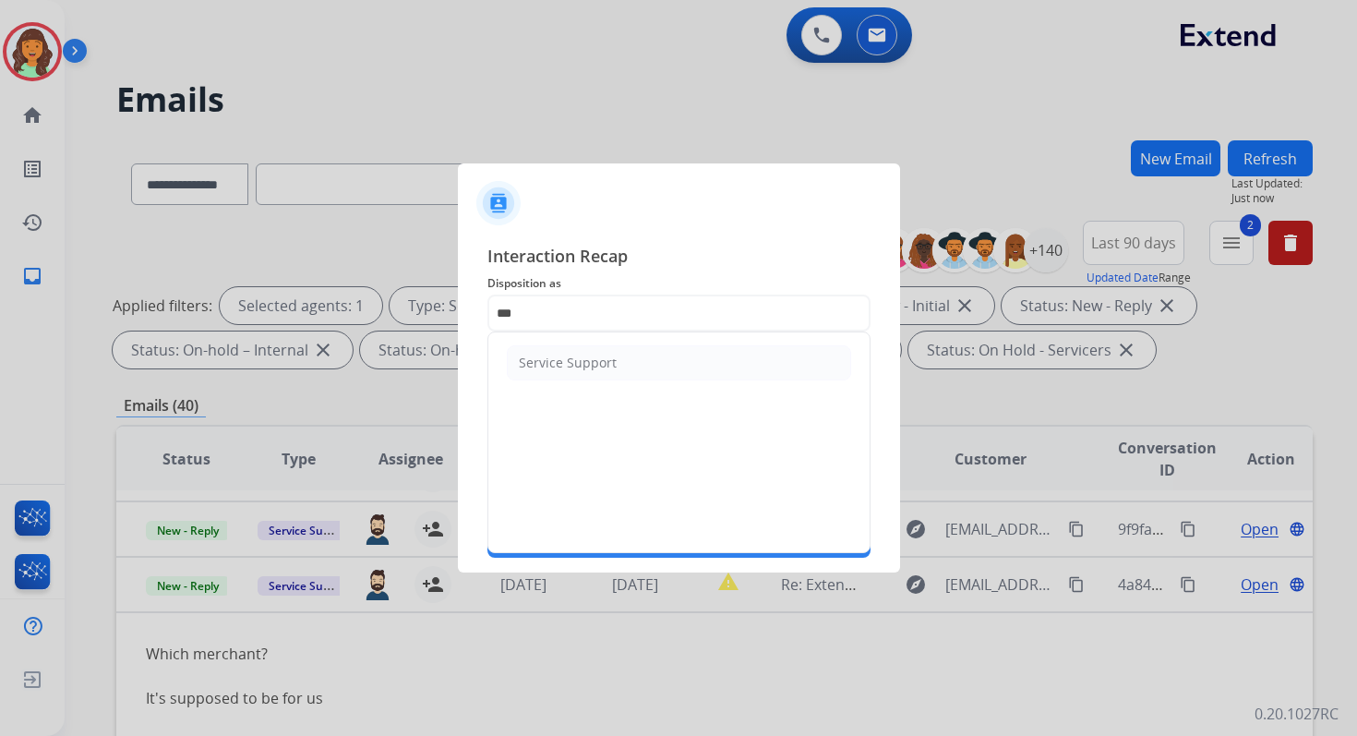
click at [580, 380] on ul "Service Support" at bounding box center [678, 362] width 381 height 61
click at [576, 363] on div "Service Support" at bounding box center [568, 363] width 98 height 18
type input "**********"
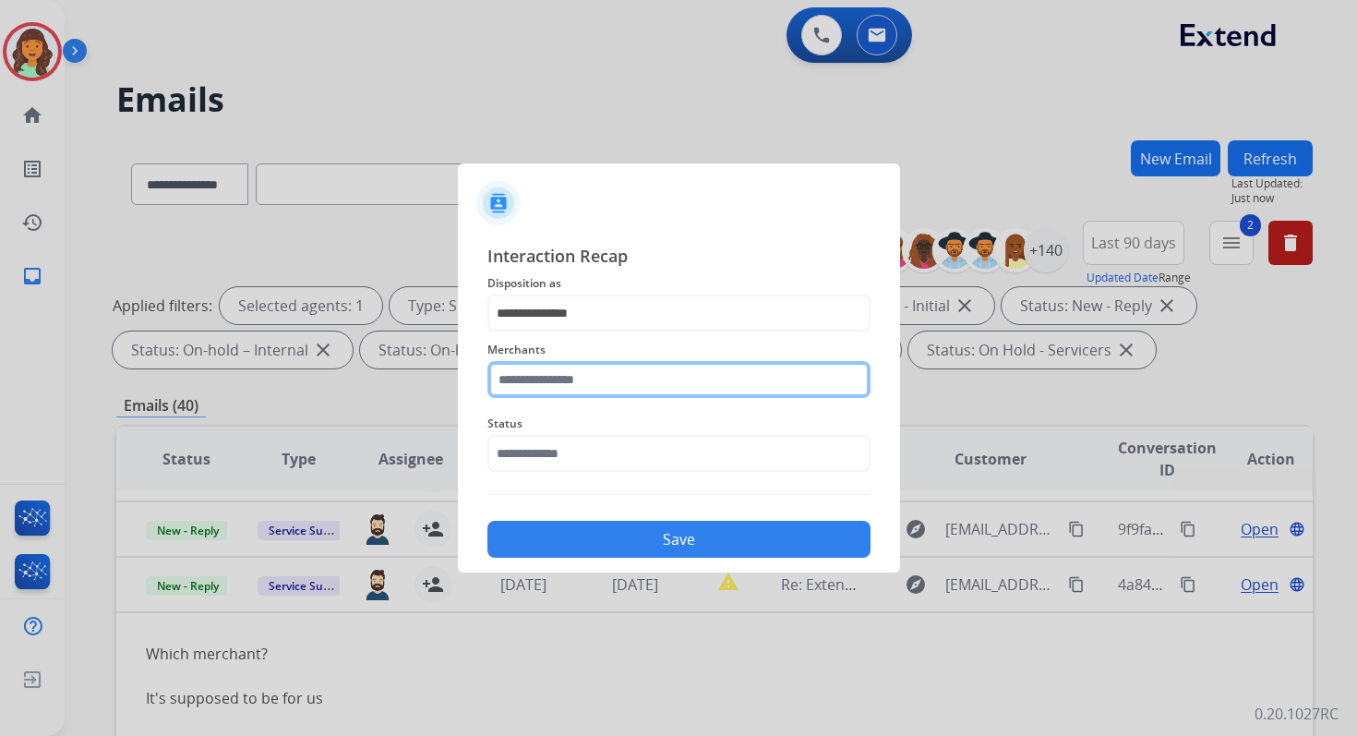
click at [580, 395] on input "text" at bounding box center [678, 379] width 383 height 37
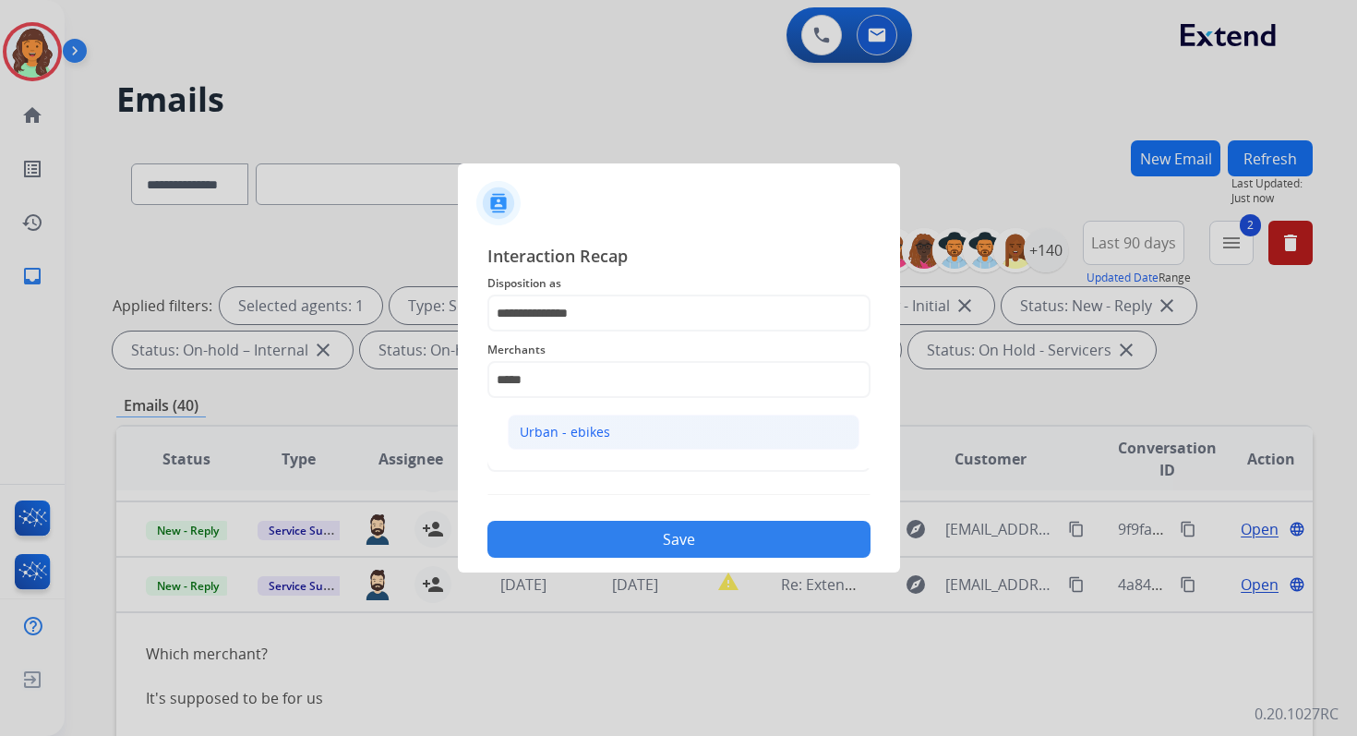
click at [591, 432] on div "Urban - ebikes" at bounding box center [565, 432] width 90 height 18
type input "**********"
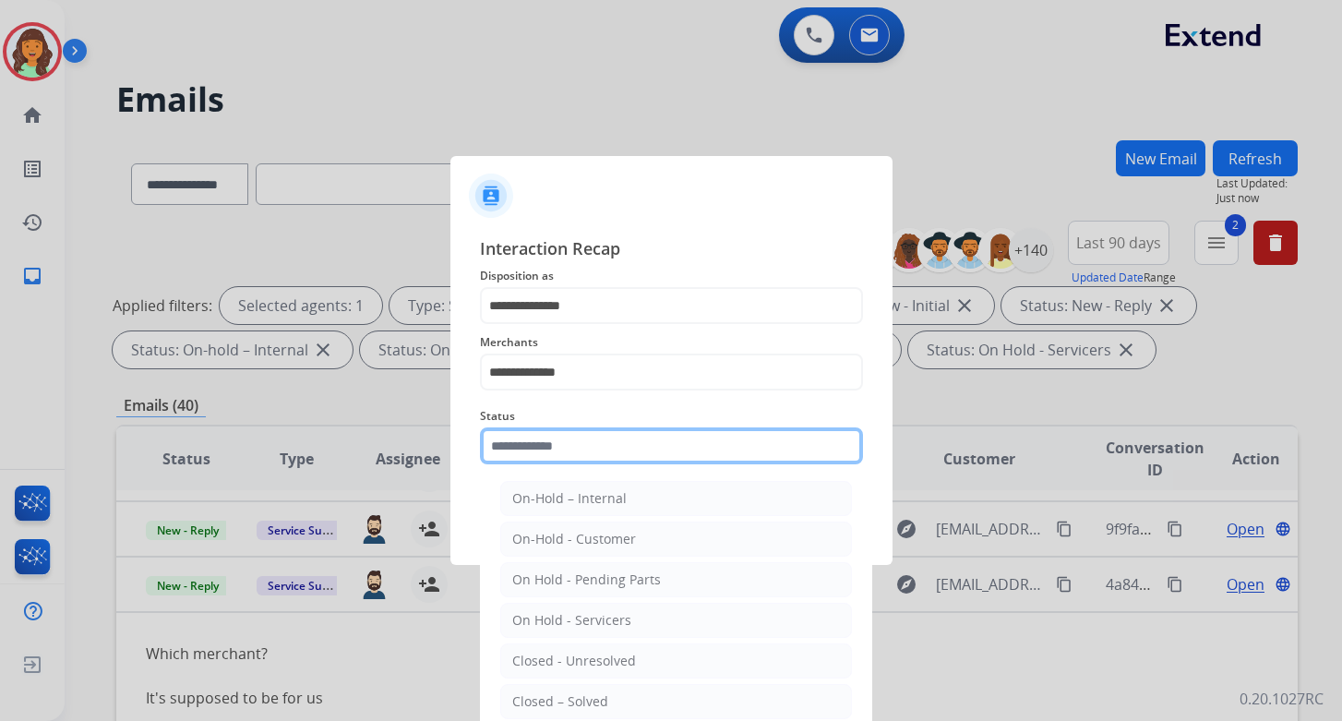
click at [571, 447] on input "text" at bounding box center [671, 445] width 383 height 37
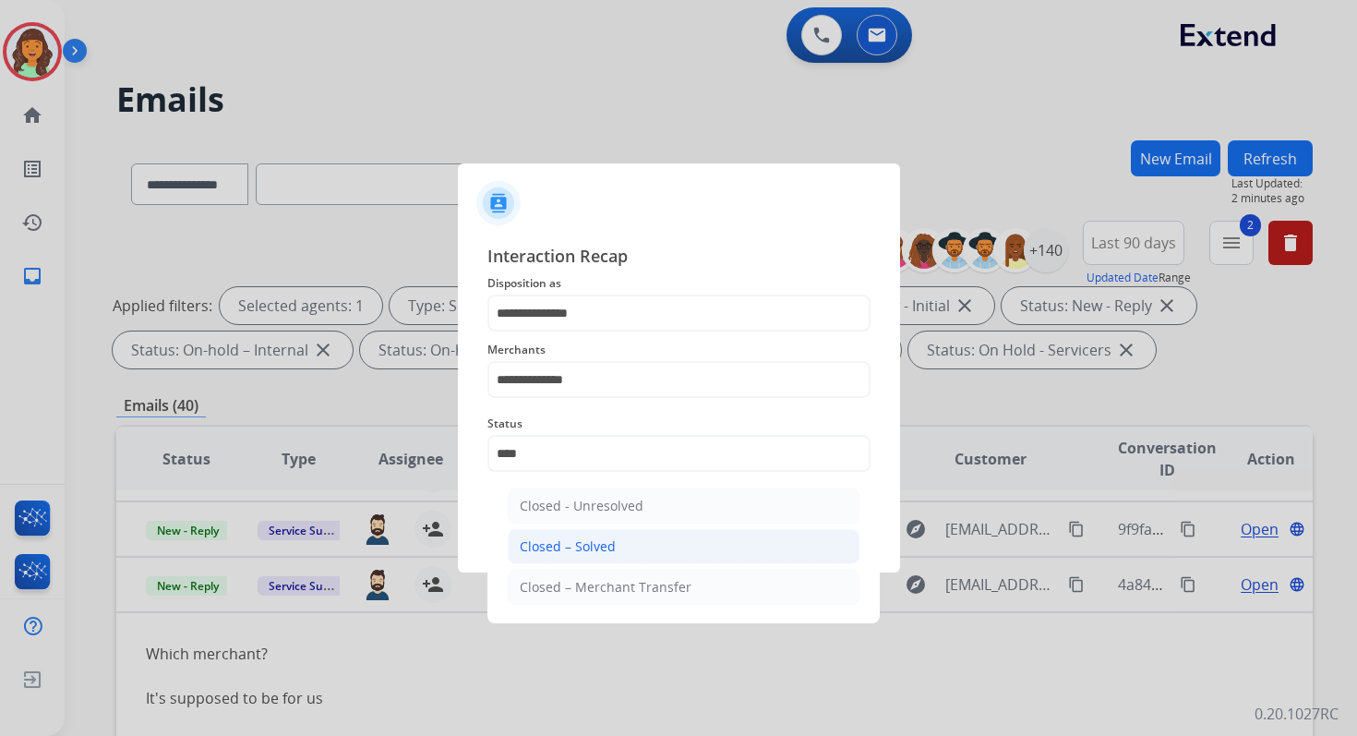
click at [582, 538] on div "Closed – Solved" at bounding box center [568, 546] width 96 height 18
type input "**********"
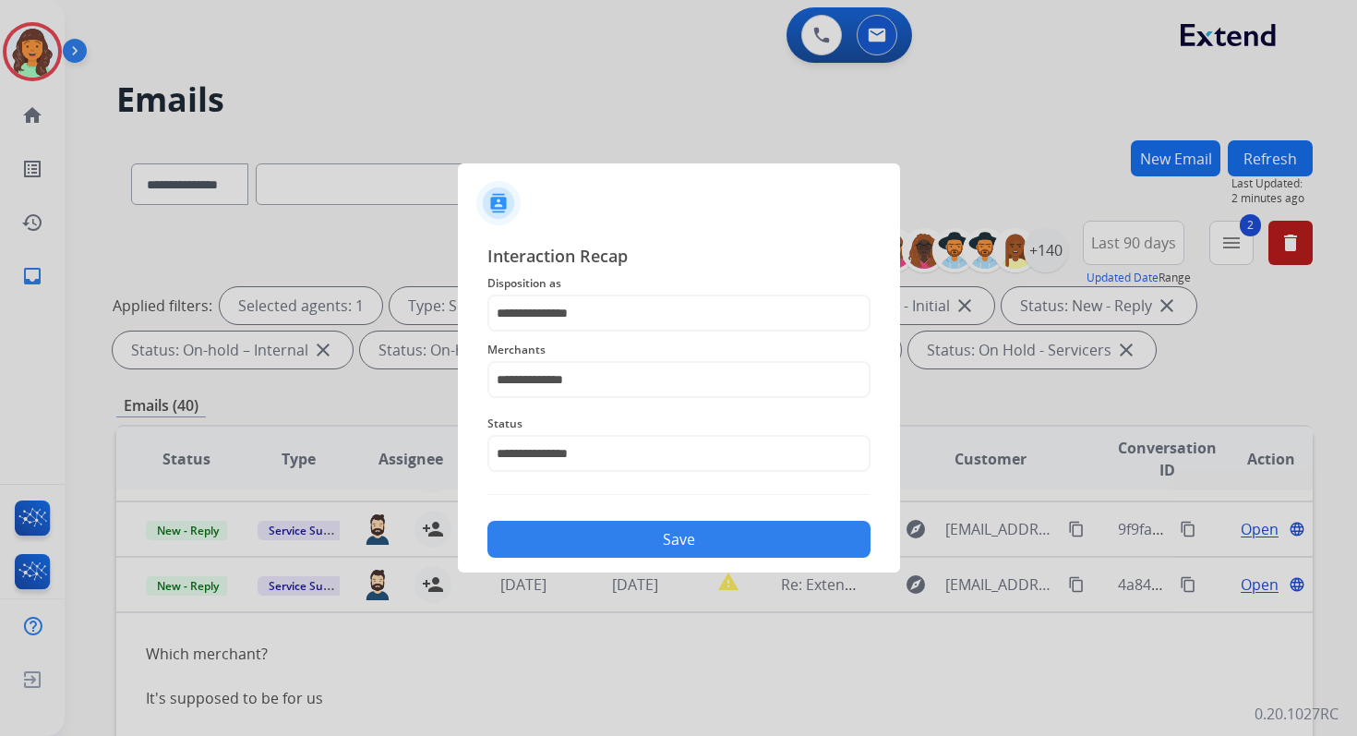
click at [582, 538] on button "Save" at bounding box center [678, 539] width 383 height 37
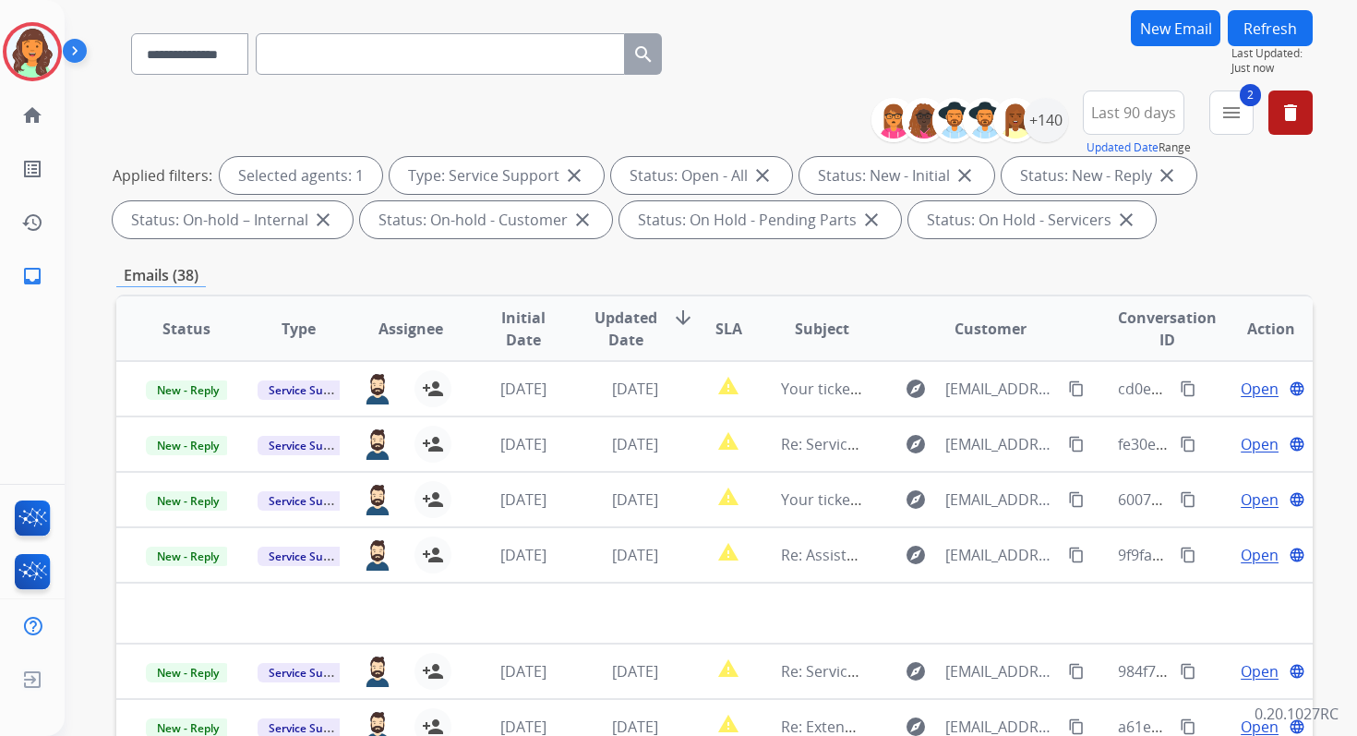
scroll to position [403, 0]
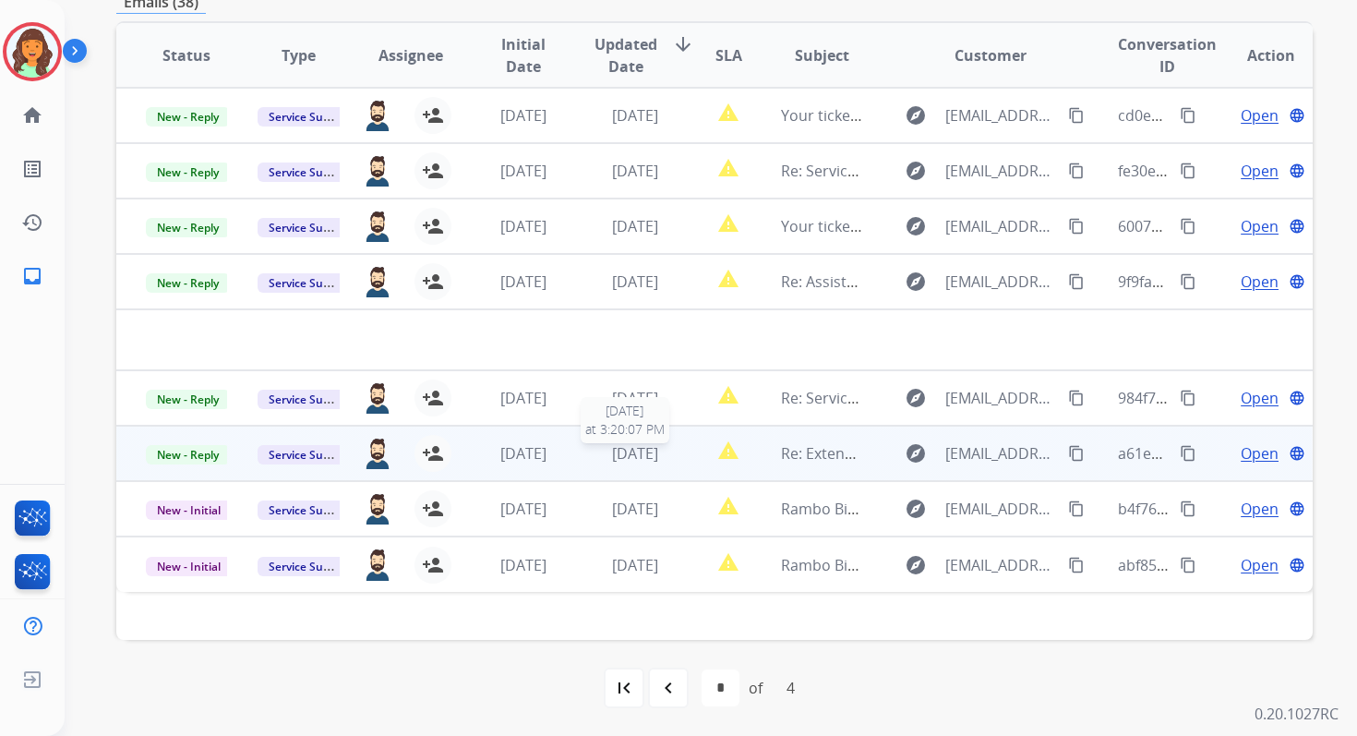
click at [645, 453] on span "4 days ago" at bounding box center [635, 453] width 46 height 20
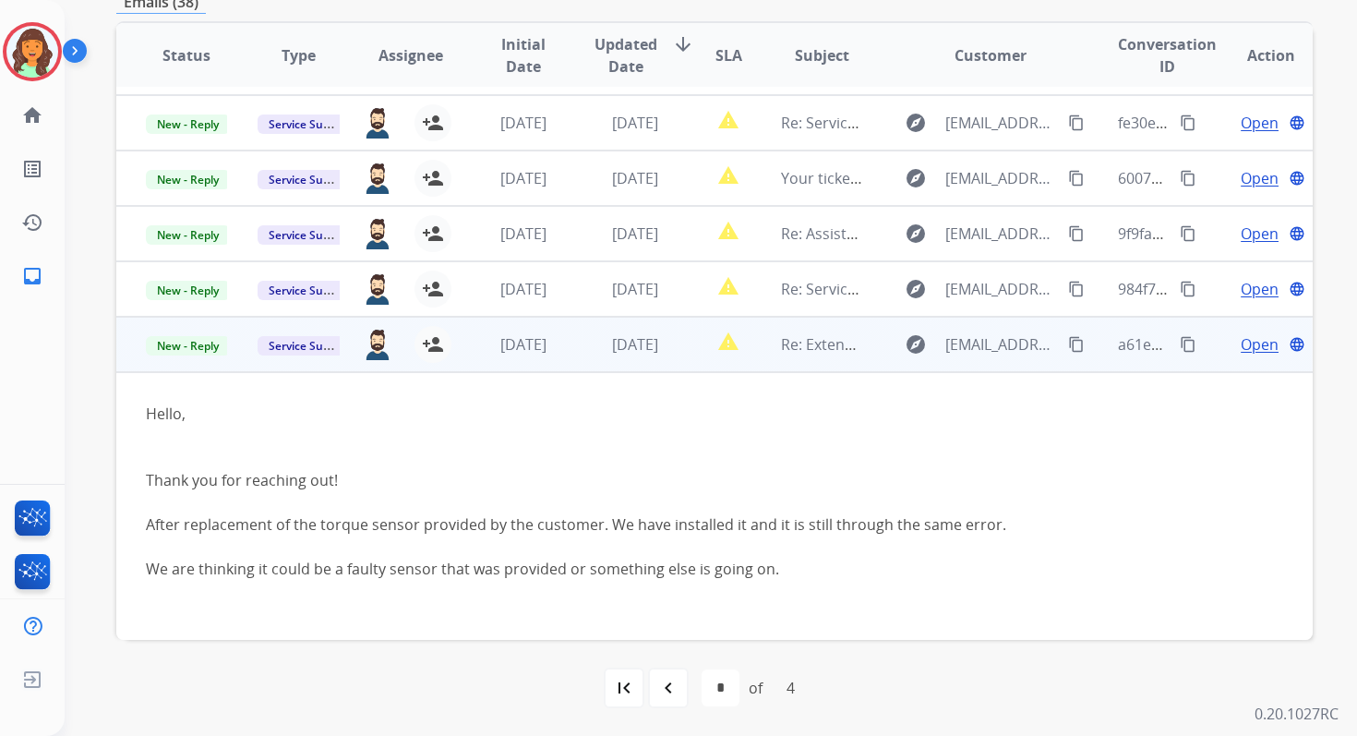
scroll to position [29, 0]
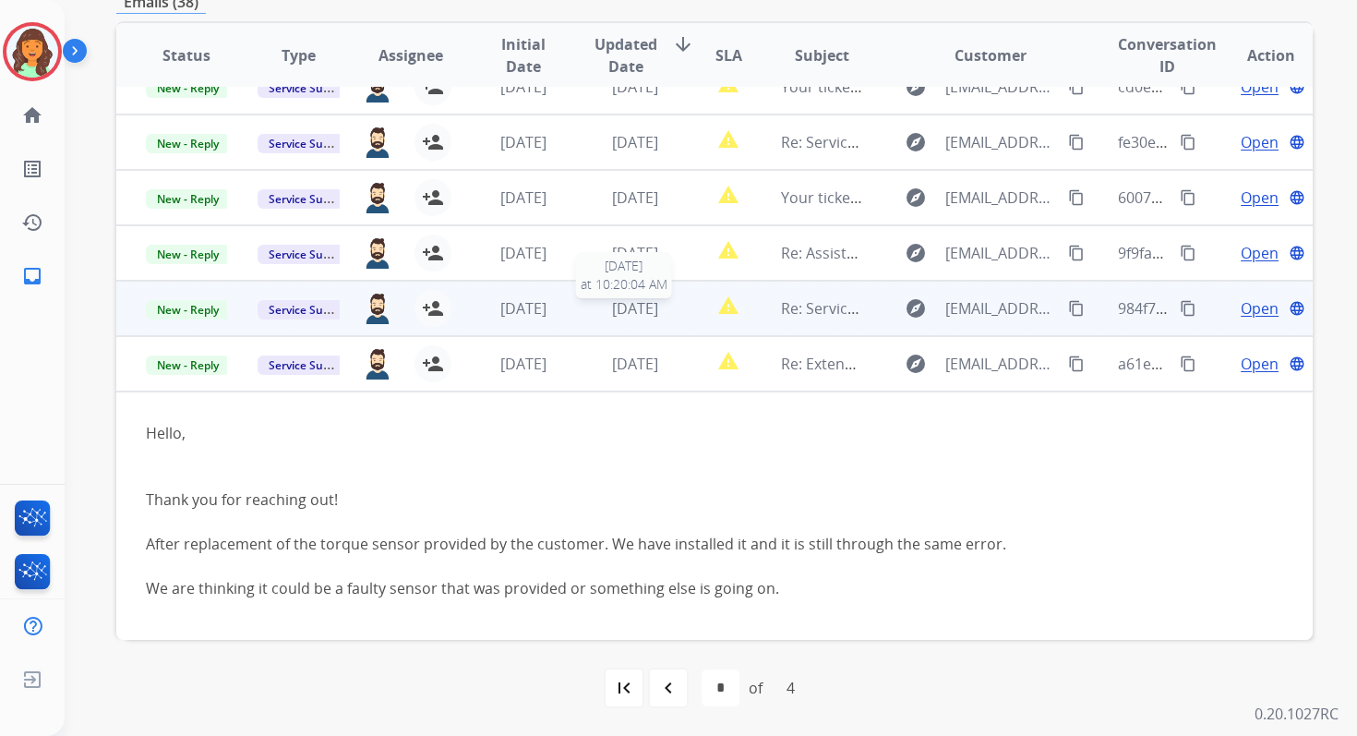
click at [631, 314] on span "[DATE]" at bounding box center [635, 308] width 46 height 20
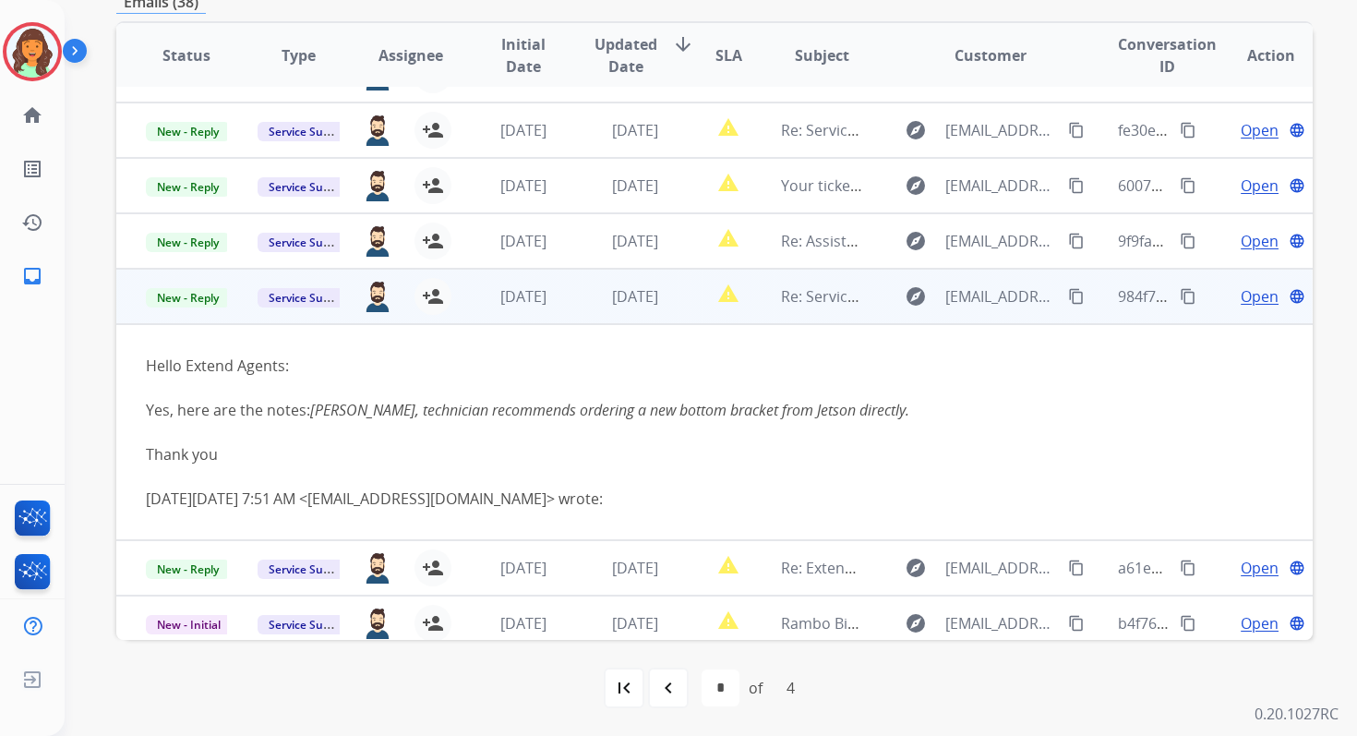
scroll to position [6, 0]
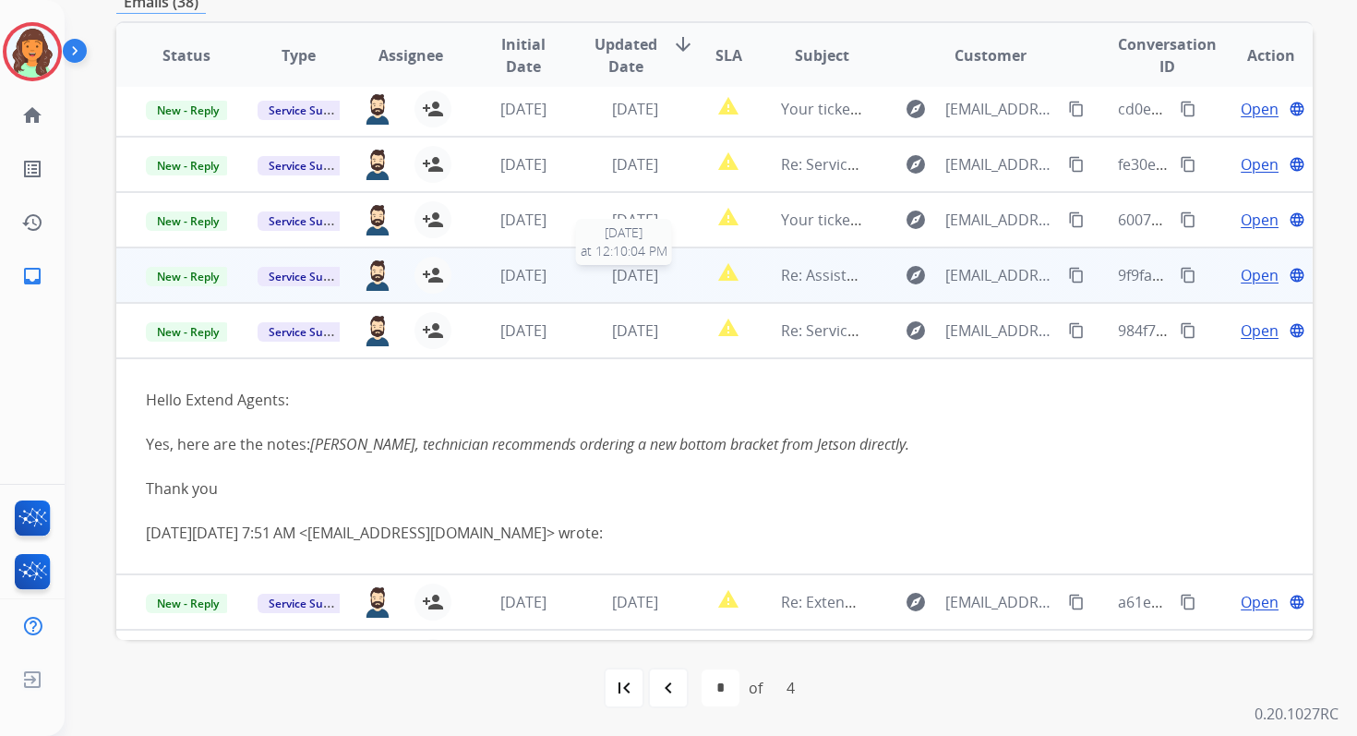
click at [626, 274] on span "[DATE]" at bounding box center [635, 275] width 46 height 20
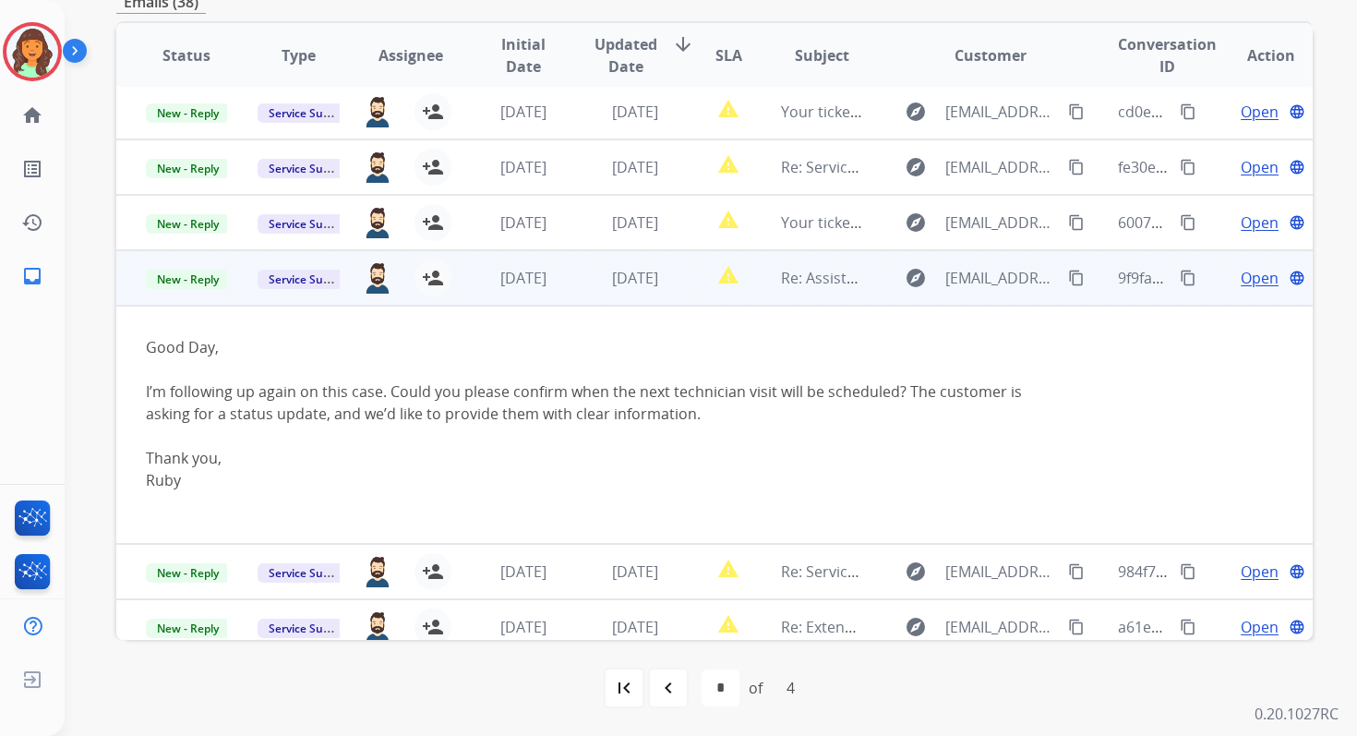
scroll to position [0, 0]
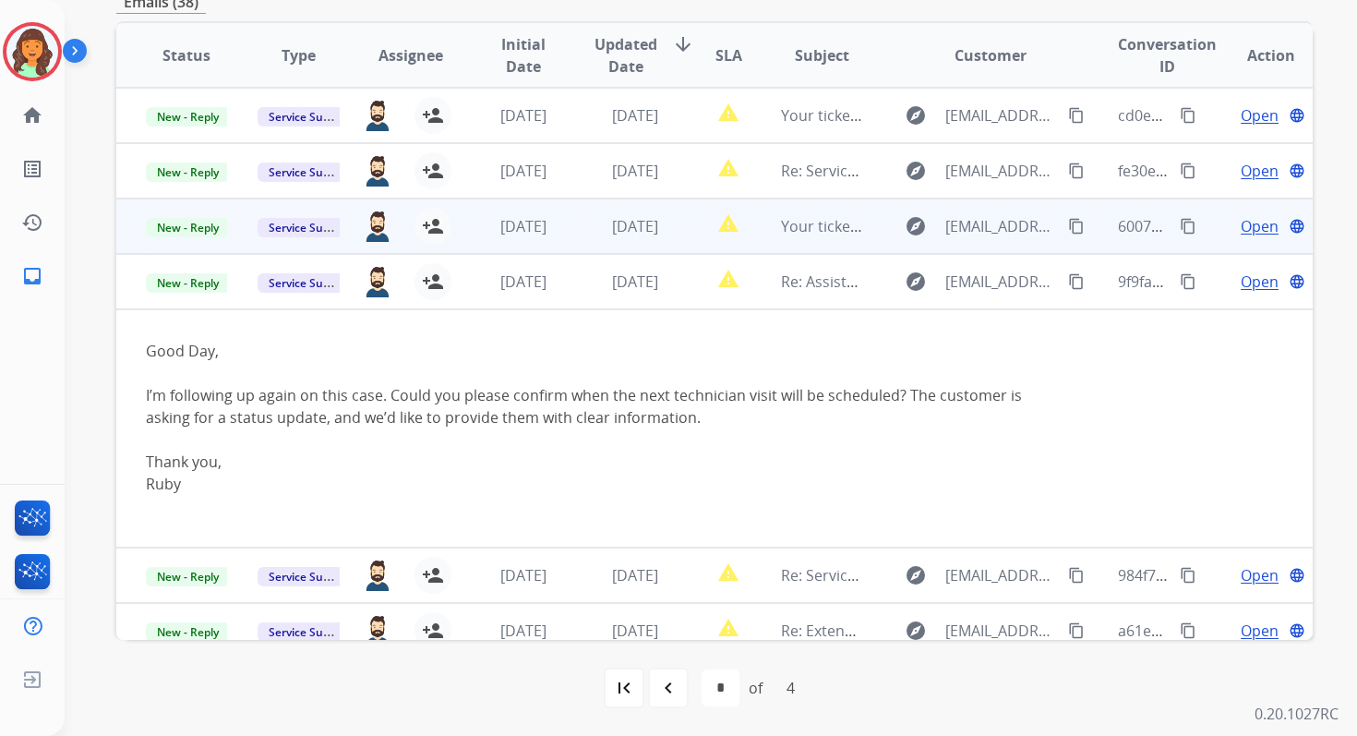
click at [626, 232] on span "[DATE]" at bounding box center [635, 226] width 46 height 20
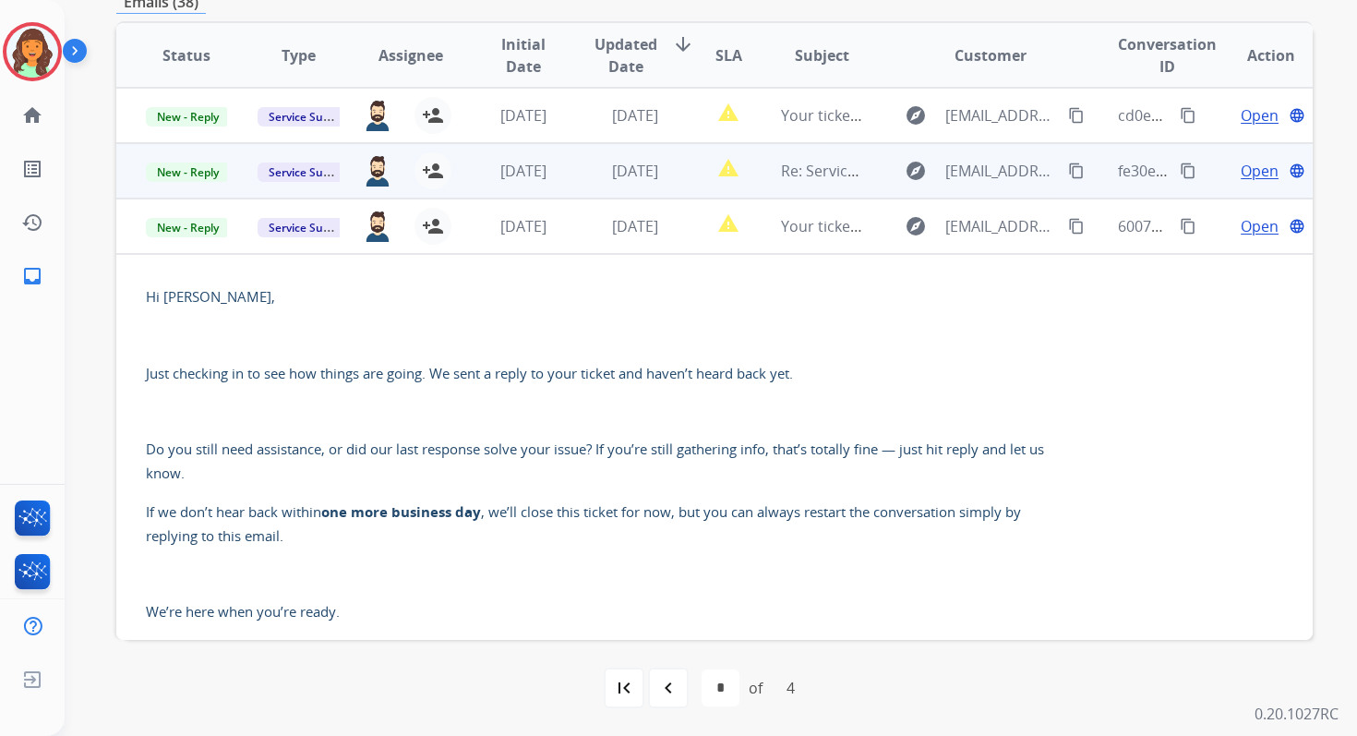
click at [630, 185] on td "[DATE]" at bounding box center [621, 170] width 112 height 55
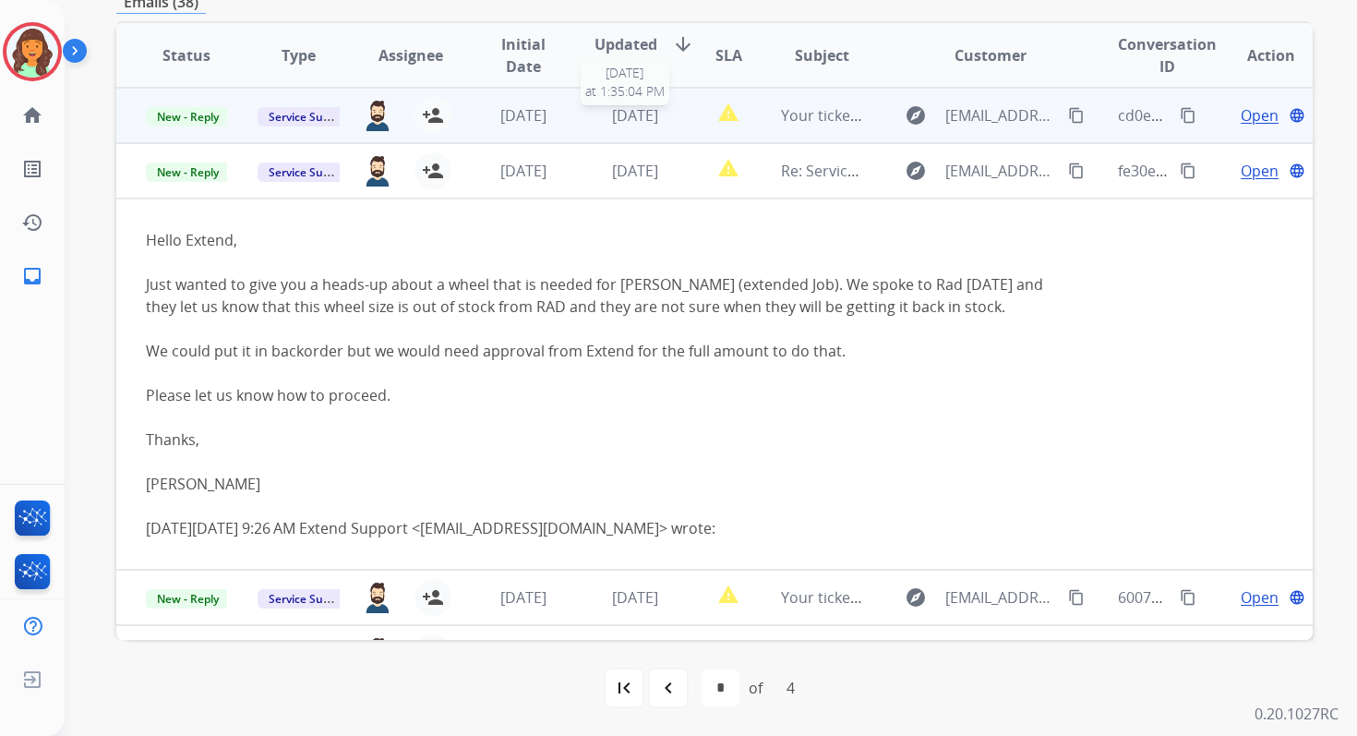
click at [620, 121] on span "[DATE]" at bounding box center [635, 115] width 46 height 20
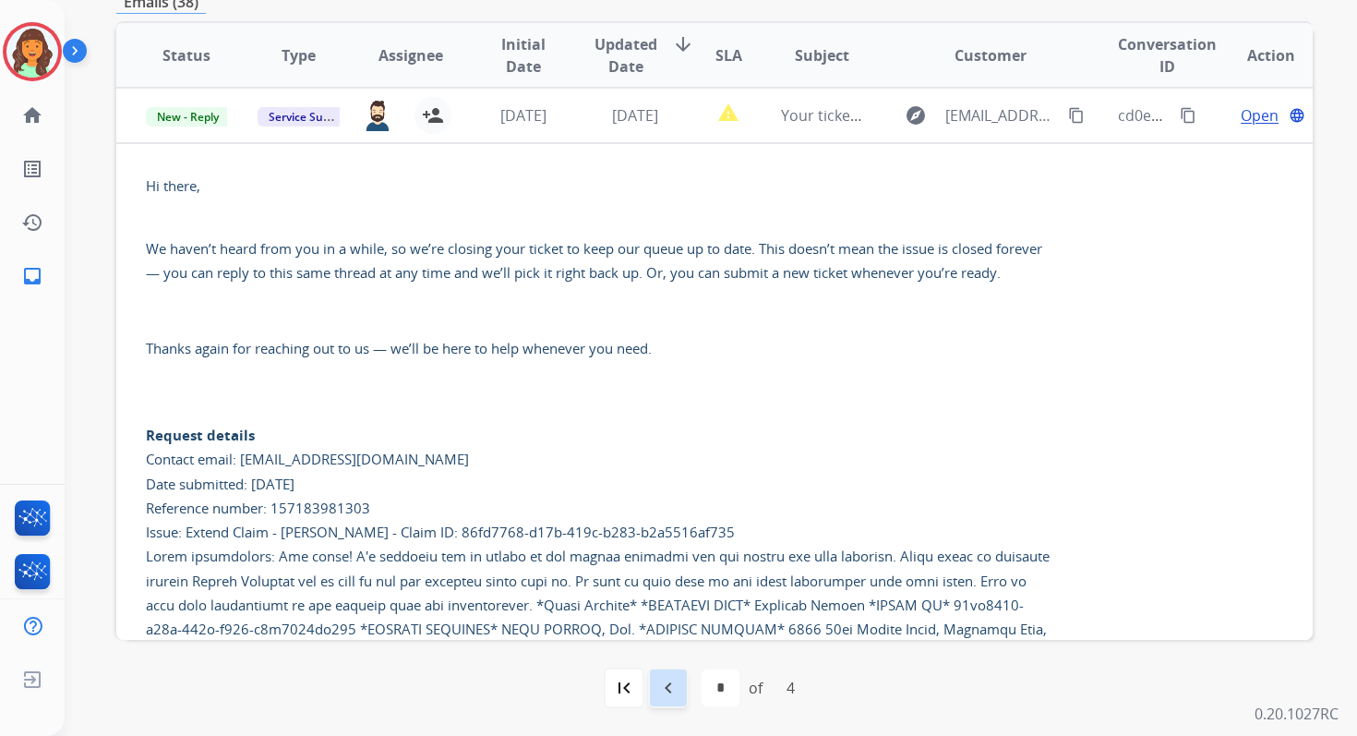
click at [673, 685] on mat-icon "navigate_before" at bounding box center [668, 688] width 22 height 22
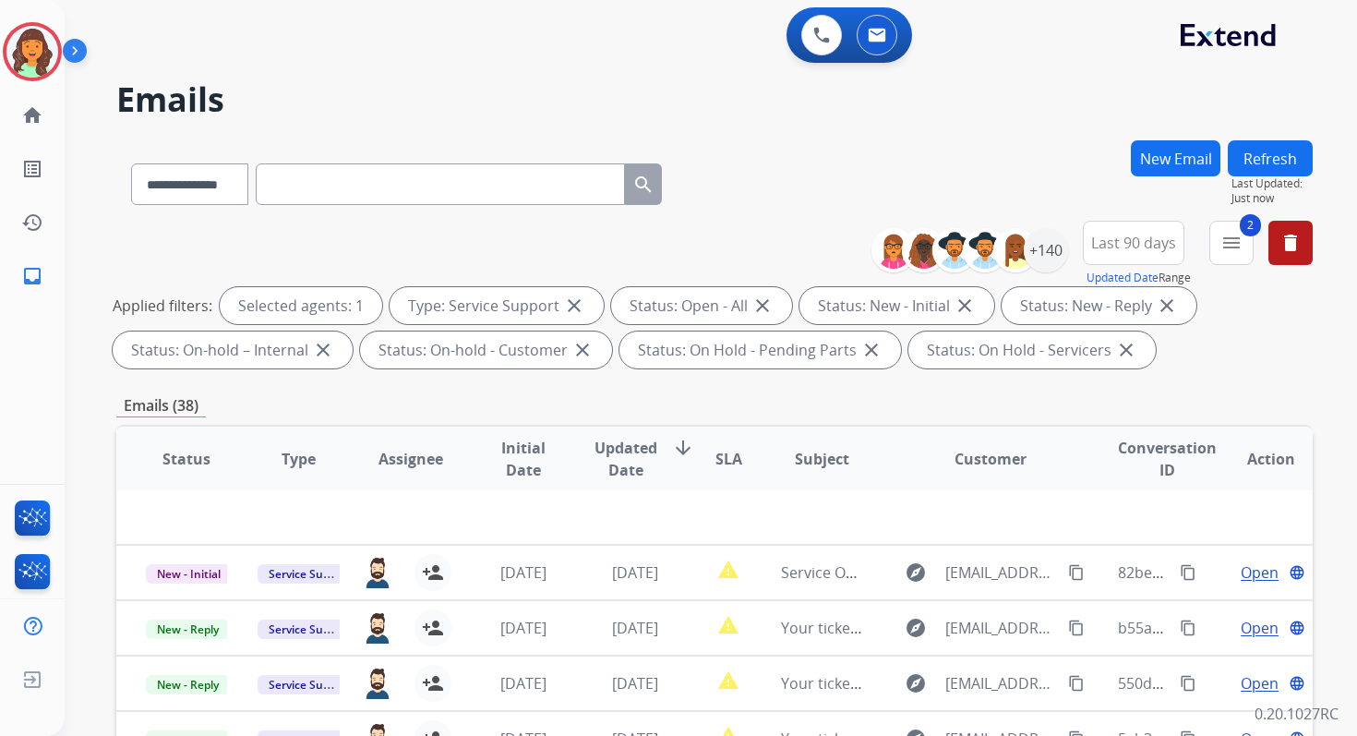
scroll to position [403, 0]
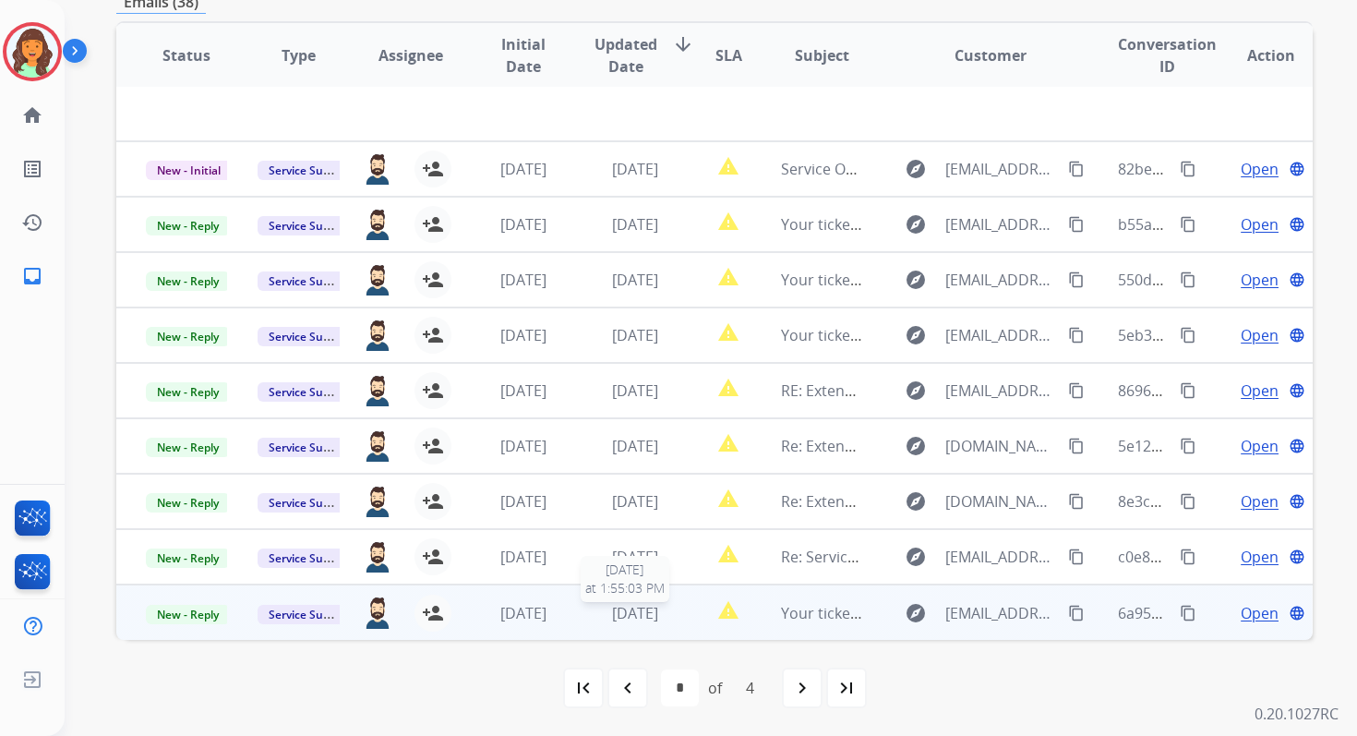
click at [641, 611] on span "[DATE]" at bounding box center [635, 613] width 46 height 20
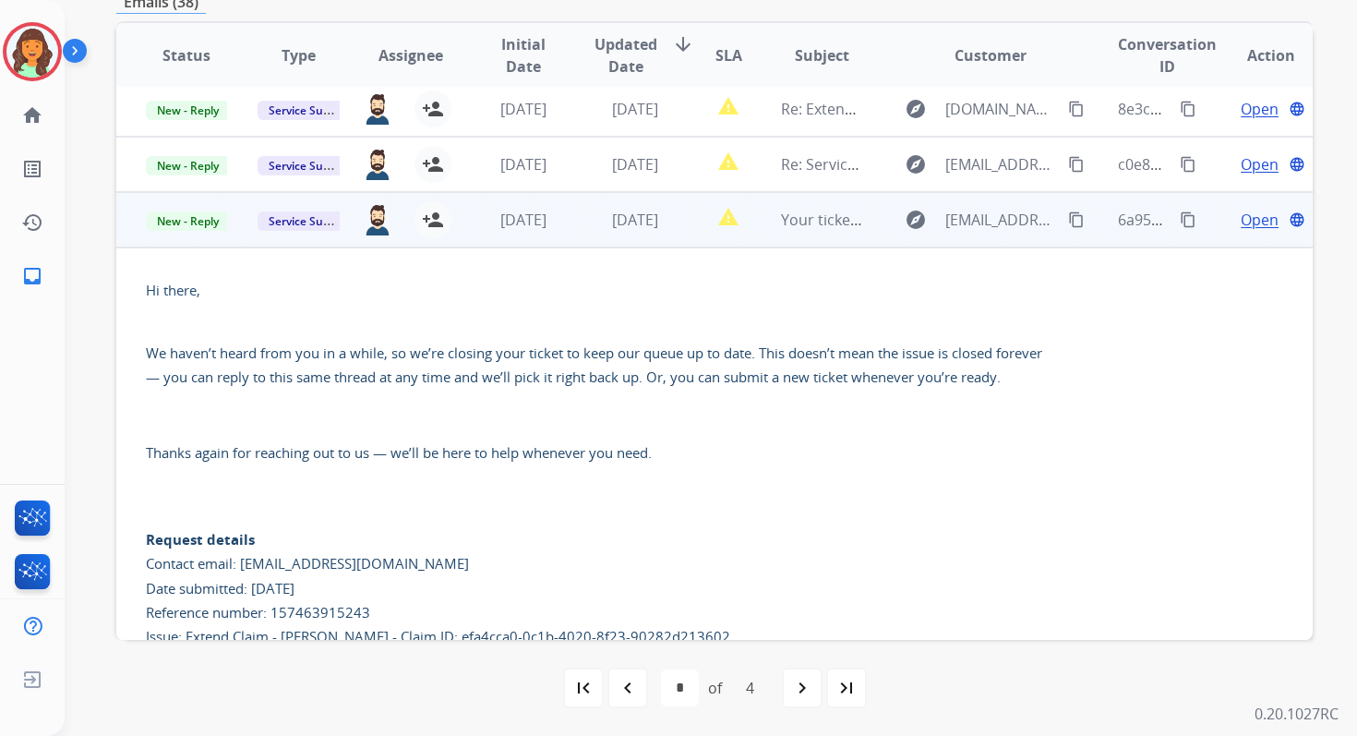
scroll to position [186, 0]
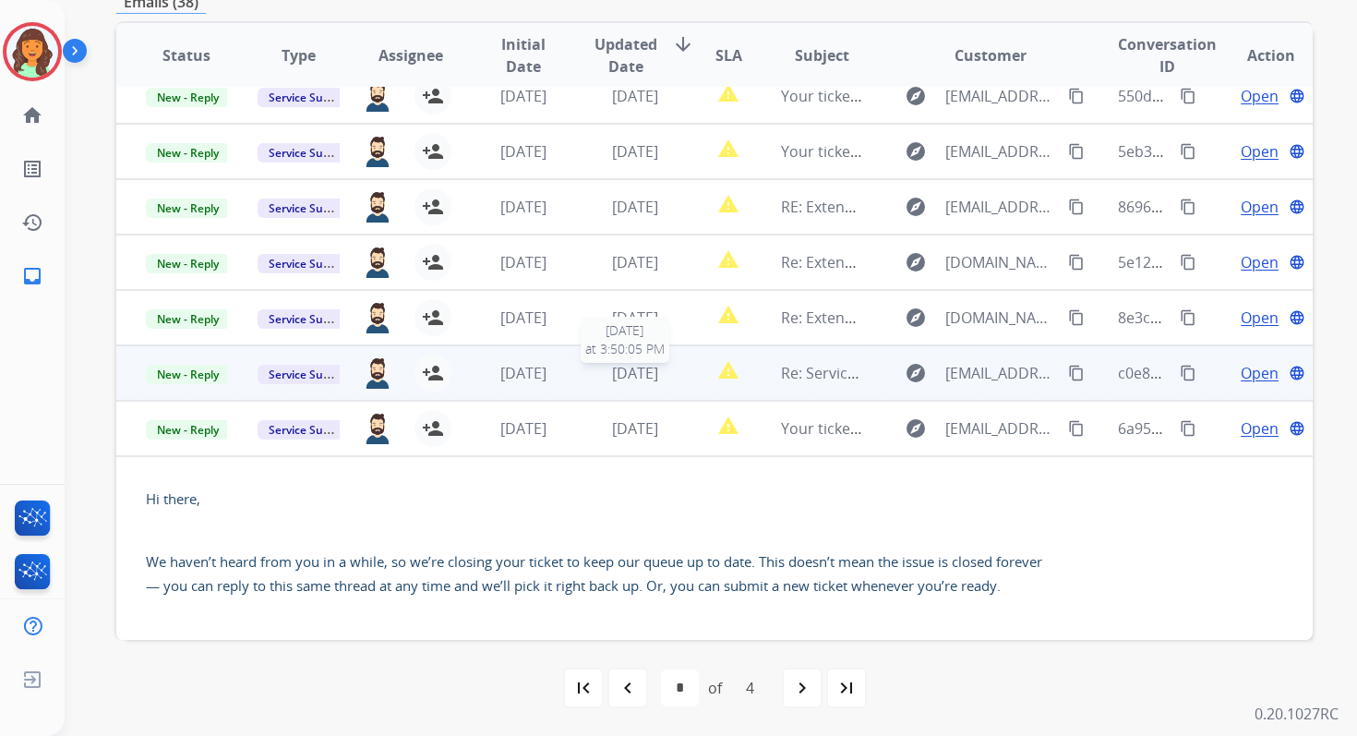
click at [626, 364] on span "[DATE]" at bounding box center [635, 373] width 46 height 20
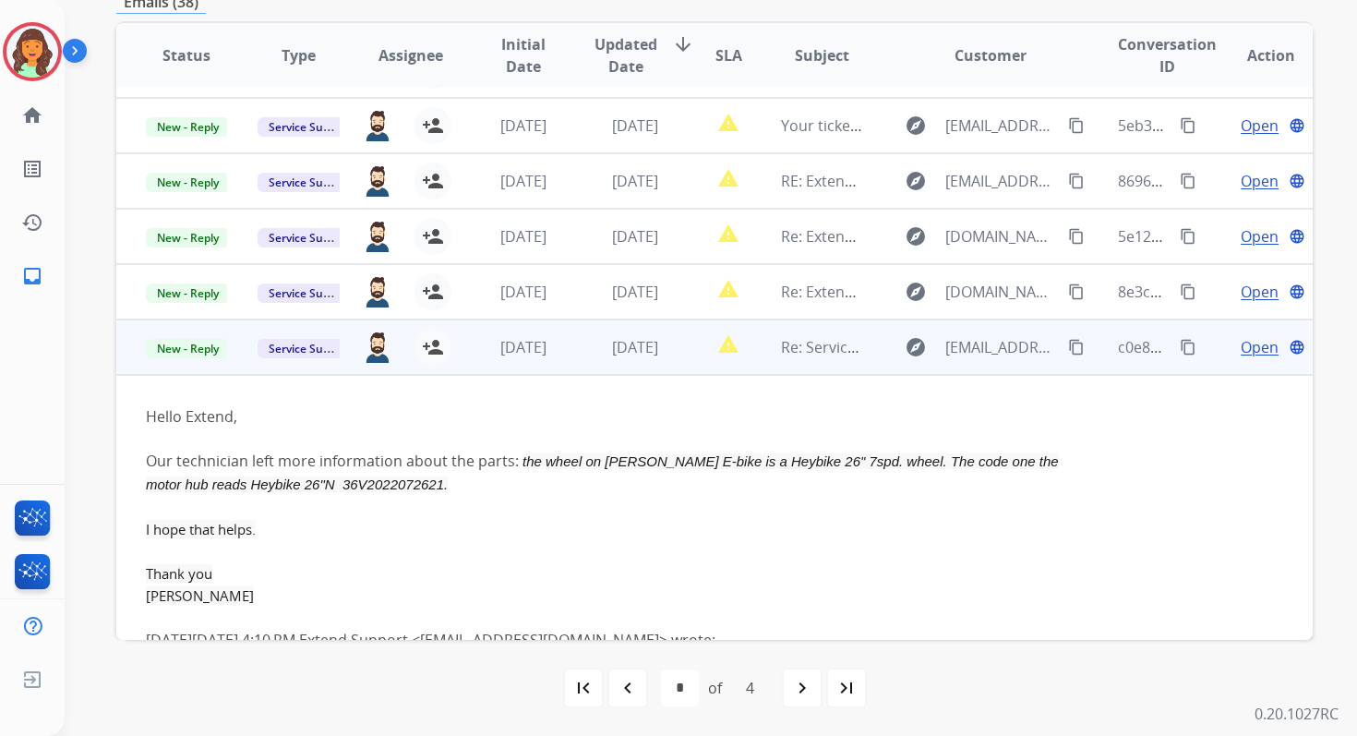
scroll to position [194, 0]
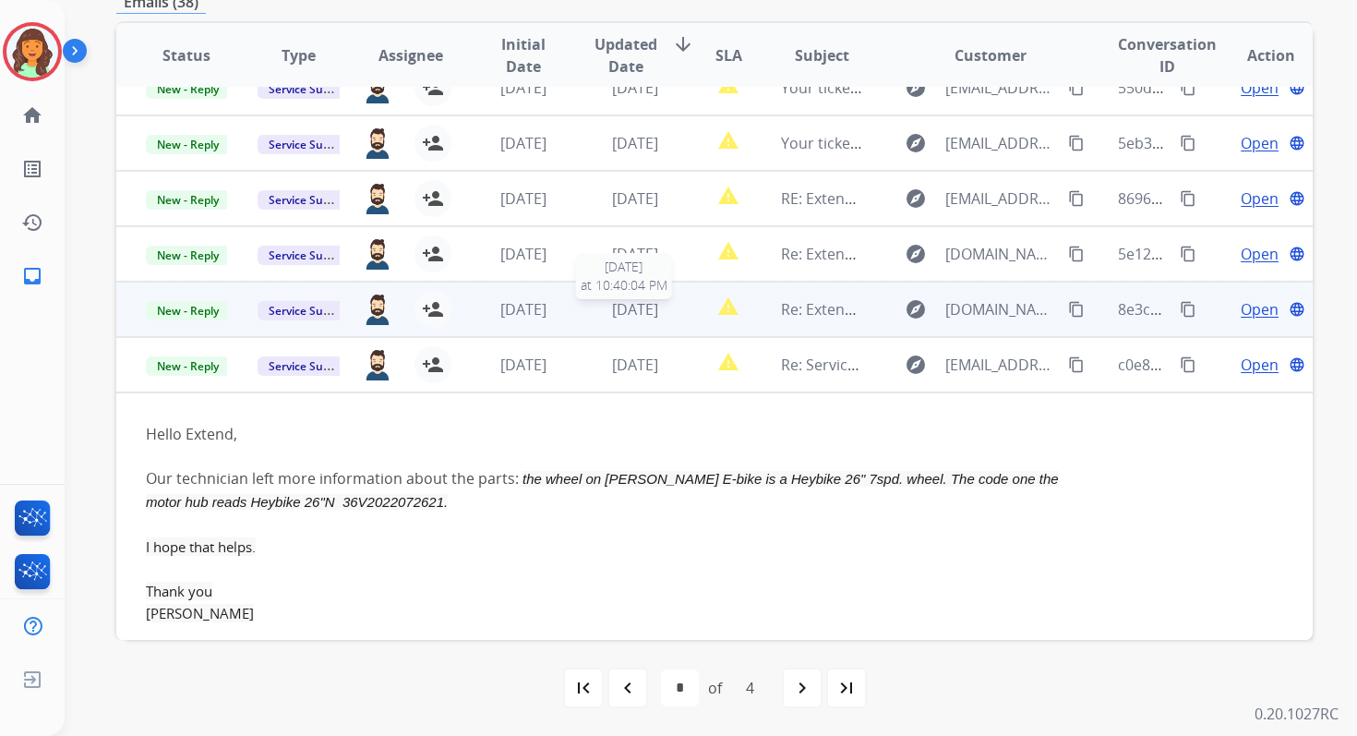
click at [616, 309] on span "[DATE]" at bounding box center [635, 309] width 46 height 20
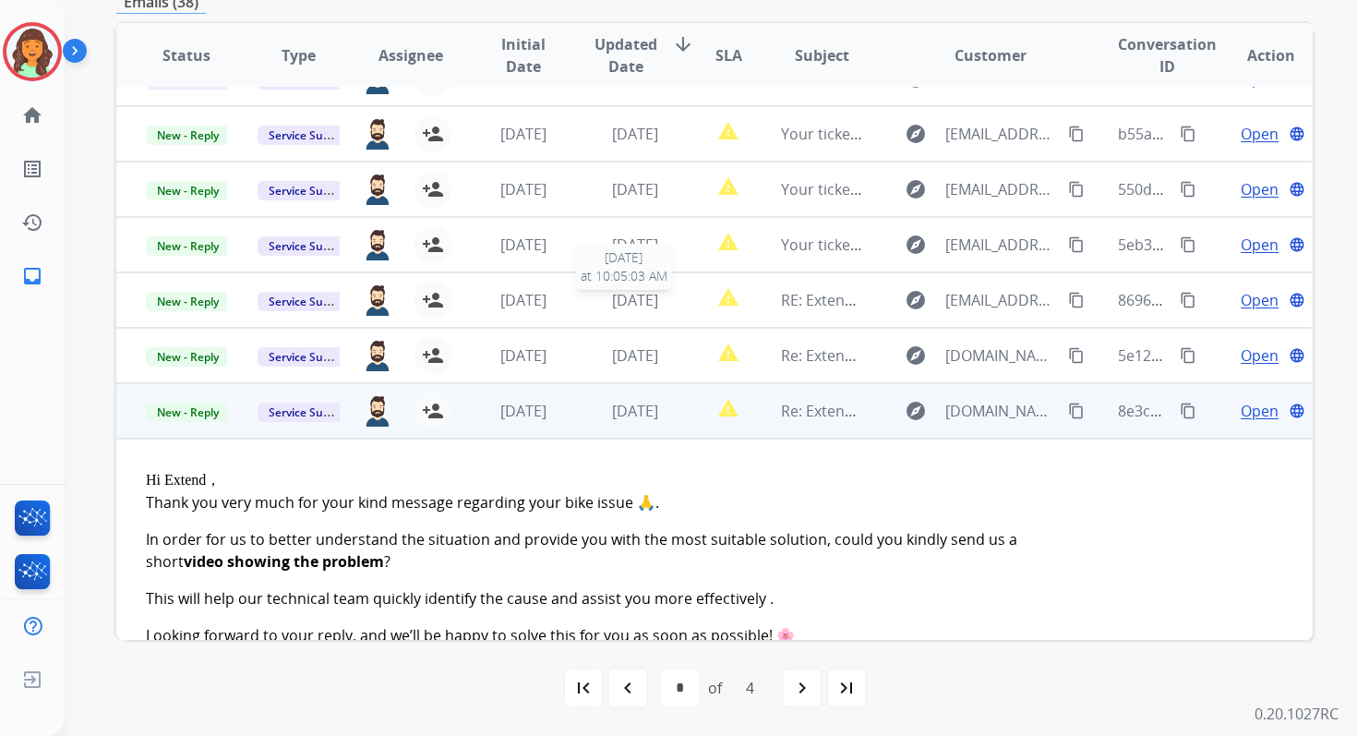
scroll to position [85, 0]
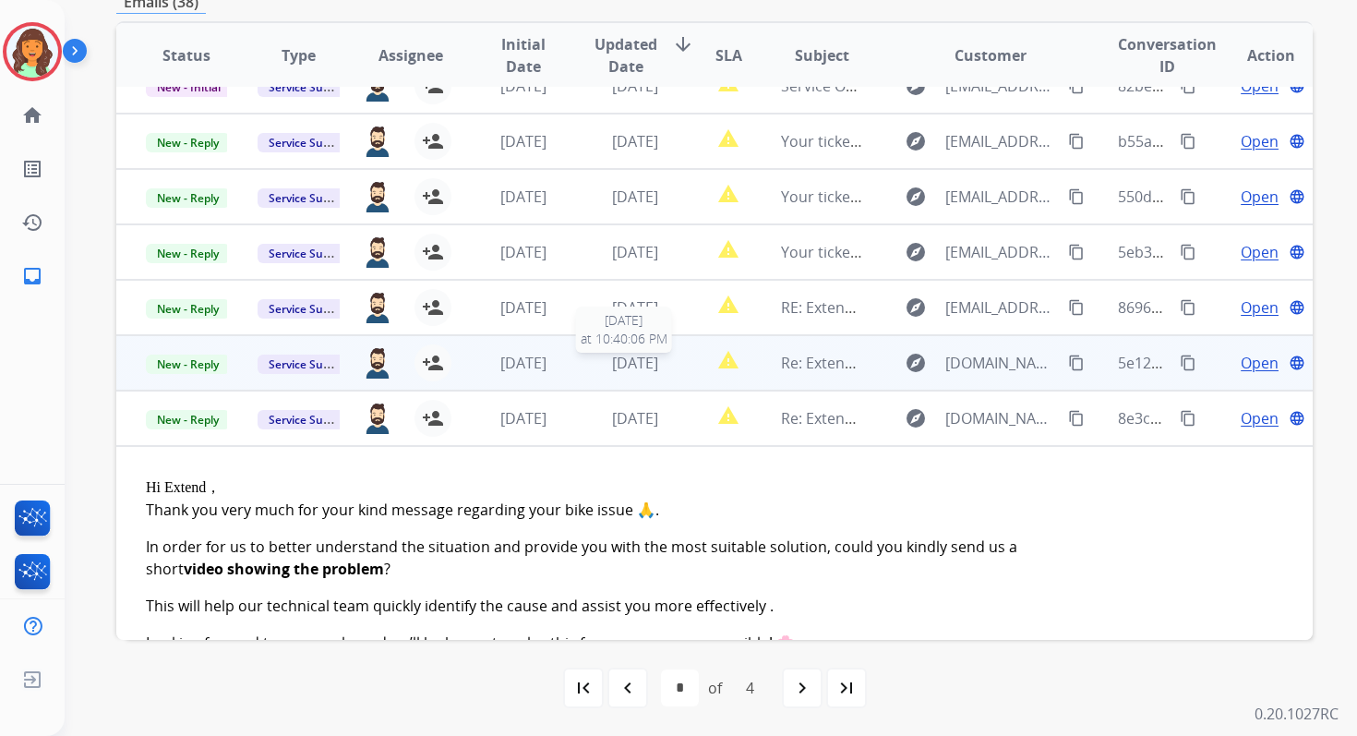
click at [625, 366] on span "[DATE]" at bounding box center [635, 363] width 46 height 20
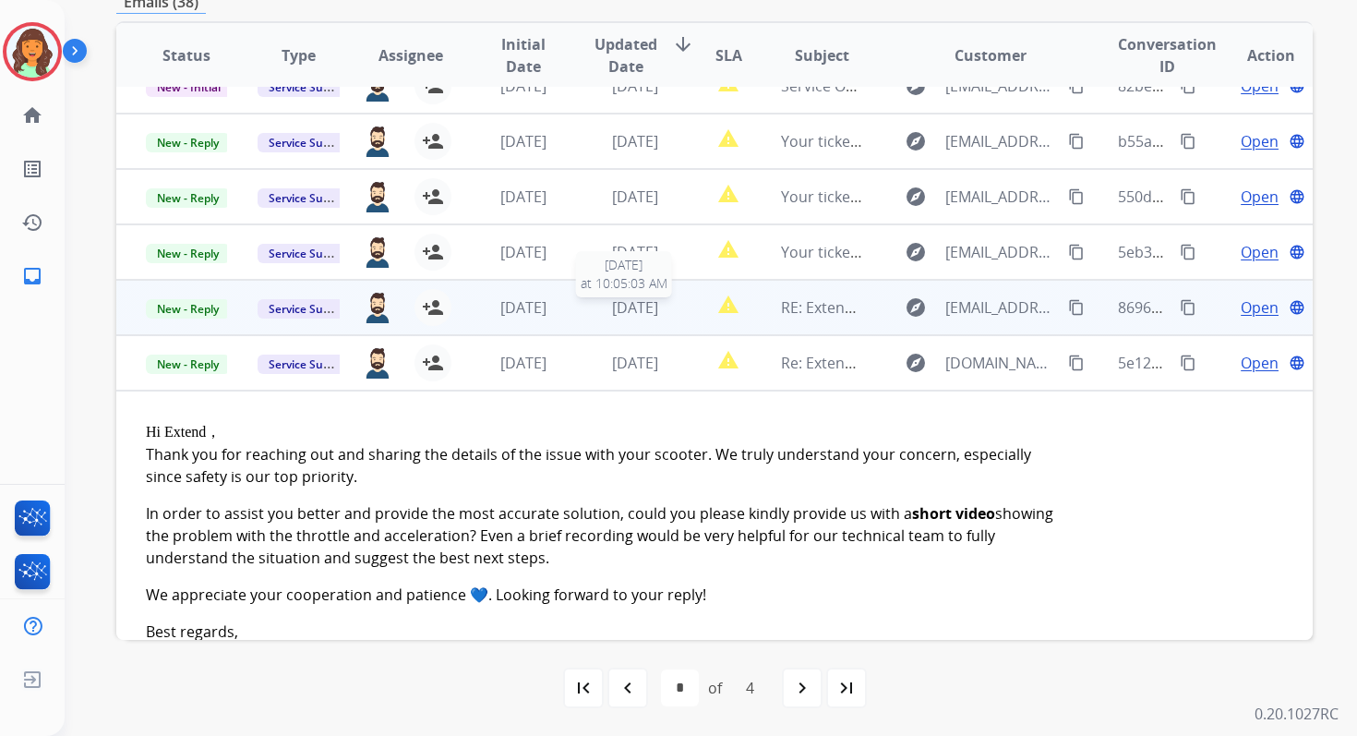
click at [621, 305] on span "2 days ago" at bounding box center [635, 307] width 46 height 20
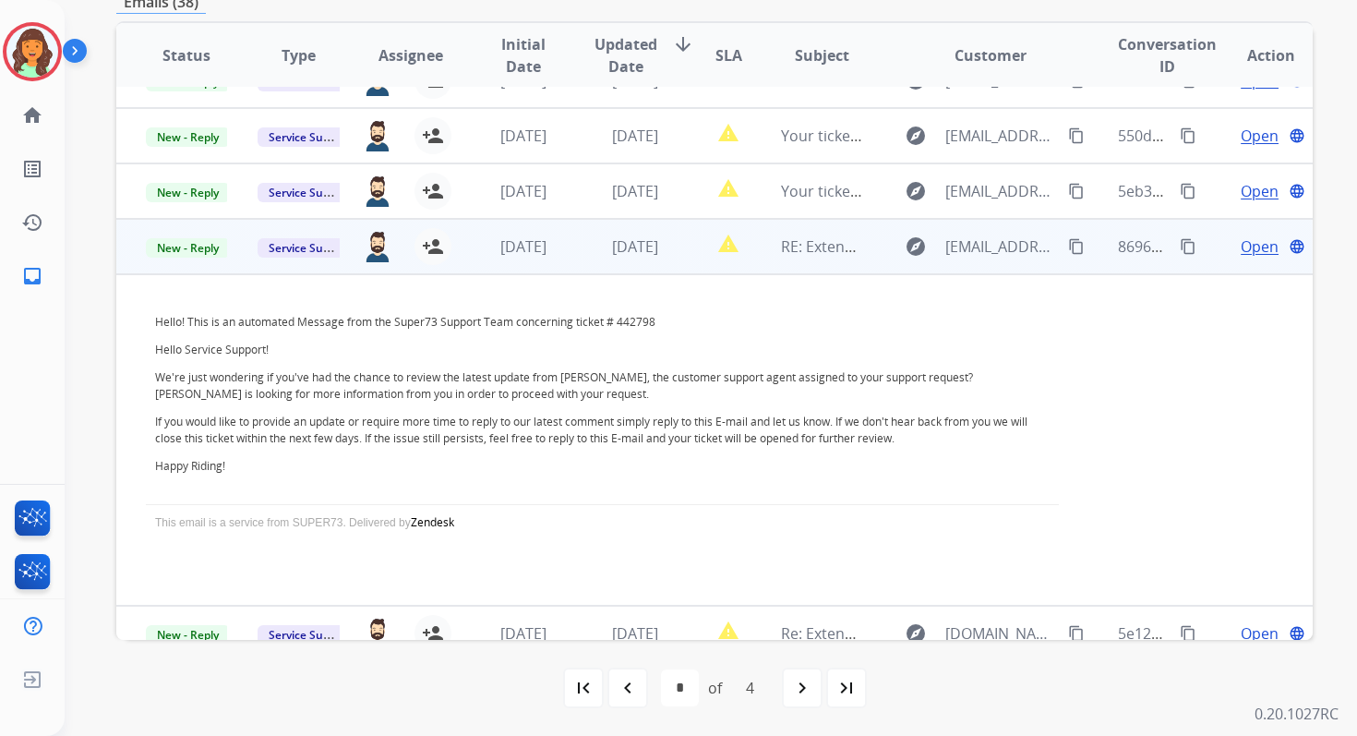
scroll to position [109, 0]
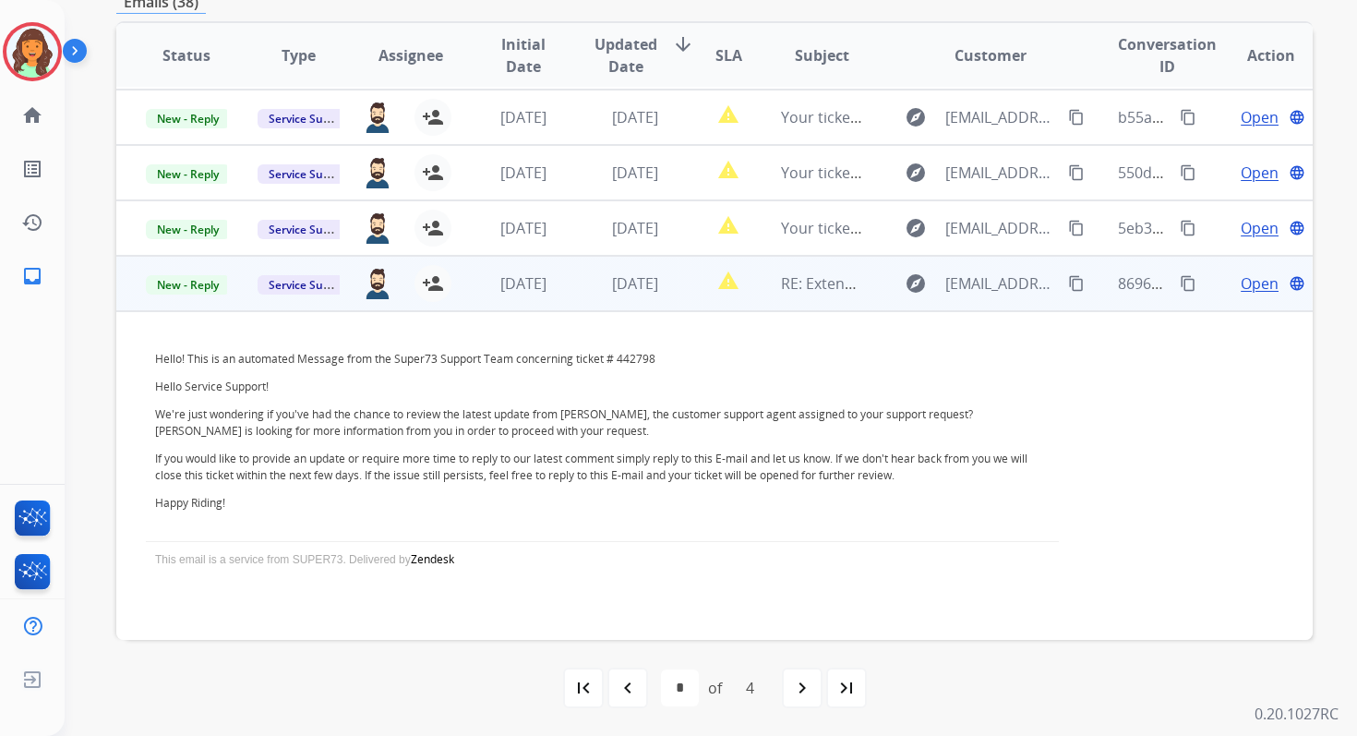
click at [1243, 282] on span "Open" at bounding box center [1260, 283] width 38 height 22
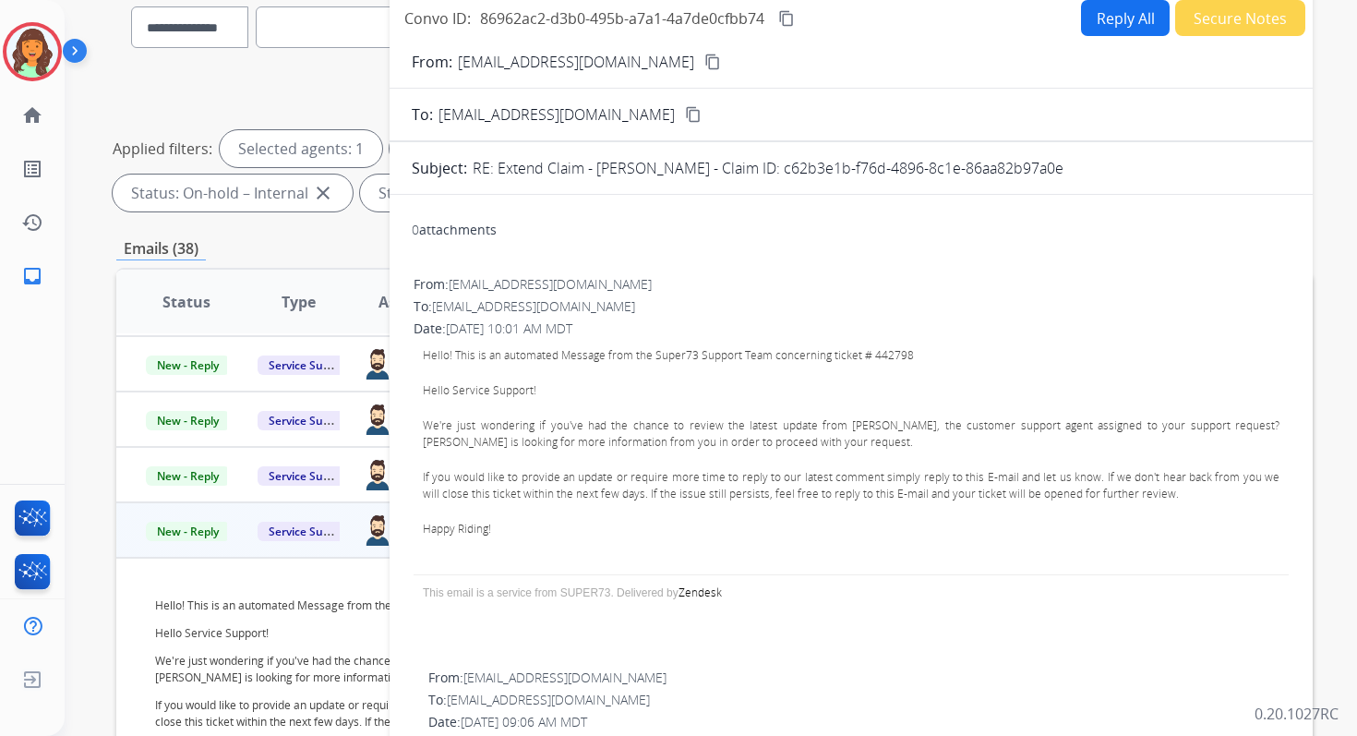
scroll to position [77, 0]
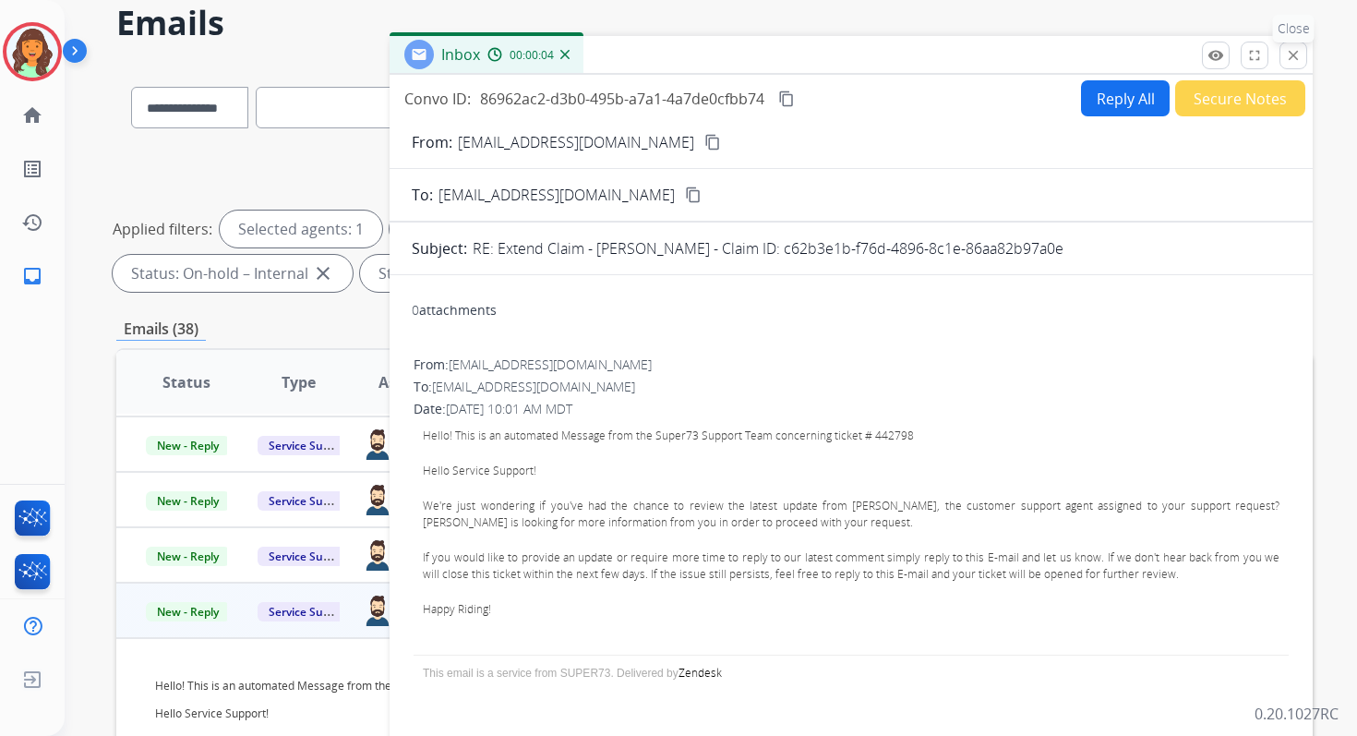
click at [1291, 51] on mat-icon "close" at bounding box center [1293, 55] width 17 height 17
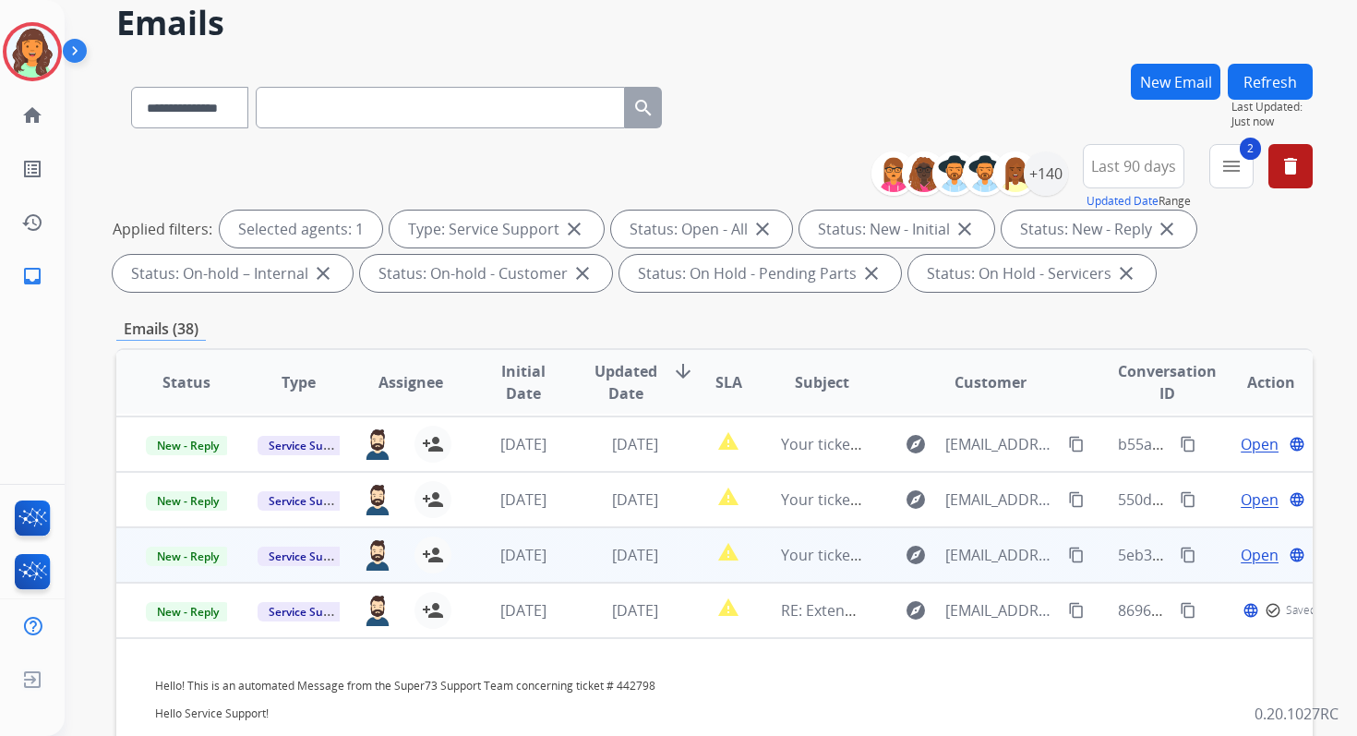
click at [583, 549] on td "2 days ago" at bounding box center [621, 554] width 112 height 55
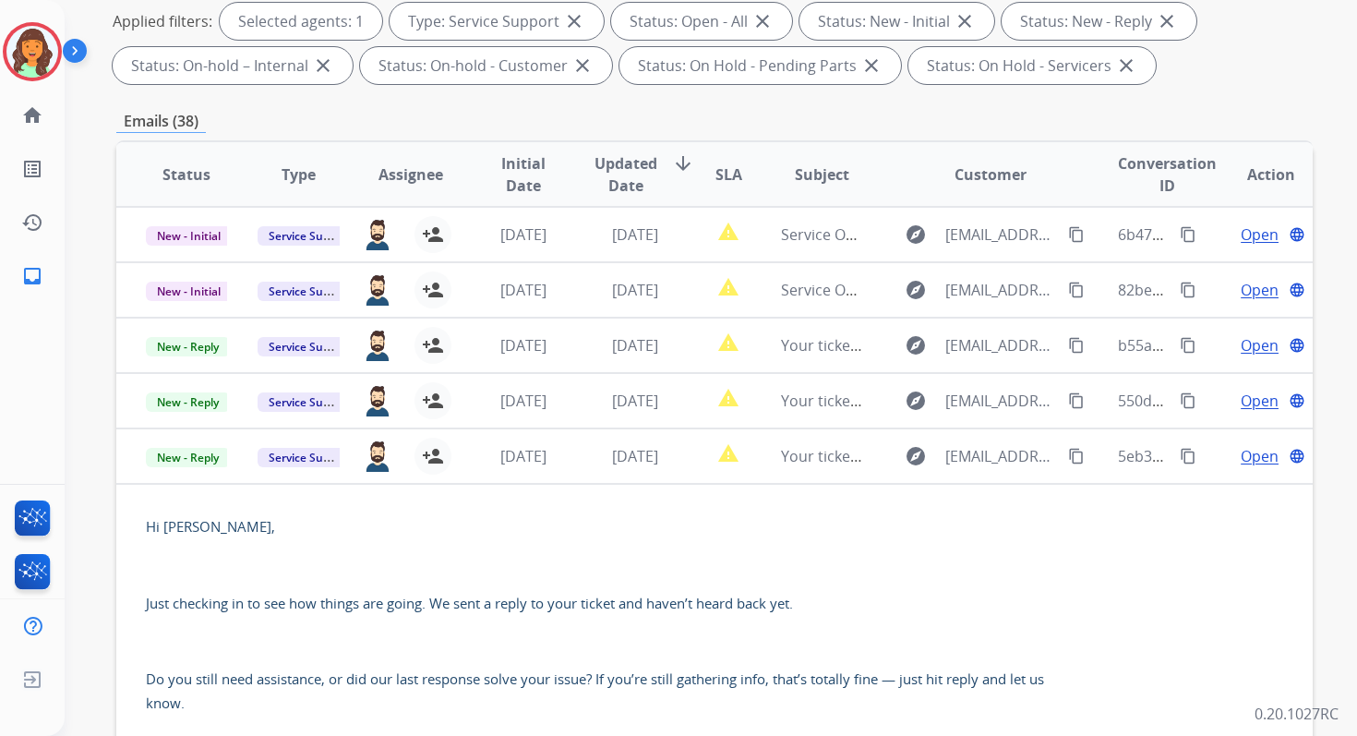
scroll to position [250, 0]
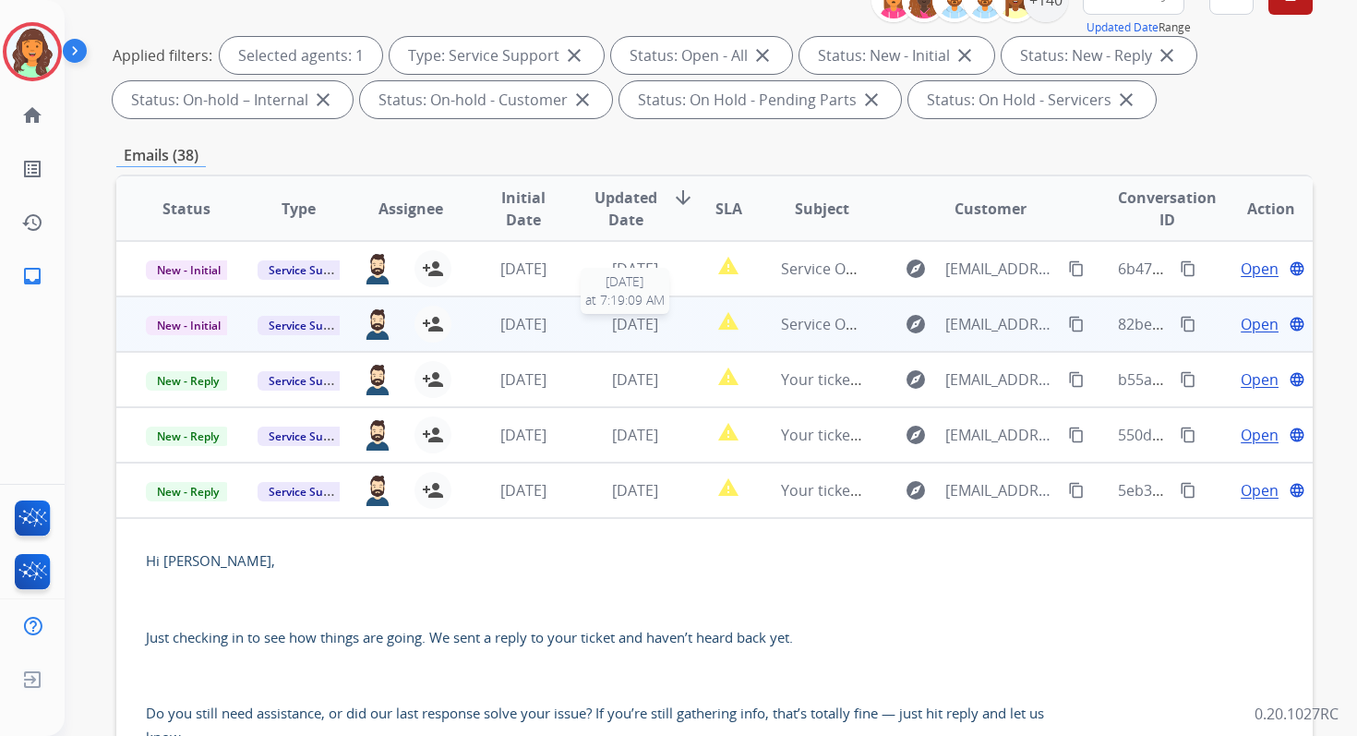
click at [612, 323] on span "[DATE]" at bounding box center [635, 324] width 46 height 20
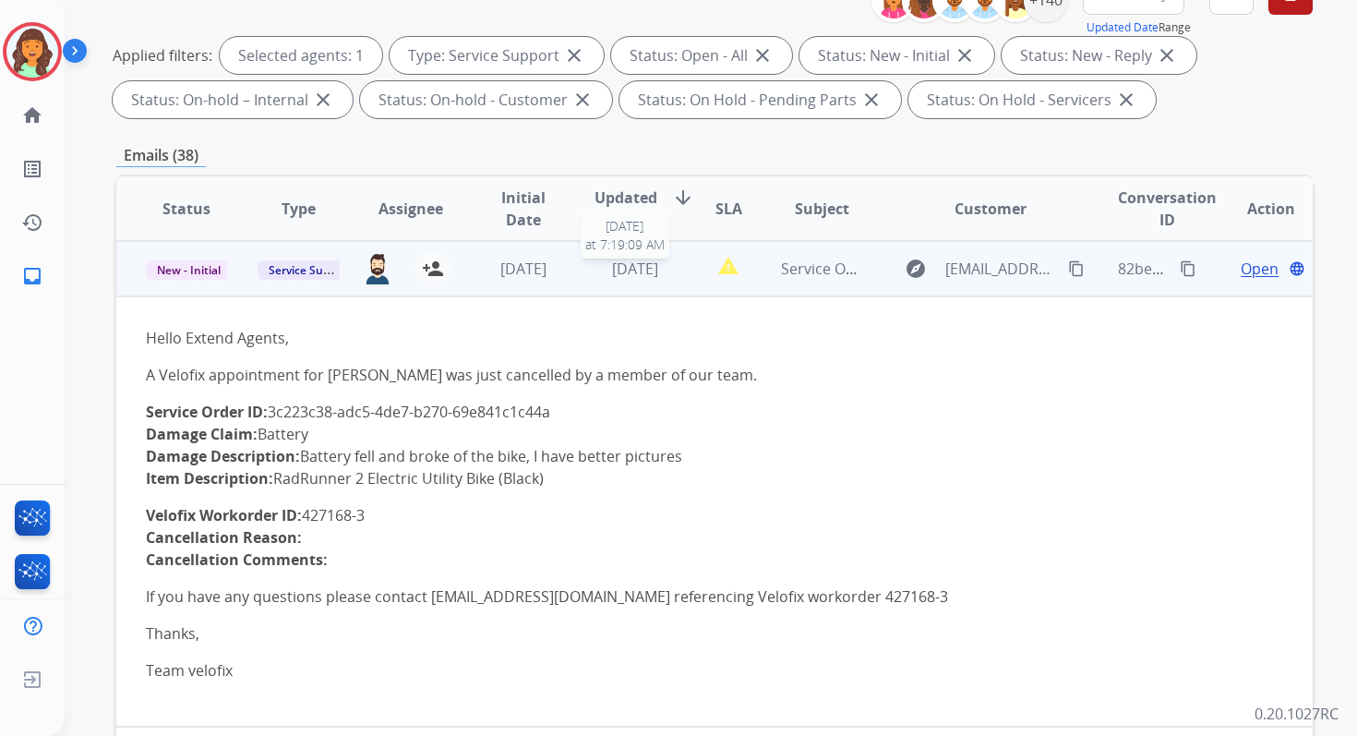
scroll to position [0, 0]
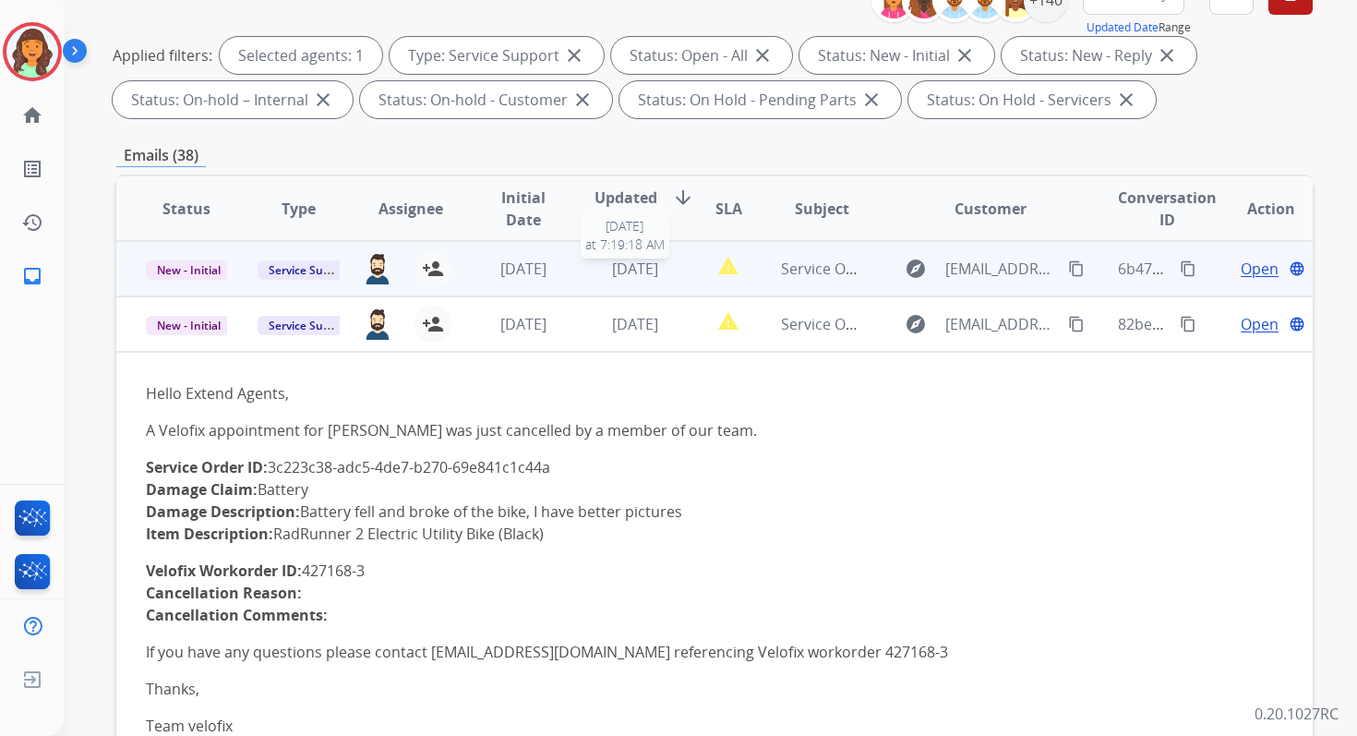
click at [602, 279] on div "[DATE]" at bounding box center [635, 269] width 81 height 22
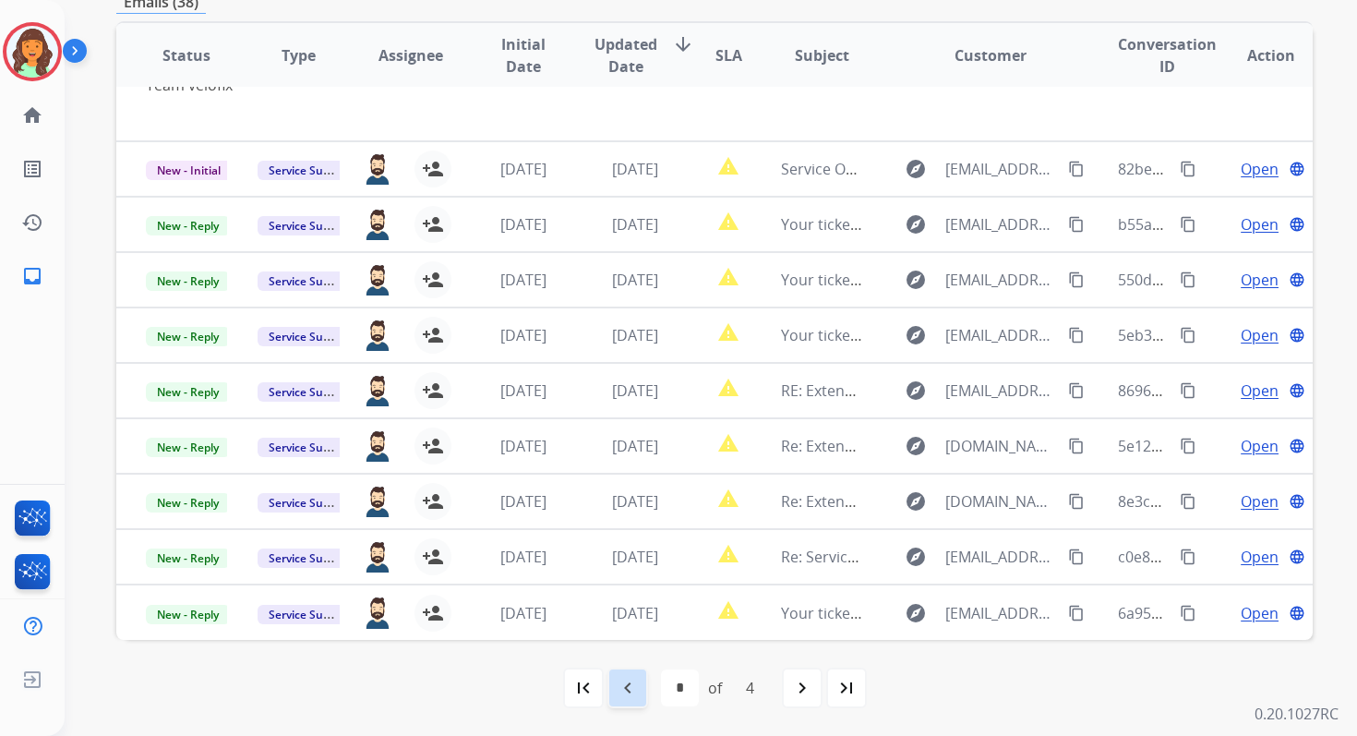
click at [630, 693] on mat-icon "navigate_before" at bounding box center [628, 688] width 22 height 22
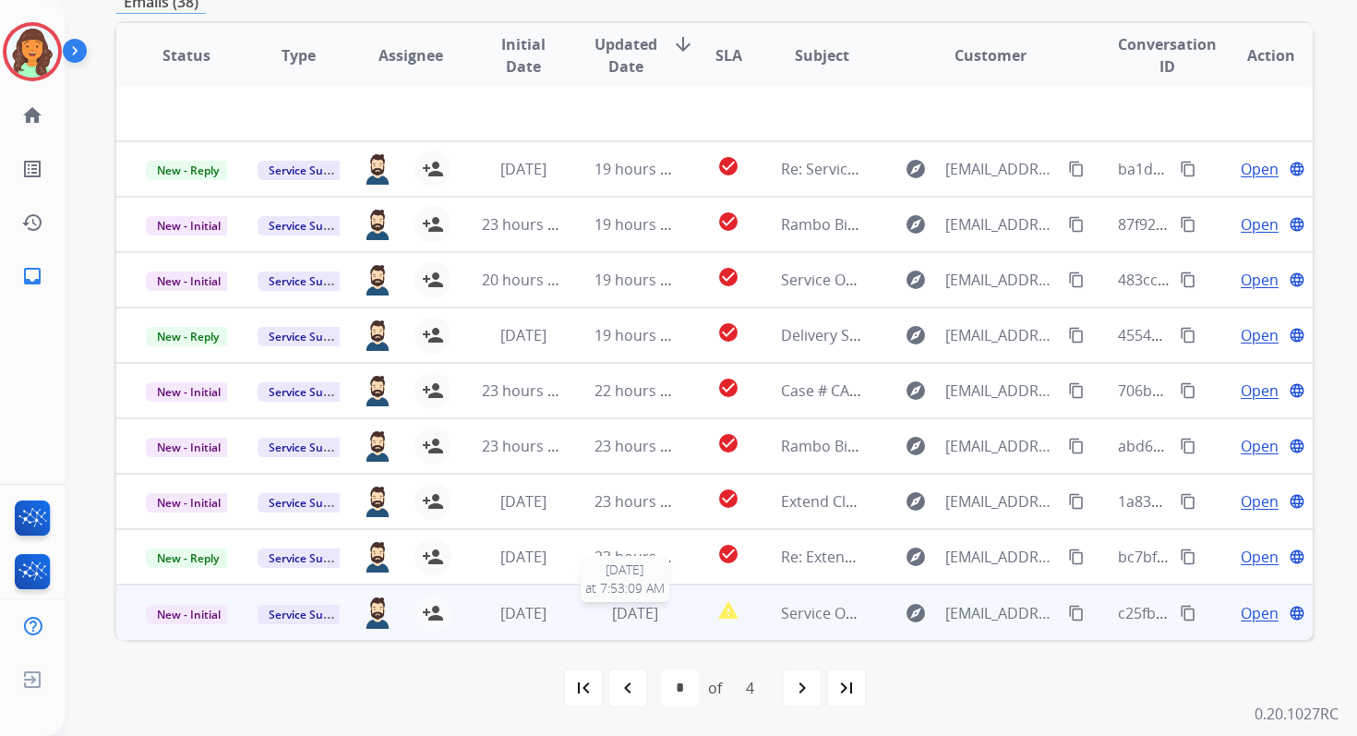
click at [612, 616] on span "[DATE]" at bounding box center [635, 613] width 46 height 20
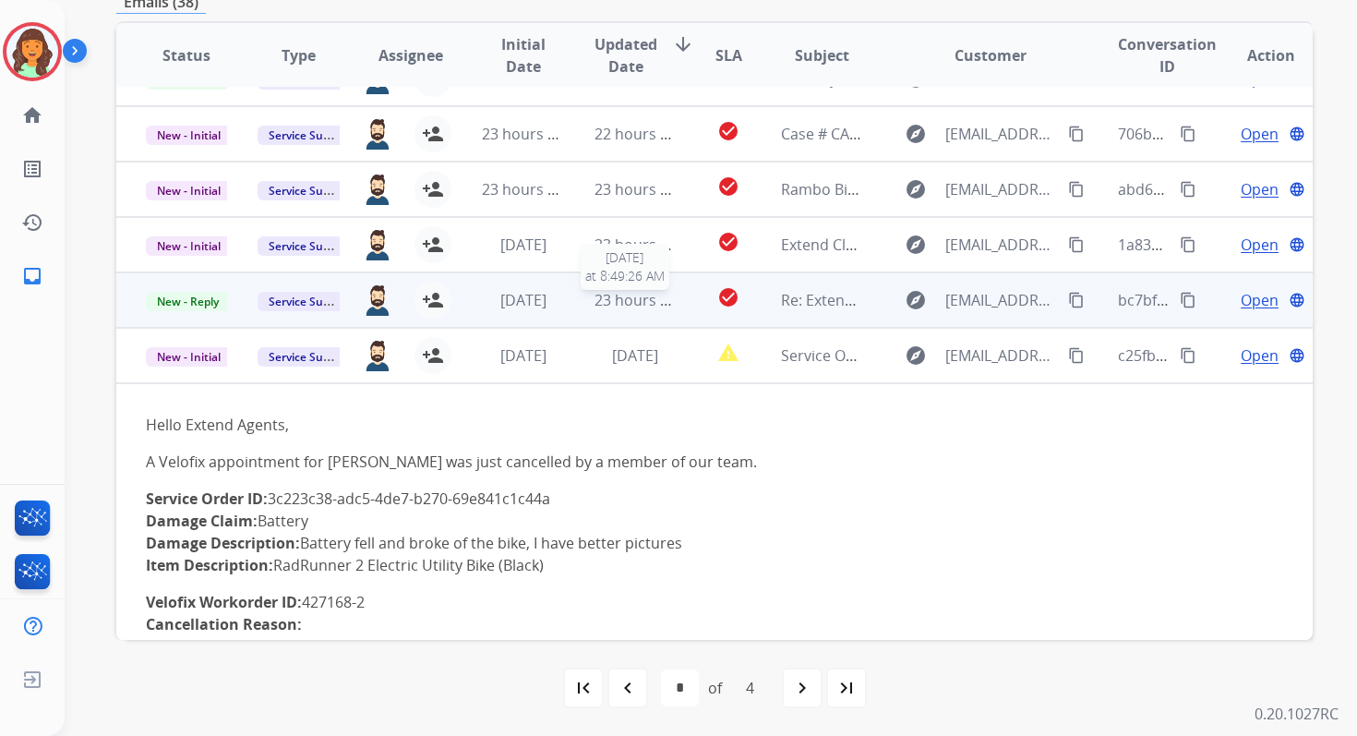
click at [603, 295] on span "23 hours ago" at bounding box center [640, 300] width 91 height 20
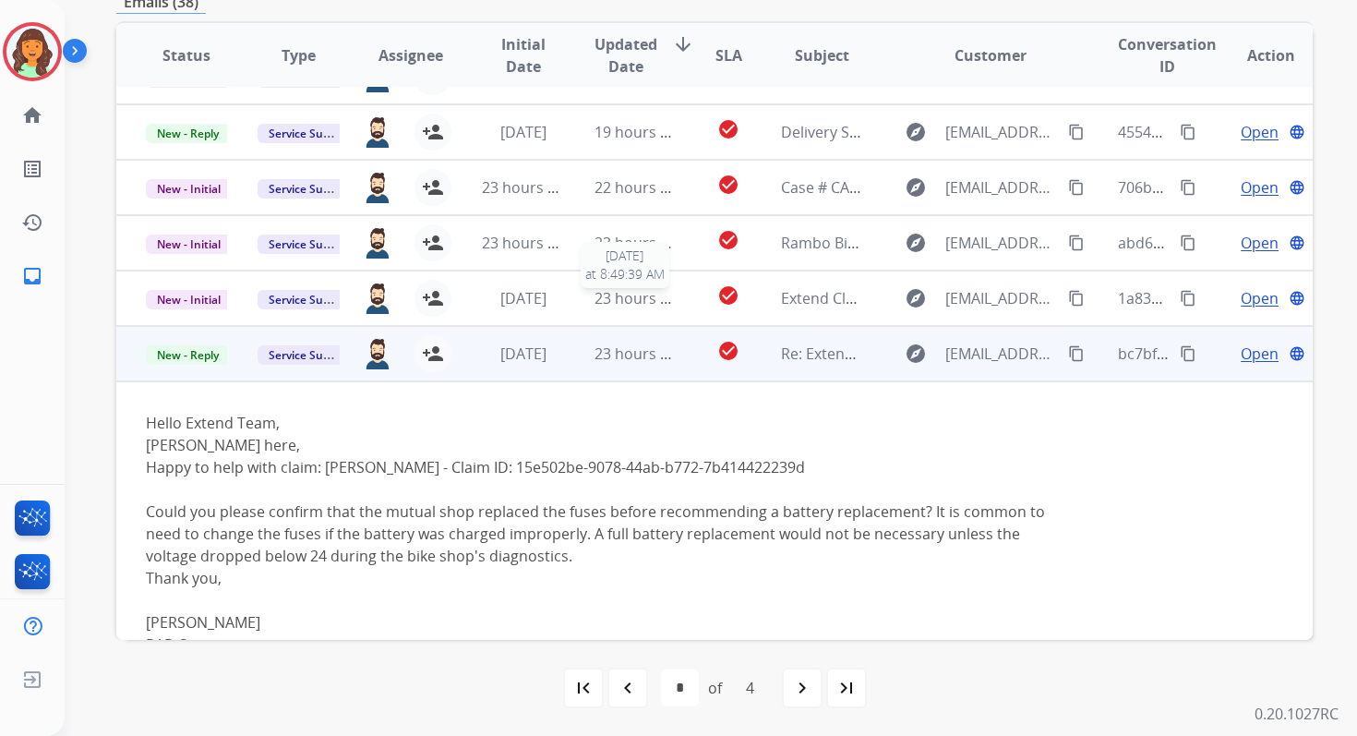
click at [603, 295] on span "23 hours ago" at bounding box center [640, 298] width 91 height 20
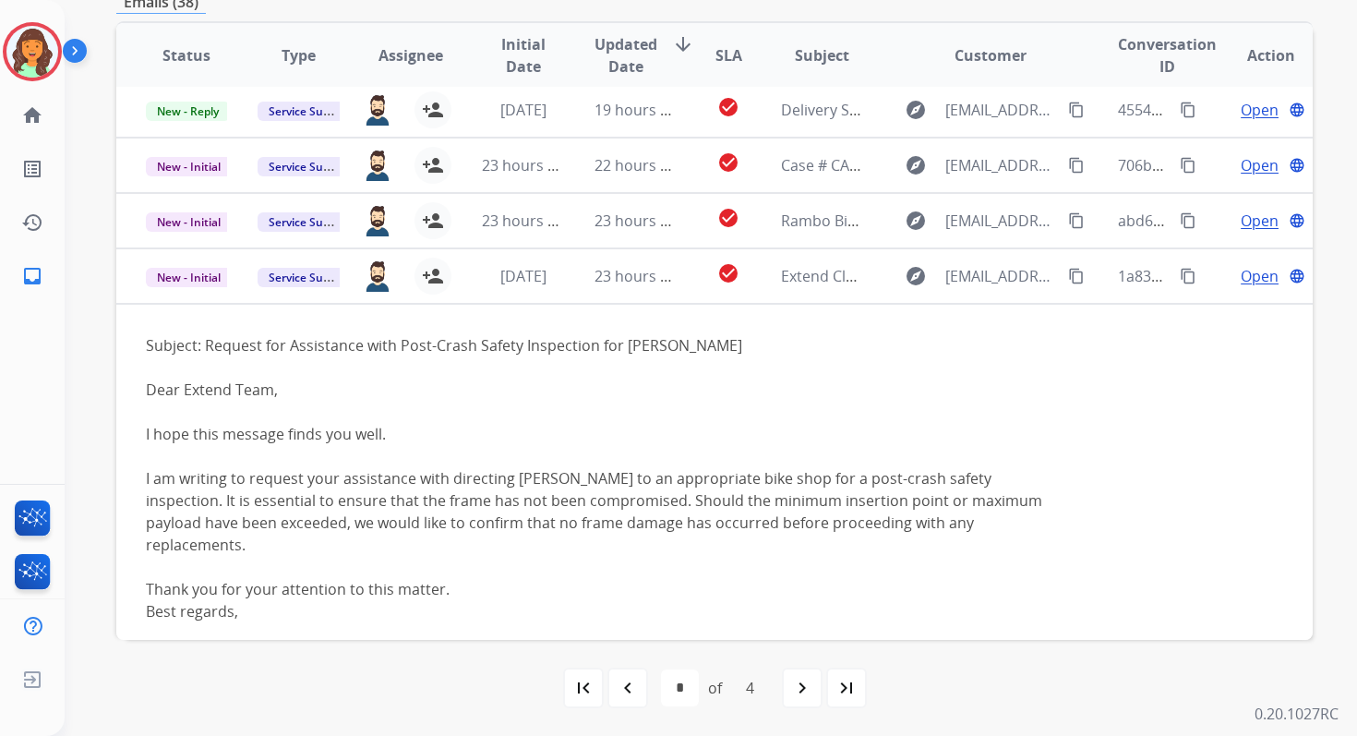
scroll to position [224, 0]
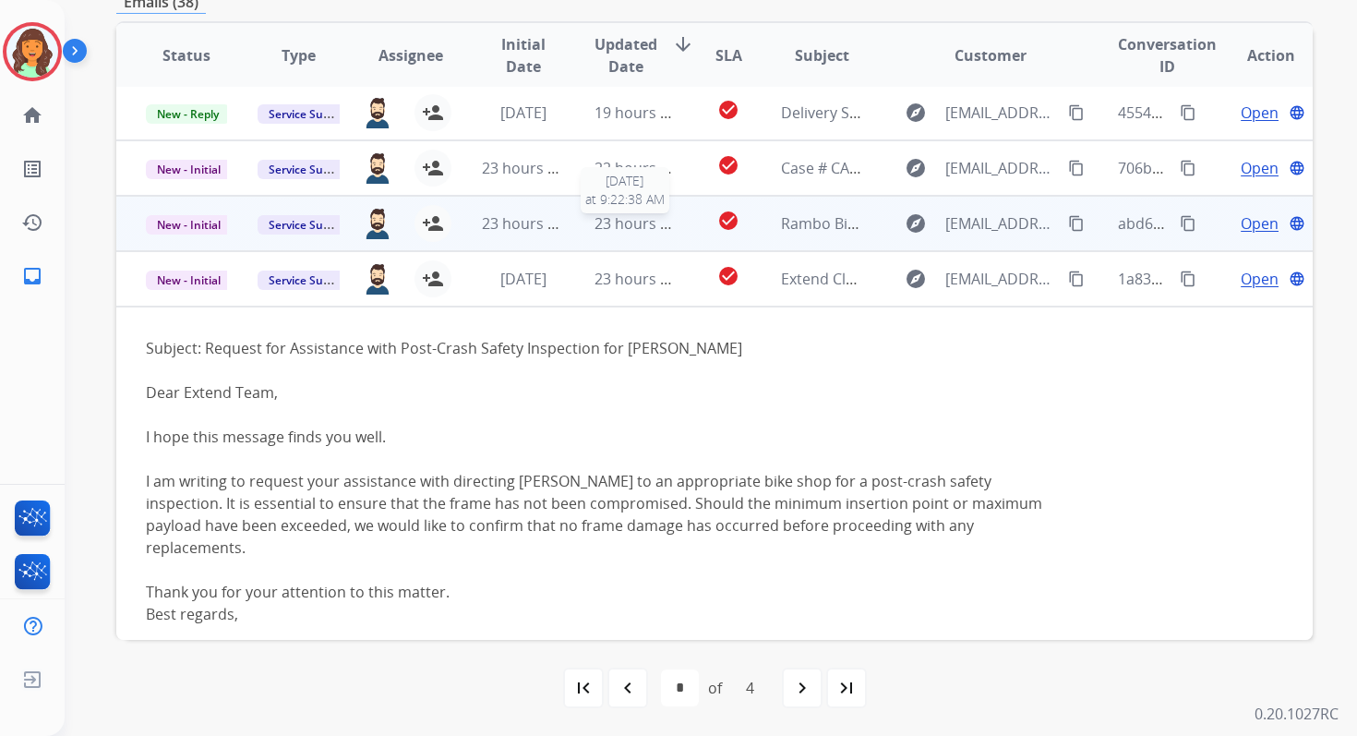
click at [595, 220] on span "23 hours ago" at bounding box center [640, 223] width 91 height 20
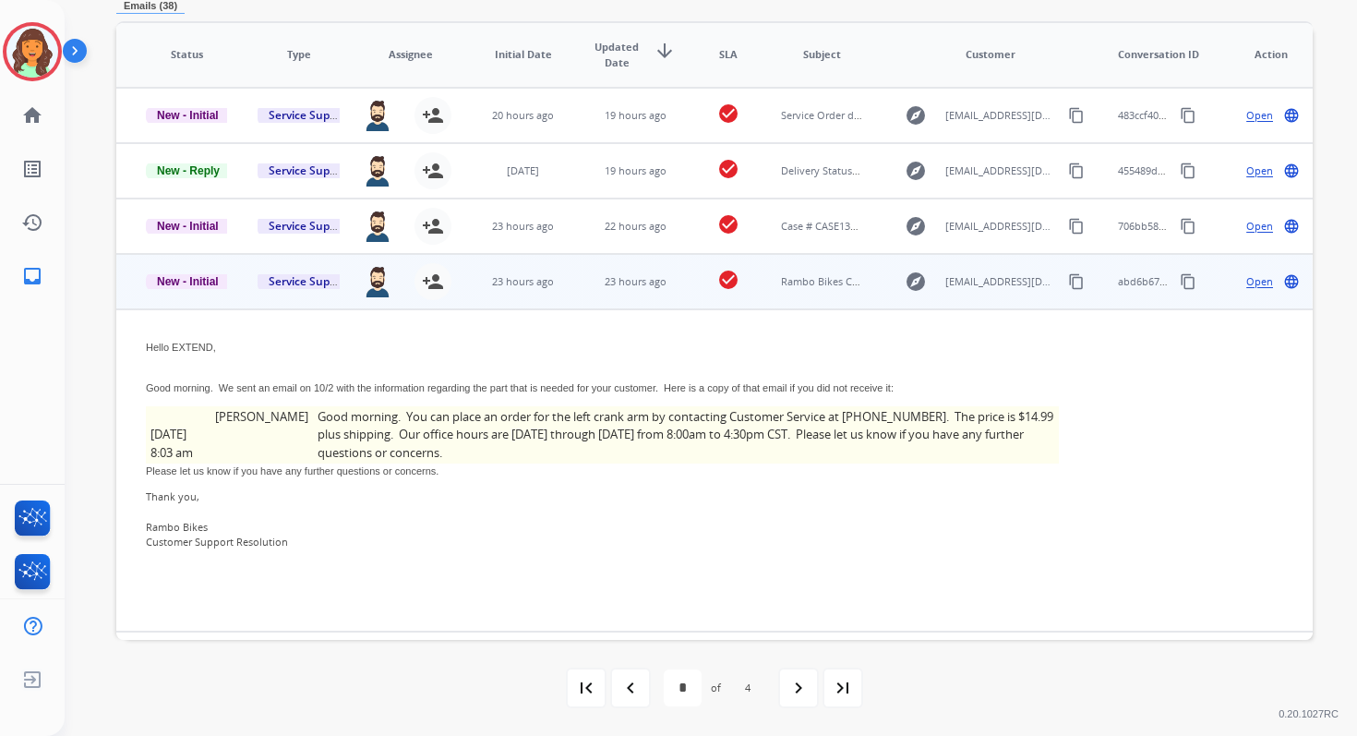
scroll to position [134, 0]
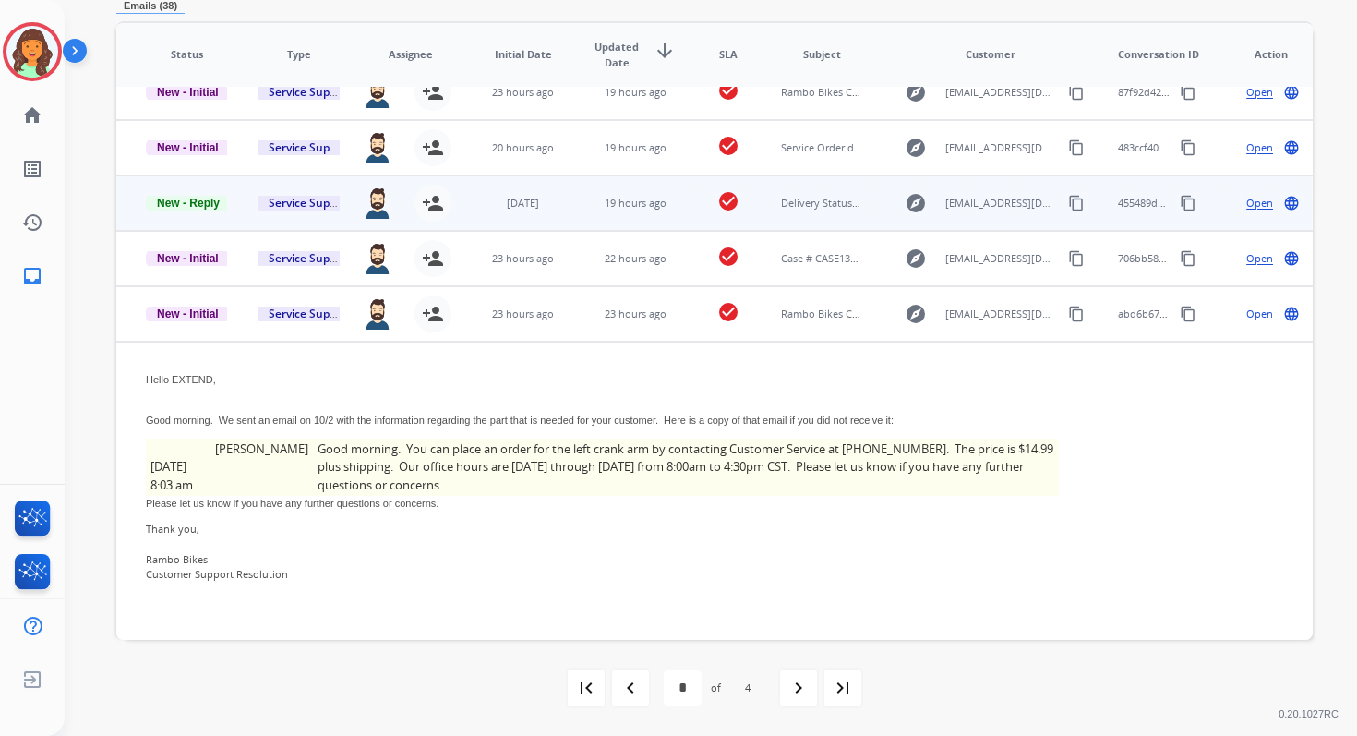
click at [583, 201] on td "19 hours ago" at bounding box center [621, 202] width 112 height 55
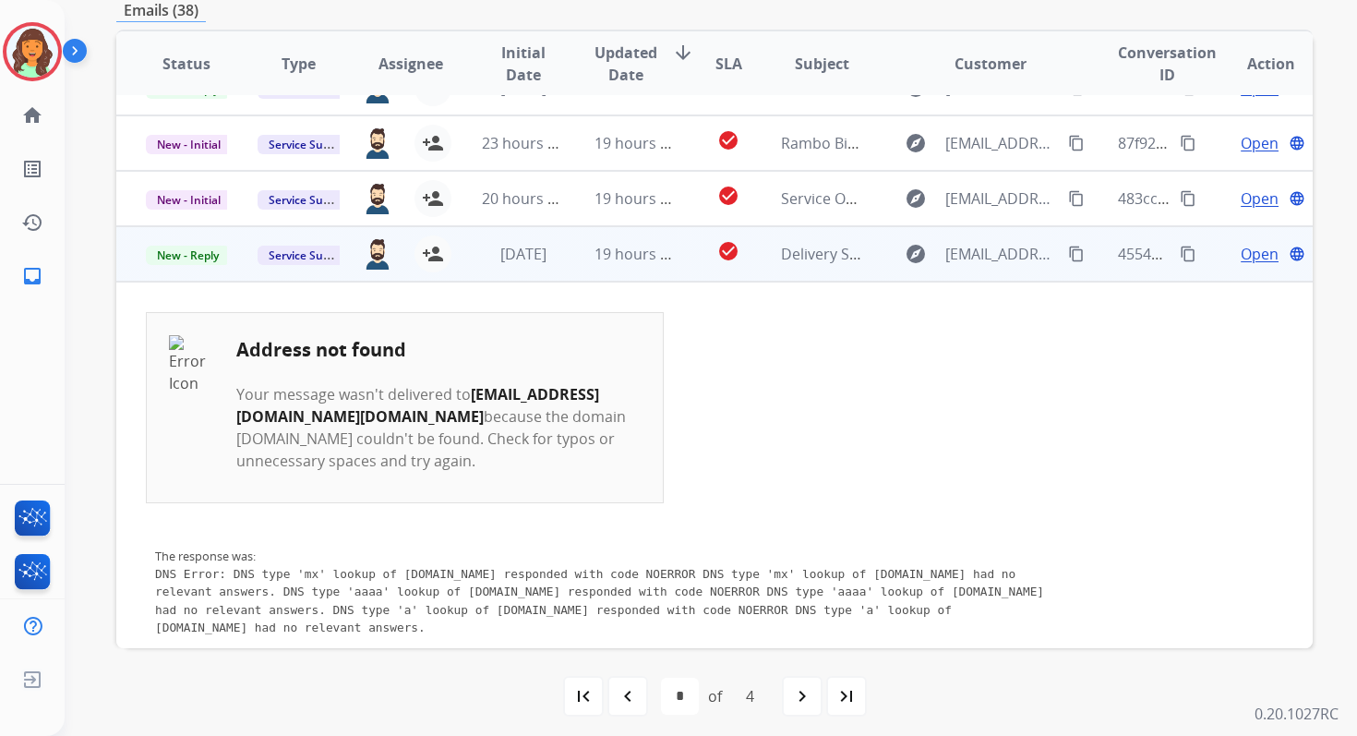
click at [583, 202] on td "19 hours ago" at bounding box center [621, 198] width 112 height 55
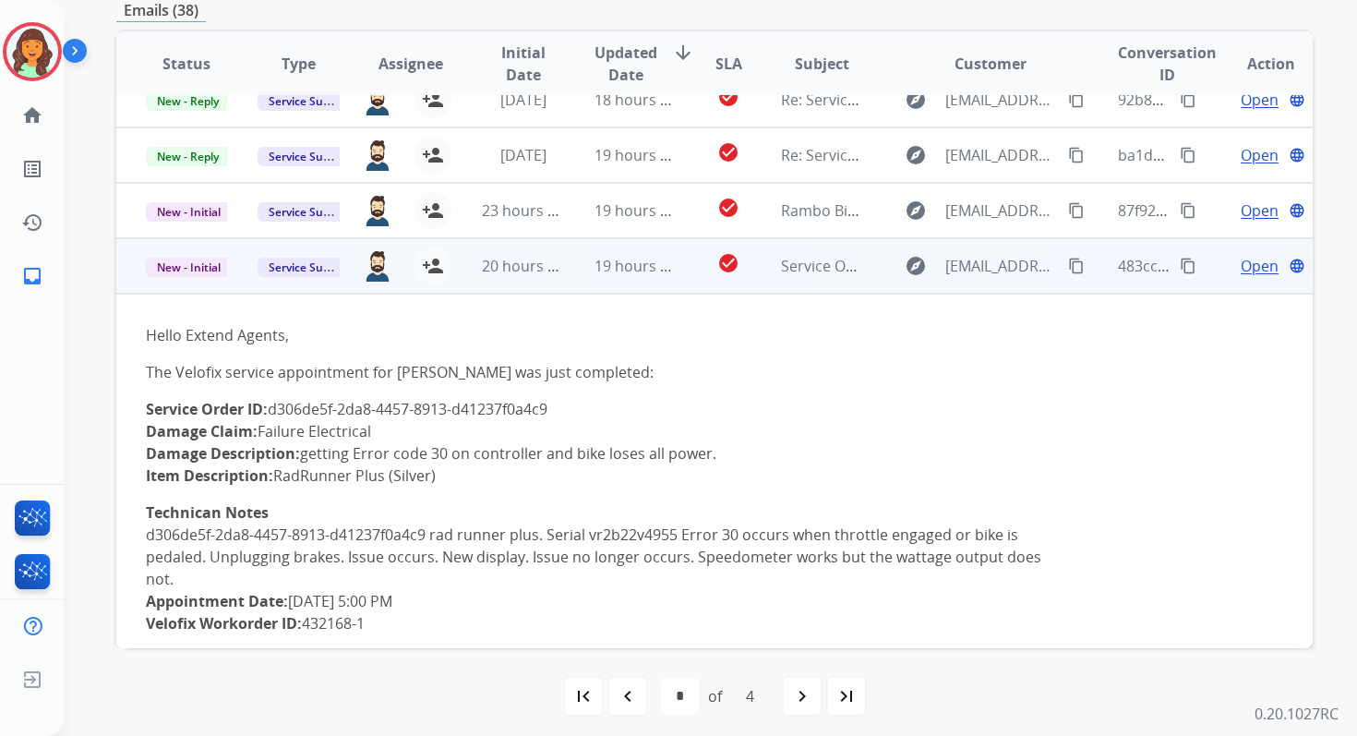
scroll to position [0, 0]
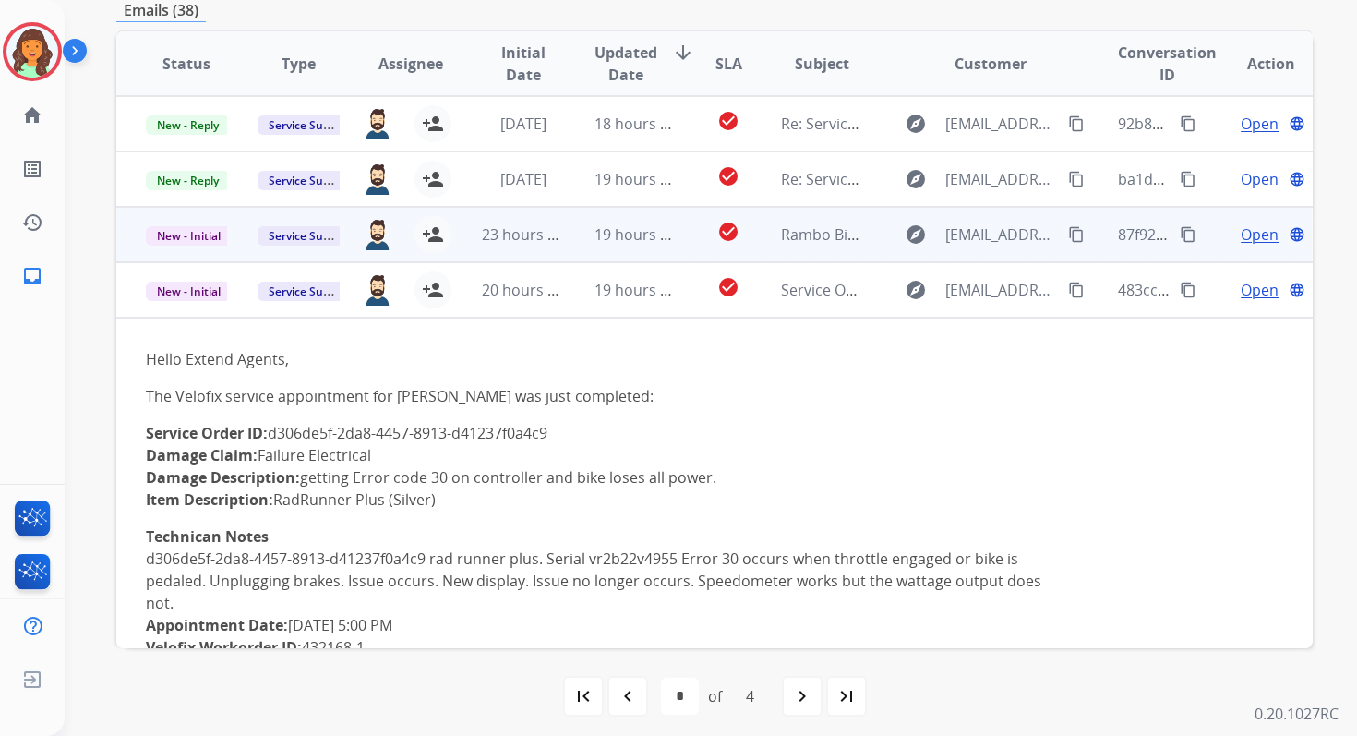
click at [608, 214] on td "19 hours ago" at bounding box center [621, 234] width 112 height 55
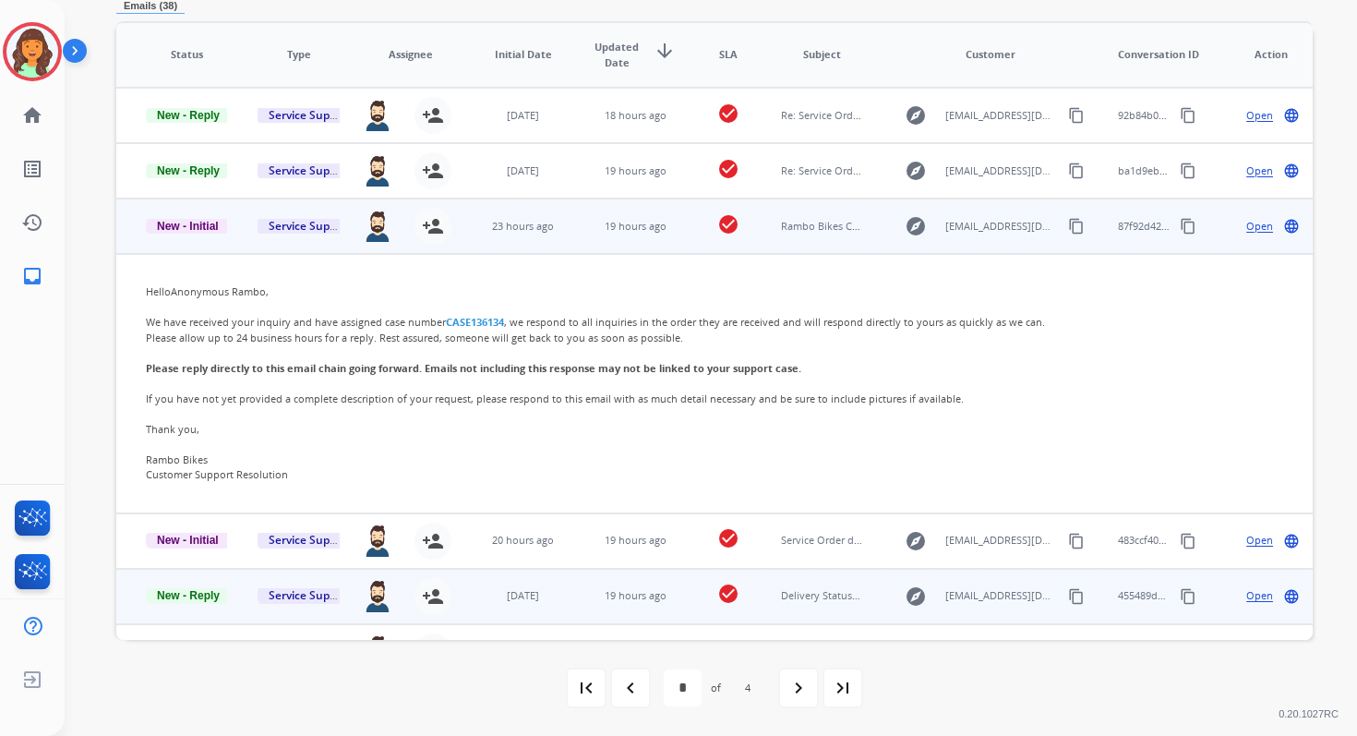
scroll to position [389, 0]
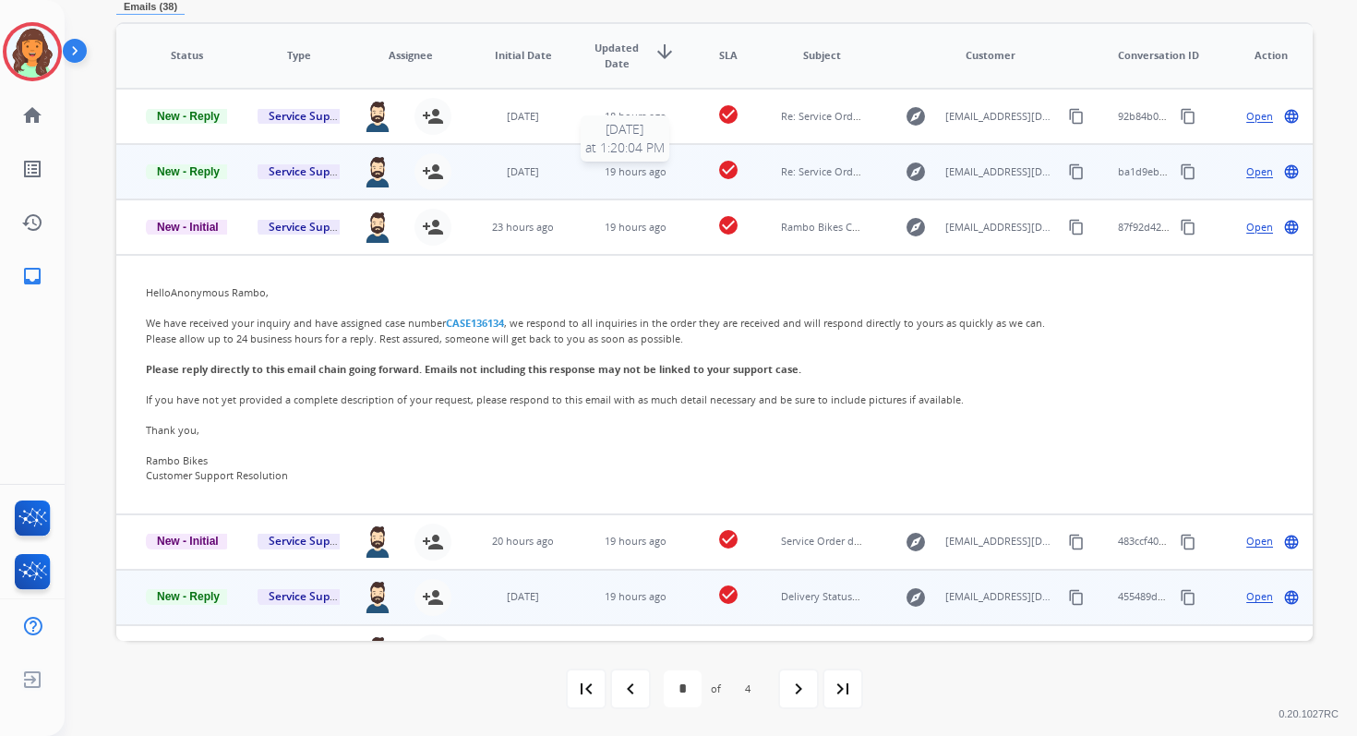
click at [611, 175] on span "19 hours ago" at bounding box center [636, 171] width 62 height 14
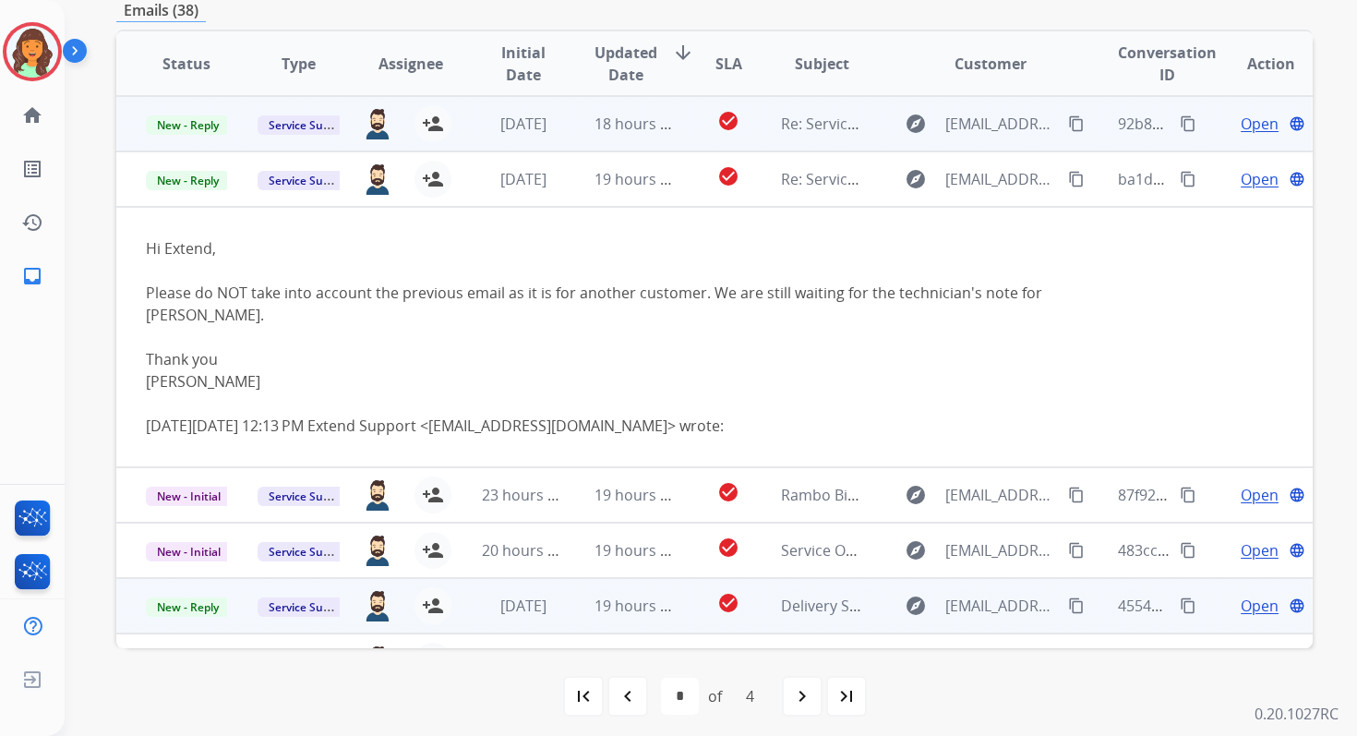
click at [605, 138] on td "18 hours ago" at bounding box center [621, 123] width 112 height 55
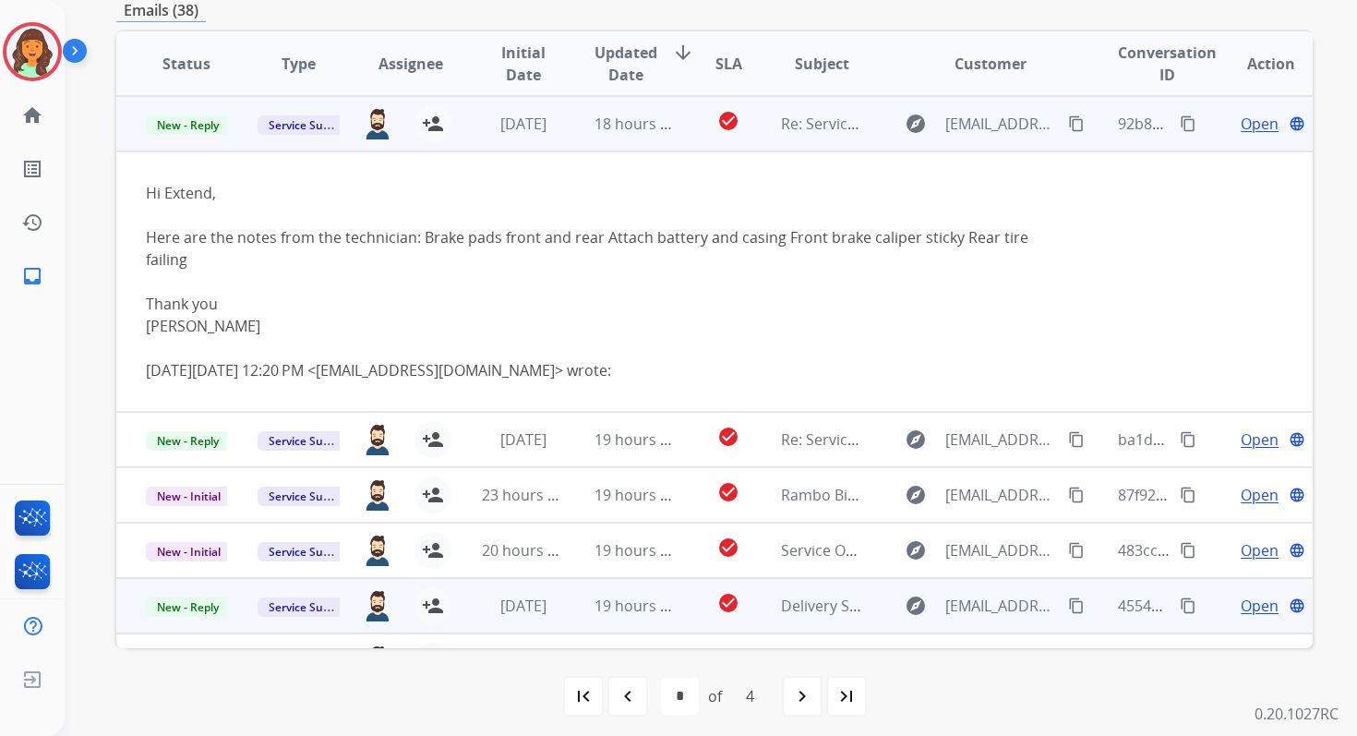
click at [605, 138] on td "18 hours ago" at bounding box center [621, 123] width 112 height 55
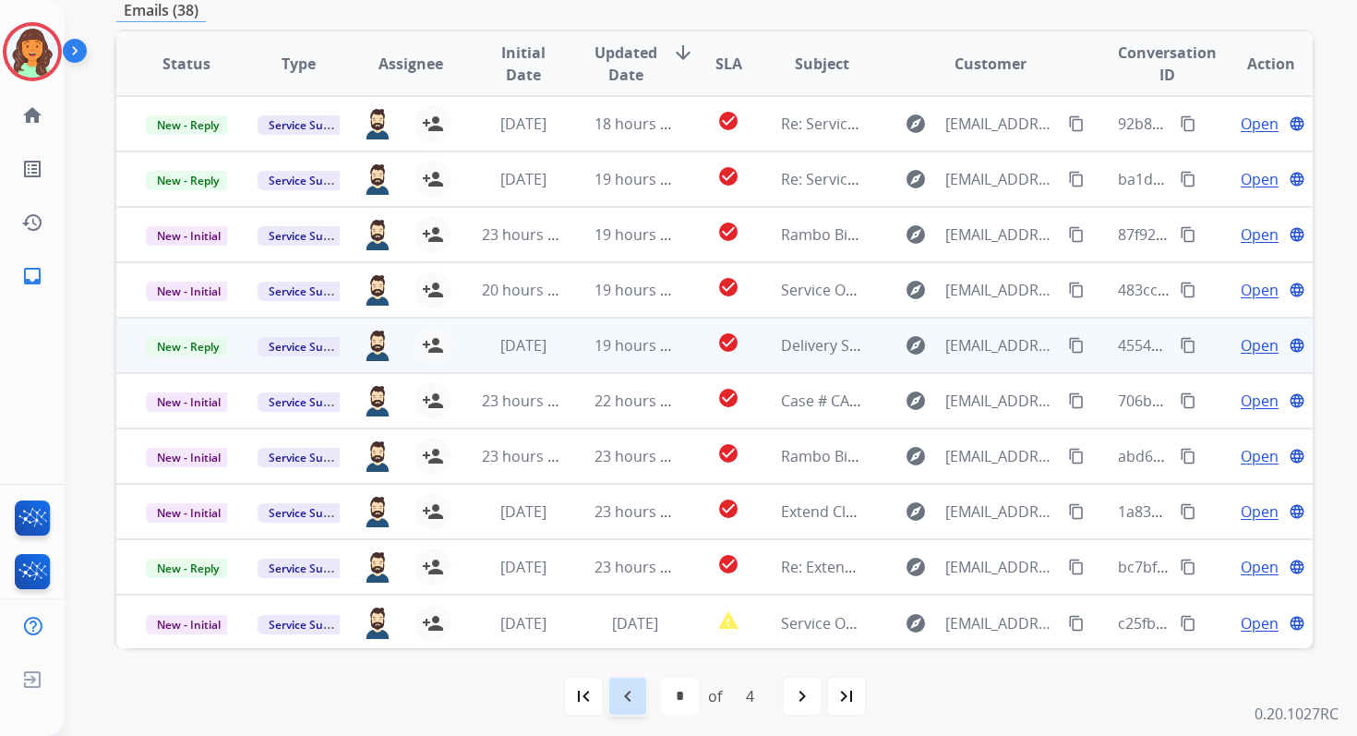
click at [640, 691] on div "navigate_before" at bounding box center [627, 696] width 41 height 41
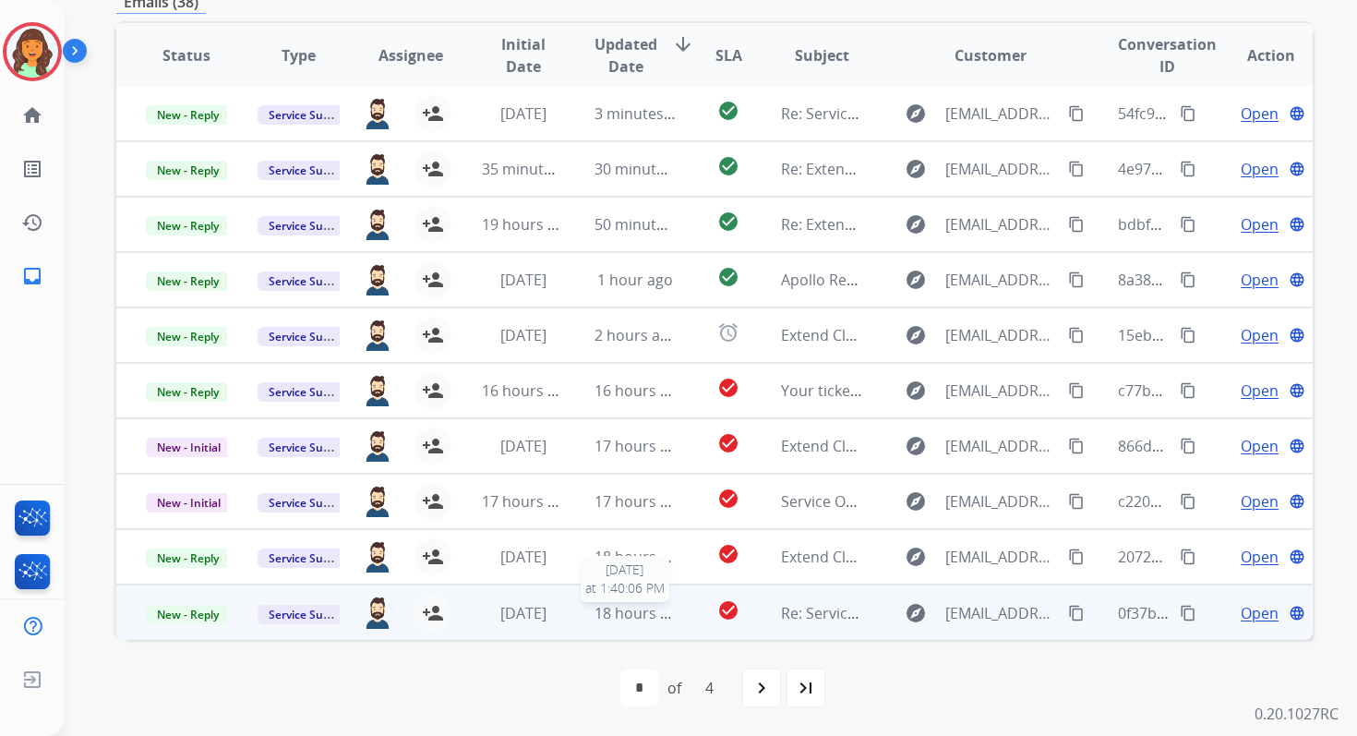
click at [639, 608] on span "18 hours ago" at bounding box center [640, 613] width 91 height 20
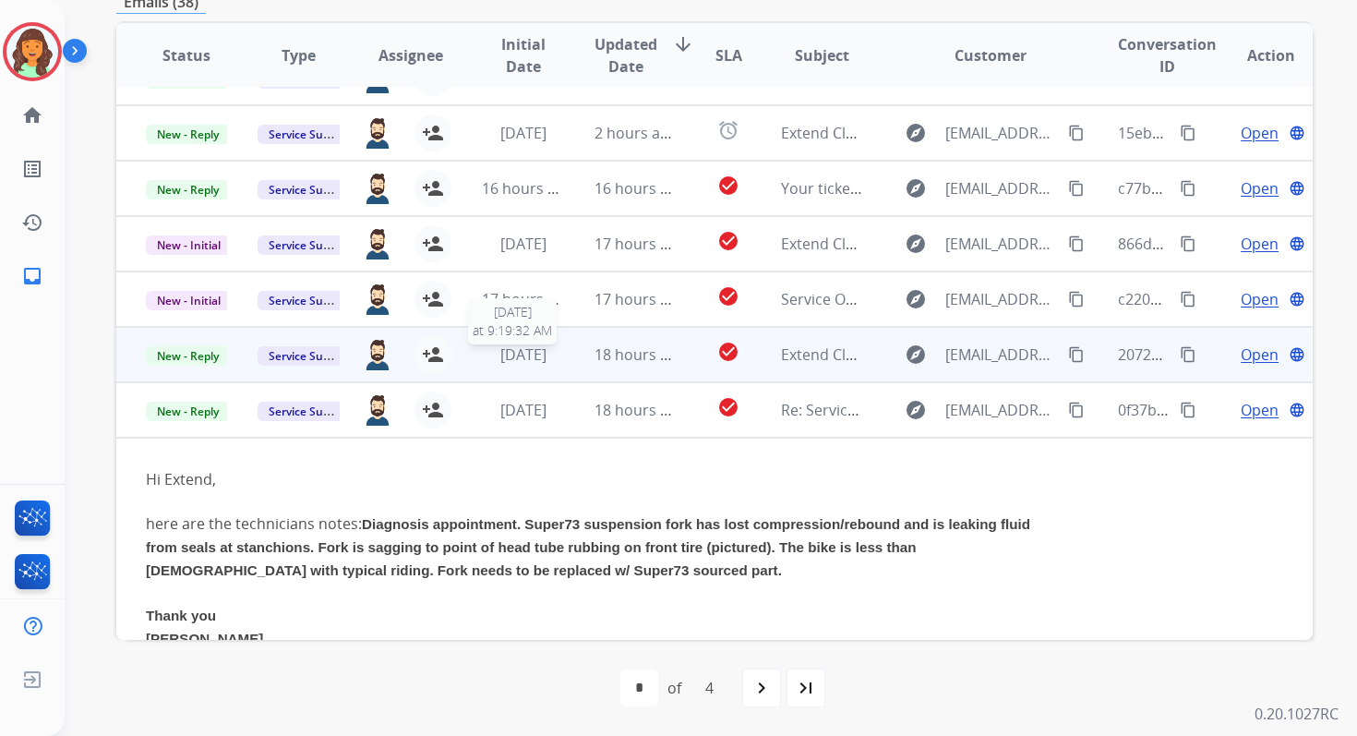
click at [546, 358] on span "[DATE]" at bounding box center [523, 354] width 46 height 20
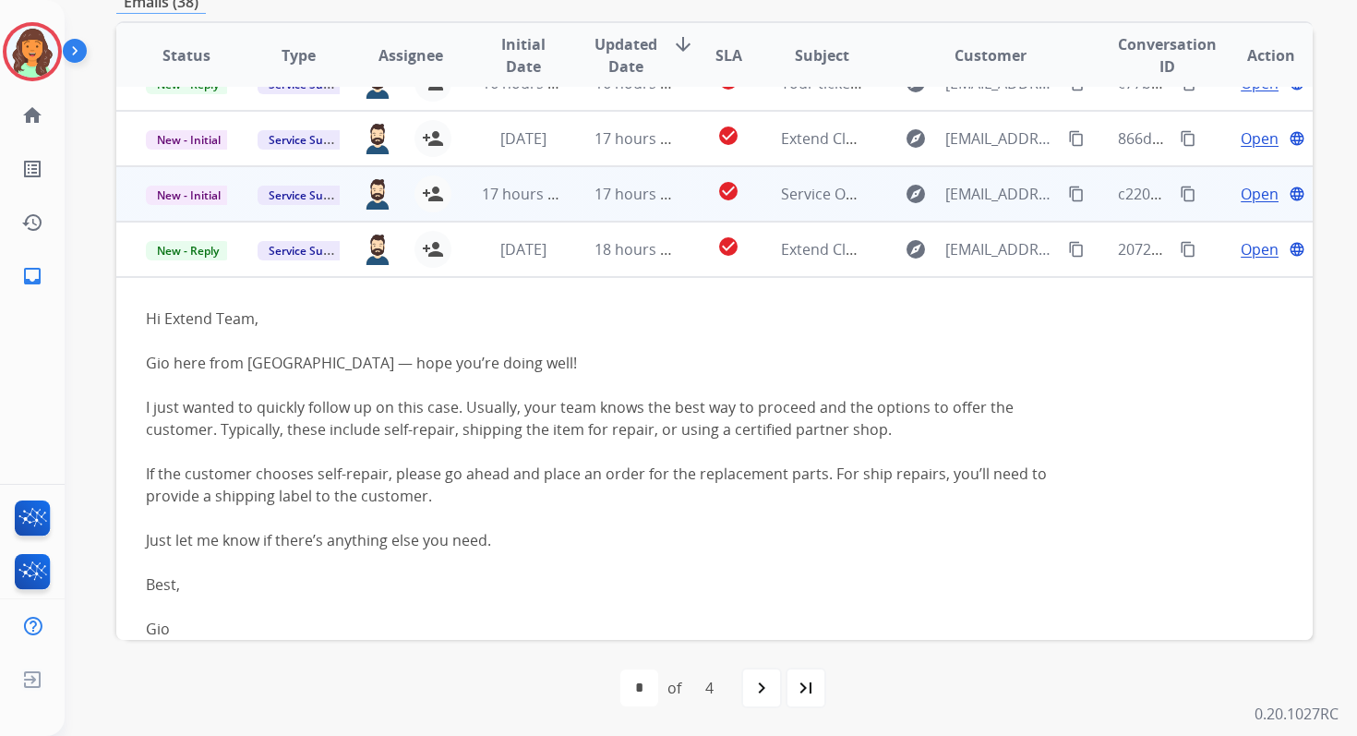
click at [565, 204] on td "17 hours ago" at bounding box center [621, 193] width 112 height 55
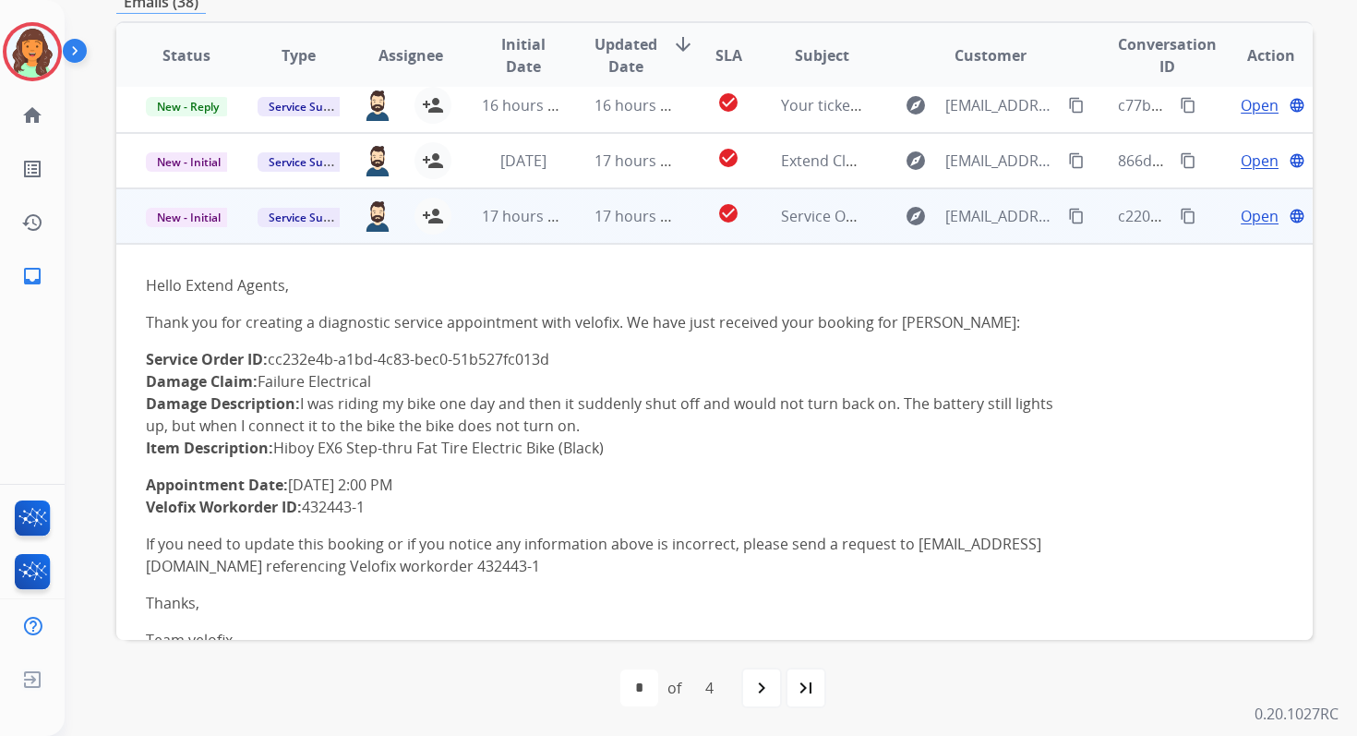
scroll to position [282, 0]
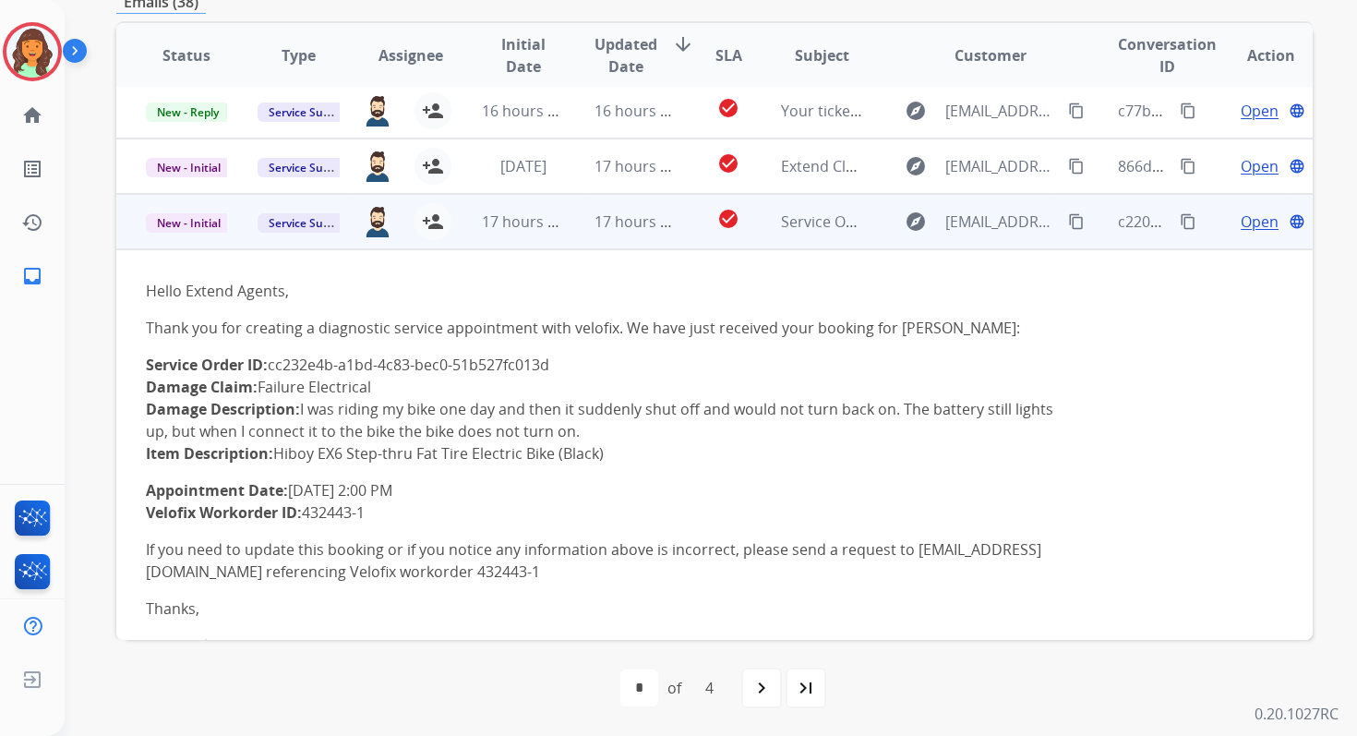
drag, startPoint x: 275, startPoint y: 365, endPoint x: 558, endPoint y: 356, distance: 283.5
click at [558, 356] on p "Service Order ID: cc232e4b-a1bd-4c83-bec0-51b527fc013d Damage Claim: Failure El…" at bounding box center [602, 409] width 913 height 111
copy p "cc232e4b-a1bd-4c83-bec0-51b527fc013d"
drag, startPoint x: 146, startPoint y: 491, endPoint x: 442, endPoint y: 490, distance: 296.3
click at [442, 490] on p "Appointment Date: 2025-10-07 2:00 PM Velofix Workorder ID: 432443-1" at bounding box center [602, 501] width 913 height 44
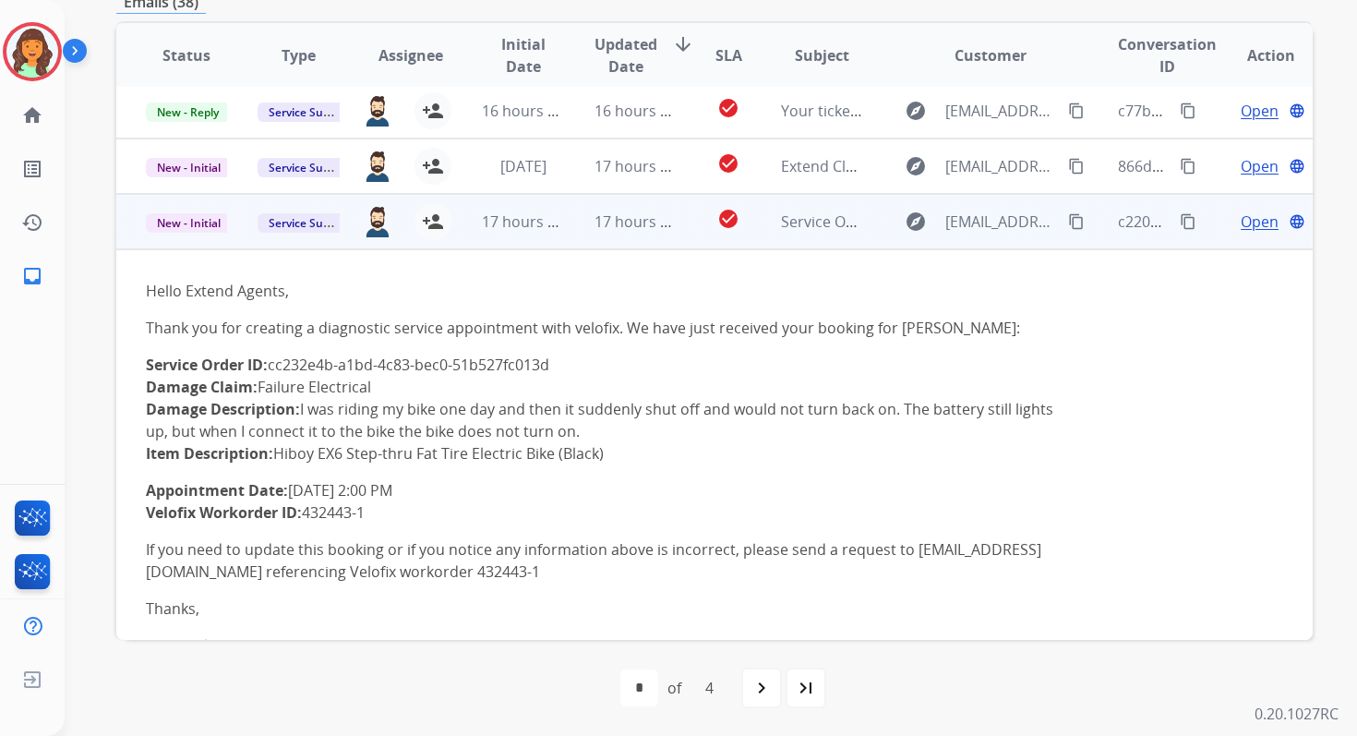
copy p "Appointment Date: 2025-10-07 2:00 PM"
click at [1180, 223] on mat-icon "content_copy" at bounding box center [1188, 221] width 17 height 17
click at [437, 218] on mat-icon "person_add" at bounding box center [433, 221] width 22 height 22
click at [196, 219] on span "New - Initial" at bounding box center [189, 222] width 86 height 19
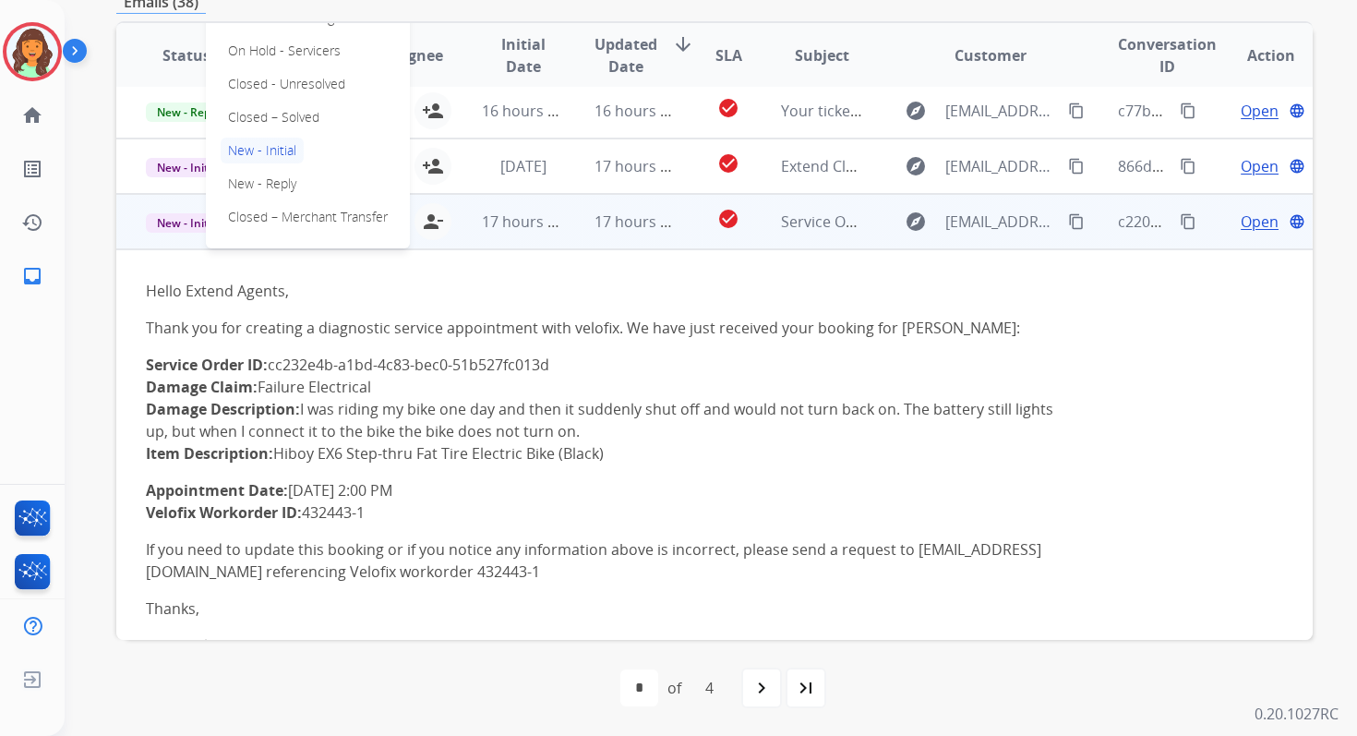
click at [277, 101] on div "On-hold – Internal On-hold - Customer On Hold - Pending Parts On Hold - Service…" at bounding box center [308, 84] width 204 height 329
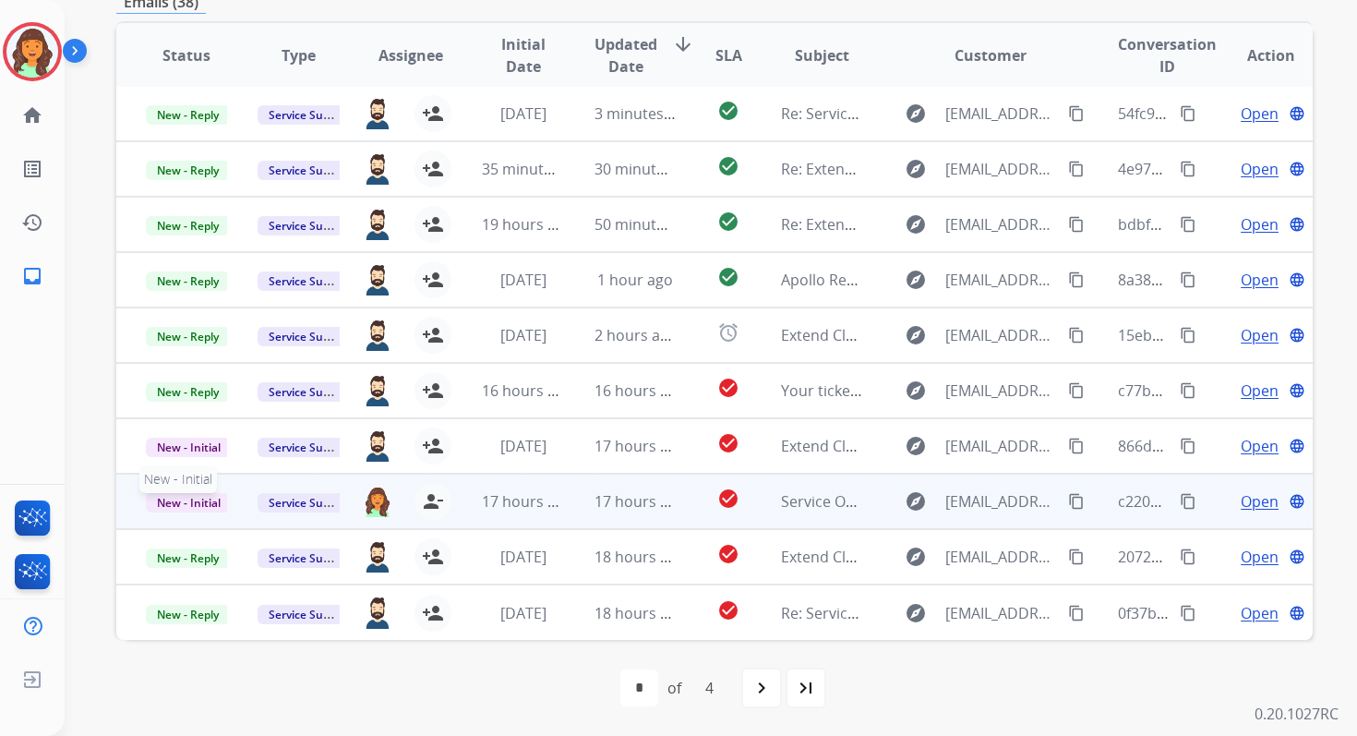
click at [200, 504] on span "New - Initial" at bounding box center [189, 502] width 86 height 19
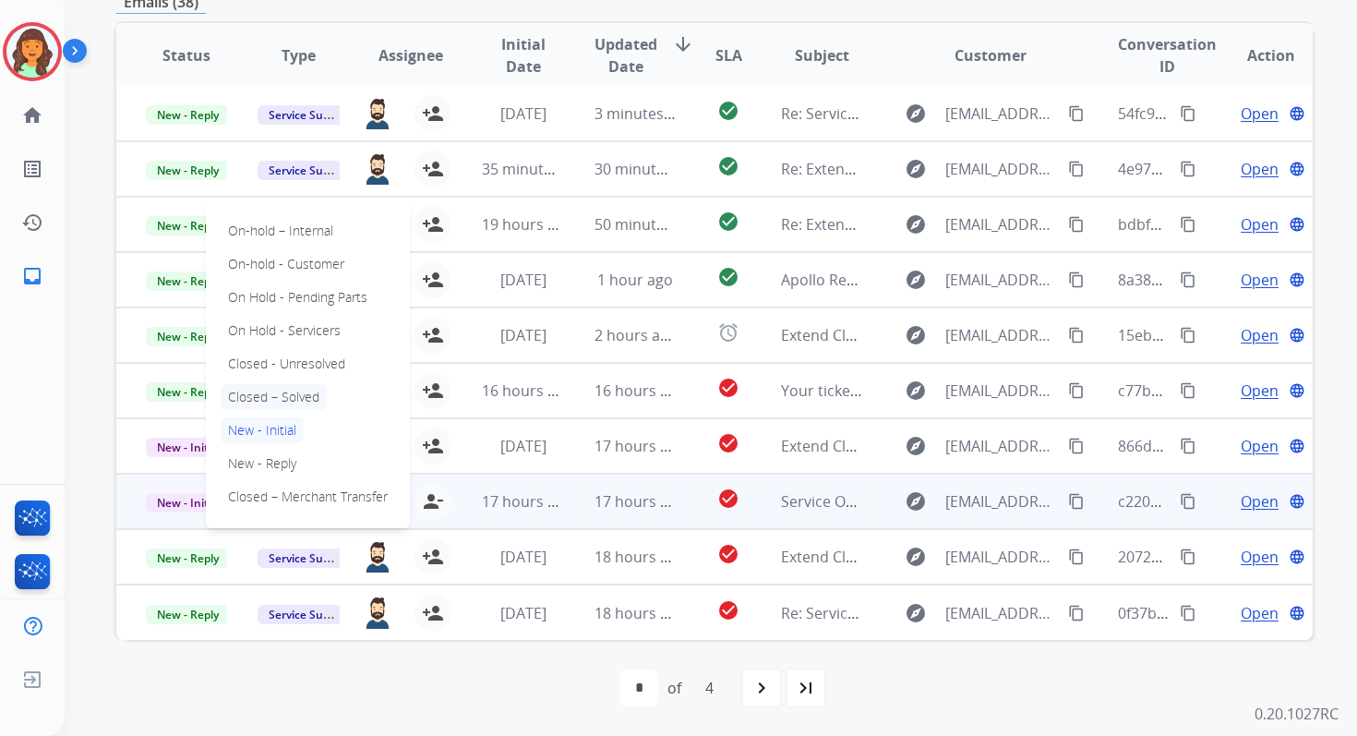
click at [268, 390] on p "Closed – Solved" at bounding box center [274, 397] width 106 height 26
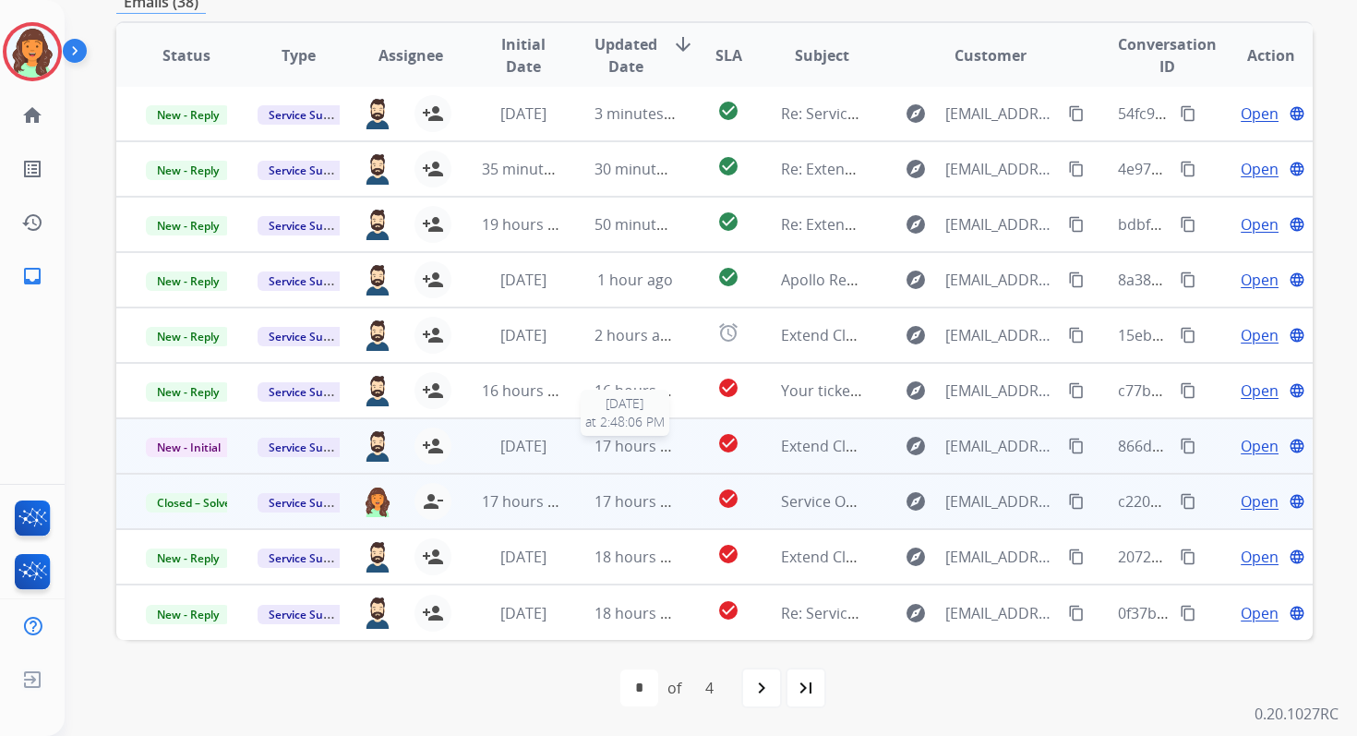
click at [646, 446] on span "17 hours ago" at bounding box center [640, 446] width 91 height 20
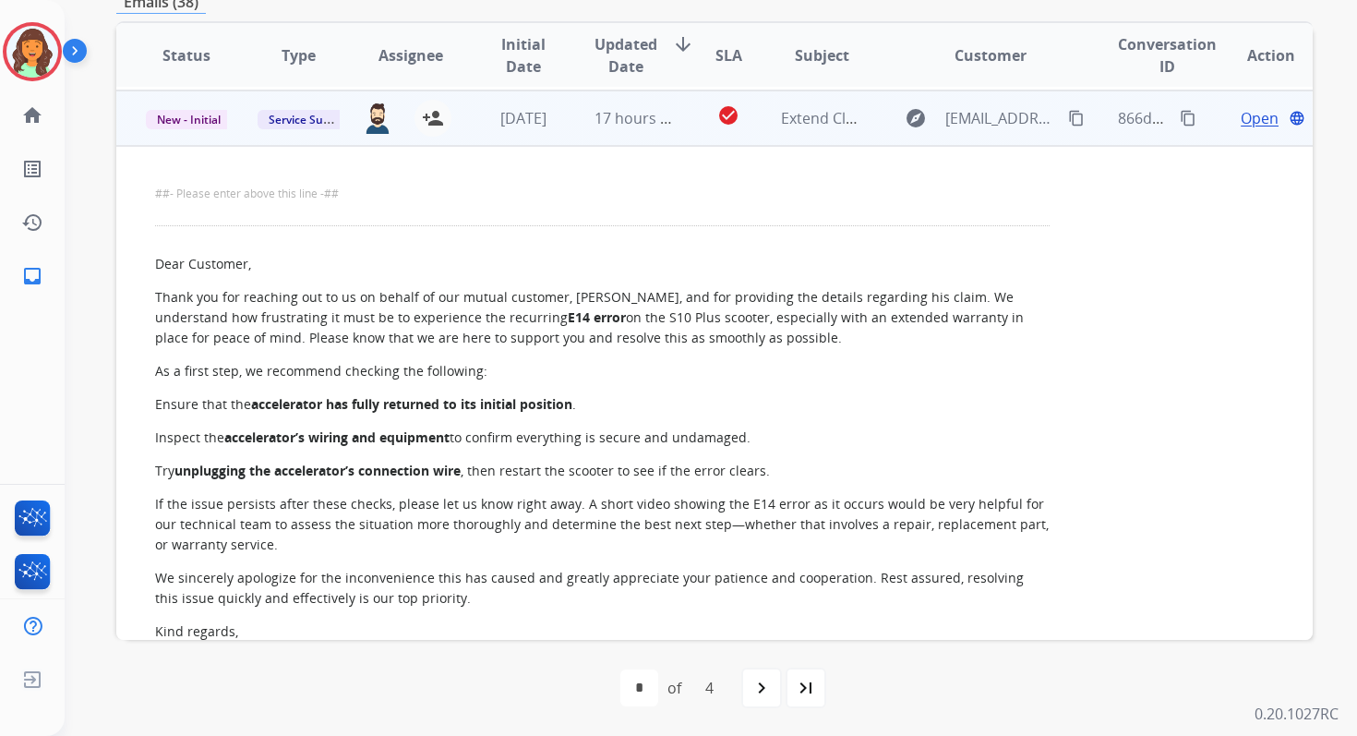
scroll to position [332, 0]
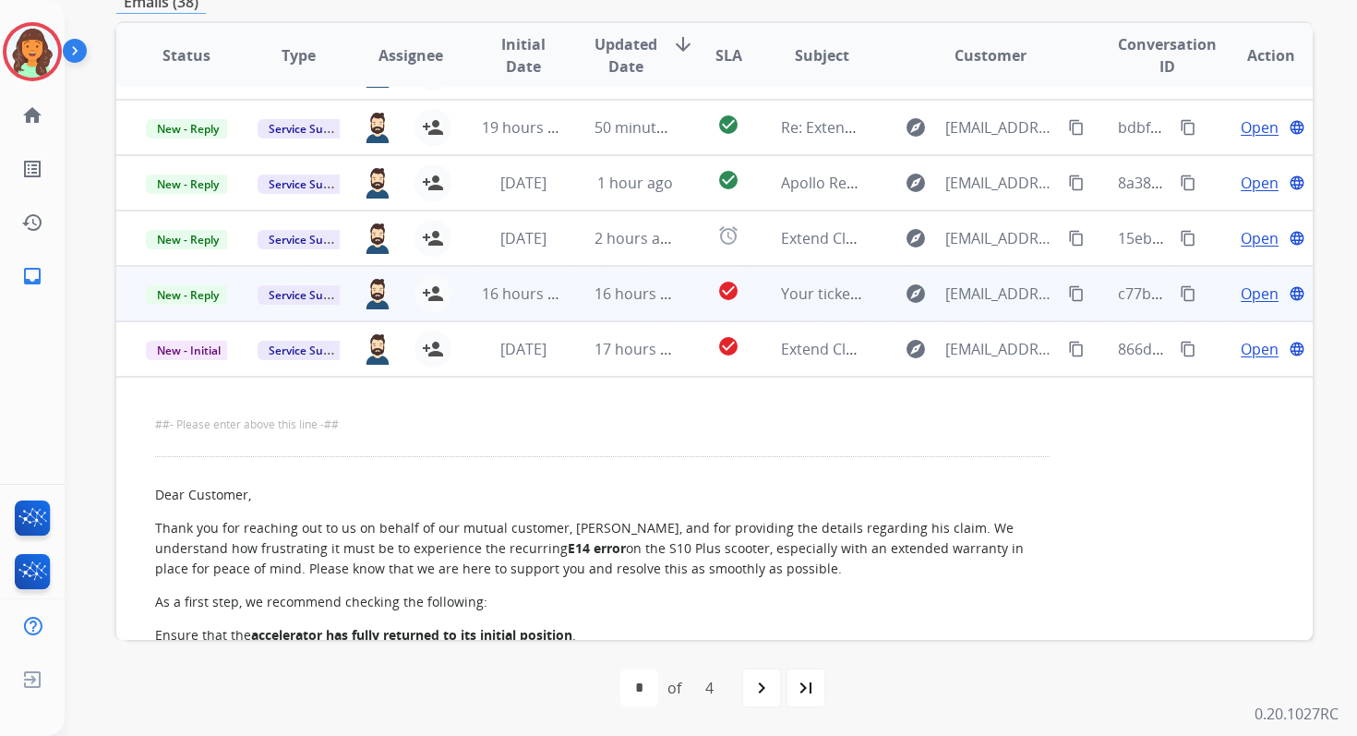
click at [643, 282] on td "16 hours ago" at bounding box center [621, 293] width 112 height 55
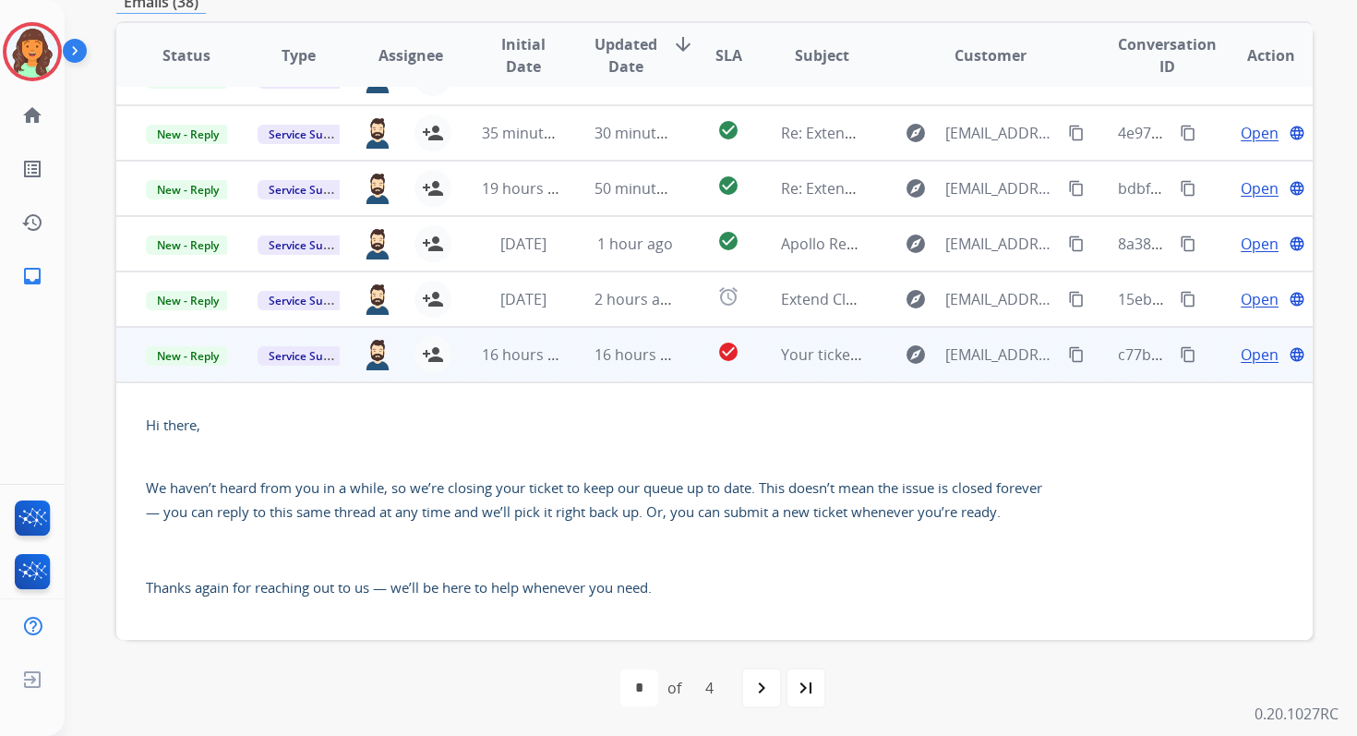
scroll to position [0, 0]
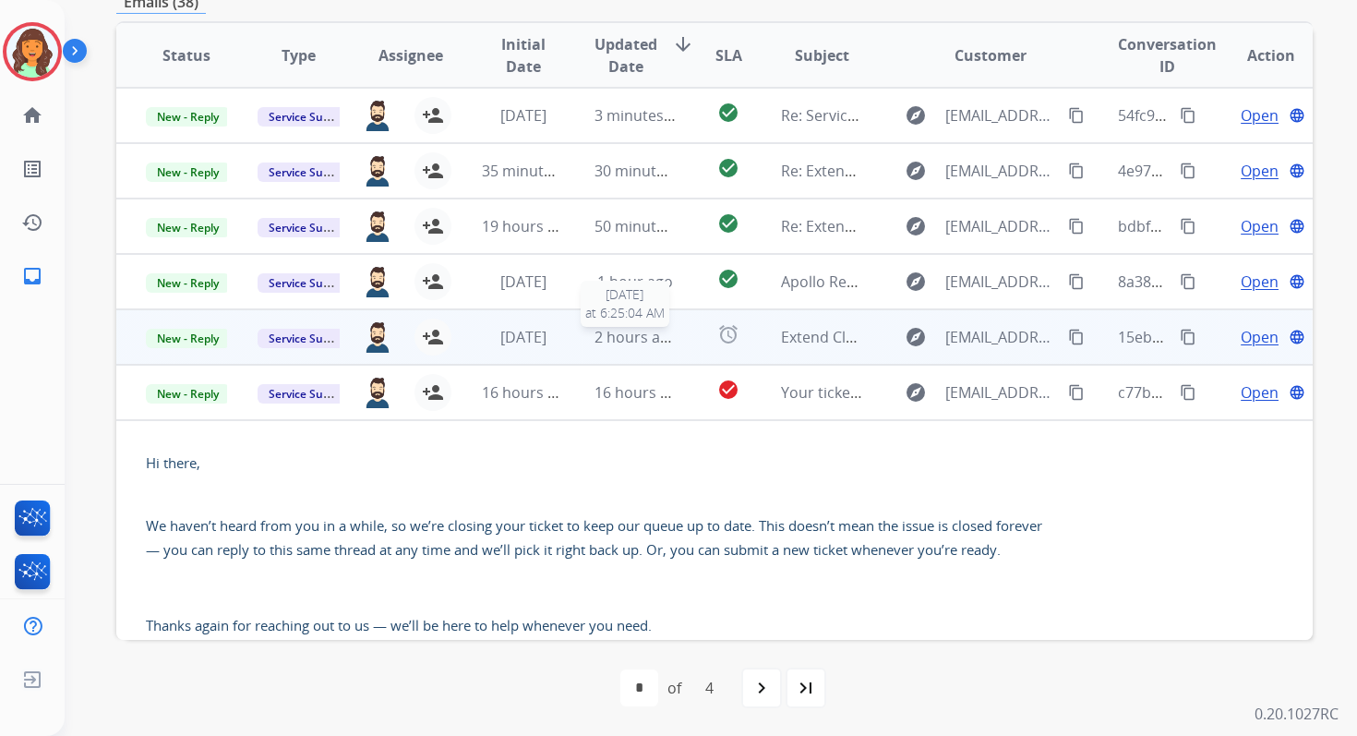
click at [643, 333] on span "2 hours ago" at bounding box center [636, 337] width 83 height 20
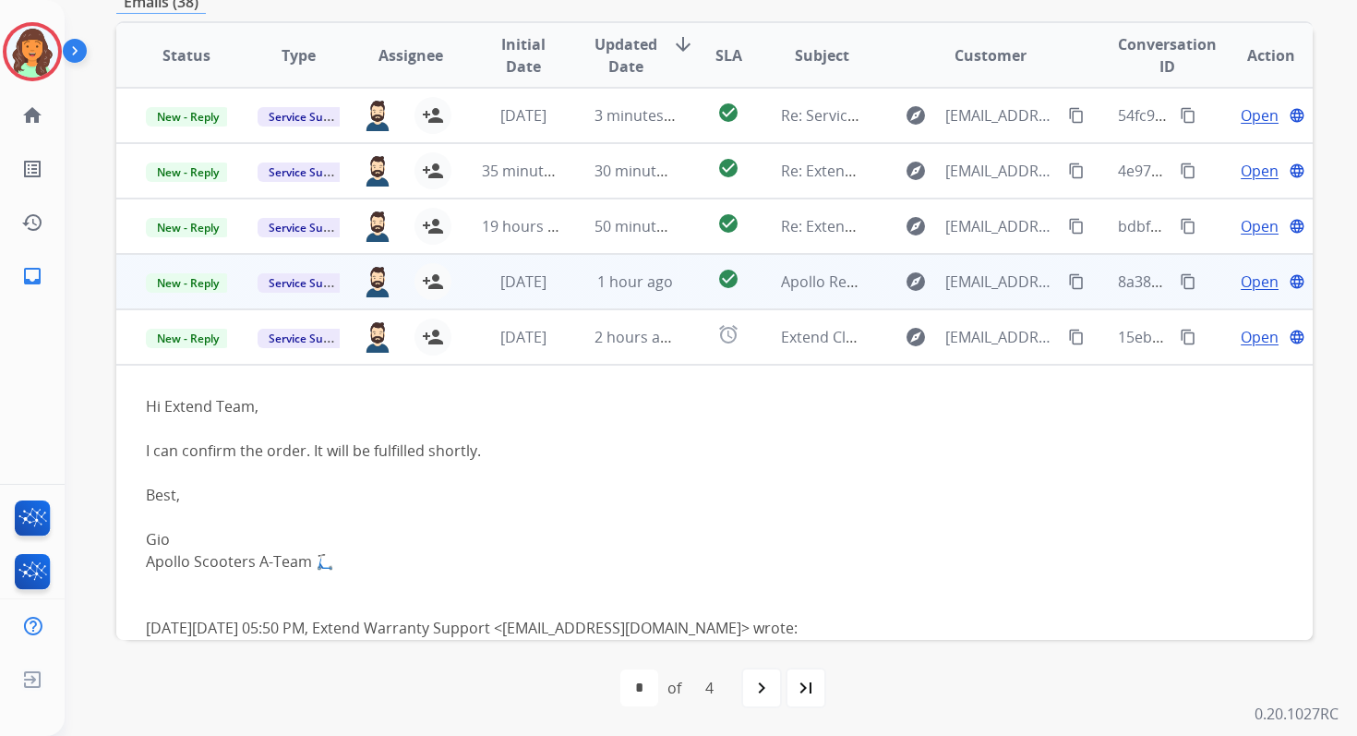
click at [638, 293] on td "1 hour ago" at bounding box center [621, 281] width 112 height 55
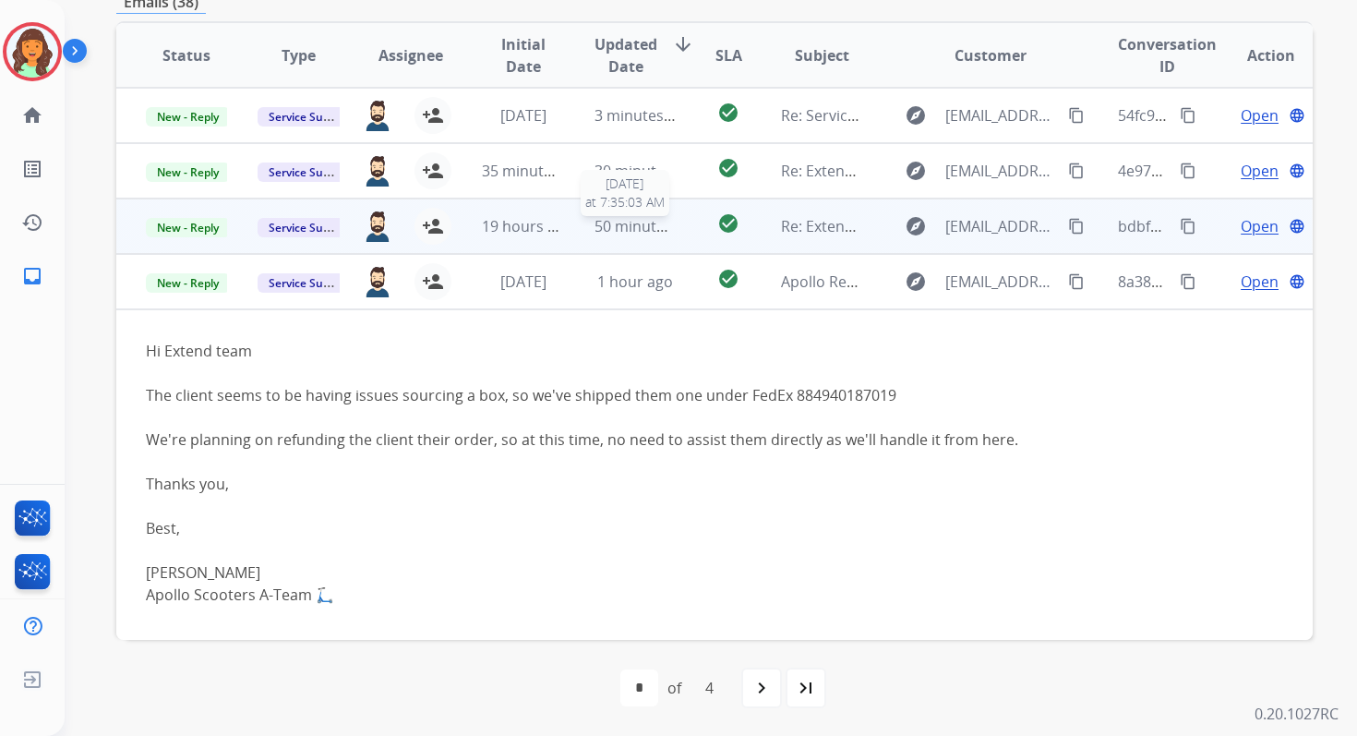
click at [624, 229] on span "50 minutes ago" at bounding box center [648, 226] width 107 height 20
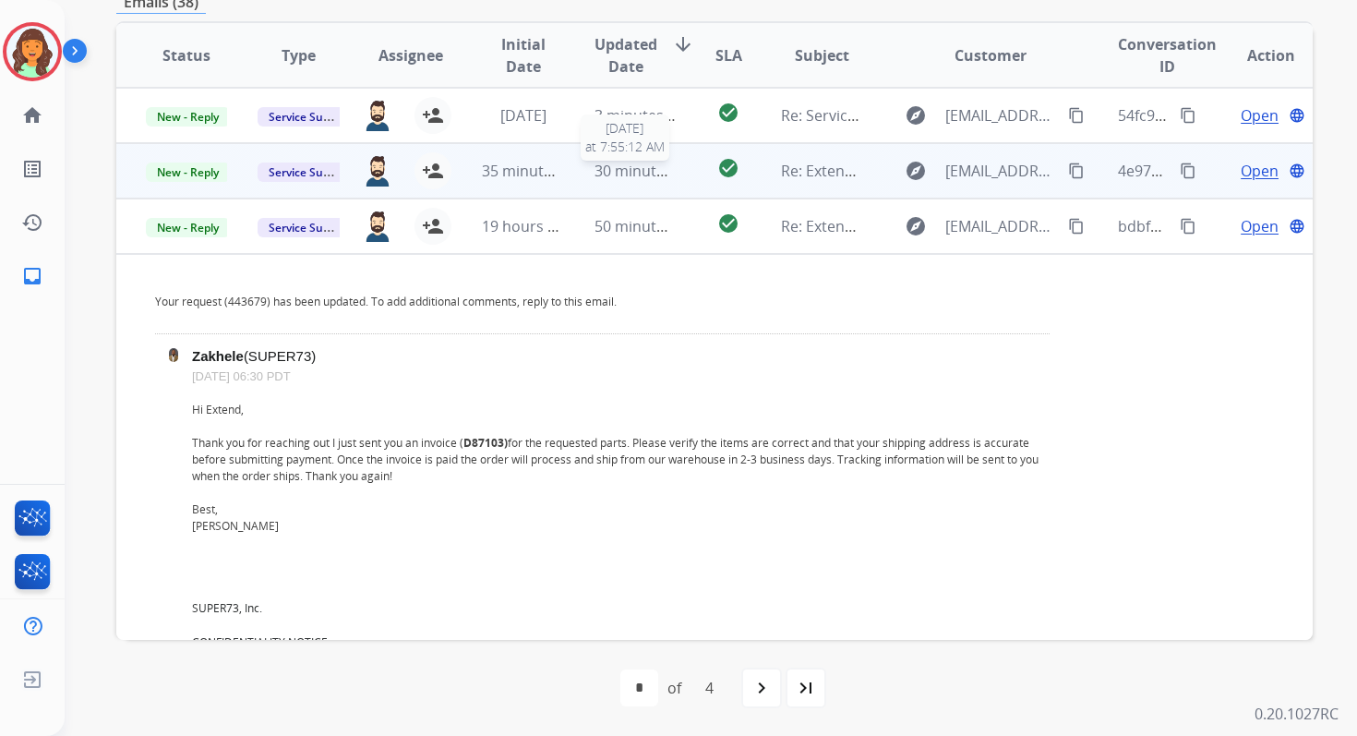
click at [599, 161] on span "30 minutes ago" at bounding box center [648, 171] width 107 height 20
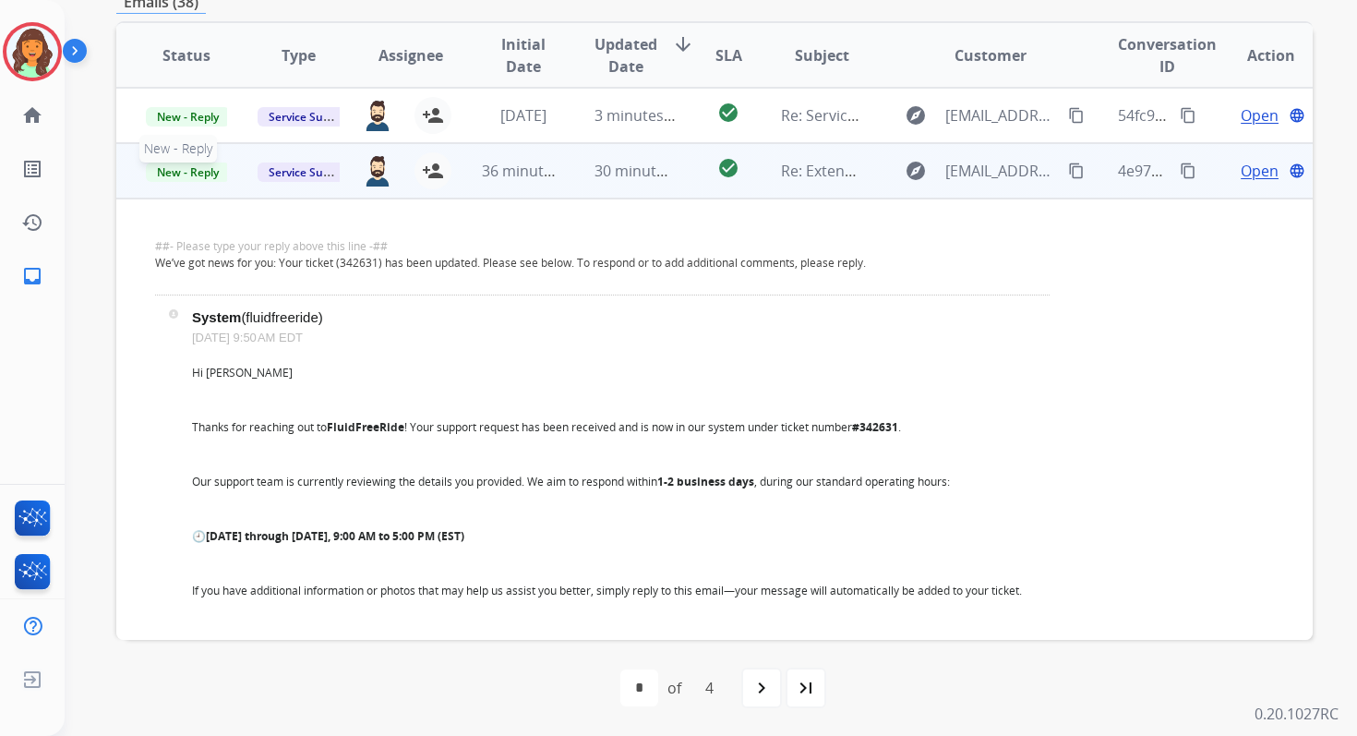
click at [202, 168] on span "New - Reply" at bounding box center [188, 171] width 84 height 19
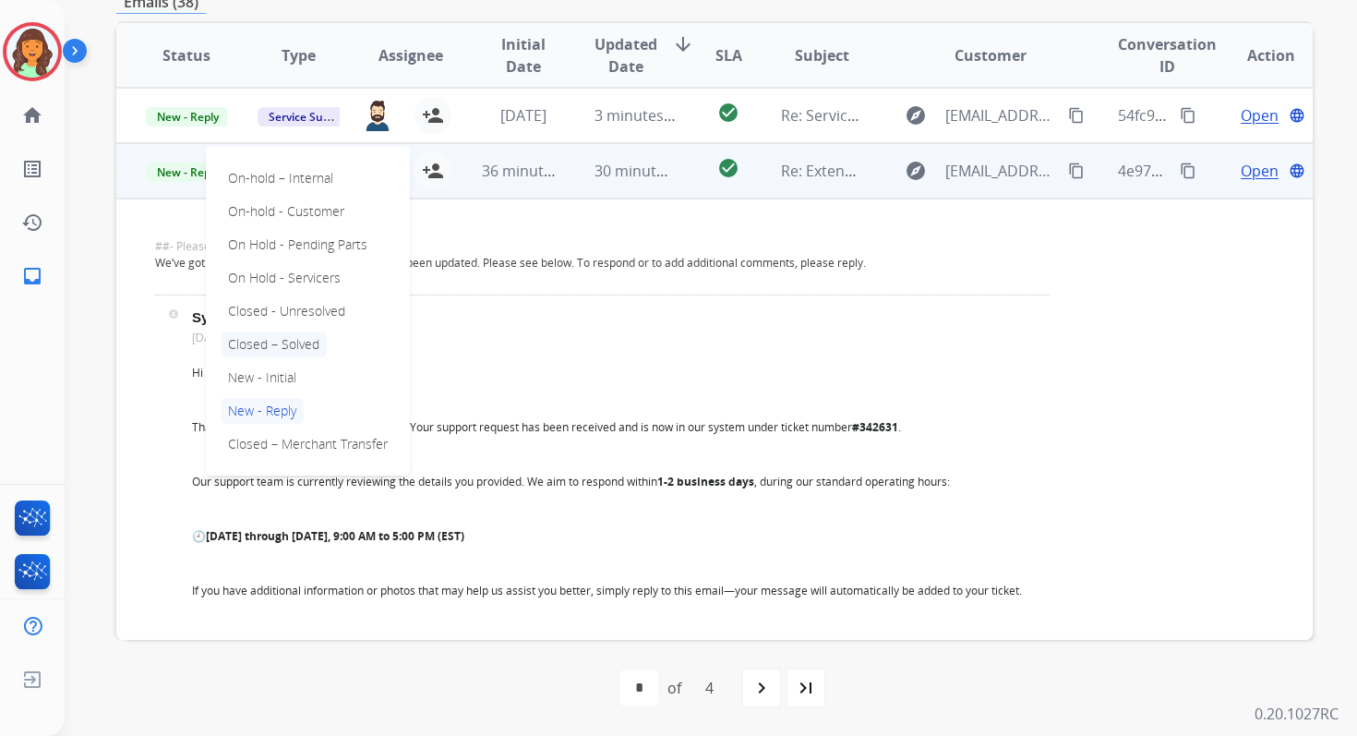
click at [267, 340] on p "Closed – Solved" at bounding box center [274, 344] width 106 height 26
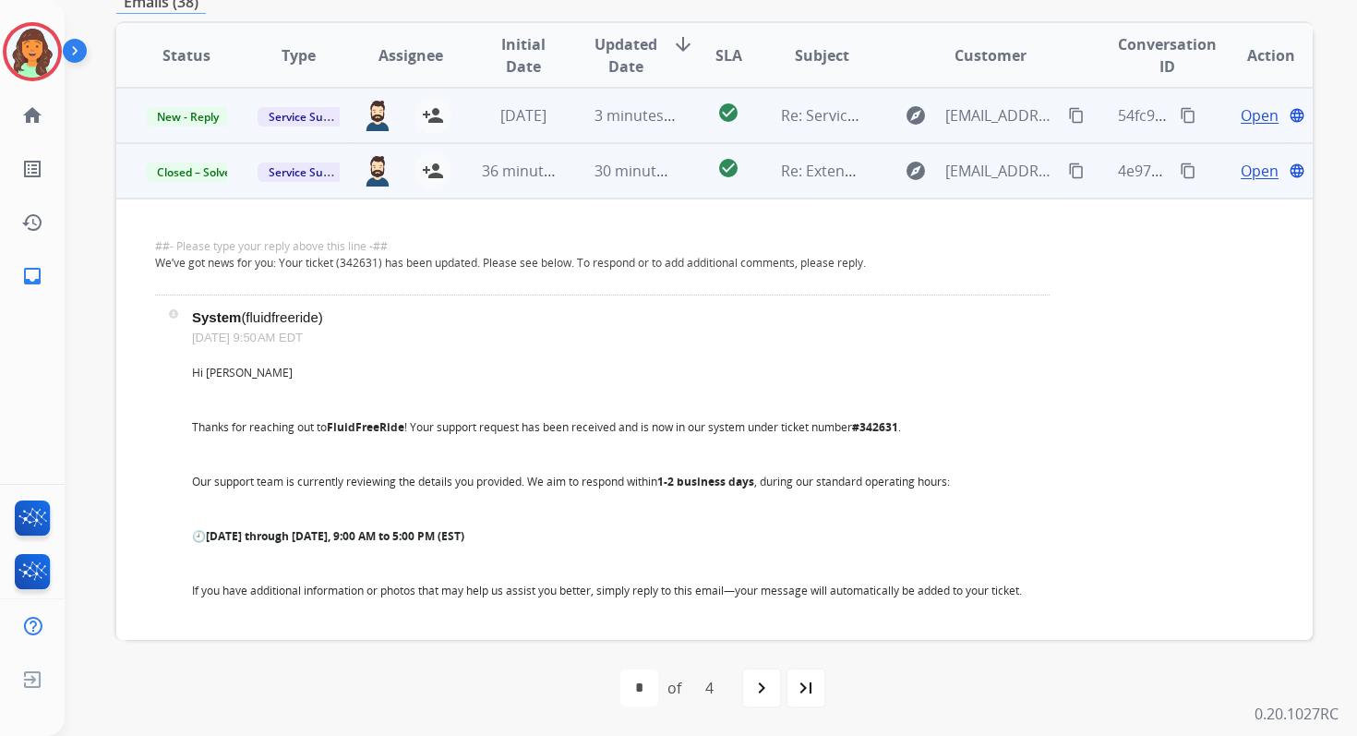
click at [587, 107] on td "3 minutes ago" at bounding box center [621, 115] width 112 height 55
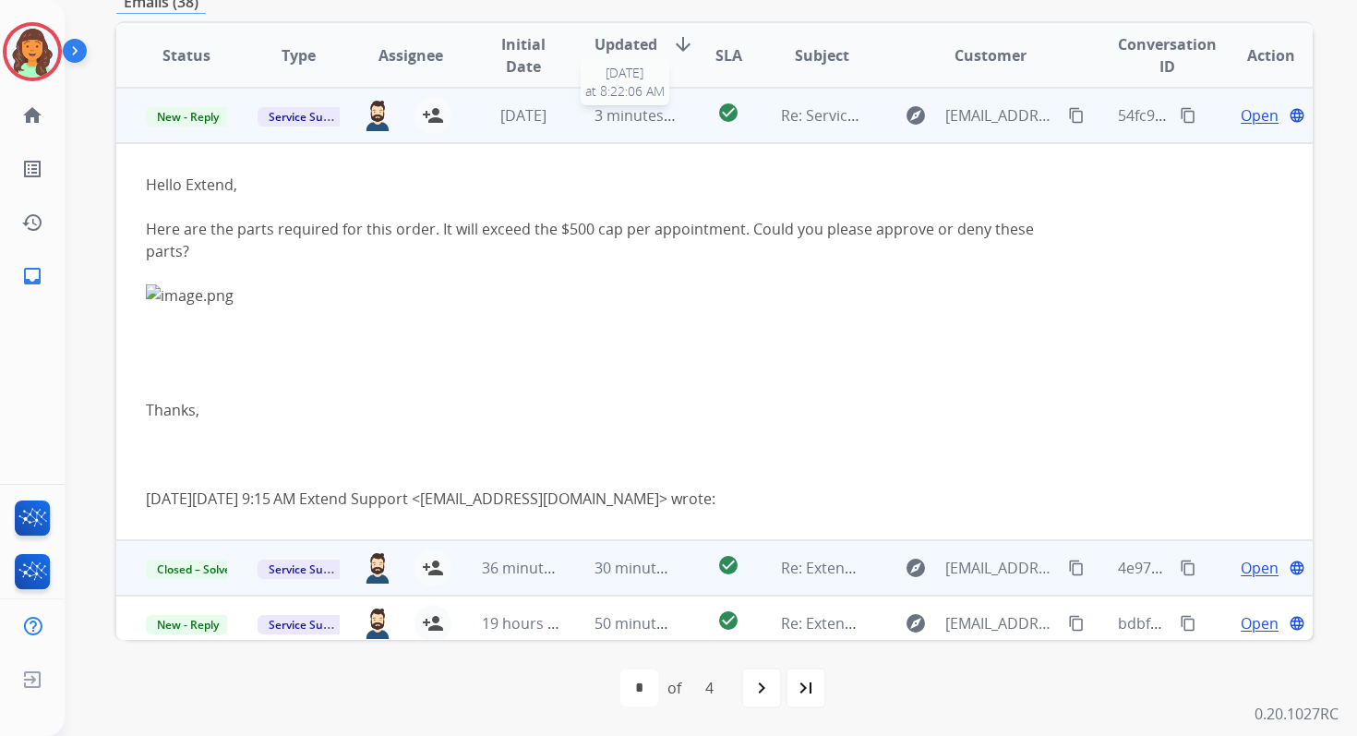
click at [654, 119] on span "3 minutes ago" at bounding box center [644, 115] width 99 height 20
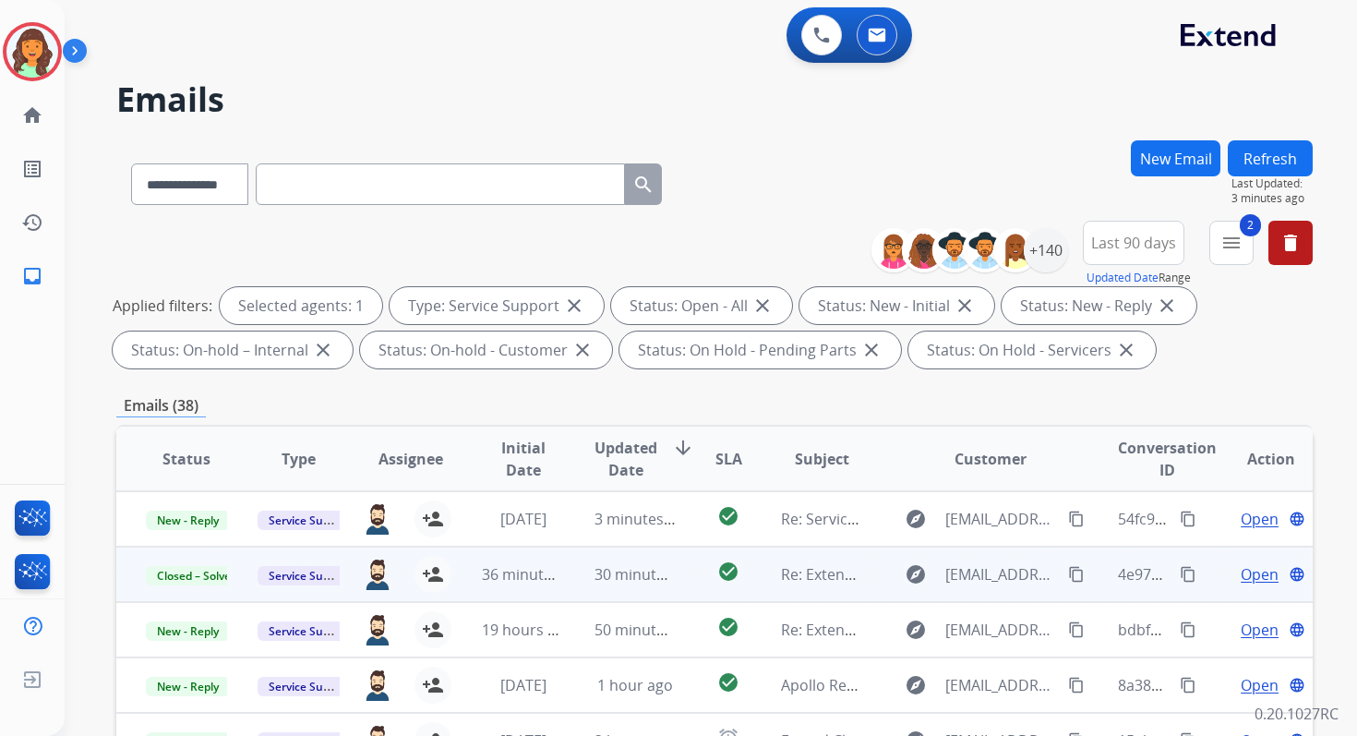
click at [1264, 158] on button "Refresh" at bounding box center [1270, 158] width 85 height 36
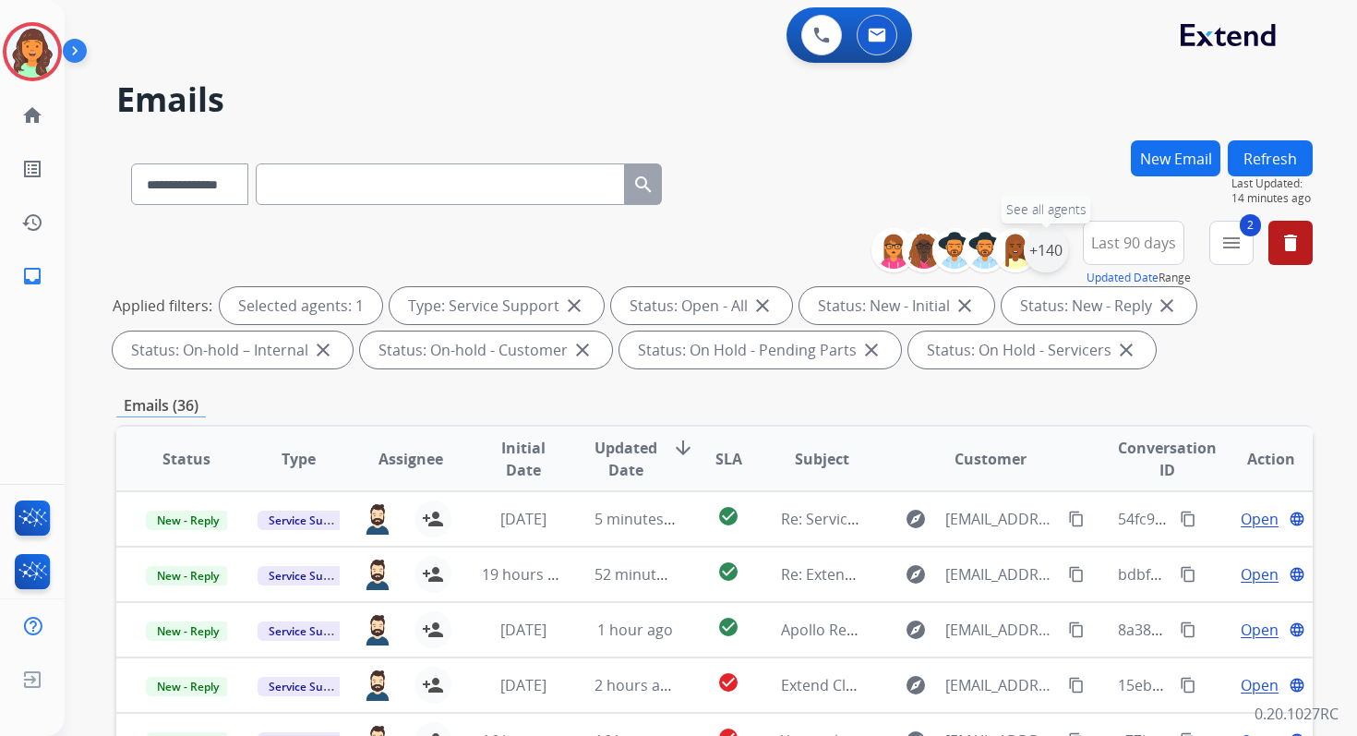
click at [1051, 250] on div "+140" at bounding box center [1046, 250] width 44 height 44
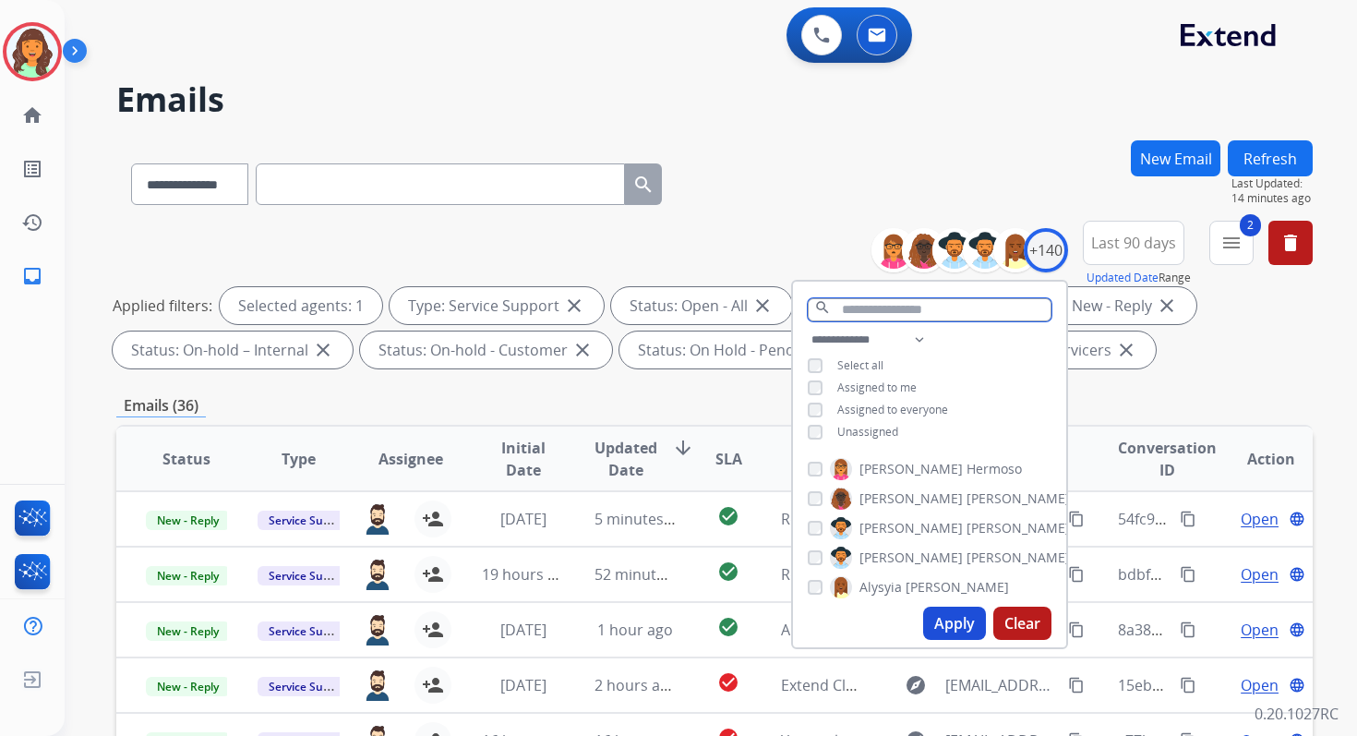
click at [866, 311] on input "text" at bounding box center [930, 309] width 244 height 23
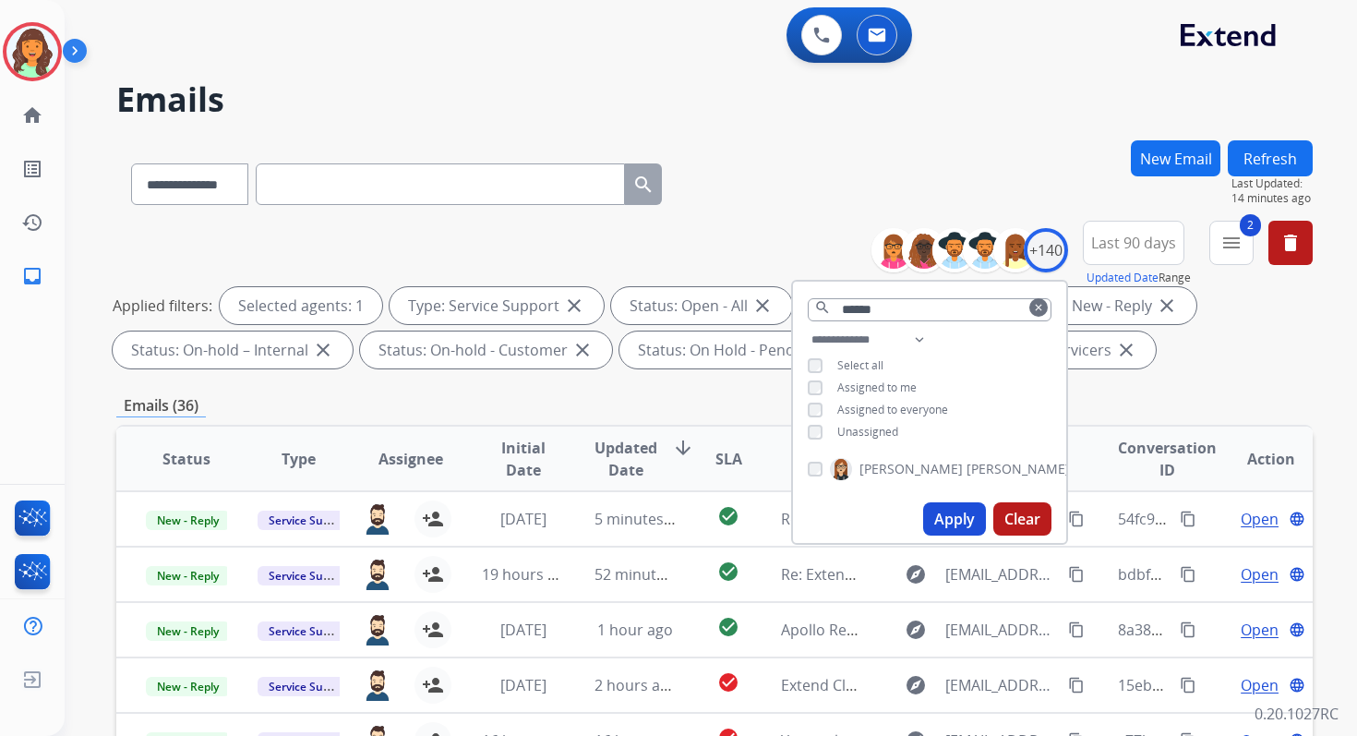
click at [949, 523] on button "Apply" at bounding box center [954, 518] width 63 height 33
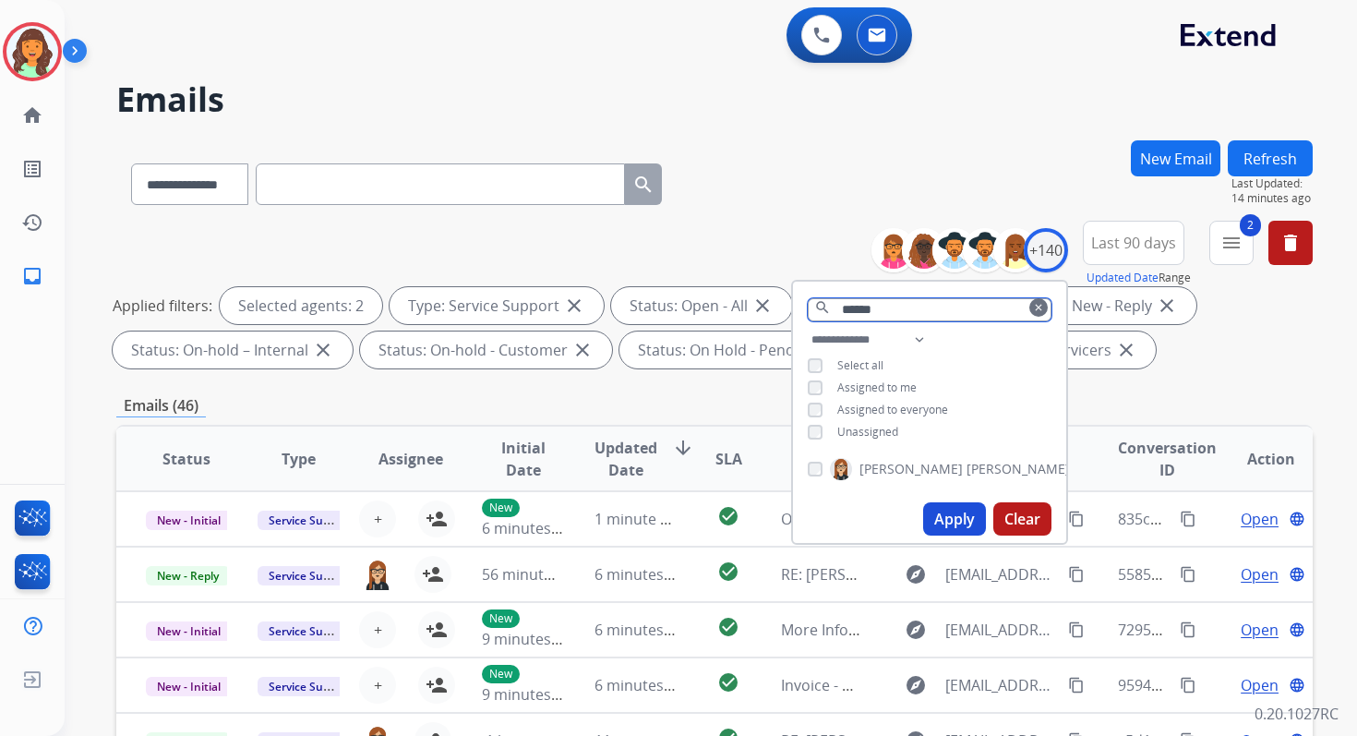
click at [871, 314] on input "******" at bounding box center [930, 309] width 244 height 23
type input "*****"
click at [939, 515] on button "Apply" at bounding box center [954, 518] width 63 height 33
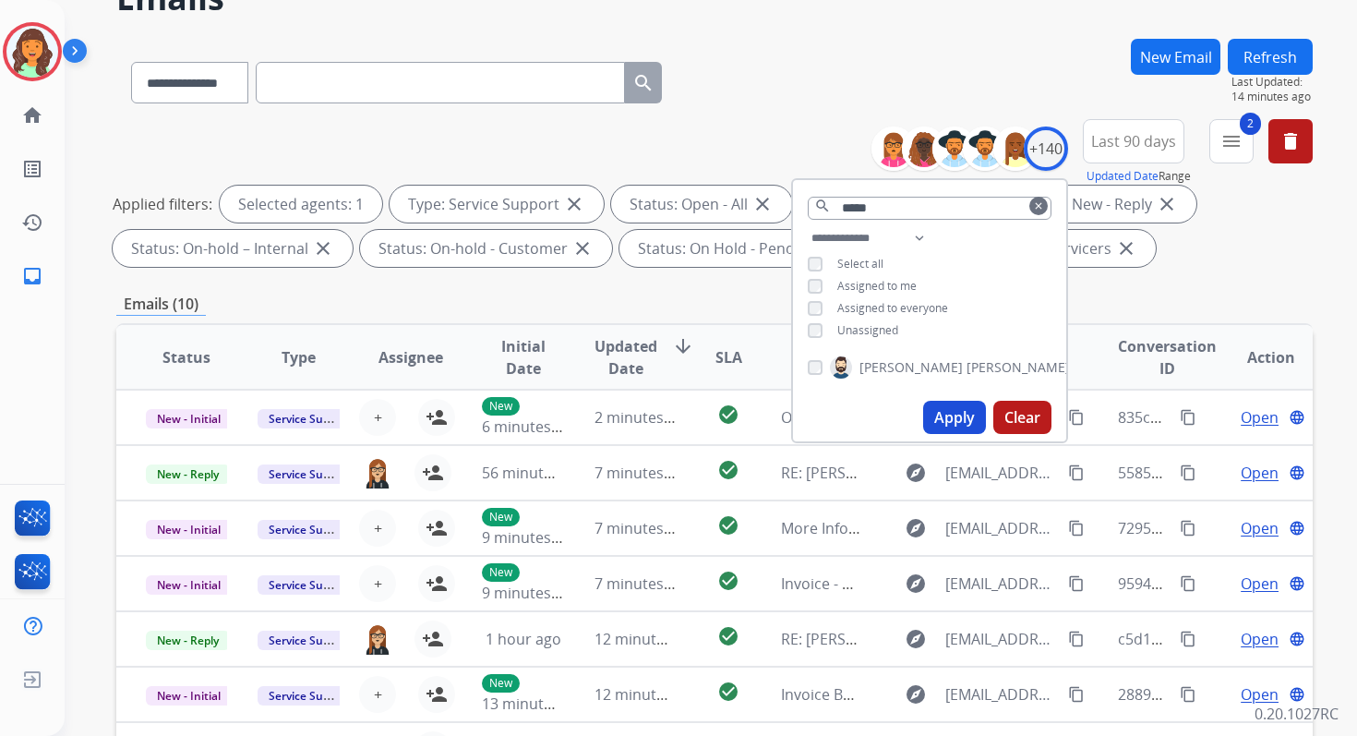
scroll to position [403, 0]
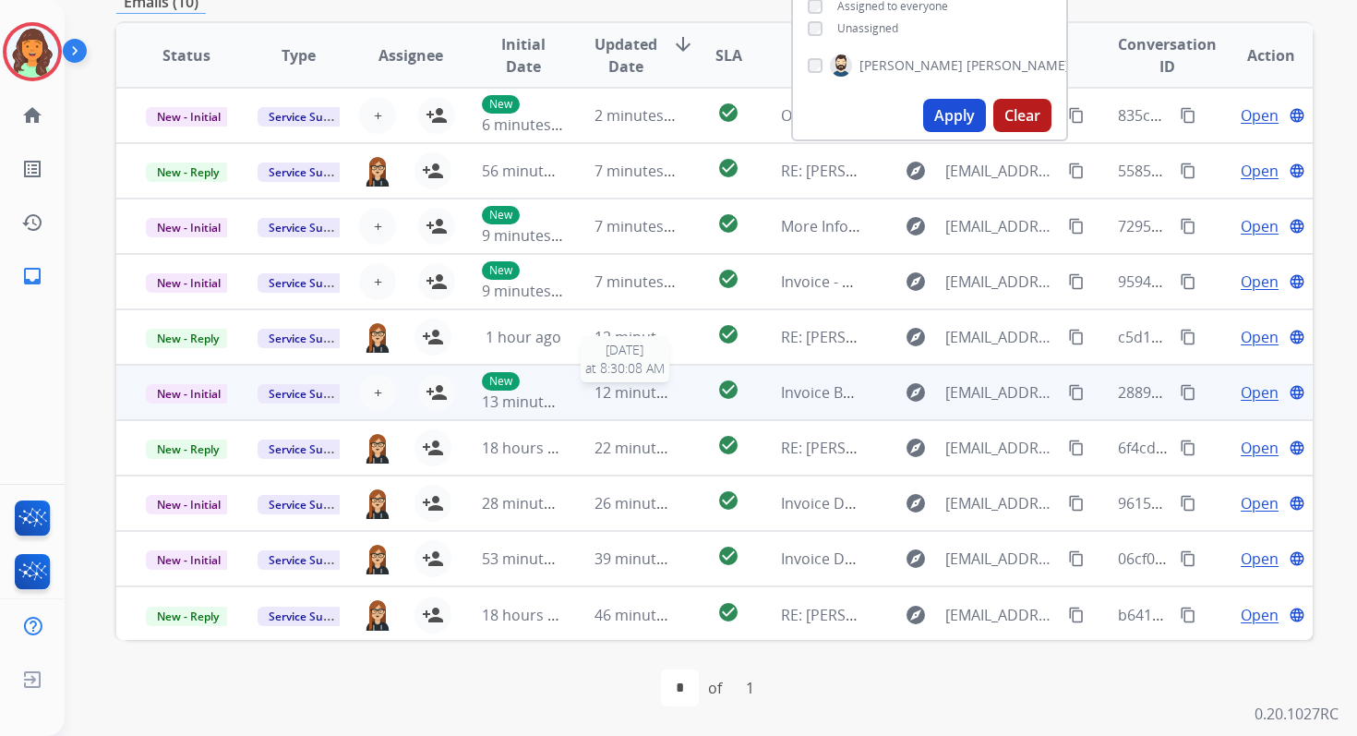
click at [603, 392] on span "12 minutes ago" at bounding box center [648, 392] width 107 height 20
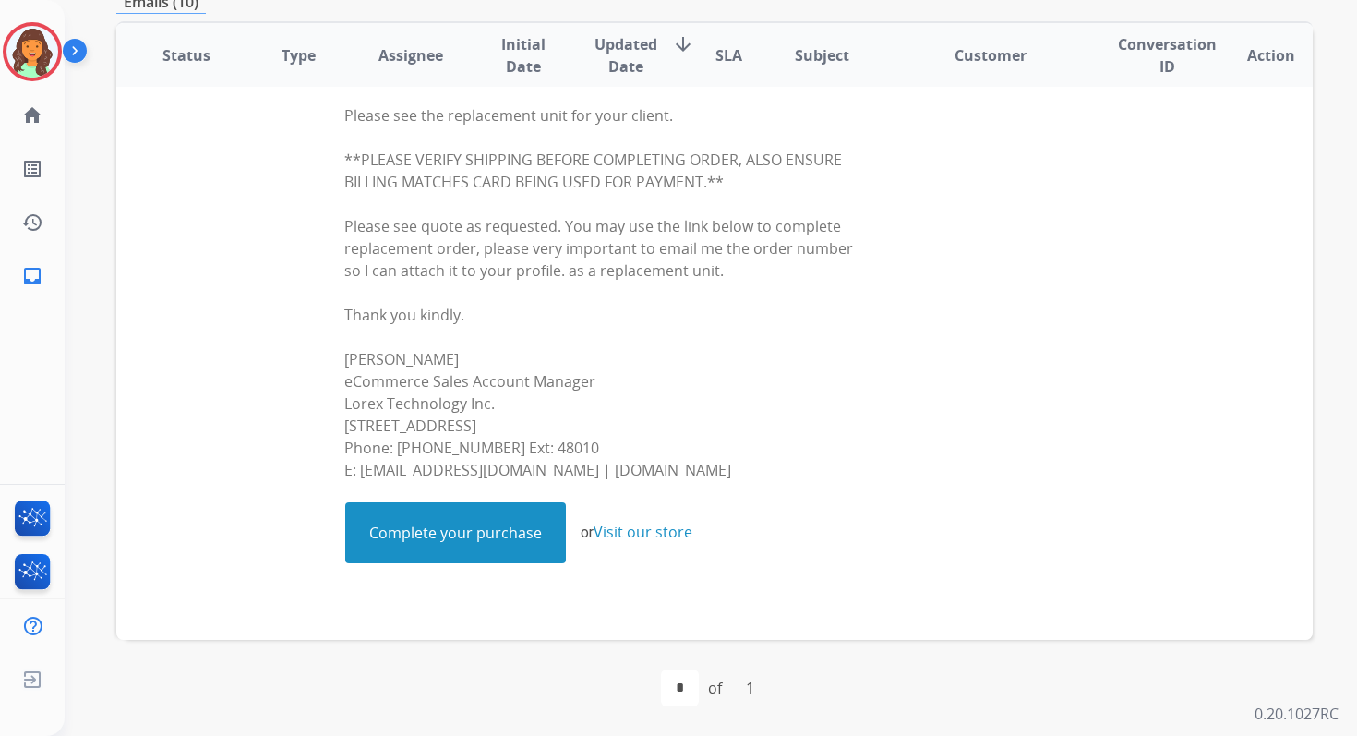
scroll to position [0, 0]
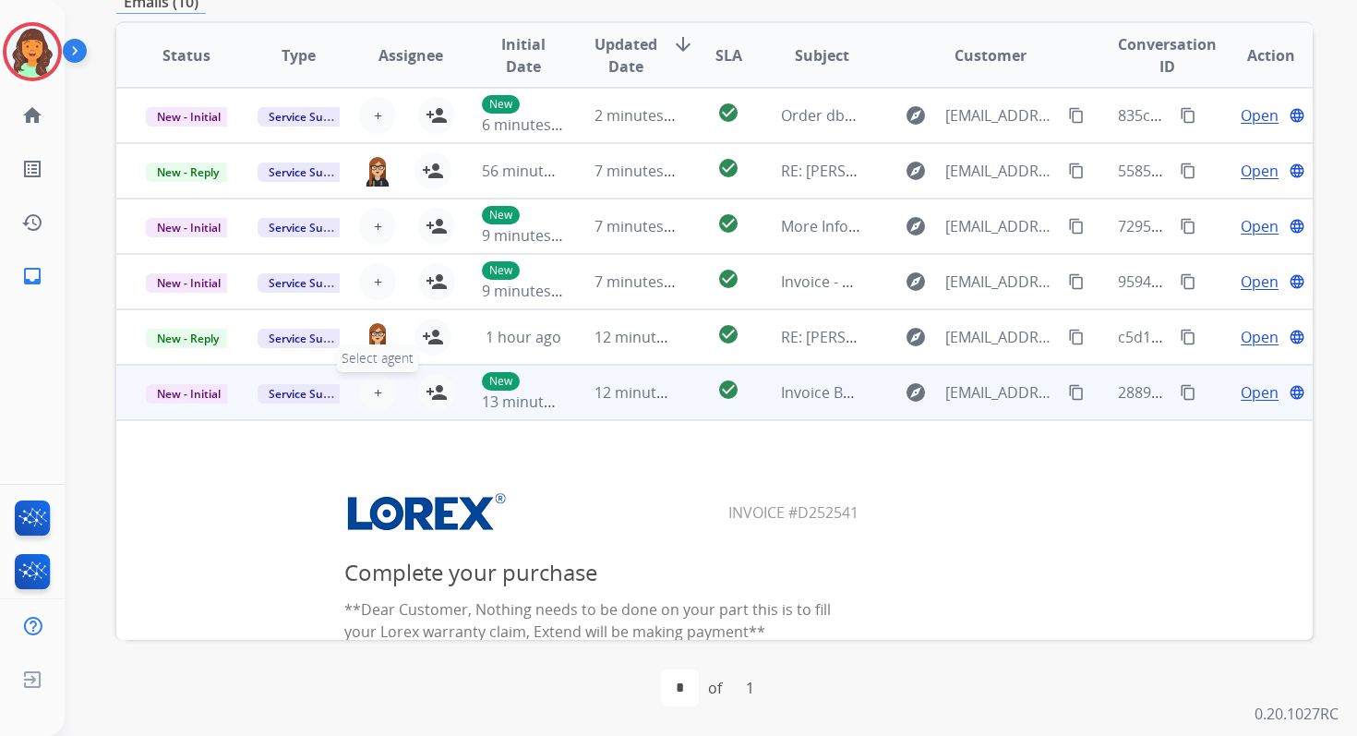
click at [367, 389] on button "+ Select agent" at bounding box center [377, 392] width 37 height 37
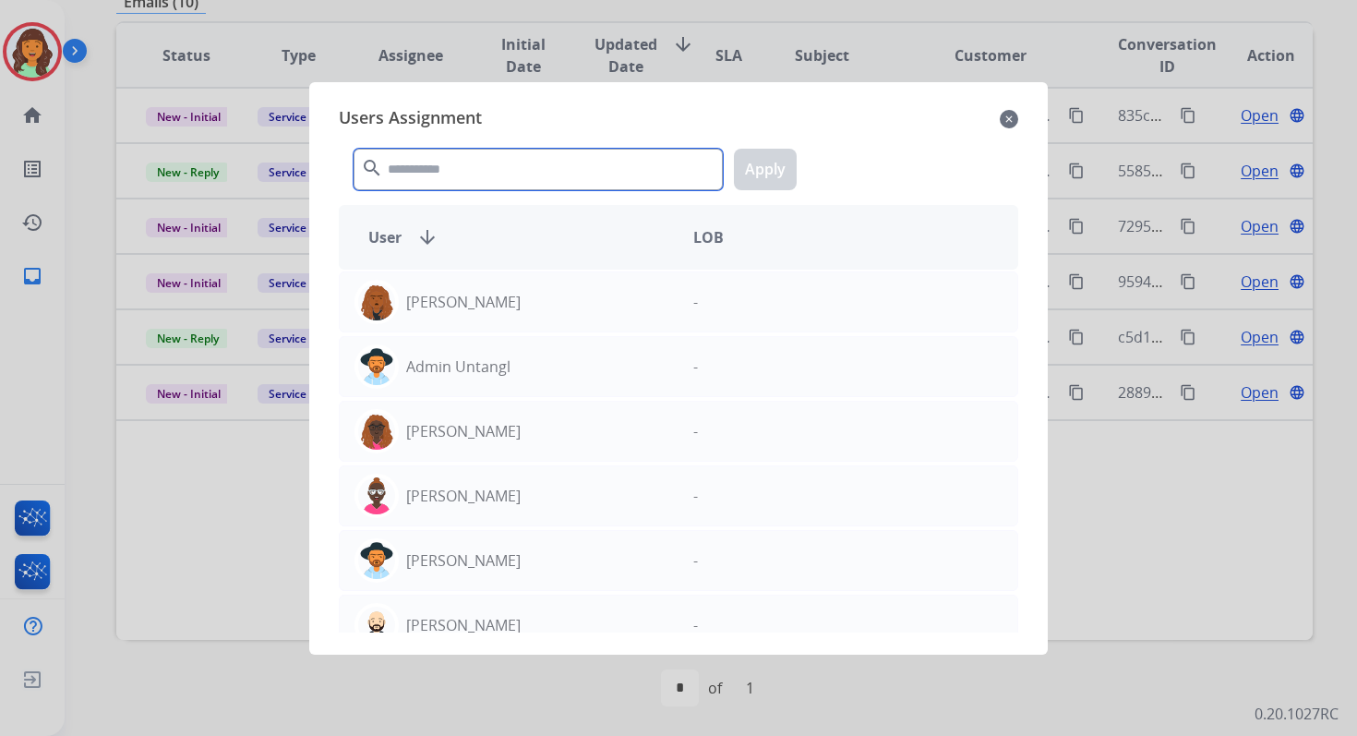
click at [474, 168] on input "text" at bounding box center [538, 170] width 369 height 42
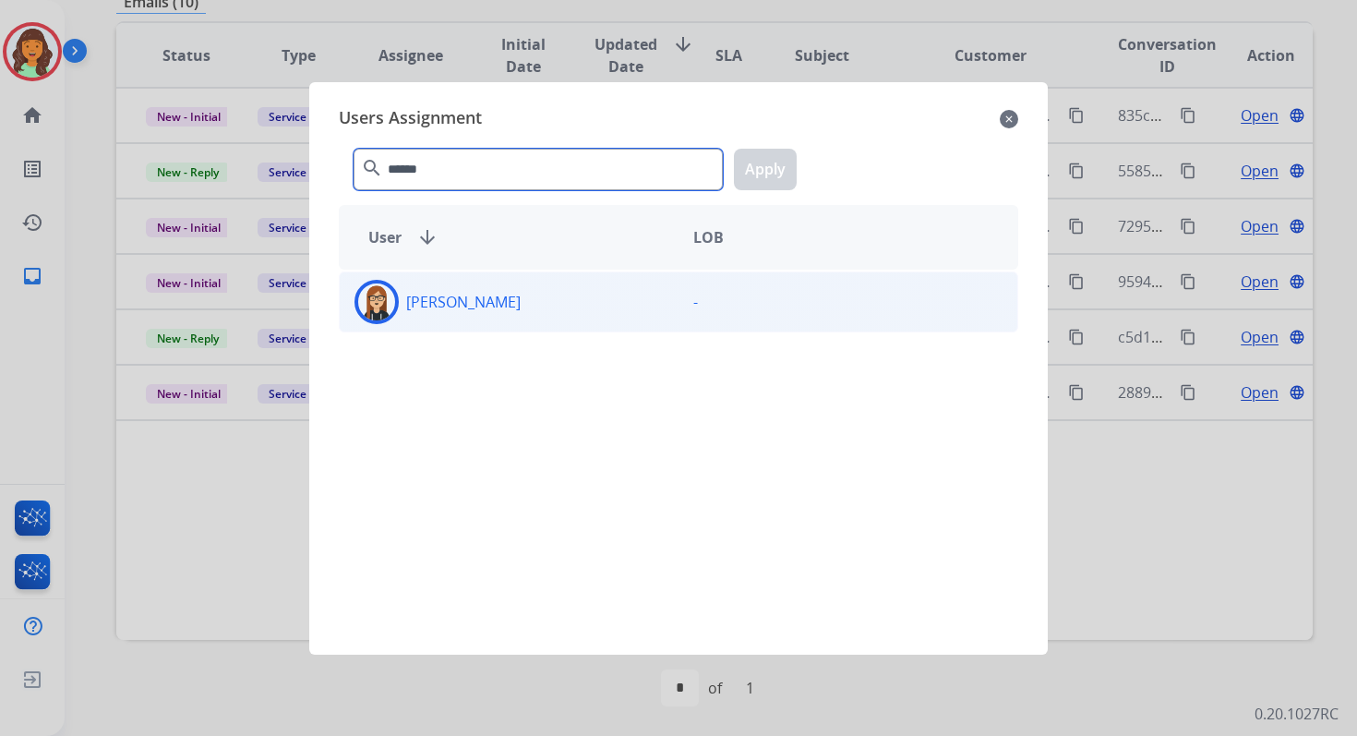
type input "******"
click at [519, 299] on div "[PERSON_NAME]" at bounding box center [509, 302] width 339 height 44
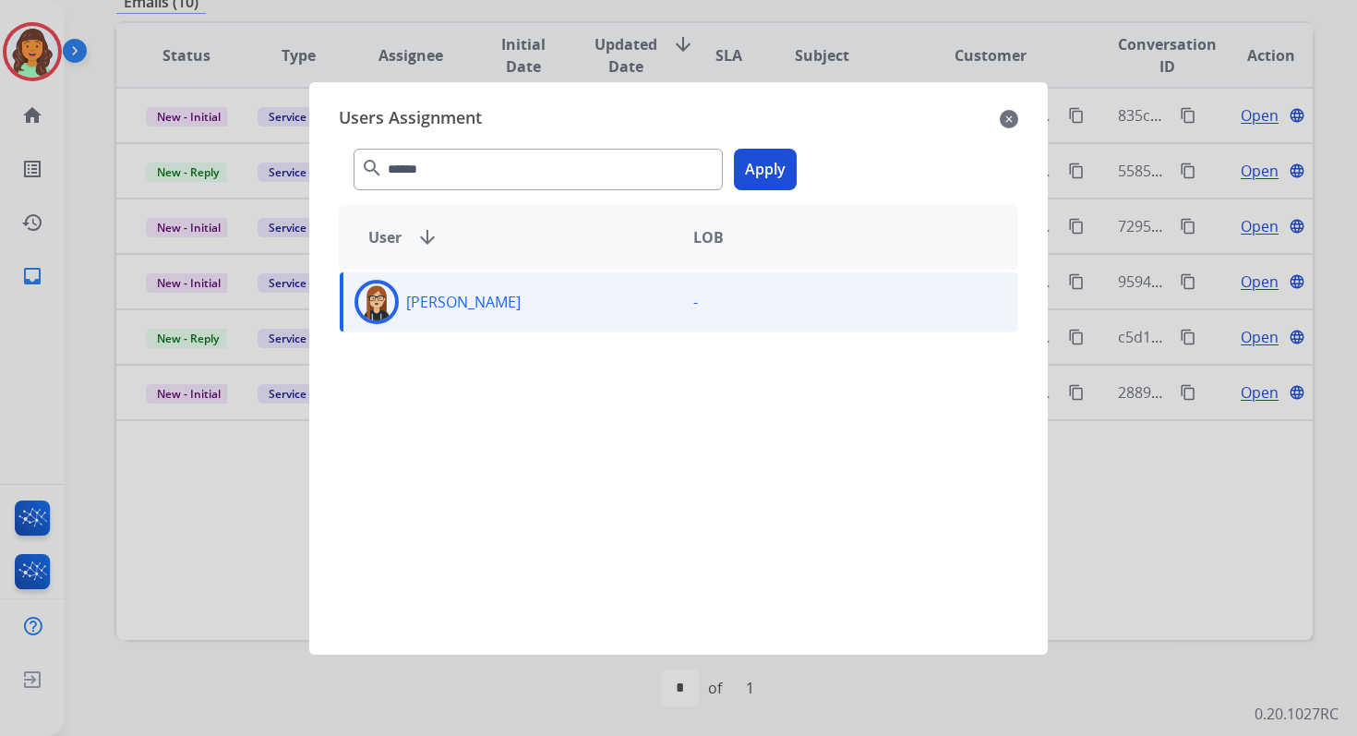
click at [768, 179] on button "Apply" at bounding box center [765, 170] width 63 height 42
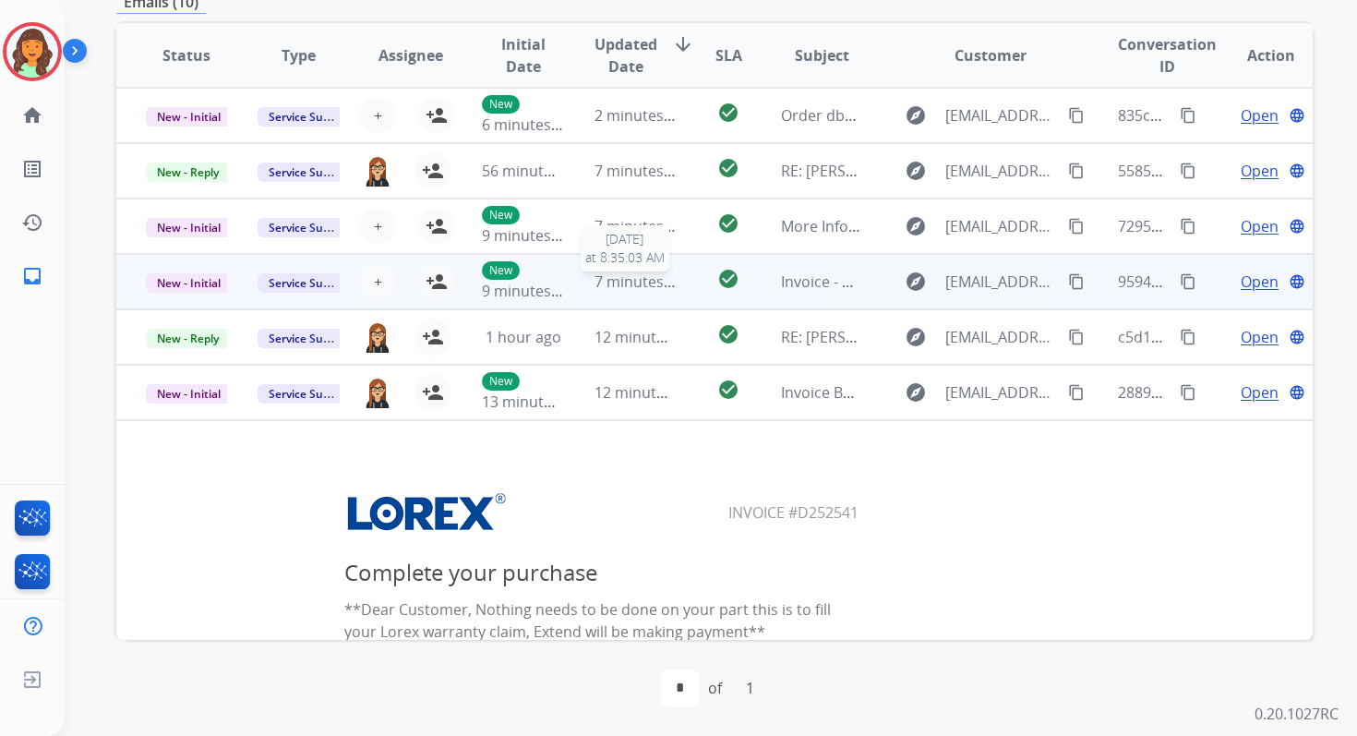
click at [617, 279] on span "7 minutes ago" at bounding box center [644, 281] width 99 height 20
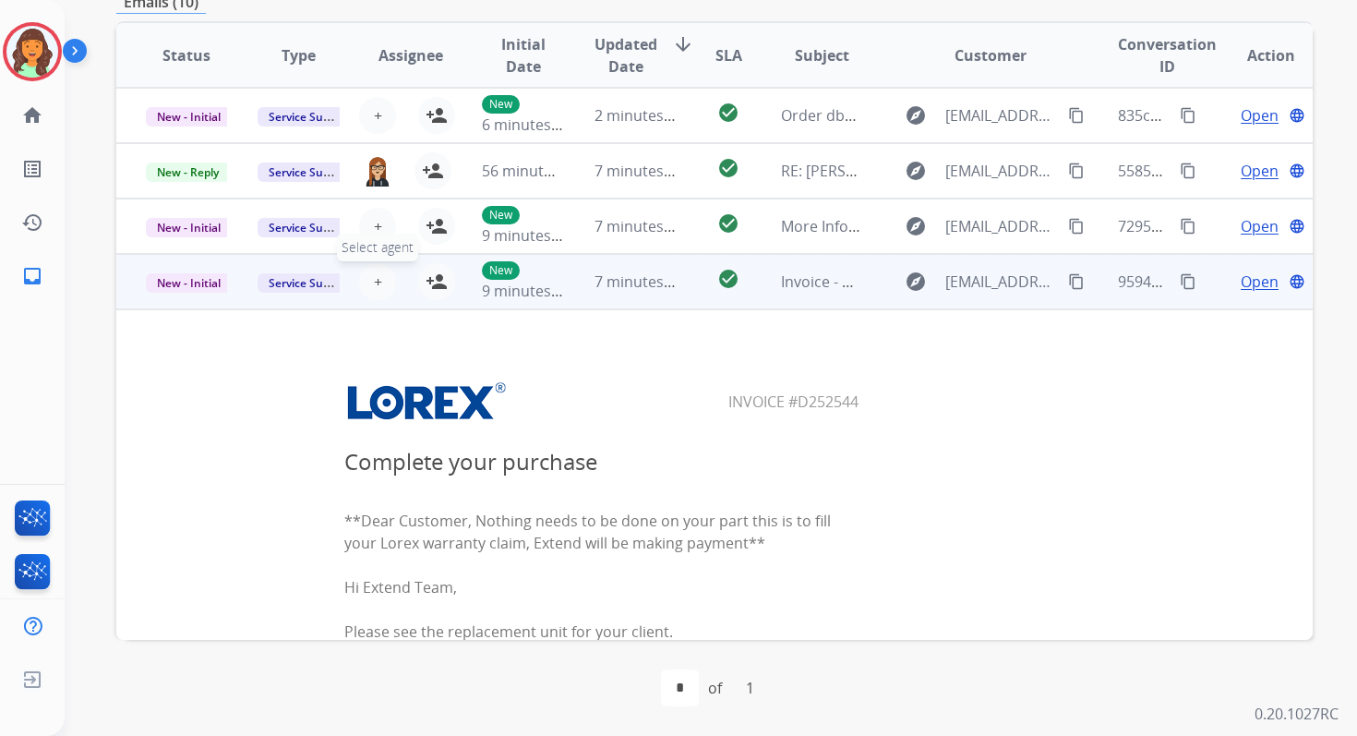
click at [374, 283] on span "+" at bounding box center [378, 281] width 8 height 22
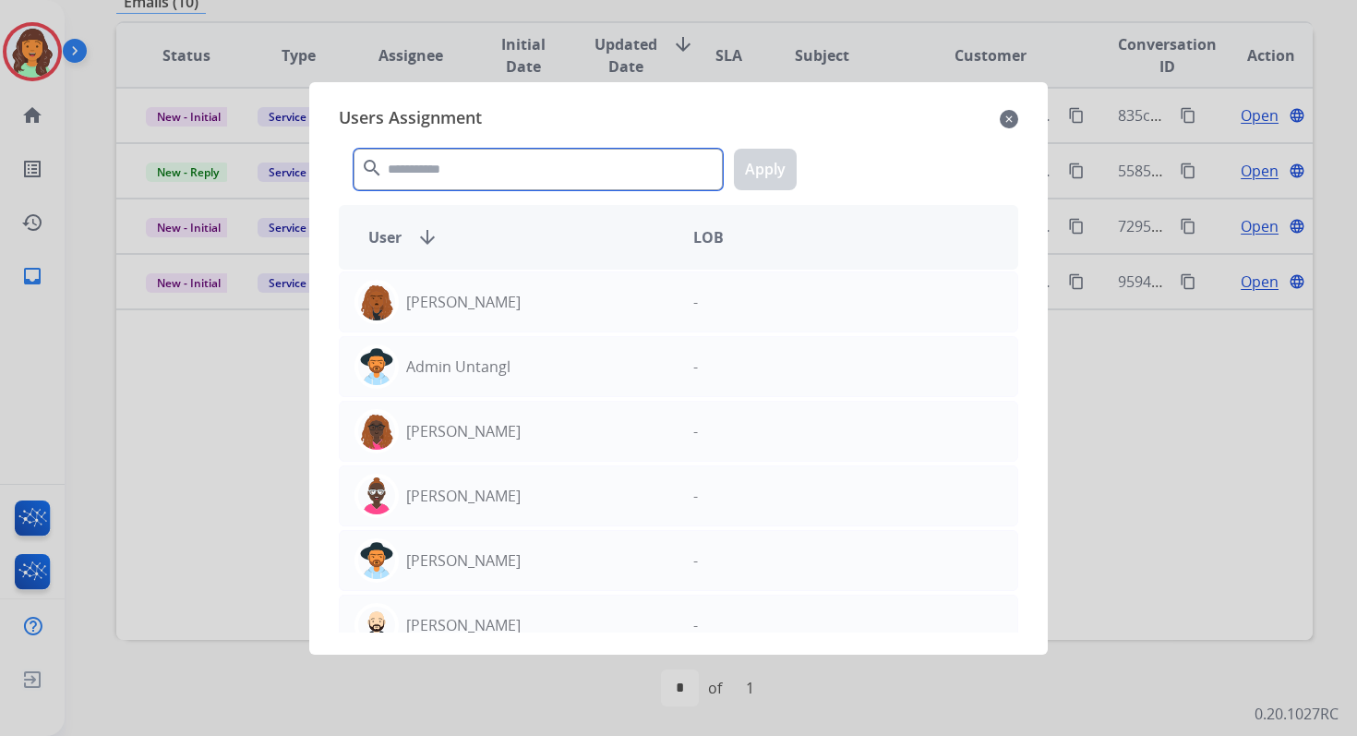
click at [453, 182] on input "text" at bounding box center [538, 170] width 369 height 42
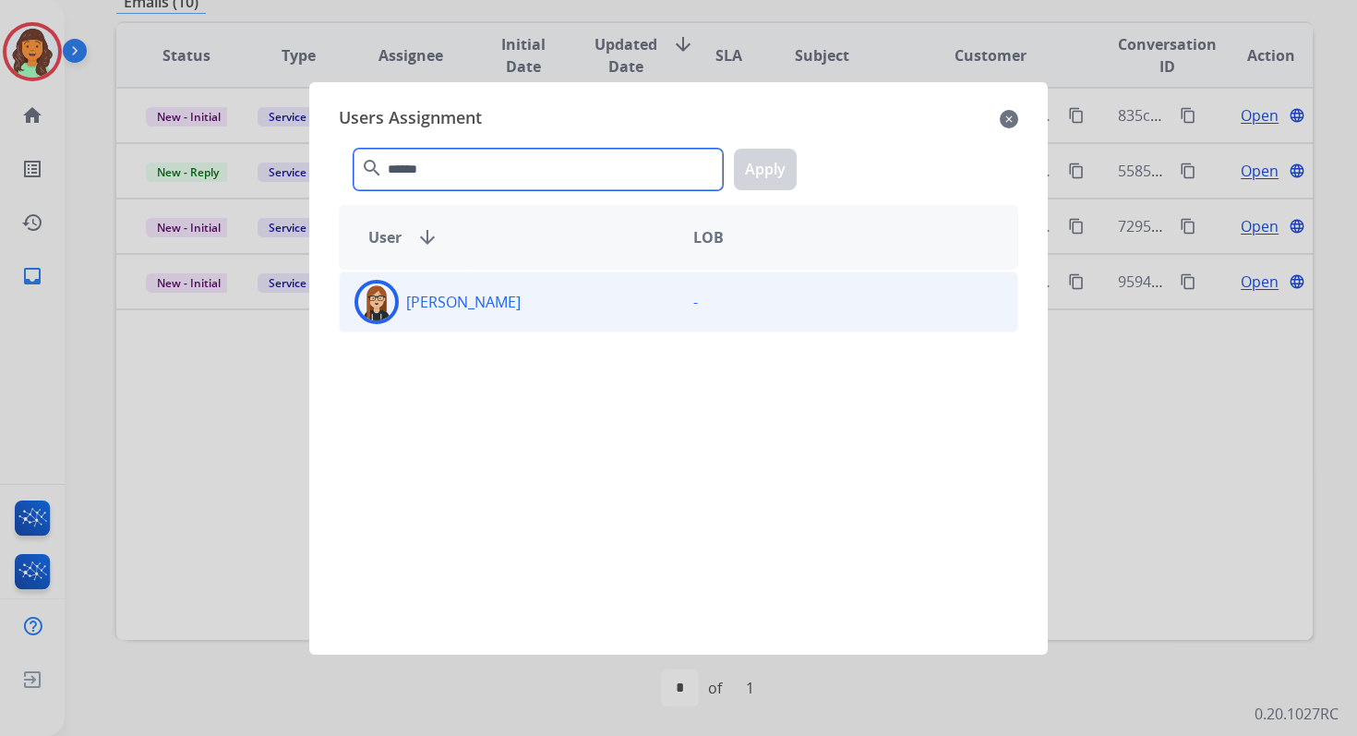
type input "******"
click at [500, 323] on div "Trisha Higgins -" at bounding box center [678, 301] width 679 height 61
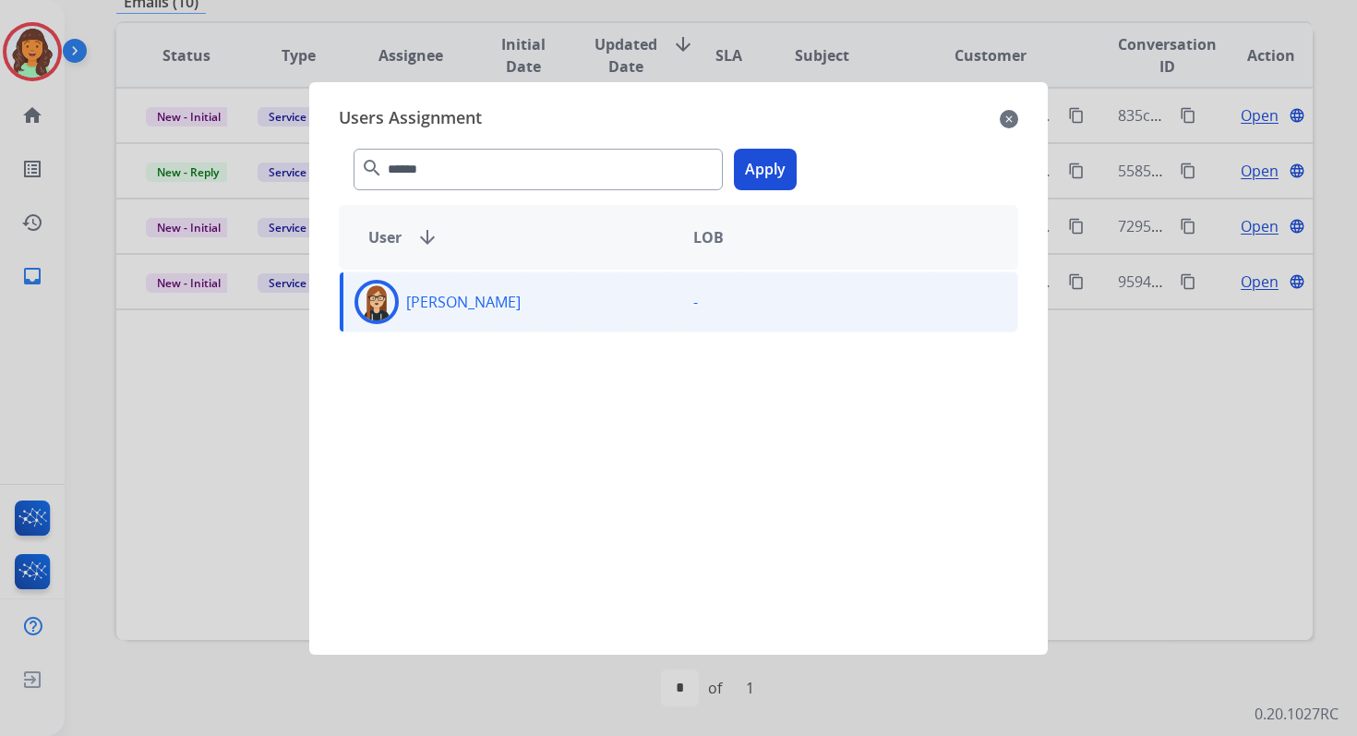
click at [771, 166] on button "Apply" at bounding box center [765, 170] width 63 height 42
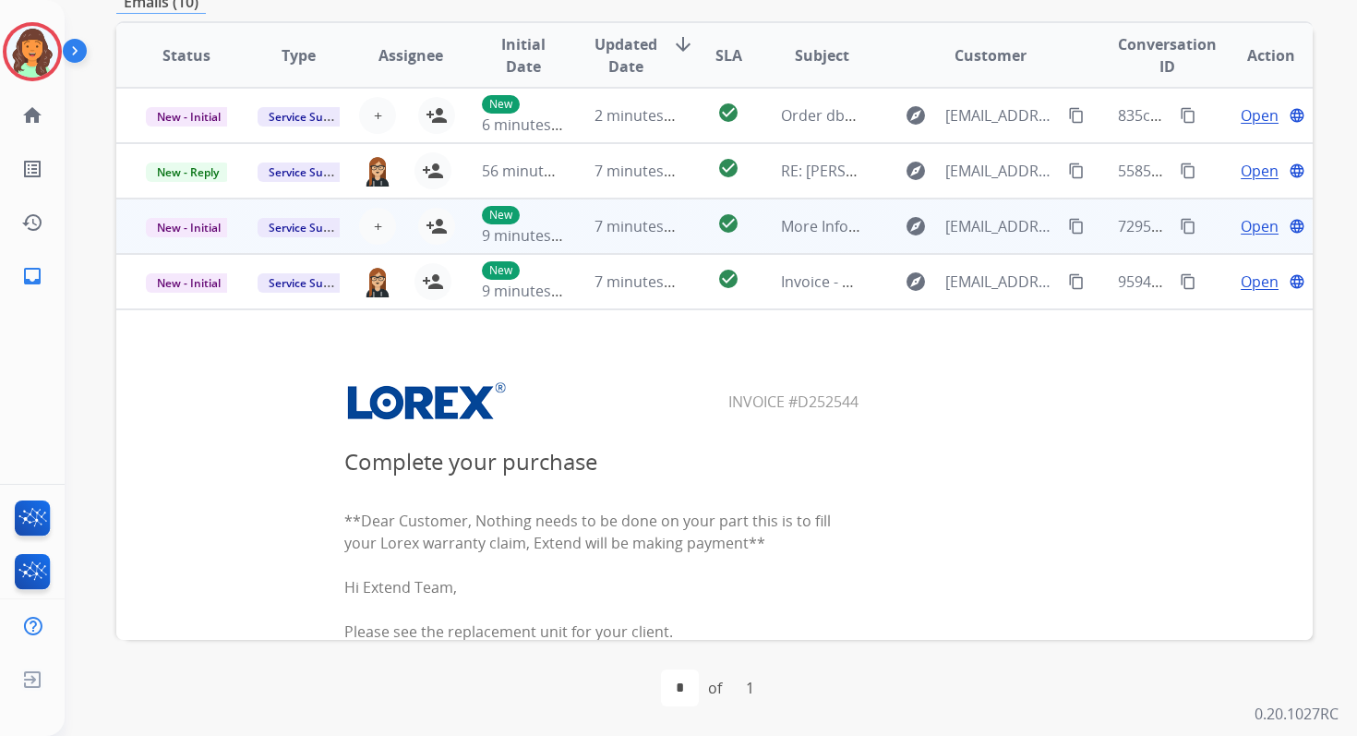
click at [614, 249] on td "7 minutes ago" at bounding box center [621, 225] width 112 height 55
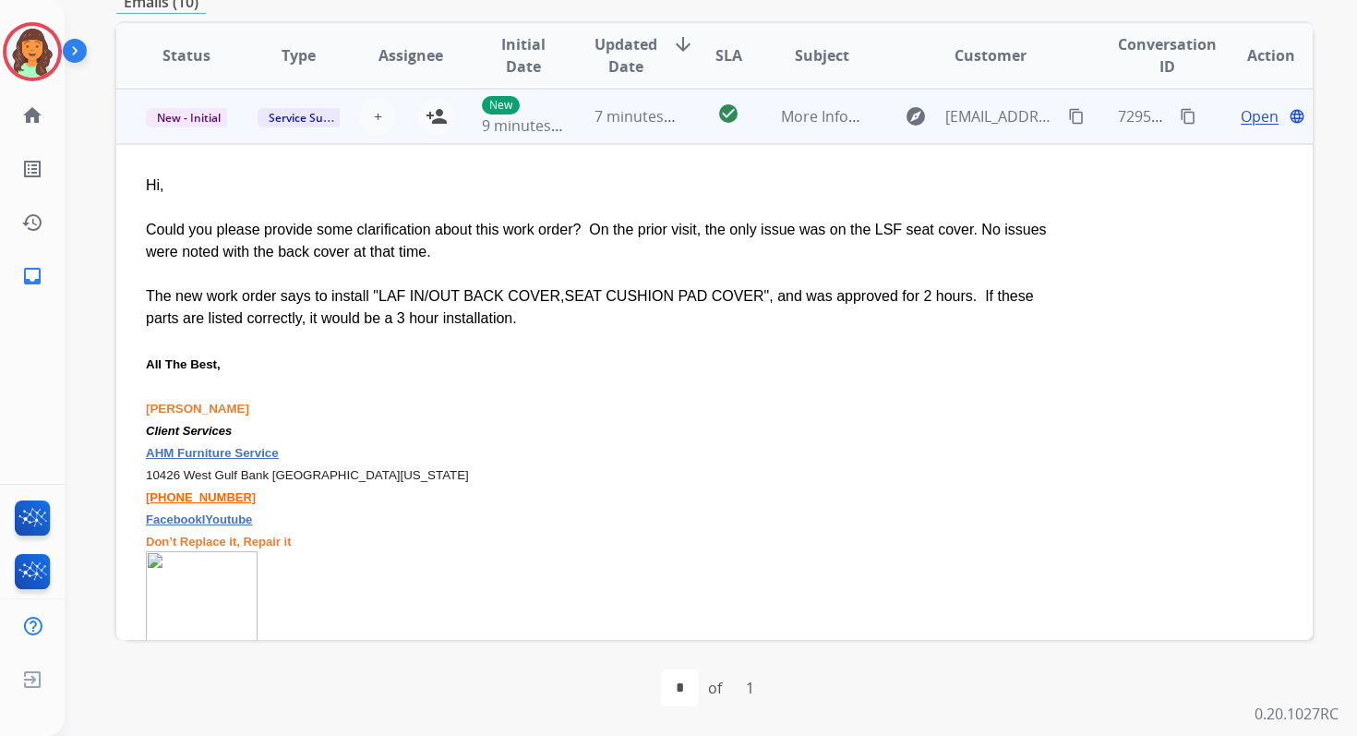
scroll to position [111, 0]
click at [378, 114] on button "+ Select agent" at bounding box center [377, 115] width 37 height 37
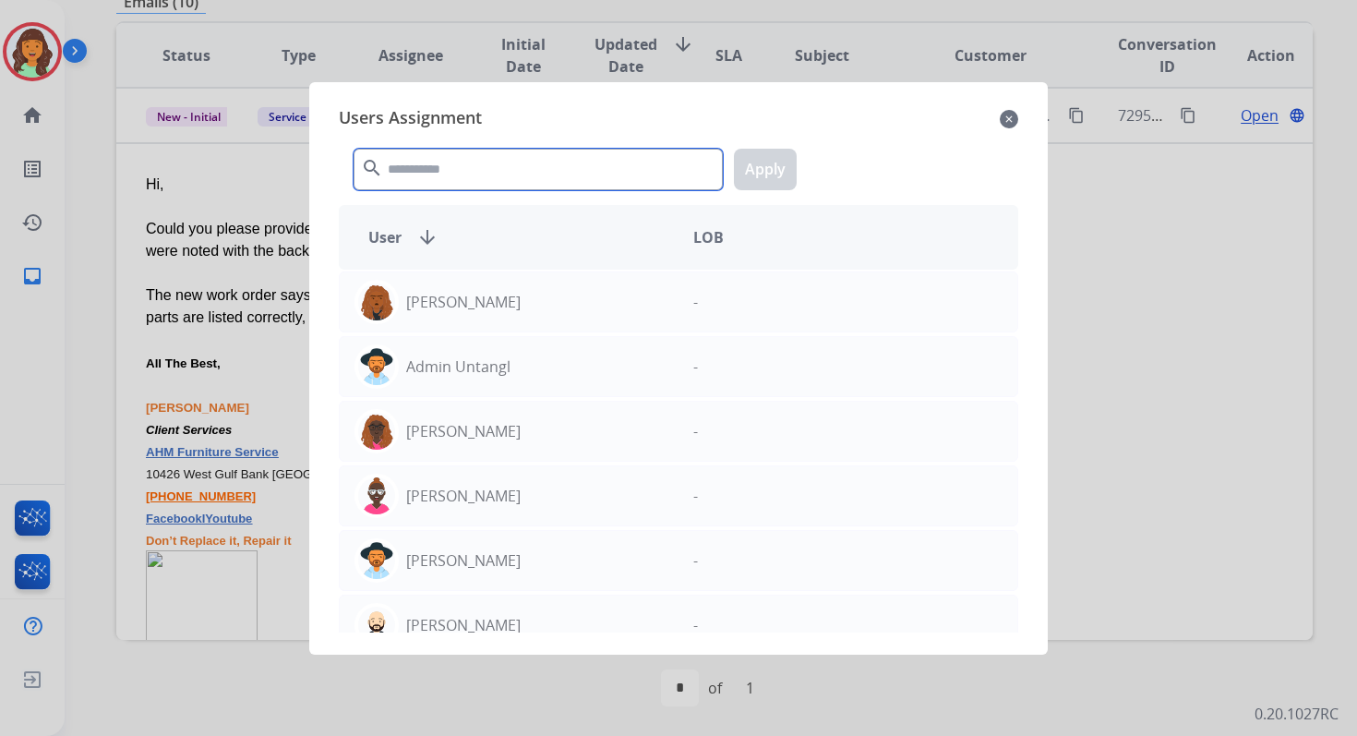
click at [446, 172] on input "text" at bounding box center [538, 170] width 369 height 42
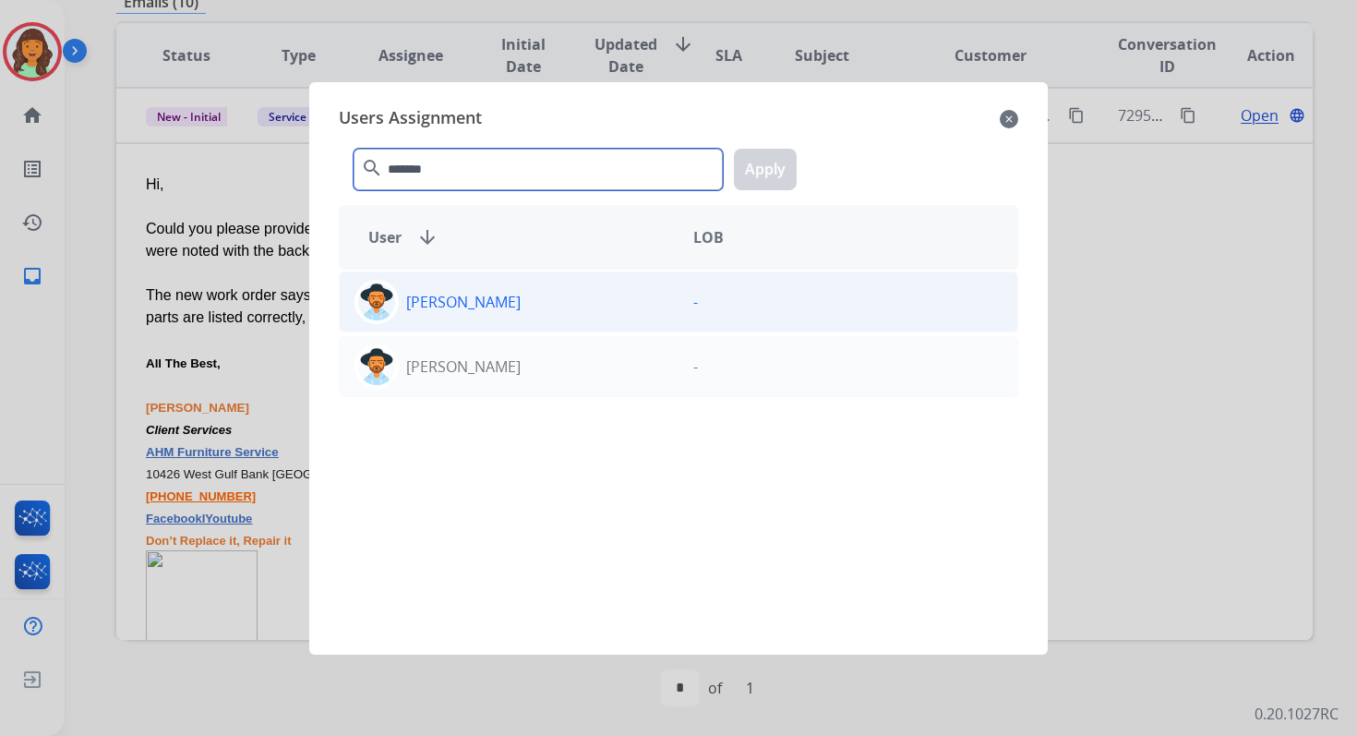
type input "*******"
click at [517, 306] on div "[PERSON_NAME]" at bounding box center [509, 302] width 339 height 44
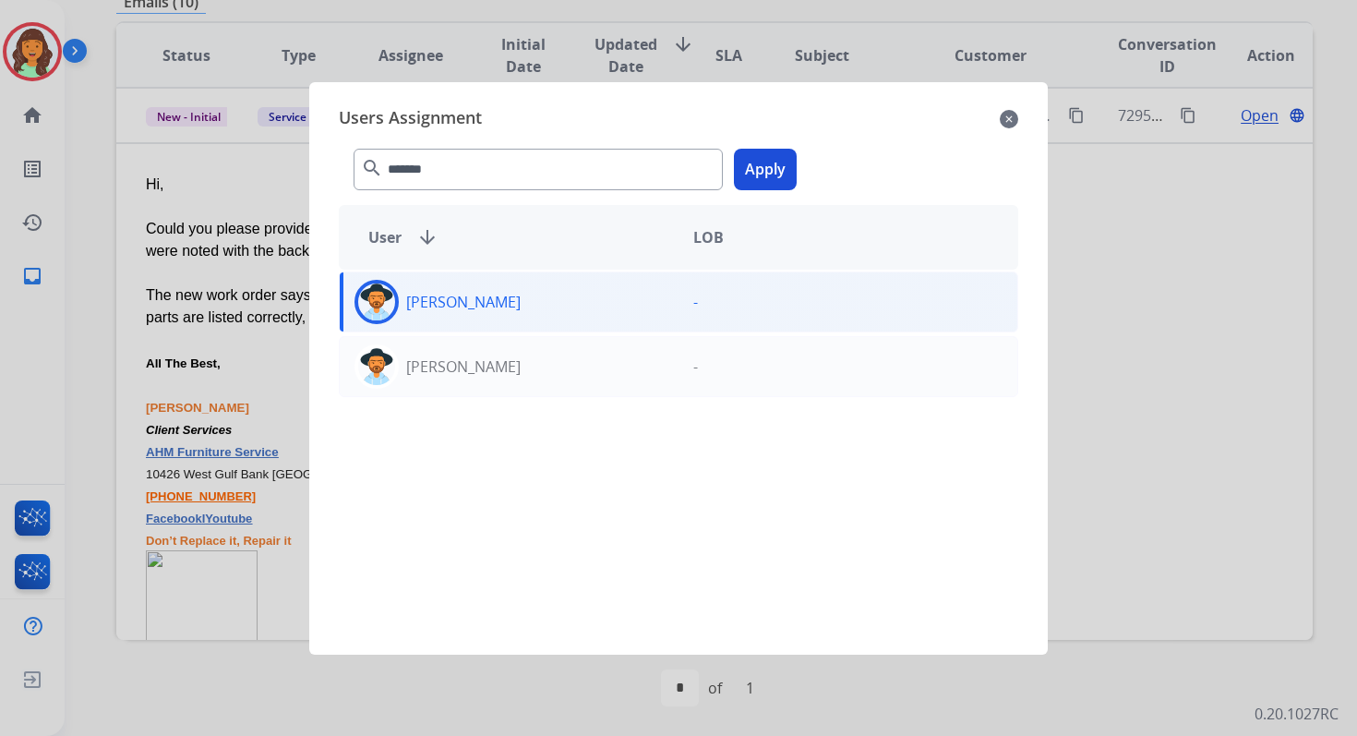
click at [771, 174] on button "Apply" at bounding box center [765, 170] width 63 height 42
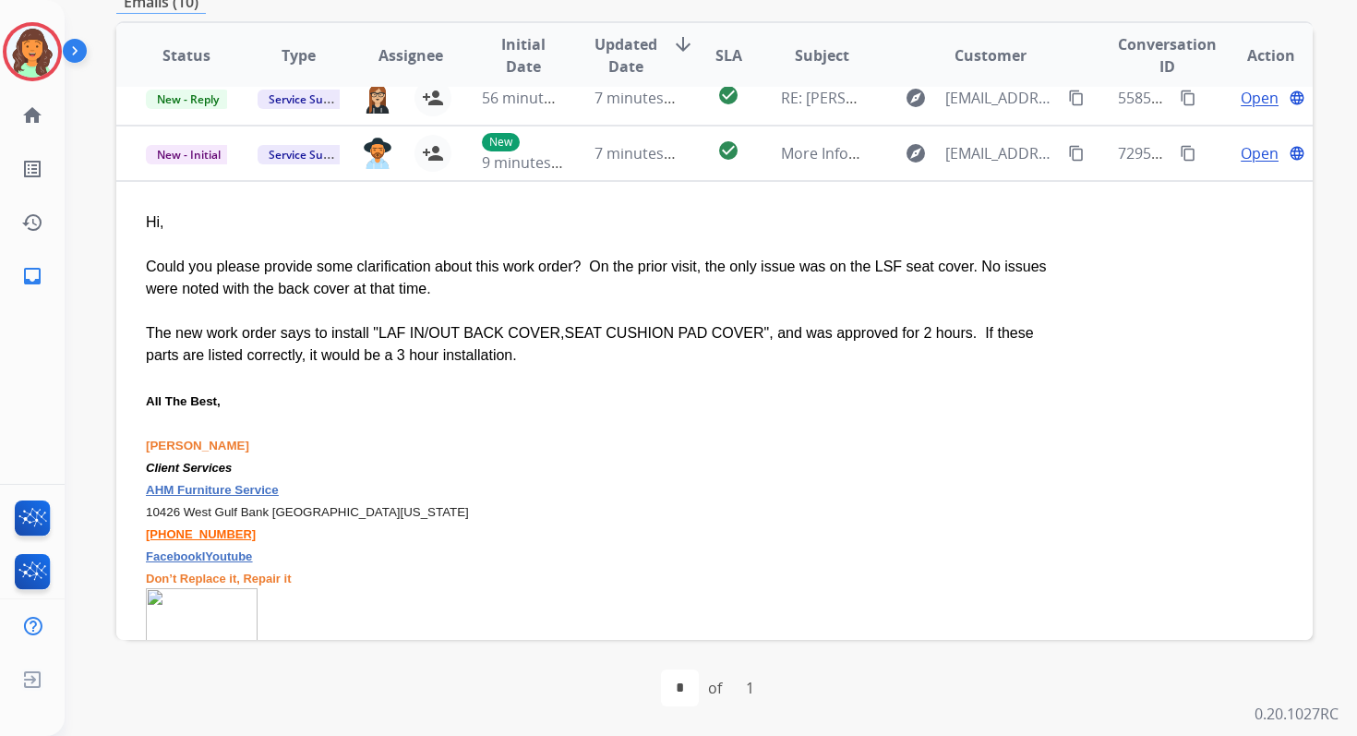
scroll to position [0, 0]
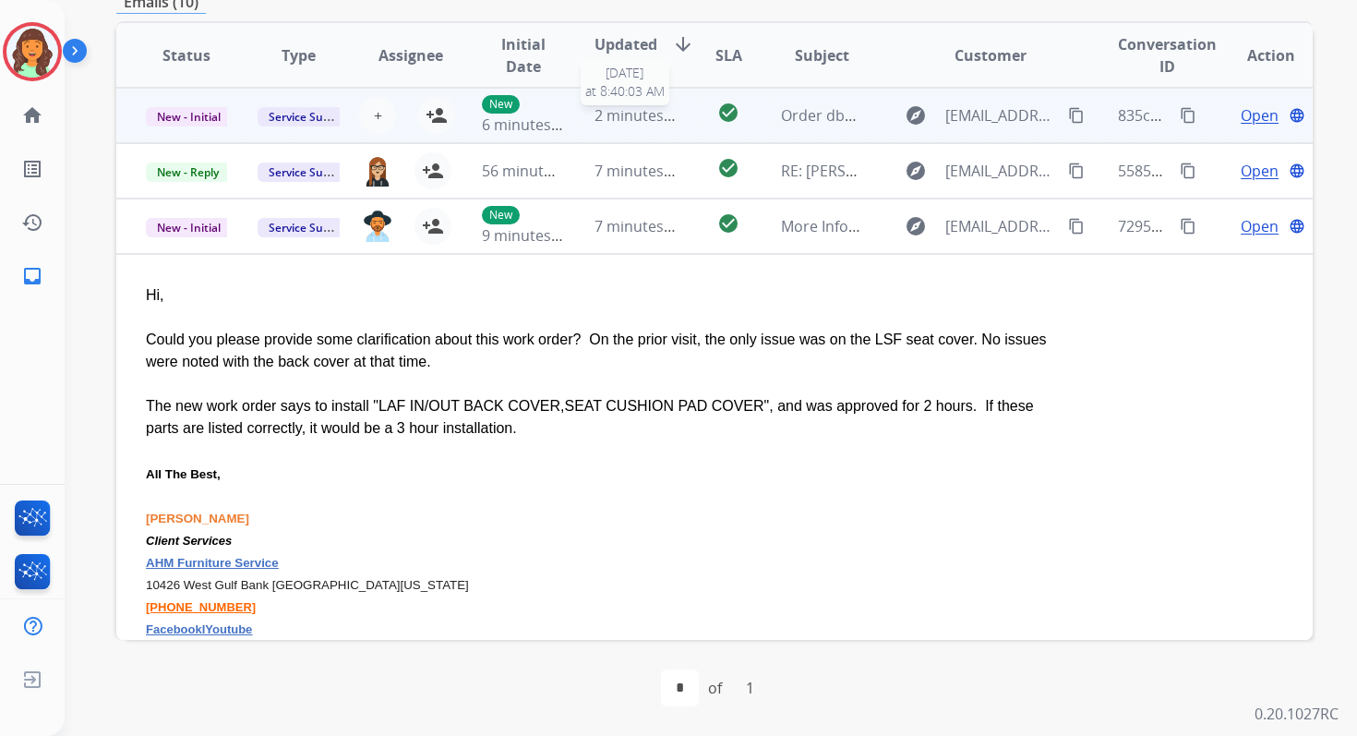
click at [631, 114] on span "2 minutes ago" at bounding box center [644, 115] width 99 height 20
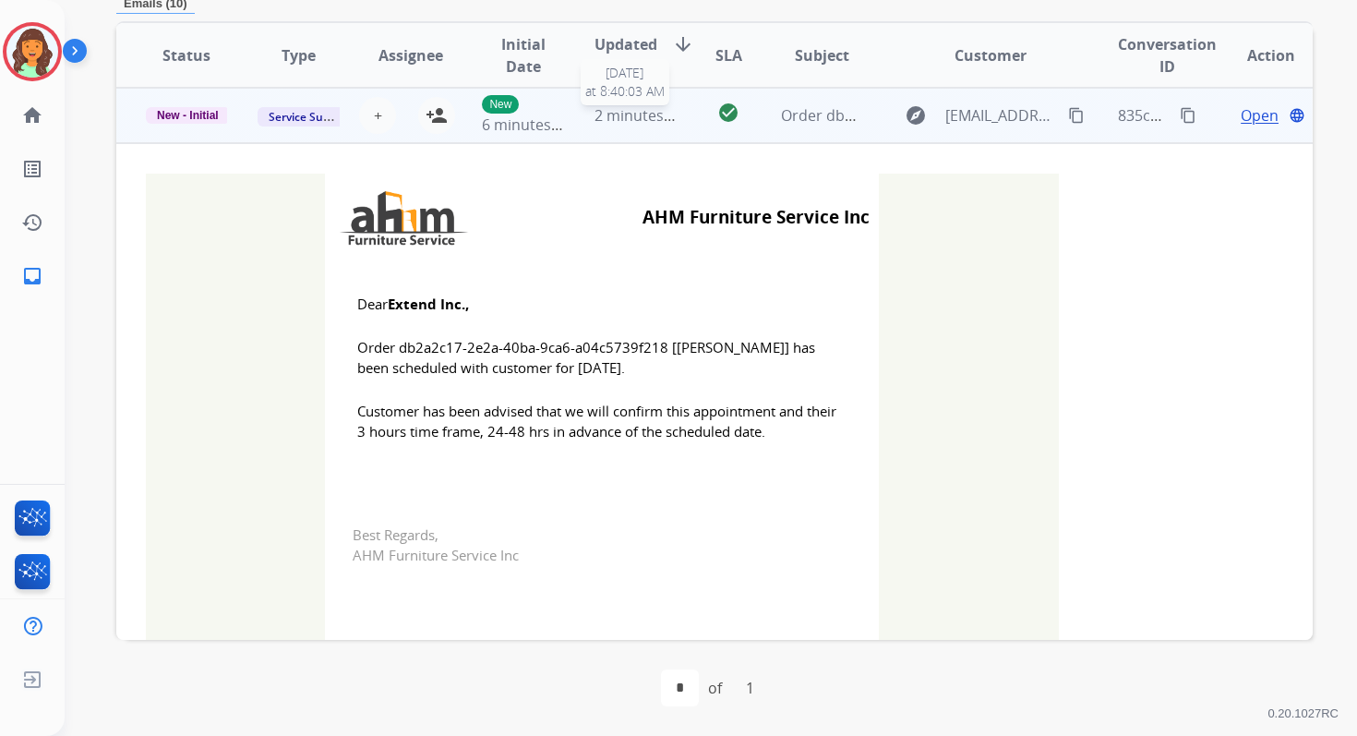
scroll to position [399, 0]
click at [421, 114] on button "person_add Assign to Me" at bounding box center [436, 116] width 37 height 37
click at [193, 117] on span "New - Initial" at bounding box center [188, 116] width 84 height 17
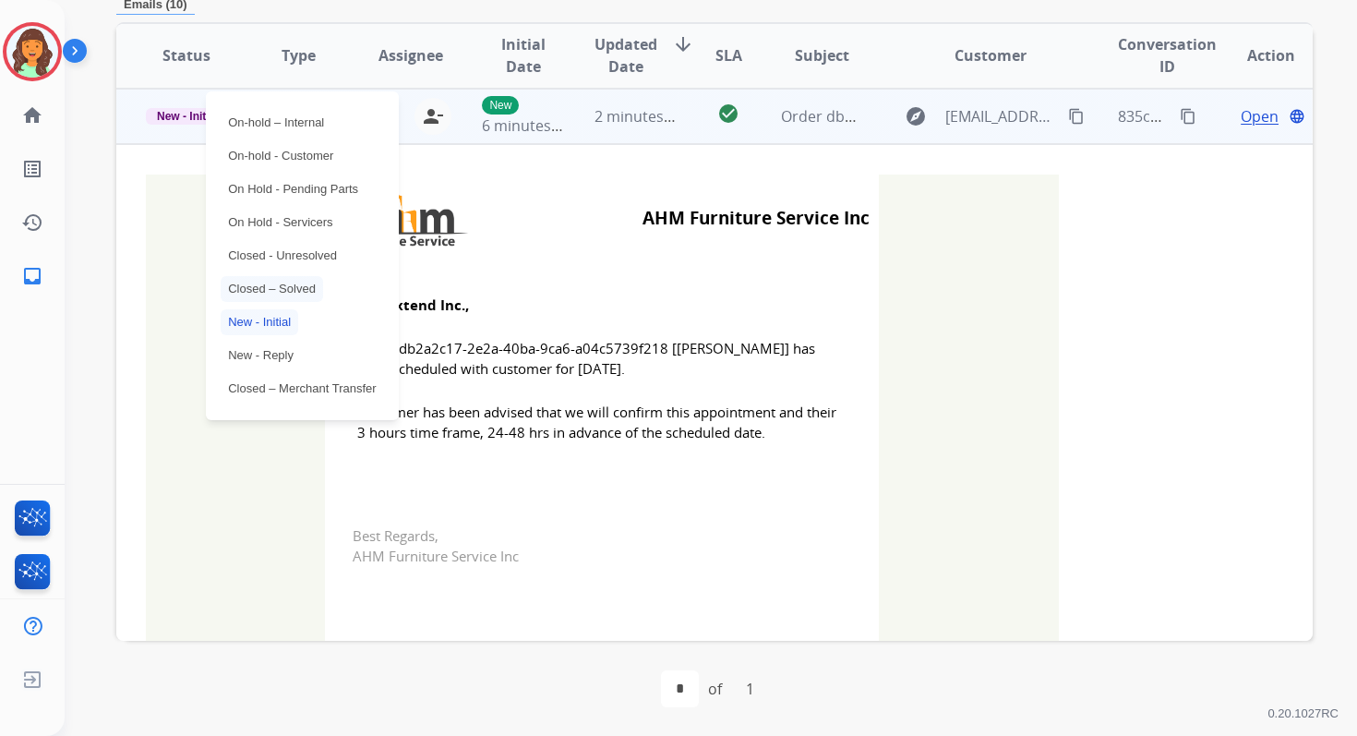
click at [277, 282] on p "Closed – Solved" at bounding box center [272, 289] width 102 height 26
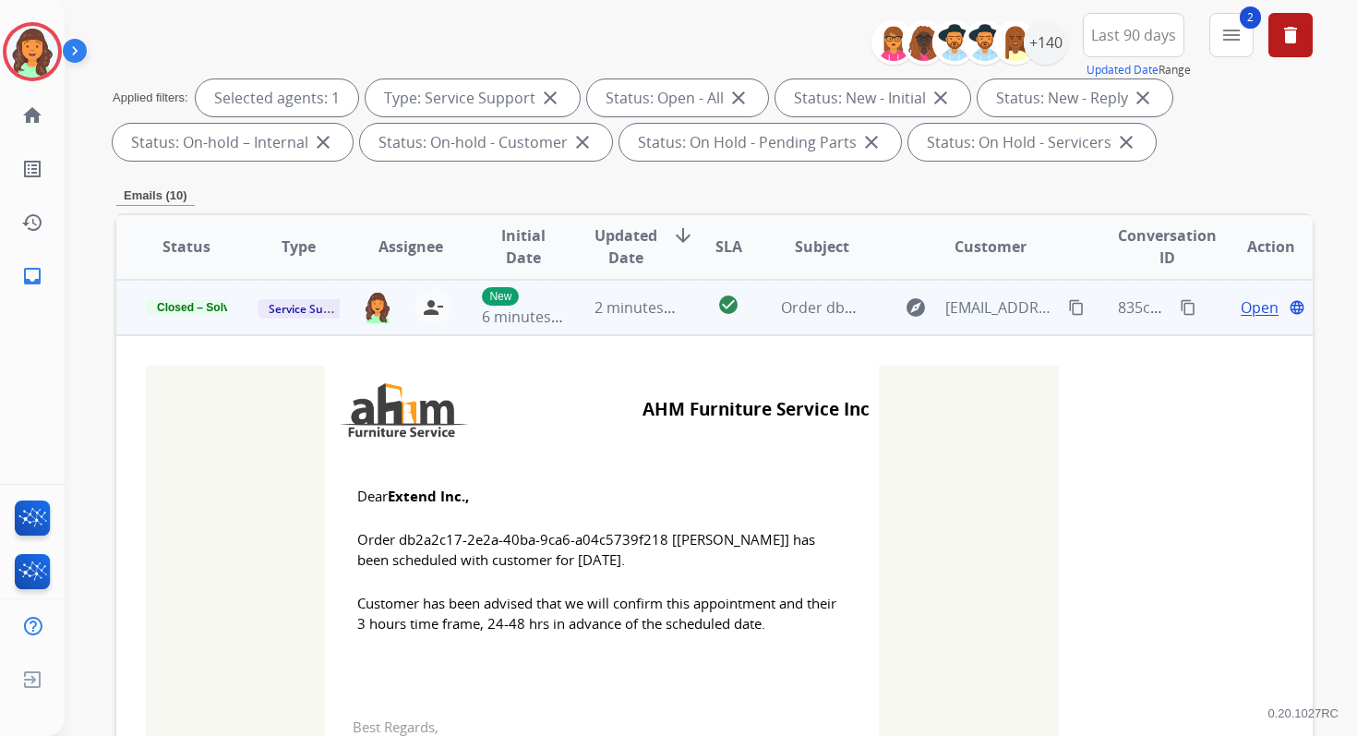
scroll to position [0, 0]
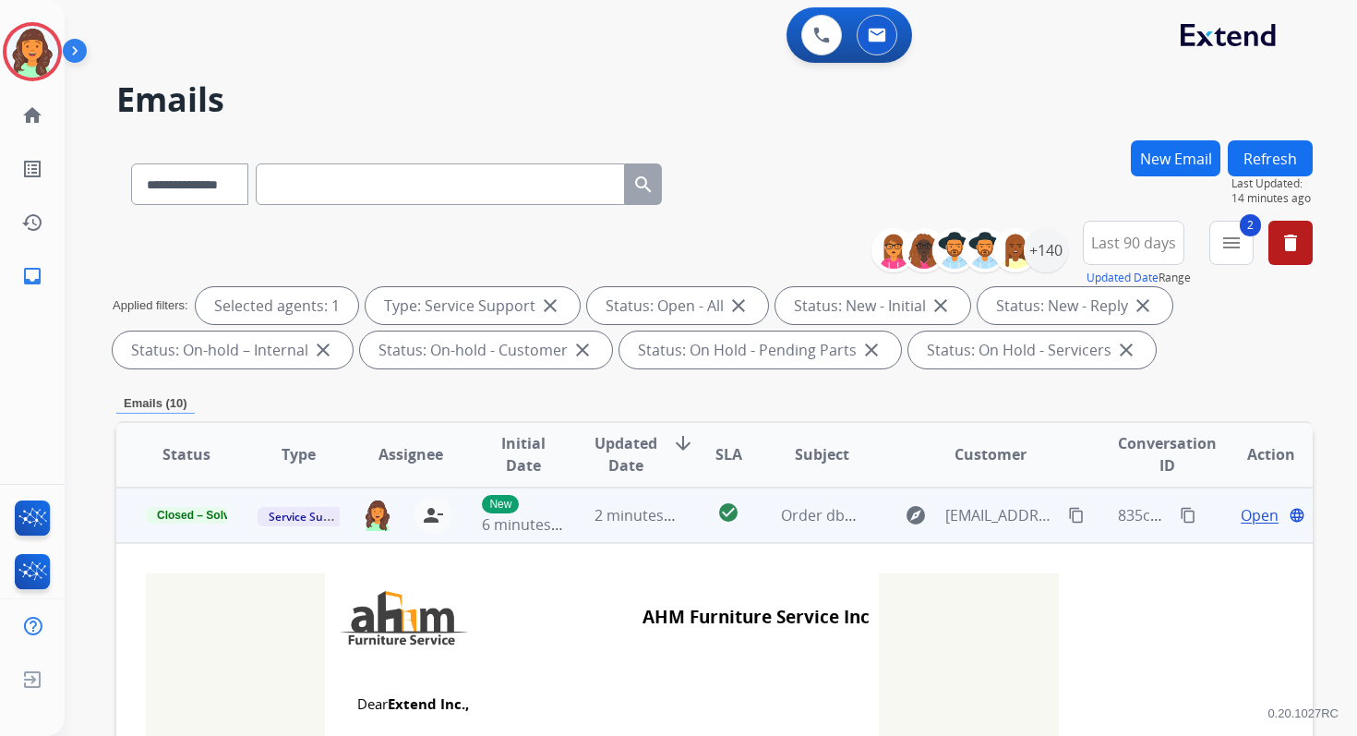
click at [1290, 146] on button "Refresh" at bounding box center [1270, 158] width 85 height 36
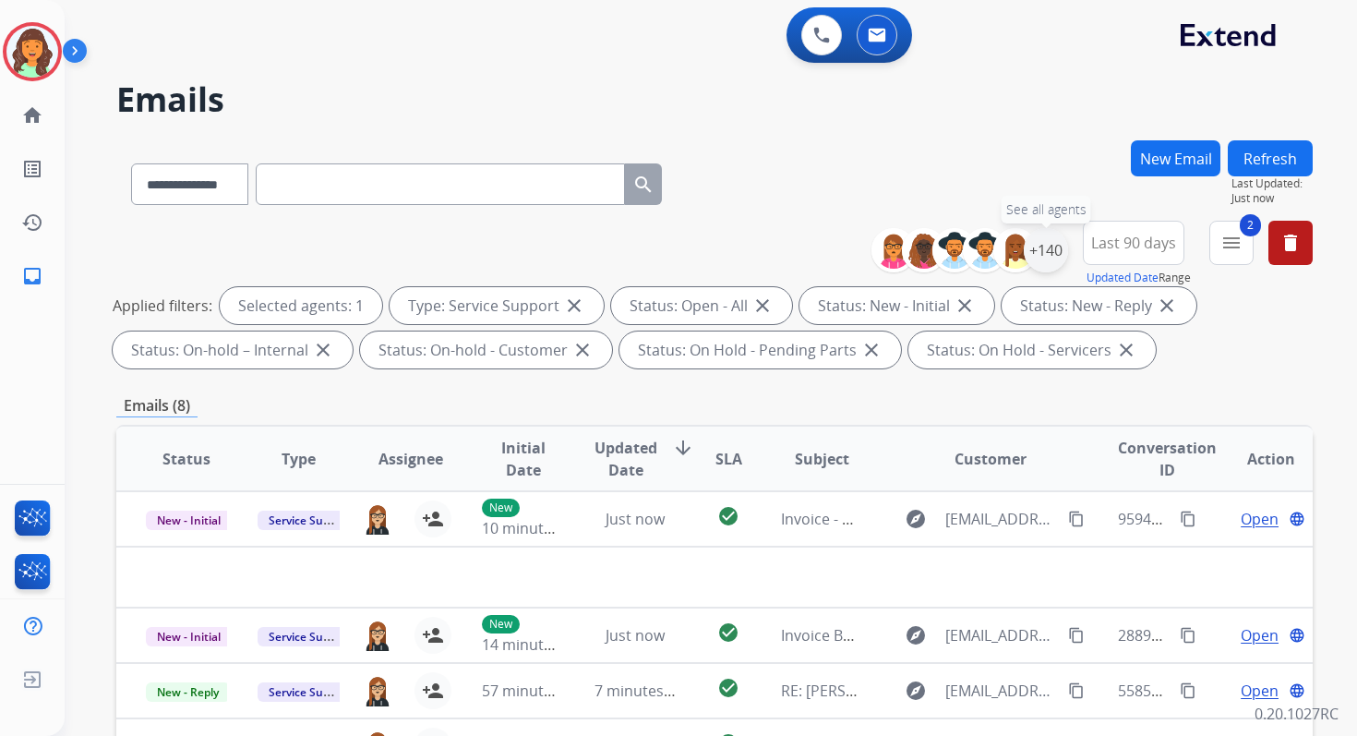
click at [1052, 245] on div "+140" at bounding box center [1046, 250] width 44 height 44
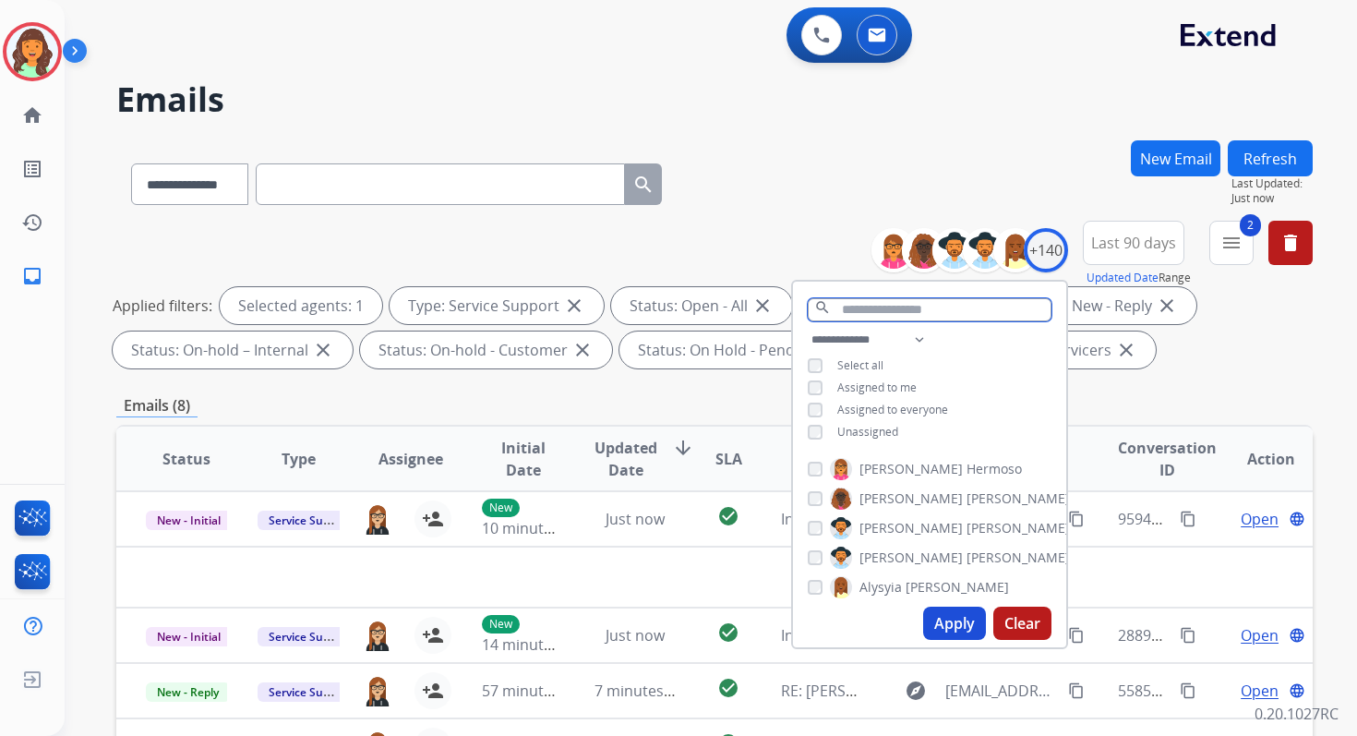
click at [861, 306] on input "text" at bounding box center [930, 309] width 244 height 23
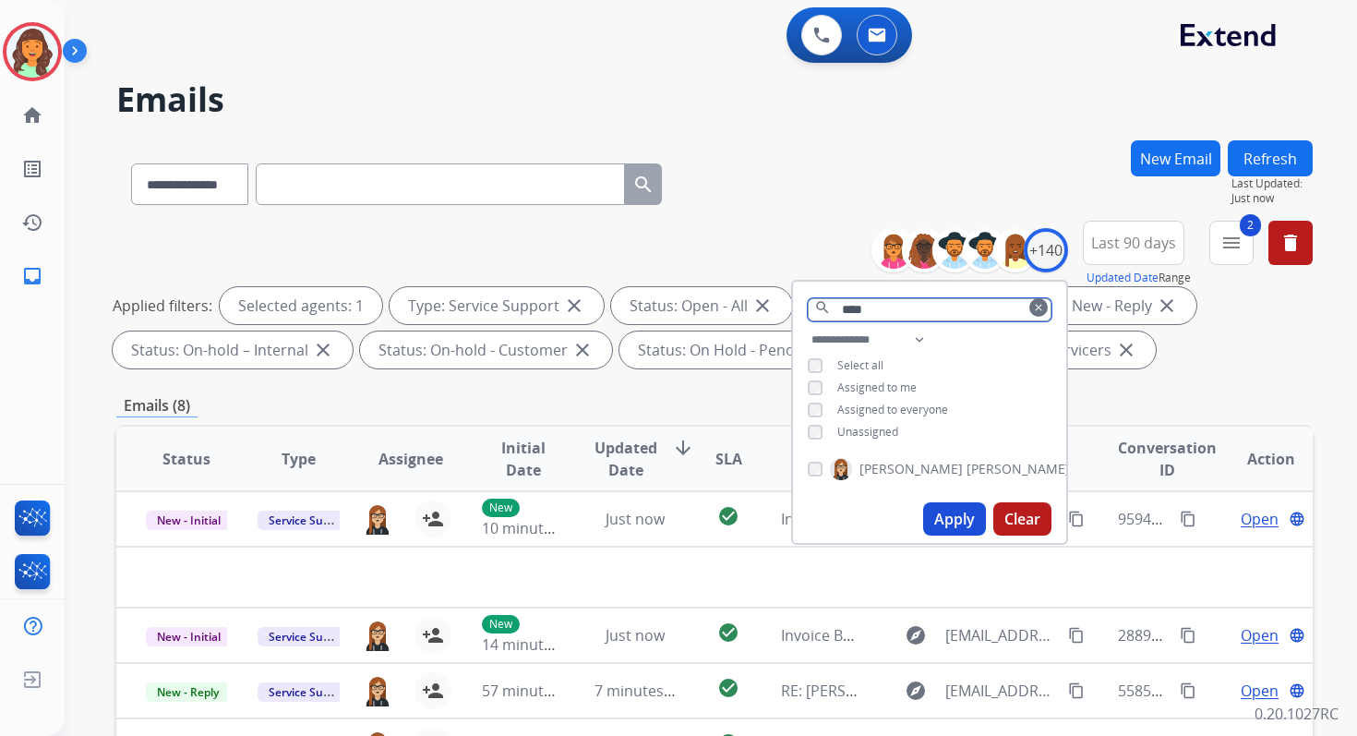
click at [849, 310] on input "****" at bounding box center [930, 309] width 244 height 23
click at [949, 509] on button "Apply" at bounding box center [954, 518] width 63 height 33
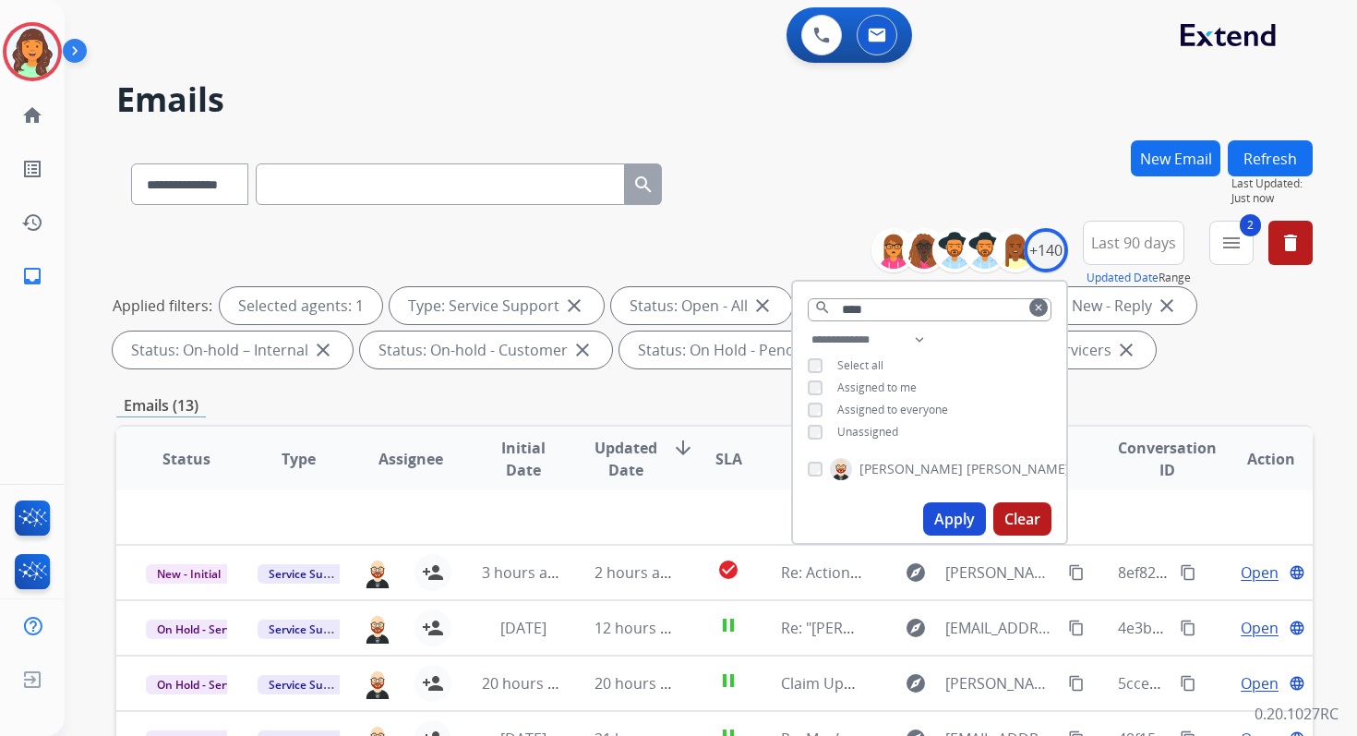
scroll to position [403, 0]
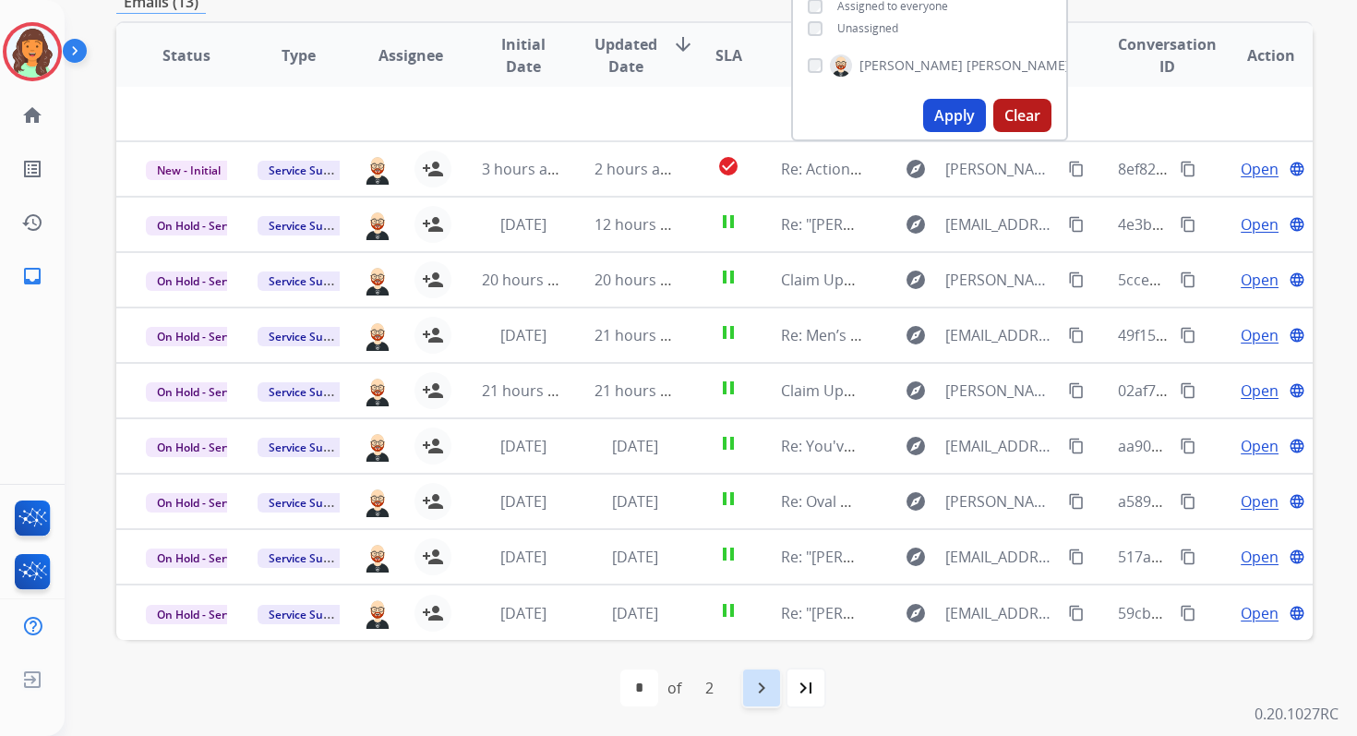
click at [763, 684] on mat-icon "navigate_next" at bounding box center [762, 688] width 22 height 22
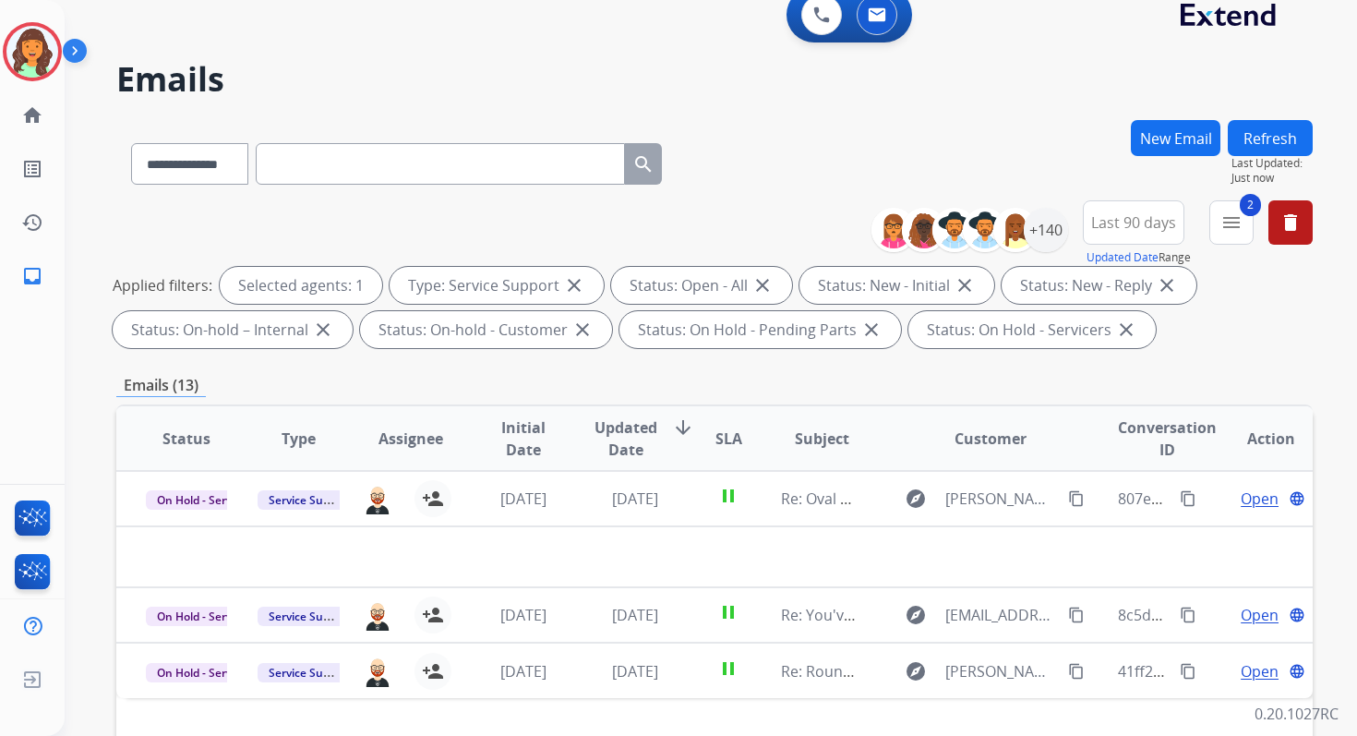
scroll to position [0, 0]
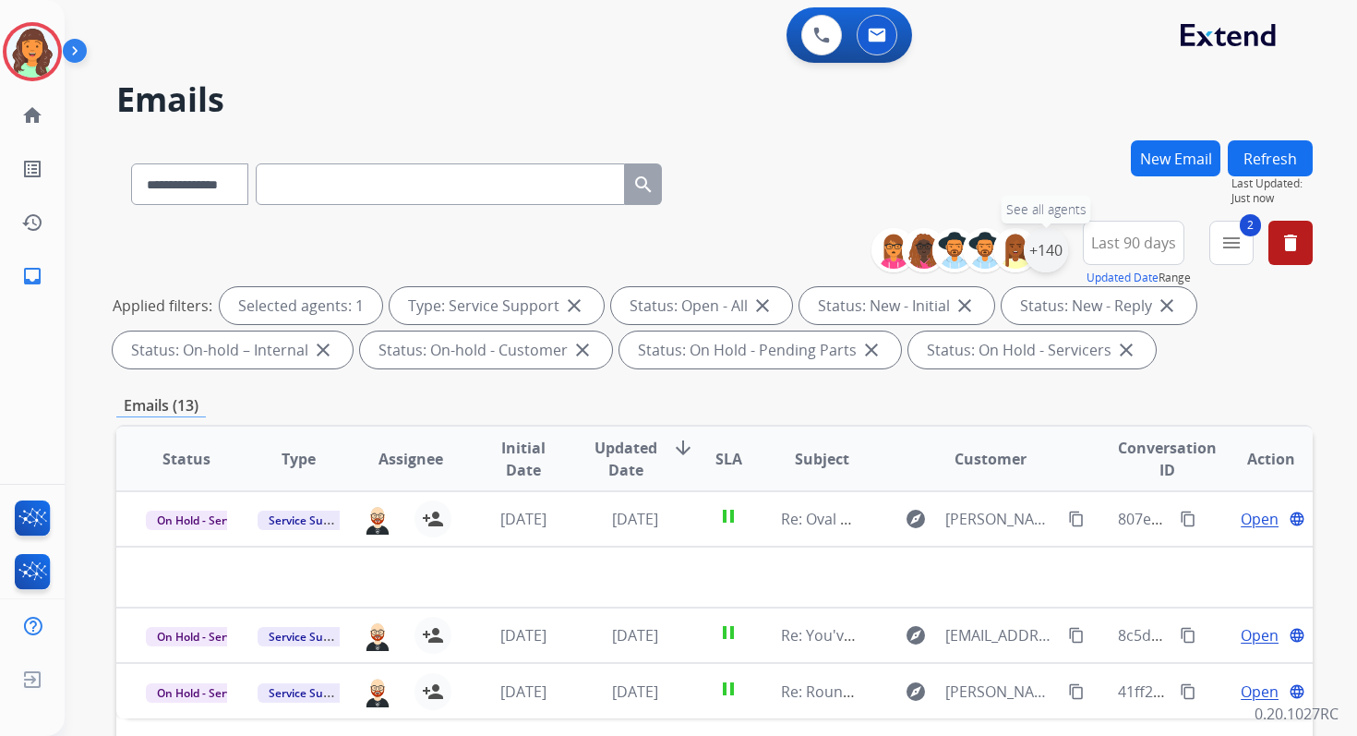
click at [1046, 253] on div "+140" at bounding box center [1046, 250] width 44 height 44
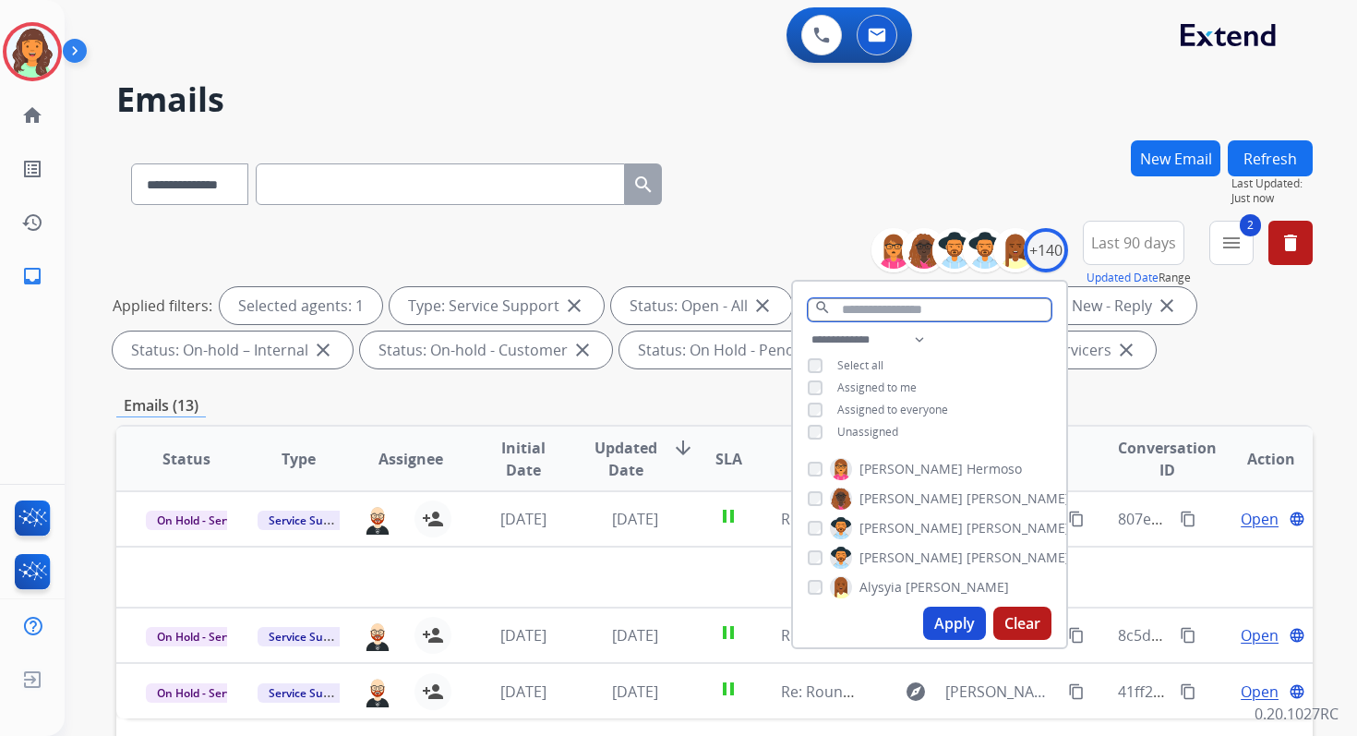
click at [856, 312] on input "text" at bounding box center [930, 309] width 244 height 23
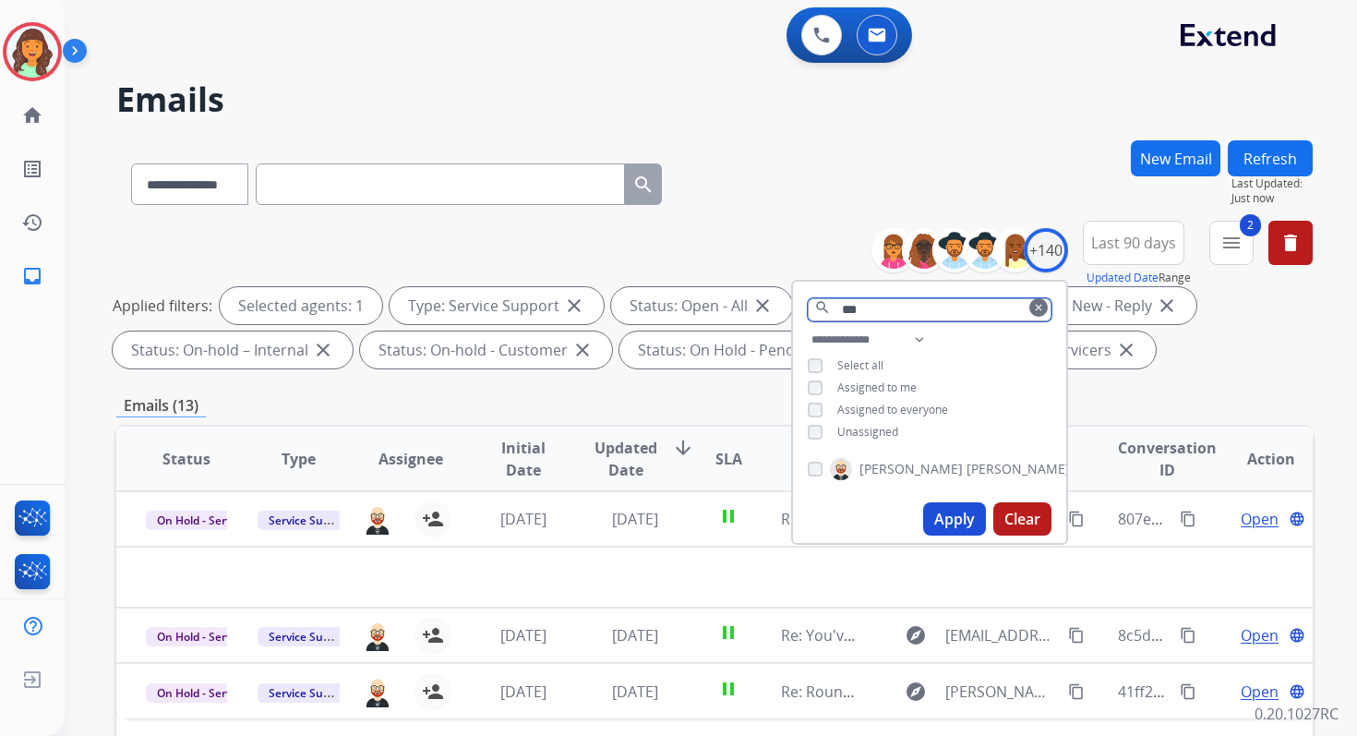
click at [883, 303] on input "***" at bounding box center [930, 309] width 244 height 23
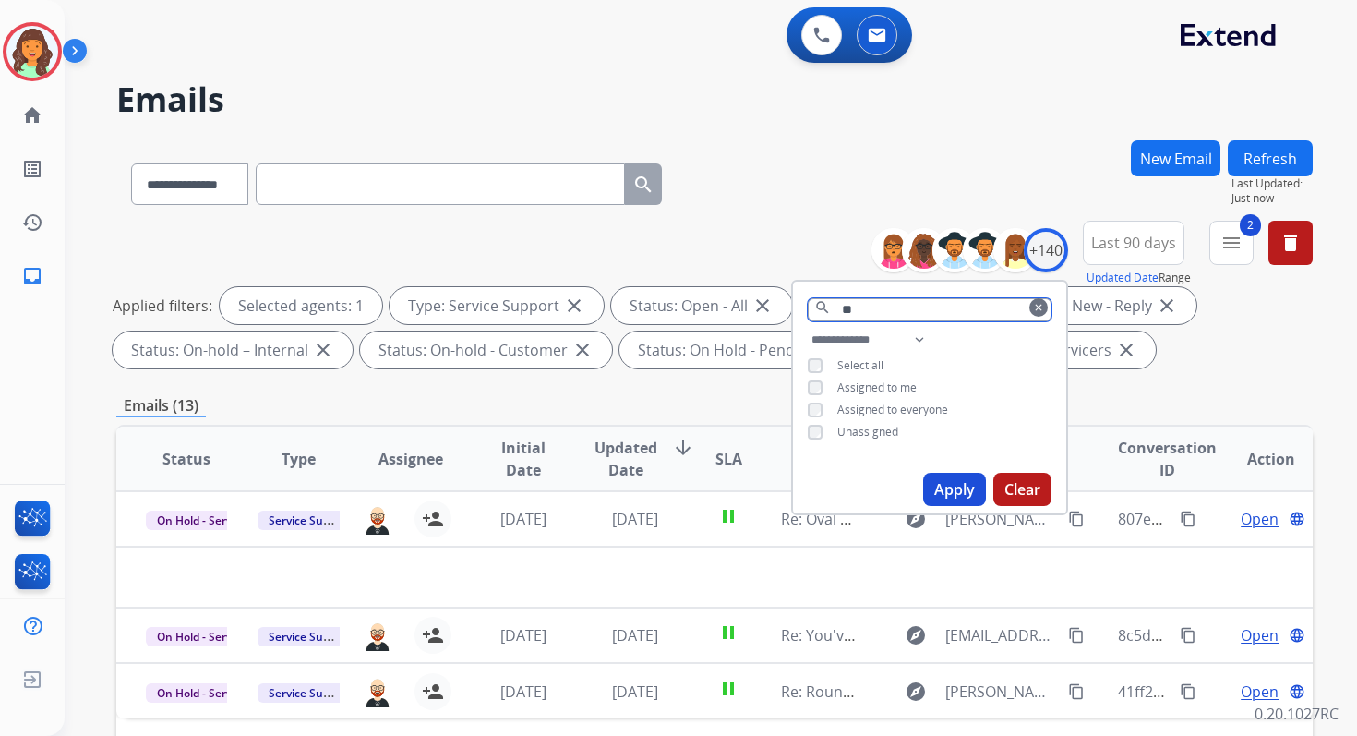
type input "*"
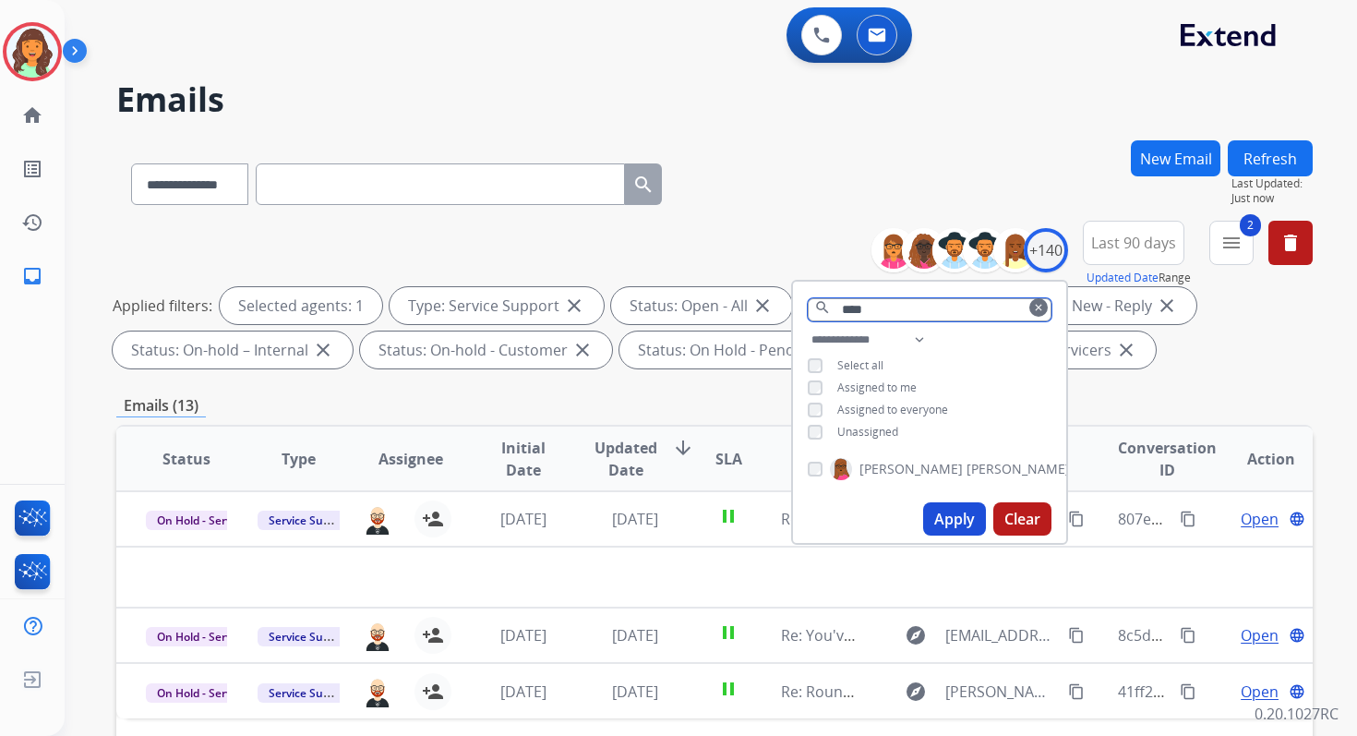
type input "****"
click at [845, 466] on img at bounding box center [841, 469] width 22 height 30
click at [950, 514] on button "Apply" at bounding box center [954, 518] width 63 height 33
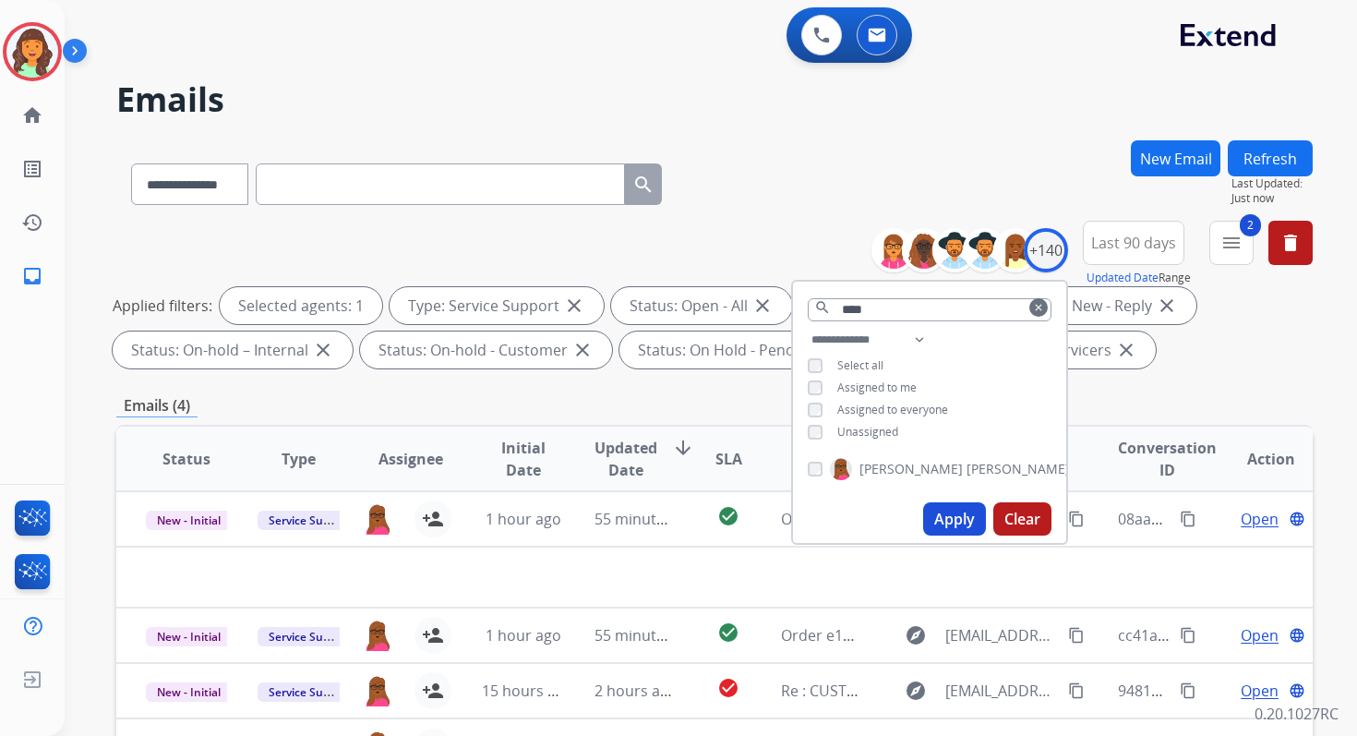
click at [816, 254] on div "**********" at bounding box center [714, 298] width 1196 height 155
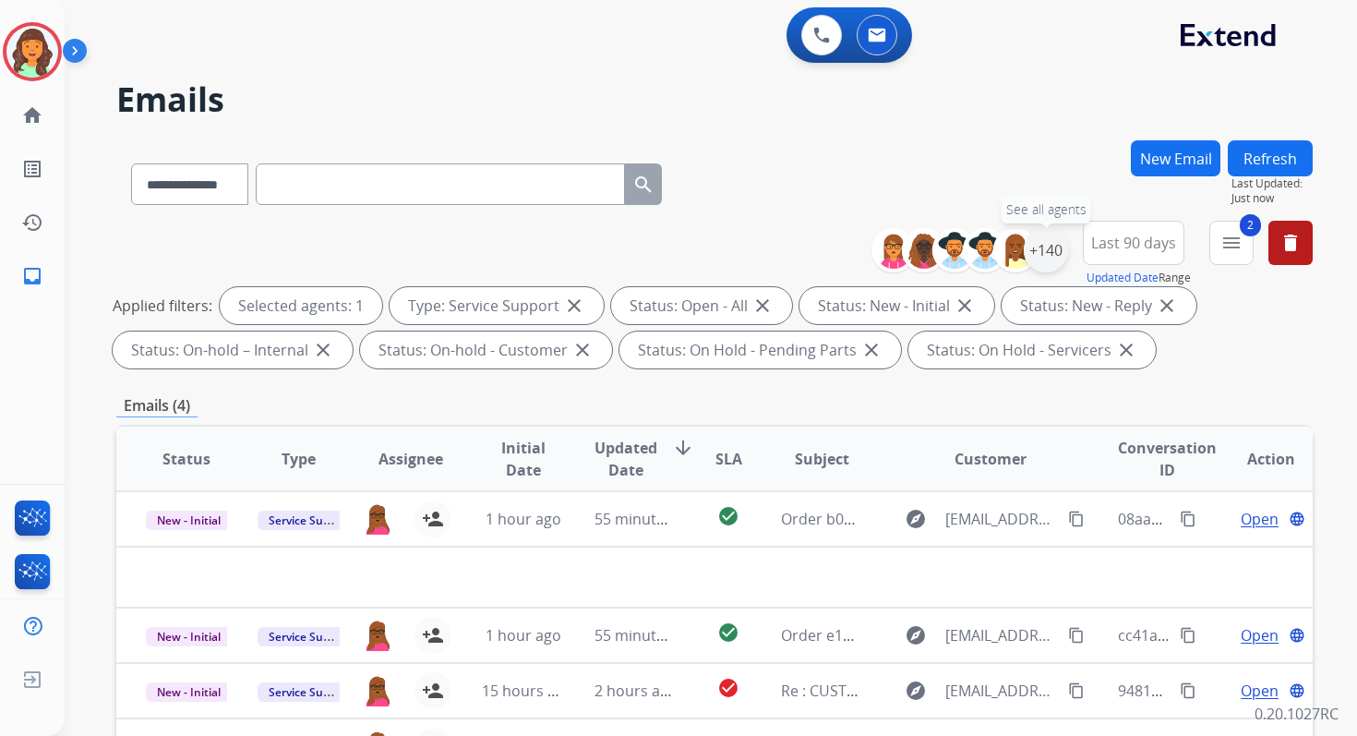
click at [1045, 254] on div "+140" at bounding box center [1046, 250] width 44 height 44
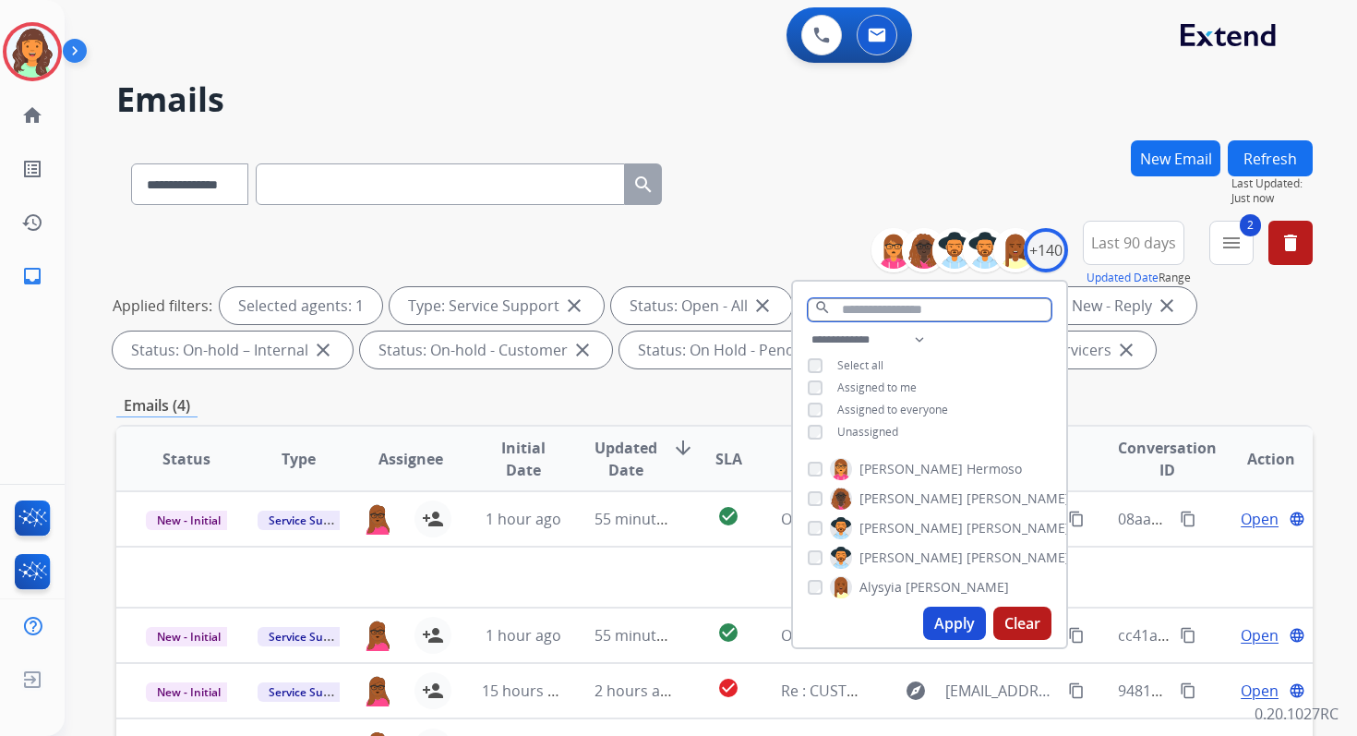
click at [882, 314] on input "text" at bounding box center [930, 309] width 244 height 23
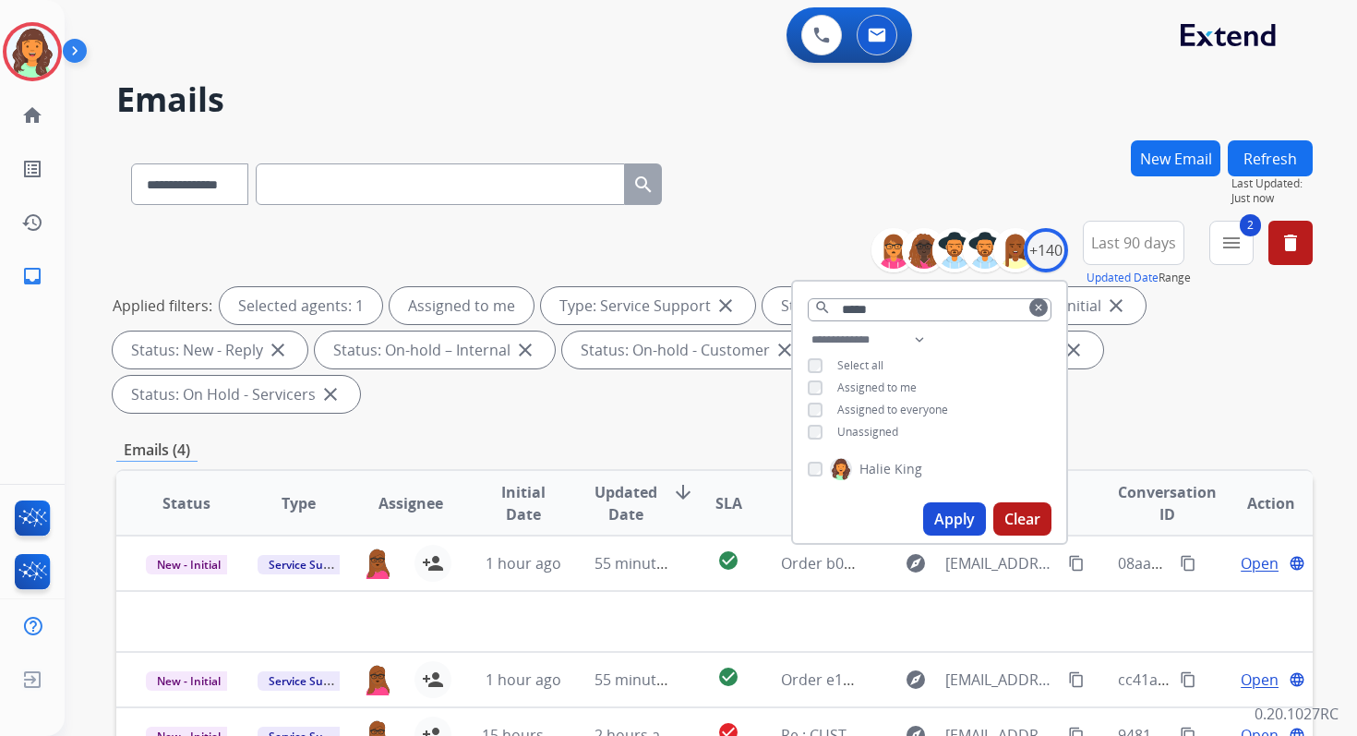
click at [939, 502] on button "Apply" at bounding box center [954, 518] width 63 height 33
click at [863, 309] on input "*****" at bounding box center [930, 309] width 244 height 23
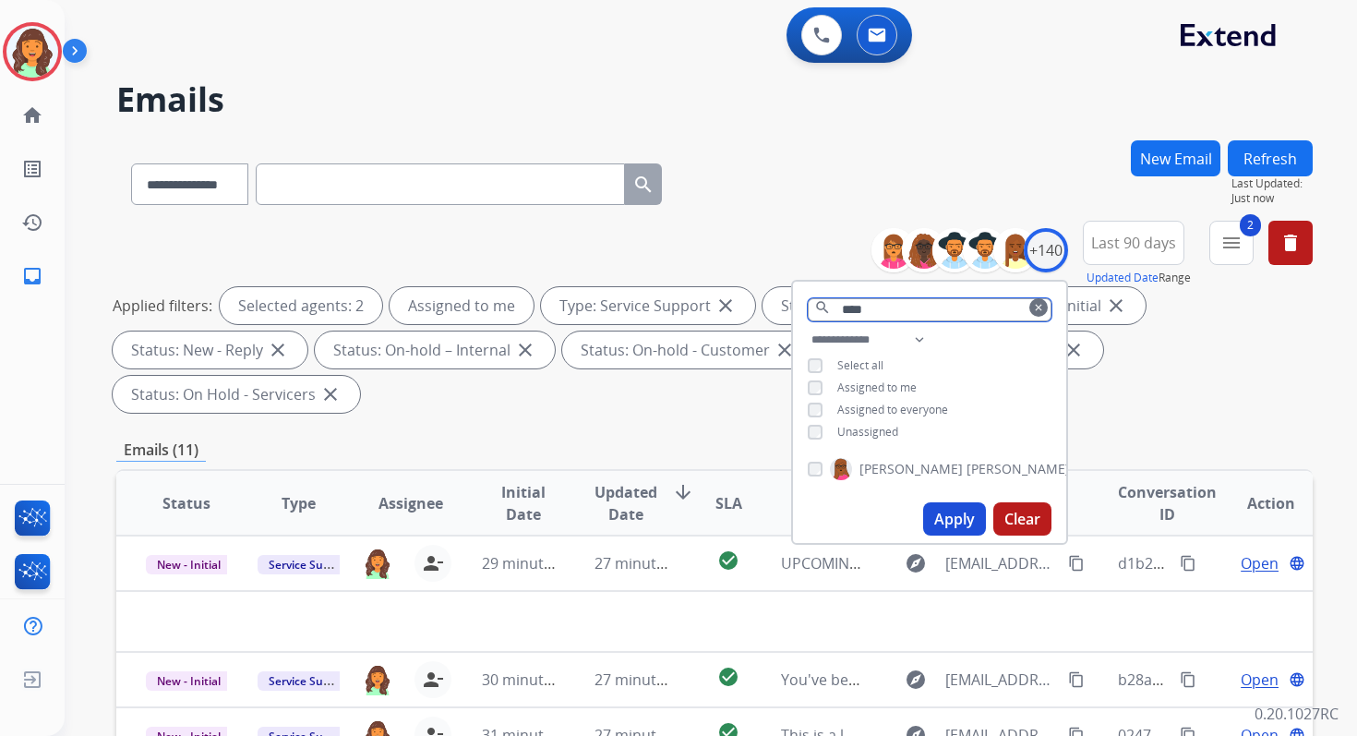
type input "****"
click at [966, 522] on button "Apply" at bounding box center [954, 518] width 63 height 33
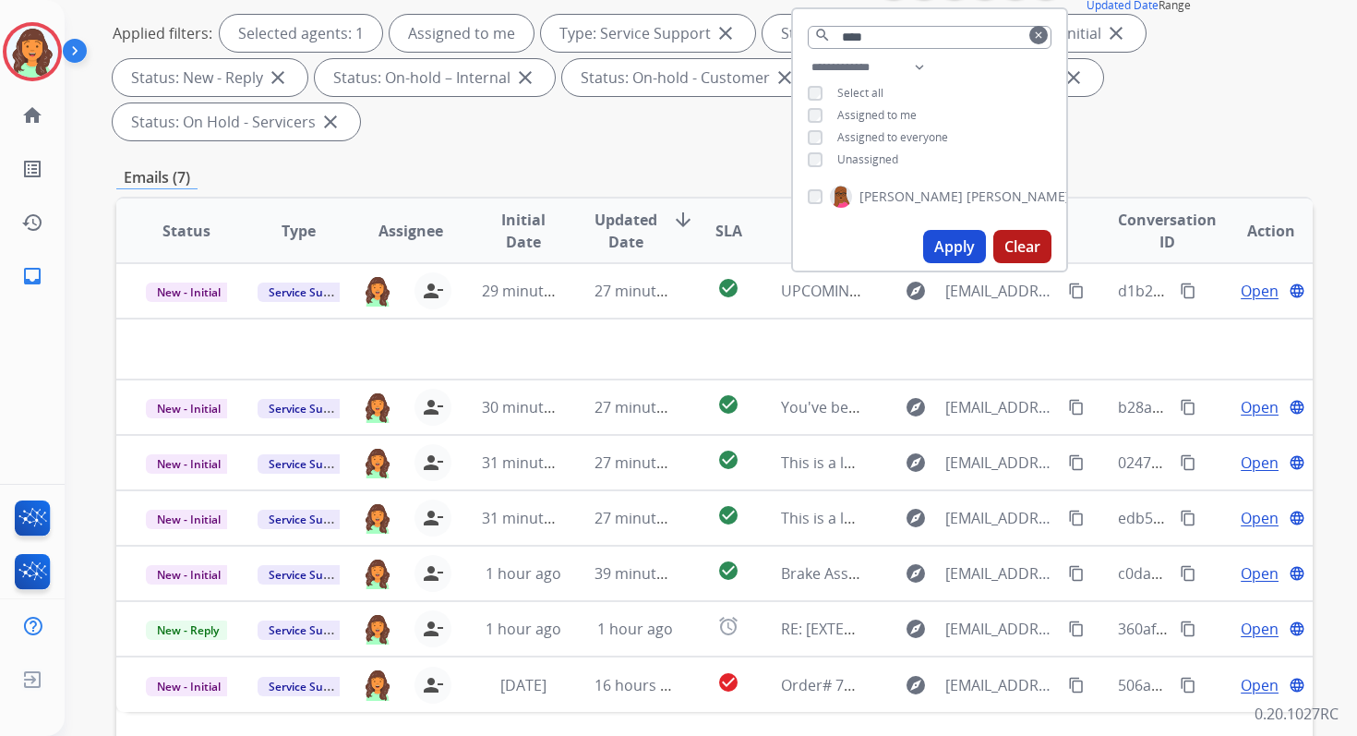
scroll to position [448, 0]
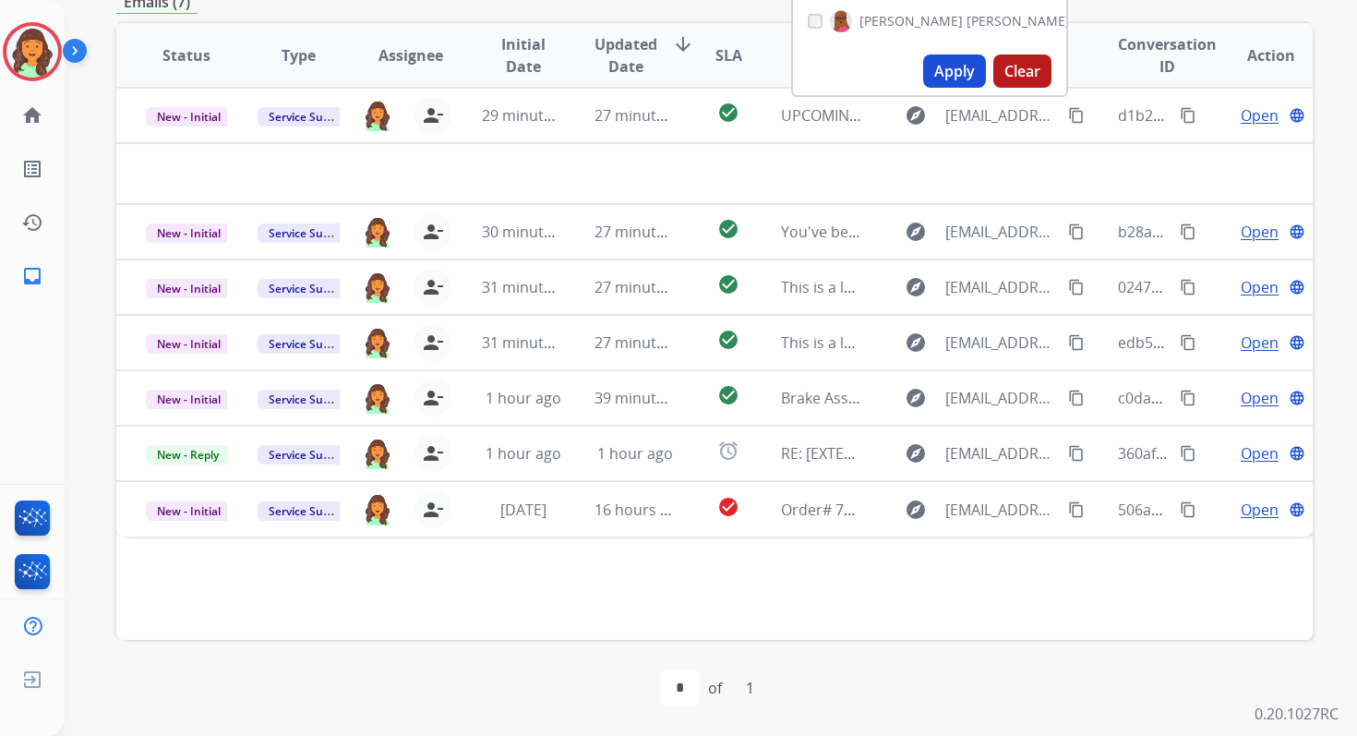
click at [588, 581] on div "Status Type Assignee Initial Date Updated Date arrow_downward SLA Subject Custo…" at bounding box center [714, 330] width 1196 height 619
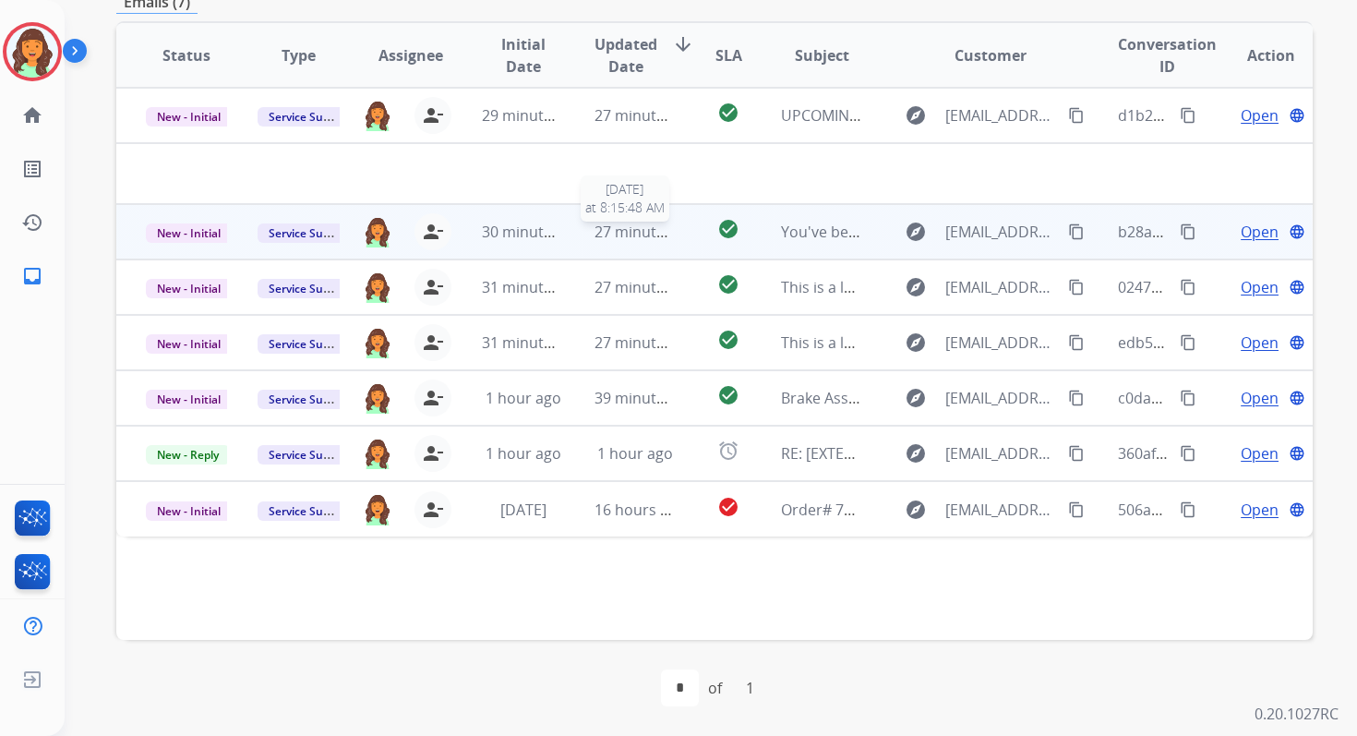
click at [598, 241] on div "27 minutes ago" at bounding box center [635, 232] width 81 height 22
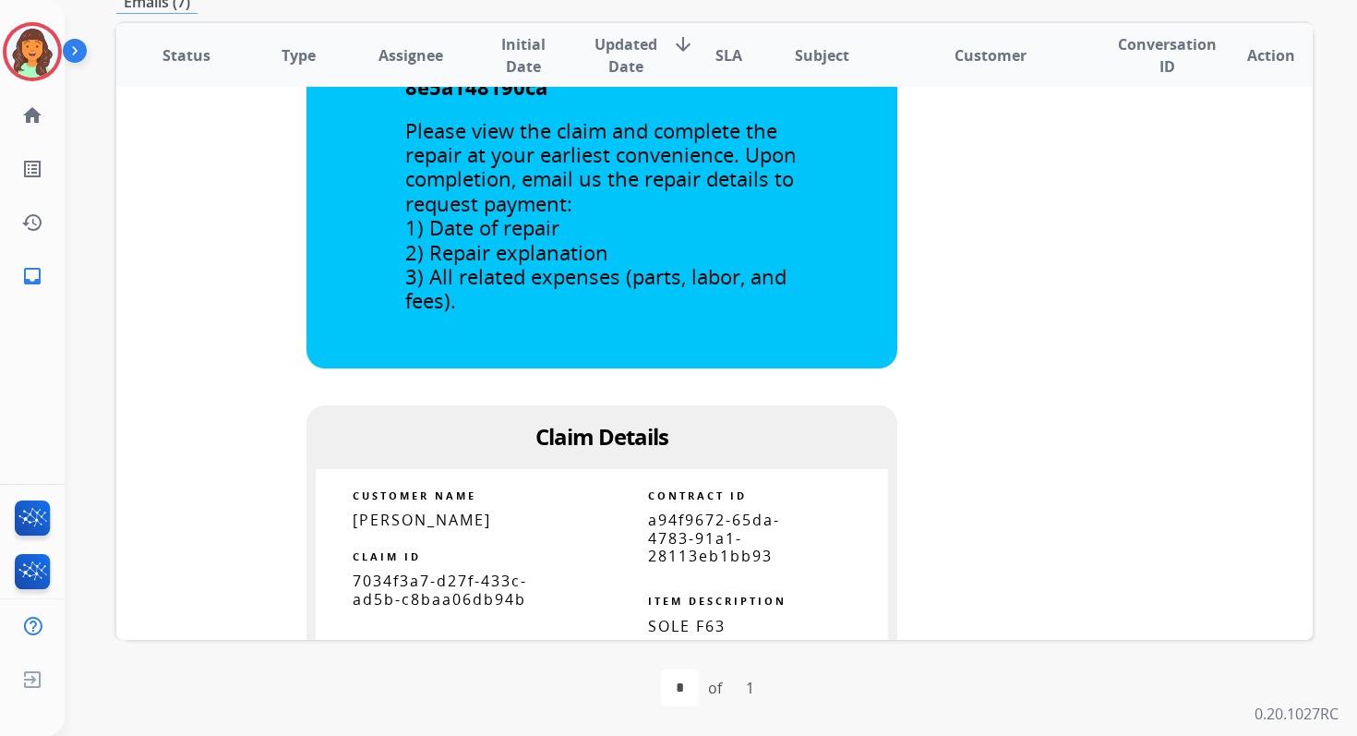
scroll to position [587, 0]
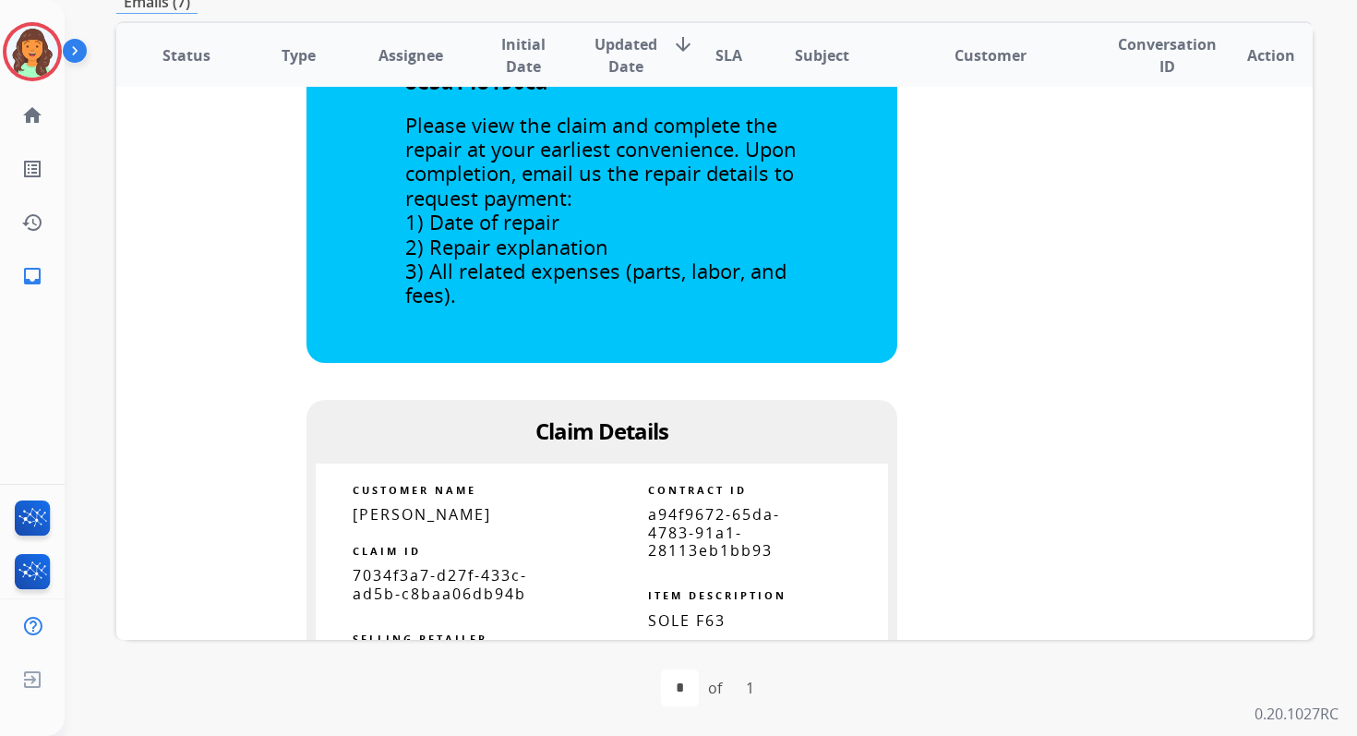
click at [454, 518] on span "Christopher Davis" at bounding box center [422, 514] width 138 height 20
copy tbody
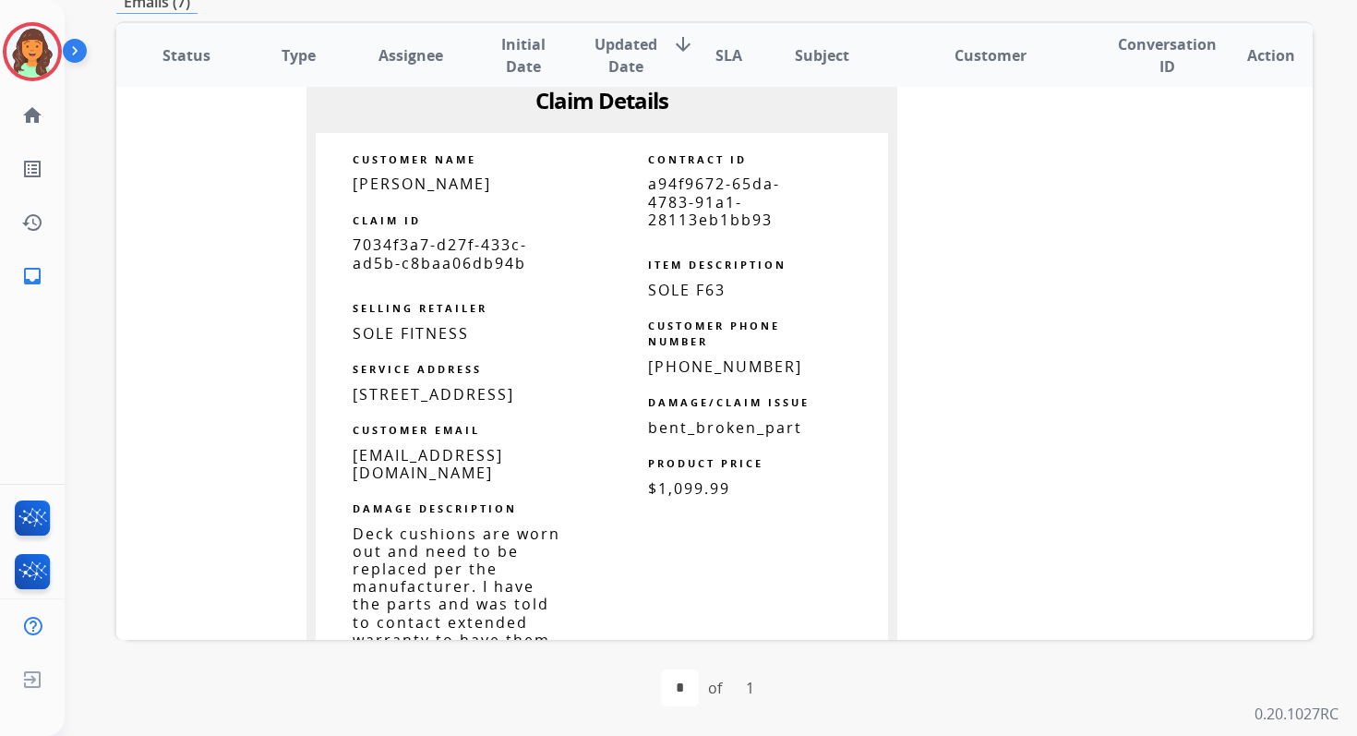
scroll to position [973, 0]
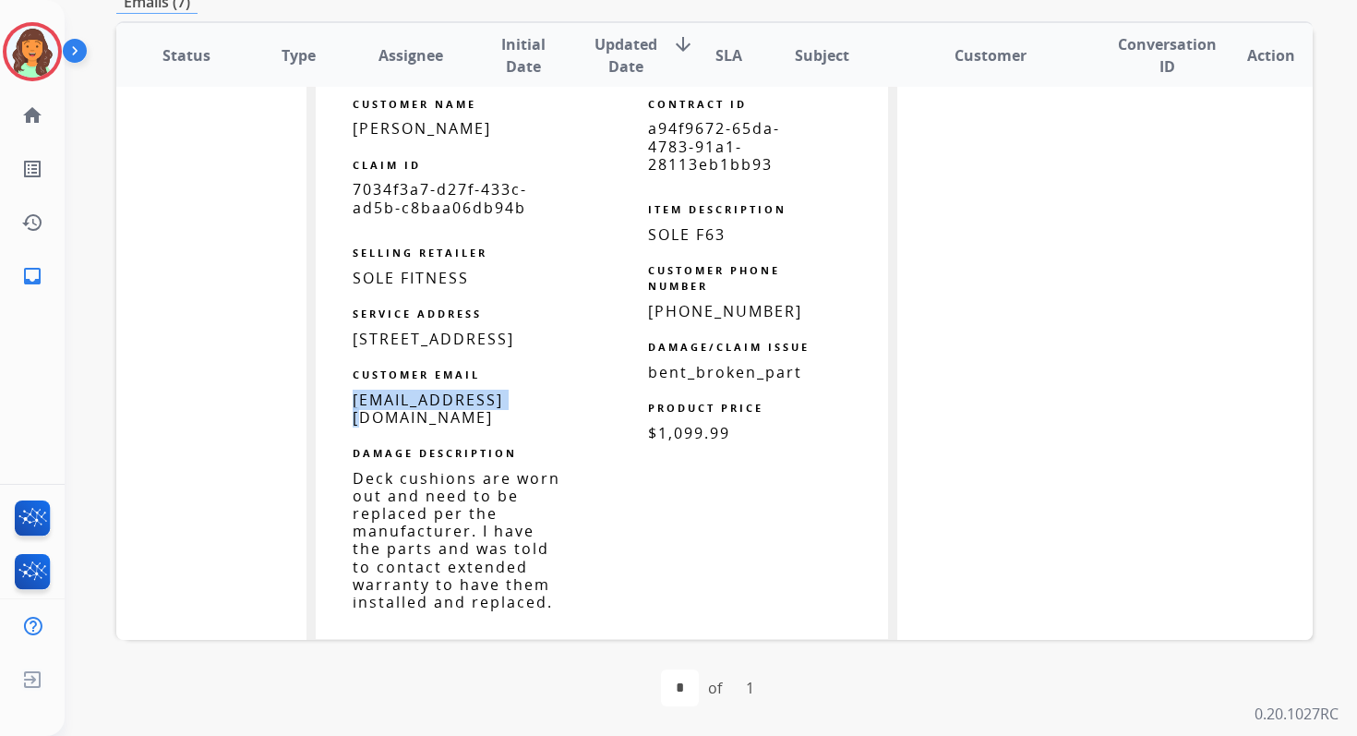
drag, startPoint x: 516, startPoint y: 434, endPoint x: 346, endPoint y: 436, distance: 169.9
click at [346, 426] on td "cdav88@gmail.com" at bounding box center [459, 408] width 286 height 35
copy span "cdav88@gmail.com"
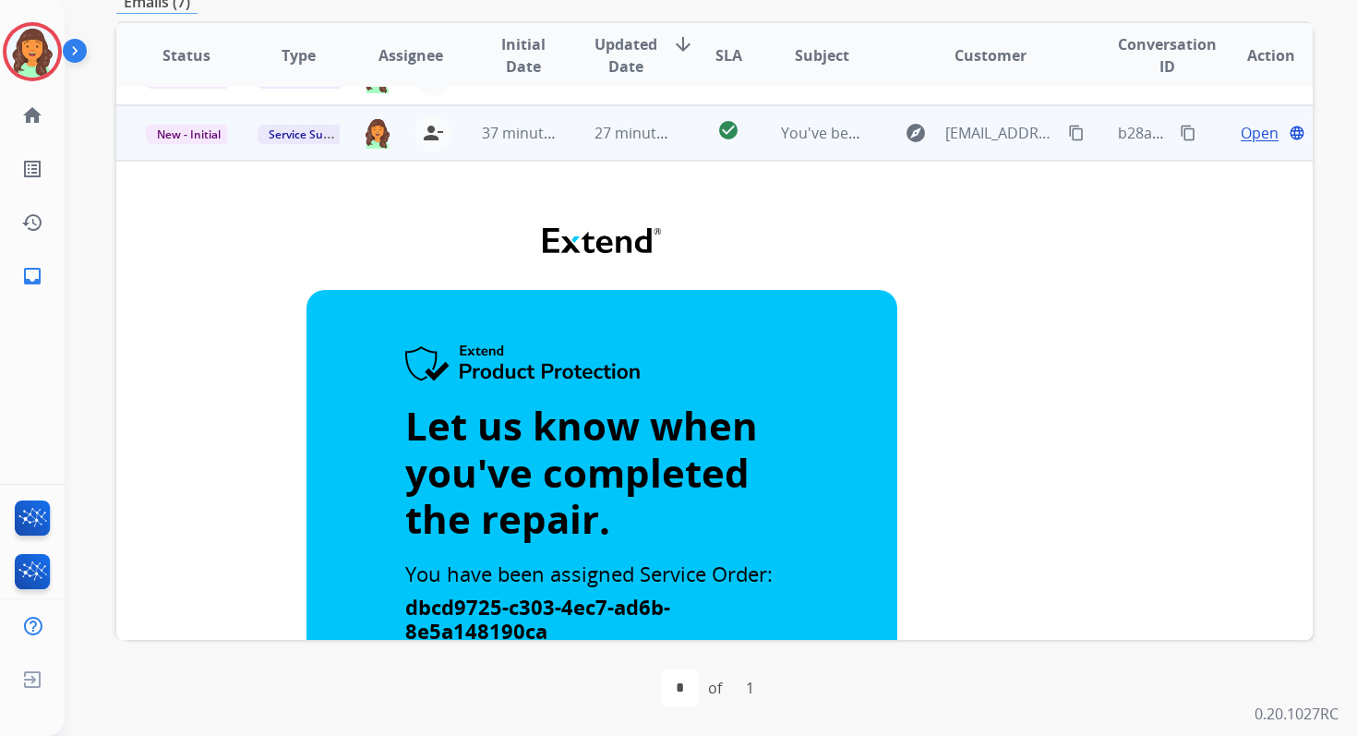
scroll to position [0, 0]
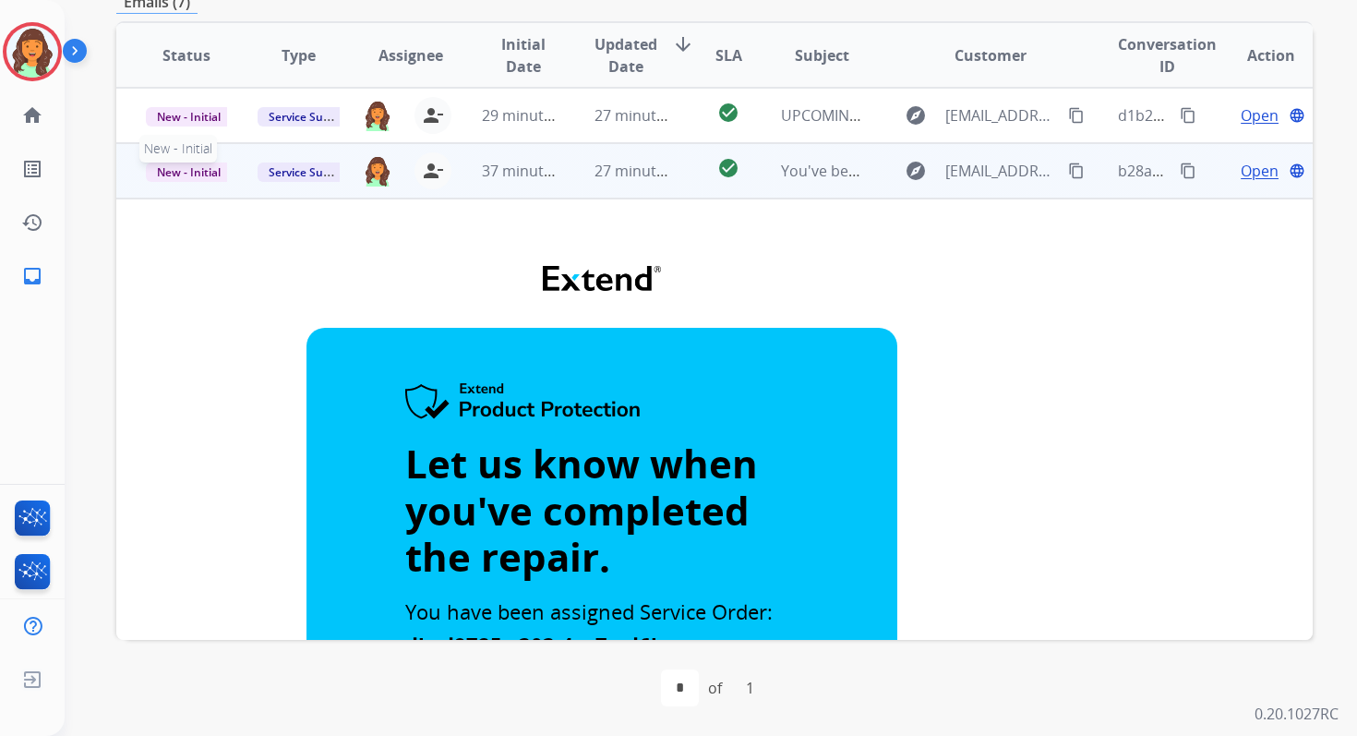
click at [208, 167] on span "New - Initial" at bounding box center [189, 171] width 86 height 19
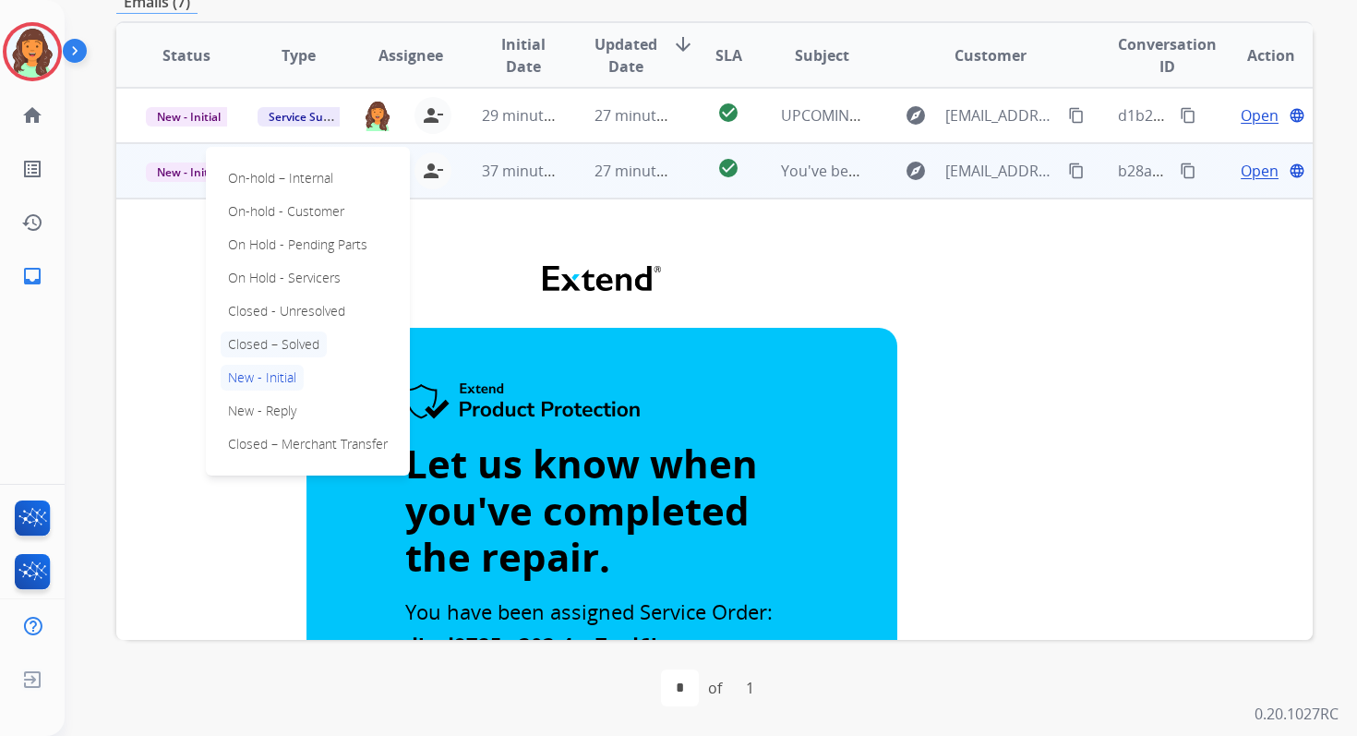
click at [259, 346] on p "Closed – Solved" at bounding box center [274, 344] width 106 height 26
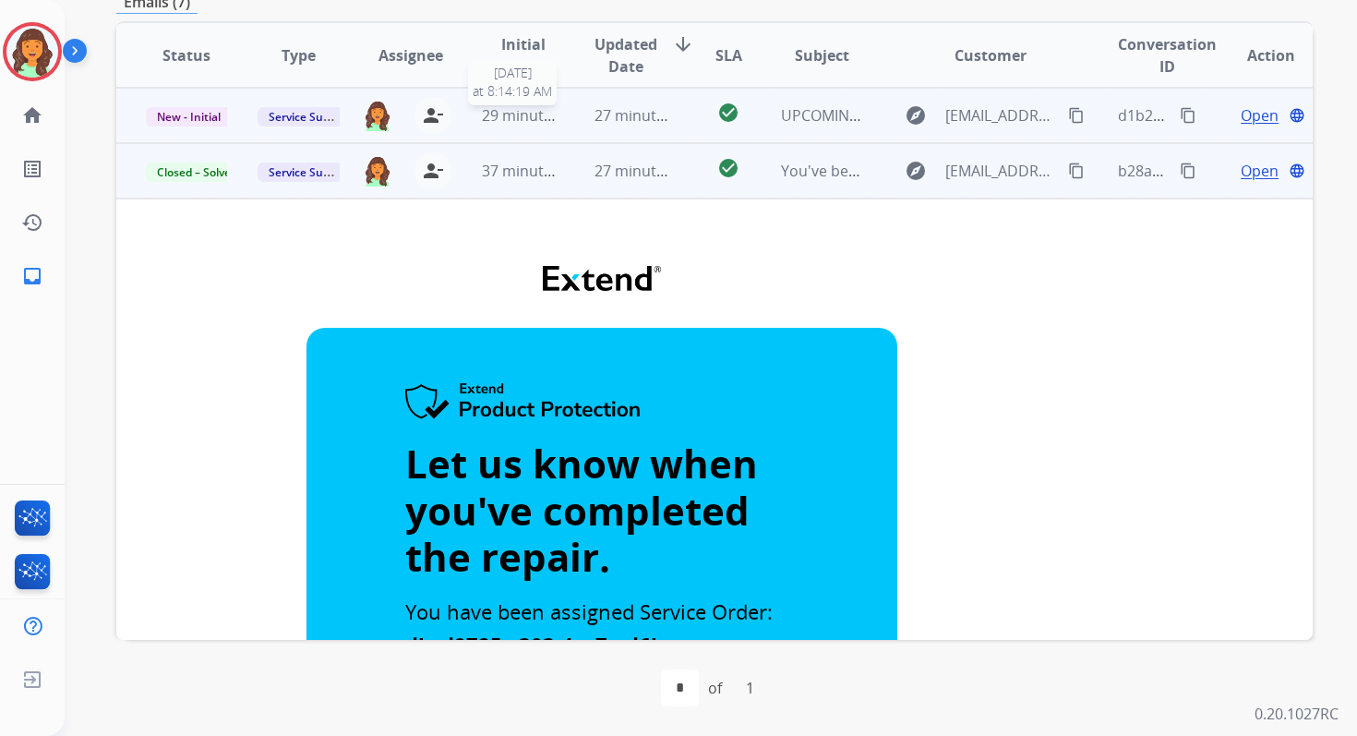
click at [528, 122] on span "29 minutes ago" at bounding box center [535, 115] width 107 height 20
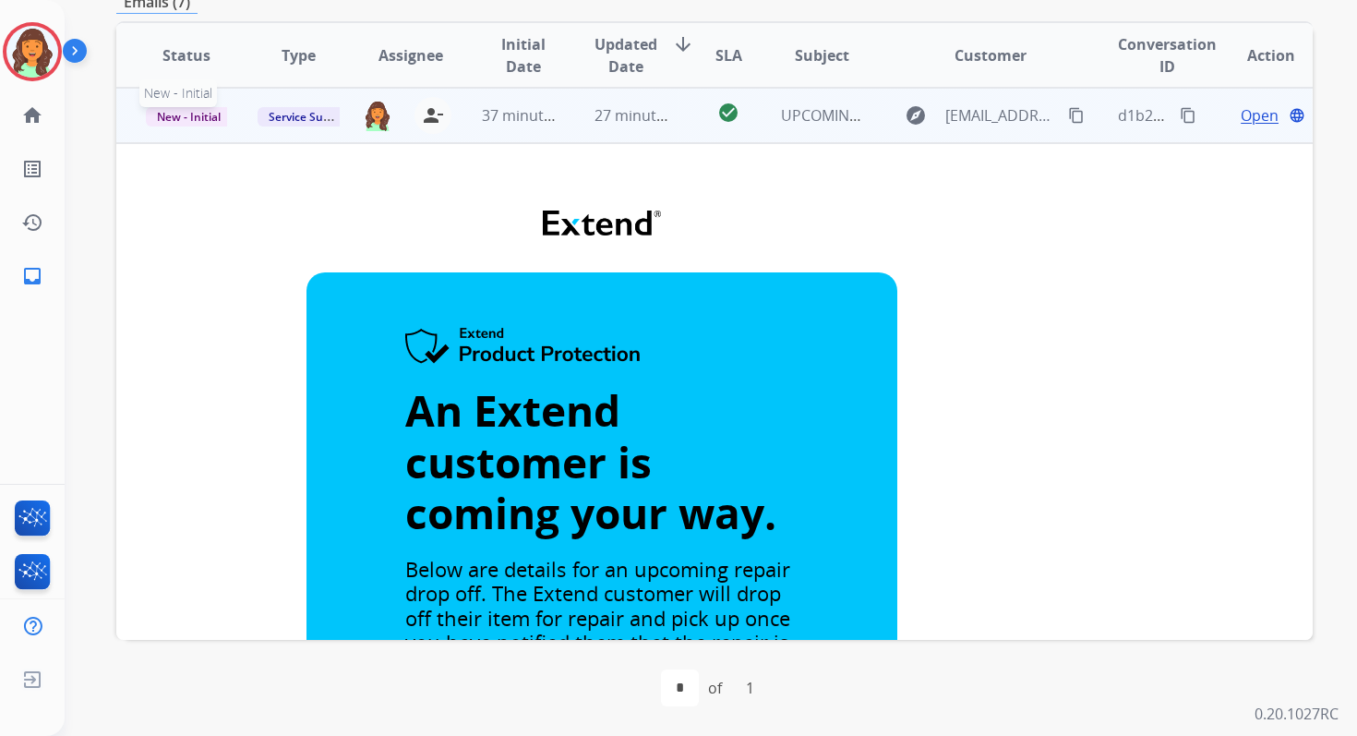
click at [196, 114] on span "New - Initial" at bounding box center [189, 116] width 86 height 19
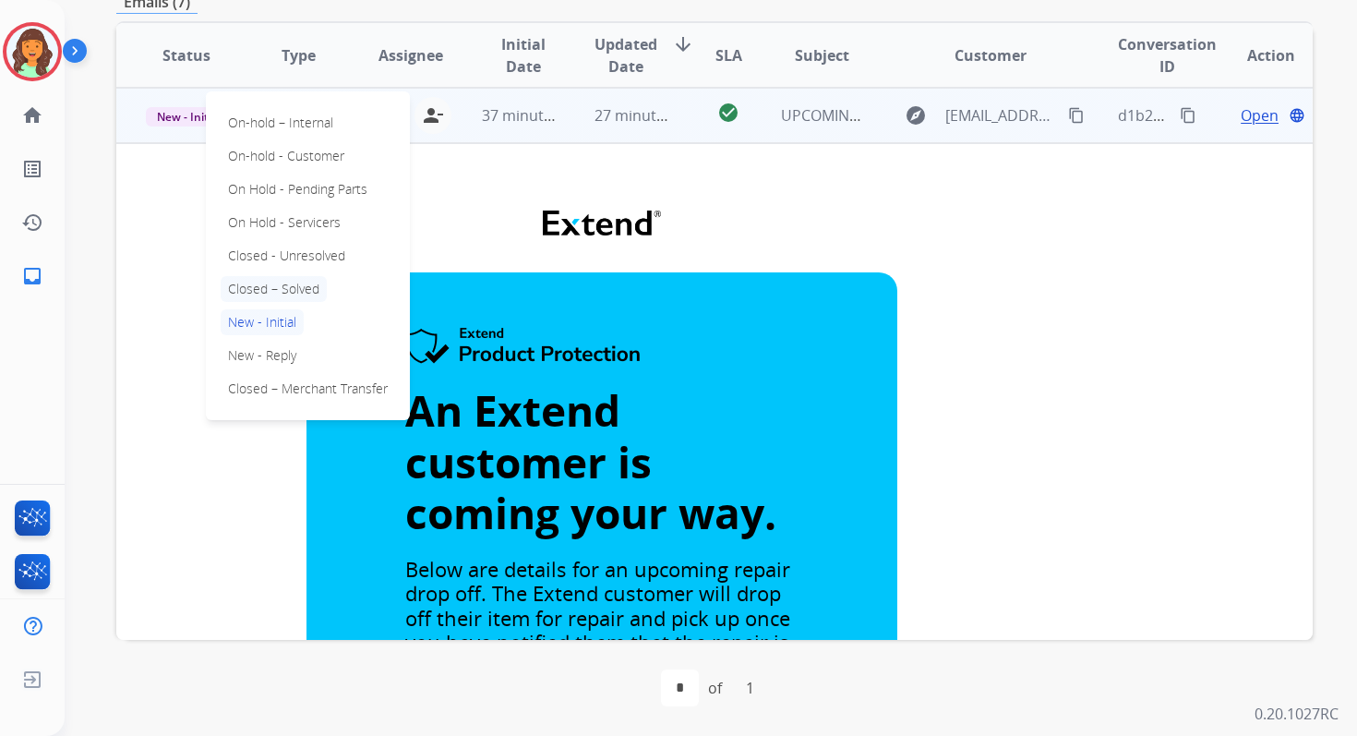
click at [254, 287] on p "Closed – Solved" at bounding box center [274, 289] width 106 height 26
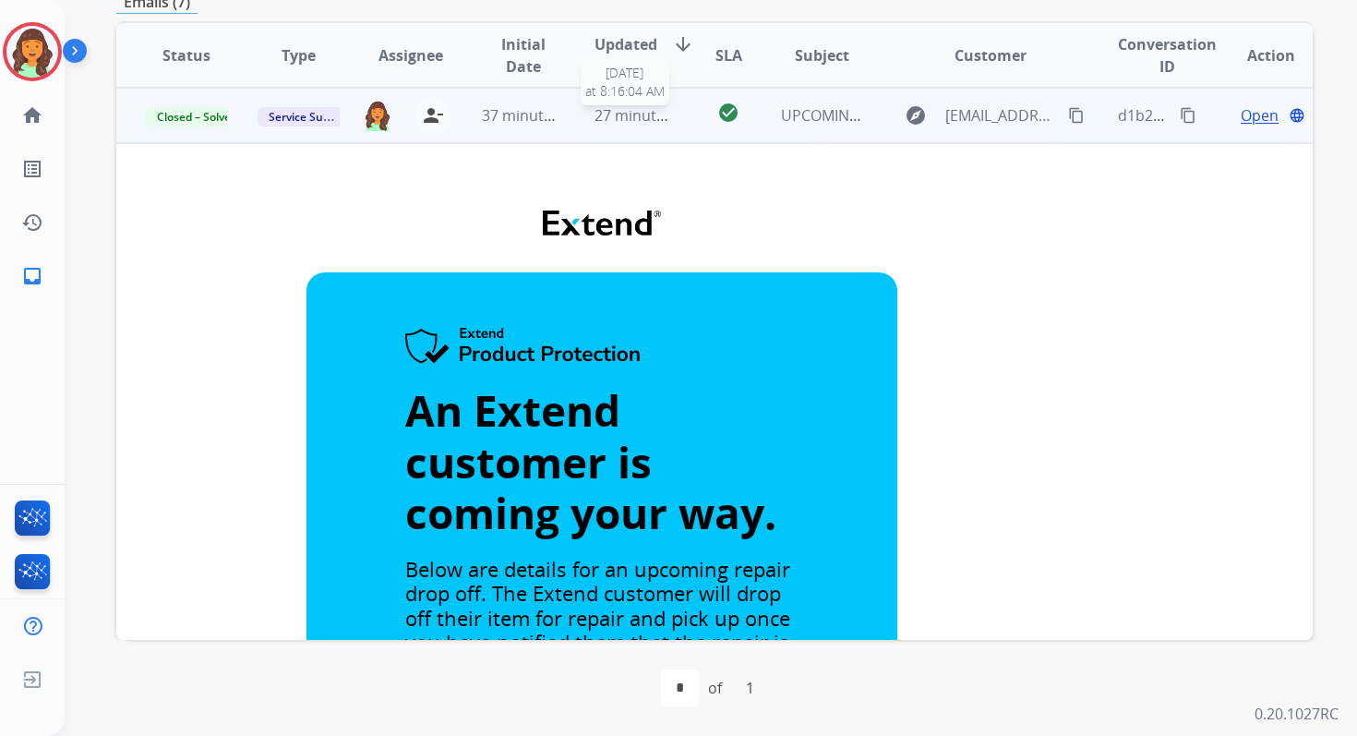
click at [646, 114] on span "27 minutes ago" at bounding box center [648, 115] width 107 height 20
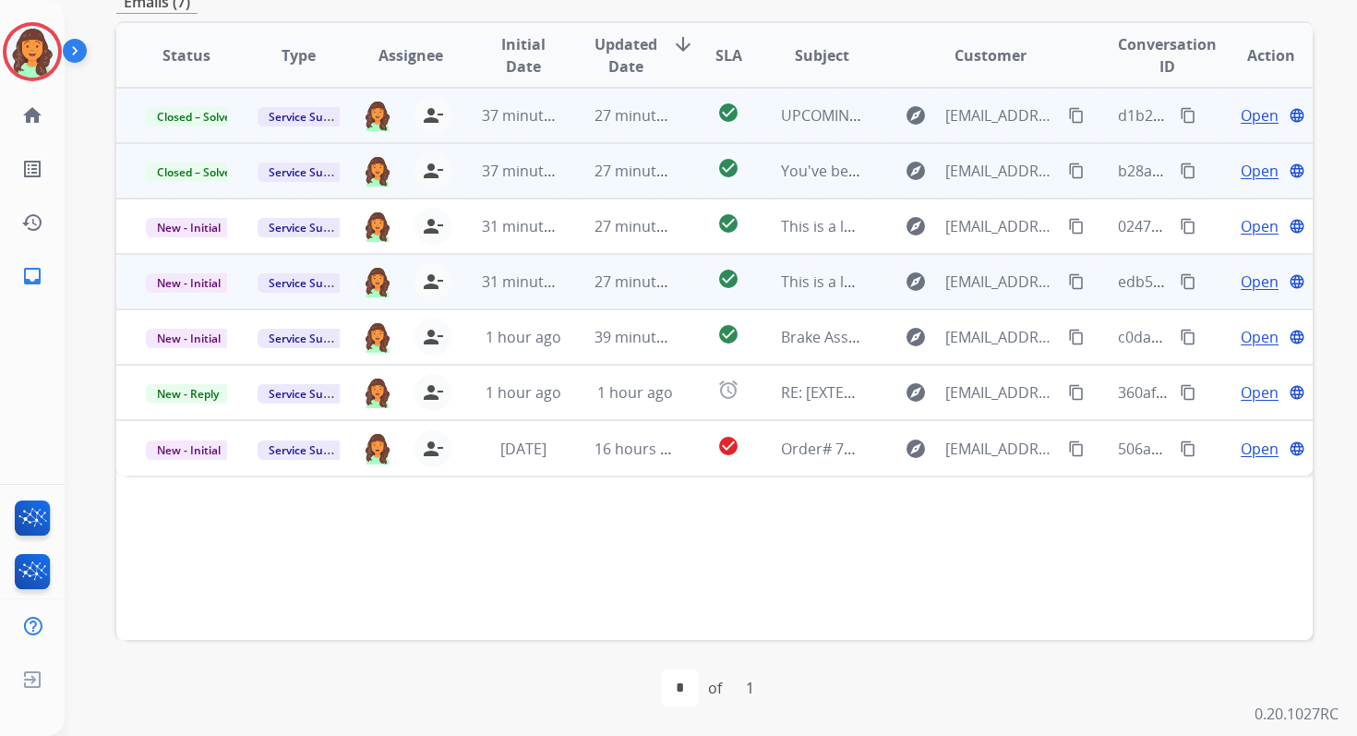
click at [1180, 284] on mat-icon "content_copy" at bounding box center [1188, 281] width 17 height 17
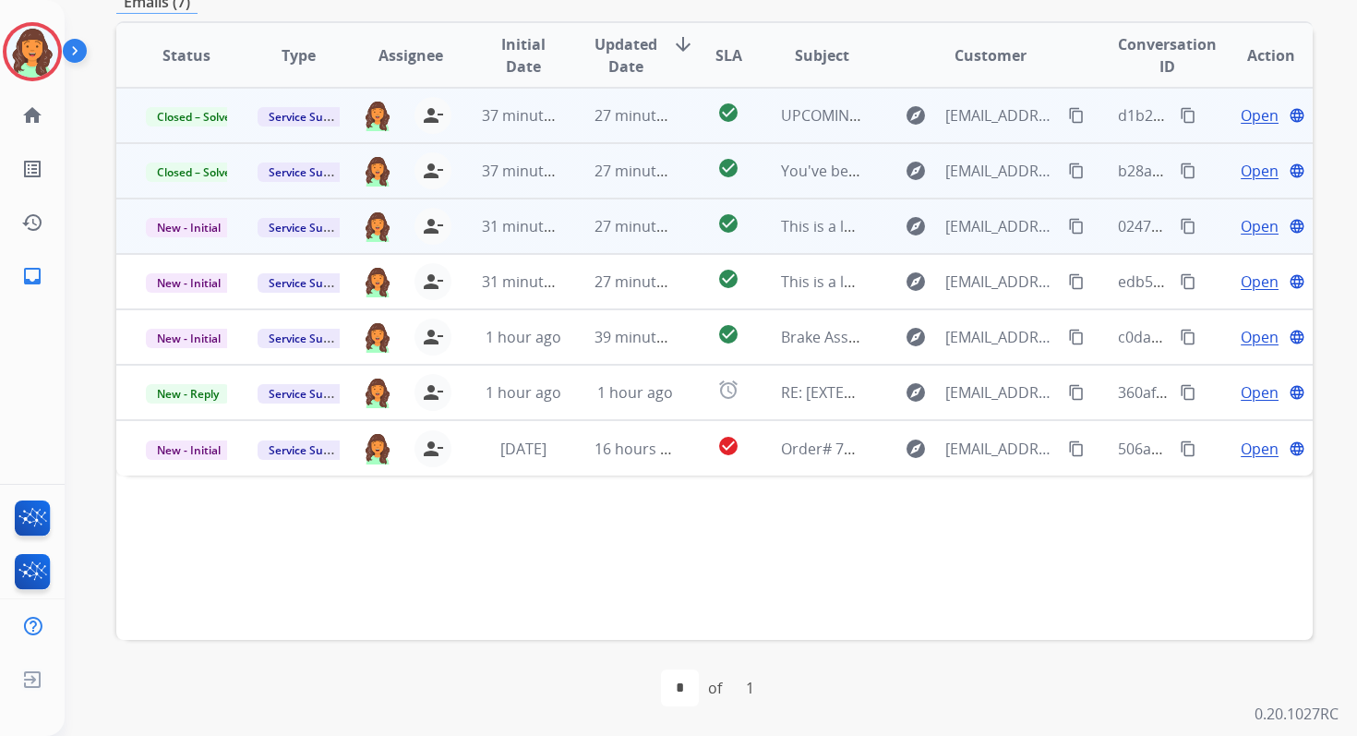
click at [1180, 230] on mat-icon "content_copy" at bounding box center [1188, 226] width 17 height 17
click at [201, 229] on span "New - Initial" at bounding box center [189, 227] width 86 height 19
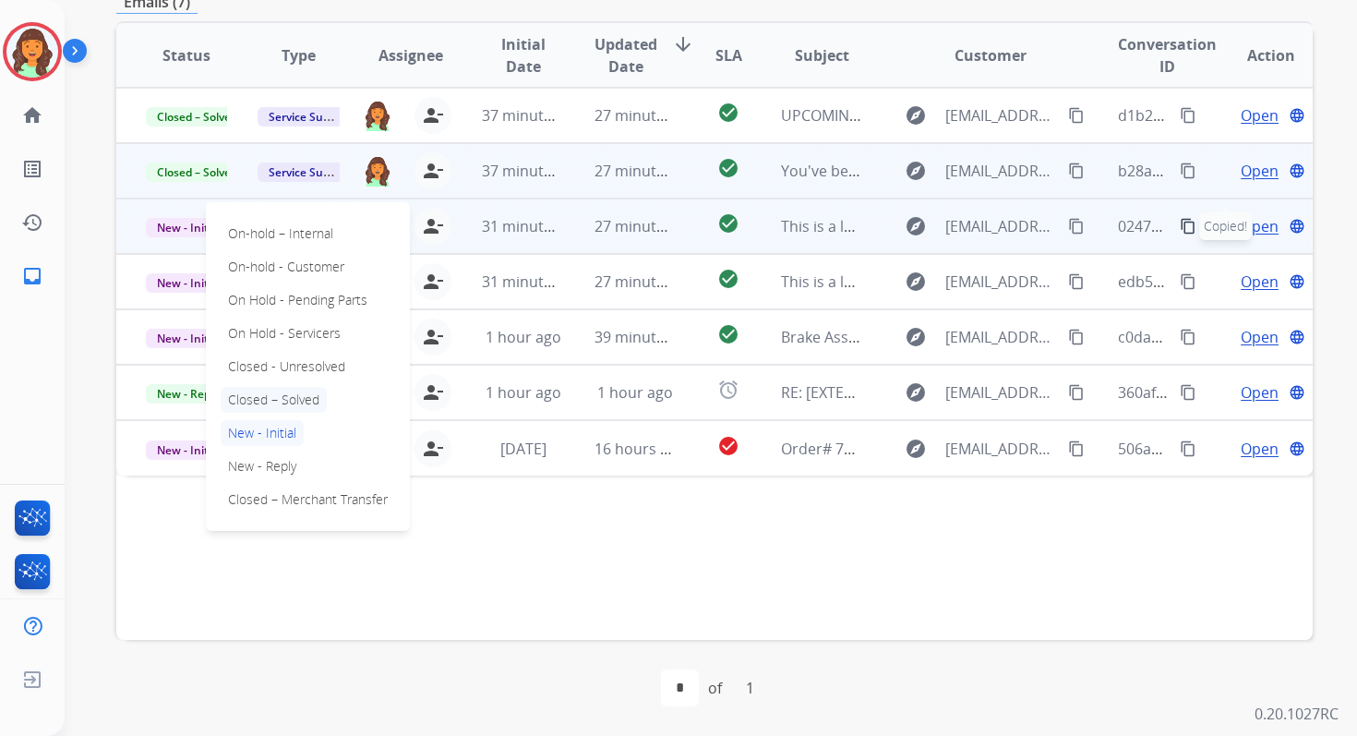
click at [260, 397] on p "Closed – Solved" at bounding box center [274, 400] width 106 height 26
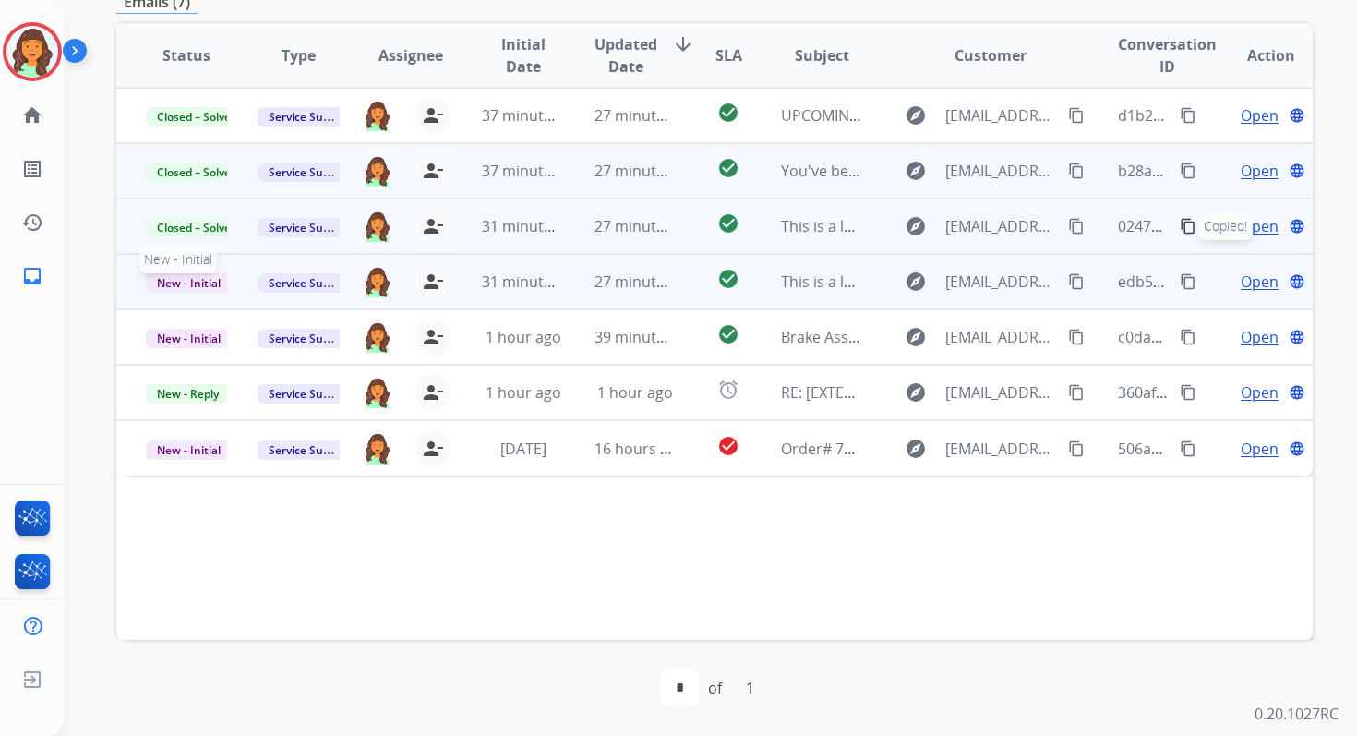
click at [205, 284] on span "New - Initial" at bounding box center [189, 282] width 86 height 19
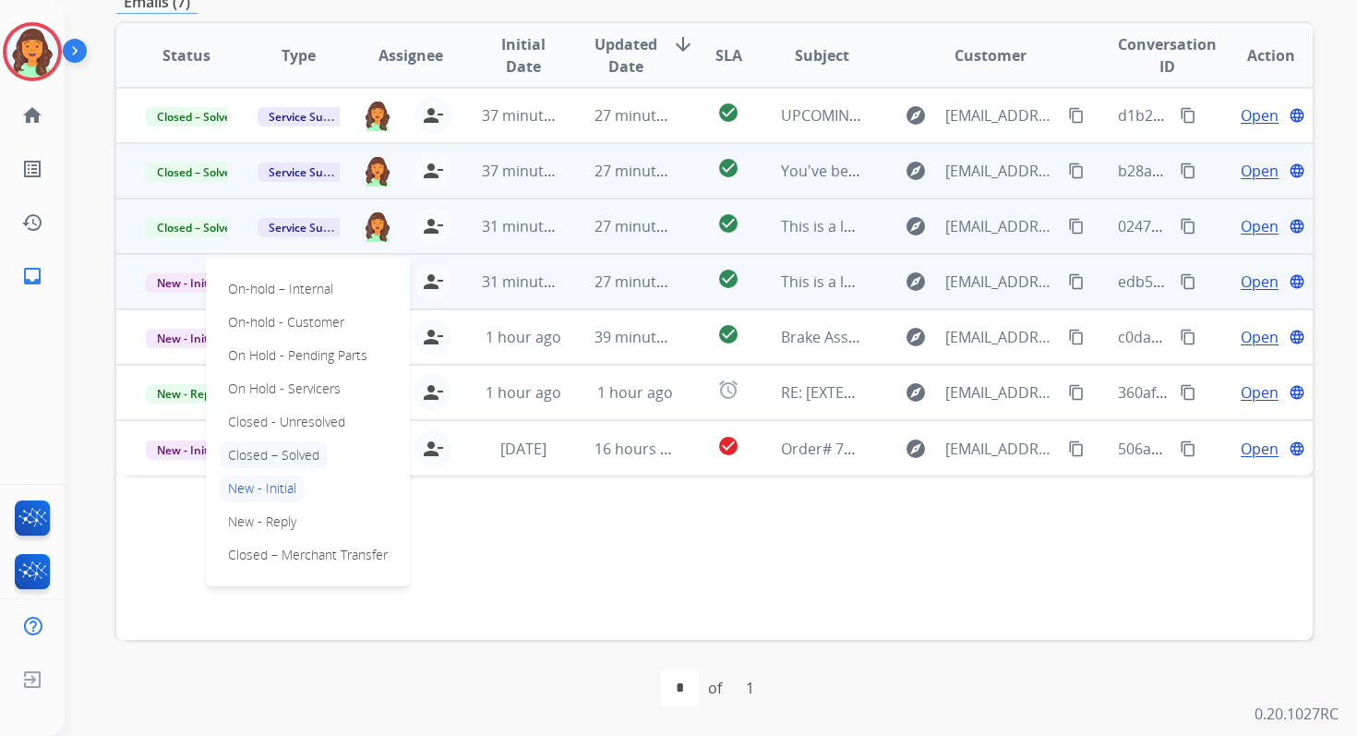
click at [263, 451] on p "Closed – Solved" at bounding box center [274, 455] width 106 height 26
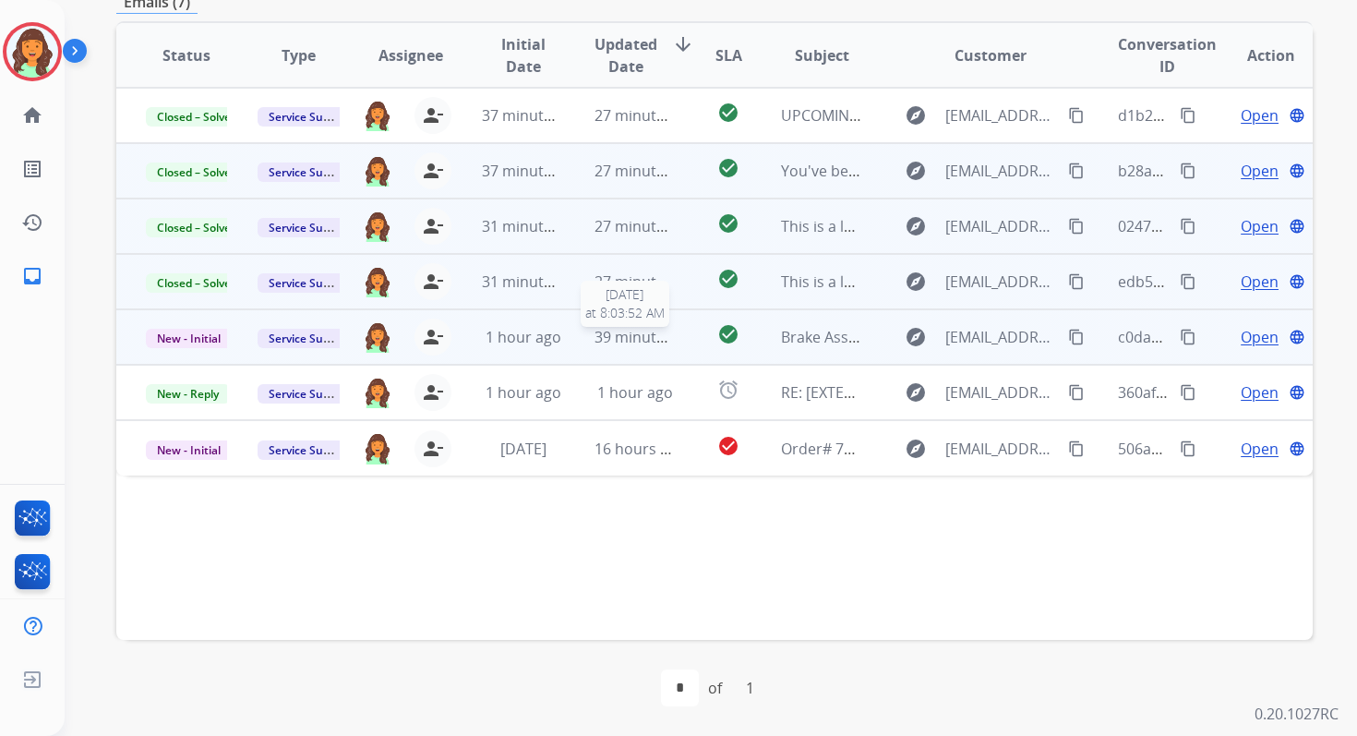
click at [651, 342] on span "39 minutes ago" at bounding box center [648, 337] width 107 height 20
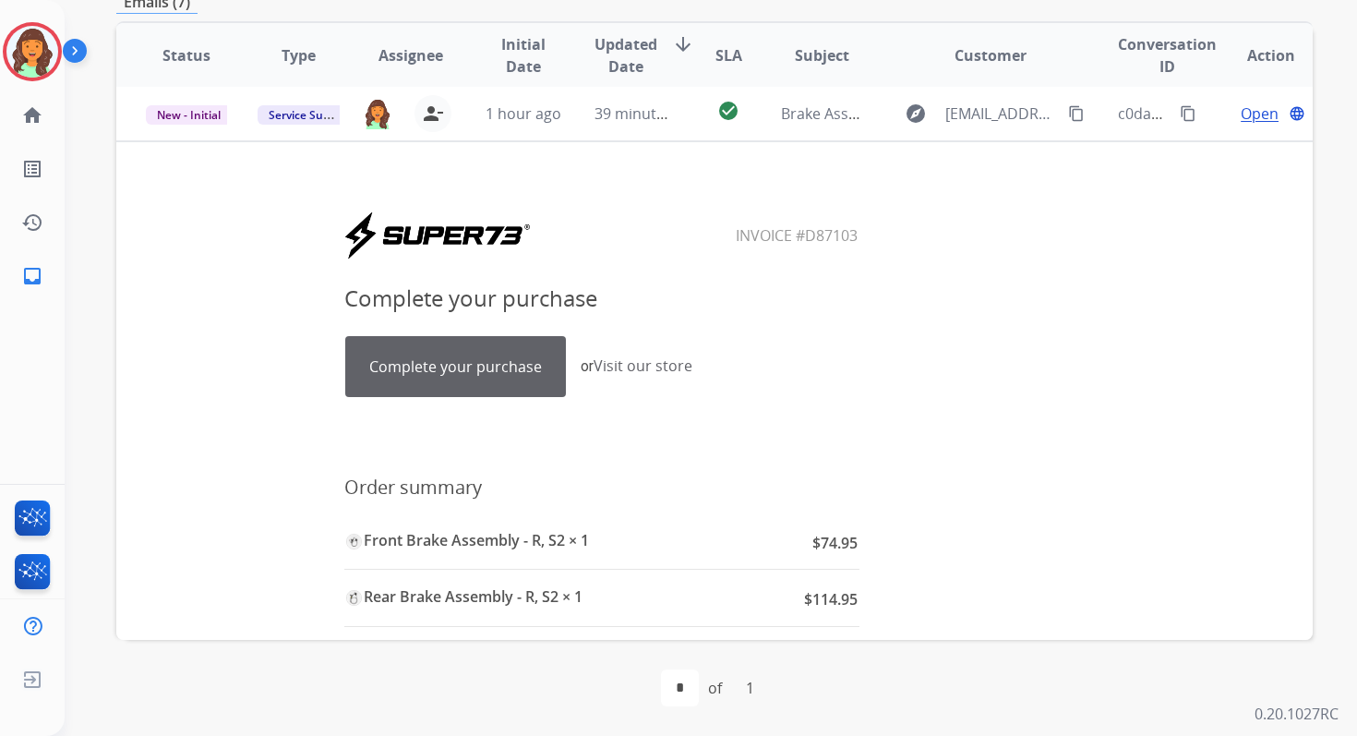
scroll to position [141, 0]
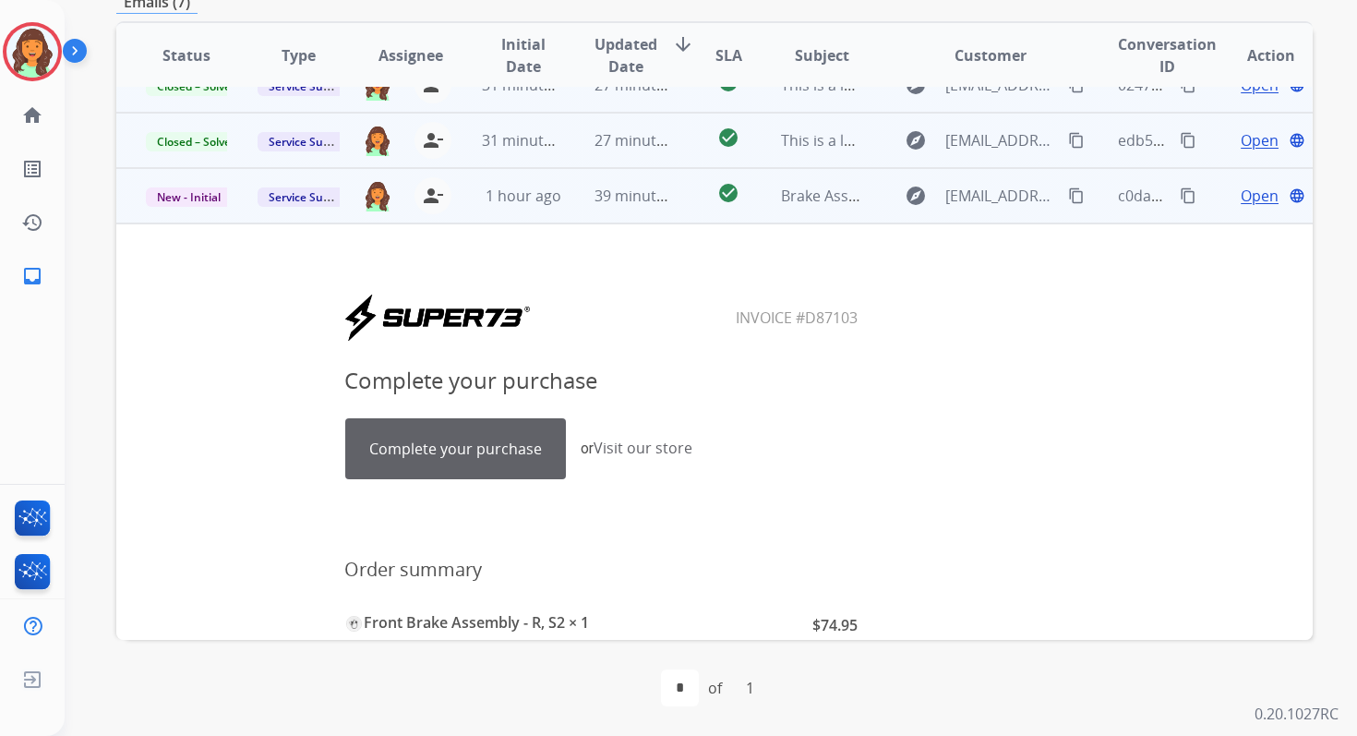
click at [1252, 190] on span "Open" at bounding box center [1260, 196] width 38 height 22
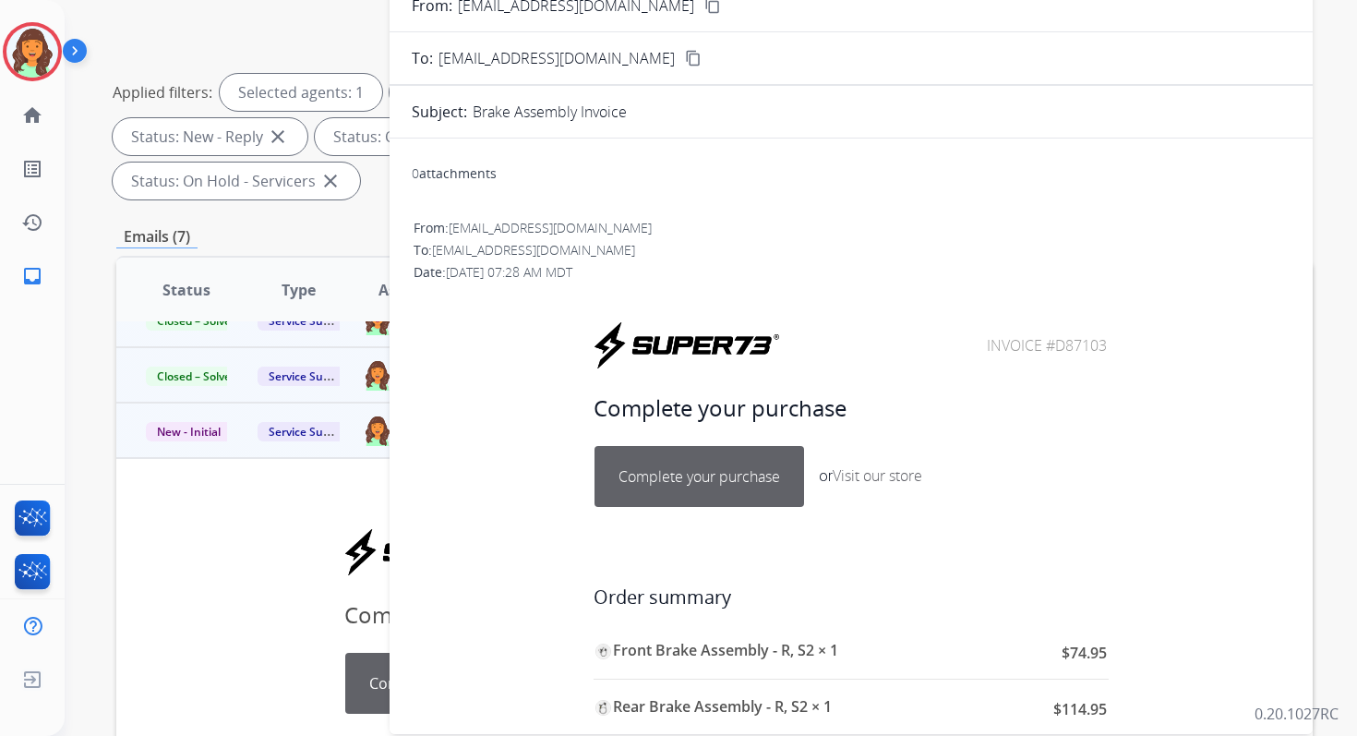
scroll to position [210, 0]
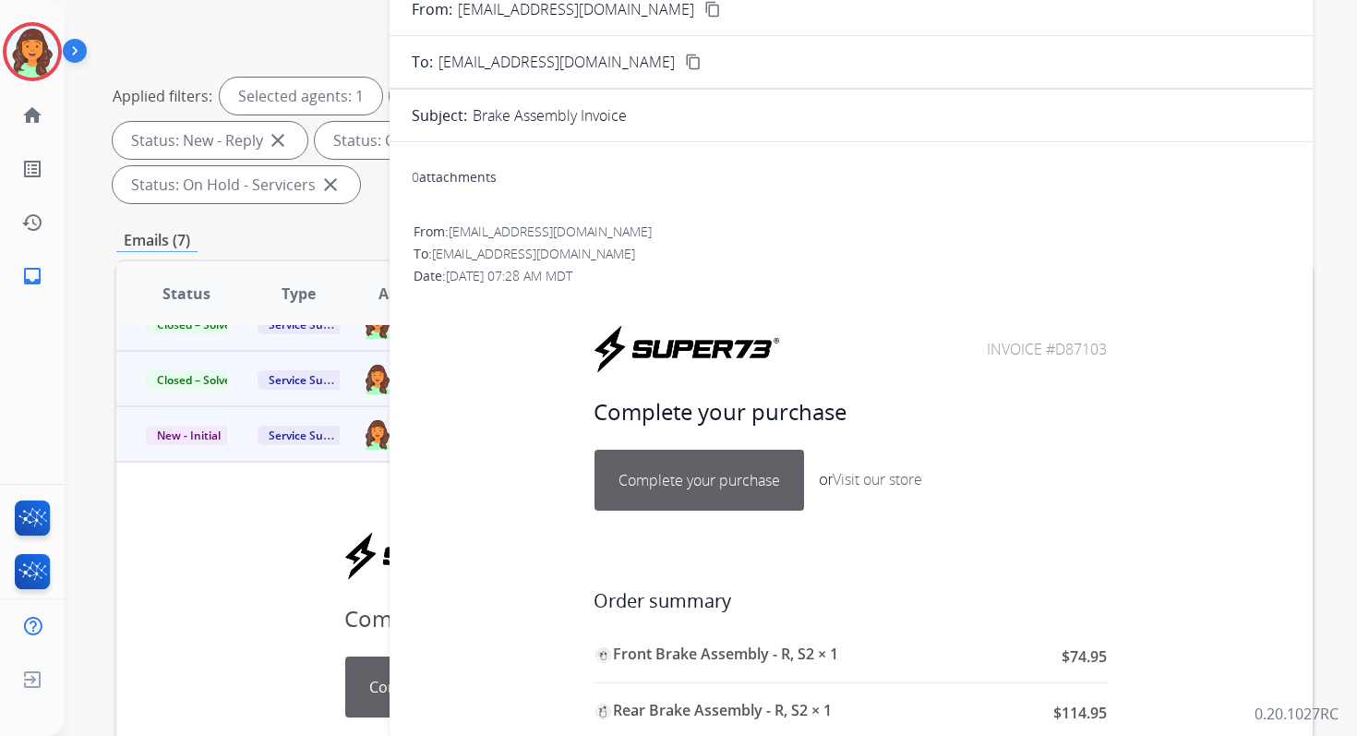
drag, startPoint x: 1048, startPoint y: 348, endPoint x: 1123, endPoint y: 348, distance: 74.8
click at [1122, 348] on center "Invoice #D87103" at bounding box center [850, 349] width 871 height 50
copy table "Invoice #"
click at [735, 469] on link "Complete your purchase" at bounding box center [699, 479] width 208 height 59
copy table "Invoice #"
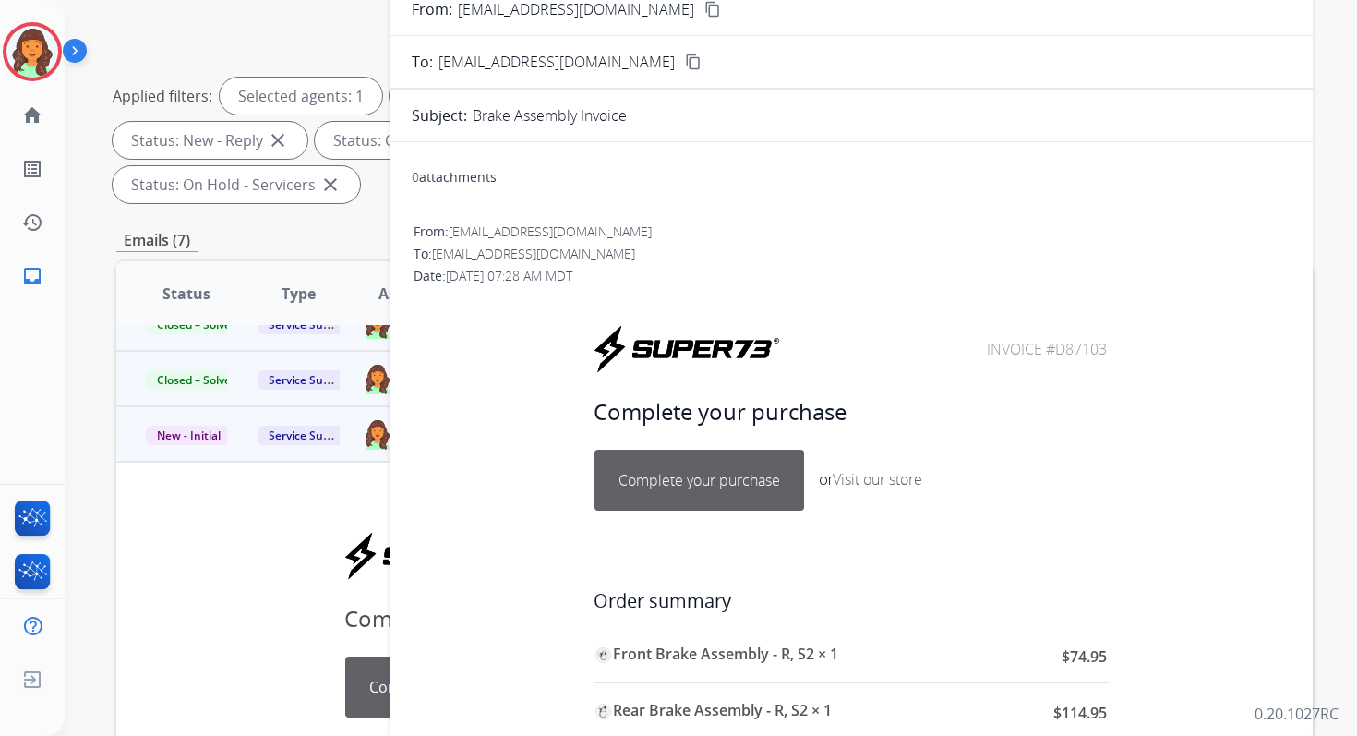
scroll to position [88, 0]
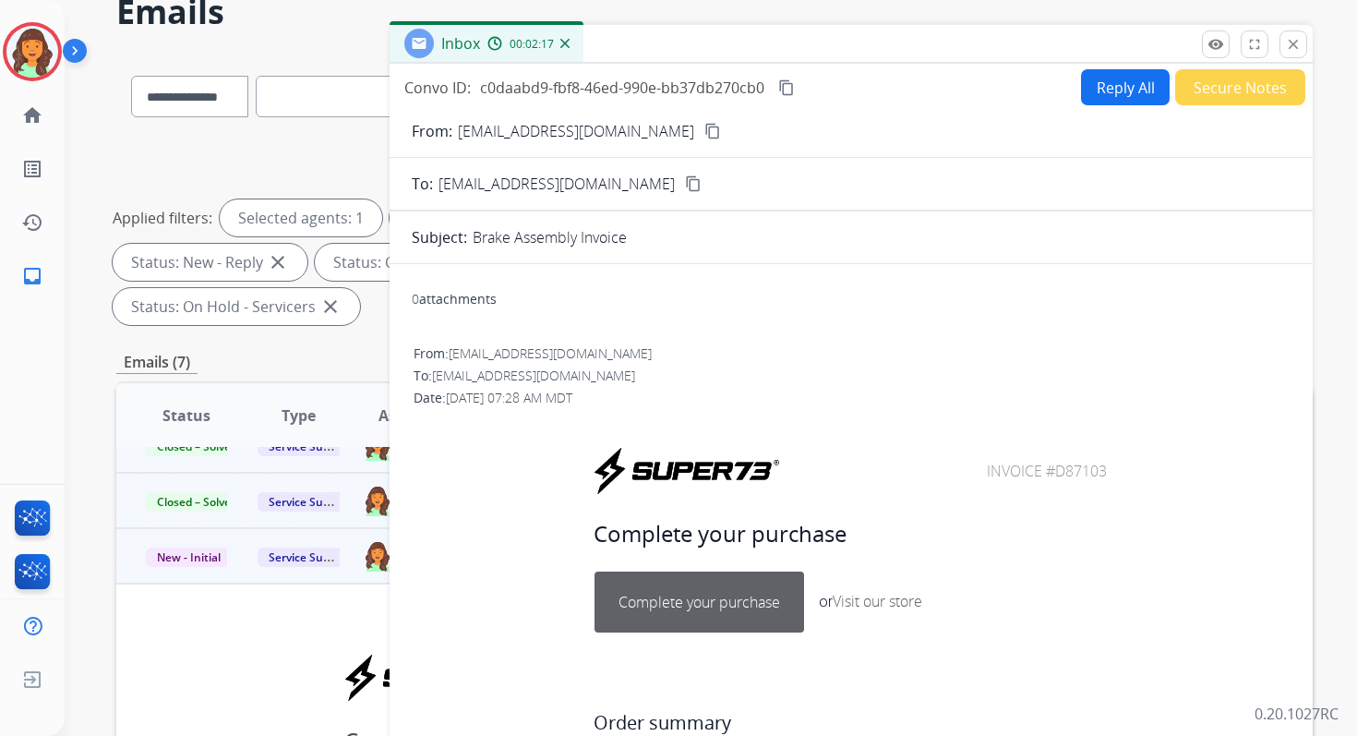
click at [787, 88] on mat-icon "content_copy" at bounding box center [786, 87] width 17 height 17
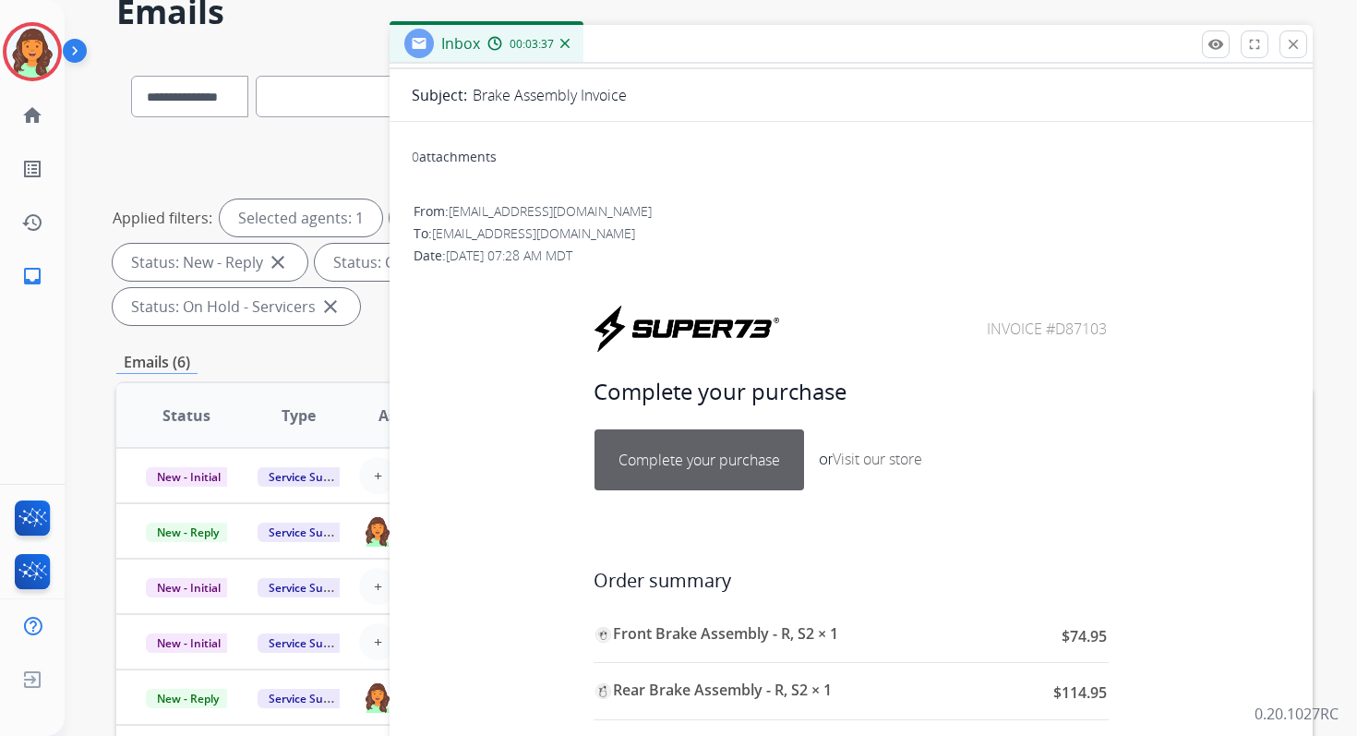
scroll to position [108, 0]
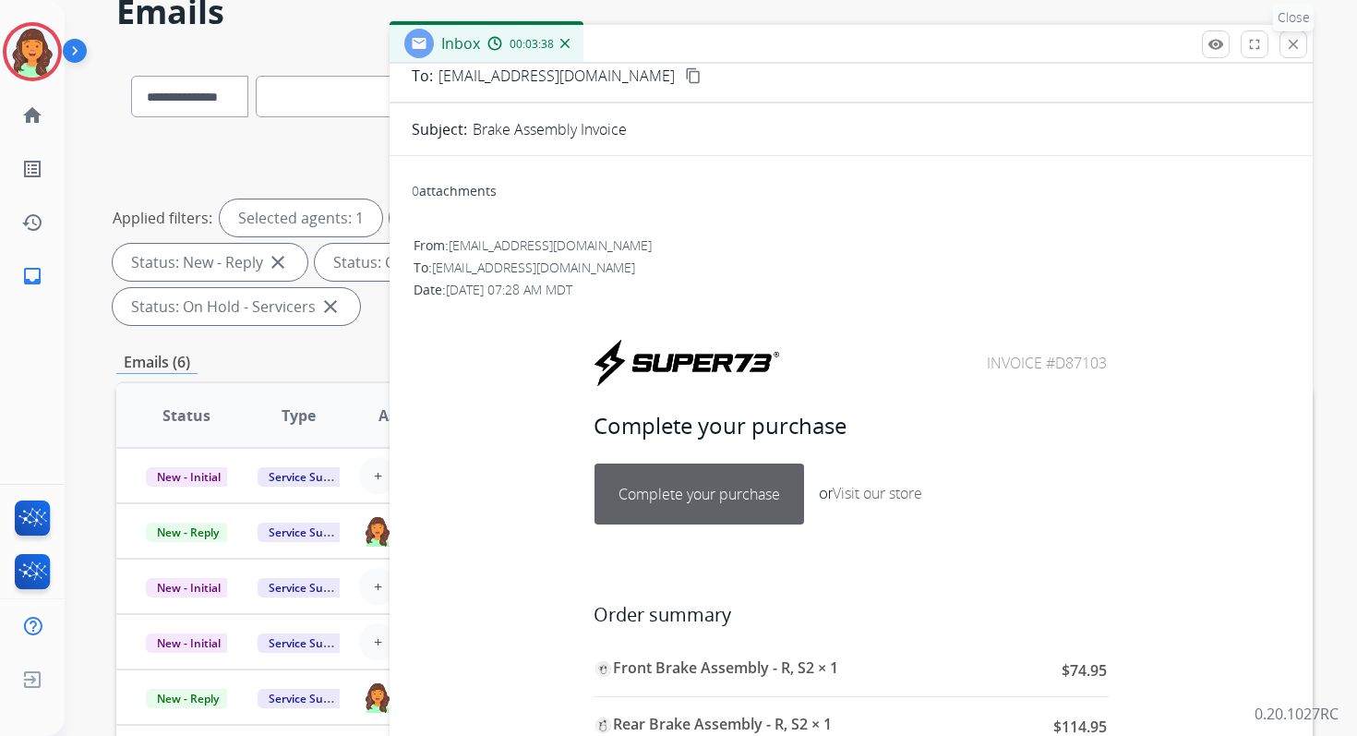
click at [1297, 50] on mat-icon "close" at bounding box center [1293, 44] width 17 height 17
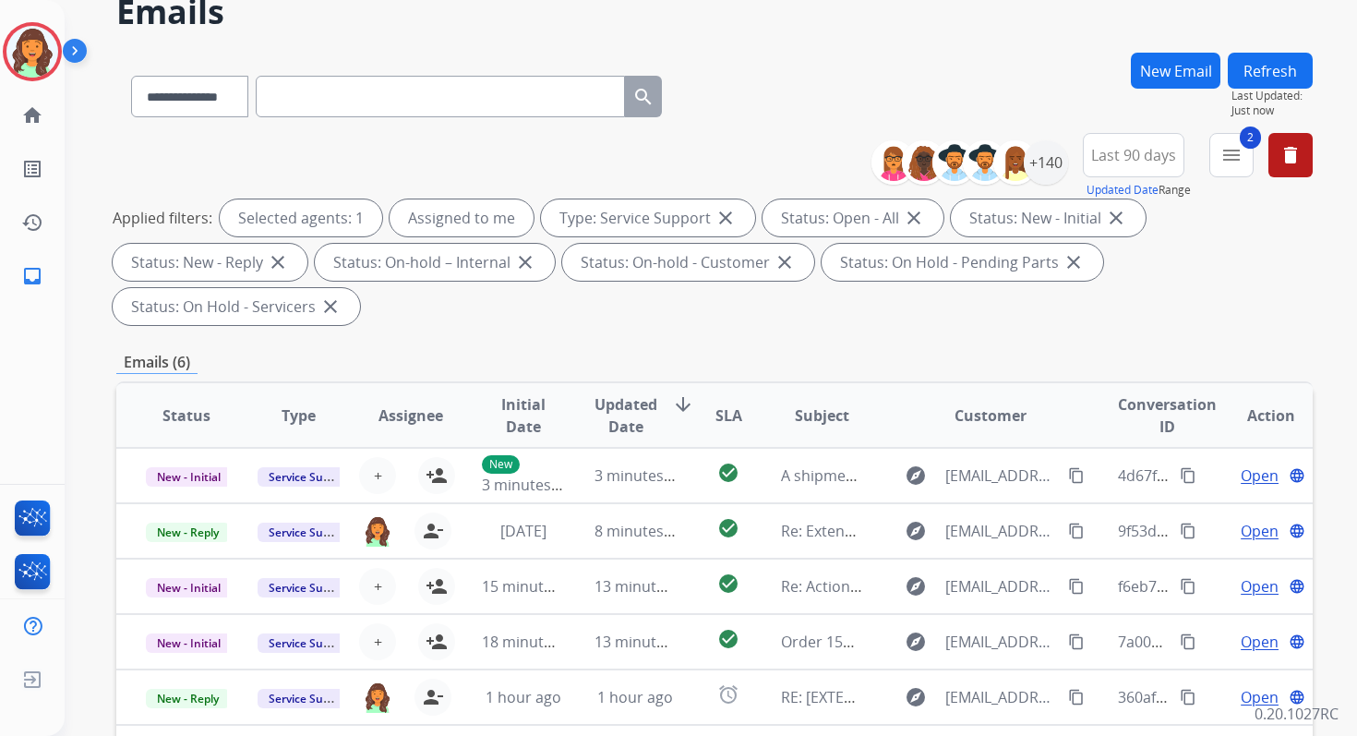
click at [1262, 64] on button "Refresh" at bounding box center [1270, 71] width 85 height 36
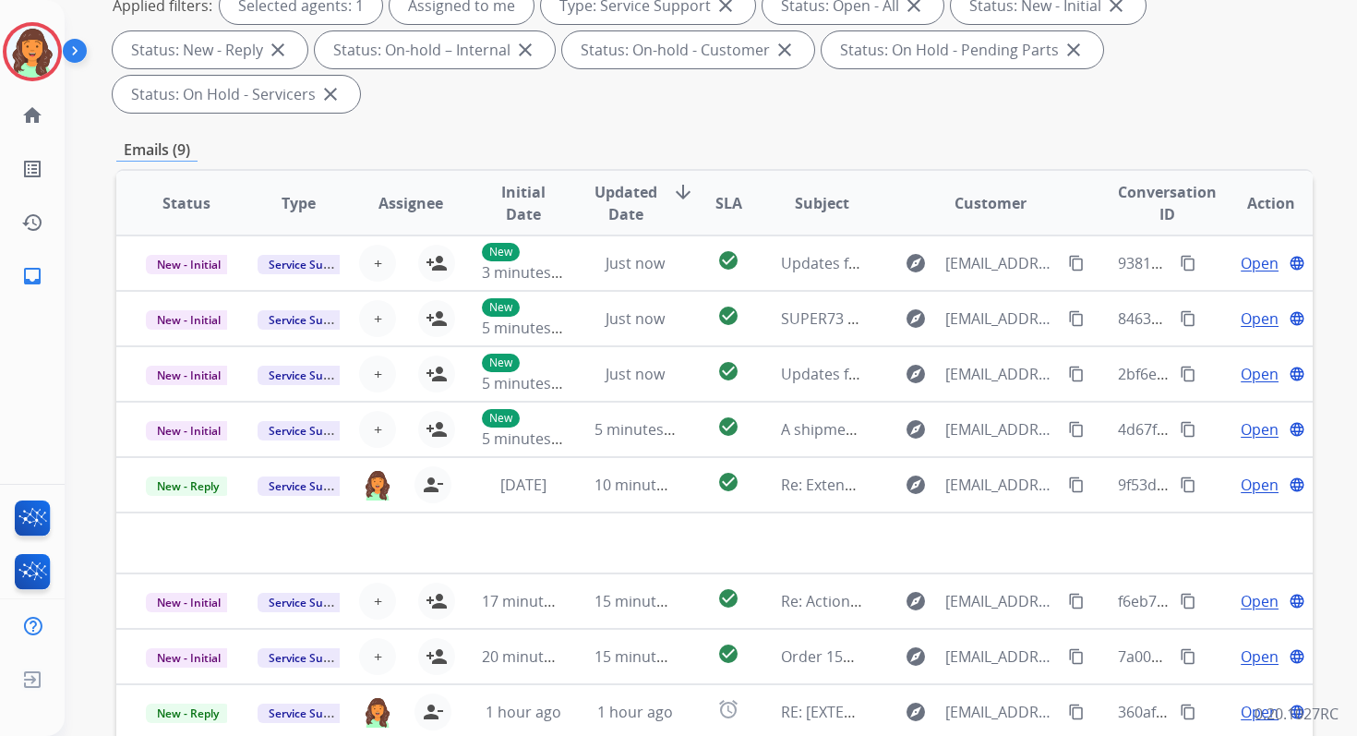
scroll to position [448, 0]
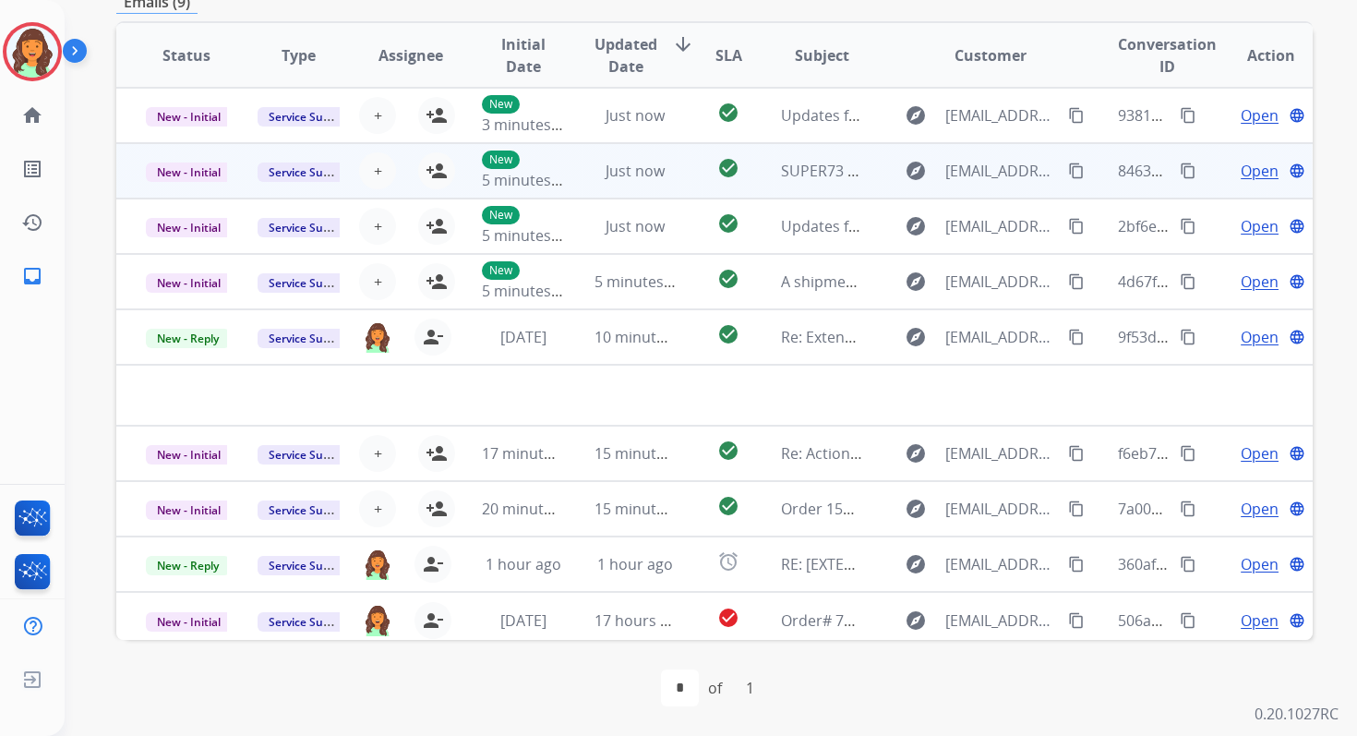
click at [679, 195] on td "check_circle" at bounding box center [714, 170] width 75 height 55
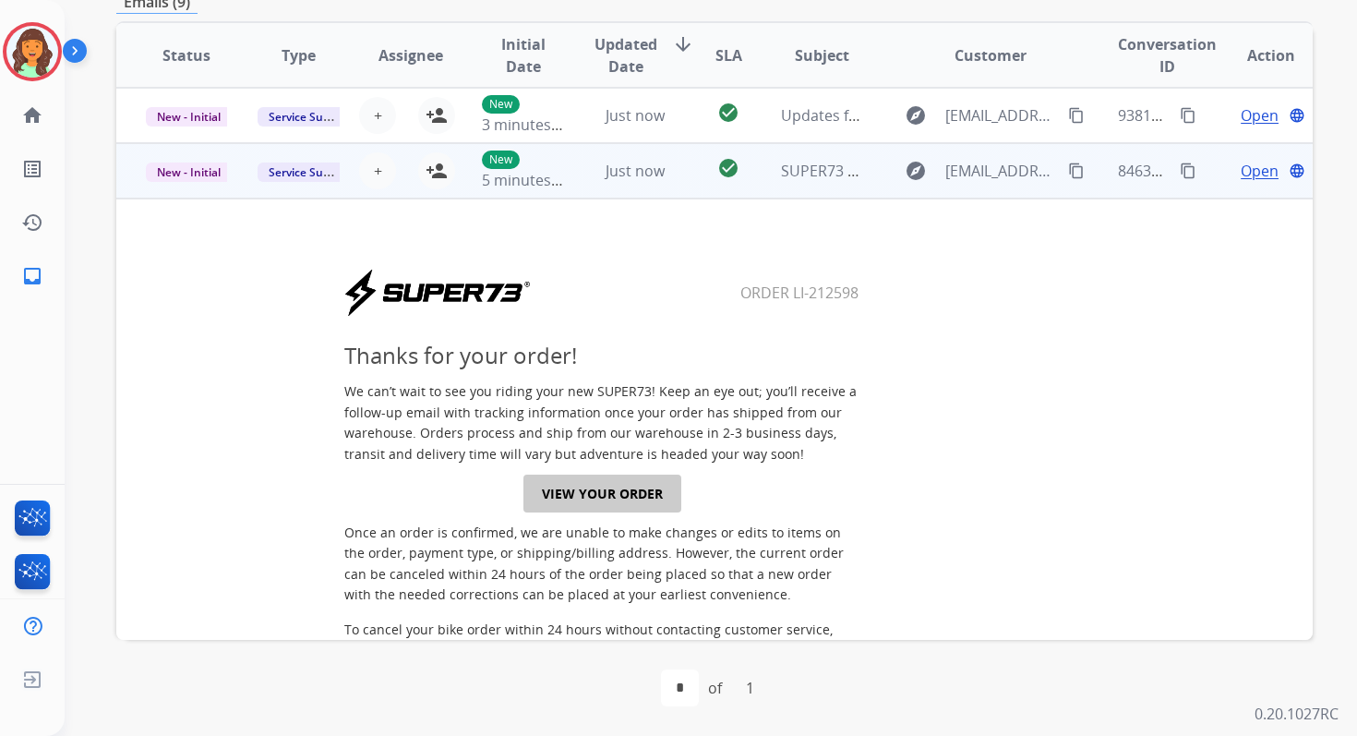
scroll to position [55, 0]
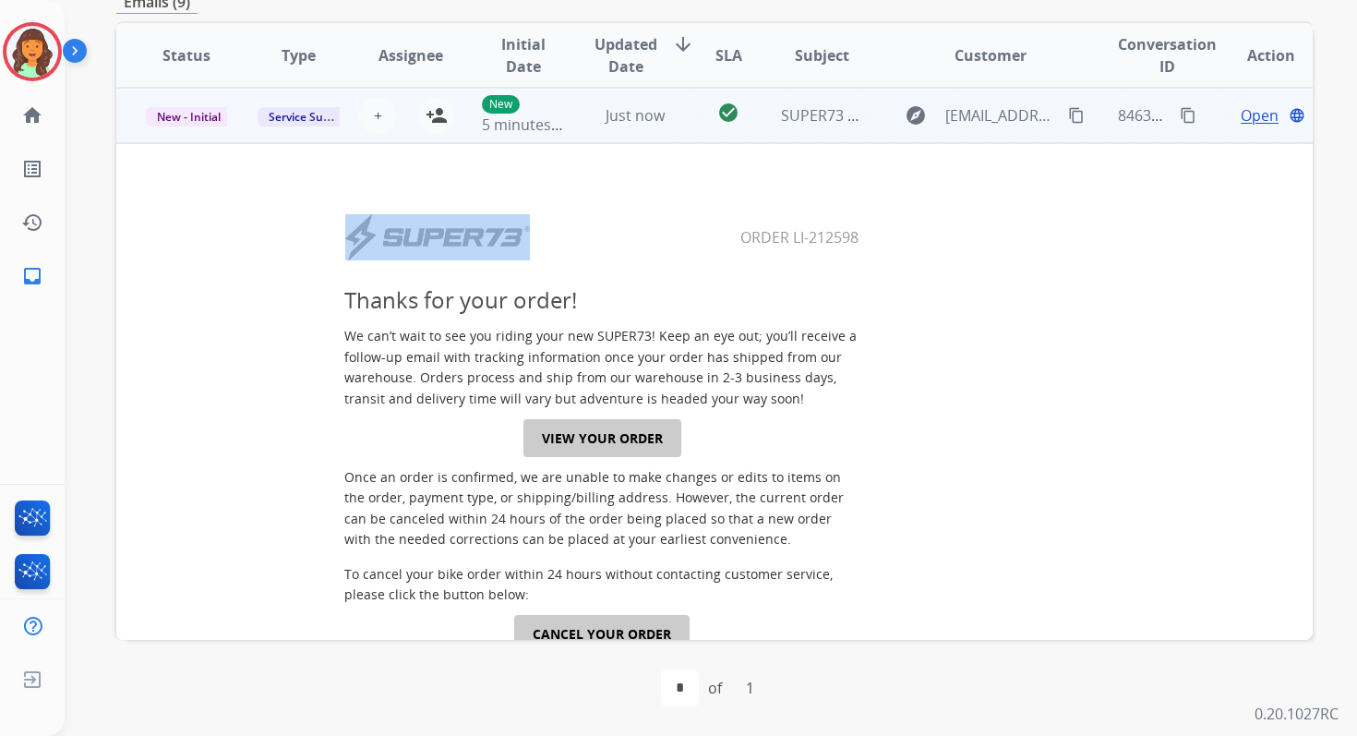
drag, startPoint x: 727, startPoint y: 236, endPoint x: 915, endPoint y: 238, distance: 188.3
click at [915, 238] on center "Order LI-212598" at bounding box center [602, 237] width 909 height 50
click at [1180, 115] on mat-icon "content_copy" at bounding box center [1188, 115] width 17 height 17
click at [445, 120] on button "person_add Assign to Me" at bounding box center [436, 115] width 37 height 37
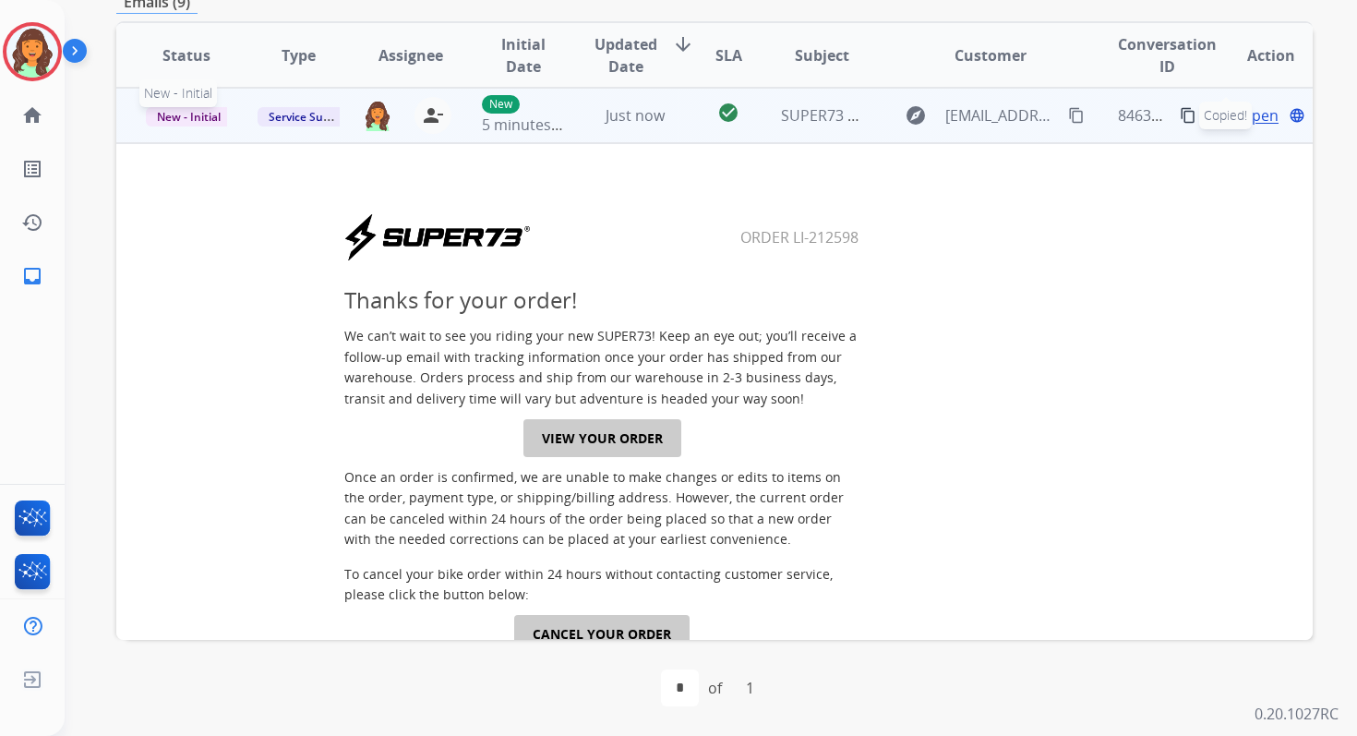
click at [215, 119] on span "New - Initial" at bounding box center [189, 116] width 86 height 19
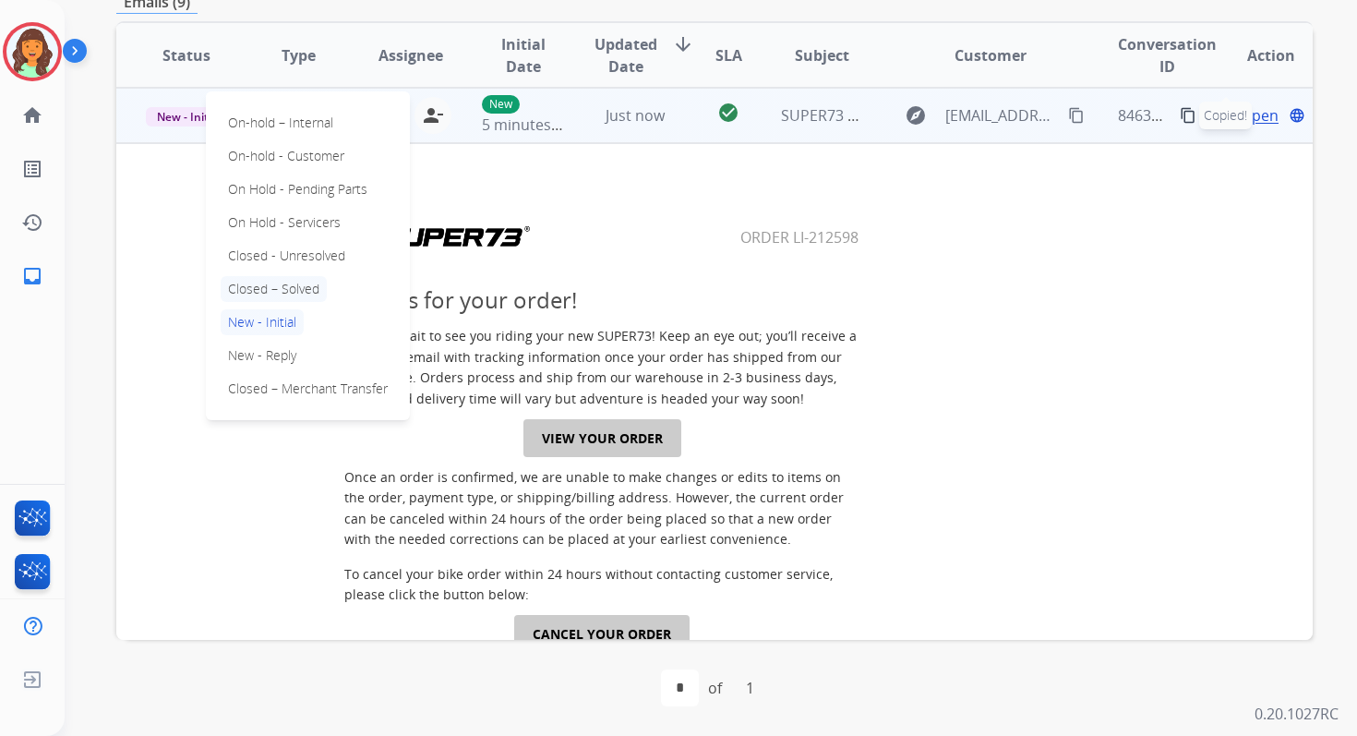
click at [286, 288] on p "Closed – Solved" at bounding box center [274, 289] width 106 height 26
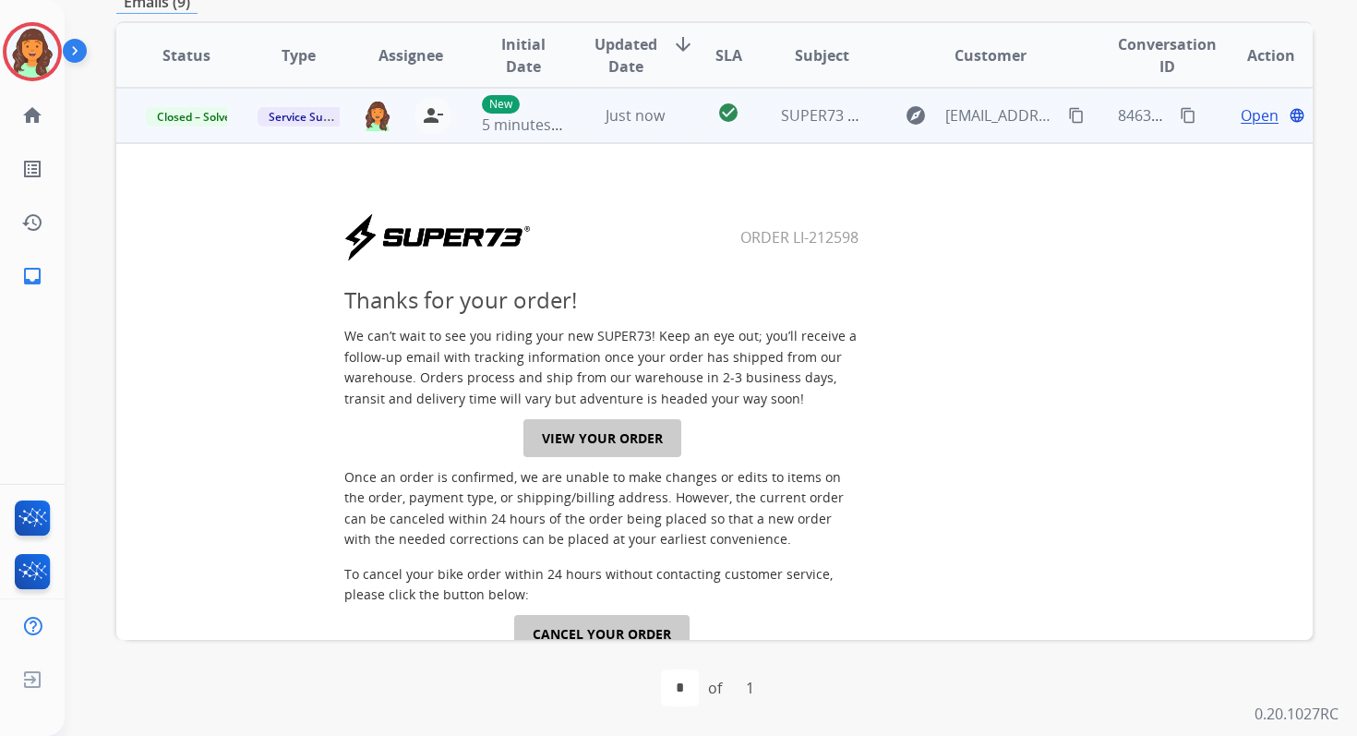
scroll to position [0, 0]
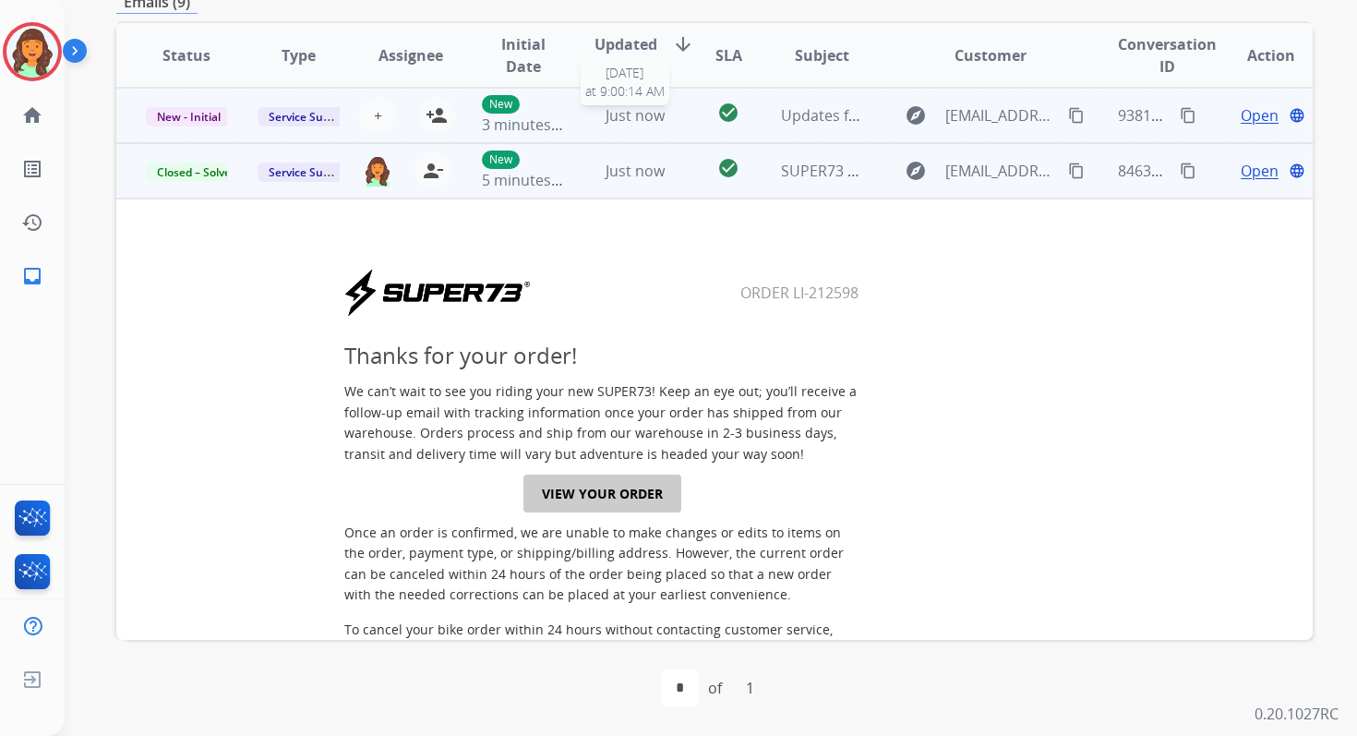
click at [654, 114] on span "Just now" at bounding box center [635, 115] width 59 height 20
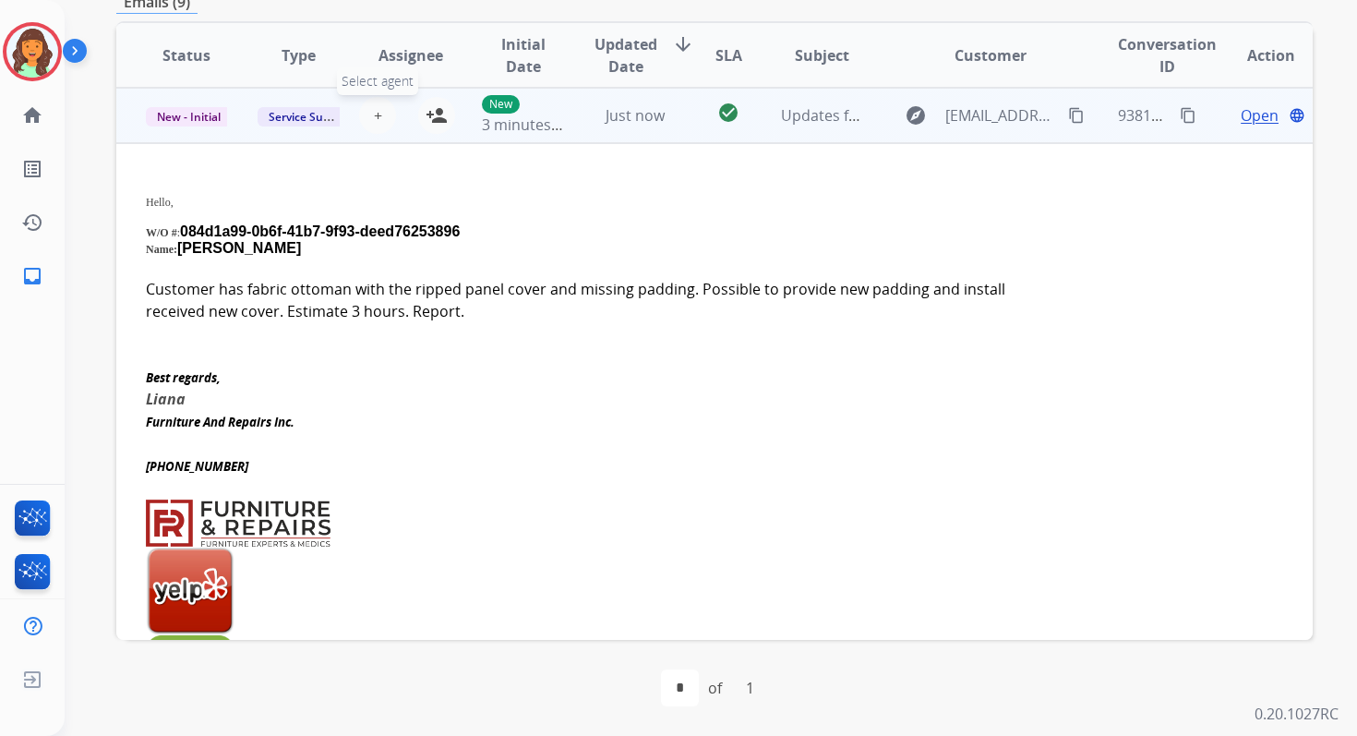
click at [377, 115] on span "+" at bounding box center [378, 115] width 8 height 22
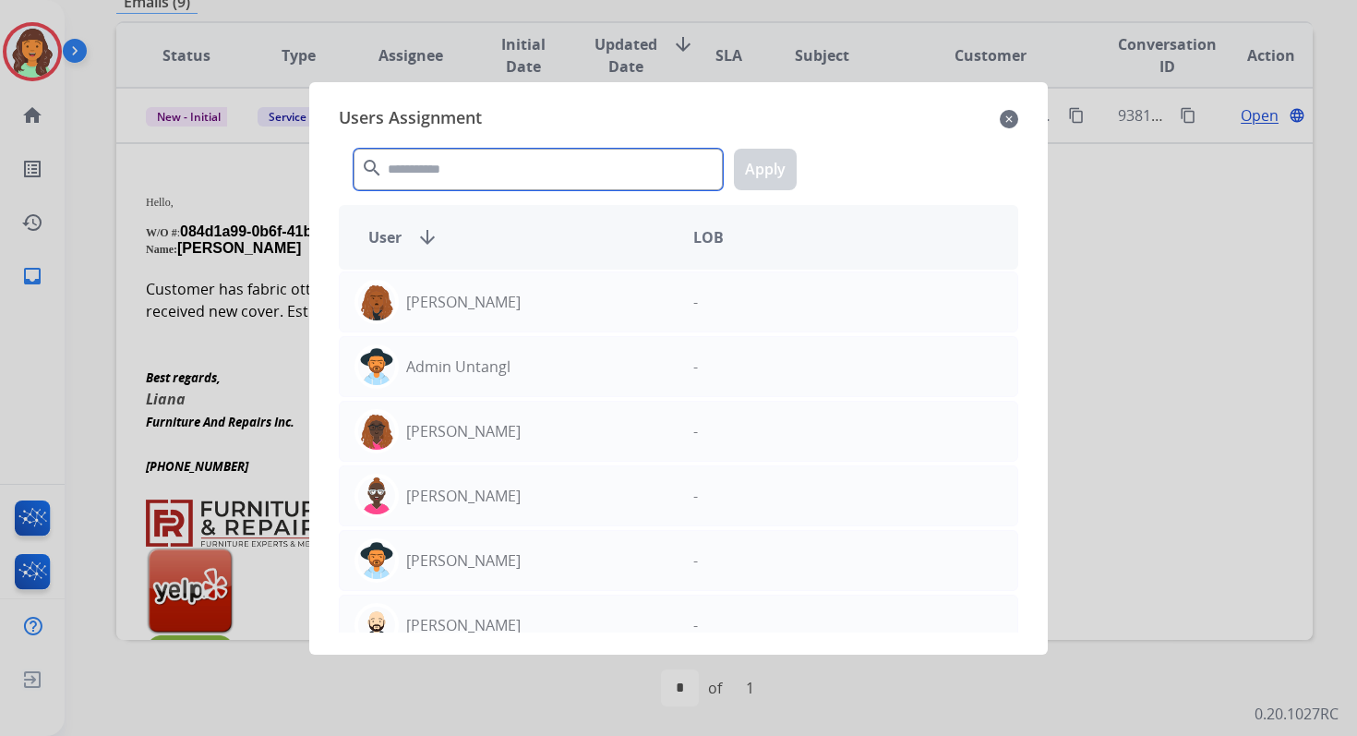
click at [456, 174] on input "text" at bounding box center [538, 170] width 369 height 42
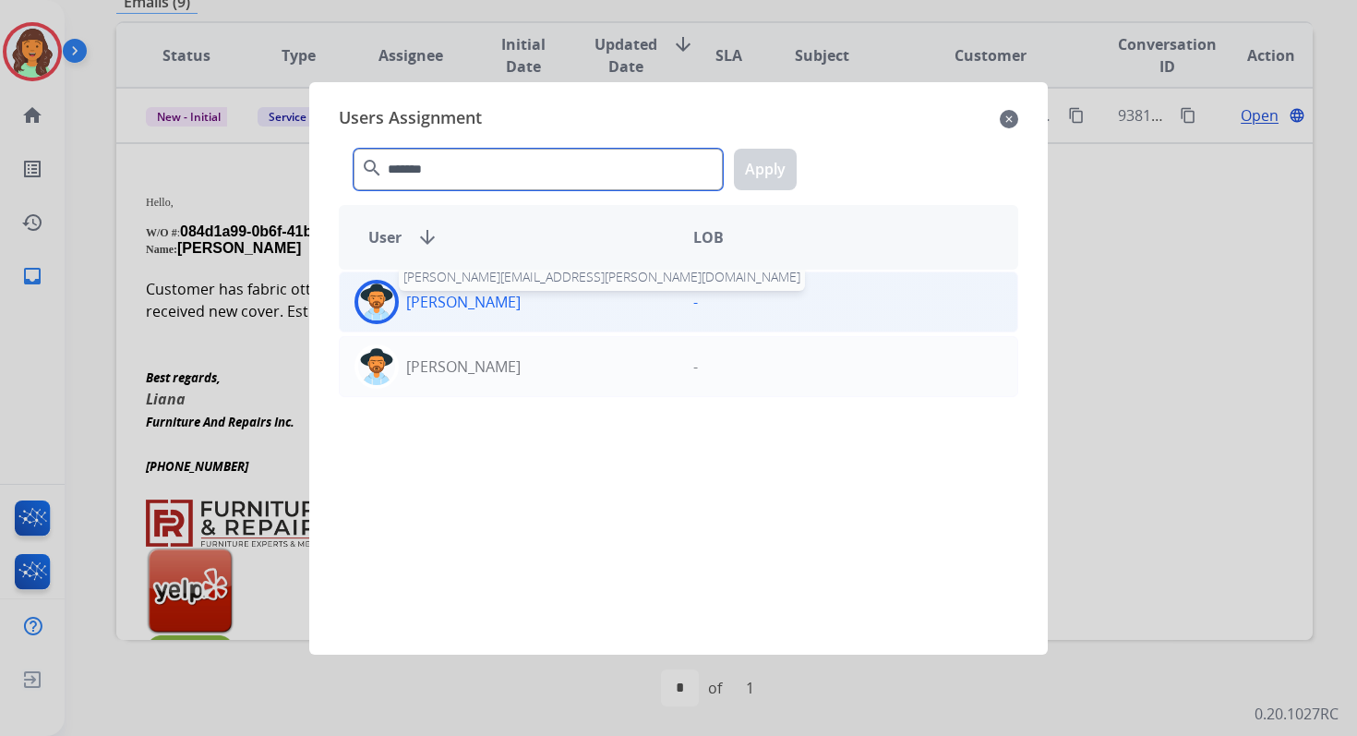
type input "*******"
click at [502, 297] on p "[PERSON_NAME]" at bounding box center [463, 302] width 114 height 22
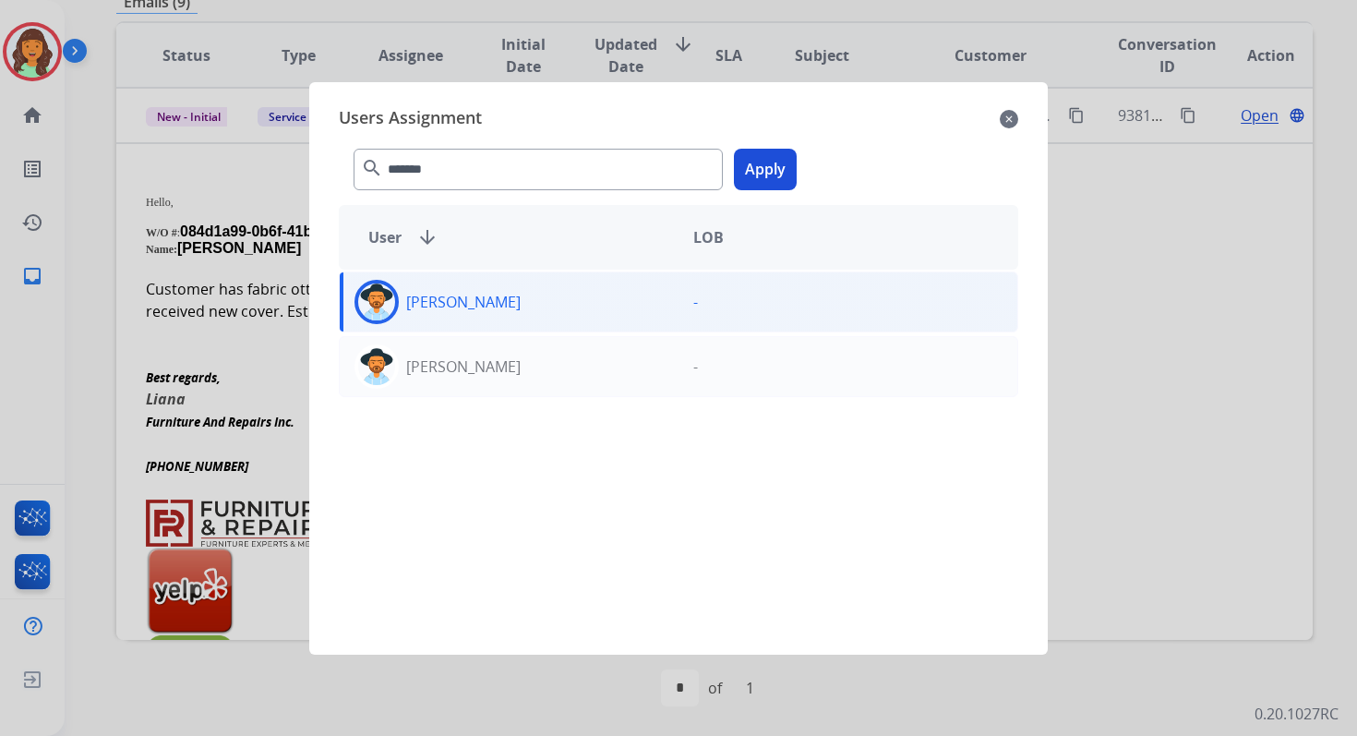
click at [762, 178] on button "Apply" at bounding box center [765, 170] width 63 height 42
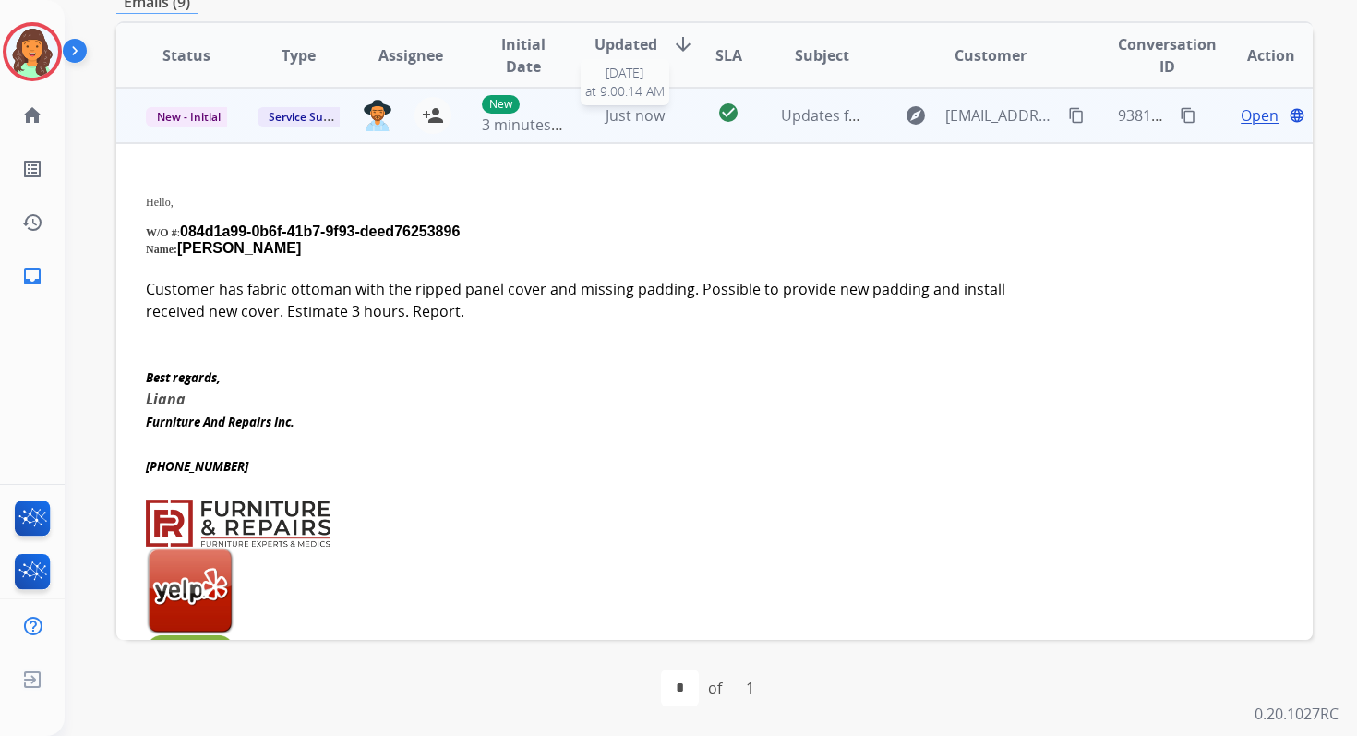
click at [668, 108] on div "Just now" at bounding box center [635, 115] width 81 height 22
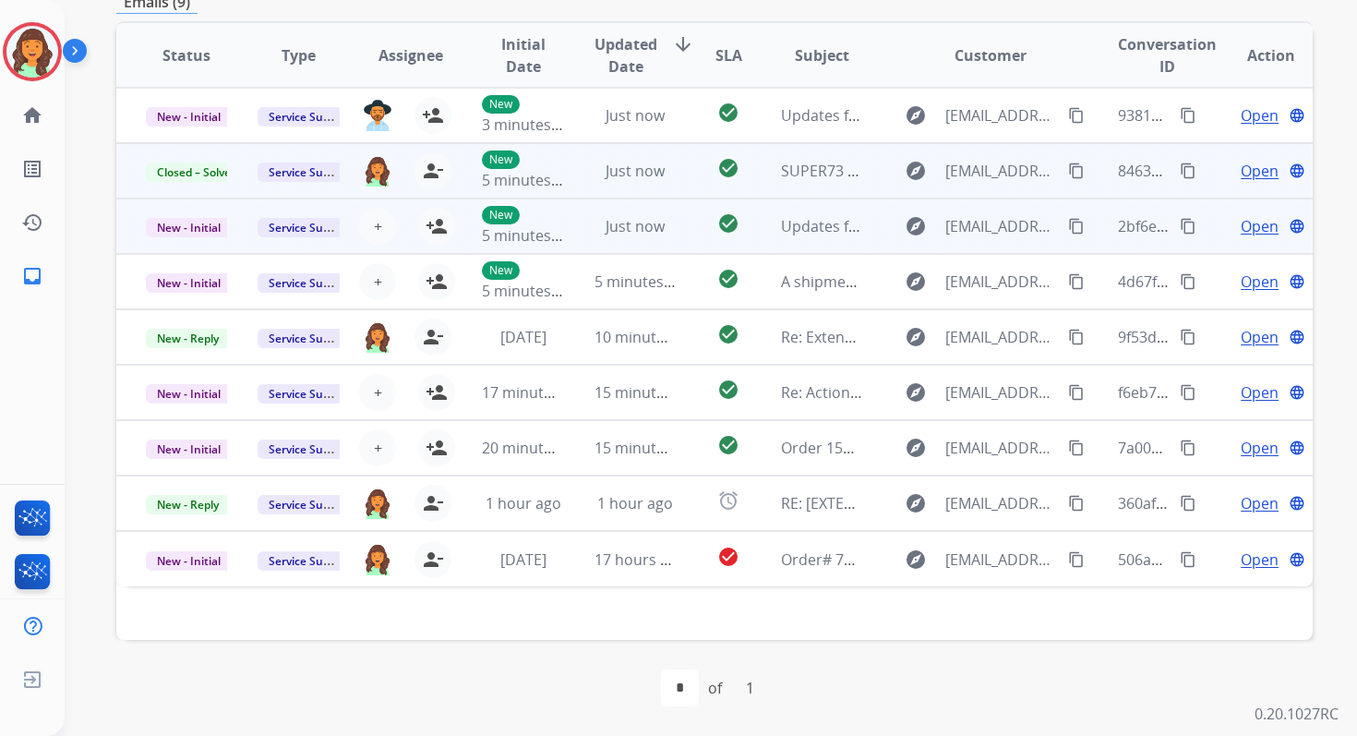
click at [637, 236] on div "Just now" at bounding box center [635, 226] width 81 height 22
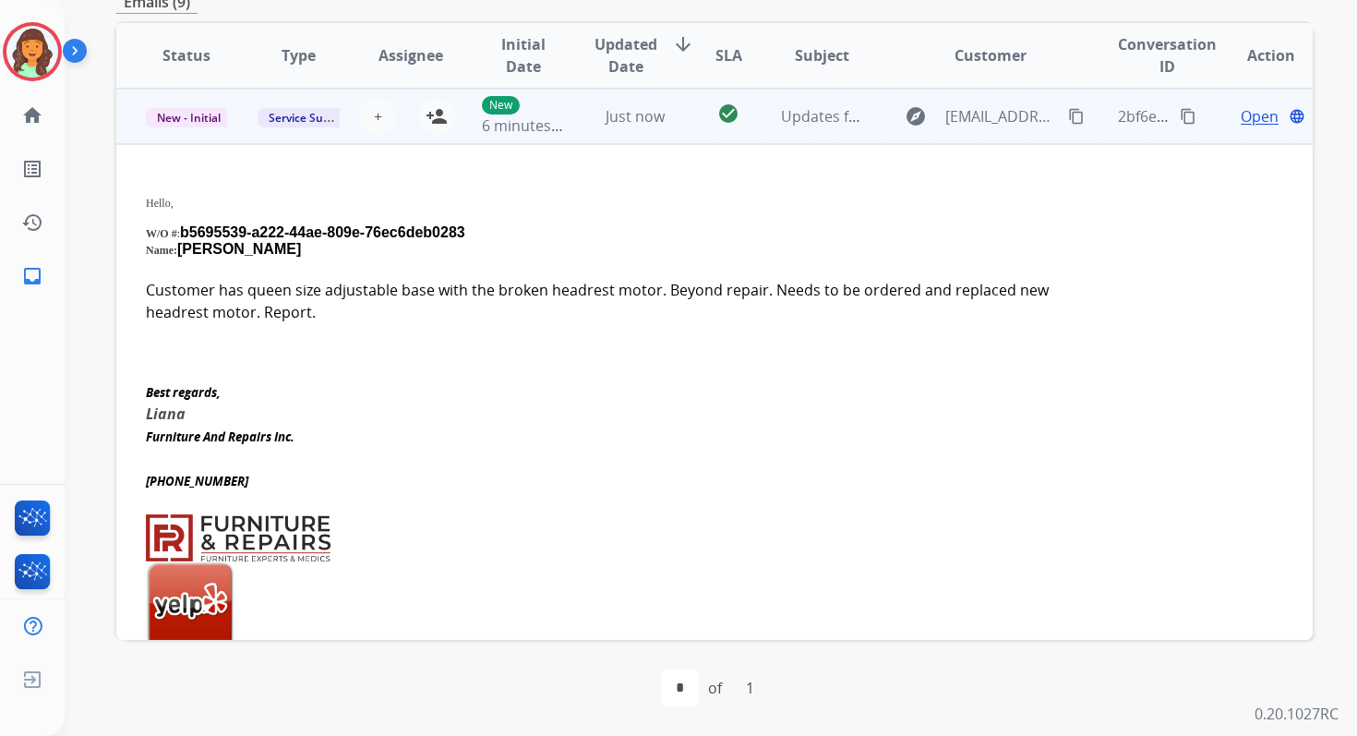
scroll to position [111, 0]
click at [368, 114] on button "+ Select agent" at bounding box center [377, 115] width 37 height 37
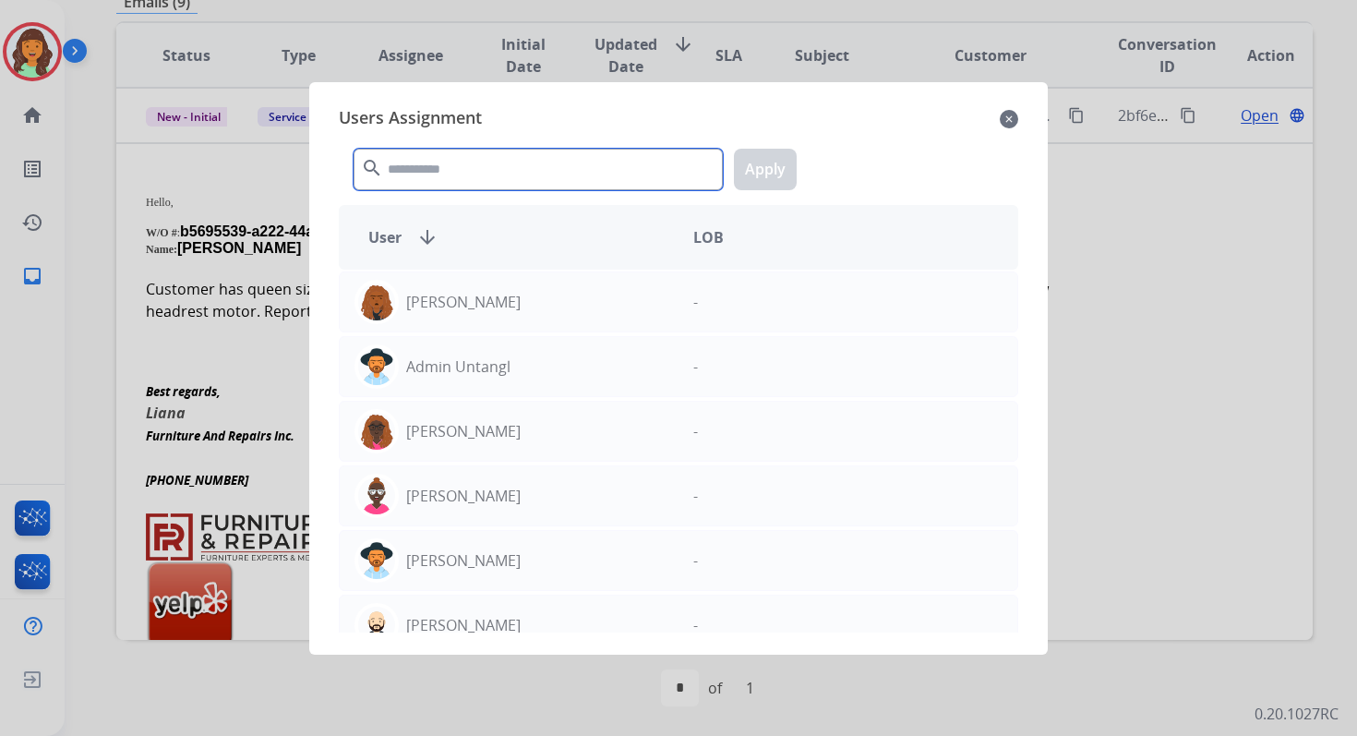
click at [432, 169] on input "text" at bounding box center [538, 170] width 369 height 42
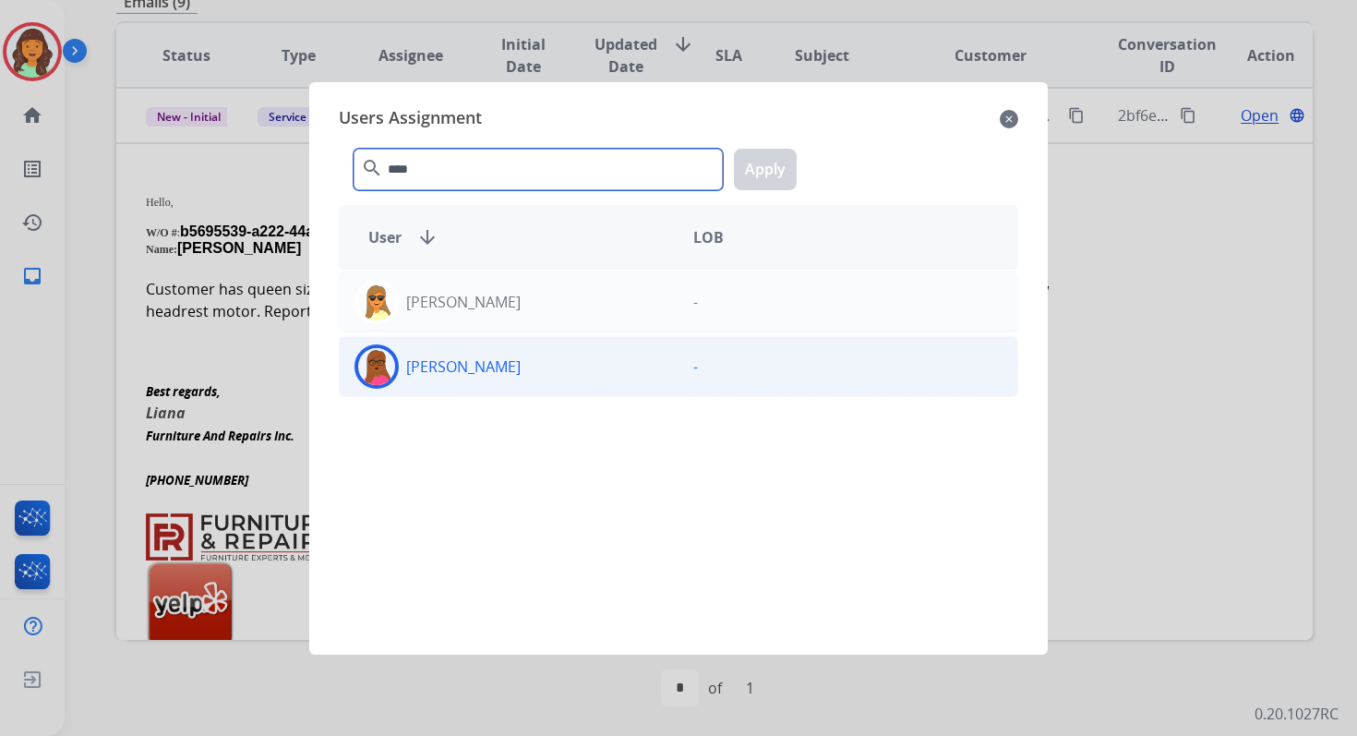
type input "****"
click at [525, 365] on div "[PERSON_NAME]" at bounding box center [509, 366] width 339 height 44
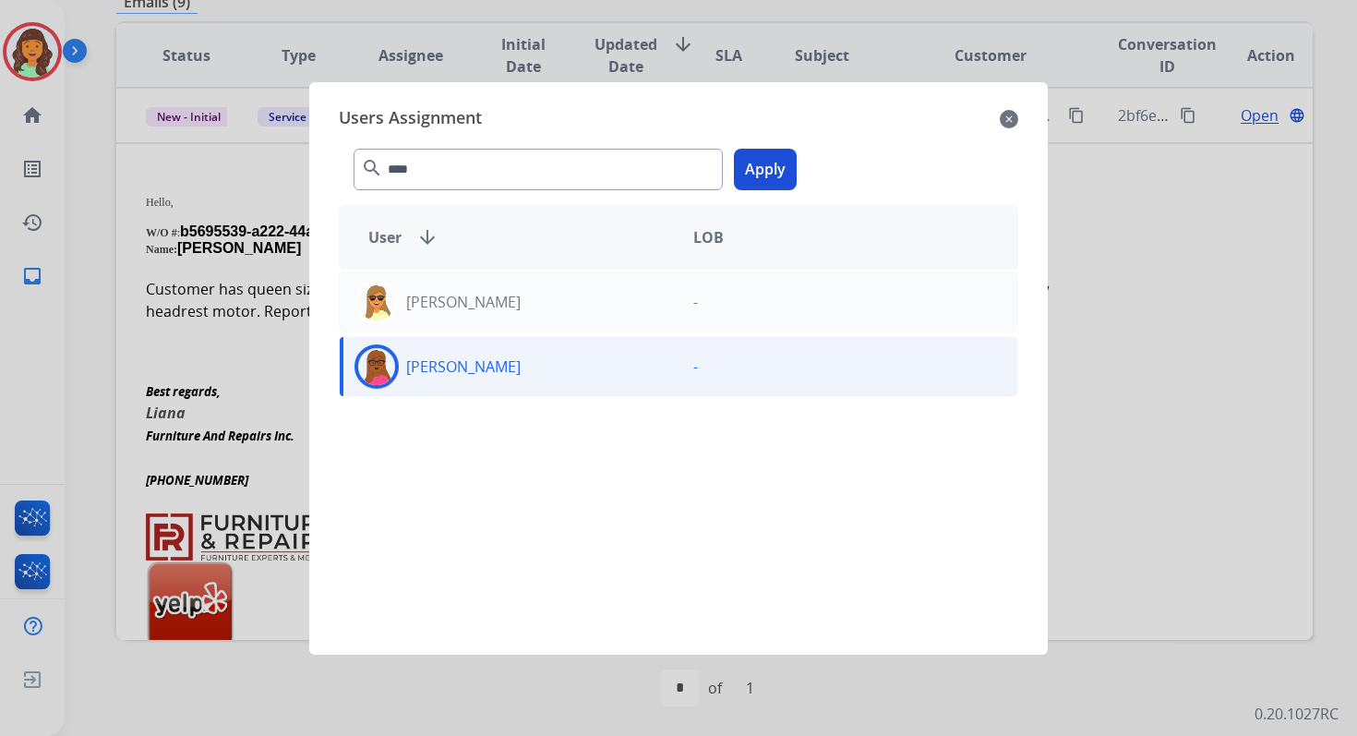
click at [775, 142] on div "**** search Apply" at bounding box center [678, 166] width 679 height 64
click at [775, 150] on button "Apply" at bounding box center [765, 170] width 63 height 42
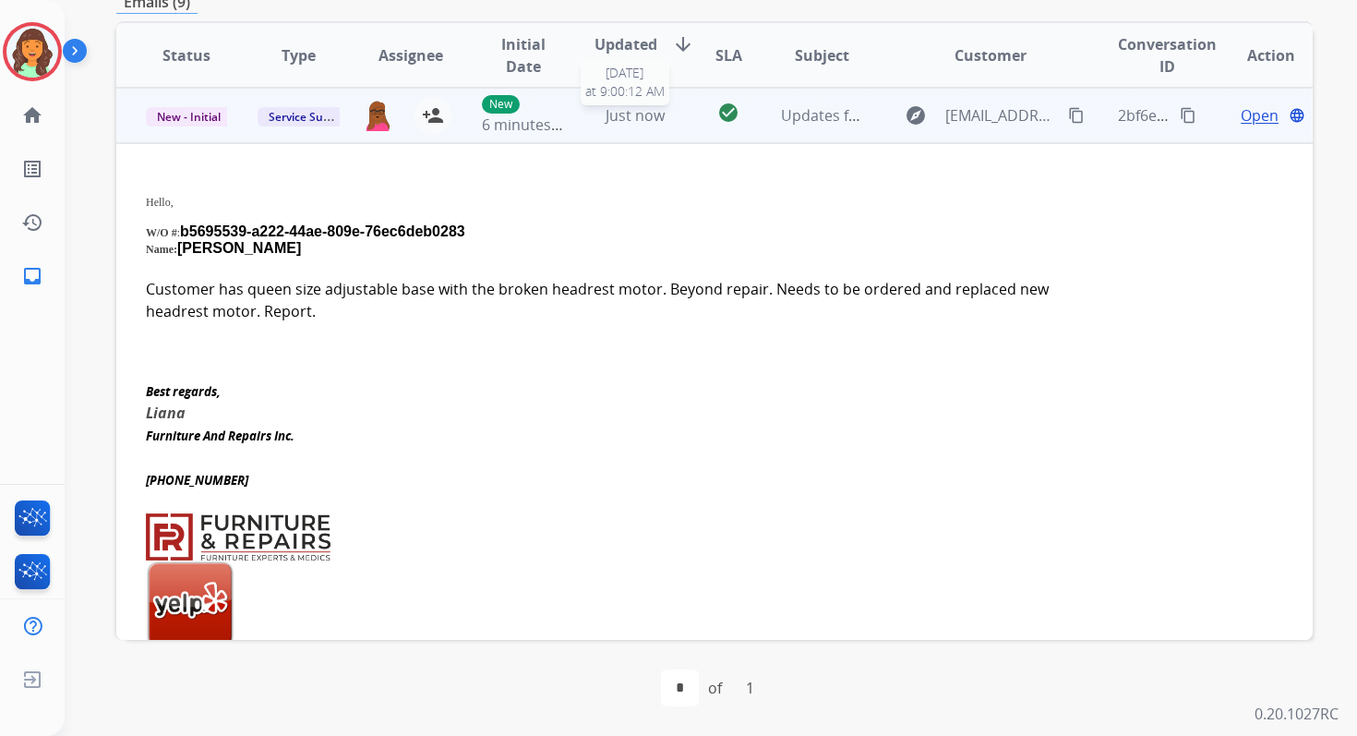
click at [640, 116] on span "Just now" at bounding box center [635, 115] width 59 height 20
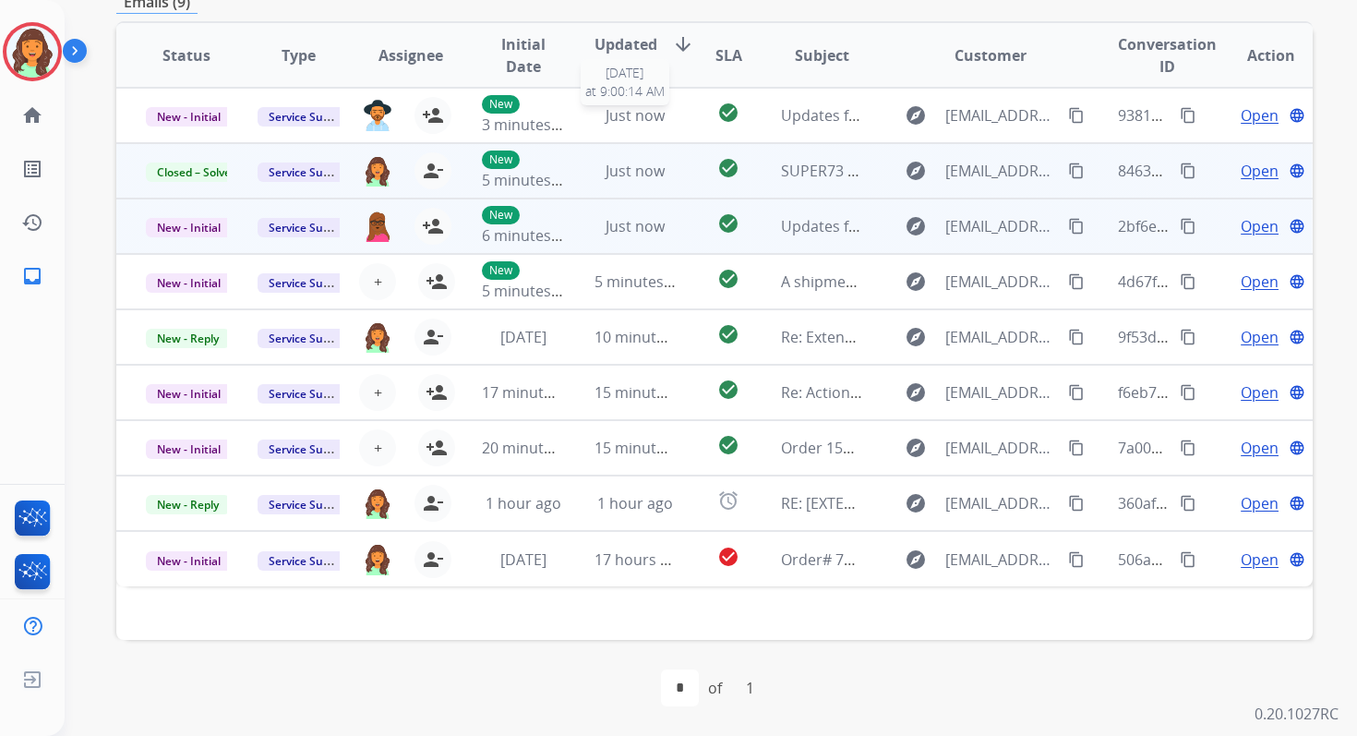
scroll to position [0, 0]
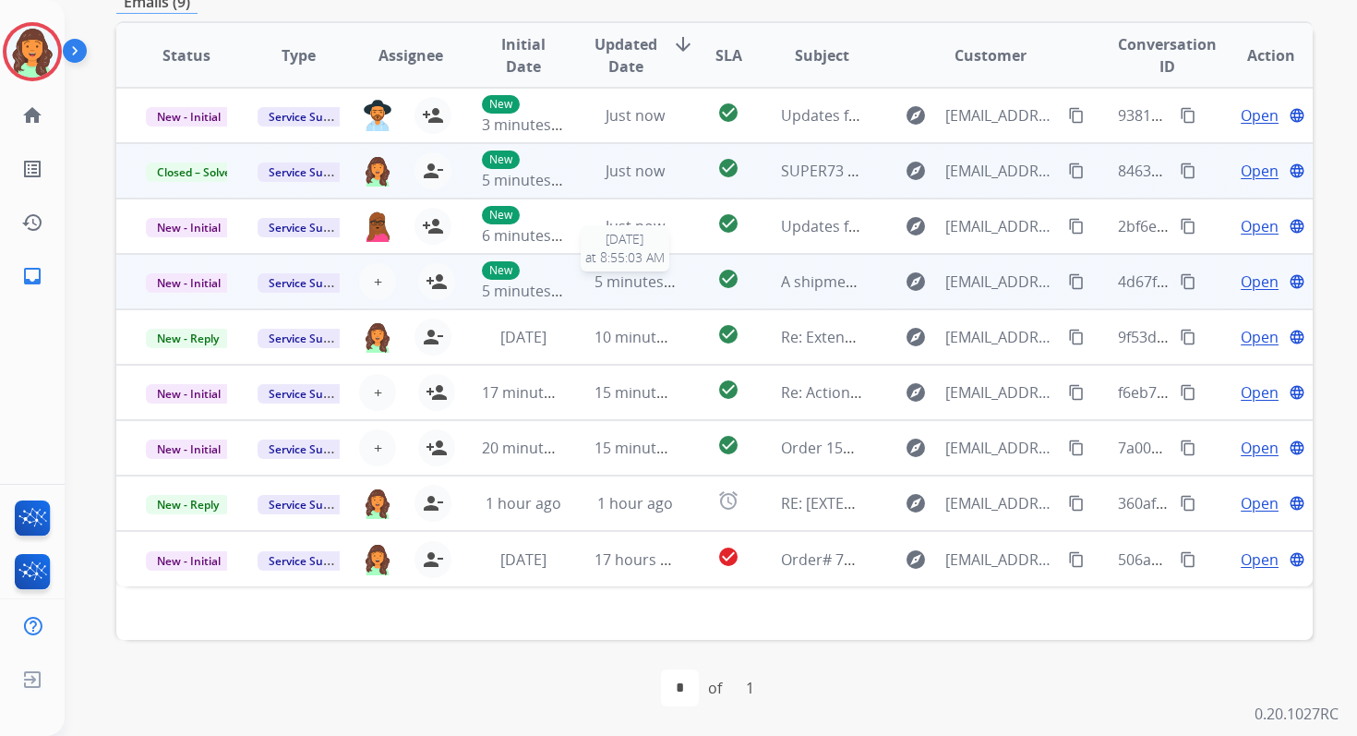
click at [633, 287] on span "5 minutes ago" at bounding box center [644, 281] width 99 height 20
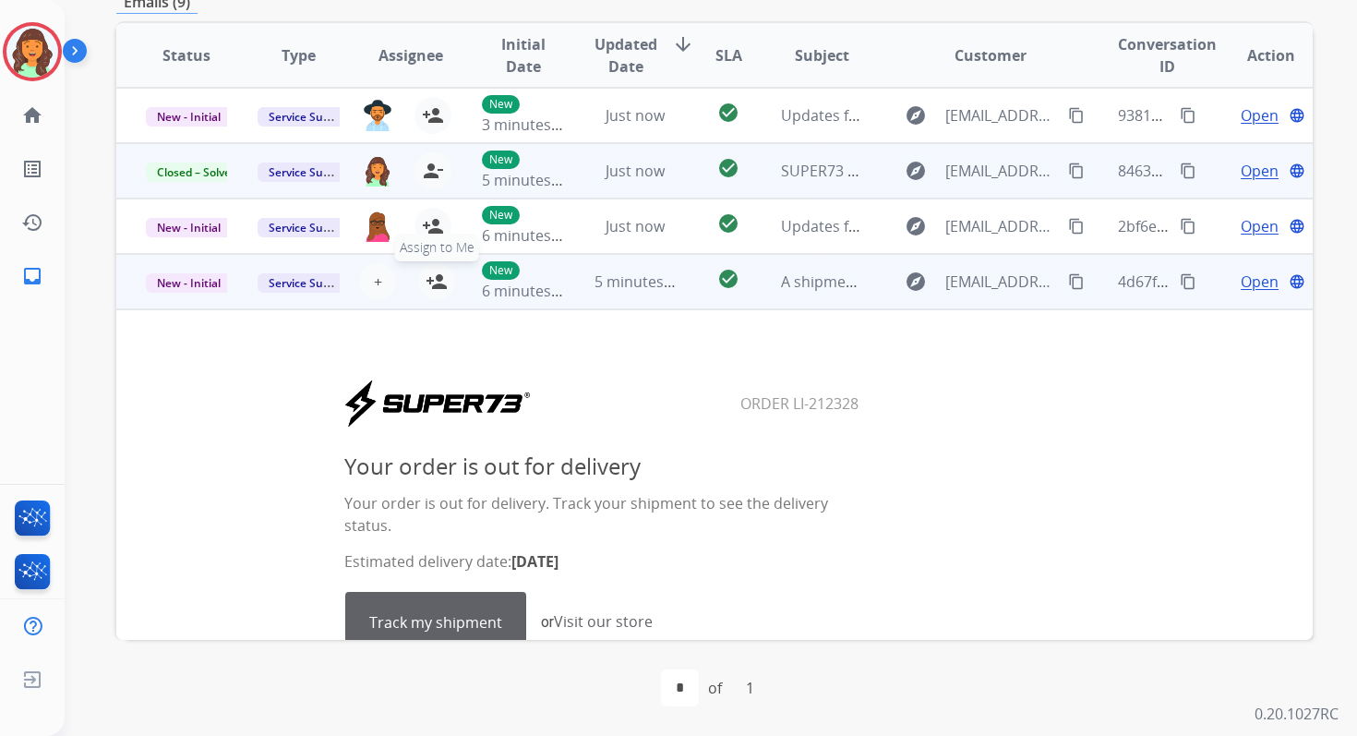
click at [431, 272] on mat-icon "person_add" at bounding box center [437, 281] width 22 height 22
click at [160, 278] on span "New - Initial" at bounding box center [189, 282] width 86 height 19
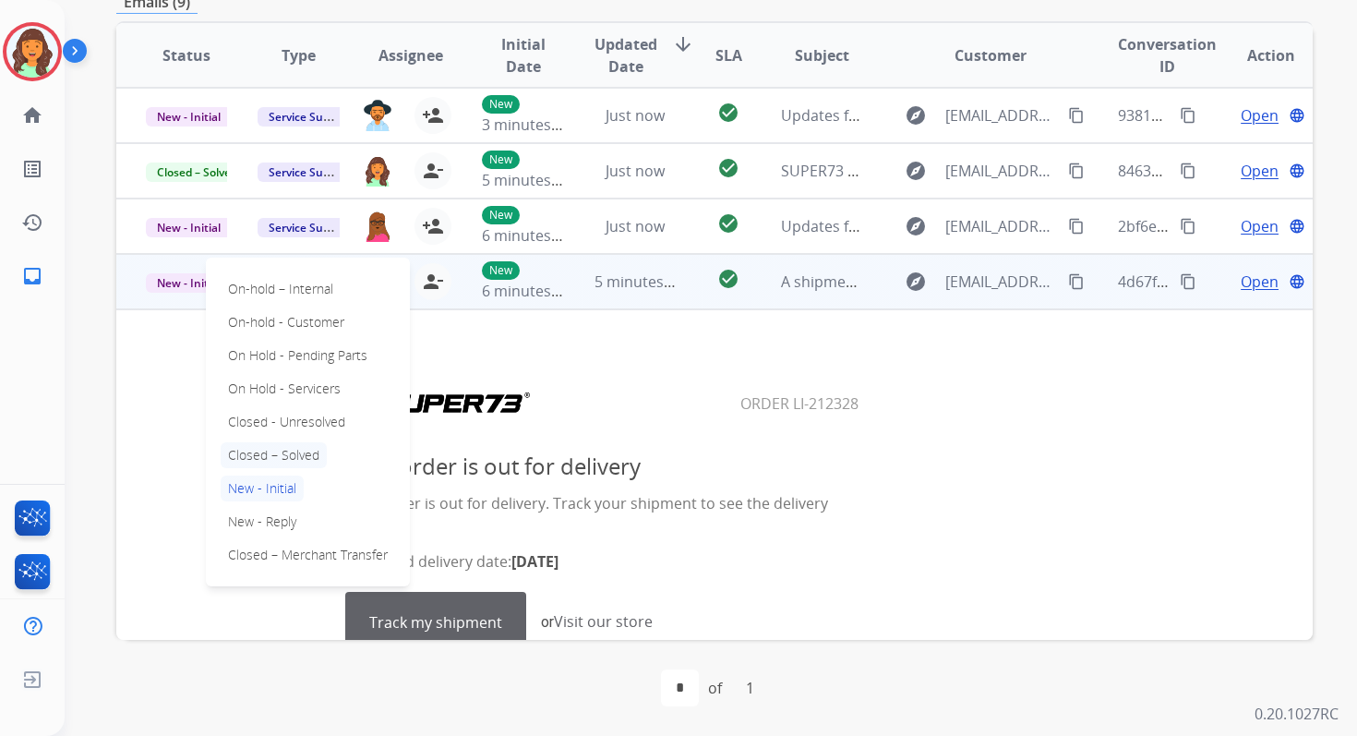
click at [280, 451] on p "Closed – Solved" at bounding box center [274, 455] width 106 height 26
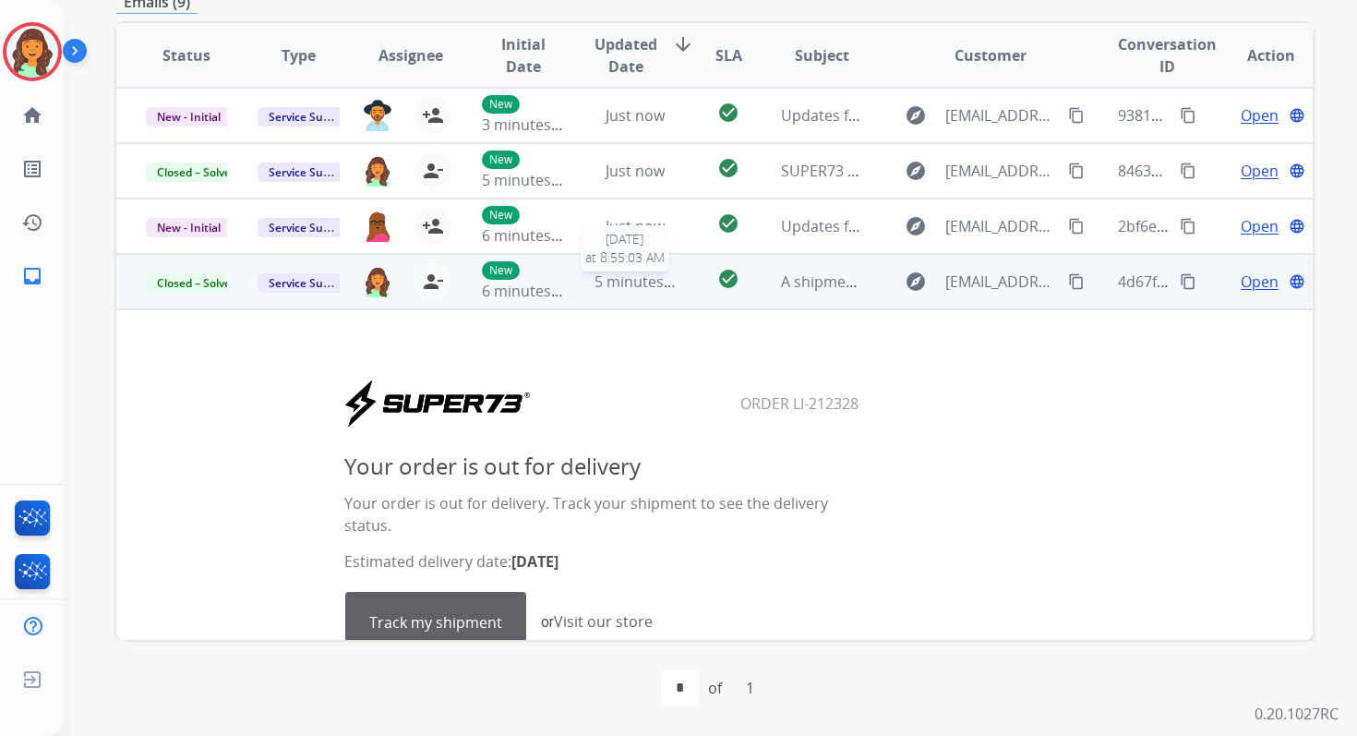
click at [633, 287] on span "5 minutes ago" at bounding box center [644, 281] width 99 height 20
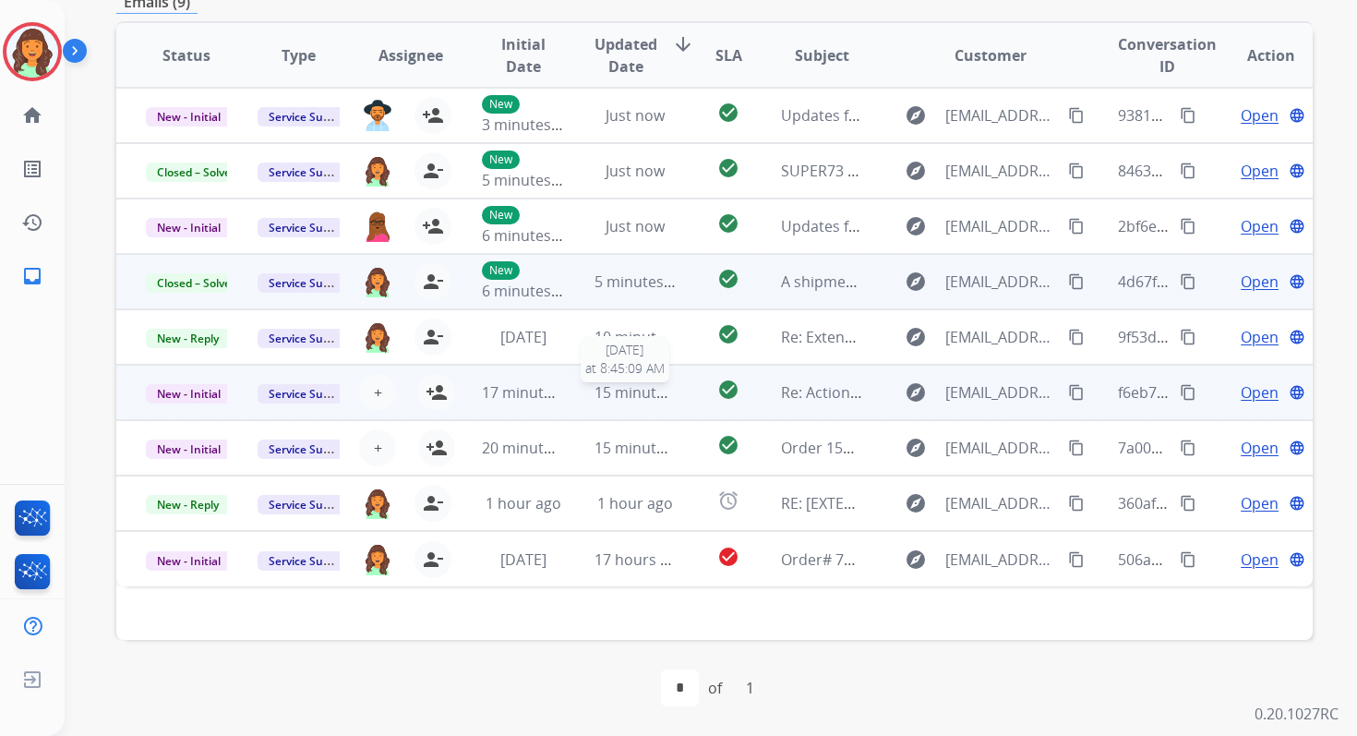
click at [640, 402] on div "15 minutes ago" at bounding box center [635, 392] width 81 height 22
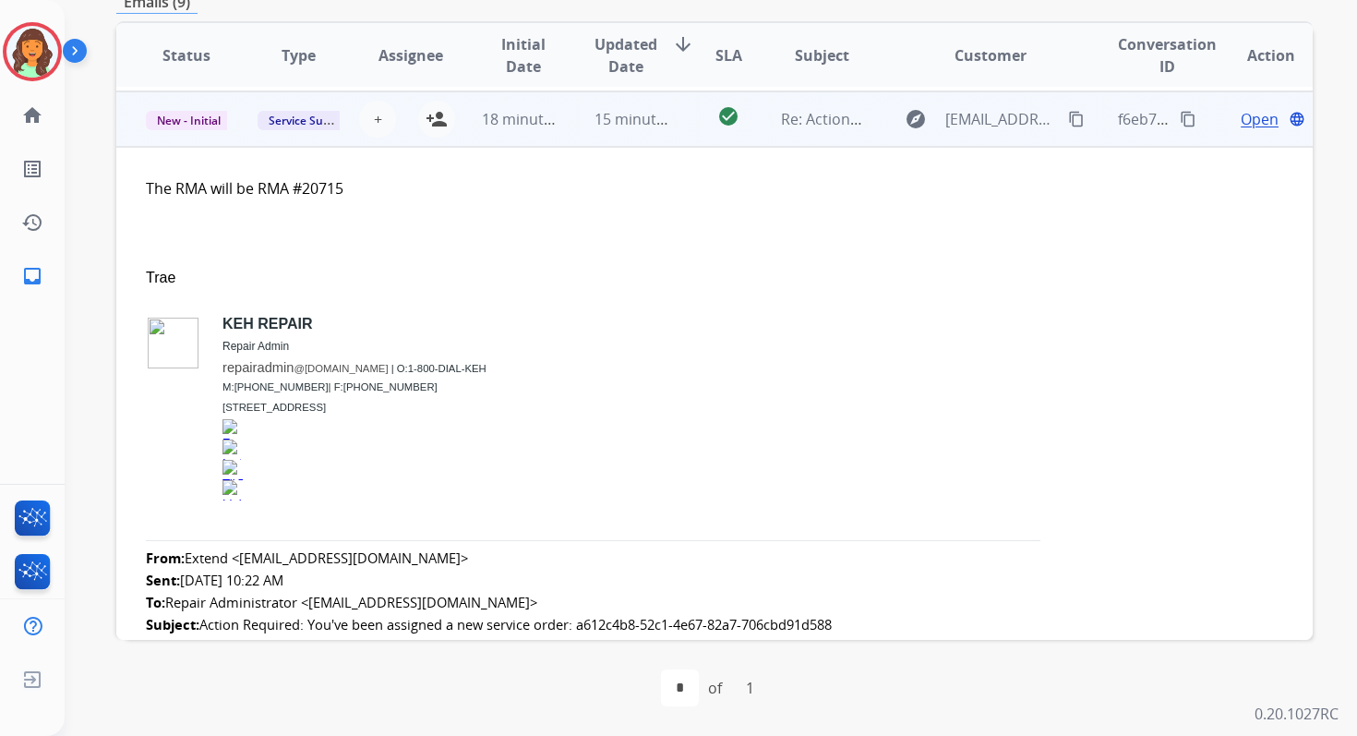
scroll to position [277, 0]
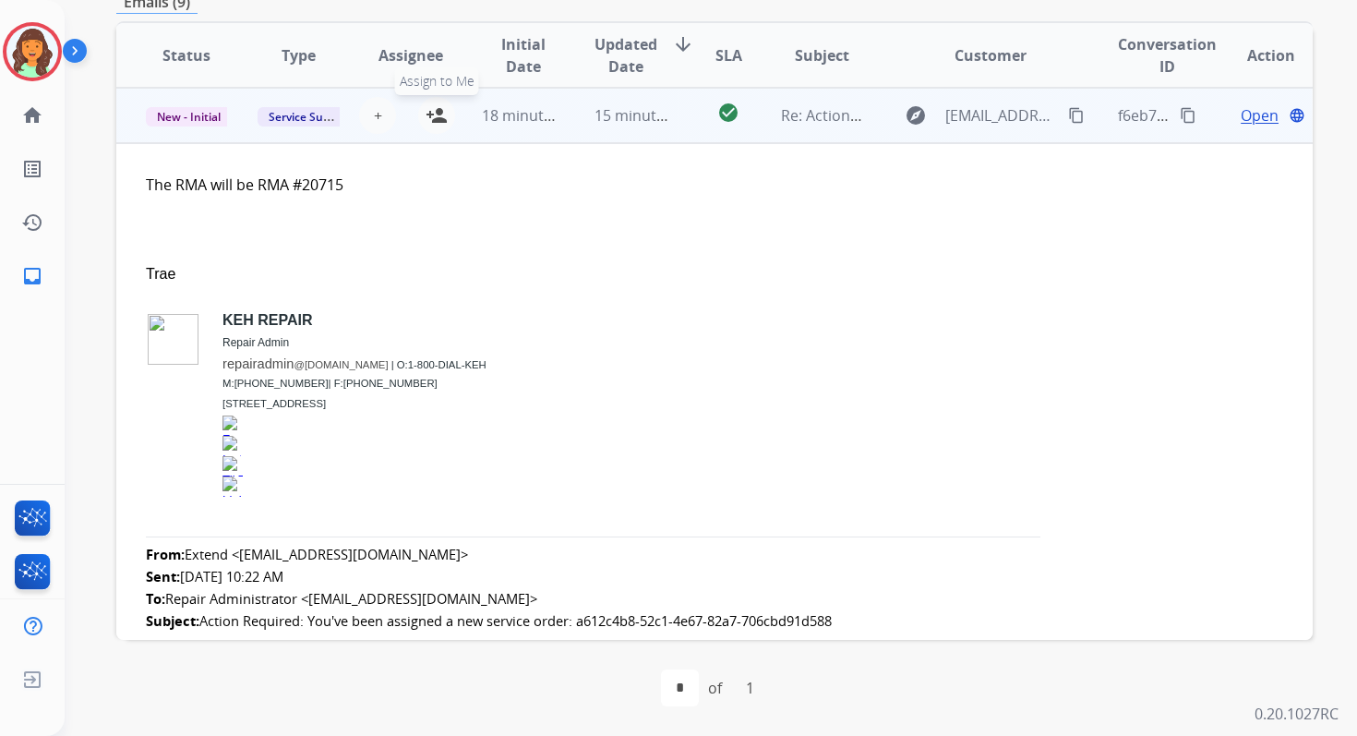
click at [438, 125] on mat-icon "person_add" at bounding box center [437, 115] width 22 height 22
click at [565, 123] on td "15 minutes ago" at bounding box center [621, 115] width 112 height 55
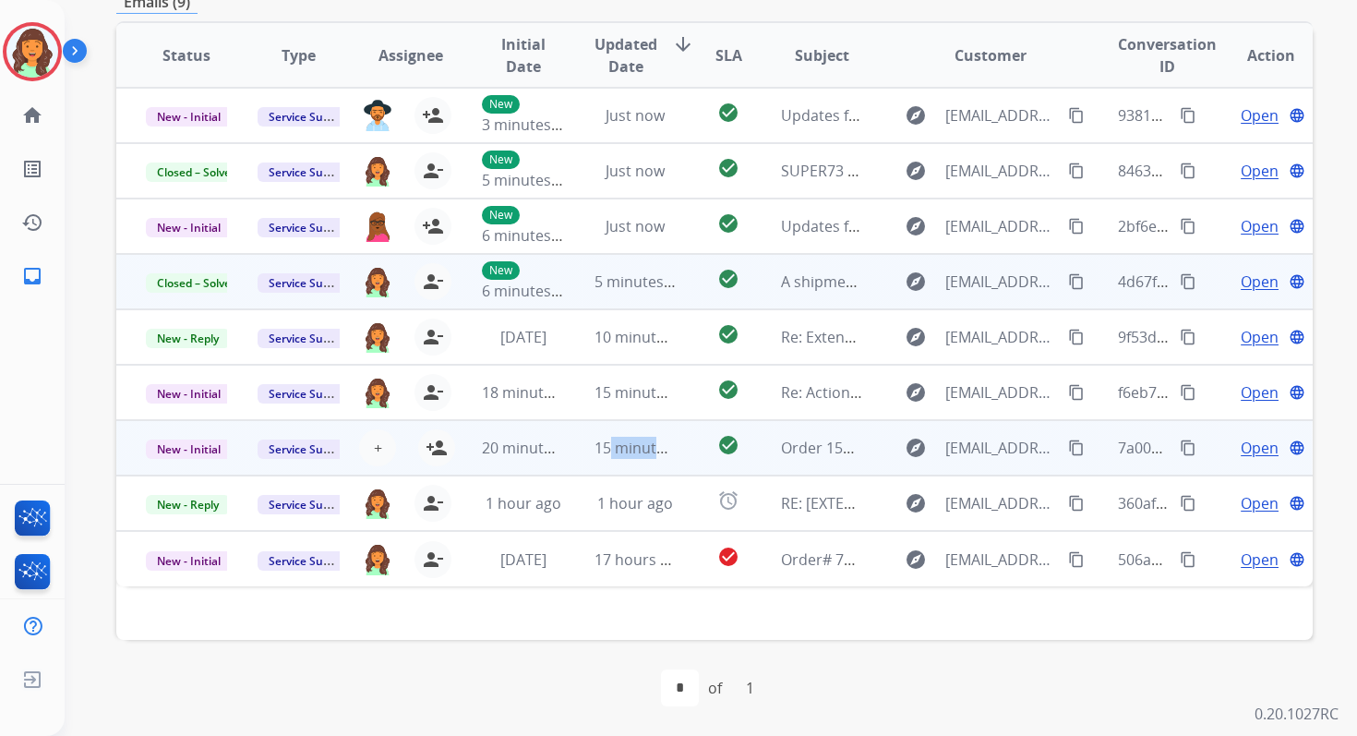
click at [606, 458] on td "15 minutes ago" at bounding box center [621, 447] width 112 height 55
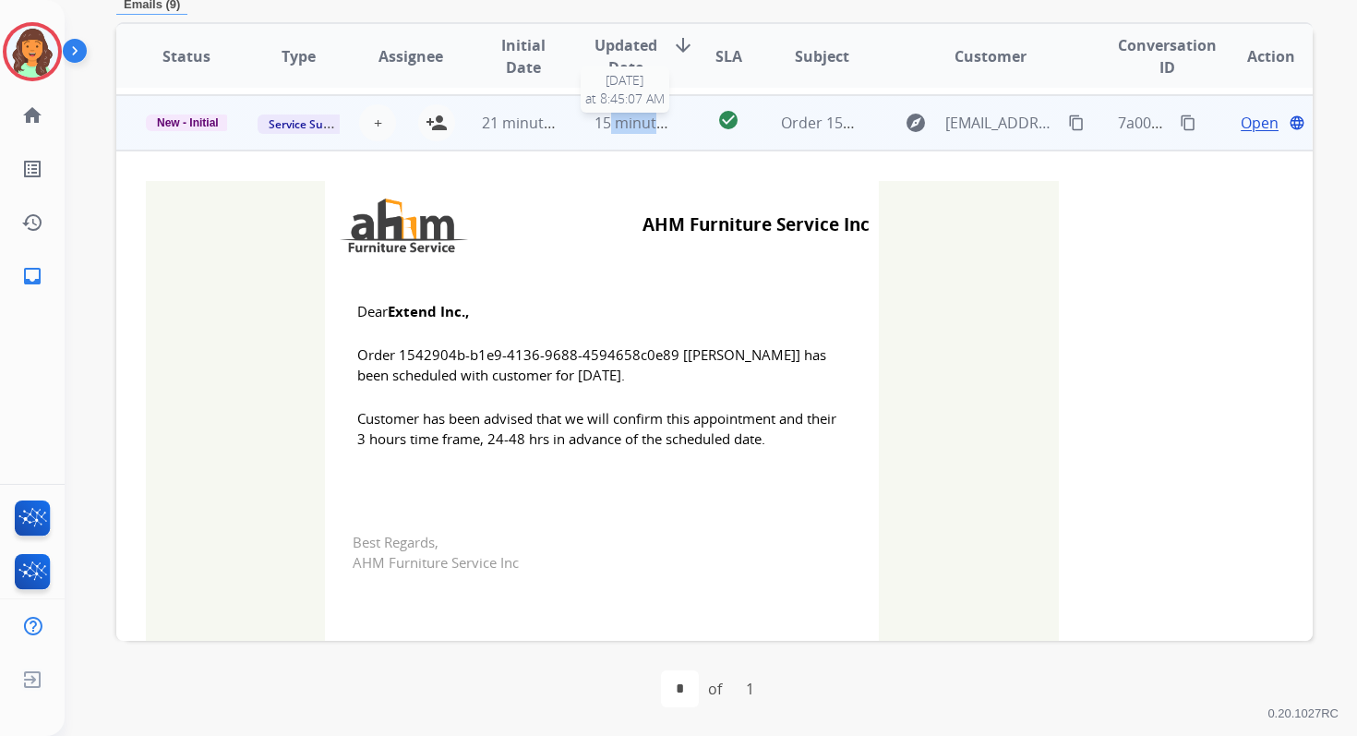
scroll to position [332, 0]
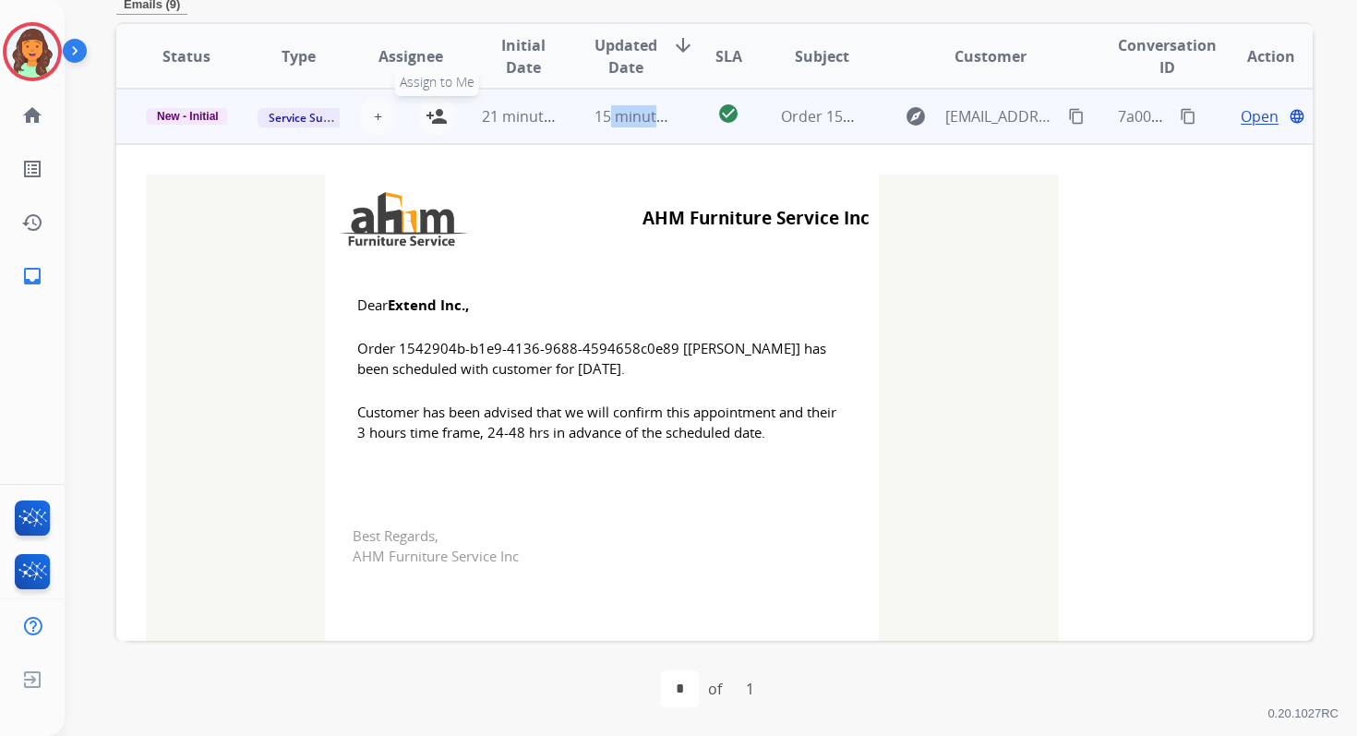
click at [437, 121] on mat-icon "person_add" at bounding box center [437, 116] width 22 height 22
click at [205, 116] on span "New - Initial" at bounding box center [188, 116] width 84 height 17
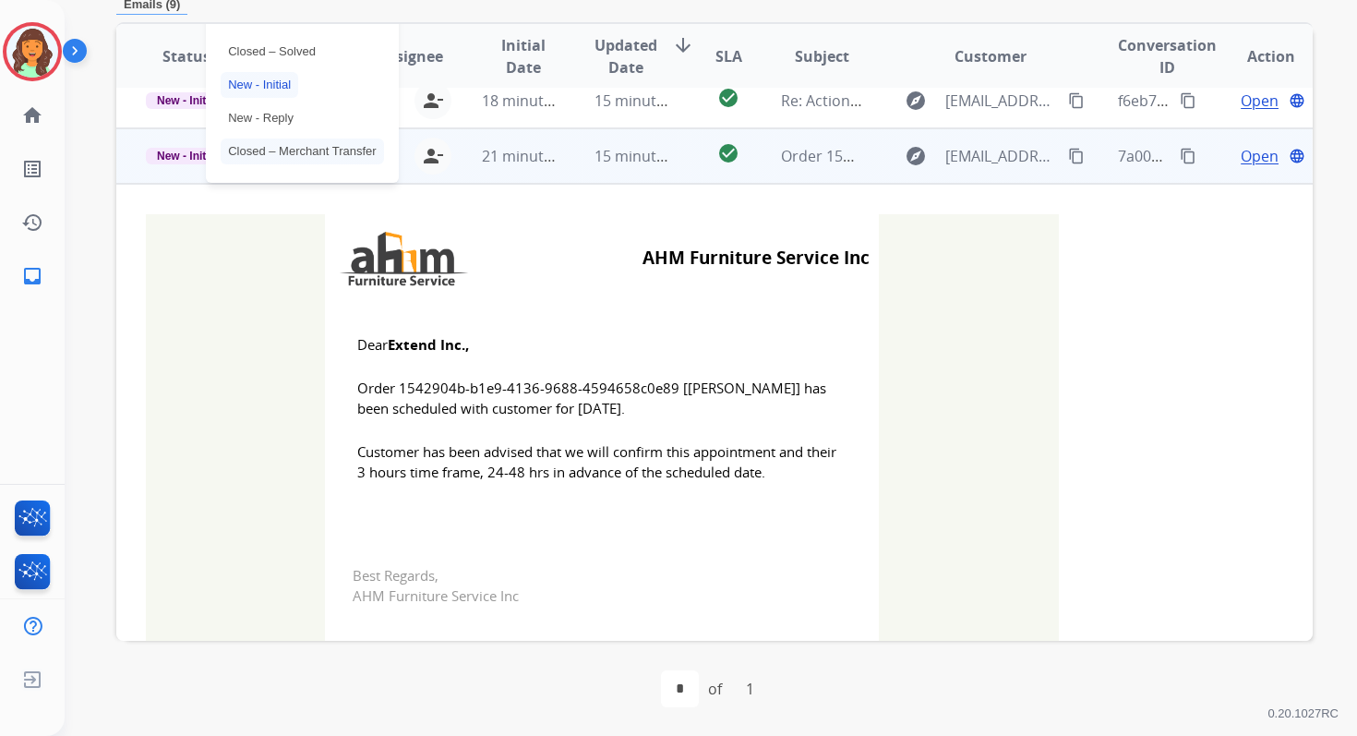
scroll to position [262, 0]
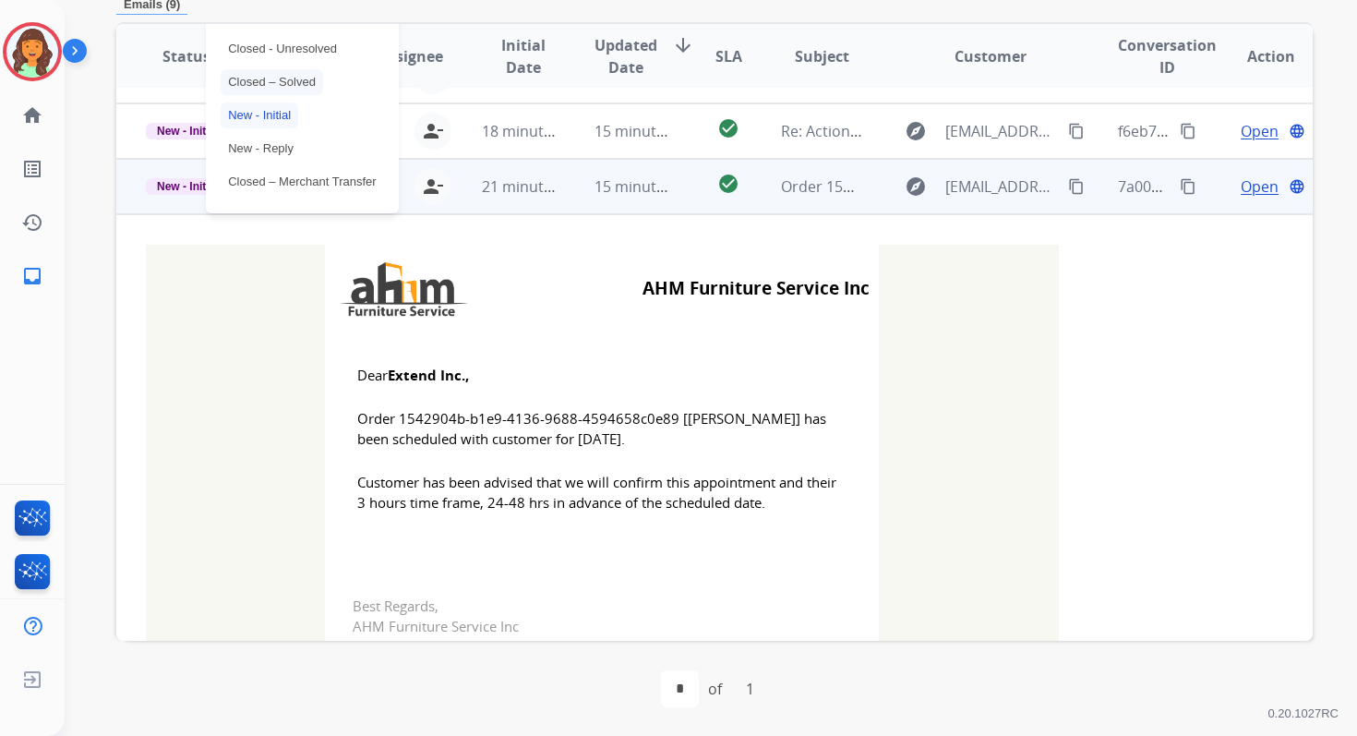
click at [272, 73] on p "Closed – Solved" at bounding box center [272, 82] width 102 height 26
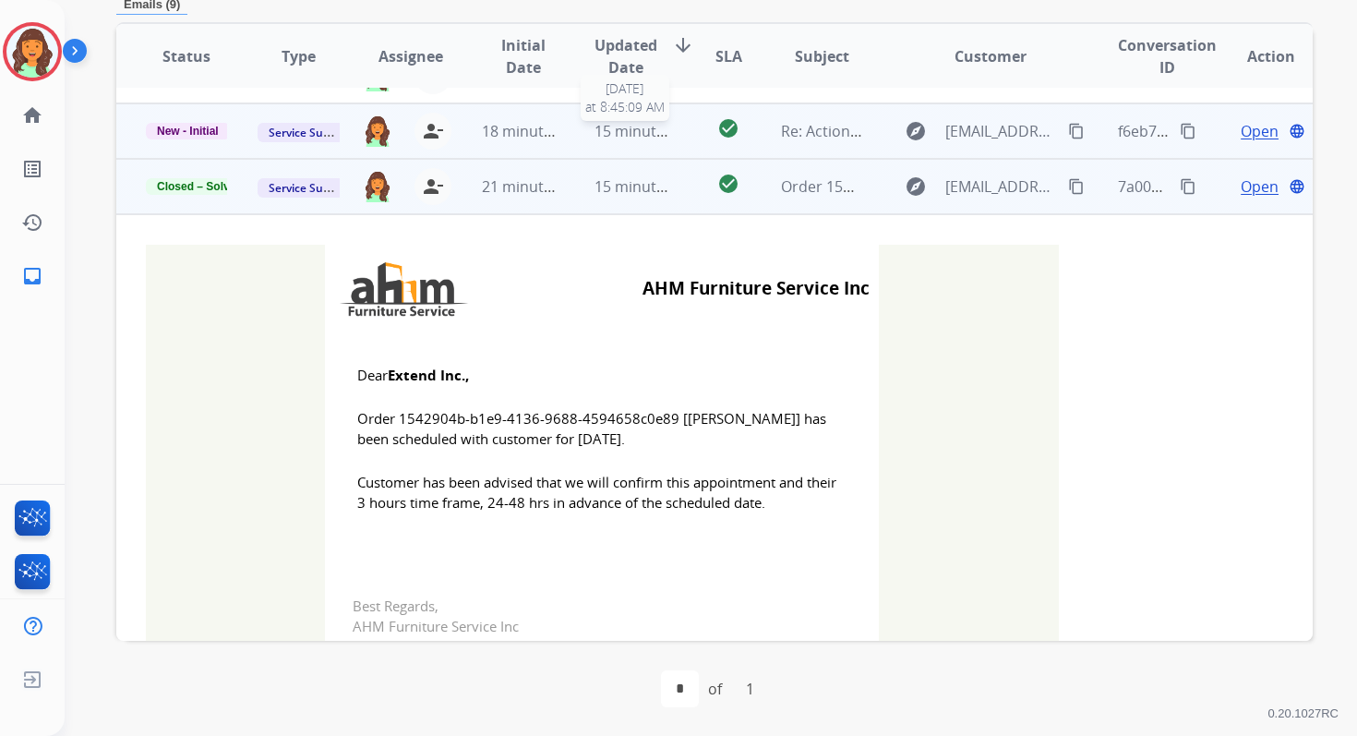
click at [615, 126] on span "15 minutes ago" at bounding box center [648, 131] width 107 height 20
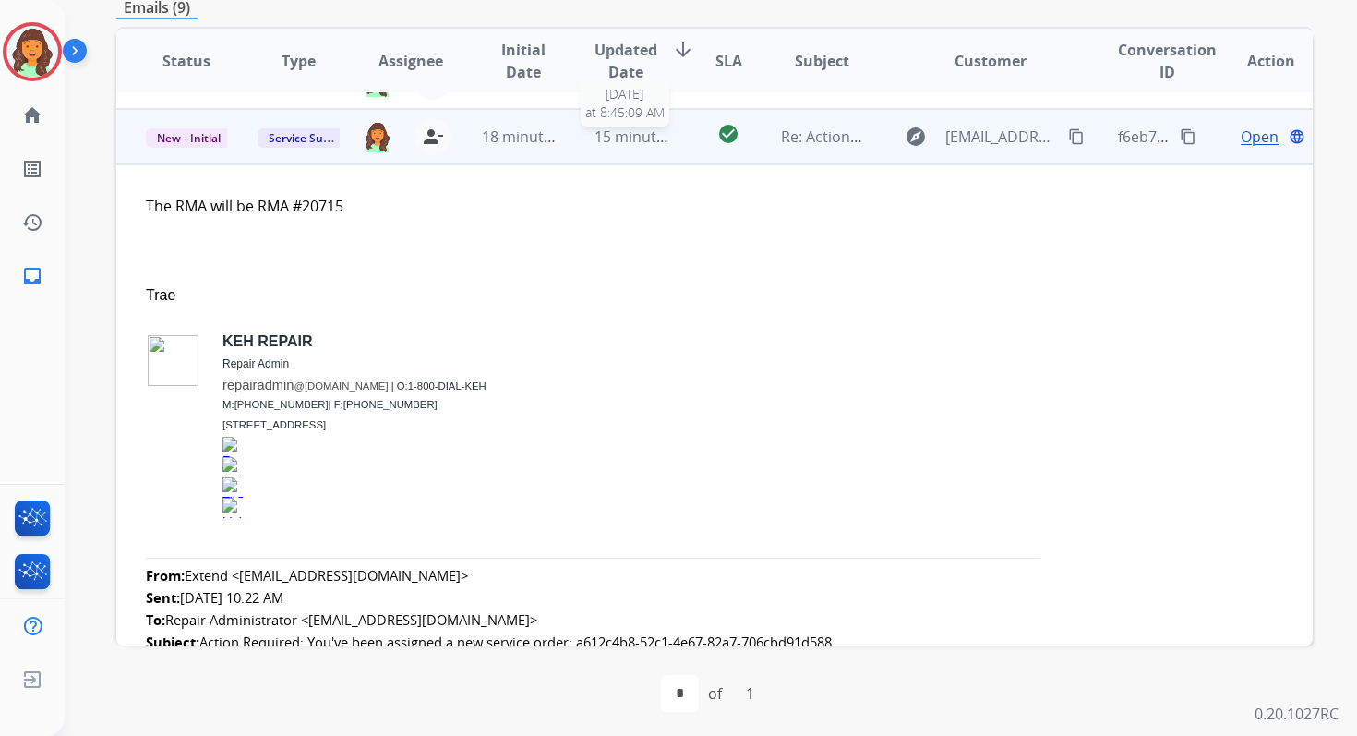
scroll to position [277, 0]
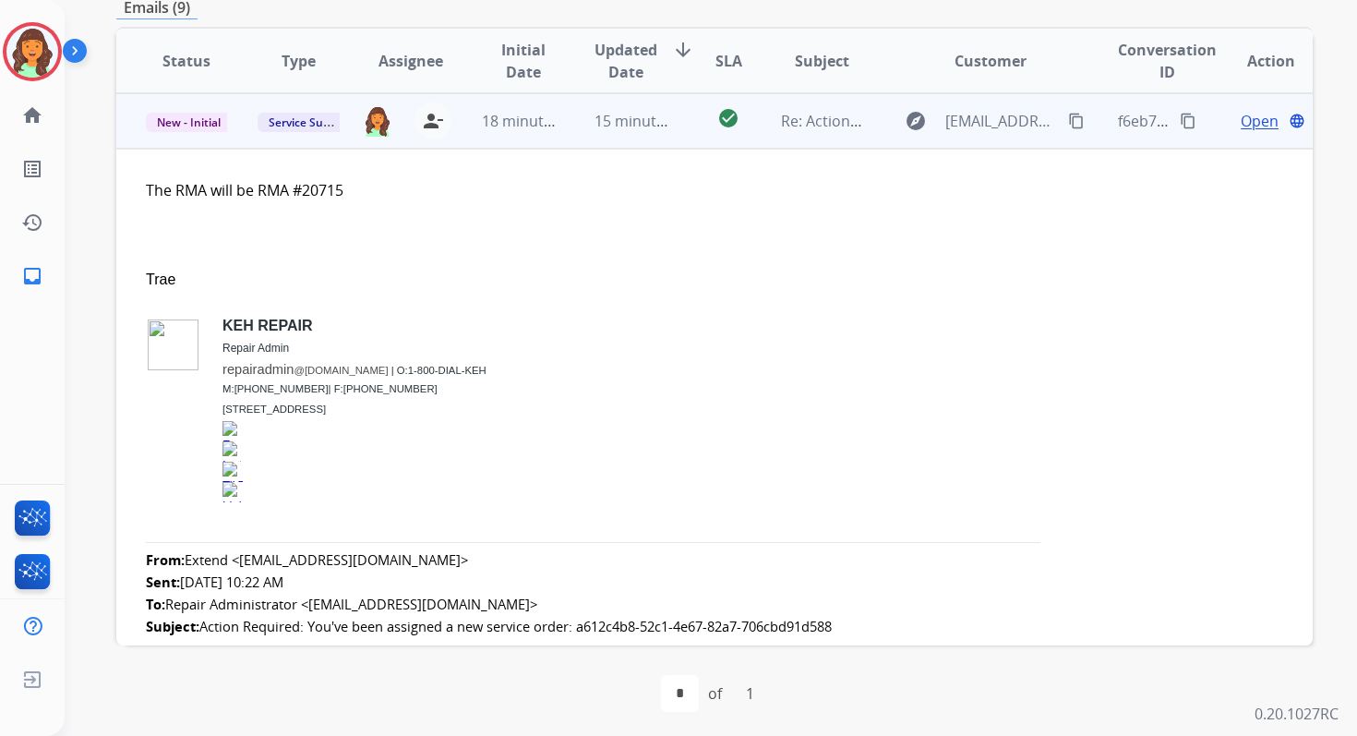
click at [1245, 120] on span "Open" at bounding box center [1260, 121] width 38 height 22
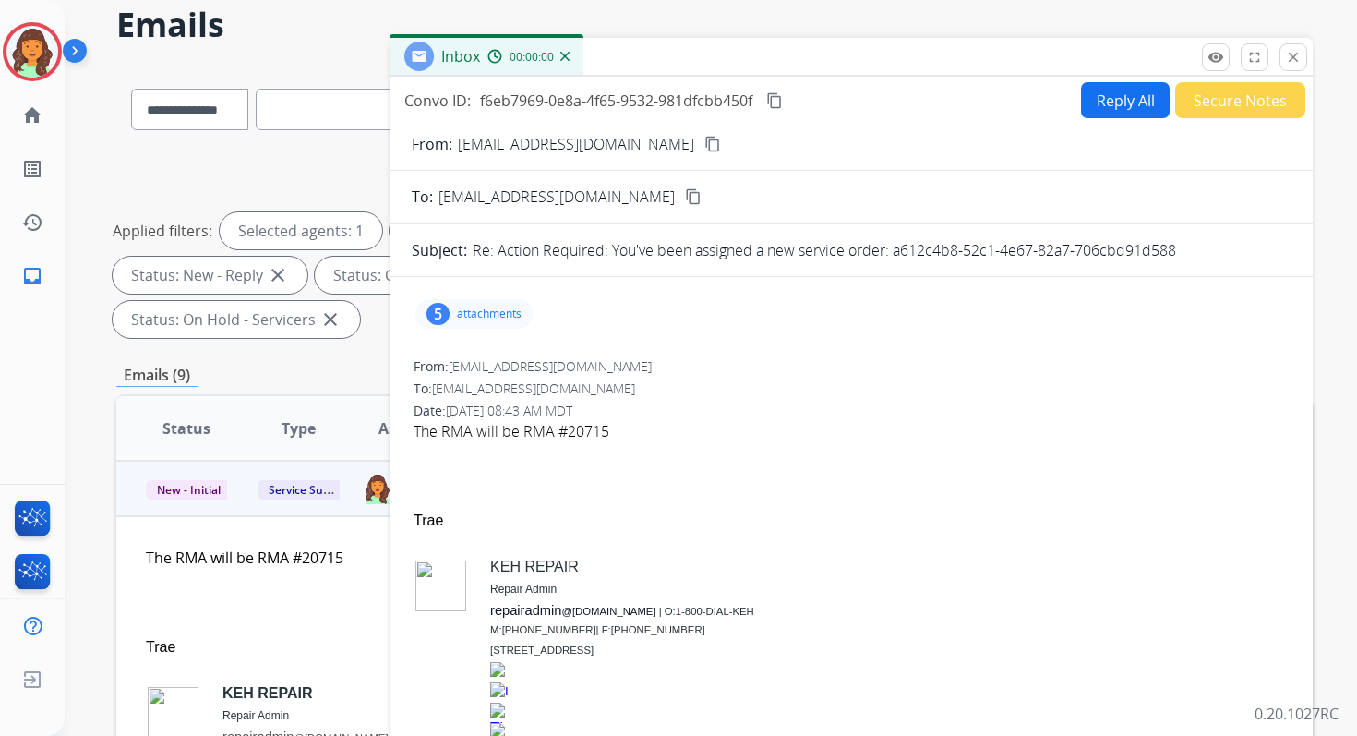
scroll to position [40, 0]
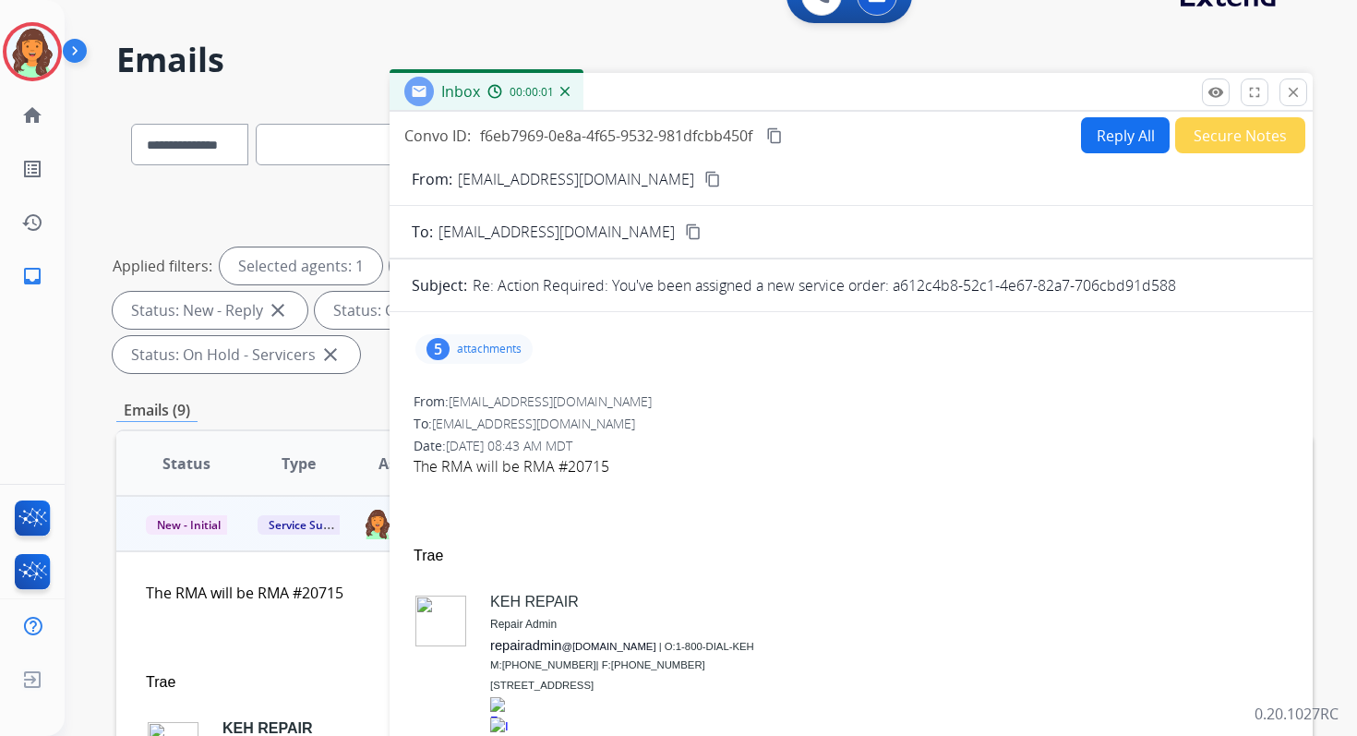
drag, startPoint x: 893, startPoint y: 288, endPoint x: 1223, endPoint y: 294, distance: 330.5
click at [1222, 294] on div "Re: Action Required: You've been assigned a new service order: a612c4b8-52c1-4e…" at bounding box center [882, 285] width 818 height 22
click at [1299, 101] on button "close Close" at bounding box center [1293, 92] width 28 height 28
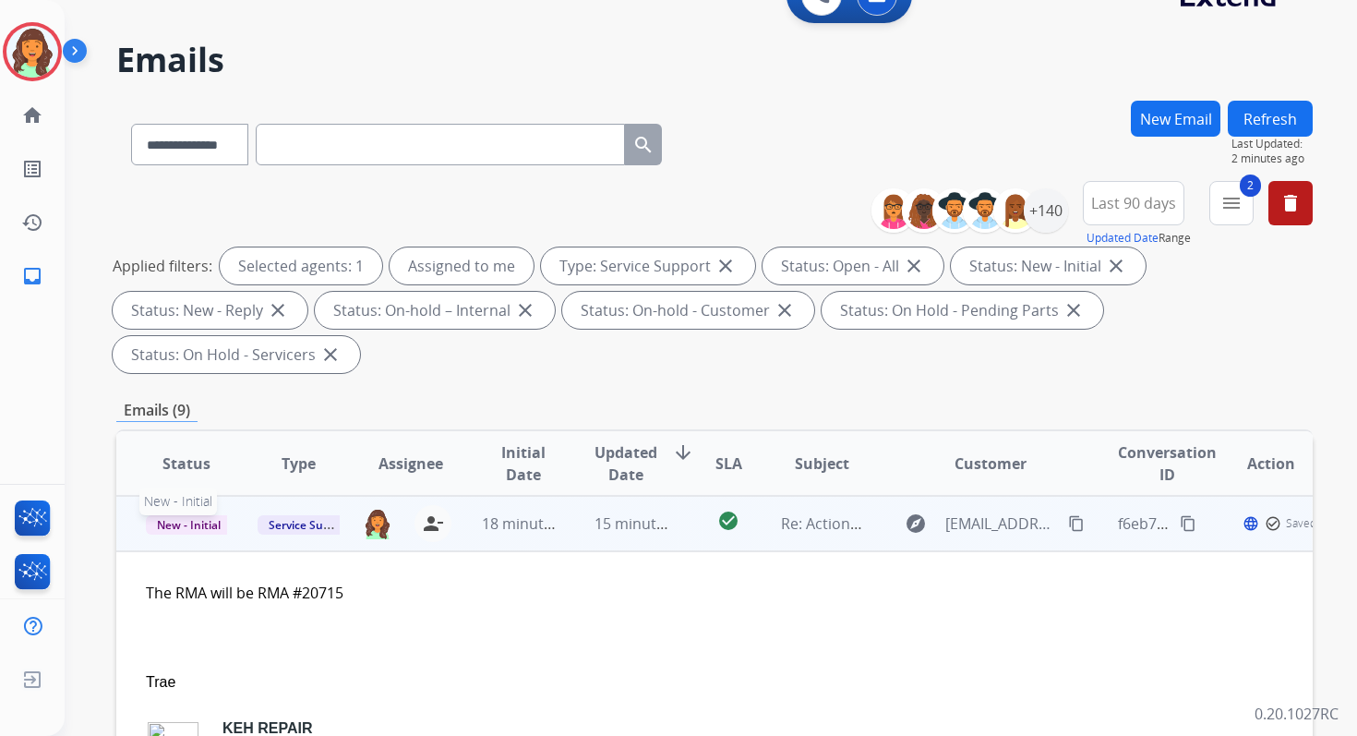
click at [195, 524] on span "New - Initial" at bounding box center [189, 524] width 86 height 19
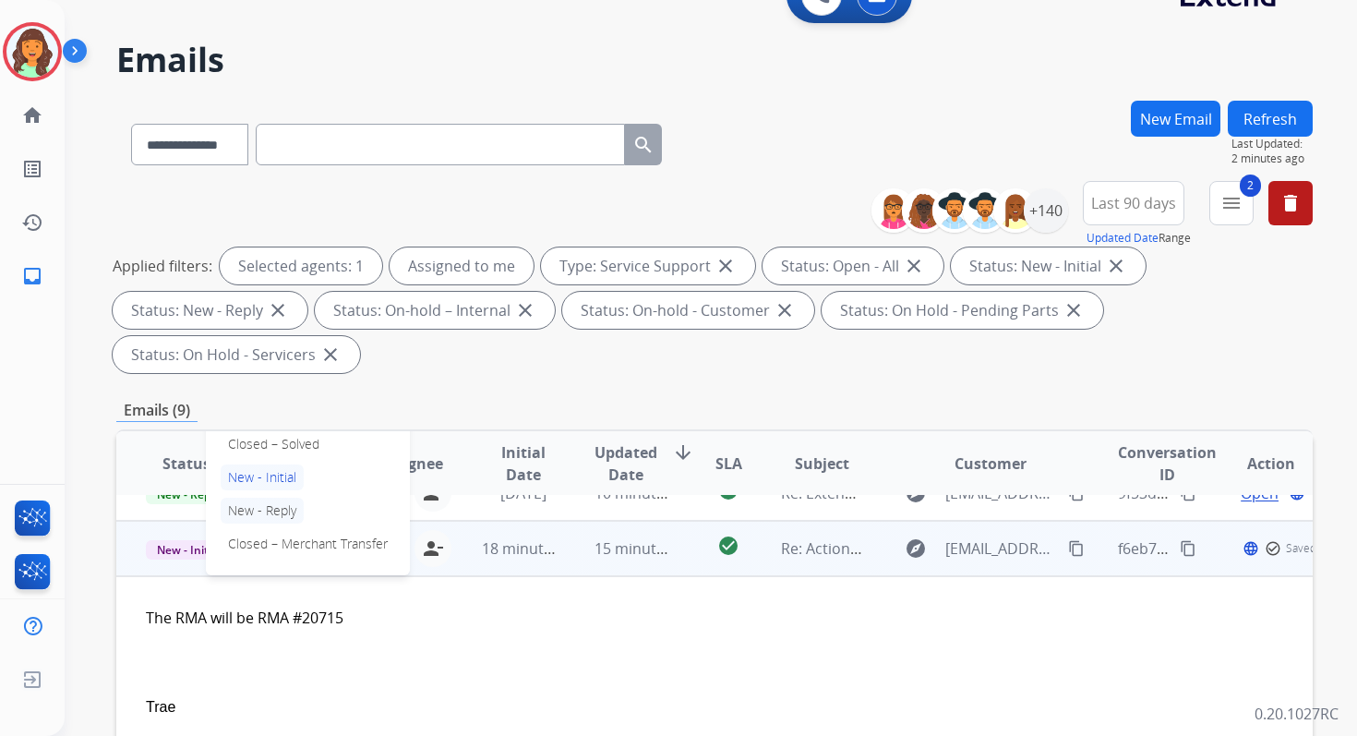
scroll to position [234, 0]
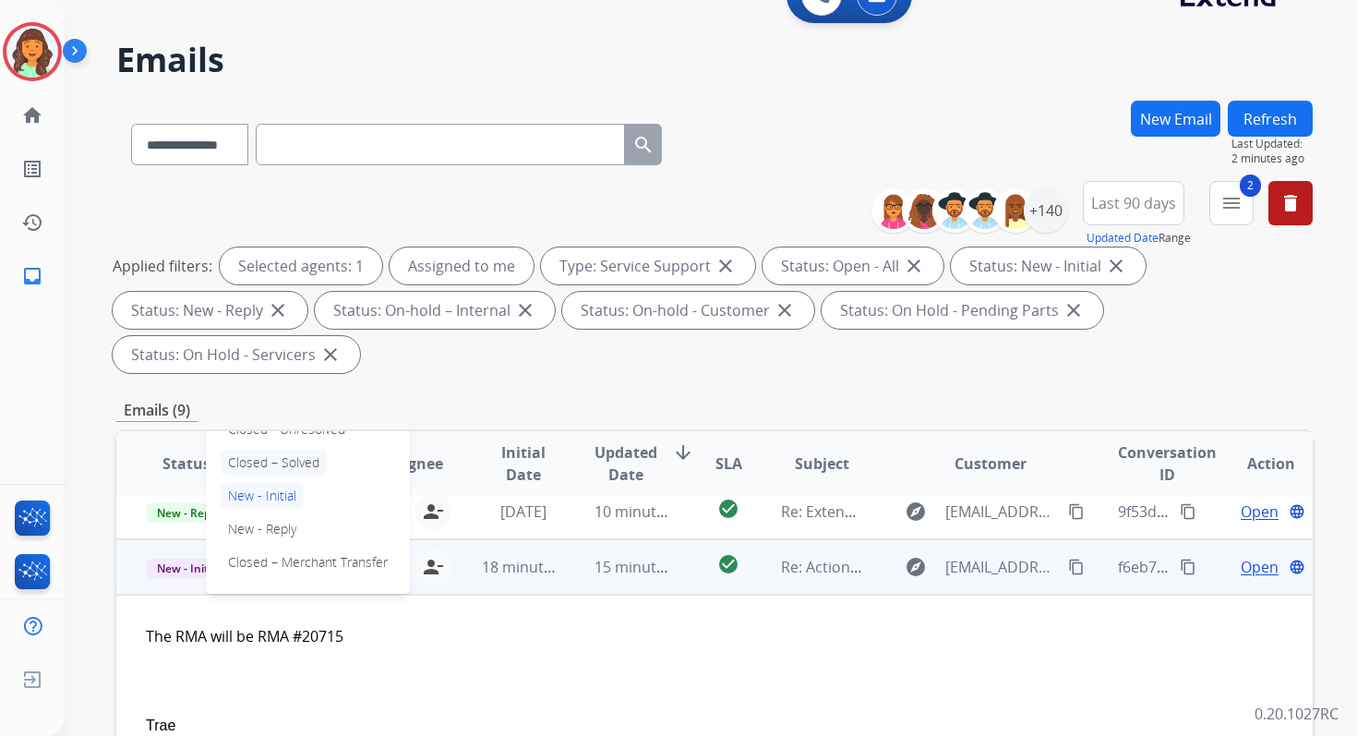
click at [265, 462] on p "Closed – Solved" at bounding box center [274, 463] width 106 height 26
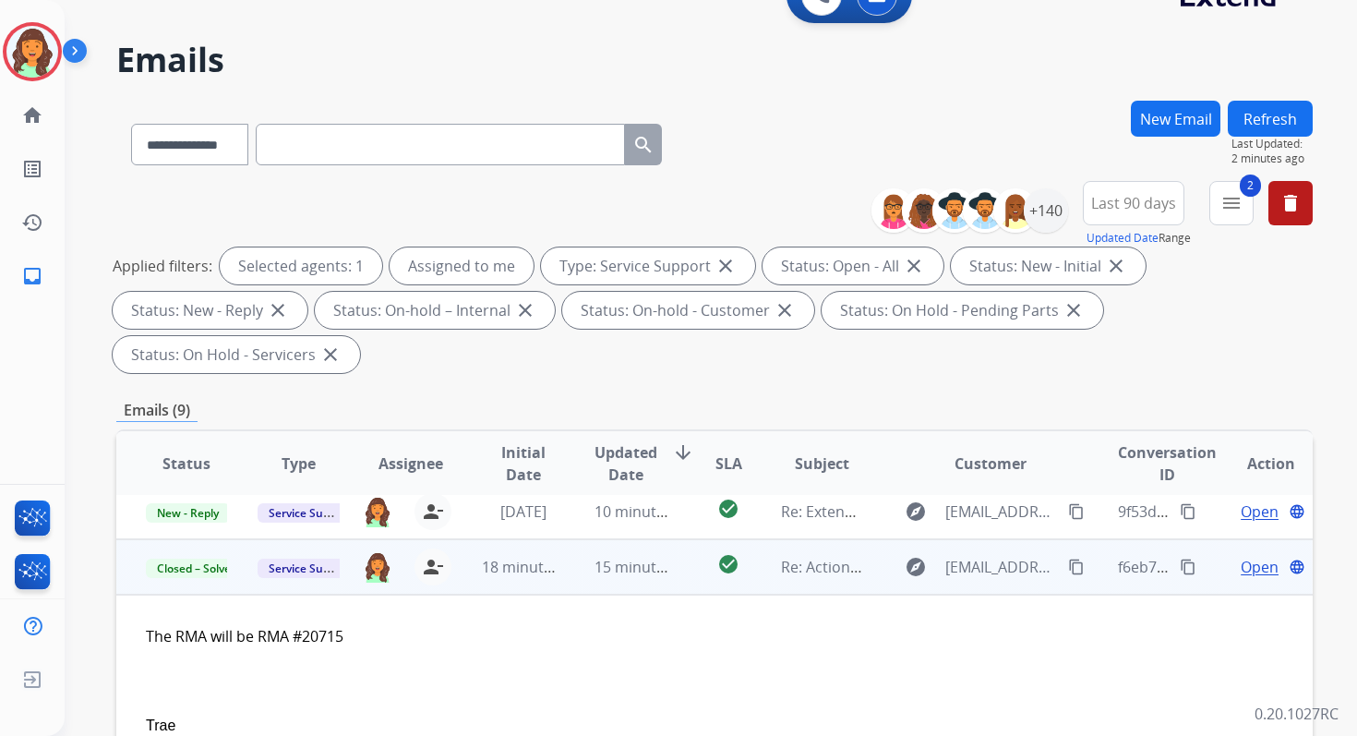
click at [1269, 122] on button "Refresh" at bounding box center [1270, 119] width 85 height 36
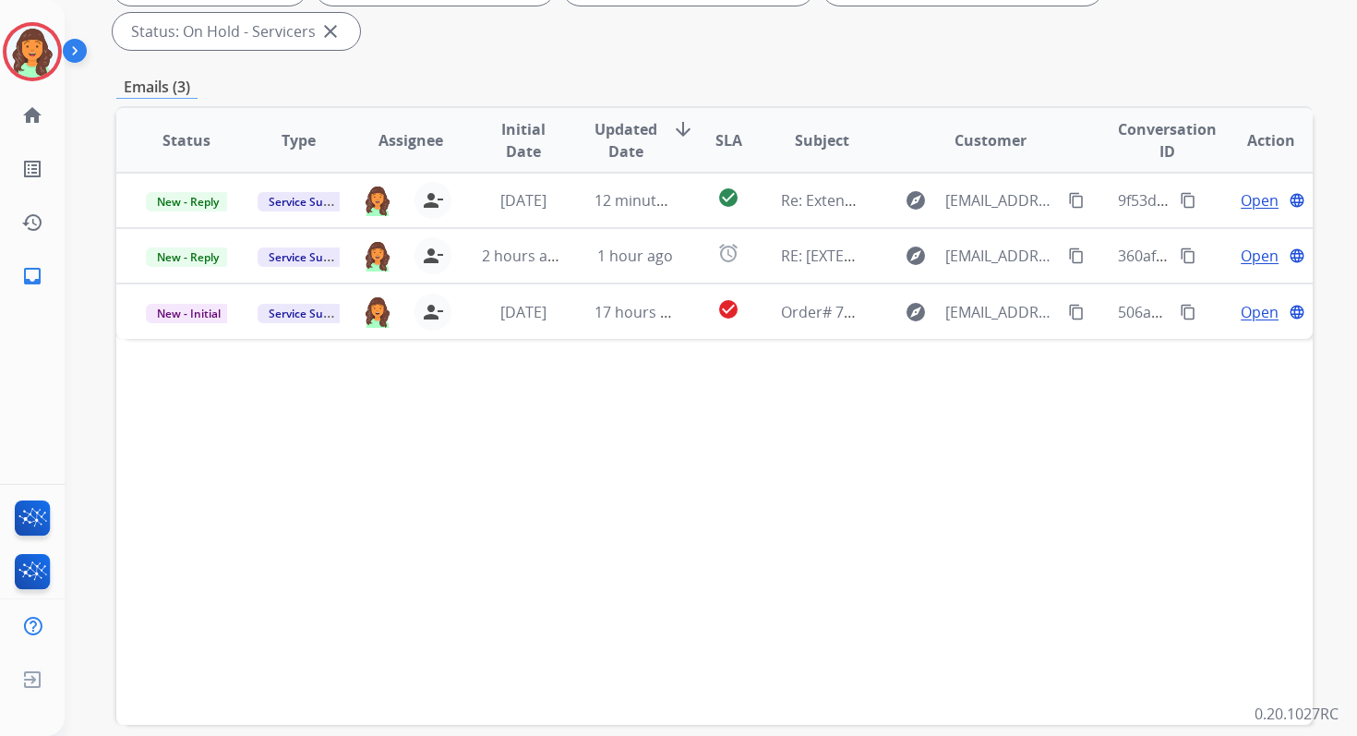
scroll to position [448, 0]
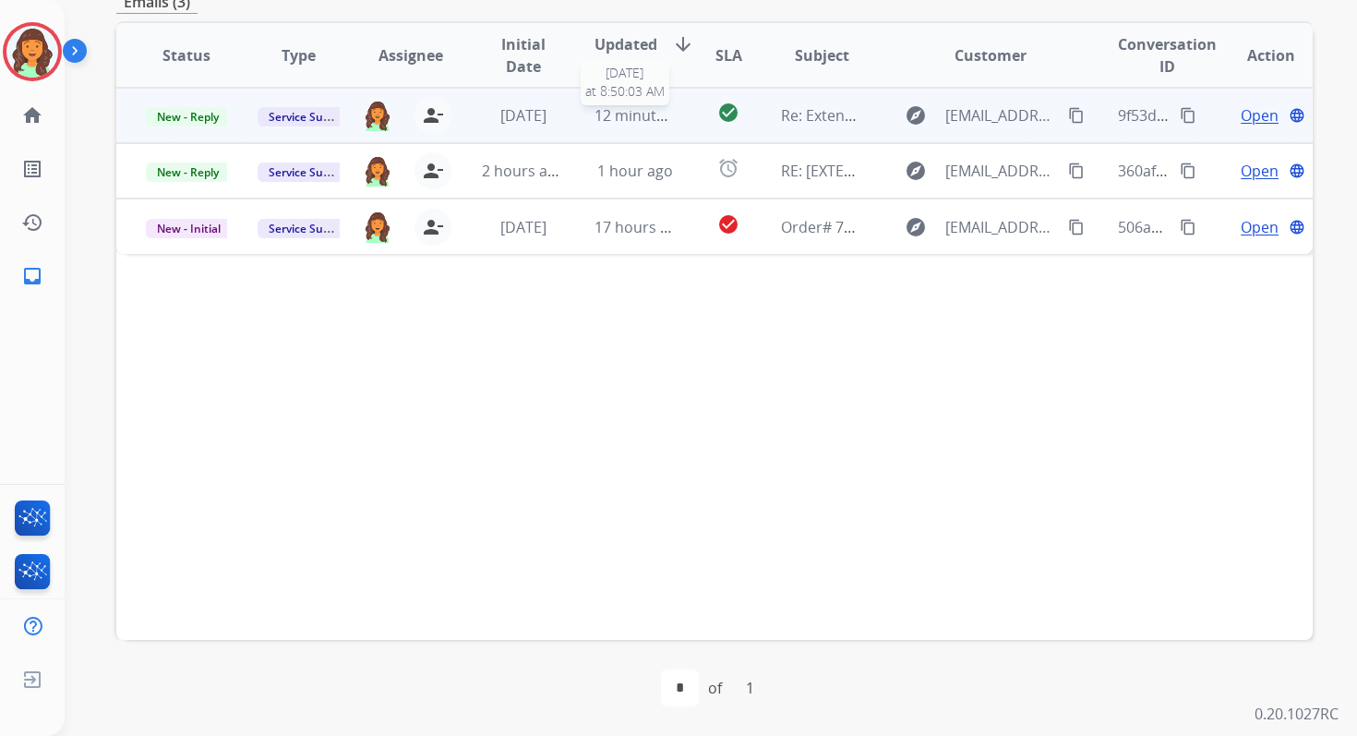
click at [645, 126] on div "12 minutes ago" at bounding box center [635, 115] width 81 height 22
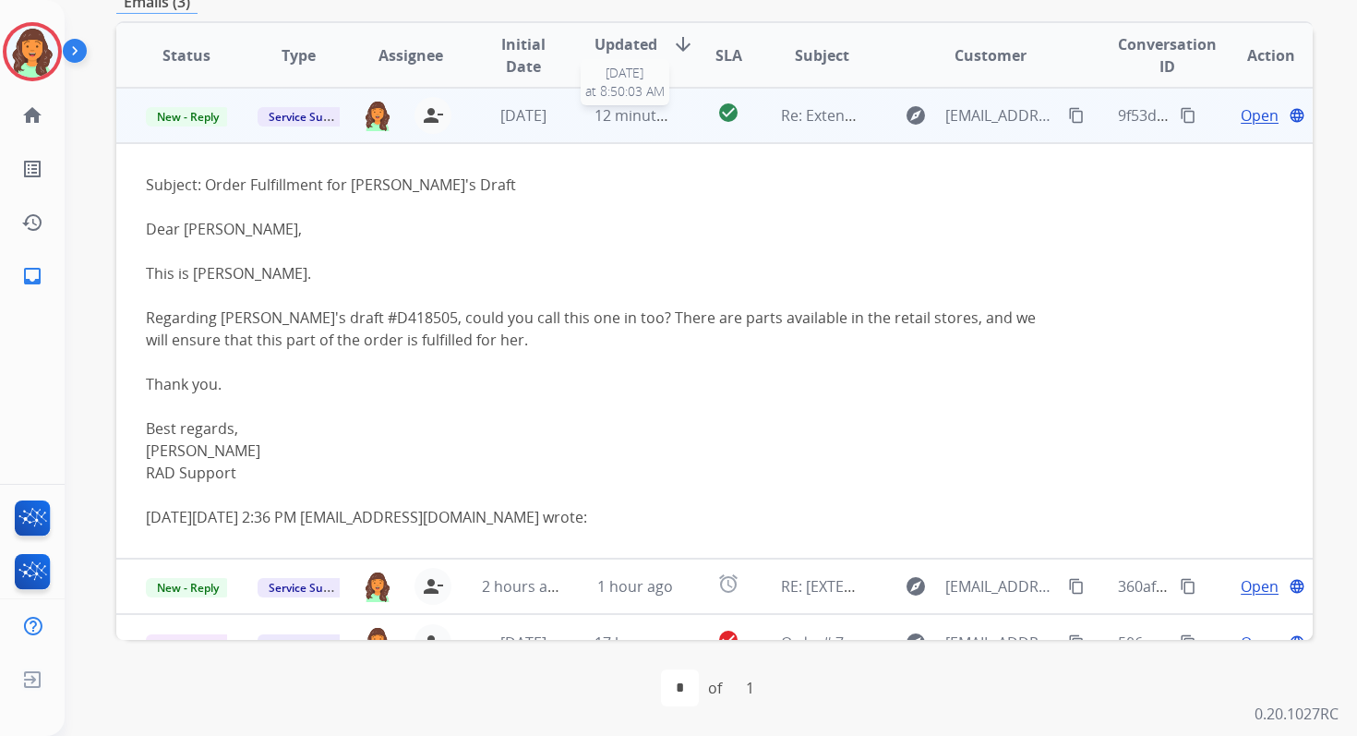
click at [630, 114] on span "12 minutes ago" at bounding box center [648, 115] width 107 height 20
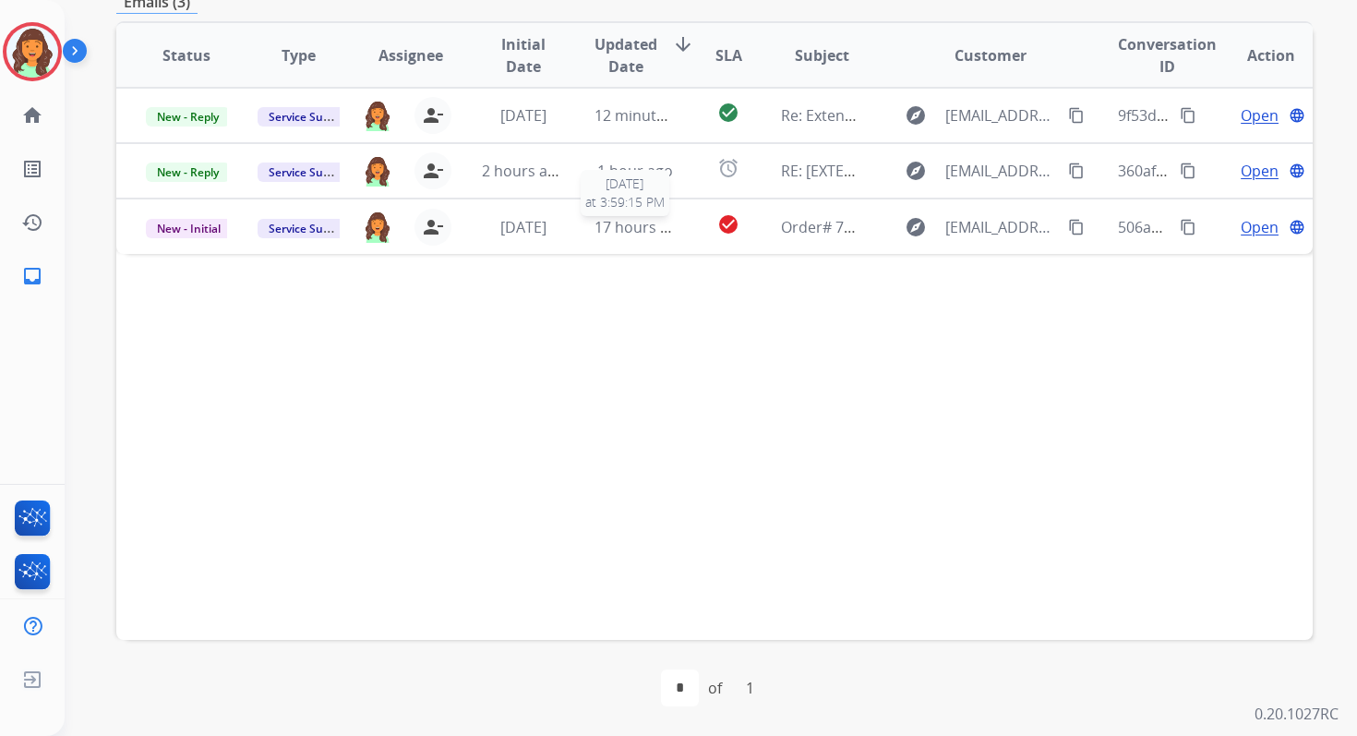
scroll to position [0, 0]
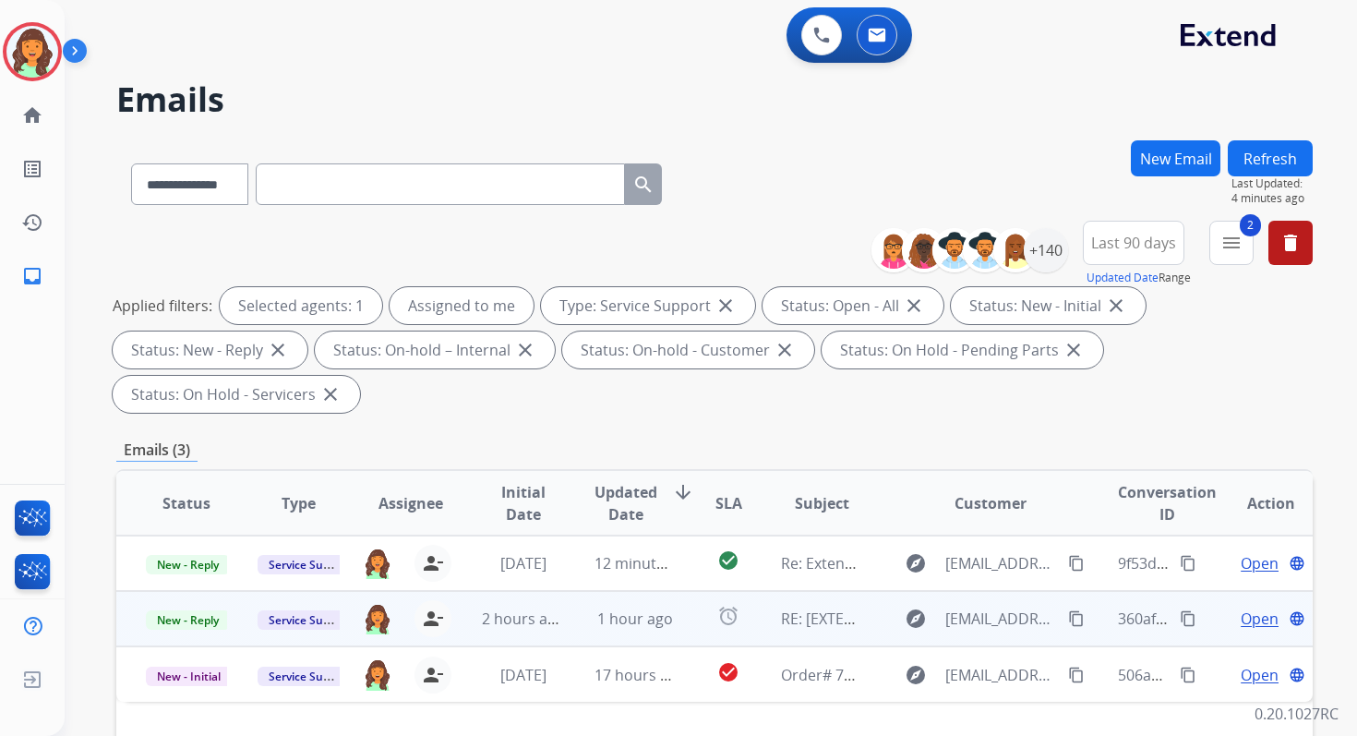
click at [1244, 618] on span "Open" at bounding box center [1260, 618] width 38 height 22
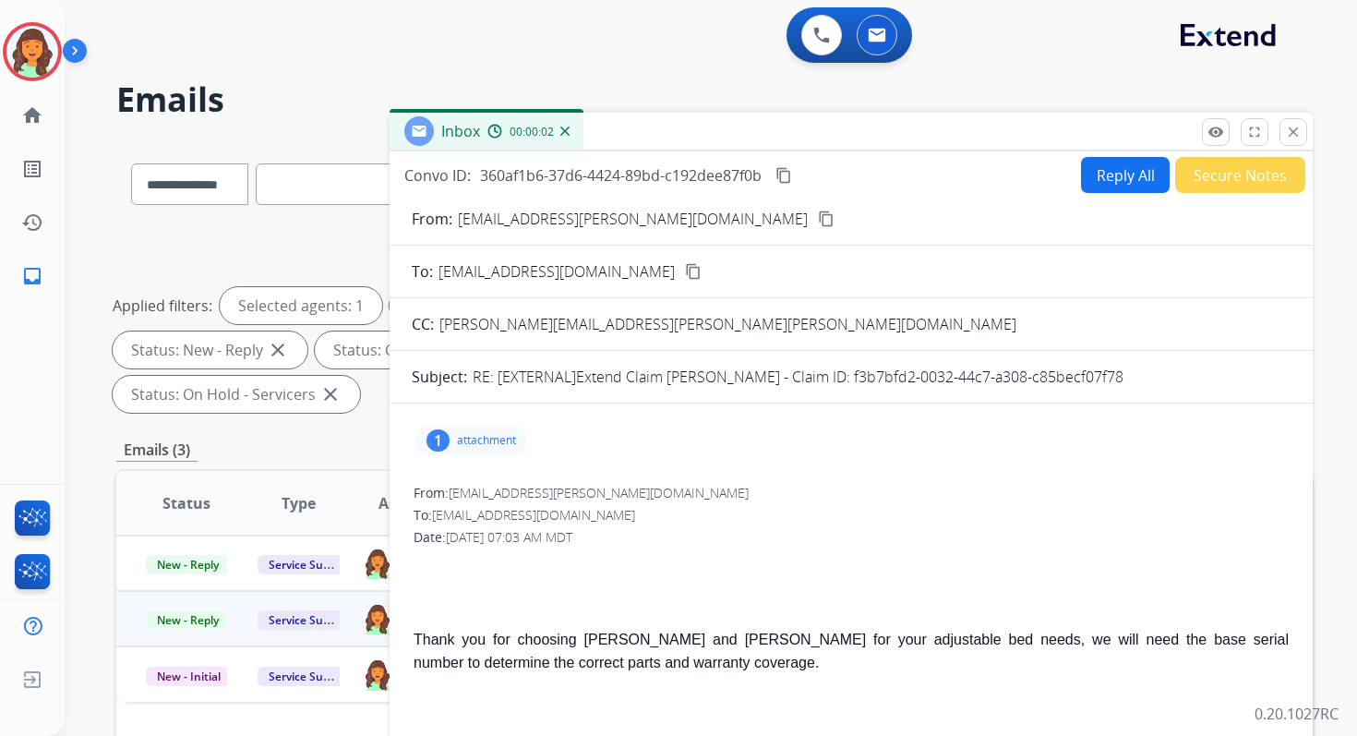
drag, startPoint x: 850, startPoint y: 378, endPoint x: 1130, endPoint y: 391, distance: 280.0
click at [790, 167] on mat-icon "content_copy" at bounding box center [783, 175] width 17 height 17
click at [1290, 132] on mat-icon "close" at bounding box center [1293, 132] width 17 height 17
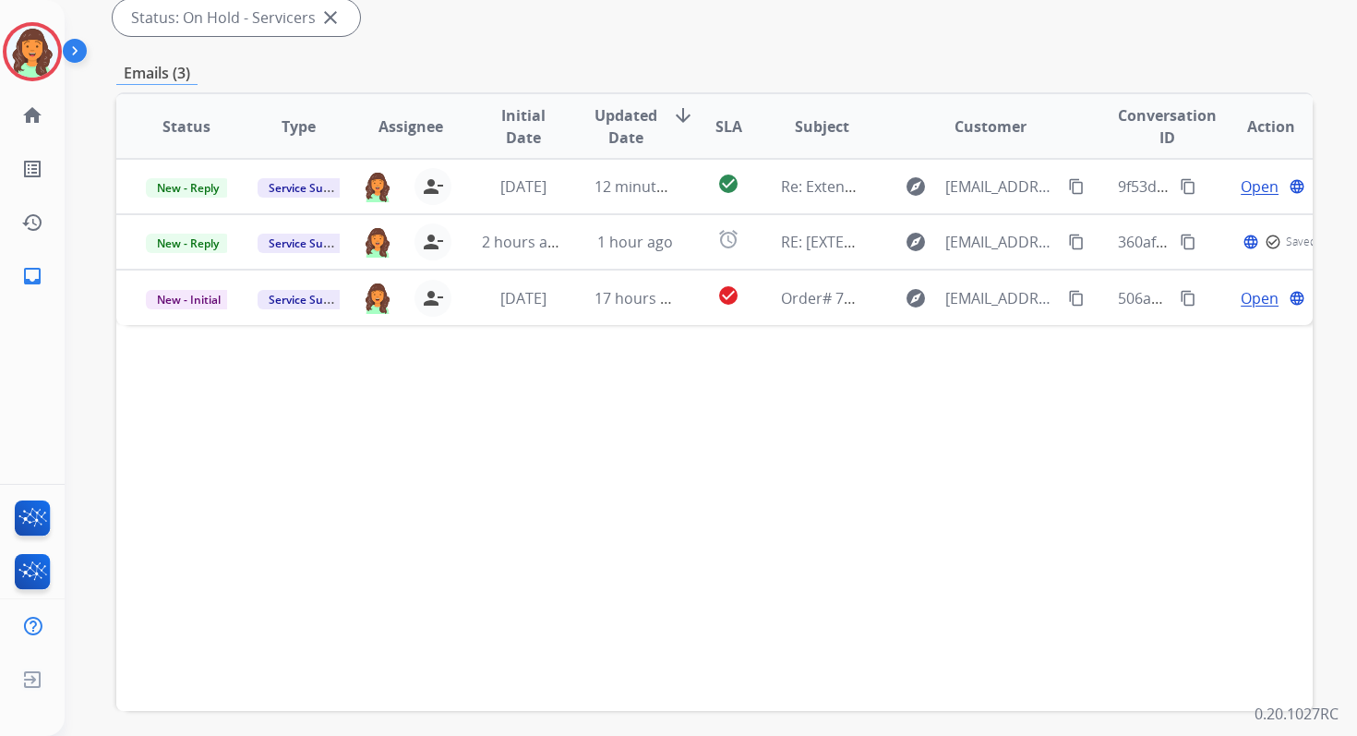
scroll to position [390, 0]
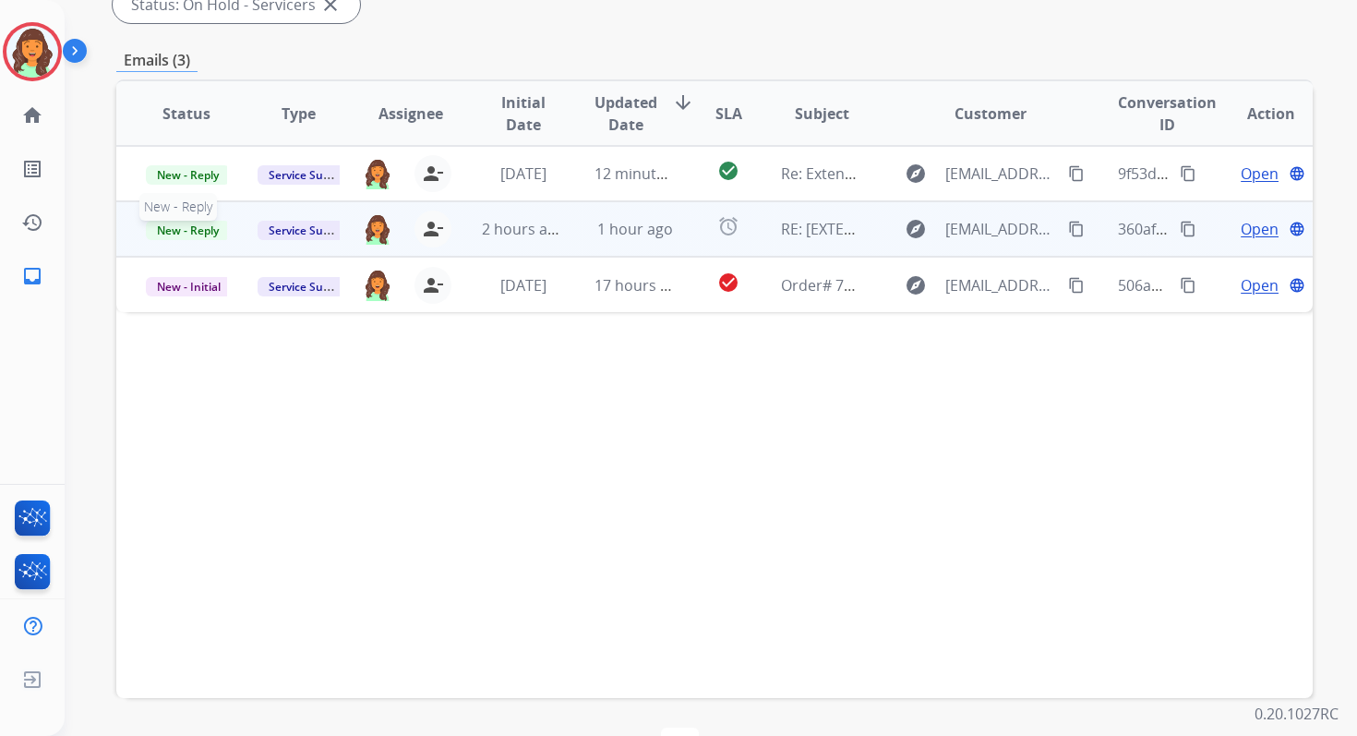
click at [198, 235] on span "New - Reply" at bounding box center [188, 230] width 84 height 19
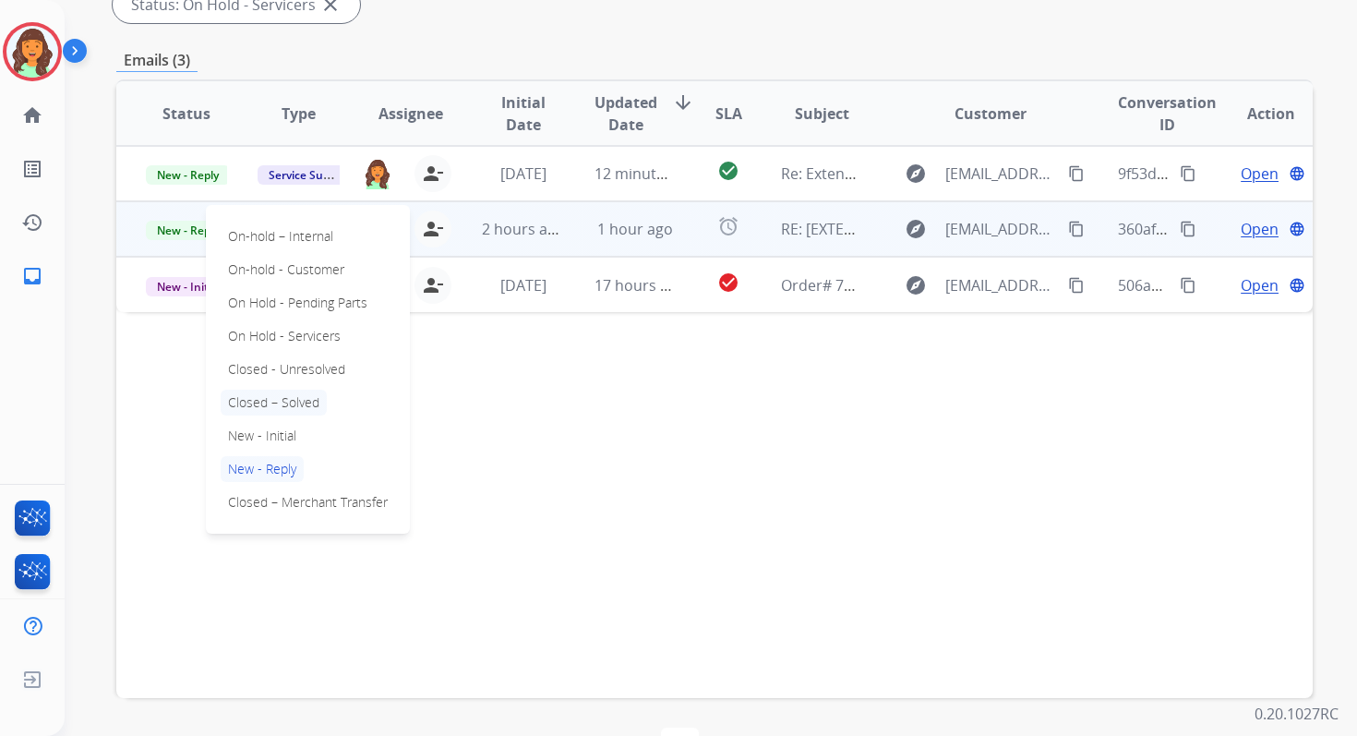
click at [277, 402] on p "Closed – Solved" at bounding box center [274, 403] width 106 height 26
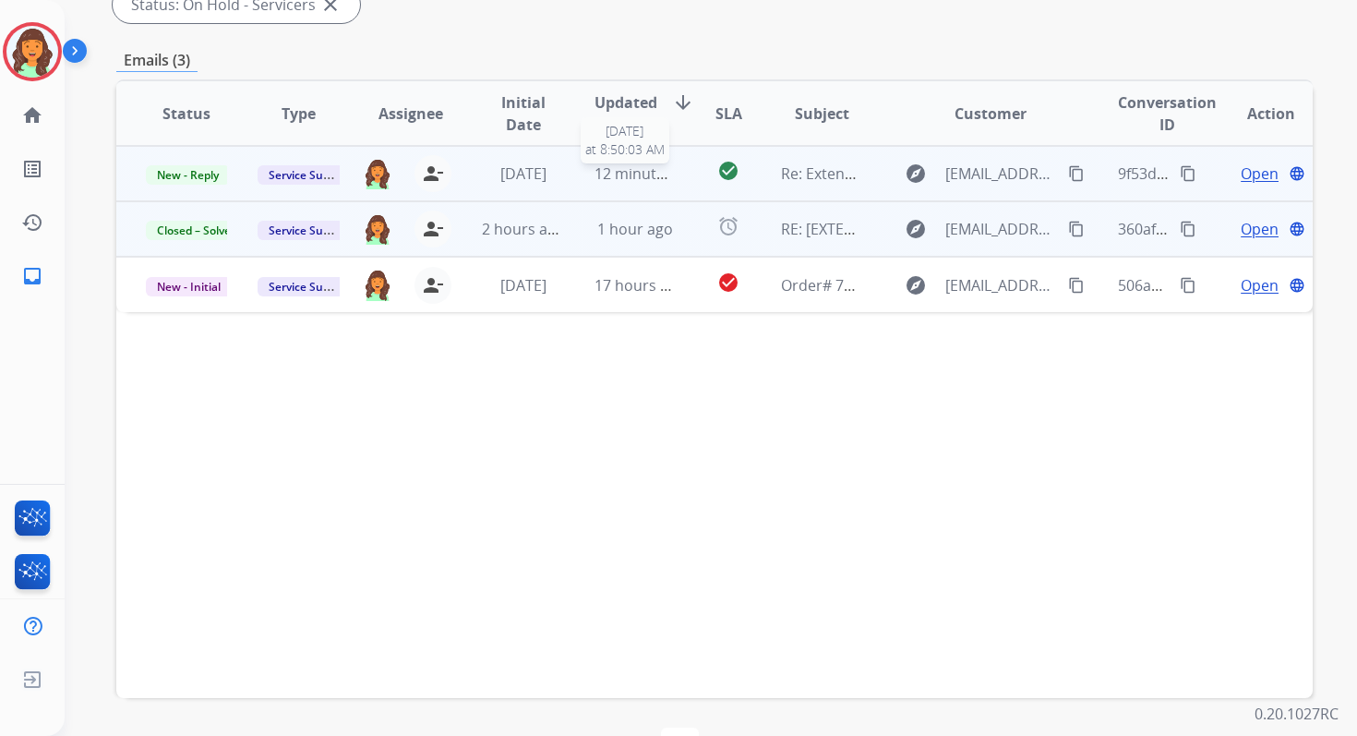
click at [655, 164] on span "12 minutes ago" at bounding box center [648, 173] width 107 height 20
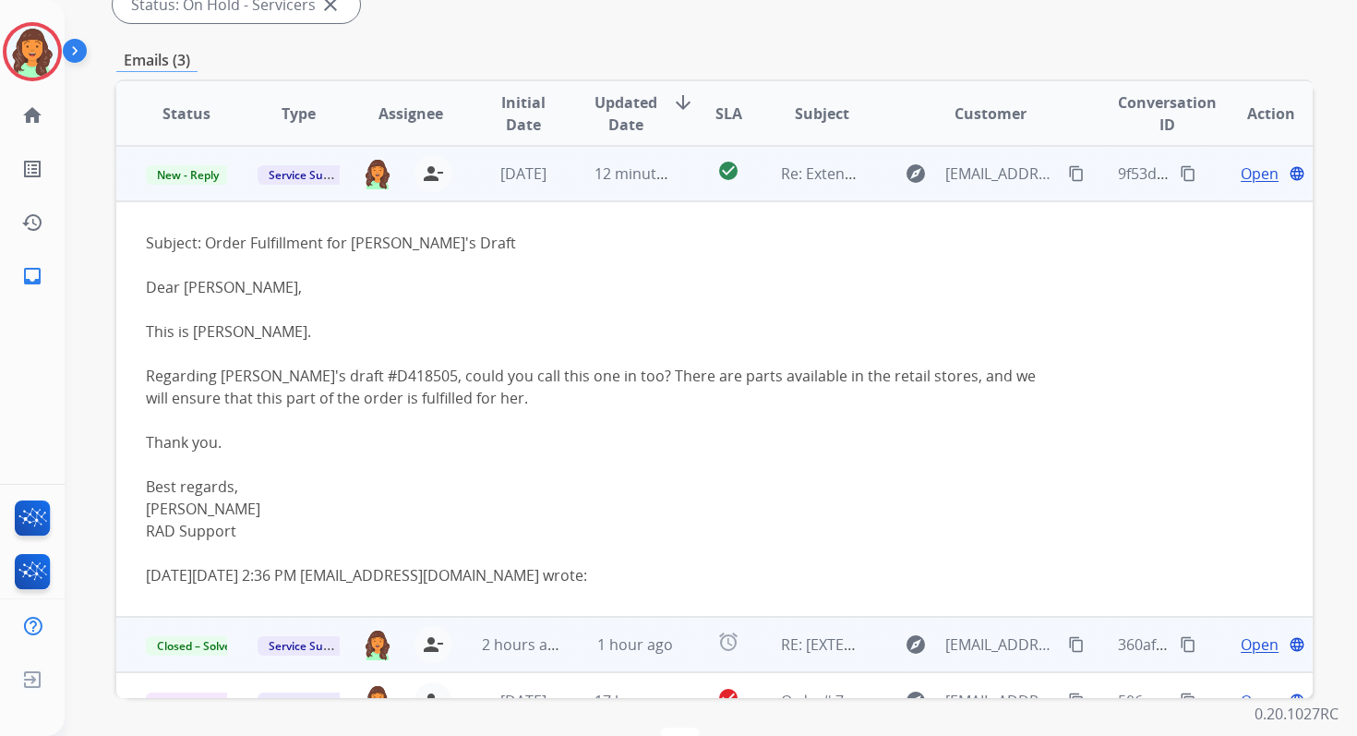
click at [1249, 176] on span "Open" at bounding box center [1260, 173] width 38 height 22
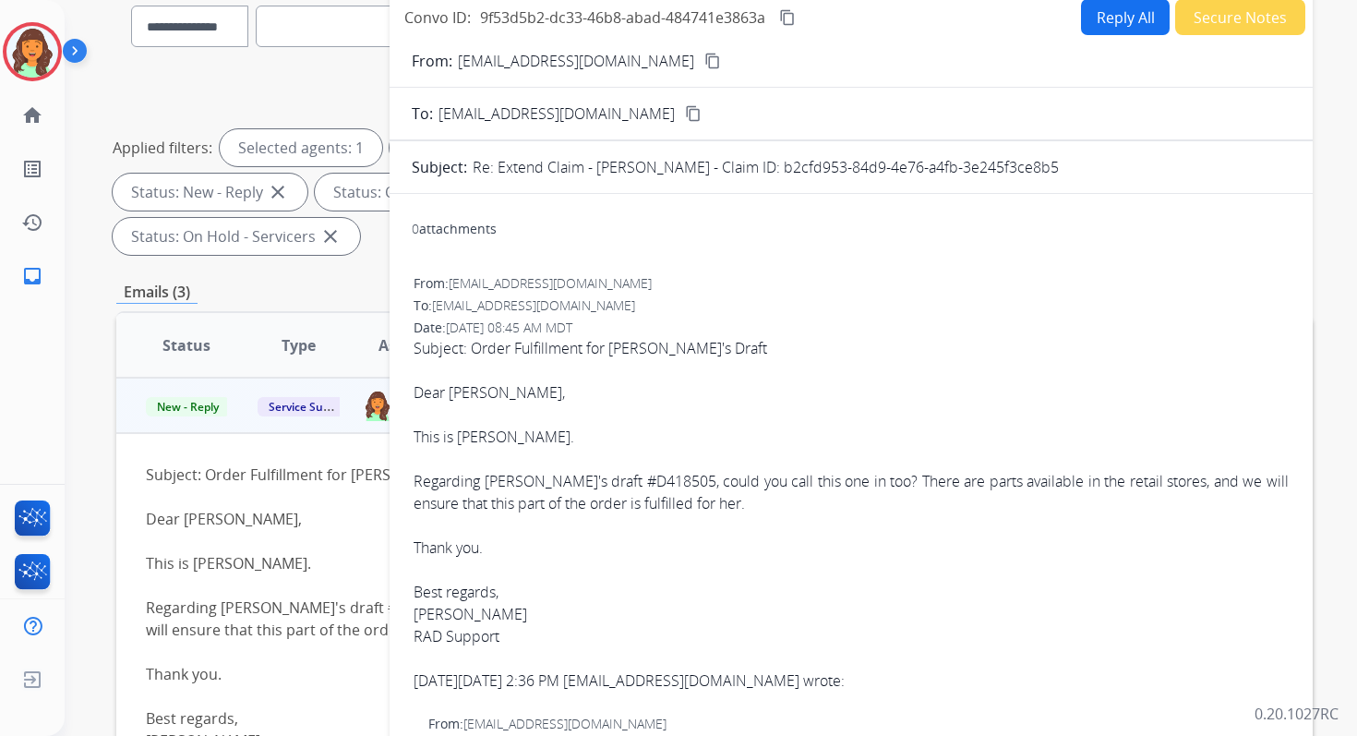
scroll to position [0, 0]
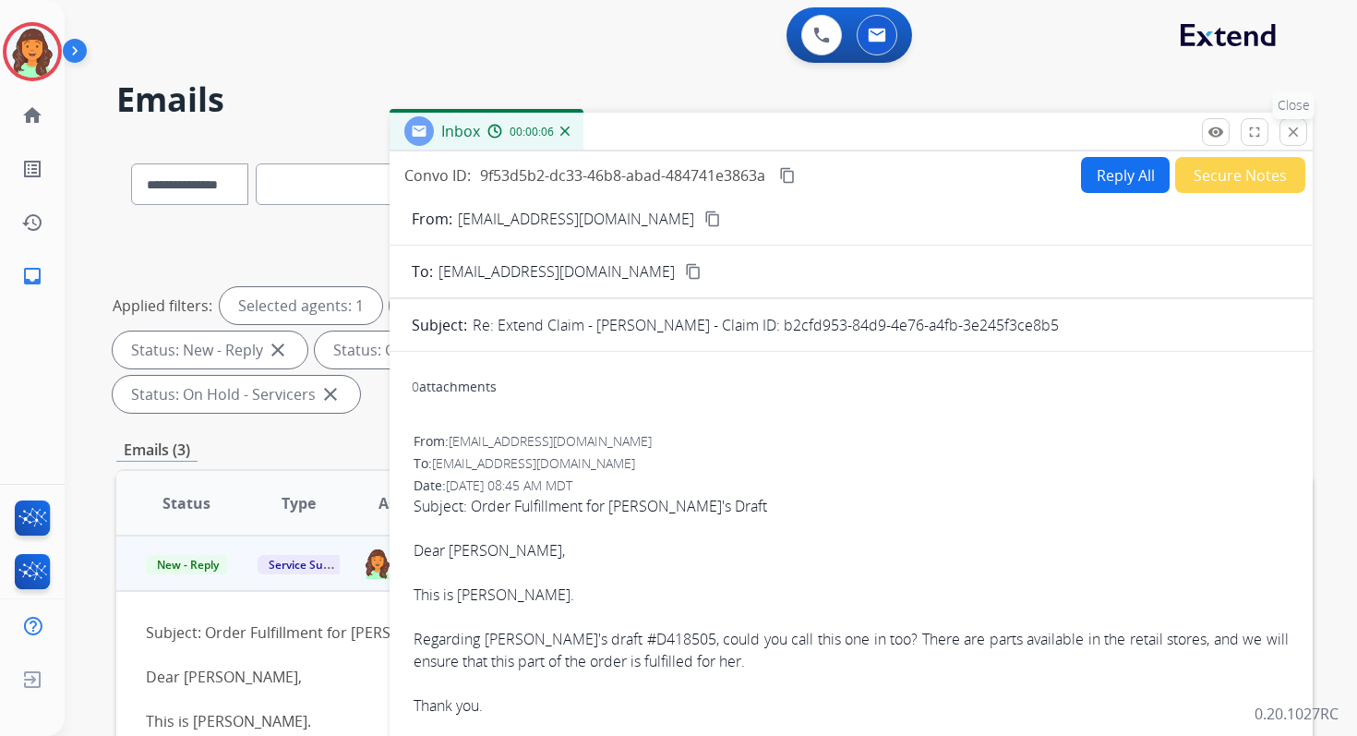
click at [1291, 129] on mat-icon "close" at bounding box center [1293, 132] width 17 height 17
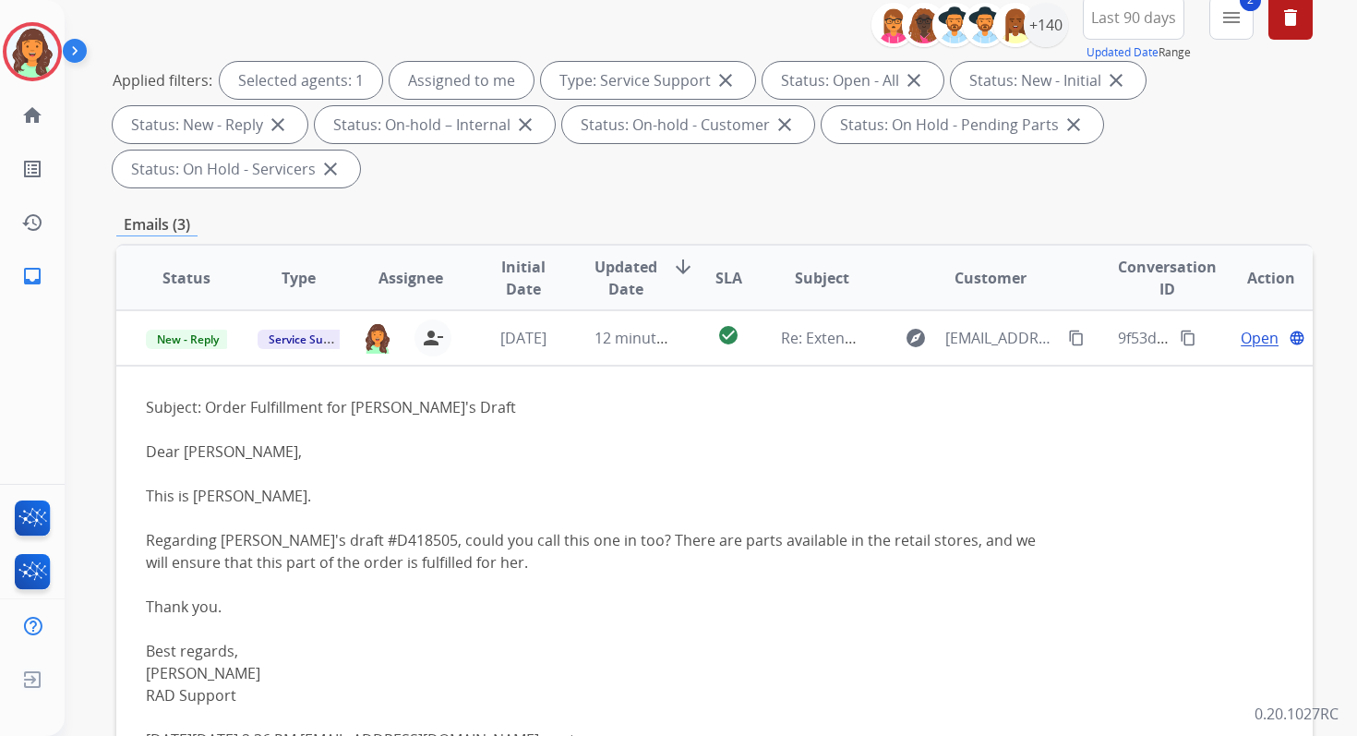
scroll to position [448, 0]
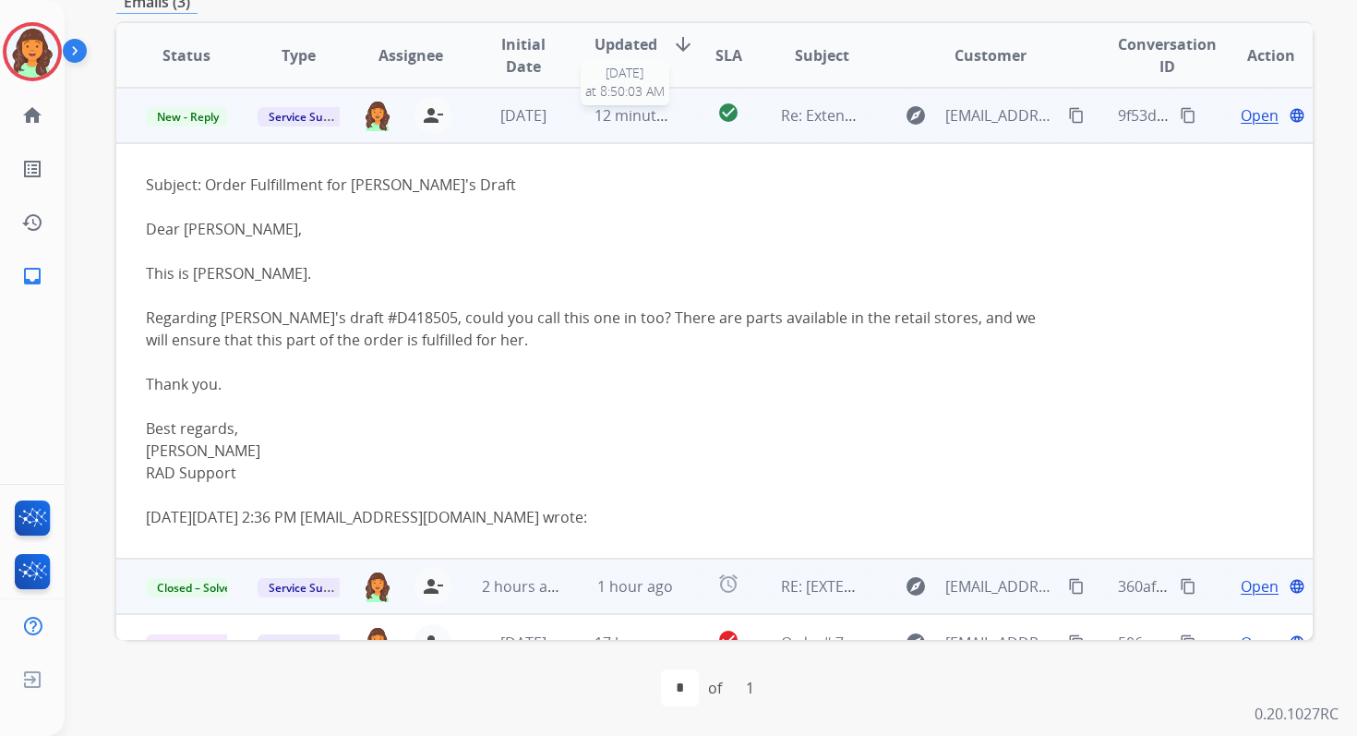
click at [643, 106] on span "12 minutes ago" at bounding box center [648, 115] width 107 height 20
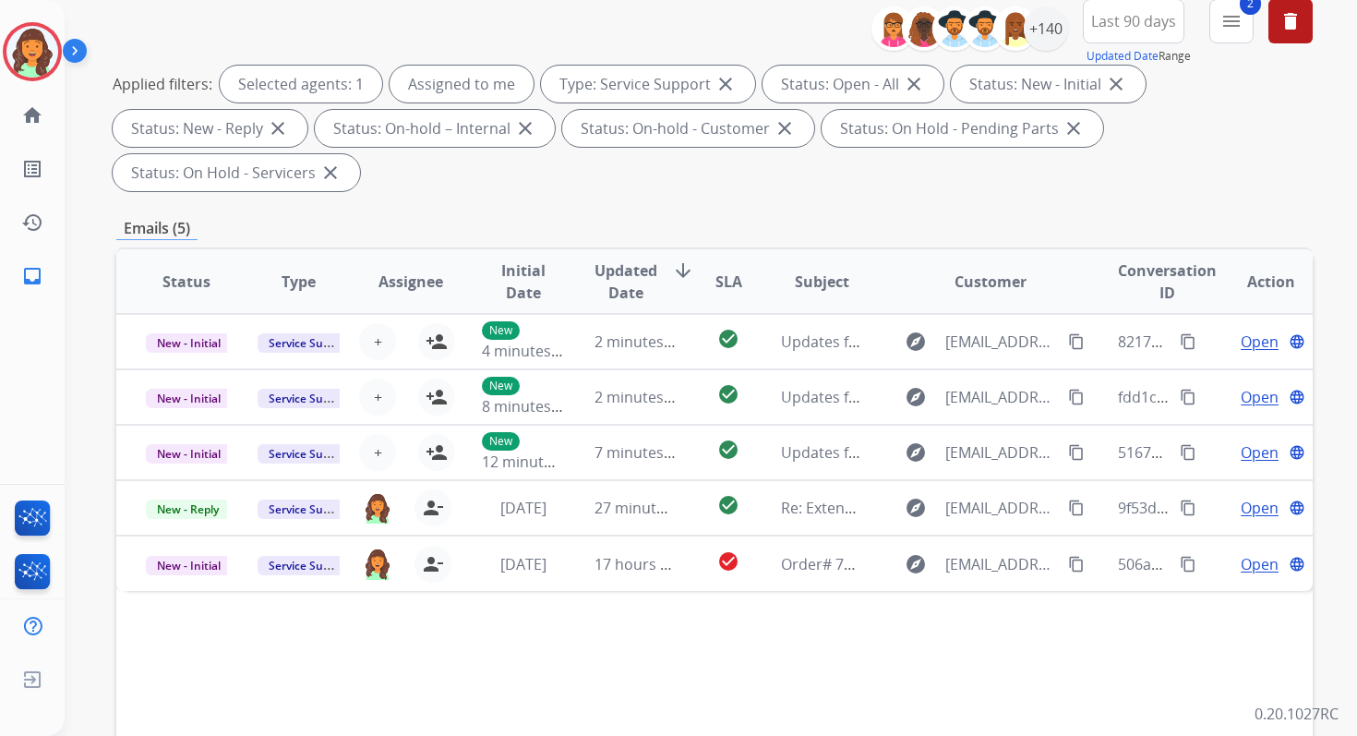
scroll to position [370, 0]
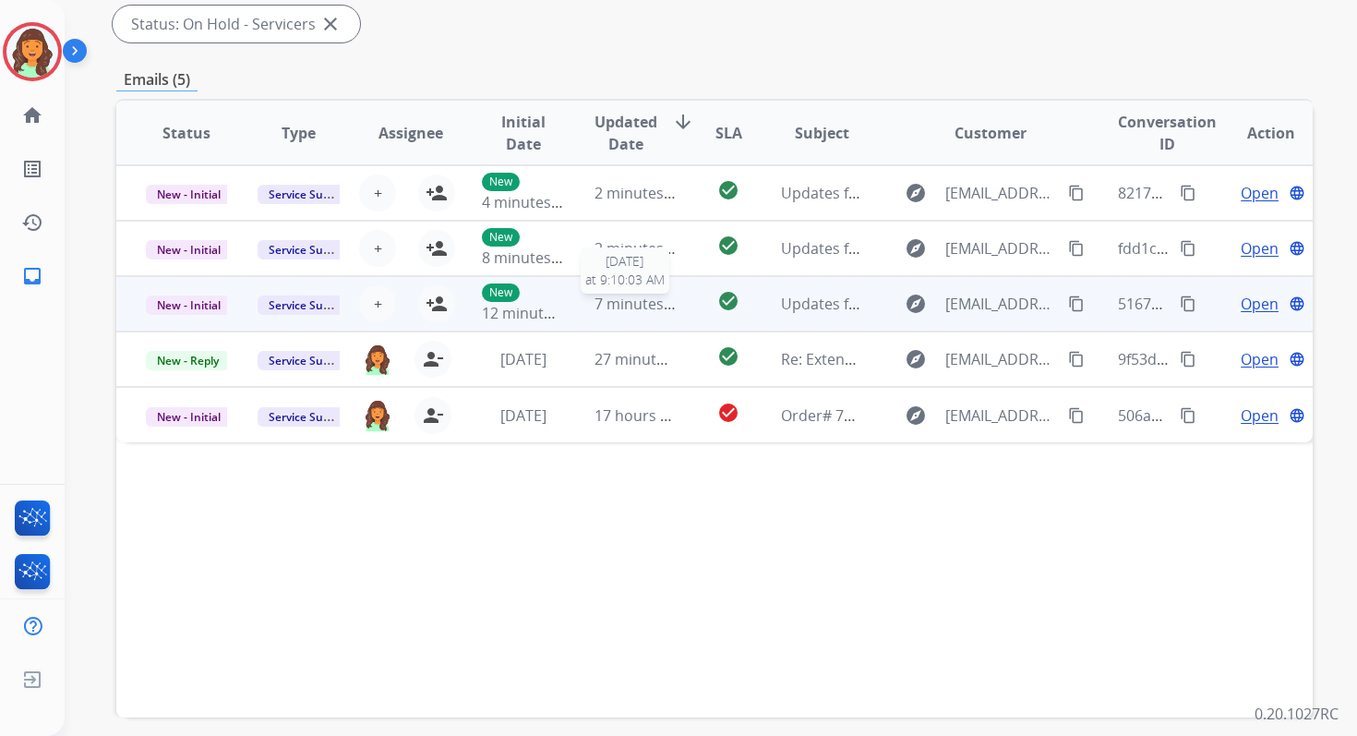
click at [601, 306] on span "7 minutes ago" at bounding box center [644, 304] width 99 height 20
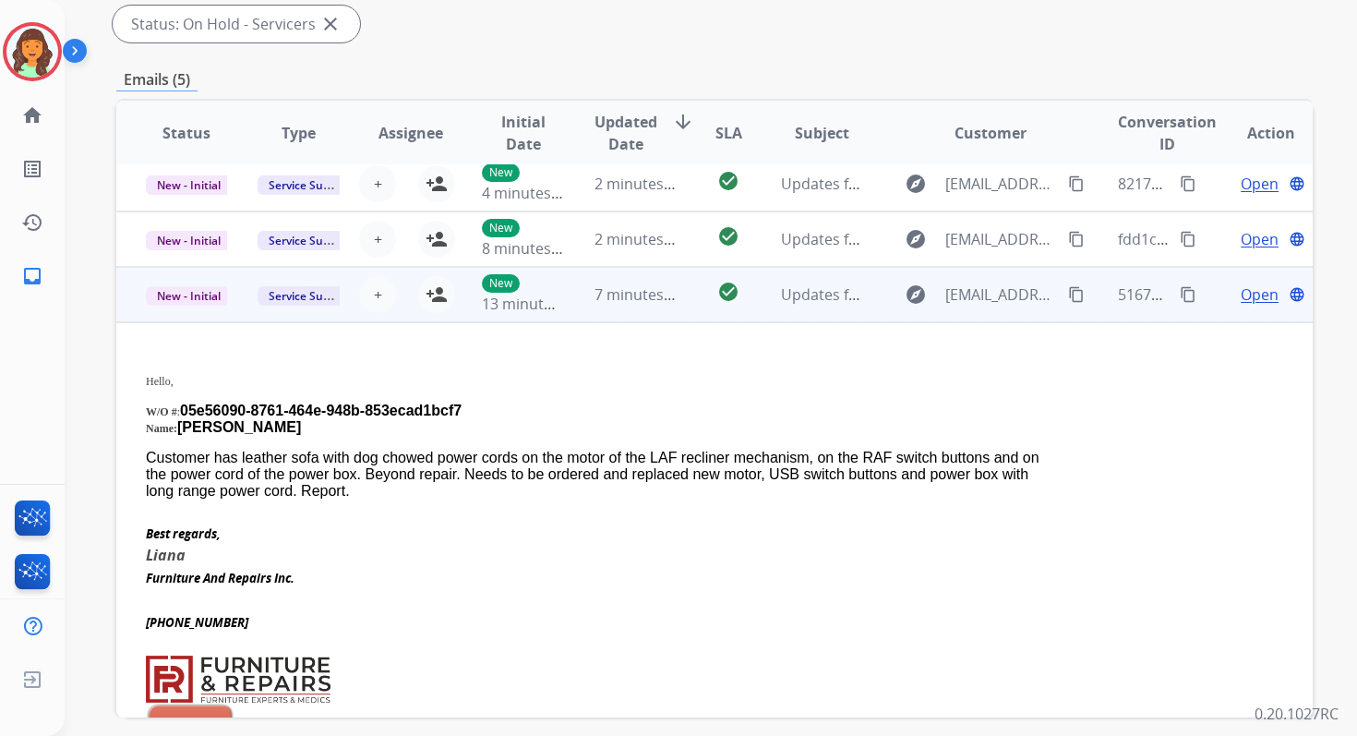
scroll to position [0, 0]
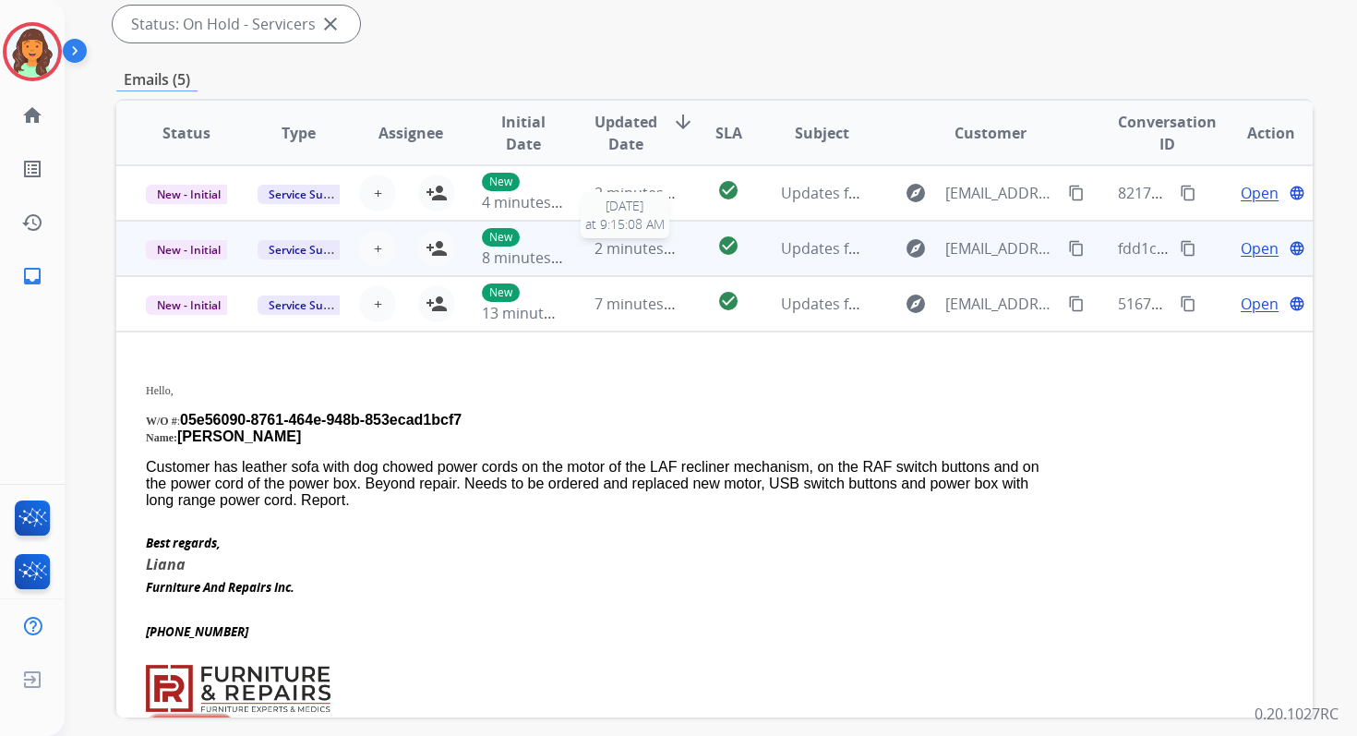
click at [607, 254] on span "2 minutes ago" at bounding box center [644, 248] width 99 height 20
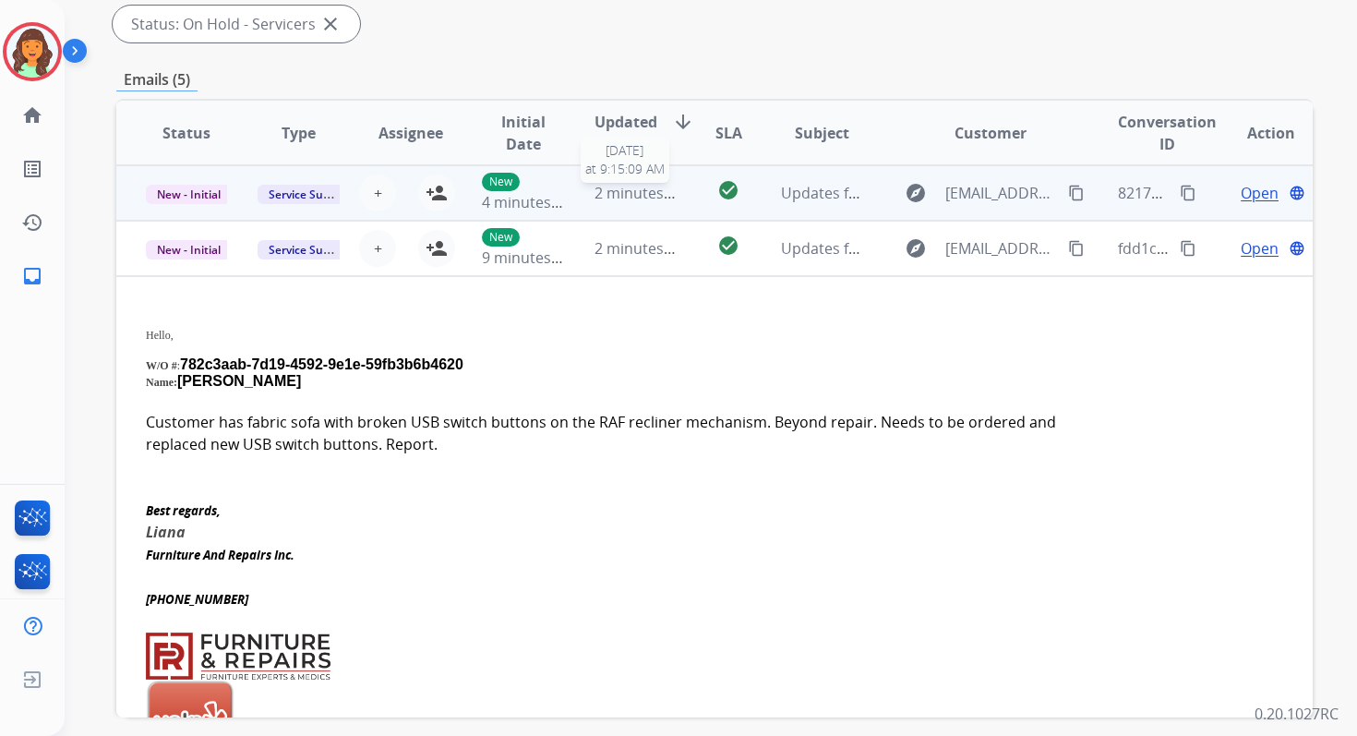
click at [635, 199] on span "2 minutes ago" at bounding box center [644, 193] width 99 height 20
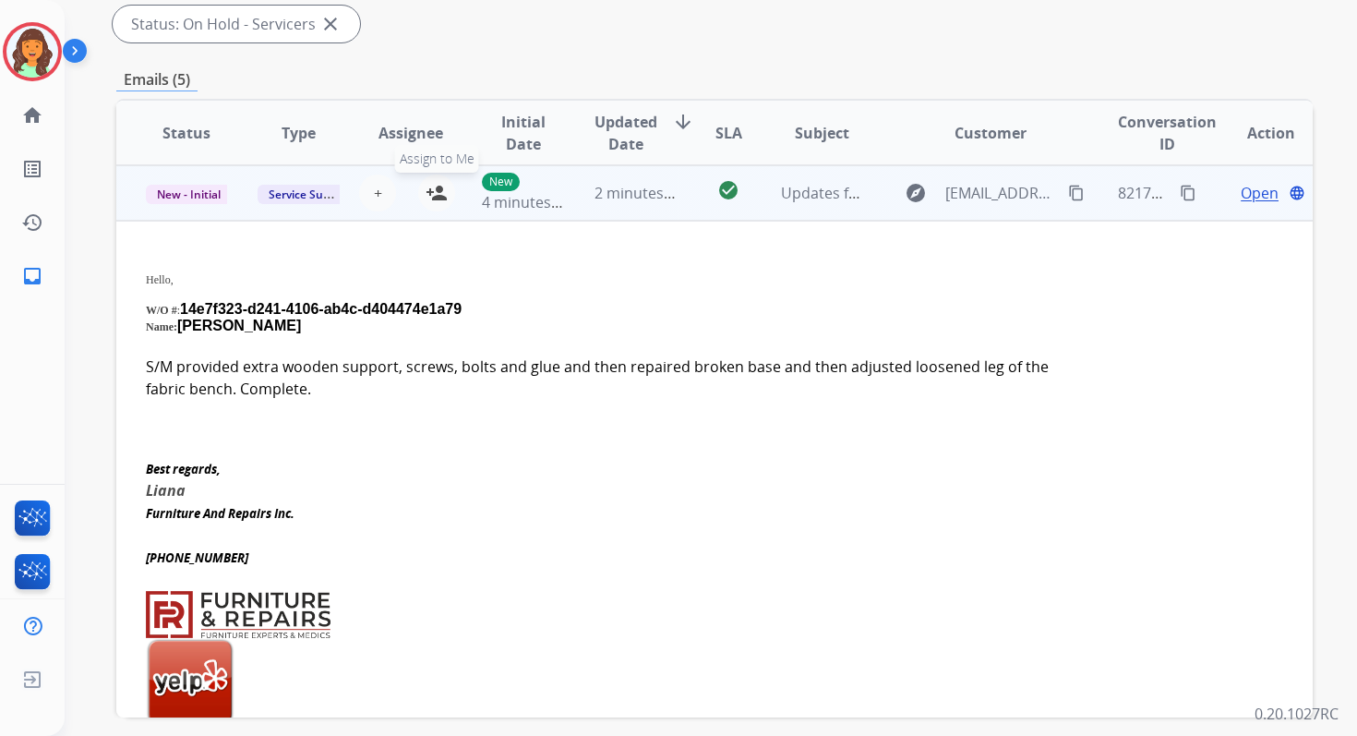
click at [437, 192] on mat-icon "person_add" at bounding box center [437, 193] width 22 height 22
click at [583, 200] on td "2 minutes ago" at bounding box center [621, 192] width 112 height 55
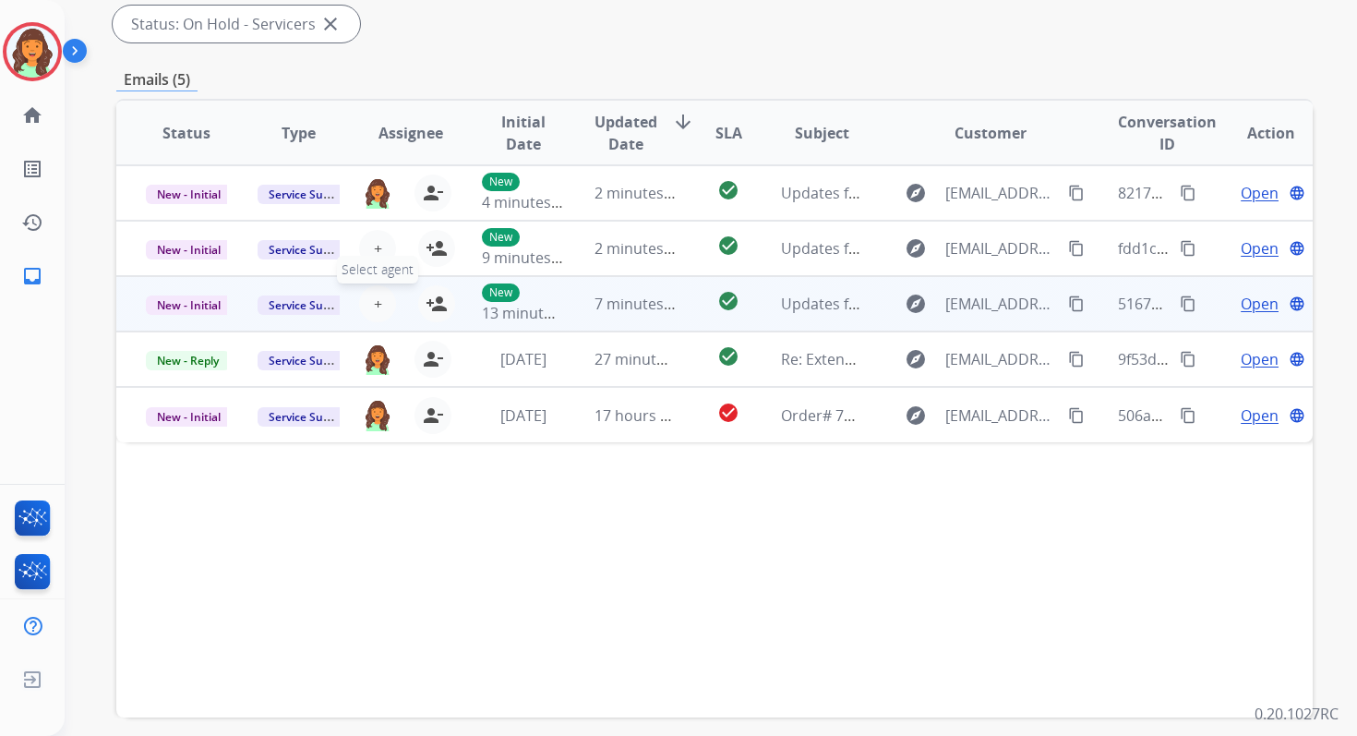
click at [367, 301] on button "+ Select agent" at bounding box center [377, 303] width 37 height 37
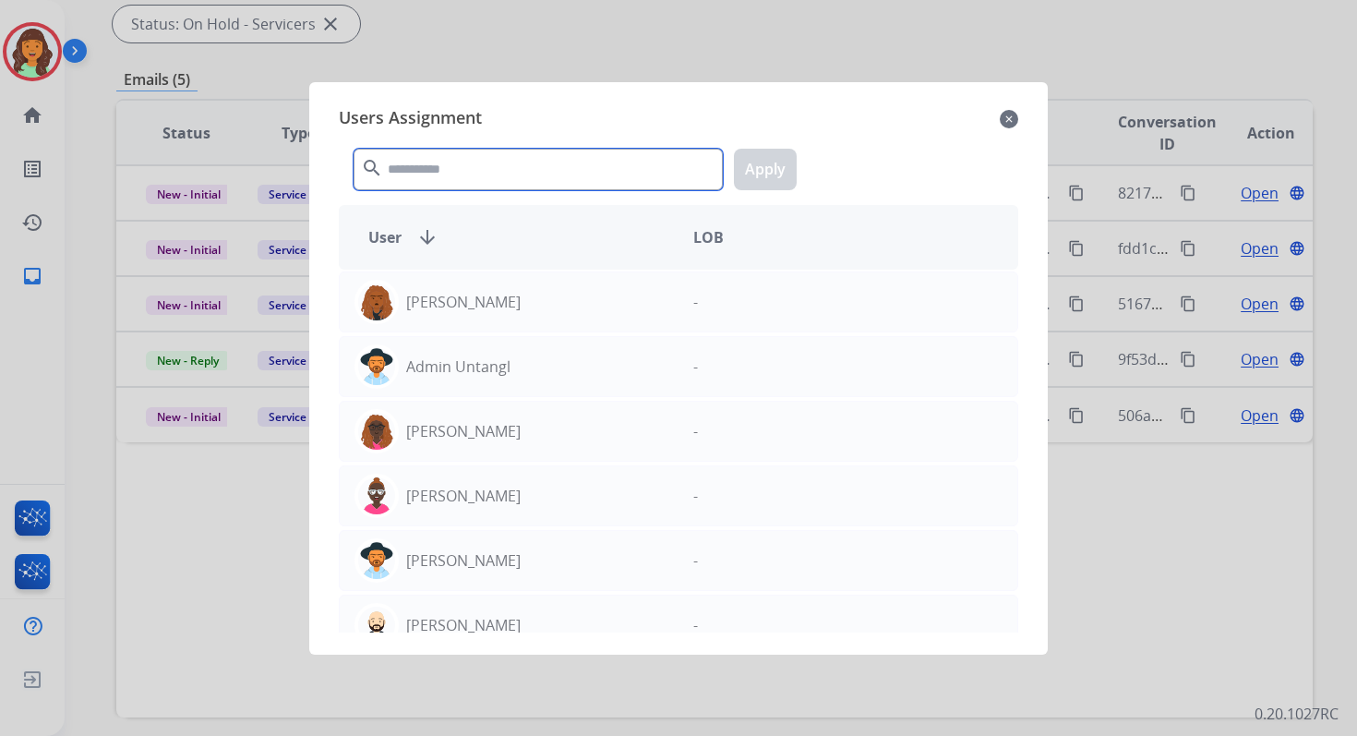
click at [449, 160] on input "text" at bounding box center [538, 170] width 369 height 42
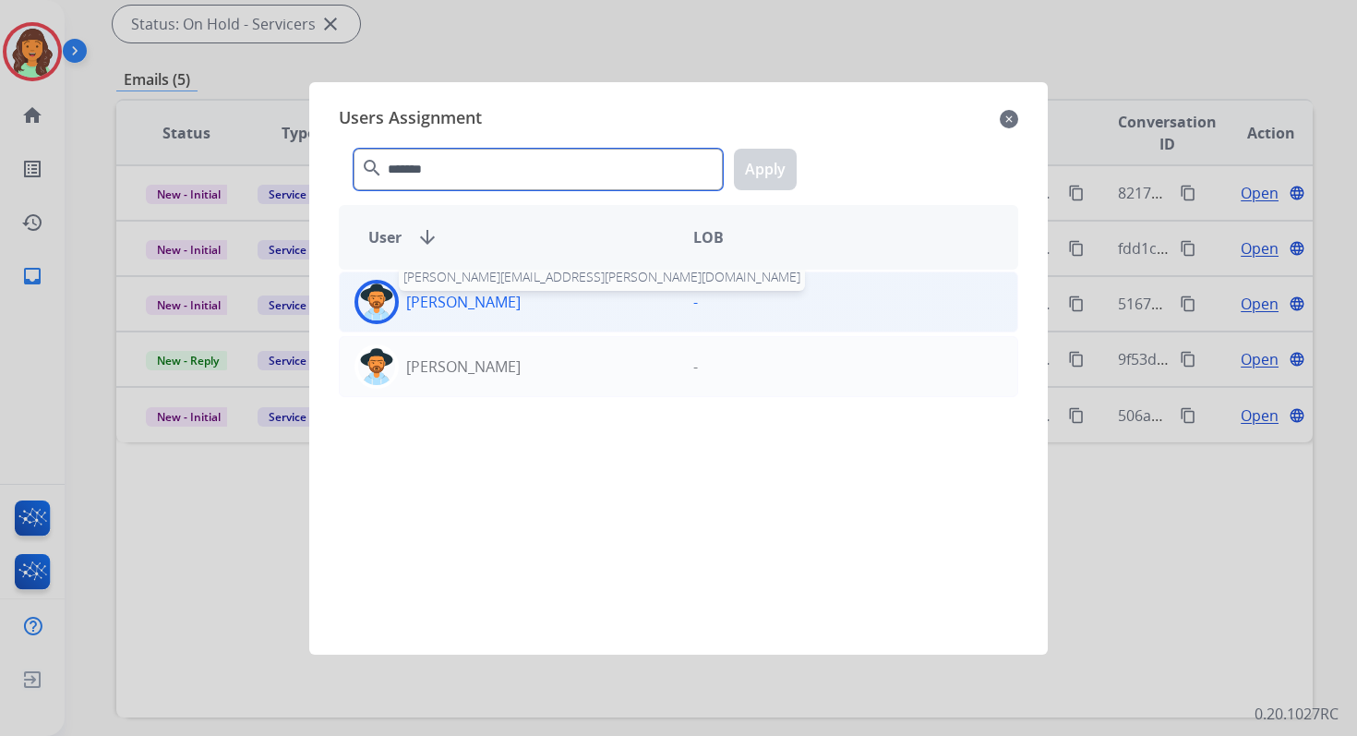
type input "*******"
click at [479, 306] on p "[PERSON_NAME]" at bounding box center [463, 302] width 114 height 22
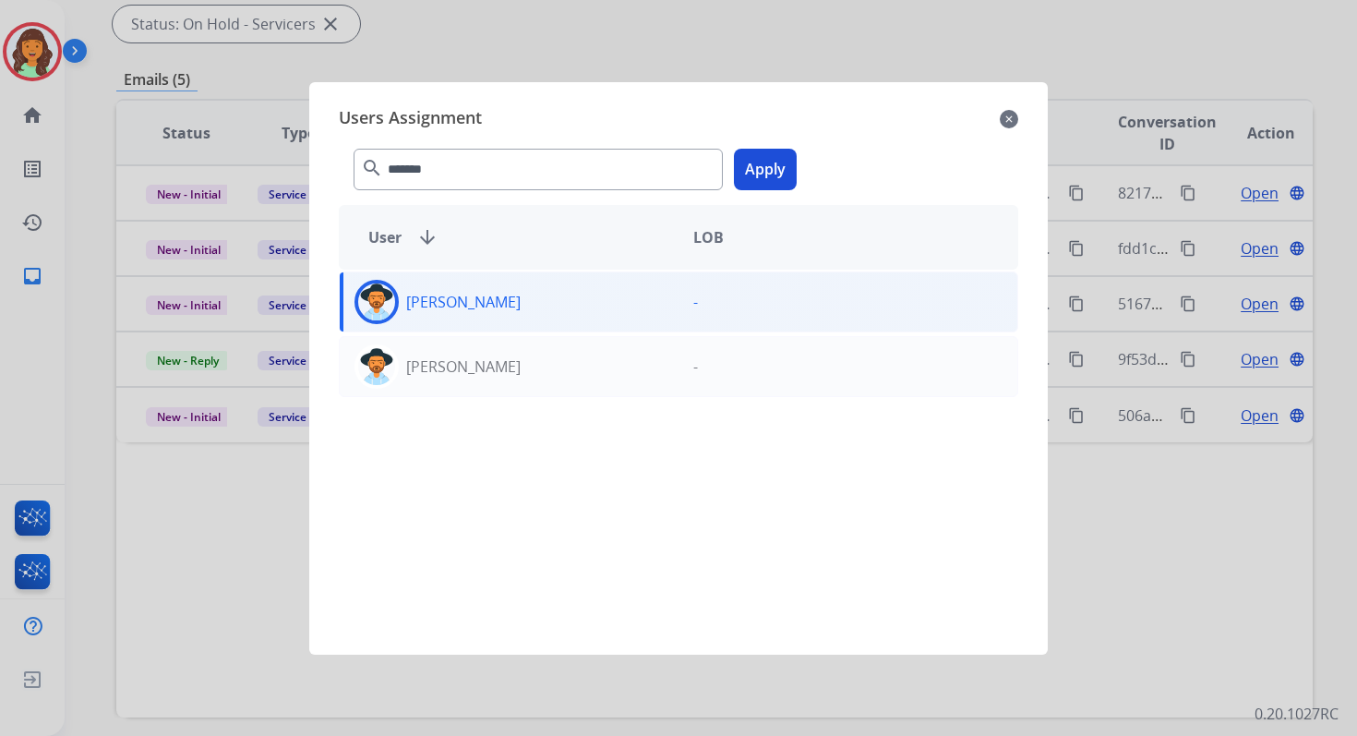
click at [757, 174] on button "Apply" at bounding box center [765, 170] width 63 height 42
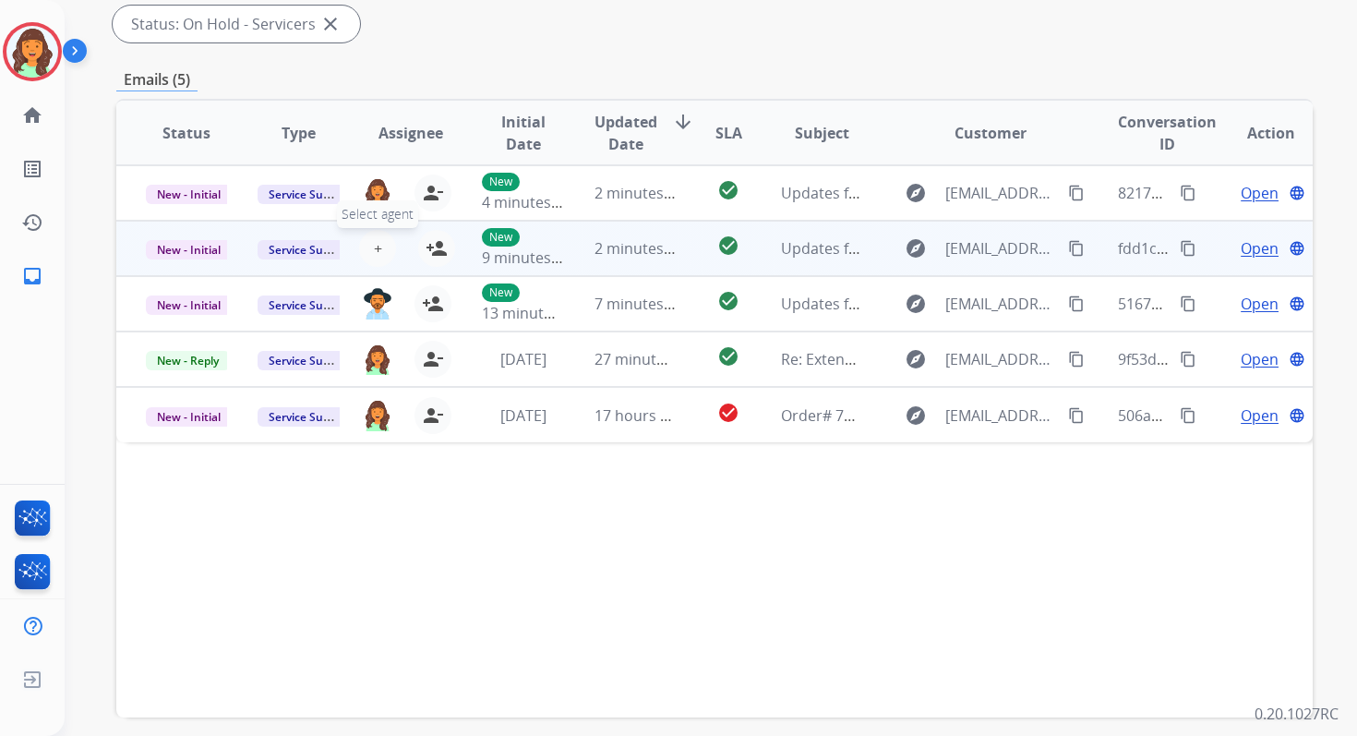
click at [374, 244] on span "+" at bounding box center [378, 248] width 8 height 22
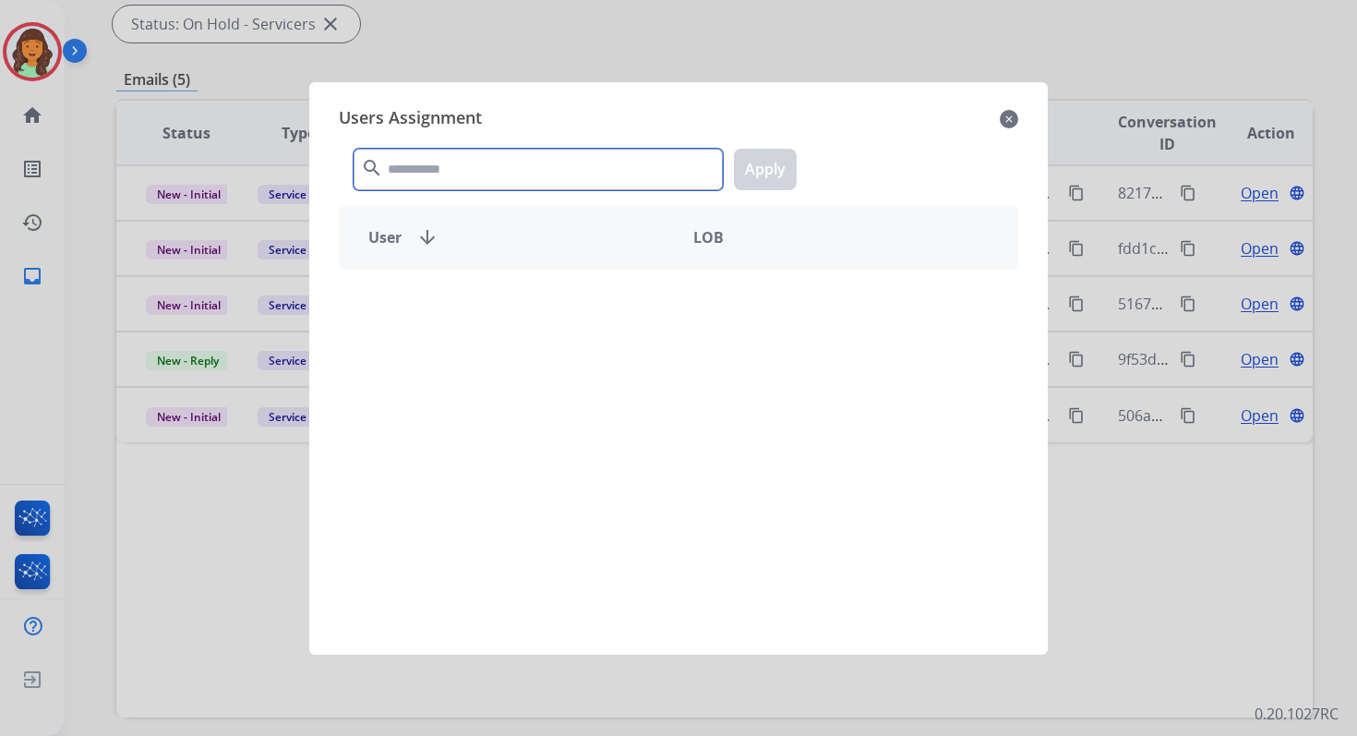
click at [470, 169] on input "text" at bounding box center [538, 170] width 369 height 42
type input "******"
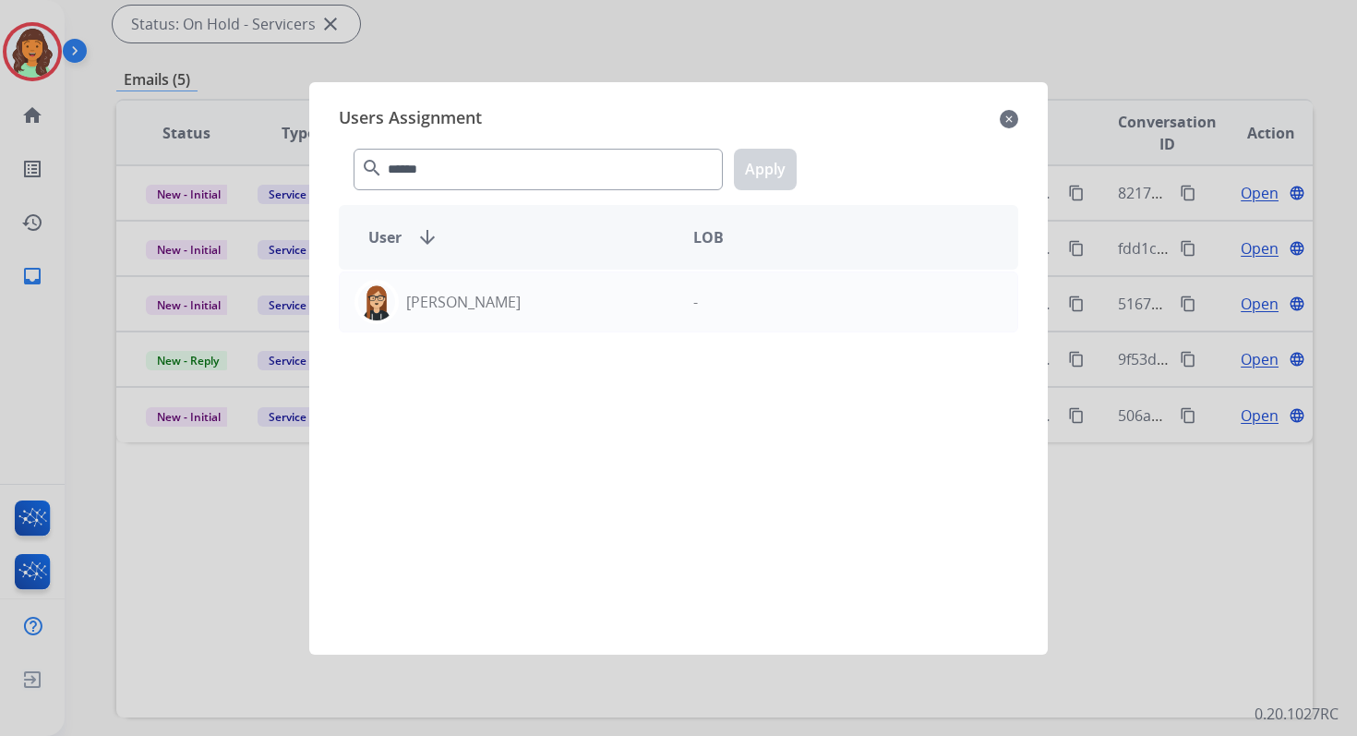
click at [541, 336] on div "Trisha Higgins -" at bounding box center [678, 451] width 679 height 363
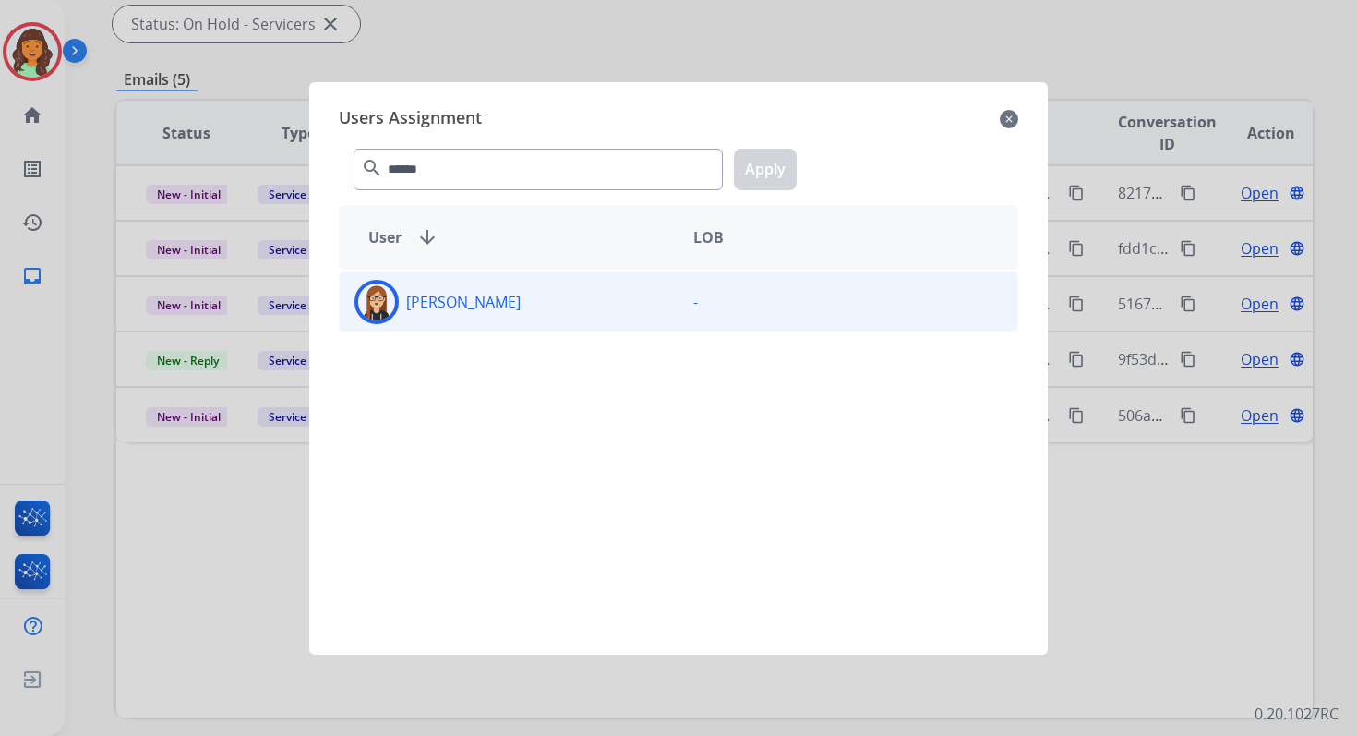
click at [542, 300] on div "[PERSON_NAME]" at bounding box center [509, 302] width 339 height 44
click at [749, 171] on button "Apply" at bounding box center [765, 170] width 63 height 42
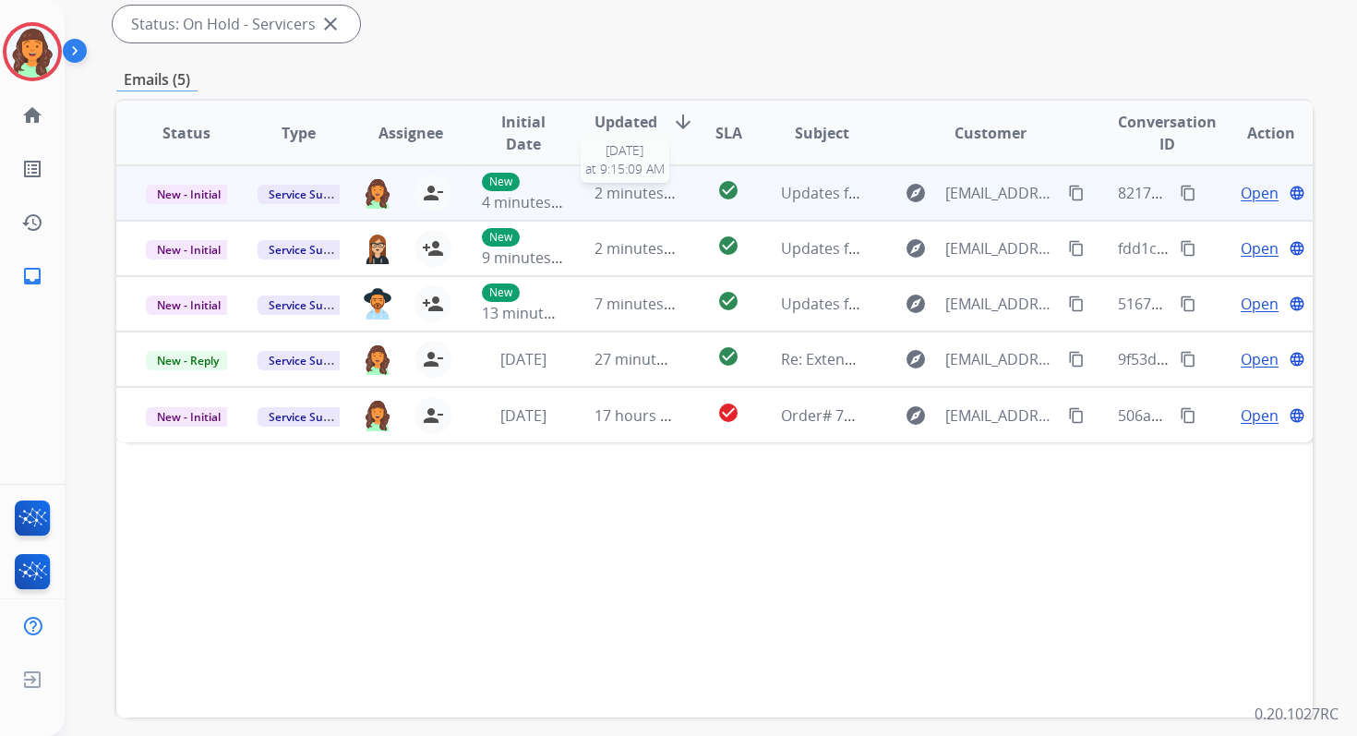
click at [663, 198] on span "2 minutes ago" at bounding box center [644, 193] width 99 height 20
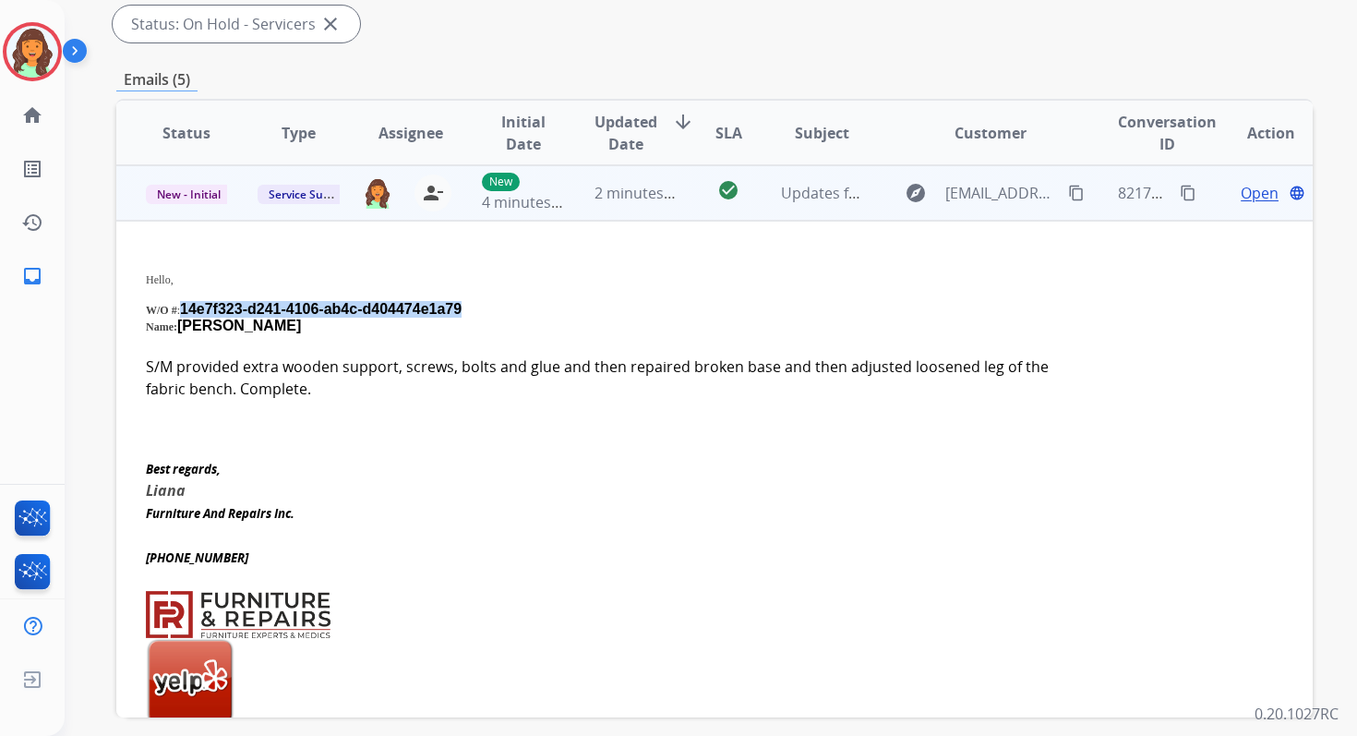
drag, startPoint x: 185, startPoint y: 307, endPoint x: 472, endPoint y: 306, distance: 287.1
click at [472, 306] on p "W/O # : 14e7f323-d241-4106-ab4c-d404474e1a79" at bounding box center [602, 309] width 913 height 17
click at [259, 378] on p "S/M provided extra wooden support, screws, bolts and glue and then repaired bro…" at bounding box center [602, 377] width 913 height 44
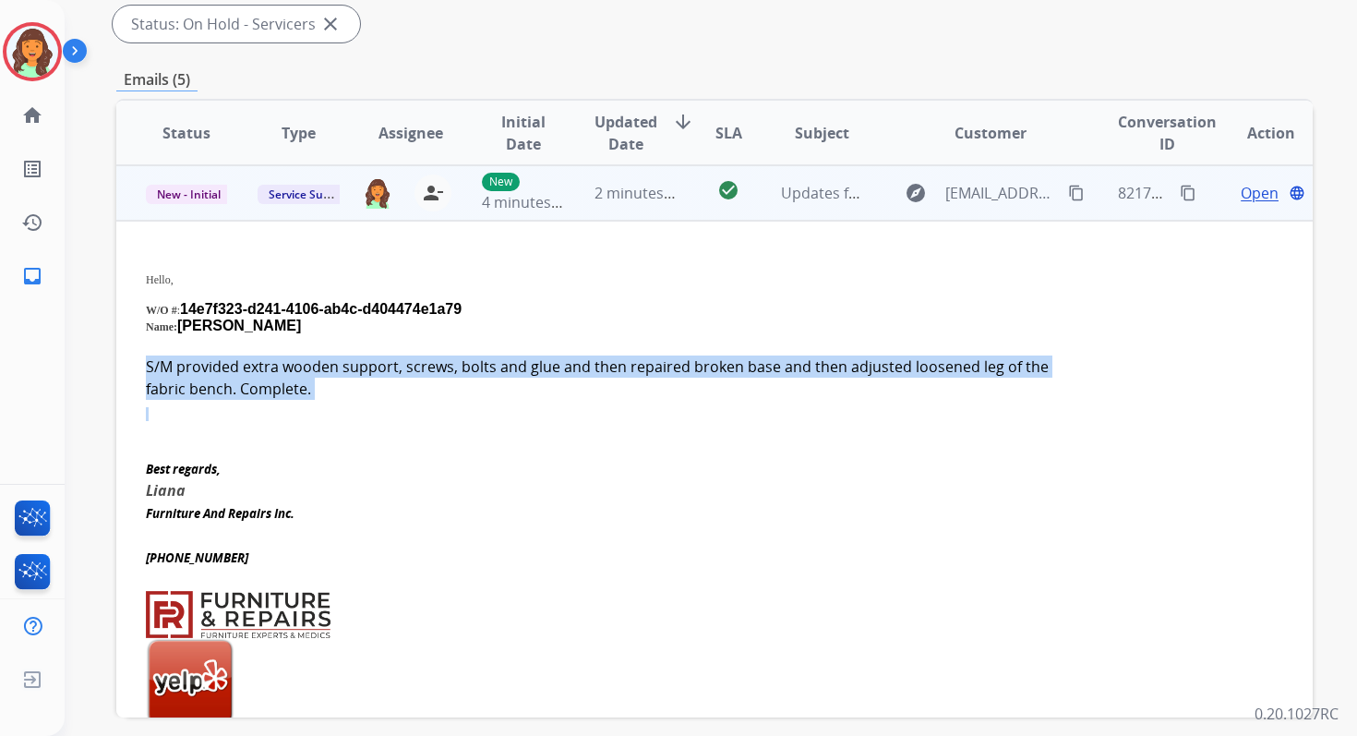
click at [259, 378] on p "S/M provided extra wooden support, screws, bolts and glue and then repaired bro…" at bounding box center [602, 377] width 913 height 44
click at [1180, 193] on mat-icon "content_copy" at bounding box center [1188, 193] width 17 height 17
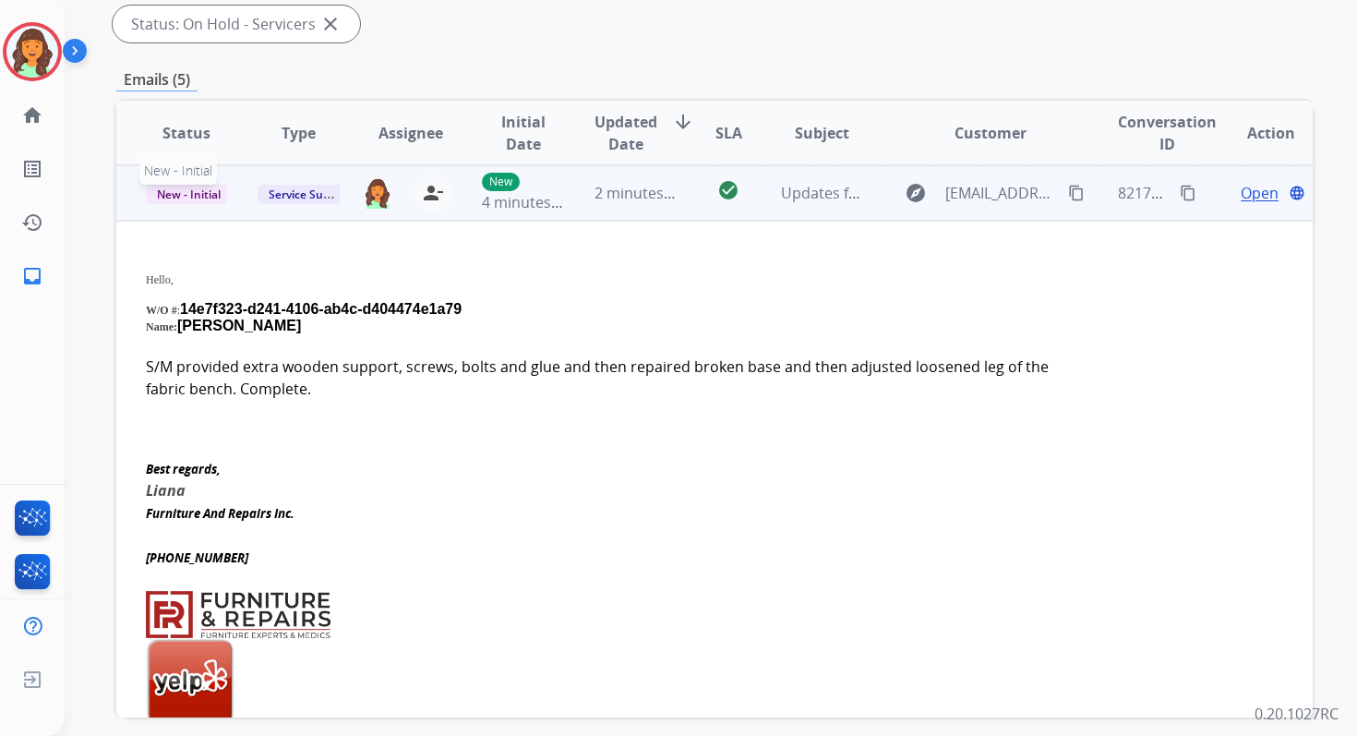
click at [189, 191] on span "New - Initial" at bounding box center [189, 194] width 86 height 19
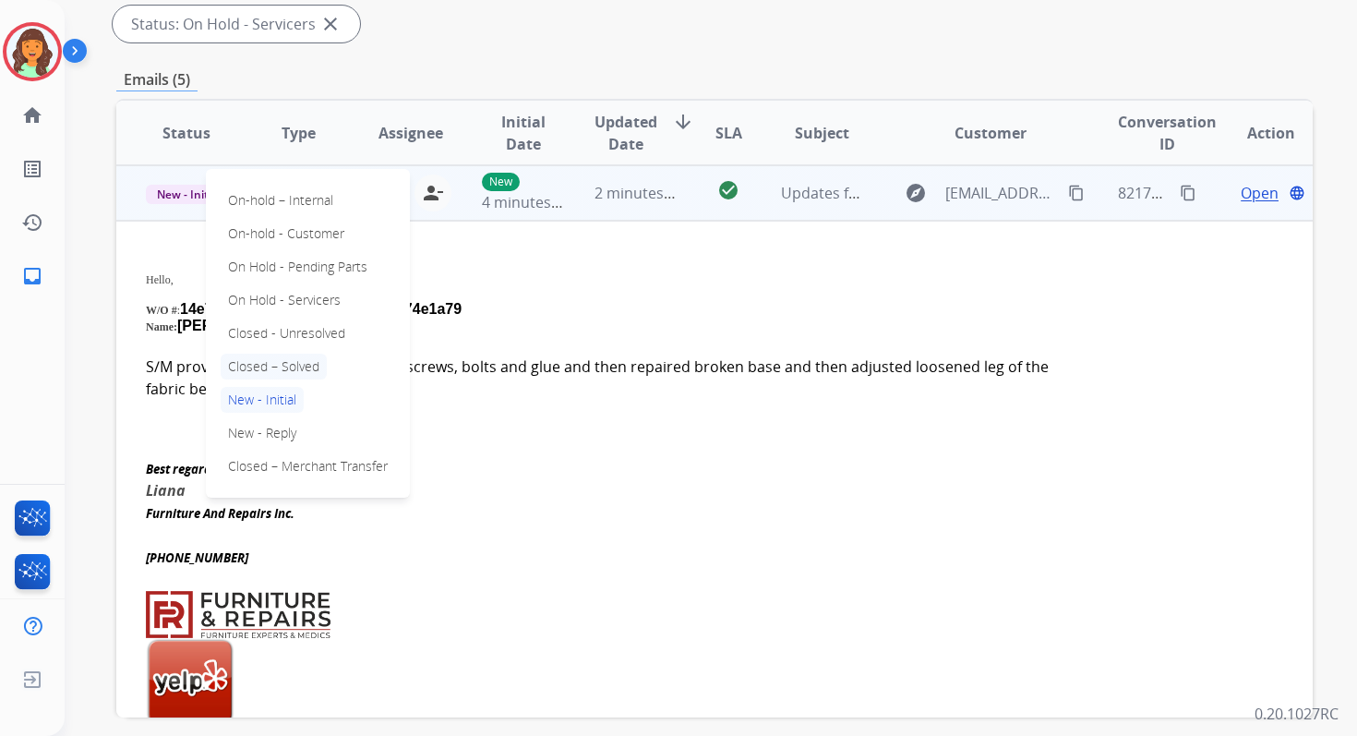
click at [283, 363] on p "Closed – Solved" at bounding box center [274, 367] width 106 height 26
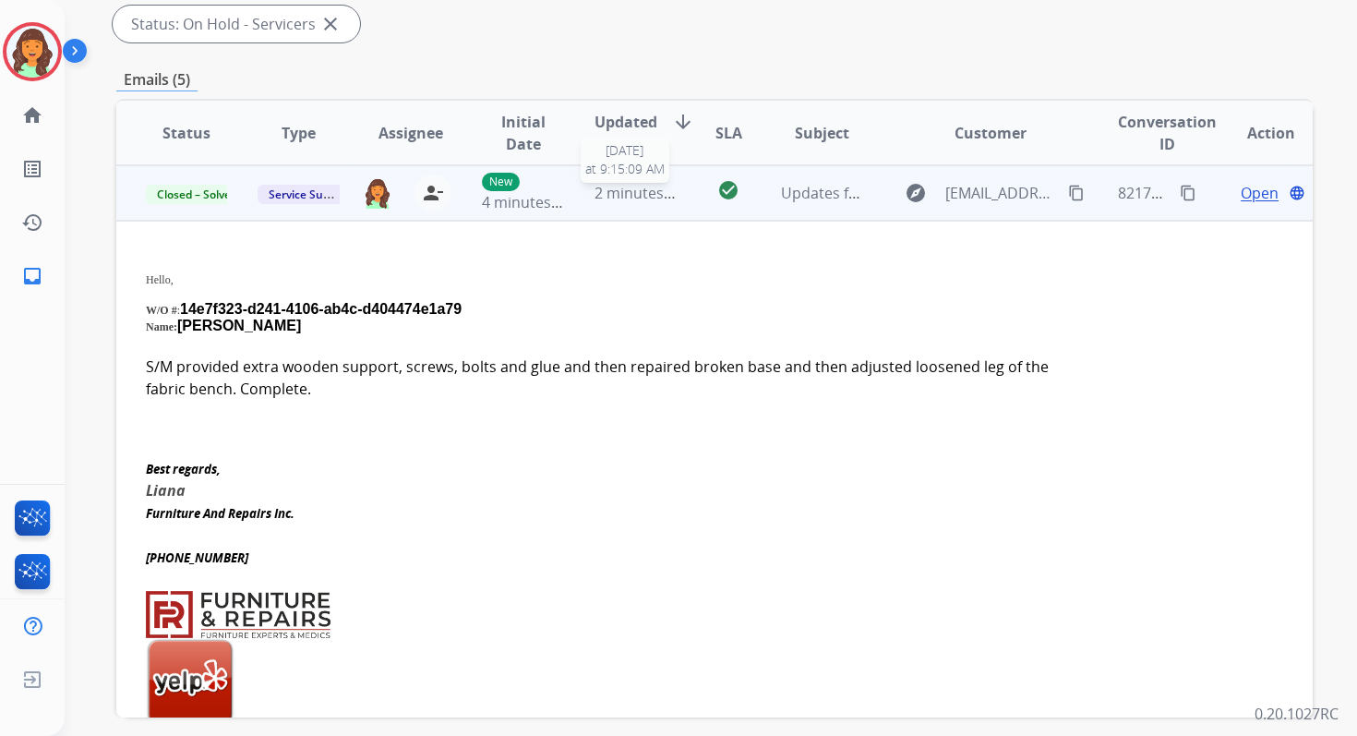
click at [655, 183] on span "2 minutes ago" at bounding box center [644, 193] width 99 height 20
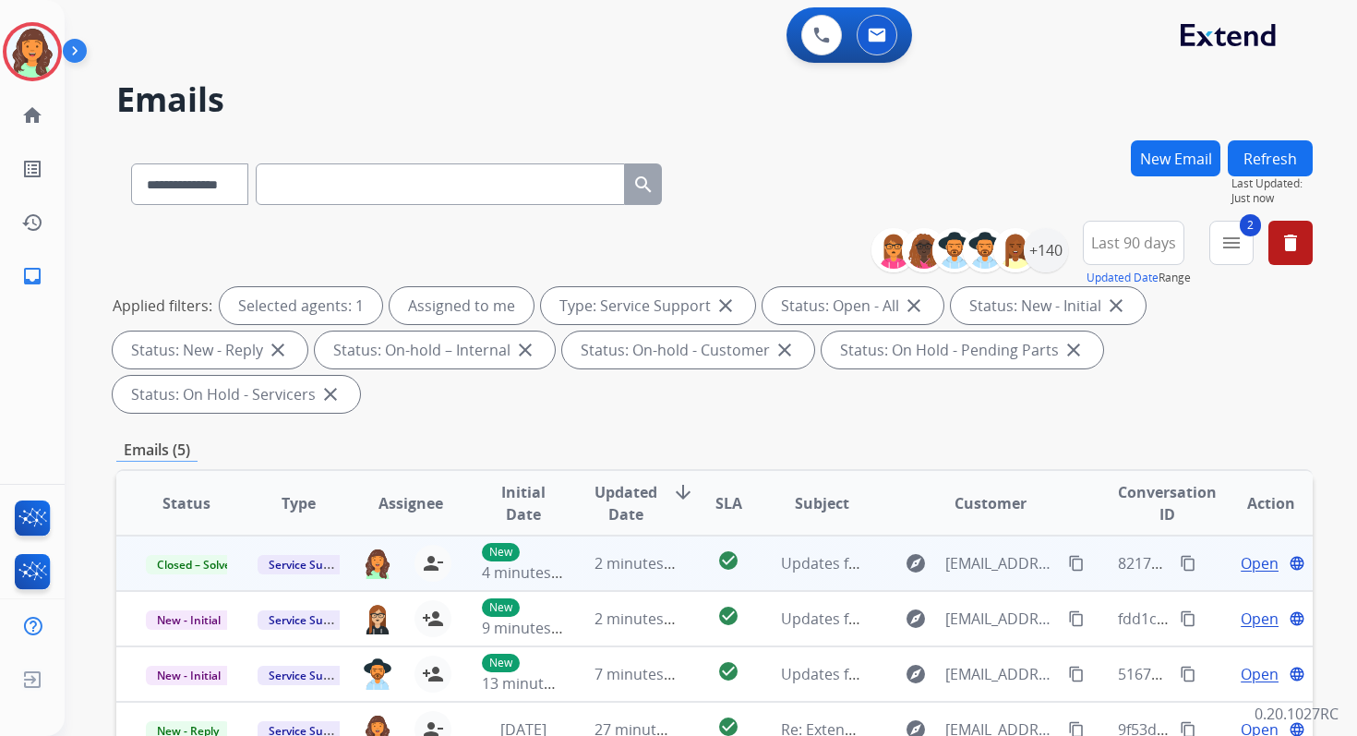
click at [1265, 170] on button "Refresh" at bounding box center [1270, 158] width 85 height 36
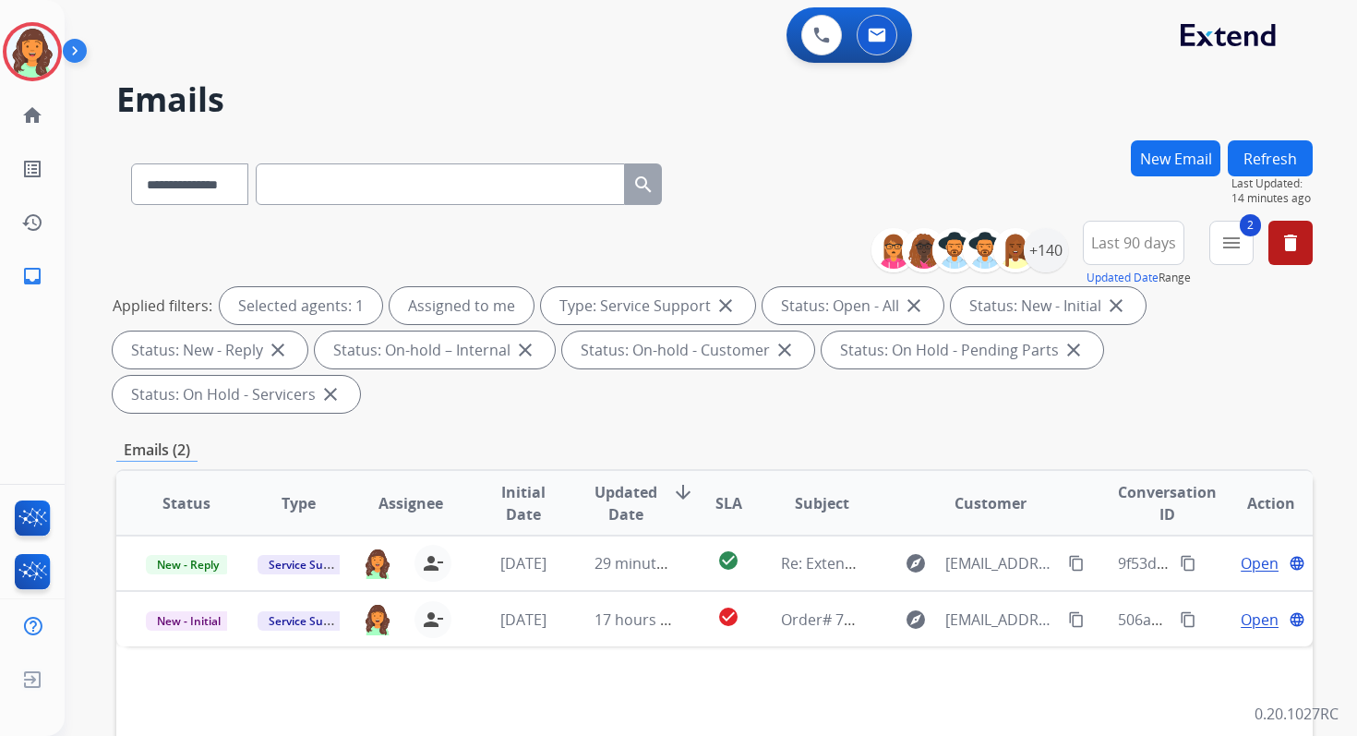
click at [326, 187] on input "text" at bounding box center [440, 184] width 369 height 42
paste input "**********"
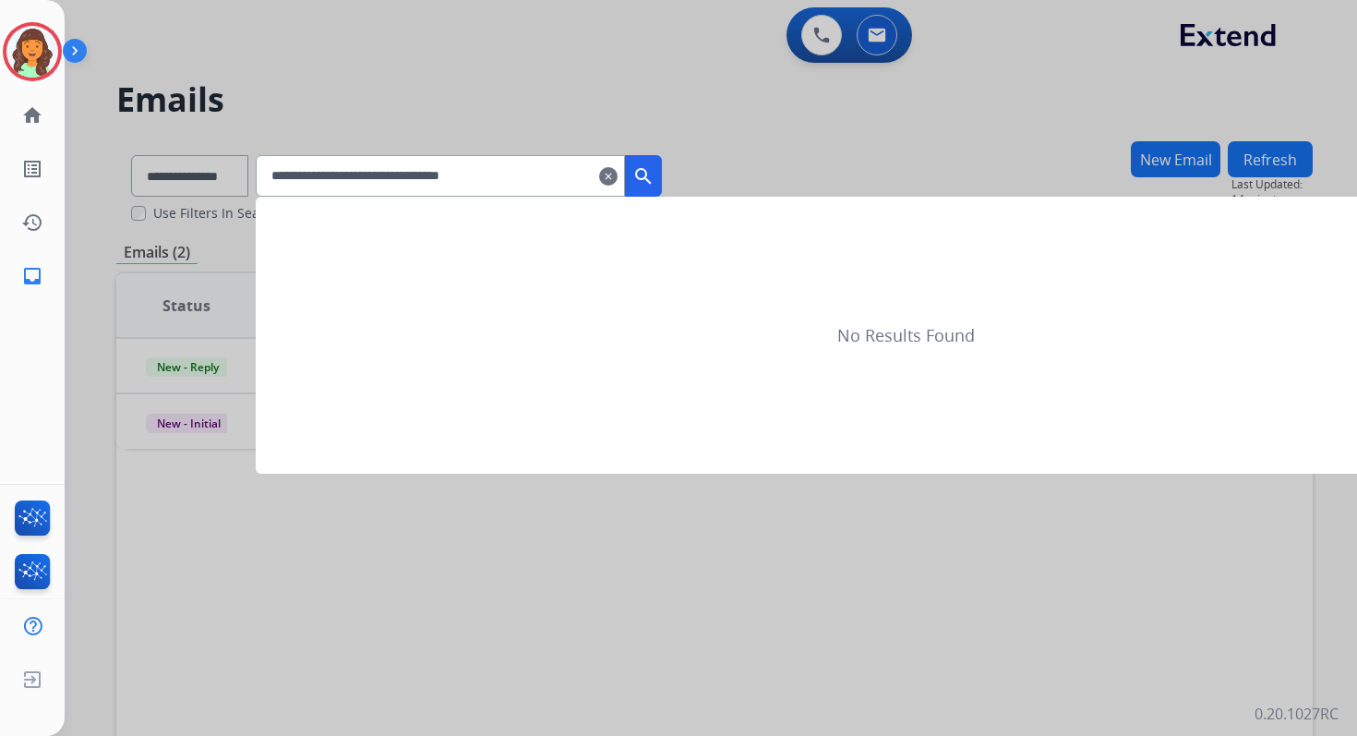
type input "**********"
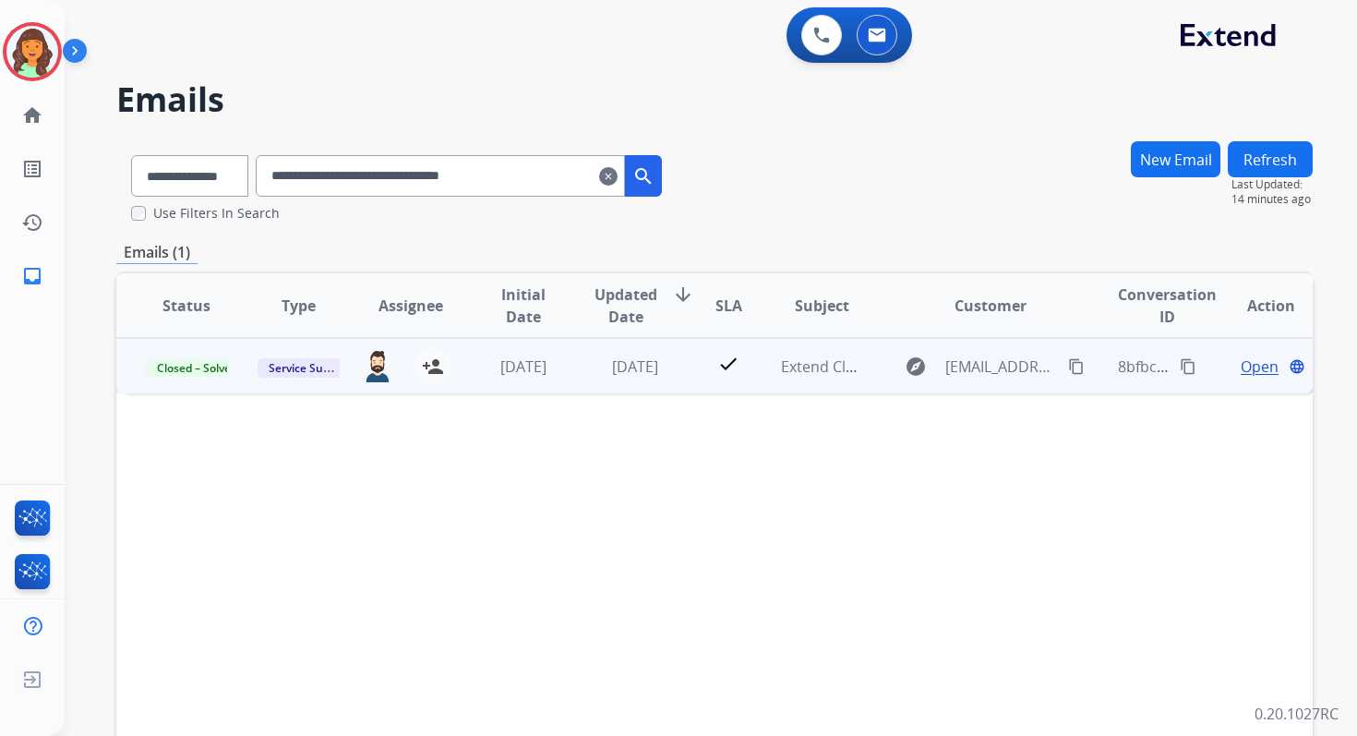
click at [1255, 365] on span "Open" at bounding box center [1260, 366] width 38 height 22
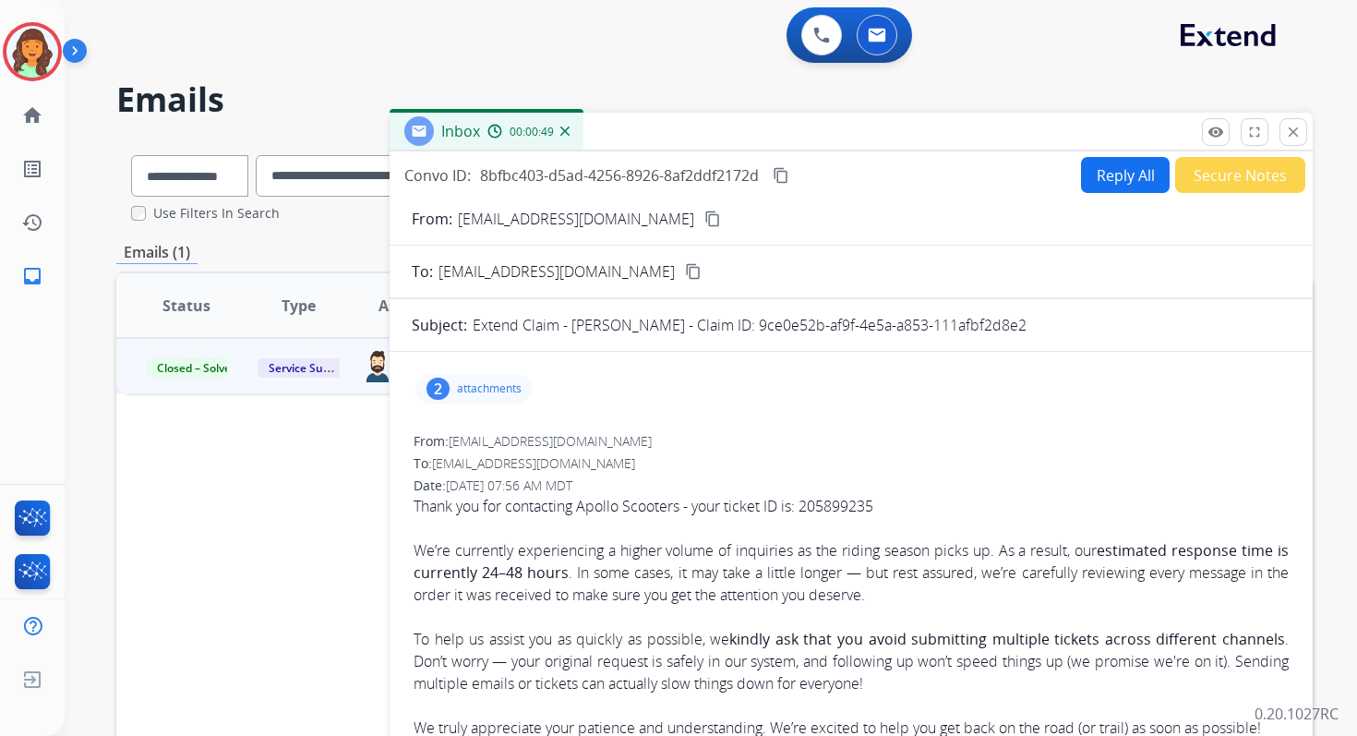
click at [480, 385] on p "attachments" at bounding box center [489, 388] width 65 height 15
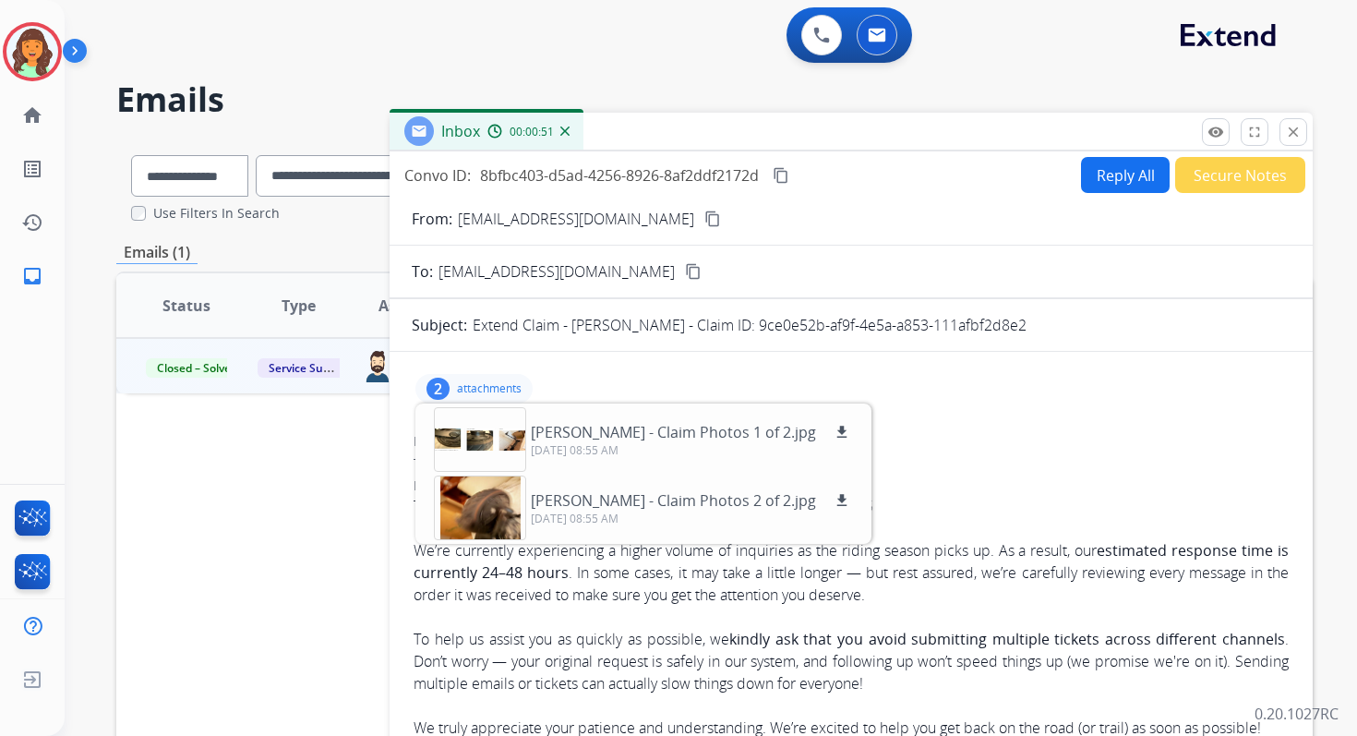
click at [1095, 170] on button "Reply All" at bounding box center [1125, 175] width 89 height 36
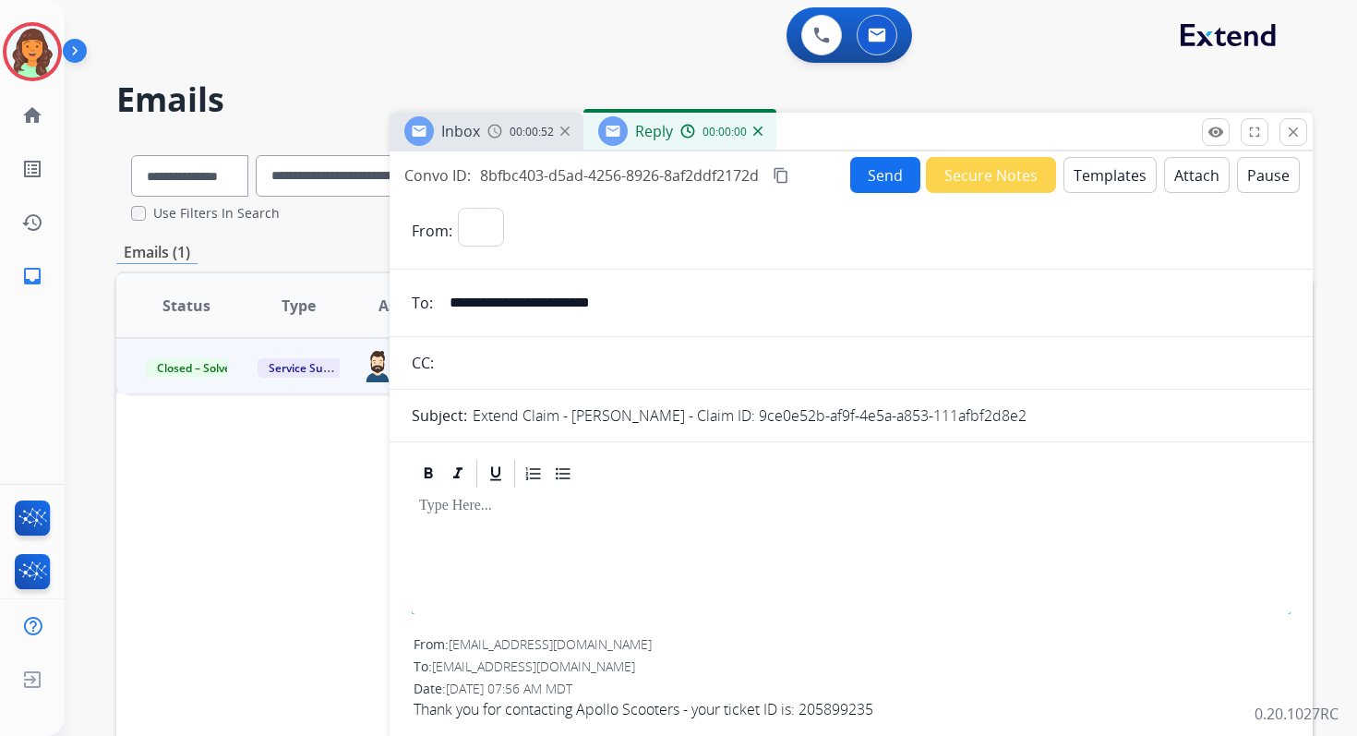
select select "**********"
click at [1095, 170] on button "Templates" at bounding box center [1109, 175] width 93 height 36
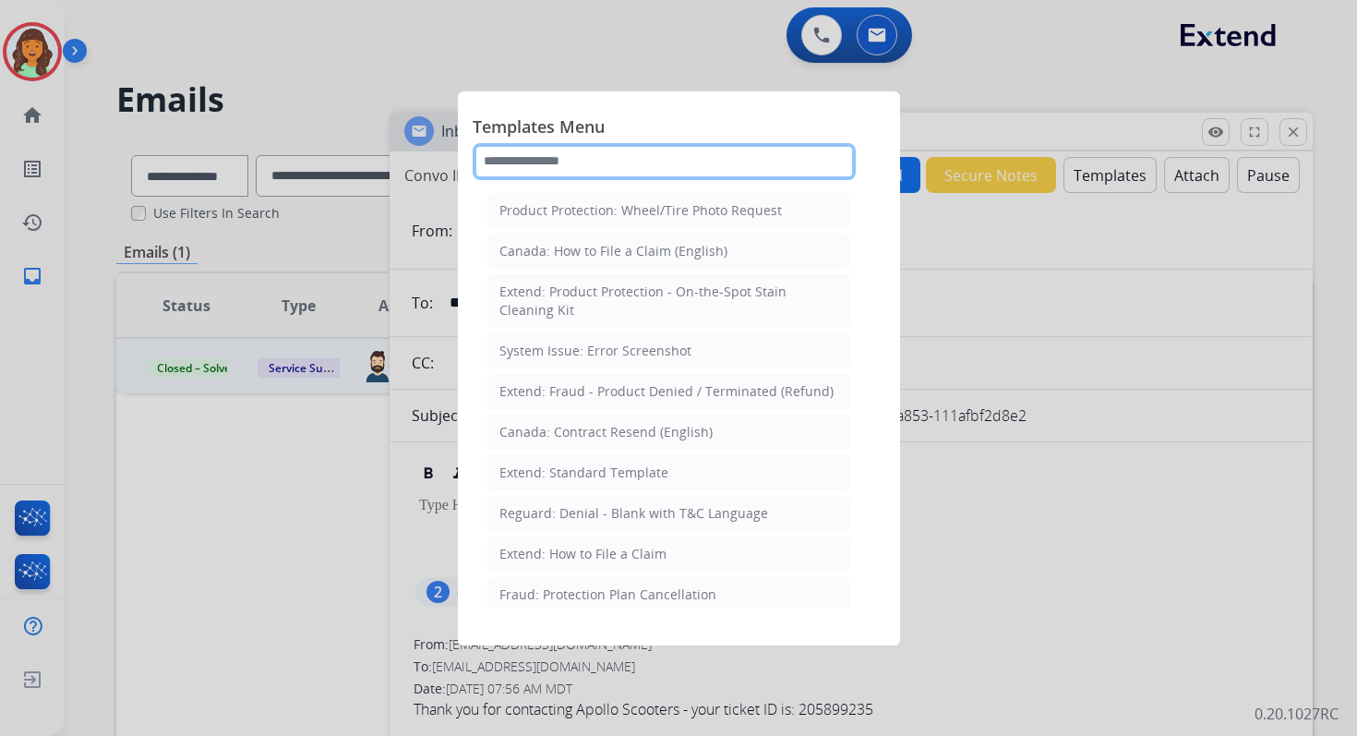
click at [685, 167] on input "text" at bounding box center [664, 161] width 383 height 37
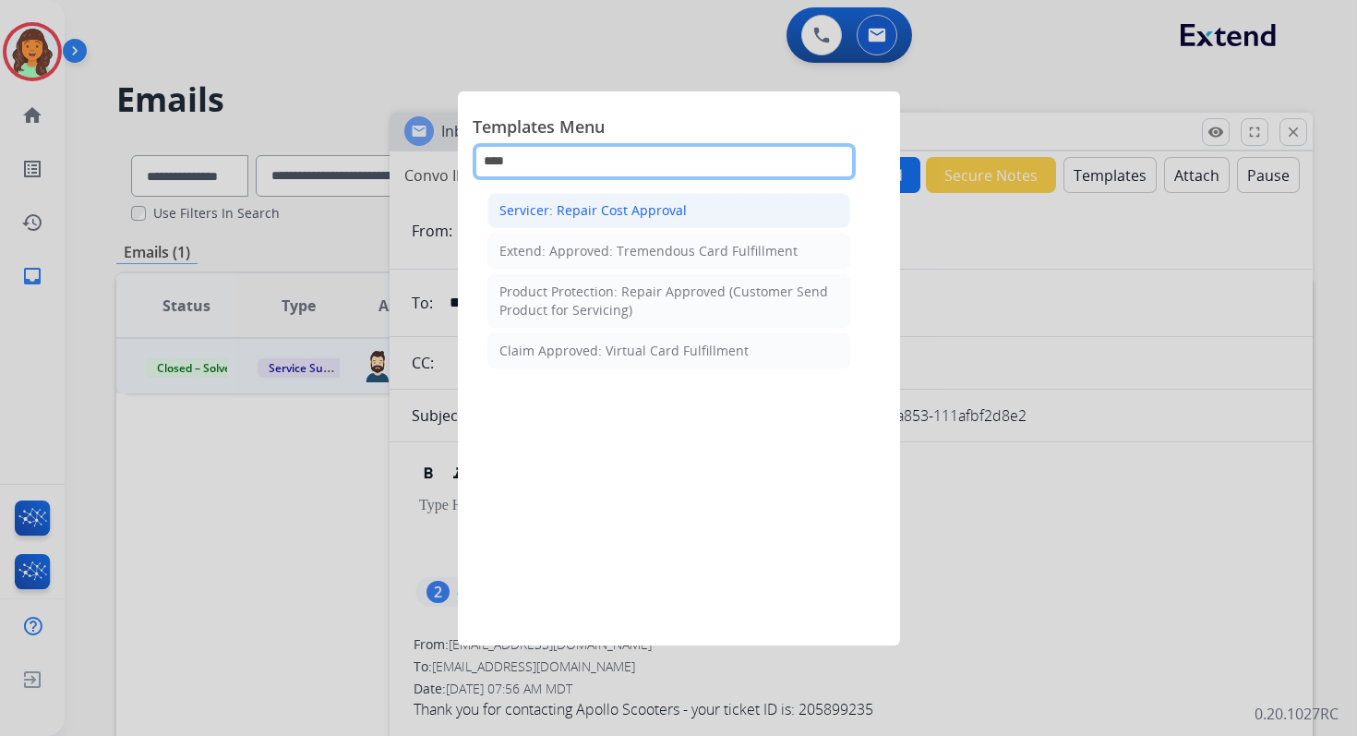
type input "****"
click at [708, 211] on li "Servicer: Repair Cost Approval" at bounding box center [668, 210] width 363 height 35
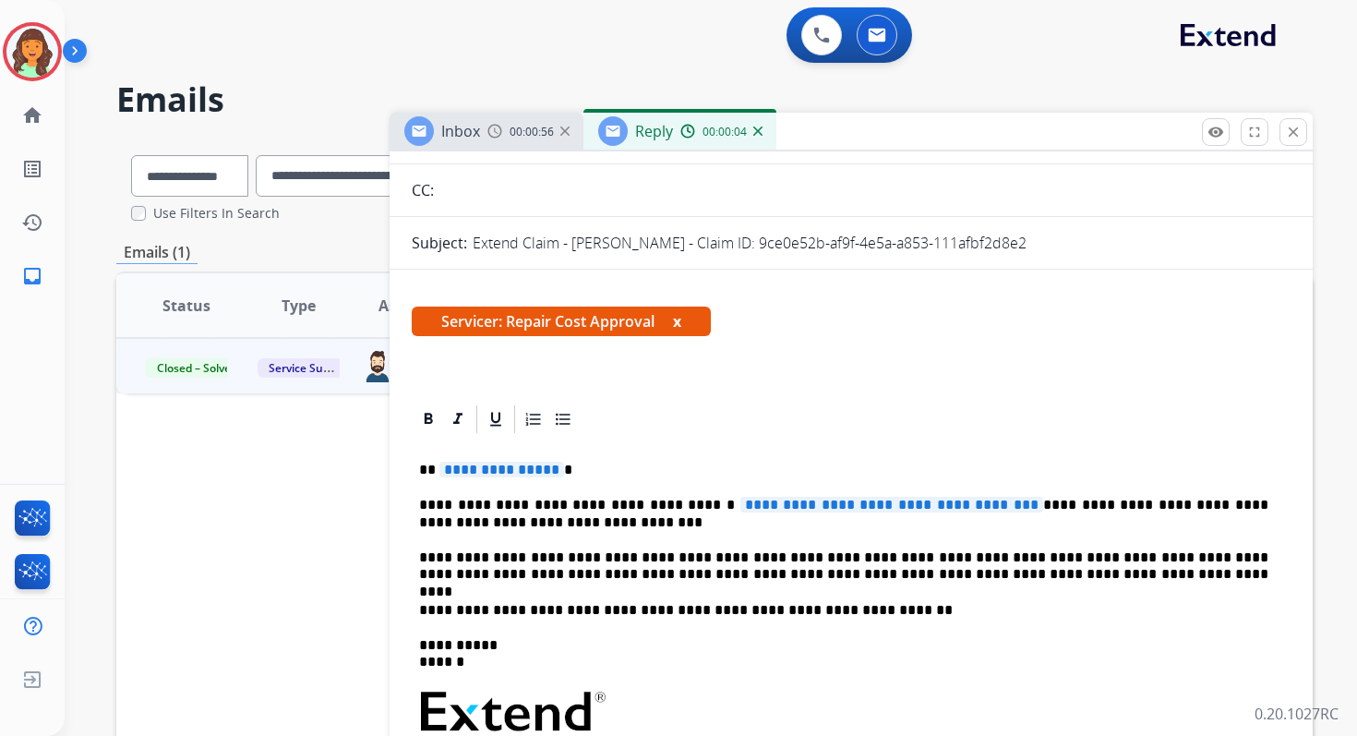
scroll to position [332, 0]
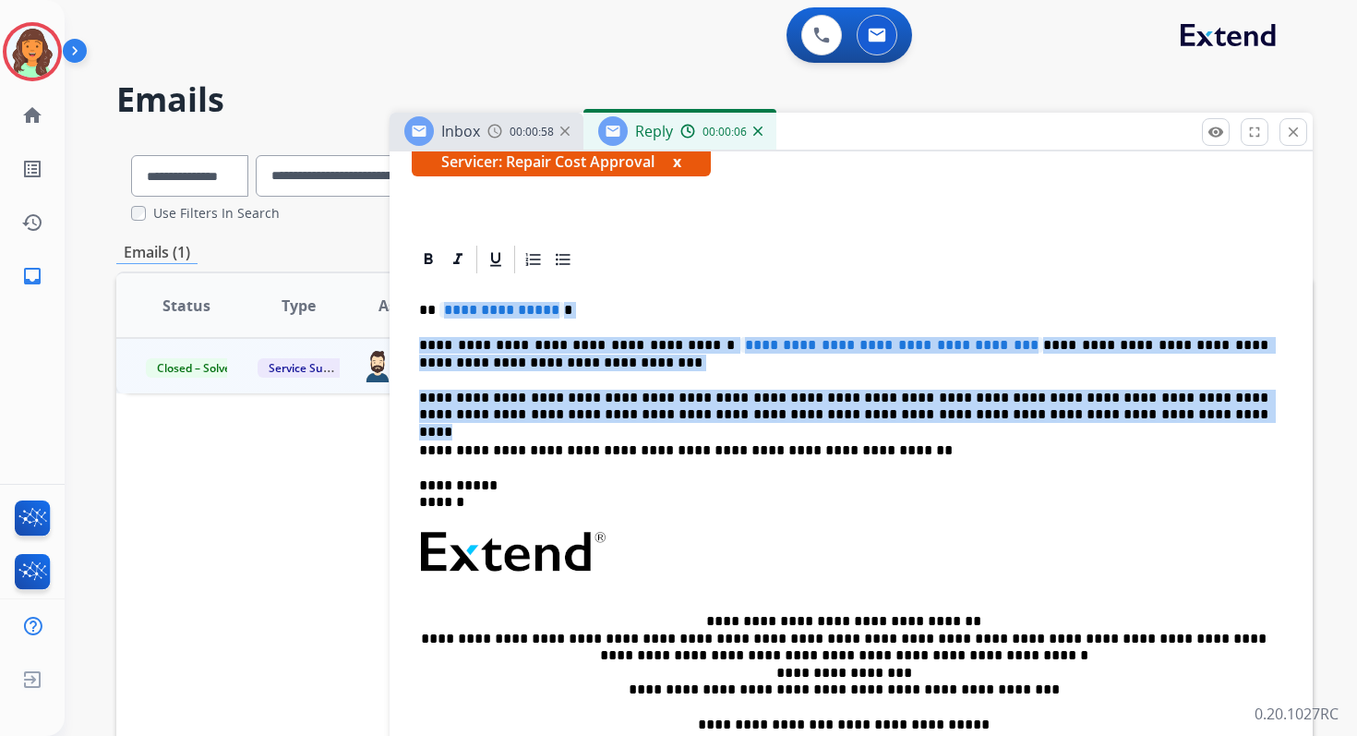
drag, startPoint x: 442, startPoint y: 308, endPoint x: 1013, endPoint y: 419, distance: 581.2
click at [1013, 420] on div "**********" at bounding box center [851, 543] width 879 height 534
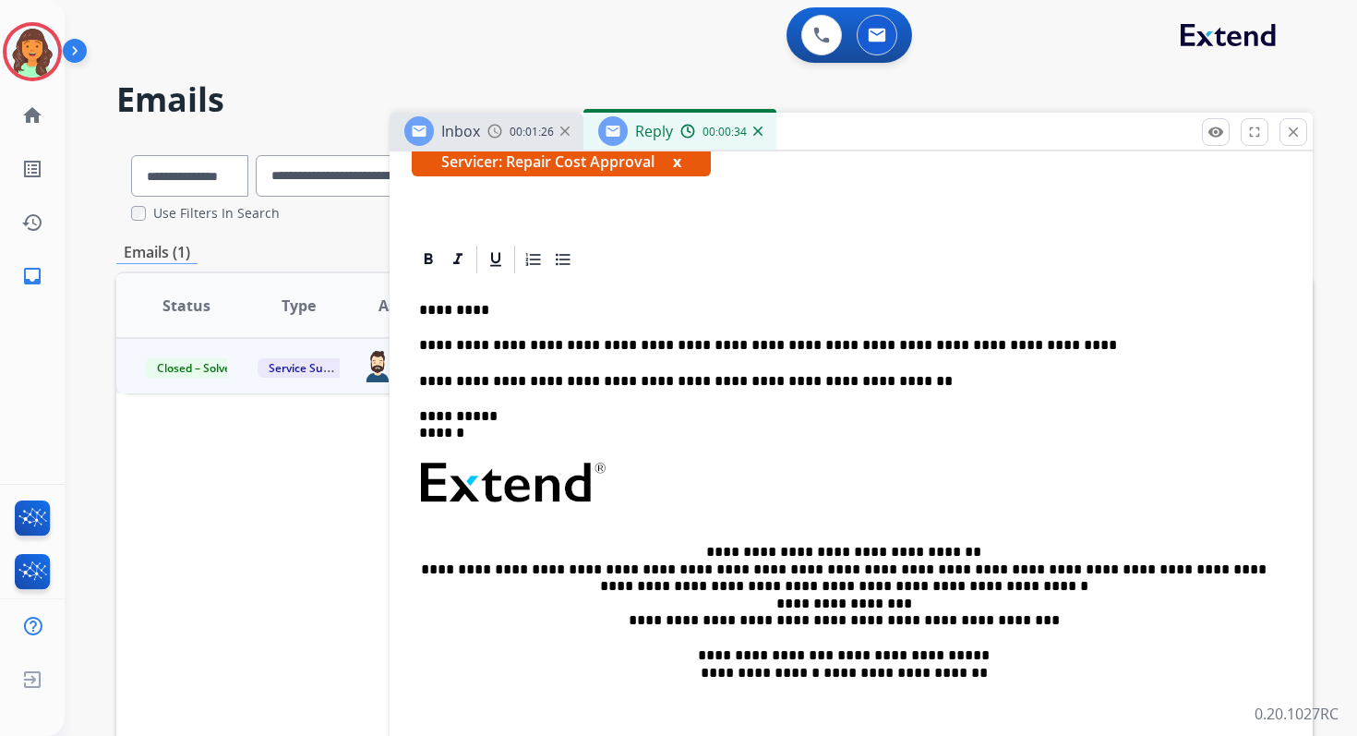
click at [609, 350] on p "**********" at bounding box center [843, 345] width 849 height 17
click at [472, 352] on p "**********" at bounding box center [843, 345] width 849 height 17
click at [451, 346] on p "**********" at bounding box center [843, 345] width 849 height 17
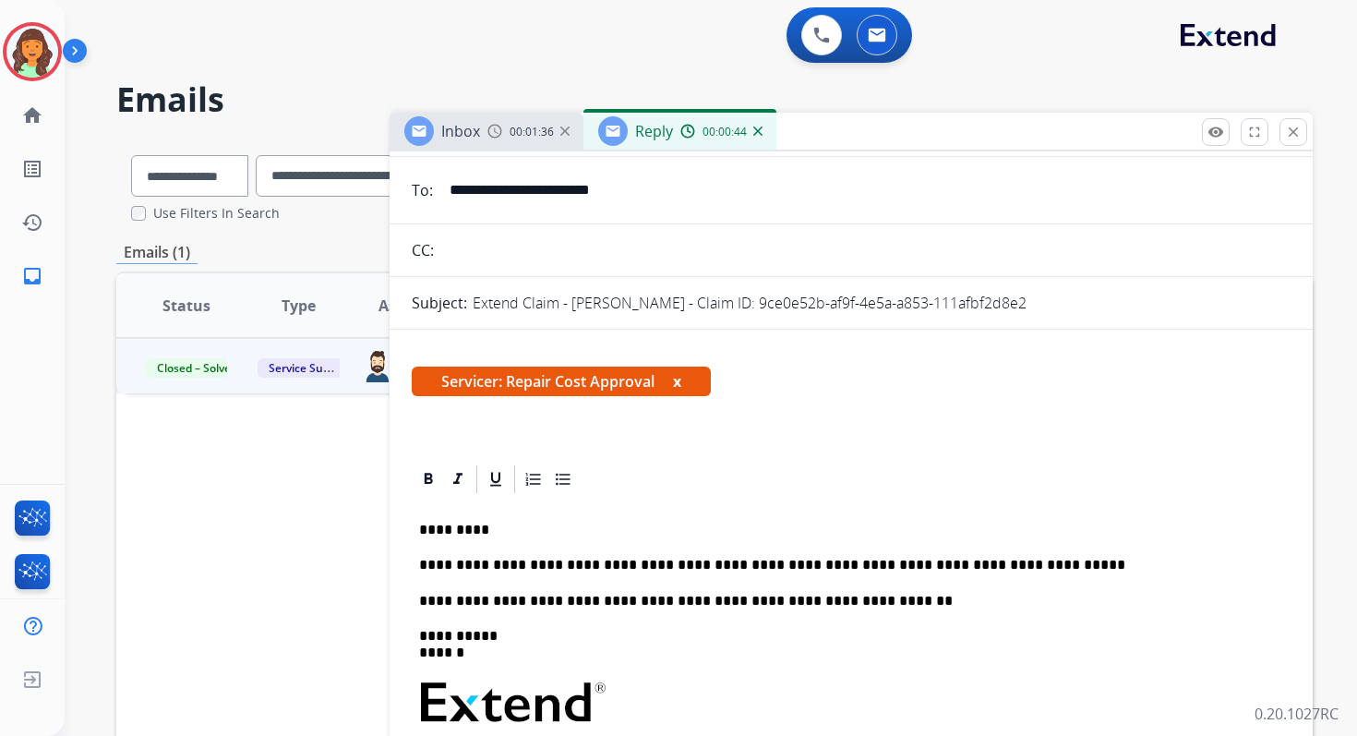
scroll to position [0, 0]
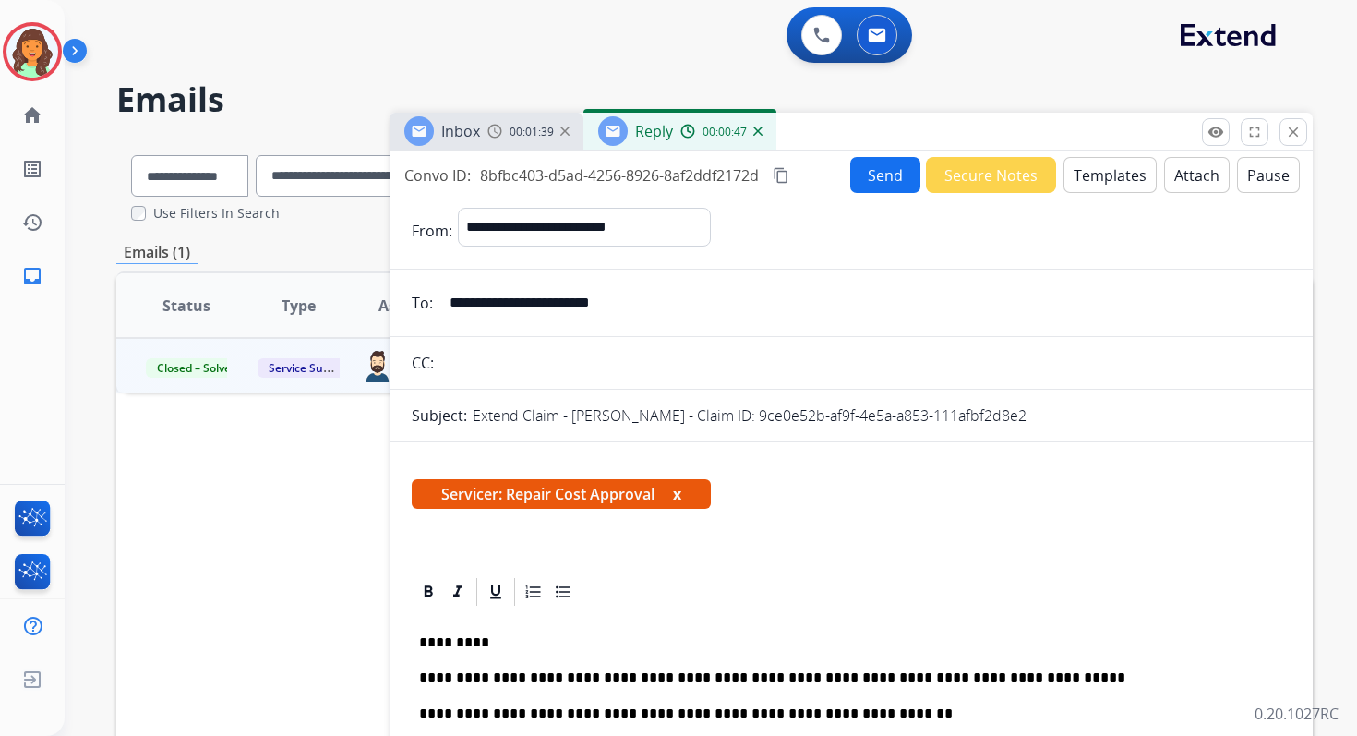
click at [859, 174] on button "Send" at bounding box center [885, 175] width 70 height 36
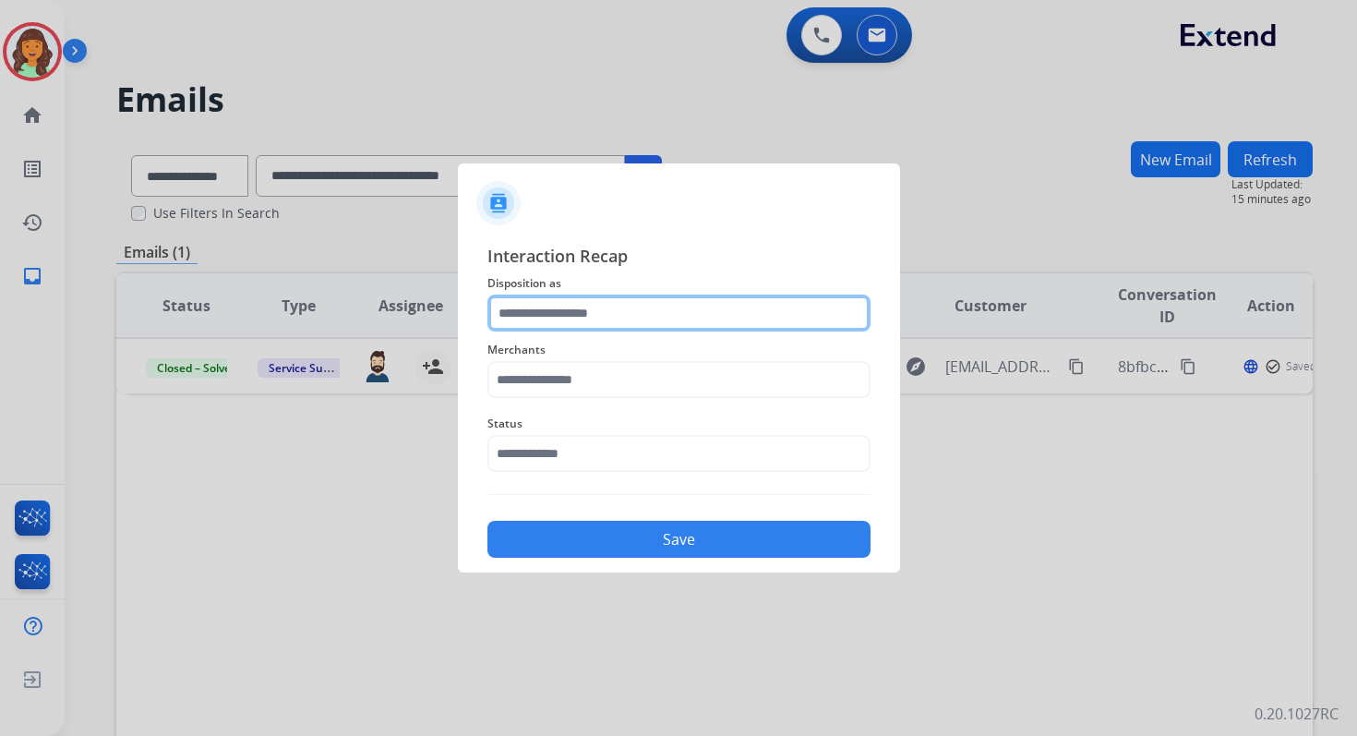
click at [621, 323] on input "text" at bounding box center [678, 312] width 383 height 37
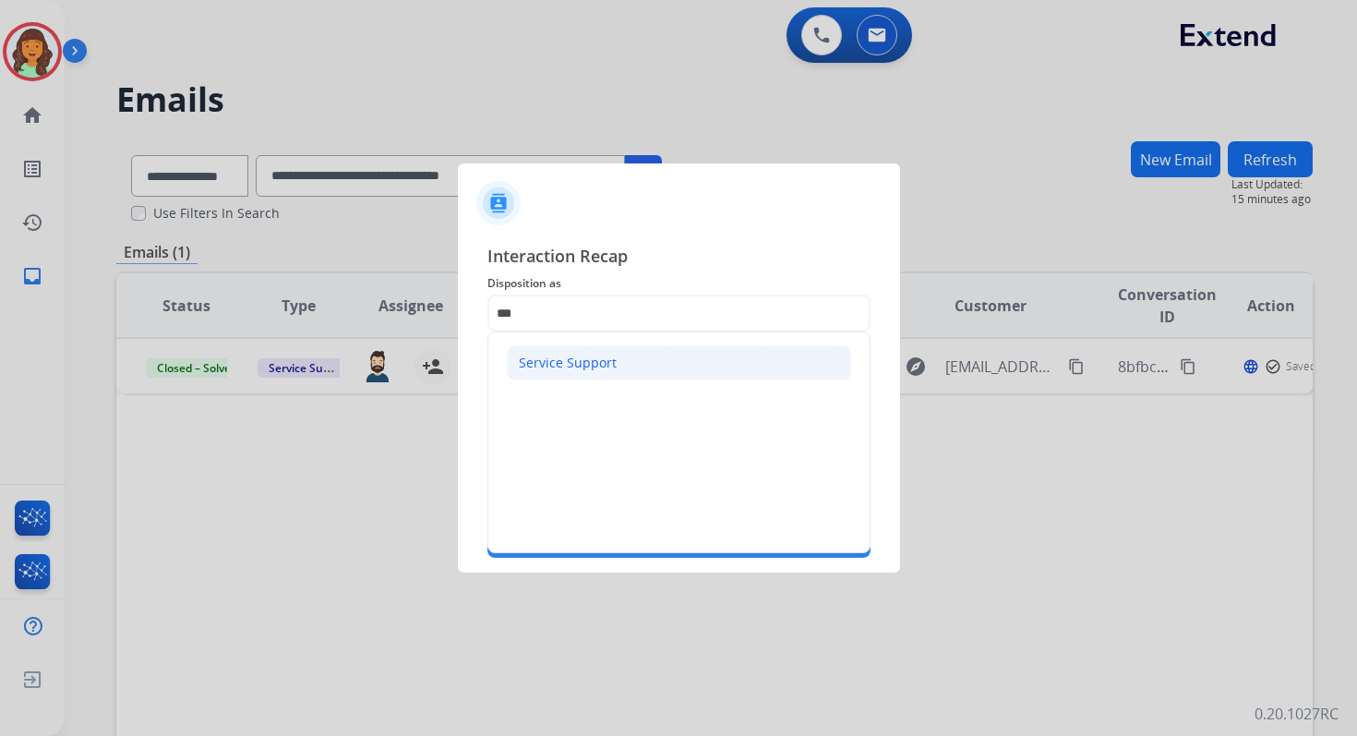
click at [583, 364] on div "Service Support" at bounding box center [568, 363] width 98 height 18
type input "**********"
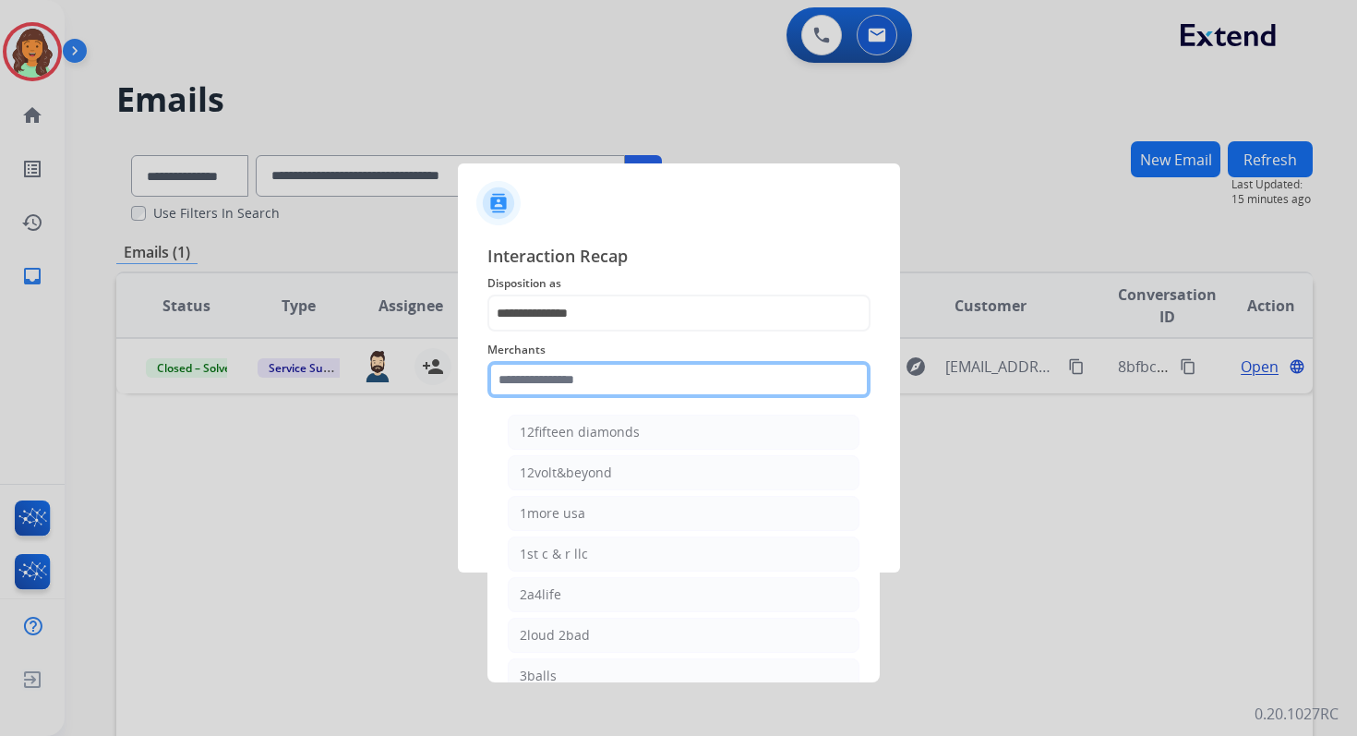
click at [583, 383] on input "text" at bounding box center [678, 379] width 383 height 37
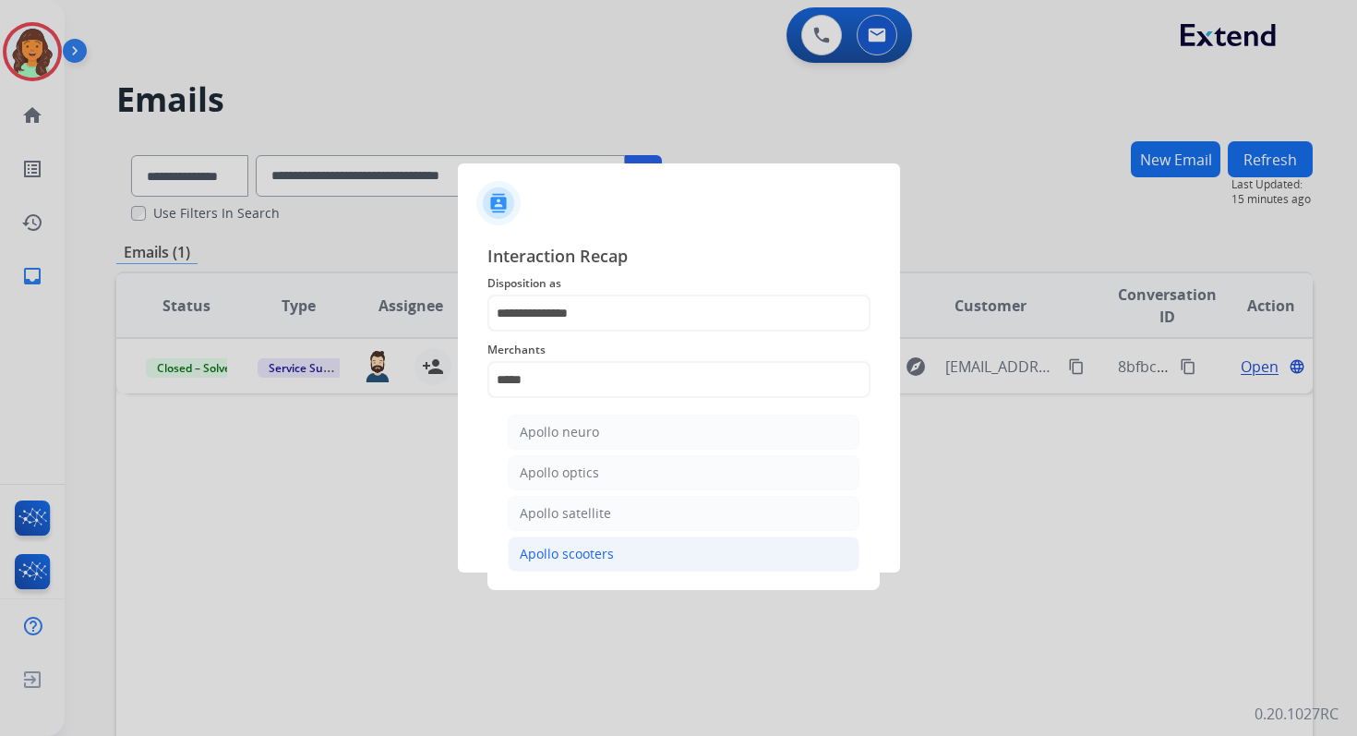
click at [600, 553] on div "Apollo scooters" at bounding box center [567, 554] width 94 height 18
type input "**********"
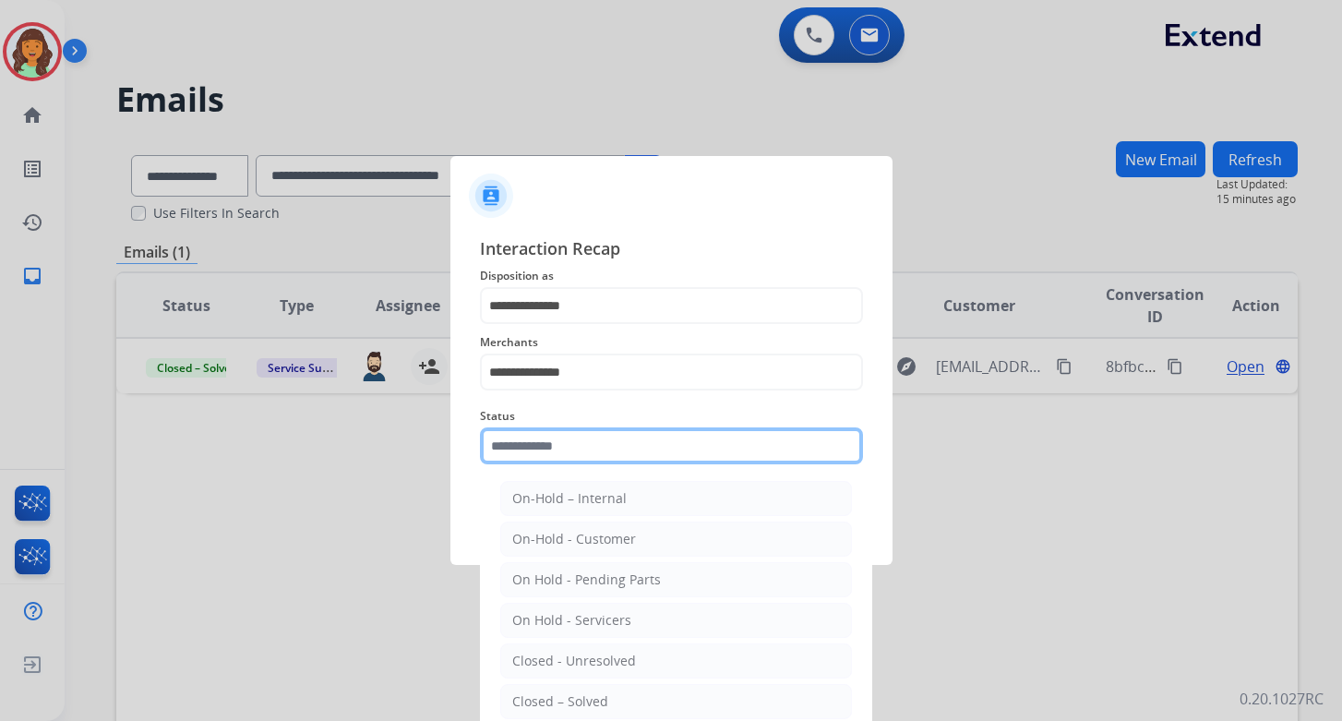
click at [574, 438] on input "text" at bounding box center [671, 445] width 383 height 37
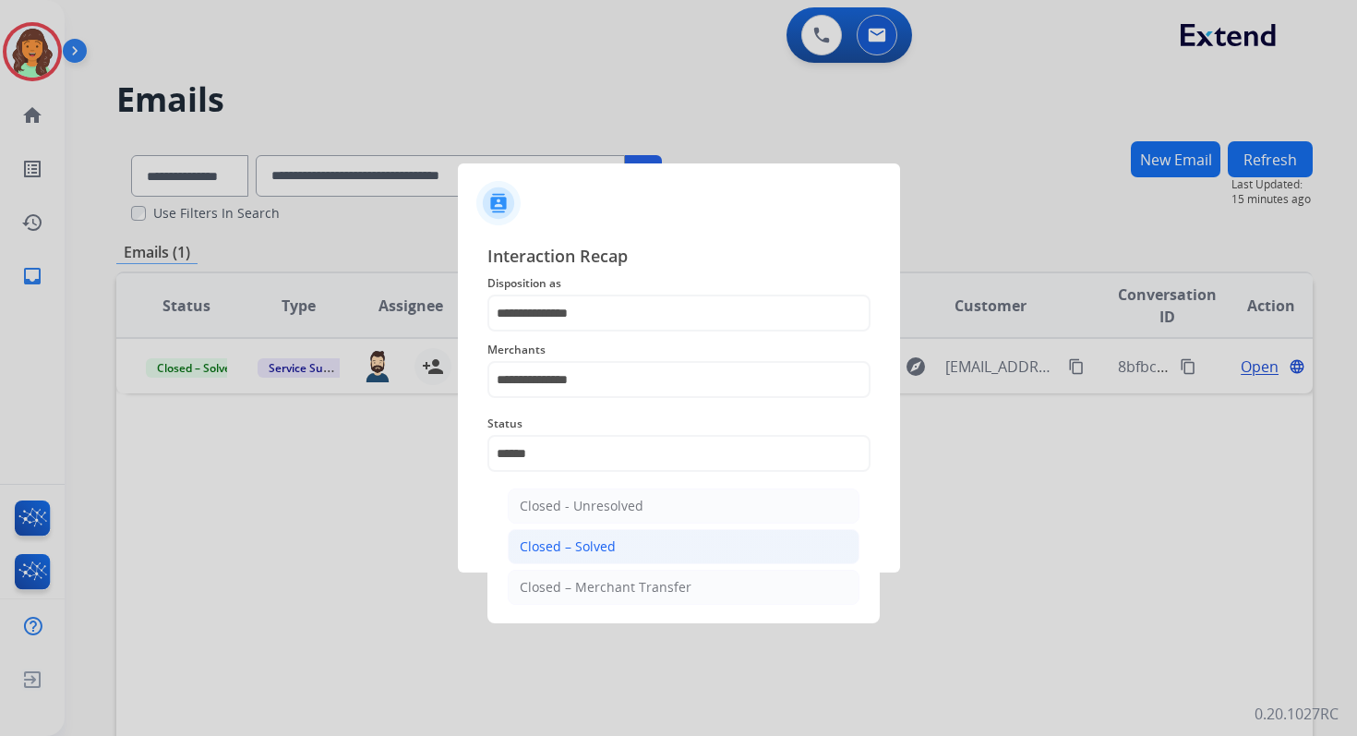
click at [596, 542] on div "Closed – Solved" at bounding box center [568, 546] width 96 height 18
type input "**********"
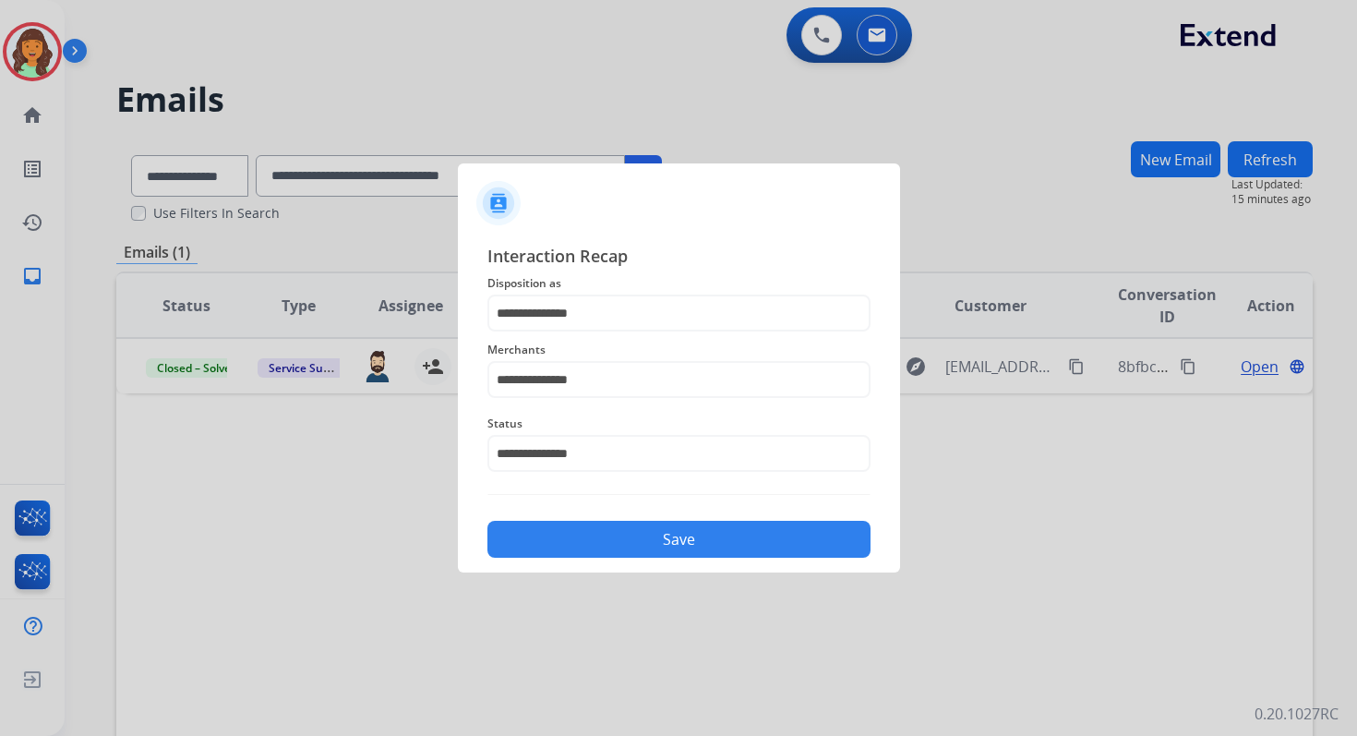
click at [643, 538] on button "Save" at bounding box center [678, 539] width 383 height 37
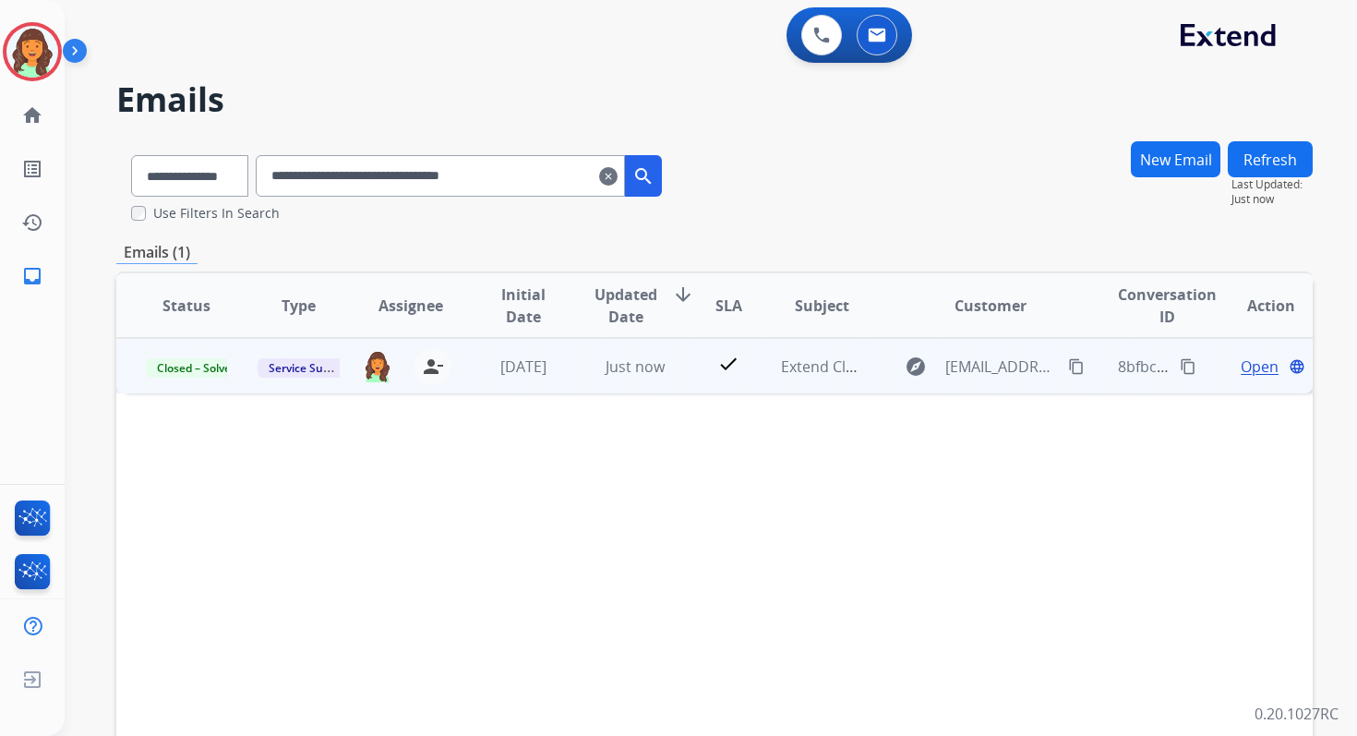
click at [1183, 365] on button "content_copy" at bounding box center [1188, 366] width 22 height 22
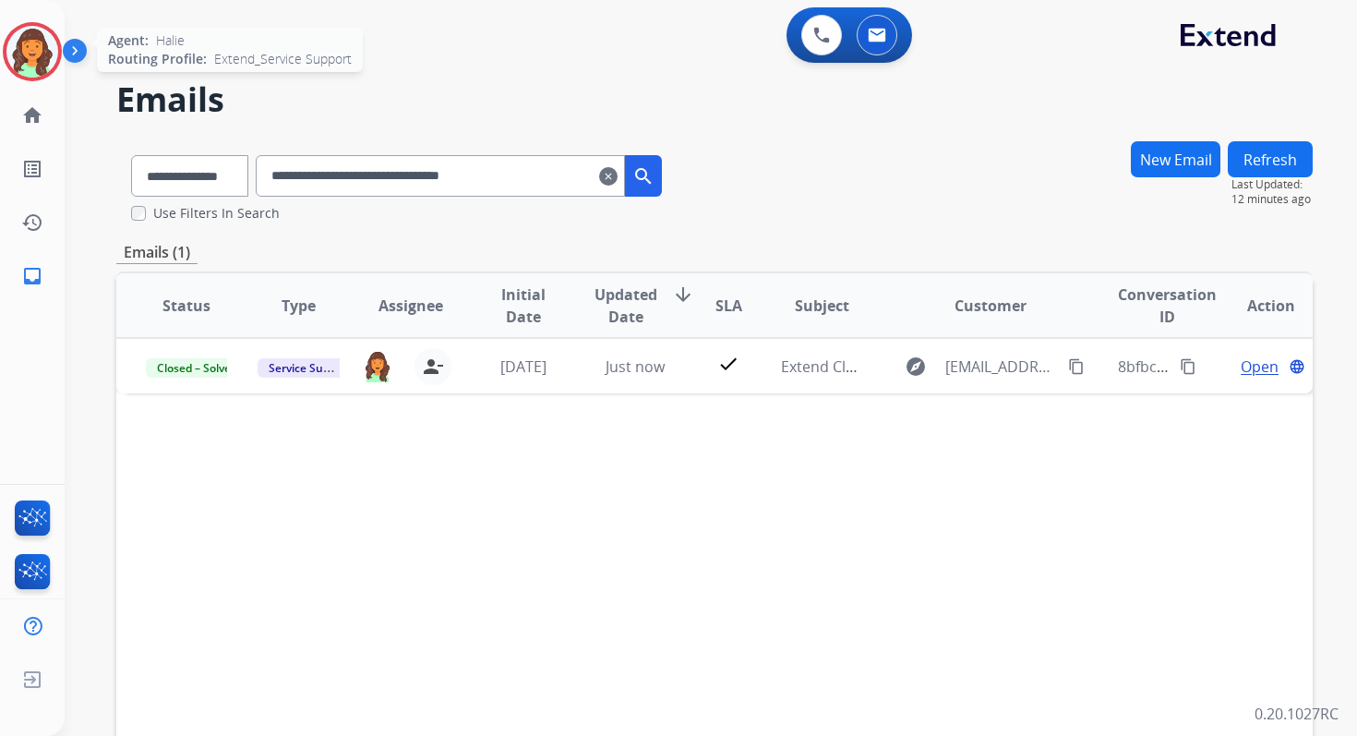
click at [46, 57] on img at bounding box center [32, 52] width 52 height 52
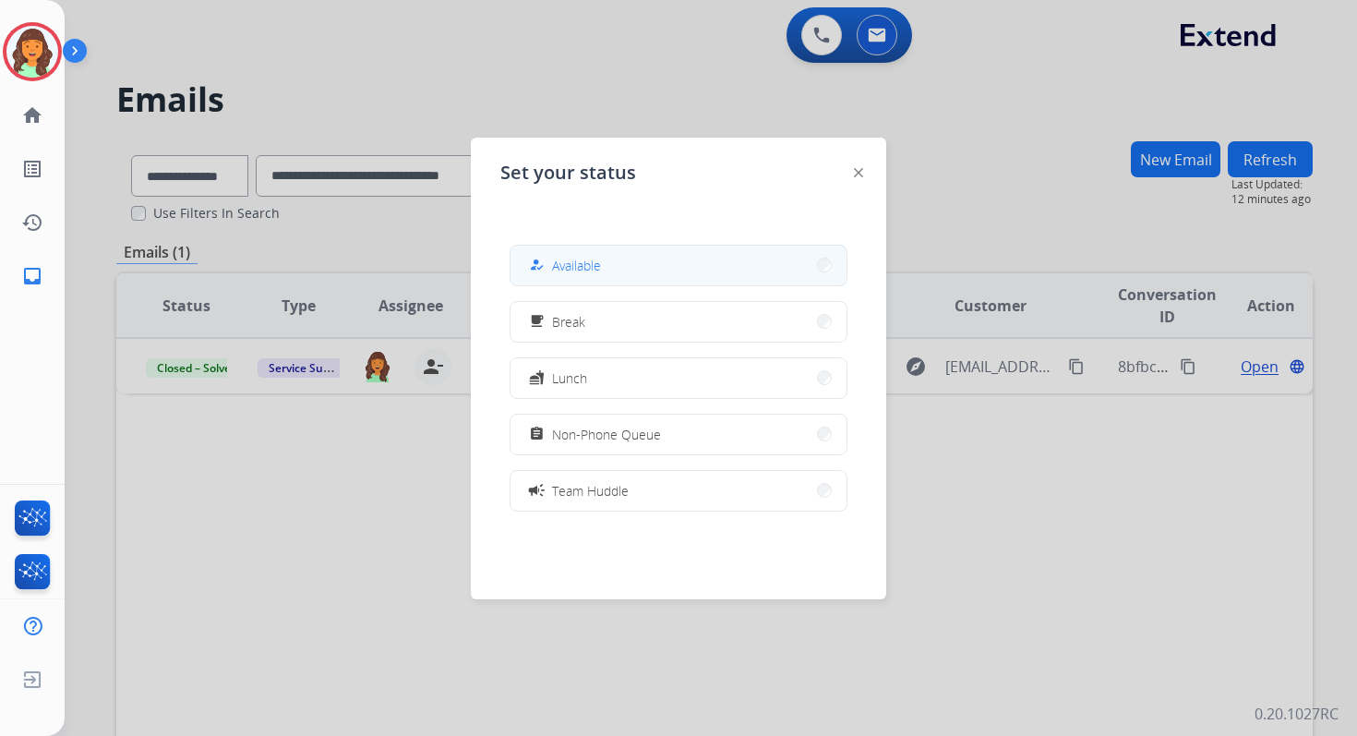
click at [605, 258] on button "how_to_reg Available" at bounding box center [678, 266] width 336 height 40
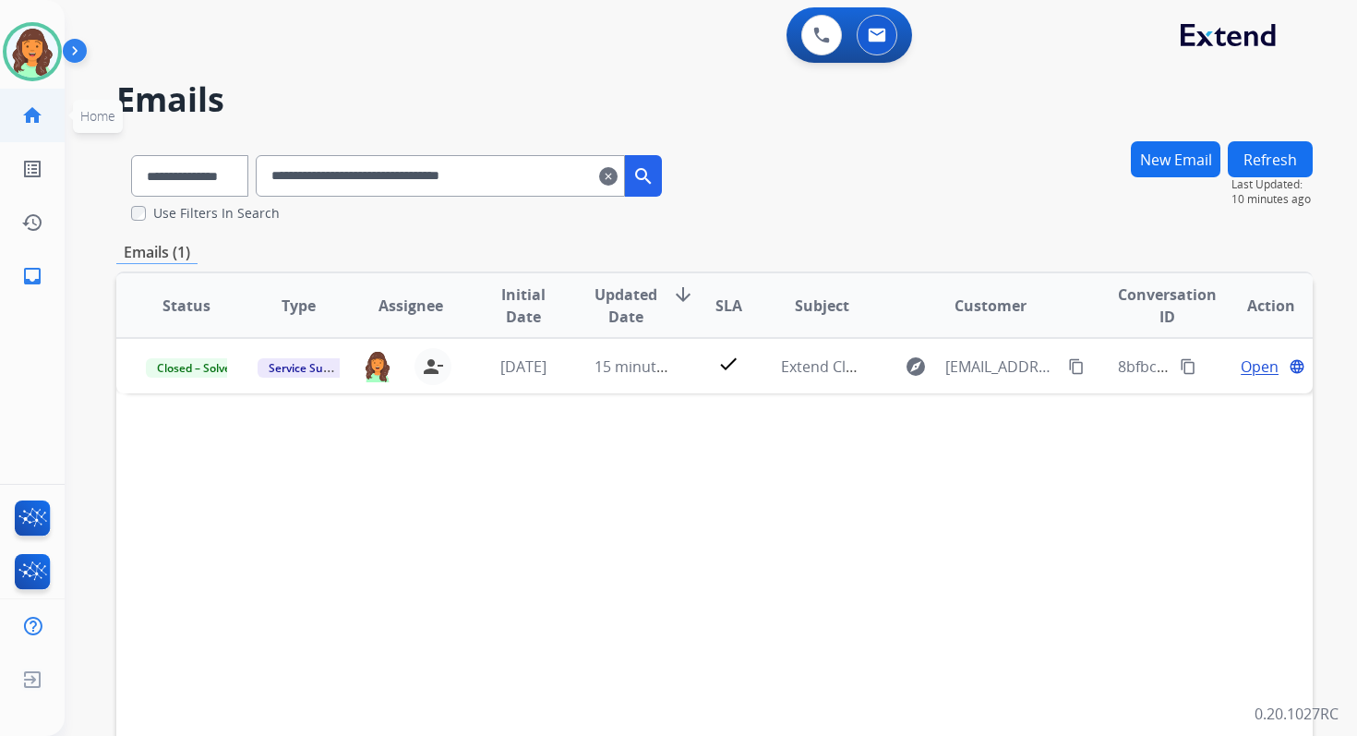
click at [35, 113] on mat-icon "home" at bounding box center [32, 115] width 22 height 22
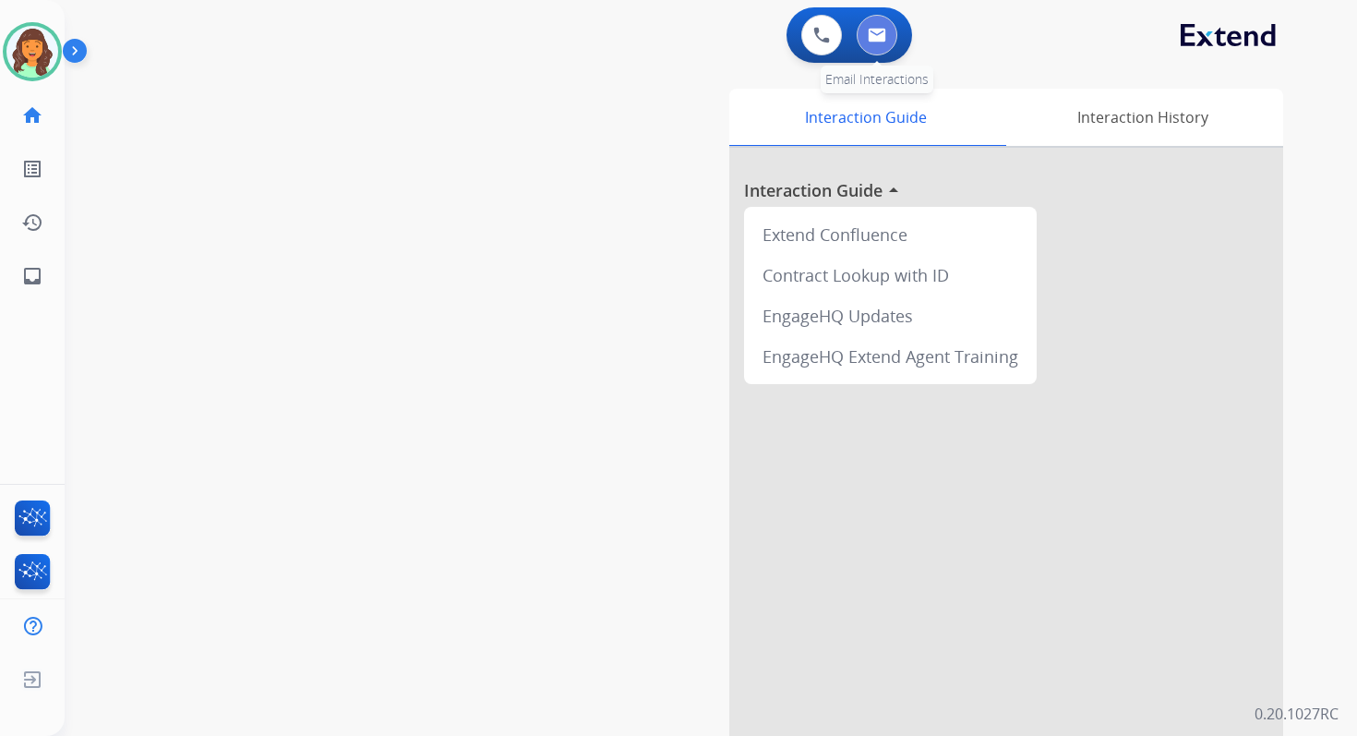
click at [877, 30] on img at bounding box center [877, 35] width 18 height 15
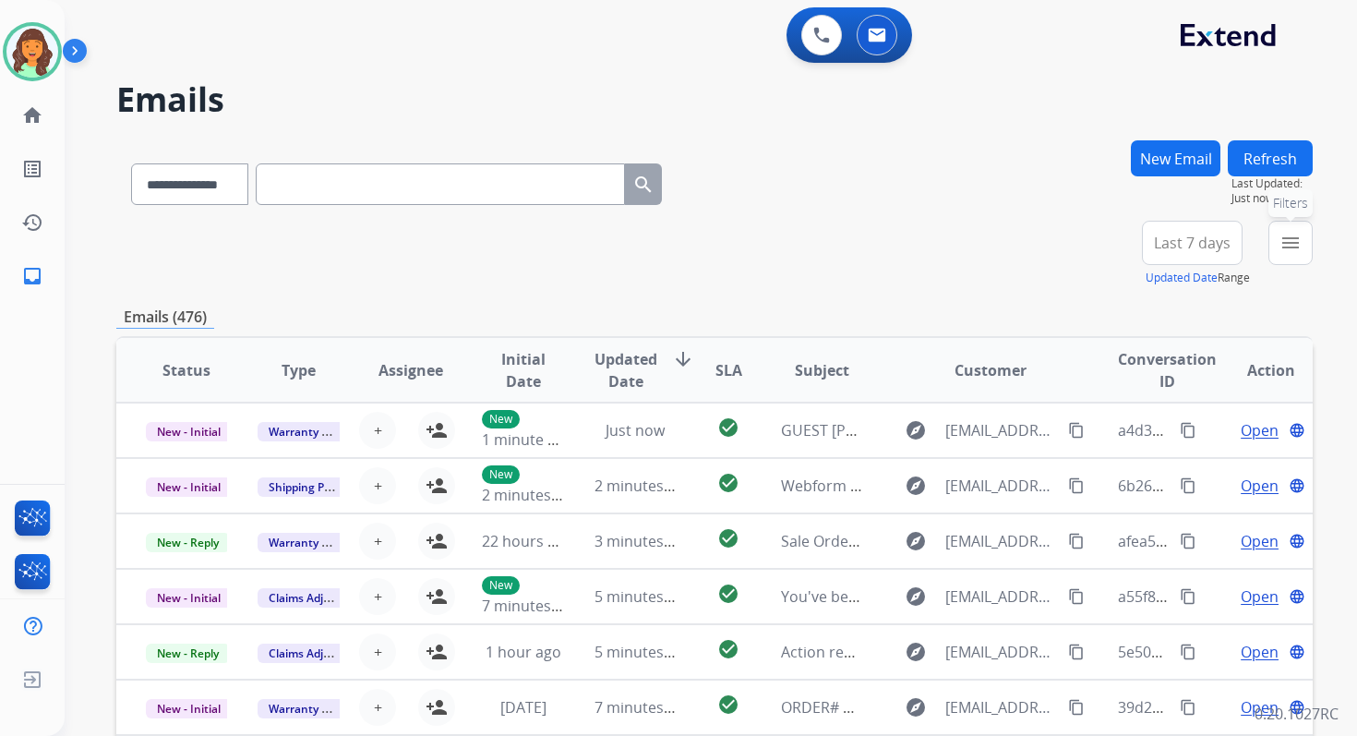
click at [1296, 249] on mat-icon "menu" at bounding box center [1290, 243] width 22 height 22
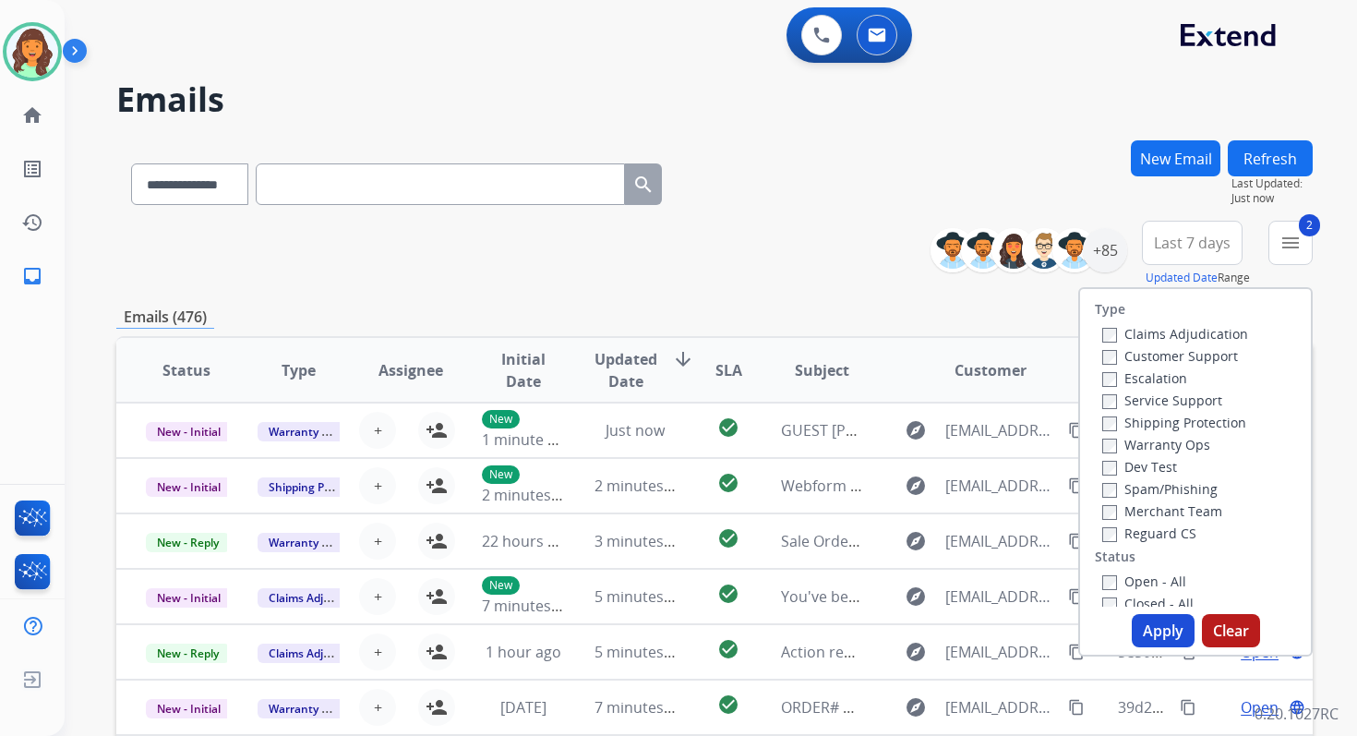
click at [1155, 630] on button "Apply" at bounding box center [1163, 630] width 63 height 33
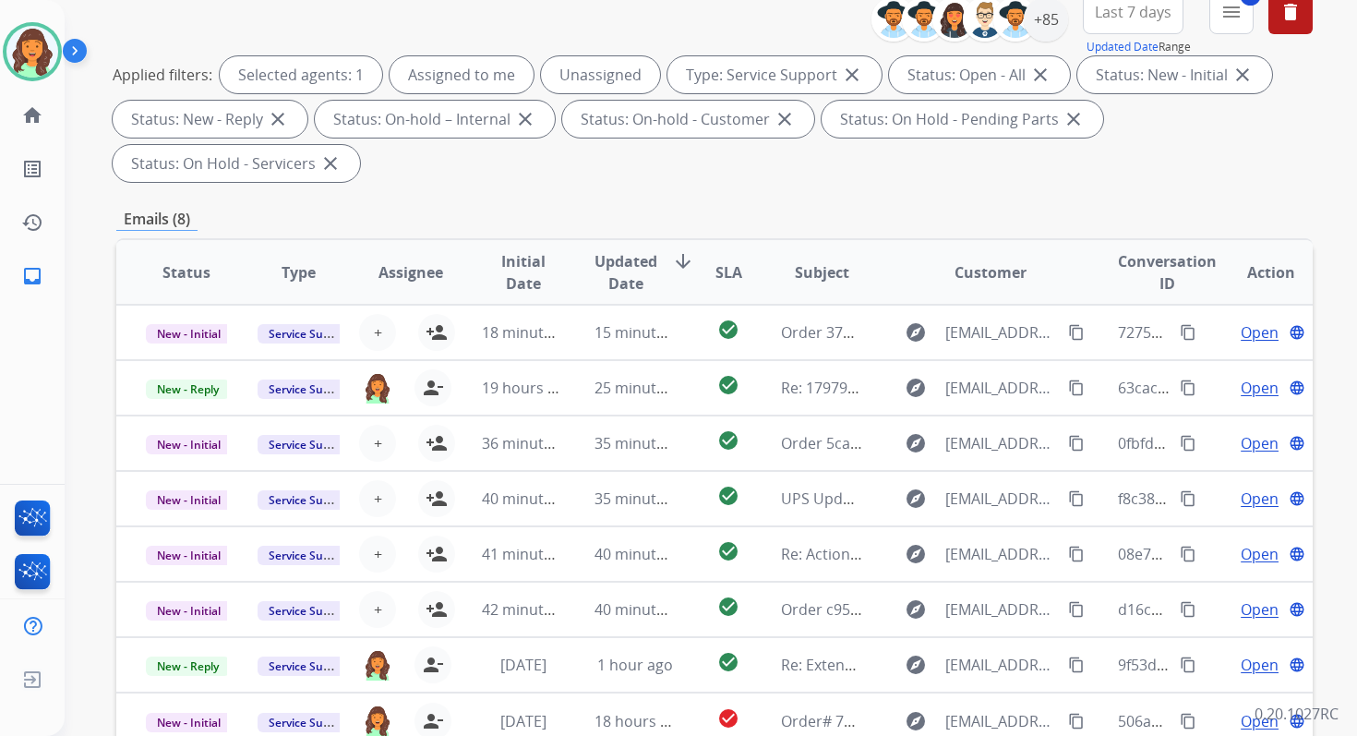
scroll to position [448, 0]
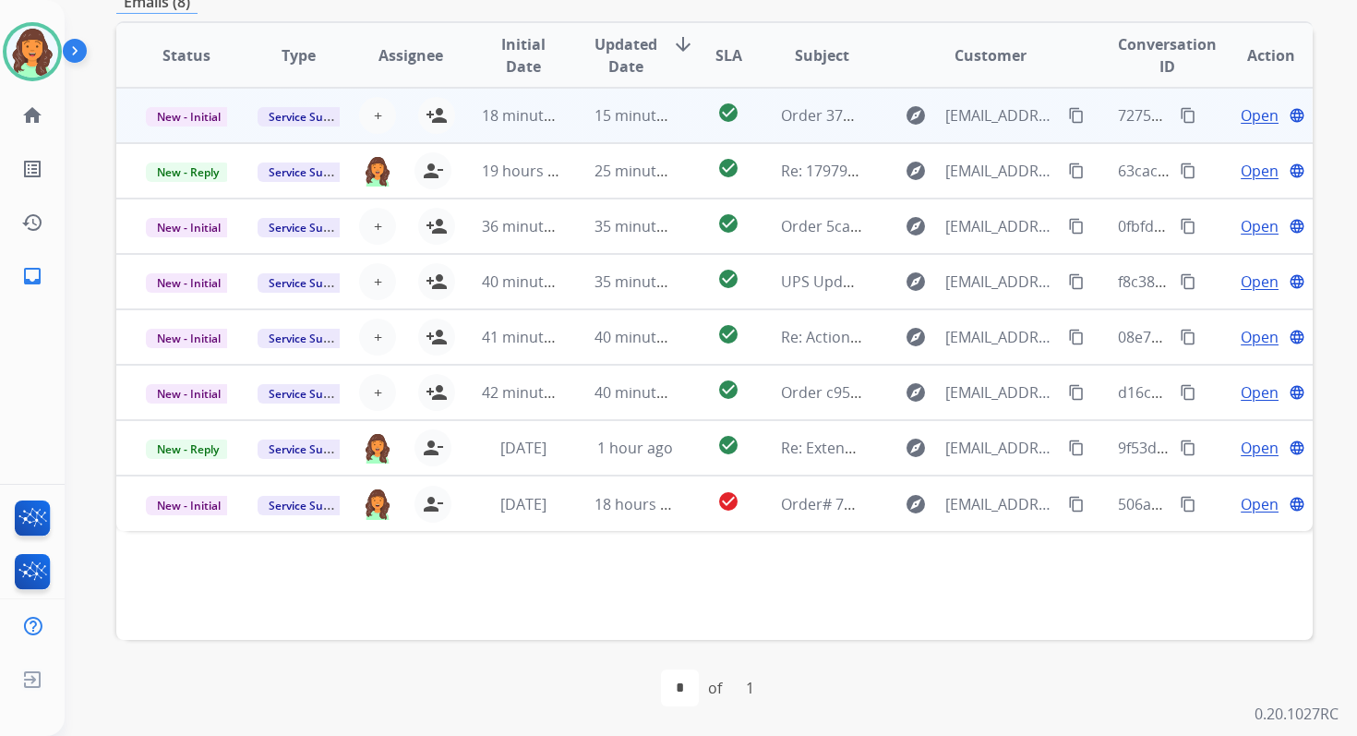
click at [565, 102] on td "15 minutes ago" at bounding box center [621, 115] width 112 height 55
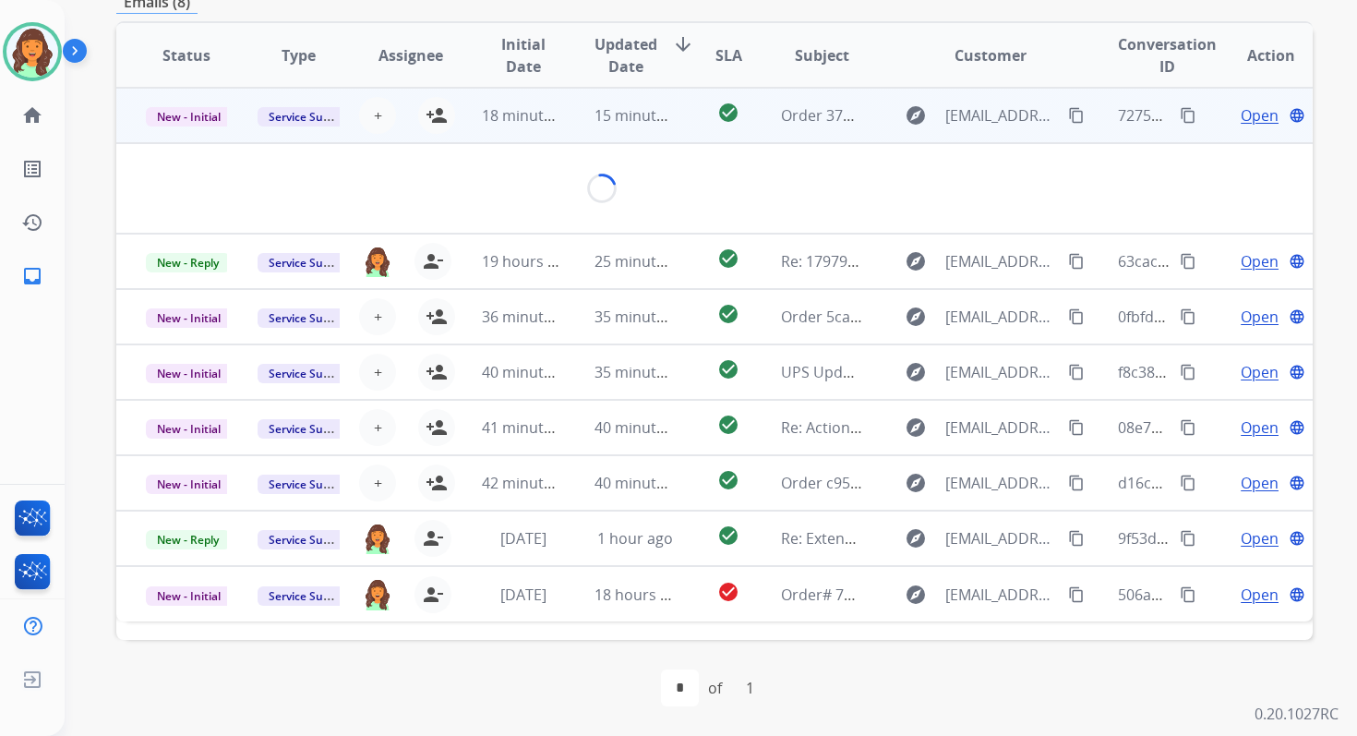
scroll to position [443, 0]
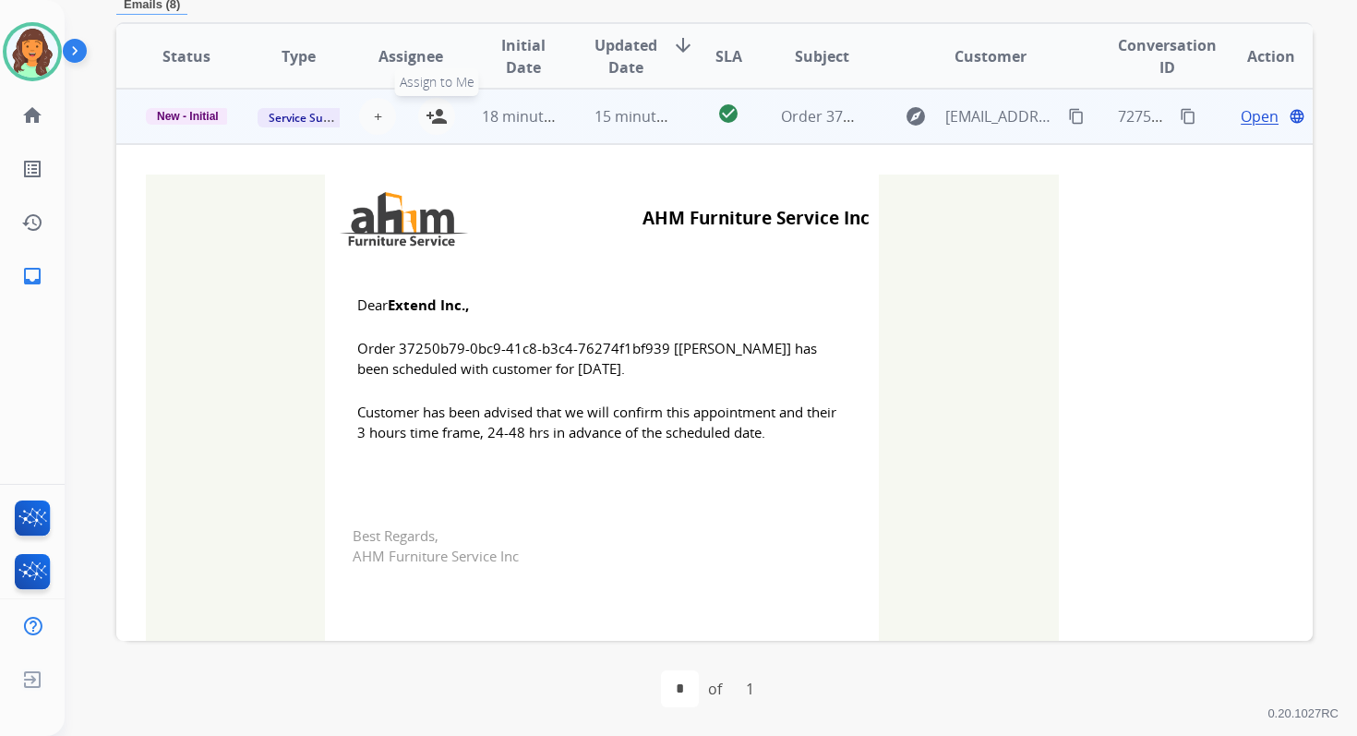
click at [435, 112] on mat-icon "person_add" at bounding box center [437, 116] width 22 height 22
click at [193, 112] on span "New - Initial" at bounding box center [188, 116] width 84 height 17
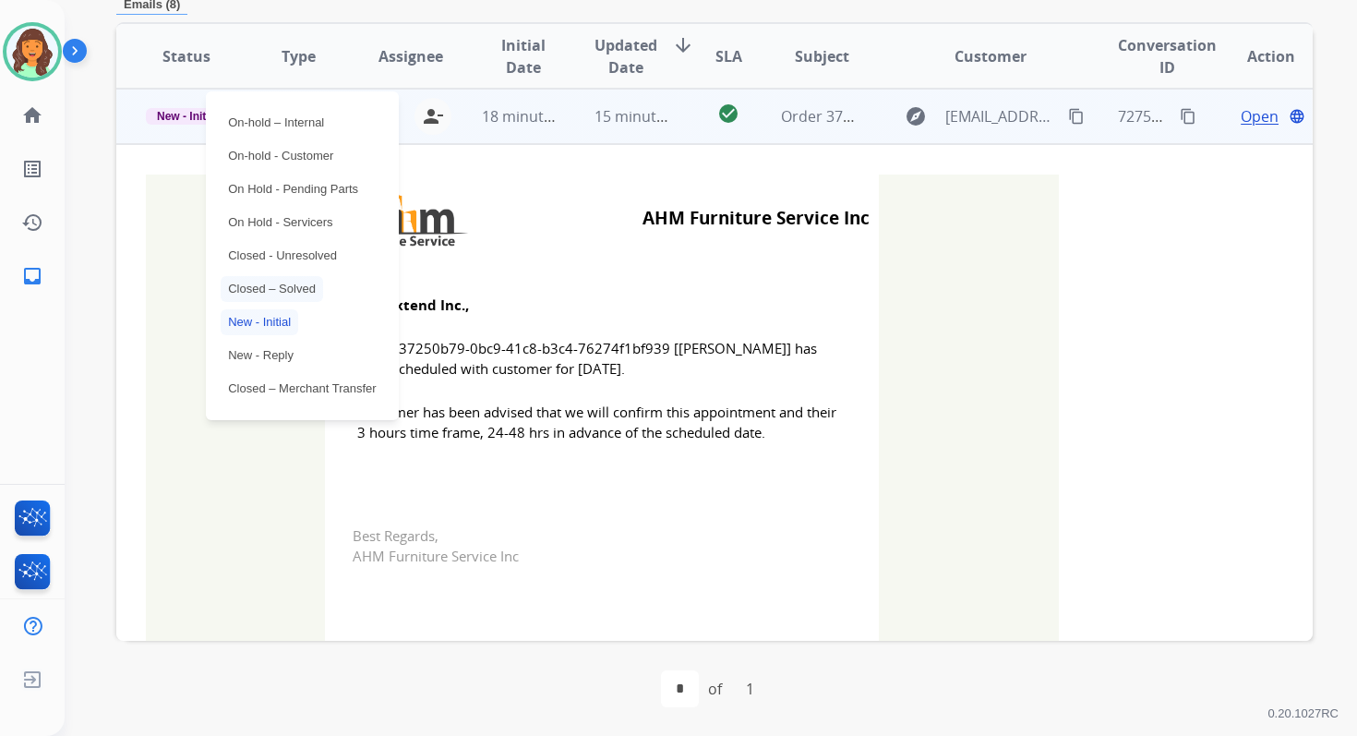
click at [270, 280] on p "Closed – Solved" at bounding box center [272, 289] width 102 height 26
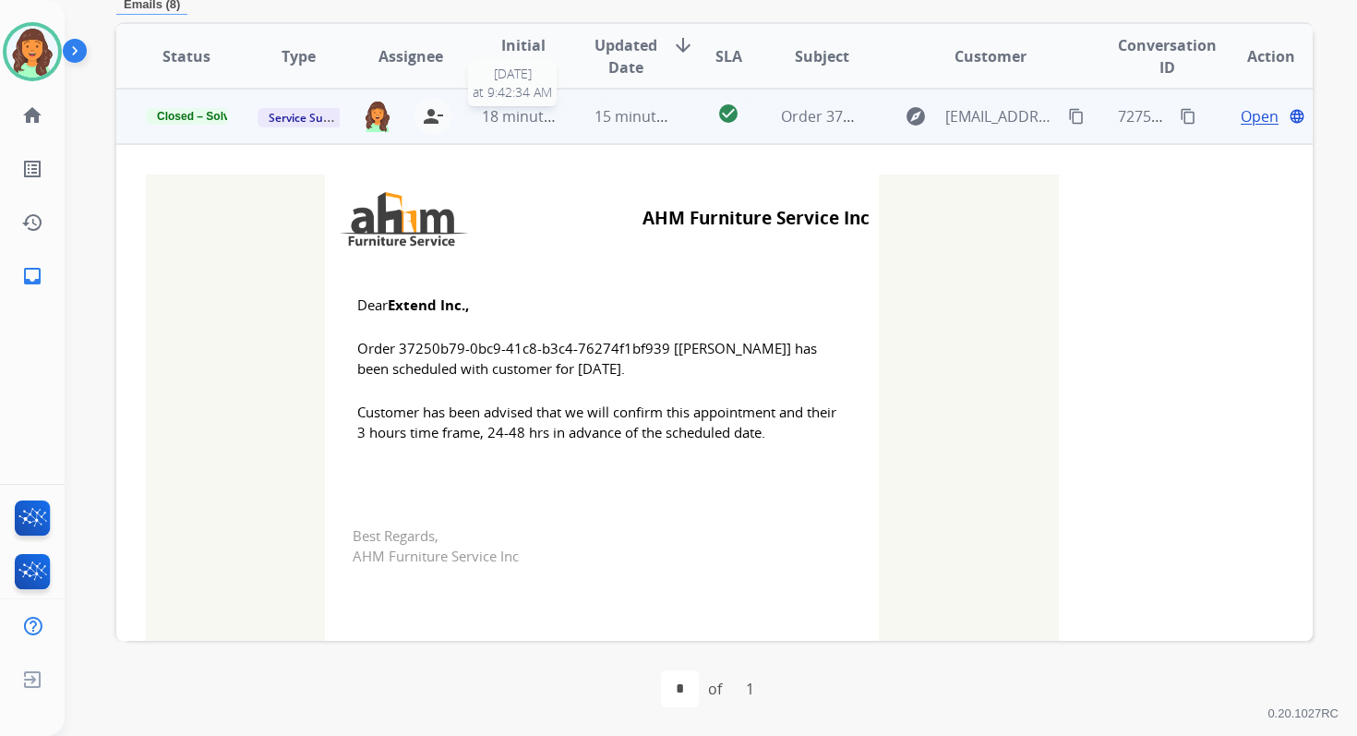
click at [551, 113] on span "18 minutes ago" at bounding box center [535, 116] width 107 height 20
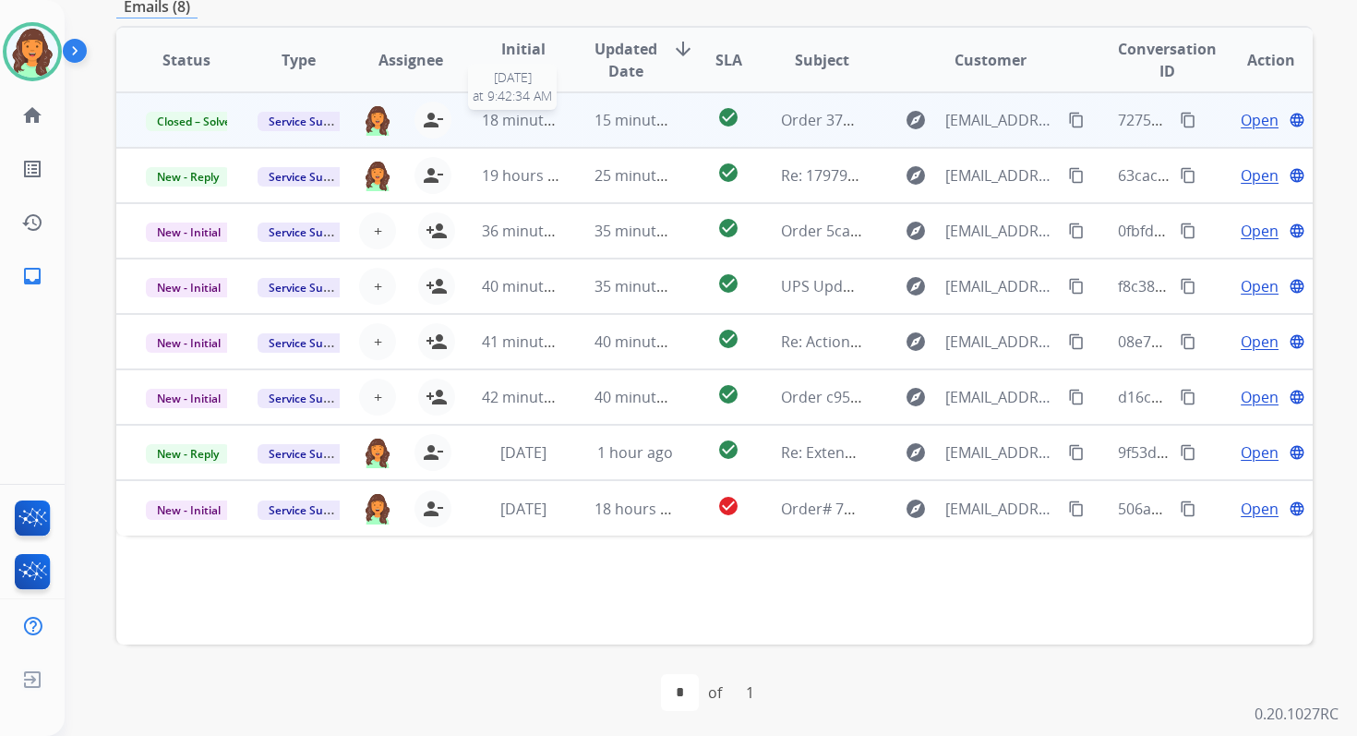
scroll to position [442, 0]
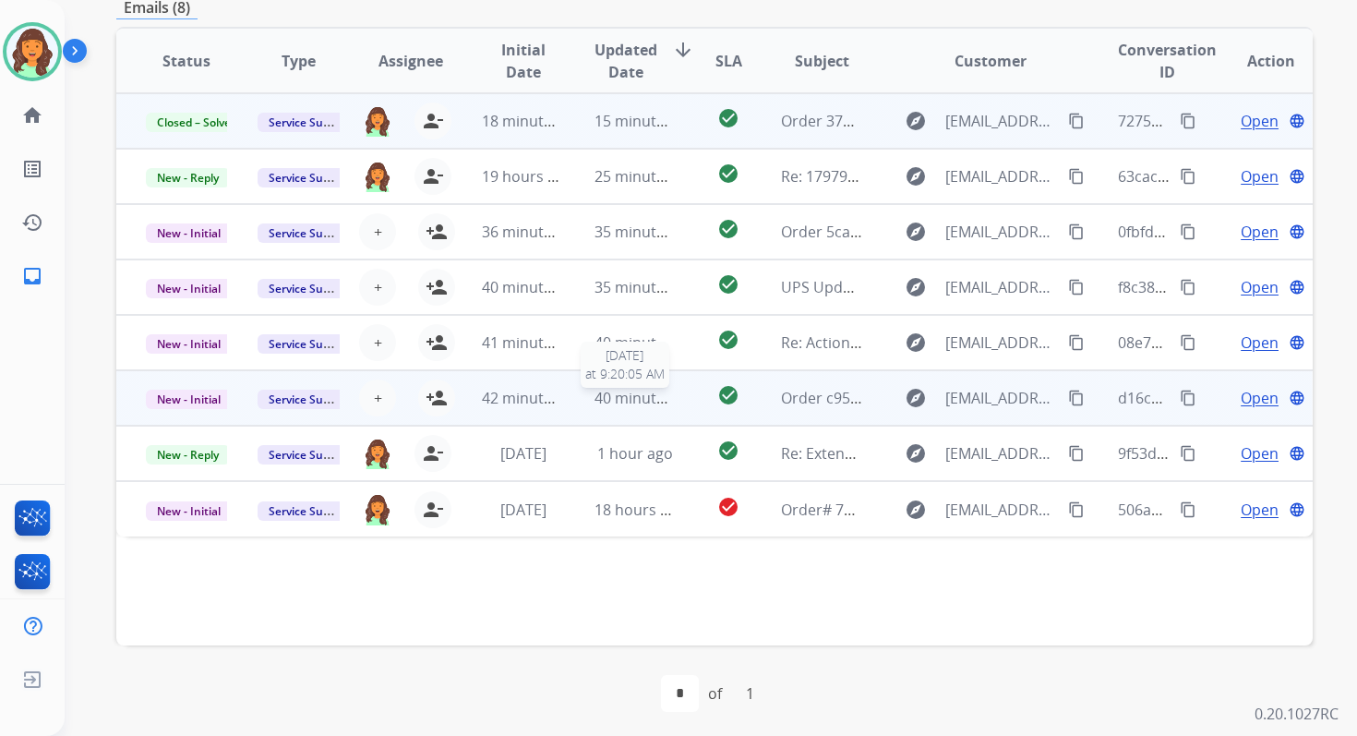
click at [604, 406] on span "40 minutes ago" at bounding box center [648, 398] width 107 height 20
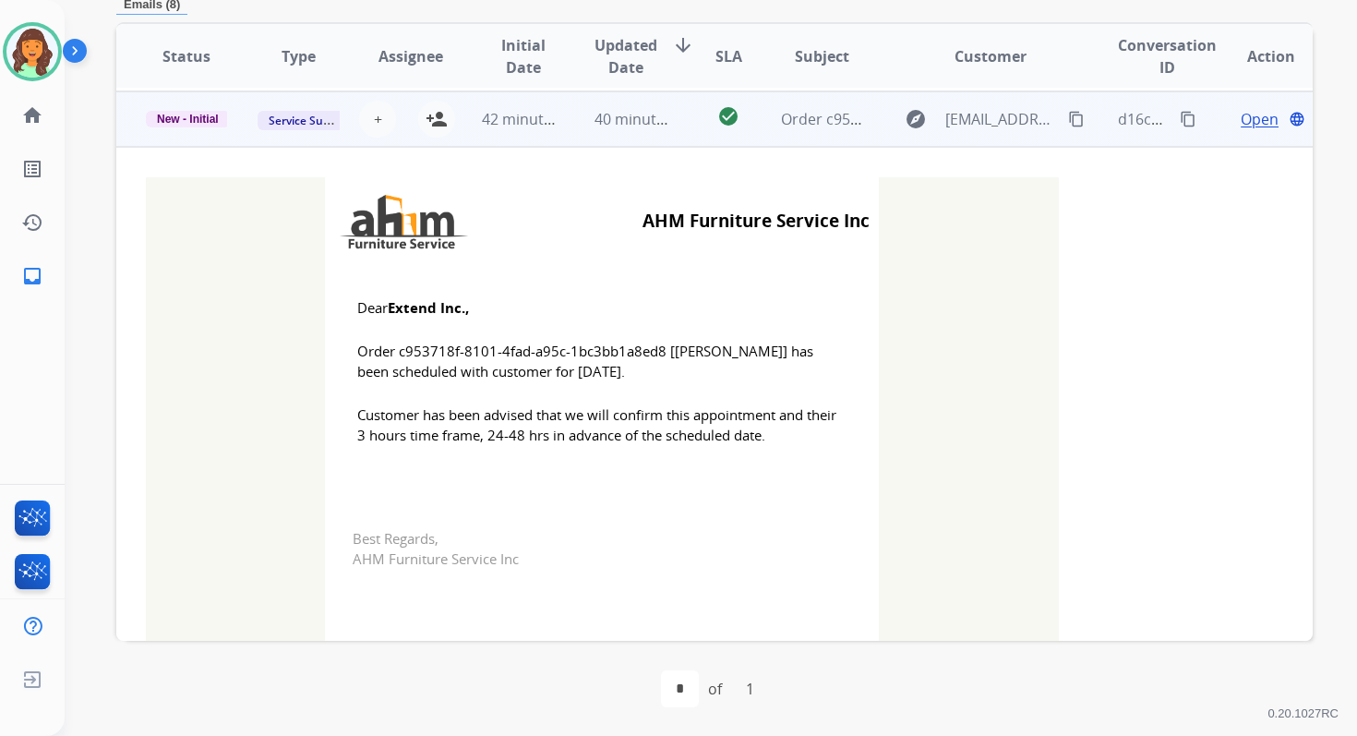
scroll to position [277, 0]
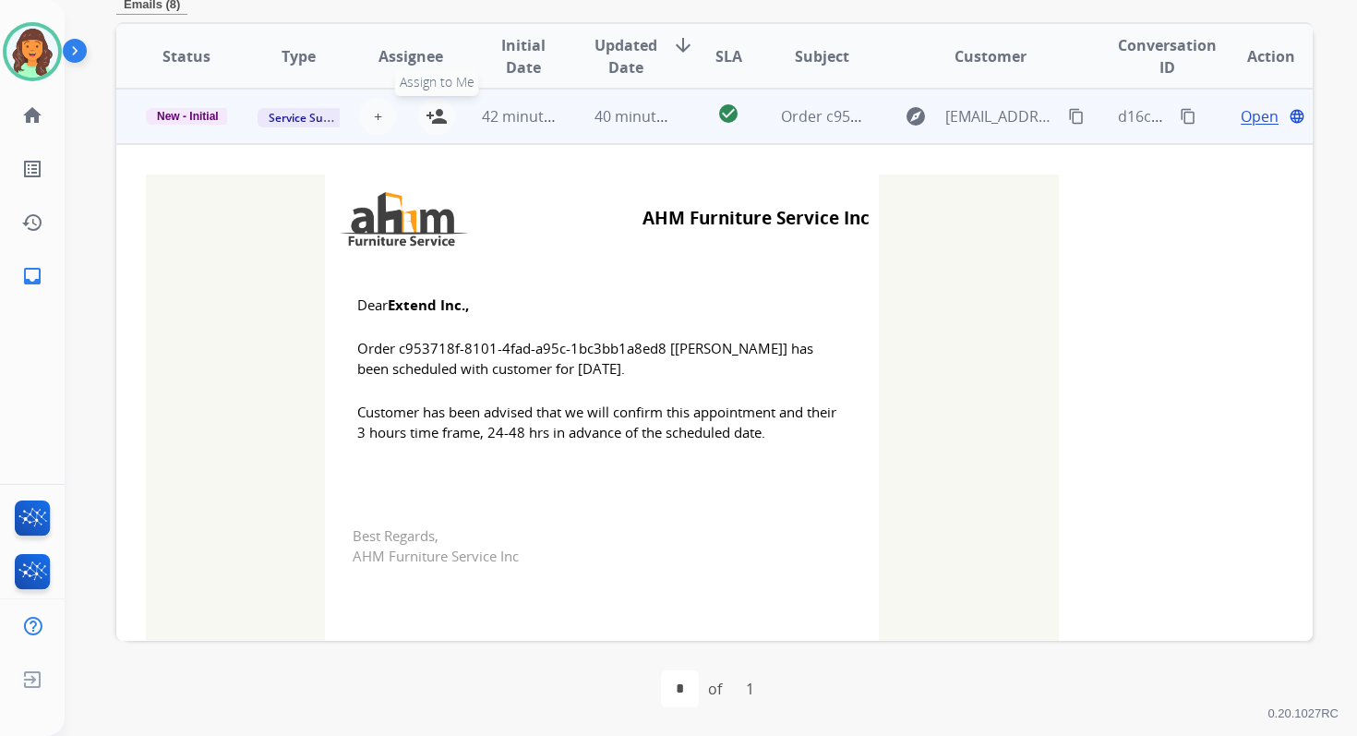
click at [436, 114] on mat-icon "person_add" at bounding box center [437, 116] width 22 height 22
click at [207, 110] on span "New - Initial" at bounding box center [188, 116] width 84 height 17
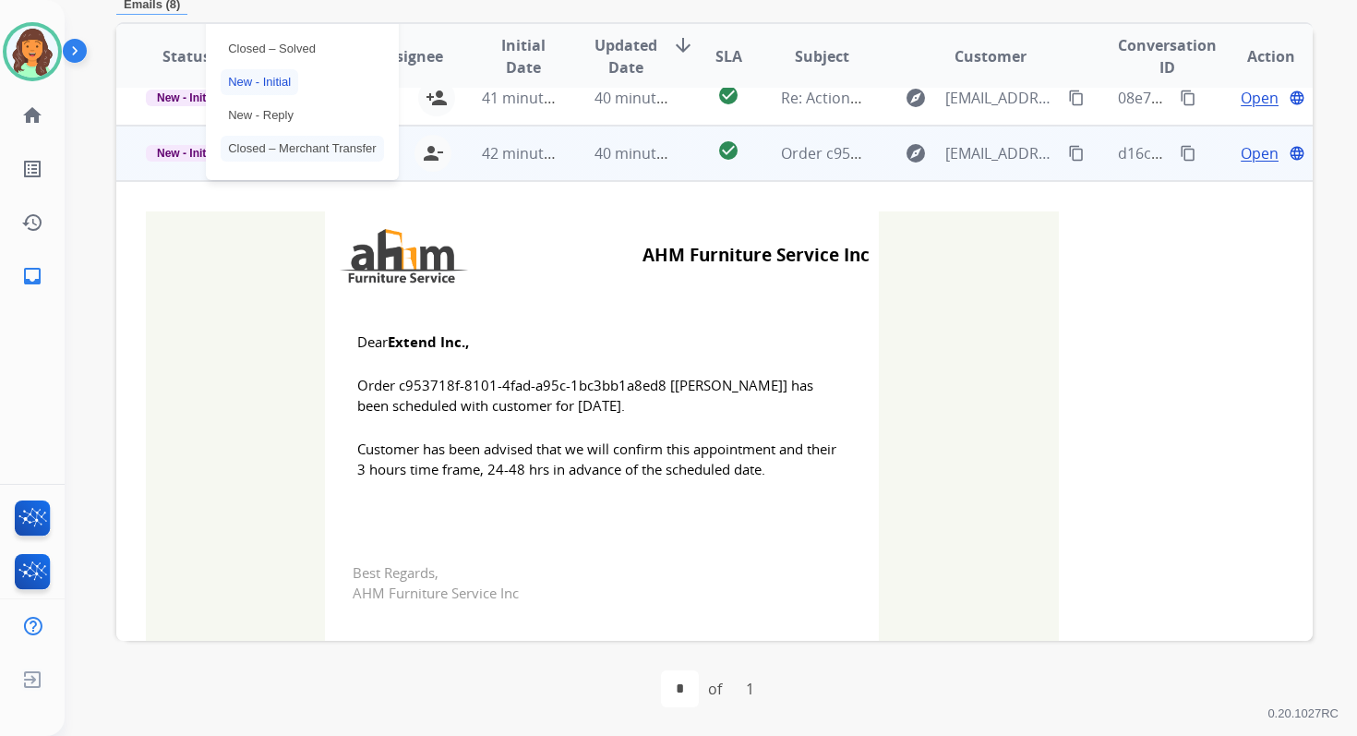
scroll to position [195, 0]
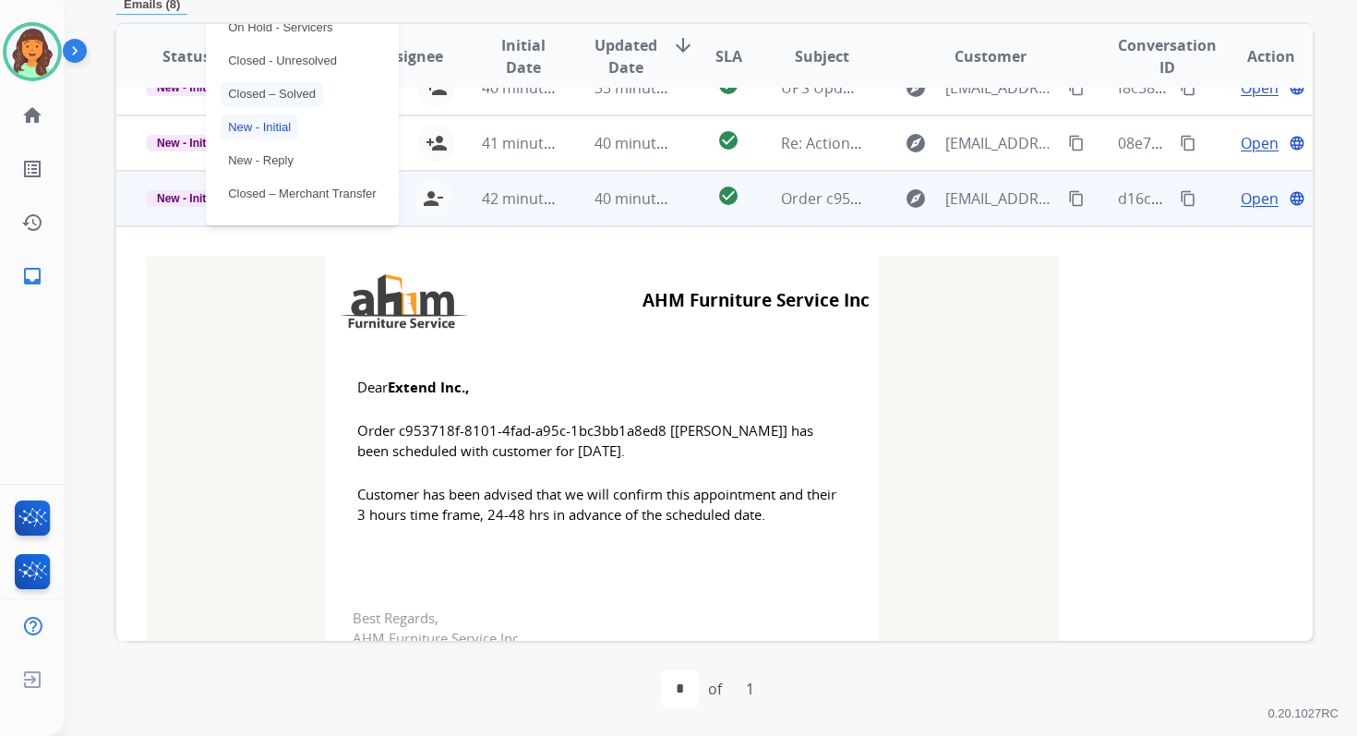
click at [258, 88] on p "Closed – Solved" at bounding box center [272, 94] width 102 height 26
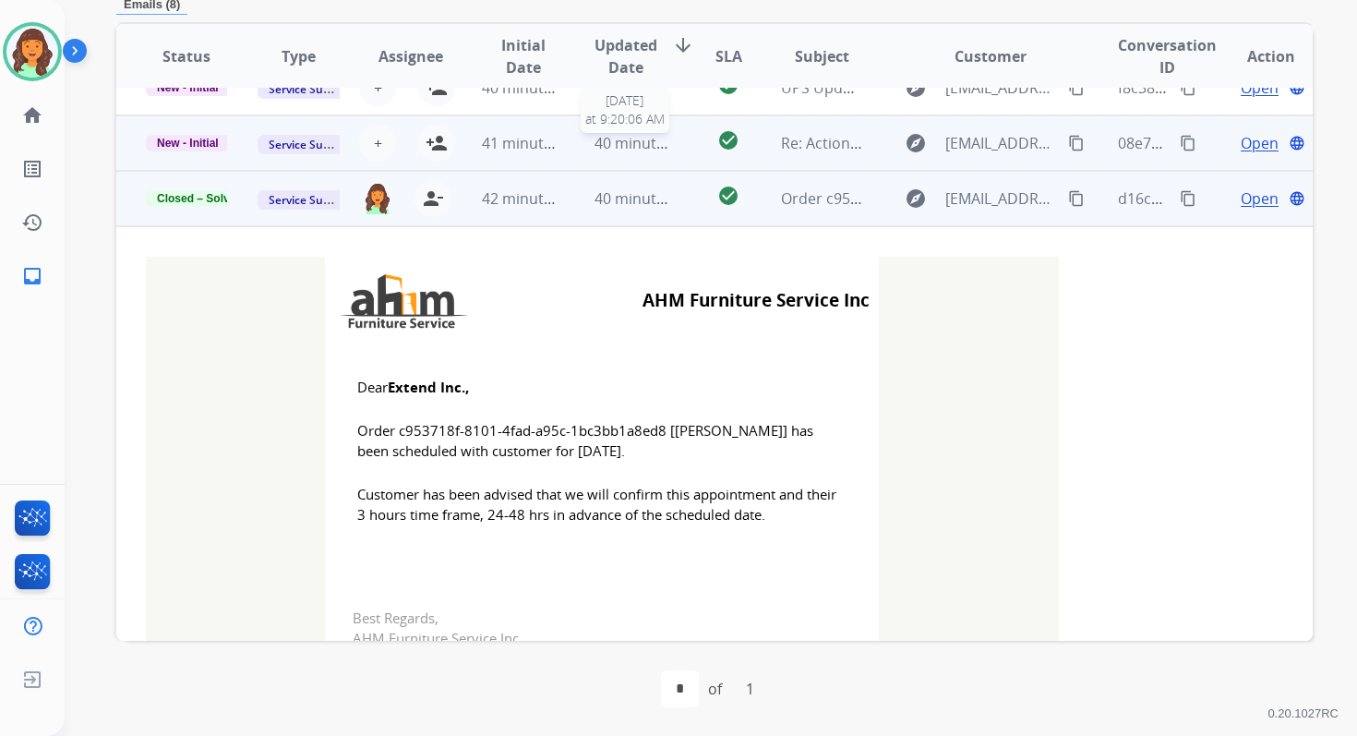
click at [604, 134] on span "40 minutes ago" at bounding box center [648, 143] width 107 height 20
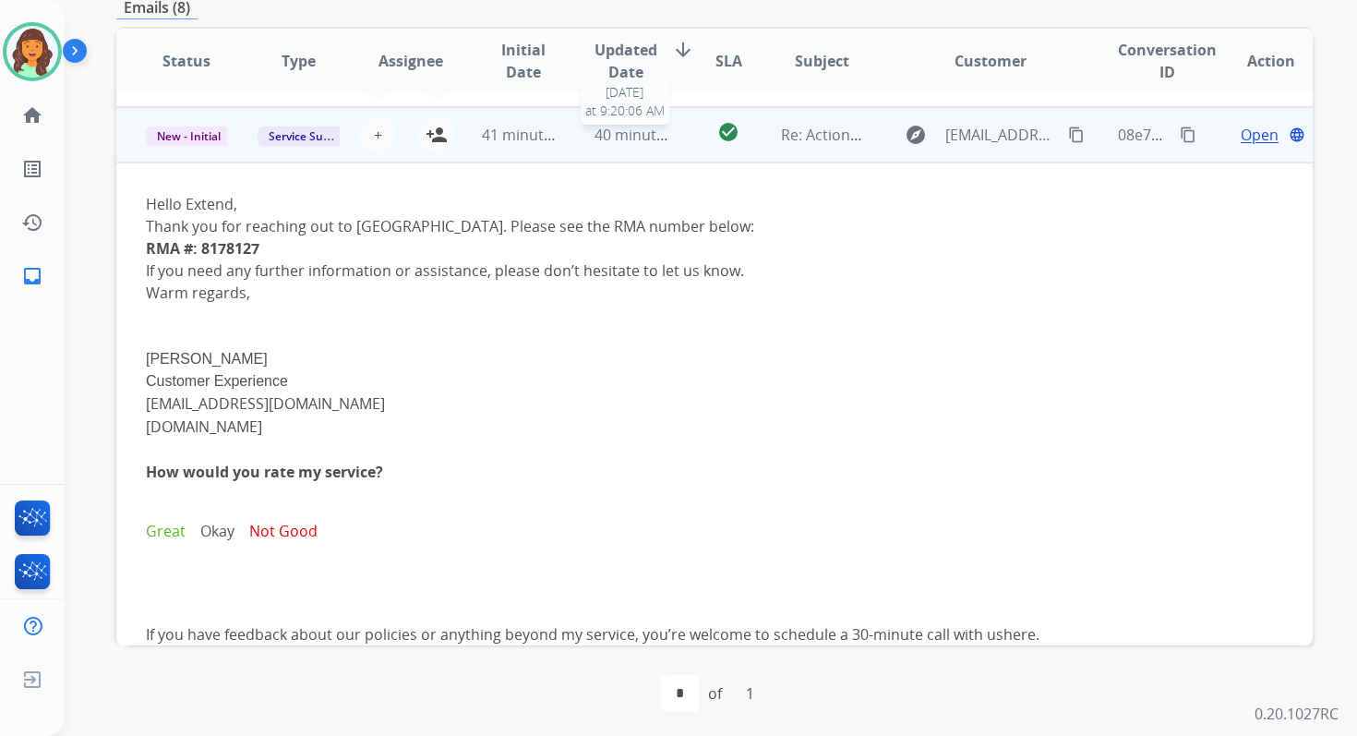
scroll to position [222, 0]
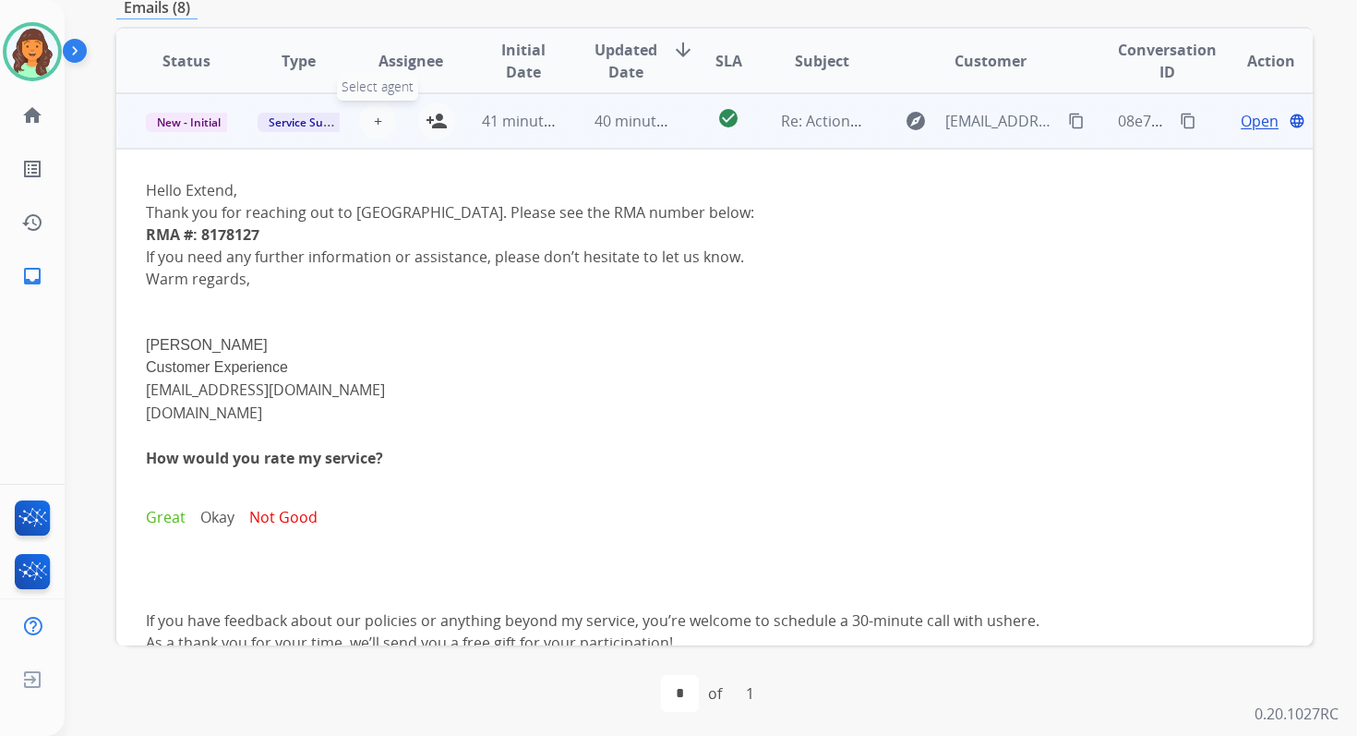
click at [374, 117] on span "+" at bounding box center [378, 121] width 8 height 22
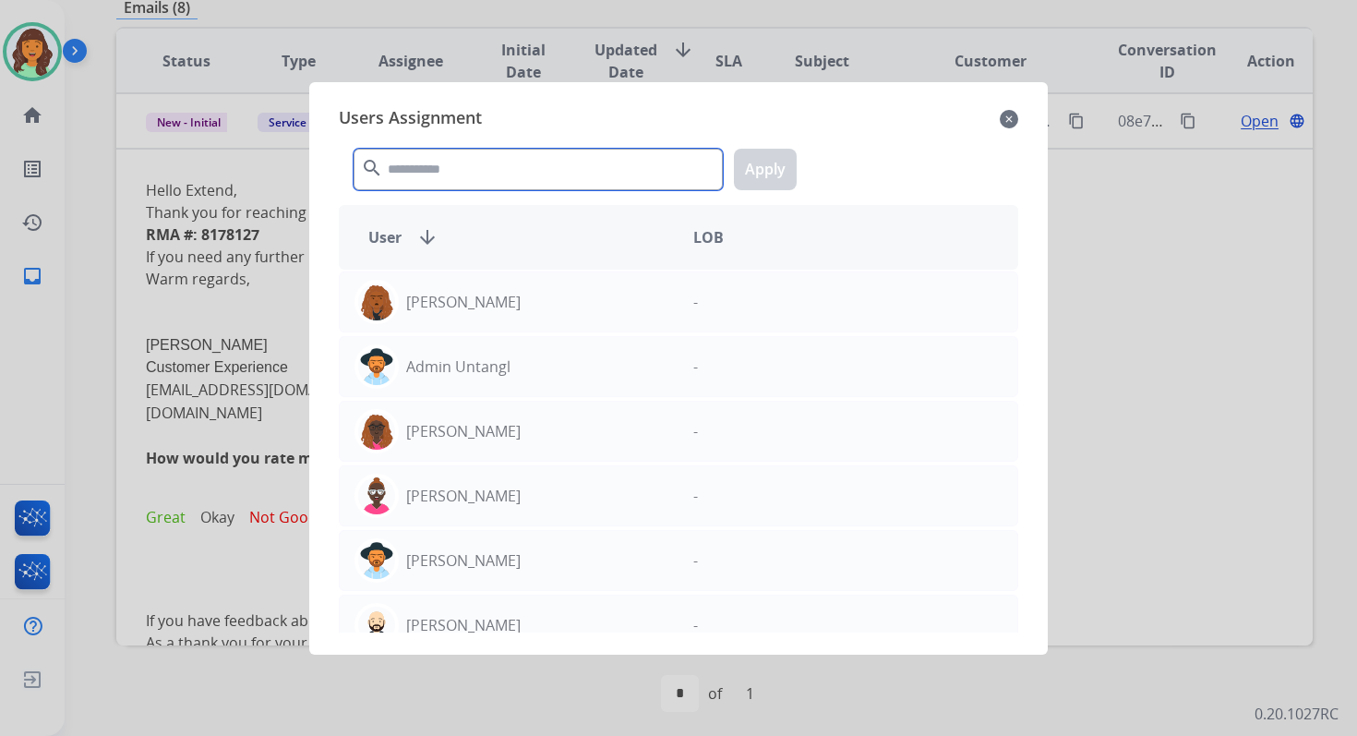
click at [407, 170] on input "text" at bounding box center [538, 170] width 369 height 42
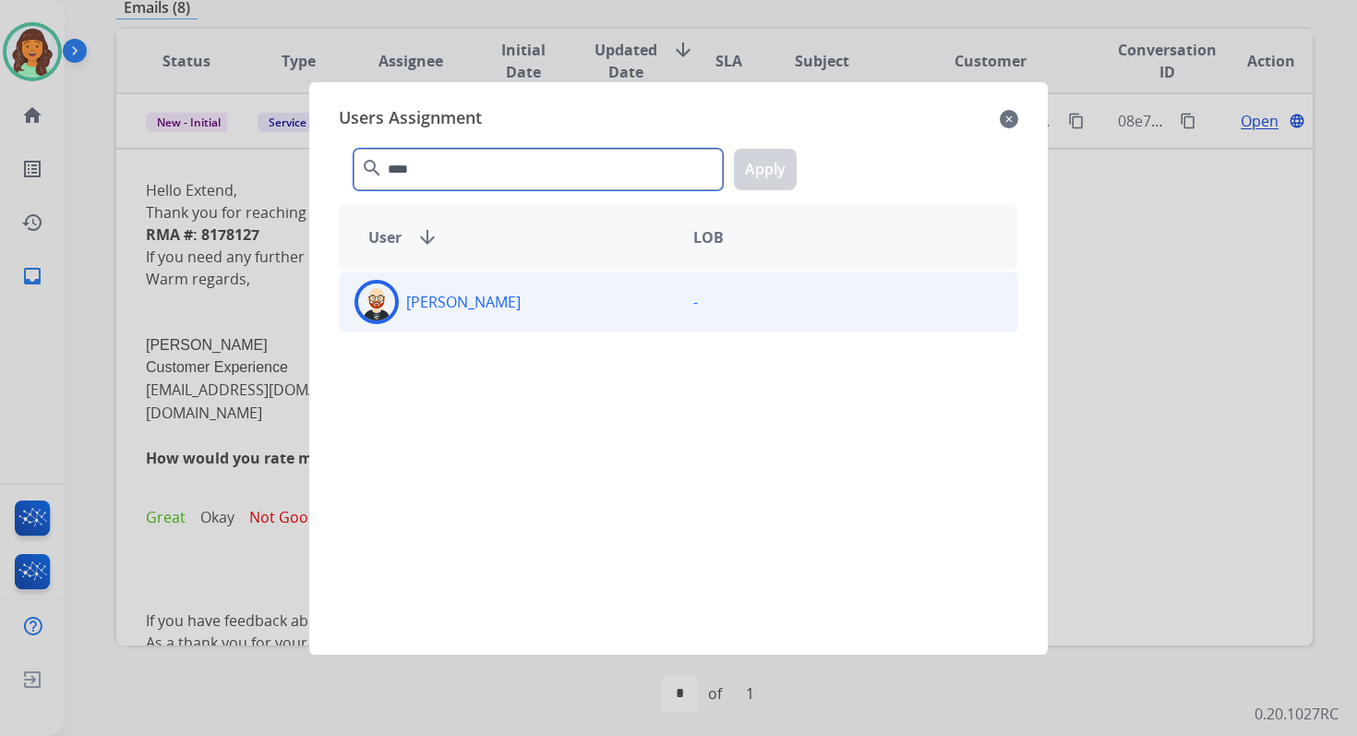
type input "****"
click at [487, 298] on div "[PERSON_NAME]" at bounding box center [509, 302] width 339 height 44
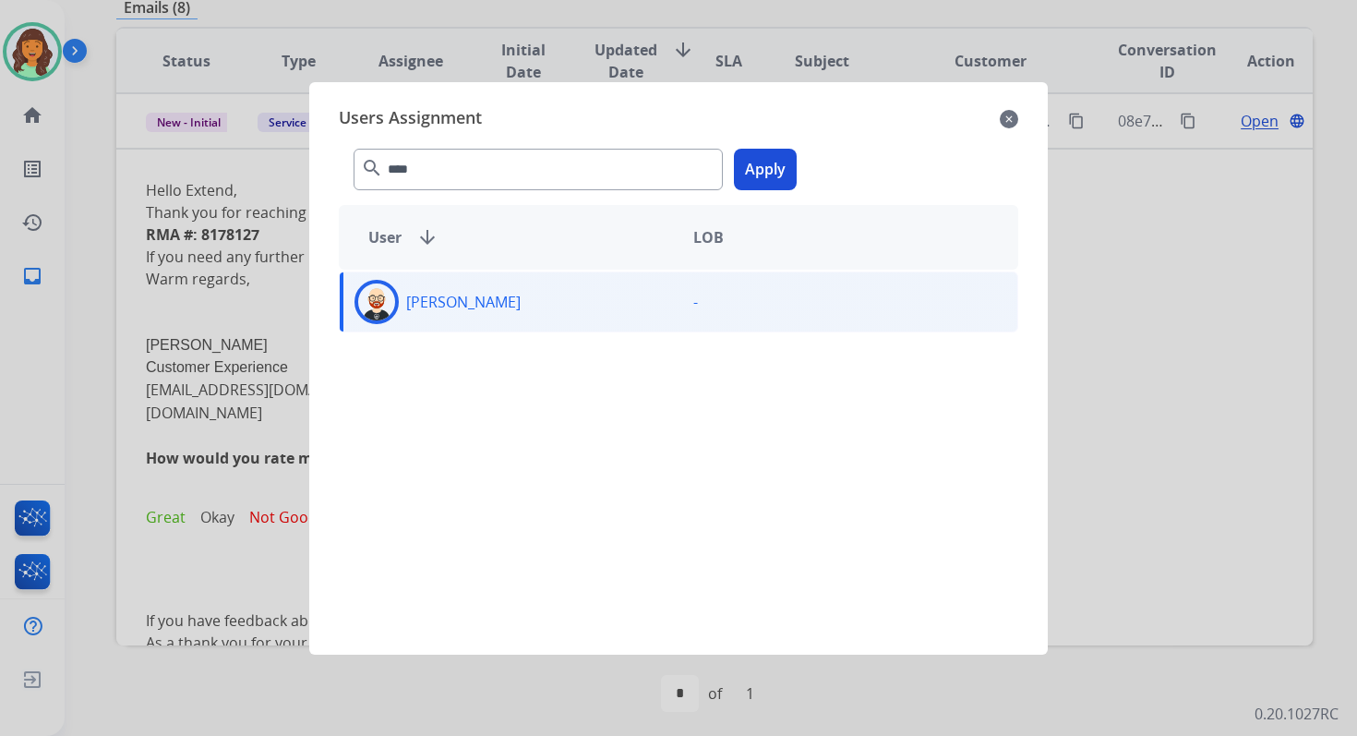
click at [769, 155] on button "Apply" at bounding box center [765, 170] width 63 height 42
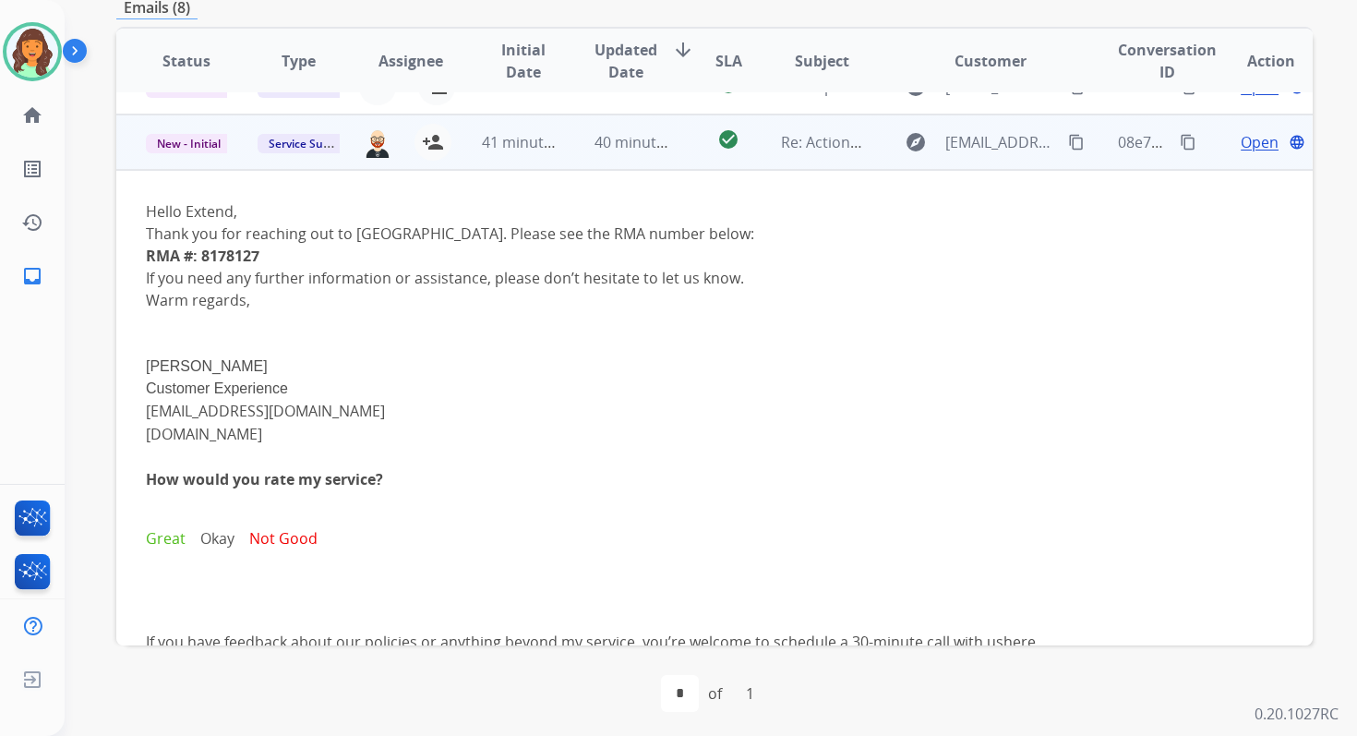
scroll to position [187, 0]
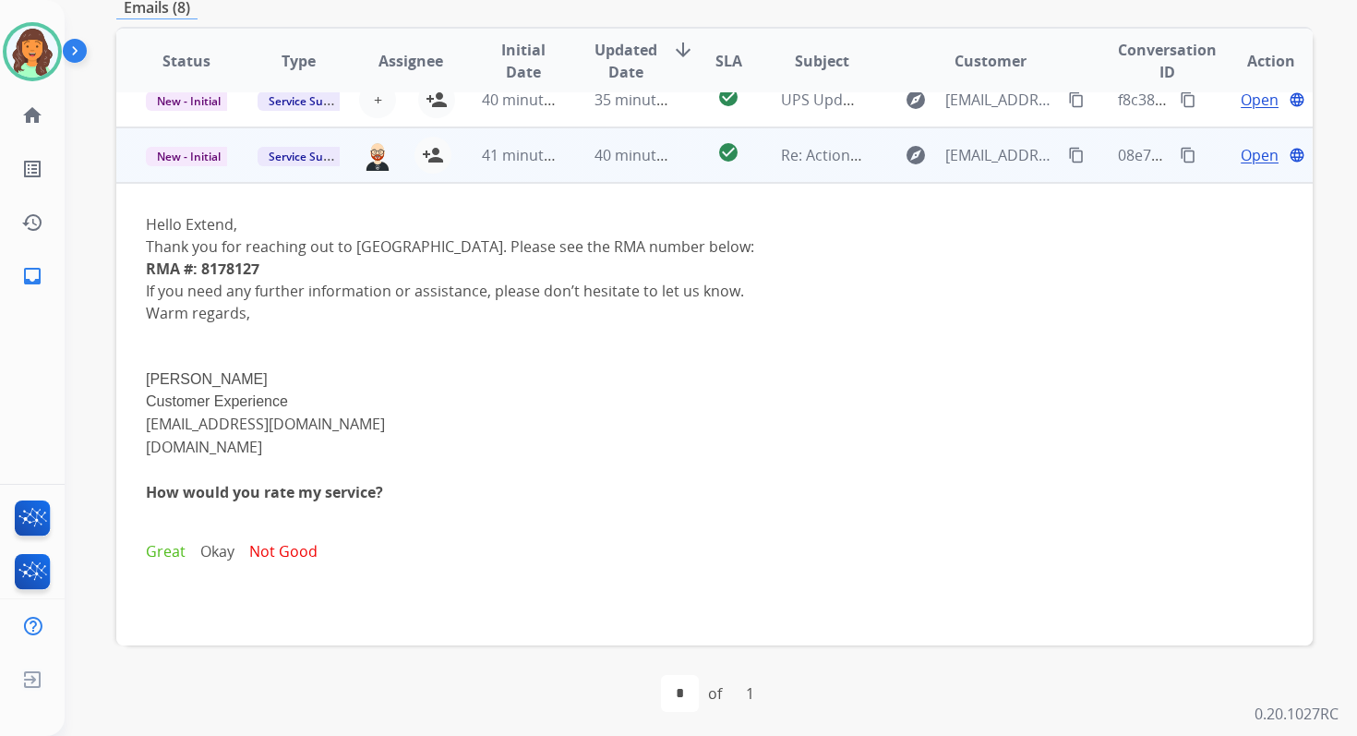
click at [1243, 162] on span "Open" at bounding box center [1260, 155] width 38 height 22
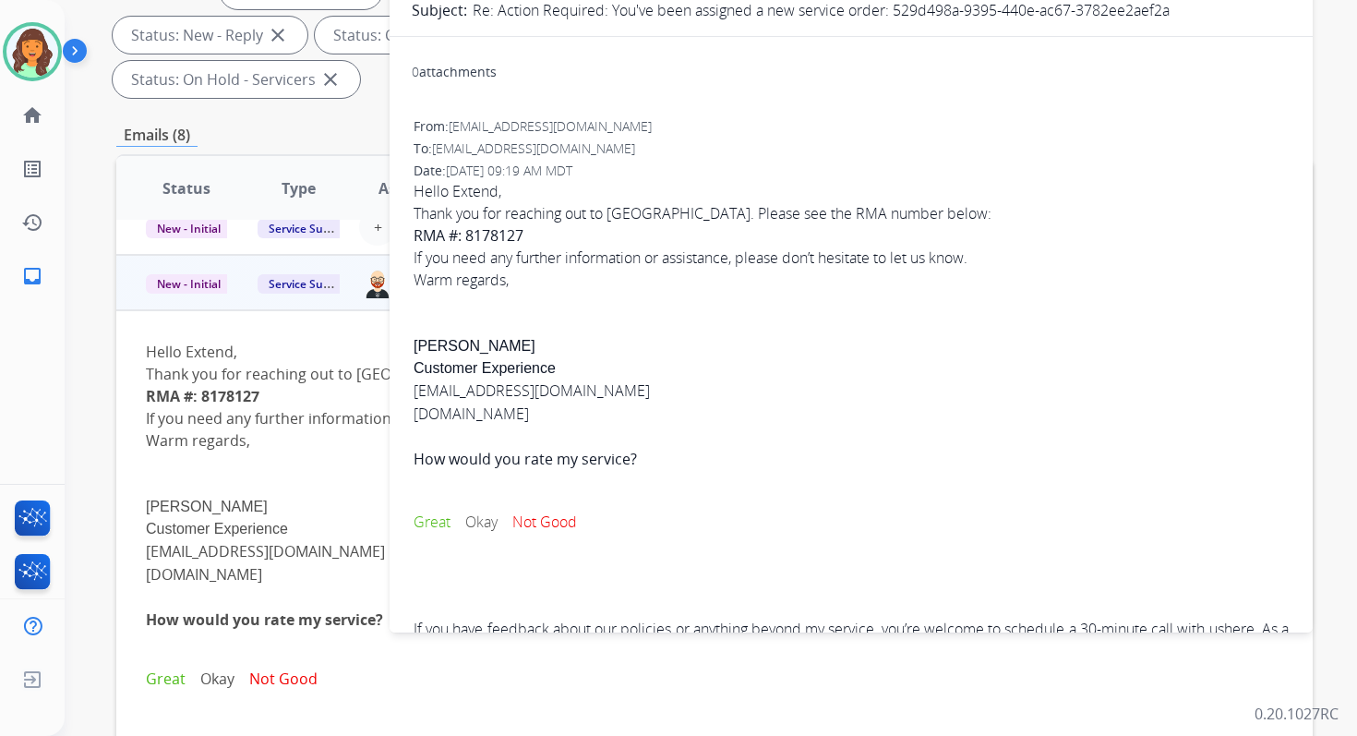
scroll to position [257, 0]
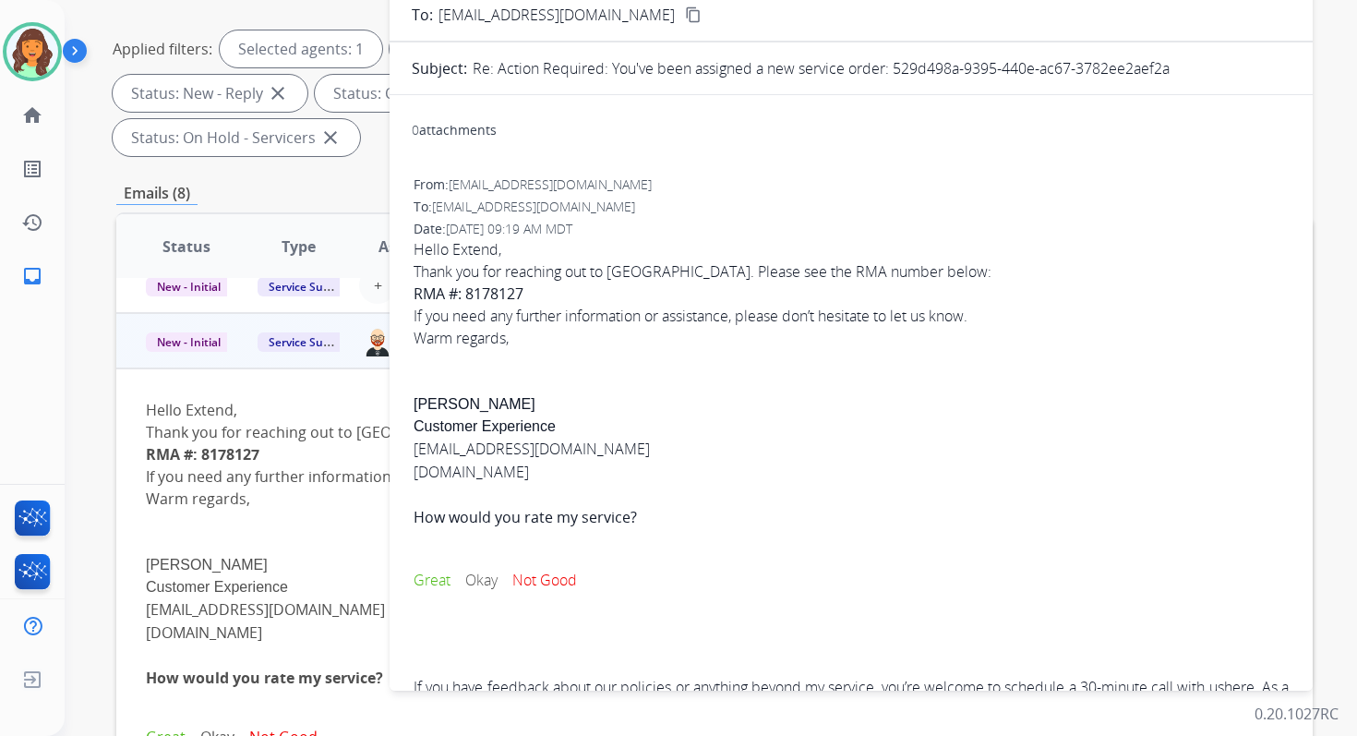
drag, startPoint x: 894, startPoint y: 67, endPoint x: 1214, endPoint y: 79, distance: 320.6
drag, startPoint x: 468, startPoint y: 291, endPoint x: 522, endPoint y: 295, distance: 54.7
click at [522, 295] on strong "RMA #: 8178127" at bounding box center [469, 293] width 110 height 20
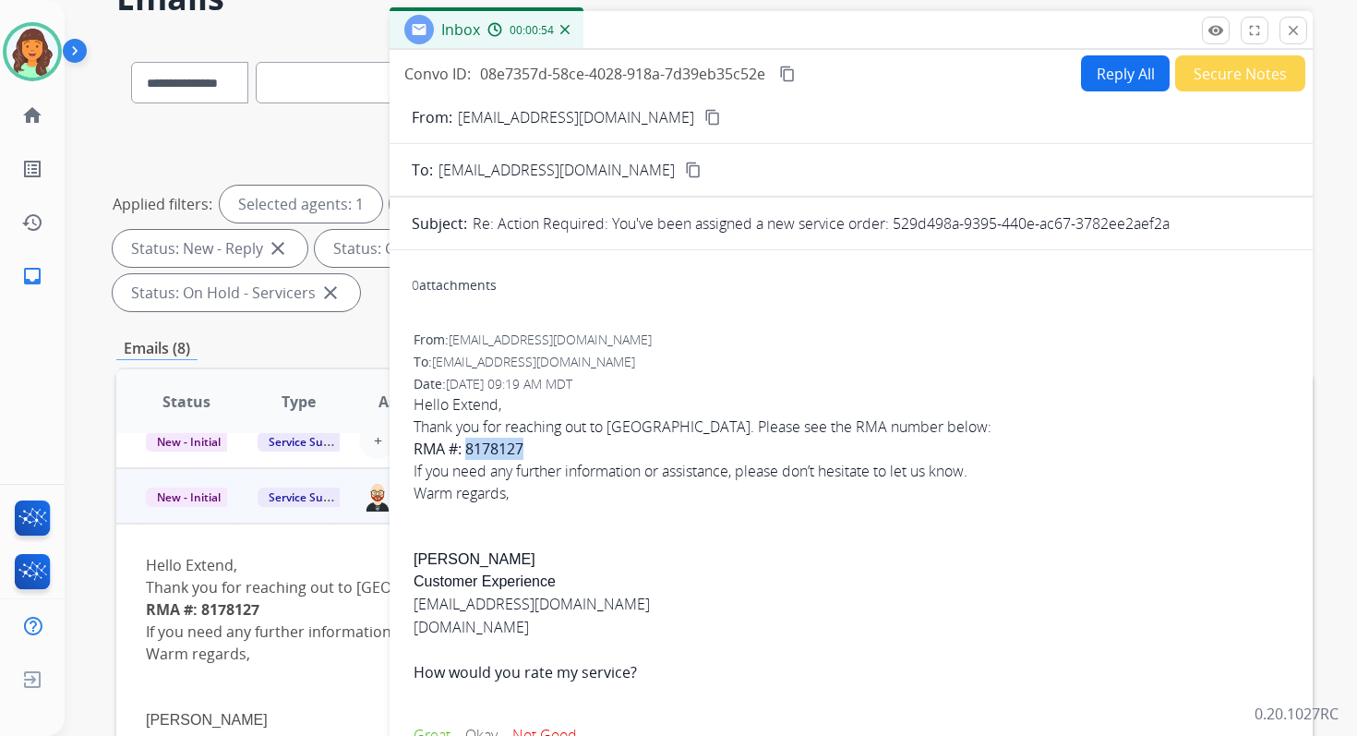
scroll to position [0, 0]
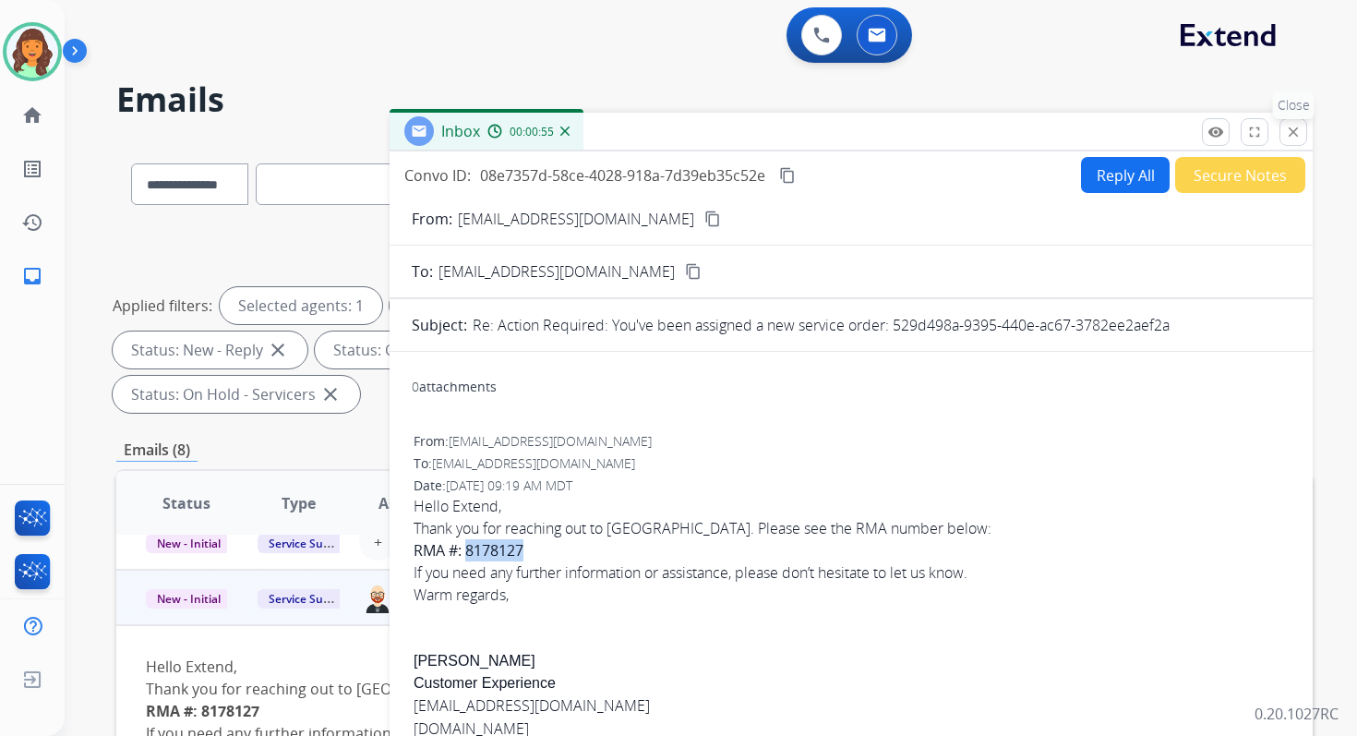
click at [1290, 127] on mat-icon "close" at bounding box center [1293, 132] width 17 height 17
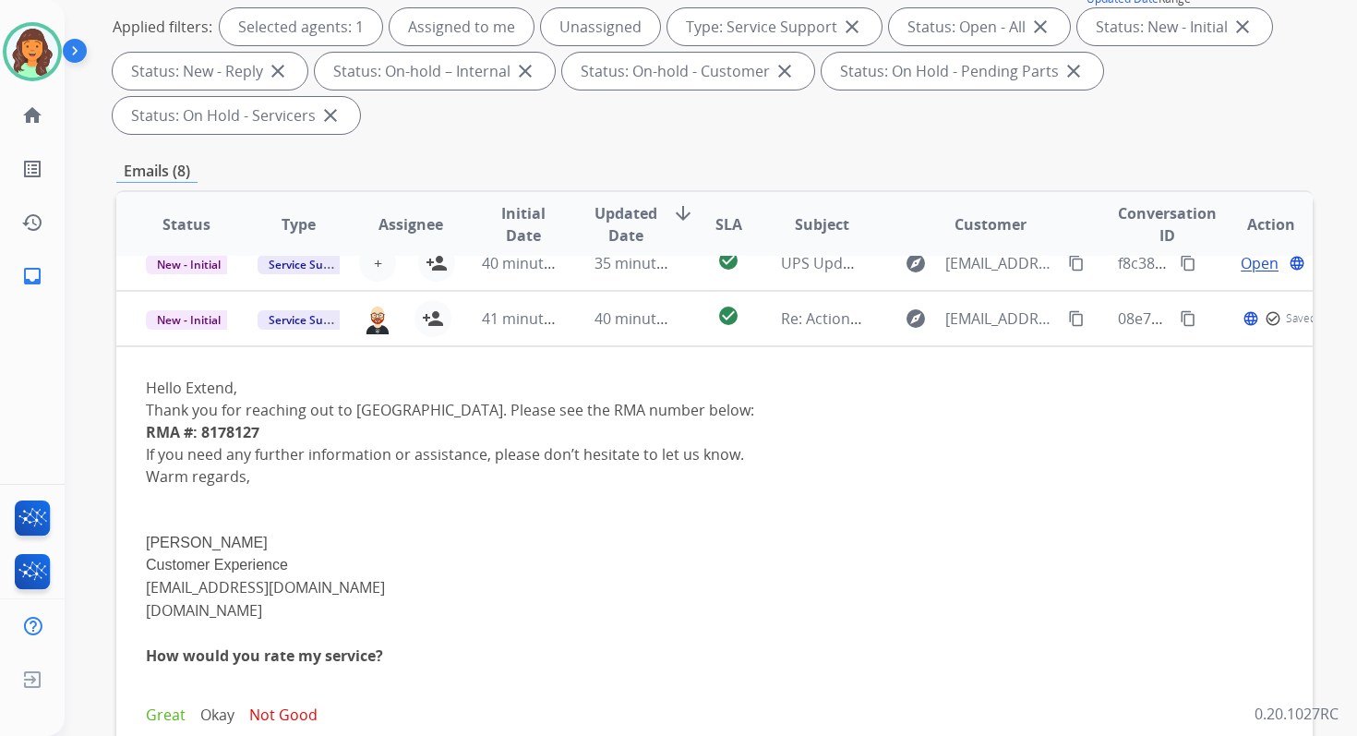
scroll to position [448, 0]
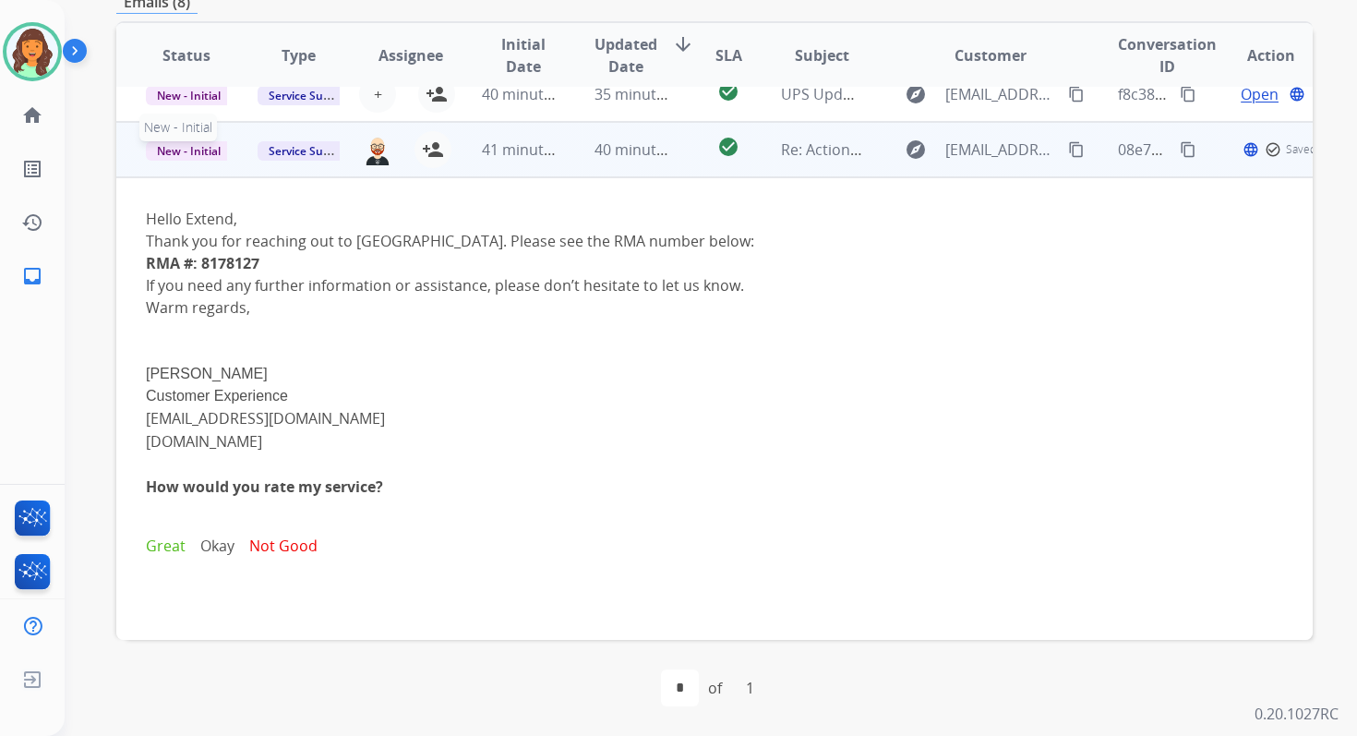
click at [201, 150] on span "New - Initial" at bounding box center [189, 150] width 86 height 19
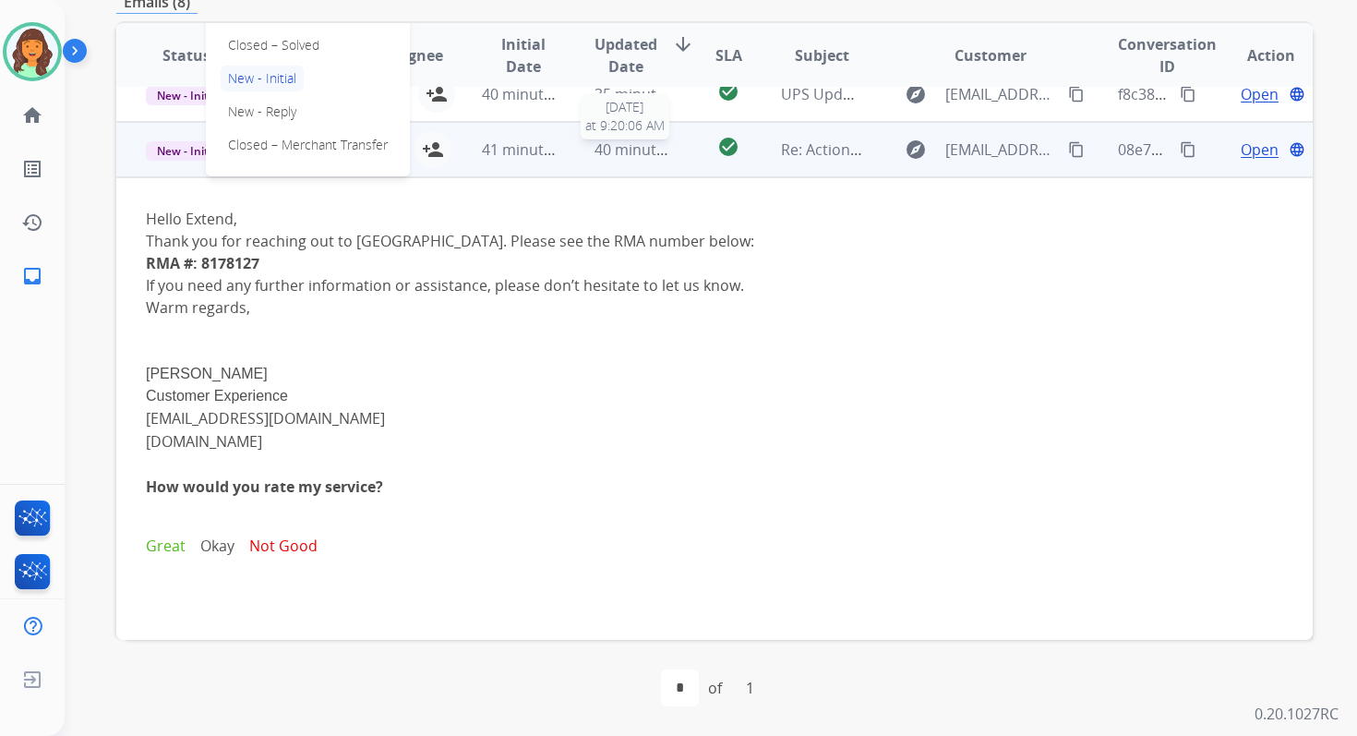
click at [617, 159] on div "40 minutes ago" at bounding box center [635, 149] width 81 height 22
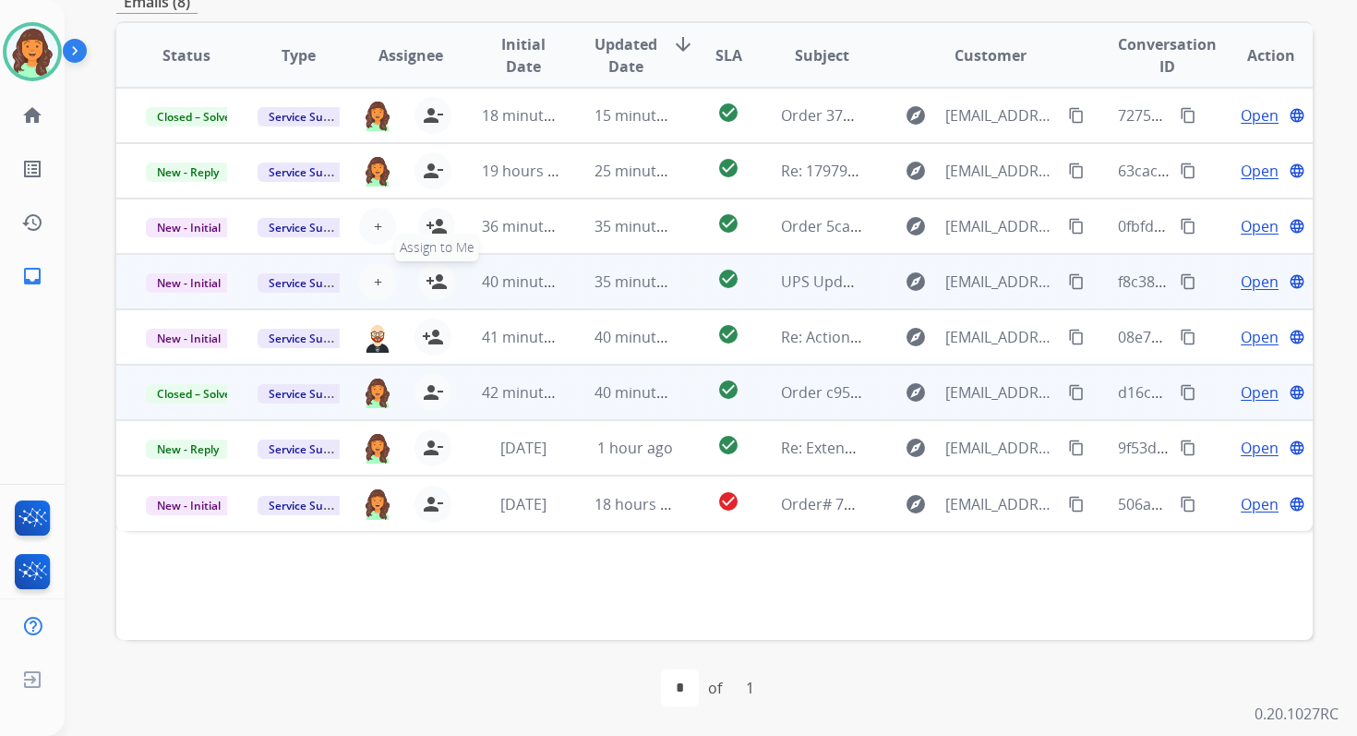
click at [433, 279] on mat-icon "person_add" at bounding box center [437, 281] width 22 height 22
click at [182, 281] on span "New - Initial" at bounding box center [189, 282] width 86 height 19
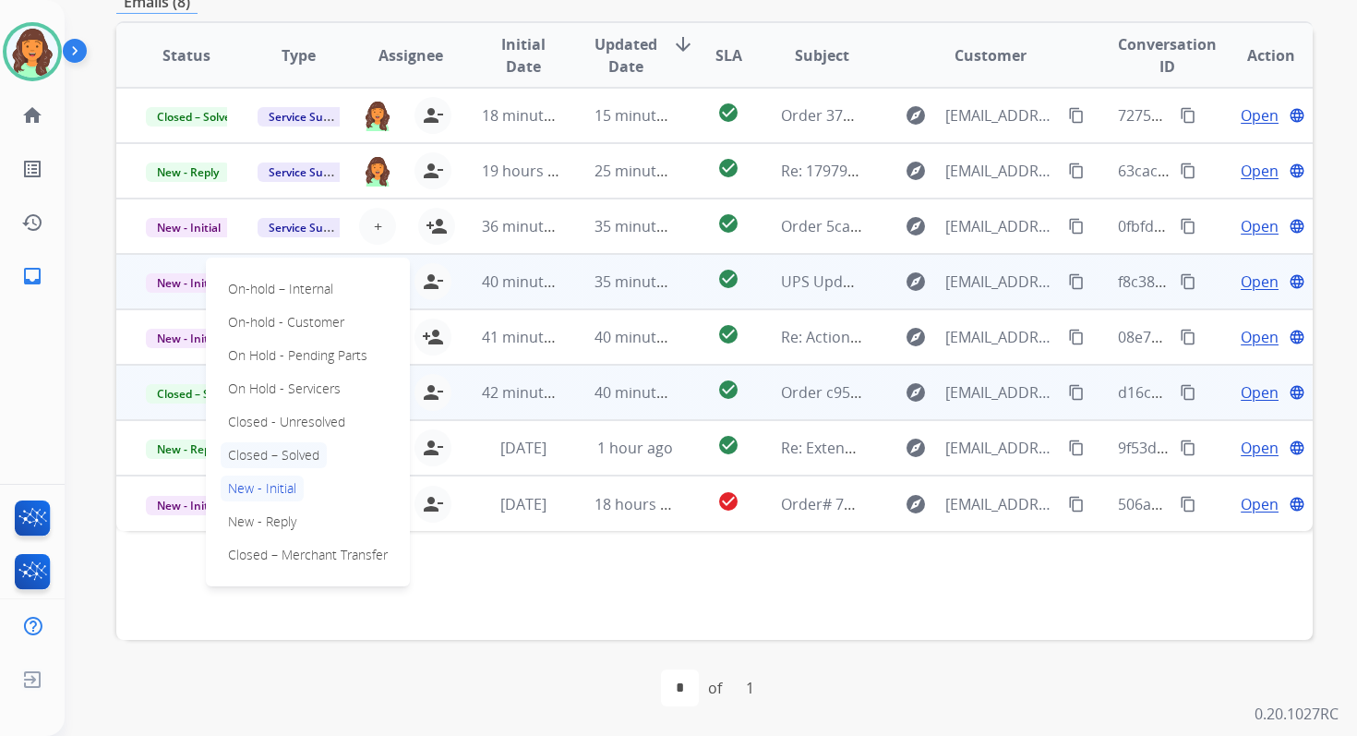
click at [279, 451] on p "Closed – Solved" at bounding box center [274, 455] width 106 height 26
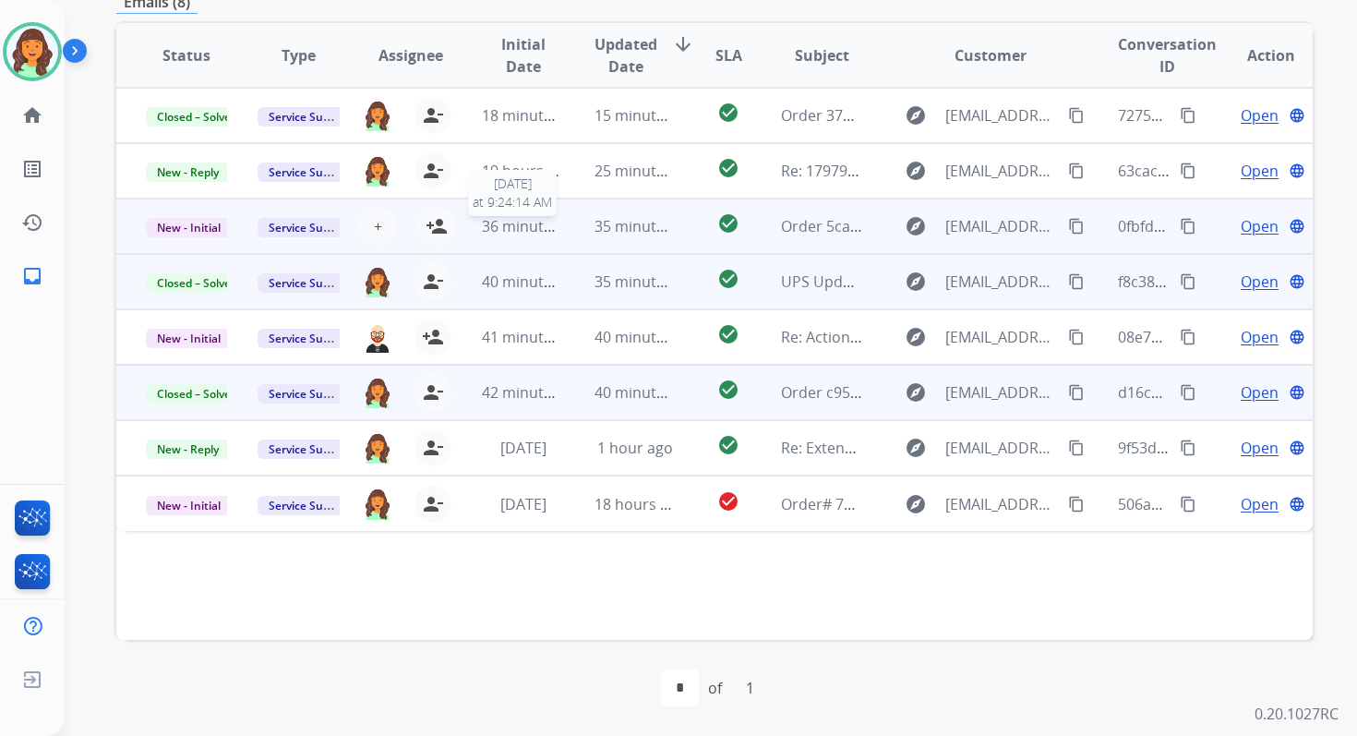
click at [510, 221] on span "36 minutes ago" at bounding box center [535, 226] width 107 height 20
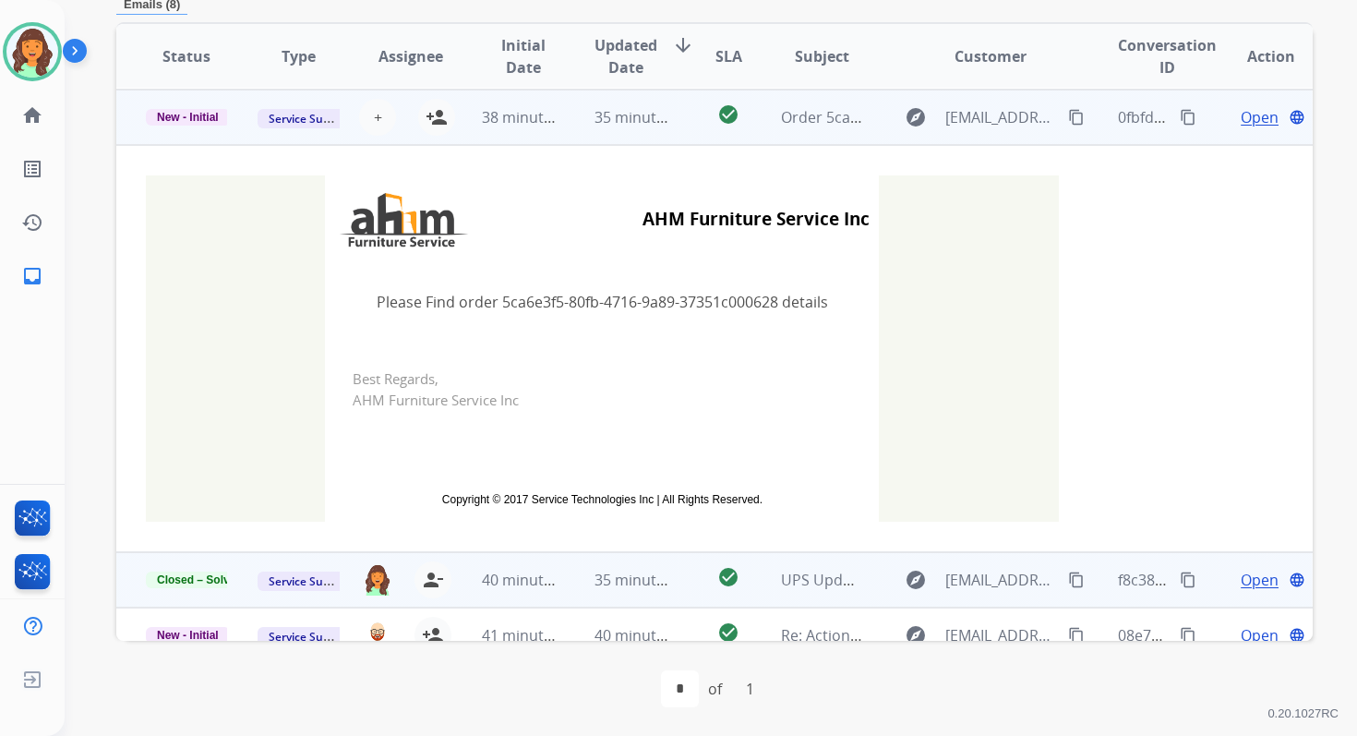
scroll to position [111, 0]
click at [374, 115] on span "+" at bounding box center [378, 116] width 8 height 22
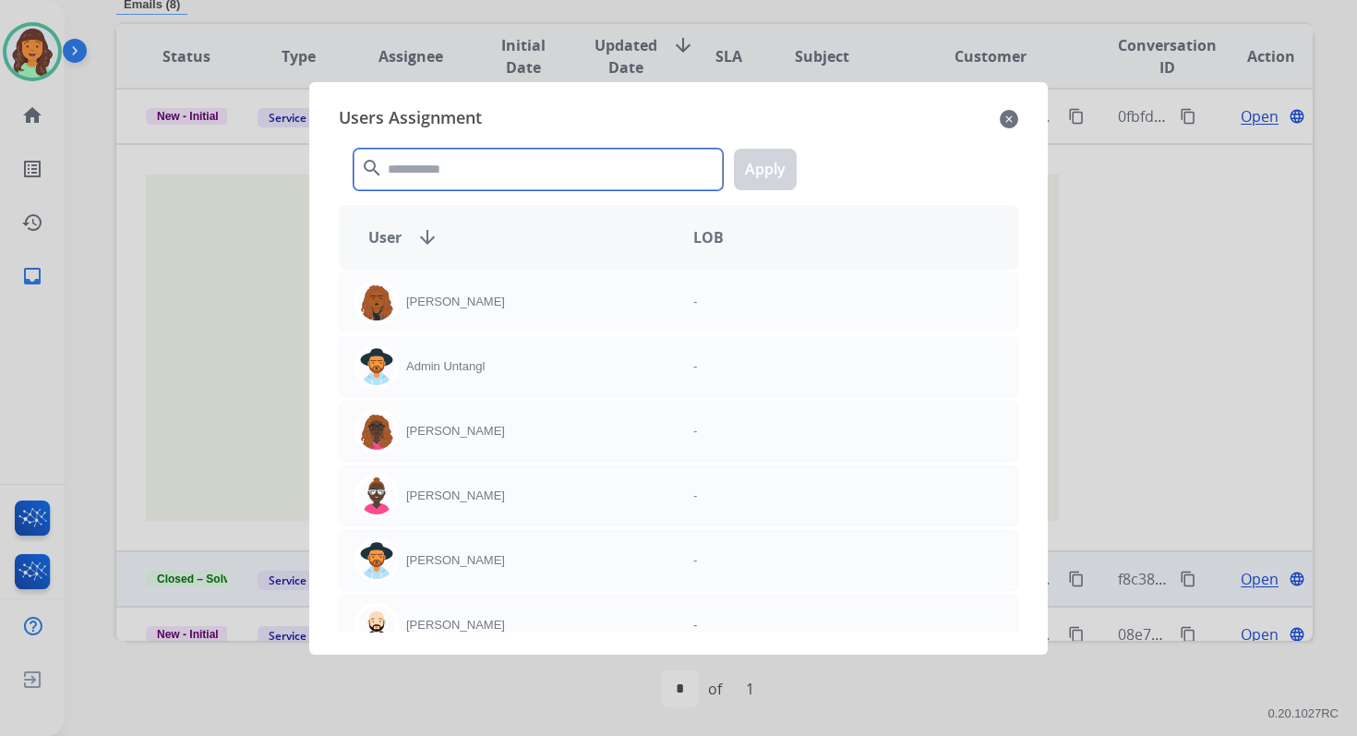
click at [413, 164] on input "text" at bounding box center [538, 170] width 369 height 42
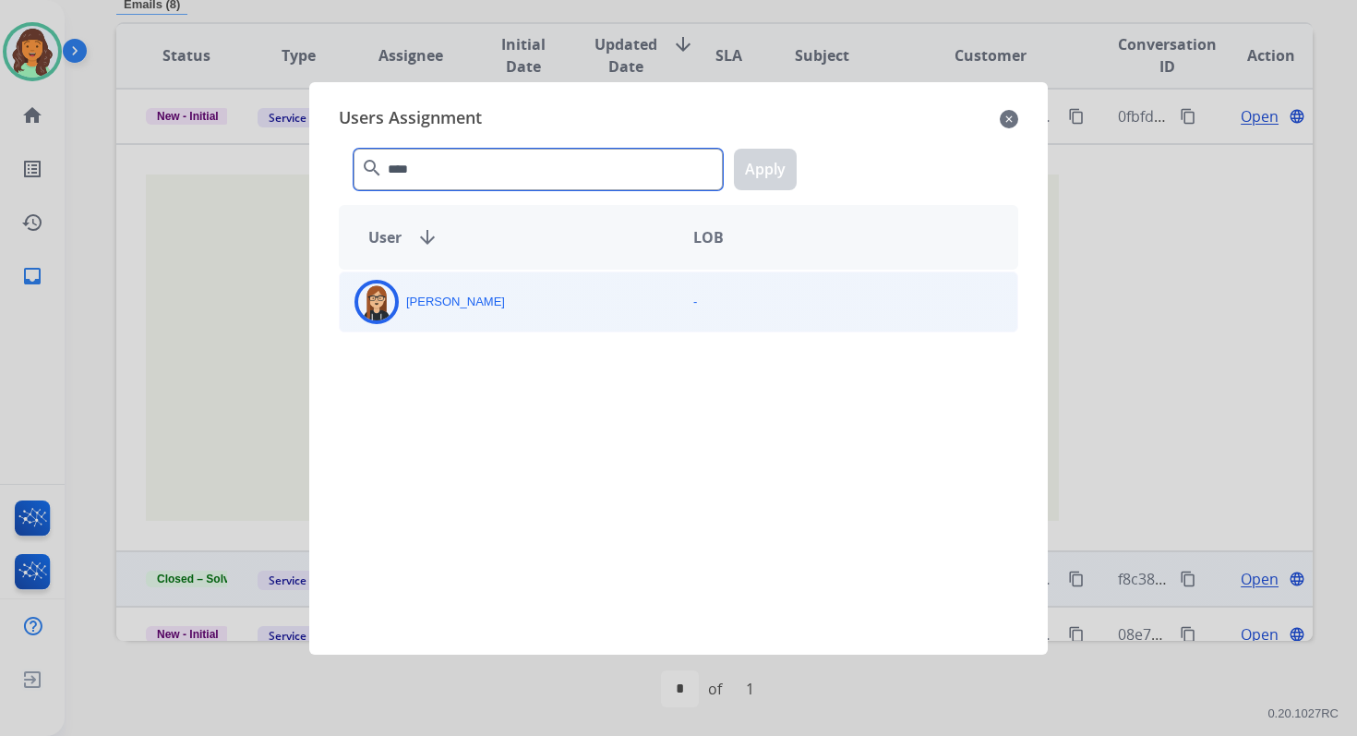
type input "****"
click at [474, 317] on div "[PERSON_NAME]" at bounding box center [509, 302] width 339 height 44
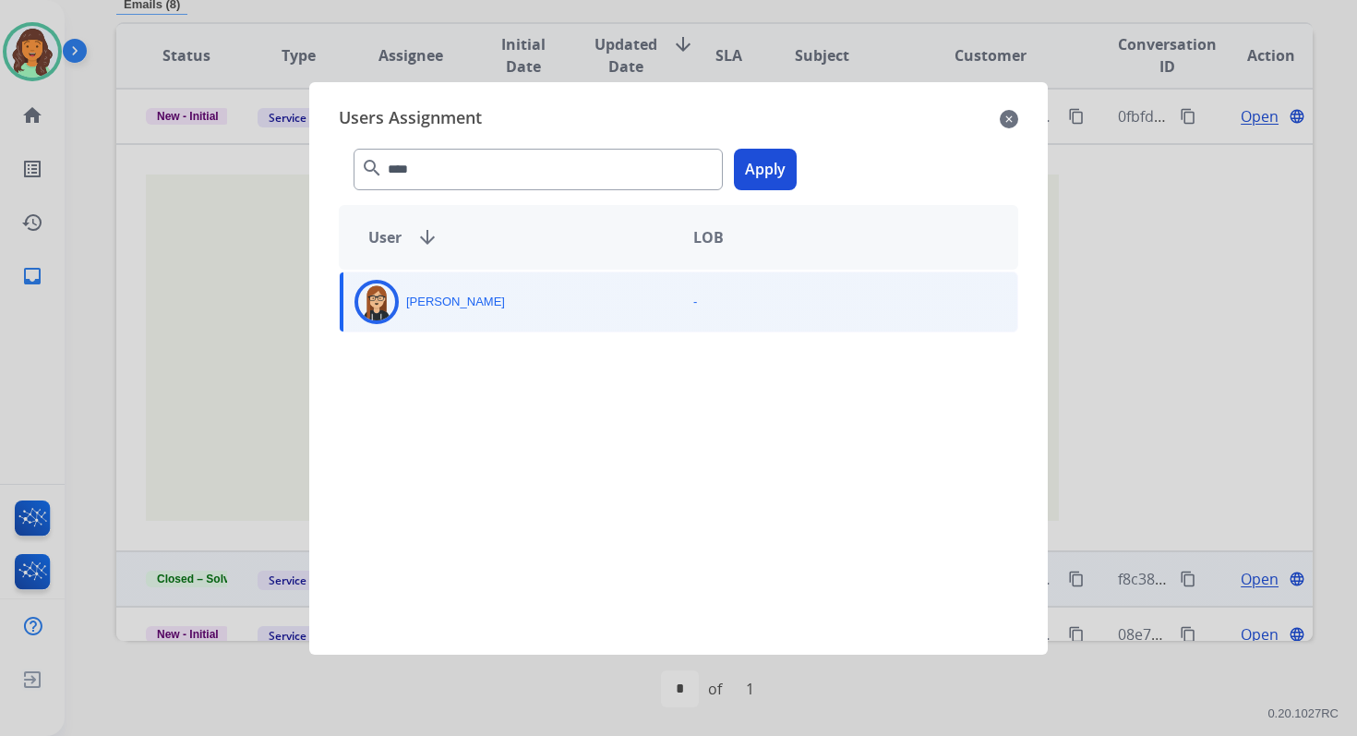
click at [773, 168] on button "Apply" at bounding box center [765, 170] width 63 height 42
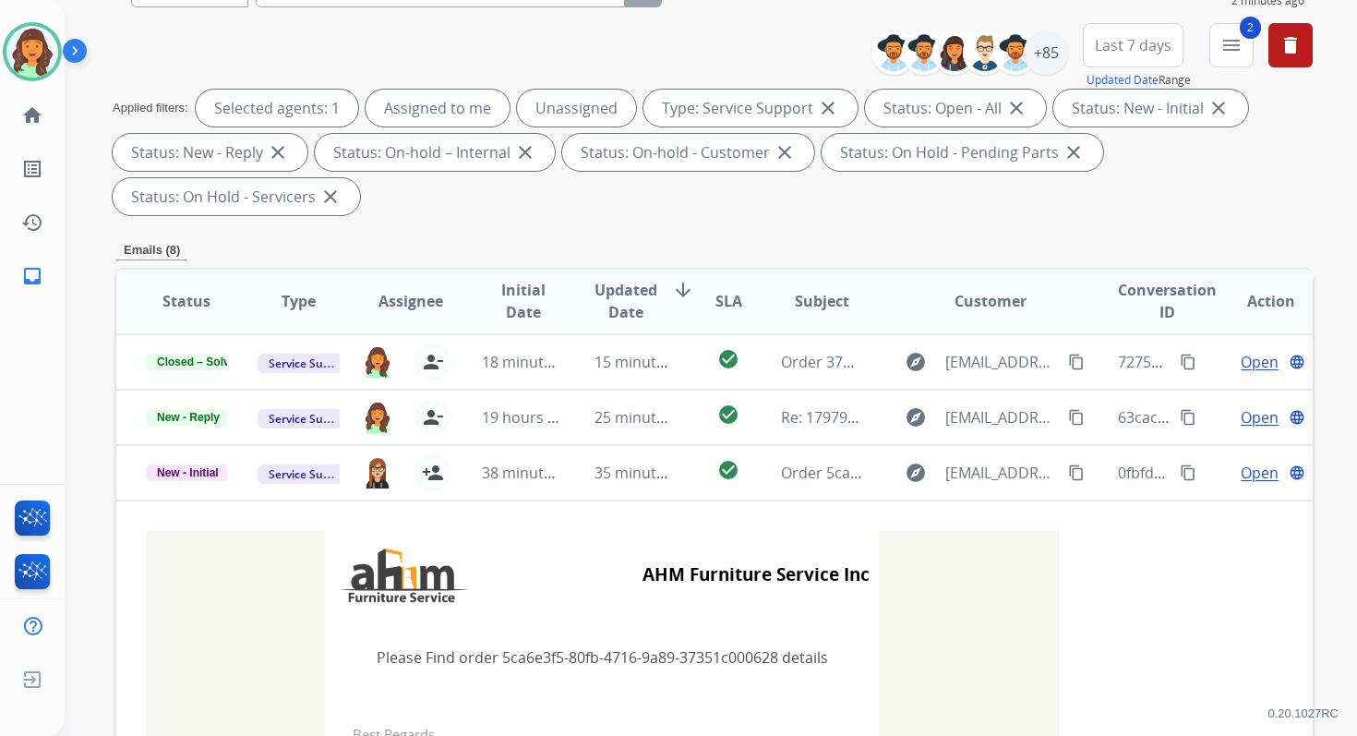
scroll to position [162, 0]
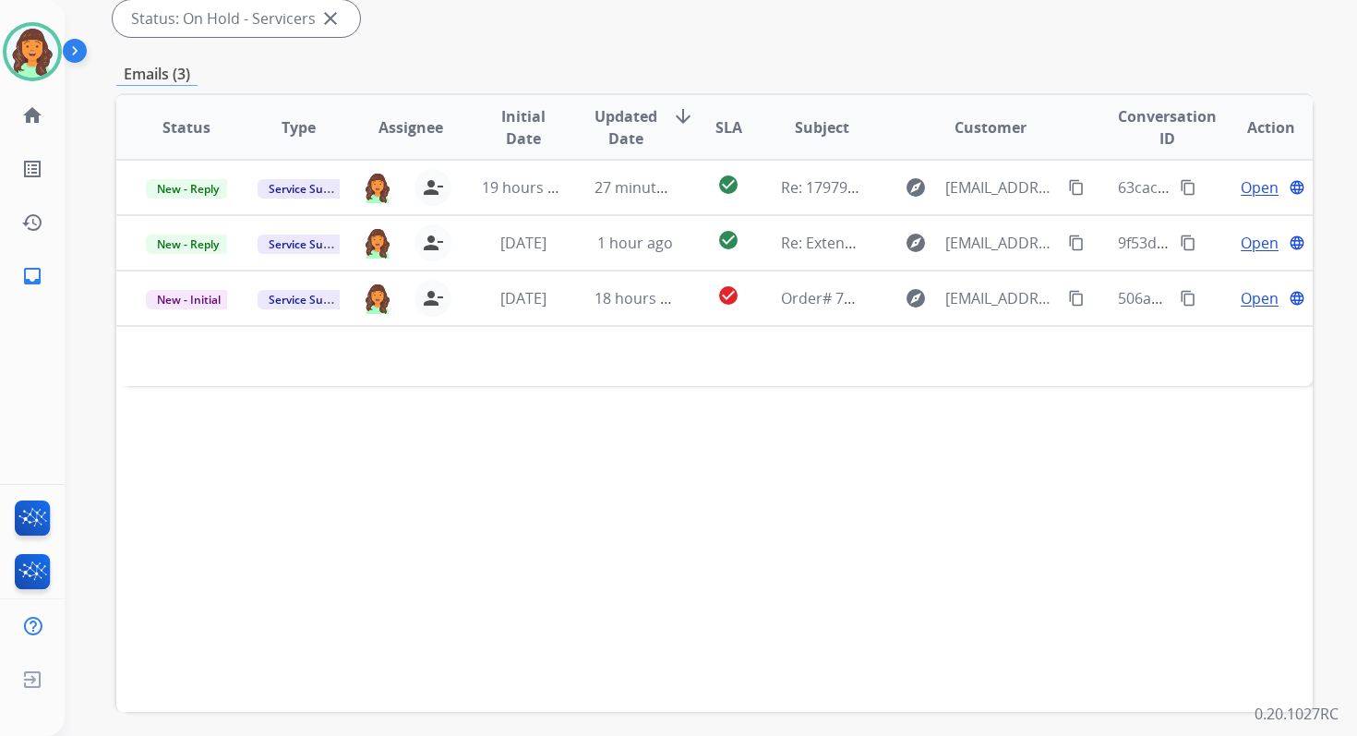
scroll to position [448, 0]
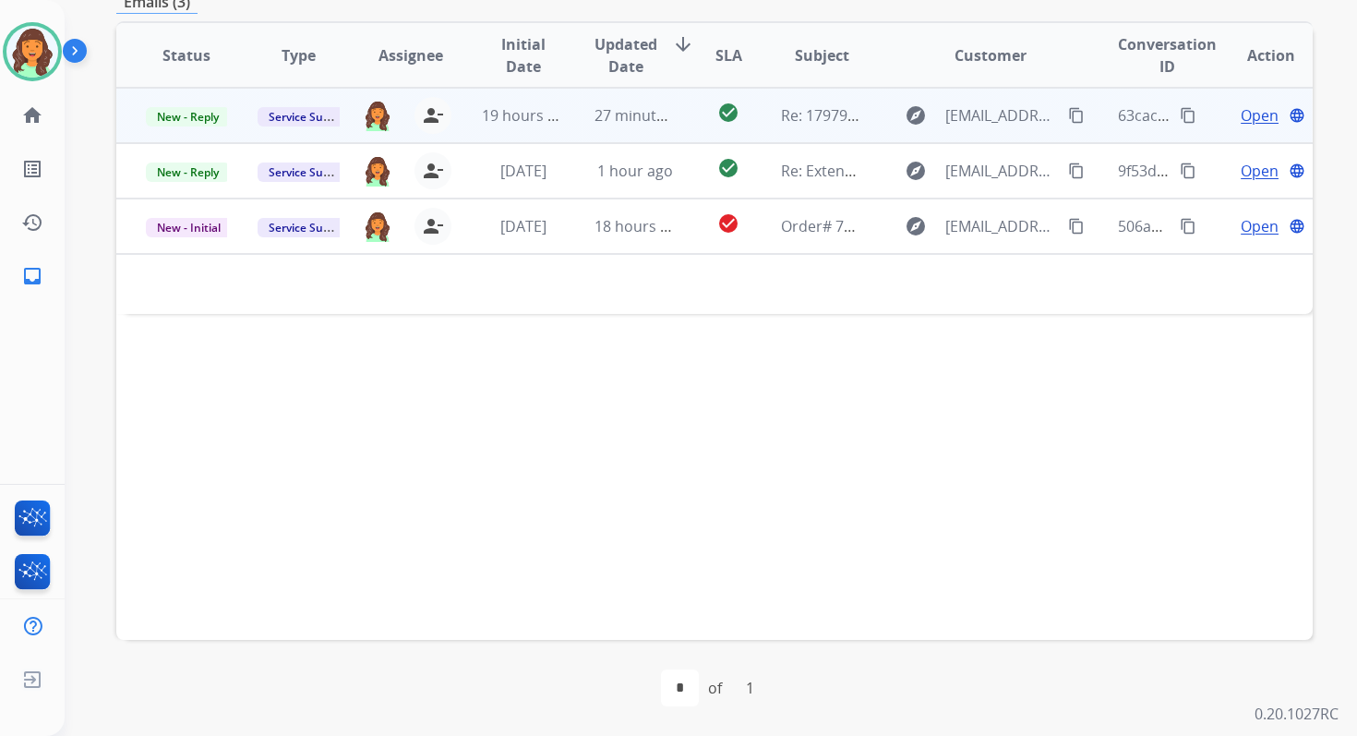
click at [615, 98] on td "27 minutes ago" at bounding box center [621, 115] width 112 height 55
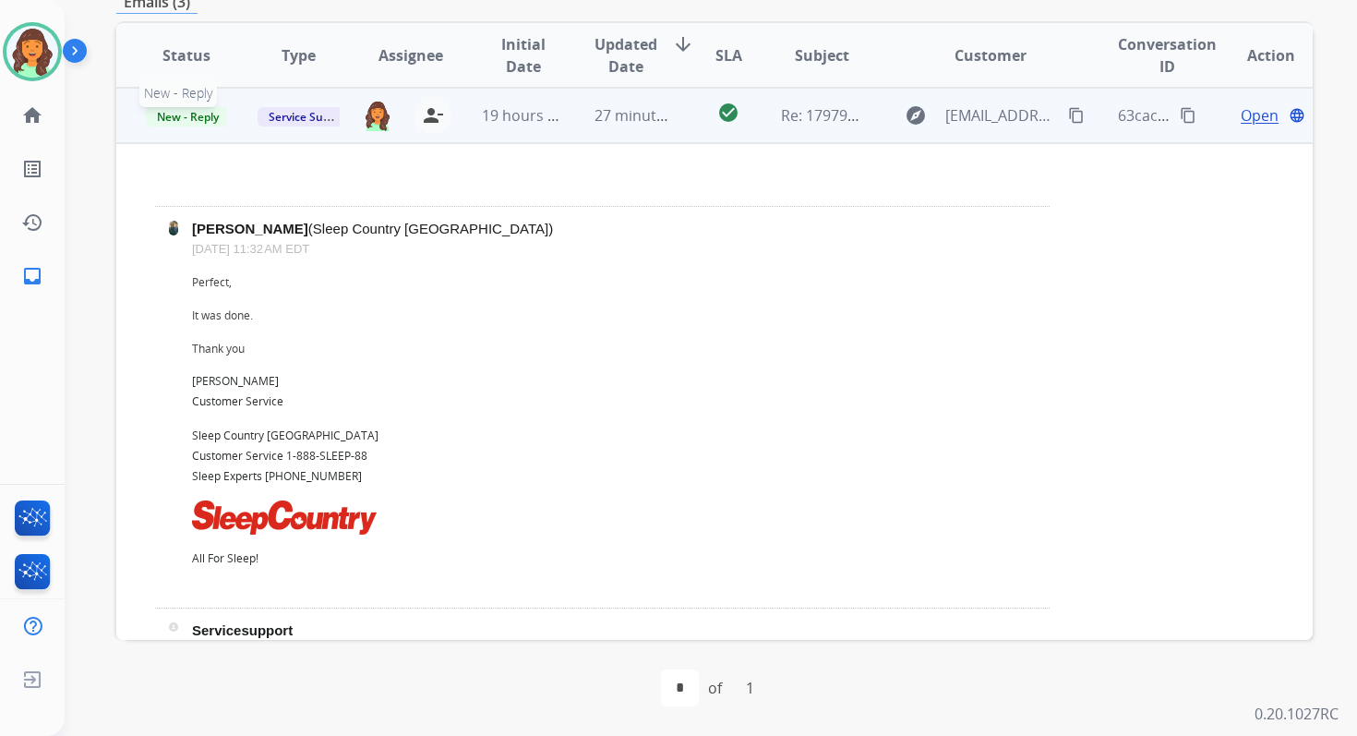
click at [186, 118] on span "New - Reply" at bounding box center [188, 116] width 84 height 19
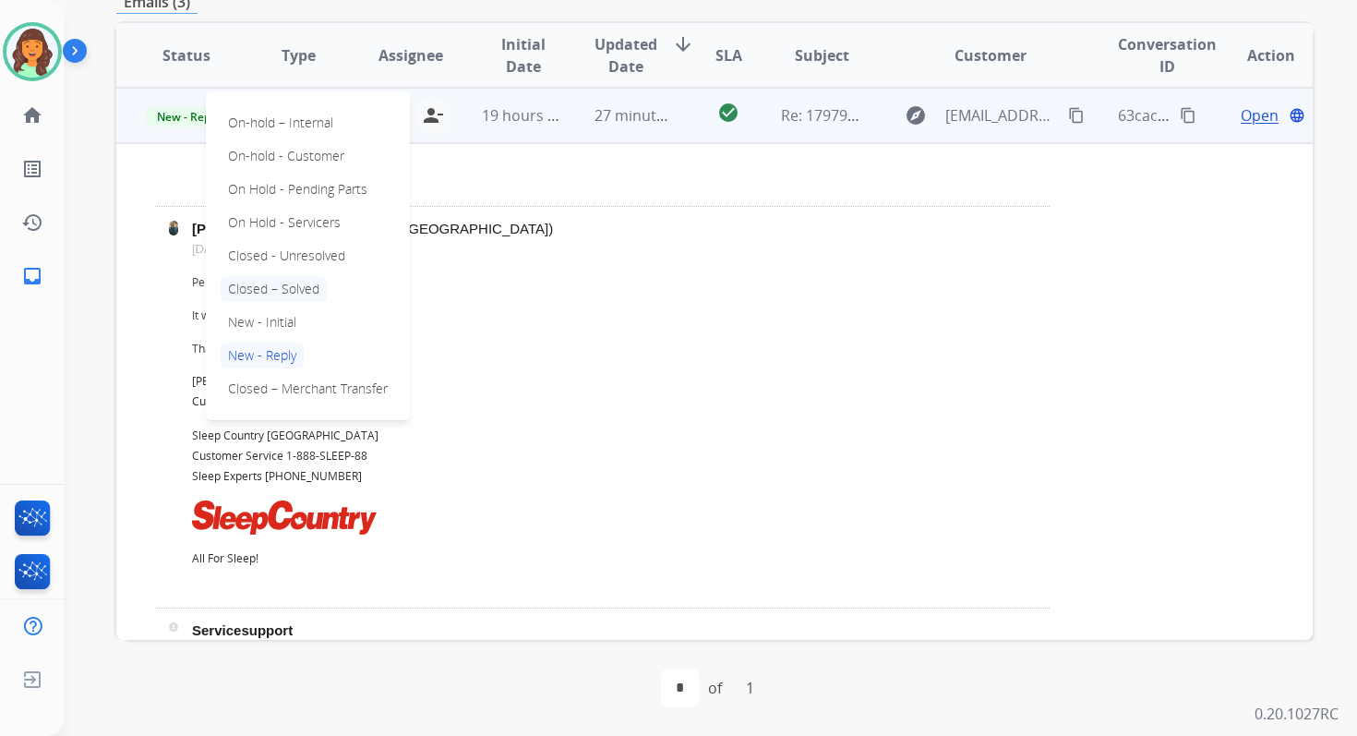
click at [263, 294] on p "Closed – Solved" at bounding box center [274, 289] width 106 height 26
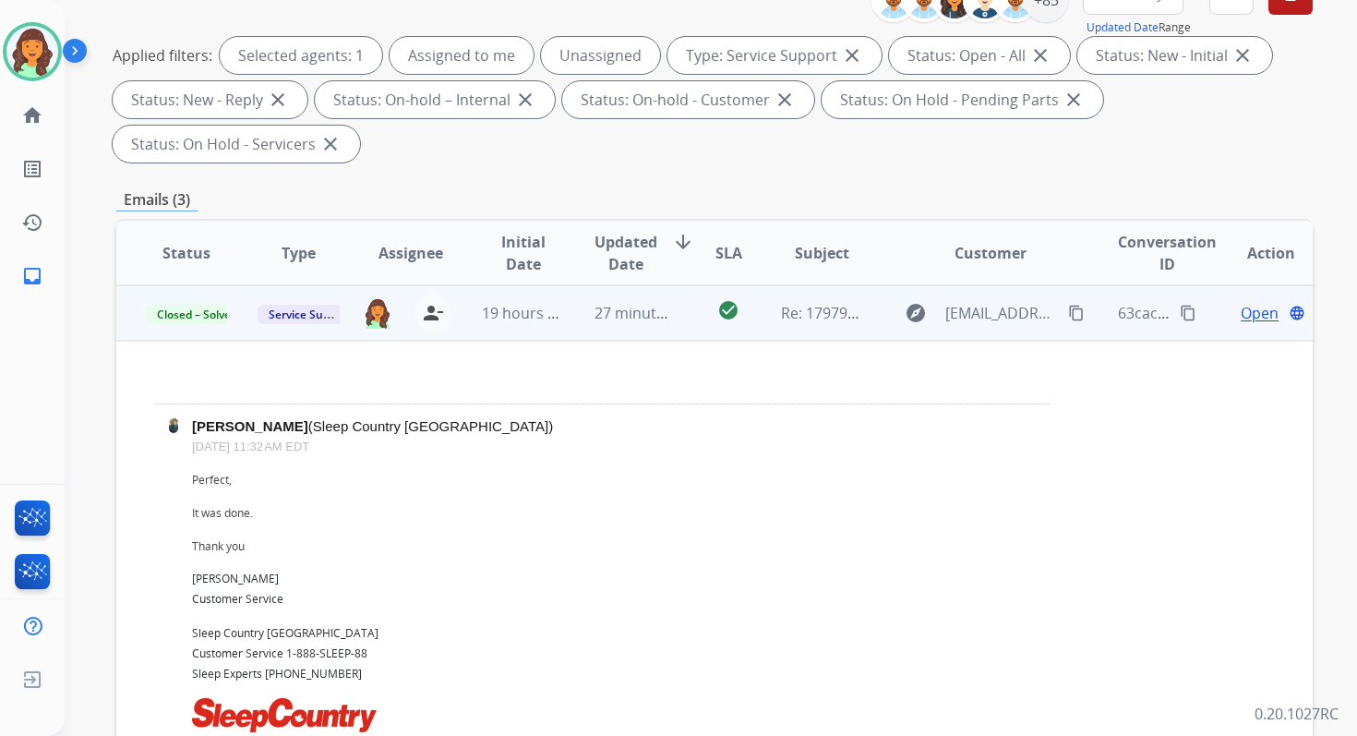
scroll to position [219, 0]
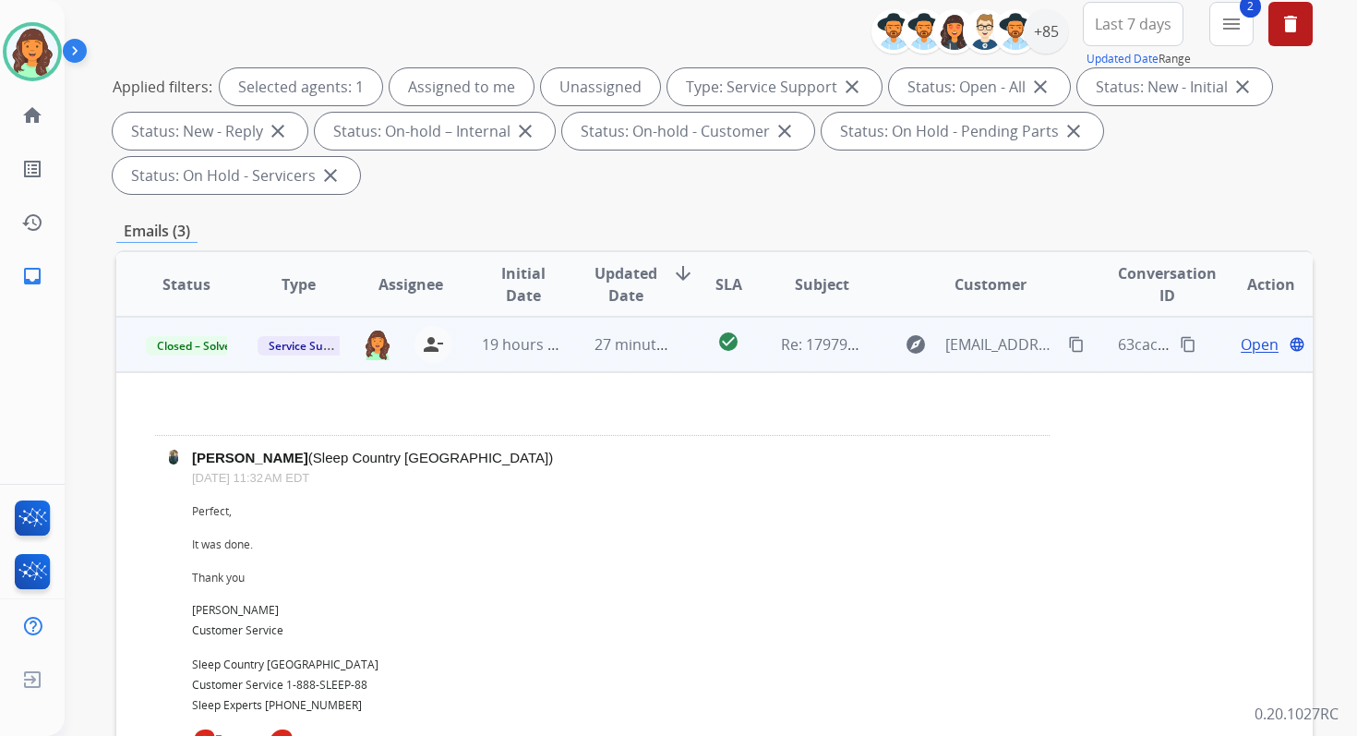
click at [558, 354] on div "19 hours ago" at bounding box center [522, 344] width 81 height 22
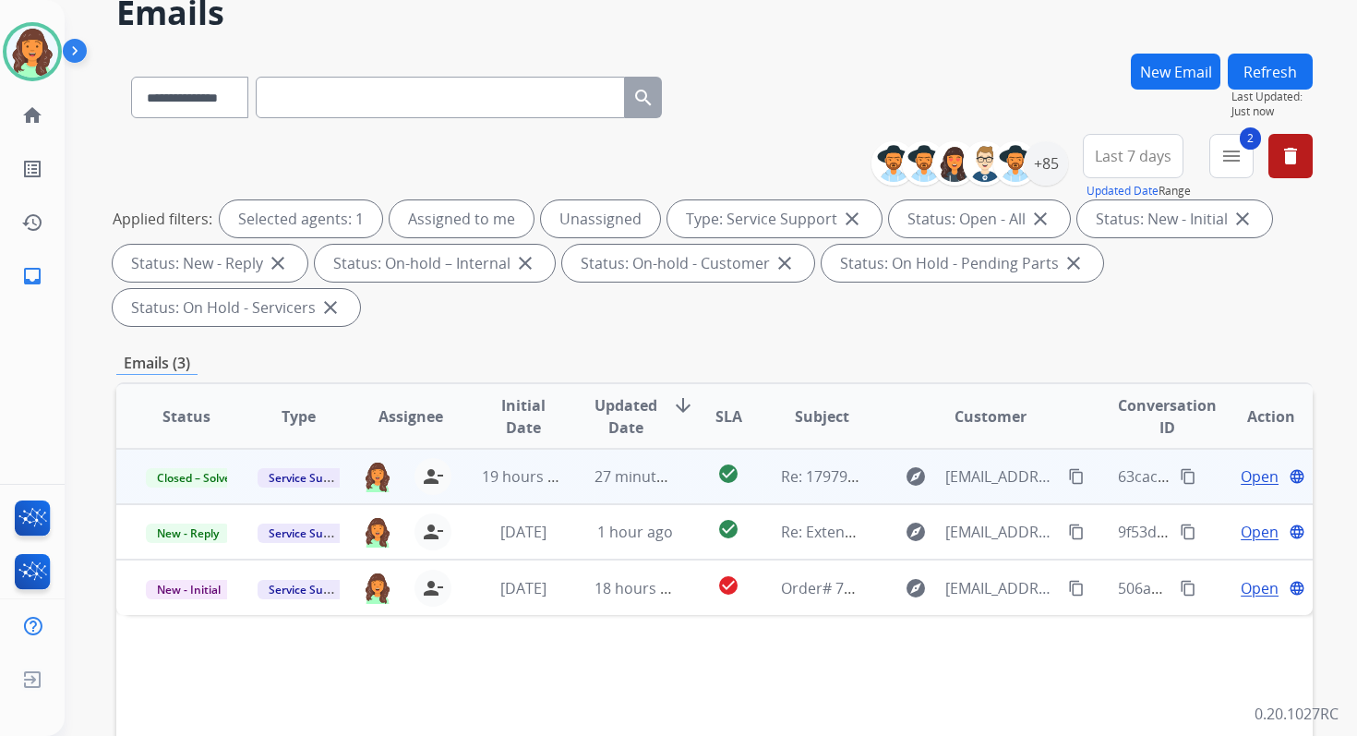
scroll to position [67, 0]
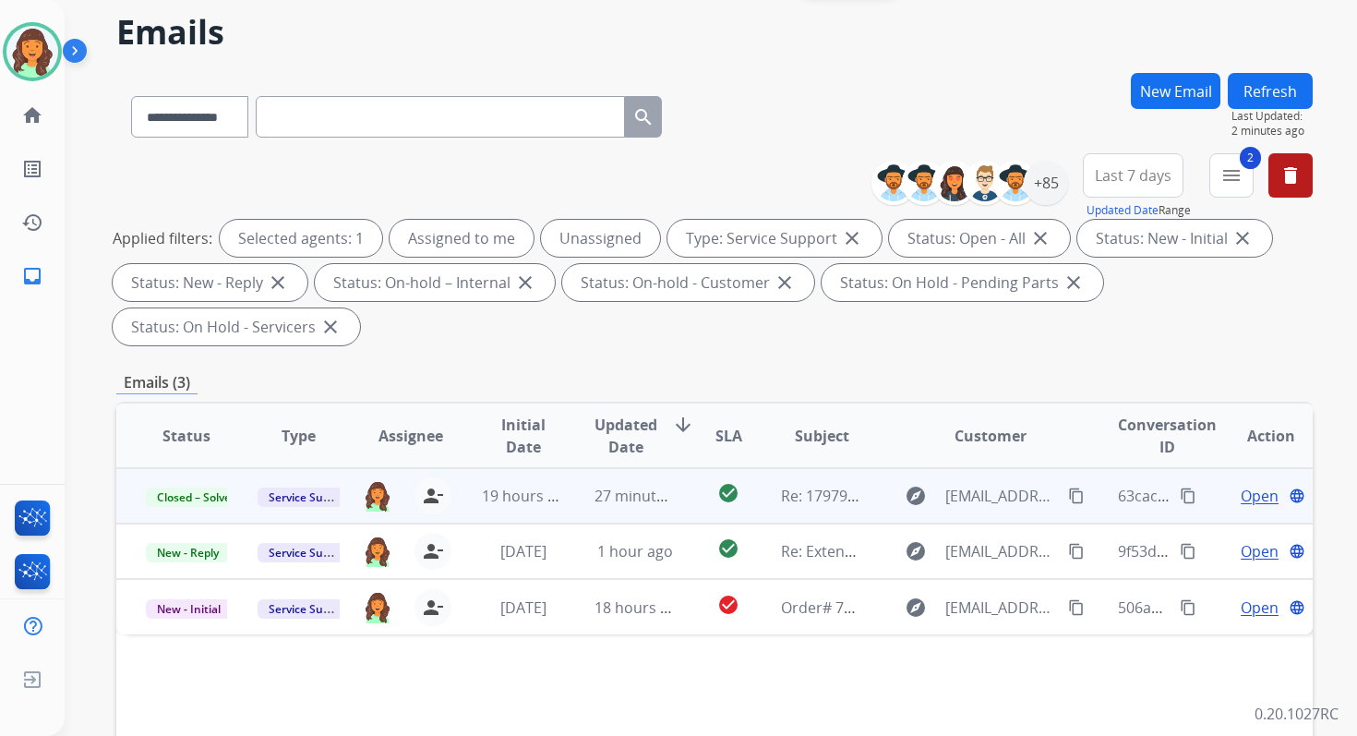
click at [1246, 85] on button "Refresh" at bounding box center [1270, 91] width 85 height 36
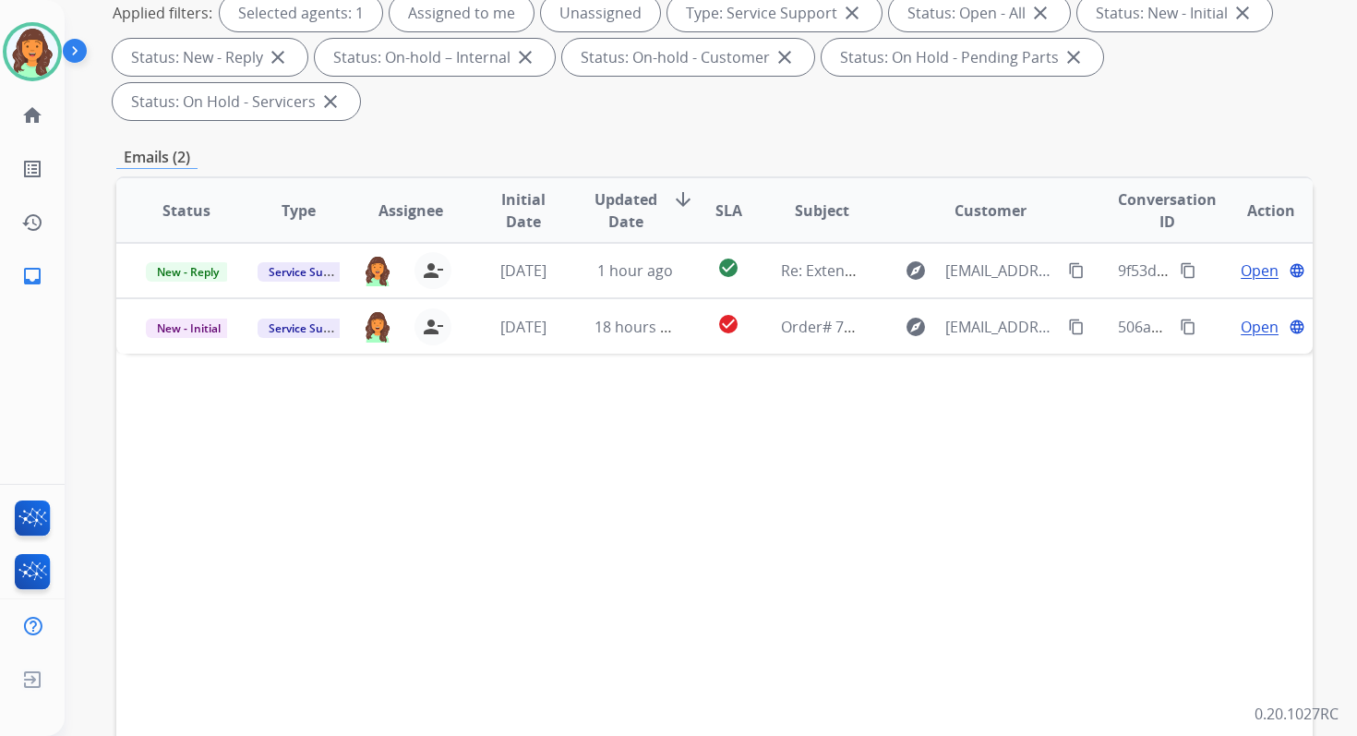
scroll to position [448, 0]
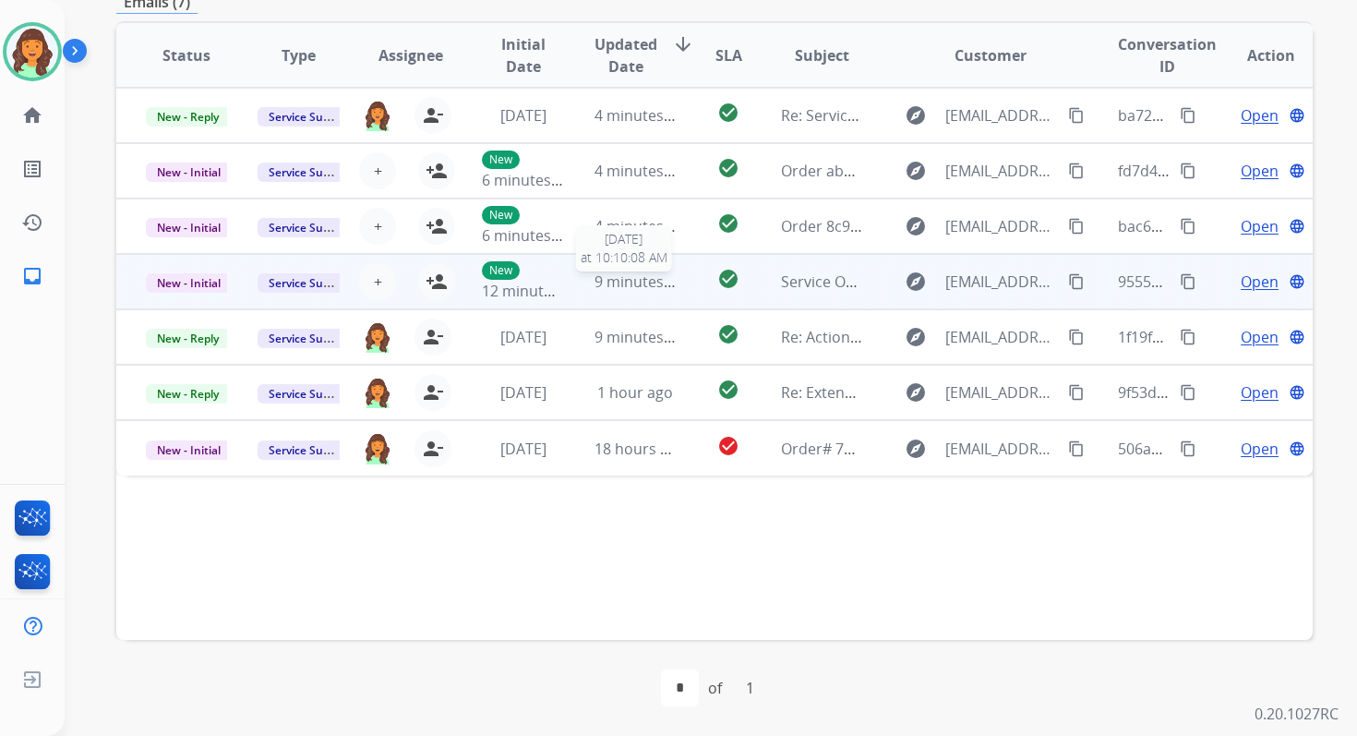
click at [635, 282] on span "9 minutes ago" at bounding box center [644, 281] width 99 height 20
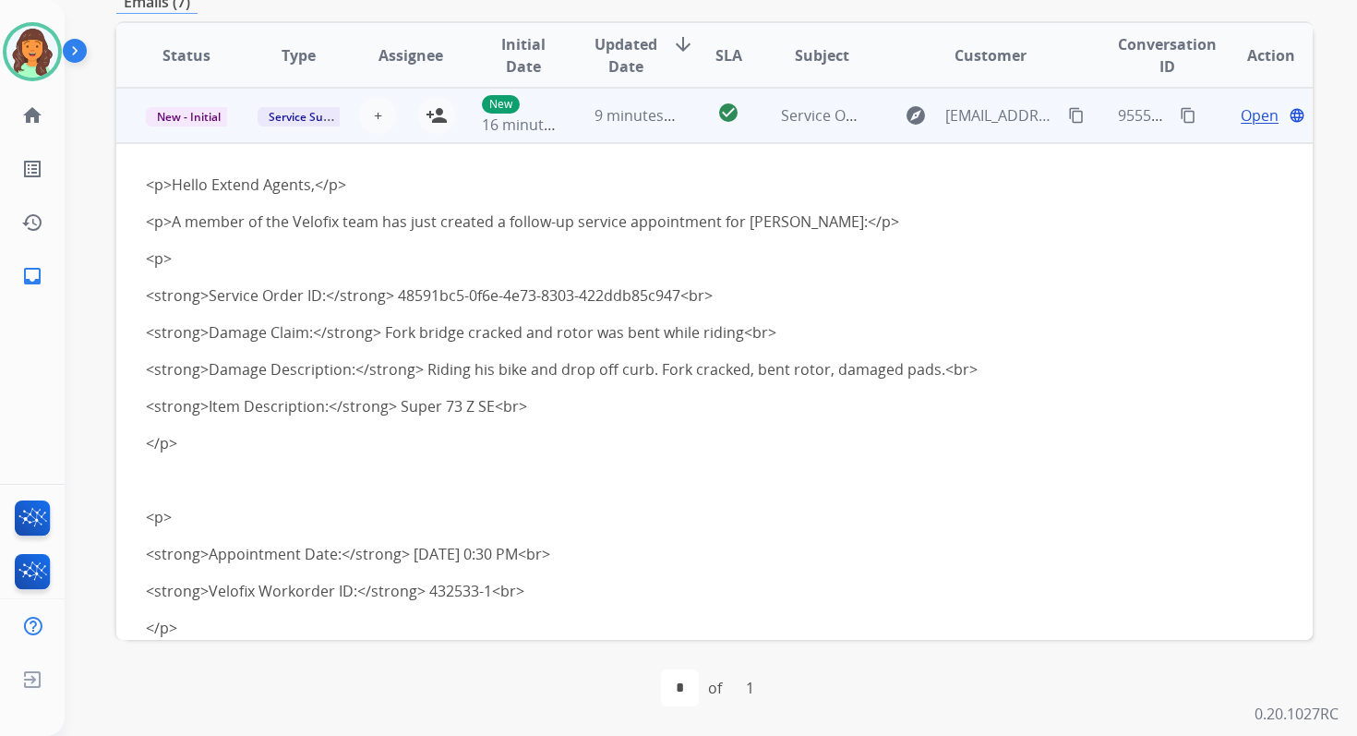
scroll to position [0, 0]
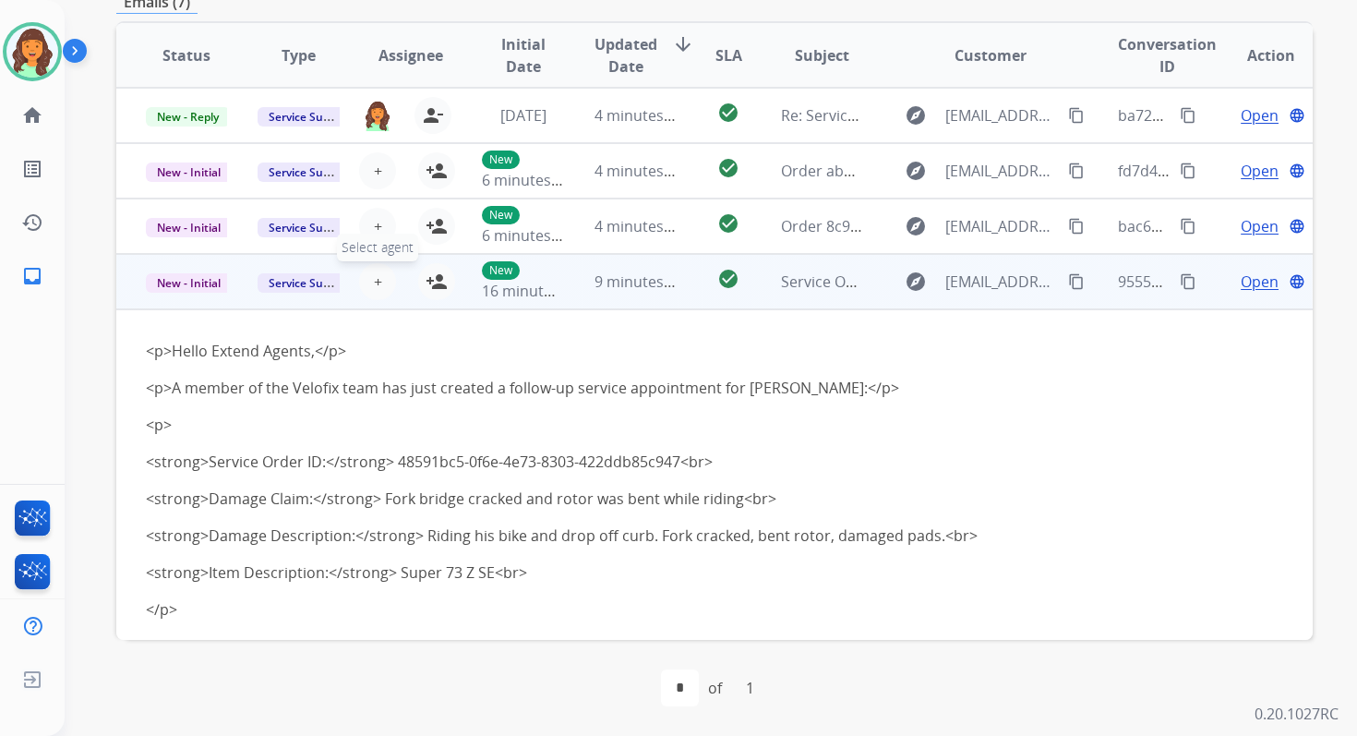
click at [377, 278] on span "+" at bounding box center [378, 281] width 8 height 22
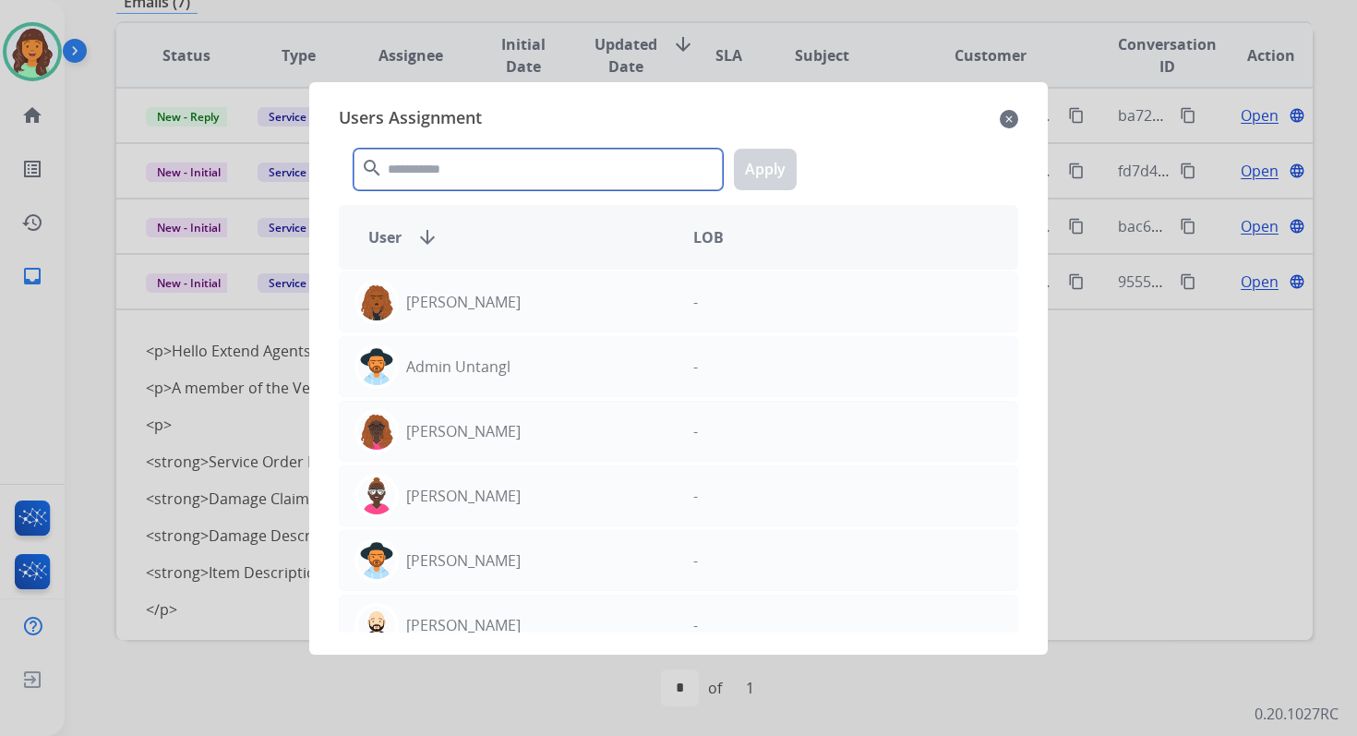
click at [450, 173] on input "text" at bounding box center [538, 170] width 369 height 42
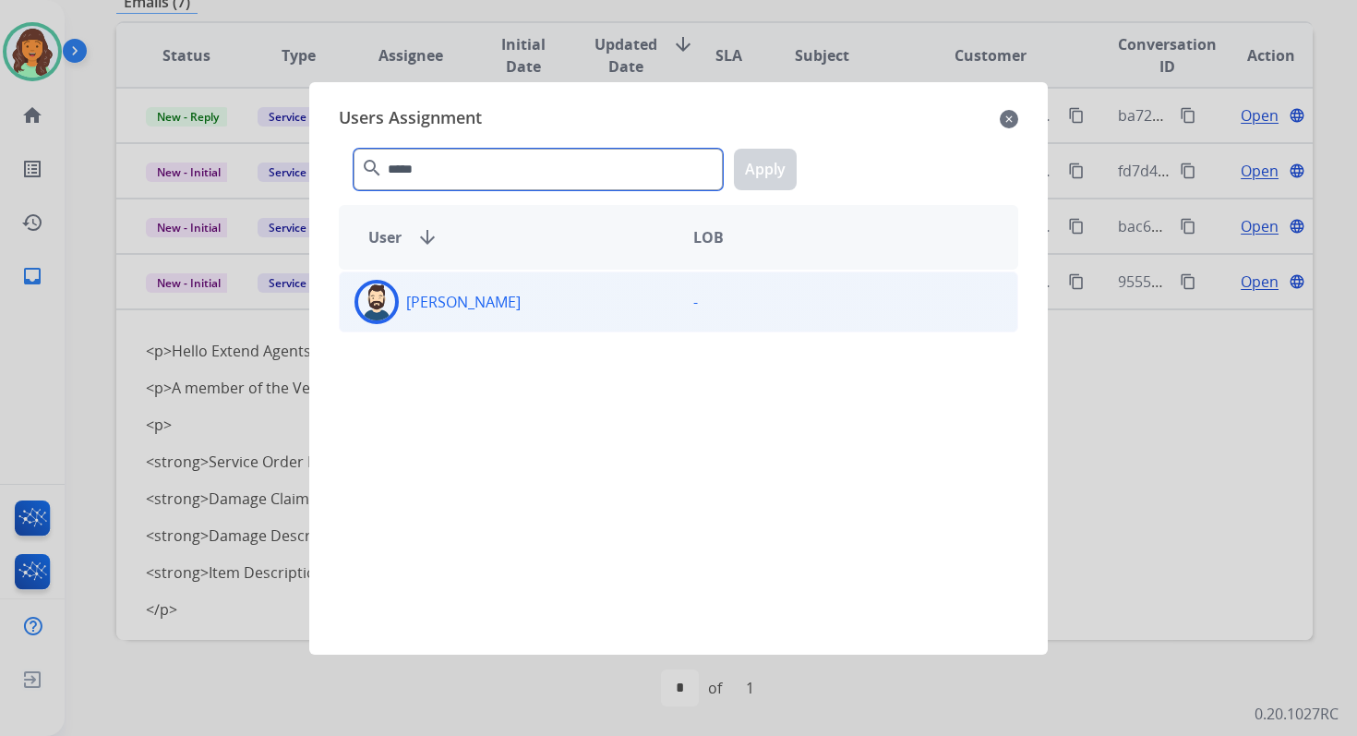
type input "*****"
click at [502, 322] on div "[PERSON_NAME]" at bounding box center [509, 302] width 339 height 44
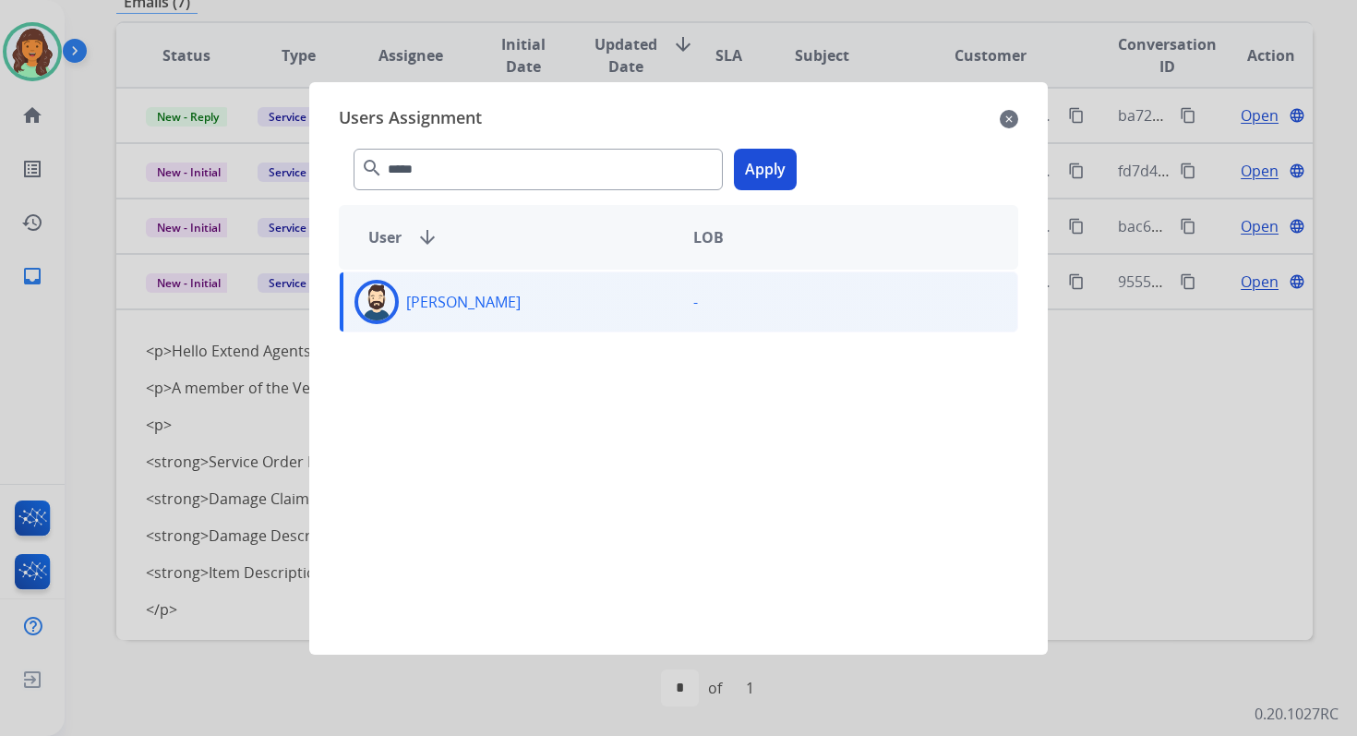
click at [765, 161] on button "Apply" at bounding box center [765, 170] width 63 height 42
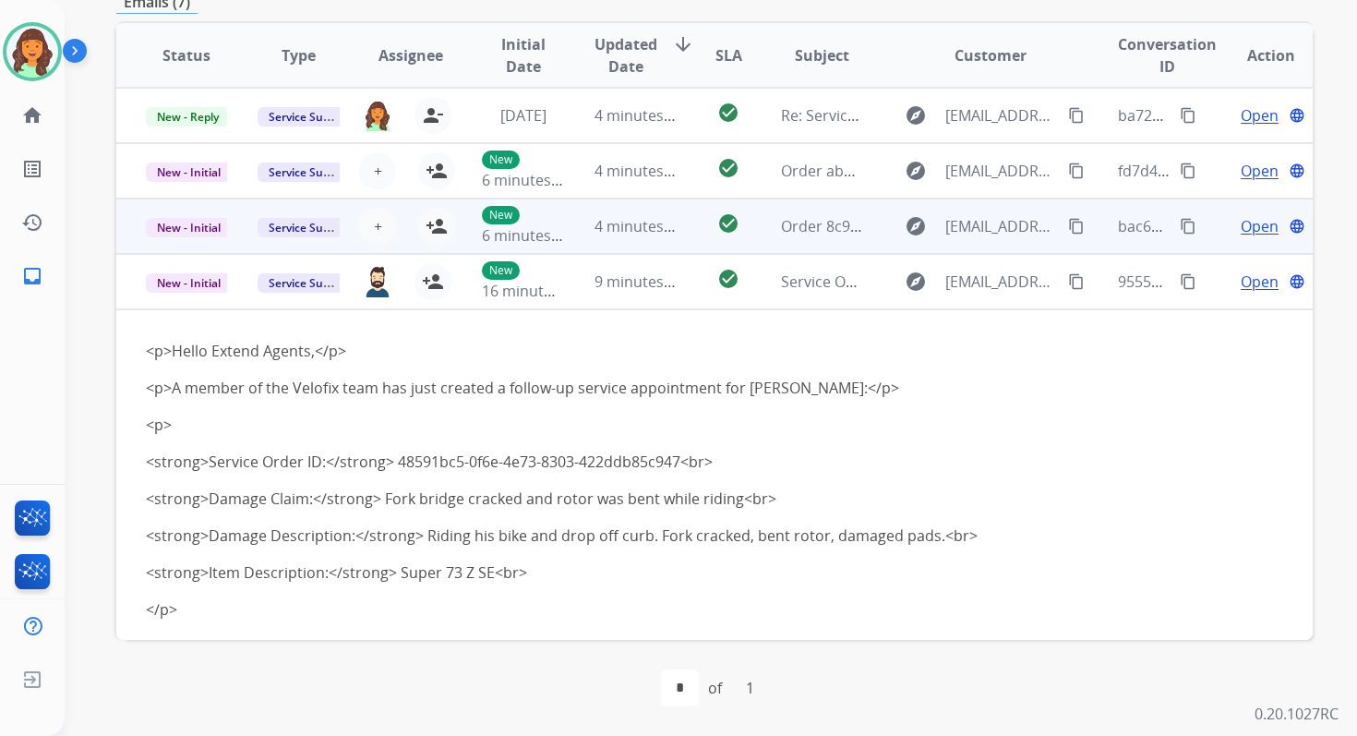
click at [565, 233] on td "4 minutes ago" at bounding box center [621, 225] width 112 height 55
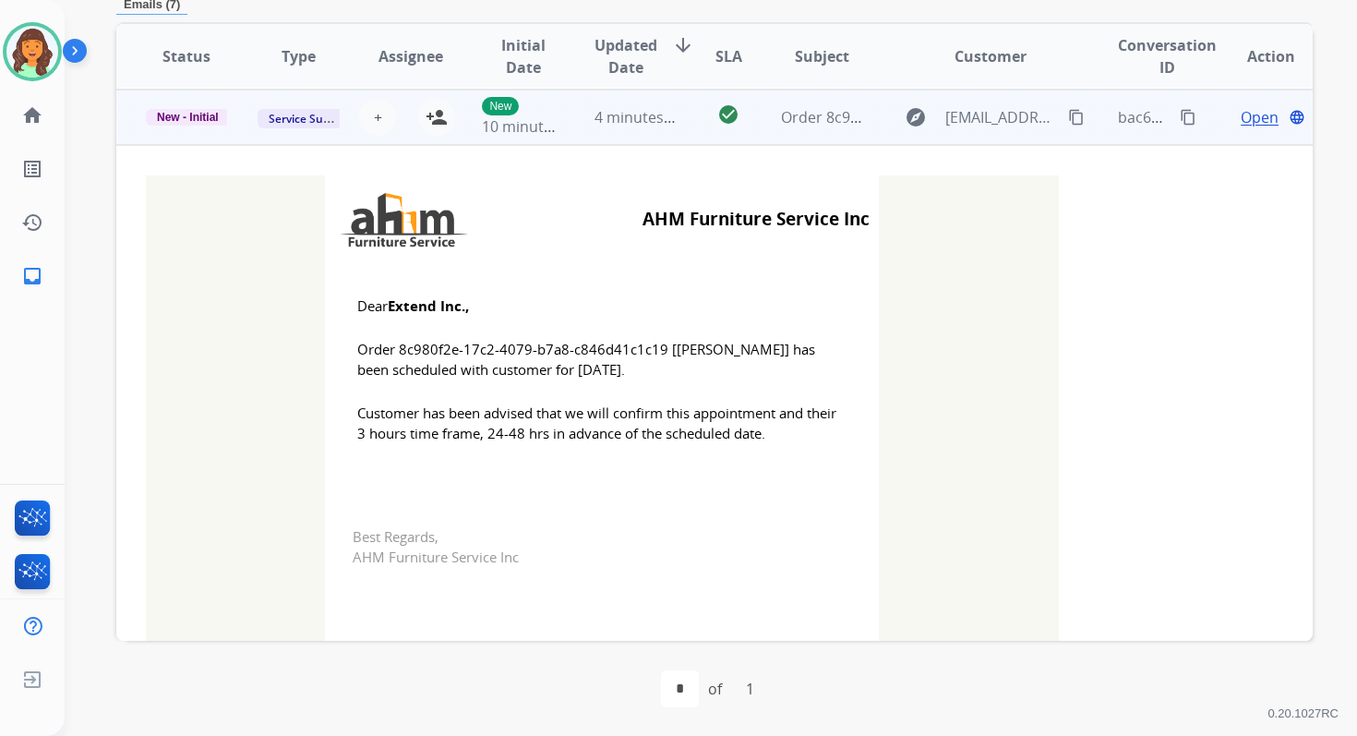
scroll to position [111, 0]
click at [436, 115] on mat-icon "person_add" at bounding box center [437, 116] width 22 height 22
click at [205, 114] on span "New - Initial" at bounding box center [188, 116] width 84 height 17
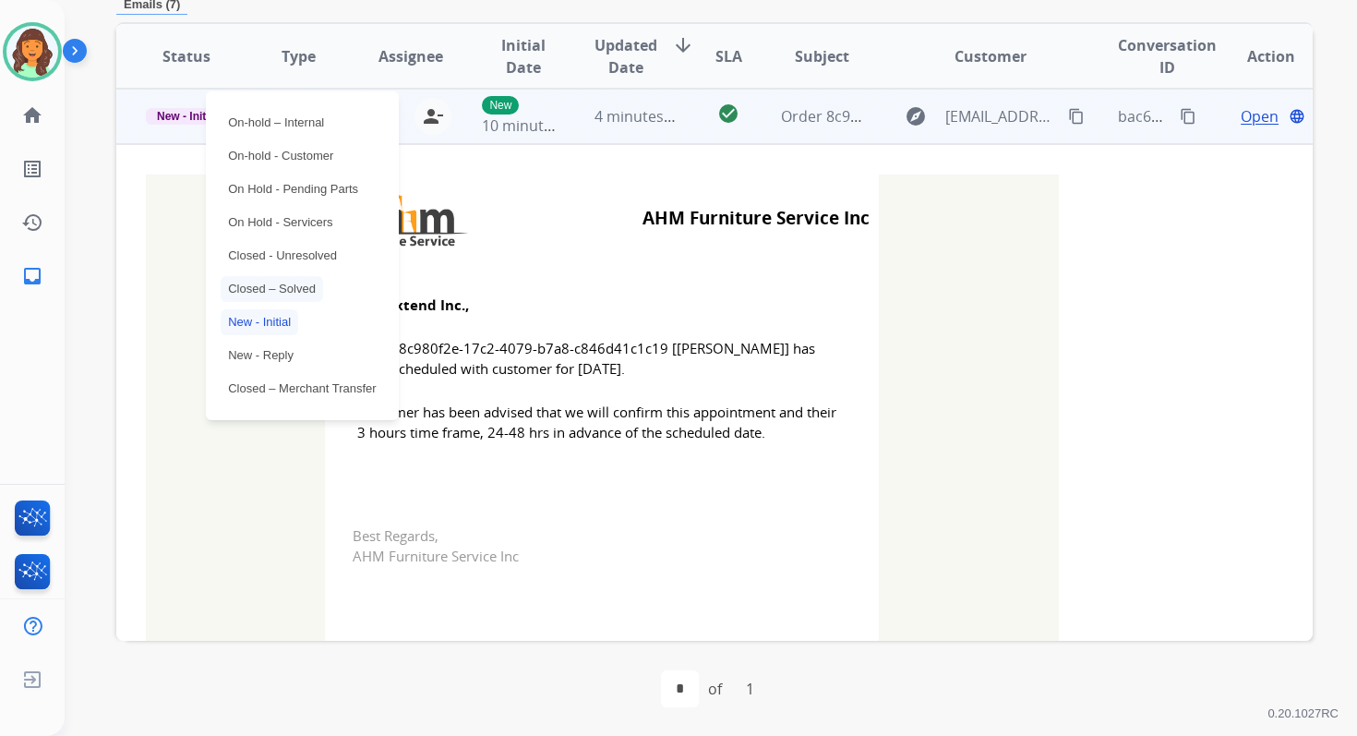
click at [284, 285] on p "Closed – Solved" at bounding box center [272, 289] width 102 height 26
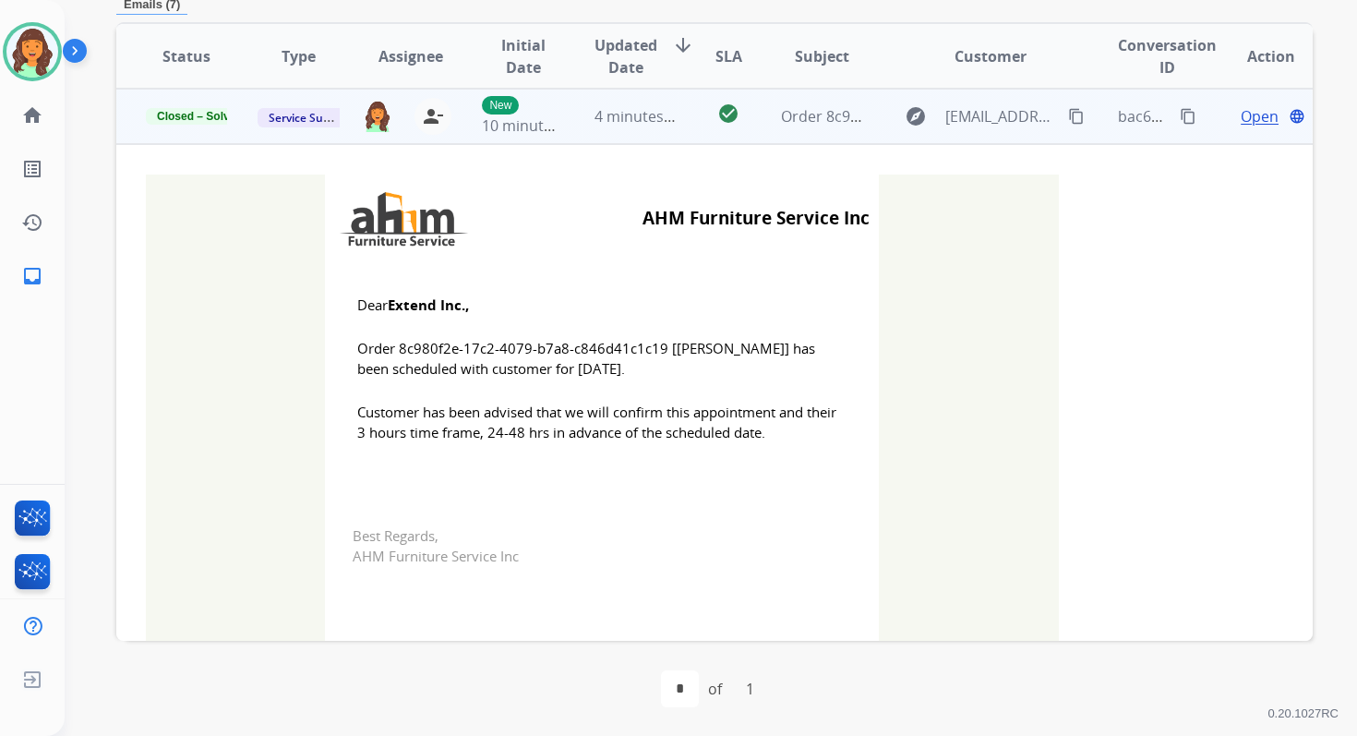
scroll to position [0, 0]
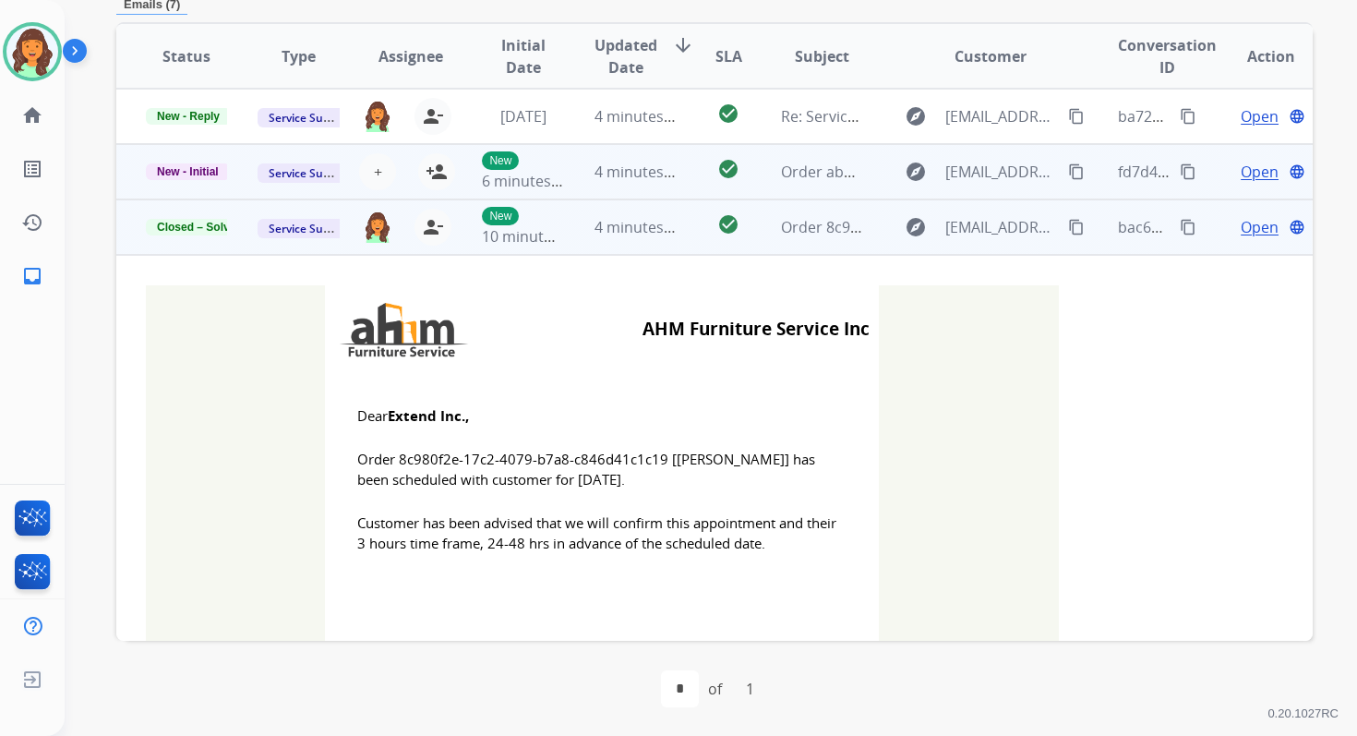
click at [629, 176] on span "4 minutes ago" at bounding box center [644, 172] width 99 height 20
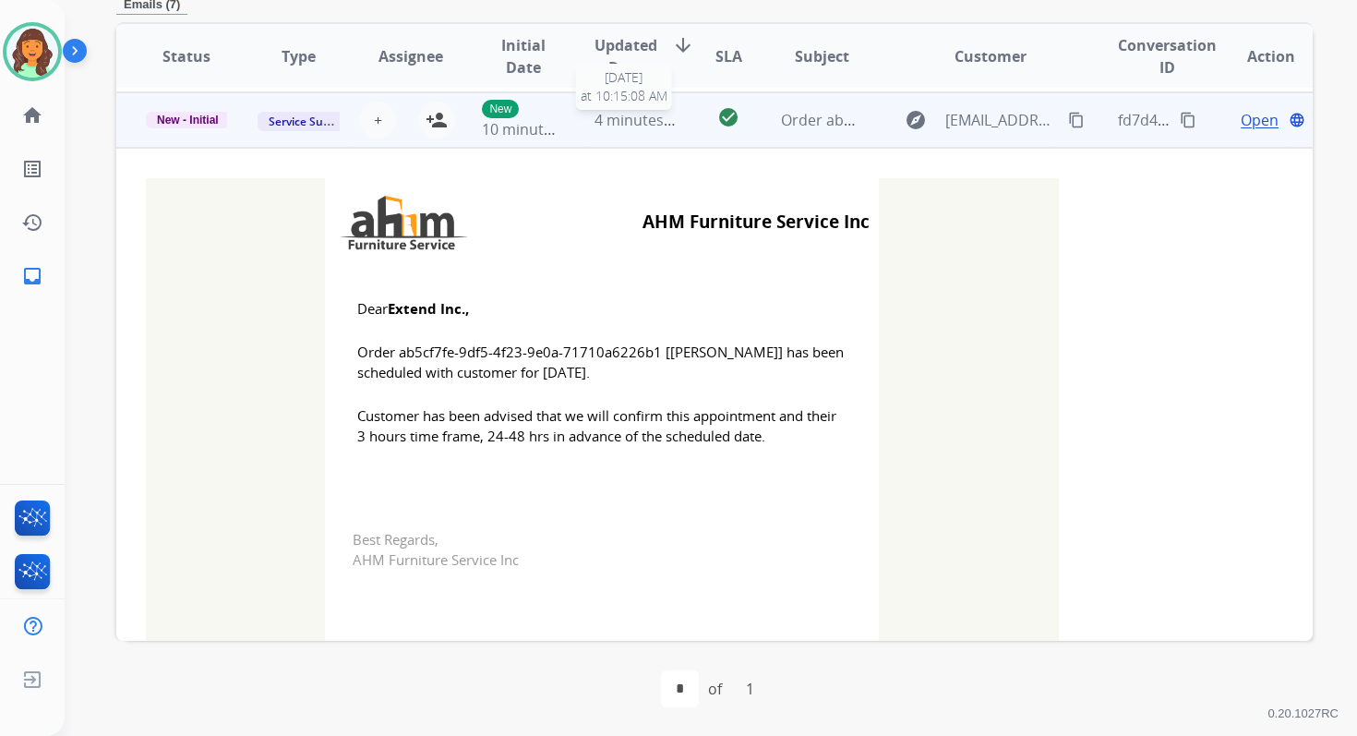
scroll to position [55, 0]
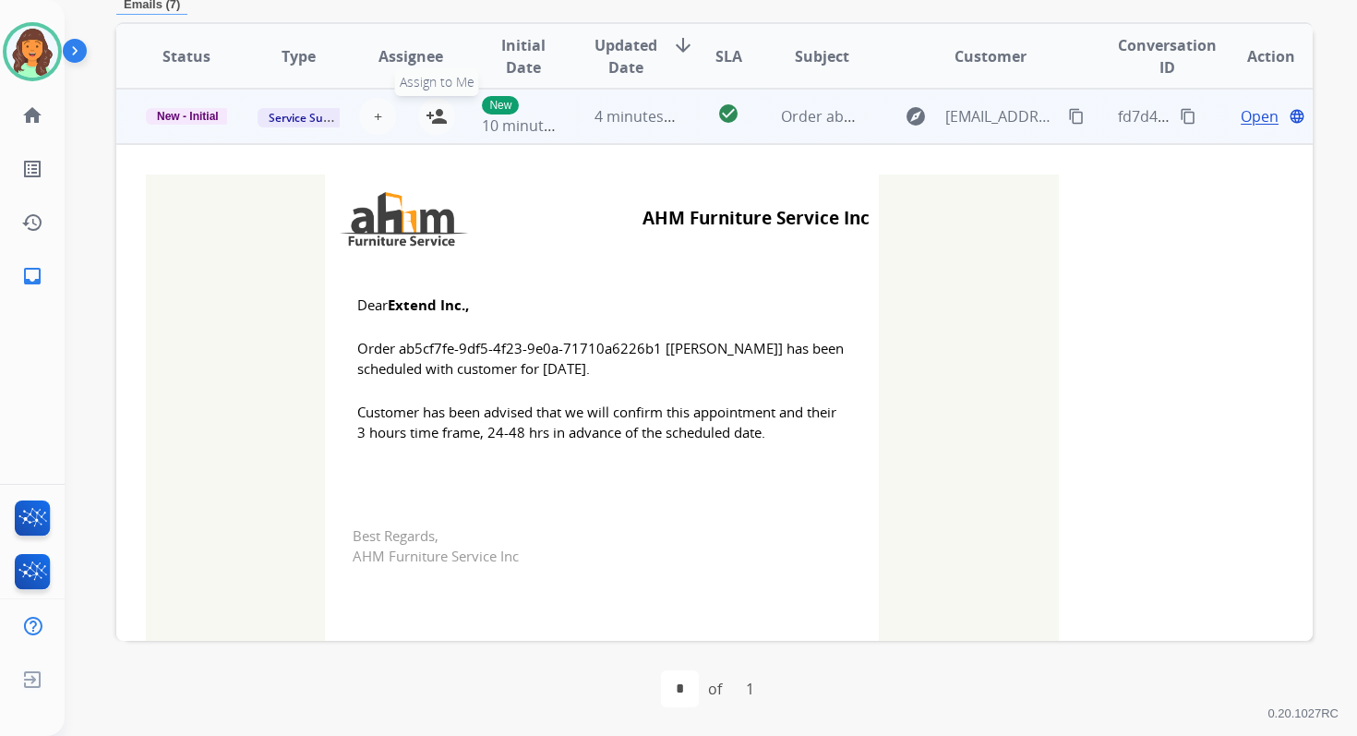
click at [434, 114] on mat-icon "person_add" at bounding box center [437, 116] width 22 height 22
click at [210, 118] on span "New - Initial" at bounding box center [188, 116] width 84 height 17
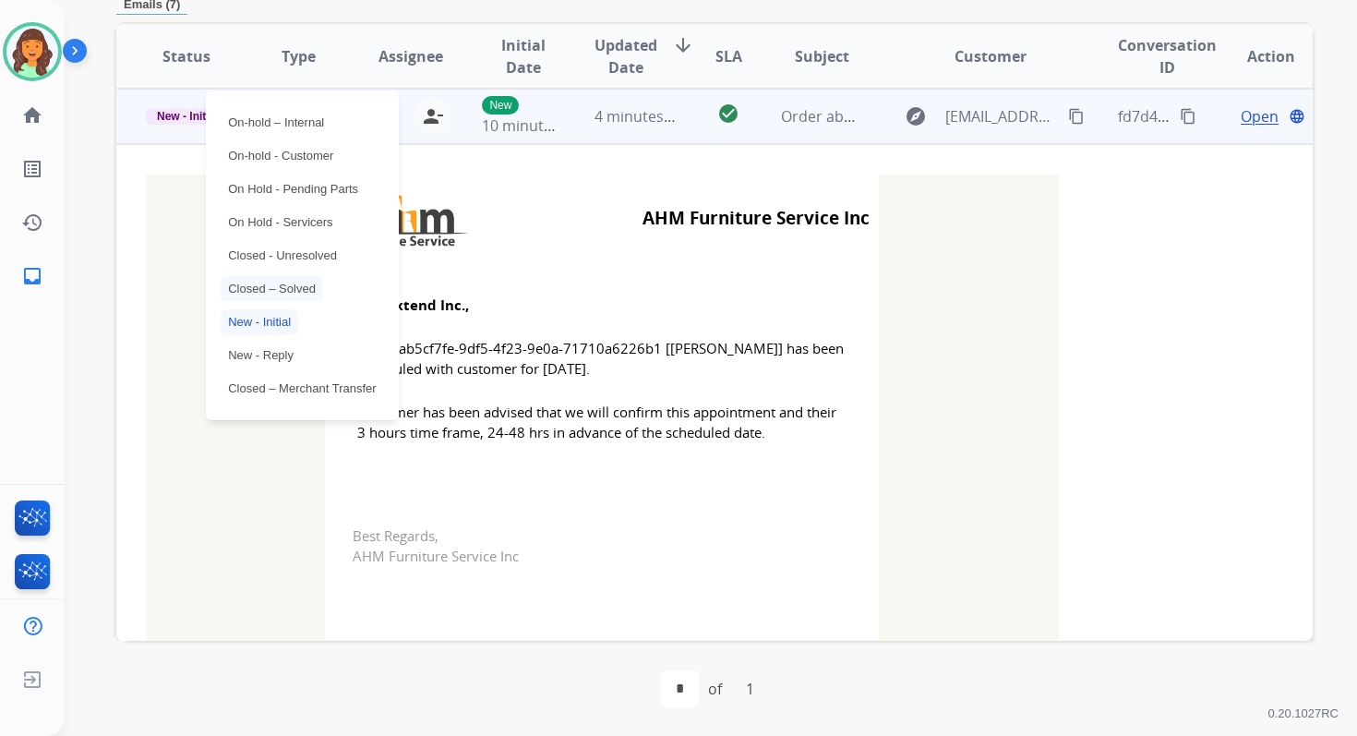
click at [285, 285] on p "Closed – Solved" at bounding box center [272, 289] width 102 height 26
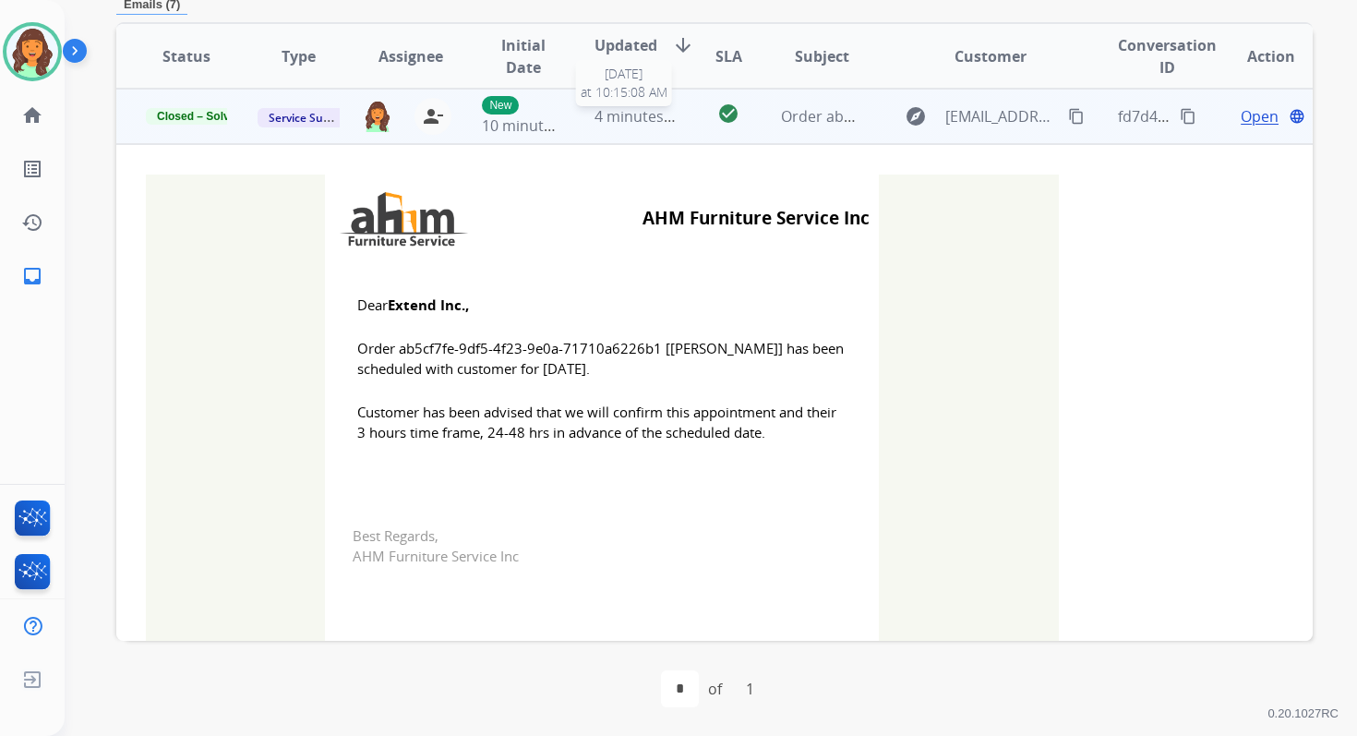
click at [623, 109] on span "4 minutes ago" at bounding box center [644, 116] width 99 height 20
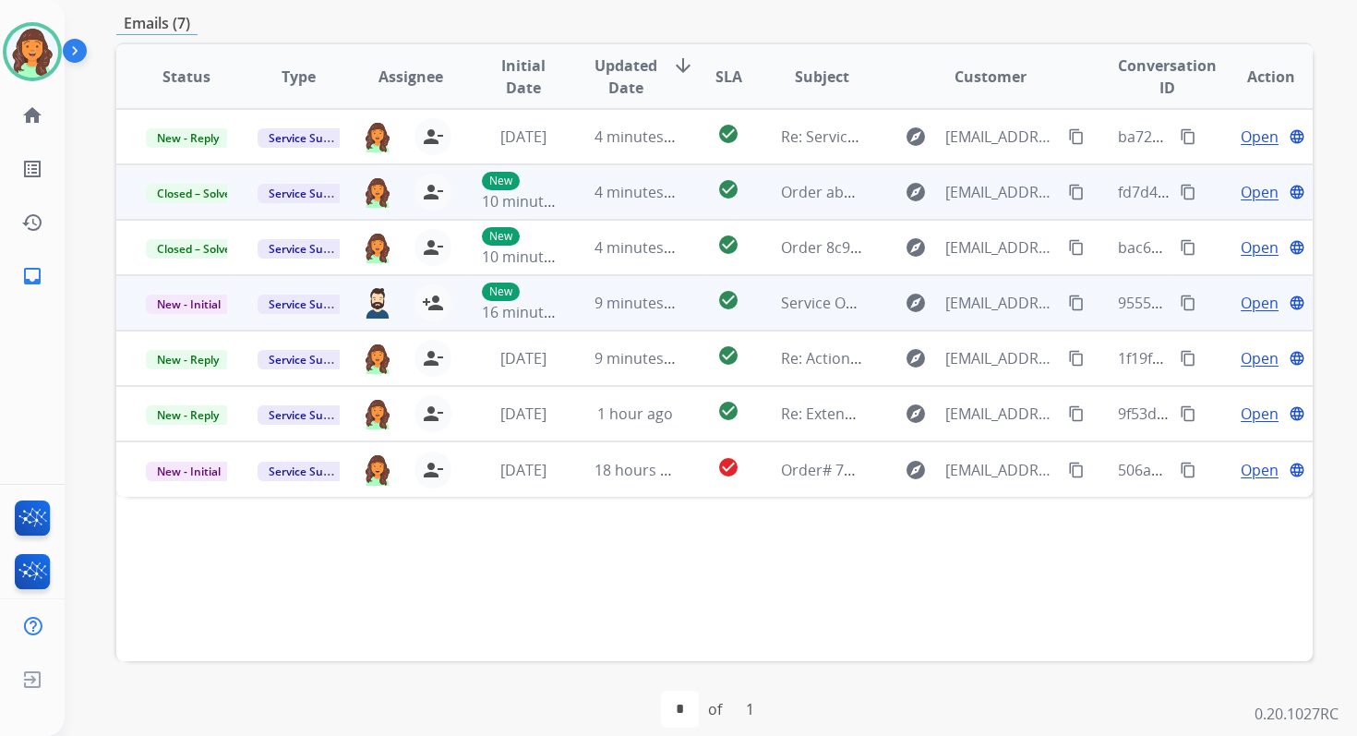
scroll to position [326, 0]
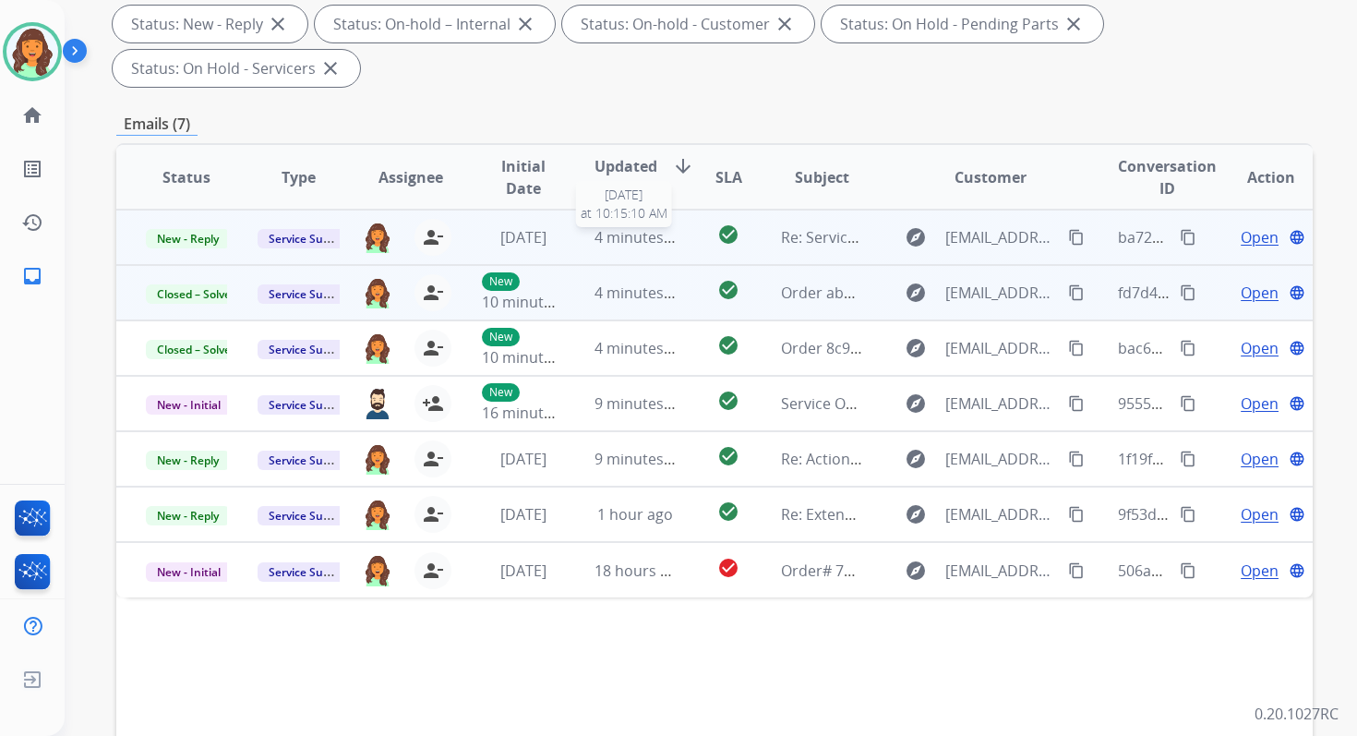
click at [654, 236] on span "4 minutes ago" at bounding box center [644, 237] width 99 height 20
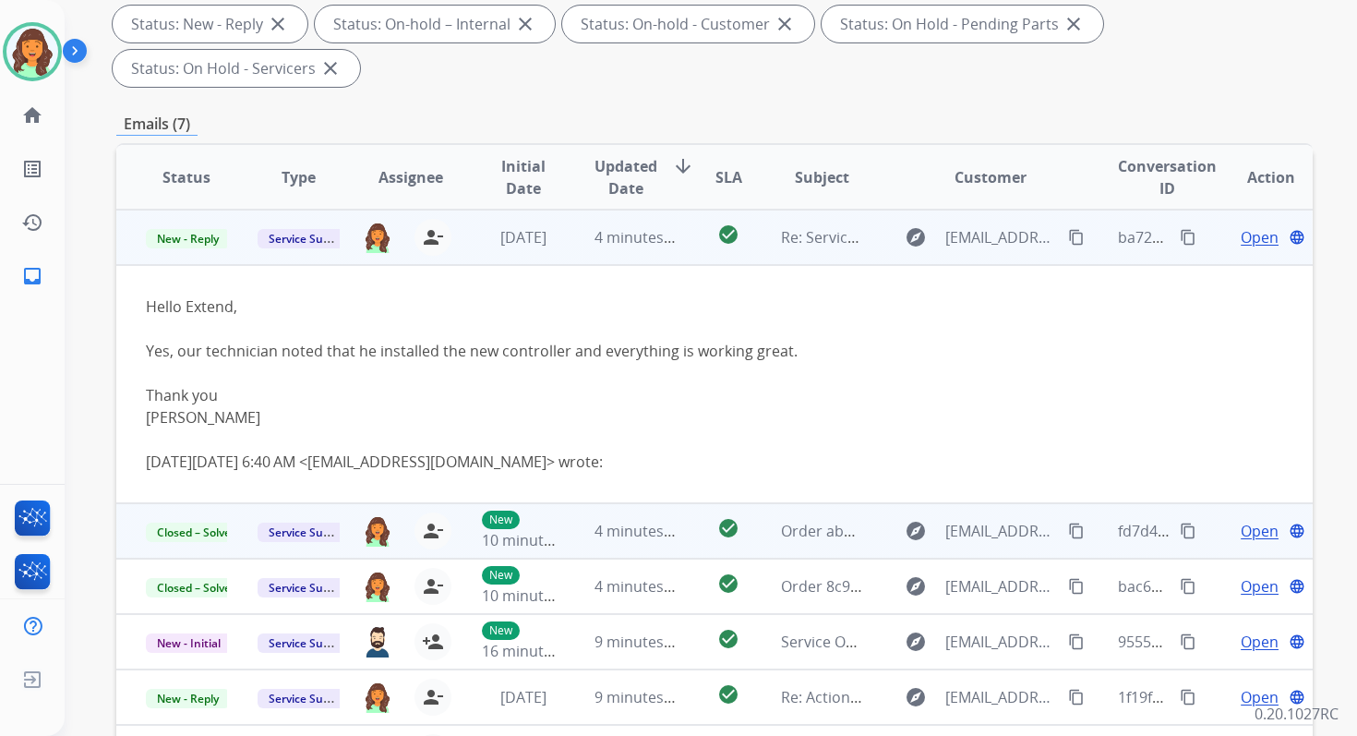
click at [1246, 237] on span "Open" at bounding box center [1260, 237] width 38 height 22
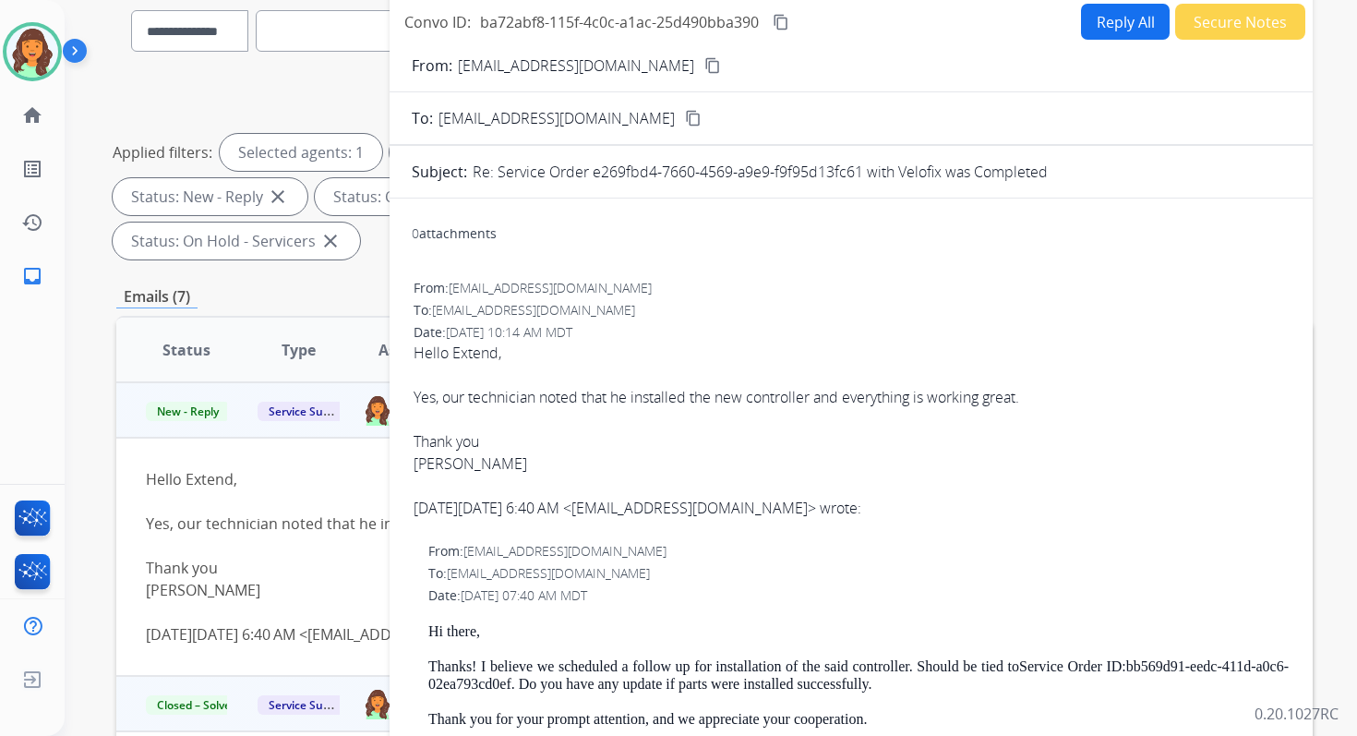
scroll to position [93, 0]
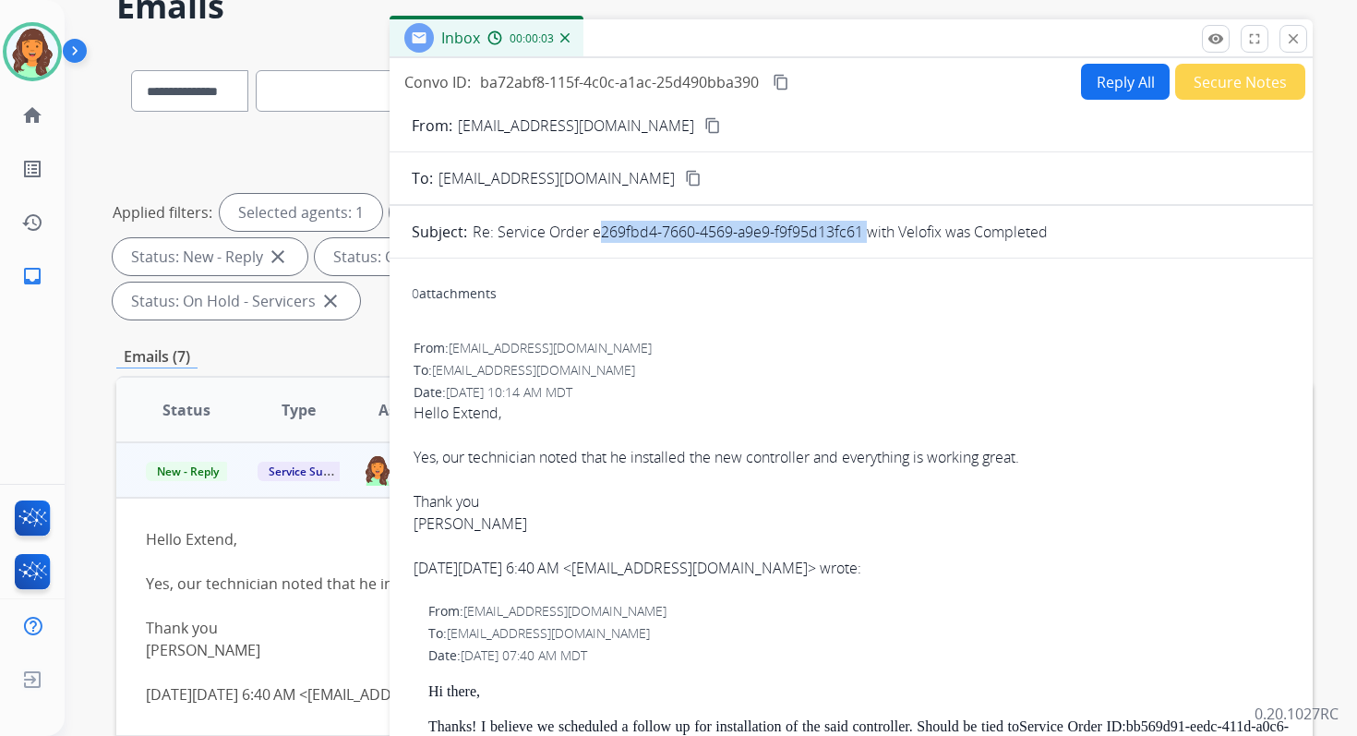
drag, startPoint x: 592, startPoint y: 230, endPoint x: 859, endPoint y: 224, distance: 267.8
click at [859, 224] on p "Re: Service Order e269fbd4-7660-4569-a9e9-f9f95d13fc61 with Velofix was Complet…" at bounding box center [760, 232] width 575 height 22
click at [499, 450] on div "Yes, our technician noted that he installed the new controller and everything i…" at bounding box center [851, 457] width 875 height 22
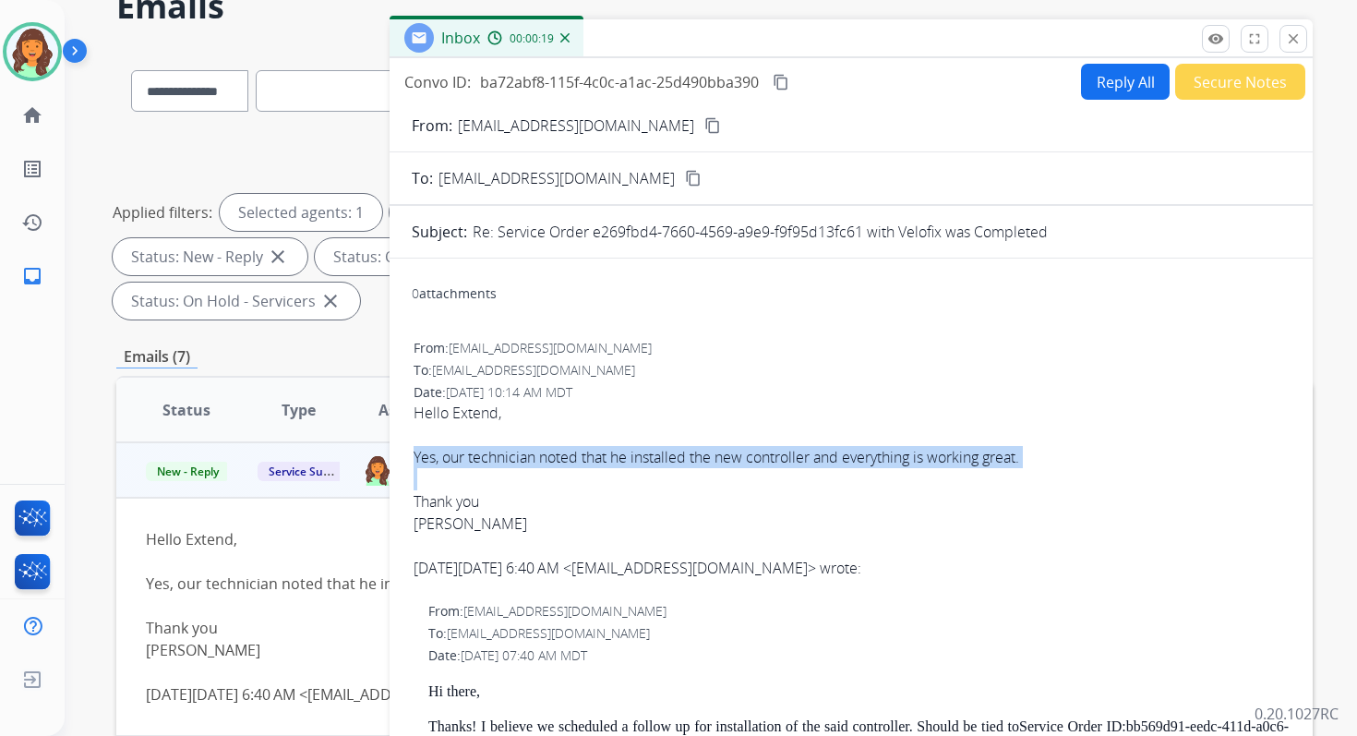
click at [499, 450] on div "Yes, our technician noted that he installed the new controller and everything i…" at bounding box center [851, 457] width 875 height 22
click at [1292, 37] on mat-icon "close" at bounding box center [1293, 38] width 17 height 17
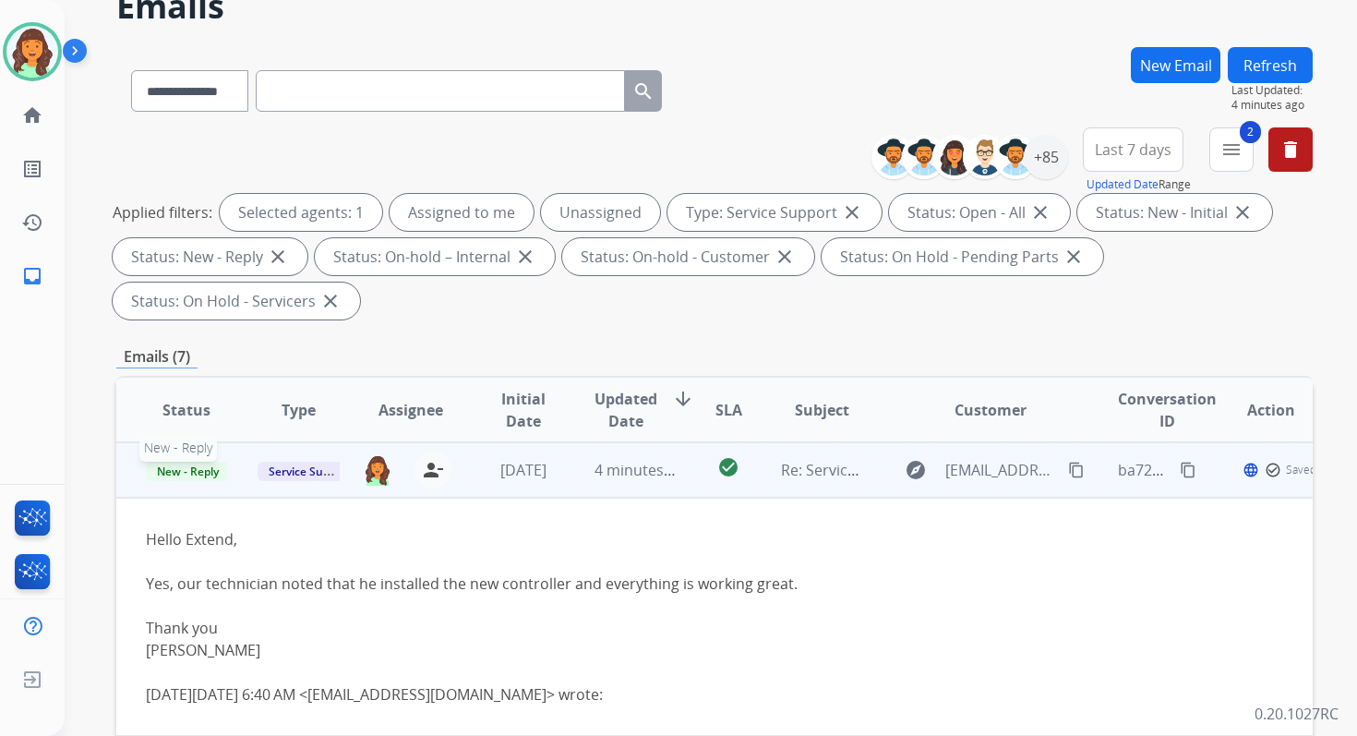
click at [191, 463] on span "New - Reply" at bounding box center [188, 471] width 84 height 19
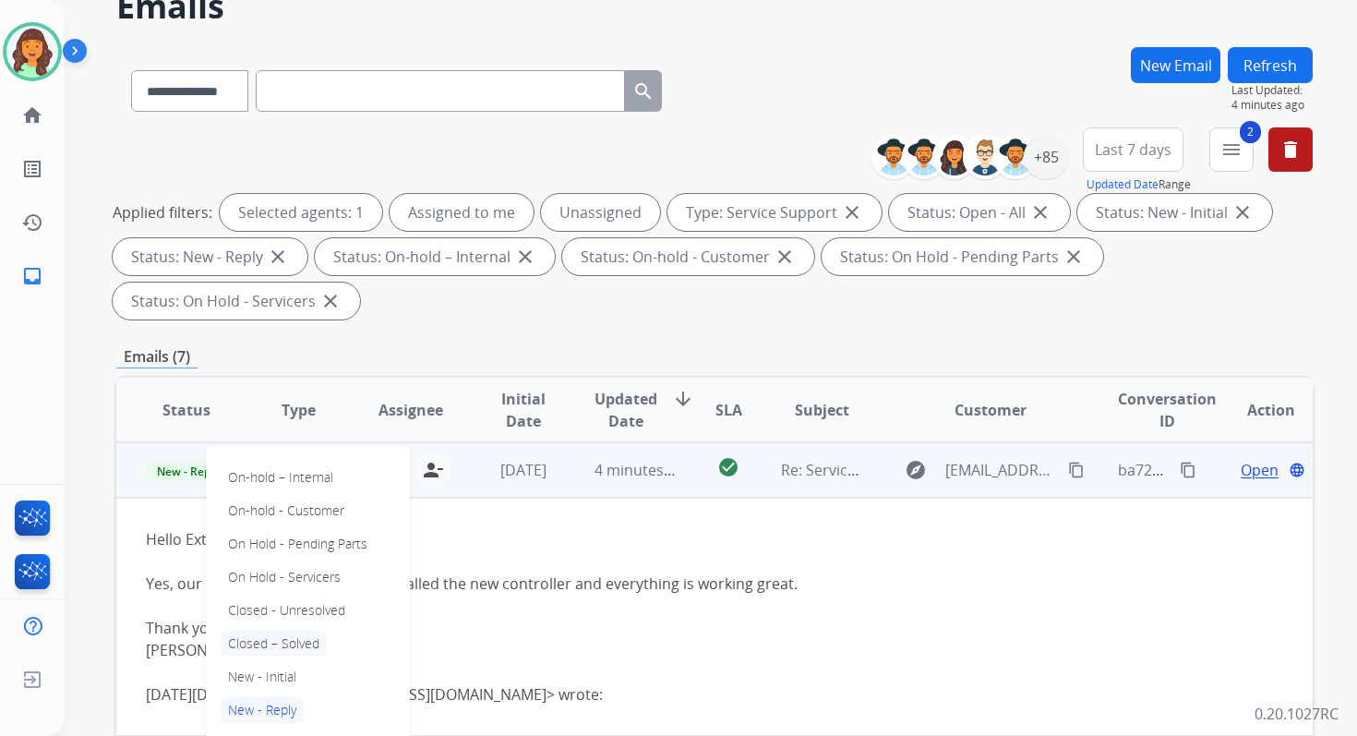
click at [274, 639] on p "Closed – Solved" at bounding box center [274, 644] width 106 height 26
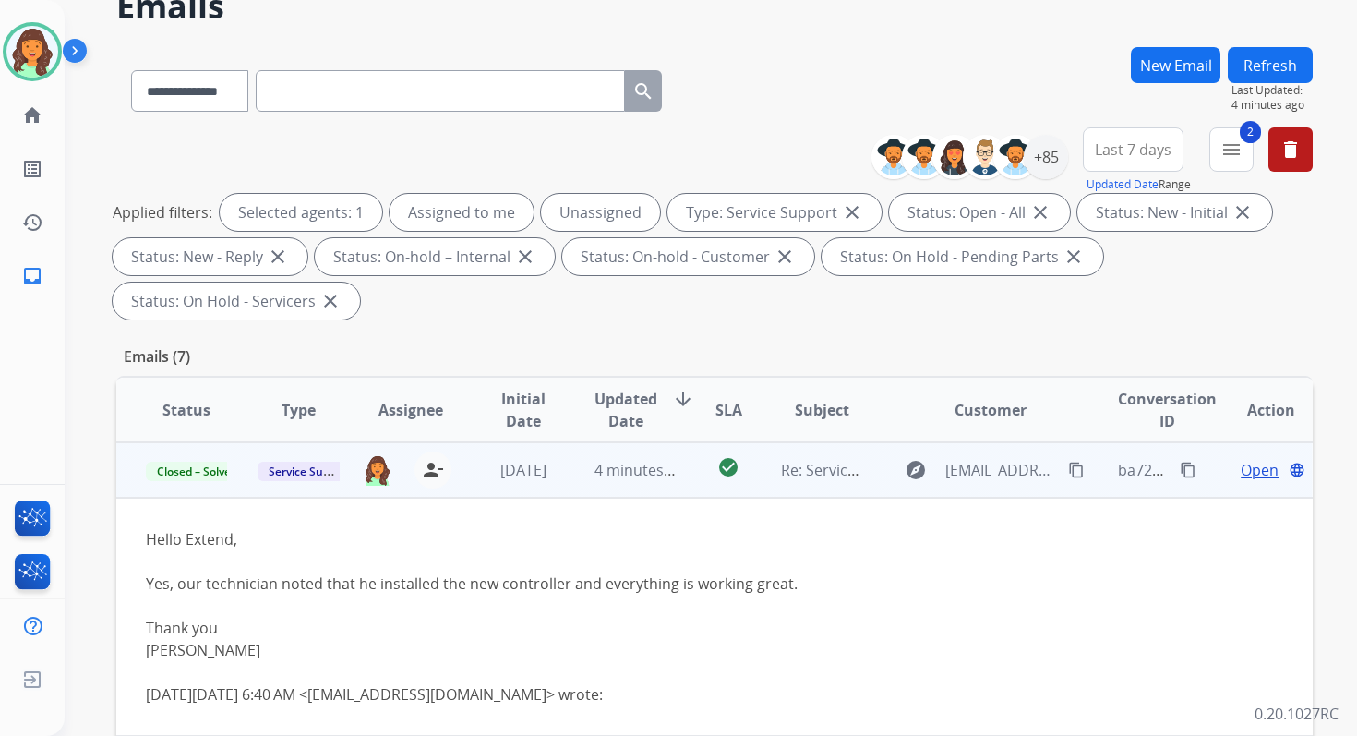
click at [693, 472] on td "check_circle" at bounding box center [714, 469] width 75 height 55
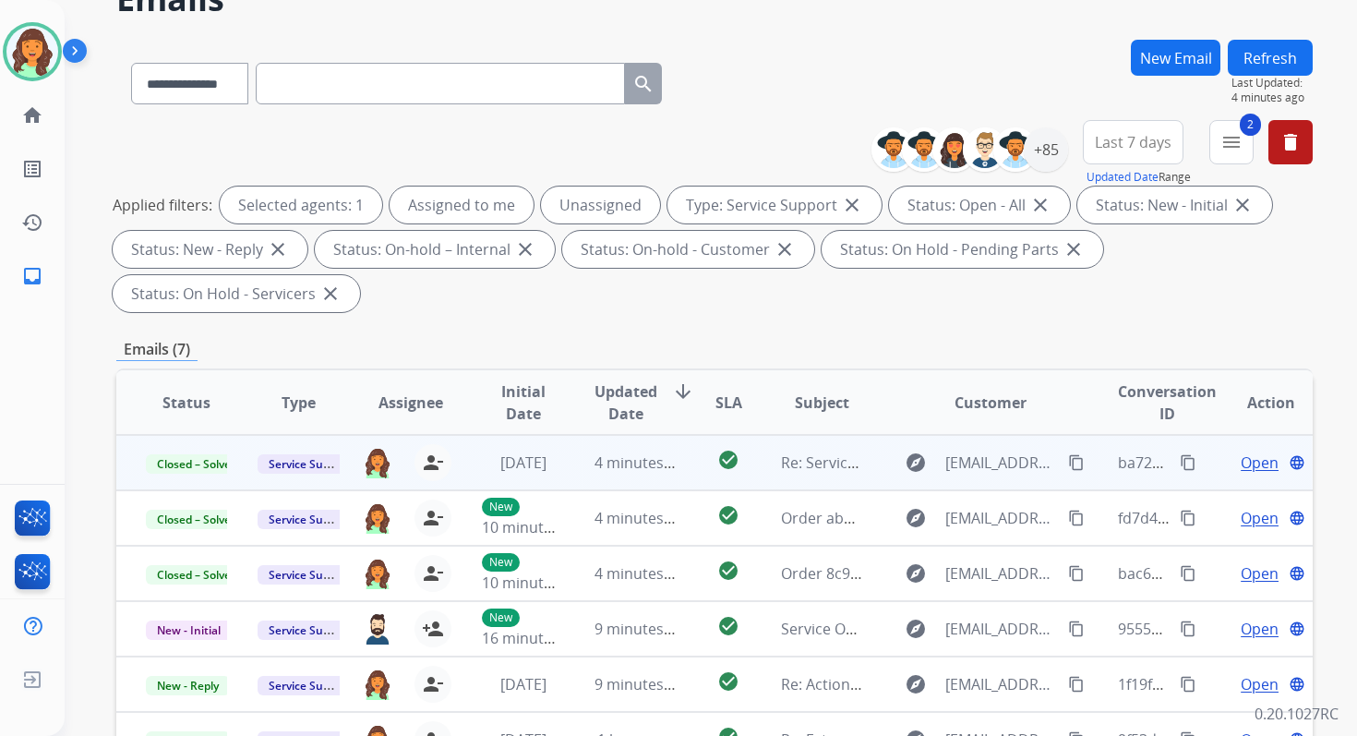
scroll to position [0, 0]
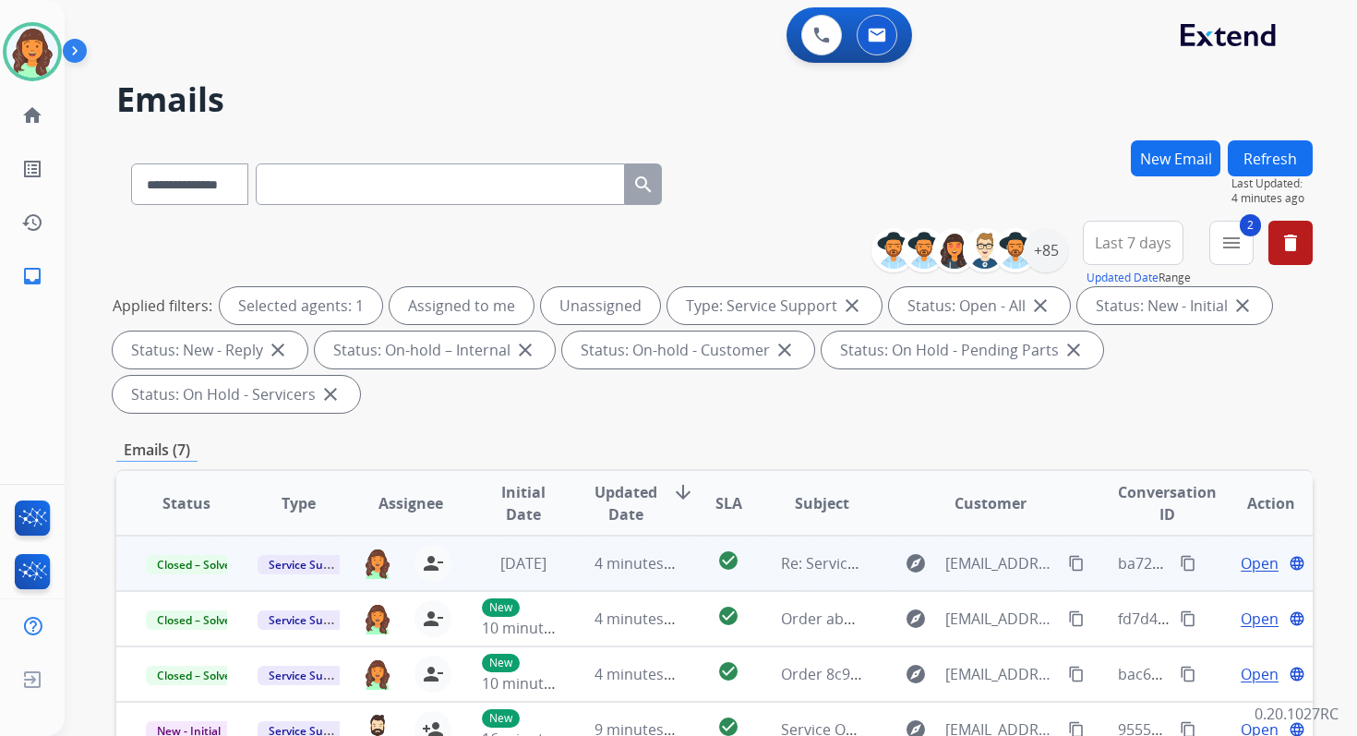
click at [1244, 162] on button "Refresh" at bounding box center [1270, 158] width 85 height 36
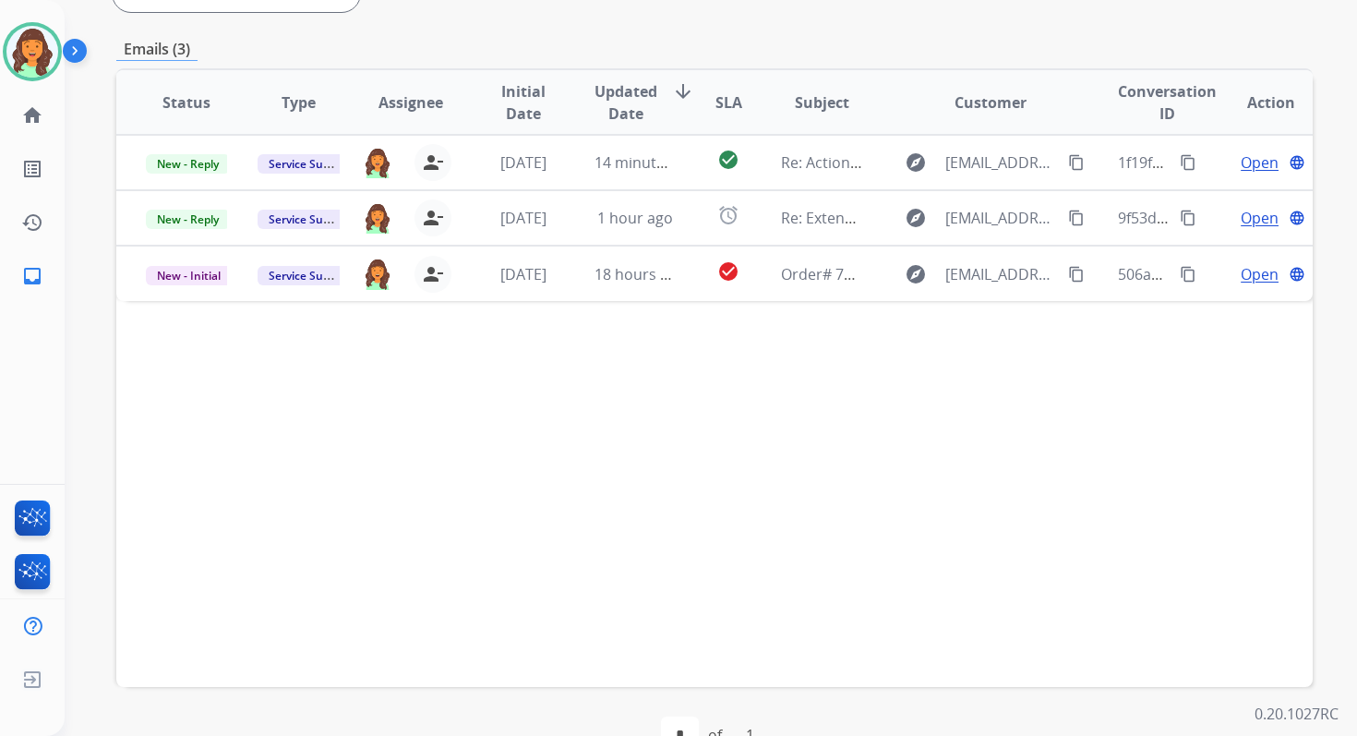
scroll to position [448, 0]
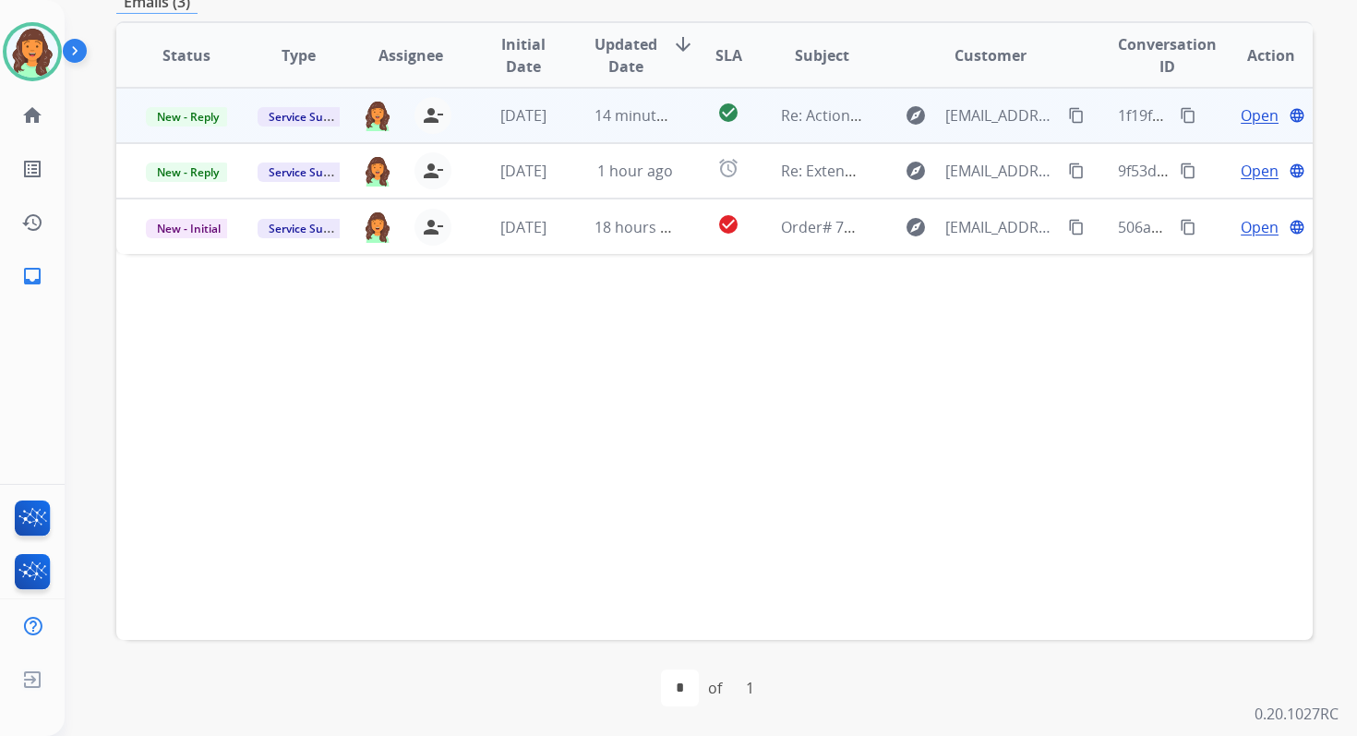
click at [620, 99] on td "14 minutes ago" at bounding box center [621, 115] width 112 height 55
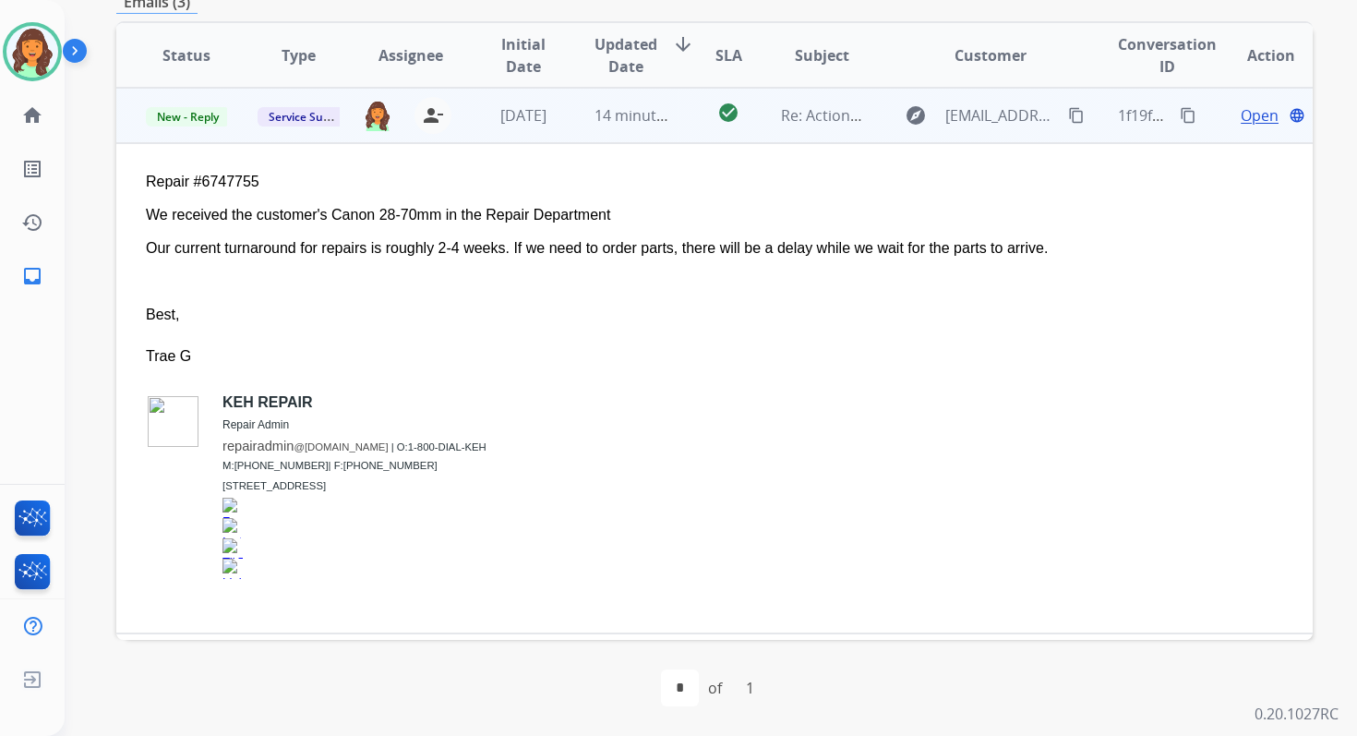
click at [1250, 119] on span "Open" at bounding box center [1260, 115] width 38 height 22
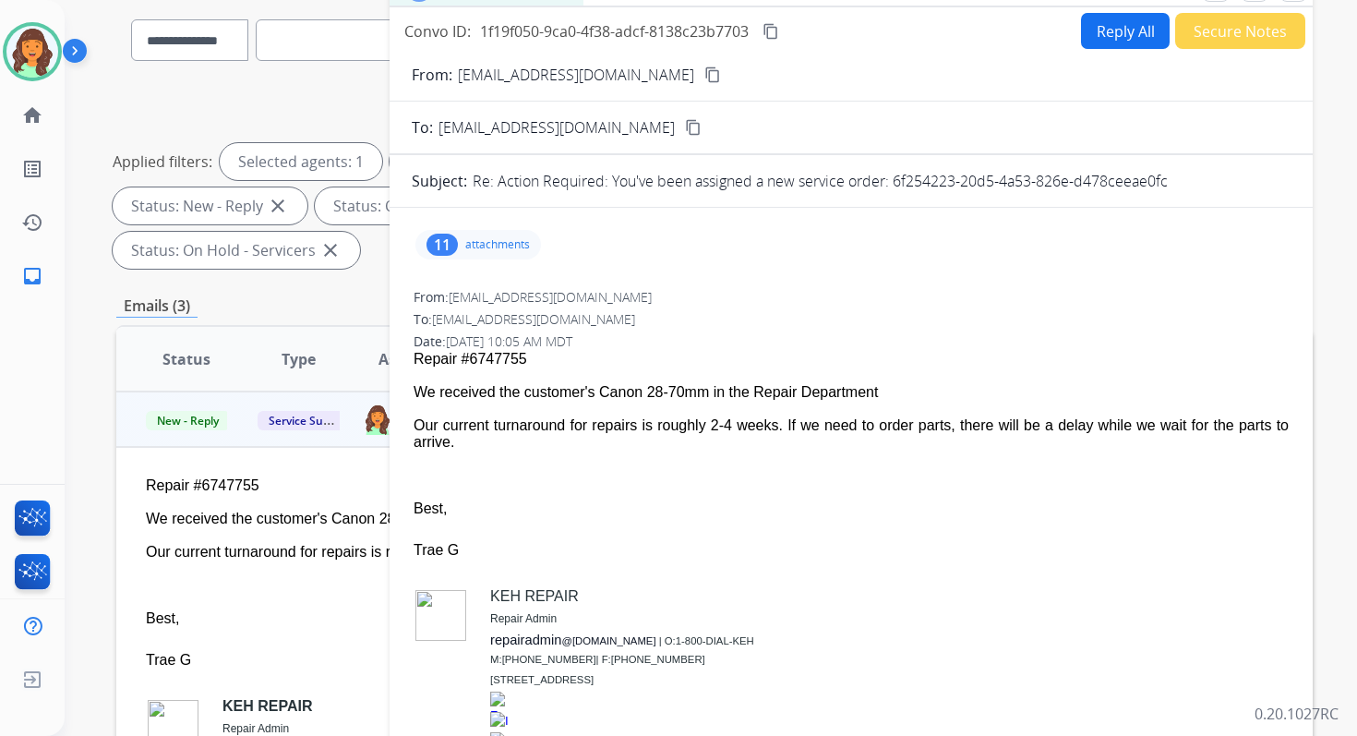
scroll to position [124, 0]
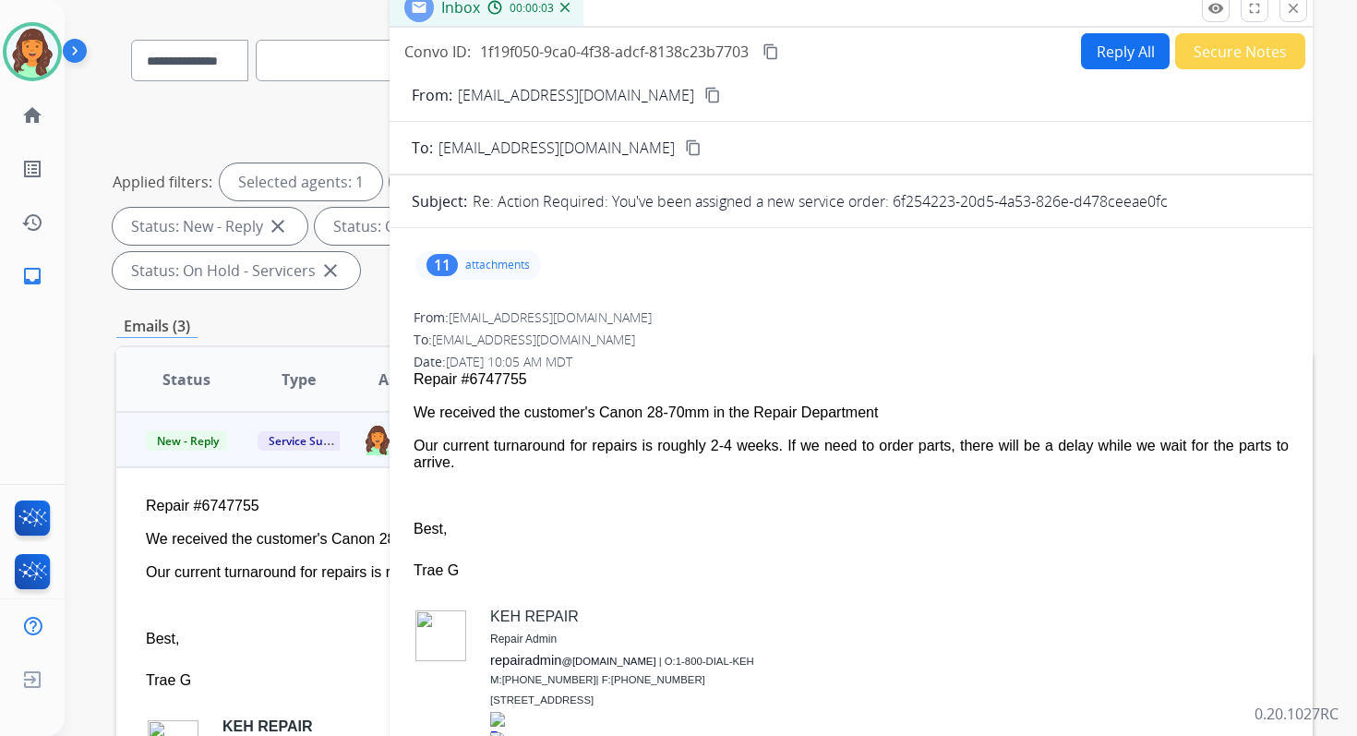
drag, startPoint x: 892, startPoint y: 199, endPoint x: 1206, endPoint y: 199, distance: 313.9
click at [1206, 199] on div "Re: Action Required: You've been assigned a new service order: 6f254223-20d5-4a…" at bounding box center [882, 201] width 818 height 22
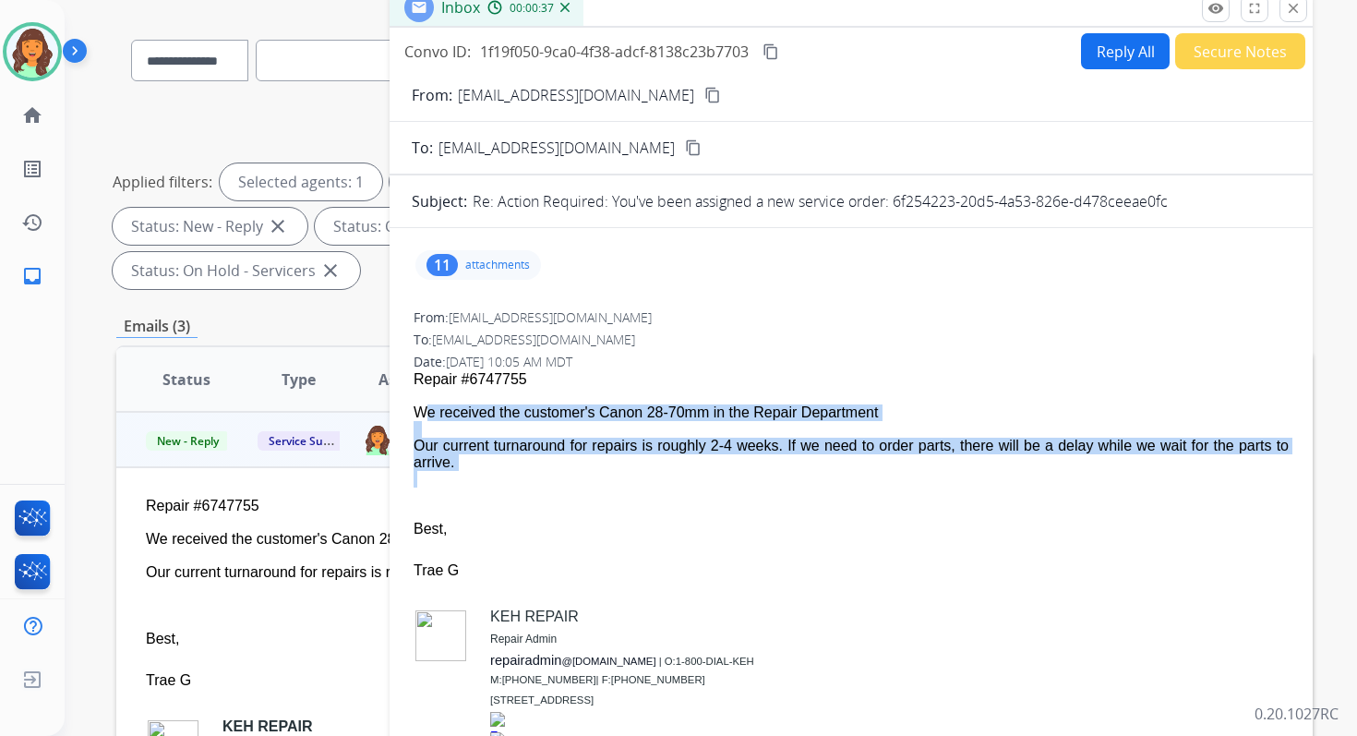
drag, startPoint x: 414, startPoint y: 411, endPoint x: 499, endPoint y: 474, distance: 106.2
click at [499, 474] on span "Repair #6747755 We received the customer's Canon 28-70mm in the Repair Departme…" at bounding box center [851, 594] width 875 height 446
click at [776, 50] on mat-icon "content_copy" at bounding box center [771, 51] width 17 height 17
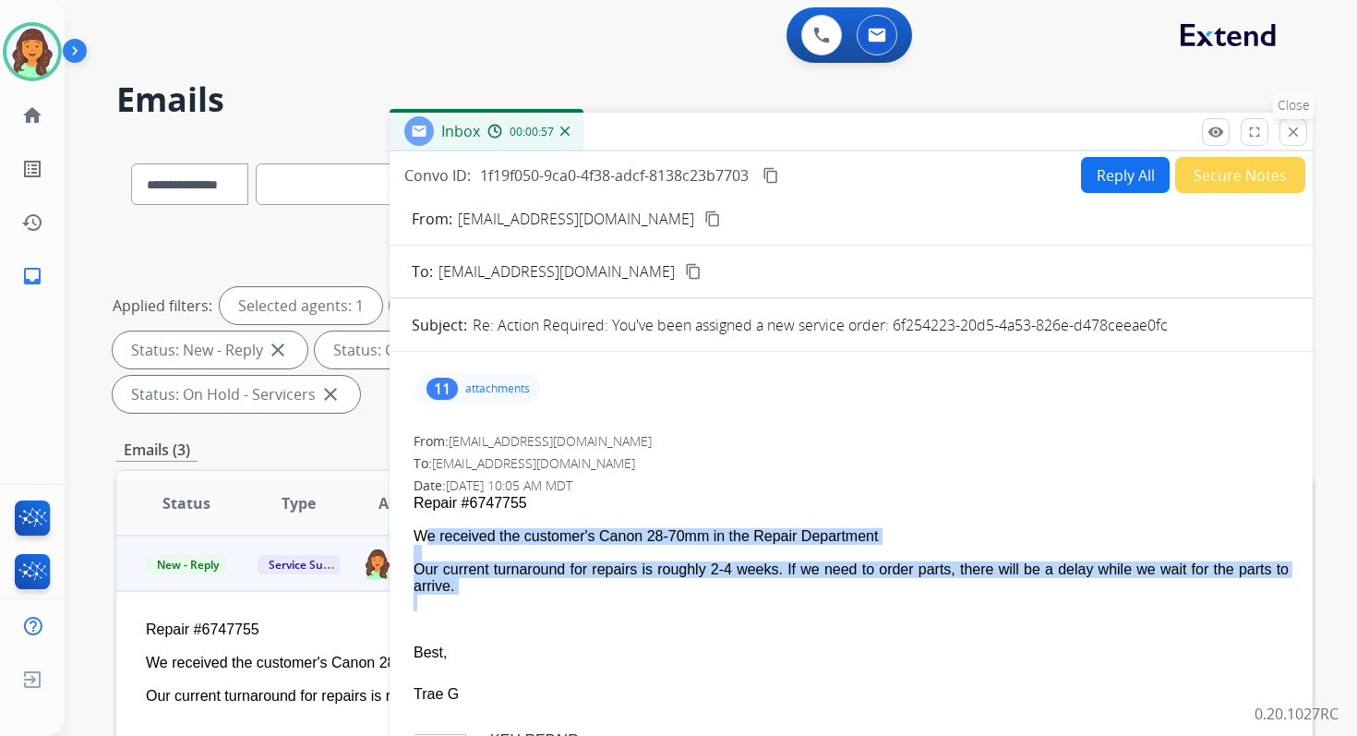
click at [1291, 131] on mat-icon "close" at bounding box center [1293, 132] width 17 height 17
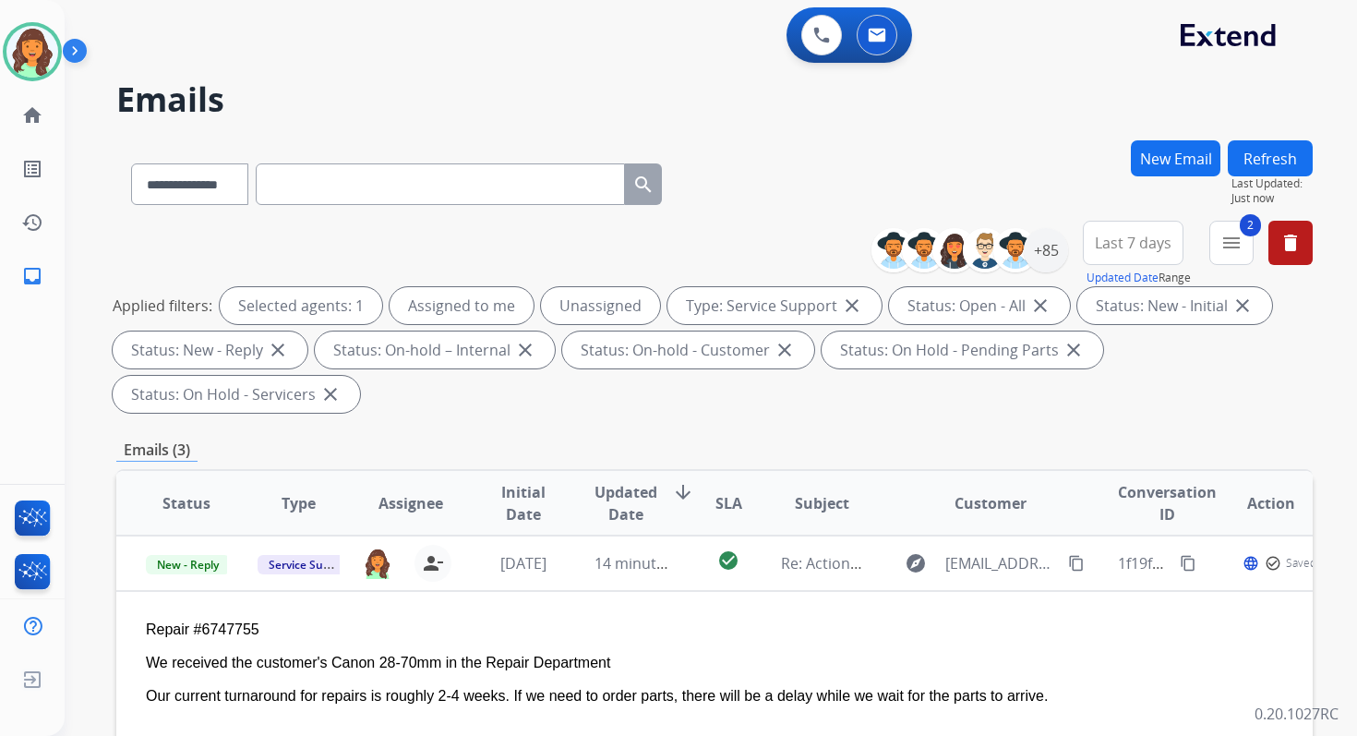
scroll to position [448, 0]
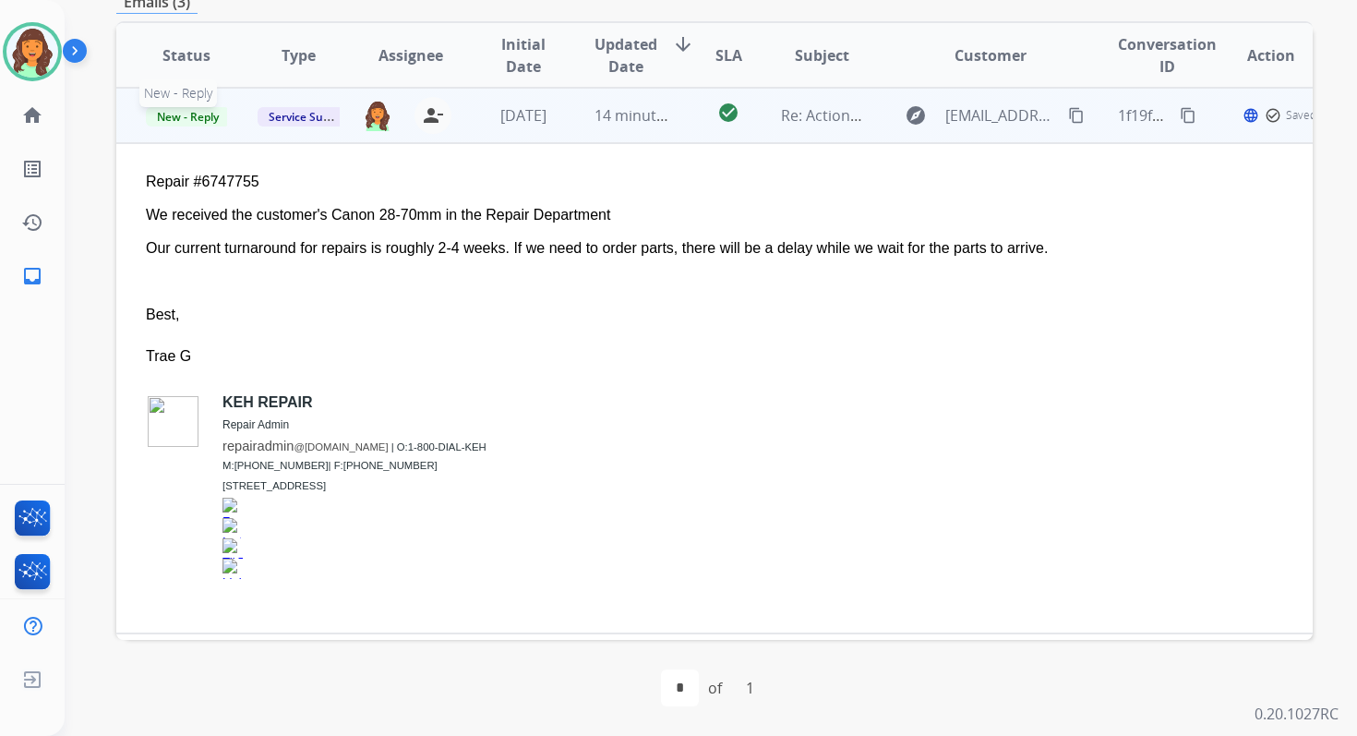
click at [203, 123] on span "New - Reply" at bounding box center [188, 116] width 84 height 19
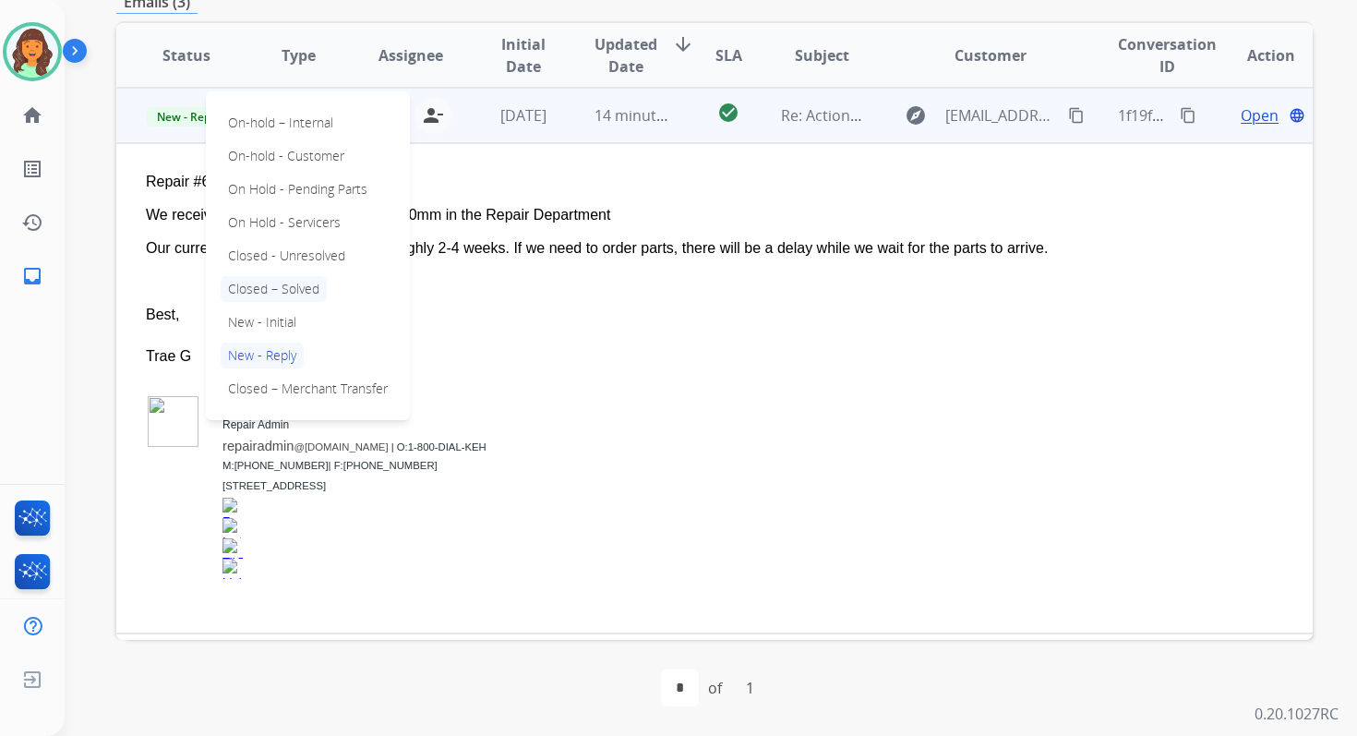
click at [285, 287] on p "Closed – Solved" at bounding box center [274, 289] width 106 height 26
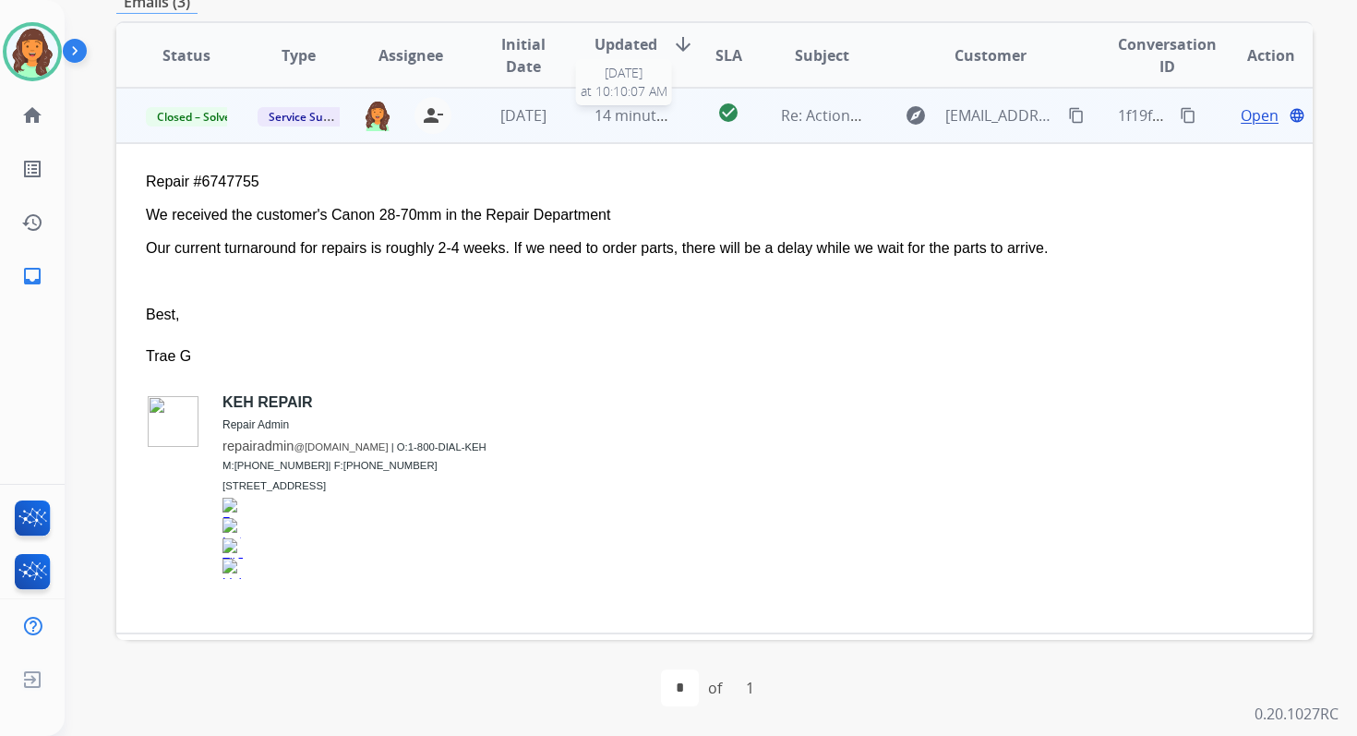
click at [642, 115] on span "14 minutes ago" at bounding box center [648, 115] width 107 height 20
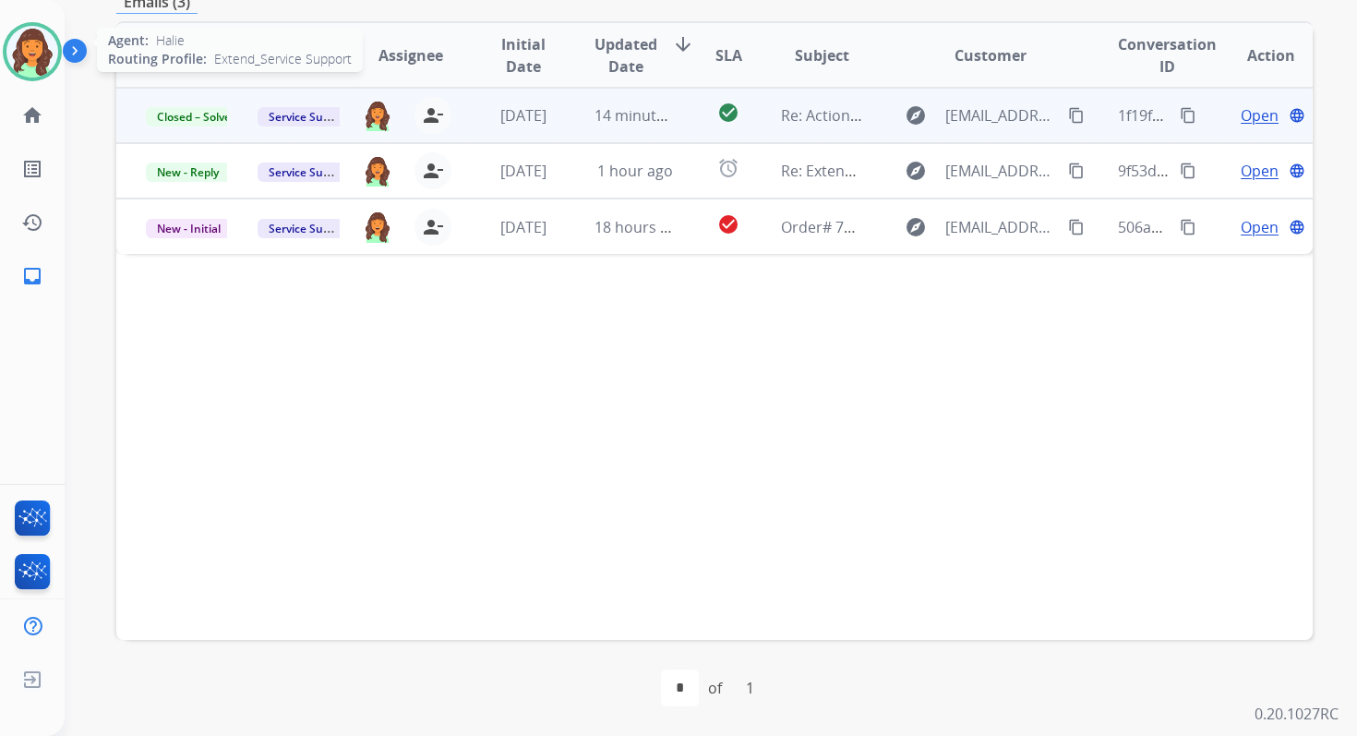
click at [21, 48] on img at bounding box center [32, 52] width 52 height 52
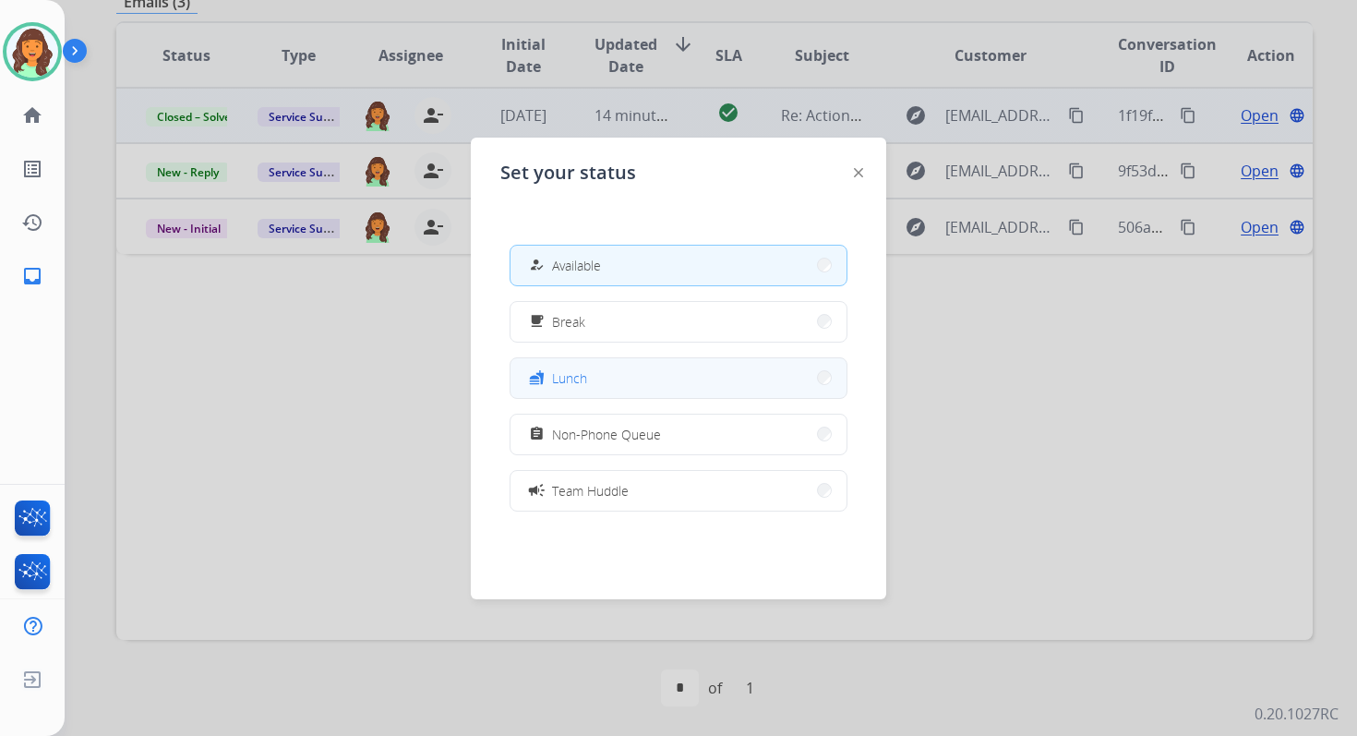
click at [615, 377] on button "fastfood Lunch" at bounding box center [678, 378] width 336 height 40
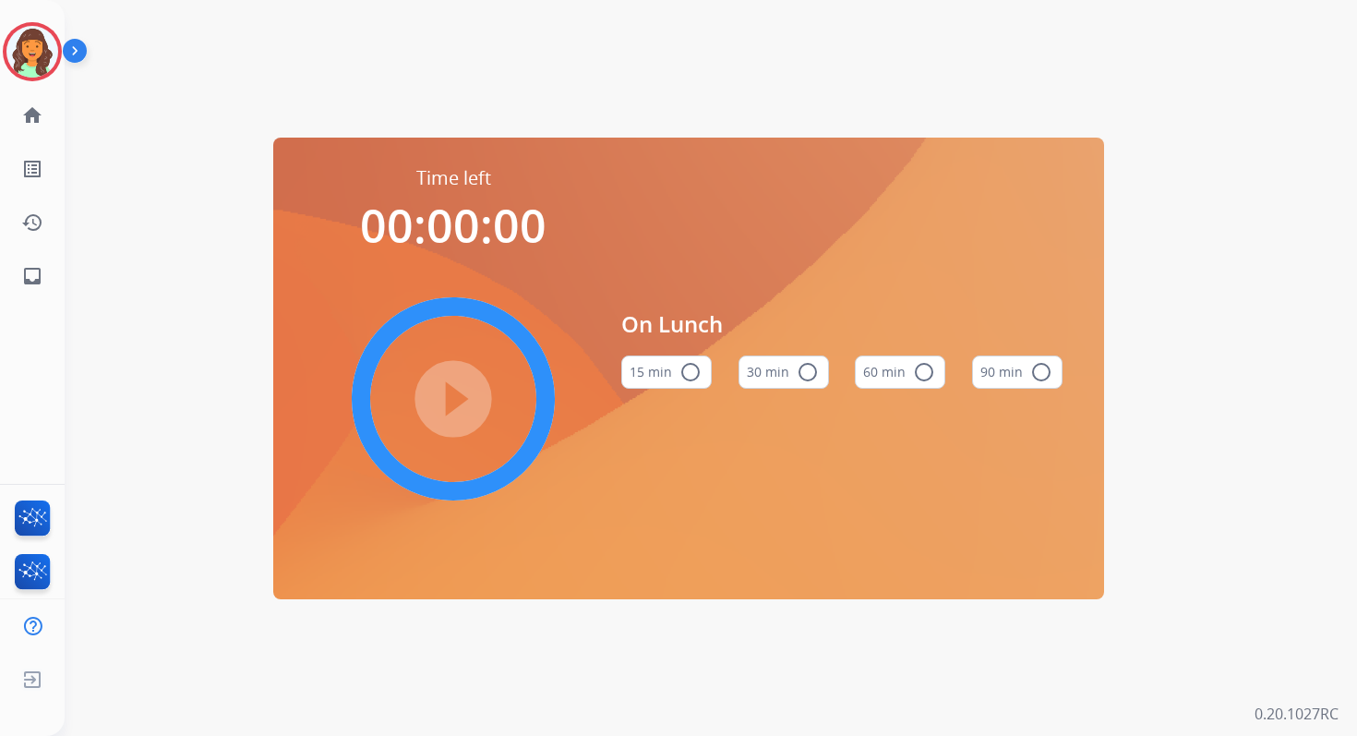
click at [923, 367] on mat-icon "radio_button_unchecked" at bounding box center [924, 372] width 22 height 22
click at [442, 394] on mat-icon "play_circle_filled" at bounding box center [453, 399] width 22 height 22
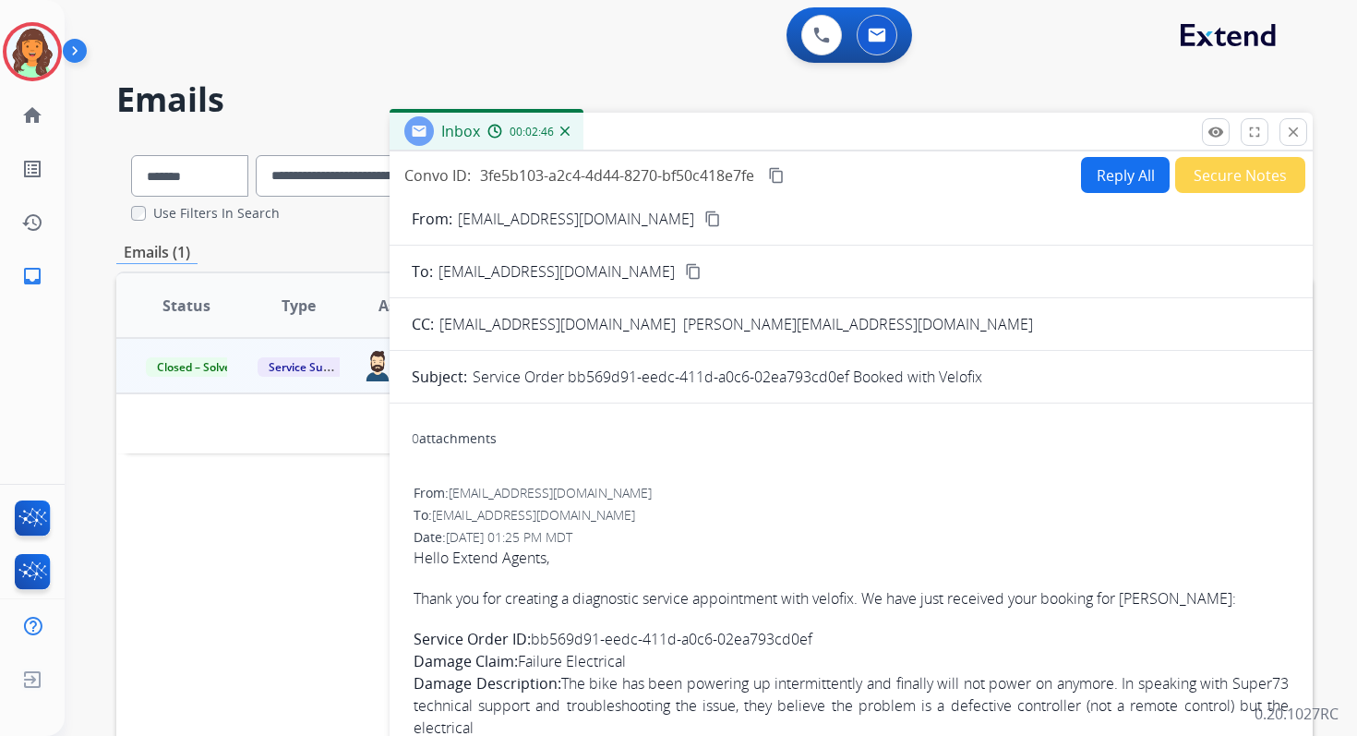
select select "*******"
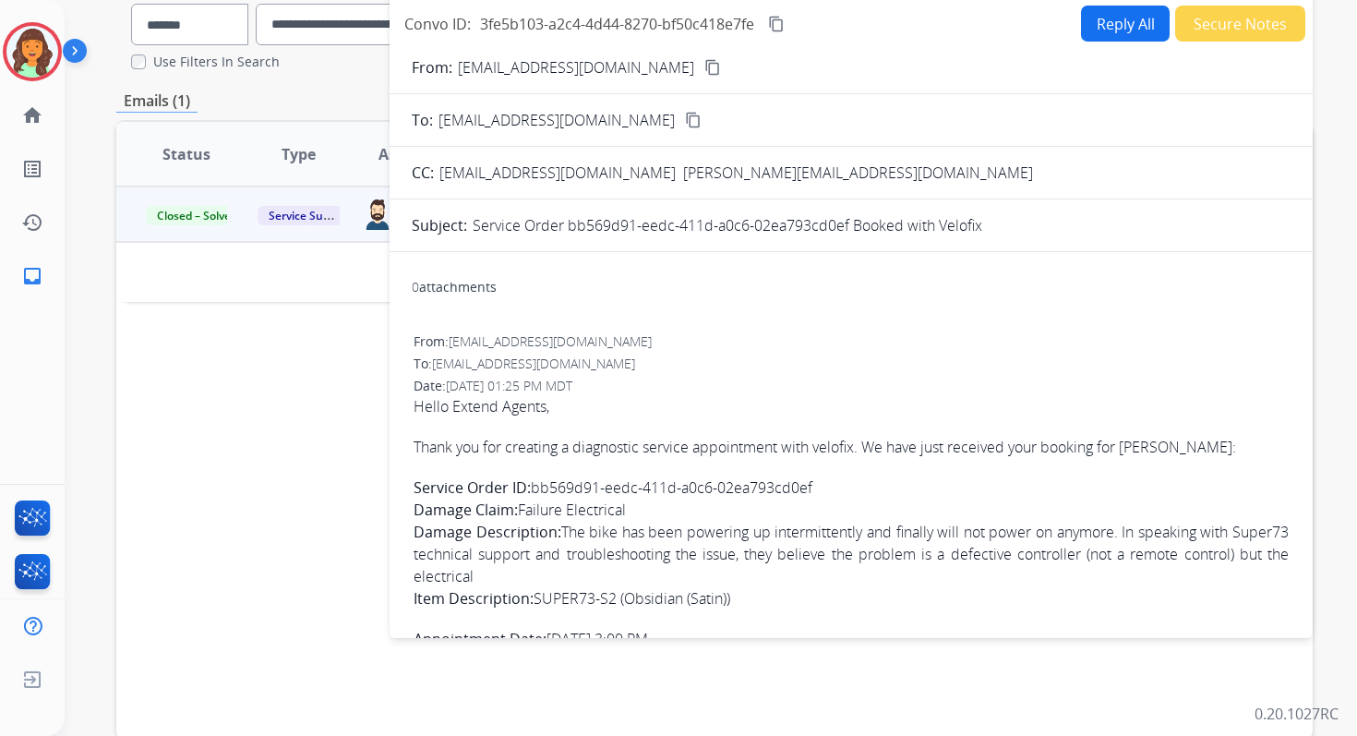
click at [784, 19] on mat-icon "content_copy" at bounding box center [776, 24] width 17 height 17
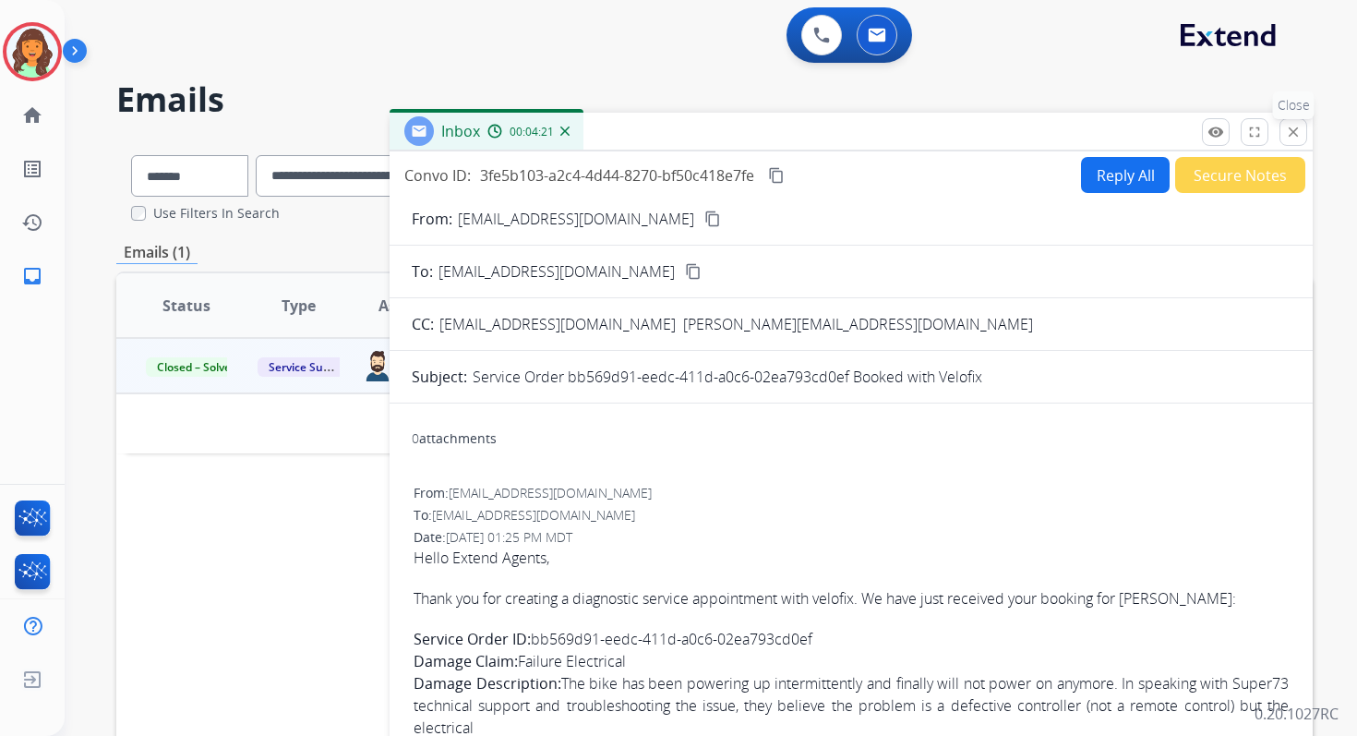
click at [1291, 129] on mat-icon "close" at bounding box center [1293, 132] width 17 height 17
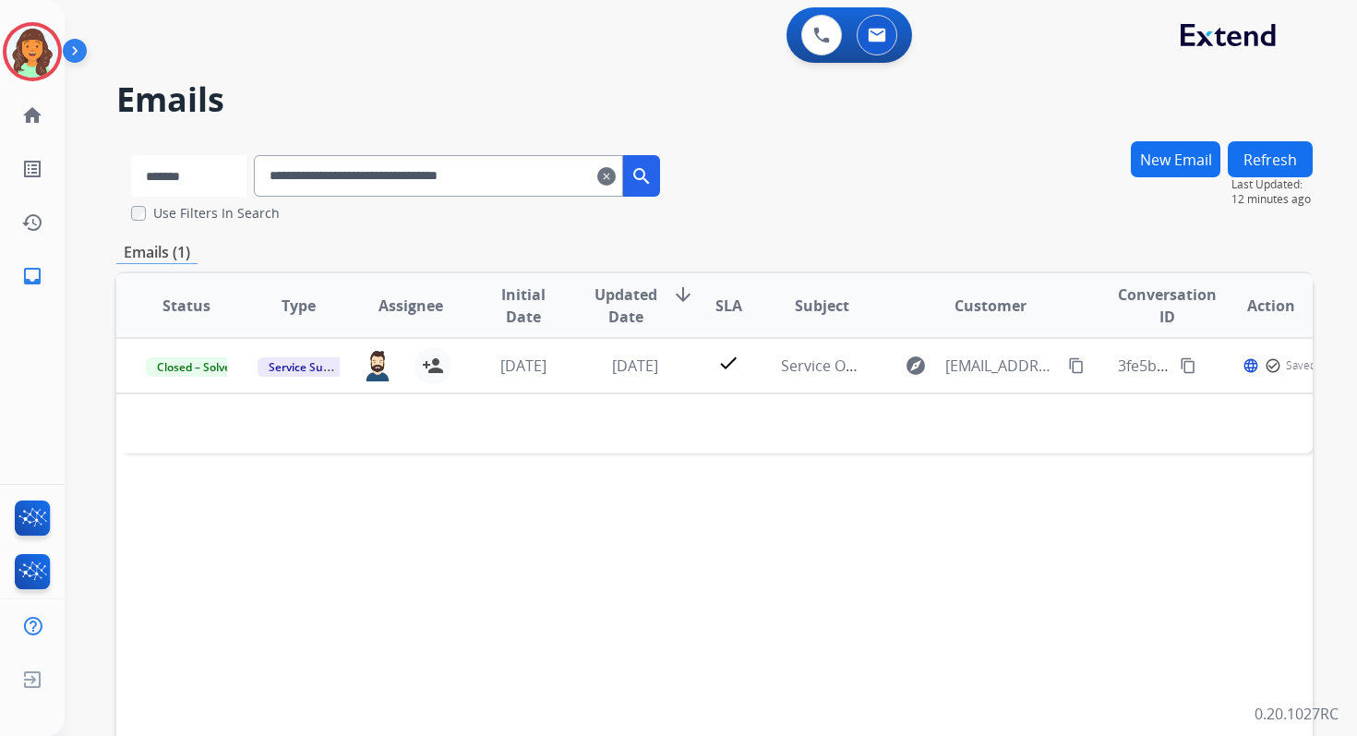
click at [208, 178] on select "**********" at bounding box center [188, 176] width 115 height 42
select select "**********"
click at [131, 155] on select "**********" at bounding box center [188, 176] width 115 height 42
click at [311, 181] on input "**********" at bounding box center [440, 176] width 369 height 42
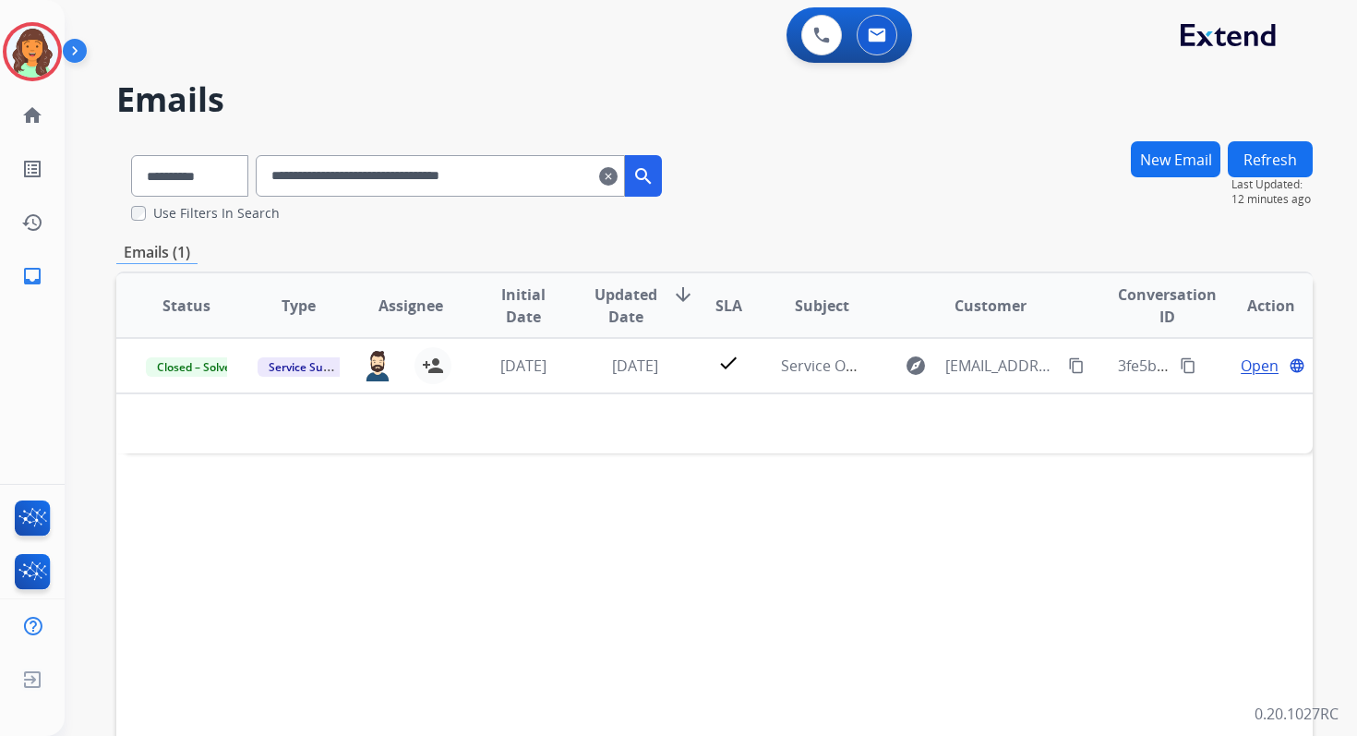
click at [311, 181] on input "**********" at bounding box center [440, 176] width 369 height 42
paste input "text"
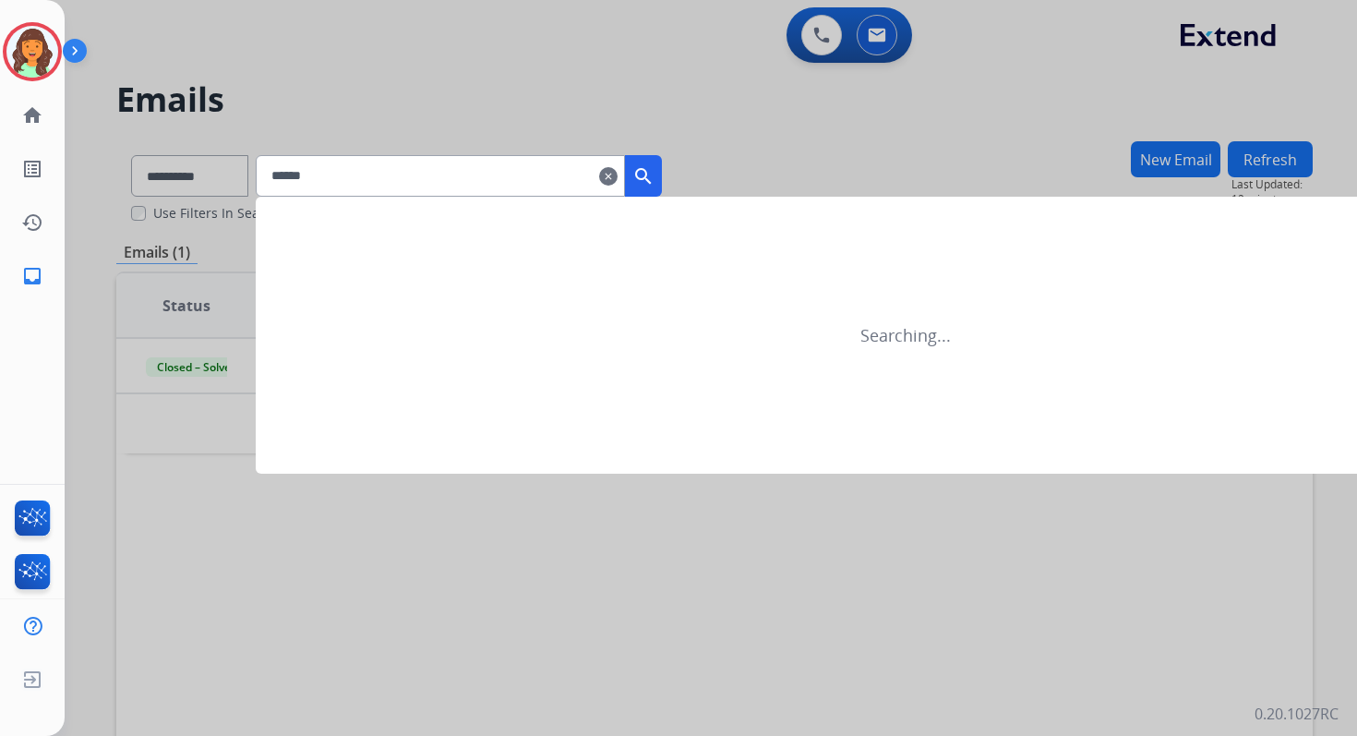
type input "******"
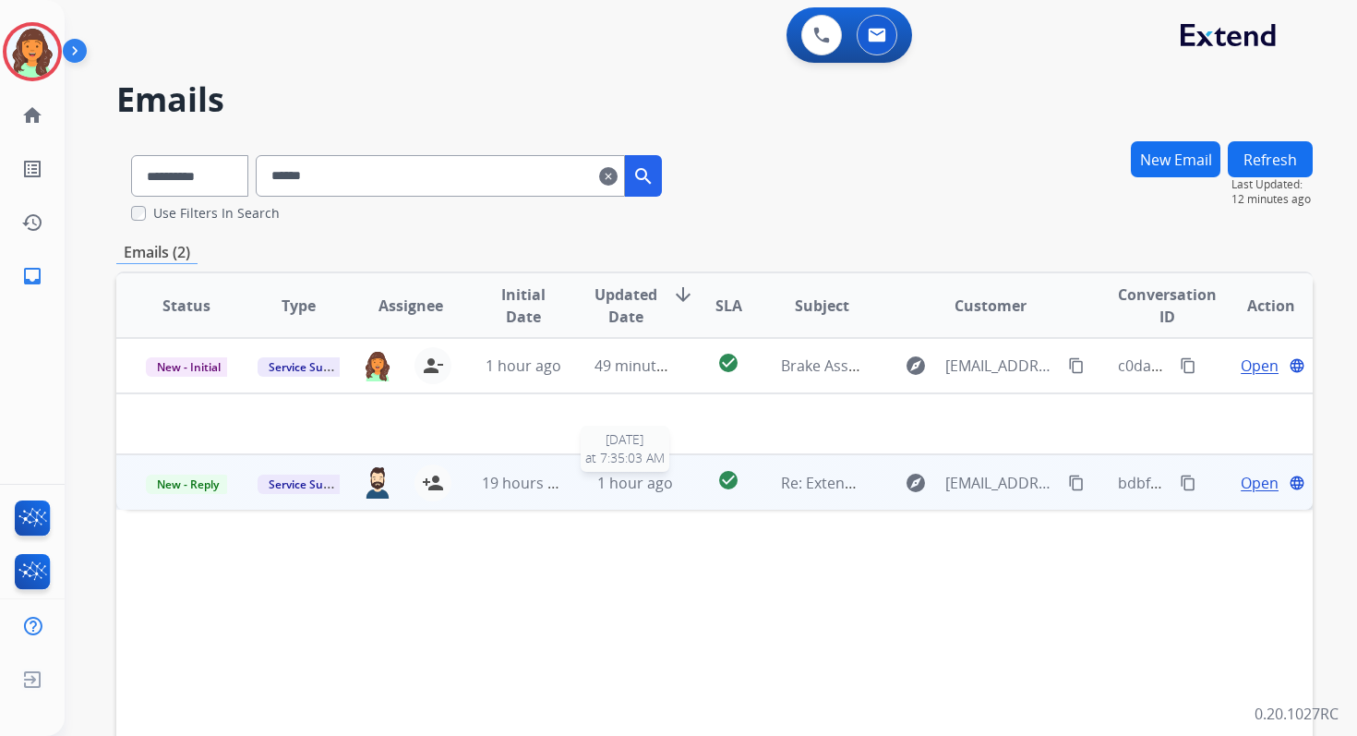
click at [601, 474] on span "1 hour ago" at bounding box center [635, 483] width 76 height 20
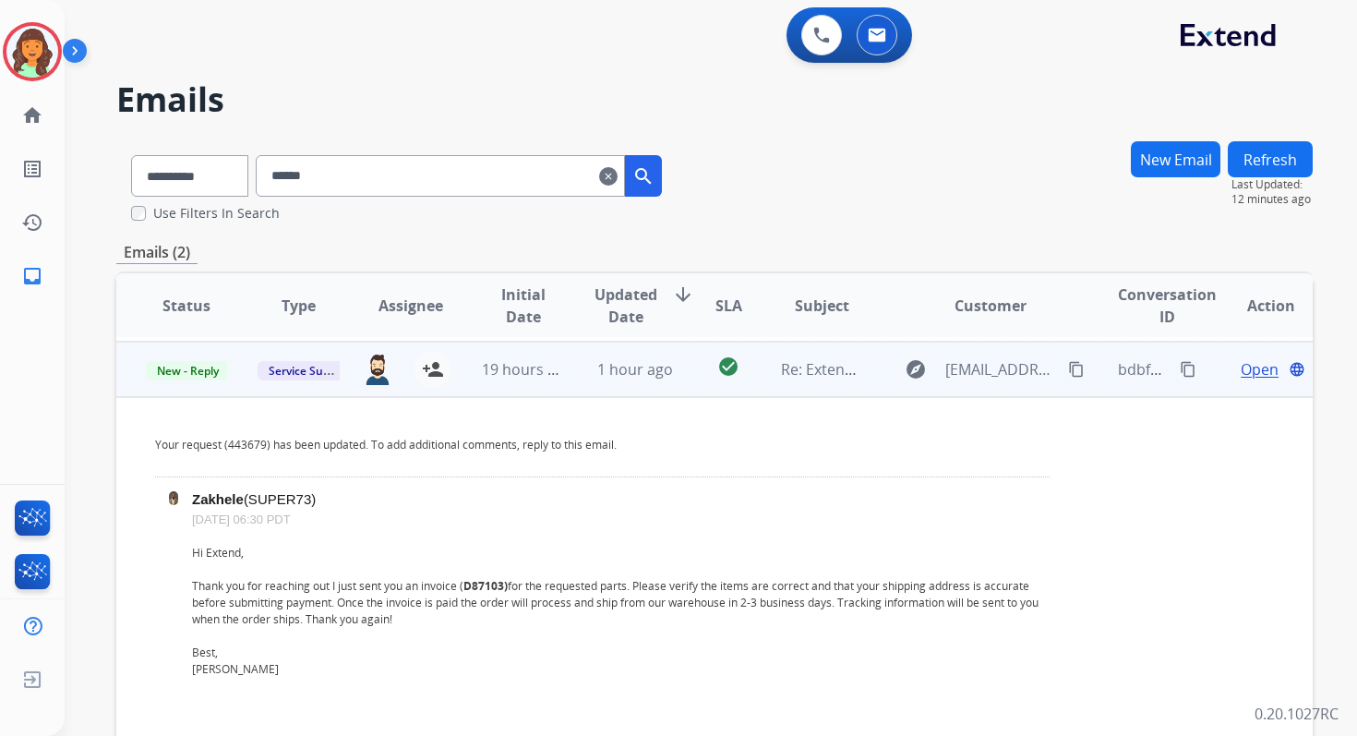
scroll to position [55, 0]
click at [1257, 369] on span "Open" at bounding box center [1260, 365] width 38 height 22
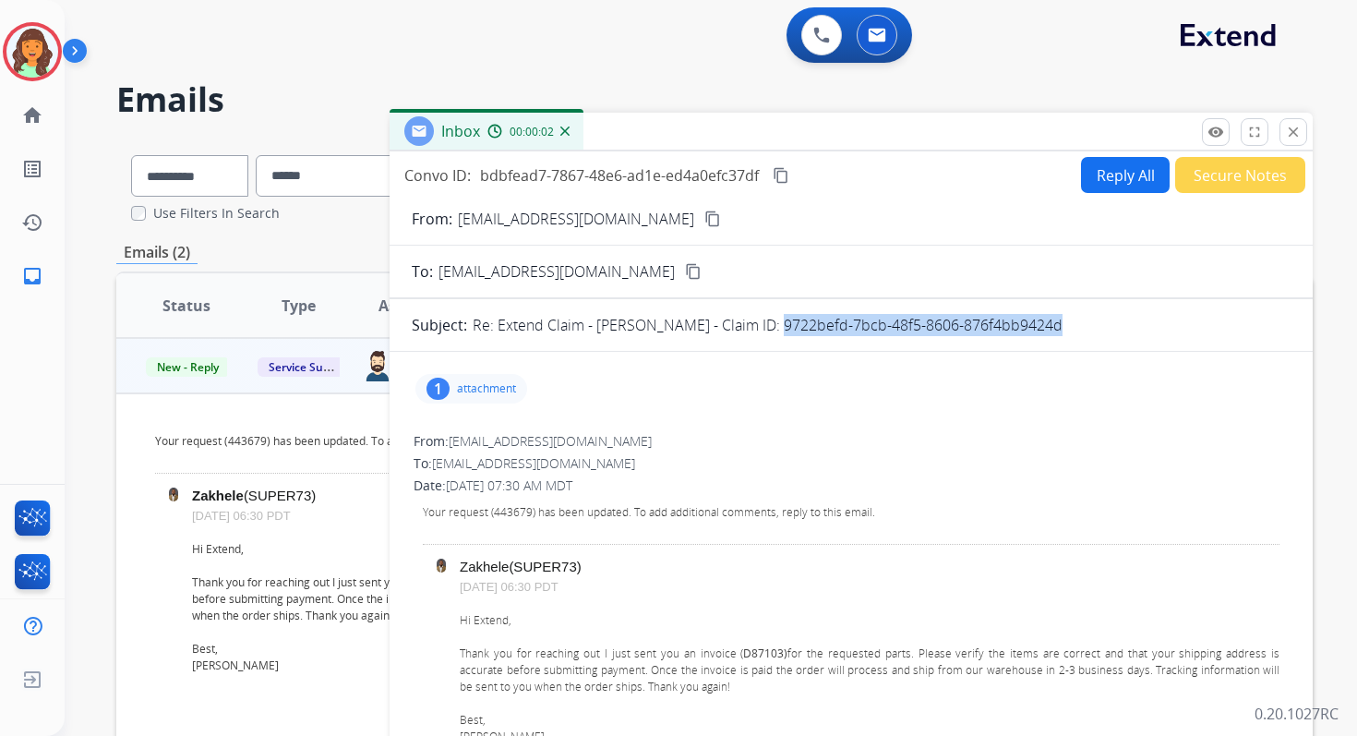
drag, startPoint x: 754, startPoint y: 323, endPoint x: 1063, endPoint y: 322, distance: 309.3
click at [1063, 322] on div "Re: Extend Claim - [PERSON_NAME] - Claim ID: 9722befd-7bcb-48f5-8606-876f4bb942…" at bounding box center [882, 325] width 818 height 22
copy p "9722befd-7bcb-48f5-8606-876f4bb9424d"
click at [1289, 135] on mat-icon "close" at bounding box center [1293, 132] width 17 height 17
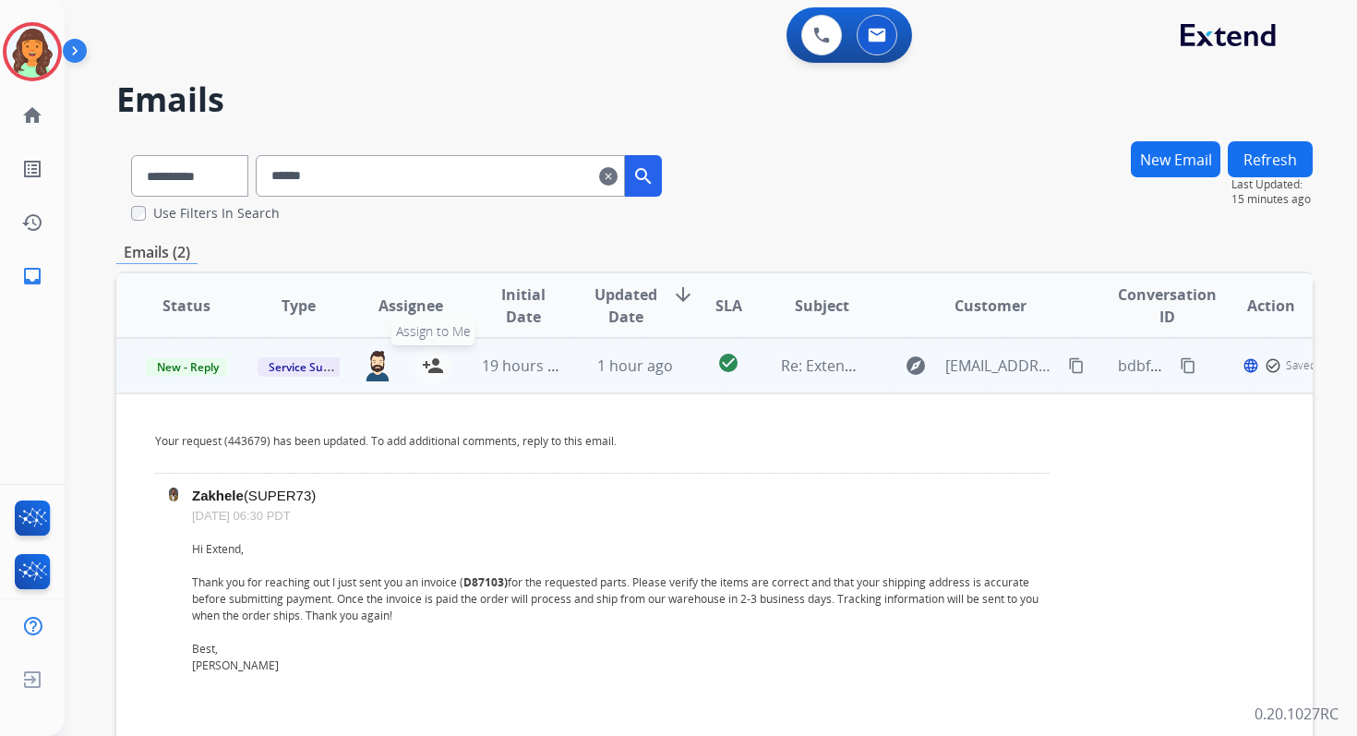
click at [430, 376] on mat-icon "person_add" at bounding box center [433, 365] width 22 height 22
click at [198, 371] on span "New - Reply" at bounding box center [188, 366] width 84 height 19
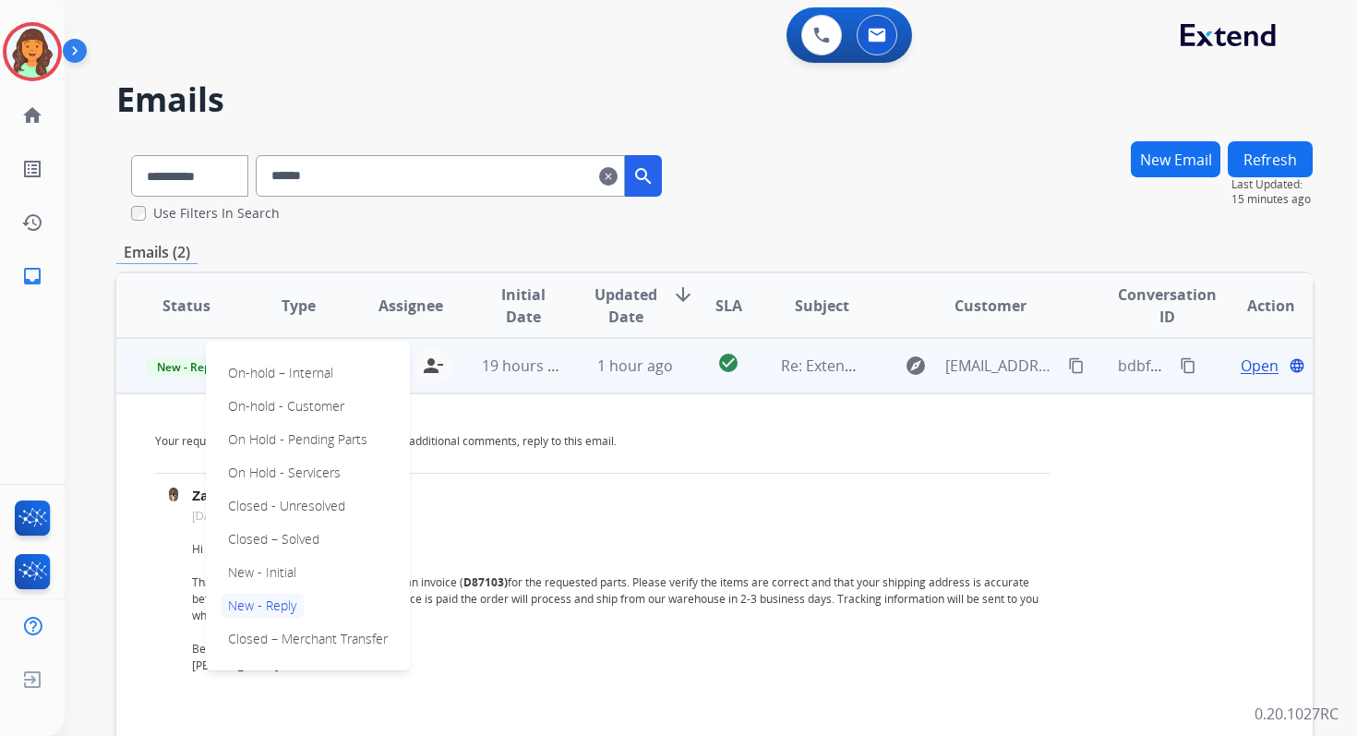
click at [1256, 377] on td "Open language" at bounding box center [1256, 365] width 113 height 55
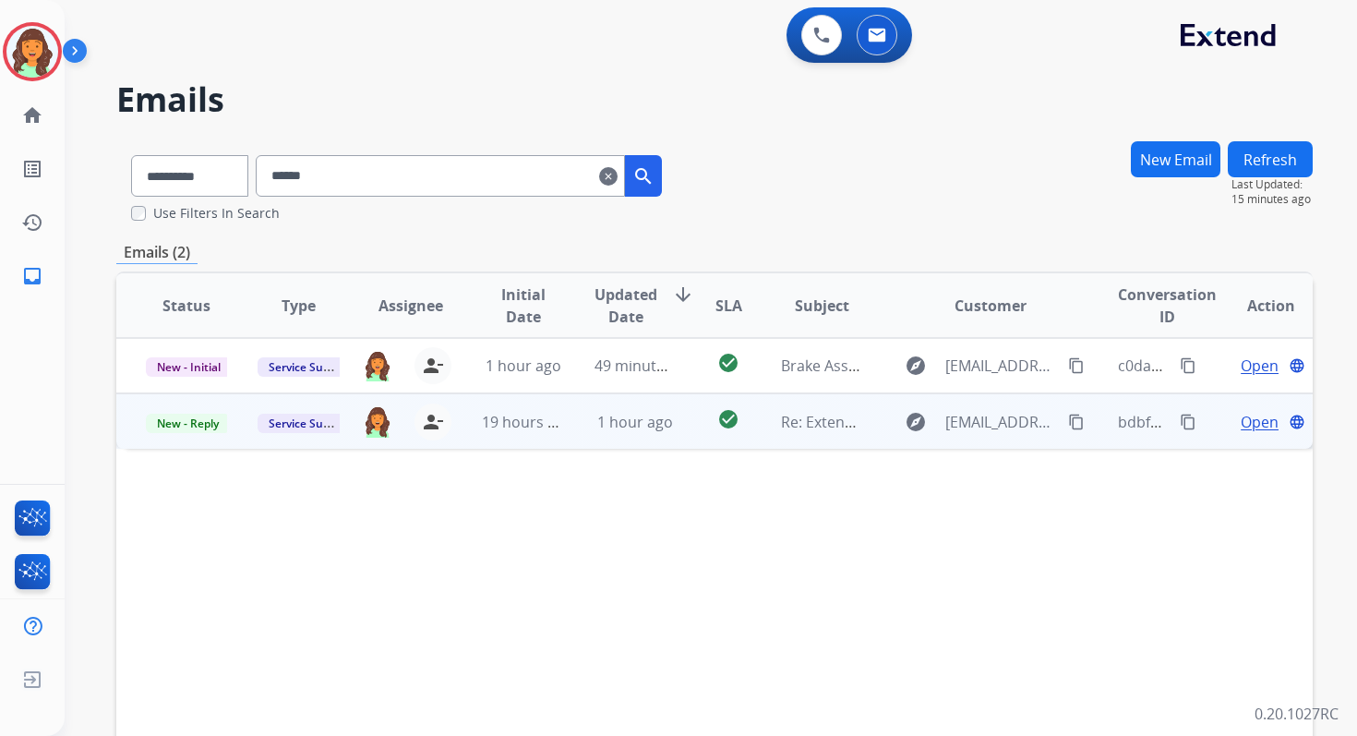
scroll to position [0, 0]
click at [1242, 423] on span "Open" at bounding box center [1260, 422] width 38 height 22
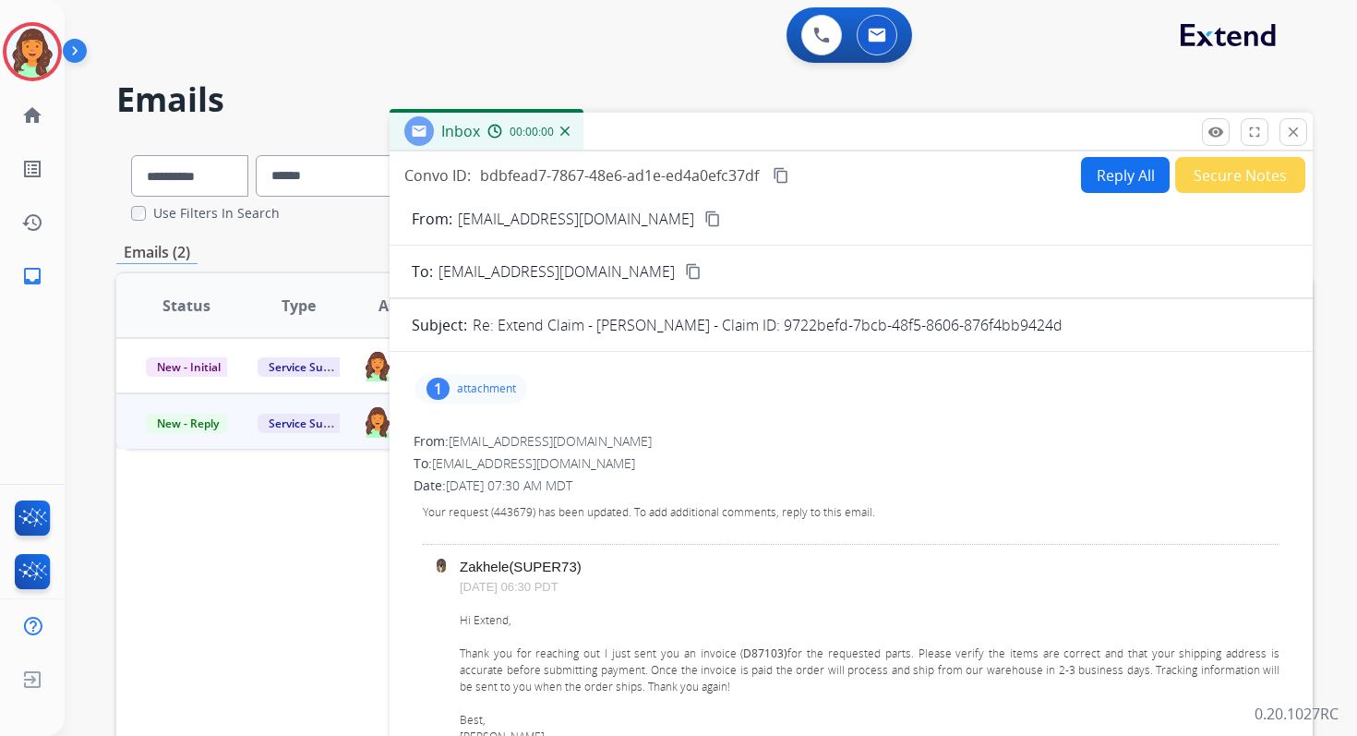
click at [1129, 184] on button "Reply All" at bounding box center [1125, 175] width 89 height 36
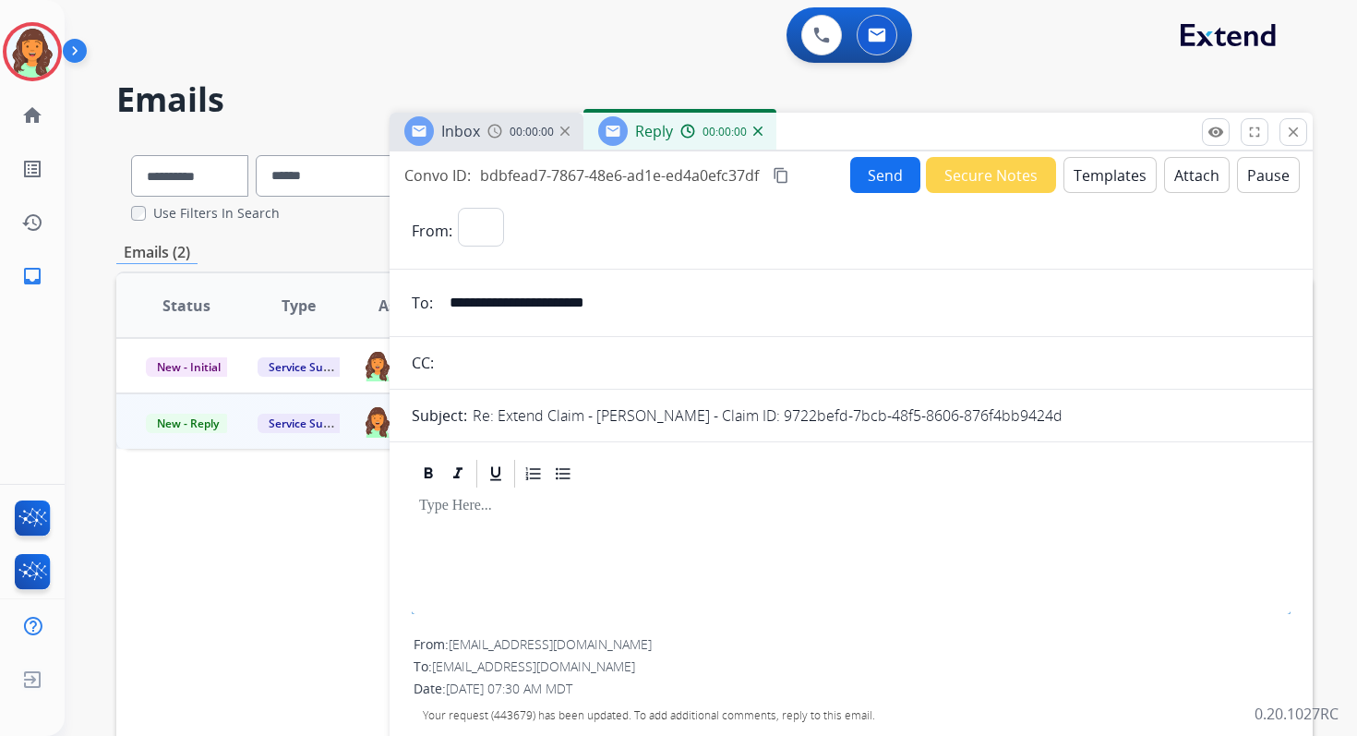
select select "**********"
click at [1117, 182] on button "Templates" at bounding box center [1109, 175] width 93 height 36
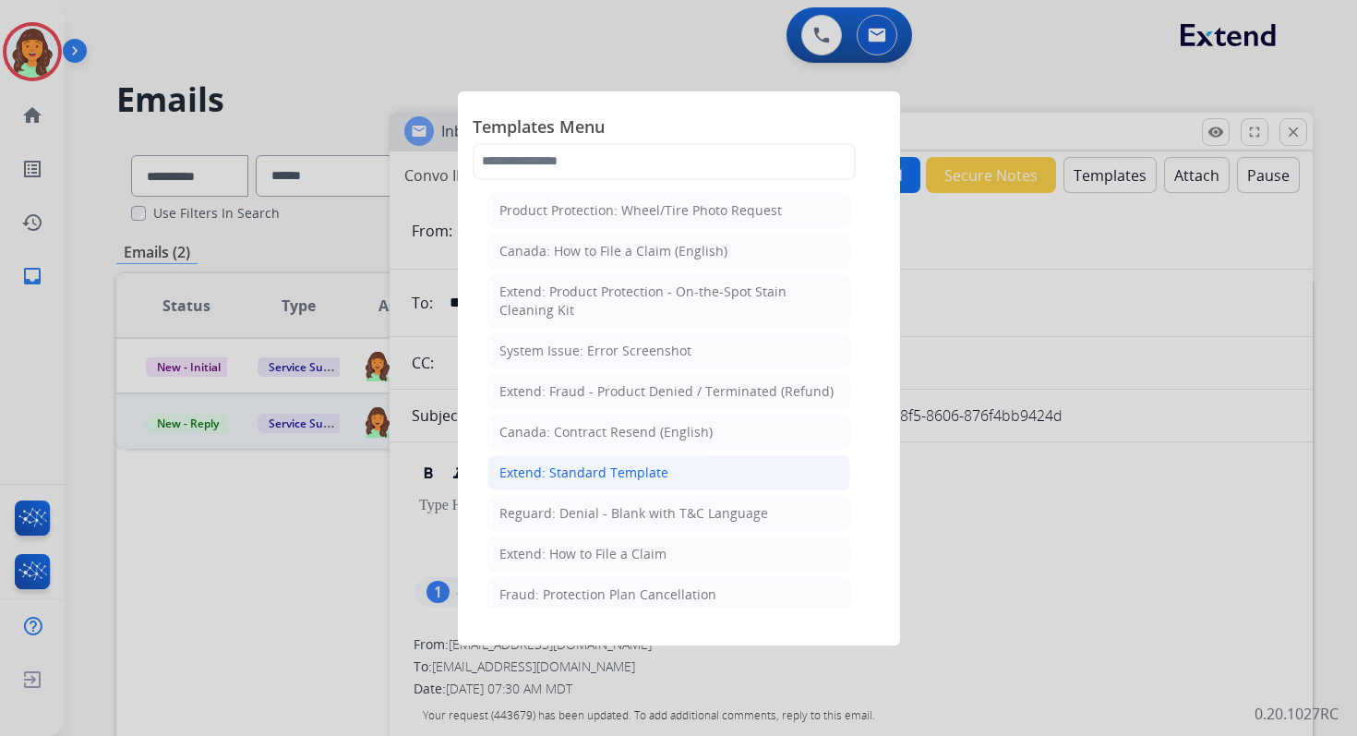
click at [583, 471] on div "Extend: Standard Template" at bounding box center [583, 472] width 169 height 18
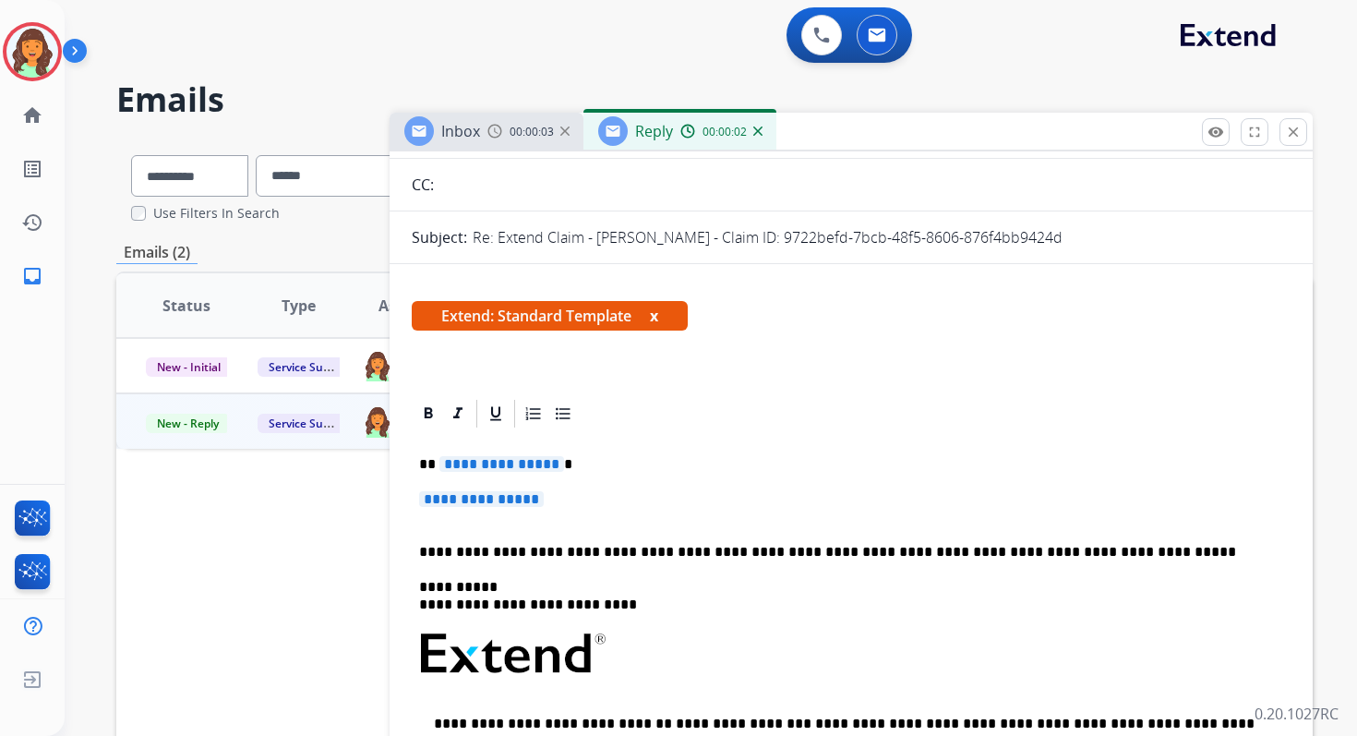
scroll to position [271, 0]
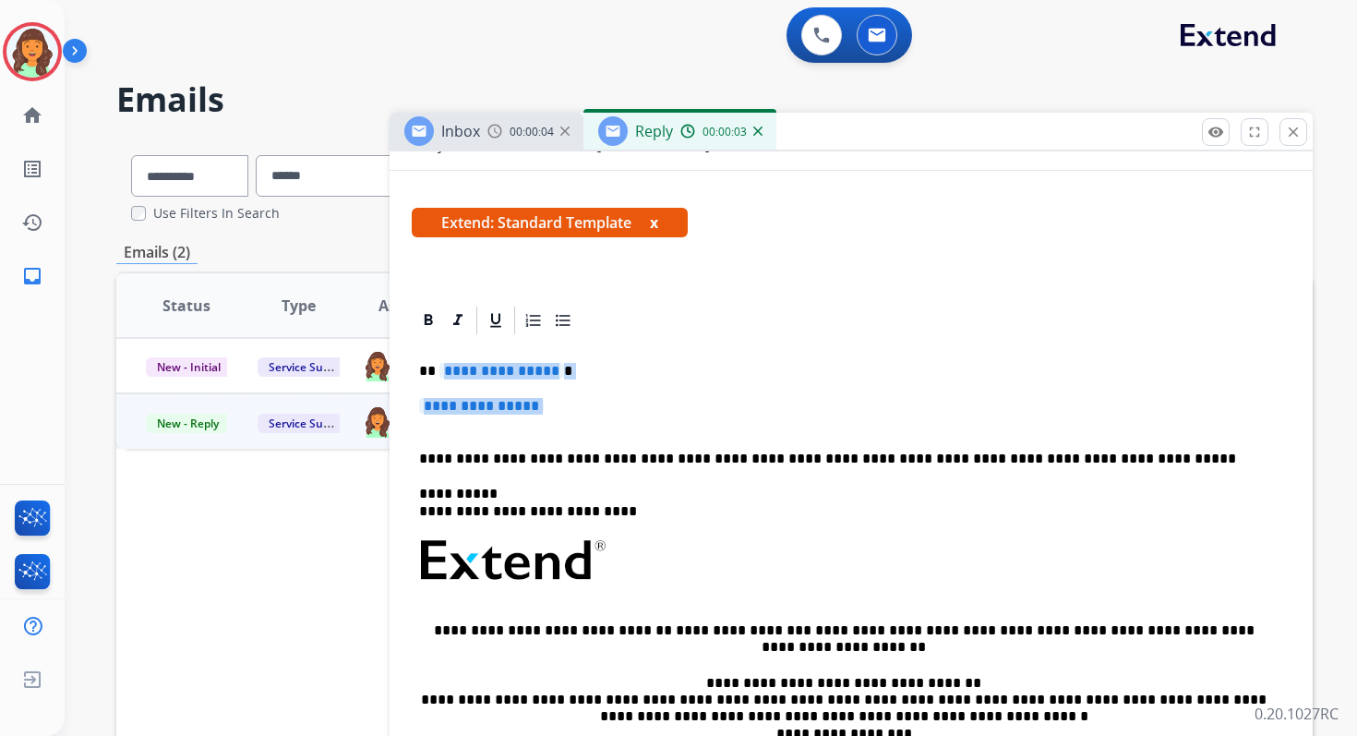
drag, startPoint x: 440, startPoint y: 370, endPoint x: 582, endPoint y: 431, distance: 153.8
click at [582, 431] on div "**********" at bounding box center [851, 604] width 879 height 534
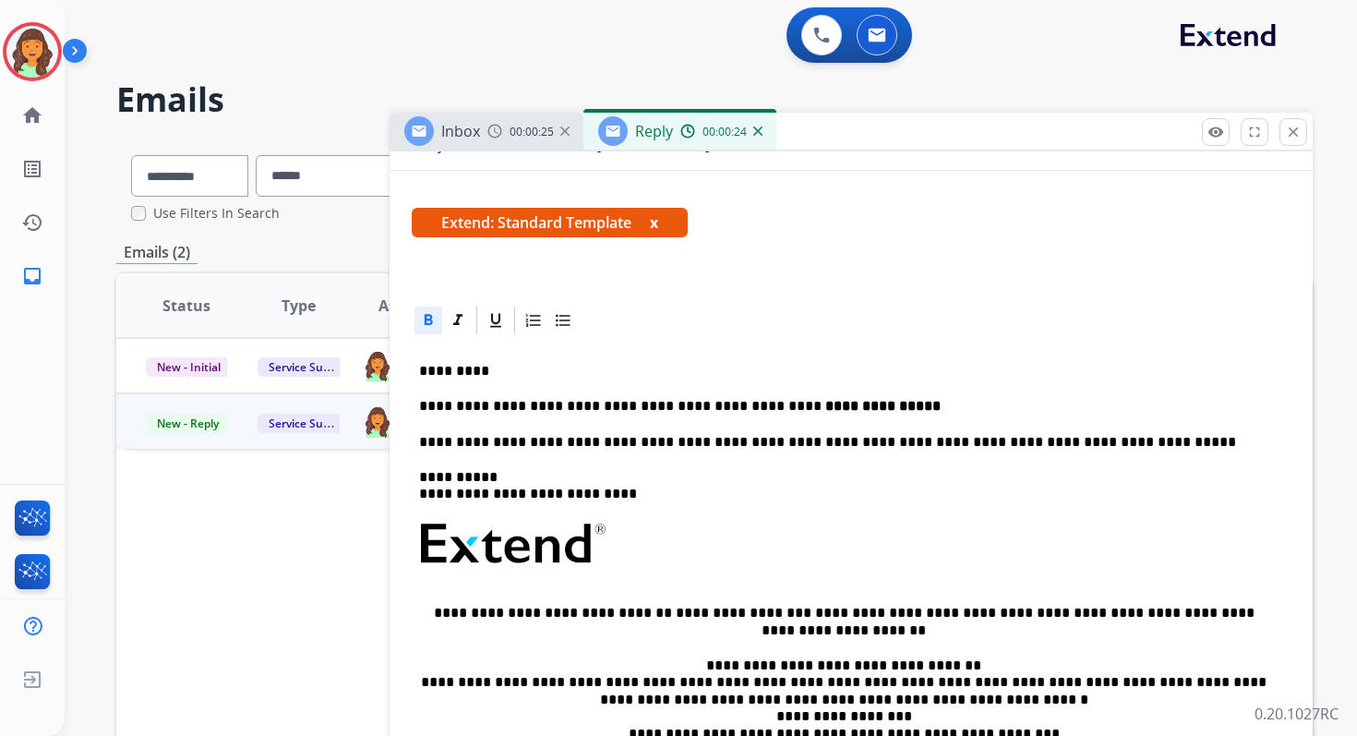
click at [629, 447] on p "**********" at bounding box center [843, 442] width 849 height 17
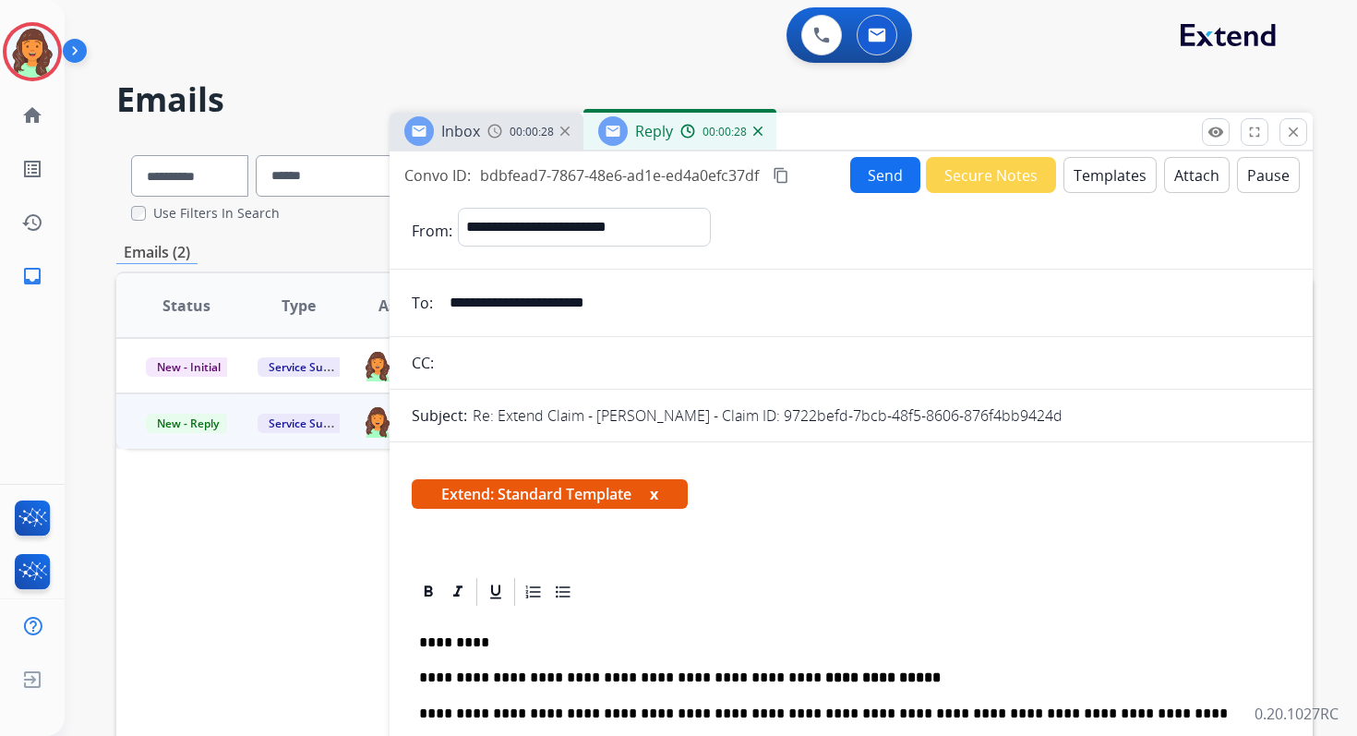
click at [859, 184] on button "Send" at bounding box center [885, 175] width 70 height 36
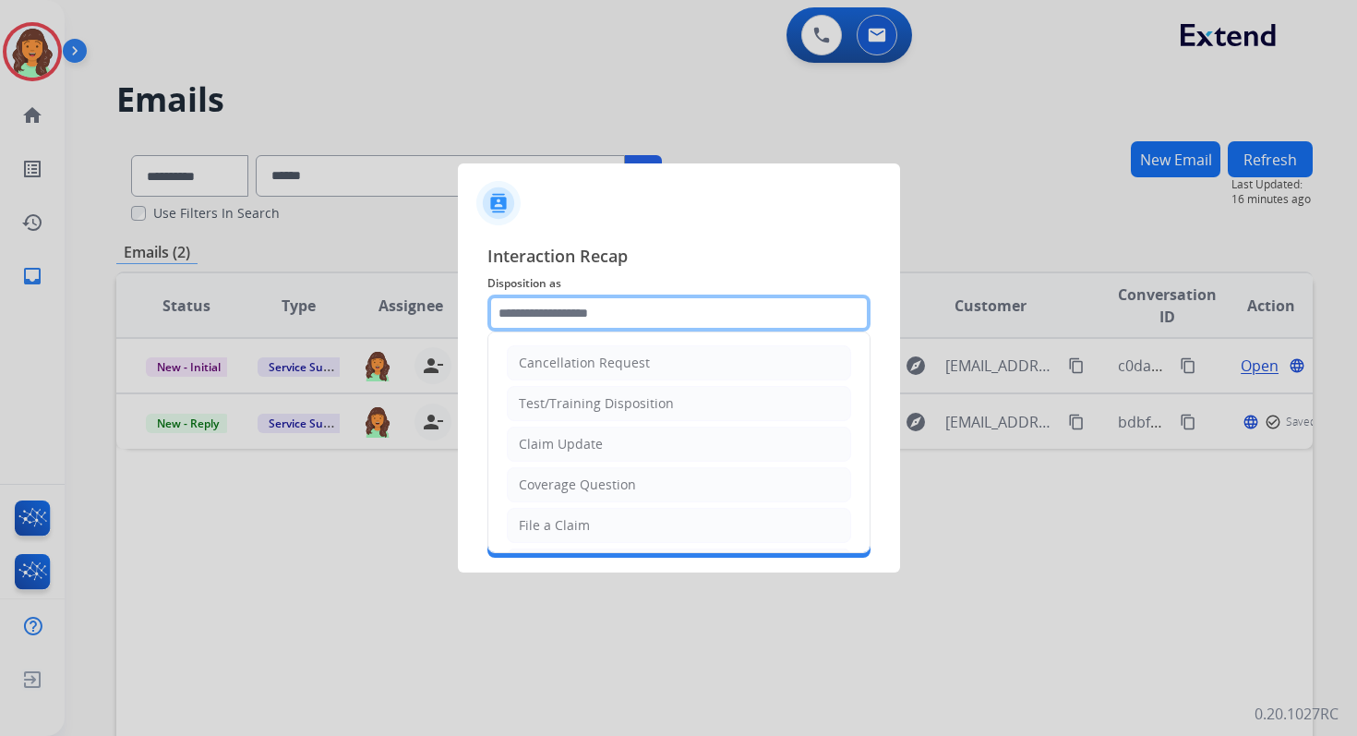
click at [616, 317] on input "text" at bounding box center [678, 312] width 383 height 37
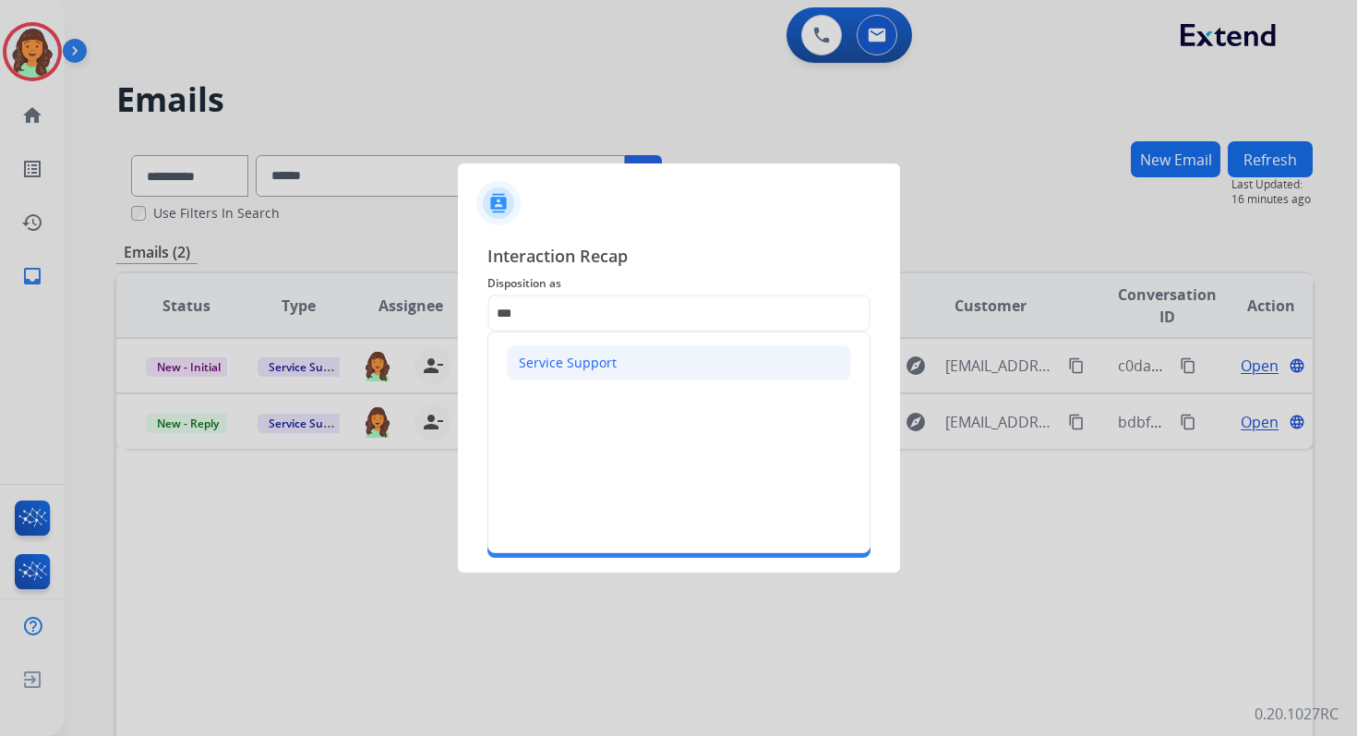
click at [602, 354] on div "Service Support" at bounding box center [568, 363] width 98 height 18
type input "**********"
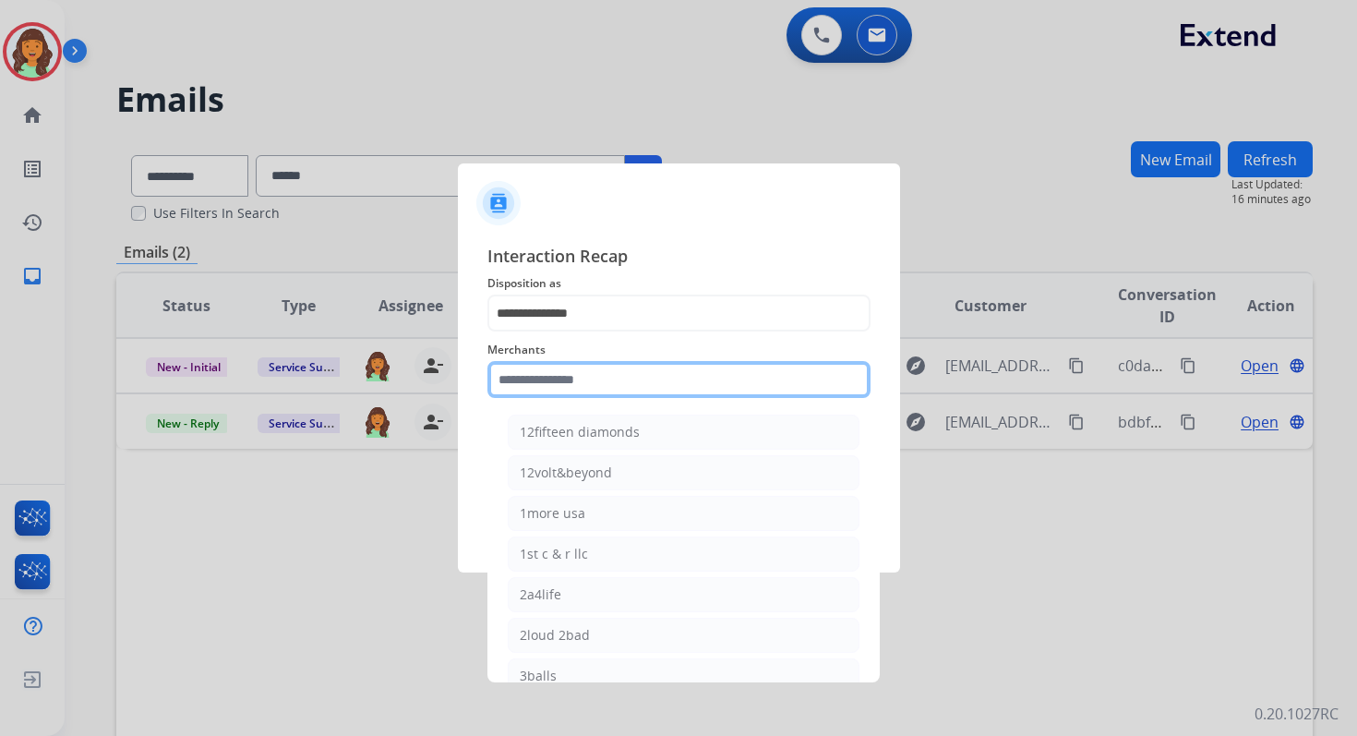
click at [605, 381] on input "text" at bounding box center [678, 379] width 383 height 37
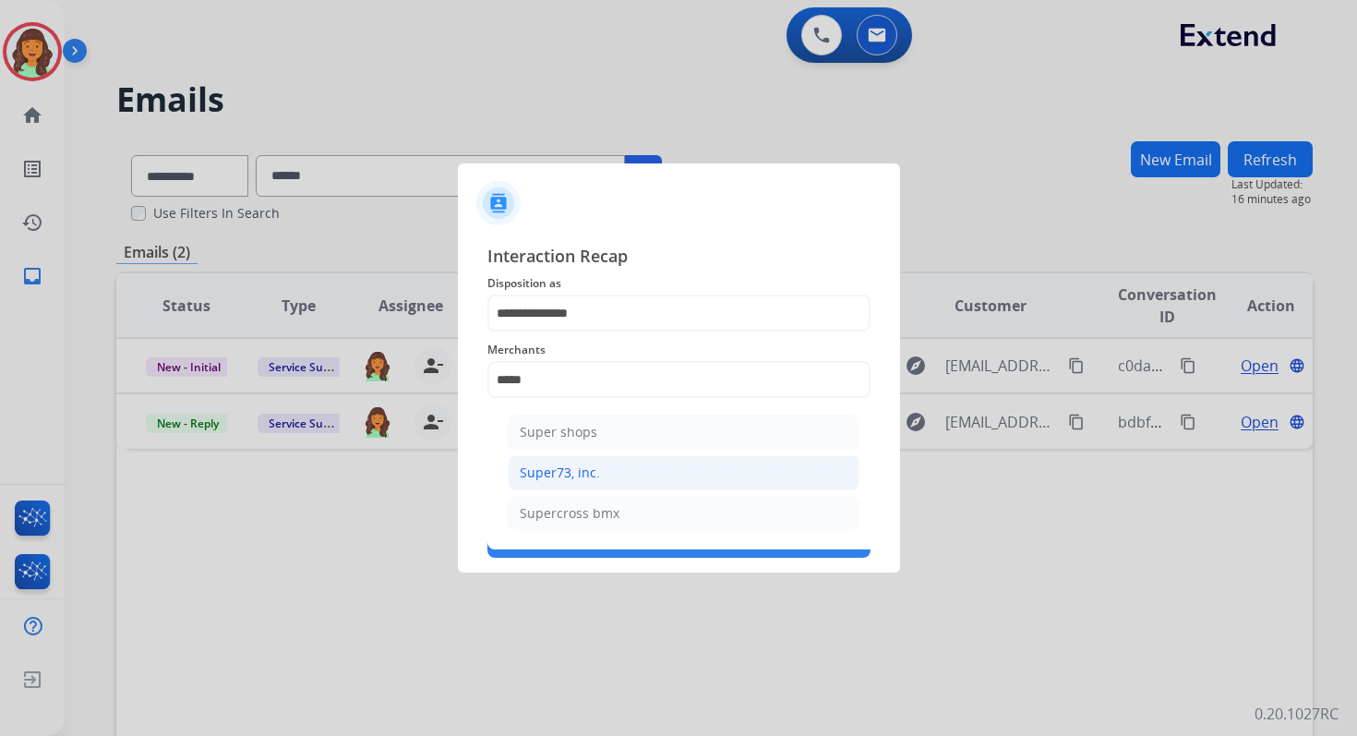
click at [606, 467] on li "Super73, inc." at bounding box center [684, 472] width 352 height 35
type input "**********"
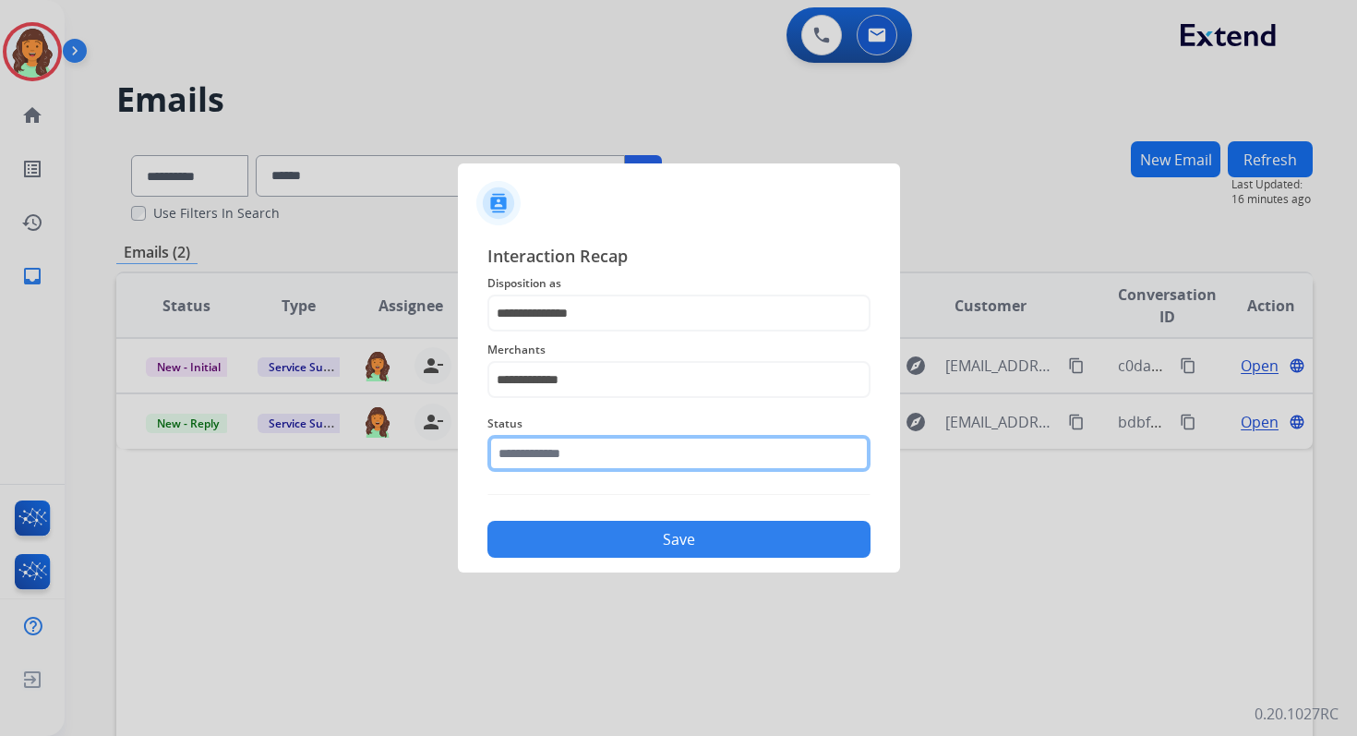
click at [607, 454] on input "text" at bounding box center [678, 453] width 383 height 37
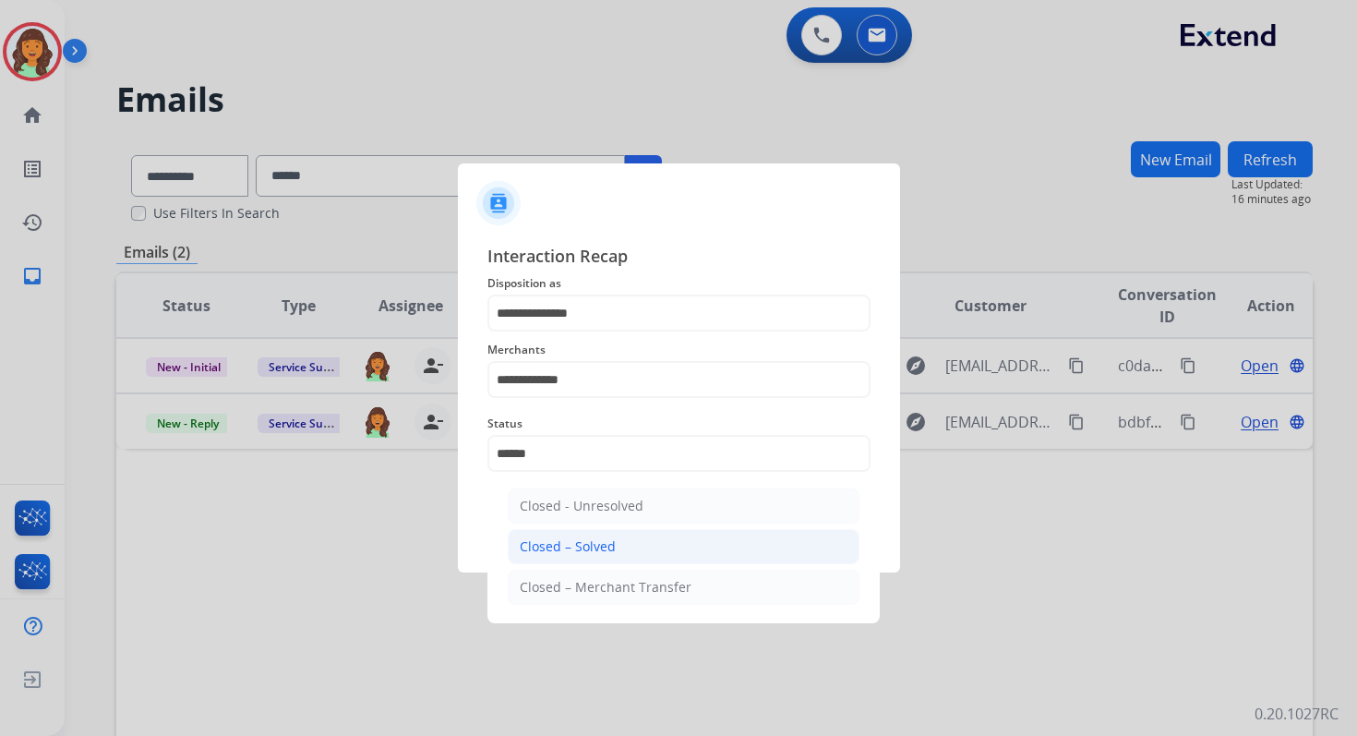
click at [631, 541] on li "Closed – Solved" at bounding box center [684, 546] width 352 height 35
type input "**********"
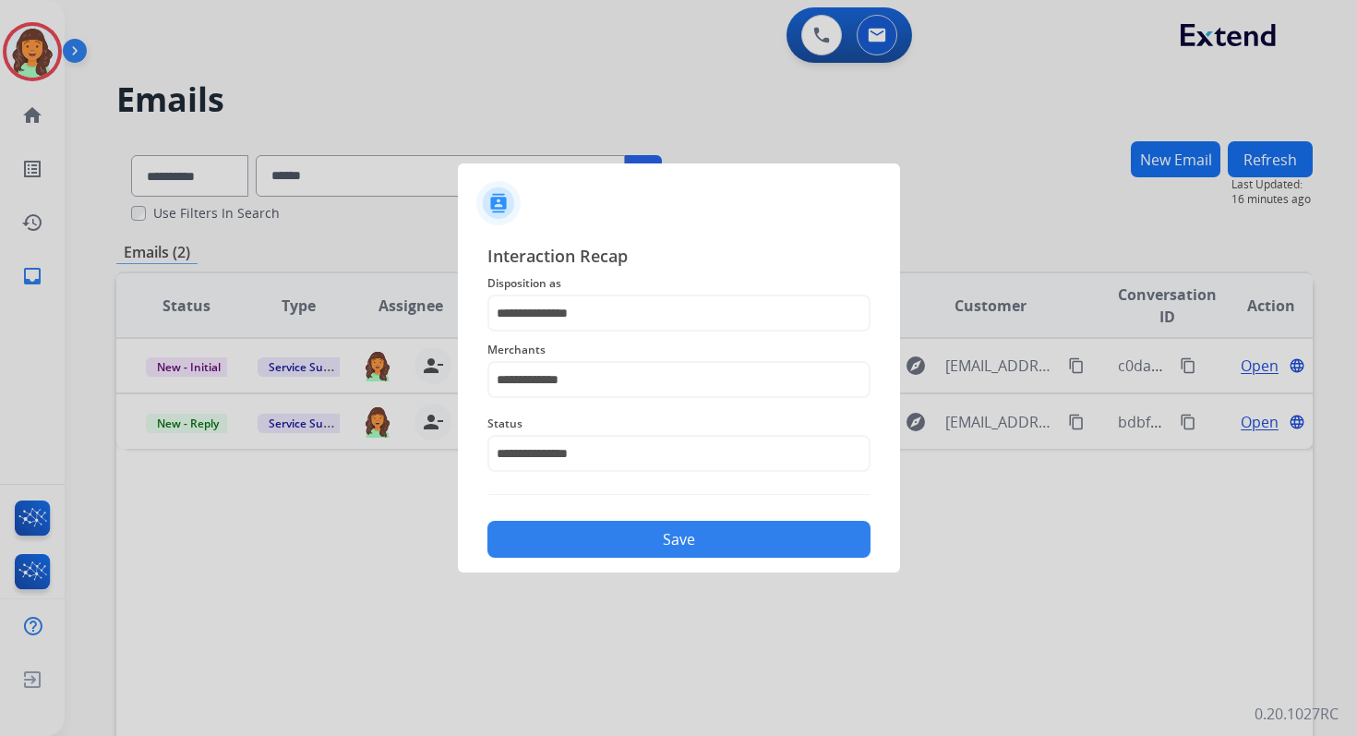
click at [643, 529] on button "Save" at bounding box center [678, 539] width 383 height 37
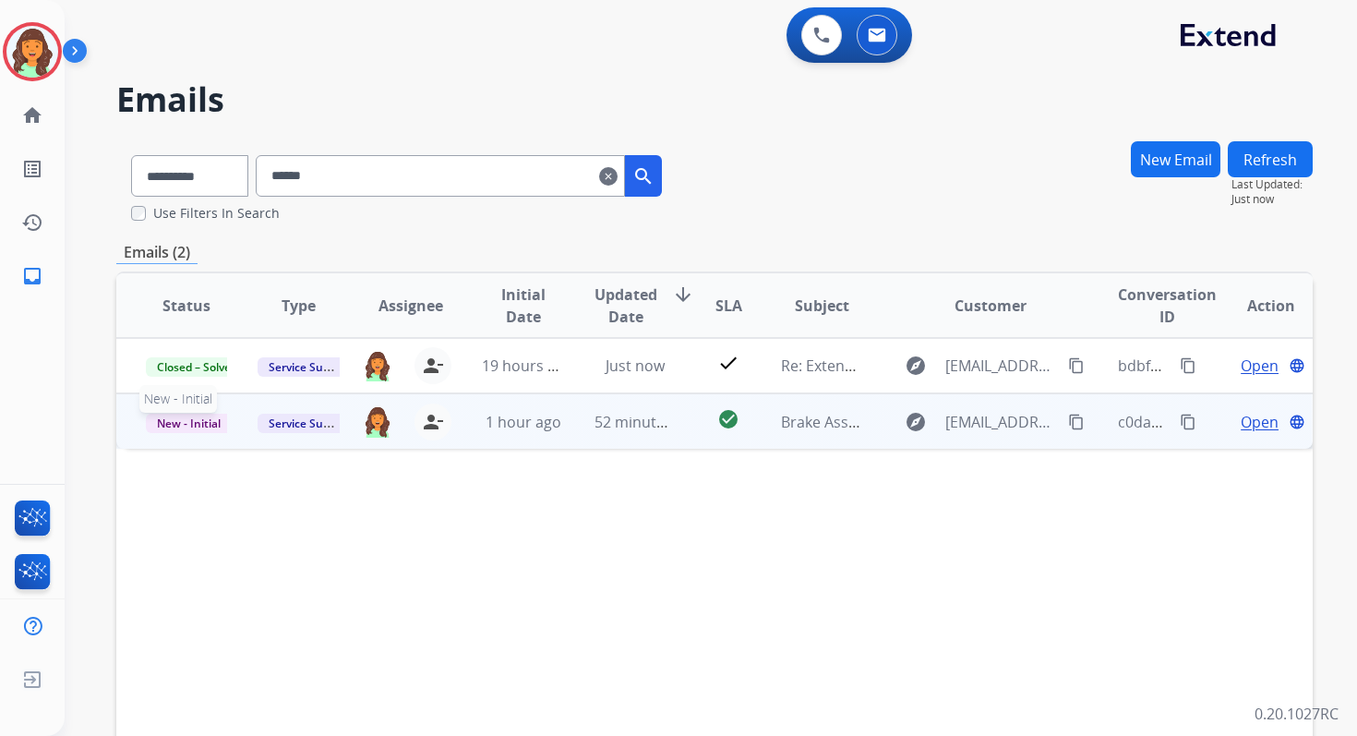
click at [169, 423] on span "New - Initial" at bounding box center [189, 423] width 86 height 19
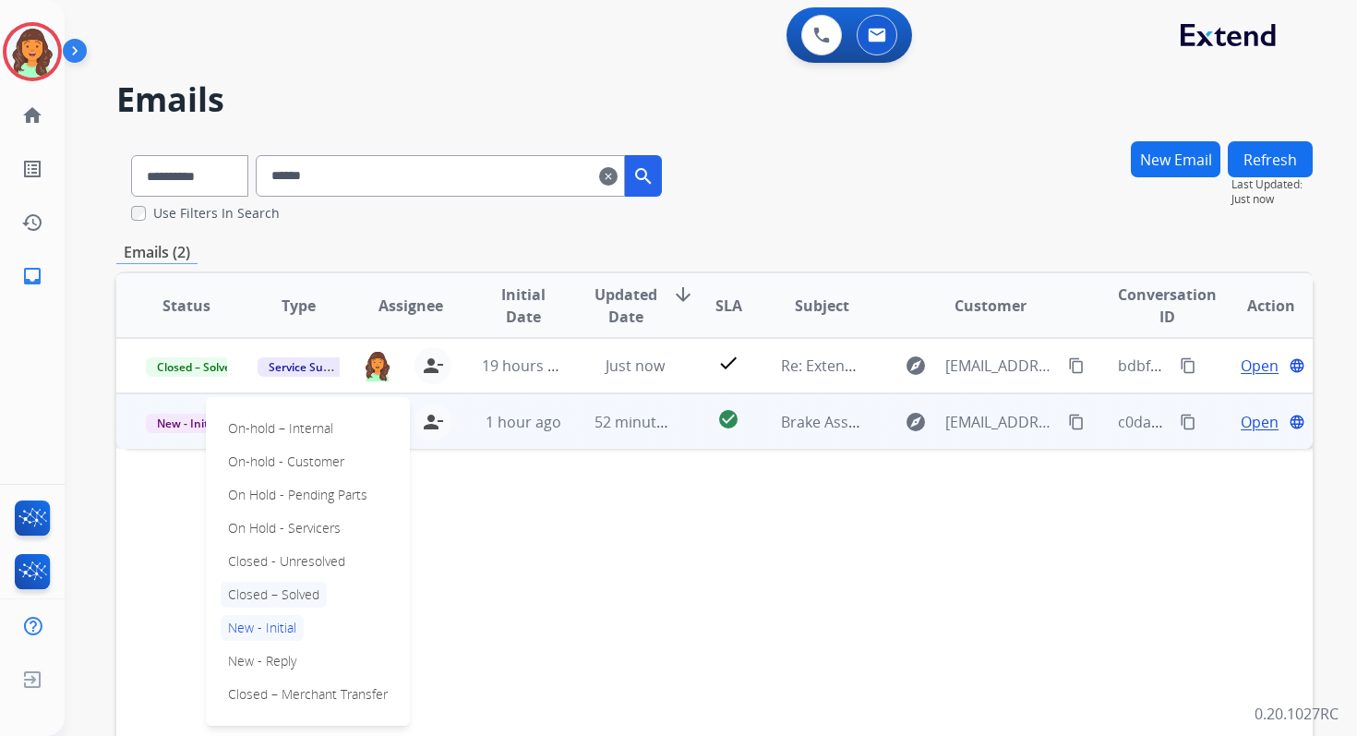
click at [274, 595] on p "Closed – Solved" at bounding box center [274, 595] width 106 height 26
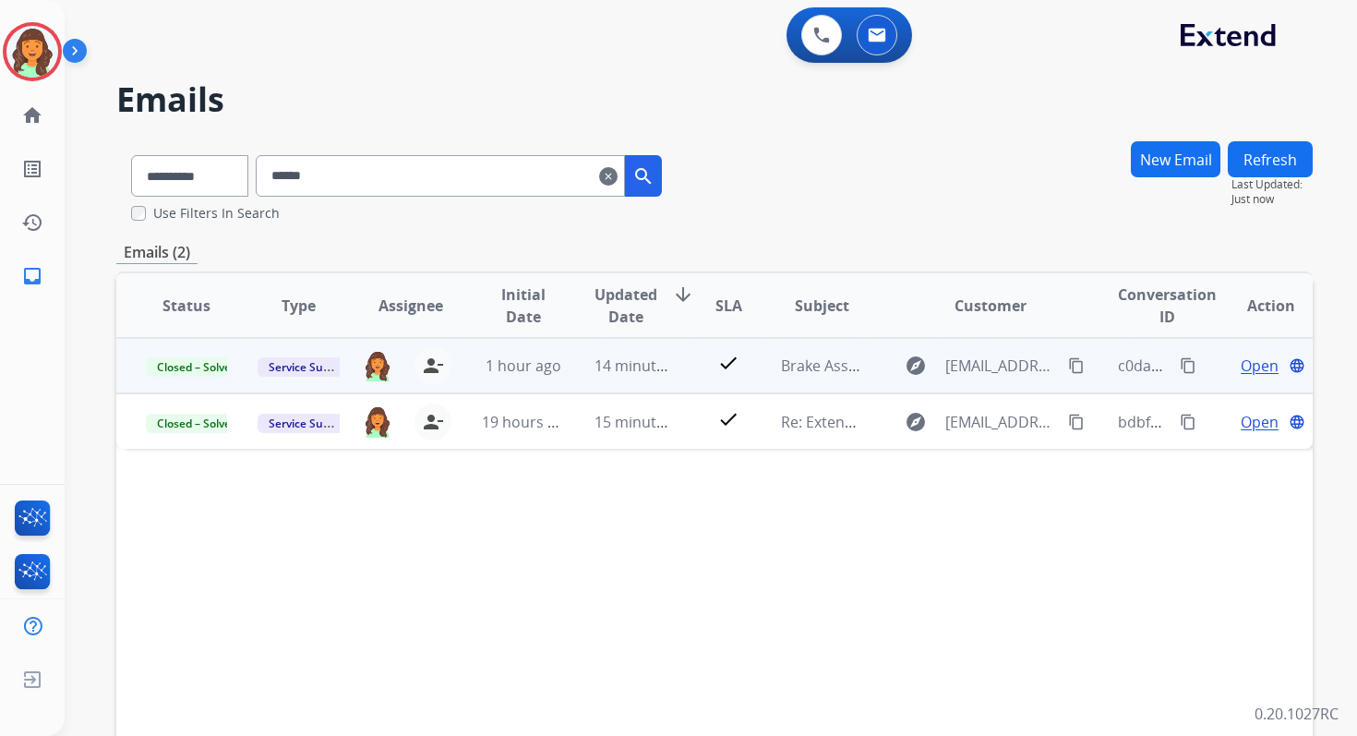
click at [371, 179] on input "******" at bounding box center [440, 176] width 369 height 42
paste input "**********"
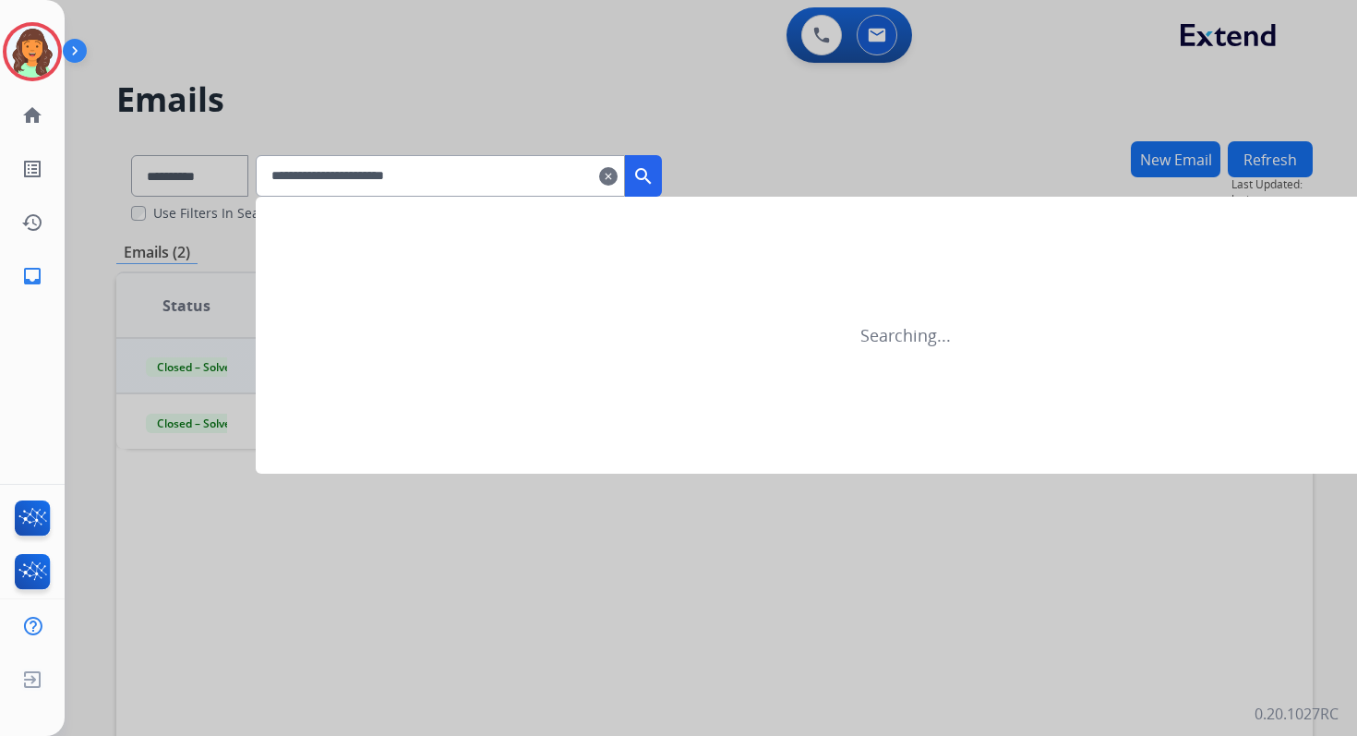
type input "**********"
click at [210, 177] on div at bounding box center [678, 368] width 1357 height 736
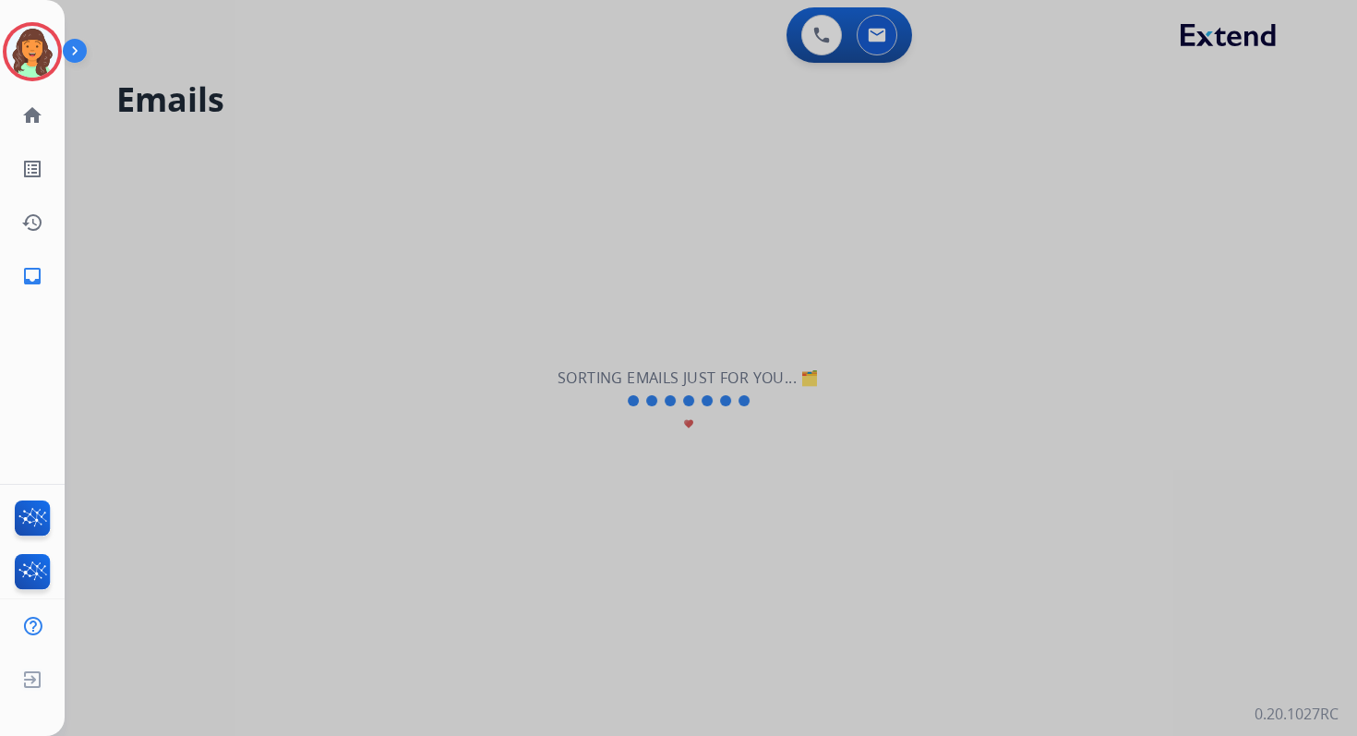
select select "**********"
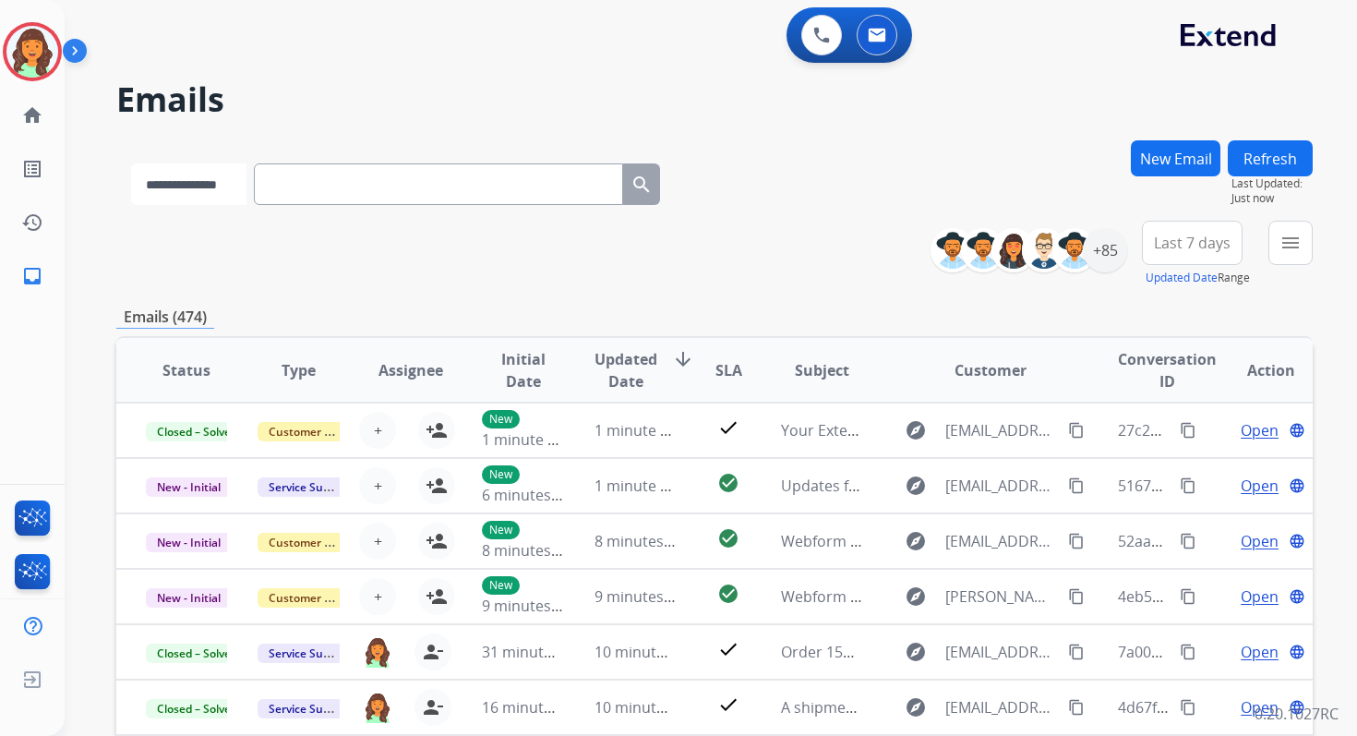
click at [210, 177] on select "**********" at bounding box center [188, 184] width 115 height 42
select select "**********"
click at [131, 163] on select "**********" at bounding box center [188, 184] width 115 height 42
click at [337, 171] on input "text" at bounding box center [440, 184] width 369 height 42
paste input "**********"
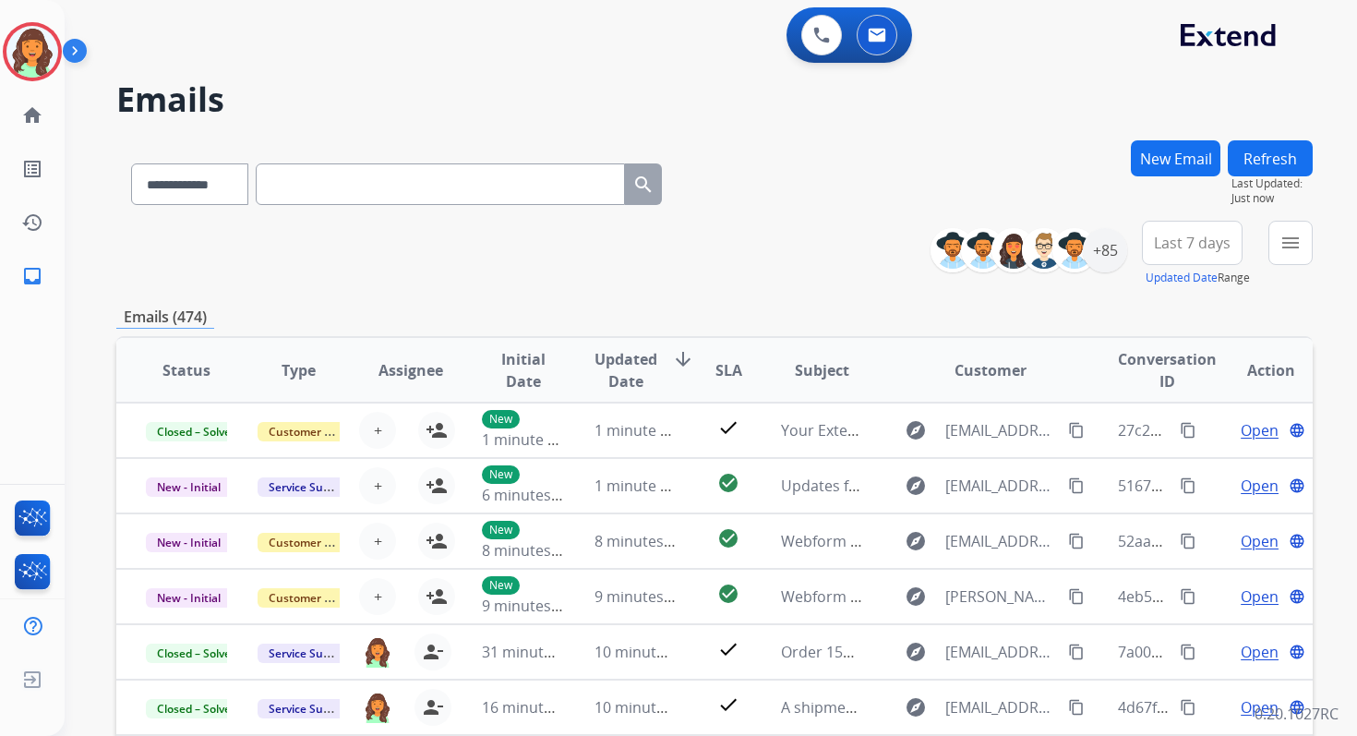
type input "**********"
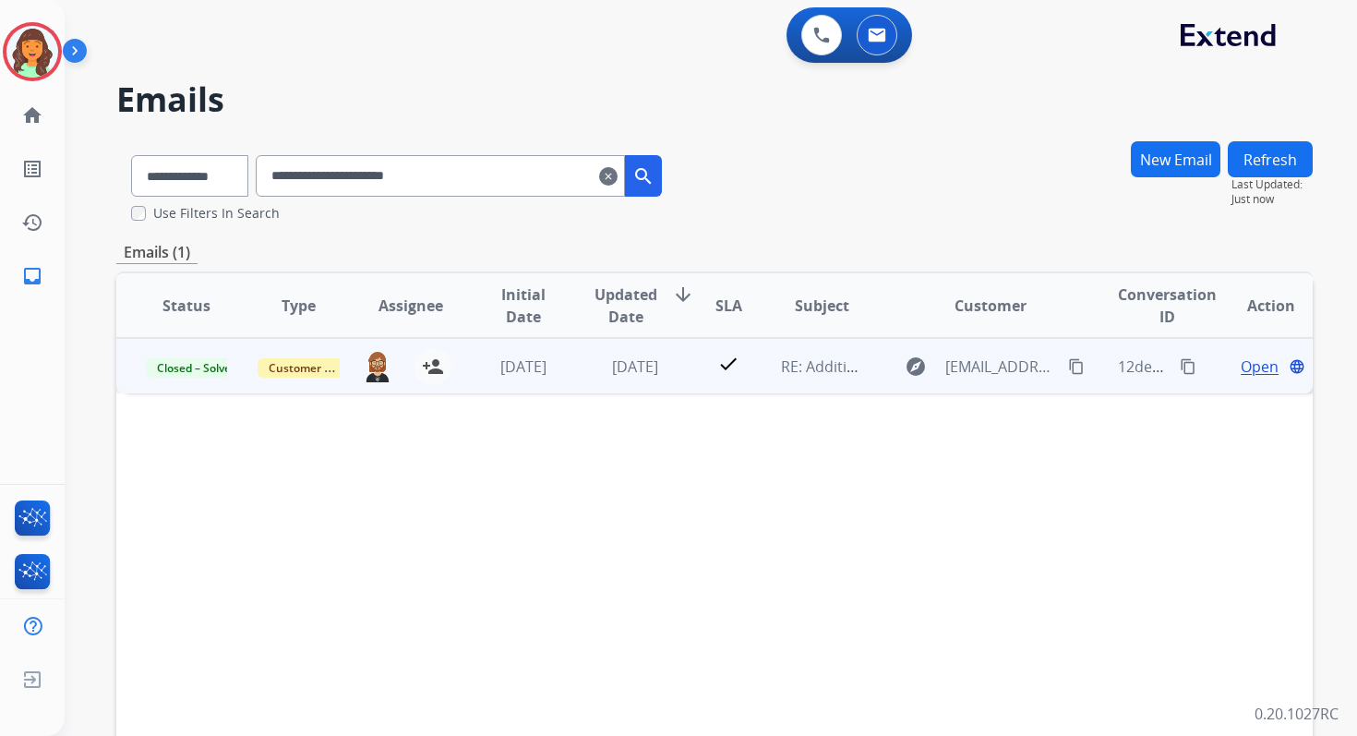
click at [1241, 368] on span "Open" at bounding box center [1260, 366] width 38 height 22
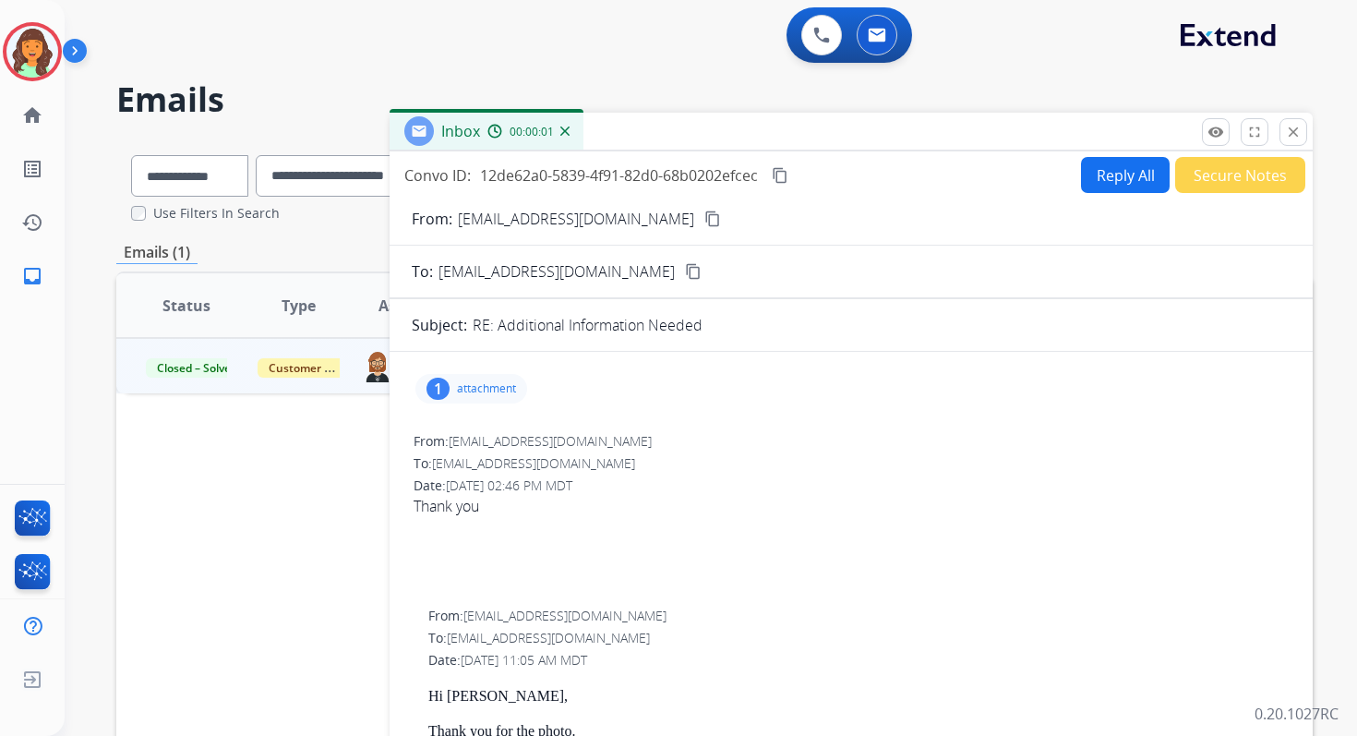
click at [476, 389] on p "attachment" at bounding box center [486, 388] width 59 height 15
click at [489, 441] on div at bounding box center [480, 439] width 92 height 65
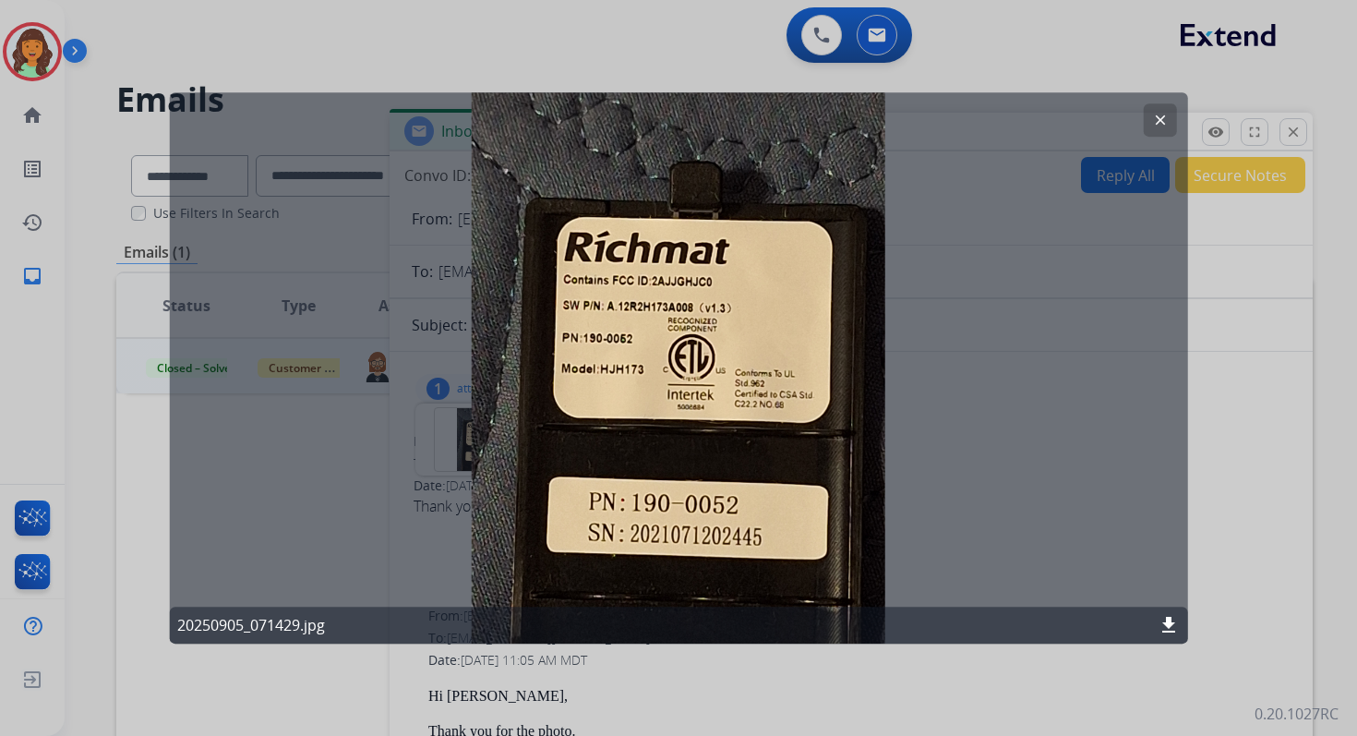
click at [1156, 121] on mat-icon "clear" at bounding box center [1159, 120] width 17 height 17
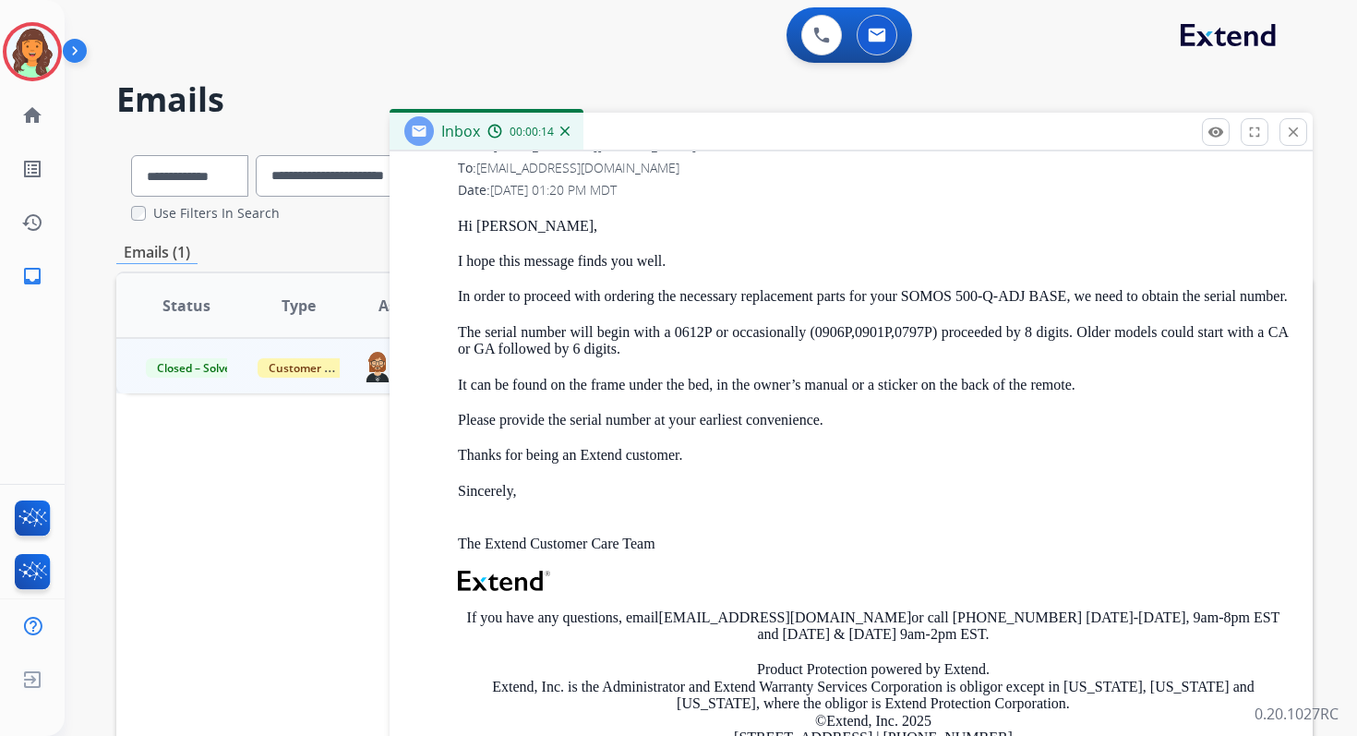
scroll to position [1247, 0]
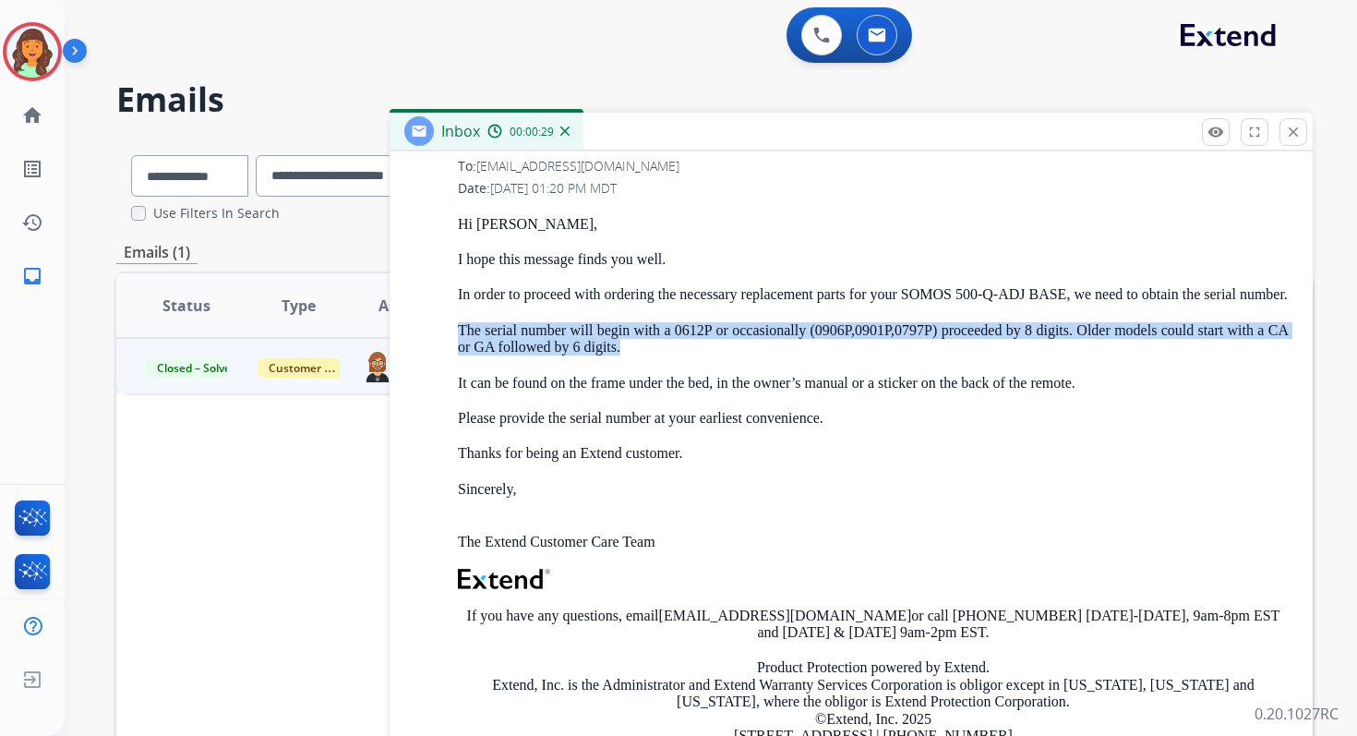
drag, startPoint x: 459, startPoint y: 346, endPoint x: 703, endPoint y: 373, distance: 246.1
click at [703, 356] on p "The serial number will begin with a 0612P or occasionally (0906P,0901P,0797P) p…" at bounding box center [873, 339] width 831 height 34
copy p "The serial number will begin with a 0612P or occasionally (0906P,0901P,0797P) p…"
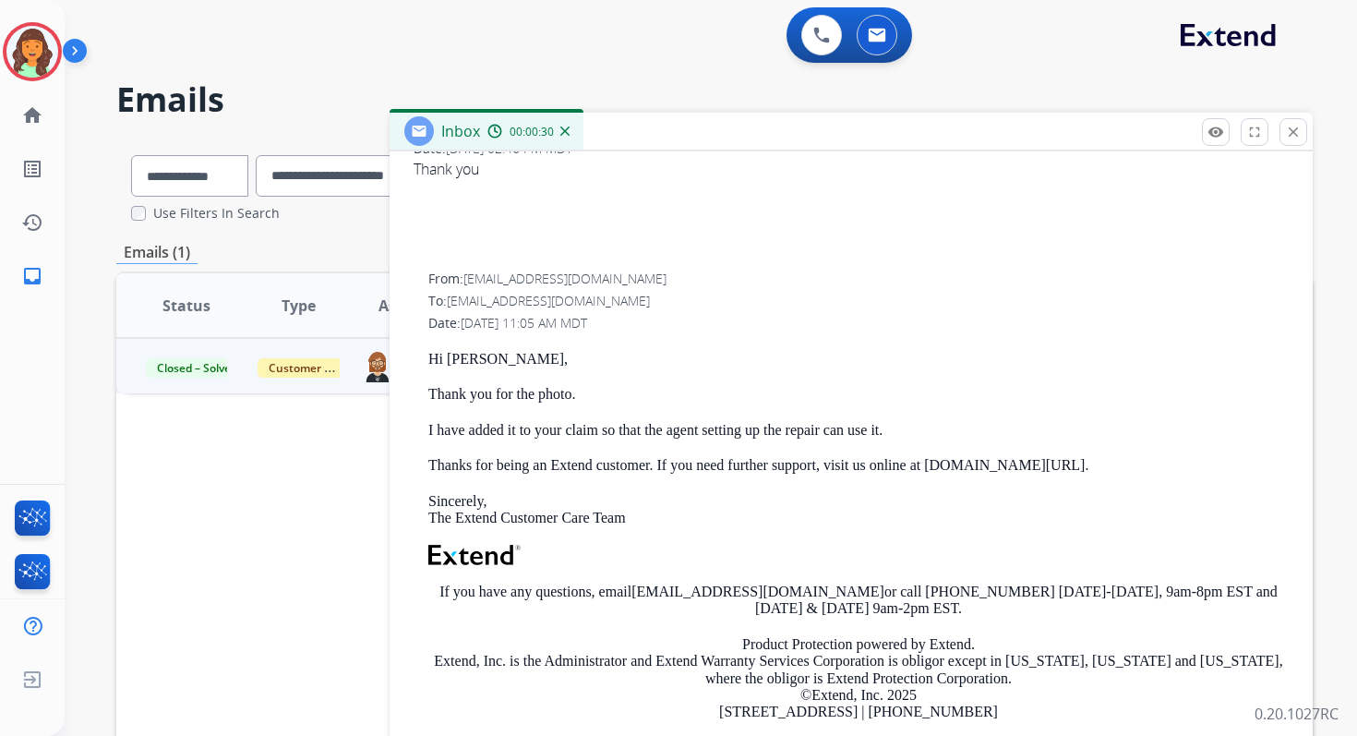
scroll to position [0, 0]
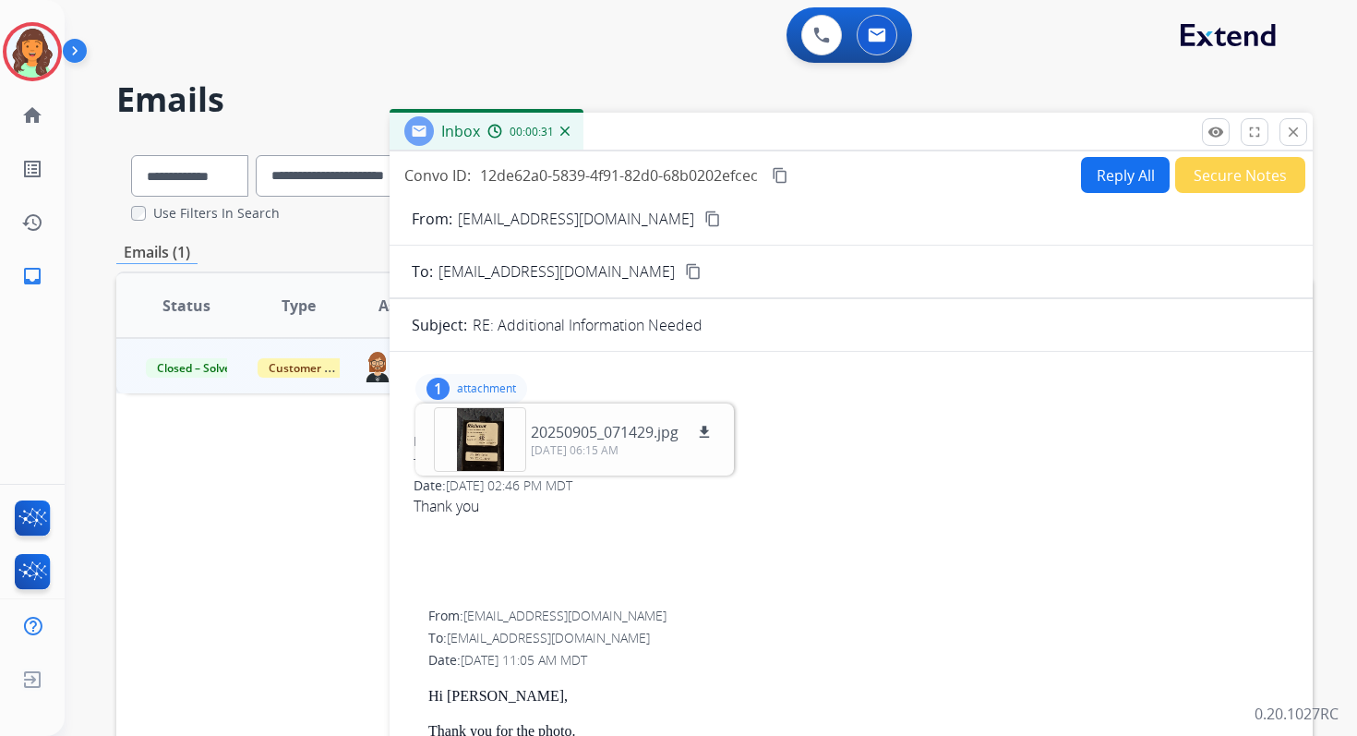
click at [1119, 166] on button "Reply All" at bounding box center [1125, 175] width 89 height 36
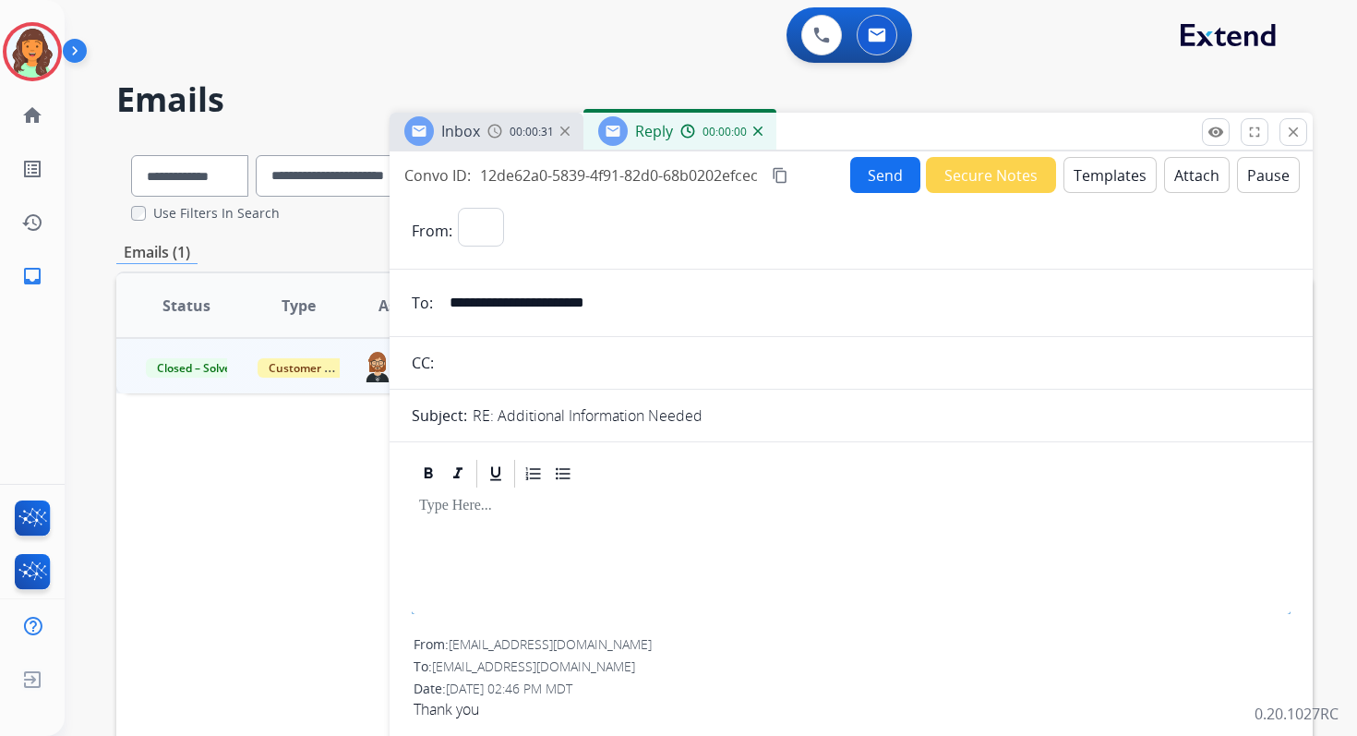
click at [1119, 166] on button "Templates" at bounding box center [1109, 175] width 93 height 36
select select "**********"
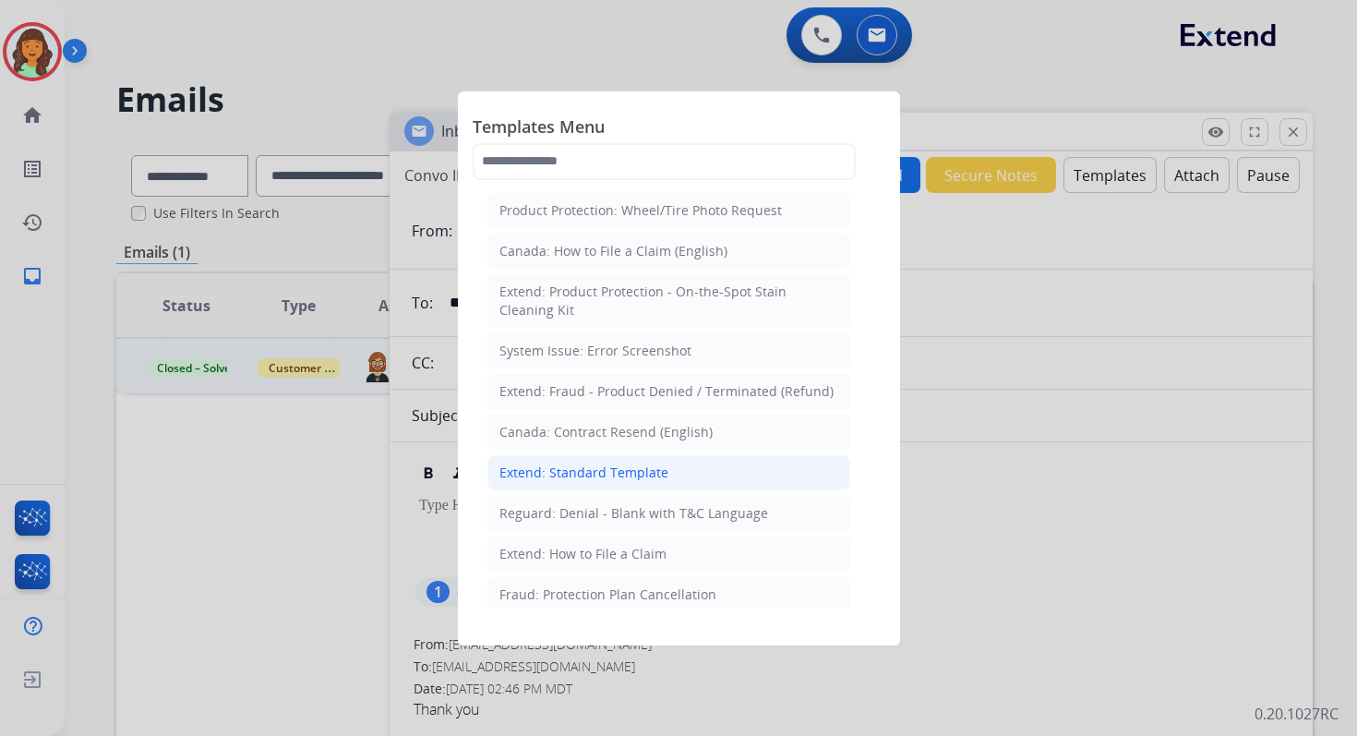
click at [589, 474] on div "Extend: Standard Template" at bounding box center [583, 472] width 169 height 18
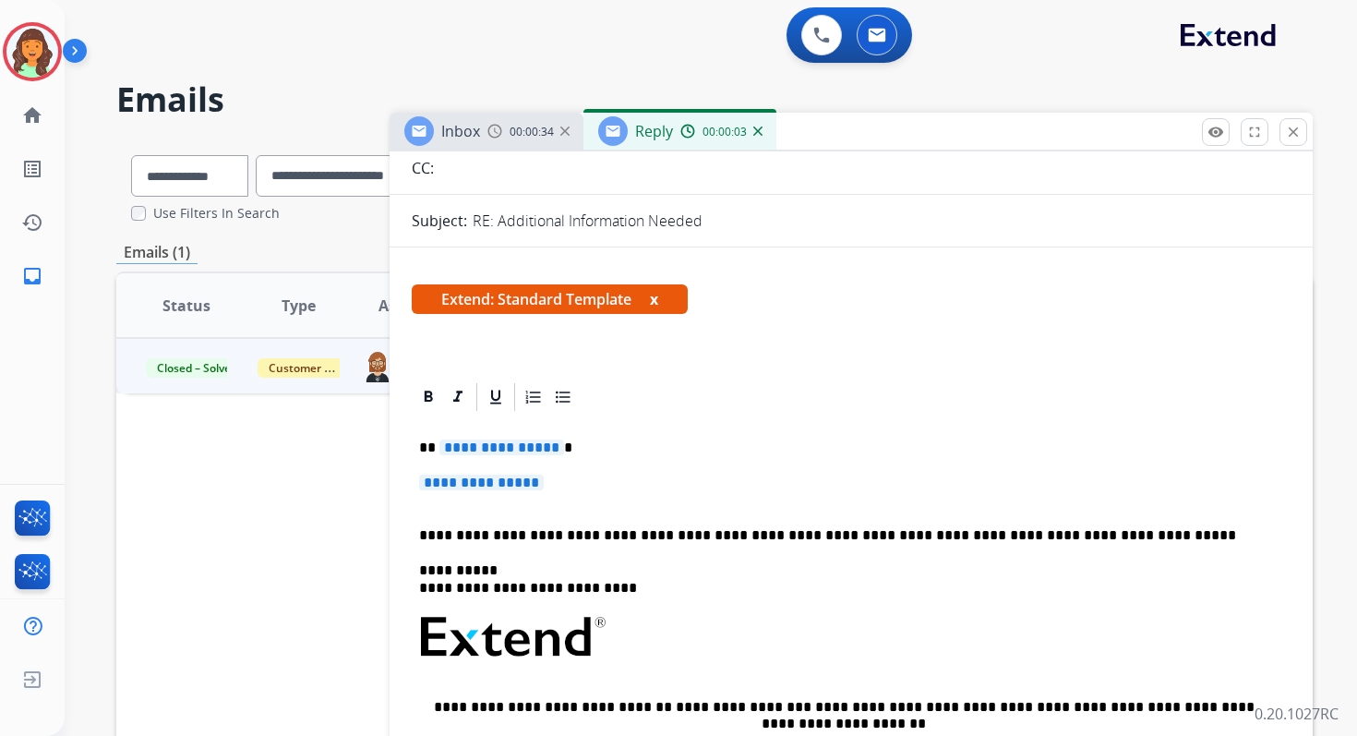
scroll to position [294, 0]
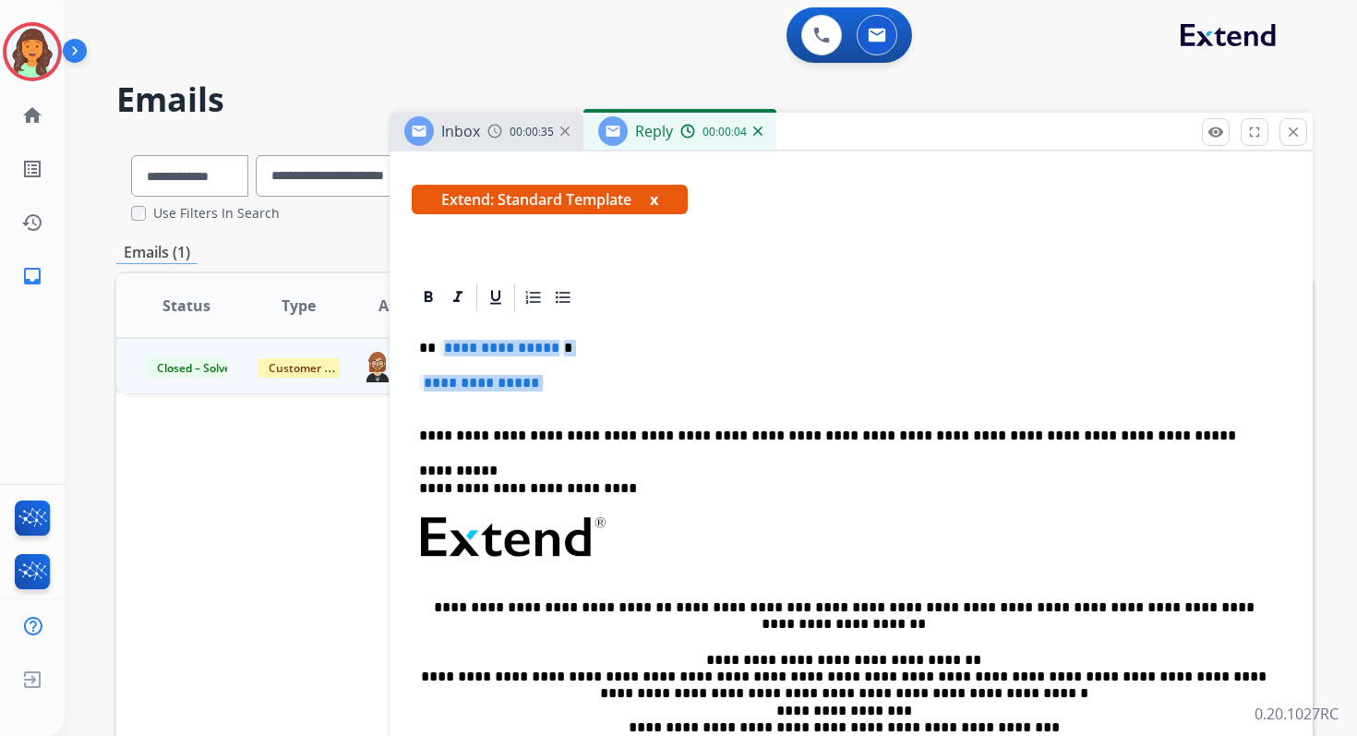
drag, startPoint x: 437, startPoint y: 345, endPoint x: 575, endPoint y: 402, distance: 149.8
click at [575, 402] on div "**********" at bounding box center [851, 581] width 879 height 534
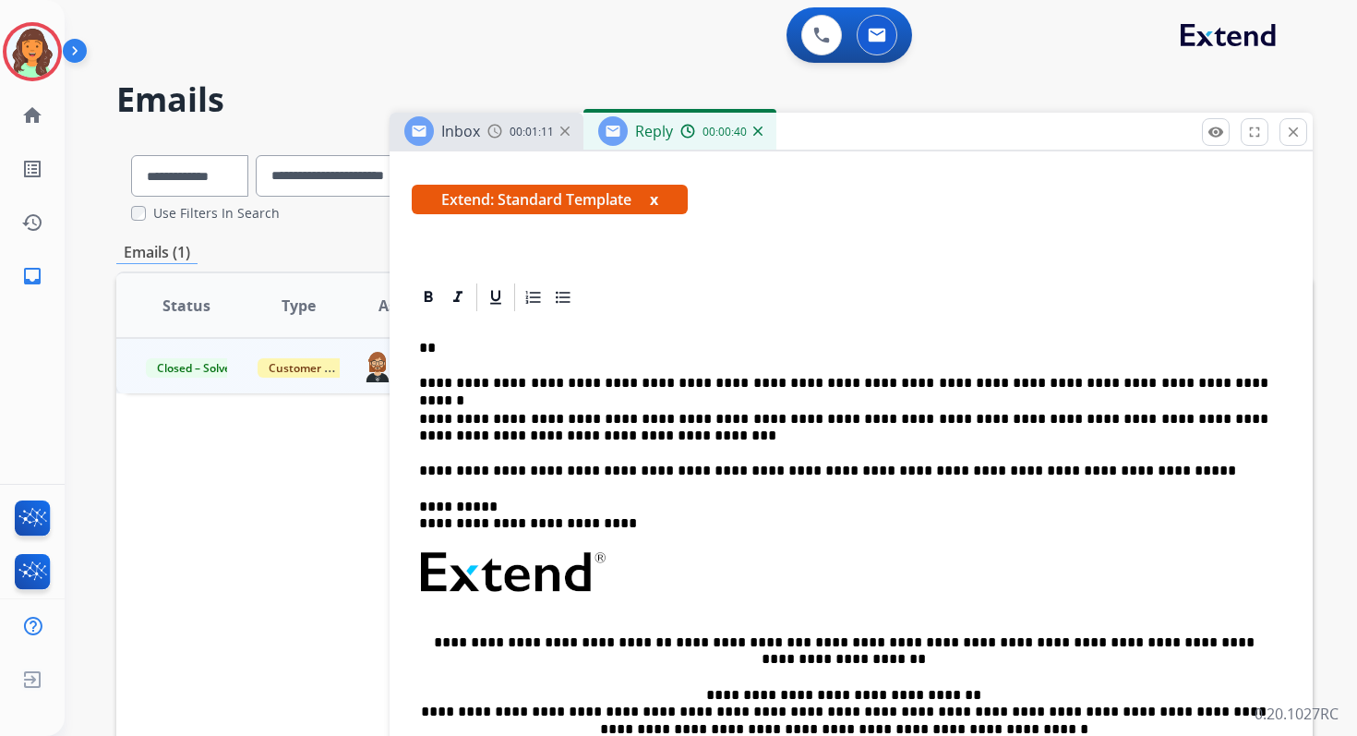
click at [633, 383] on p "**********" at bounding box center [843, 383] width 849 height 17
click at [469, 352] on p "**" at bounding box center [843, 348] width 849 height 17
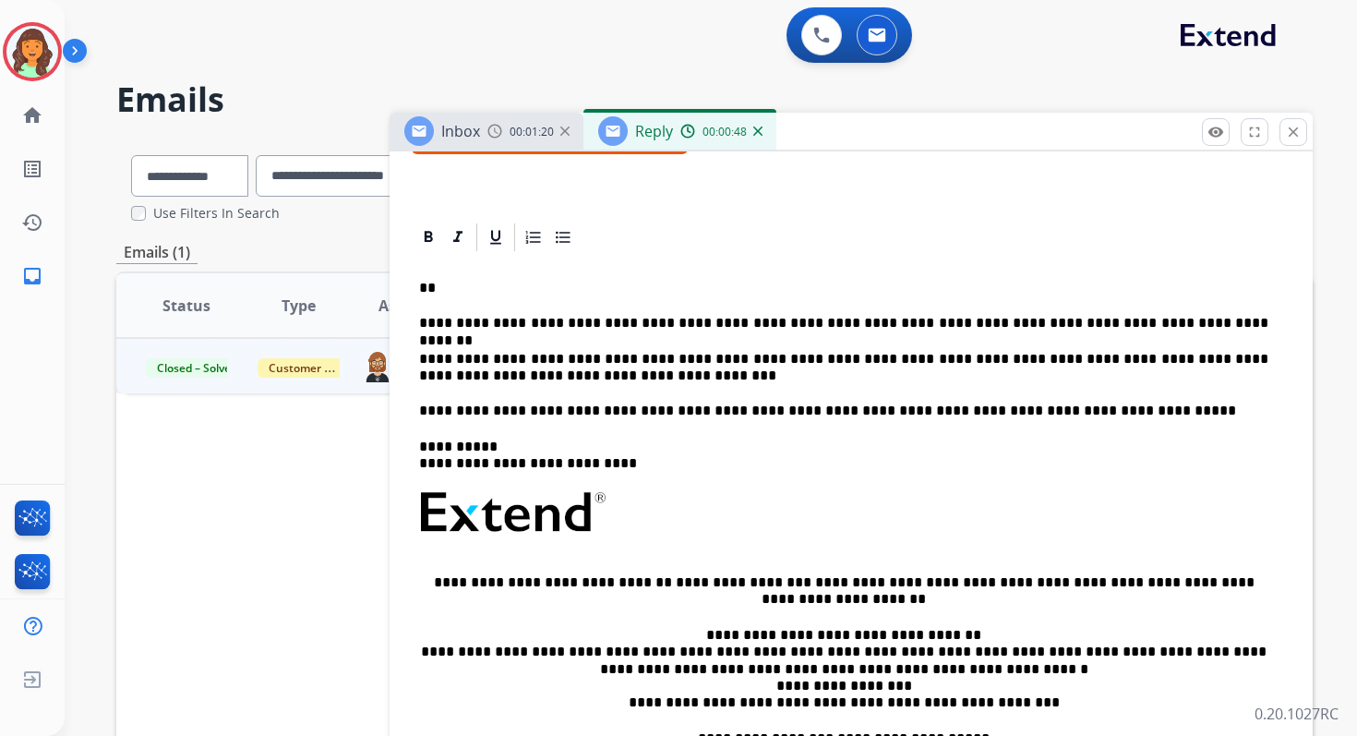
scroll to position [352, 0]
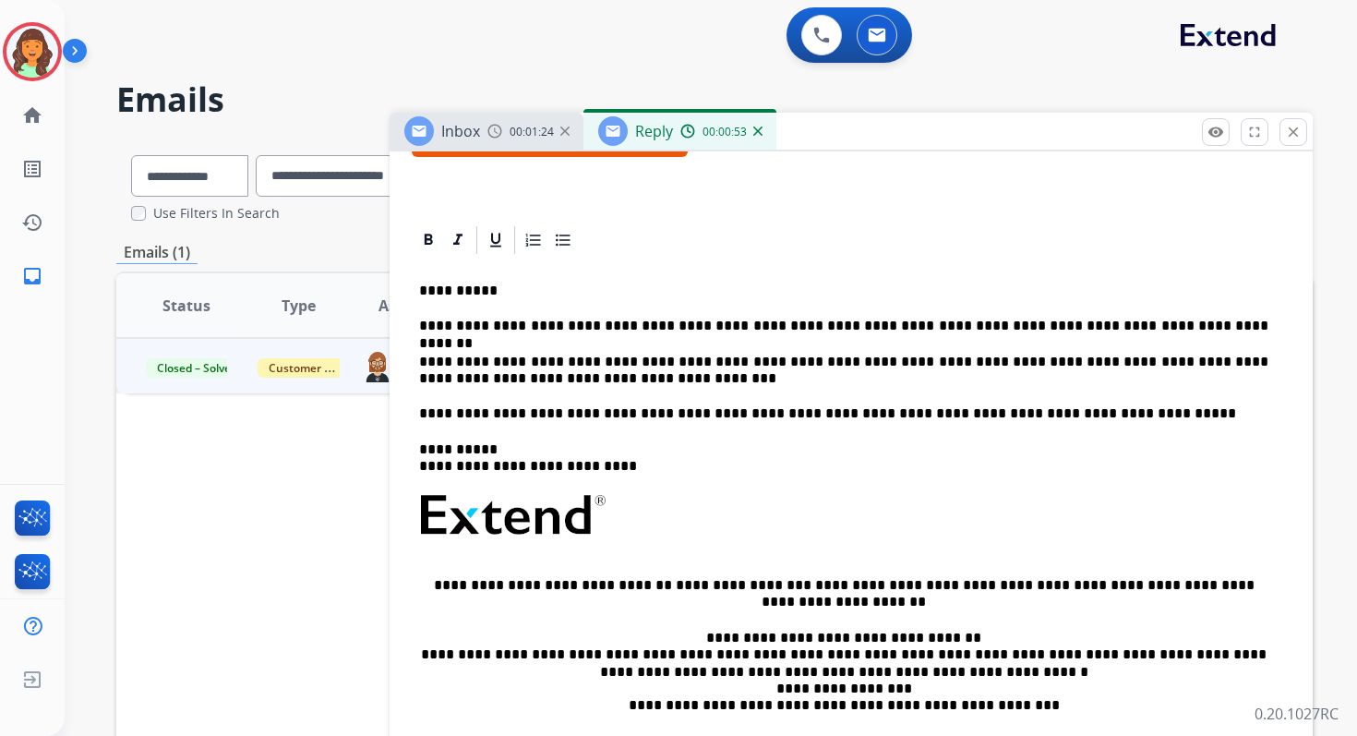
click at [423, 324] on p "**********" at bounding box center [843, 326] width 849 height 17
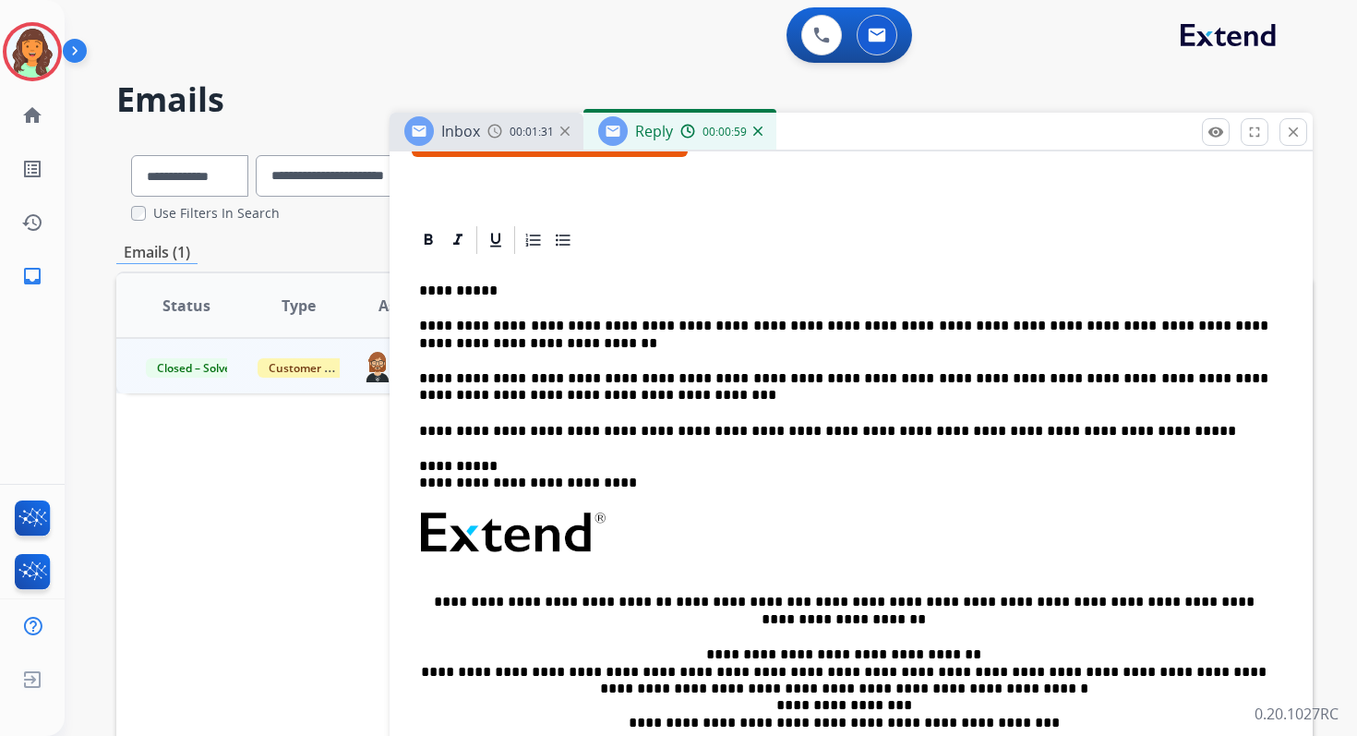
scroll to position [0, 0]
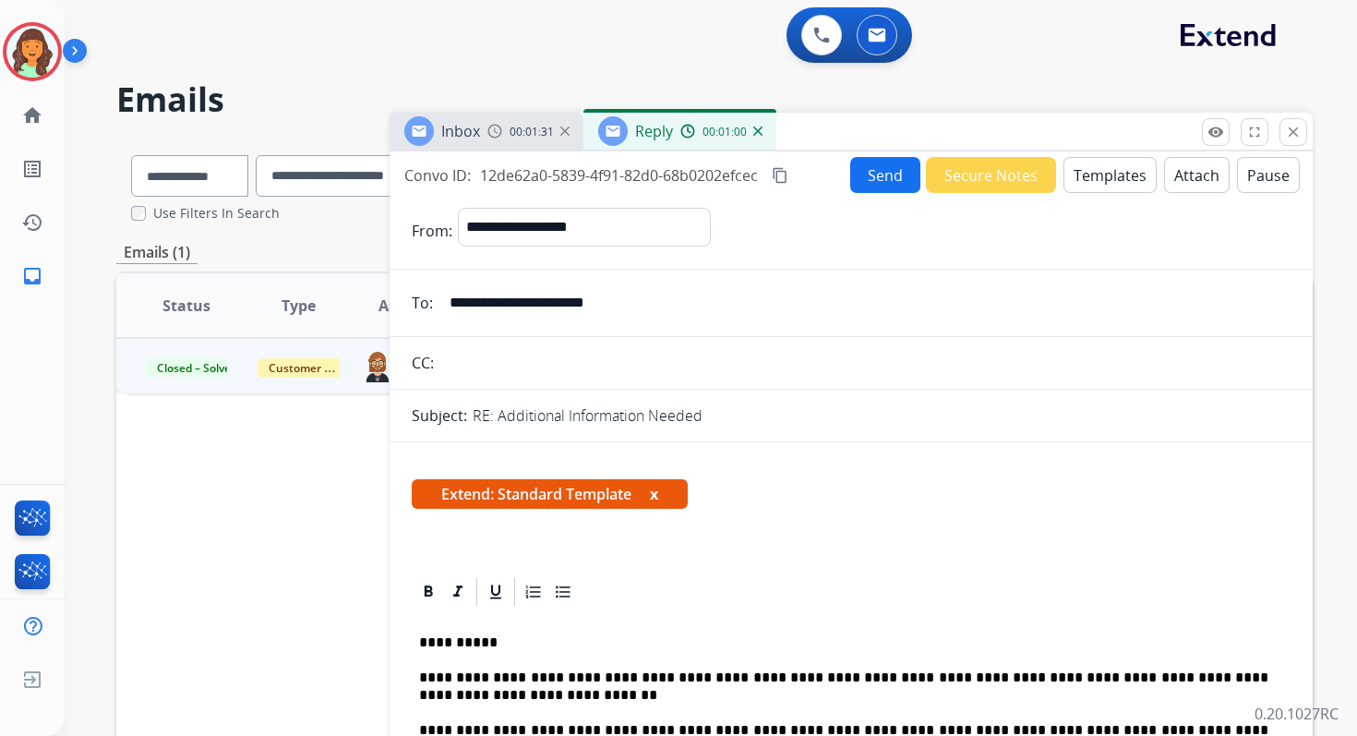
click at [890, 170] on button "Send" at bounding box center [885, 175] width 70 height 36
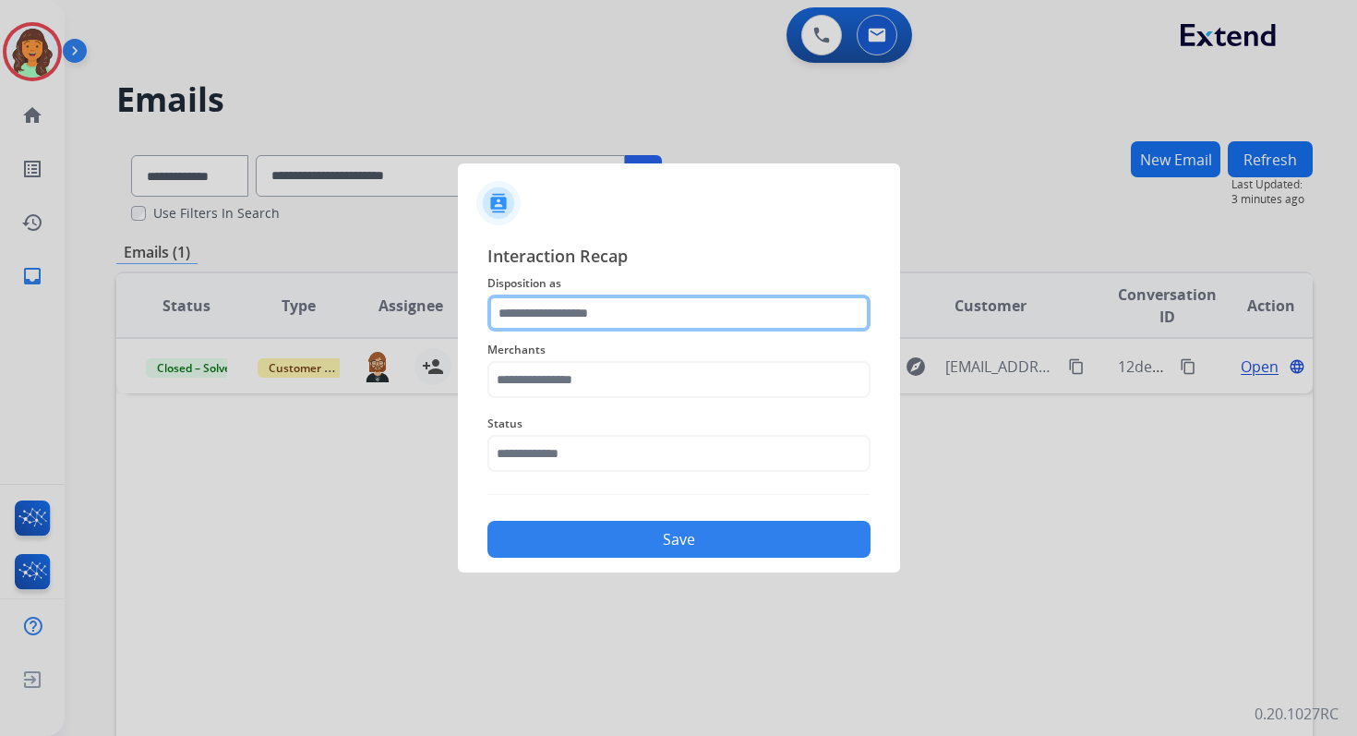
click at [584, 325] on input "text" at bounding box center [678, 312] width 383 height 37
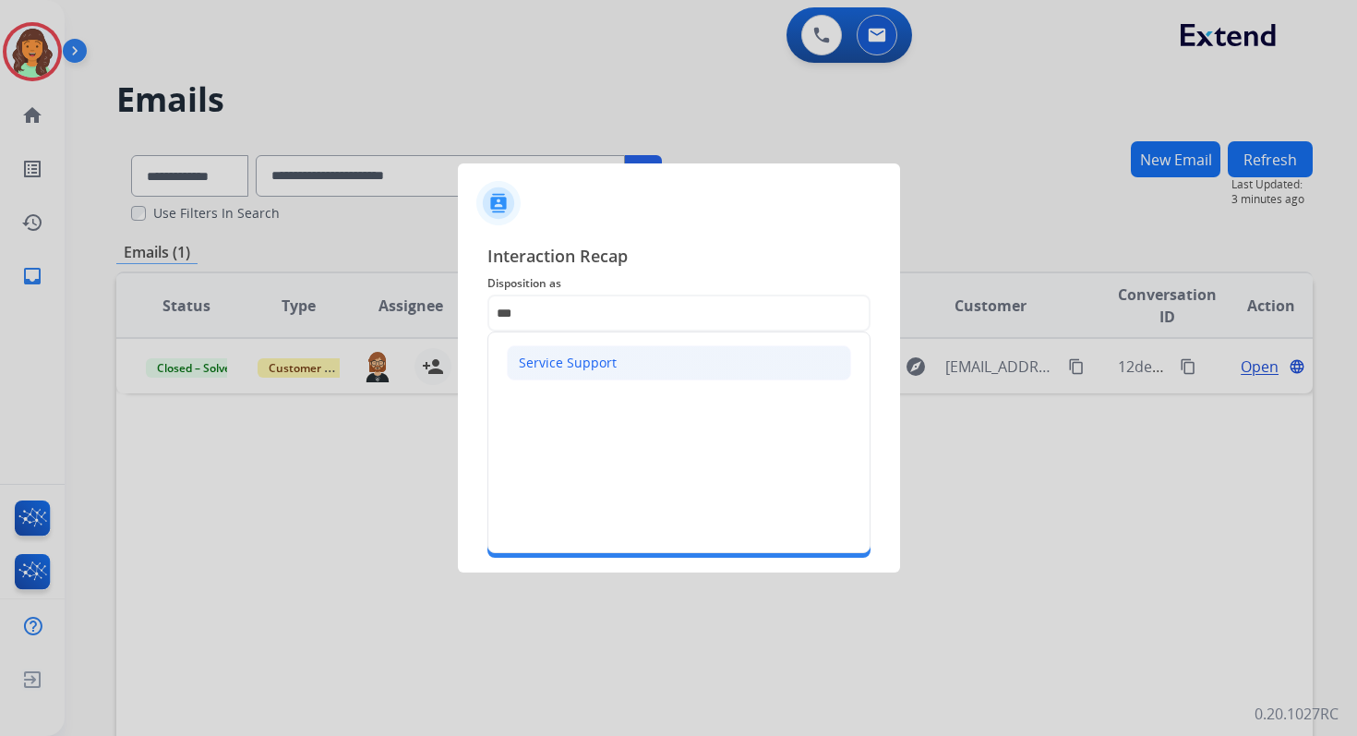
click at [553, 363] on div "Service Support" at bounding box center [568, 363] width 98 height 18
type input "**********"
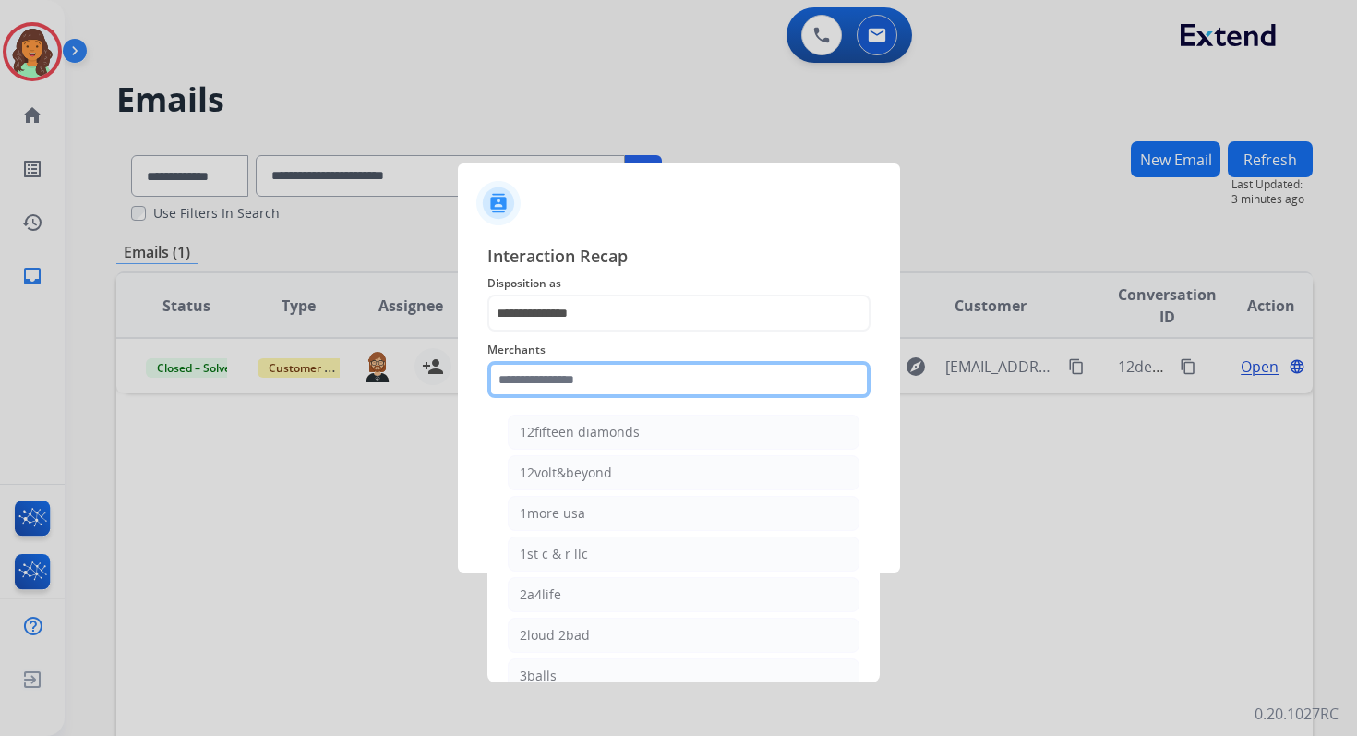
click at [557, 373] on input "text" at bounding box center [678, 379] width 383 height 37
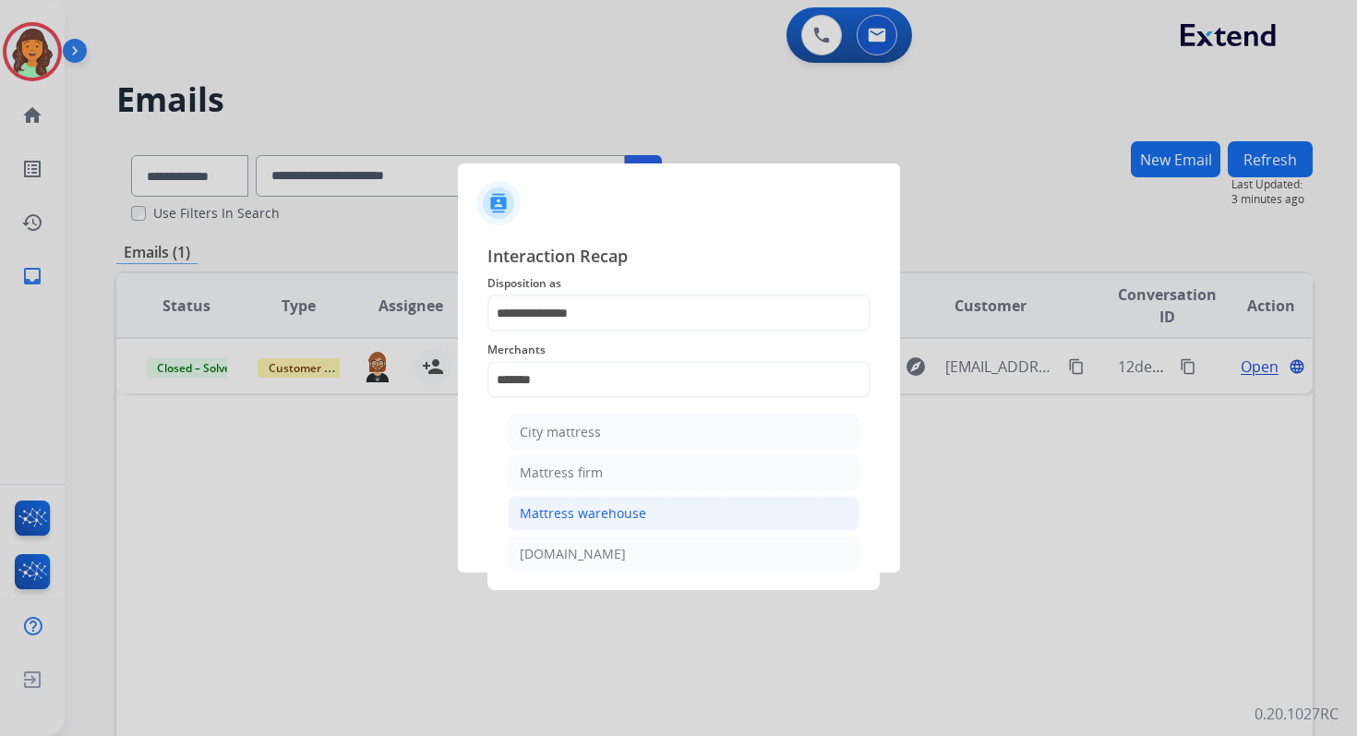
click at [585, 517] on div "Mattress warehouse" at bounding box center [583, 513] width 126 height 18
type input "**********"
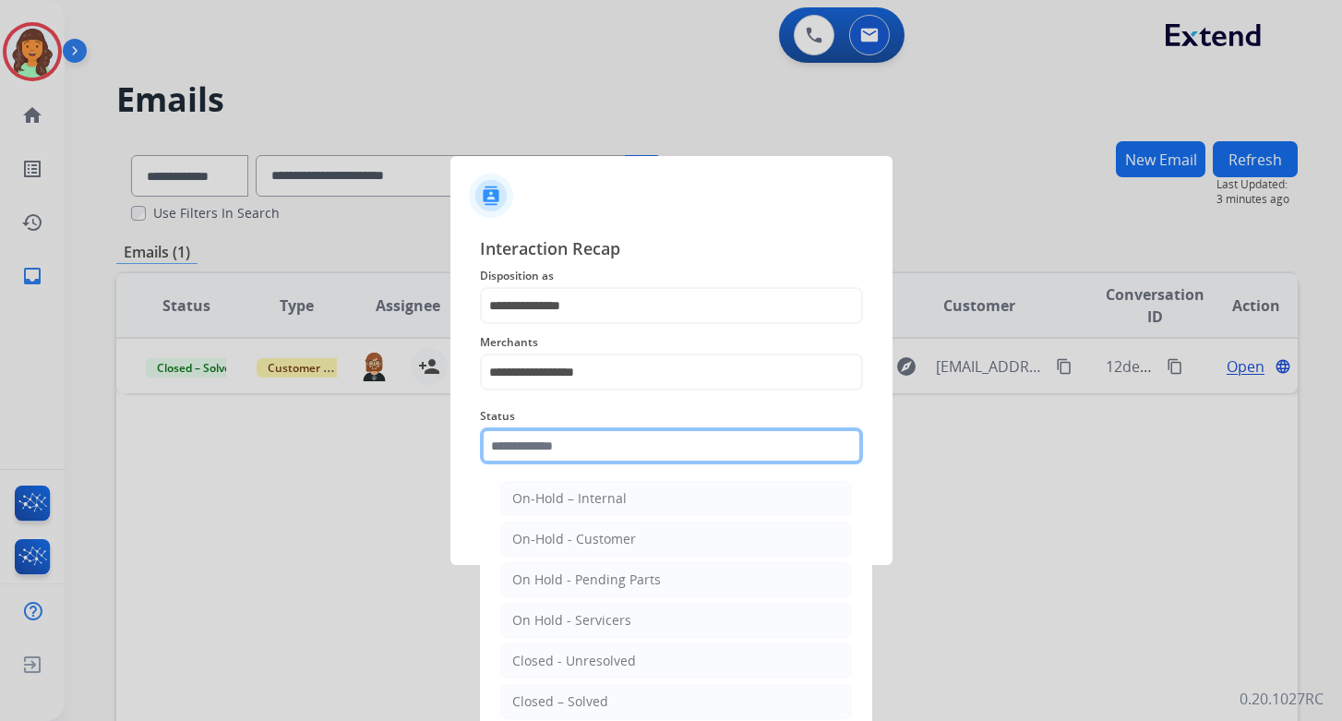
click at [586, 456] on input "text" at bounding box center [671, 445] width 383 height 37
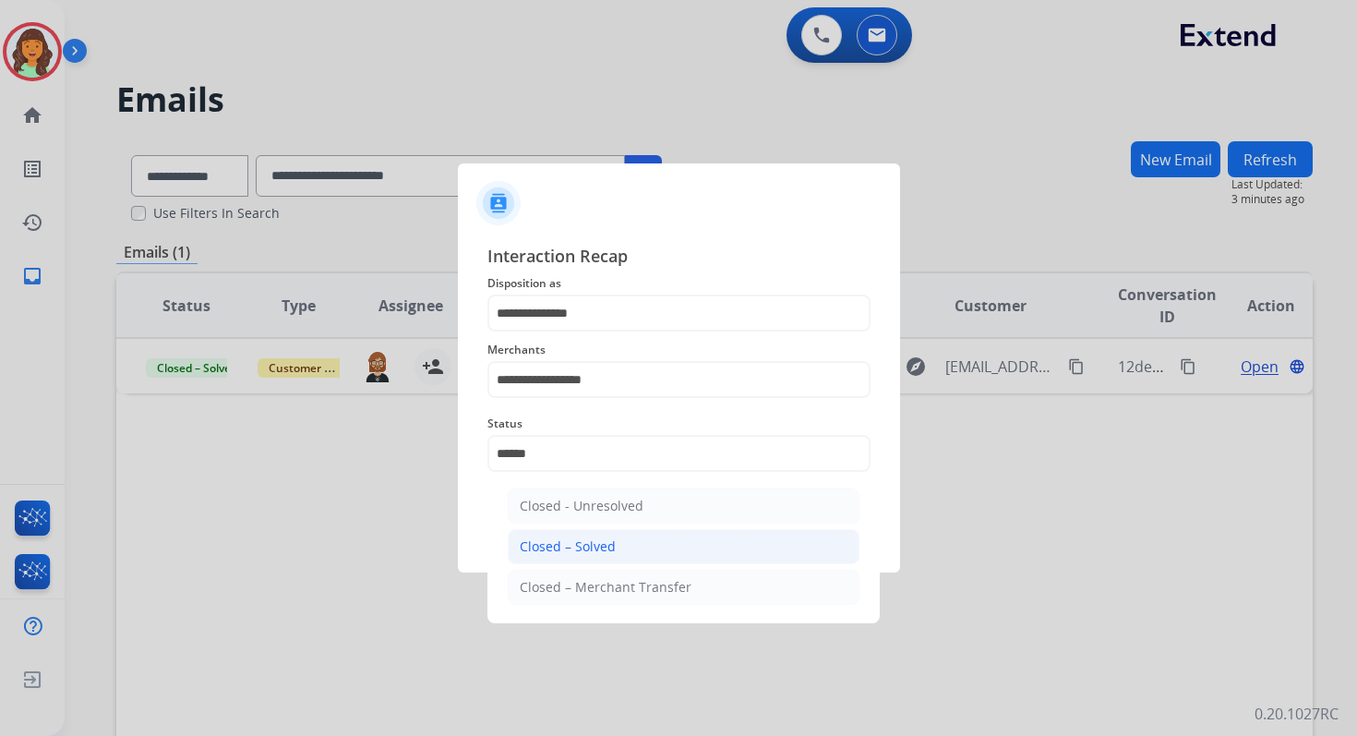
click at [618, 547] on li "Closed – Solved" at bounding box center [684, 546] width 352 height 35
type input "**********"
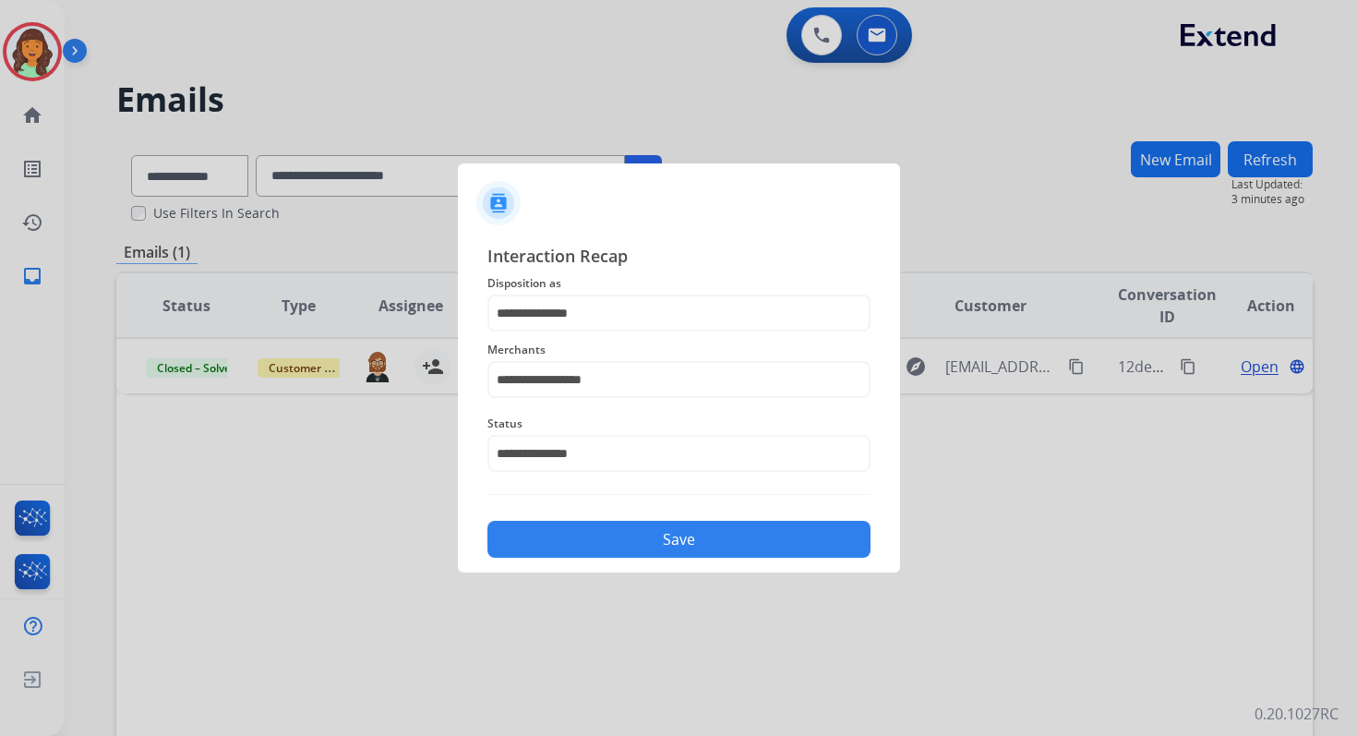
click at [667, 533] on button "Save" at bounding box center [678, 539] width 383 height 37
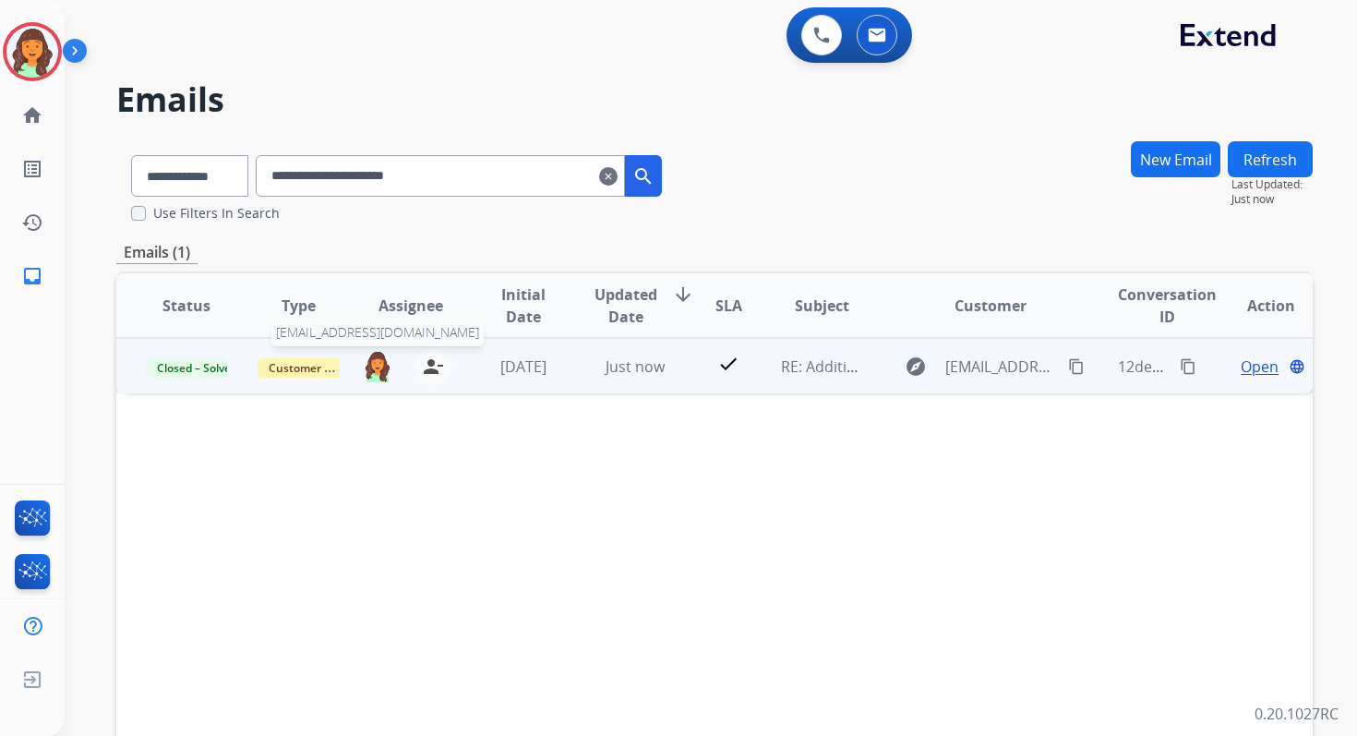
click at [378, 366] on img at bounding box center [378, 365] width 30 height 31
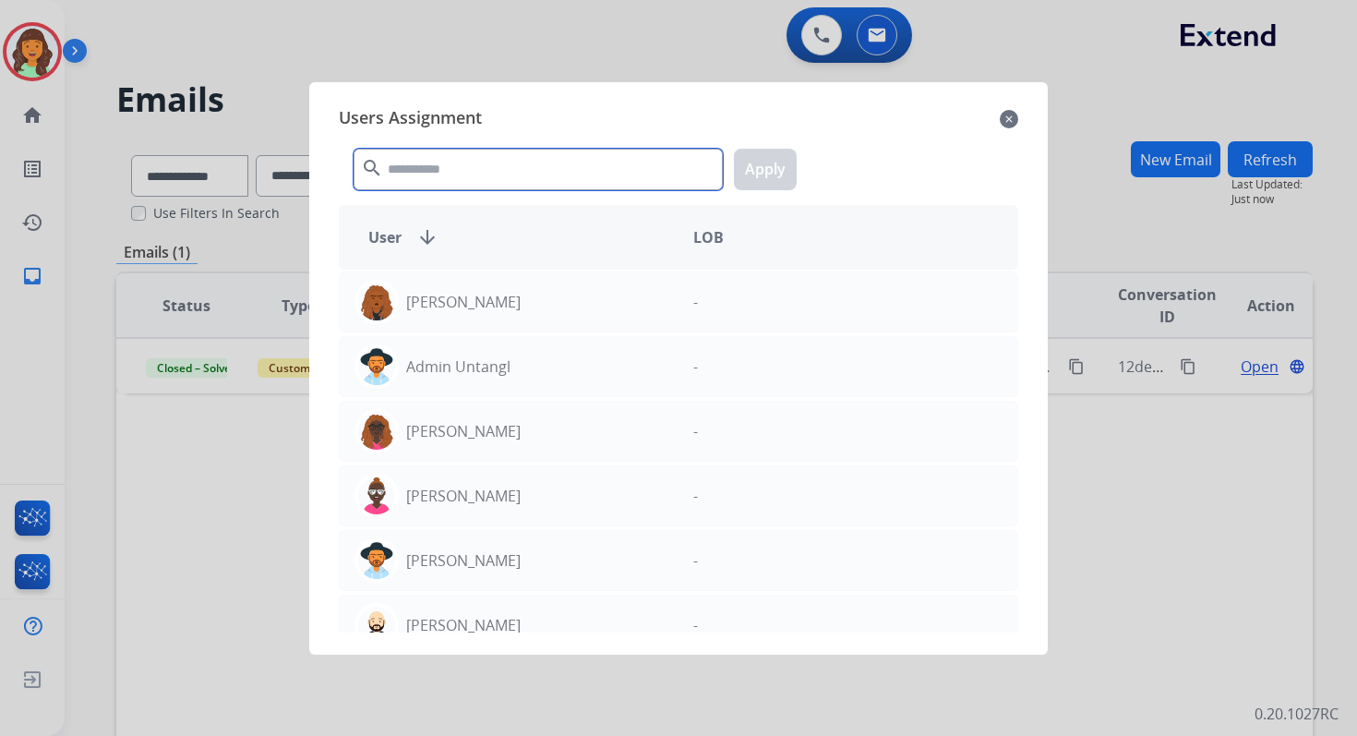
click at [430, 184] on input "text" at bounding box center [538, 170] width 369 height 42
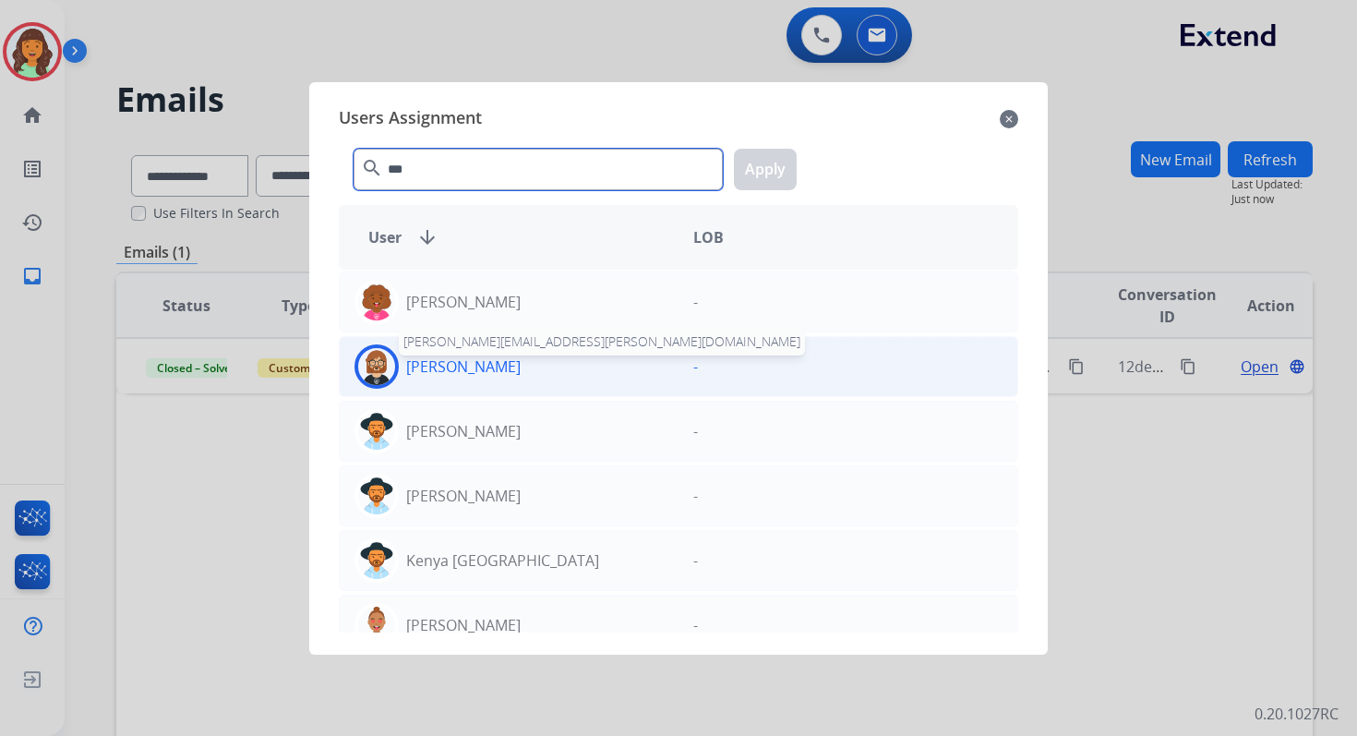
type input "***"
click at [477, 369] on p "[PERSON_NAME]" at bounding box center [463, 366] width 114 height 22
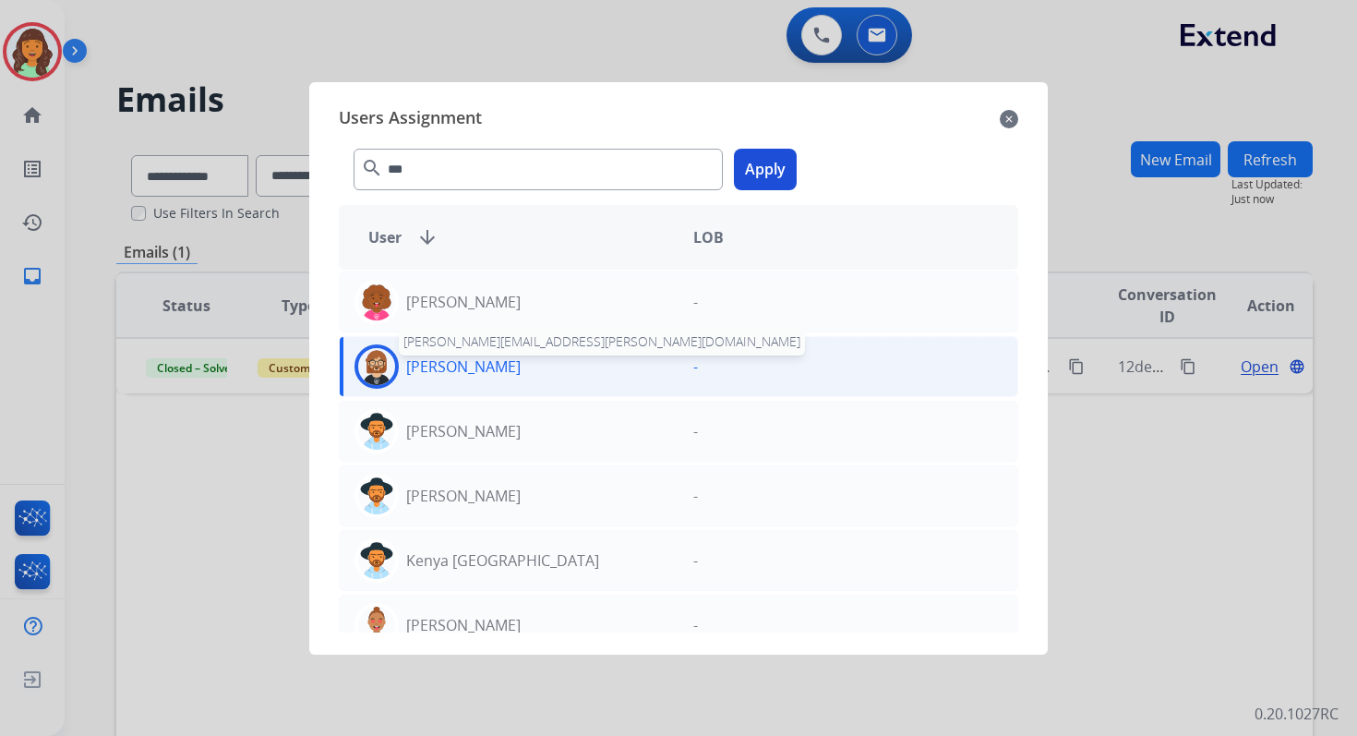
click at [485, 355] on p "[PERSON_NAME]" at bounding box center [463, 366] width 114 height 22
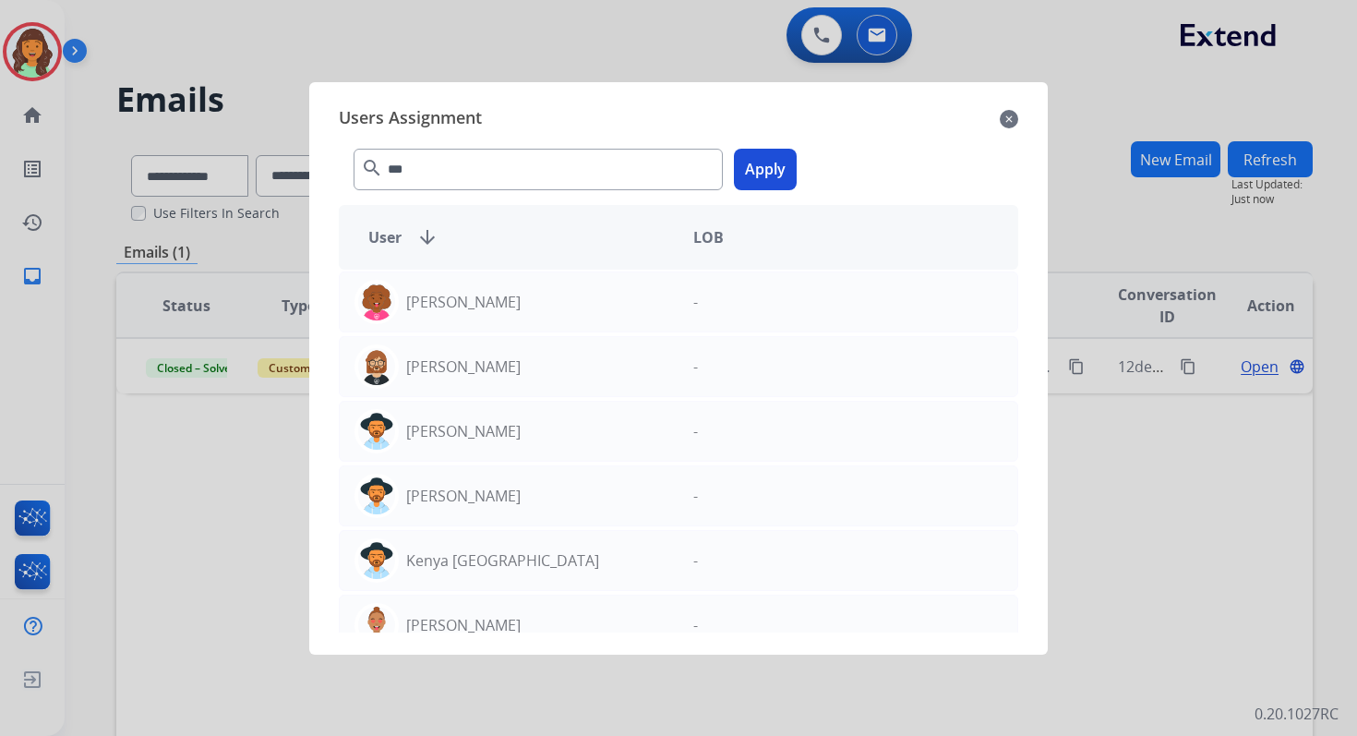
click at [757, 178] on button "Apply" at bounding box center [765, 170] width 63 height 42
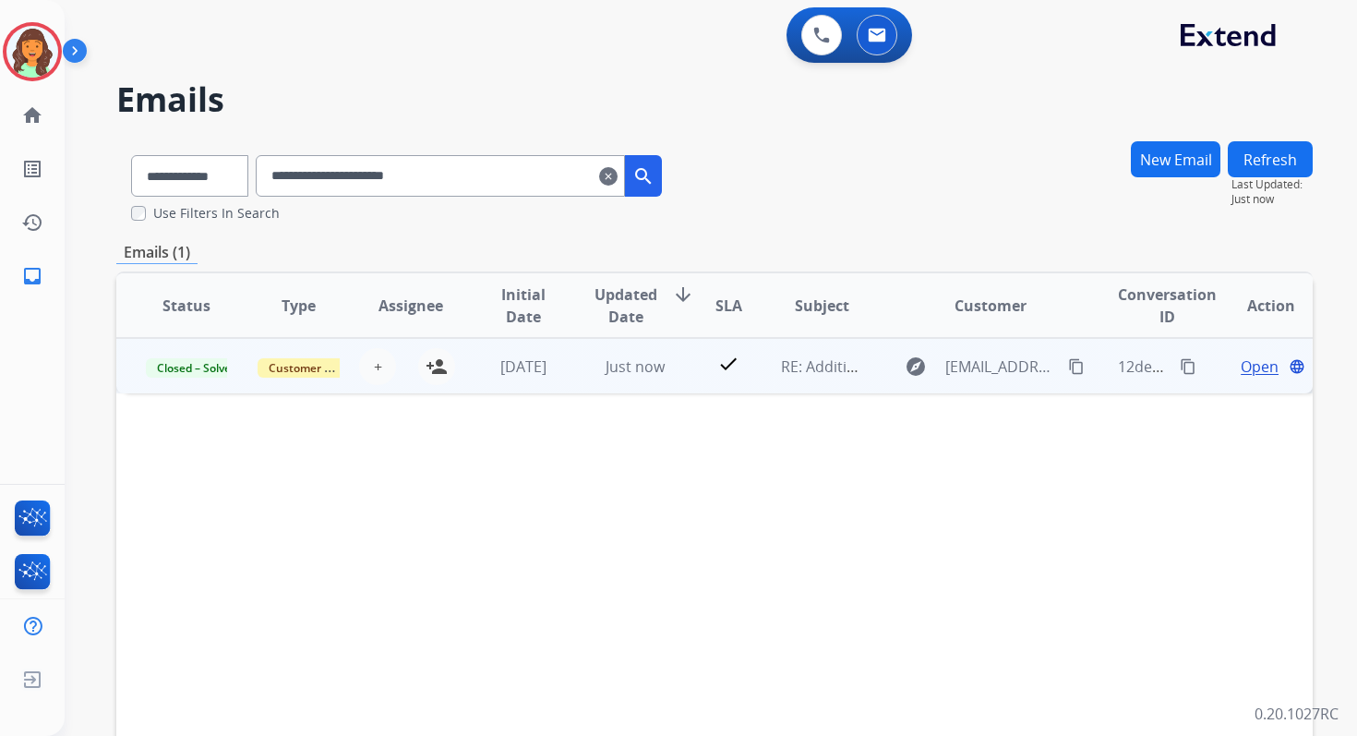
click at [677, 354] on td "check" at bounding box center [714, 365] width 75 height 55
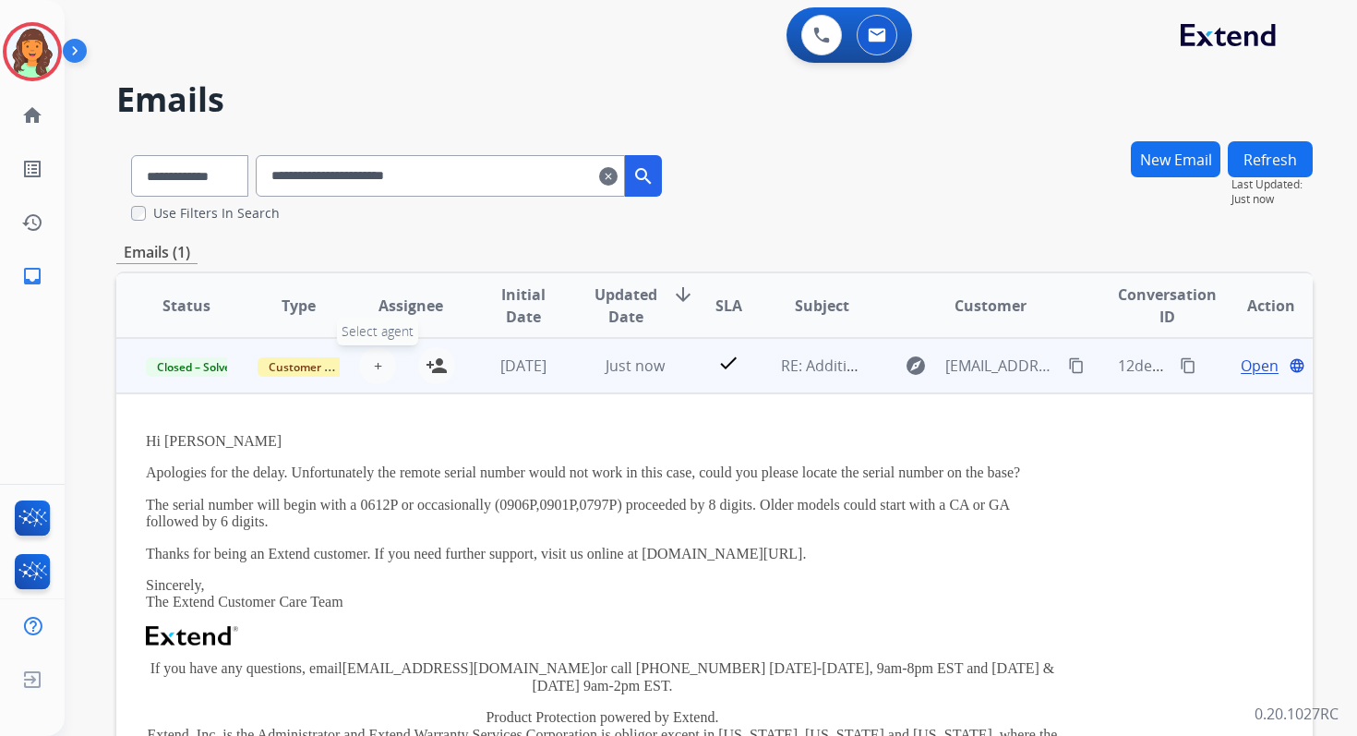
click at [374, 362] on span "+" at bounding box center [378, 365] width 8 height 22
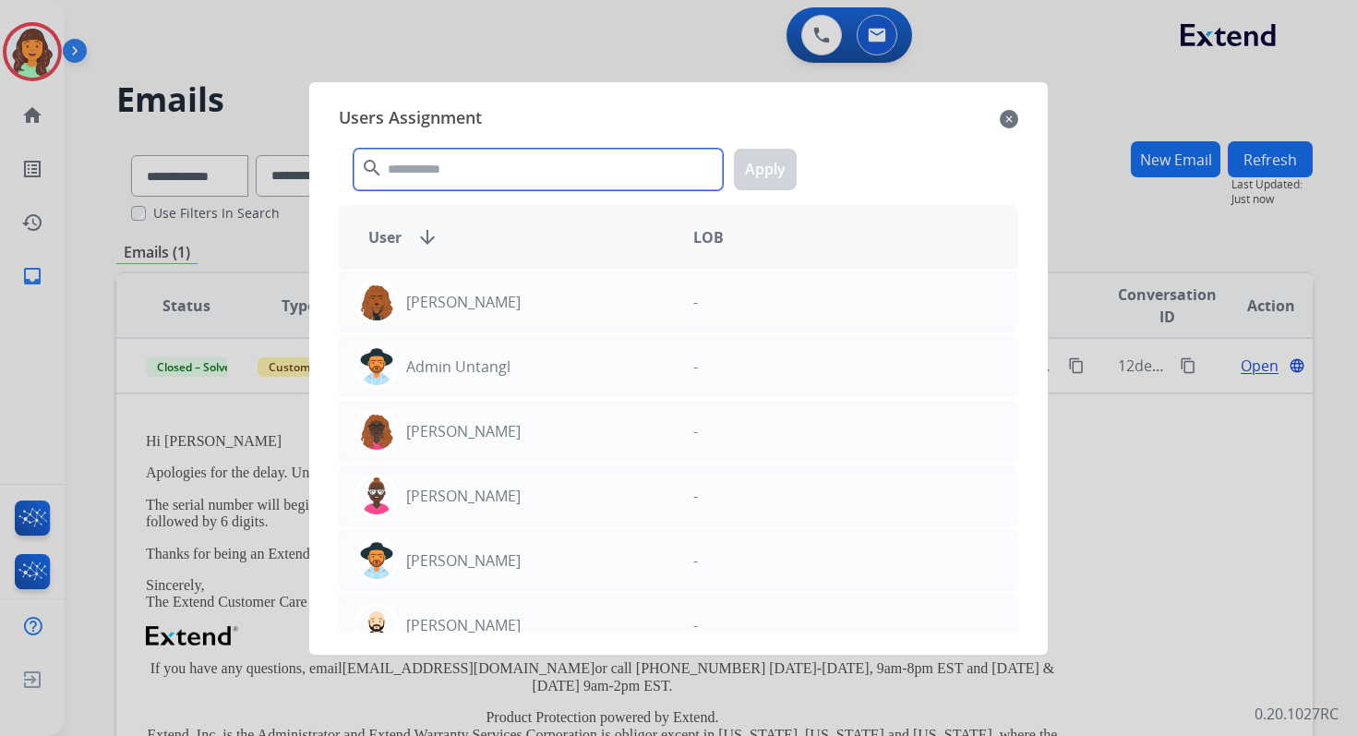
click at [514, 157] on input "text" at bounding box center [538, 170] width 369 height 42
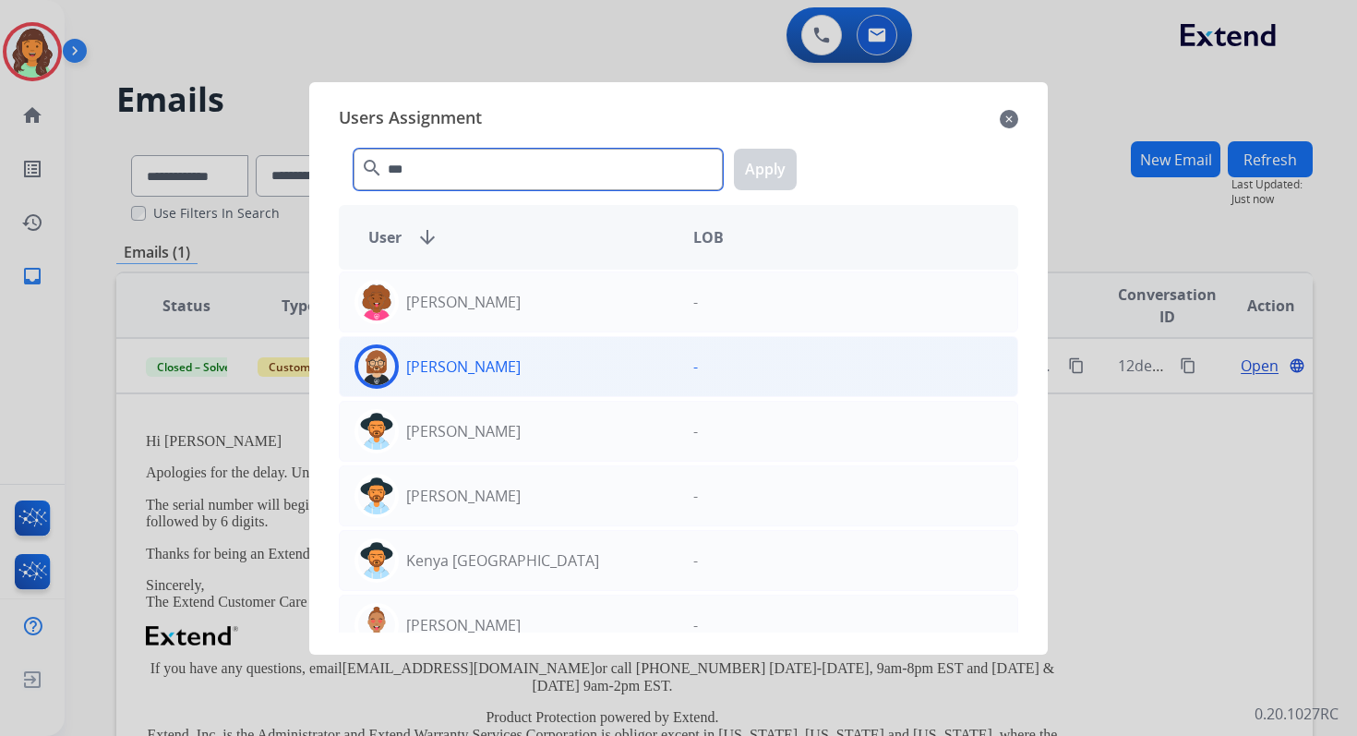
type input "***"
click at [511, 369] on div "[PERSON_NAME]" at bounding box center [509, 366] width 339 height 44
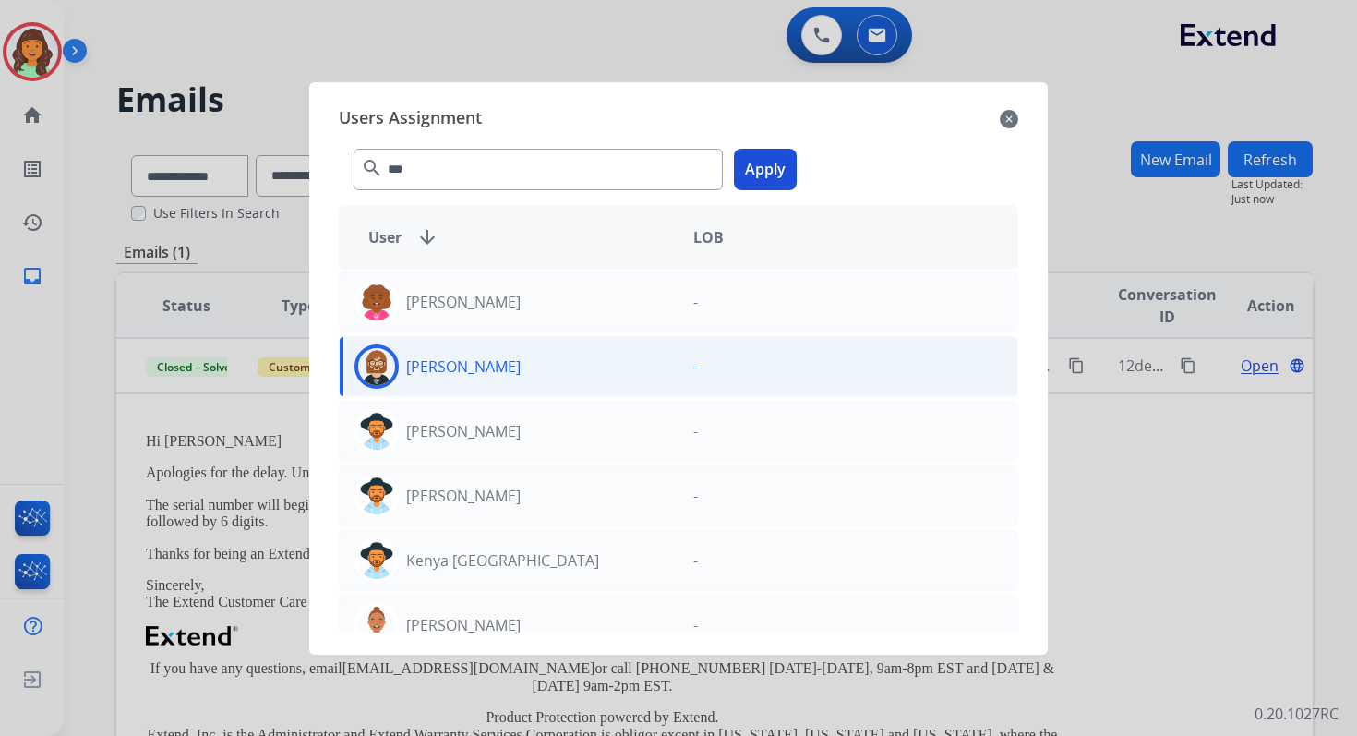
click at [759, 166] on button "Apply" at bounding box center [765, 170] width 63 height 42
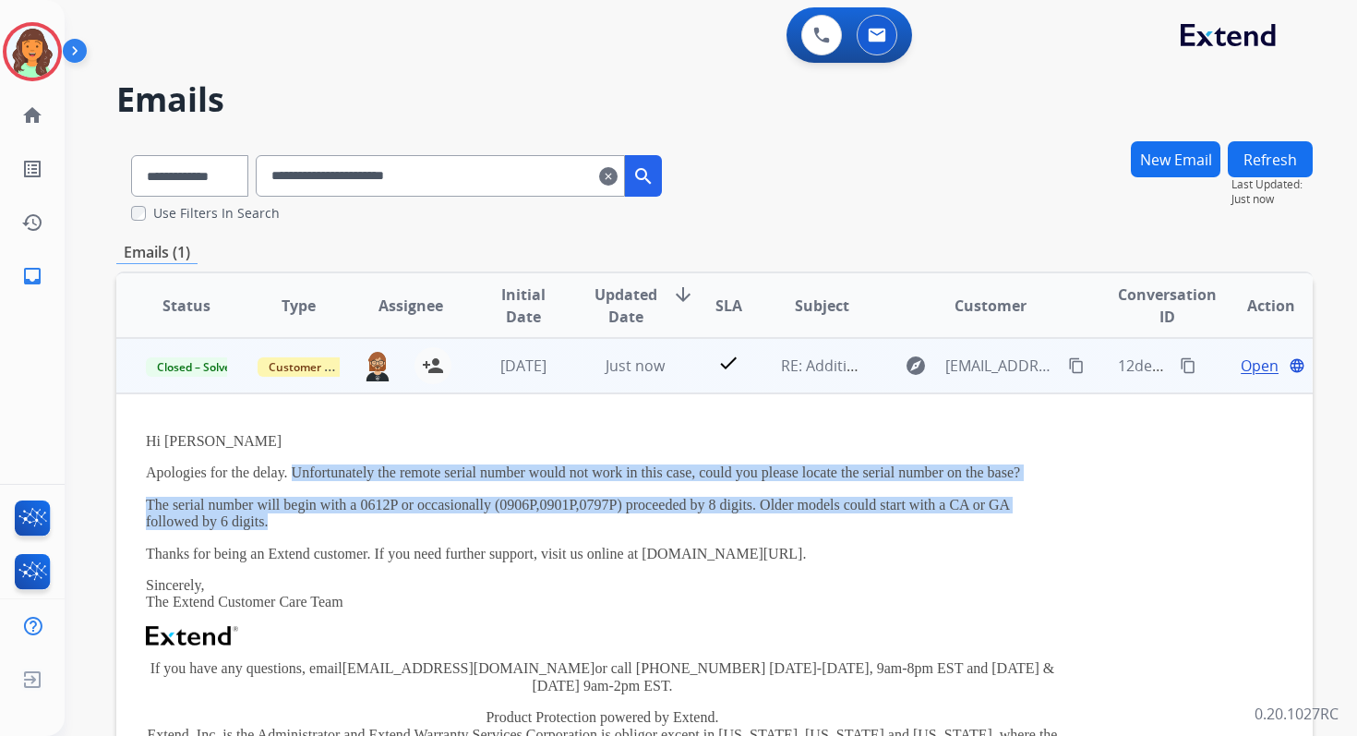
copy div "Unfortunately the remote serial number would not work in this case, could you p…"
drag, startPoint x: 292, startPoint y: 474, endPoint x: 870, endPoint y: 514, distance: 579.3
click at [870, 514] on div "Hi [PERSON_NAME] Apologies for the delay. Unfortunately the remote serial numbe…" at bounding box center [602, 651] width 913 height 436
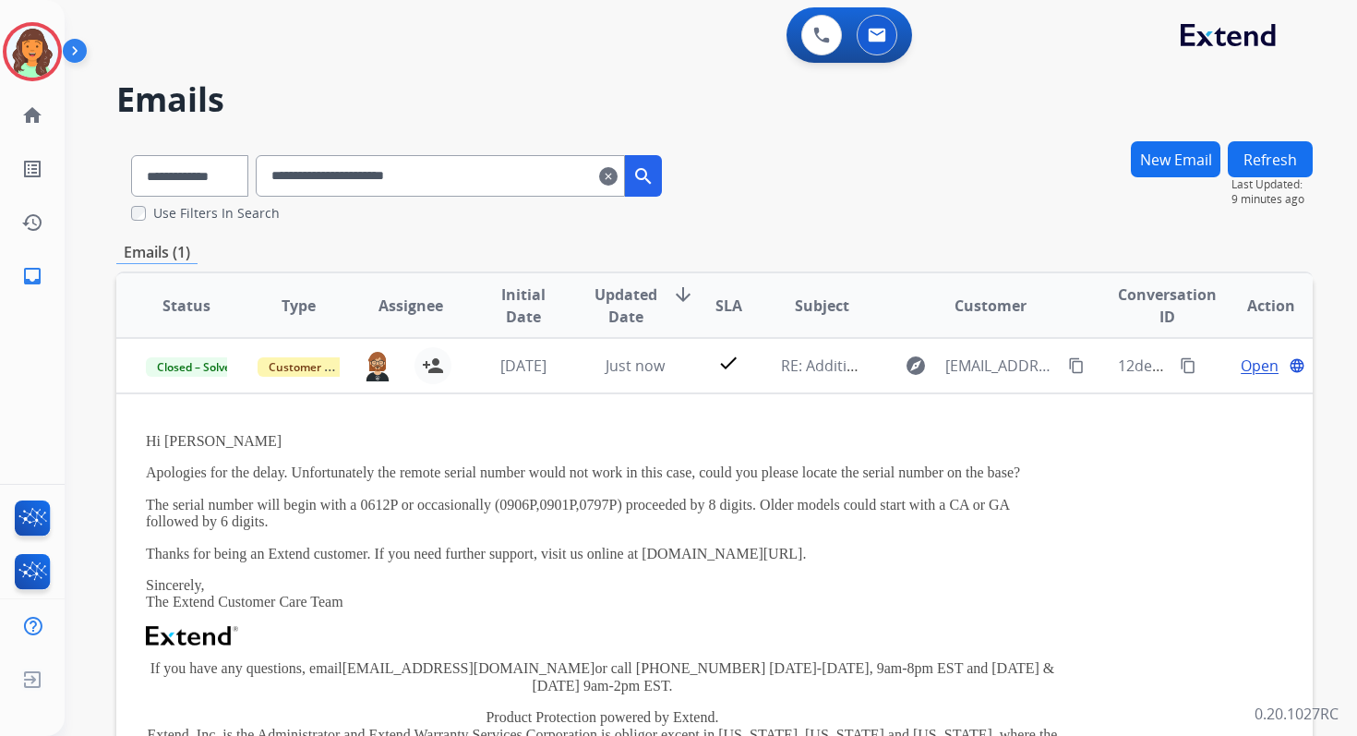
click at [354, 175] on input "**********" at bounding box center [440, 176] width 369 height 42
paste input "*"
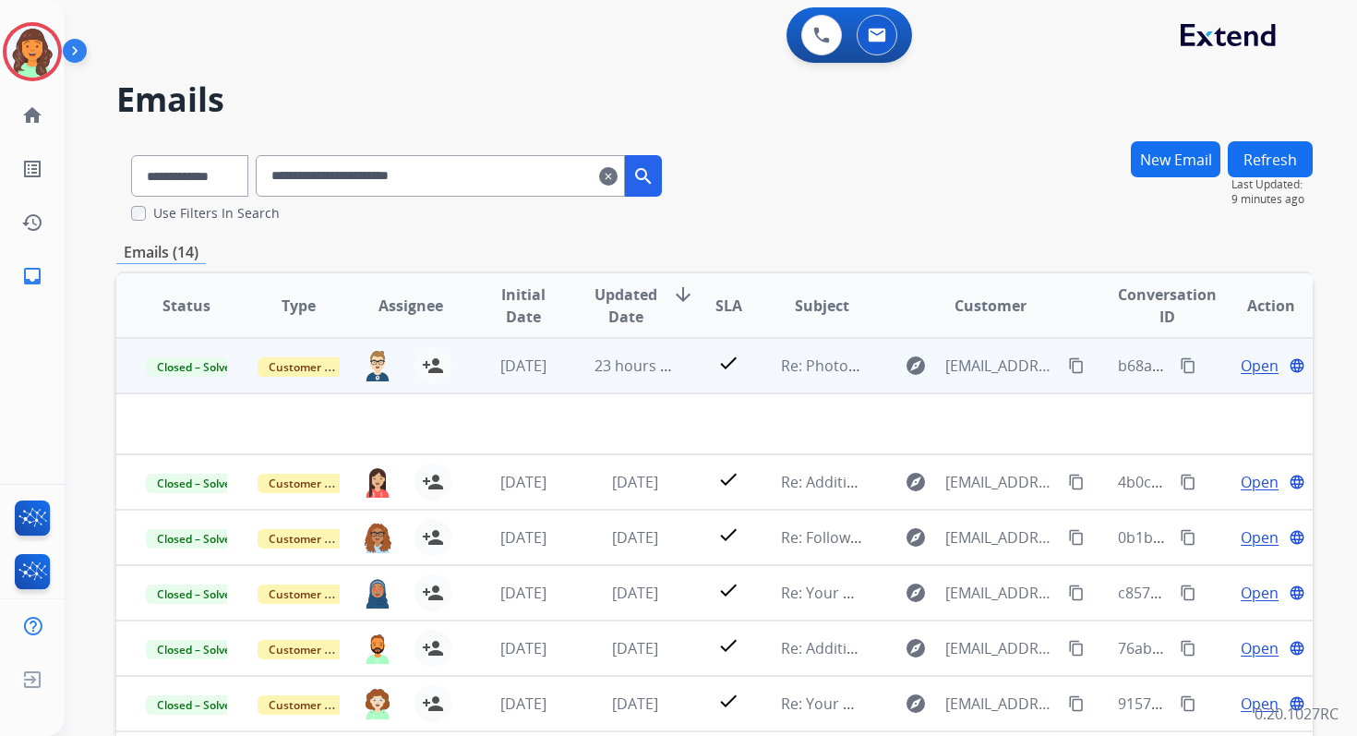
click at [1247, 366] on span "Open" at bounding box center [1260, 365] width 38 height 22
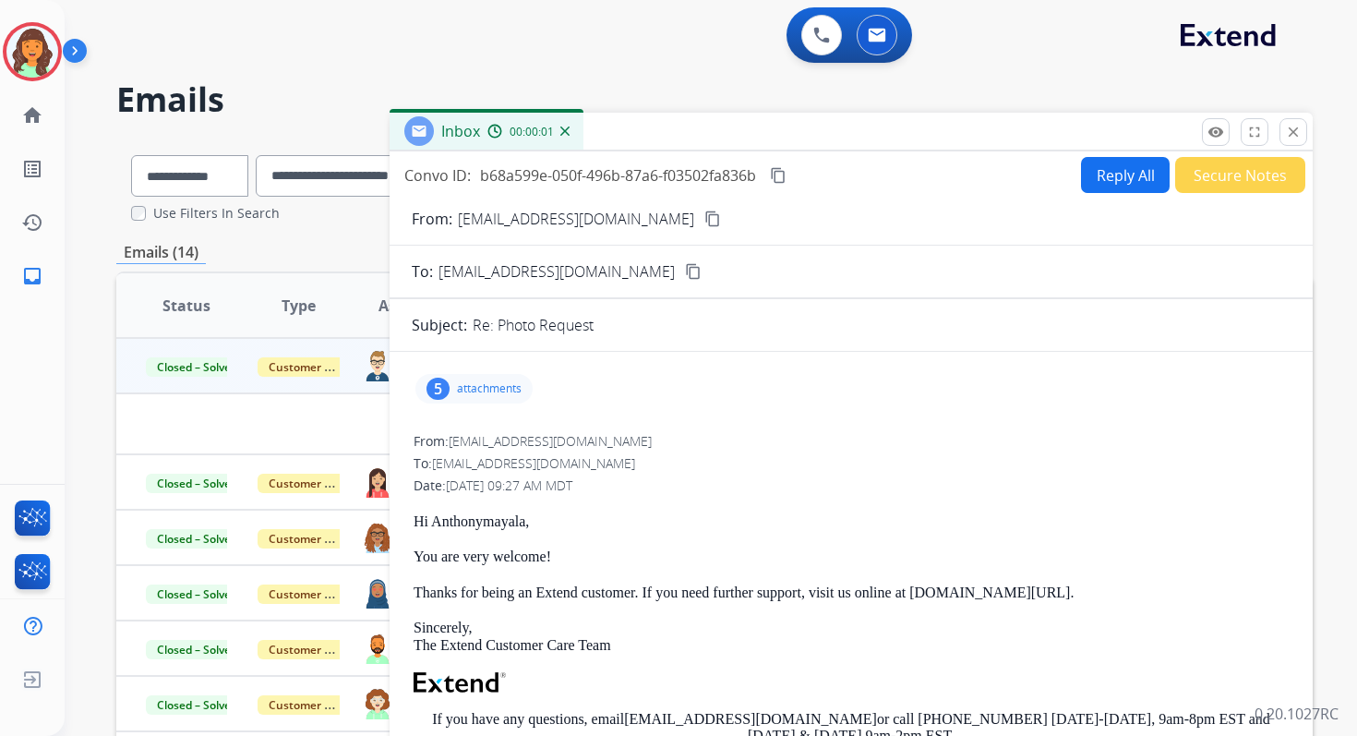
click at [481, 387] on p "attachments" at bounding box center [489, 388] width 65 height 15
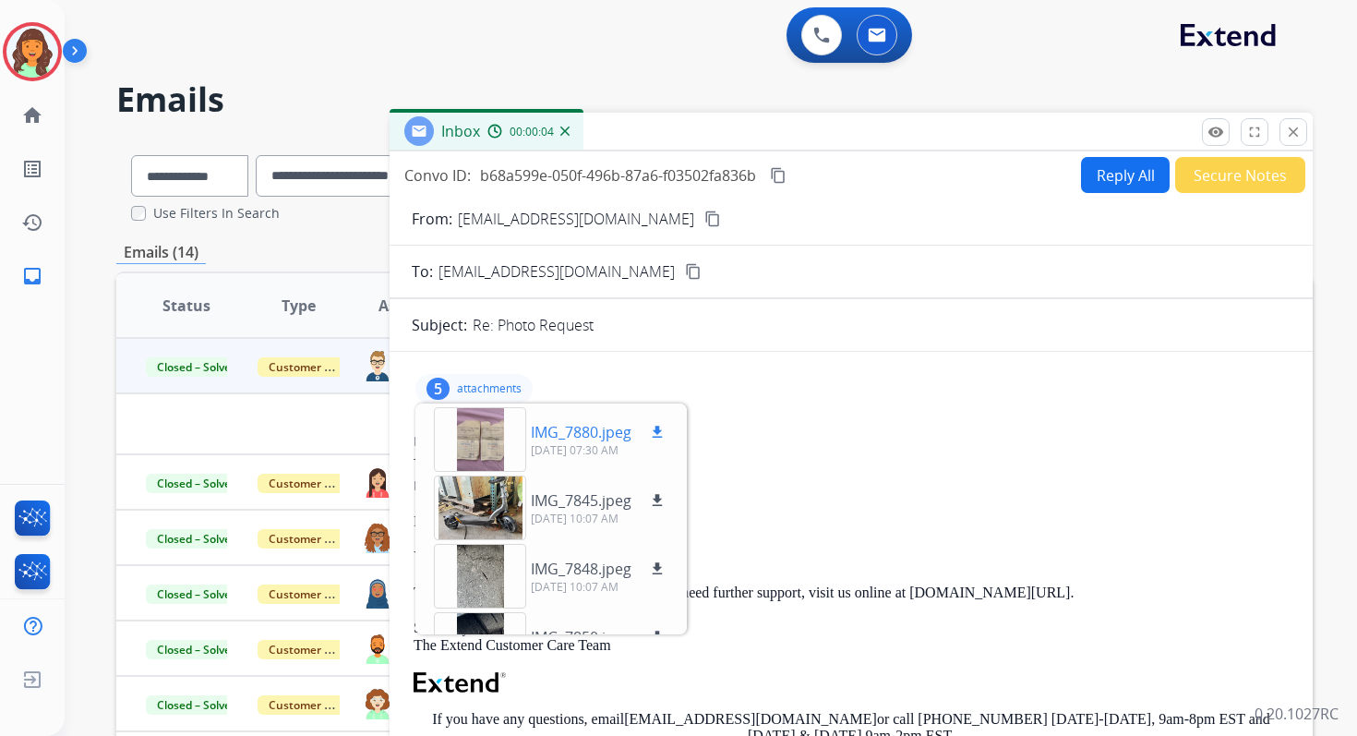
click at [489, 449] on div at bounding box center [480, 439] width 92 height 65
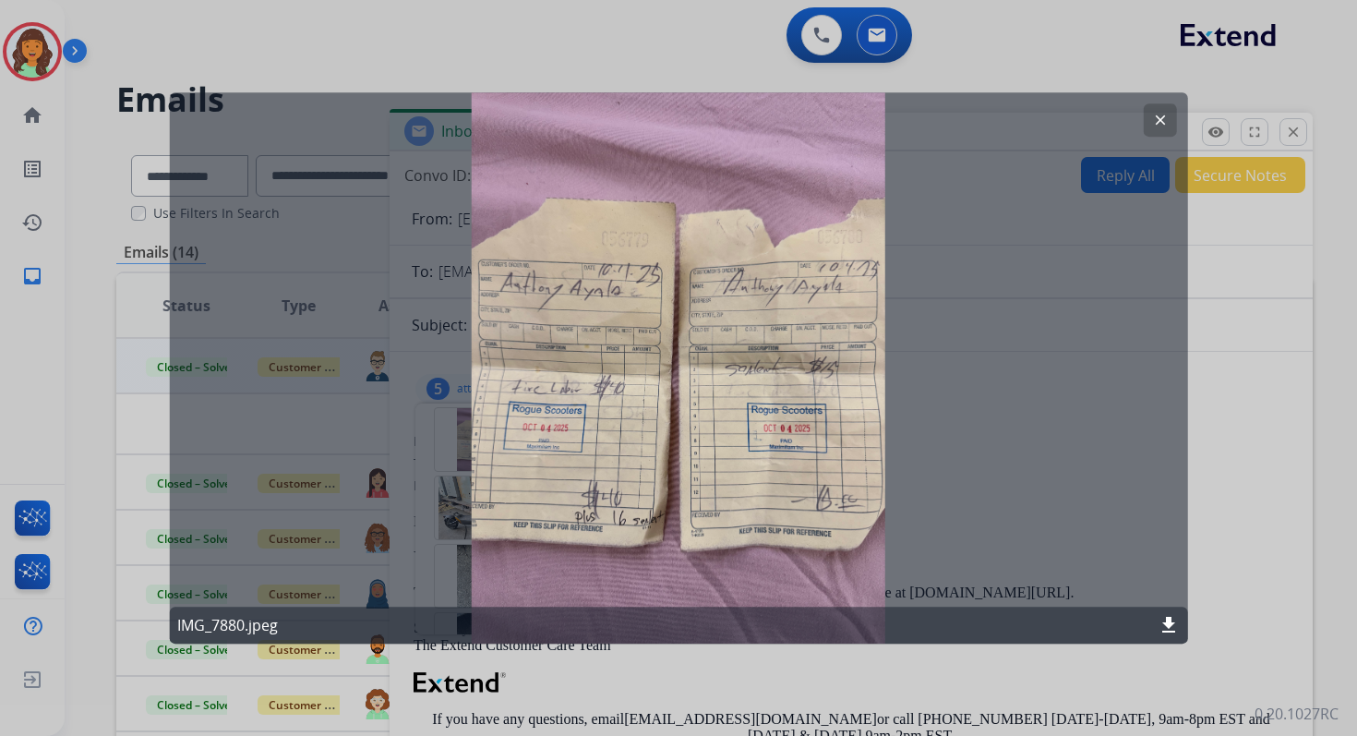
click at [1161, 117] on mat-icon "clear" at bounding box center [1159, 120] width 17 height 17
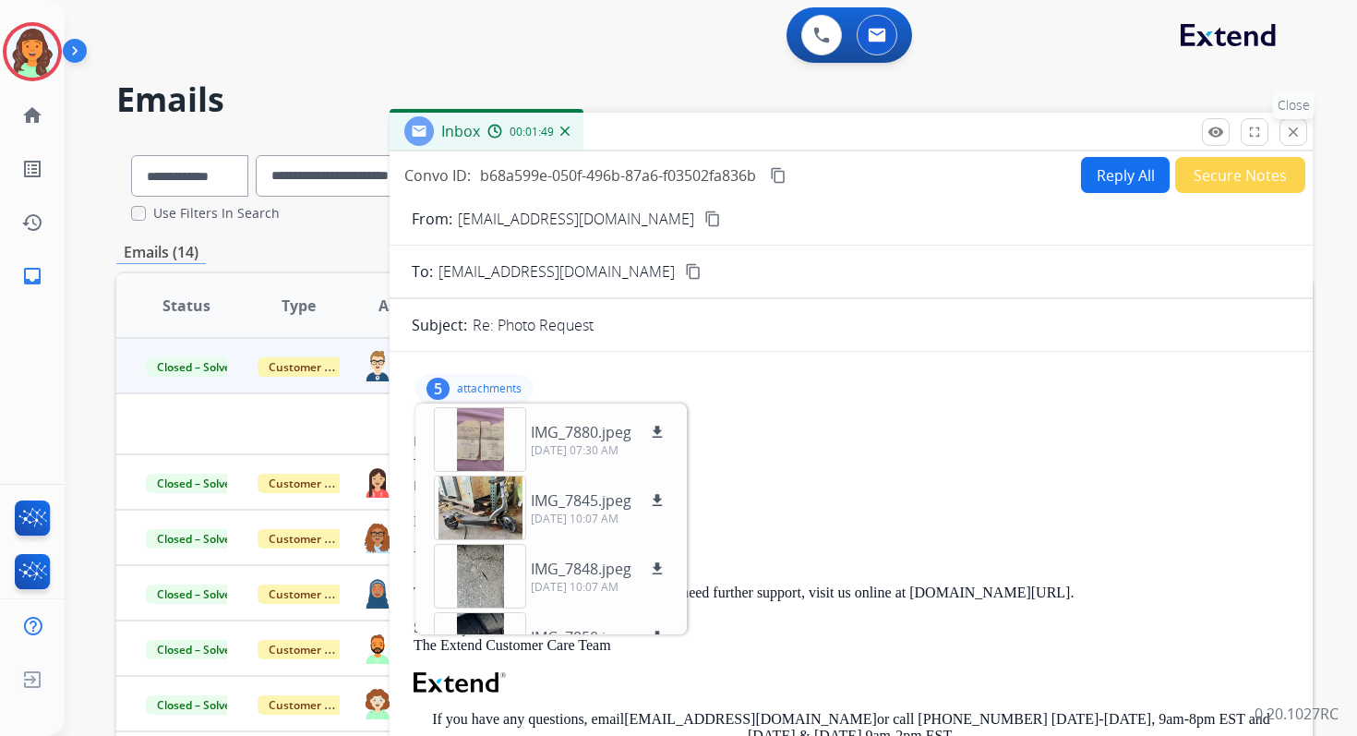
click at [1291, 138] on mat-icon "close" at bounding box center [1293, 132] width 17 height 17
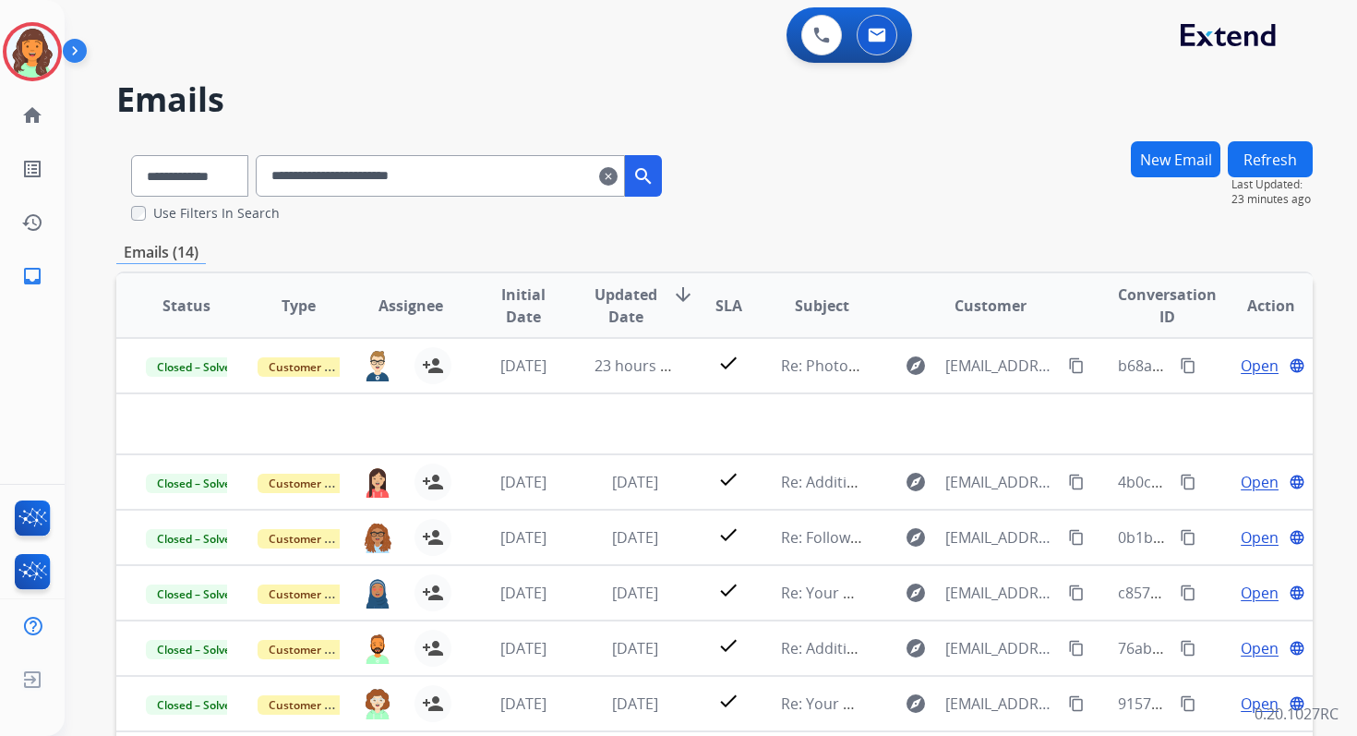
click at [410, 186] on input "**********" at bounding box center [440, 176] width 369 height 42
type input "*"
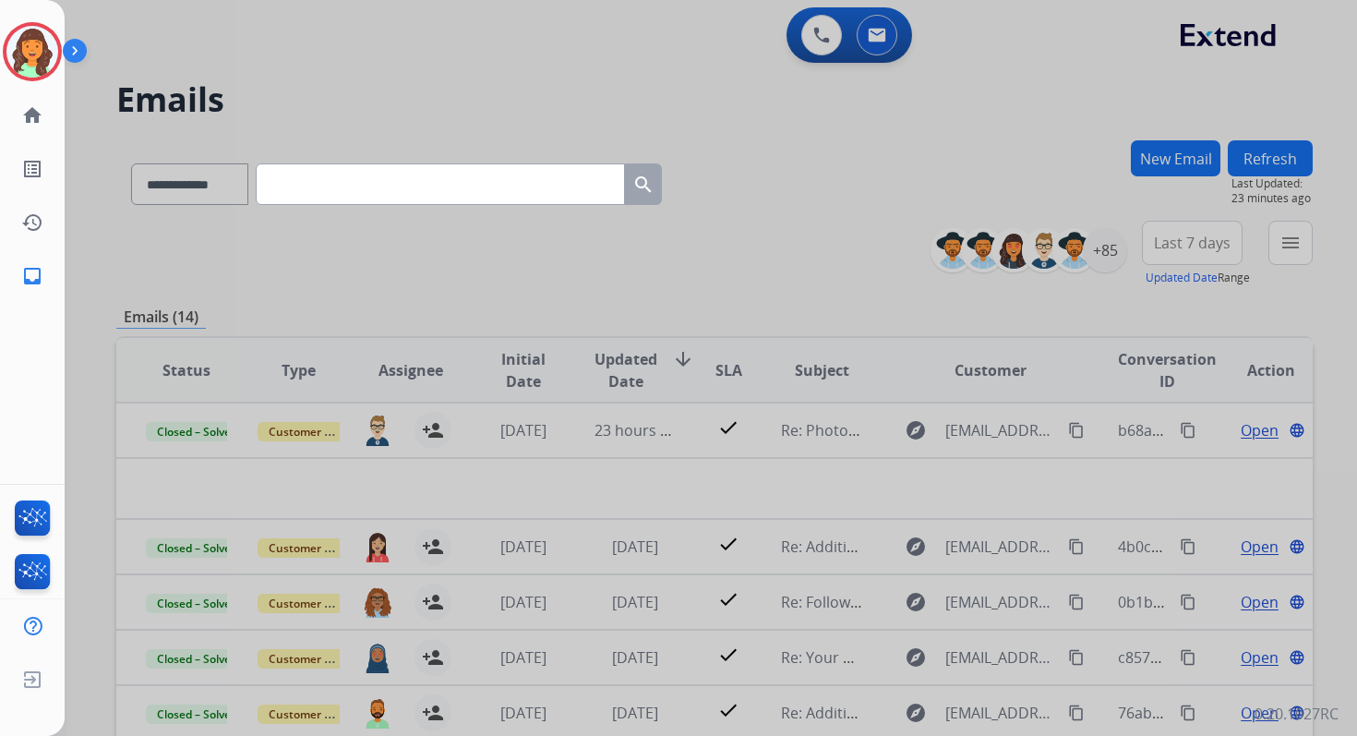
paste input "**********"
type input "**********"
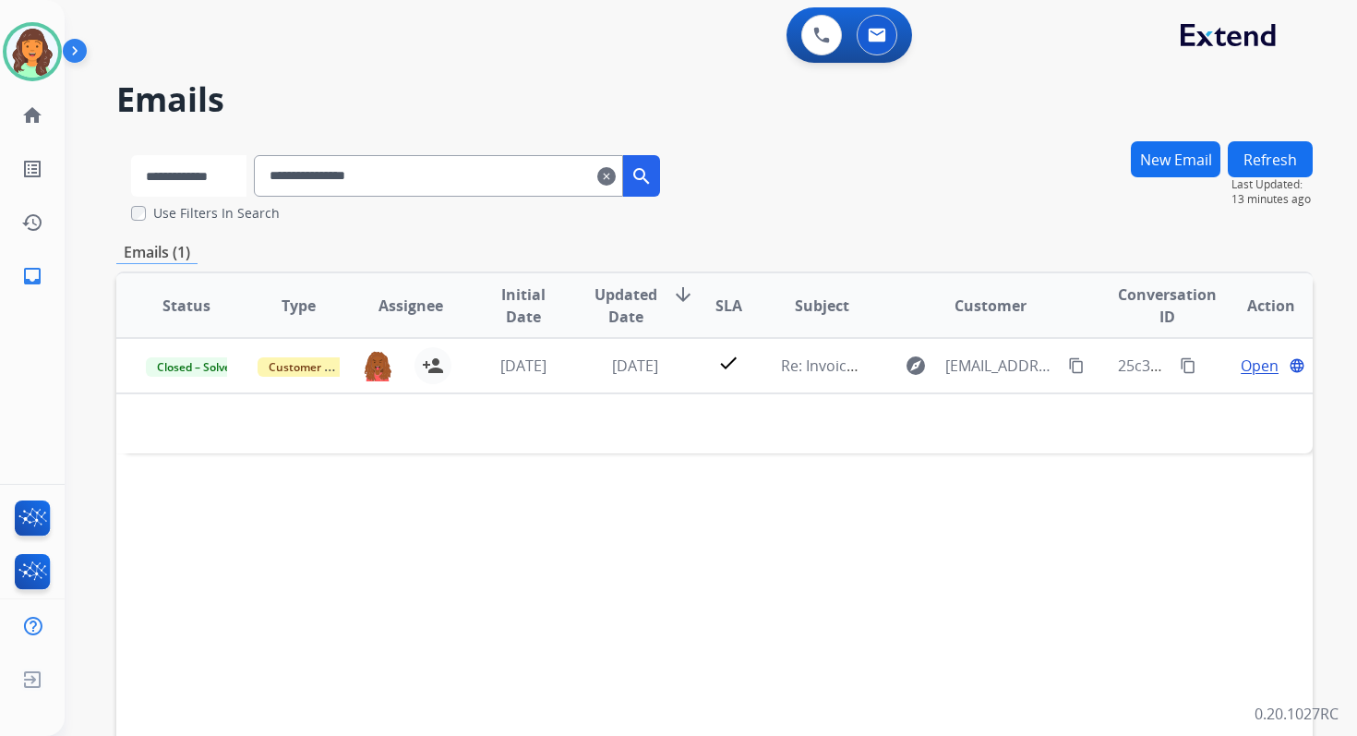
click at [238, 186] on select "**********" at bounding box center [188, 176] width 115 height 42
select select "*******"
click at [131, 155] on select "**********" at bounding box center [188, 176] width 115 height 42
click at [338, 178] on input "**********" at bounding box center [440, 176] width 369 height 42
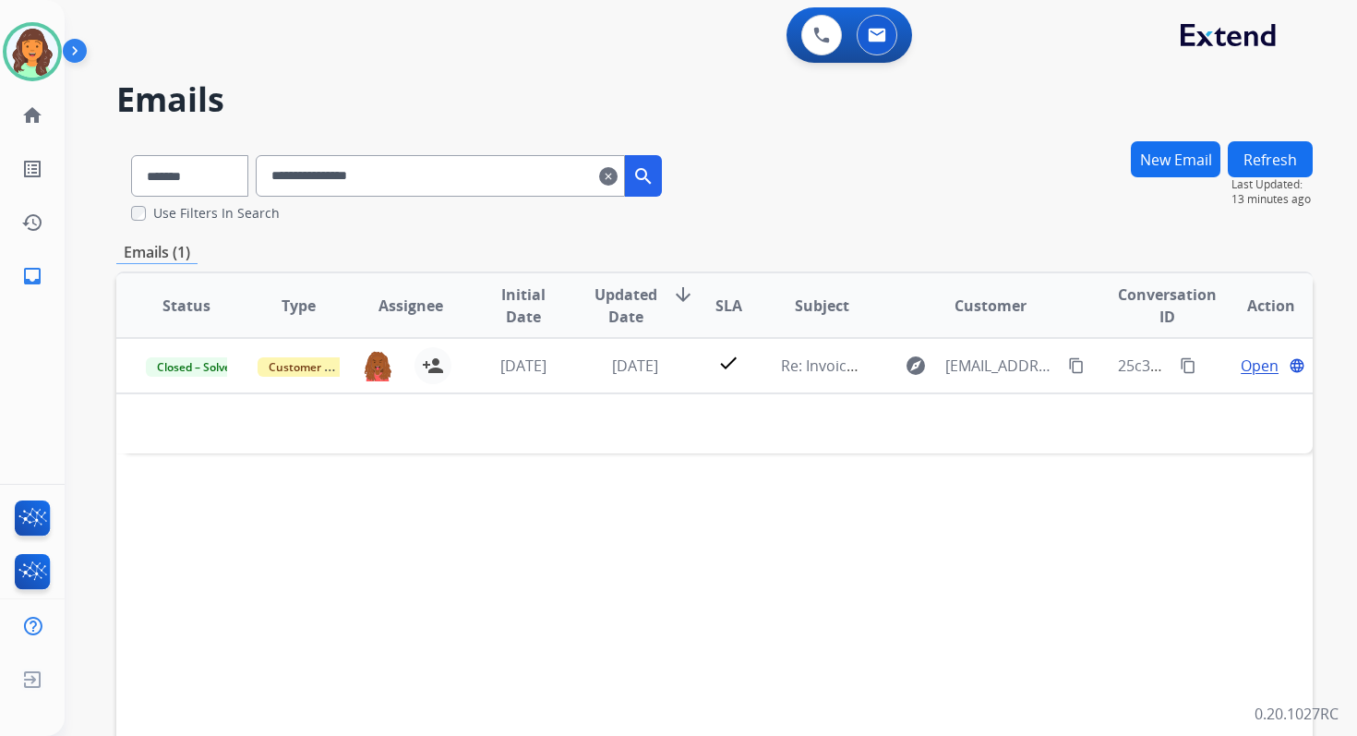
click at [338, 178] on input "**********" at bounding box center [440, 176] width 369 height 42
paste input "**********"
type input "**********"
click at [618, 178] on mat-icon "clear" at bounding box center [608, 176] width 18 height 22
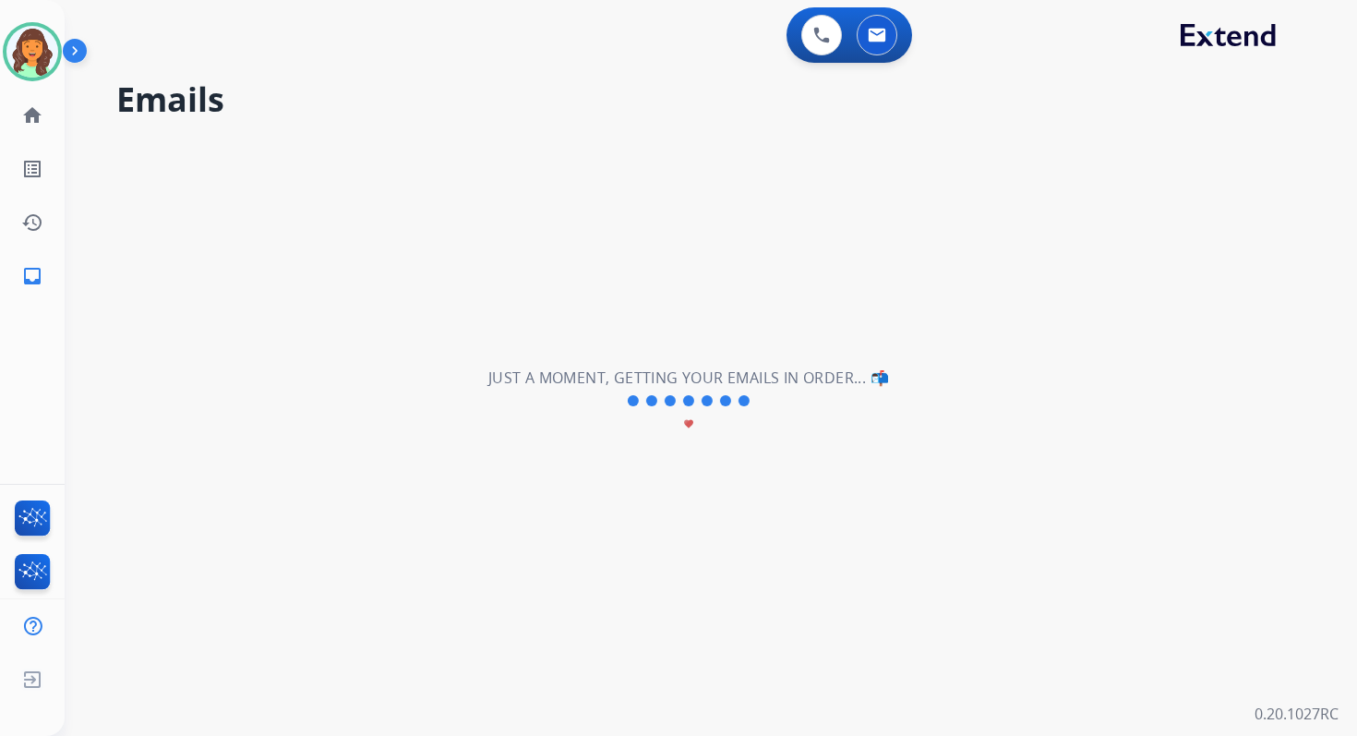
select select "**********"
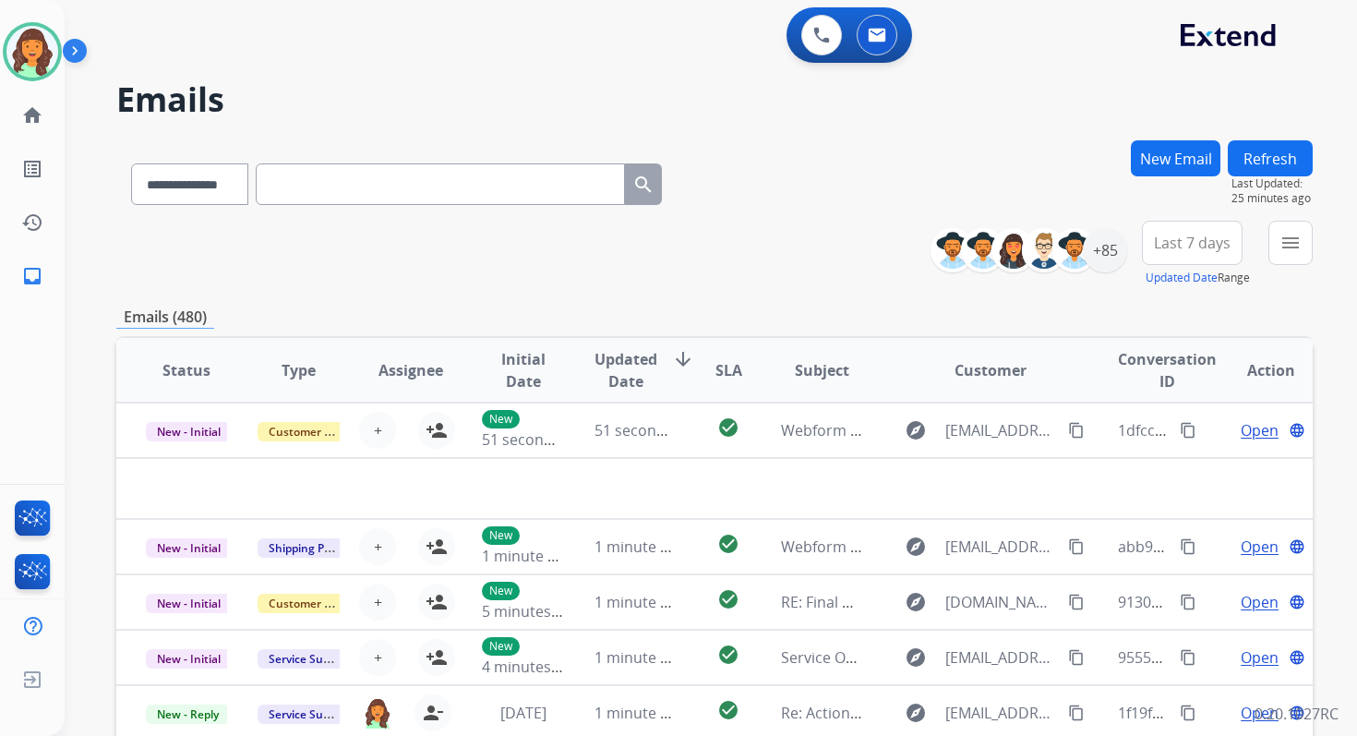
click at [297, 180] on input "text" at bounding box center [440, 184] width 369 height 42
paste input "**********"
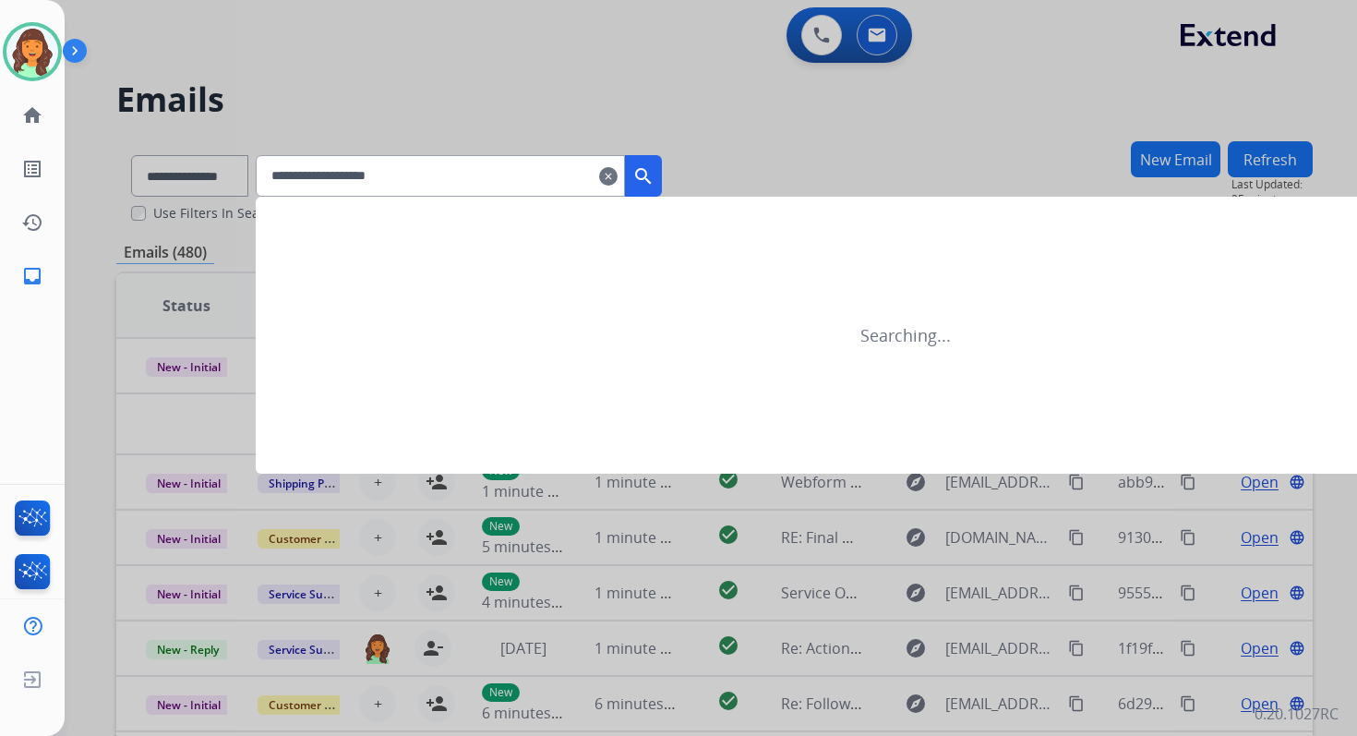
type input "**********"
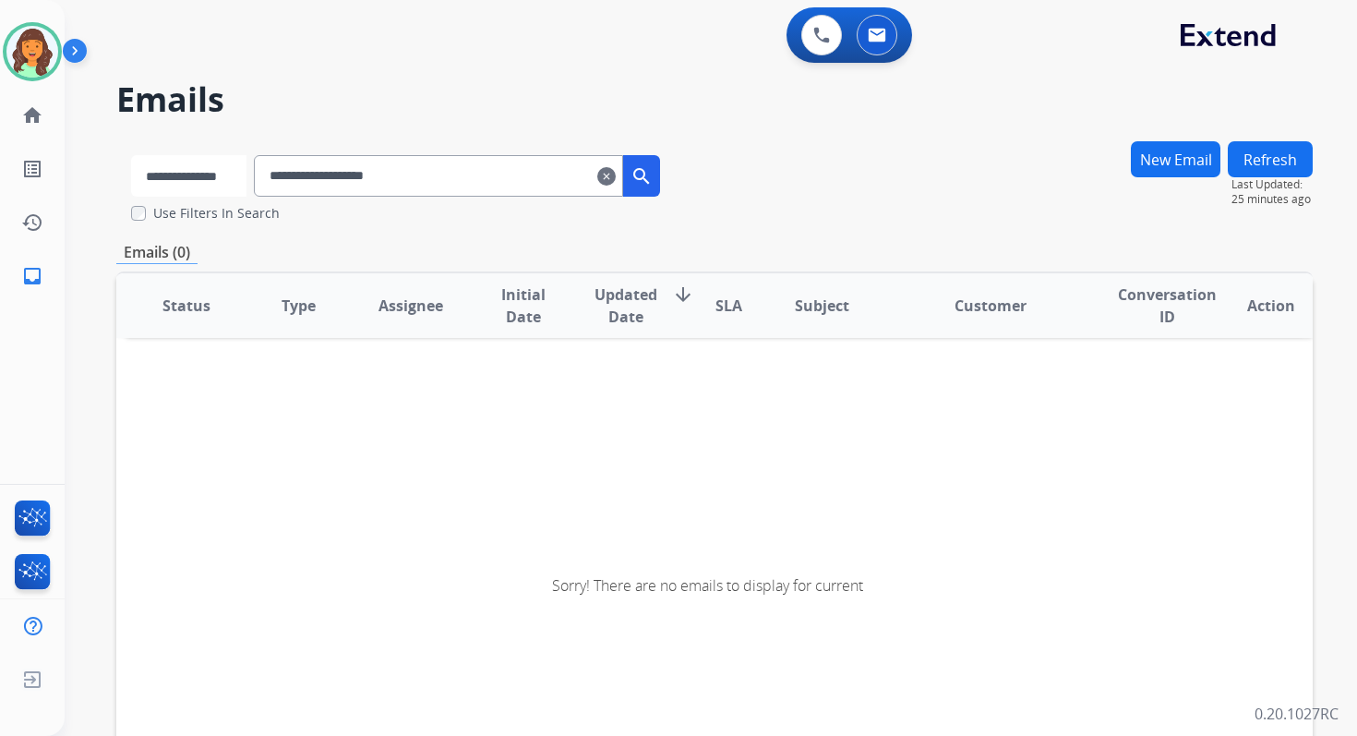
click at [216, 186] on select "**********" at bounding box center [188, 176] width 115 height 42
select select "**********"
click at [131, 155] on select "**********" at bounding box center [188, 176] width 115 height 42
click at [320, 181] on input "**********" at bounding box center [440, 176] width 369 height 42
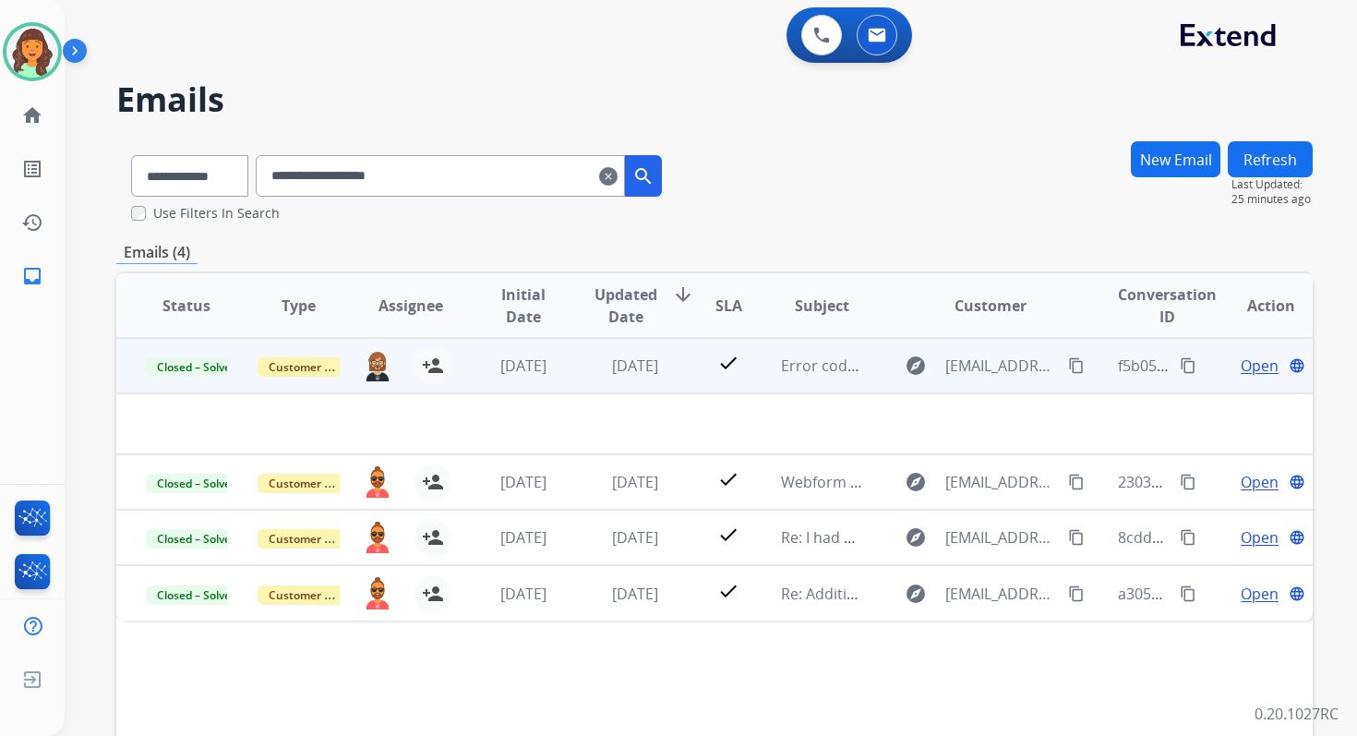
click at [1241, 365] on span "Open" at bounding box center [1260, 365] width 38 height 22
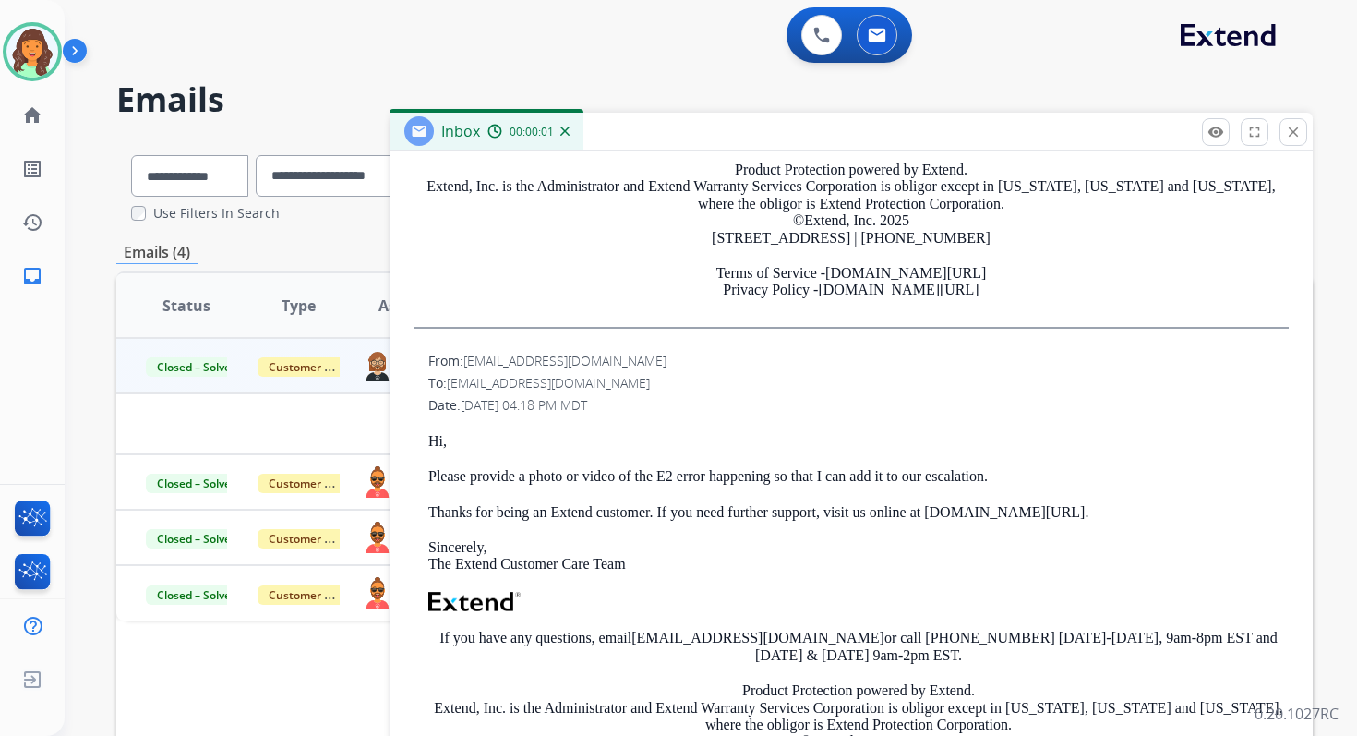
scroll to position [823, 0]
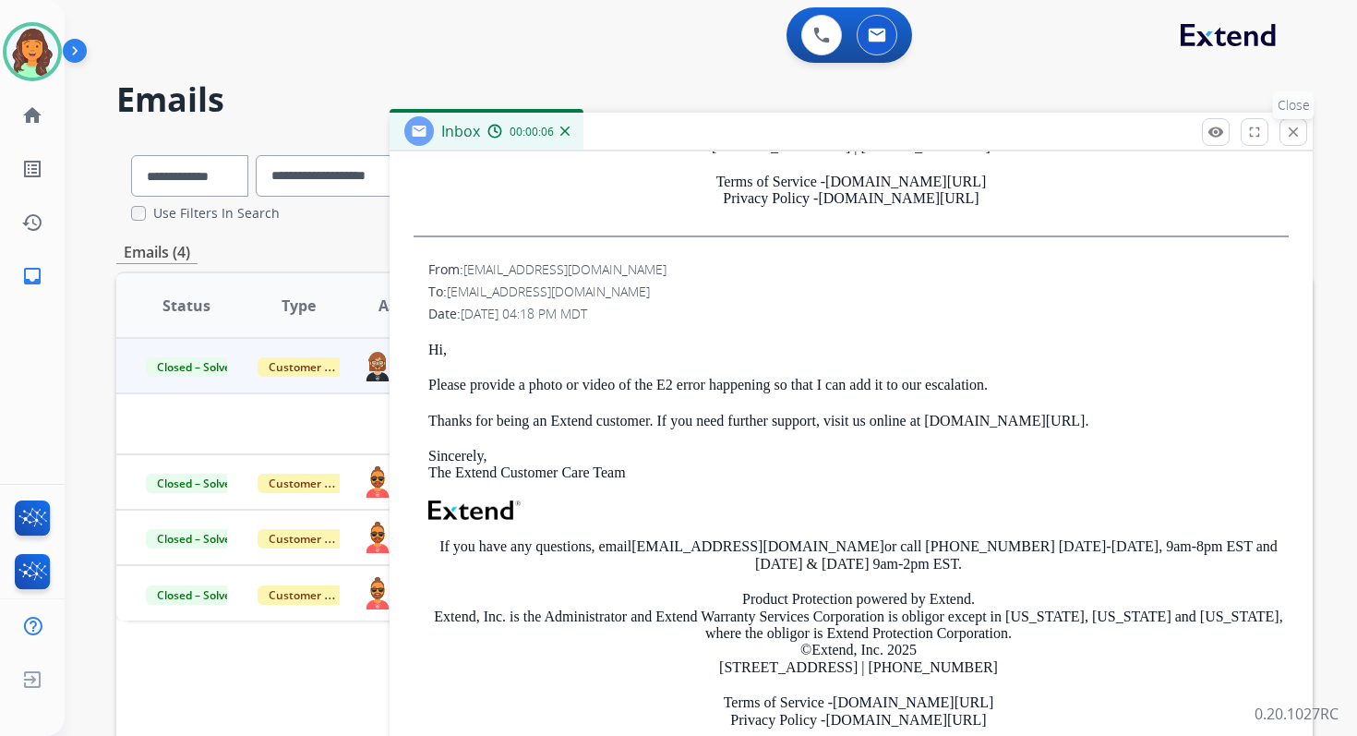
click at [1291, 130] on mat-icon "close" at bounding box center [1293, 132] width 17 height 17
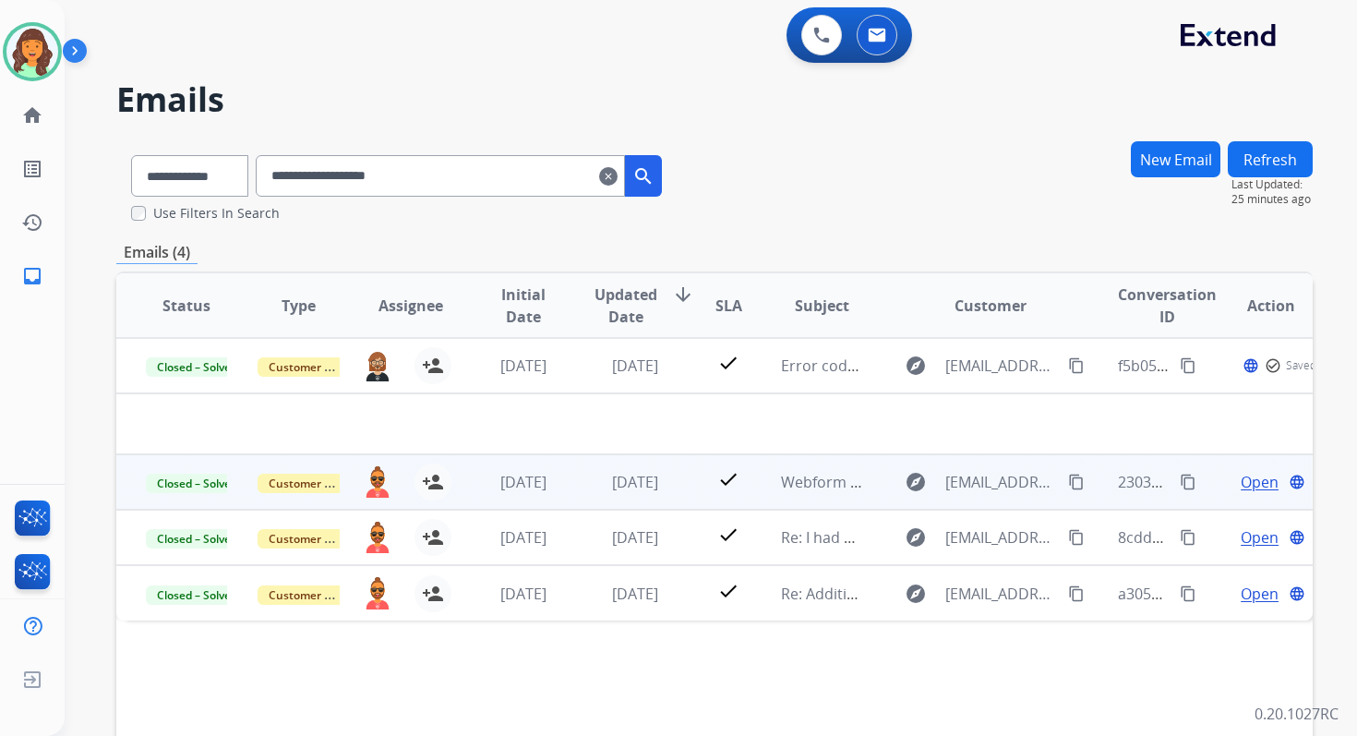
click at [571, 479] on td "[DATE]" at bounding box center [621, 481] width 112 height 55
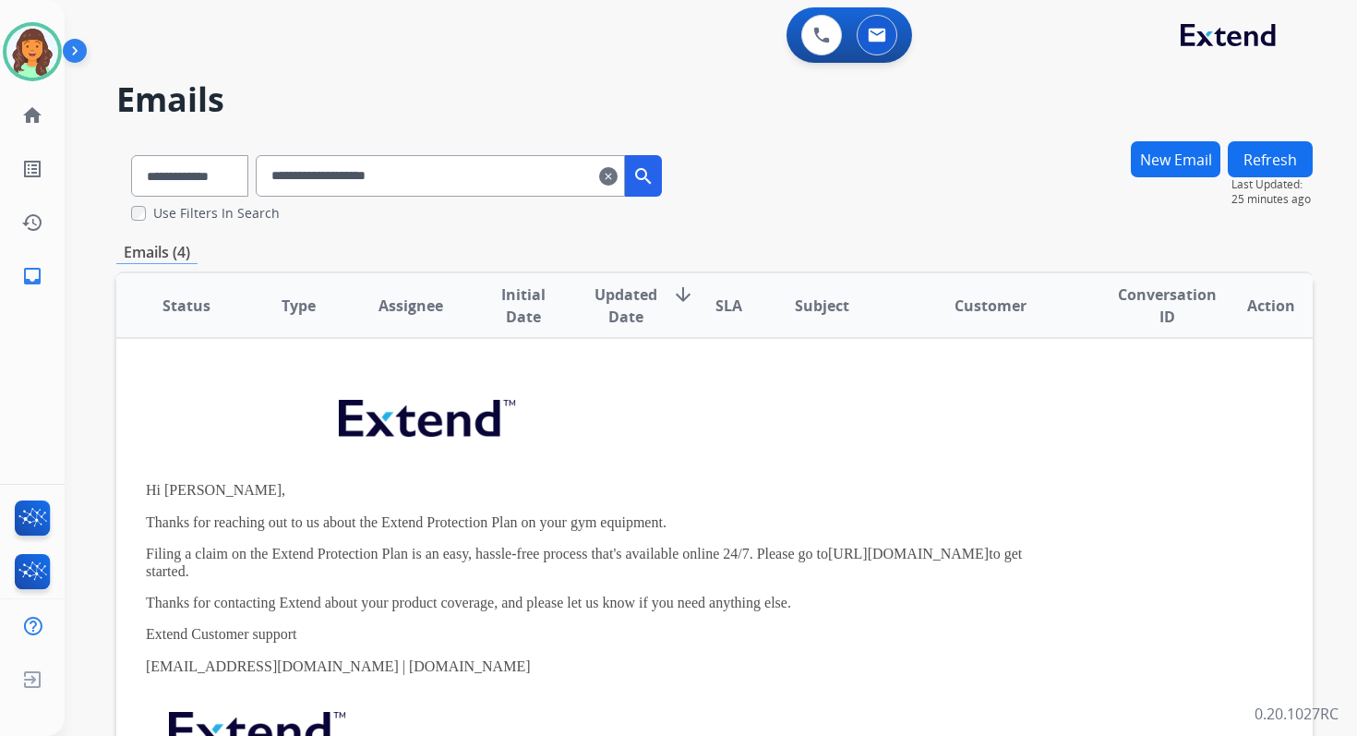
scroll to position [0, 0]
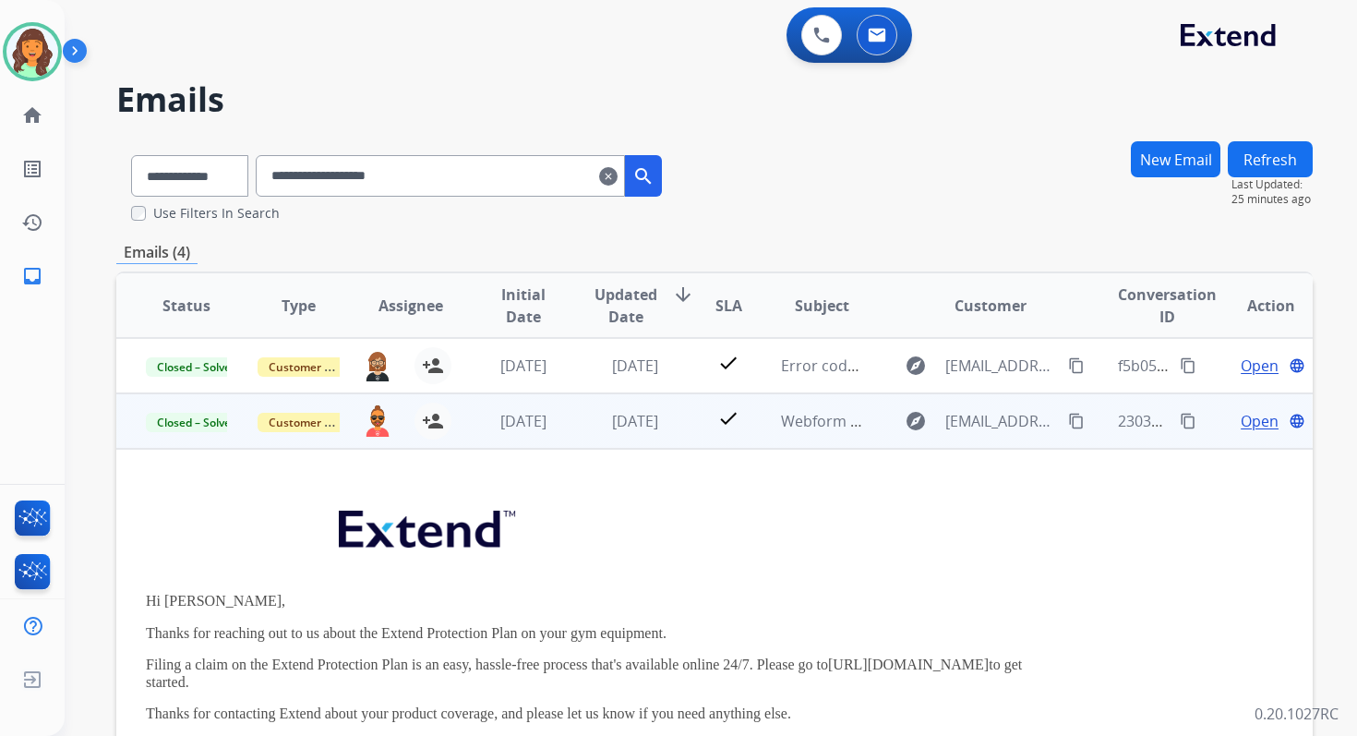
click at [1245, 420] on span "Open" at bounding box center [1260, 421] width 38 height 22
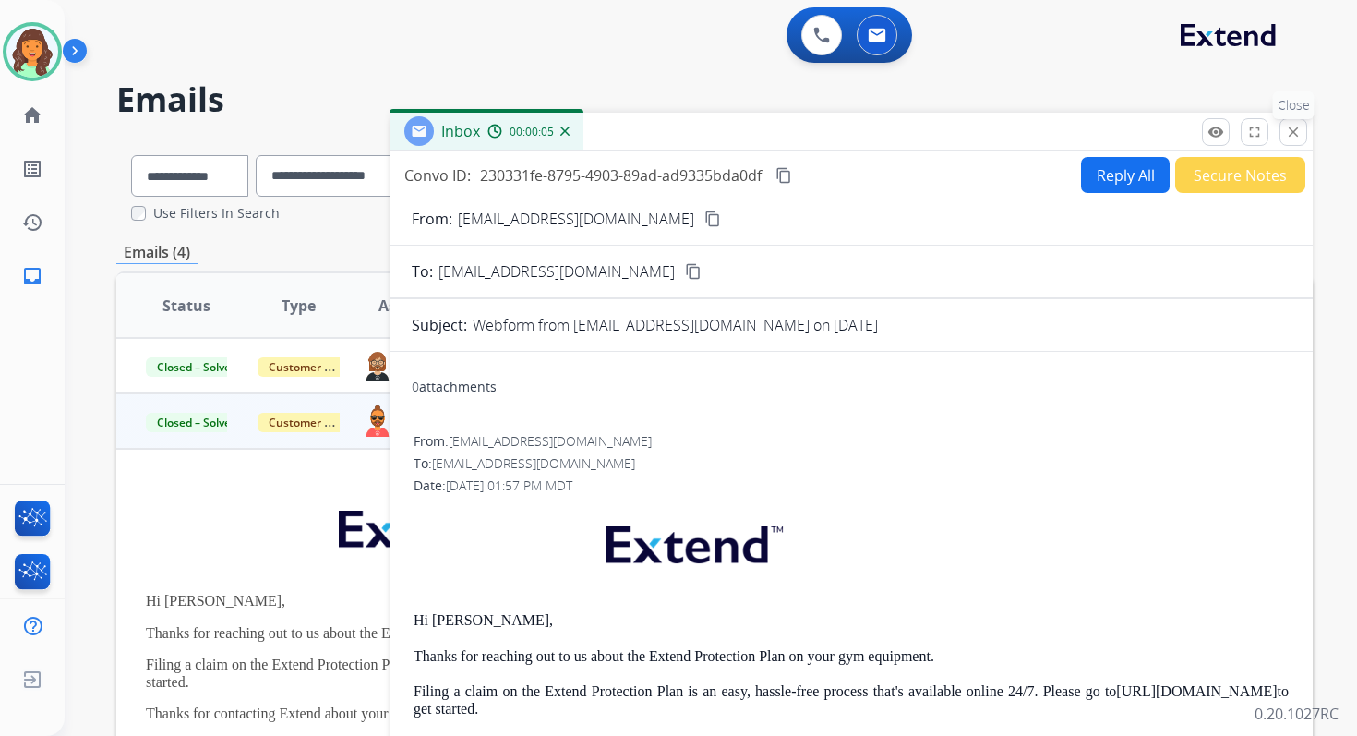
click at [1291, 136] on mat-icon "close" at bounding box center [1293, 132] width 17 height 17
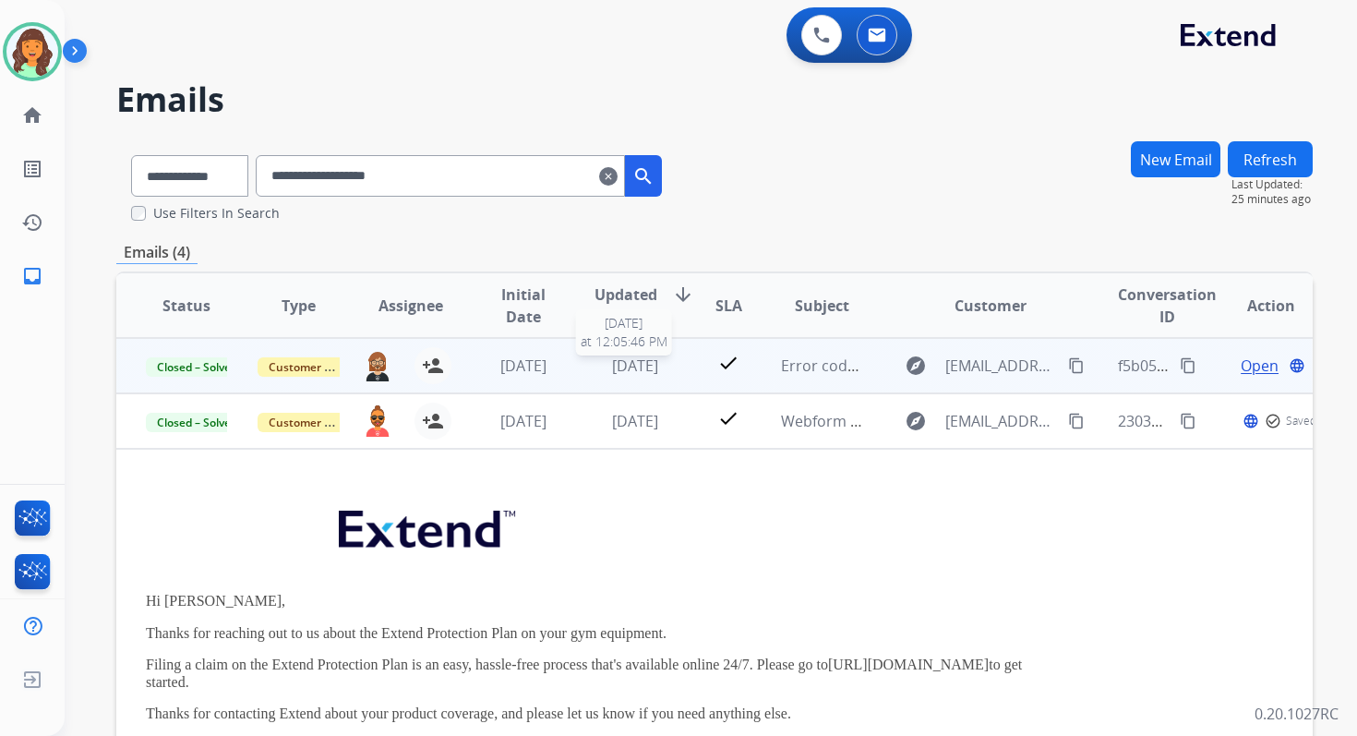
click at [612, 372] on span "[DATE]" at bounding box center [635, 365] width 46 height 20
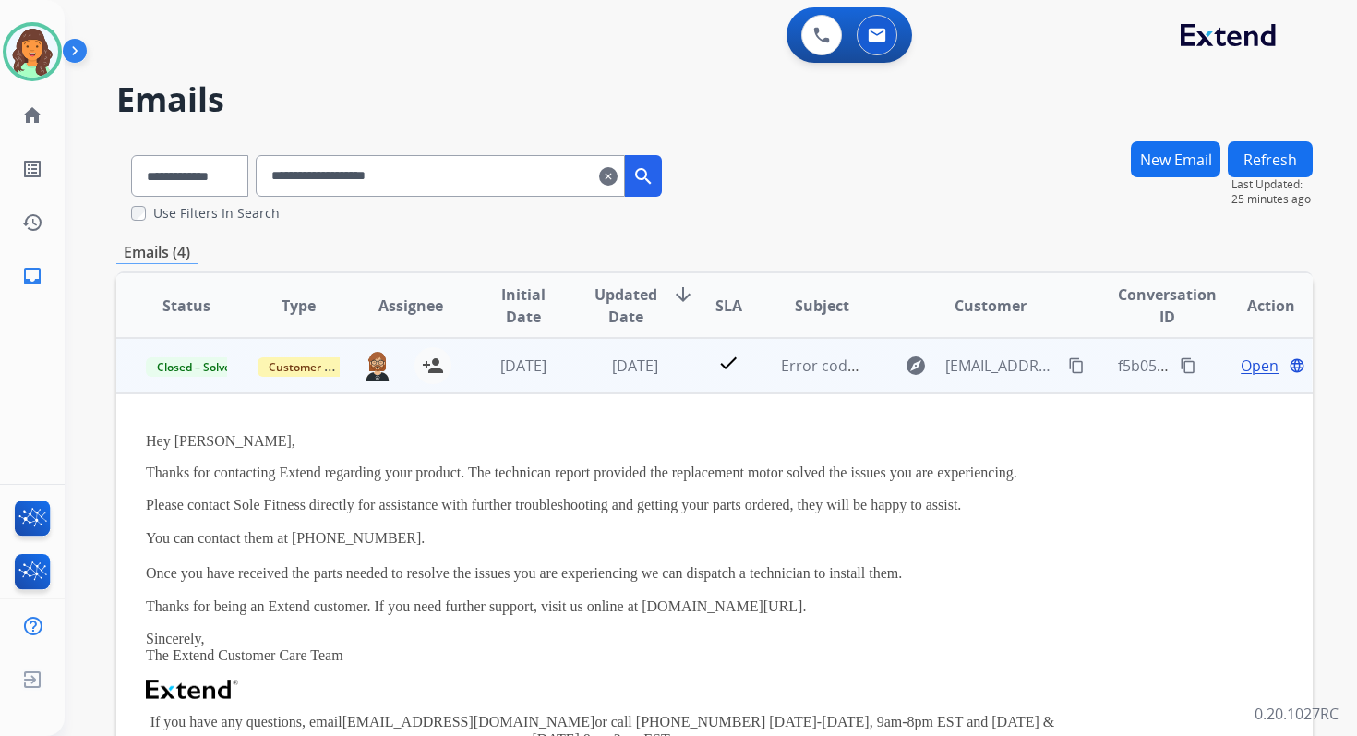
click at [1241, 360] on span "Open" at bounding box center [1260, 365] width 38 height 22
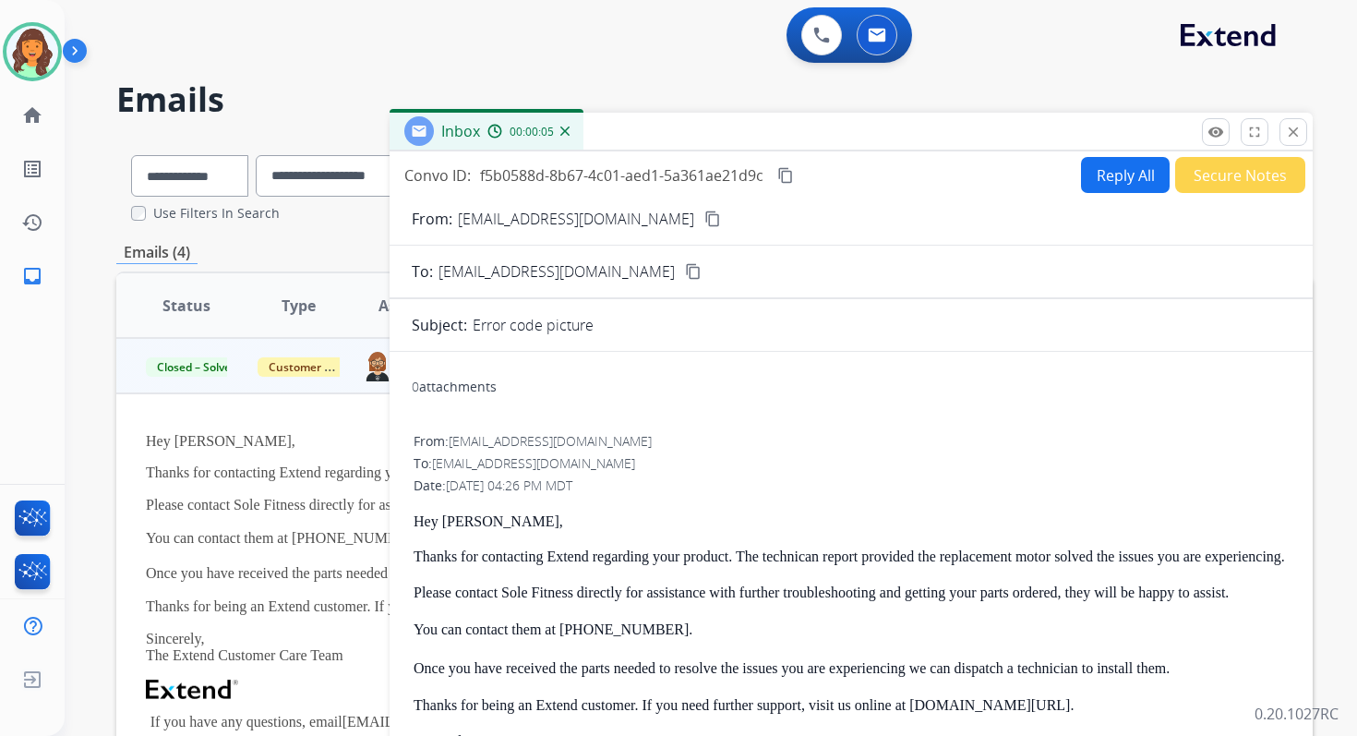
click at [1111, 184] on button "Reply All" at bounding box center [1125, 175] width 89 height 36
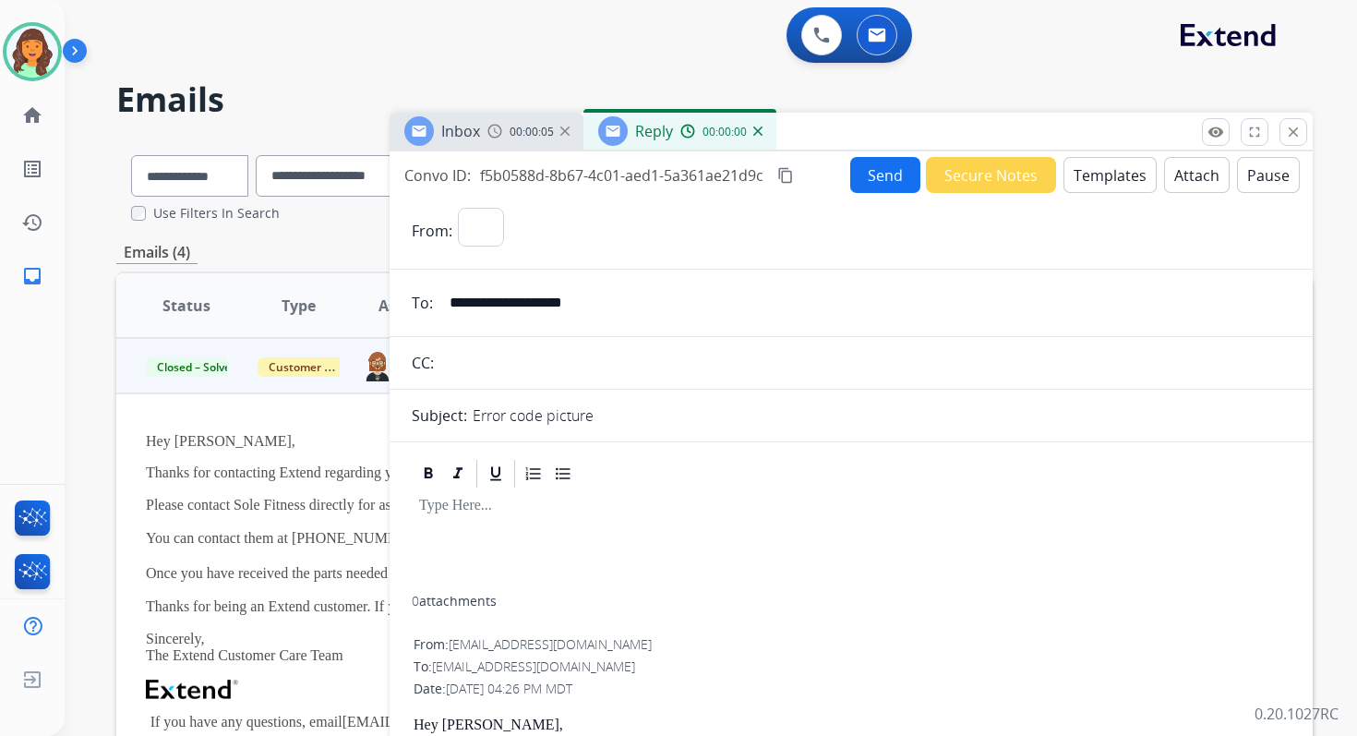
select select "**********"
click at [1111, 184] on button "Templates" at bounding box center [1109, 175] width 93 height 36
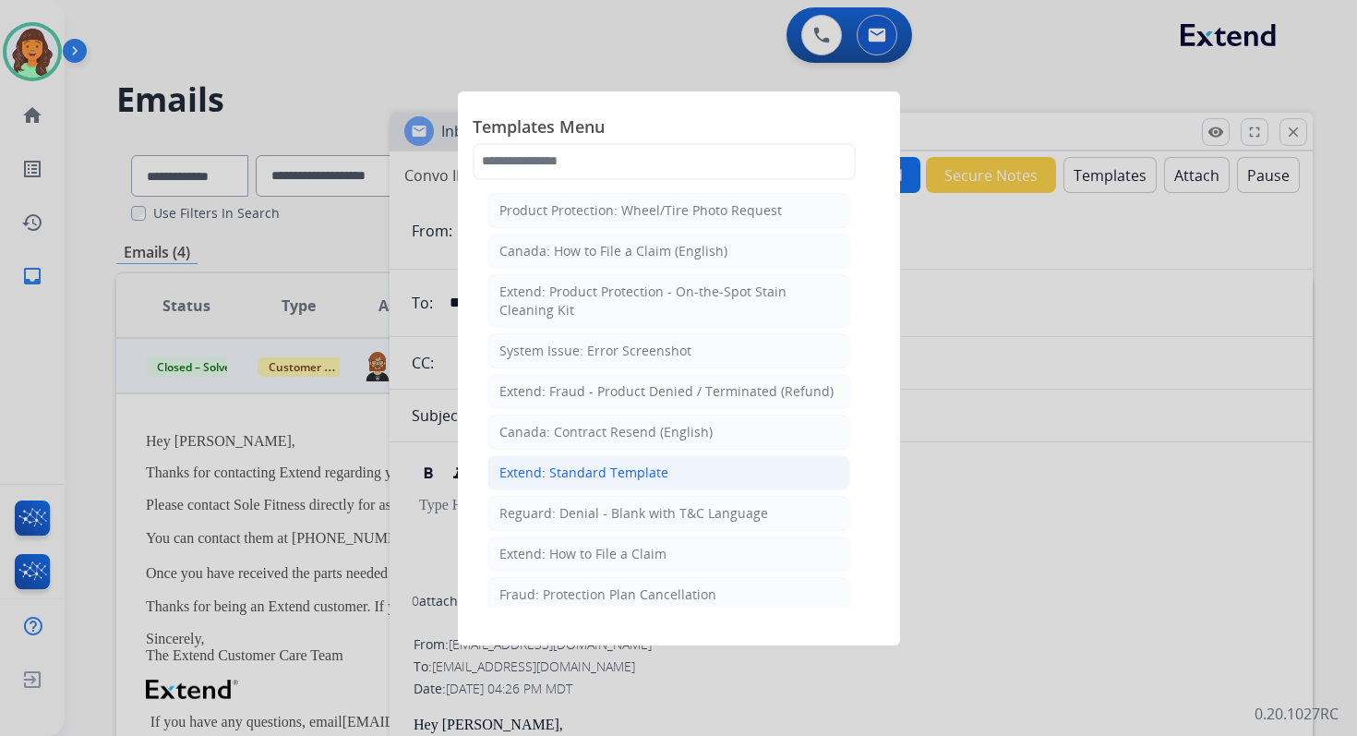
click at [584, 469] on div "Extend: Standard Template" at bounding box center [583, 472] width 169 height 18
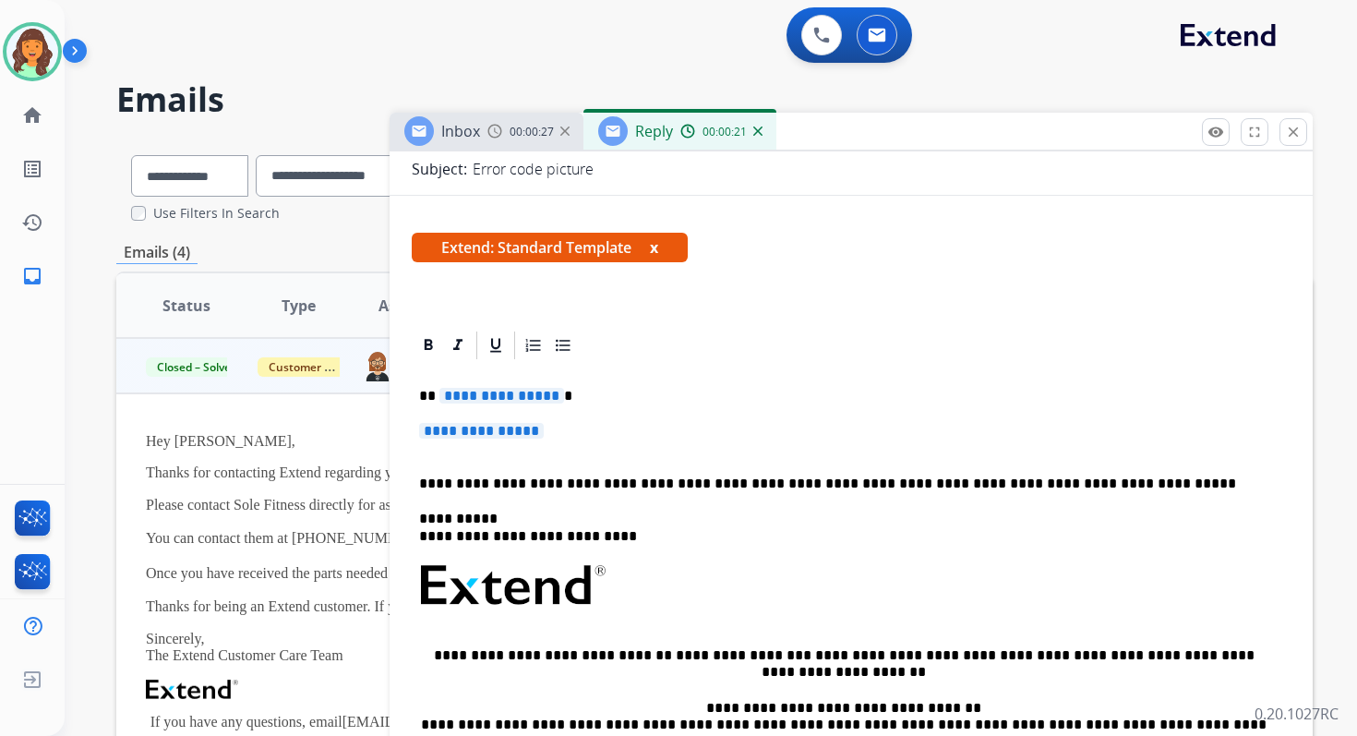
scroll to position [349, 0]
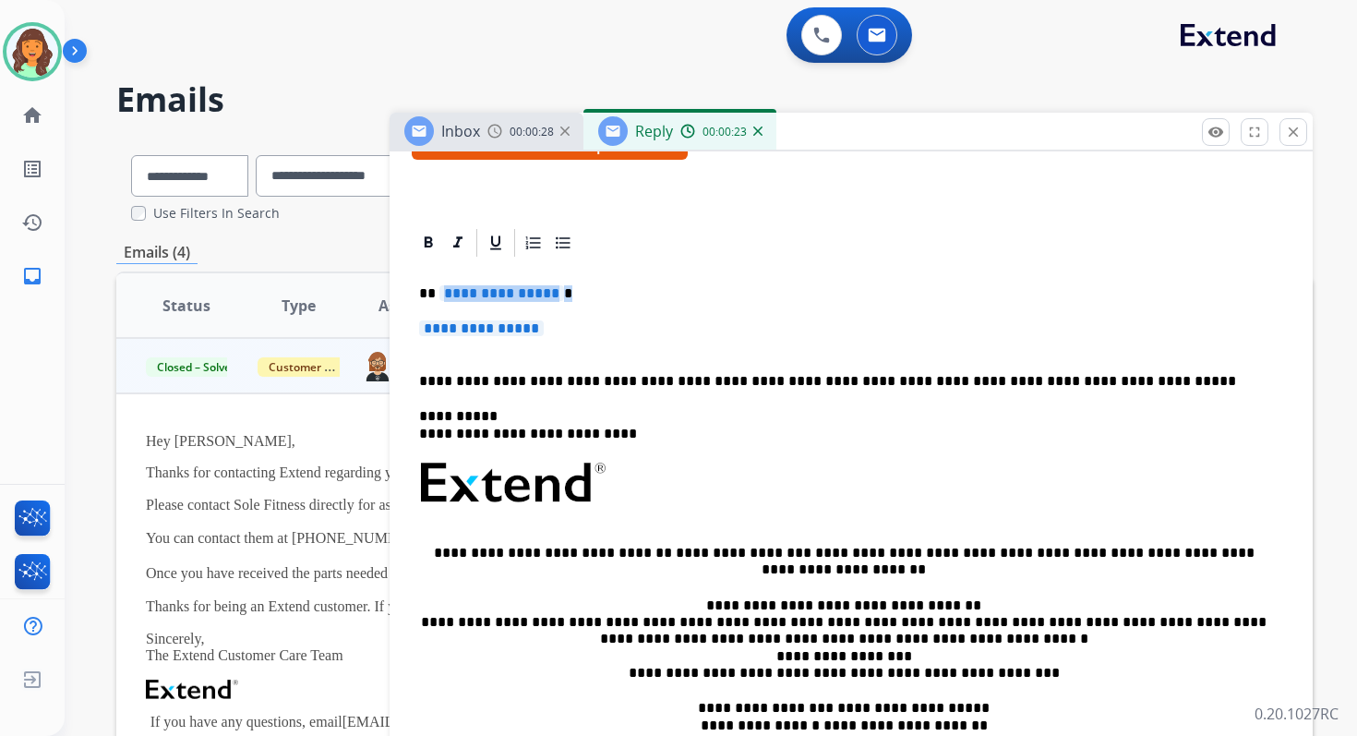
drag, startPoint x: 437, startPoint y: 294, endPoint x: 581, endPoint y: 335, distance: 149.6
click at [581, 335] on div "**********" at bounding box center [851, 537] width 879 height 556
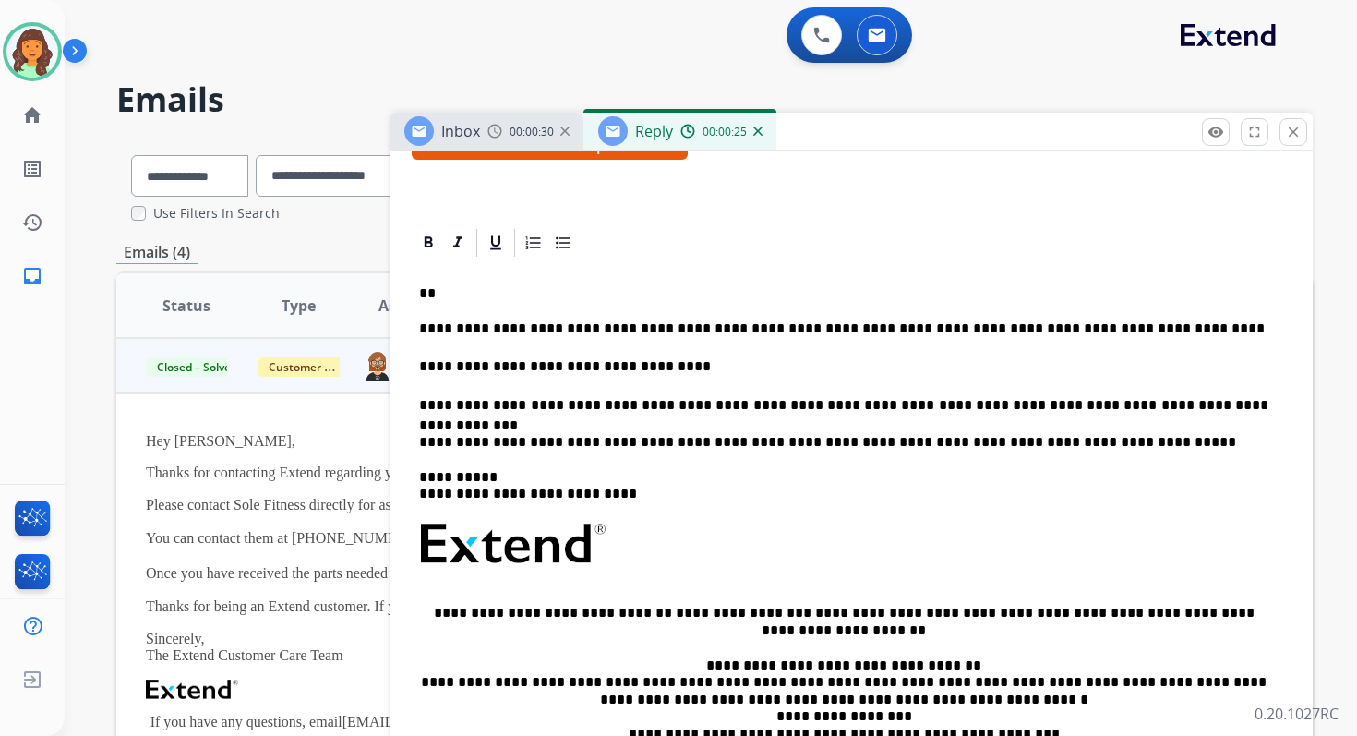
click at [470, 299] on p "**" at bounding box center [843, 293] width 849 height 17
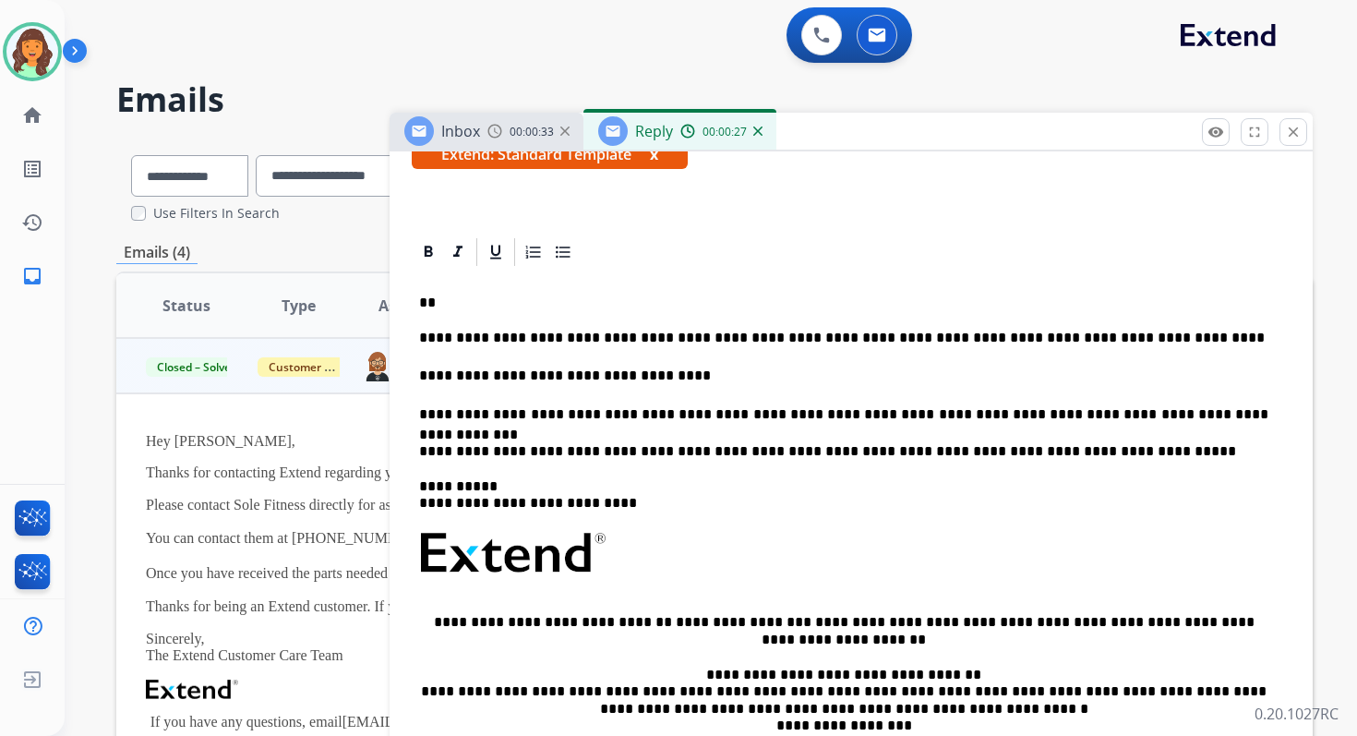
scroll to position [255, 0]
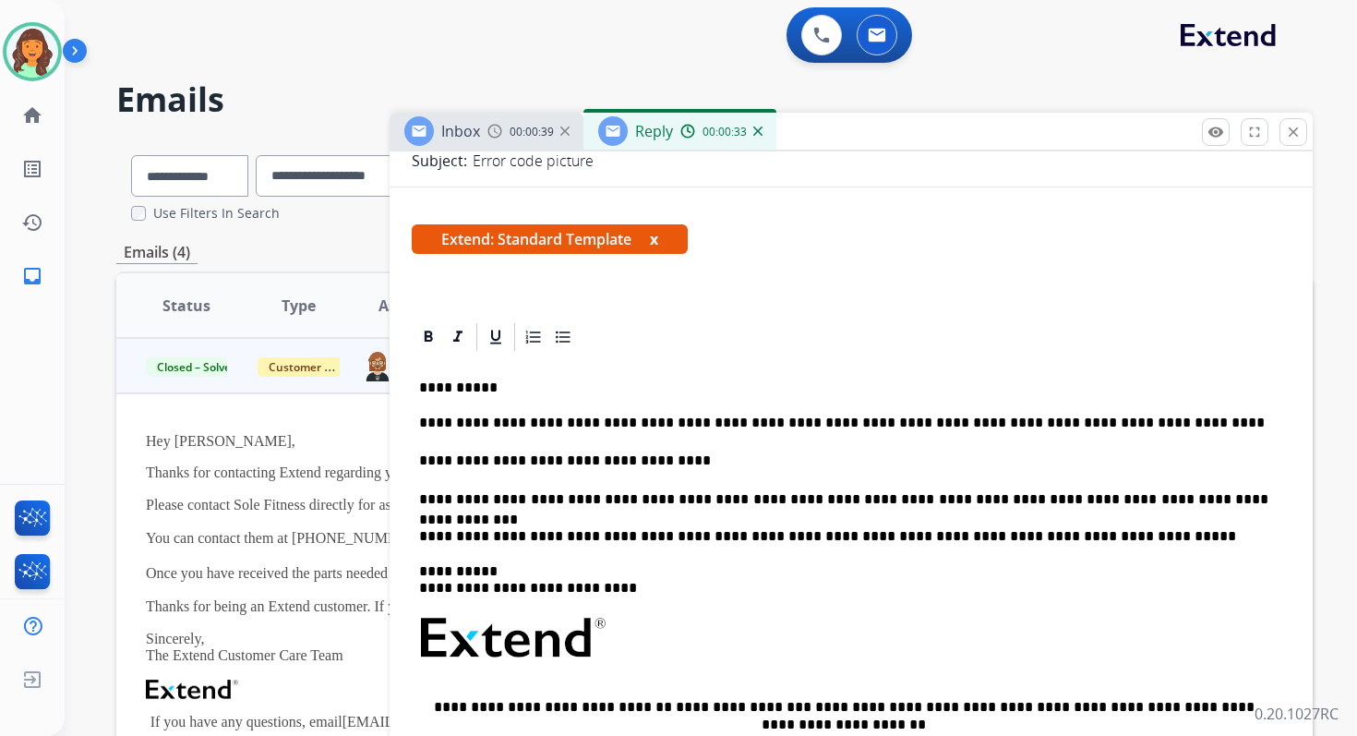
click at [745, 425] on p "**********" at bounding box center [843, 422] width 849 height 17
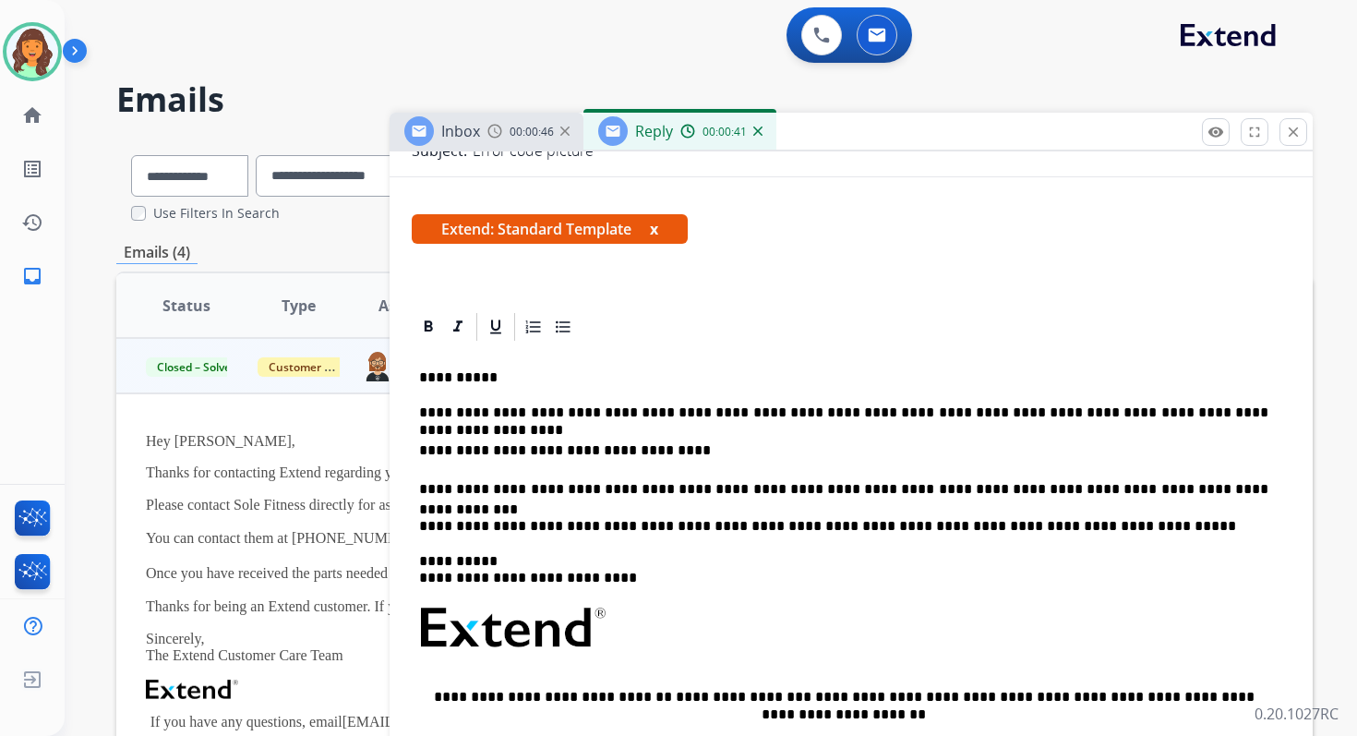
scroll to position [0, 0]
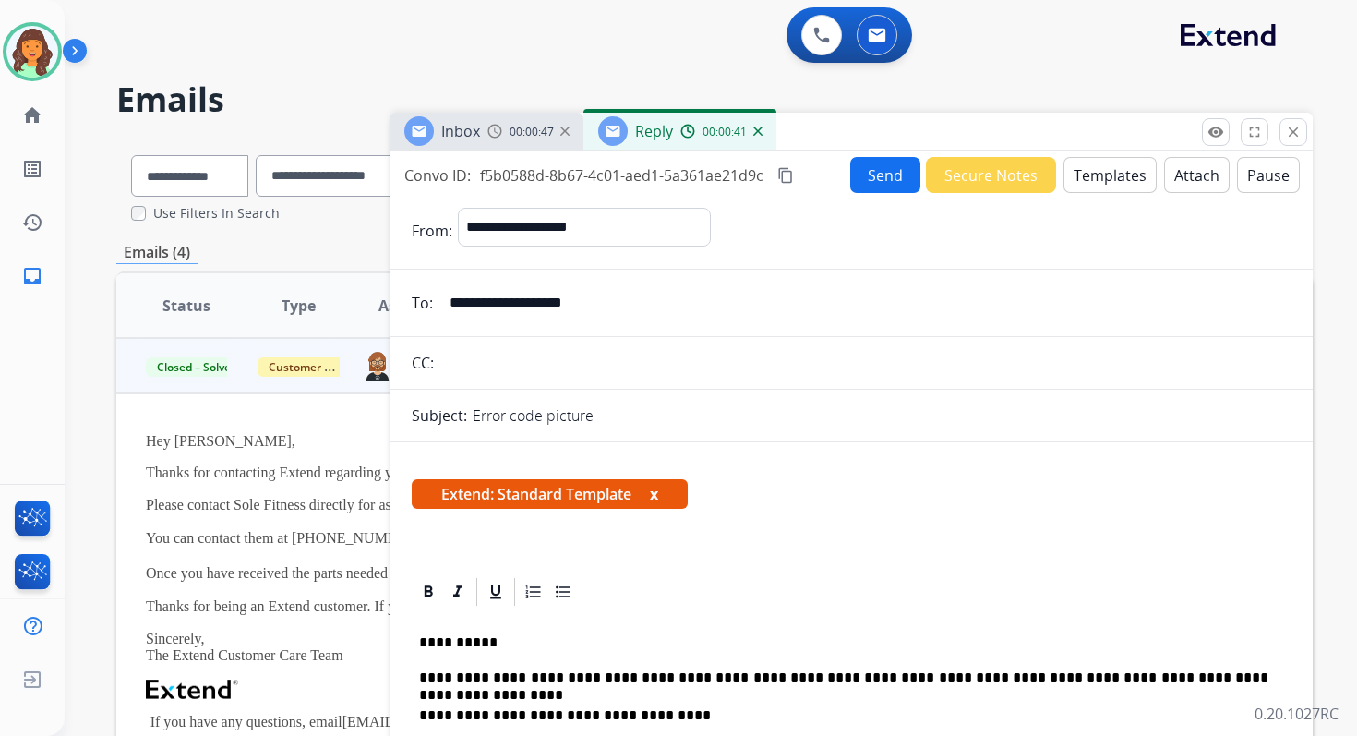
click at [878, 169] on button "Send" at bounding box center [885, 175] width 70 height 36
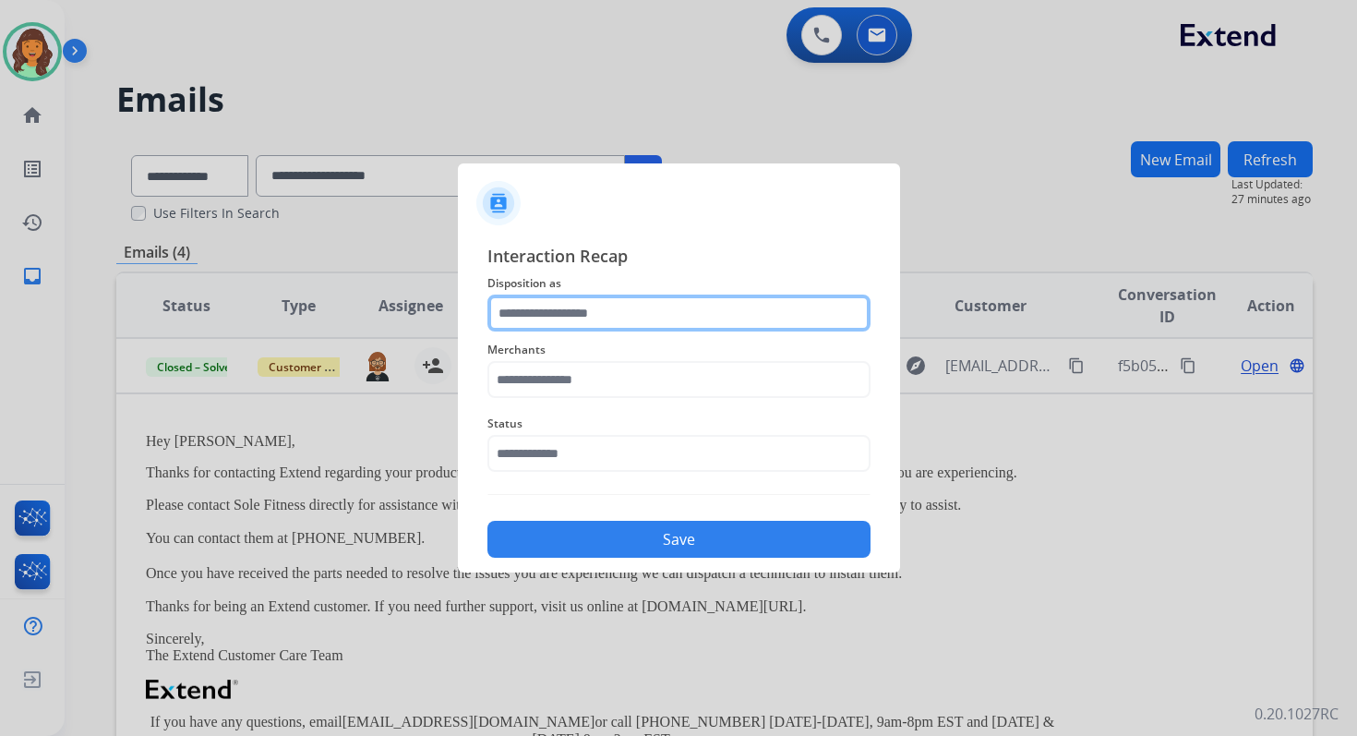
click at [607, 311] on input "text" at bounding box center [678, 312] width 383 height 37
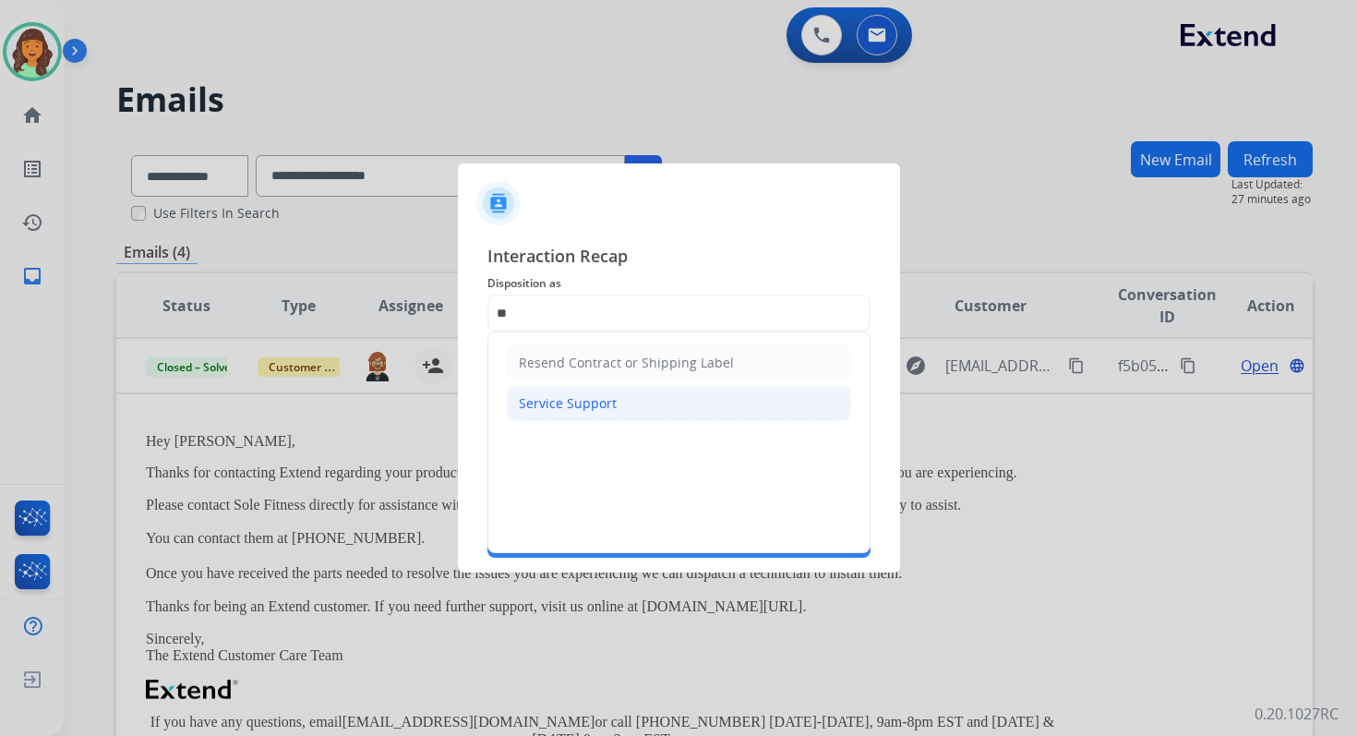
click at [583, 397] on div "Service Support" at bounding box center [568, 403] width 98 height 18
type input "**********"
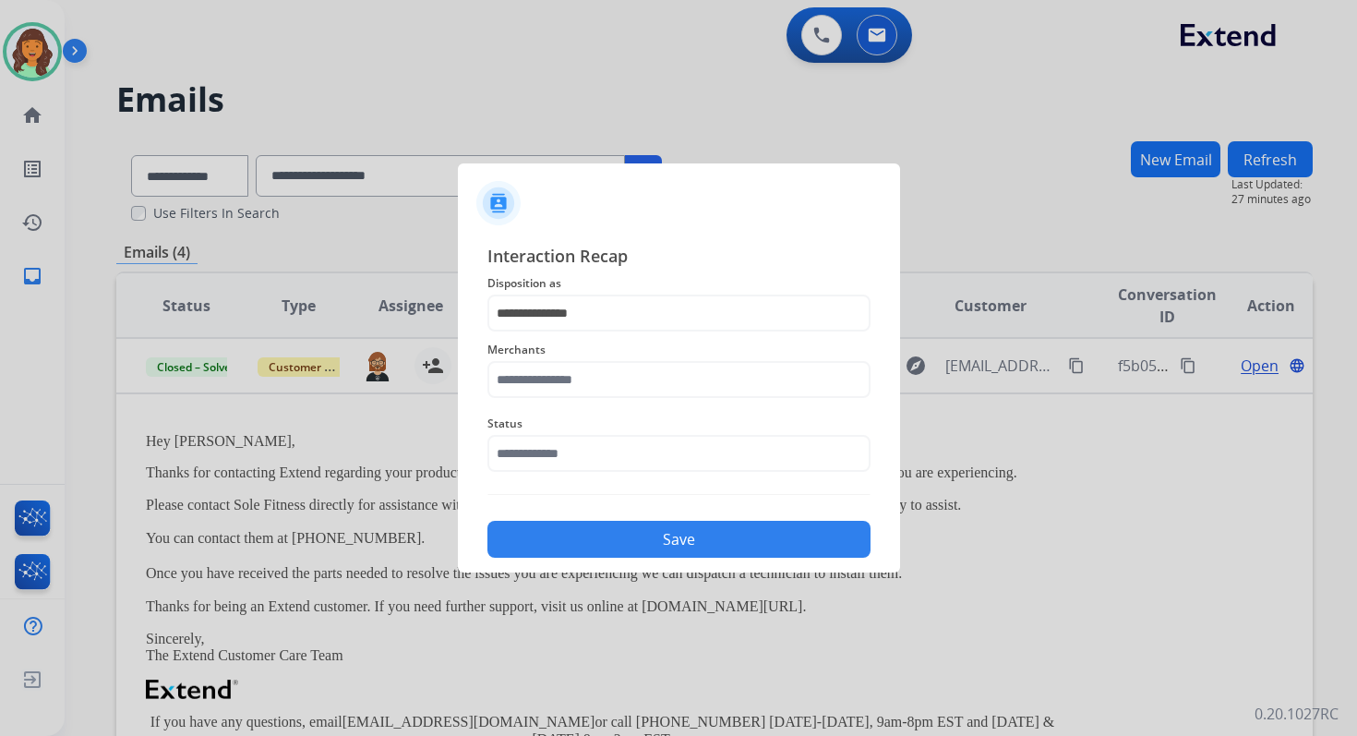
click at [588, 404] on div "Merchants" at bounding box center [678, 368] width 383 height 74
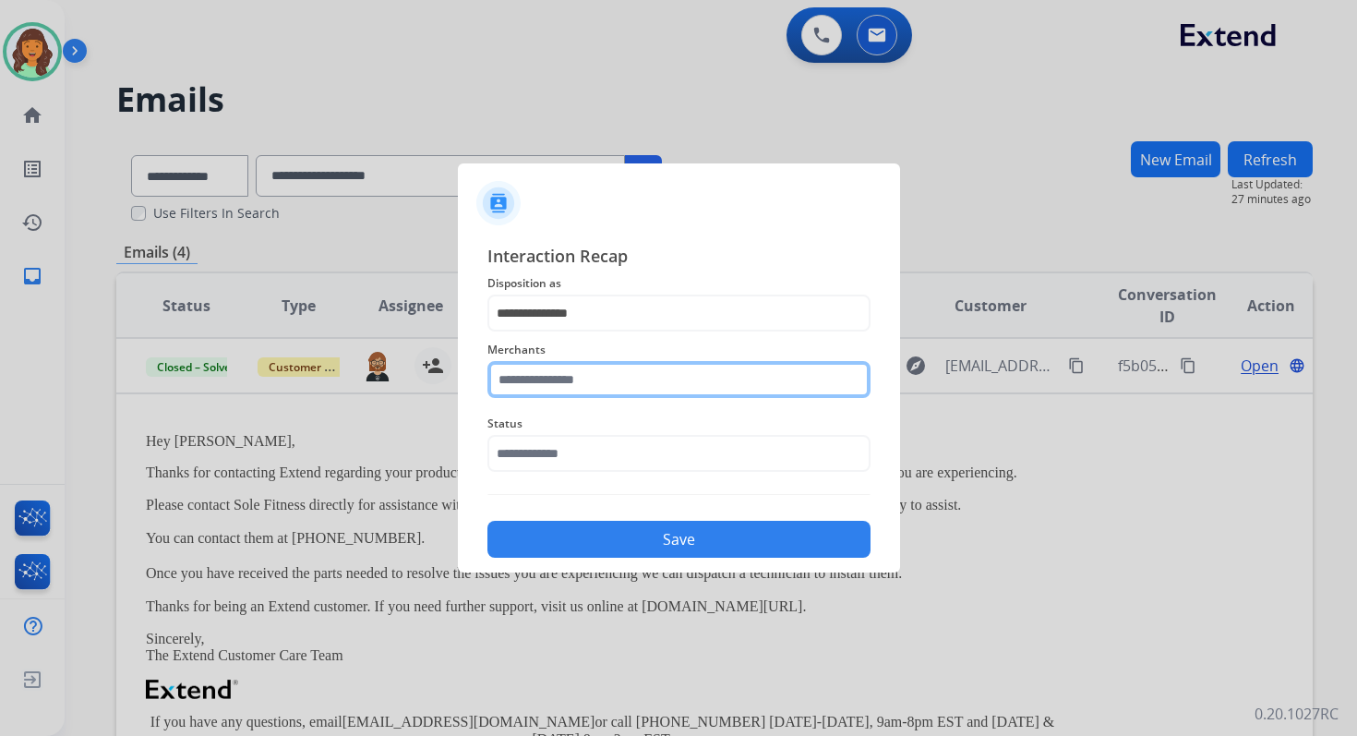
click at [586, 388] on input "text" at bounding box center [678, 379] width 383 height 37
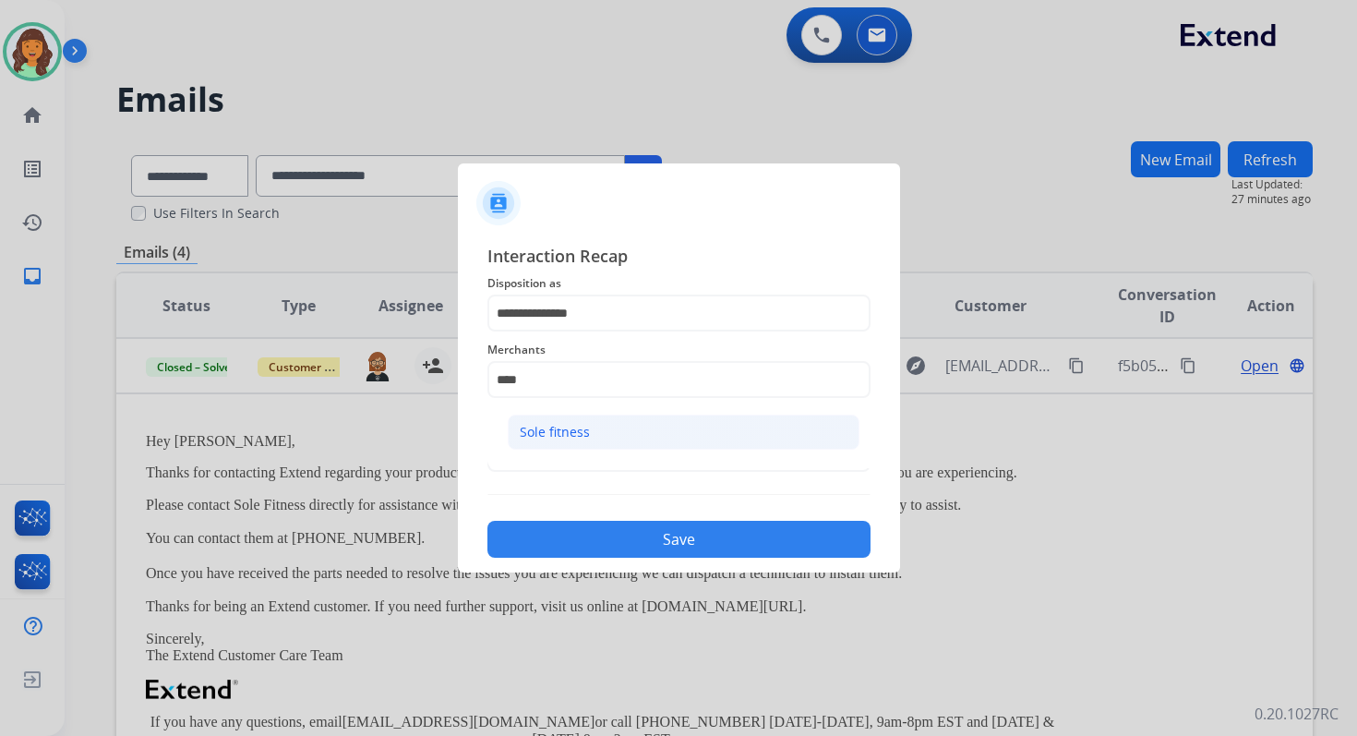
click at [586, 418] on li "Sole fitness" at bounding box center [684, 431] width 352 height 35
type input "**********"
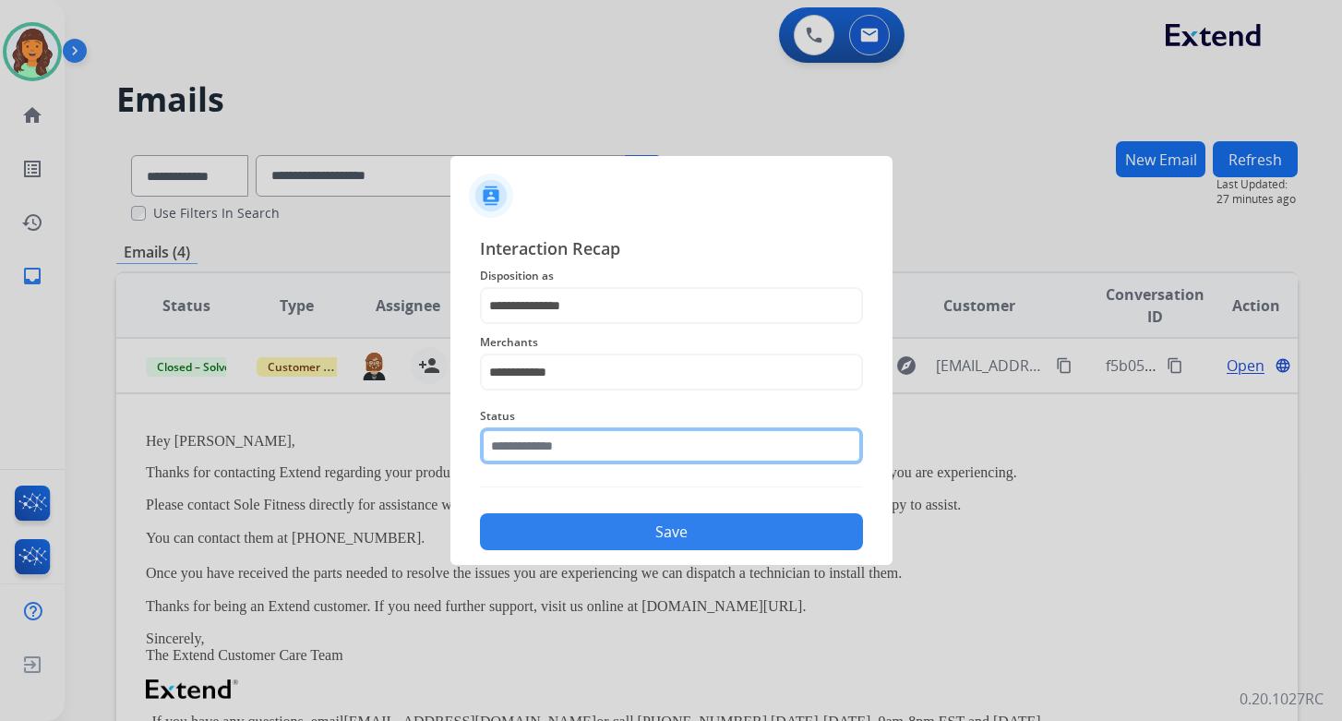
click at [587, 447] on input "text" at bounding box center [671, 445] width 383 height 37
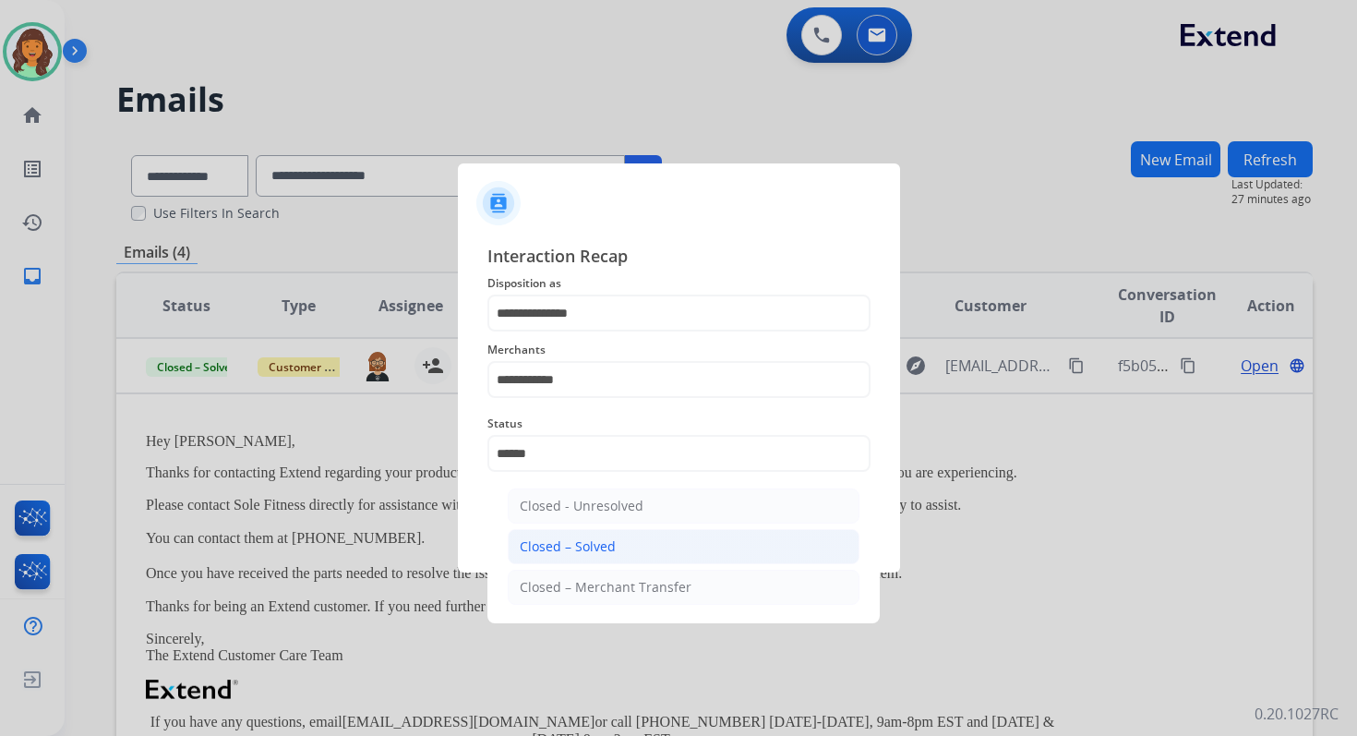
click at [616, 545] on li "Closed – Solved" at bounding box center [684, 546] width 352 height 35
type input "**********"
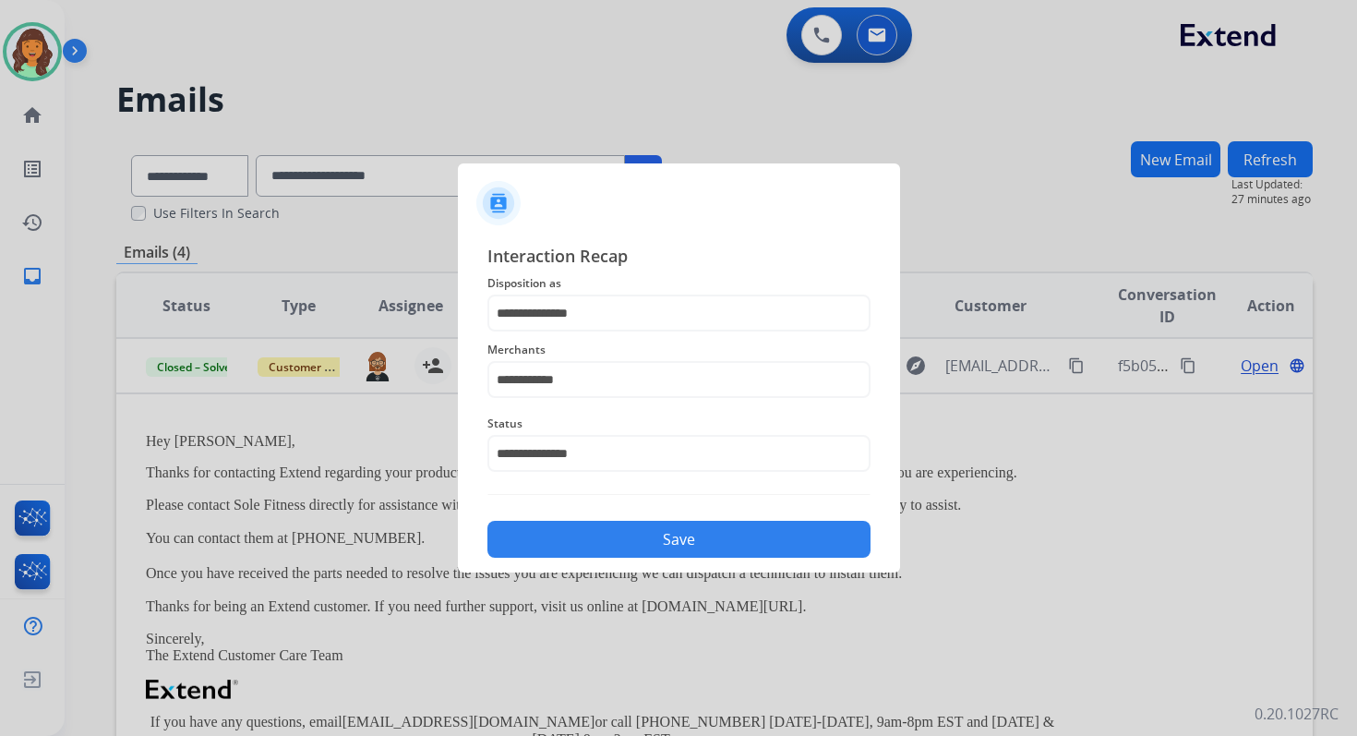
click at [616, 545] on button "Save" at bounding box center [678, 539] width 383 height 37
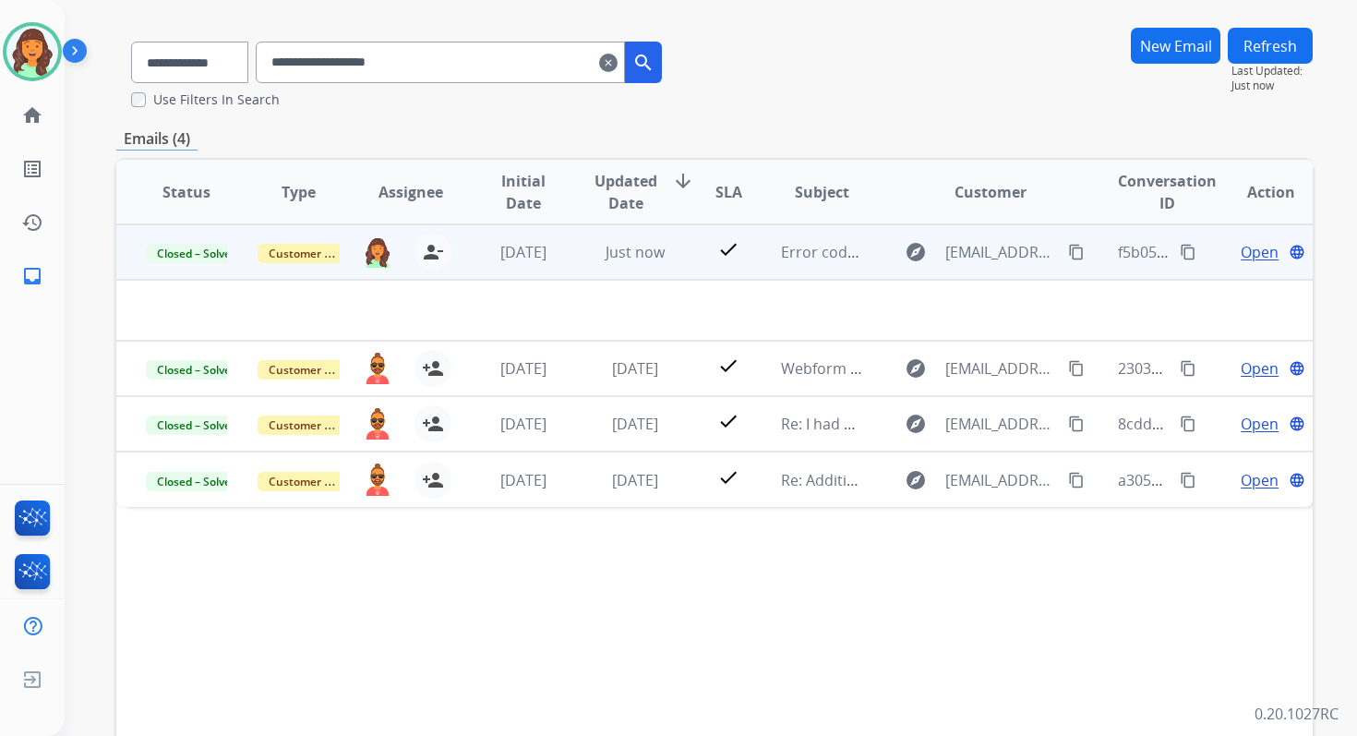
scroll to position [114, 0]
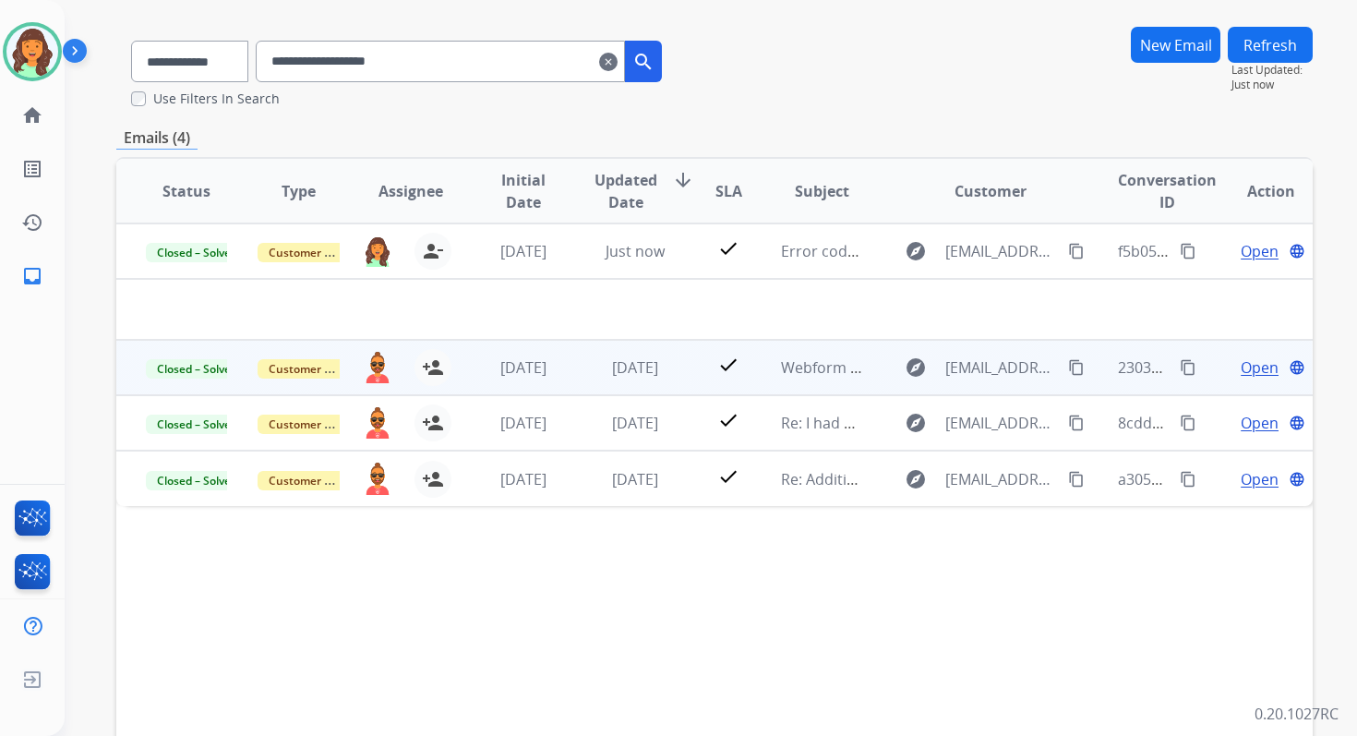
click at [639, 384] on td "[DATE]" at bounding box center [621, 367] width 112 height 55
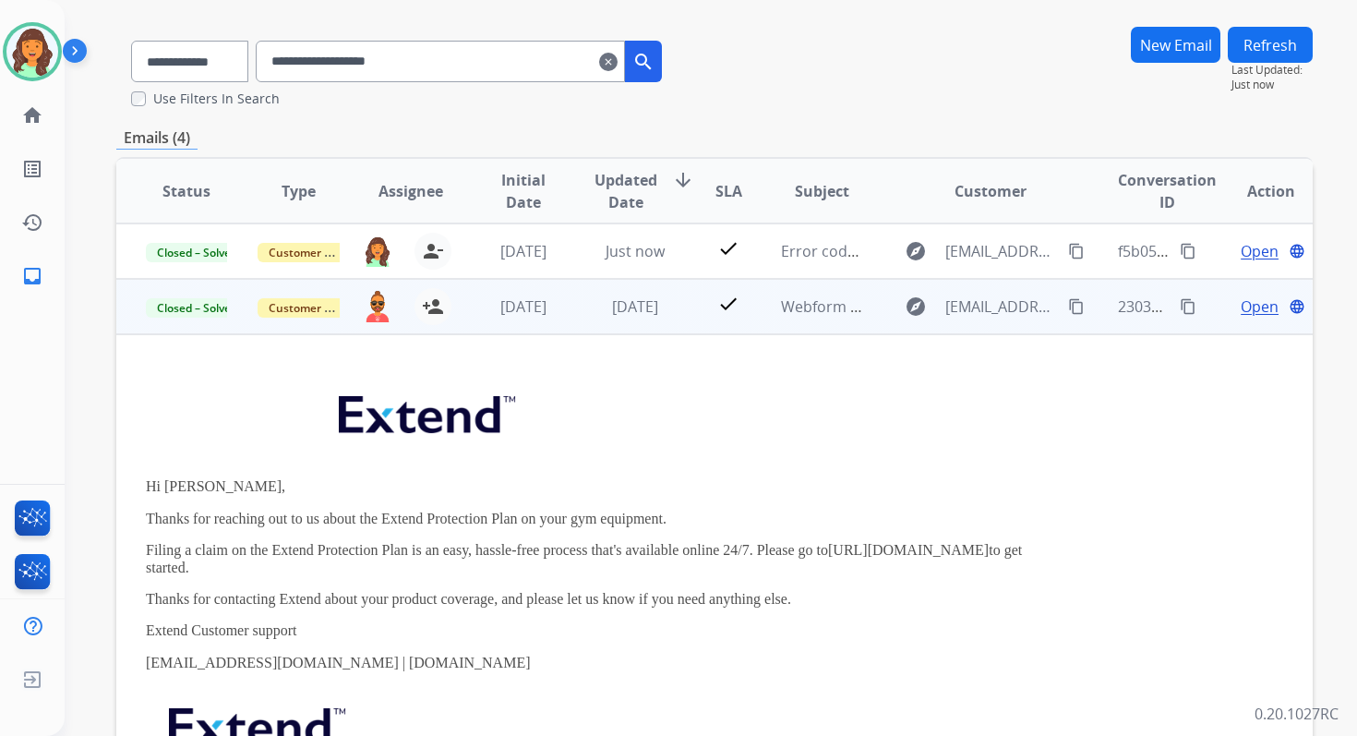
scroll to position [55, 0]
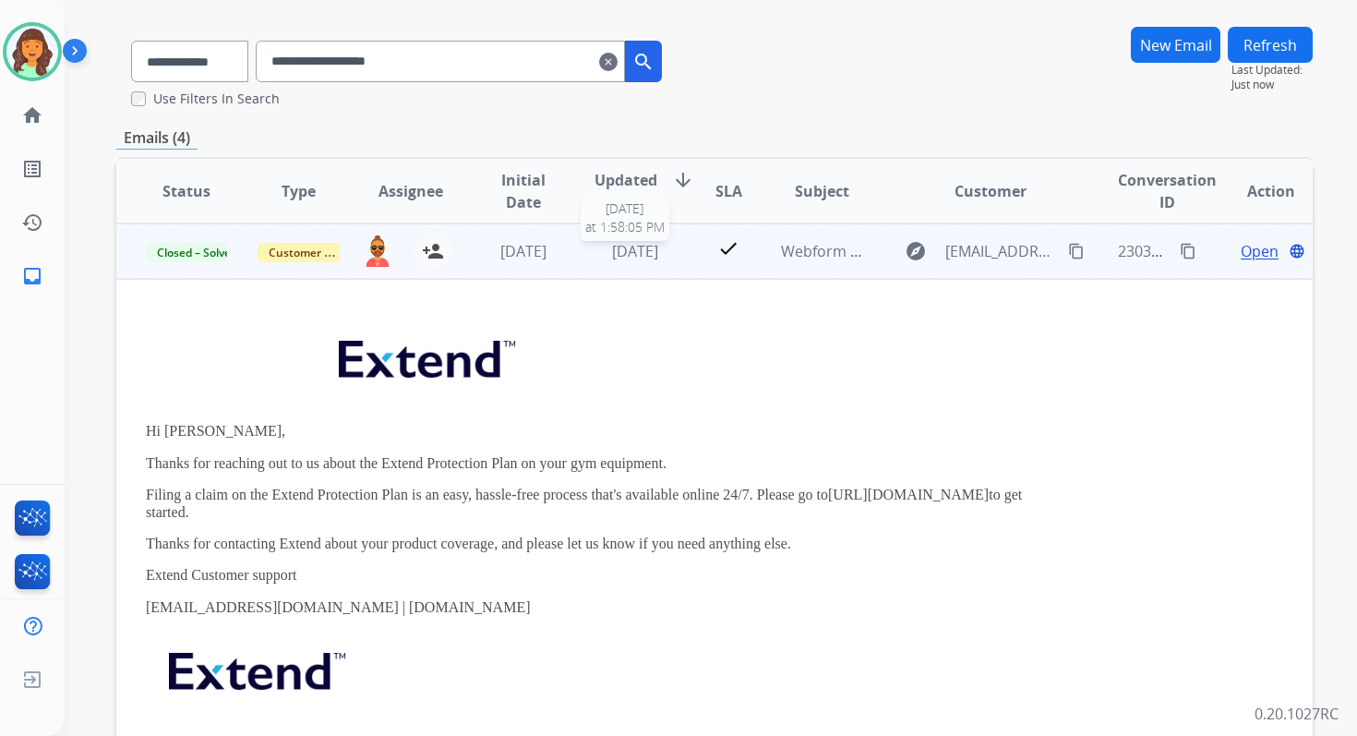
click at [613, 254] on span "[DATE]" at bounding box center [635, 251] width 46 height 20
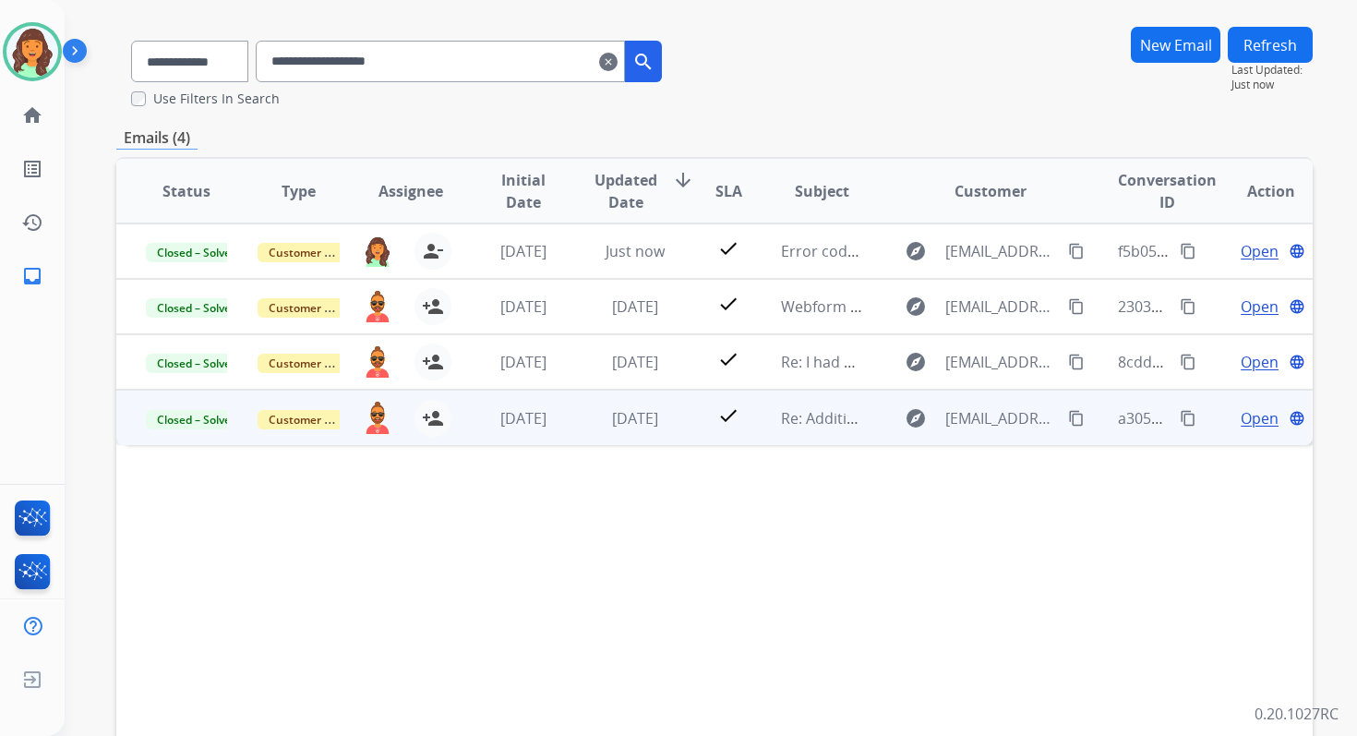
click at [630, 428] on td "[DATE]" at bounding box center [621, 417] width 112 height 55
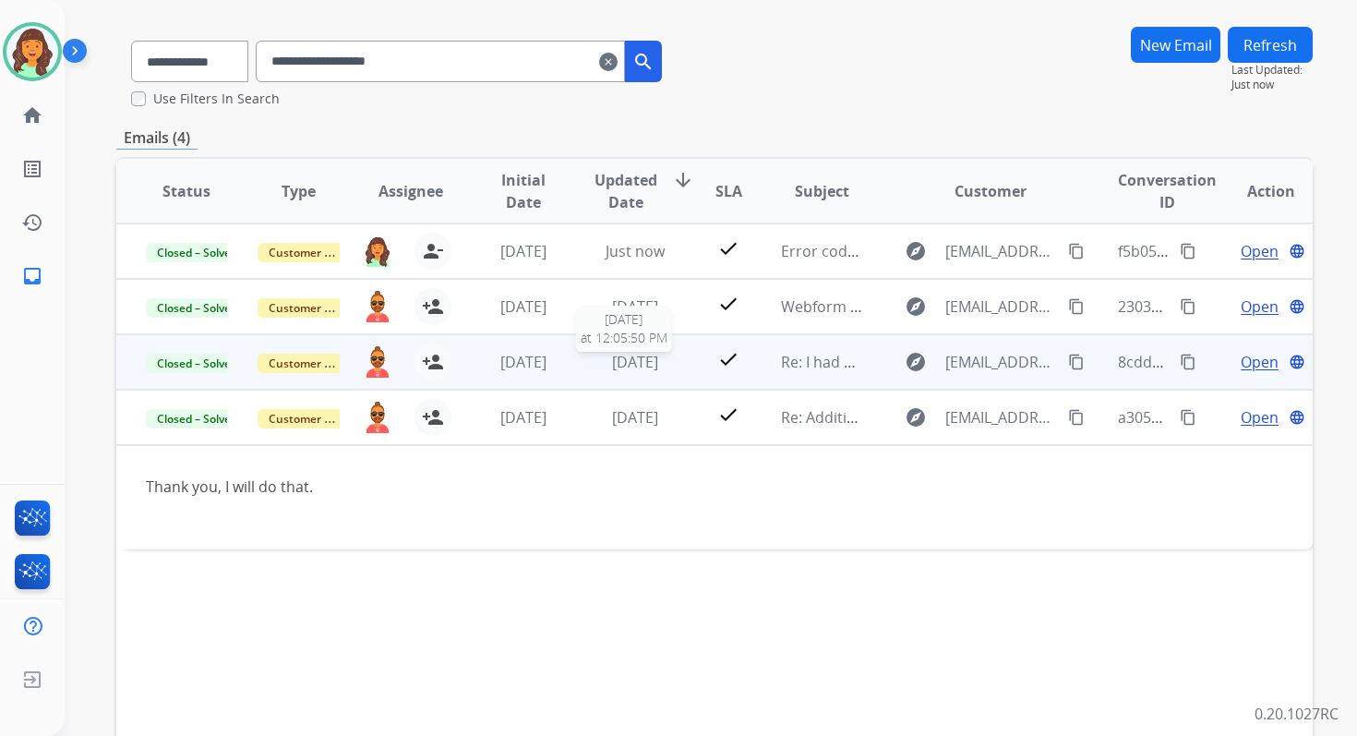
click at [612, 364] on span "[DATE]" at bounding box center [635, 362] width 46 height 20
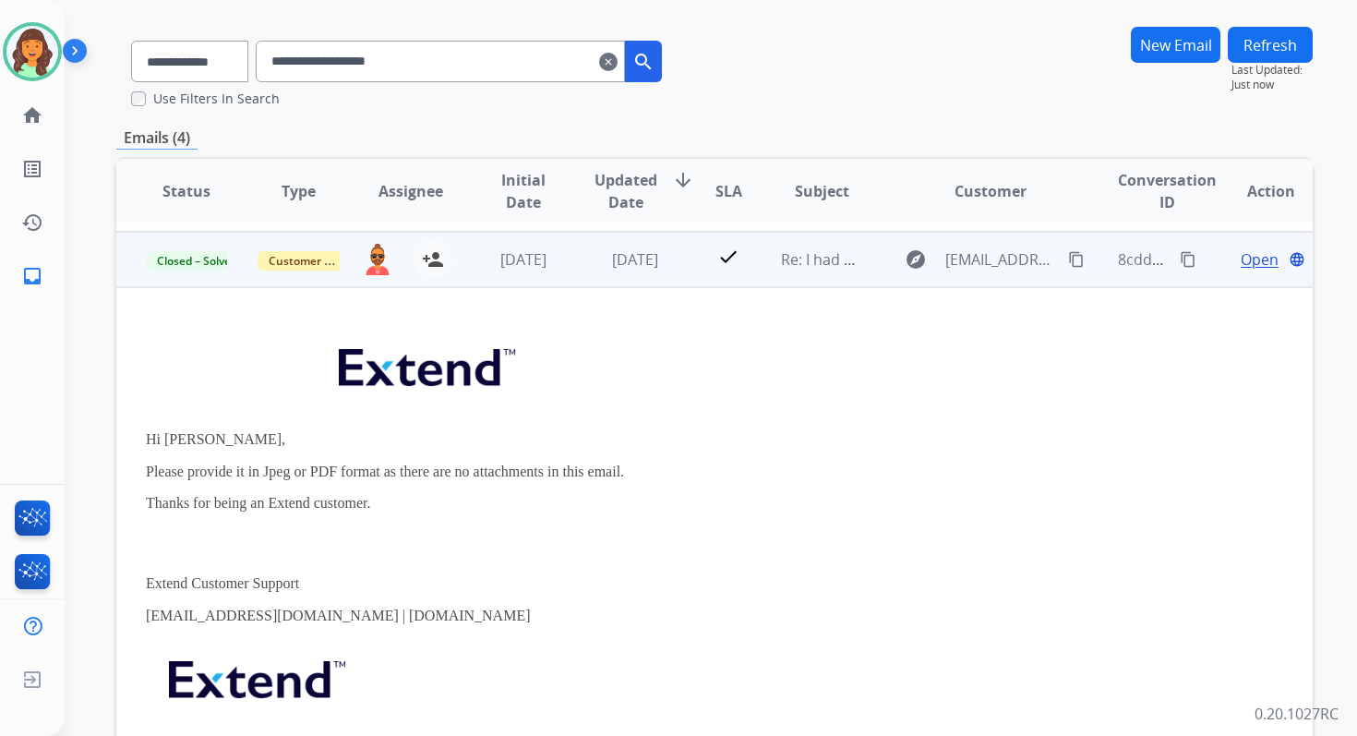
scroll to position [54, 0]
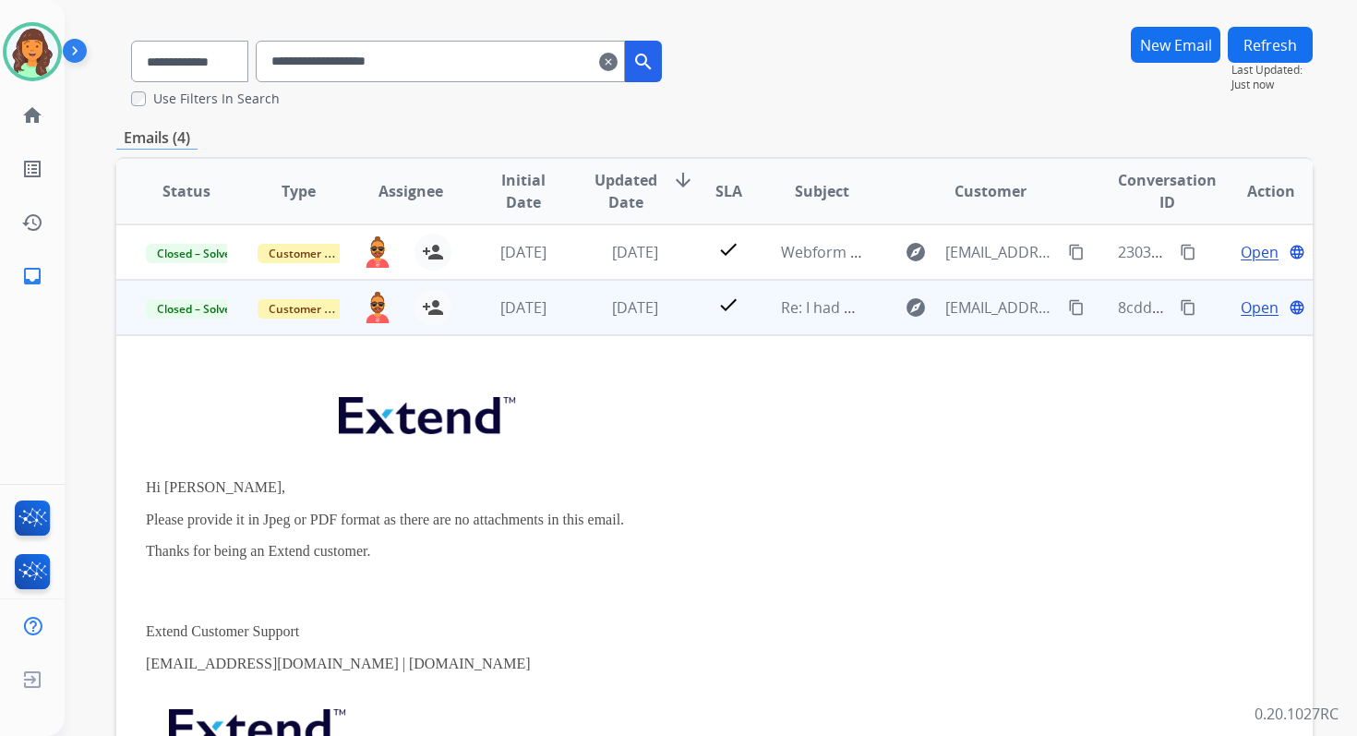
click at [1245, 305] on span "Open" at bounding box center [1260, 307] width 38 height 22
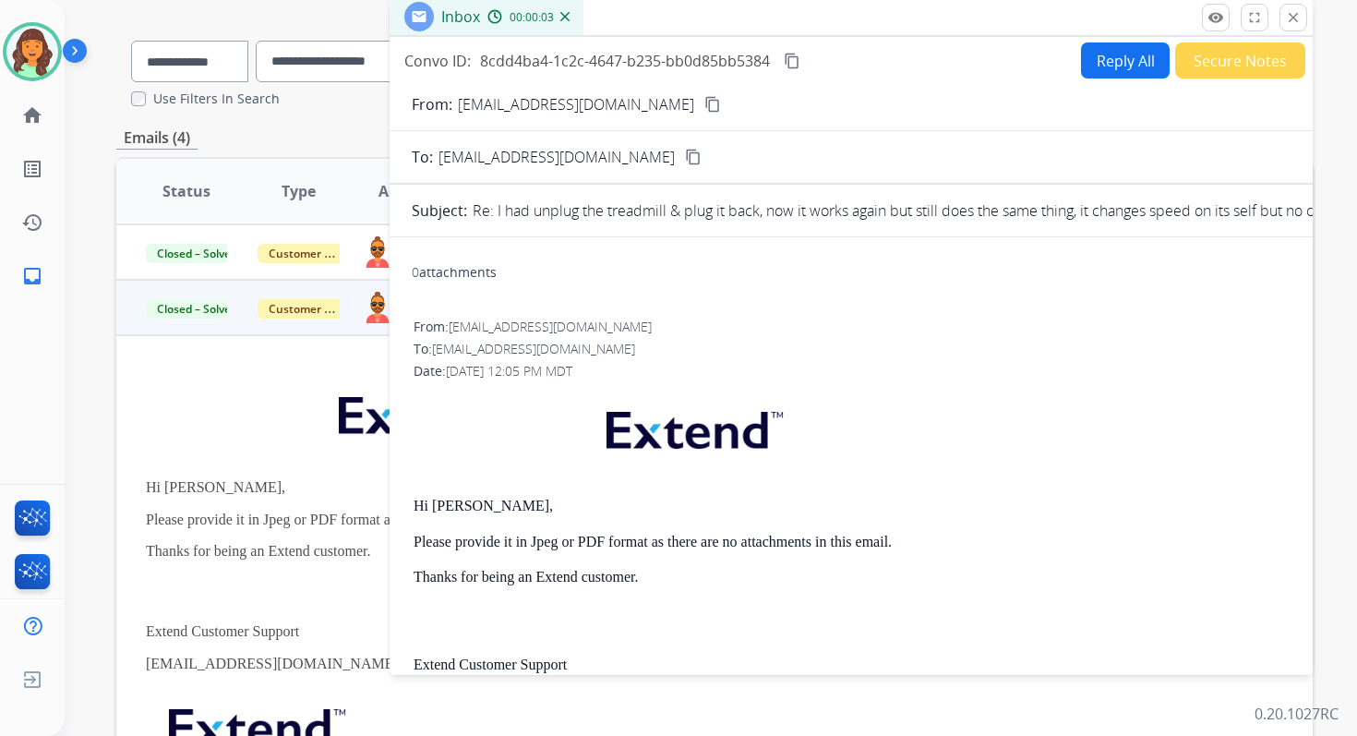
scroll to position [0, 0]
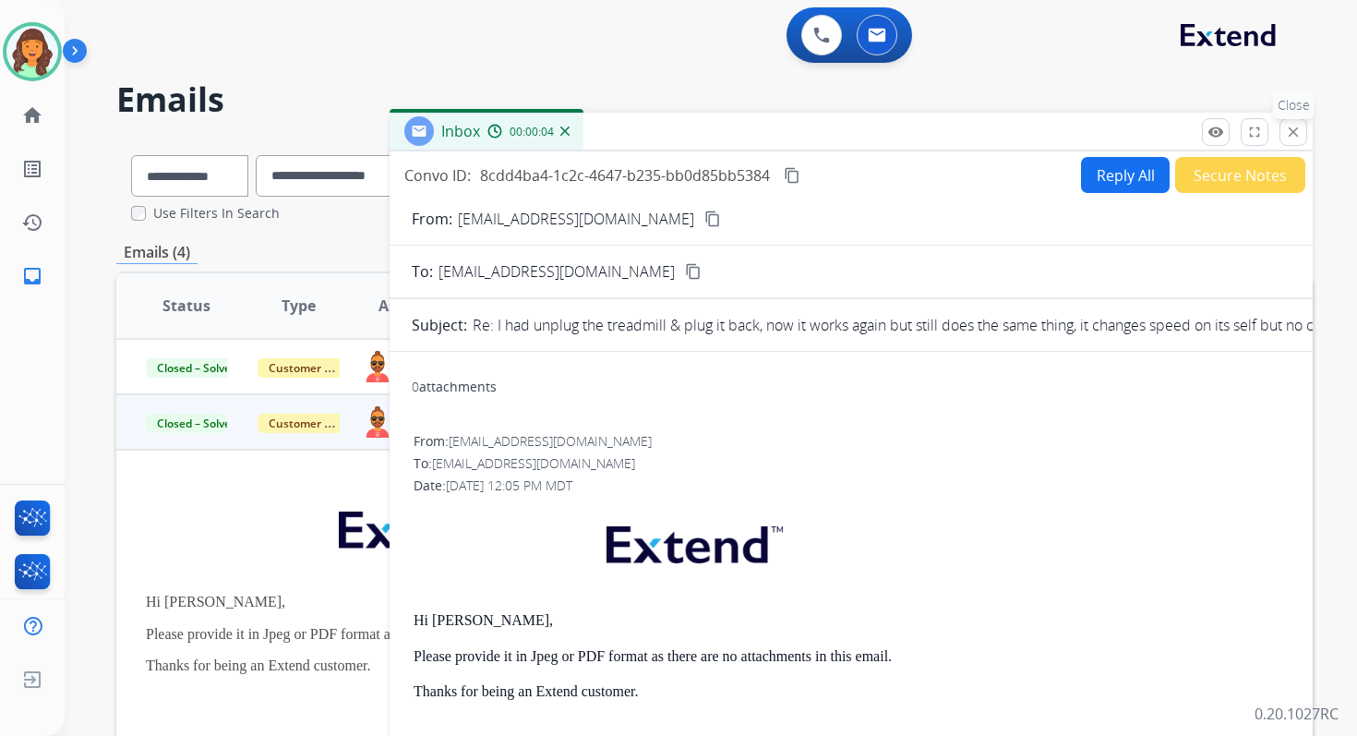
click at [1294, 138] on mat-icon "close" at bounding box center [1293, 132] width 17 height 17
